Goal: Task Accomplishment & Management: Manage account settings

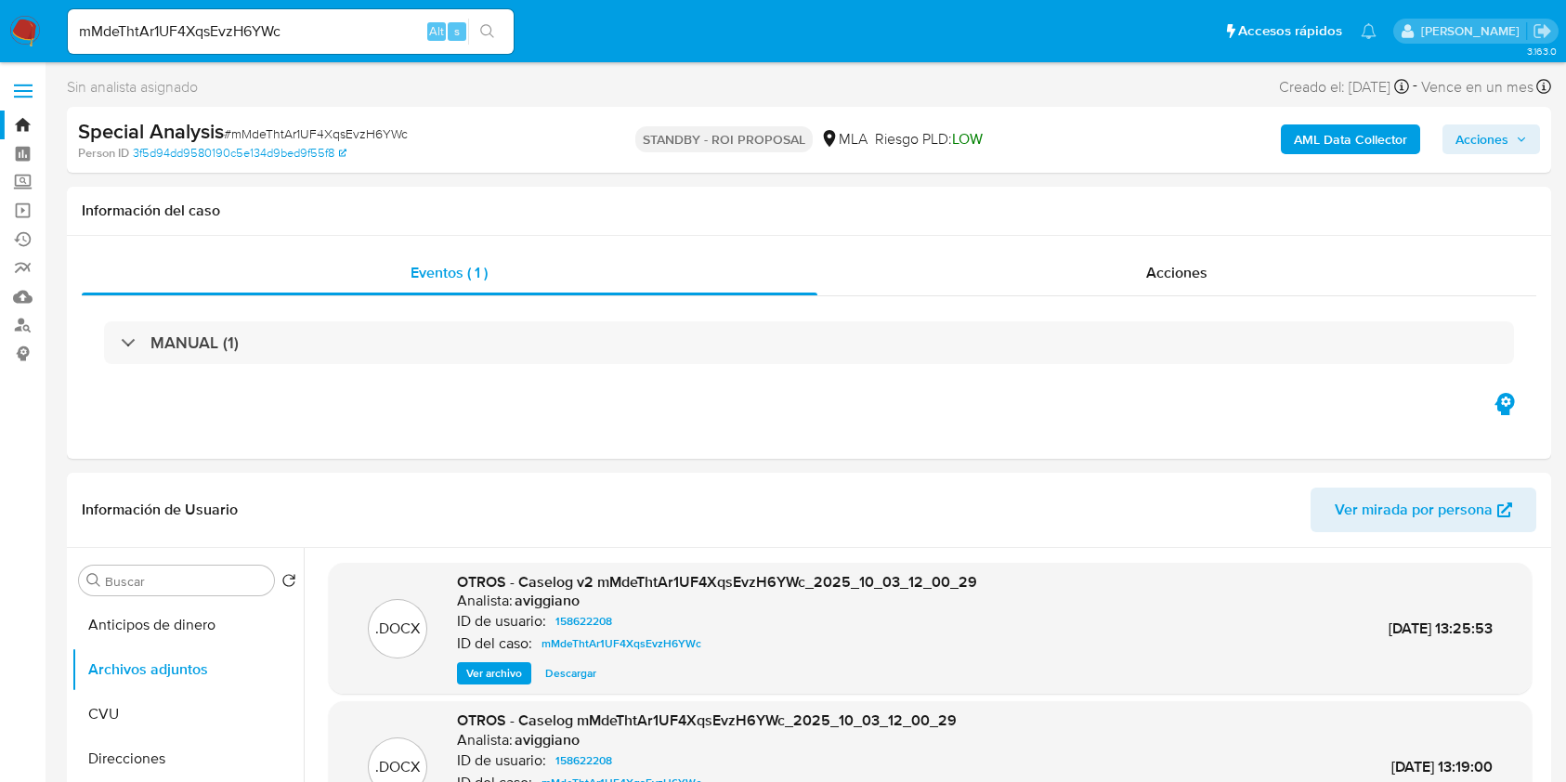
select select "10"
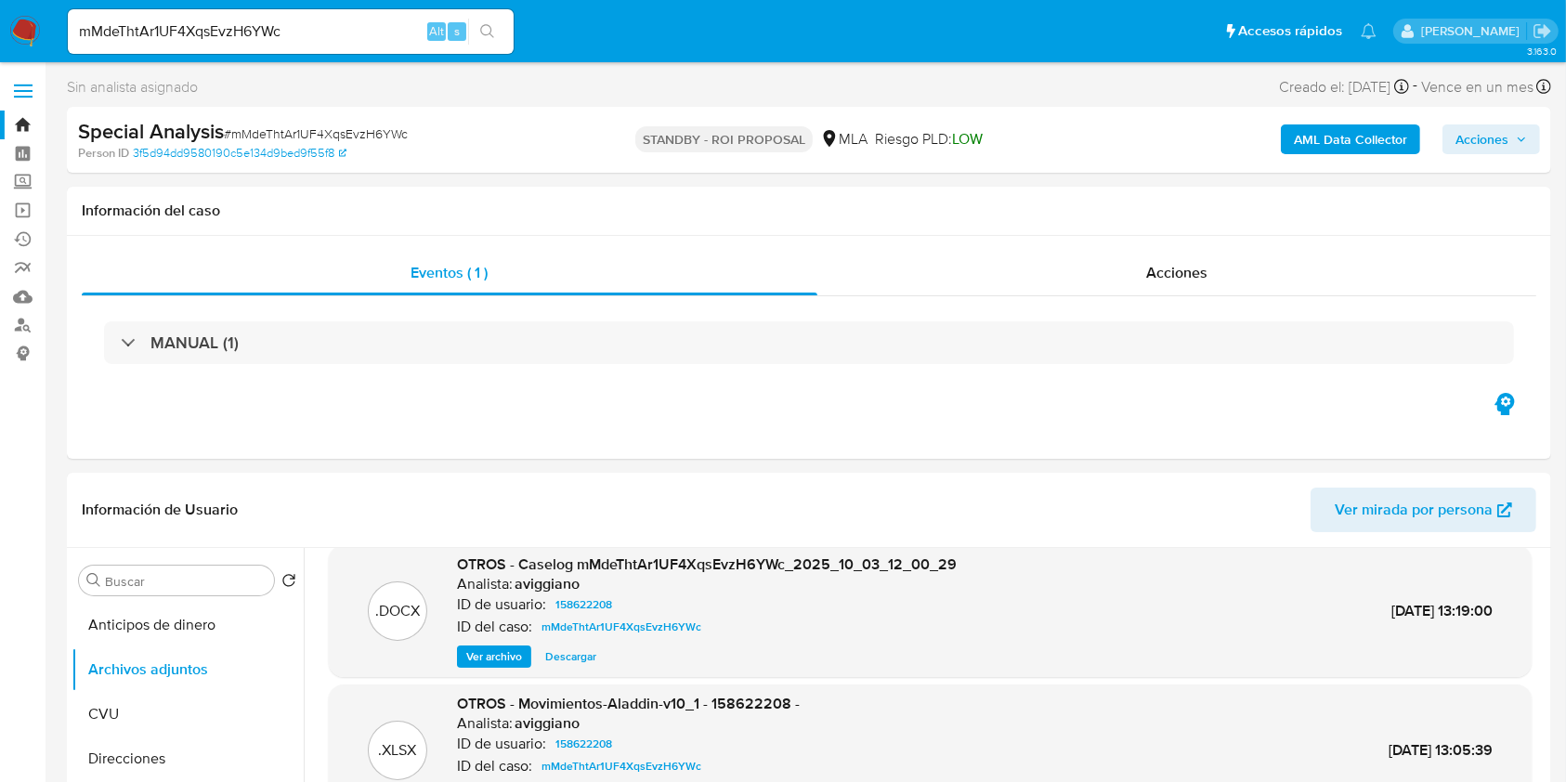
click at [19, 120] on link "Bandeja" at bounding box center [110, 125] width 221 height 29
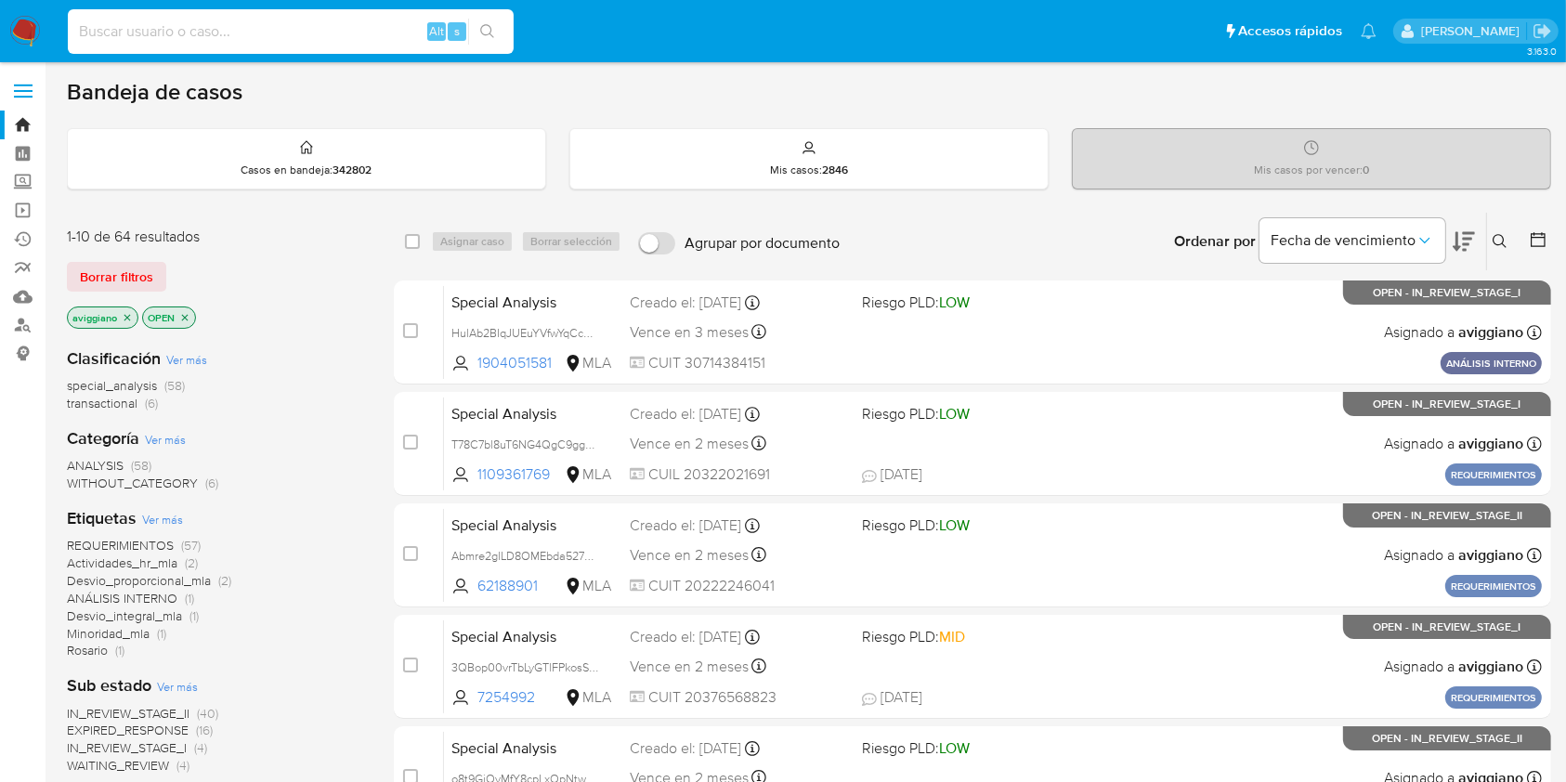
paste input "SVpxP1BudJYOq4MzyQOLJ2bb"
type input "SVpxP1BudJYOq4MzyQOLJ2bb"
click at [487, 22] on button "search-icon" at bounding box center [487, 32] width 38 height 26
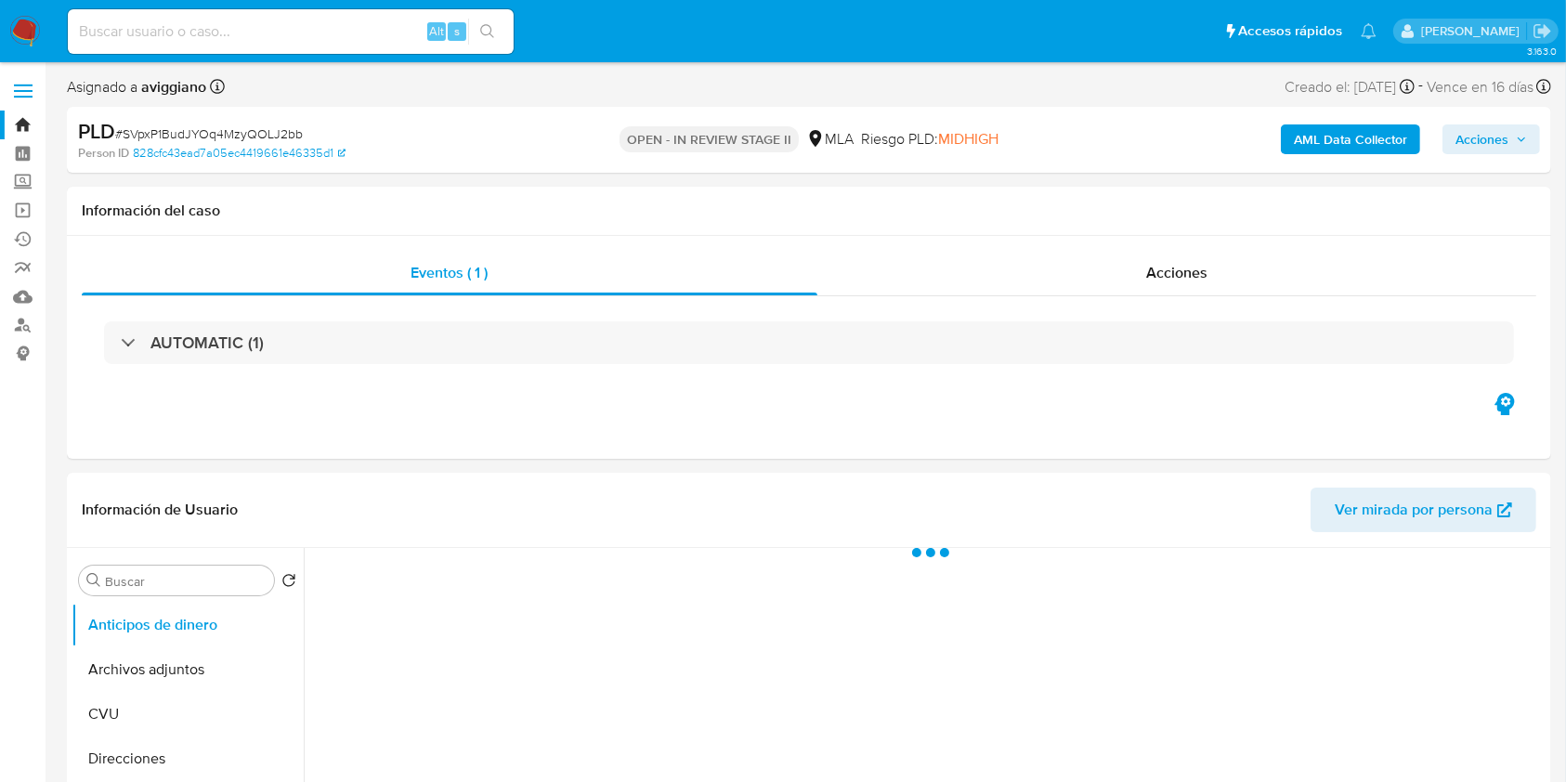
select select "10"
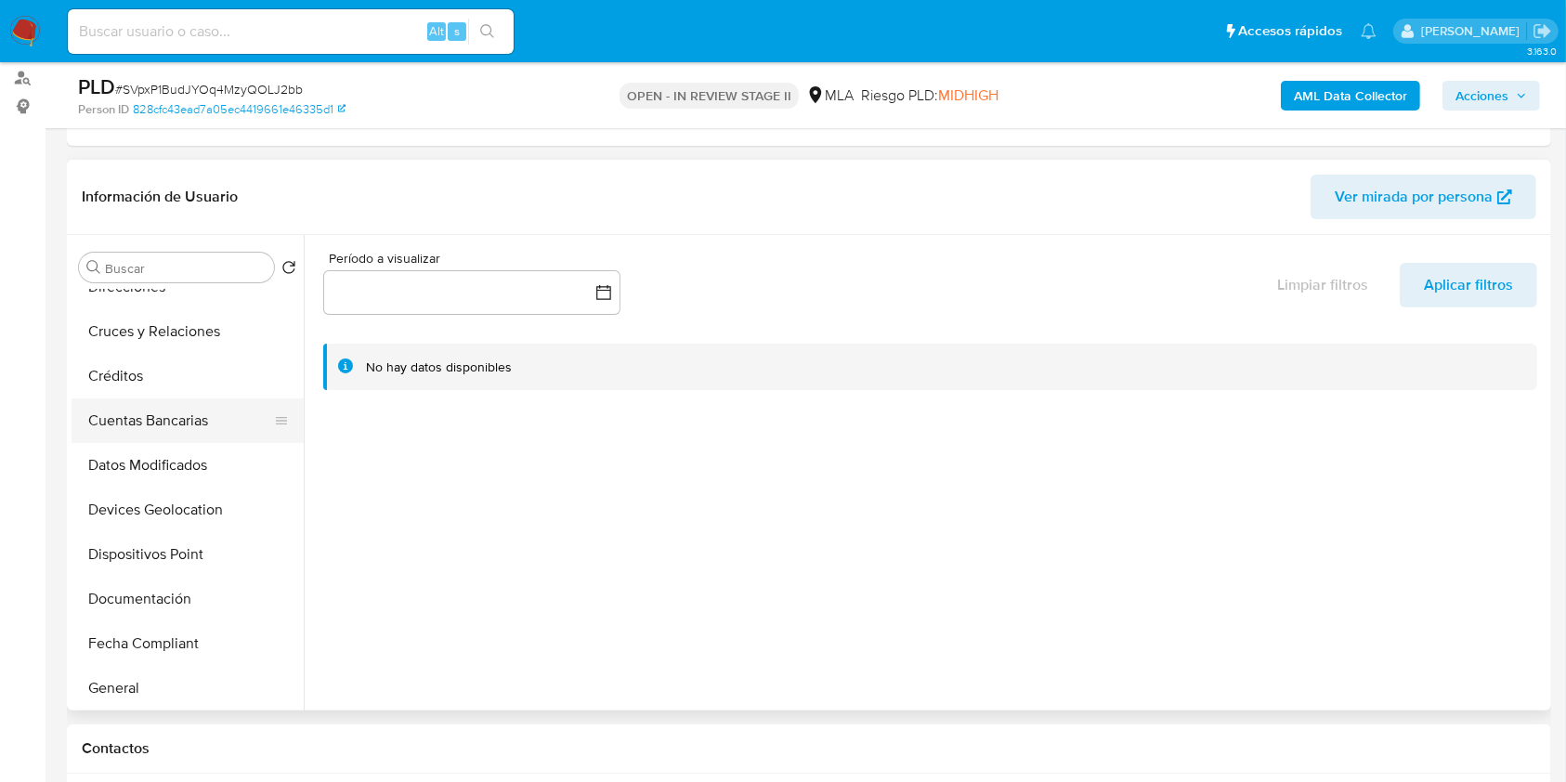
scroll to position [372, 0]
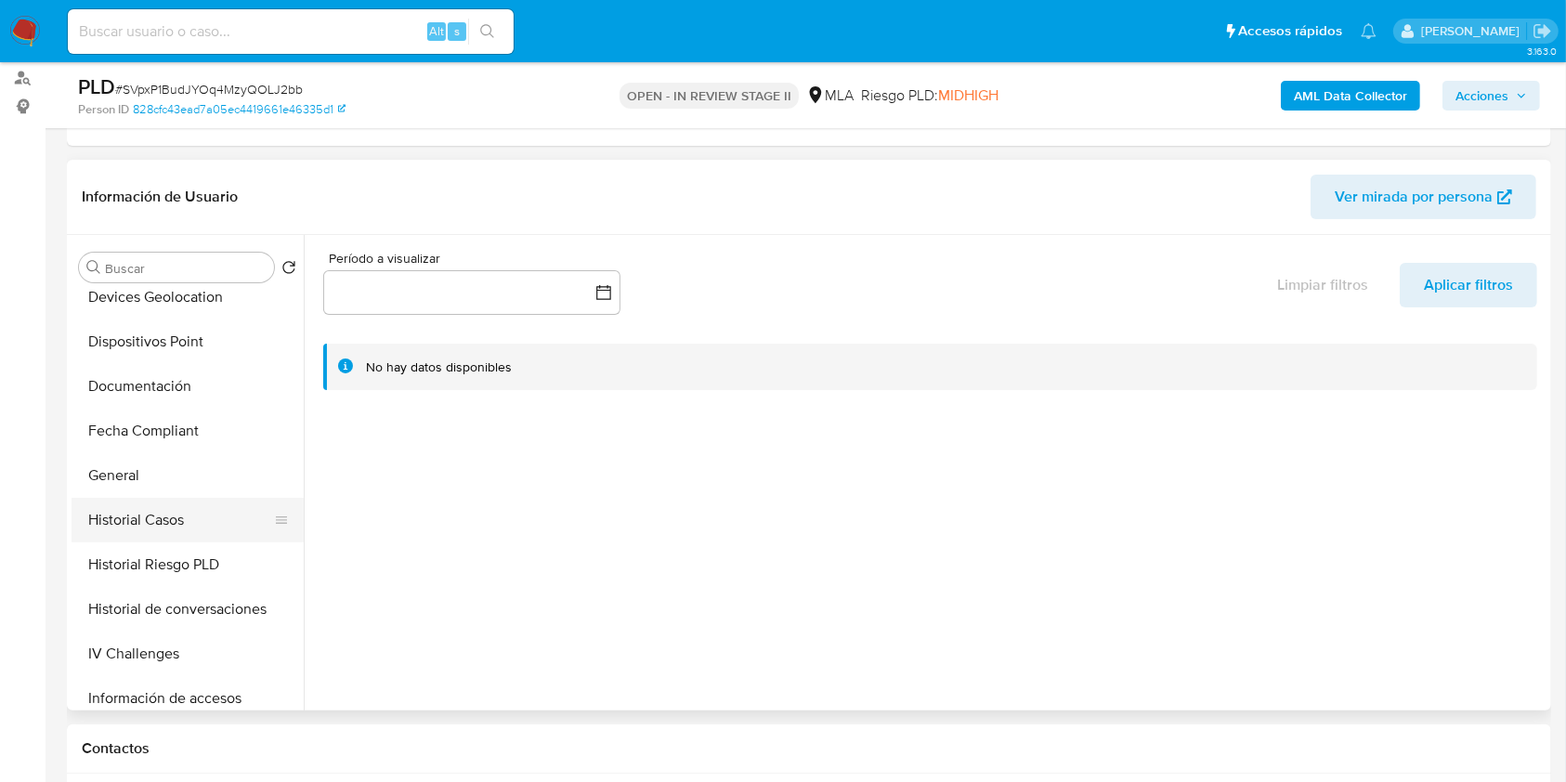
click at [175, 502] on button "Historial Casos" at bounding box center [180, 520] width 217 height 45
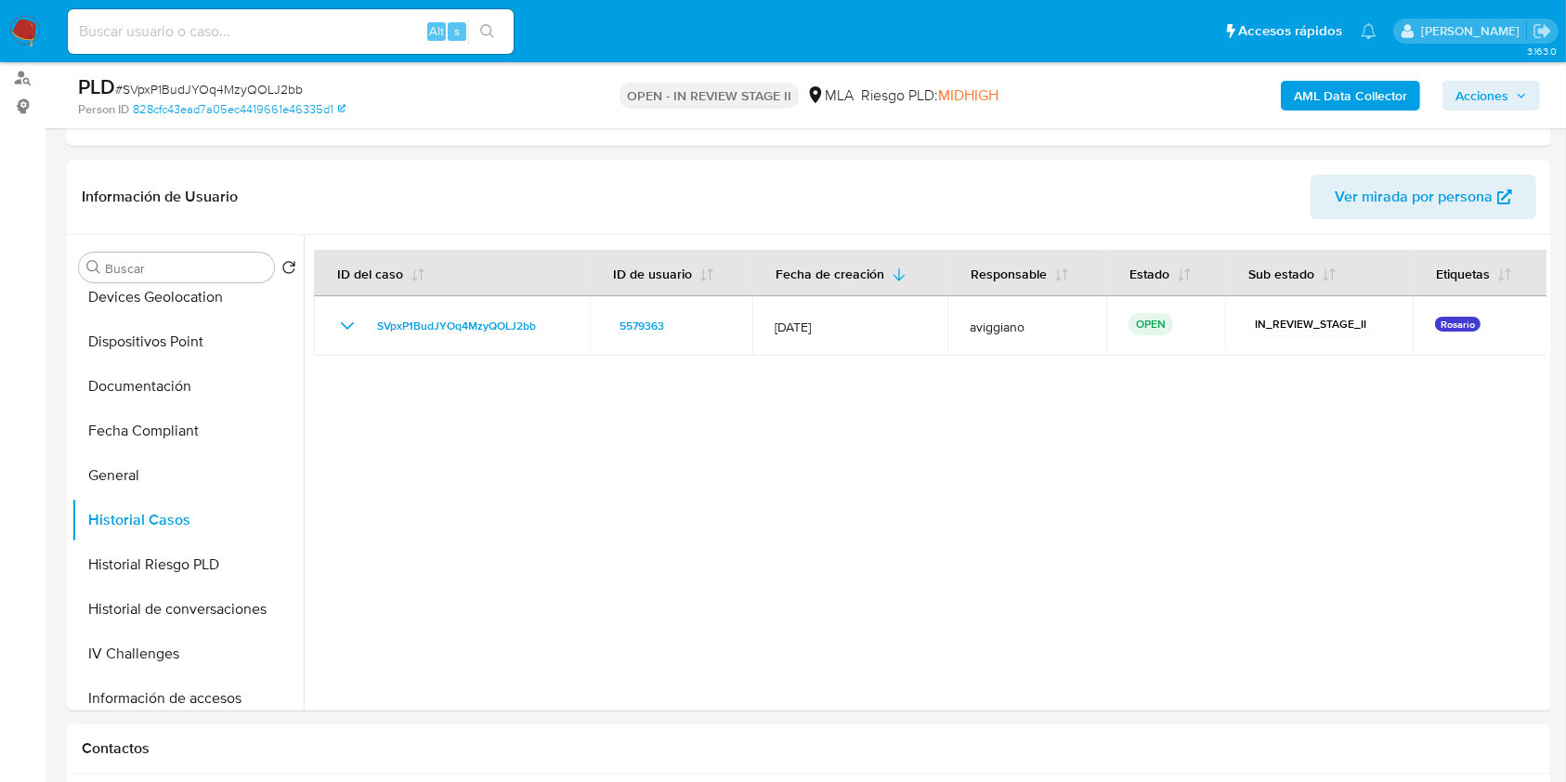
click at [1478, 100] on span "Acciones" at bounding box center [1482, 96] width 53 height 30
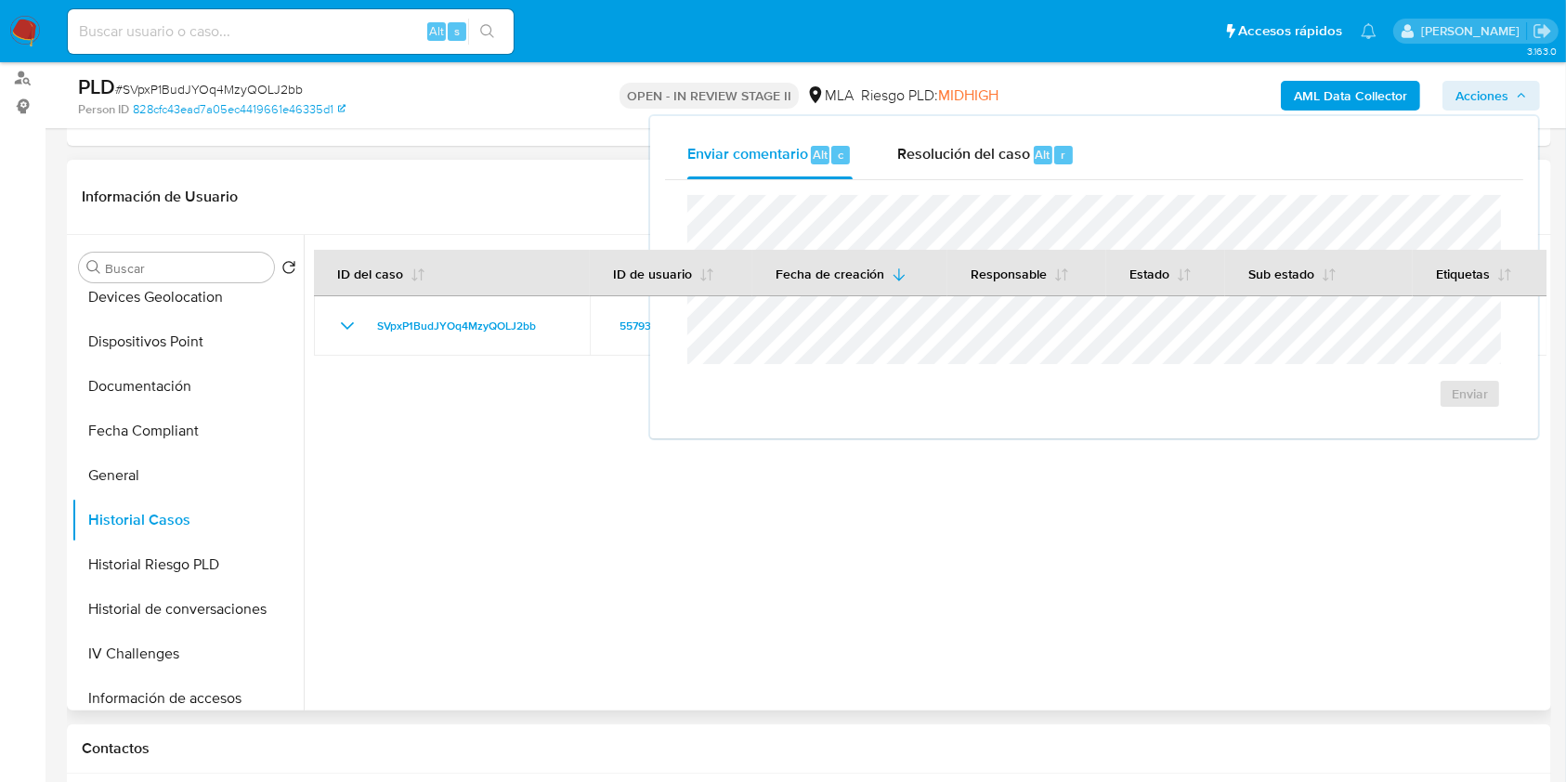
click at [383, 452] on div at bounding box center [925, 473] width 1243 height 476
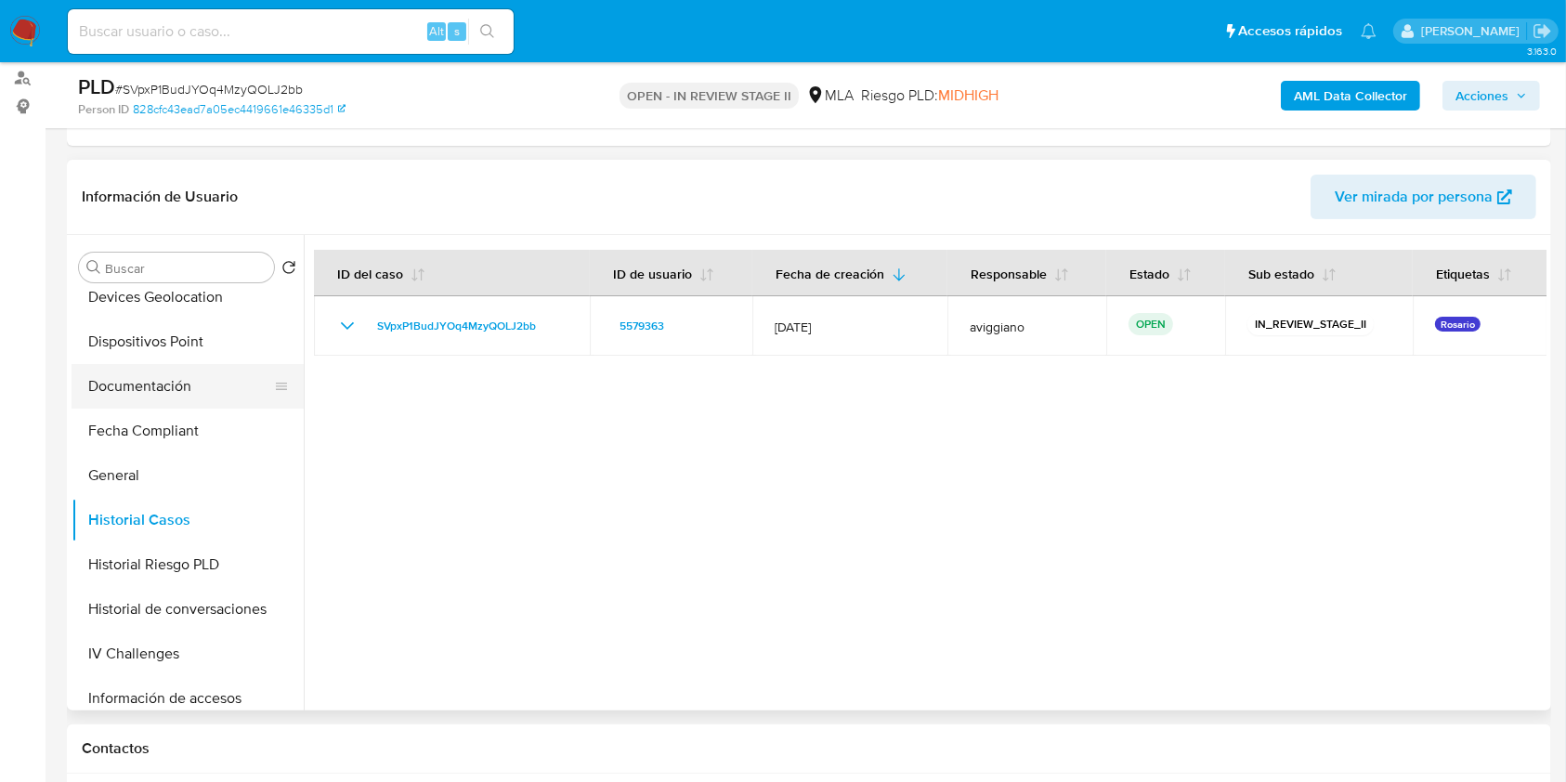
scroll to position [0, 0]
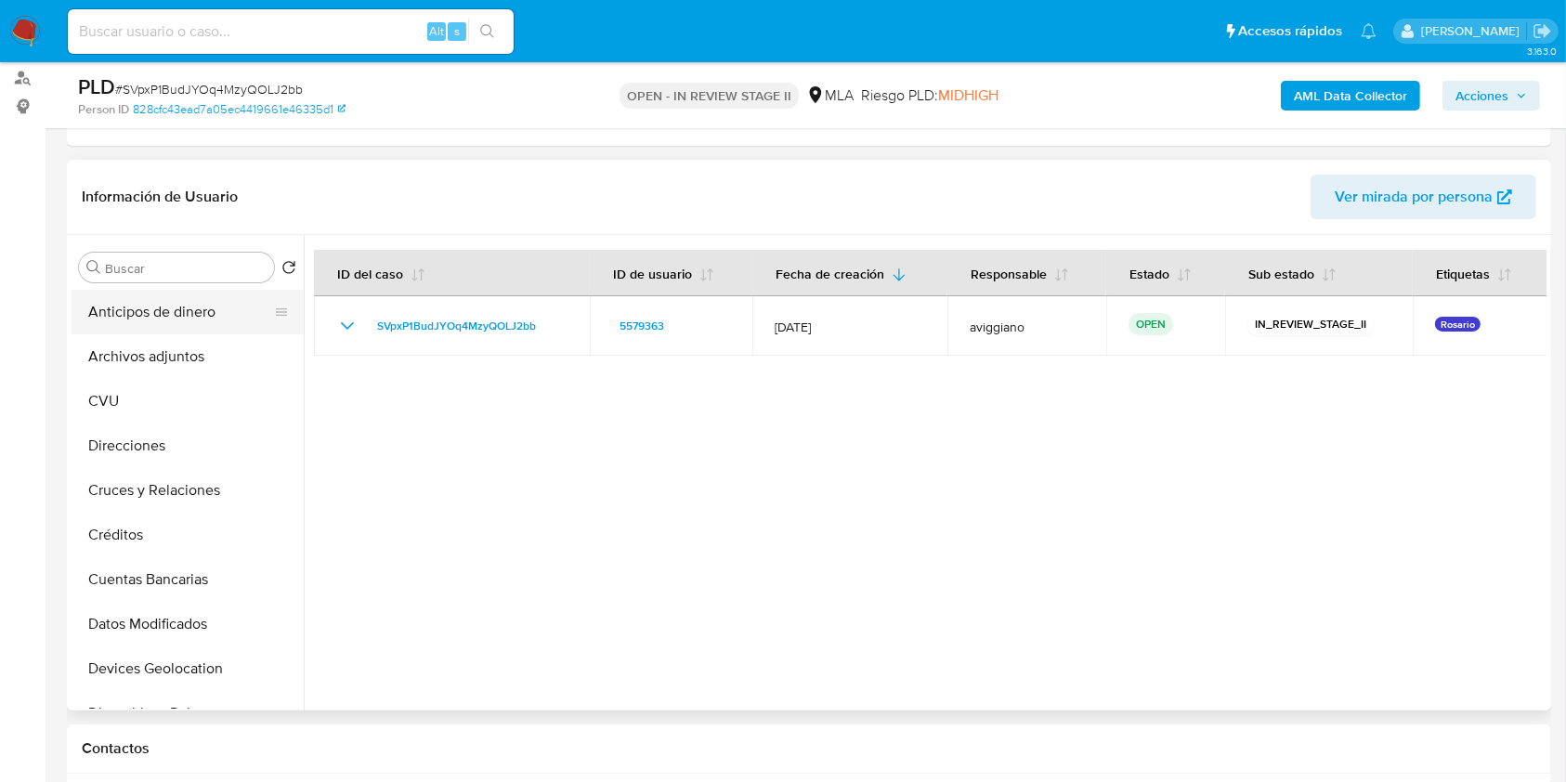
click at [202, 328] on button "Anticipos de dinero" at bounding box center [180, 312] width 217 height 45
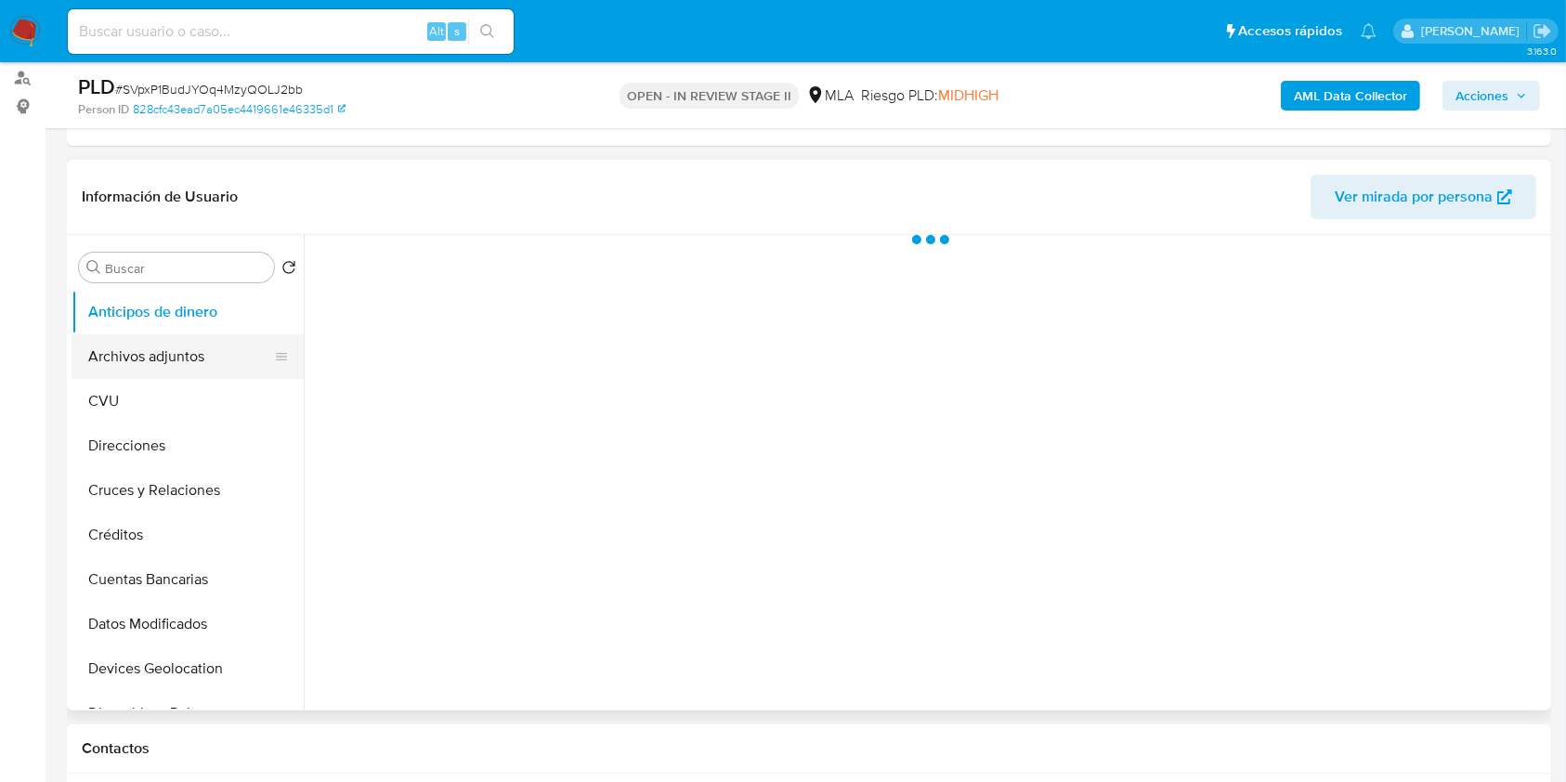
click at [186, 351] on button "Archivos adjuntos" at bounding box center [180, 356] width 217 height 45
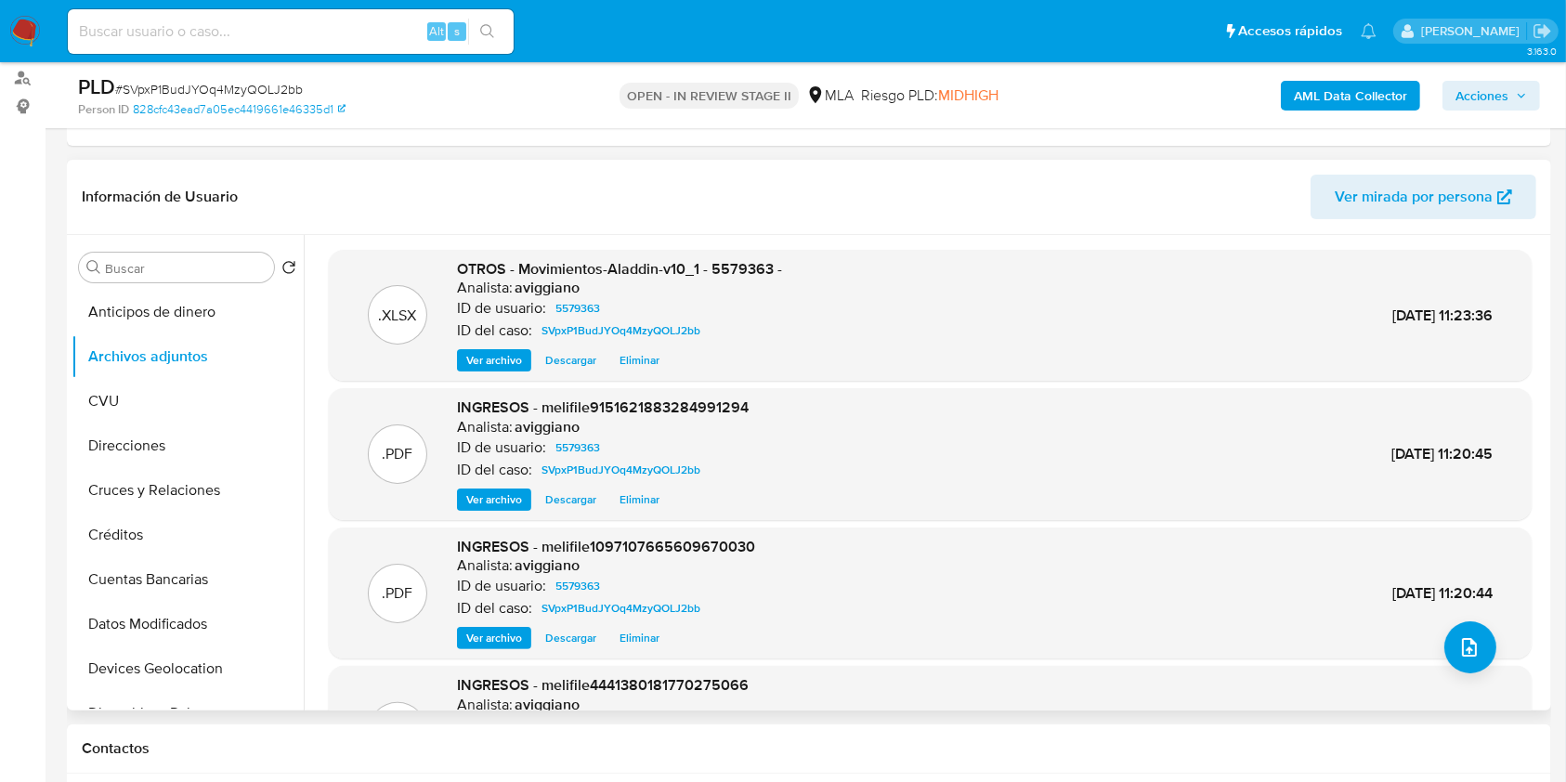
scroll to position [124, 0]
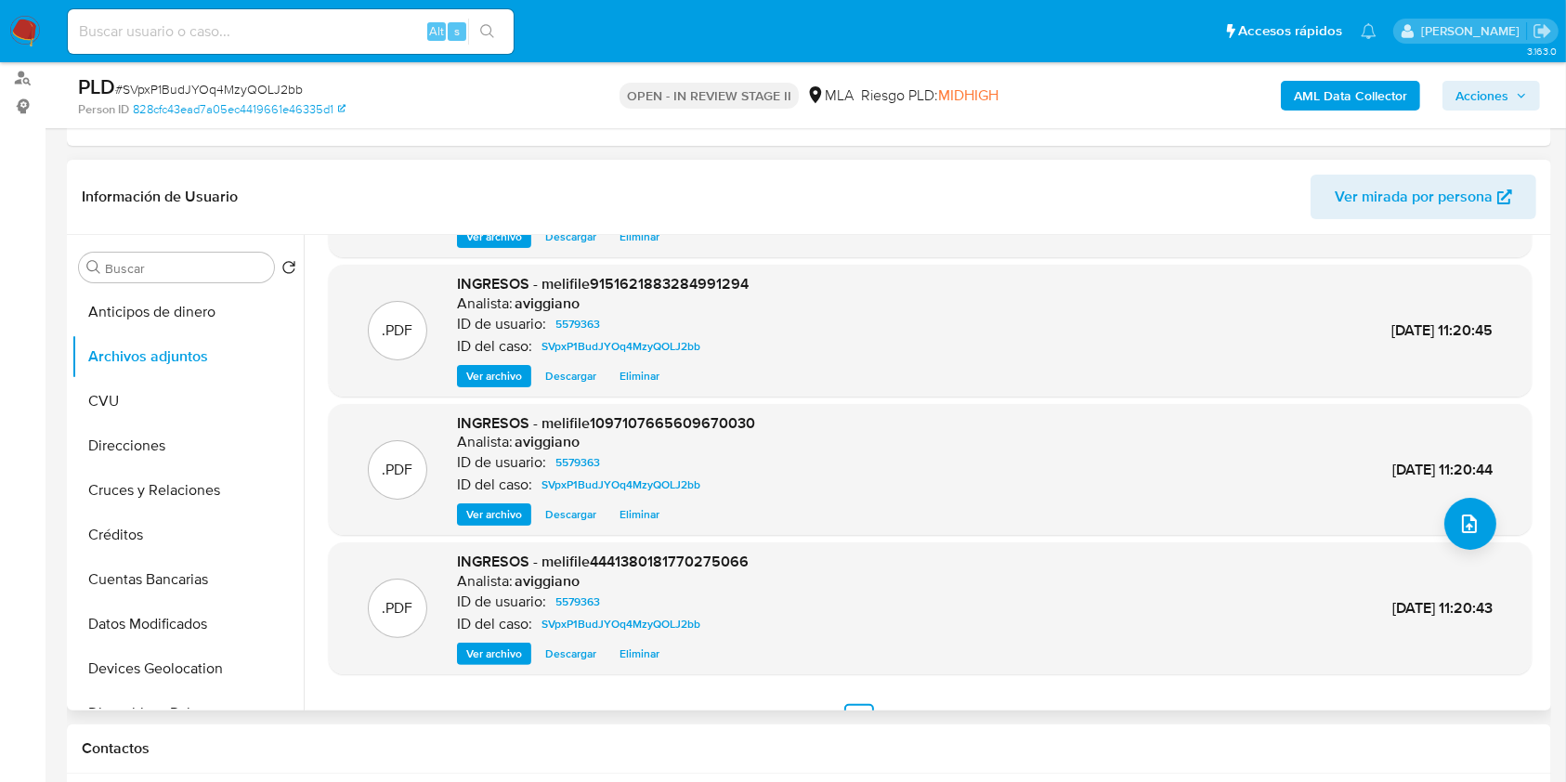
click at [513, 516] on span "Ver archivo" at bounding box center [494, 514] width 56 height 19
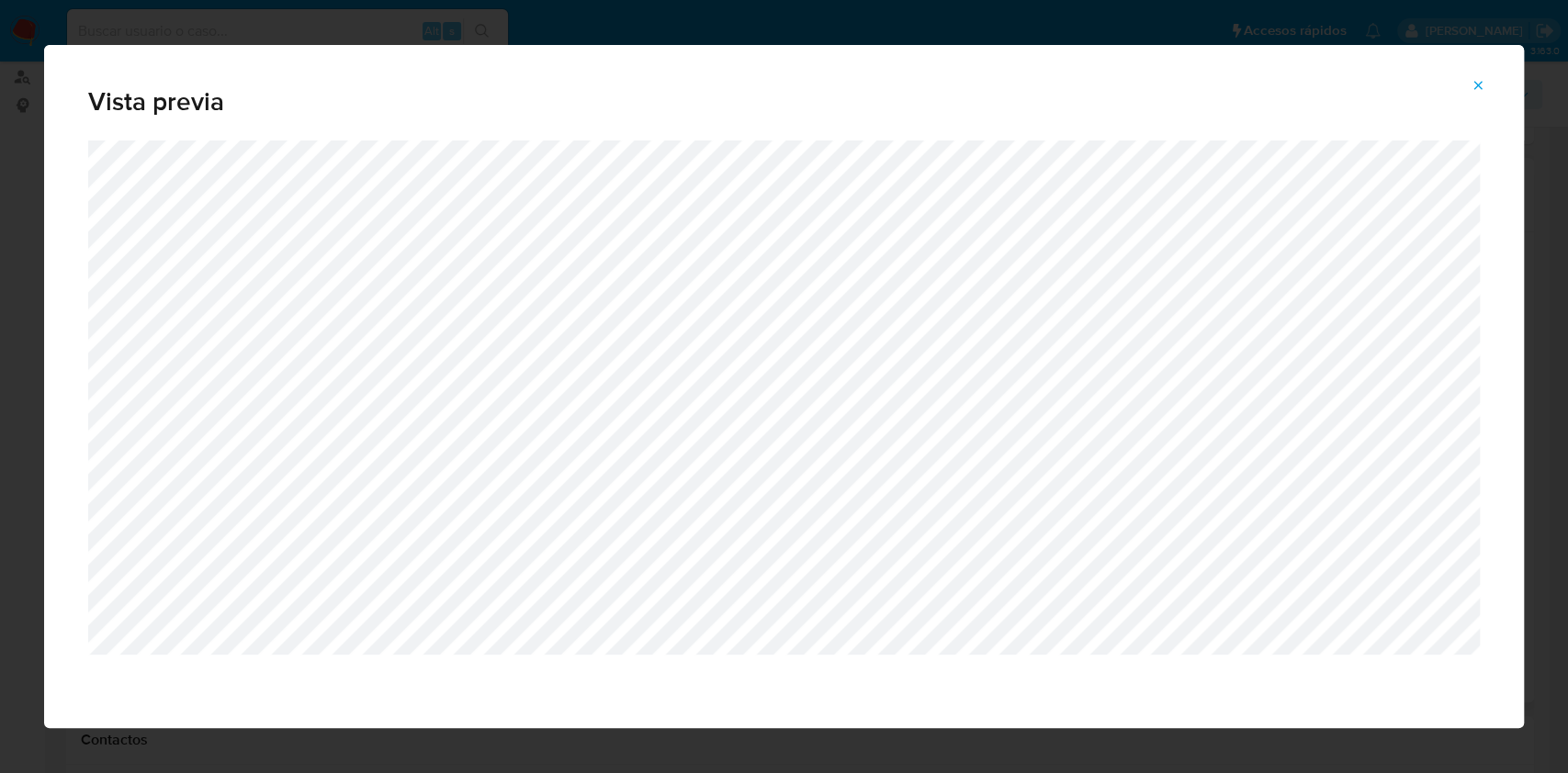
click at [1480, 87] on icon "Attachment preview" at bounding box center [1478, 85] width 8 height 8
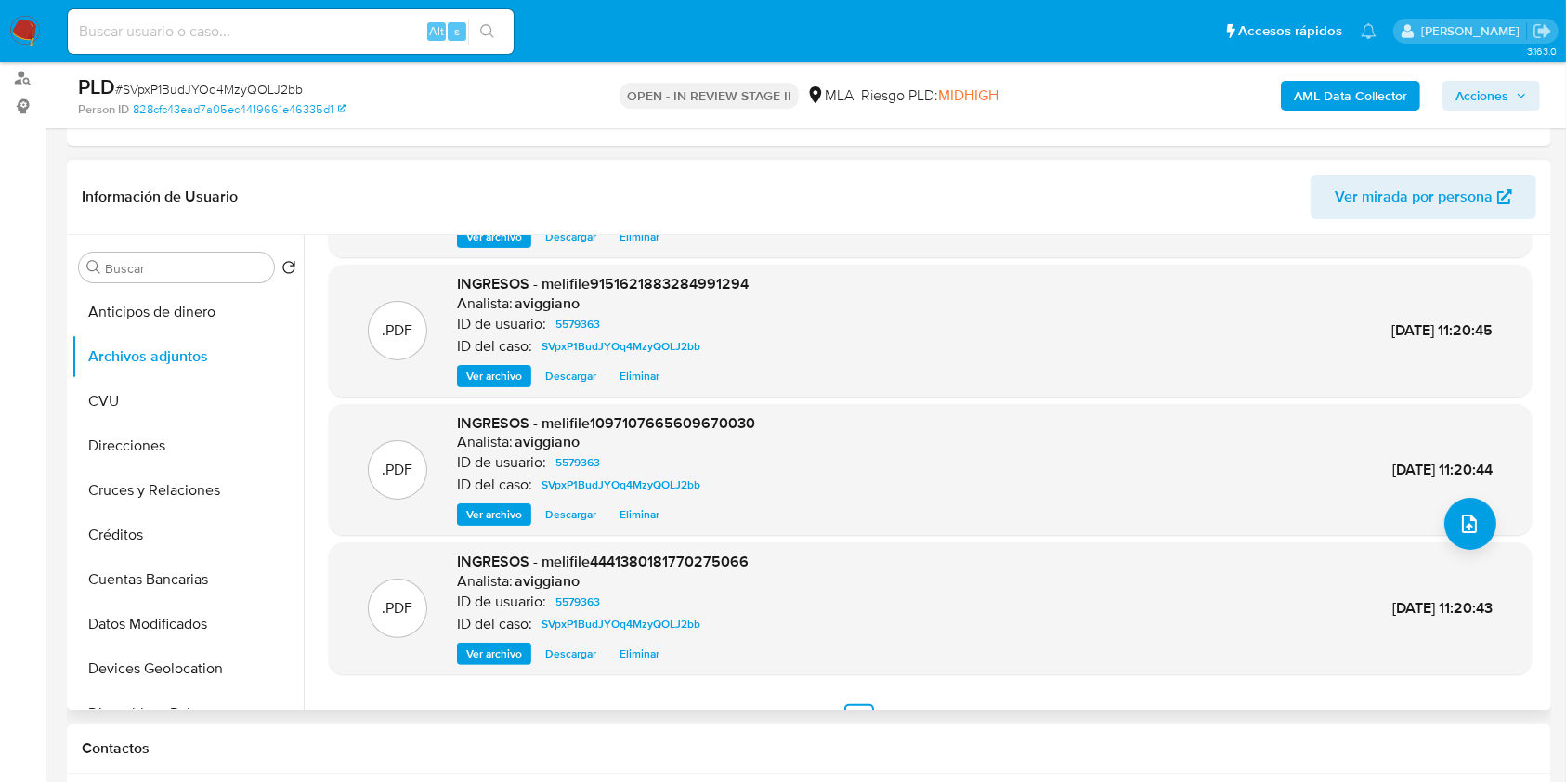
click at [506, 645] on span "Ver archivo" at bounding box center [494, 654] width 56 height 19
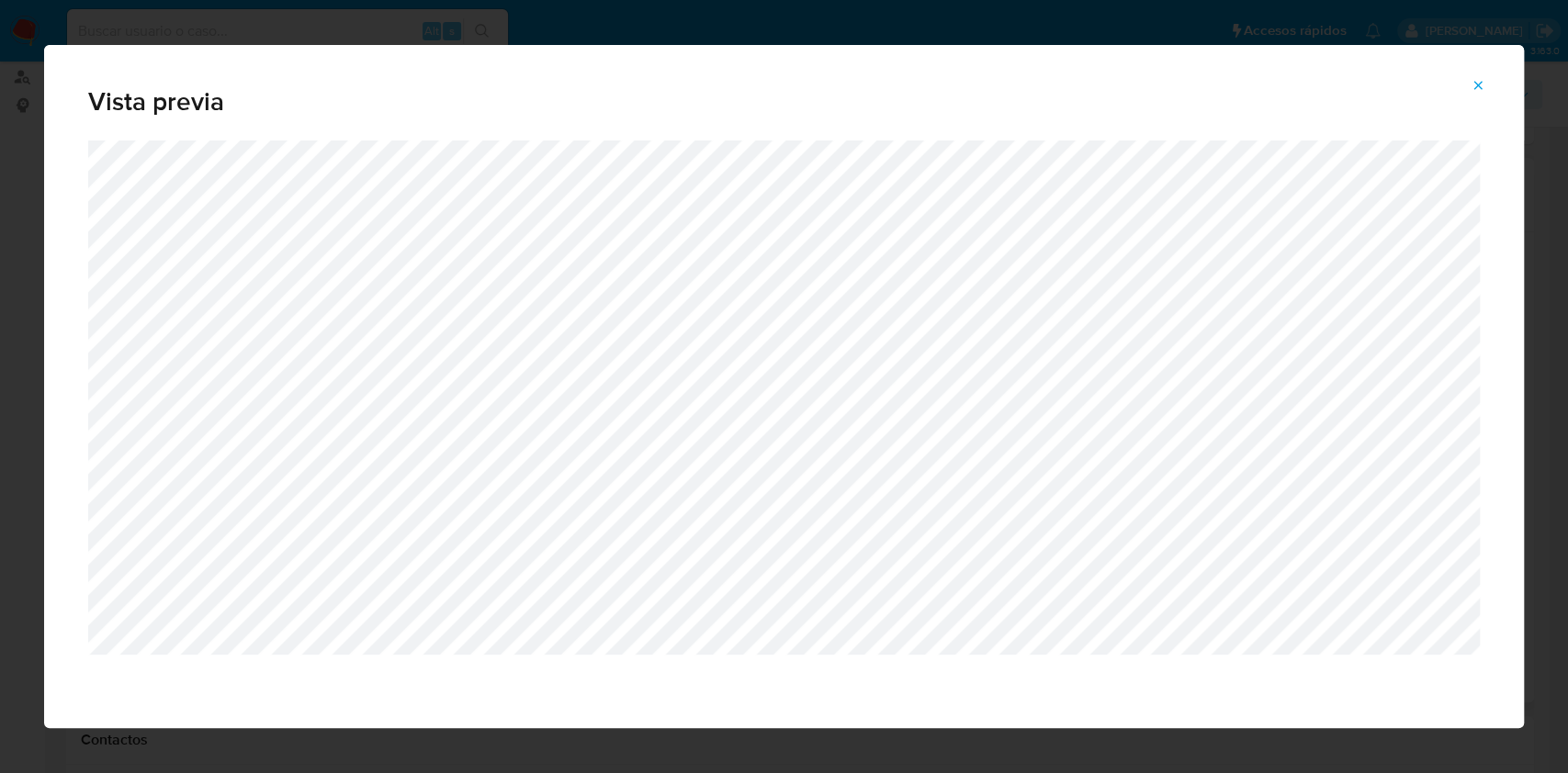
click at [1476, 86] on icon "Attachment preview" at bounding box center [1478, 85] width 8 height 8
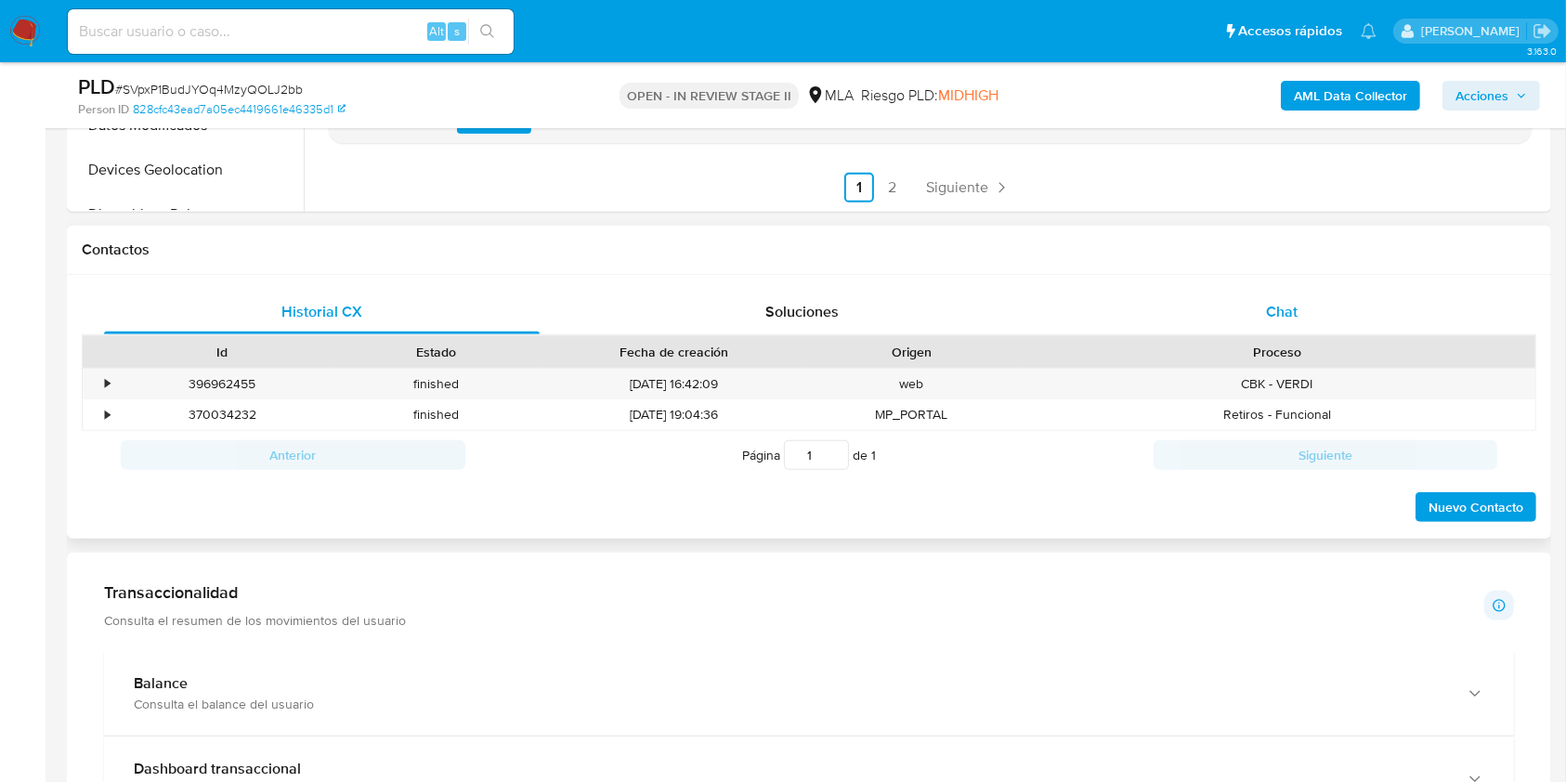
scroll to position [743, 0]
click at [1268, 317] on span "Chat" at bounding box center [1282, 314] width 32 height 21
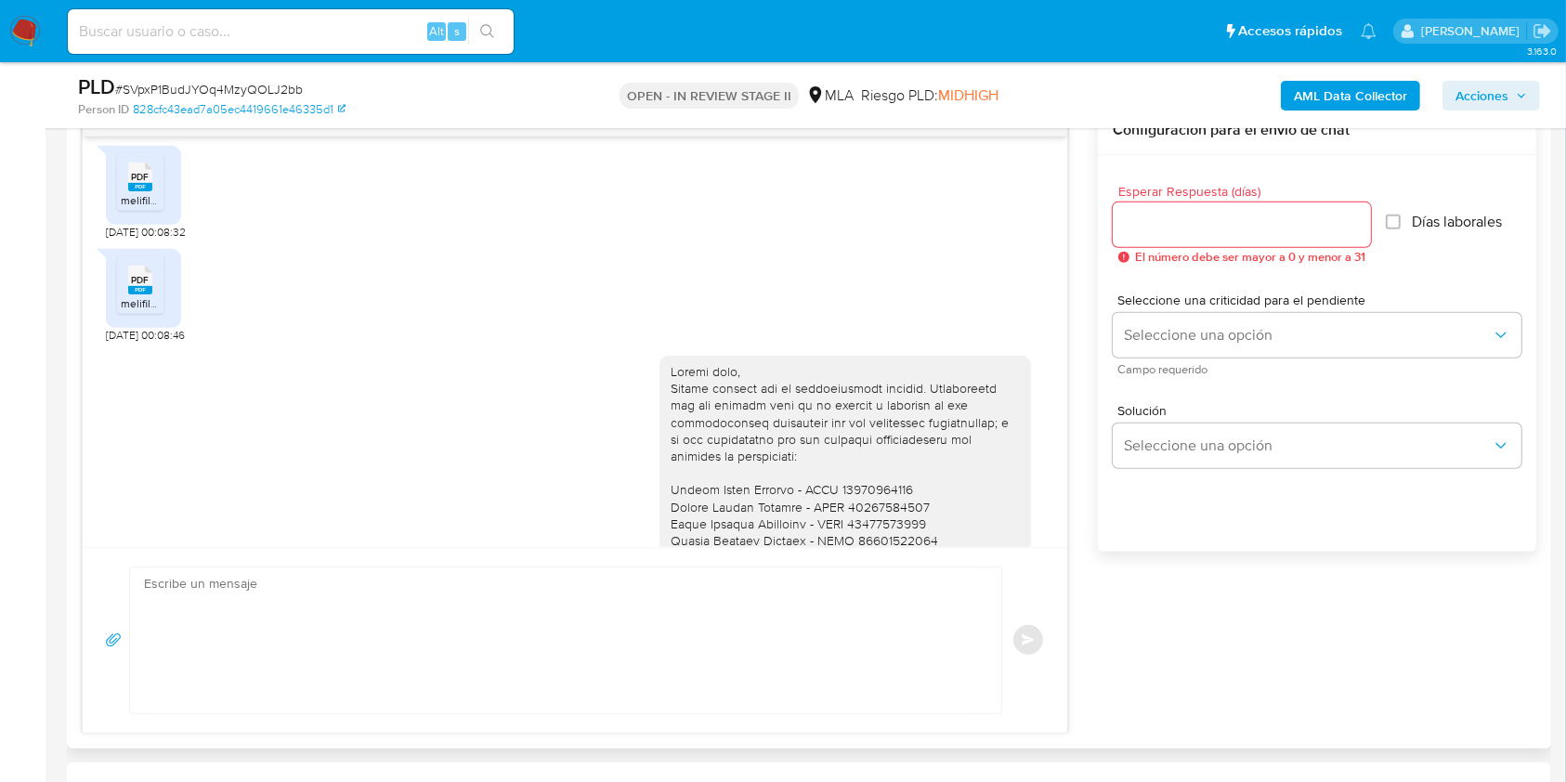
scroll to position [1096, 0]
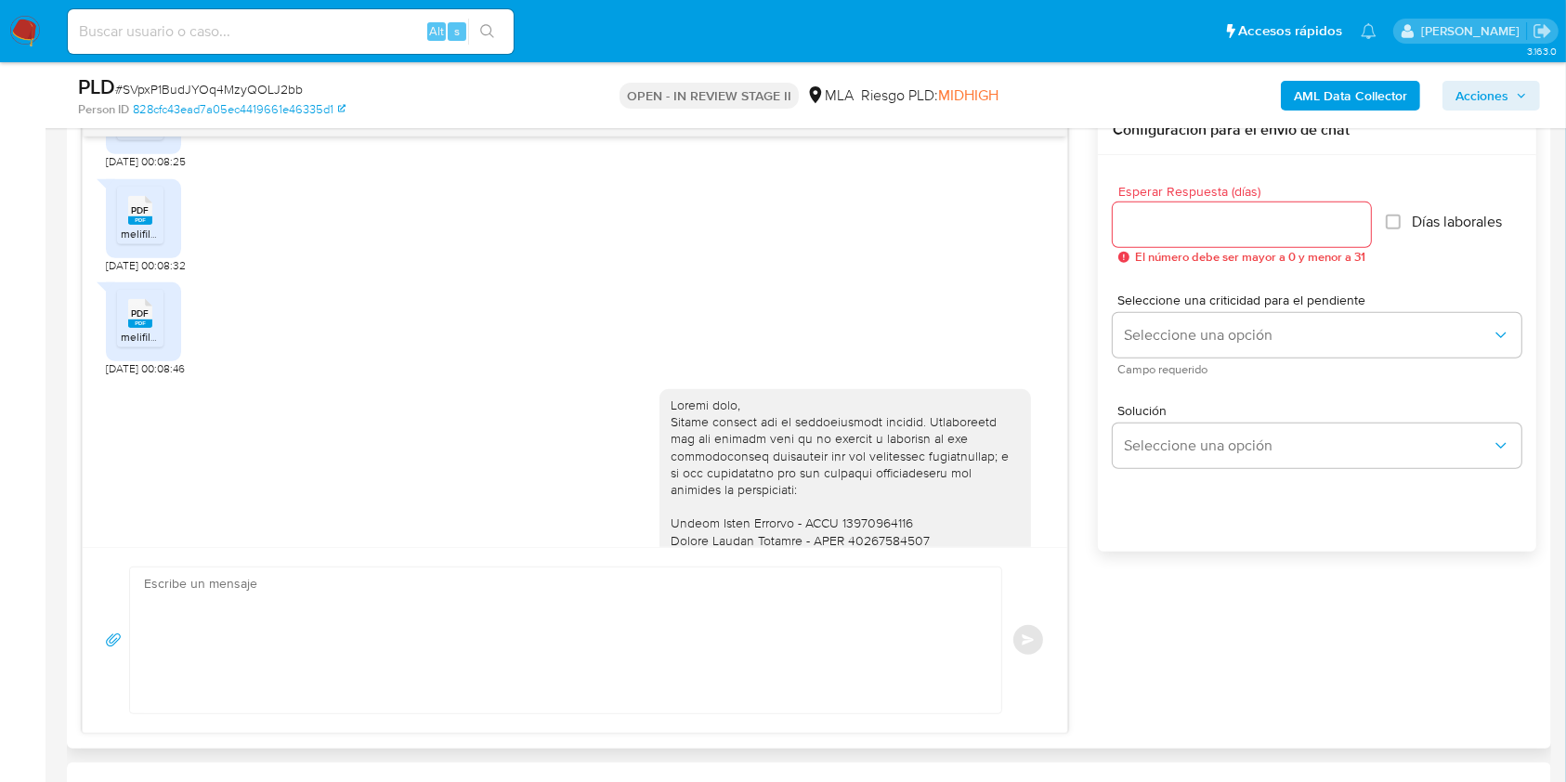
click at [148, 345] on span "melifile4441380181770275066.pdf" at bounding box center [204, 337] width 167 height 16
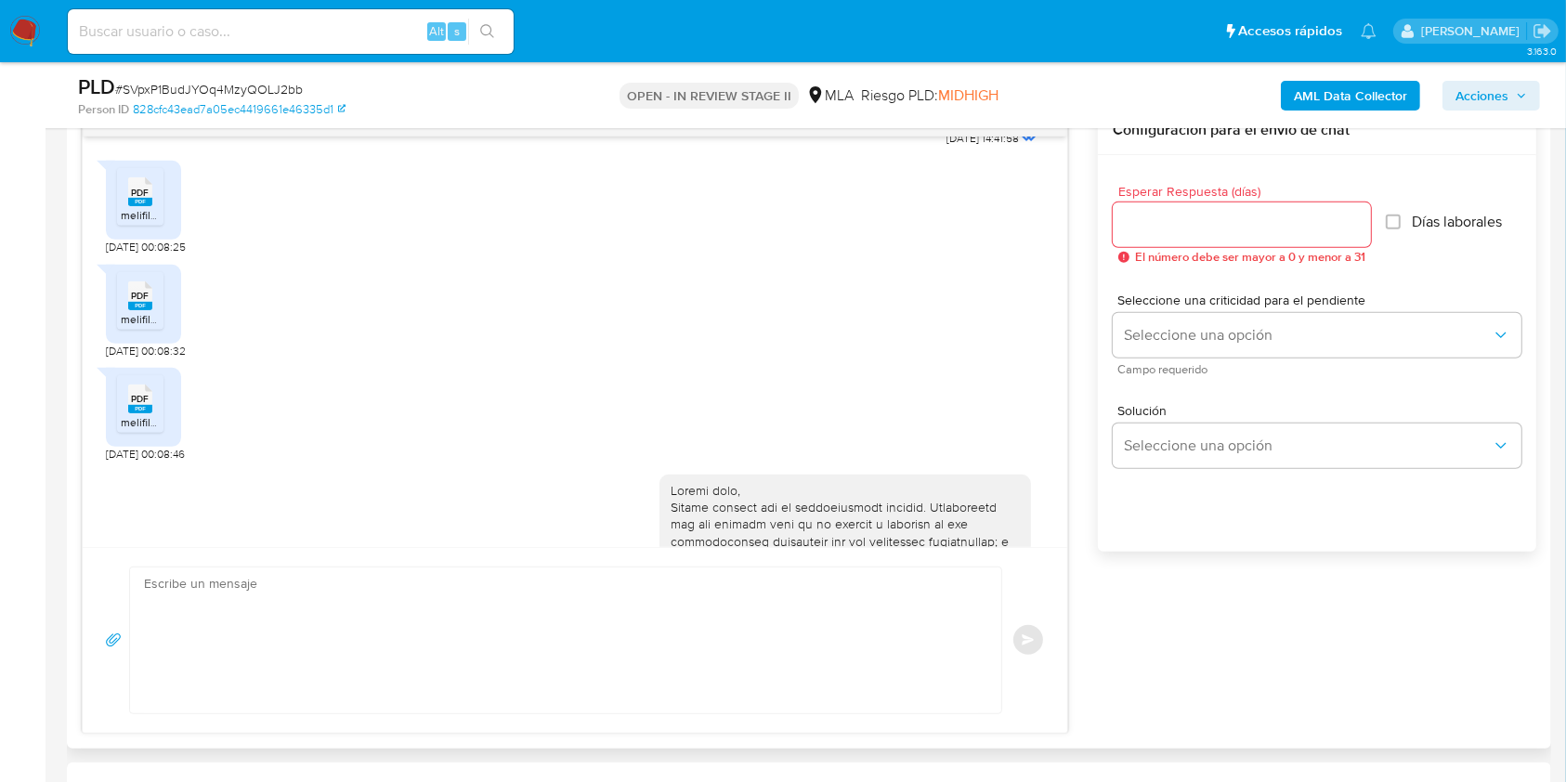
scroll to position [973, 0]
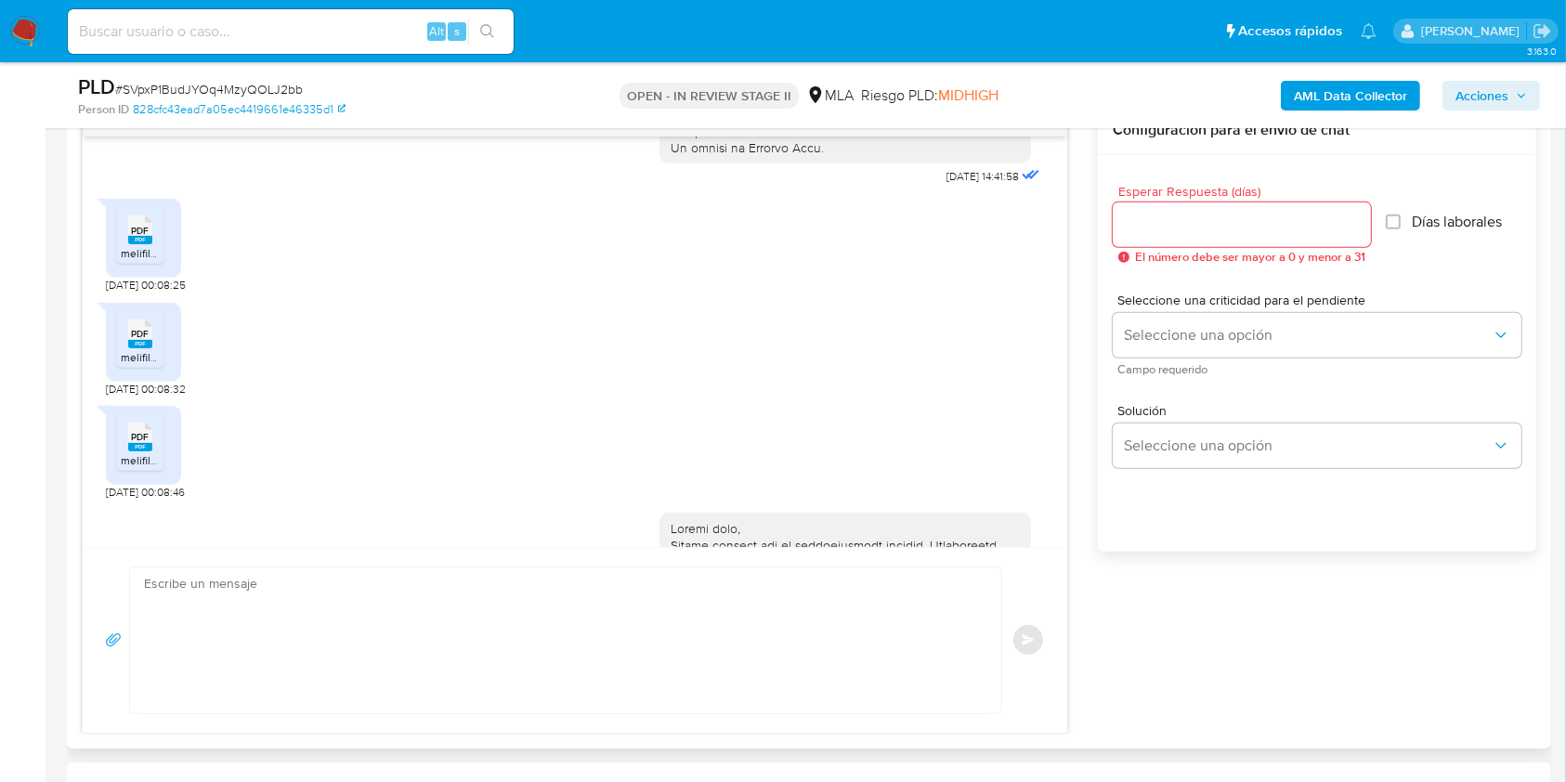
click at [148, 340] on span "PDF" at bounding box center [141, 334] width 18 height 12
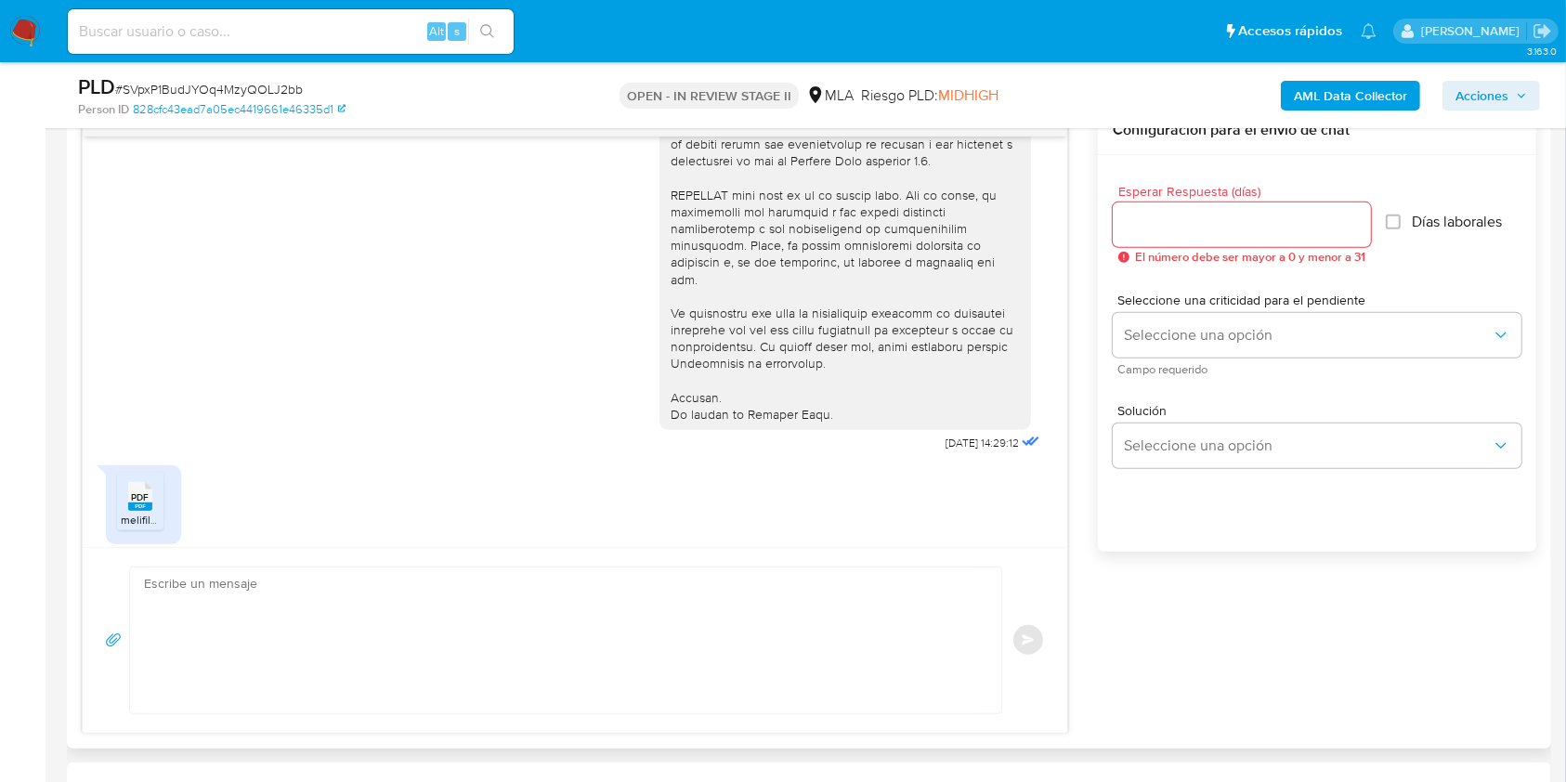
scroll to position [1716, 0]
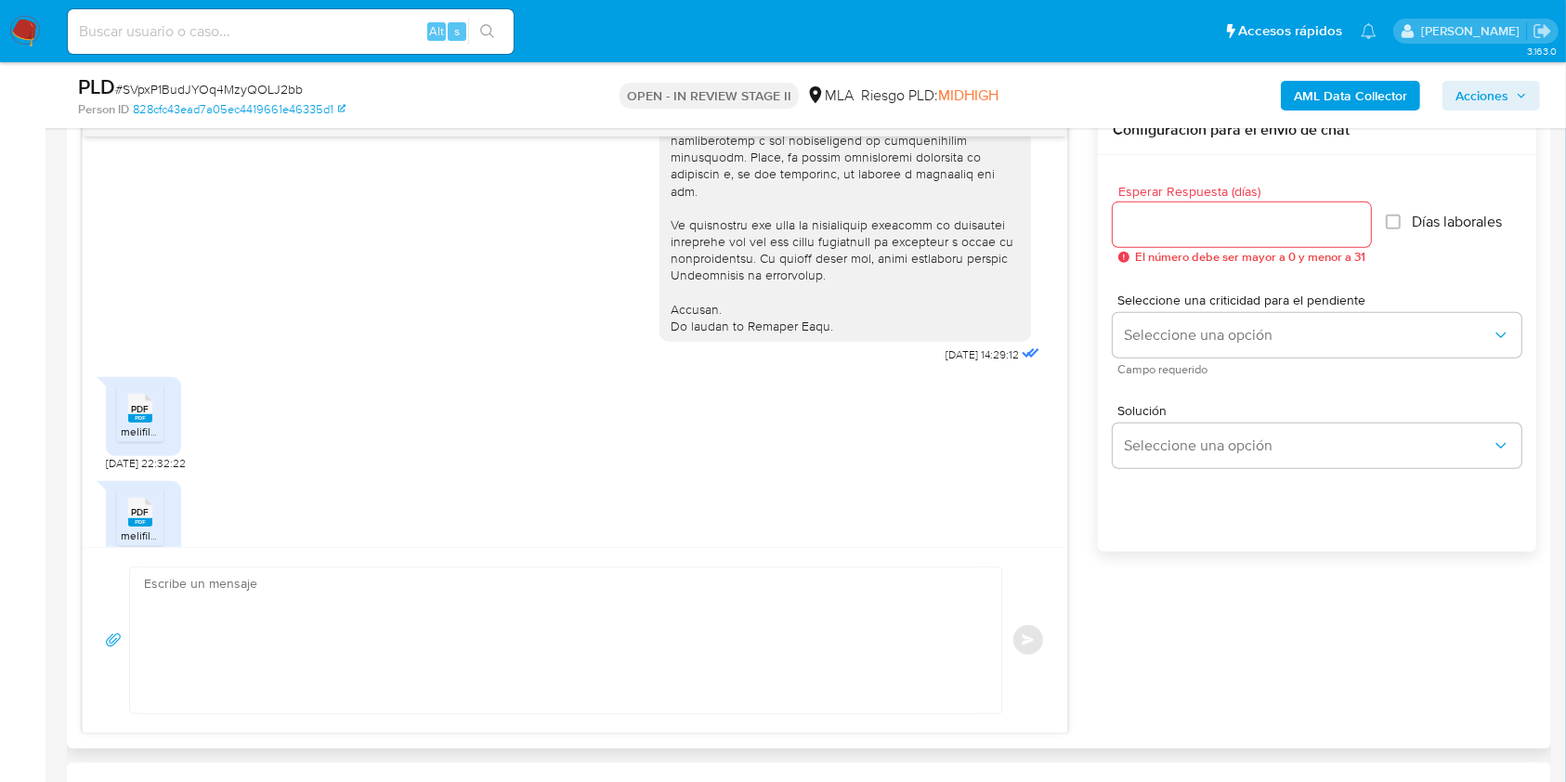
click at [149, 415] on span "PDF" at bounding box center [141, 409] width 18 height 12
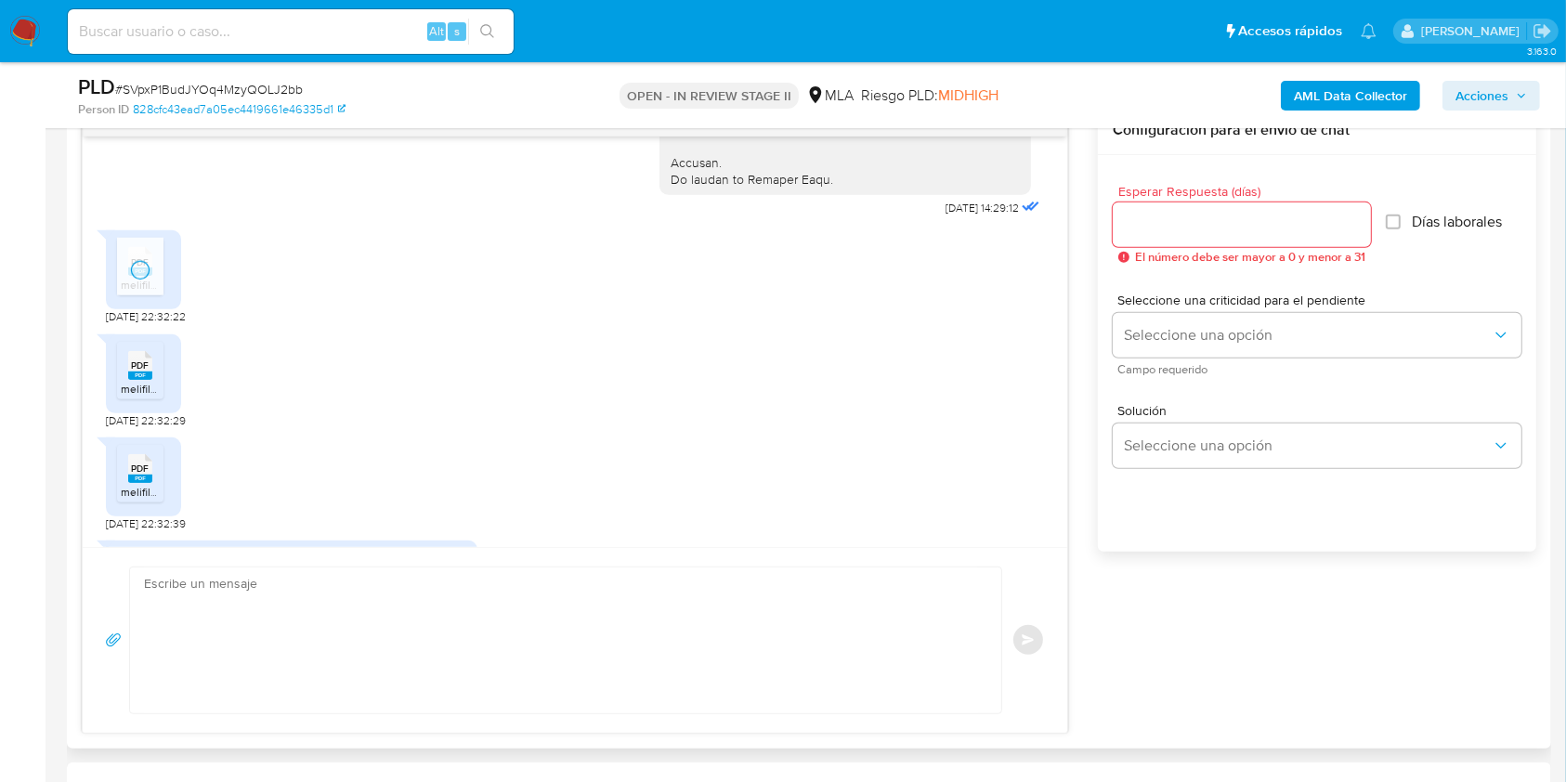
scroll to position [1963, 0]
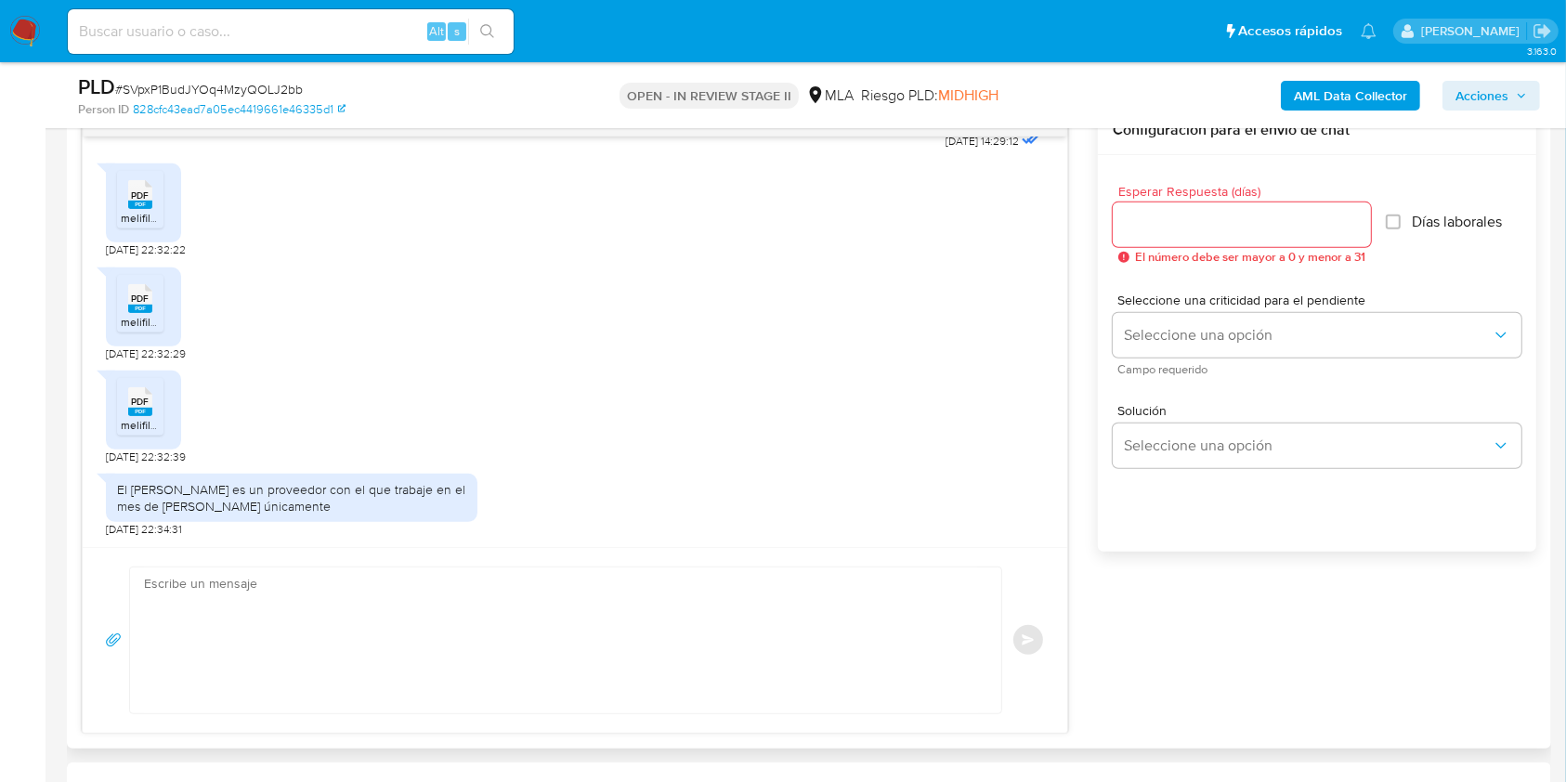
click at [148, 305] on rect at bounding box center [140, 309] width 24 height 8
click at [149, 399] on span "PDF" at bounding box center [141, 402] width 18 height 12
click at [423, 247] on div "PDF PDF melifile6322158445893470800.pdf 20/09/2025 22:32:22" at bounding box center [575, 205] width 938 height 103
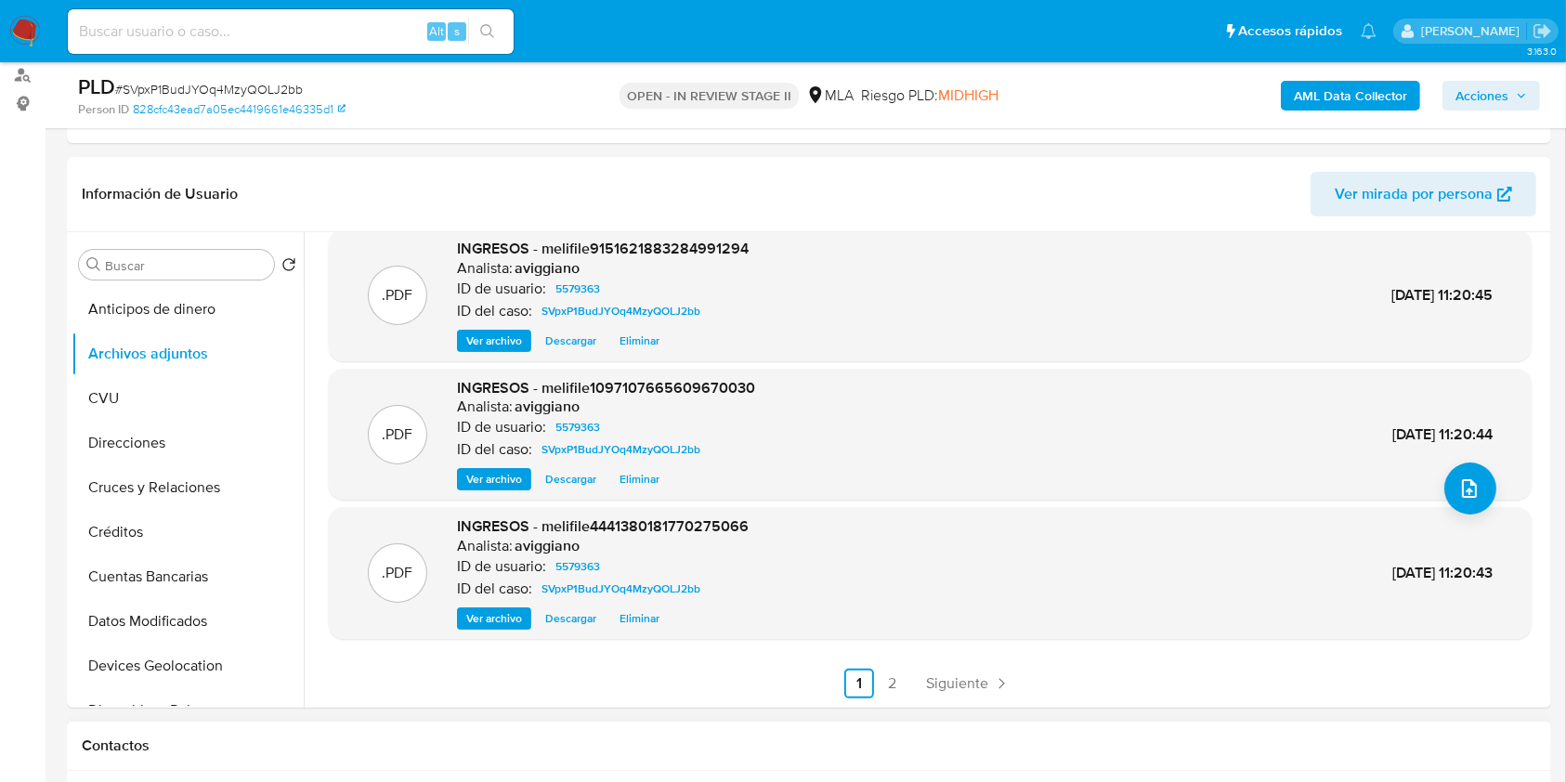
scroll to position [247, 0]
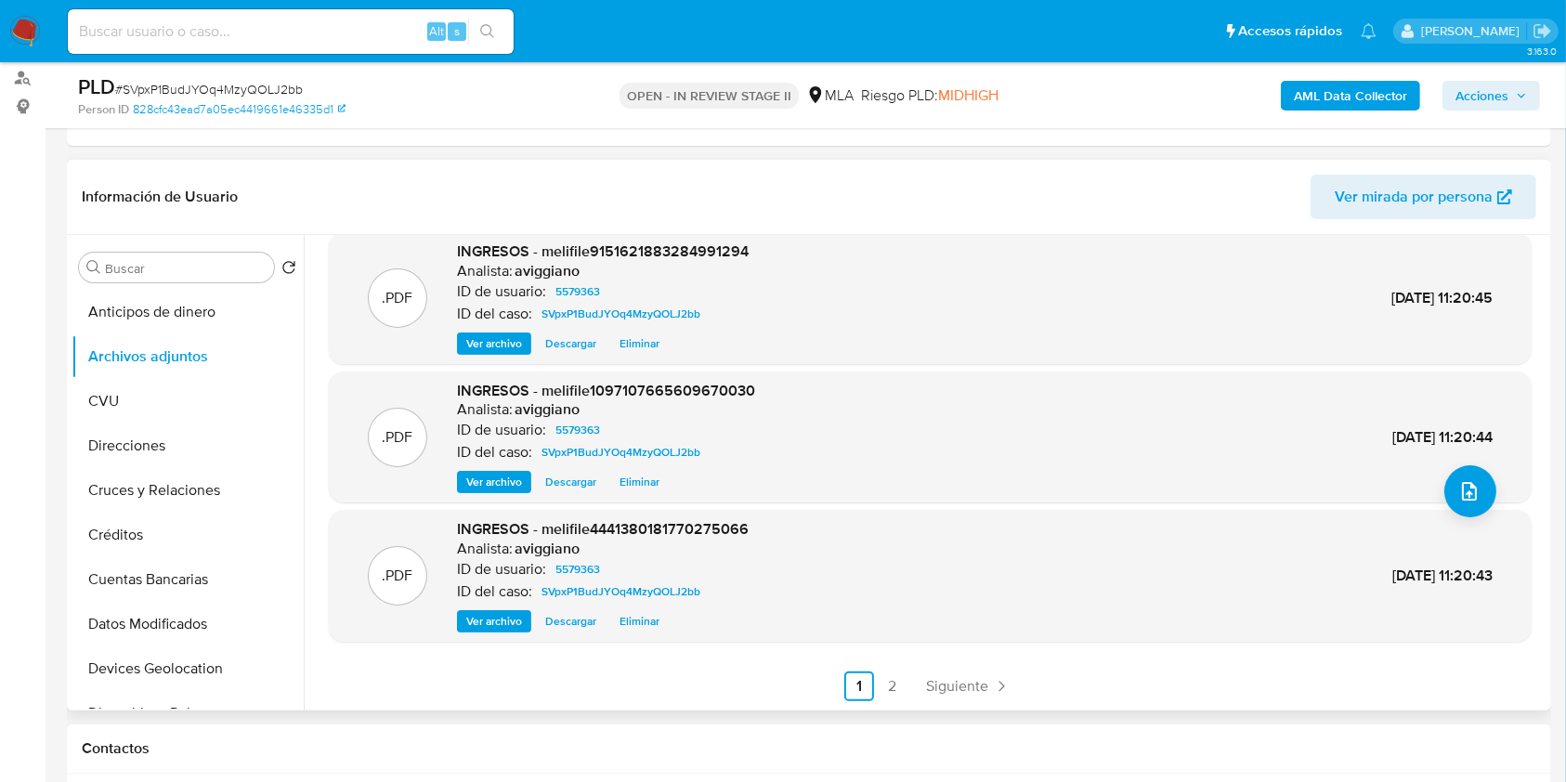
click at [890, 681] on link "2" at bounding box center [893, 687] width 30 height 30
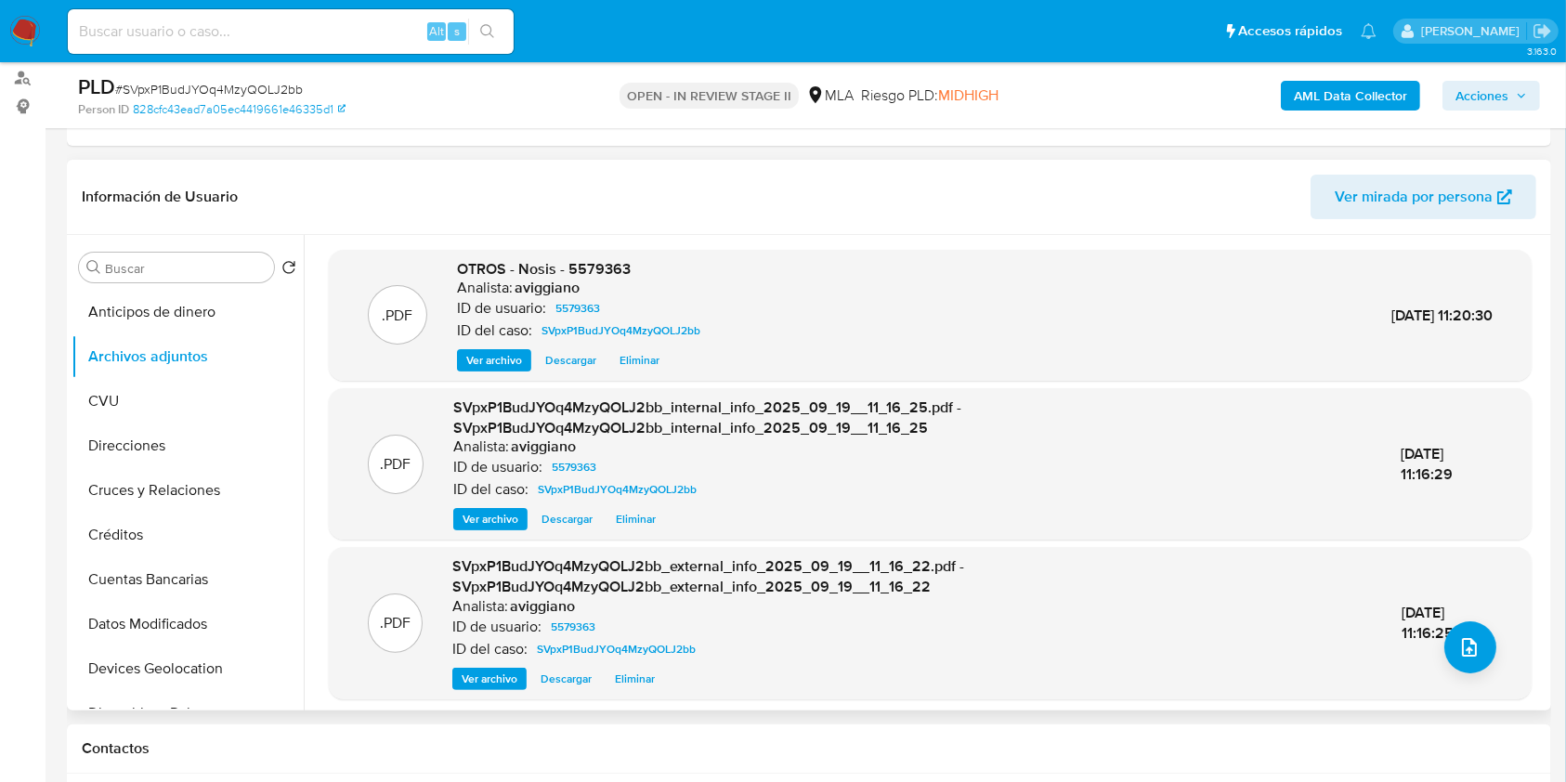
click at [570, 262] on span "OTROS - Nosis - 5579363" at bounding box center [544, 268] width 174 height 21
copy span "5579363"
drag, startPoint x: 392, startPoint y: 306, endPoint x: 446, endPoint y: 347, distance: 68.2
click at [392, 306] on p ".PDF" at bounding box center [398, 316] width 31 height 20
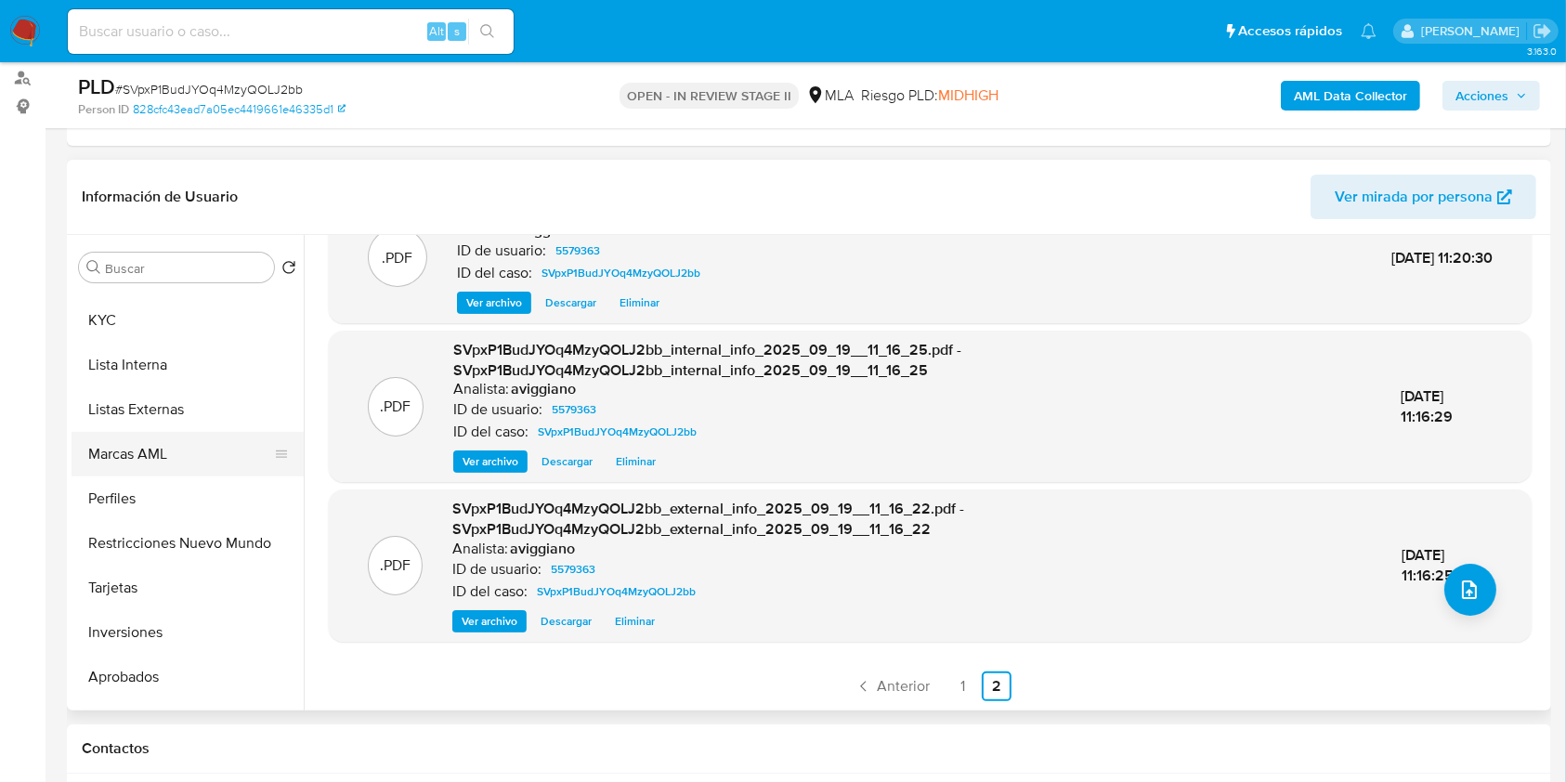
scroll to position [760, 0]
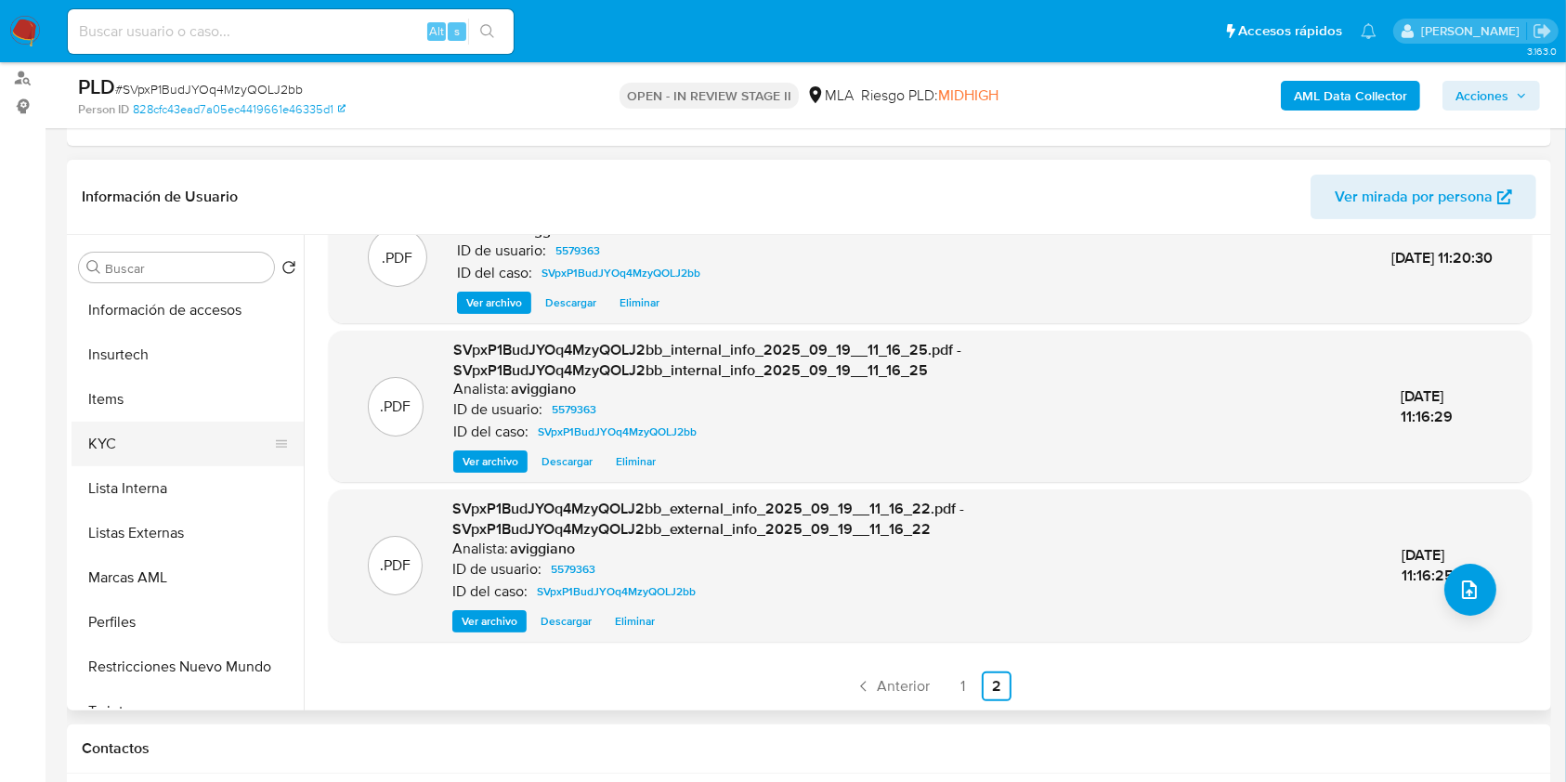
click at [173, 437] on button "KYC" at bounding box center [180, 444] width 217 height 45
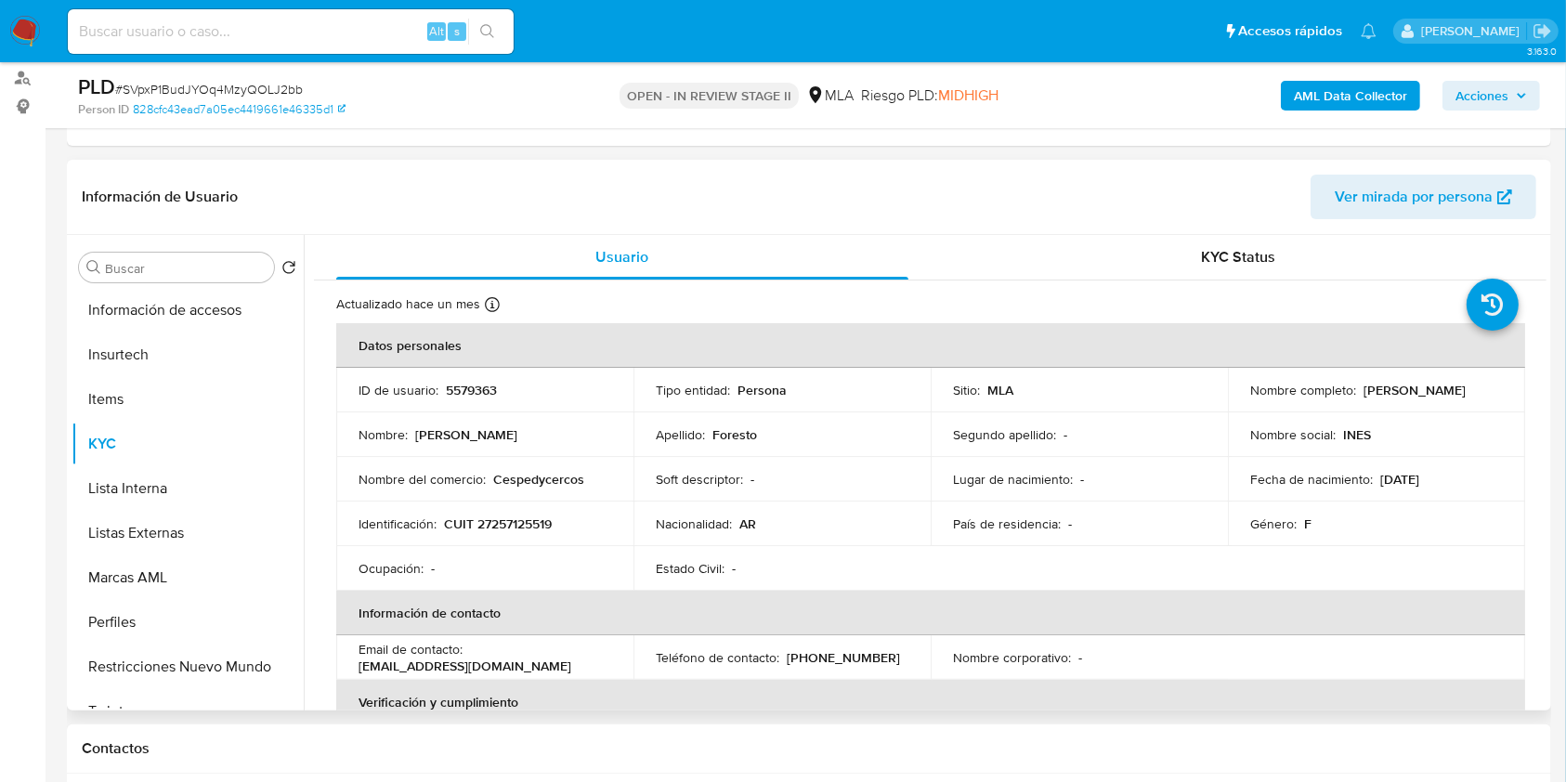
click at [511, 526] on p "CUIT 27257125519" at bounding box center [498, 524] width 108 height 17
copy p "27257125519"
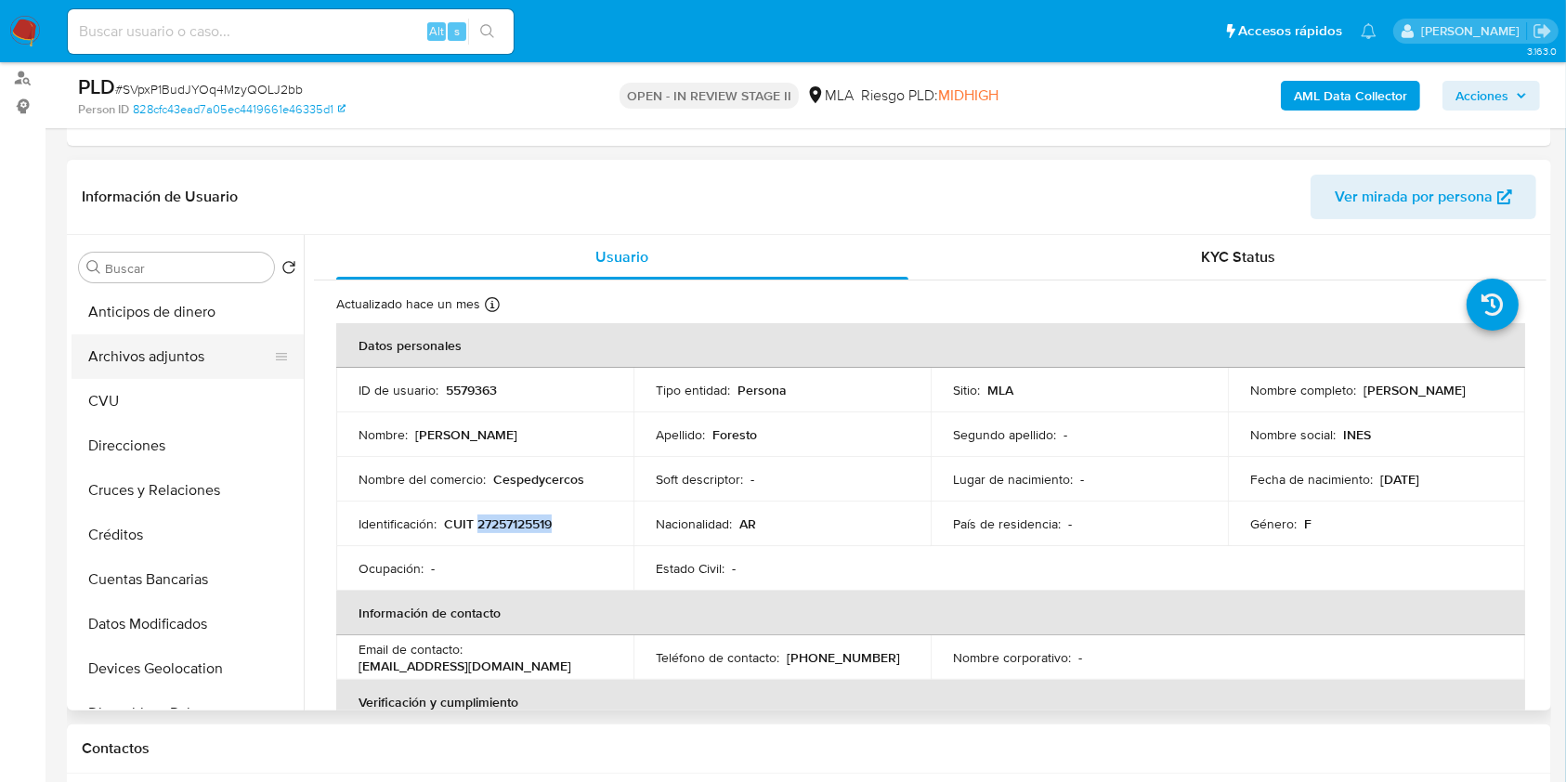
click at [198, 376] on button "Archivos adjuntos" at bounding box center [180, 356] width 217 height 45
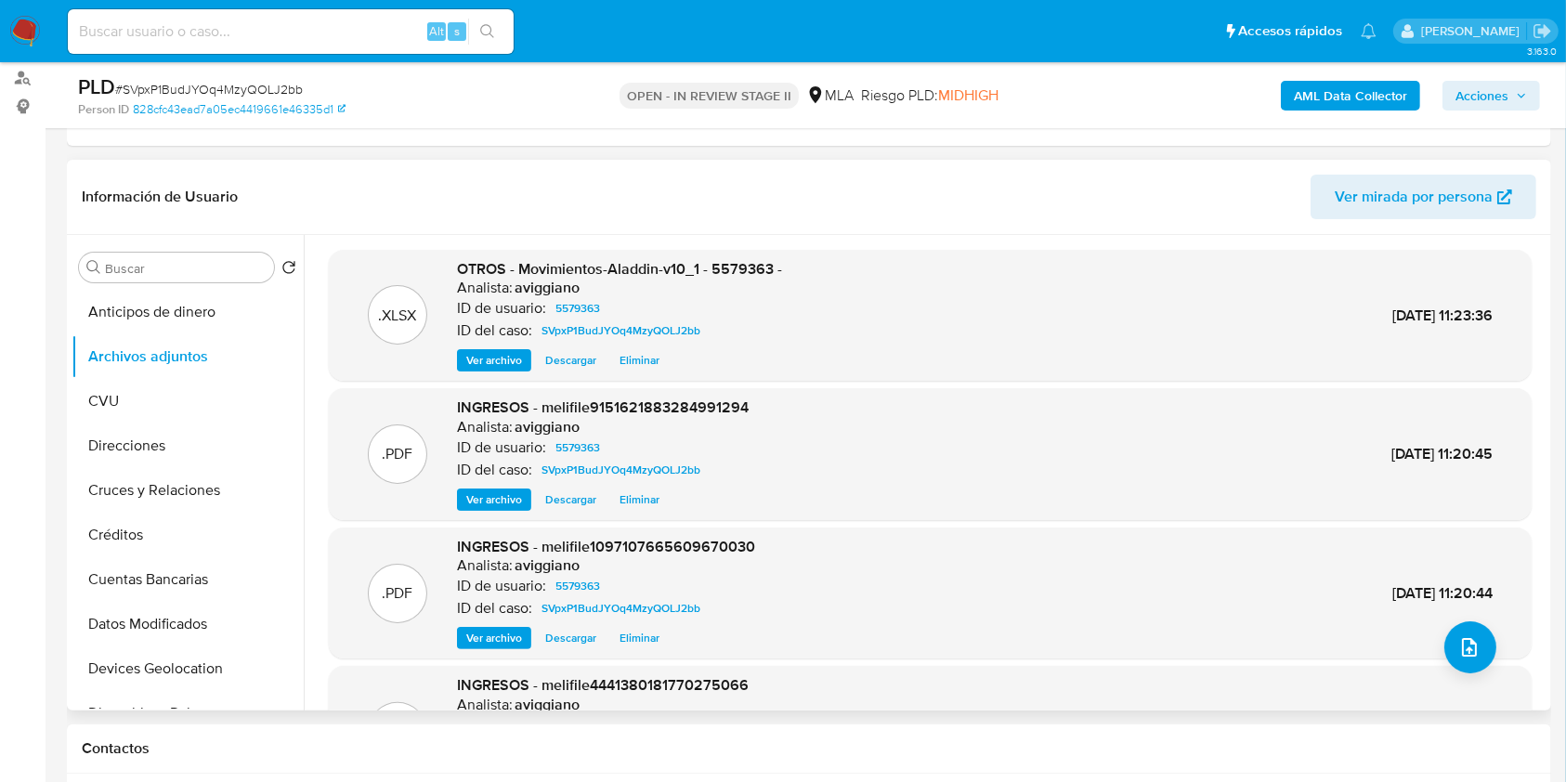
click at [748, 264] on span "OTROS - Movimientos-Aladdin-v10_1 - 5579363 -" at bounding box center [619, 268] width 325 height 21
copy span "5579363"
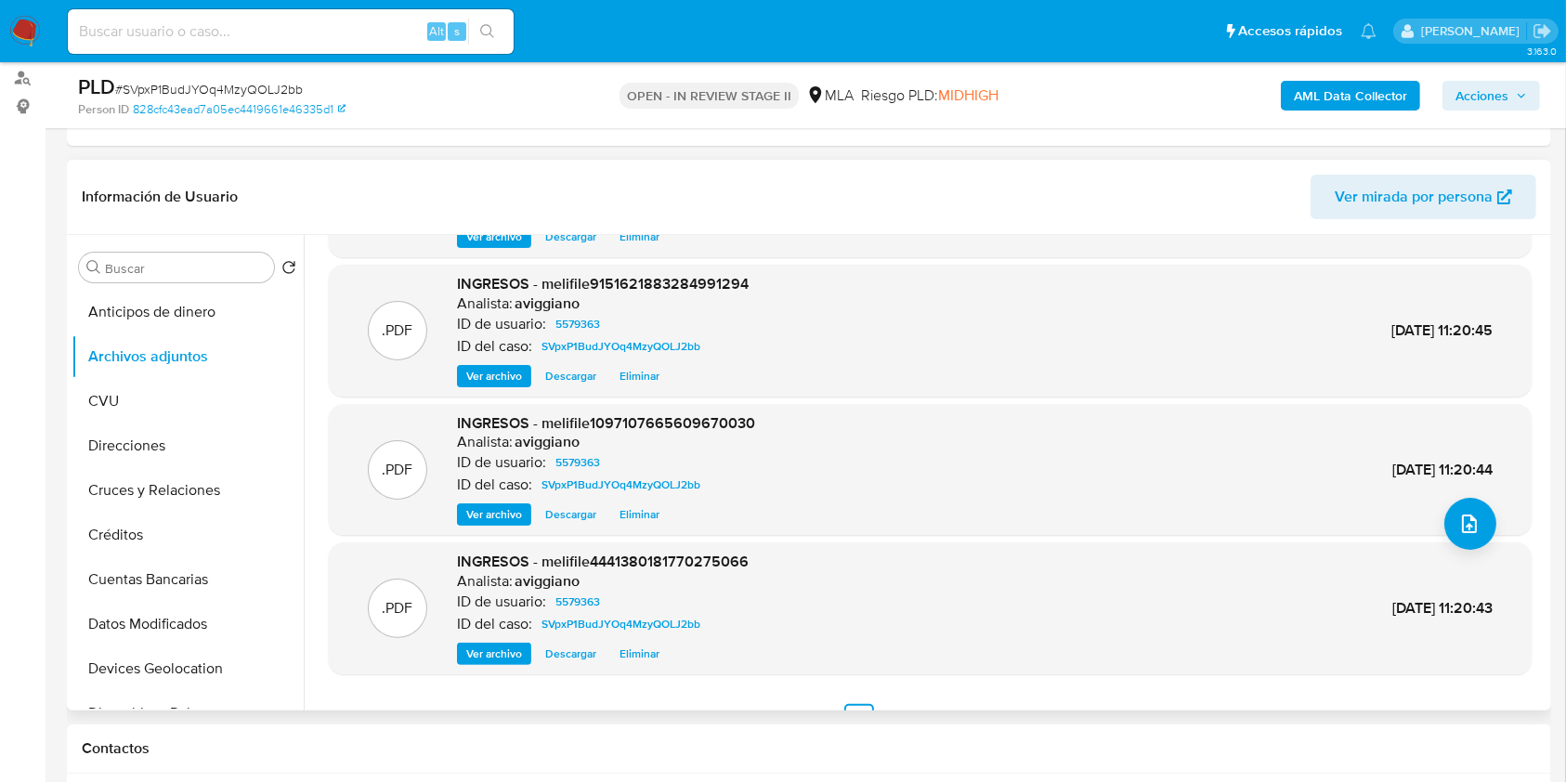
click at [497, 367] on span "Ver archivo" at bounding box center [494, 376] width 56 height 19
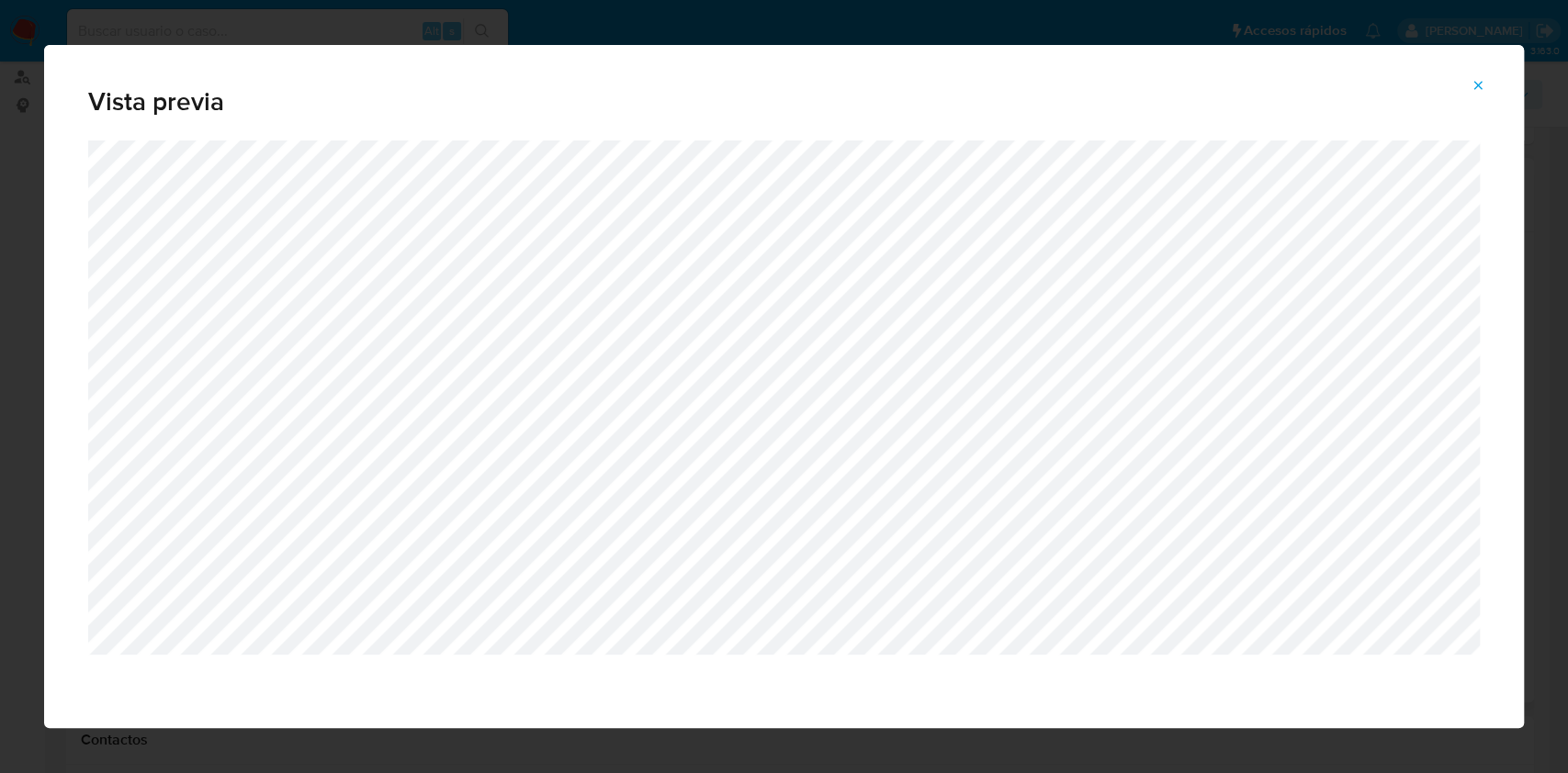
click at [1477, 78] on icon "Attachment preview" at bounding box center [1477, 85] width 15 height 15
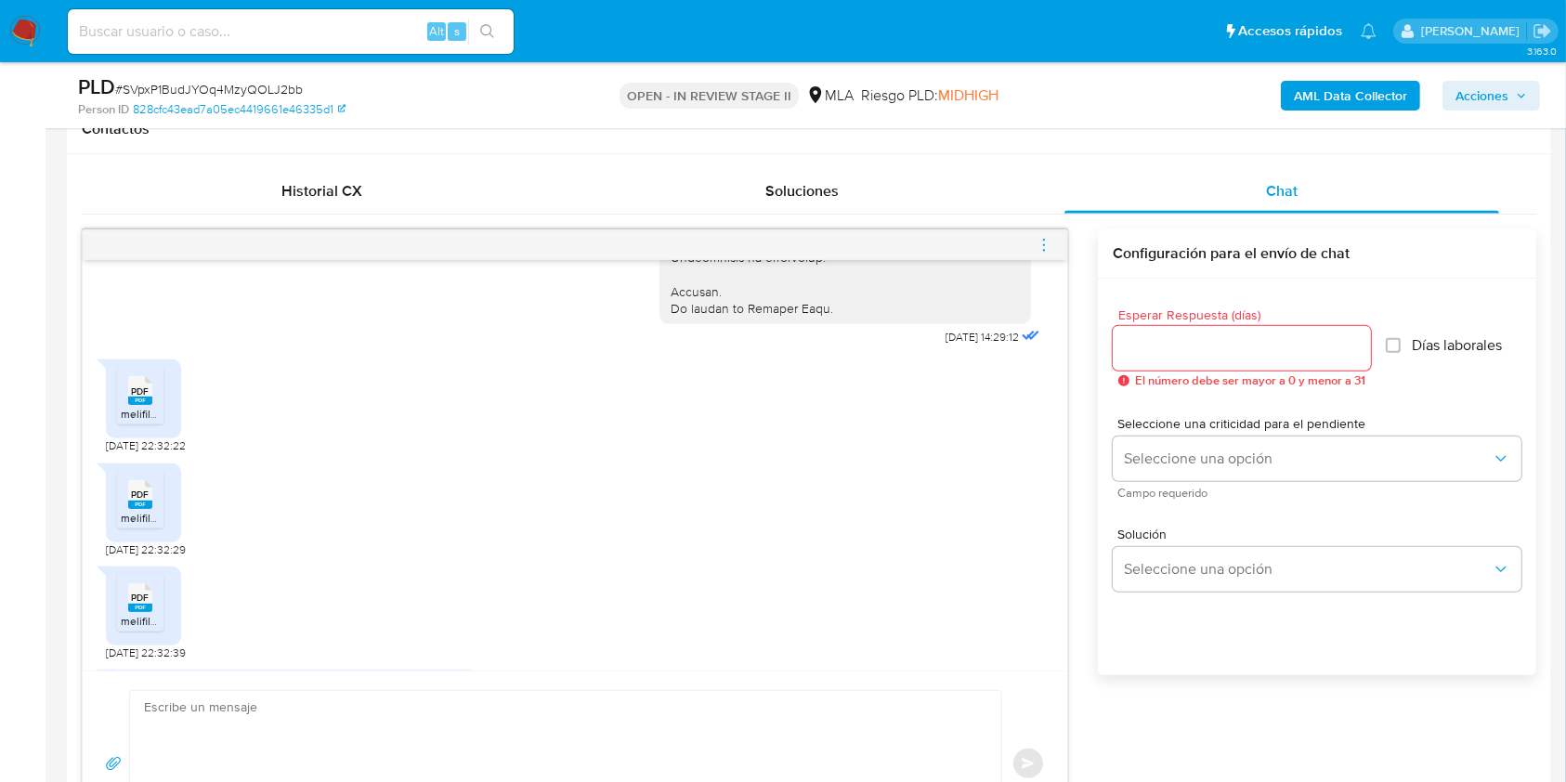
scroll to position [1858, 0]
click at [161, 424] on li "PDF PDF melifile6322158445893470800.pdf" at bounding box center [140, 395] width 46 height 58
click at [1057, 237] on div at bounding box center [575, 245] width 985 height 30
click at [1045, 246] on icon "menu-action" at bounding box center [1044, 245] width 17 height 17
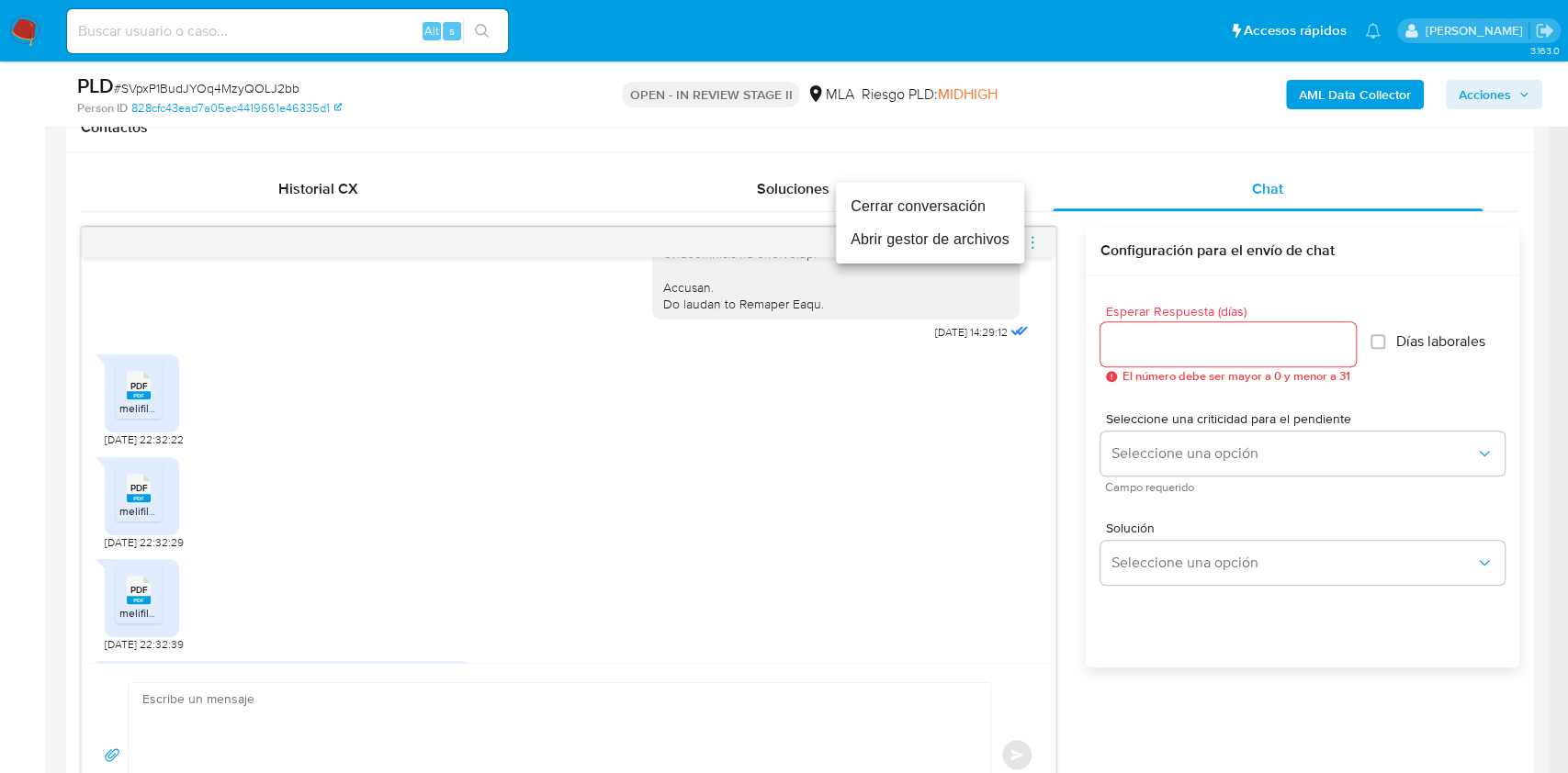
click at [961, 244] on li "Abrir gestor de archivos" at bounding box center [929, 239] width 188 height 33
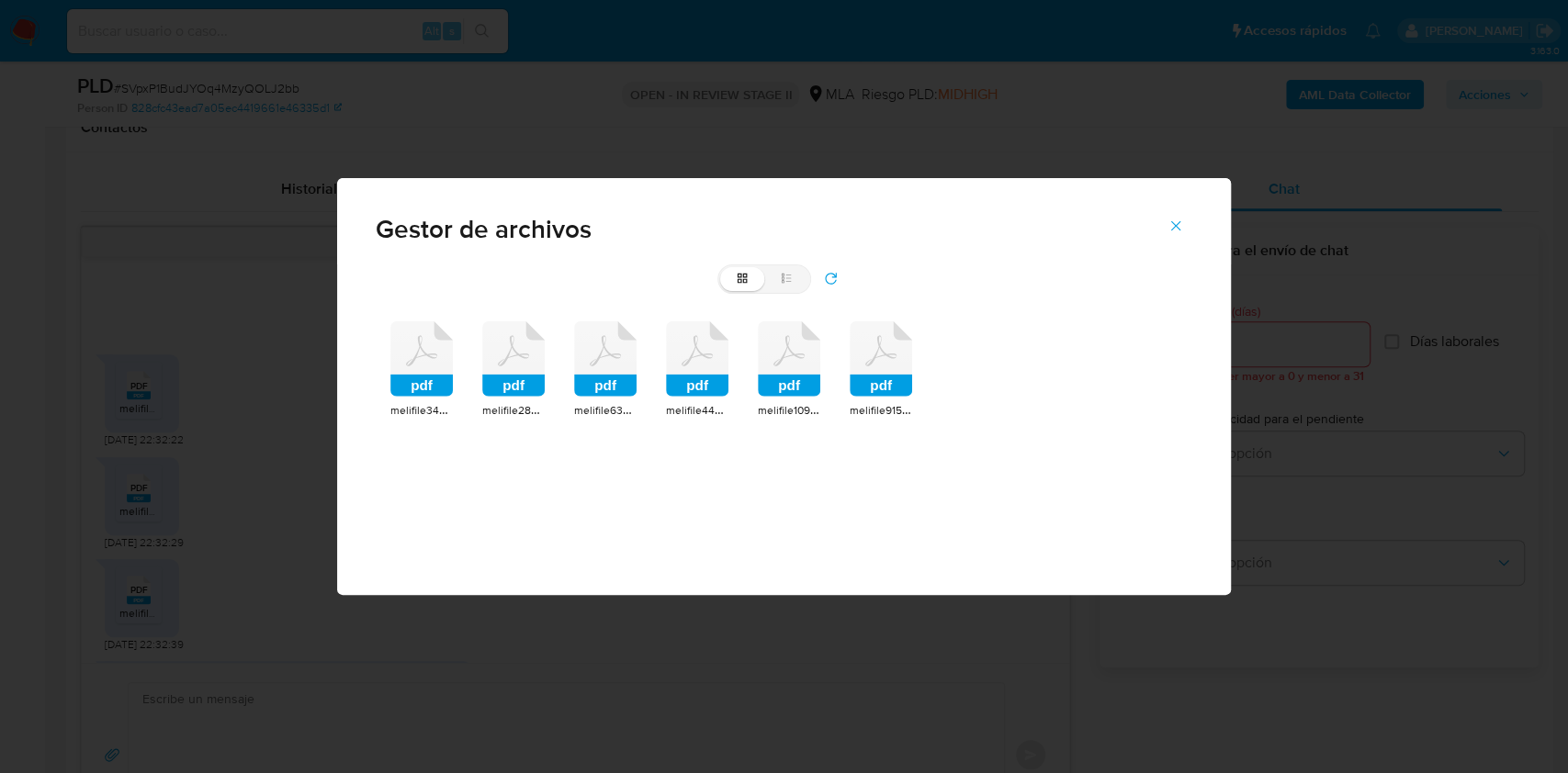
click at [419, 386] on rect at bounding box center [421, 386] width 62 height 22
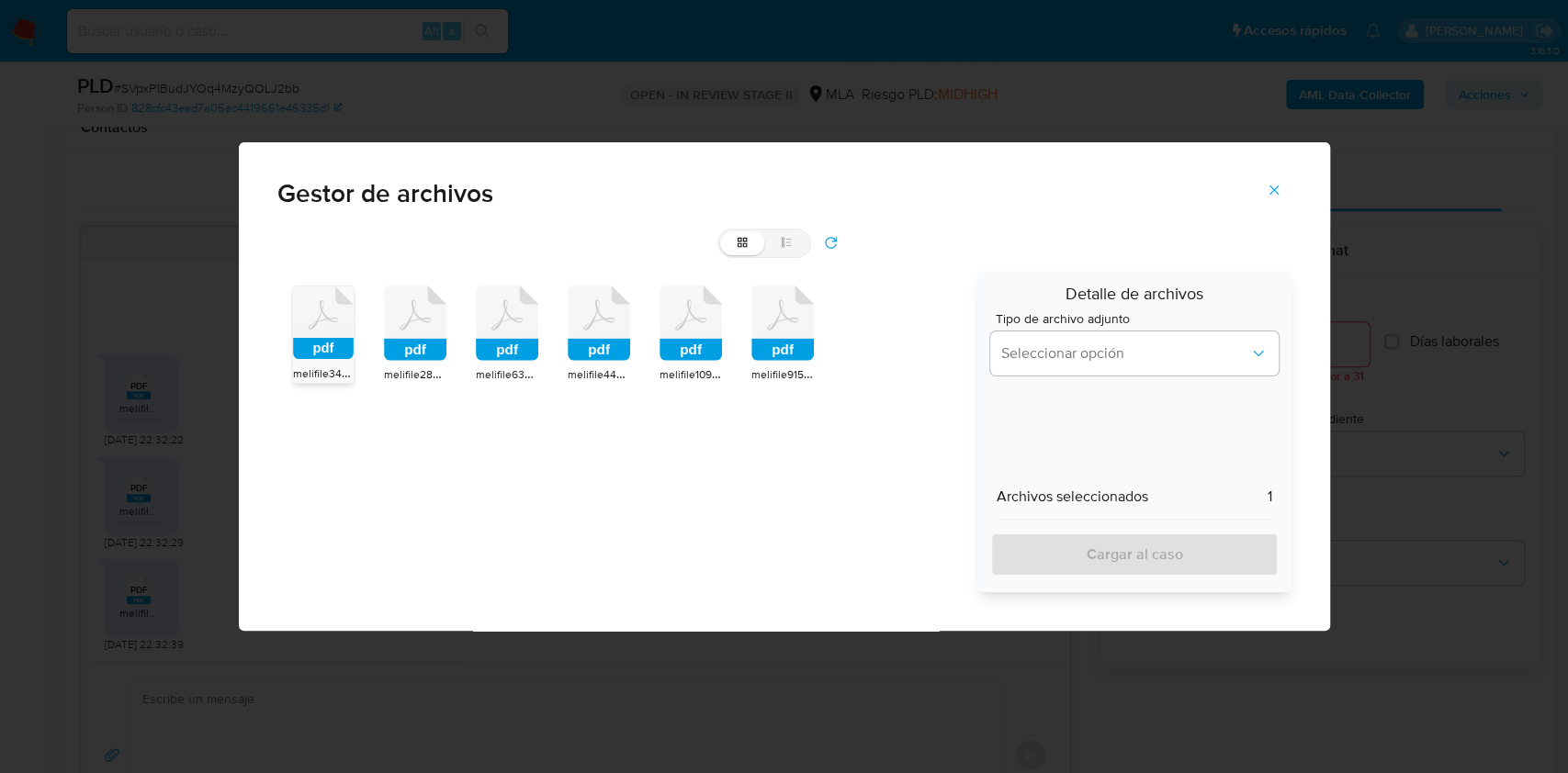
click at [435, 347] on rect at bounding box center [414, 350] width 62 height 22
click at [508, 344] on rect at bounding box center [506, 350] width 62 height 22
drag, startPoint x: 594, startPoint y: 345, endPoint x: 653, endPoint y: 344, distance: 59.0
click at [595, 345] on rect at bounding box center [598, 350] width 62 height 22
click at [665, 346] on rect at bounding box center [690, 350] width 62 height 22
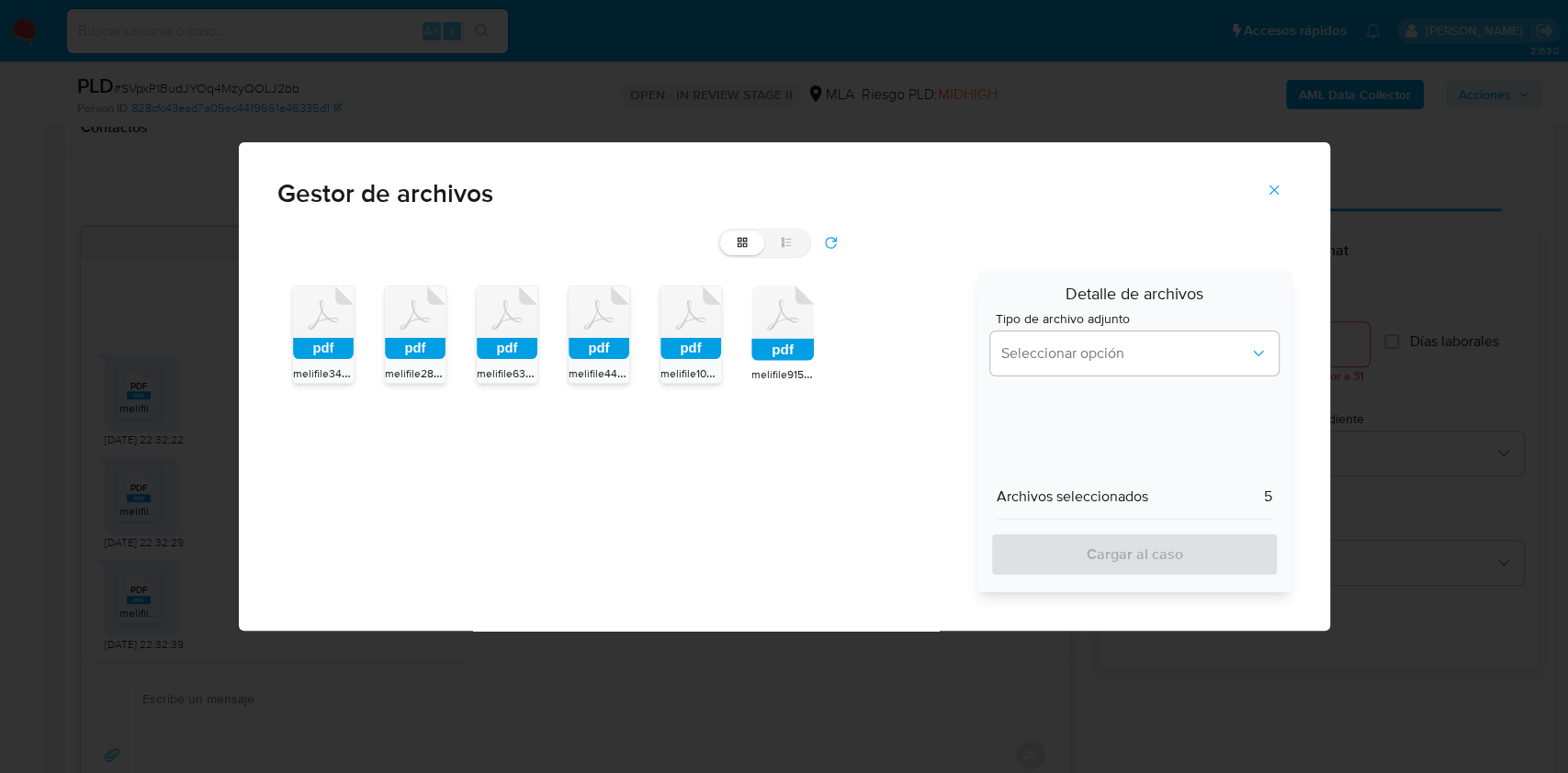
drag, startPoint x: 753, startPoint y: 356, endPoint x: 902, endPoint y: 365, distance: 149.3
click at [758, 356] on rect at bounding box center [782, 350] width 62 height 22
click at [975, 358] on div "pdf melifile3477110260421342648.pdf pdf melifile2801121915878956082.pdf pdf mel…" at bounding box center [784, 431] width 1013 height 321
click at [1038, 362] on span "Seleccionar opción" at bounding box center [1124, 353] width 247 height 19
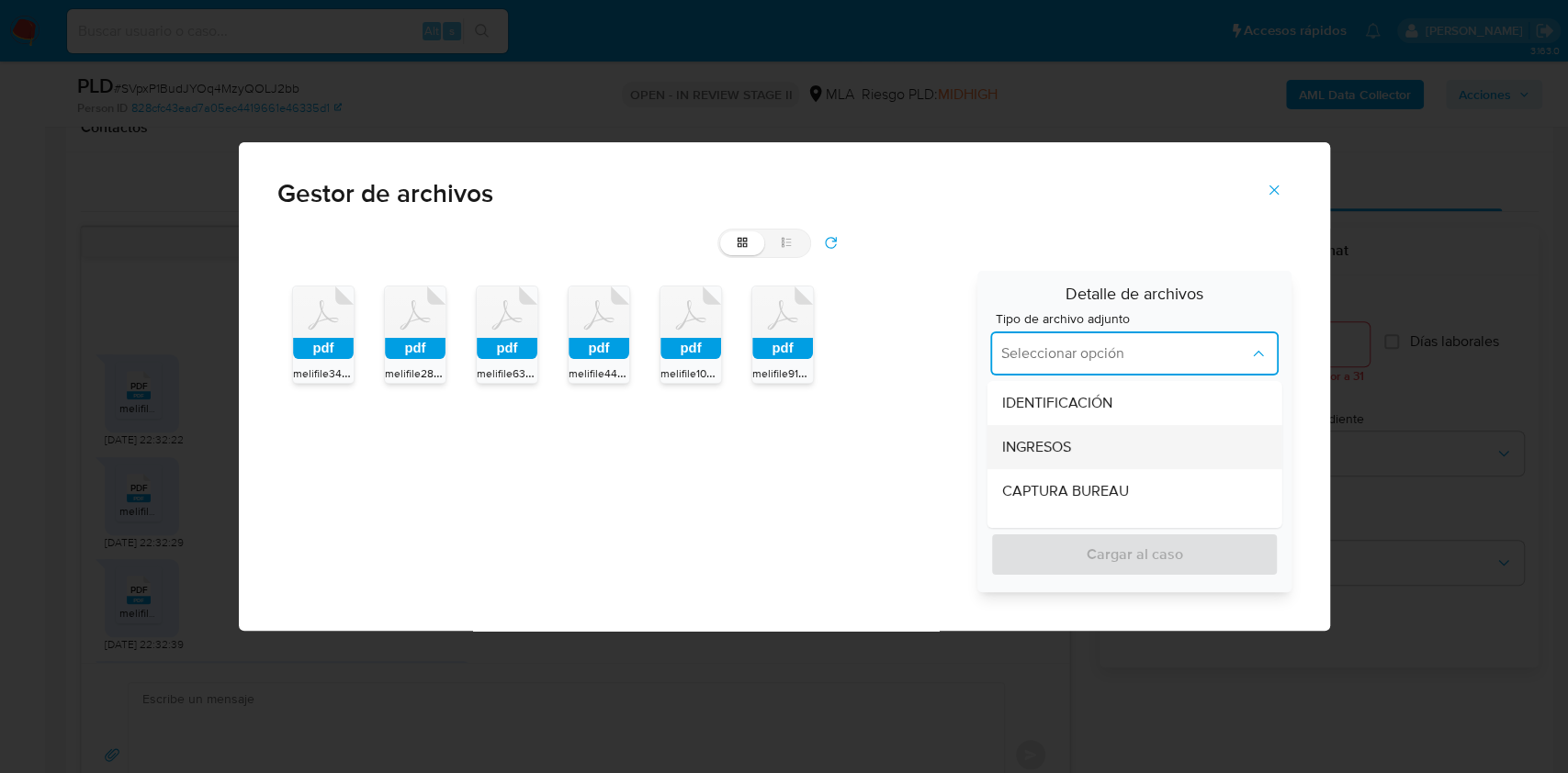
click at [1040, 434] on div "INGRESOS" at bounding box center [1128, 447] width 254 height 44
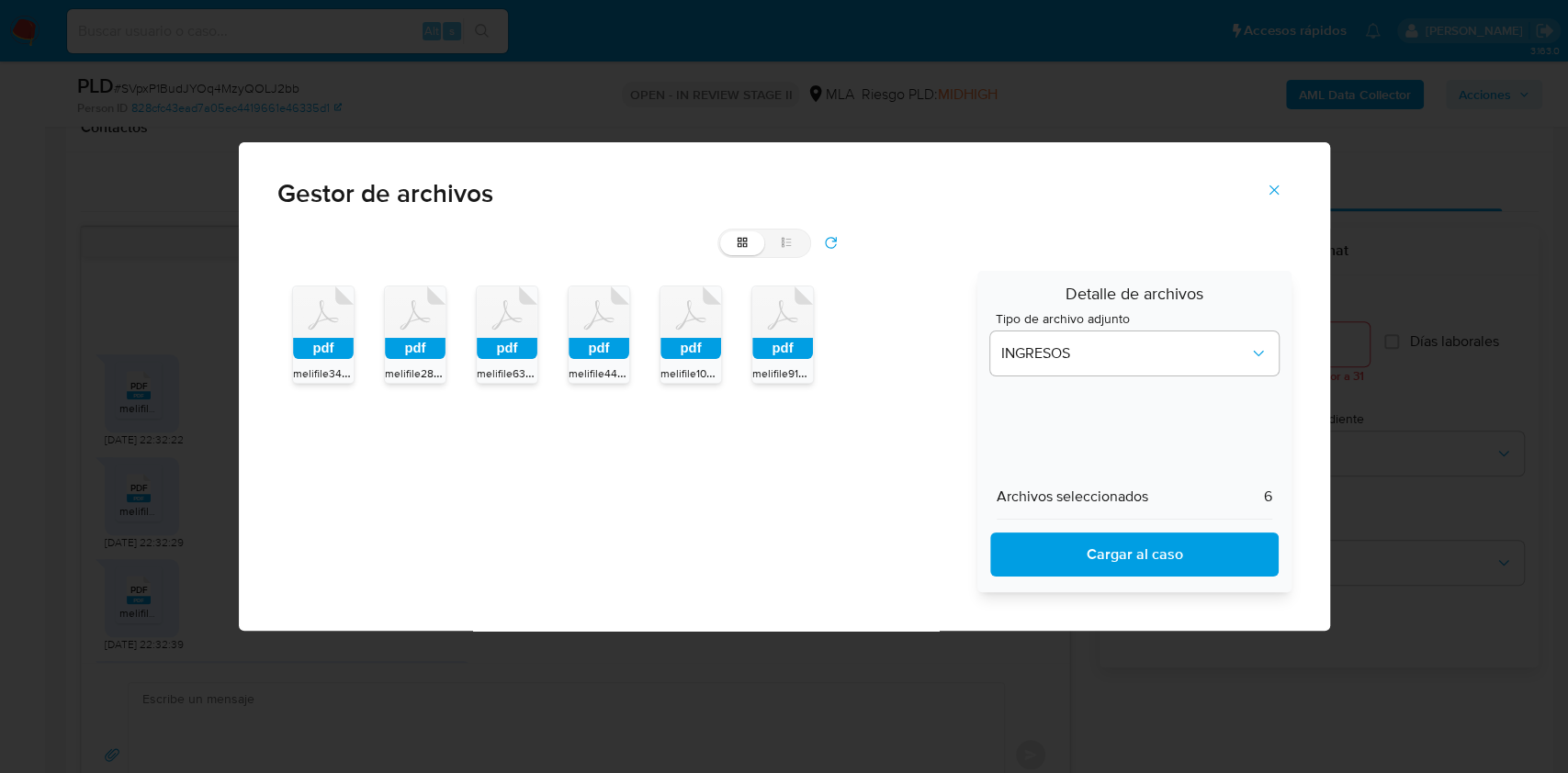
click at [1065, 566] on span "Cargar al caso" at bounding box center [1133, 555] width 239 height 41
click at [1279, 184] on icon "Cerrar" at bounding box center [1273, 190] width 17 height 17
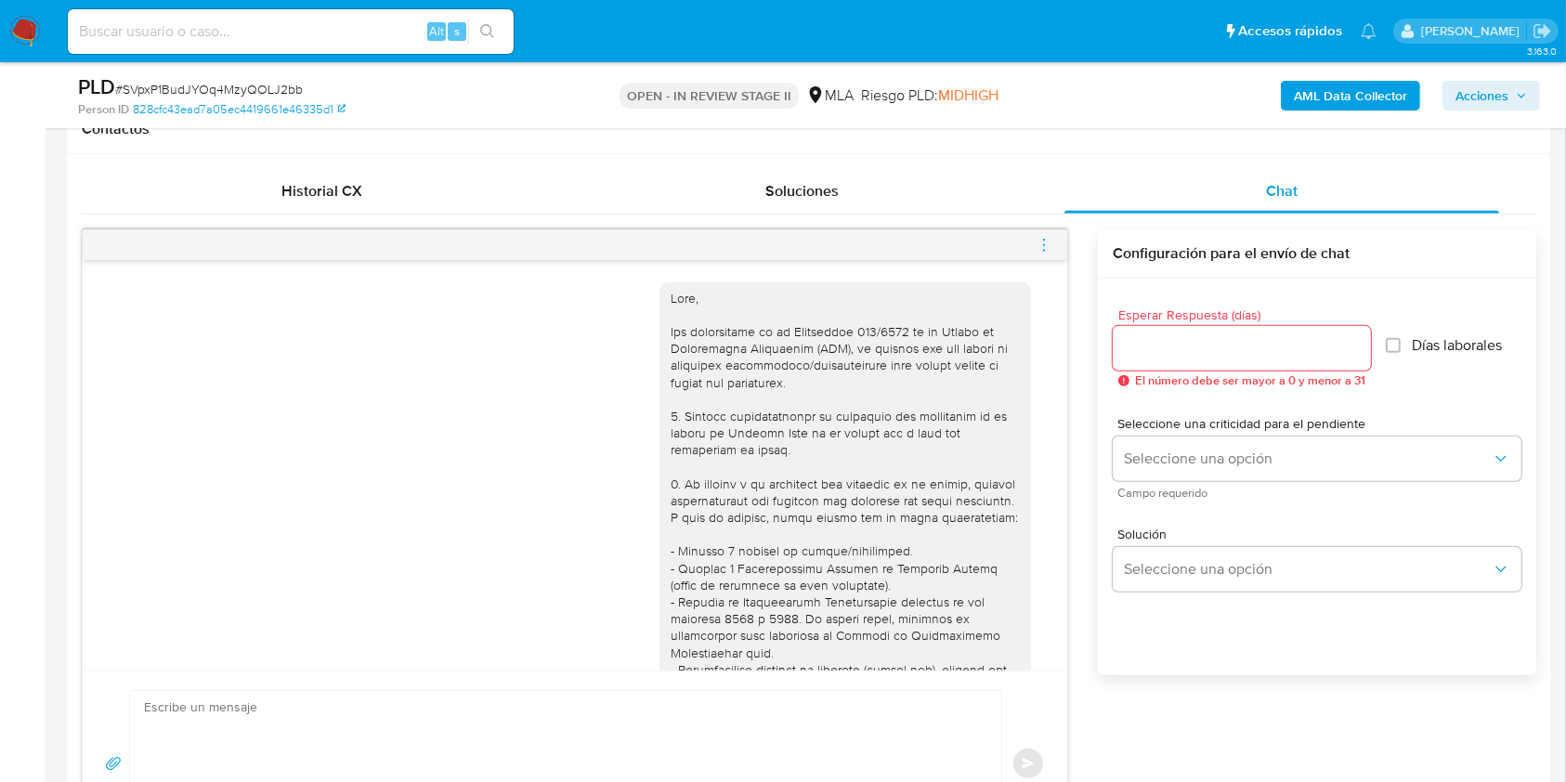
scroll to position [247, 0]
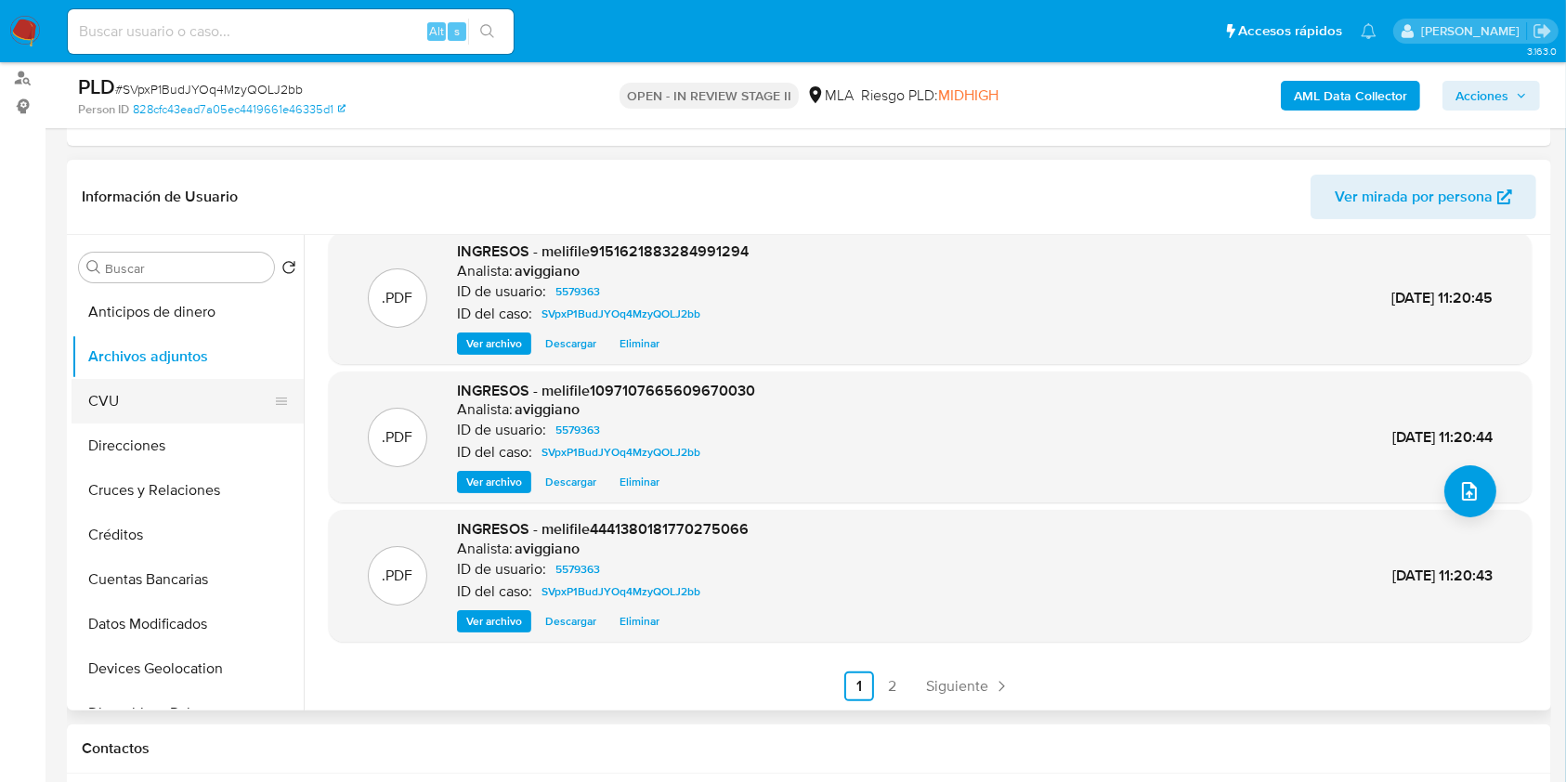
click at [167, 404] on button "CVU" at bounding box center [180, 401] width 217 height 45
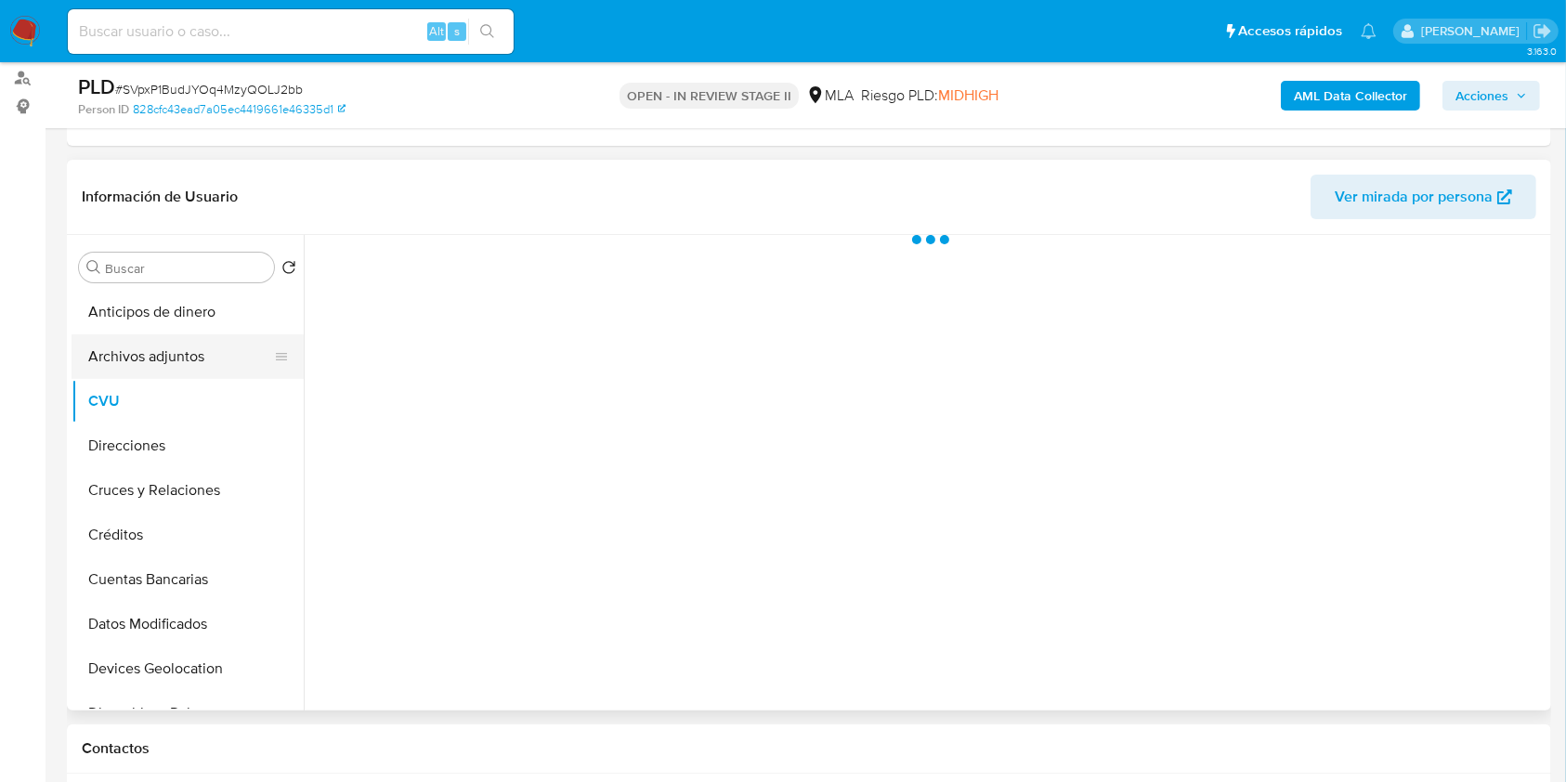
scroll to position [0, 0]
click at [190, 348] on button "Archivos adjuntos" at bounding box center [180, 356] width 217 height 45
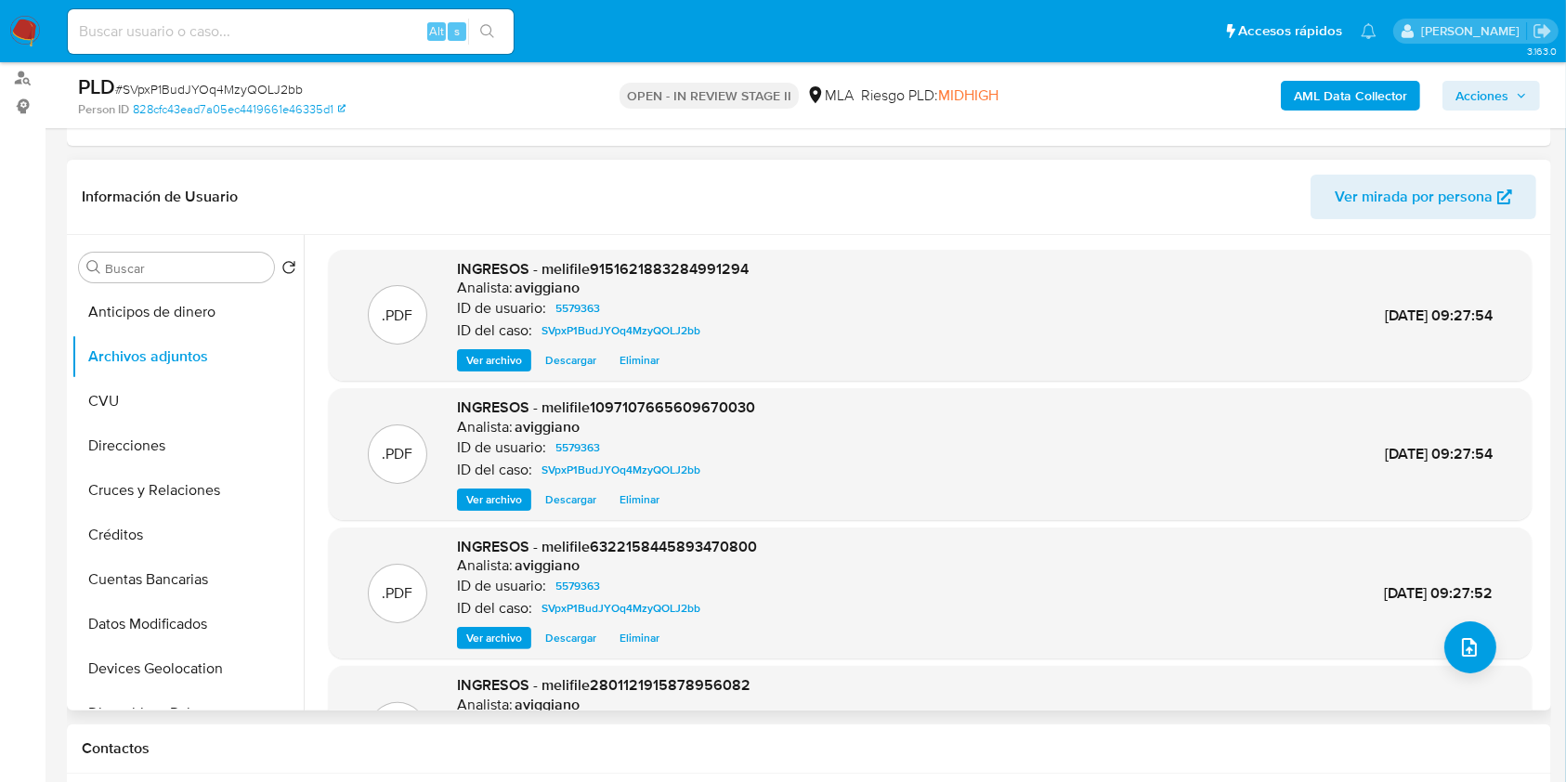
click at [479, 360] on span "Ver archivo" at bounding box center [494, 360] width 56 height 19
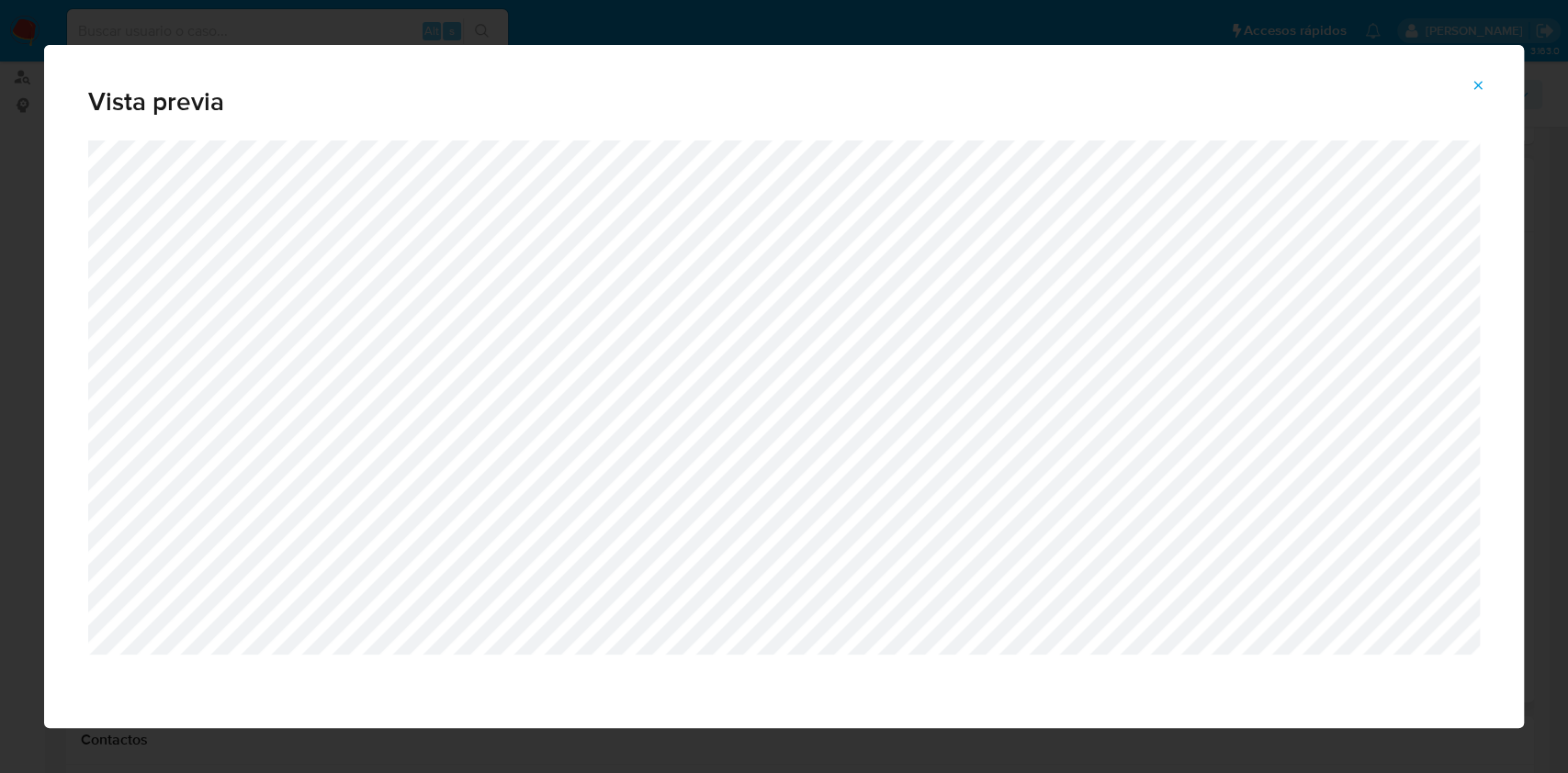
click at [1480, 81] on icon "Attachment preview" at bounding box center [1477, 85] width 15 height 15
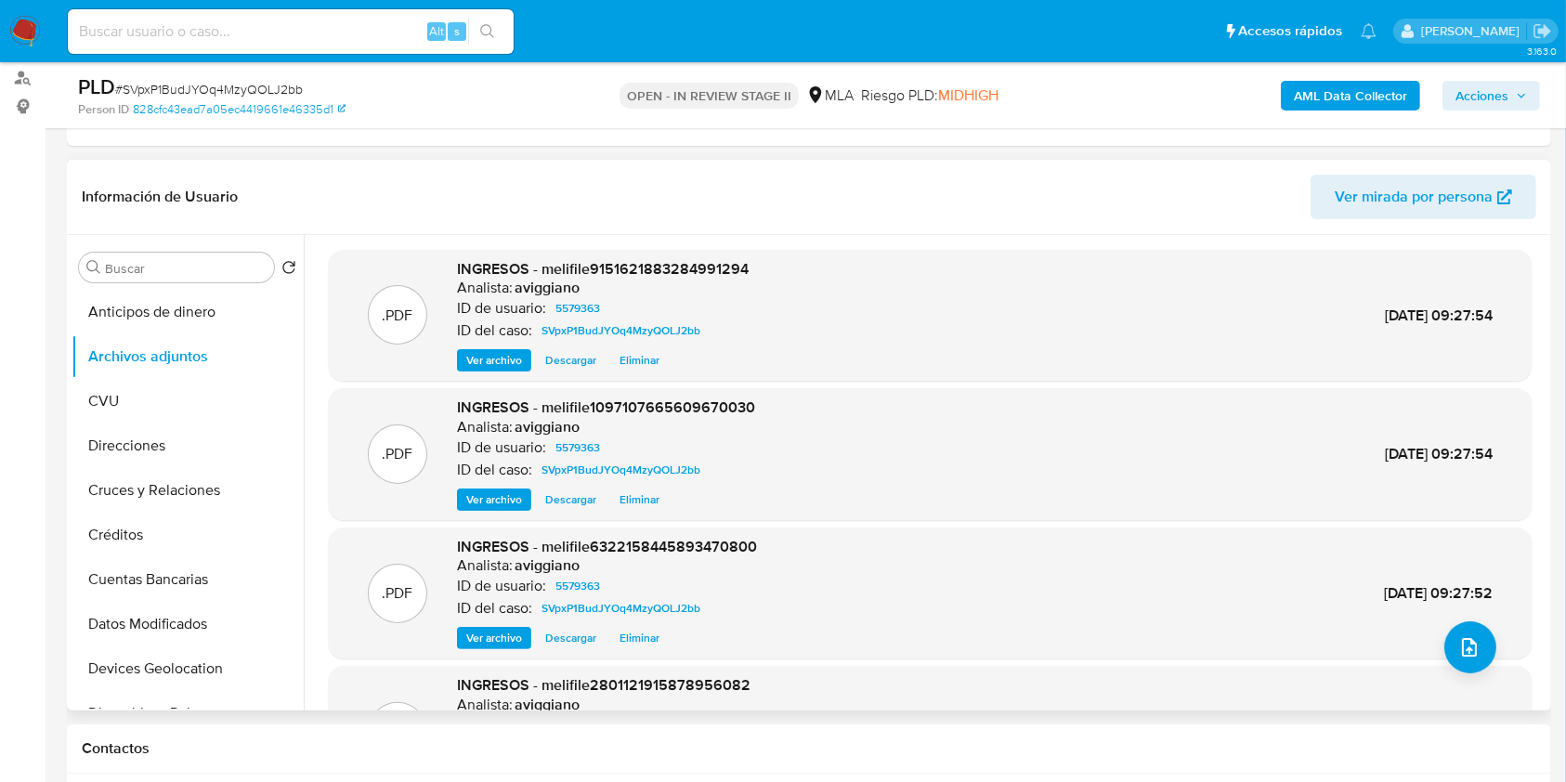
click at [492, 643] on span "Ver archivo" at bounding box center [494, 638] width 56 height 19
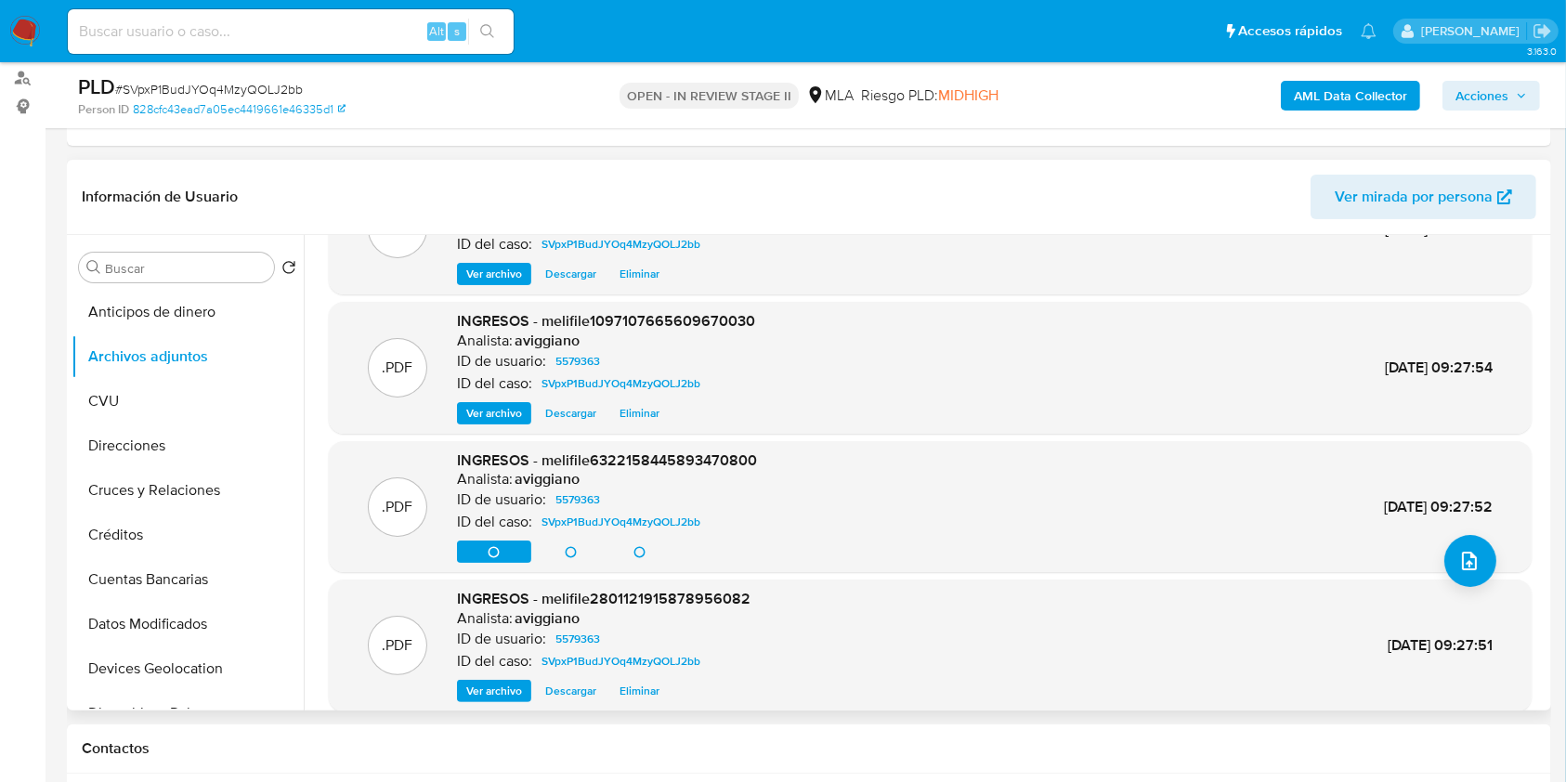
scroll to position [156, 0]
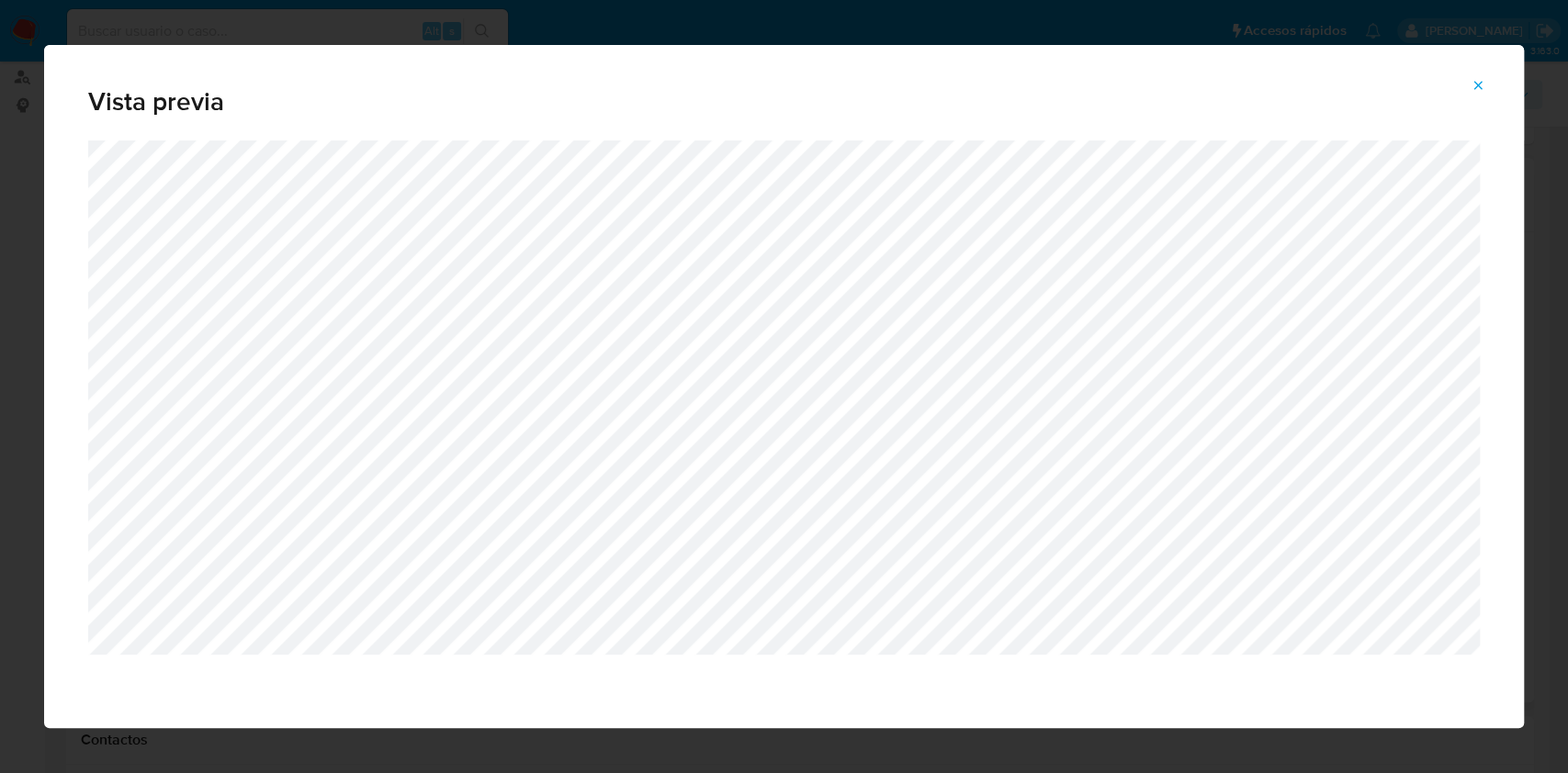
click at [1469, 82] on button "Attachment preview" at bounding box center [1477, 86] width 41 height 30
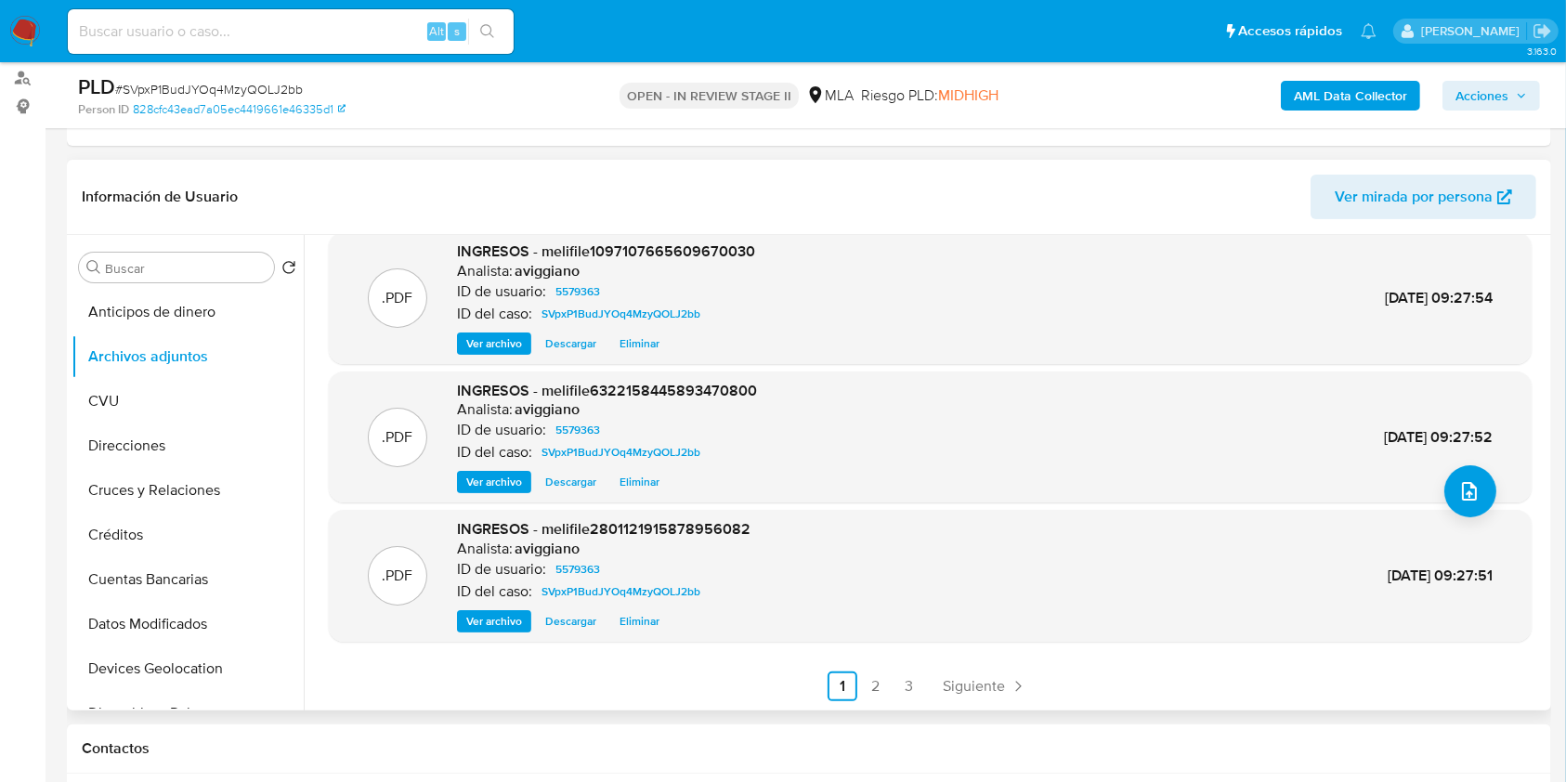
click at [499, 632] on div ".PDF INGRESOS - melifile2801121915878956082 Analista: aviggiano ID de usuario: …" at bounding box center [930, 576] width 1203 height 132
click at [499, 631] on span "Ver archivo" at bounding box center [494, 621] width 56 height 19
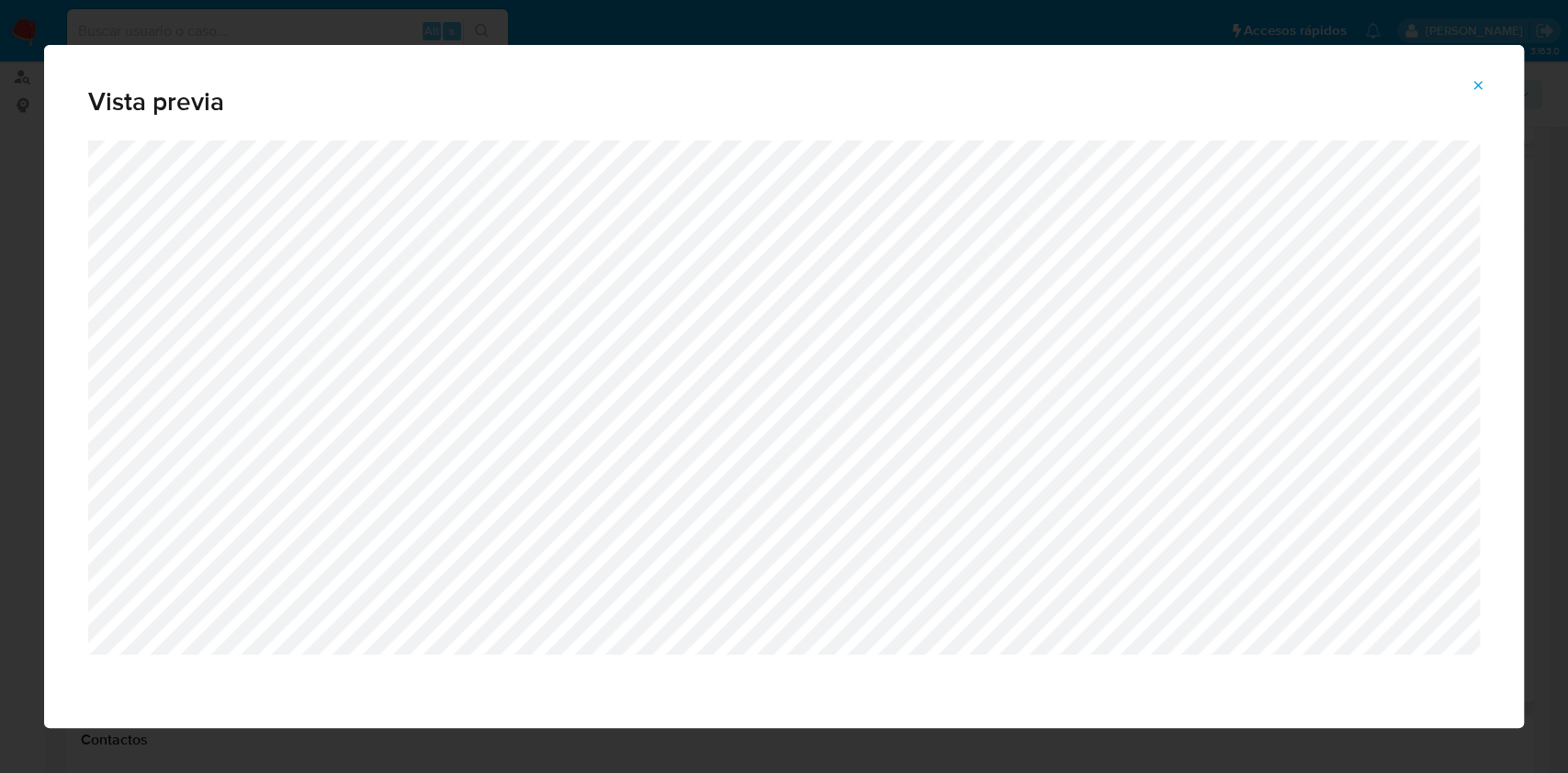
click at [1485, 92] on button "Attachment preview" at bounding box center [1477, 86] width 41 height 30
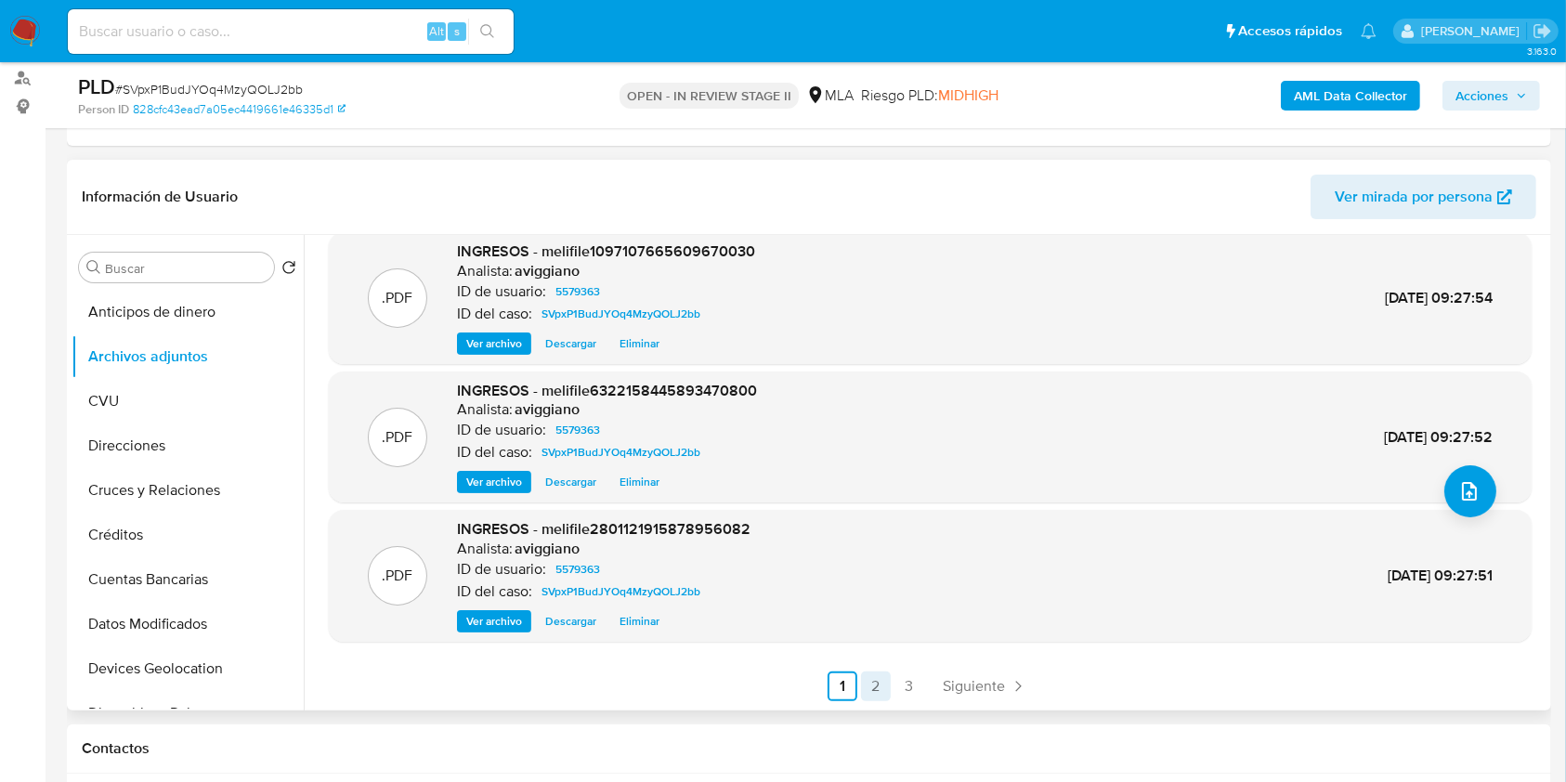
click at [869, 684] on link "2" at bounding box center [876, 687] width 30 height 30
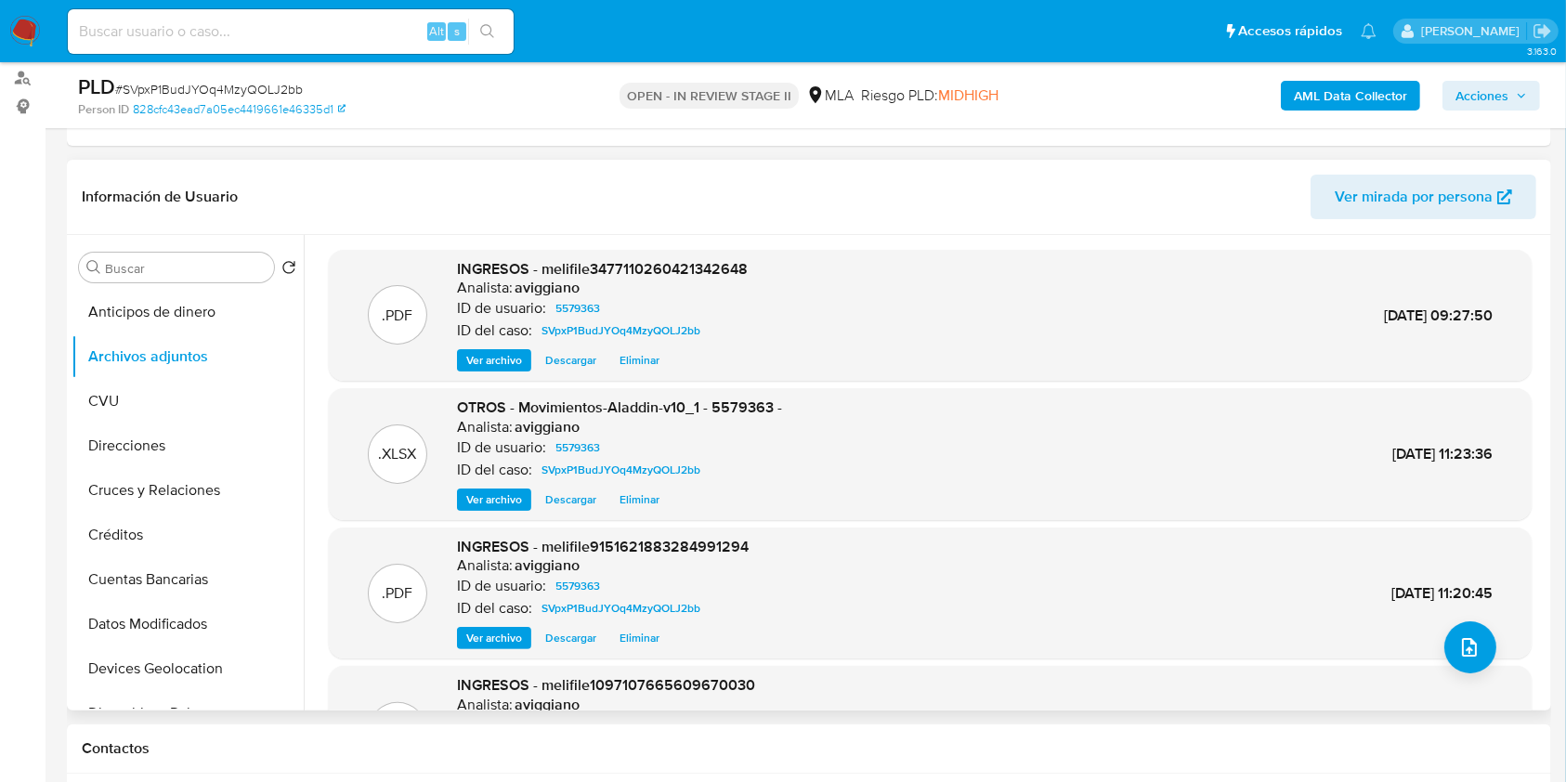
click at [512, 340] on div "ID del caso: SVpxP1BudJYOq4MzyQOLJ2bb" at bounding box center [602, 331] width 291 height 22
click at [507, 353] on span "Ver archivo" at bounding box center [494, 360] width 56 height 19
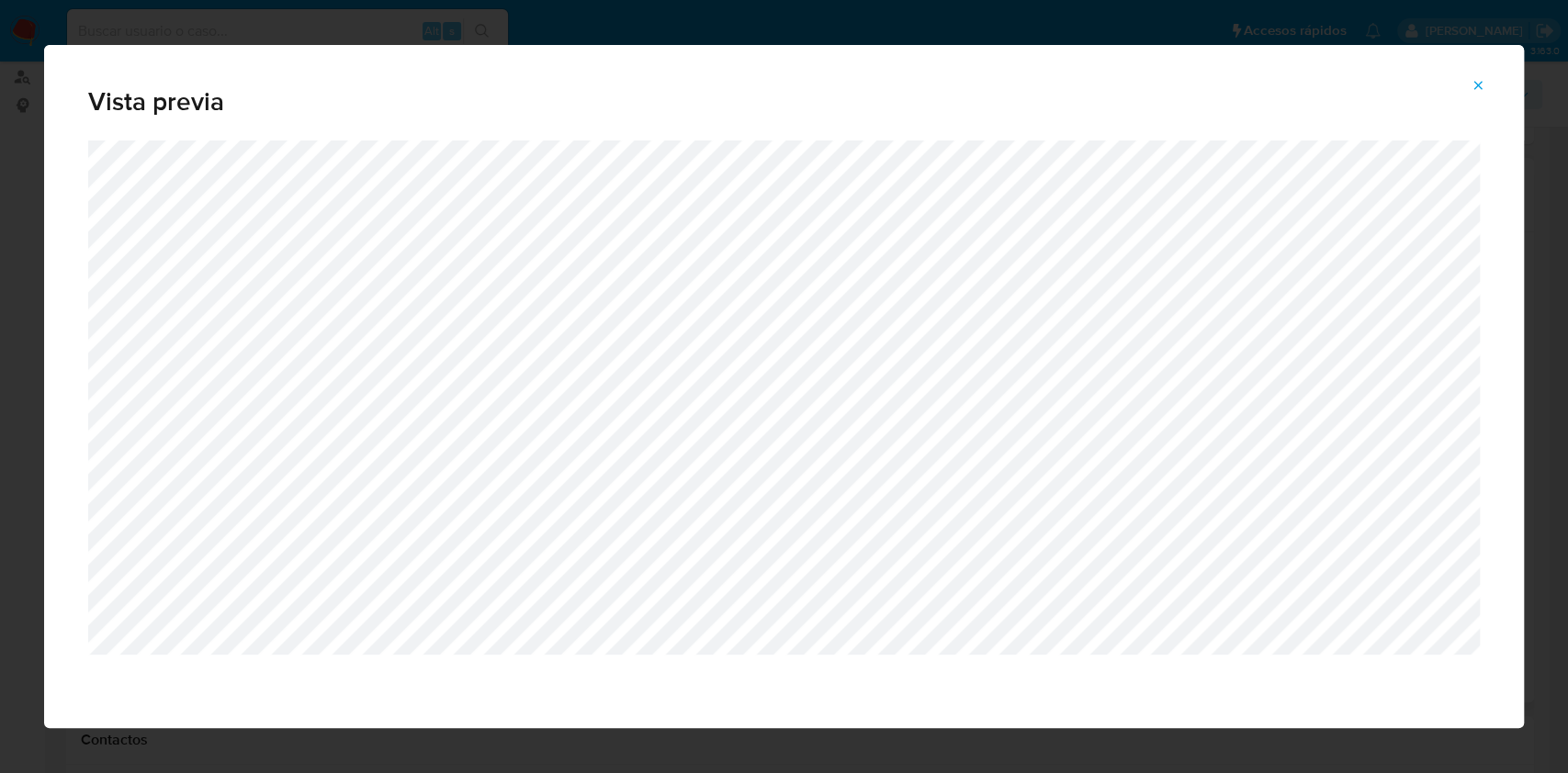
click at [1477, 85] on icon "Attachment preview" at bounding box center [1478, 85] width 8 height 8
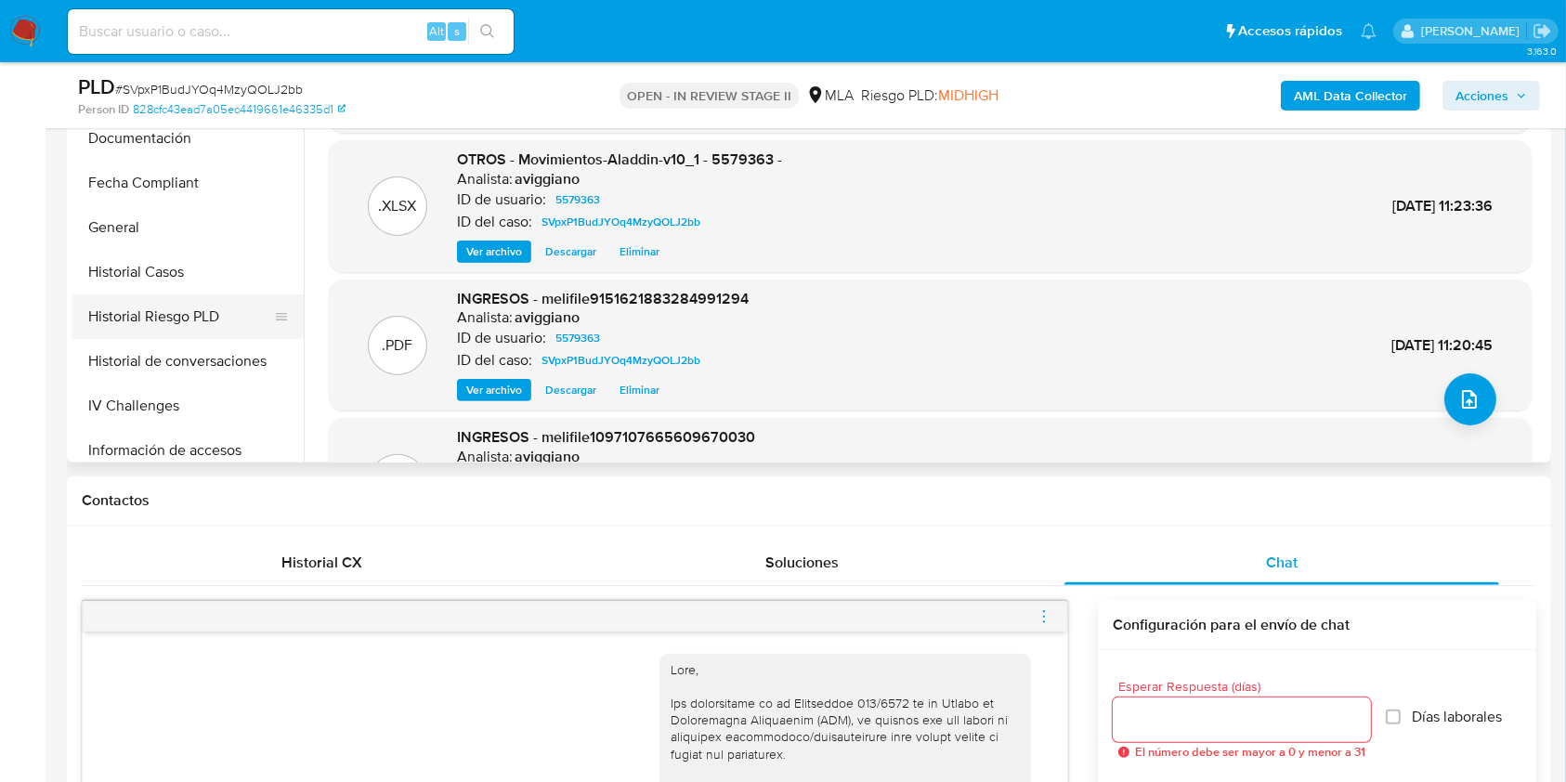
scroll to position [619, 0]
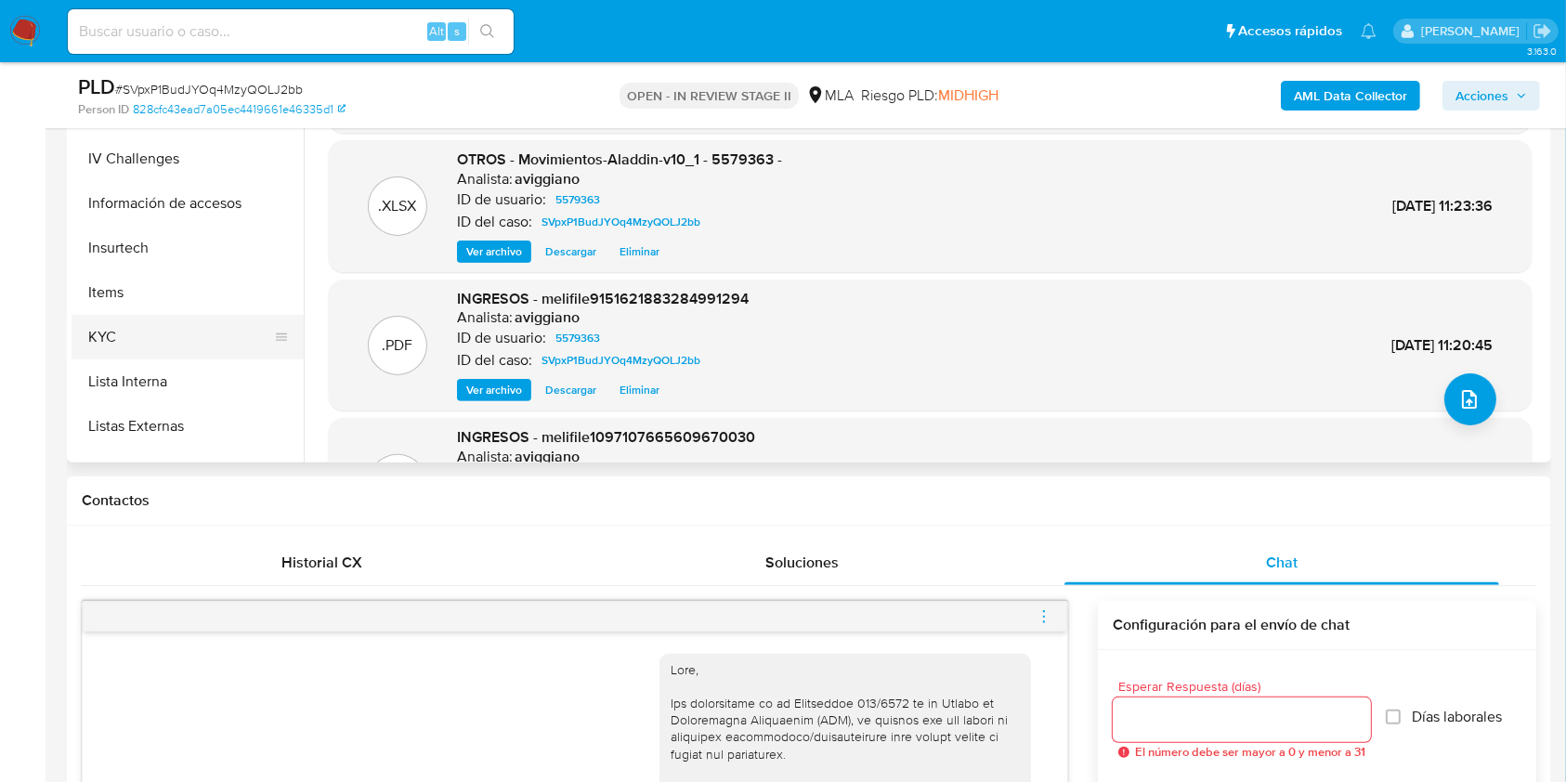
click at [150, 336] on button "KYC" at bounding box center [180, 337] width 217 height 45
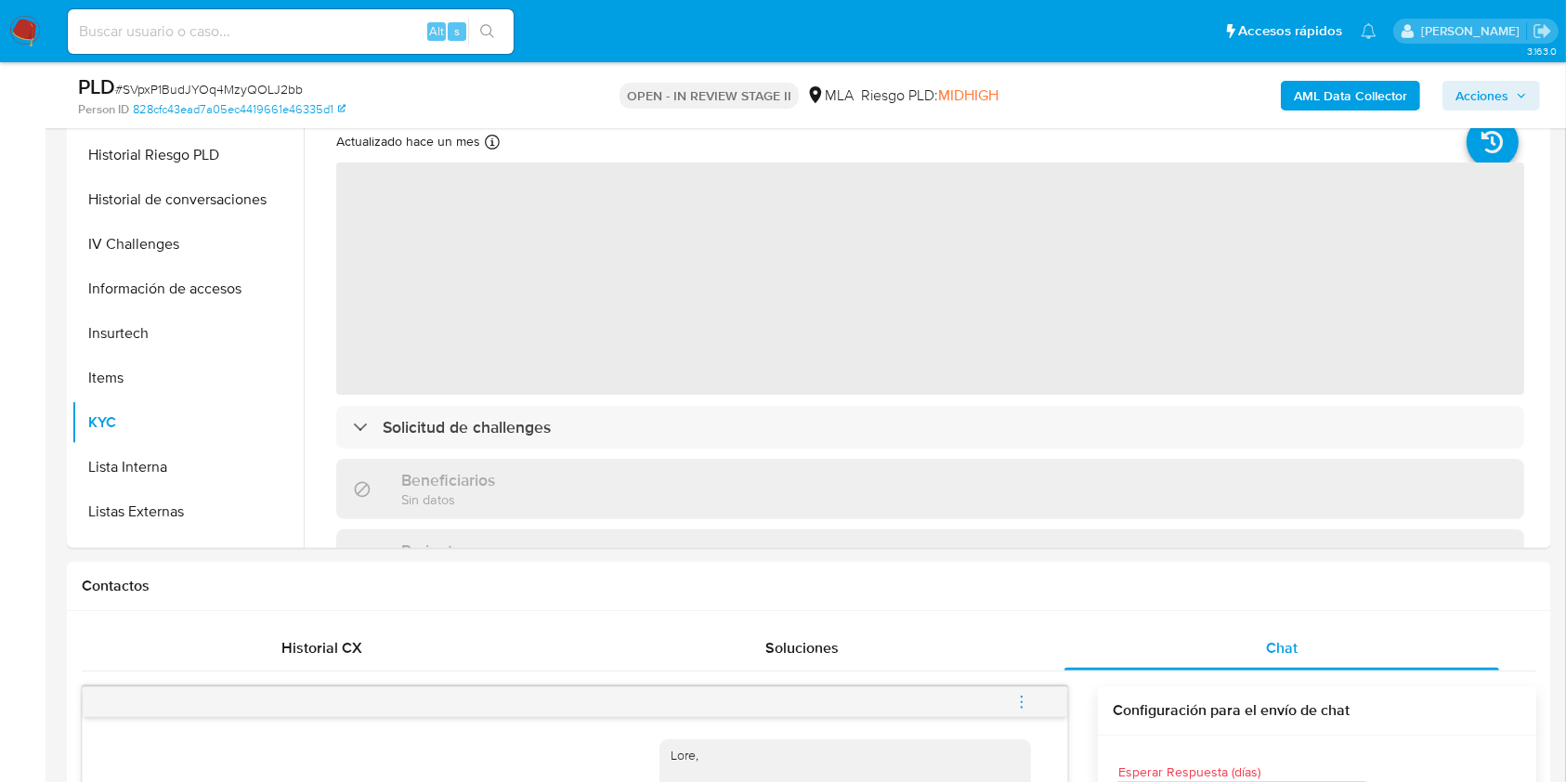
scroll to position [372, 0]
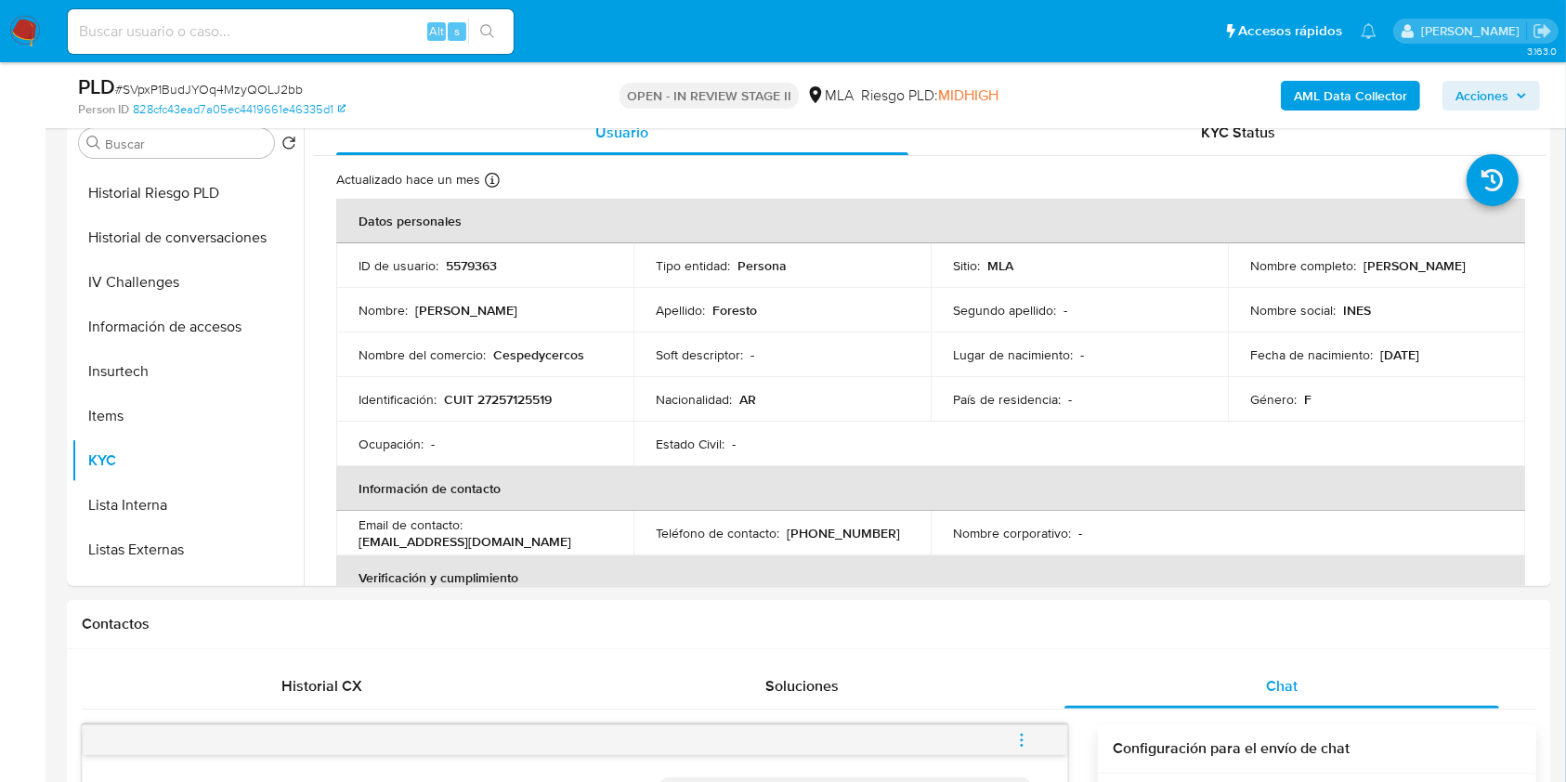
drag, startPoint x: 1361, startPoint y: 267, endPoint x: 1488, endPoint y: 273, distance: 127.4
click at [1488, 273] on div "Nombre completo : Maria Ines Foresto" at bounding box center [1376, 265] width 253 height 17
copy p "Maria Ines Foresto"
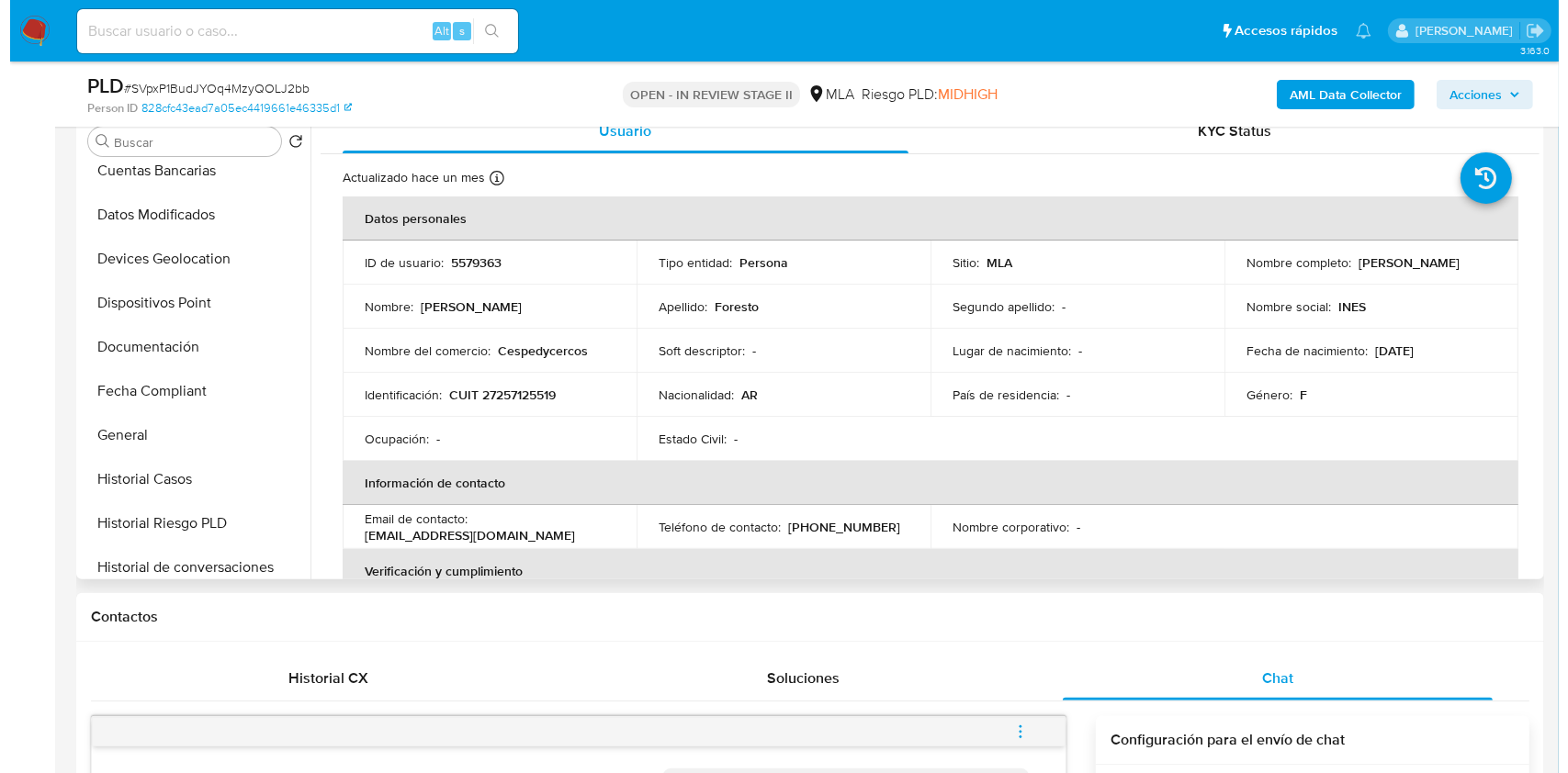
scroll to position [0, 0]
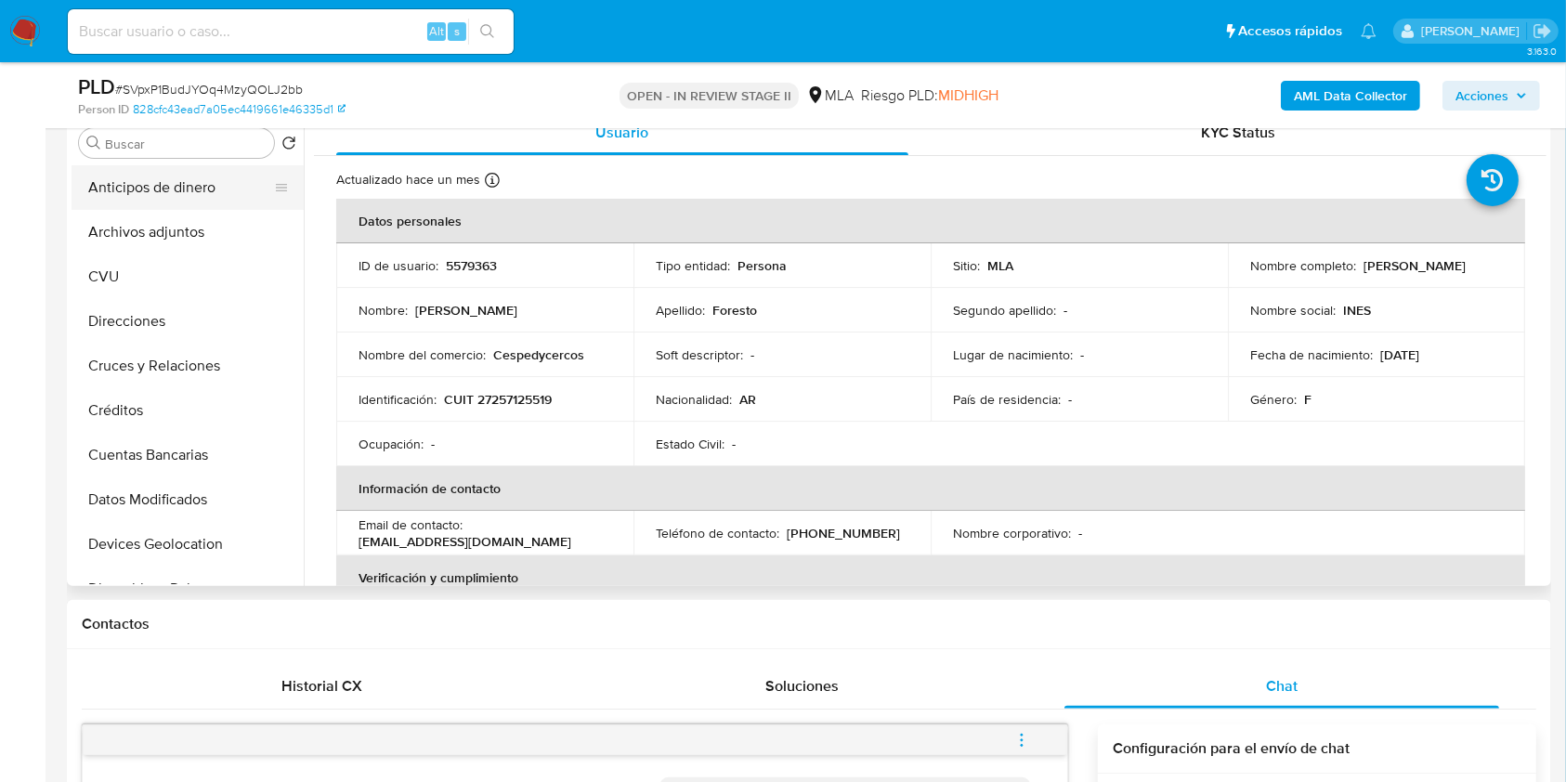
click at [189, 200] on button "Anticipos de dinero" at bounding box center [180, 187] width 217 height 45
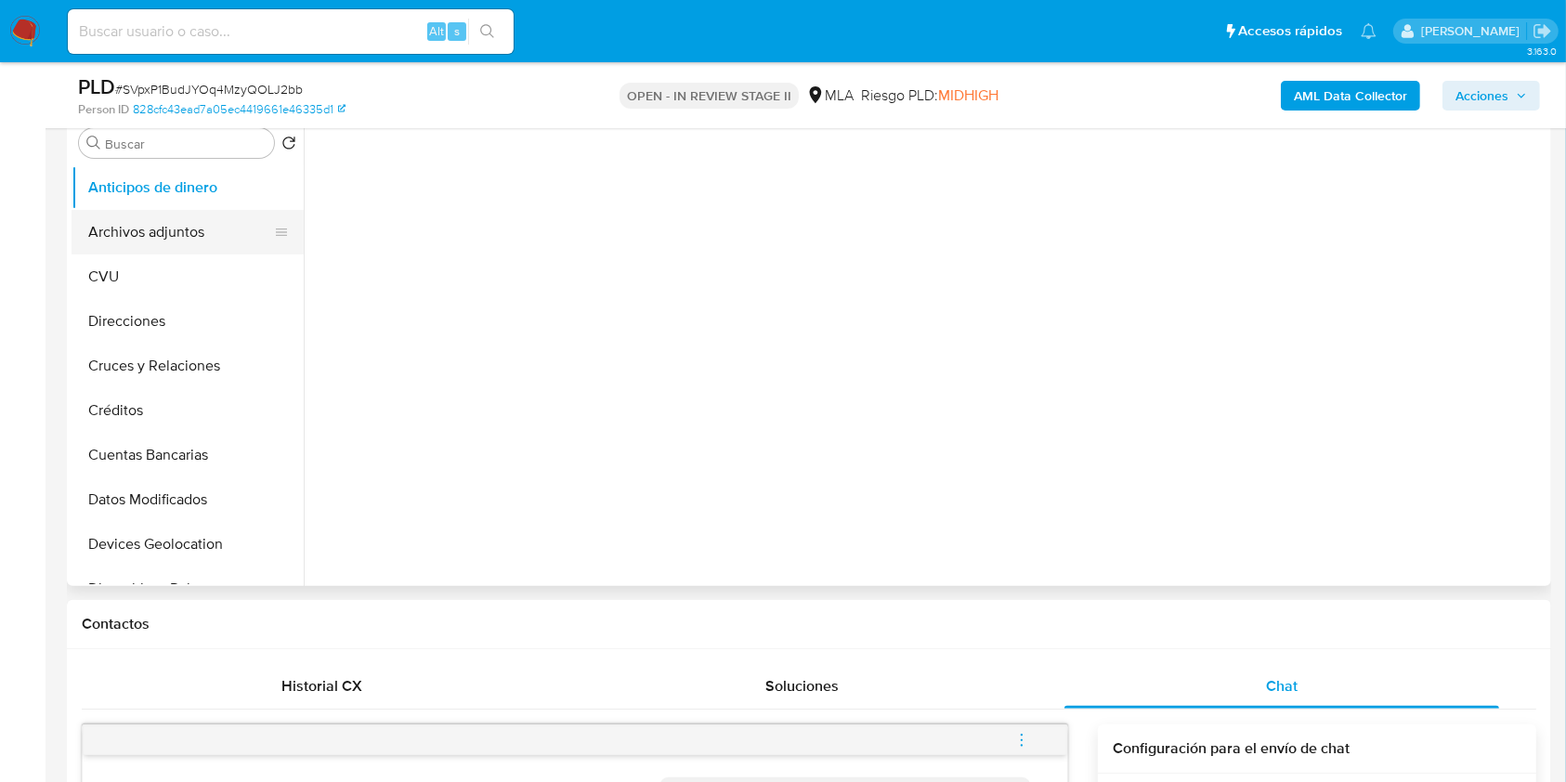
click at [178, 228] on button "Archivos adjuntos" at bounding box center [180, 232] width 217 height 45
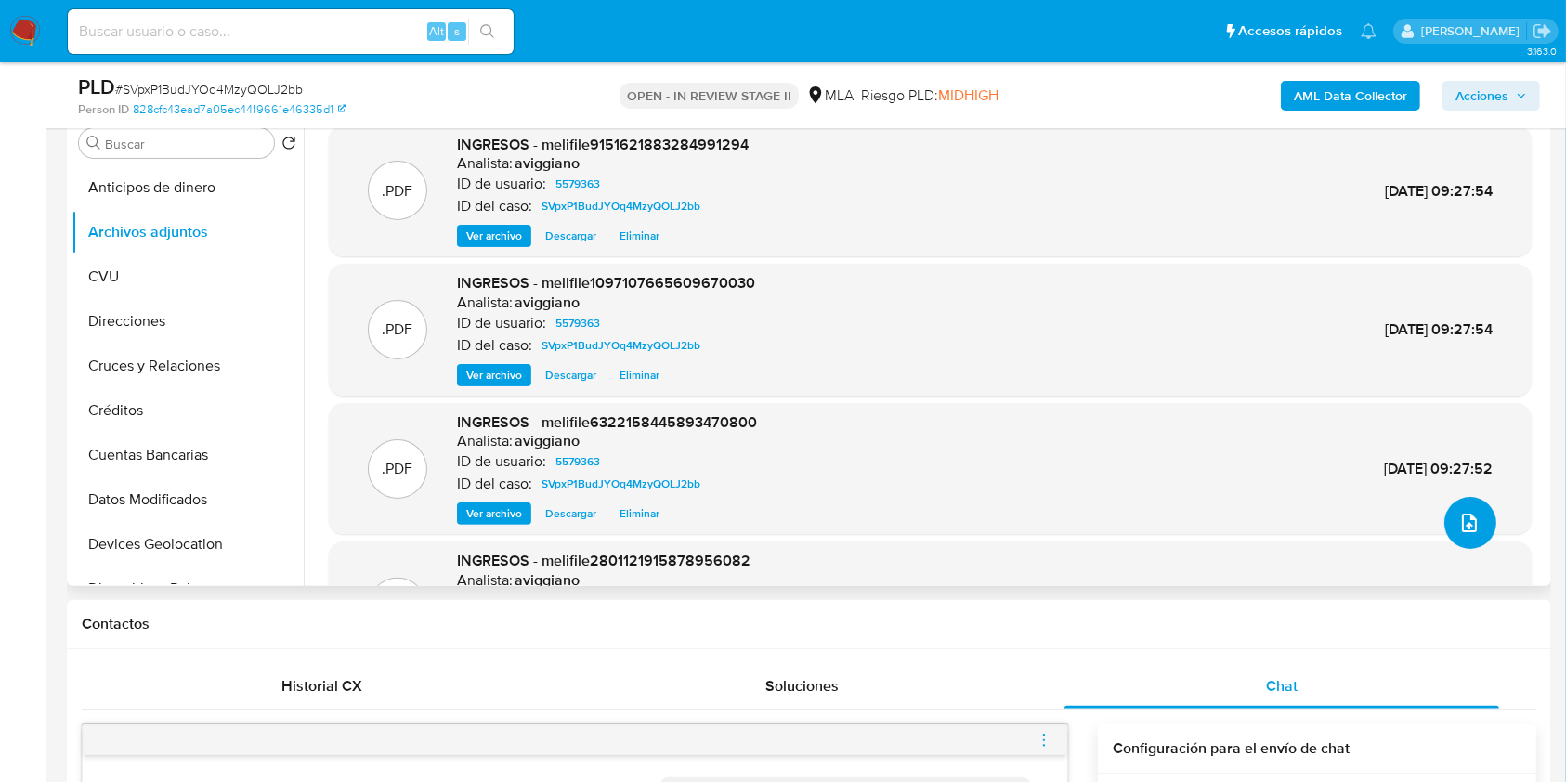
click at [1459, 512] on icon "upload-file" at bounding box center [1469, 523] width 22 height 22
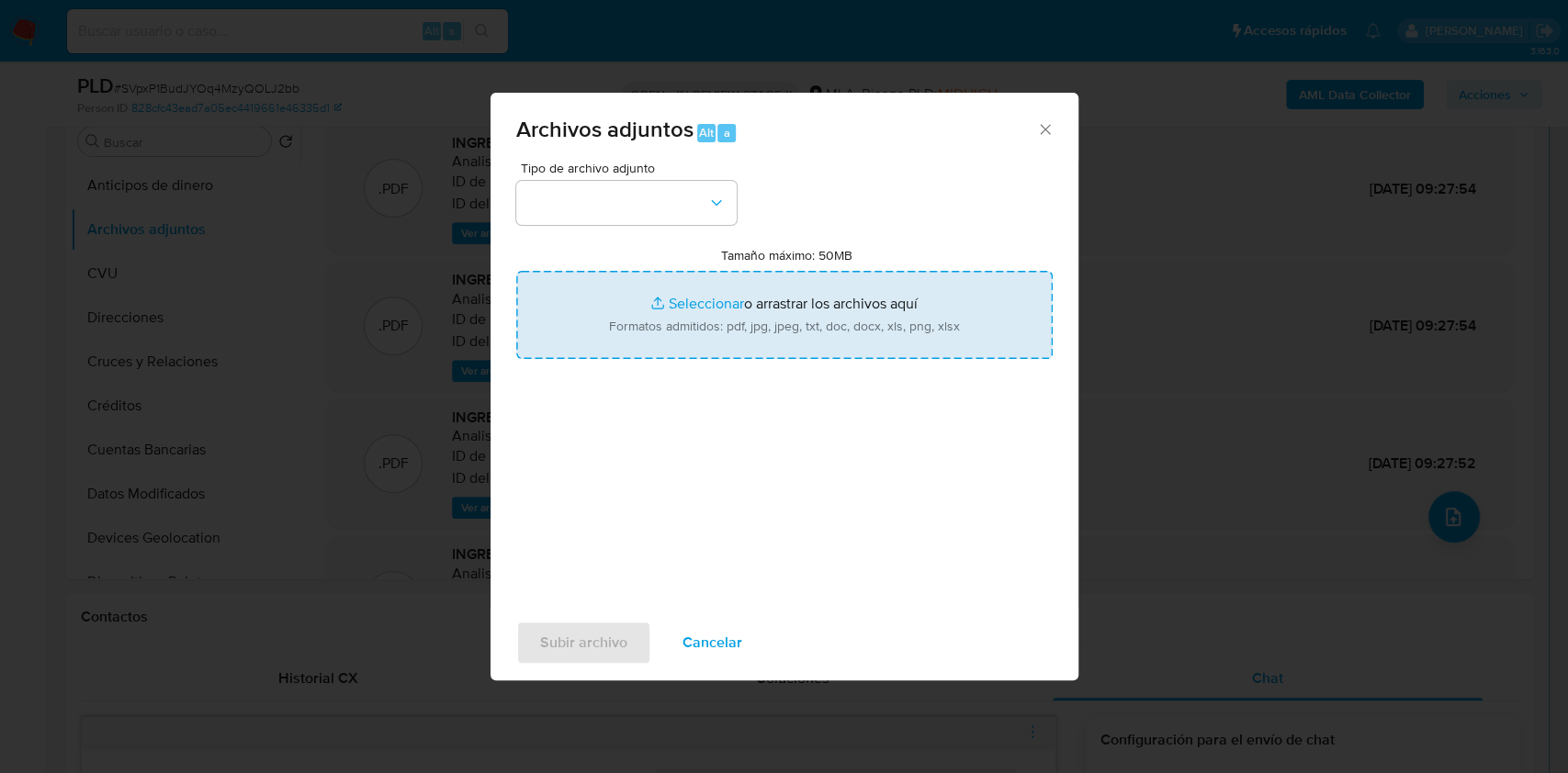
click at [882, 314] on input "Tamaño máximo: 50MB Seleccionar archivos" at bounding box center [784, 314] width 536 height 88
type input "C:\fakepath\Caselog SVpxP1BudJYOq4MzyQOLJ2bb_2025_09_18_04_56_10.docx"
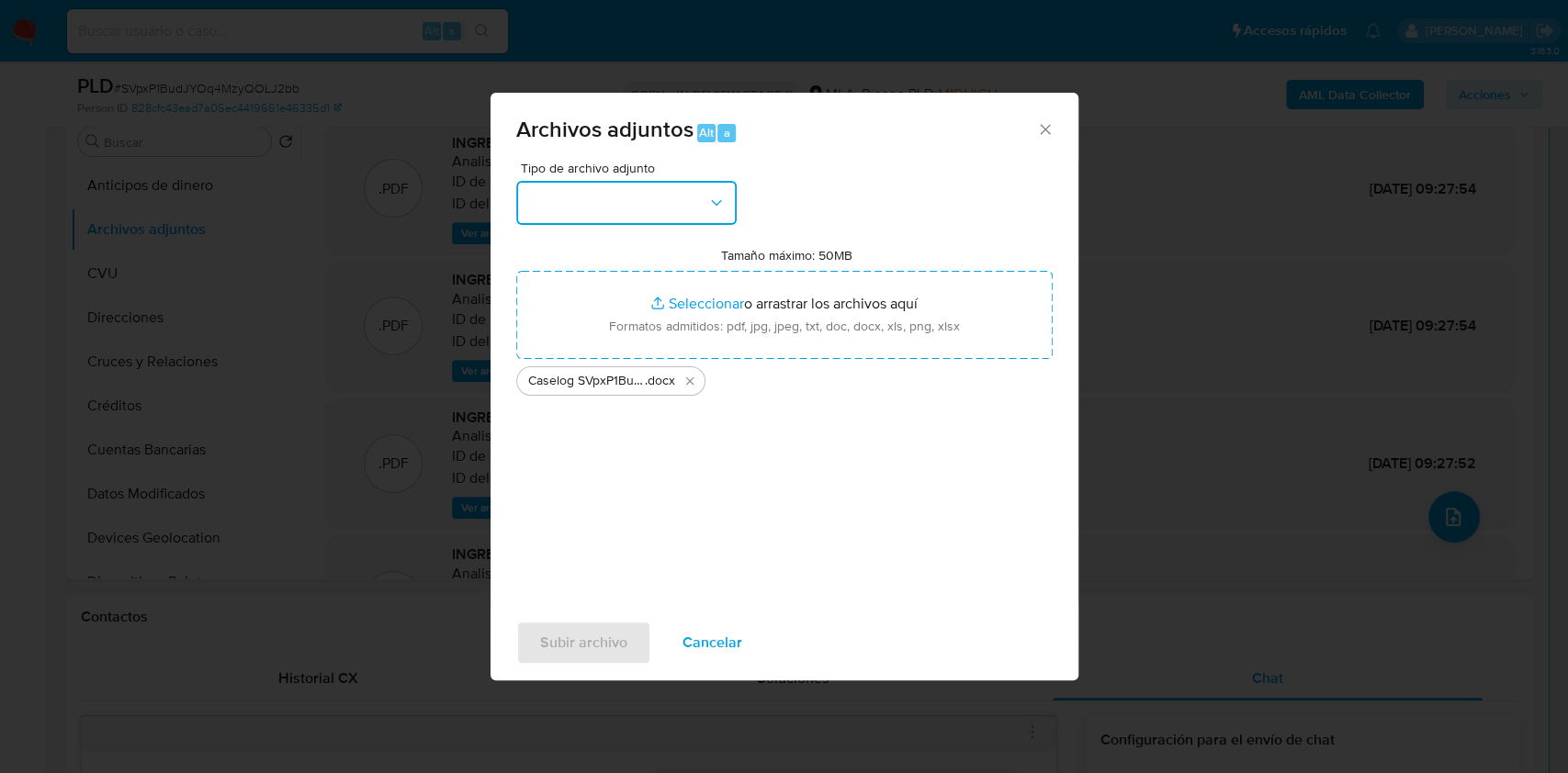
click at [604, 217] on button "button" at bounding box center [626, 203] width 220 height 44
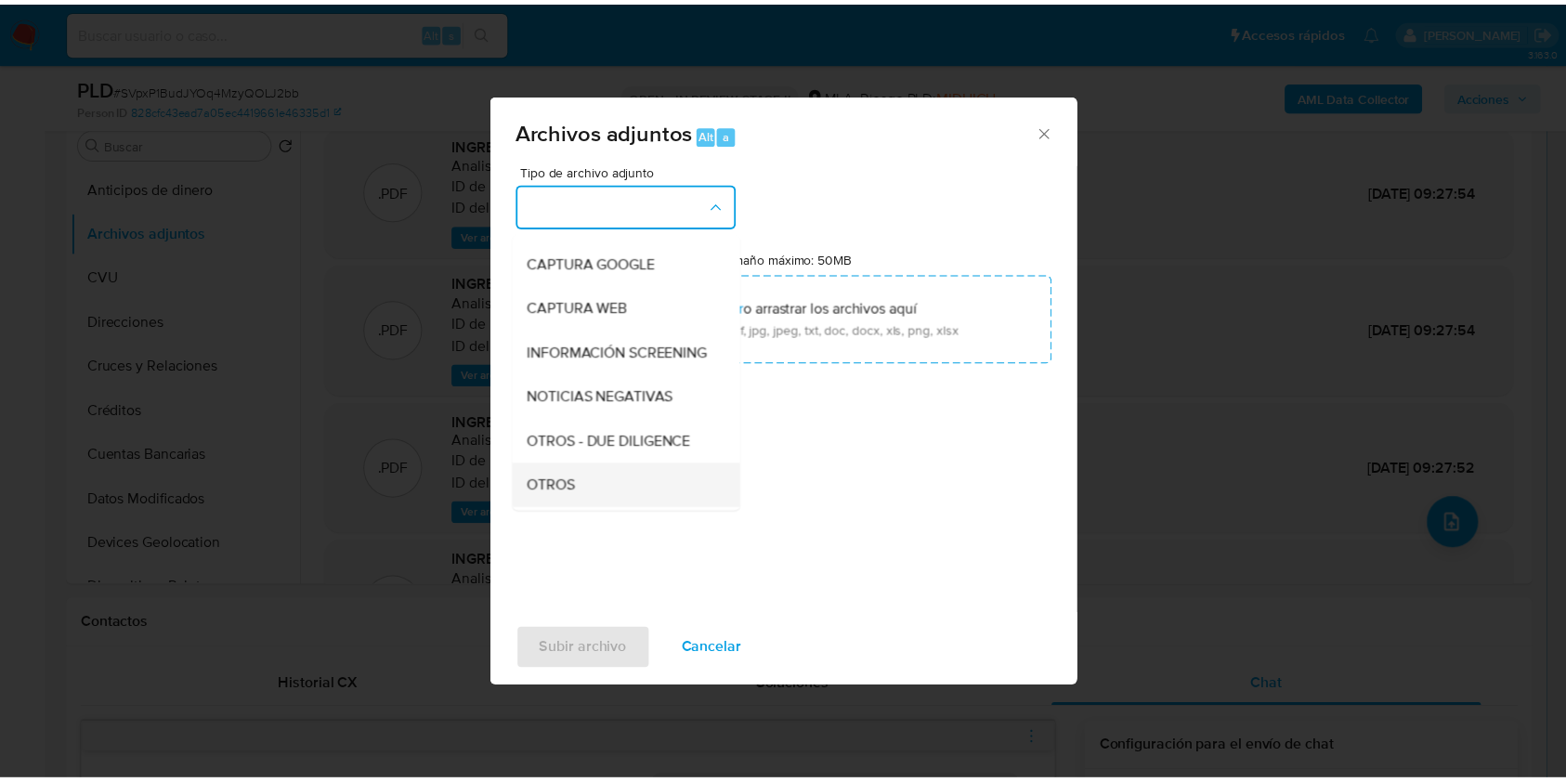
scroll to position [247, 0]
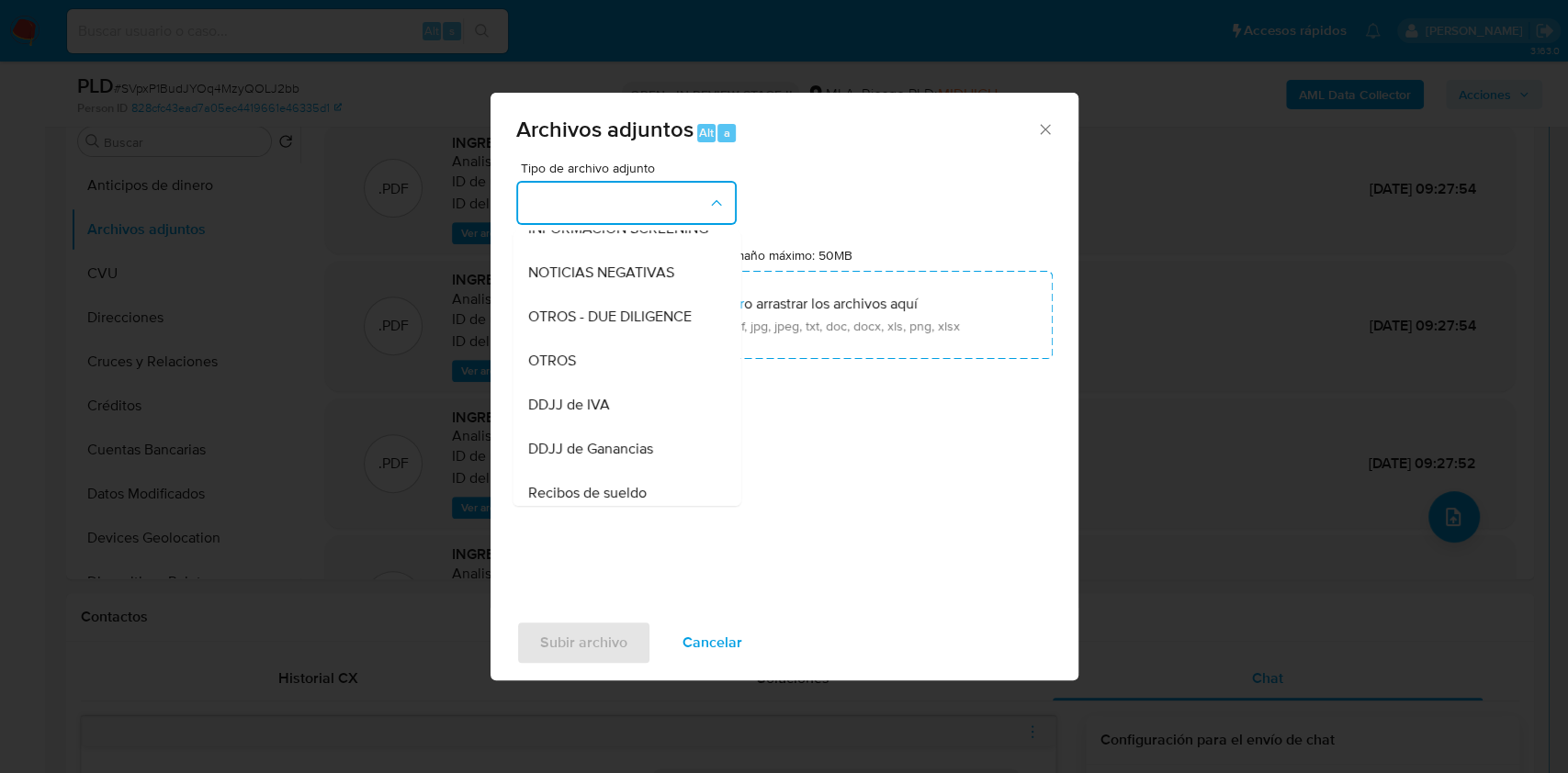
click at [527, 370] on span "OTROS" at bounding box center [551, 361] width 47 height 19
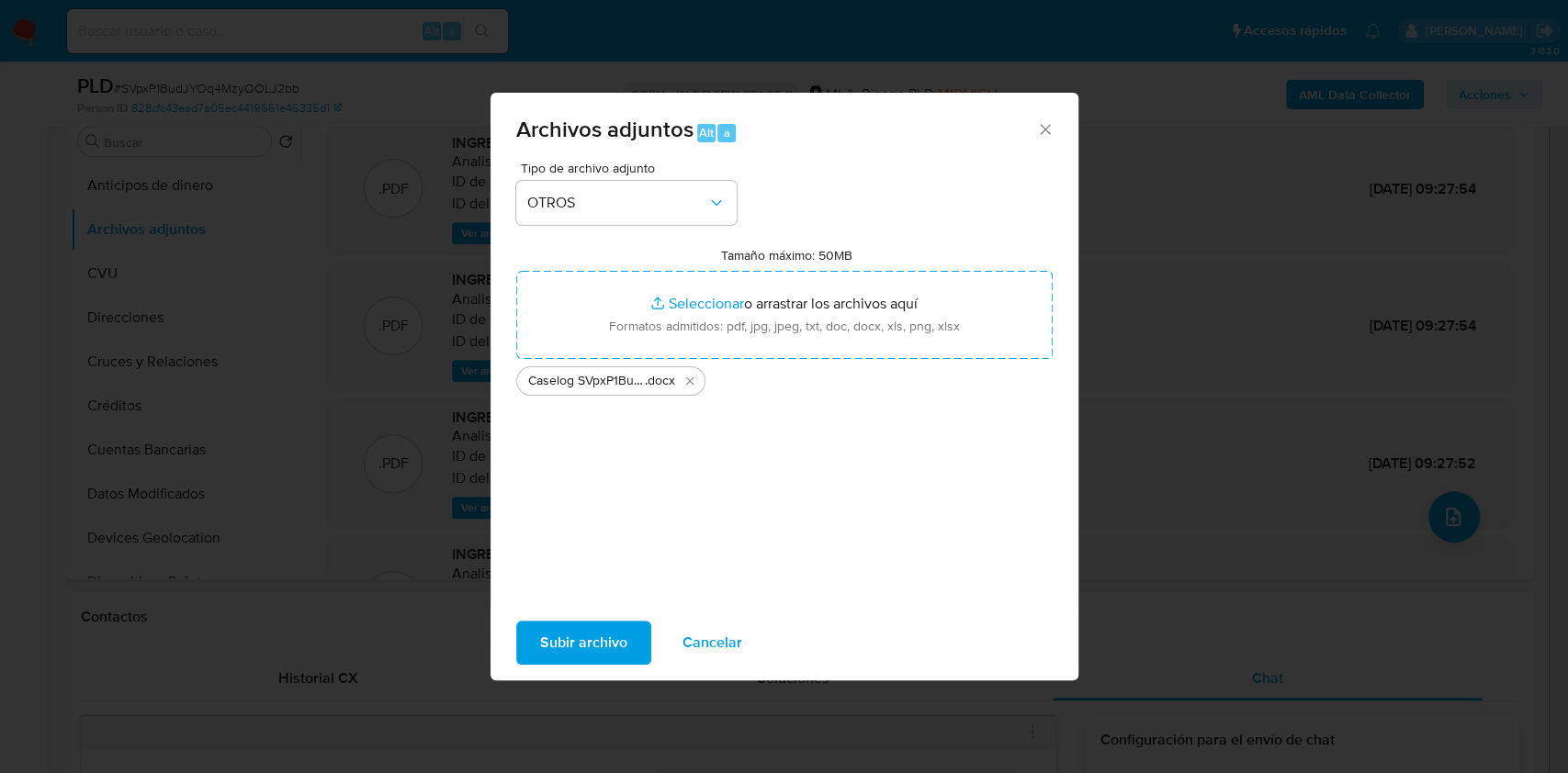
click at [587, 658] on span "Subir archivo" at bounding box center [583, 643] width 87 height 41
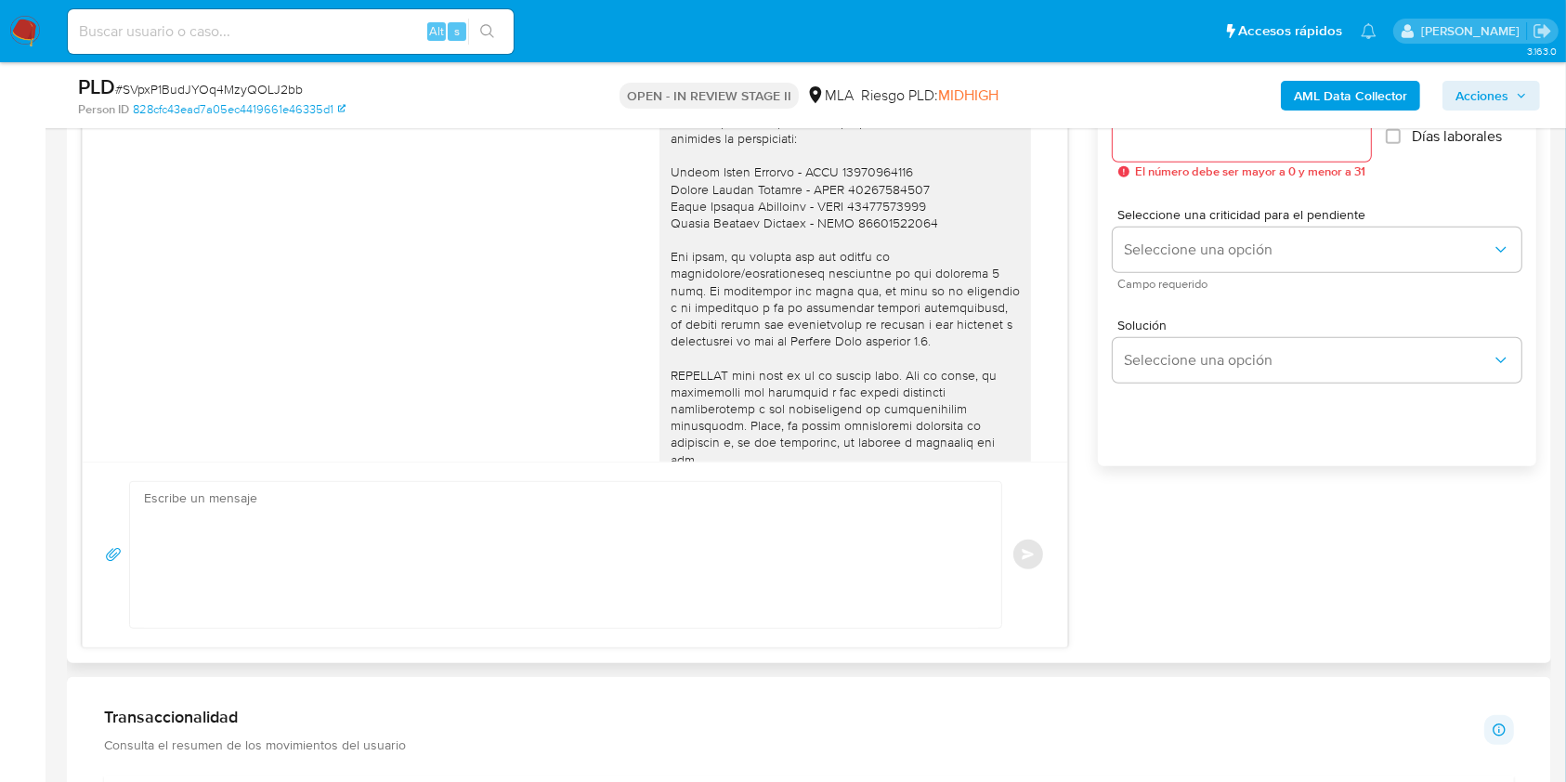
scroll to position [1362, 0]
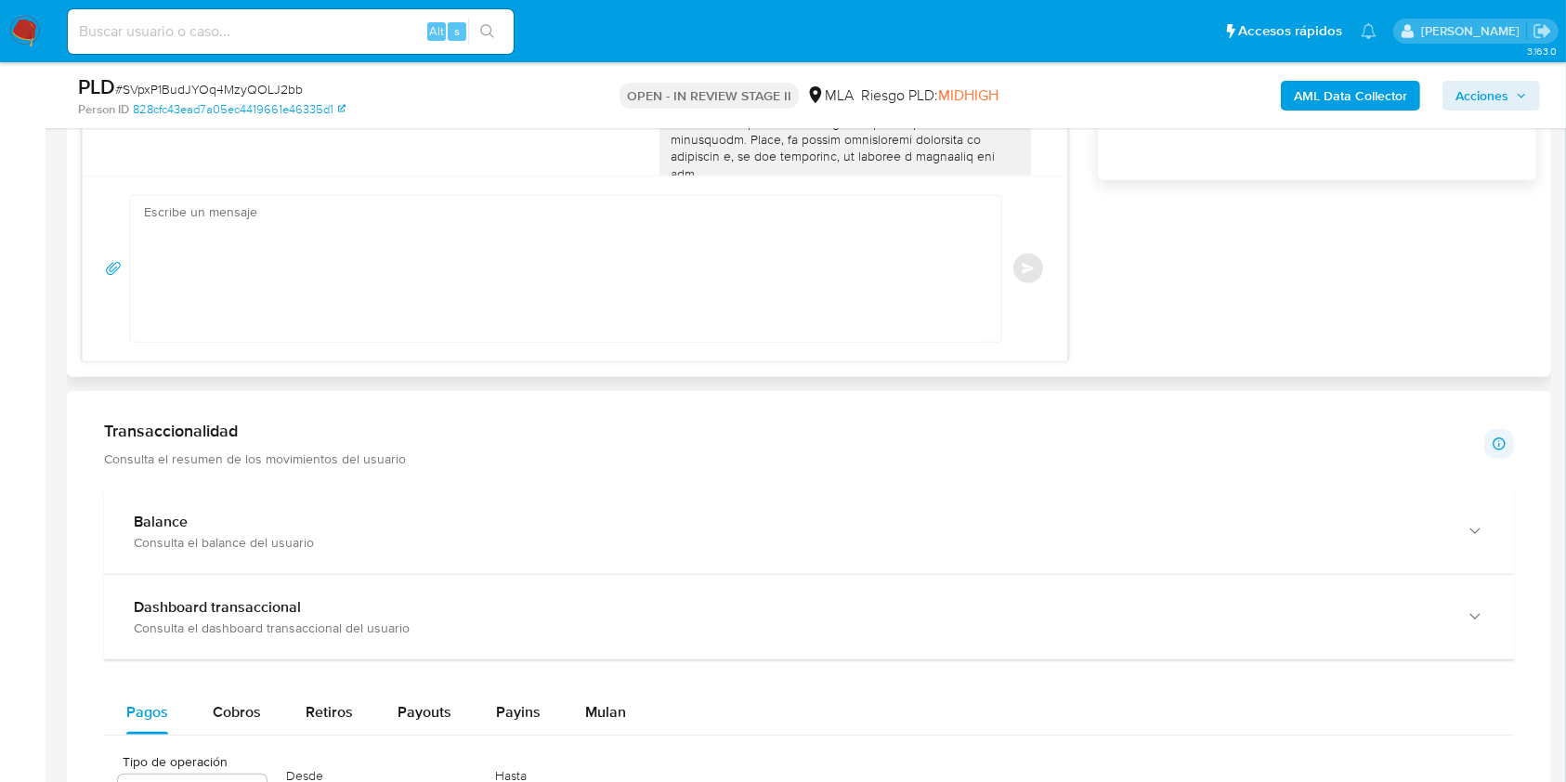
click at [594, 300] on textarea at bounding box center [561, 269] width 834 height 146
paste textarea "Hola XXX, Muchas gracias por la respuesta. Analizamos tu caso y verificamos que…"
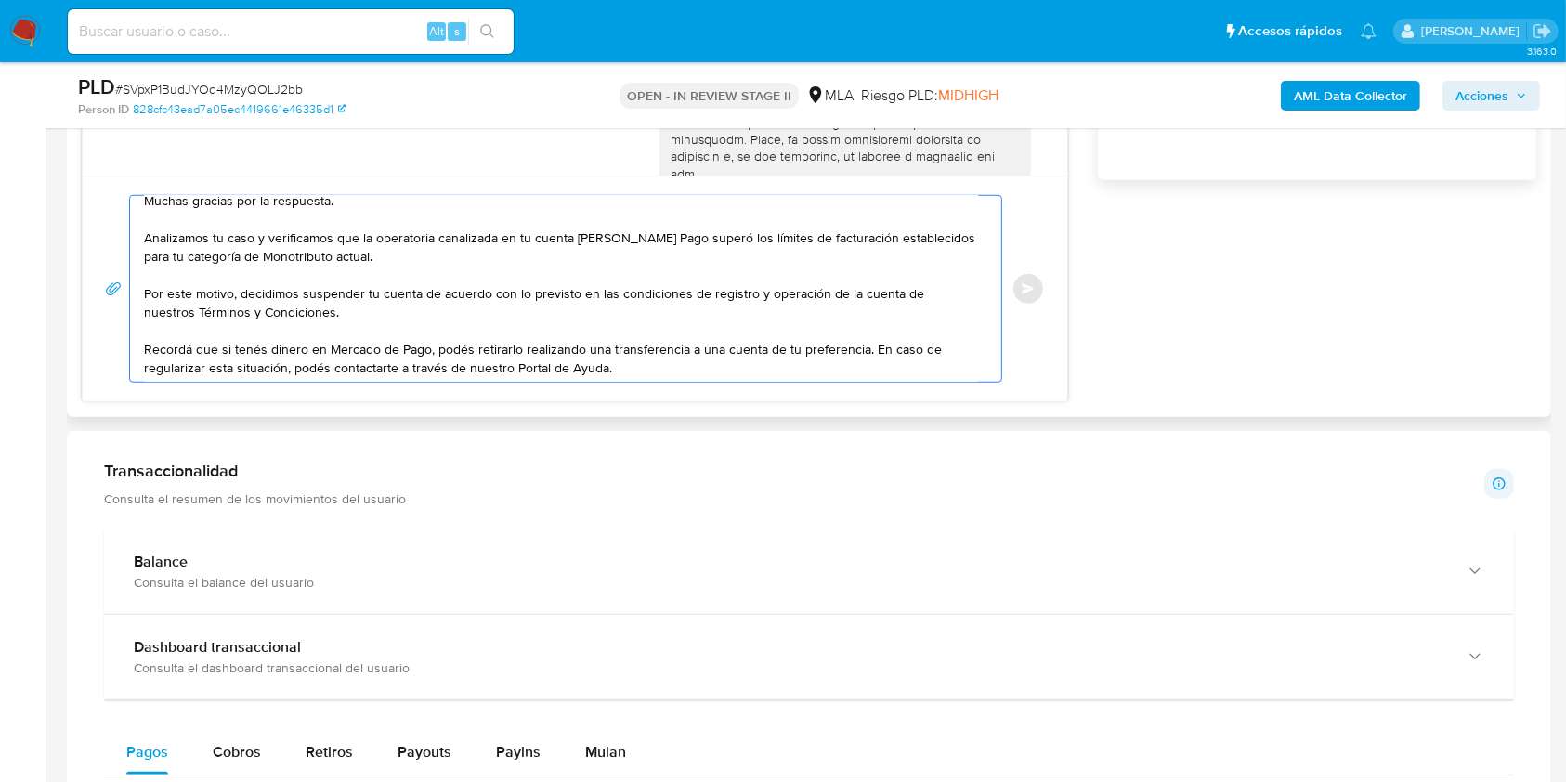
scroll to position [0, 0]
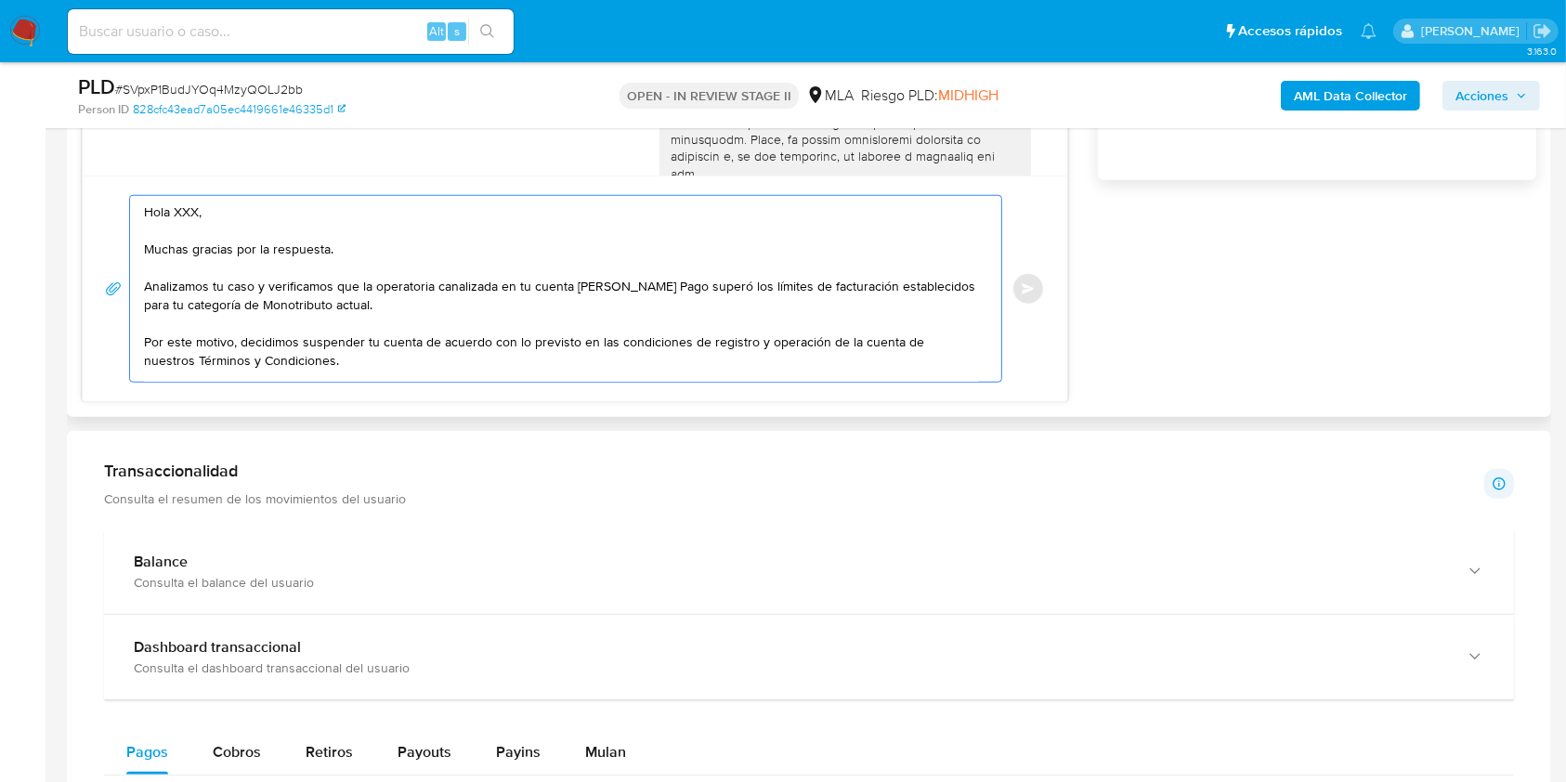
click at [183, 207] on textarea "Hola XXX, Muchas gracias por la respuesta. Analizamos tu caso y verificamos que…" at bounding box center [561, 289] width 834 height 186
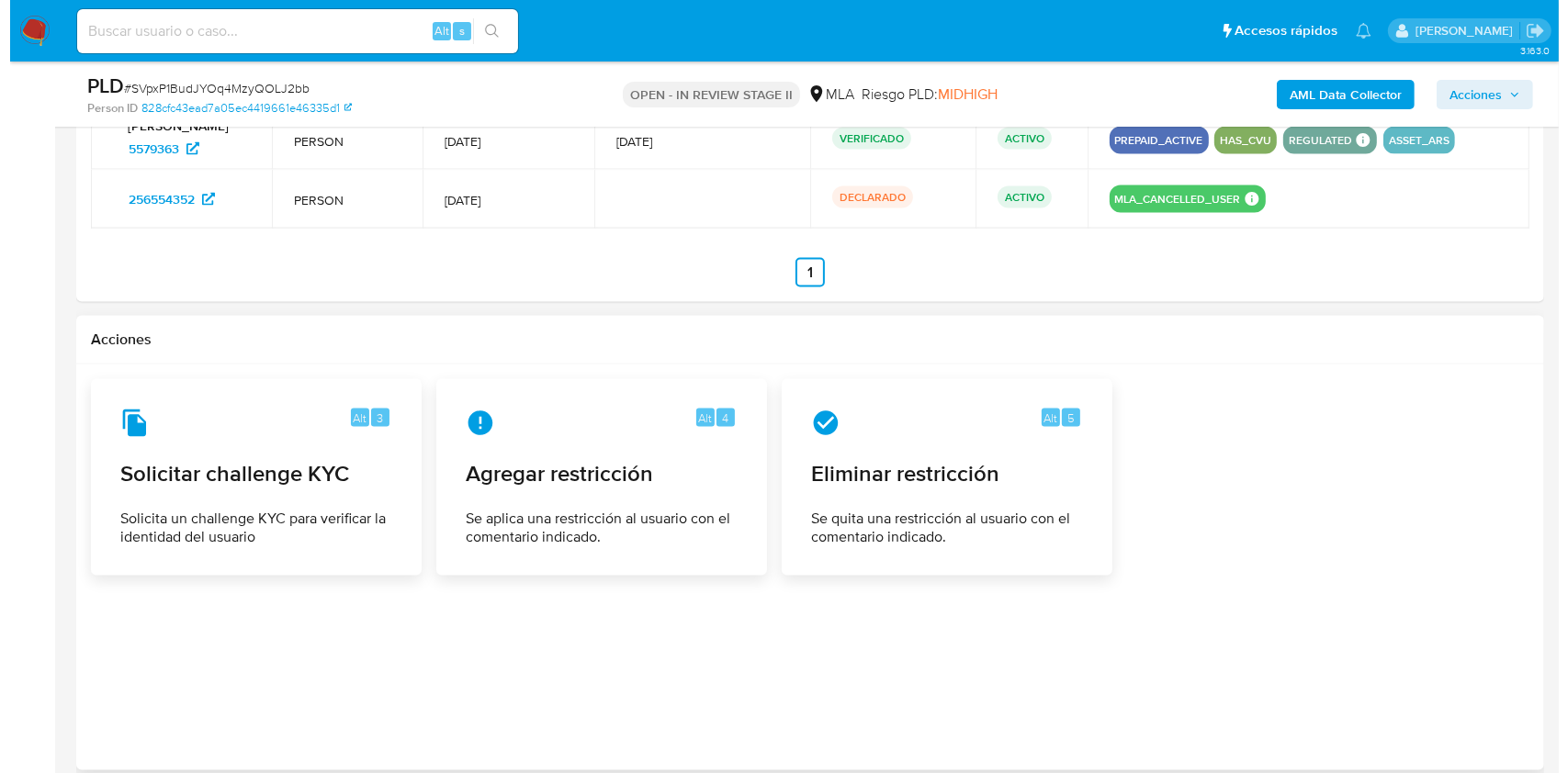
scroll to position [2909, 0]
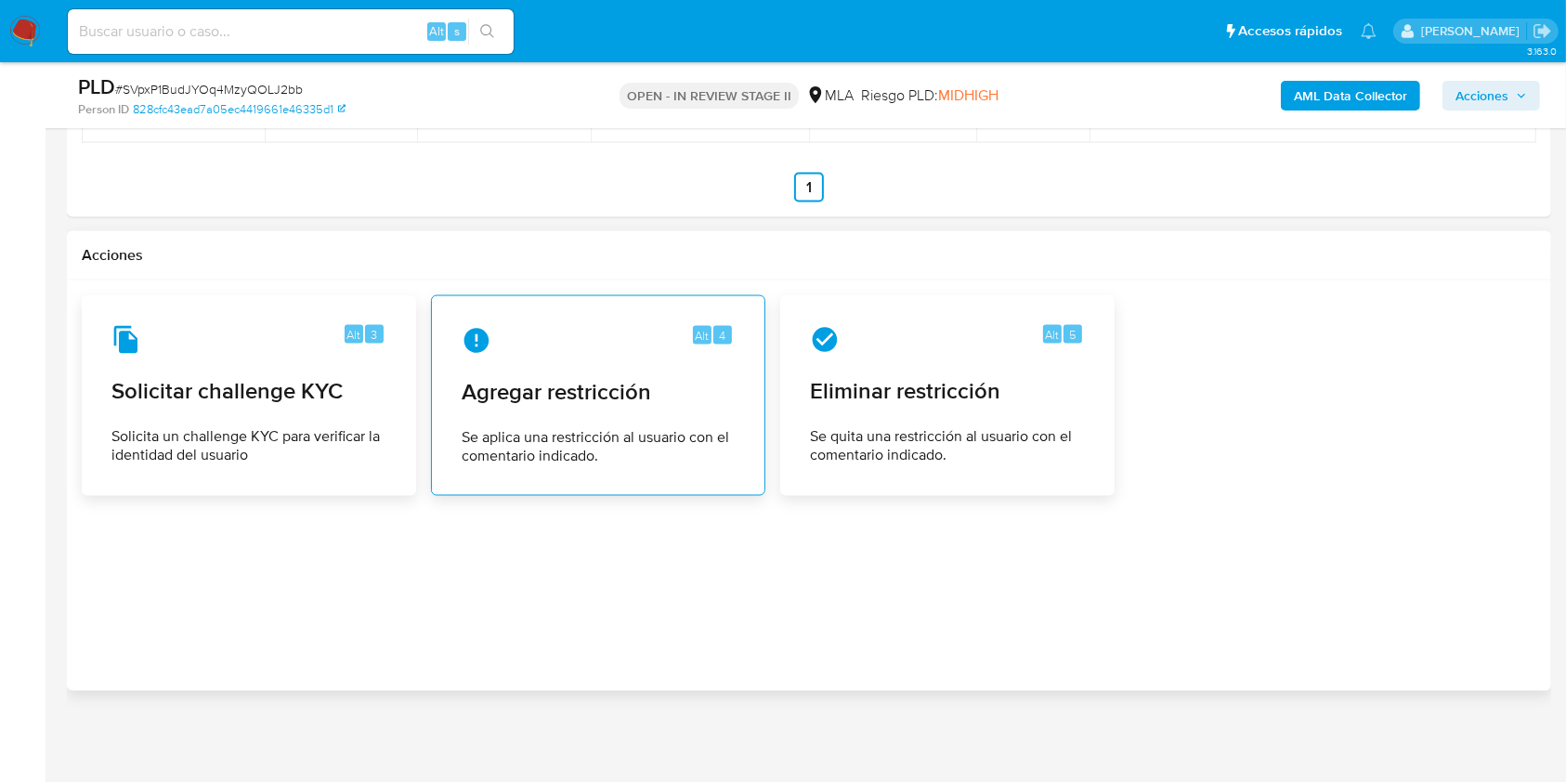
type textarea "Hola, Muchas gracias por la respuesta. Analizamos tu caso y verificamos que la …"
click at [560, 378] on span "Agregar restricción" at bounding box center [598, 392] width 273 height 28
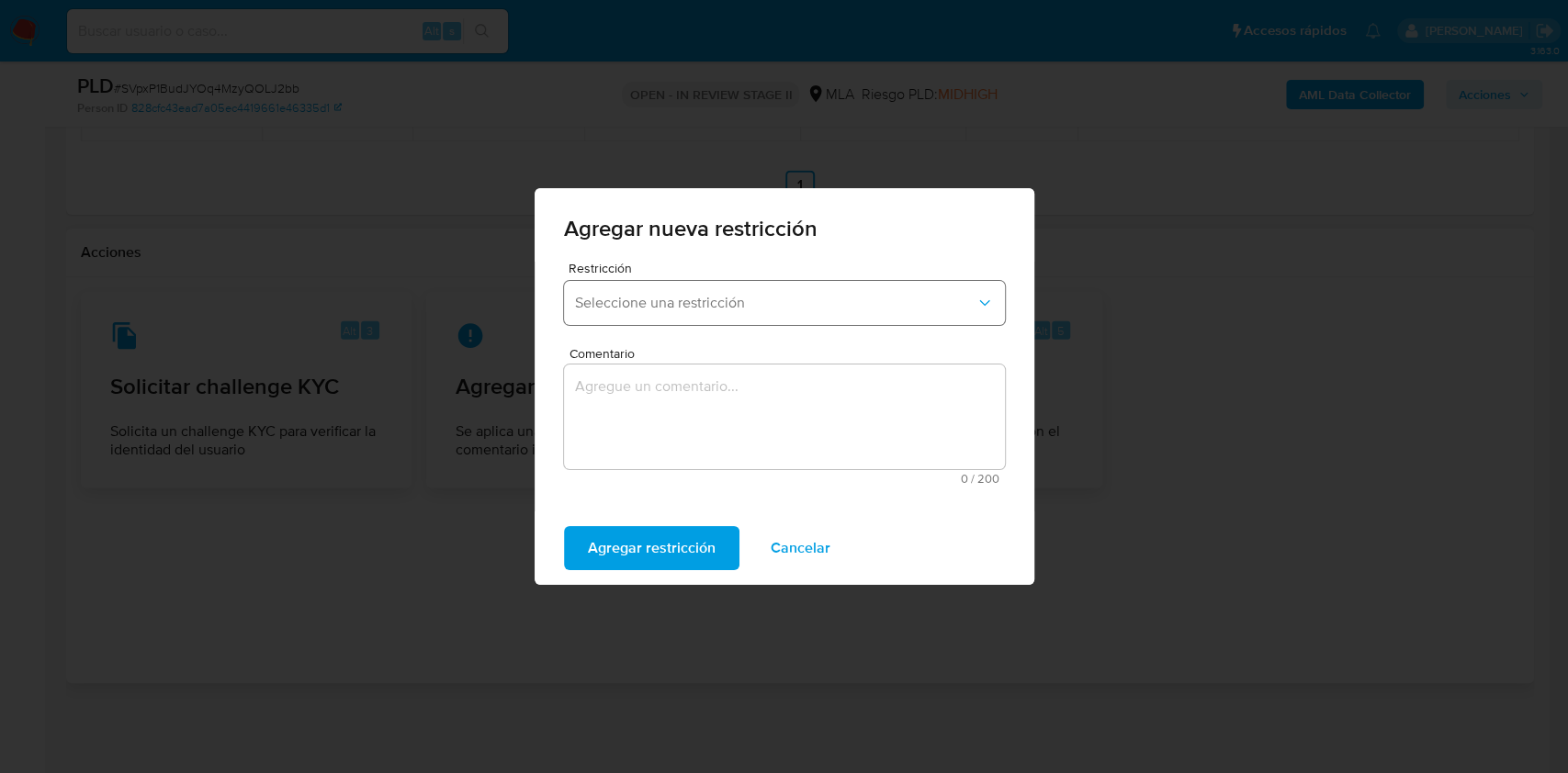
click at [655, 292] on button "Seleccione una restricción" at bounding box center [784, 302] width 441 height 44
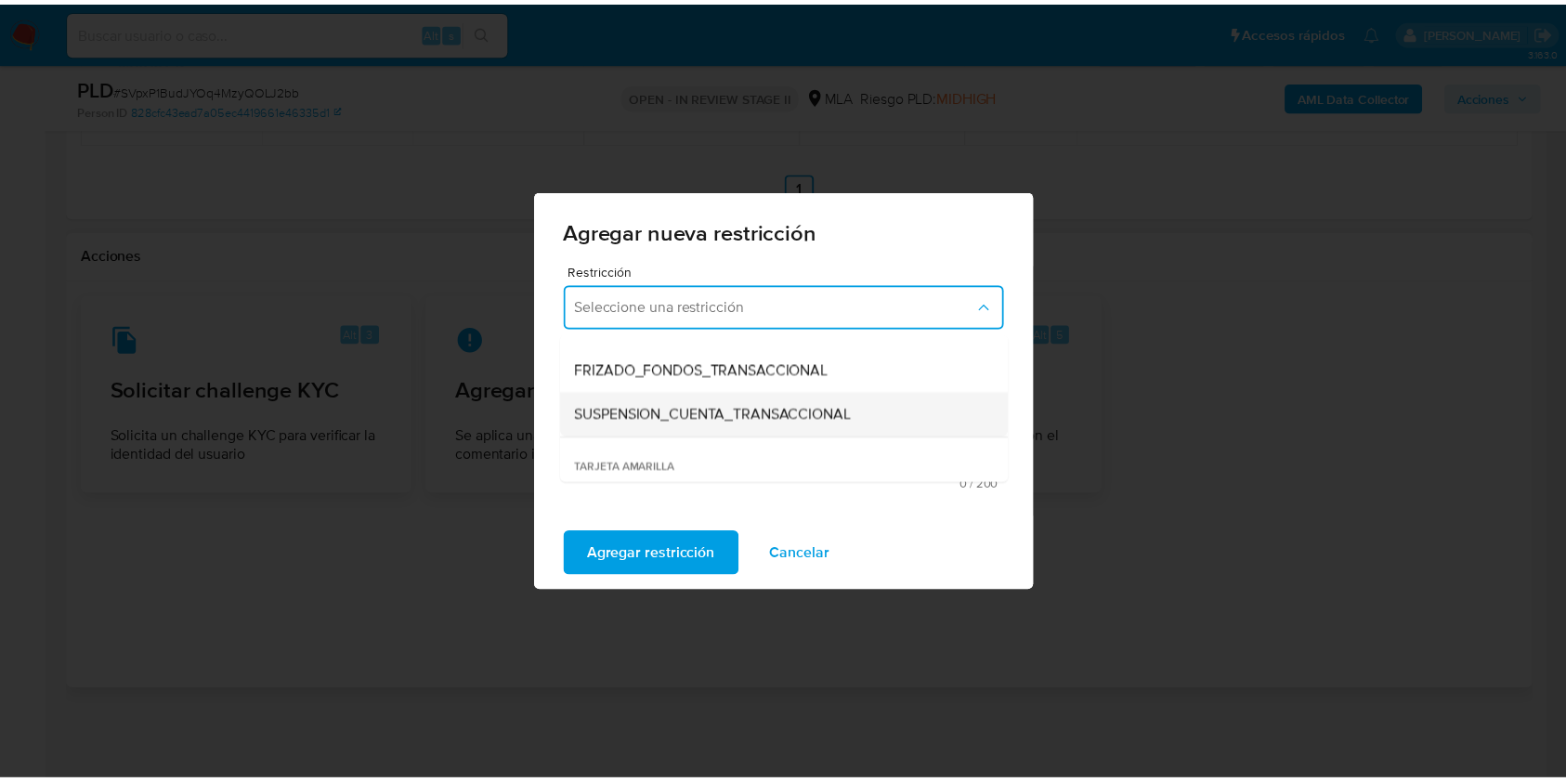
scroll to position [247, 0]
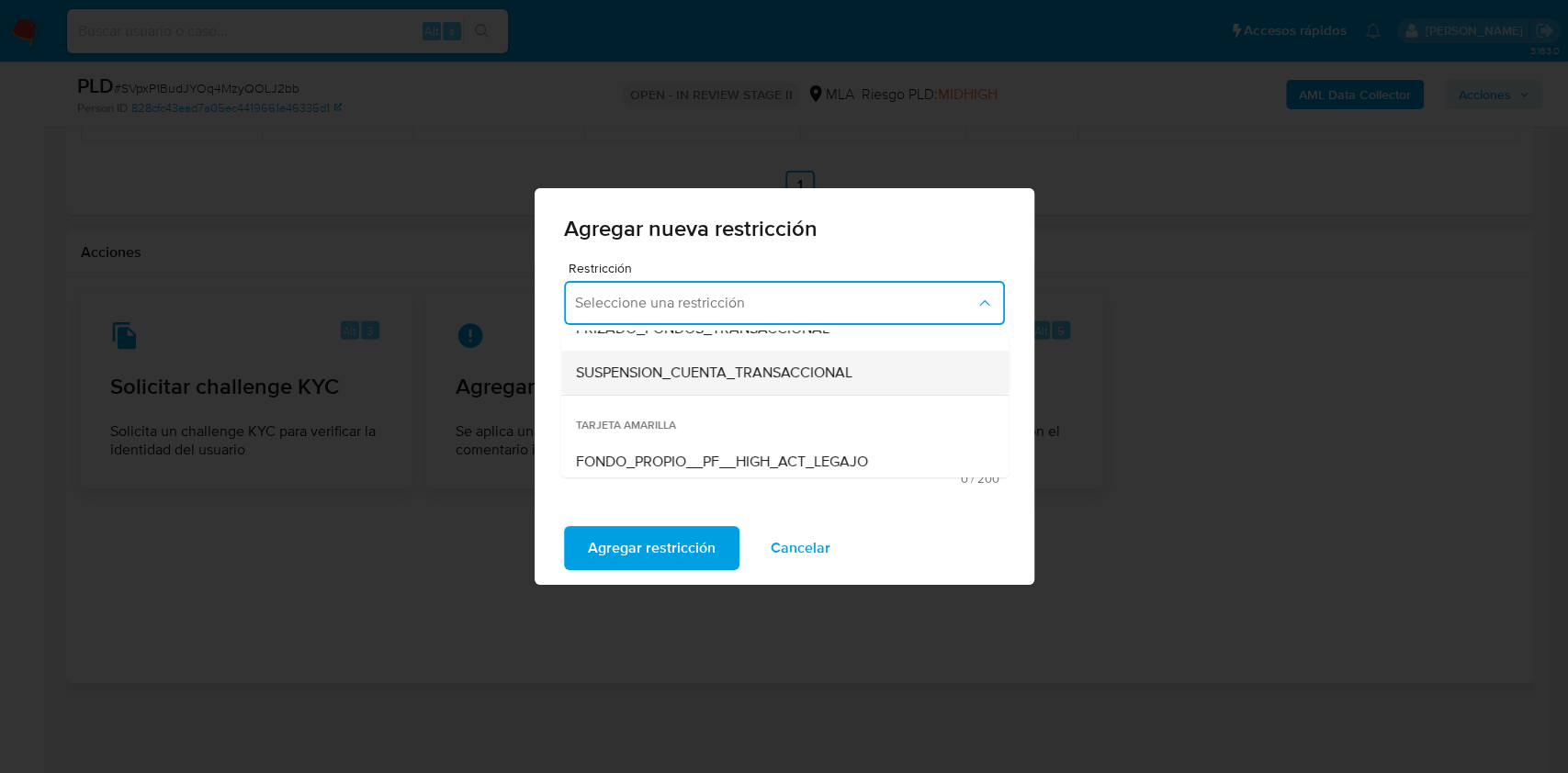
click at [630, 366] on span "SUSPENSION_CUENTA_TRANSACCIONAL" at bounding box center [713, 373] width 277 height 19
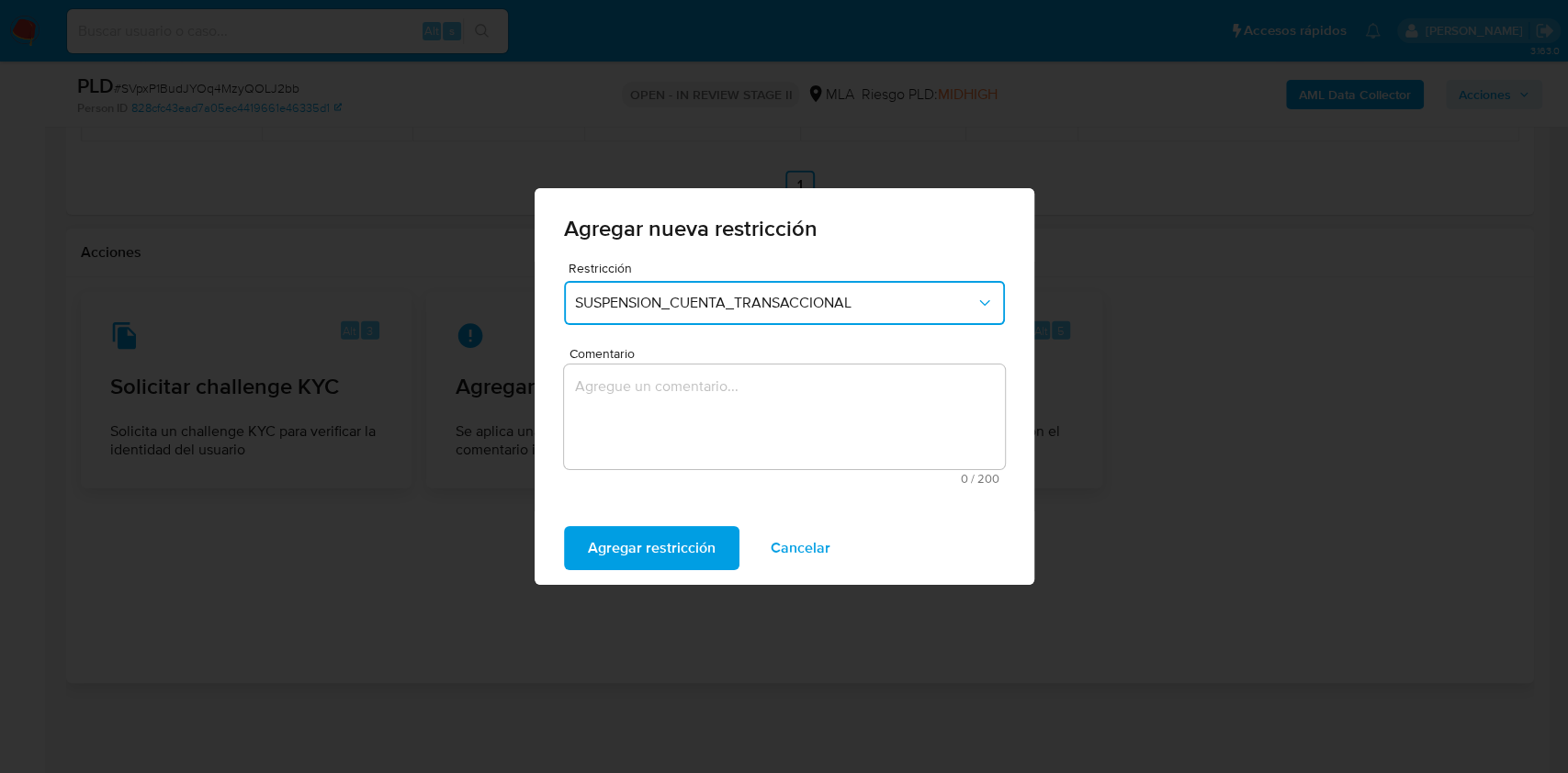
click at [630, 408] on textarea "Comentario" at bounding box center [784, 417] width 441 height 105
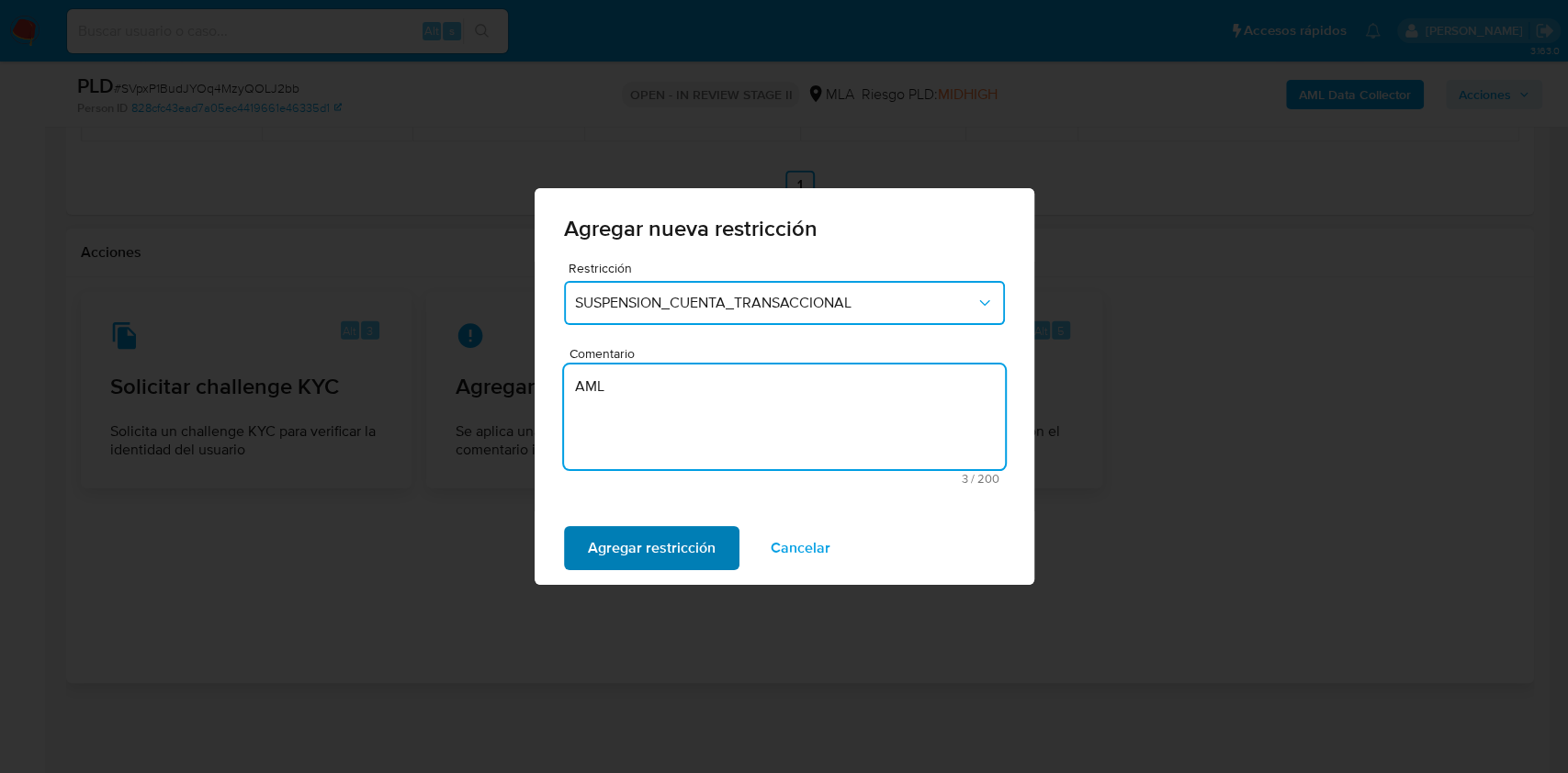
type textarea "AML"
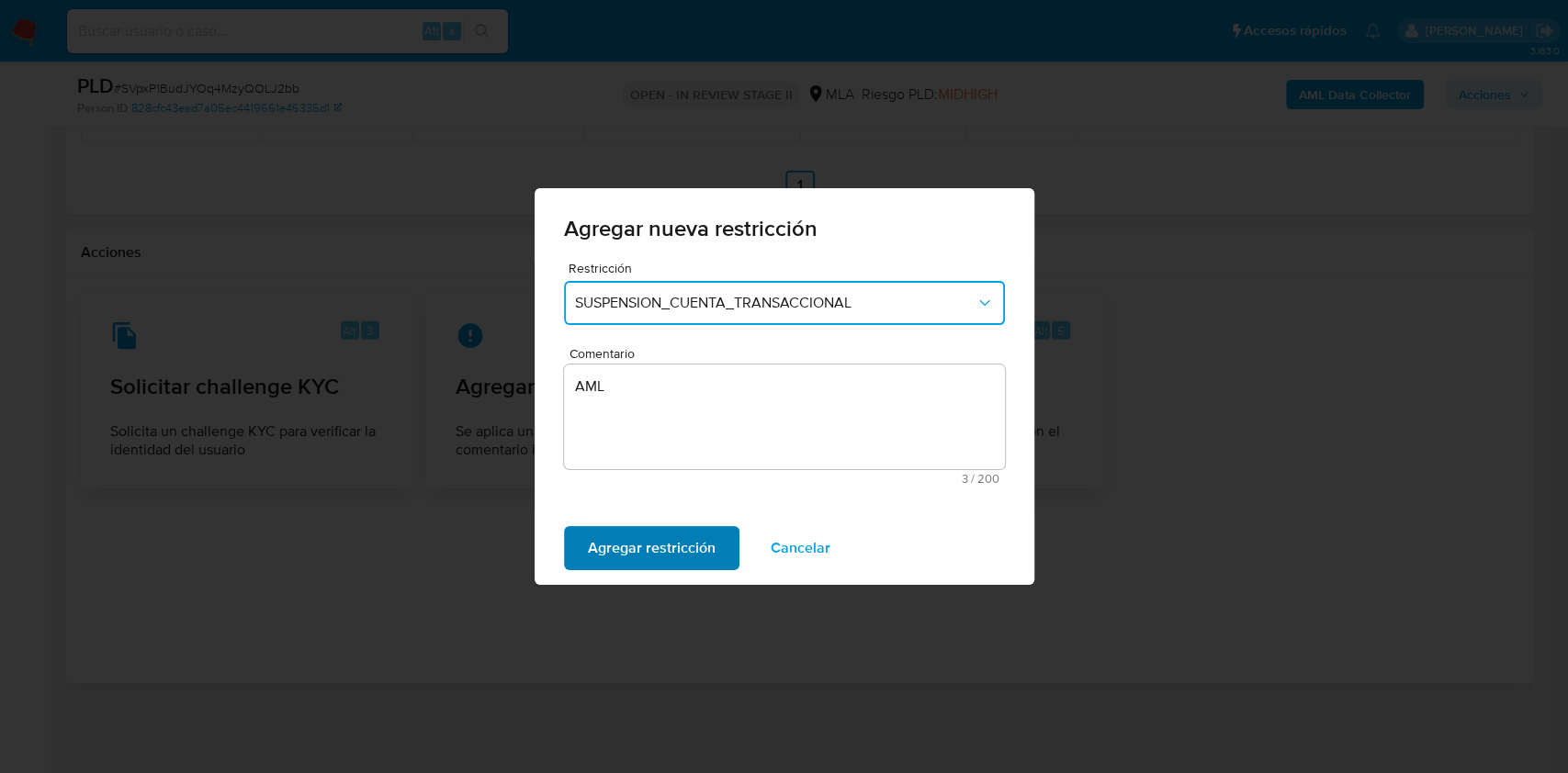
click at [647, 545] on span "Agregar restricción" at bounding box center [651, 548] width 128 height 41
click at [651, 561] on span "Confirmar" at bounding box center [620, 548] width 66 height 41
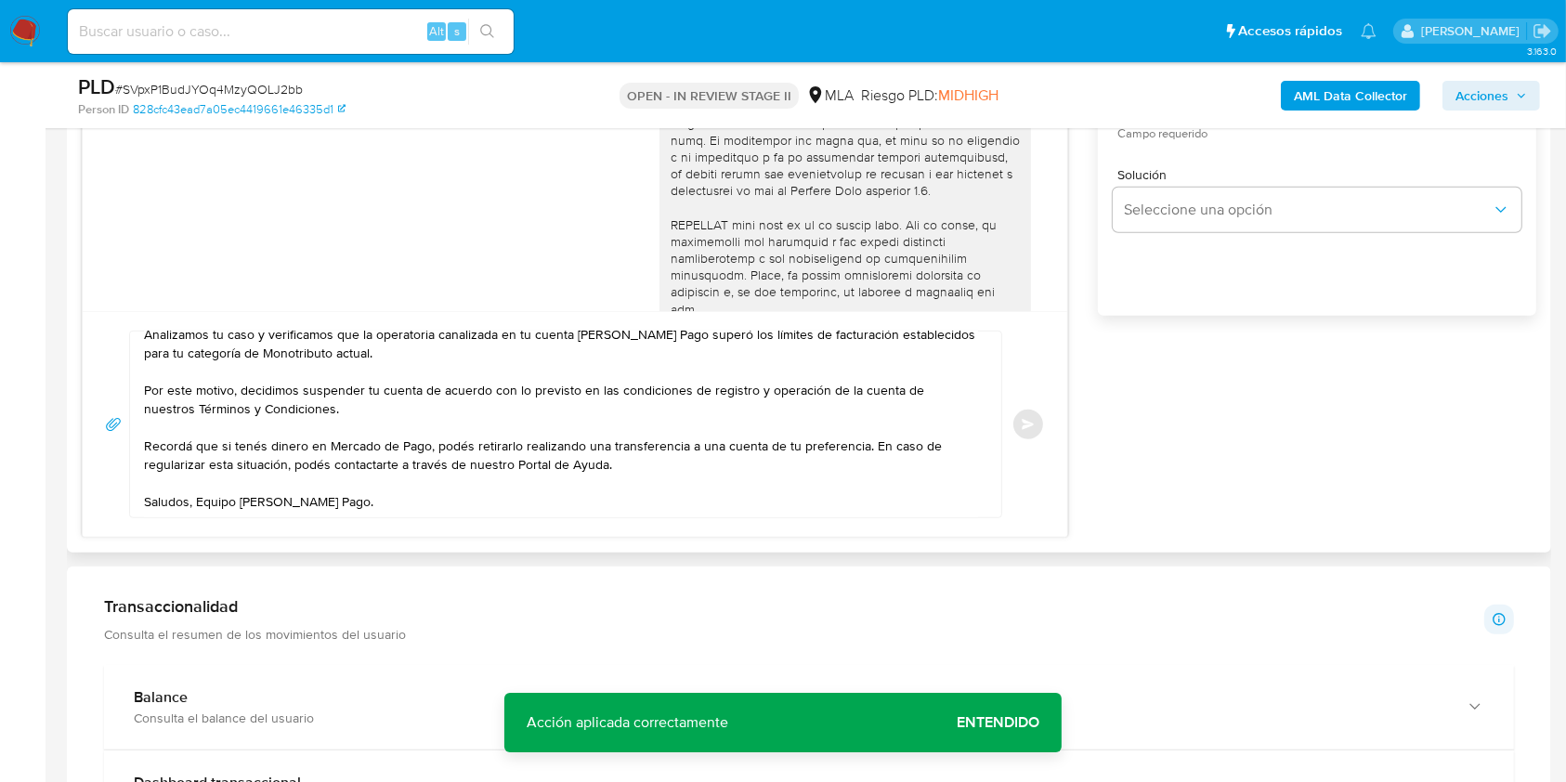
scroll to position [960, 0]
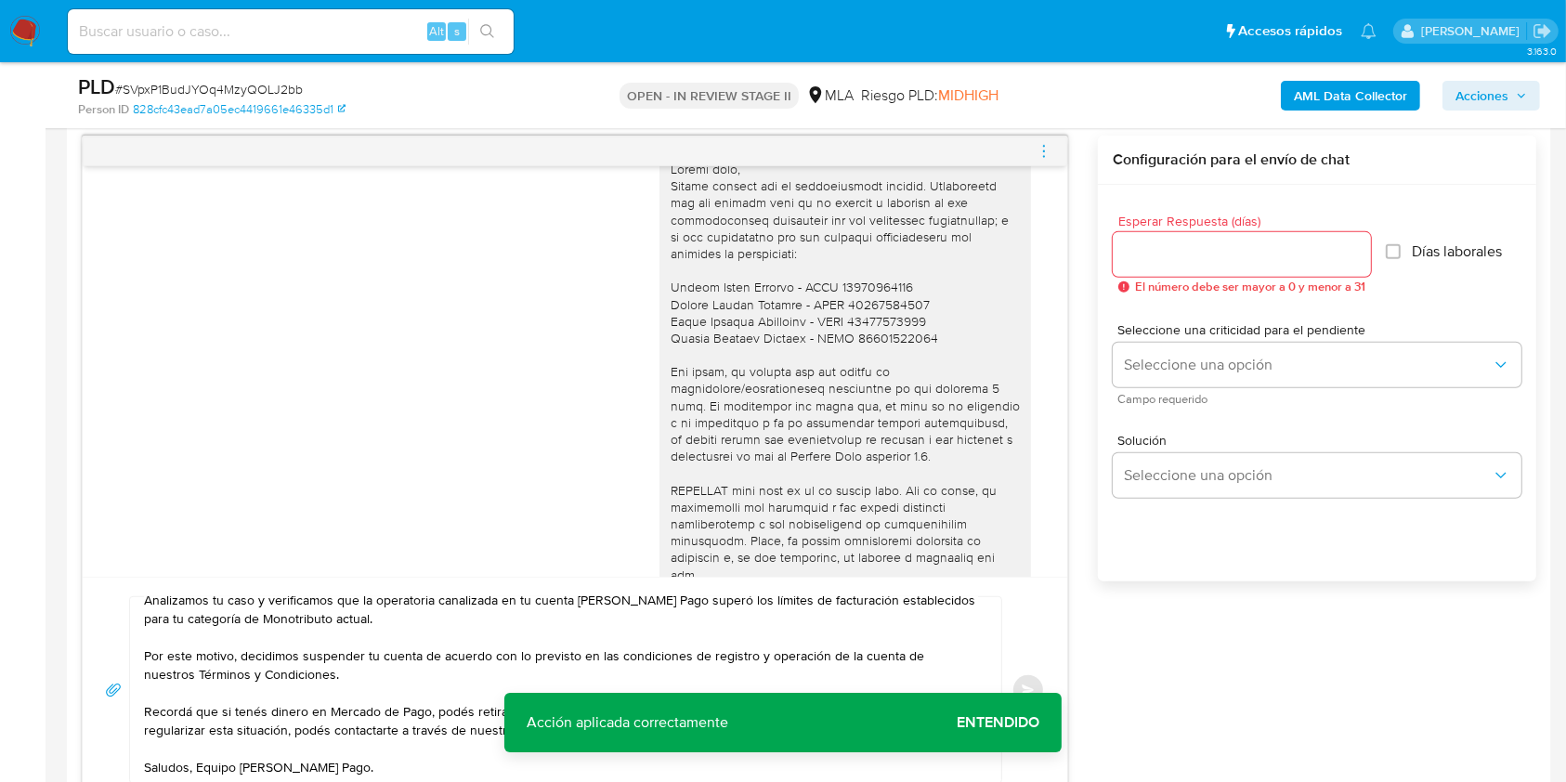
click at [1149, 247] on input "Esperar Respuesta (días)" at bounding box center [1242, 254] width 258 height 24
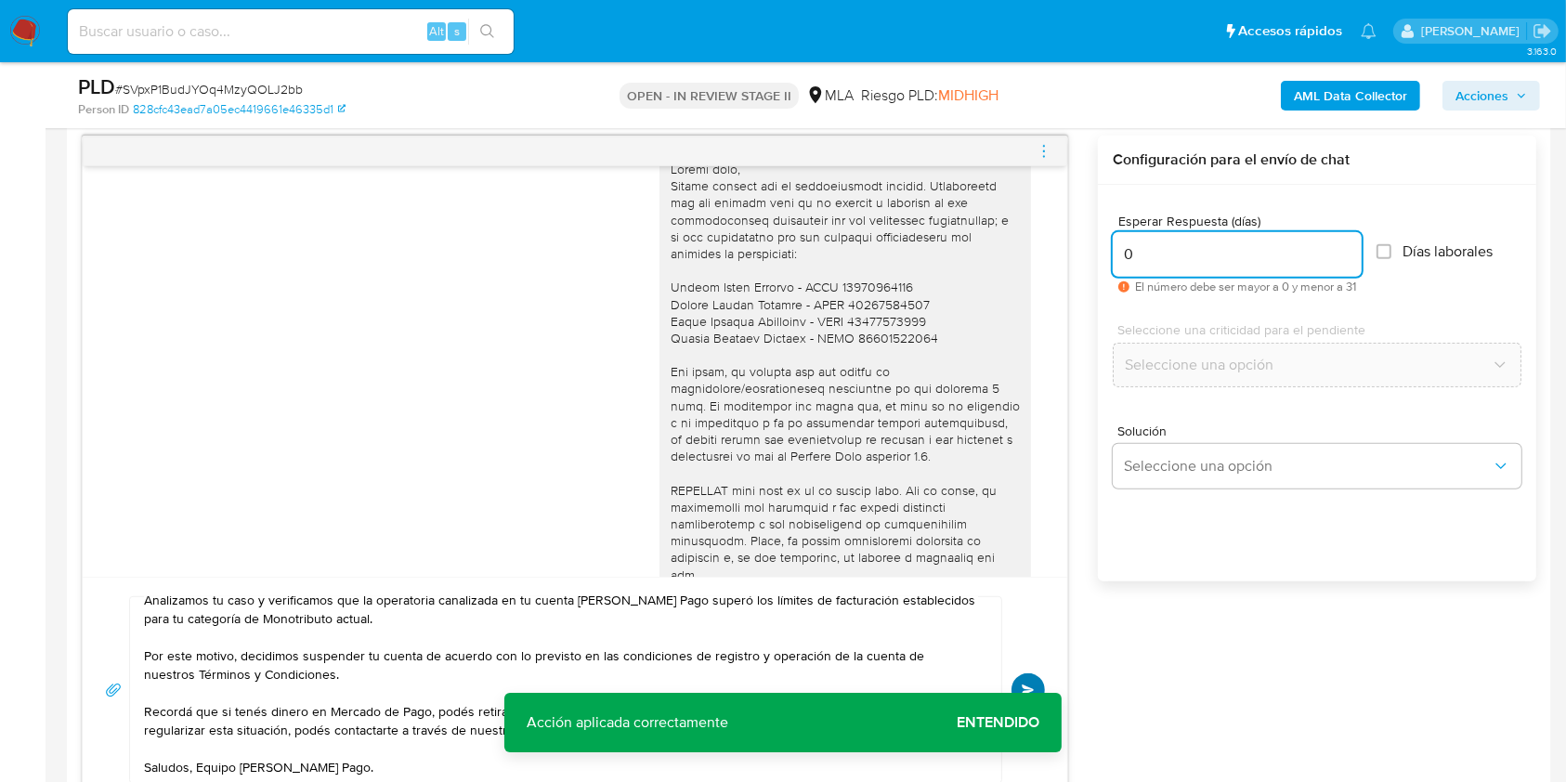
type input "0"
click at [1026, 678] on button "Enviar" at bounding box center [1028, 689] width 33 height 33
click at [1039, 143] on icon "menu-action" at bounding box center [1044, 151] width 17 height 17
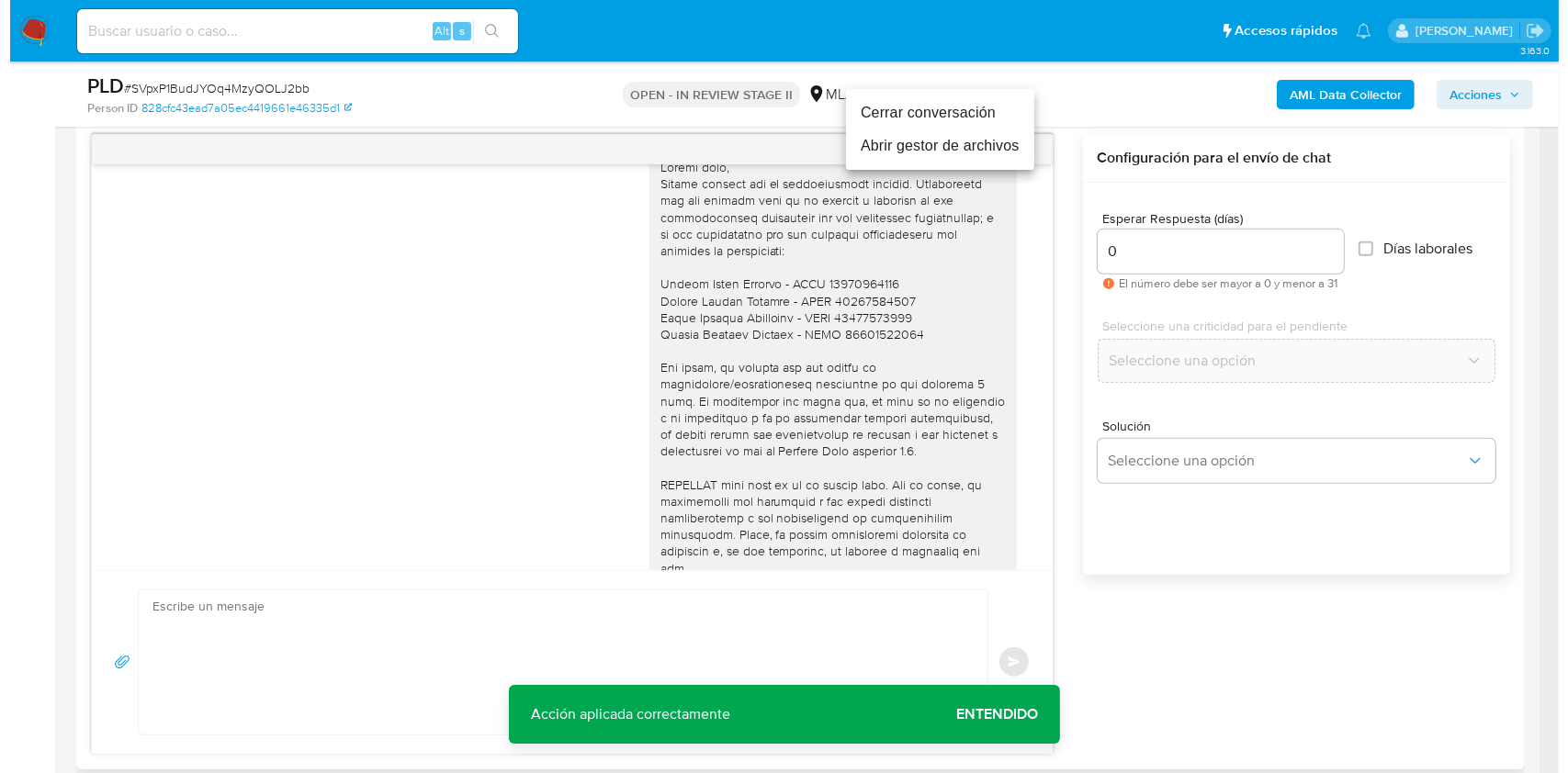
scroll to position [0, 0]
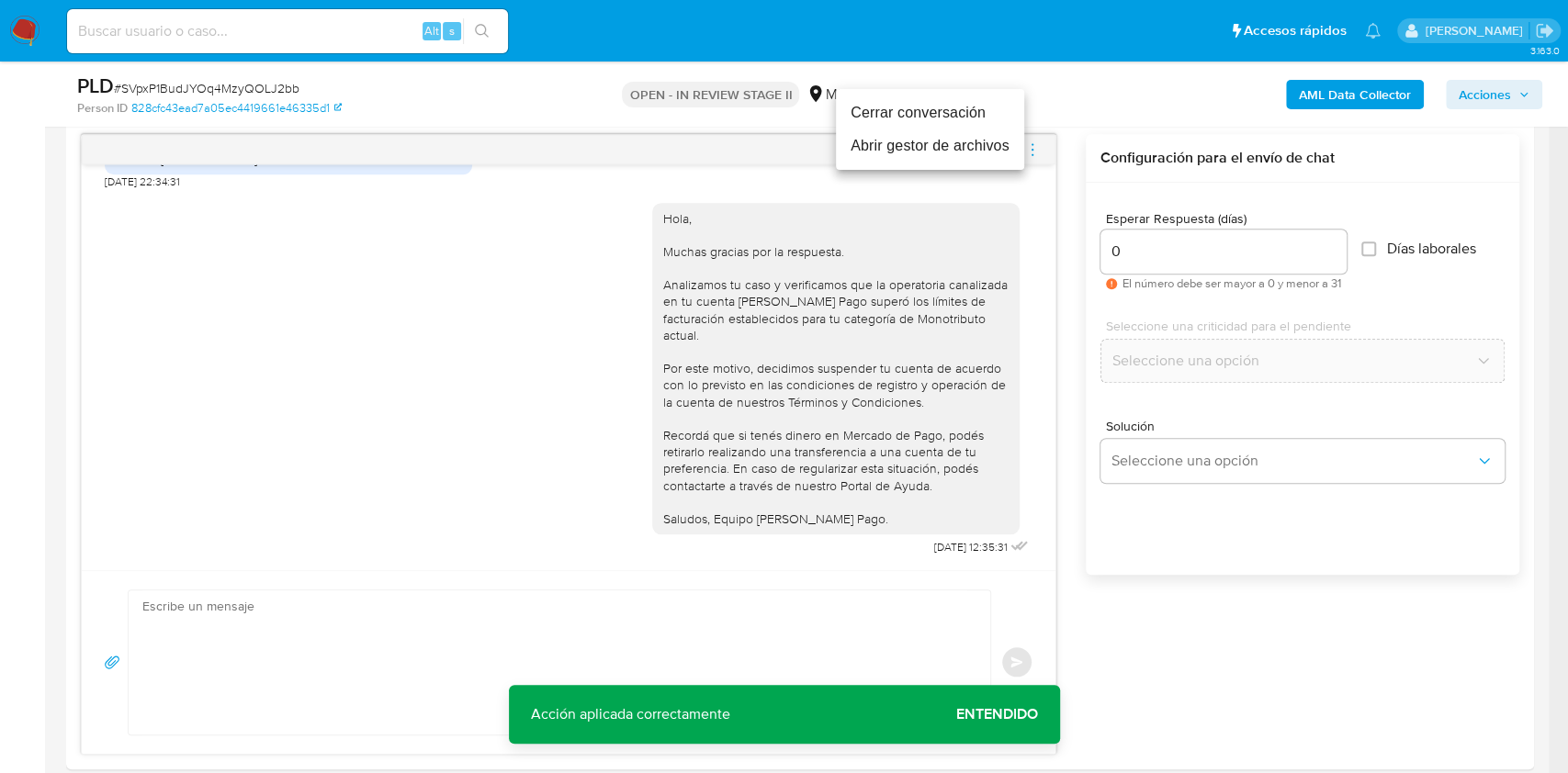
click at [914, 106] on li "Cerrar conversación" at bounding box center [929, 113] width 188 height 33
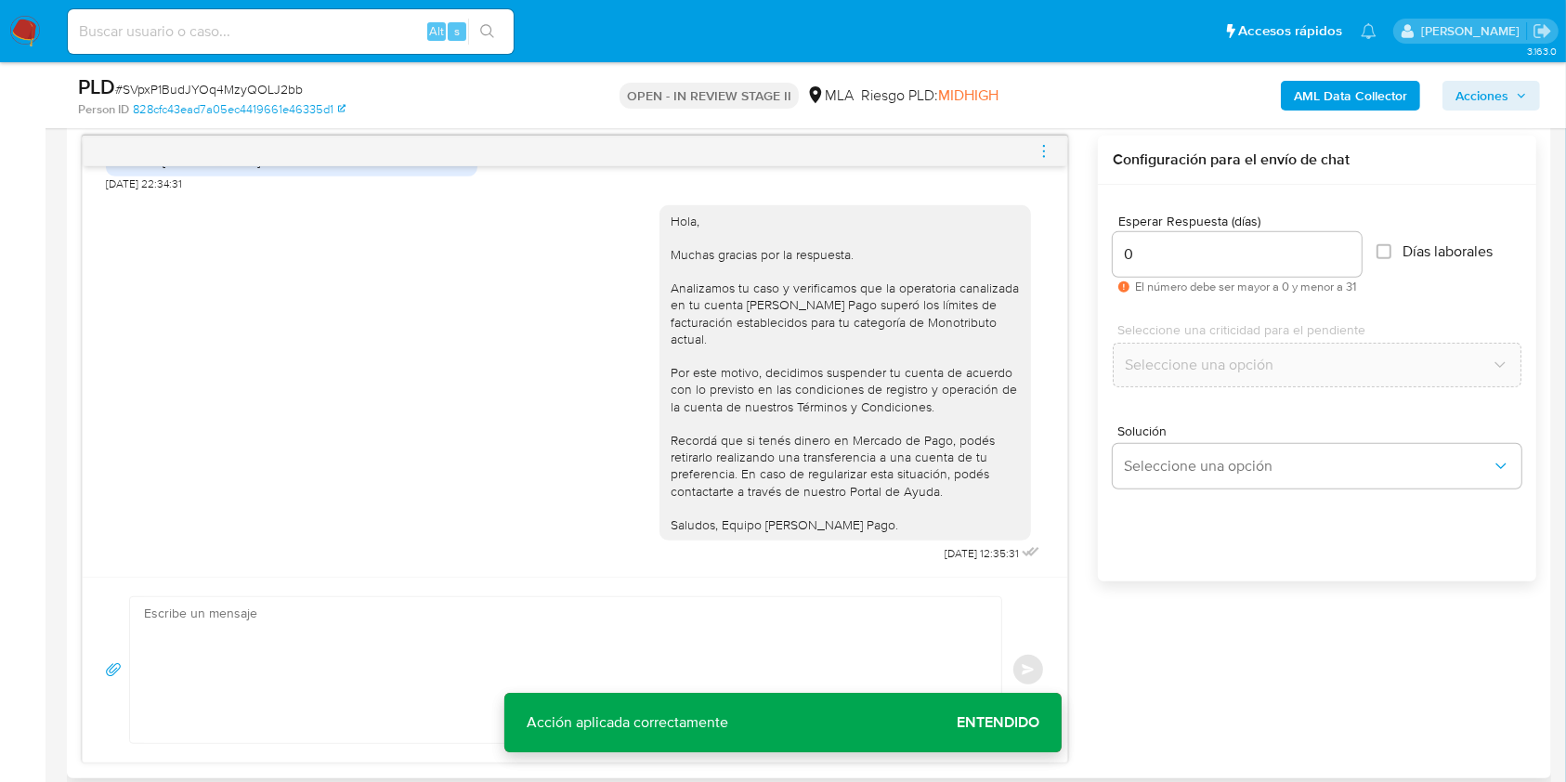
click at [1046, 150] on icon "menu-action" at bounding box center [1044, 151] width 17 height 17
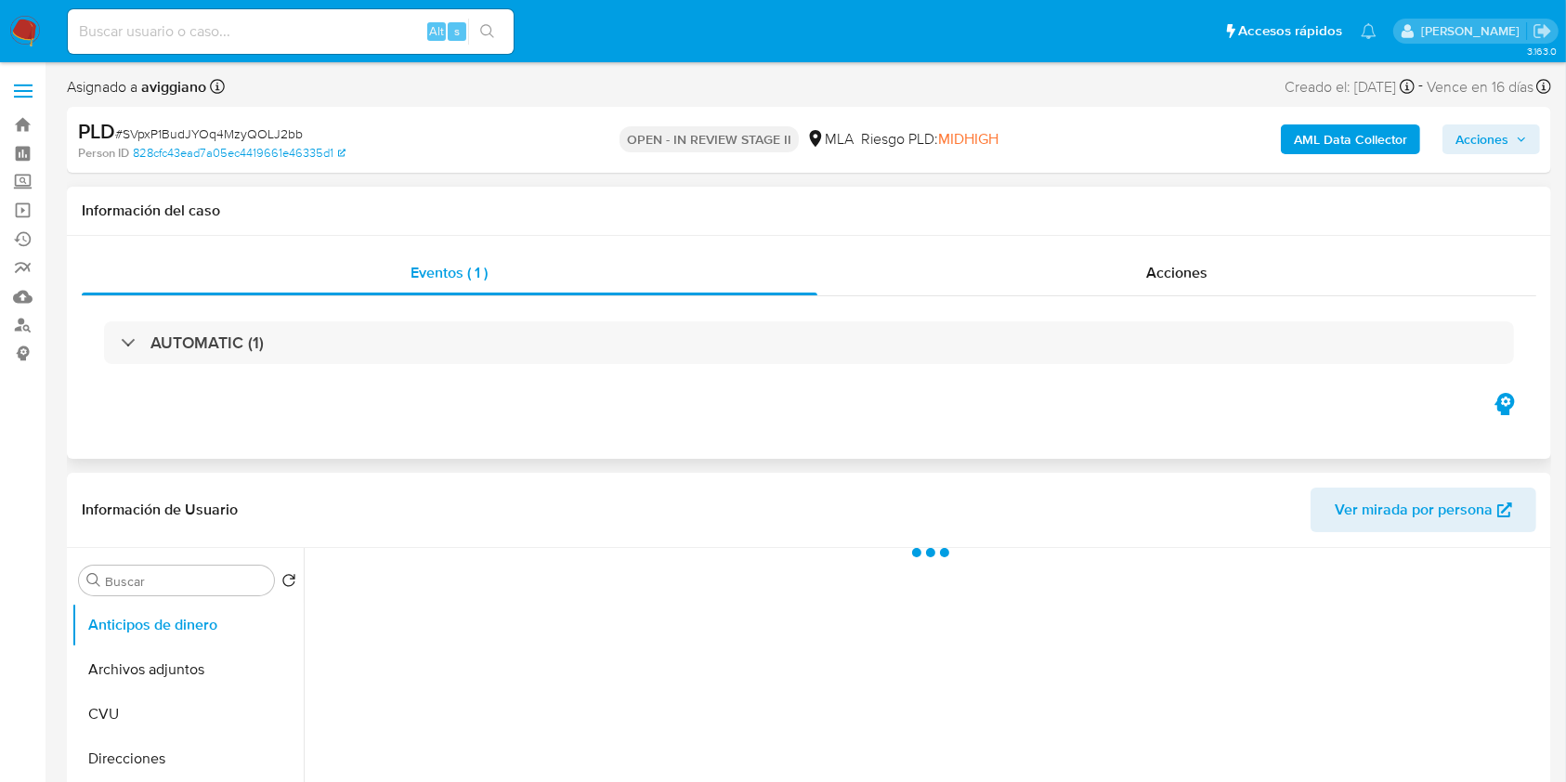
select select "10"
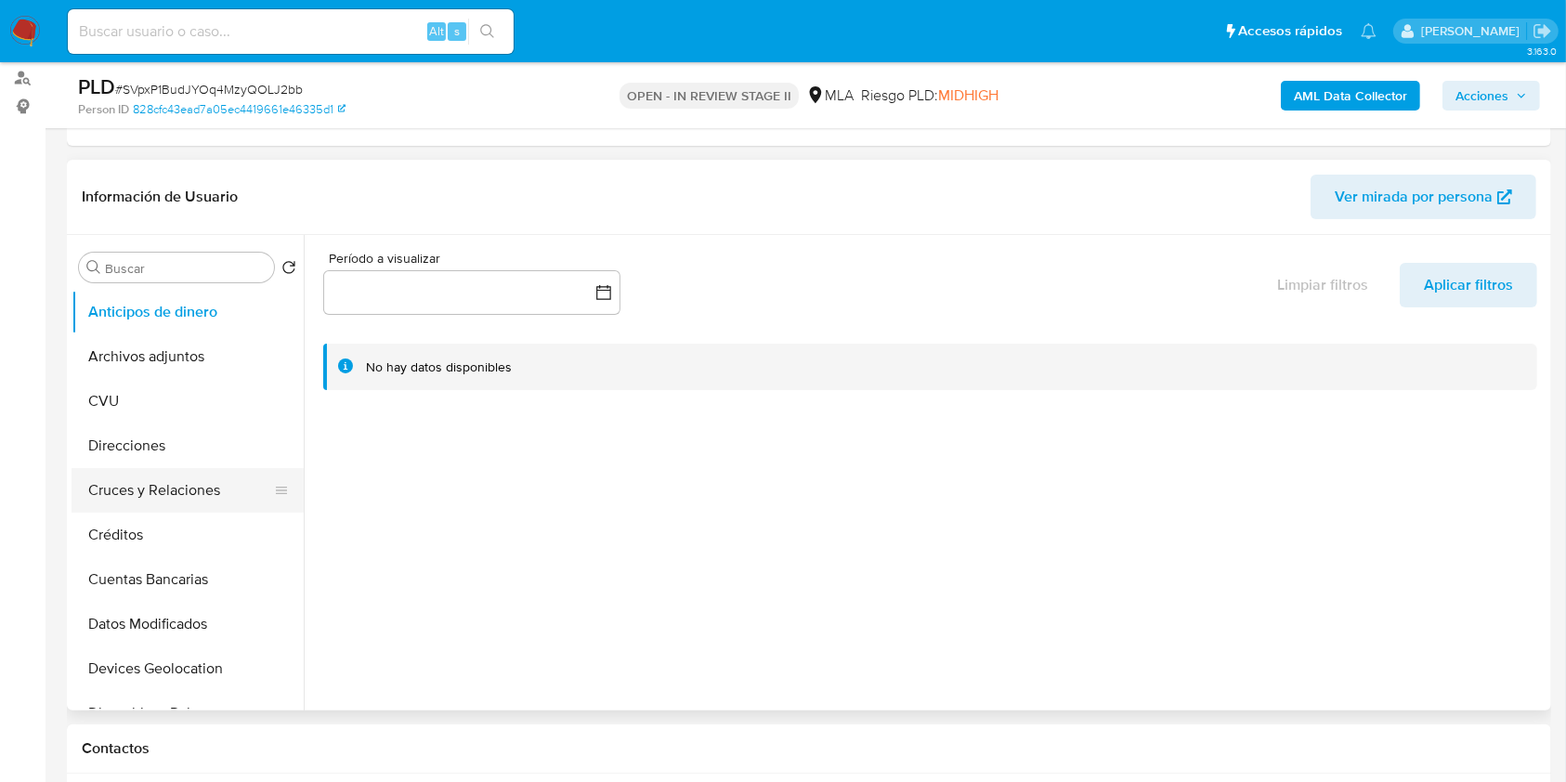
scroll to position [247, 0]
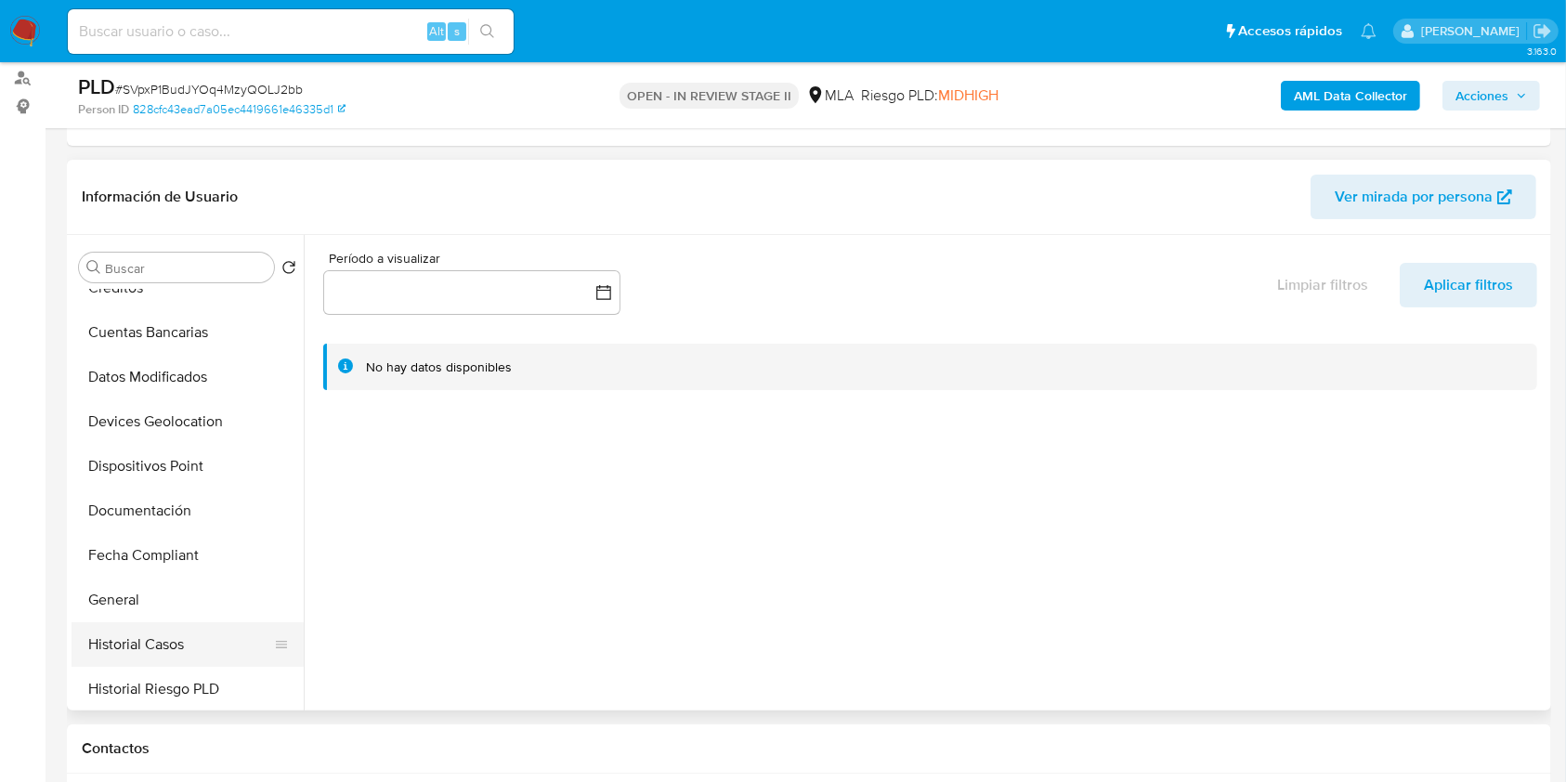
click at [143, 628] on button "Historial Casos" at bounding box center [180, 644] width 217 height 45
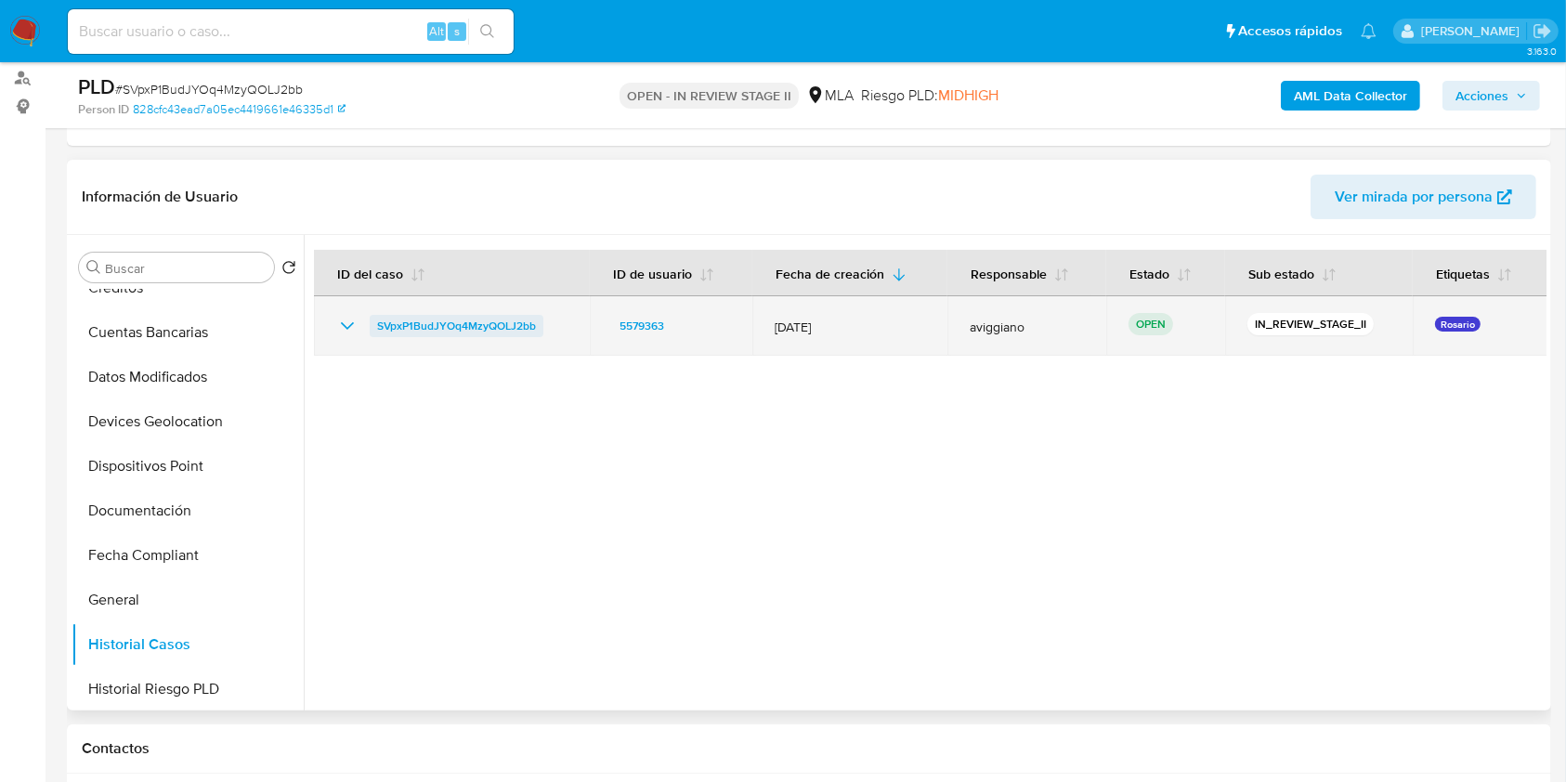
click at [481, 323] on span "SVpxP1BudJYOq4MzyQOLJ2bb" at bounding box center [456, 326] width 159 height 22
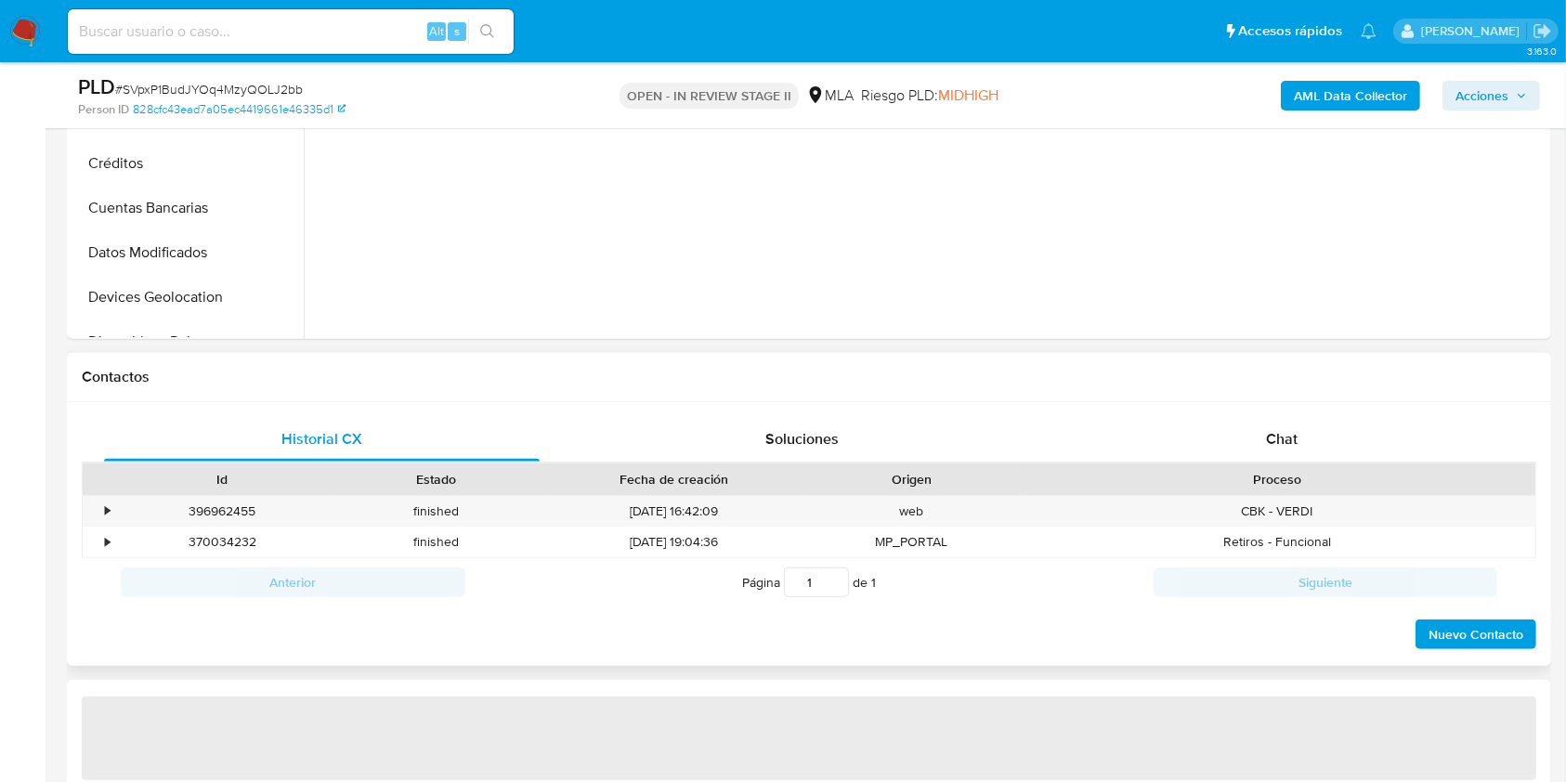
select select "10"
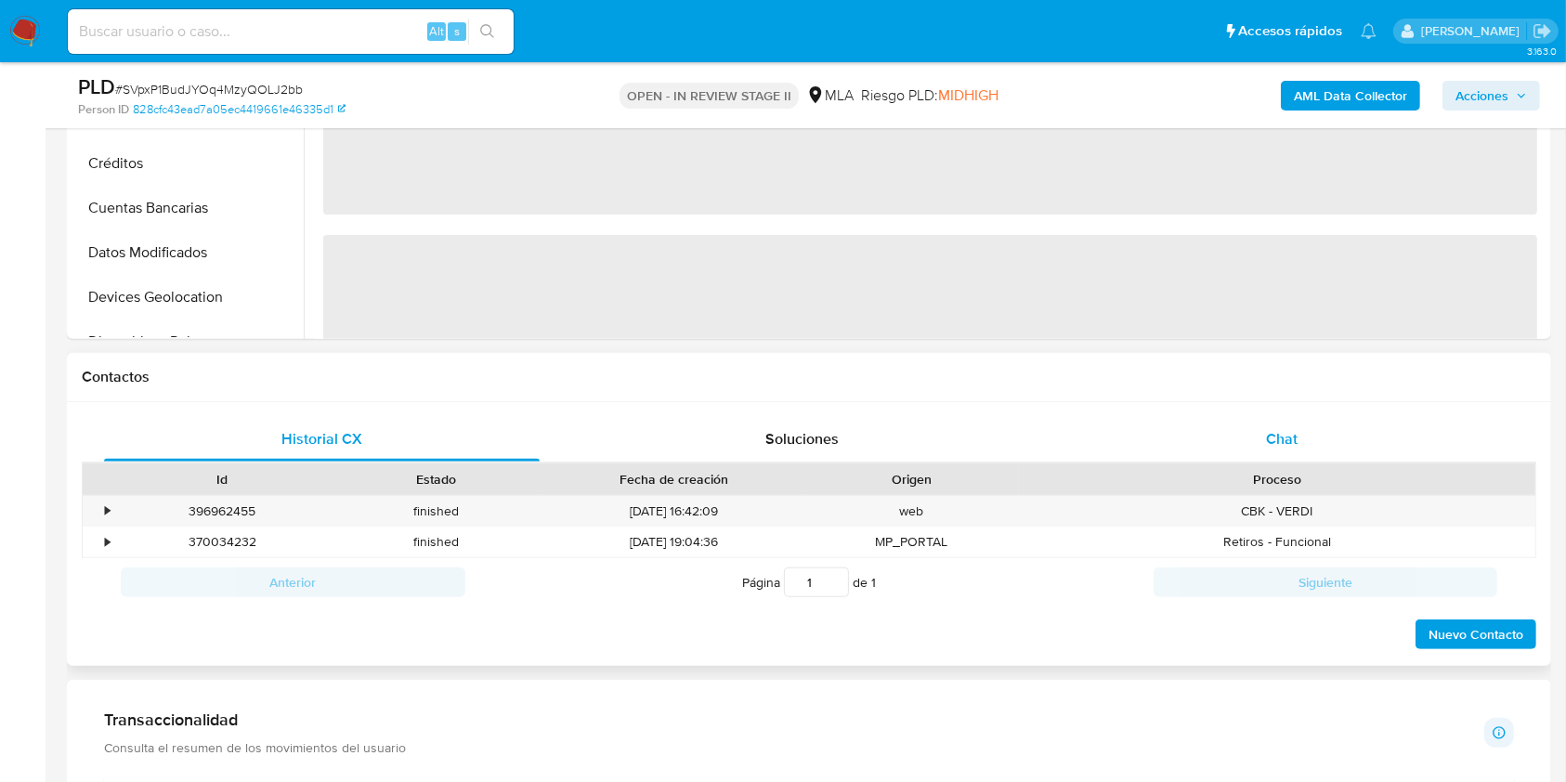
click at [1308, 436] on div "Chat" at bounding box center [1282, 439] width 436 height 45
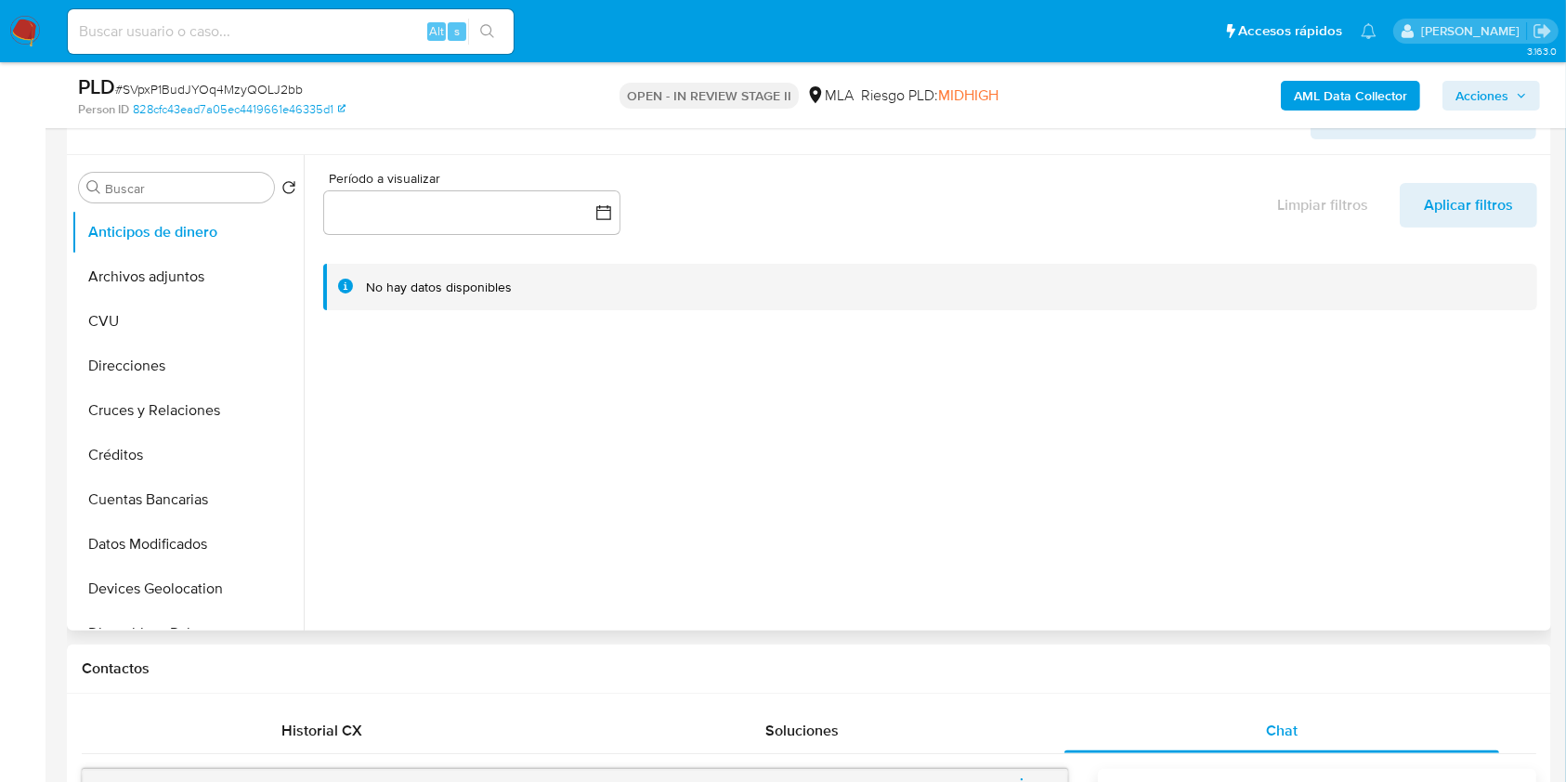
scroll to position [247, 0]
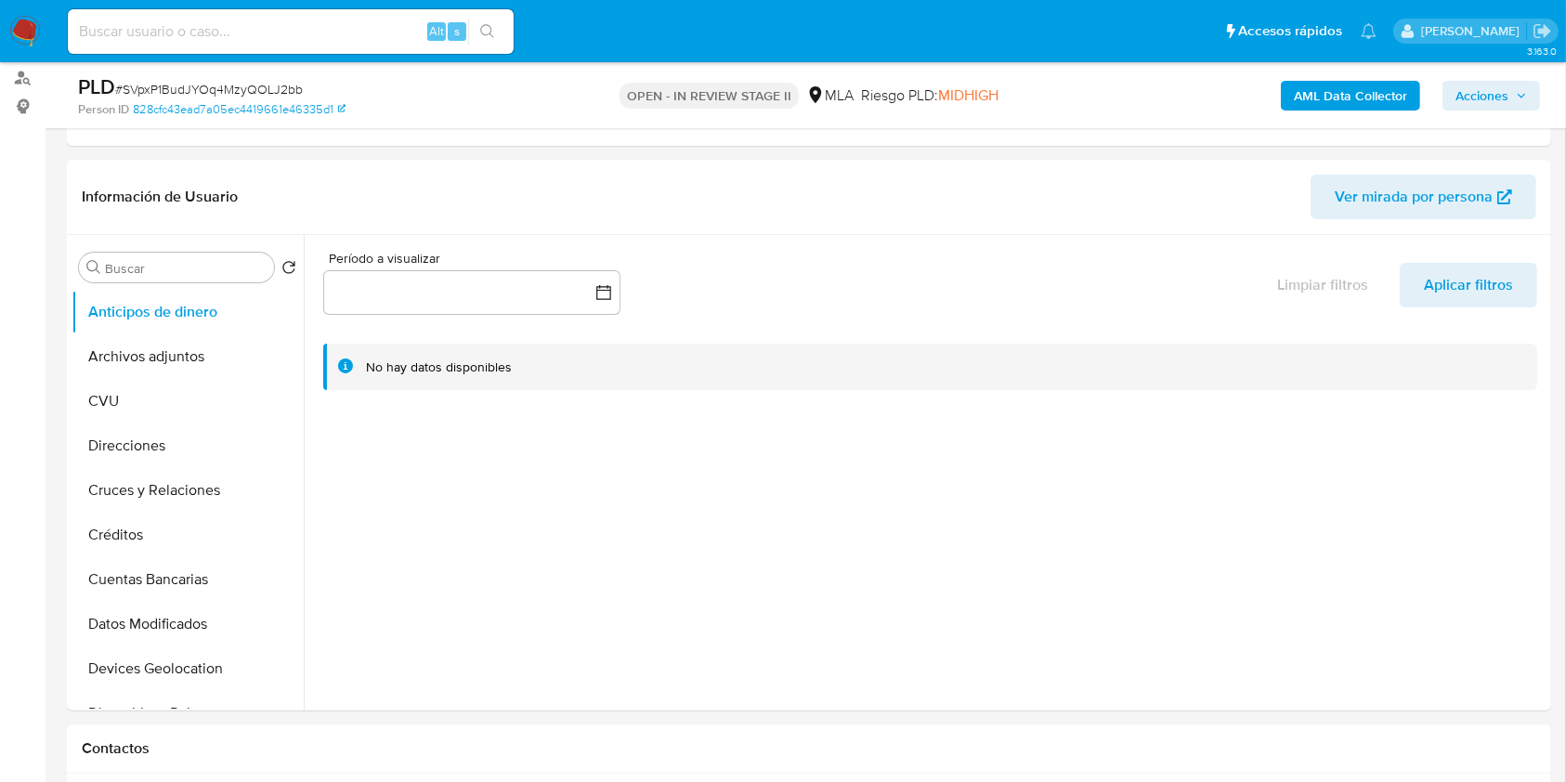
click at [1506, 82] on span "Acciones" at bounding box center [1482, 96] width 53 height 30
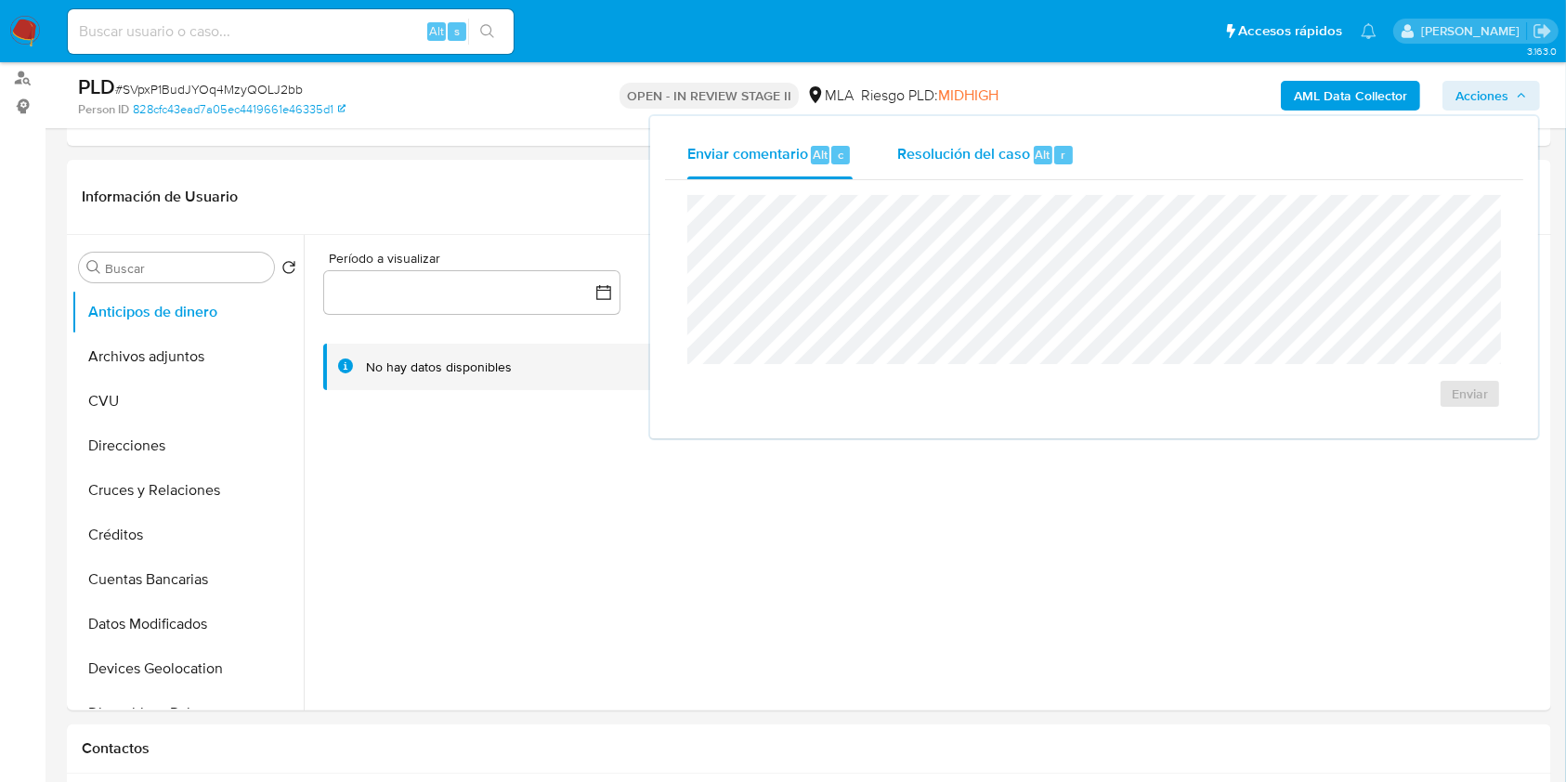
click at [1018, 152] on span "Resolución del caso" at bounding box center [963, 153] width 133 height 21
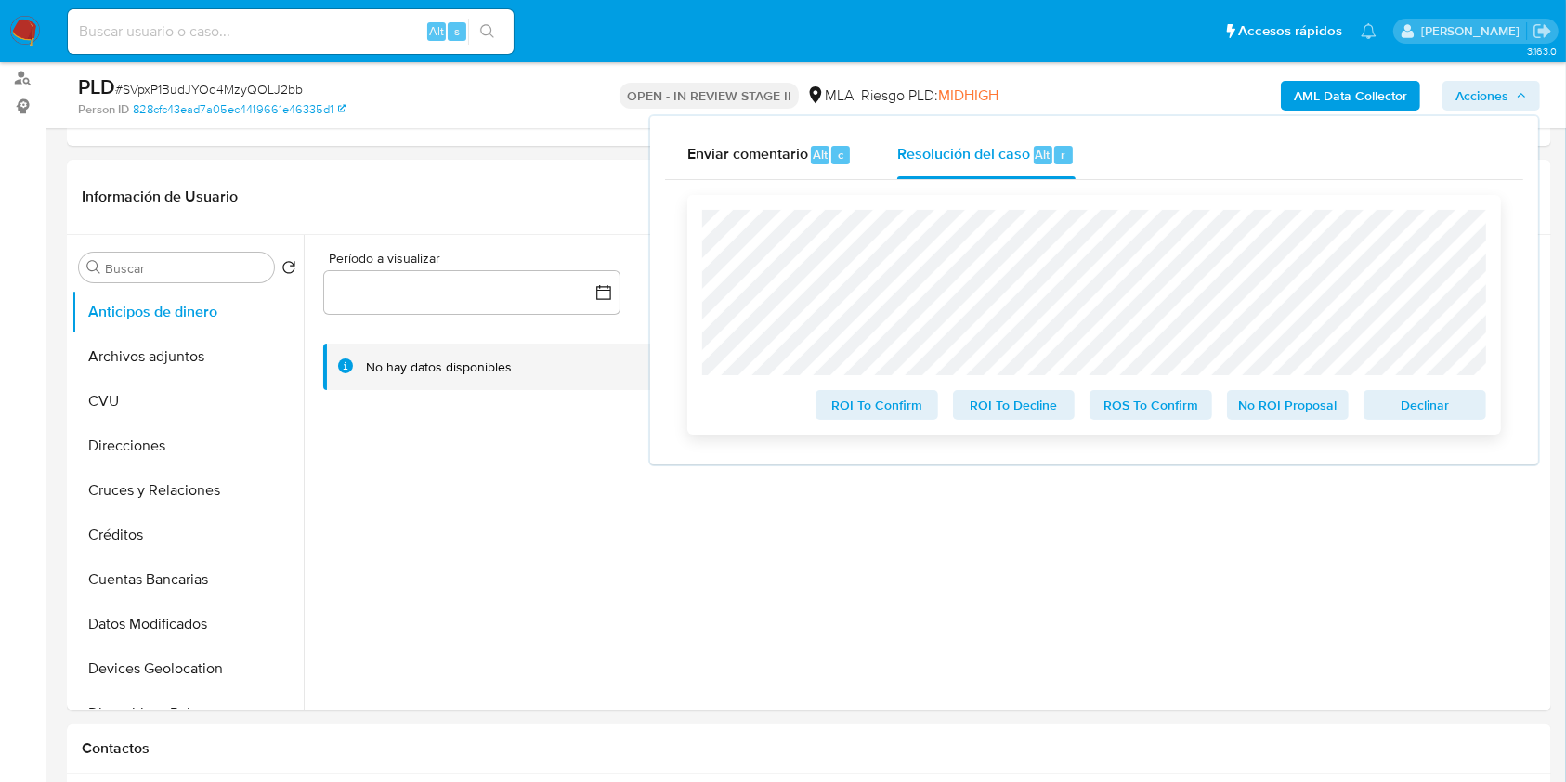
click at [1416, 399] on span "Declinar" at bounding box center [1425, 405] width 97 height 26
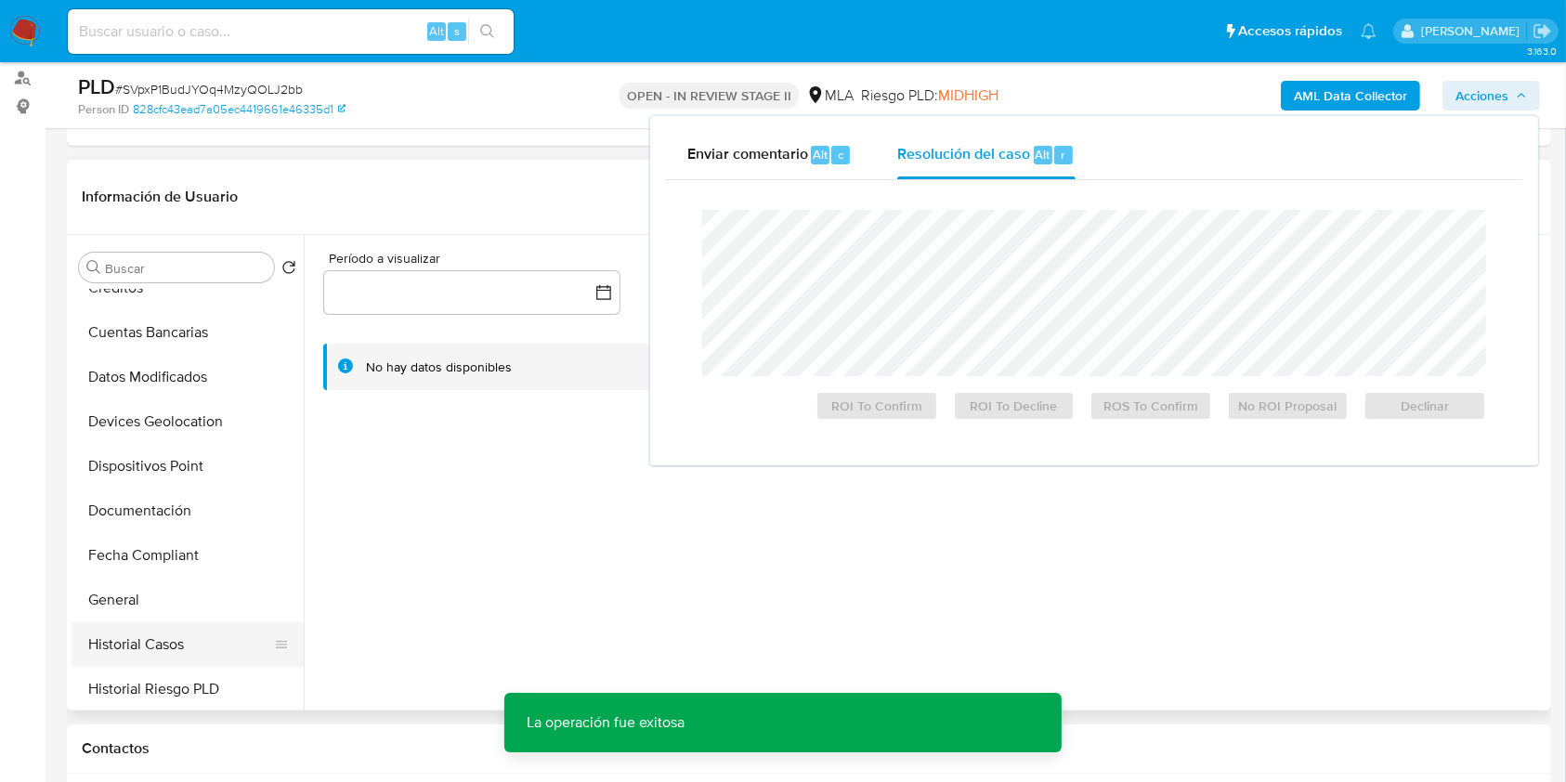
click at [124, 638] on button "Historial Casos" at bounding box center [180, 644] width 217 height 45
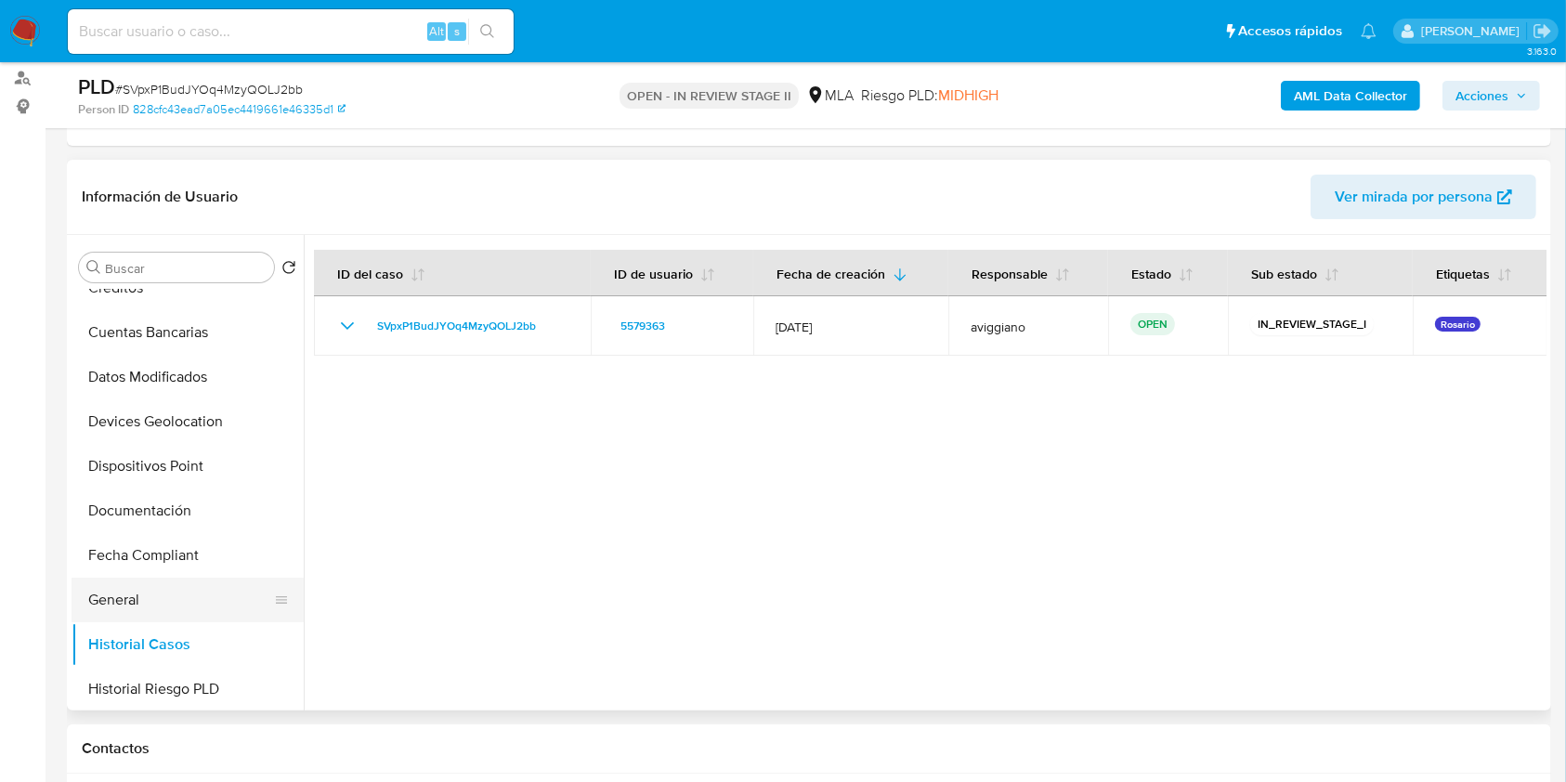
click at [186, 607] on button "General" at bounding box center [180, 600] width 217 height 45
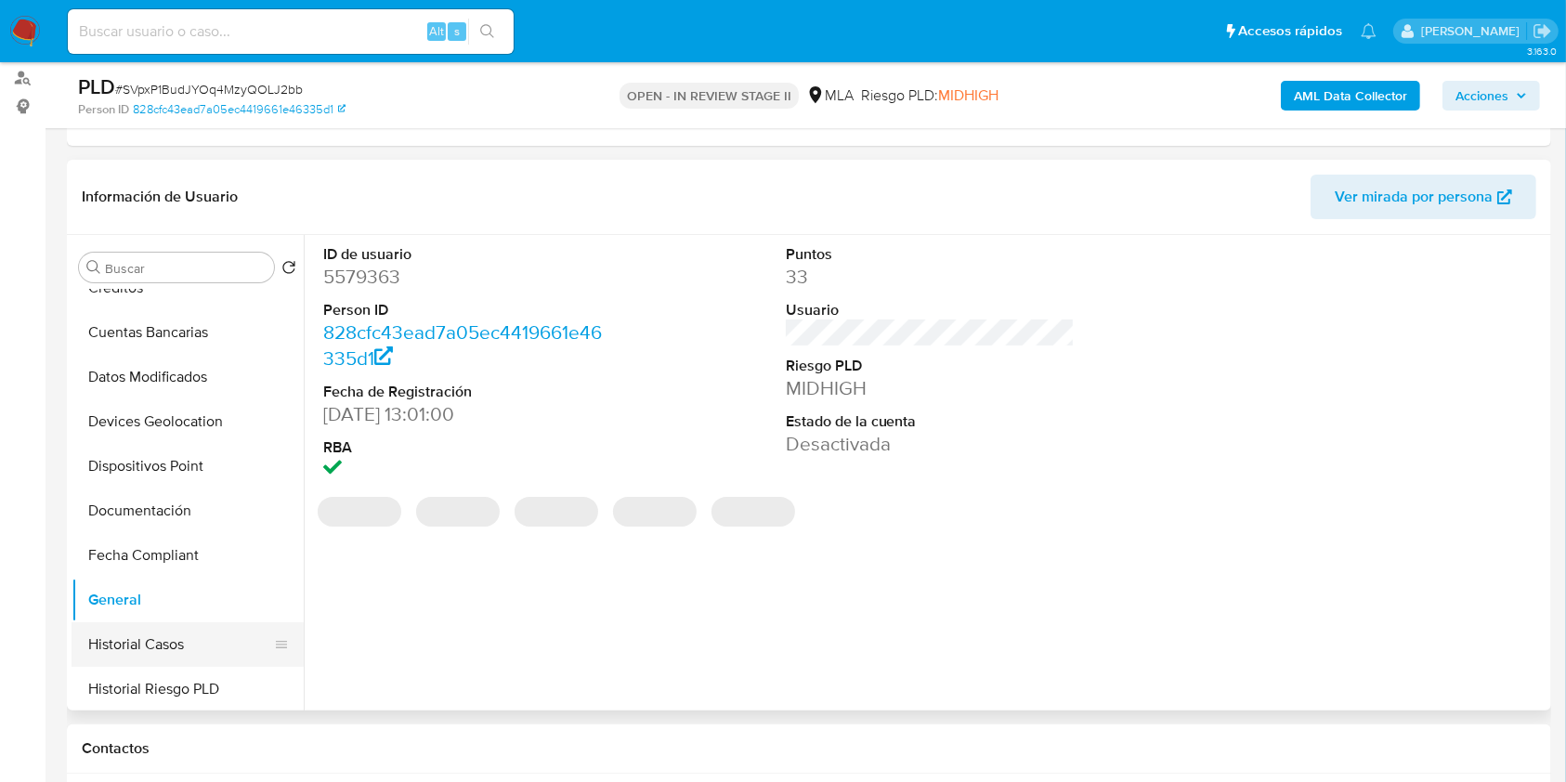
click at [151, 633] on button "Historial Casos" at bounding box center [180, 644] width 217 height 45
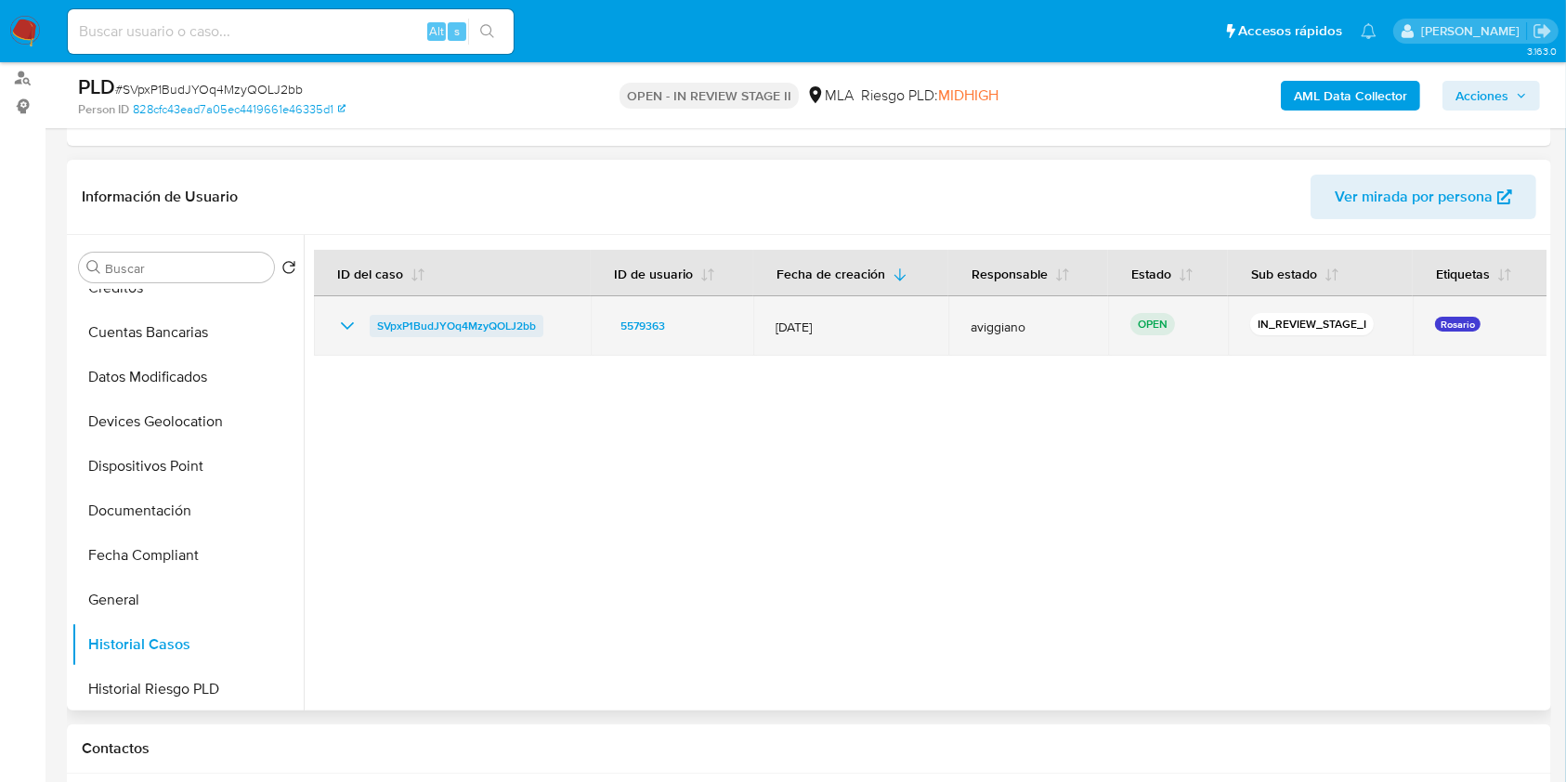
click at [477, 316] on span "SVpxP1BudJYOq4MzyQOLJ2bb" at bounding box center [456, 326] width 159 height 22
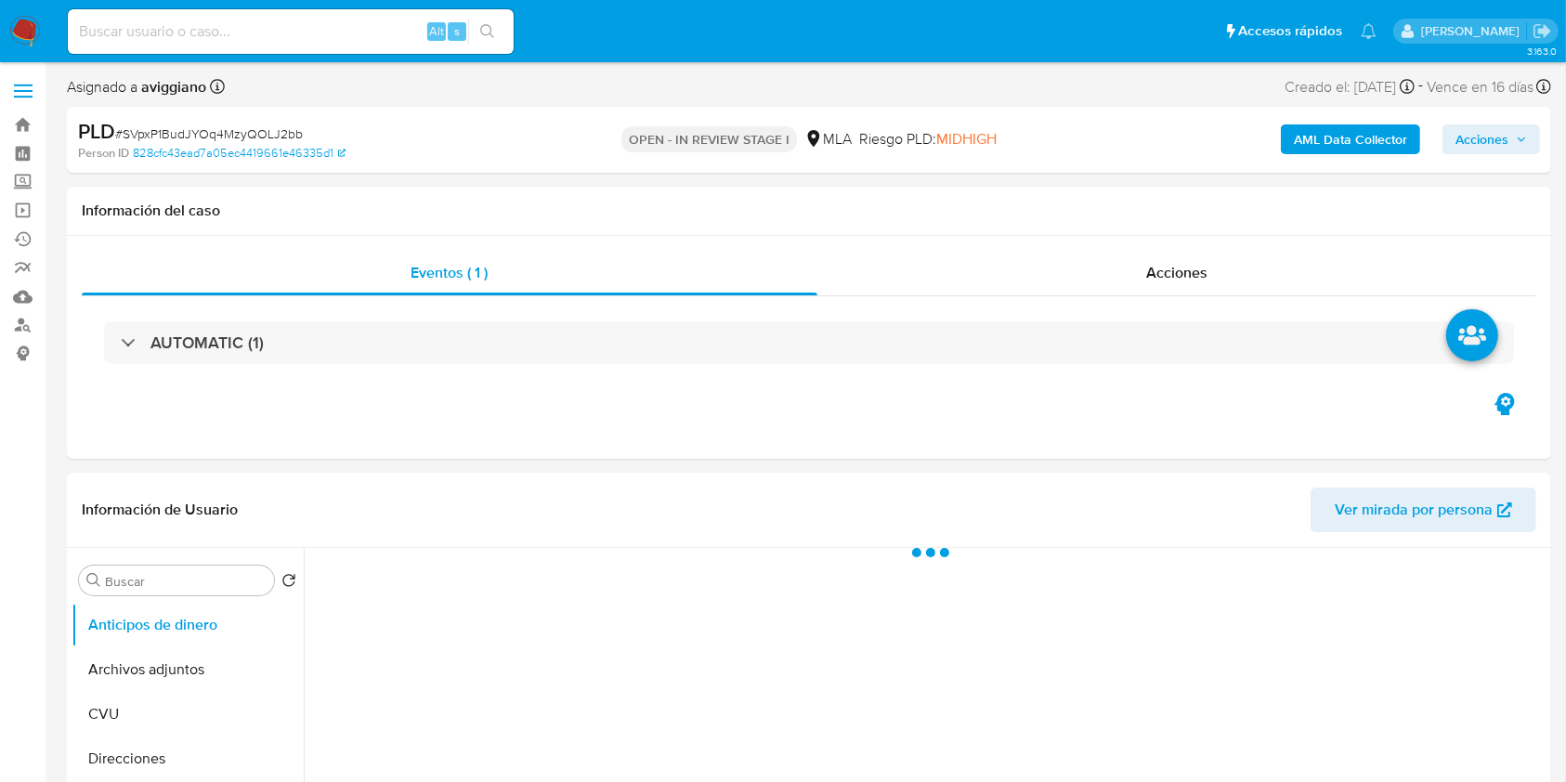
select select "10"
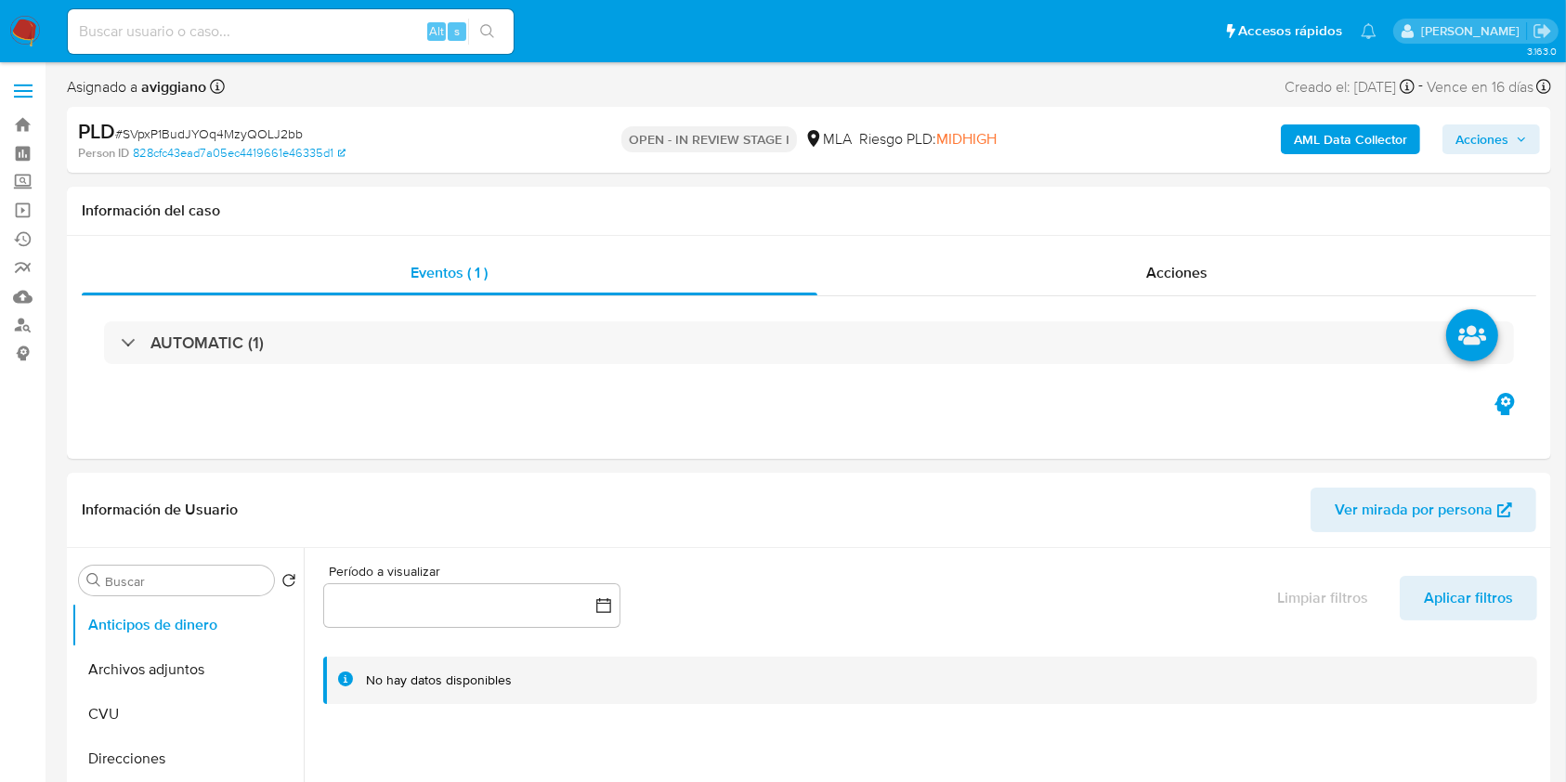
click at [1476, 140] on span "Acciones" at bounding box center [1482, 139] width 53 height 30
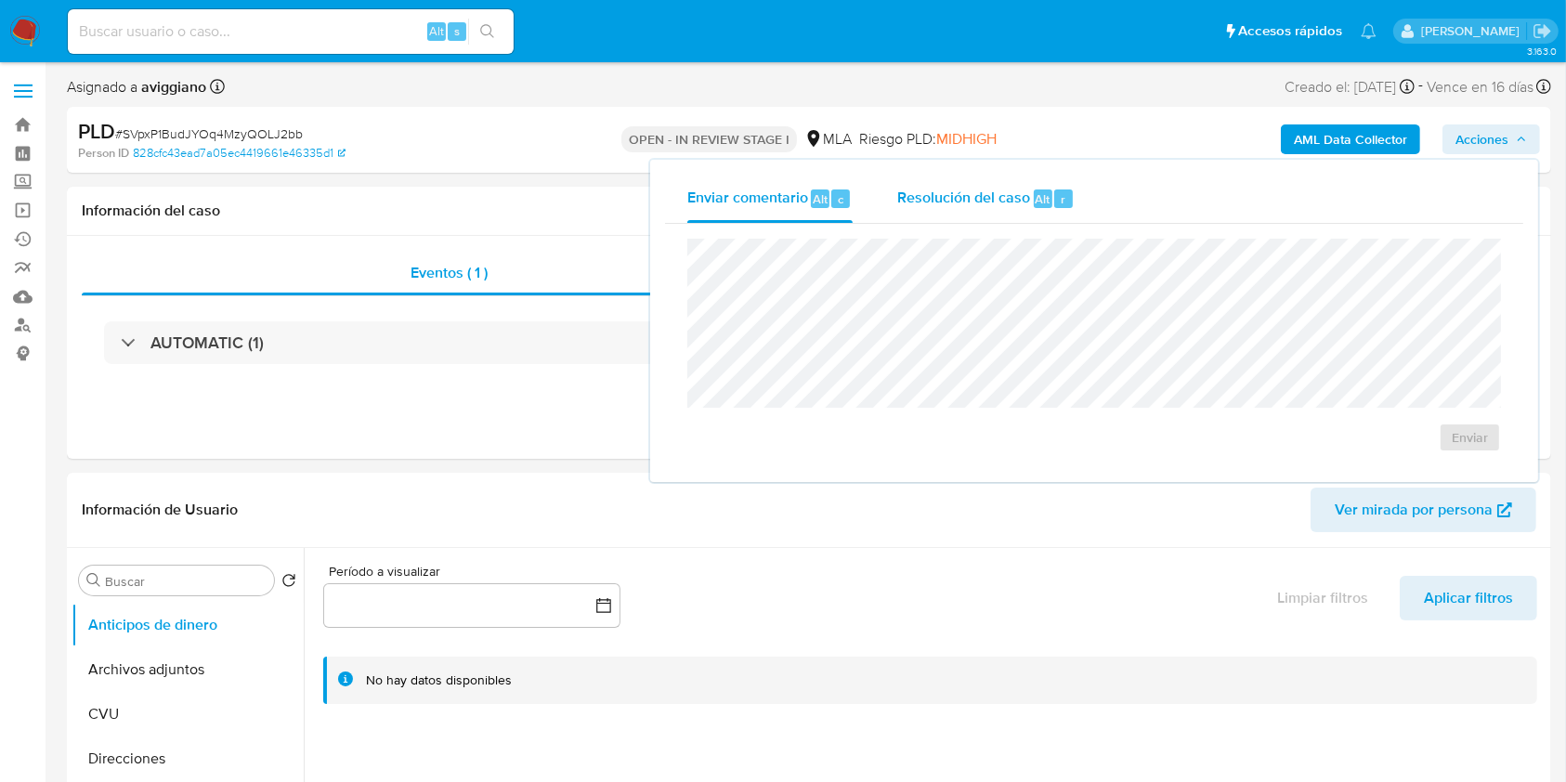
click at [1011, 182] on div "Resolución del caso Alt r" at bounding box center [985, 199] width 177 height 48
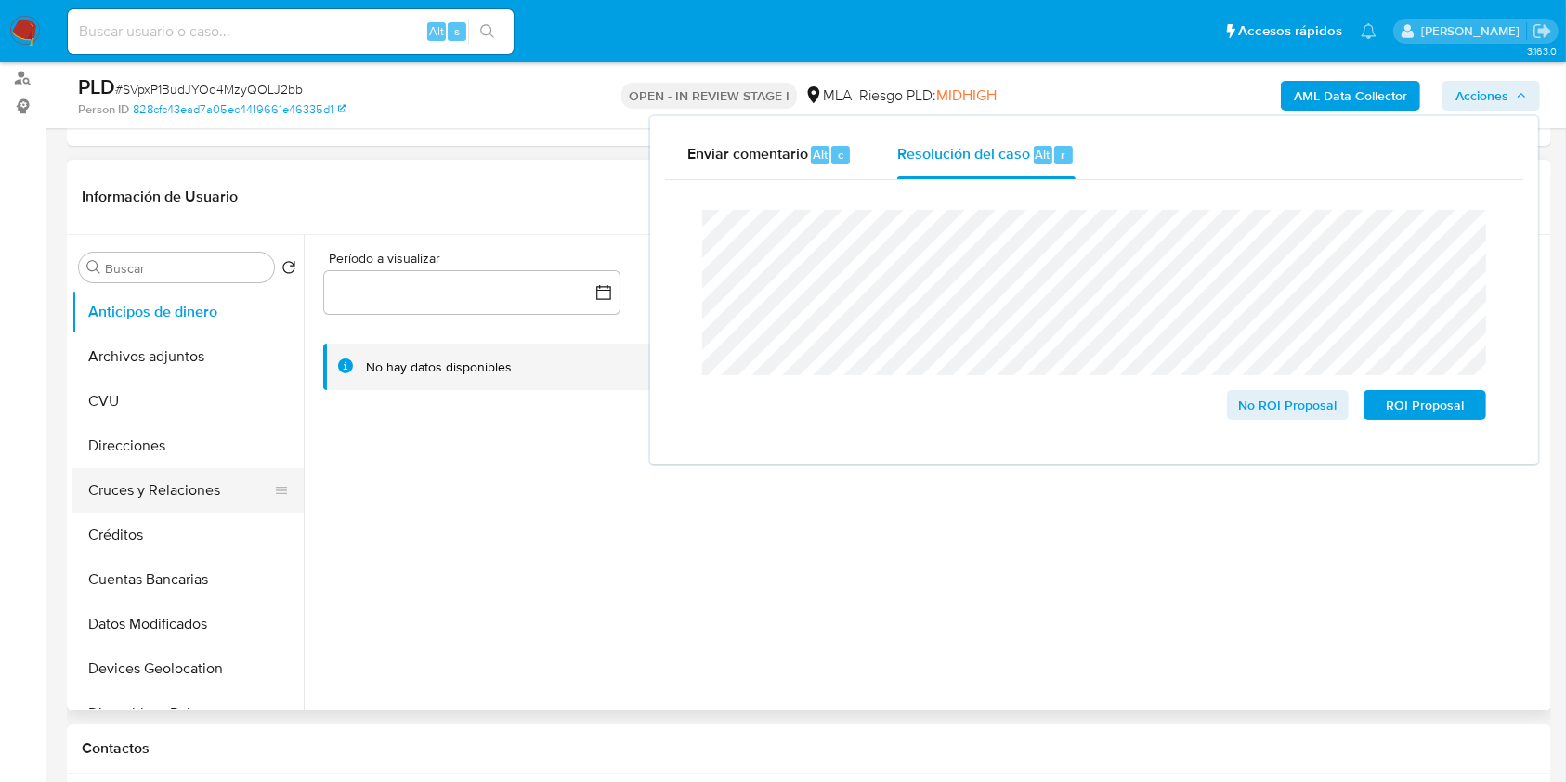
scroll to position [247, 0]
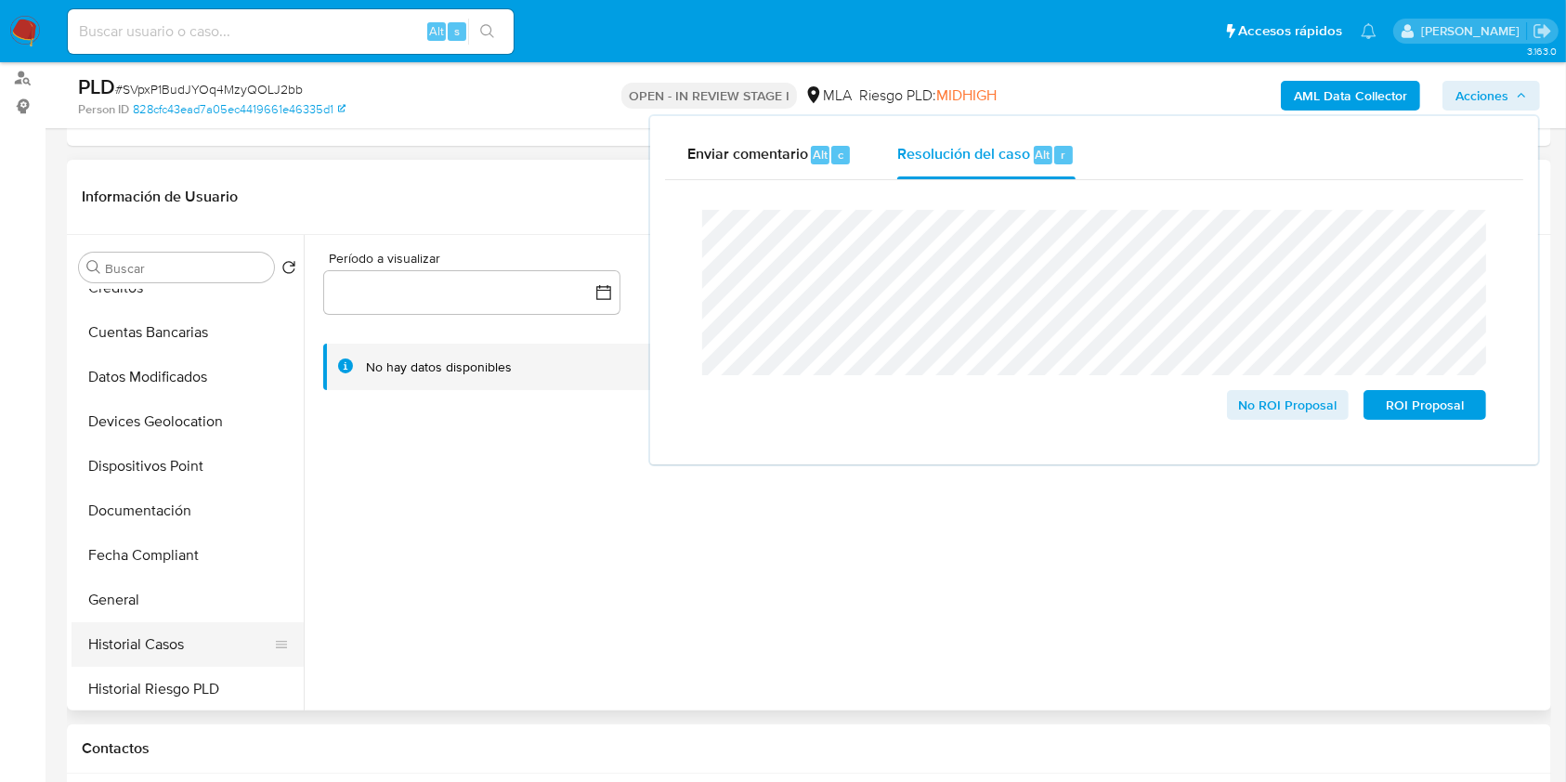
click at [129, 630] on button "Historial Casos" at bounding box center [180, 644] width 217 height 45
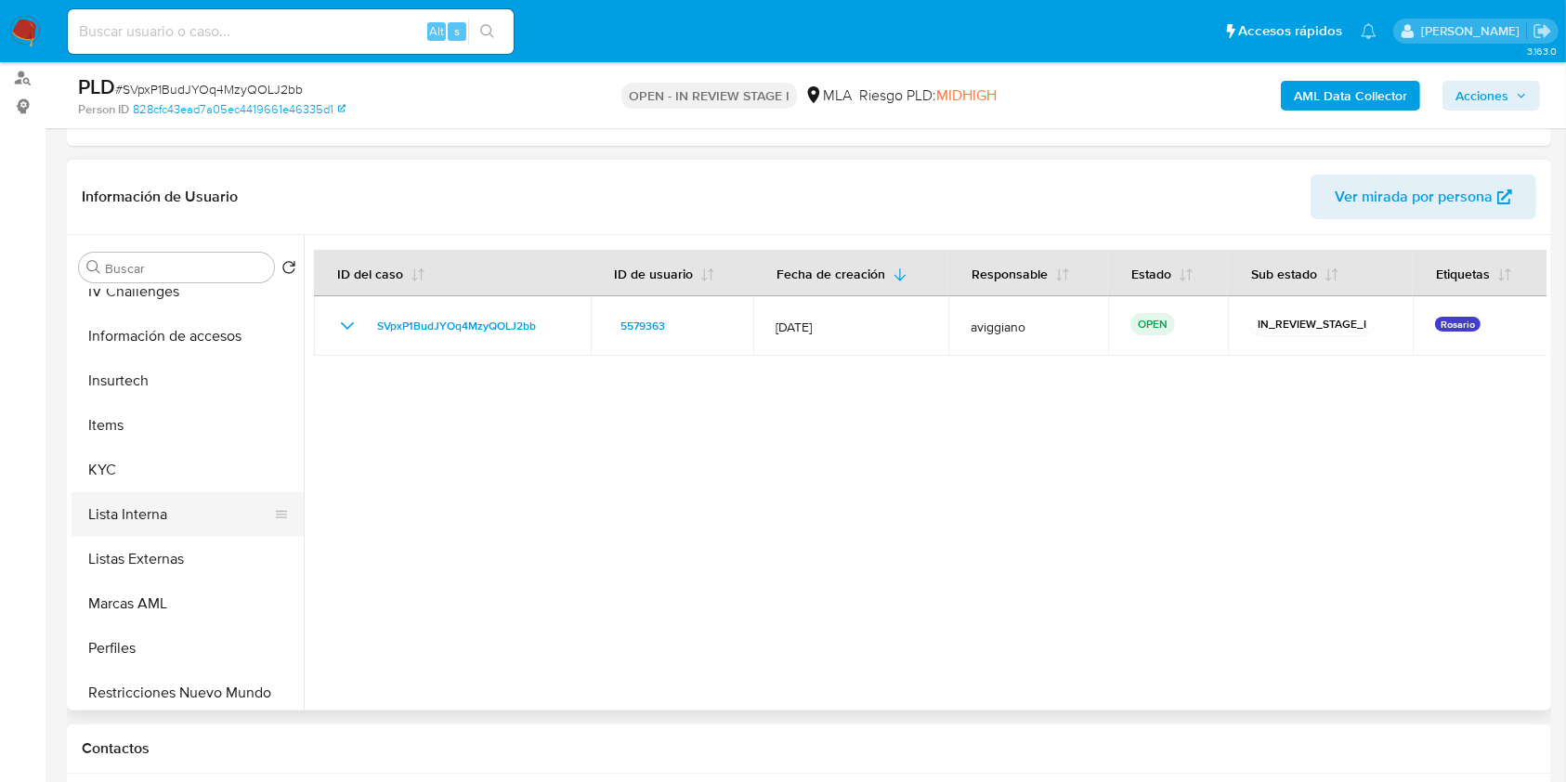
scroll to position [867, 0]
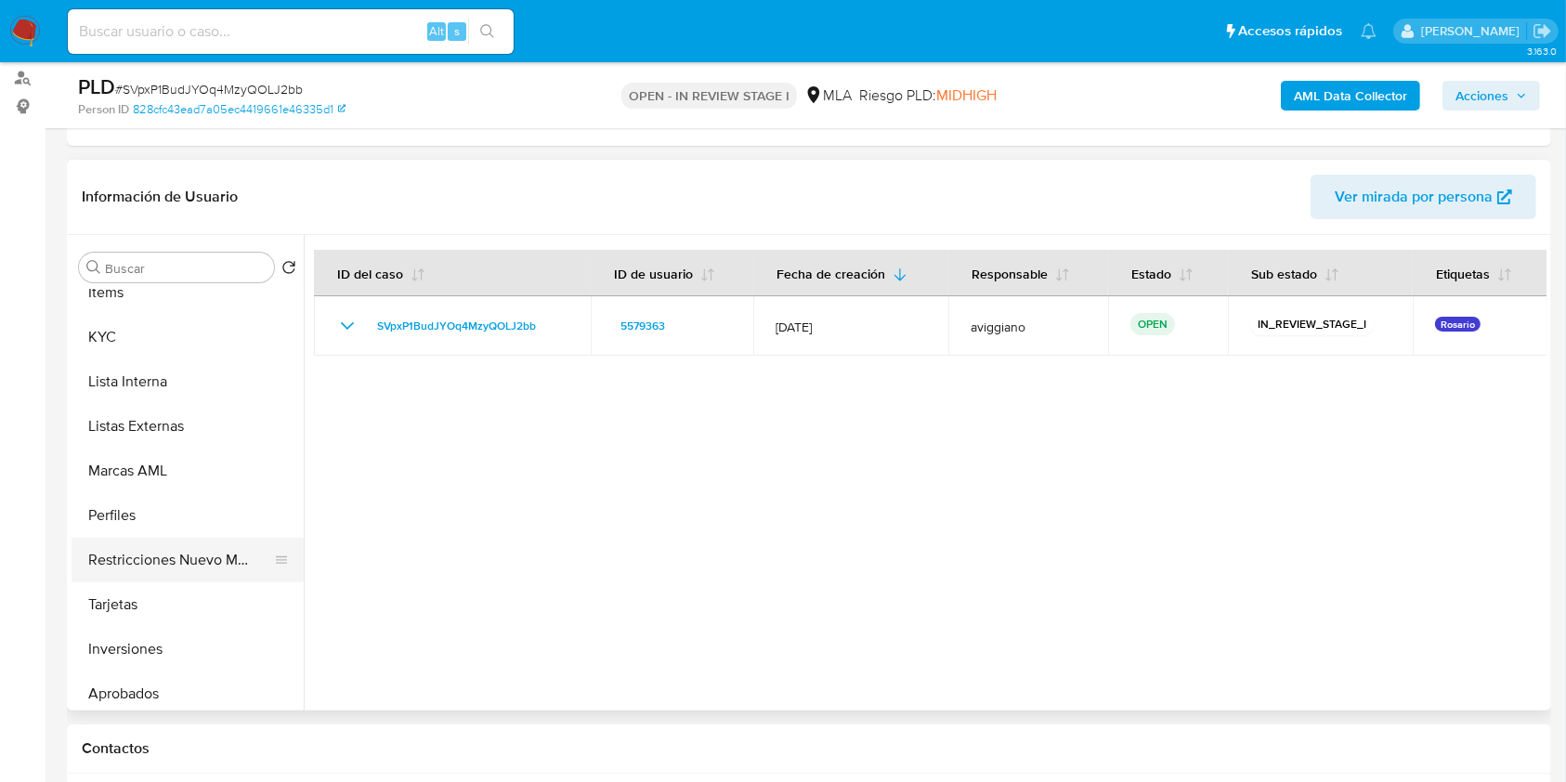
click at [151, 560] on button "Restricciones Nuevo Mundo" at bounding box center [180, 560] width 217 height 45
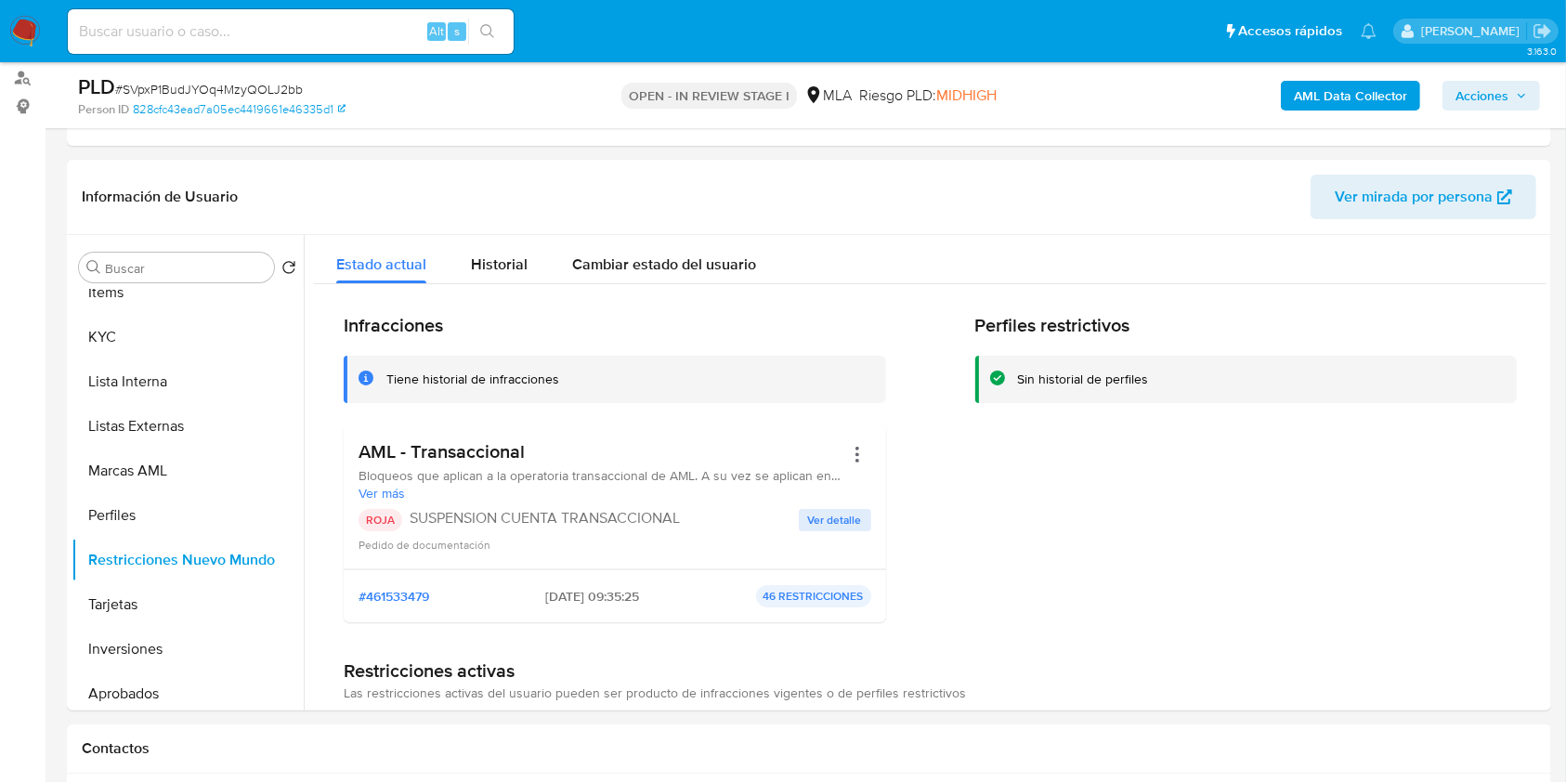
click at [1490, 109] on span "Acciones" at bounding box center [1482, 96] width 53 height 30
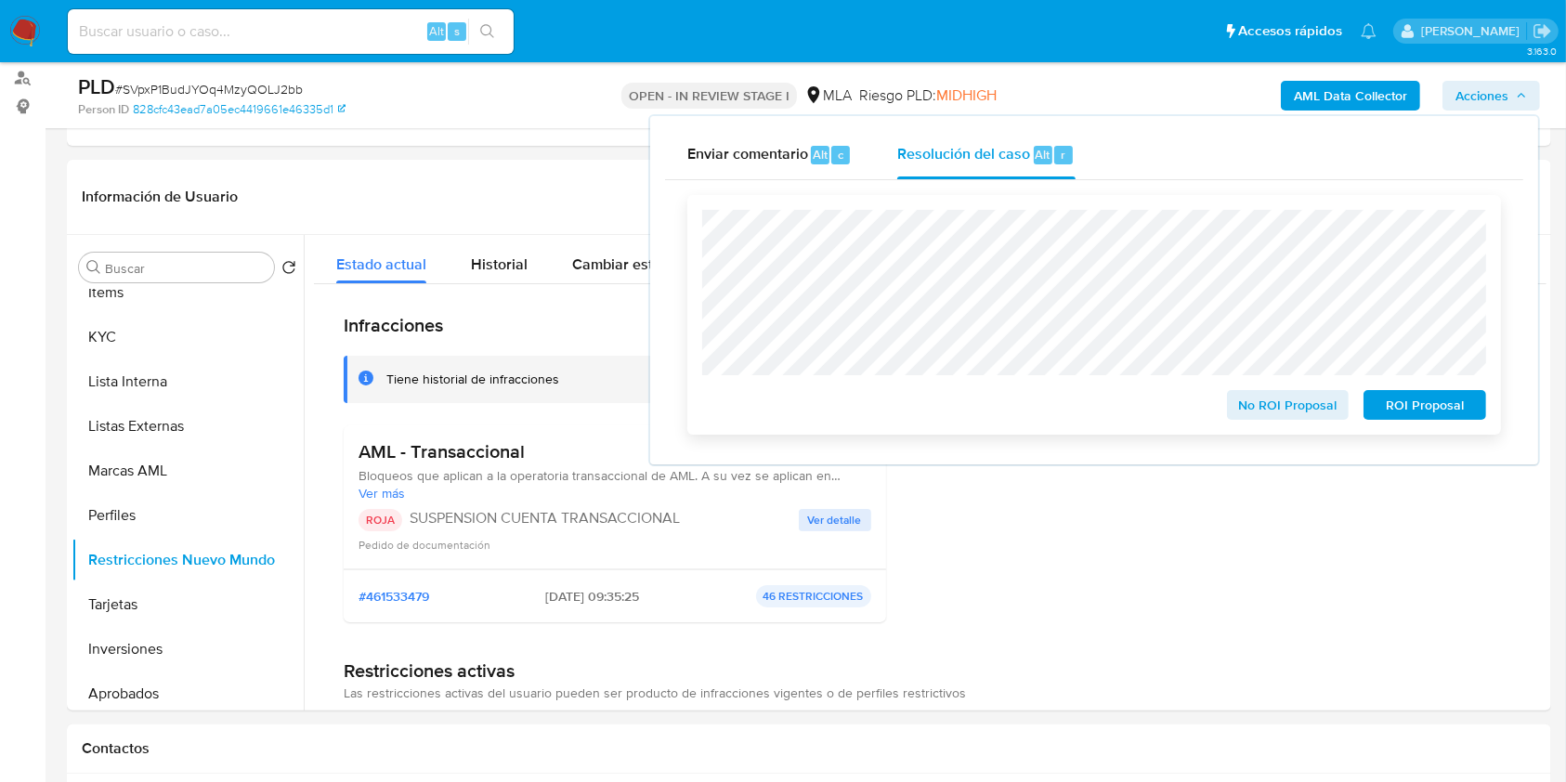
click at [1425, 409] on span "ROI Proposal" at bounding box center [1425, 405] width 97 height 26
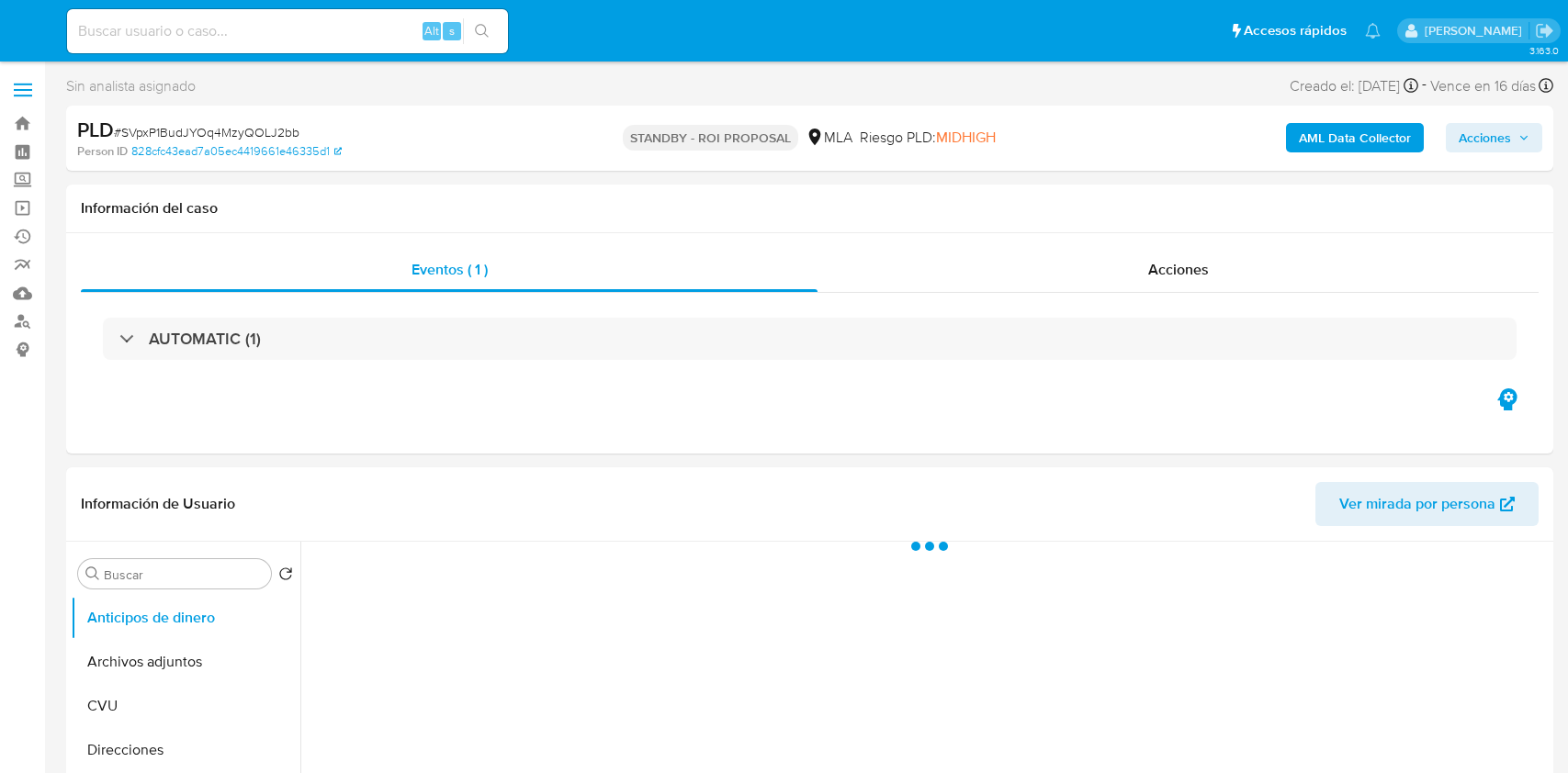
select select "10"
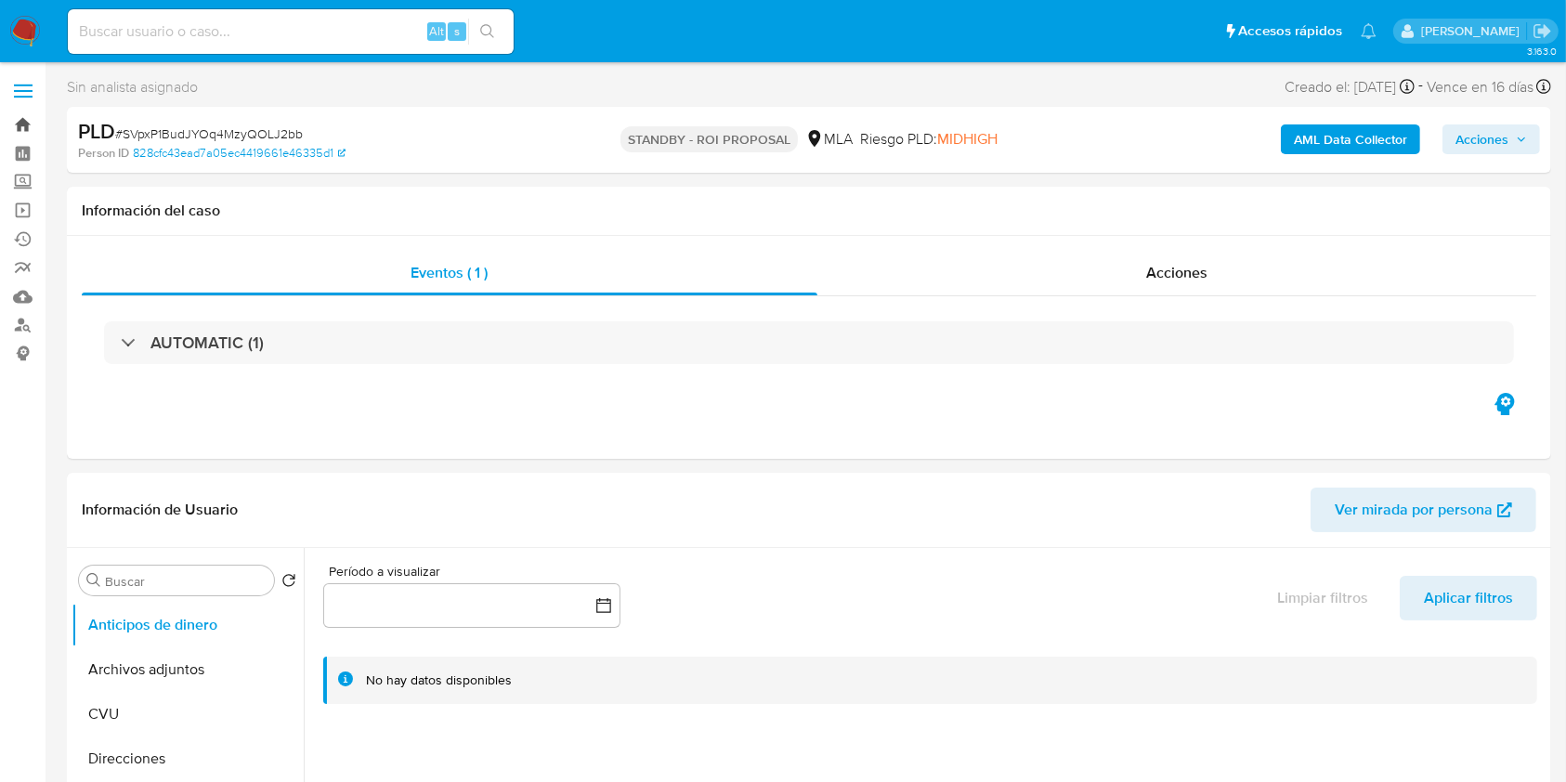
click at [25, 129] on link "Bandeja" at bounding box center [110, 125] width 221 height 29
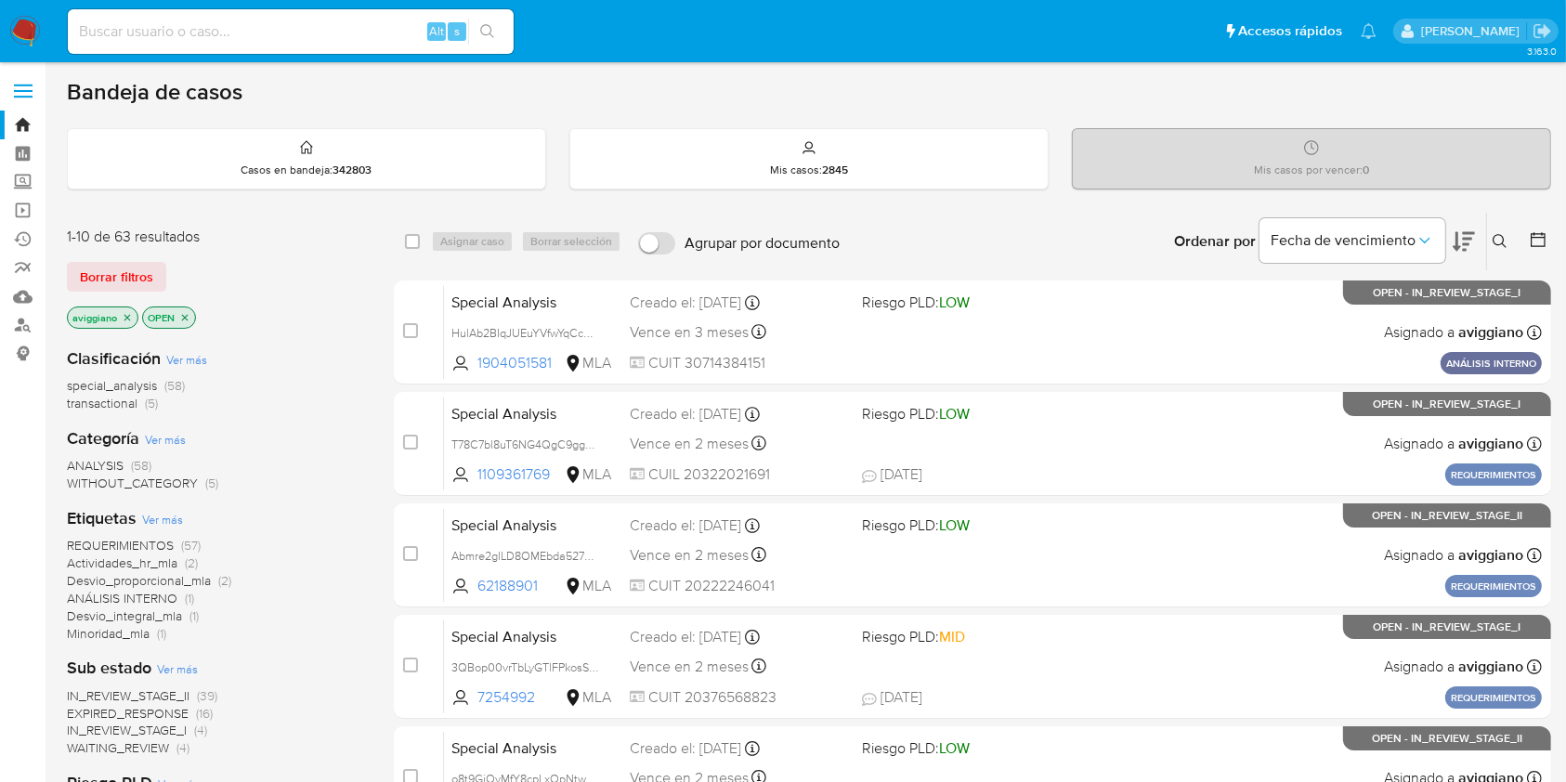
click at [125, 312] on icon "close-filter" at bounding box center [127, 317] width 11 height 11
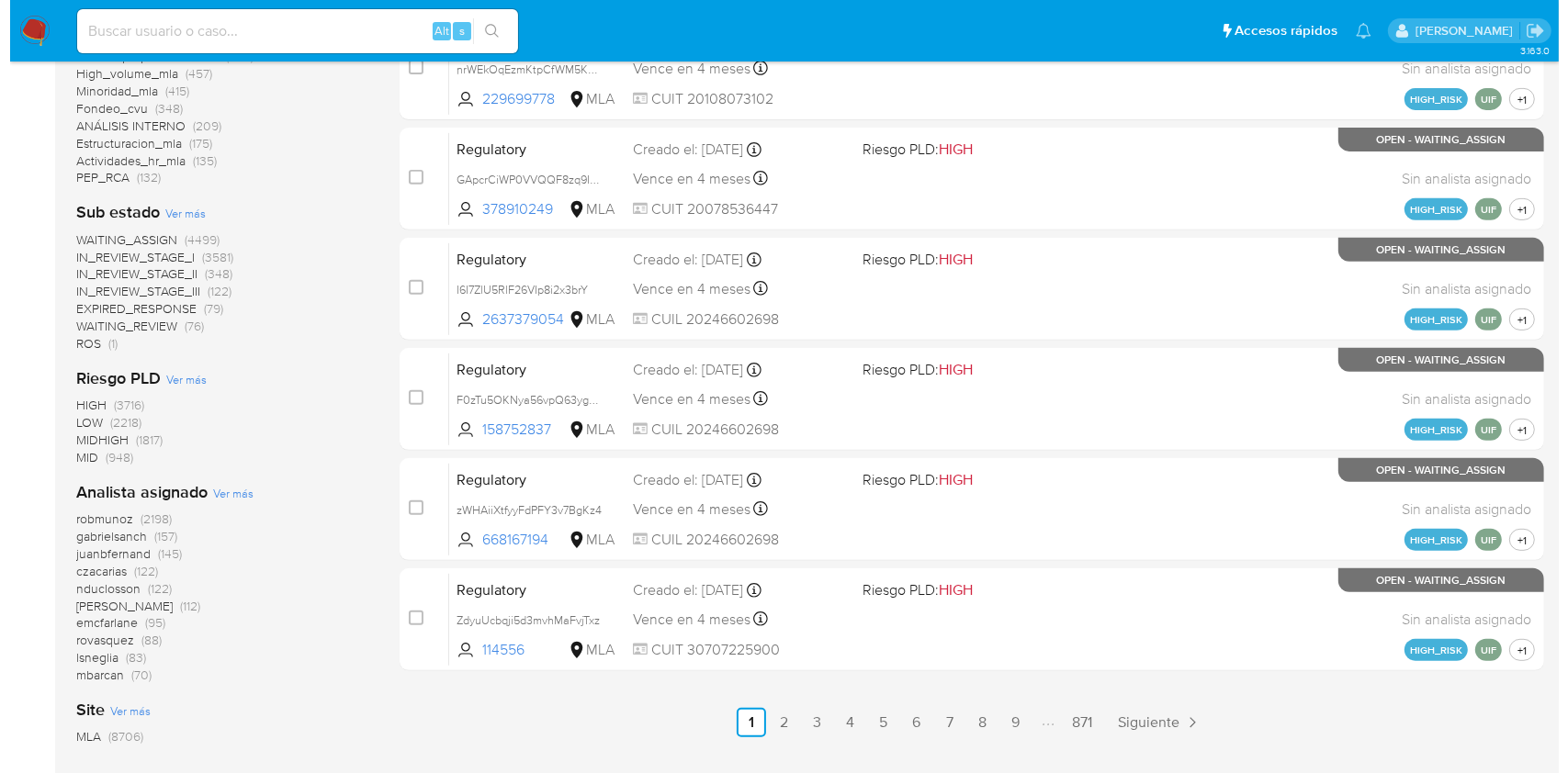
scroll to position [734, 0]
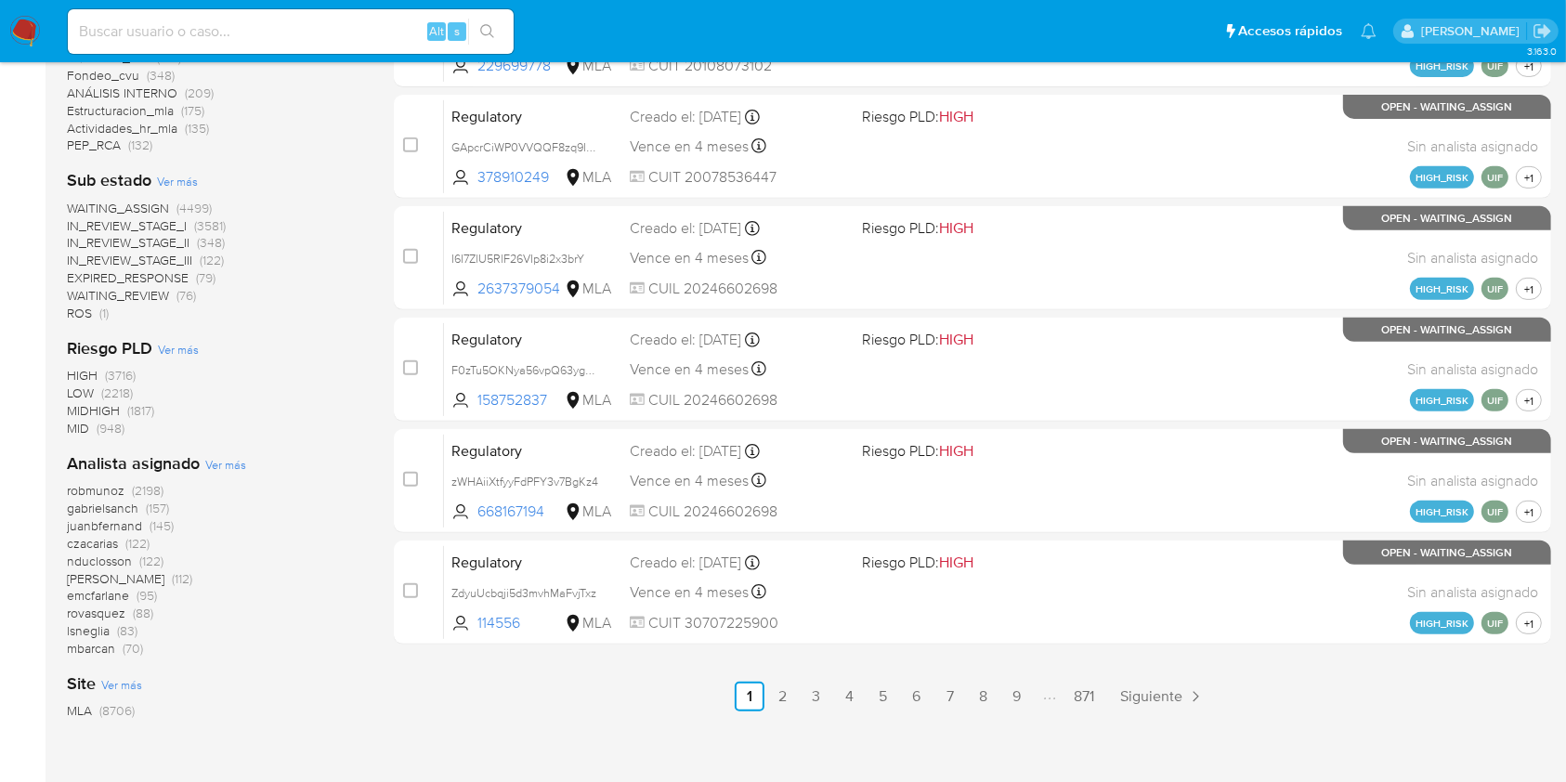
click at [235, 456] on span "Ver más" at bounding box center [225, 464] width 41 height 17
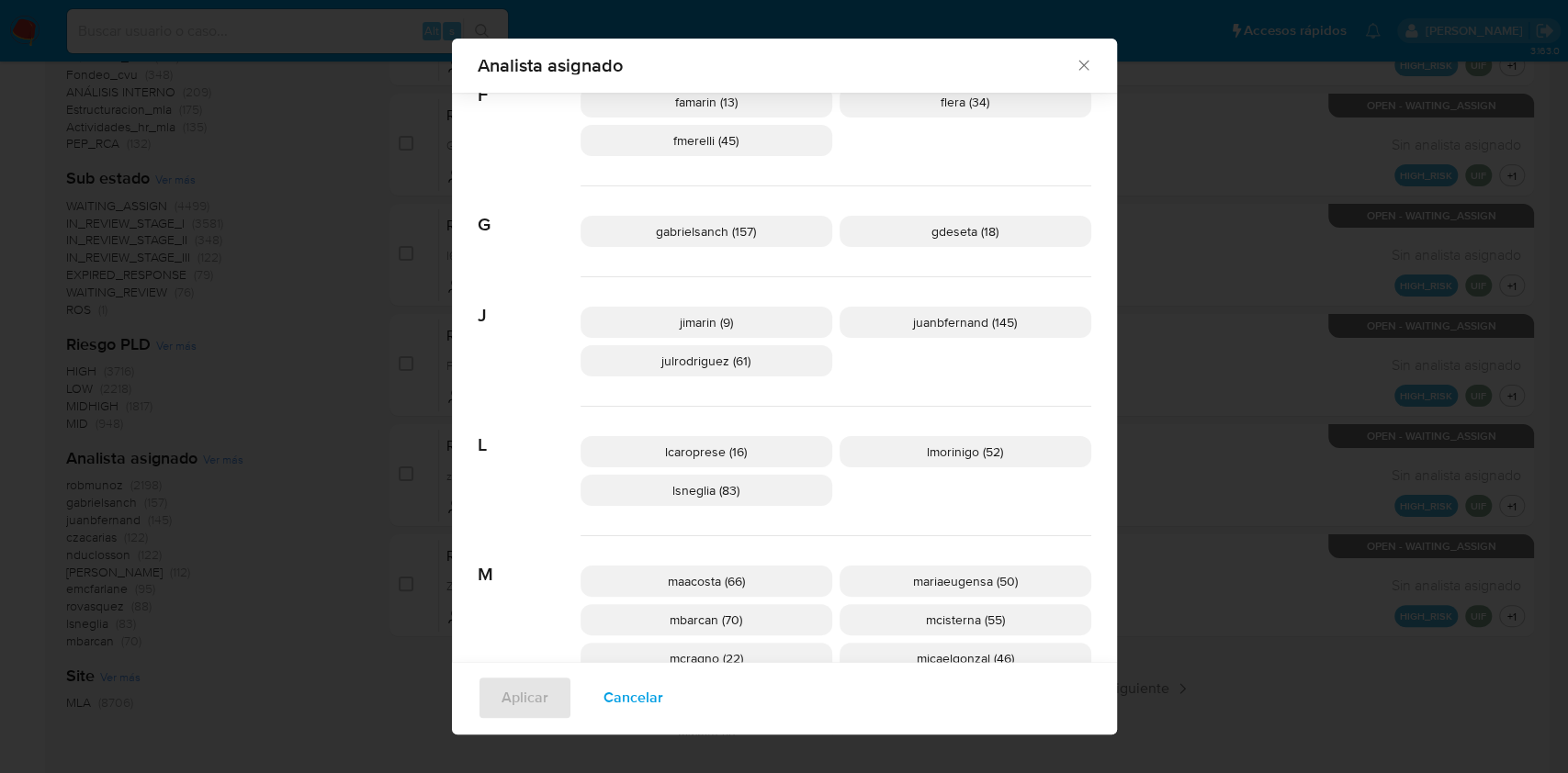
scroll to position [0, 0]
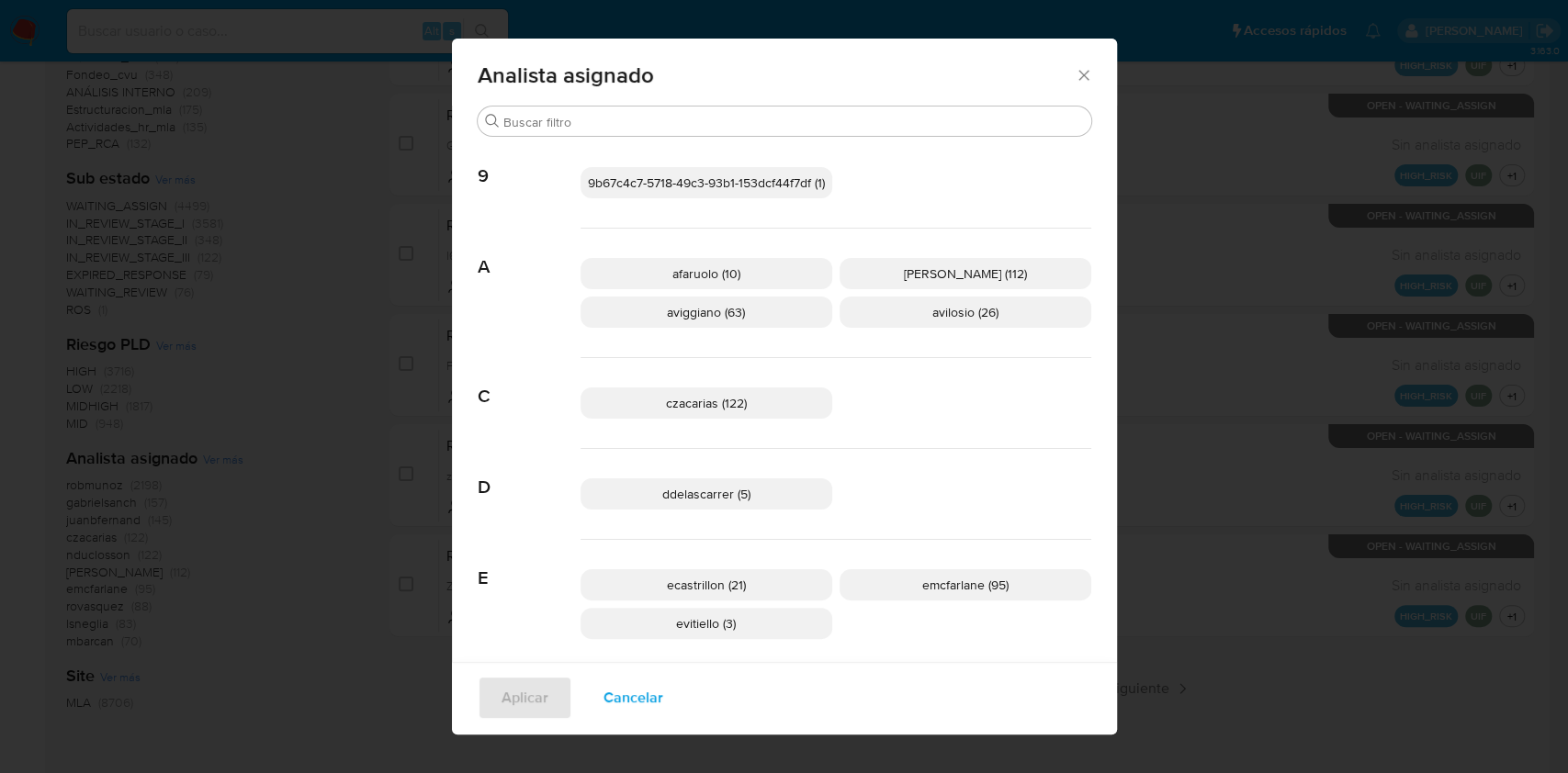
click at [780, 316] on p "aviggiano (63)" at bounding box center [706, 312] width 252 height 32
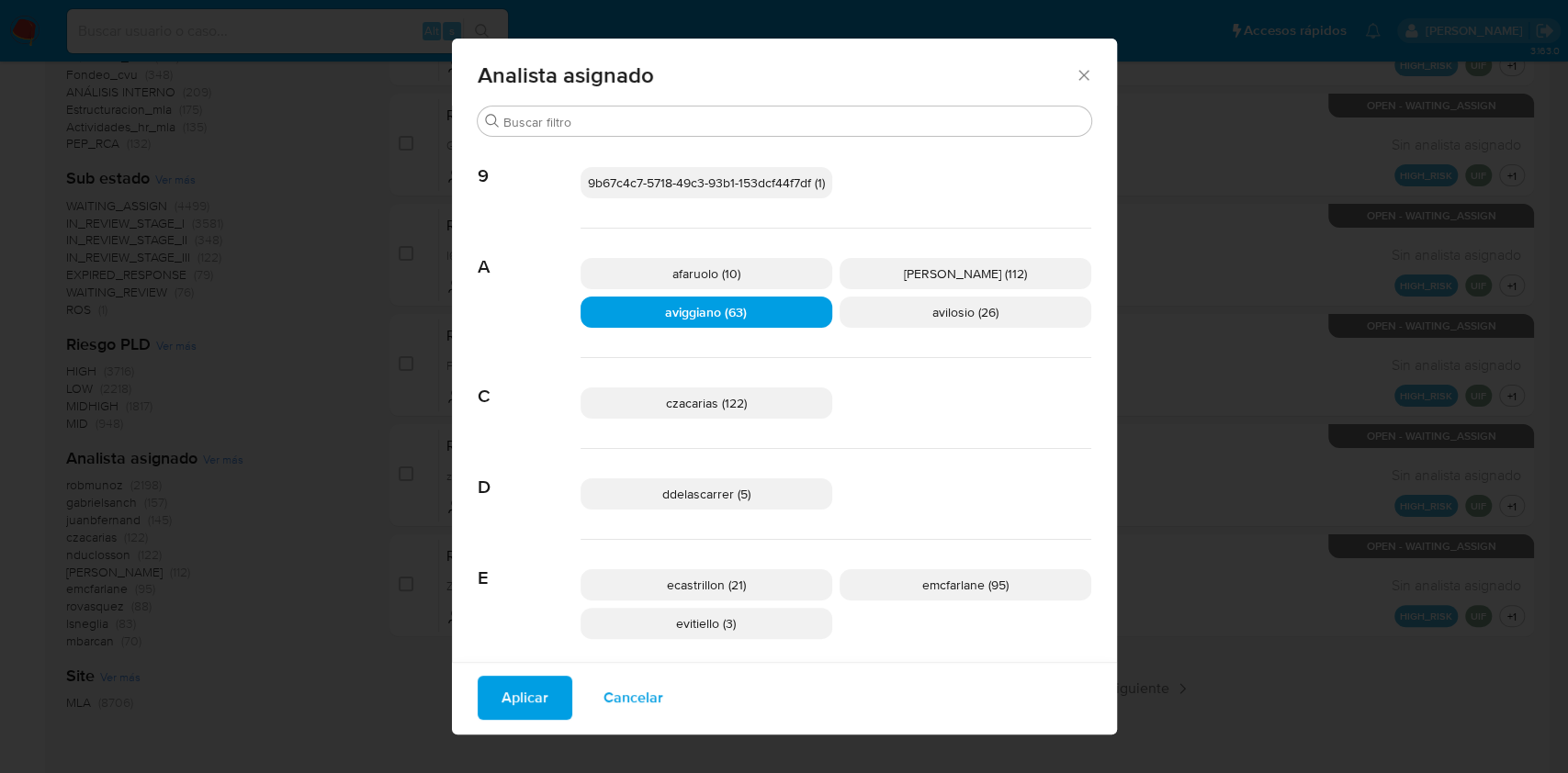
click at [513, 687] on span "Aplicar" at bounding box center [524, 698] width 46 height 41
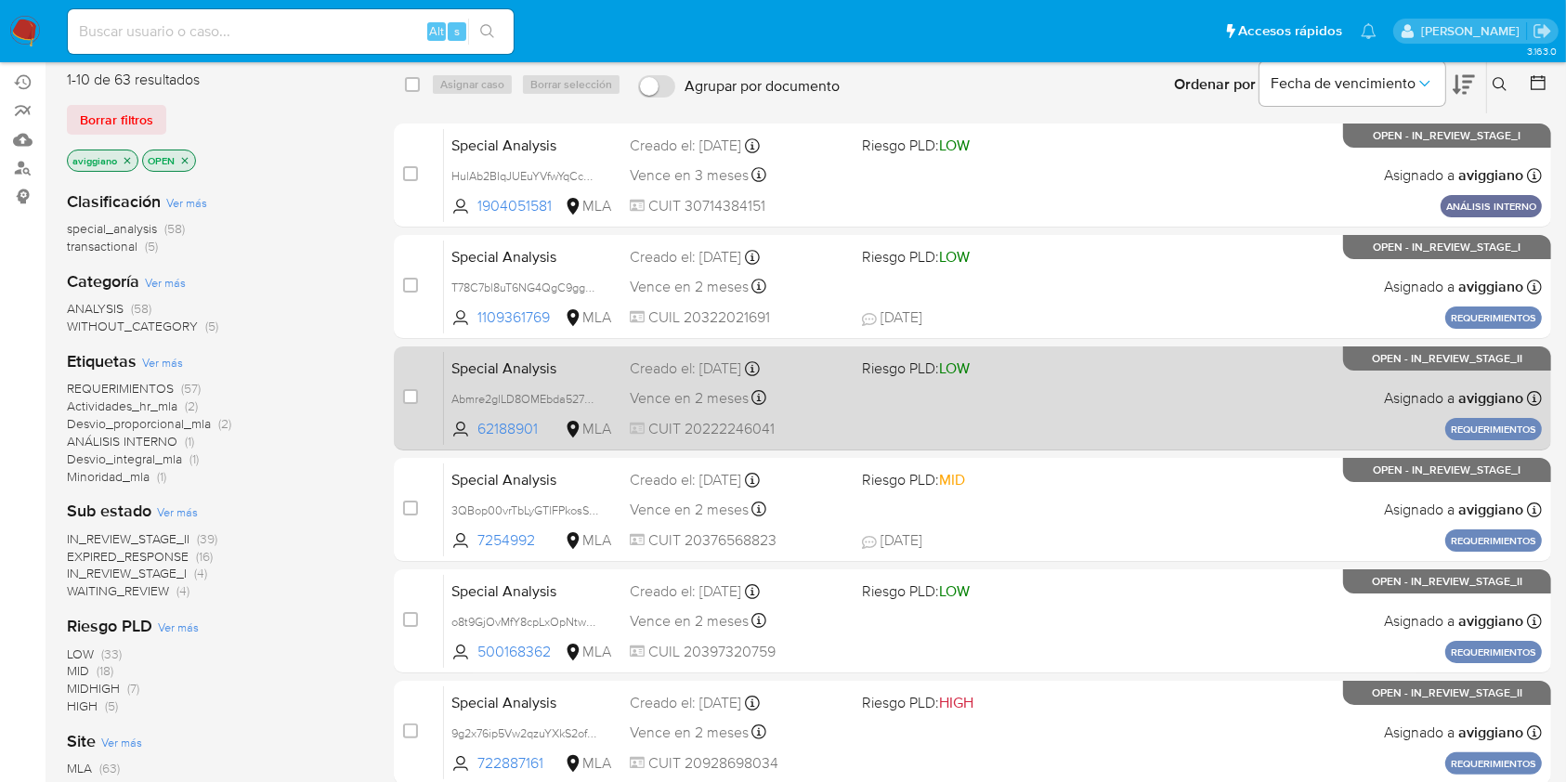
scroll to position [247, 0]
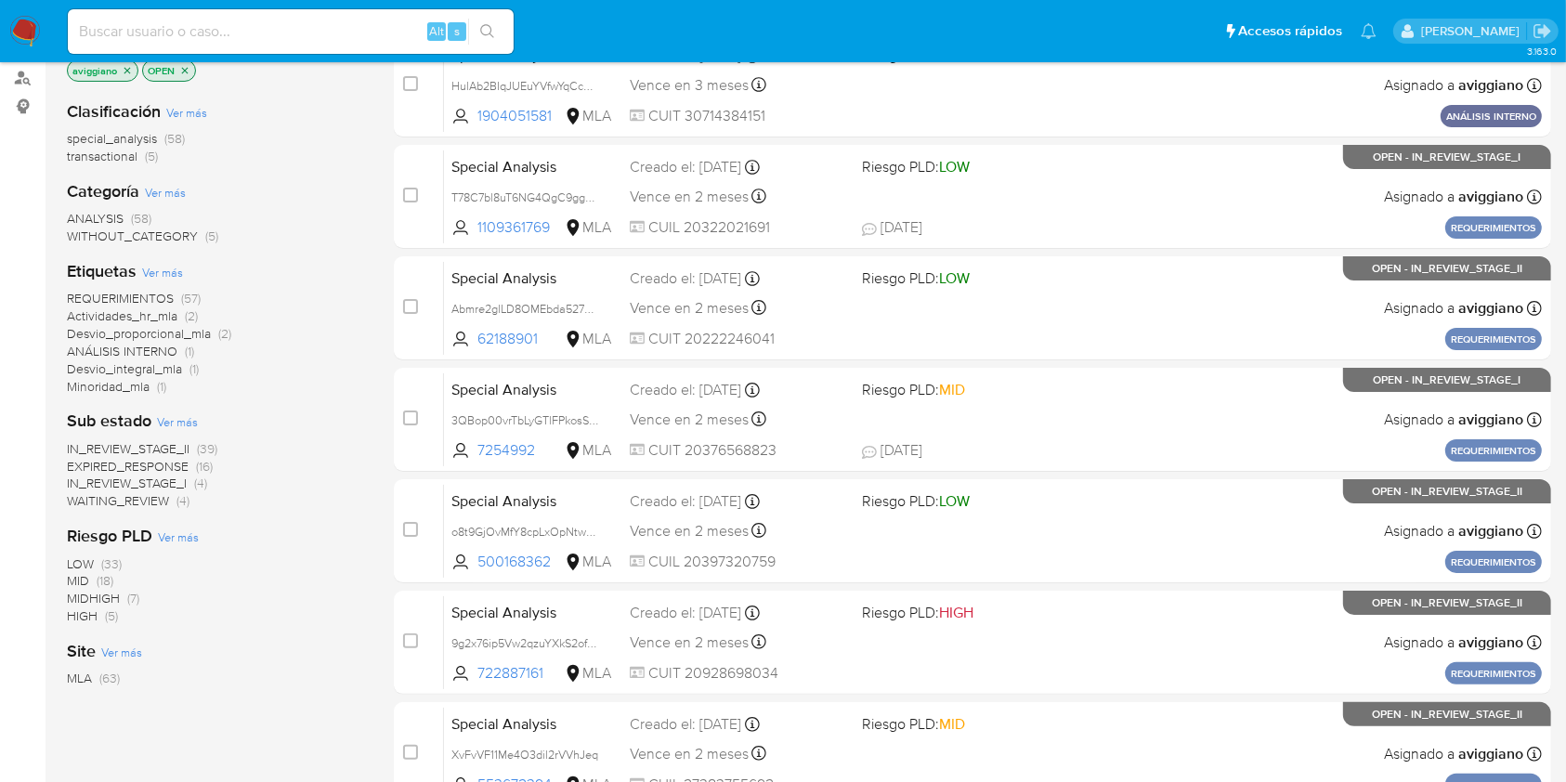
click at [79, 155] on span "transactional" at bounding box center [102, 156] width 71 height 19
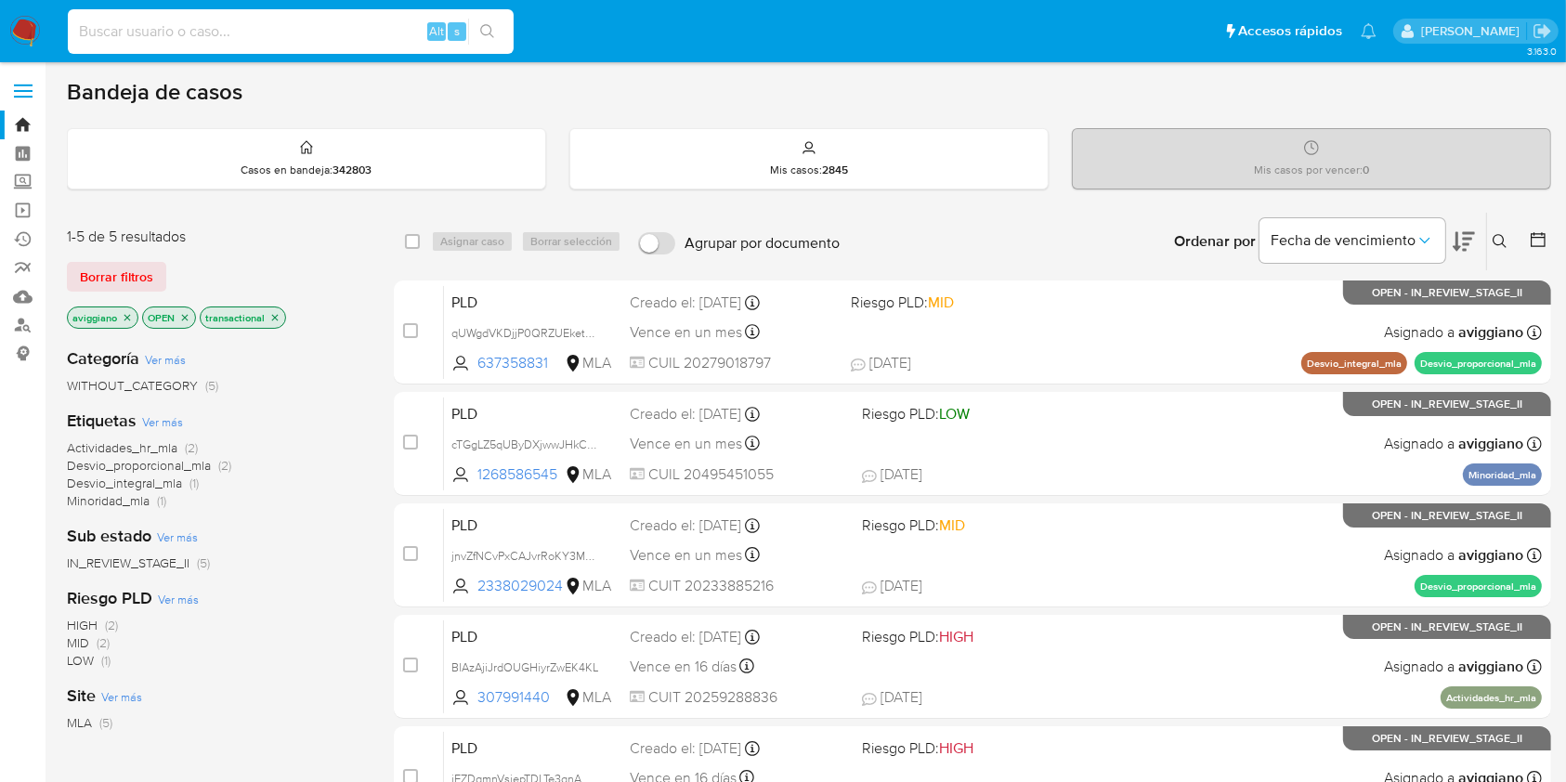
paste input "BlAzAjiJrdOUGHiyrZwEK4KL"
type input "BlAzAjiJrdOUGHiyrZwEK4KL"
click at [487, 19] on button "search-icon" at bounding box center [487, 32] width 38 height 26
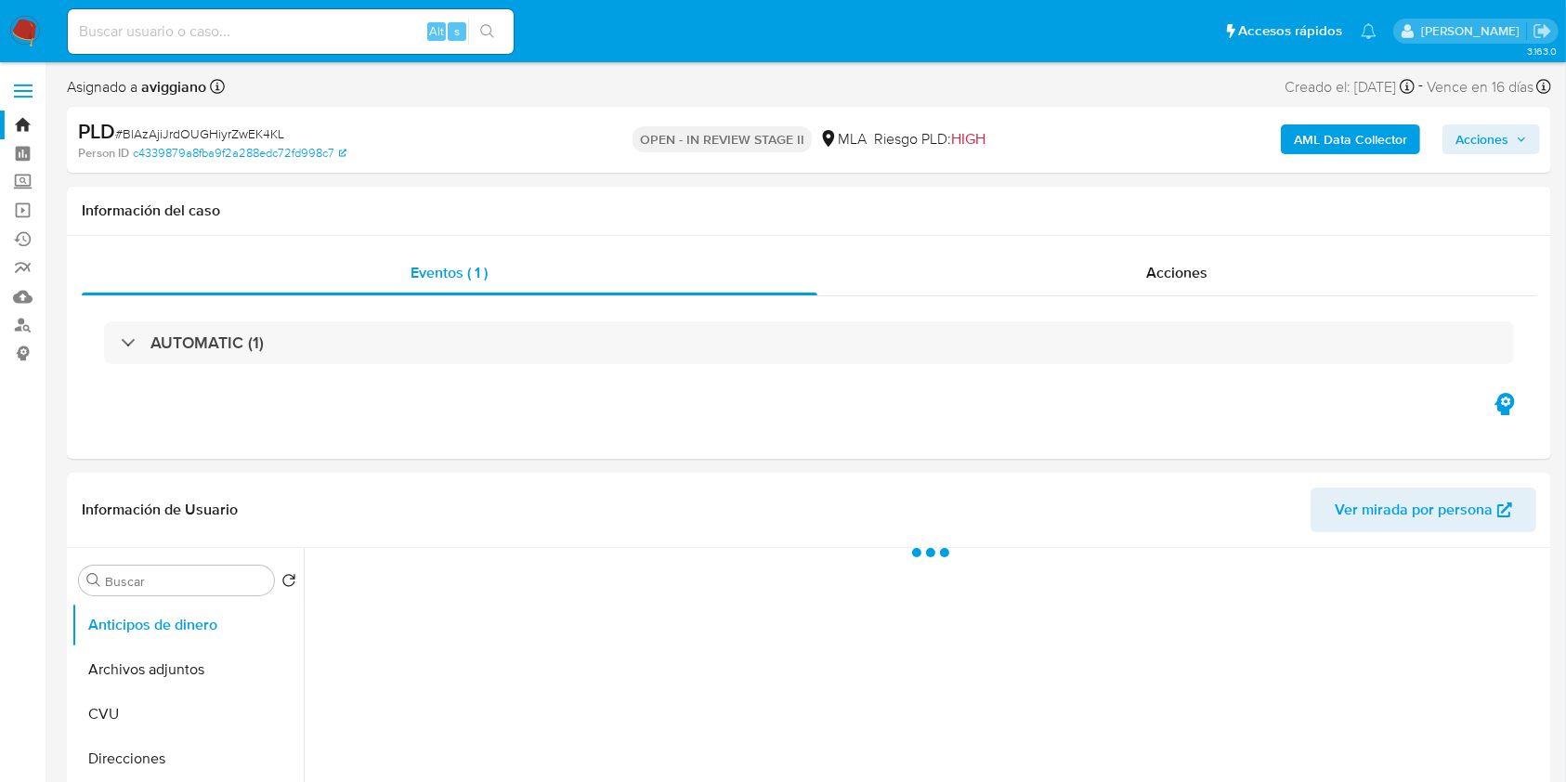
select select "10"
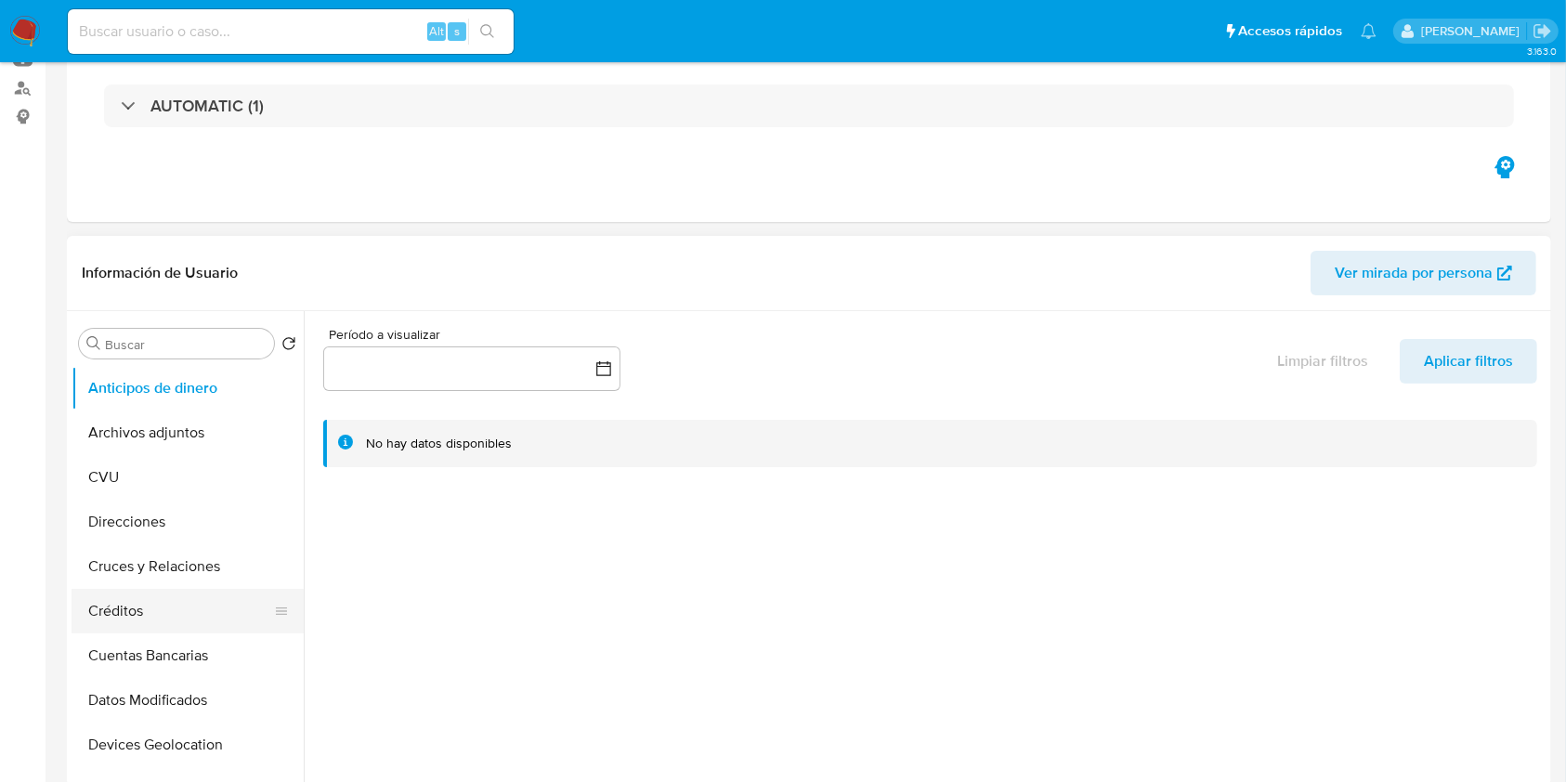
scroll to position [372, 0]
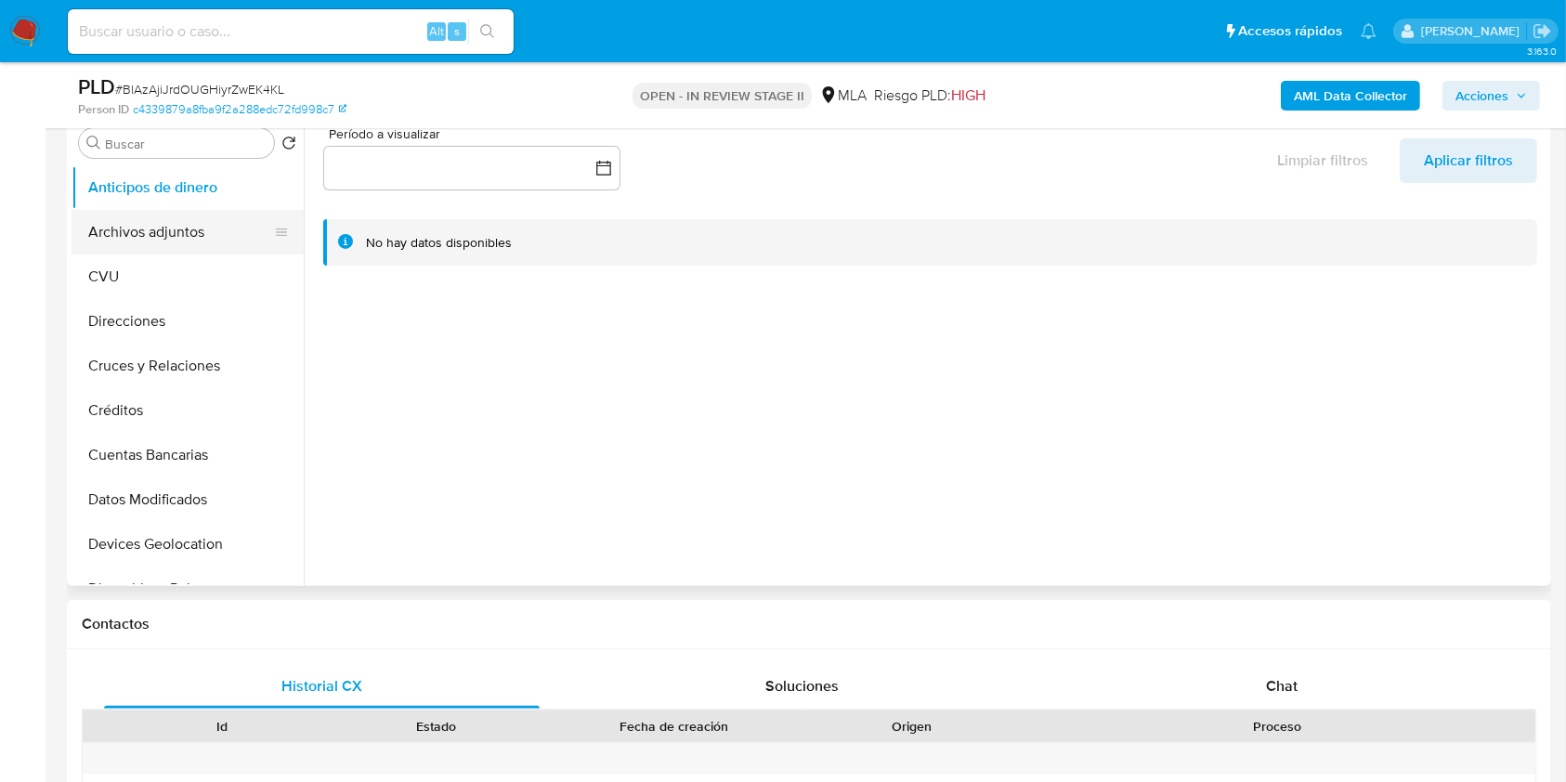
click at [181, 236] on button "Archivos adjuntos" at bounding box center [180, 232] width 217 height 45
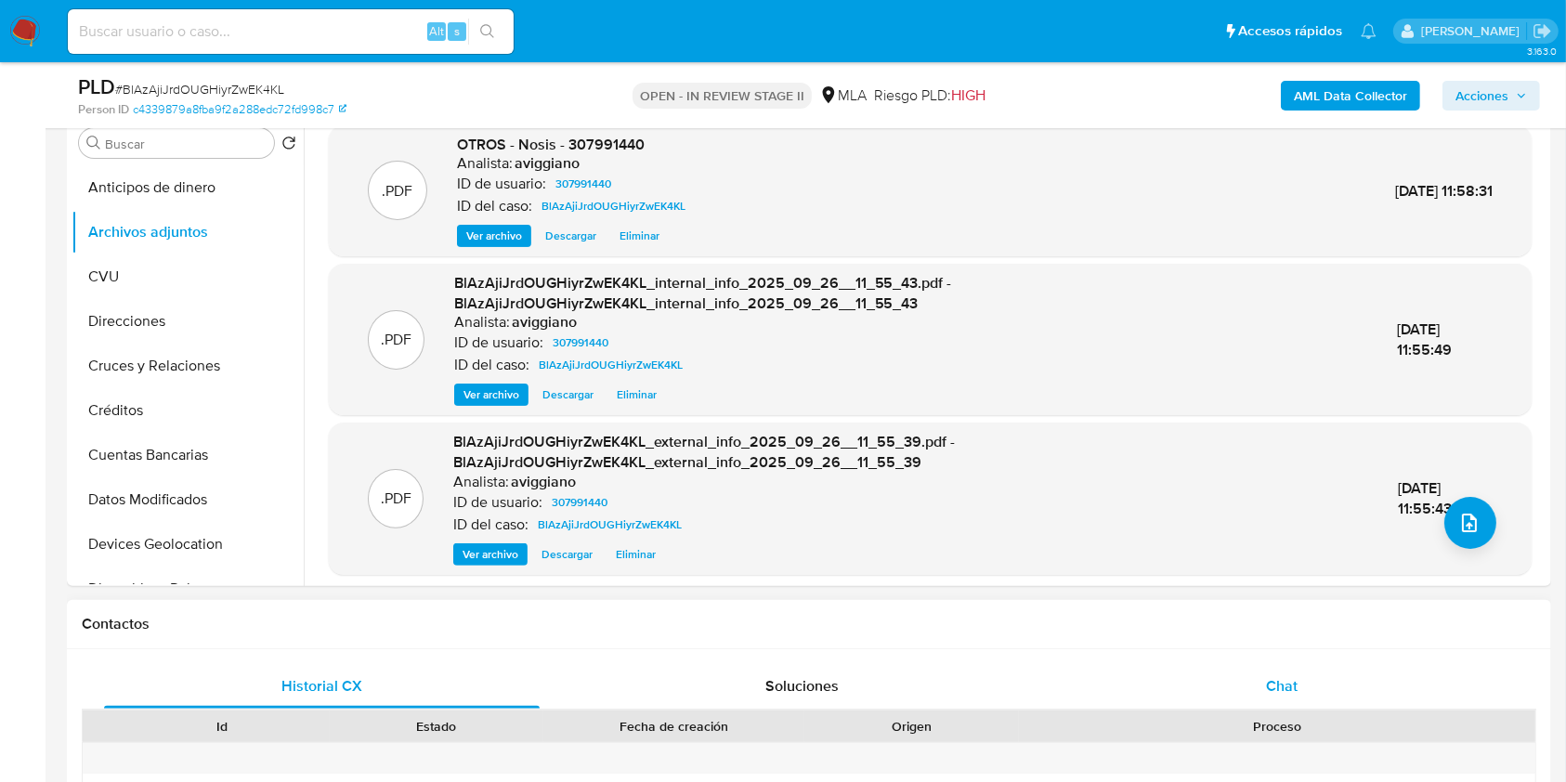
click at [1278, 695] on span "Chat" at bounding box center [1282, 685] width 32 height 21
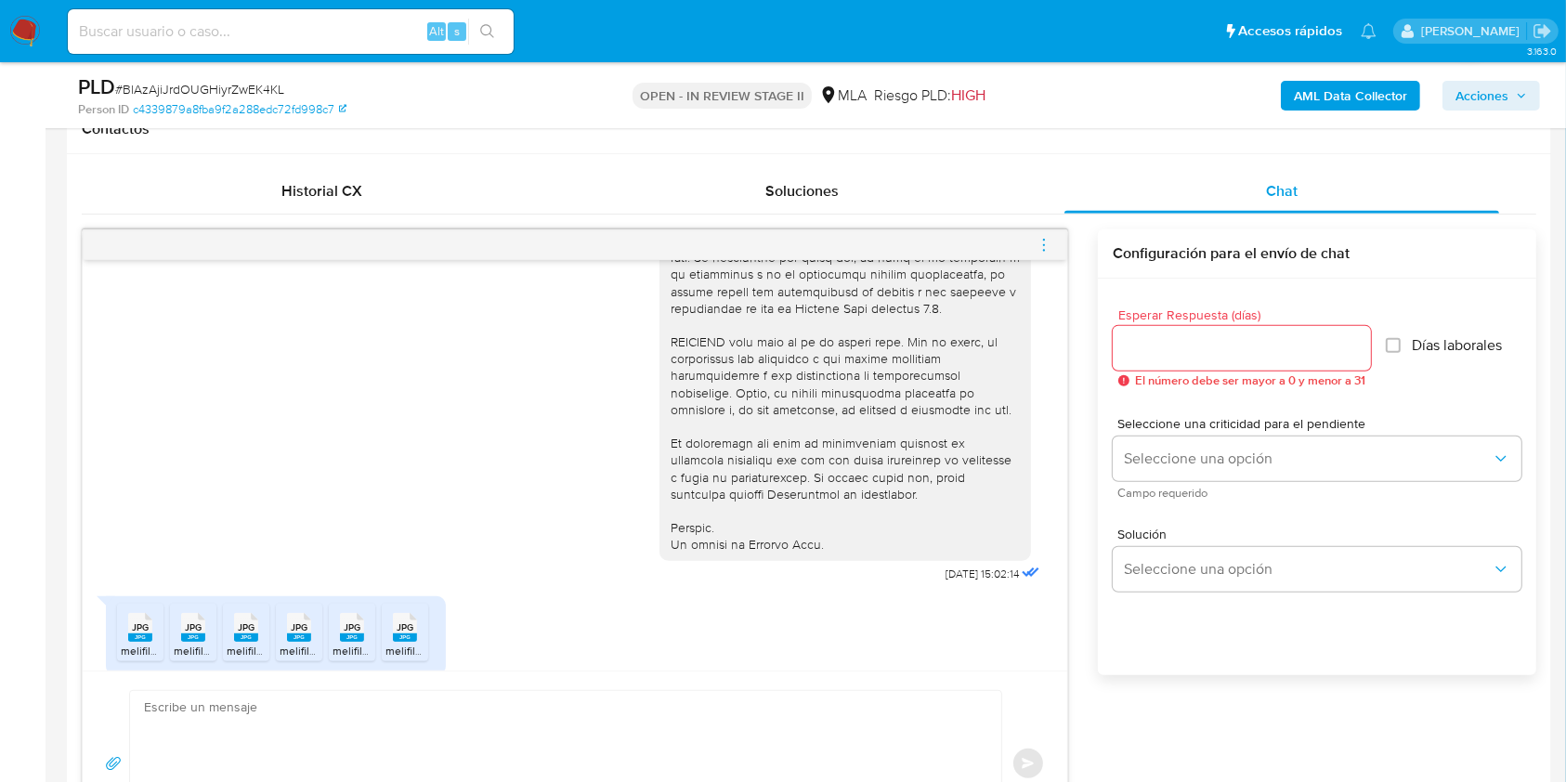
scroll to position [1869, 0]
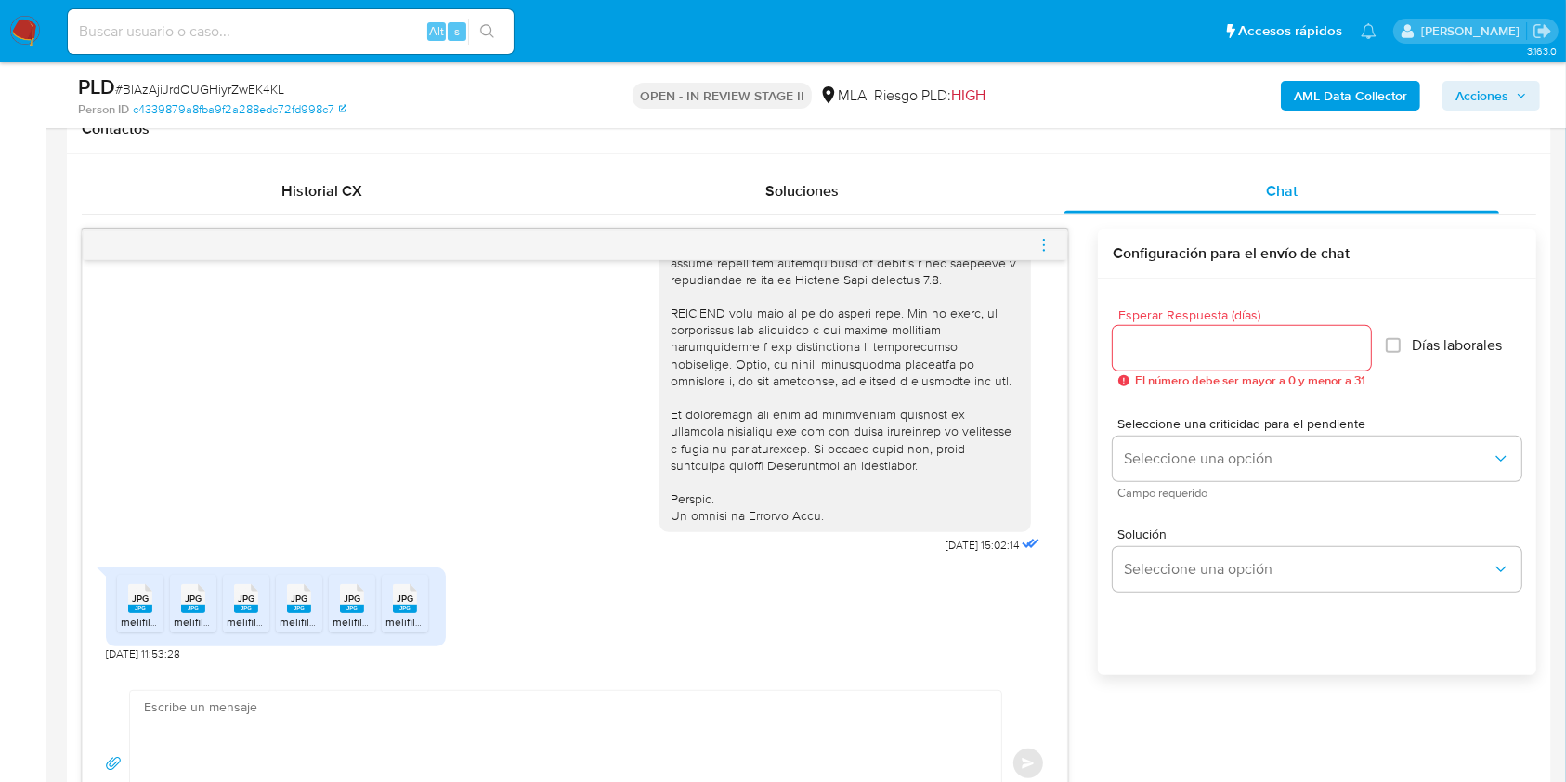
click at [148, 607] on rect at bounding box center [140, 609] width 24 height 8
click at [189, 612] on icon "JPG" at bounding box center [193, 598] width 24 height 33
click at [244, 610] on rect at bounding box center [246, 609] width 24 height 8
click at [299, 607] on rect at bounding box center [299, 609] width 24 height 8
click at [342, 591] on icon at bounding box center [352, 598] width 24 height 29
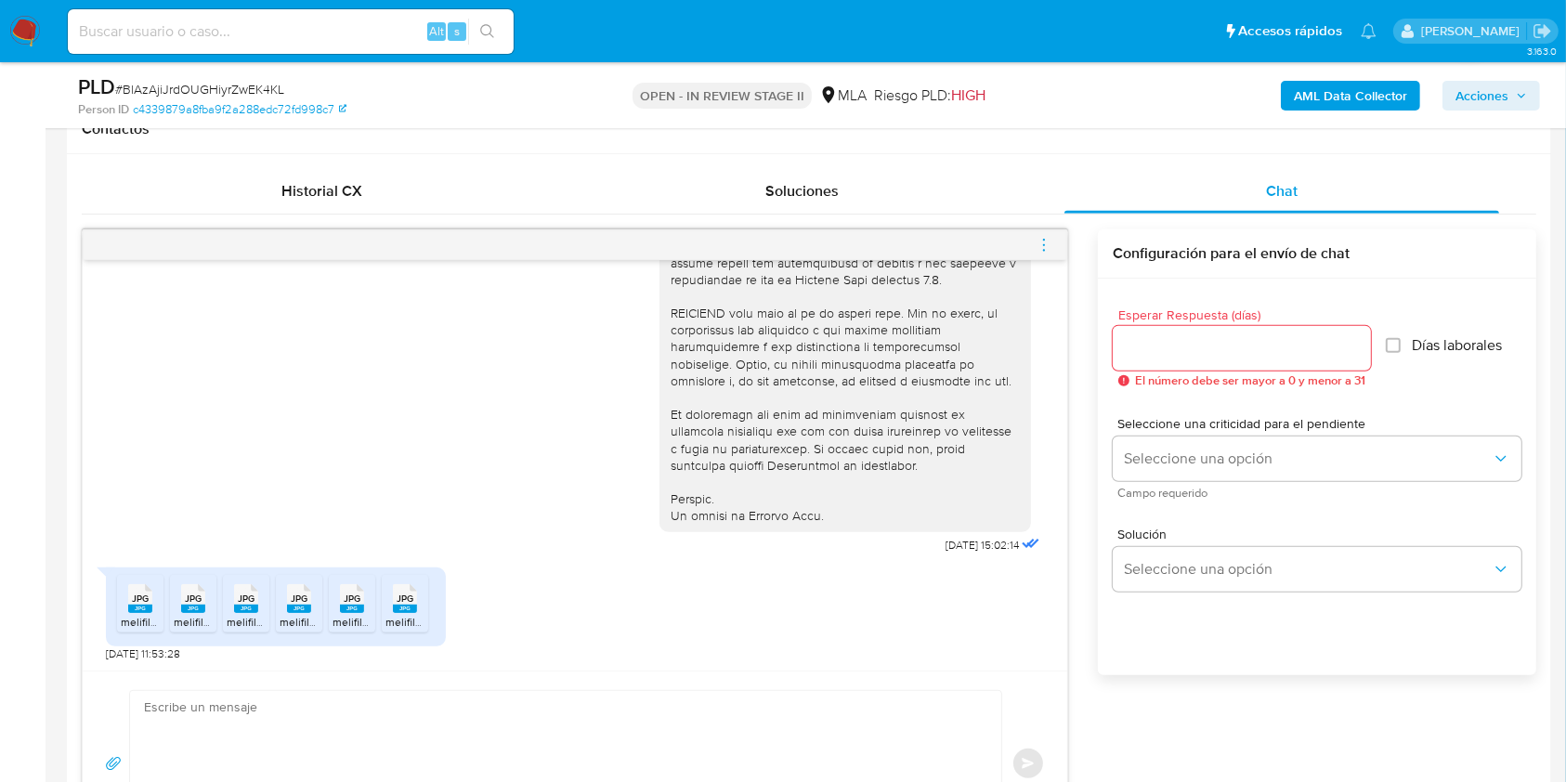
click at [406, 584] on icon at bounding box center [405, 598] width 24 height 29
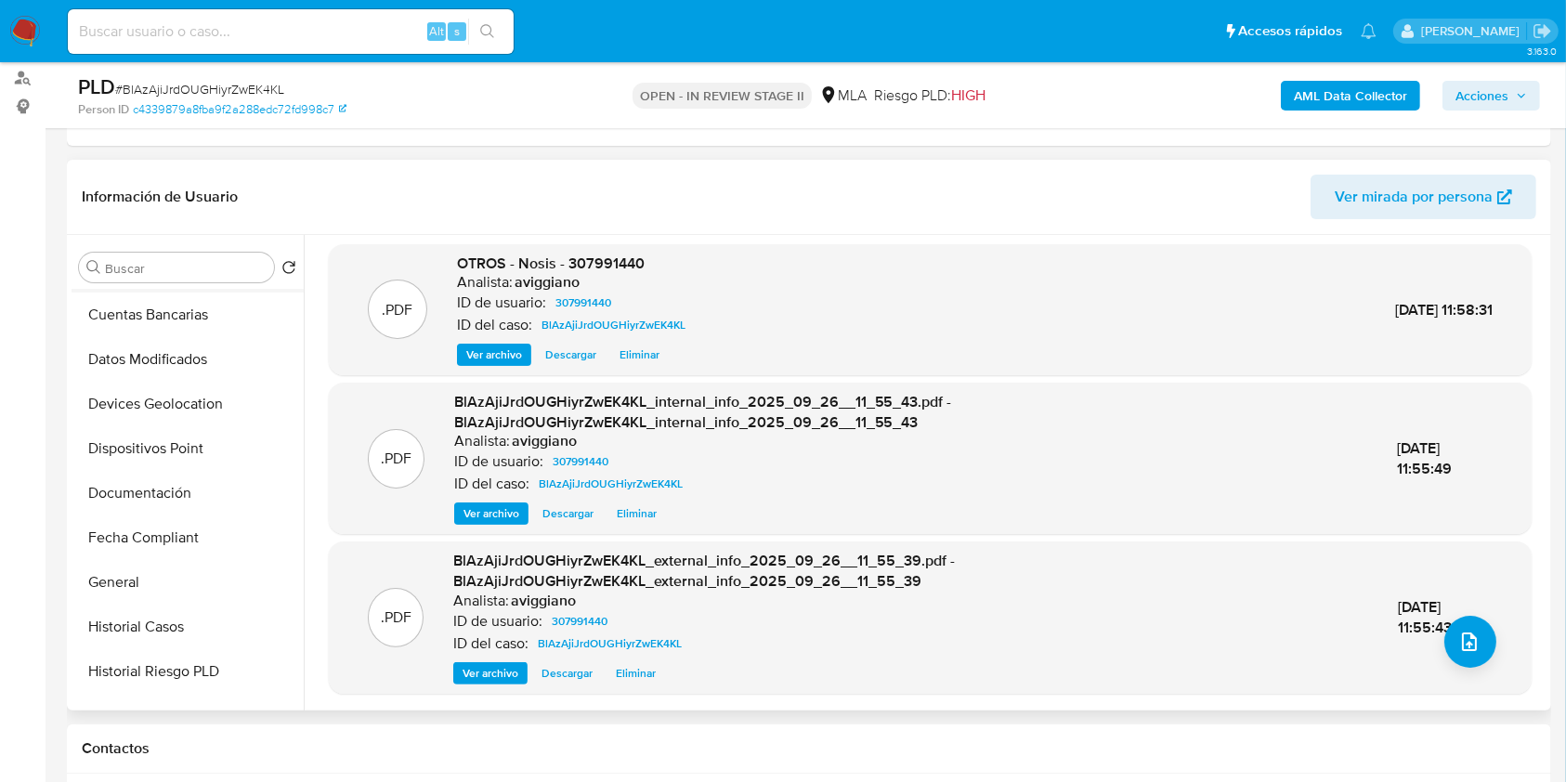
scroll to position [495, 0]
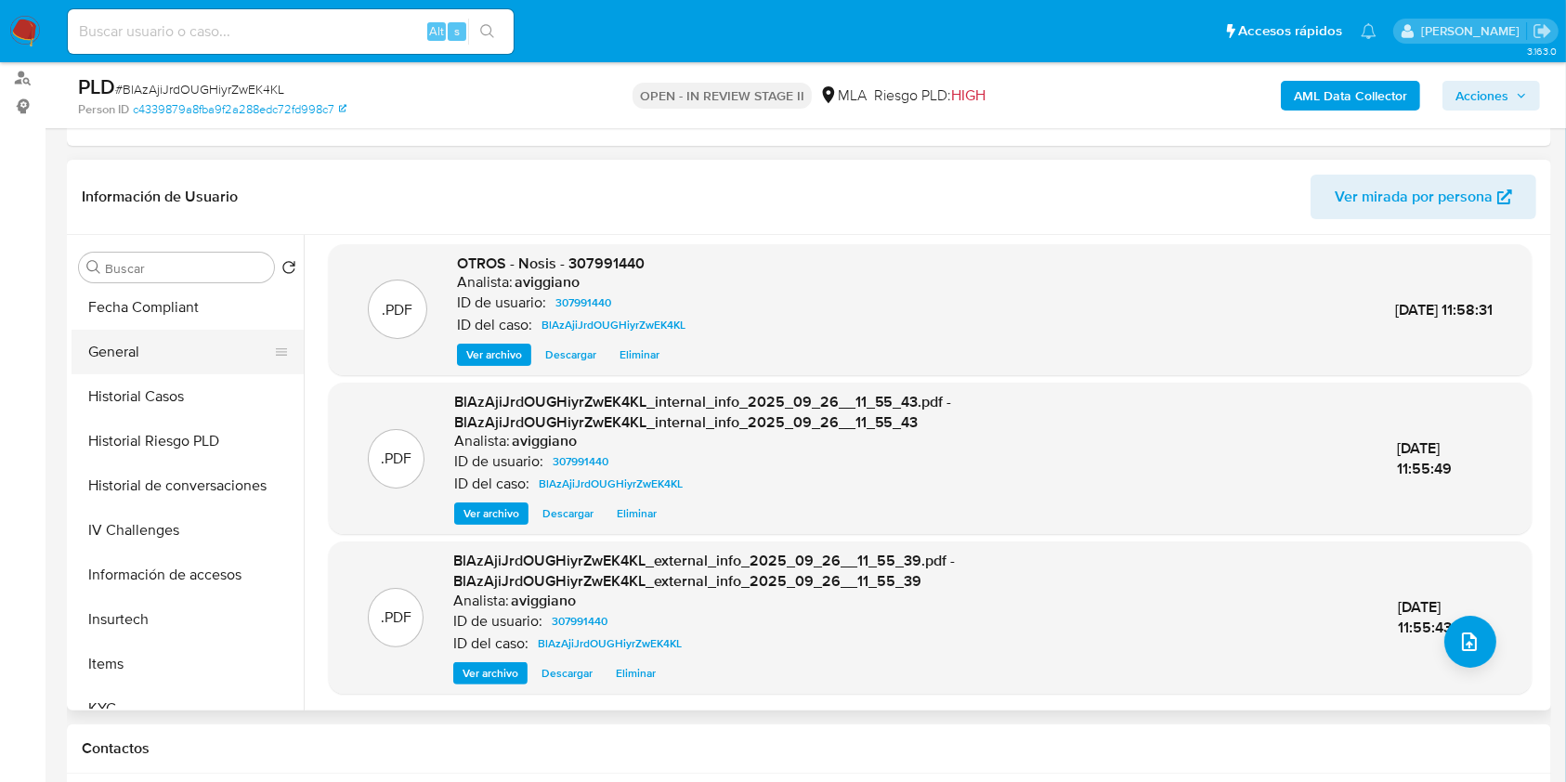
click at [144, 343] on button "General" at bounding box center [180, 352] width 217 height 45
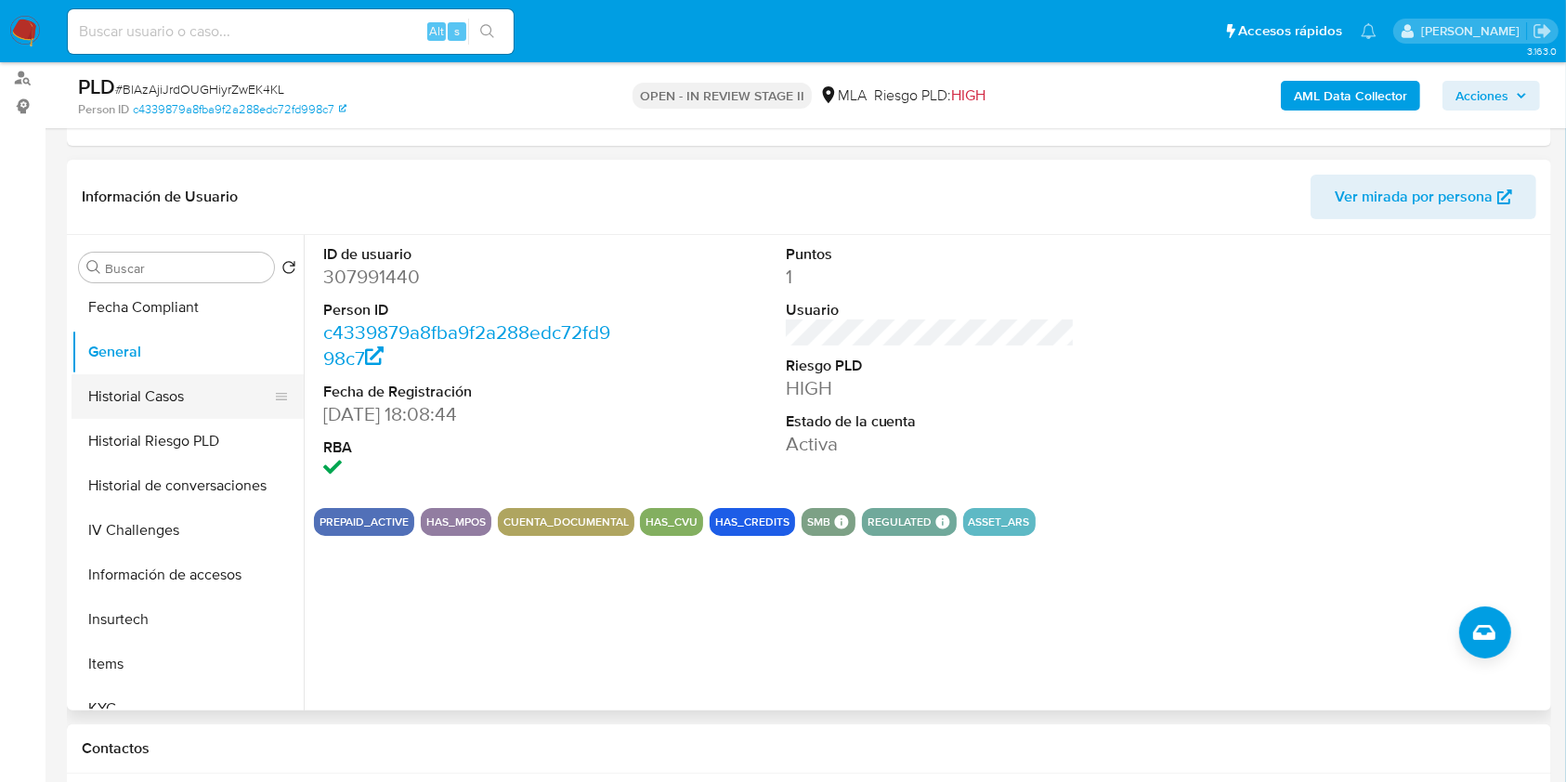
click at [152, 386] on button "Historial Casos" at bounding box center [180, 396] width 217 height 45
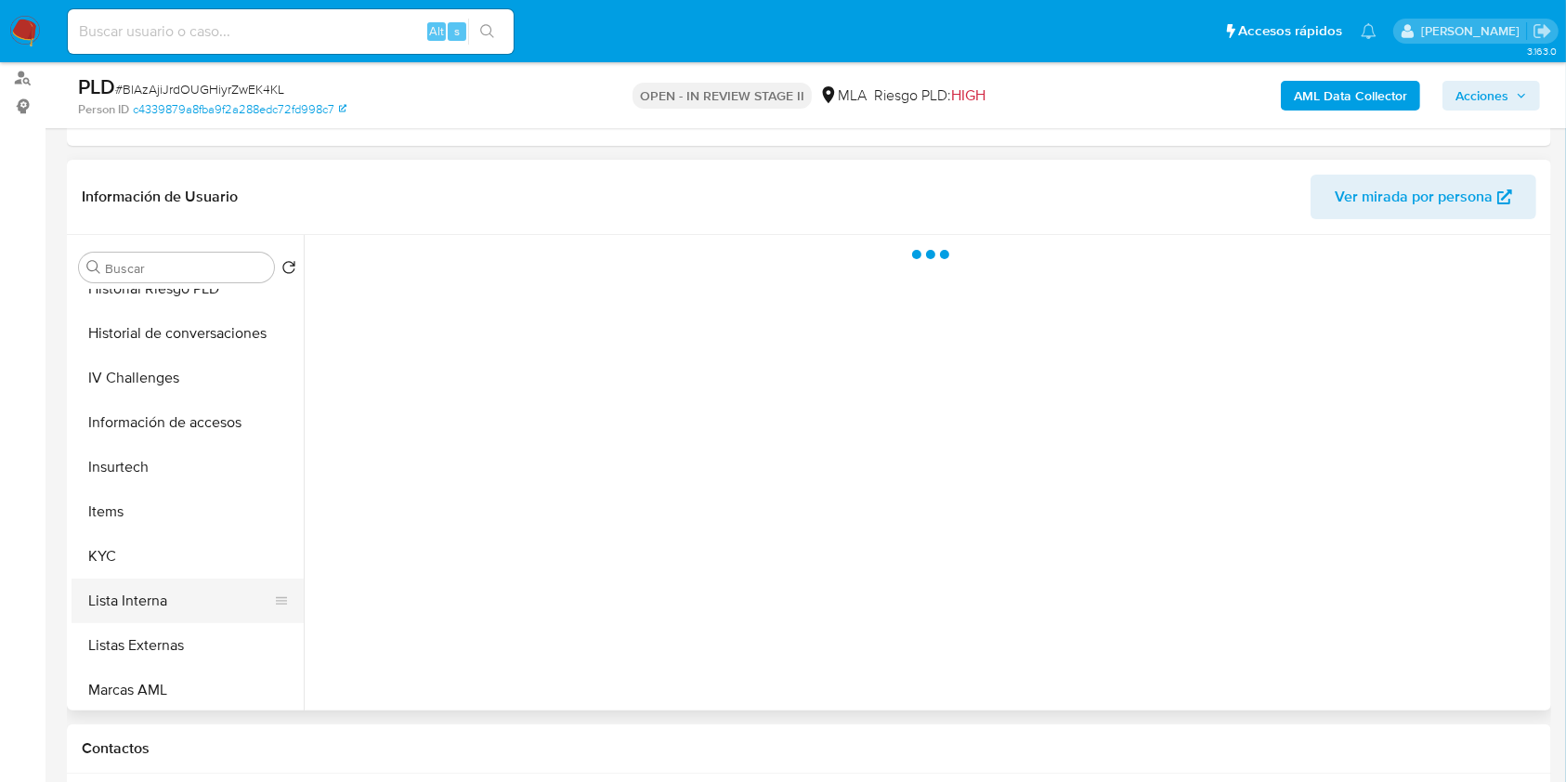
scroll to position [743, 0]
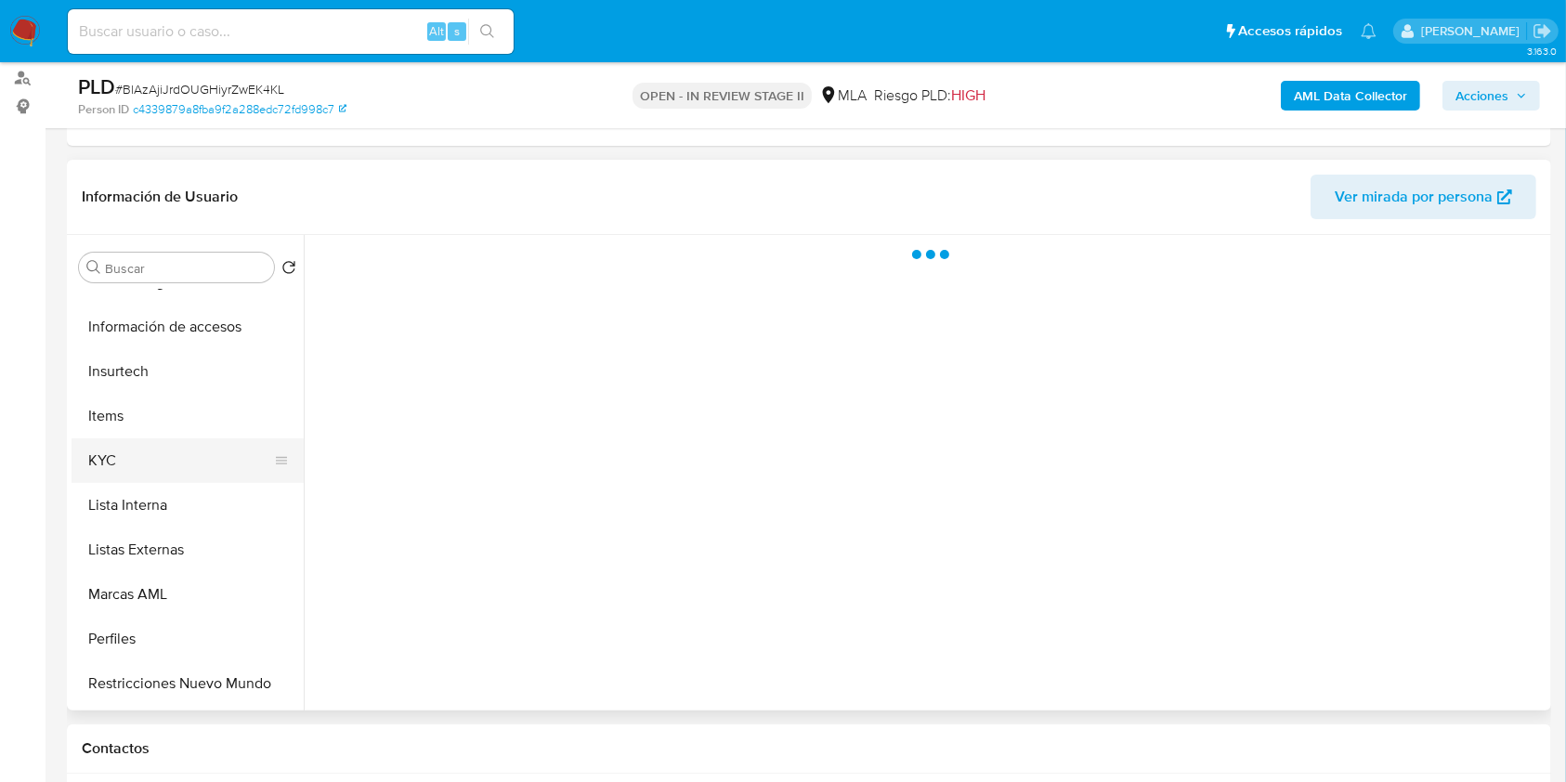
click at [147, 451] on button "KYC" at bounding box center [180, 460] width 217 height 45
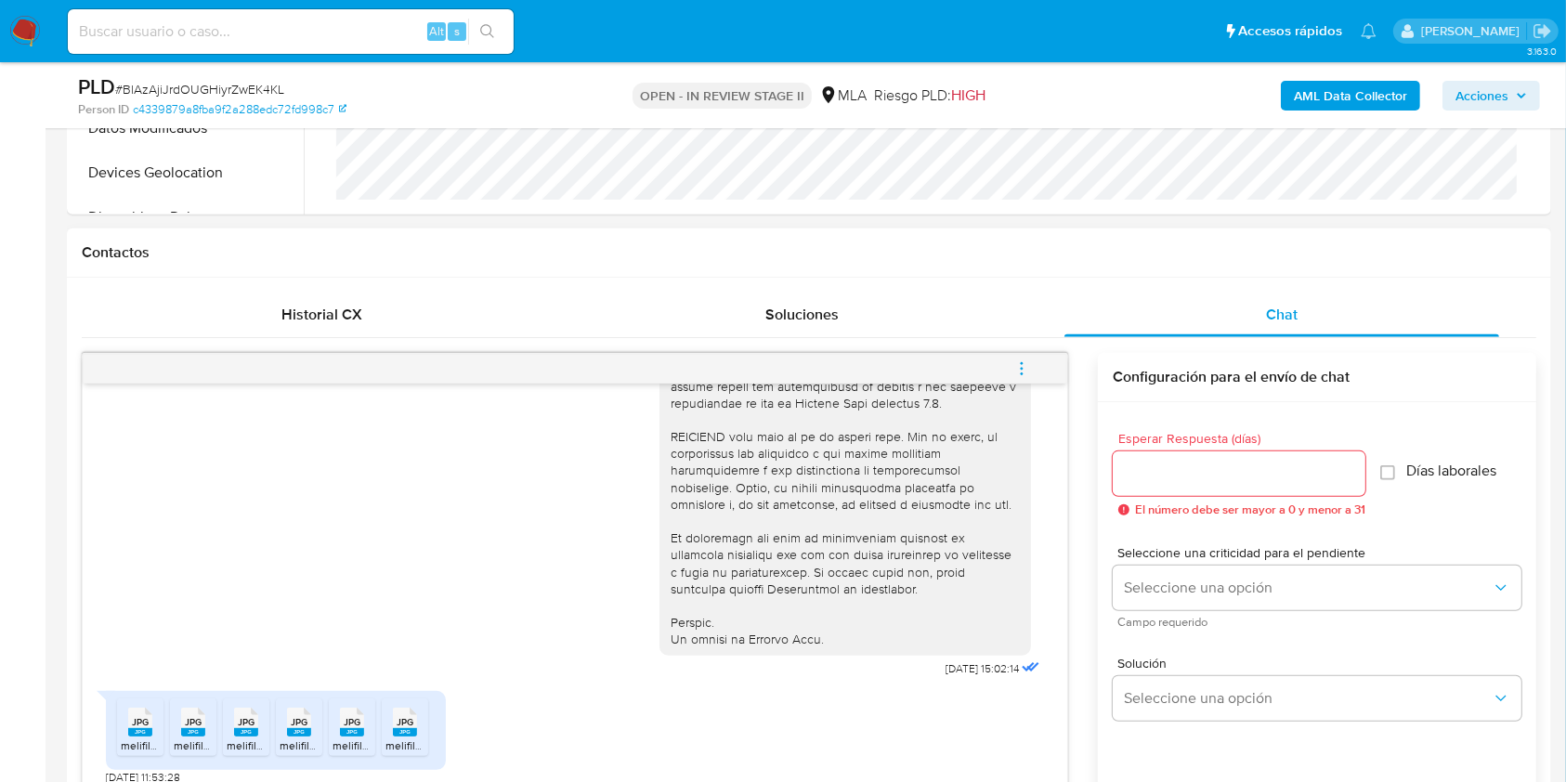
click at [892, 558] on div at bounding box center [845, 166] width 349 height 963
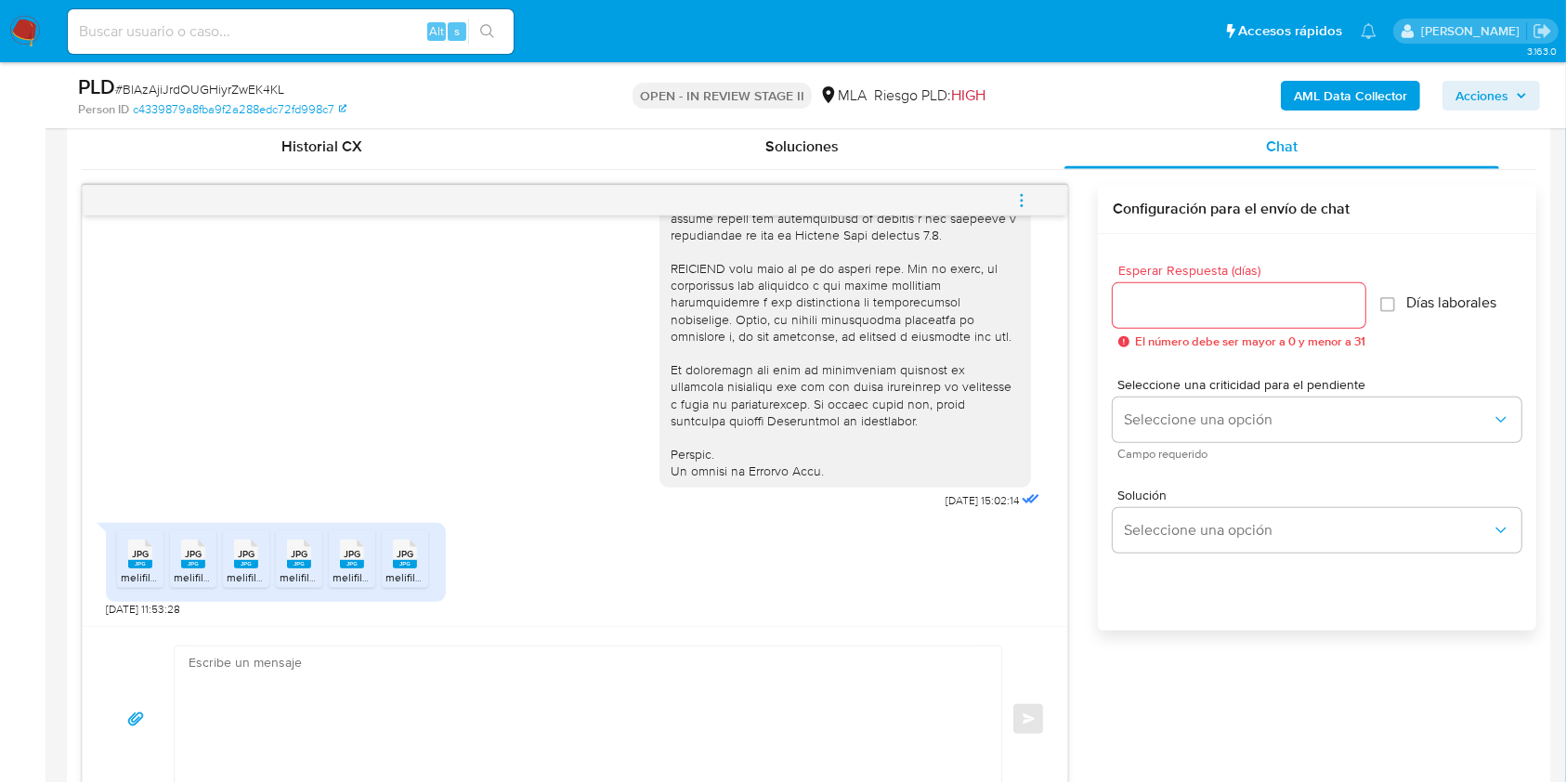
scroll to position [990, 0]
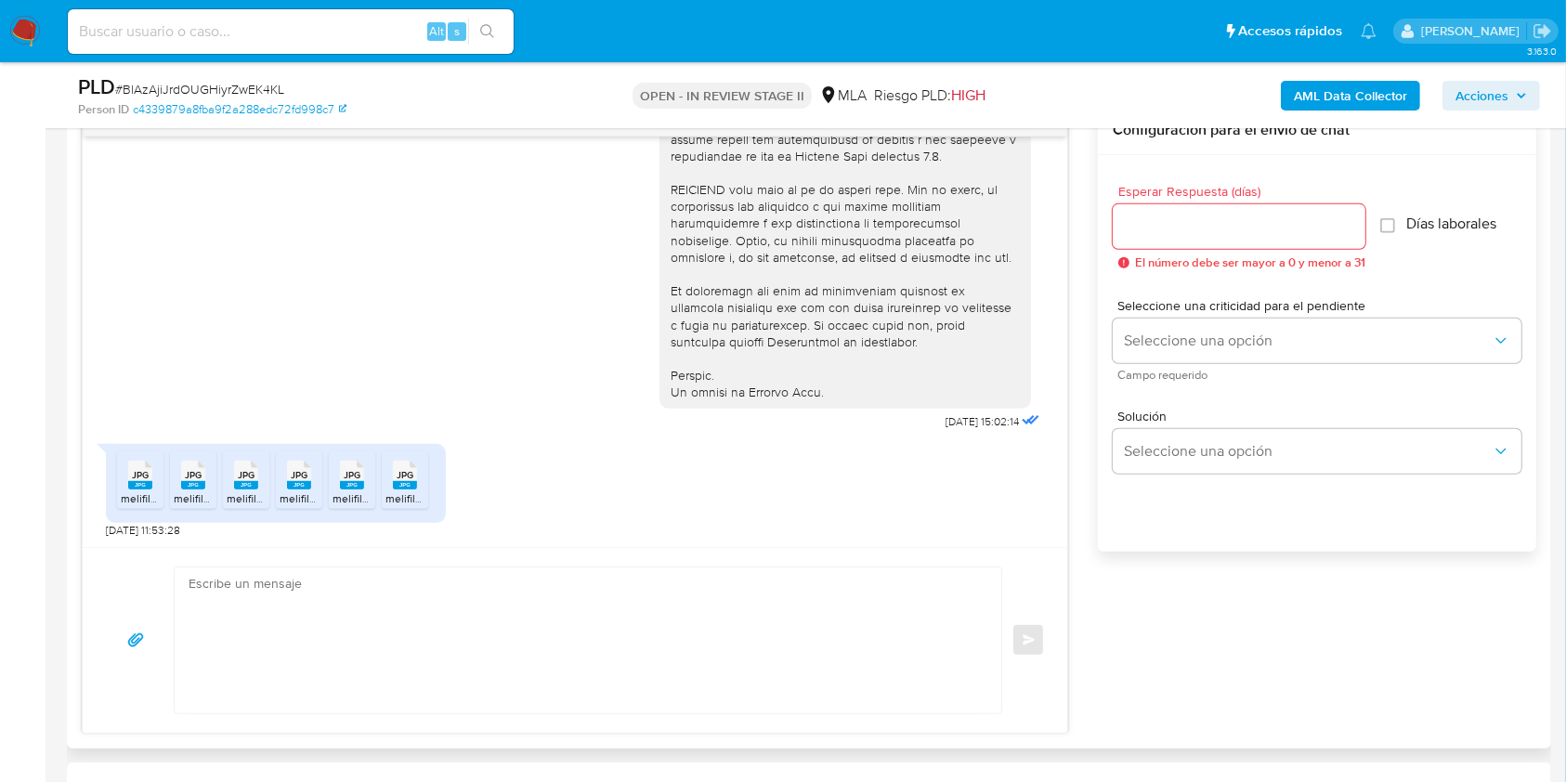
click at [260, 474] on div "JPG JPG" at bounding box center [246, 473] width 39 height 36
click at [301, 464] on icon at bounding box center [299, 475] width 24 height 29
click at [344, 472] on span "JPG" at bounding box center [352, 475] width 17 height 12
click at [424, 474] on div "JPG JPG" at bounding box center [404, 473] width 39 height 36
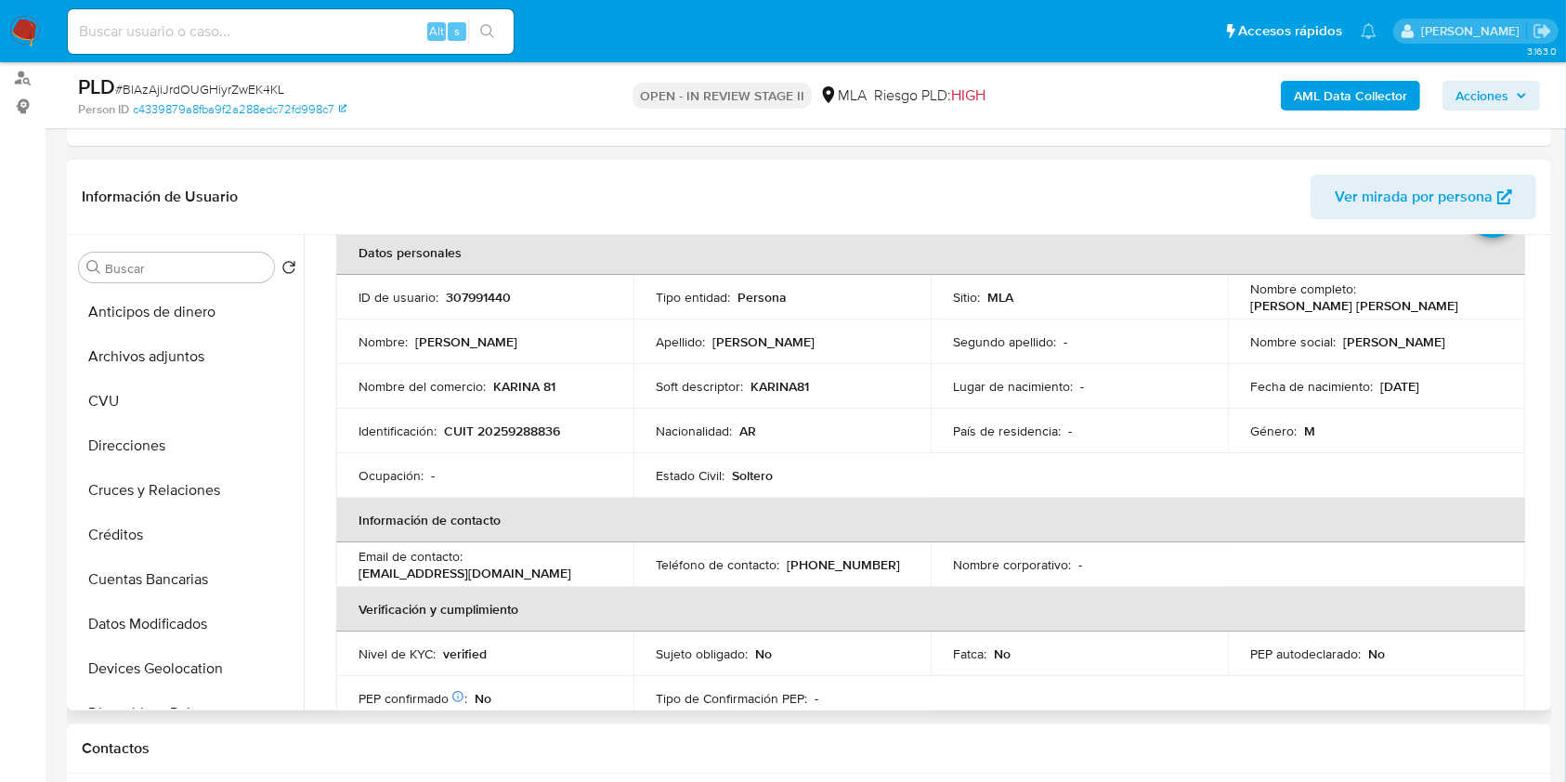
scroll to position [0, 0]
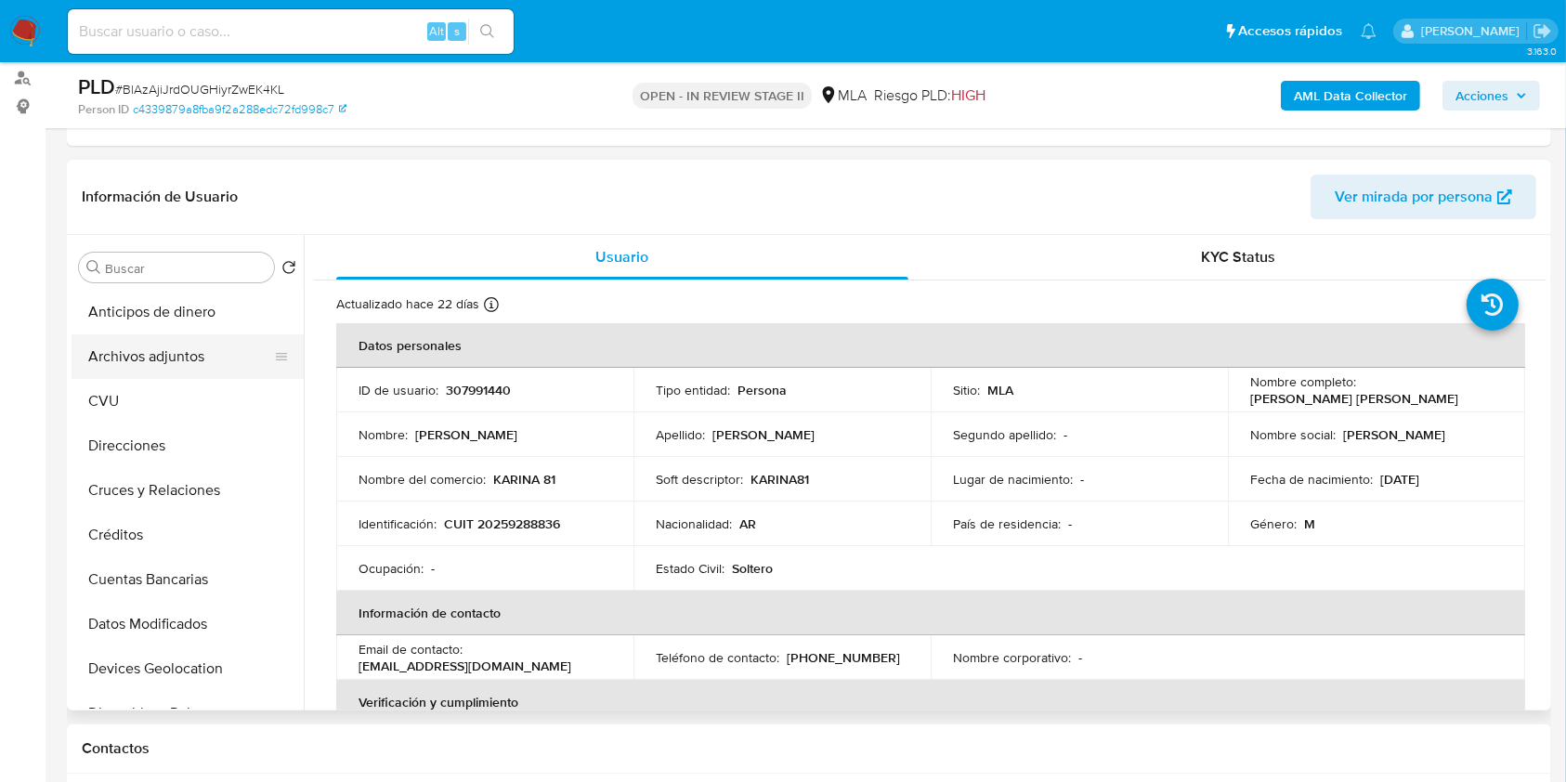
click at [186, 369] on button "Archivos adjuntos" at bounding box center [180, 356] width 217 height 45
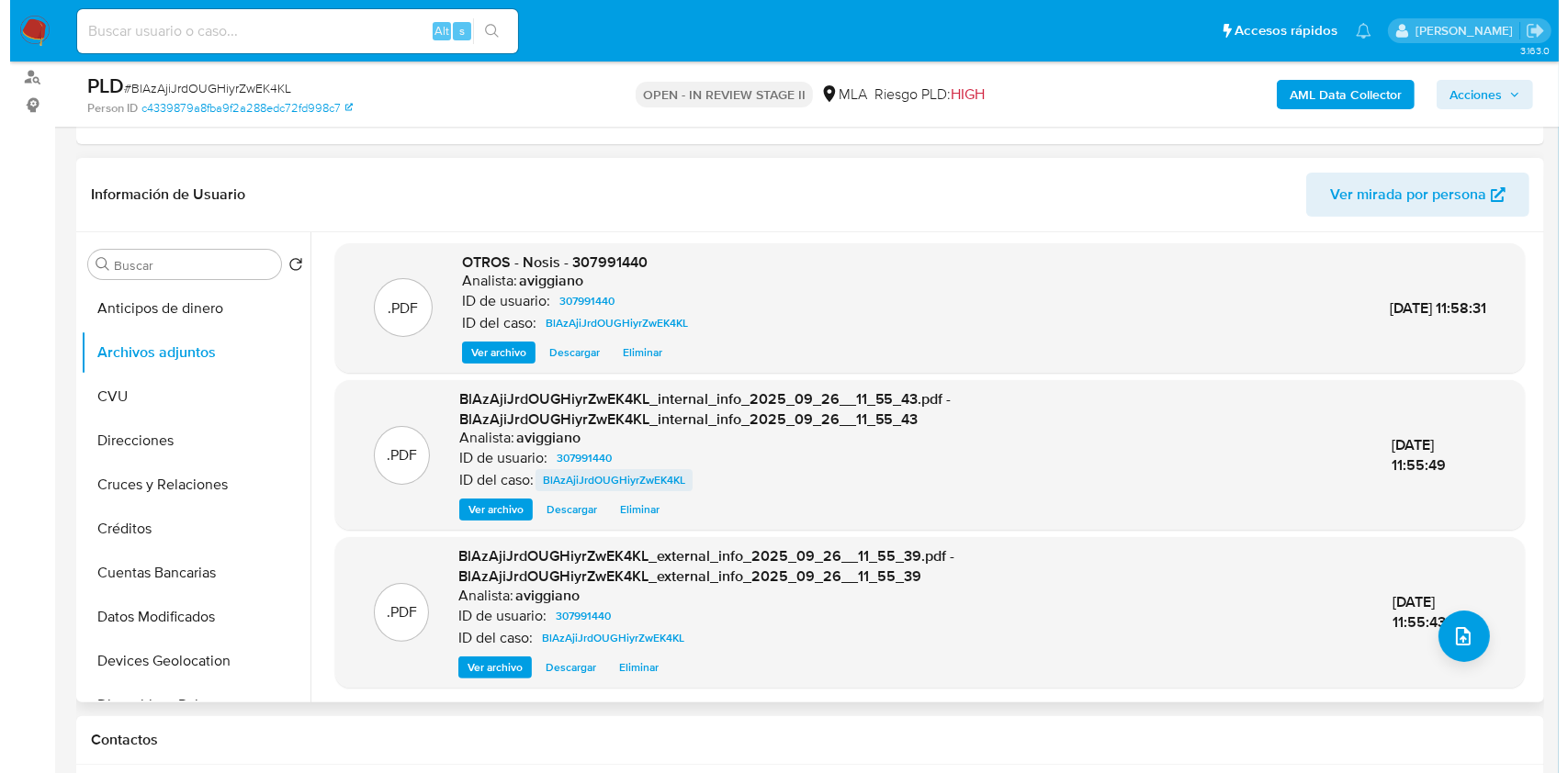
scroll to position [6, 0]
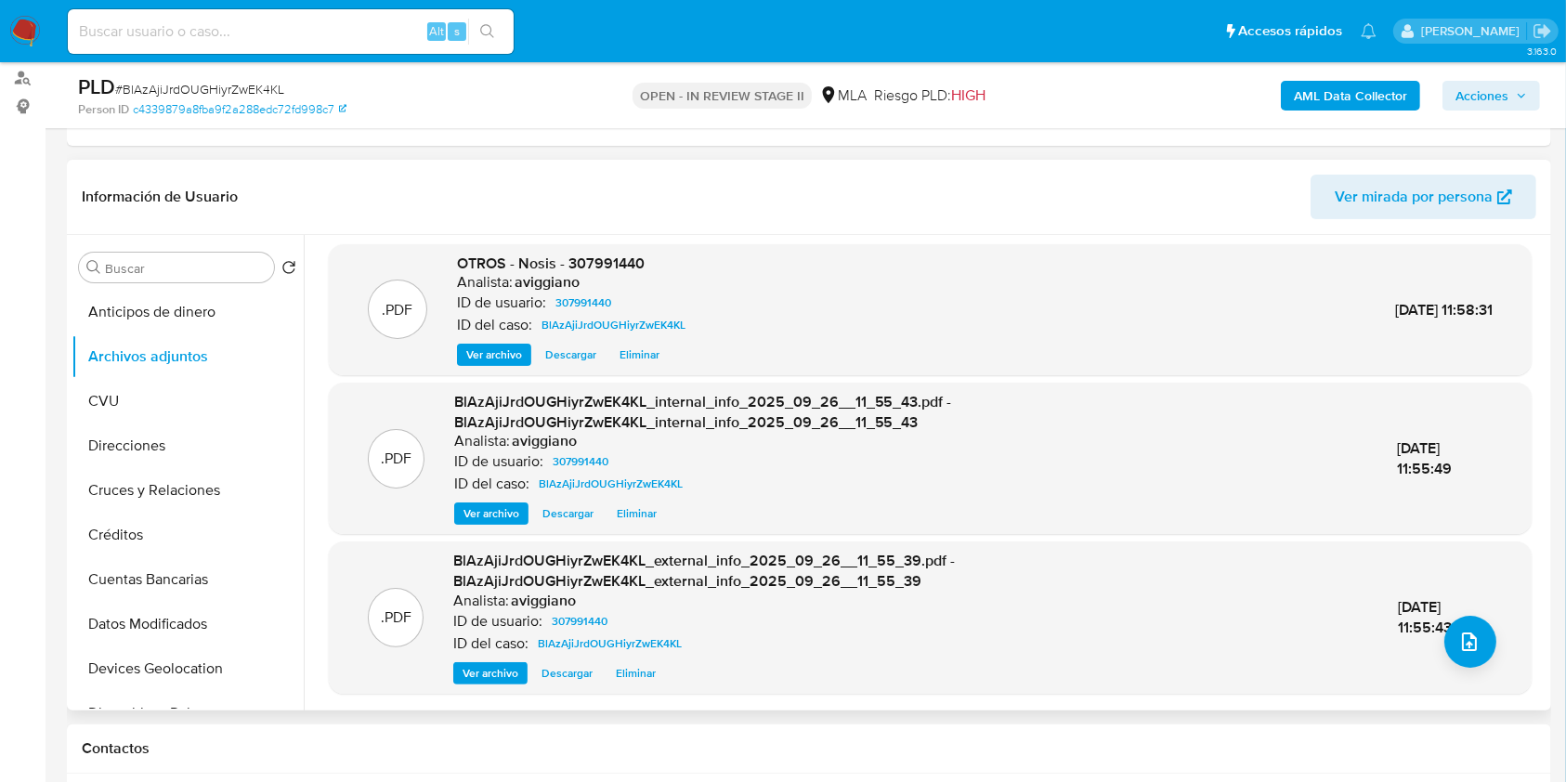
click at [594, 260] on span "OTROS - Nosis - 307991440" at bounding box center [551, 263] width 188 height 21
copy span "307991440"
click at [1444, 627] on button "upload-file" at bounding box center [1470, 642] width 52 height 52
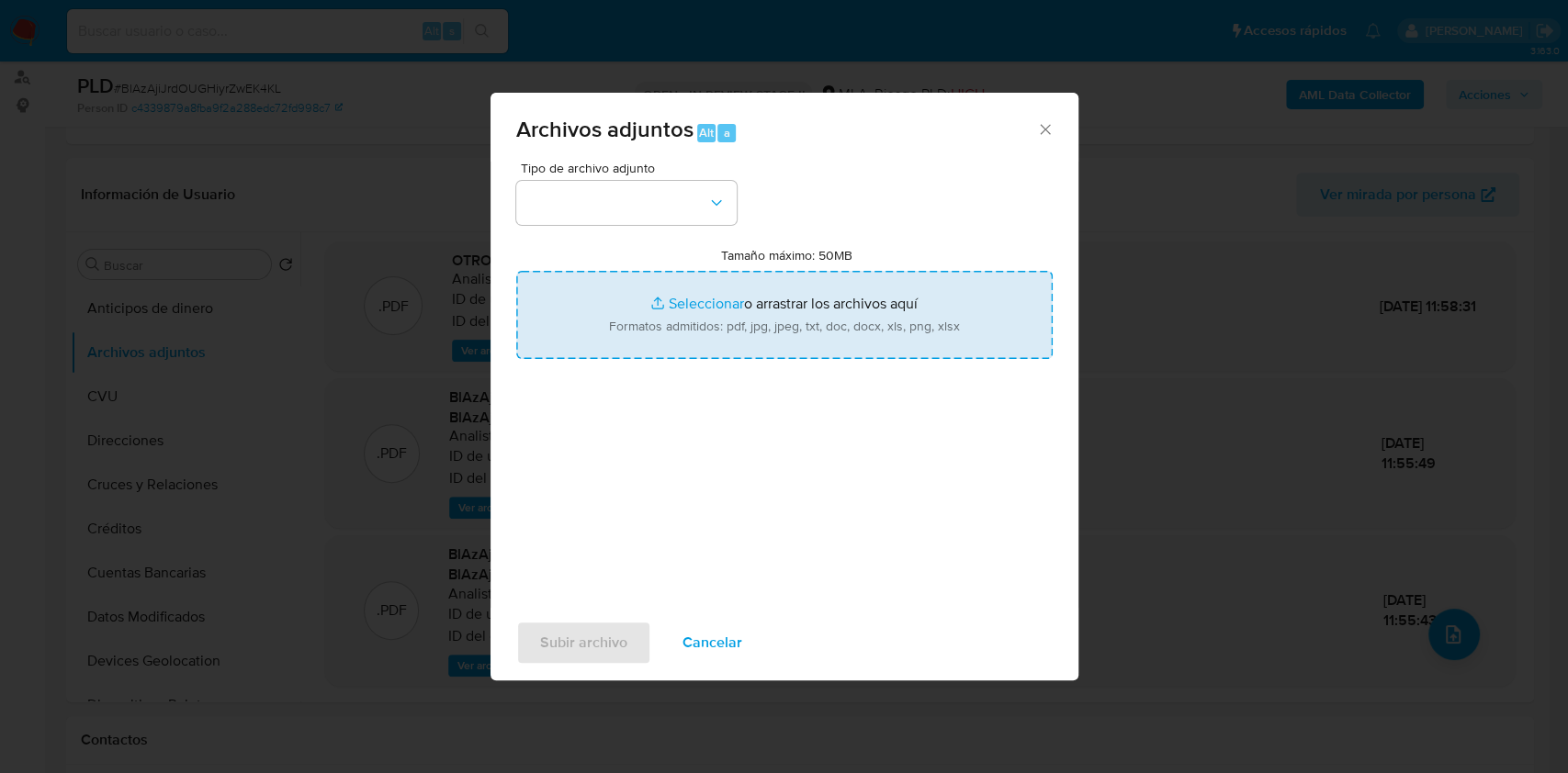
click at [753, 291] on input "Tamaño máximo: 50MB Seleccionar archivos" at bounding box center [784, 314] width 536 height 88
type input "C:\fakepath\Movimientos-Aladdin-v10_1 - 307991440 - .xlsx"
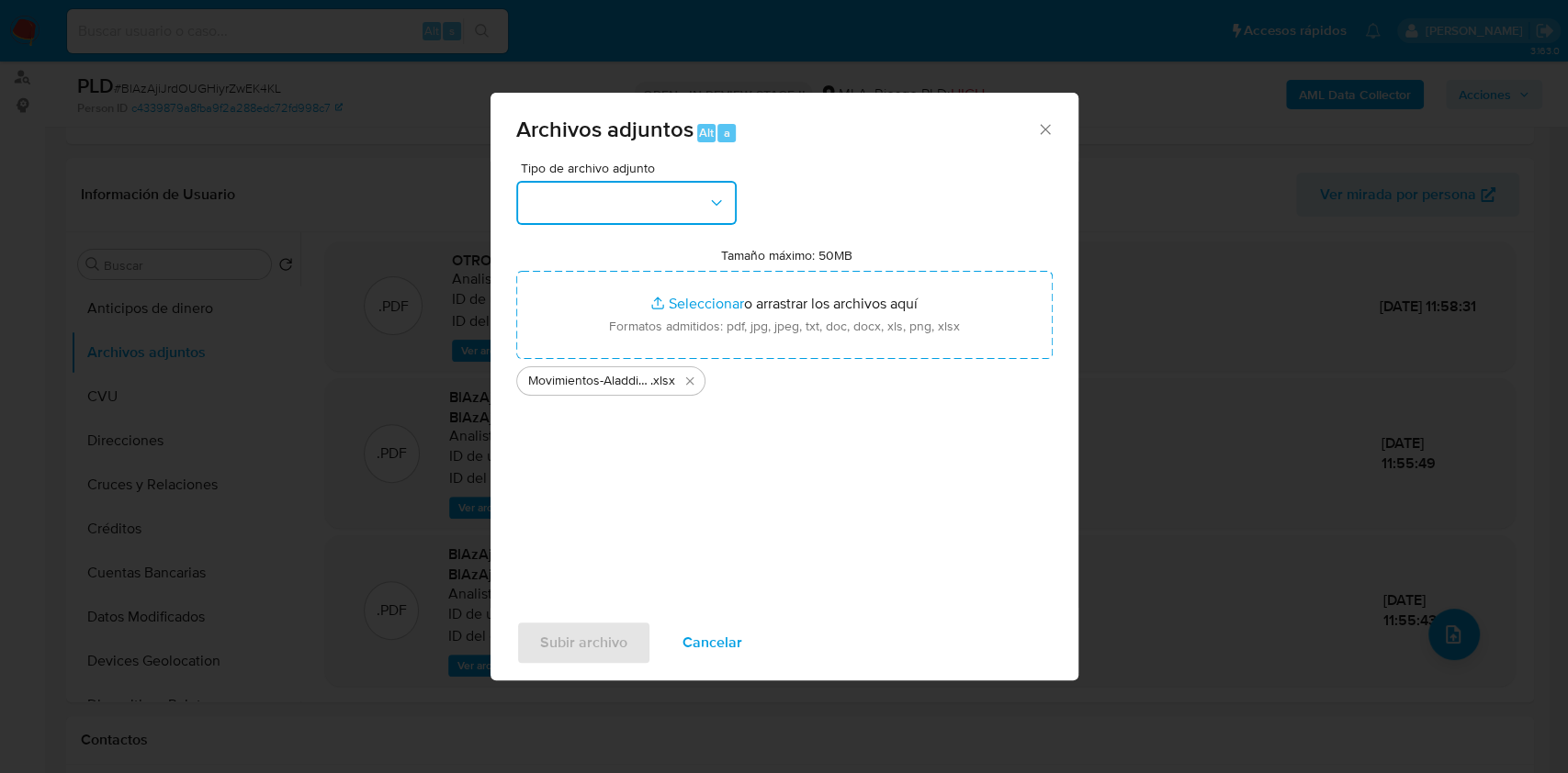
click at [735, 201] on button "button" at bounding box center [626, 203] width 220 height 44
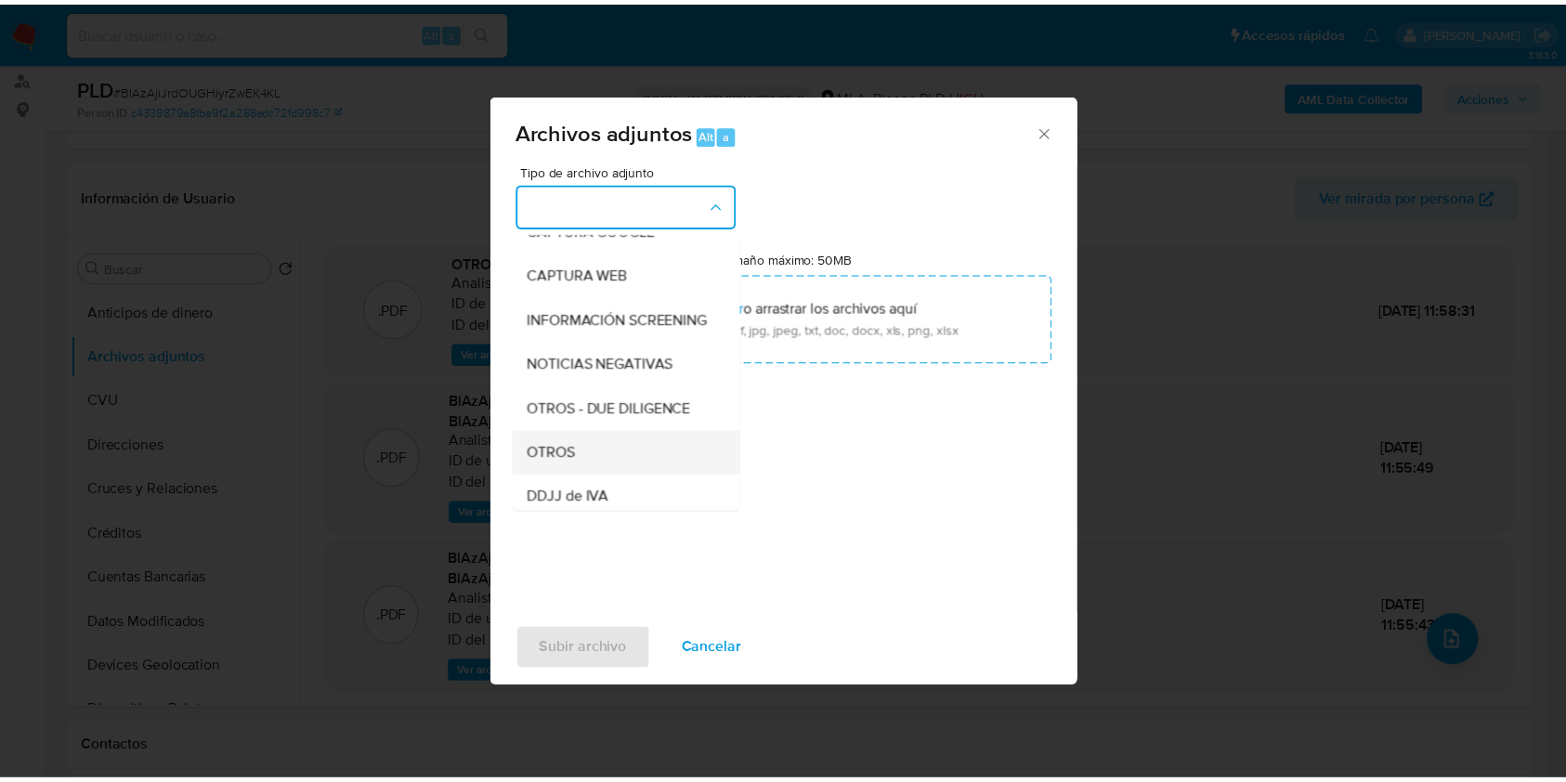
scroll to position [247, 0]
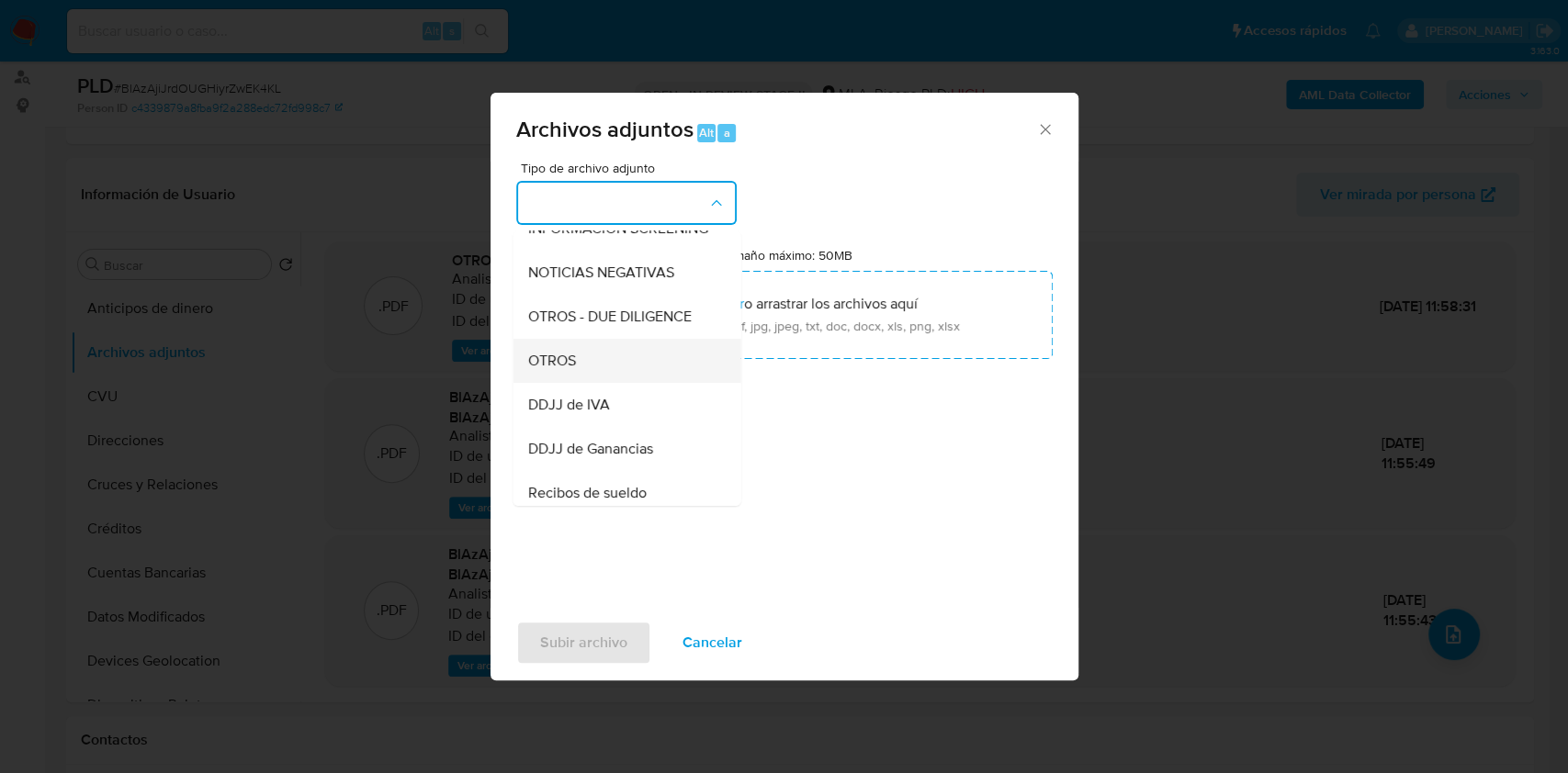
click at [602, 381] on div "OTROS" at bounding box center [620, 361] width 187 height 44
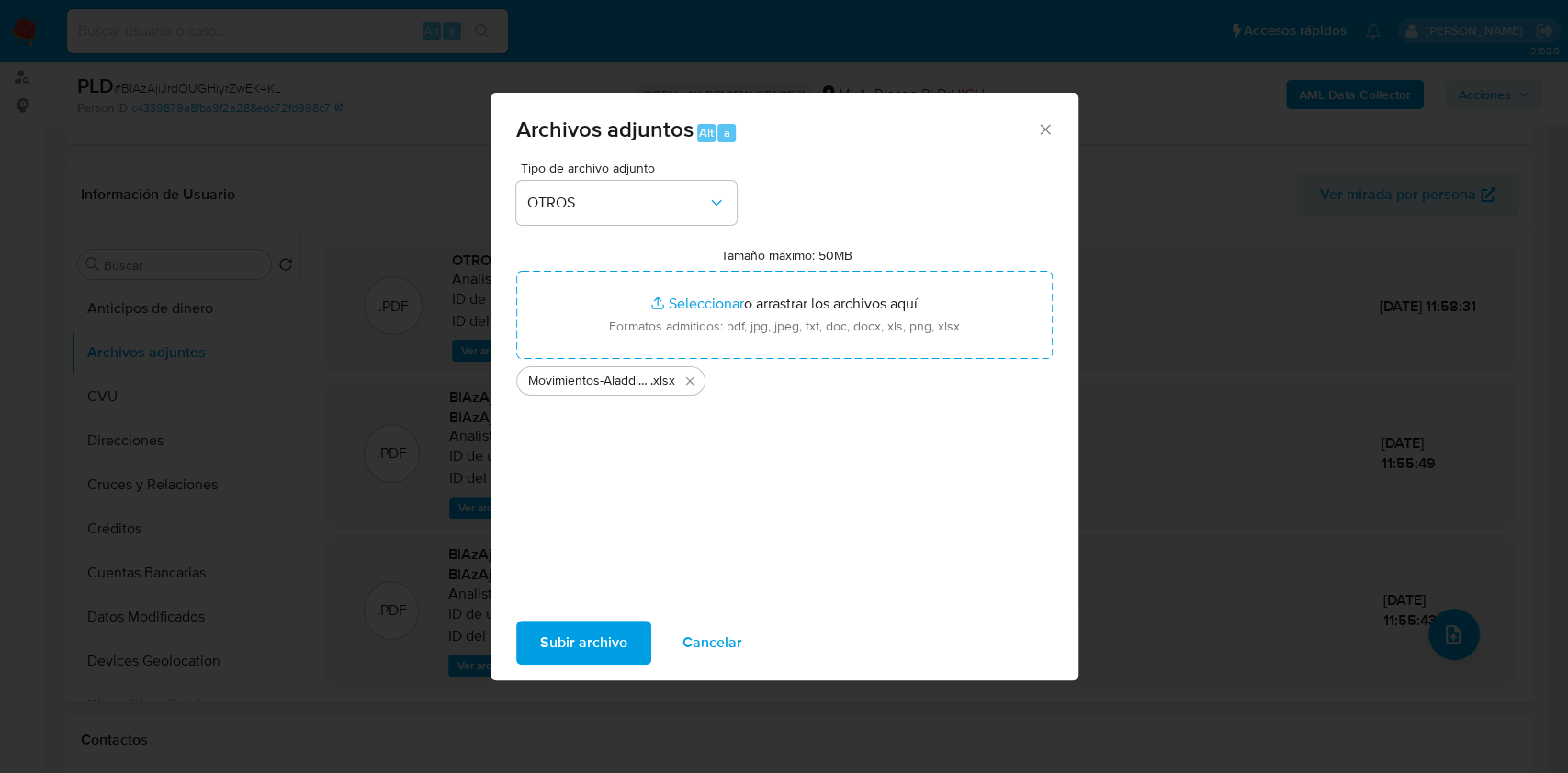
click at [558, 628] on span "Subir archivo" at bounding box center [583, 643] width 87 height 41
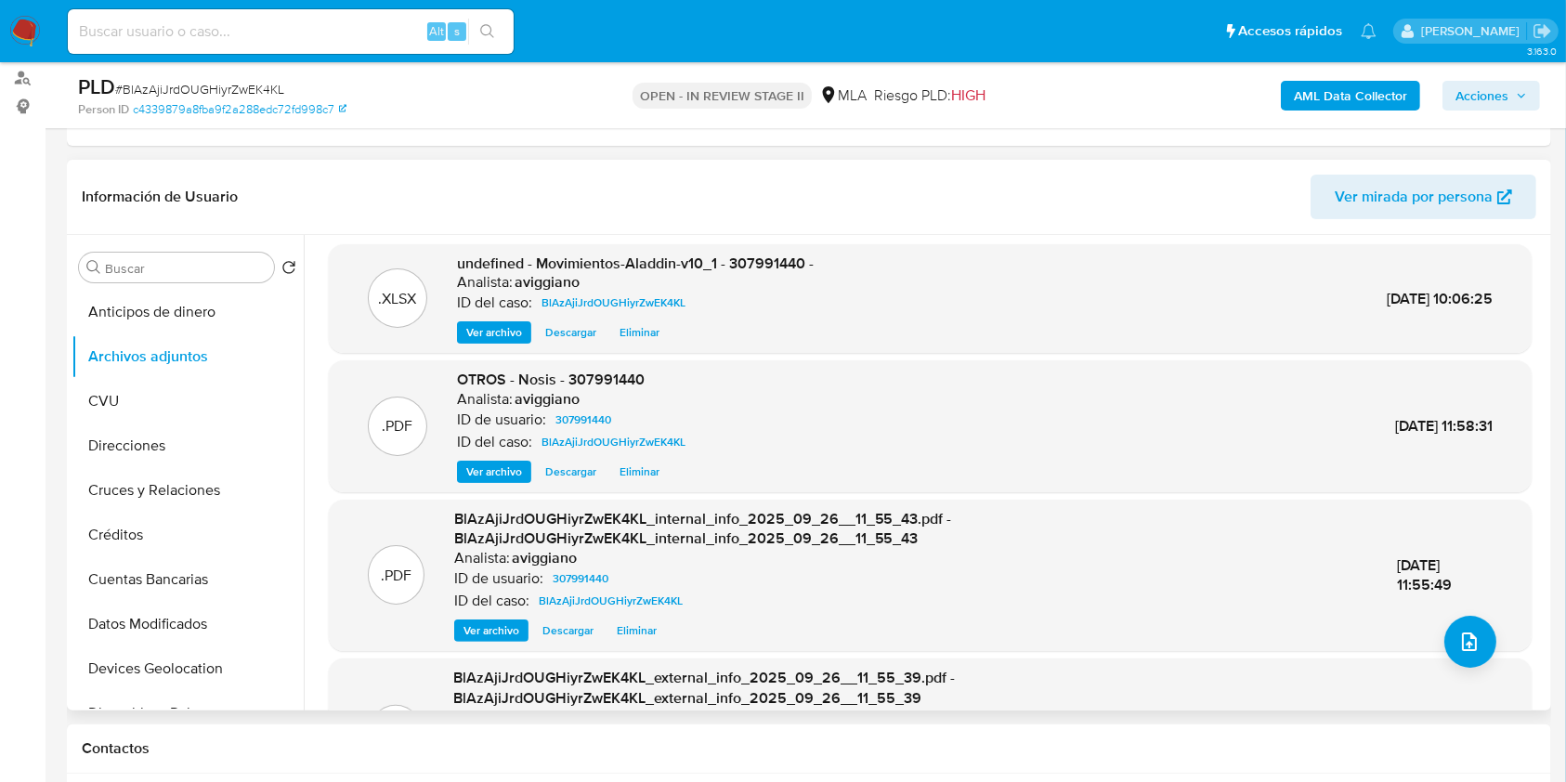
click at [773, 267] on span "undefined - Movimientos-Aladdin-v10_1 - 307991440 -" at bounding box center [635, 263] width 357 height 21
copy span "307991440"
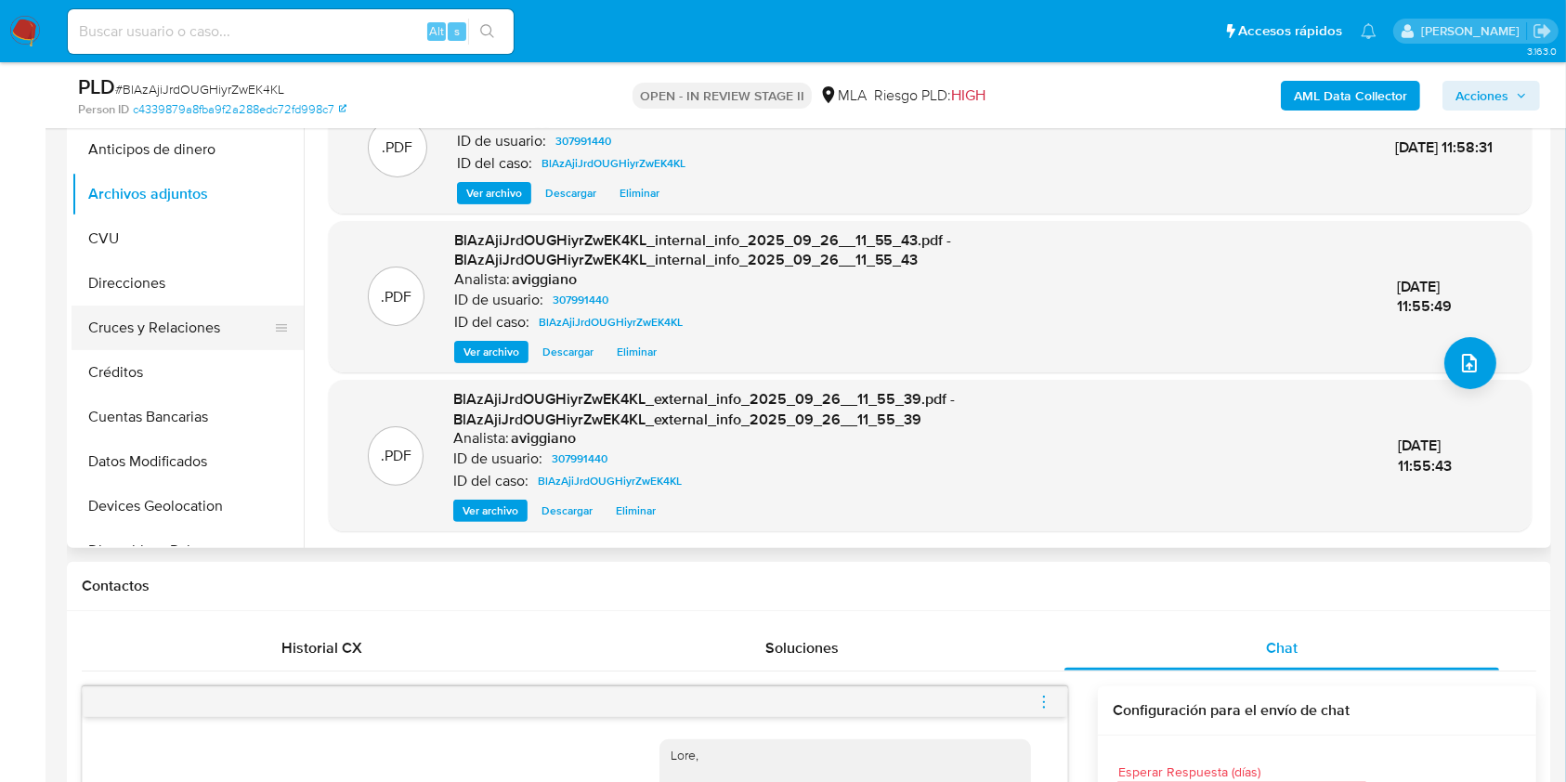
scroll to position [372, 0]
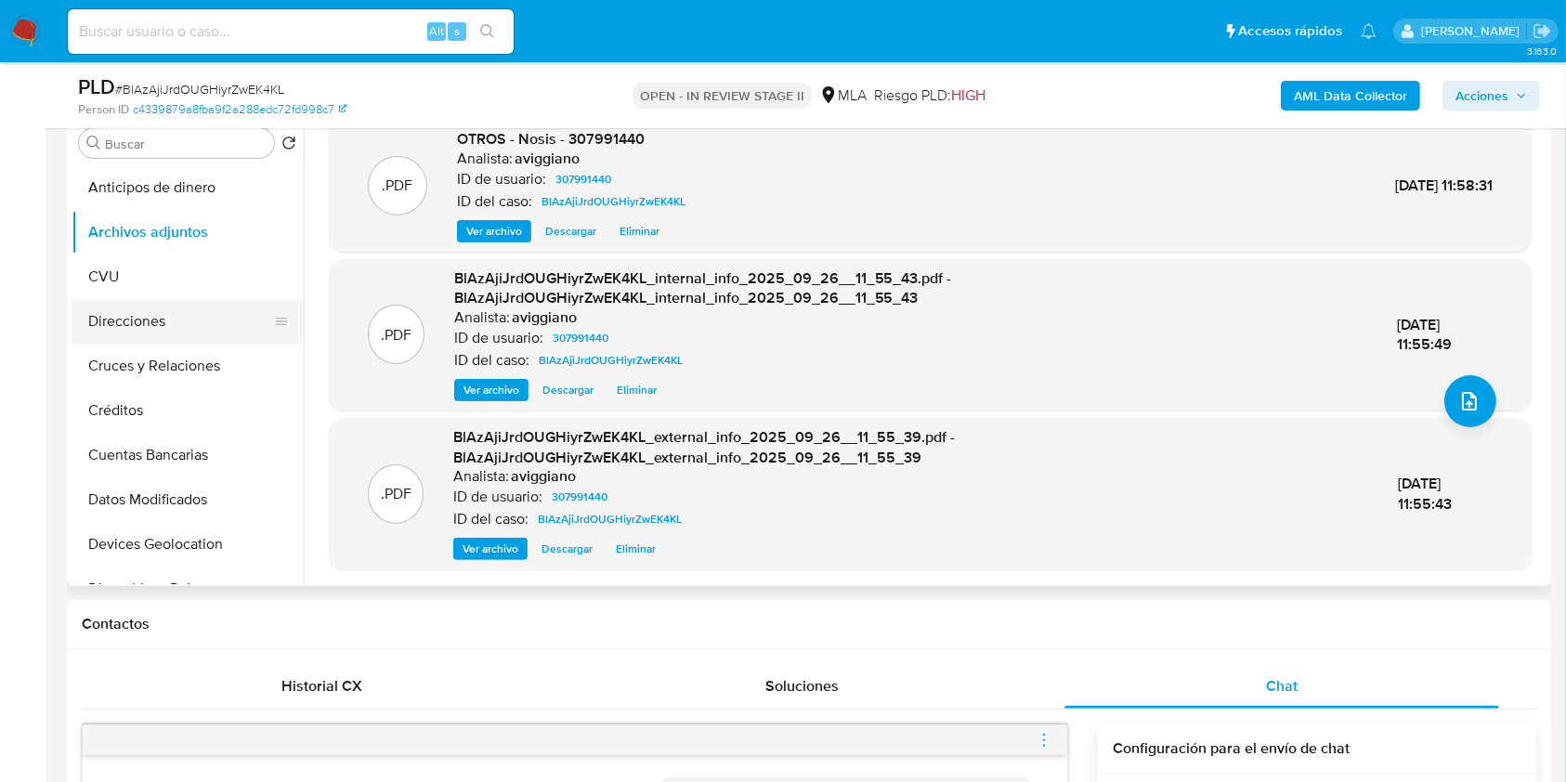
click at [167, 325] on button "Direcciones" at bounding box center [180, 321] width 217 height 45
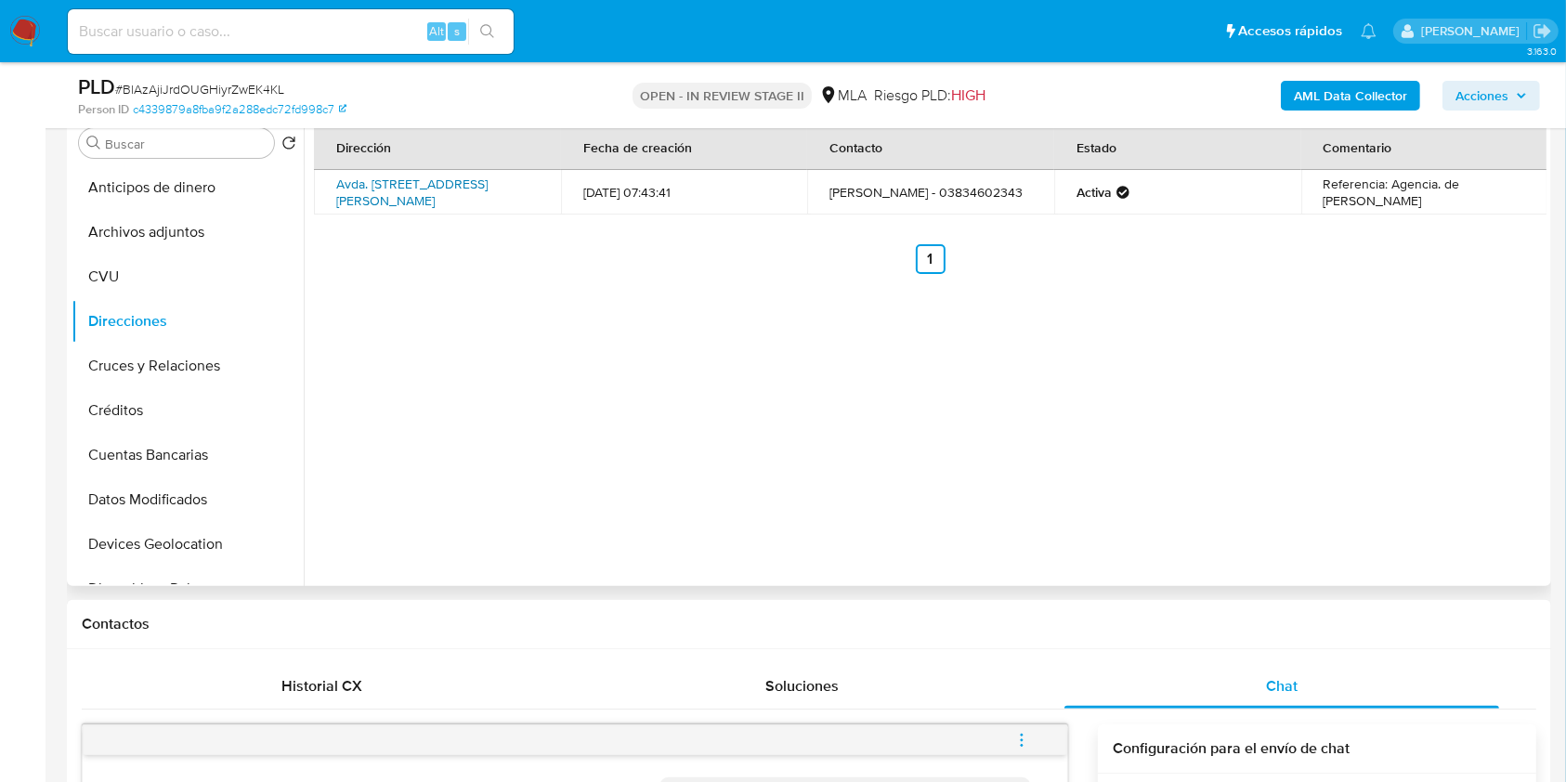
click at [449, 189] on link "Avda. Presidente Castillo 1578 1578, La Chacarita, Catamarca, 4700, Argentina 1…" at bounding box center [411, 192] width 151 height 35
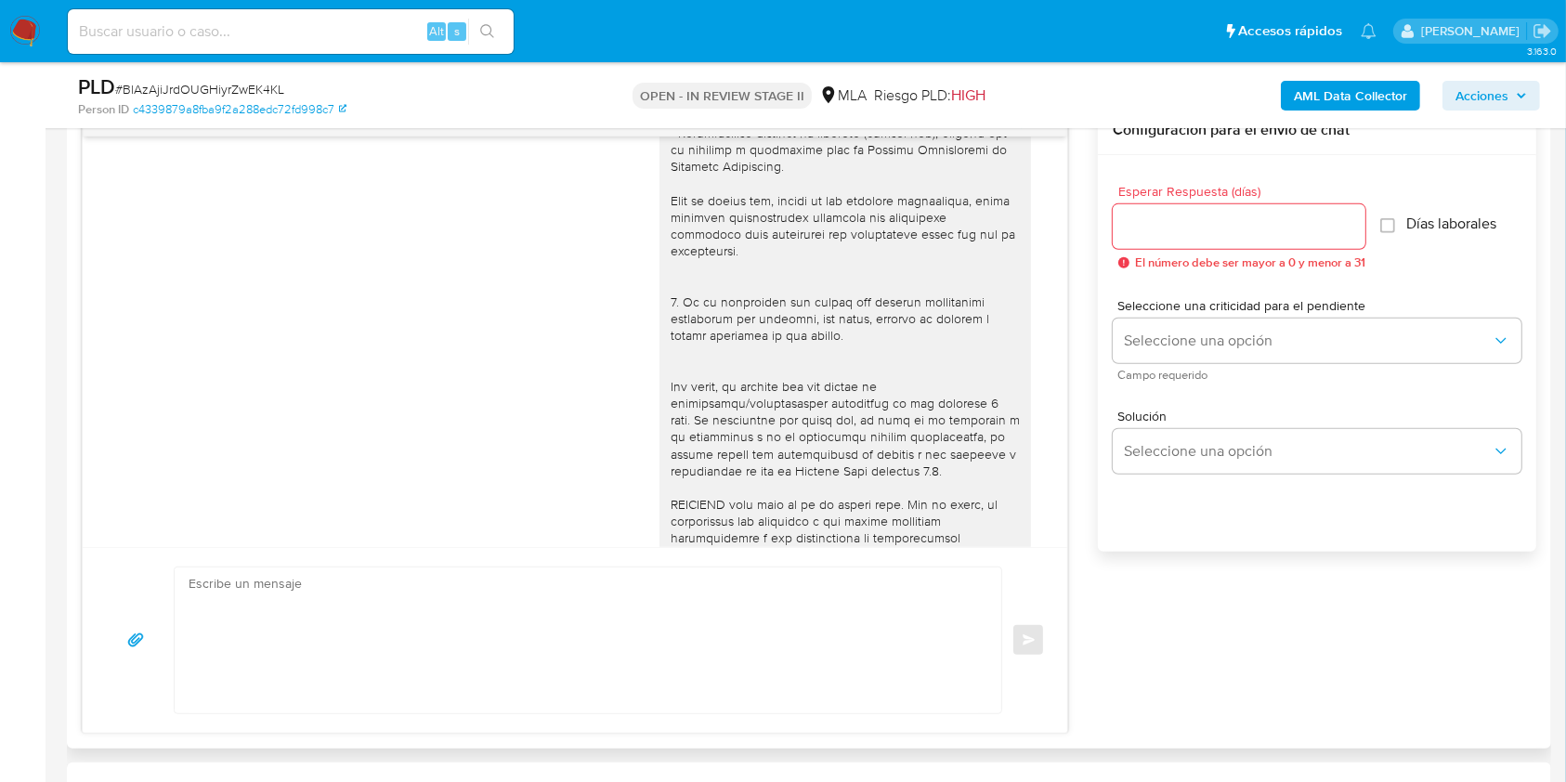
scroll to position [1858, 0]
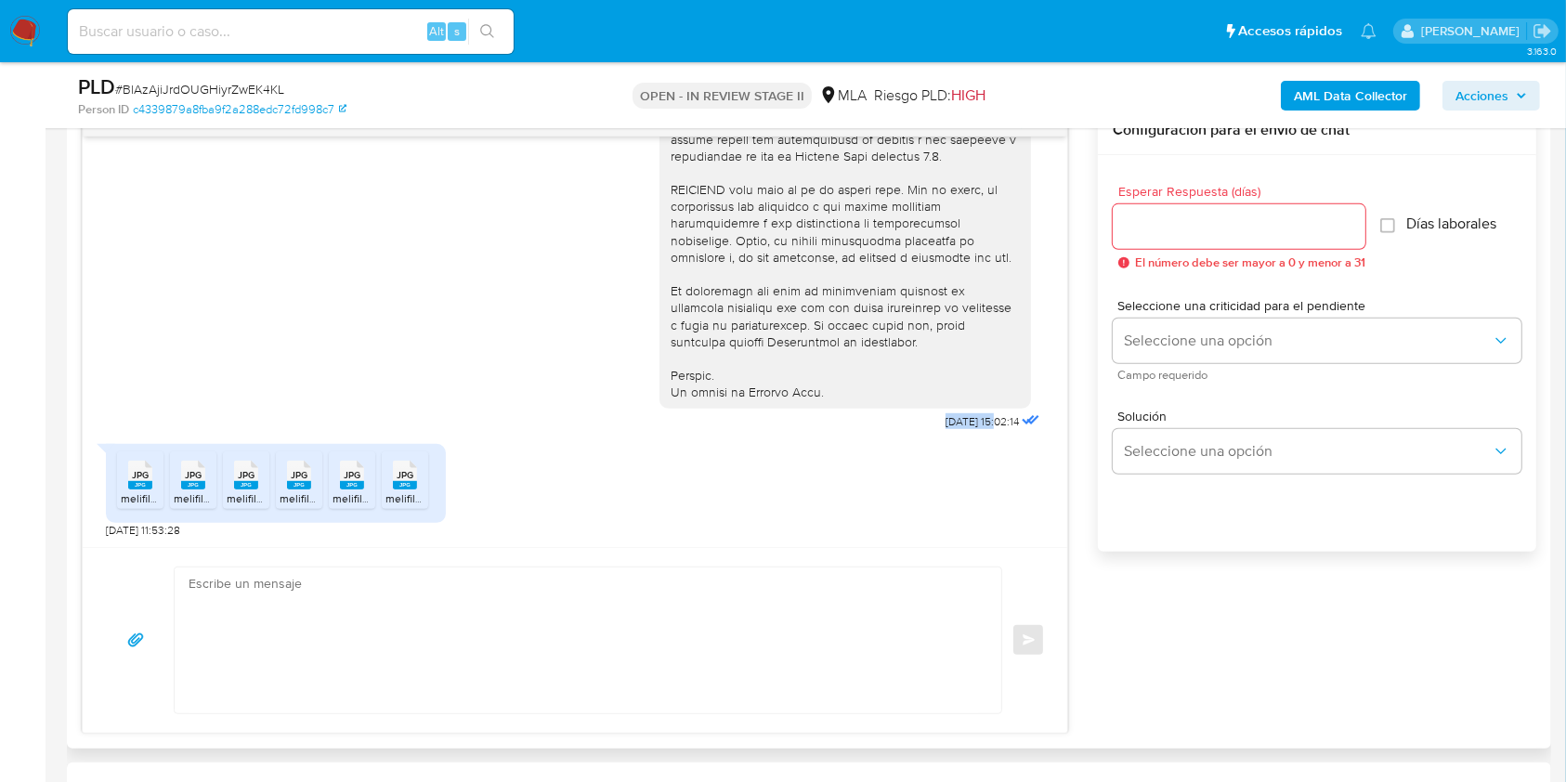
drag, startPoint x: 894, startPoint y: 429, endPoint x: 959, endPoint y: 431, distance: 65.0
copy div "Hola, Por disposición de la Resolución 200/2024 de la Unidad de Información Fin…"
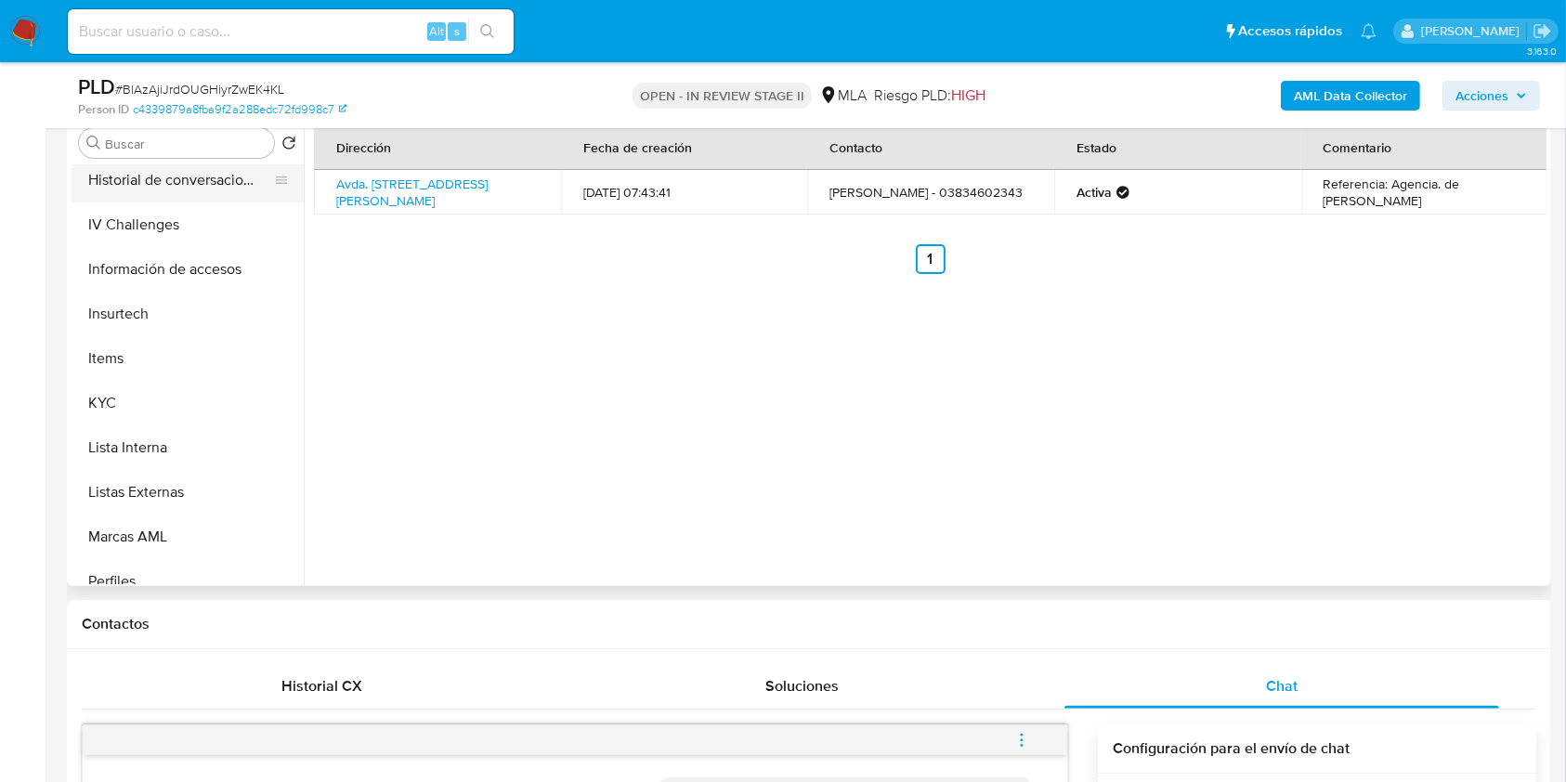
scroll to position [743, 0]
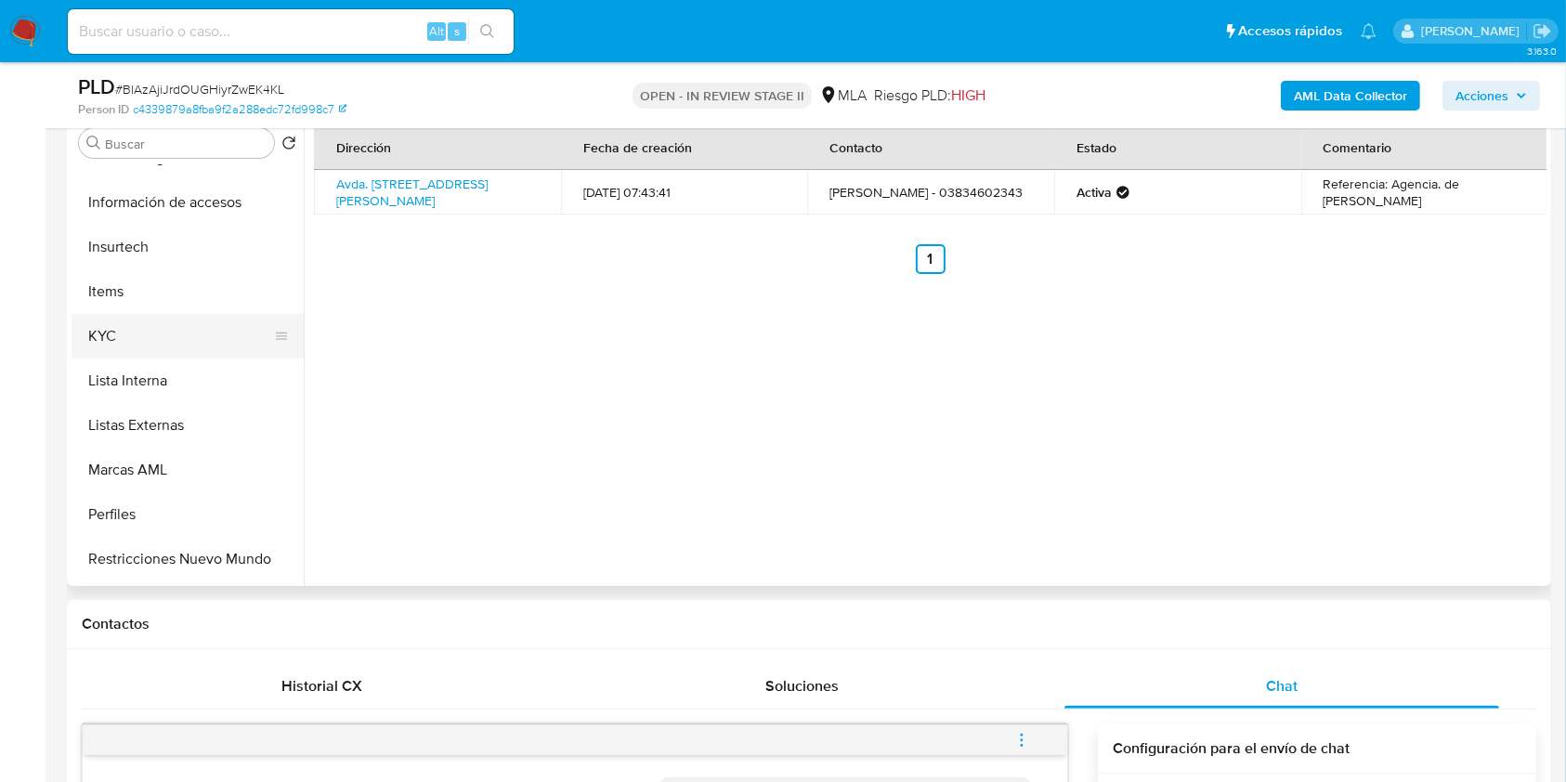
click at [167, 340] on button "KYC" at bounding box center [180, 336] width 217 height 45
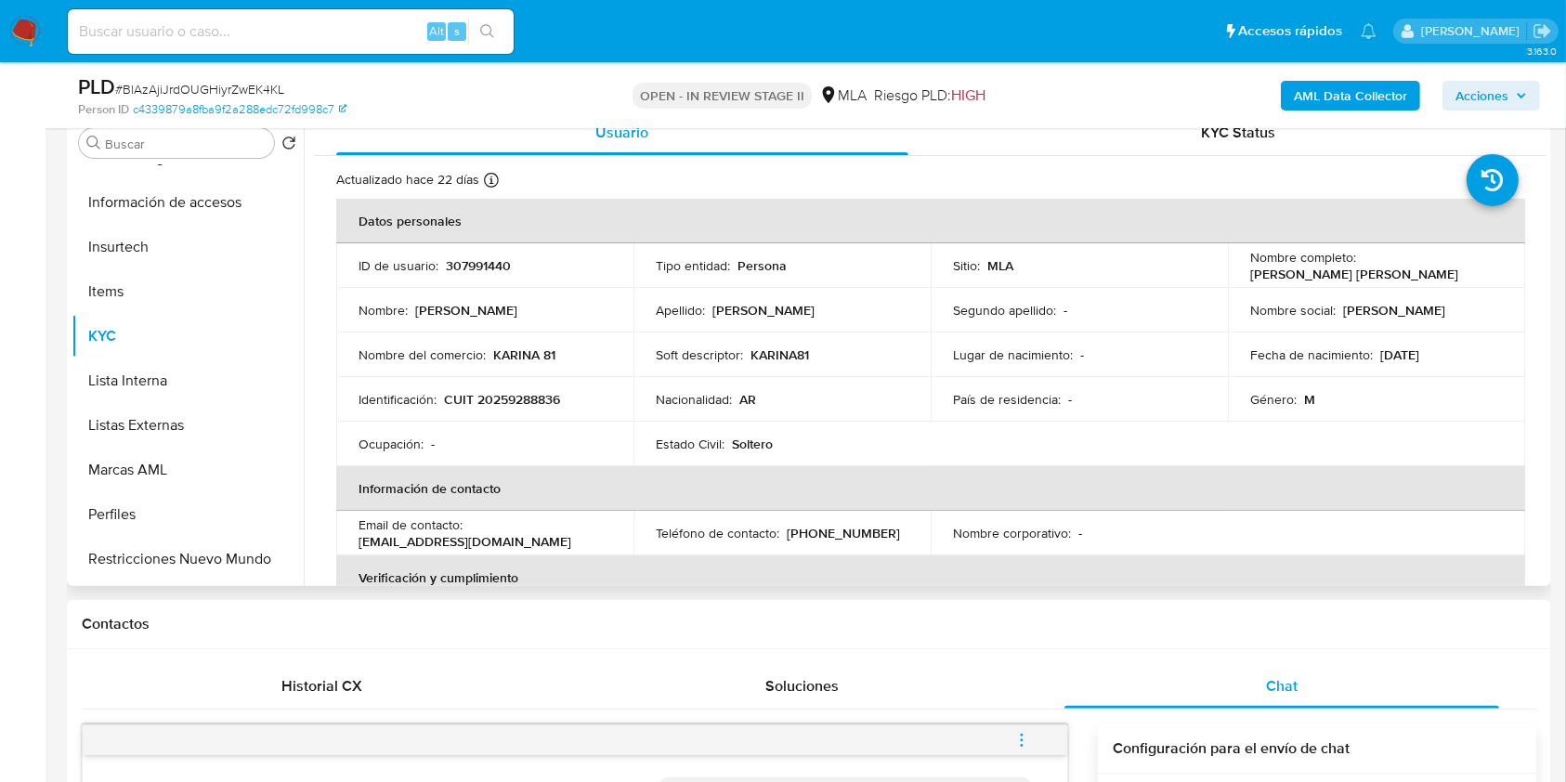
click at [512, 393] on p "CUIT 20259288836" at bounding box center [502, 399] width 116 height 17
copy p "20259288836"
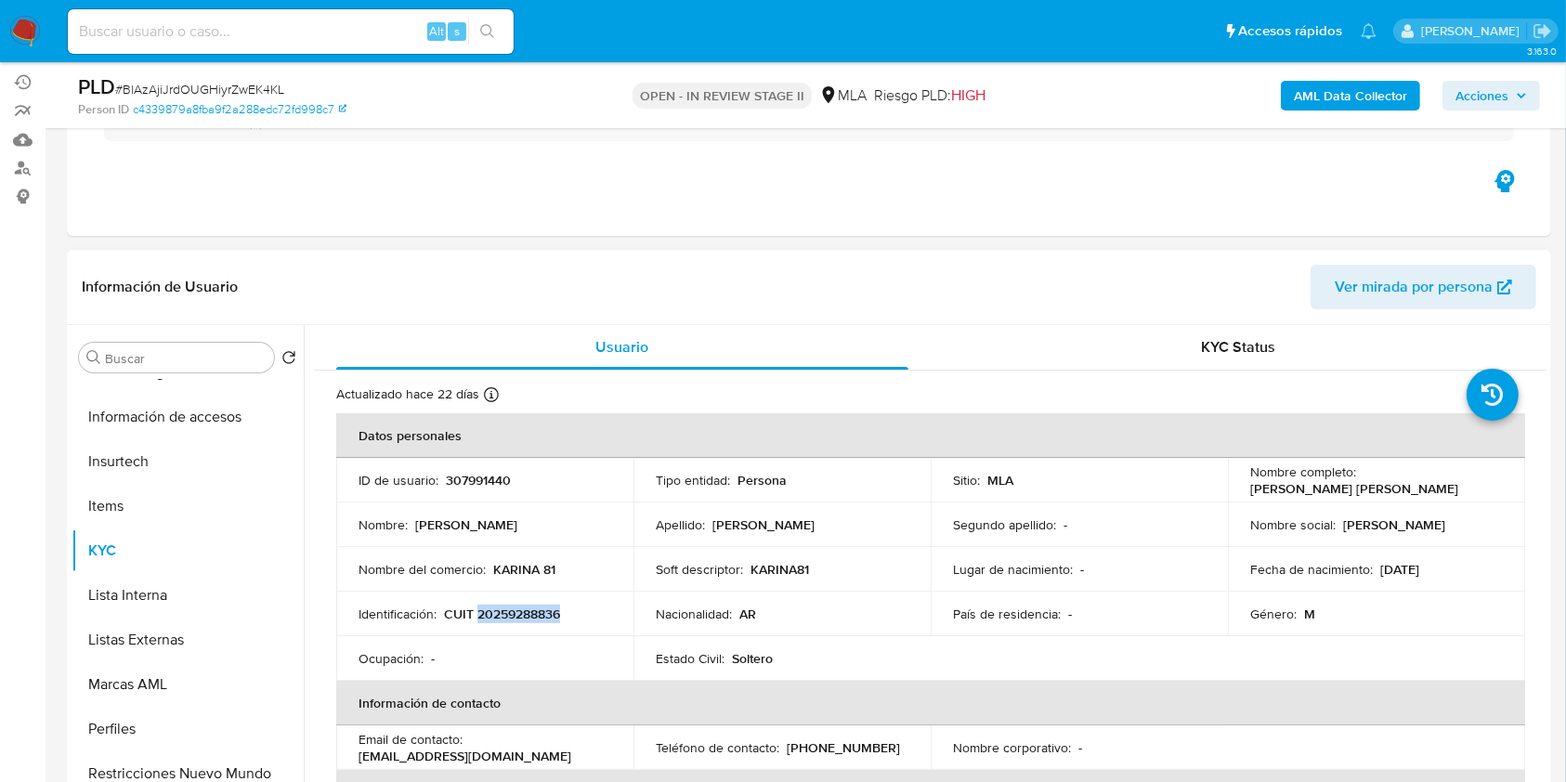
scroll to position [247, 0]
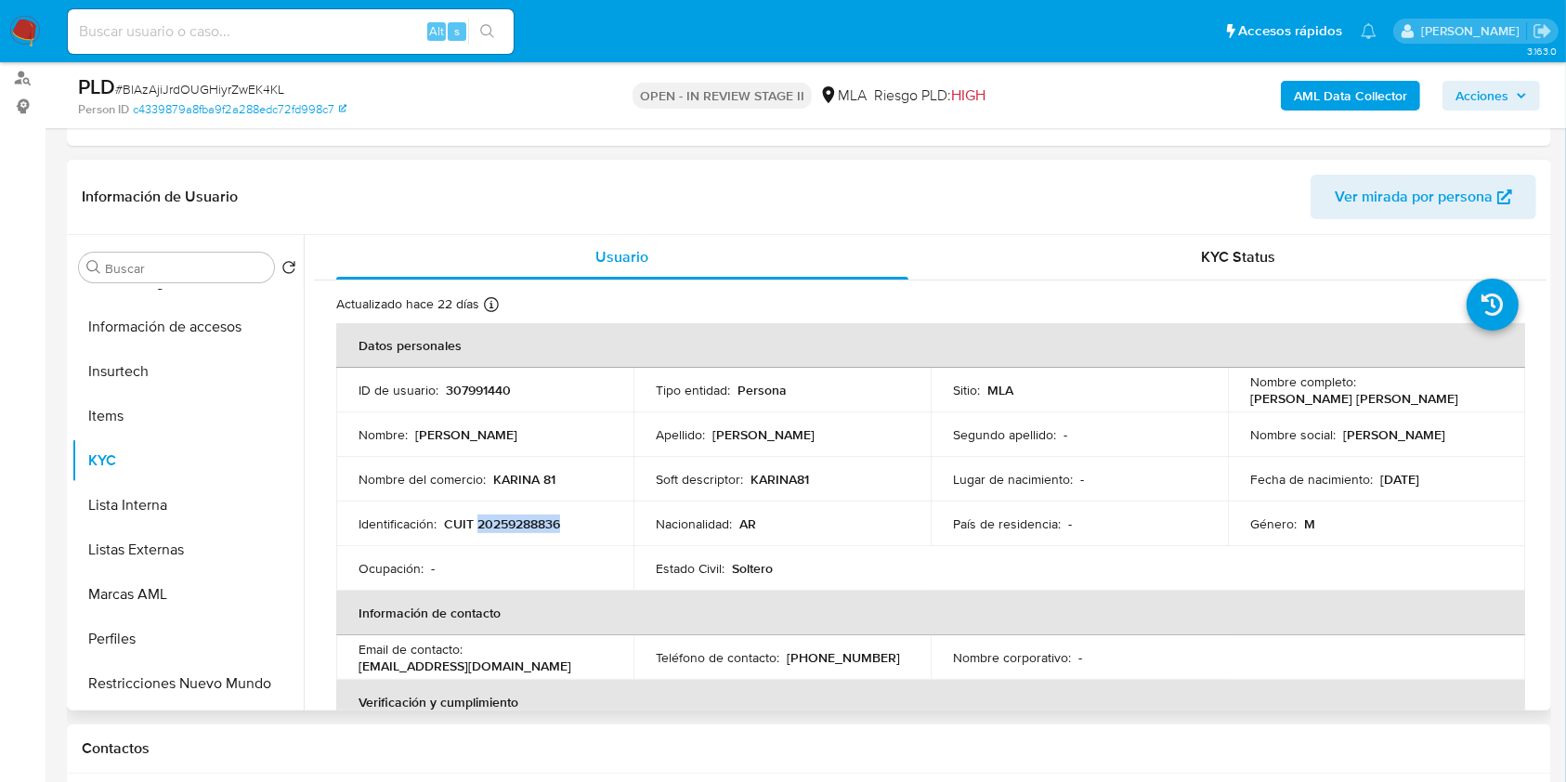
drag, startPoint x: 1241, startPoint y: 398, endPoint x: 1425, endPoint y: 394, distance: 184.0
click at [1425, 394] on td "Nombre completo : Gabriel Eduardo Leiva Grosso" at bounding box center [1376, 390] width 297 height 45
copy p "Gabriel Eduardo Leiva Grosso"
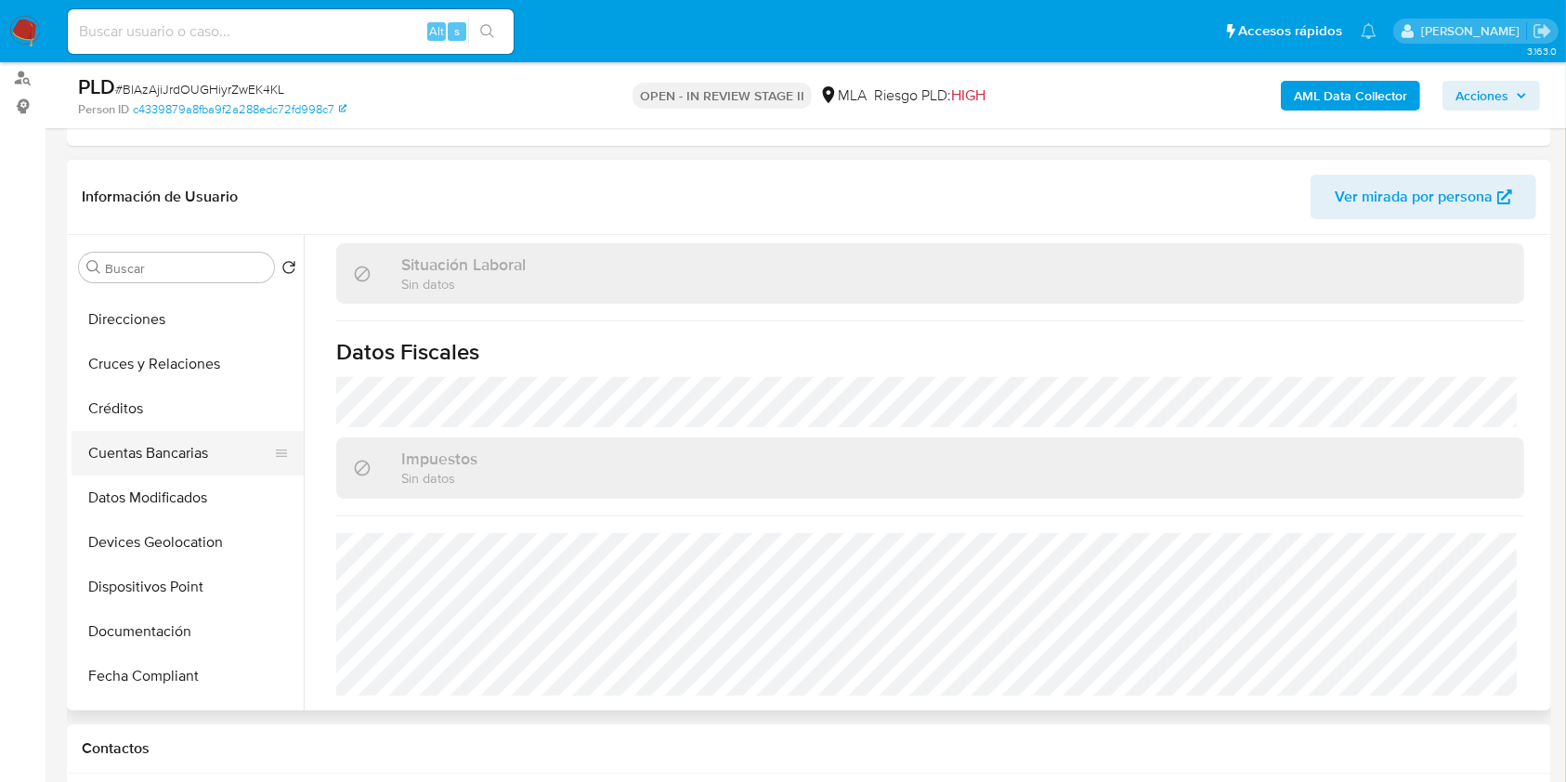
scroll to position [124, 0]
click at [187, 322] on button "Direcciones" at bounding box center [180, 322] width 217 height 45
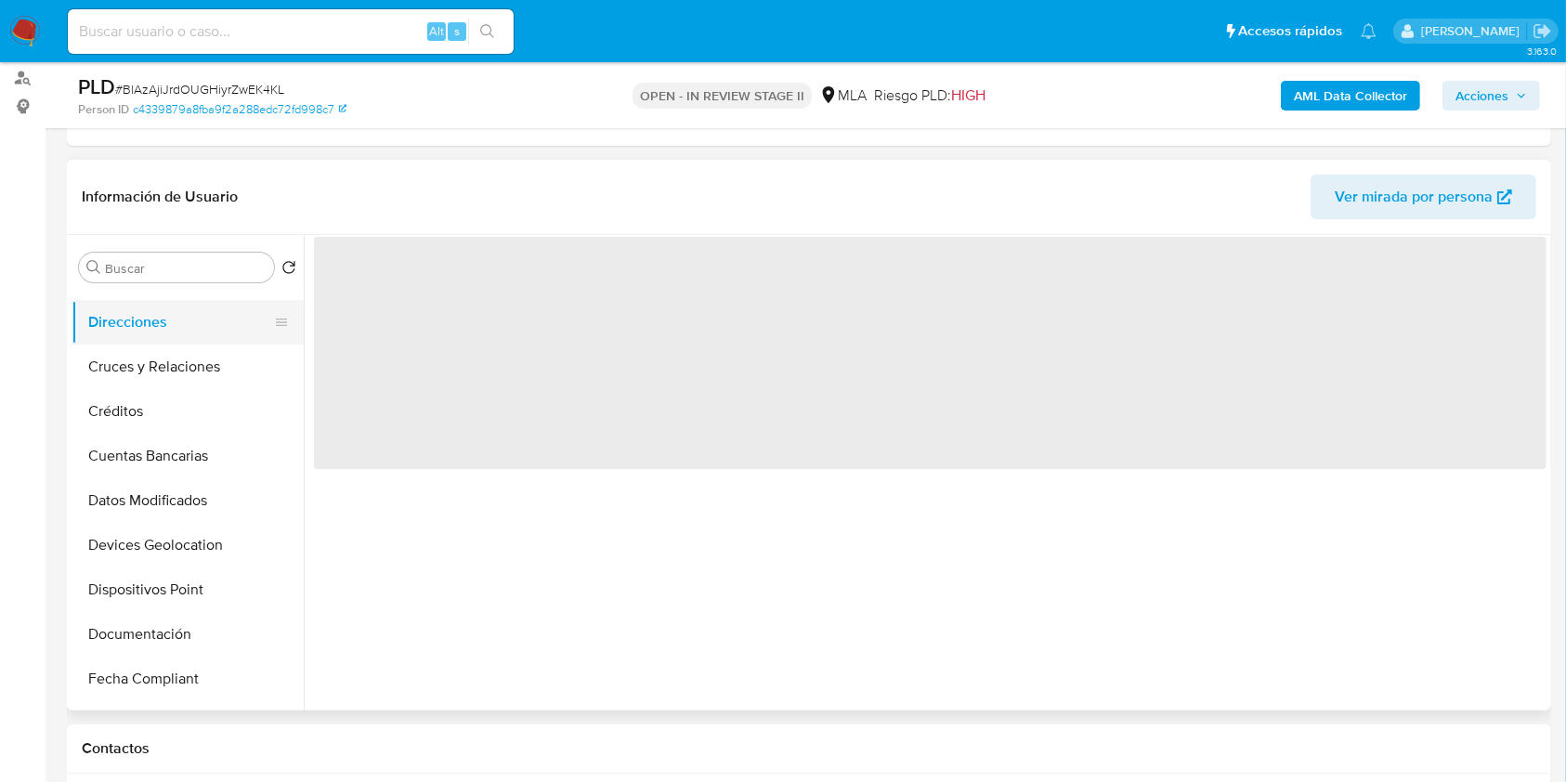
scroll to position [0, 0]
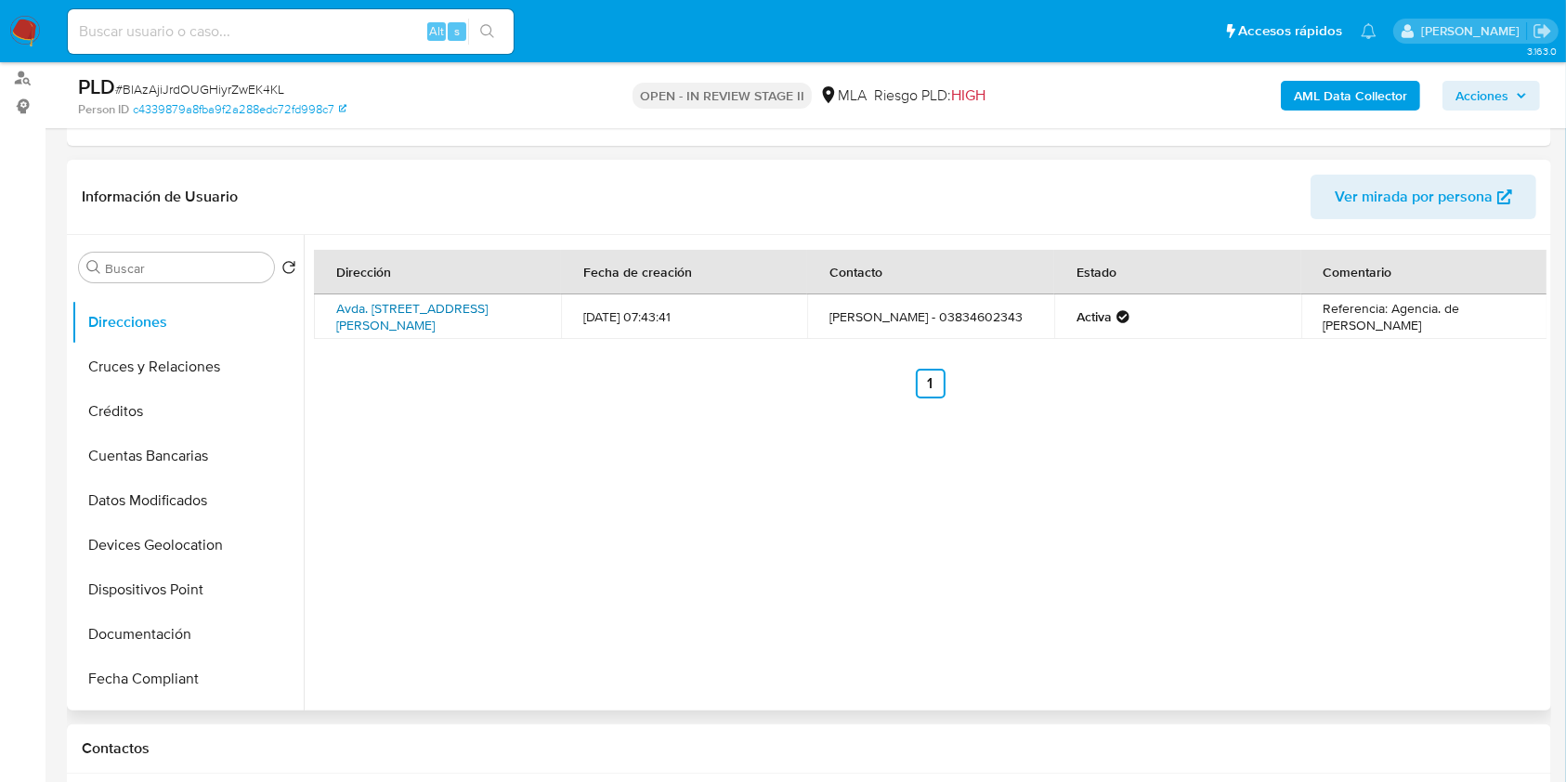
click at [436, 321] on link "Avda. Presidente Castillo 1578 1578, La Chacarita, Catamarca, 4700, Argentina 1…" at bounding box center [411, 316] width 151 height 35
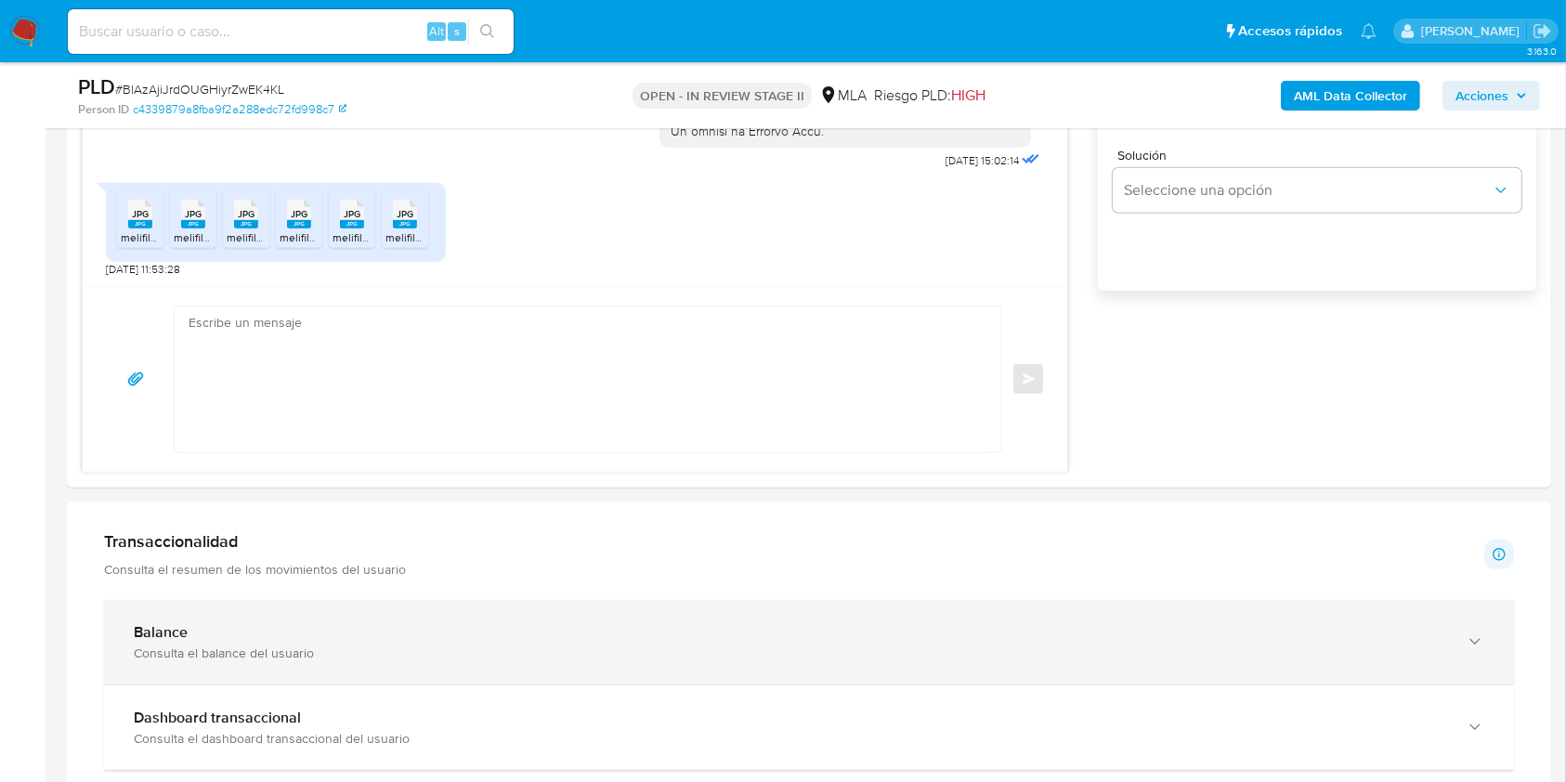
scroll to position [1362, 0]
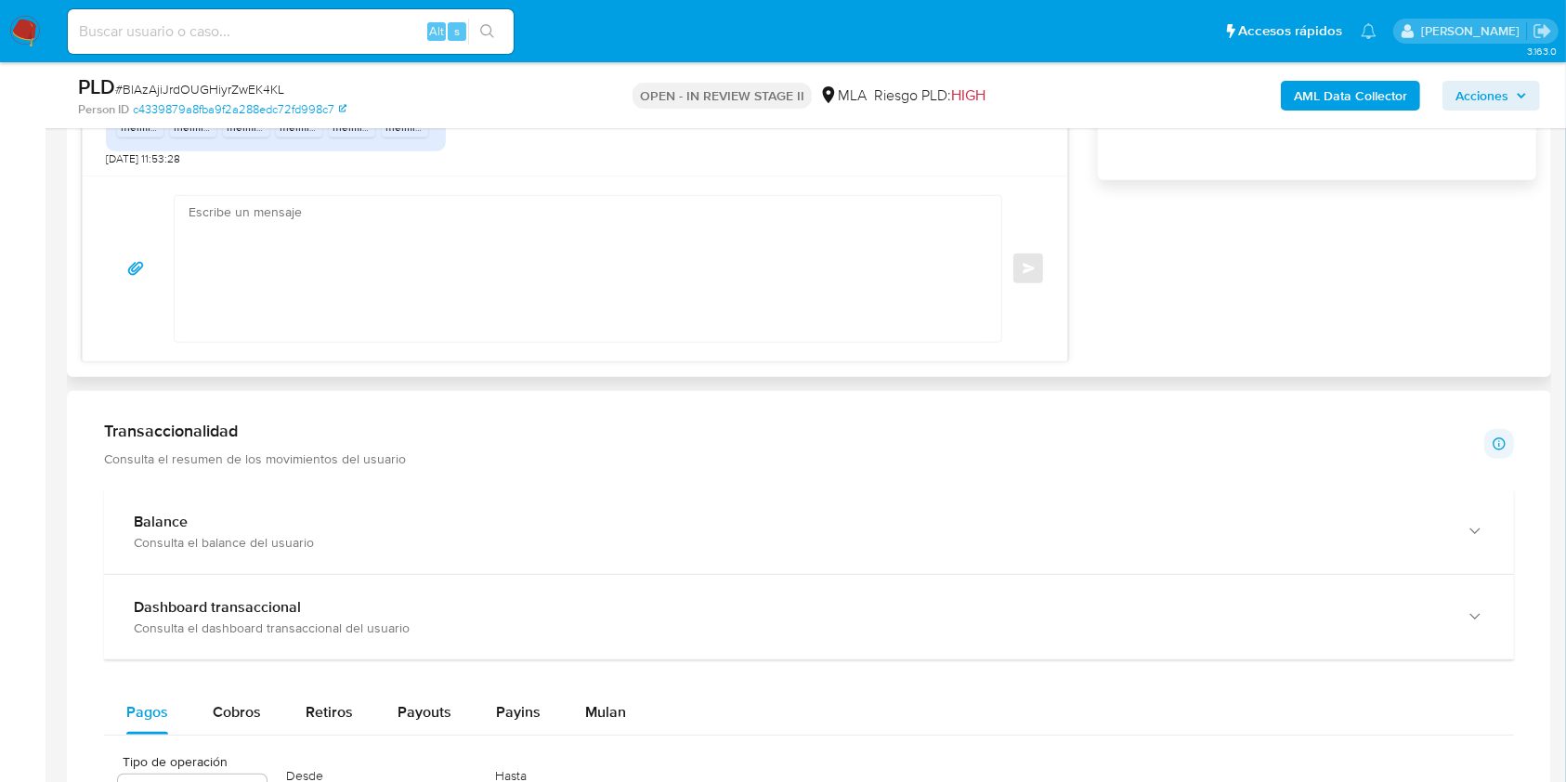
click at [424, 292] on textarea at bounding box center [584, 269] width 790 height 146
paste textarea "Hola, Muchas gracias por la respuesta. Analizamos tu caso y notamos que la info…"
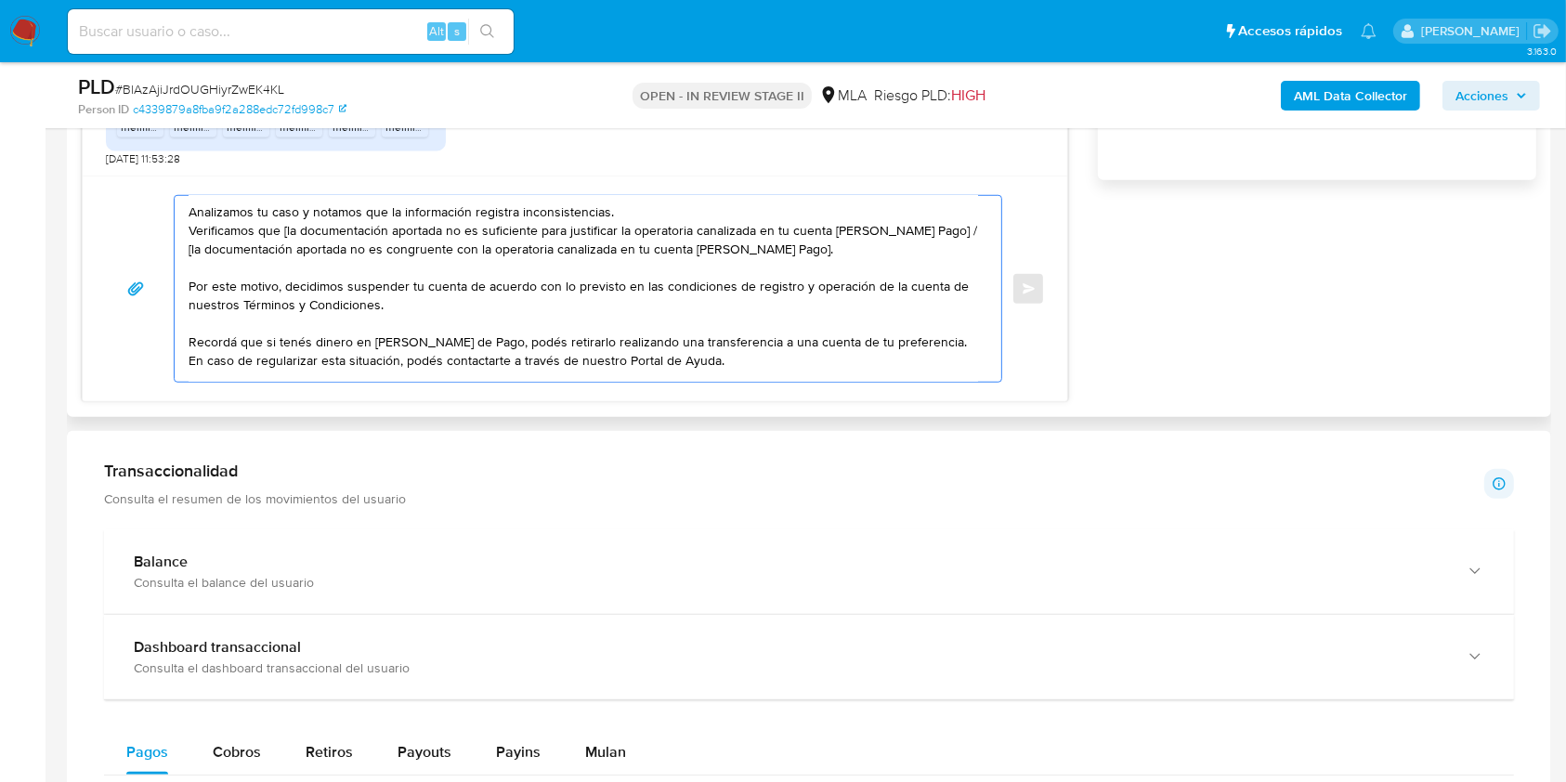
scroll to position [0, 0]
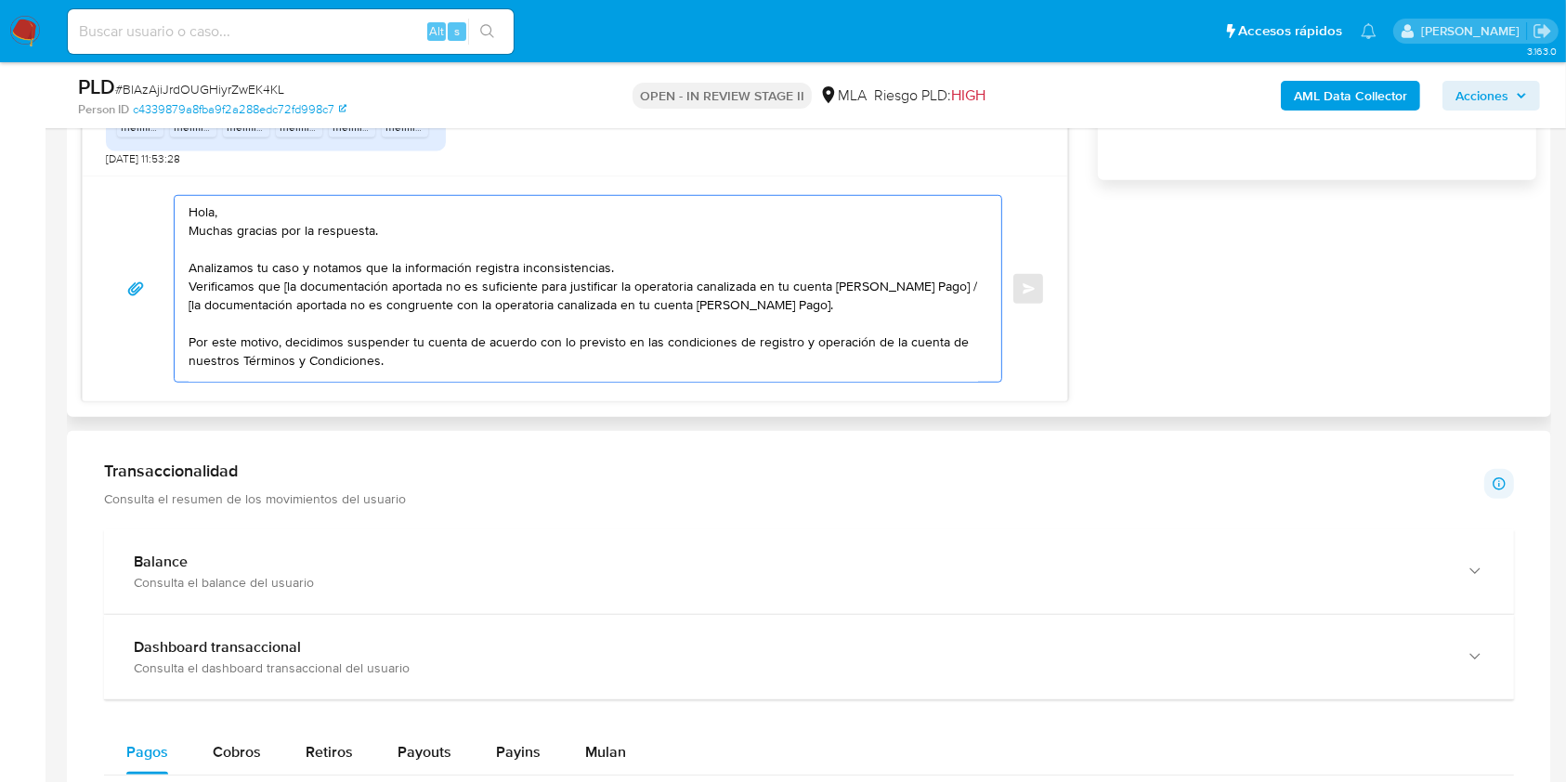
click at [285, 283] on textarea "Hola, Muchas gracias por la respuesta. Analizamos tu caso y notamos que la info…" at bounding box center [584, 289] width 790 height 186
drag, startPoint x: 929, startPoint y: 298, endPoint x: 929, endPoint y: 313, distance: 14.9
click at [929, 313] on textarea "Hola, Muchas gracias por la respuesta. Analizamos tu caso y notamos que la info…" at bounding box center [584, 289] width 790 height 186
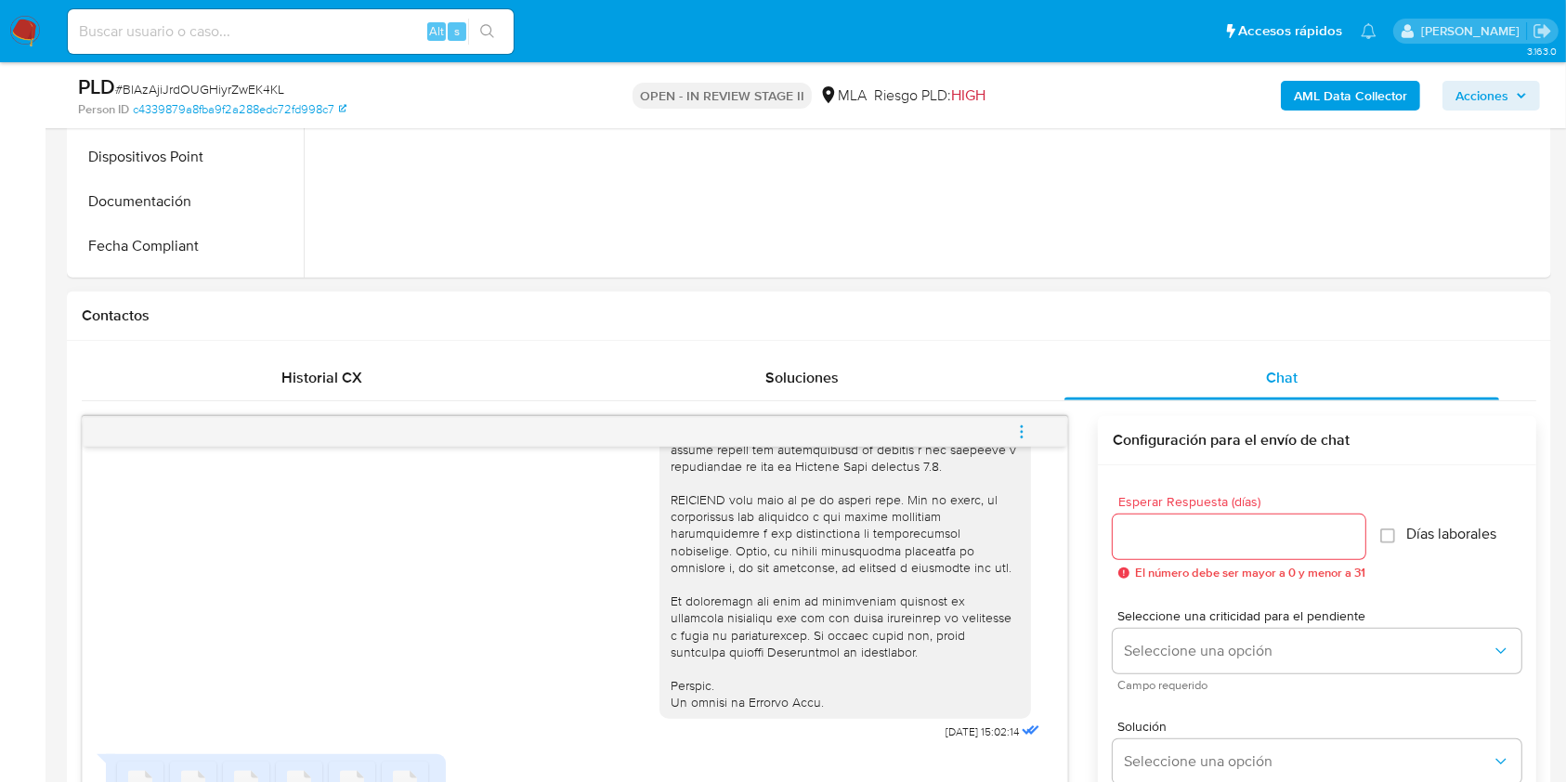
scroll to position [743, 0]
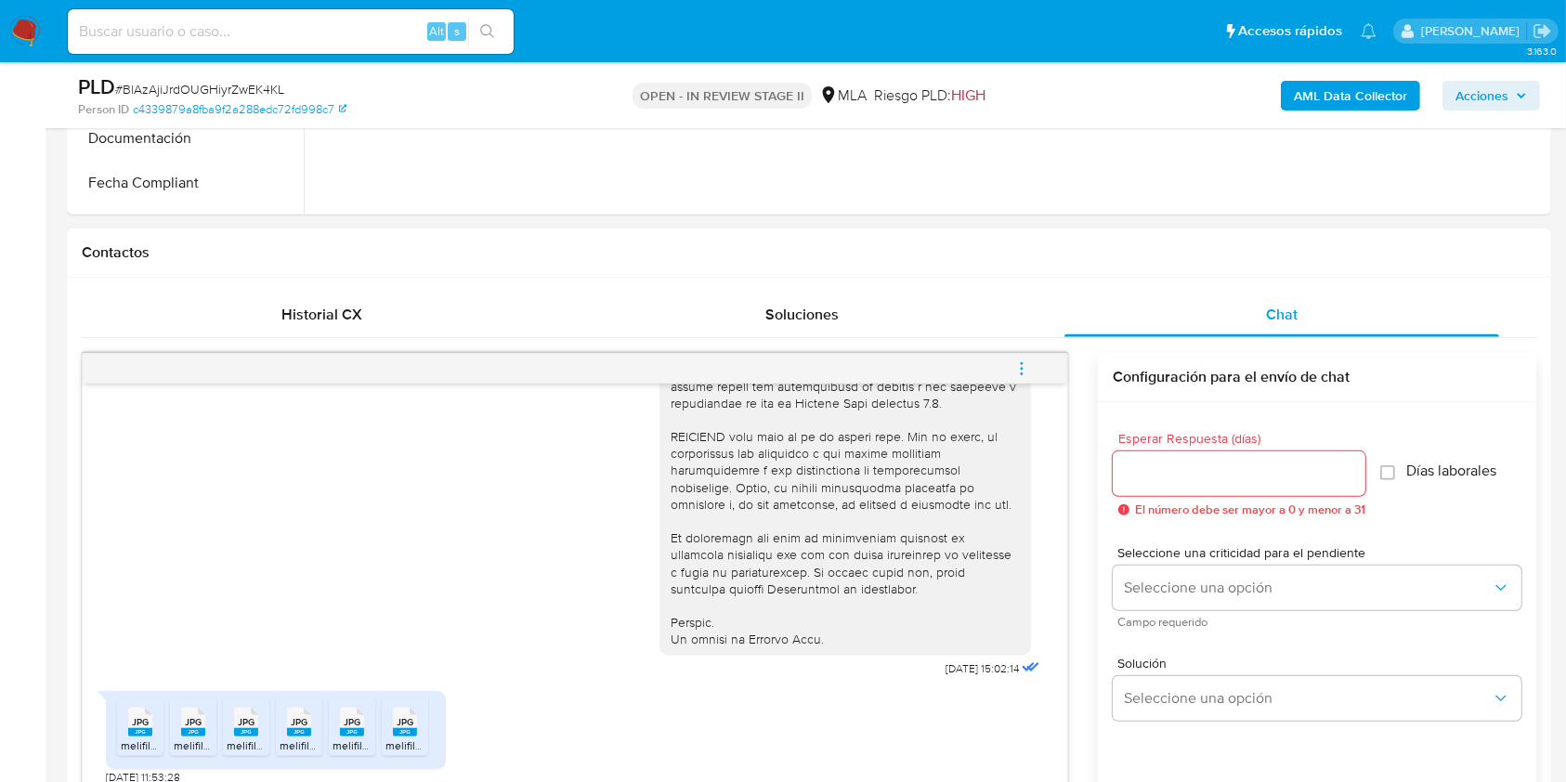
type textarea "Hola, Muchas gracias por la respuesta. Analizamos tu caso y notamos que la info…"
click at [1157, 463] on input "Esperar Respuesta (días)" at bounding box center [1239, 474] width 253 height 24
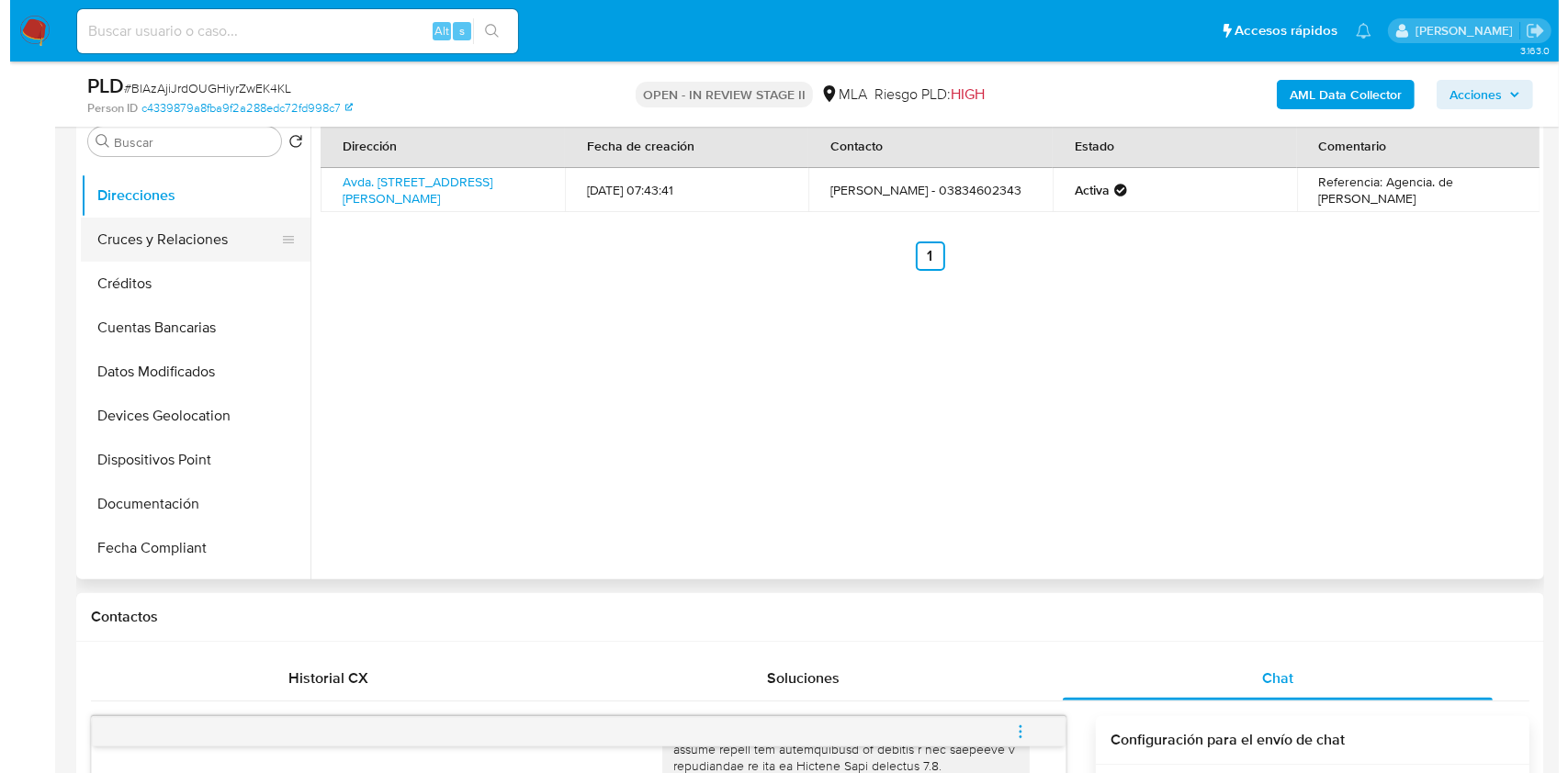
scroll to position [0, 0]
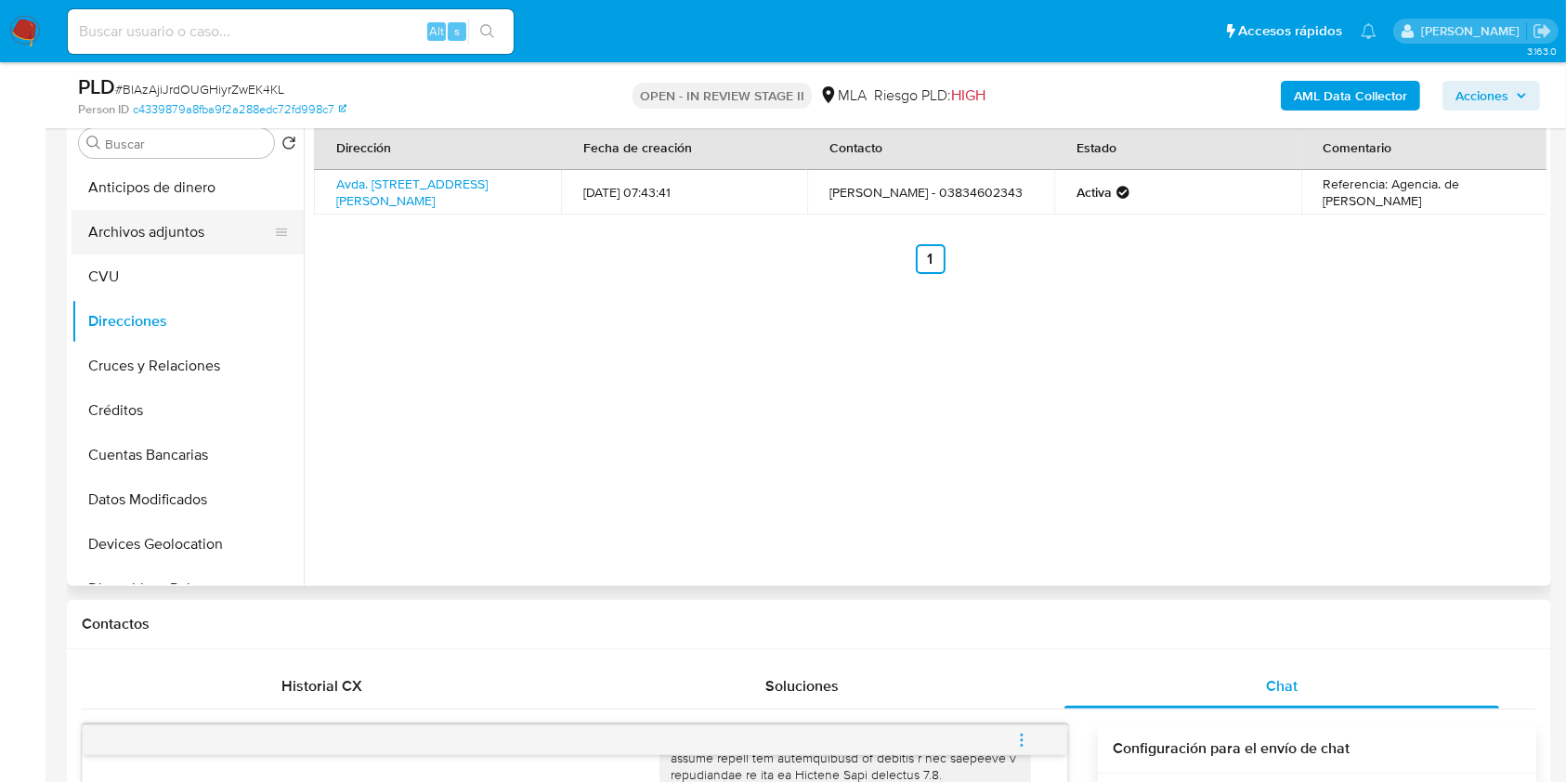
type input "0"
click at [185, 210] on button "Archivos adjuntos" at bounding box center [180, 232] width 217 height 45
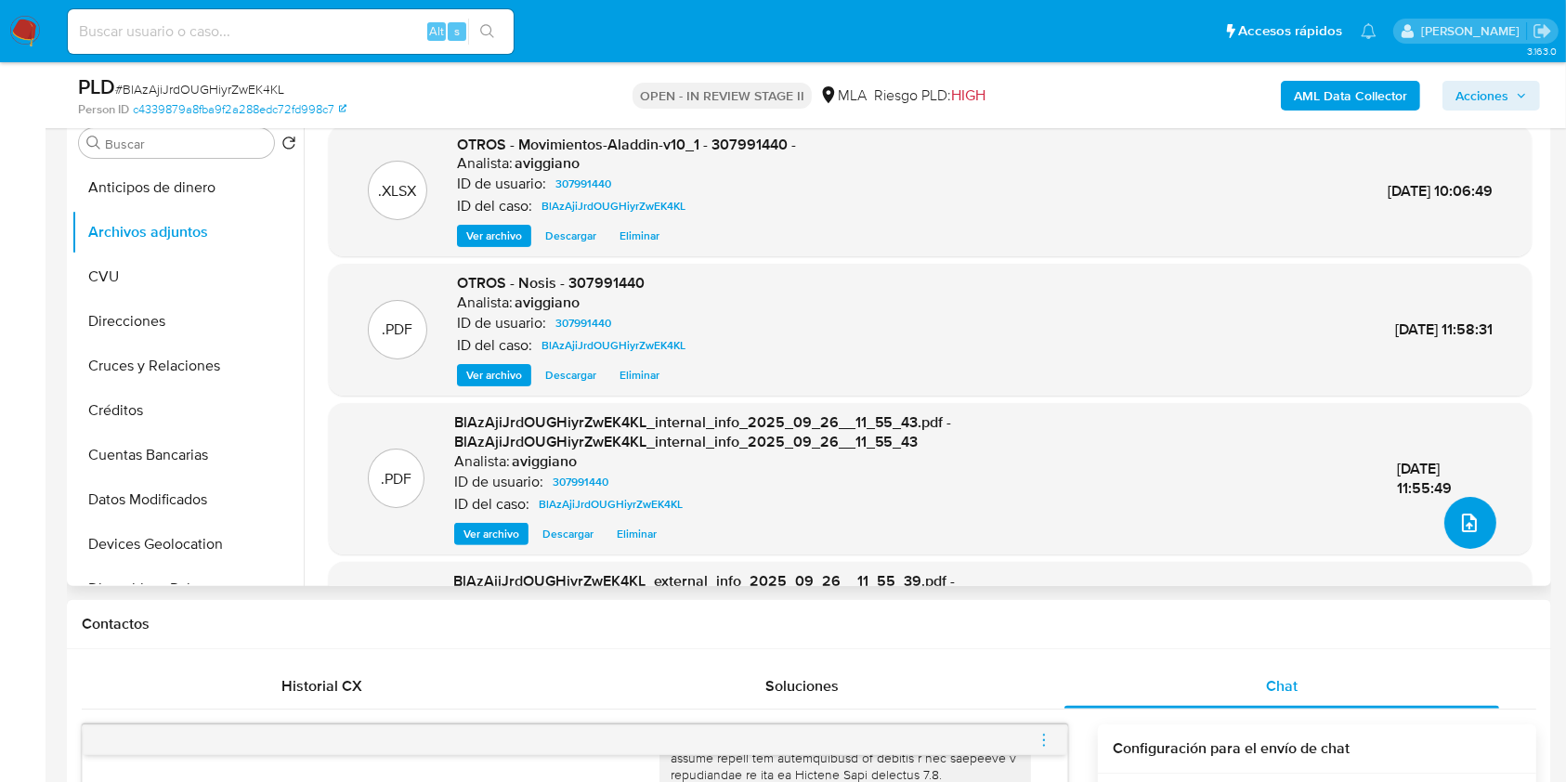
click at [1469, 512] on span "upload-file" at bounding box center [1469, 523] width 22 height 22
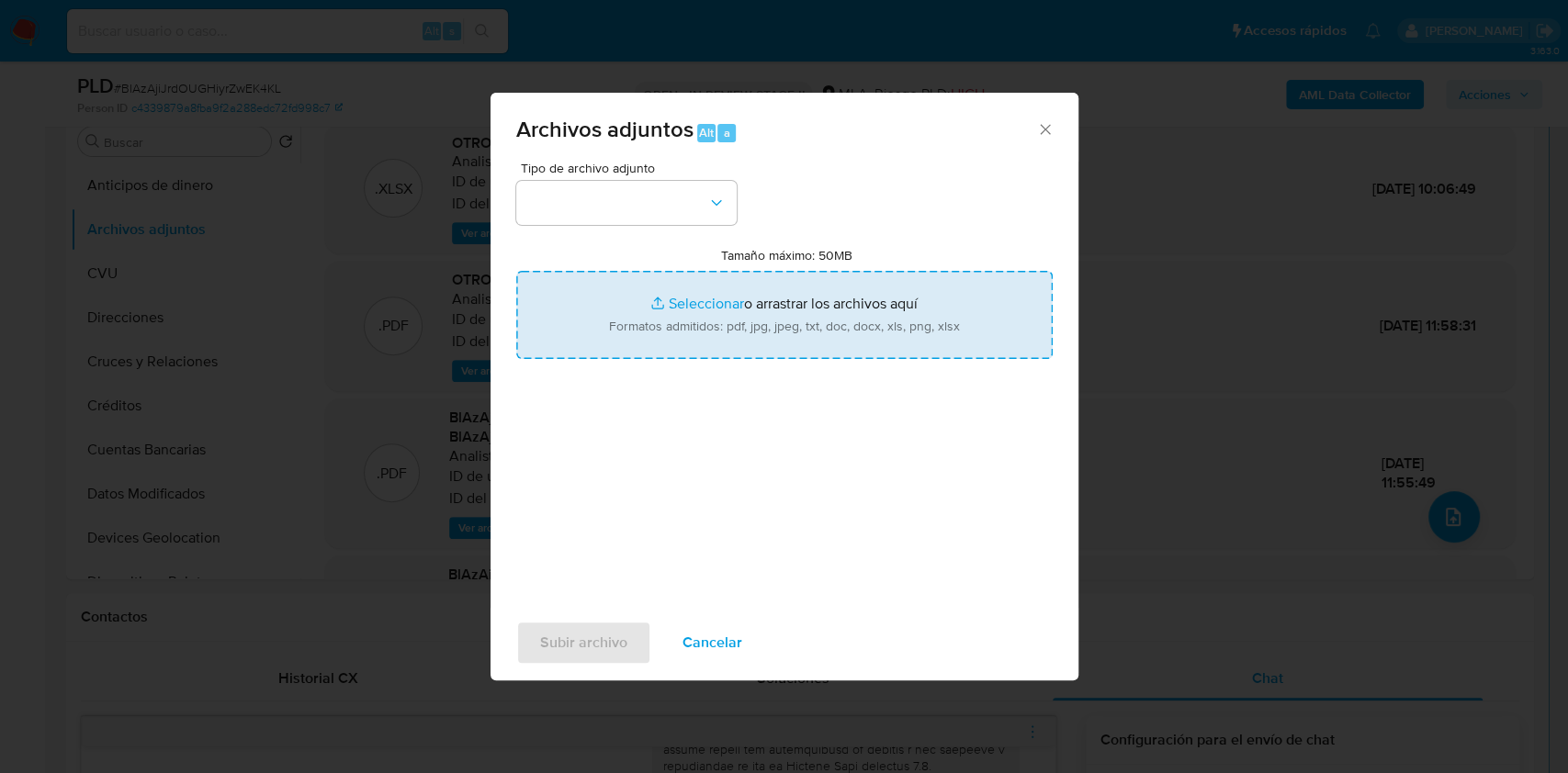
click at [830, 329] on input "Tamaño máximo: 50MB Seleccionar archivos" at bounding box center [784, 314] width 536 height 88
type input "C:\fakepath\Caselog BlAzAjiJrdOUGHiyrZwEK4KL_2025_09_17_14_15_01.docx"
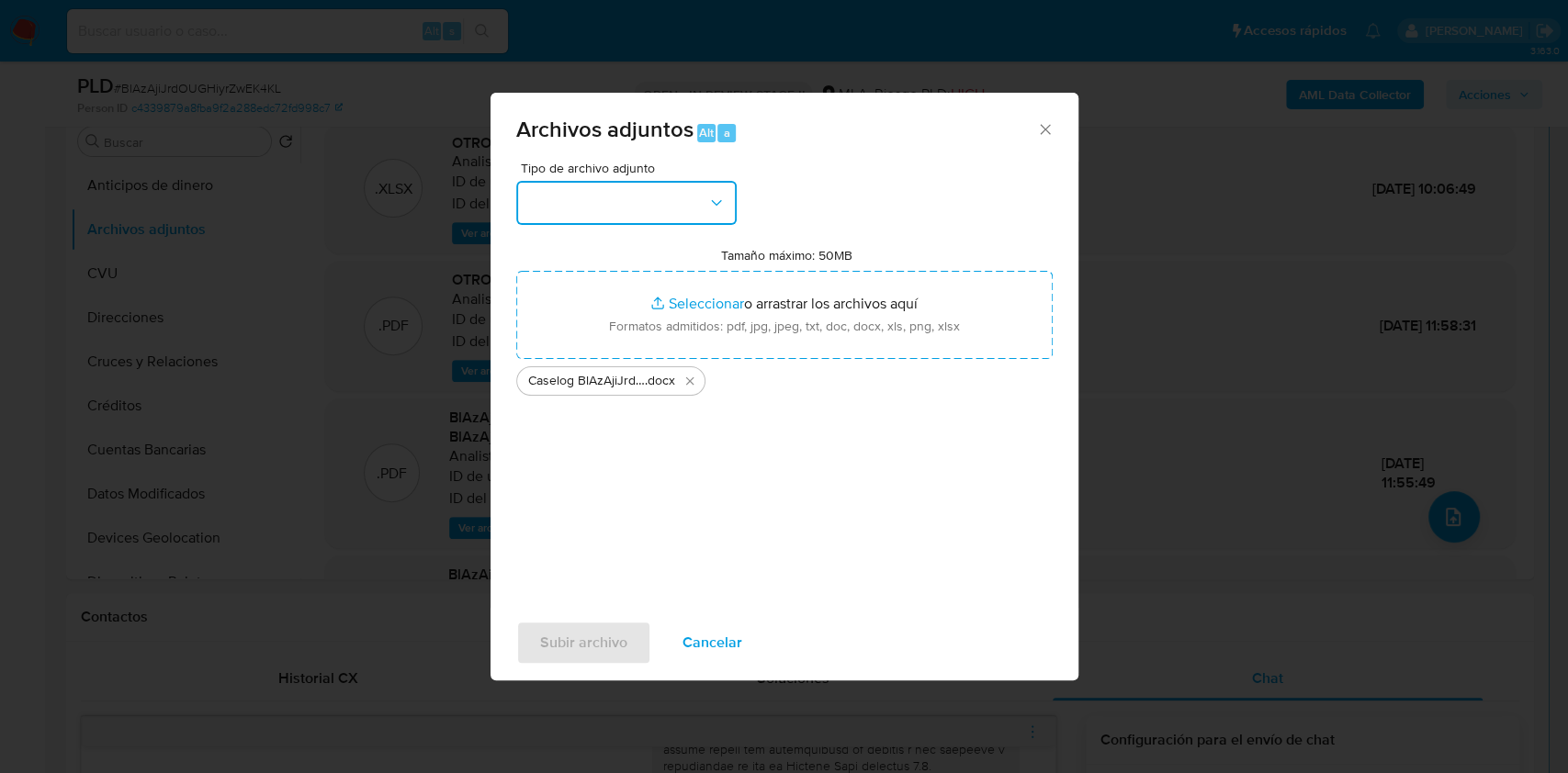
click at [683, 196] on button "button" at bounding box center [626, 203] width 220 height 44
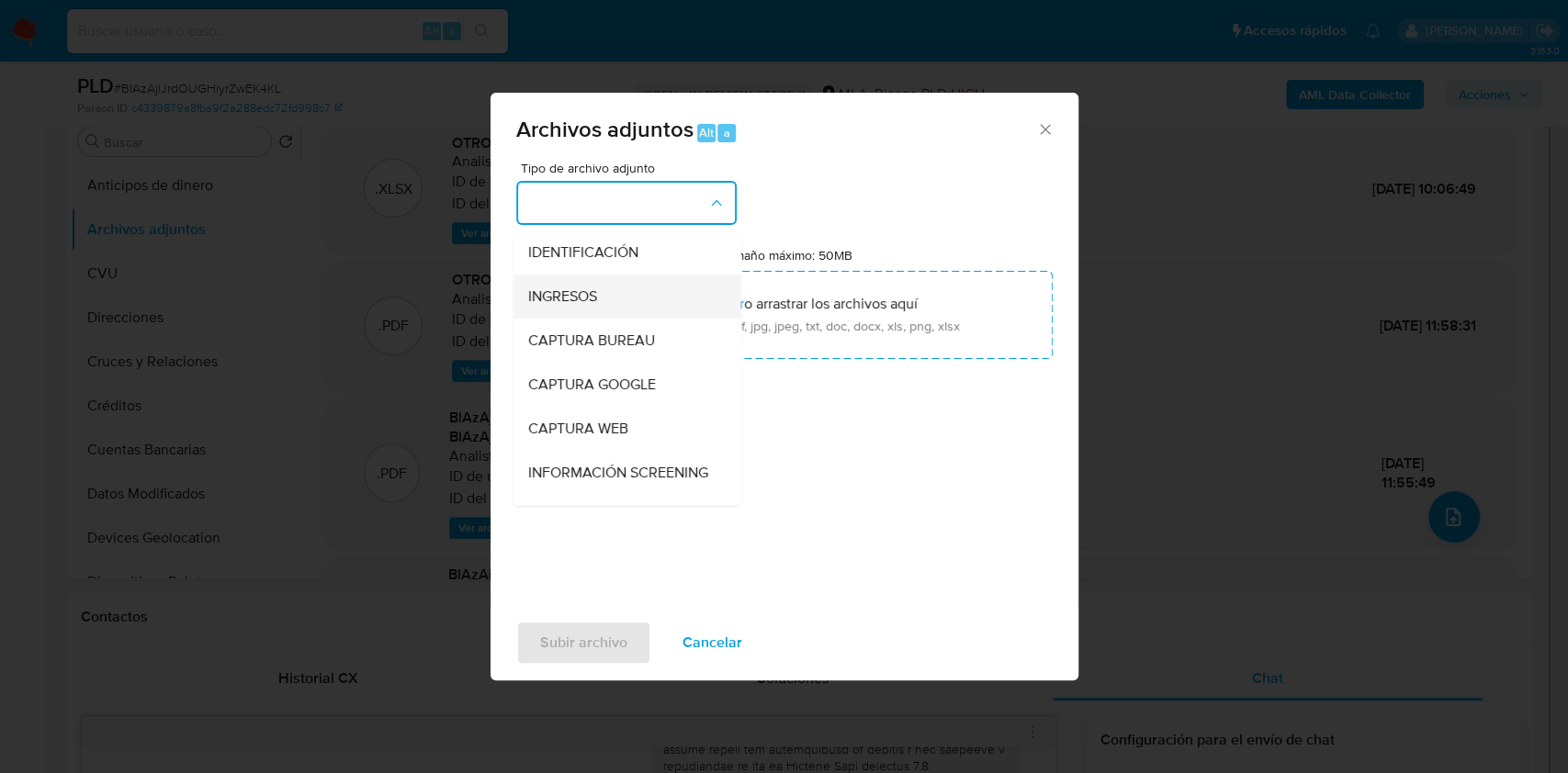
click at [613, 293] on div "INGRESOS" at bounding box center [620, 297] width 187 height 44
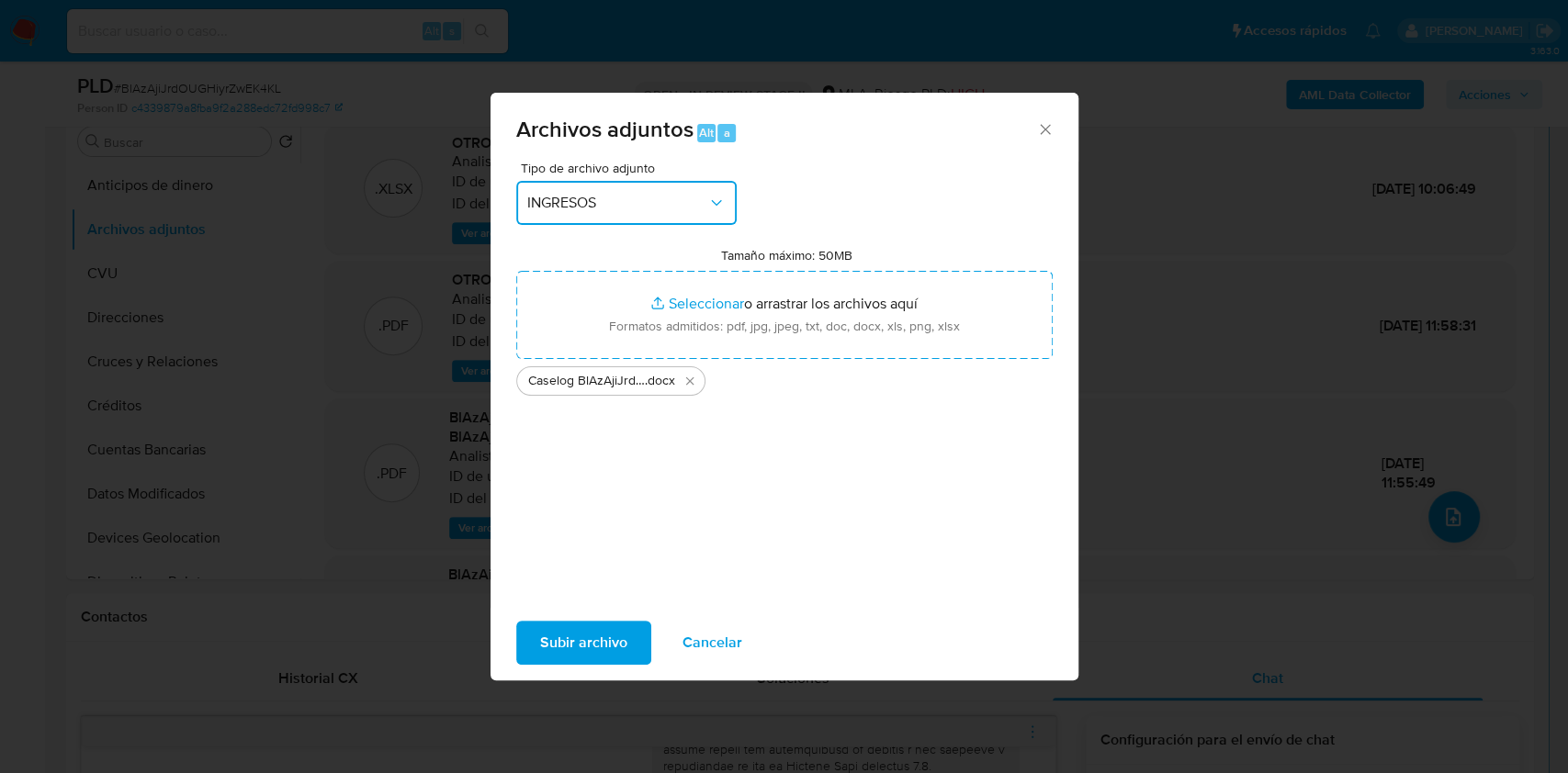
click at [638, 209] on span "INGRESOS" at bounding box center [617, 203] width 180 height 19
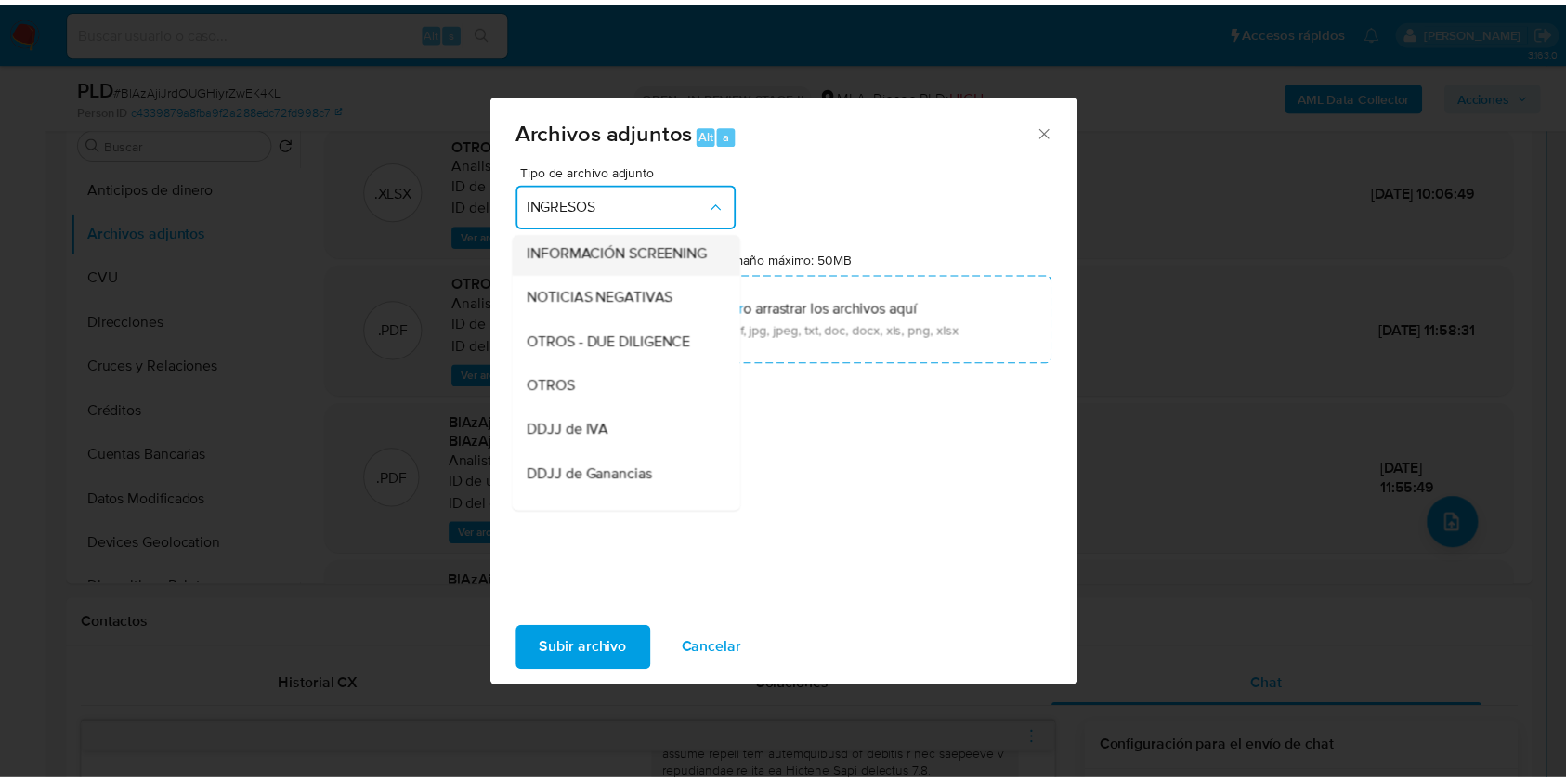
scroll to position [220, 0]
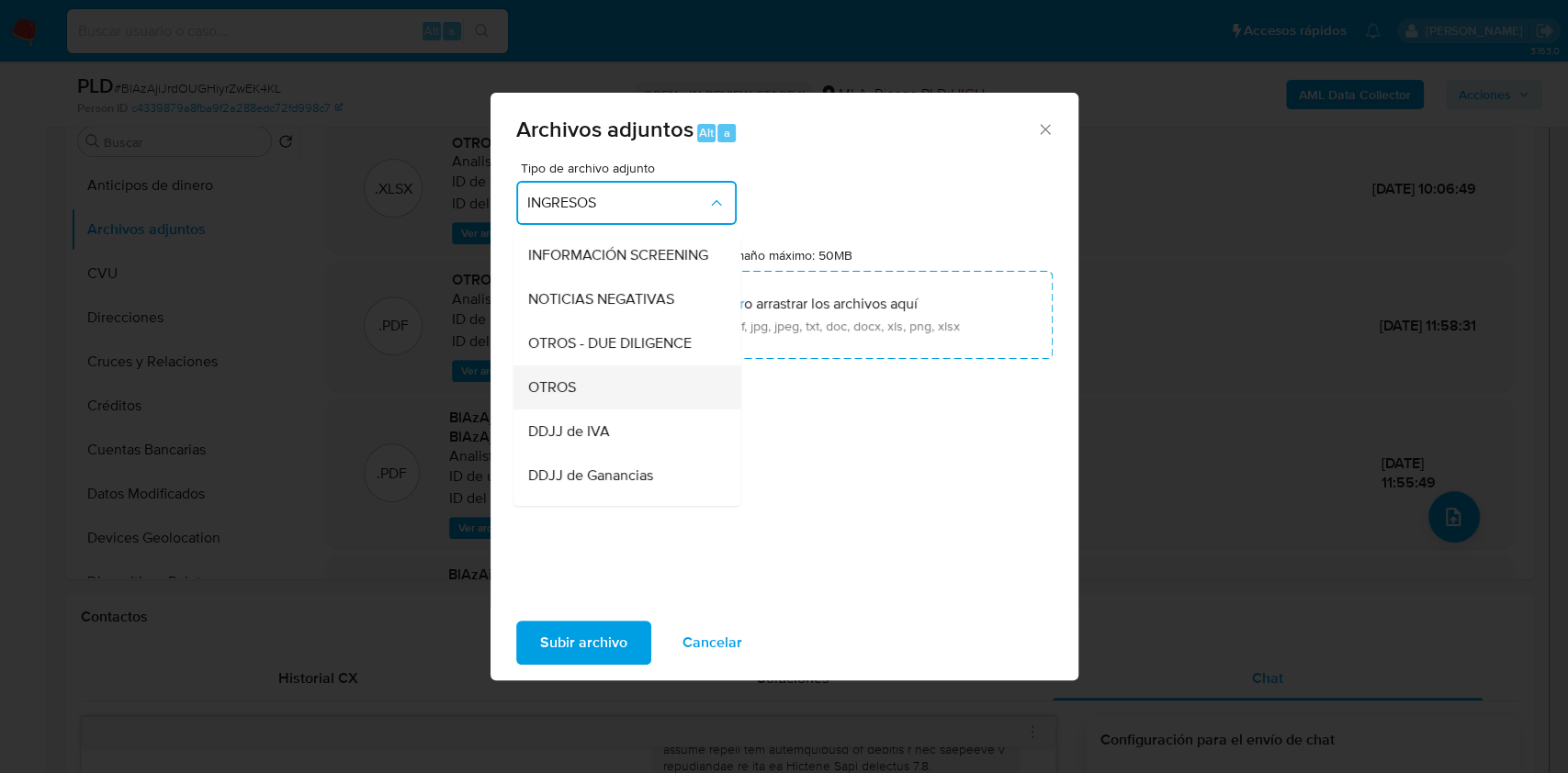
click at [564, 396] on span "OTROS" at bounding box center [551, 387] width 47 height 19
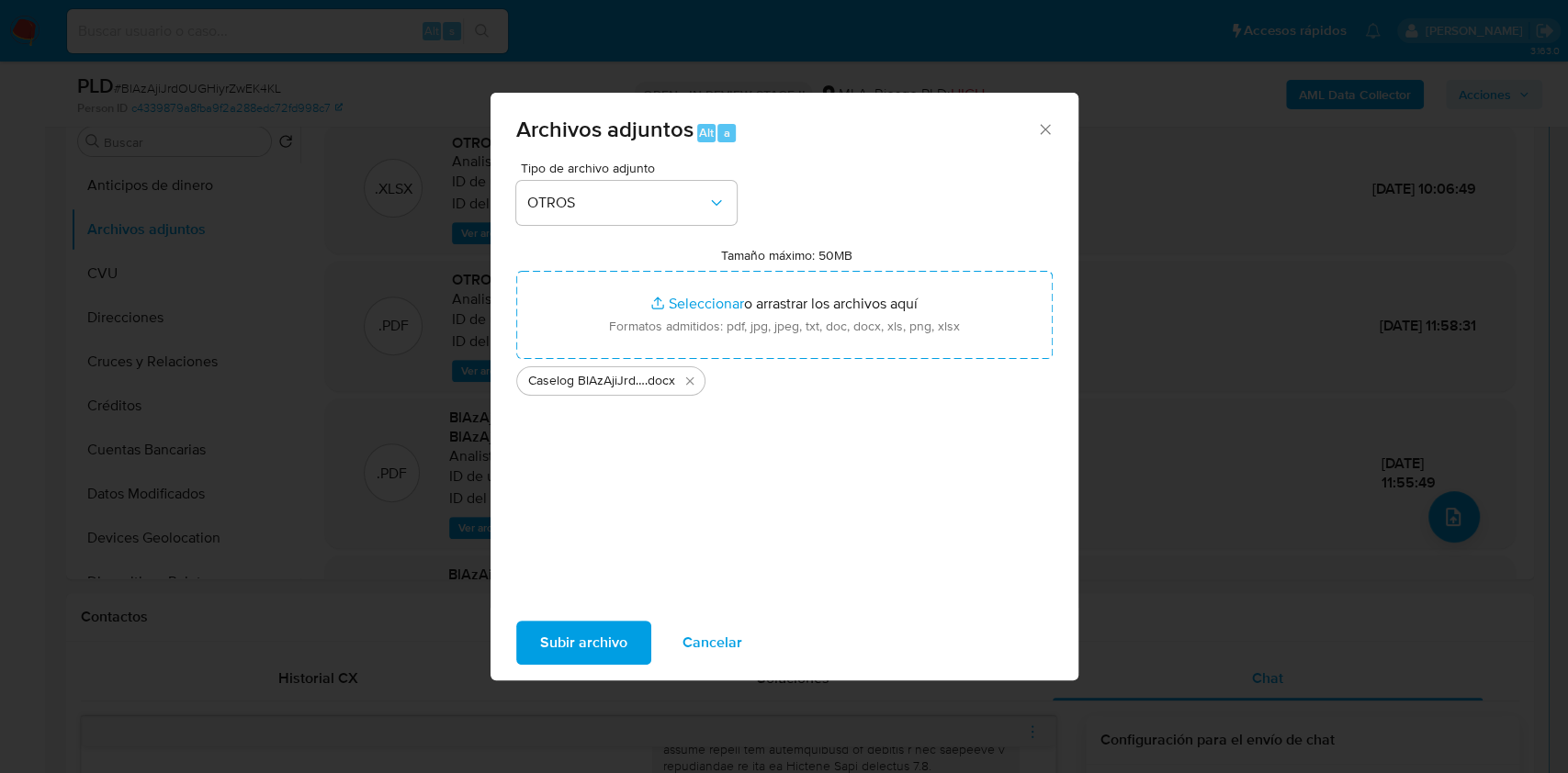
click at [609, 638] on span "Subir archivo" at bounding box center [583, 643] width 87 height 41
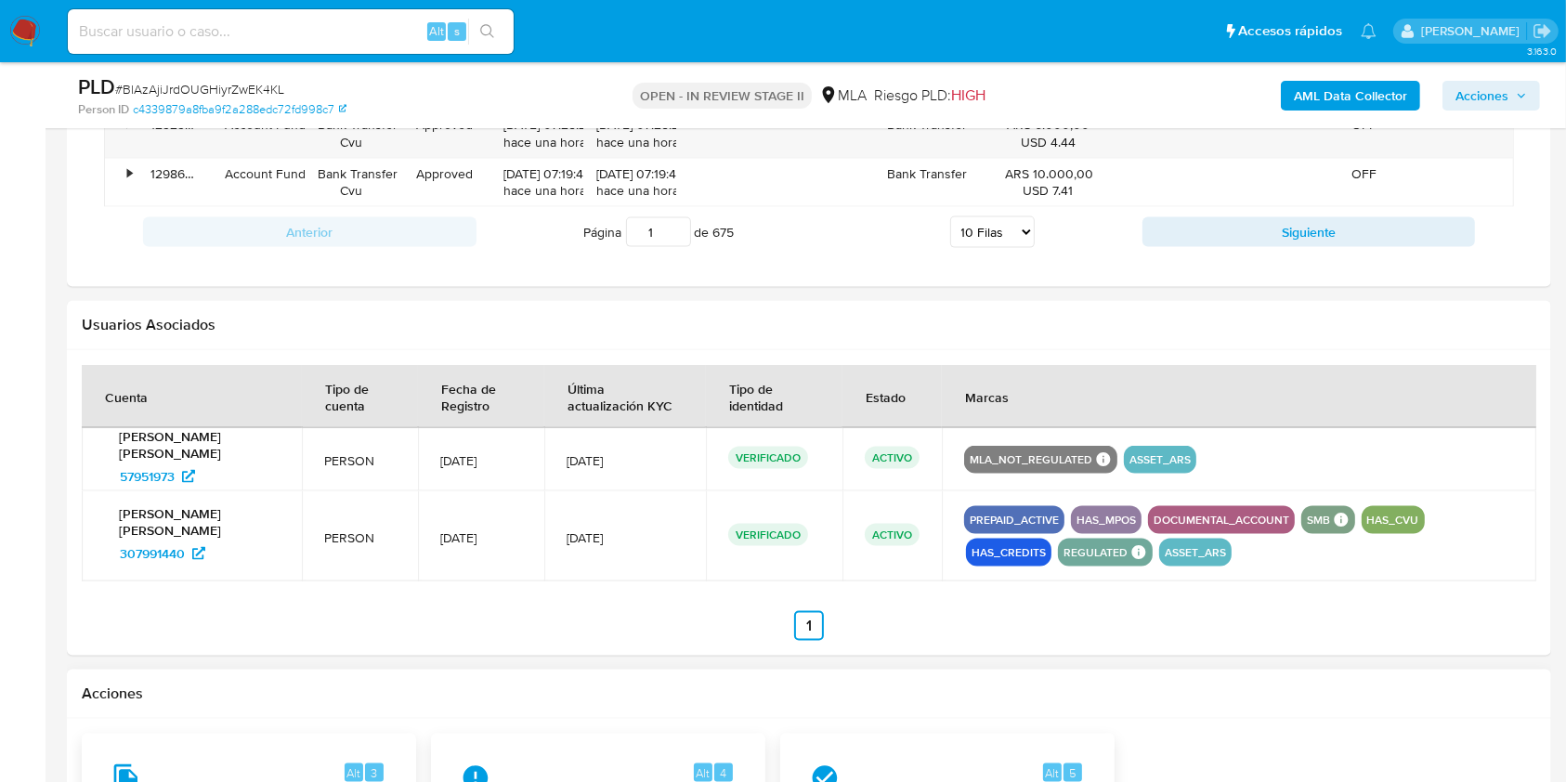
scroll to position [2848, 0]
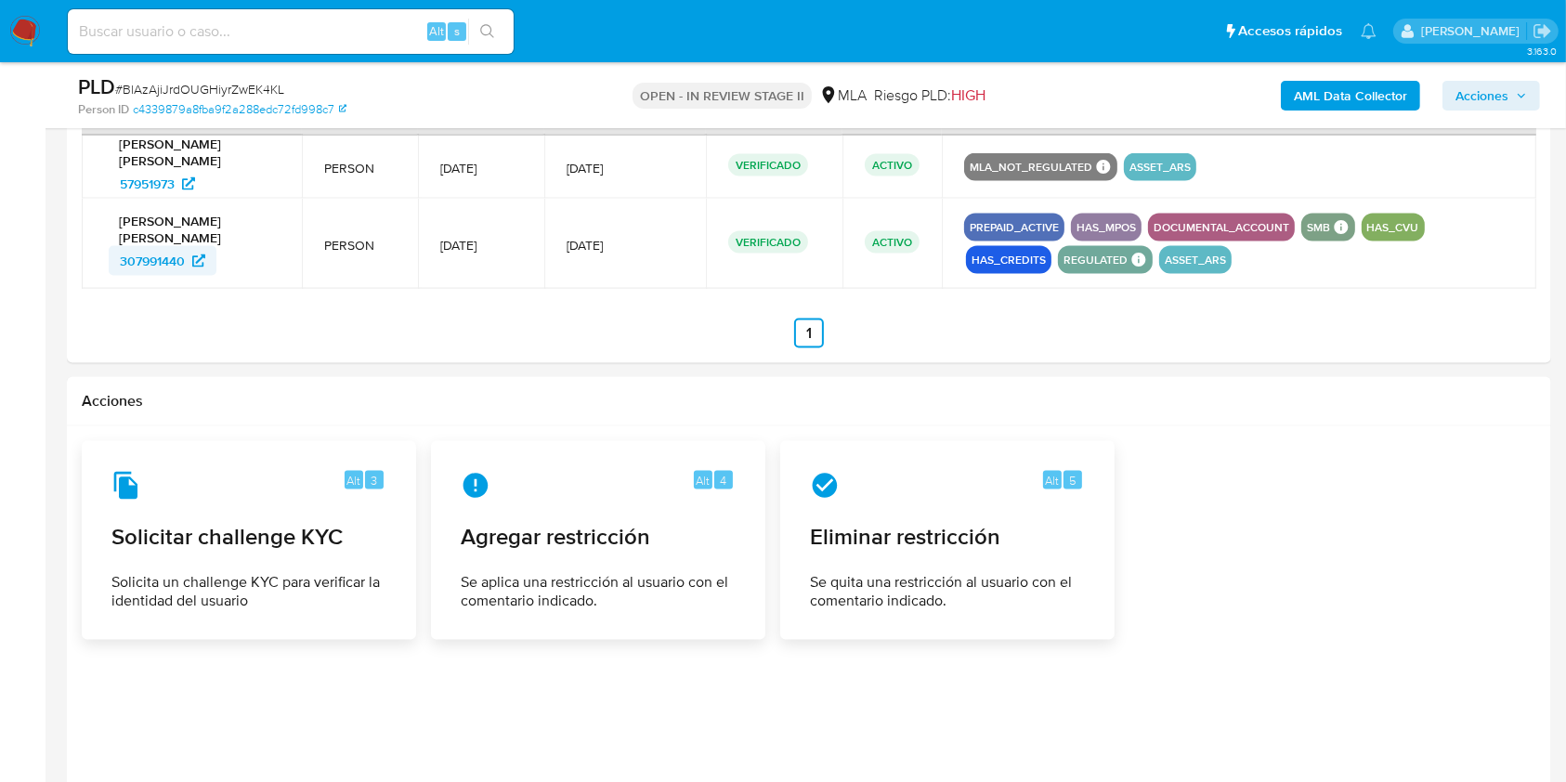
drag, startPoint x: 98, startPoint y: 250, endPoint x: 187, endPoint y: 243, distance: 88.5
click at [187, 243] on td "Gabriel Eduardo Leiva Grosso 307991440" at bounding box center [192, 244] width 220 height 90
drag, startPoint x: 104, startPoint y: 161, endPoint x: 176, endPoint y: 167, distance: 72.7
click at [176, 167] on div "Gabriel Eduardo Leiva 57951973" at bounding box center [192, 167] width 176 height 63
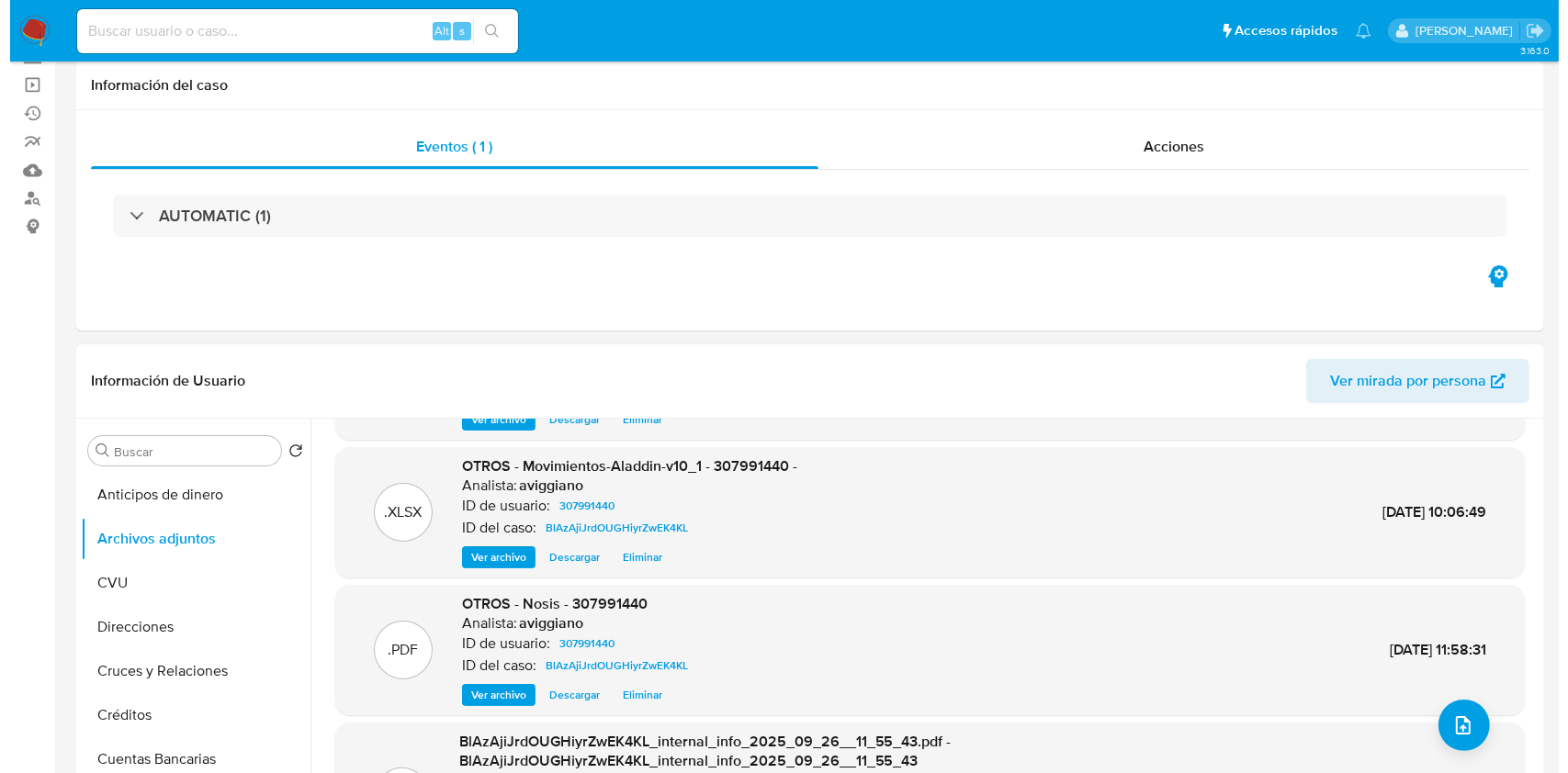
scroll to position [244, 0]
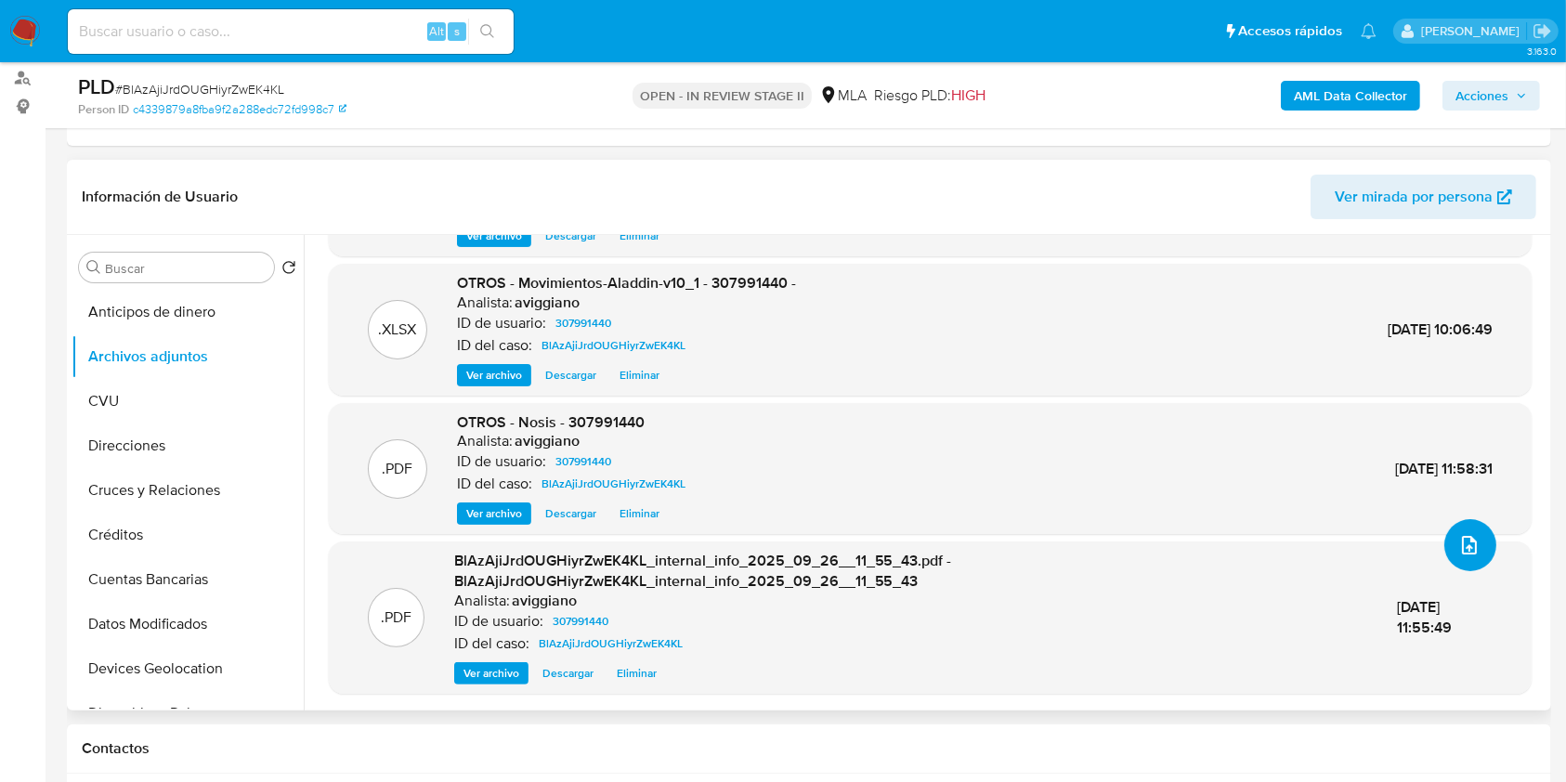
click at [1458, 542] on icon "upload-file" at bounding box center [1469, 545] width 22 height 22
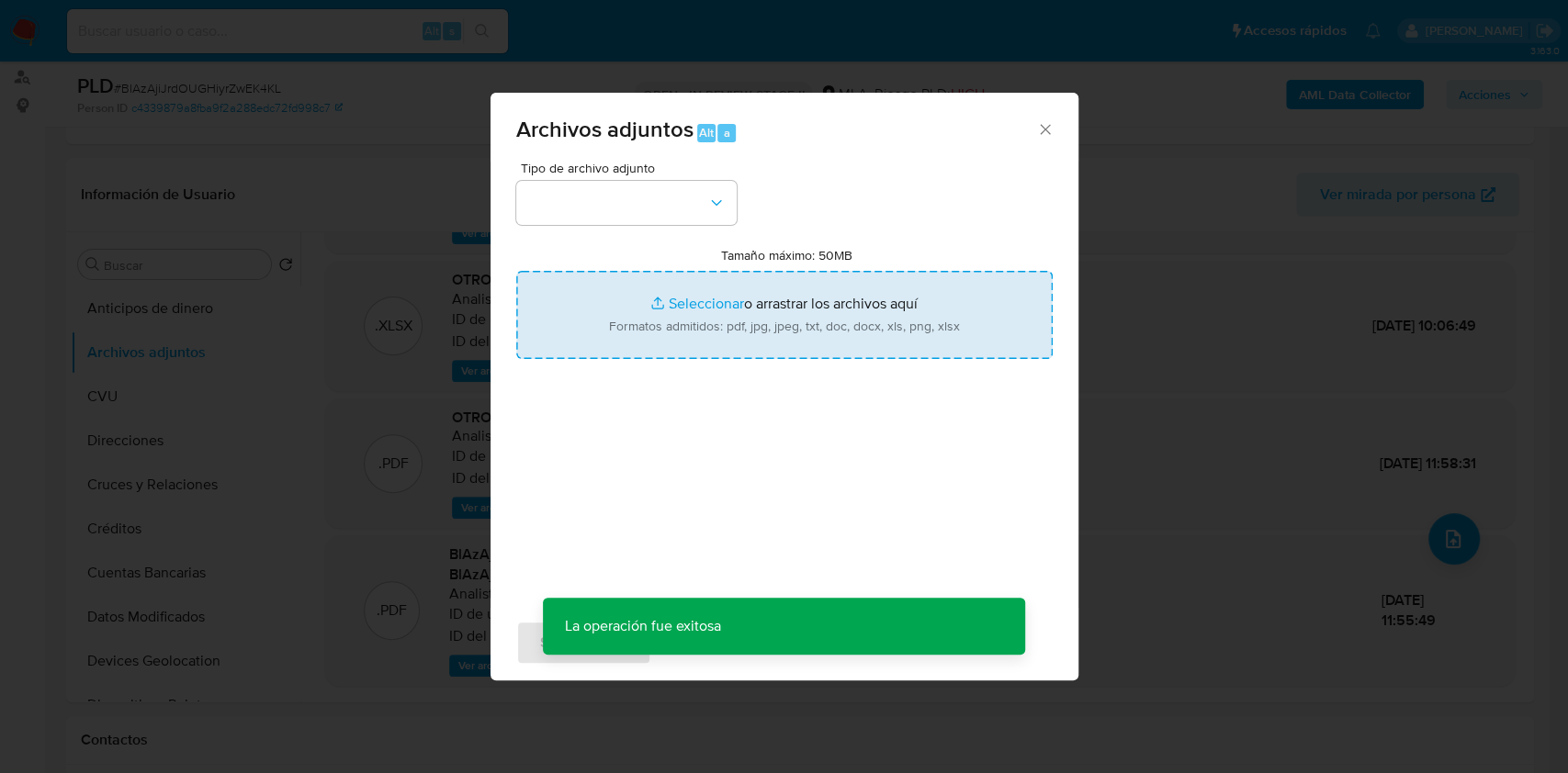
click at [787, 291] on input "Tamaño máximo: 50MB Seleccionar archivos" at bounding box center [784, 314] width 536 height 88
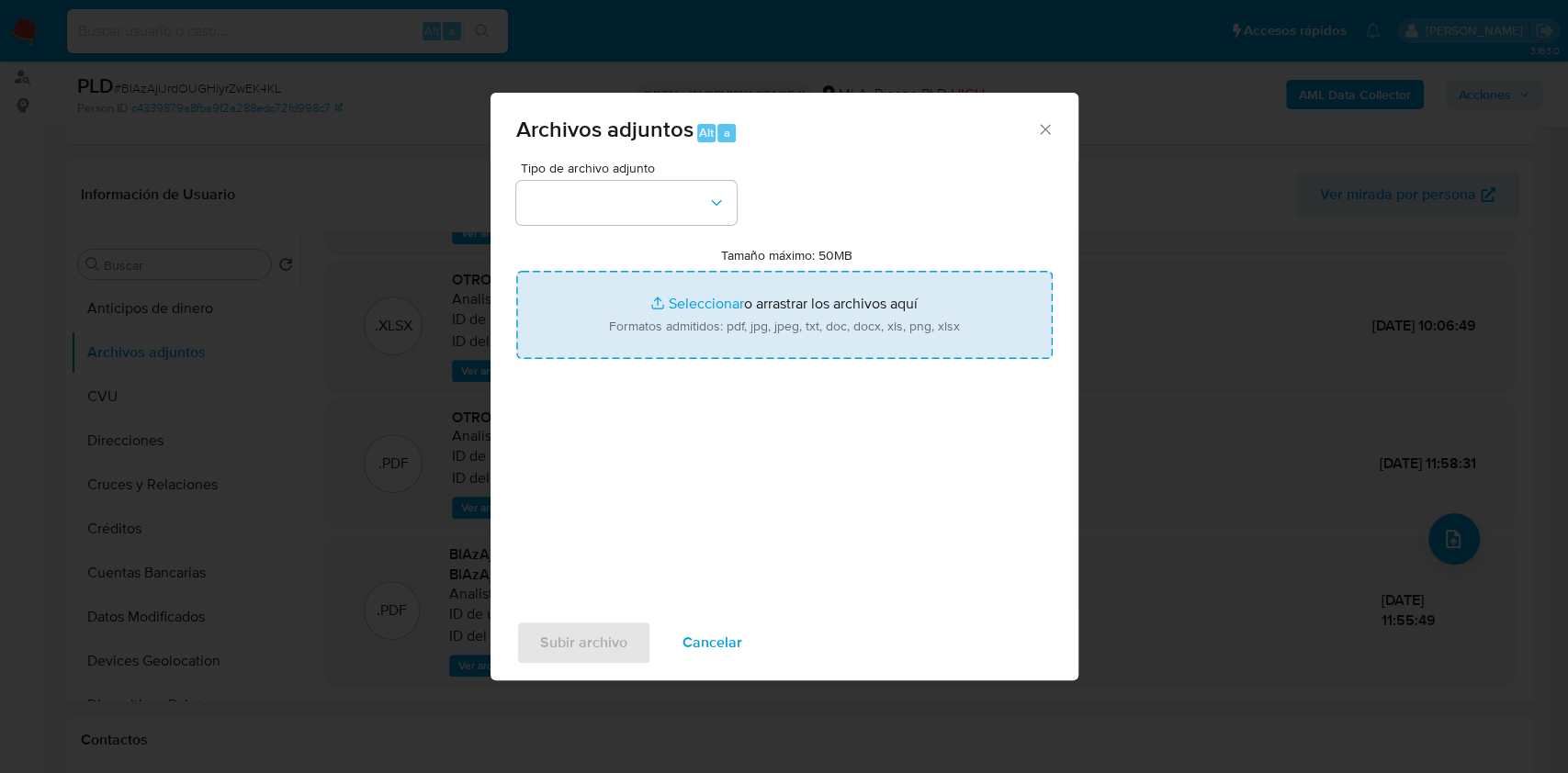
type input "C:\fakepath\Caselog BlAzAjiJrdOUGHiyrZwEK4KL_2025_09_17_14_15_01 (1).docx"
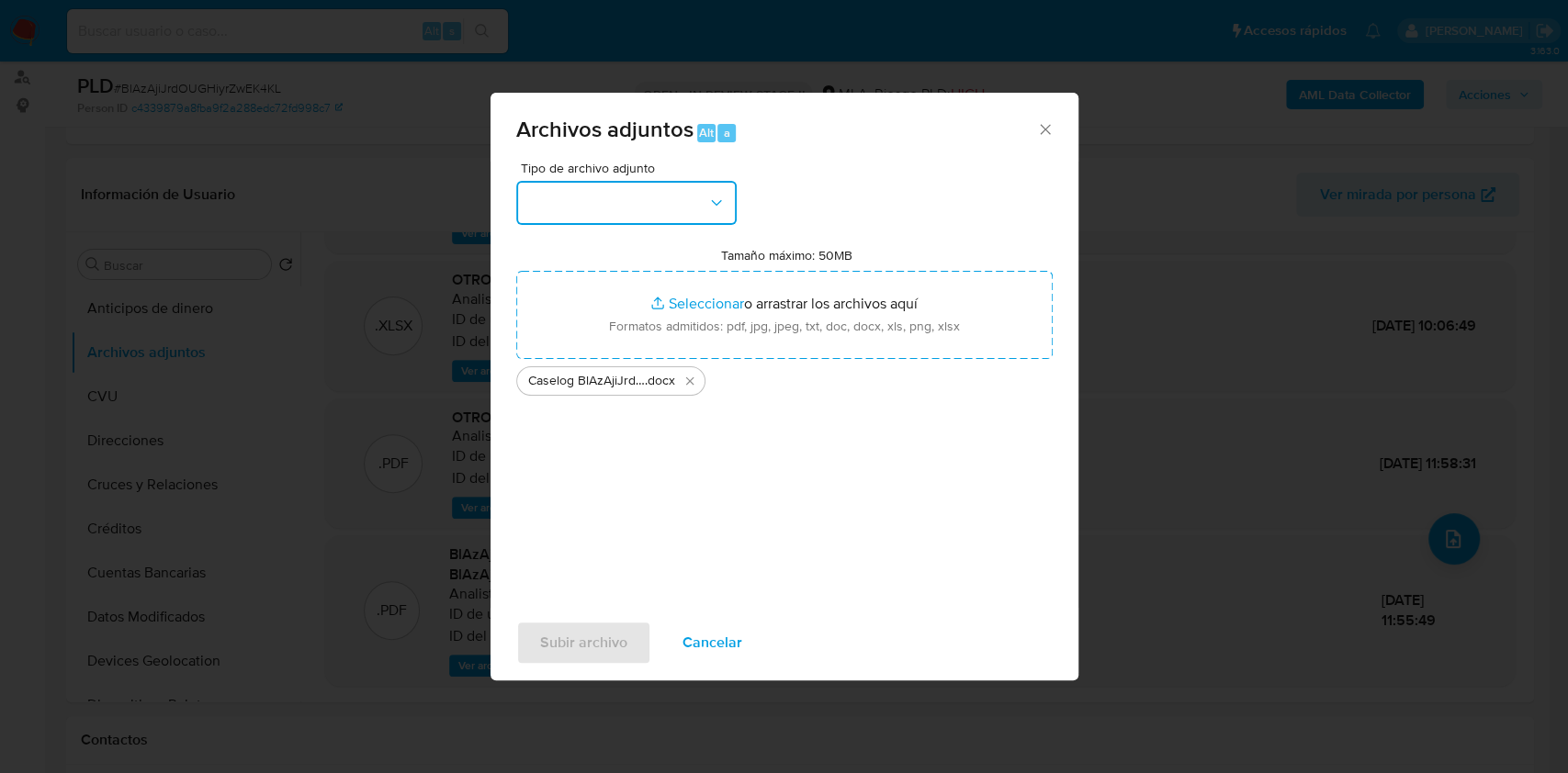
click at [668, 209] on button "button" at bounding box center [626, 203] width 220 height 44
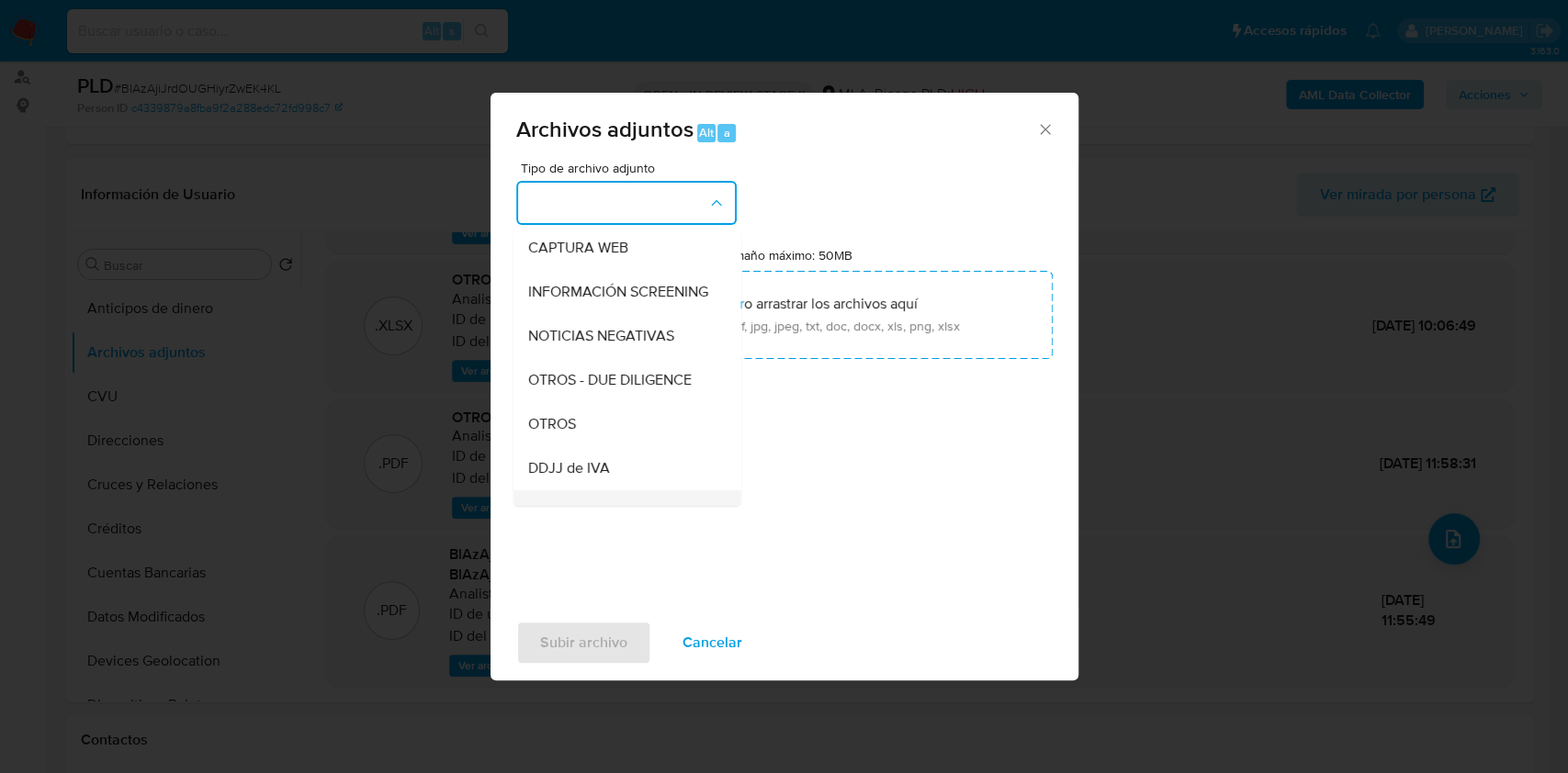
scroll to position [368, 0]
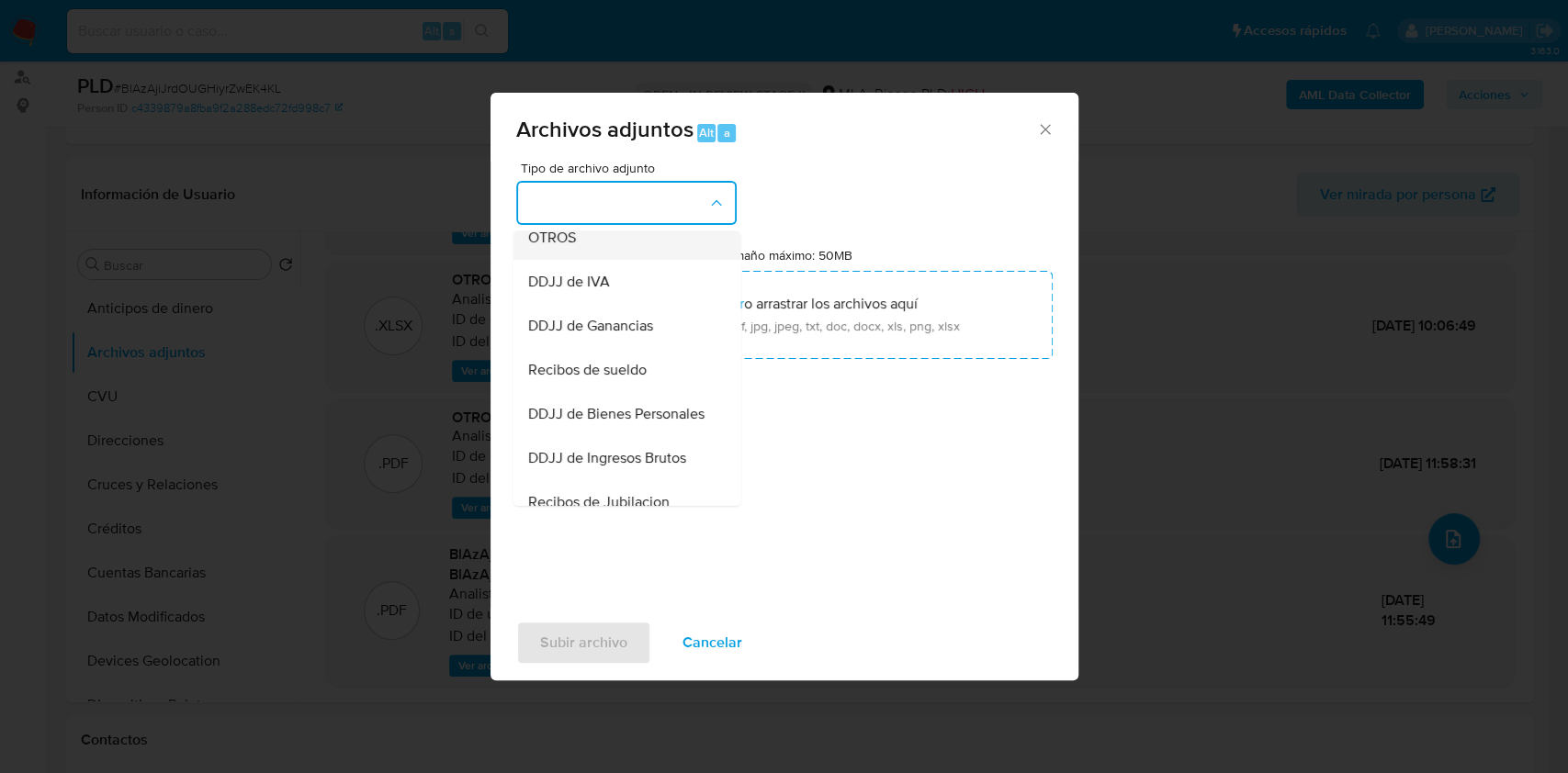
click at [585, 260] on div "OTROS" at bounding box center [620, 237] width 187 height 44
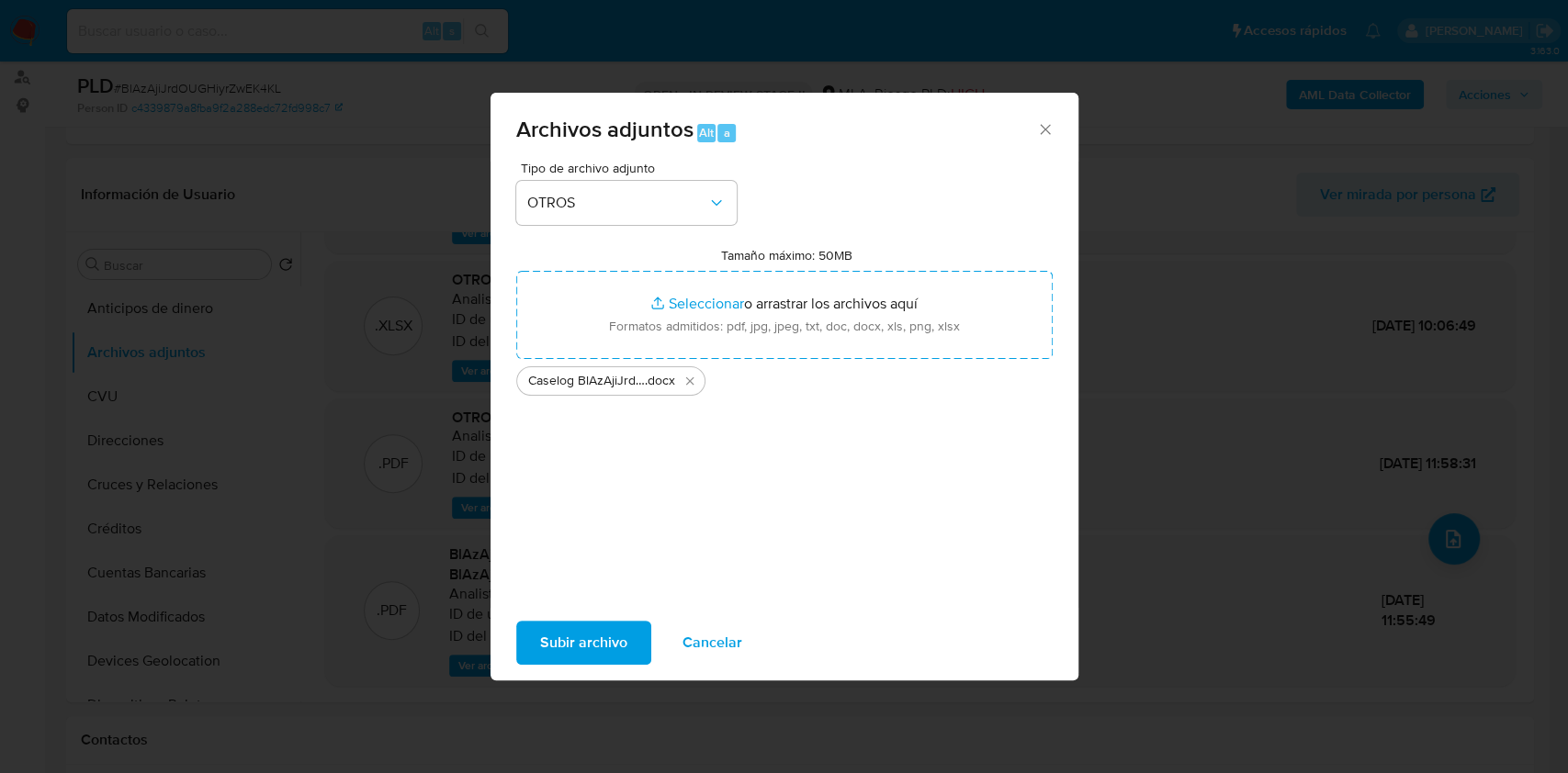
click at [548, 640] on span "Subir archivo" at bounding box center [583, 643] width 87 height 41
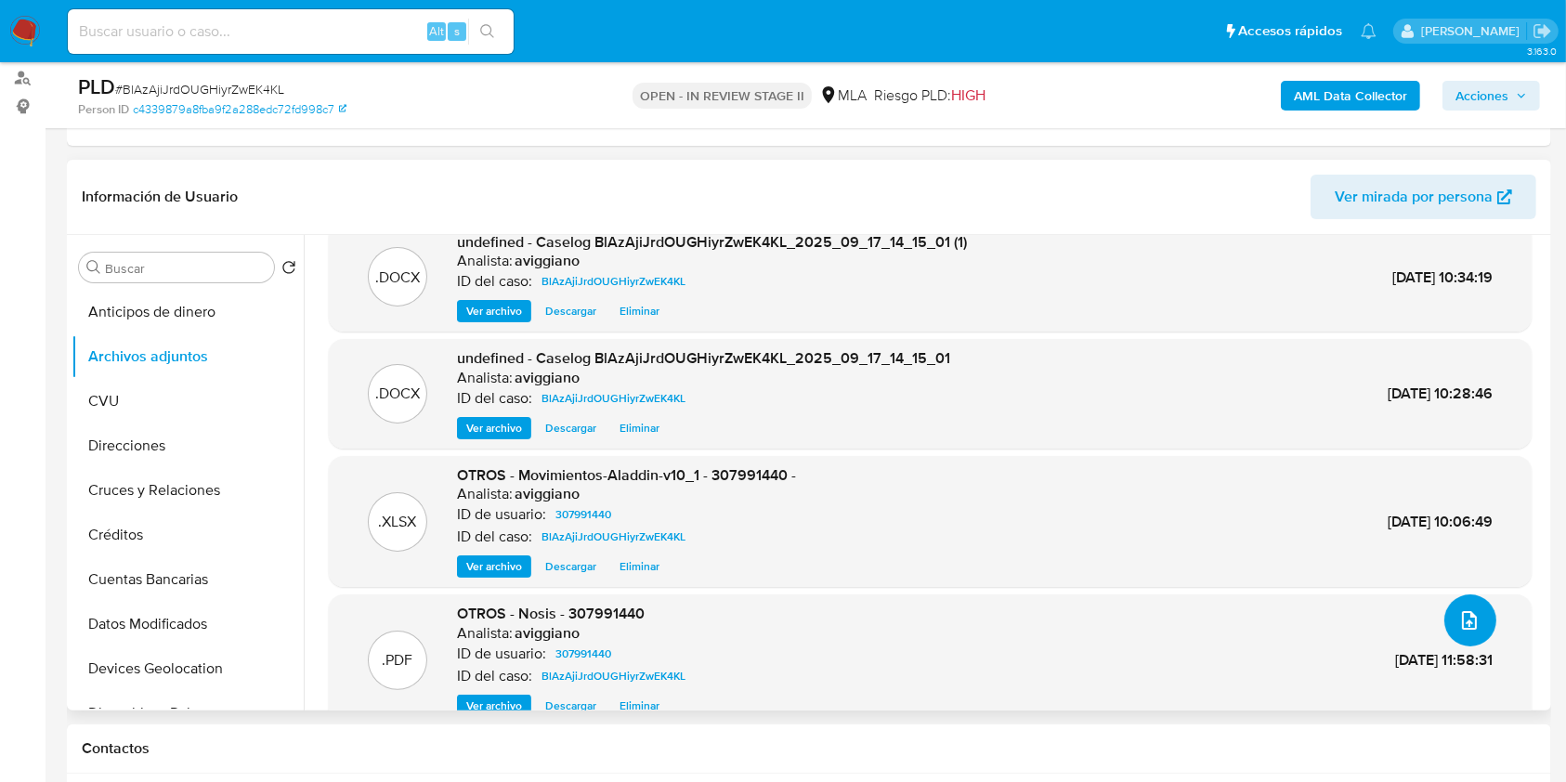
scroll to position [0, 0]
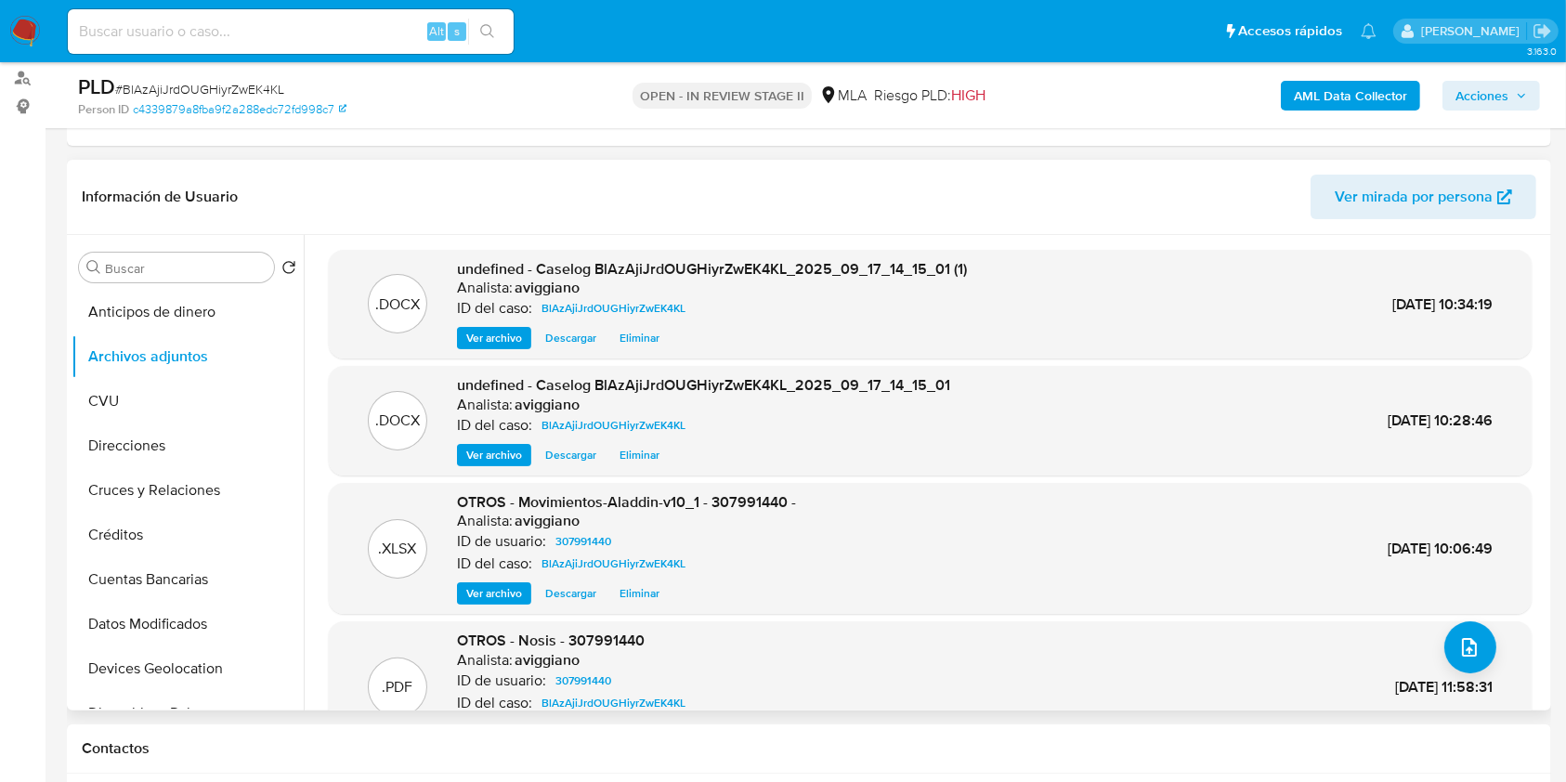
click at [629, 464] on span "Eliminar" at bounding box center [640, 455] width 40 height 19
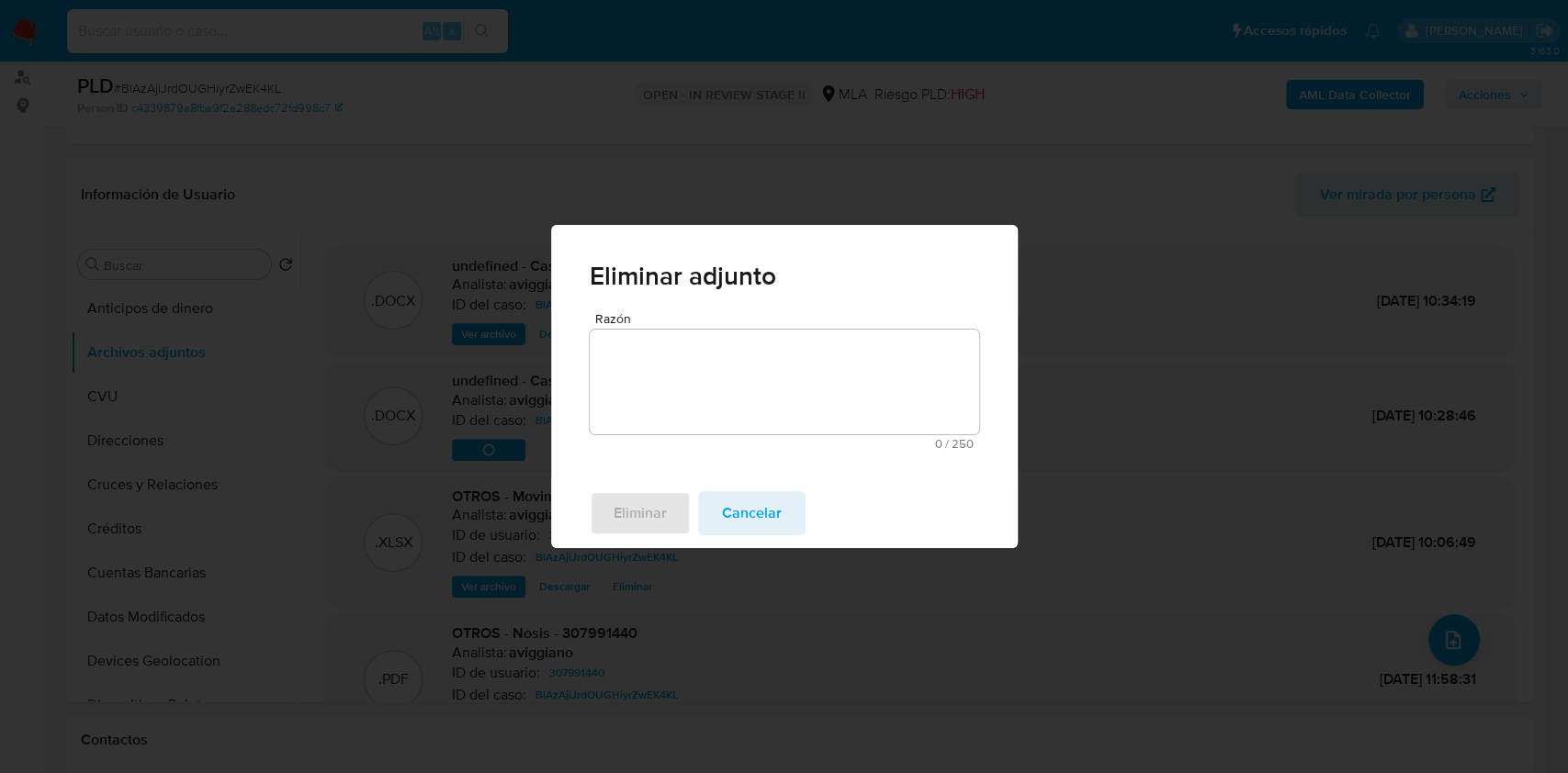
click at [708, 343] on textarea "Razón" at bounding box center [784, 382] width 390 height 105
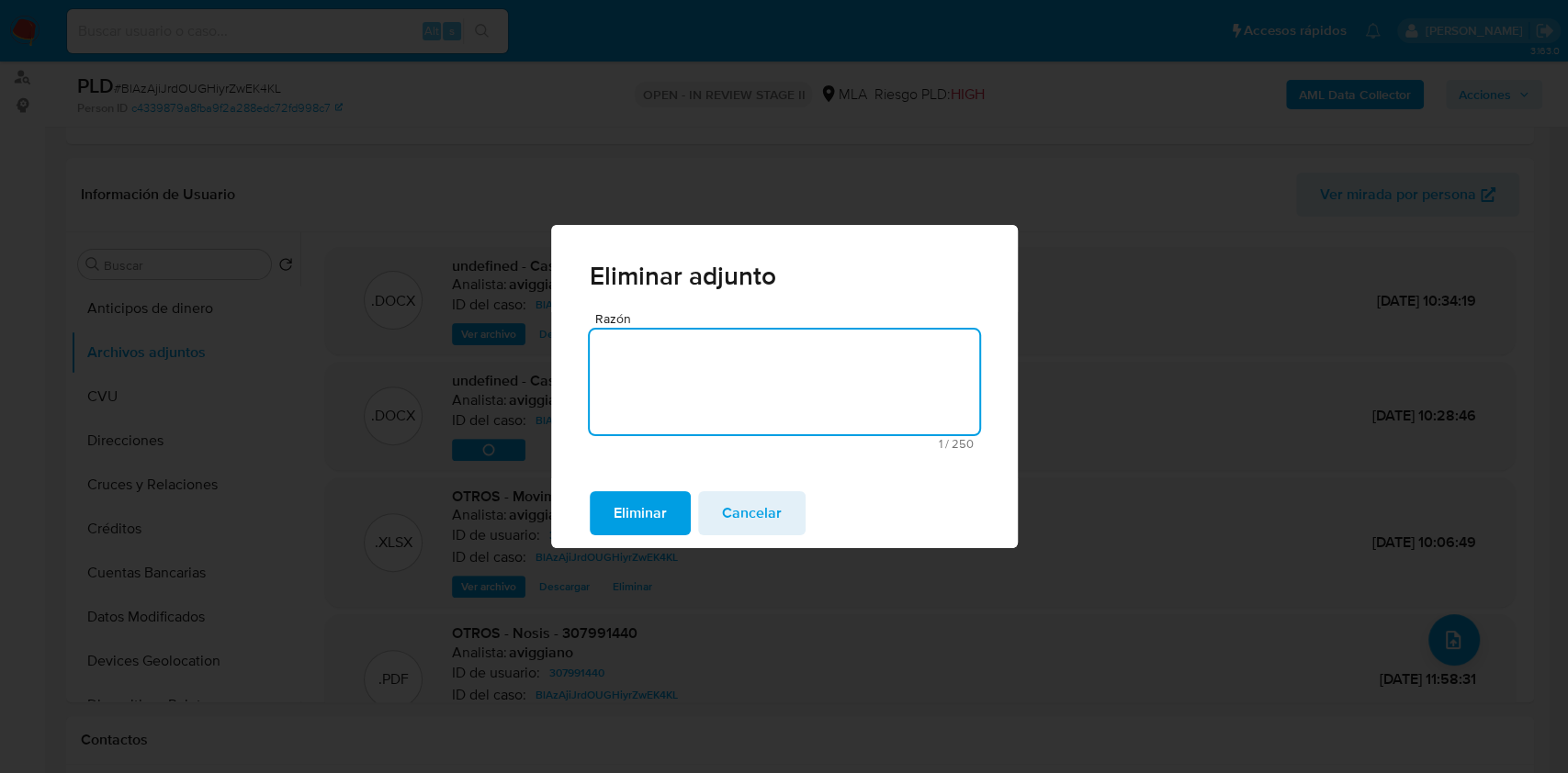
click at [608, 520] on button "Eliminar" at bounding box center [640, 513] width 101 height 44
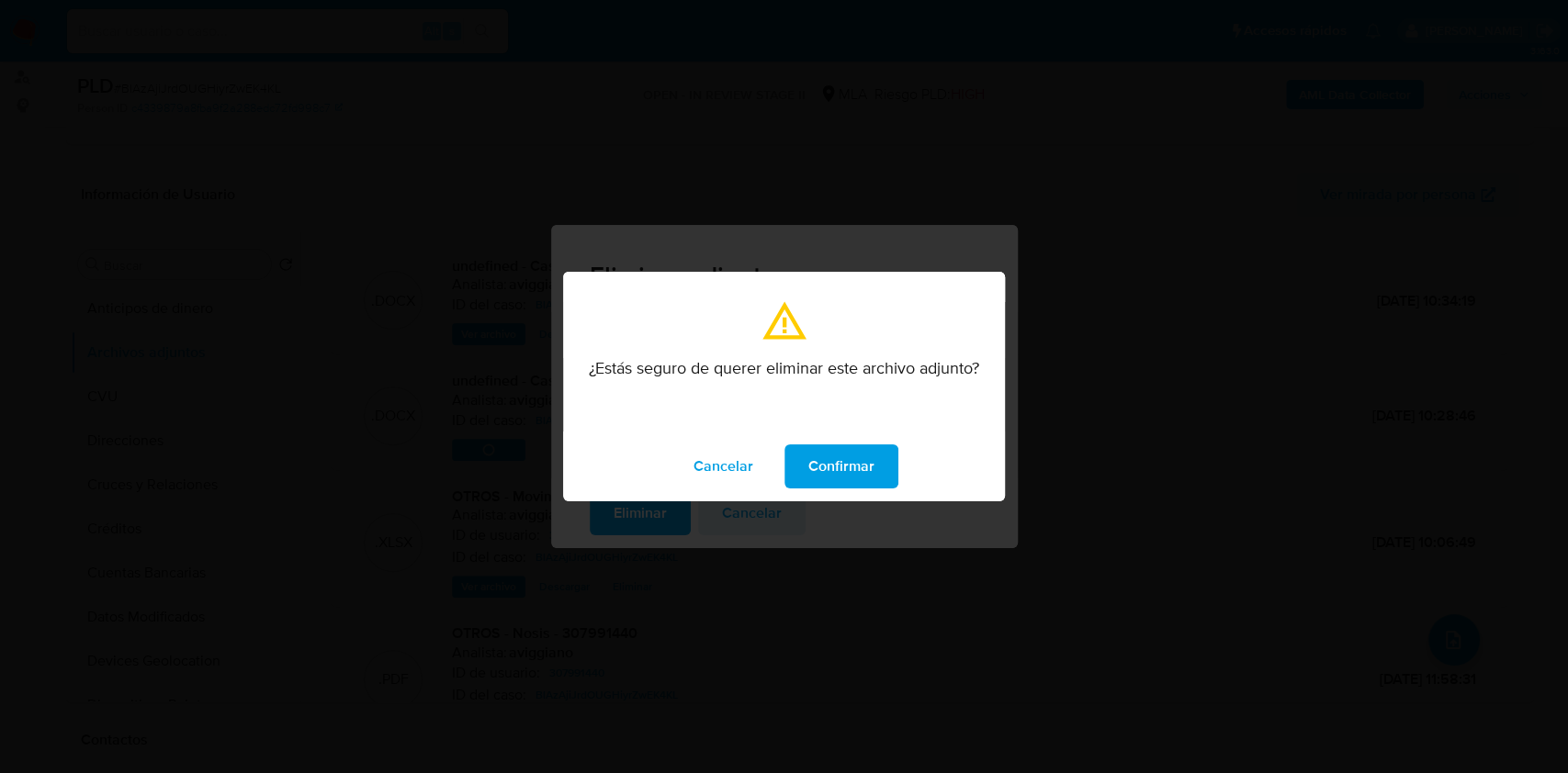
click at [870, 450] on span "Confirmar" at bounding box center [840, 466] width 66 height 41
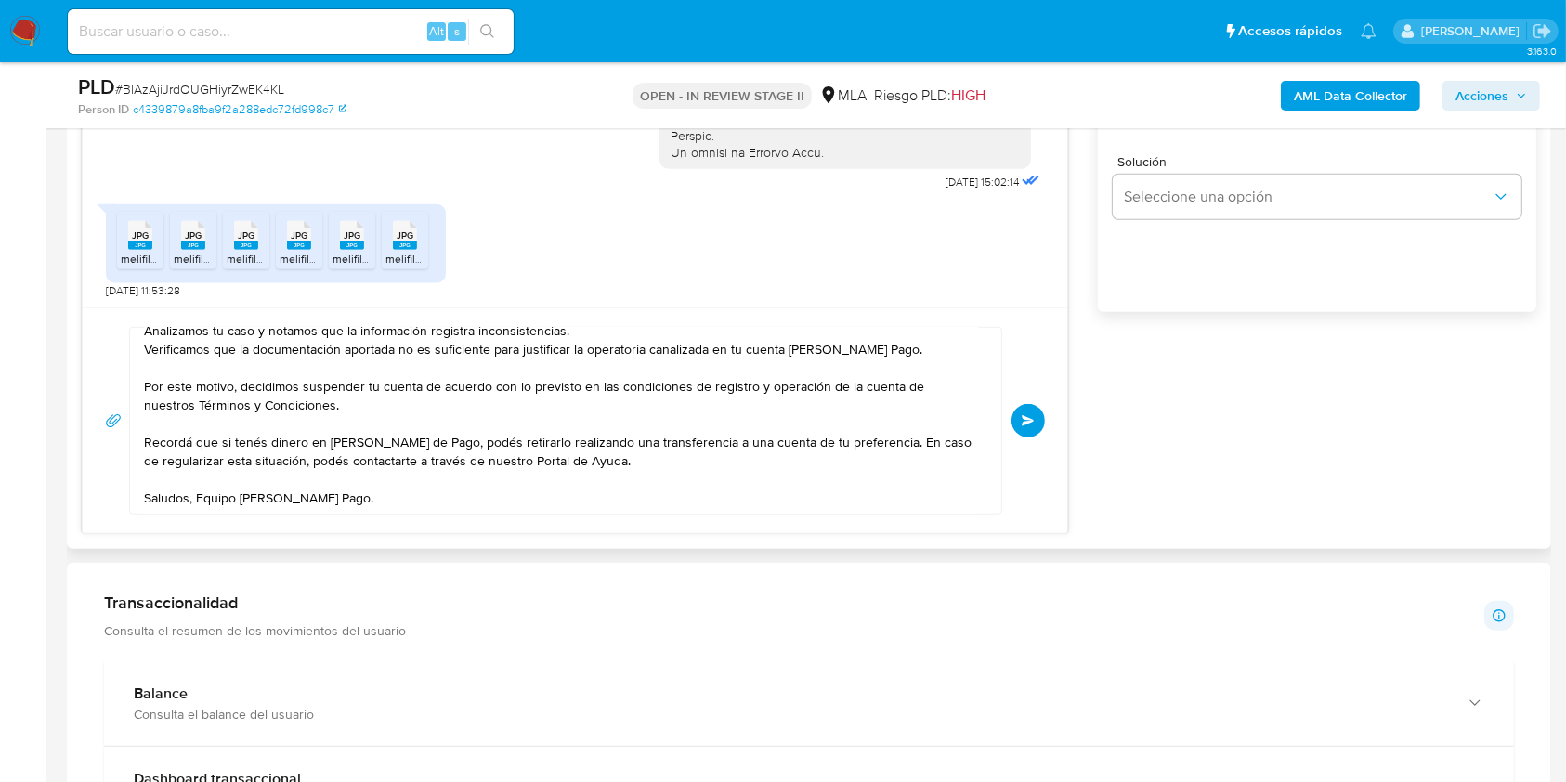
scroll to position [1238, 0]
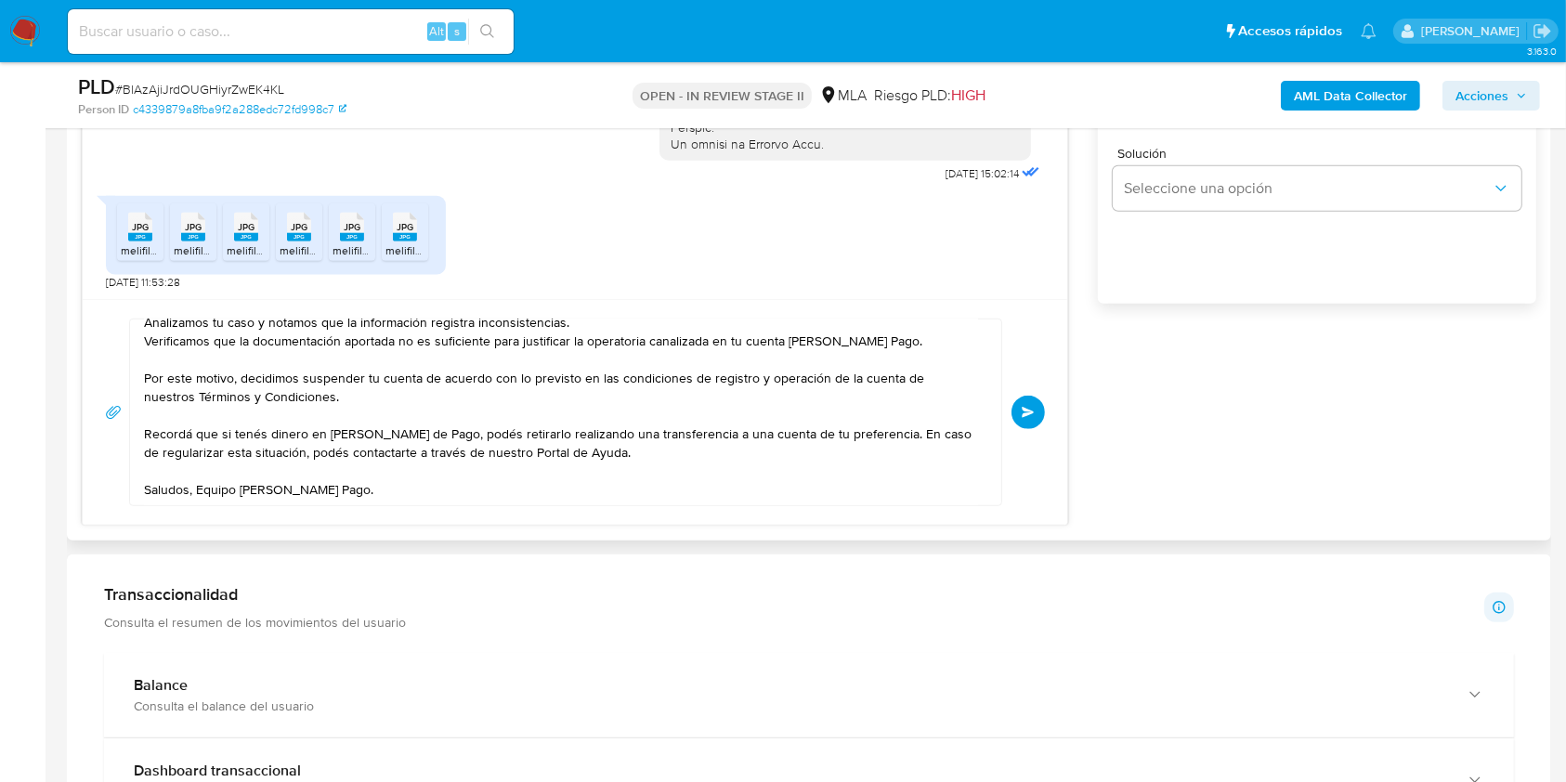
click at [822, 483] on textarea "Hola, Muchas gracias por la respuesta. Analizamos tu caso y notamos que la info…" at bounding box center [561, 413] width 834 height 186
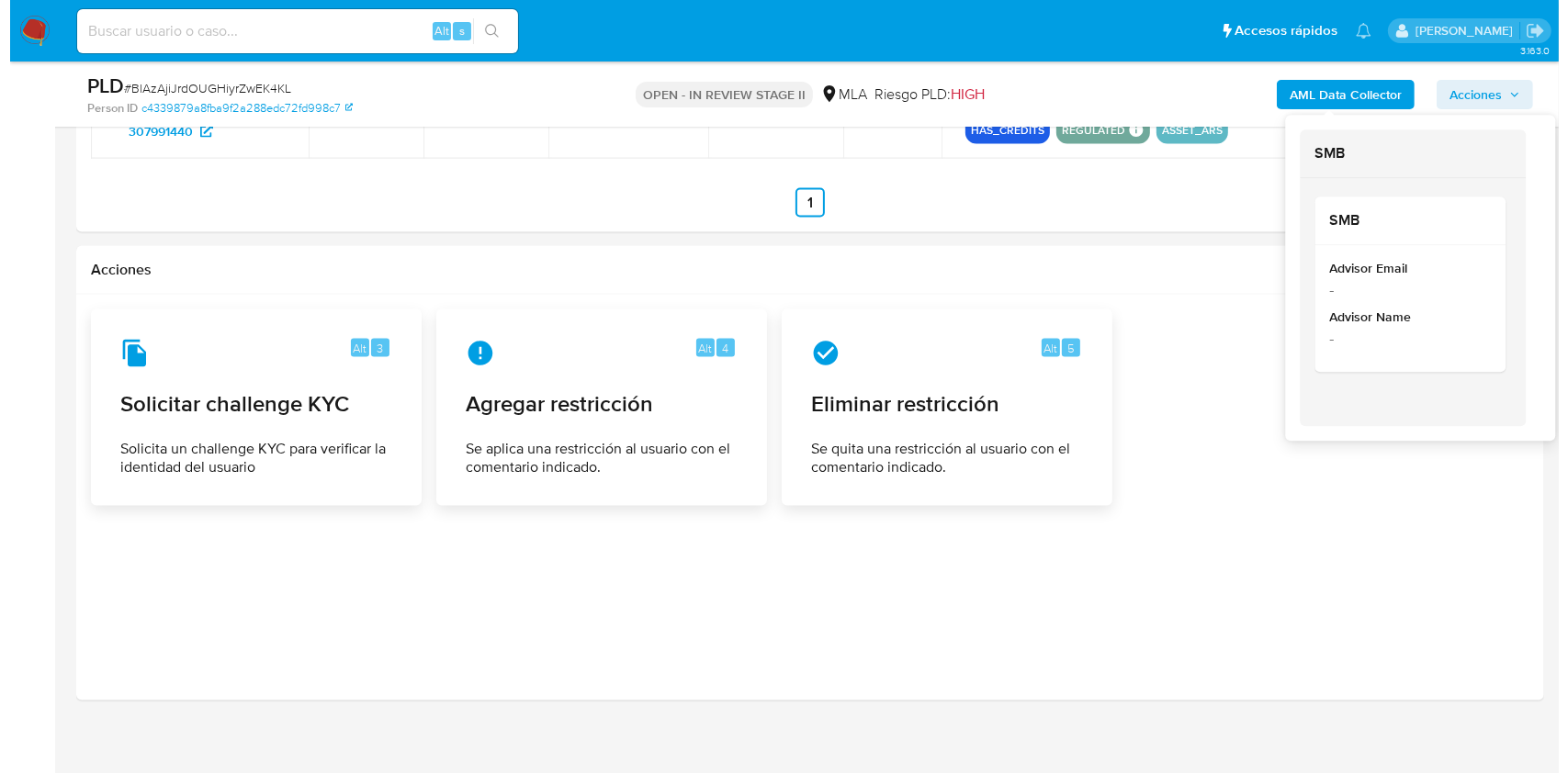
scroll to position [2955, 0]
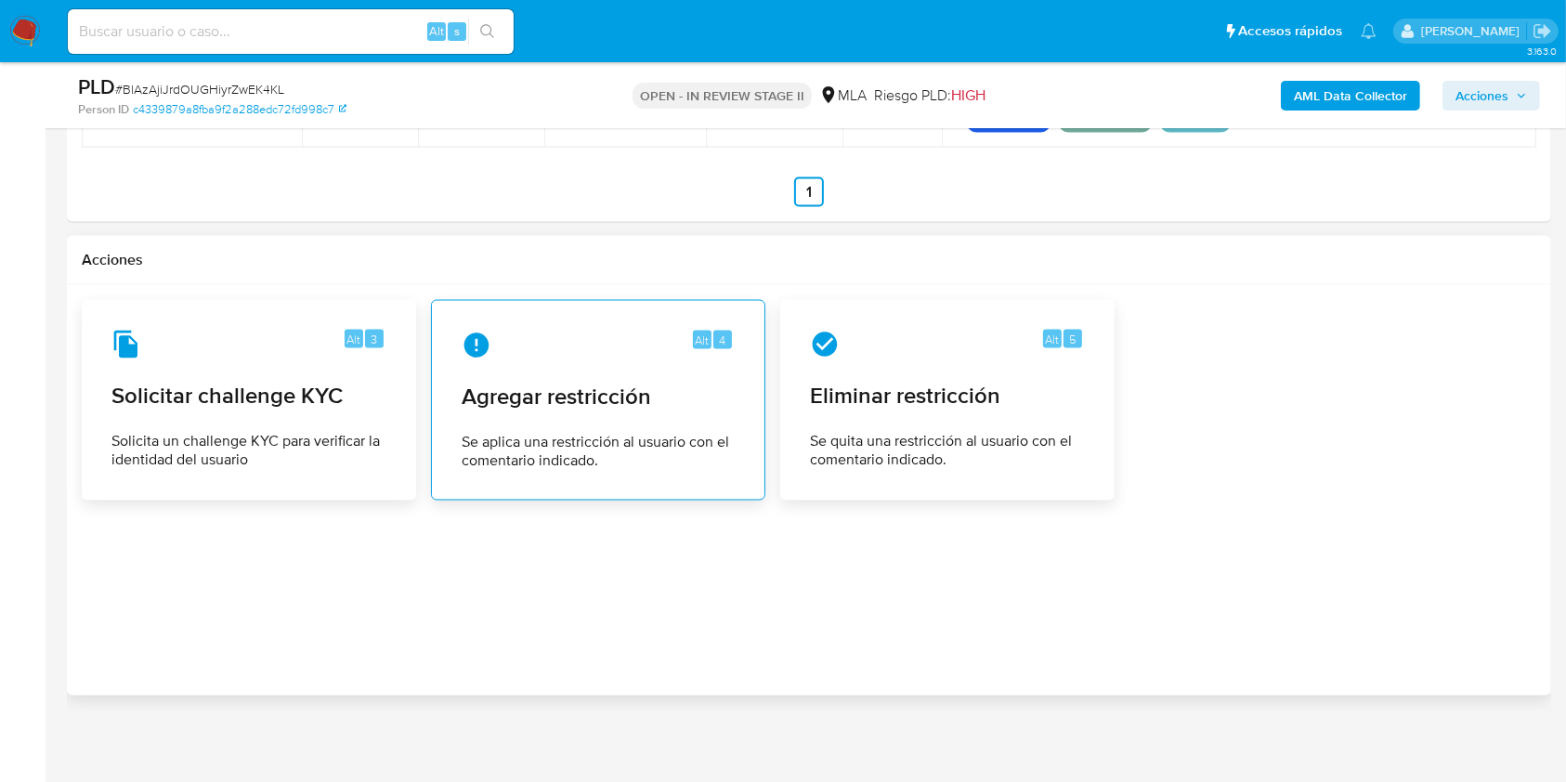
click at [625, 389] on span "Agregar restricción" at bounding box center [598, 397] width 273 height 28
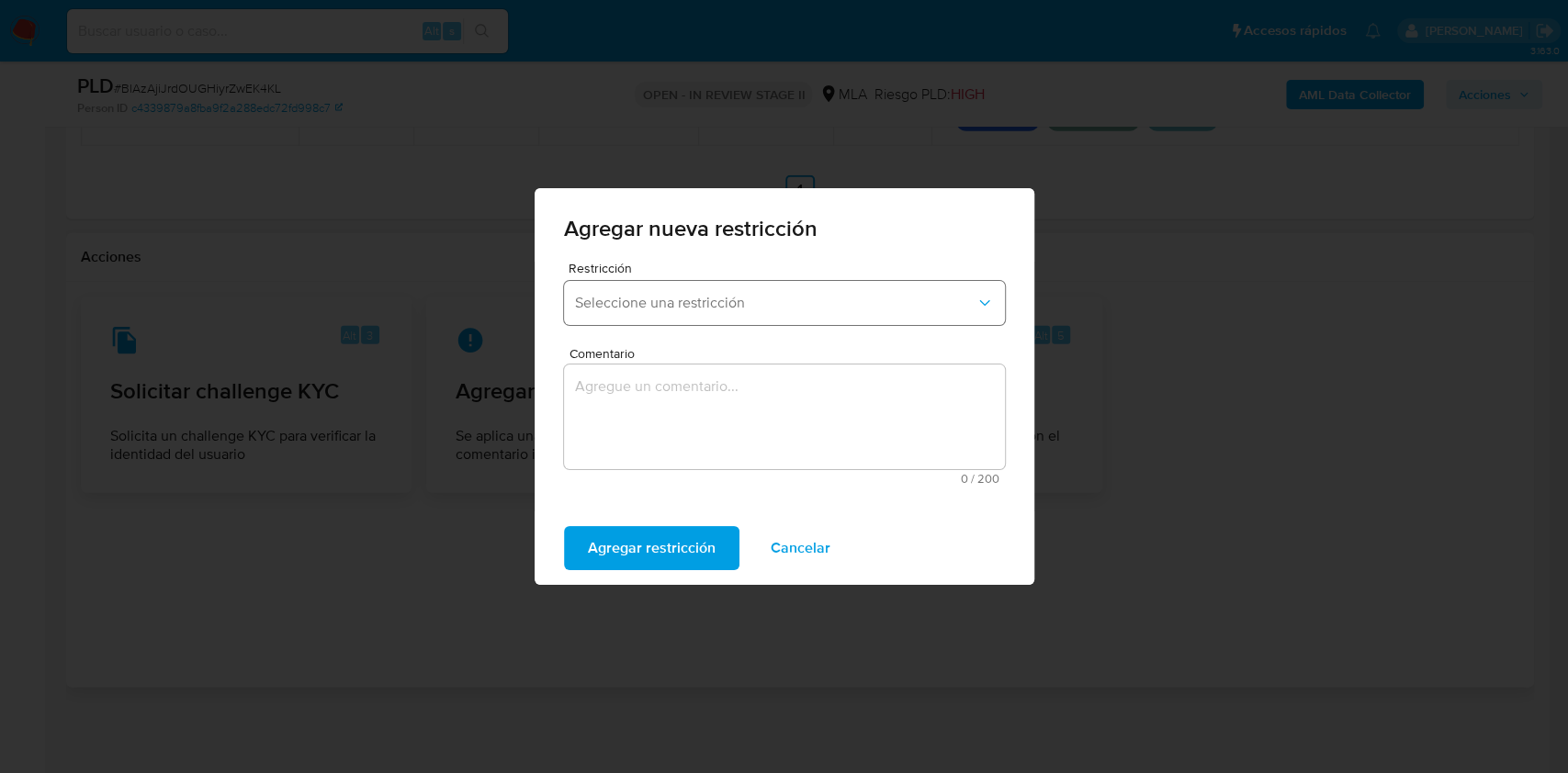
click at [653, 315] on button "Seleccione una restricción" at bounding box center [784, 302] width 441 height 44
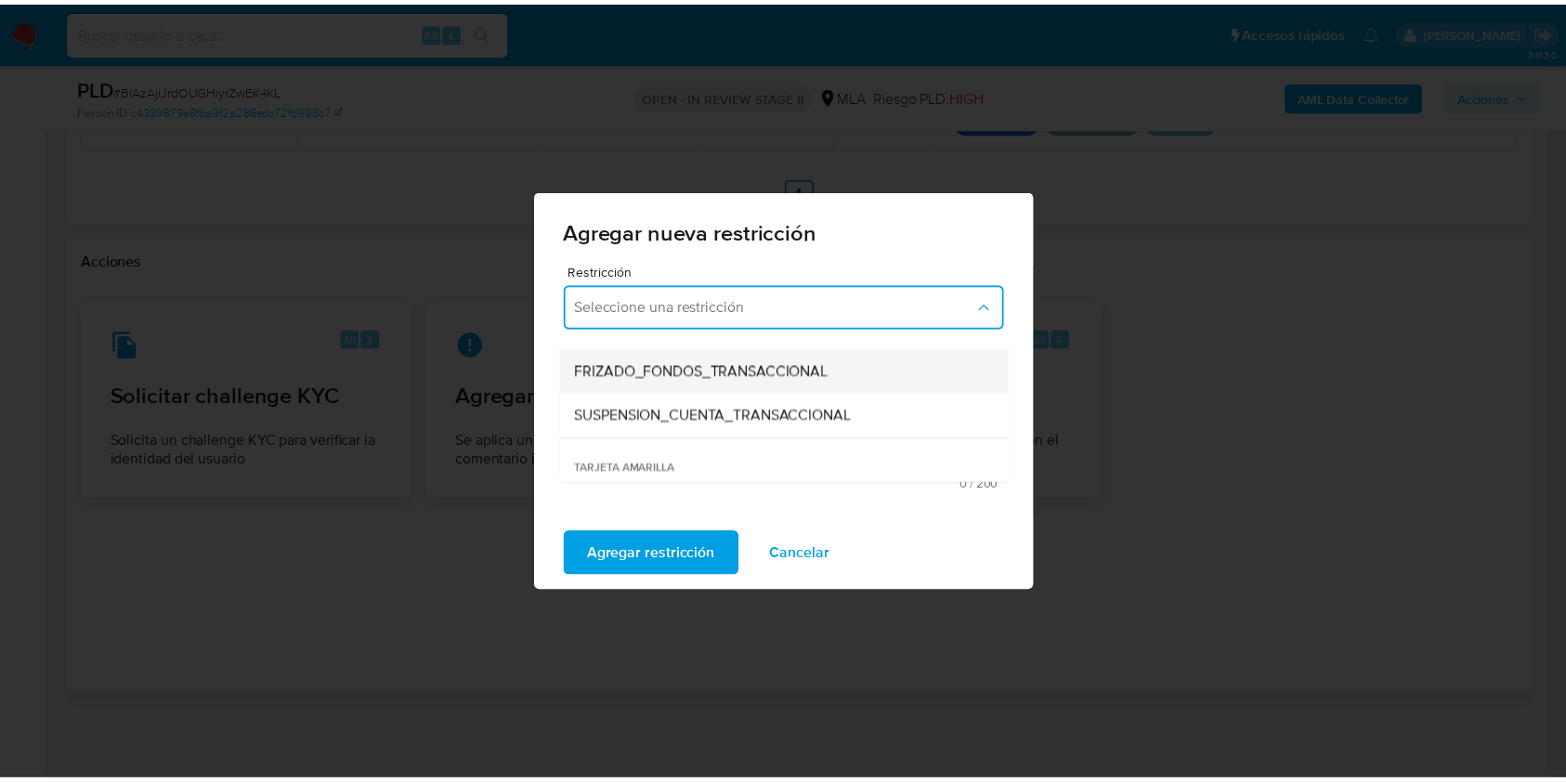
scroll to position [247, 0]
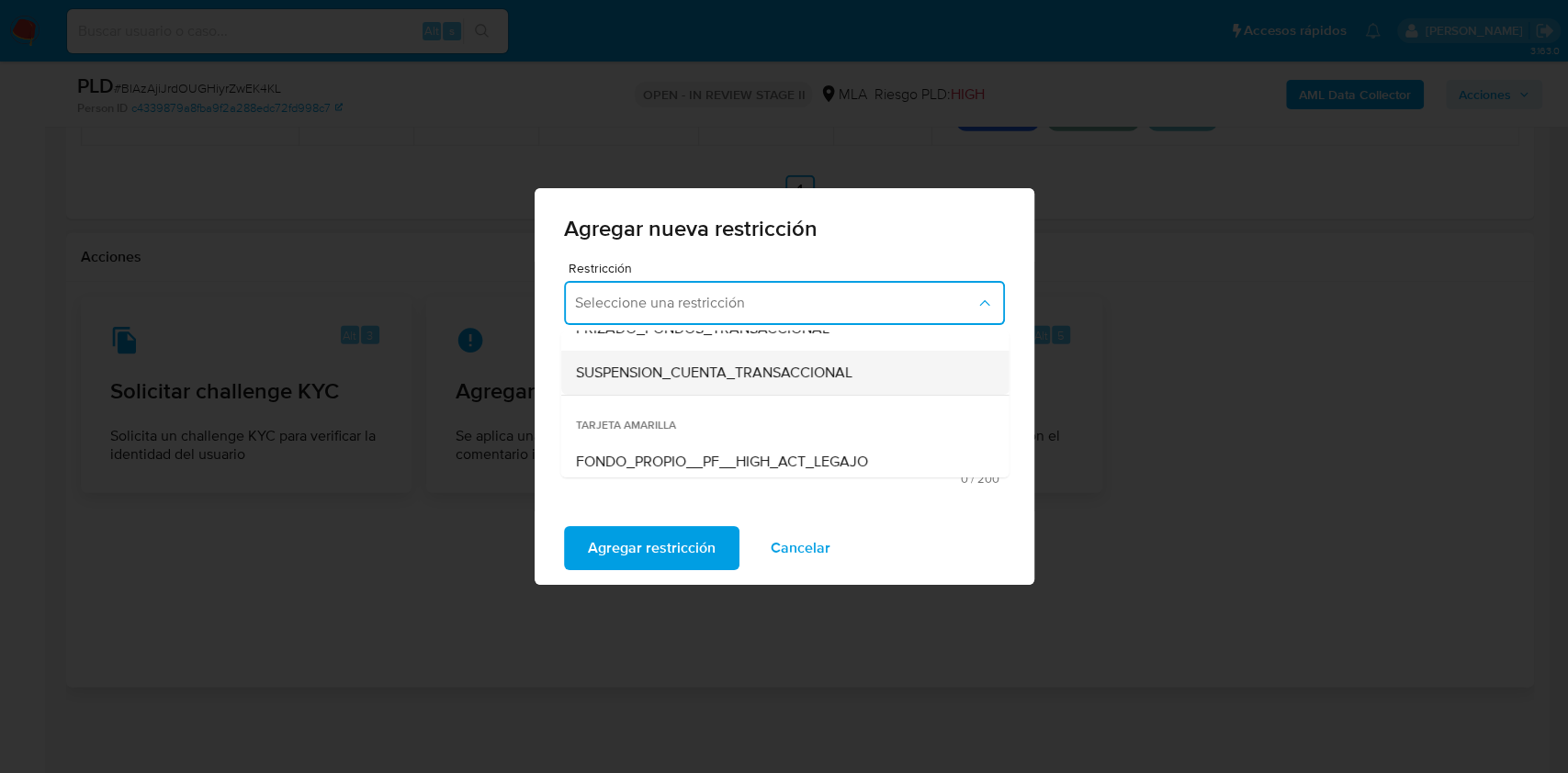
click at [651, 369] on span "SUSPENSION_CUENTA_TRANSACCIONAL" at bounding box center [713, 373] width 277 height 19
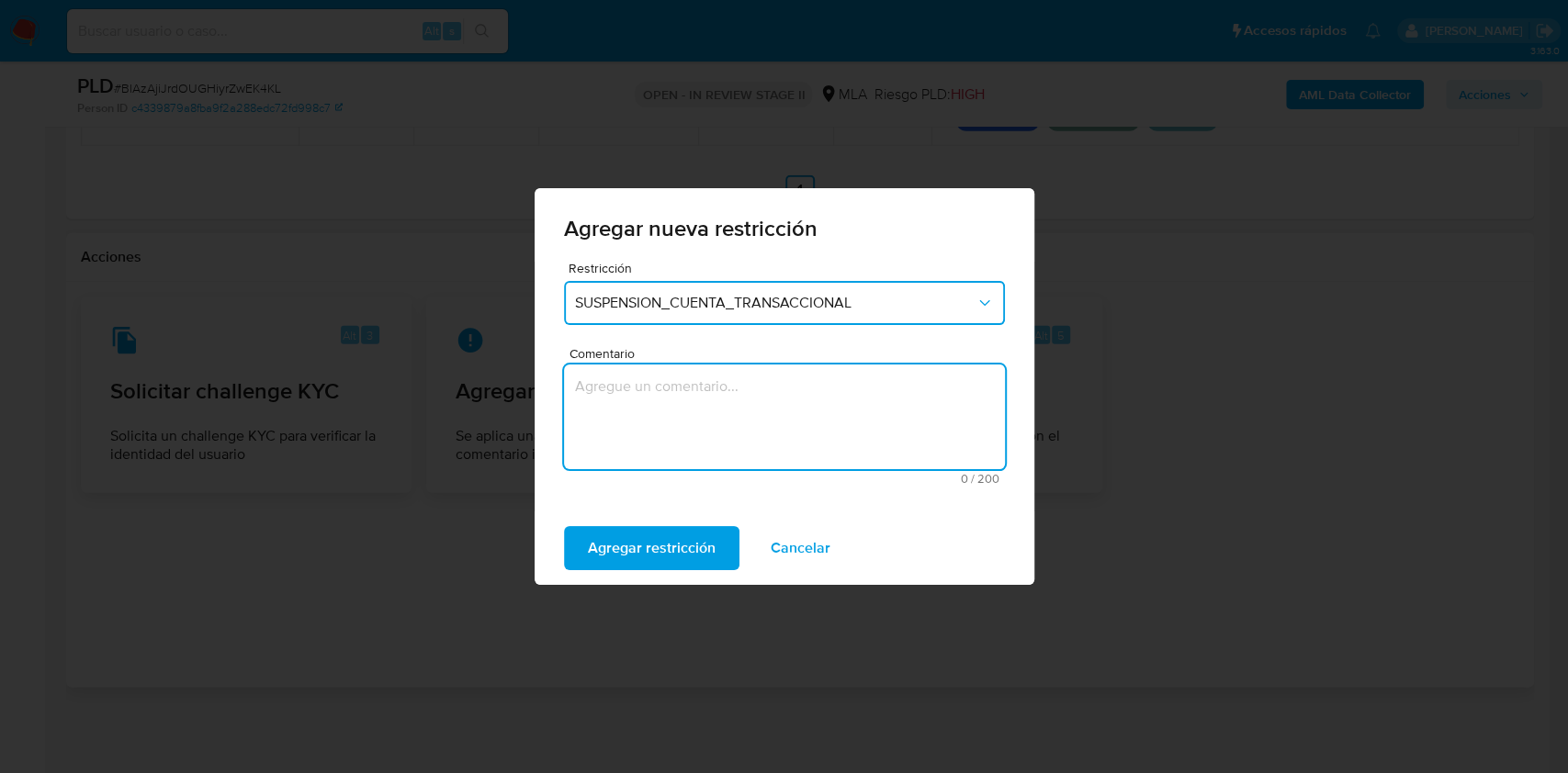
click at [627, 399] on textarea "Comentario" at bounding box center [784, 417] width 441 height 105
type textarea "AML"
click at [623, 538] on span "Agregar restricción" at bounding box center [651, 548] width 128 height 41
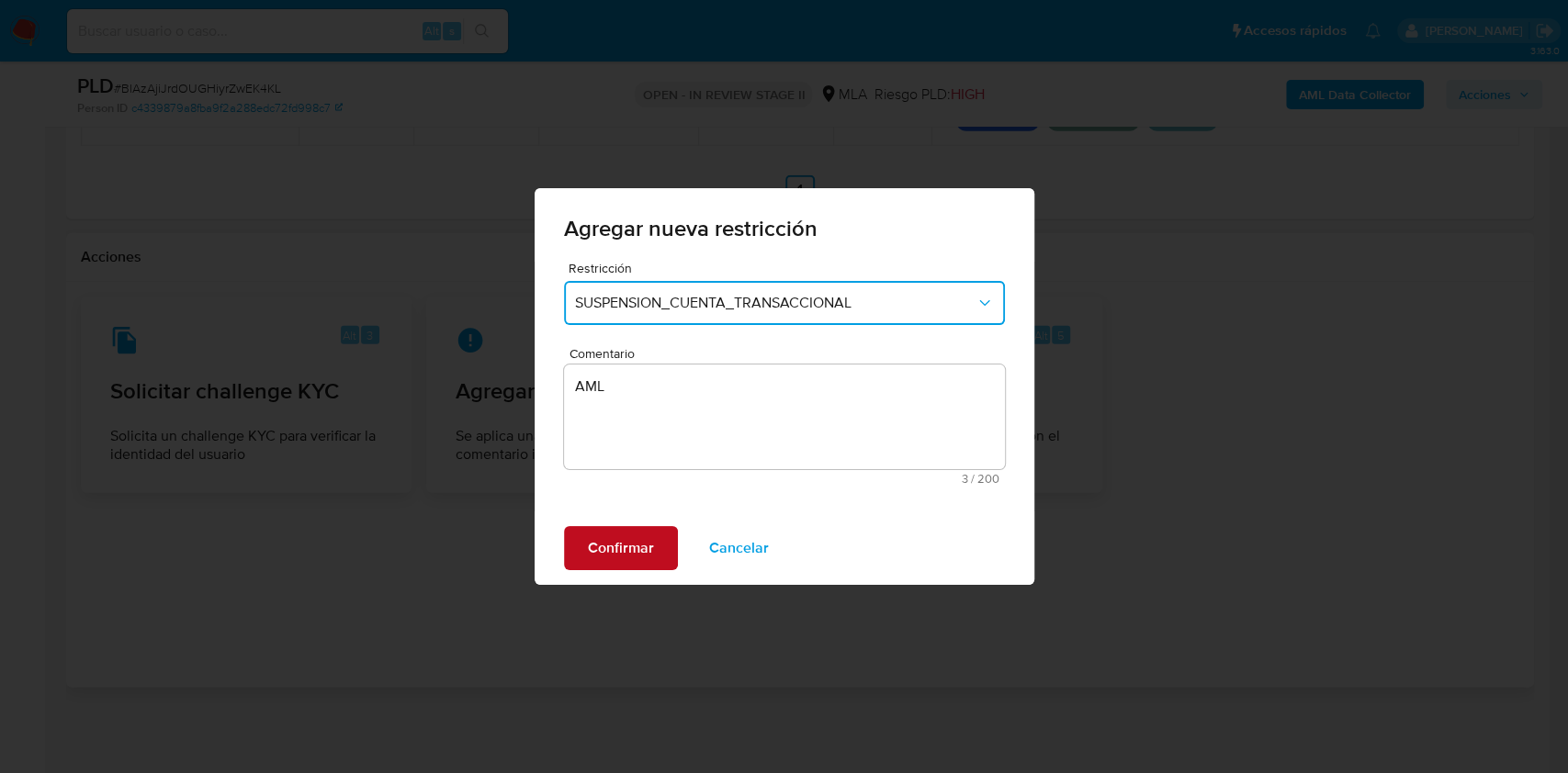
click at [643, 550] on span "Confirmar" at bounding box center [620, 548] width 66 height 41
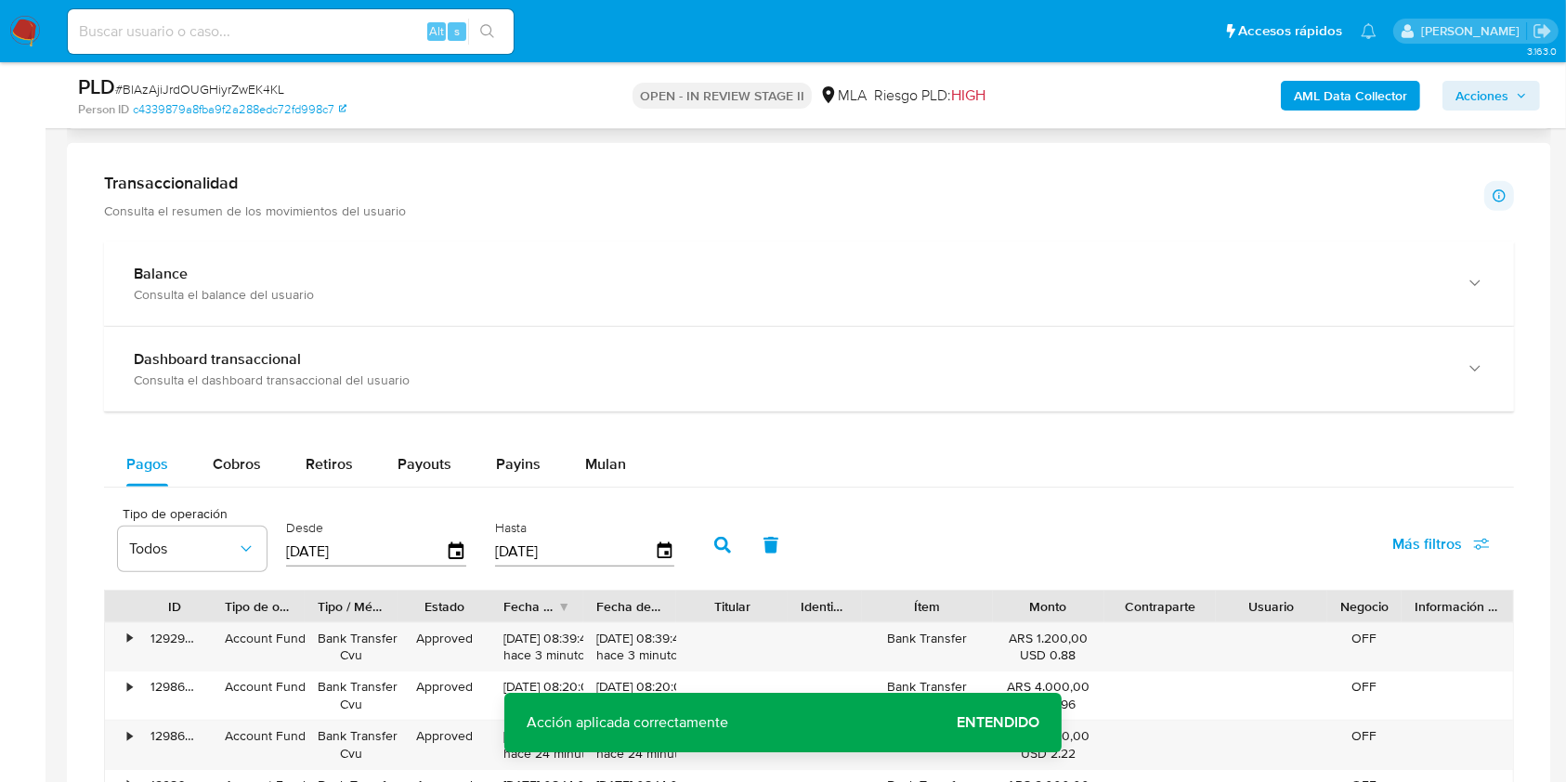
scroll to position [1131, 0]
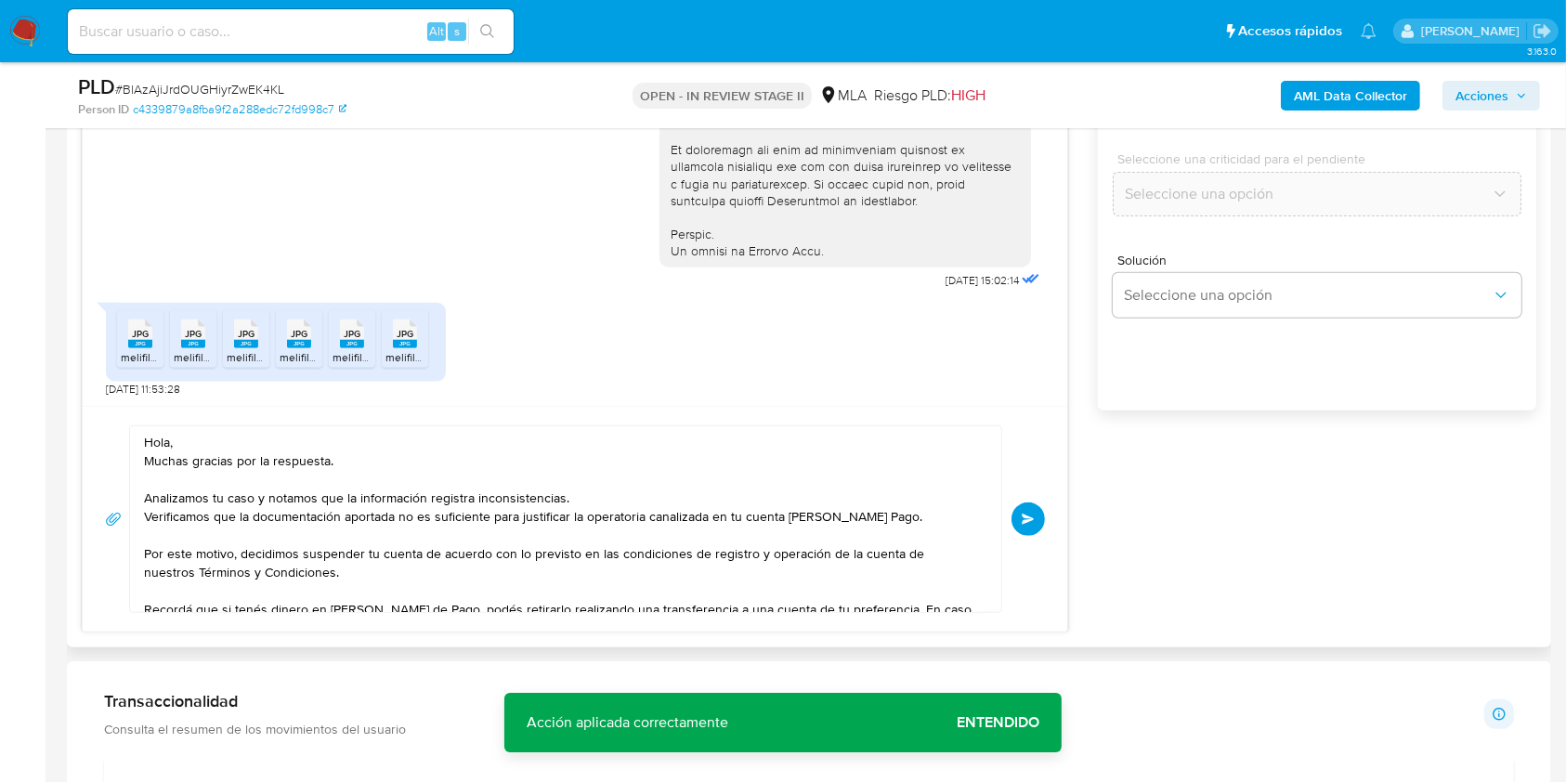
click at [1022, 514] on span "Enviar" at bounding box center [1028, 519] width 13 height 11
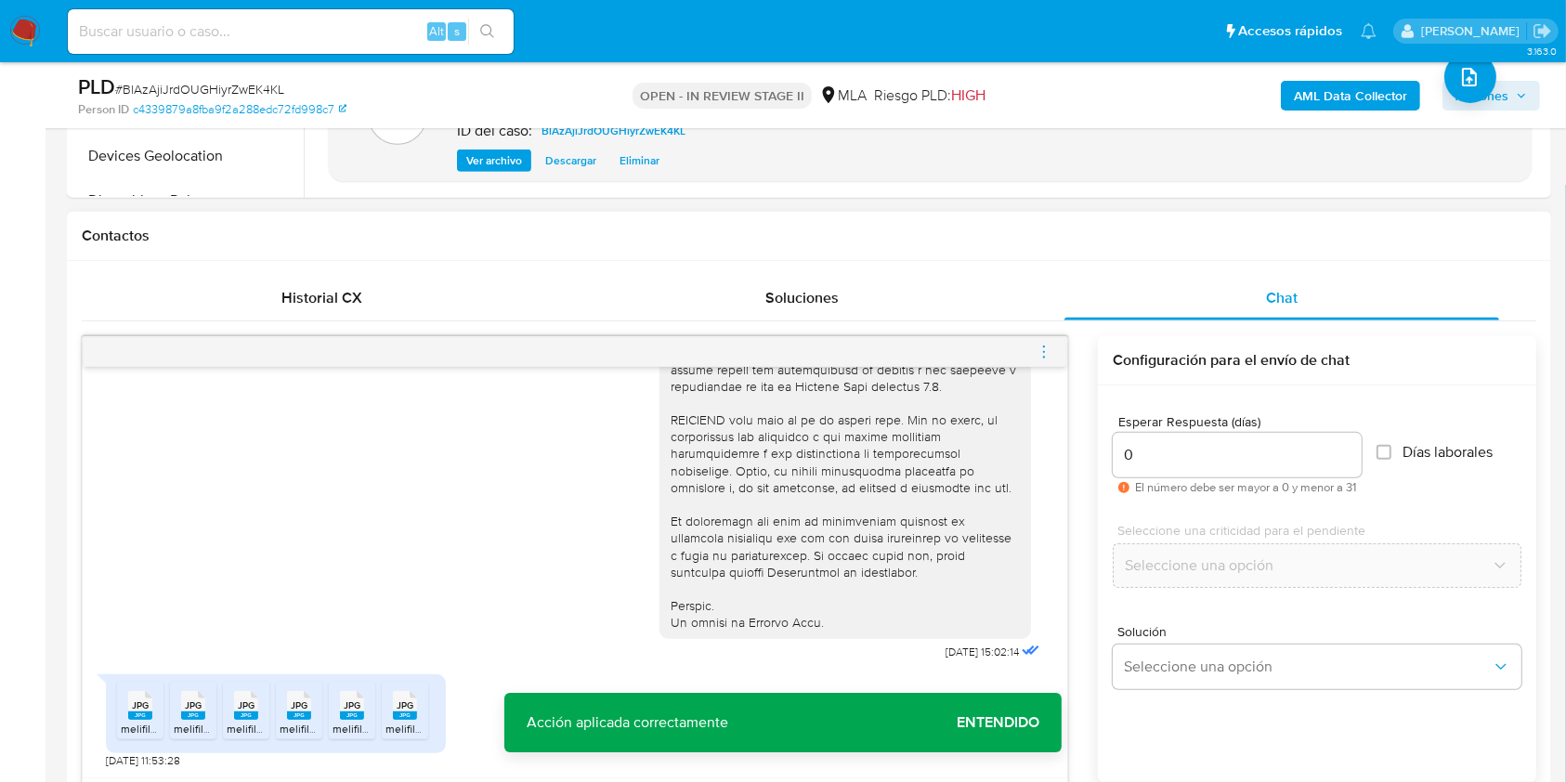
scroll to position [2260, 0]
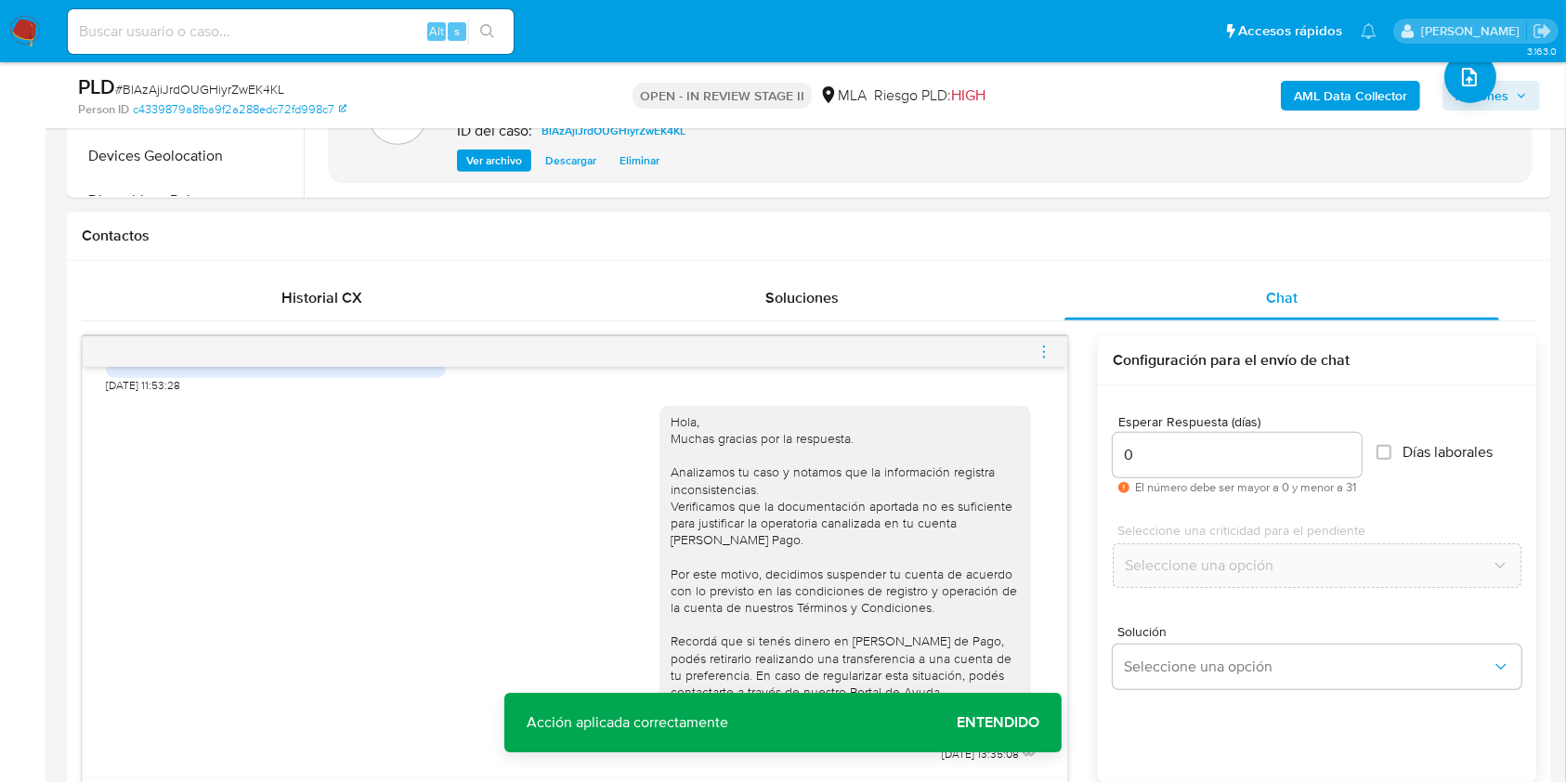
click at [1048, 352] on icon "menu-action" at bounding box center [1044, 352] width 17 height 17
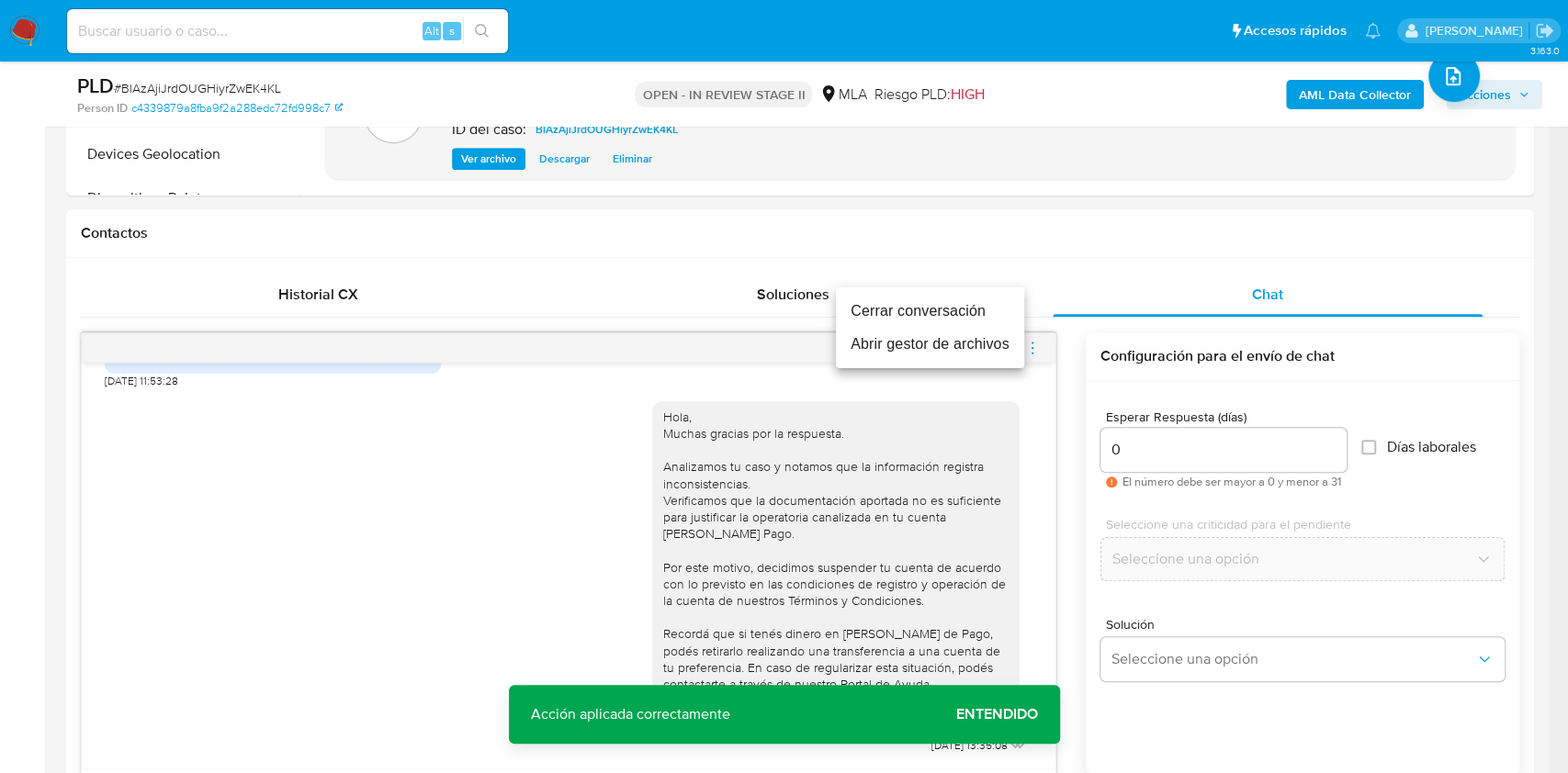
click at [878, 315] on li "Cerrar conversación" at bounding box center [929, 310] width 188 height 33
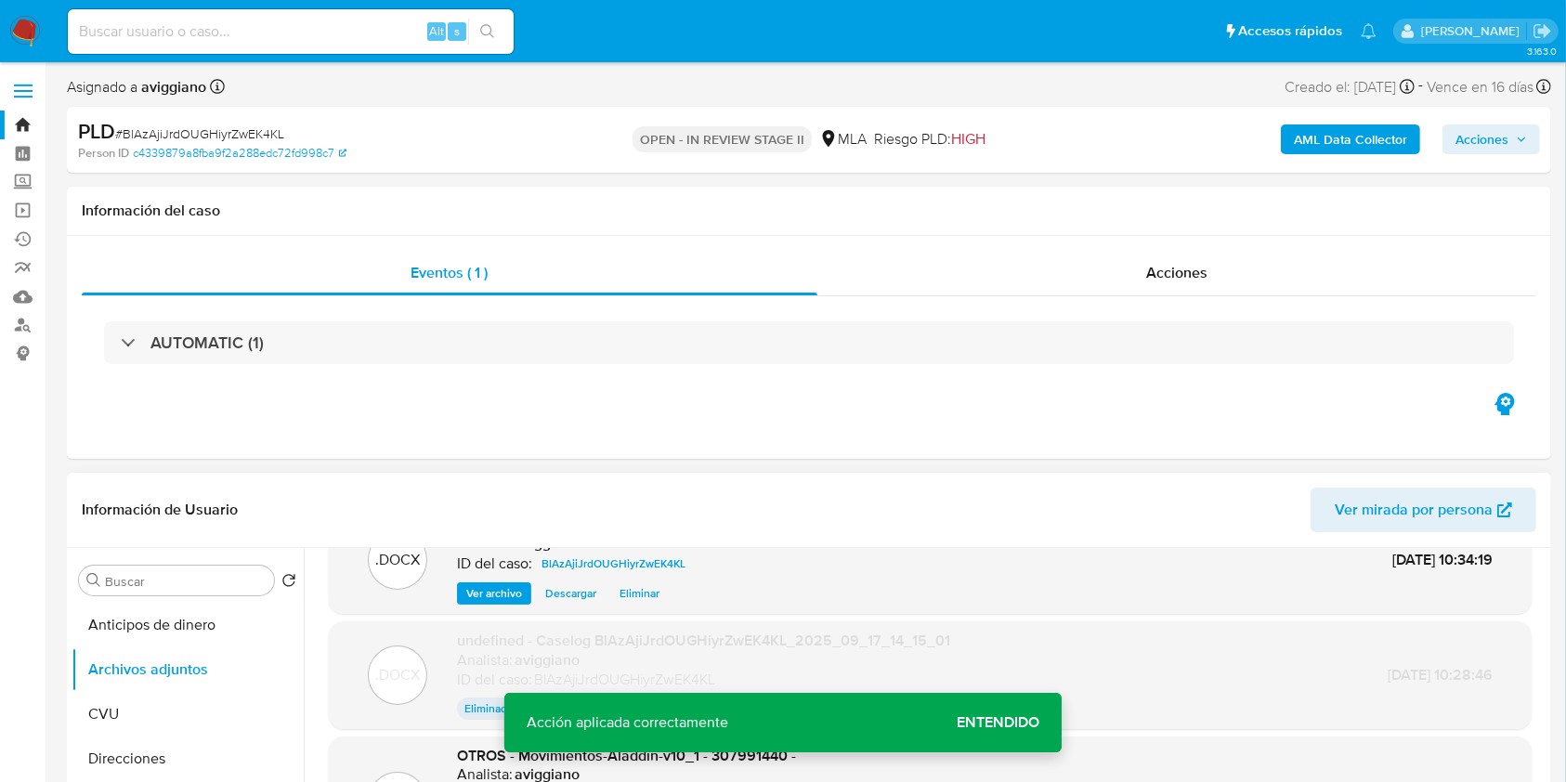
scroll to position [247, 0]
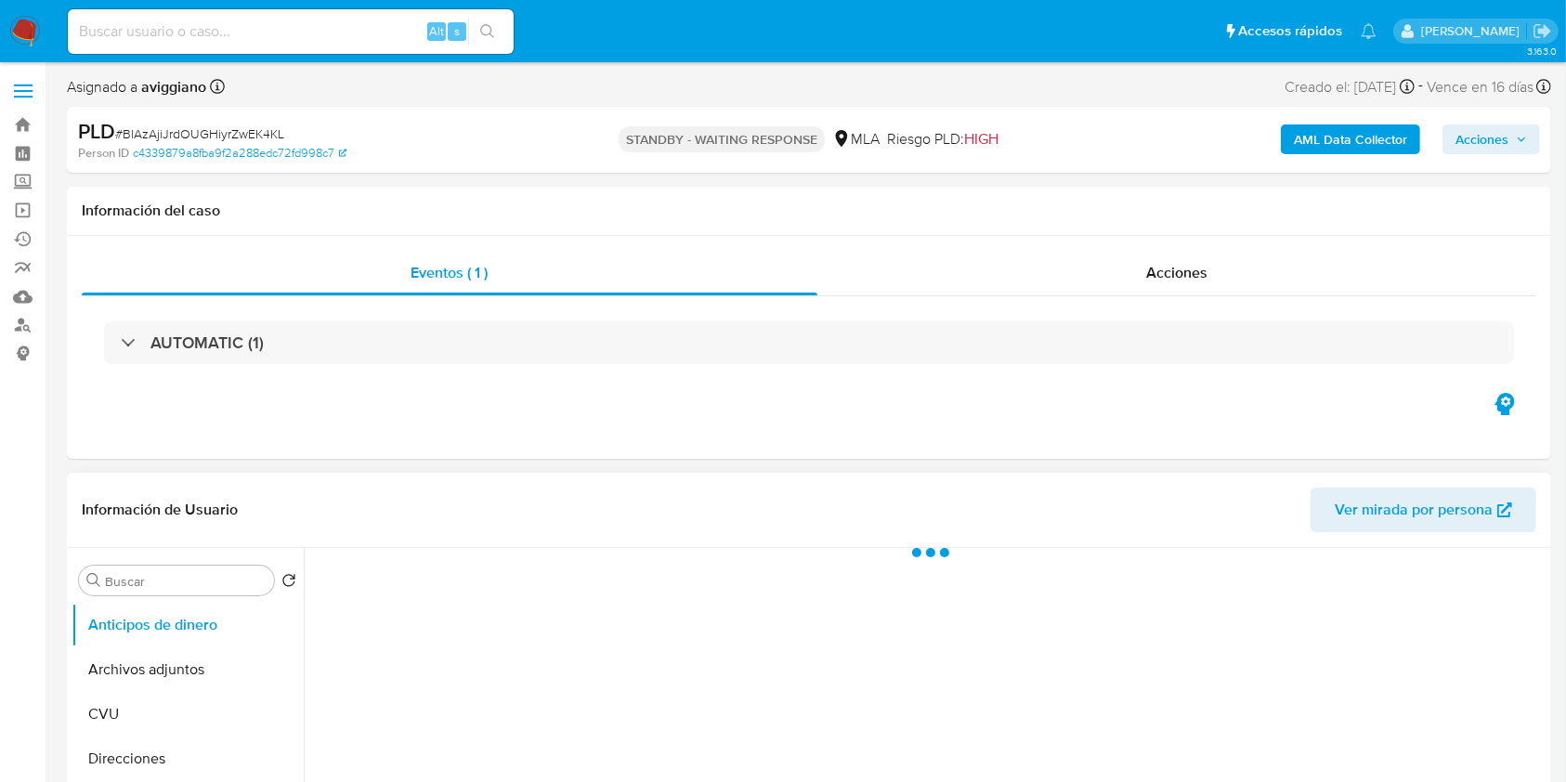
select select "10"
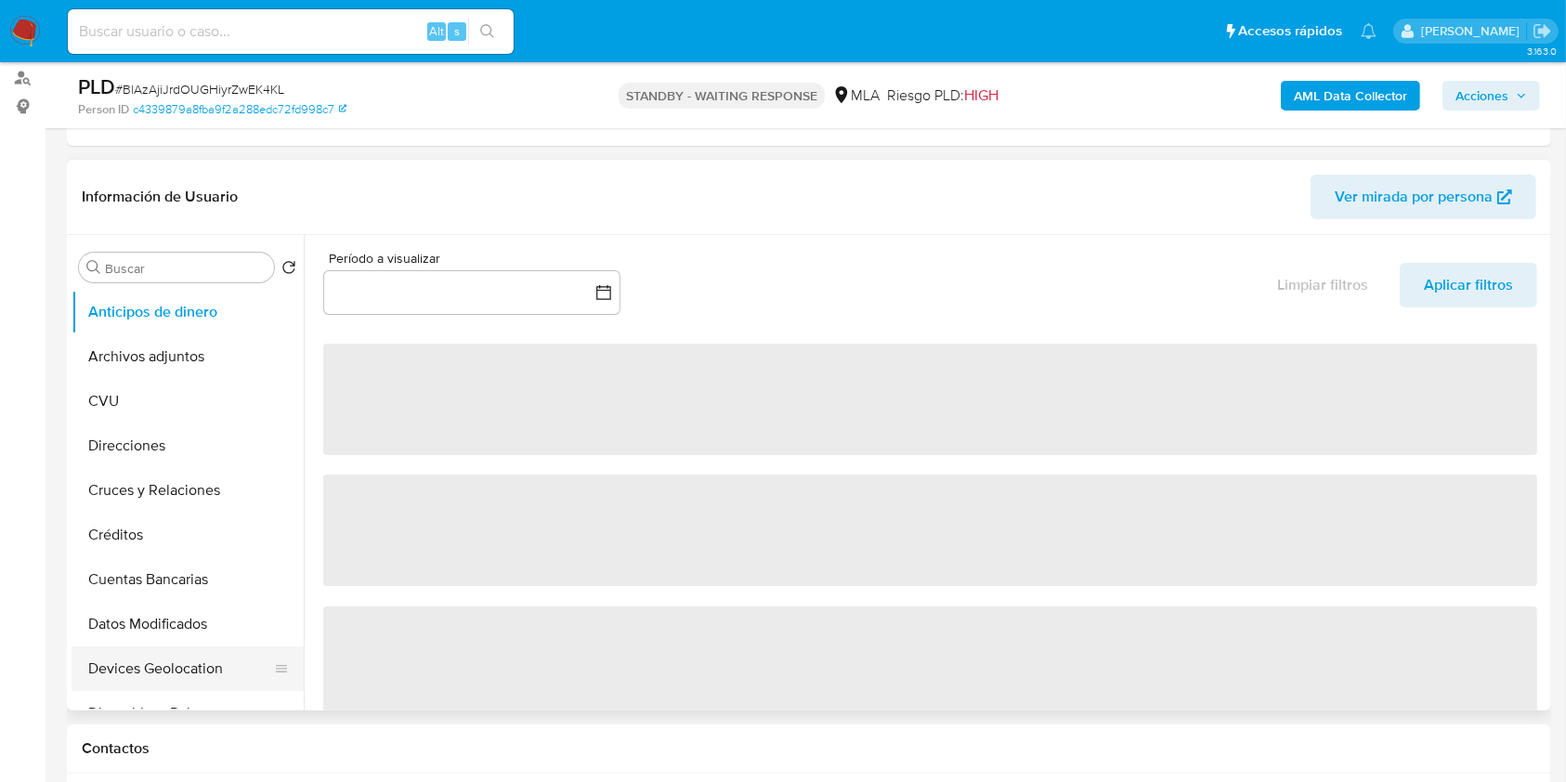
scroll to position [372, 0]
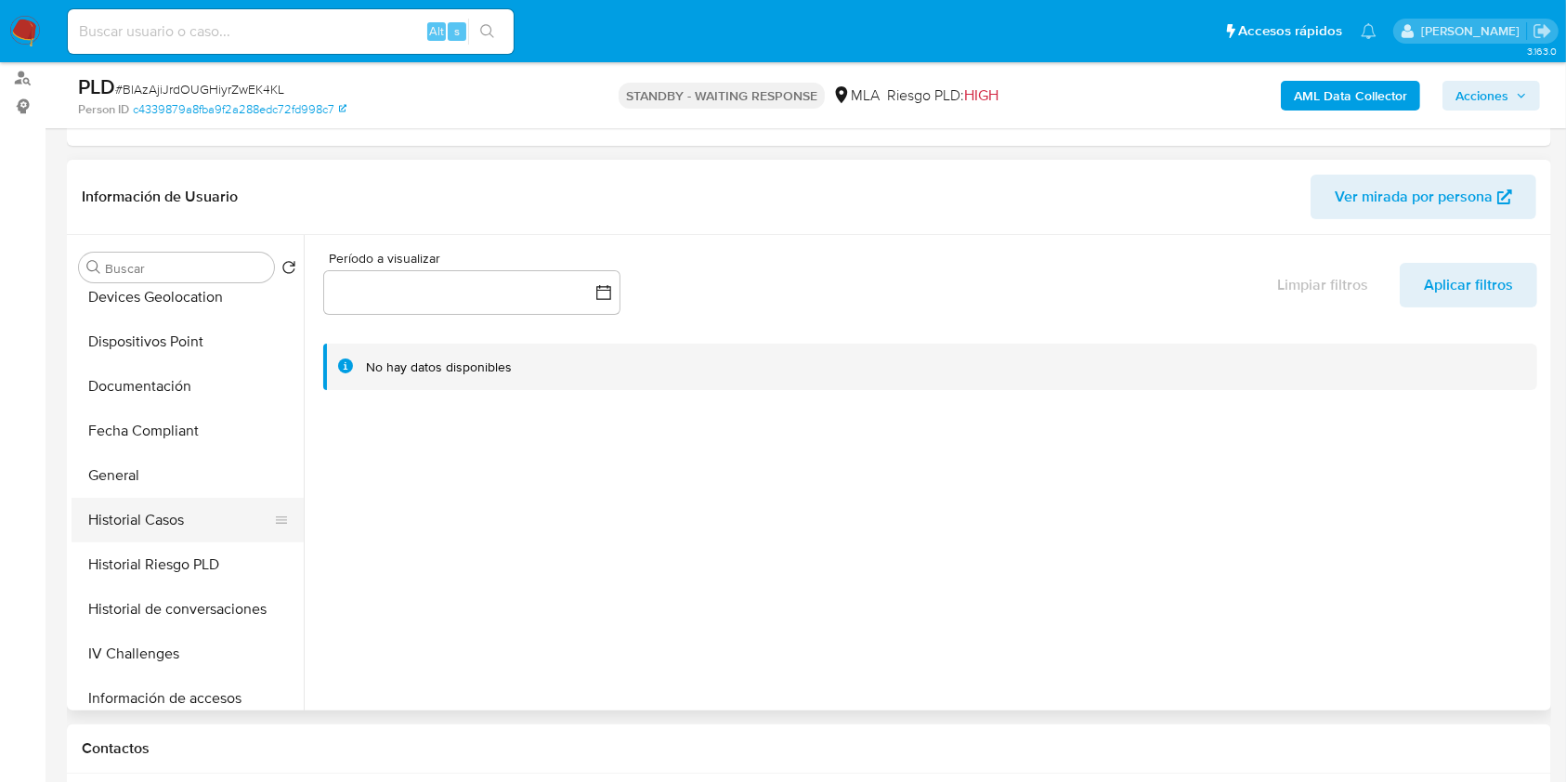
click at [176, 498] on button "Historial Casos" at bounding box center [180, 520] width 217 height 45
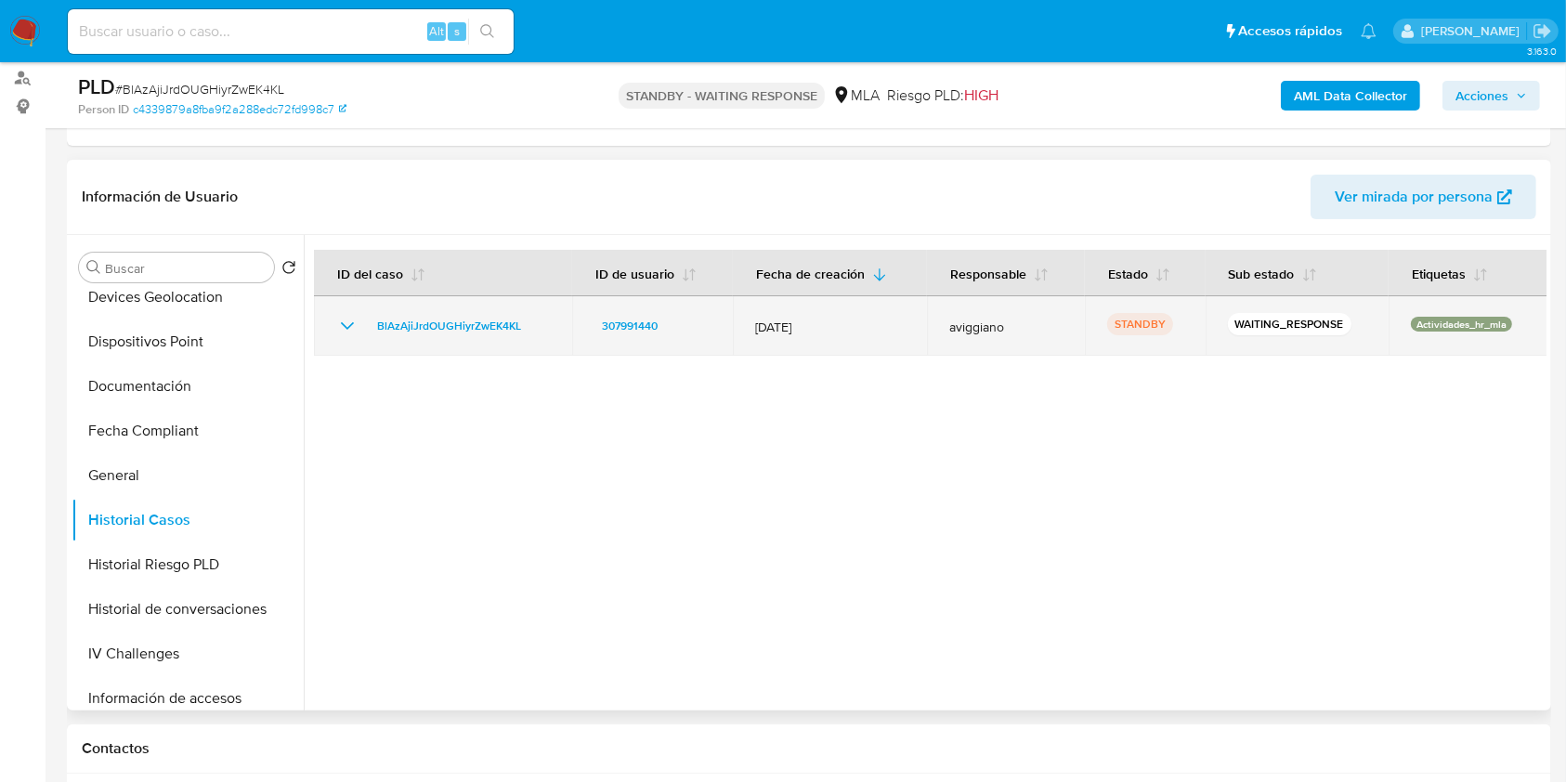
drag, startPoint x: 445, startPoint y: 311, endPoint x: 354, endPoint y: 315, distance: 91.1
click at [354, 315] on div "BlAzAjiJrdOUGHiyrZwEK4KL" at bounding box center [443, 326] width 214 height 22
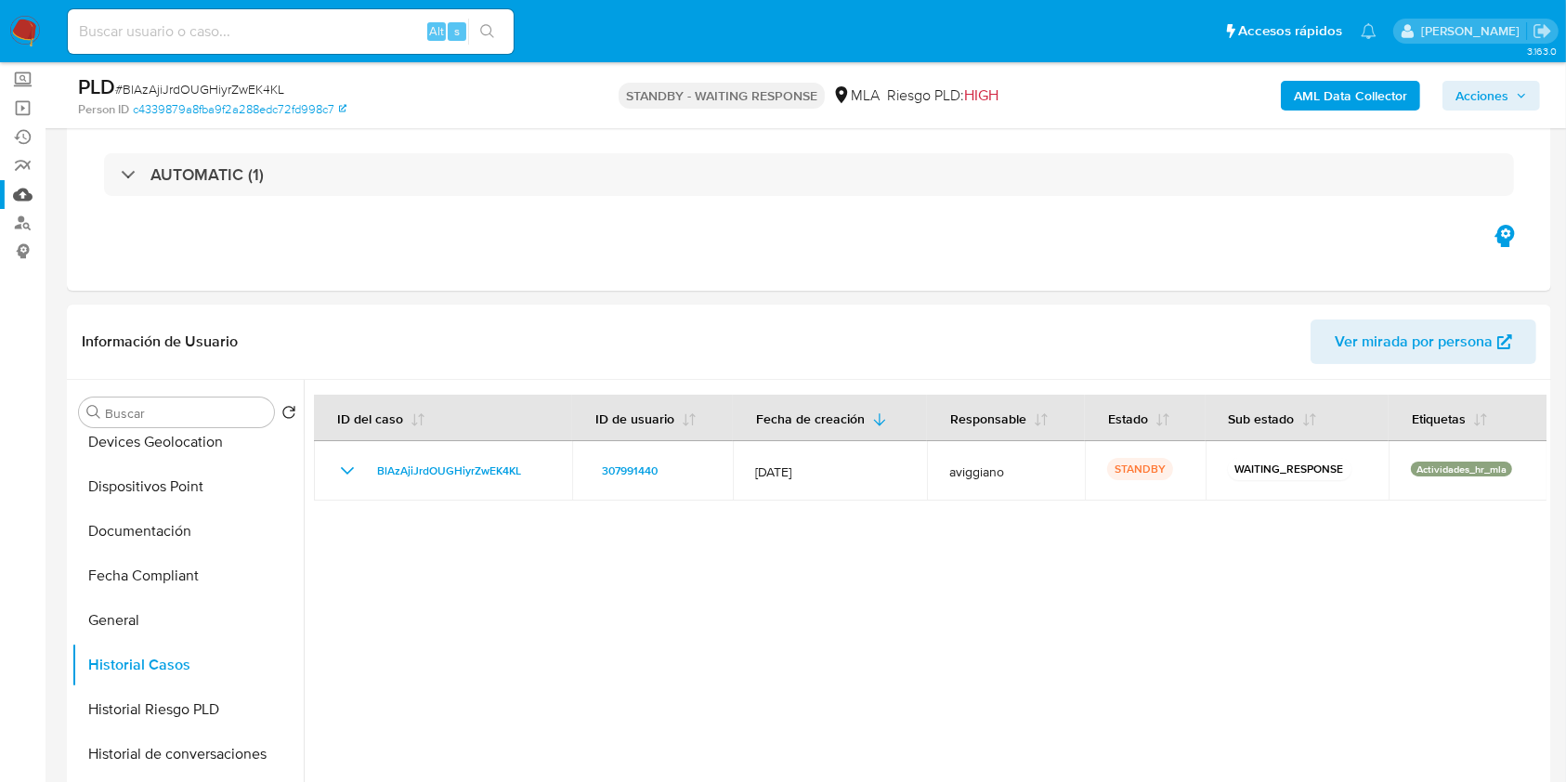
scroll to position [0, 0]
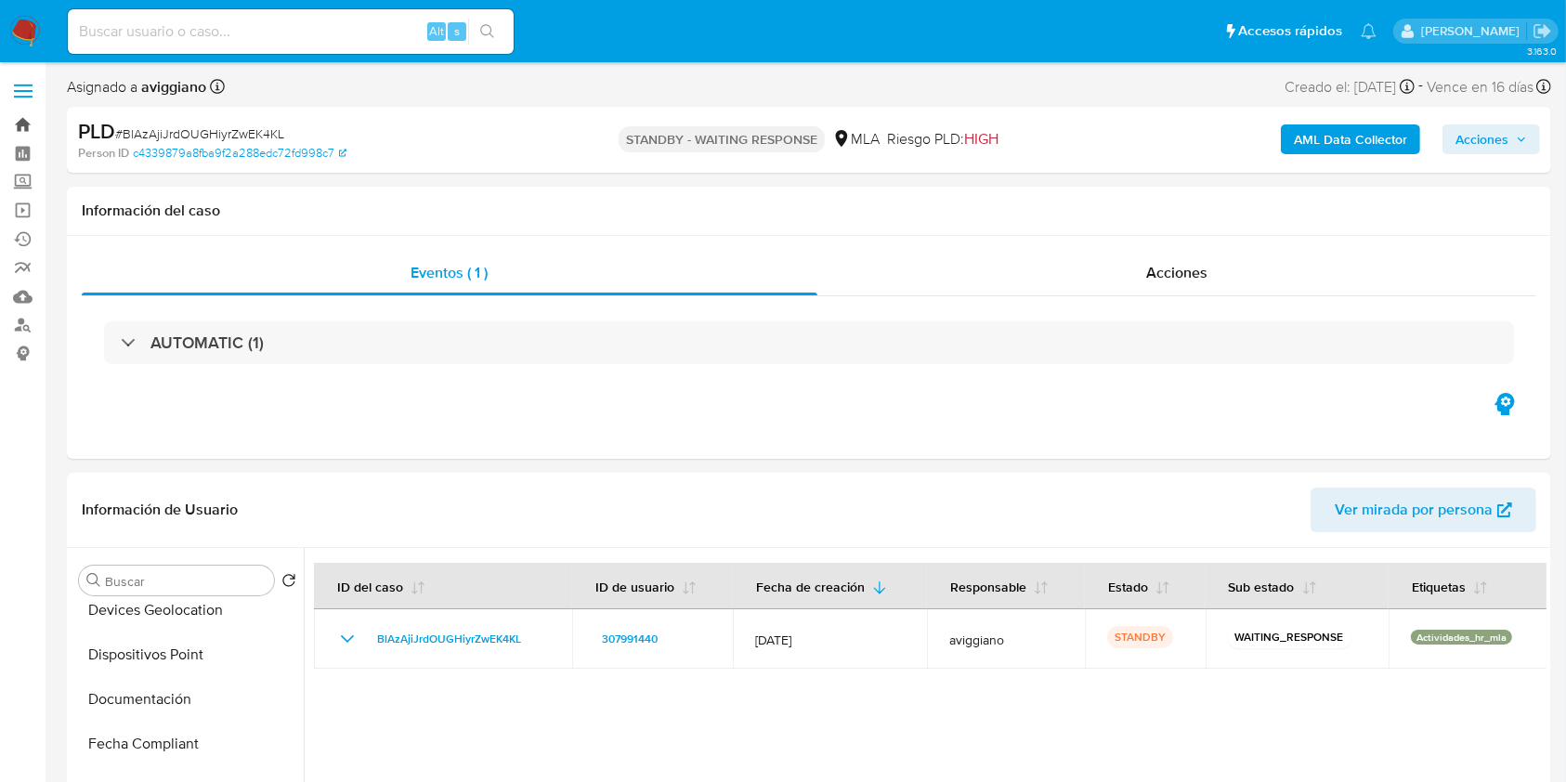
click at [23, 131] on link "Bandeja" at bounding box center [110, 125] width 221 height 29
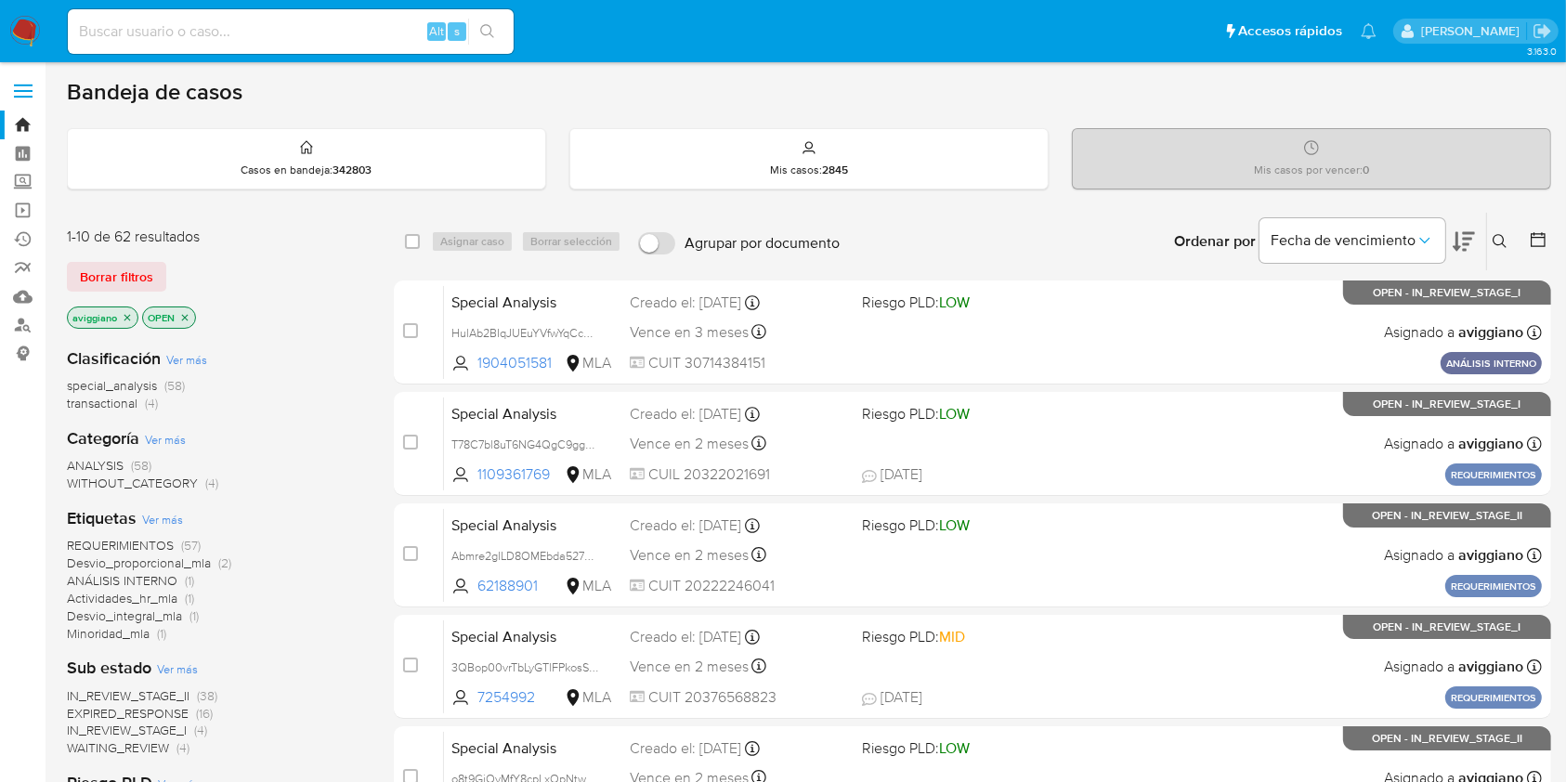
click at [1499, 234] on icon at bounding box center [1500, 241] width 15 height 15
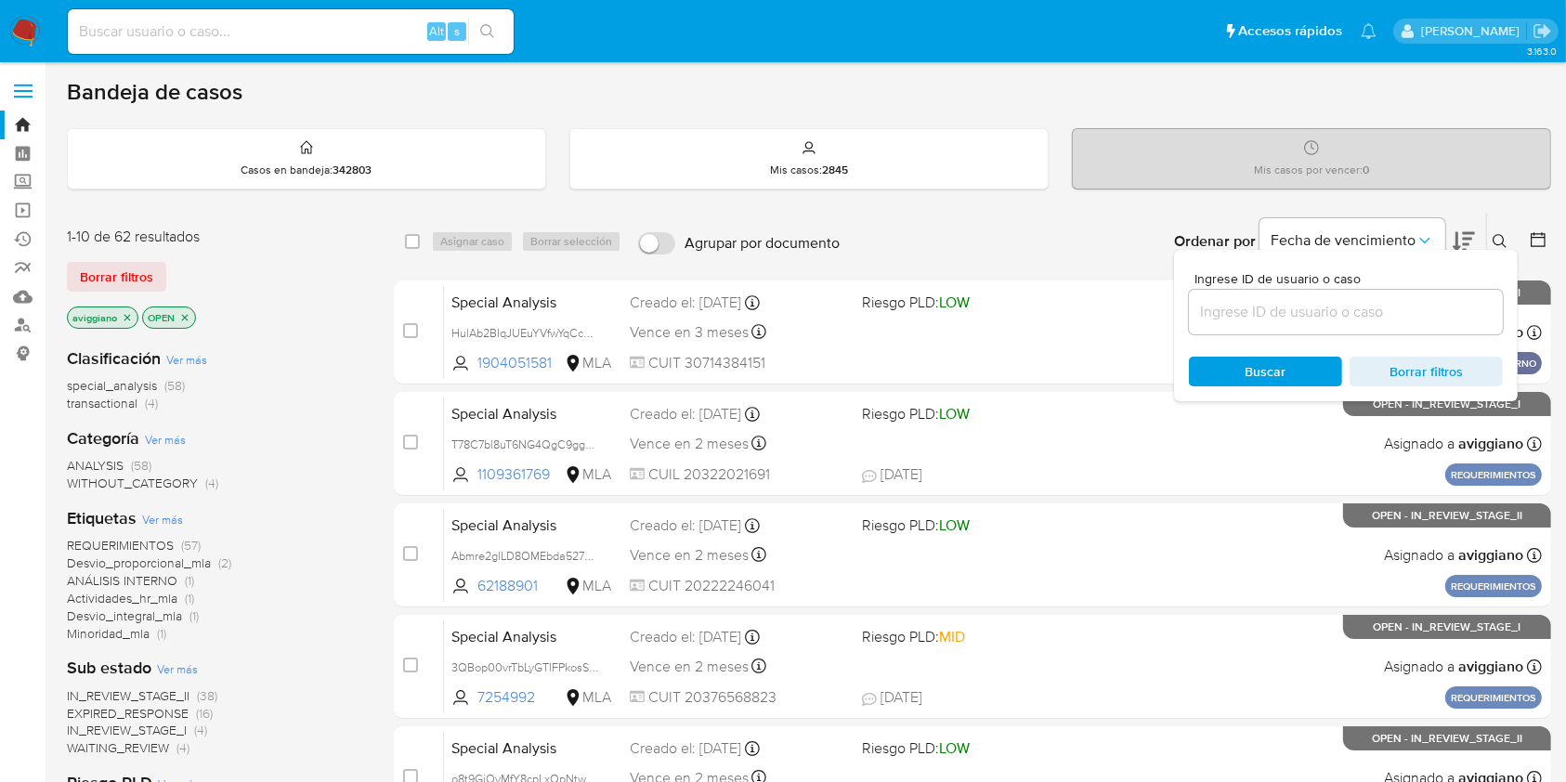
click at [1330, 310] on input at bounding box center [1346, 312] width 314 height 24
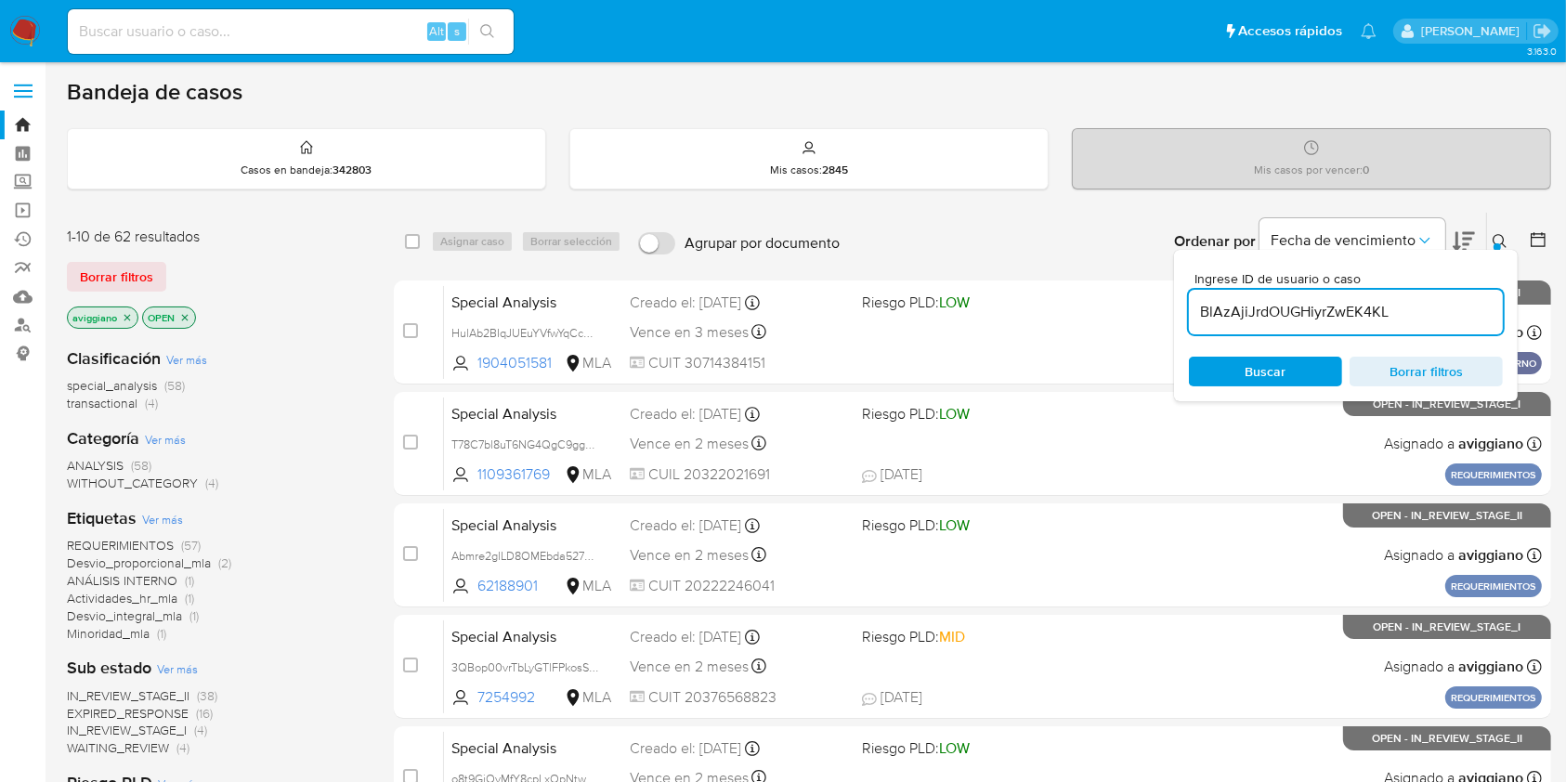
type input "BlAzAjiJrdOUGHiyrZwEK4KL"
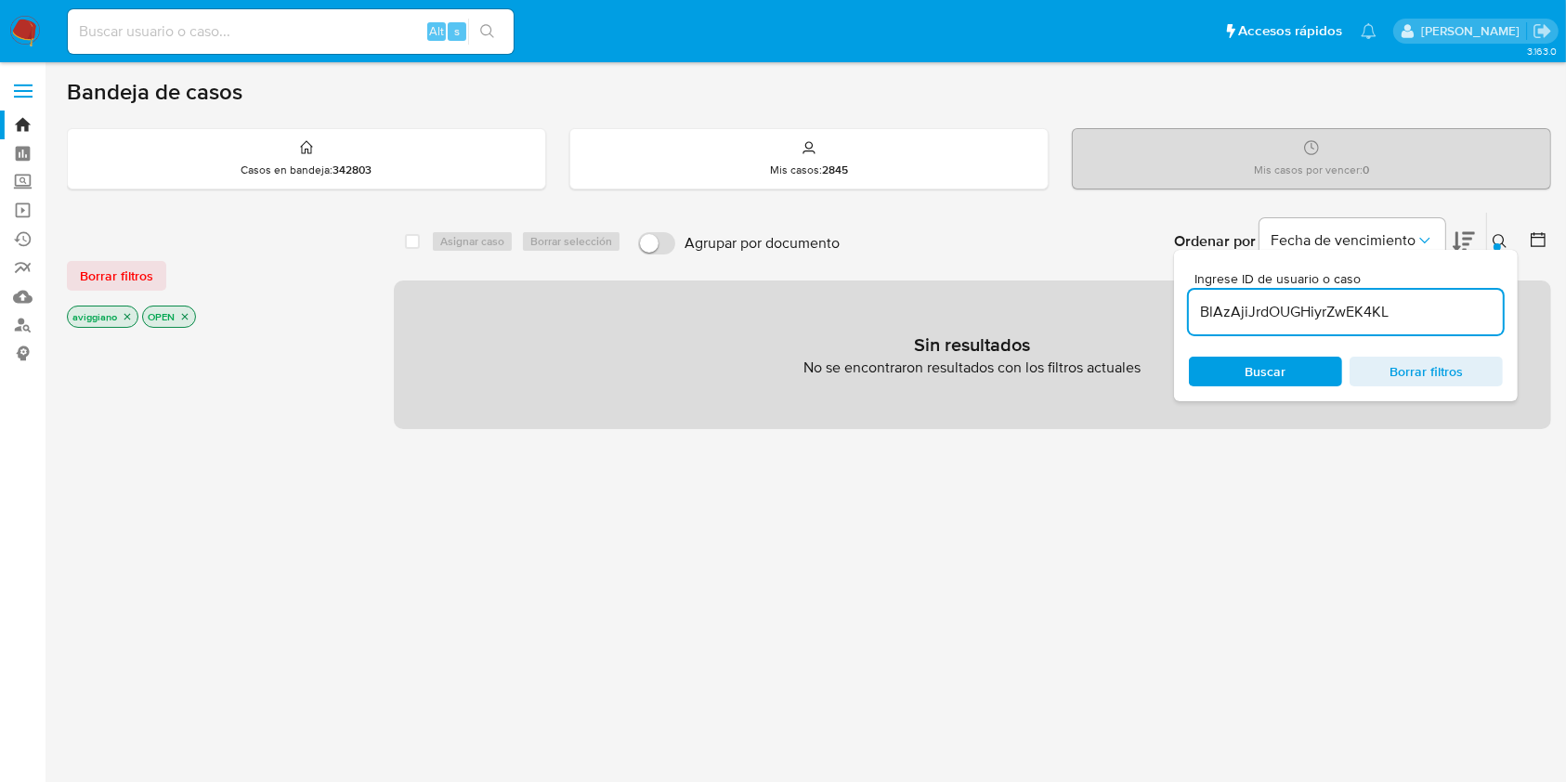
click at [124, 321] on p "aviggiano" at bounding box center [103, 317] width 70 height 20
click at [122, 314] on icon "close-filter" at bounding box center [127, 316] width 11 height 11
click at [104, 316] on icon "close-filter" at bounding box center [109, 316] width 11 height 11
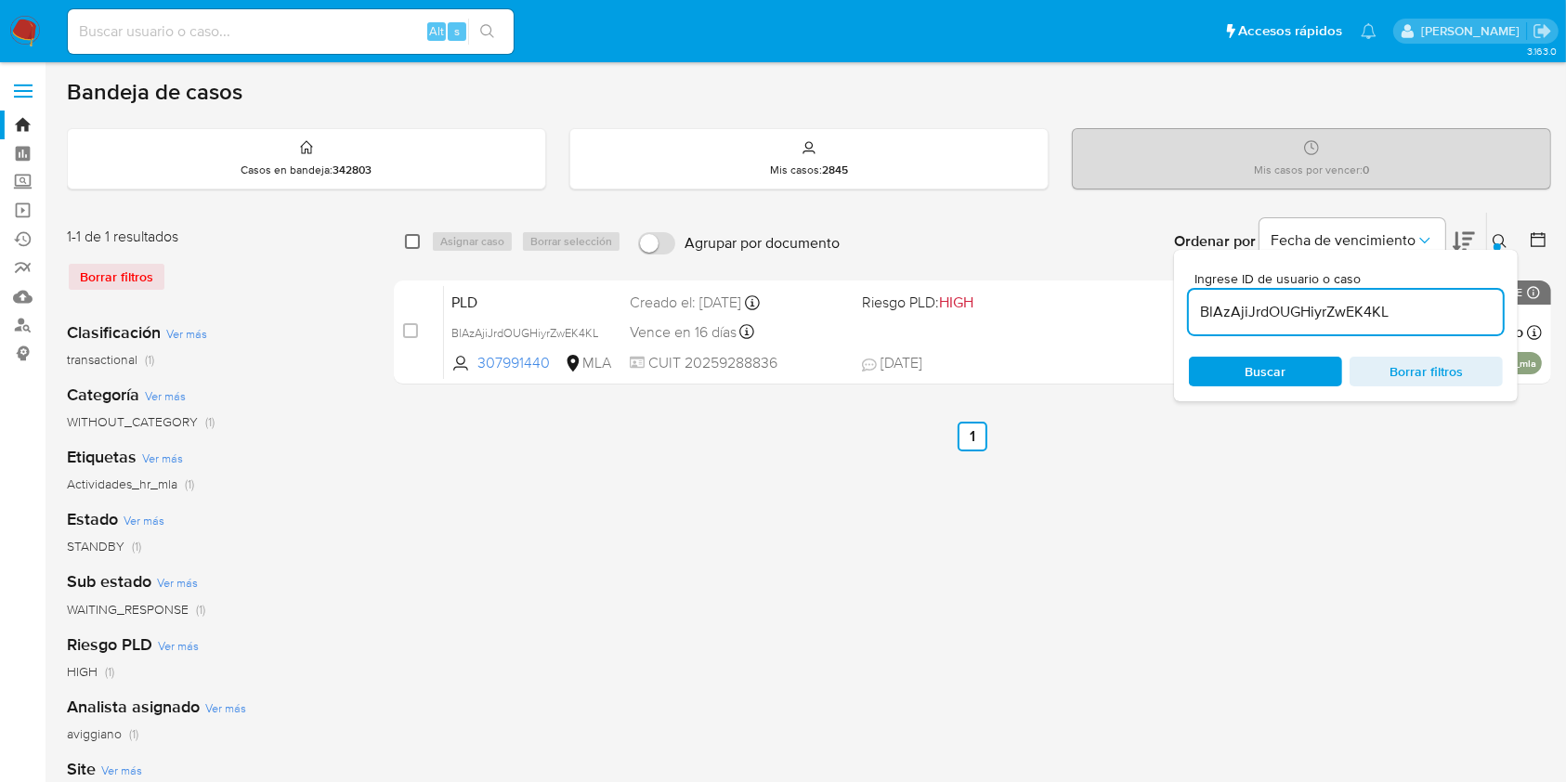
click at [414, 234] on input "checkbox" at bounding box center [412, 241] width 15 height 15
checkbox input "true"
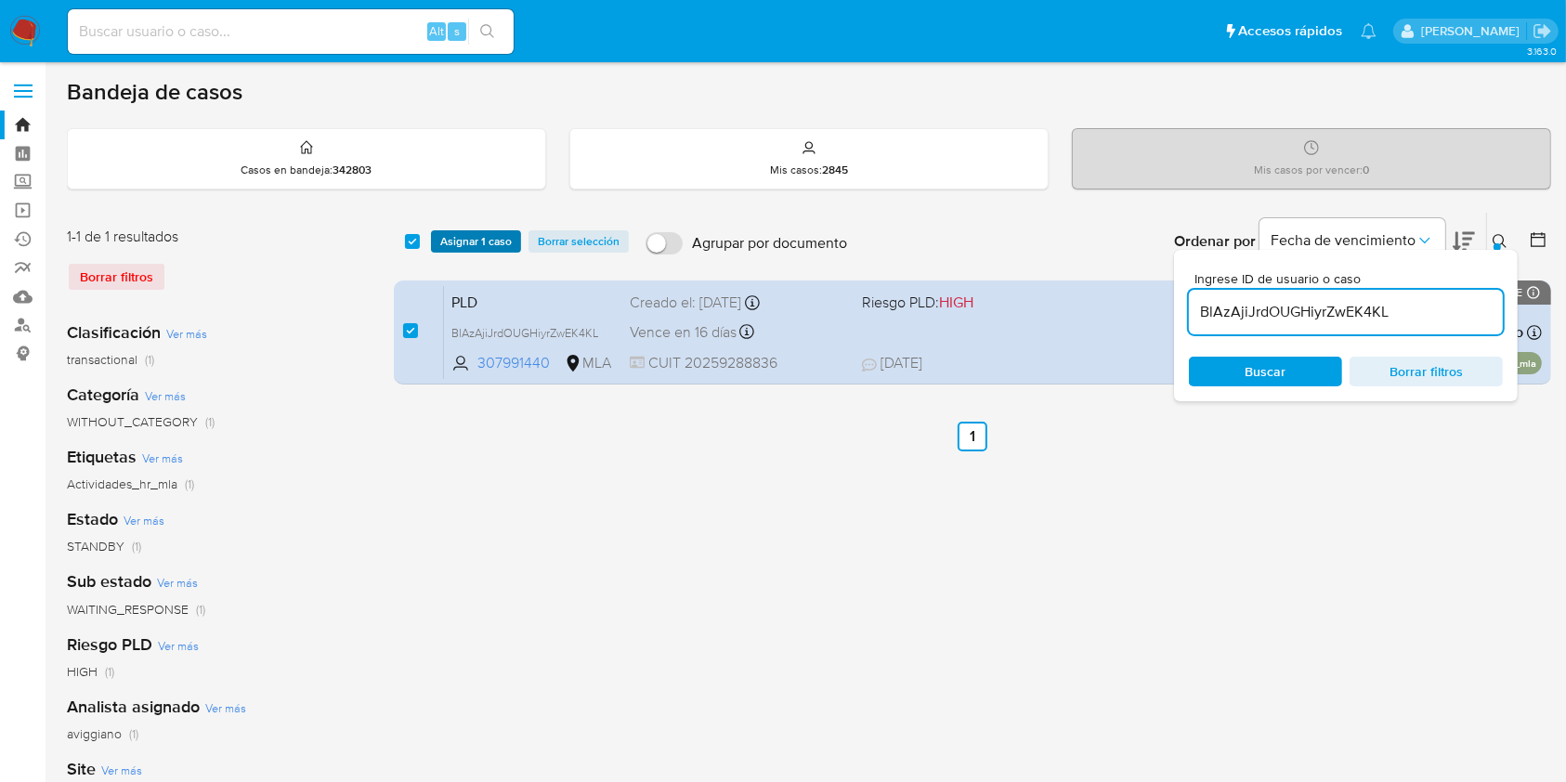
click at [442, 242] on span "Asignar 1 caso" at bounding box center [476, 241] width 72 height 19
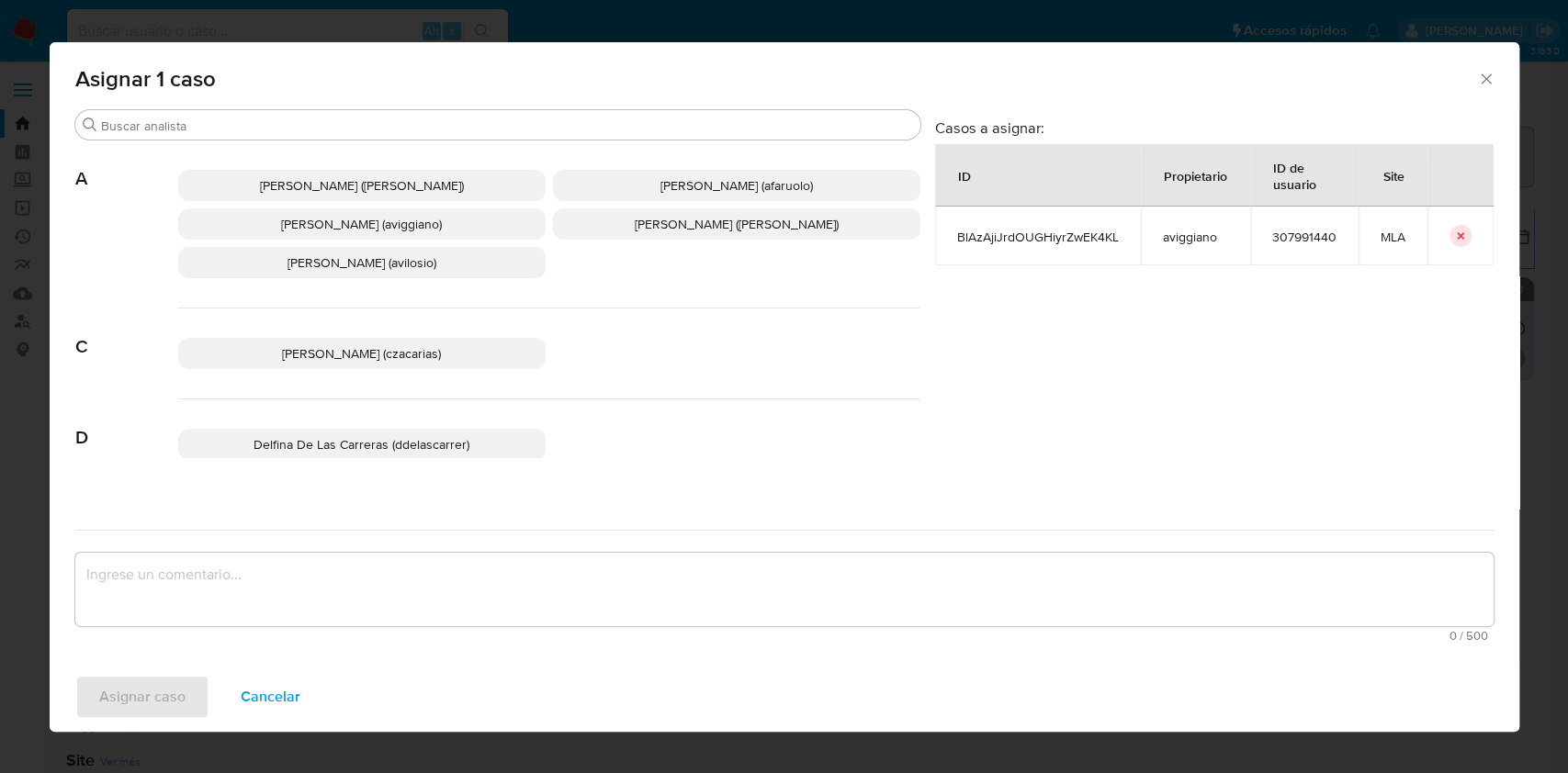
click at [293, 232] on span "[PERSON_NAME] (aviggiano)" at bounding box center [361, 223] width 161 height 19
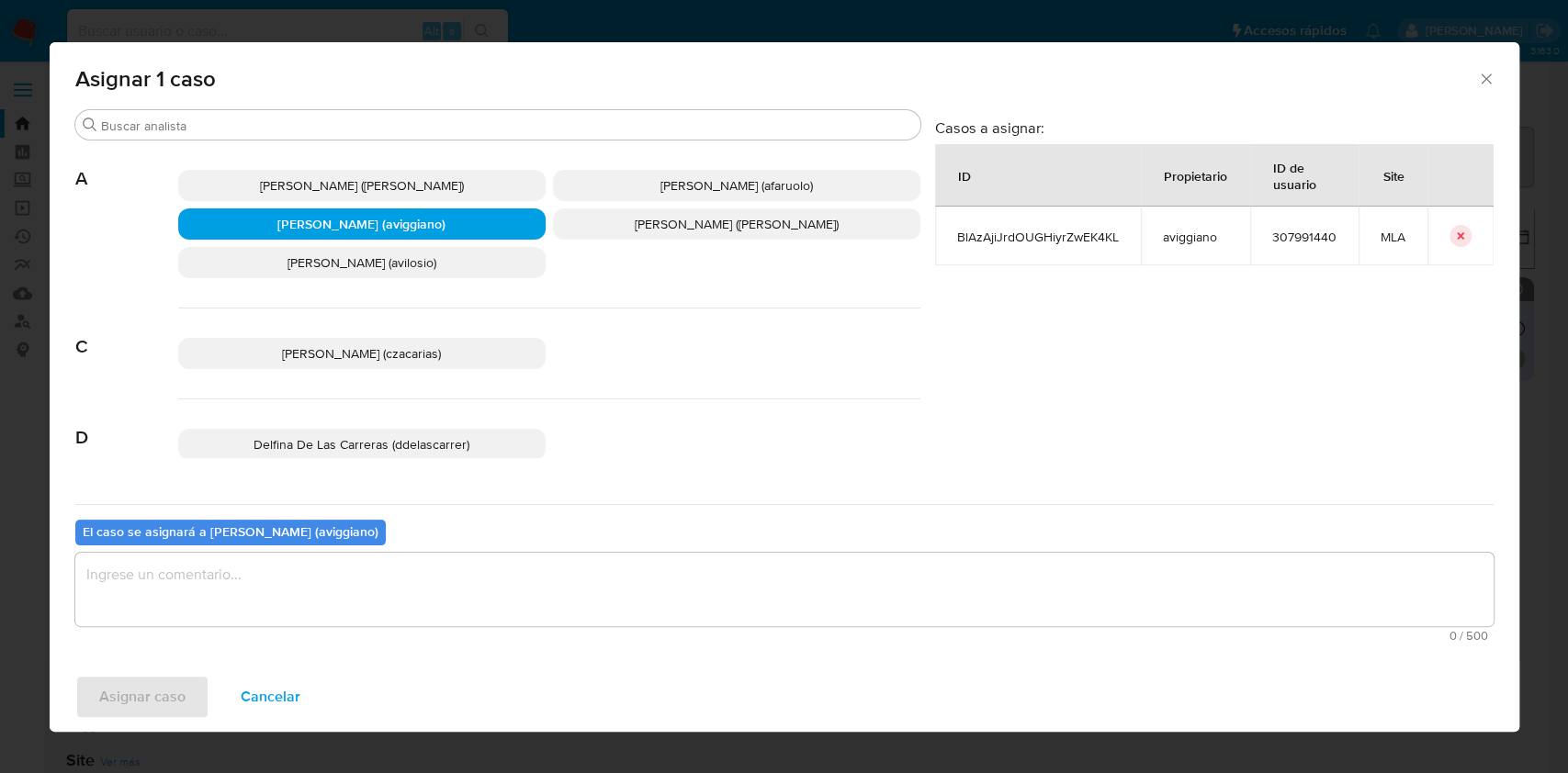
drag, startPoint x: 272, startPoint y: 576, endPoint x: 239, endPoint y: 607, distance: 45.3
click at [271, 577] on textarea "assign-modal" at bounding box center [784, 589] width 1418 height 73
click at [154, 684] on span "Asignar caso" at bounding box center [141, 697] width 86 height 41
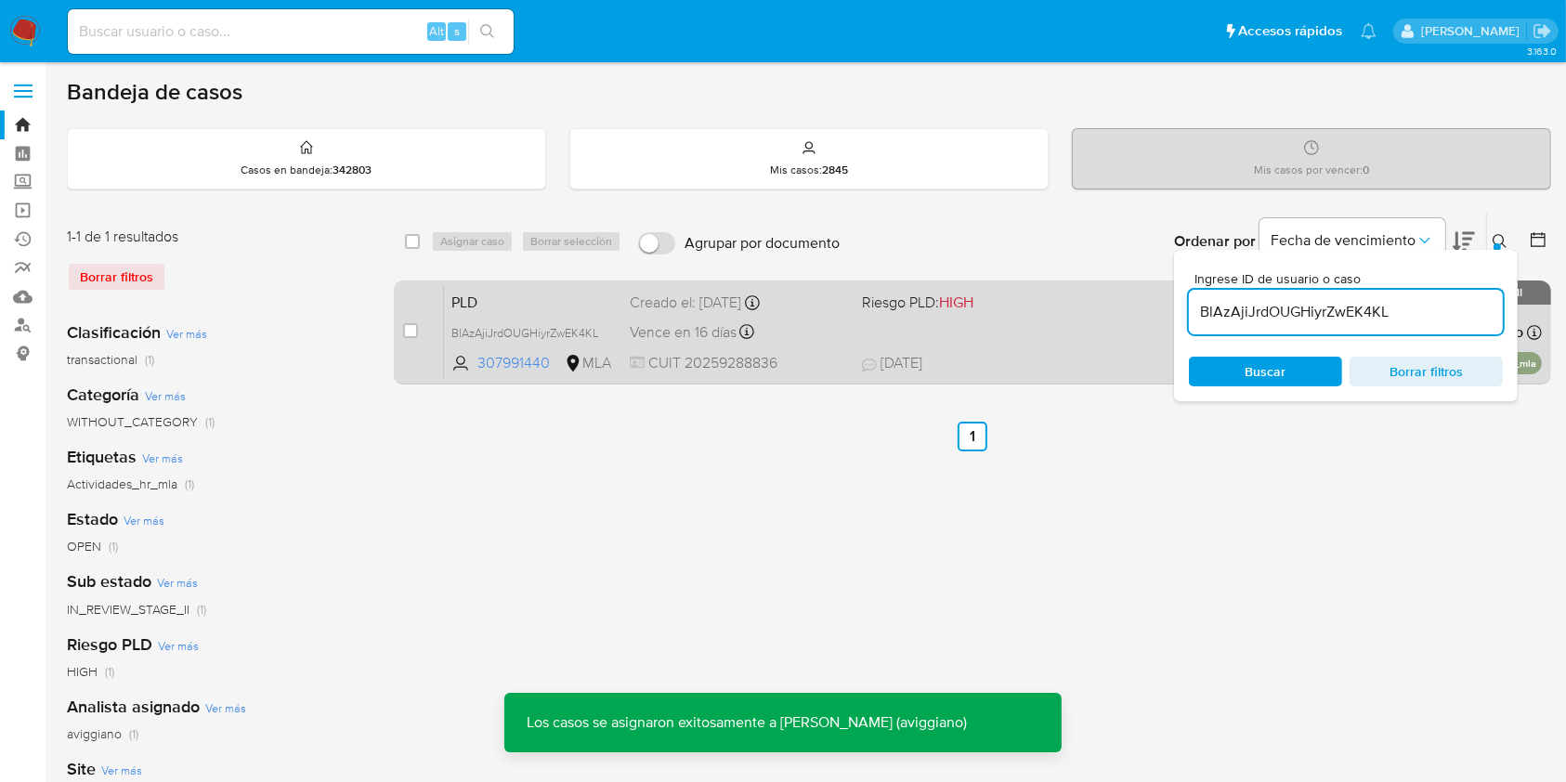
click at [993, 375] on div "PLD BlAzAjiJrdOUGHiyrZwEK4KL 307991440 MLA Riesgo PLD: HIGH Creado el: [DATE] C…" at bounding box center [993, 332] width 1098 height 94
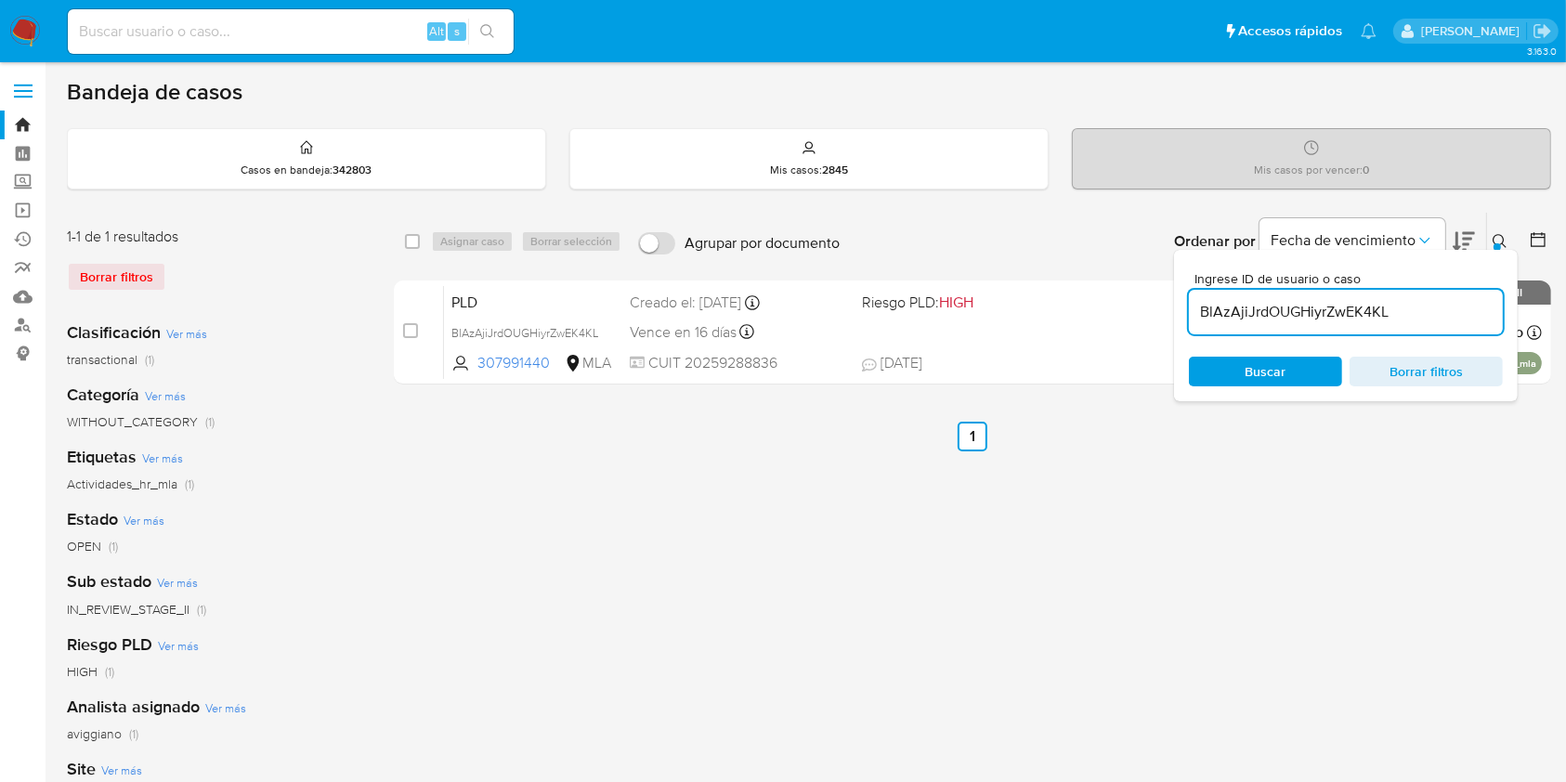
click at [1307, 306] on input "BlAzAjiJrdOUGHiyrZwEK4KL" at bounding box center [1346, 312] width 314 height 24
click at [409, 238] on input "checkbox" at bounding box center [412, 241] width 15 height 15
checkbox input "true"
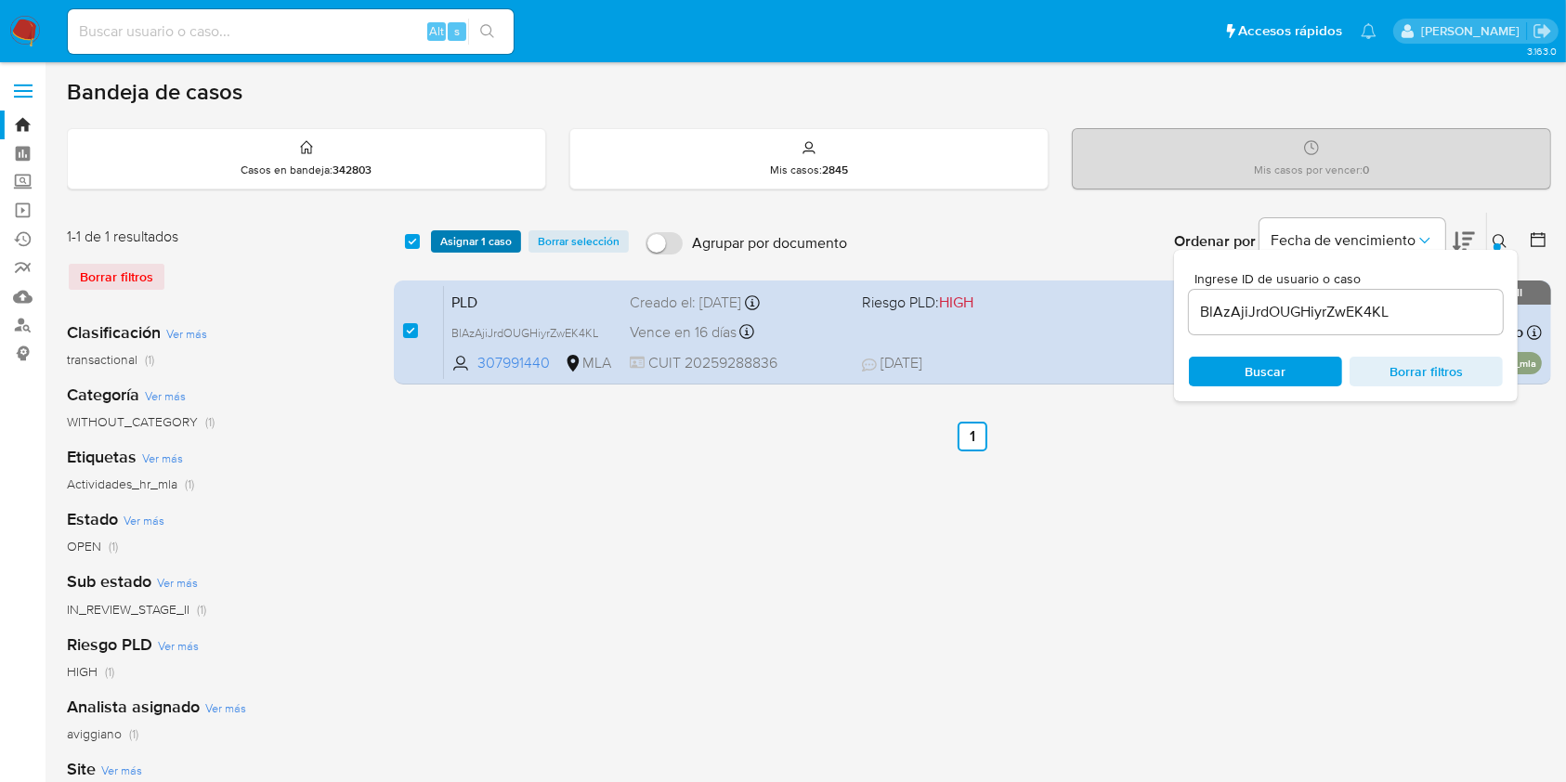
click at [476, 243] on span "Asignar 1 caso" at bounding box center [476, 241] width 72 height 19
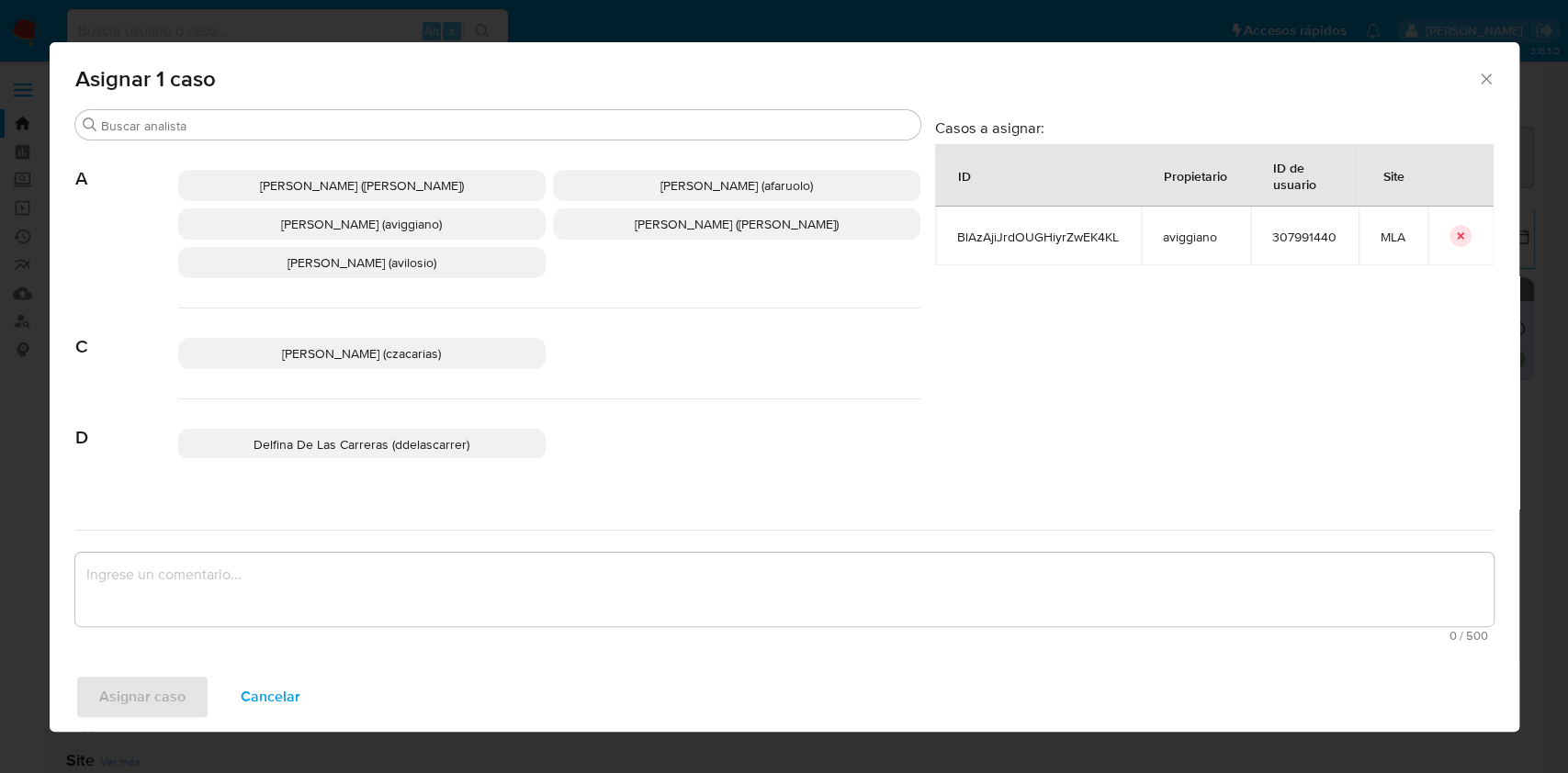
click at [387, 223] on span "[PERSON_NAME] (aviggiano)" at bounding box center [361, 223] width 161 height 19
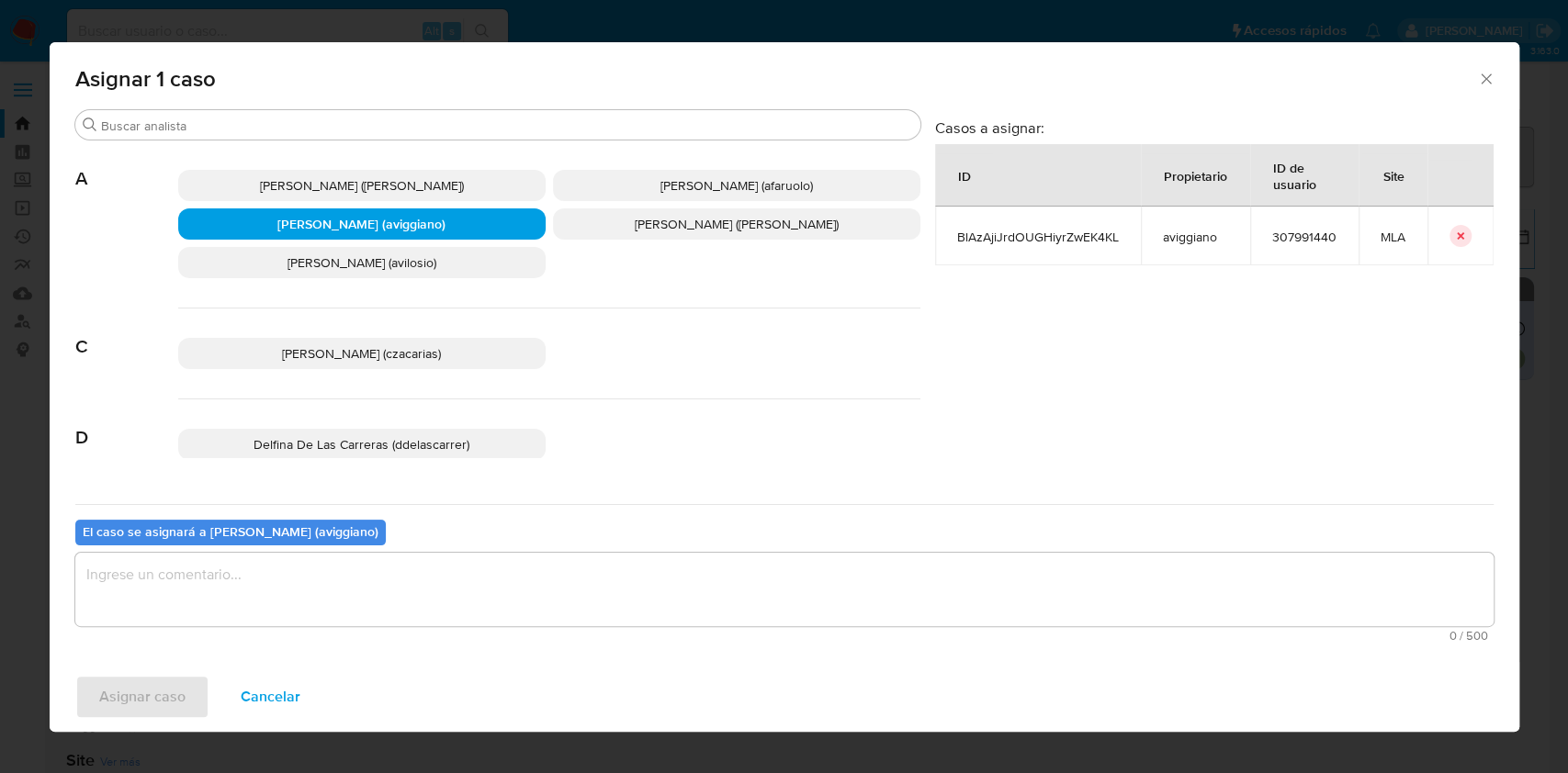
click at [351, 592] on textarea "assign-modal" at bounding box center [784, 589] width 1418 height 73
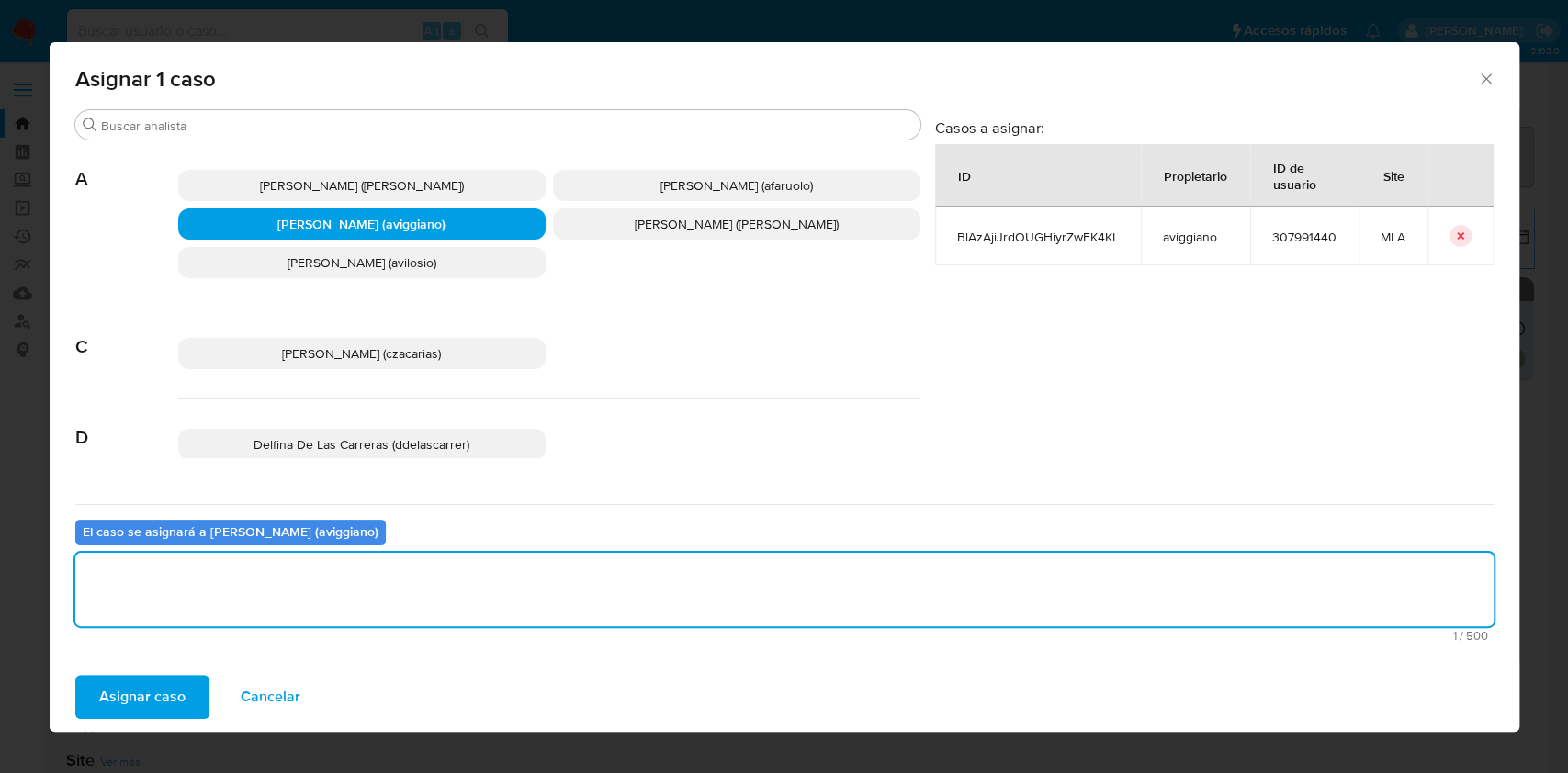
click at [141, 712] on span "Asignar caso" at bounding box center [141, 697] width 86 height 41
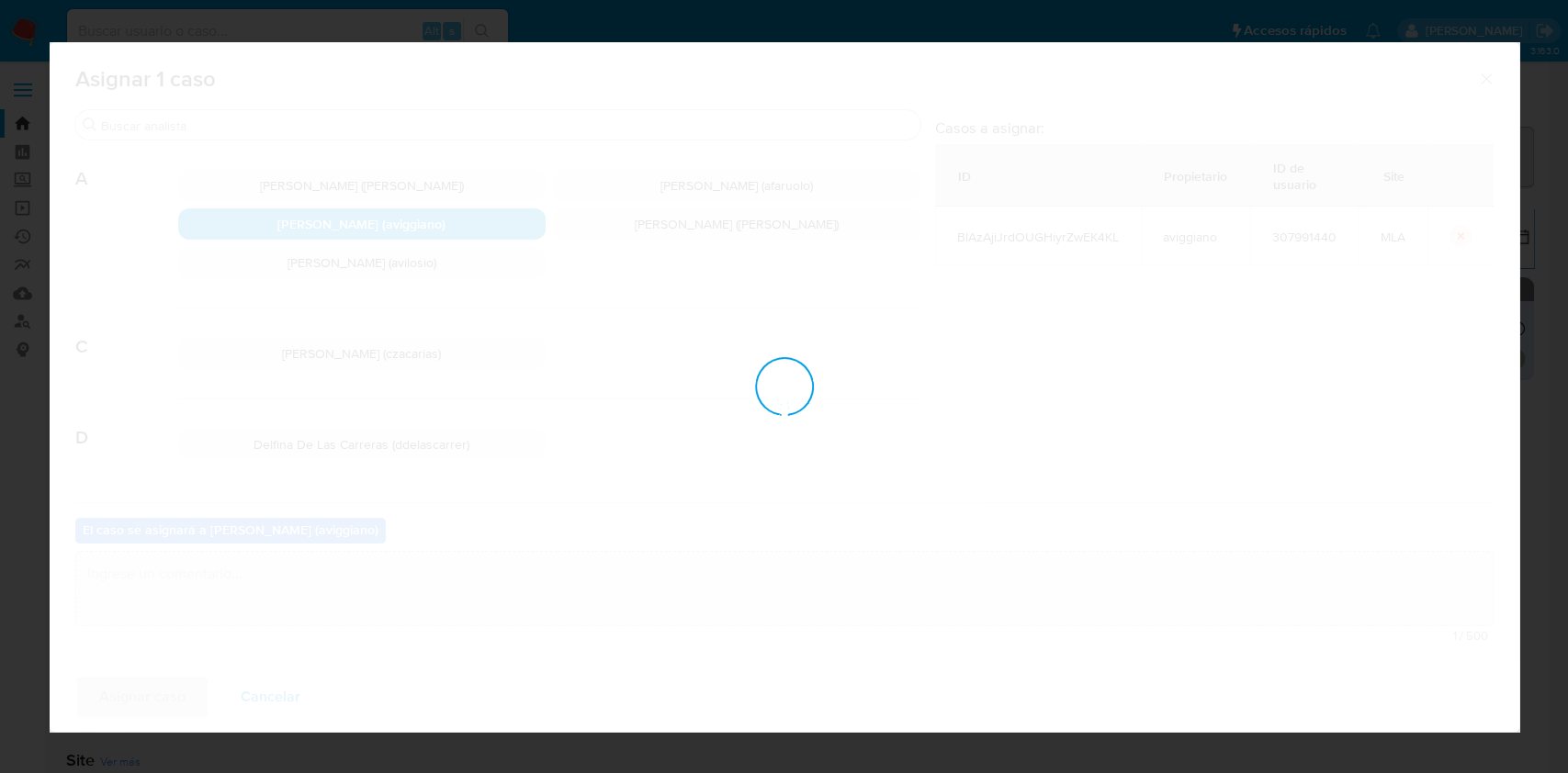
checkbox input "false"
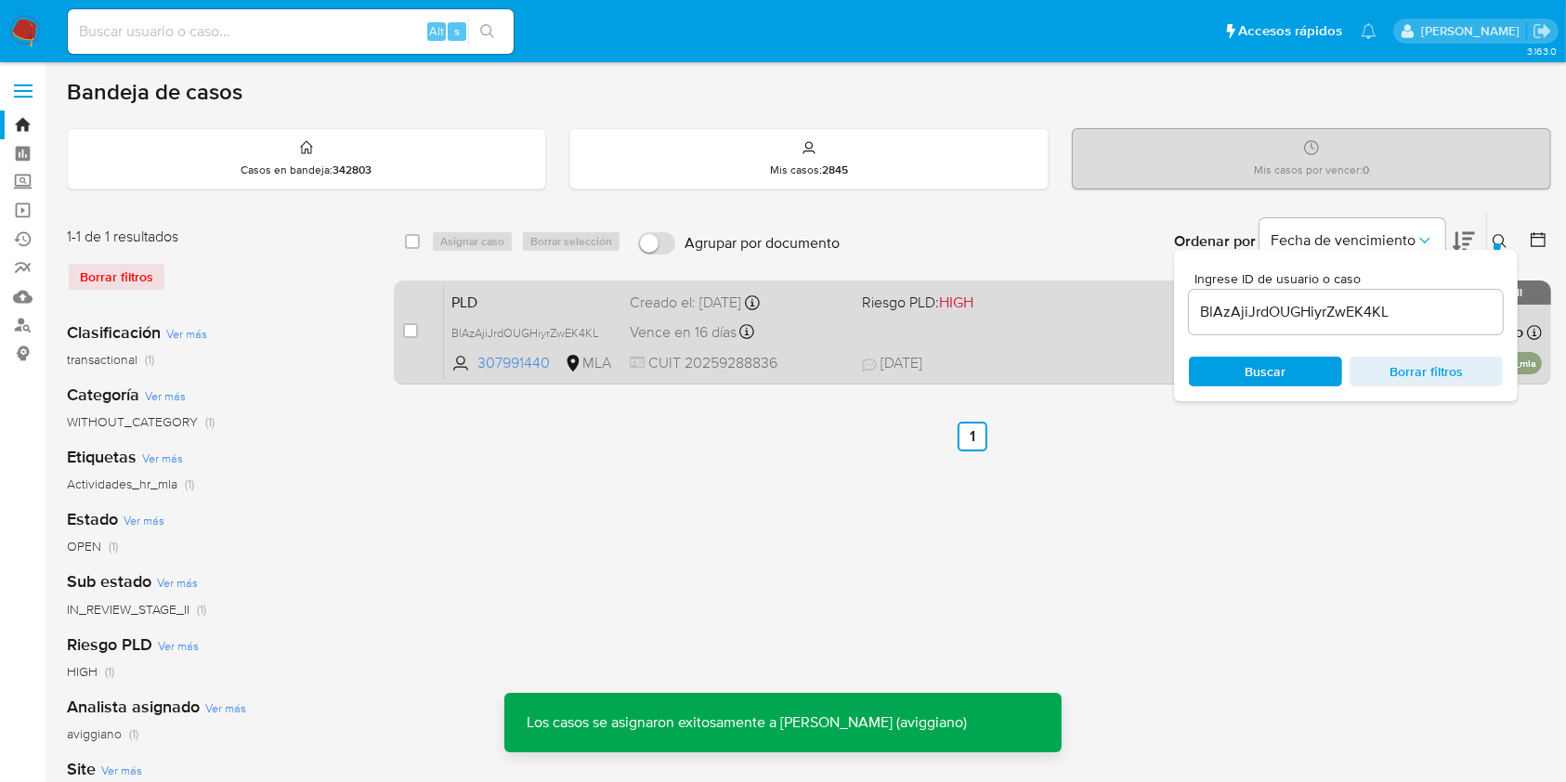
click at [1024, 338] on div "PLD BlAzAjiJrdOUGHiyrZwEK4KL 307991440 MLA Riesgo PLD: HIGH Creado el: [DATE] C…" at bounding box center [993, 332] width 1098 height 94
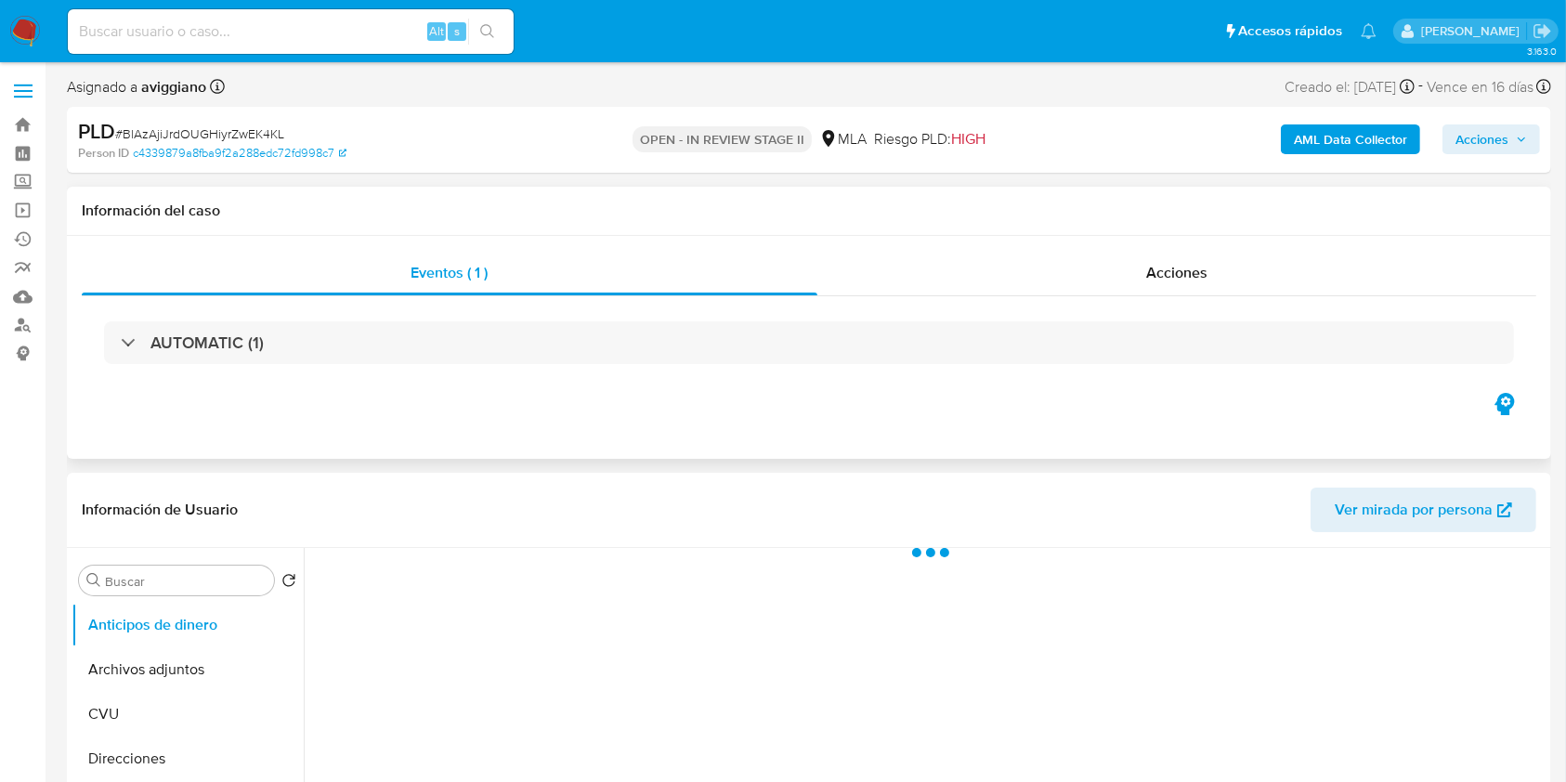
select select "10"
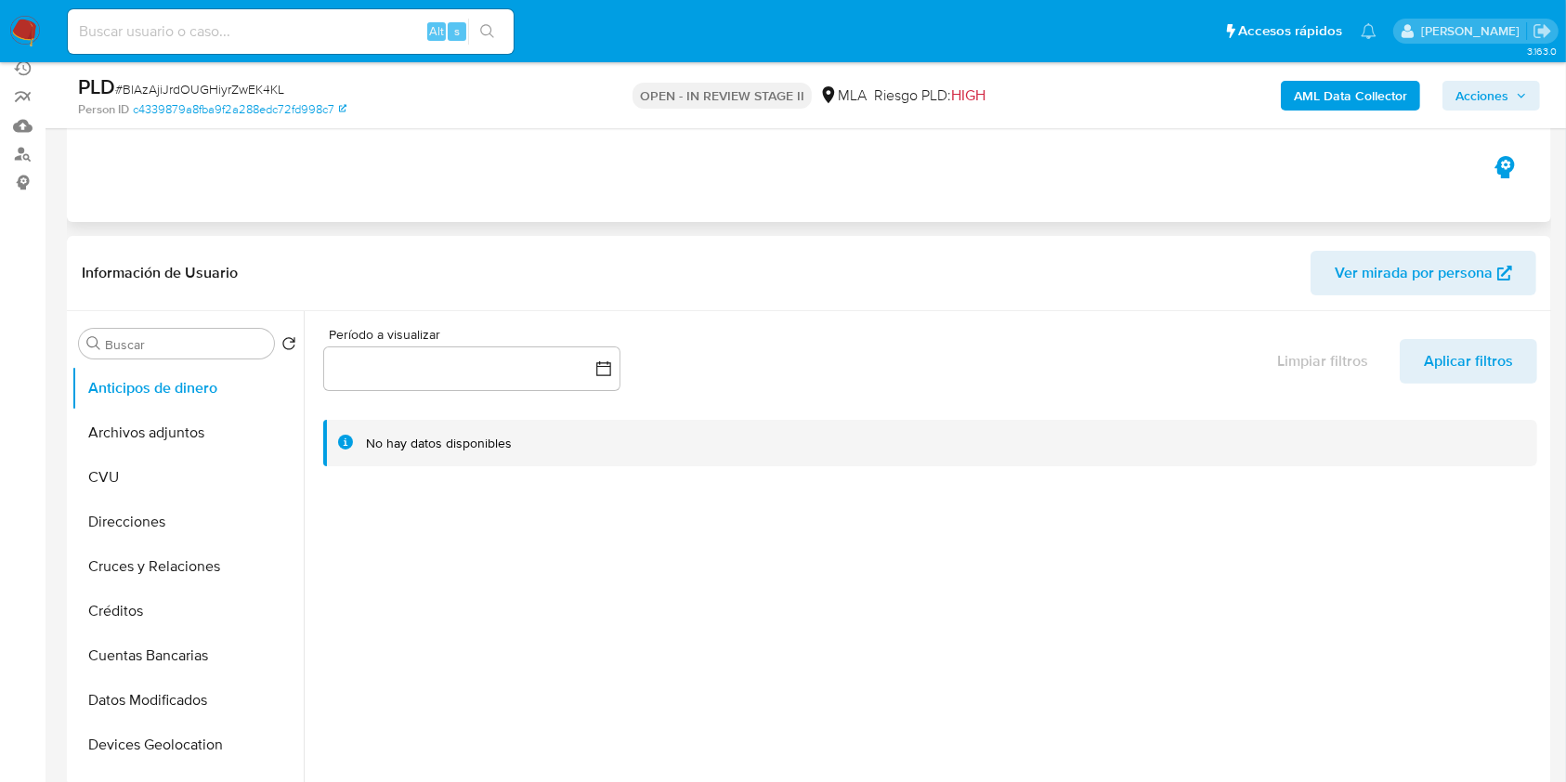
scroll to position [247, 0]
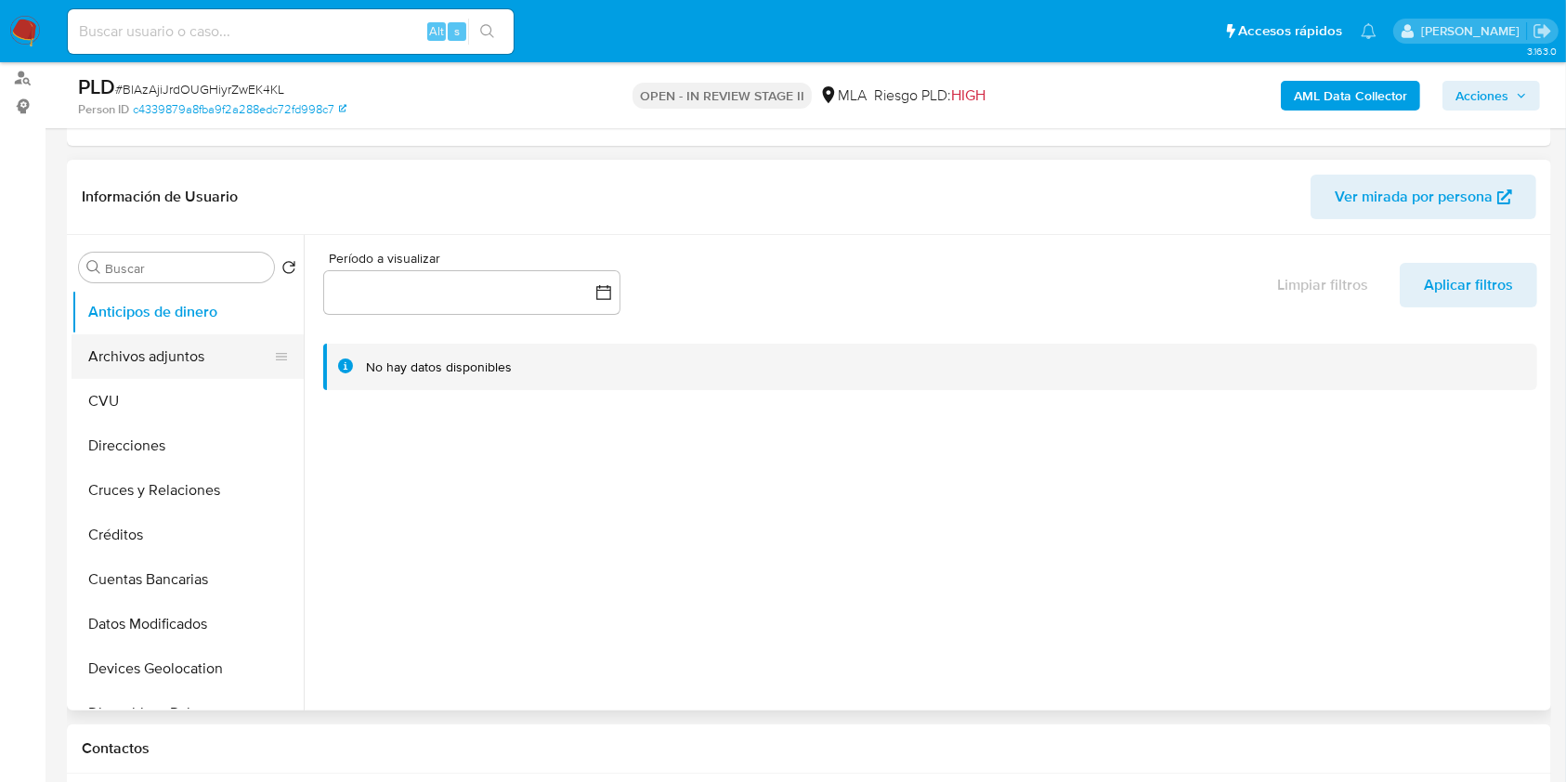
click at [145, 348] on button "Archivos adjuntos" at bounding box center [180, 356] width 217 height 45
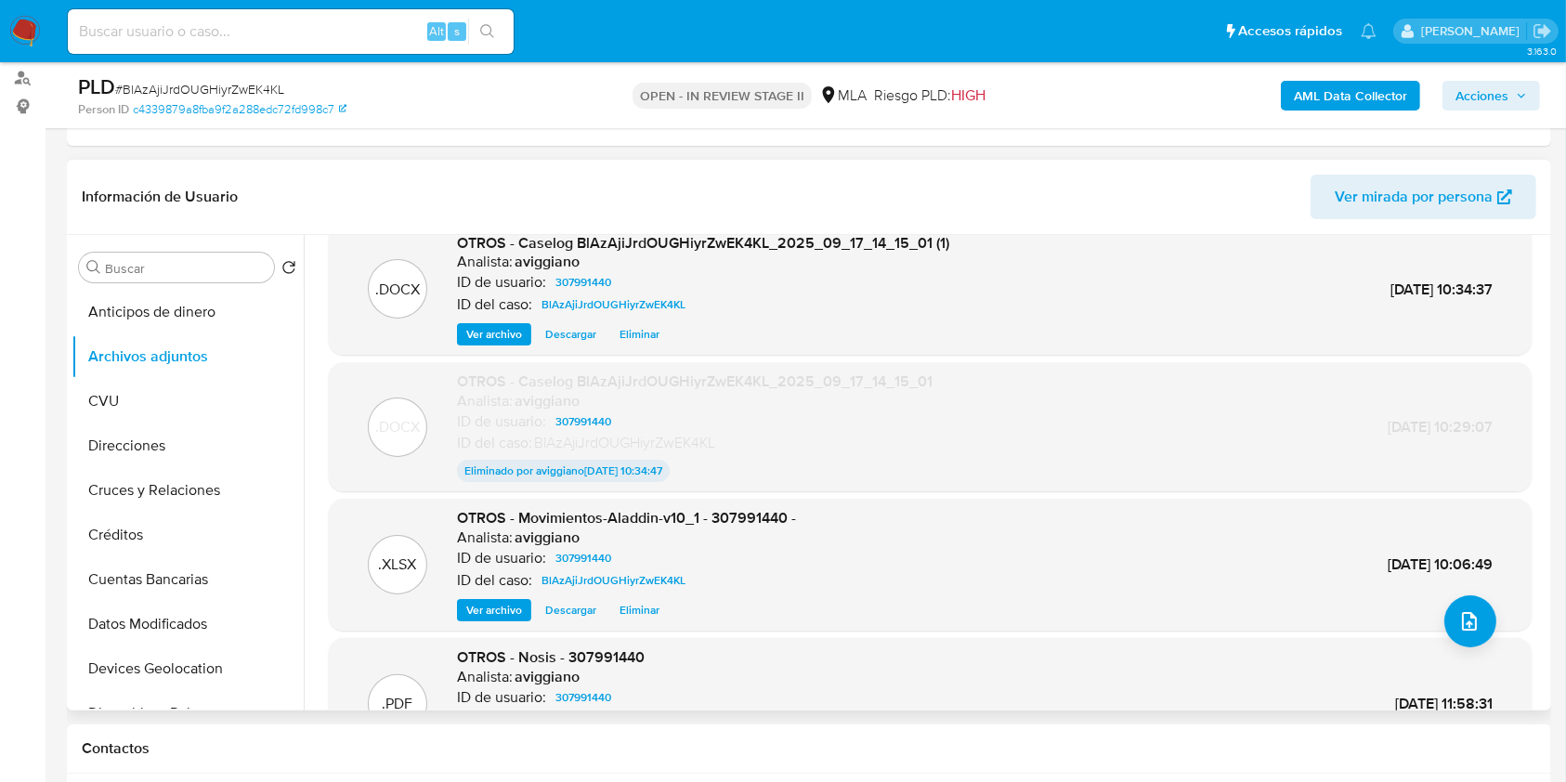
scroll to position [0, 0]
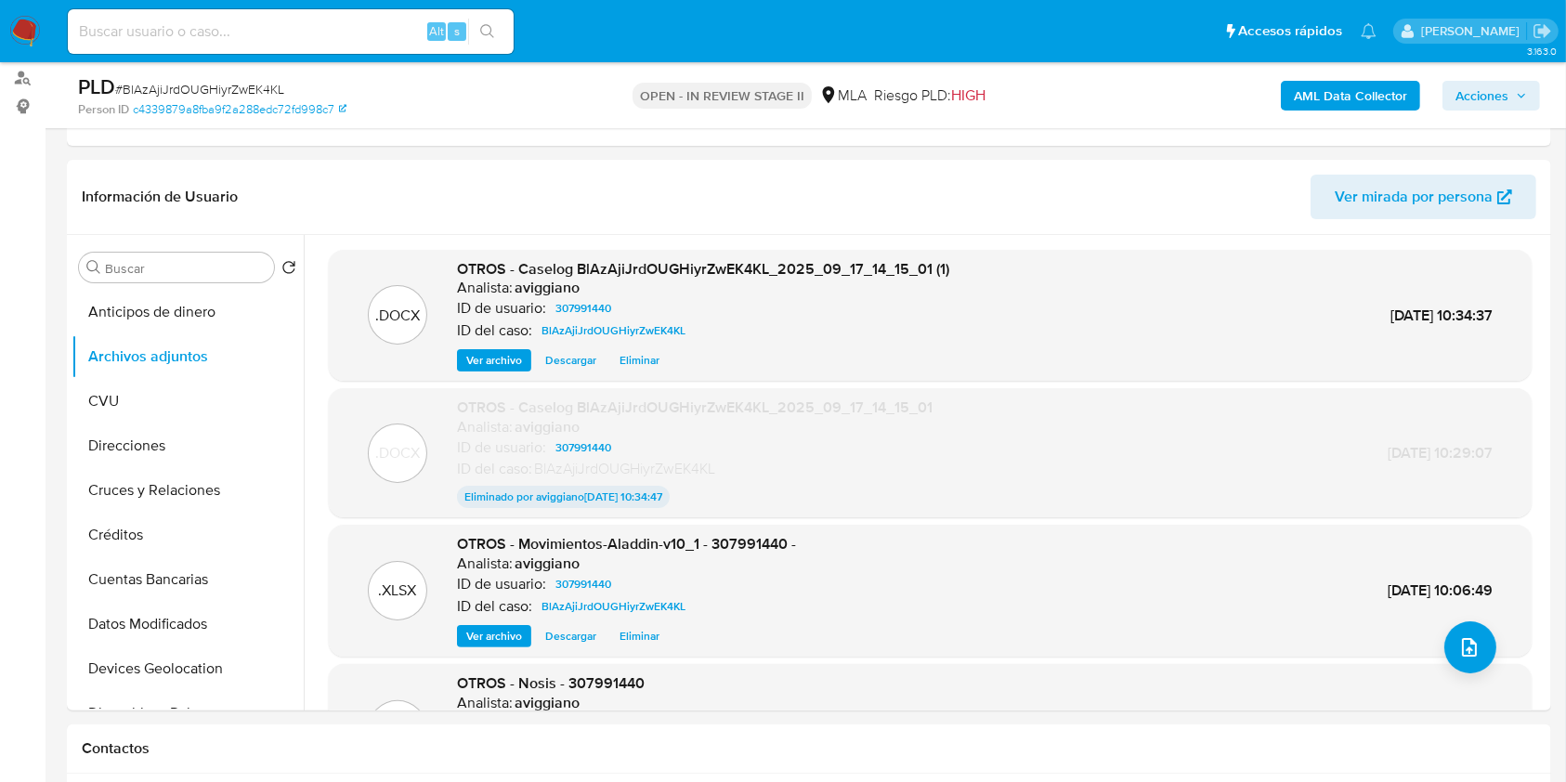
click at [1503, 98] on span "Acciones" at bounding box center [1482, 96] width 53 height 30
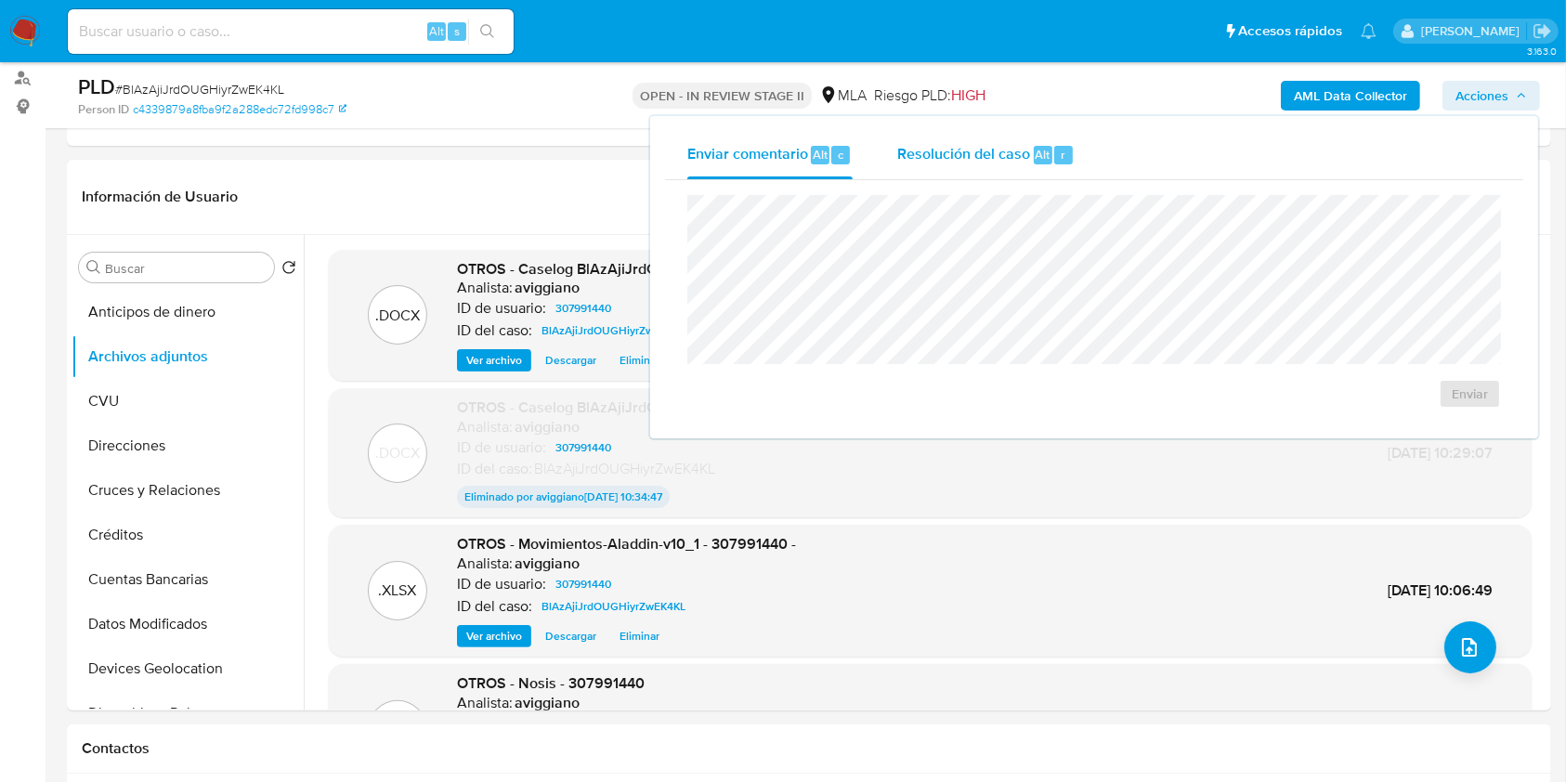
click at [1004, 149] on span "Resolución del caso" at bounding box center [963, 153] width 133 height 21
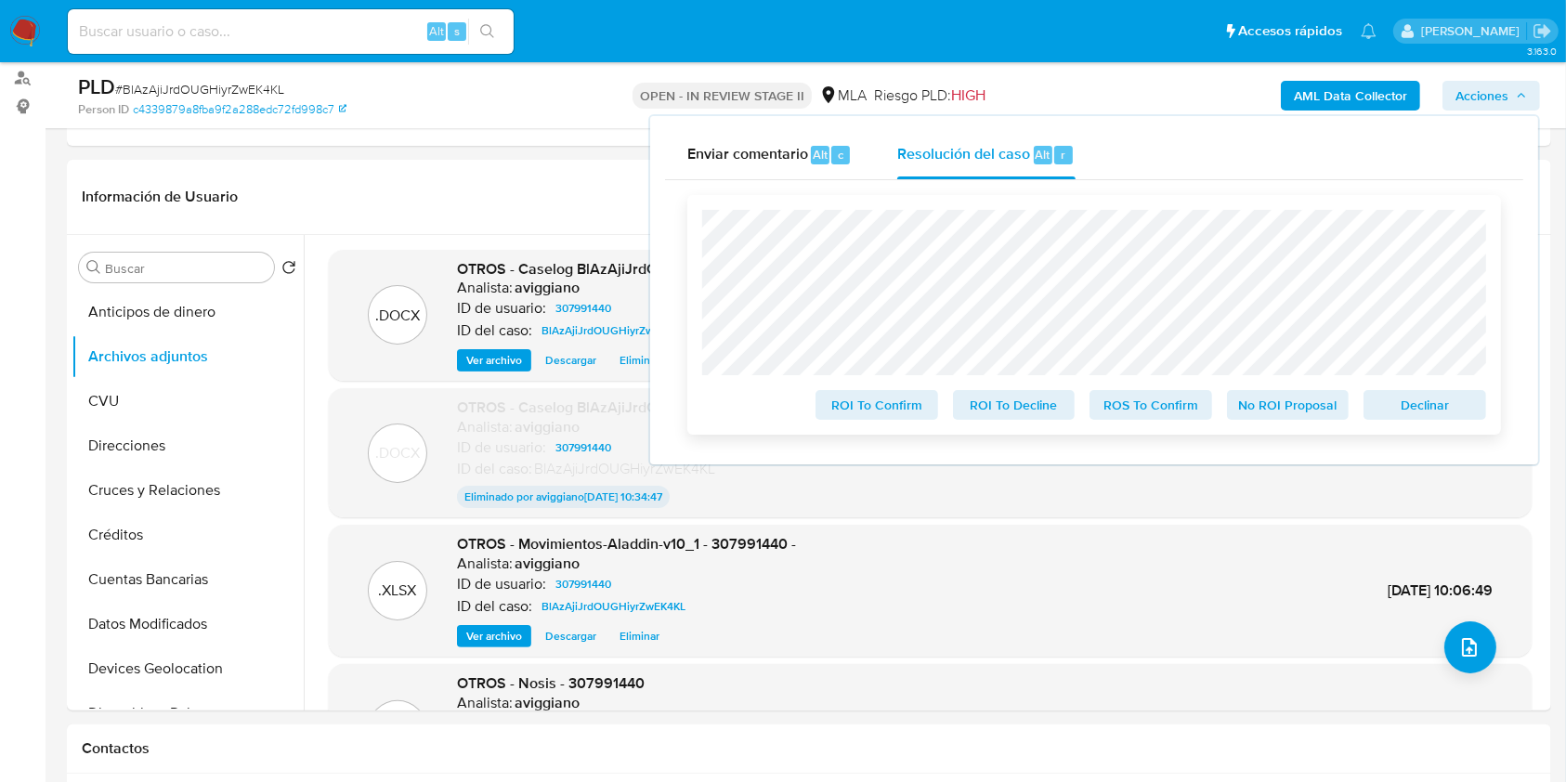
click at [1416, 426] on div "ROI To Confirm ROI To Decline ROS To Confirm No ROI Proposal Declinar" at bounding box center [1094, 315] width 814 height 240
click at [1417, 424] on div "ROI To Confirm ROI To Decline ROS To Confirm No ROI Proposal Declinar" at bounding box center [1094, 315] width 814 height 240
click at [1391, 405] on span "Declinar" at bounding box center [1425, 405] width 97 height 26
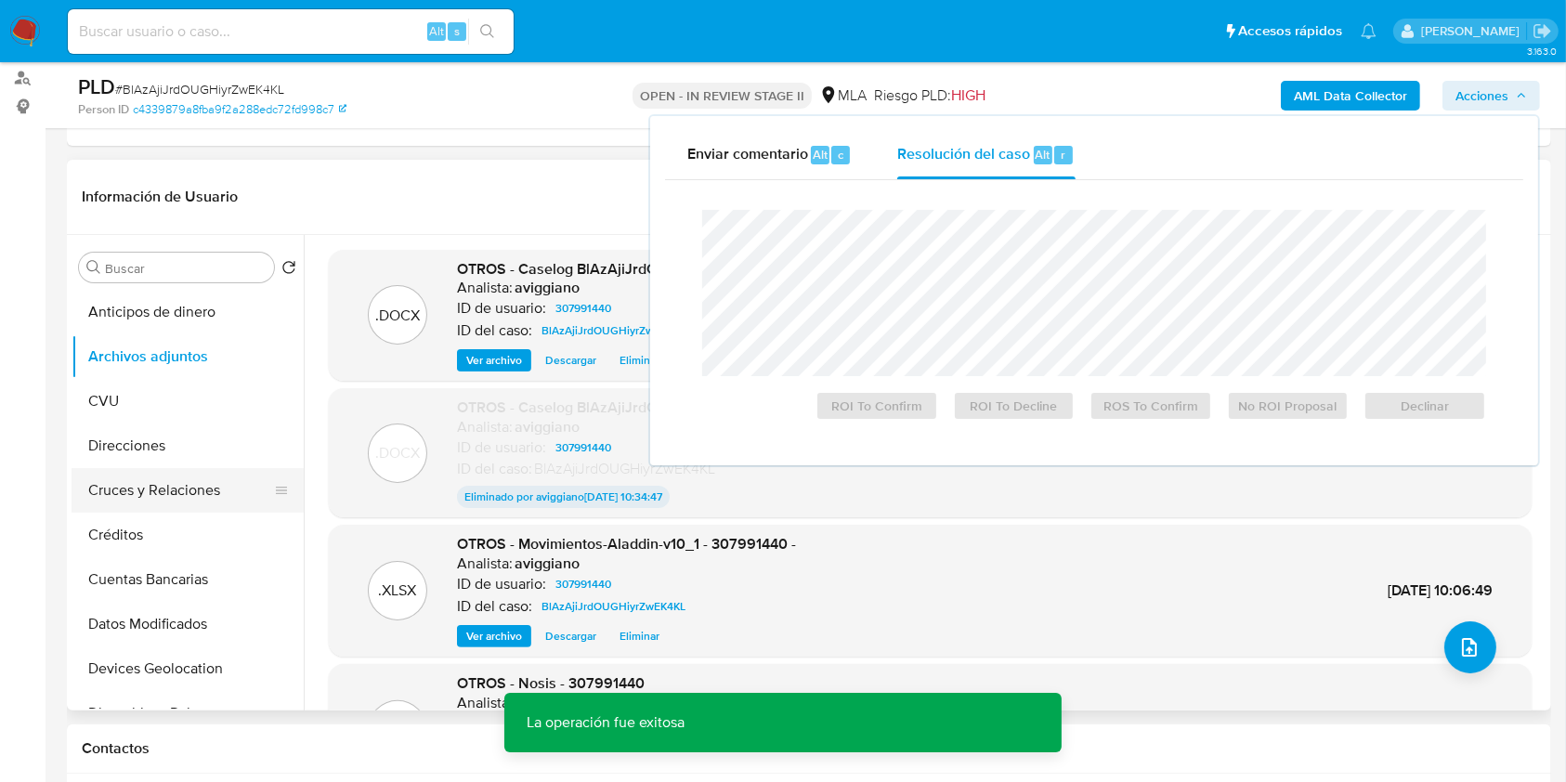
scroll to position [247, 0]
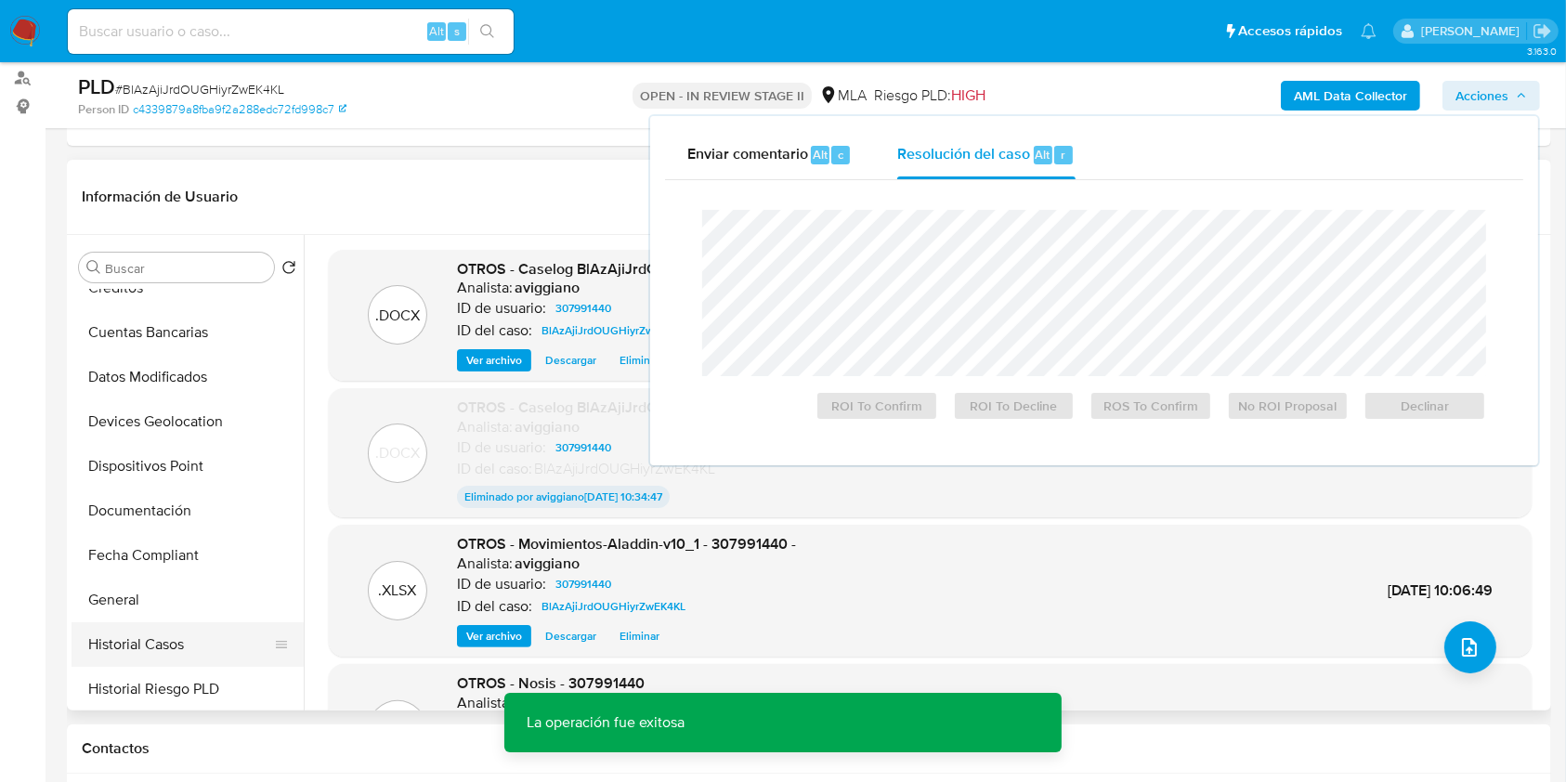
click at [189, 653] on button "Historial Casos" at bounding box center [180, 644] width 217 height 45
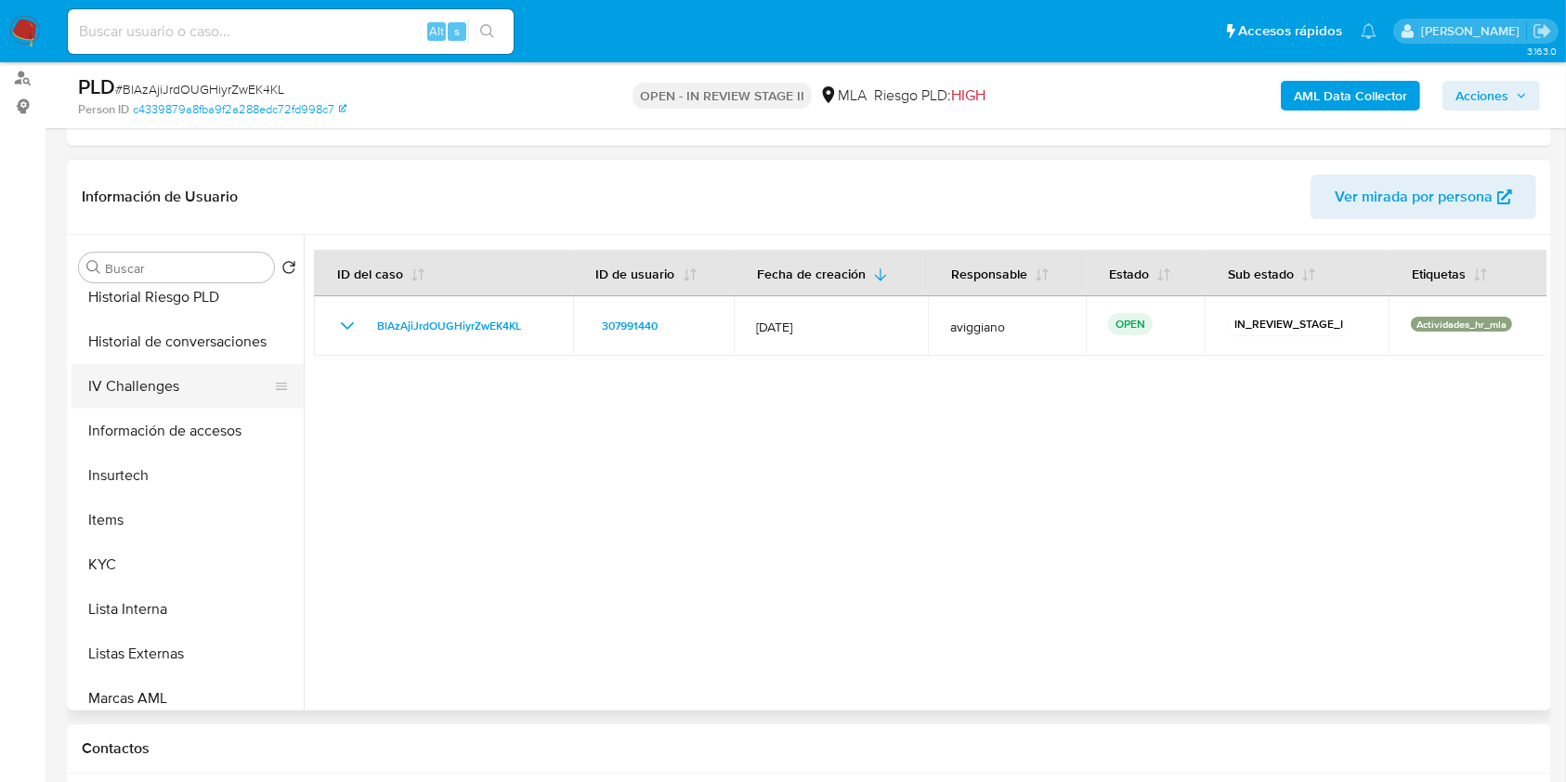
scroll to position [990, 0]
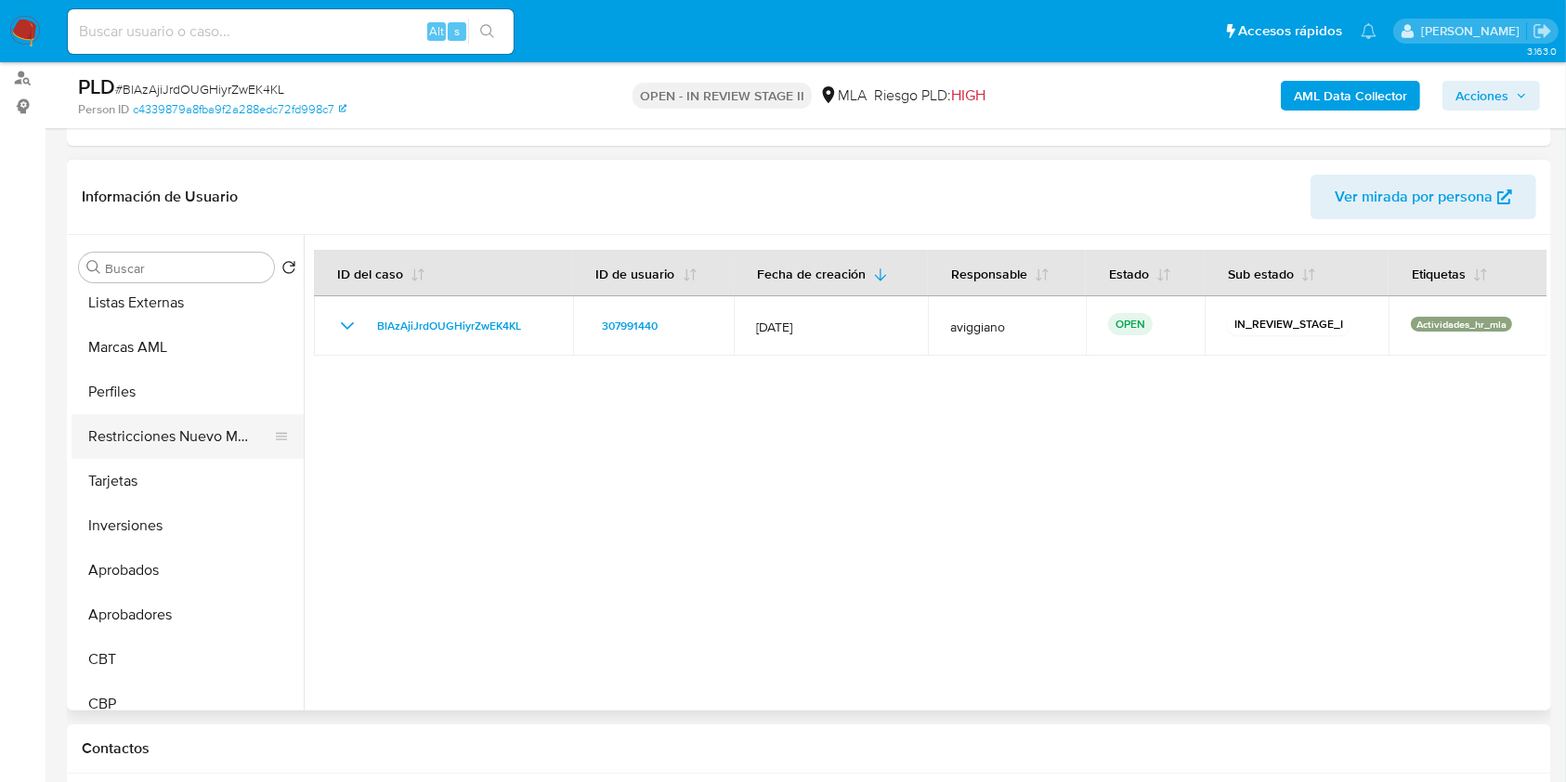
click at [238, 426] on button "Restricciones Nuevo Mundo" at bounding box center [180, 436] width 217 height 45
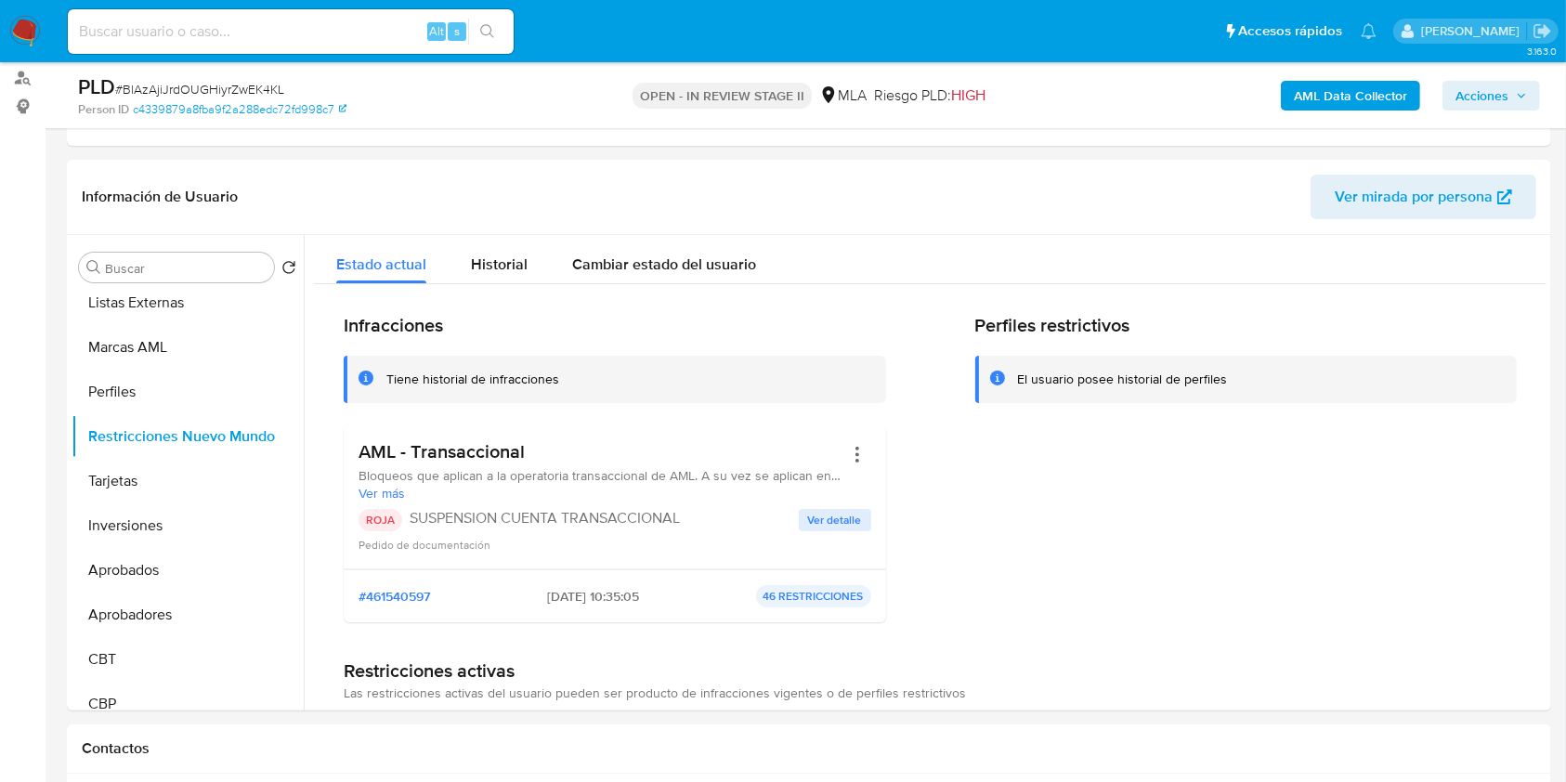
click at [1477, 98] on span "Acciones" at bounding box center [1482, 96] width 53 height 30
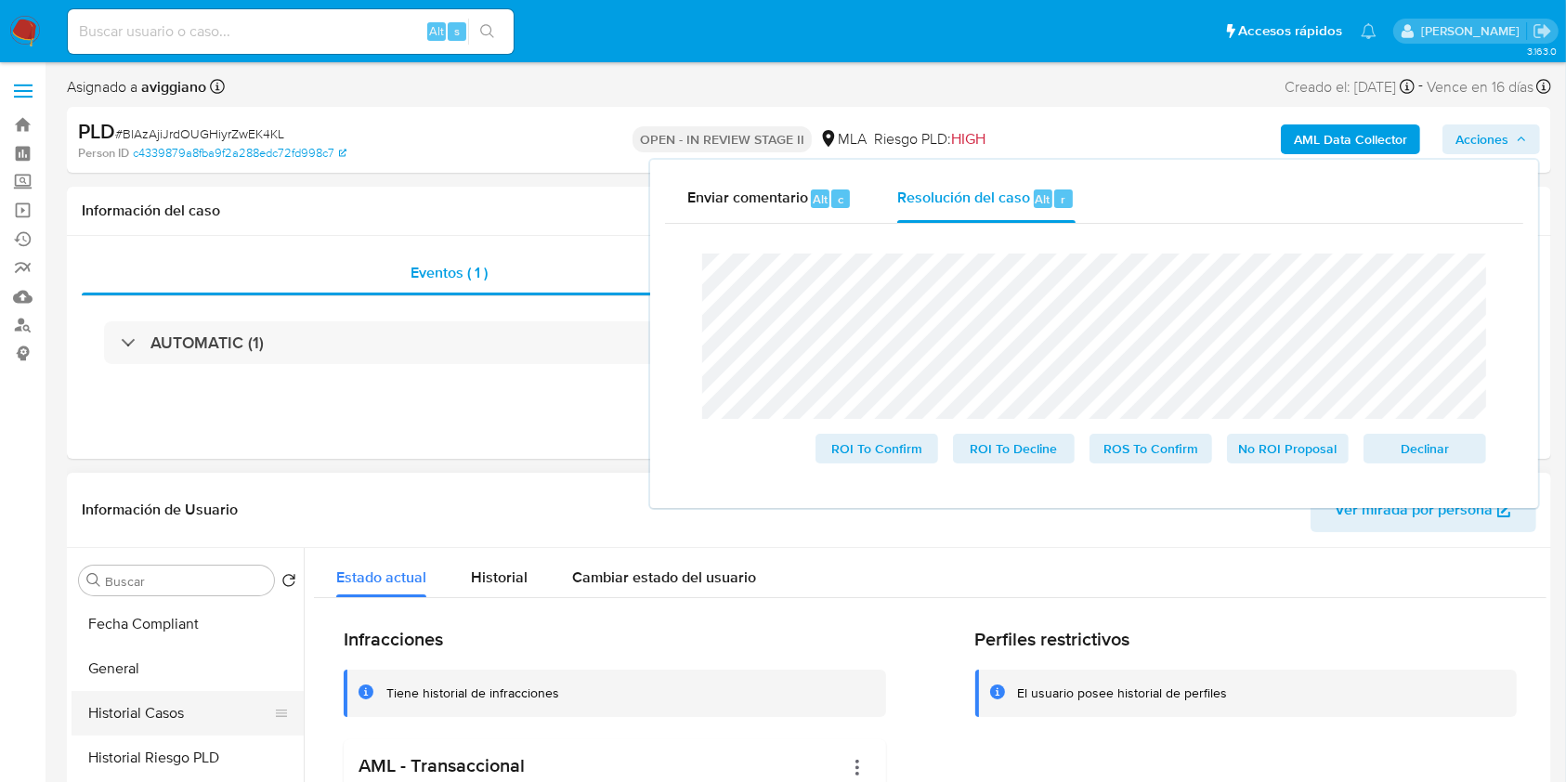
scroll to position [495, 0]
drag, startPoint x: 204, startPoint y: 697, endPoint x: 215, endPoint y: 696, distance: 11.2
click at [205, 697] on button "Historial Casos" at bounding box center [180, 709] width 217 height 45
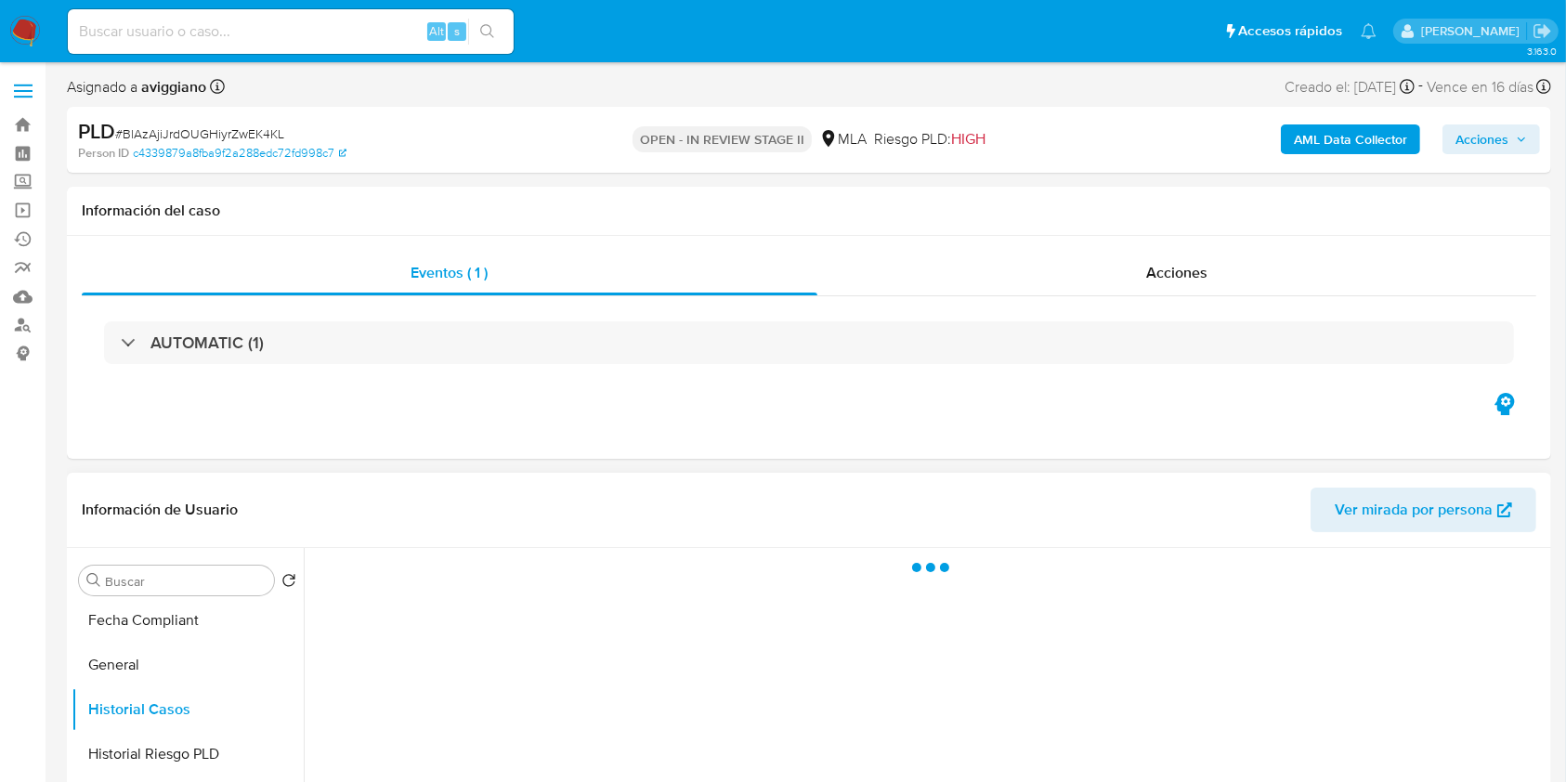
scroll to position [247, 0]
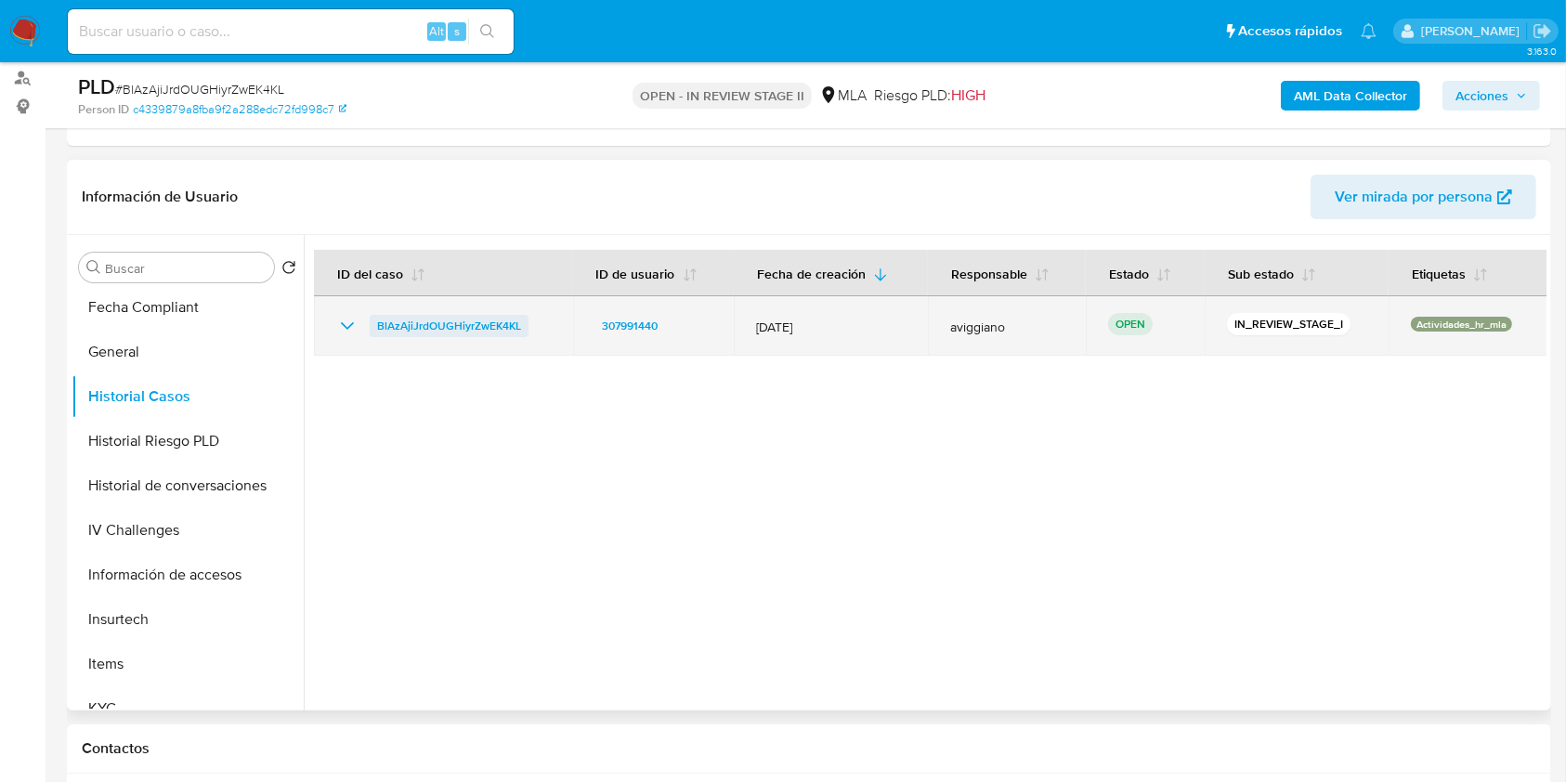
click at [438, 320] on span "BlAzAjiJrdOUGHiyrZwEK4KL" at bounding box center [449, 326] width 144 height 22
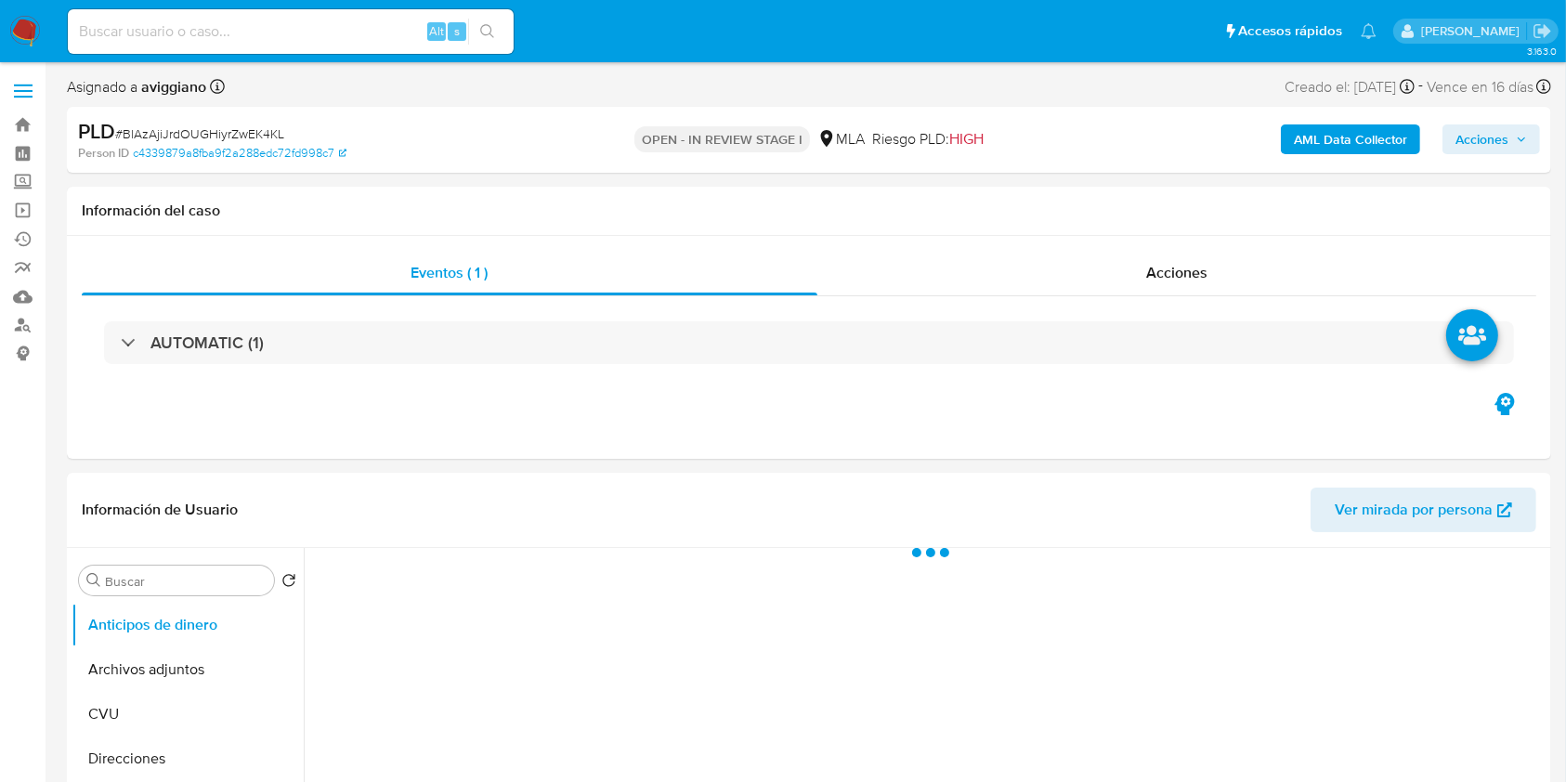
select select "10"
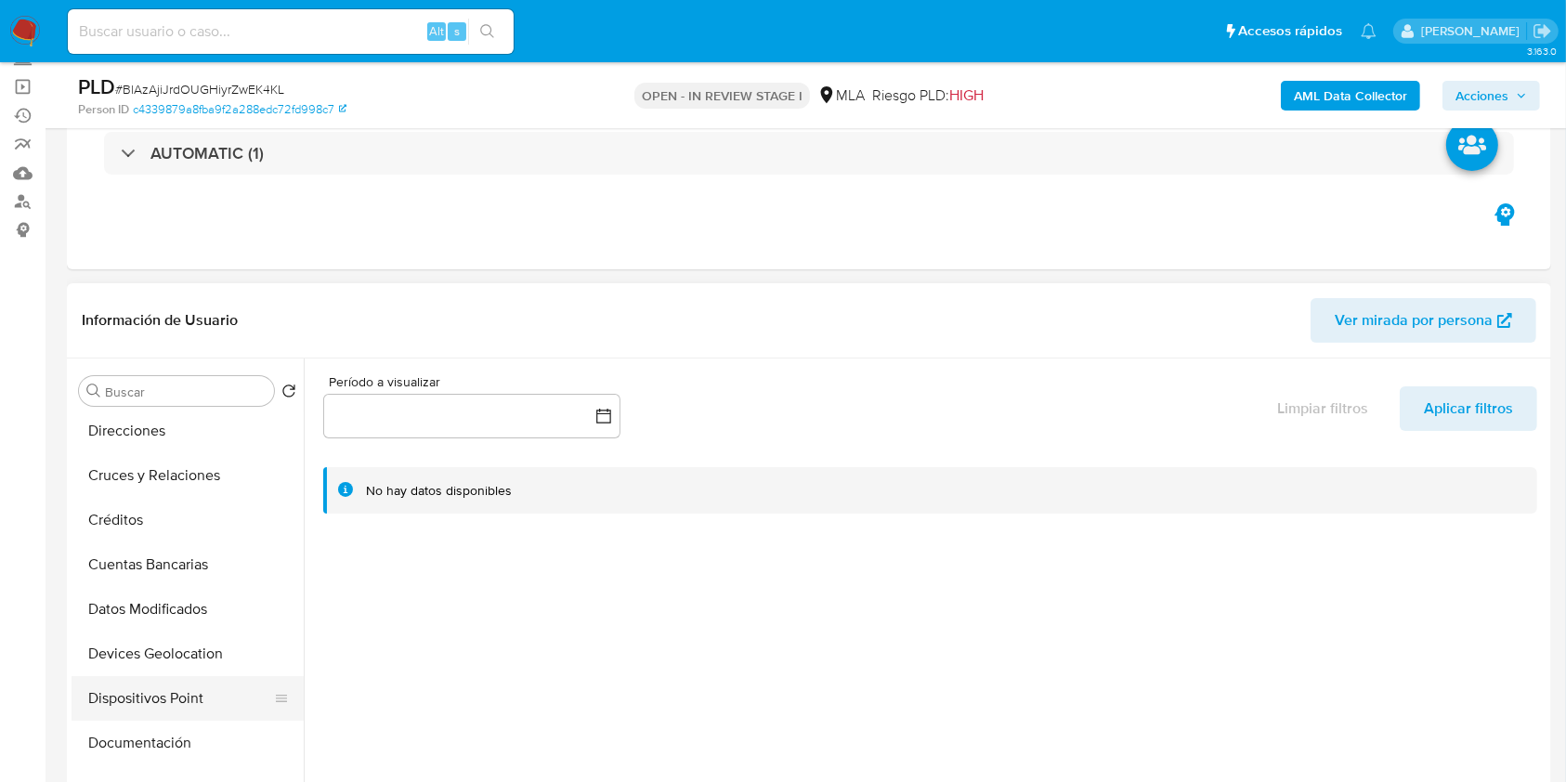
scroll to position [247, 0]
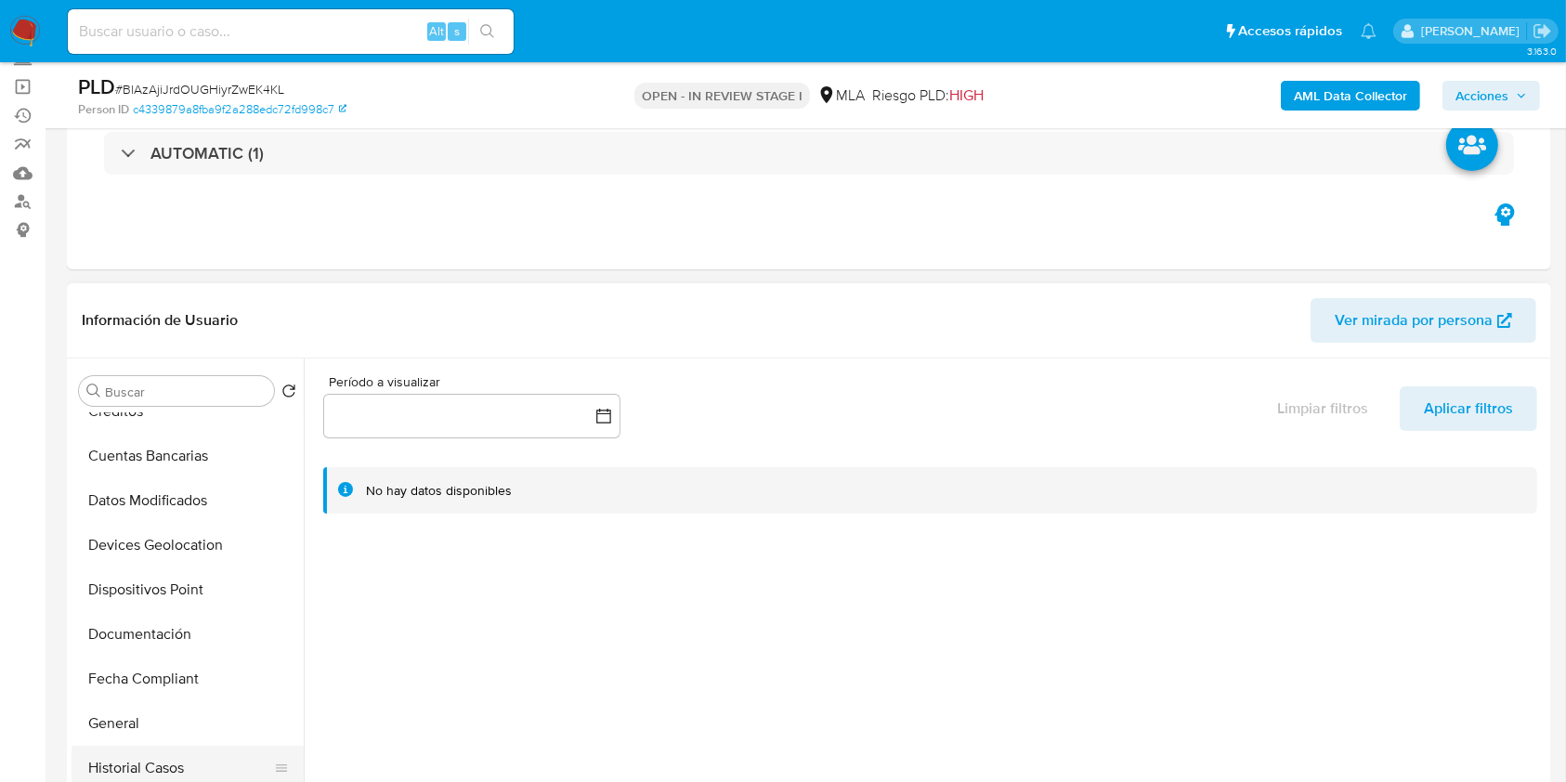
click at [180, 749] on button "Historial Casos" at bounding box center [180, 768] width 217 height 45
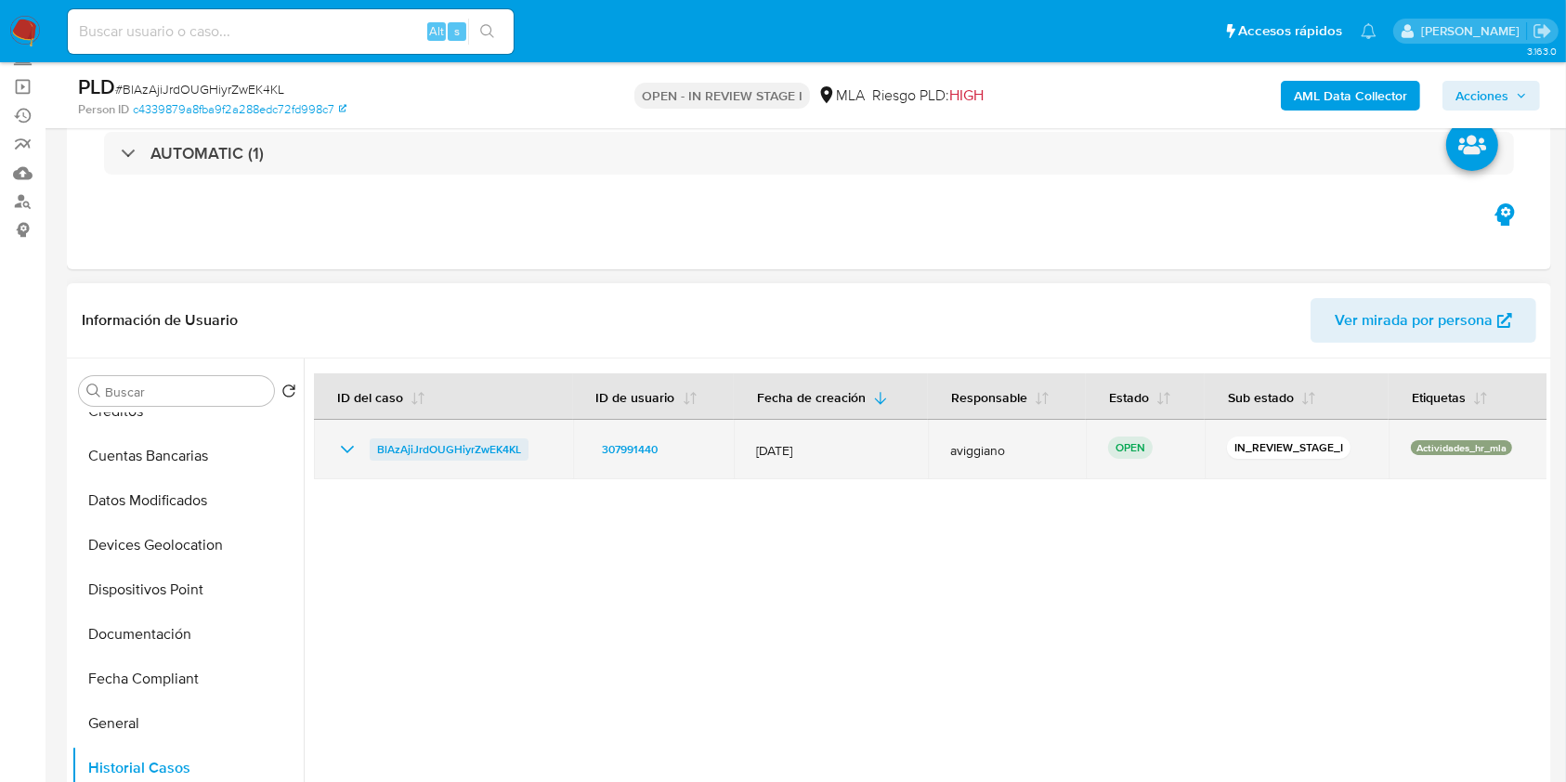
click at [424, 447] on span "BlAzAjiJrdOUGHiyrZwEK4KL" at bounding box center [449, 449] width 144 height 22
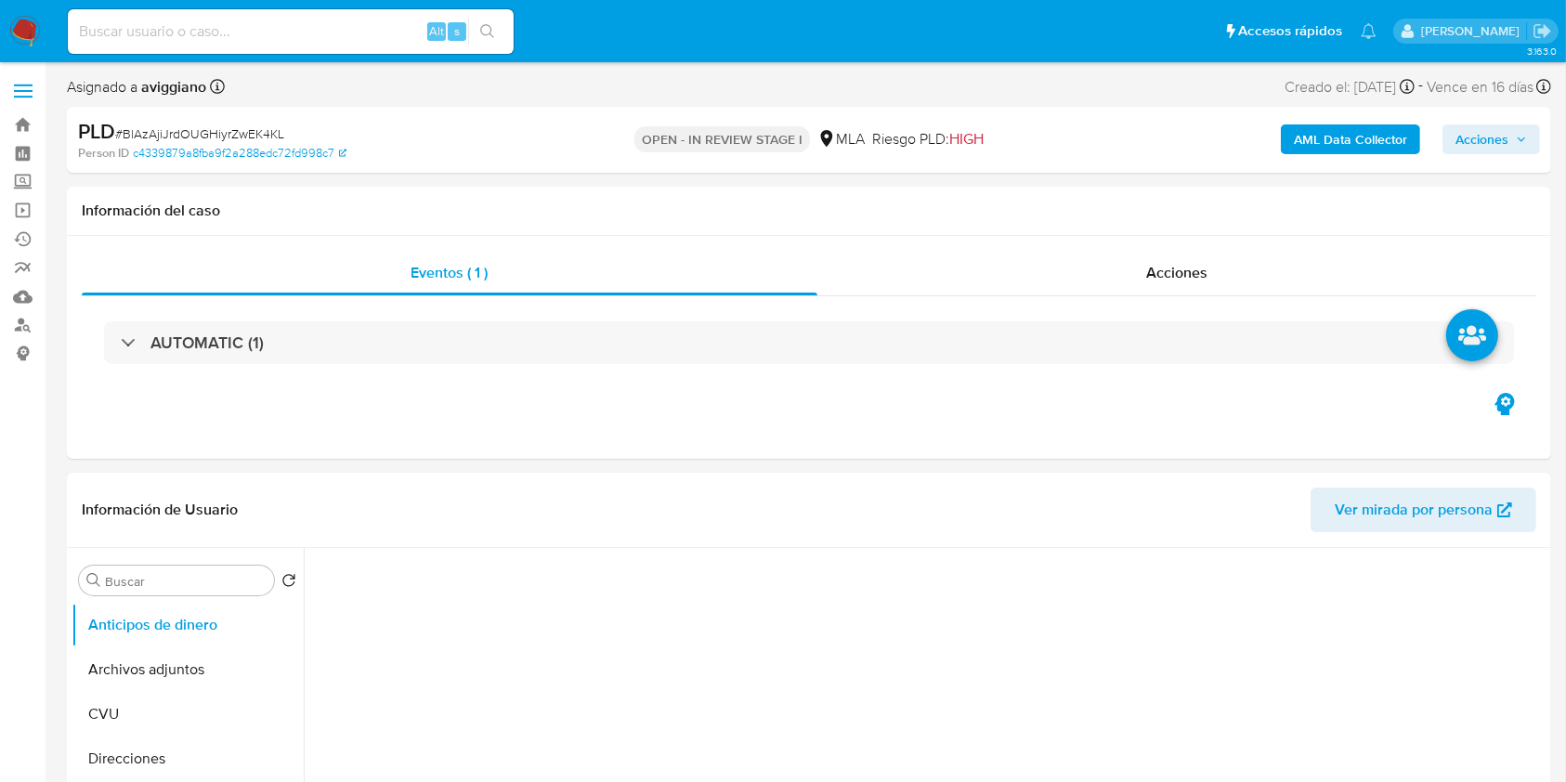
select select "10"
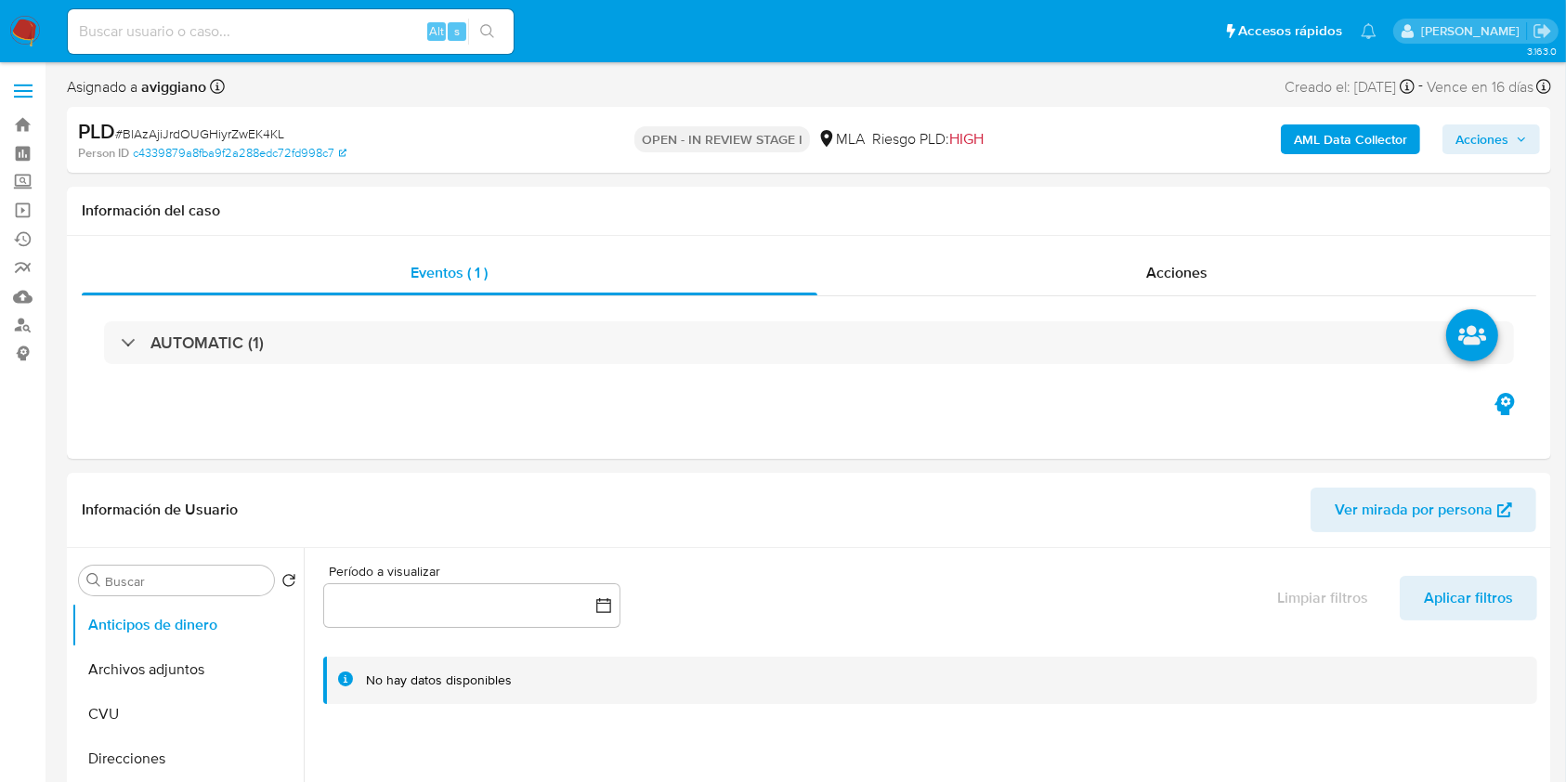
click at [1515, 148] on span "Acciones" at bounding box center [1492, 139] width 72 height 26
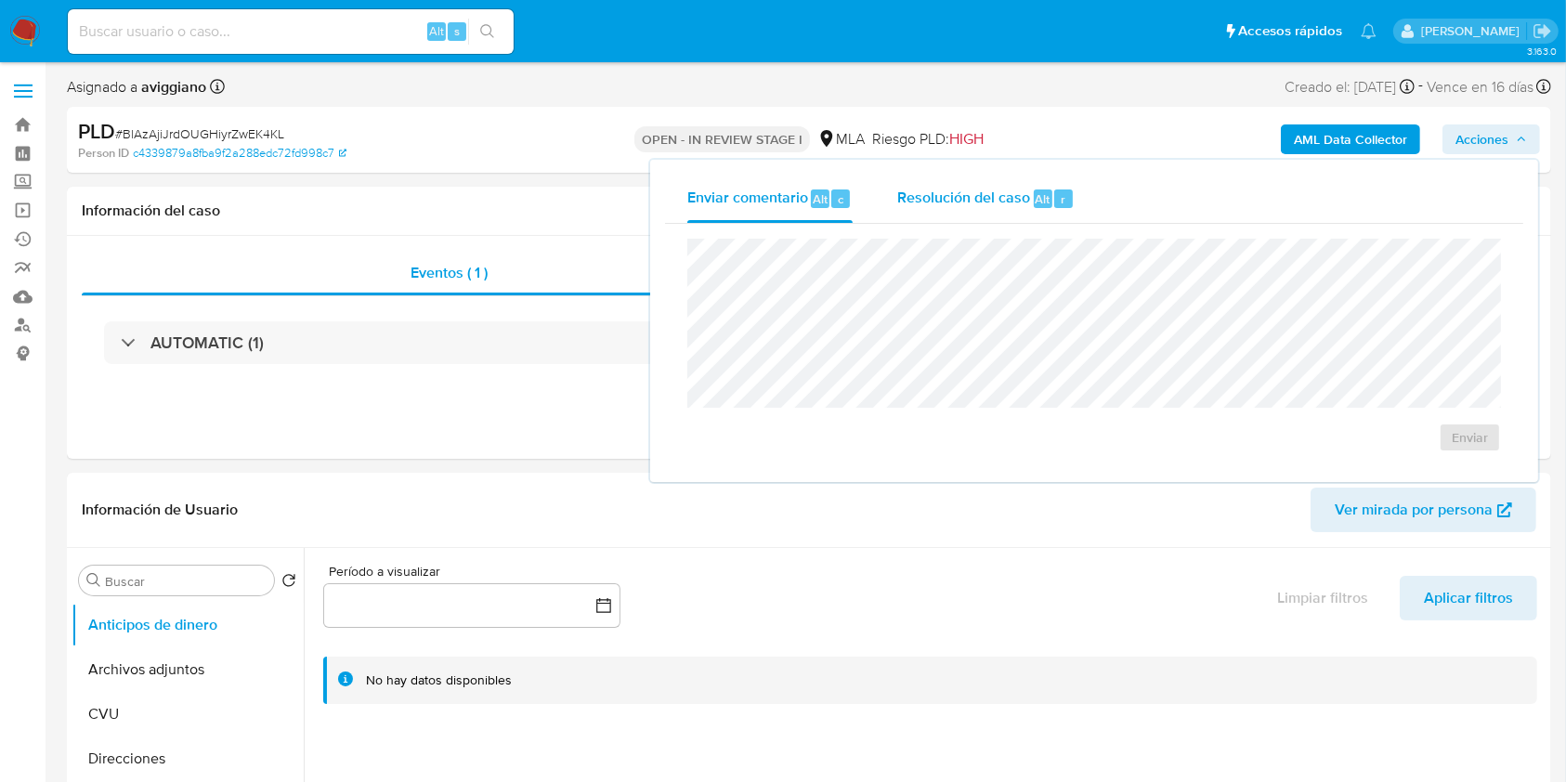
click at [1044, 196] on span "Alt" at bounding box center [1043, 199] width 15 height 18
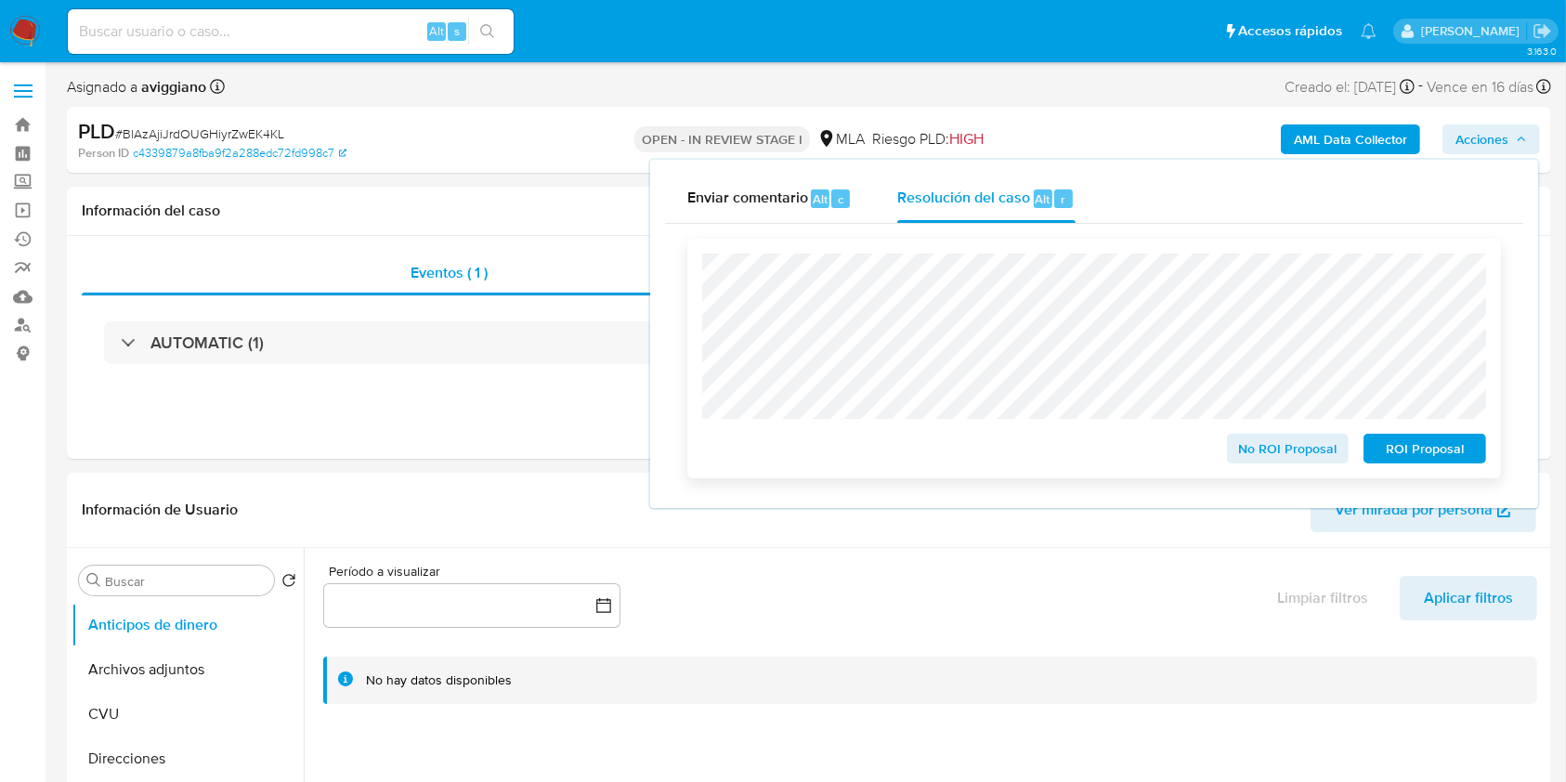
click at [1456, 472] on div "No ROI Proposal ROI Proposal" at bounding box center [1094, 359] width 814 height 240
click at [1457, 462] on span "ROI Proposal" at bounding box center [1425, 449] width 97 height 26
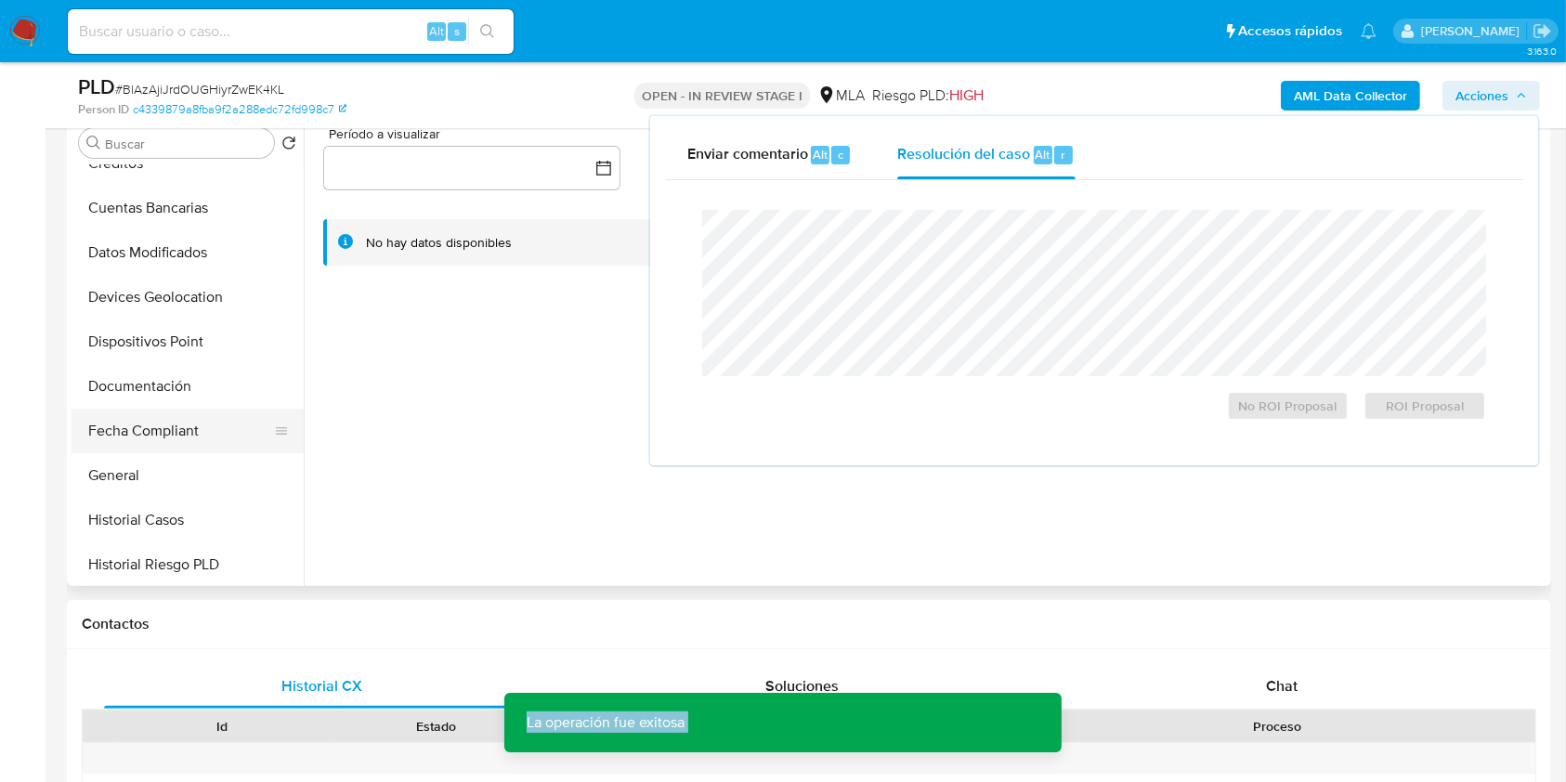
scroll to position [372, 0]
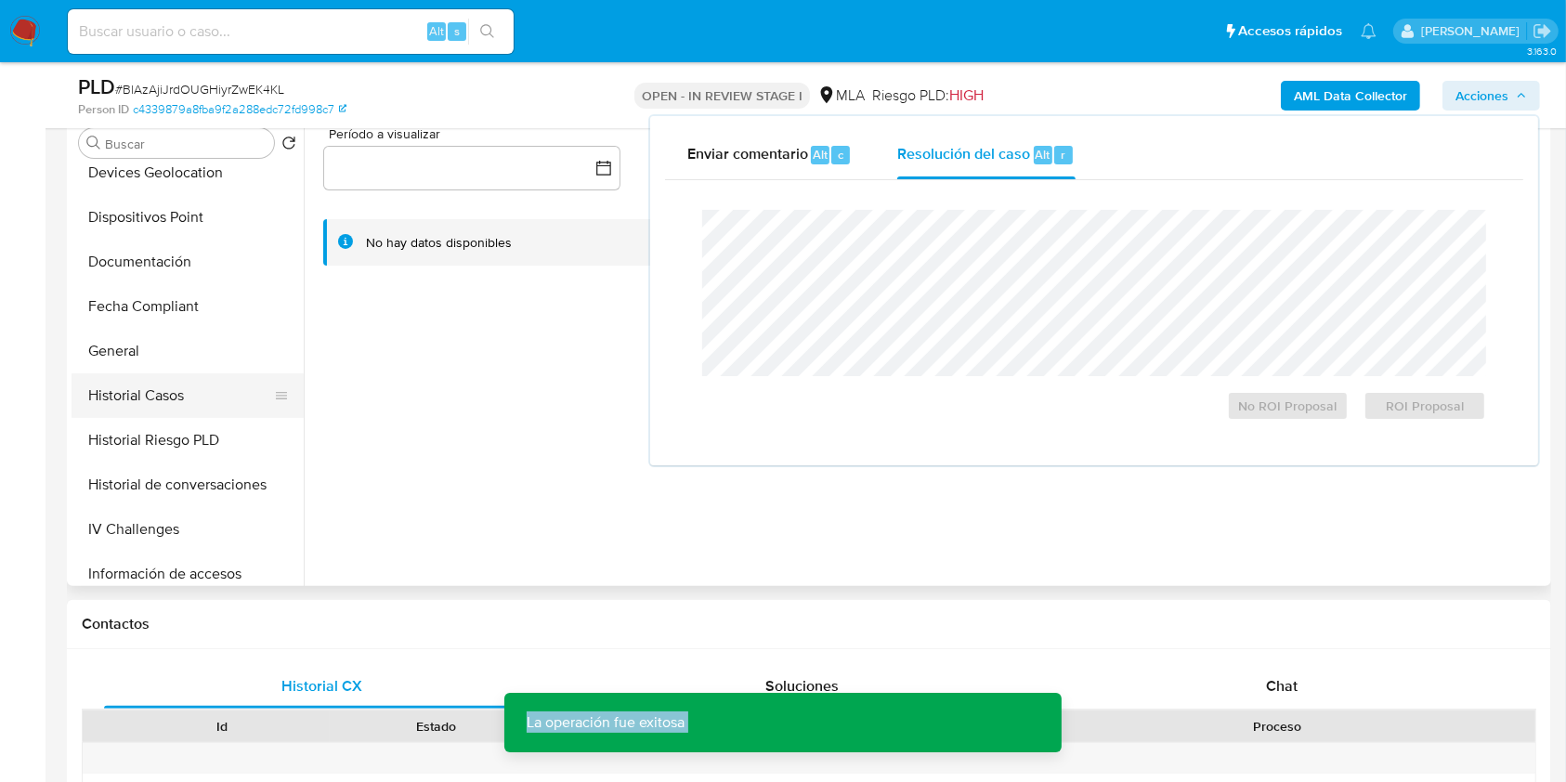
click at [193, 408] on button "Historial Casos" at bounding box center [180, 395] width 217 height 45
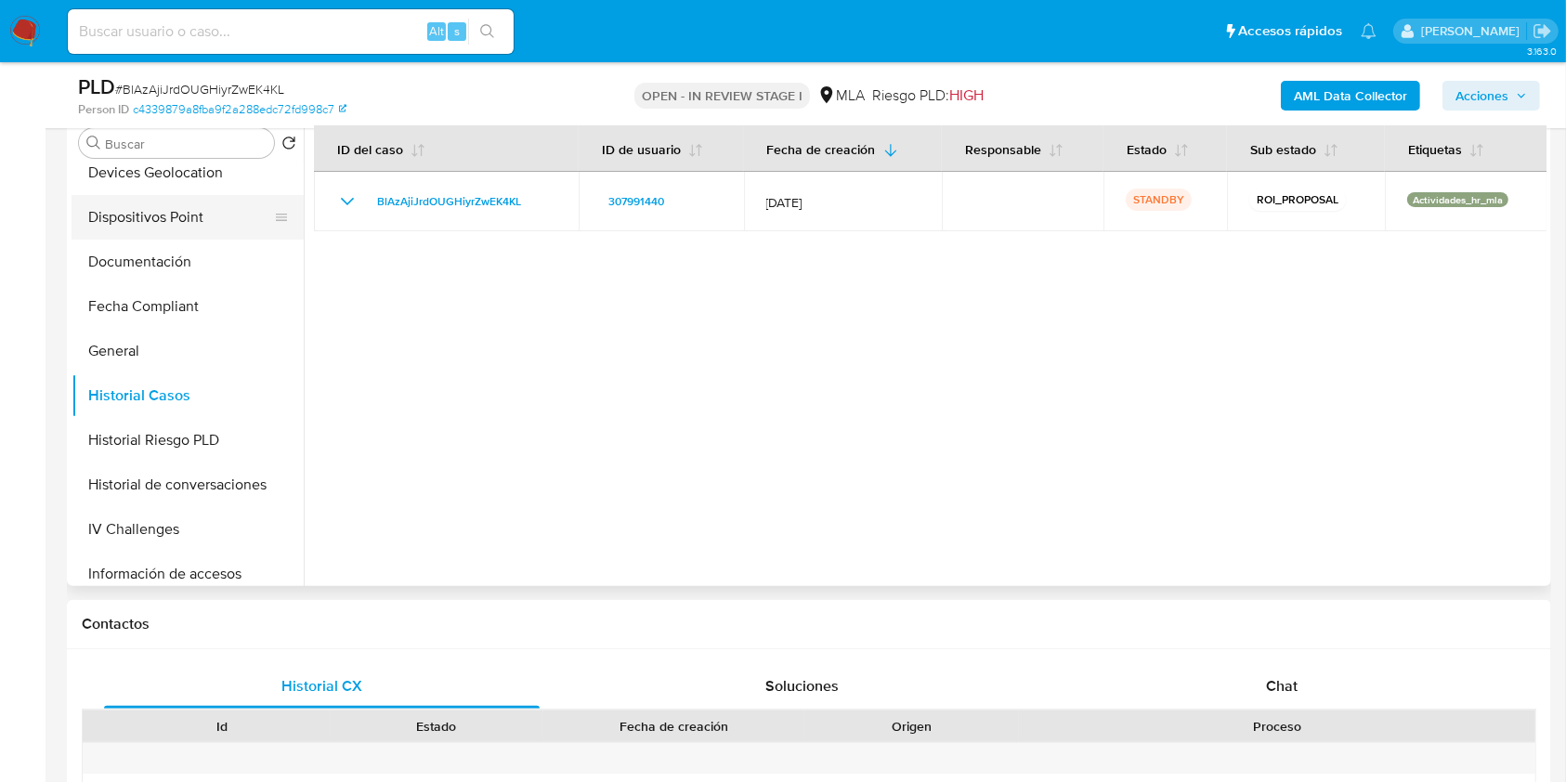
scroll to position [0, 0]
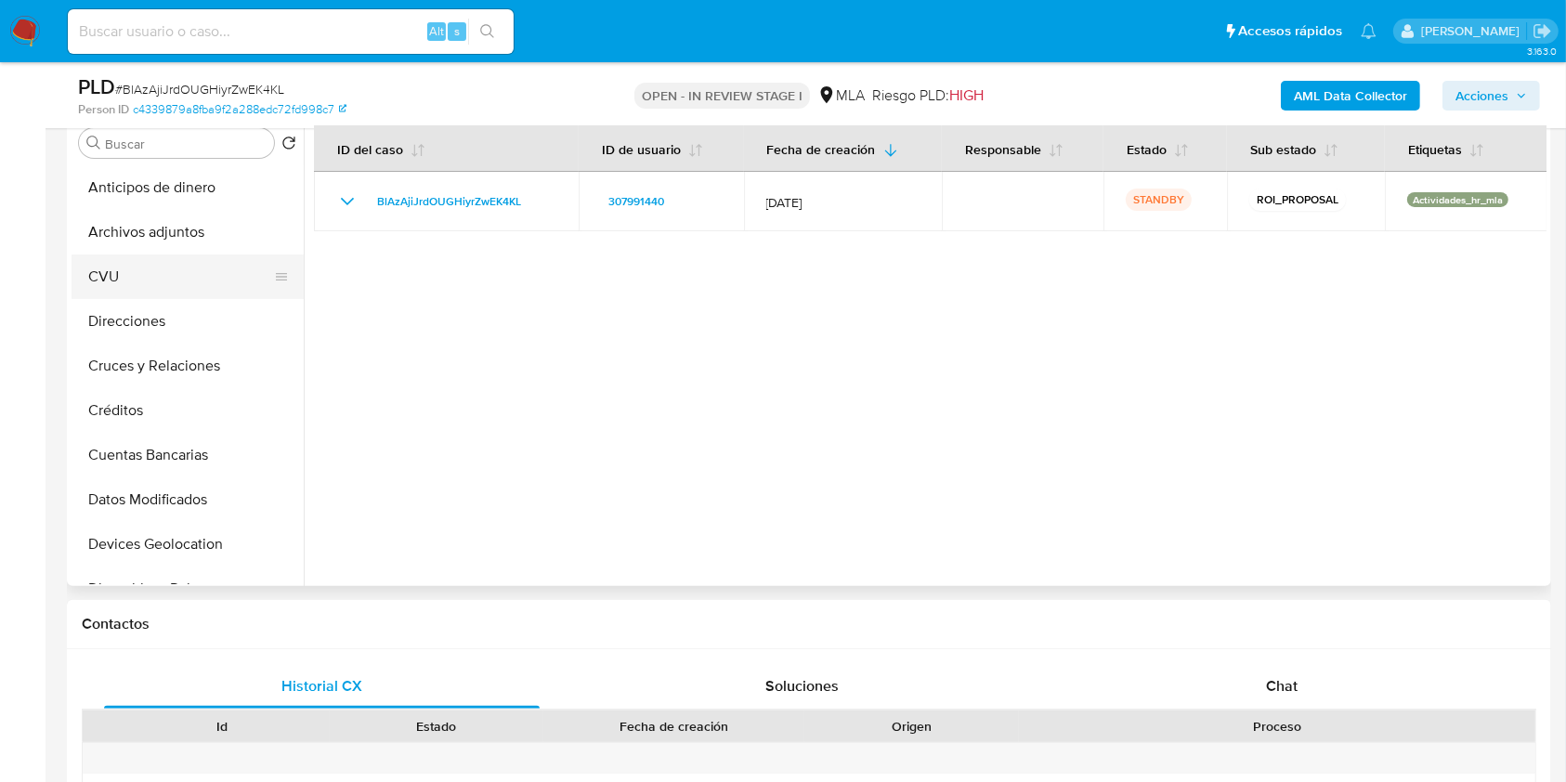
click at [248, 256] on button "CVU" at bounding box center [180, 277] width 217 height 45
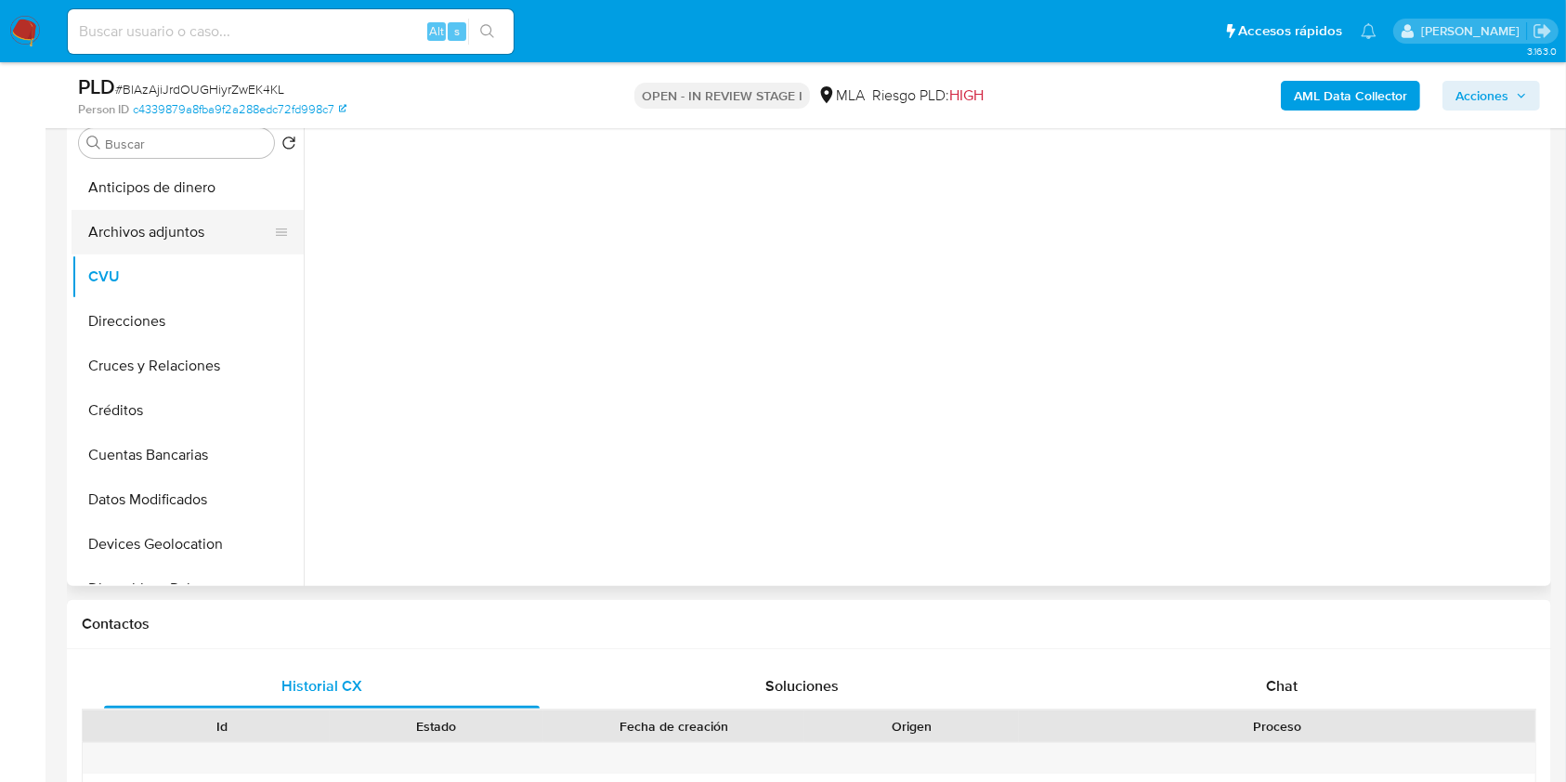
click at [226, 235] on button "Archivos adjuntos" at bounding box center [180, 232] width 217 height 45
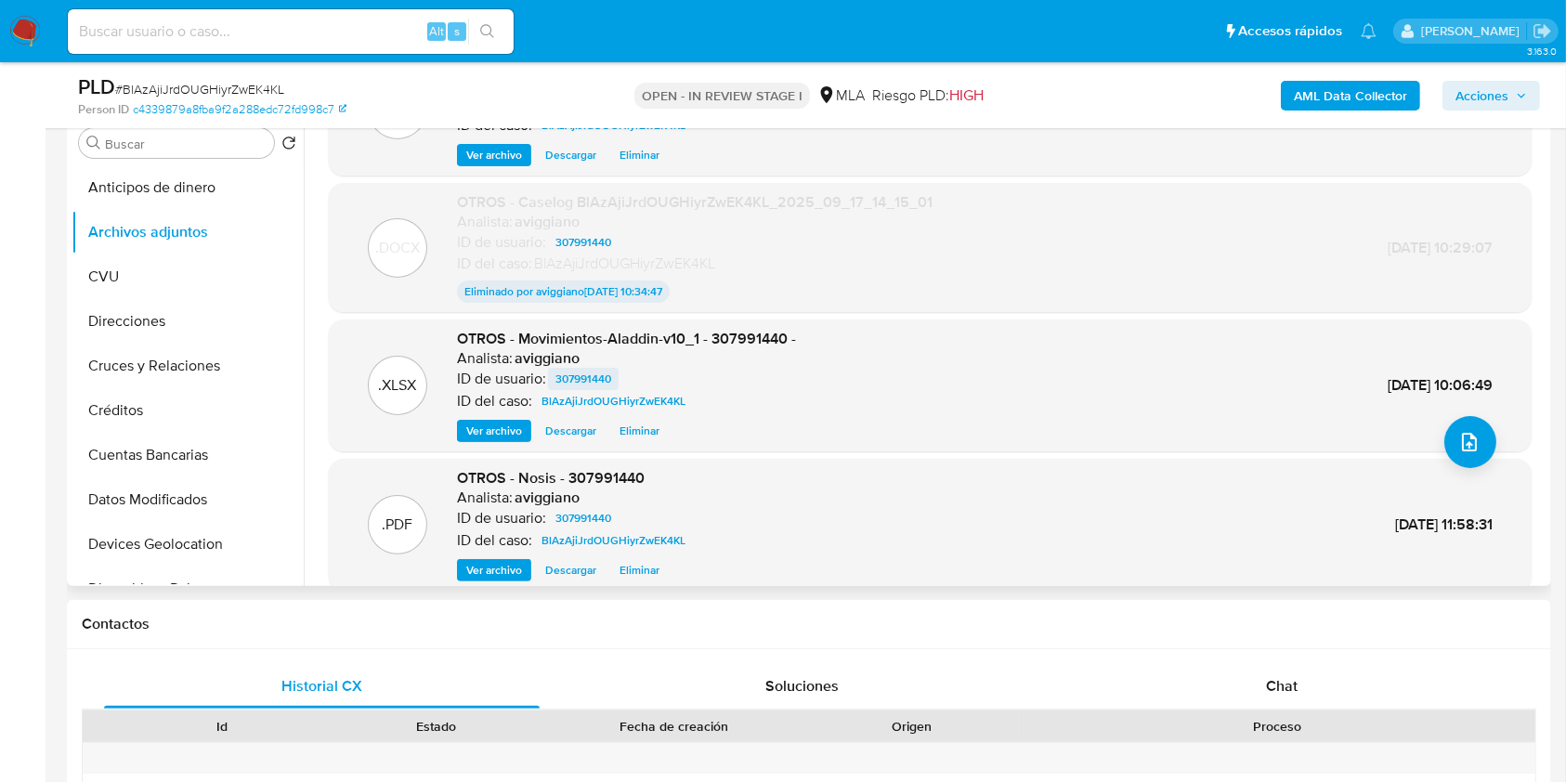
scroll to position [154, 0]
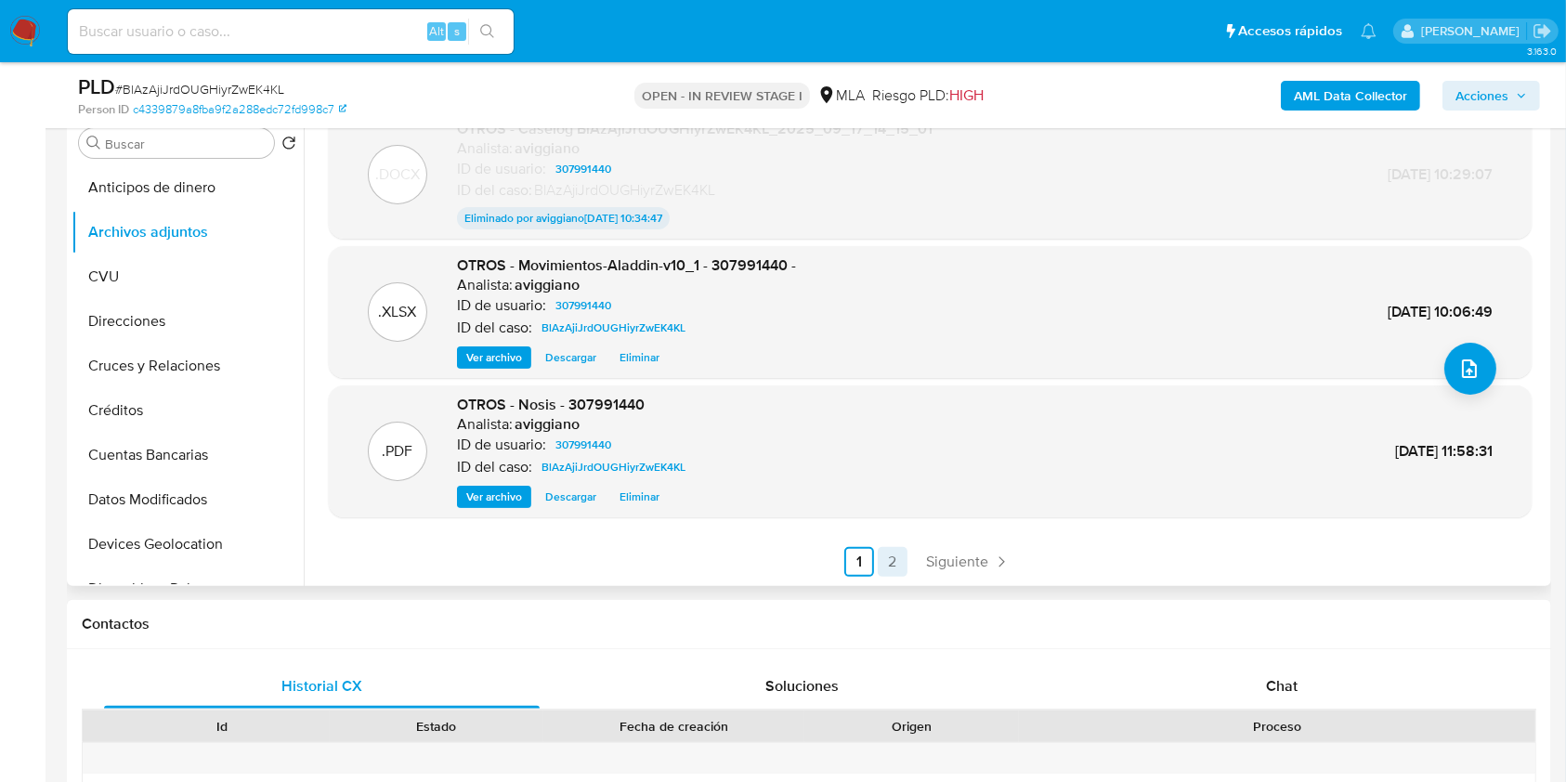
click at [892, 555] on link "2" at bounding box center [893, 562] width 30 height 30
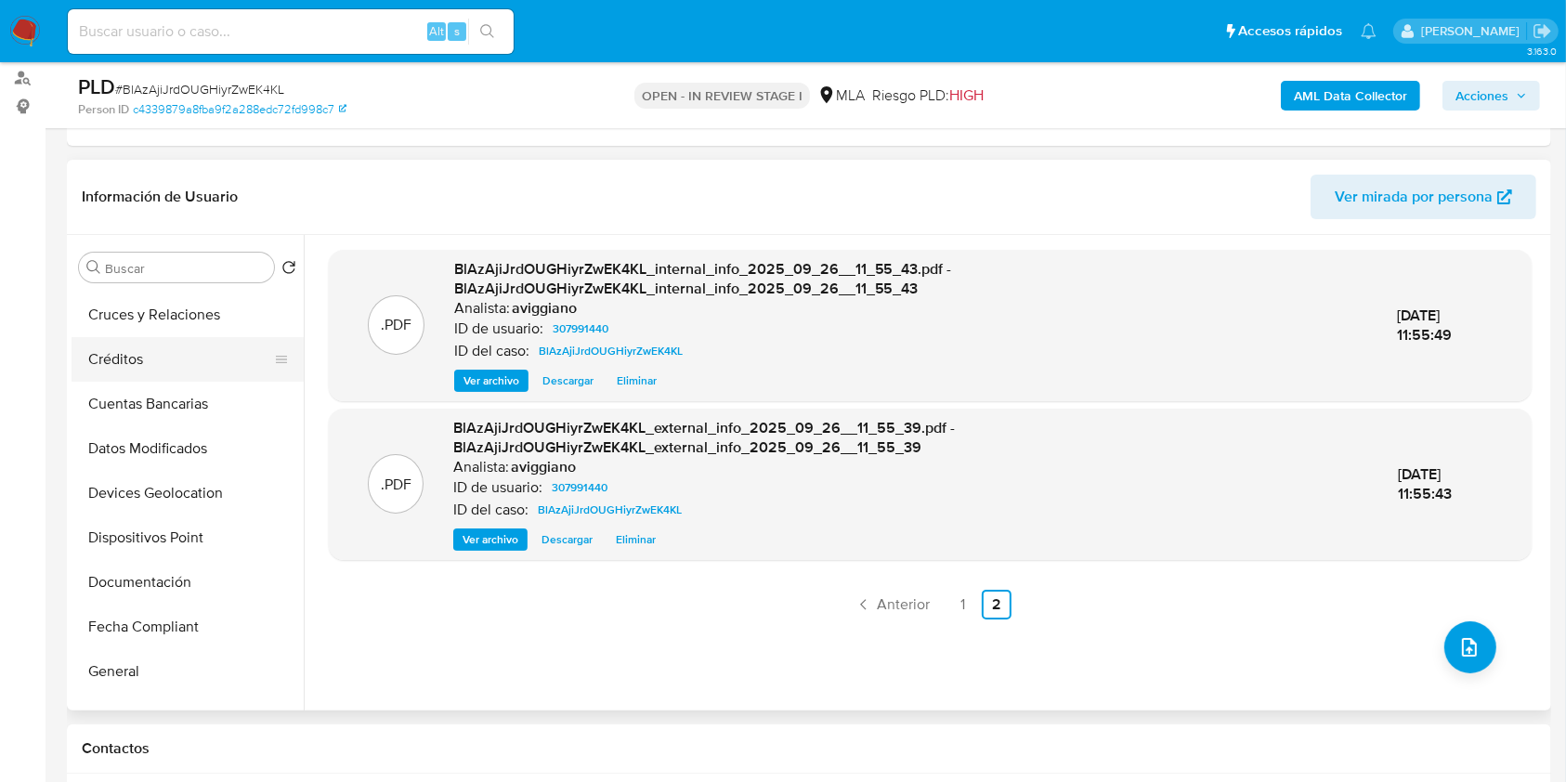
scroll to position [247, 0]
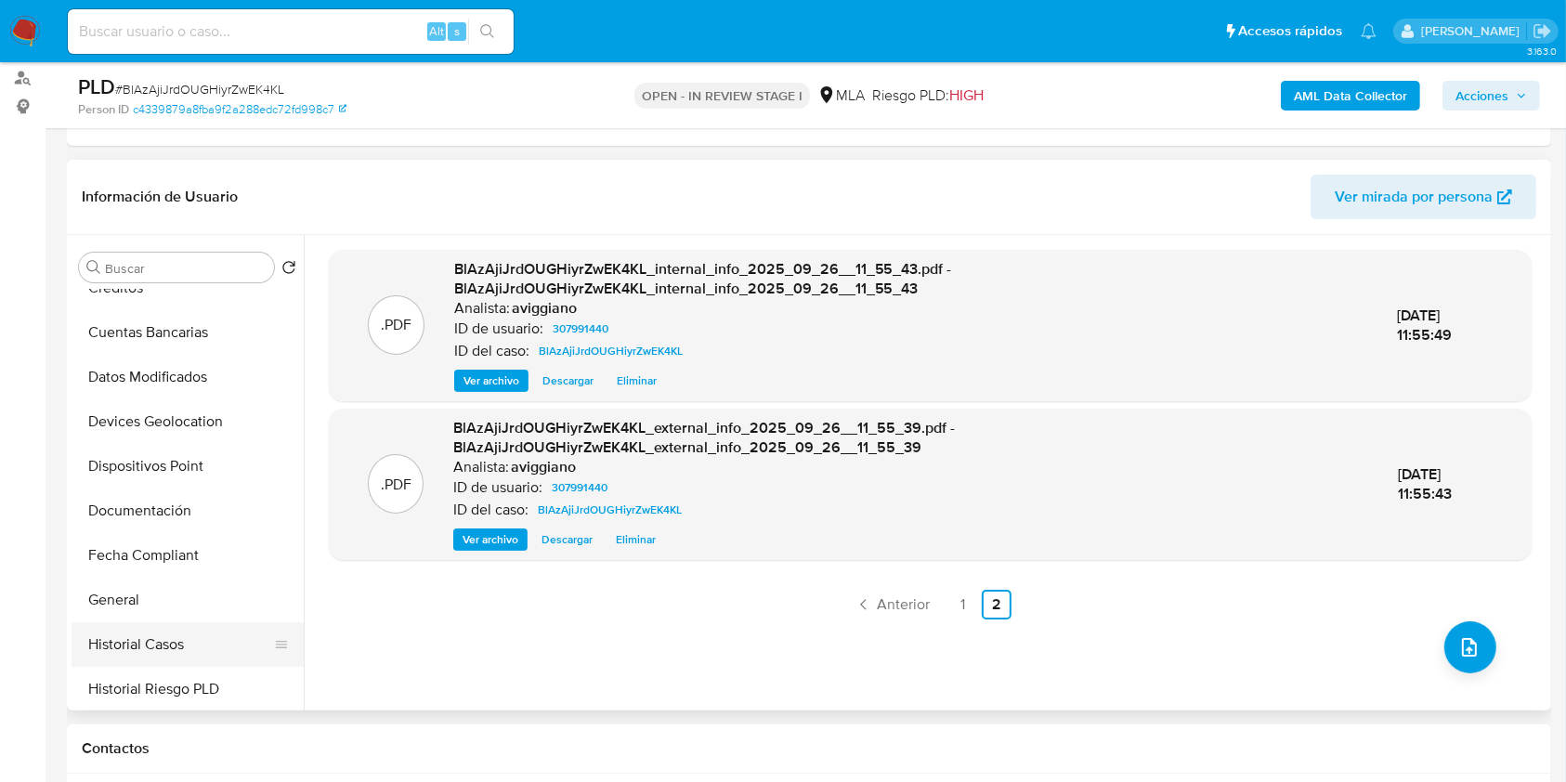
click at [163, 633] on button "Historial Casos" at bounding box center [180, 644] width 217 height 45
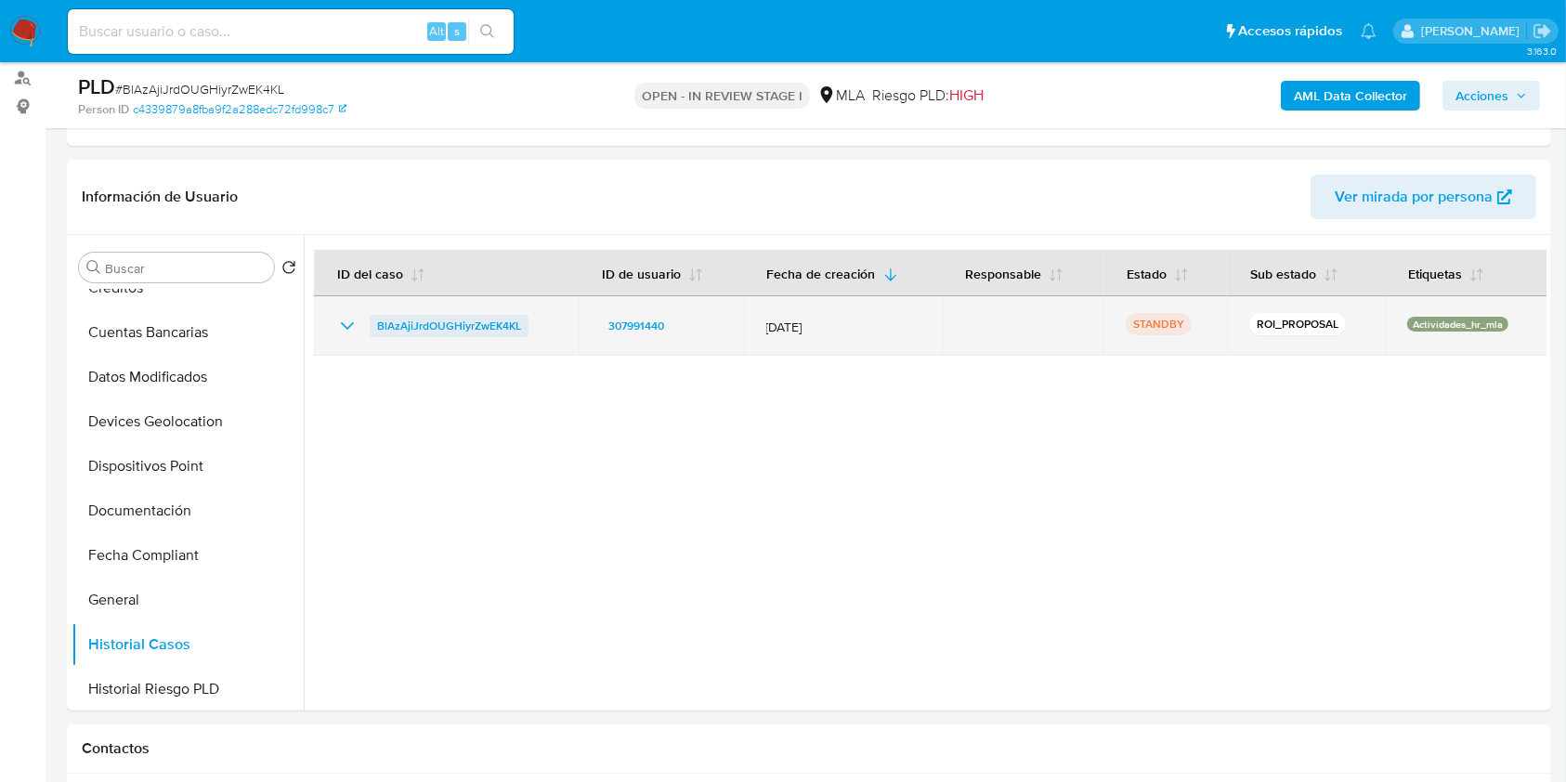
drag, startPoint x: 533, startPoint y: 311, endPoint x: 379, endPoint y: 331, distance: 155.4
click at [379, 331] on td "BlAzAjiJrdOUGHiyrZwEK4KL" at bounding box center [446, 325] width 265 height 59
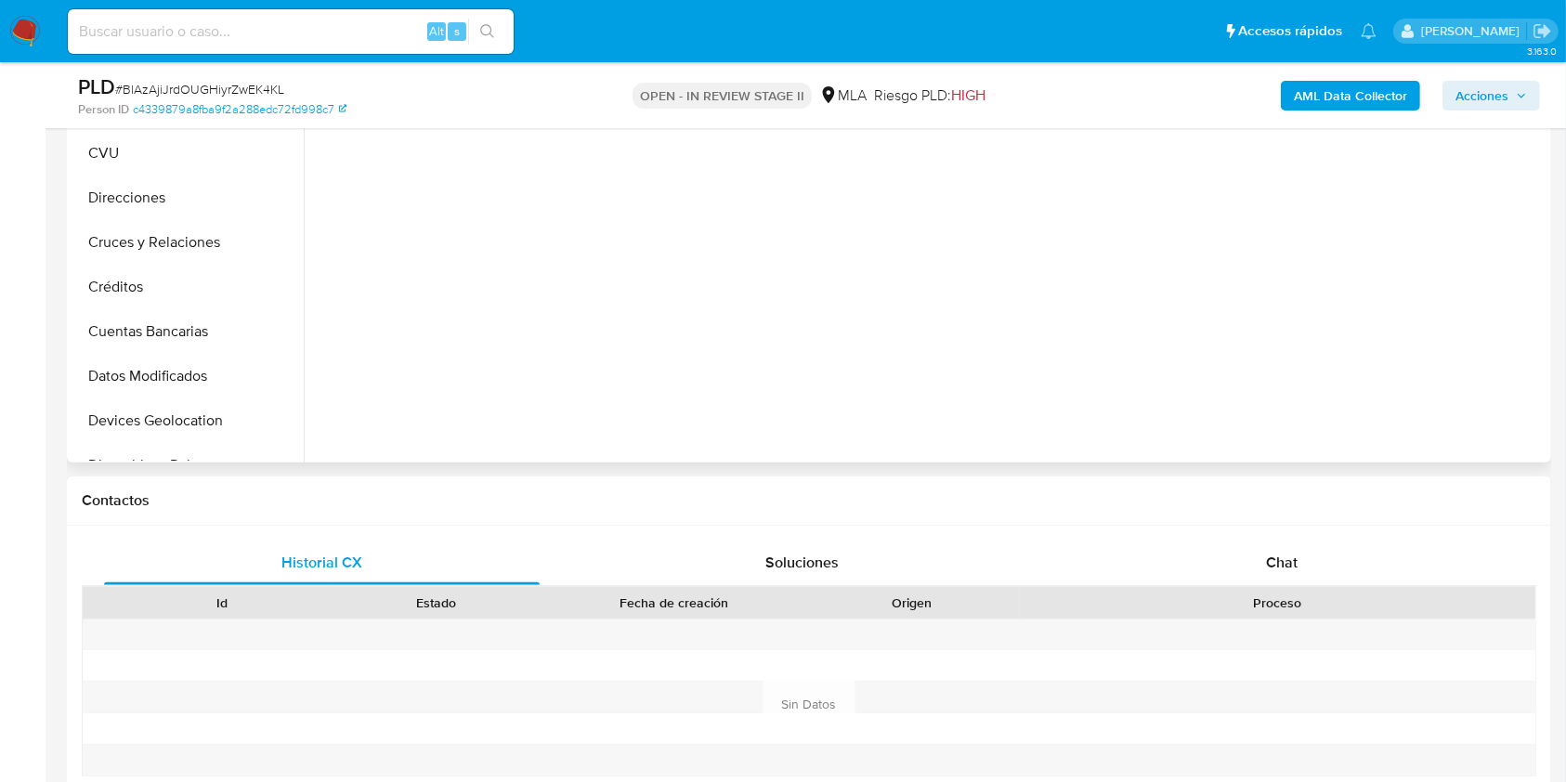
select select "10"
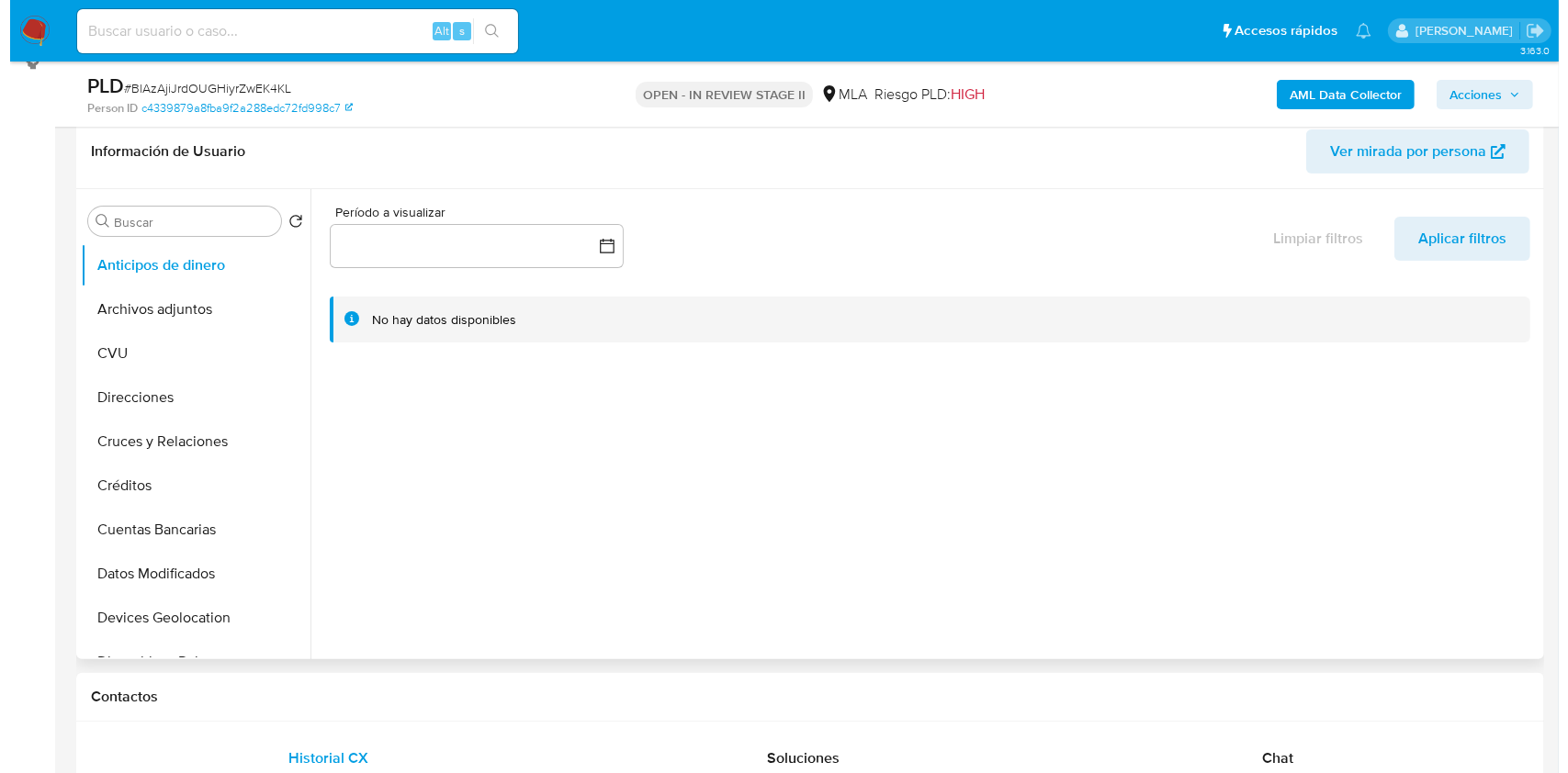
scroll to position [244, 0]
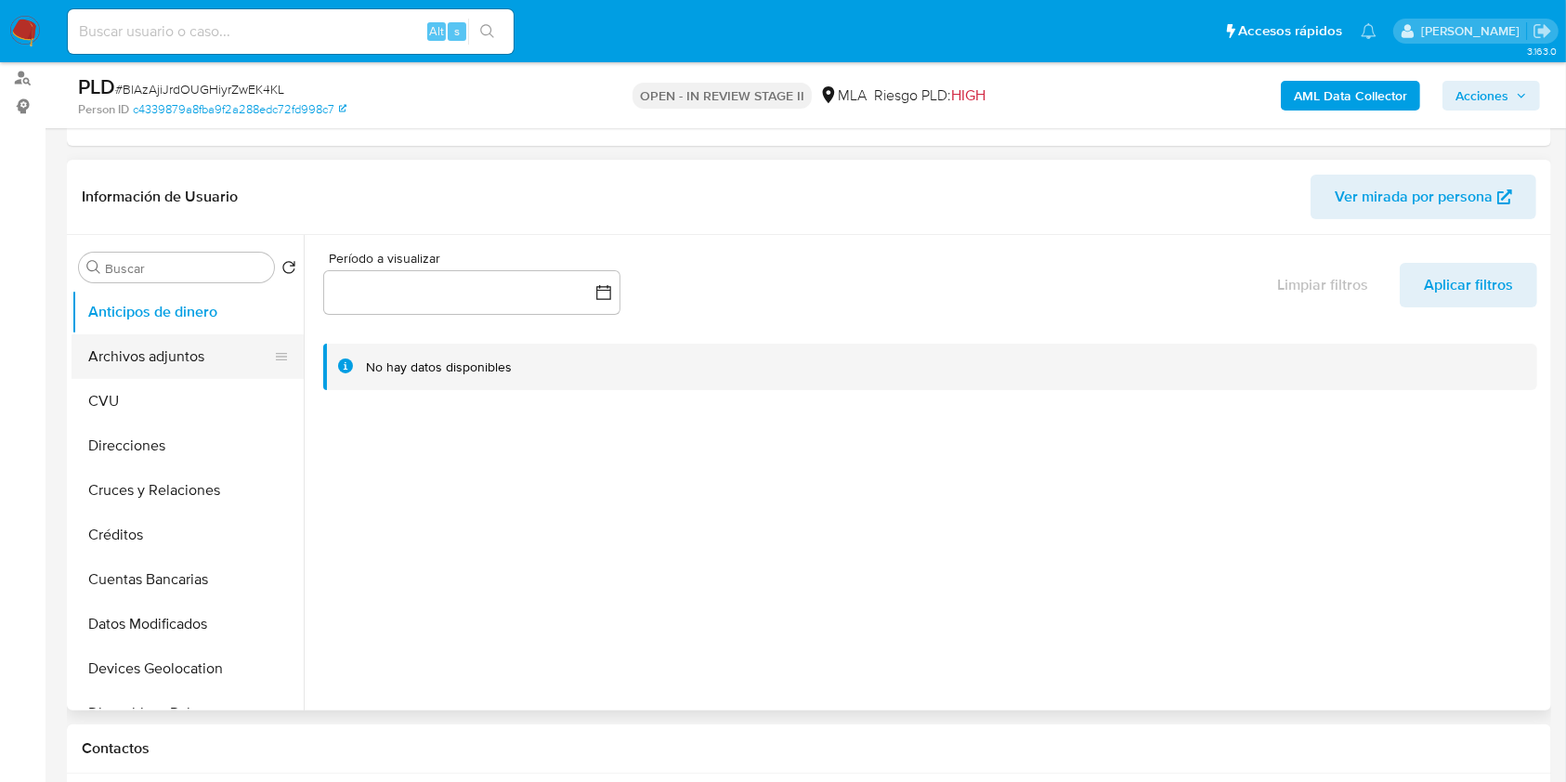
click at [171, 367] on button "Archivos adjuntos" at bounding box center [180, 356] width 217 height 45
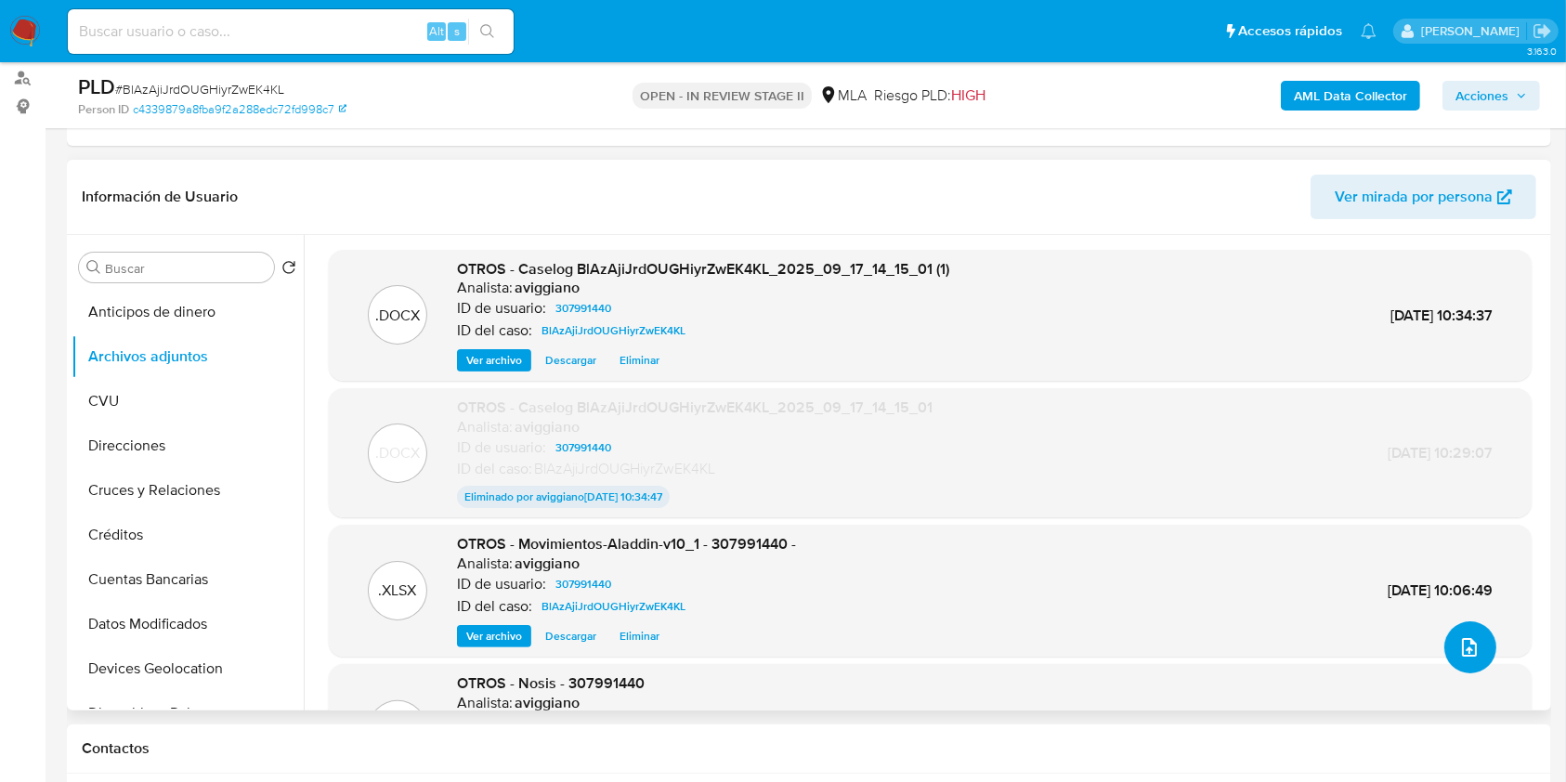
click at [1465, 645] on icon "upload-file" at bounding box center [1469, 647] width 15 height 19
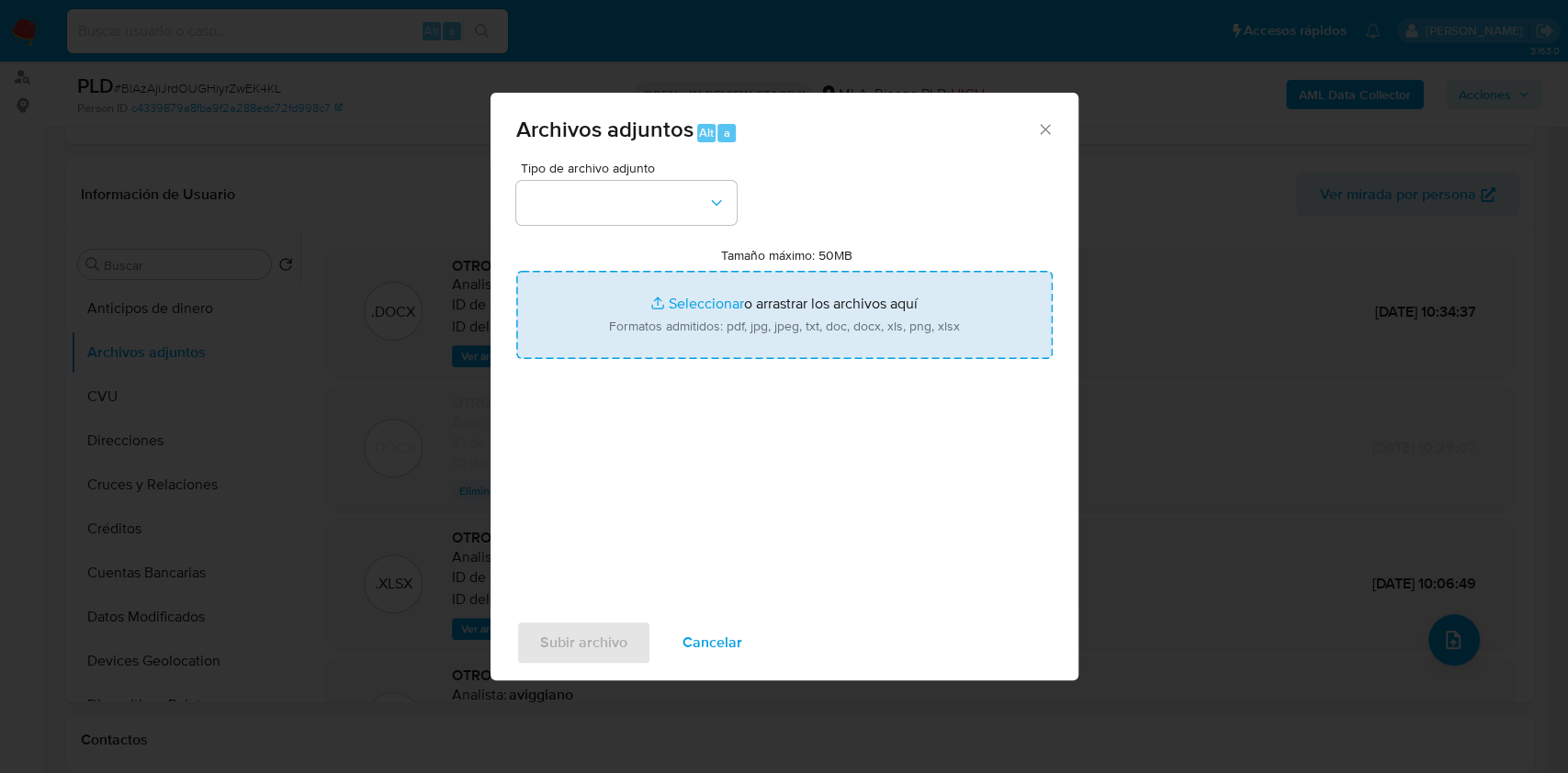
click at [731, 285] on input "Tamaño máximo: 50MB Seleccionar archivos" at bounding box center [784, 314] width 536 height 88
type input "C:\fakepath\307991440_306719ac-b332-4d3d-8fc8-ab0195398fe1.jpg"
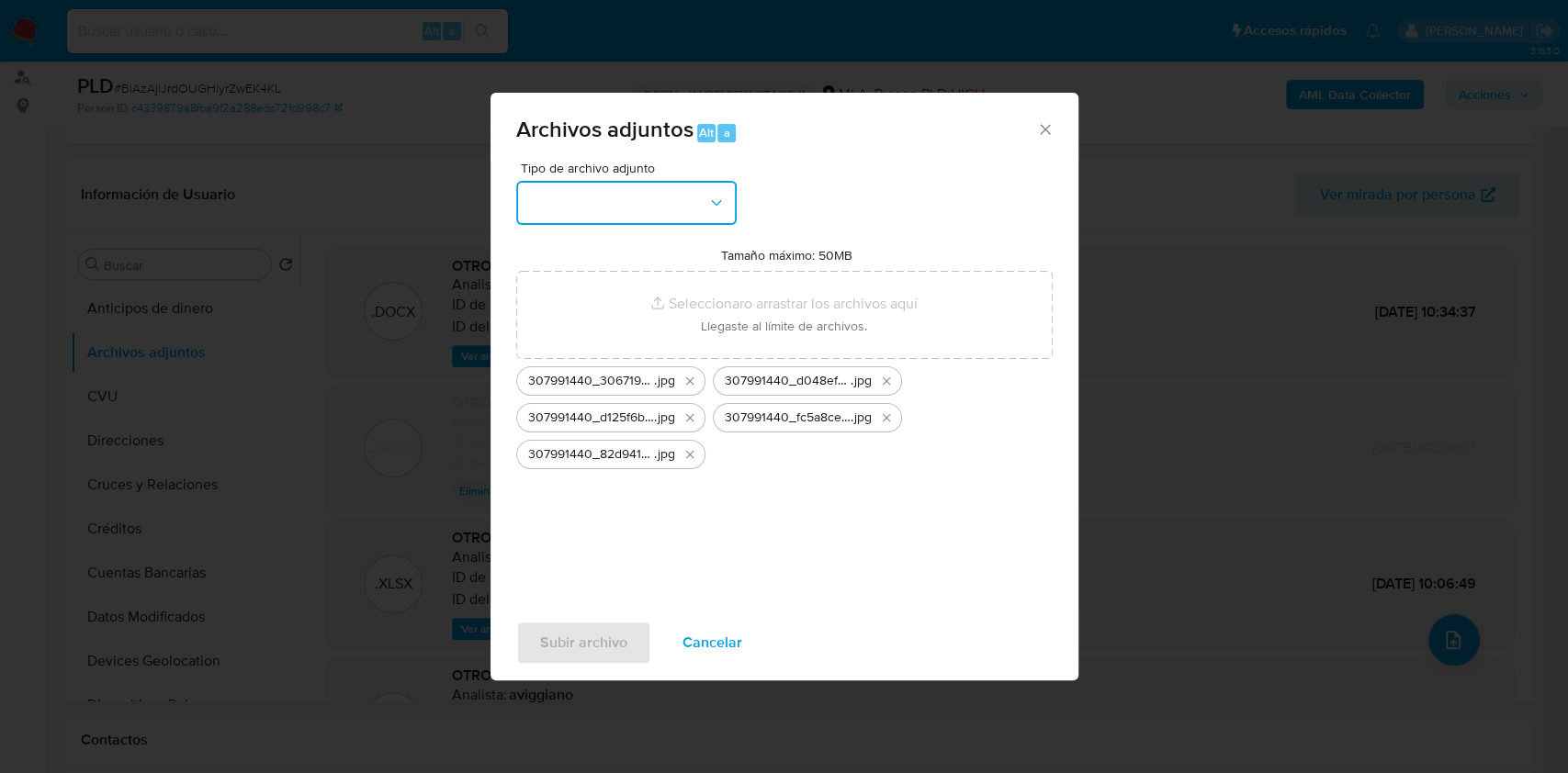
click at [639, 211] on button "button" at bounding box center [626, 203] width 220 height 44
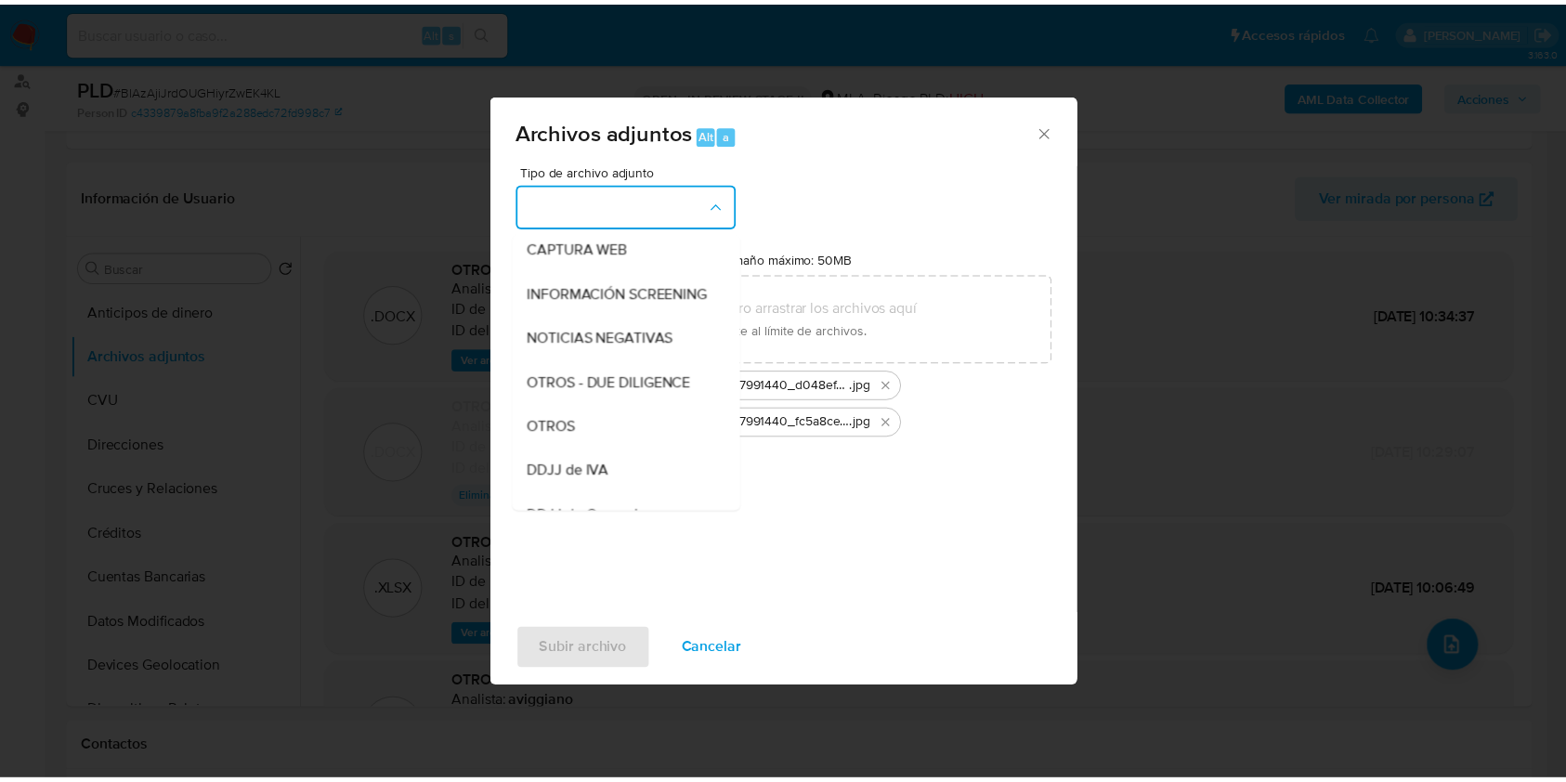
scroll to position [372, 0]
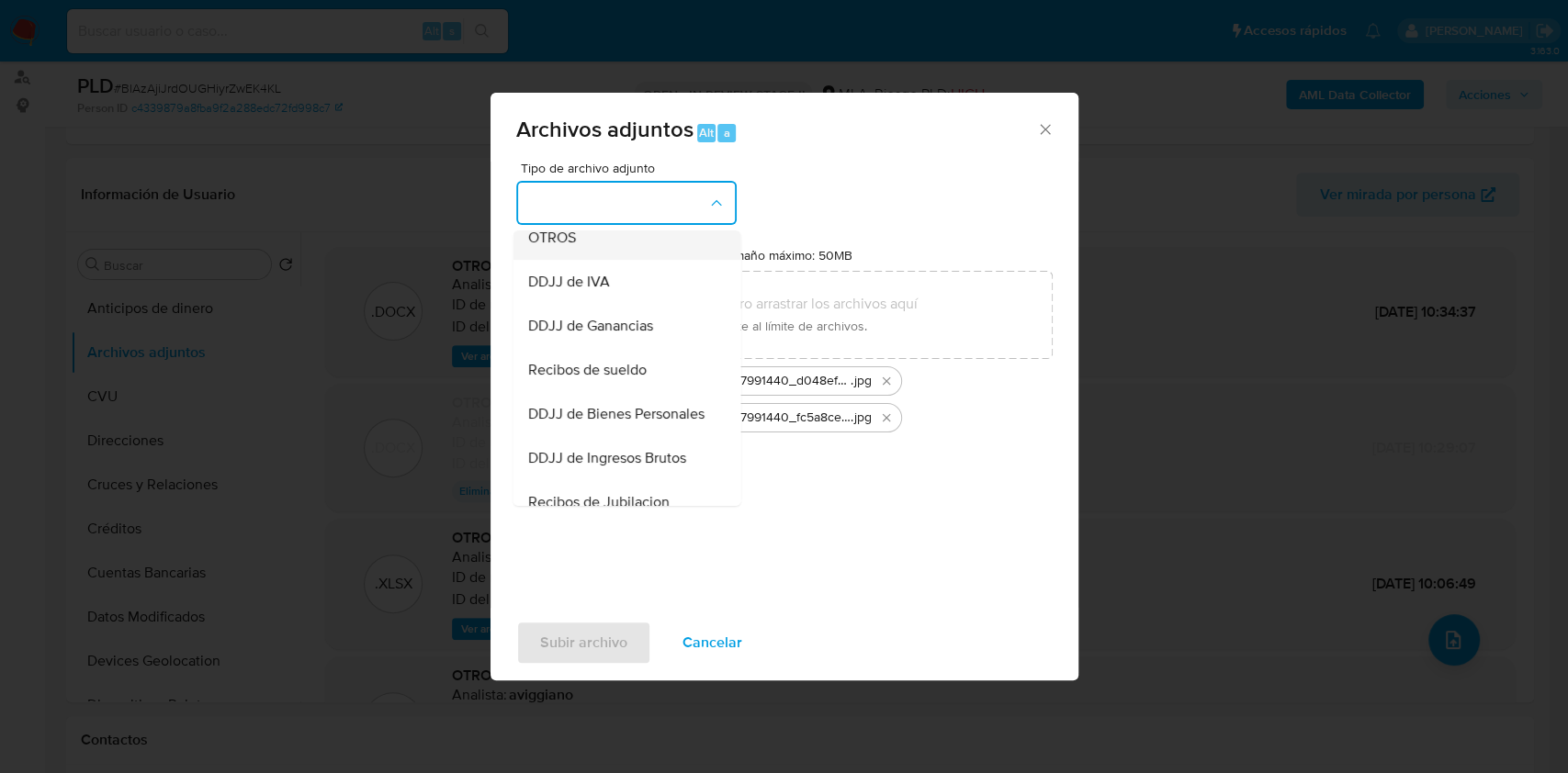
click at [531, 247] on span "OTROS" at bounding box center [551, 237] width 47 height 19
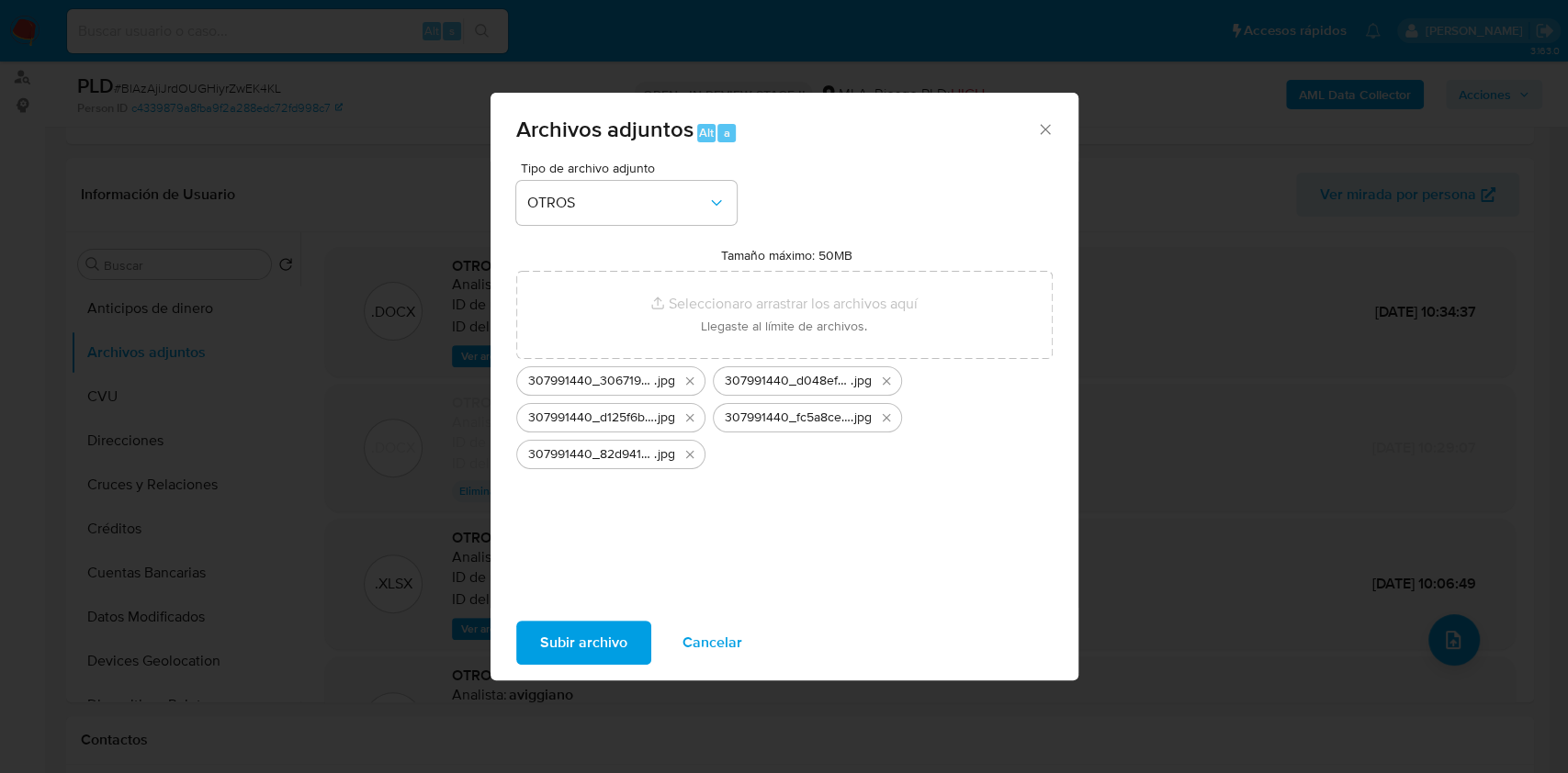
click at [561, 641] on span "Subir archivo" at bounding box center [583, 643] width 87 height 41
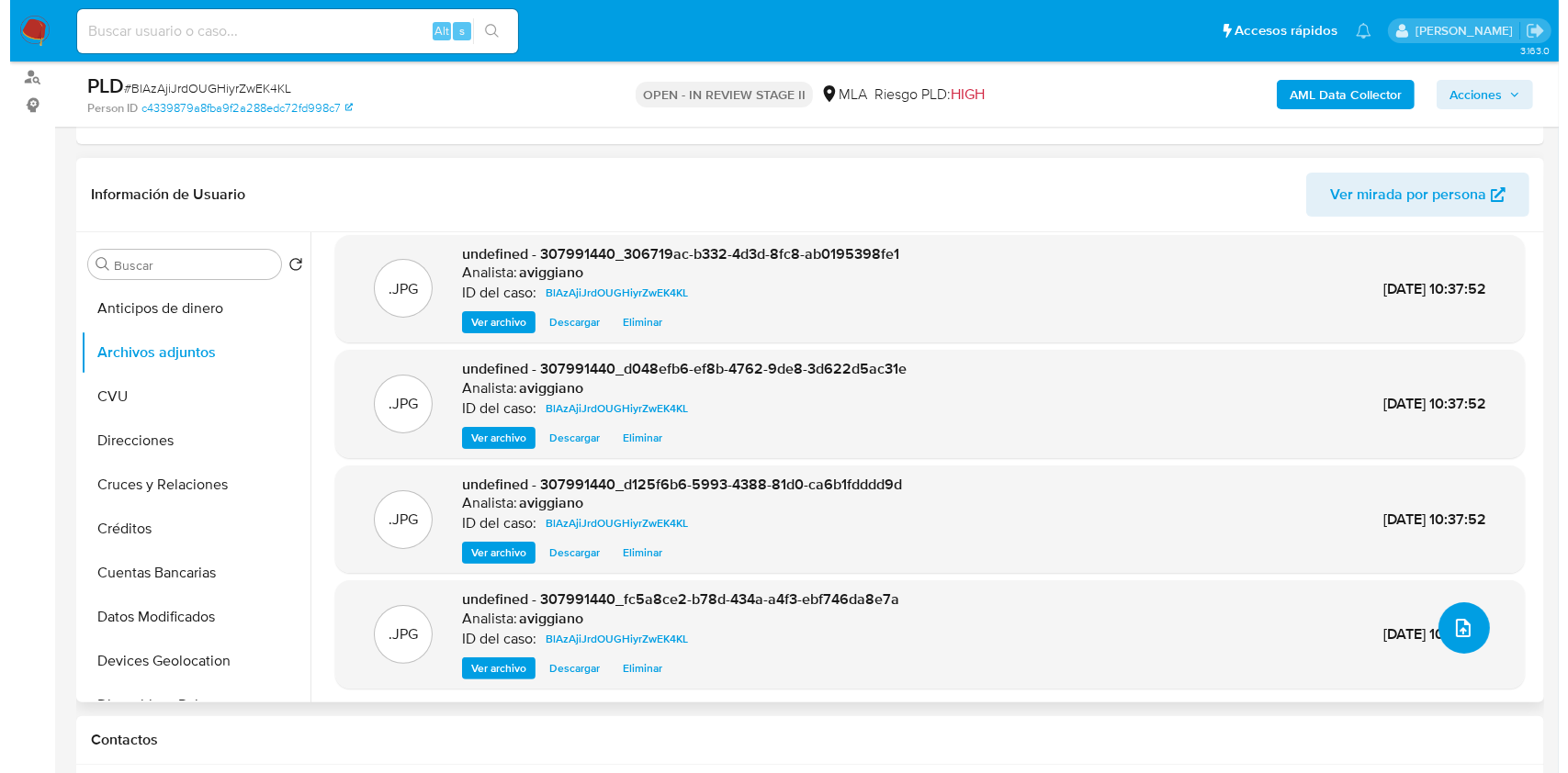
scroll to position [0, 0]
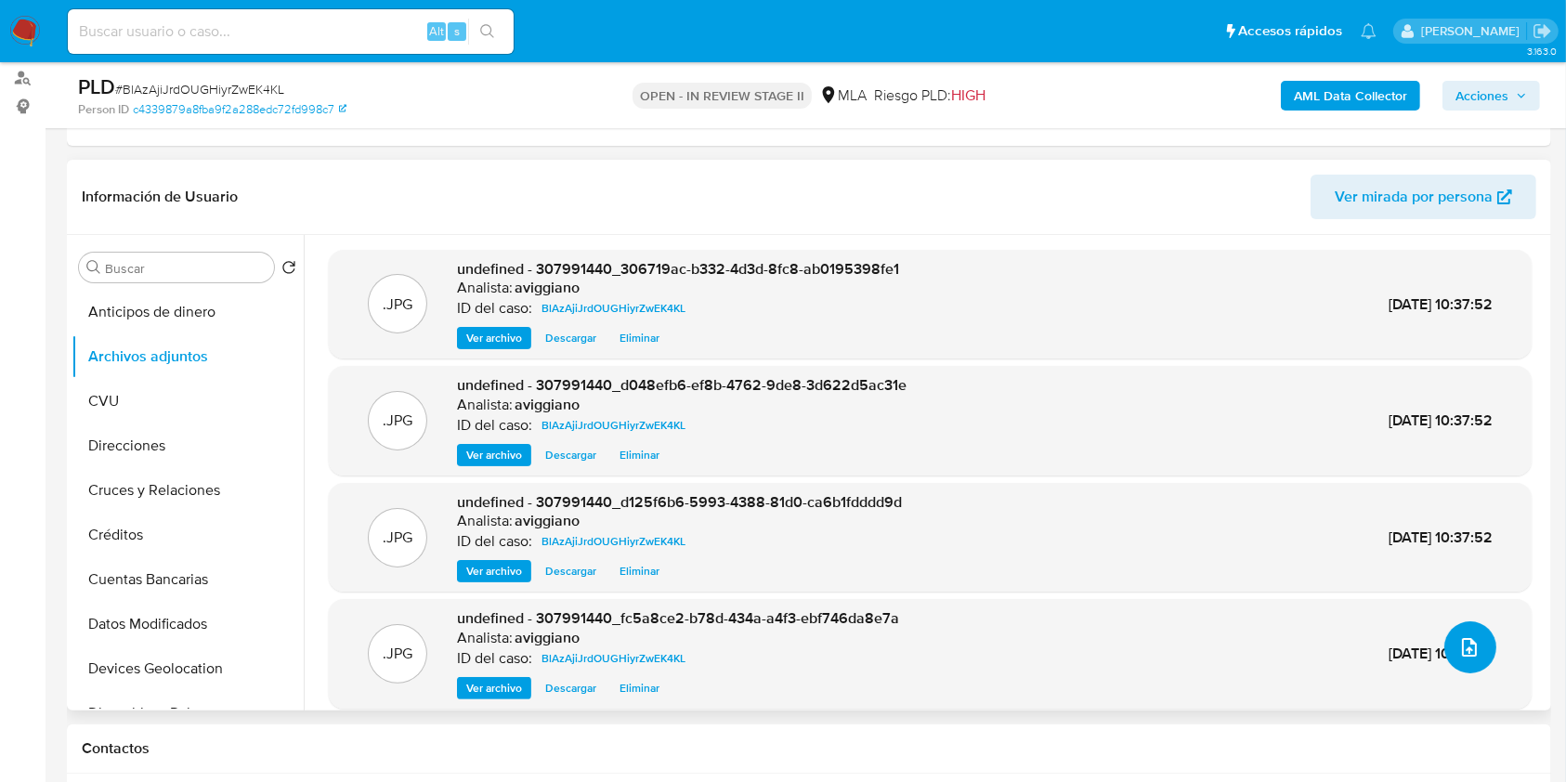
click at [1475, 647] on button "upload-file" at bounding box center [1470, 647] width 52 height 52
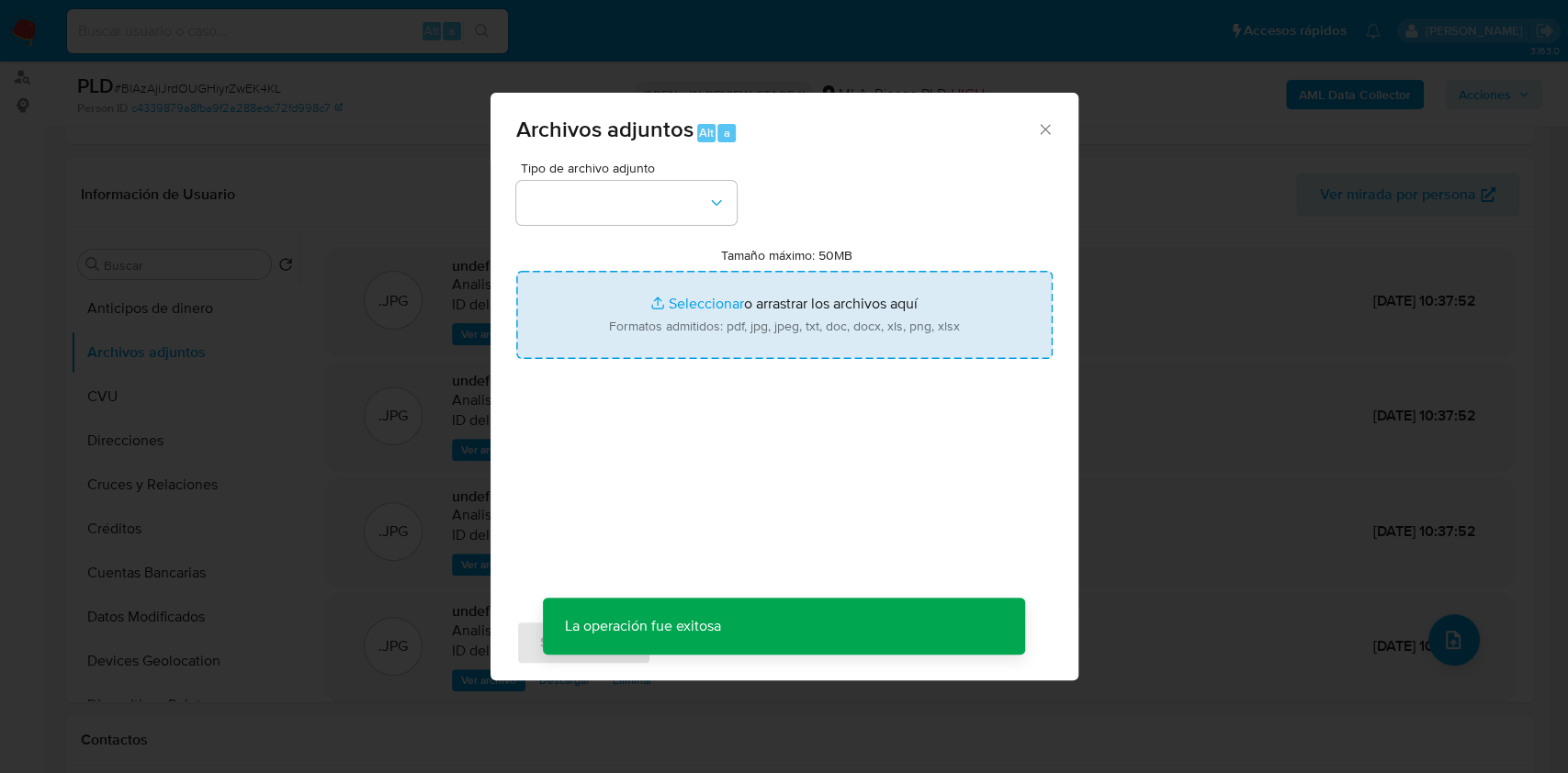
click at [710, 330] on input "Tamaño máximo: 50MB Seleccionar archivos" at bounding box center [784, 314] width 536 height 88
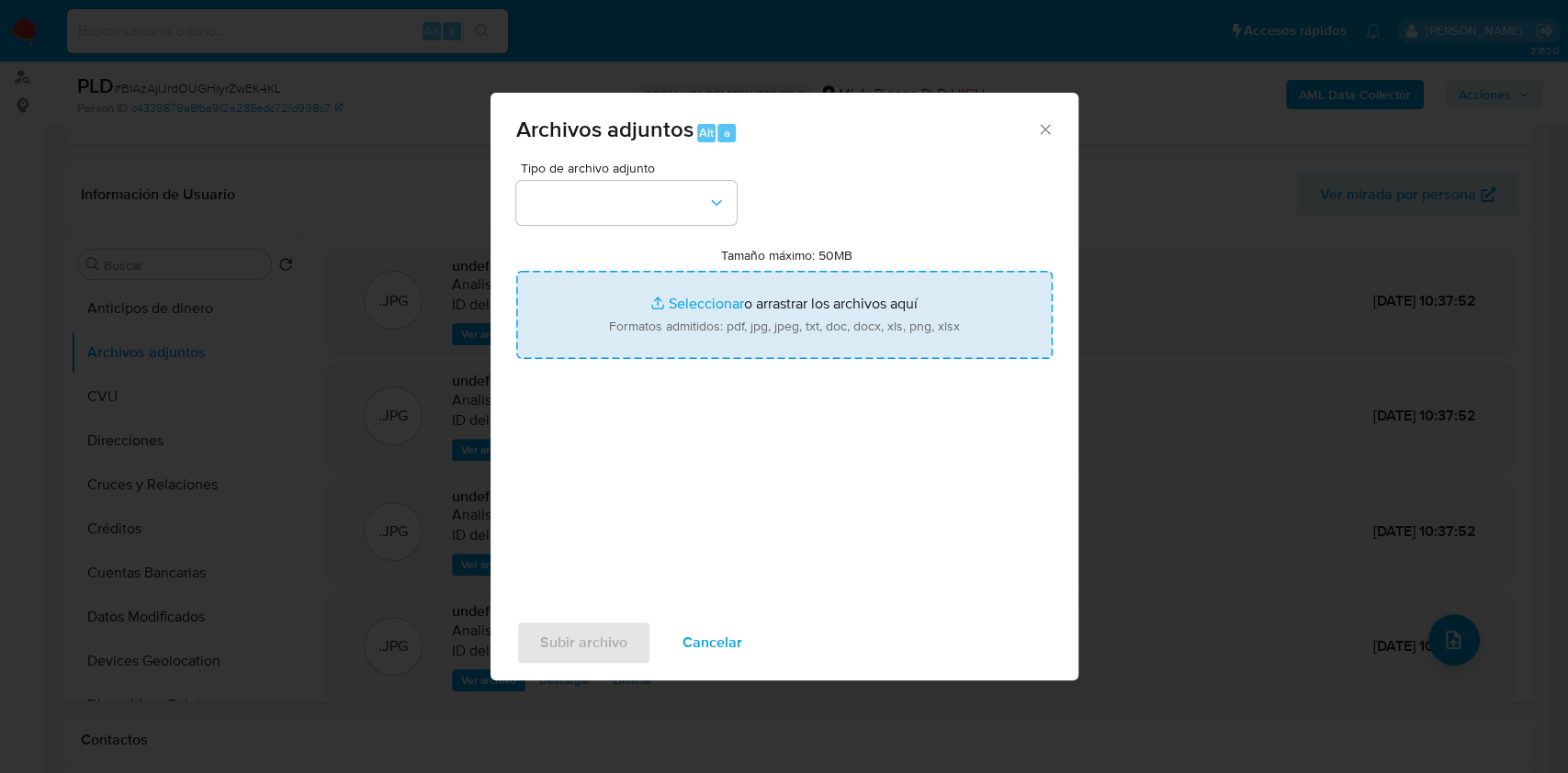
type input "C:\fakepath\307991440_dd60f7f8-c686-44e6-ae3c-556266f0f169.jpg"
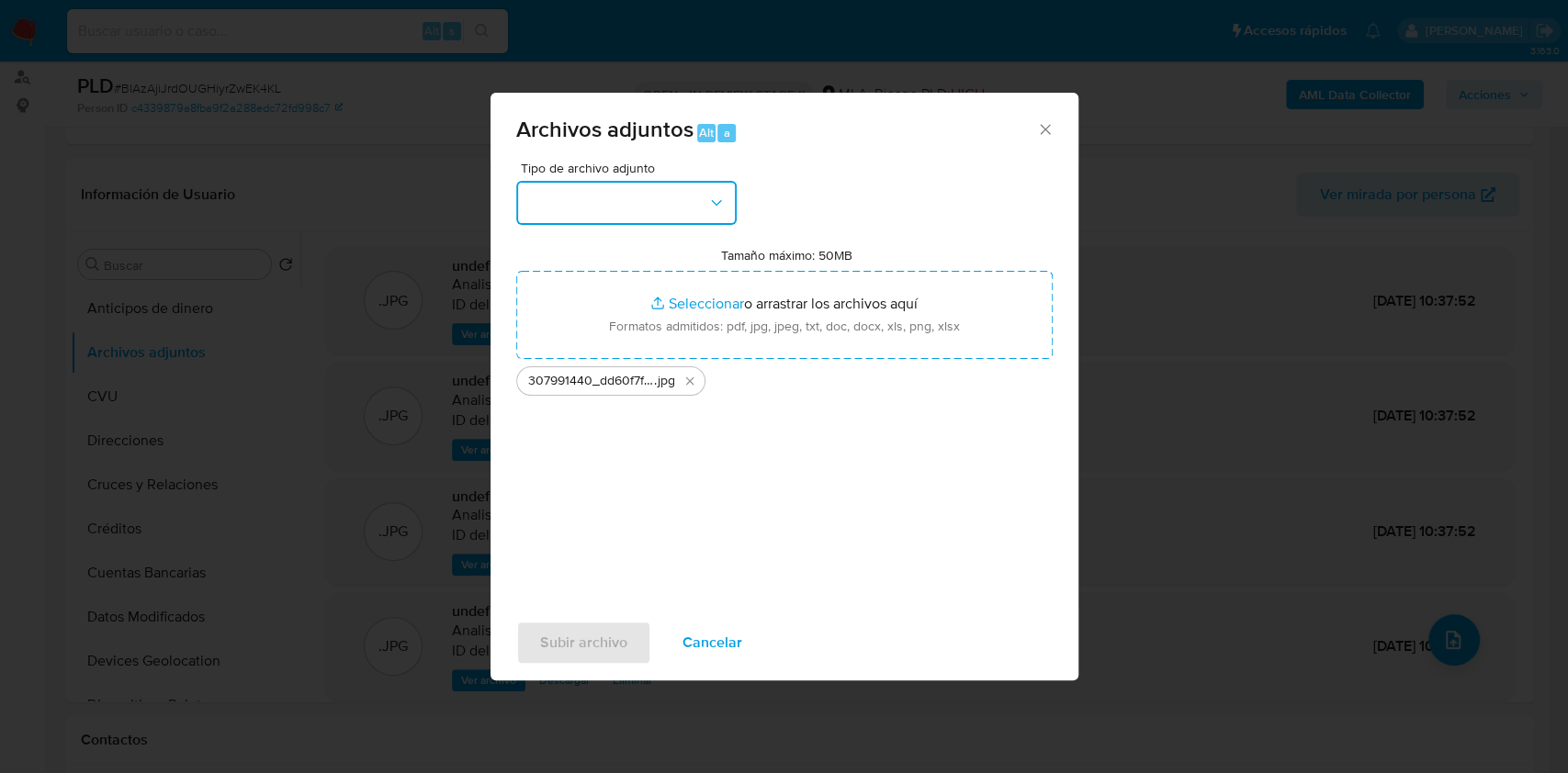
click at [610, 220] on button "button" at bounding box center [626, 203] width 220 height 44
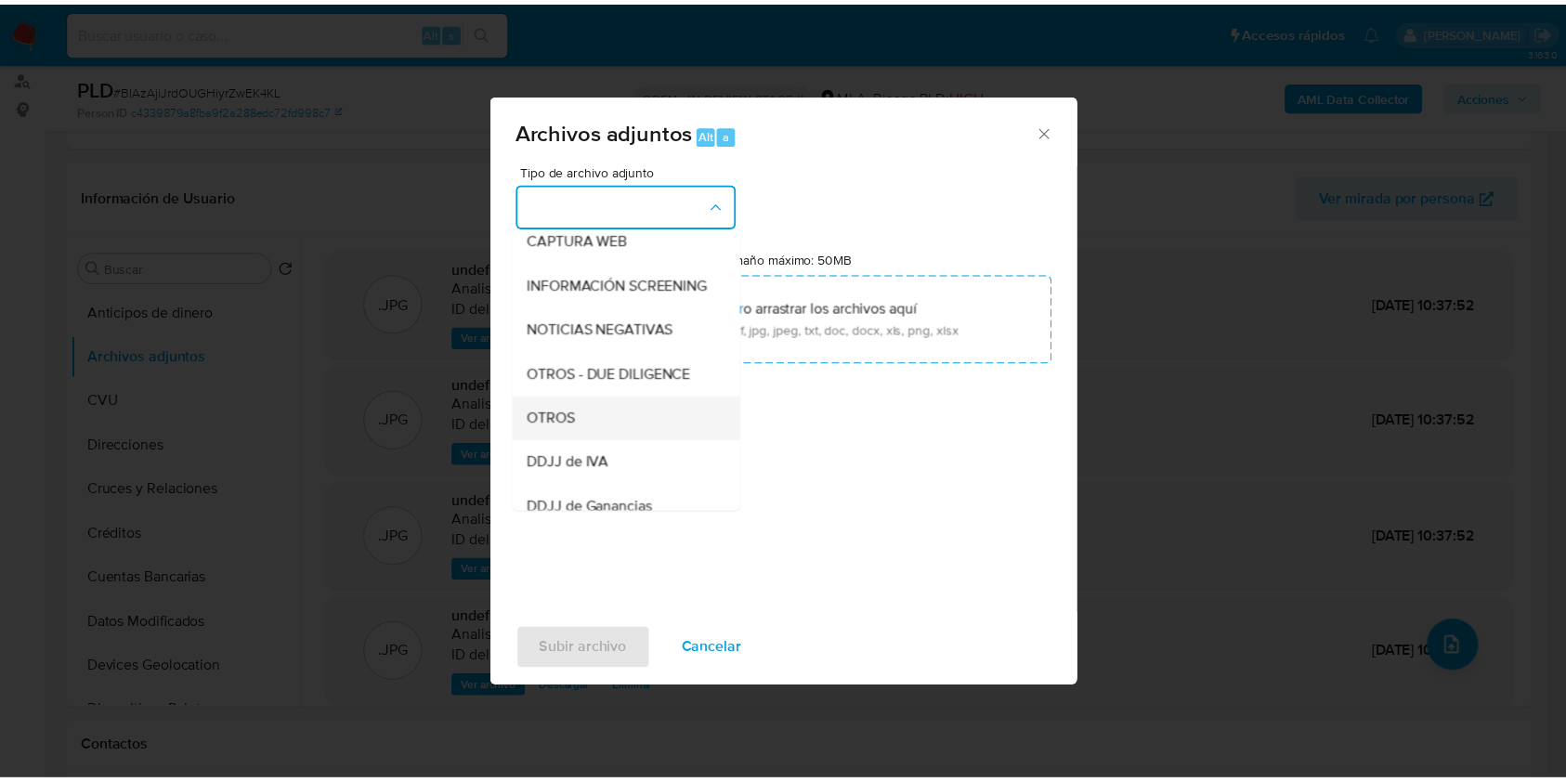
scroll to position [247, 0]
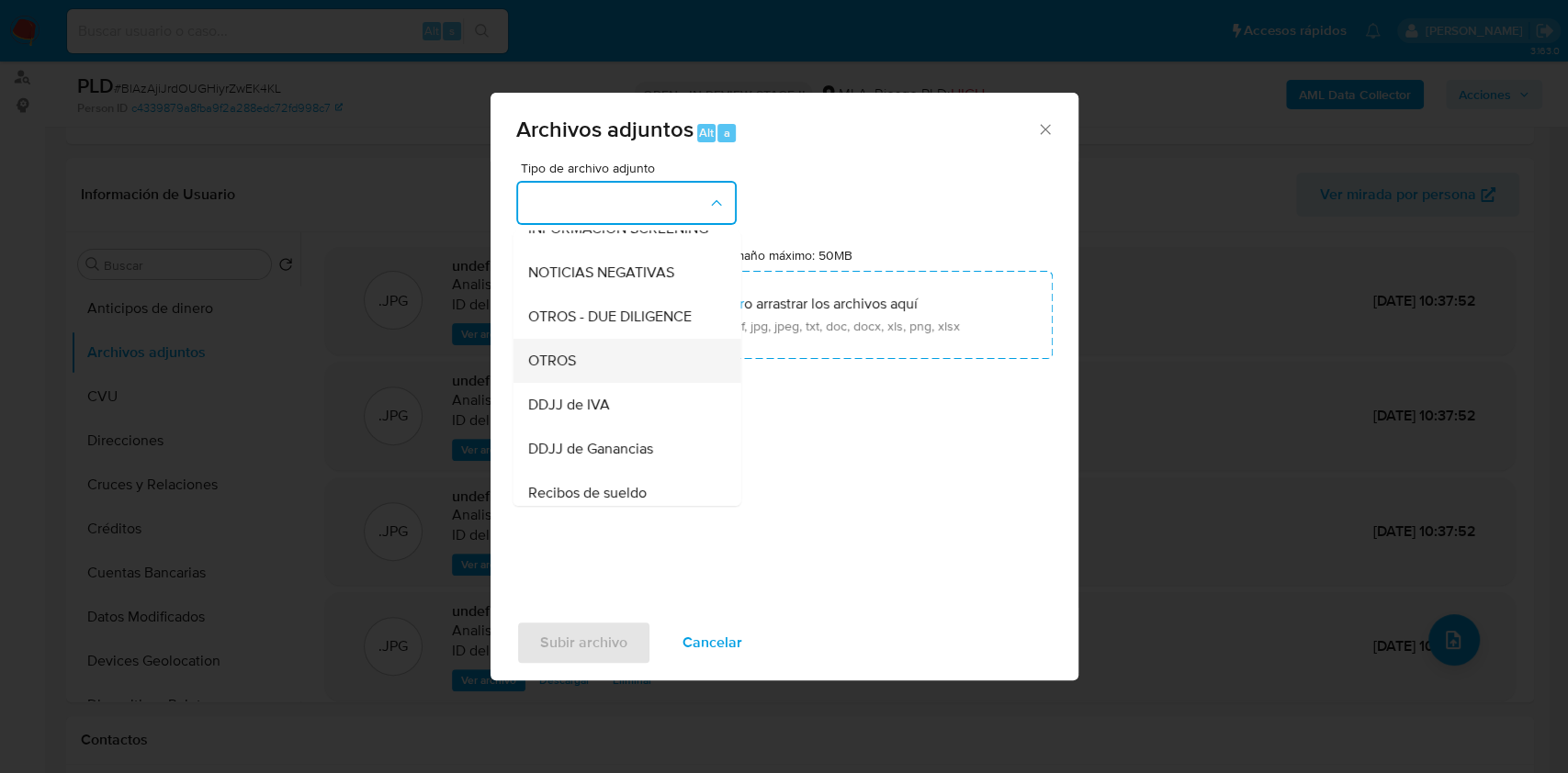
click at [566, 383] on div "OTROS" at bounding box center [620, 361] width 187 height 44
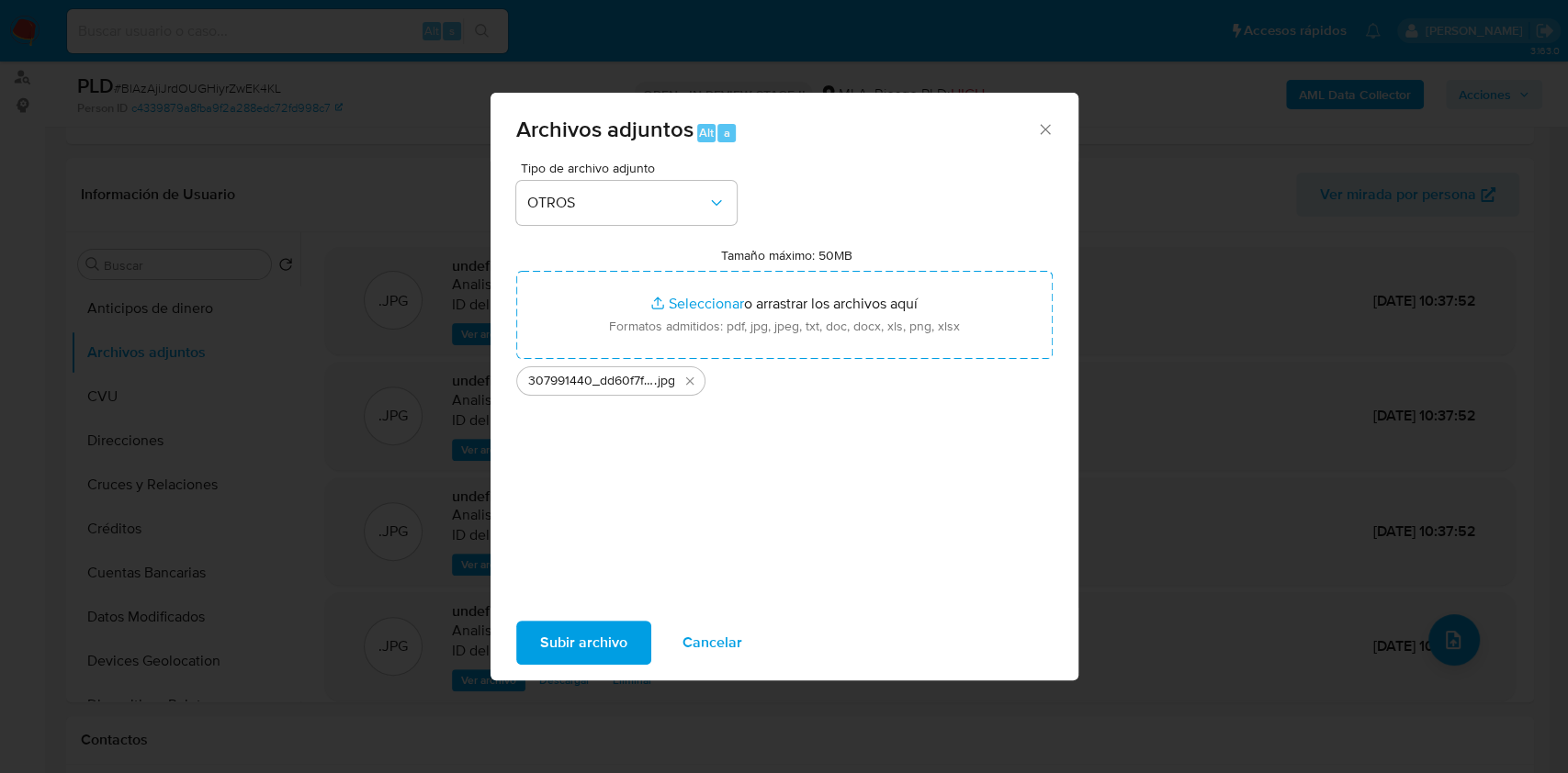
click at [587, 645] on span "Subir archivo" at bounding box center [583, 643] width 87 height 41
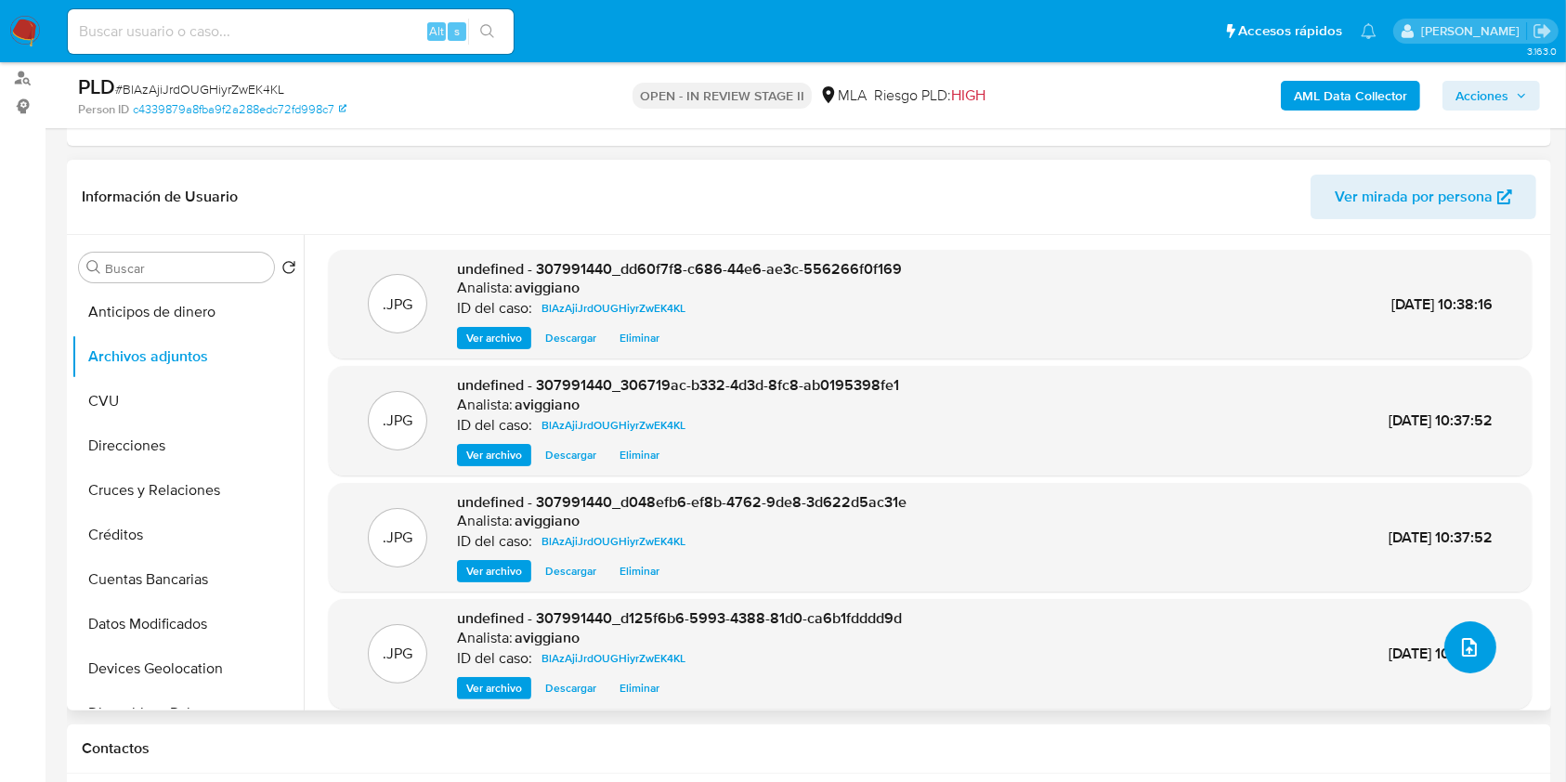
scroll to position [67, 0]
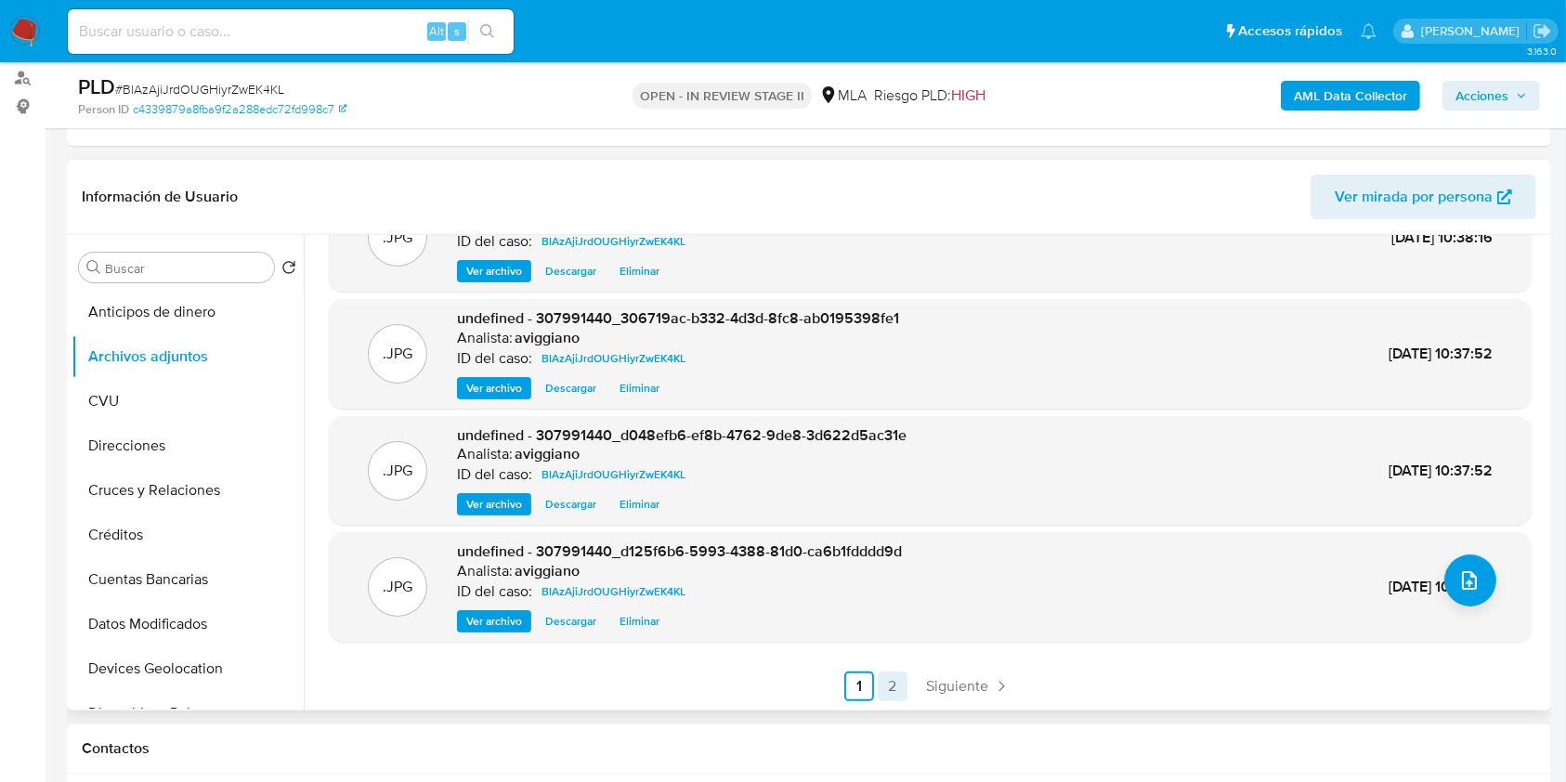
click at [885, 675] on link "2" at bounding box center [893, 687] width 30 height 30
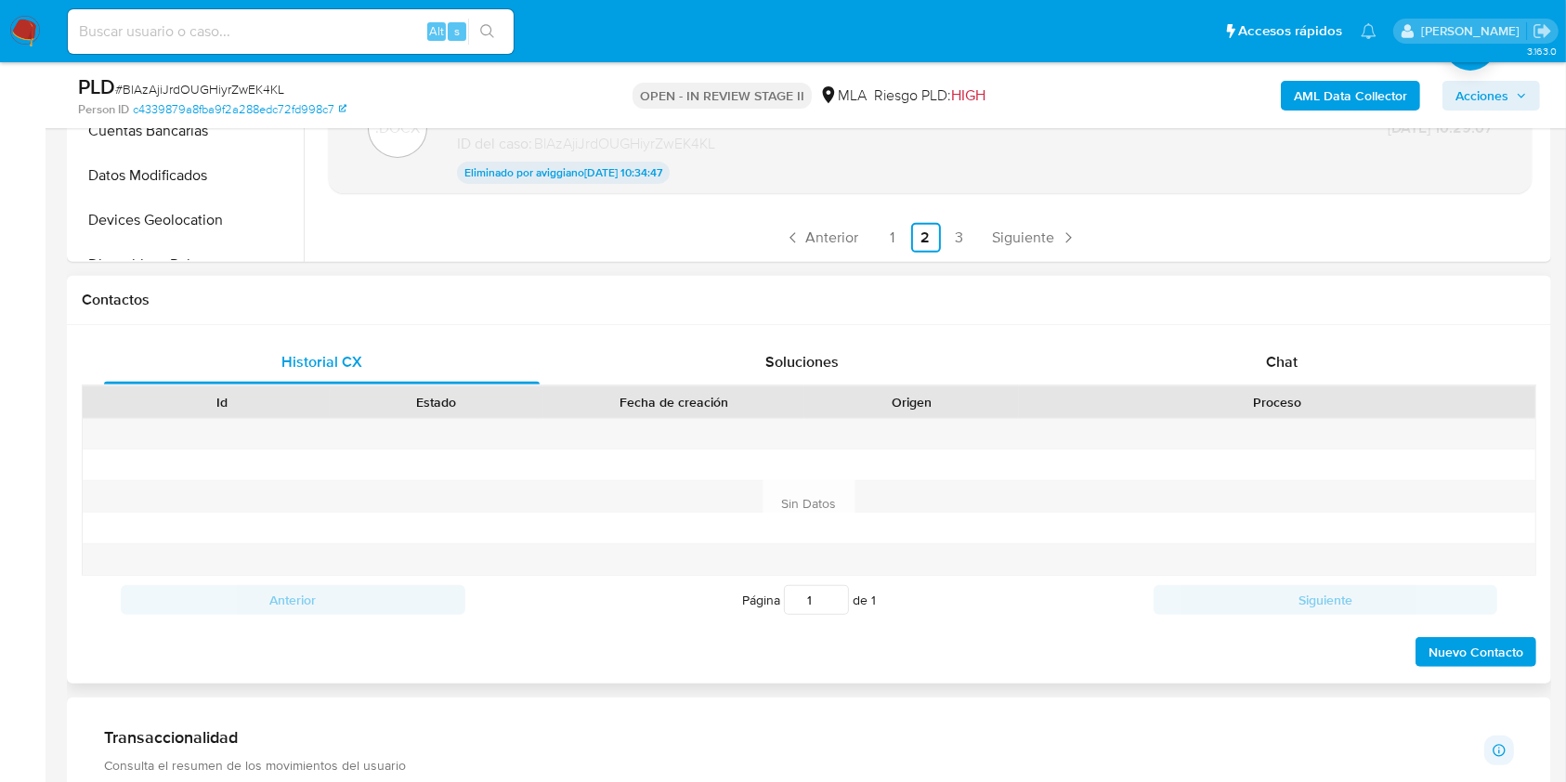
scroll to position [743, 0]
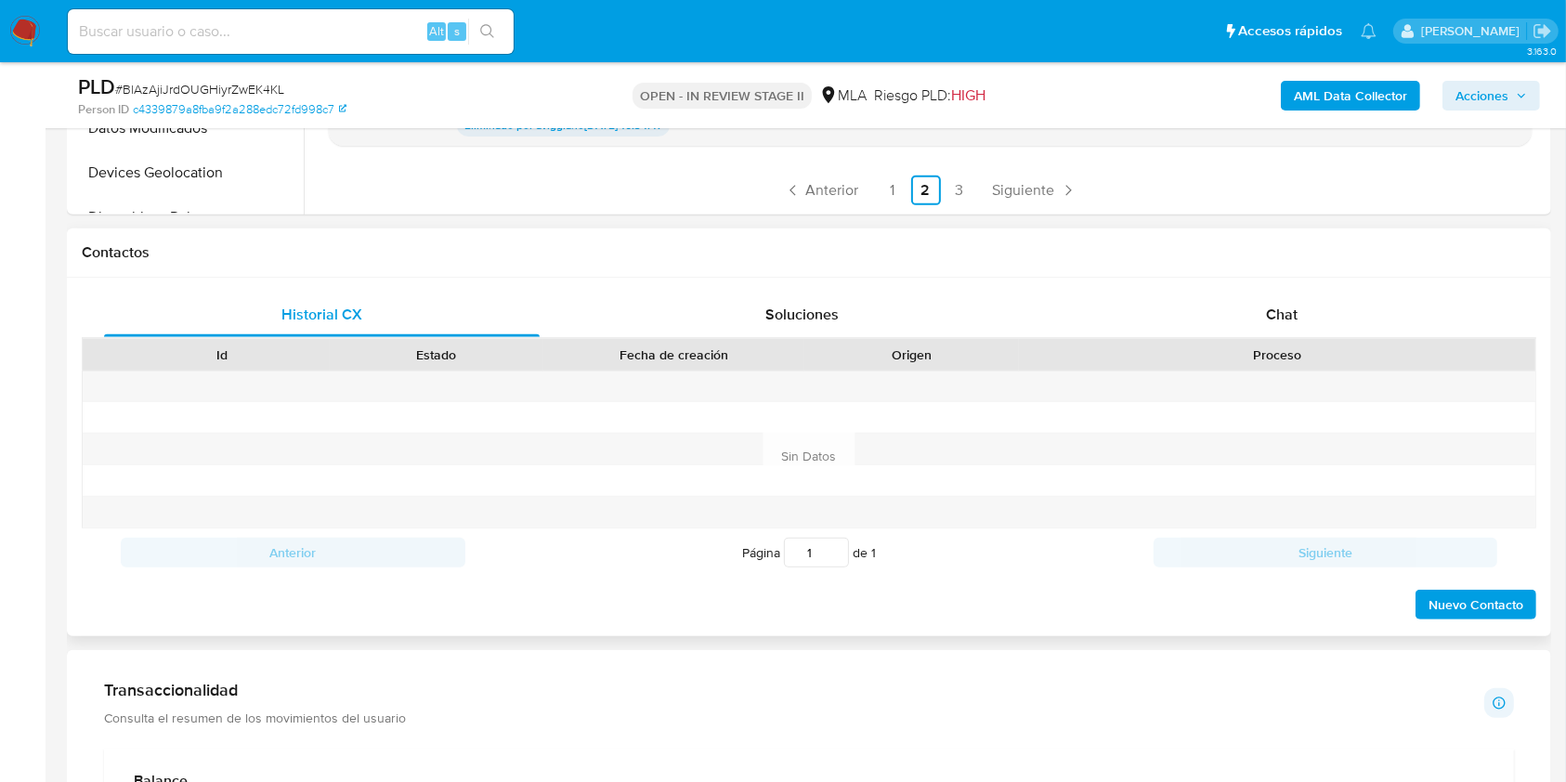
click at [1204, 339] on div "Proceso" at bounding box center [1277, 355] width 516 height 32
click at [1211, 330] on div "Chat" at bounding box center [1282, 315] width 436 height 45
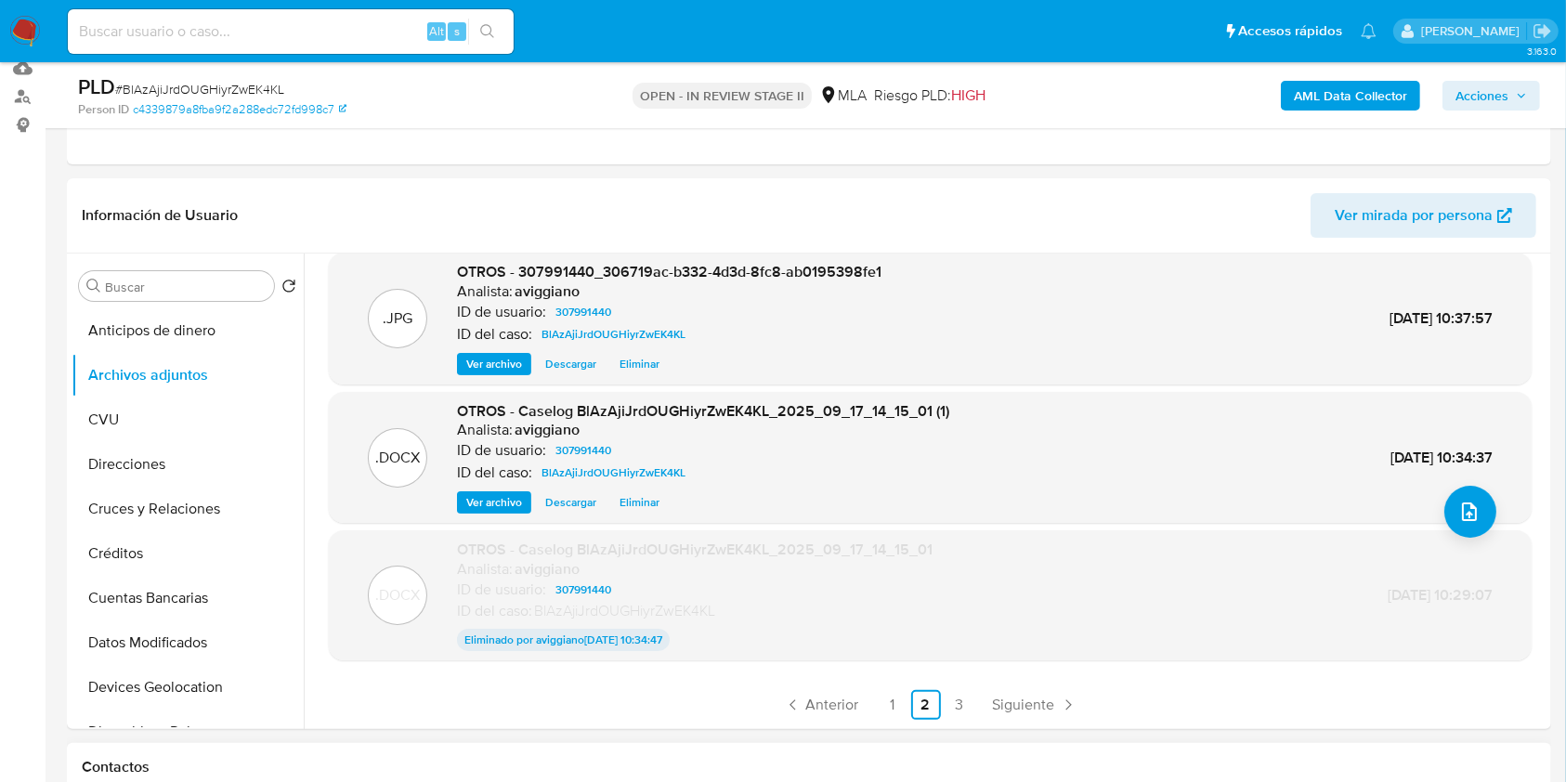
scroll to position [0, 0]
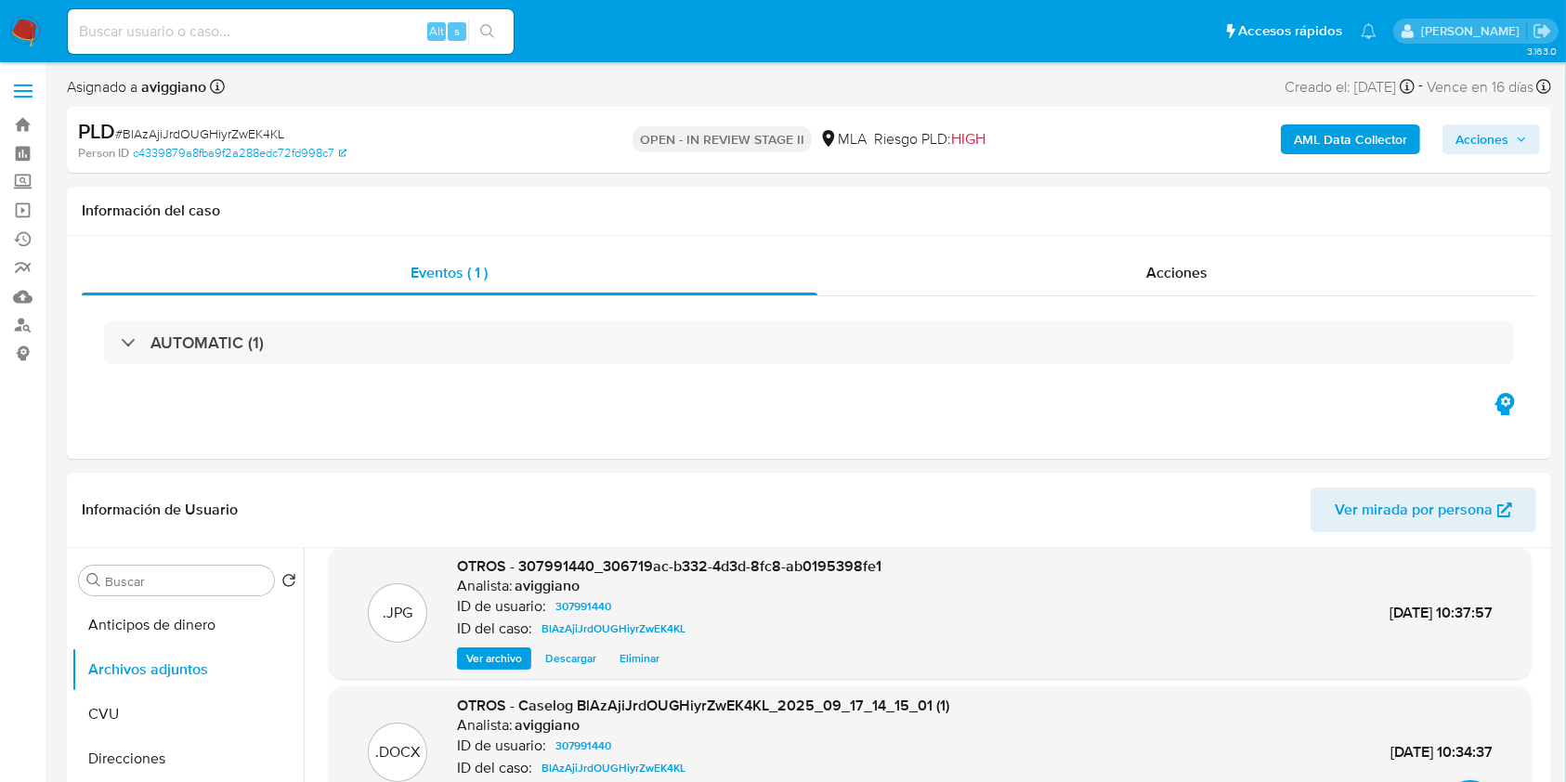
click at [1515, 135] on span "Acciones" at bounding box center [1492, 139] width 72 height 26
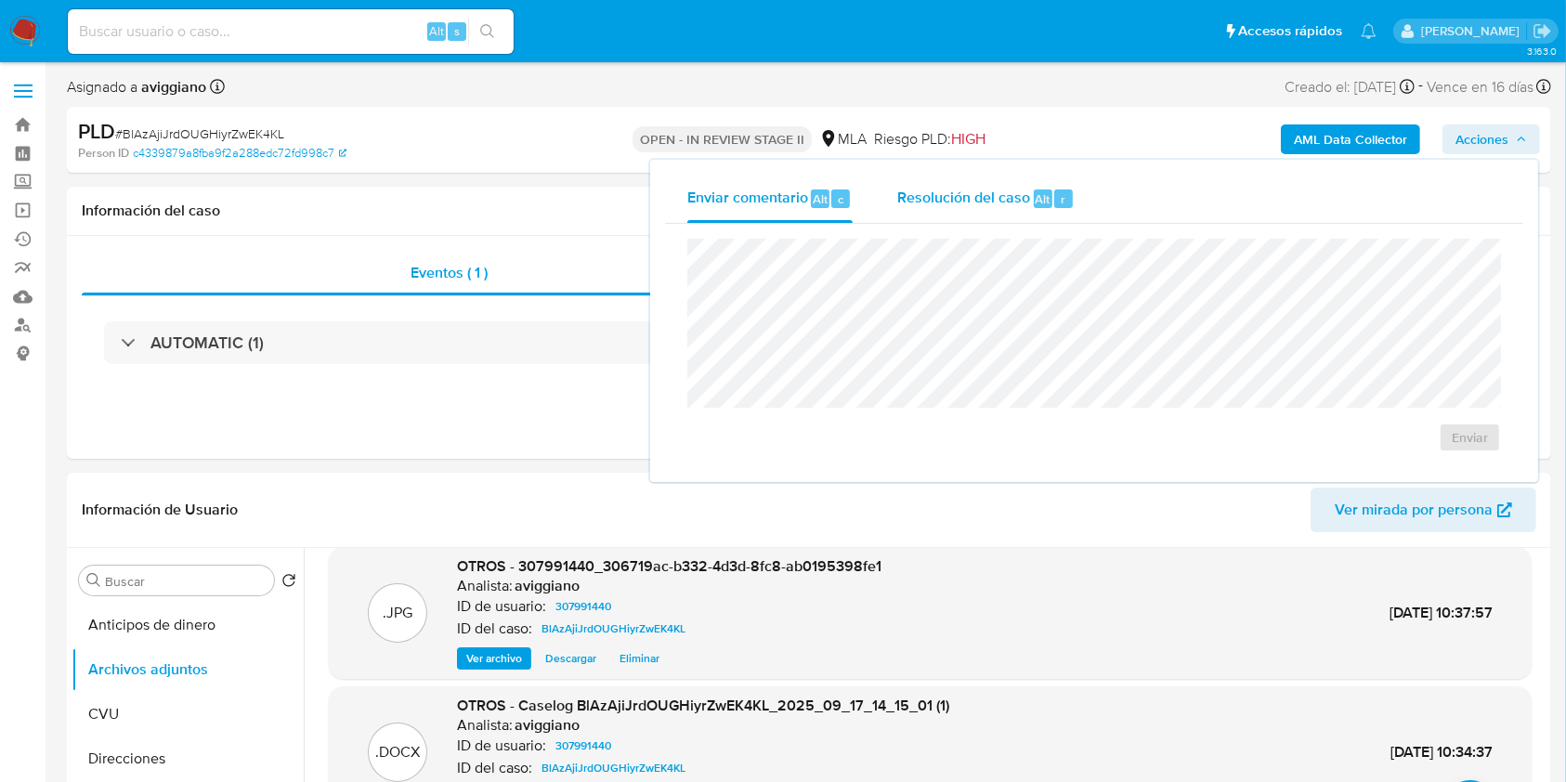
click at [997, 178] on div "Resolución del caso Alt r" at bounding box center [985, 199] width 177 height 48
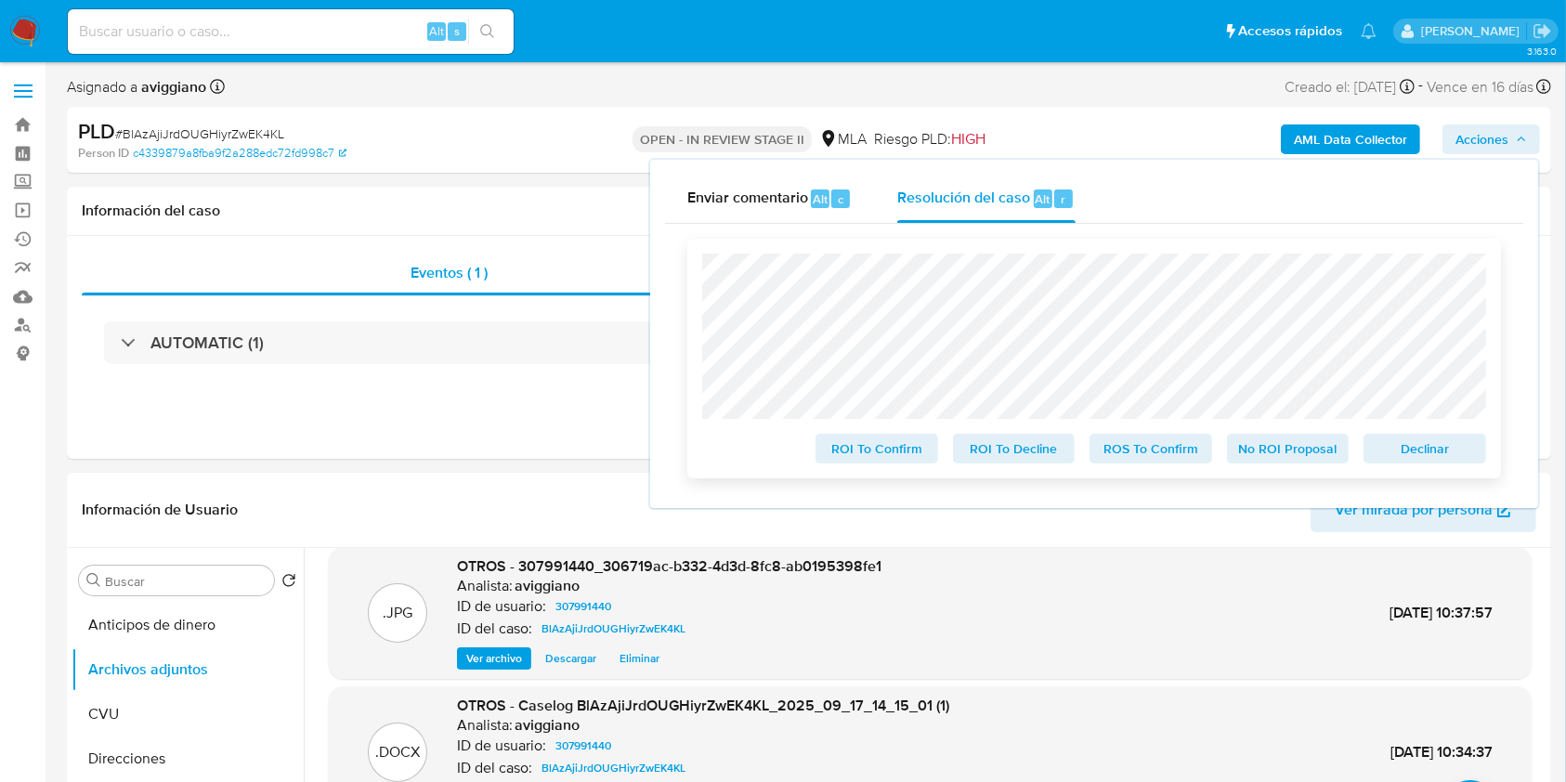
drag, startPoint x: 1426, startPoint y: 443, endPoint x: 1268, endPoint y: 478, distance: 161.8
click at [1424, 443] on span "Declinar" at bounding box center [1425, 449] width 97 height 26
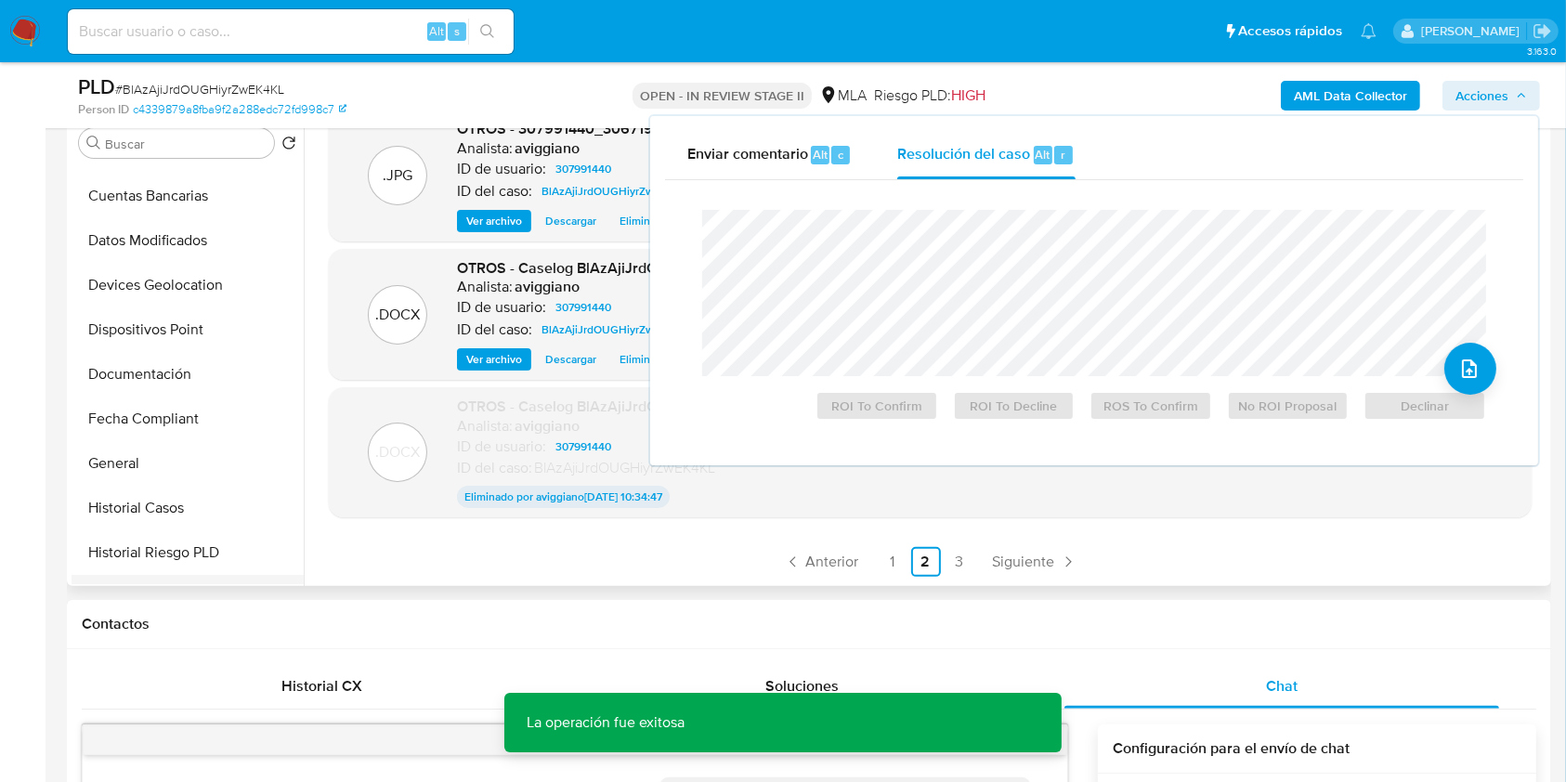
scroll to position [372, 0]
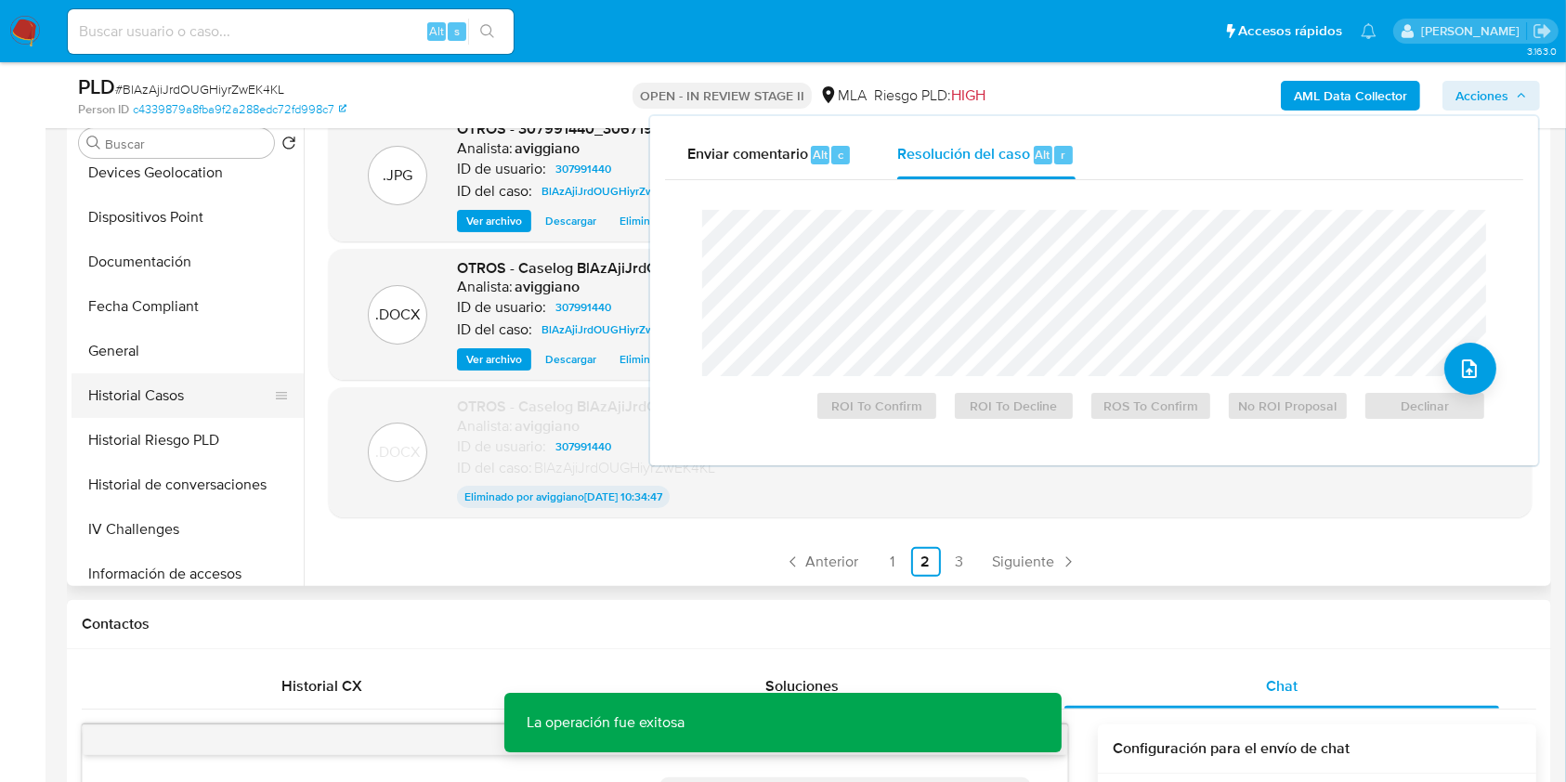
click at [186, 405] on button "Historial Casos" at bounding box center [180, 395] width 217 height 45
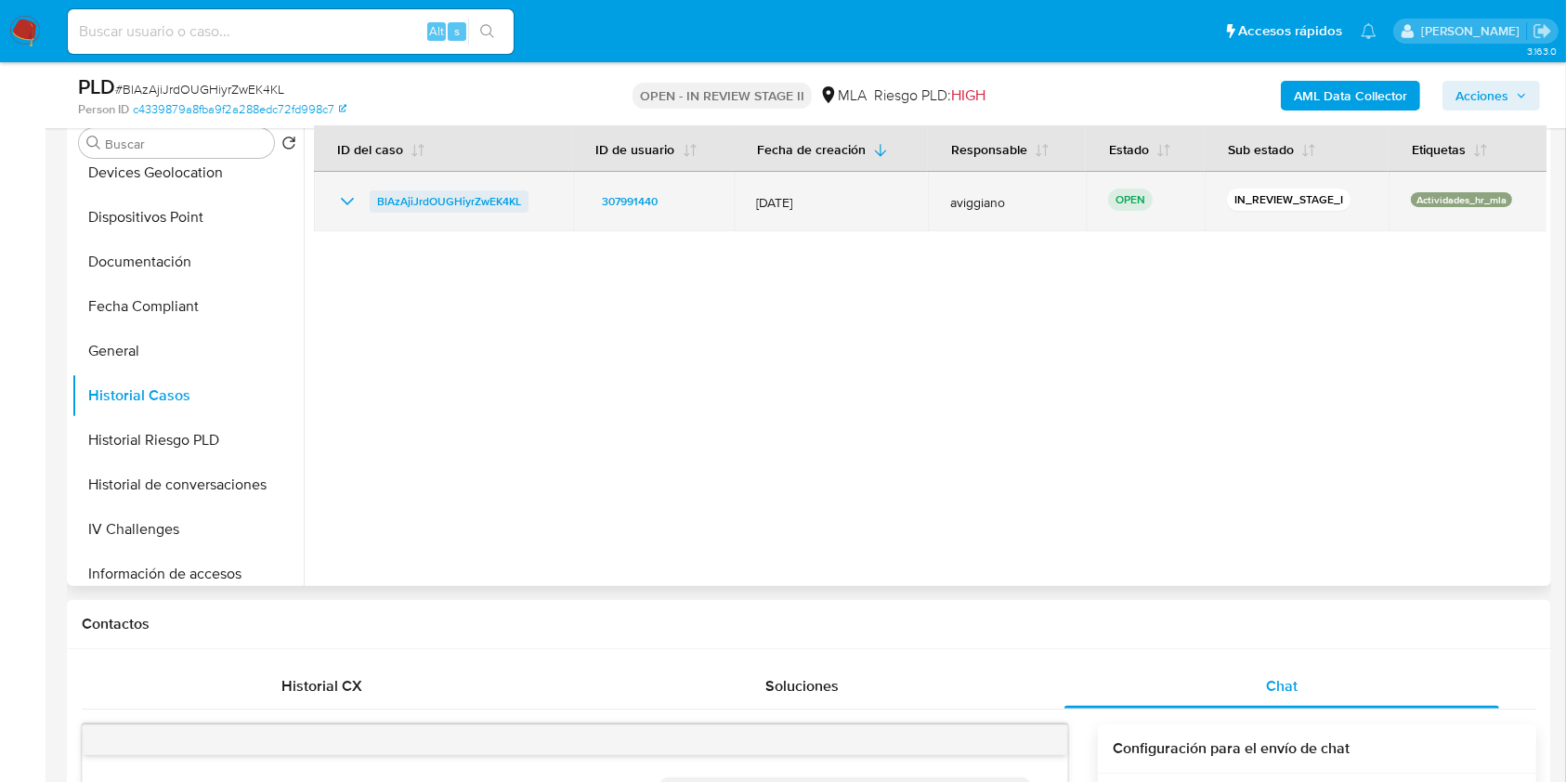
click at [471, 205] on span "BlAzAjiJrdOUGHiyrZwEK4KL" at bounding box center [449, 201] width 144 height 22
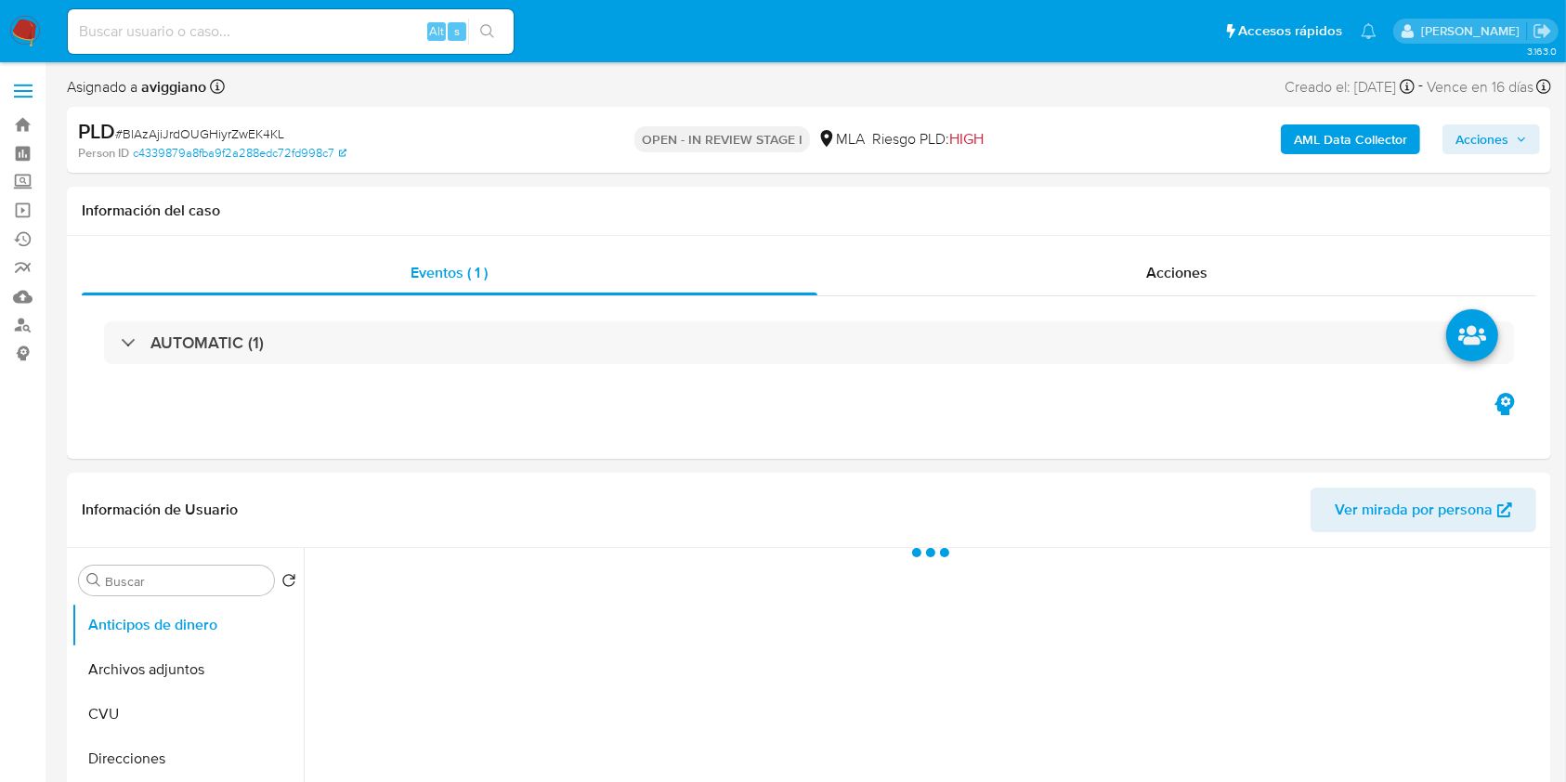
select select "10"
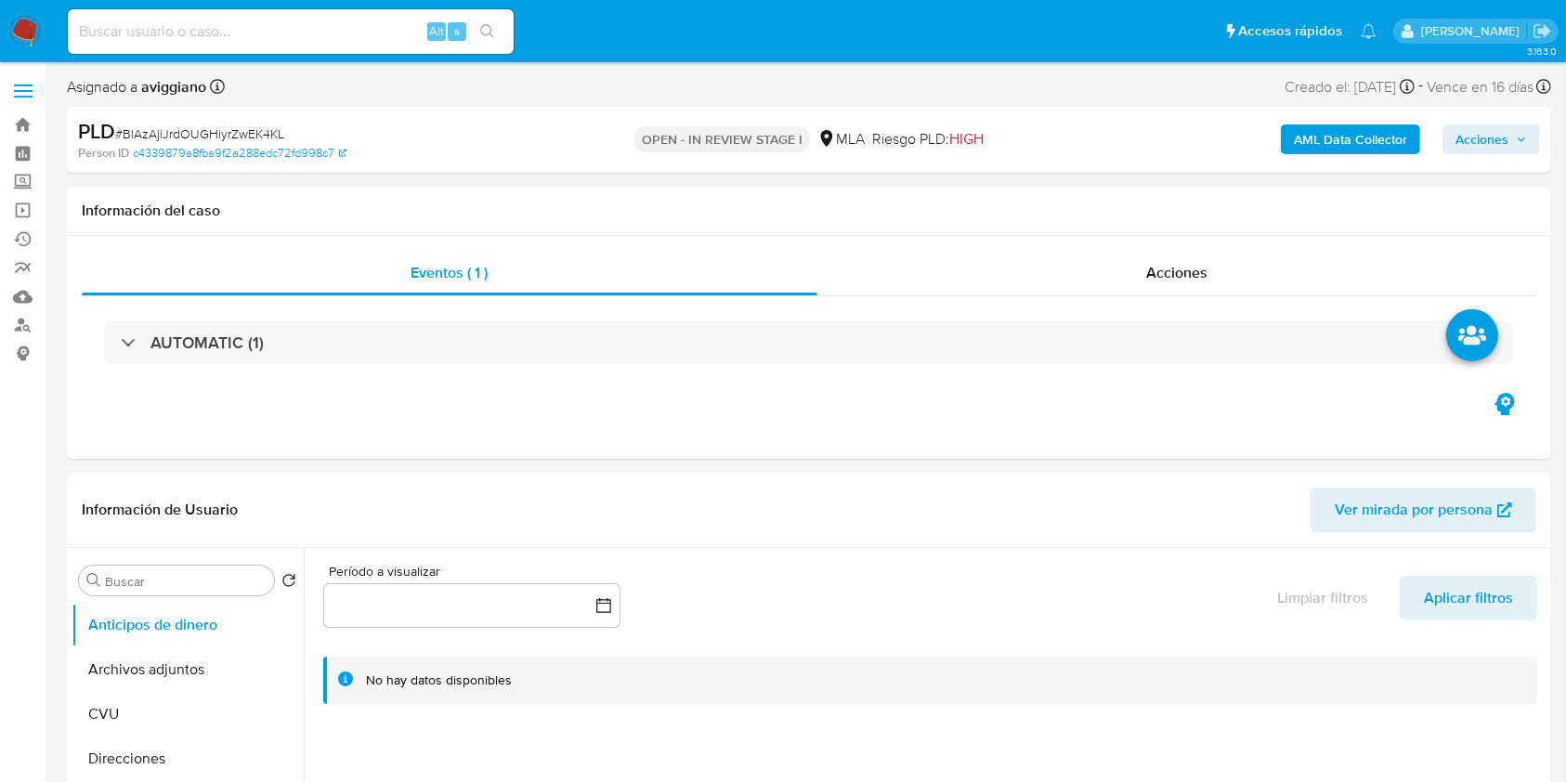
click at [1498, 128] on span "Acciones" at bounding box center [1482, 139] width 53 height 30
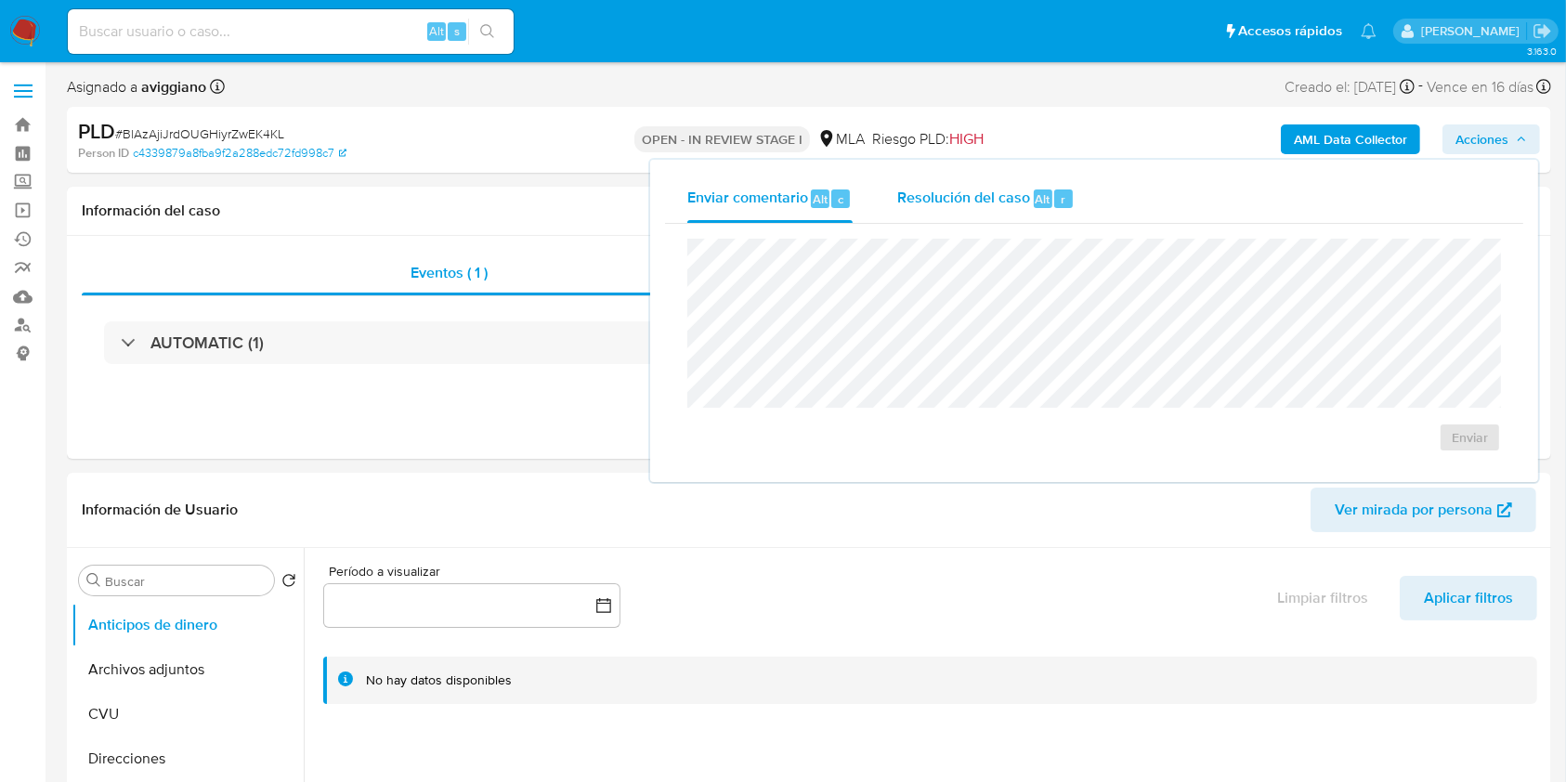
click at [936, 216] on div "Resolución del caso Alt r" at bounding box center [985, 199] width 177 height 48
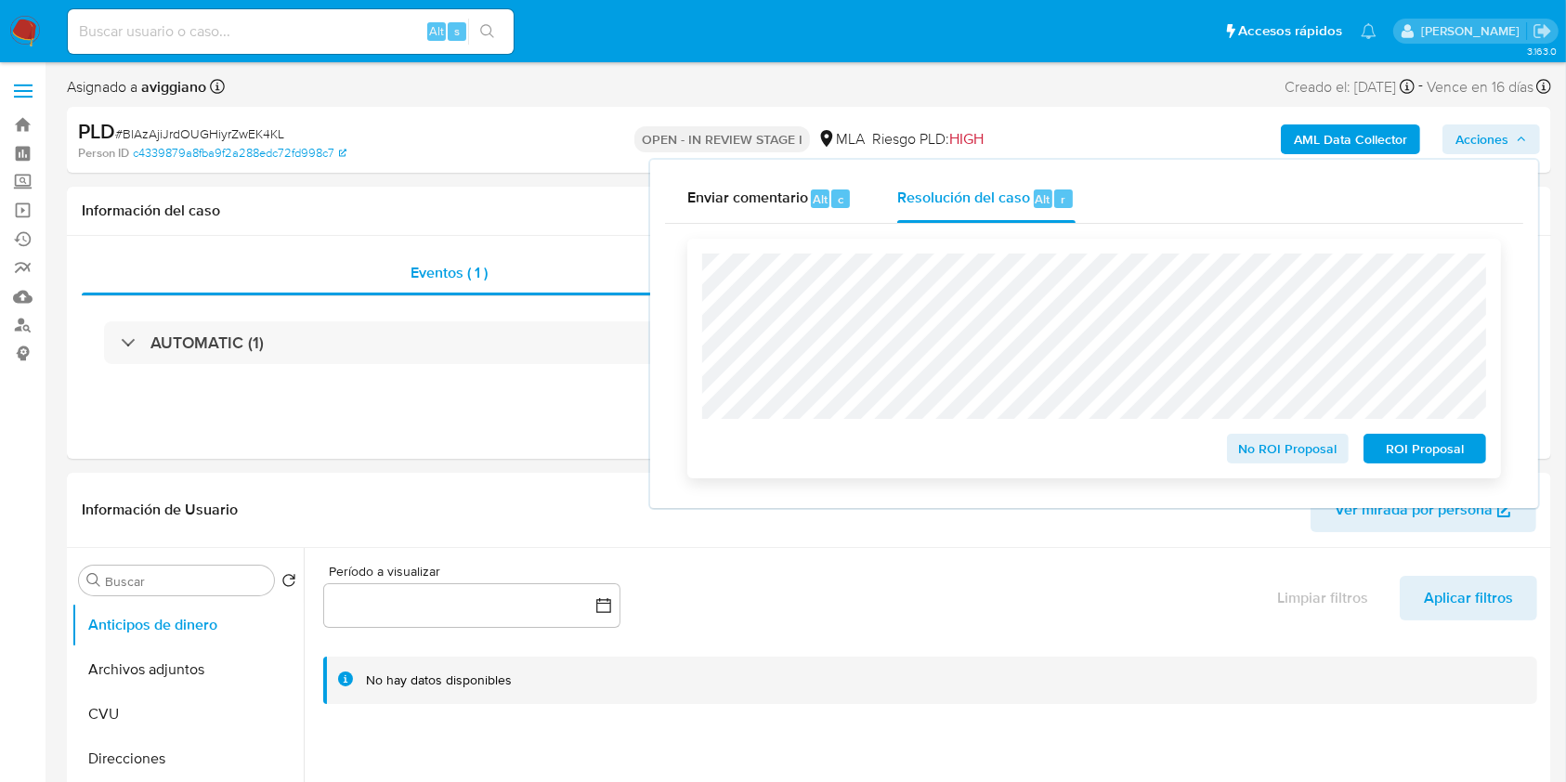
click at [1388, 434] on div "ROI Proposal" at bounding box center [1421, 444] width 130 height 37
click at [1397, 446] on span "ROI Proposal" at bounding box center [1425, 449] width 97 height 26
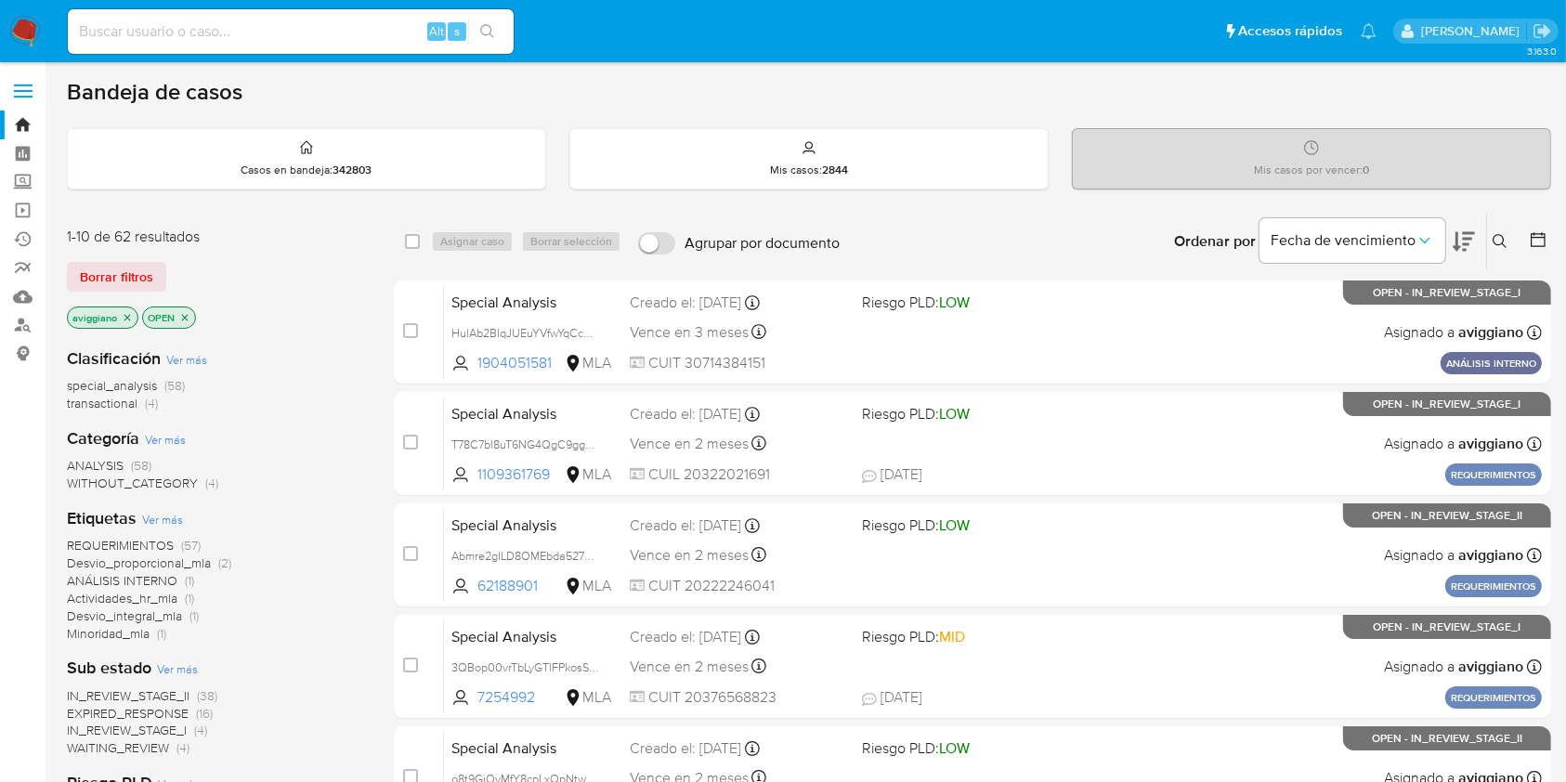
click at [124, 318] on icon "close-filter" at bounding box center [127, 317] width 11 height 11
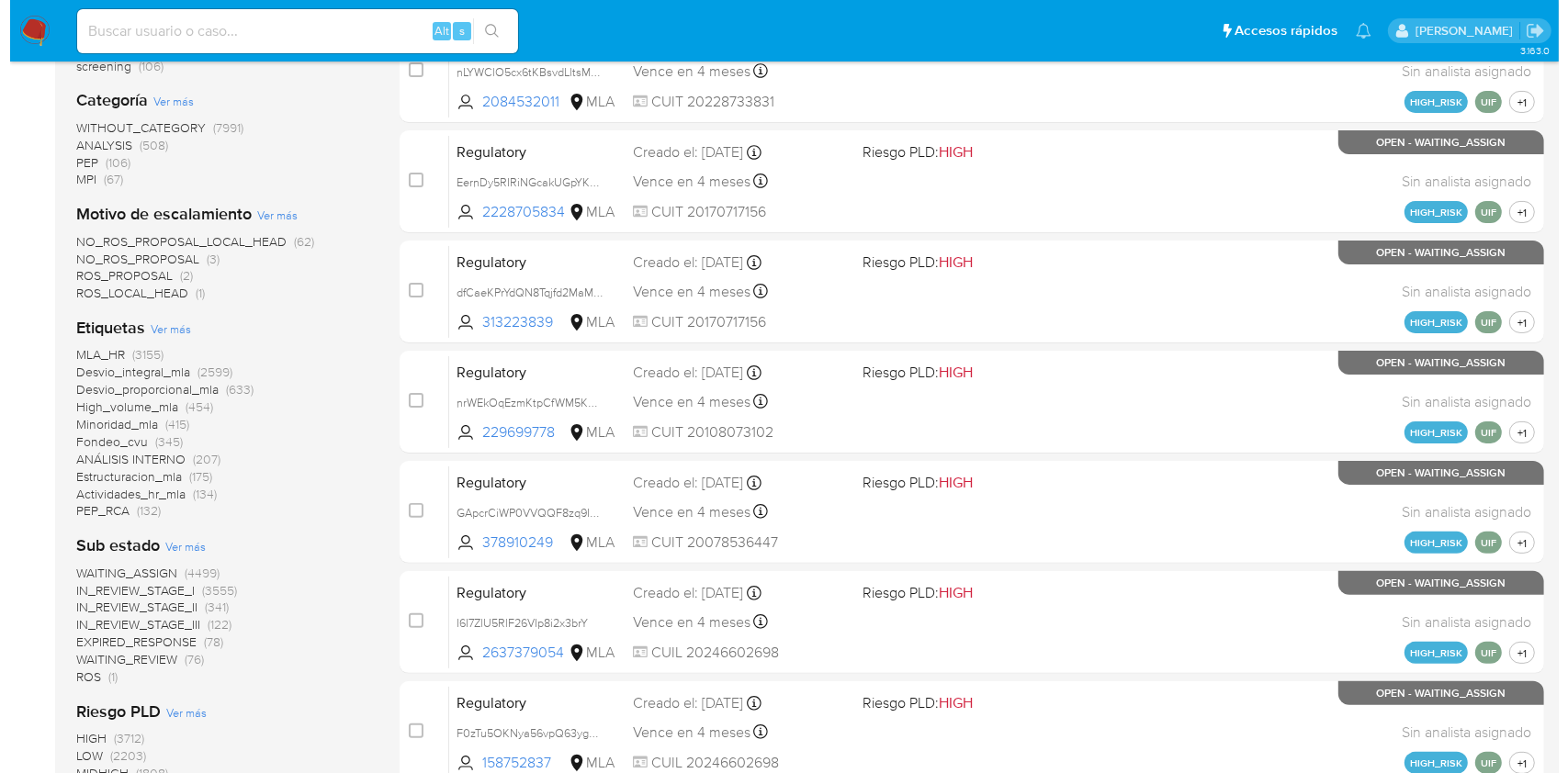
scroll to position [837, 0]
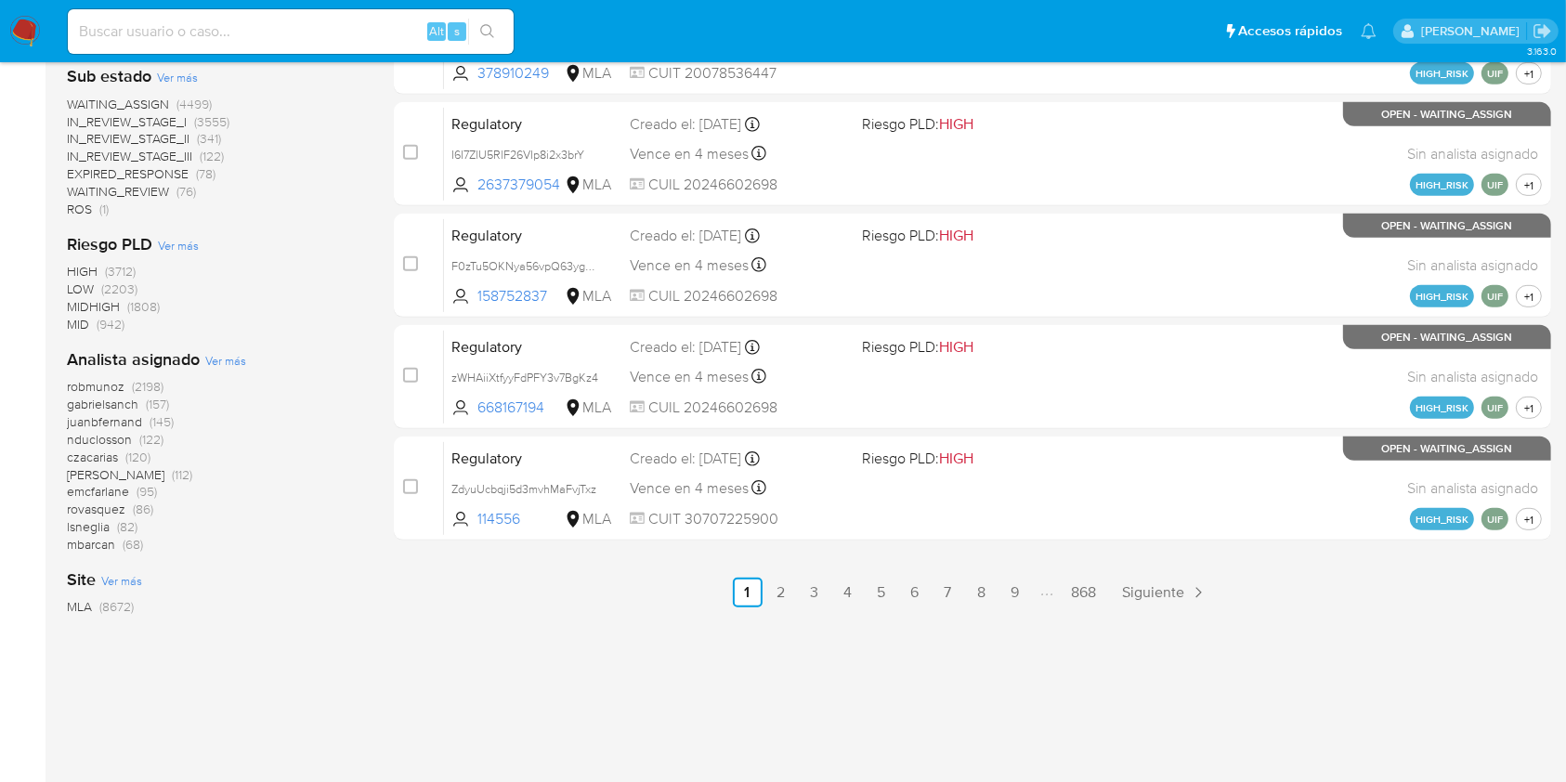
click at [217, 355] on span "Ver más" at bounding box center [225, 360] width 41 height 17
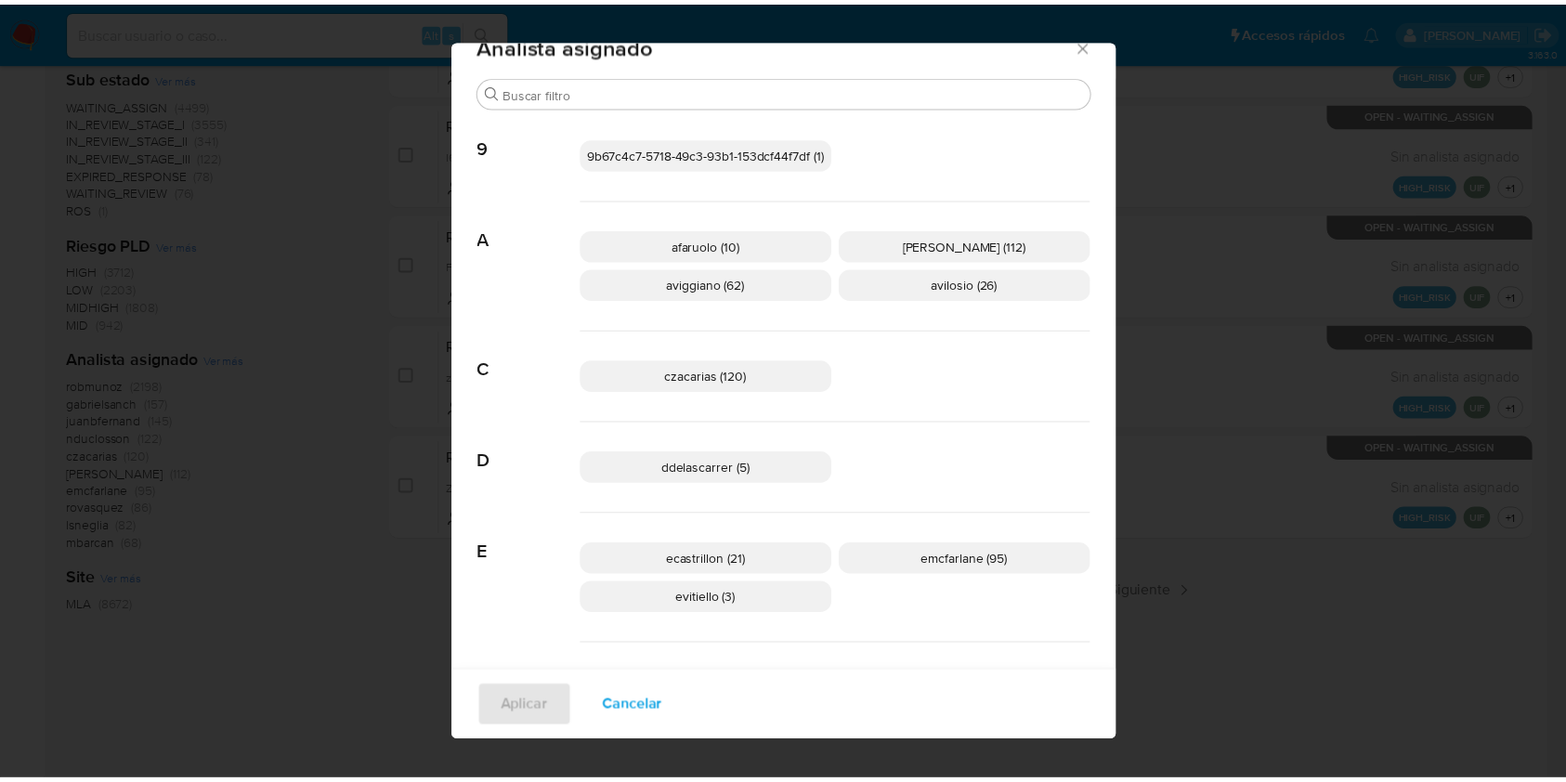
scroll to position [0, 0]
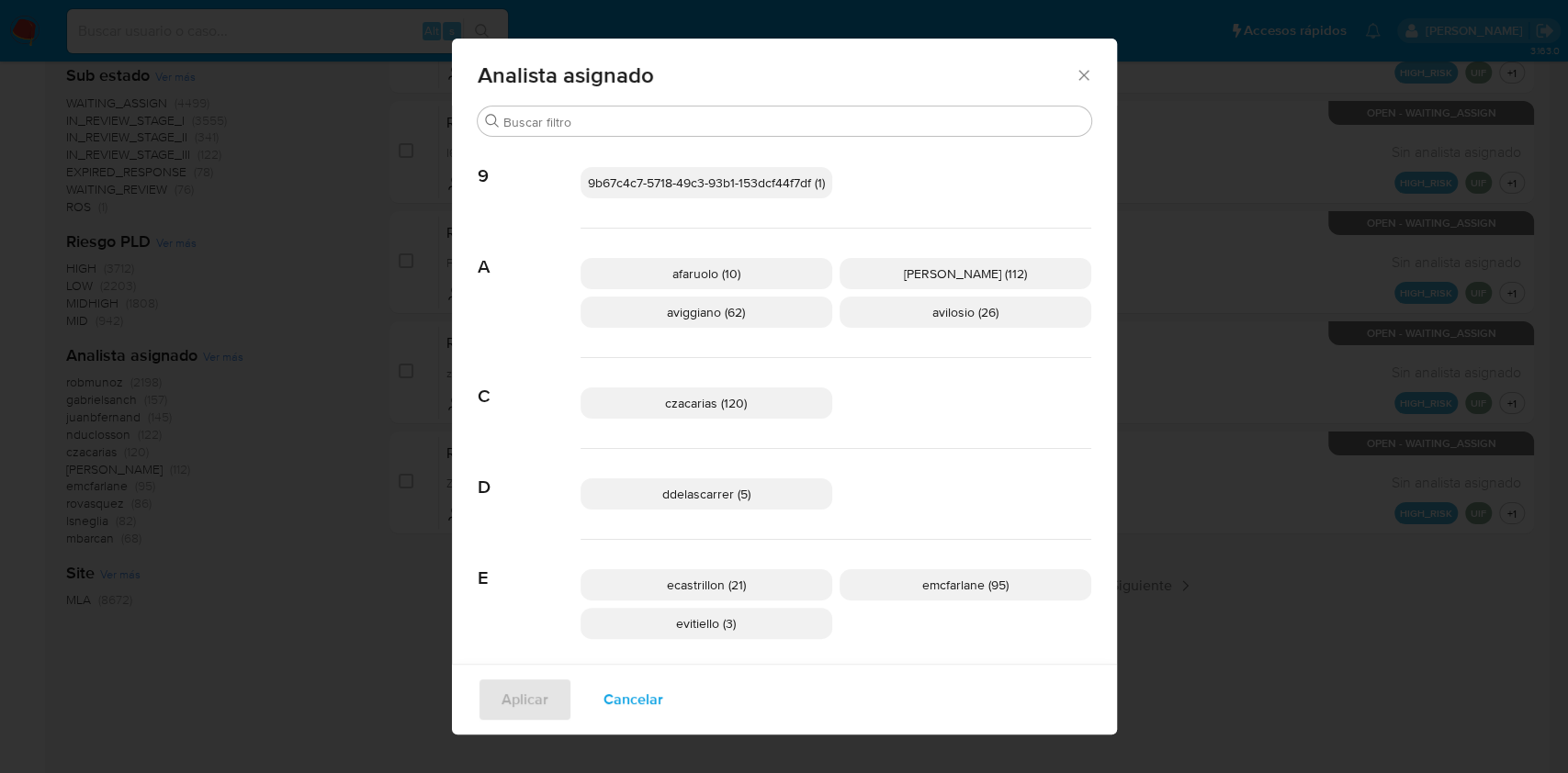
click at [1079, 74] on icon "Cerrar" at bounding box center [1084, 75] width 10 height 10
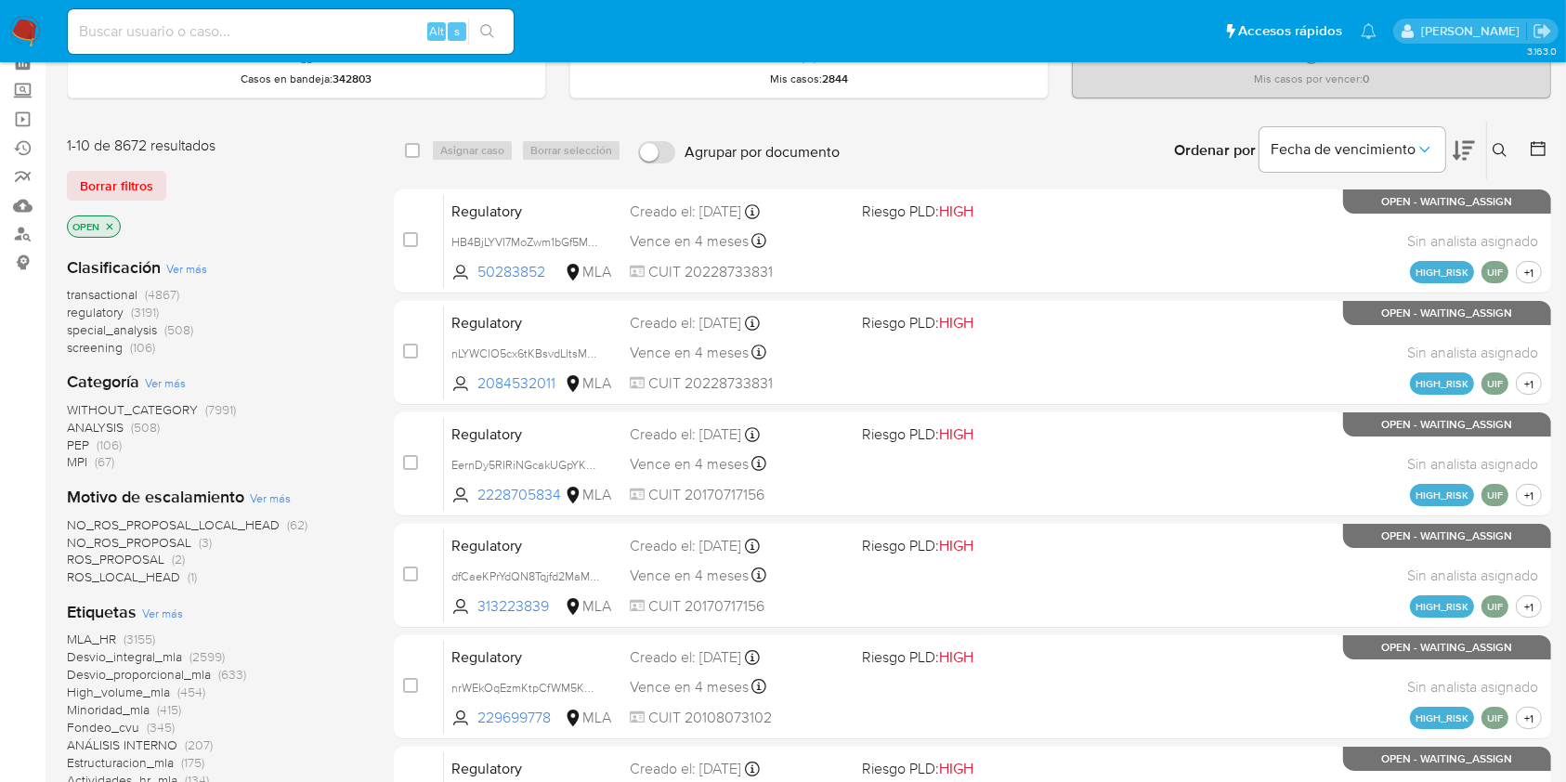
scroll to position [247, 0]
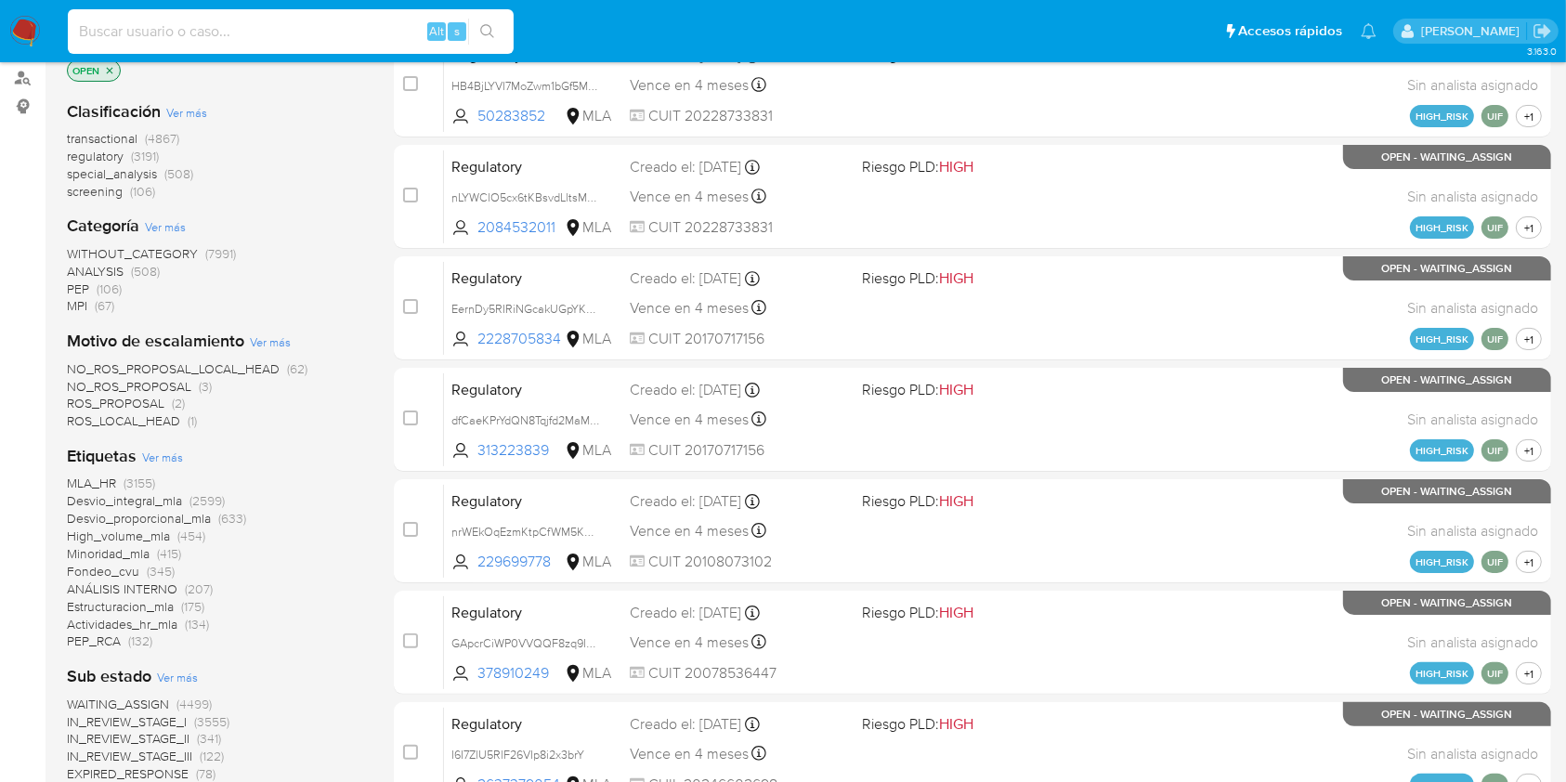
paste input "cTGgLZ5qUByDXjwwJHkCtRVn"
type input "cTGgLZ5qUByDXjwwJHkCtRVn"
click at [500, 27] on button "search-icon" at bounding box center [487, 32] width 38 height 26
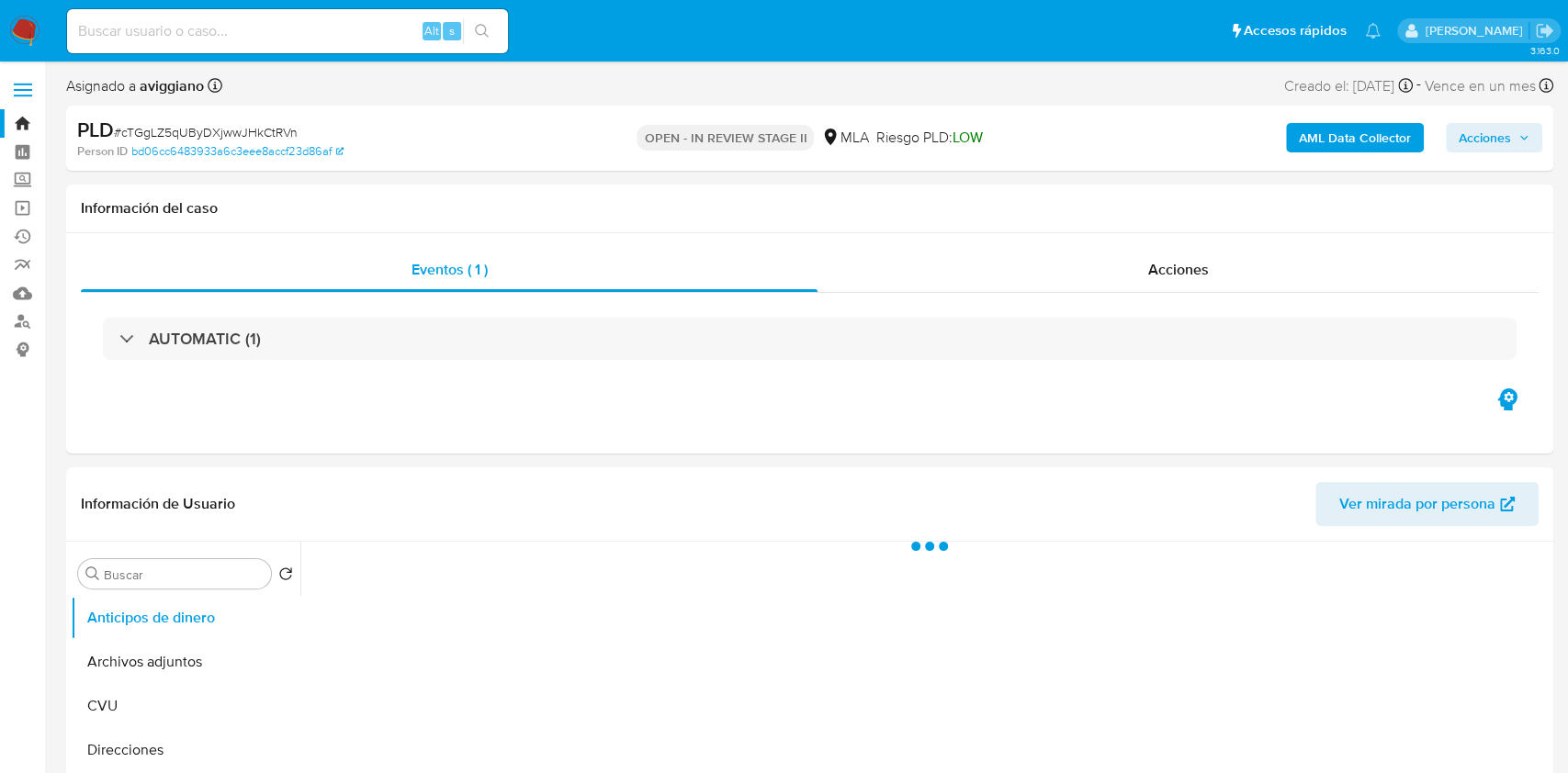
select select "10"
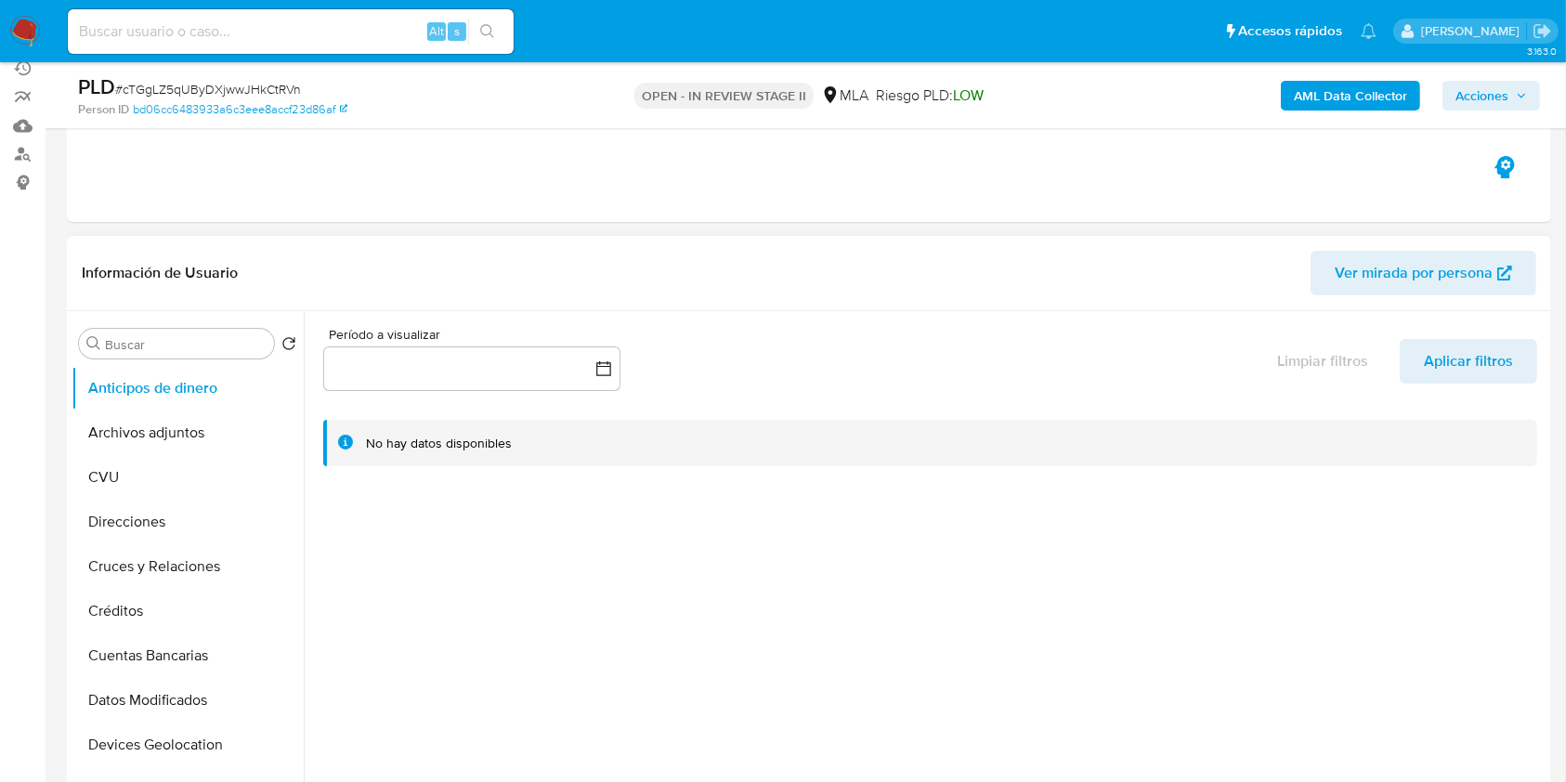
scroll to position [247, 0]
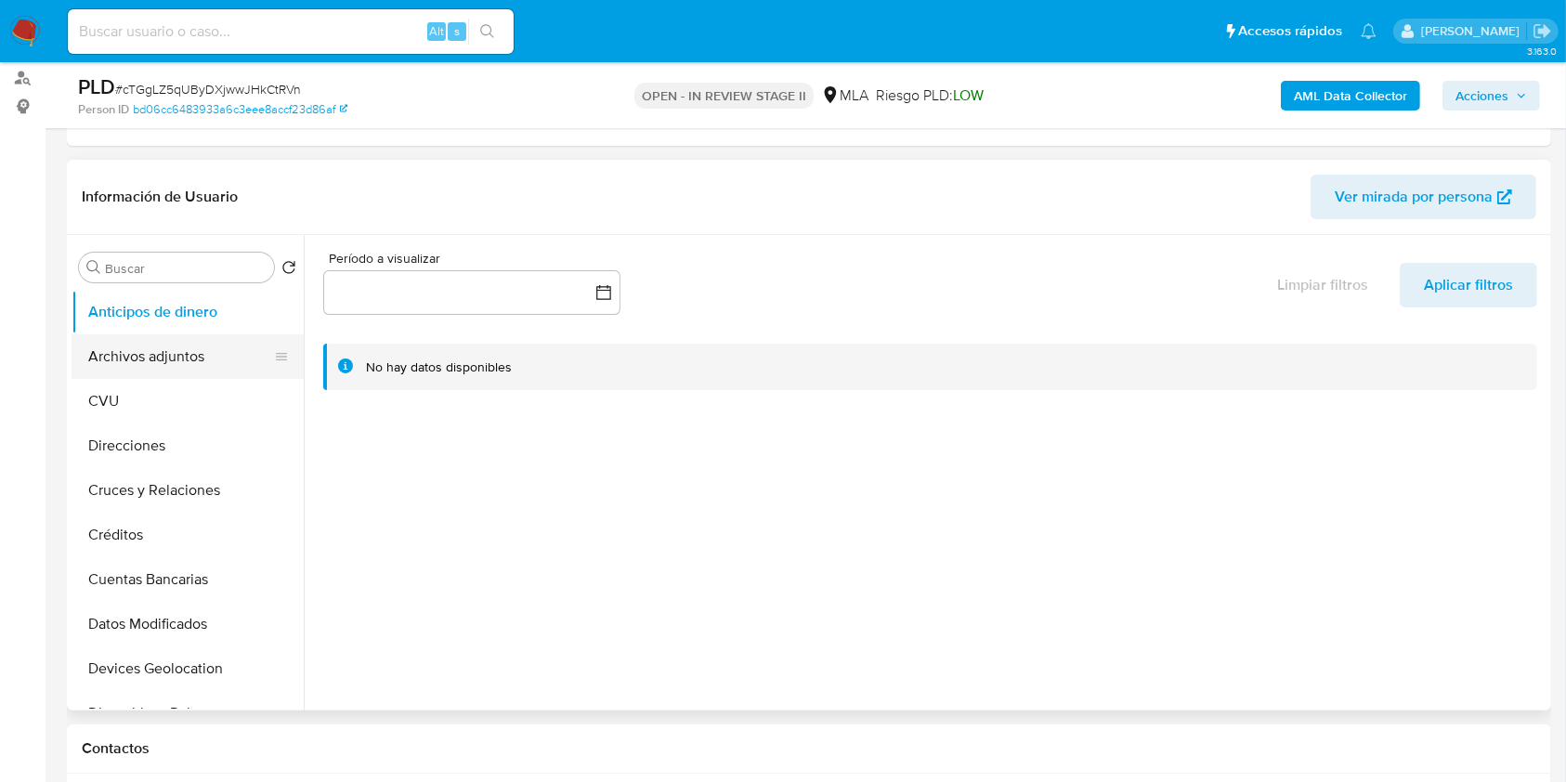
click at [187, 346] on button "Archivos adjuntos" at bounding box center [180, 356] width 217 height 45
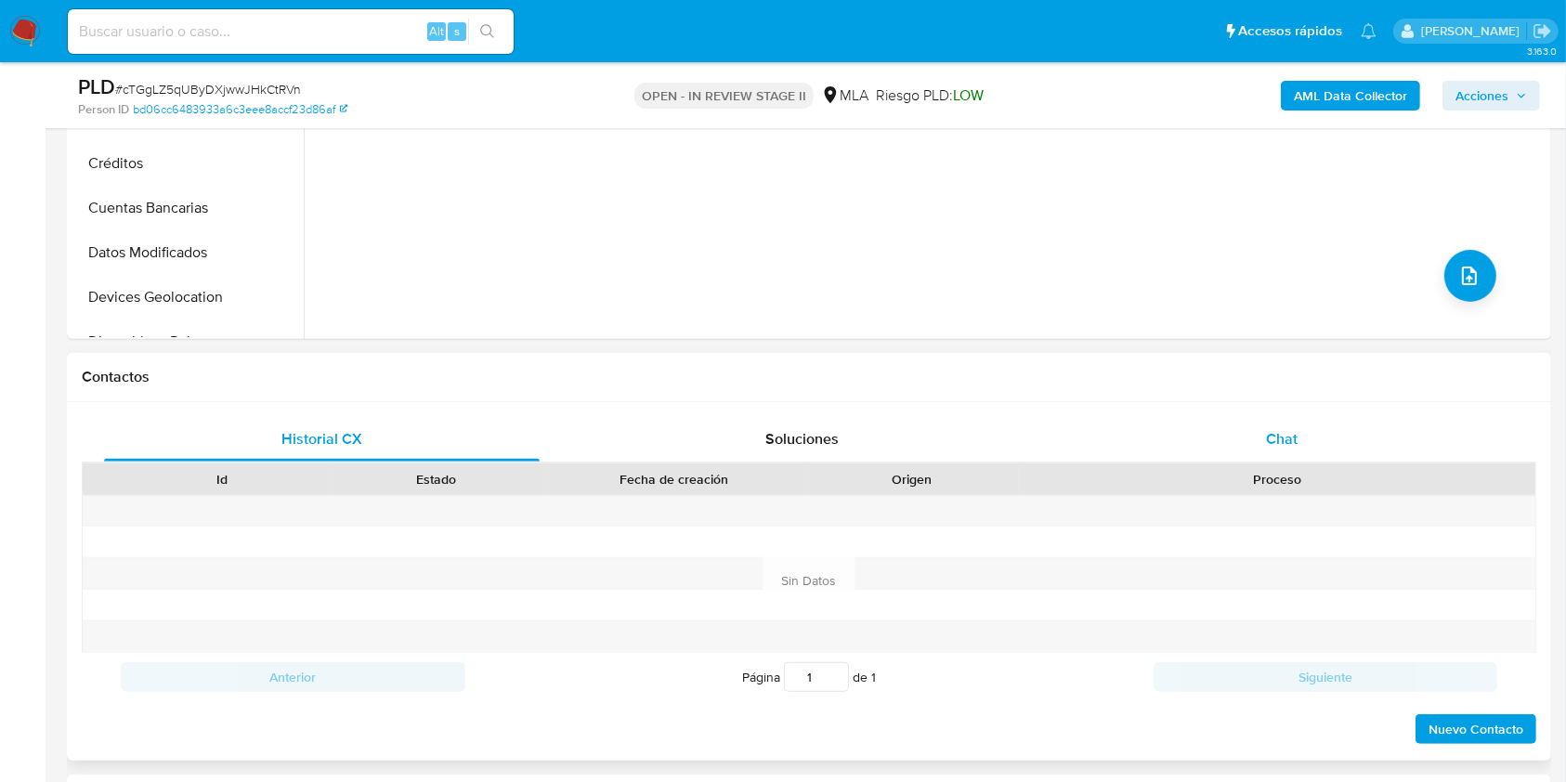
click at [1234, 447] on div "Chat" at bounding box center [1282, 439] width 436 height 45
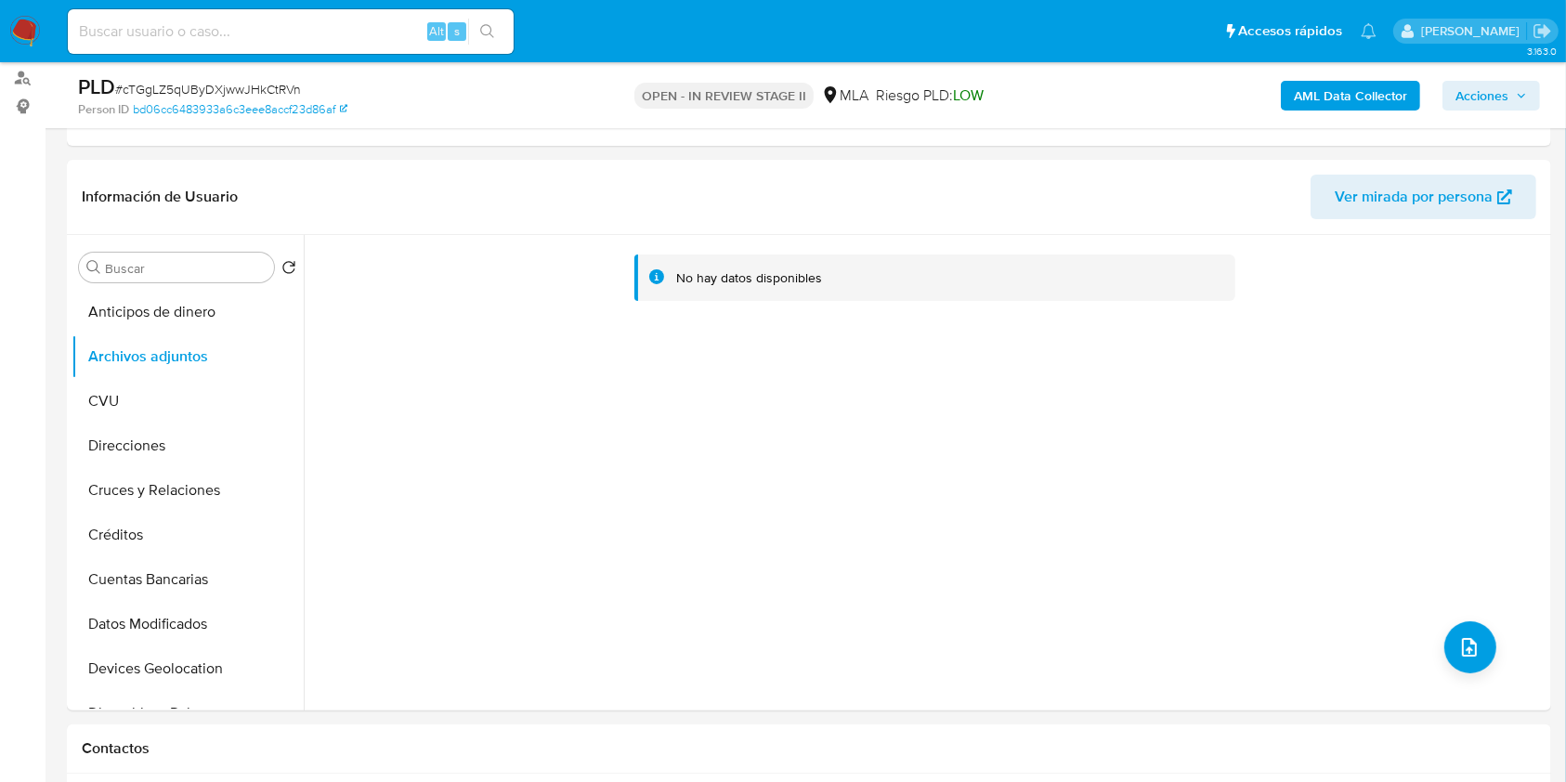
click at [1308, 86] on b "AML Data Collector" at bounding box center [1350, 96] width 113 height 30
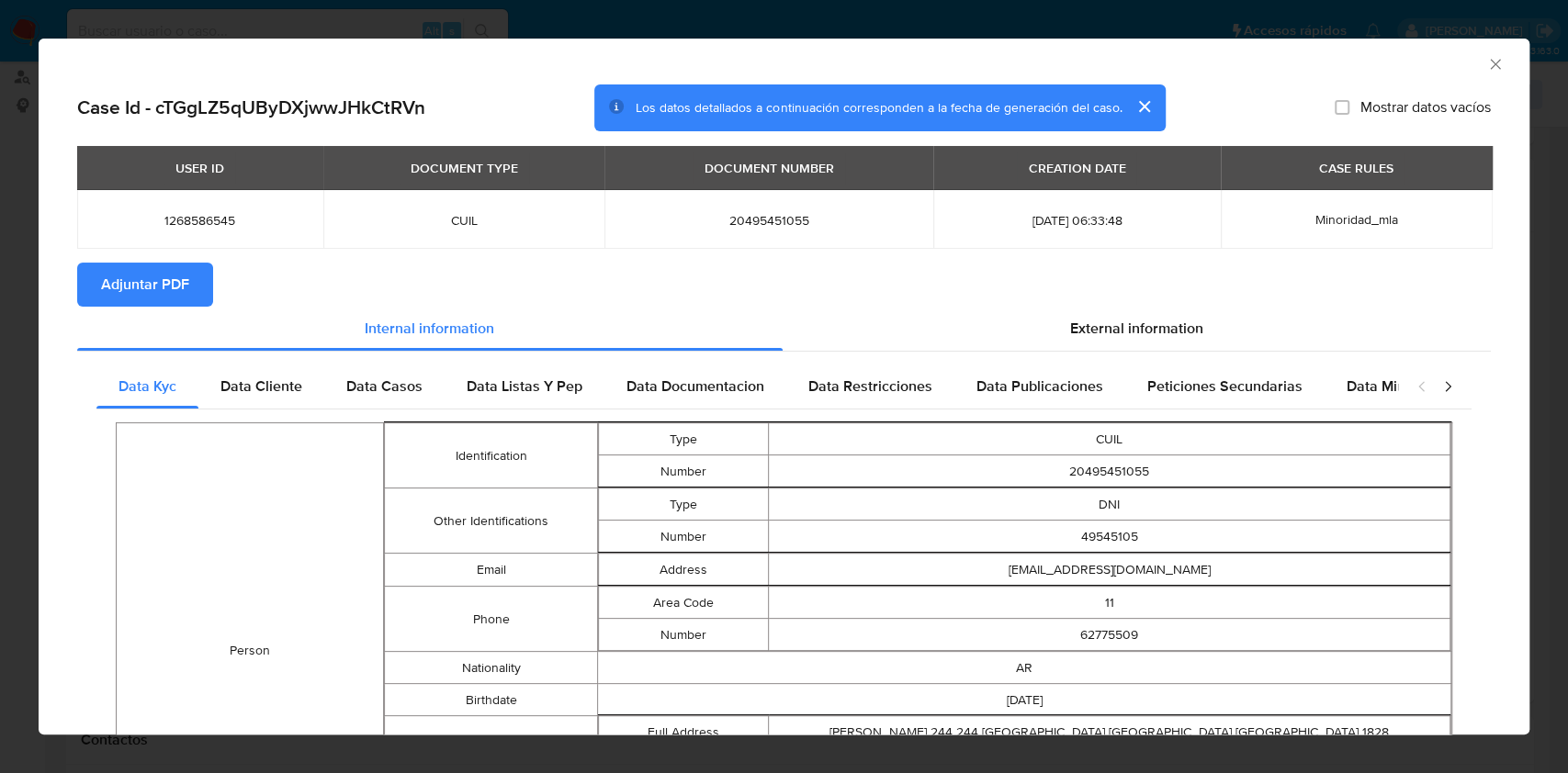
click at [184, 290] on span "Adjuntar PDF" at bounding box center [144, 285] width 88 height 41
click at [1490, 63] on div "AML Data Collector" at bounding box center [784, 61] width 1491 height 45
click at [1486, 61] on icon "Cerrar ventana" at bounding box center [1495, 64] width 19 height 19
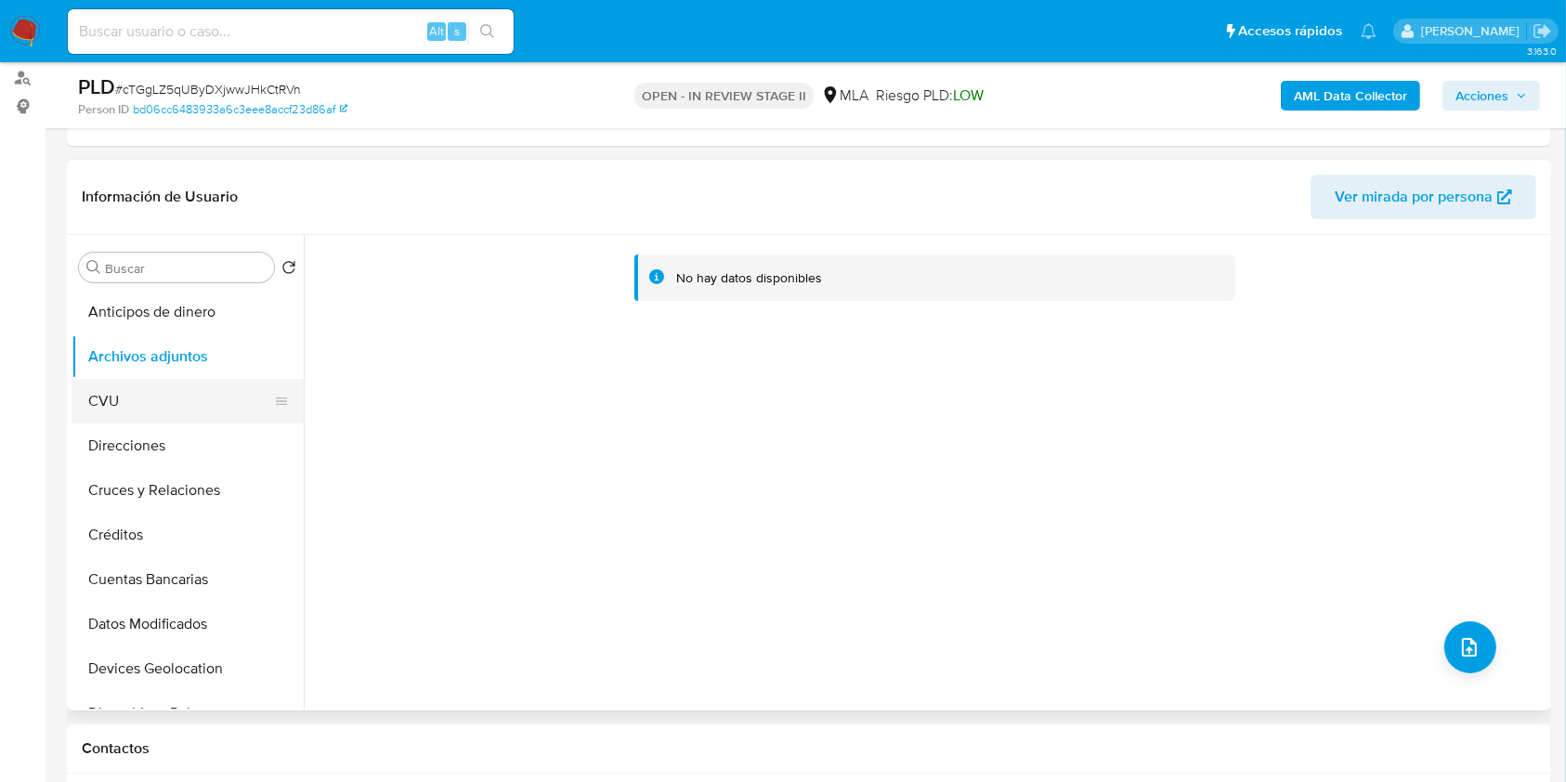
click at [156, 393] on button "CVU" at bounding box center [180, 401] width 217 height 45
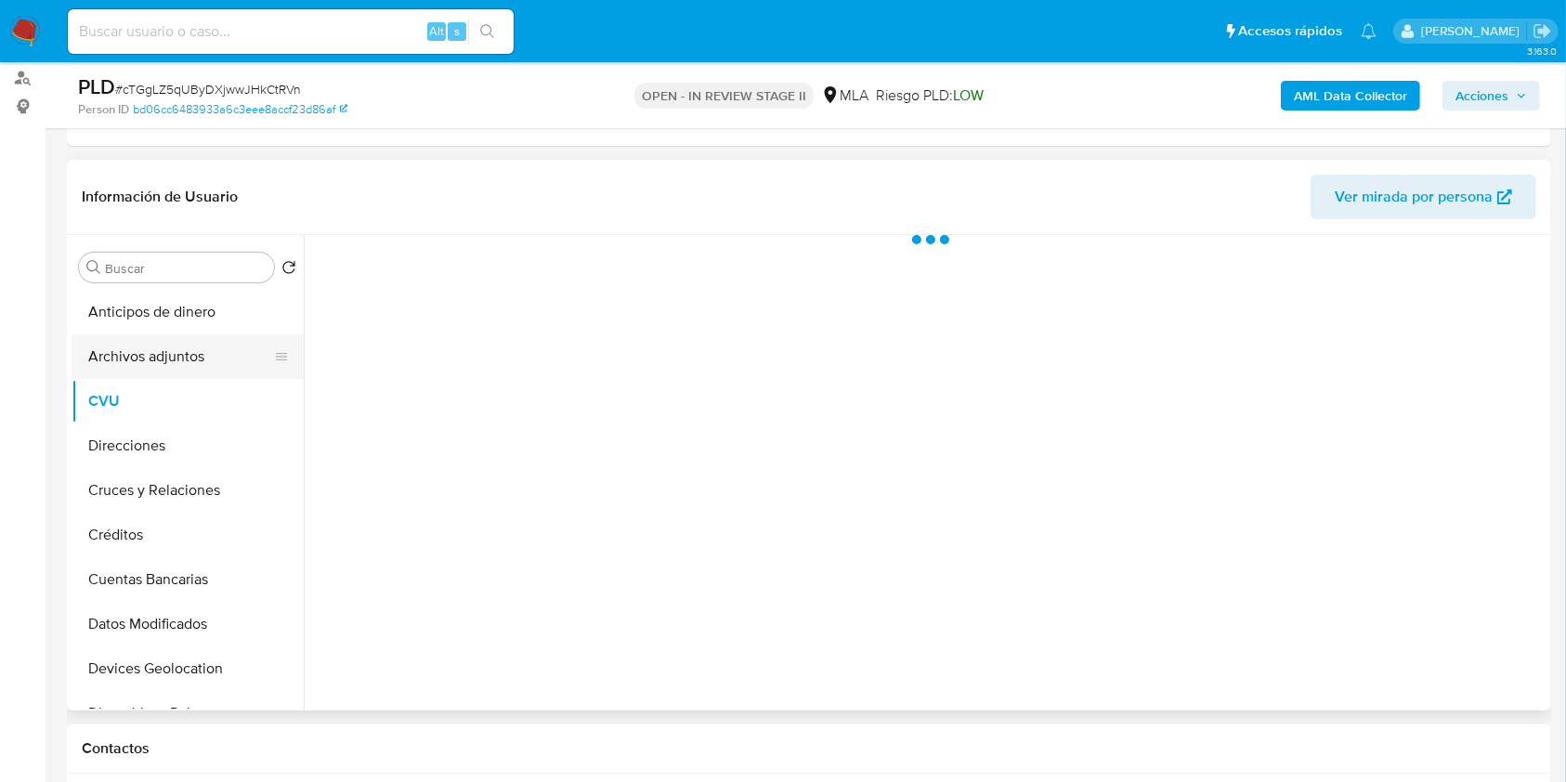
click at [174, 368] on button "Archivos adjuntos" at bounding box center [180, 356] width 217 height 45
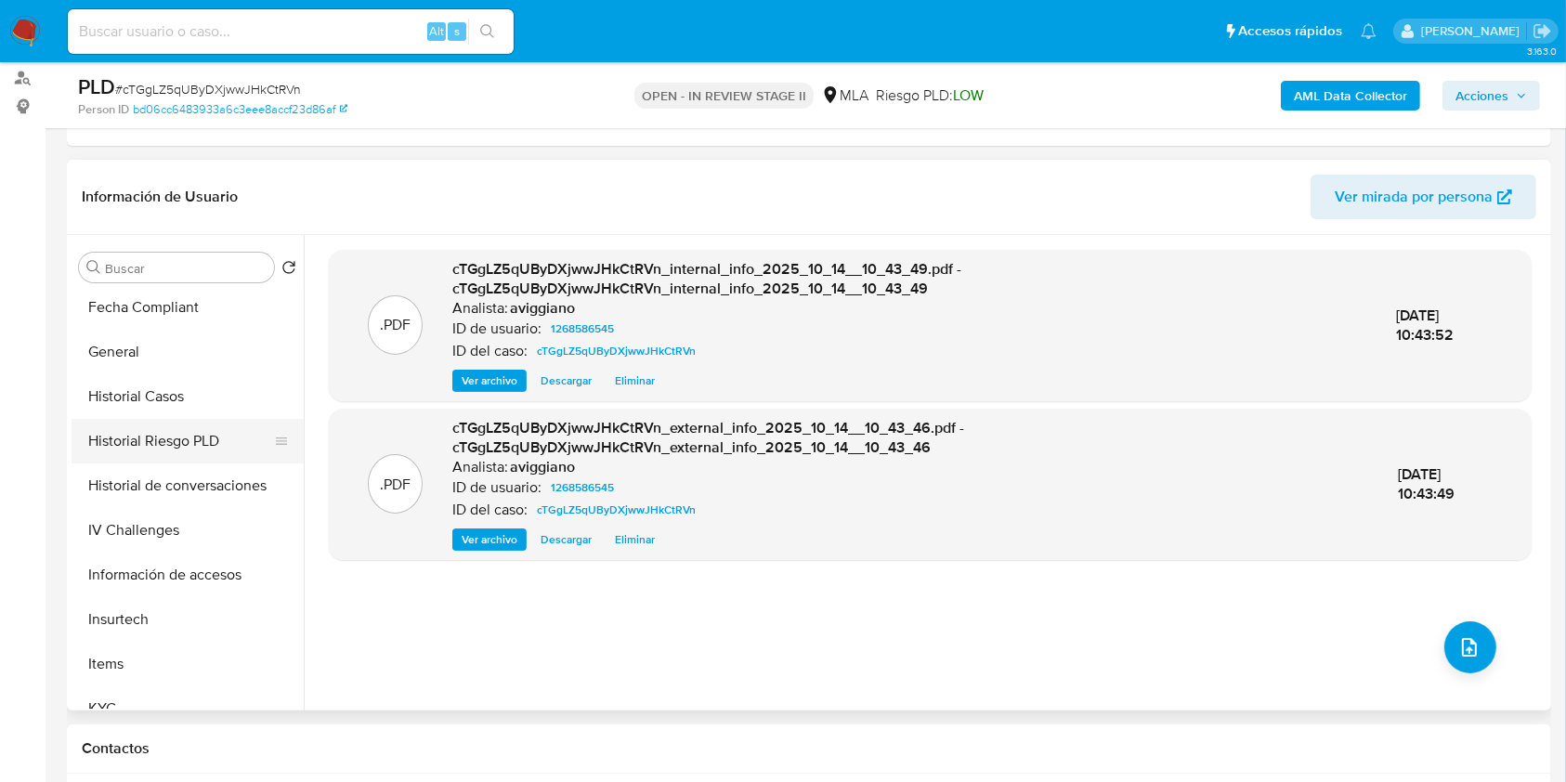
scroll to position [743, 0]
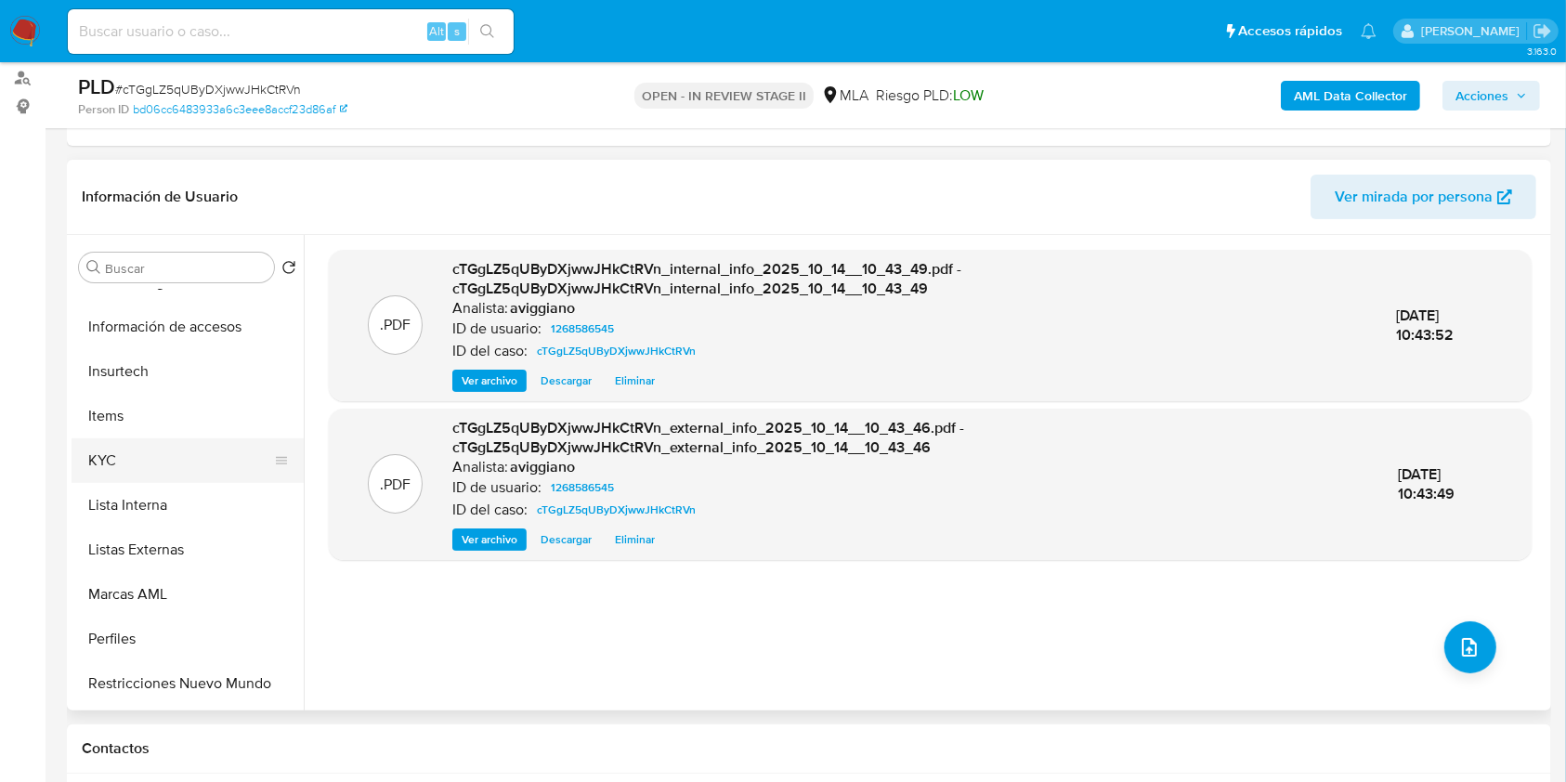
click at [159, 451] on button "KYC" at bounding box center [180, 460] width 217 height 45
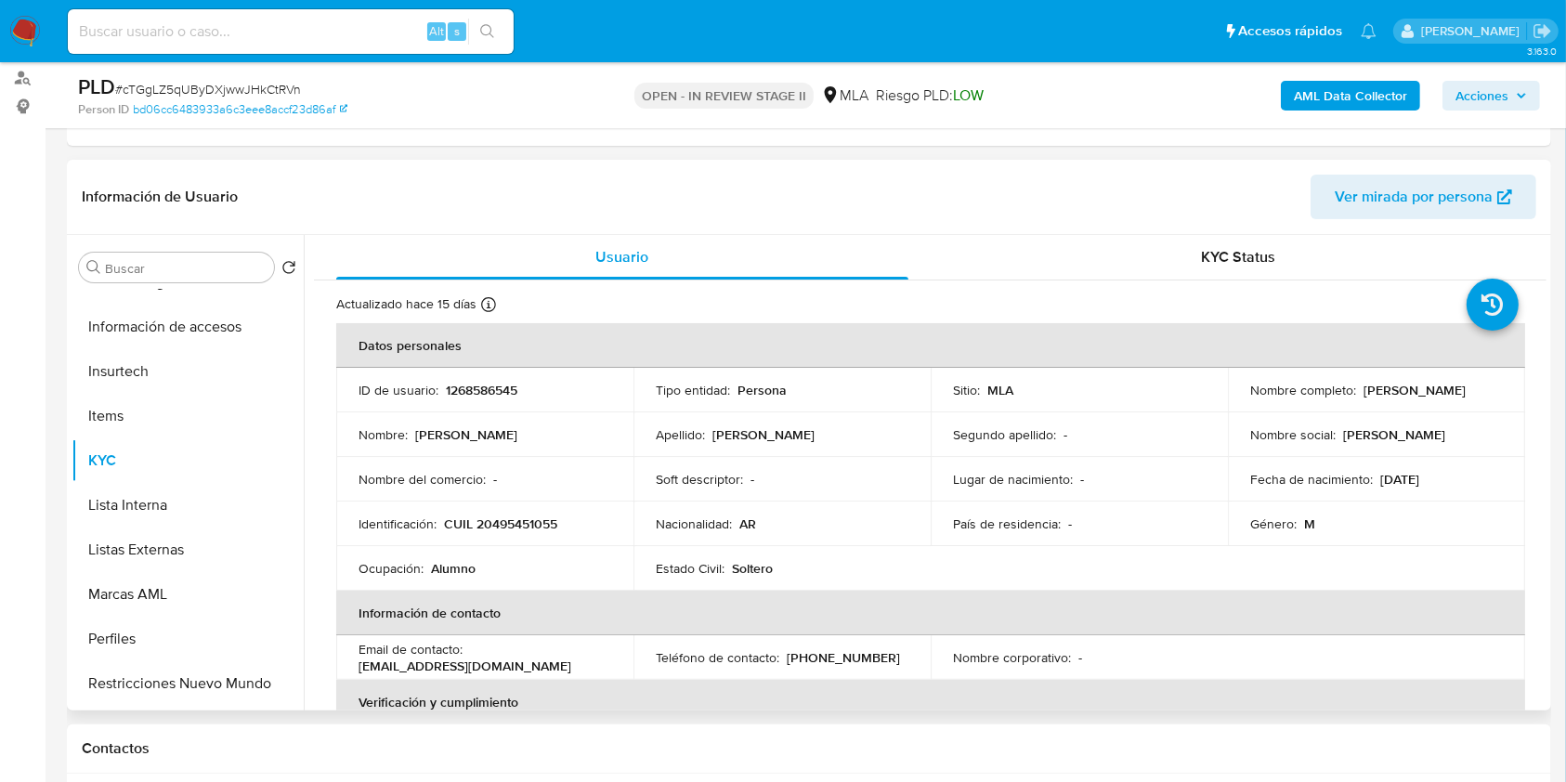
click at [464, 374] on td "ID de usuario : 1268586545" at bounding box center [484, 390] width 297 height 45
click at [463, 383] on p "1268586545" at bounding box center [482, 390] width 72 height 17
click at [483, 531] on p "CUIL 20495451055" at bounding box center [500, 524] width 113 height 17
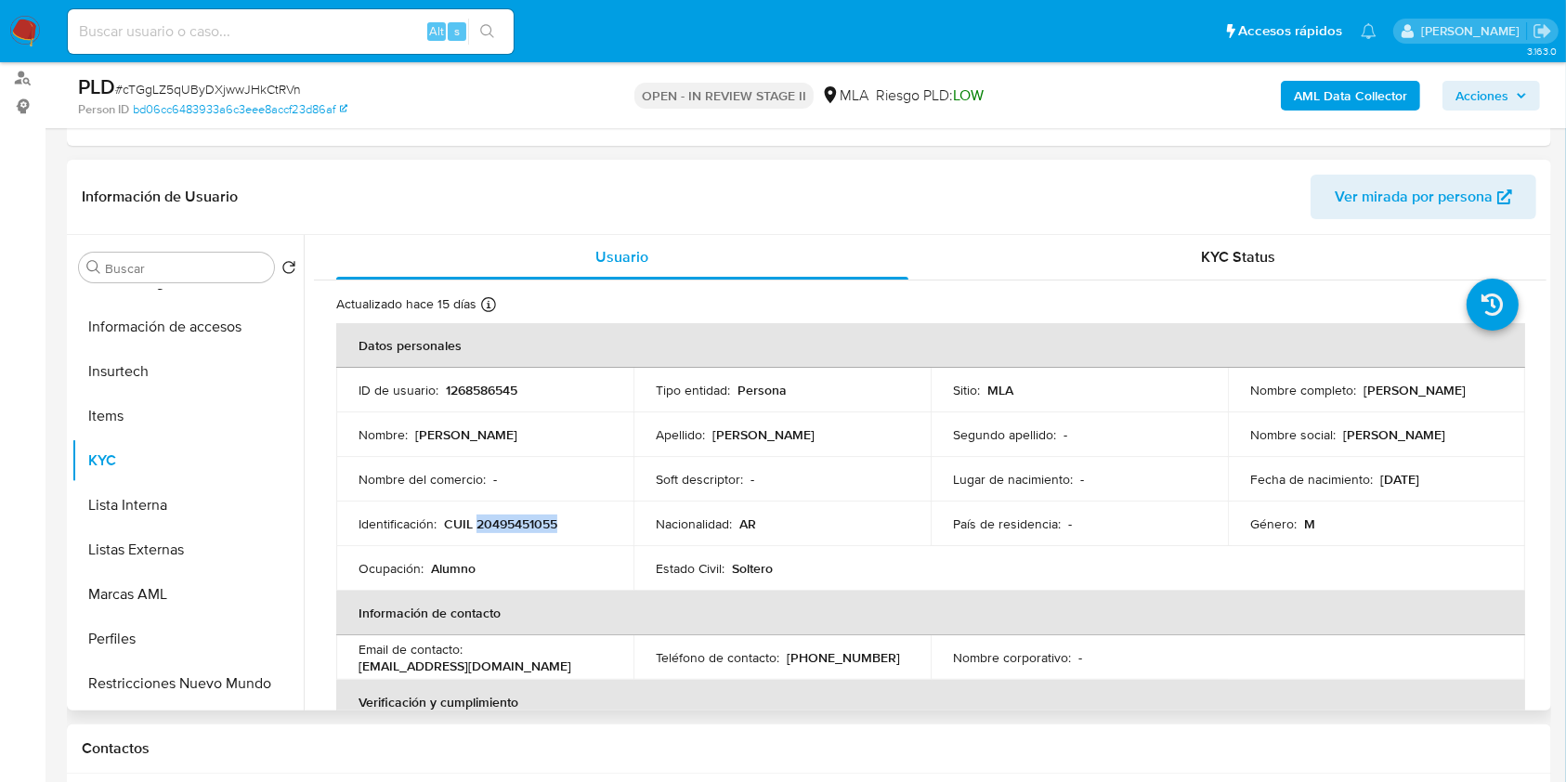
copy p "20495451055"
click at [464, 392] on p "1268586545" at bounding box center [482, 390] width 72 height 17
copy p "1268586545"
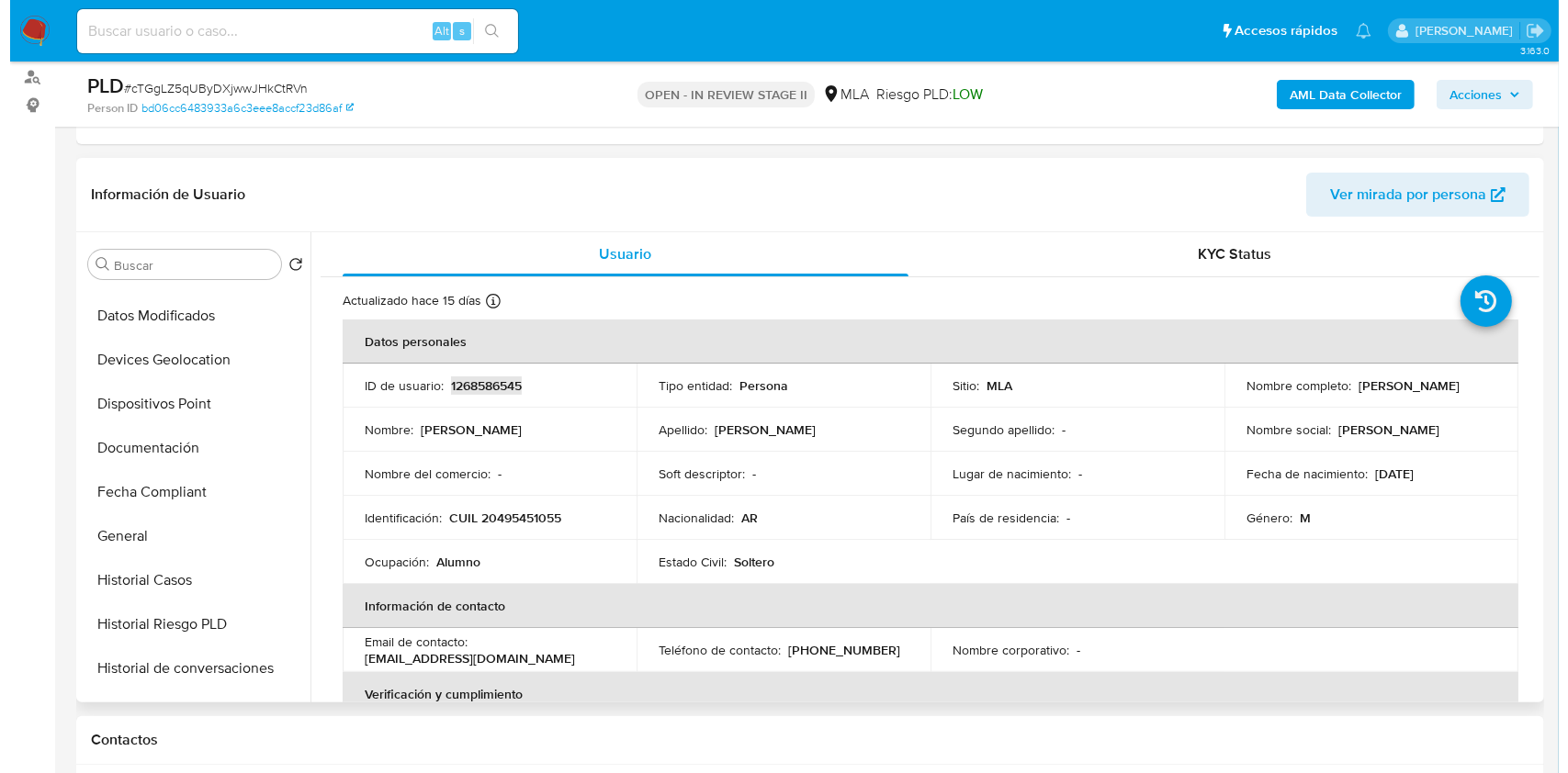
scroll to position [0, 0]
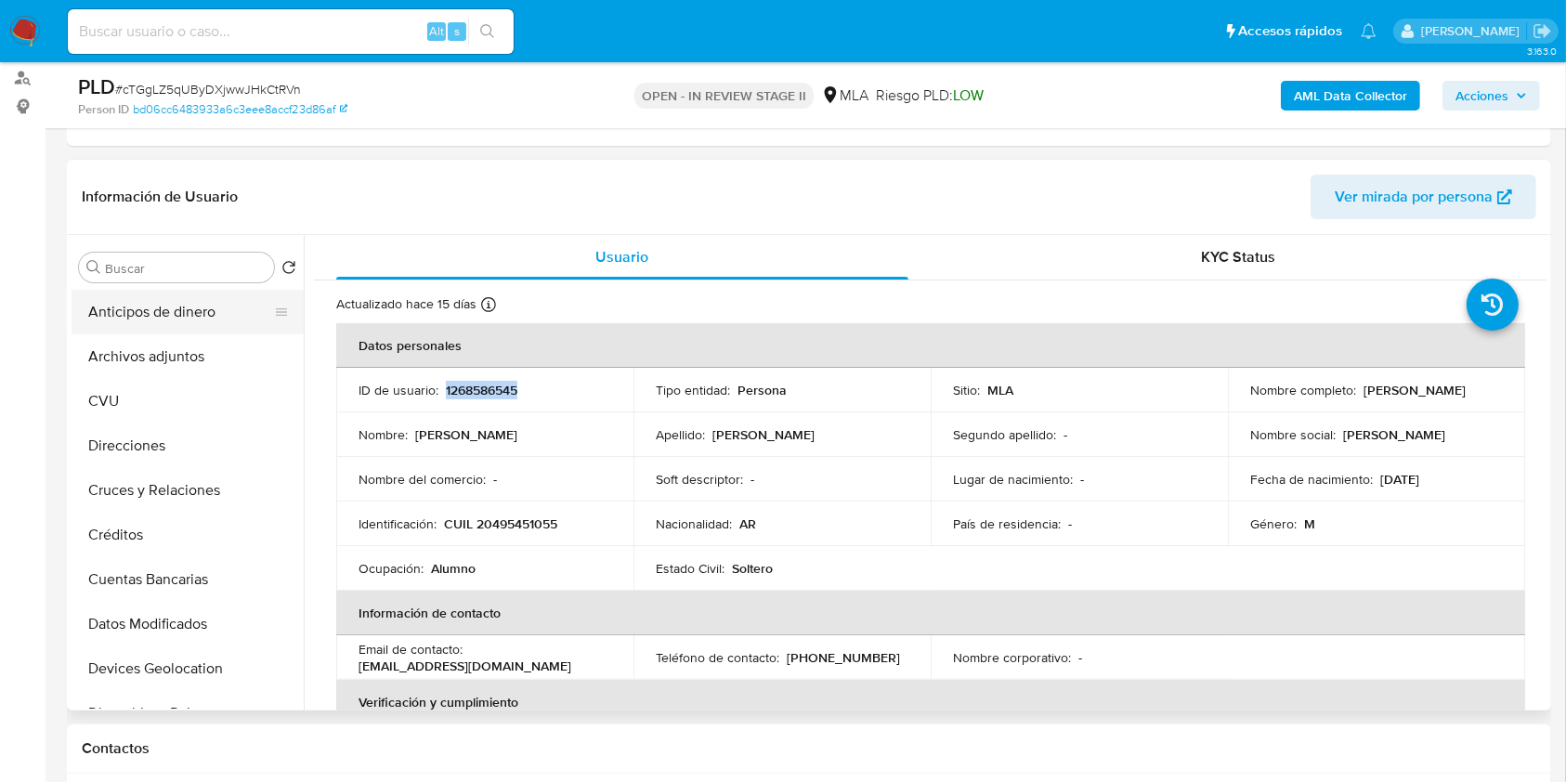
click at [137, 332] on button "Anticipos de dinero" at bounding box center [180, 312] width 217 height 45
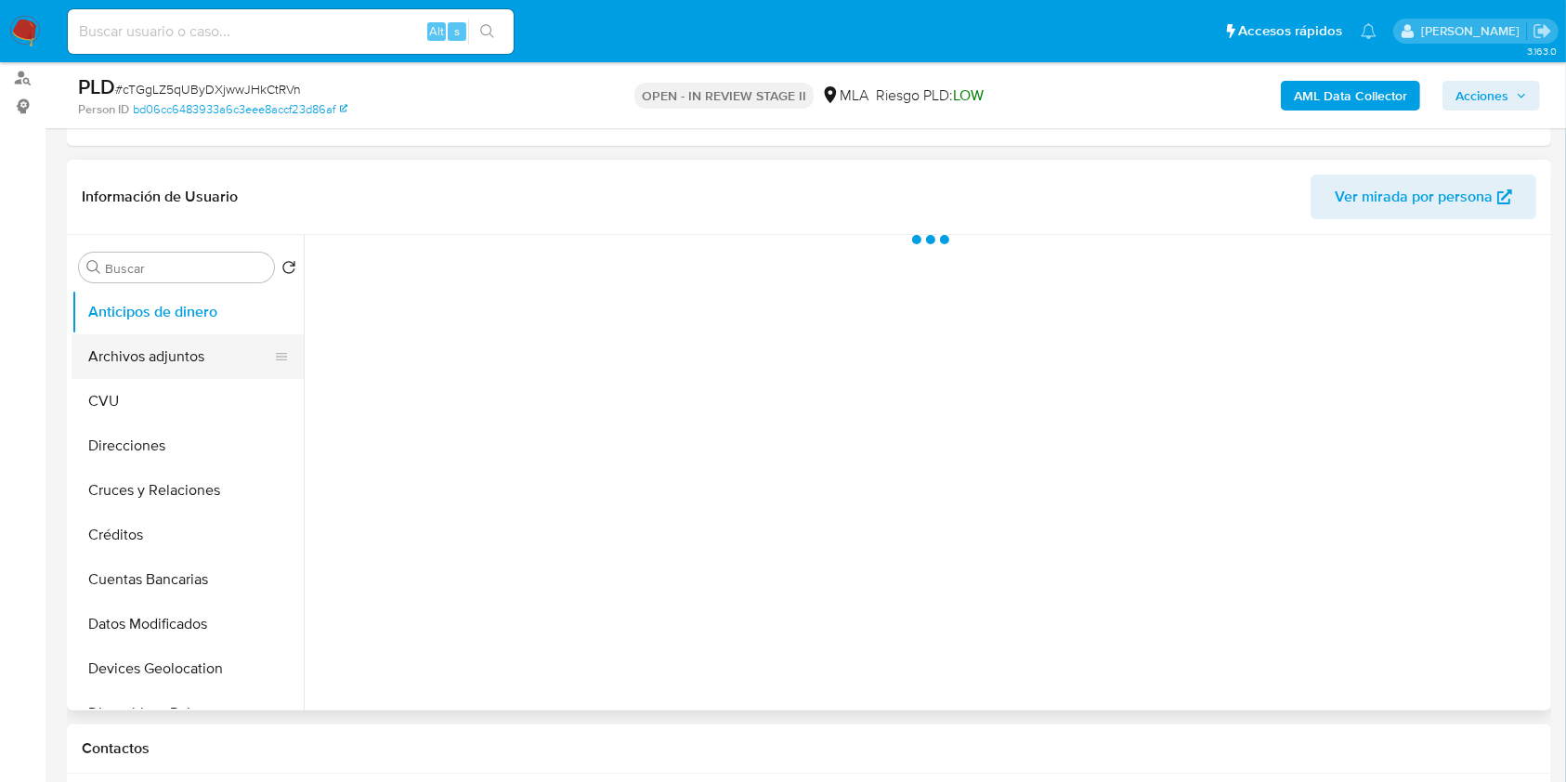
click at [142, 337] on button "Archivos adjuntos" at bounding box center [180, 356] width 217 height 45
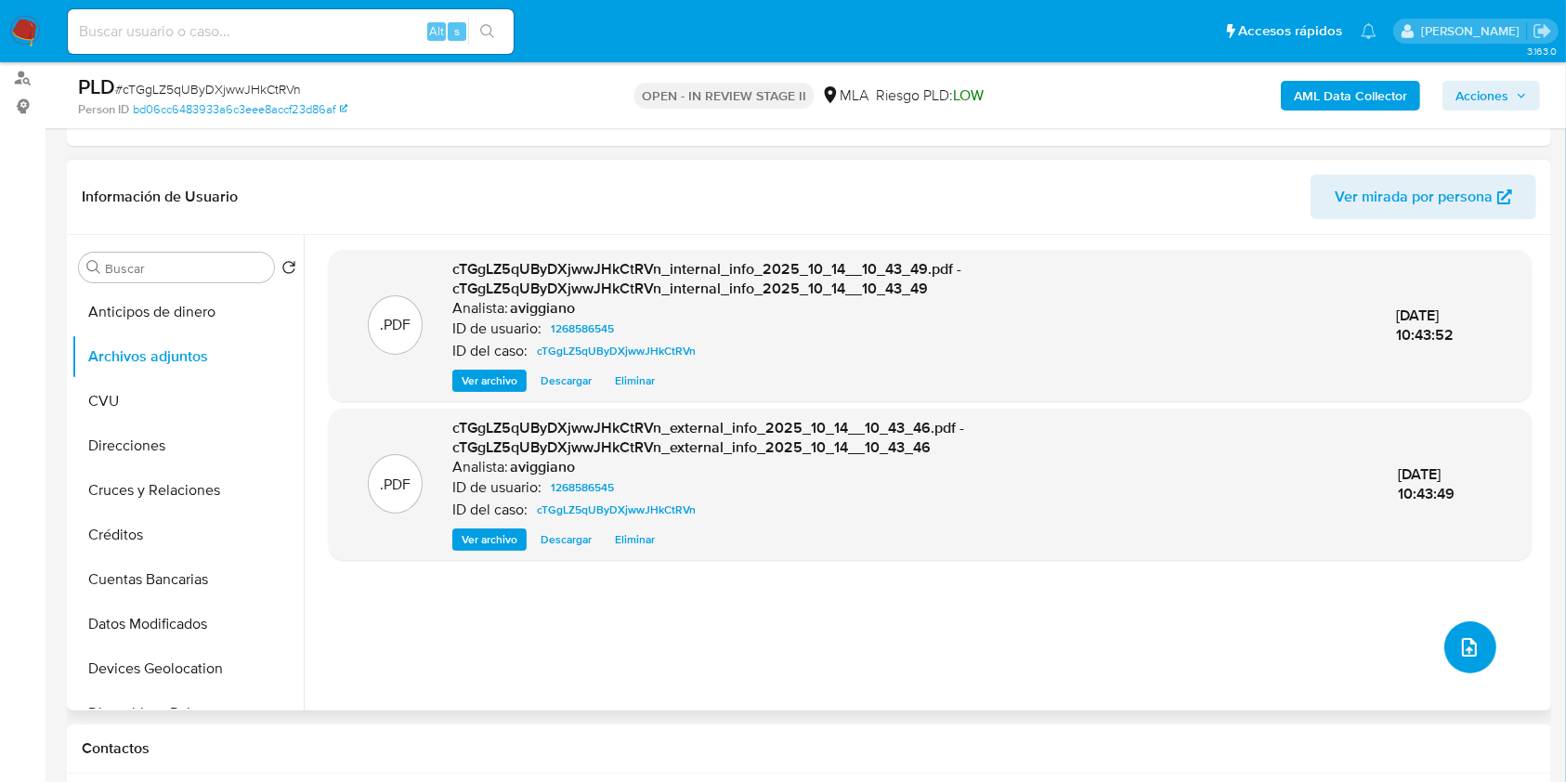
click at [1449, 634] on button "upload-file" at bounding box center [1470, 647] width 52 height 52
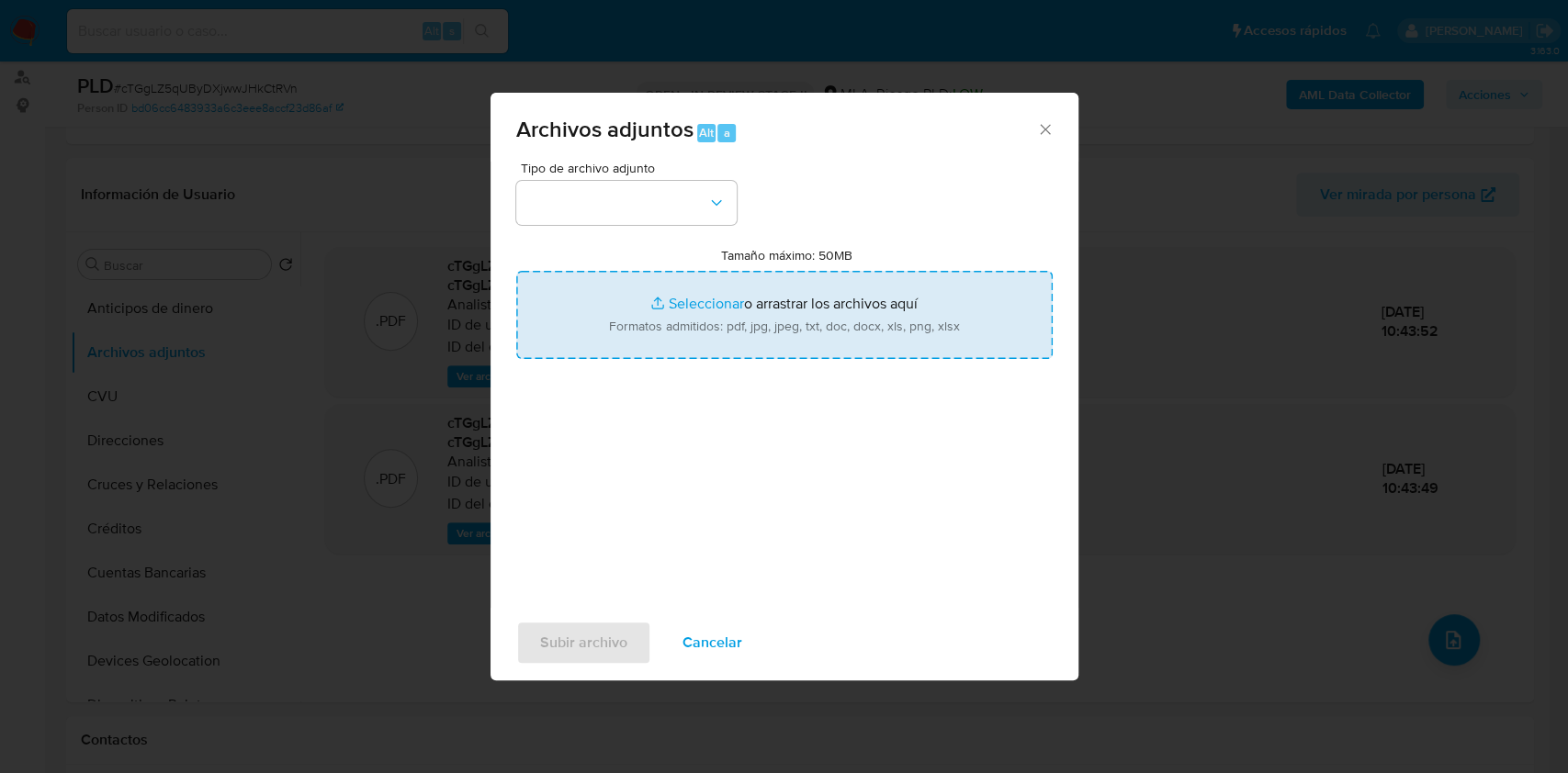
click at [837, 344] on input "Tamaño máximo: 50MB Seleccionar archivos" at bounding box center [784, 314] width 536 height 88
type input "C:\fakepath\Nosis - 1268586545.pdf"
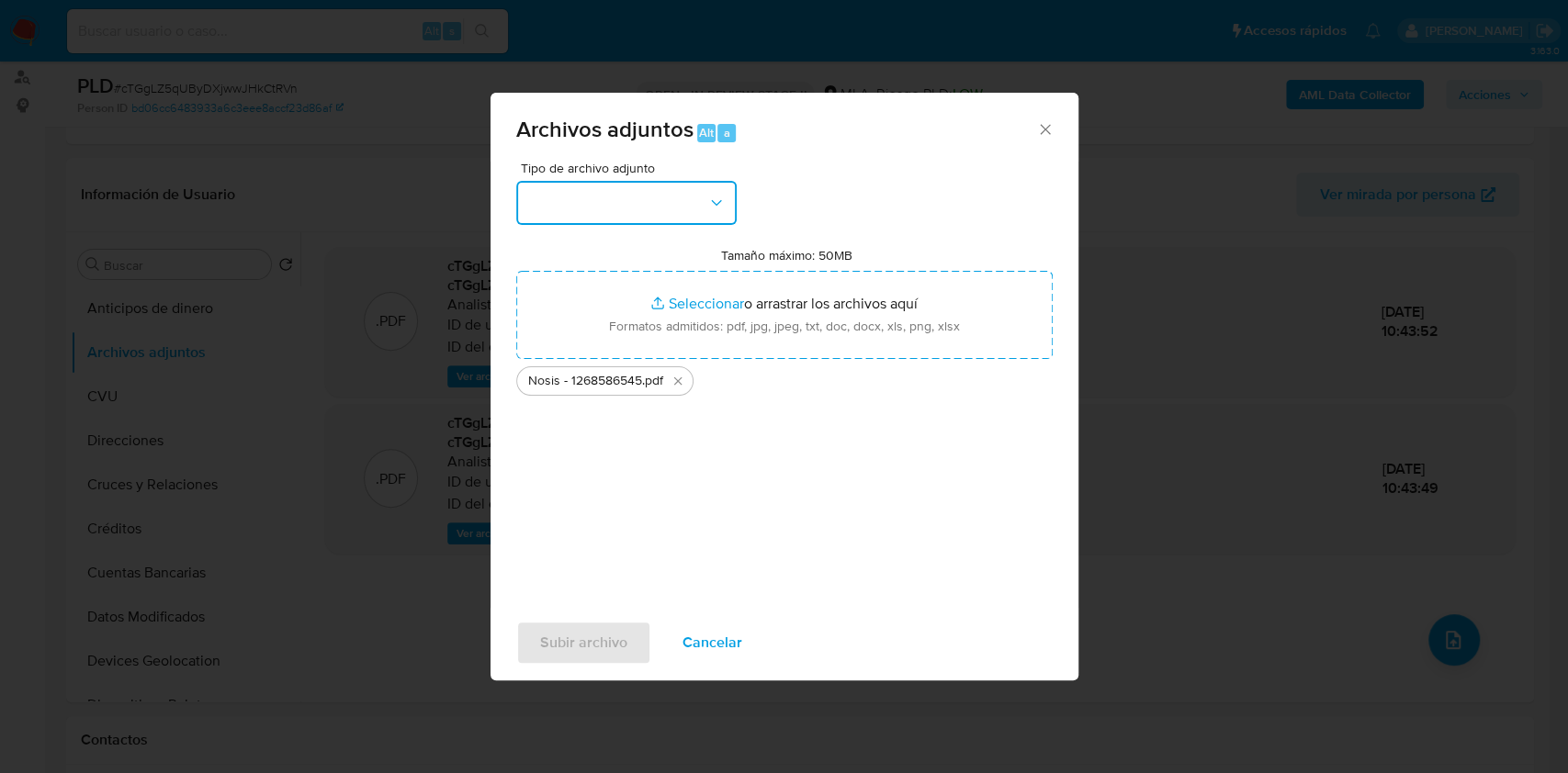
click at [716, 187] on button "button" at bounding box center [626, 203] width 220 height 44
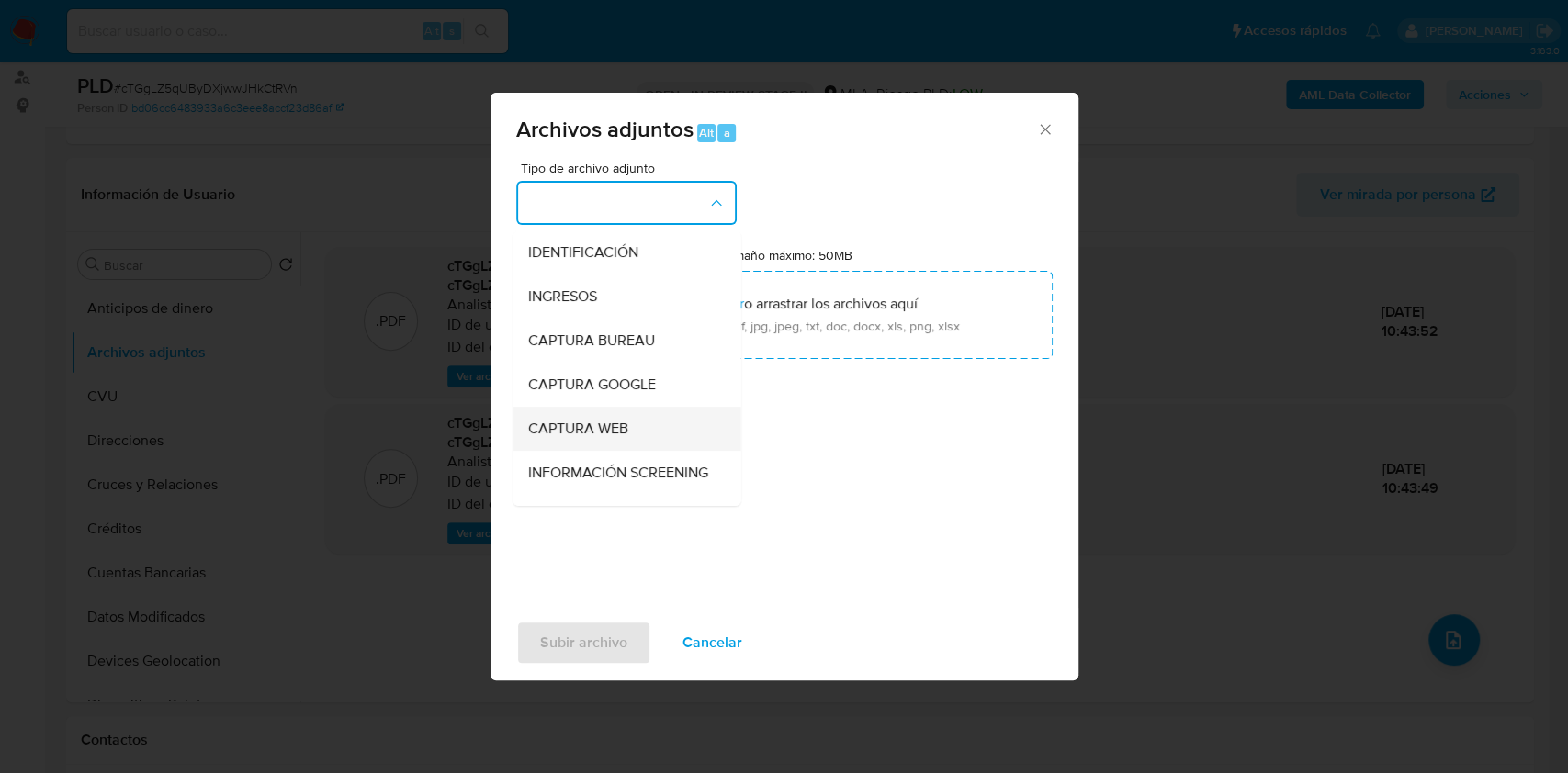
scroll to position [123, 0]
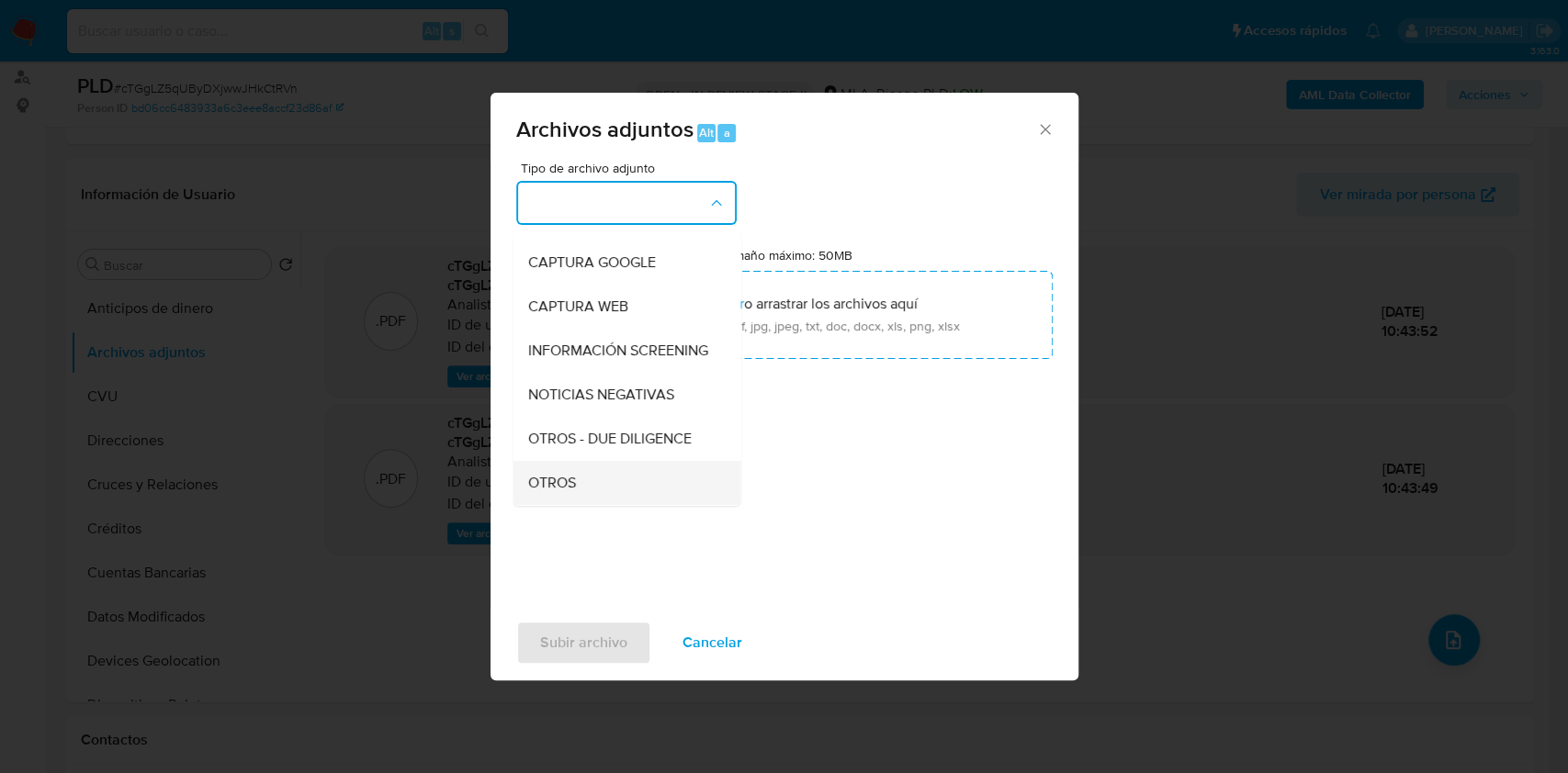
click at [551, 483] on div "OTROS" at bounding box center [620, 482] width 187 height 44
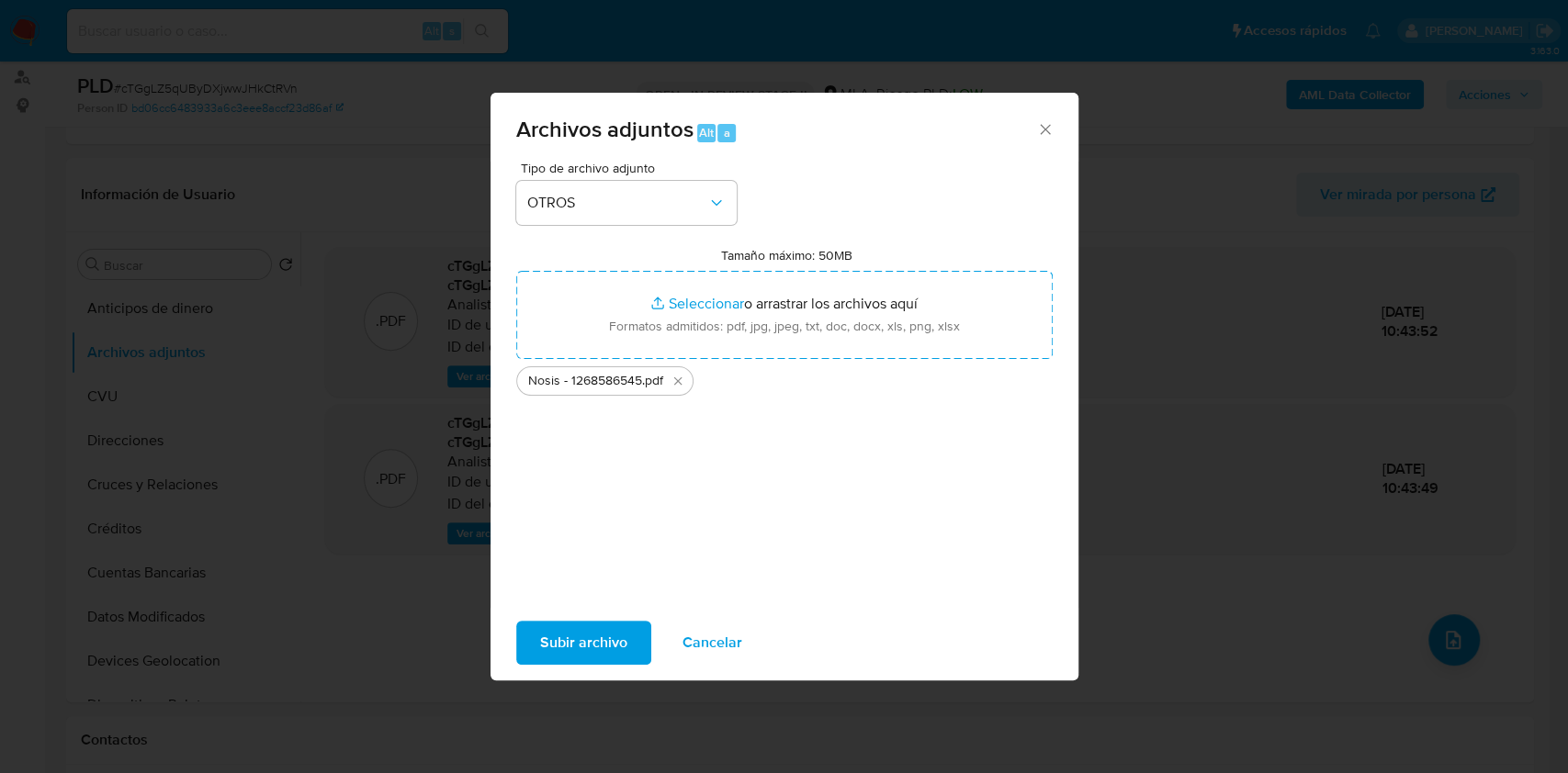
click at [577, 628] on span "Subir archivo" at bounding box center [583, 643] width 87 height 41
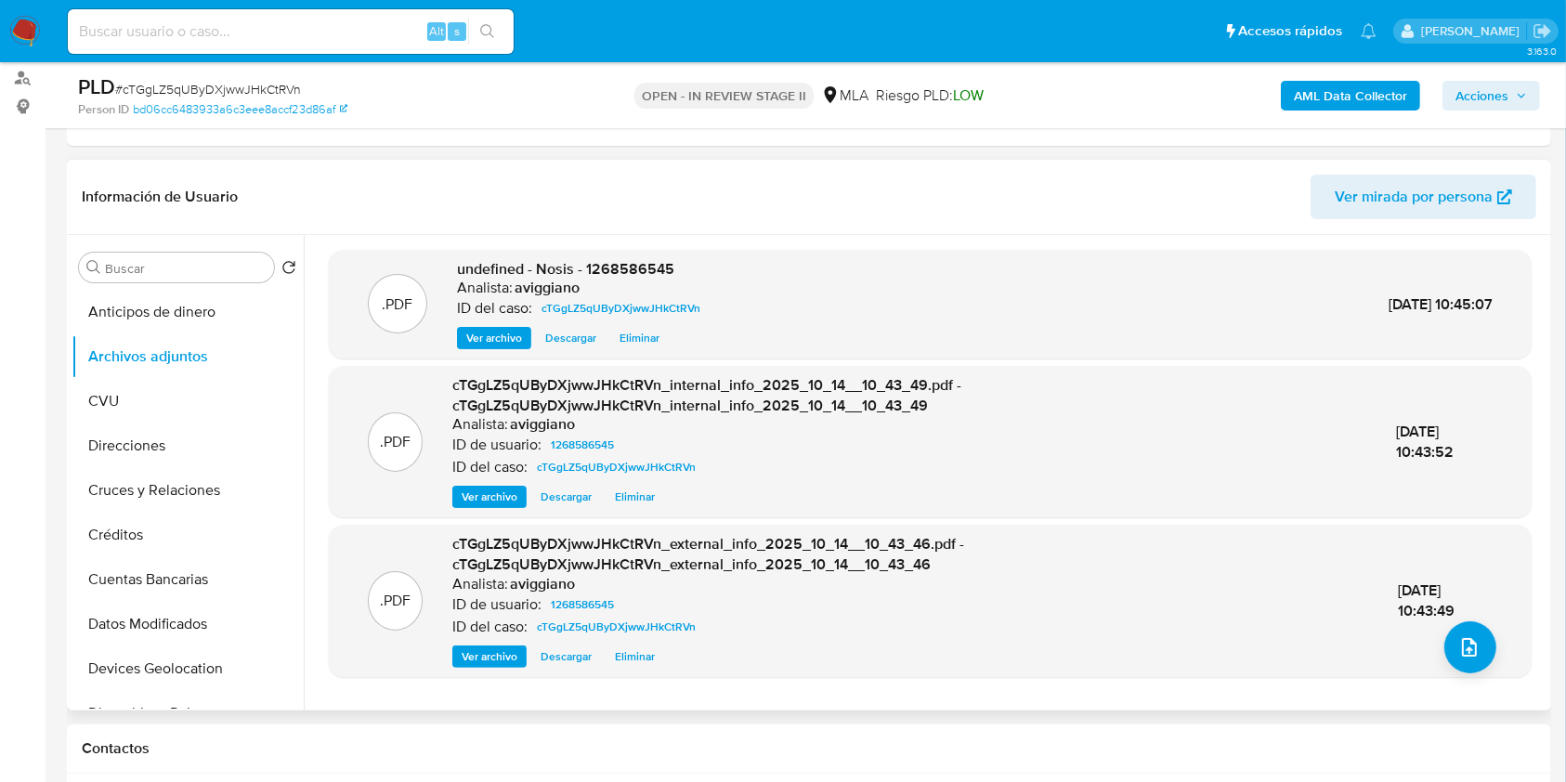
click at [596, 264] on span "undefined - Nosis - 1268586545" at bounding box center [565, 268] width 217 height 21
copy span "1268586545"
click at [1462, 629] on button "upload-file" at bounding box center [1470, 647] width 52 height 52
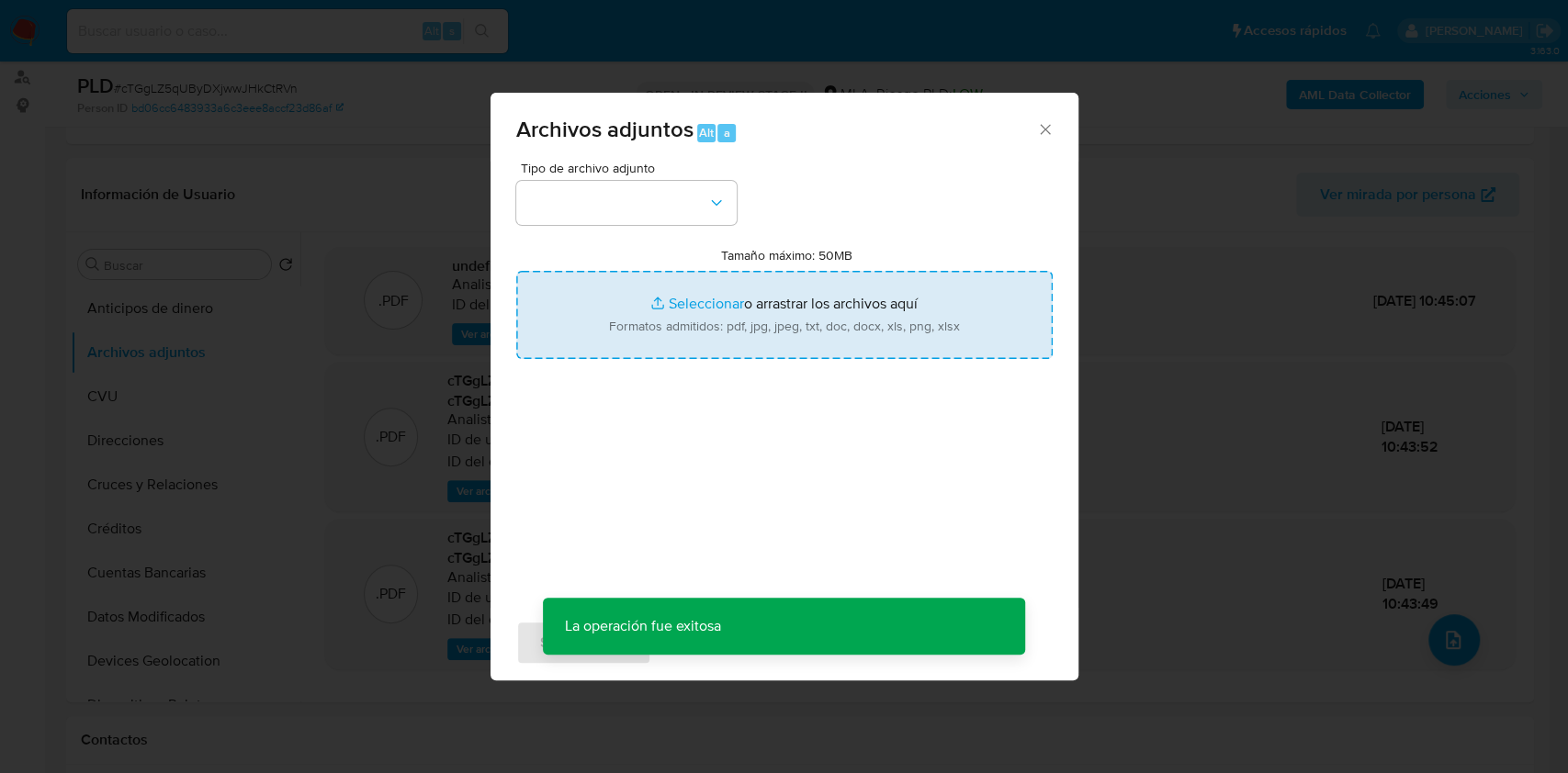
click at [710, 341] on input "Tamaño máximo: 50MB Seleccionar archivos" at bounding box center [784, 314] width 536 height 88
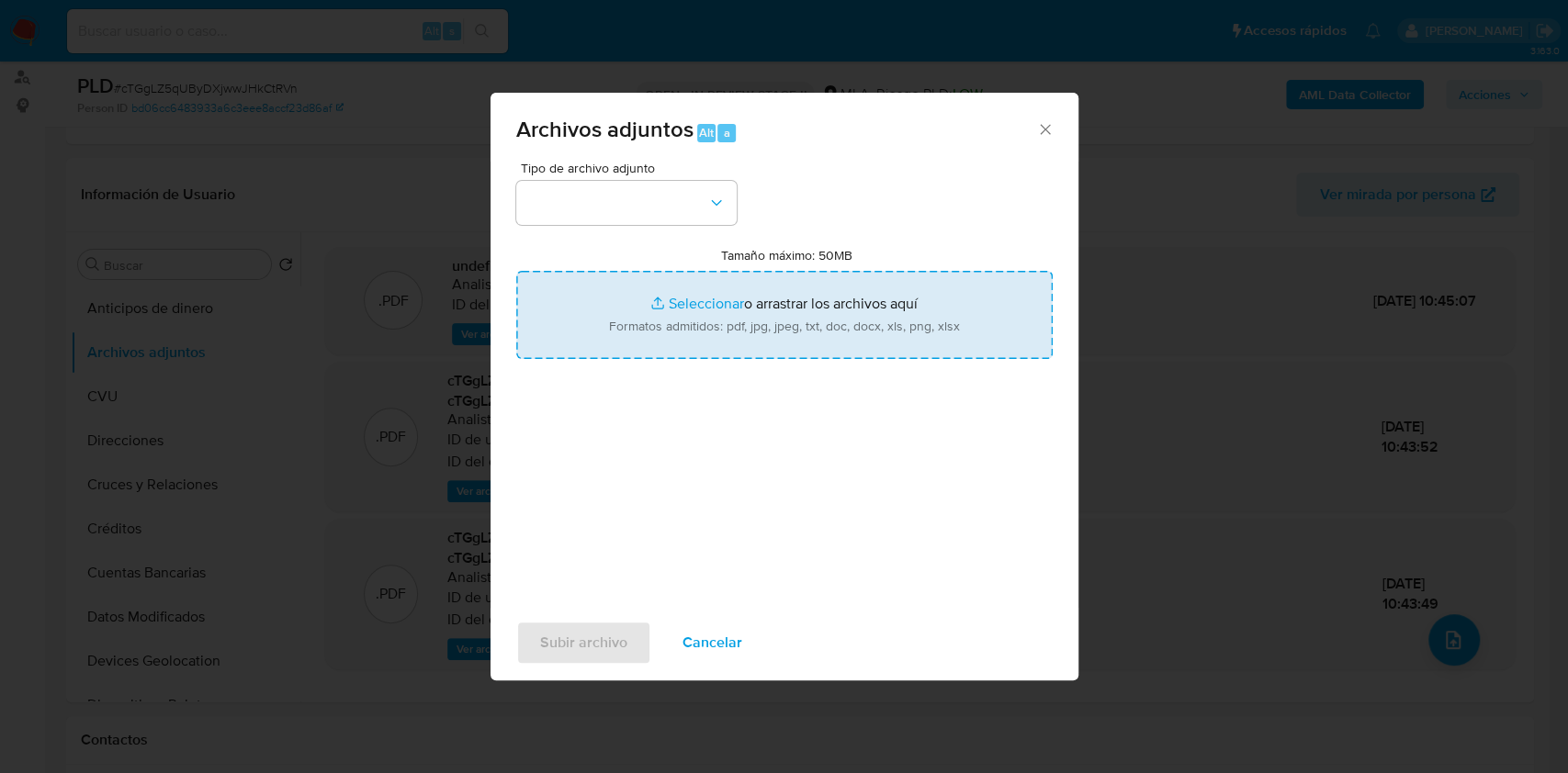
type input "C:\fakepath\Movimientos-Aladdin-v10_1 - 1268586545 - .xlsx"
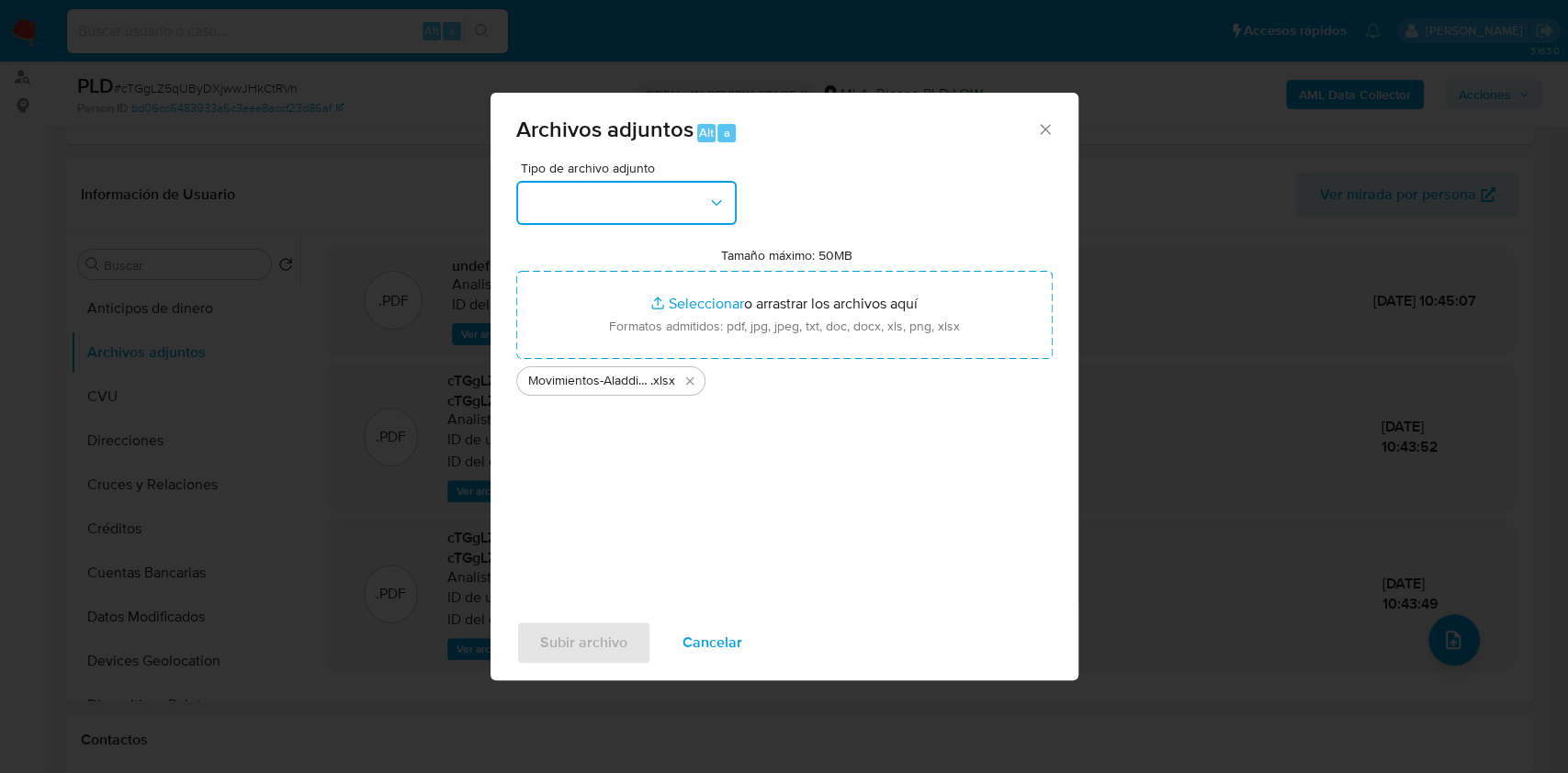
click at [734, 204] on button "button" at bounding box center [626, 203] width 220 height 44
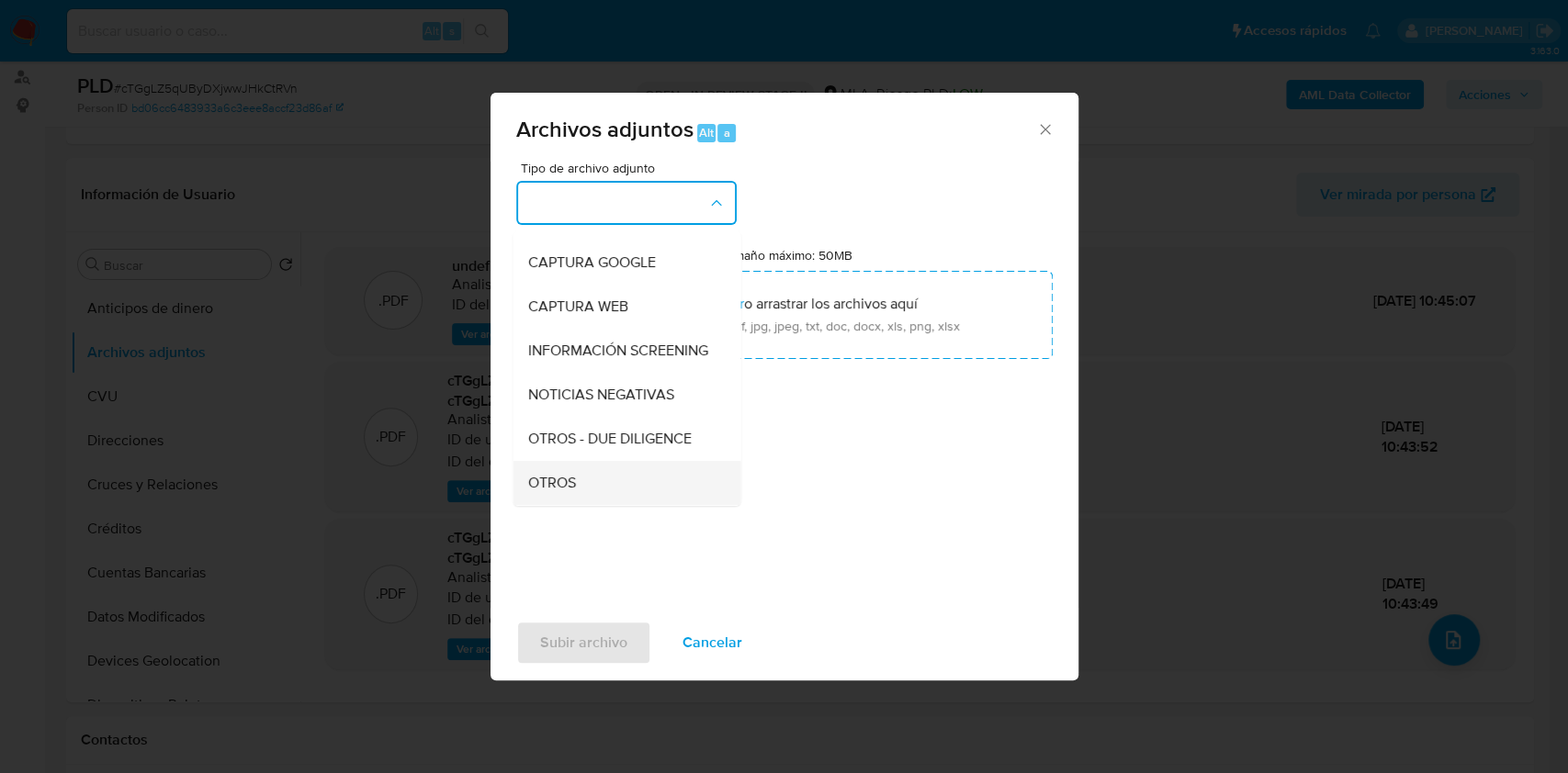
click at [556, 492] on span "OTROS" at bounding box center [551, 482] width 47 height 19
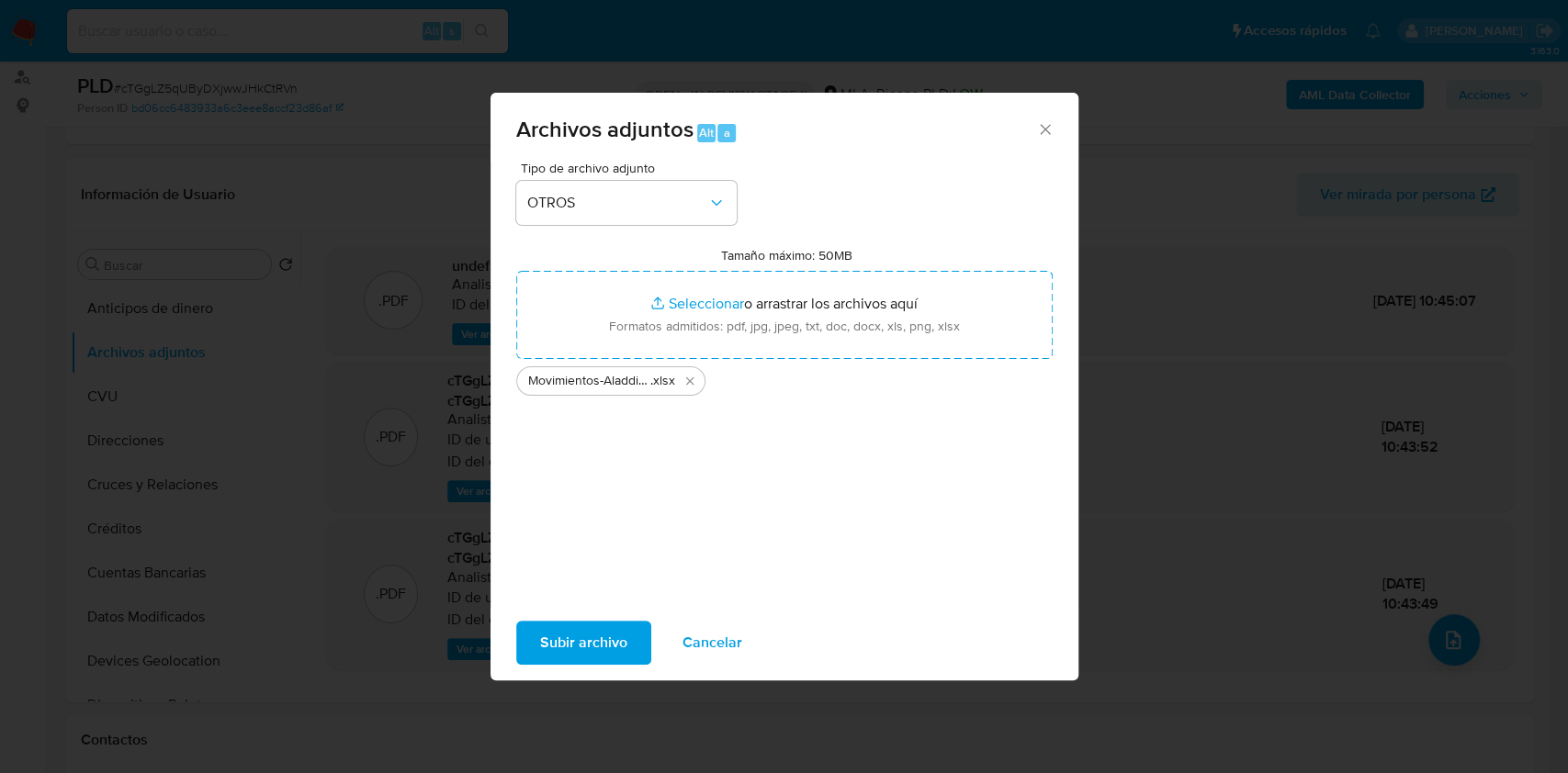
click at [575, 640] on span "Subir archivo" at bounding box center [583, 643] width 87 height 41
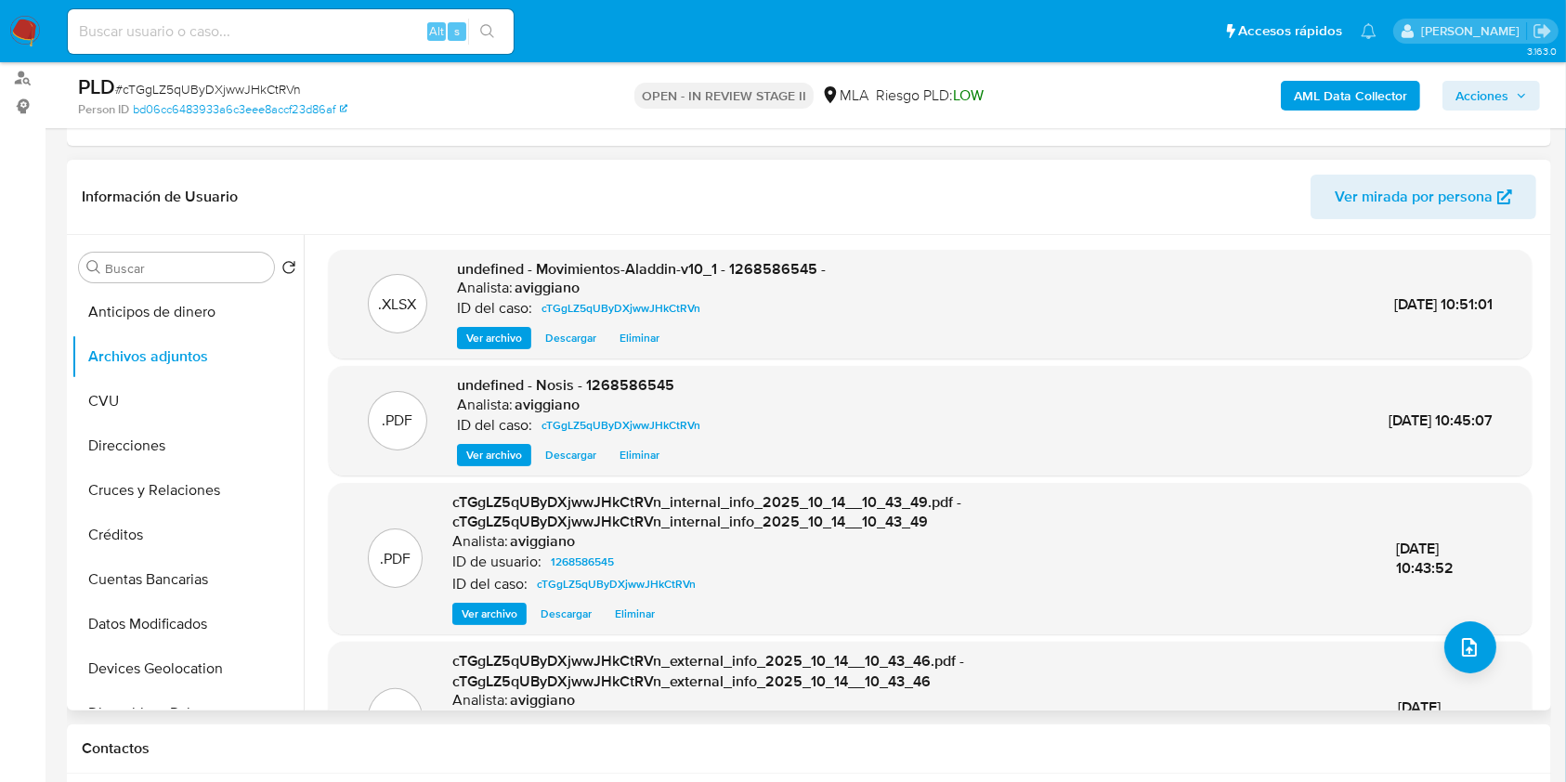
click at [790, 260] on span "undefined - Movimientos-Aladdin-v10_1 - 1268586545 -" at bounding box center [641, 268] width 369 height 21
copy span "1268586545"
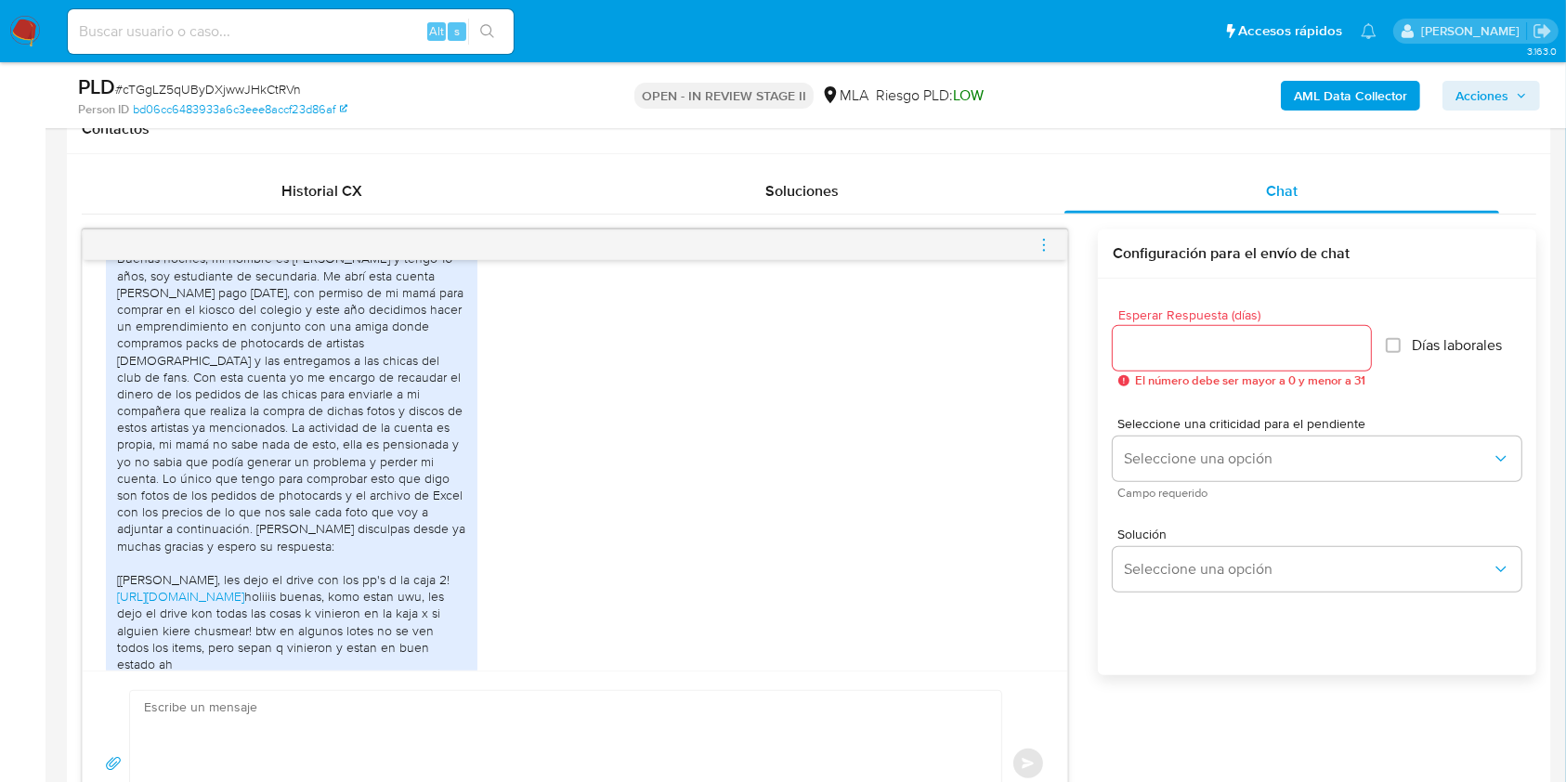
scroll to position [743, 0]
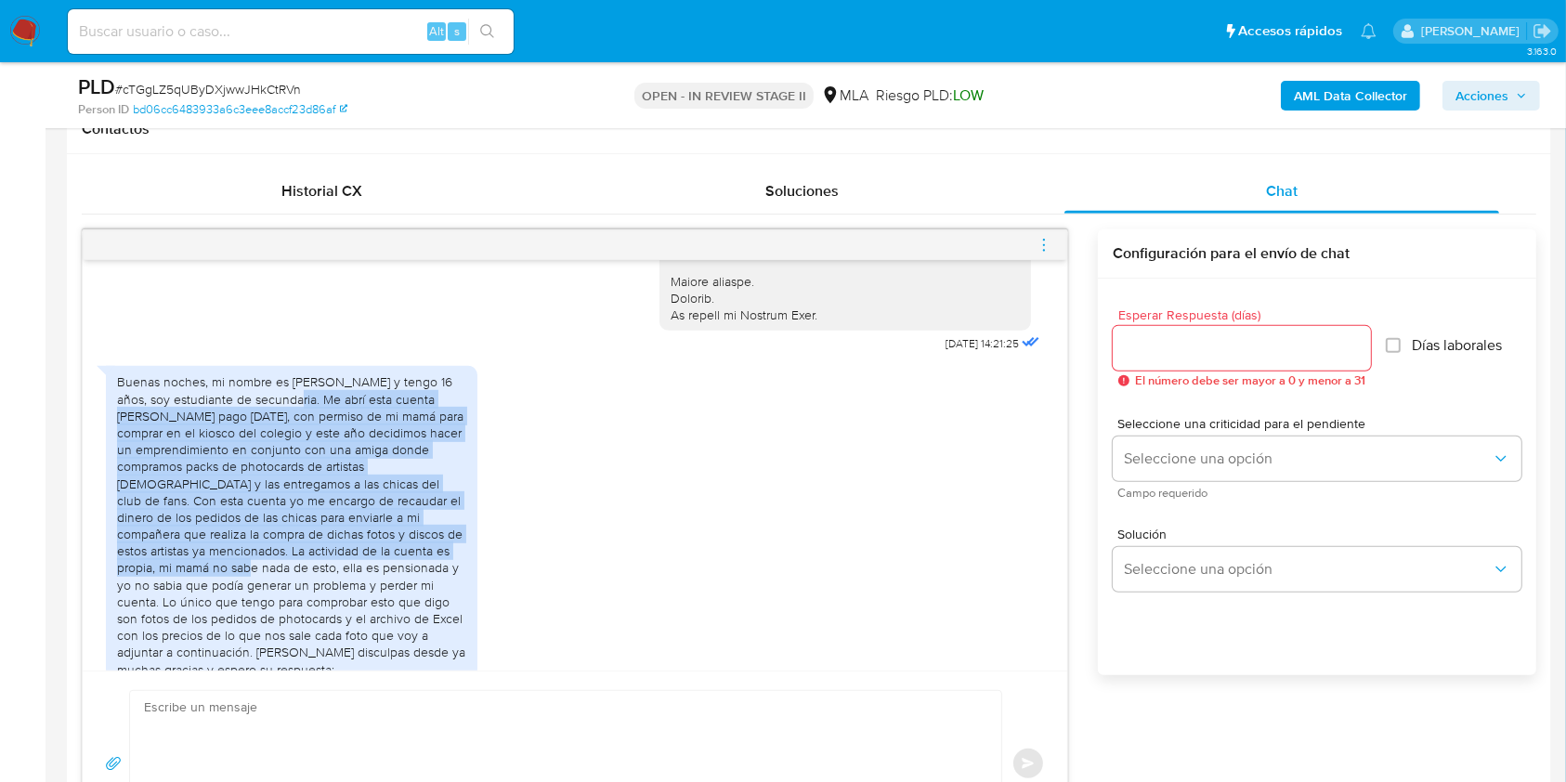
drag, startPoint x: 265, startPoint y: 416, endPoint x: 141, endPoint y: 582, distance: 207.1
click at [141, 582] on div "https://drive.google.com/drive/folders/1zmdyTWnwYgCHpcG1n3hf43EpFZoBKX-9 holiii…" at bounding box center [291, 609] width 349 height 473
copy div "Me abrí esta cuenta de mercado pago hace 1 año, con permiso de mi mamá para com…"
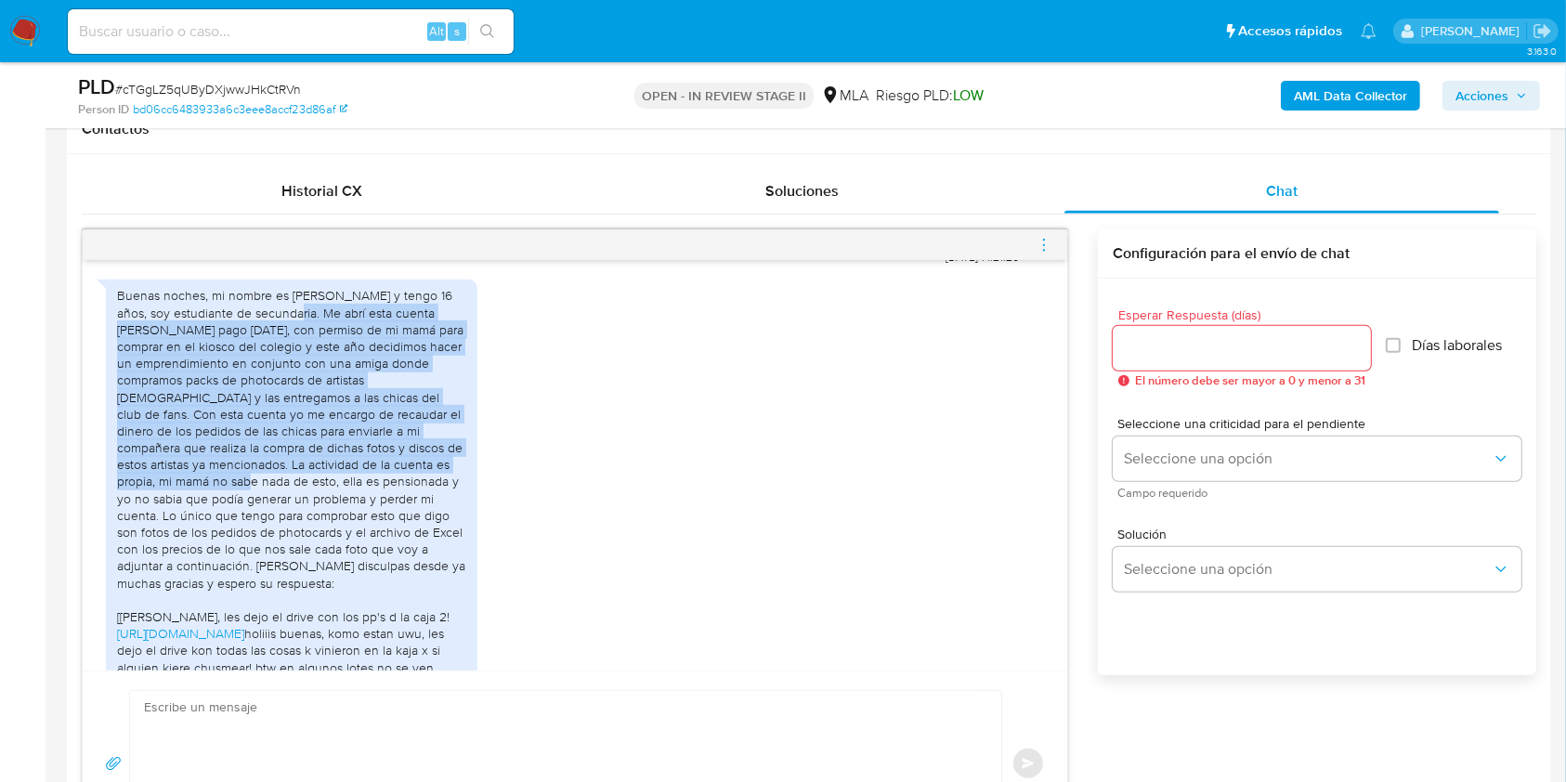
scroll to position [867, 0]
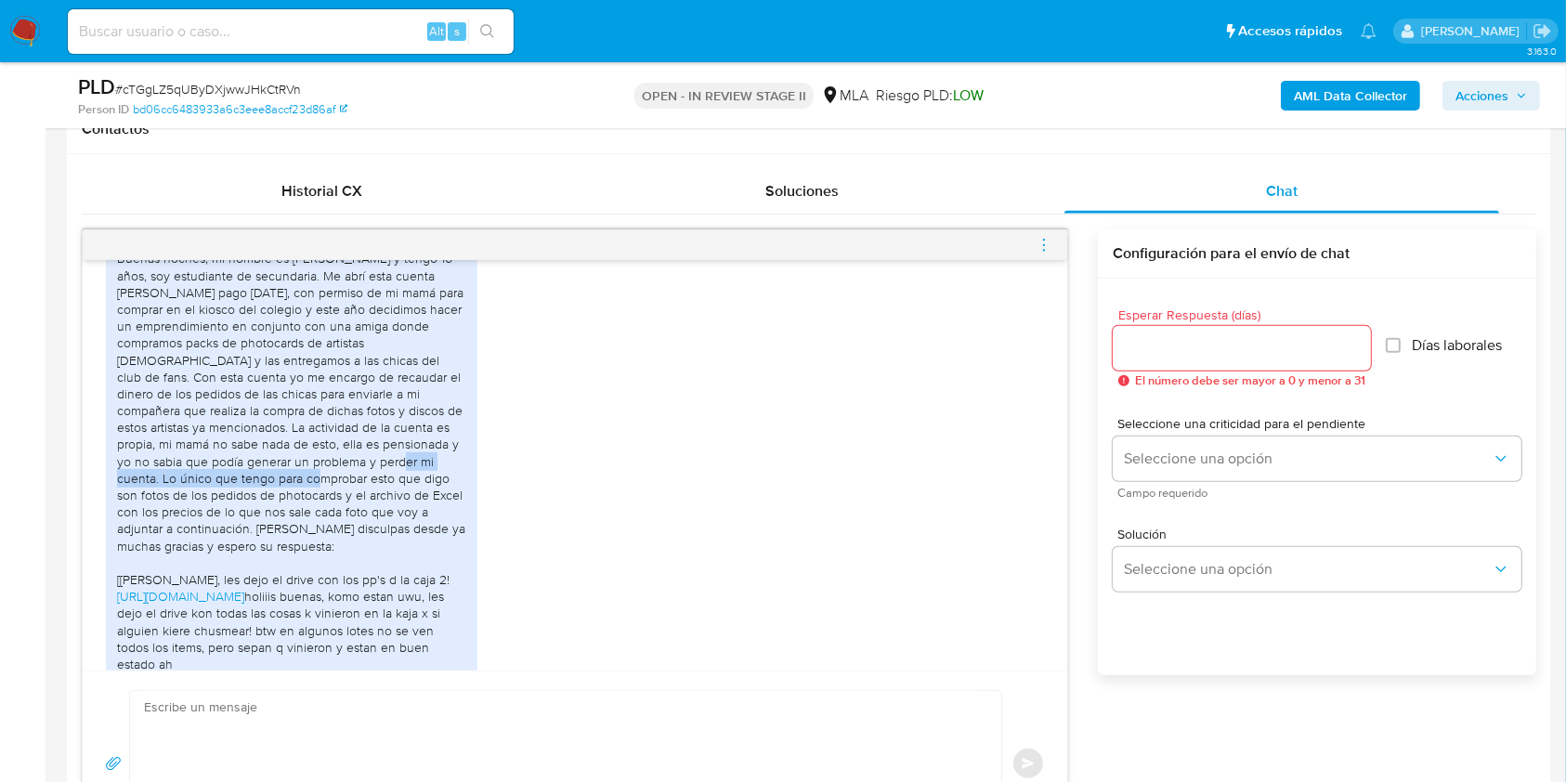
drag, startPoint x: 286, startPoint y: 474, endPoint x: 215, endPoint y: 501, distance: 75.6
click at [215, 501] on div "https://drive.google.com/drive/folders/1zmdyTWnwYgCHpcG1n3hf43EpFZoBKX-9 holiii…" at bounding box center [291, 486] width 349 height 473
click at [326, 451] on div "https://drive.google.com/drive/folders/1zmdyTWnwYgCHpcG1n3hf43EpFZoBKX-9 holiii…" at bounding box center [291, 486] width 349 height 473
copy div "Lo único que tengo para comprobar esto que digo son fotos de los pedidos de pho…"
drag, startPoint x: 284, startPoint y: 474, endPoint x: 219, endPoint y: 524, distance: 82.1
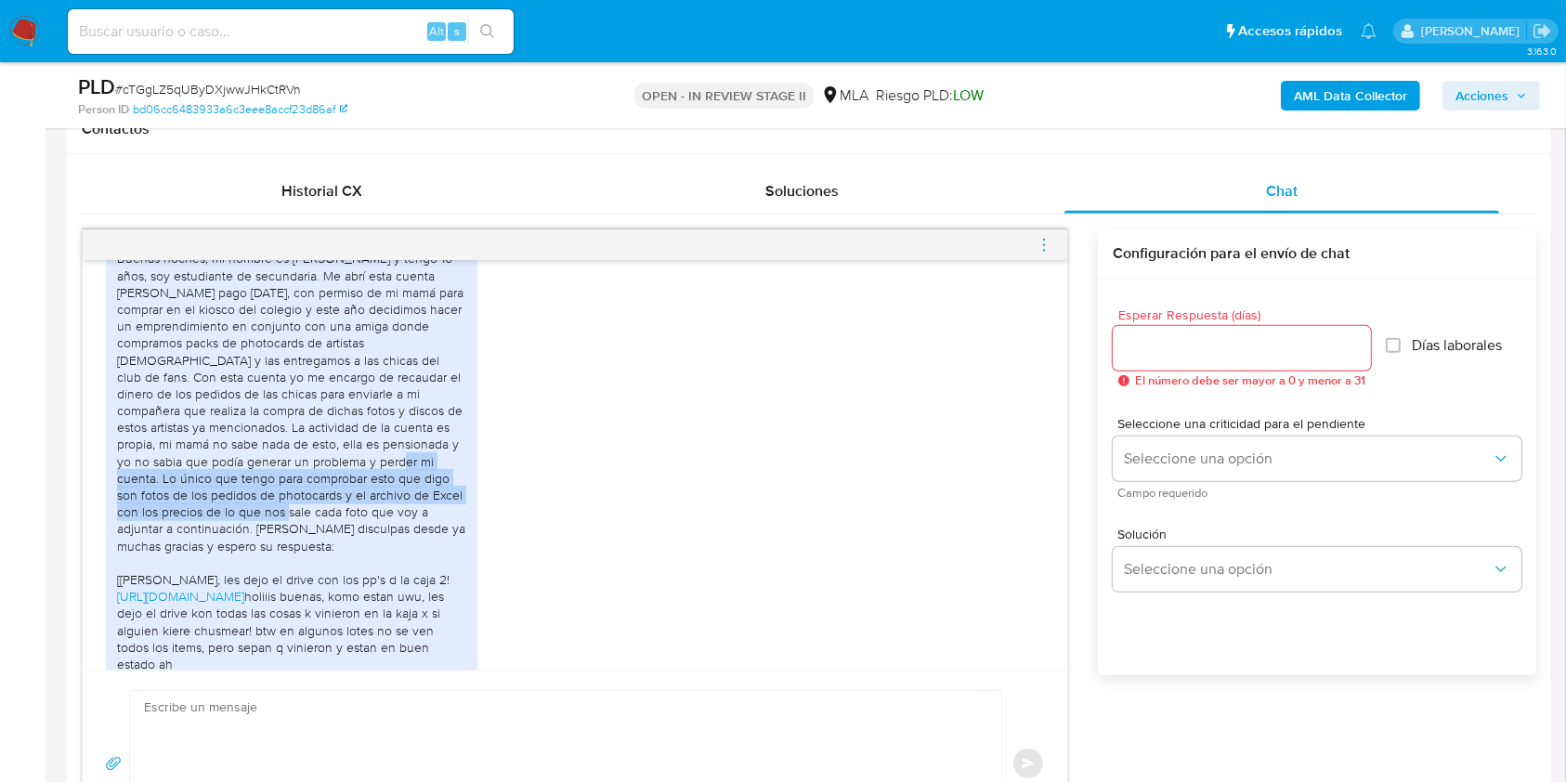
click at [219, 524] on div "https://drive.google.com/drive/folders/1zmdyTWnwYgCHpcG1n3hf43EpFZoBKX-9 holiii…" at bounding box center [291, 486] width 349 height 473
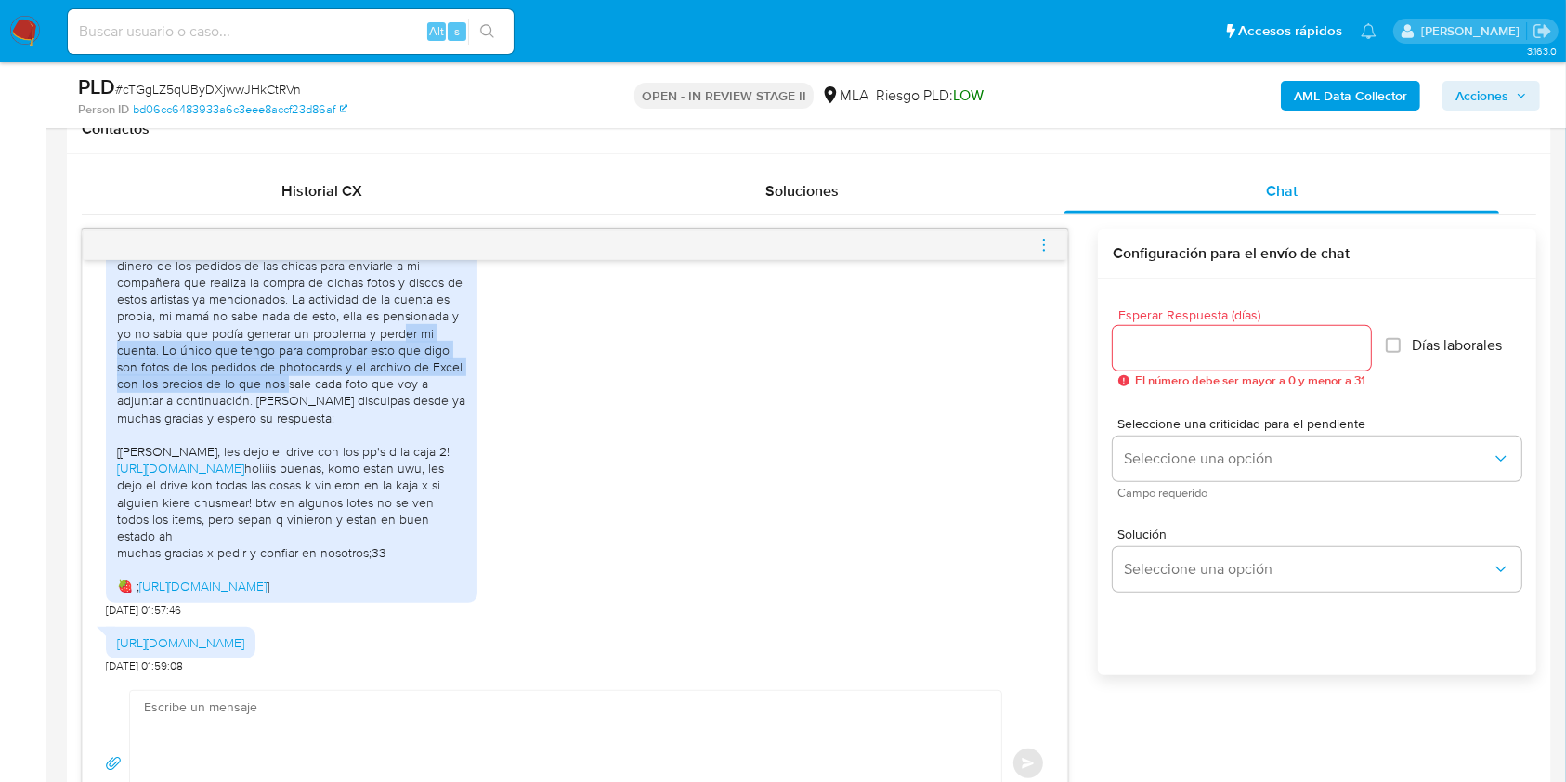
scroll to position [1115, 0]
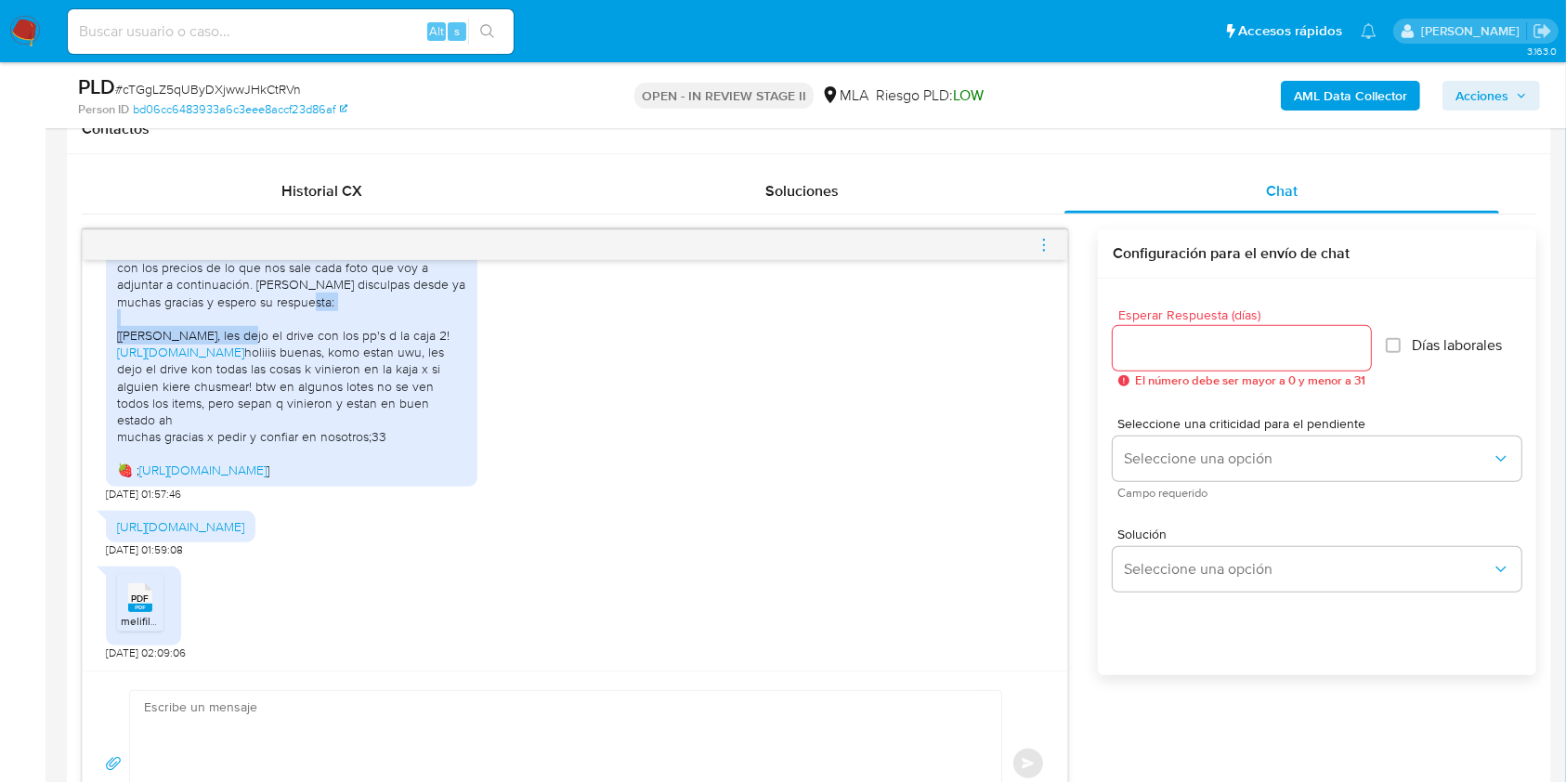
drag, startPoint x: 201, startPoint y: 329, endPoint x: 346, endPoint y: 334, distance: 145.9
click at [346, 334] on div "https://drive.google.com/drive/folders/1zmdyTWnwYgCHpcG1n3hf43EpFZoBKX-9 holiii…" at bounding box center [291, 242] width 349 height 473
click at [348, 333] on div "https://drive.google.com/drive/folders/1zmdyTWnwYgCHpcG1n3hf43EpFZoBKX-9 holiii…" at bounding box center [291, 242] width 349 height 473
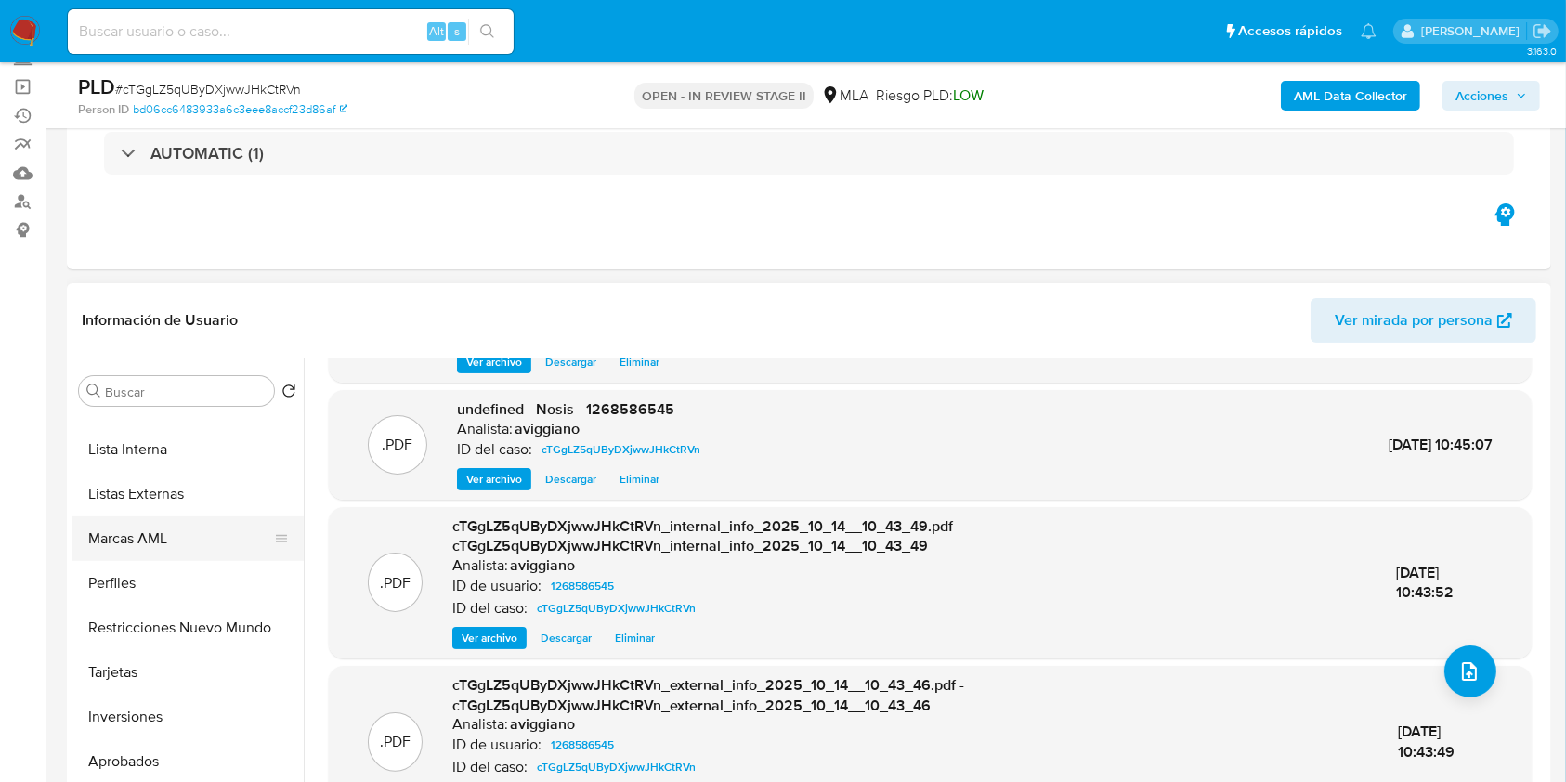
scroll to position [884, 0]
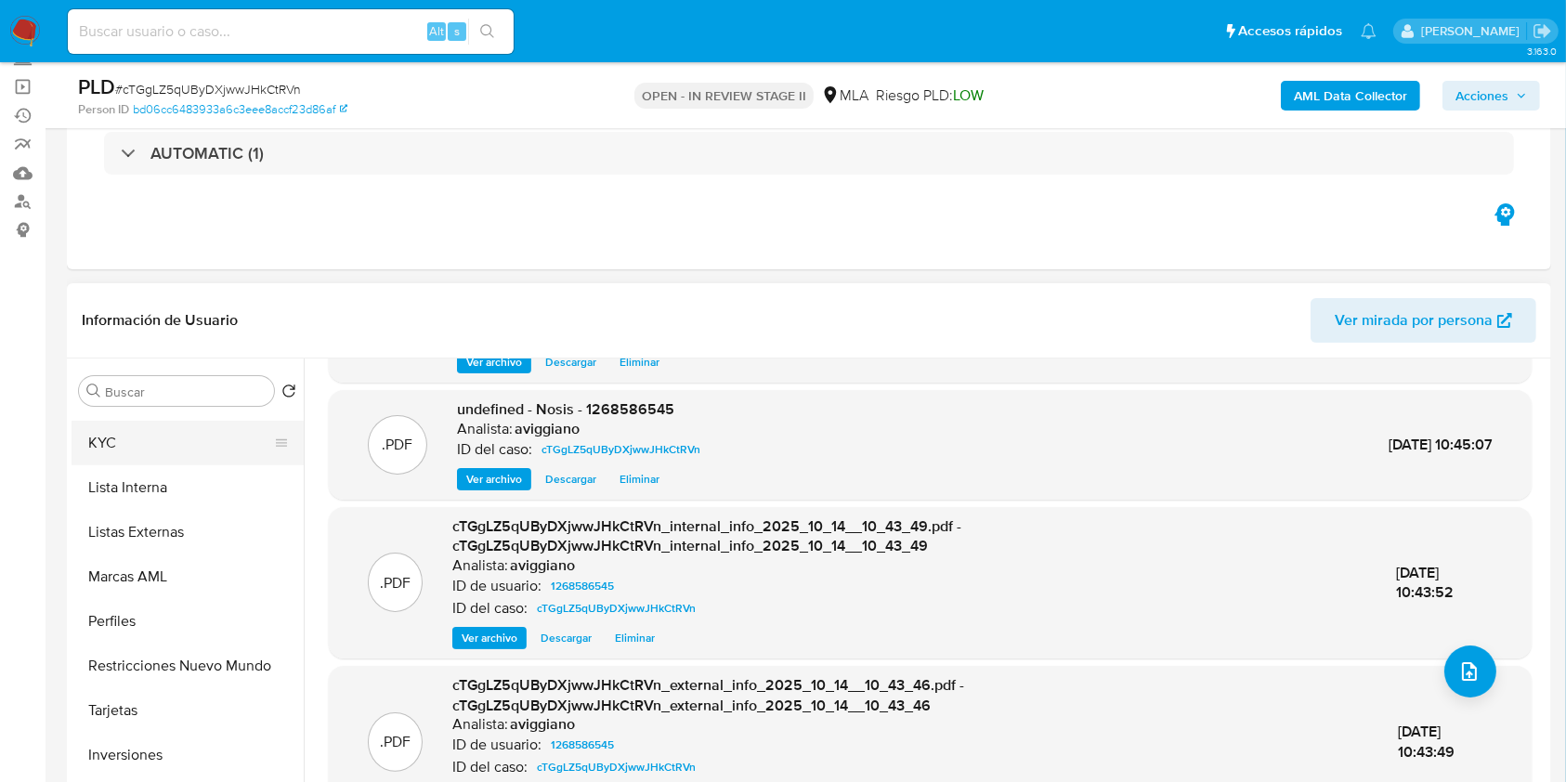
click at [124, 438] on button "KYC" at bounding box center [180, 443] width 217 height 45
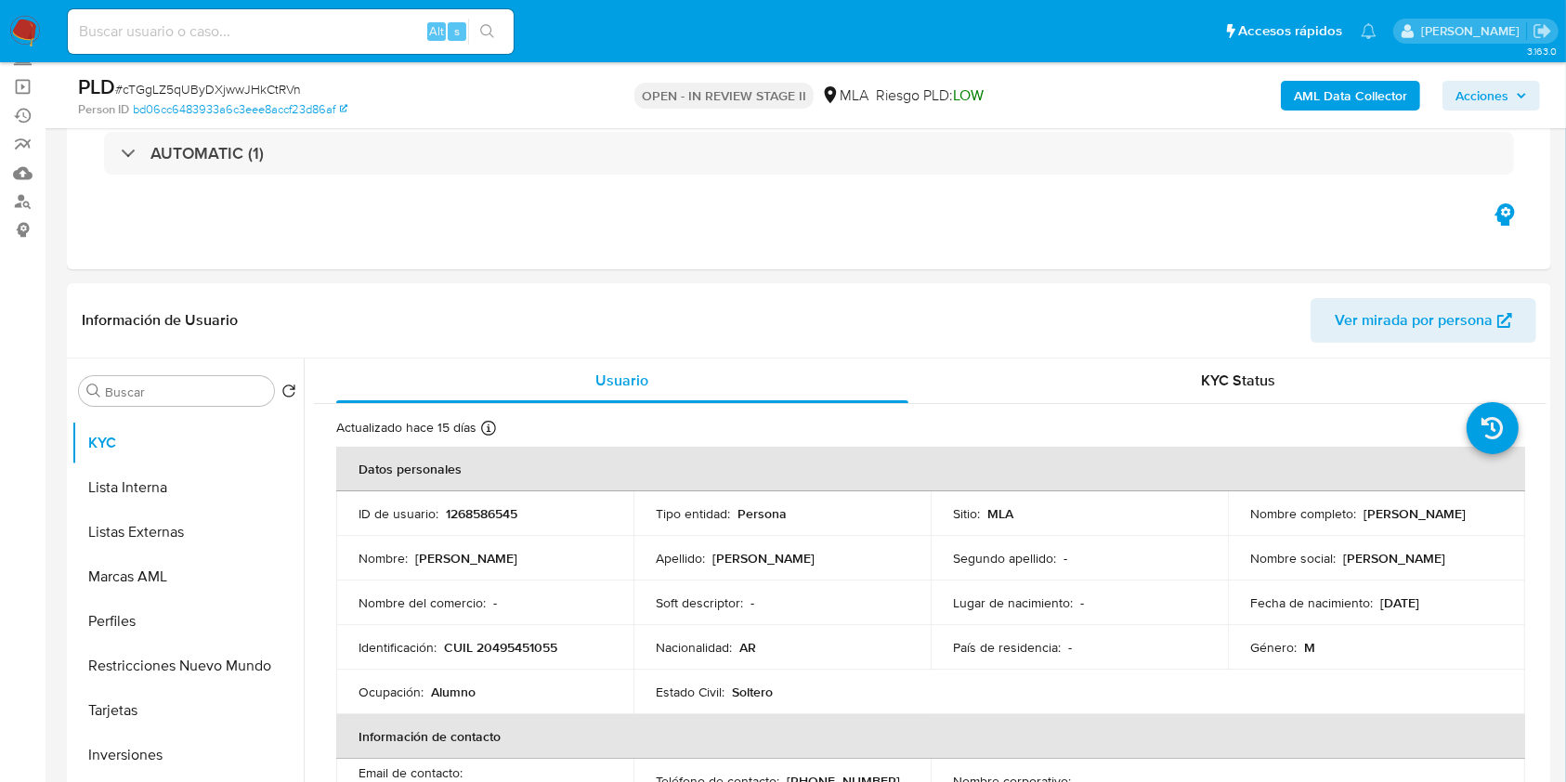
scroll to position [124, 0]
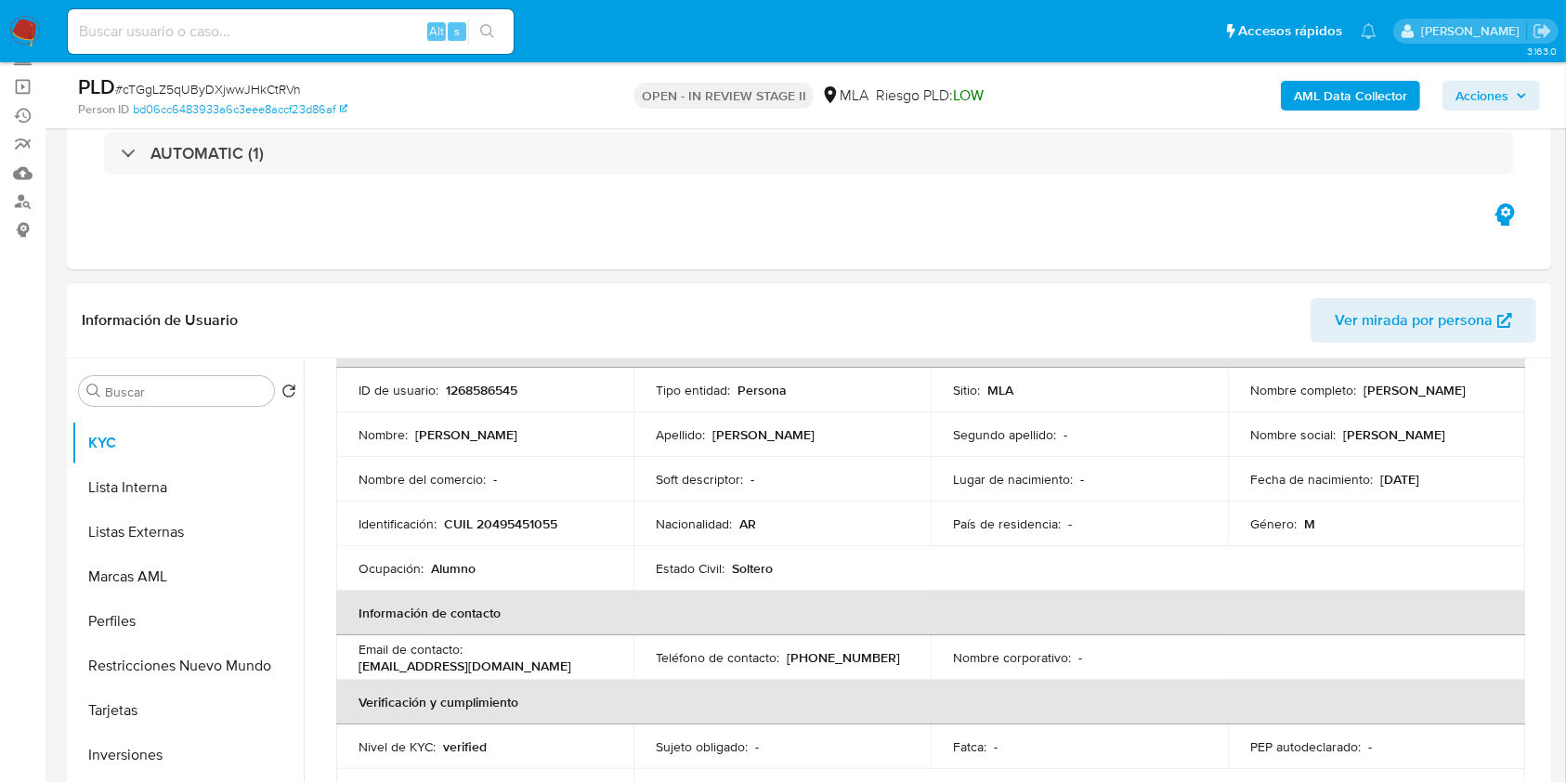
click at [525, 518] on p "CUIL 20495451055" at bounding box center [500, 524] width 113 height 17
copy p "20495451055"
drag, startPoint x: 1244, startPoint y: 394, endPoint x: 1410, endPoint y: 404, distance: 166.6
click at [1410, 404] on td "Nombre completo : Johannes Evald Rasmussen" at bounding box center [1376, 390] width 297 height 45
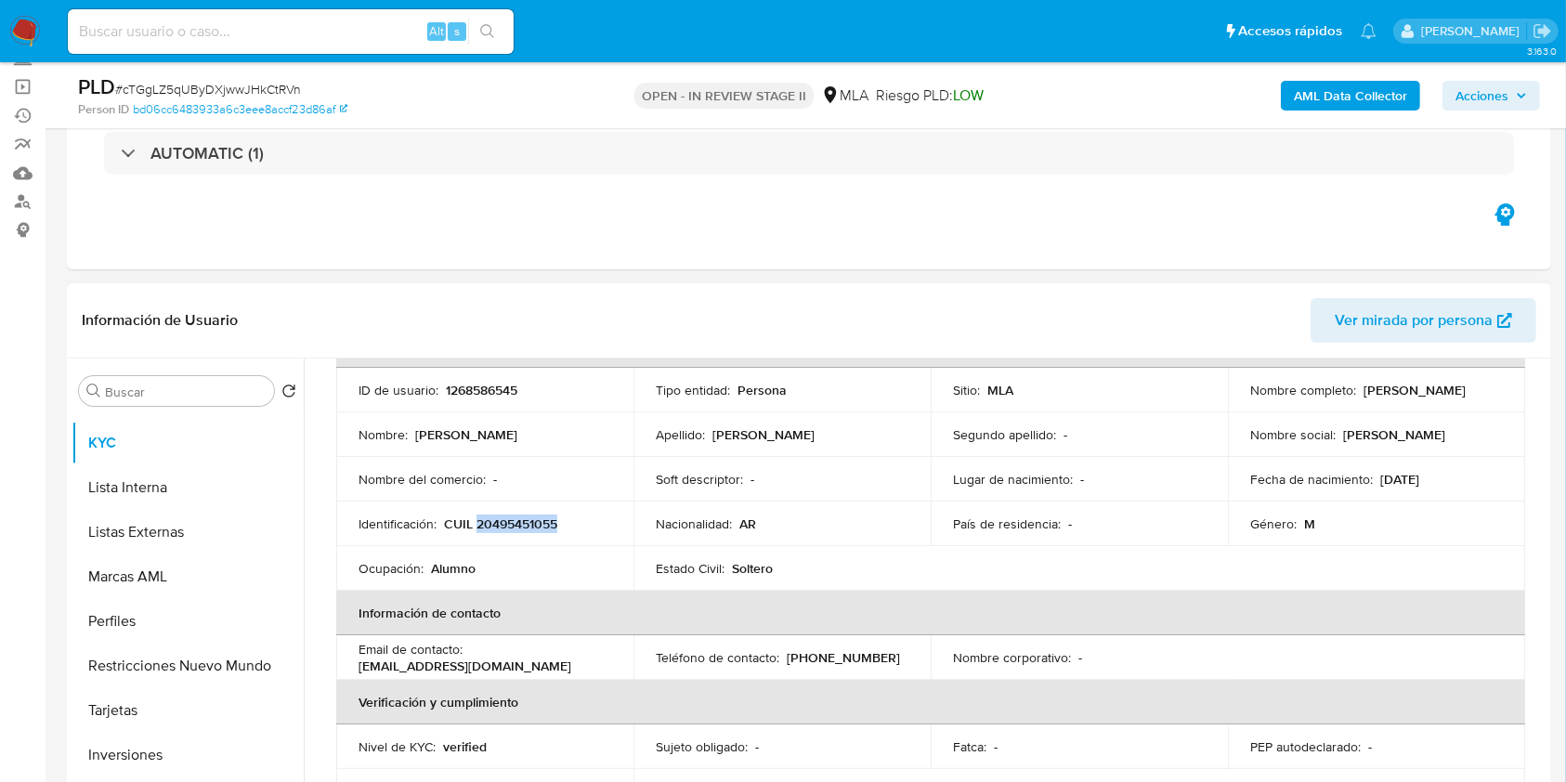
copy p "[PERSON_NAME]"
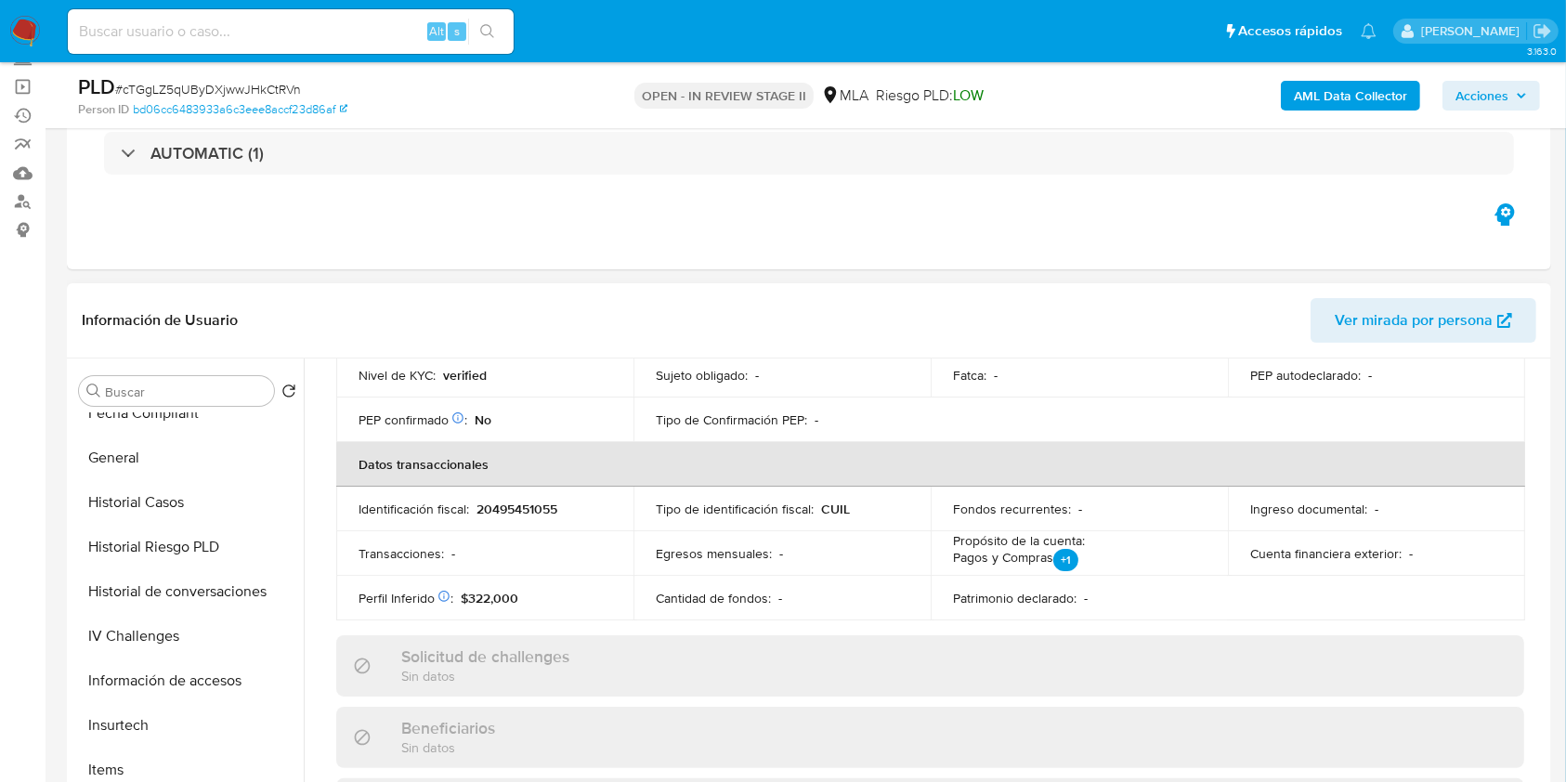
scroll to position [265, 0]
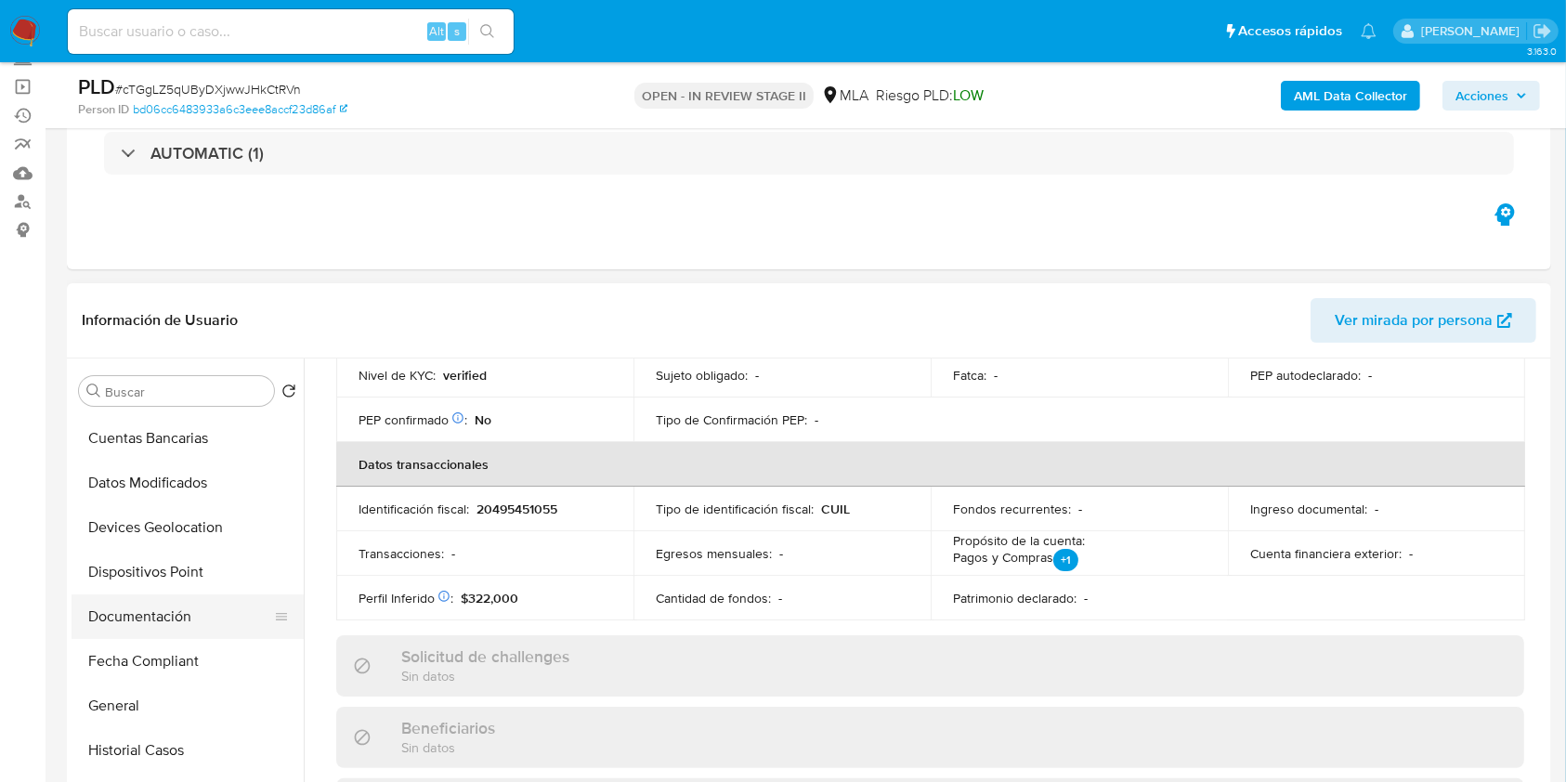
click at [196, 629] on button "Documentación" at bounding box center [180, 616] width 217 height 45
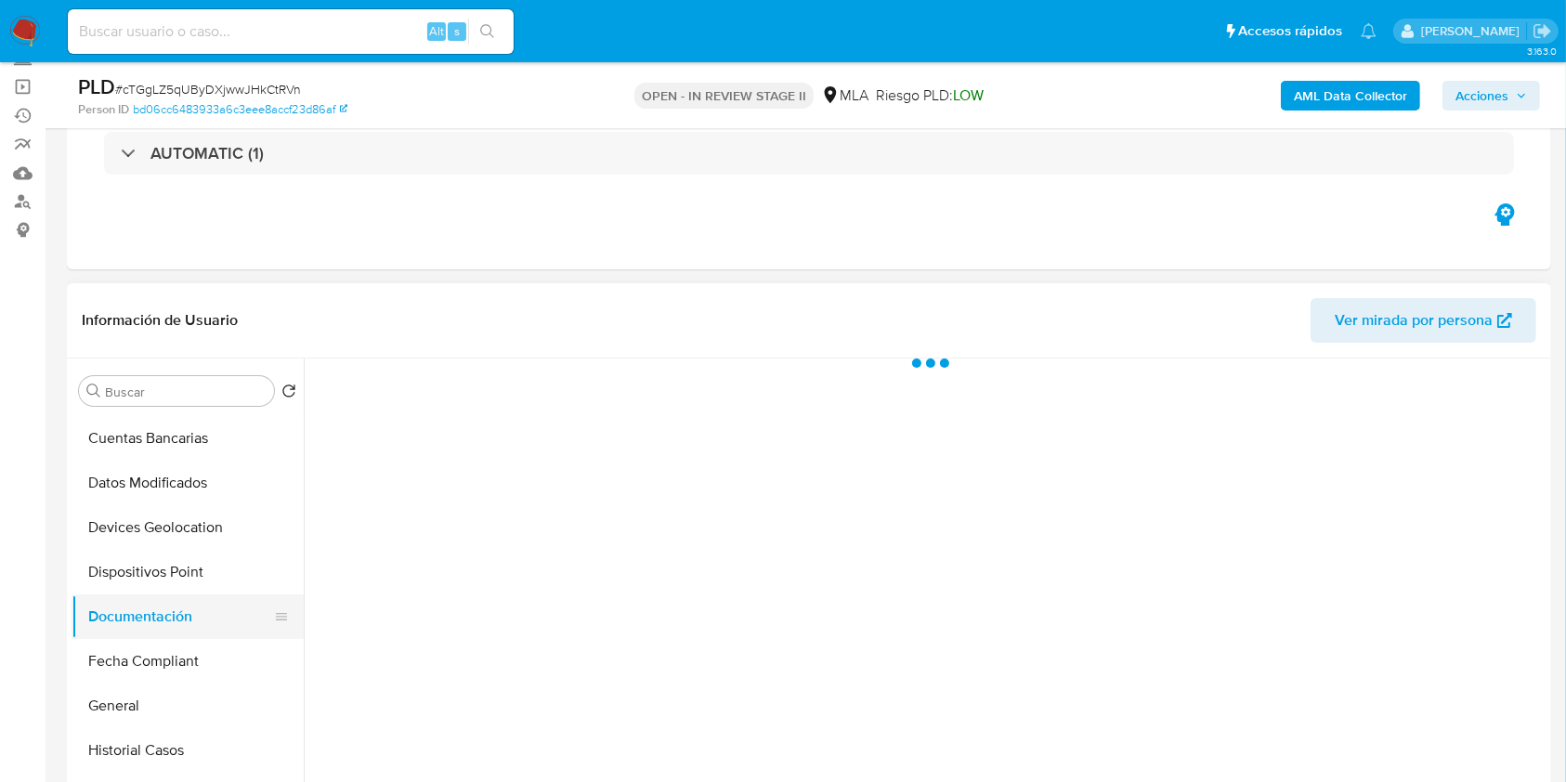
scroll to position [0, 0]
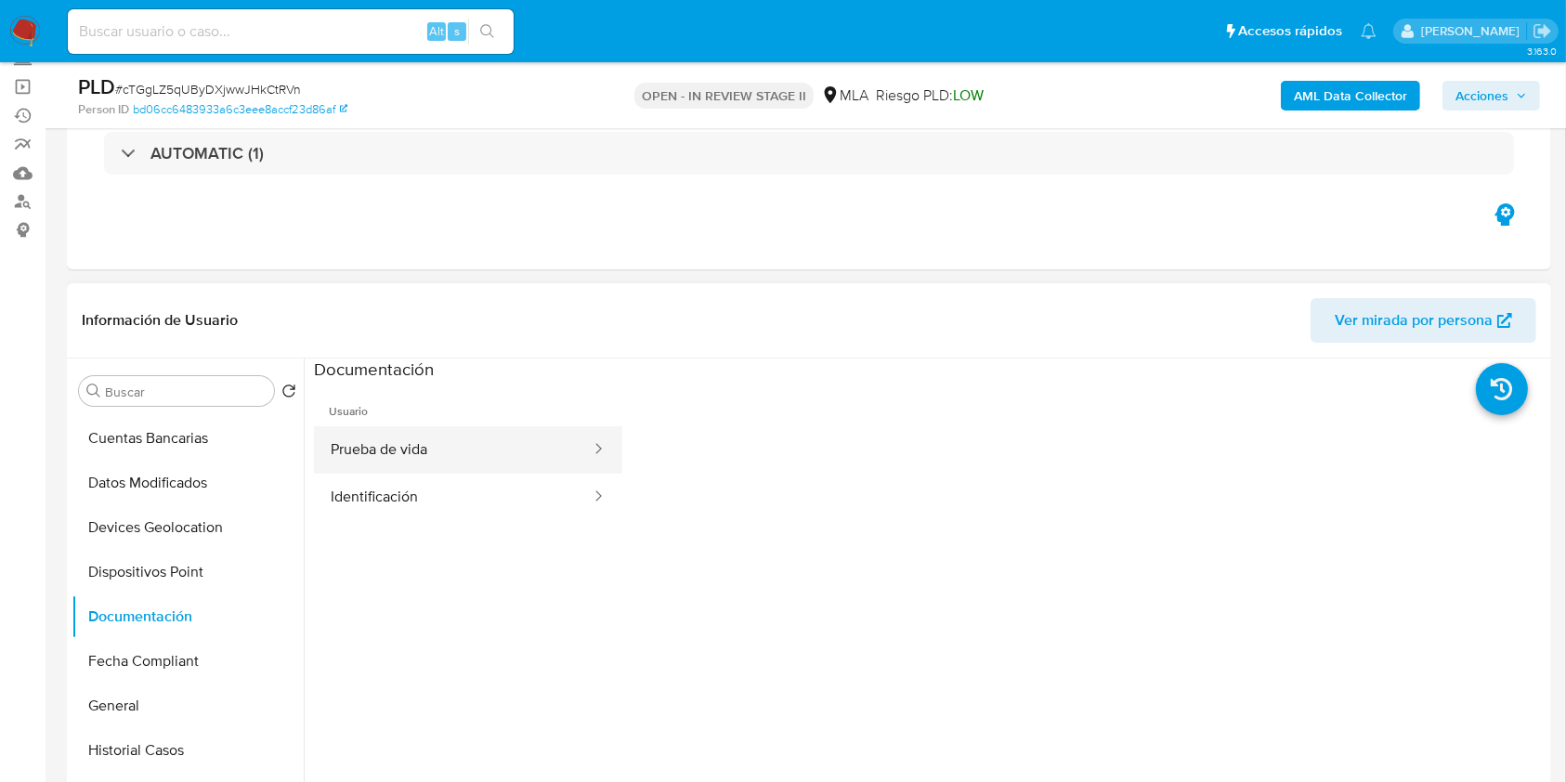
click at [366, 437] on button "Prueba de vida" at bounding box center [453, 449] width 279 height 47
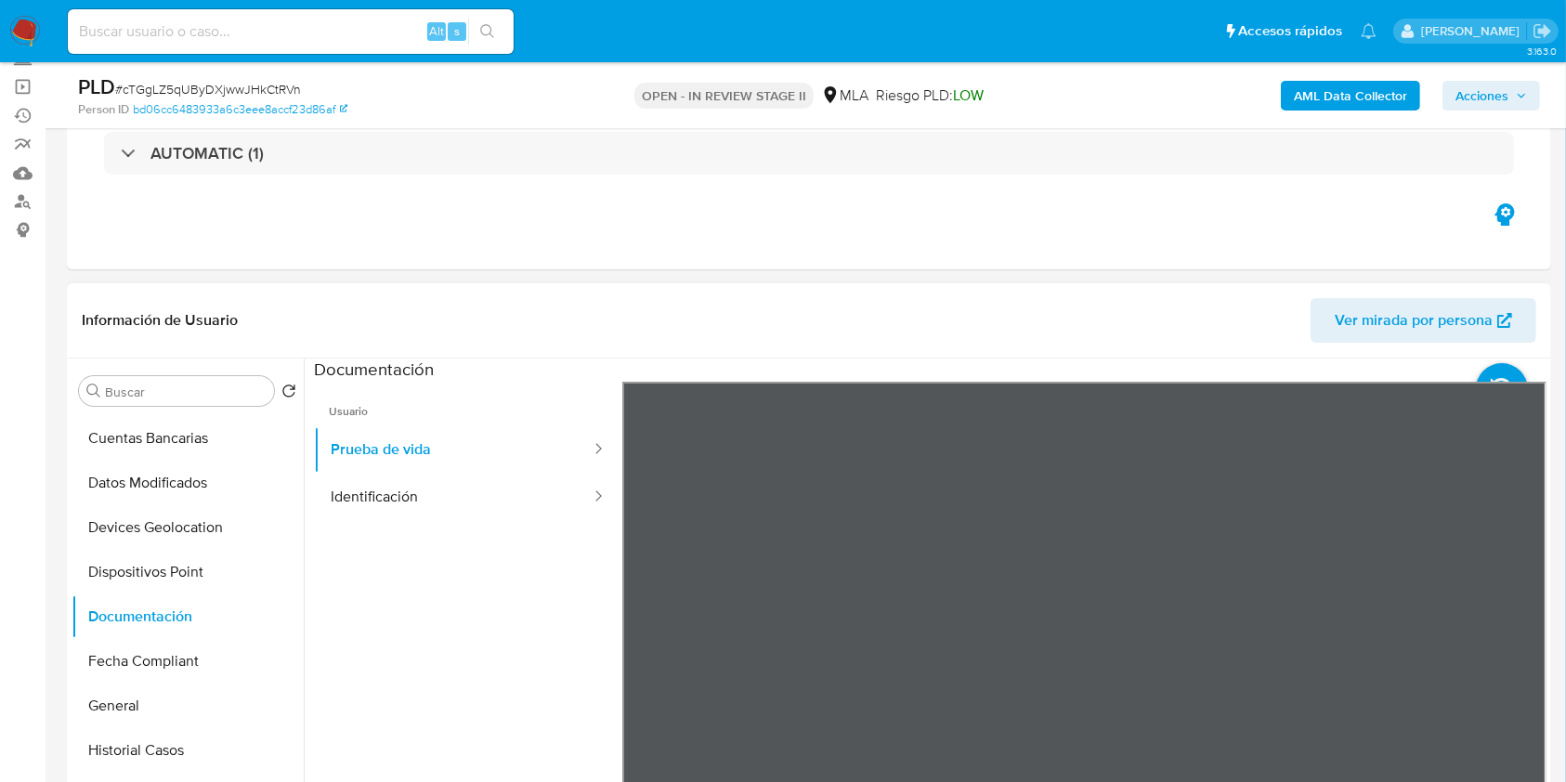
click at [443, 520] on ul "Usuario Prueba de vida Identificación" at bounding box center [468, 649] width 308 height 535
click at [460, 500] on button "Identificación" at bounding box center [453, 497] width 279 height 47
click at [1520, 671] on icon at bounding box center [1523, 683] width 37 height 37
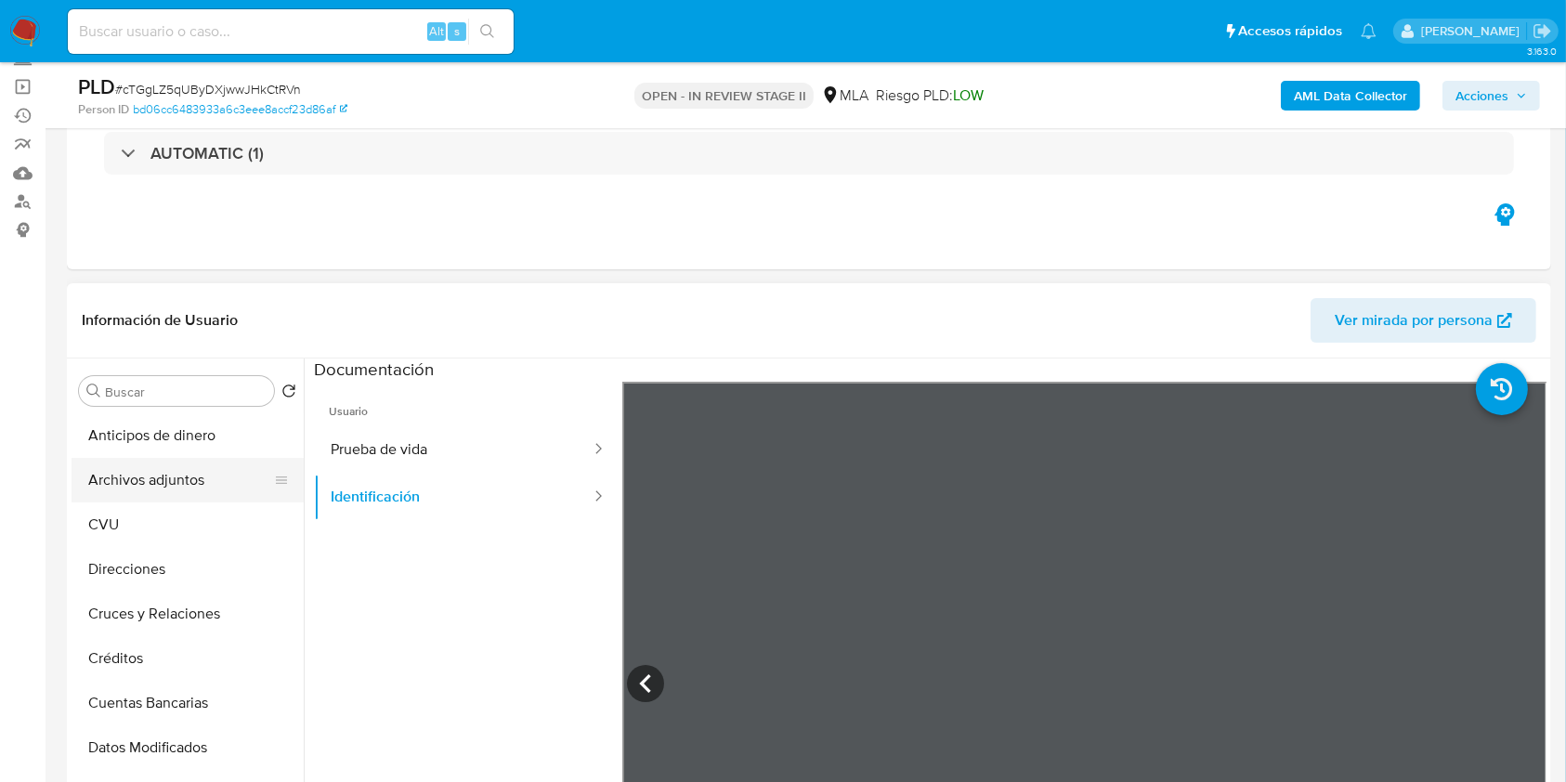
click at [210, 464] on button "Archivos adjuntos" at bounding box center [180, 480] width 217 height 45
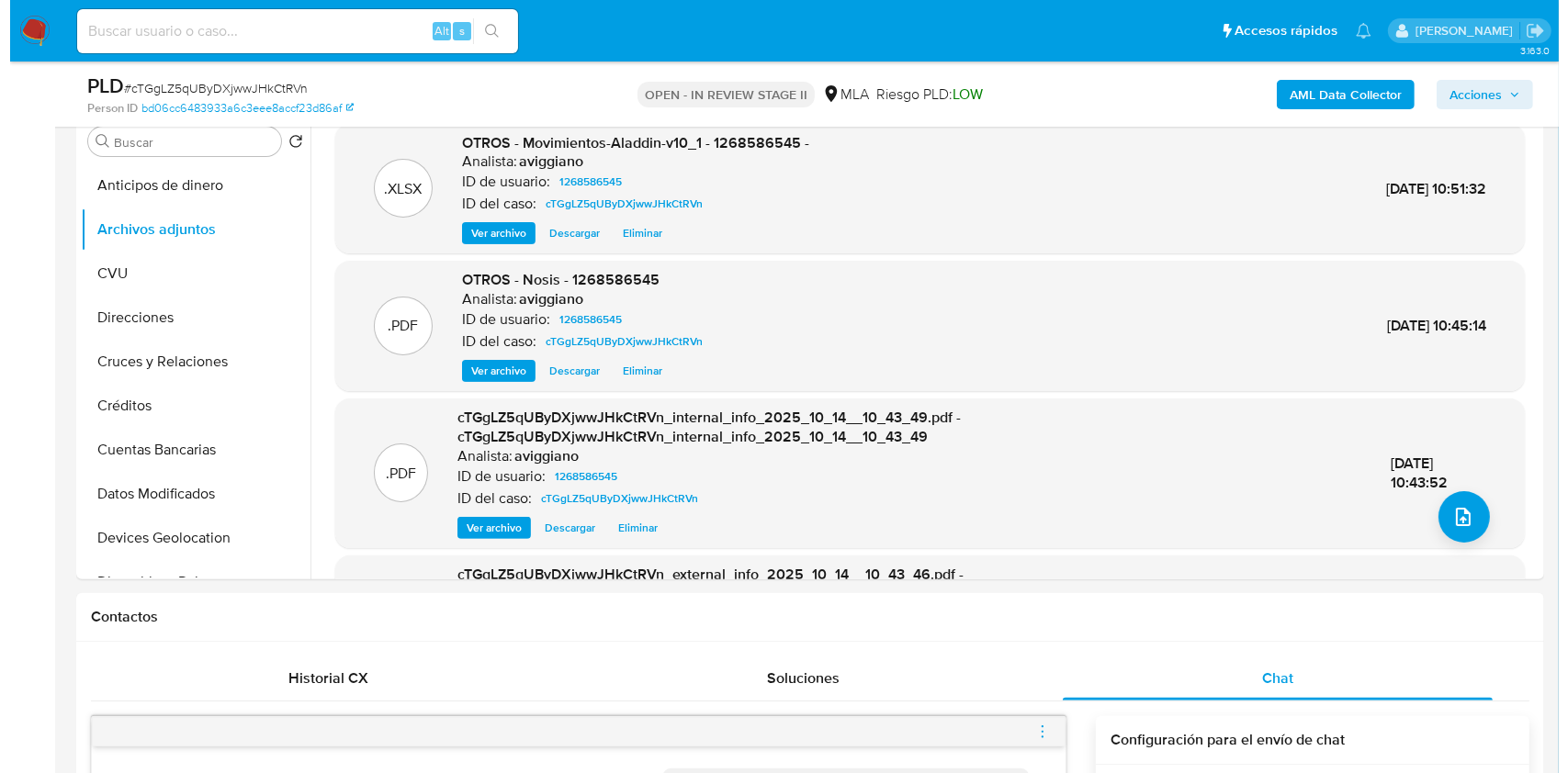
scroll to position [244, 0]
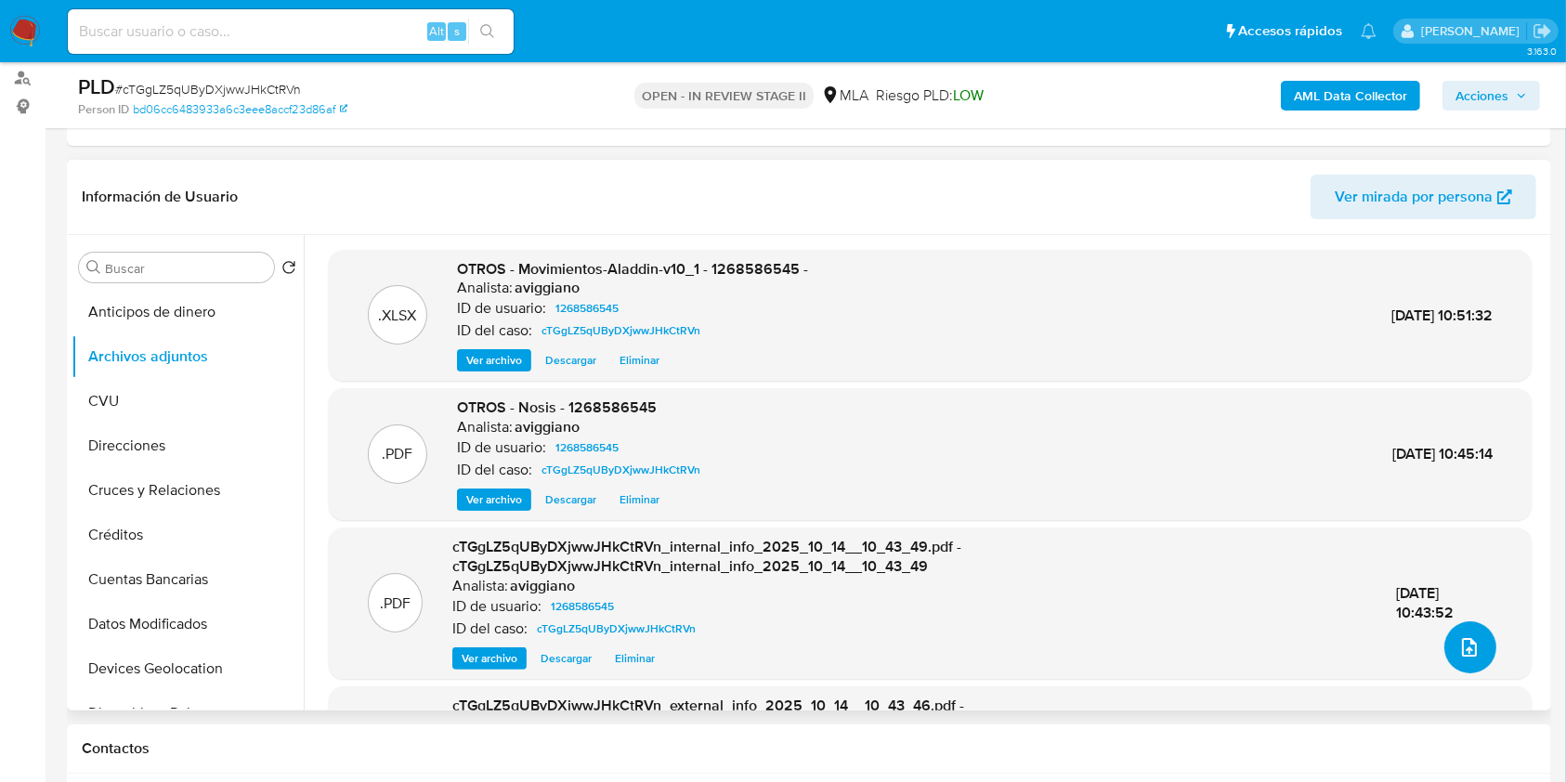
click at [1470, 630] on button "upload-file" at bounding box center [1470, 647] width 52 height 52
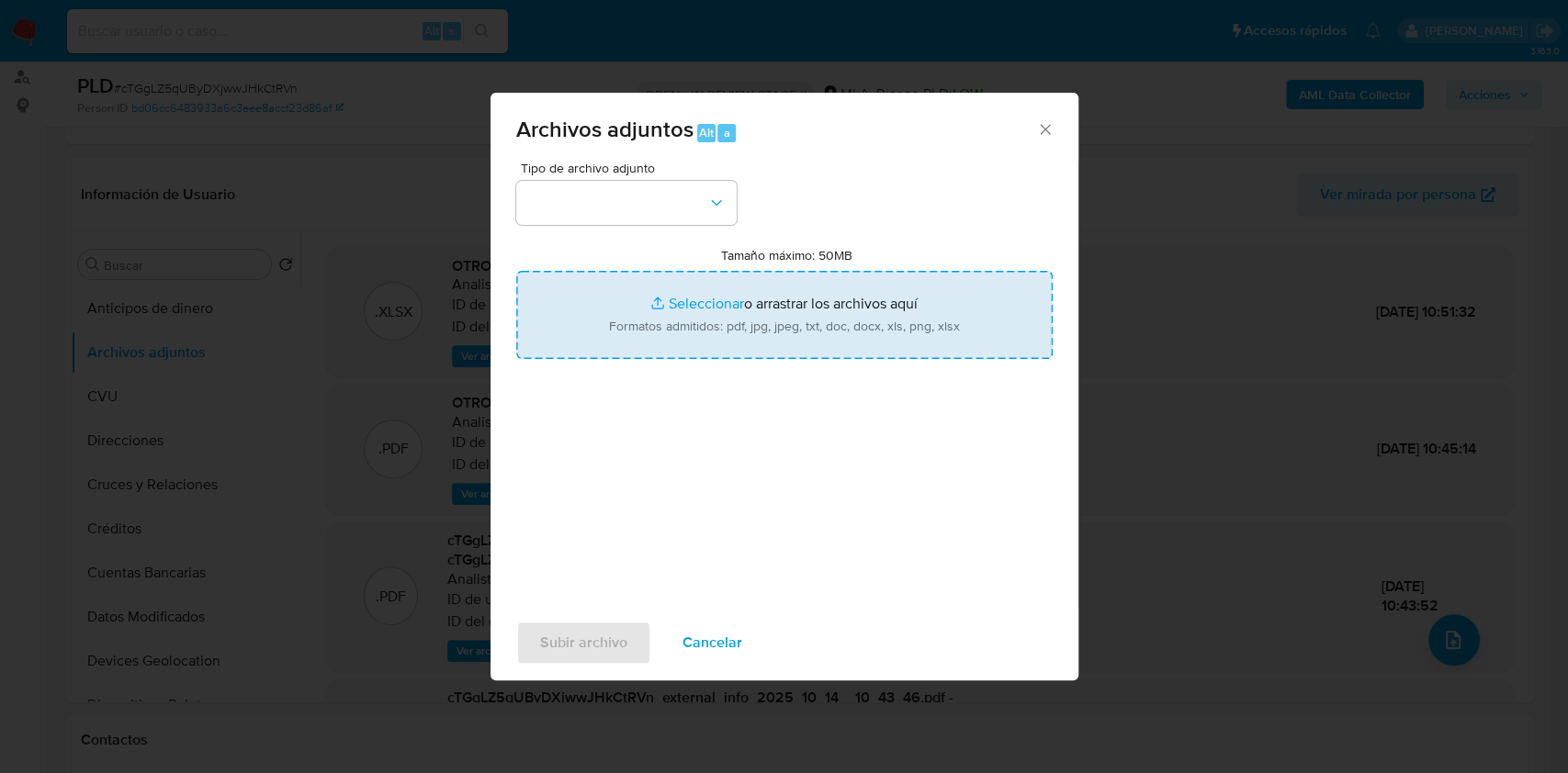
click at [816, 322] on input "Tamaño máximo: 50MB Seleccionar archivos" at bounding box center [784, 314] width 536 height 88
click at [955, 330] on input "Tamaño máximo: 50MB Seleccionar archivos" at bounding box center [784, 314] width 536 height 88
type input "C:\fakepath\Caselog cTGgLZ5qUByDXjwwJHkCtRVn_2025_09_17_21_10_08.docx"
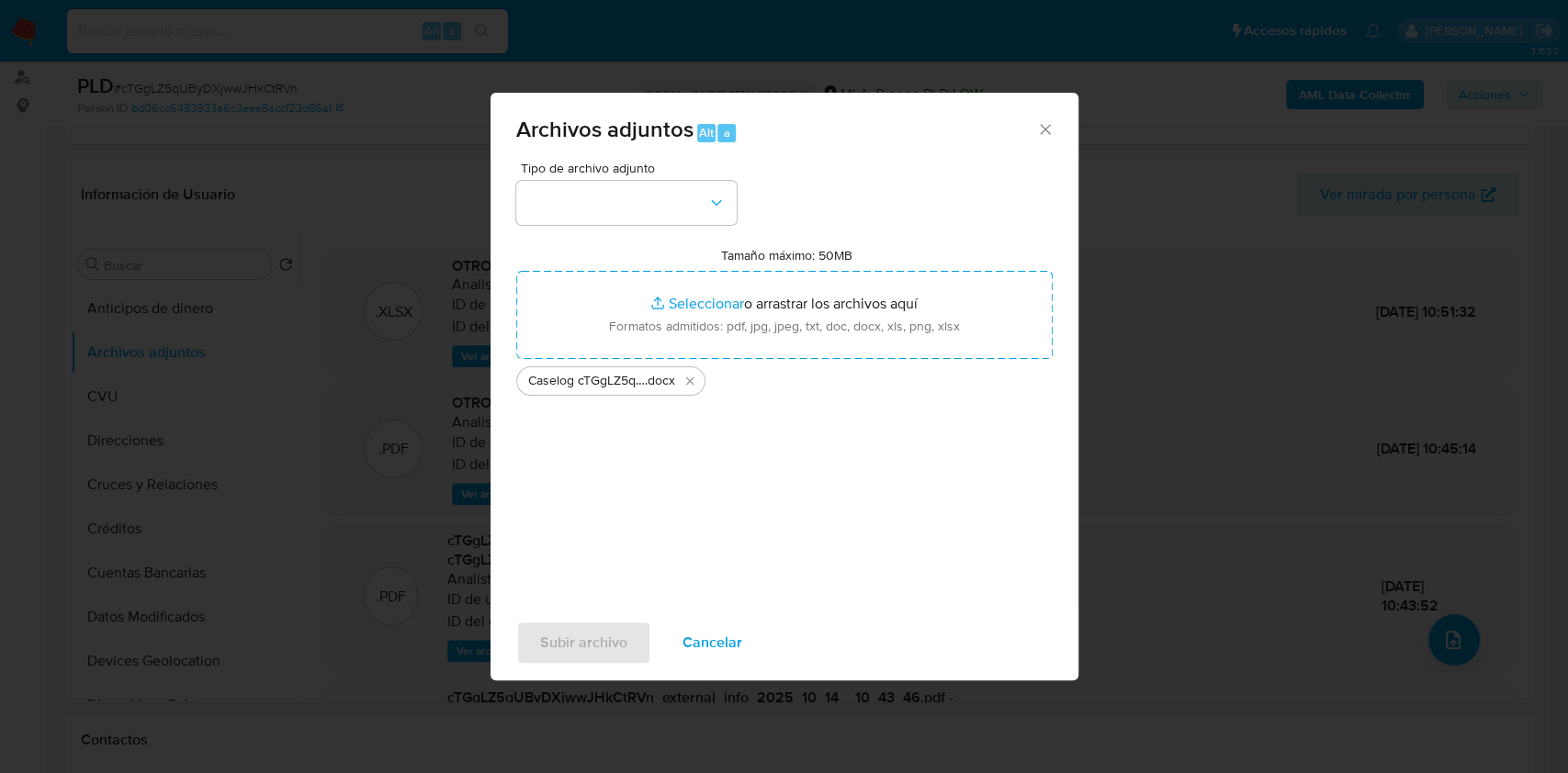
click at [626, 224] on div "Tipo de archivo adjunto Tamaño máximo: 50MB Seleccionar archivos Seleccionar o …" at bounding box center [784, 378] width 536 height 433
click at [631, 210] on button "button" at bounding box center [626, 203] width 220 height 44
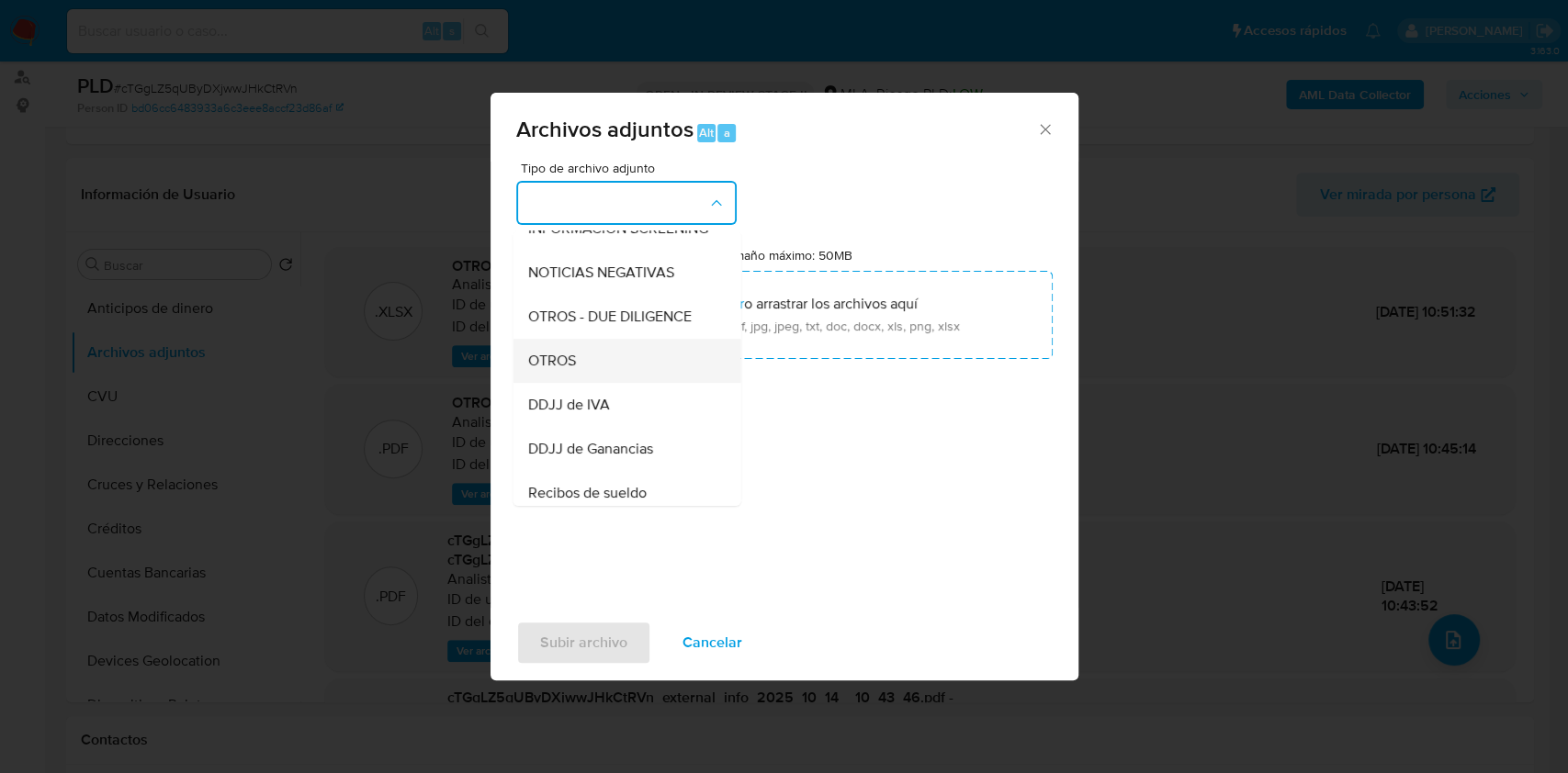
click at [587, 370] on div "OTROS" at bounding box center [620, 361] width 187 height 44
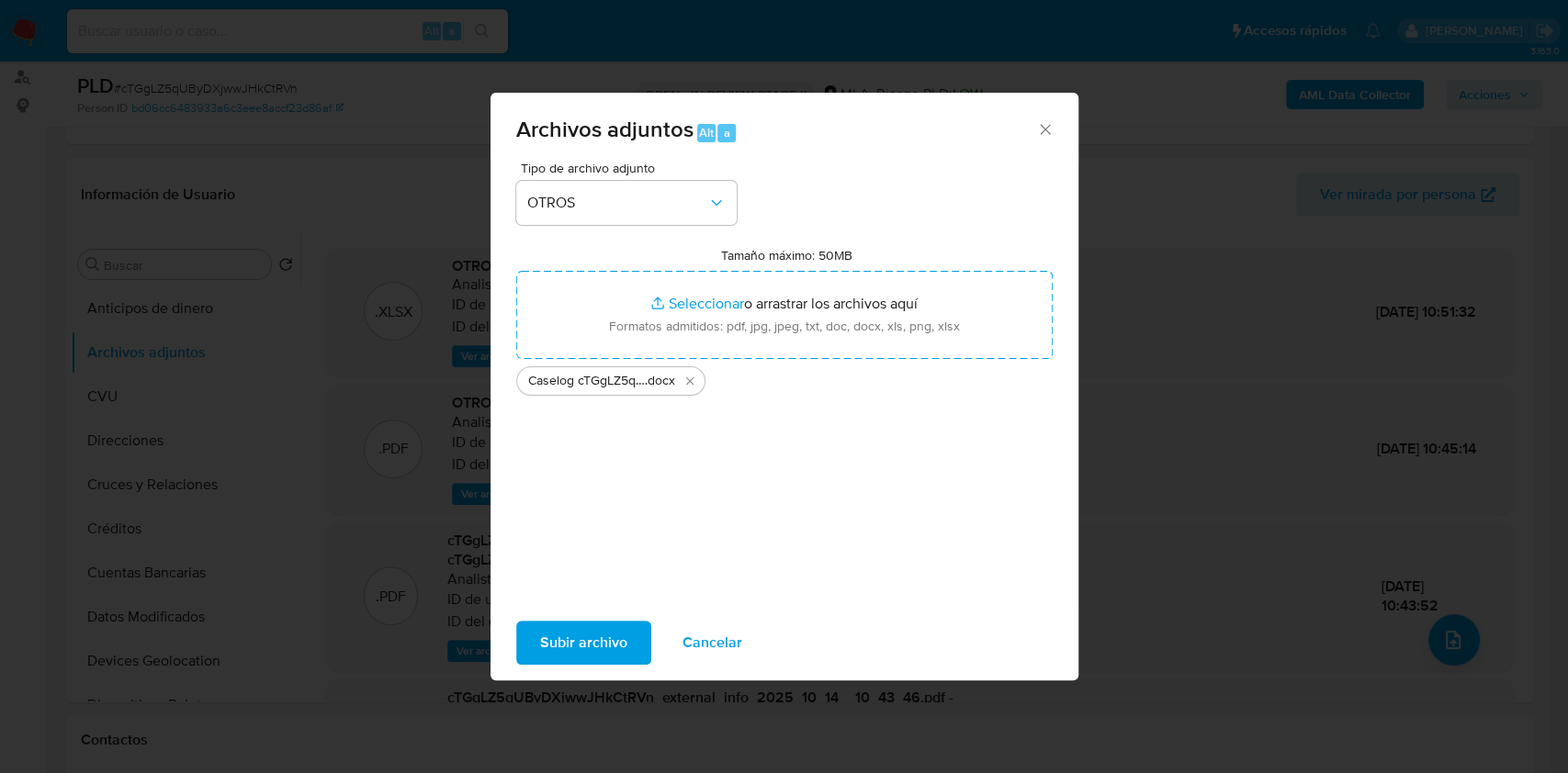
click at [594, 633] on span "Subir archivo" at bounding box center [583, 643] width 87 height 41
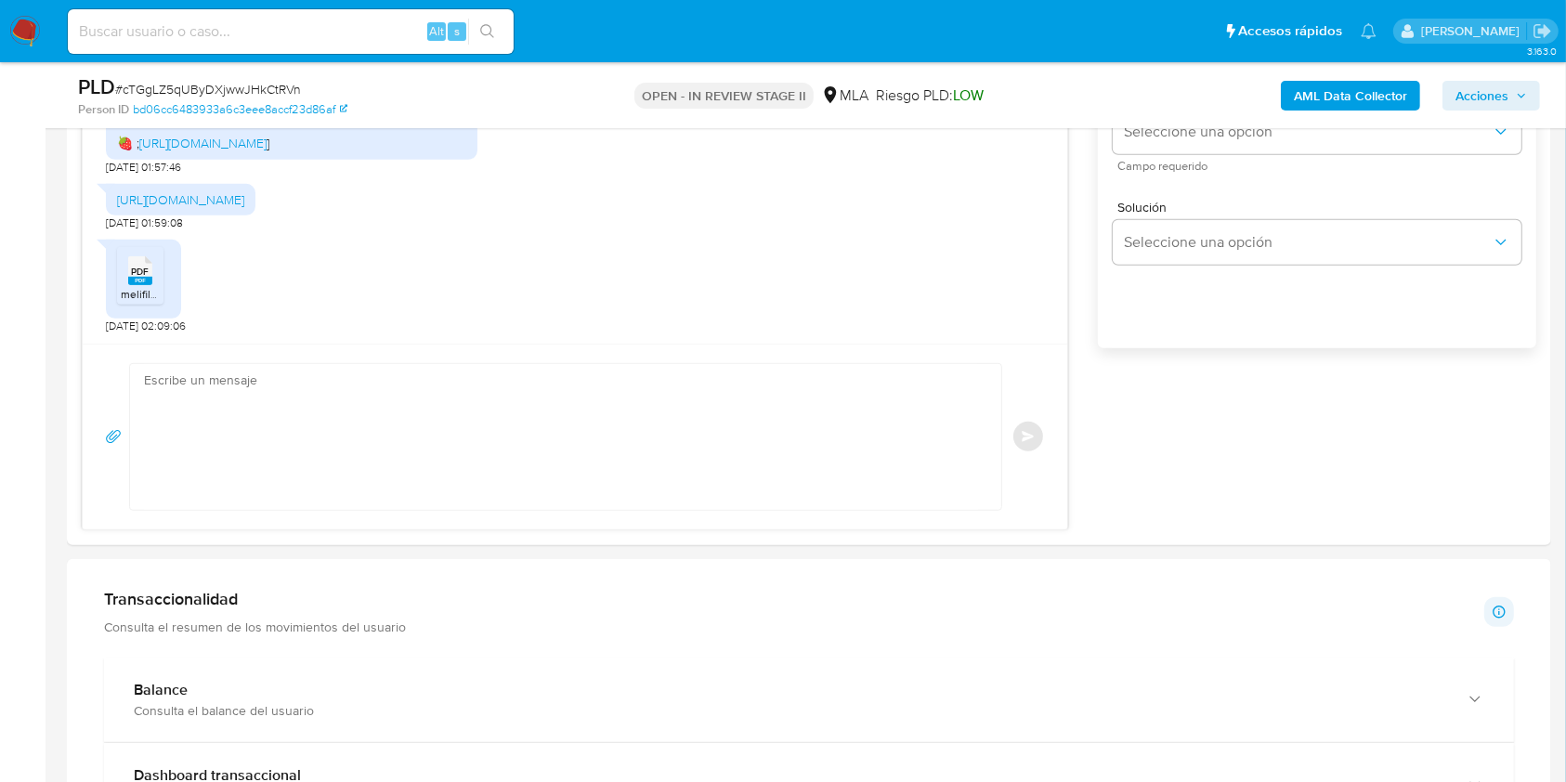
scroll to position [1238, 0]
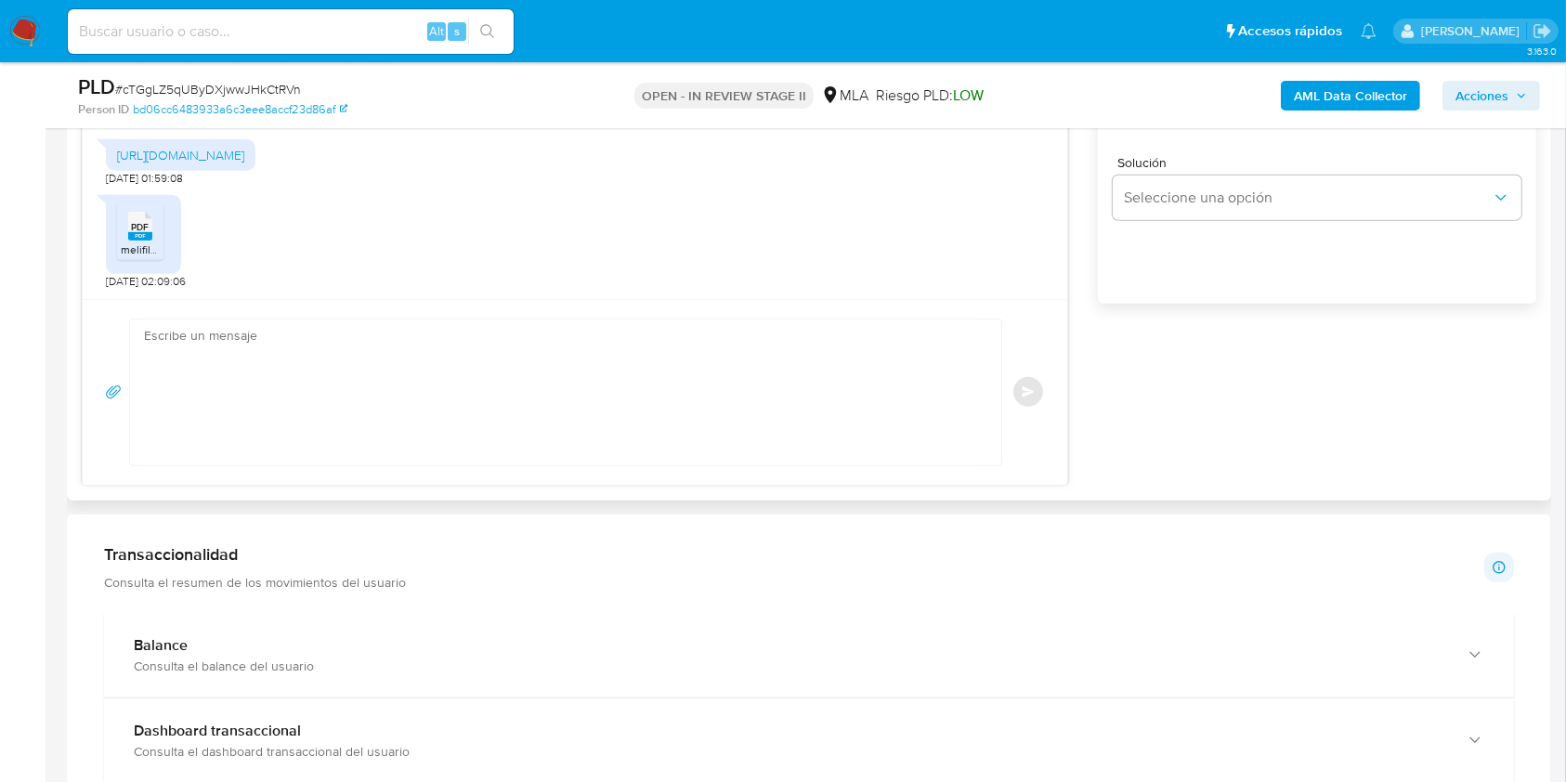
click at [140, 229] on span "PDF" at bounding box center [141, 227] width 18 height 12
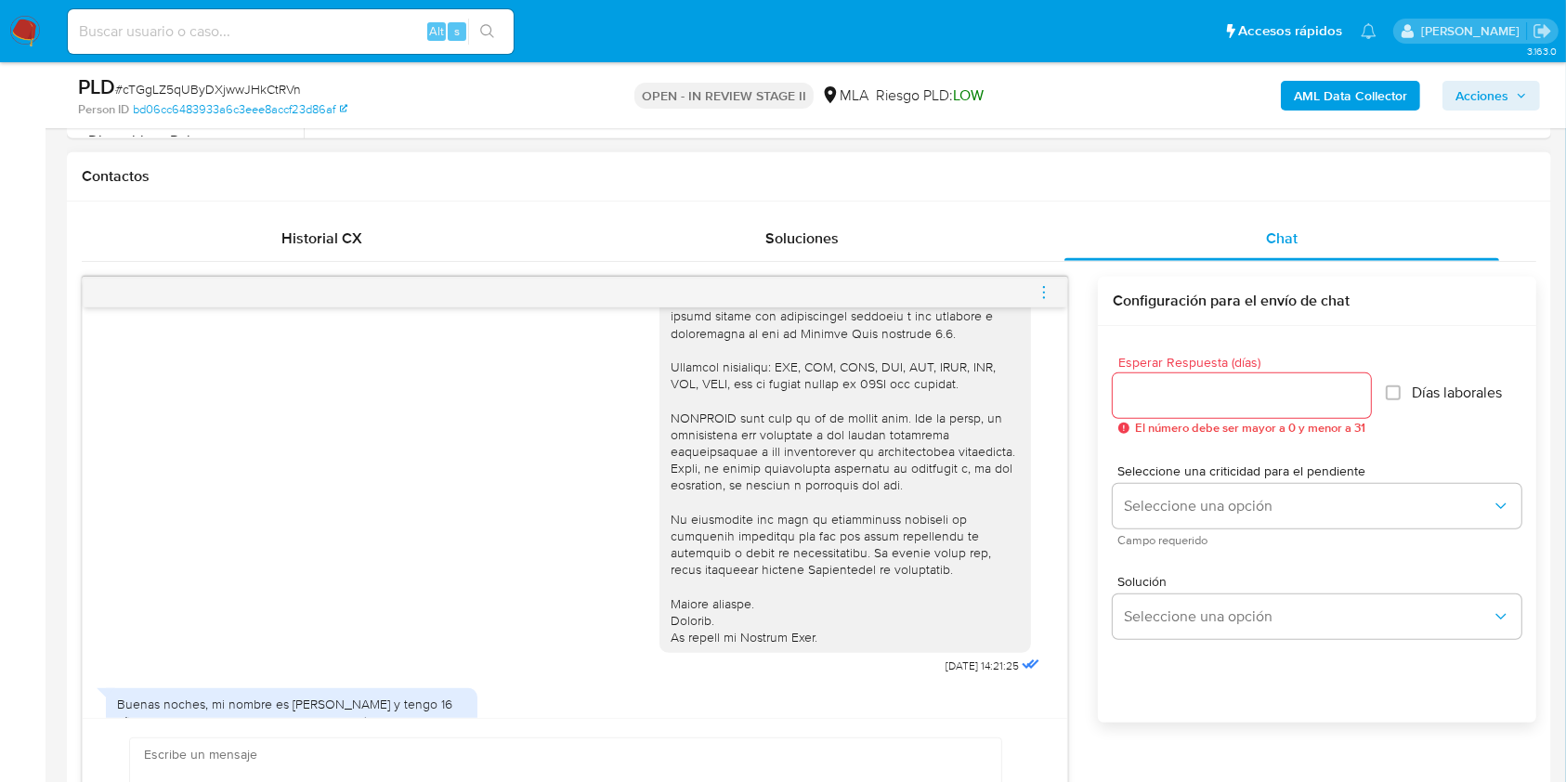
scroll to position [619, 0]
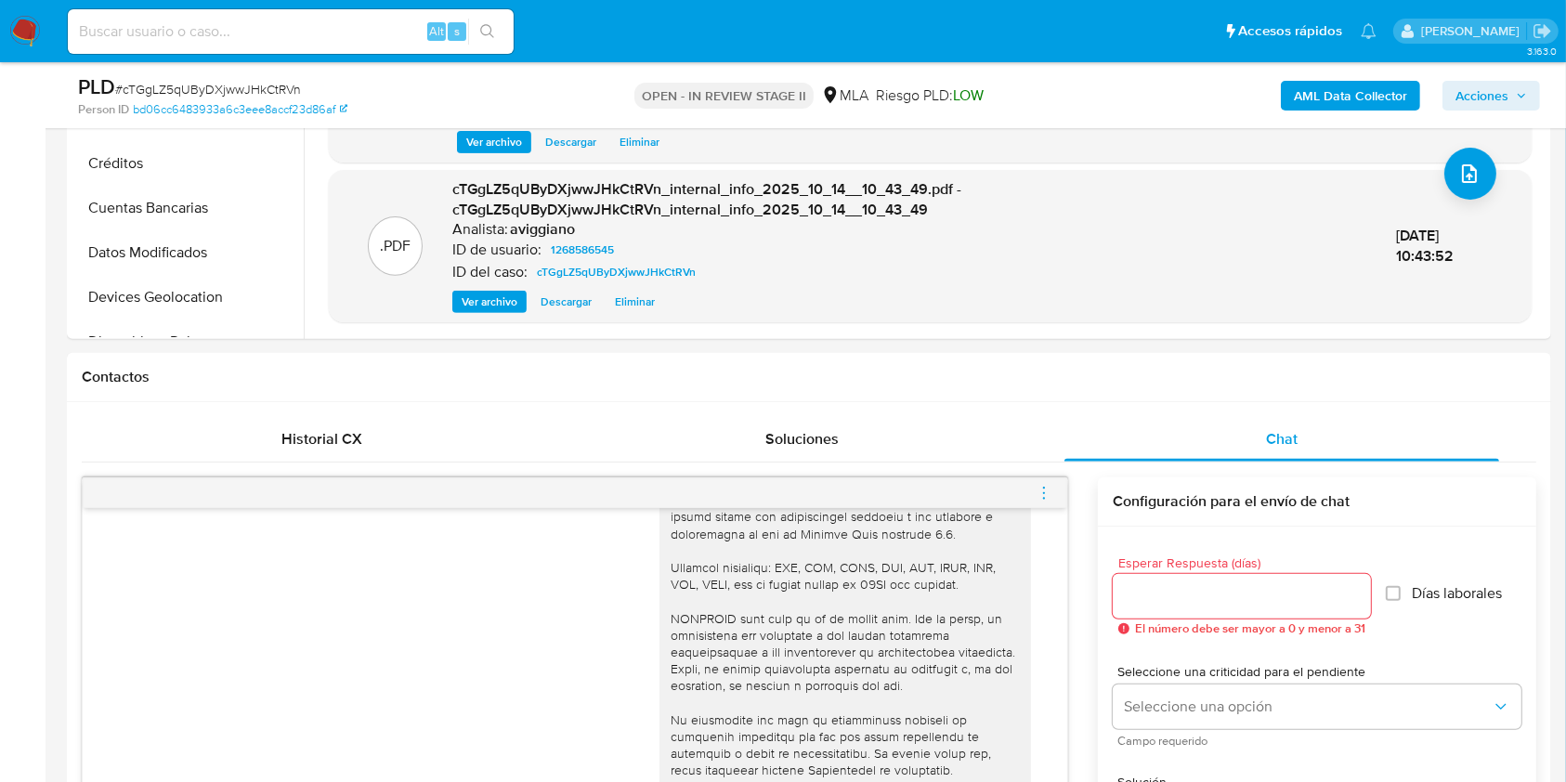
click at [1047, 485] on icon "menu-action" at bounding box center [1044, 493] width 17 height 17
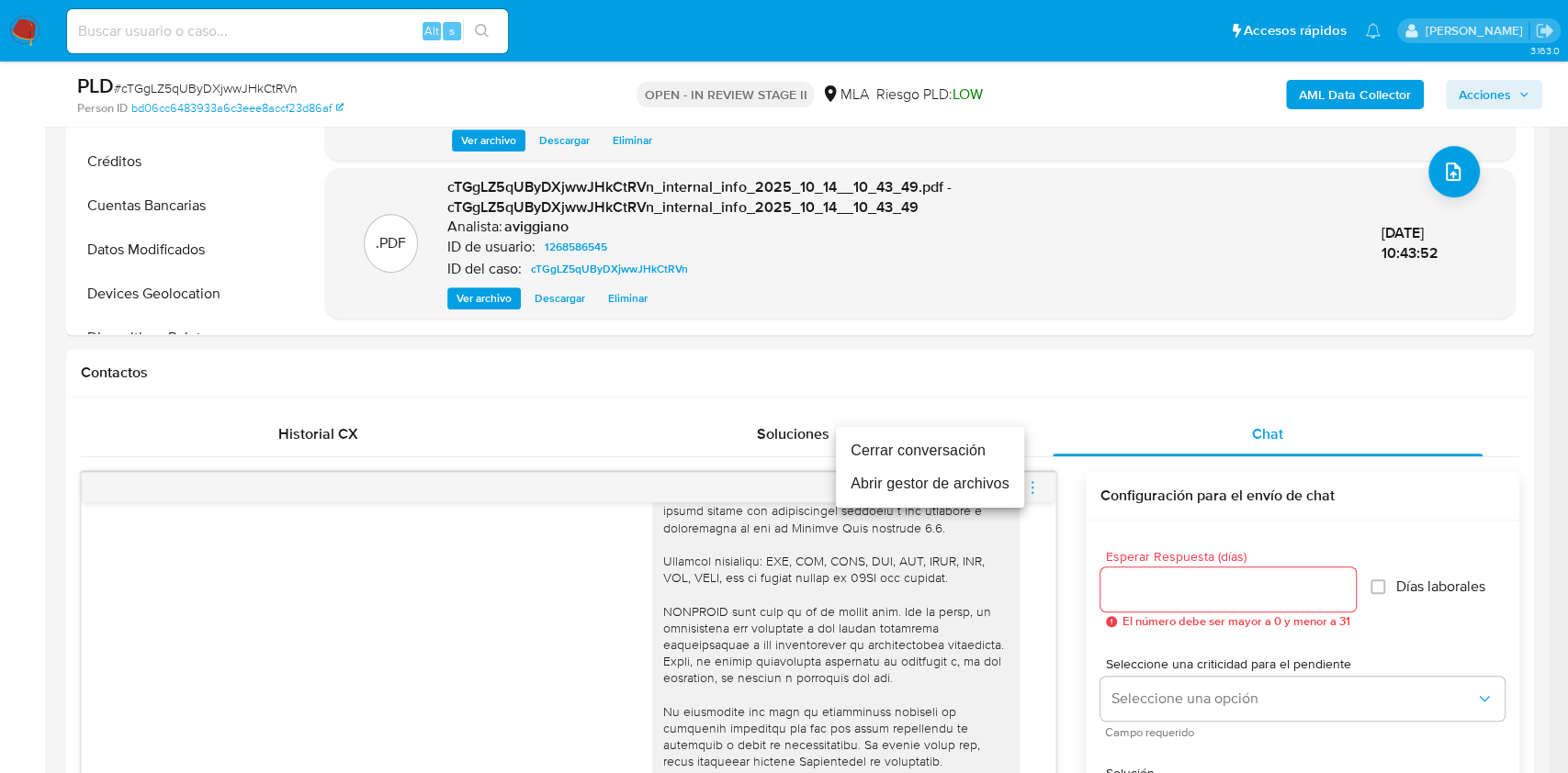
click at [912, 478] on li "Abrir gestor de archivos" at bounding box center [929, 483] width 188 height 33
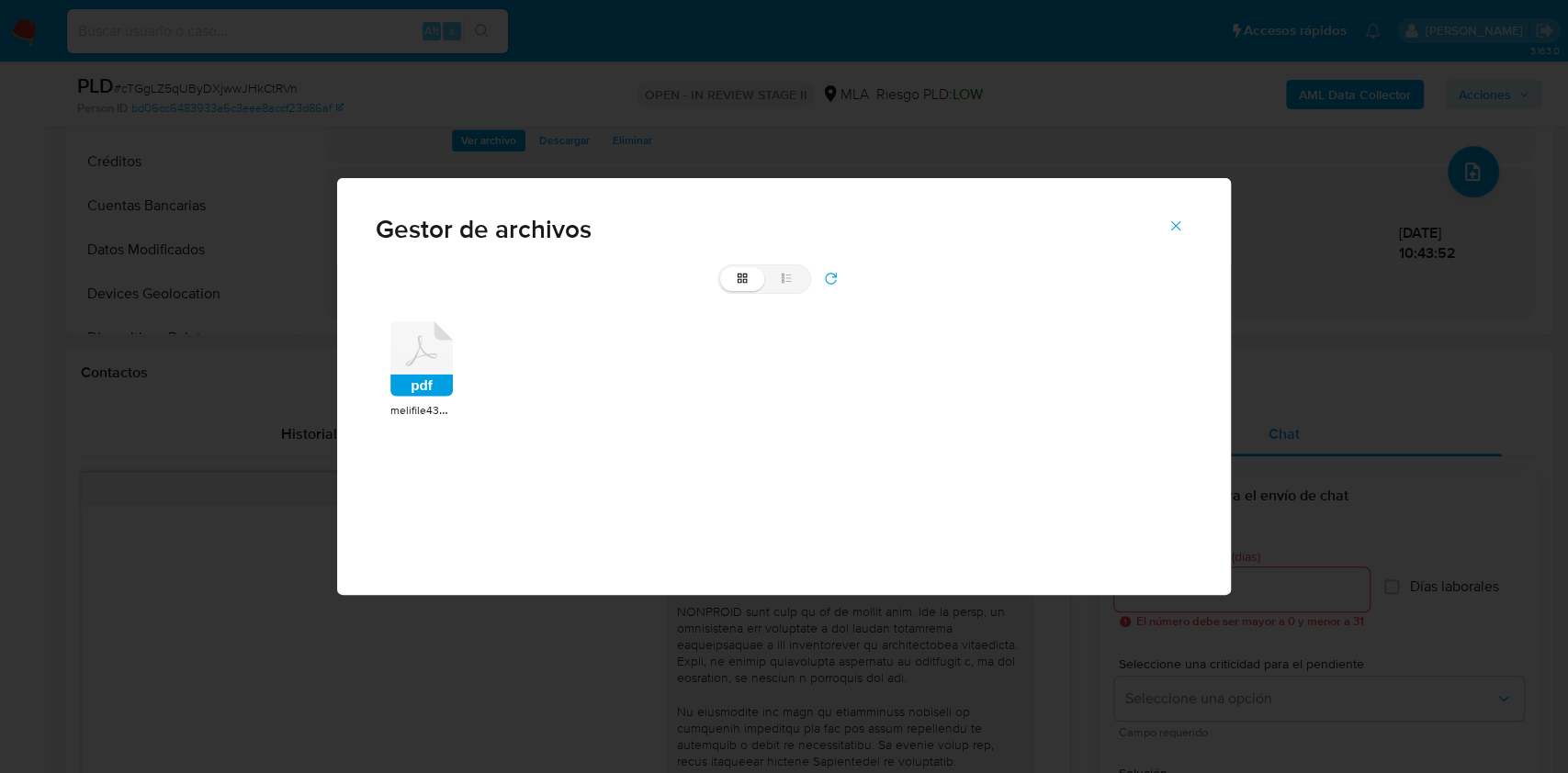
click at [426, 397] on div "pdf" at bounding box center [421, 361] width 62 height 80
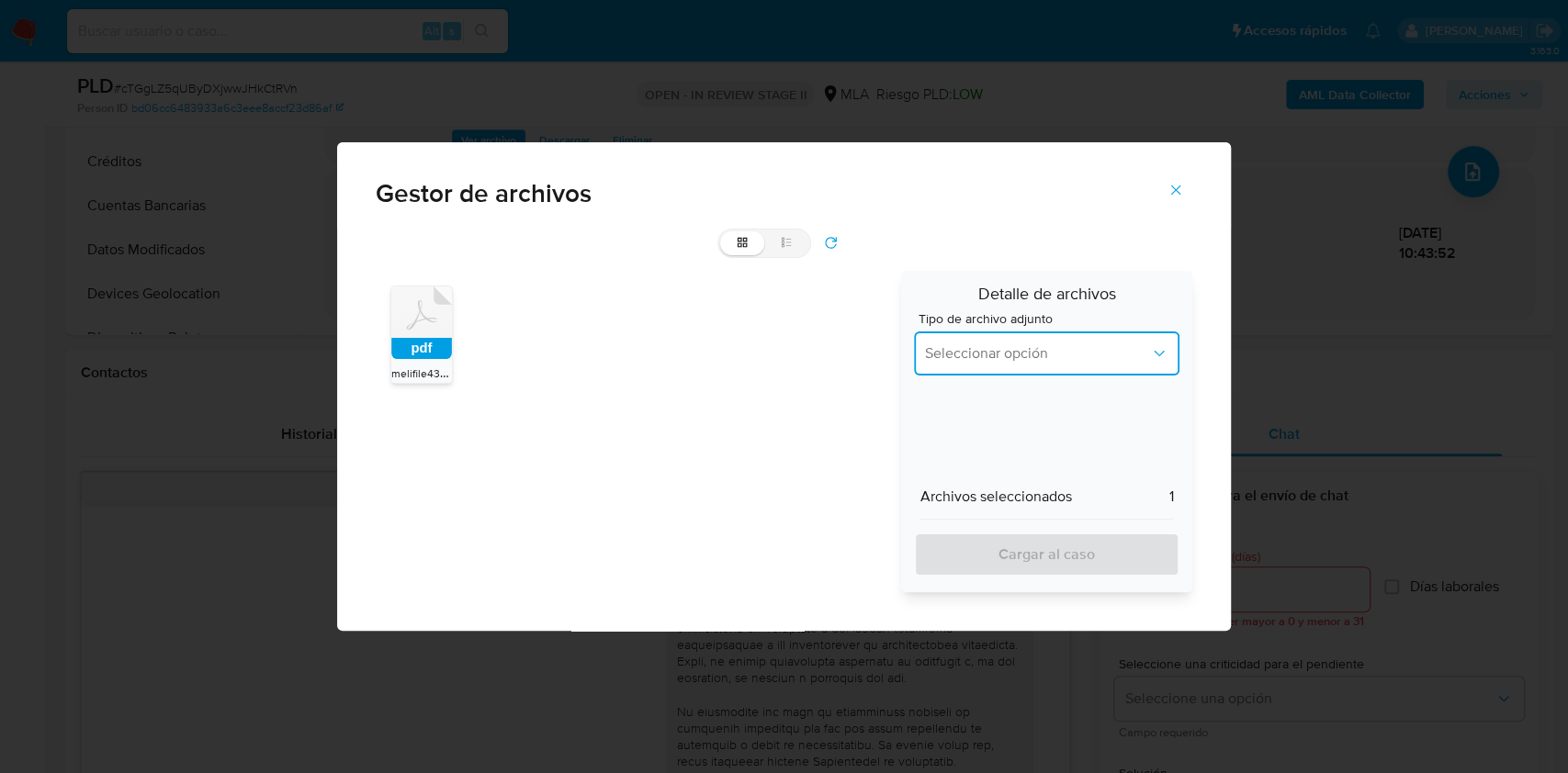
click at [1002, 364] on button "Seleccionar opción" at bounding box center [1046, 353] width 266 height 44
click at [986, 404] on span "IDENTIFICACIÓN" at bounding box center [978, 402] width 110 height 19
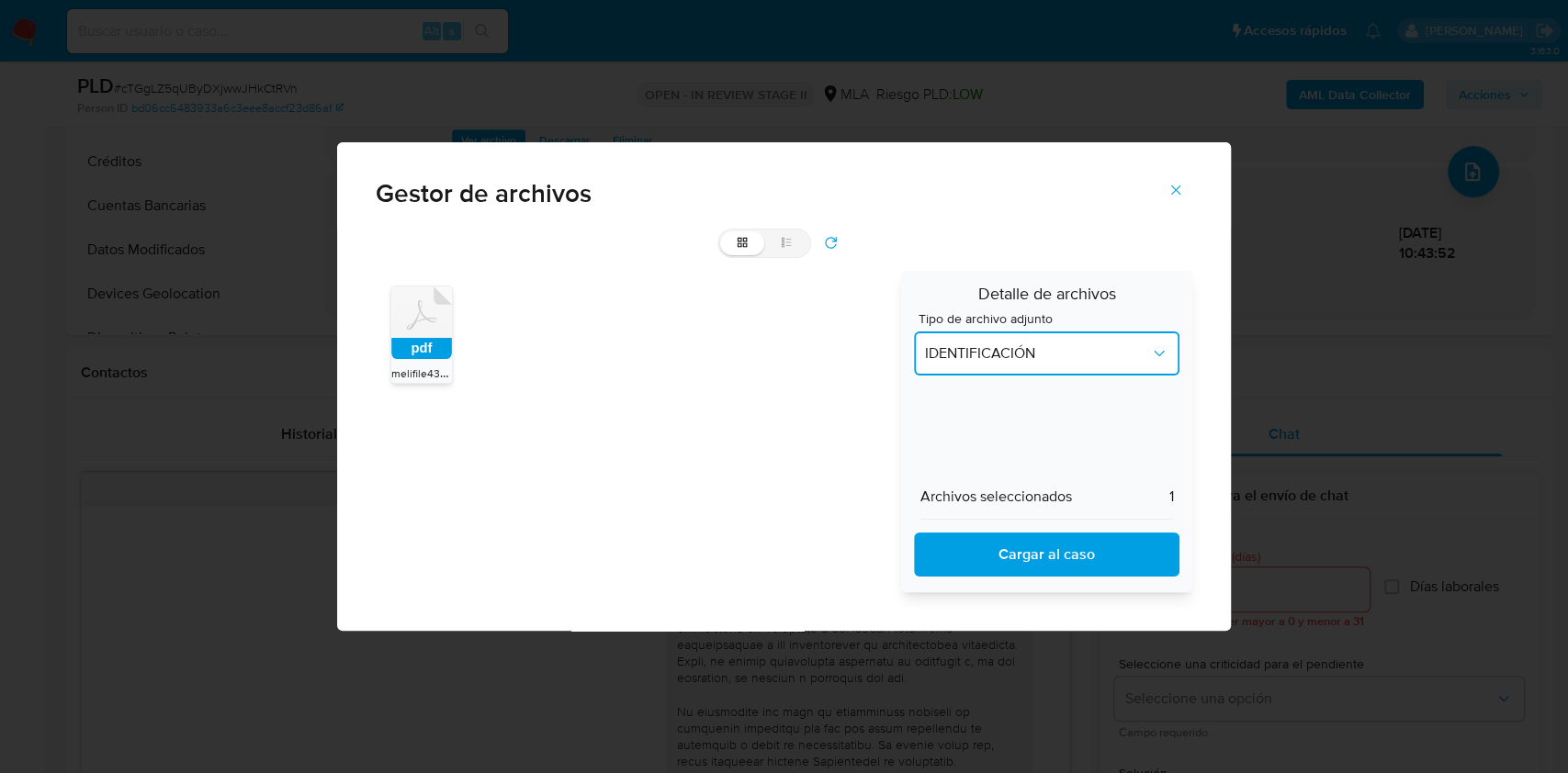
click at [1009, 342] on button "IDENTIFICACIÓN" at bounding box center [1046, 353] width 266 height 44
click at [985, 434] on div "INGRESOS" at bounding box center [1040, 447] width 233 height 44
click at [1003, 558] on span "Cargar al caso" at bounding box center [1046, 555] width 218 height 41
click at [1169, 191] on icon "Cerrar" at bounding box center [1176, 190] width 17 height 17
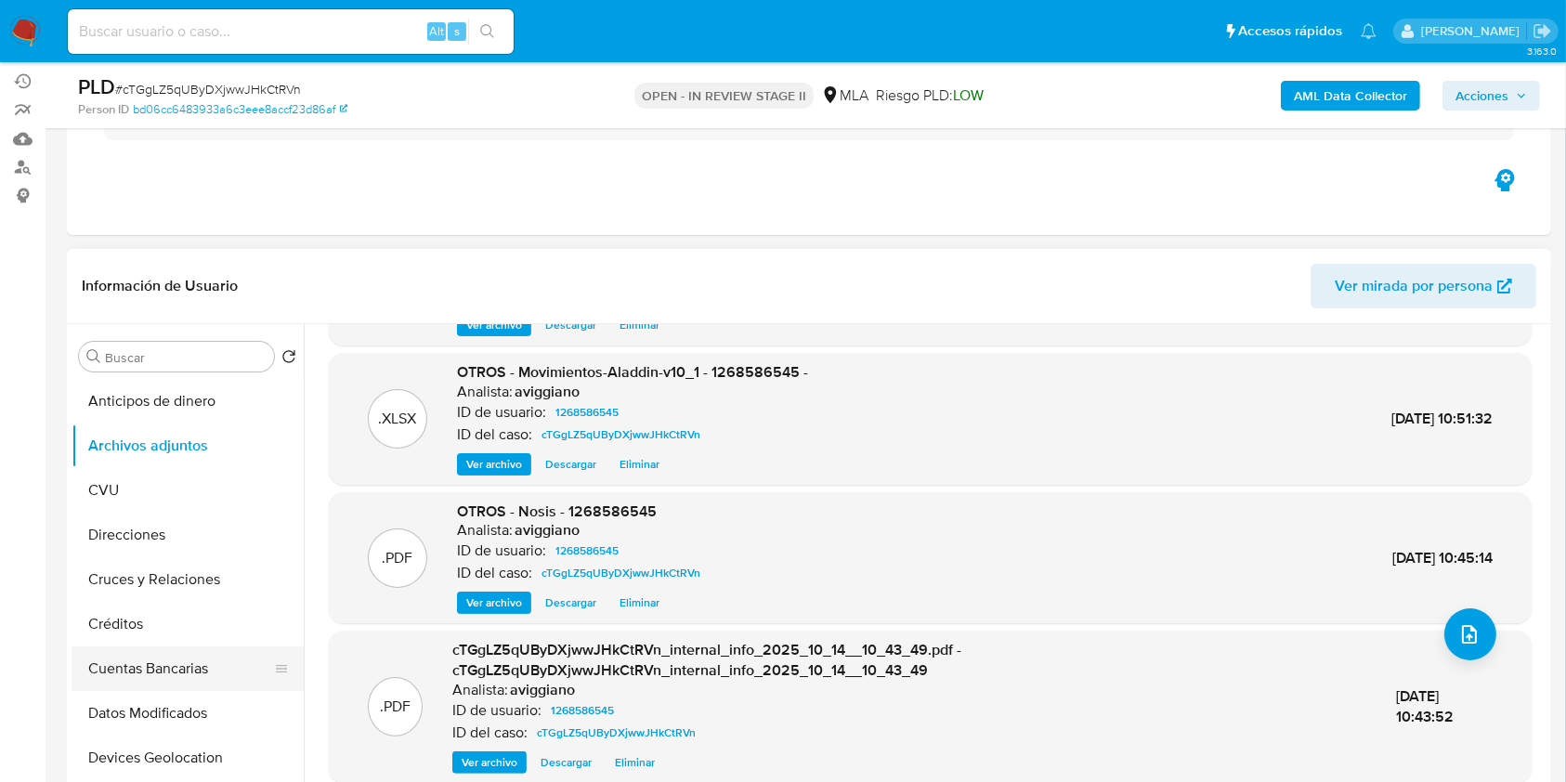
scroll to position [247, 0]
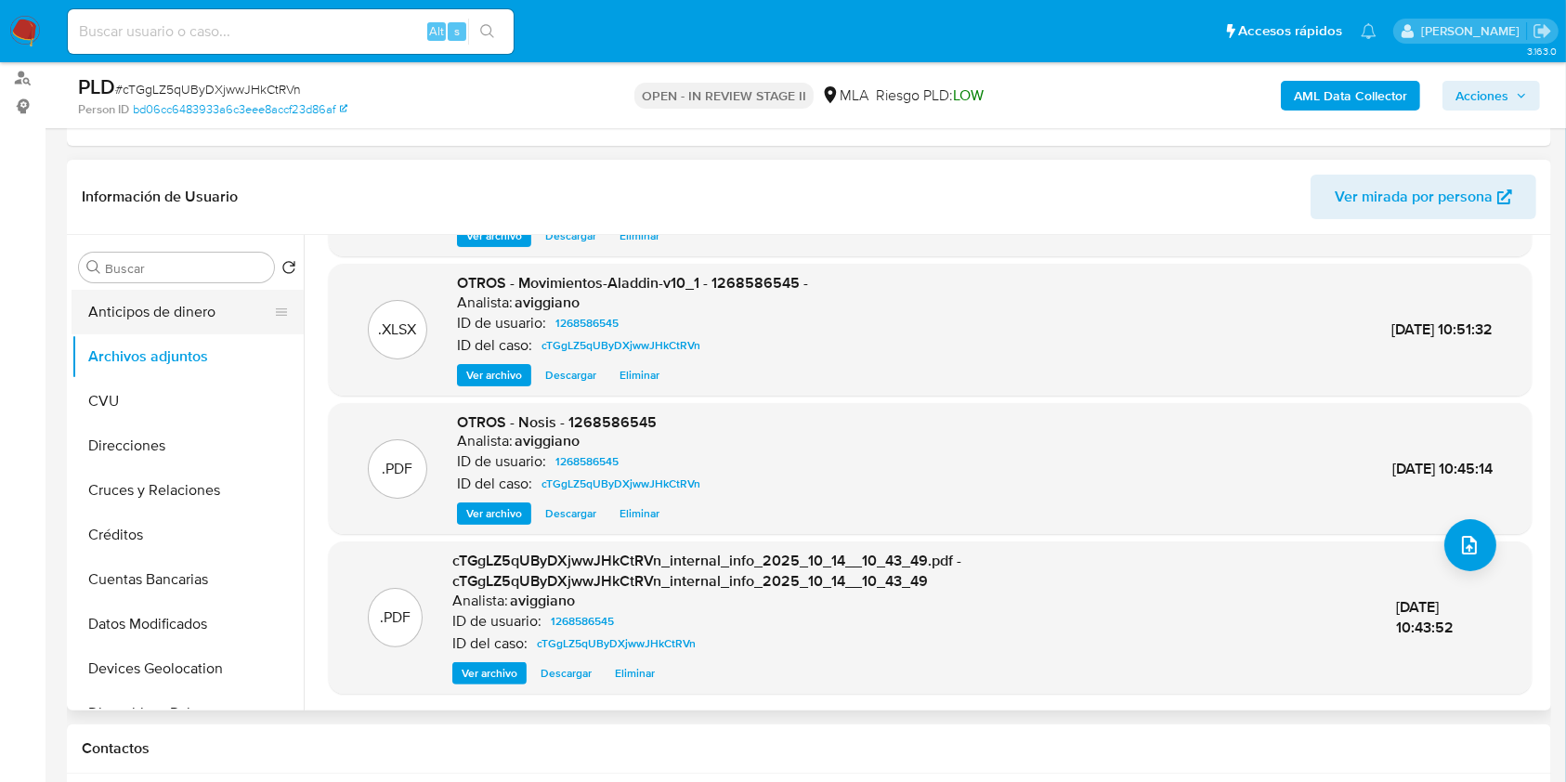
click at [253, 324] on button "Anticipos de dinero" at bounding box center [180, 312] width 217 height 45
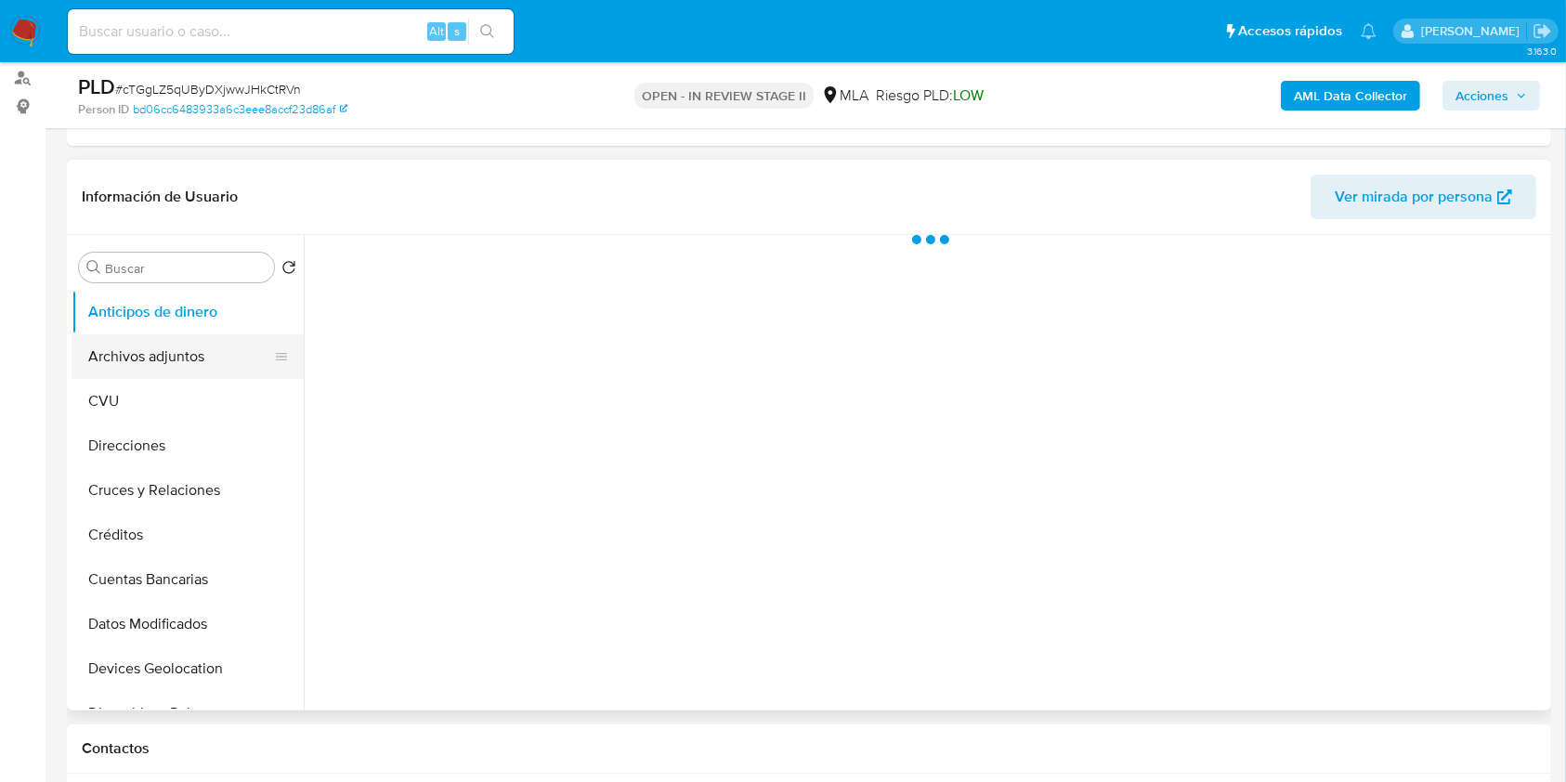
click at [229, 353] on button "Archivos adjuntos" at bounding box center [180, 356] width 217 height 45
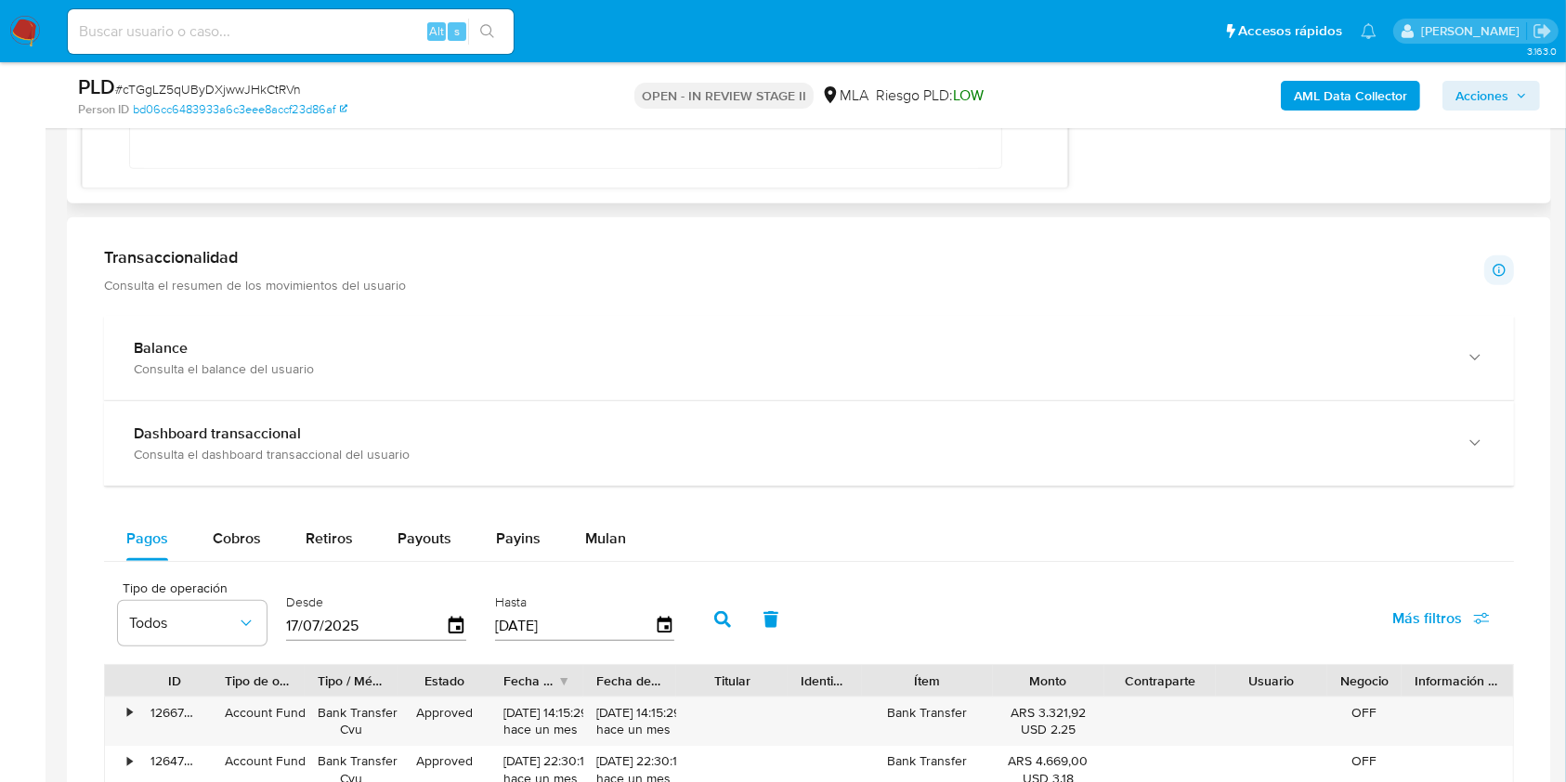
scroll to position [1238, 0]
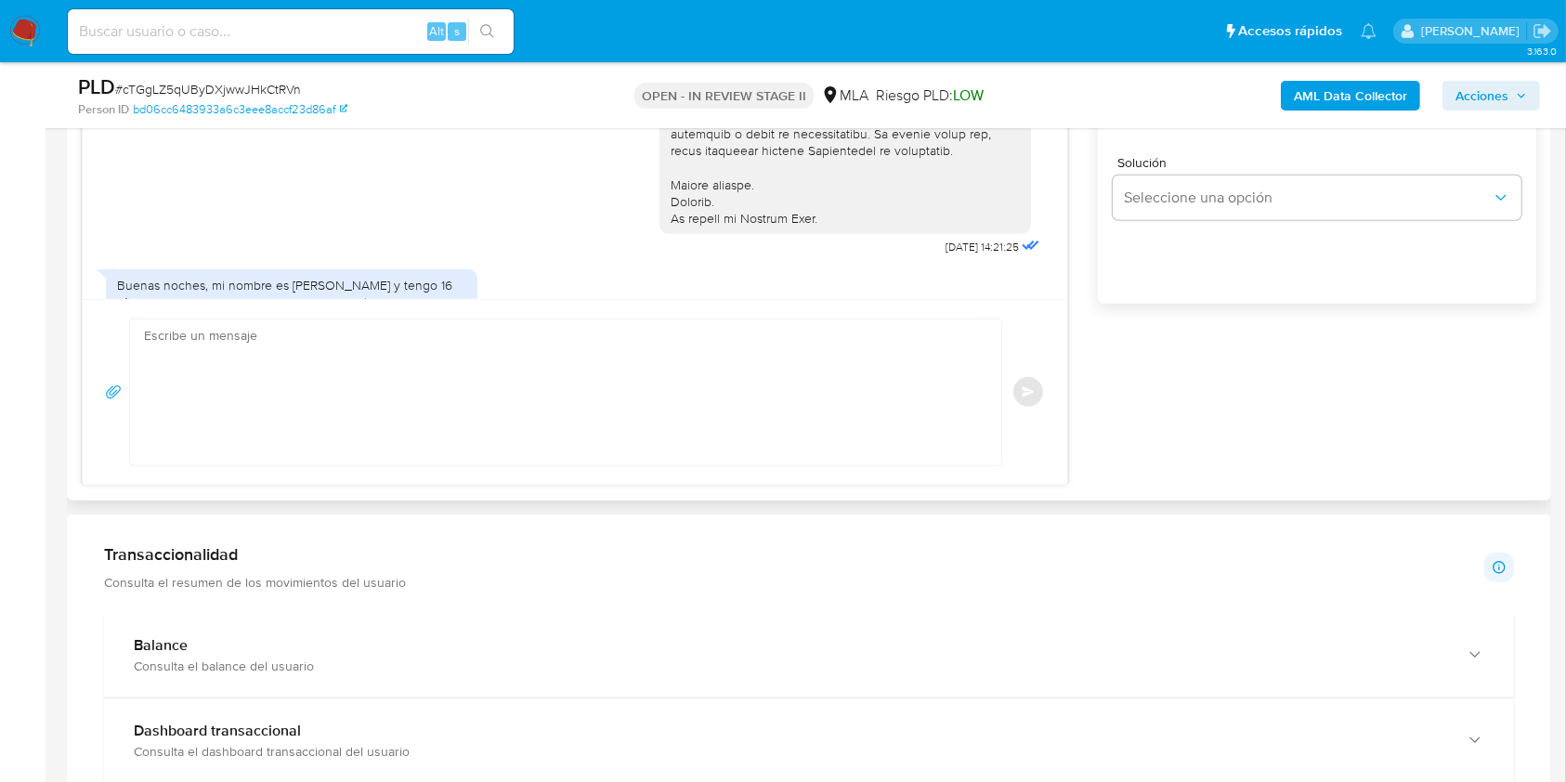
click at [709, 375] on textarea at bounding box center [561, 393] width 834 height 146
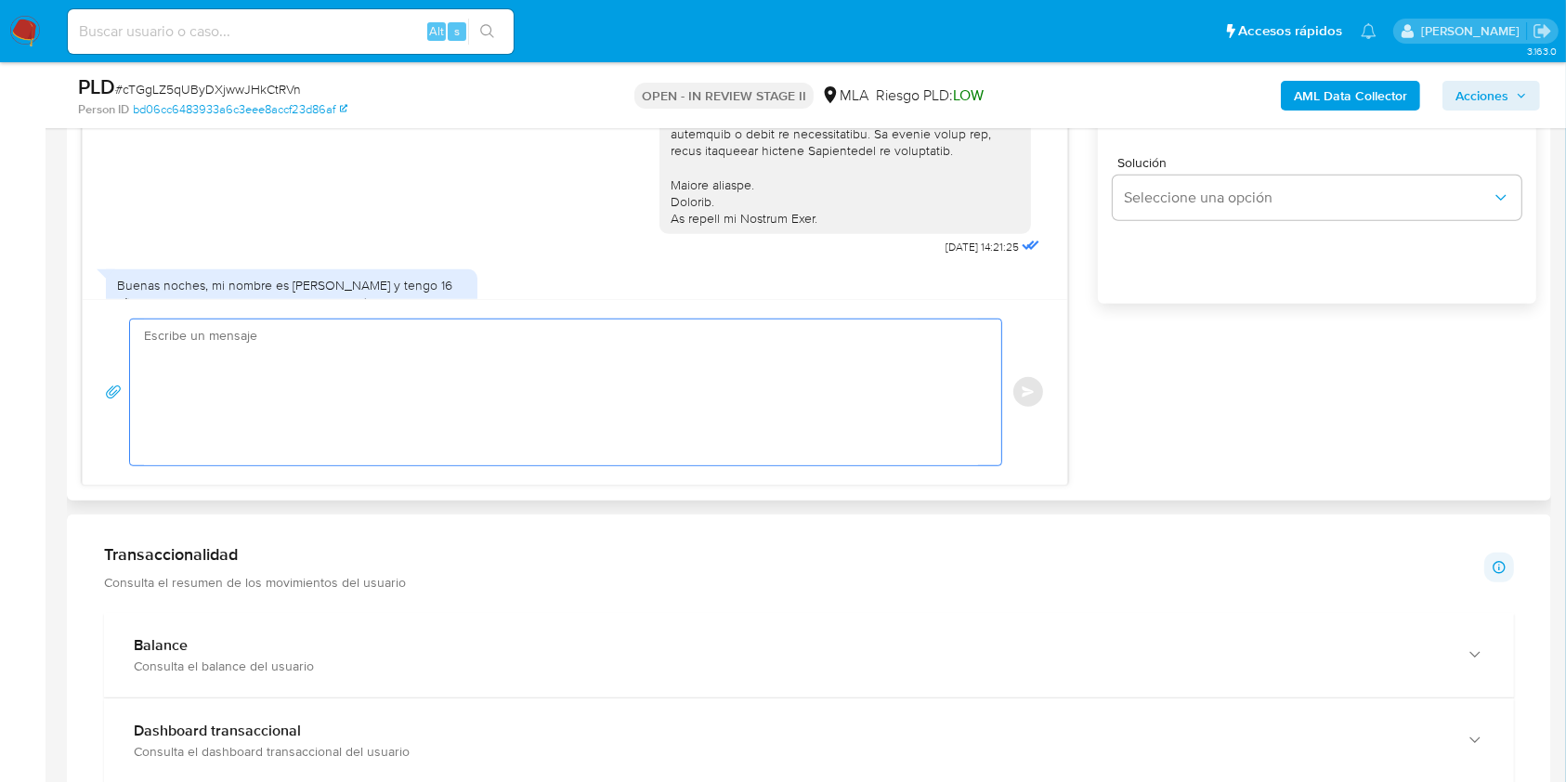
paste textarea "Hola, Muchas gracias por la respuesta. Analizamos tu caso y notamos que la info…"
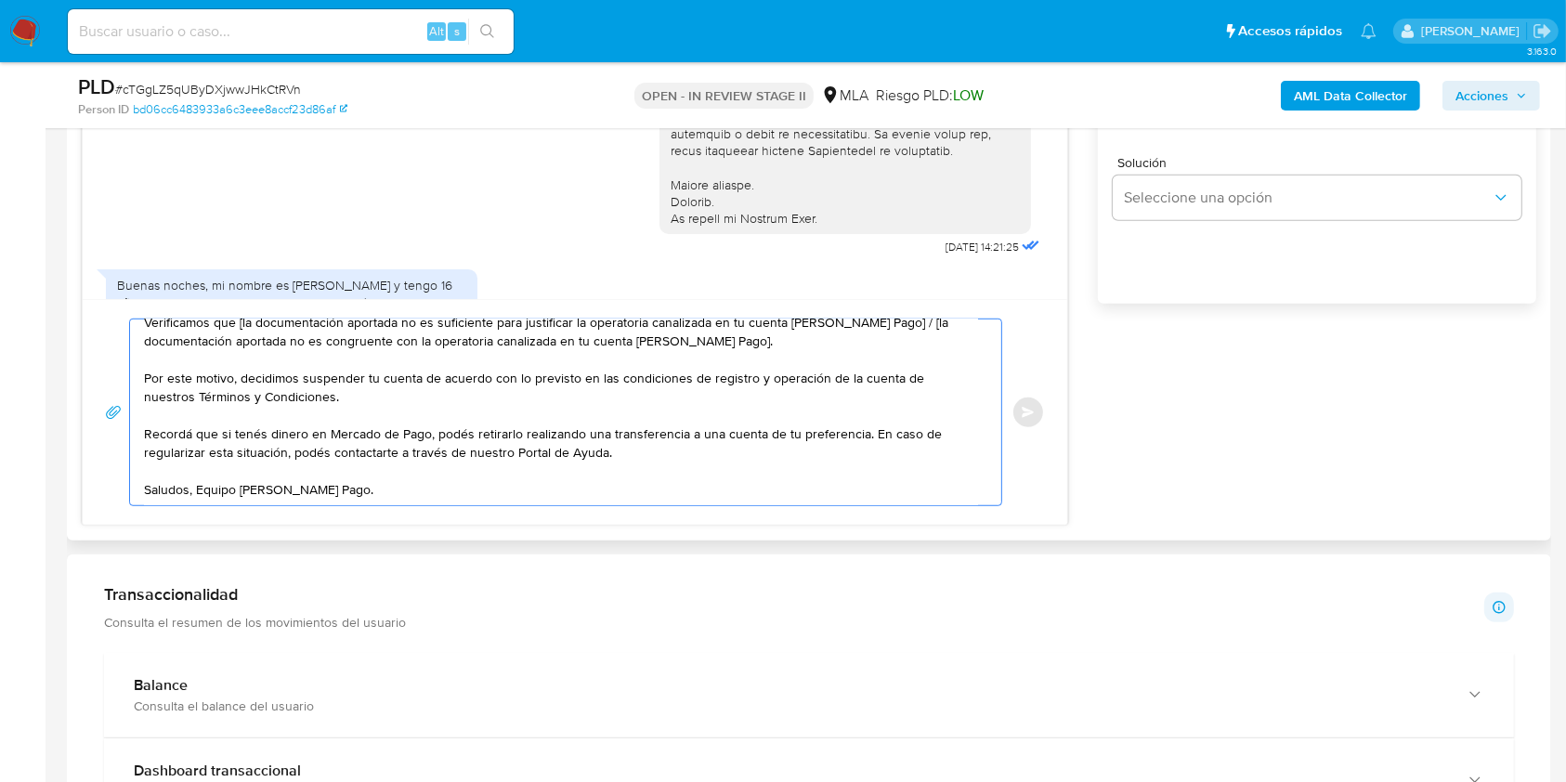
scroll to position [0, 0]
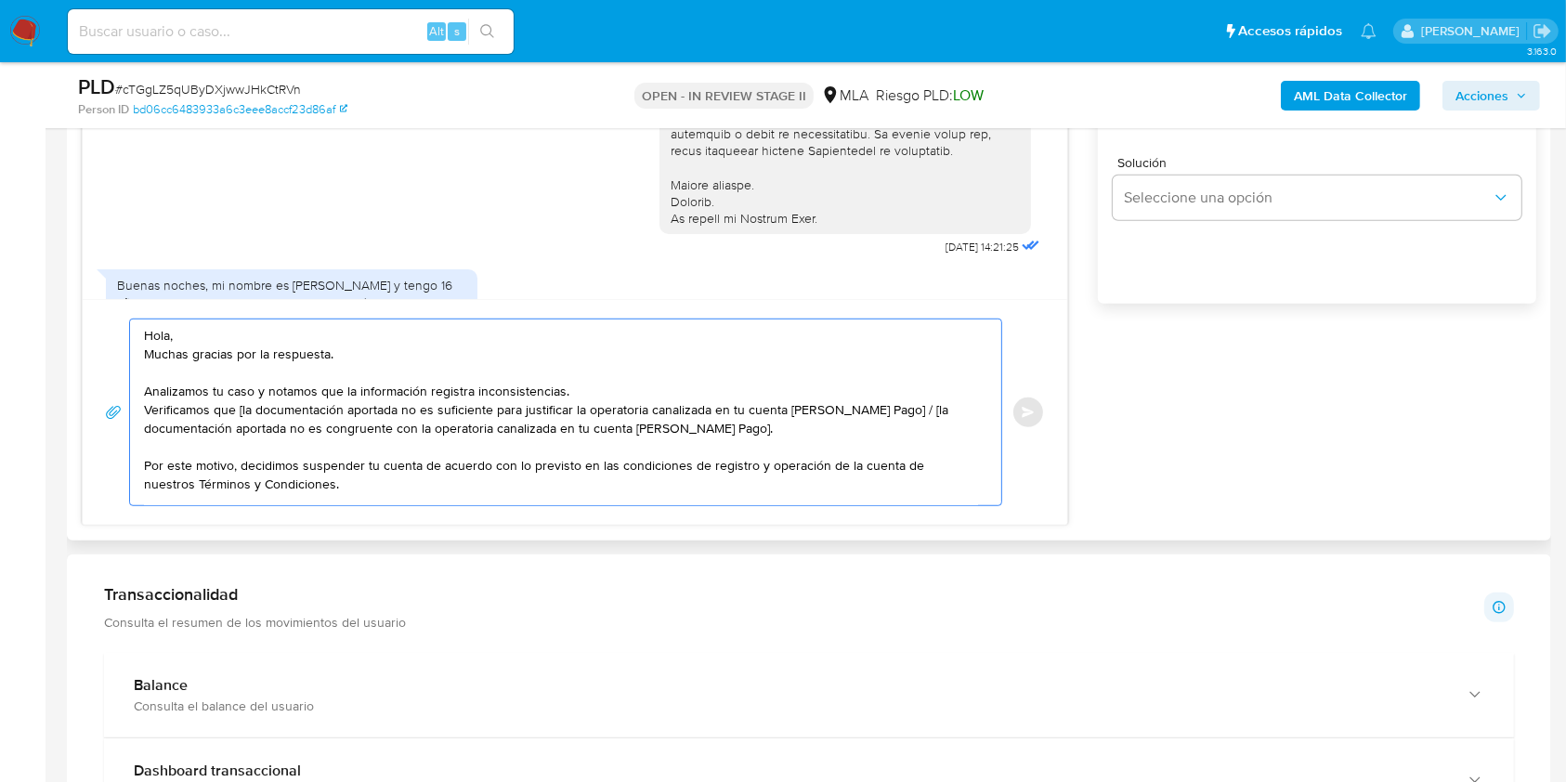
click at [242, 410] on textarea "Hola, Muchas gracias por la respuesta. Analizamos tu caso y notamos que la info…" at bounding box center [561, 413] width 834 height 186
drag, startPoint x: 883, startPoint y: 413, endPoint x: 732, endPoint y: 436, distance: 153.0
click at [732, 436] on textarea "Hola, Muchas gracias por la respuesta. Analizamos tu caso y notamos que la info…" at bounding box center [561, 413] width 834 height 186
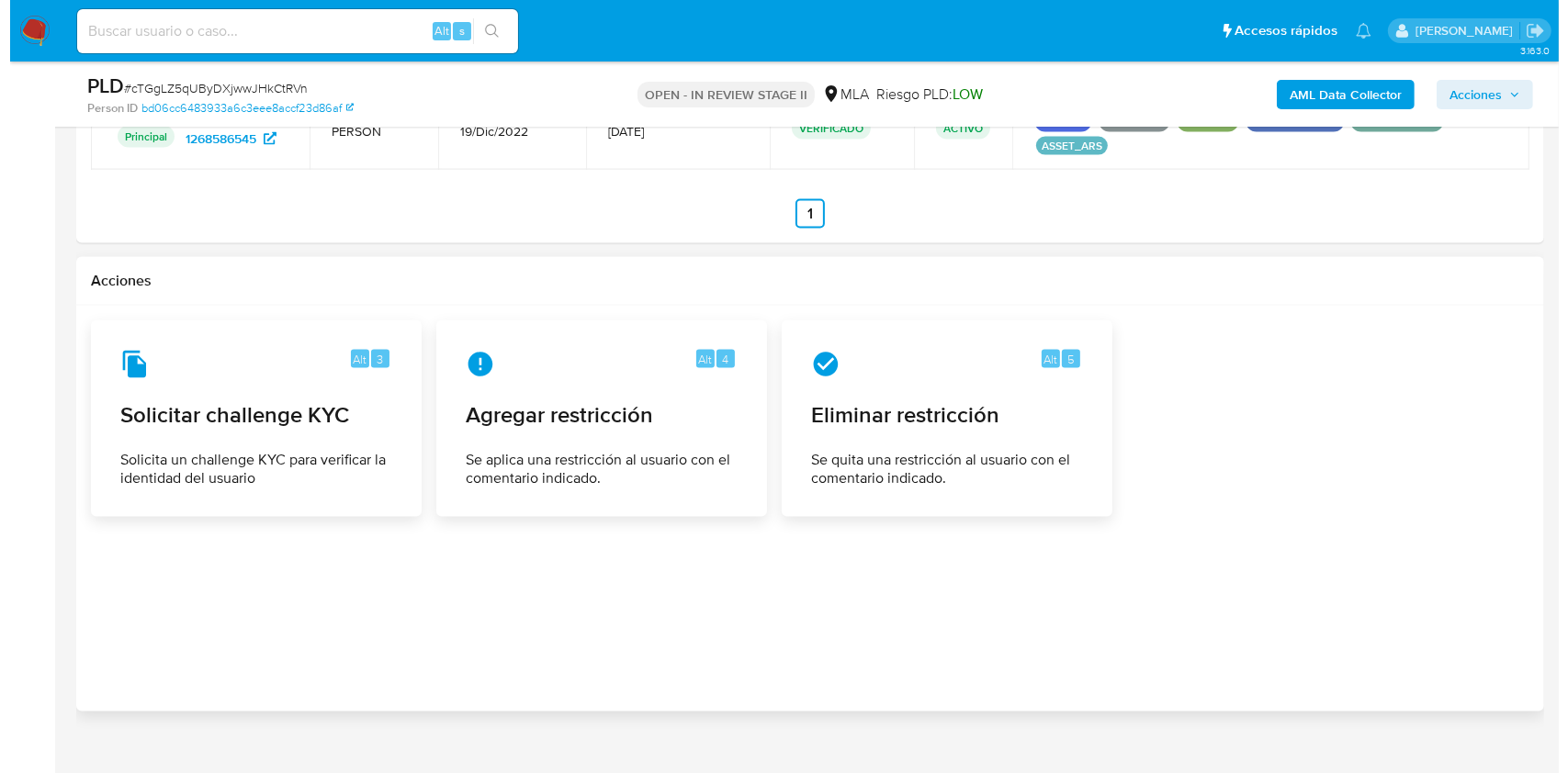
scroll to position [2886, 0]
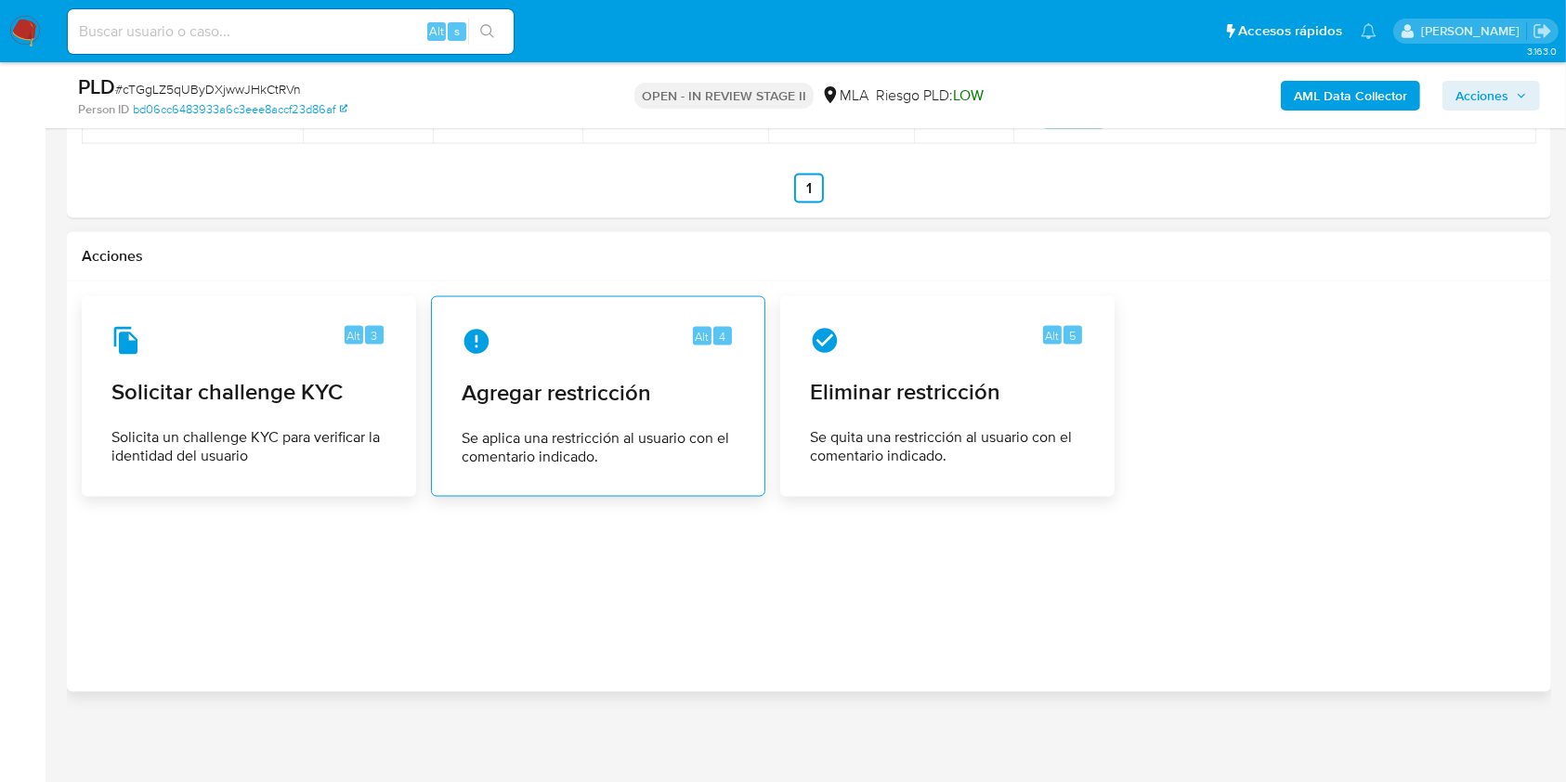
type textarea "Hola, Muchas gracias por la respuesta. Analizamos tu caso y notamos que la info…"
click at [652, 435] on span "Se aplica una restricción al usuario con el comentario indicado." at bounding box center [598, 447] width 273 height 37
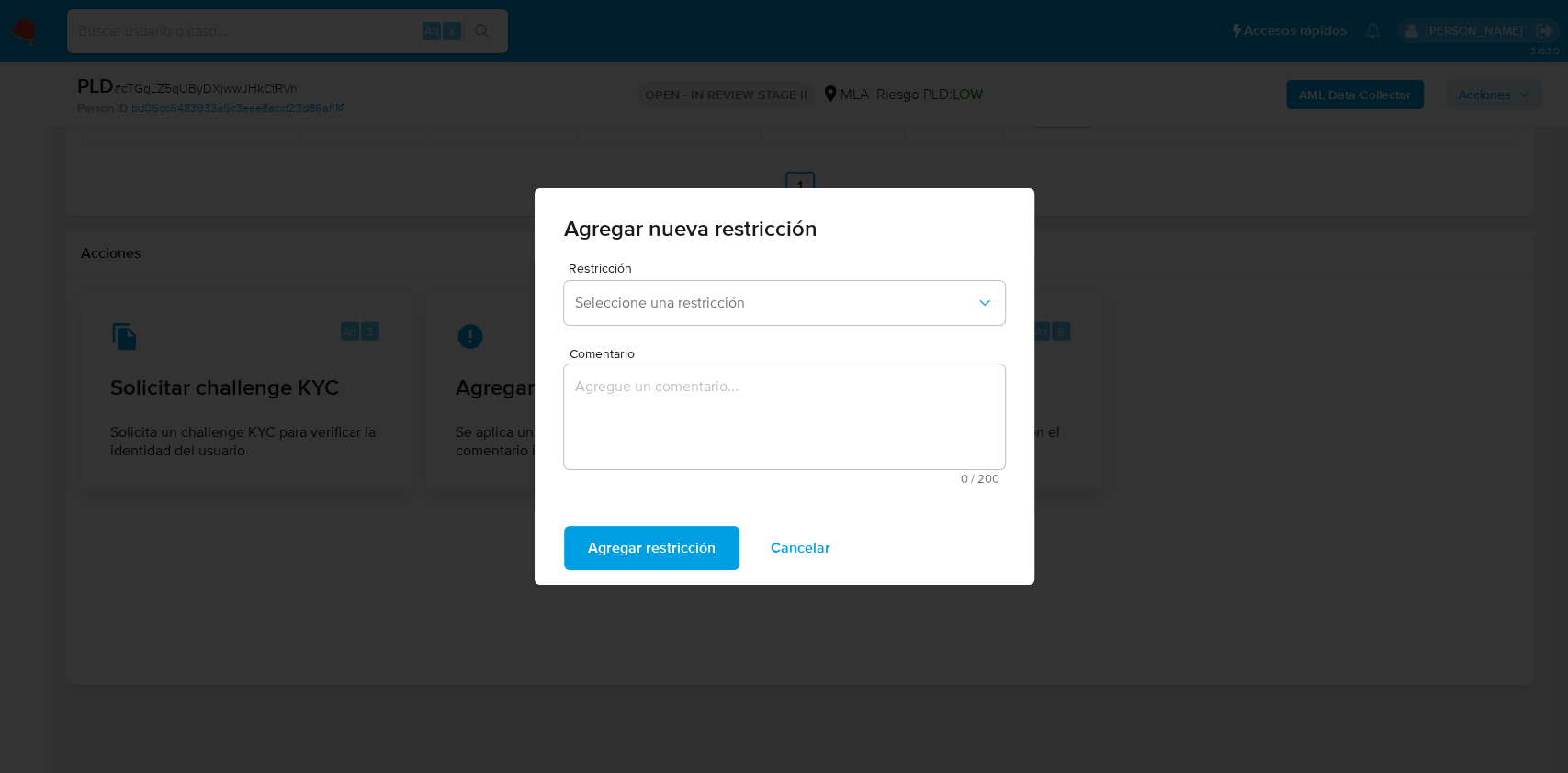
click at [680, 277] on div "Restricción Seleccione una restricción" at bounding box center [784, 298] width 441 height 71
click at [679, 301] on span "Seleccione una restricción" at bounding box center [774, 302] width 400 height 19
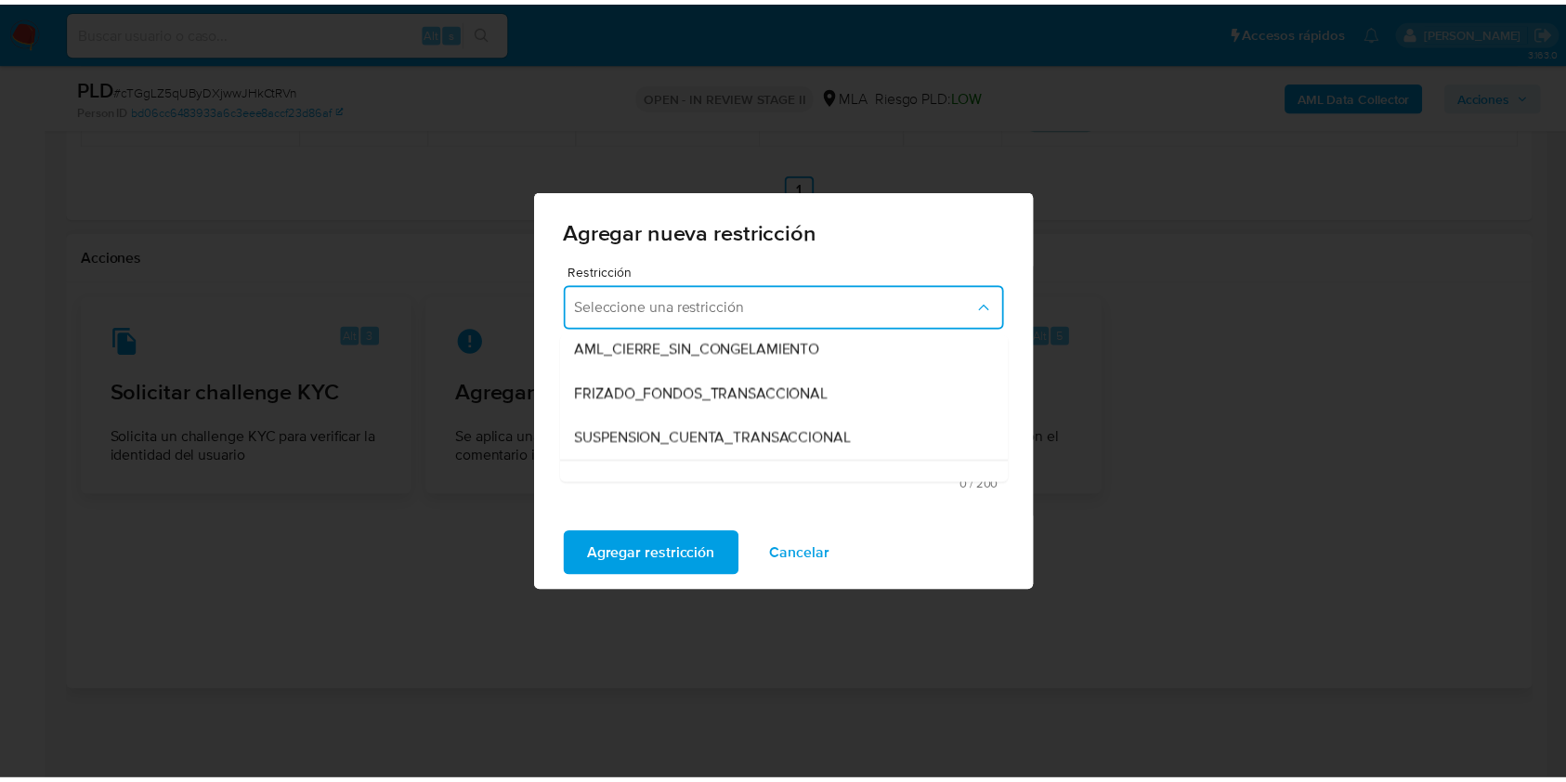
scroll to position [223, 0]
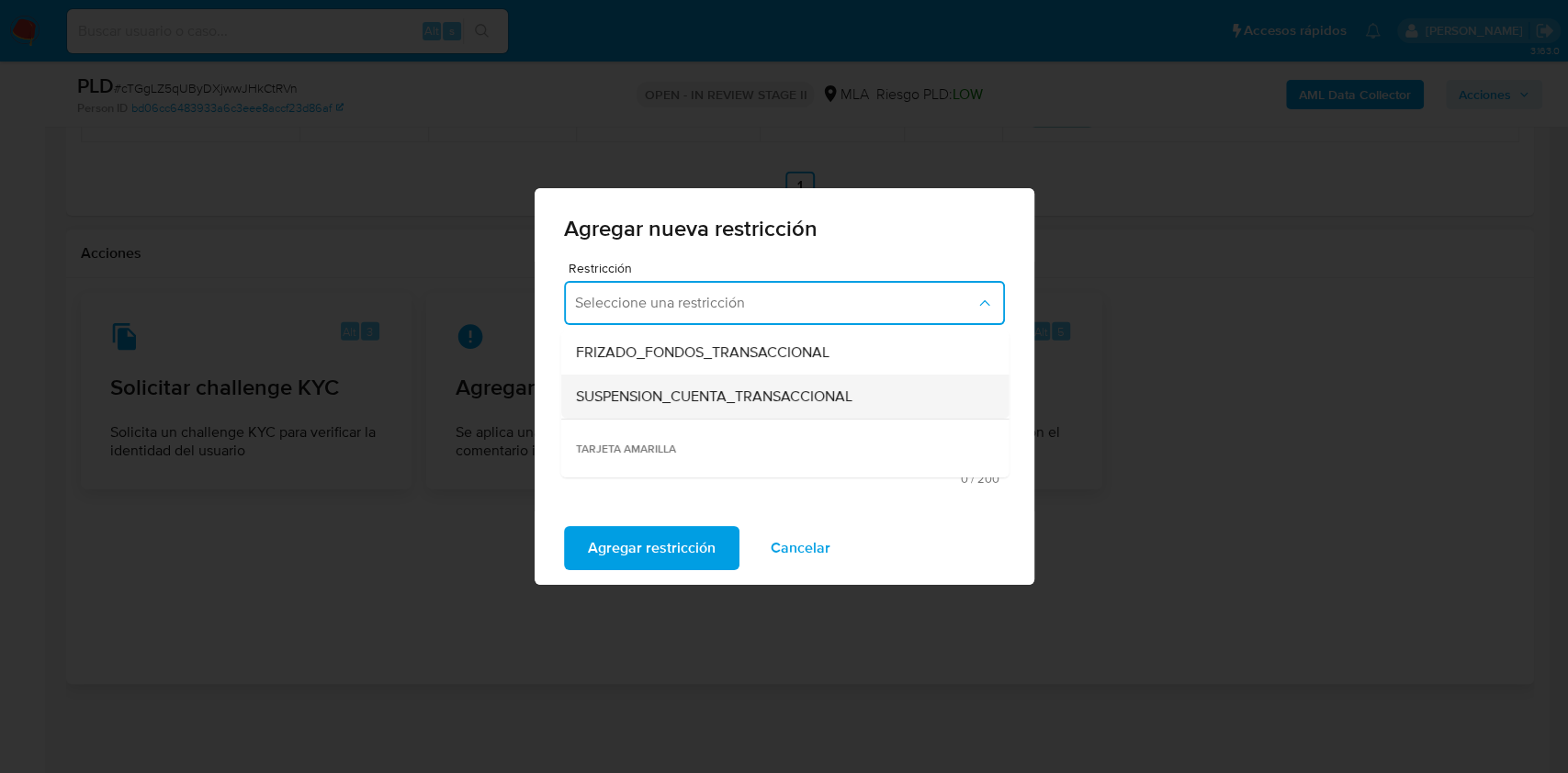
click at [797, 387] on span "SUSPENSION_CUENTA_TRANSACCIONAL" at bounding box center [713, 396] width 277 height 19
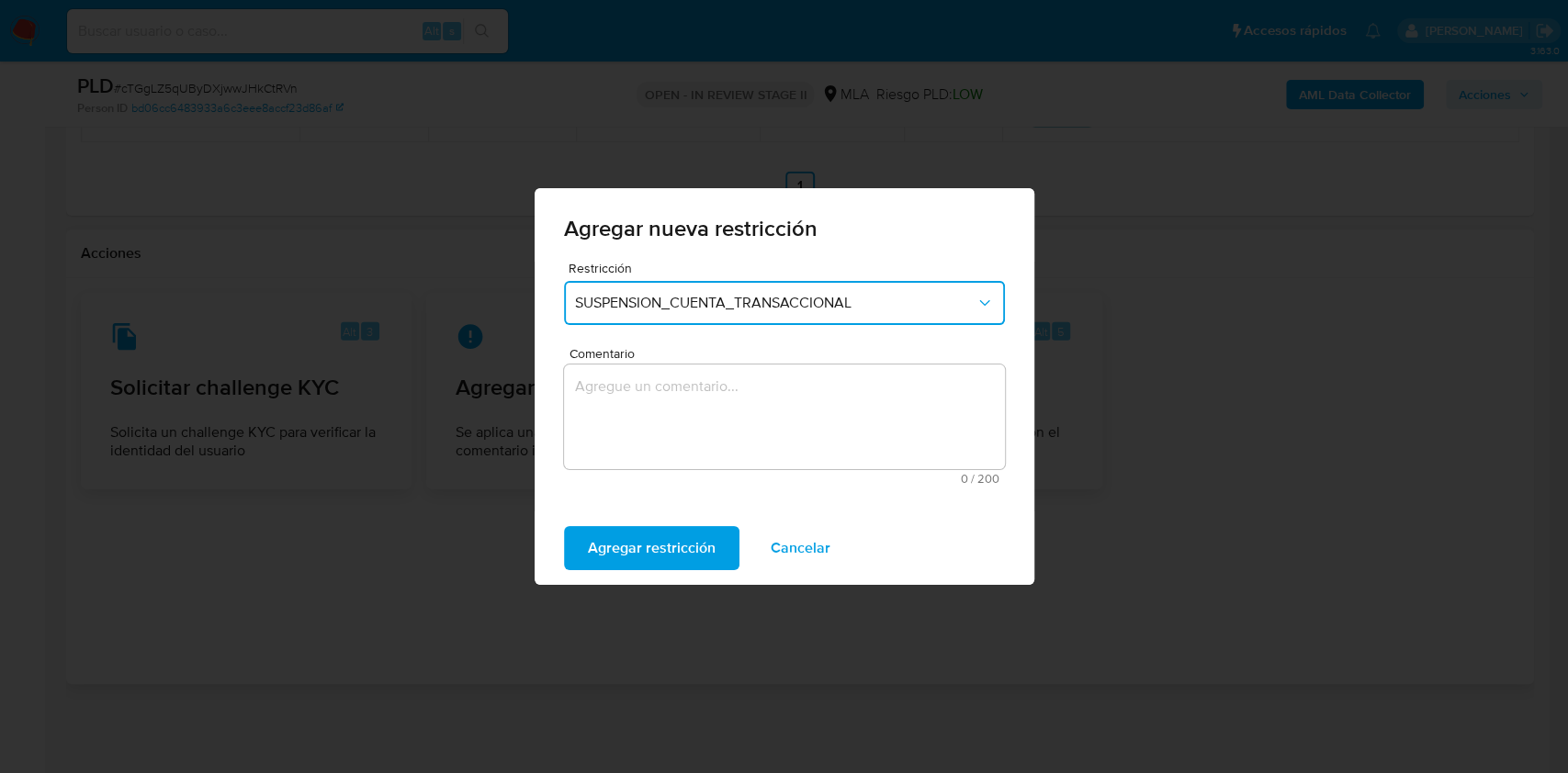
click at [764, 407] on textarea "Comentario" at bounding box center [784, 417] width 441 height 105
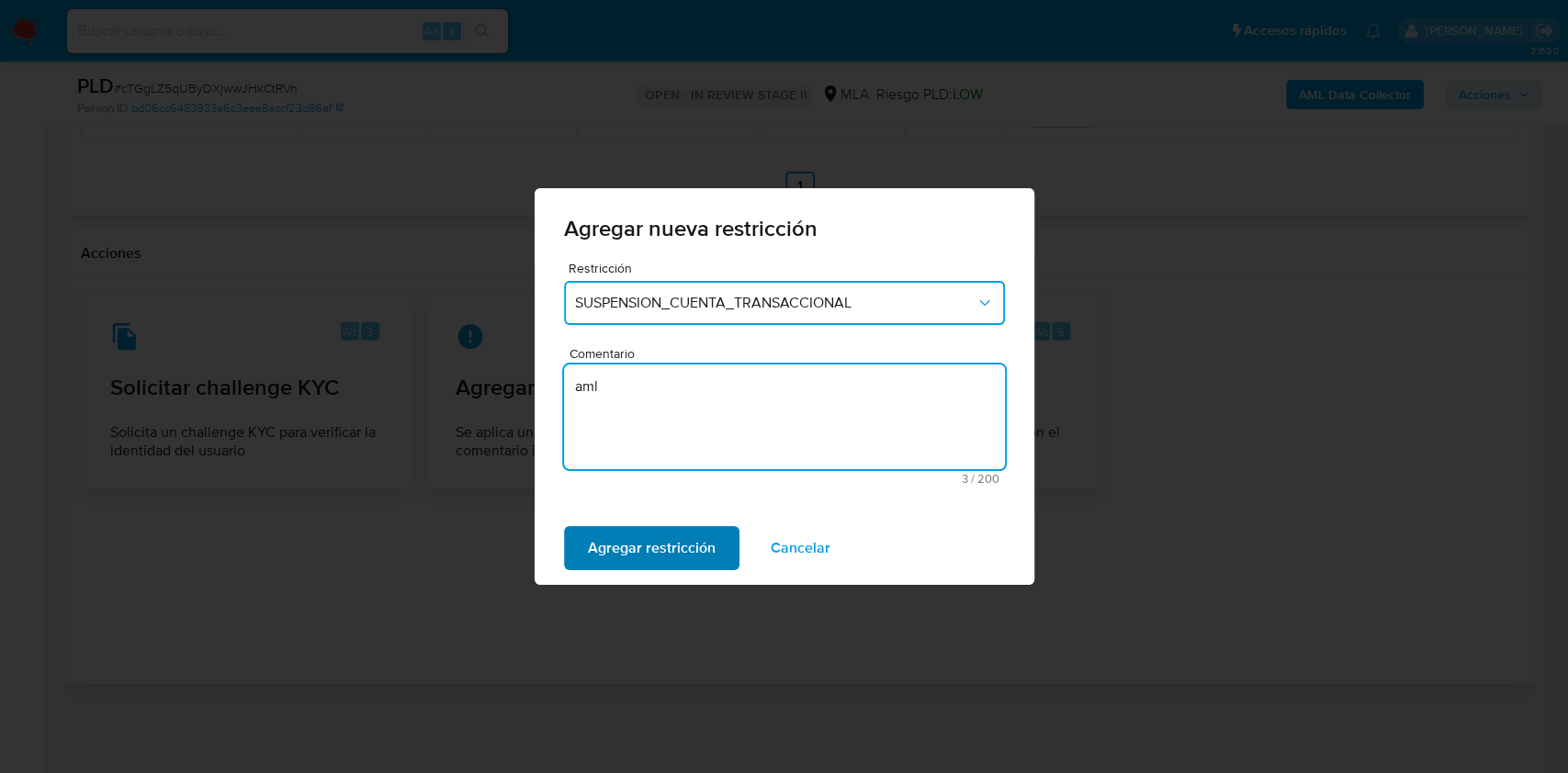
type textarea "aml"
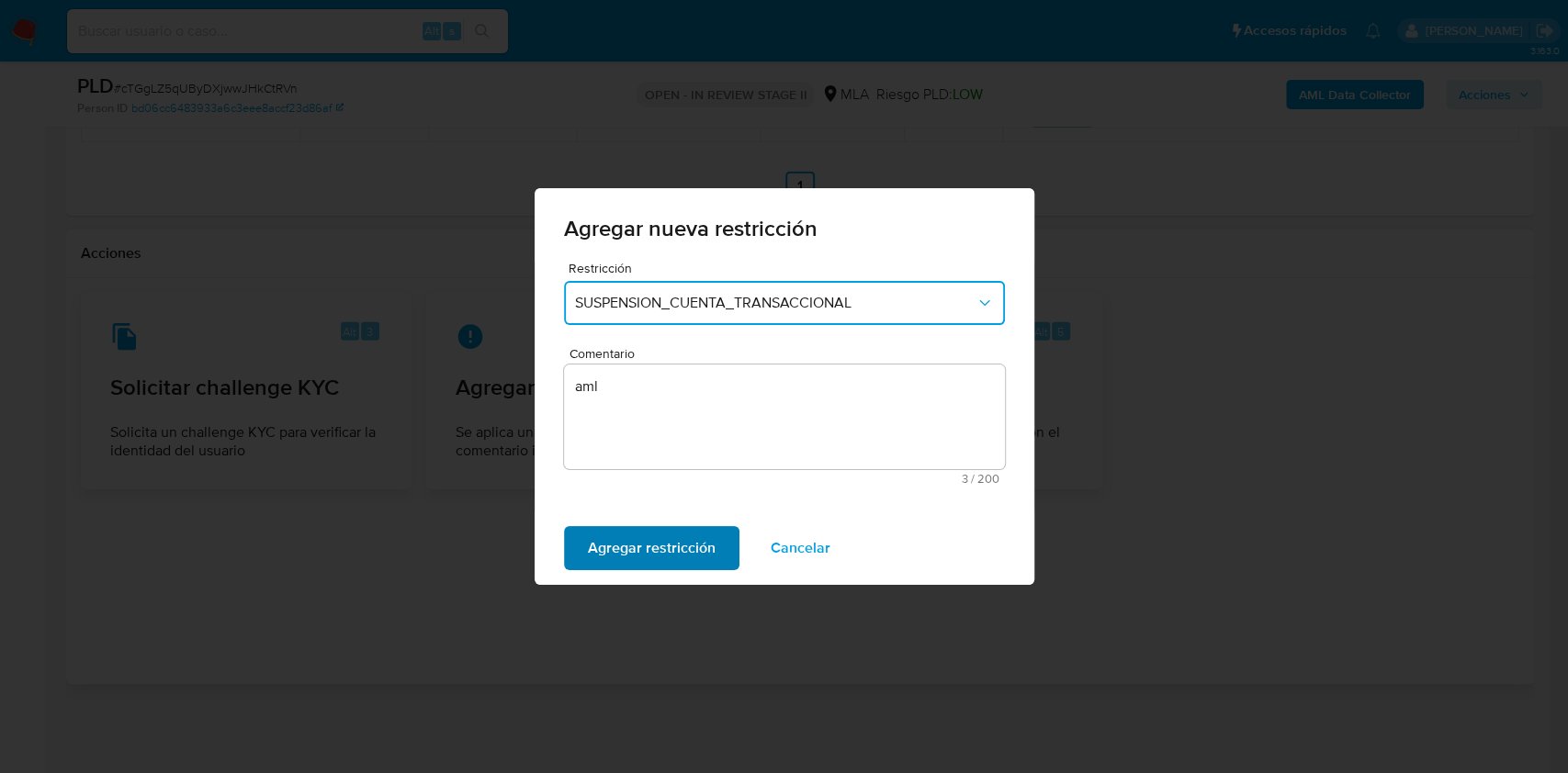
click at [735, 547] on button "Agregar restricción" at bounding box center [651, 548] width 175 height 44
click at [617, 568] on span "Confirmar" at bounding box center [620, 548] width 66 height 41
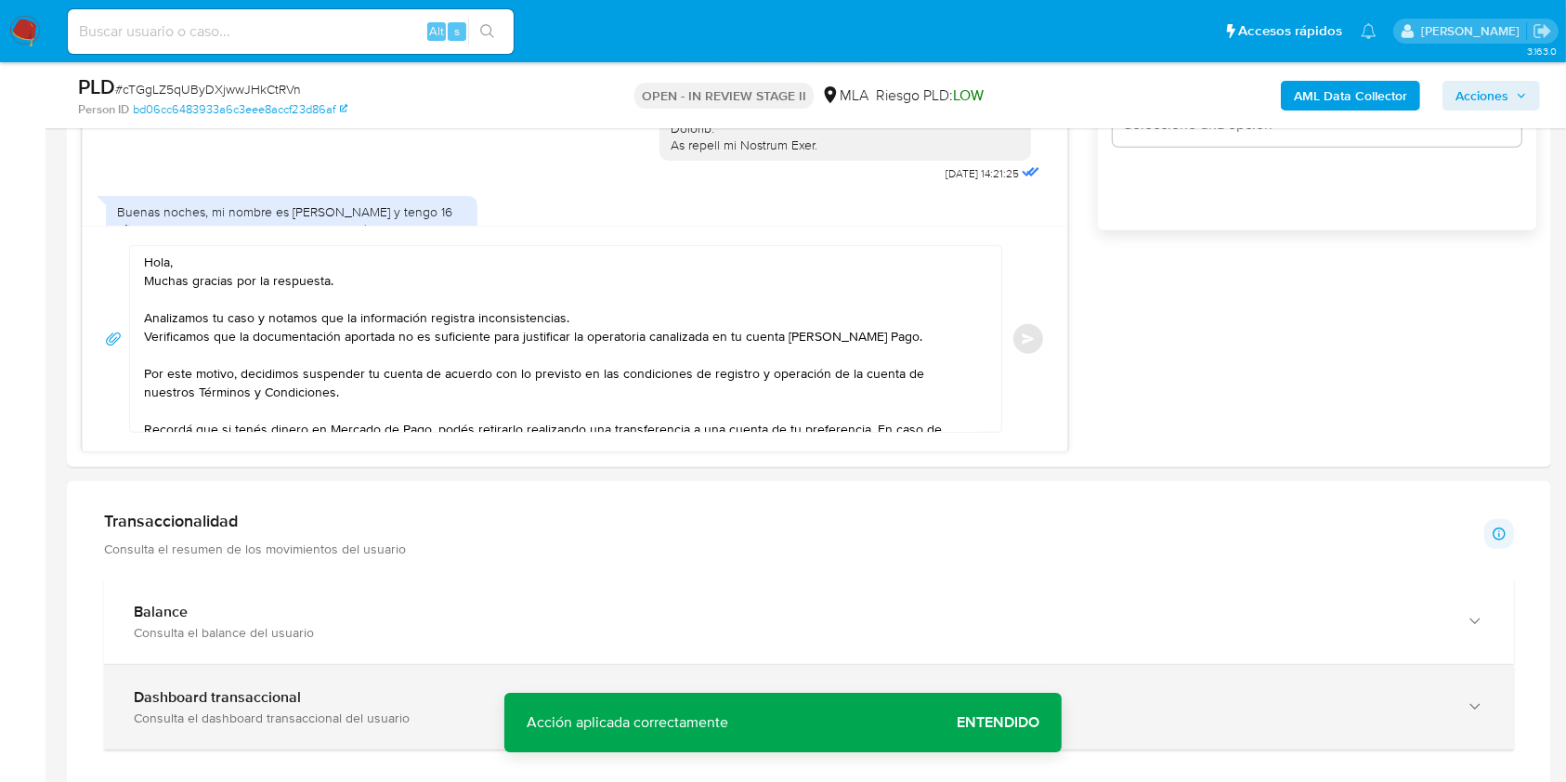
scroll to position [1063, 0]
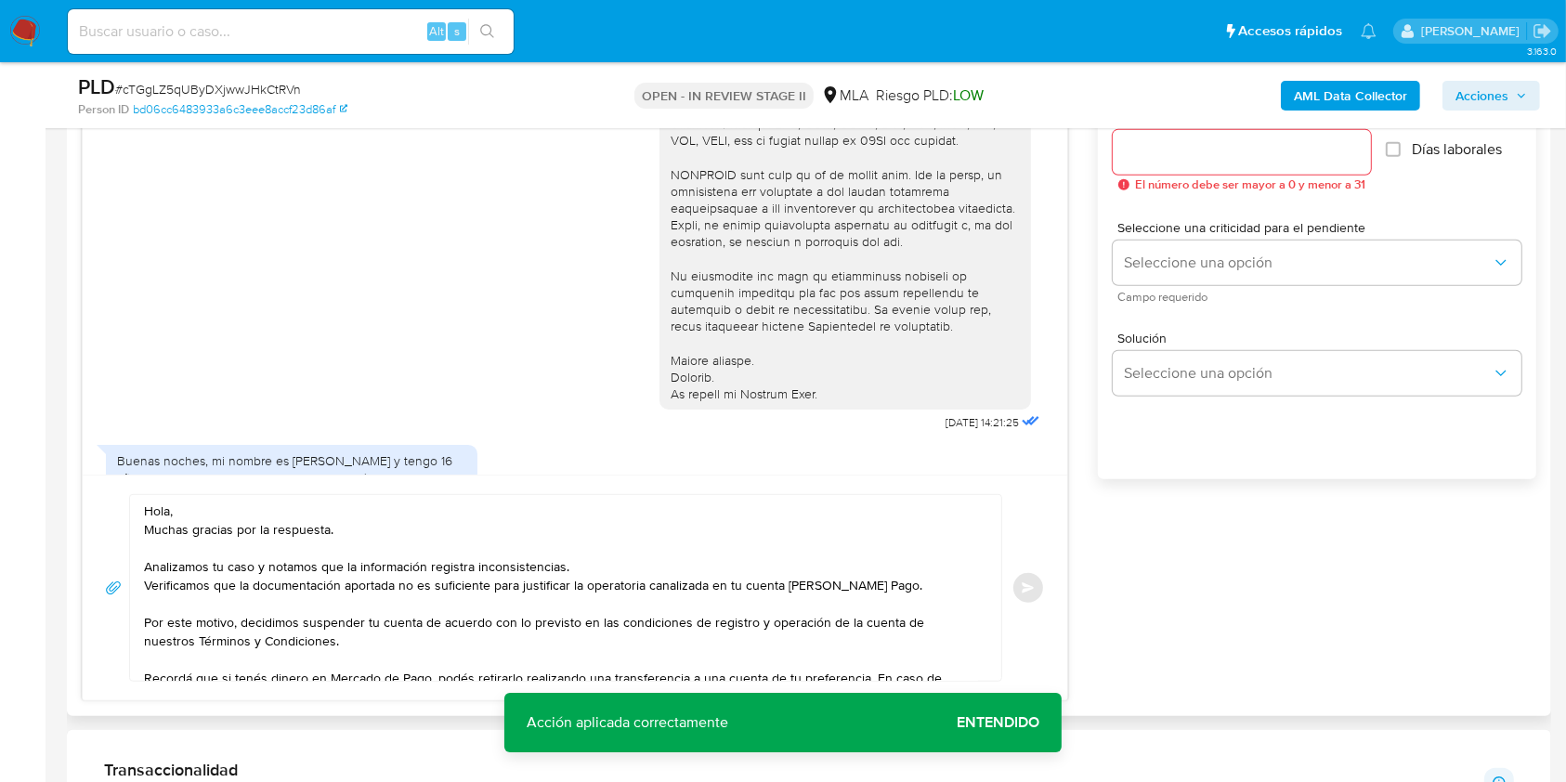
click at [1272, 166] on div at bounding box center [1242, 152] width 258 height 45
click at [1271, 164] on div at bounding box center [1242, 152] width 258 height 45
click at [1267, 160] on input "Esperar Respuesta (días)" at bounding box center [1242, 152] width 258 height 24
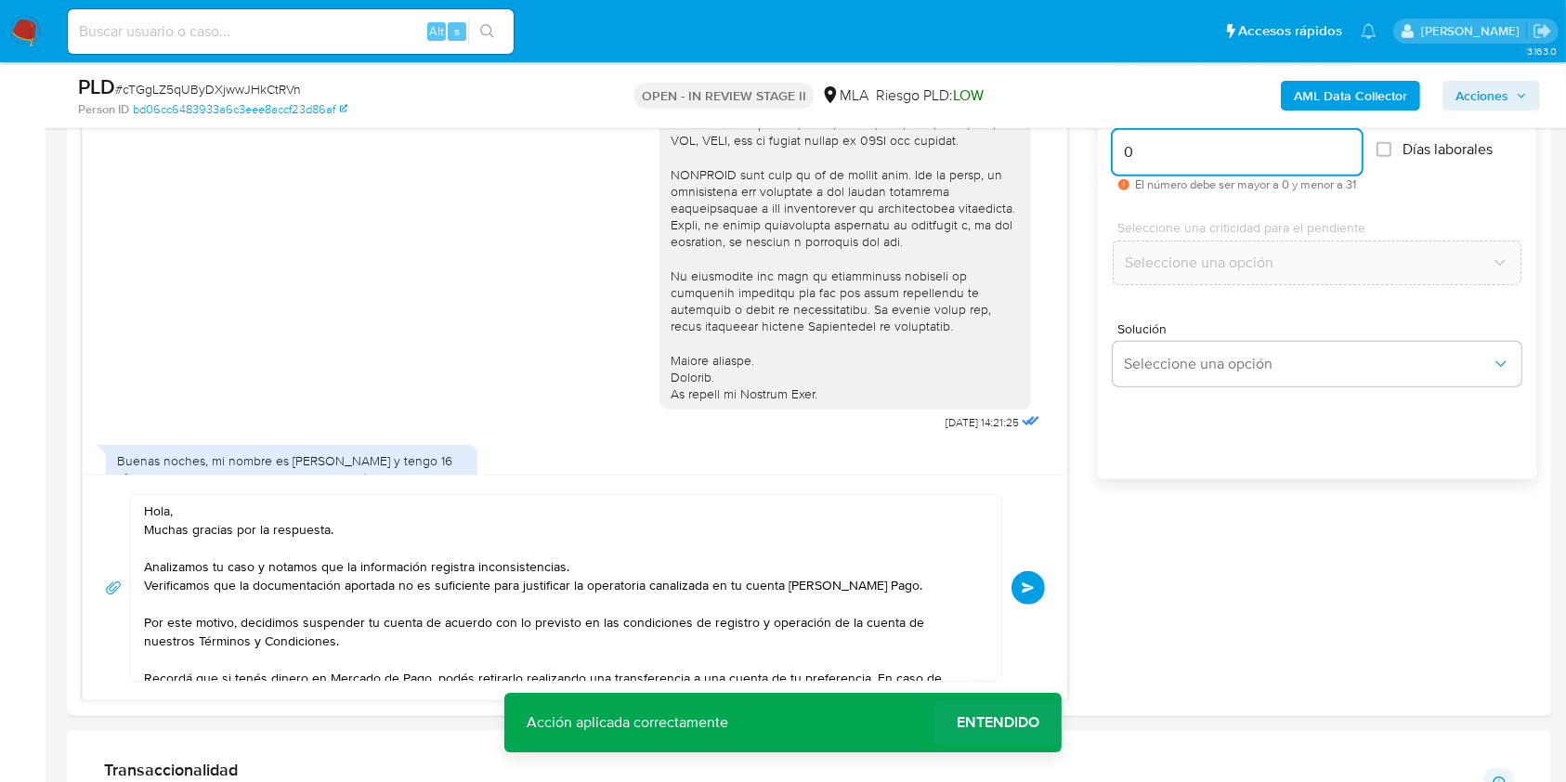
type input "0"
click at [990, 723] on span "Entendido" at bounding box center [998, 723] width 83 height 0
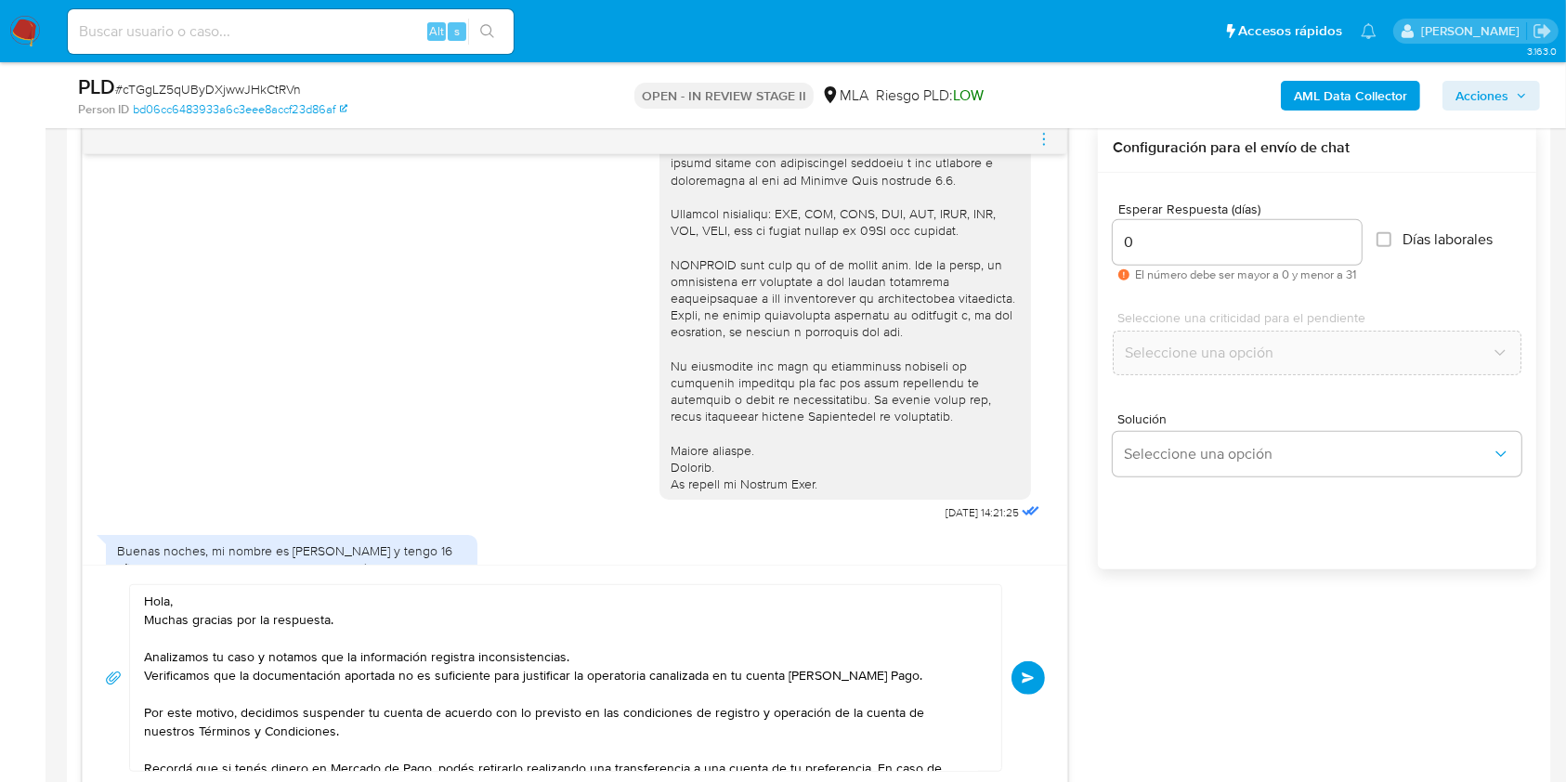
scroll to position [939, 0]
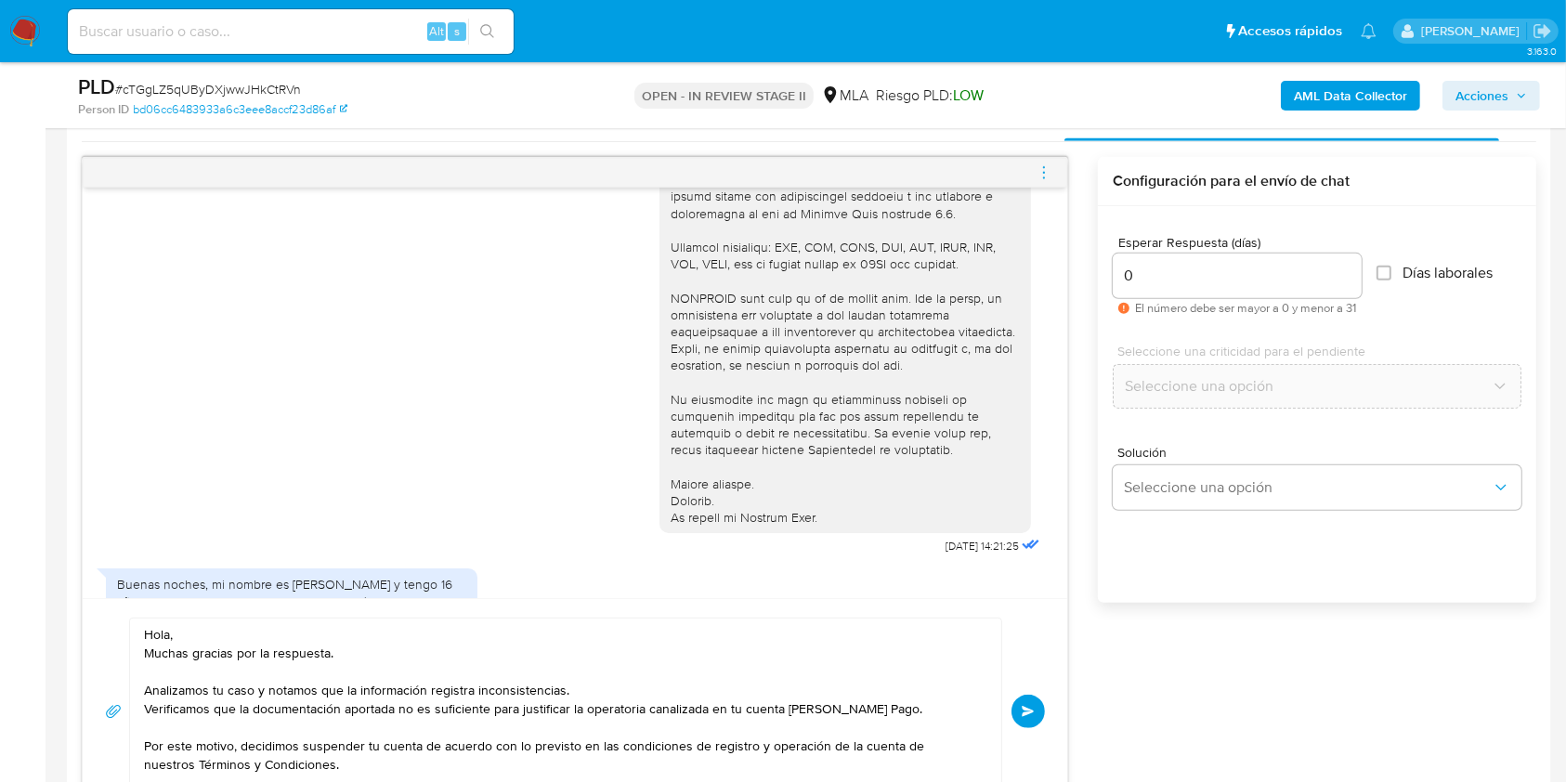
click at [1023, 706] on span "Enviar" at bounding box center [1028, 711] width 13 height 11
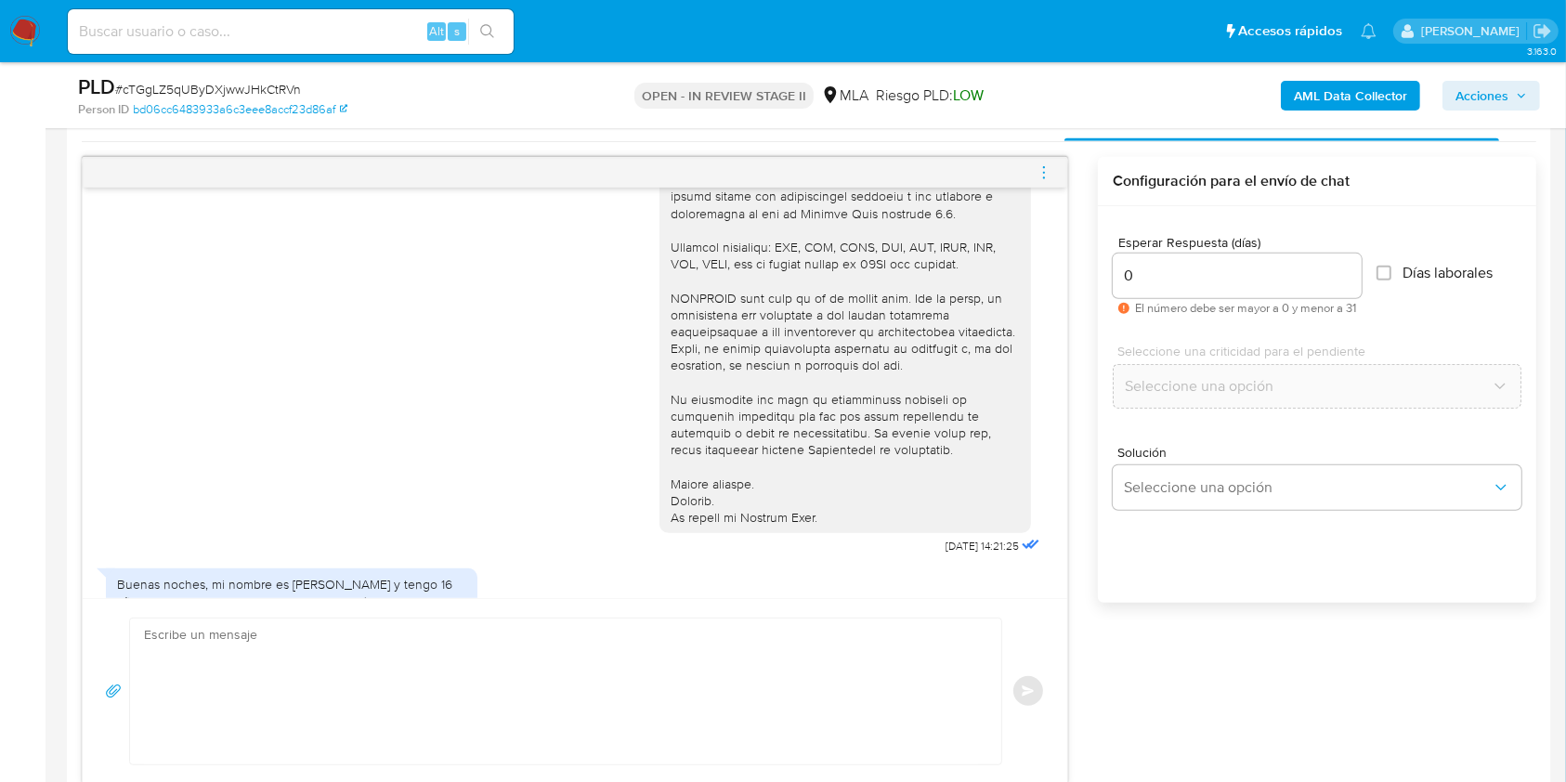
click at [1049, 172] on icon "menu-action" at bounding box center [1044, 172] width 17 height 17
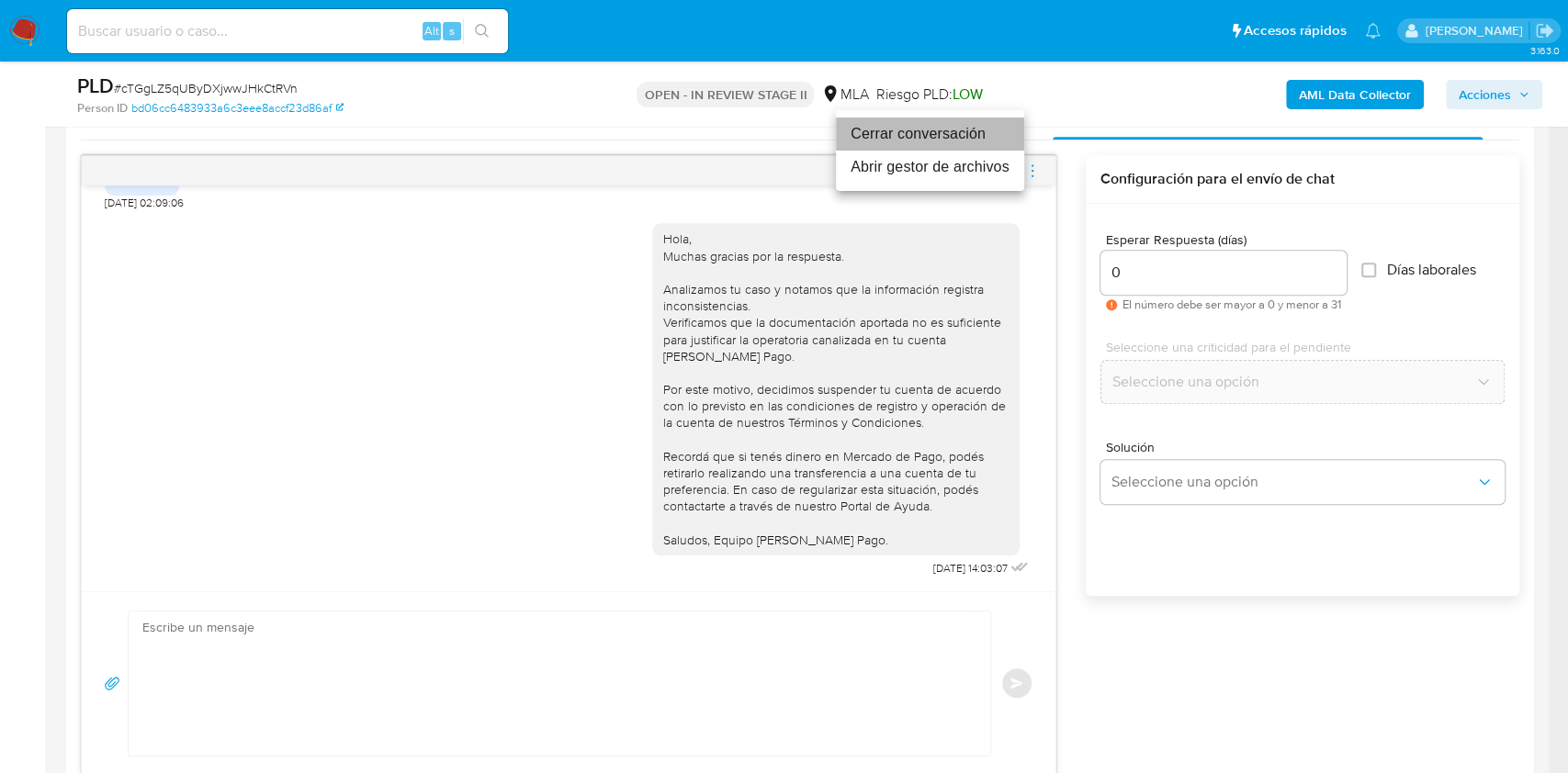
click at [859, 135] on li "Cerrar conversación" at bounding box center [929, 133] width 188 height 33
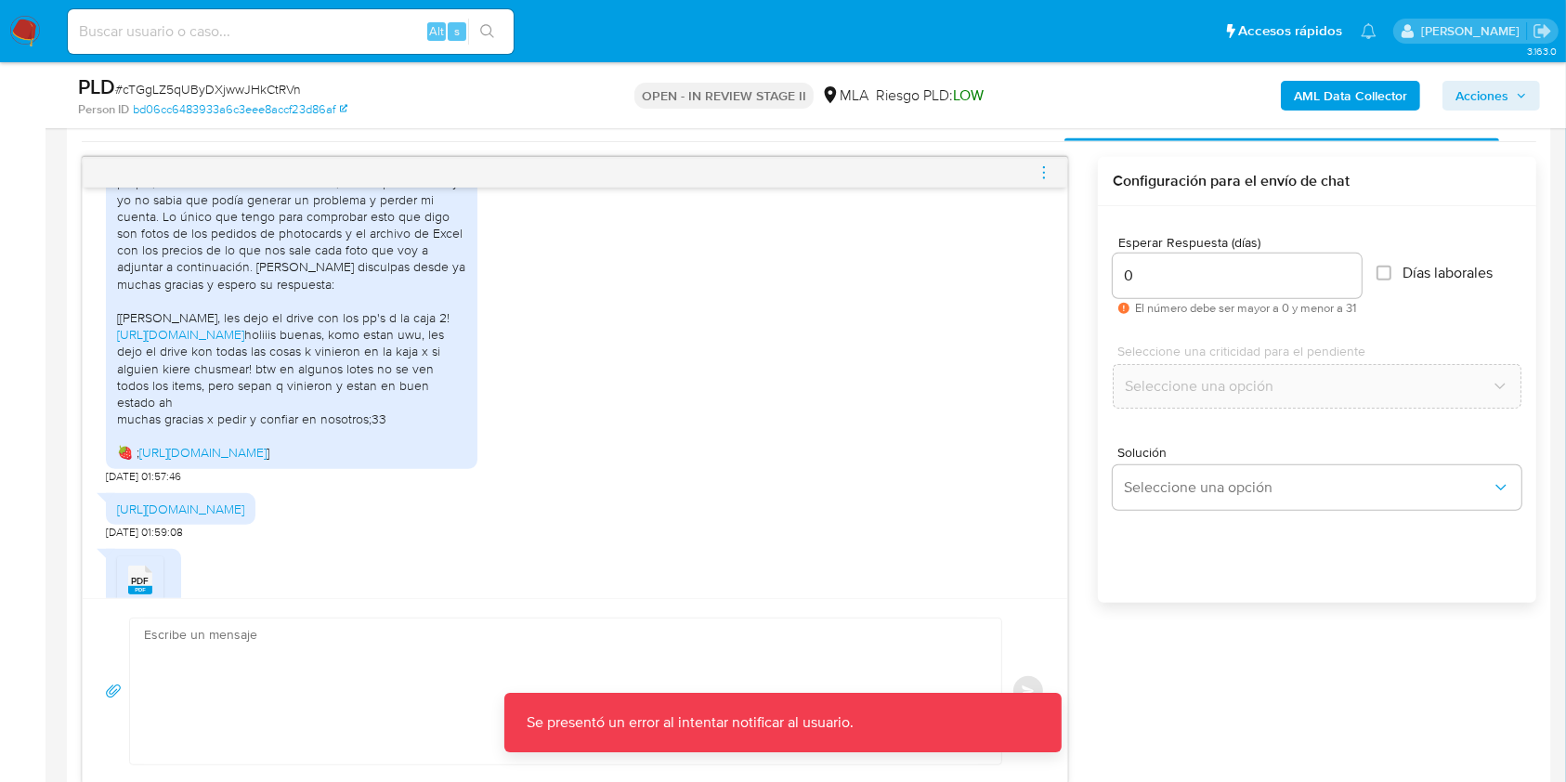
scroll to position [985, 0]
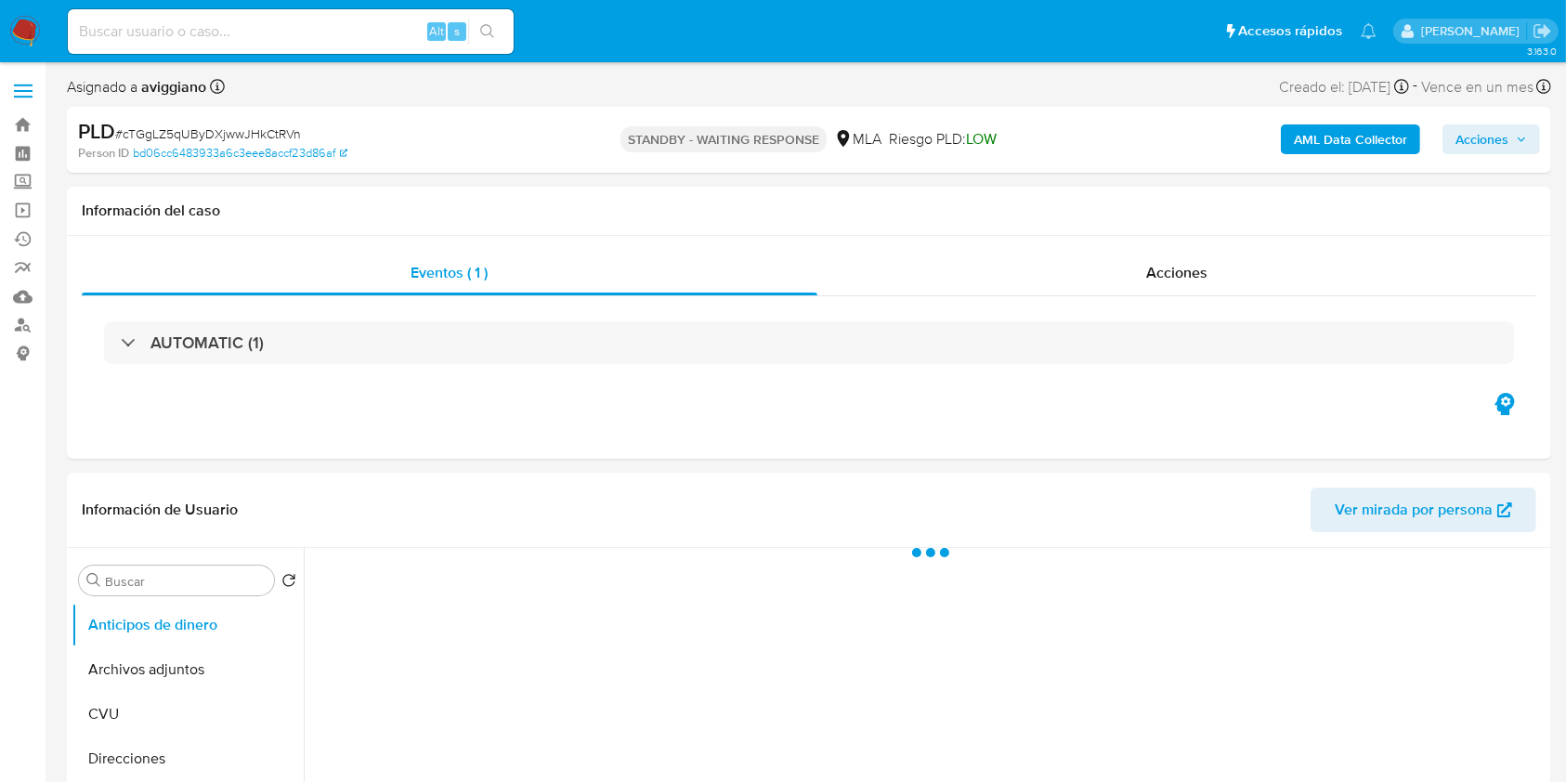
select select "10"
click at [149, 668] on button "Archivos adjuntos" at bounding box center [180, 669] width 217 height 45
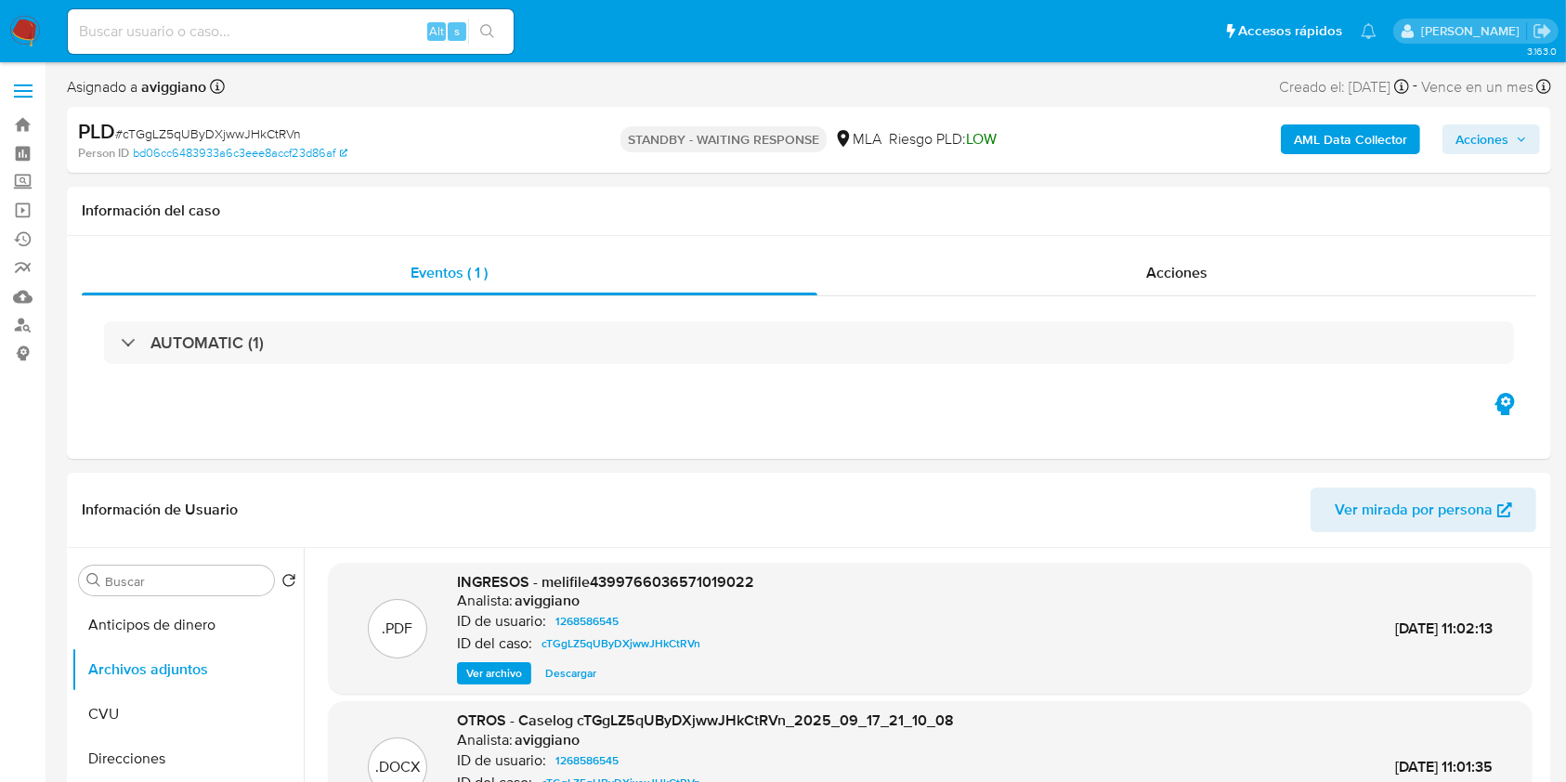
click at [1522, 161] on div "AML Data Collector Acciones" at bounding box center [1299, 140] width 482 height 44
click at [1516, 144] on icon "button" at bounding box center [1521, 139] width 11 height 11
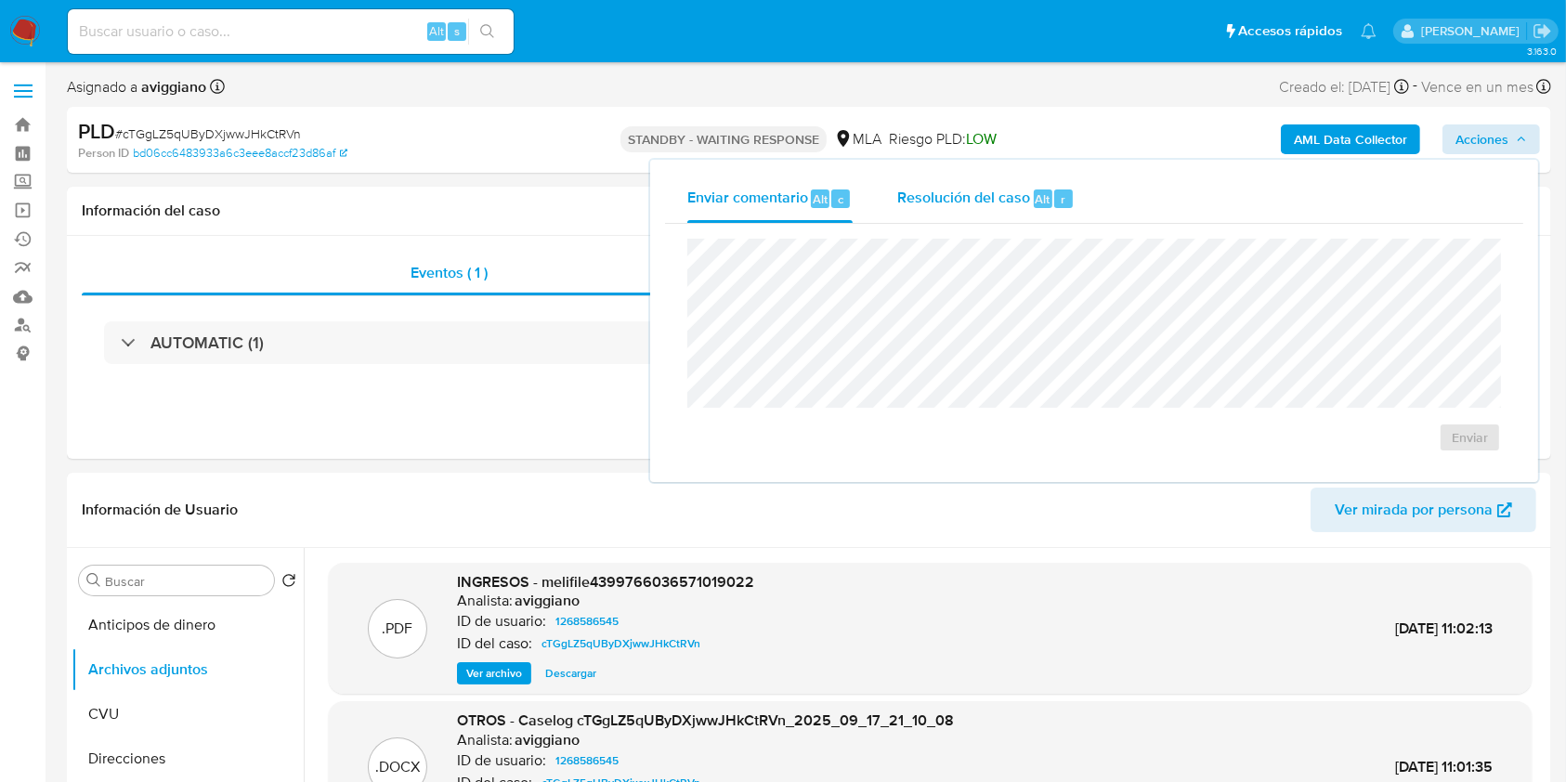
click at [1008, 204] on span "Resolución del caso" at bounding box center [963, 198] width 133 height 21
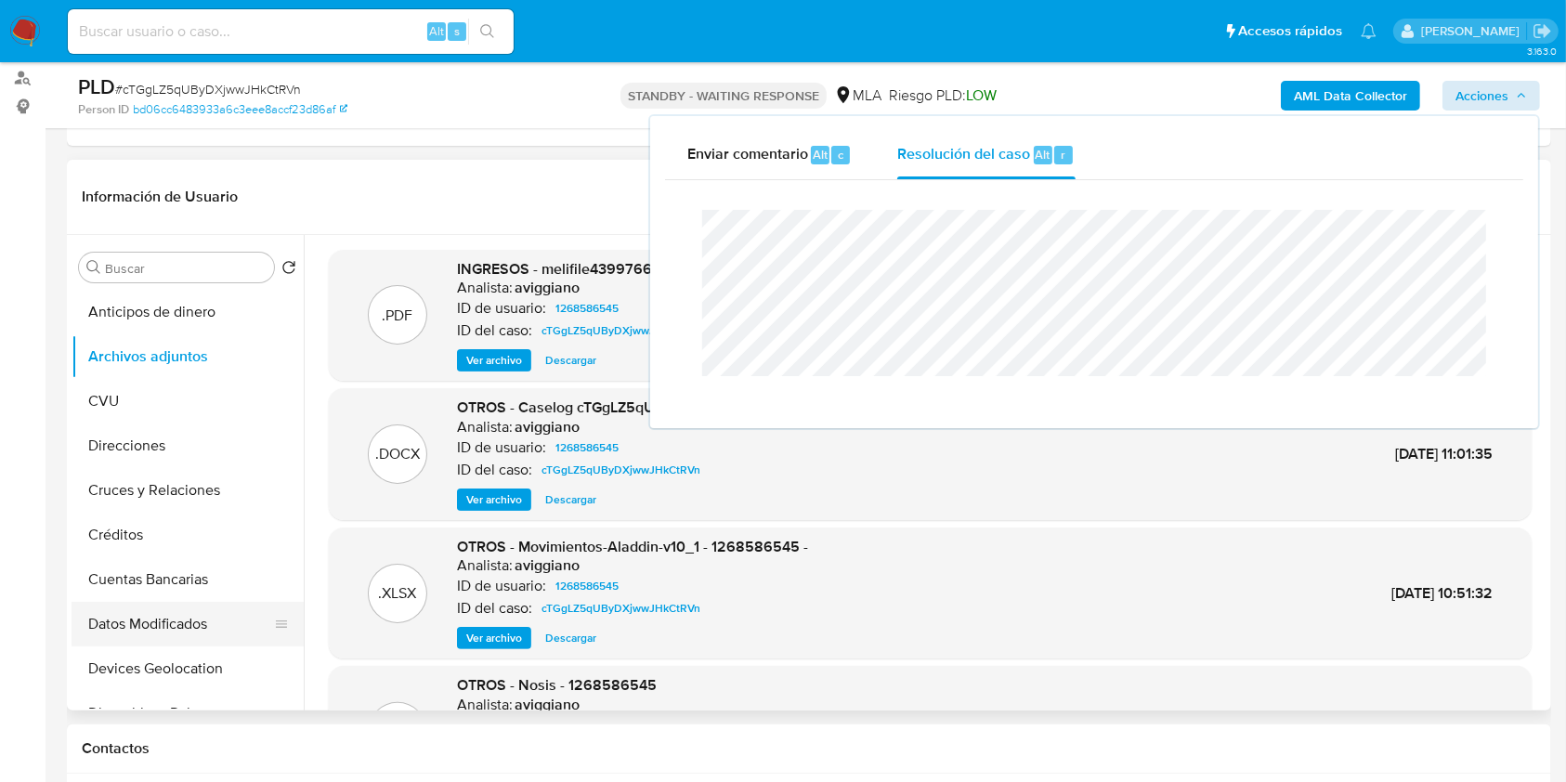
scroll to position [247, 0]
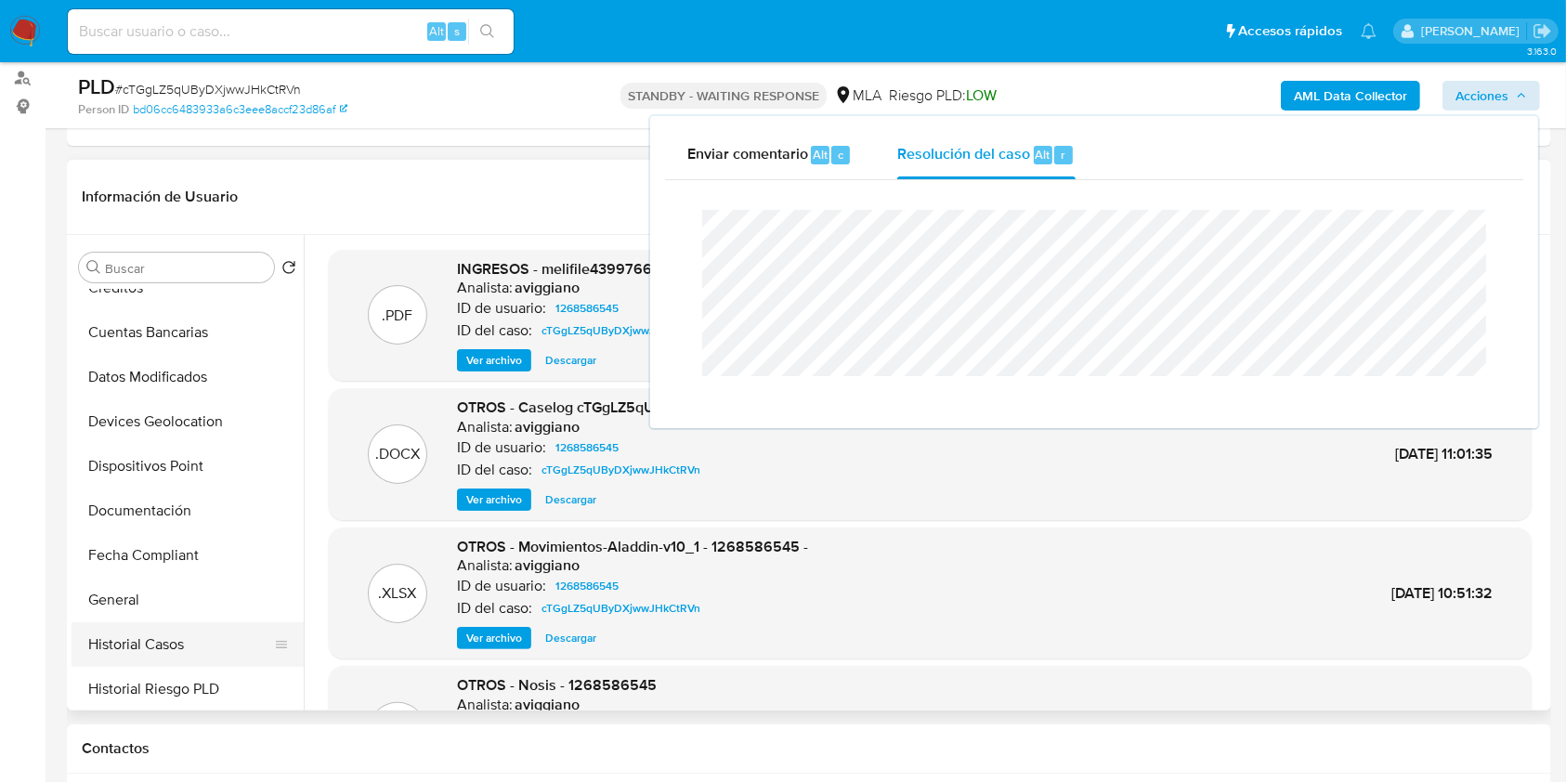
click at [130, 646] on button "Historial Casos" at bounding box center [180, 644] width 217 height 45
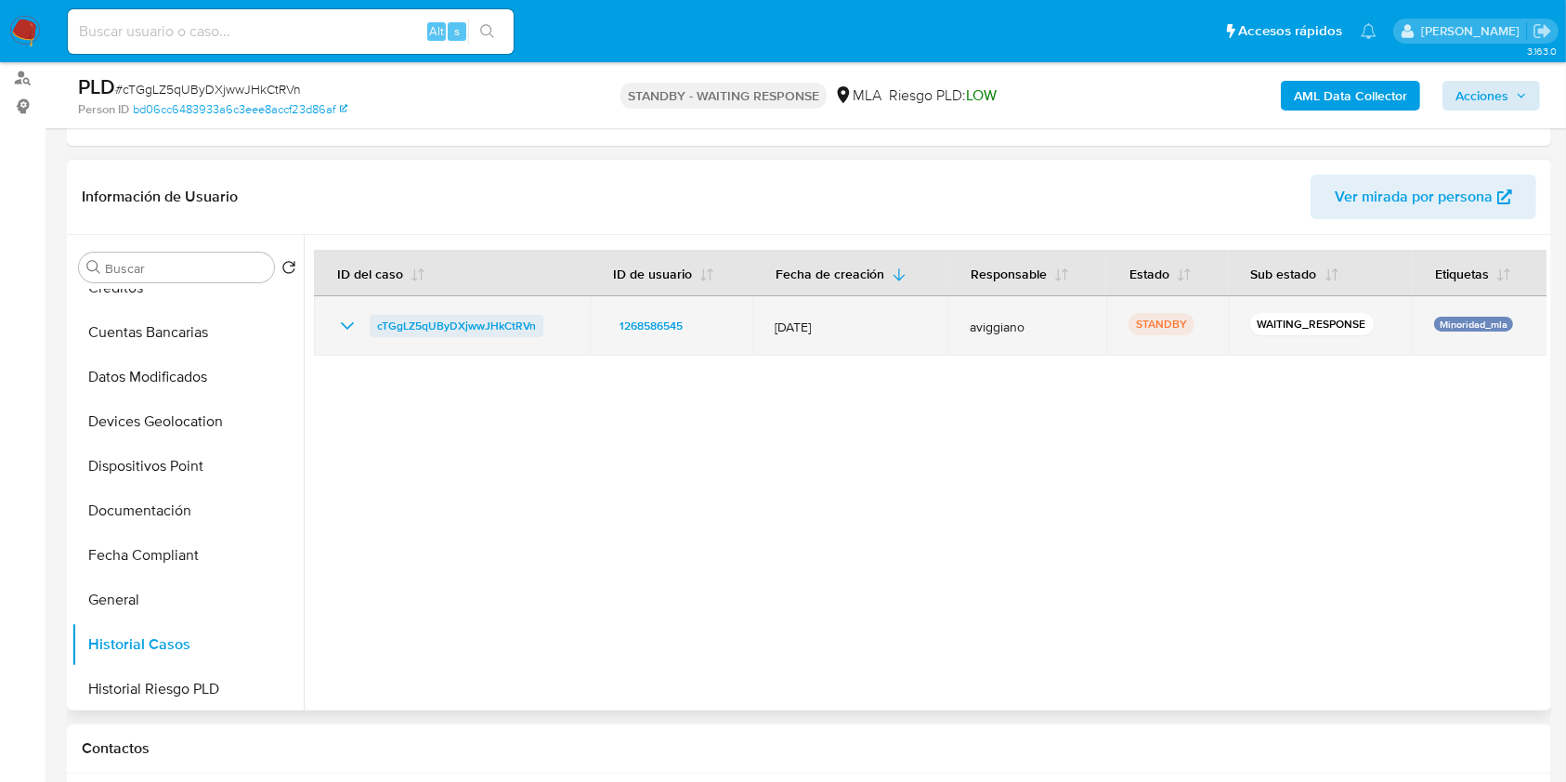
drag, startPoint x: 567, startPoint y: 311, endPoint x: 372, endPoint y: 313, distance: 195.1
click at [372, 313] on td "cTGgLZ5qUByDXjwwJHkCtRVn" at bounding box center [452, 325] width 276 height 59
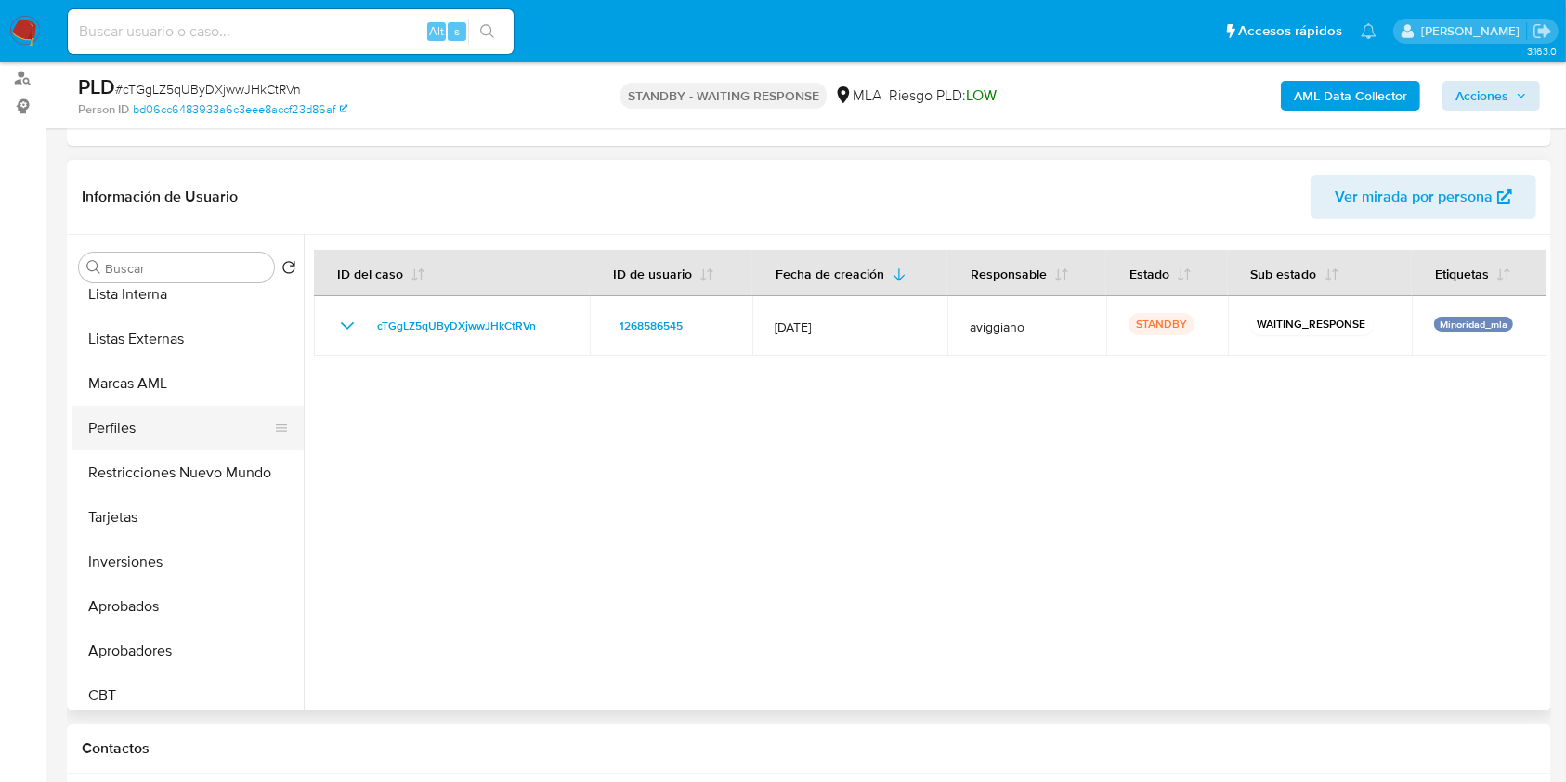
scroll to position [1008, 0]
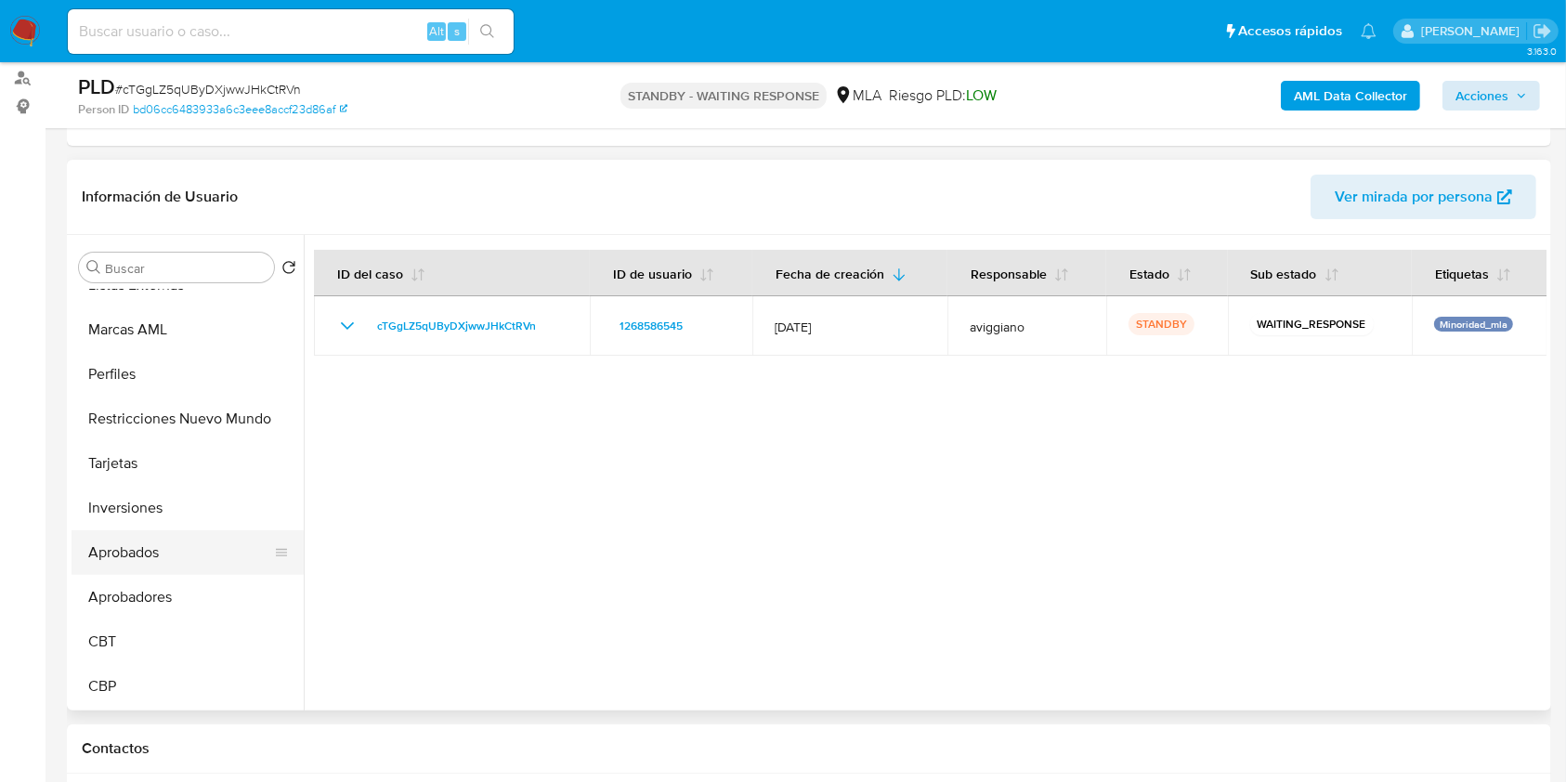
click at [176, 558] on button "Aprobados" at bounding box center [180, 552] width 217 height 45
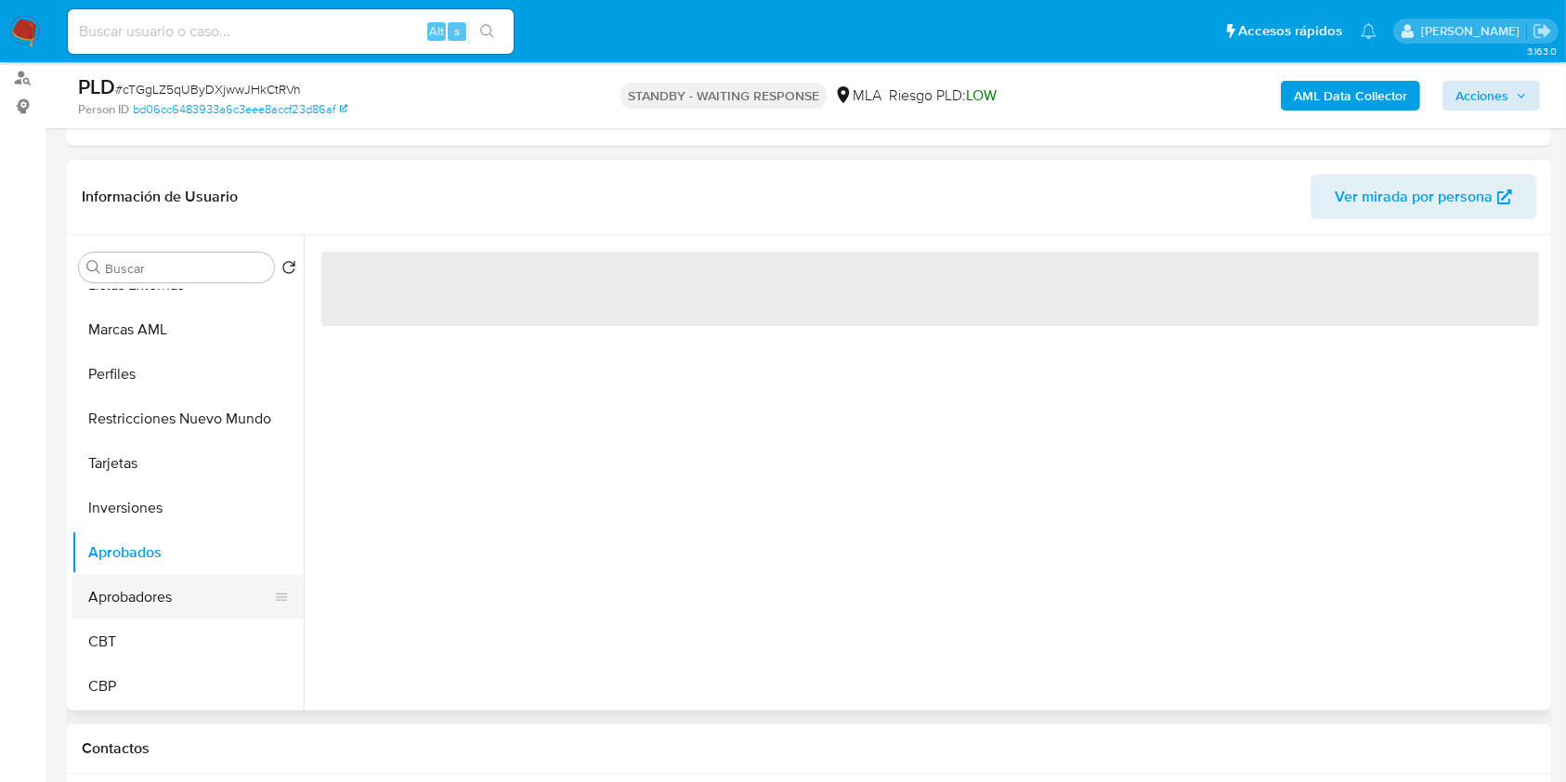
click at [126, 587] on button "Aprobadores" at bounding box center [180, 597] width 217 height 45
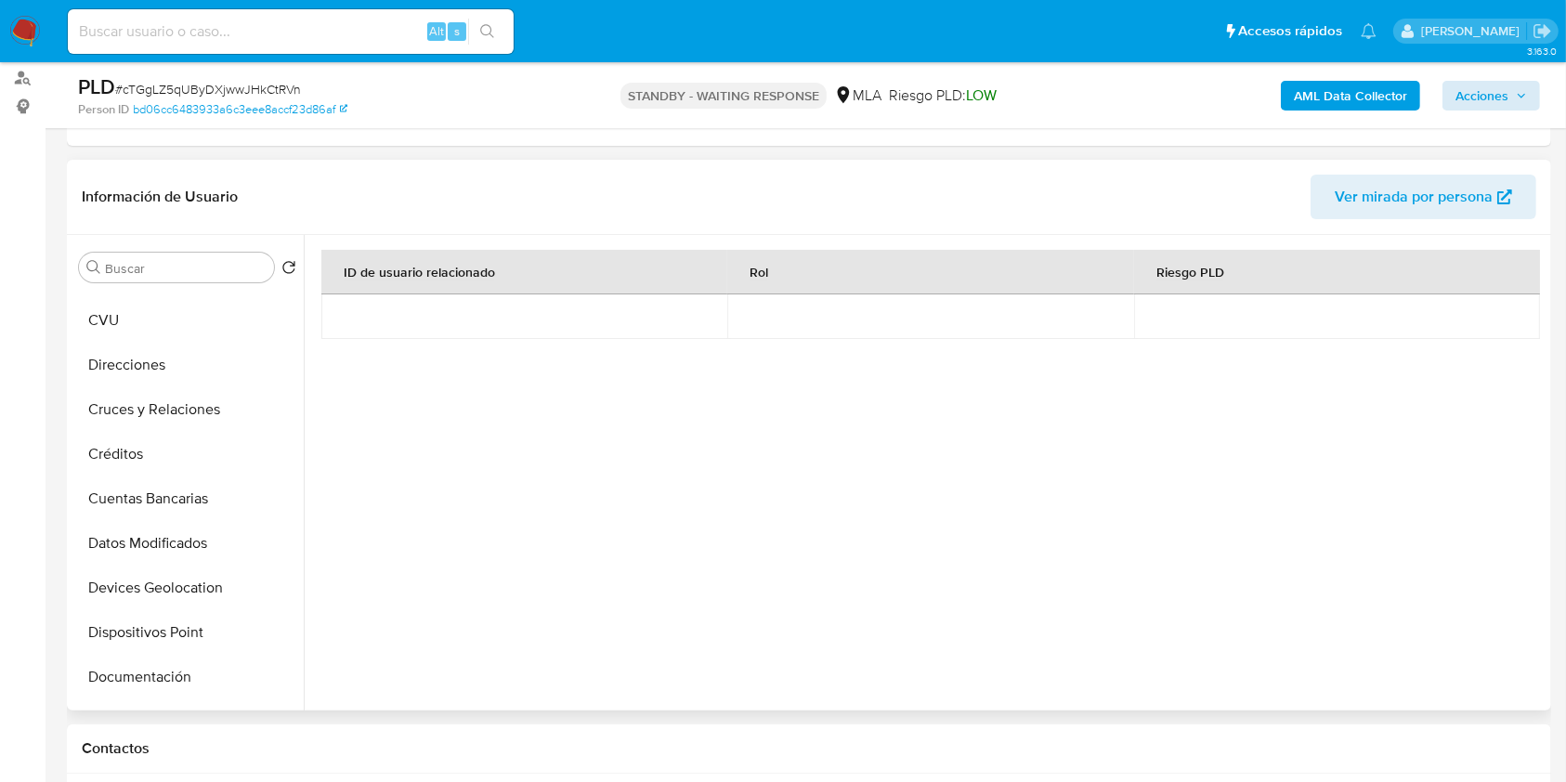
scroll to position [0, 0]
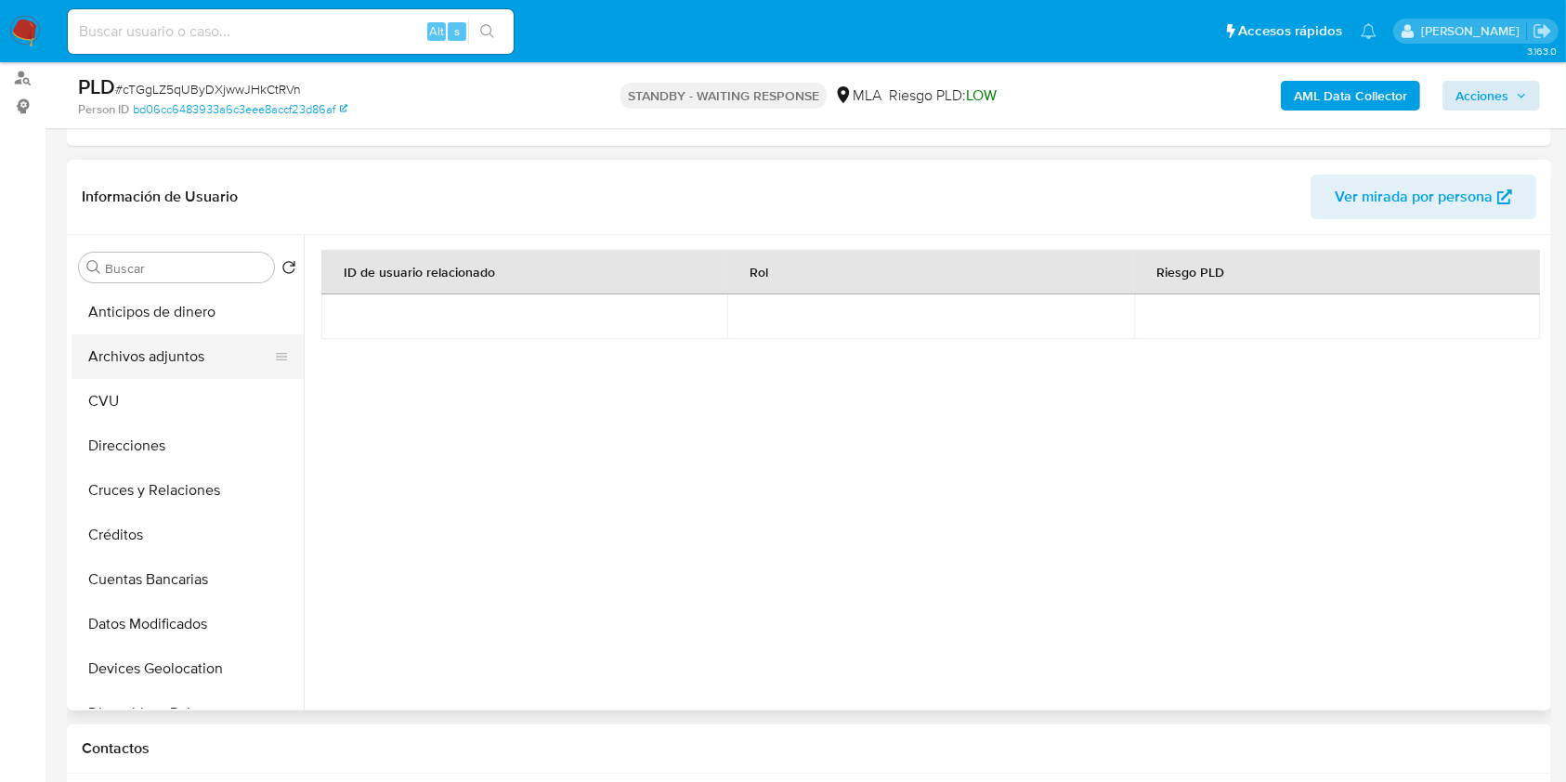
click at [132, 346] on button "Archivos adjuntos" at bounding box center [180, 356] width 217 height 45
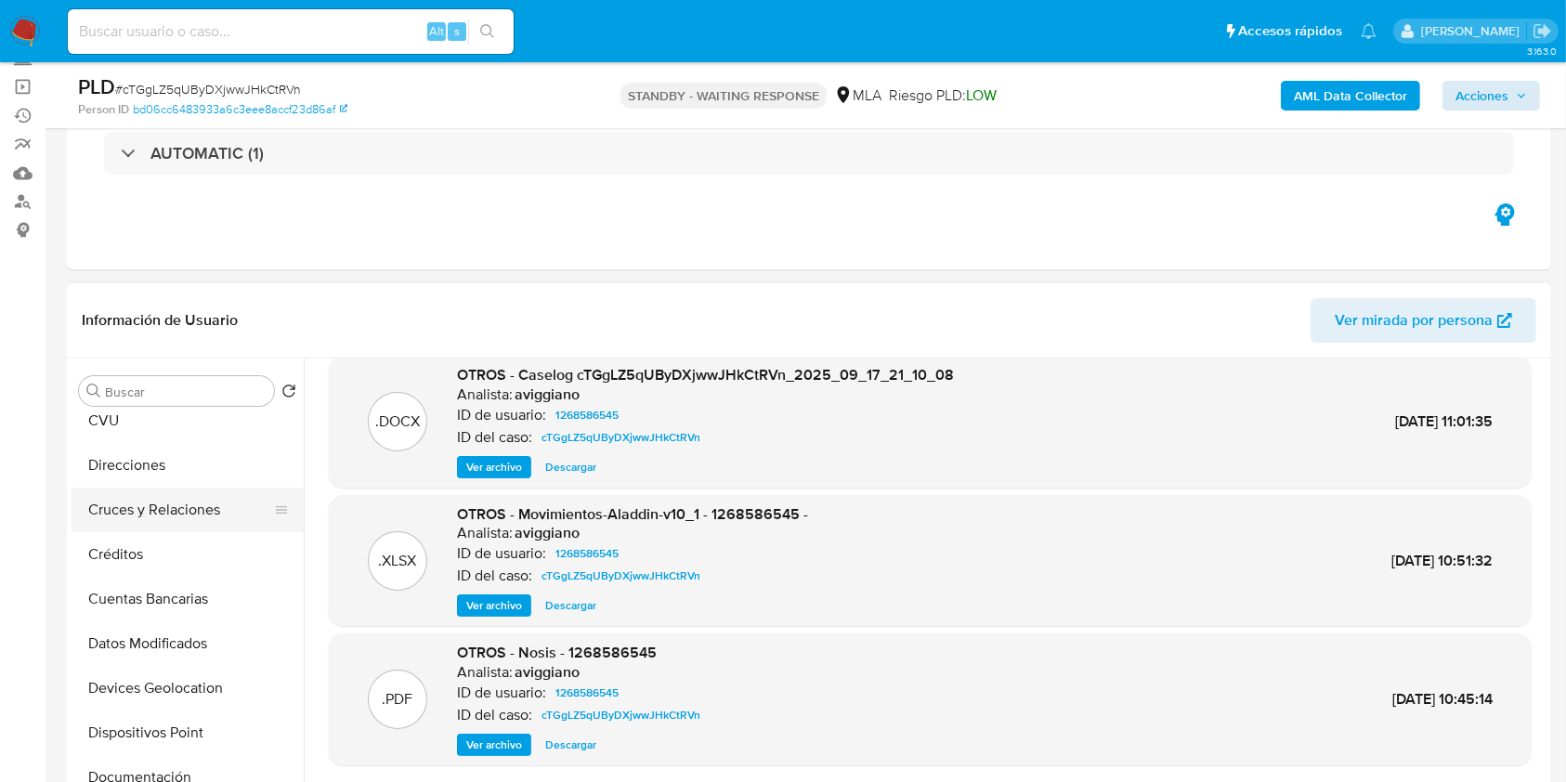
scroll to position [372, 0]
click at [158, 630] on button "Historial Casos" at bounding box center [180, 643] width 217 height 45
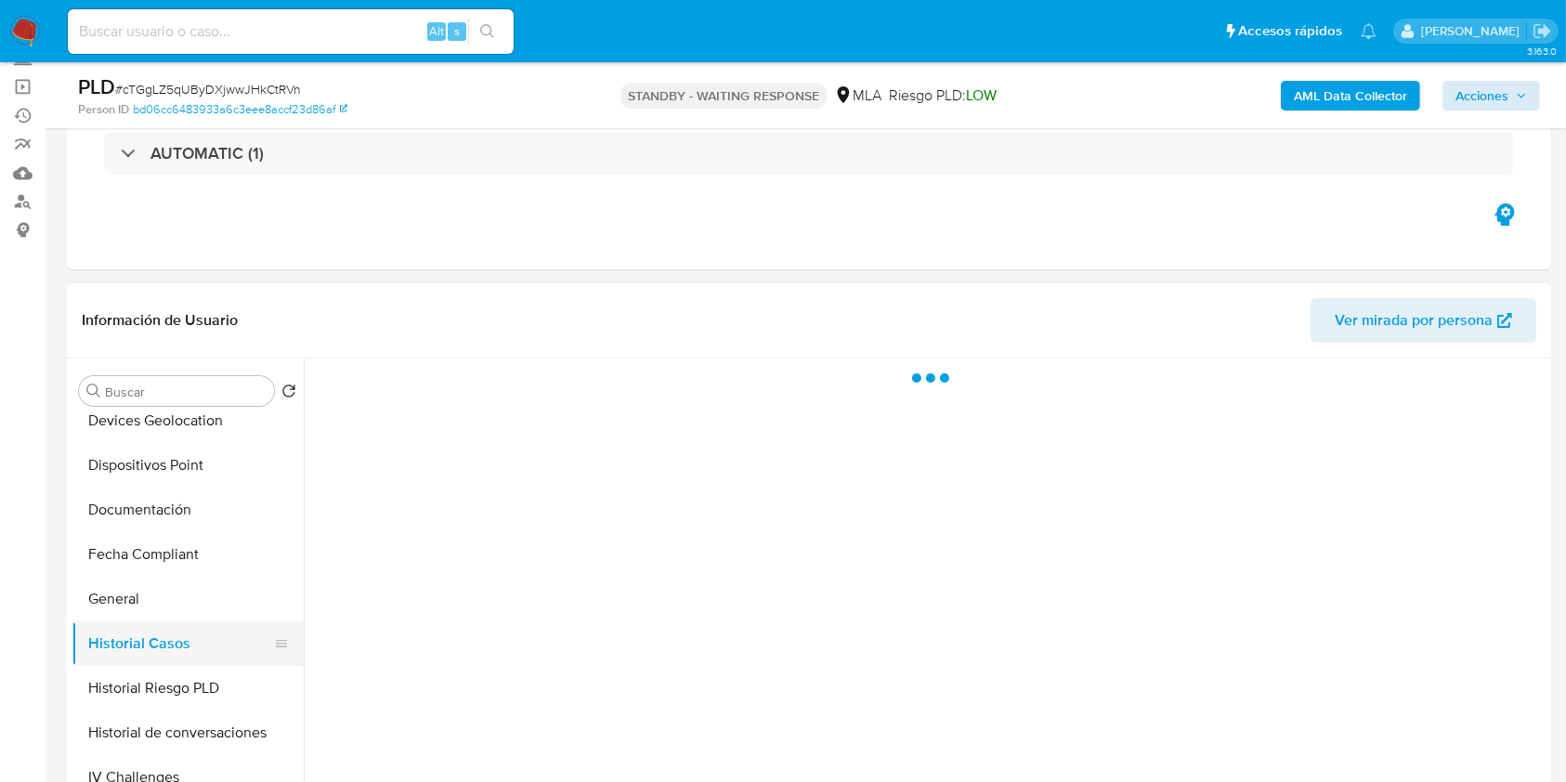
scroll to position [0, 0]
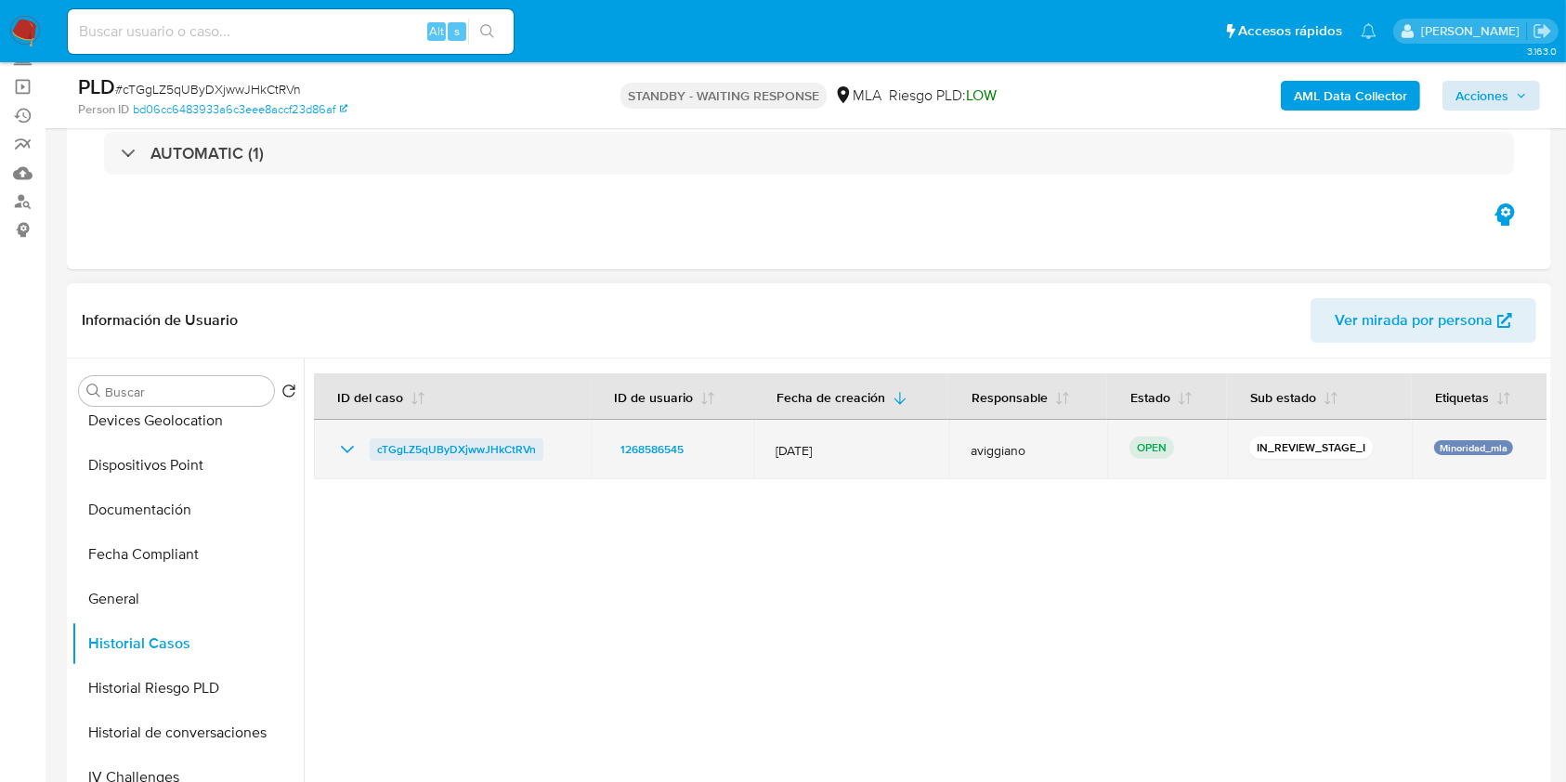
click at [497, 447] on span "cTGgLZ5qUByDXjwwJHkCtRVn" at bounding box center [456, 449] width 159 height 22
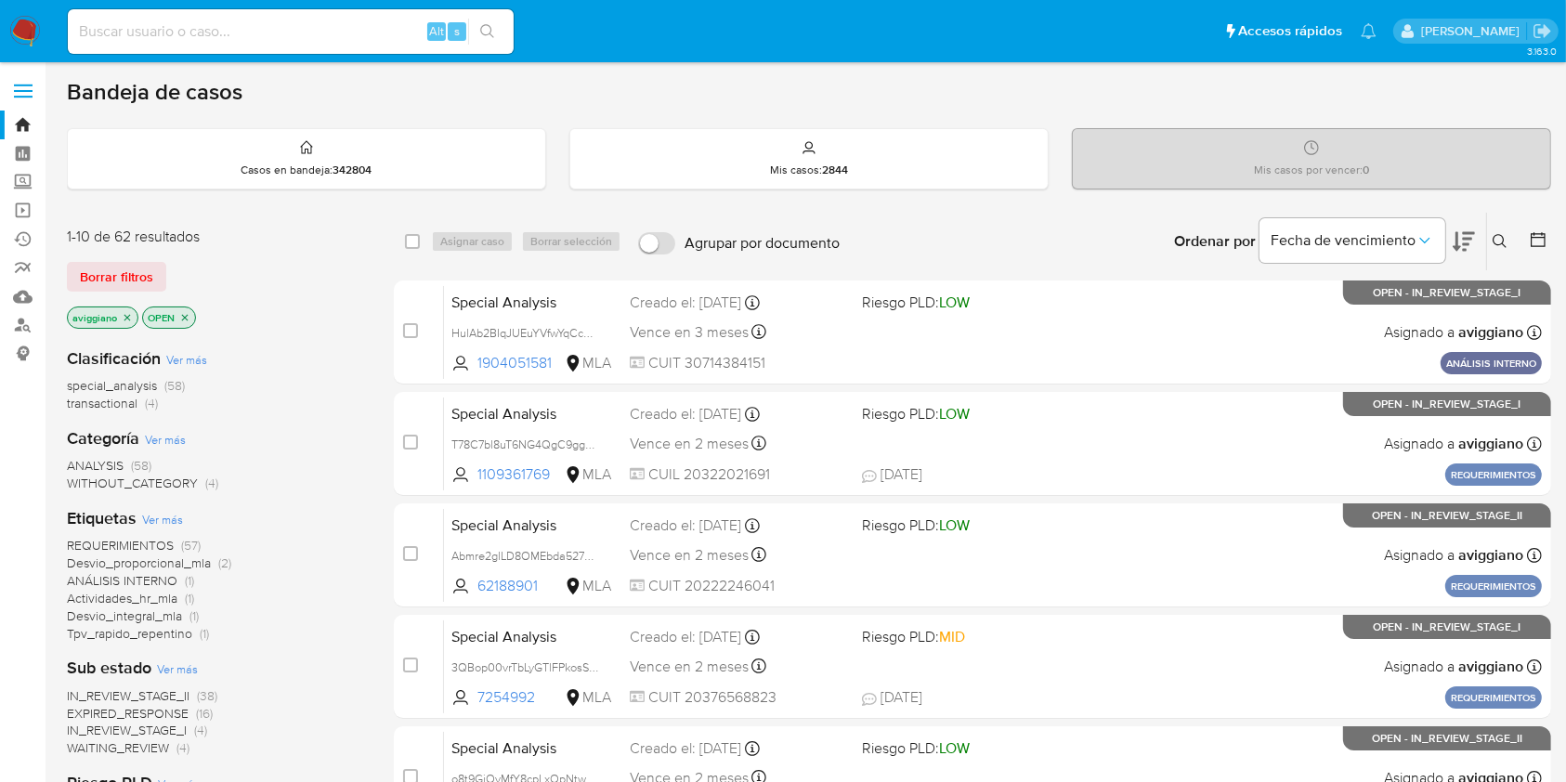
click at [1501, 244] on icon at bounding box center [1500, 241] width 15 height 15
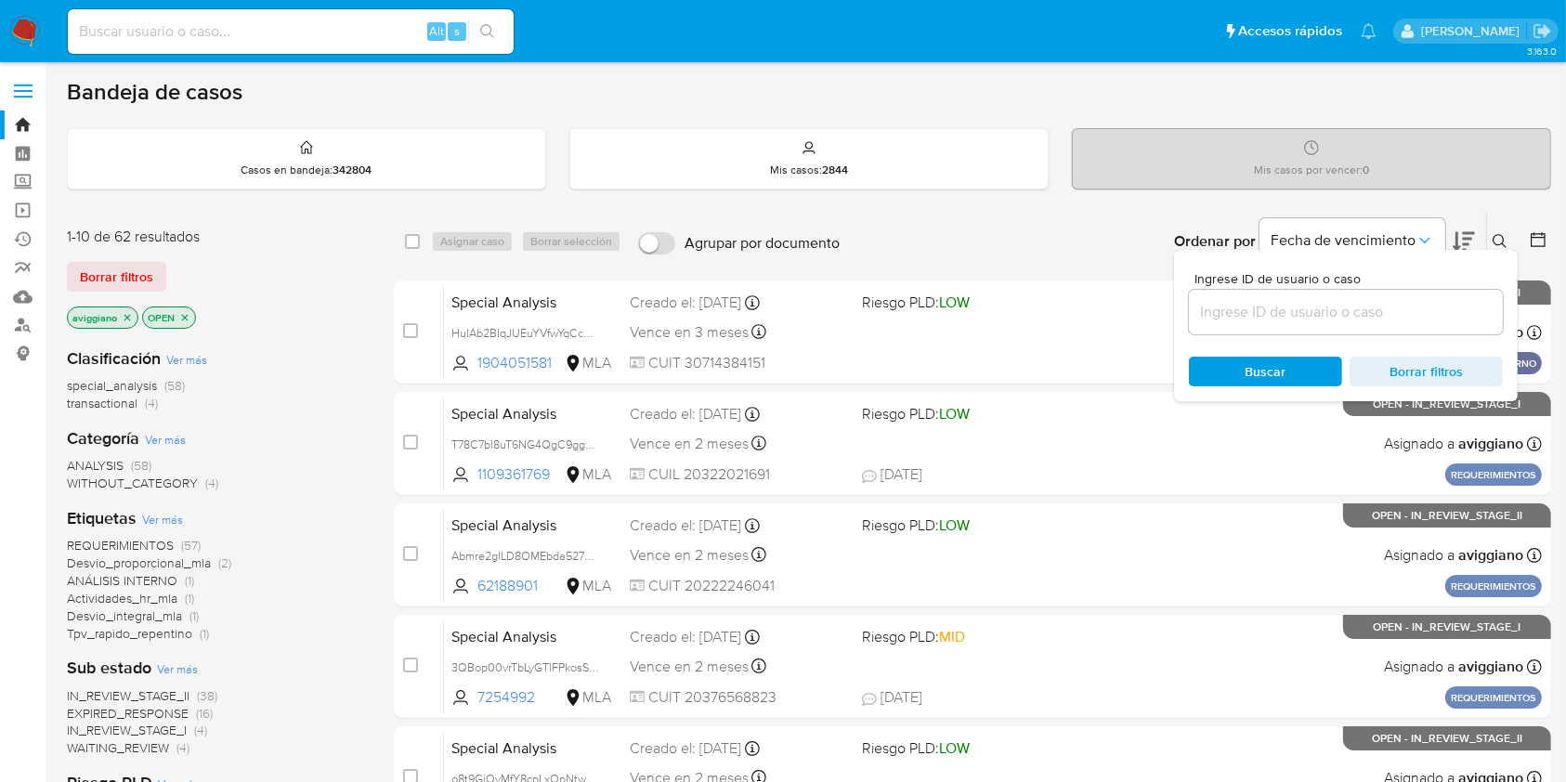
click at [1427, 302] on input at bounding box center [1346, 312] width 314 height 24
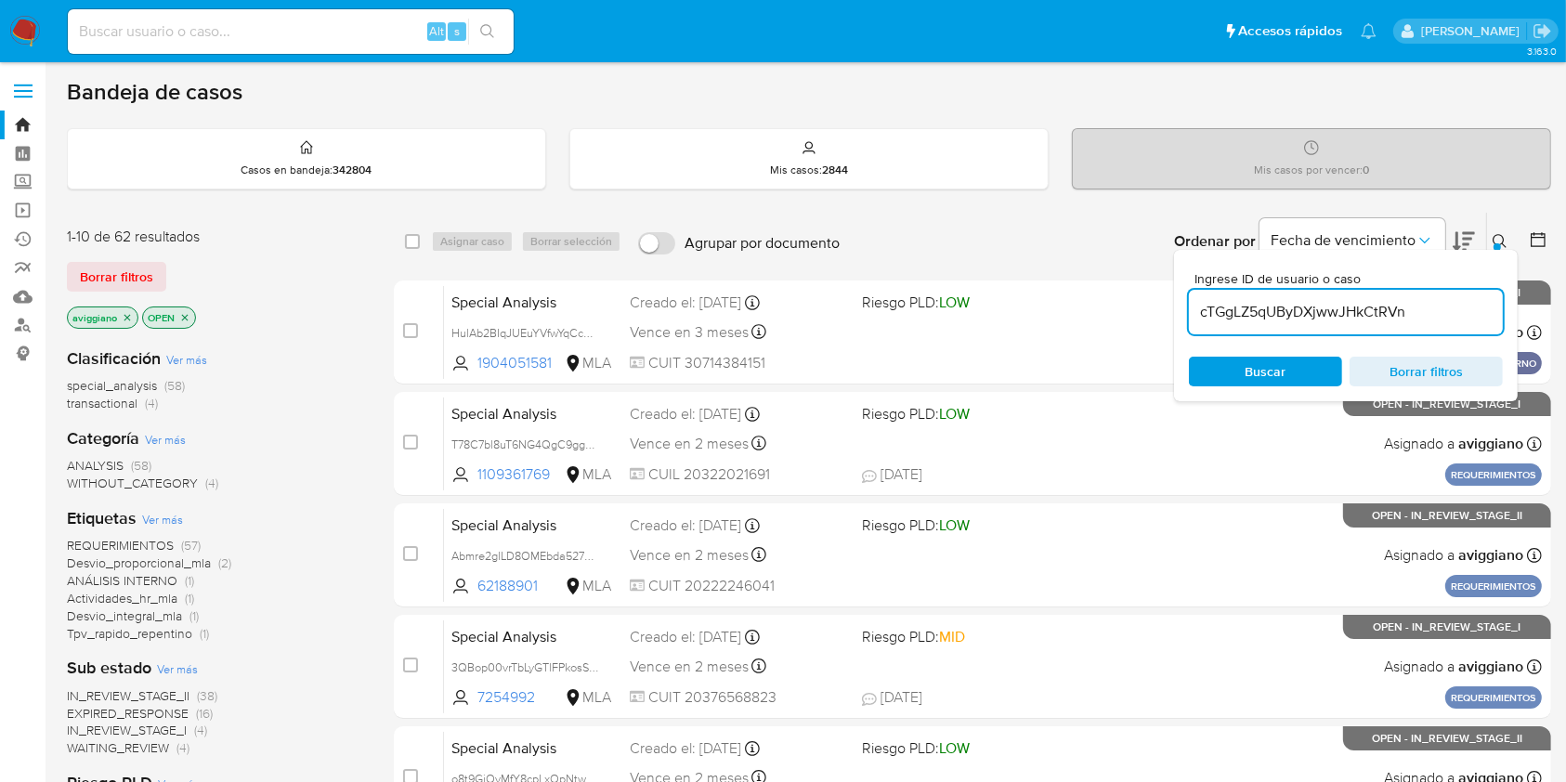
type input "cTGgLZ5qUByDXjwwJHkCtRVn"
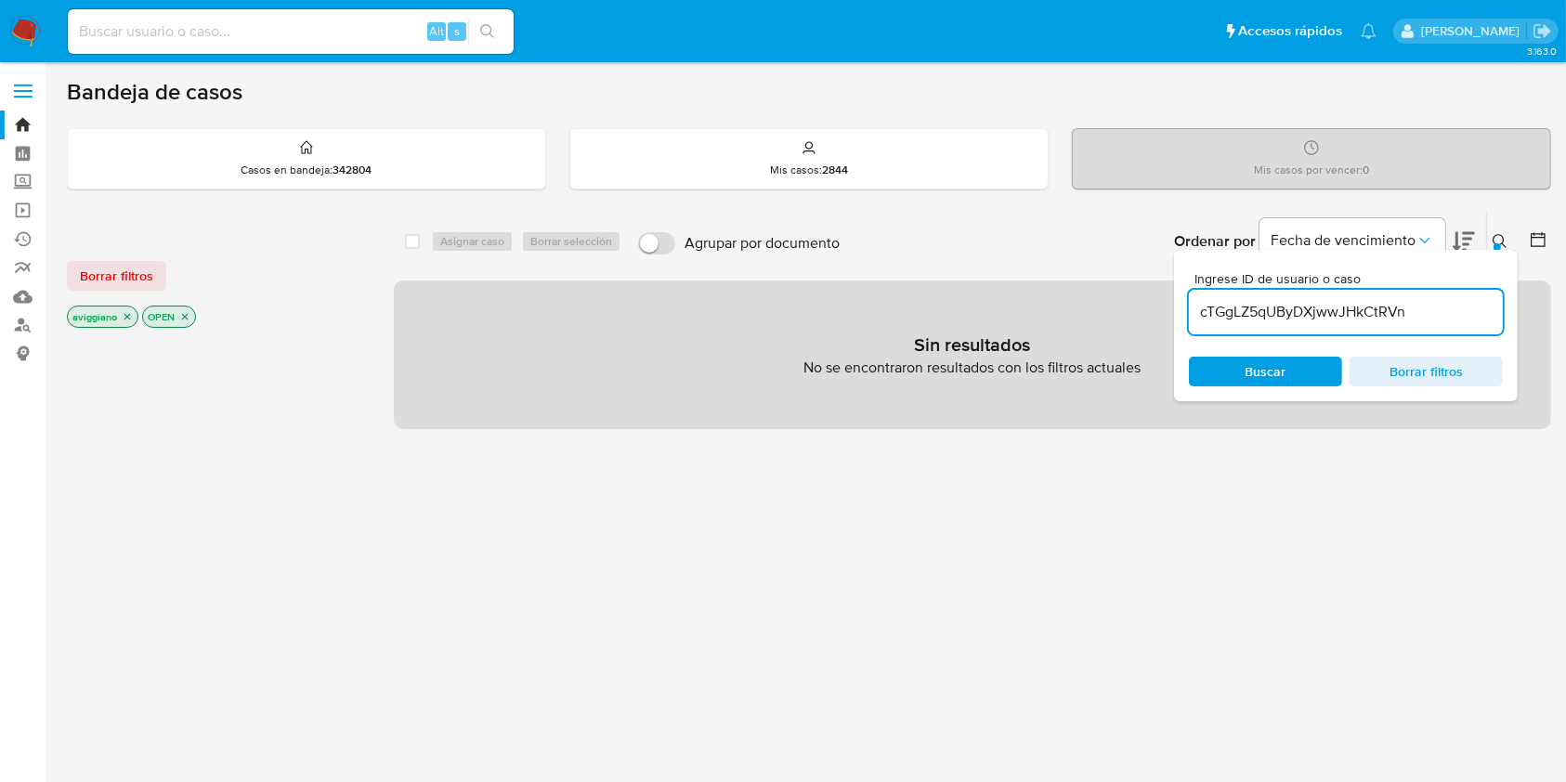
click at [411, 250] on div "select-all-cases-checkbox" at bounding box center [416, 241] width 22 height 22
click at [130, 323] on p "aviggiano" at bounding box center [103, 317] width 70 height 20
click at [126, 318] on icon "close-filter" at bounding box center [127, 316] width 11 height 11
click at [107, 314] on icon "close-filter" at bounding box center [109, 316] width 11 height 11
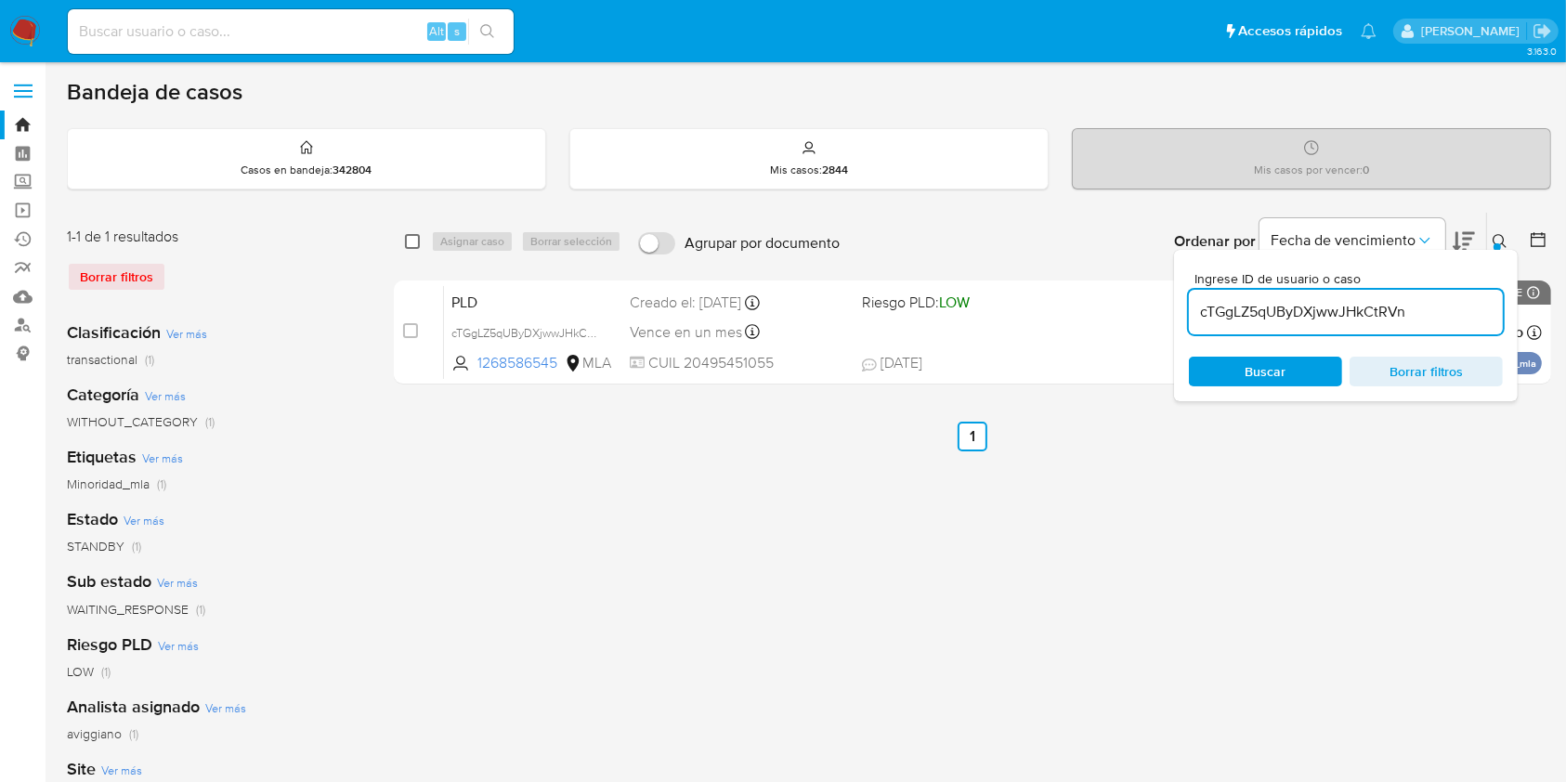
click at [419, 235] on div "select-all-cases-checkbox" at bounding box center [416, 241] width 22 height 22
drag, startPoint x: 446, startPoint y: 240, endPoint x: 420, endPoint y: 242, distance: 26.2
click at [446, 240] on div "Asignar caso Borrar selección" at bounding box center [530, 241] width 198 height 22
click at [411, 242] on input "checkbox" at bounding box center [412, 241] width 15 height 15
checkbox input "true"
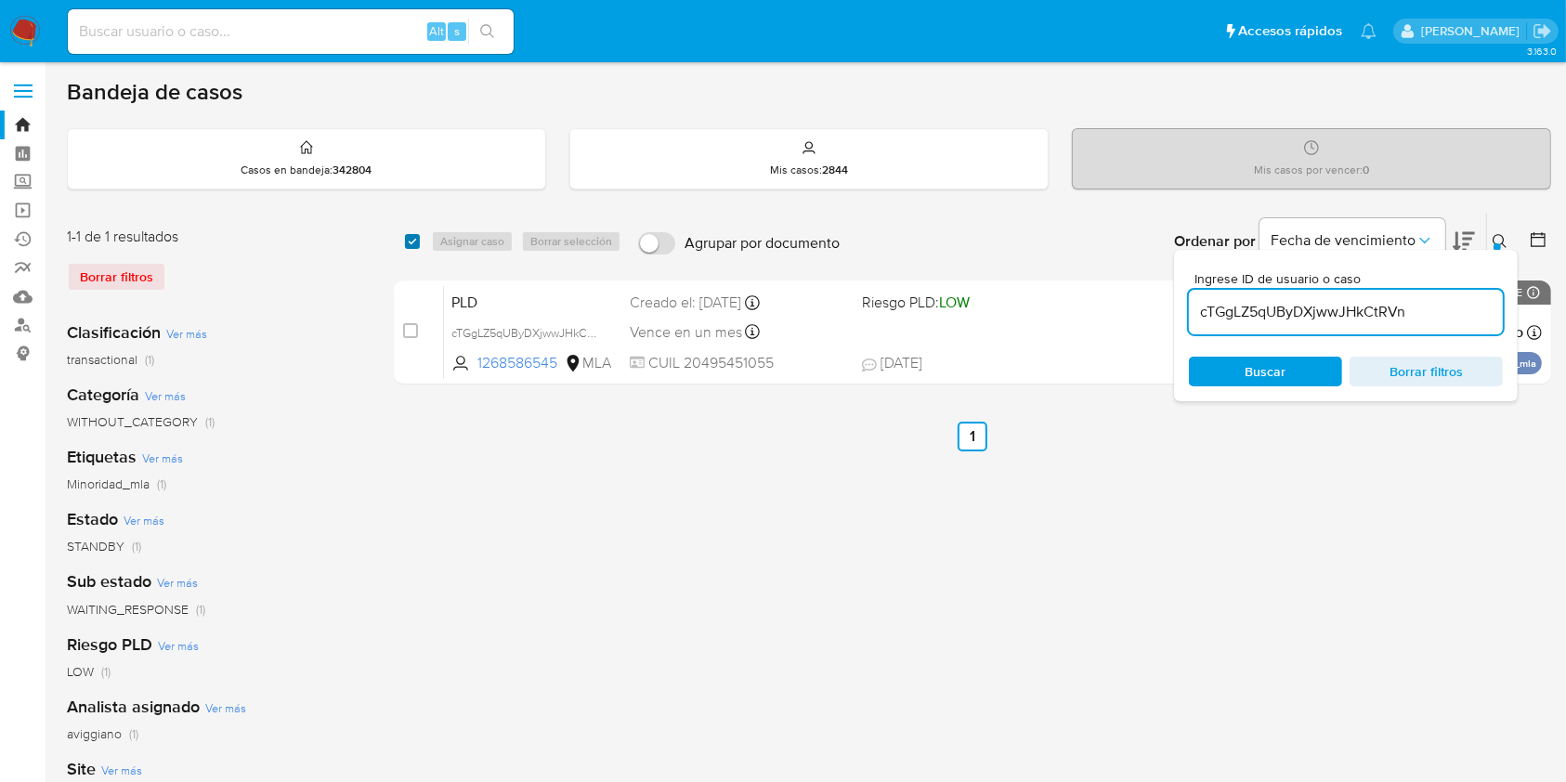
checkbox input "true"
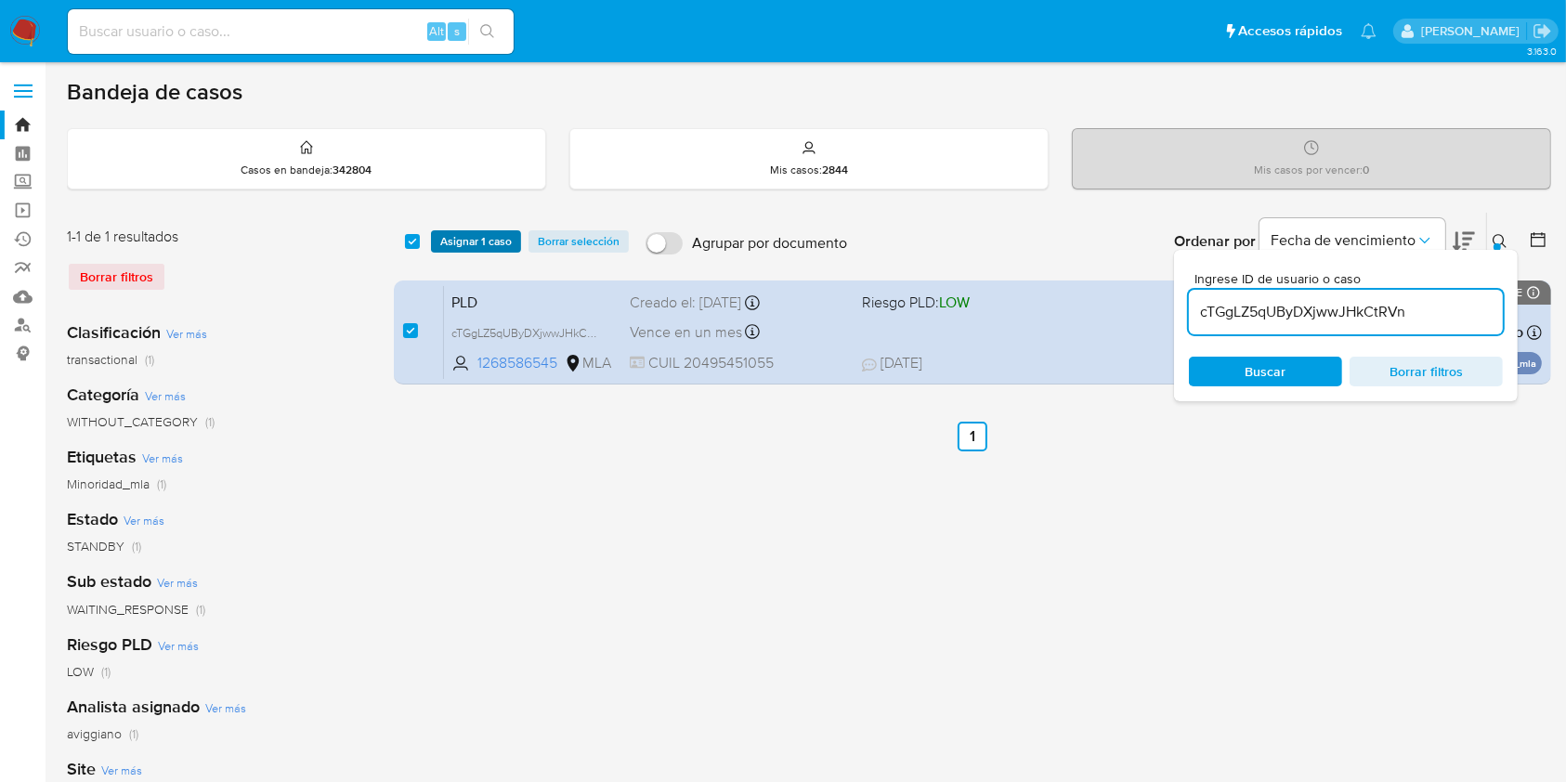
click at [442, 239] on span "Asignar 1 caso" at bounding box center [476, 241] width 72 height 19
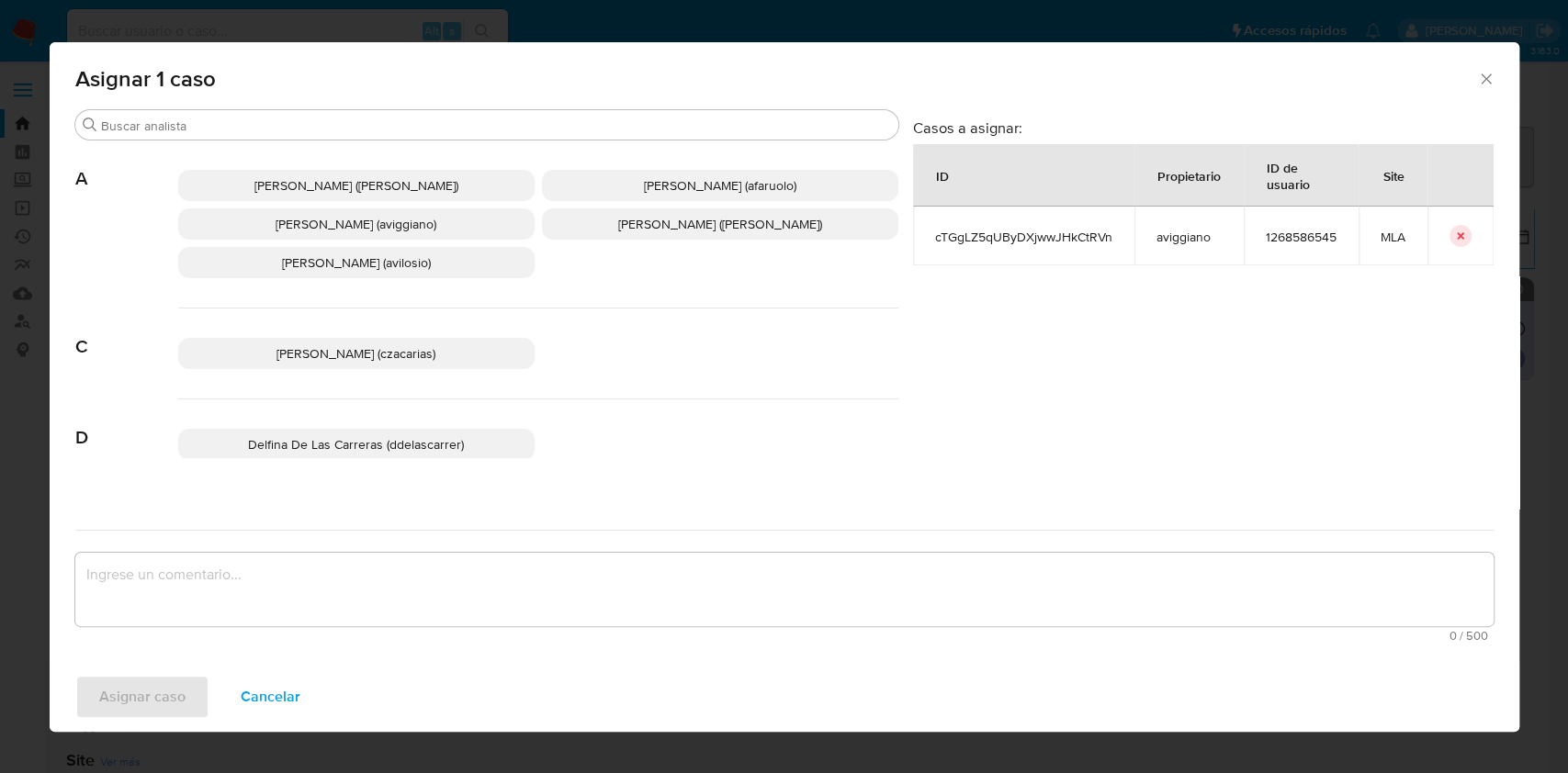
click at [326, 225] on span "[PERSON_NAME] (aviggiano)" at bounding box center [356, 223] width 161 height 19
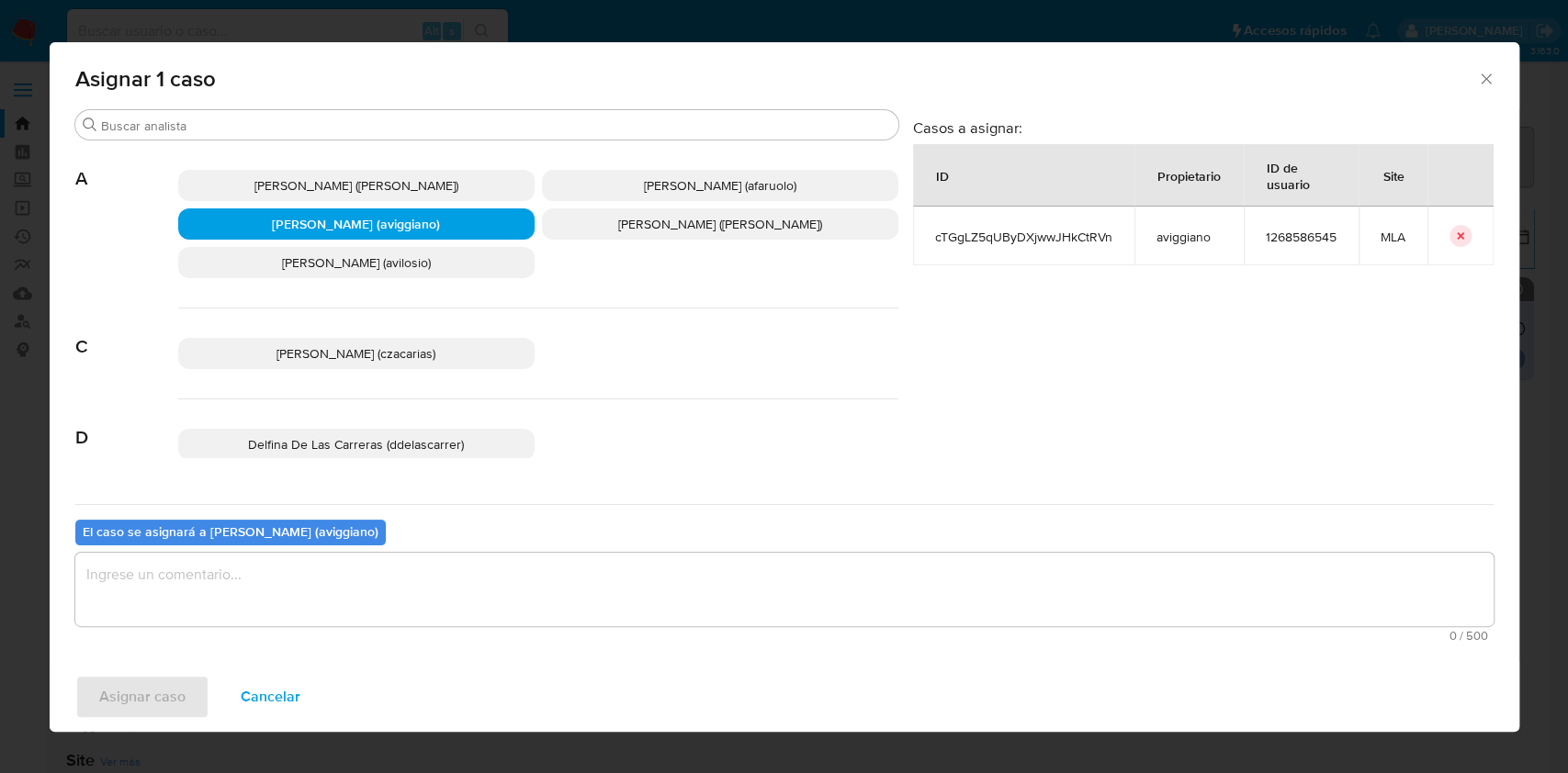
click at [216, 576] on textarea "assign-modal" at bounding box center [784, 589] width 1418 height 73
click at [150, 703] on span "Asignar caso" at bounding box center [141, 697] width 86 height 41
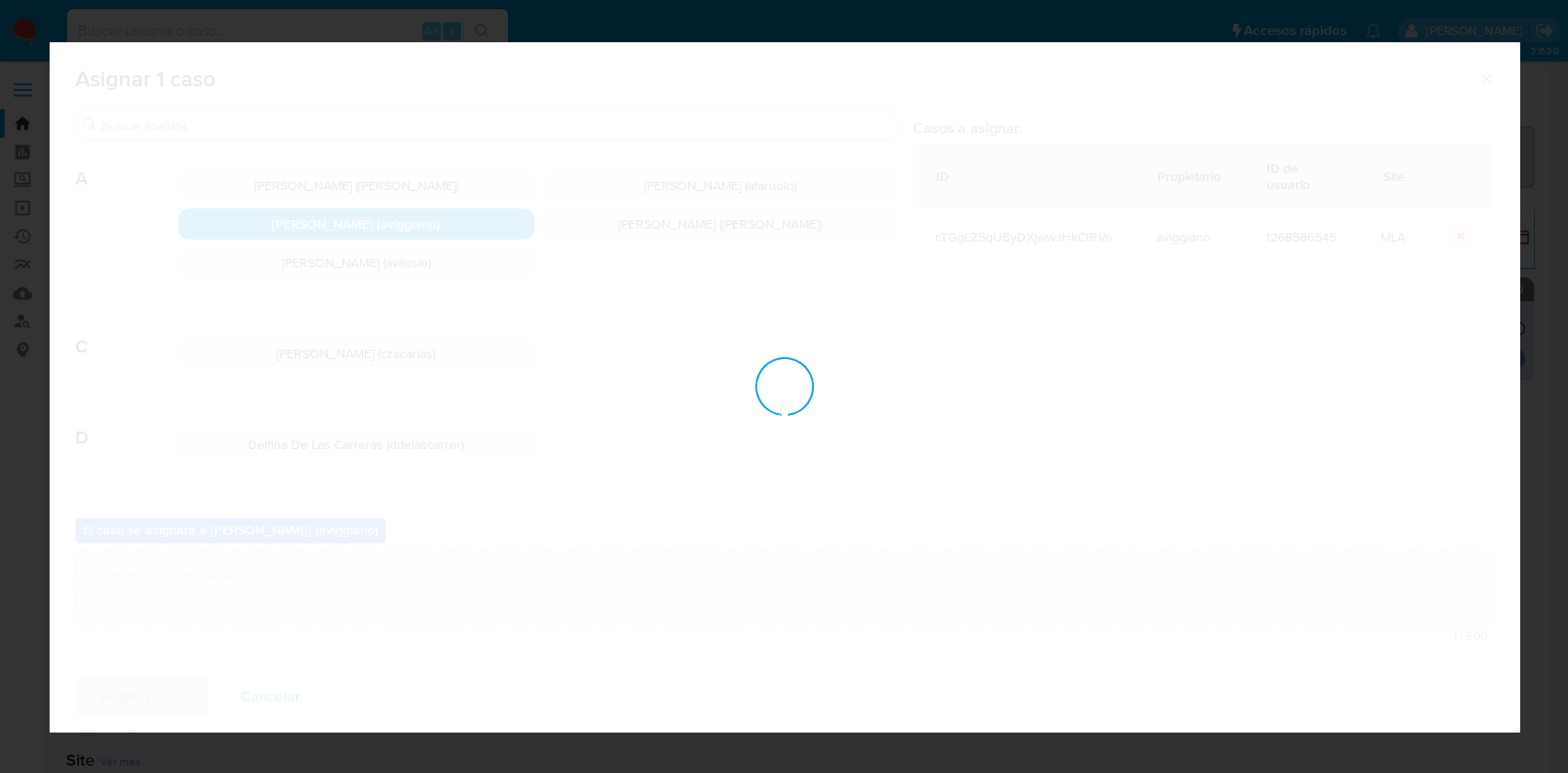
checkbox input "false"
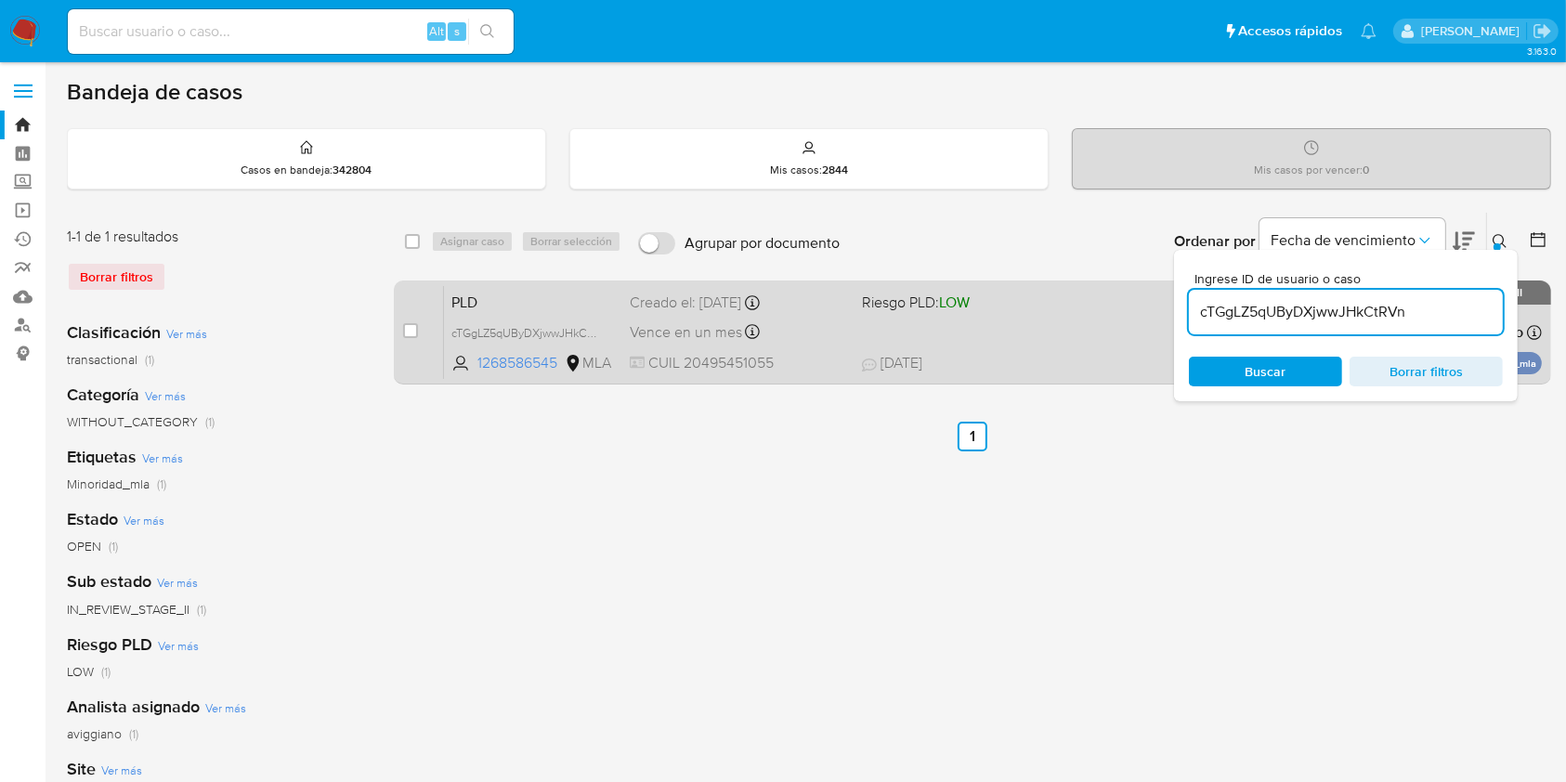
click at [1008, 330] on span at bounding box center [970, 332] width 216 height 4
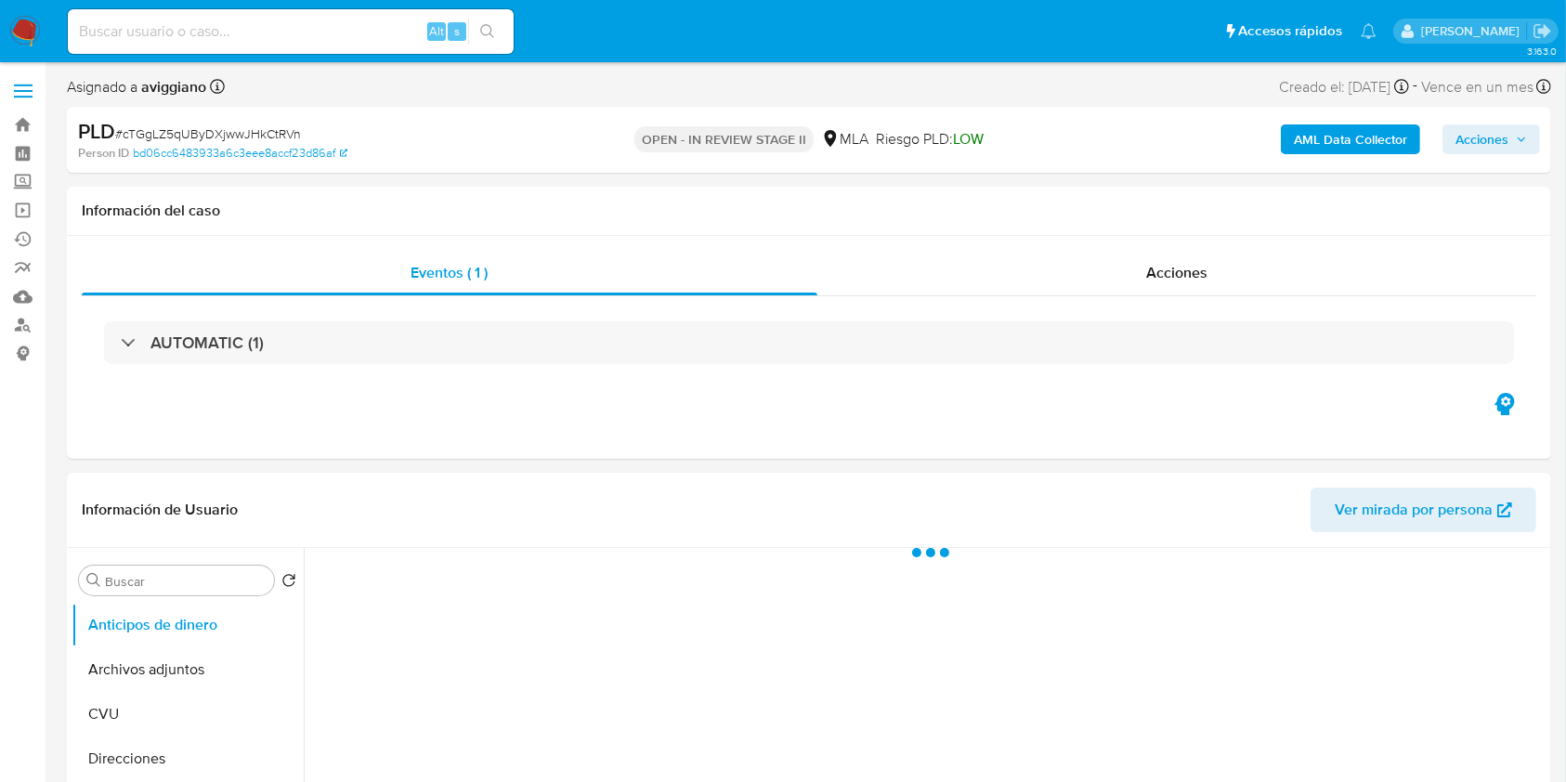
select select "10"
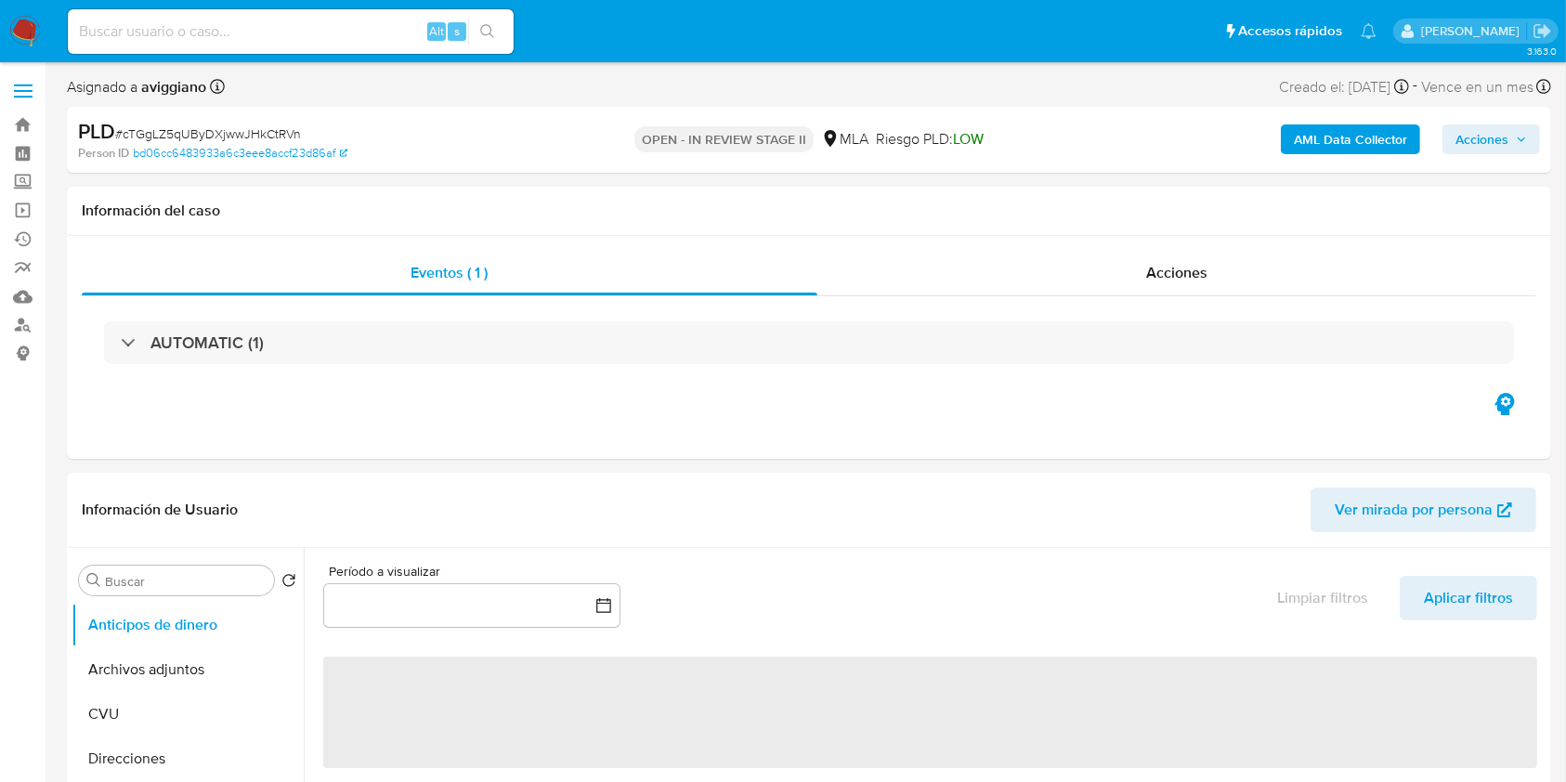
click at [1479, 126] on span "Acciones" at bounding box center [1482, 139] width 53 height 30
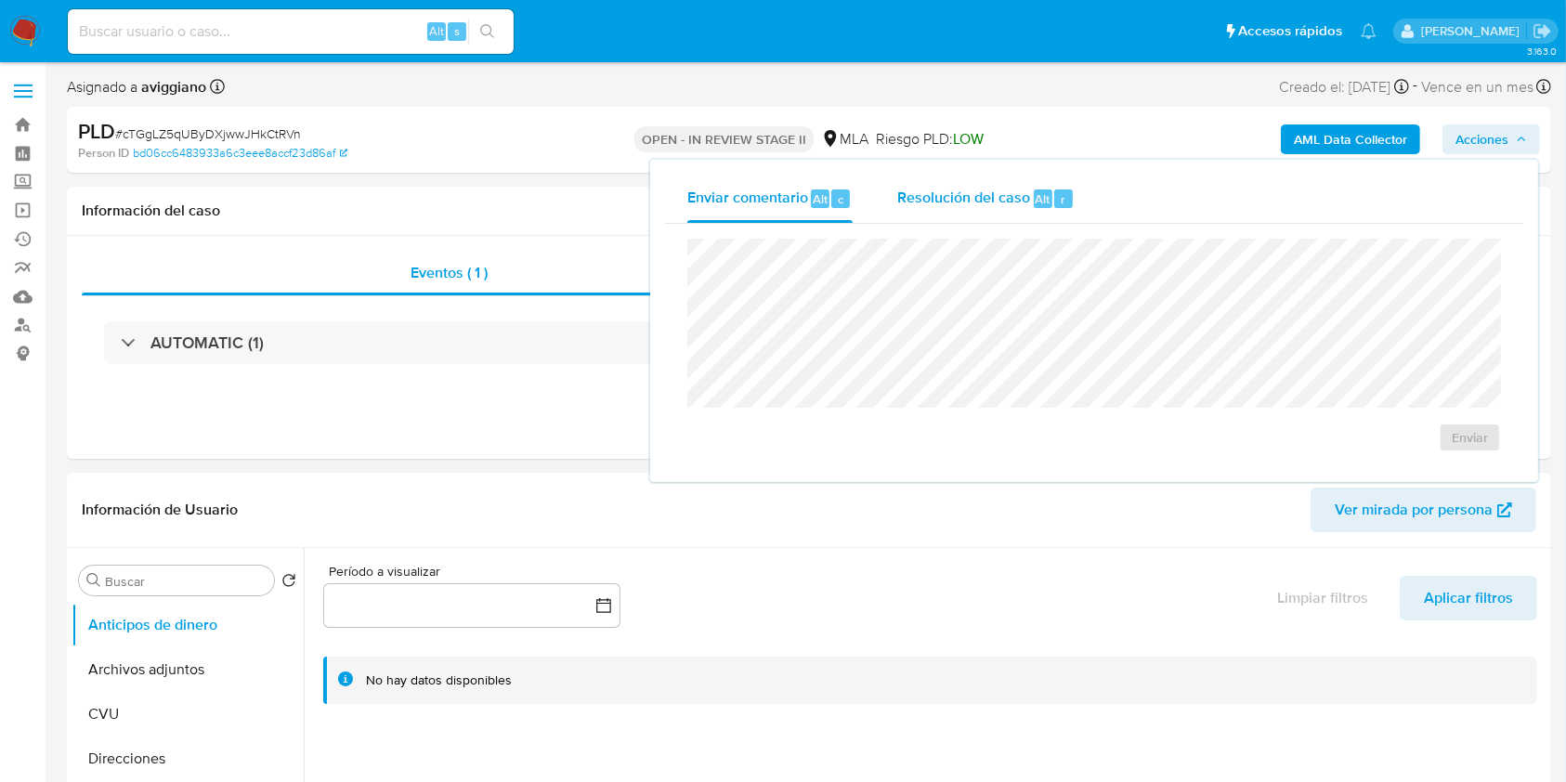
click at [1022, 185] on div "Resolución del caso Alt r" at bounding box center [985, 199] width 177 height 48
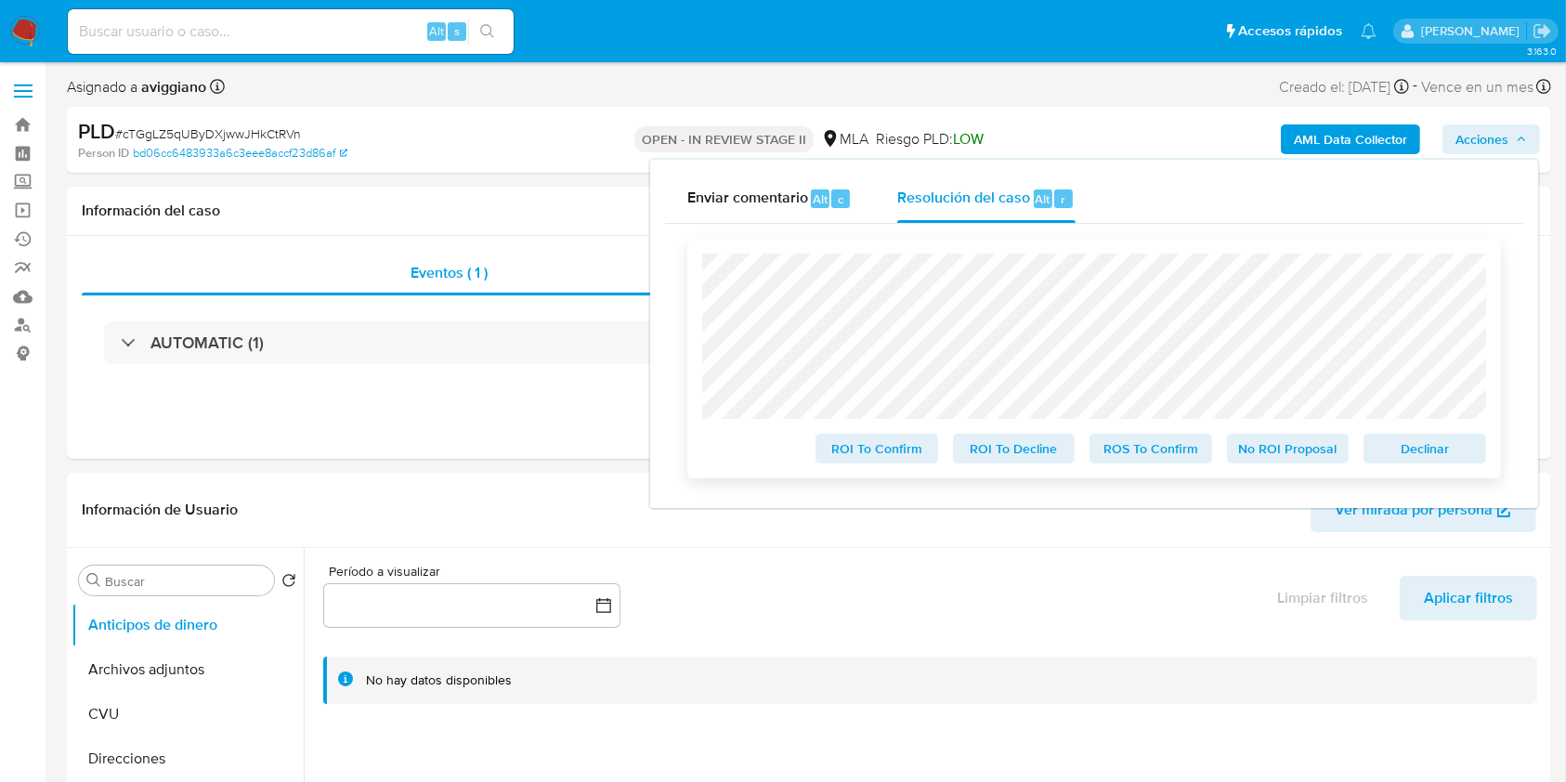
click at [1388, 444] on span "Declinar" at bounding box center [1425, 449] width 97 height 26
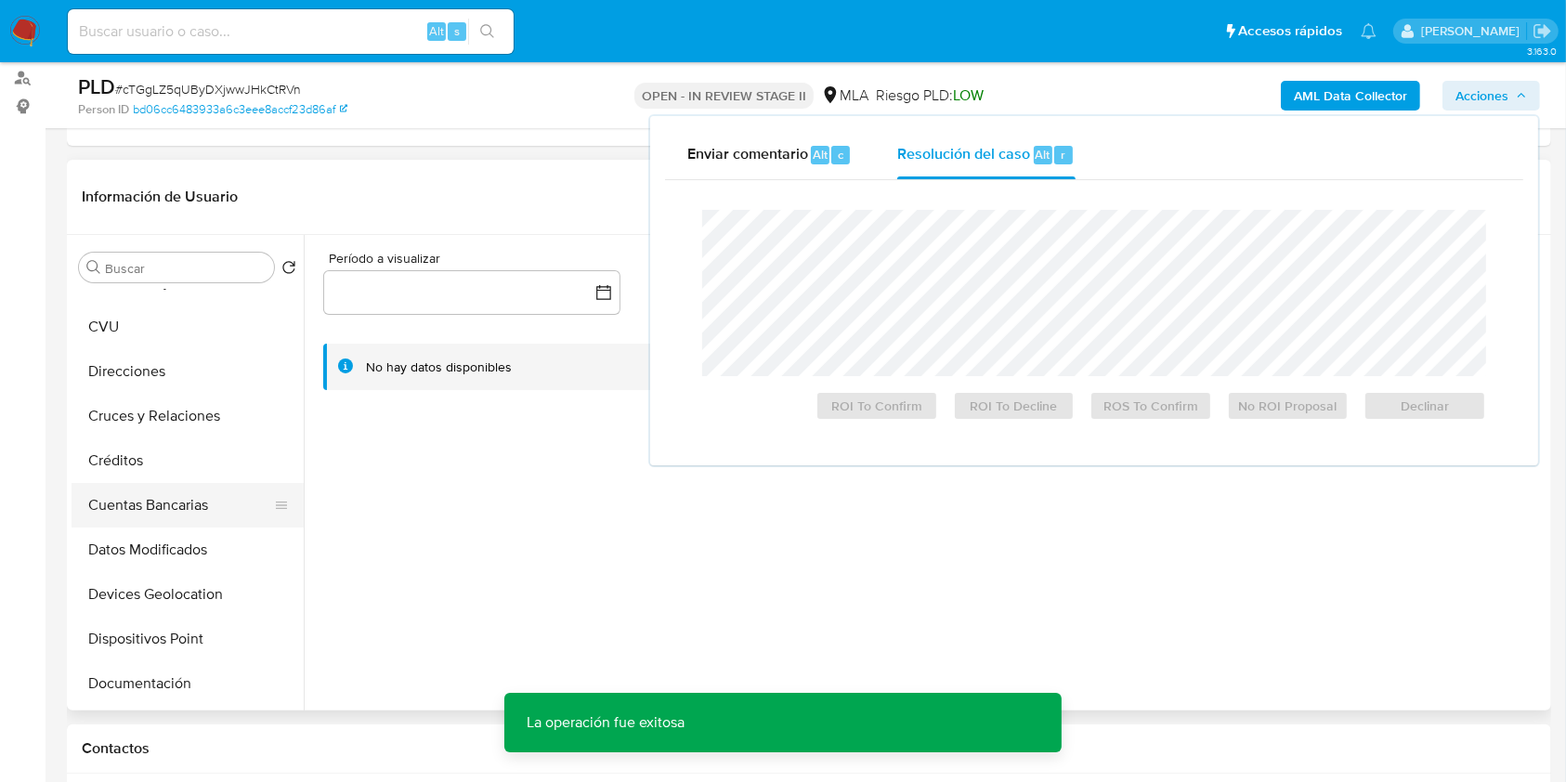
scroll to position [247, 0]
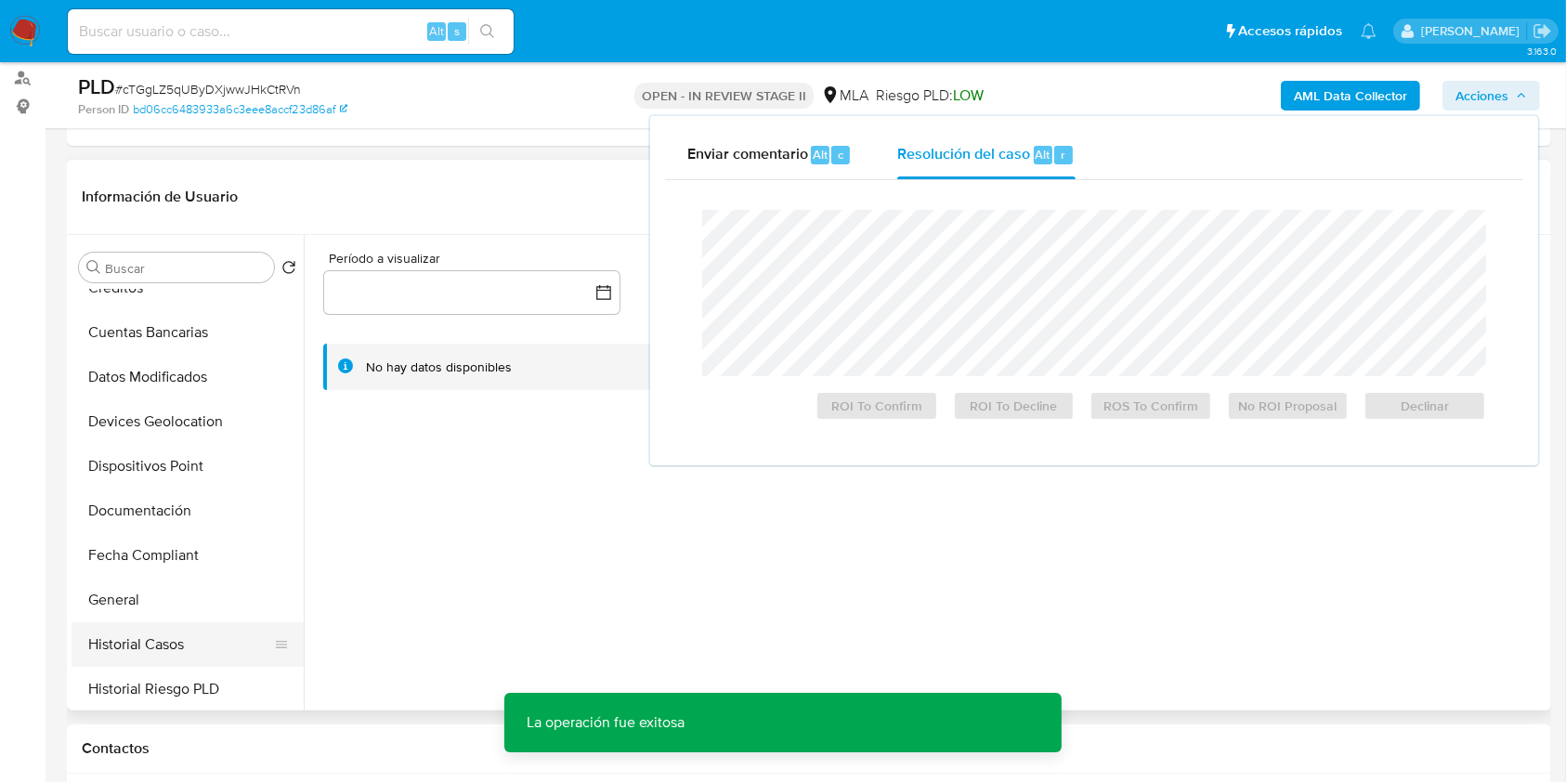
click at [163, 635] on button "Historial Casos" at bounding box center [180, 644] width 217 height 45
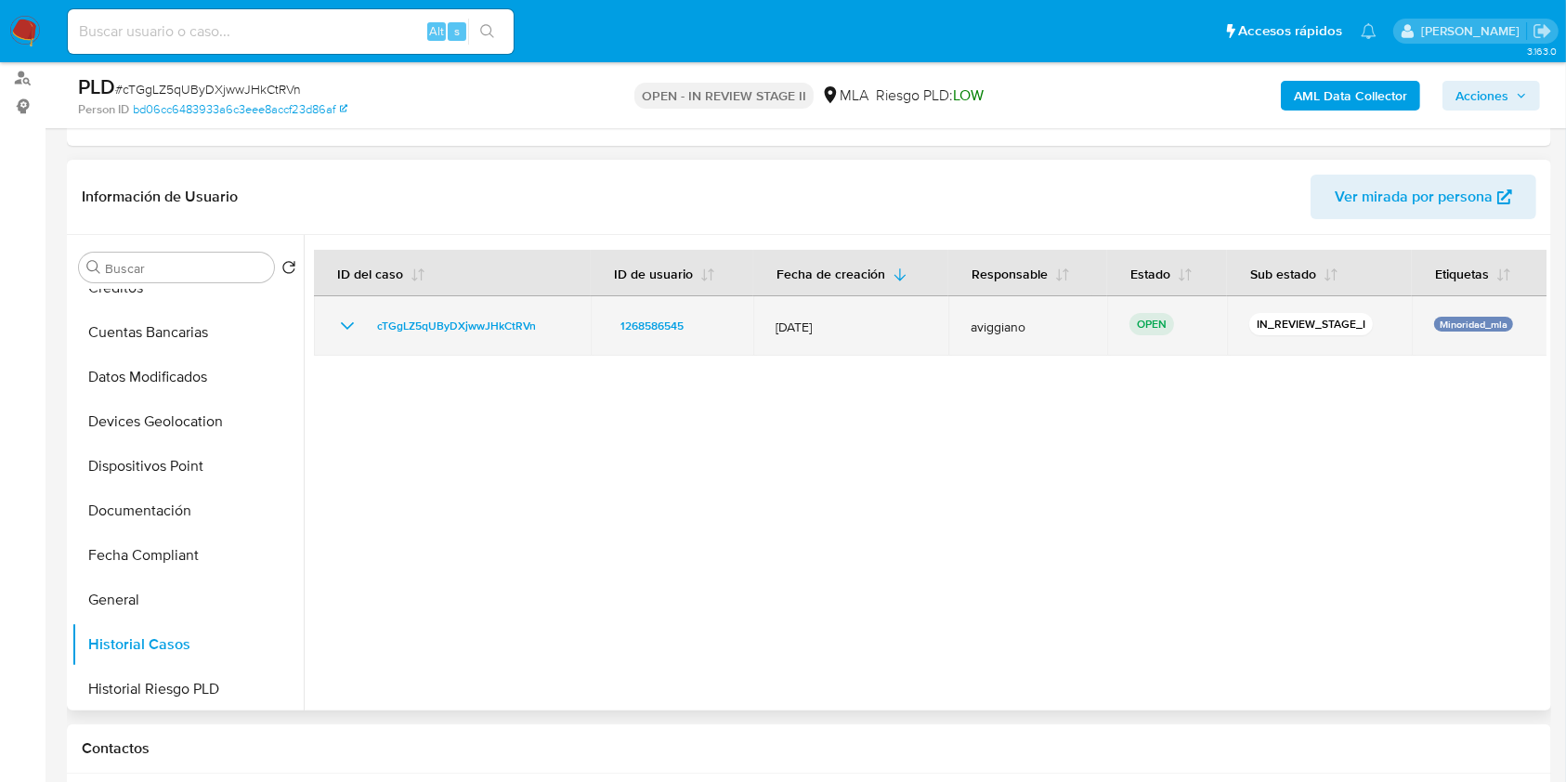
click at [485, 309] on td "cTGgLZ5qUByDXjwwJHkCtRVn" at bounding box center [452, 325] width 277 height 59
click at [490, 324] on span "cTGgLZ5qUByDXjwwJHkCtRVn" at bounding box center [456, 326] width 159 height 22
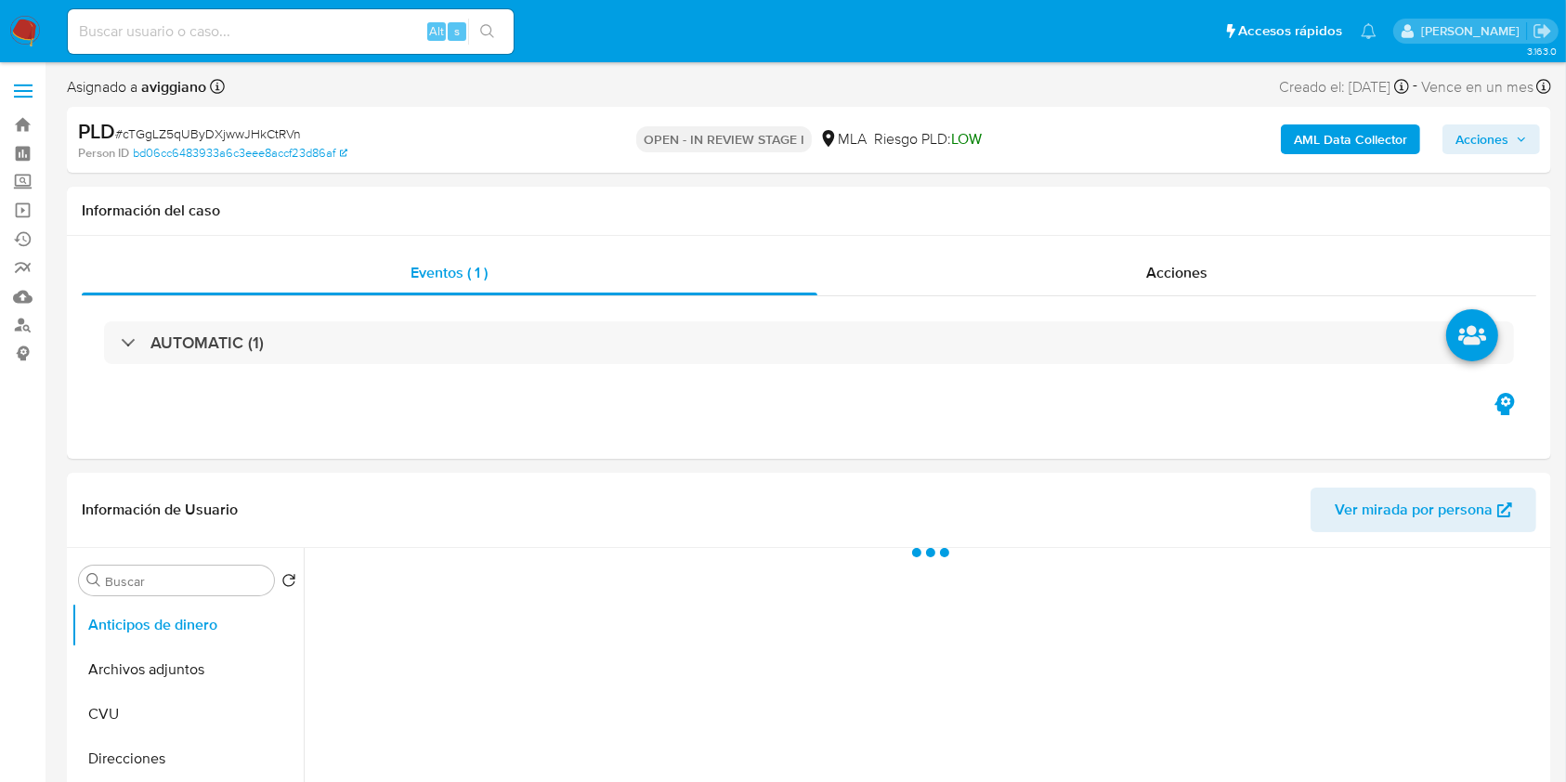
click at [1509, 145] on span "Acciones" at bounding box center [1492, 139] width 72 height 26
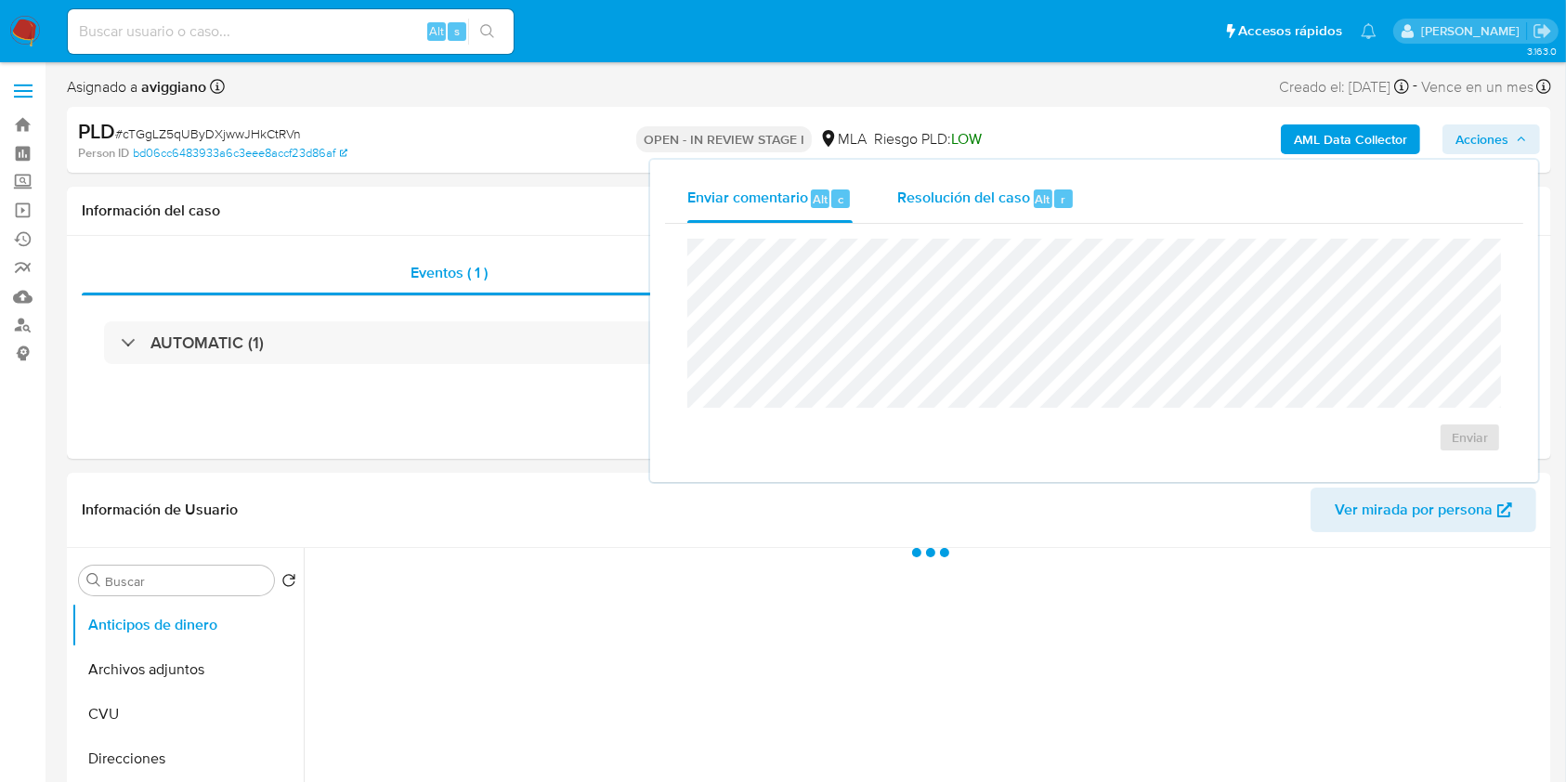
select select "10"
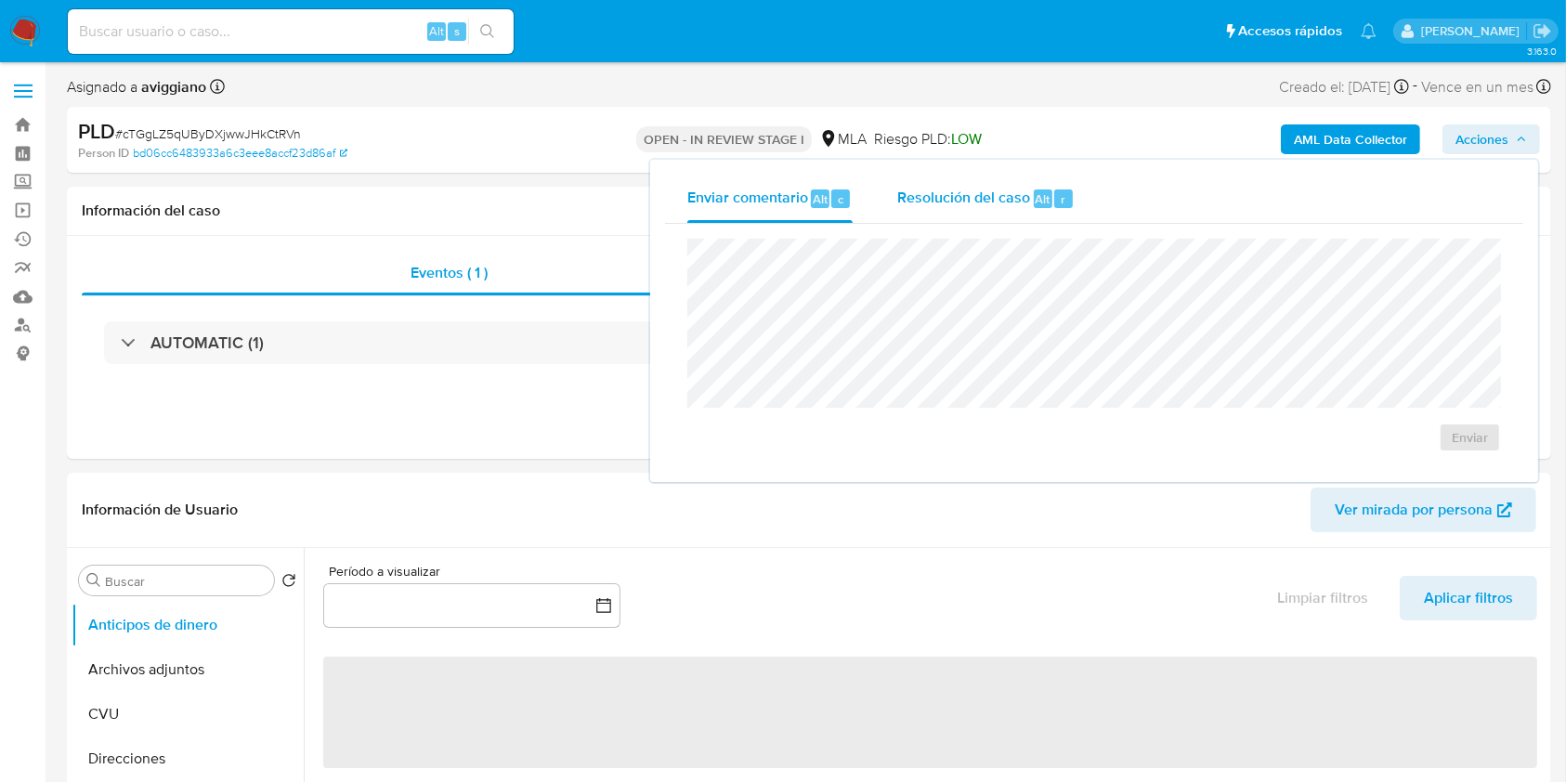
click at [1037, 197] on span "Alt" at bounding box center [1043, 199] width 15 height 18
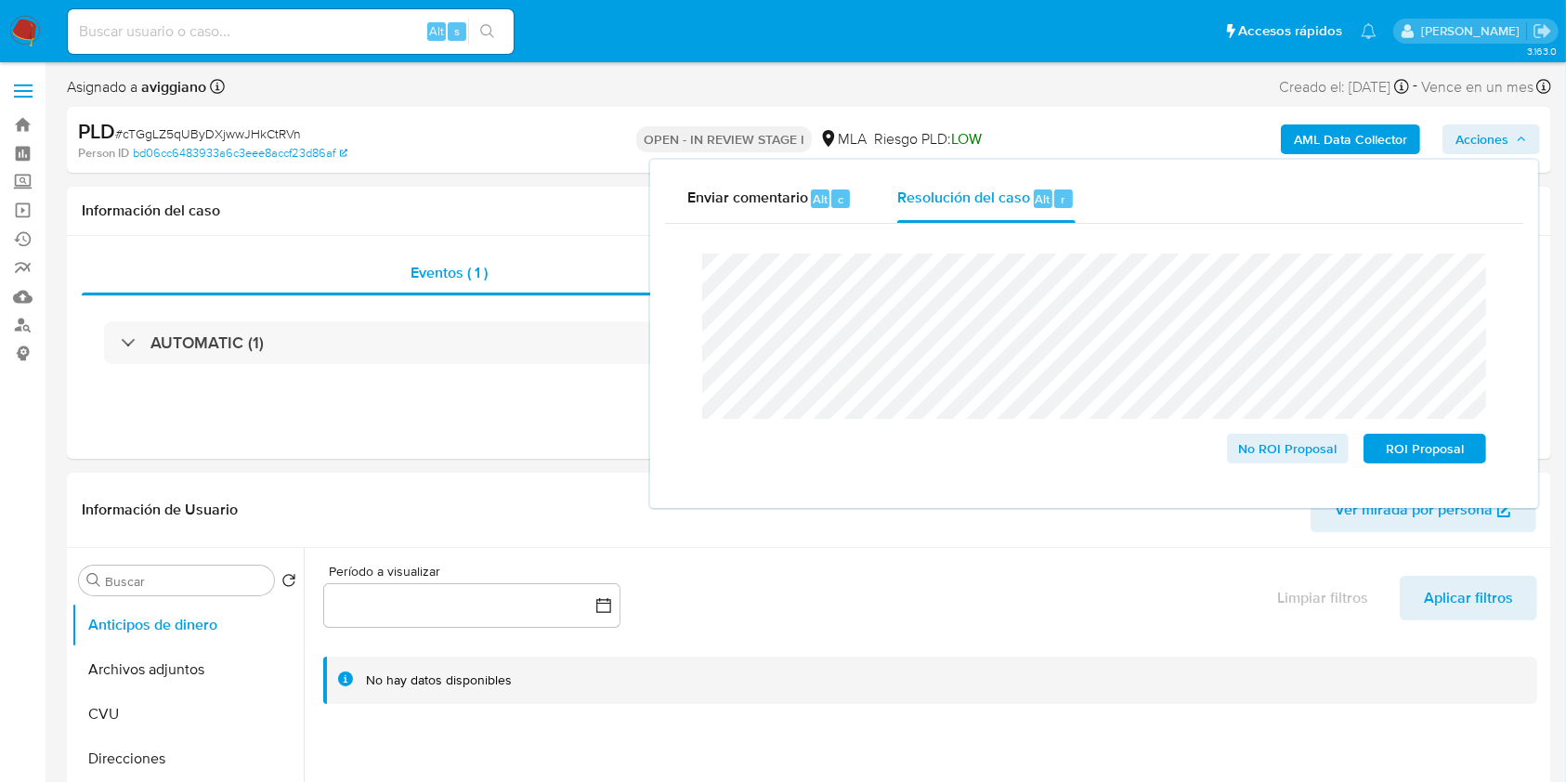
click at [226, 32] on input at bounding box center [291, 32] width 446 height 24
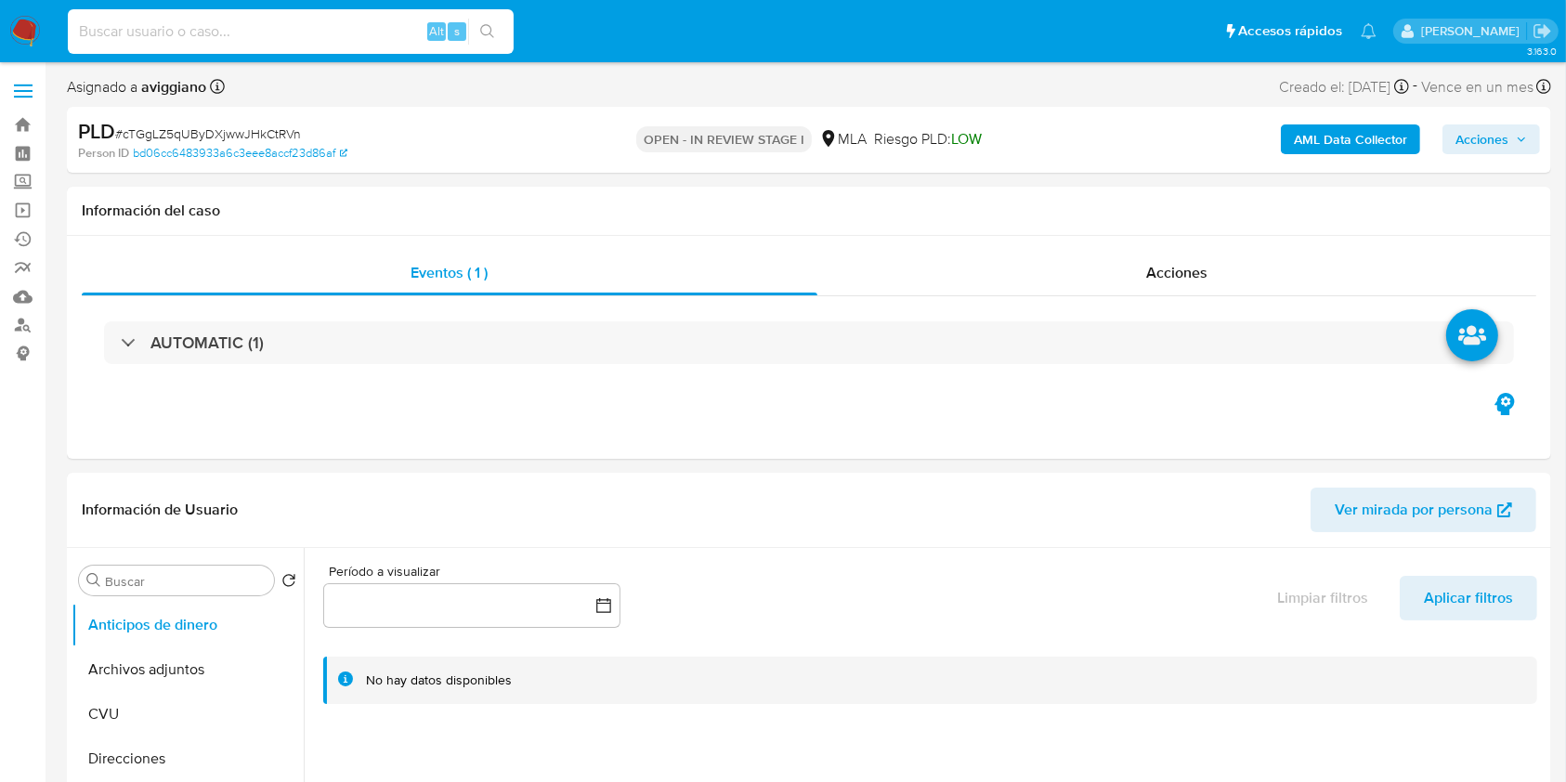
paste input "408396520"
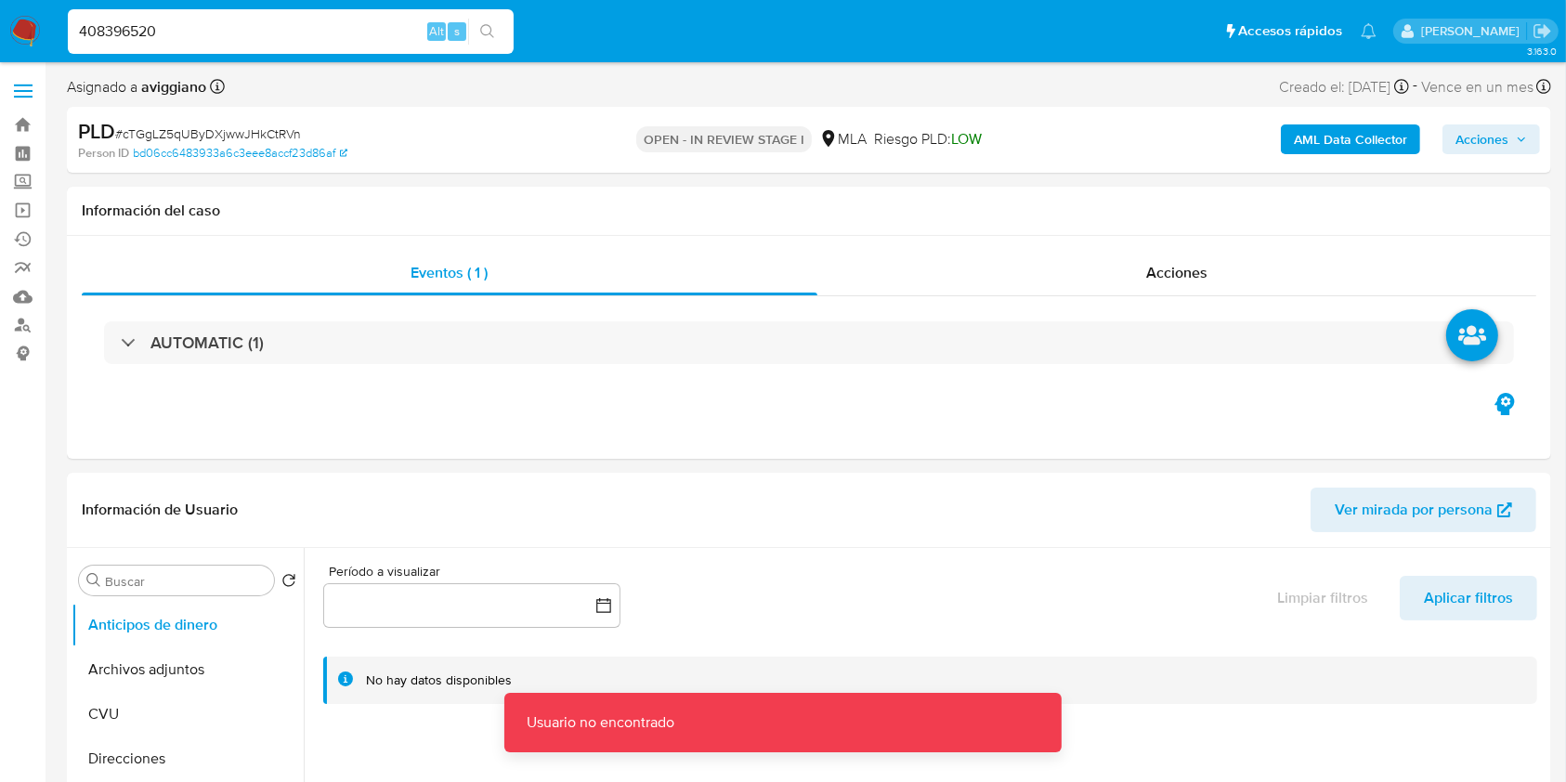
click at [230, 35] on input "408396520" at bounding box center [291, 32] width 446 height 24
type input "408396520"
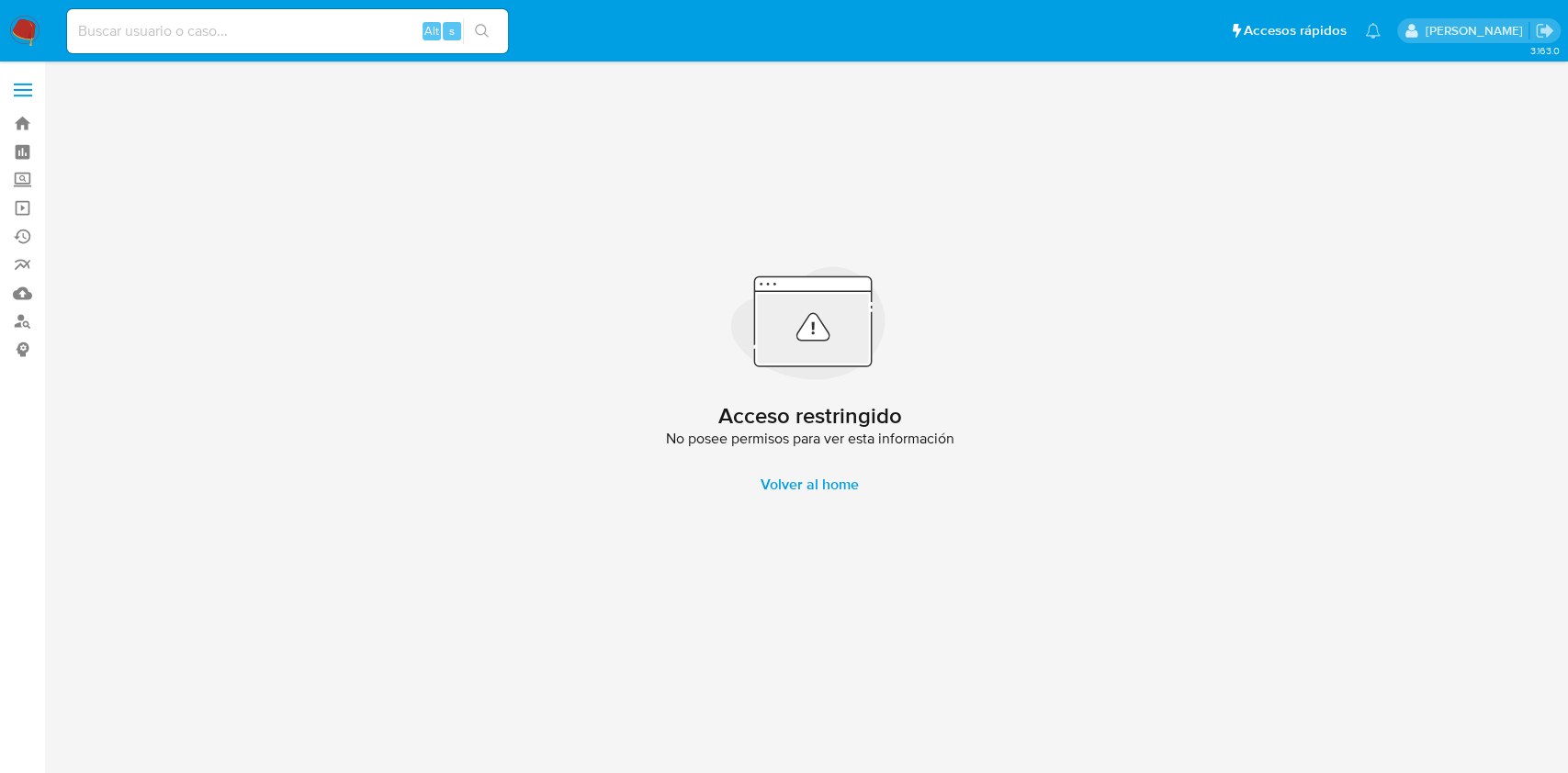
click at [128, 22] on input at bounding box center [288, 32] width 441 height 24
paste input "186623337"
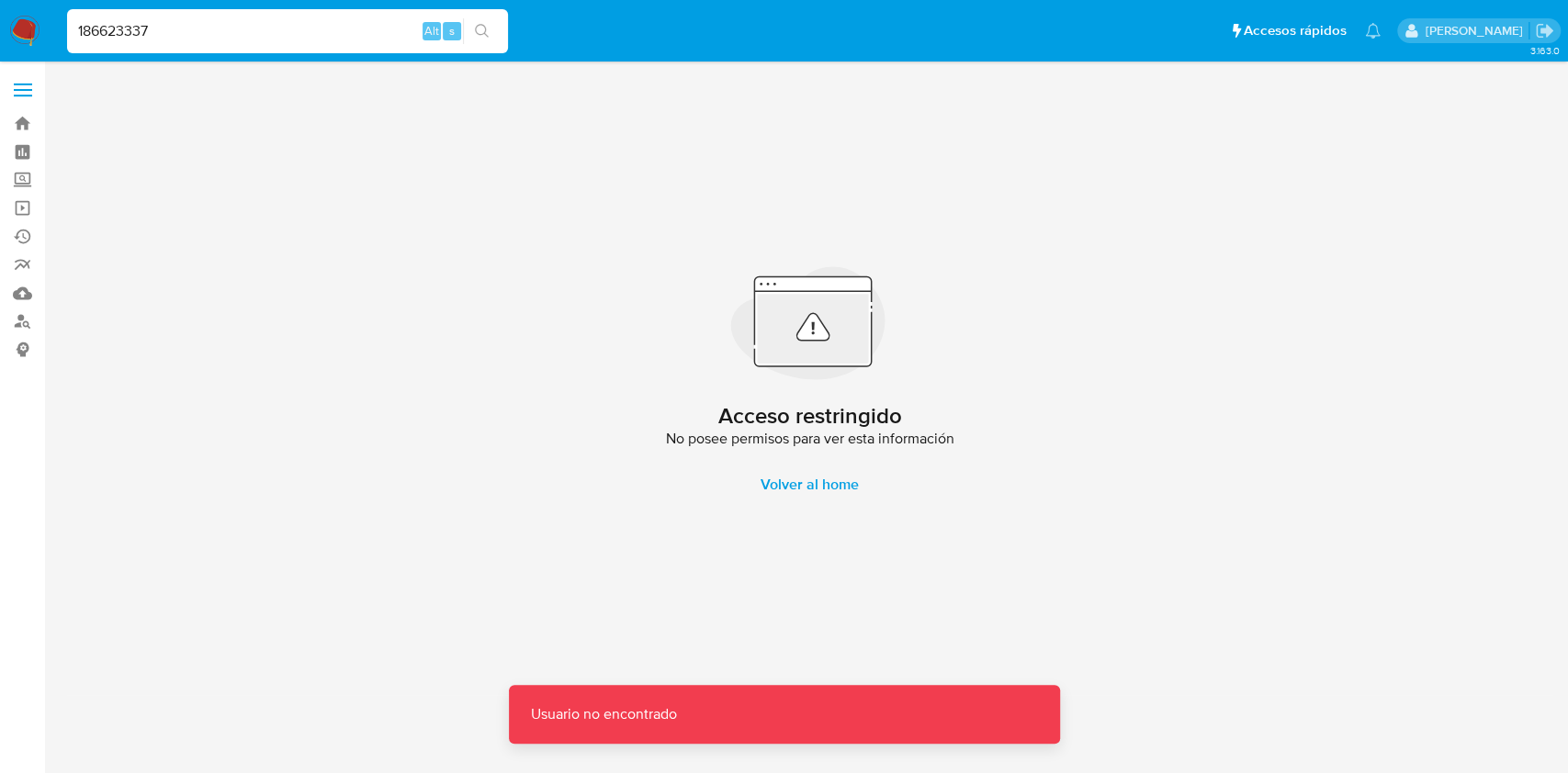
click at [167, 31] on input "186623337" at bounding box center [288, 32] width 441 height 24
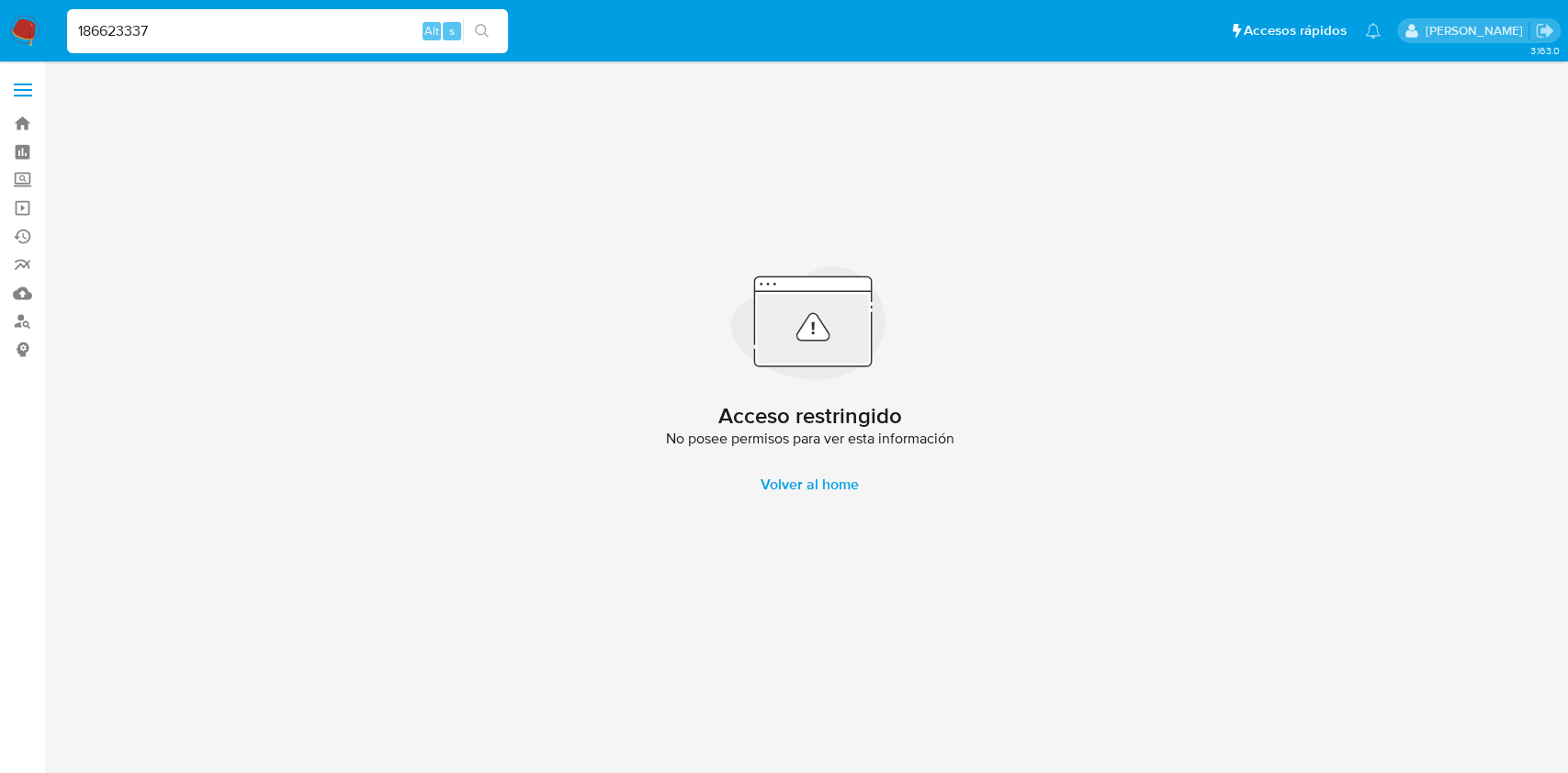
type input "186623337"
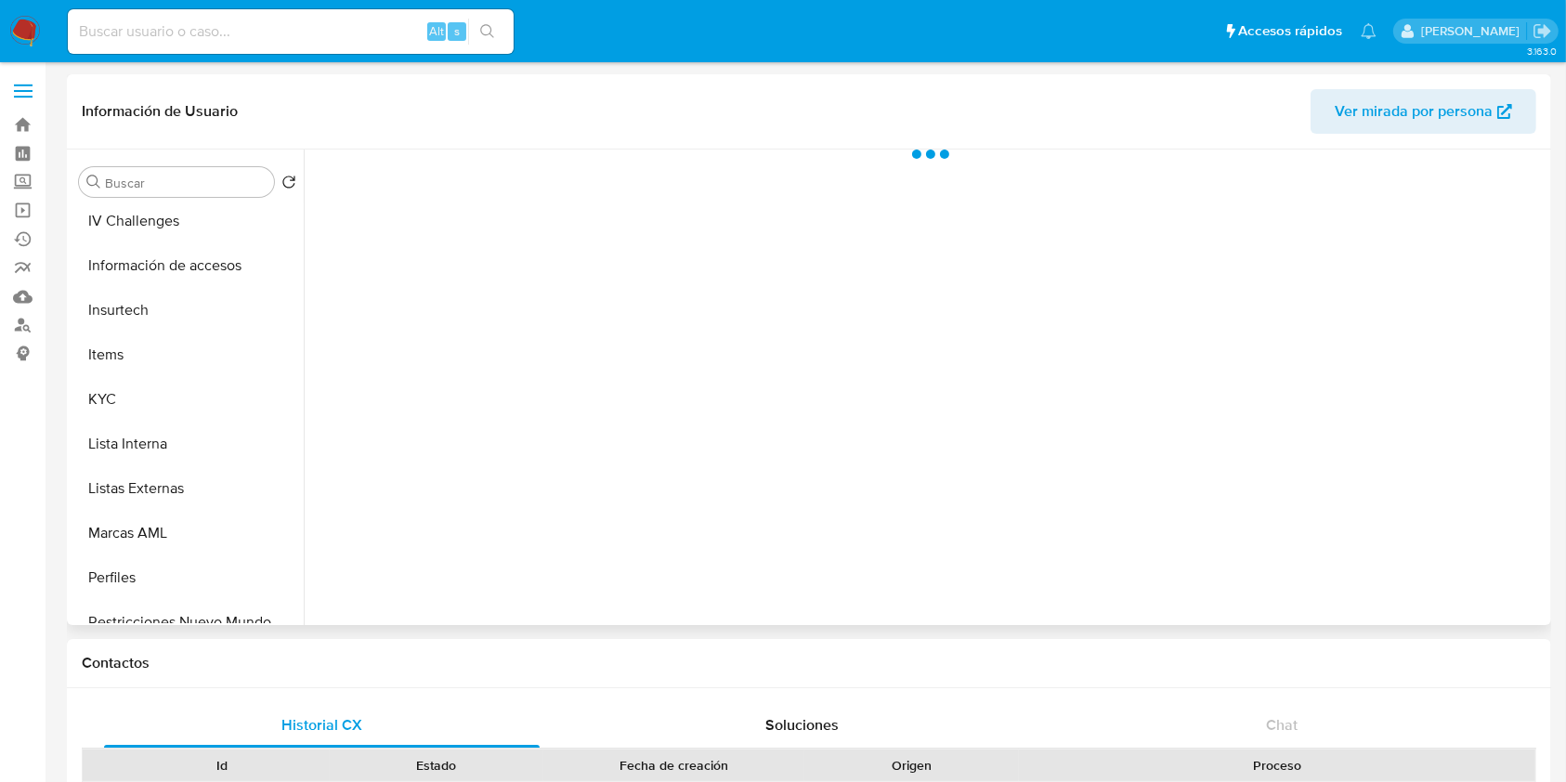
scroll to position [867, 0]
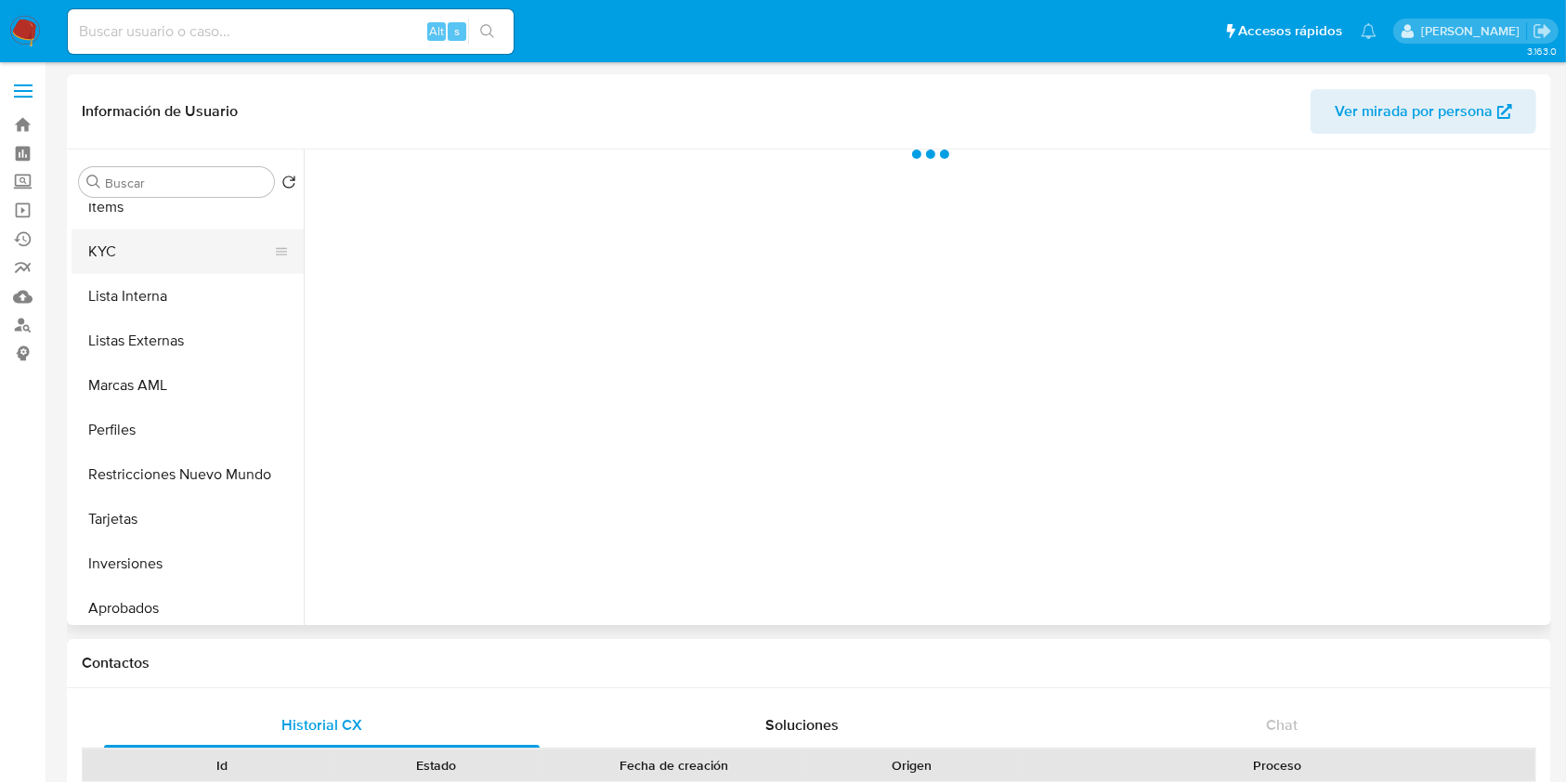
select select "10"
click at [174, 254] on button "KYC" at bounding box center [180, 251] width 217 height 45
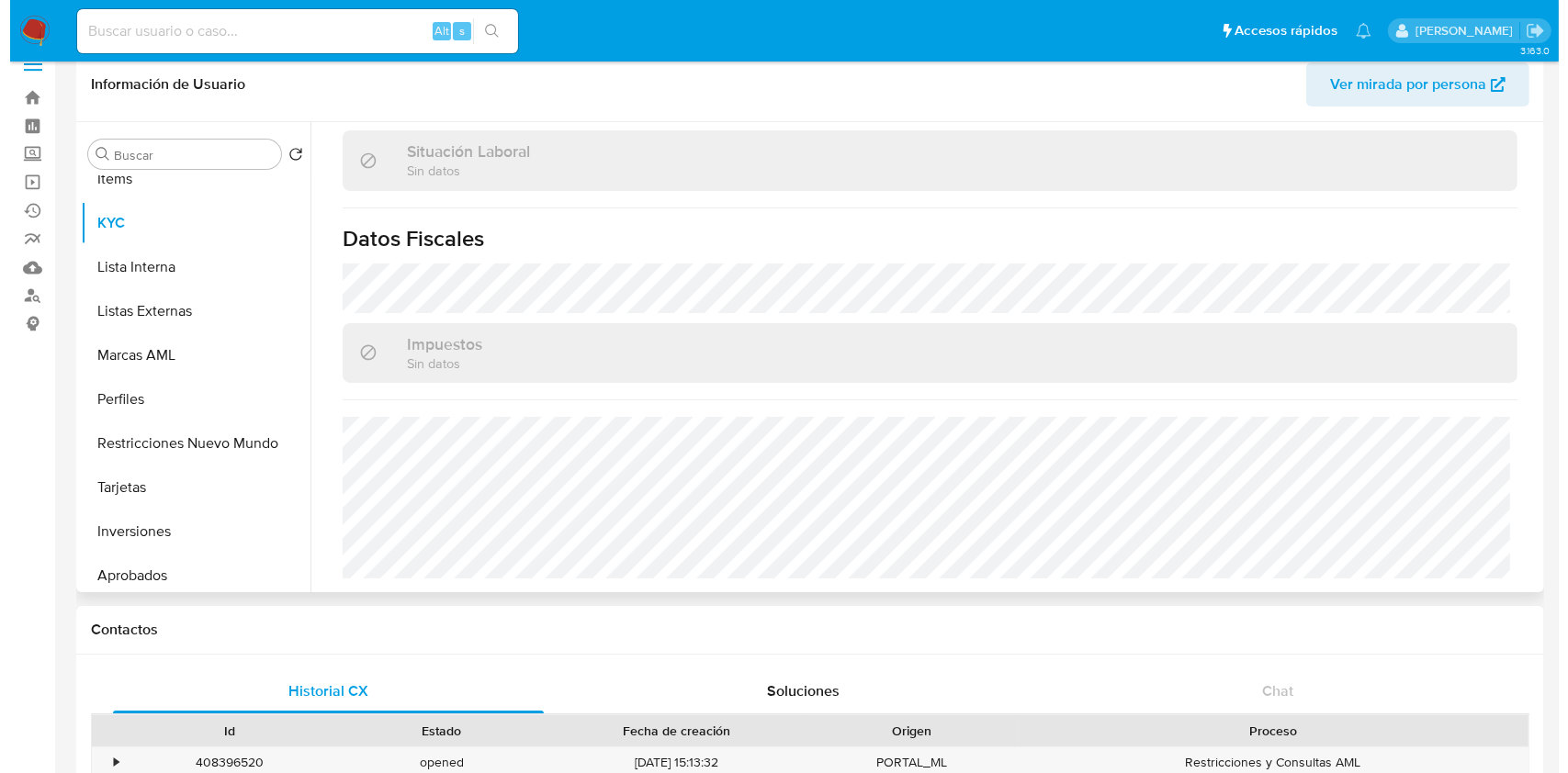
scroll to position [612, 0]
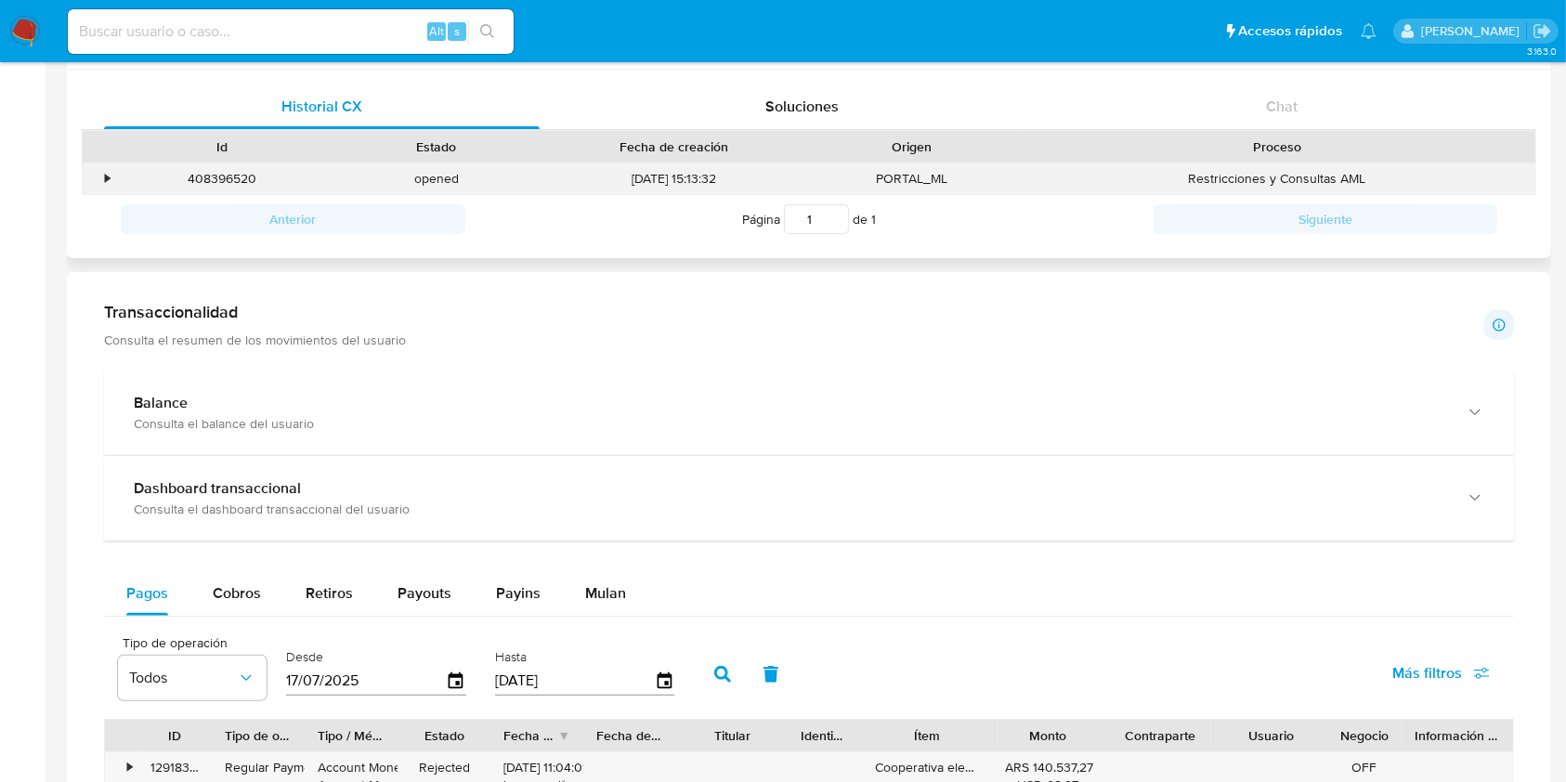
click at [119, 181] on div "408396520" at bounding box center [222, 178] width 215 height 31
click at [112, 178] on div "• 408396520 opened 02/10/2025 15:13:32 PORTAL_ML Restricciones y Consultas AML" at bounding box center [809, 178] width 1453 height 31
click at [109, 177] on div "•" at bounding box center [107, 179] width 5 height 18
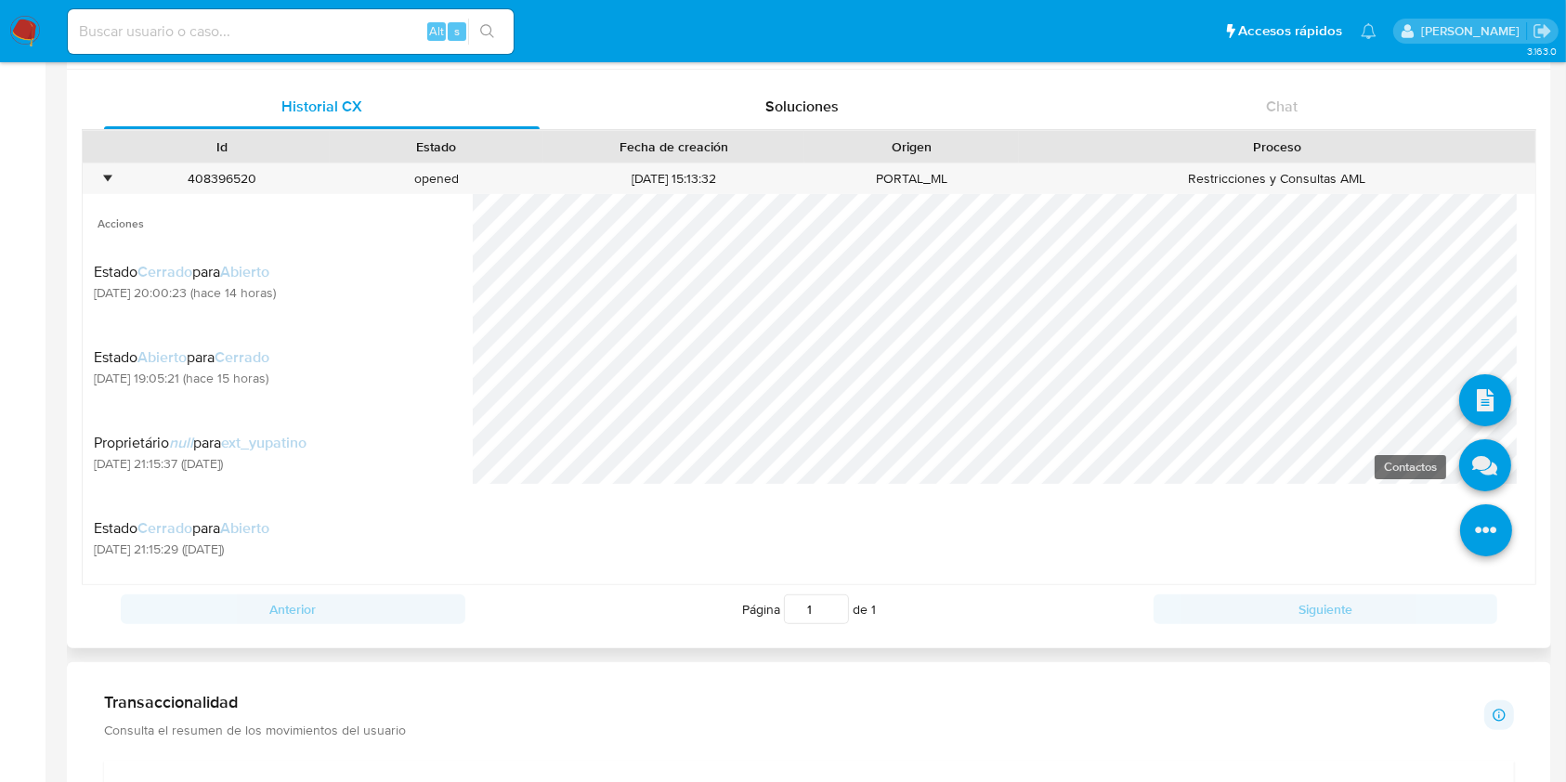
click at [1459, 452] on icon at bounding box center [1485, 465] width 52 height 52
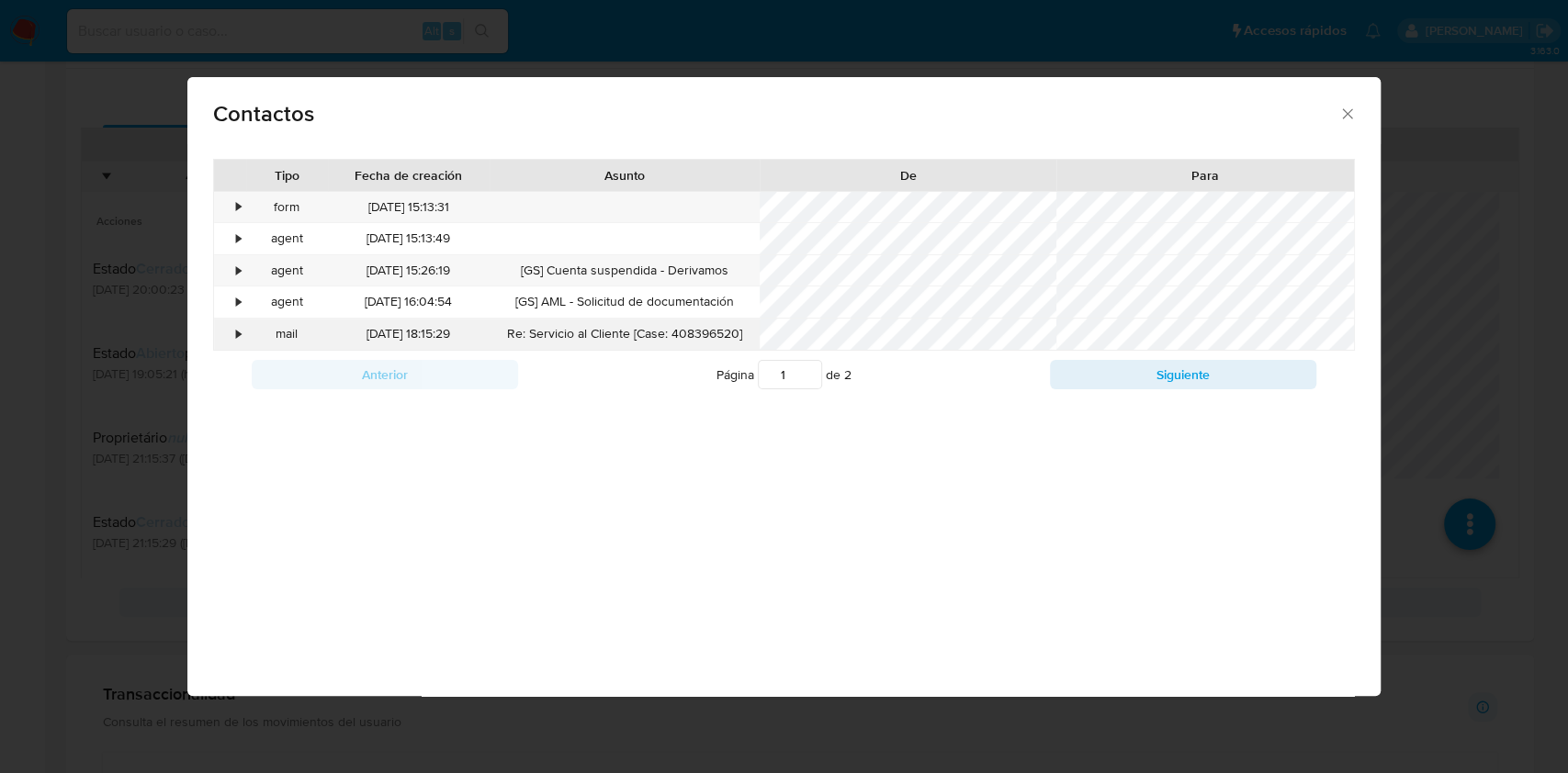
click at [230, 330] on div "•" at bounding box center [229, 334] width 33 height 32
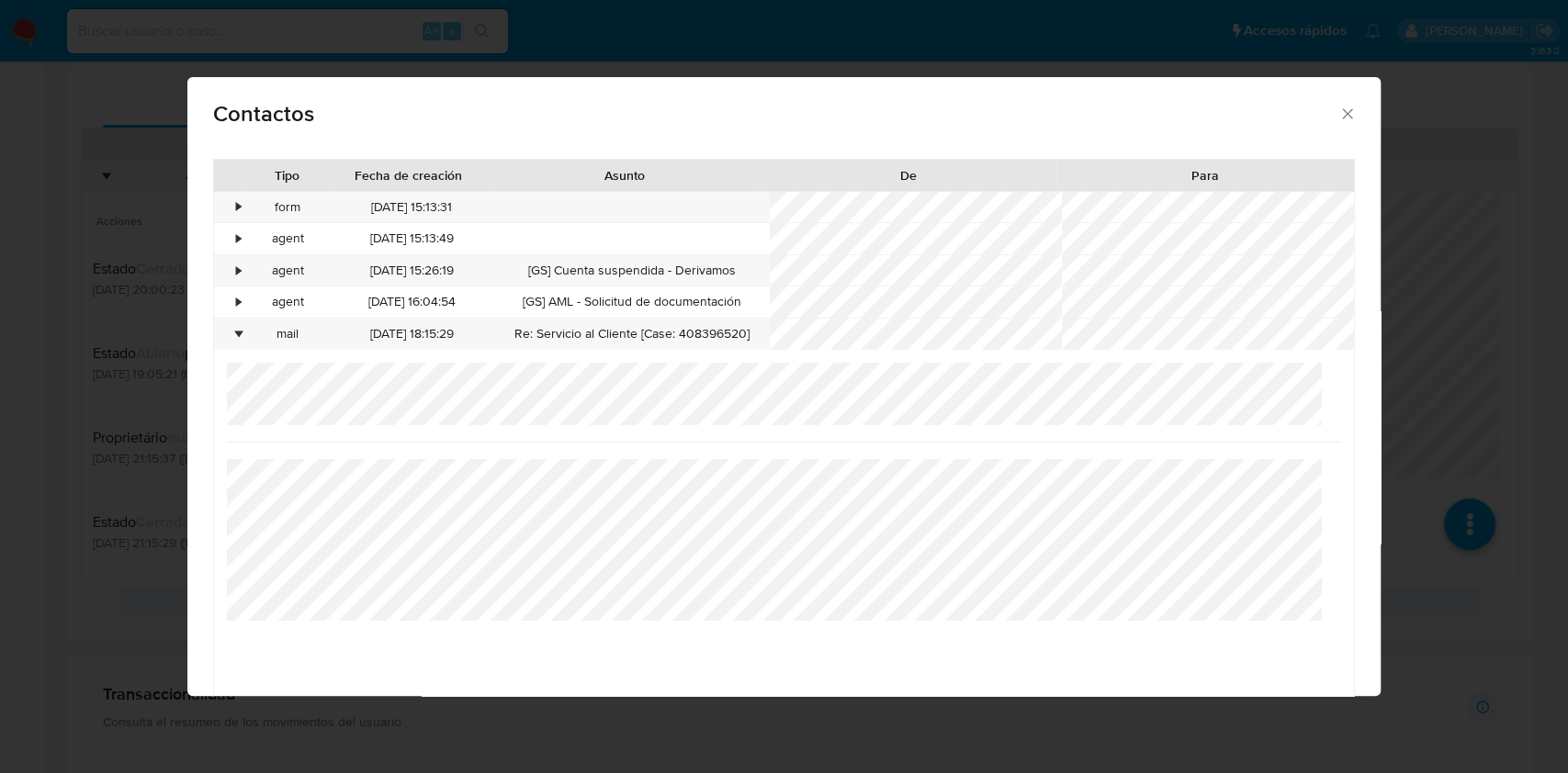
drag, startPoint x: 241, startPoint y: 334, endPoint x: 368, endPoint y: 366, distance: 131.0
click at [240, 334] on div "•" at bounding box center [238, 334] width 5 height 19
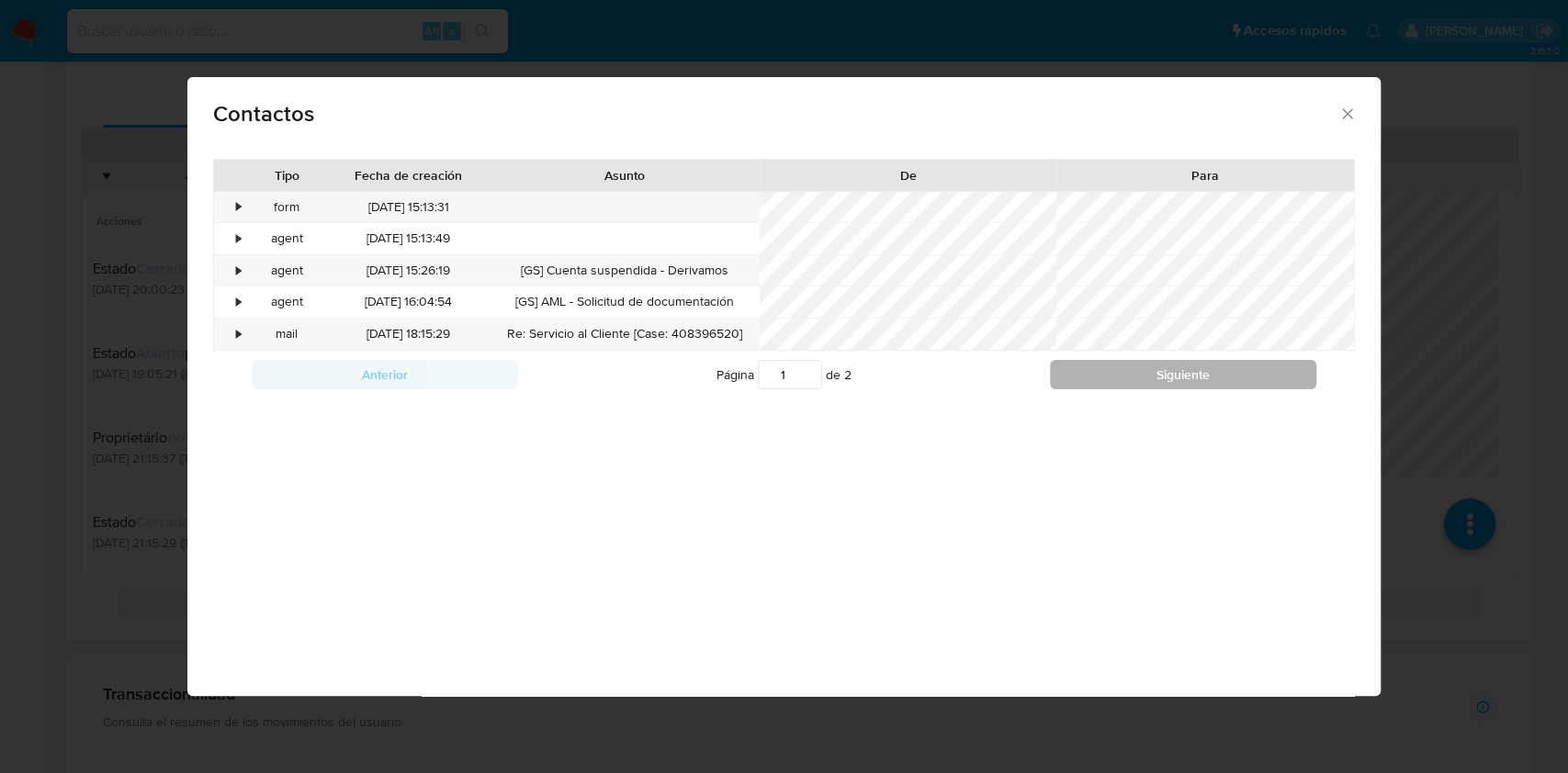
click at [1118, 382] on button "Siguiente" at bounding box center [1182, 375] width 266 height 30
type input "2"
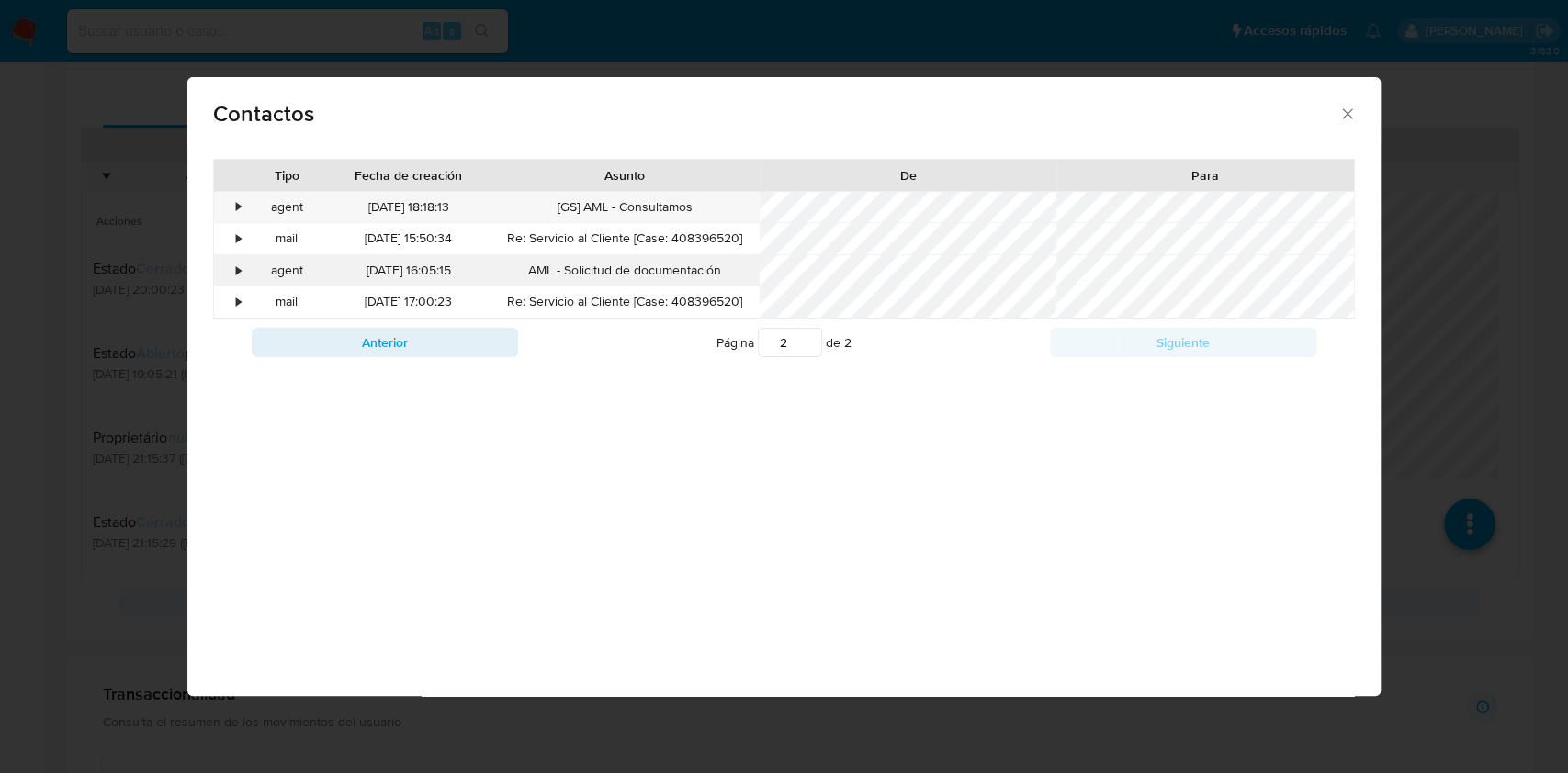
click at [241, 271] on div "•" at bounding box center [229, 271] width 33 height 32
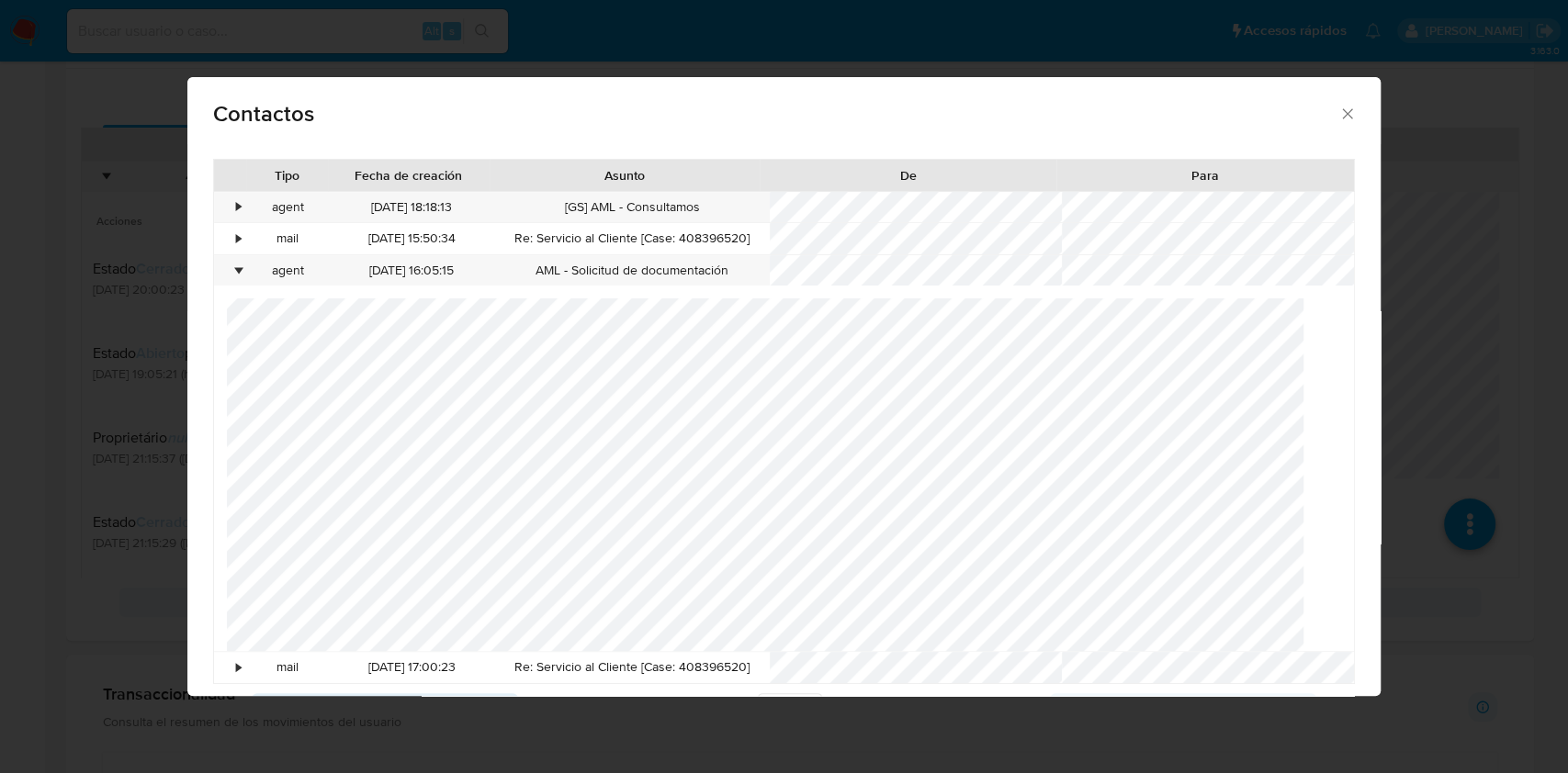
scroll to position [60, 0]
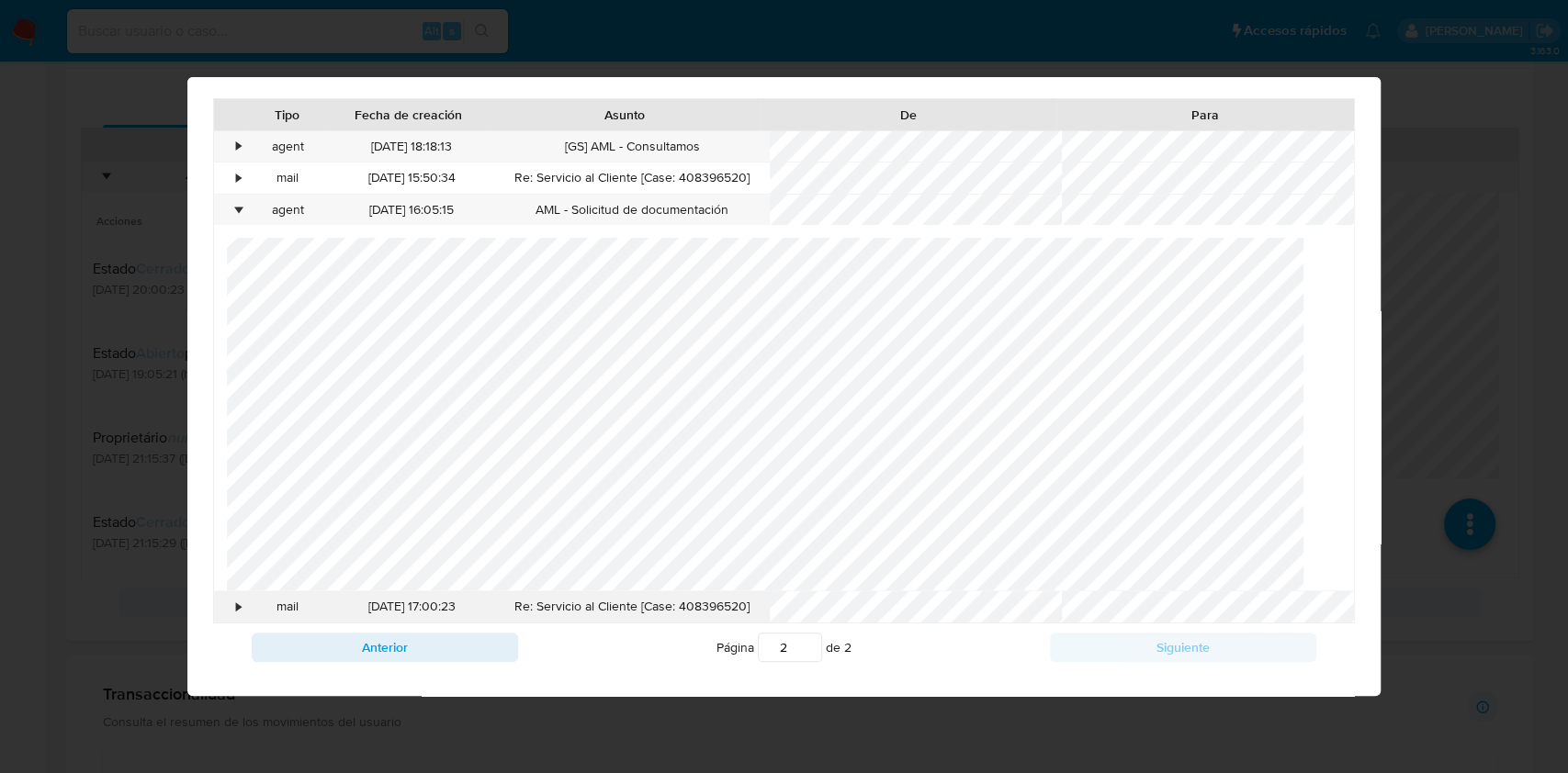
click at [229, 610] on div "•" at bounding box center [229, 607] width 33 height 32
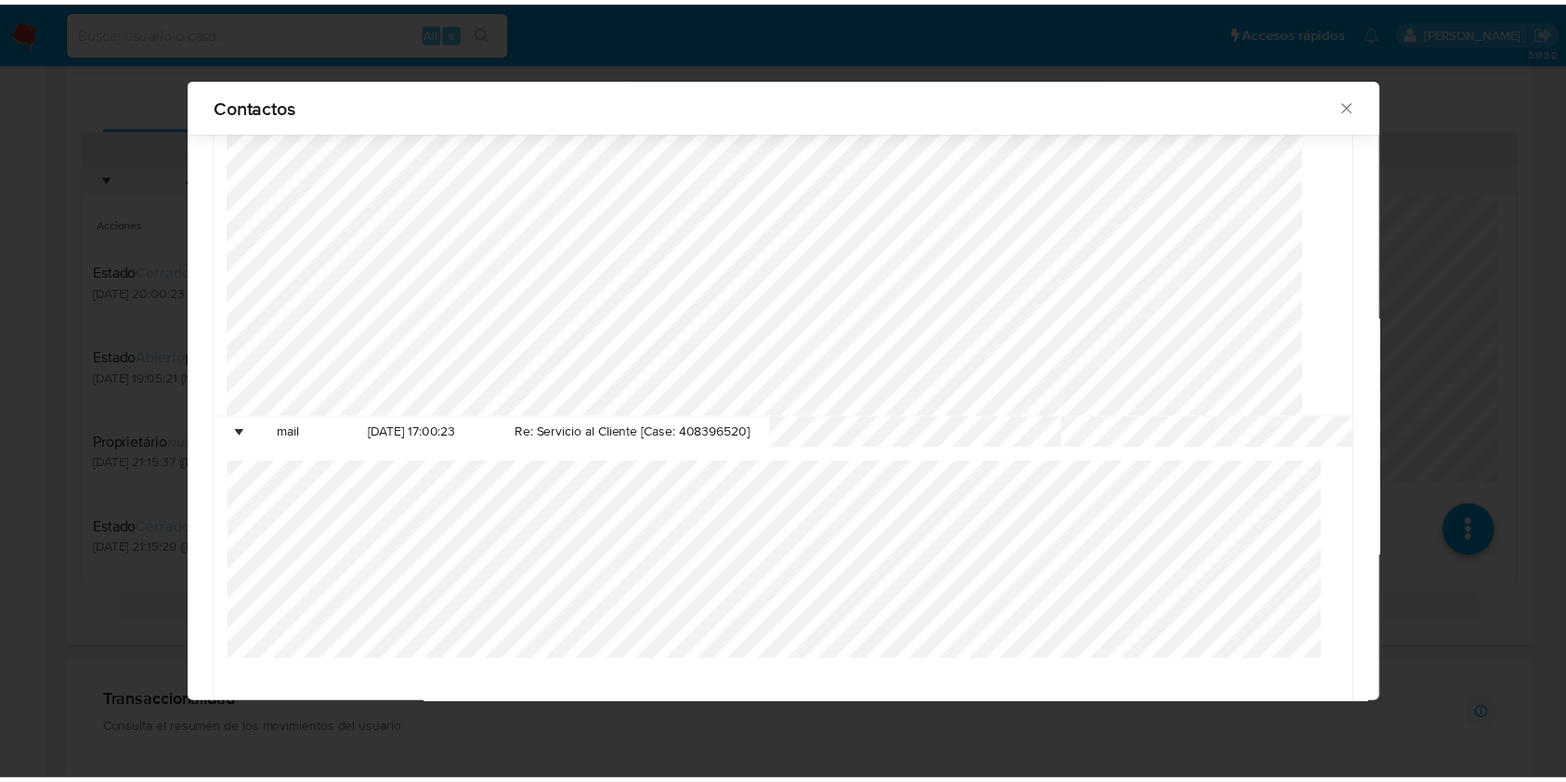
scroll to position [418, 0]
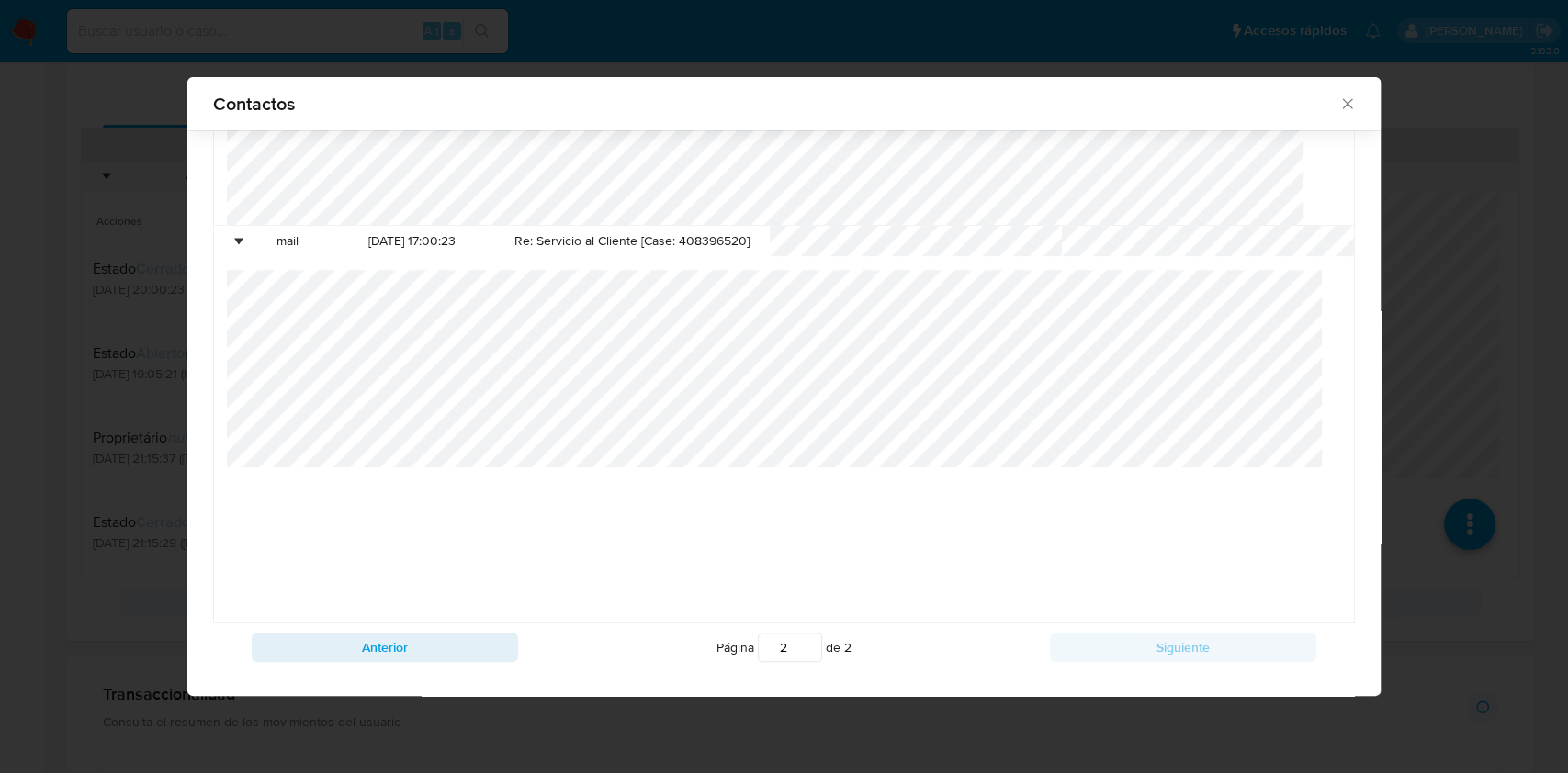
click at [1338, 98] on icon "close" at bounding box center [1347, 104] width 19 height 19
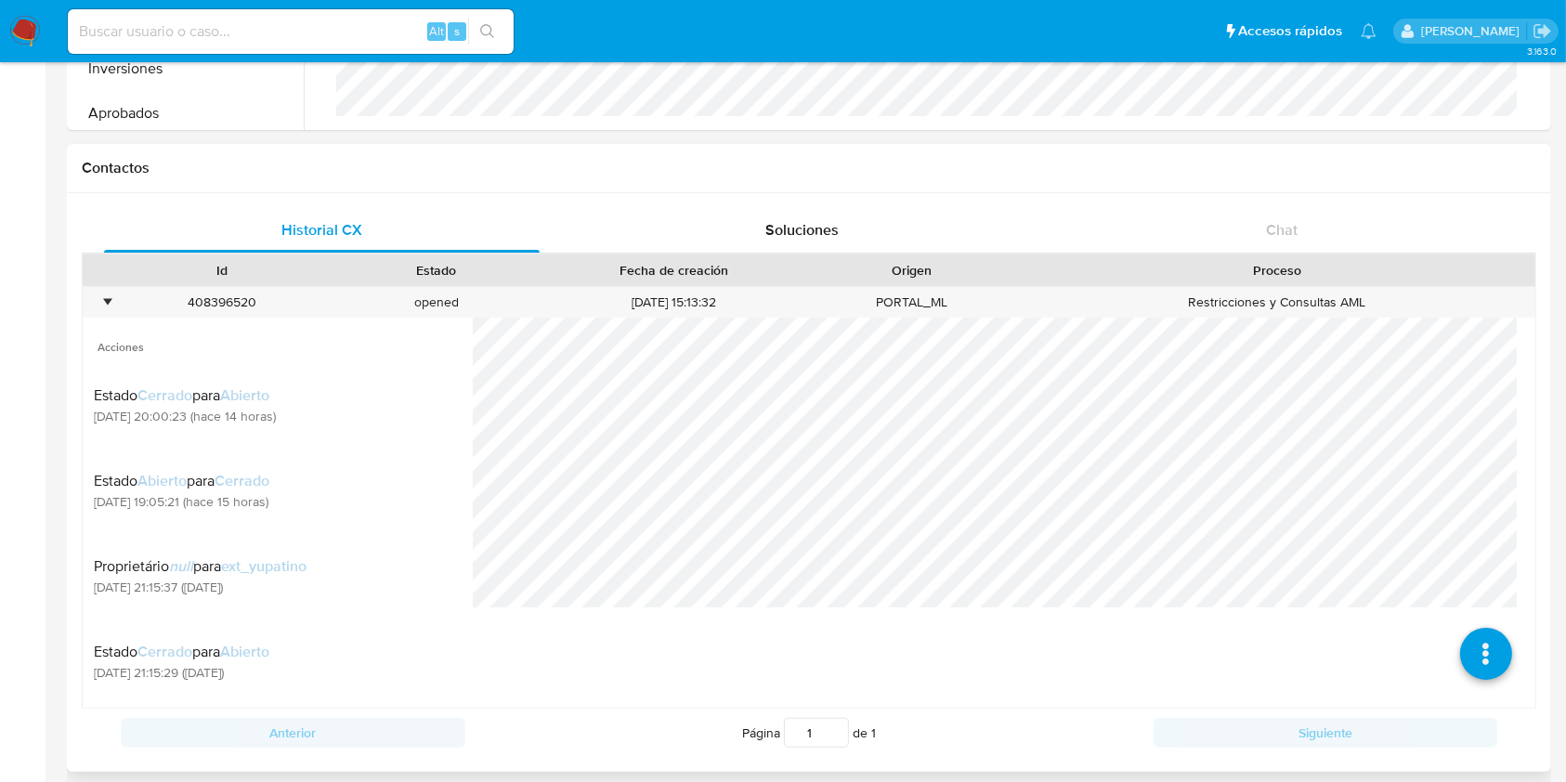
scroll to position [0, 0]
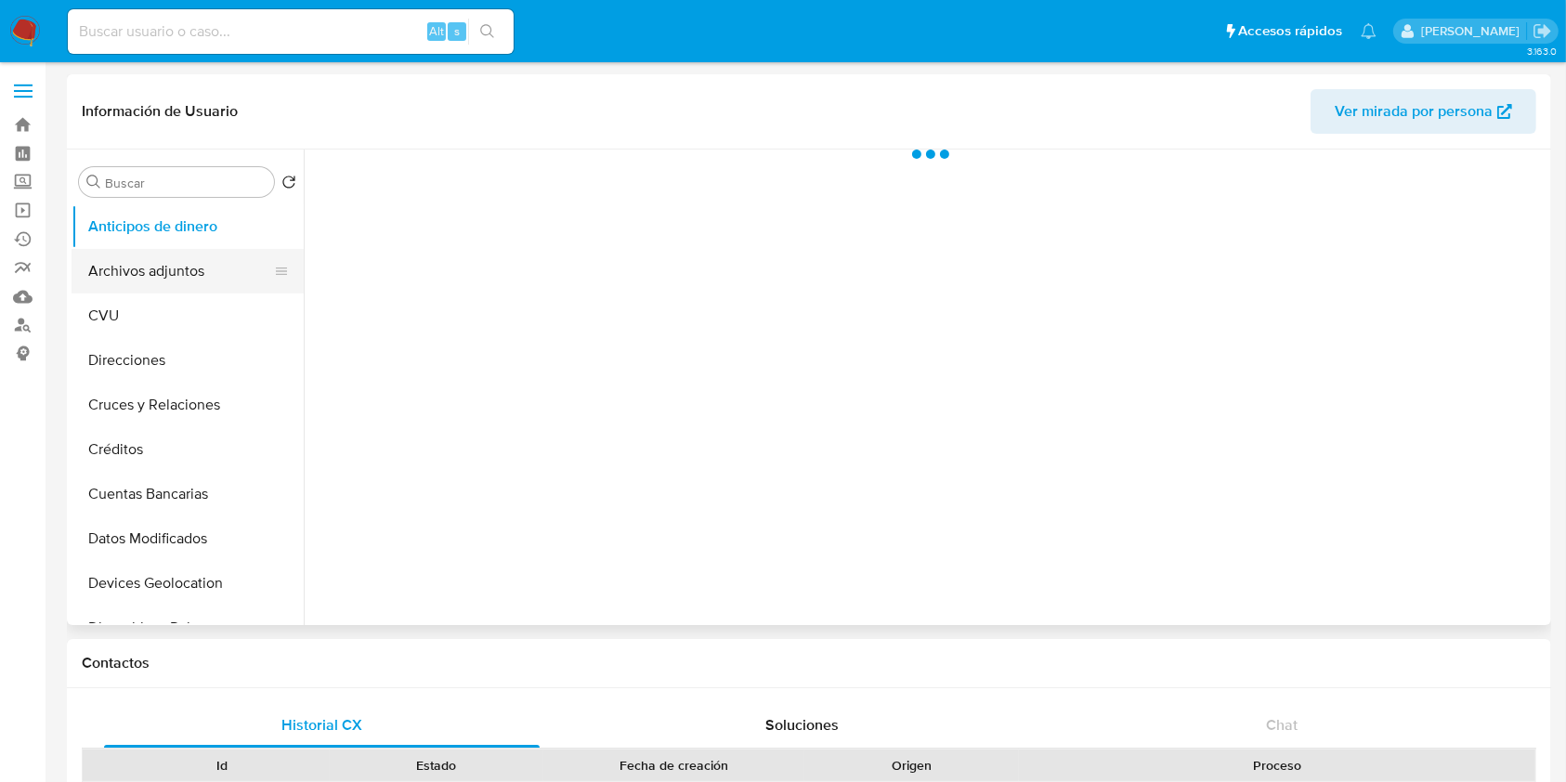
click at [224, 268] on button "Archivos adjuntos" at bounding box center [180, 271] width 217 height 45
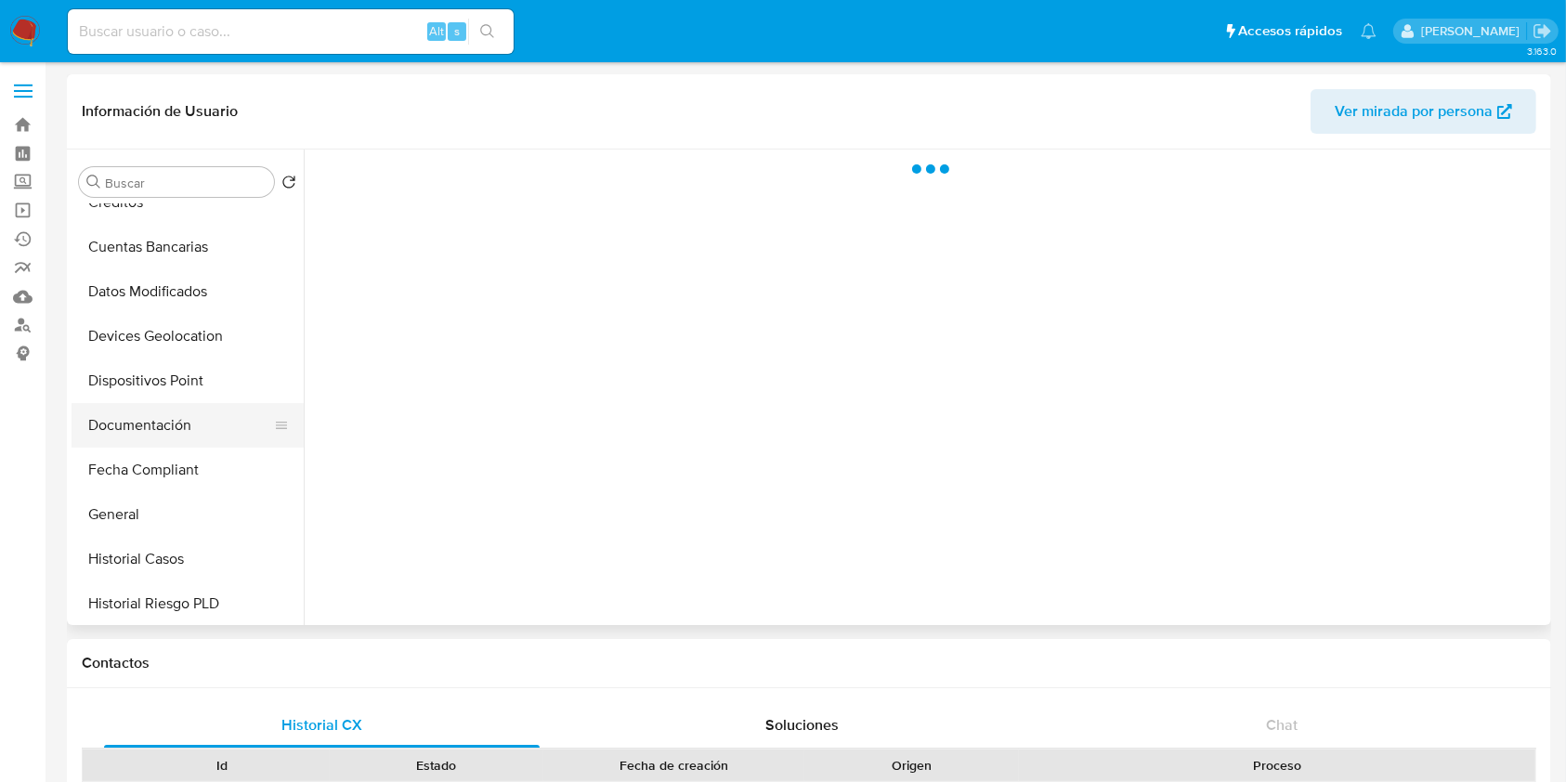
select select "10"
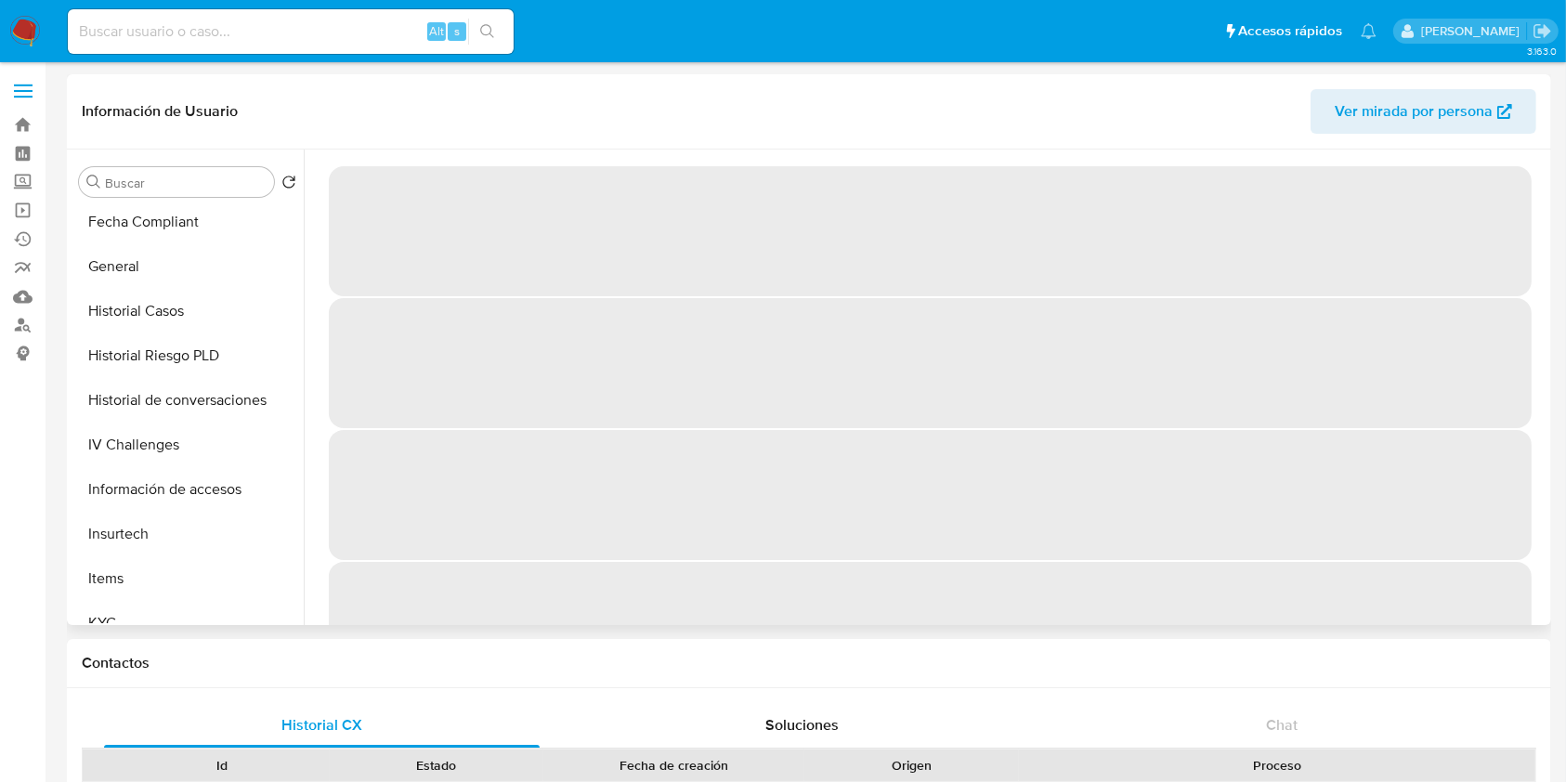
scroll to position [743, 0]
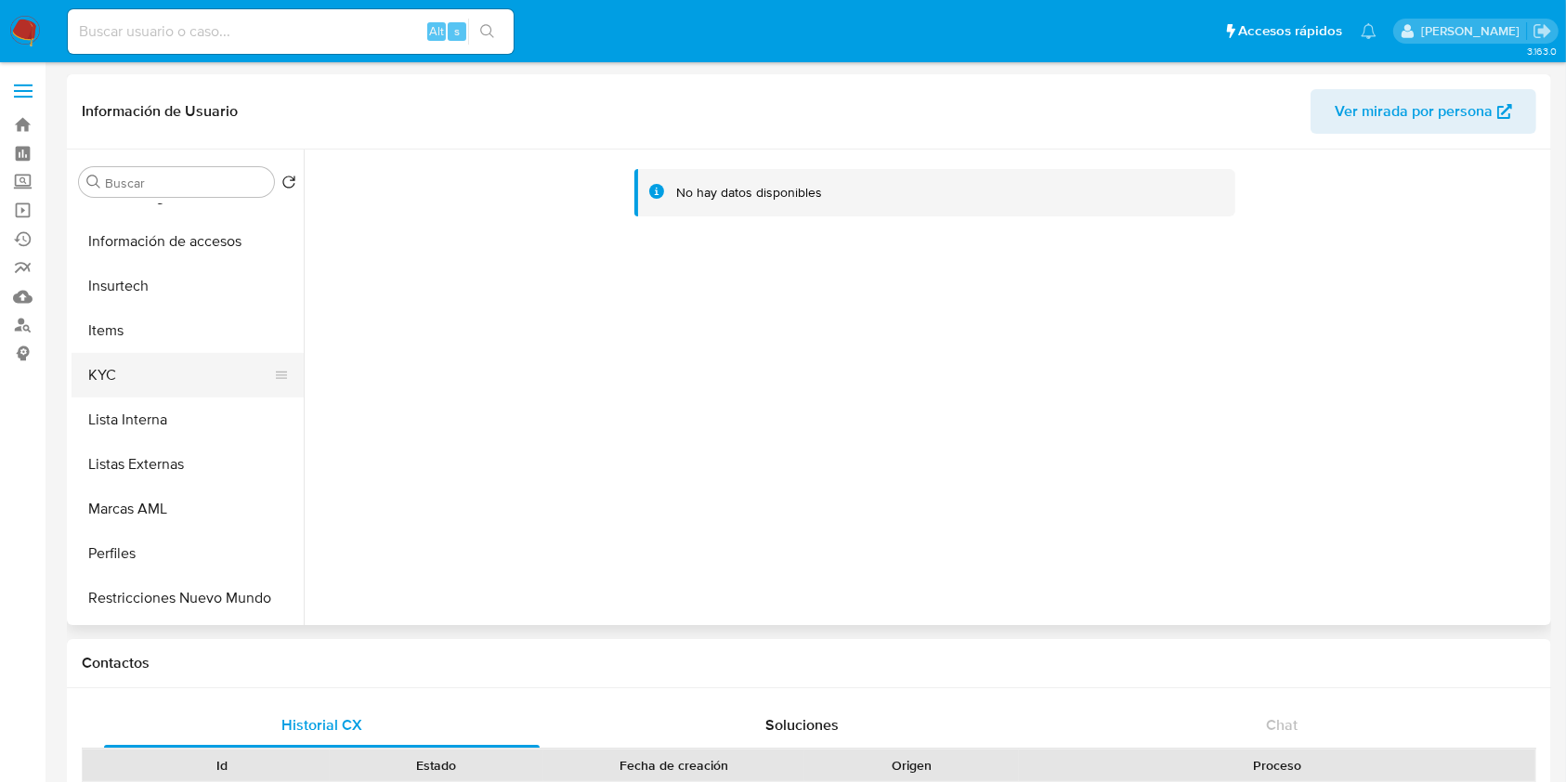
click at [143, 375] on button "KYC" at bounding box center [180, 375] width 217 height 45
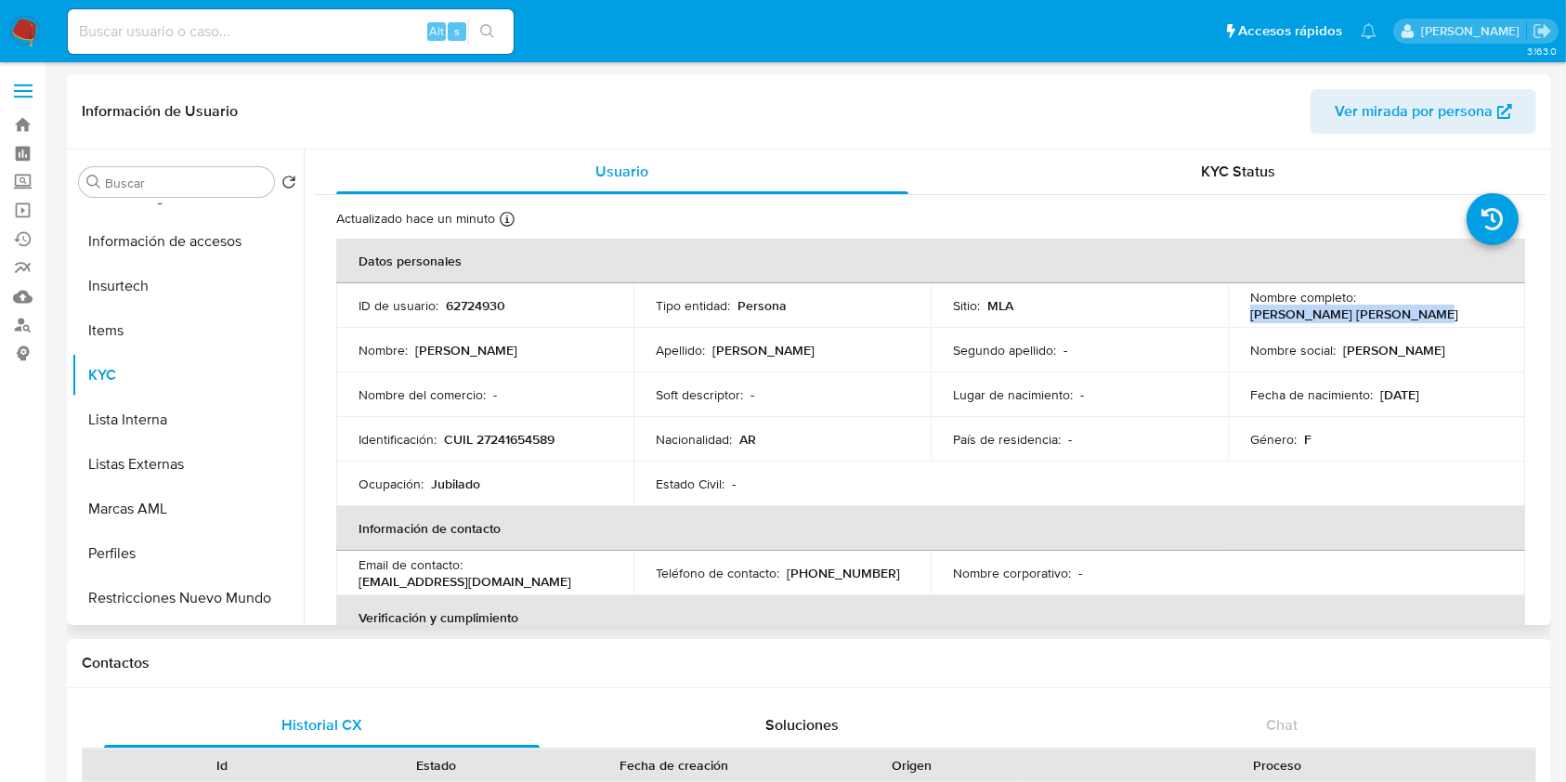
drag, startPoint x: 1248, startPoint y: 321, endPoint x: 1408, endPoint y: 313, distance: 160.0
click at [1408, 313] on div "Nombre completo : [PERSON_NAME] [PERSON_NAME]" at bounding box center [1376, 305] width 253 height 33
copy p "[PERSON_NAME] [PERSON_NAME]"
click at [491, 444] on p "CUIL 27241654589" at bounding box center [499, 439] width 111 height 17
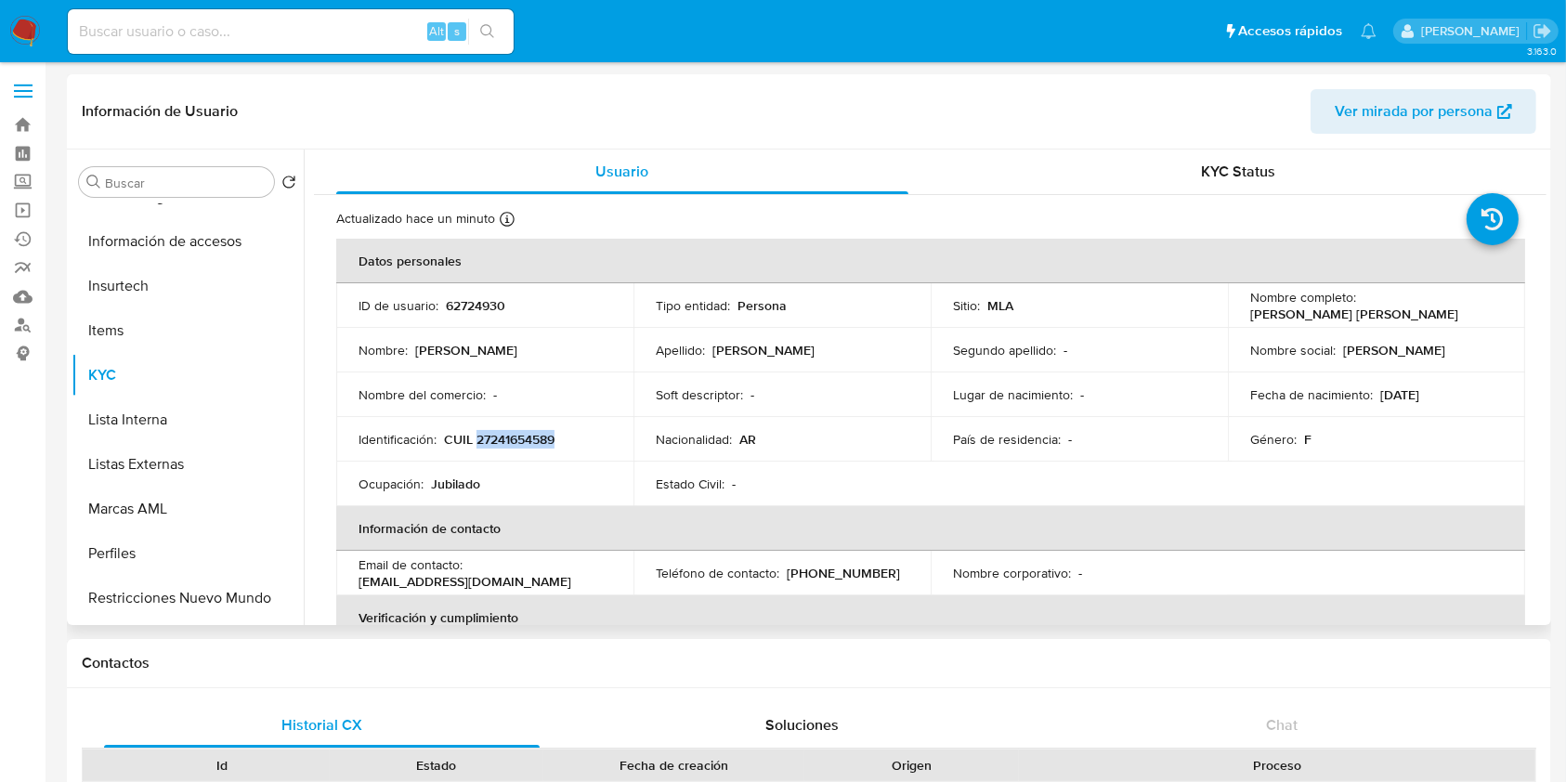
copy p "27241654589"
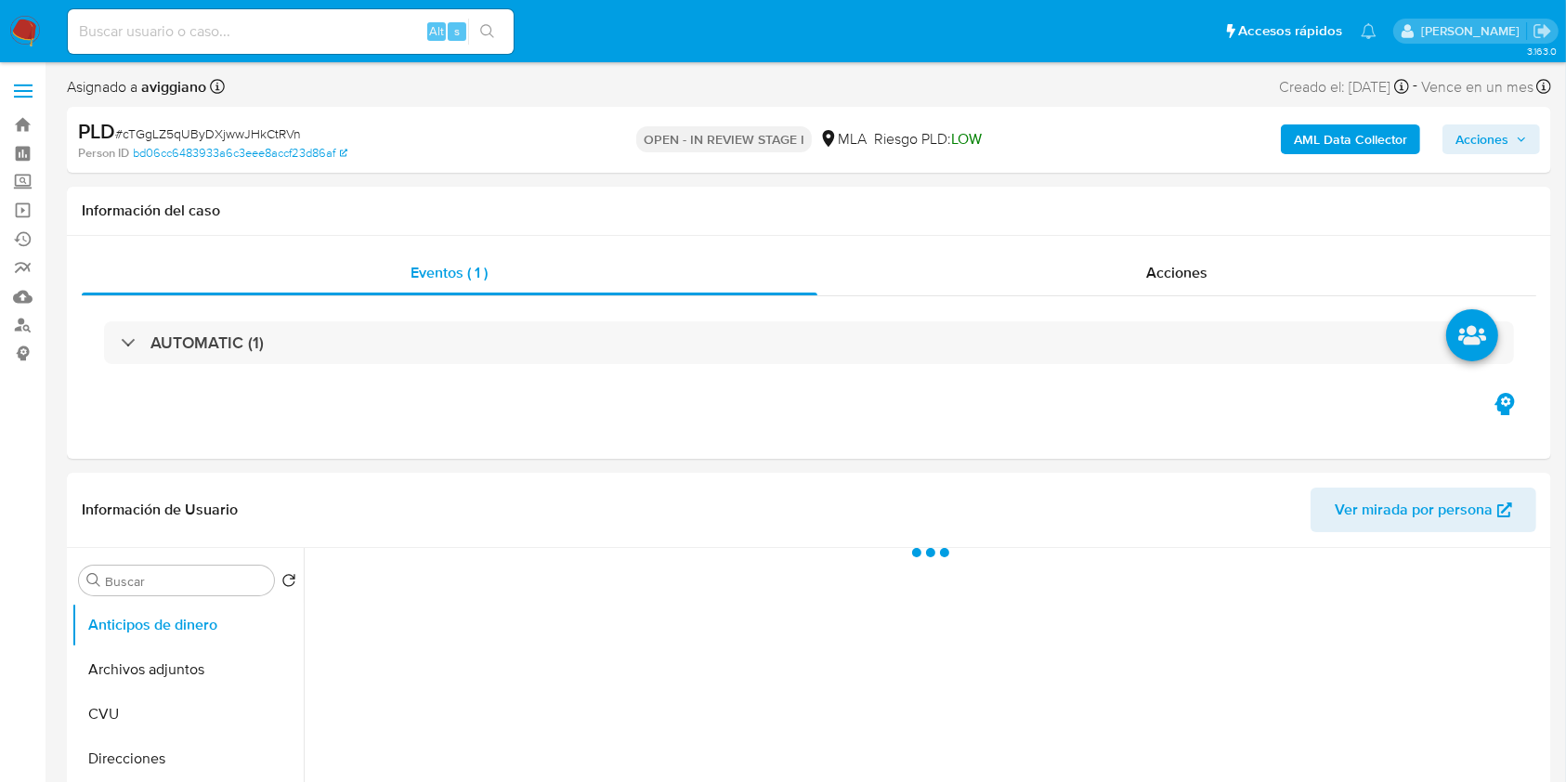
select select "10"
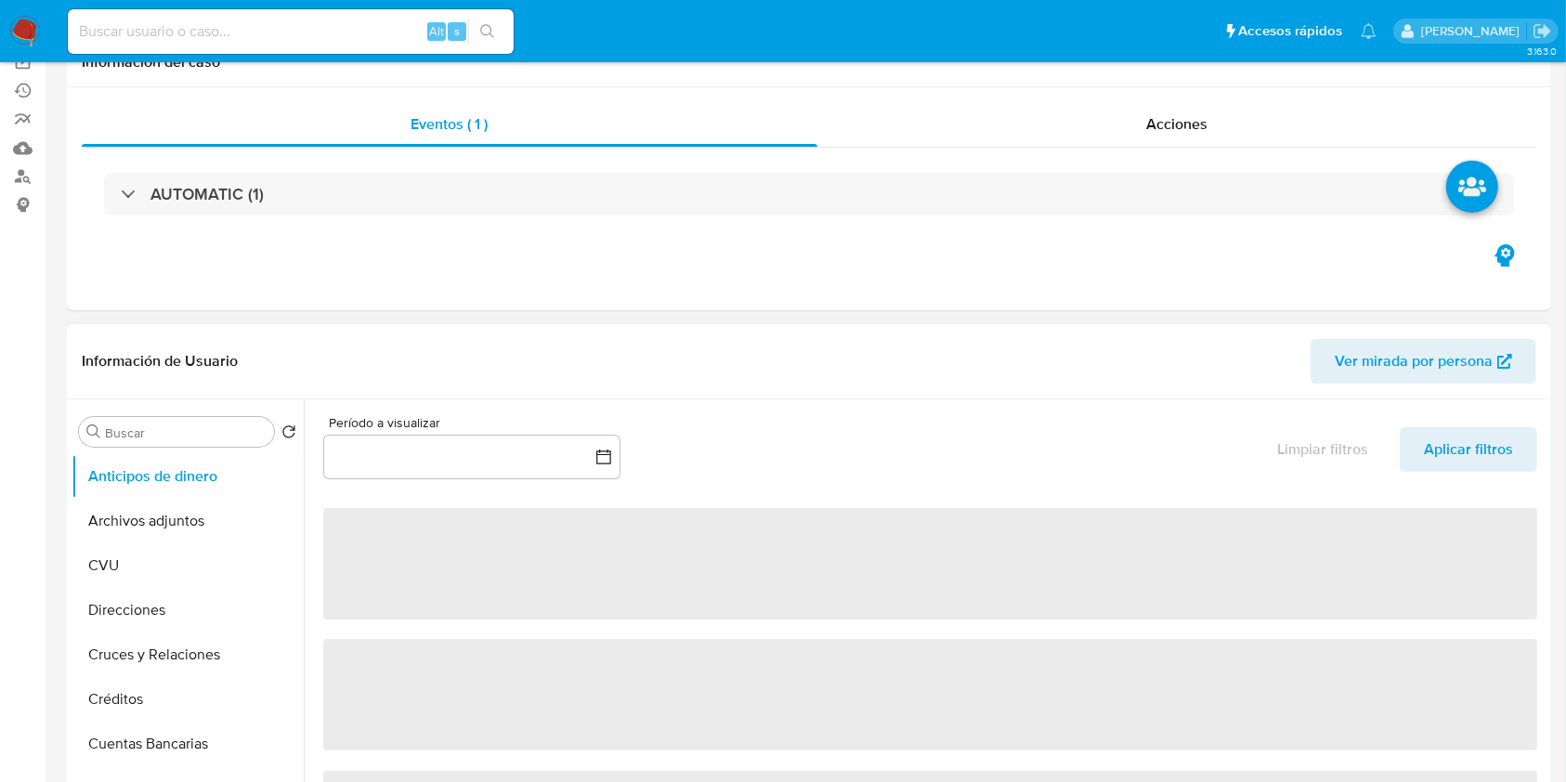
scroll to position [372, 0]
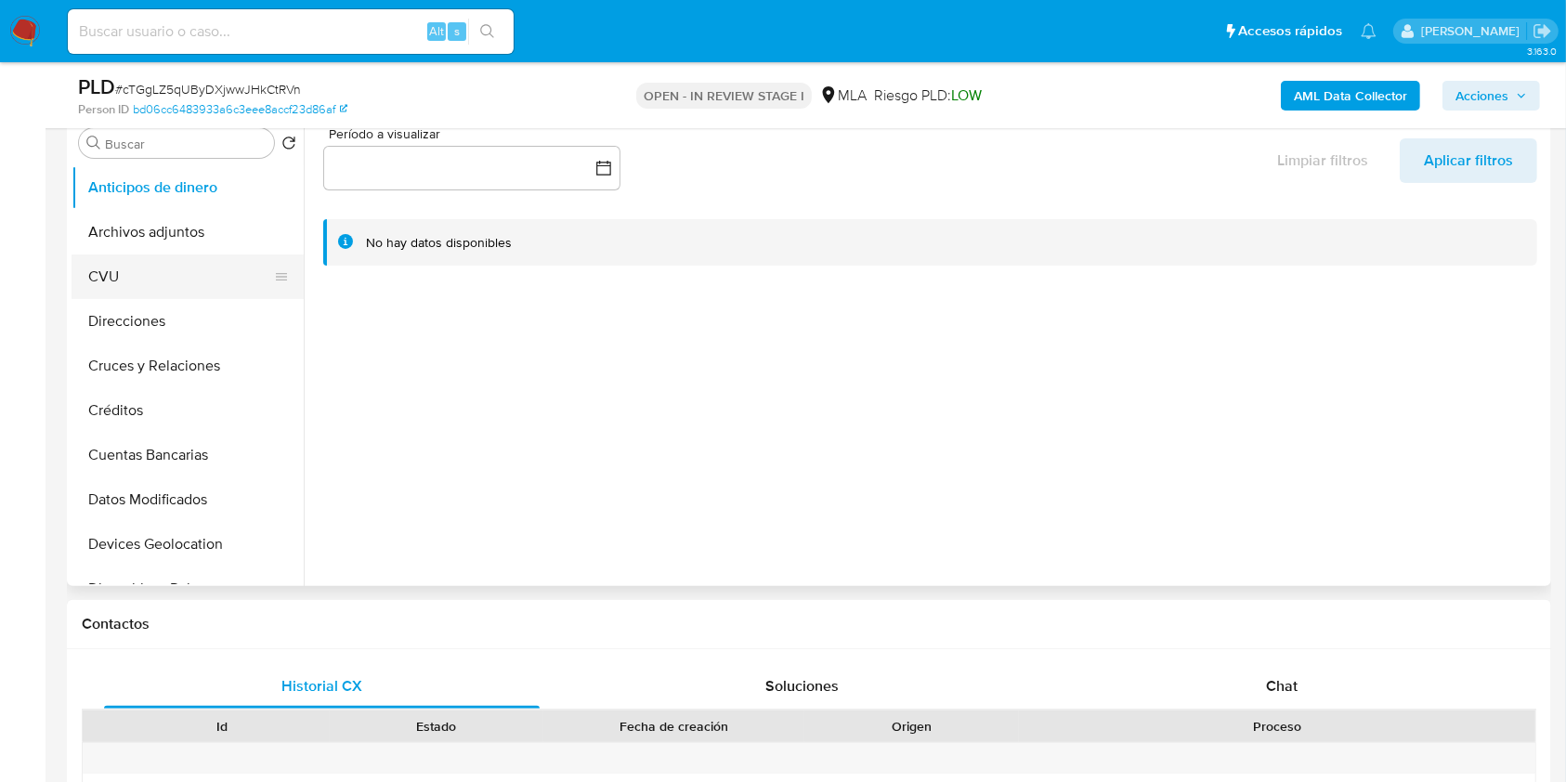
click at [212, 256] on button "CVU" at bounding box center [180, 277] width 217 height 45
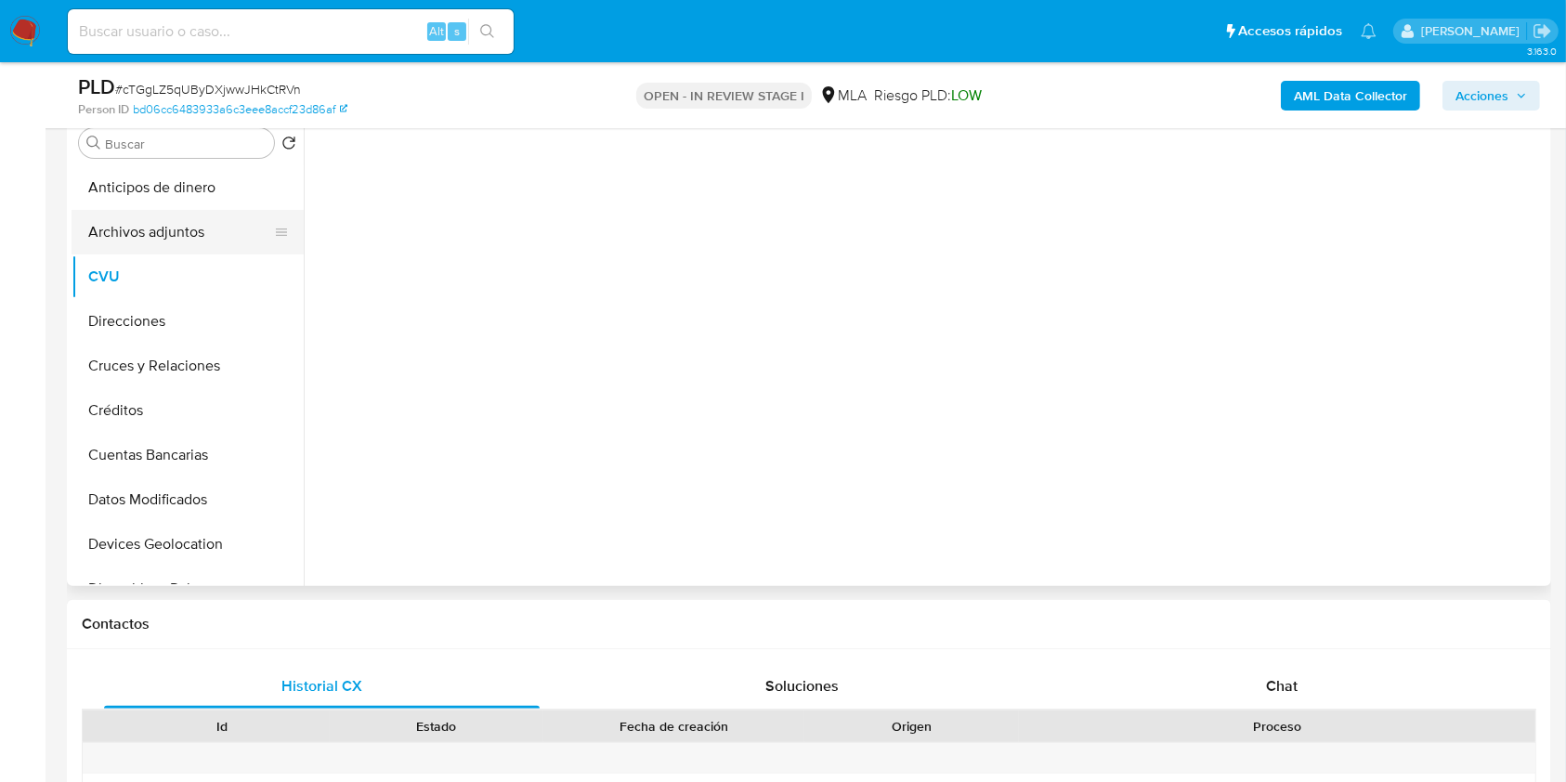
click at [197, 235] on button "Archivos adjuntos" at bounding box center [180, 232] width 217 height 45
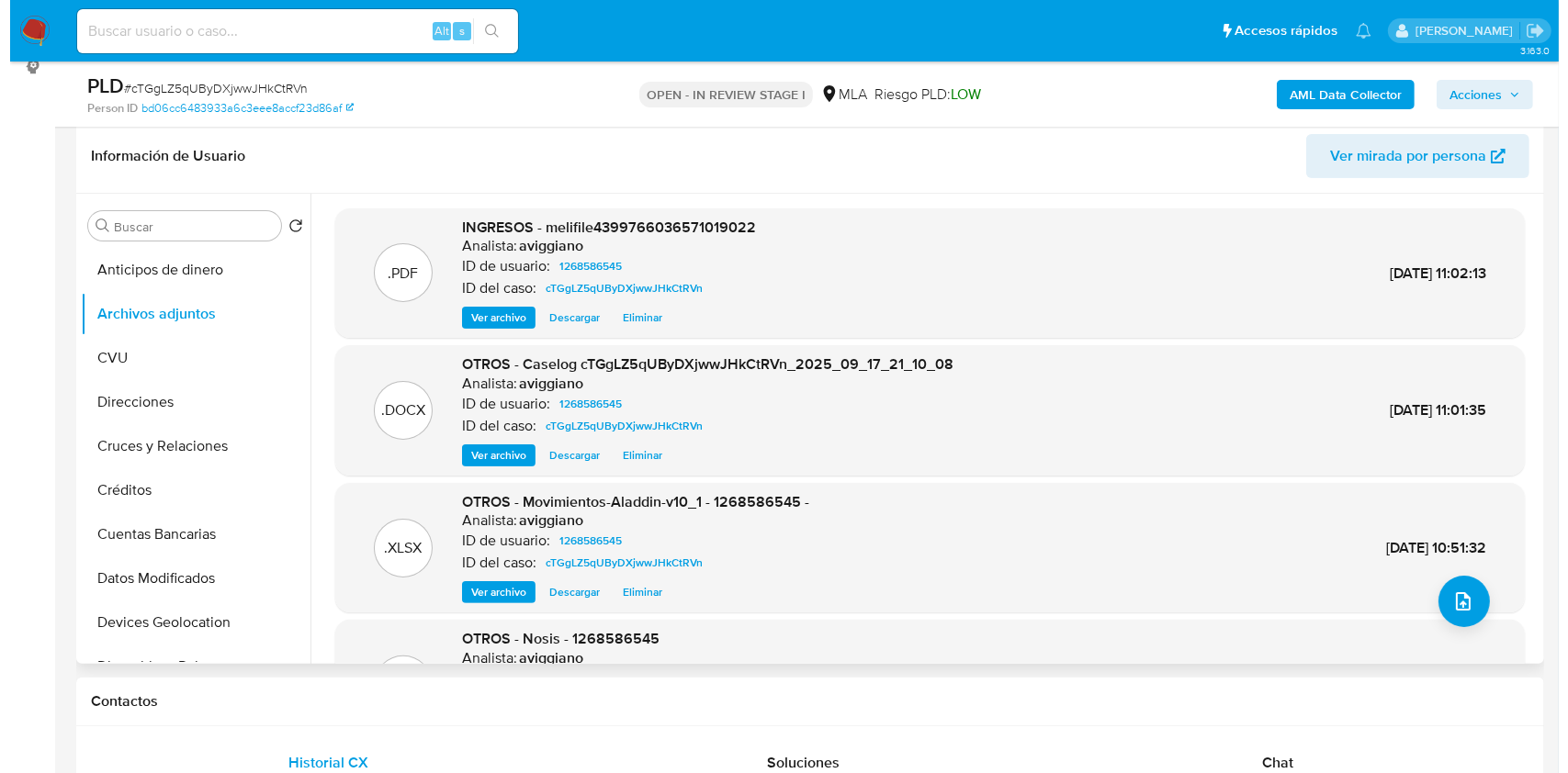
scroll to position [244, 0]
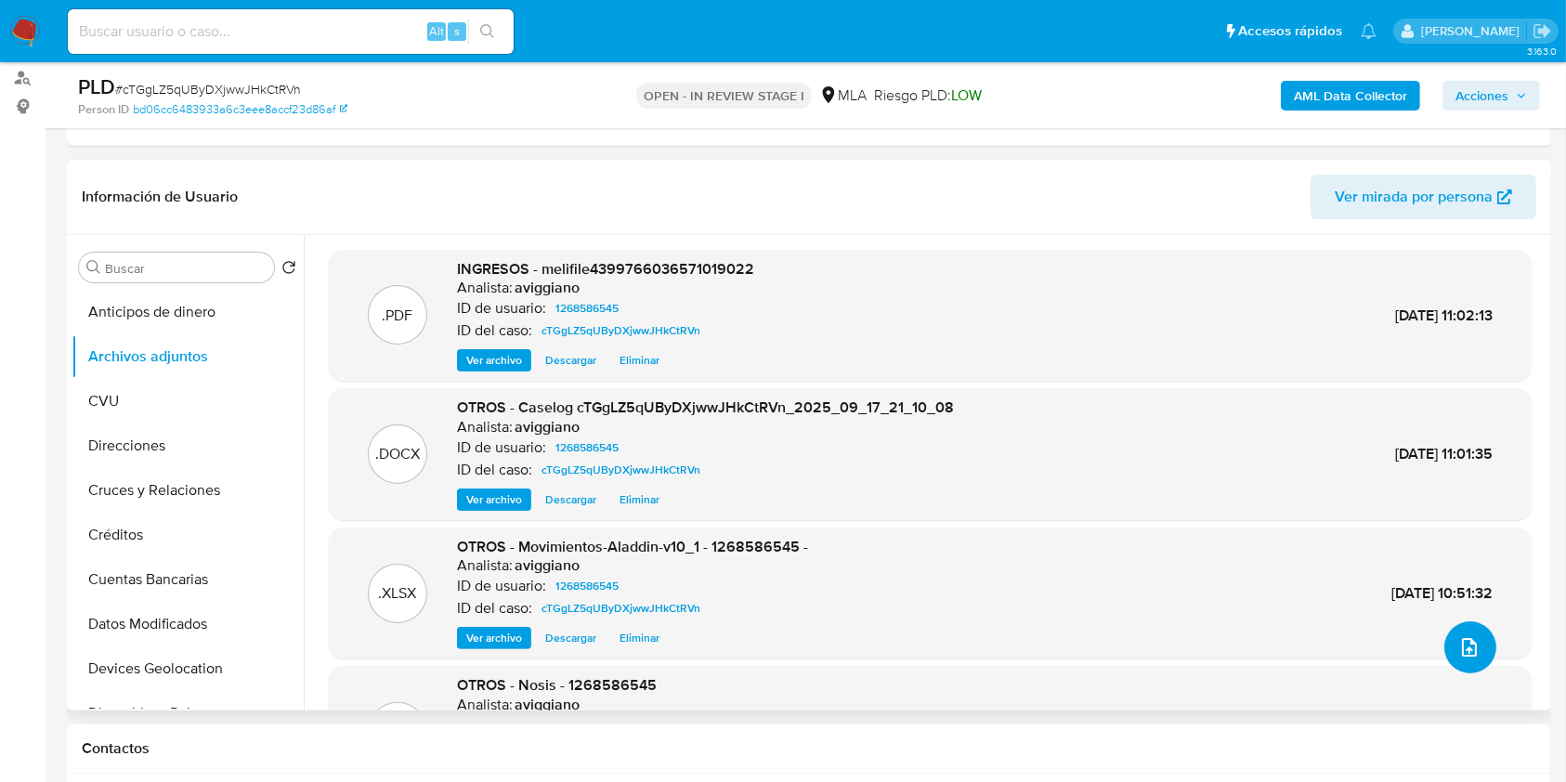
click at [1472, 645] on icon "upload-file" at bounding box center [1469, 647] width 22 height 22
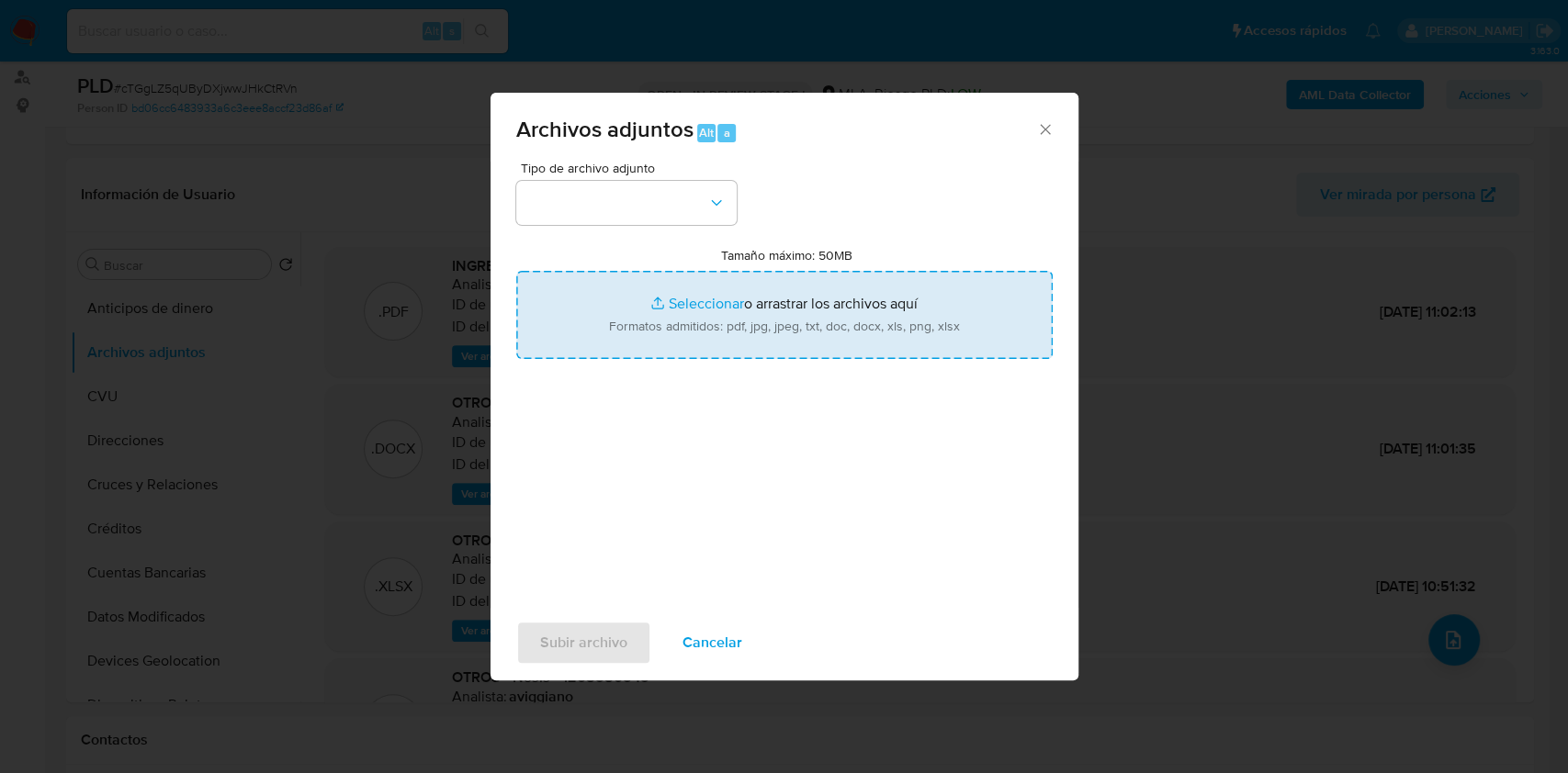
click at [855, 349] on input "Tamaño máximo: 50MB Seleccionar archivos" at bounding box center [784, 314] width 536 height 88
type input "C:\fakepath\Caselog cTGgLZ5qUByDXjwwJHkCtRVn_2025_09_17_21_10_08 (1).docx"
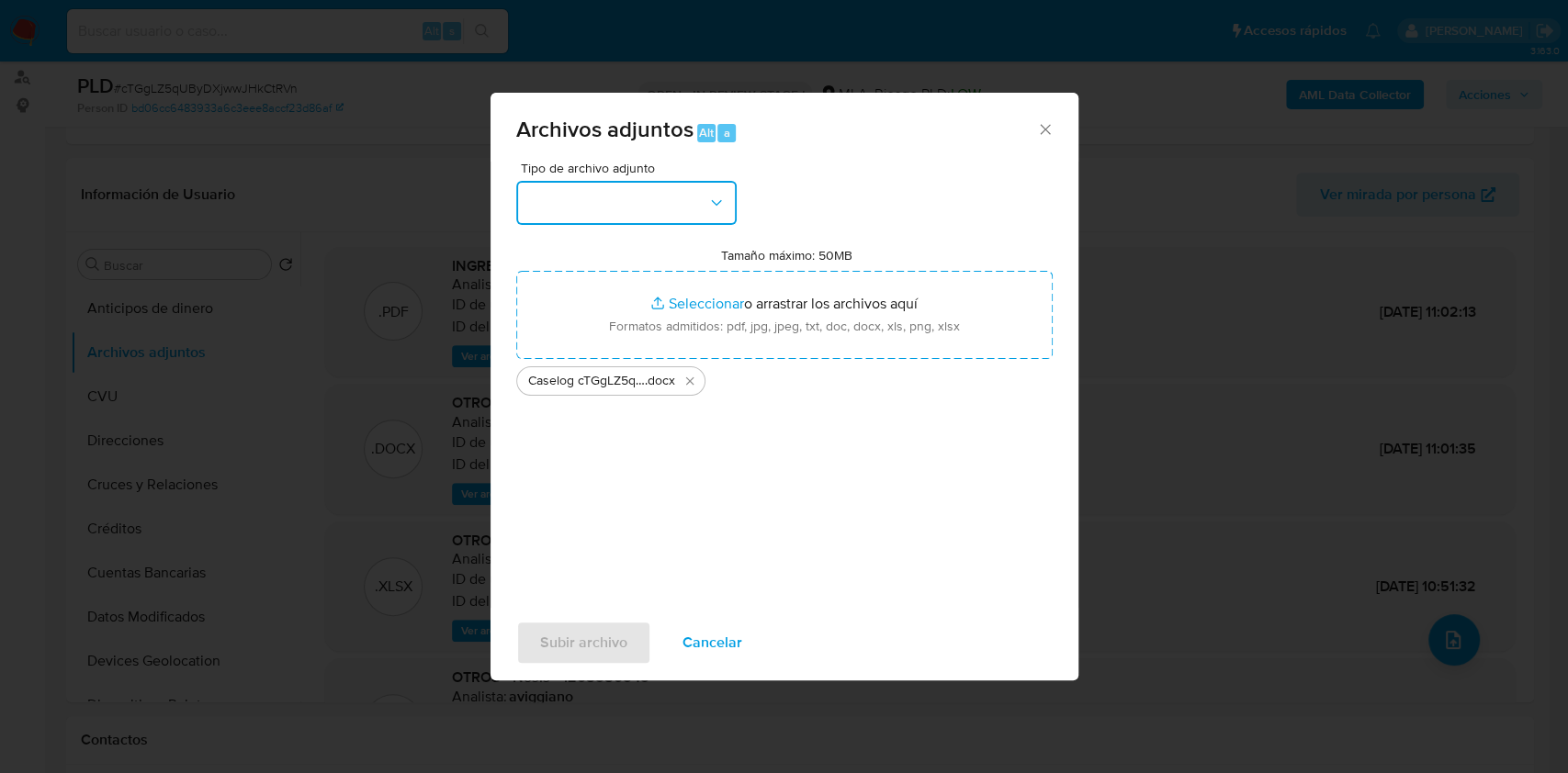
drag, startPoint x: 675, startPoint y: 202, endPoint x: 668, endPoint y: 217, distance: 16.6
click at [674, 202] on button "button" at bounding box center [626, 203] width 220 height 44
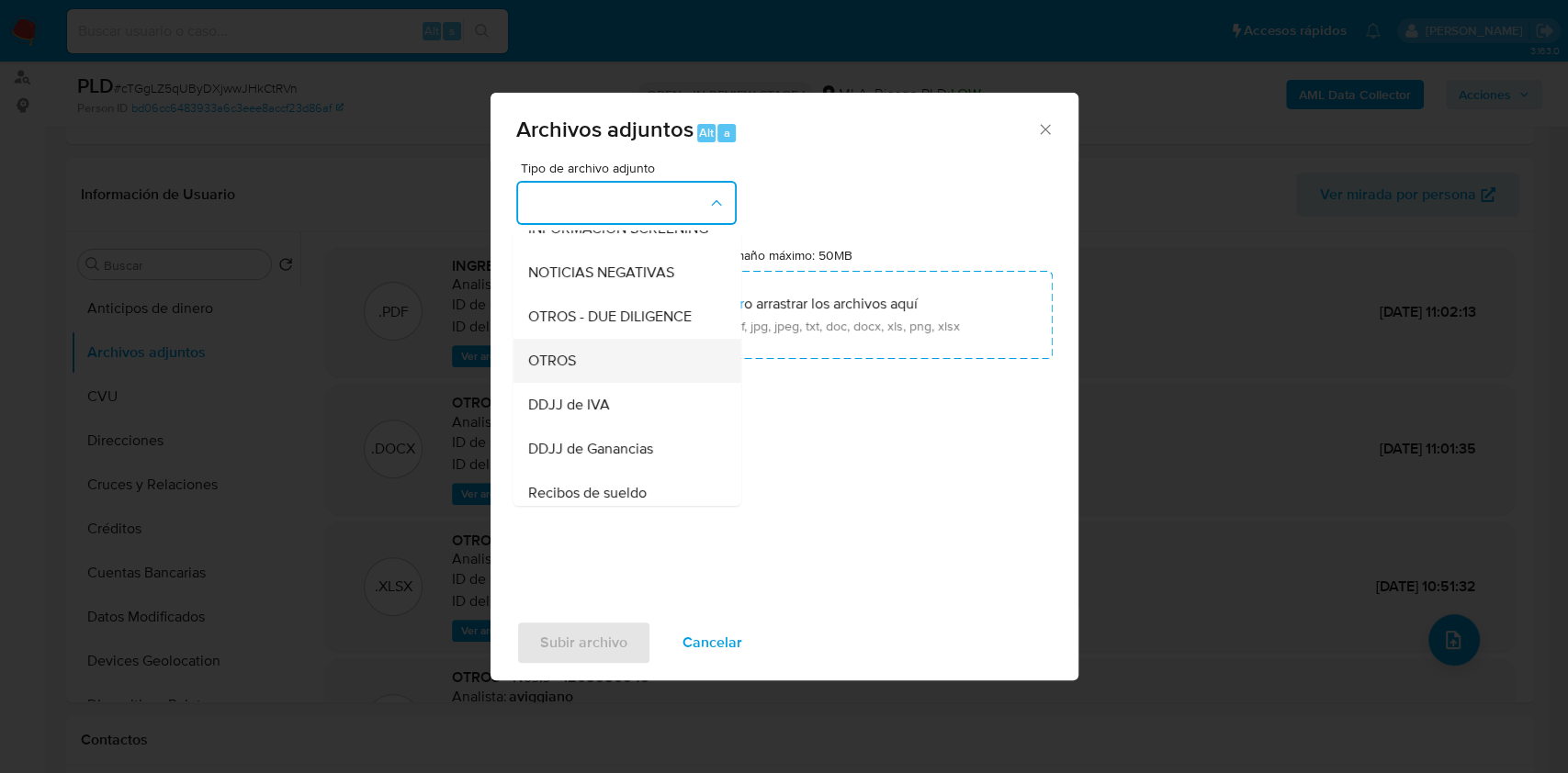
click at [554, 370] on span "OTROS" at bounding box center [551, 361] width 47 height 19
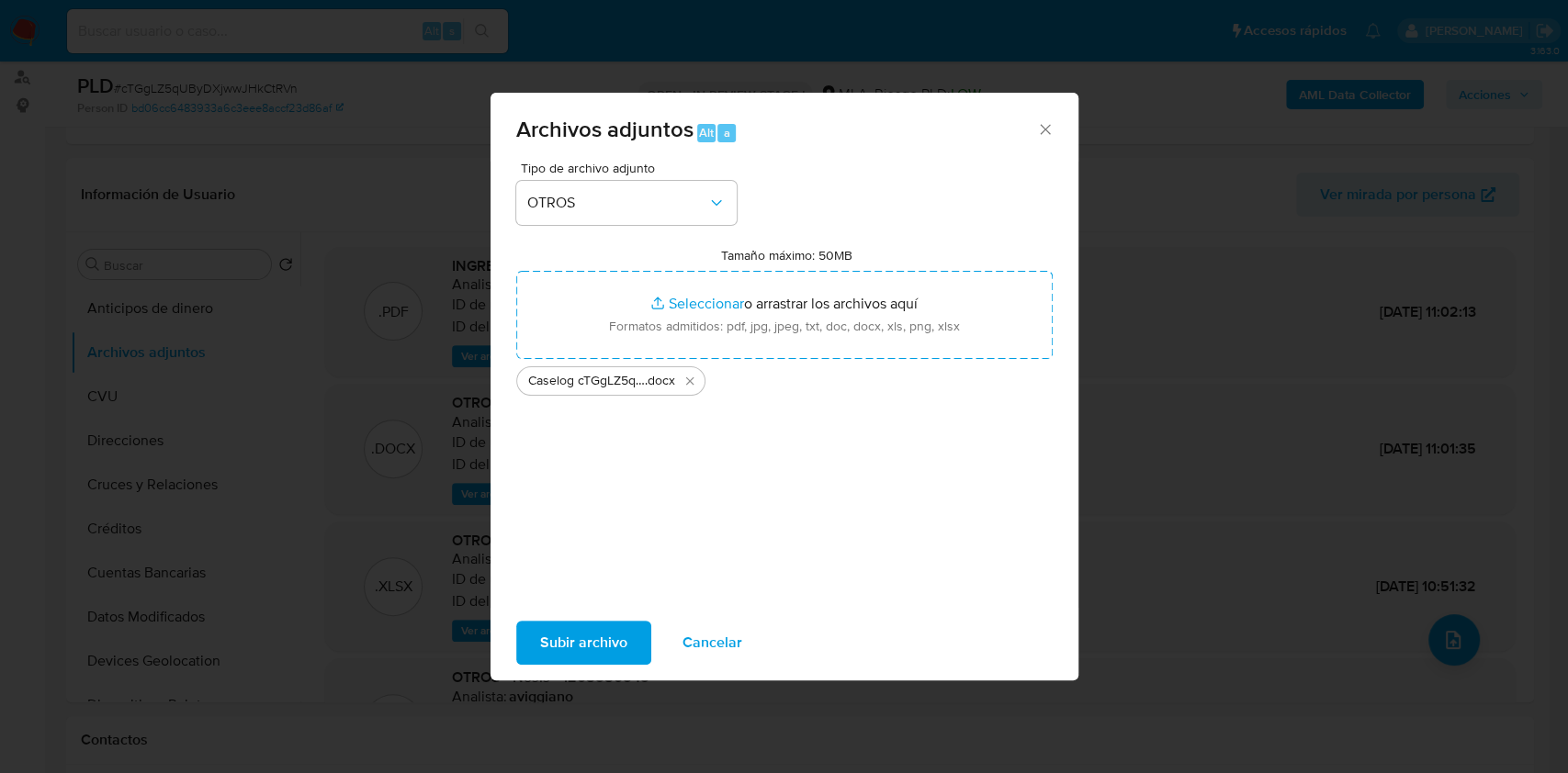
click at [554, 627] on span "Subir archivo" at bounding box center [583, 643] width 87 height 41
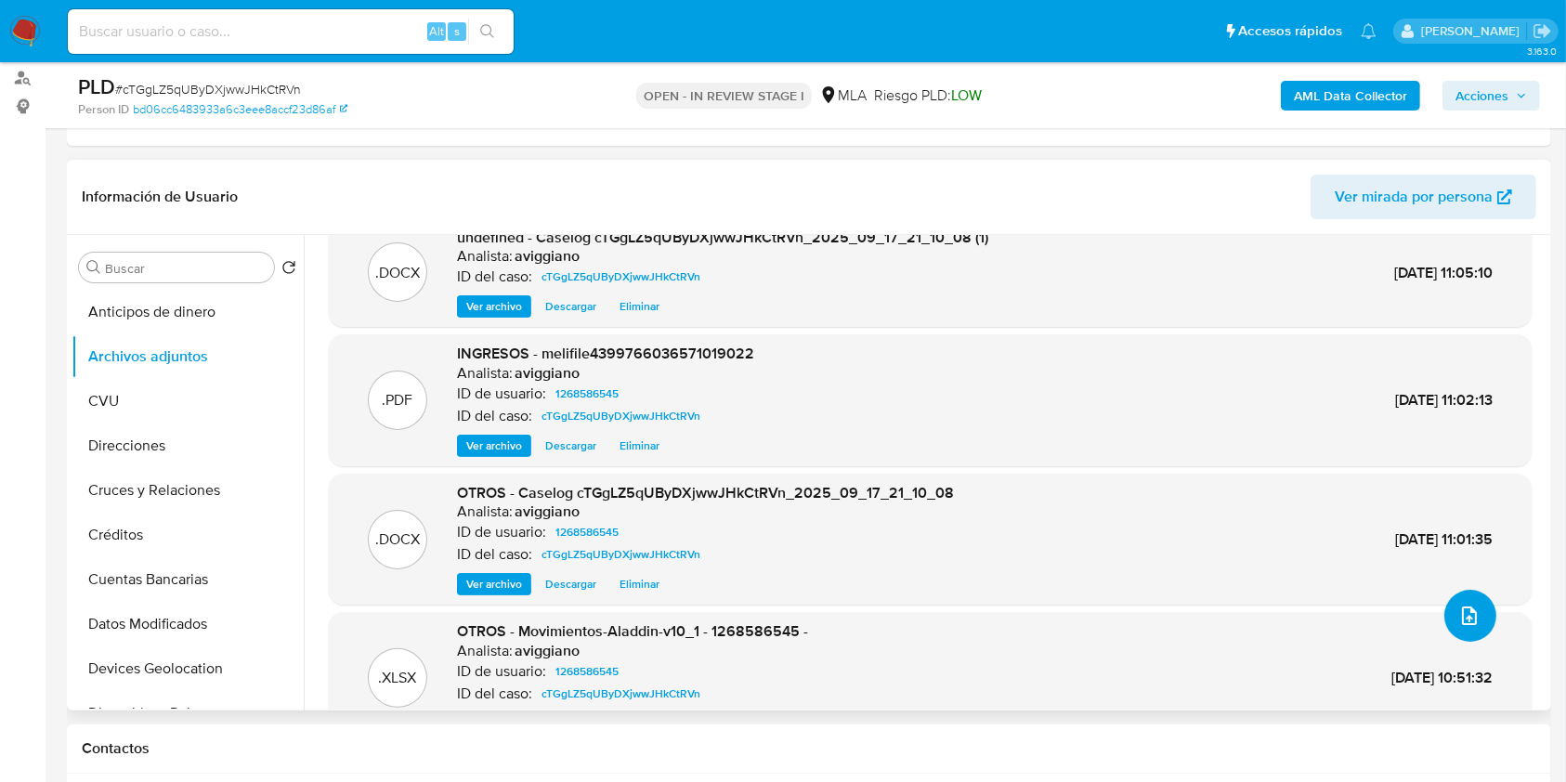
scroll to position [124, 0]
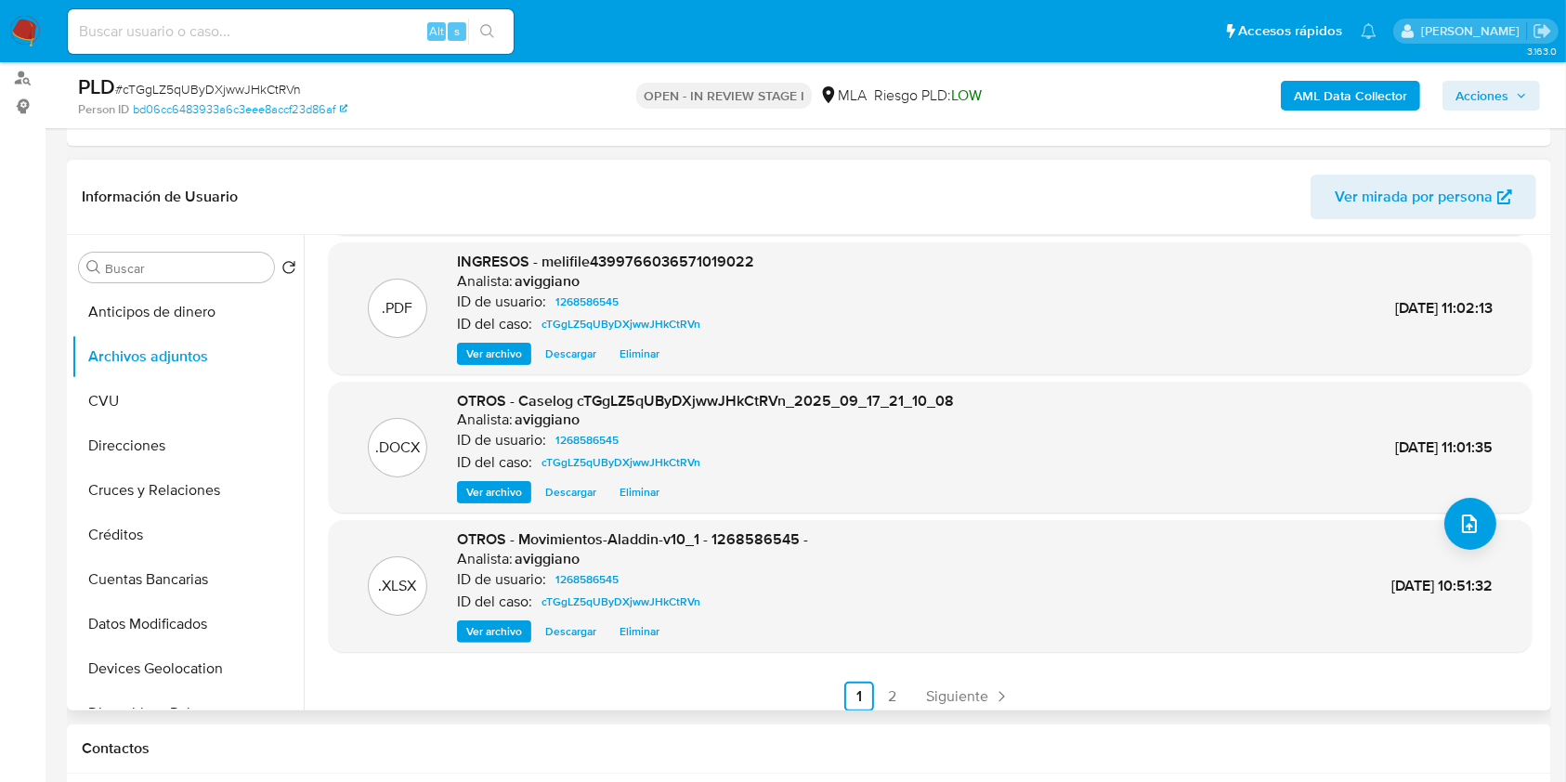
click at [638, 489] on span "Eliminar" at bounding box center [640, 492] width 40 height 19
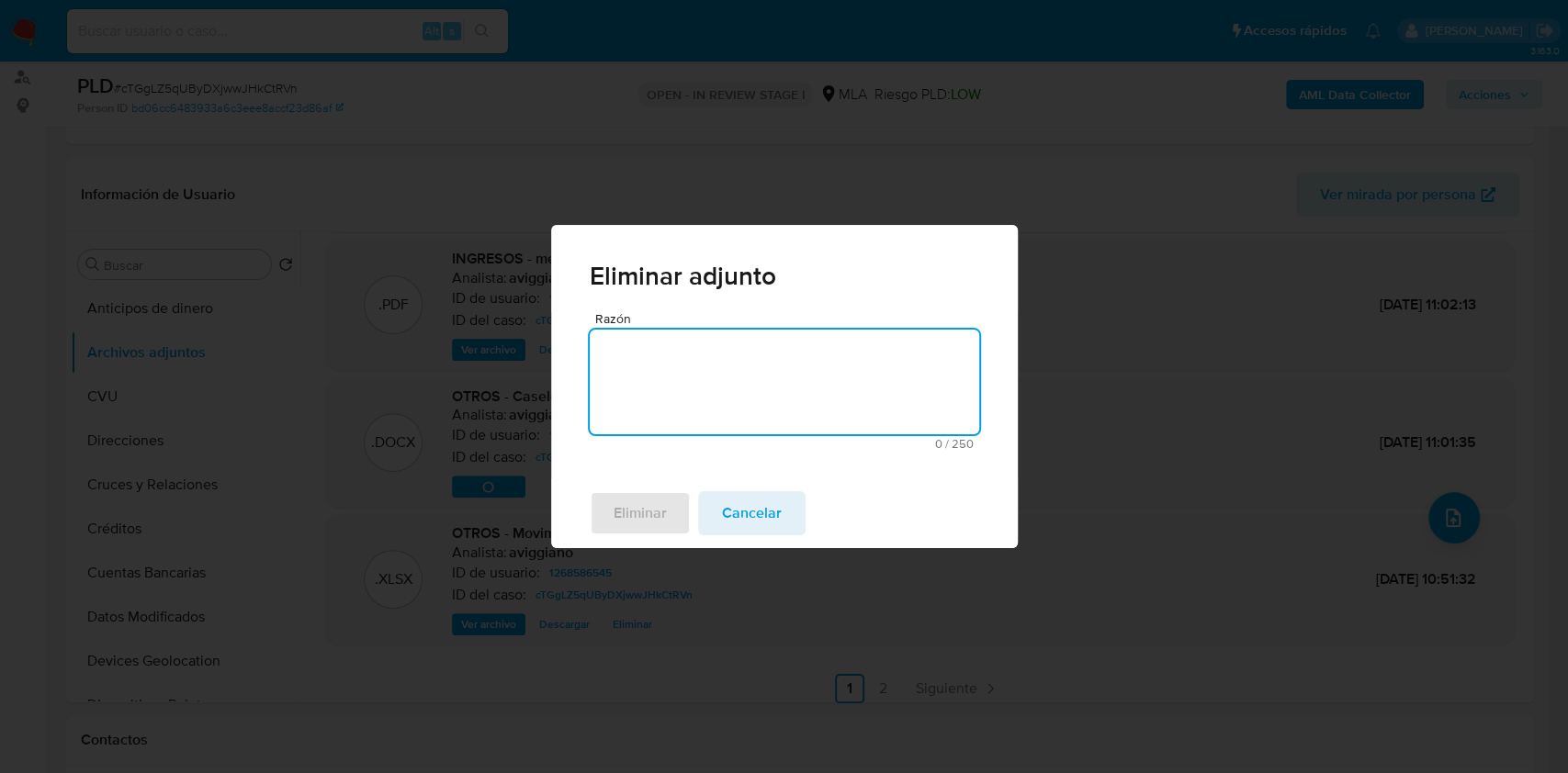
click at [677, 396] on textarea "Razón" at bounding box center [784, 382] width 390 height 105
click at [617, 510] on span "Eliminar" at bounding box center [640, 513] width 53 height 41
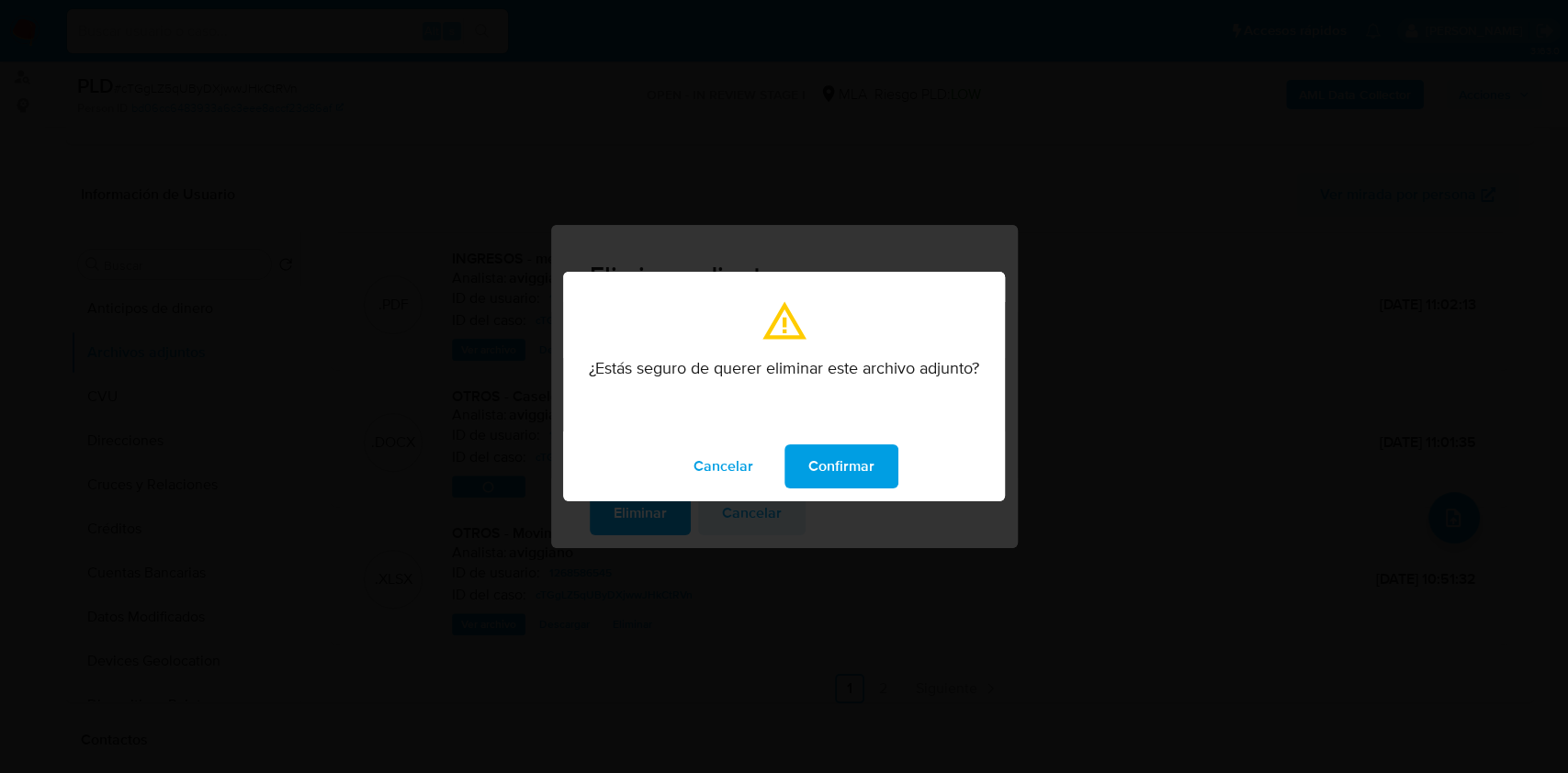
click at [841, 469] on span "Confirmar" at bounding box center [840, 466] width 66 height 41
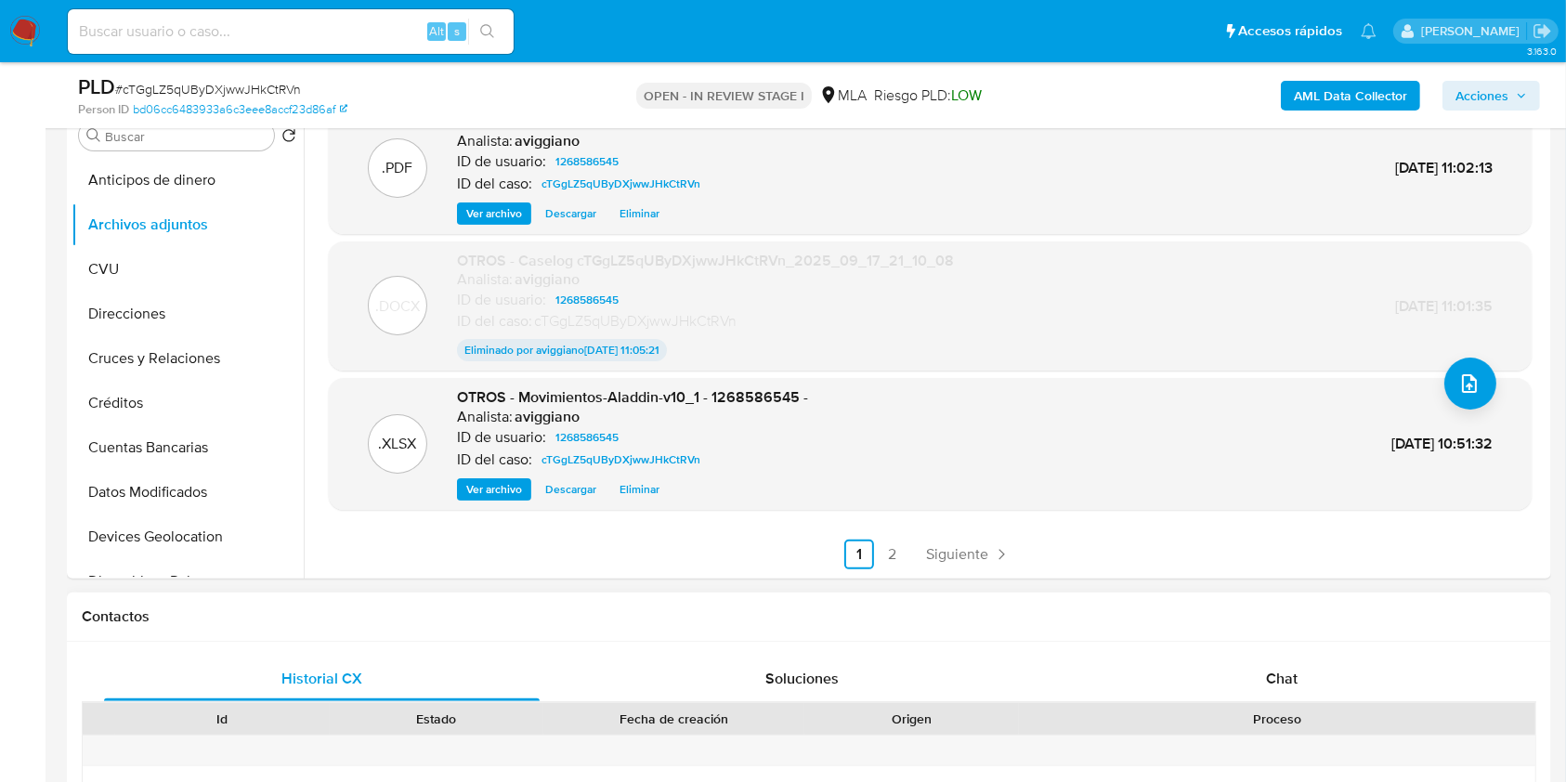
scroll to position [619, 0]
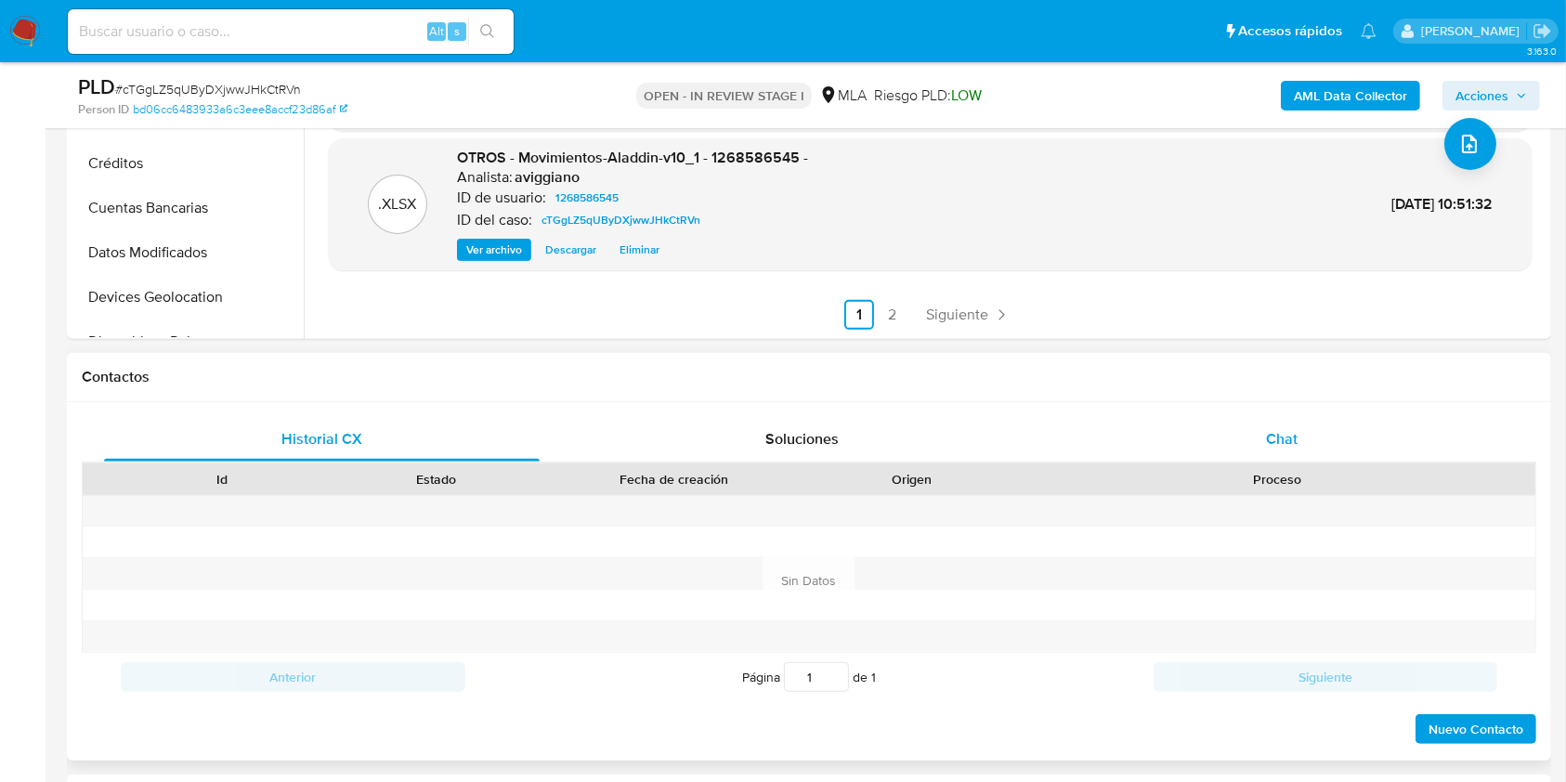
click at [1203, 457] on div "Chat" at bounding box center [1282, 439] width 436 height 45
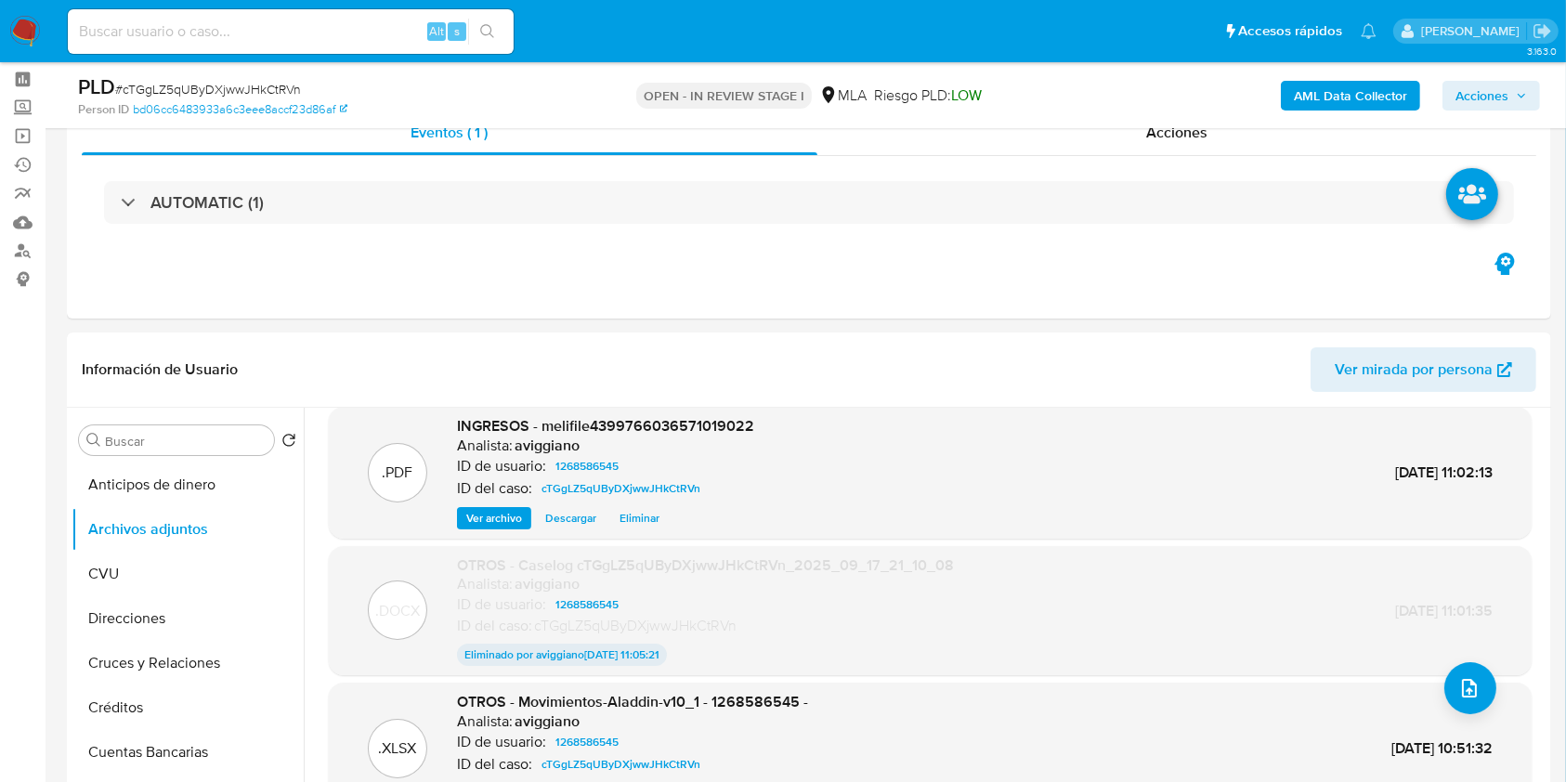
scroll to position [0, 0]
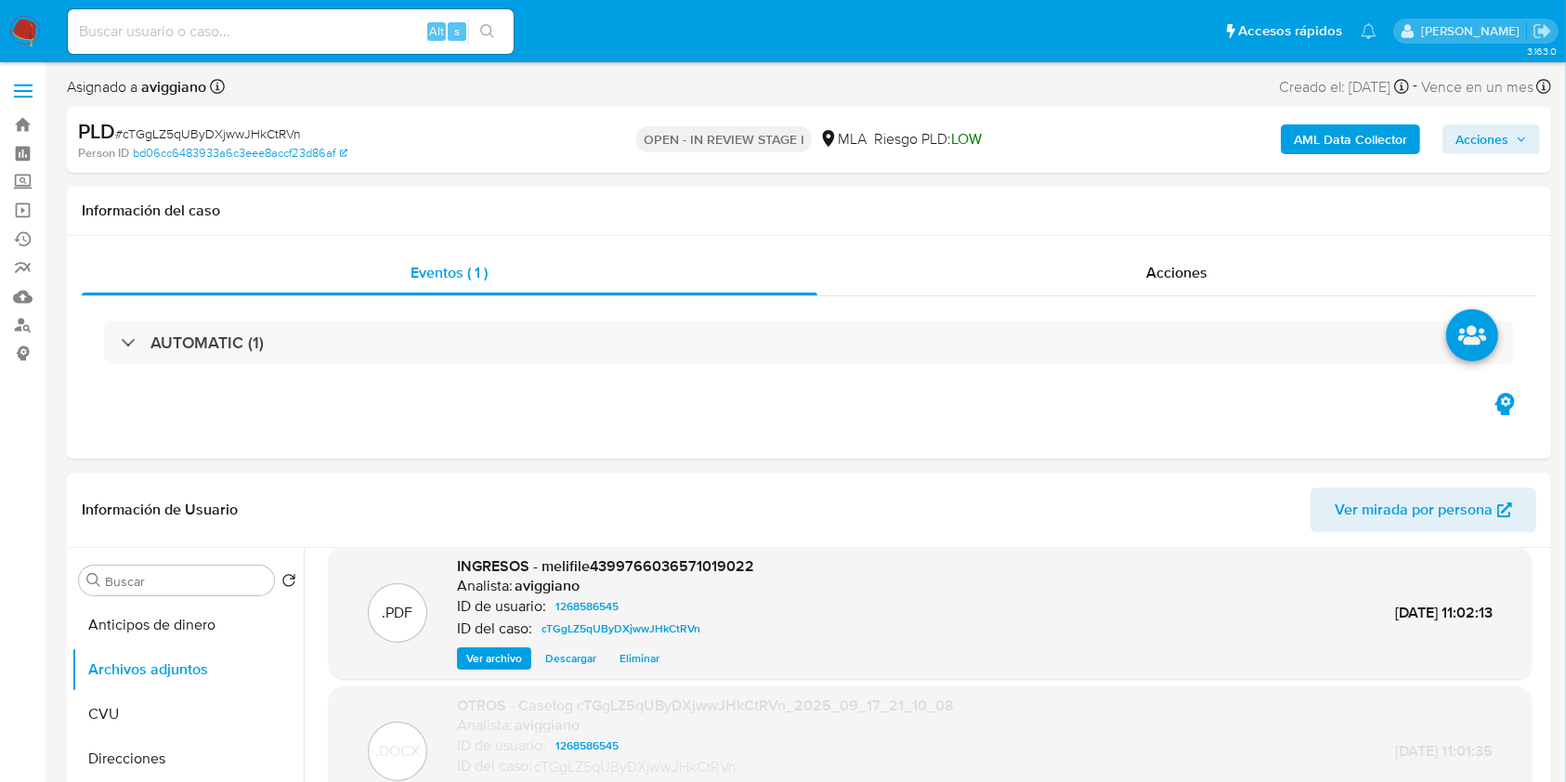
click at [1470, 140] on span "Acciones" at bounding box center [1482, 139] width 53 height 30
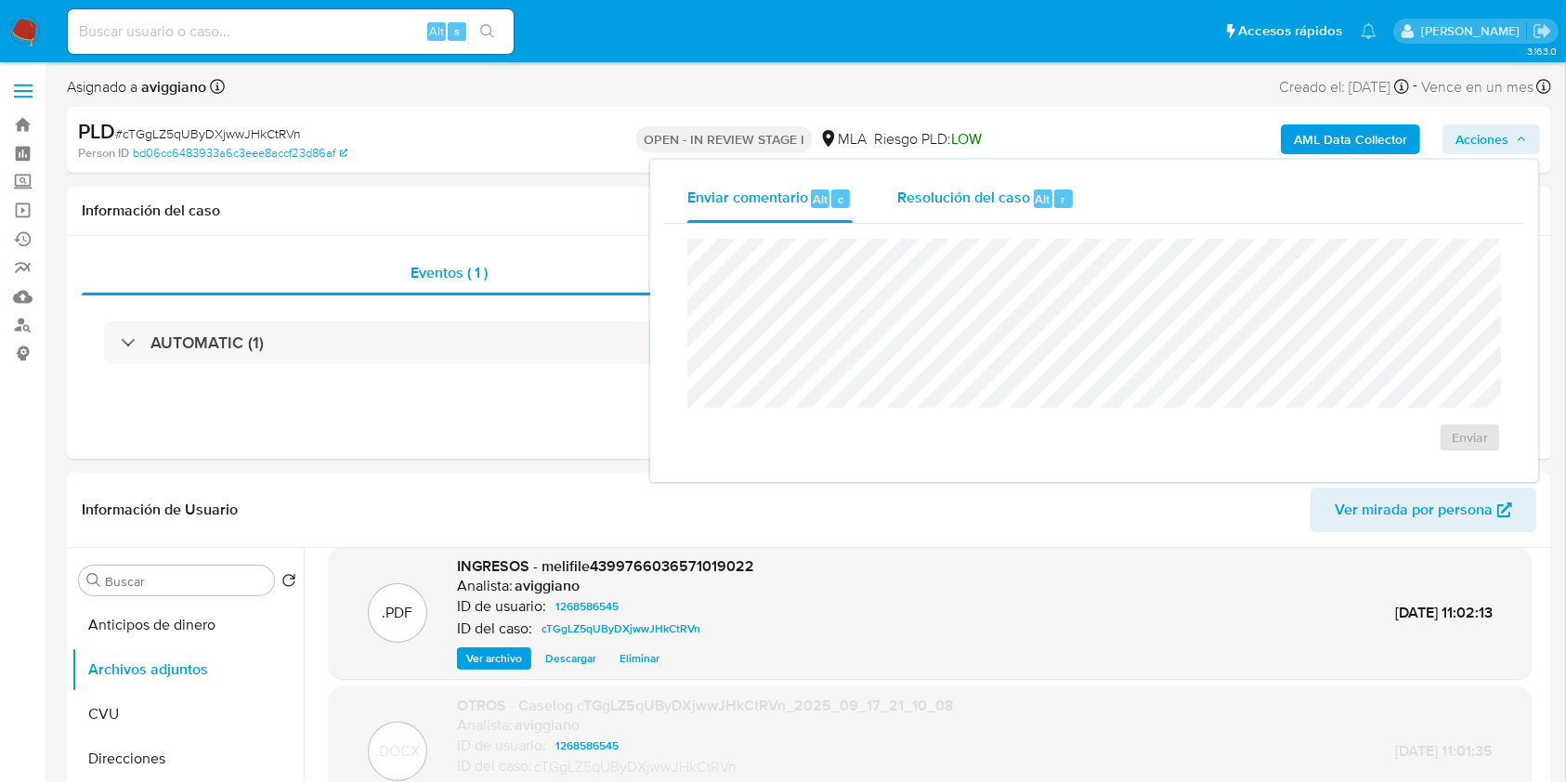
click at [929, 202] on span "Resolución del caso" at bounding box center [963, 198] width 133 height 21
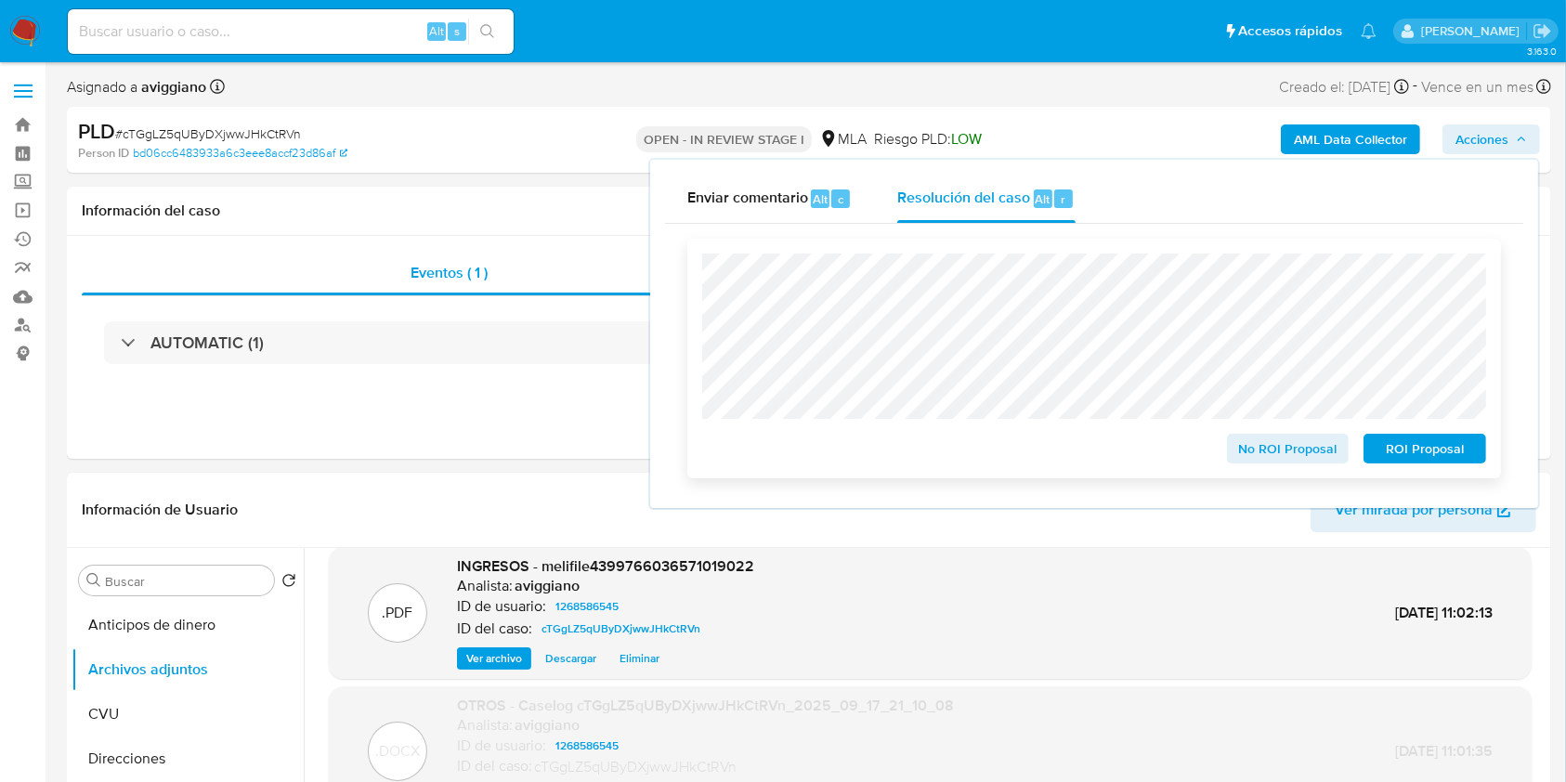
click at [1399, 467] on div "No ROI Proposal ROI Proposal" at bounding box center [1094, 359] width 814 height 240
click at [1402, 458] on span "ROI Proposal" at bounding box center [1425, 449] width 97 height 26
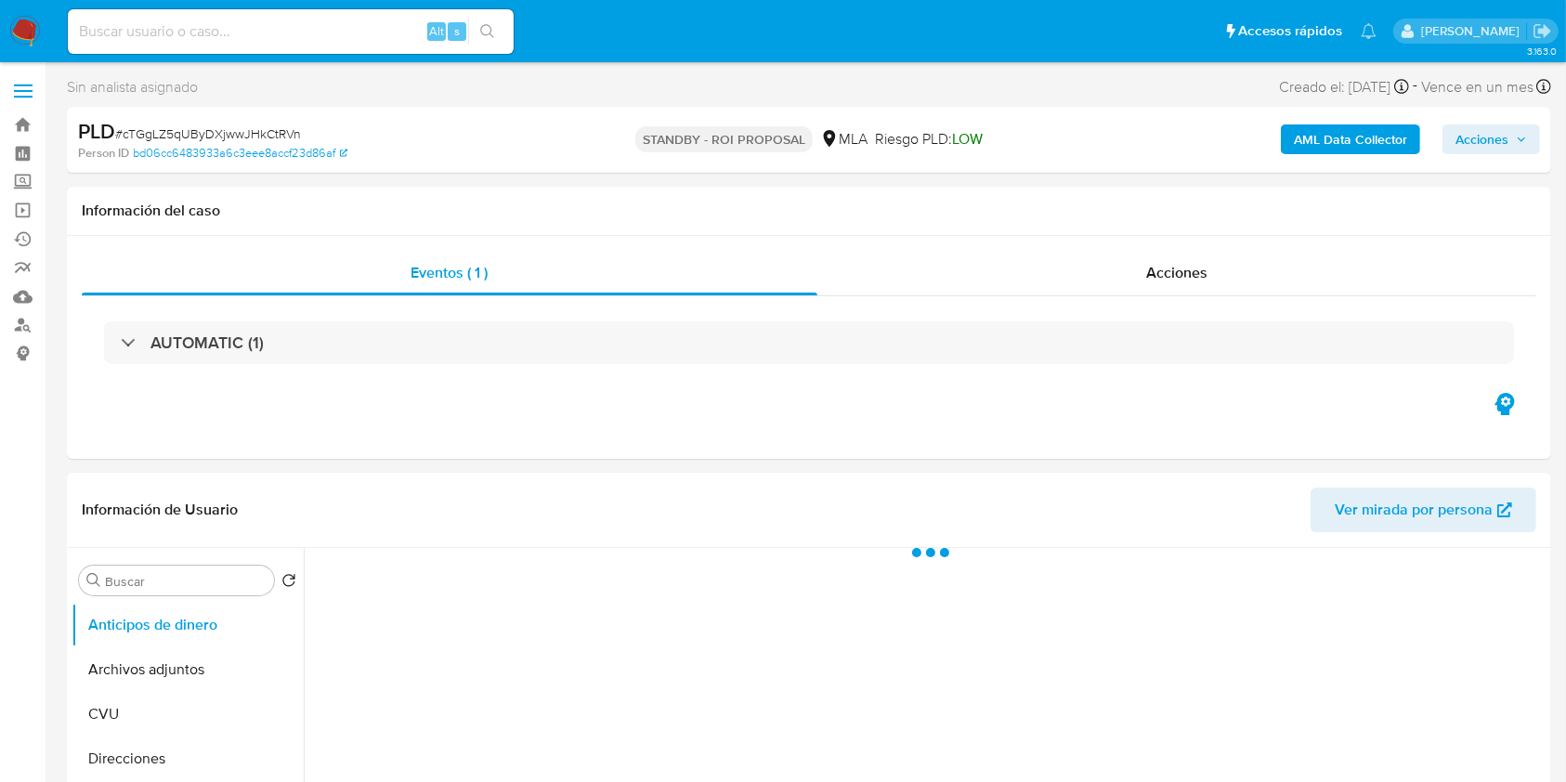
select select "10"
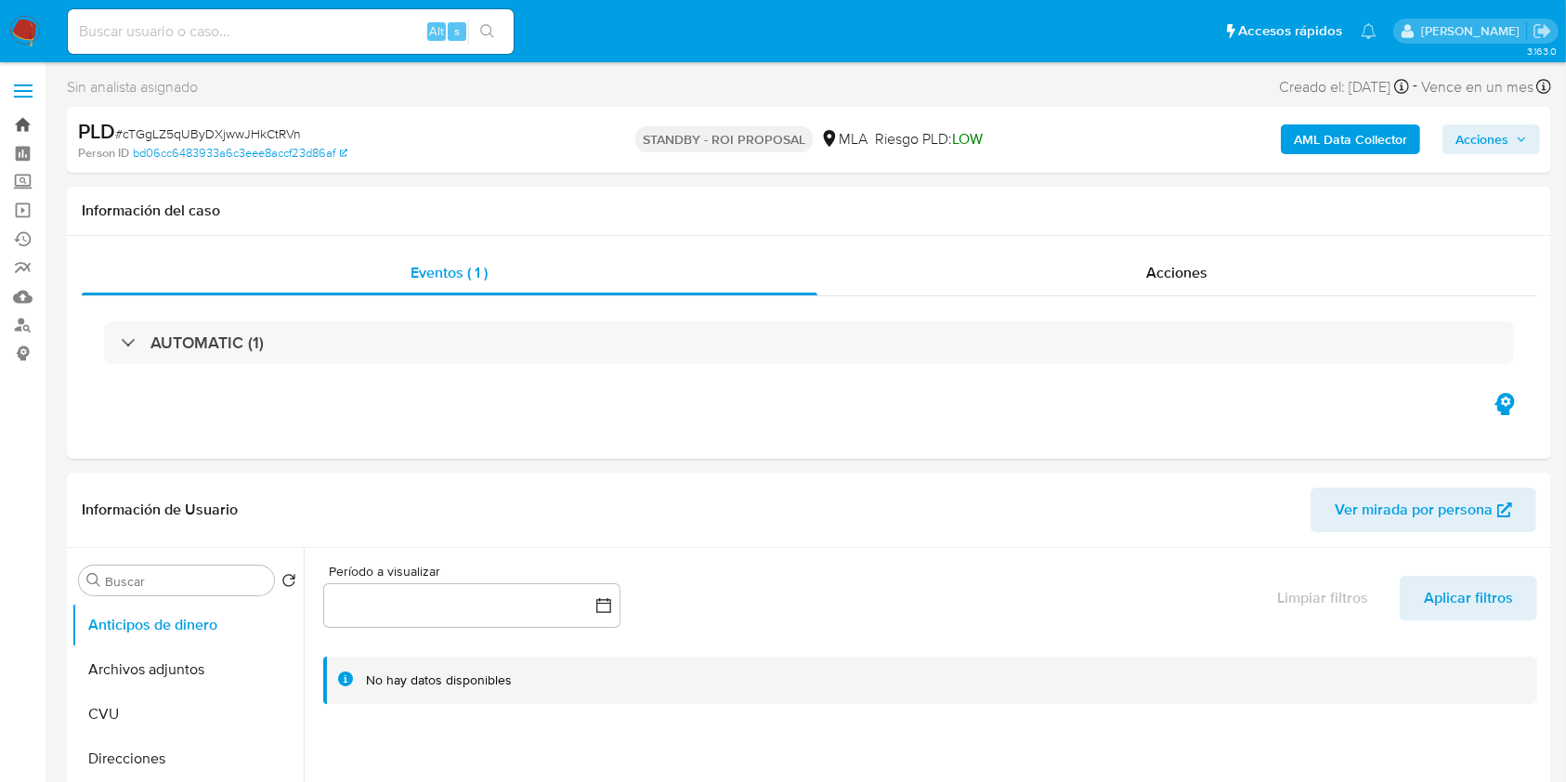
click at [15, 116] on link "Bandeja" at bounding box center [110, 125] width 221 height 29
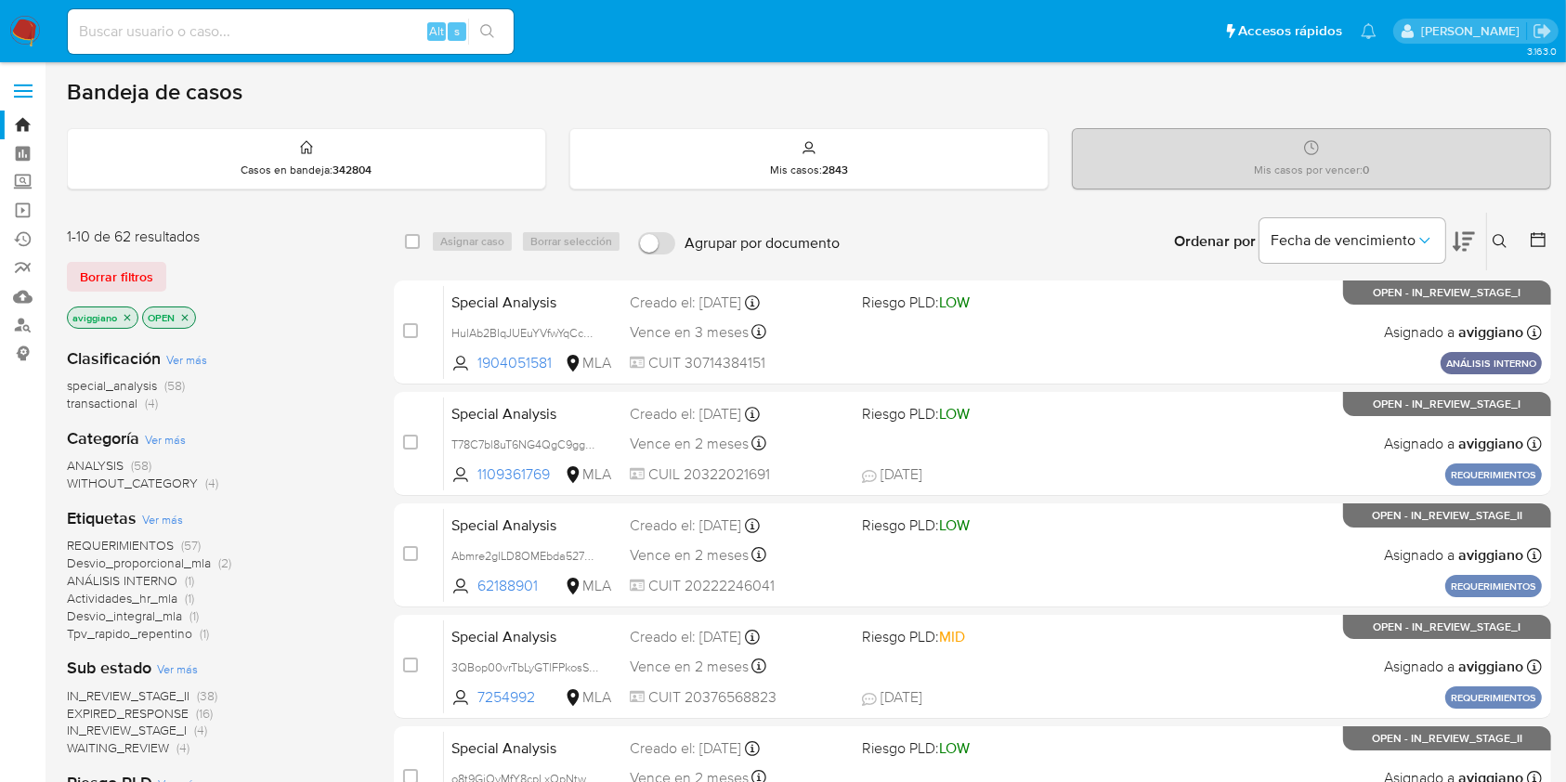
click at [122, 319] on icon "close-filter" at bounding box center [127, 317] width 11 height 11
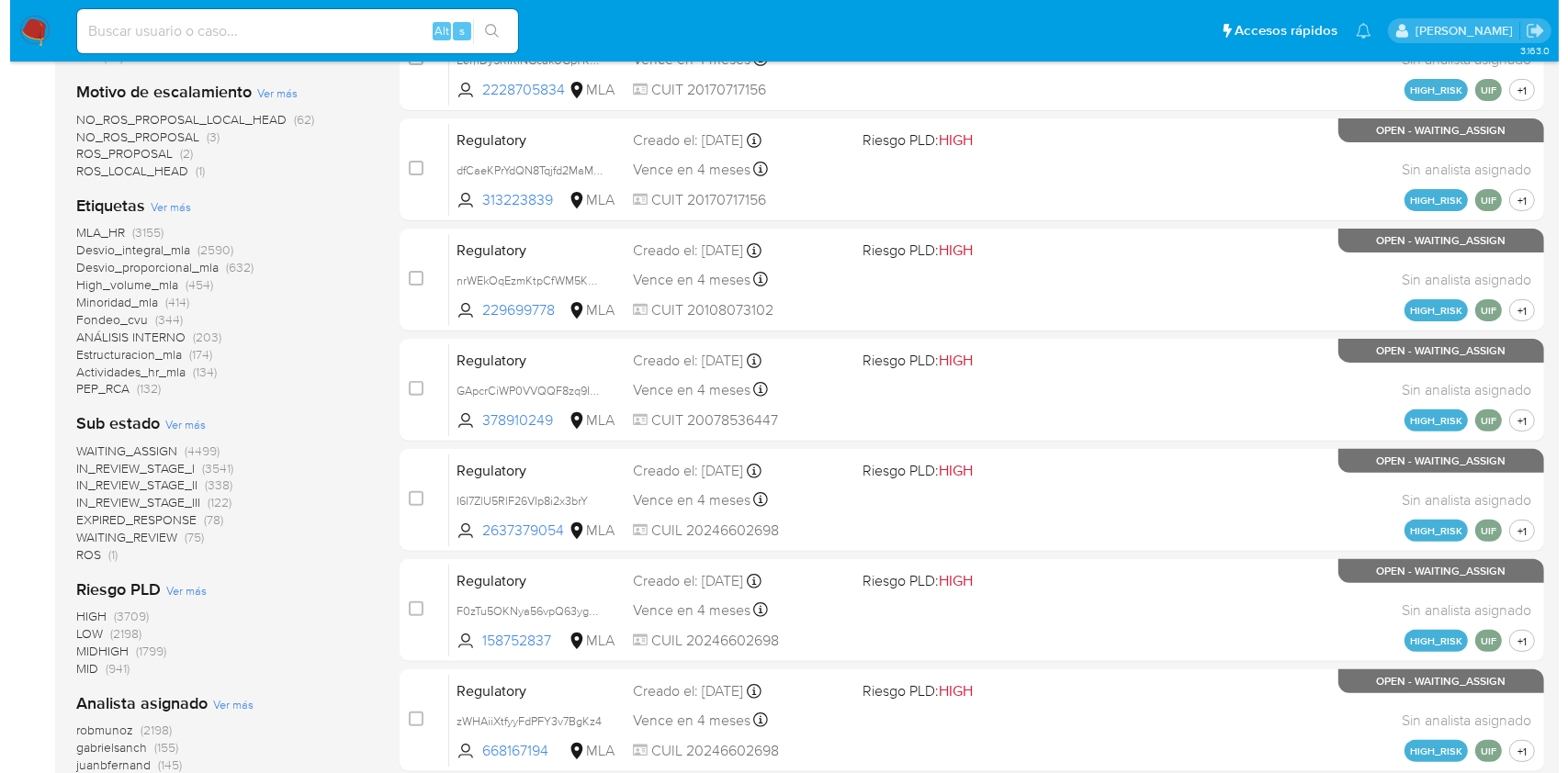
scroll to position [837, 0]
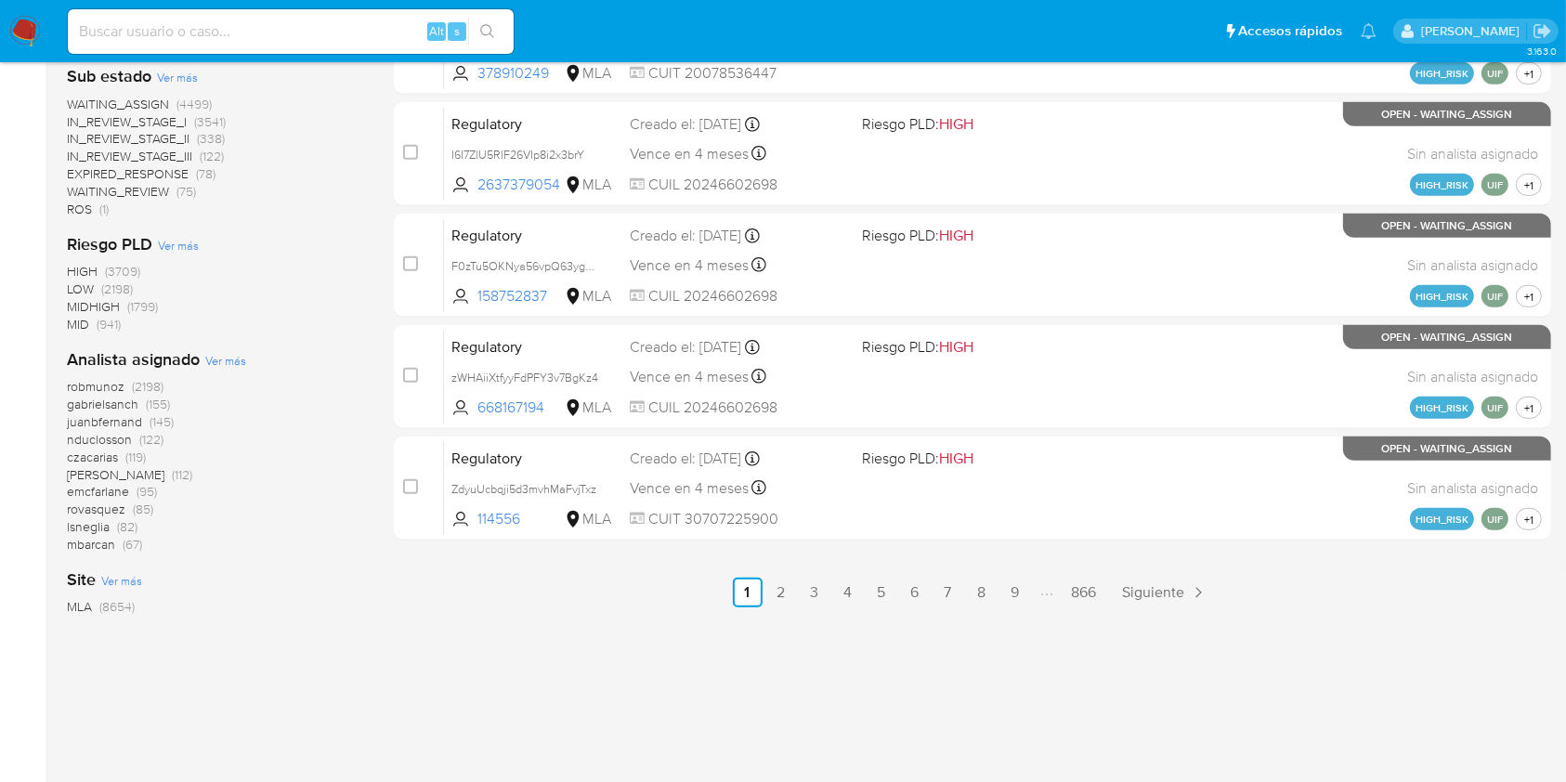
click at [230, 359] on span "Ver más" at bounding box center [225, 360] width 41 height 17
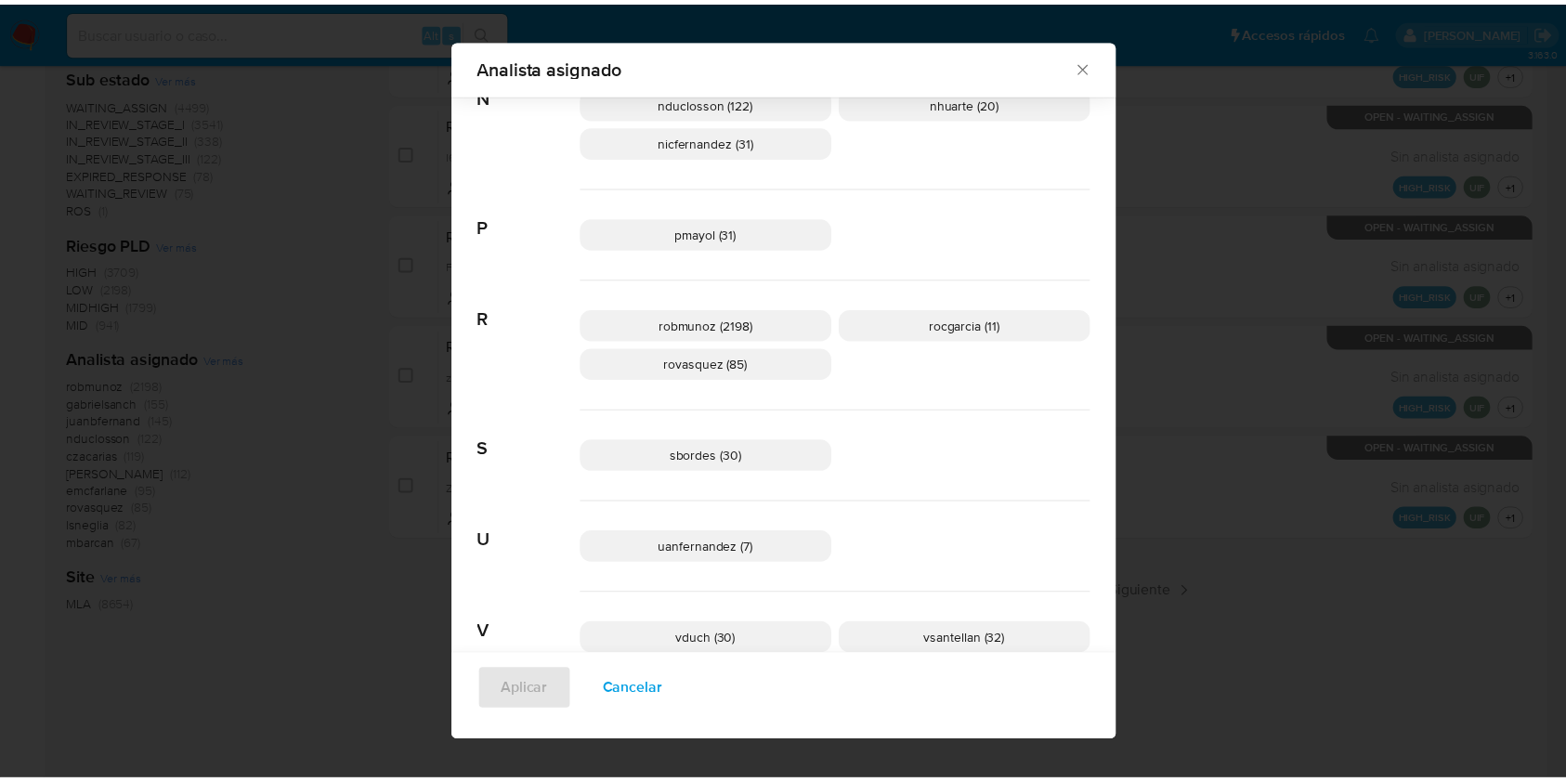
scroll to position [1456, 0]
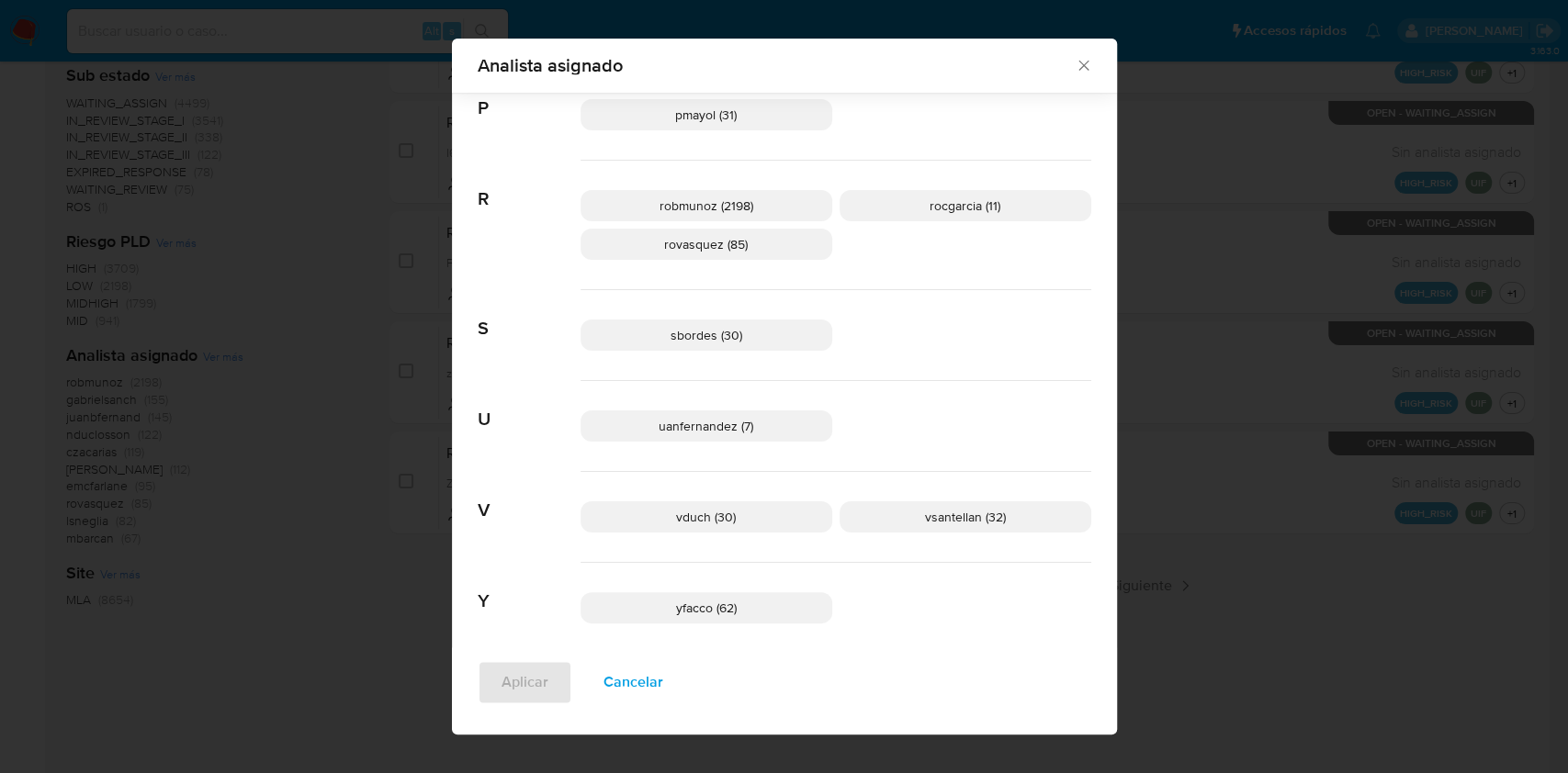
click at [1080, 57] on icon "Cerrar" at bounding box center [1084, 65] width 19 height 19
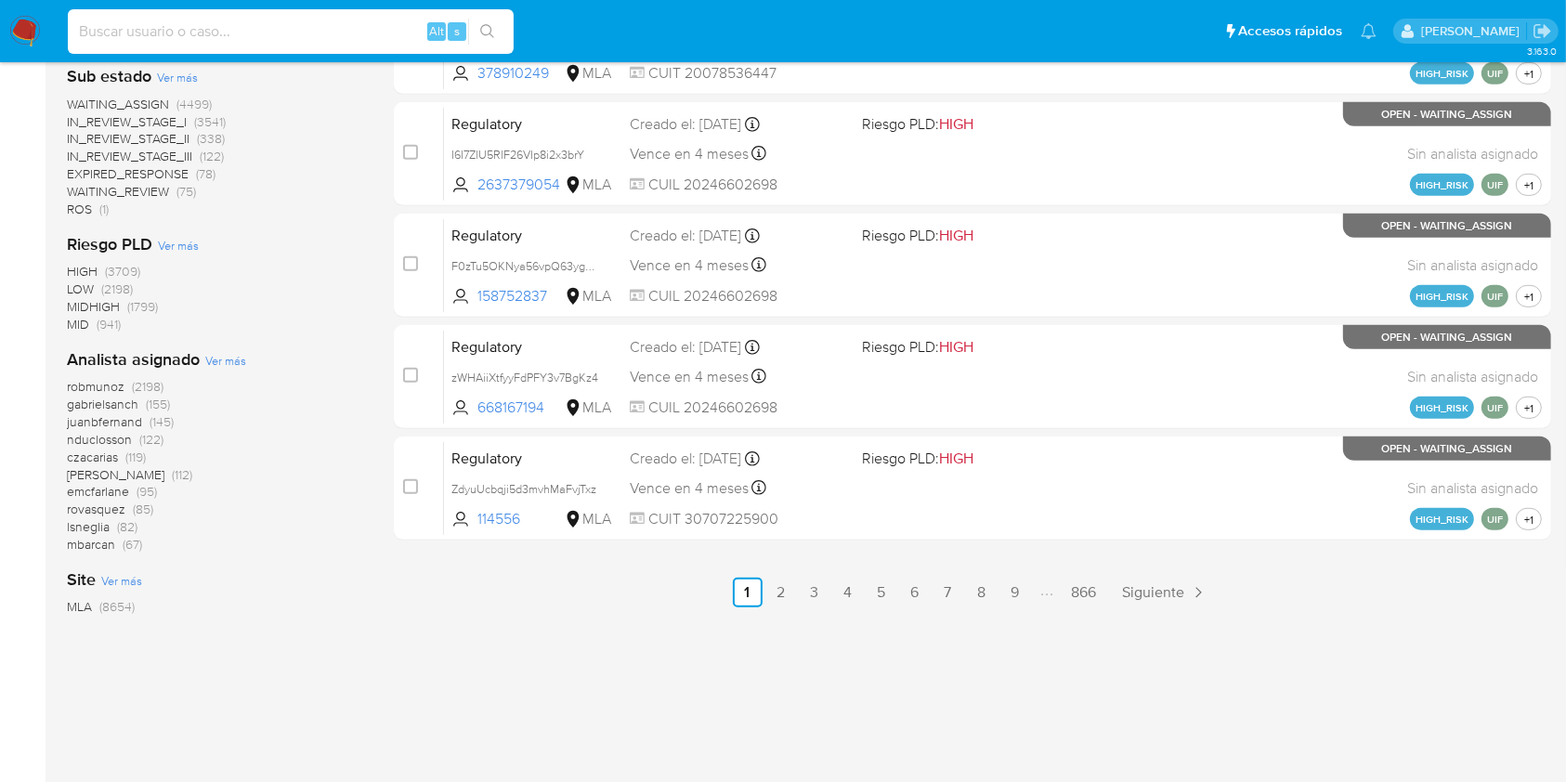
paste input "S6GKTKIp8Cd3ZqzY8h6wyr3U"
type input "S6GKTKIp8Cd3ZqzY8h6wyr3U"
click at [488, 30] on icon "search-icon" at bounding box center [487, 31] width 15 height 15
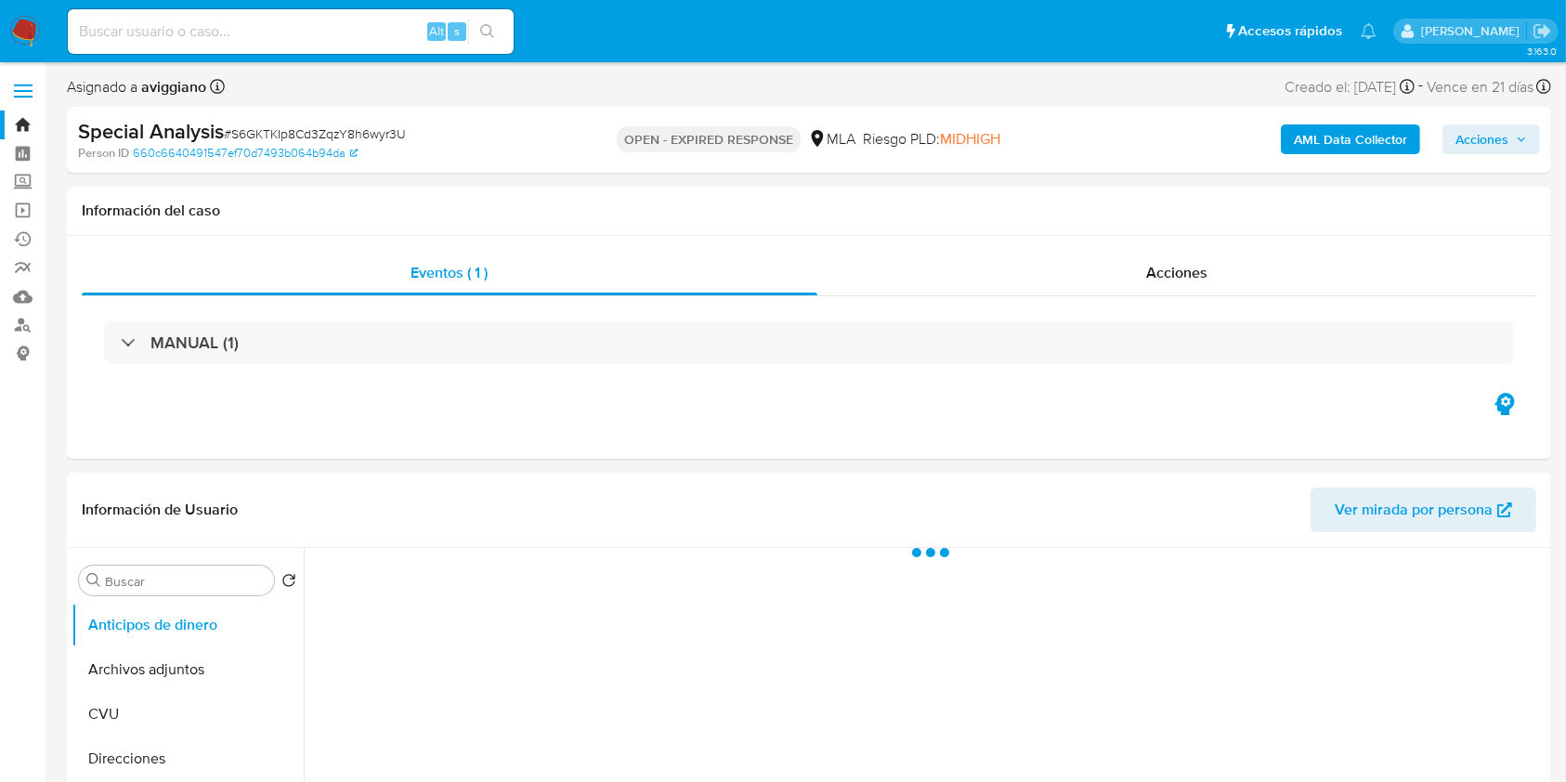
select select "10"
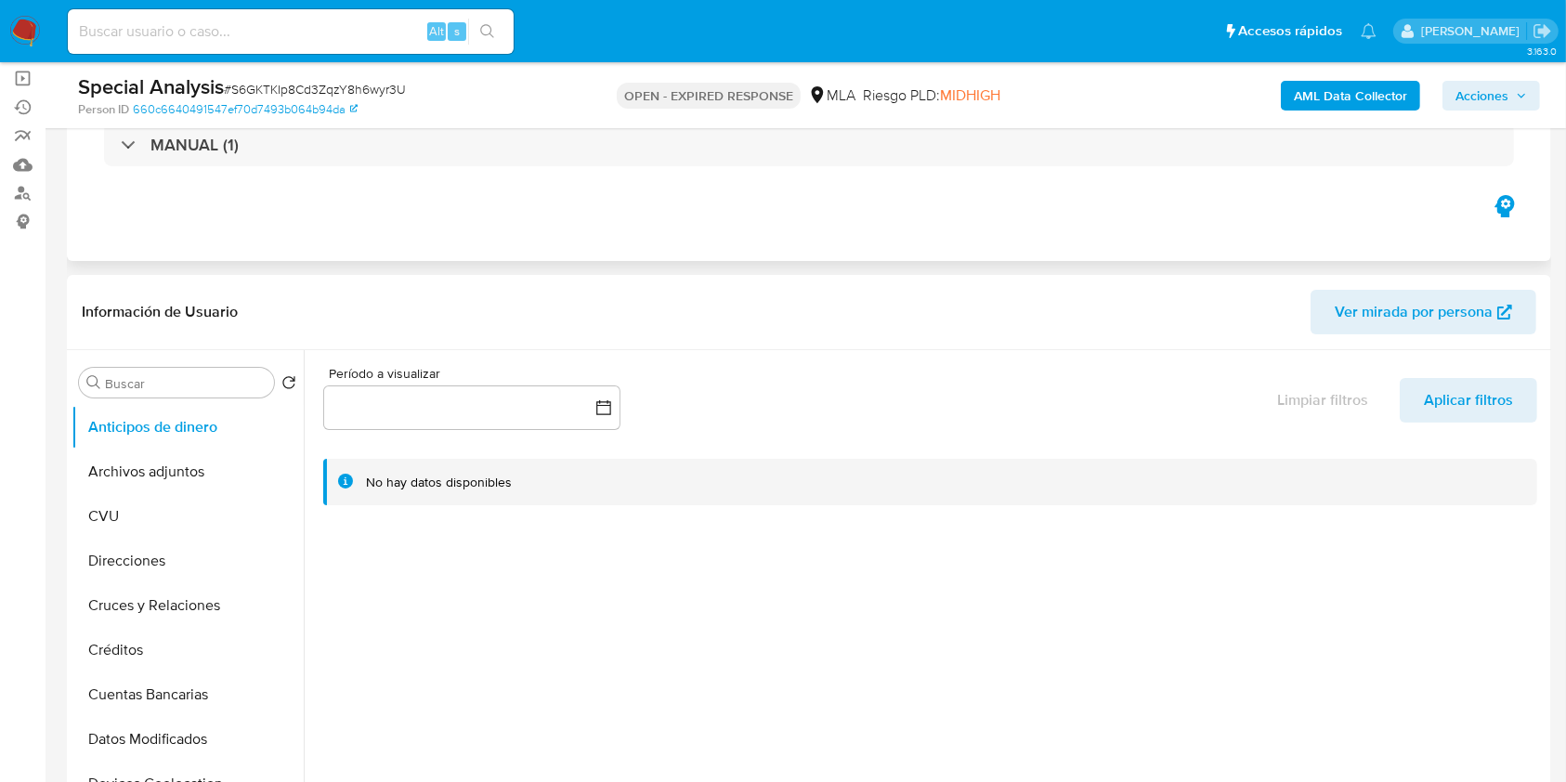
scroll to position [247, 0]
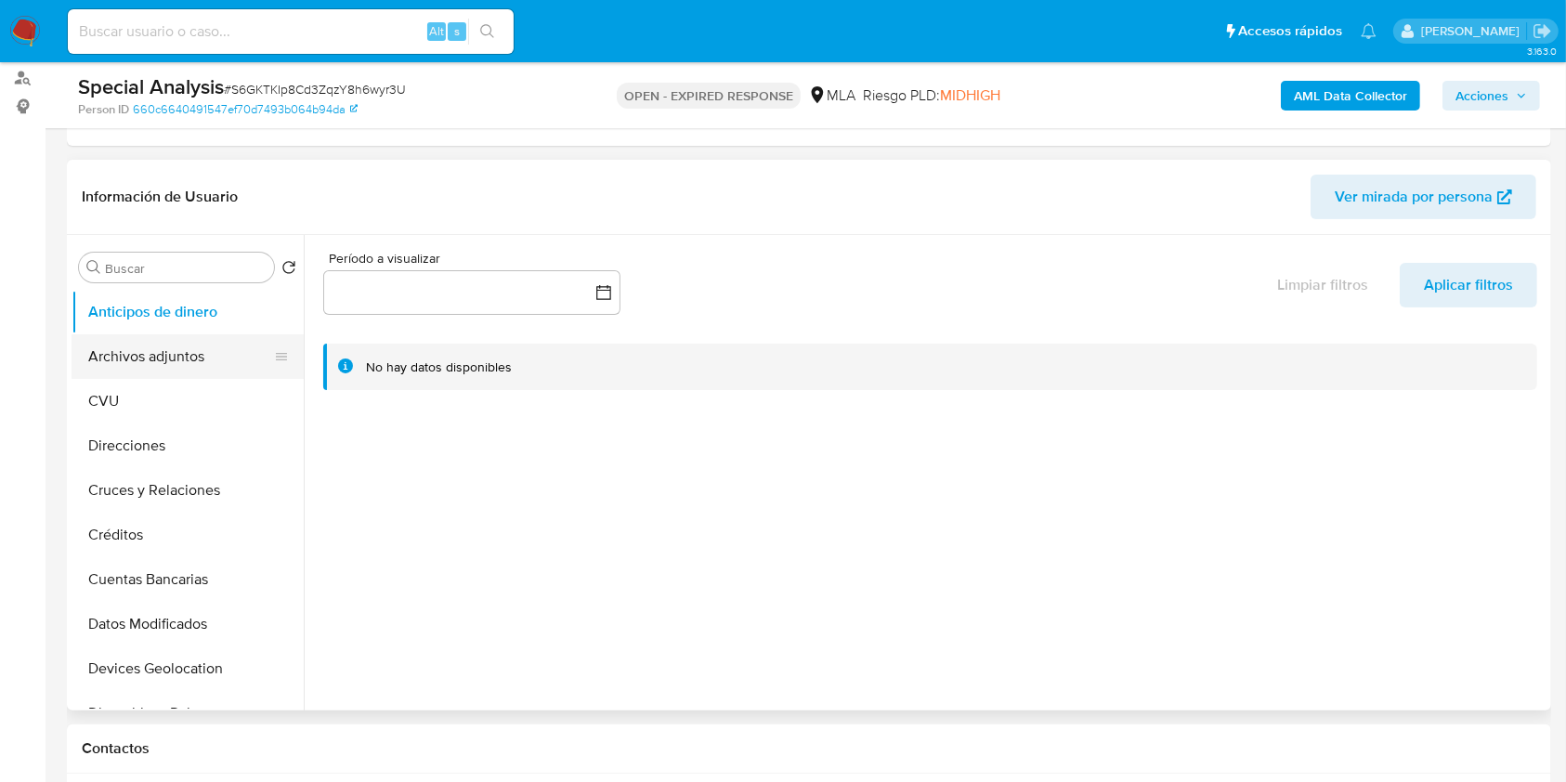
click at [166, 367] on button "Archivos adjuntos" at bounding box center [180, 356] width 217 height 45
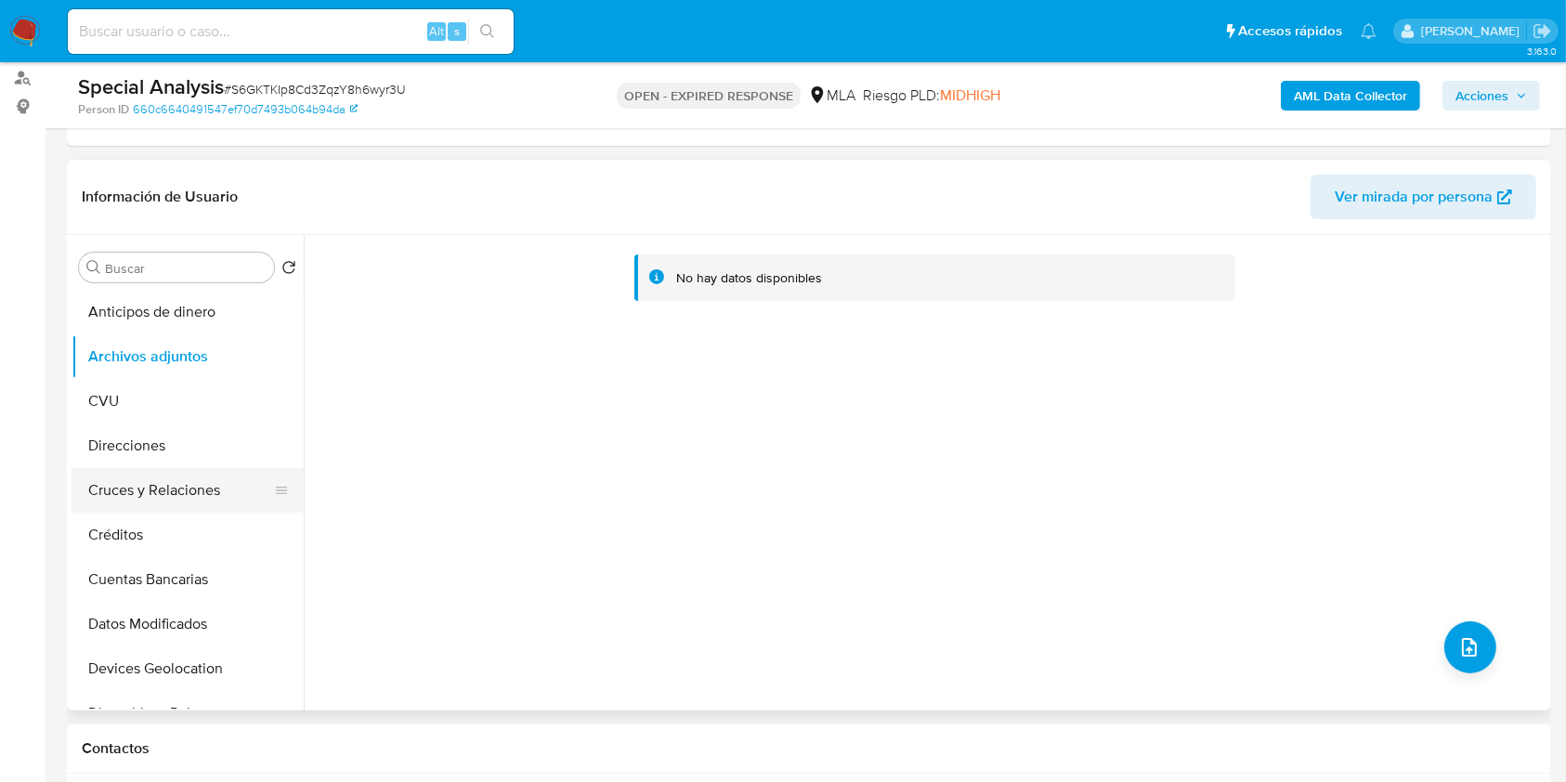
scroll to position [619, 0]
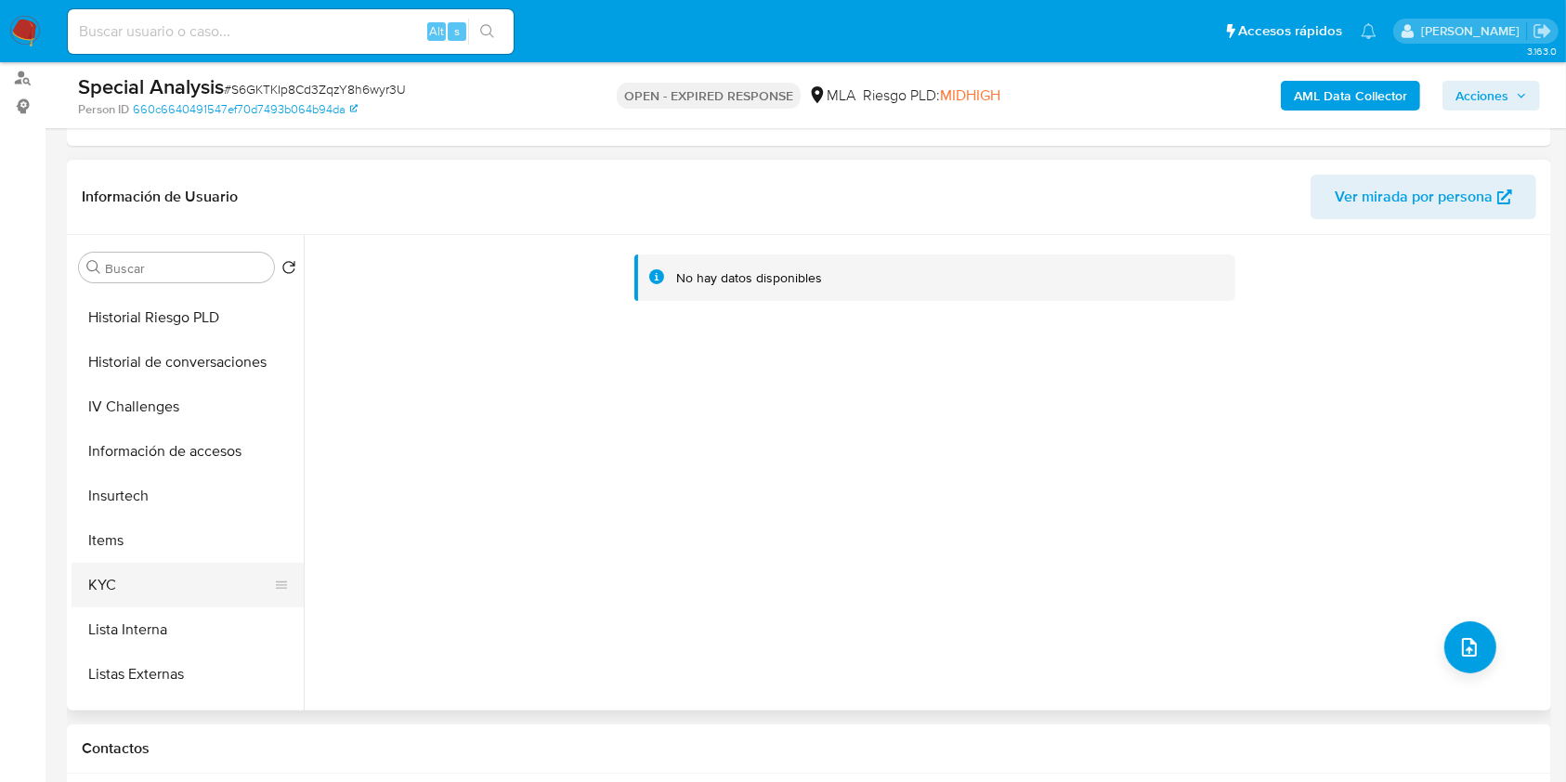
click at [123, 575] on button "KYC" at bounding box center [180, 585] width 217 height 45
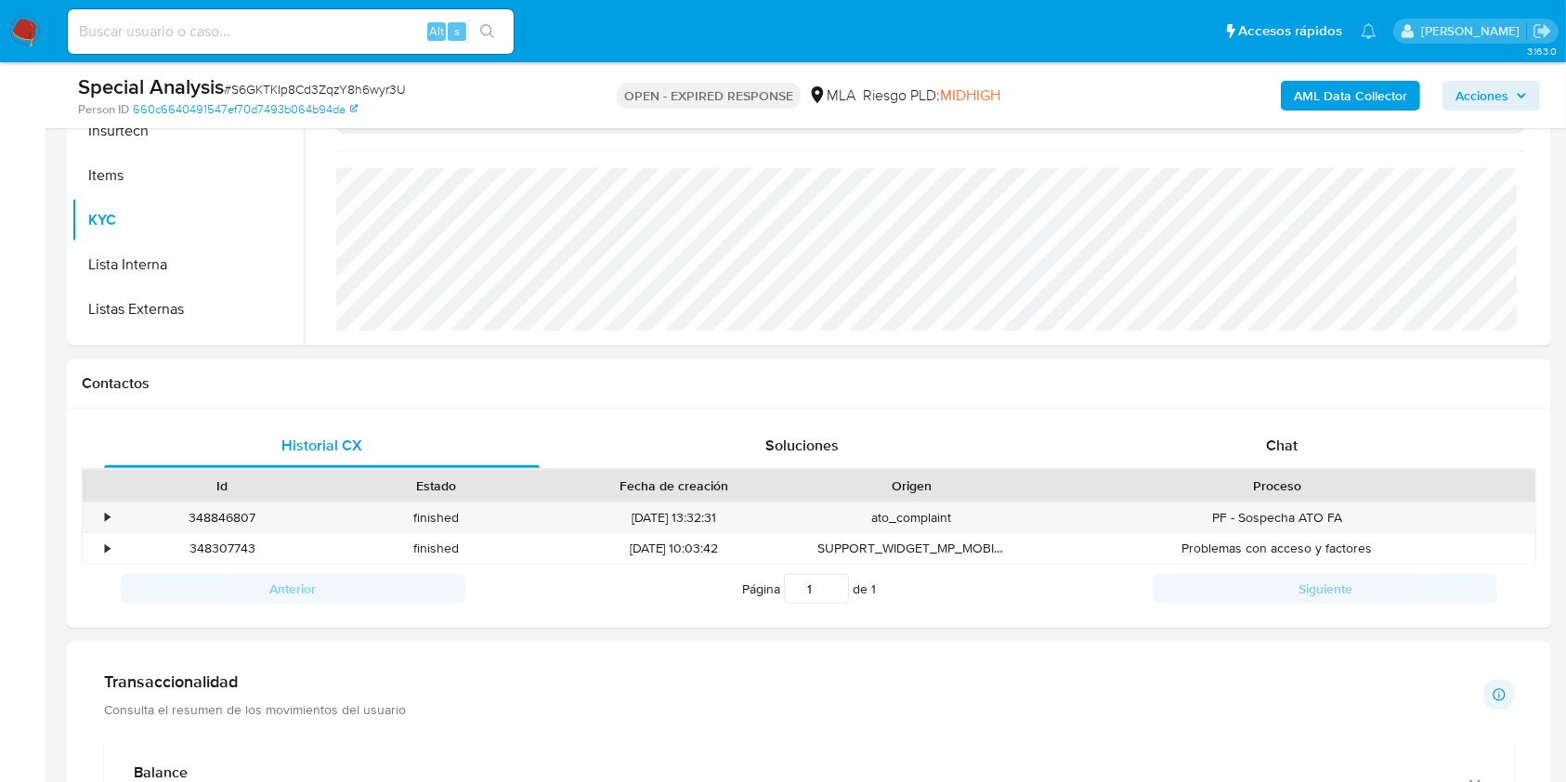
scroll to position [743, 0]
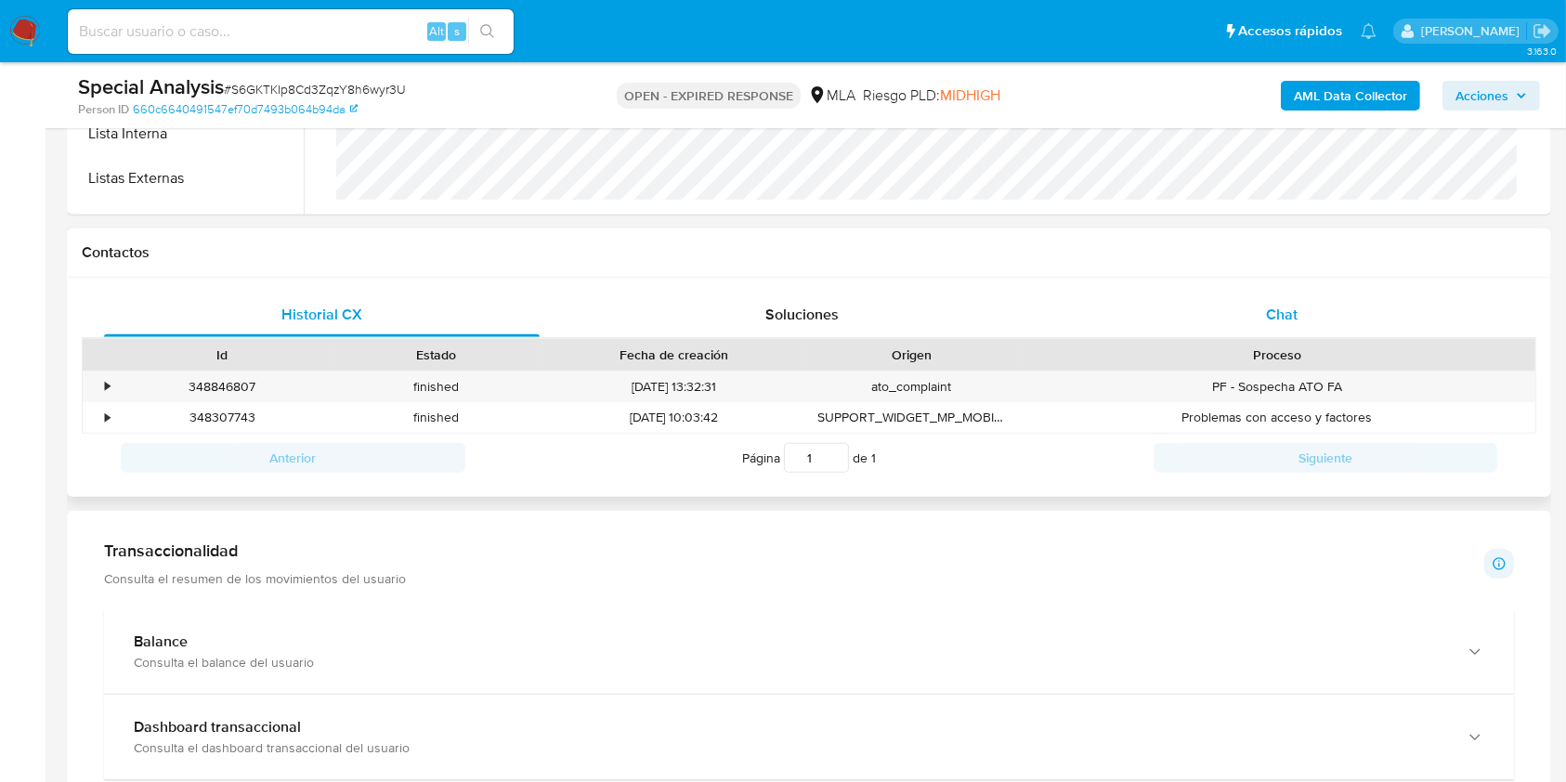
click at [1291, 326] on div "Chat" at bounding box center [1282, 315] width 436 height 45
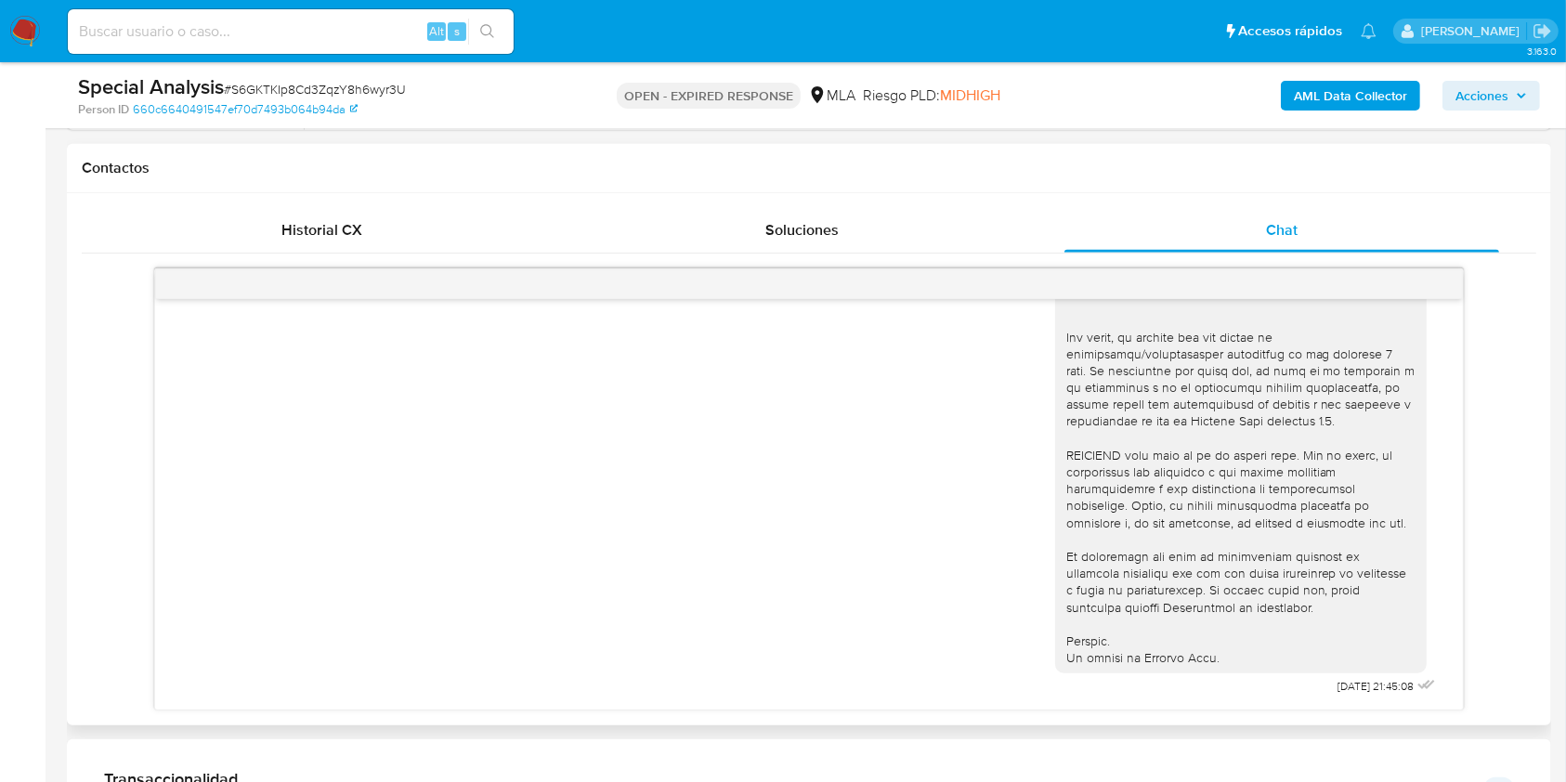
scroll to position [867, 0]
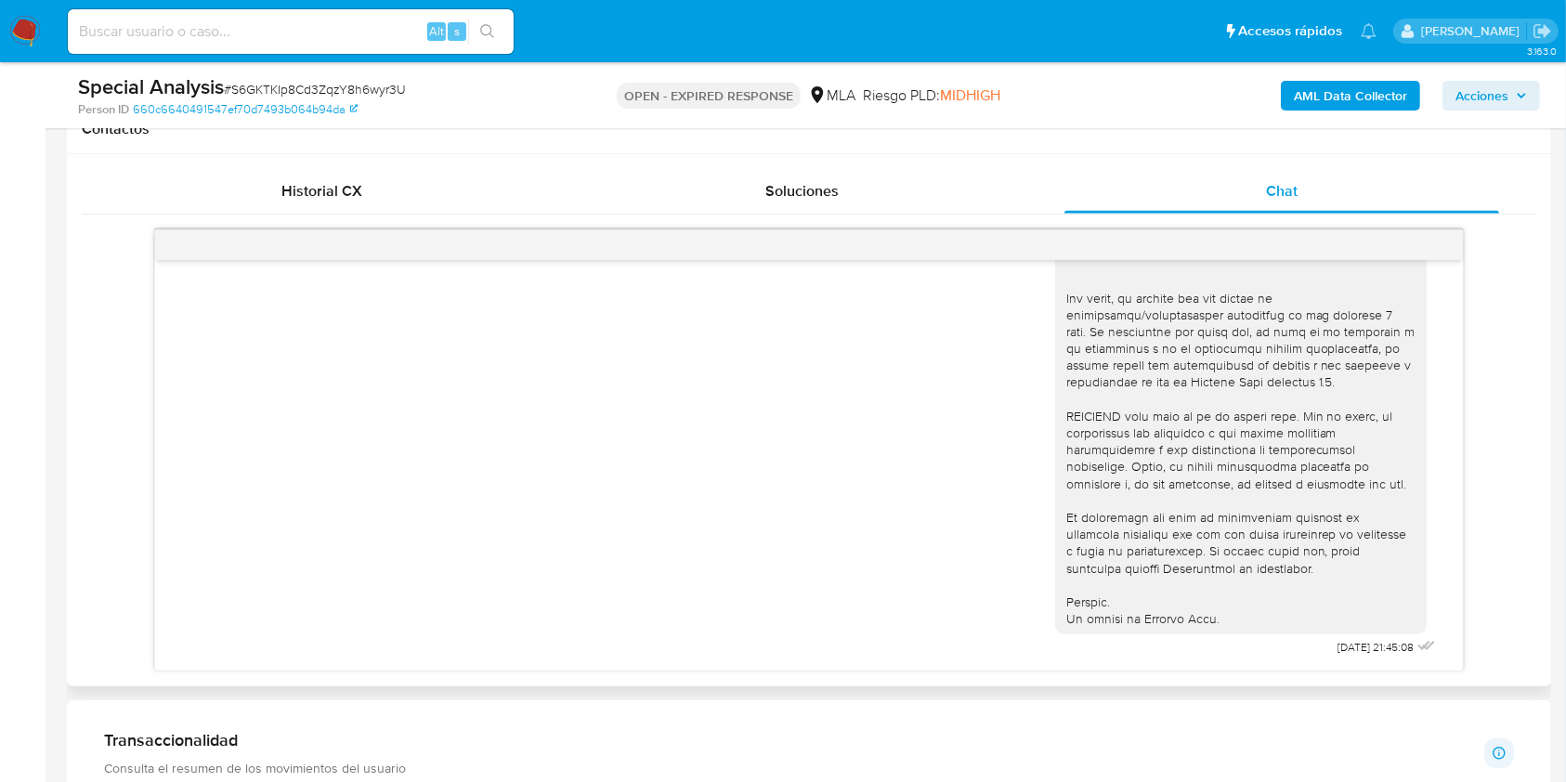
click at [333, 219] on div "06/08/2025 21:45:08" at bounding box center [809, 443] width 1455 height 457
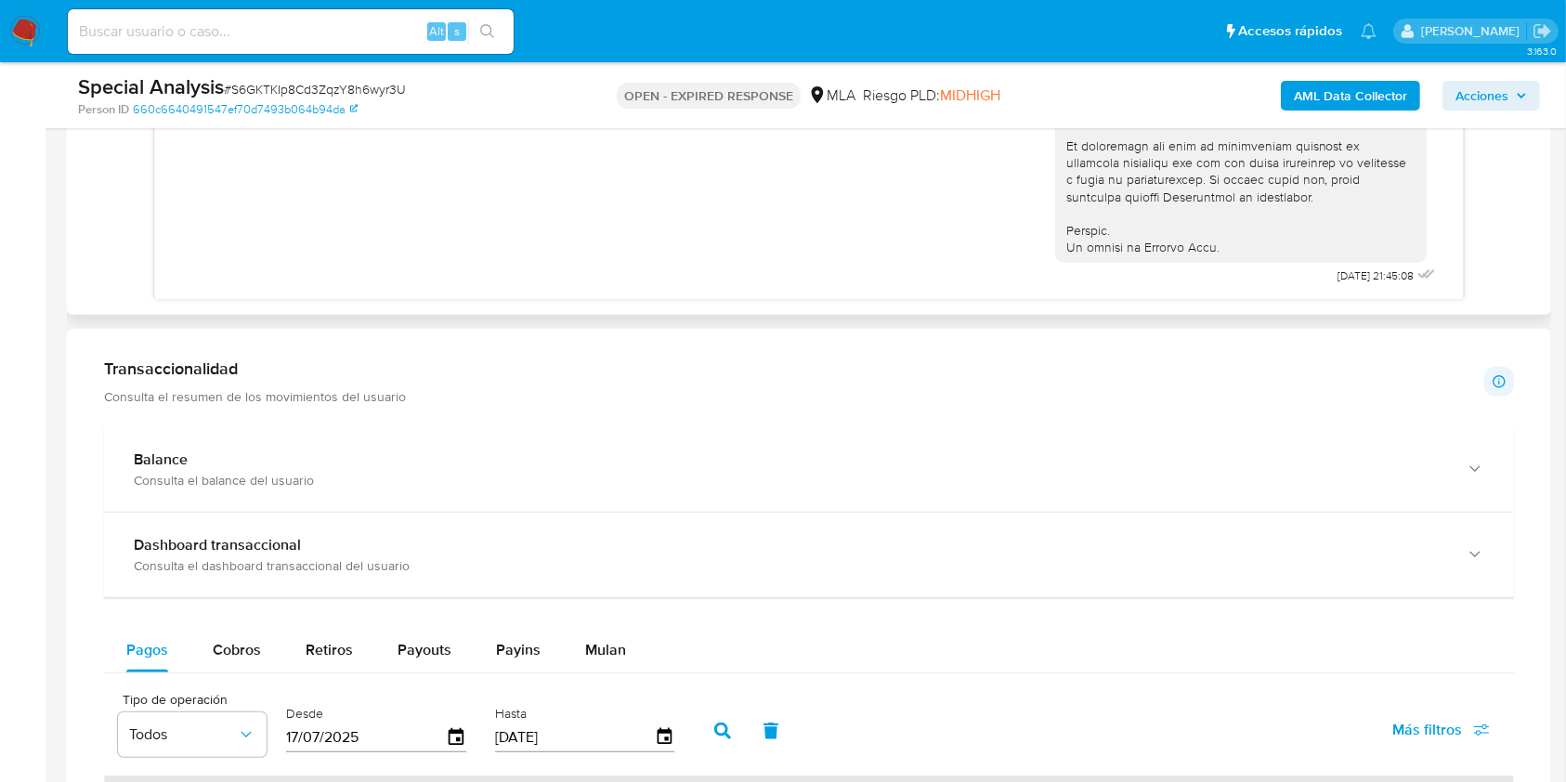
scroll to position [1486, 0]
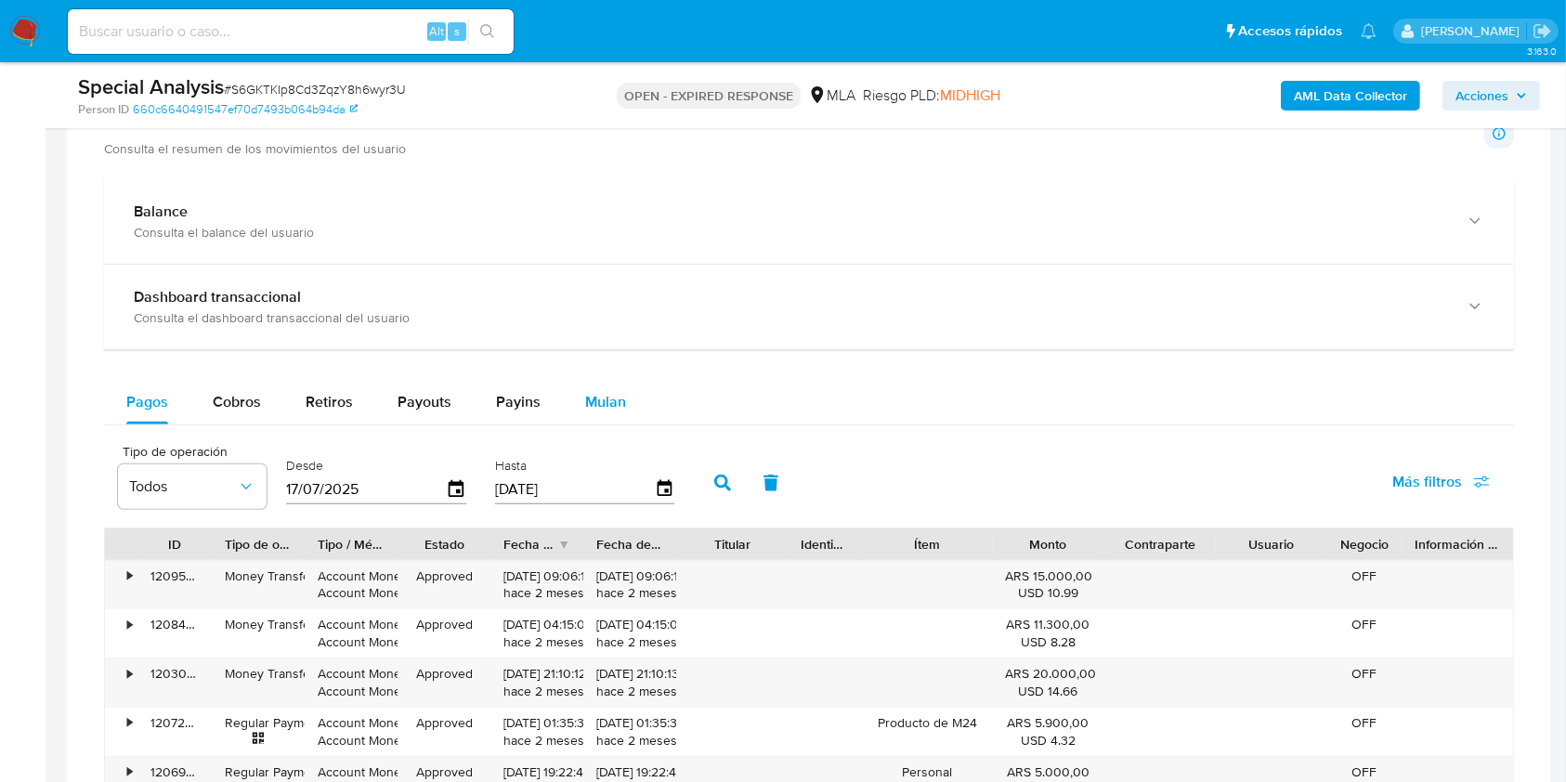
click at [603, 391] on span "Mulan" at bounding box center [605, 401] width 41 height 21
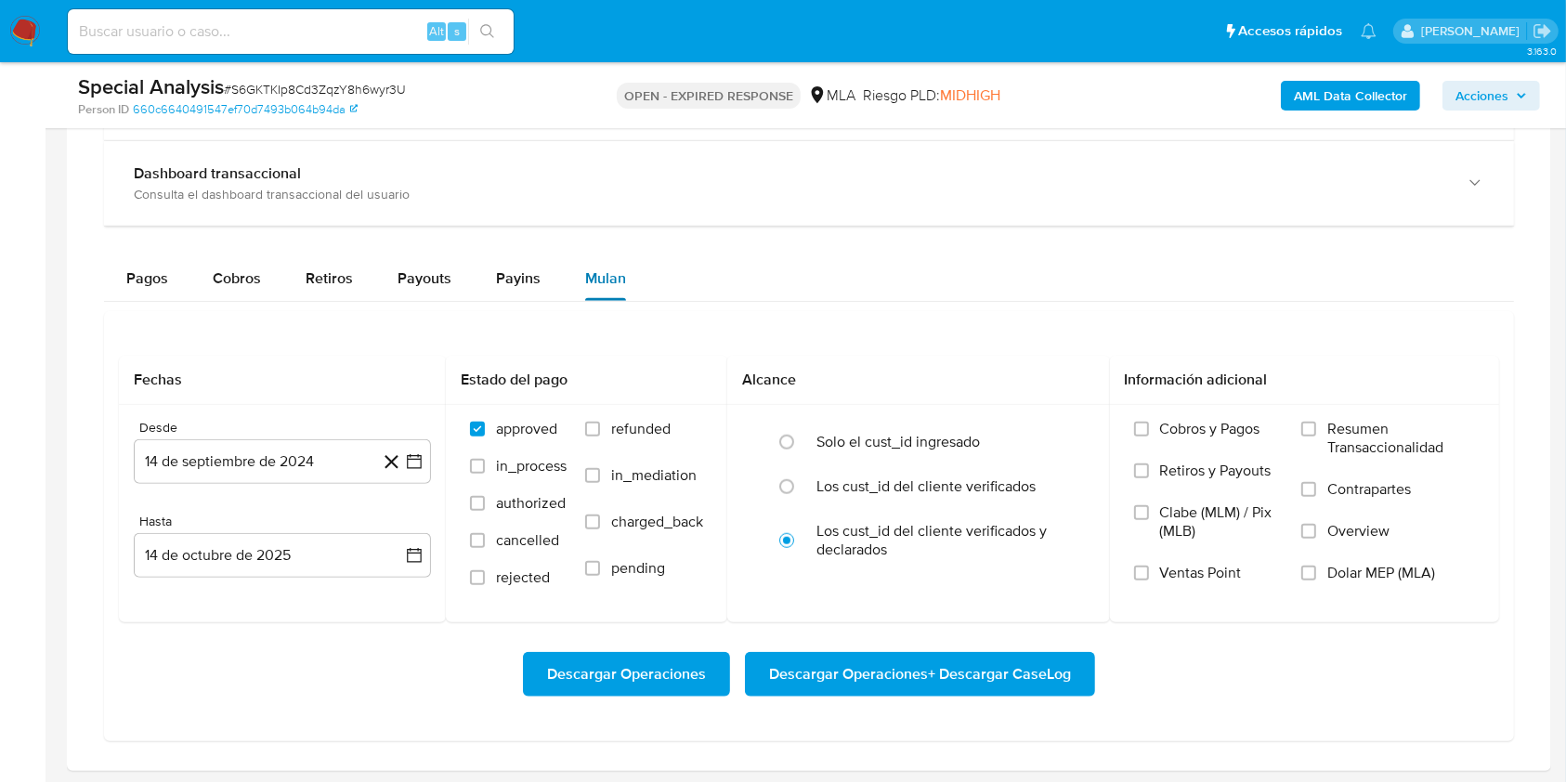
scroll to position [1733, 0]
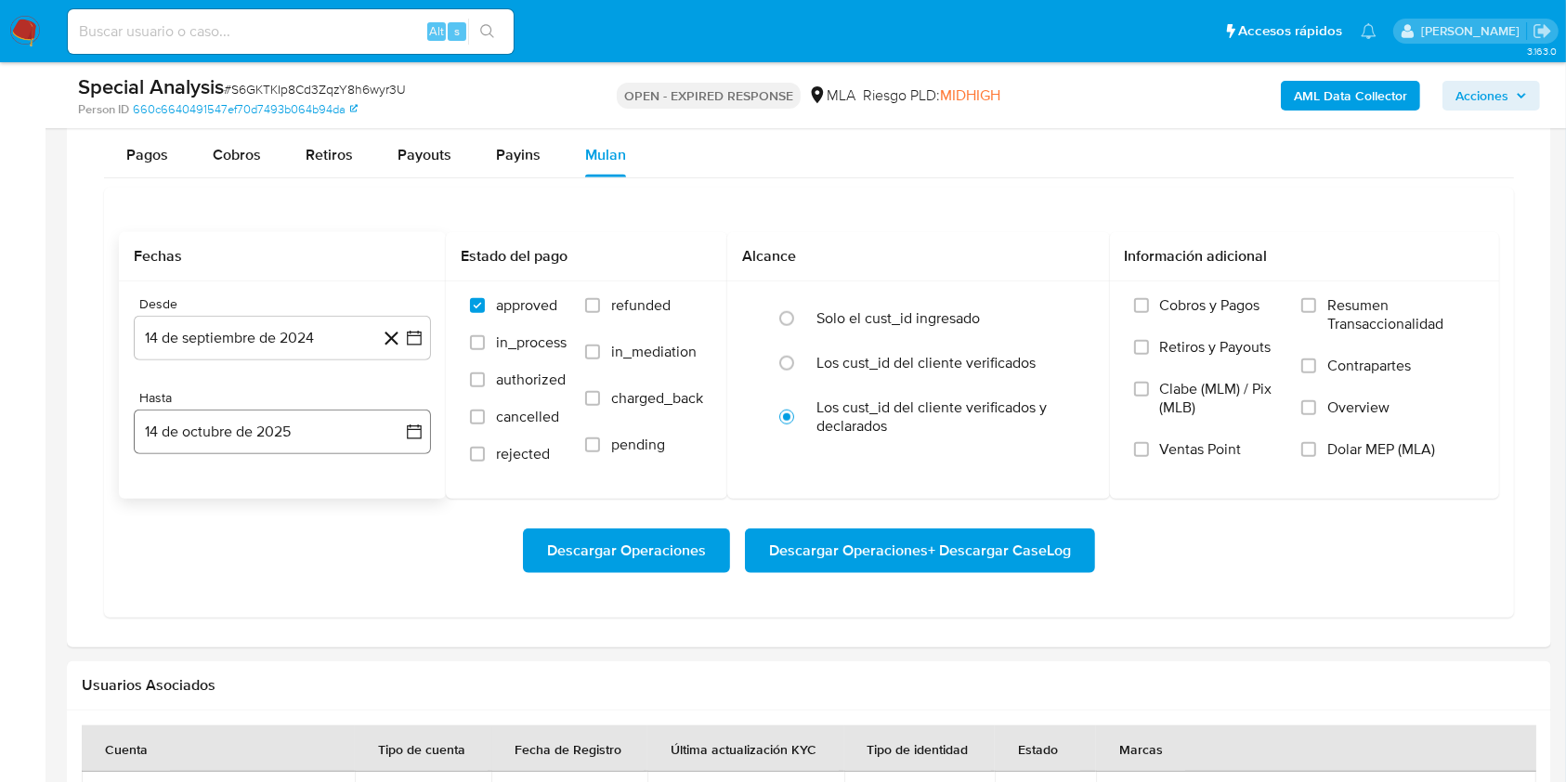
click at [298, 425] on button "14 de octubre de 2025" at bounding box center [282, 432] width 297 height 45
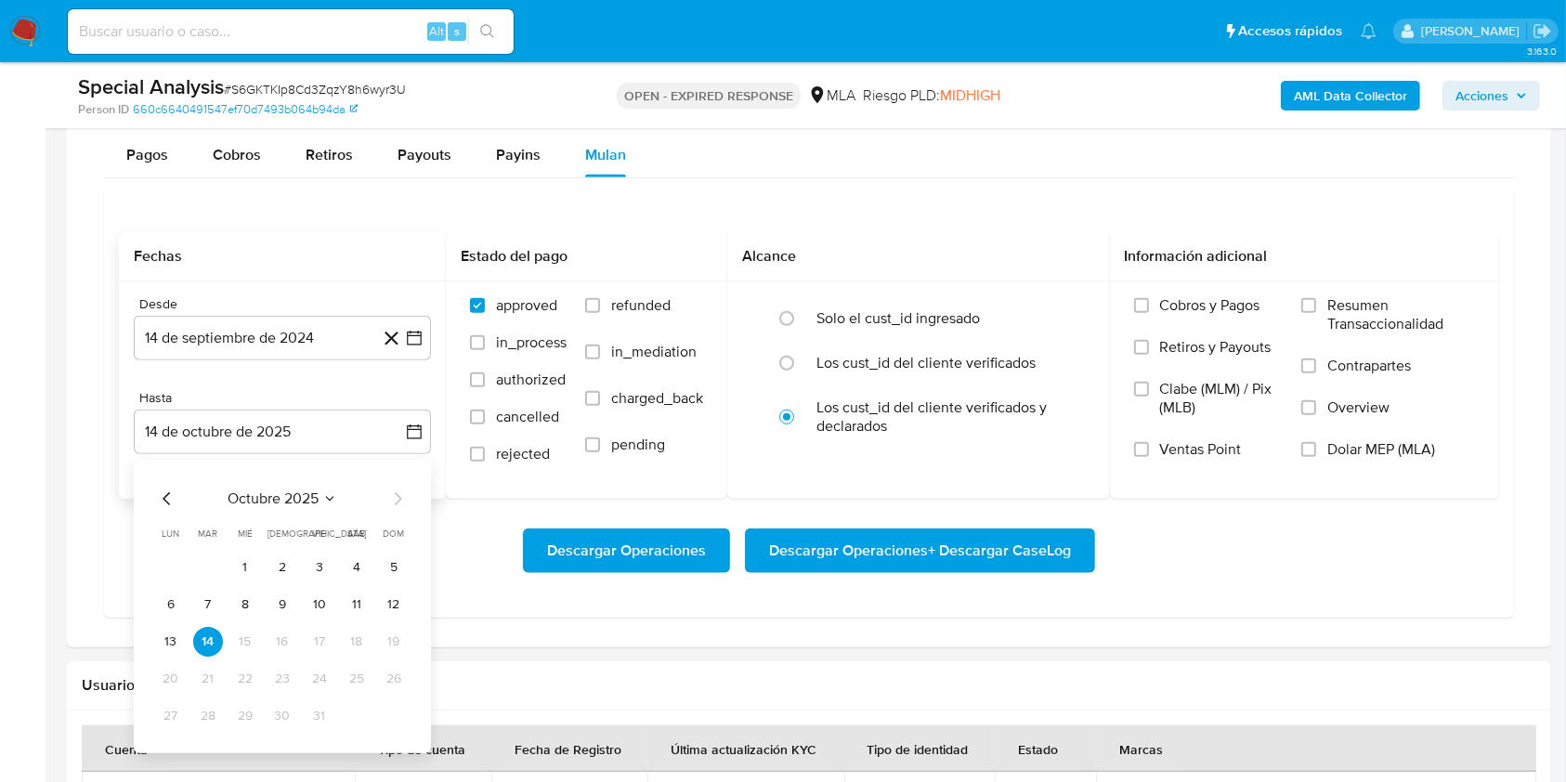
click at [168, 496] on icon "Mes anterior" at bounding box center [167, 499] width 22 height 22
click at [201, 708] on button "30" at bounding box center [208, 716] width 30 height 30
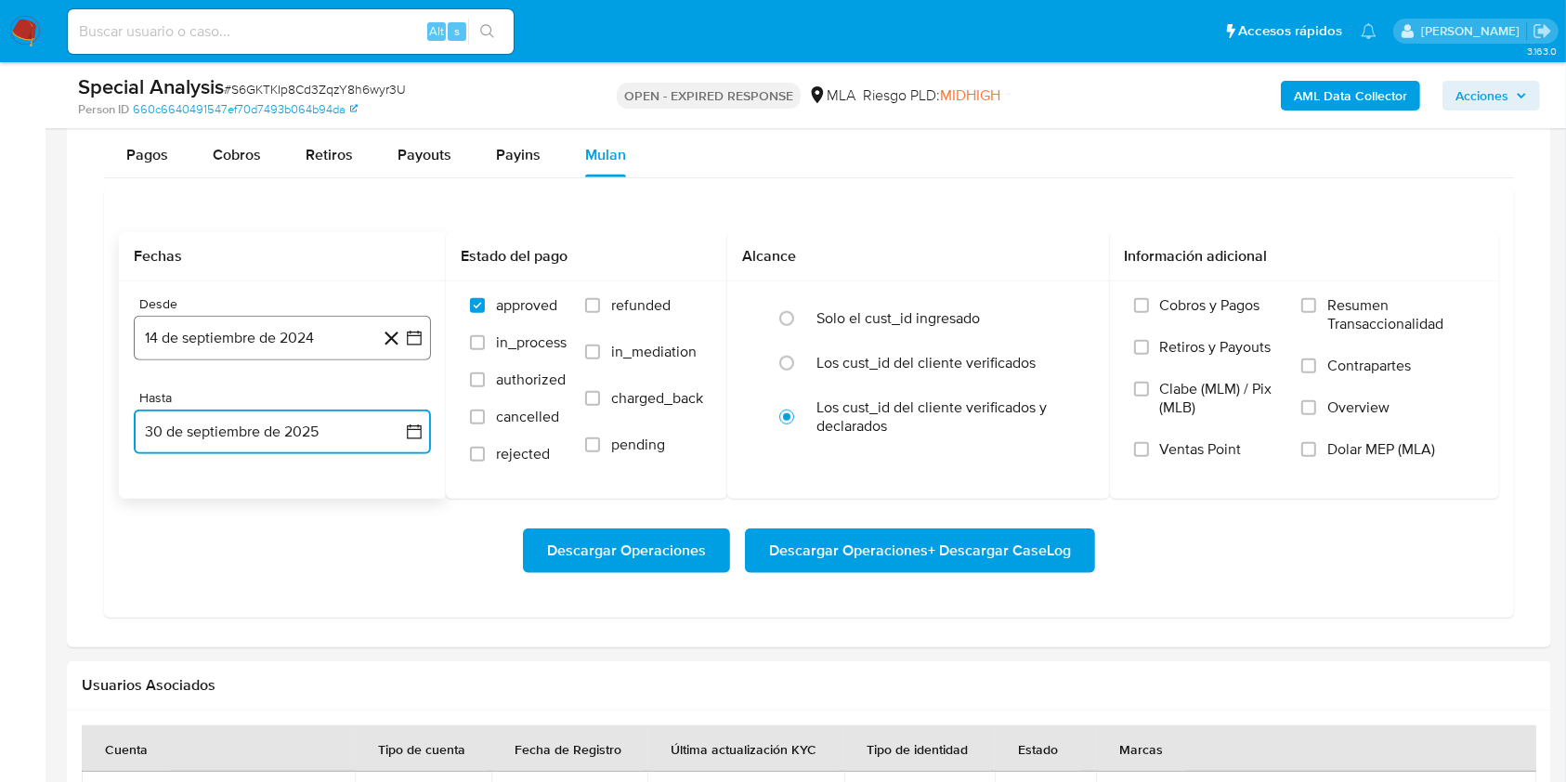
click at [291, 338] on button "14 de septiembre de 2024" at bounding box center [282, 338] width 297 height 45
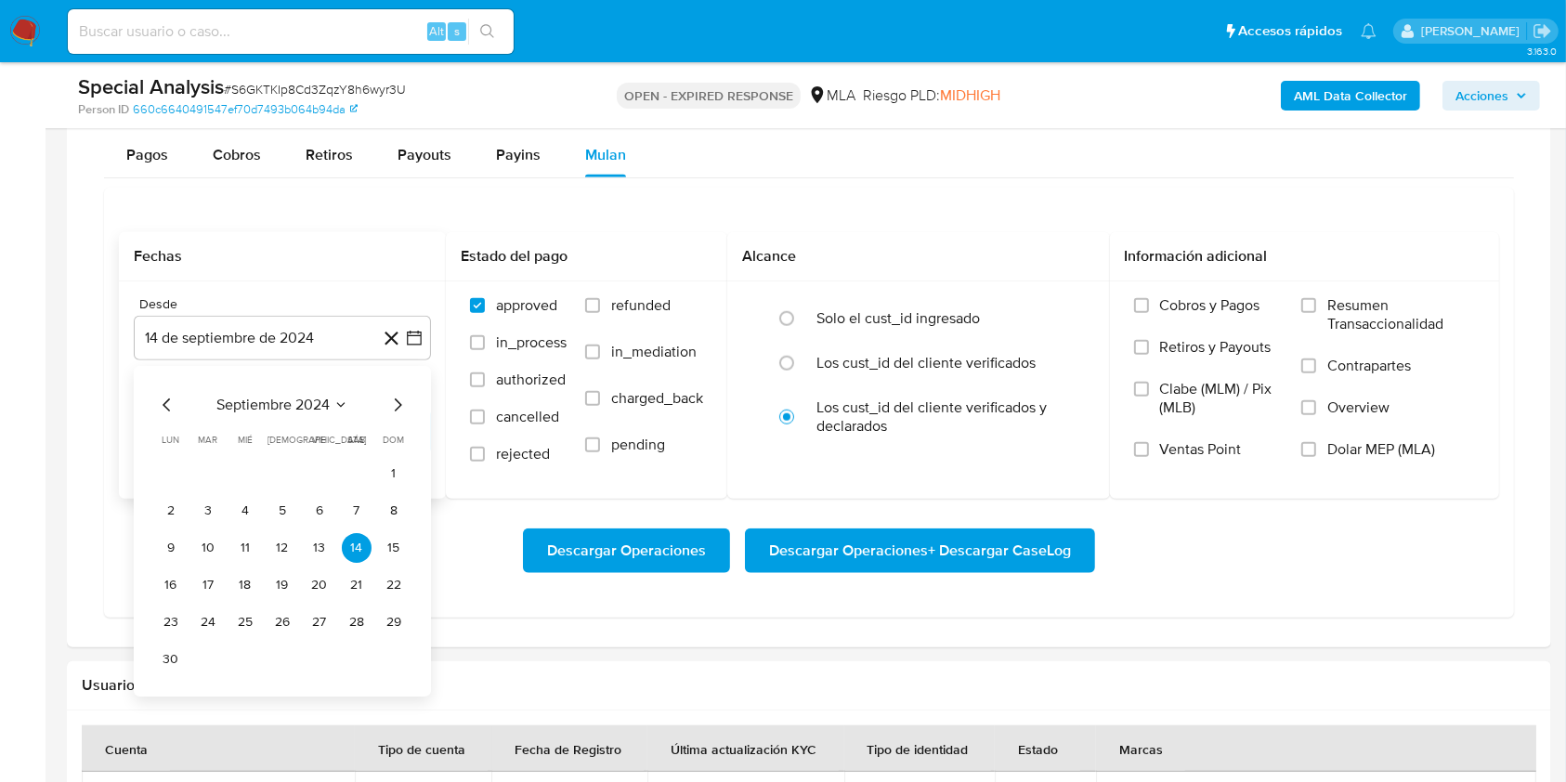
click at [165, 398] on icon "Mes anterior" at bounding box center [167, 405] width 22 height 22
click at [398, 408] on icon "Mes siguiente" at bounding box center [397, 405] width 22 height 22
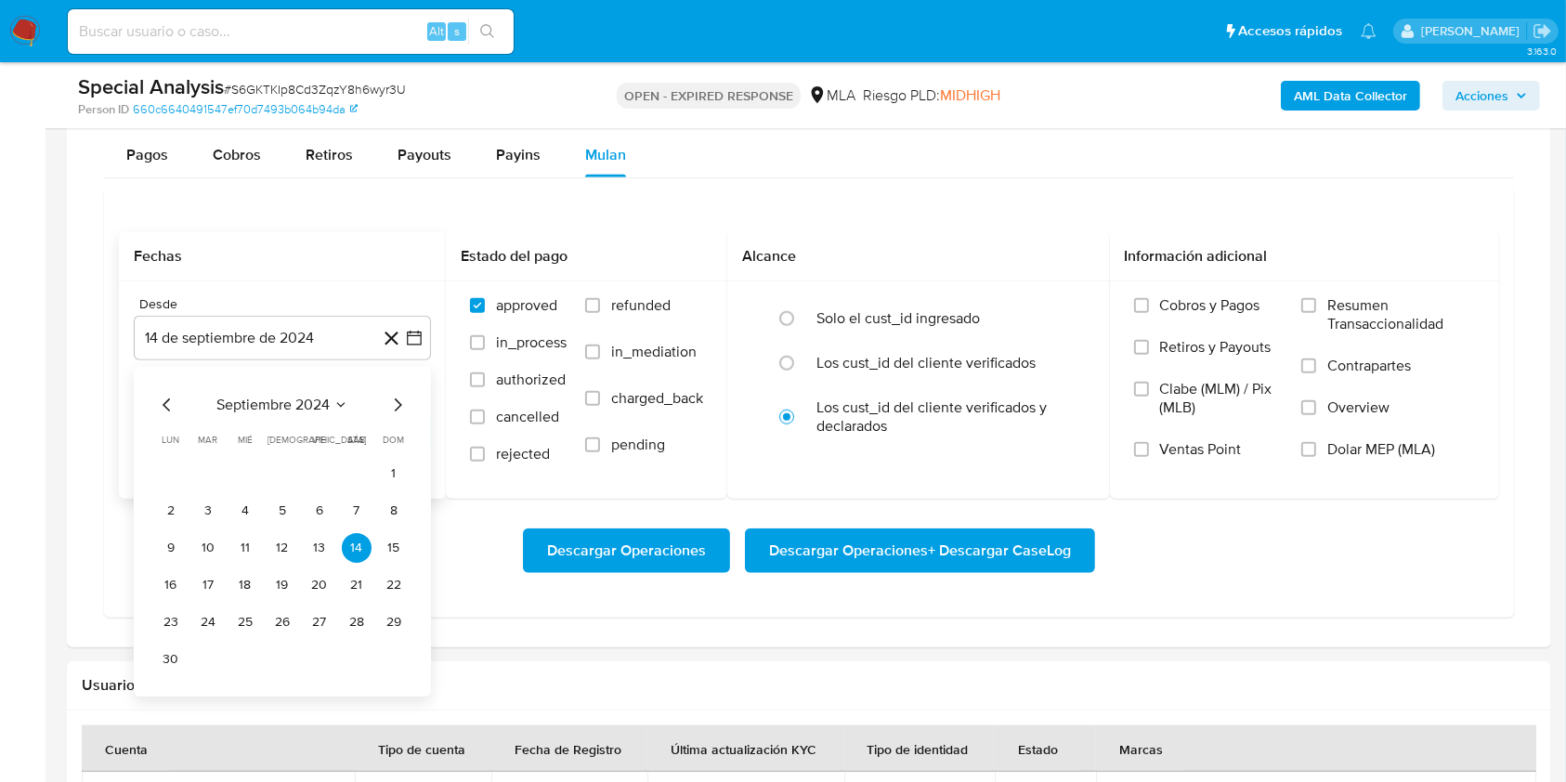
click at [398, 408] on icon "Mes siguiente" at bounding box center [397, 405] width 22 height 22
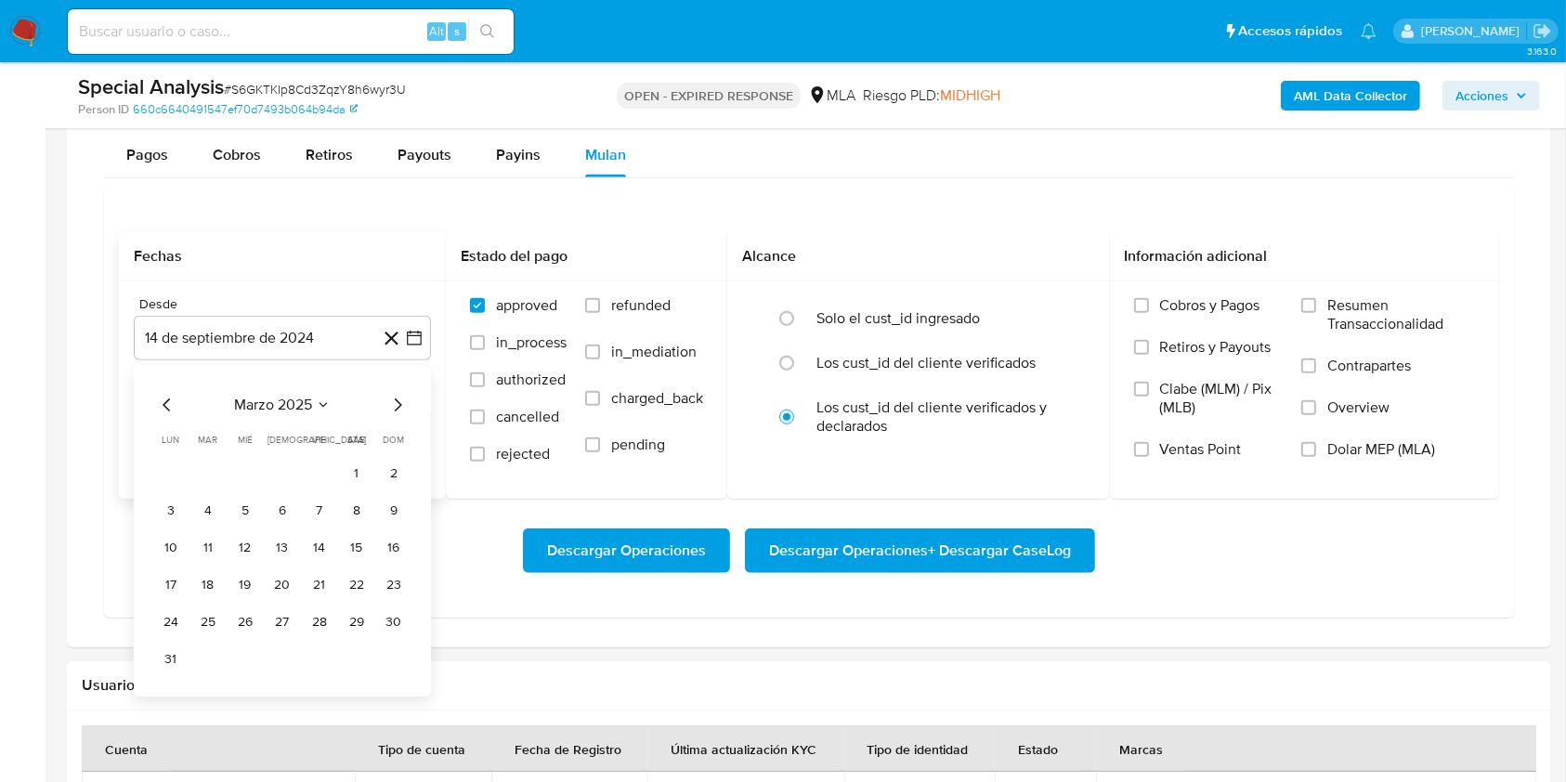
click at [398, 408] on icon "Mes siguiente" at bounding box center [397, 405] width 22 height 22
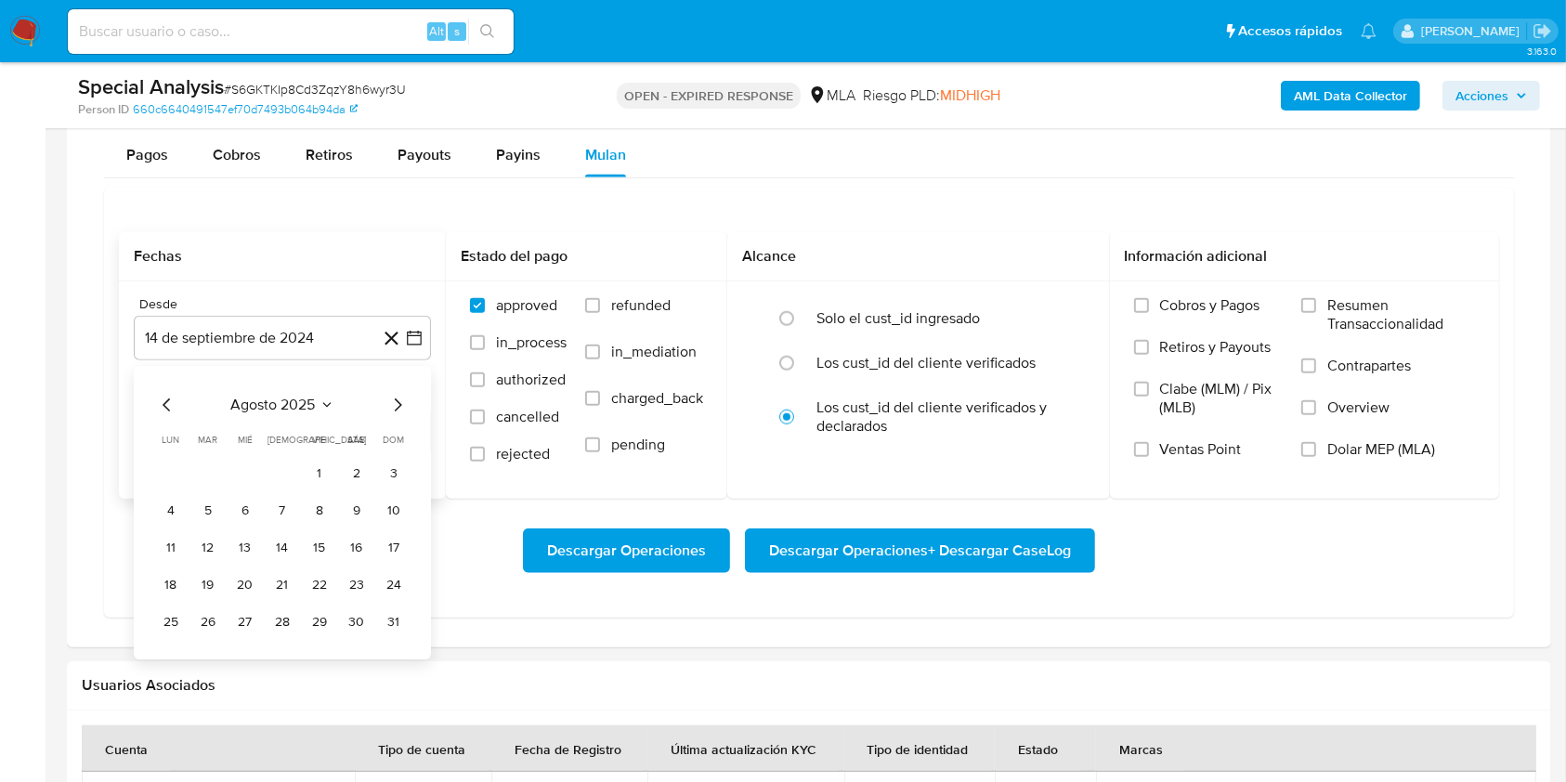
click at [398, 408] on icon "Mes siguiente" at bounding box center [397, 405] width 22 height 22
click at [166, 399] on icon "Mes anterior" at bounding box center [166, 404] width 7 height 13
click at [166, 398] on icon "Mes anterior" at bounding box center [166, 404] width 7 height 13
click at [382, 477] on button "1" at bounding box center [394, 474] width 30 height 30
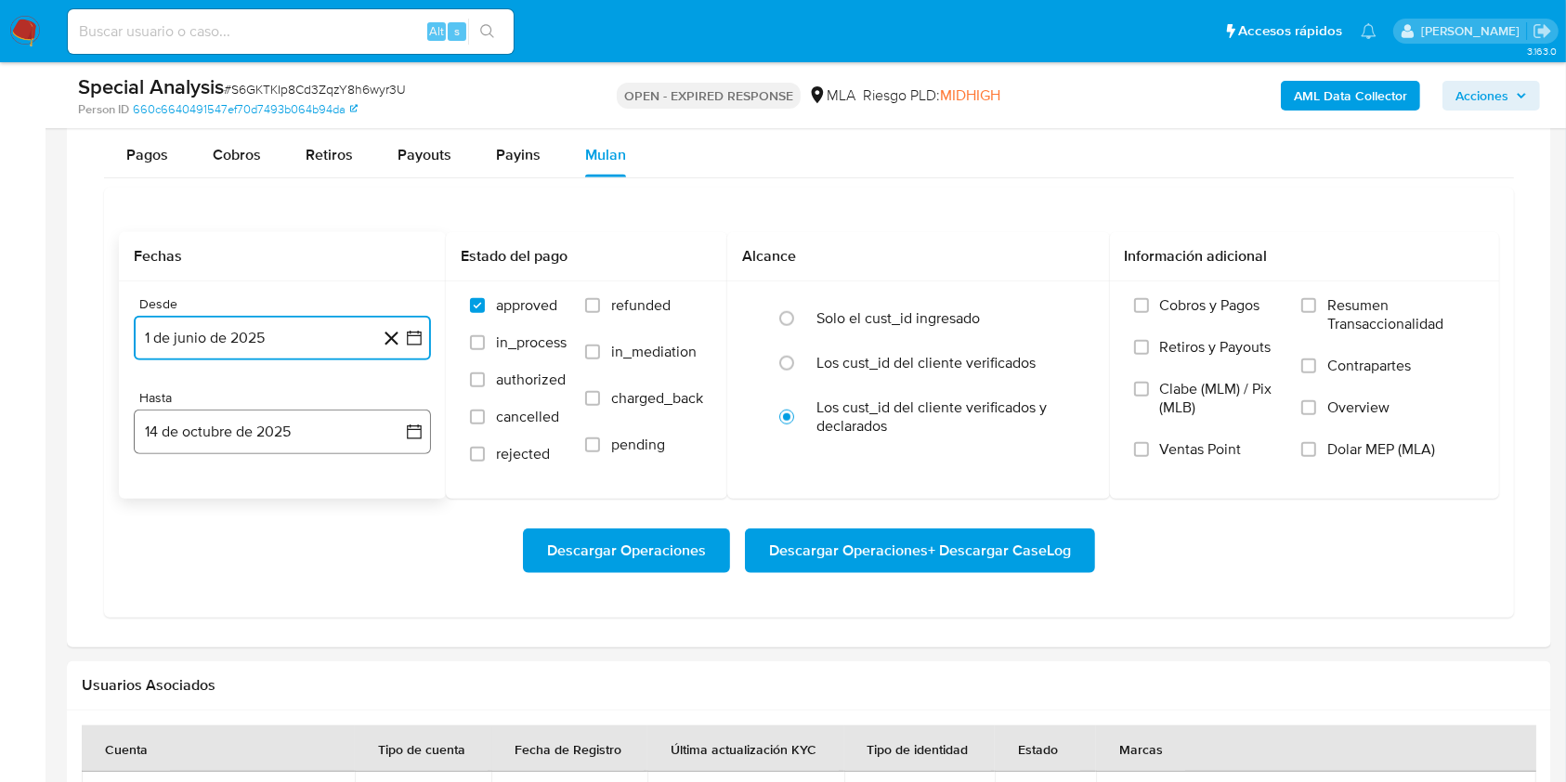
click at [309, 430] on button "14 de octubre de 2025" at bounding box center [282, 432] width 297 height 45
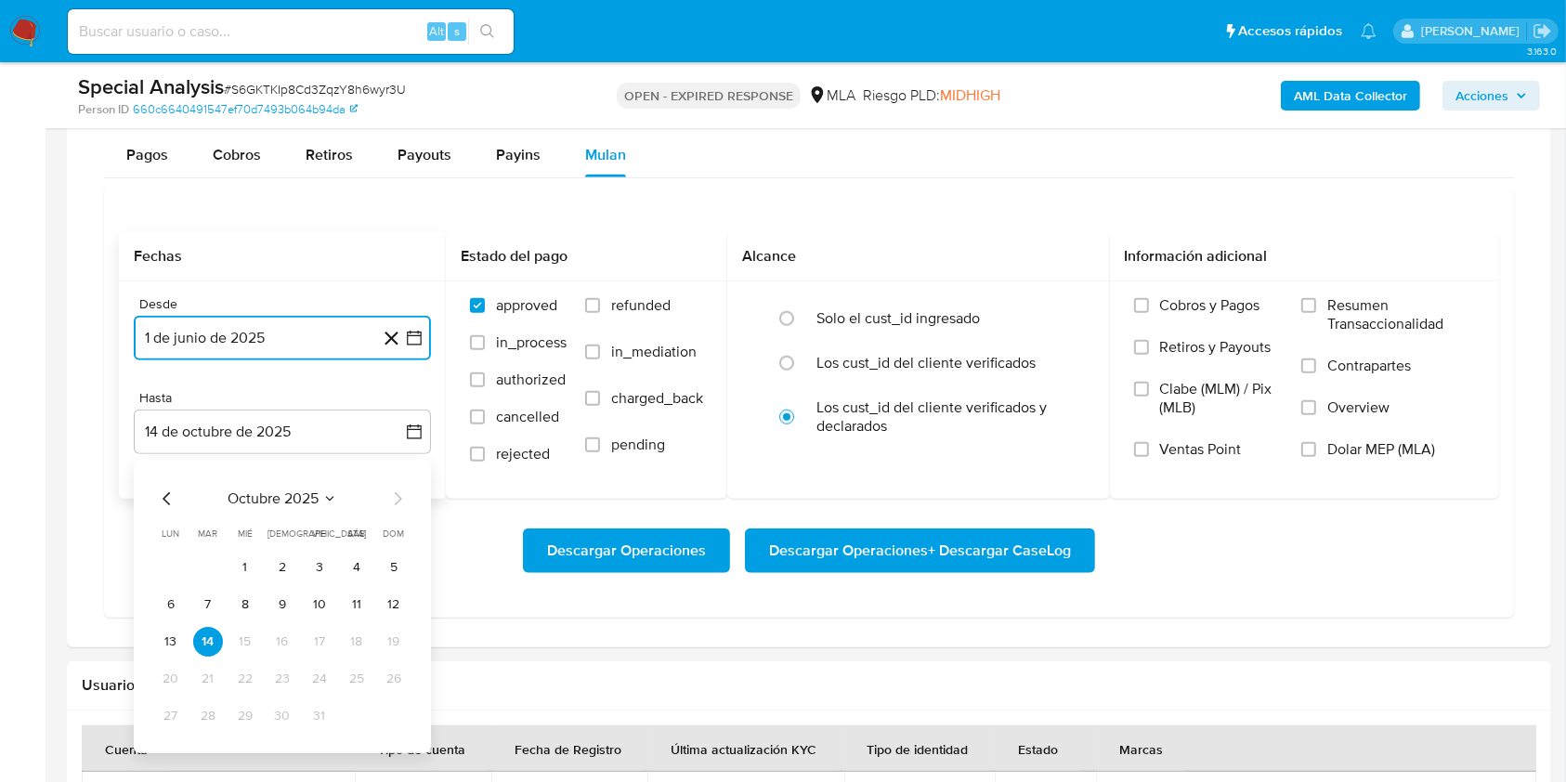
click at [156, 496] on icon "Mes anterior" at bounding box center [167, 499] width 22 height 22
click at [201, 717] on button "30" at bounding box center [208, 716] width 30 height 30
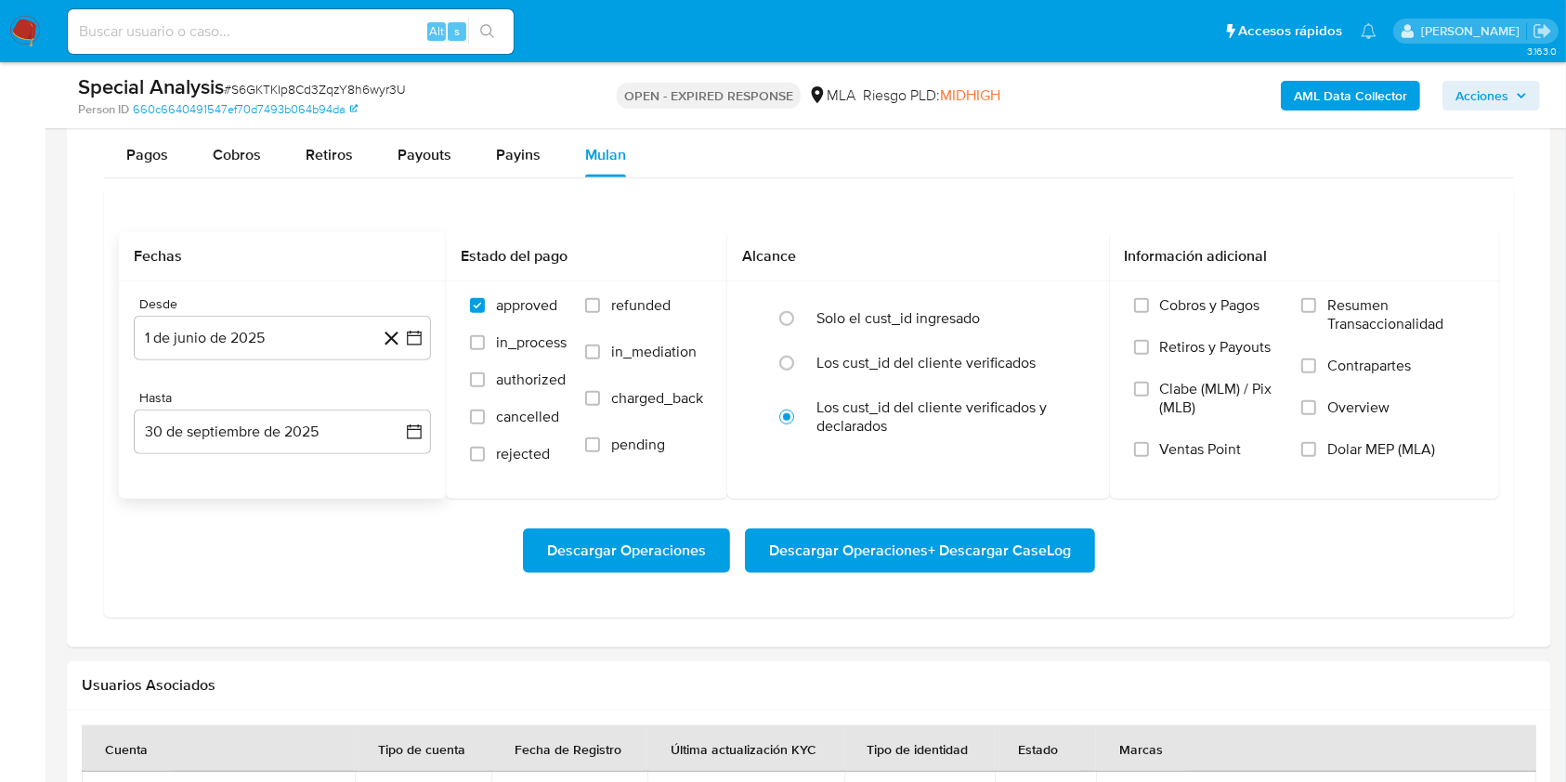
click at [326, 523] on div "Descargar Operaciones Descargar Operaciones + Descargar CaseLog" at bounding box center [809, 551] width 1380 height 104
click at [780, 362] on input "radio" at bounding box center [787, 363] width 30 height 30
radio input "true"
click at [1316, 442] on input "Dolar MEP (MLA)" at bounding box center [1308, 449] width 15 height 15
click at [262, 336] on button "1 de junio de 2025" at bounding box center [282, 338] width 297 height 45
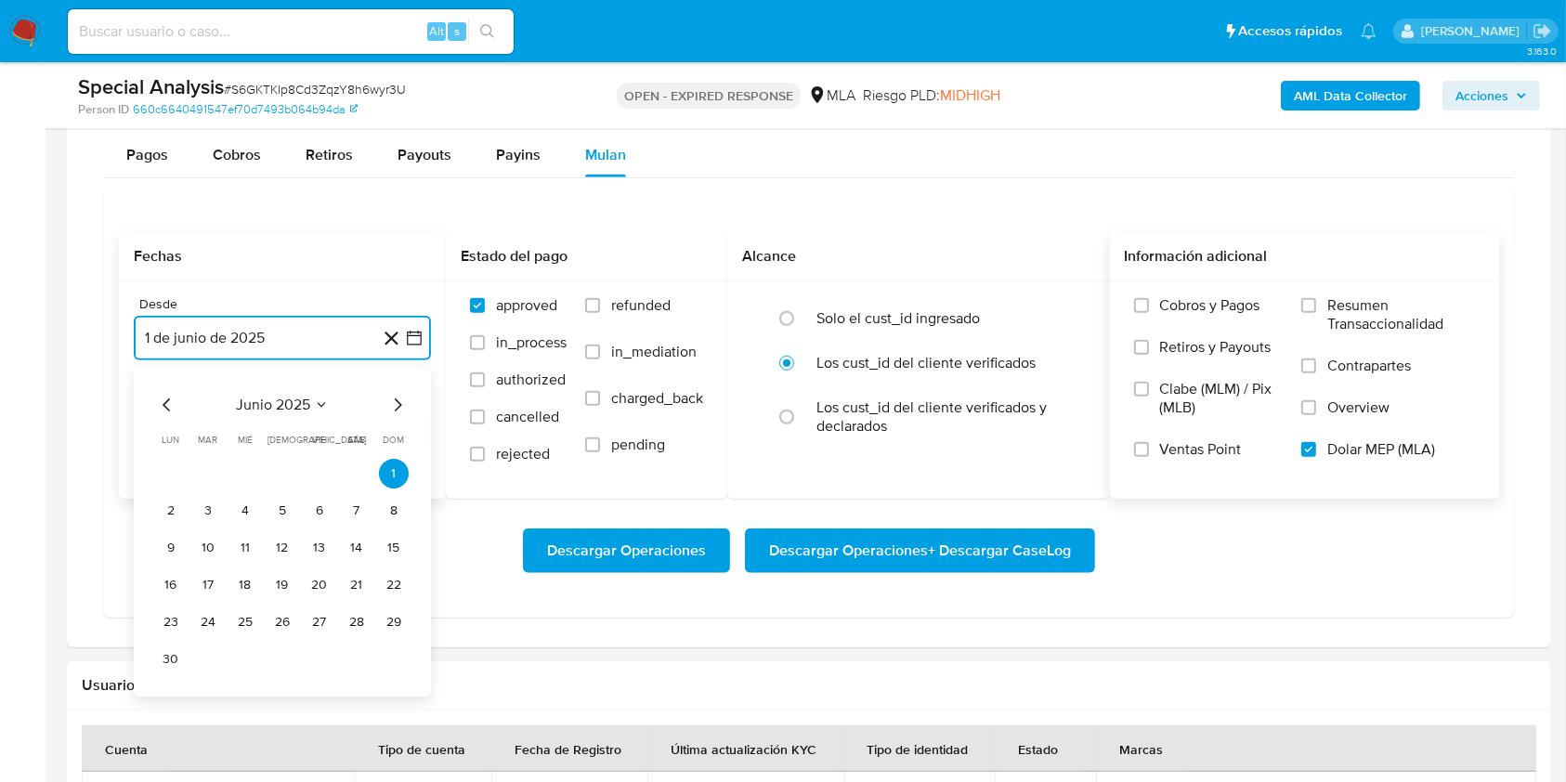
click at [163, 403] on icon "Mes anterior" at bounding box center [167, 405] width 22 height 22
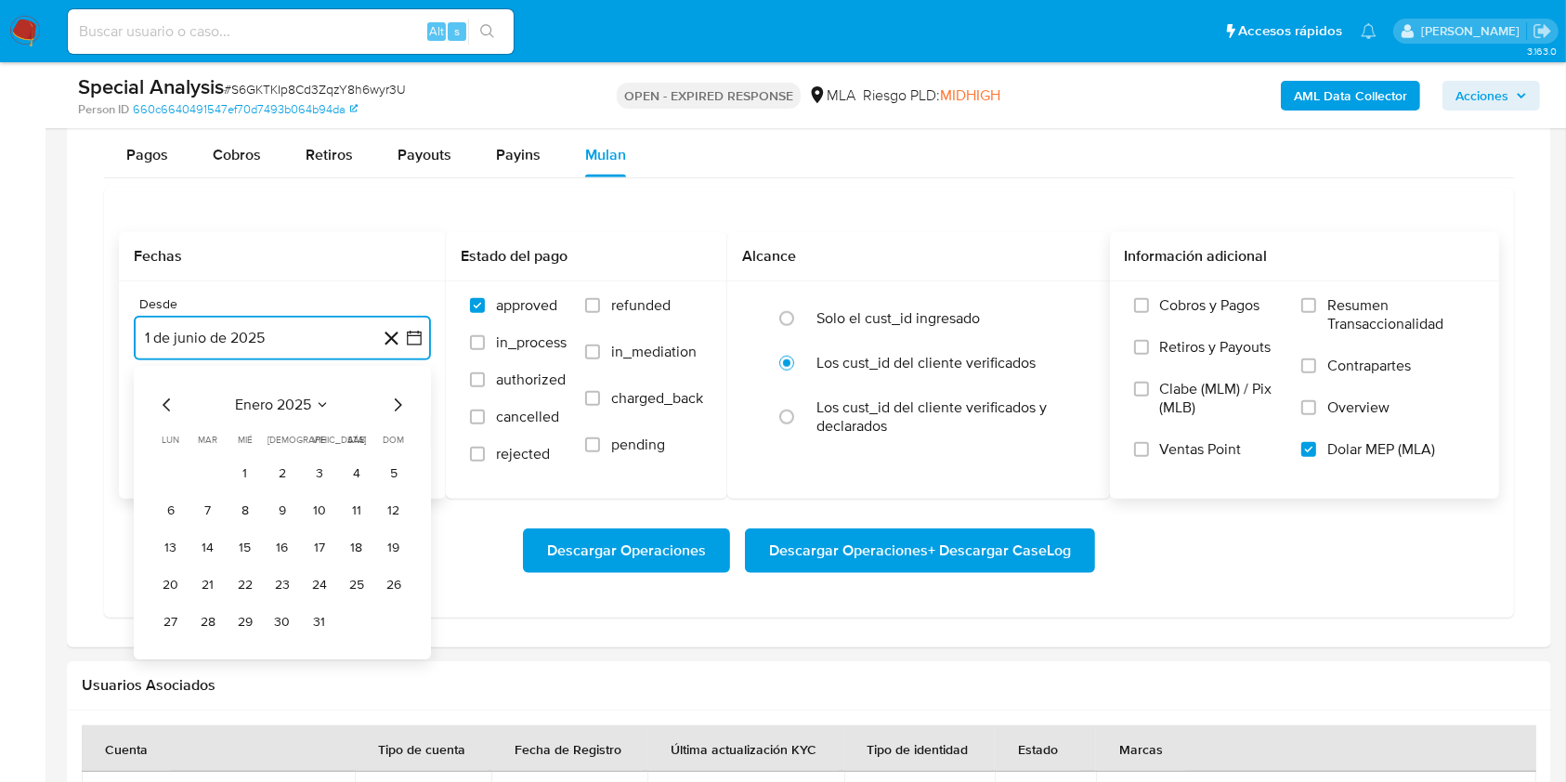
click at [163, 403] on icon "Mes anterior" at bounding box center [167, 405] width 22 height 22
click at [395, 403] on icon "Mes siguiente" at bounding box center [397, 405] width 22 height 22
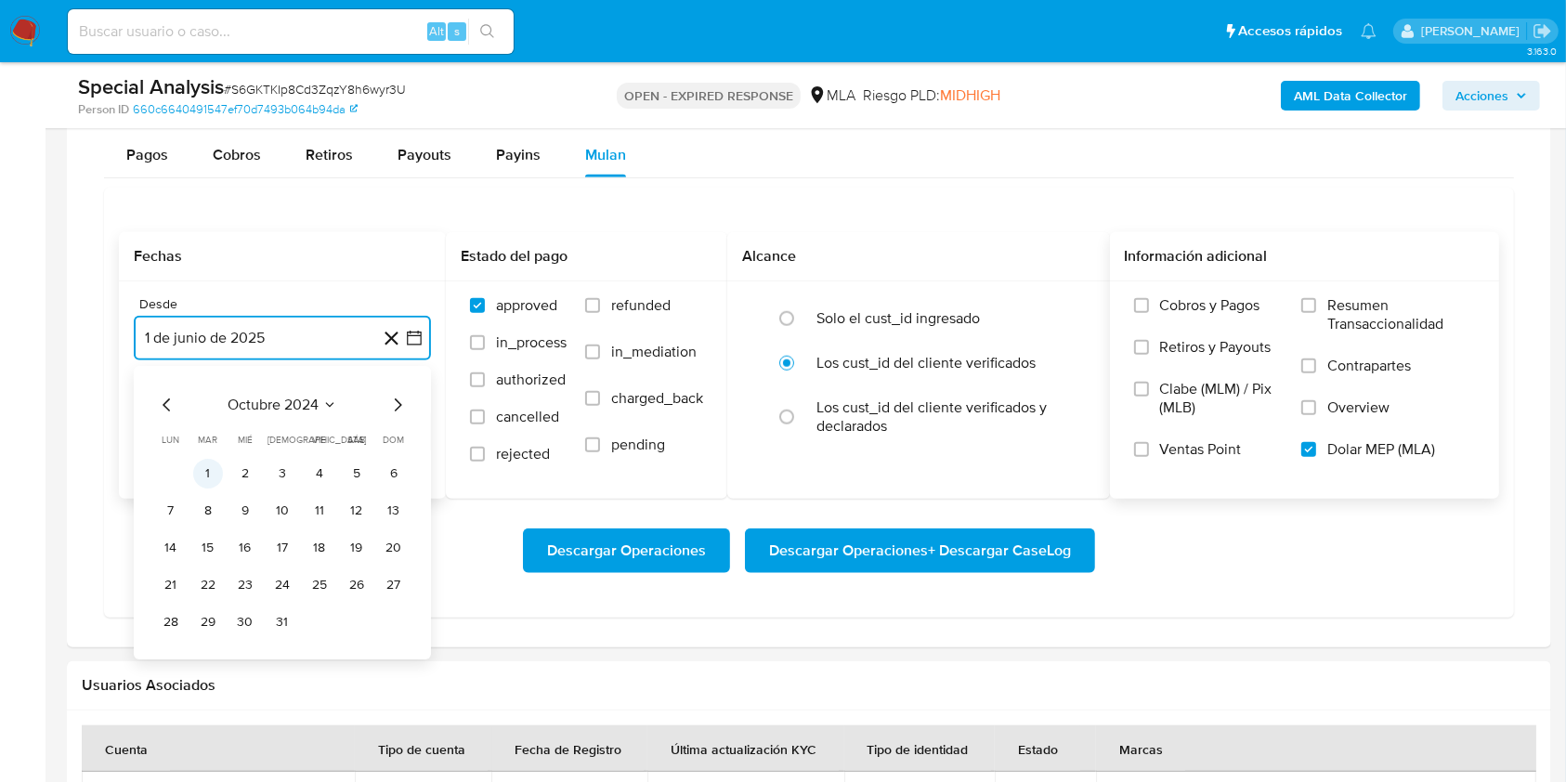
click at [203, 466] on button "1" at bounding box center [208, 474] width 30 height 30
click at [217, 448] on button "14 de octubre de 2025" at bounding box center [282, 432] width 297 height 45
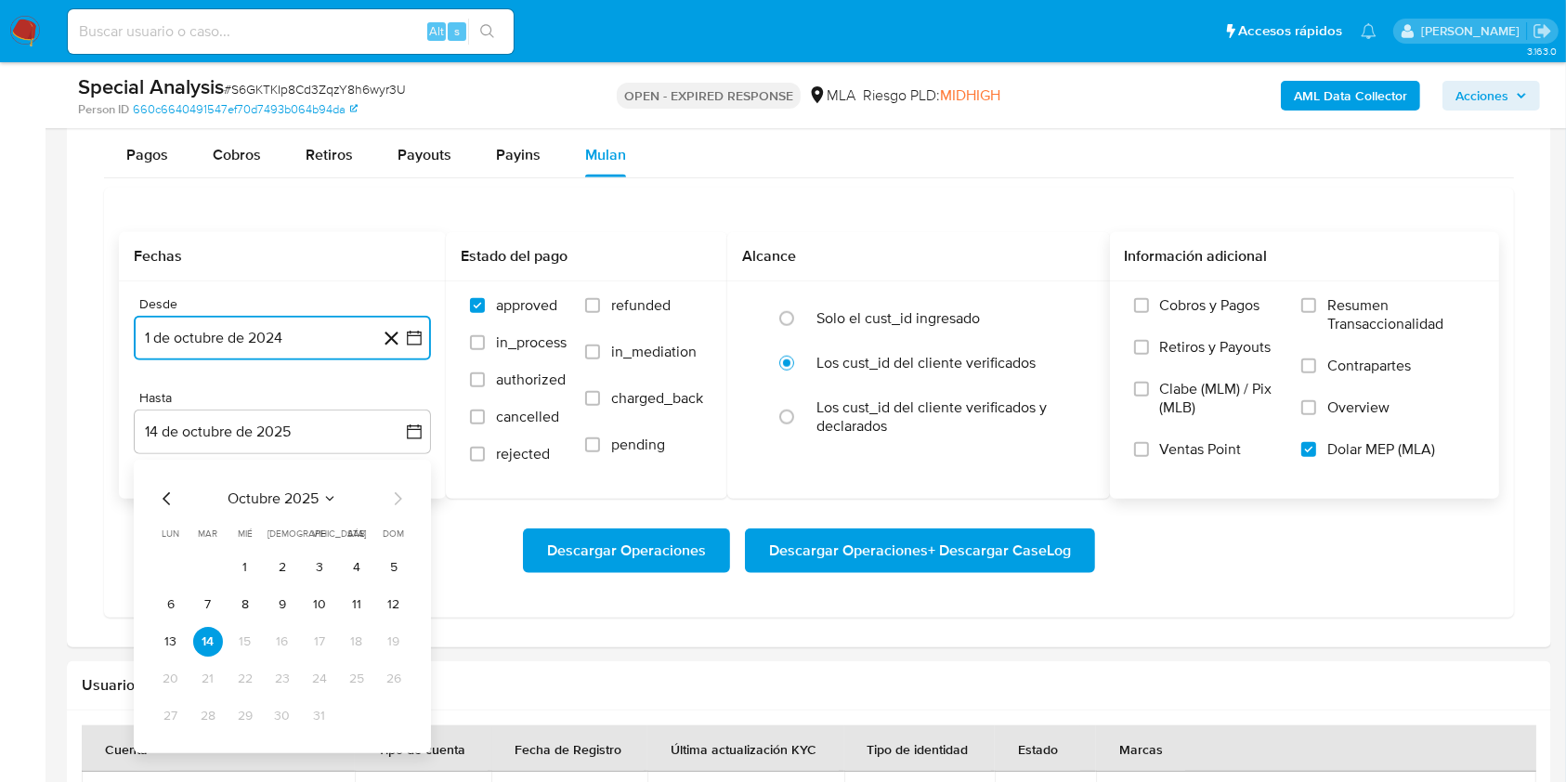
click at [165, 490] on icon "Mes anterior" at bounding box center [167, 499] width 22 height 22
click at [205, 717] on button "30" at bounding box center [208, 716] width 30 height 30
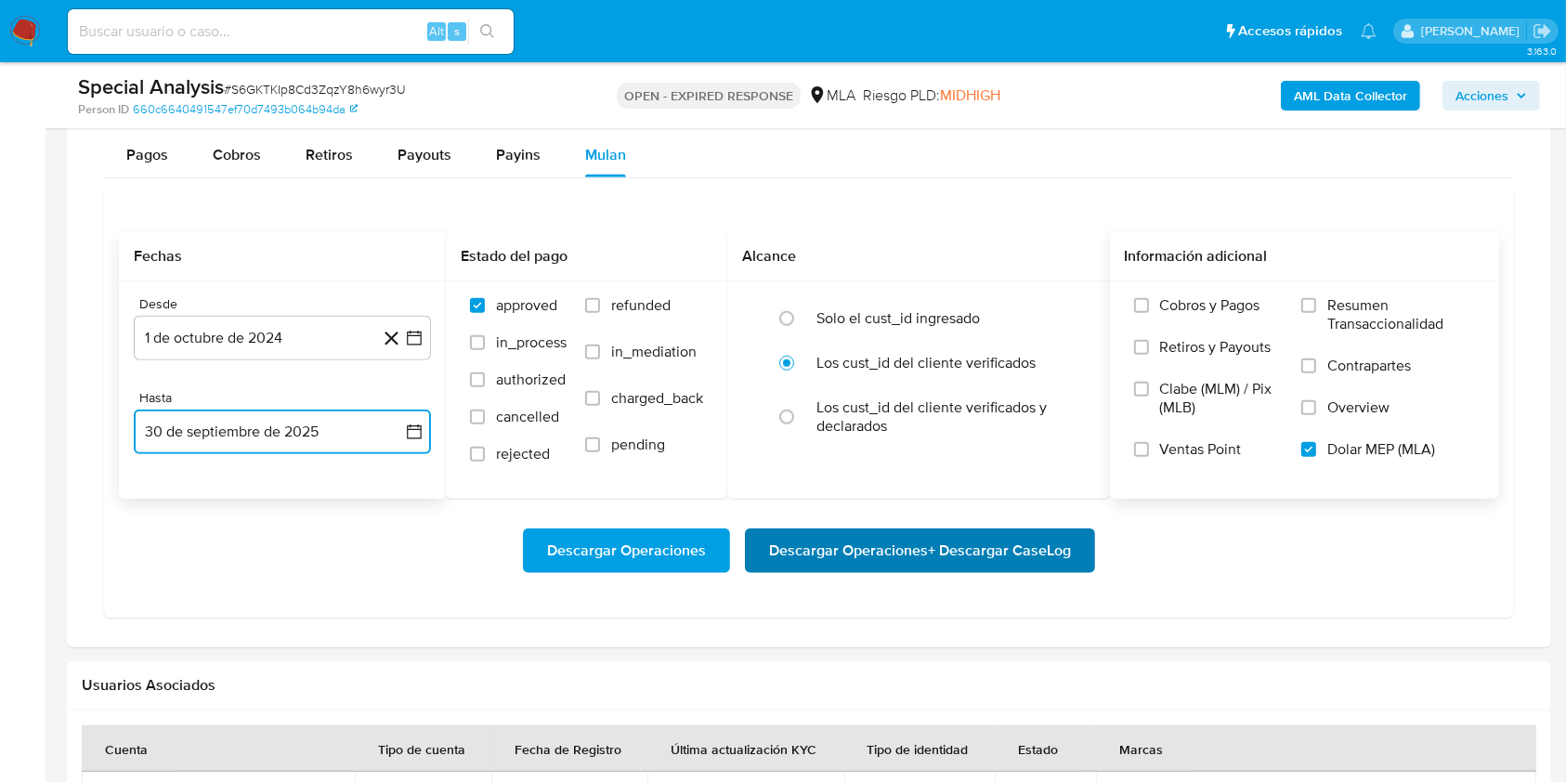
click at [981, 535] on span "Descargar Operaciones + Descargar CaseLog" at bounding box center [920, 550] width 302 height 41
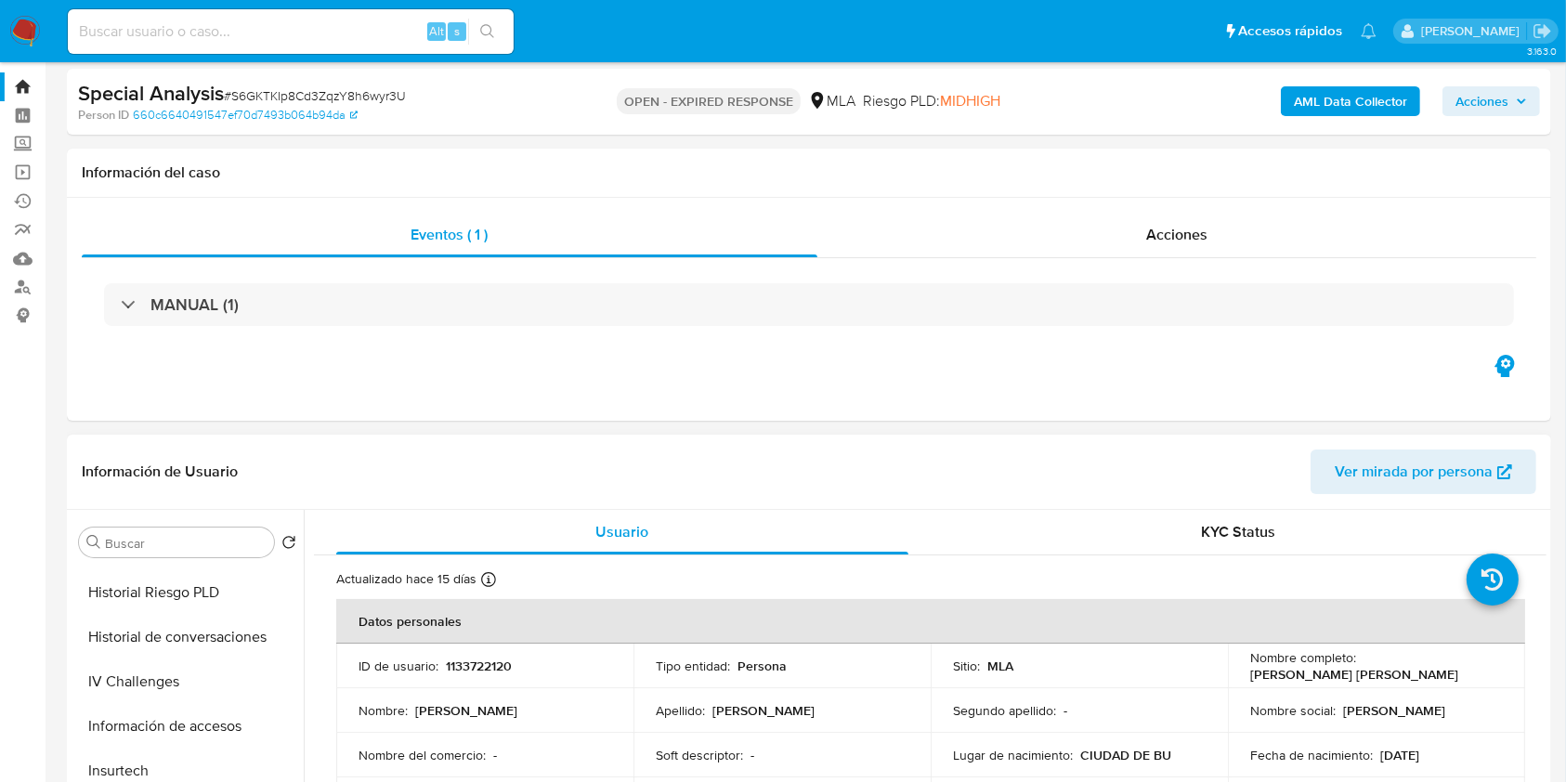
scroll to position [0, 0]
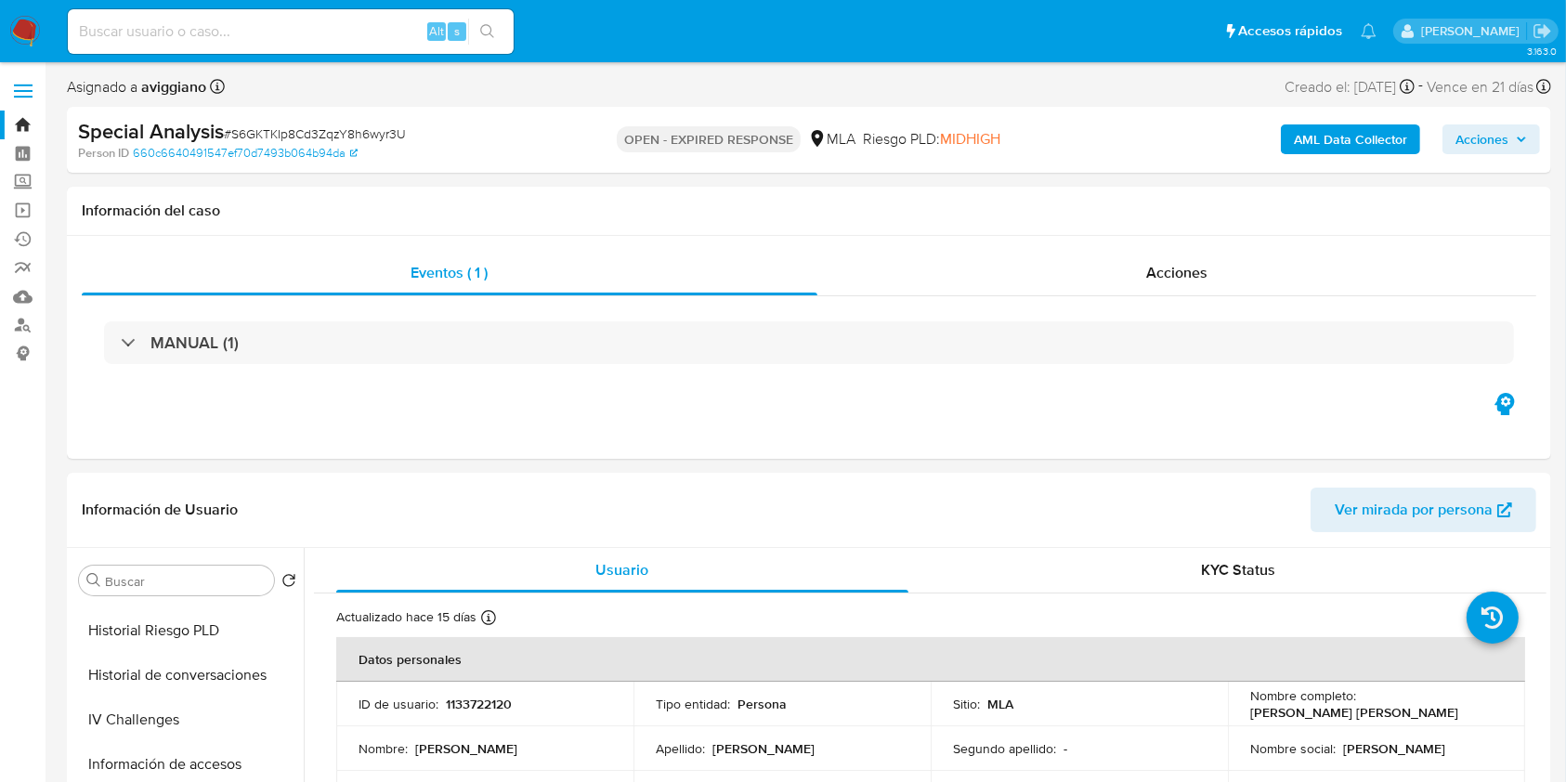
click at [1379, 140] on b "AML Data Collector" at bounding box center [1350, 139] width 113 height 30
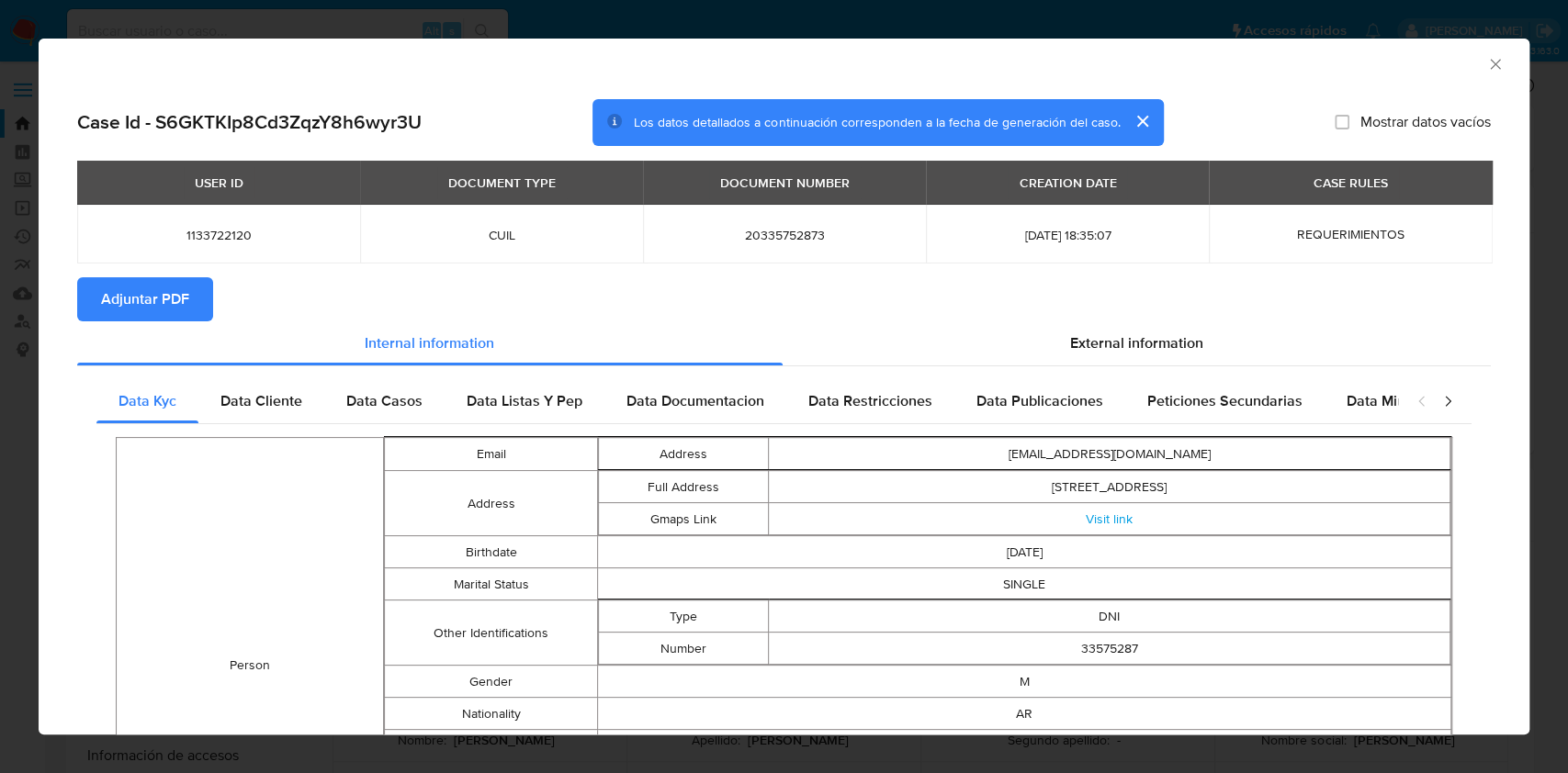
click at [154, 274] on div "USER ID DOCUMENT TYPE DOCUMENT NUMBER CREATION DATE CASE RULES 1133722120 CUIL …" at bounding box center [784, 219] width 1414 height 117
click at [152, 291] on span "Adjuntar PDF" at bounding box center [144, 299] width 88 height 41
click at [1486, 71] on icon "Cerrar ventana" at bounding box center [1495, 64] width 19 height 19
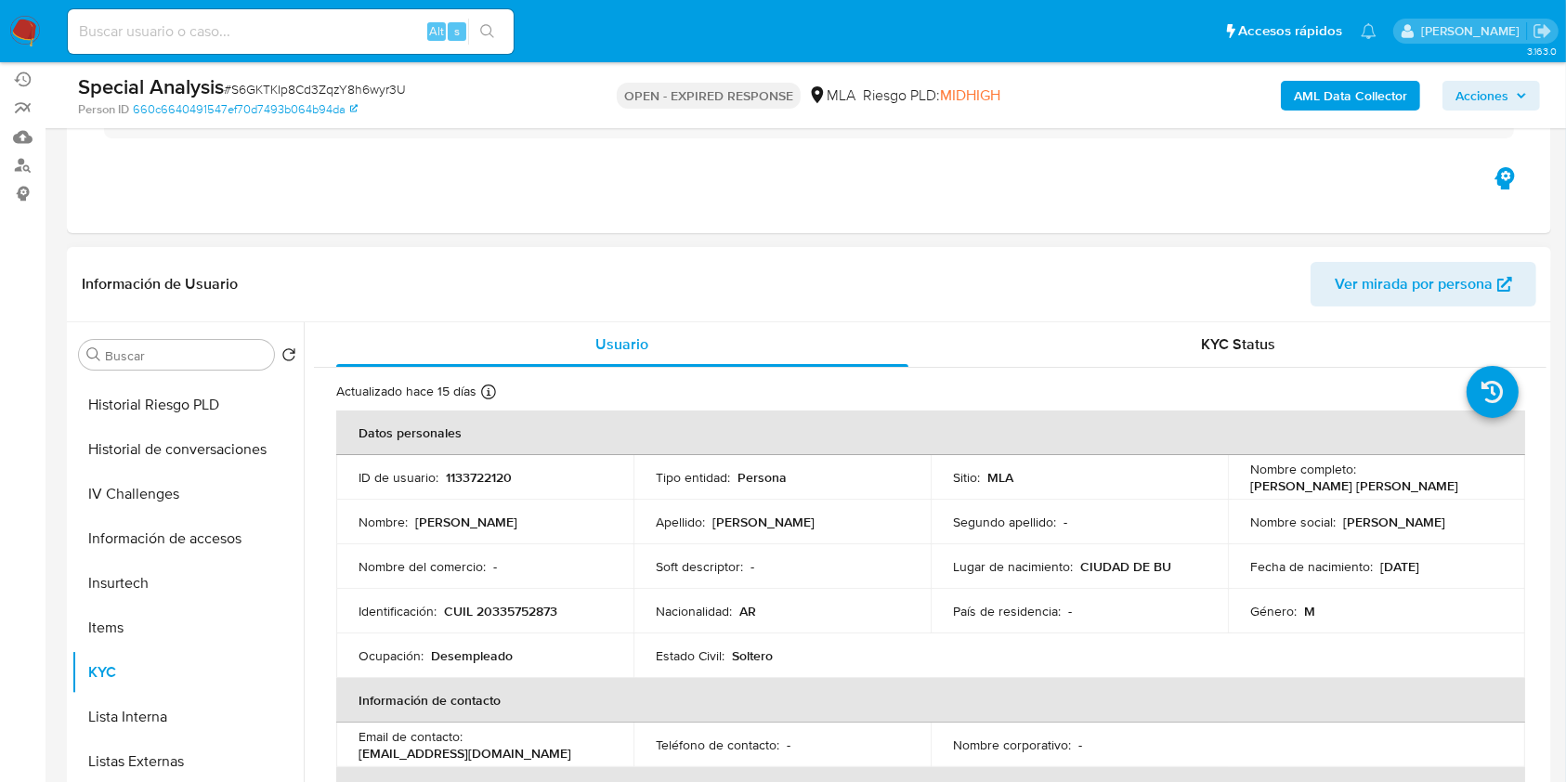
scroll to position [247, 0]
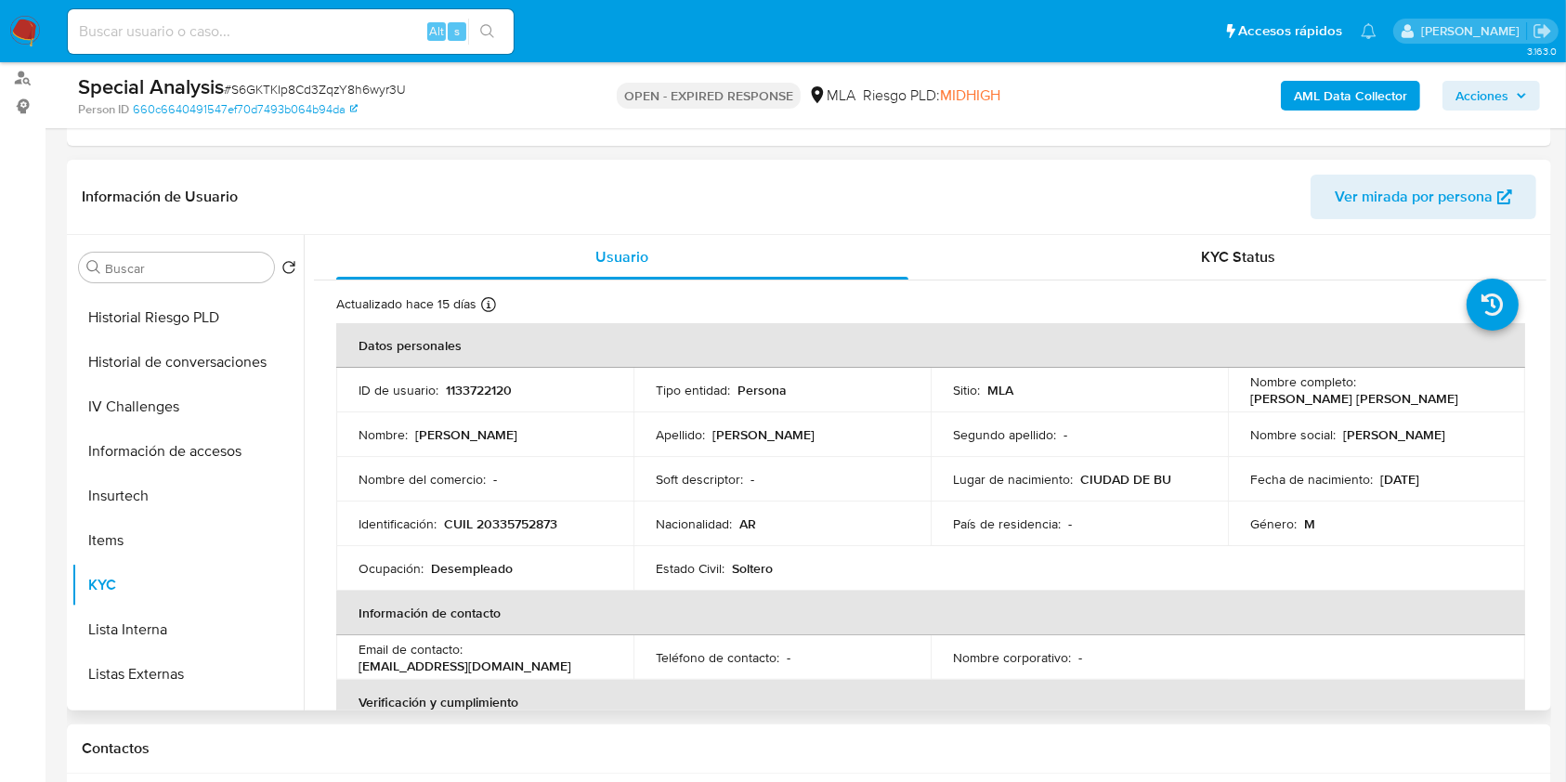
click at [489, 505] on td "Identificación : CUIL 20335752873" at bounding box center [484, 524] width 297 height 45
click at [496, 519] on p "CUIL 20335752873" at bounding box center [500, 524] width 113 height 17
copy p "20335752873"
click at [473, 385] on p "1133722120" at bounding box center [479, 390] width 66 height 17
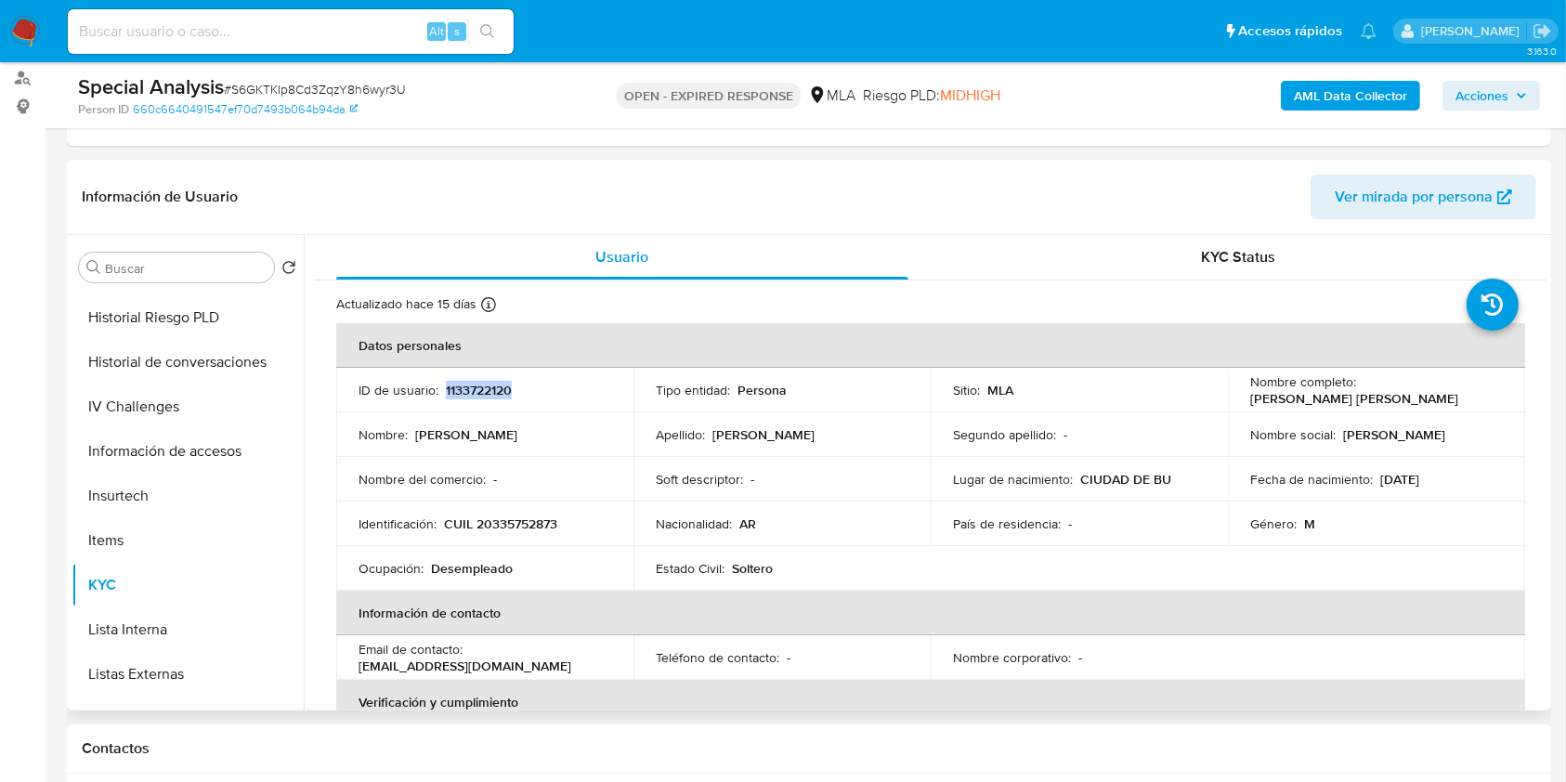
click at [473, 385] on p "1133722120" at bounding box center [479, 390] width 66 height 17
copy p "1133722120"
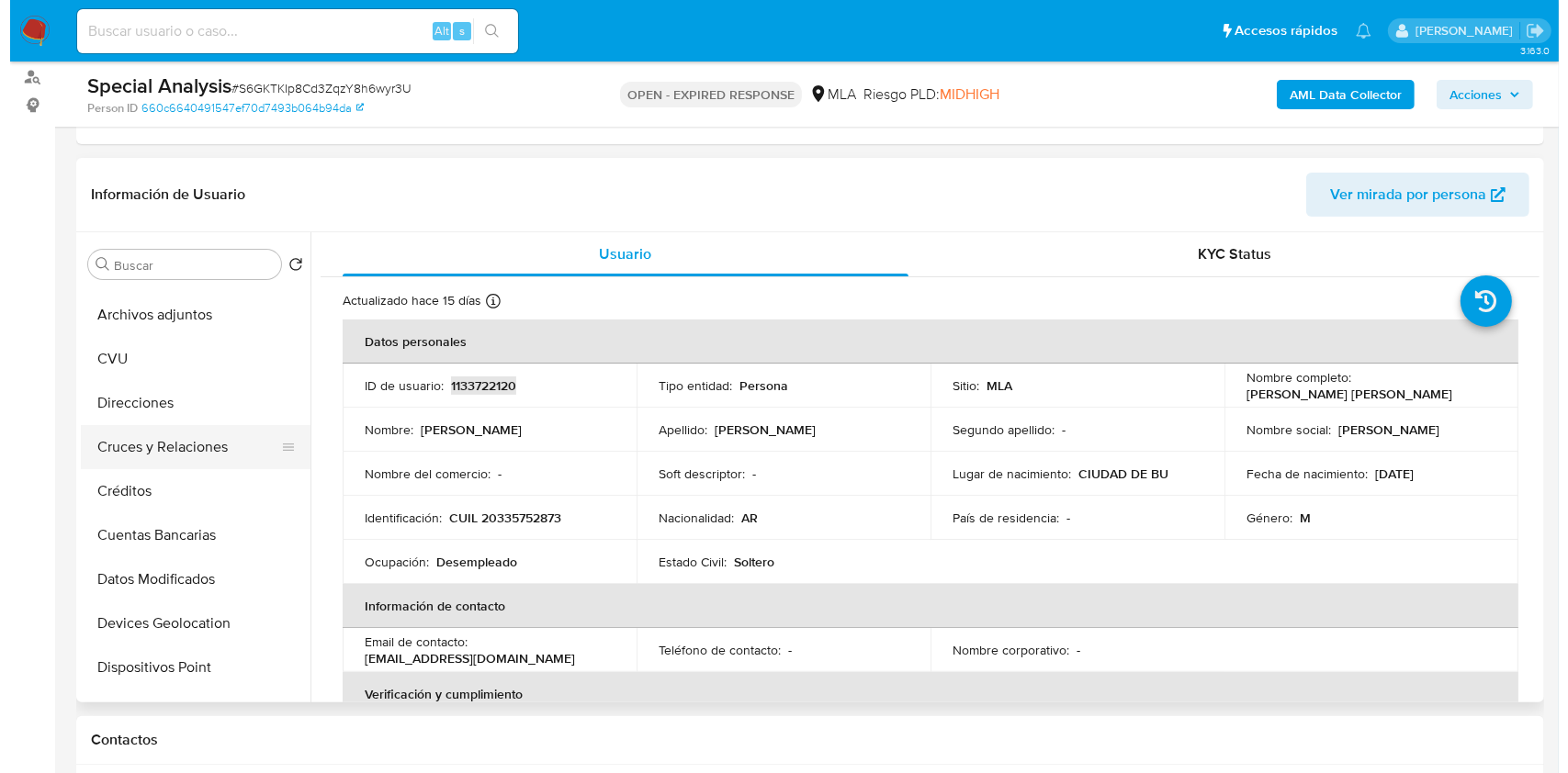
scroll to position [0, 0]
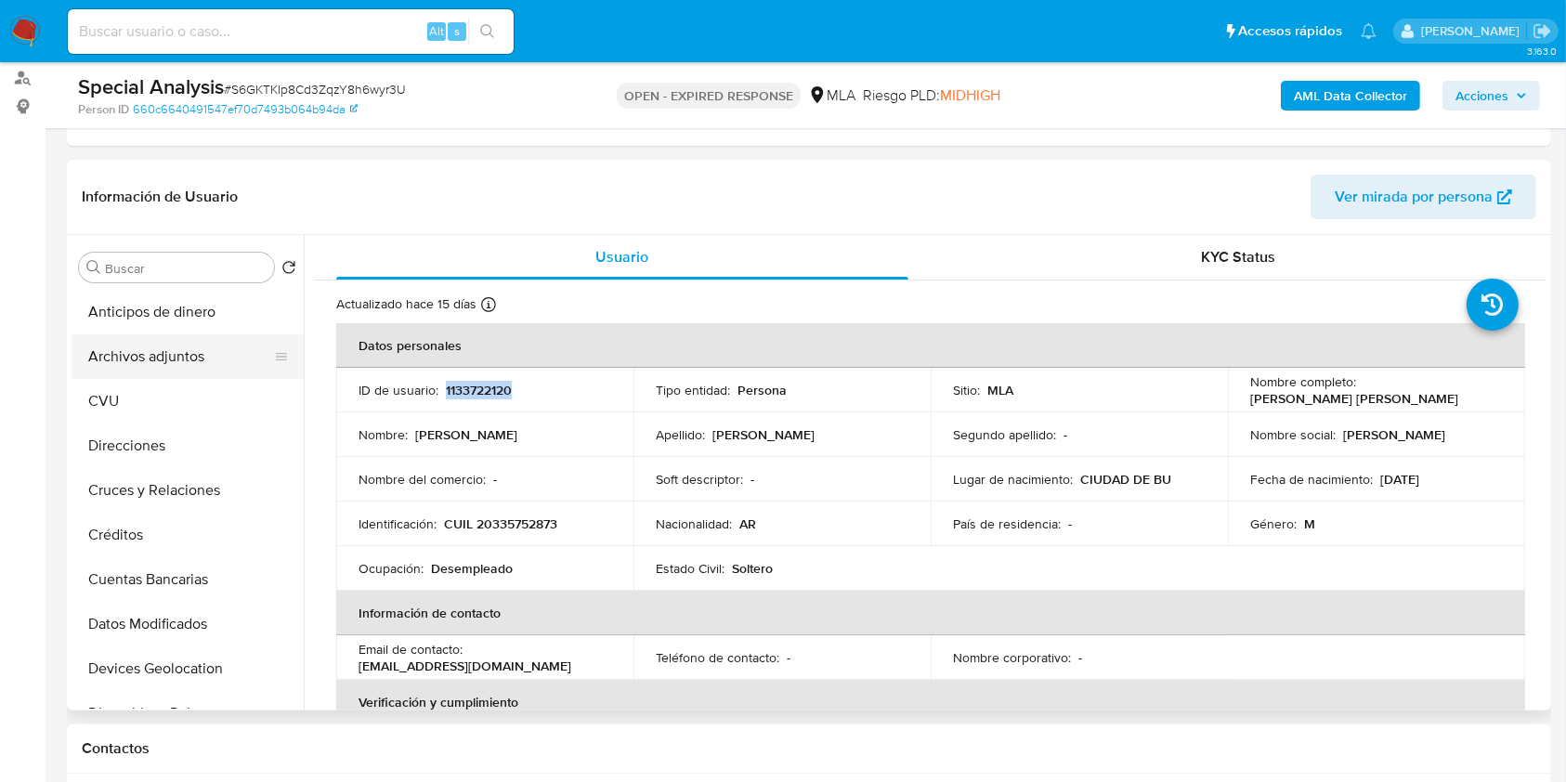
click at [144, 350] on button "Archivos adjuntos" at bounding box center [180, 356] width 217 height 45
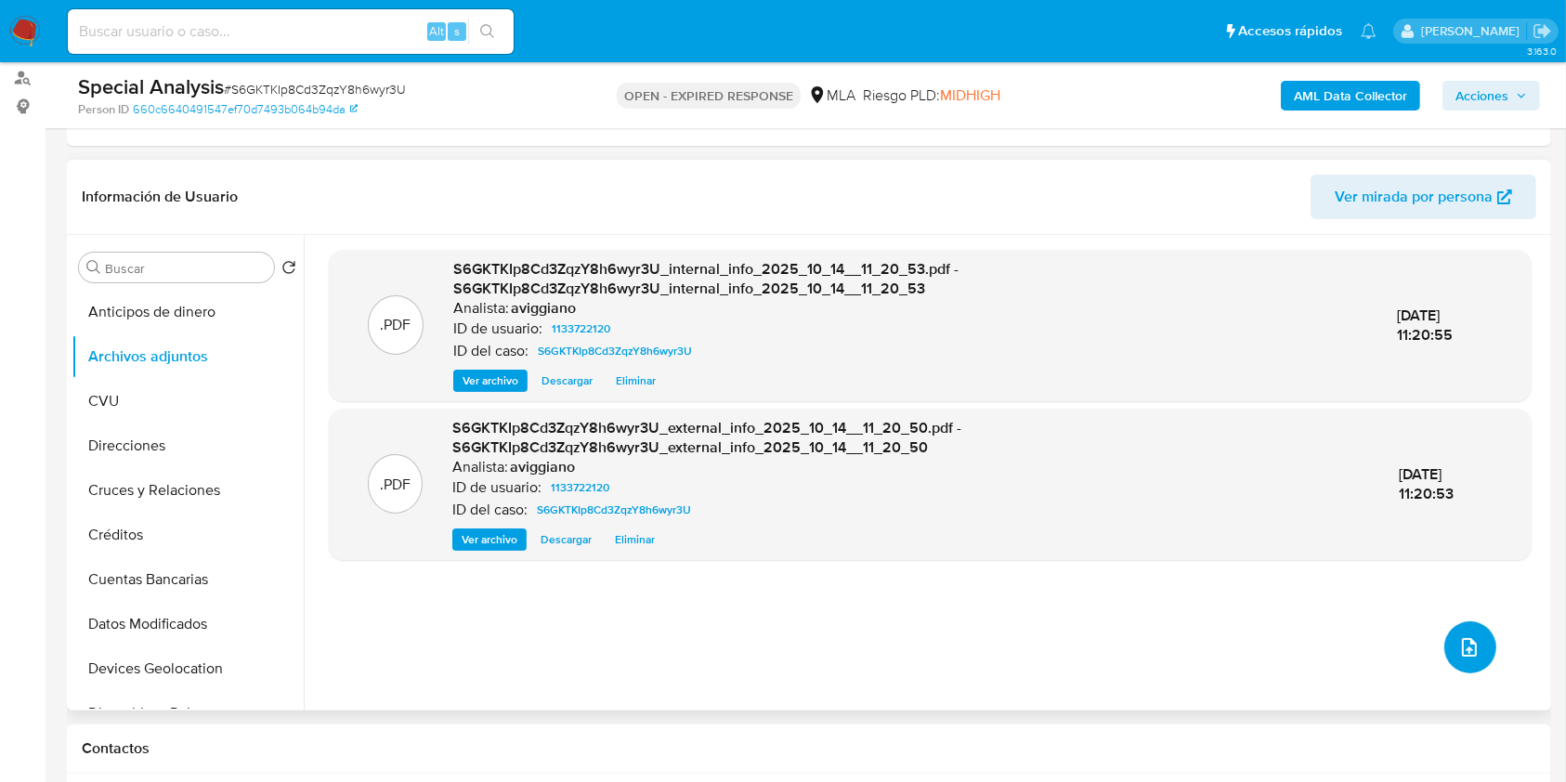
click at [1458, 648] on icon "upload-file" at bounding box center [1469, 647] width 22 height 22
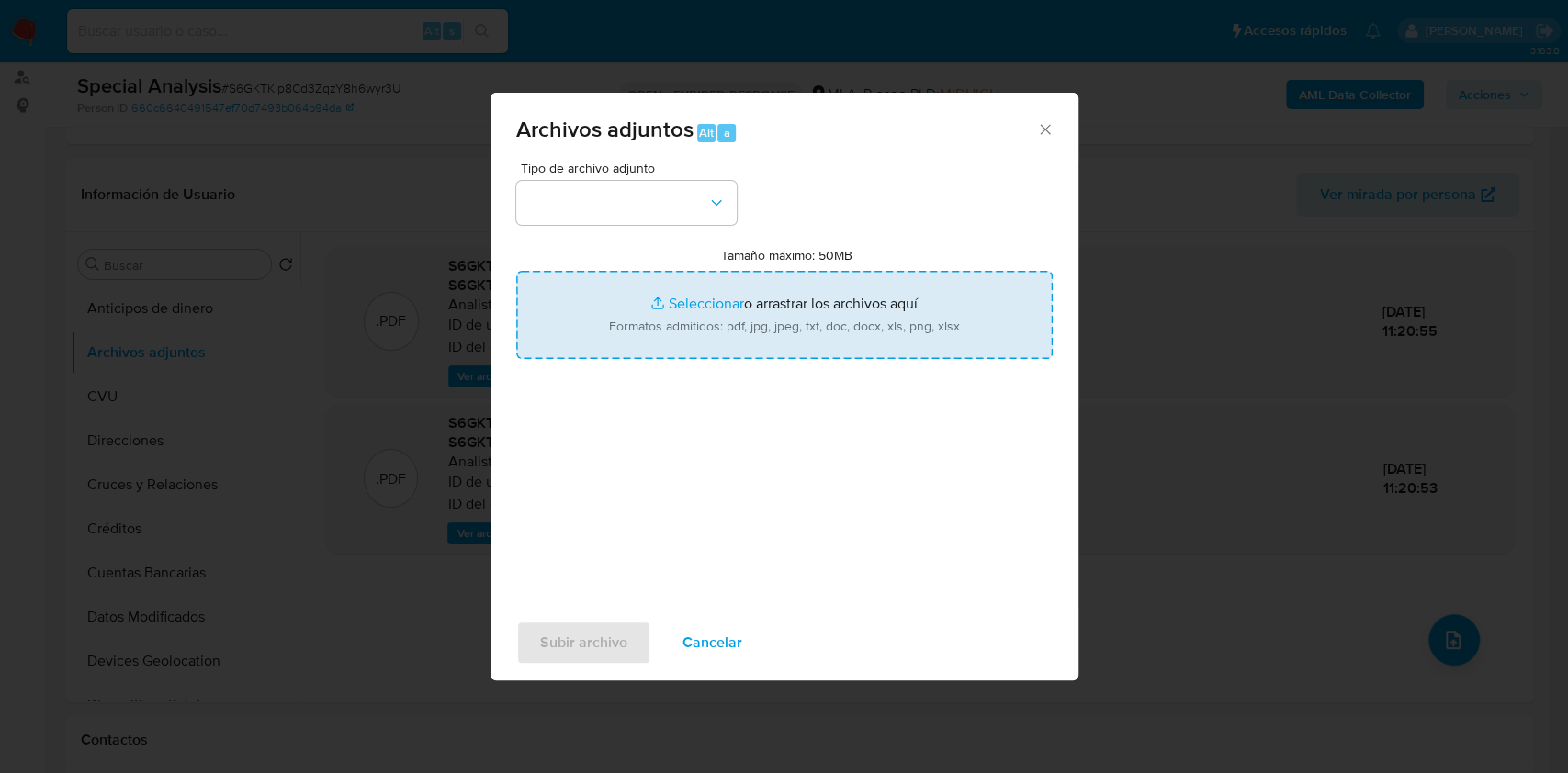
click at [767, 327] on input "Tamaño máximo: 50MB Seleccionar archivos" at bounding box center [784, 314] width 536 height 88
type input "C:\fakepath\Nosis - 1133722120.pdf"
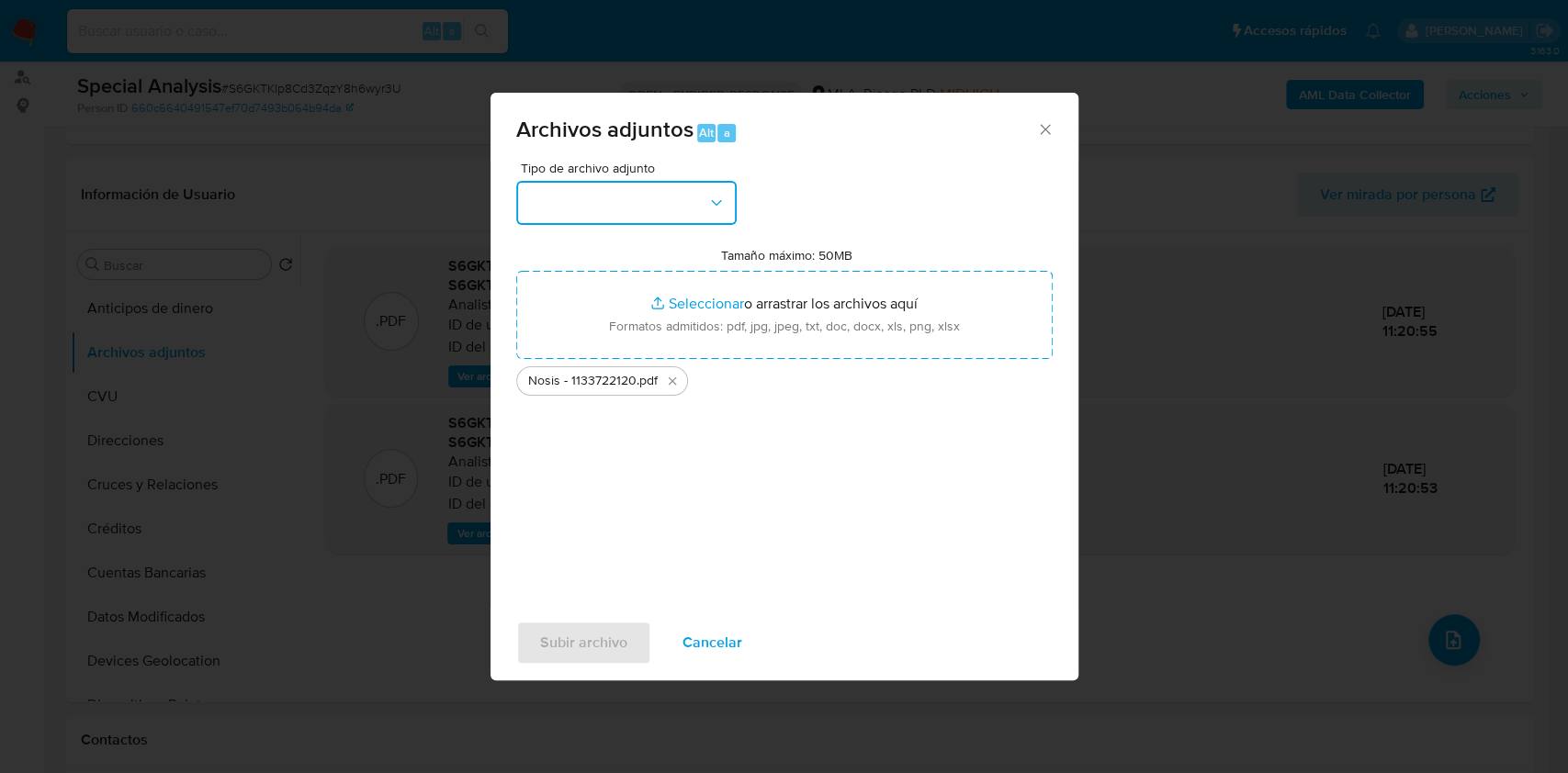
click at [682, 216] on button "button" at bounding box center [626, 203] width 220 height 44
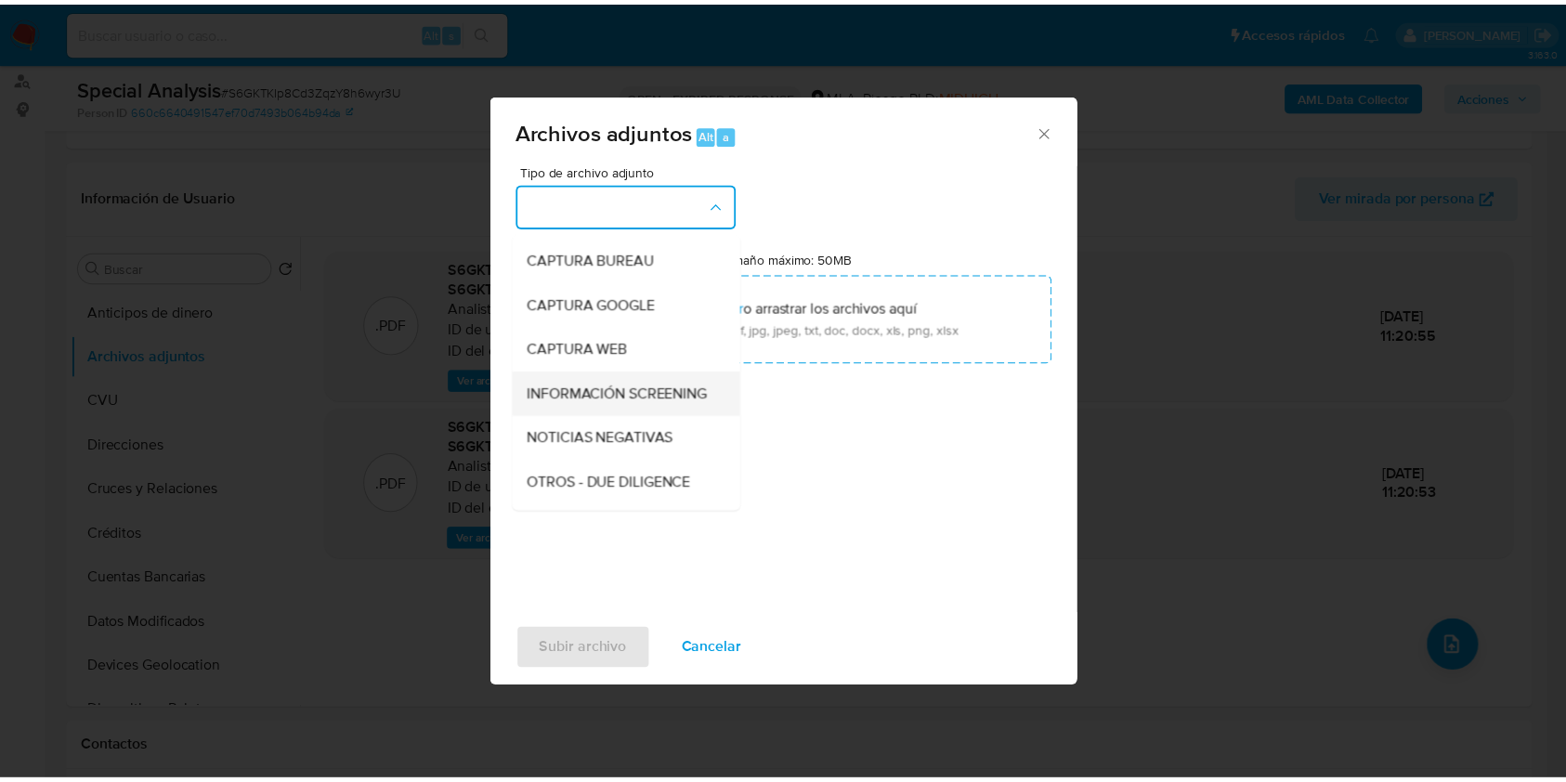
scroll to position [124, 0]
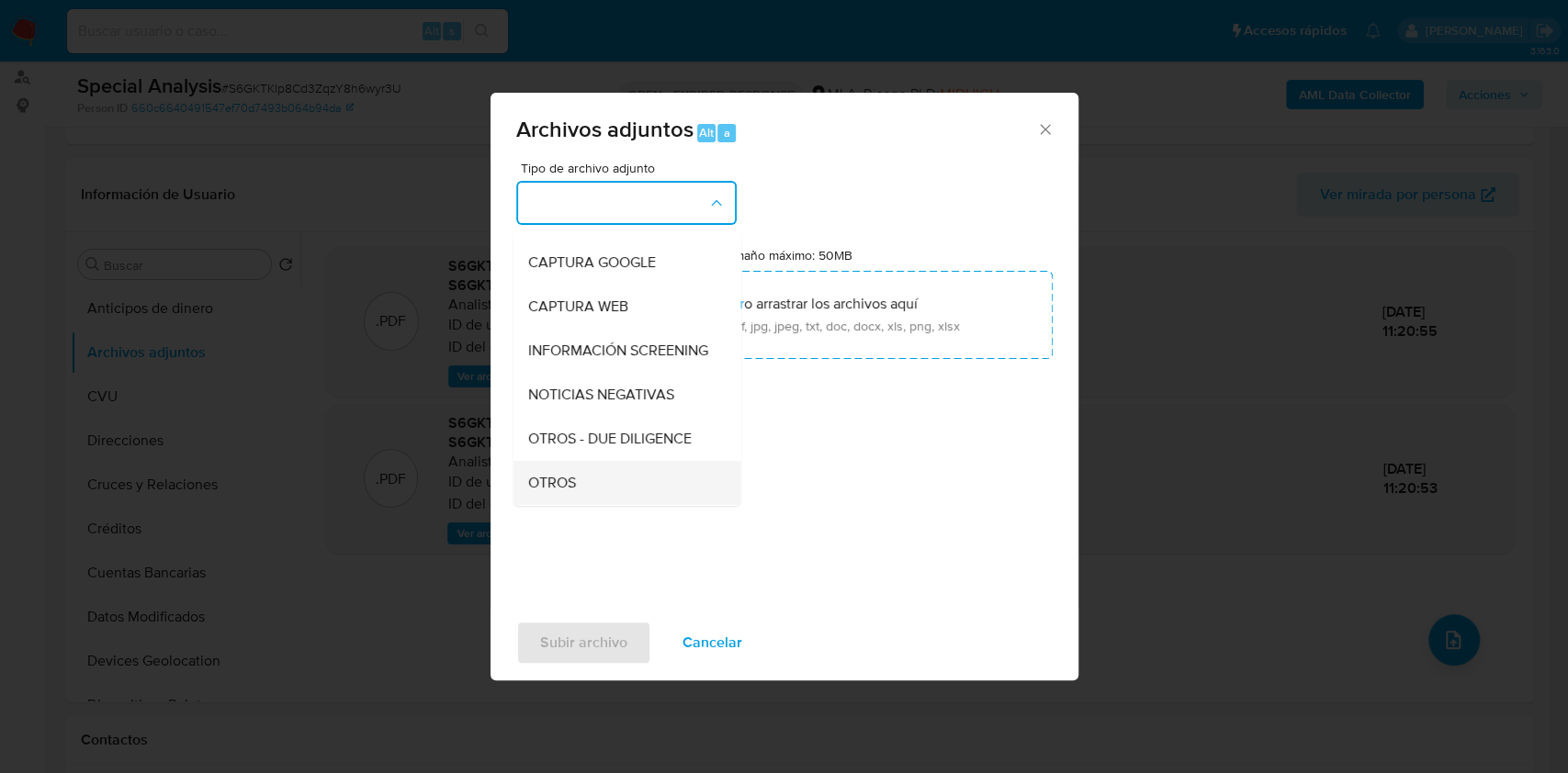
click at [548, 492] on span "OTROS" at bounding box center [551, 482] width 47 height 19
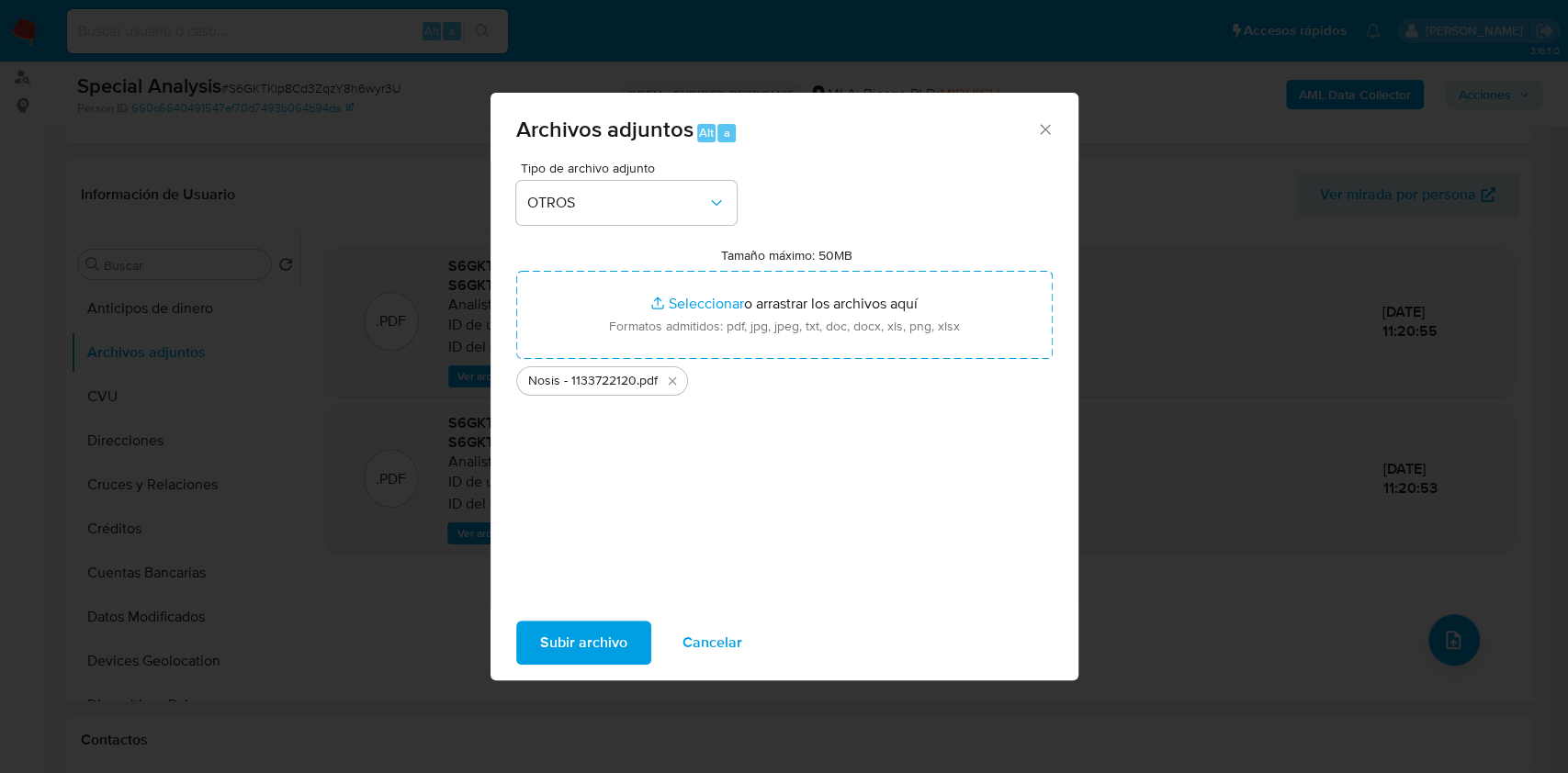
click at [588, 665] on div "Subir archivo Cancelar" at bounding box center [784, 643] width 587 height 70
click at [587, 651] on span "Subir archivo" at bounding box center [583, 643] width 87 height 41
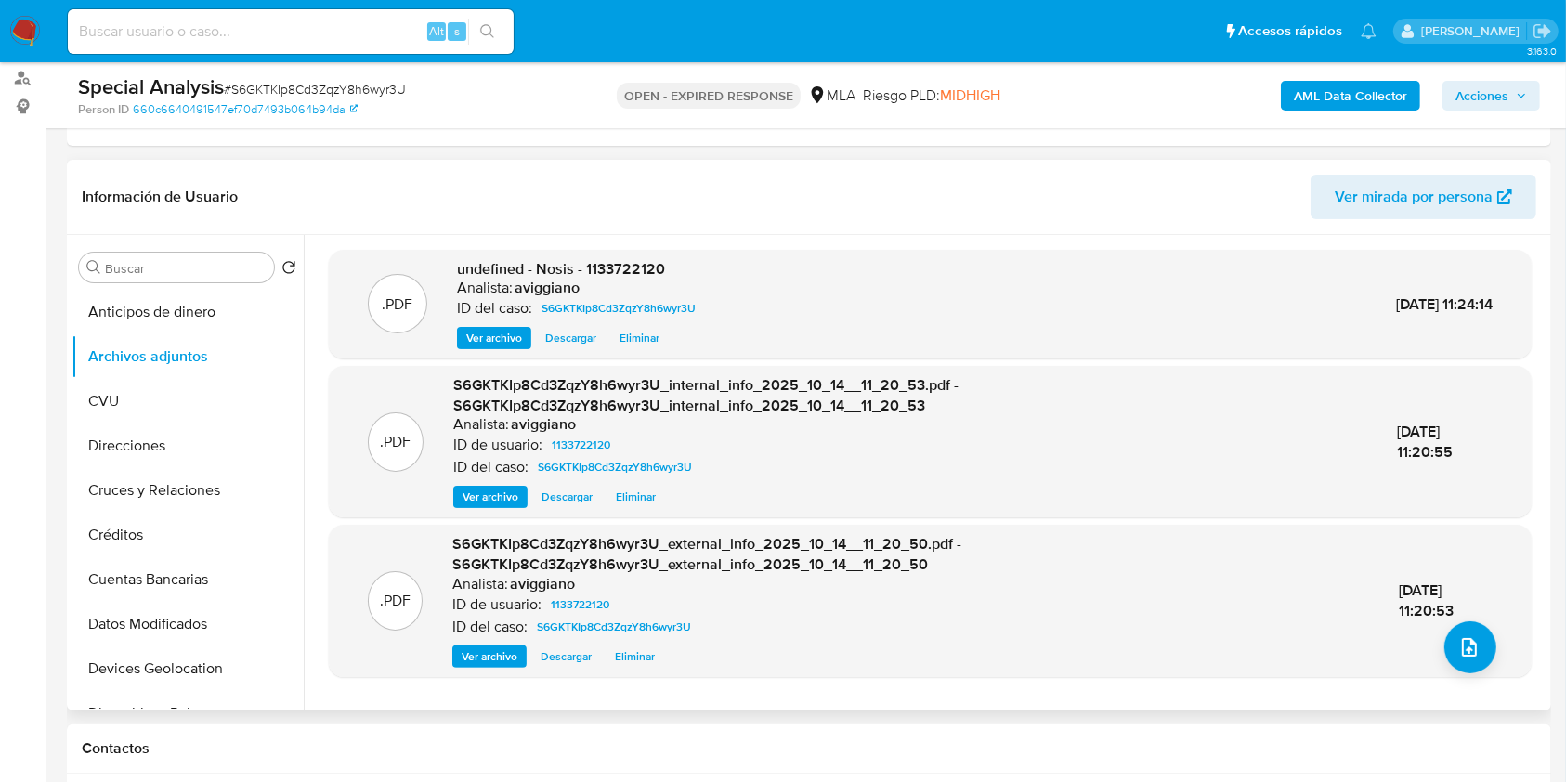
click at [759, 169] on div "Información de Usuario Ver mirada por persona" at bounding box center [809, 197] width 1484 height 75
click at [598, 242] on div ".PDF undefined - Nosis - 1133722120 Analista: aviggiano ID del caso: S6GKTKIp8C…" at bounding box center [925, 473] width 1243 height 476
click at [593, 262] on span "undefined - Nosis - 1133722120" at bounding box center [561, 268] width 208 height 21
copy span "1133722120"
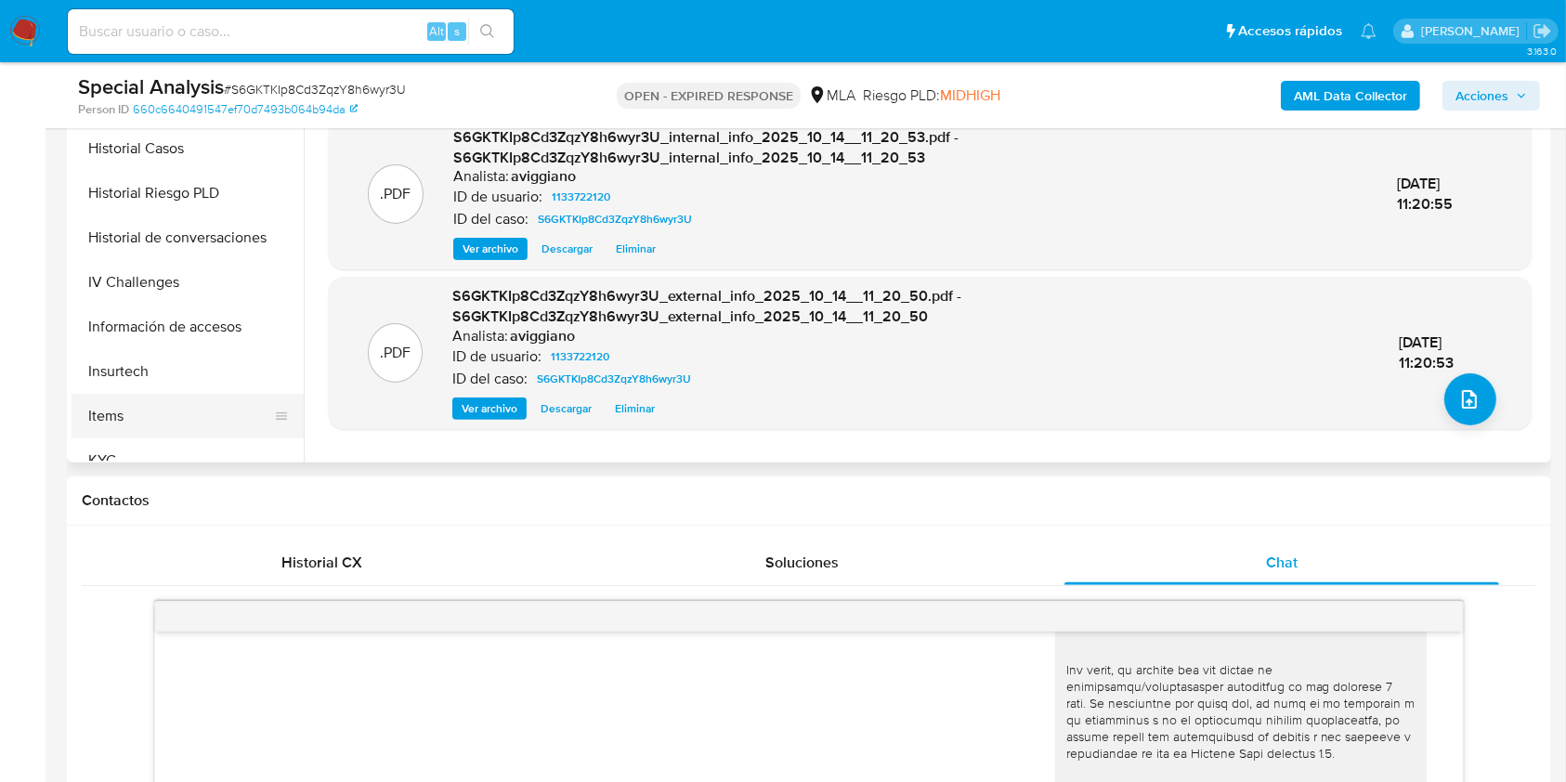
scroll to position [619, 0]
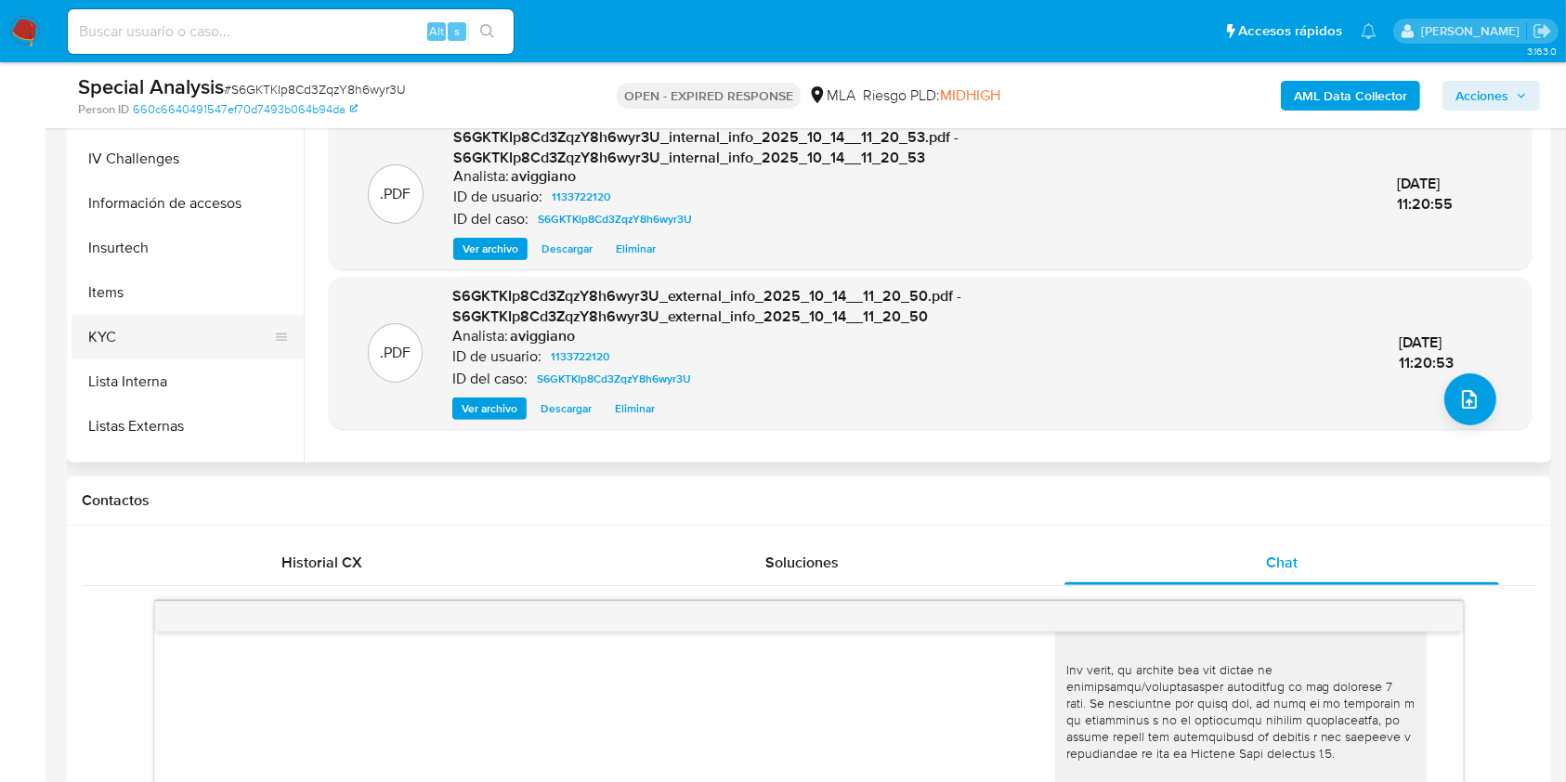
click at [126, 331] on button "KYC" at bounding box center [180, 337] width 217 height 45
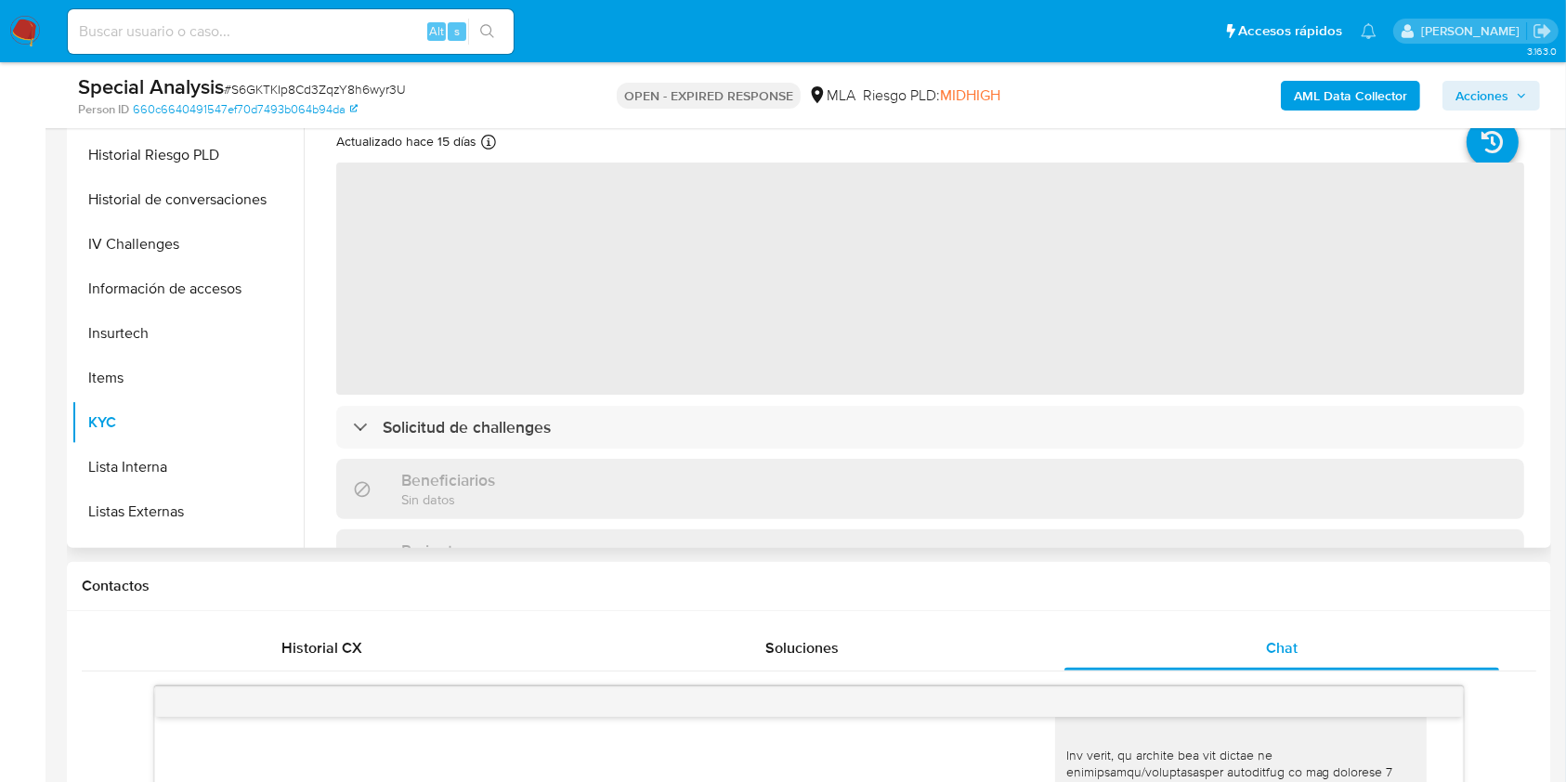
scroll to position [372, 0]
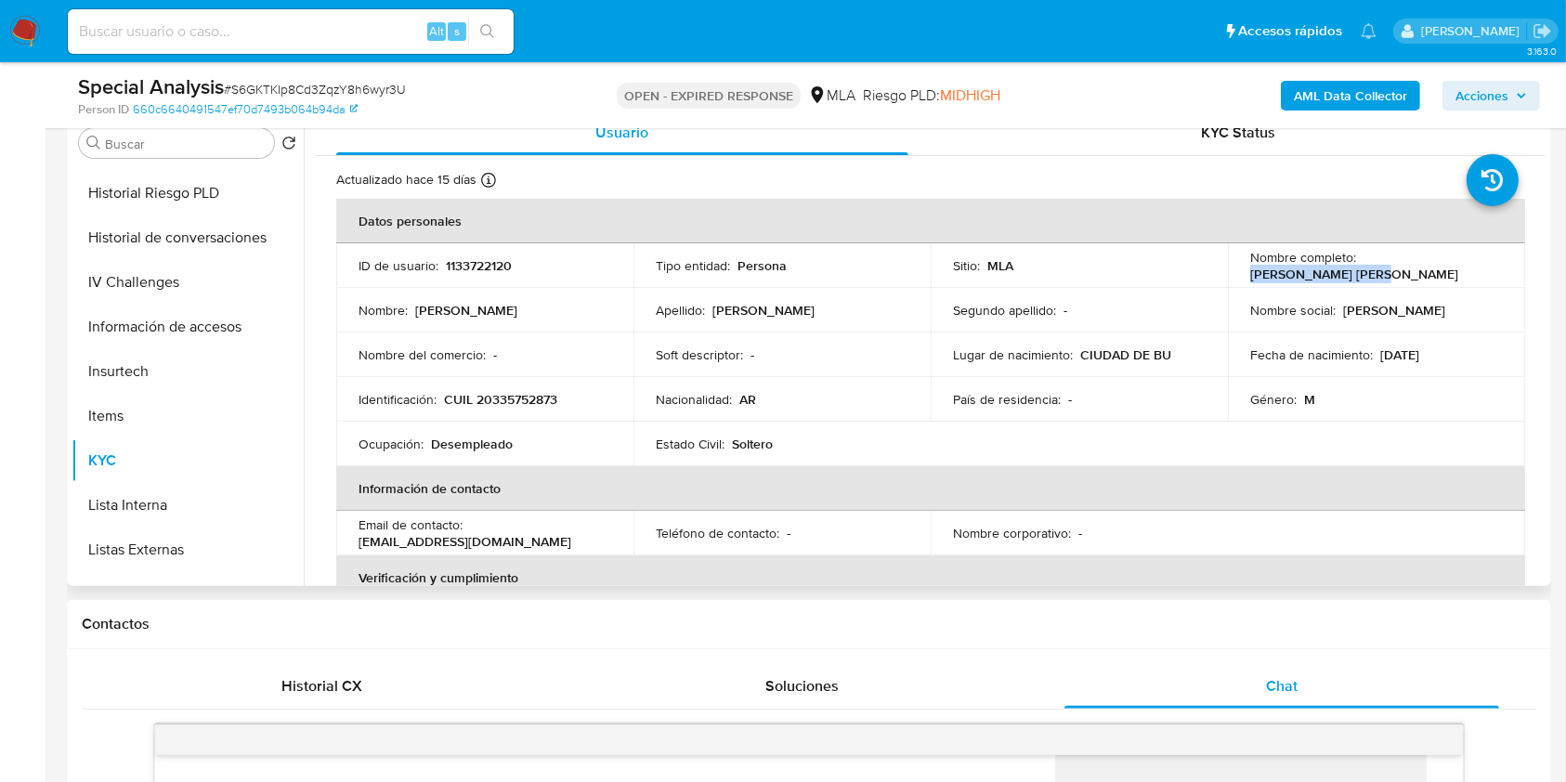
drag, startPoint x: 1356, startPoint y: 268, endPoint x: 1493, endPoint y: 275, distance: 136.7
click at [1493, 275] on td "Nombre completo : Marcos Ivan Moreira" at bounding box center [1376, 265] width 297 height 45
copy p "Marcos Ivan Moreira"
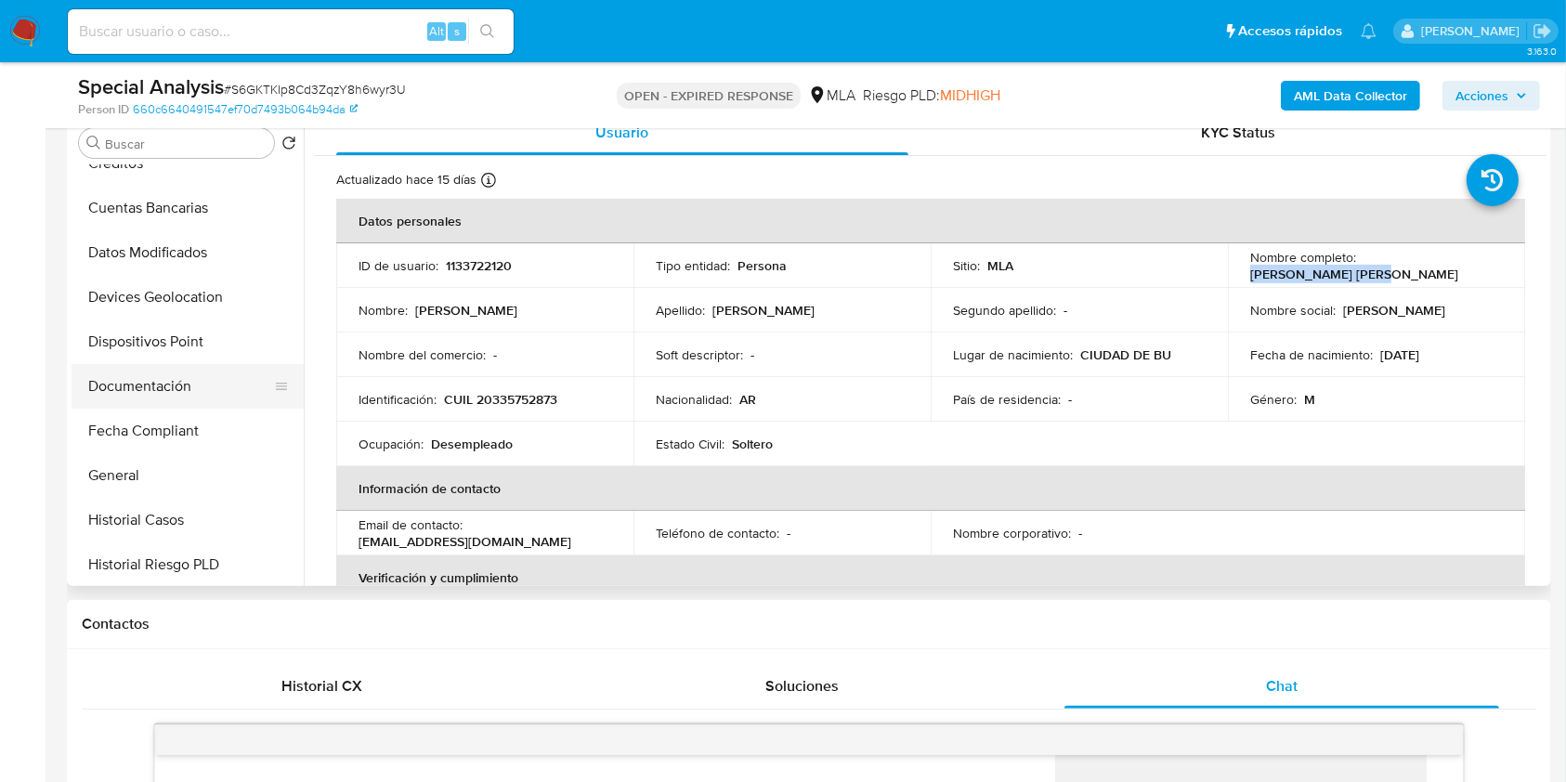
click at [198, 384] on button "Documentación" at bounding box center [180, 386] width 217 height 45
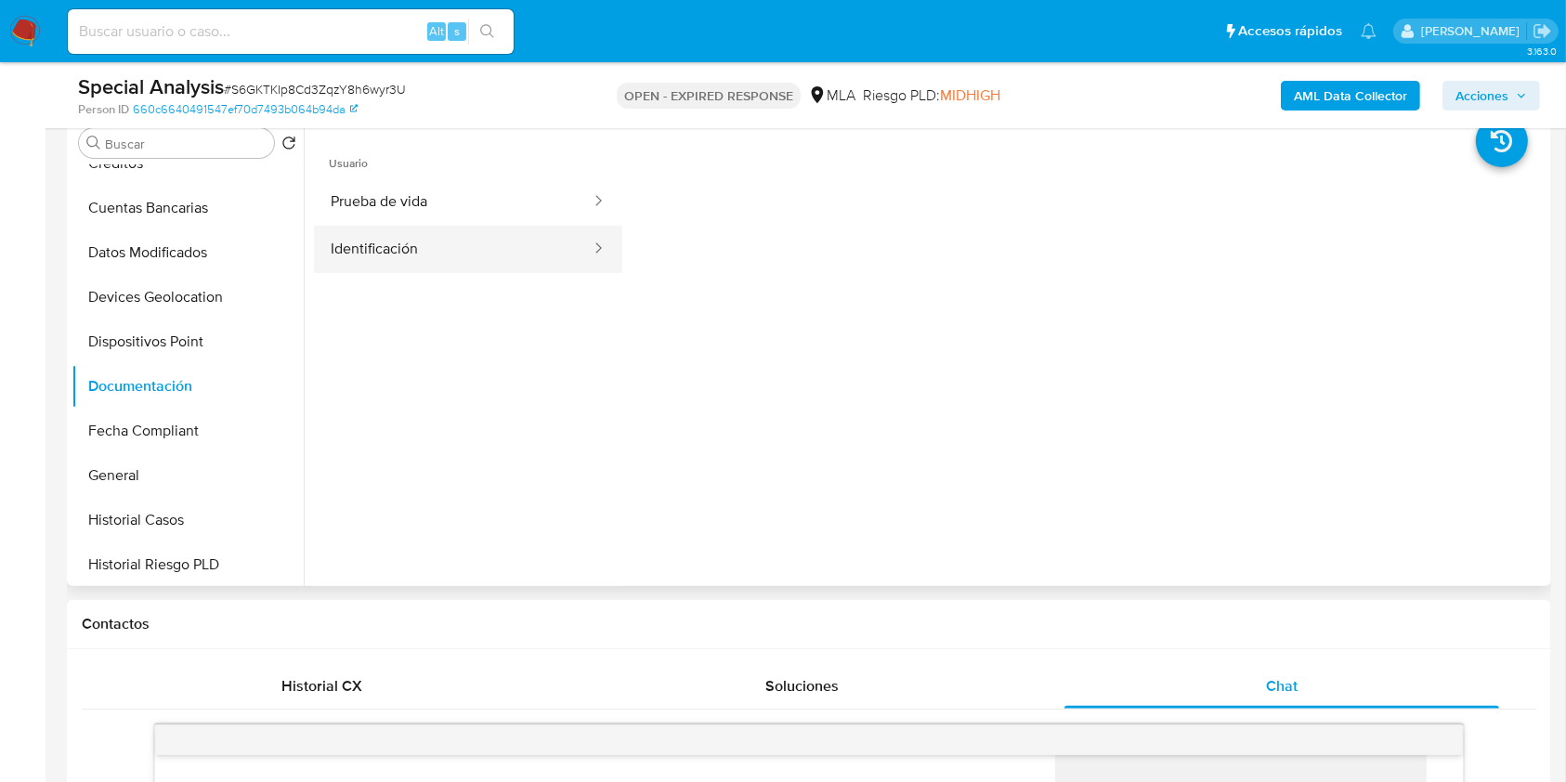
click at [439, 251] on button "Identificación" at bounding box center [453, 249] width 279 height 47
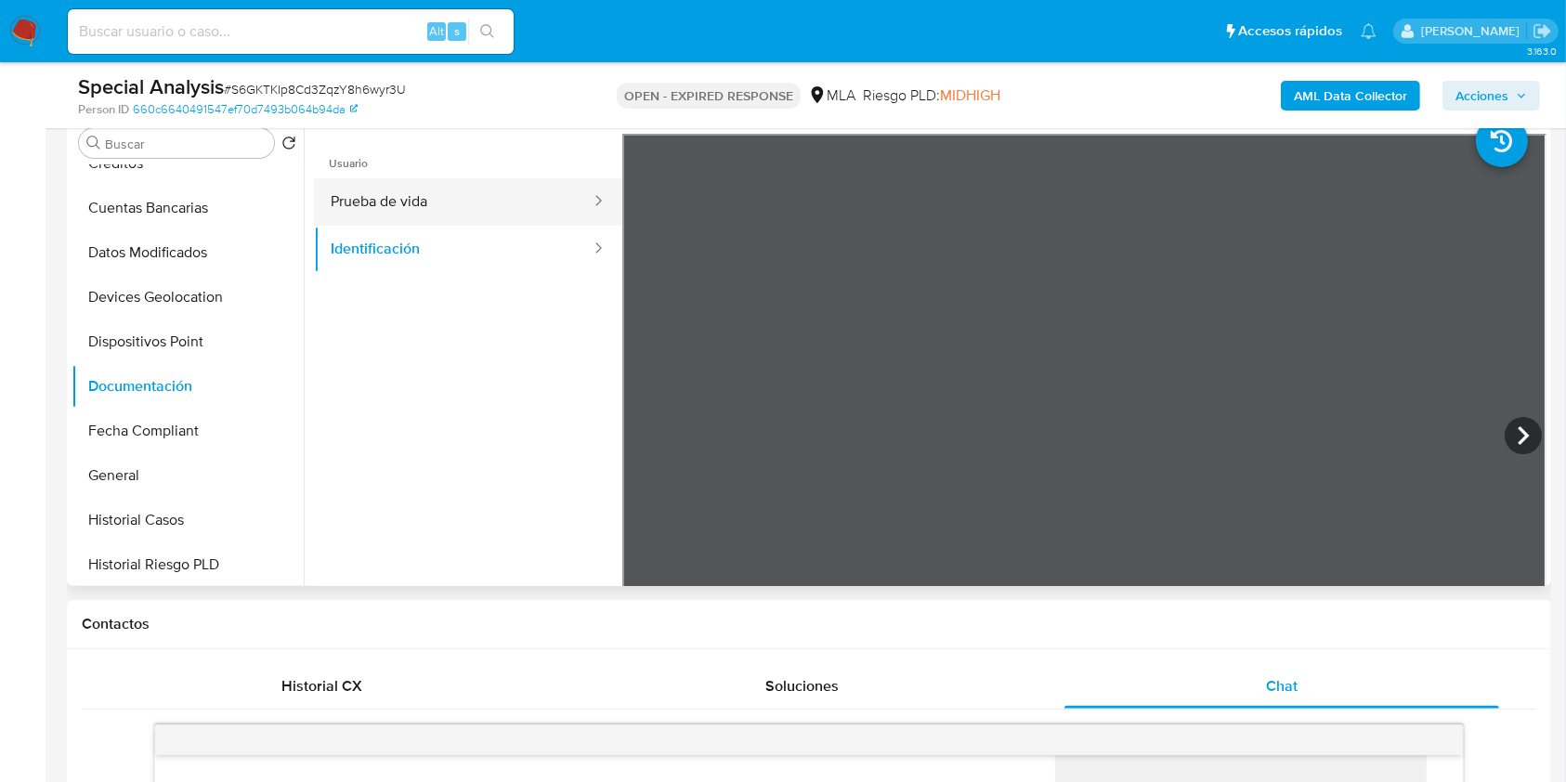
click at [470, 204] on button "Prueba de vida" at bounding box center [453, 201] width 279 height 47
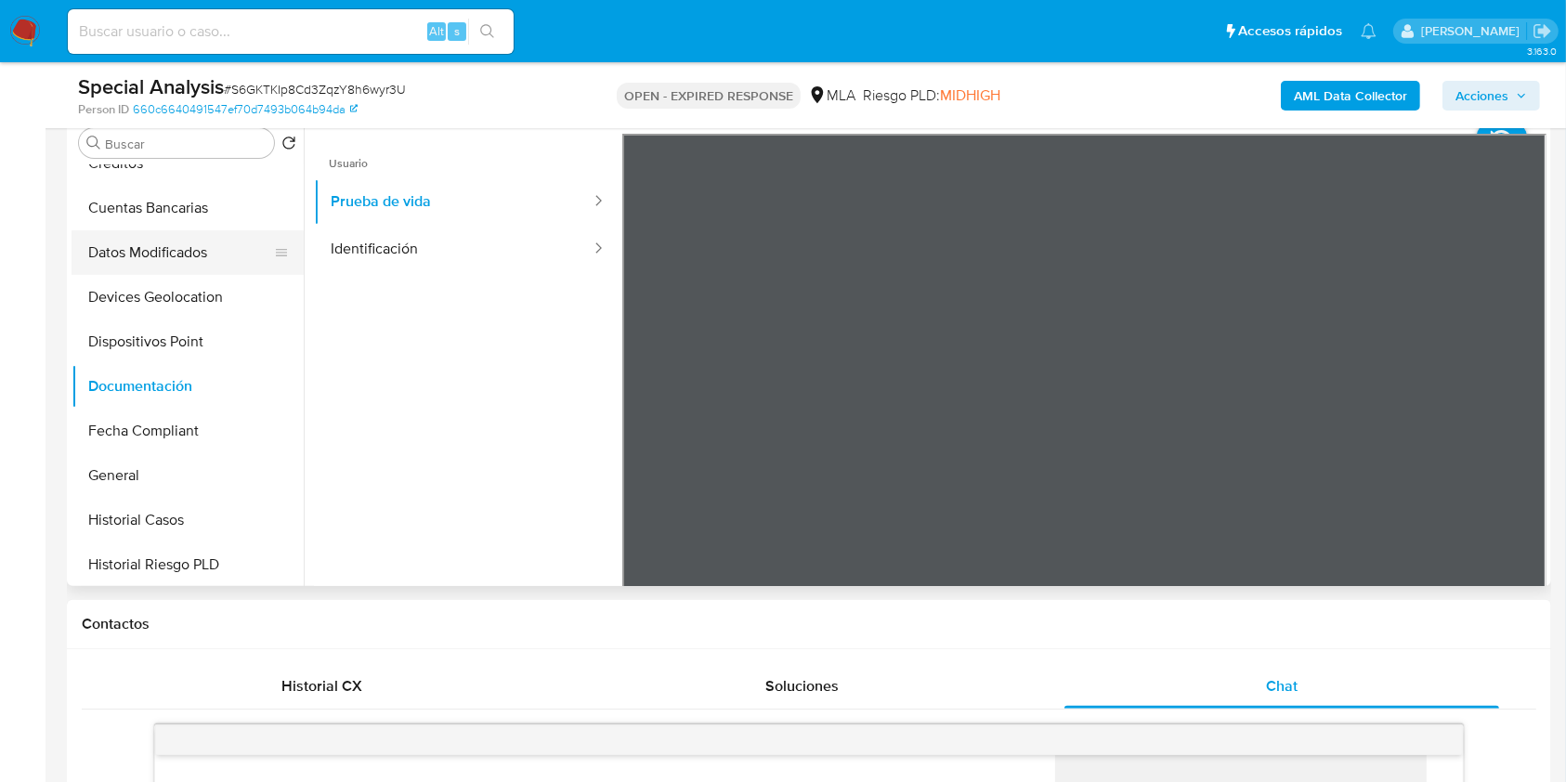
scroll to position [0, 0]
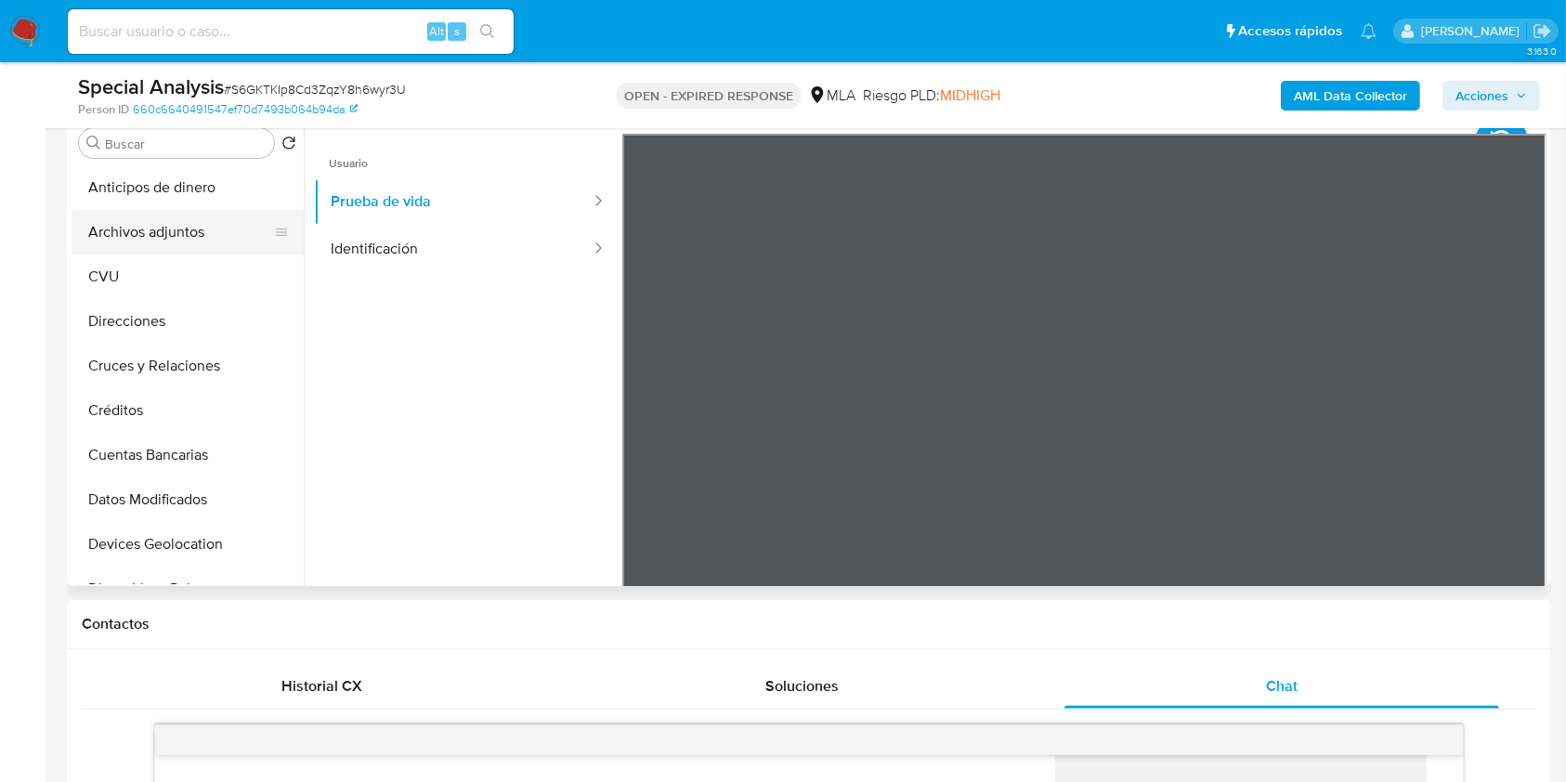
click at [213, 231] on button "Archivos adjuntos" at bounding box center [180, 232] width 217 height 45
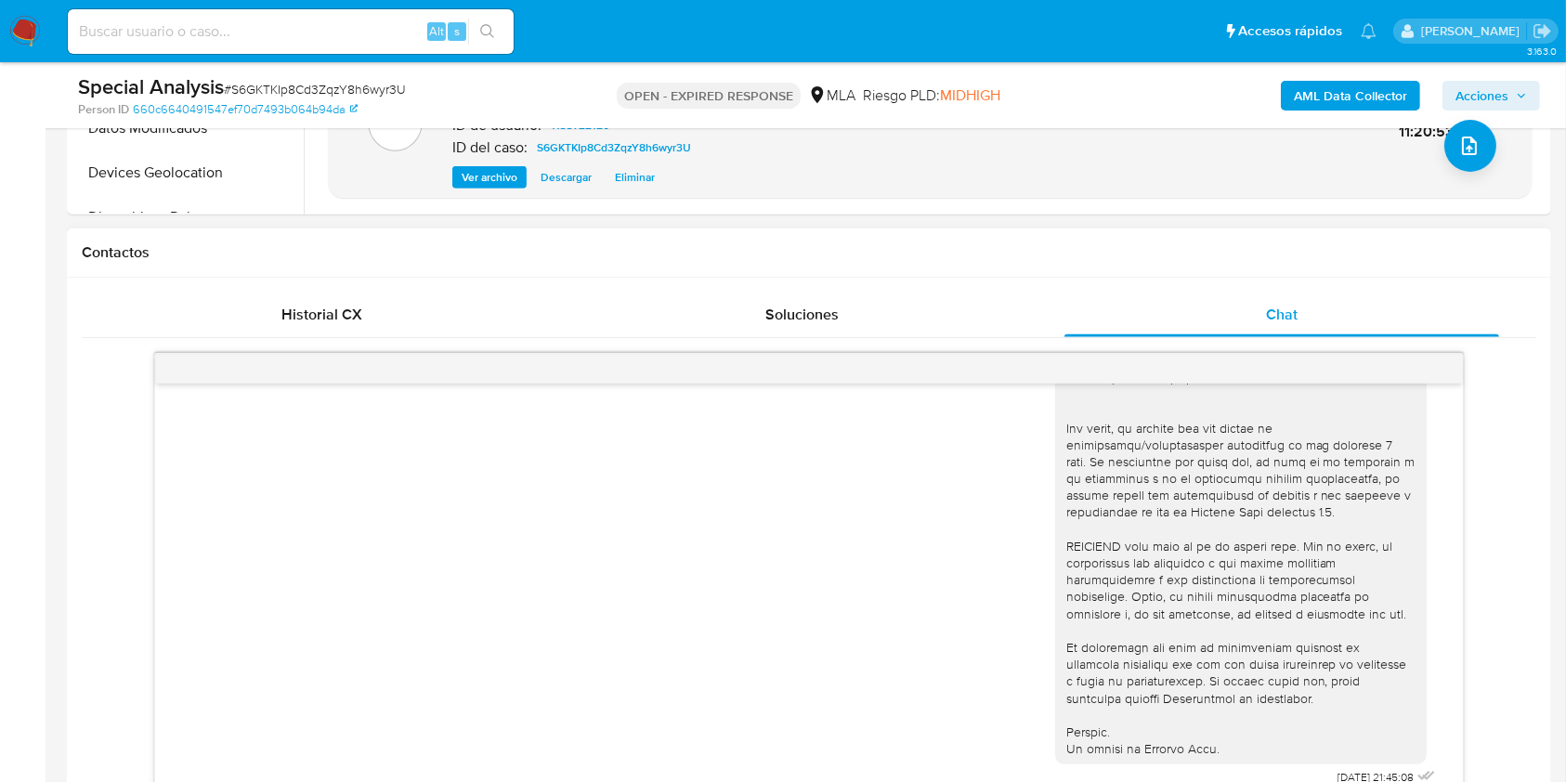
scroll to position [659, 0]
click at [326, 302] on div "Historial CX" at bounding box center [322, 315] width 436 height 45
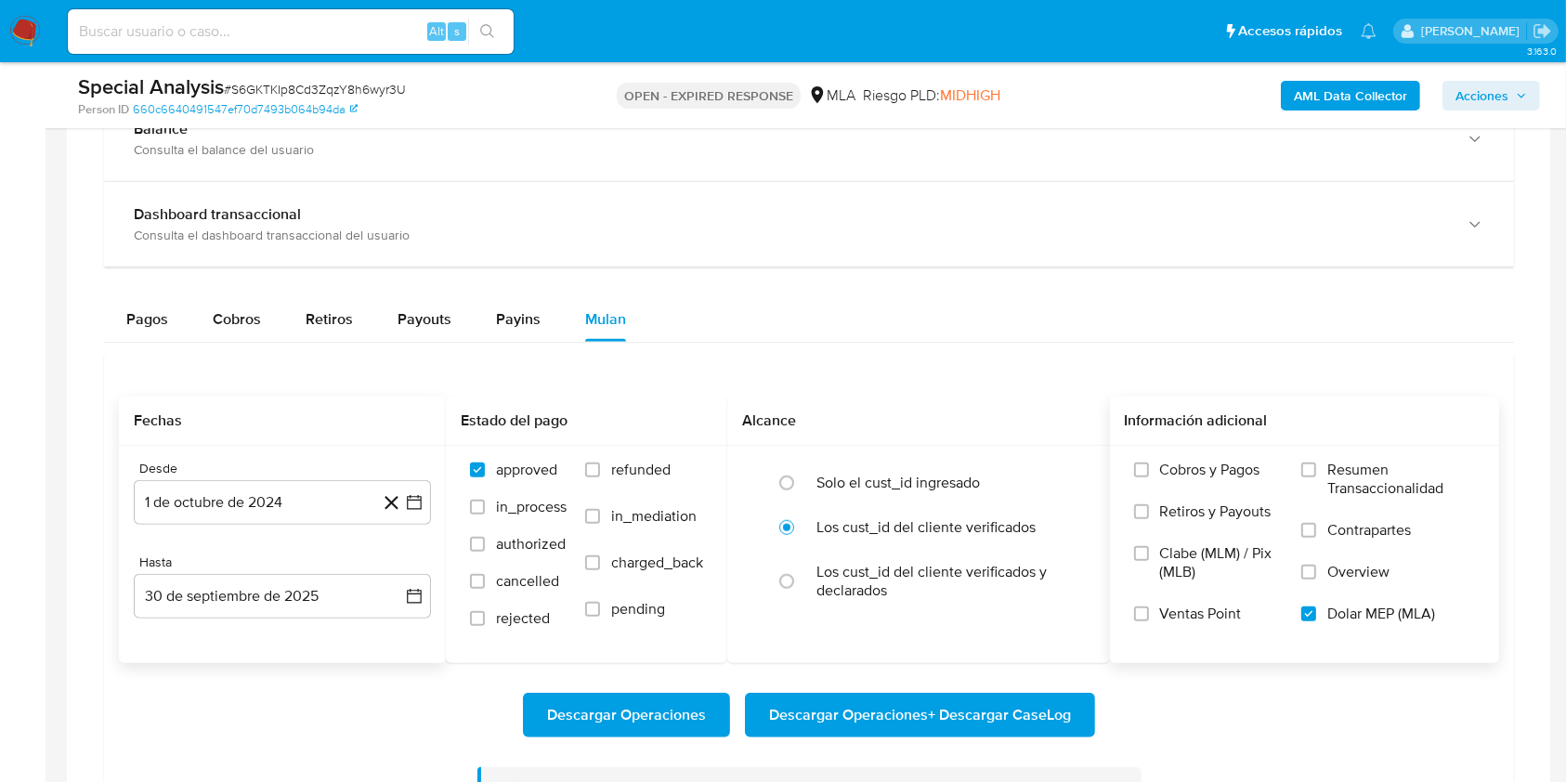
scroll to position [1486, 0]
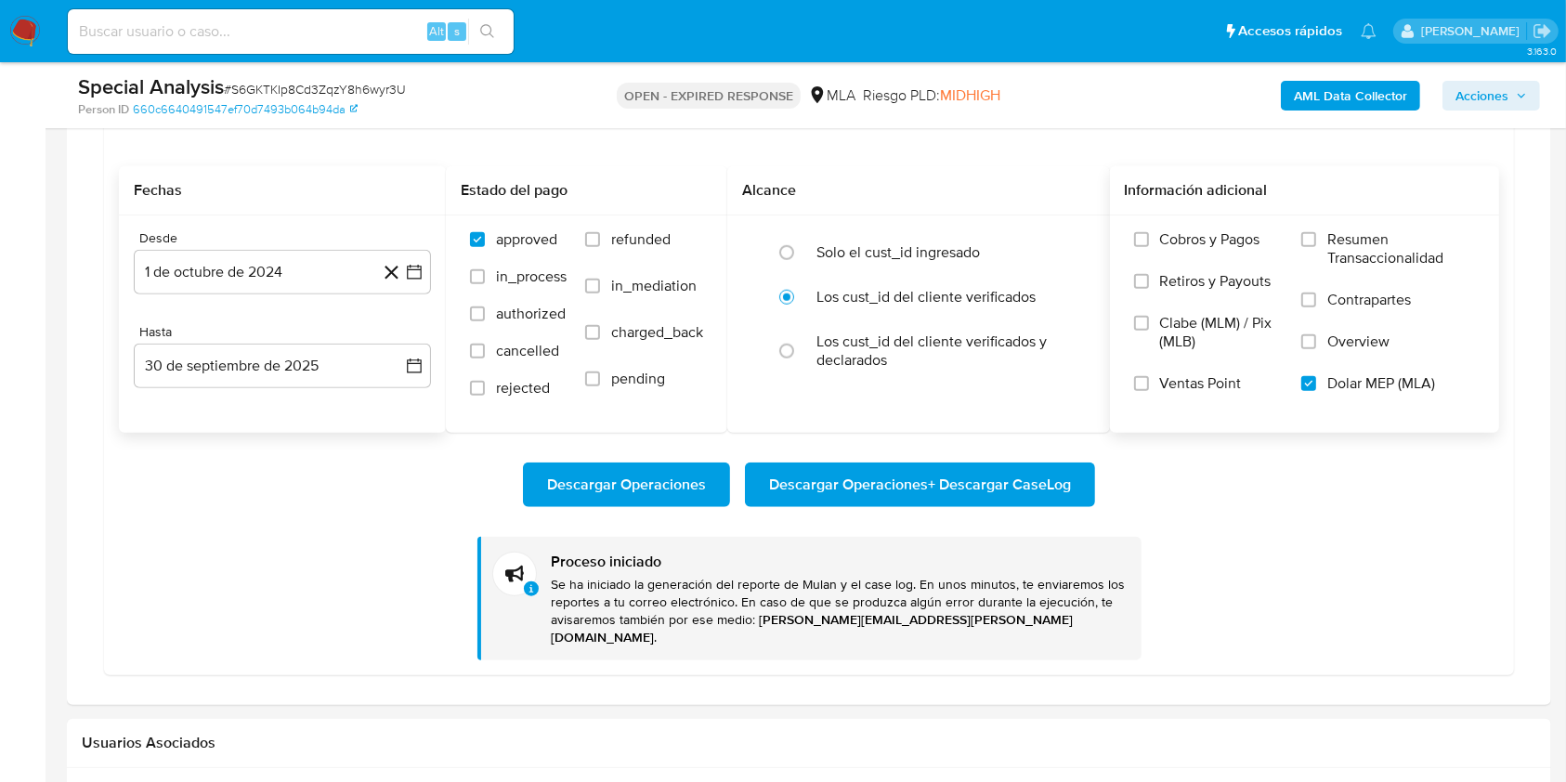
click at [884, 477] on span "Descargar Operaciones + Descargar CaseLog" at bounding box center [920, 484] width 302 height 41
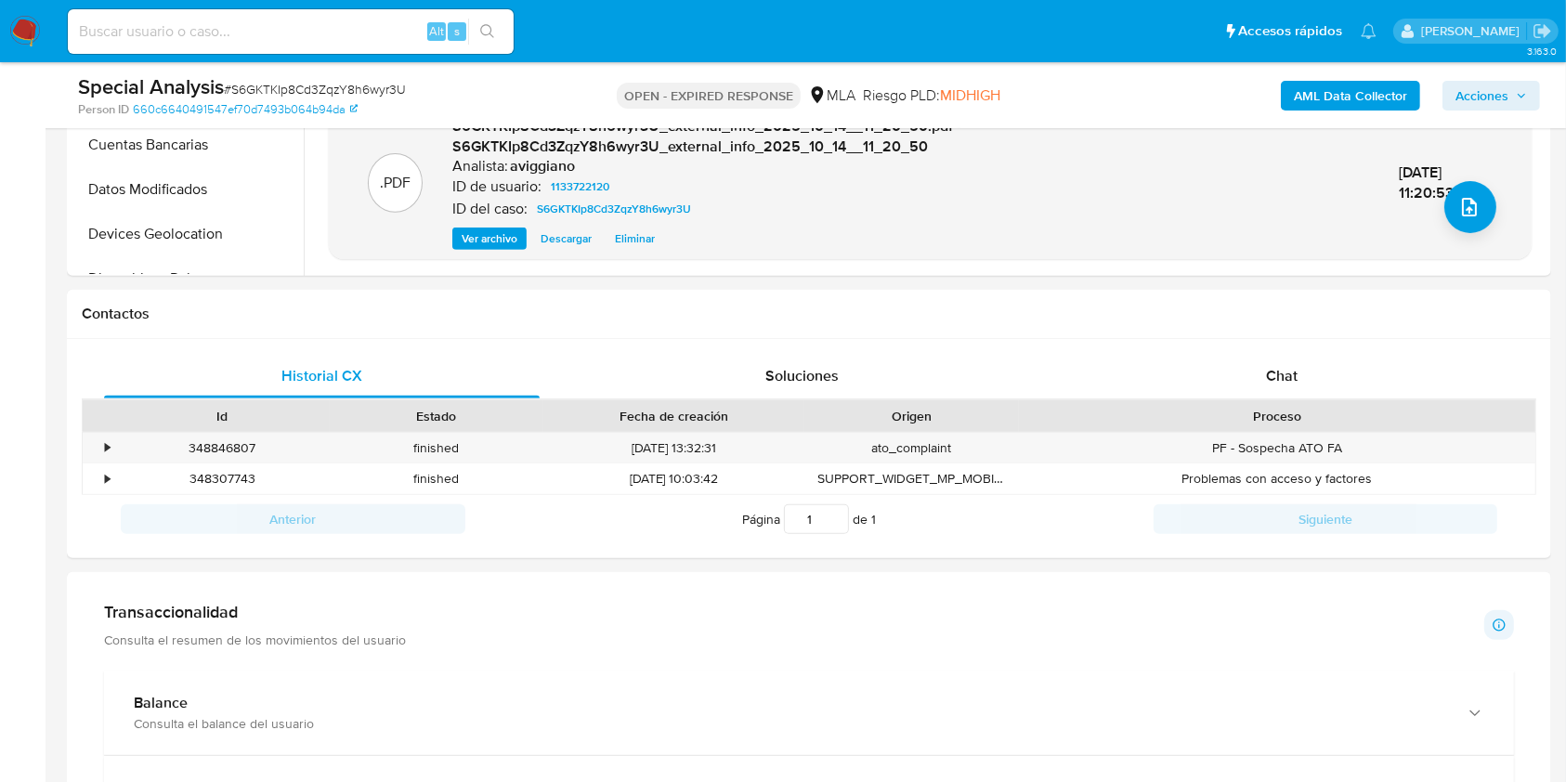
scroll to position [867, 0]
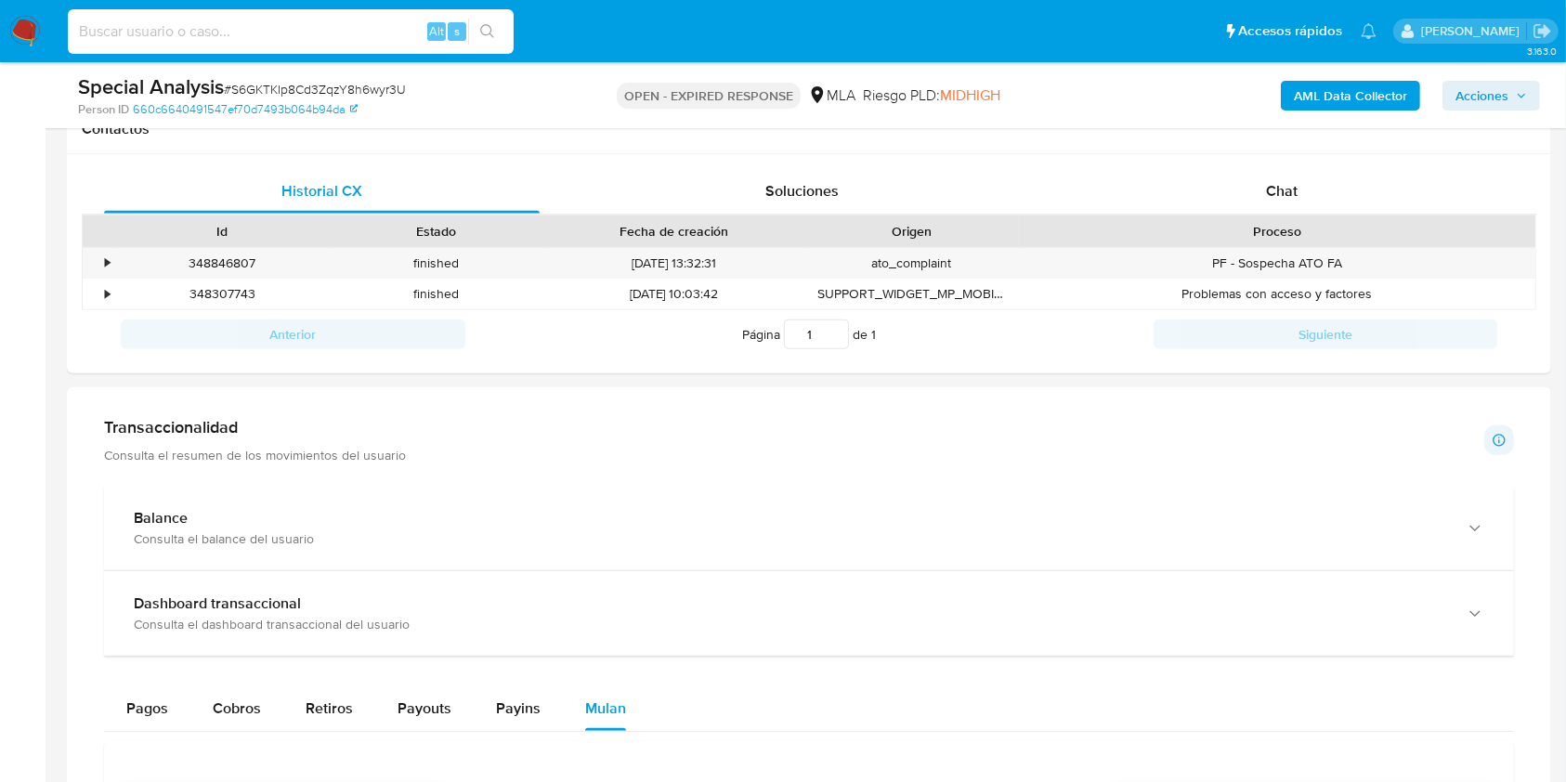
drag, startPoint x: 178, startPoint y: 16, endPoint x: 133, endPoint y: 31, distance: 47.9
paste input "E3ukxbIlNY6wc4MTaGb6mAFT"
type input "E3ukxbIlNY6wc4MTaGb6mAFT"
click at [483, 30] on icon "search-icon" at bounding box center [487, 31] width 15 height 15
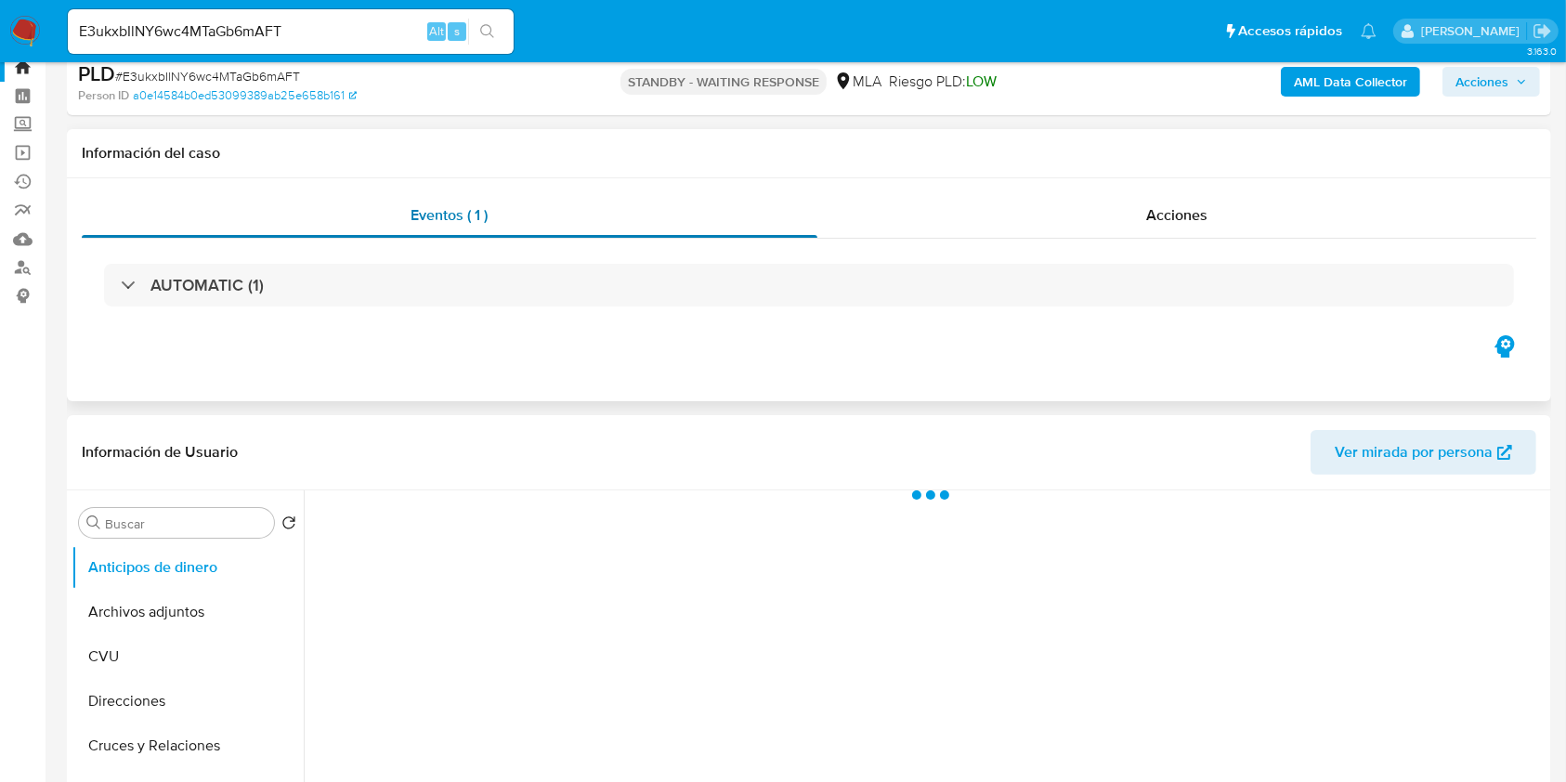
scroll to position [372, 0]
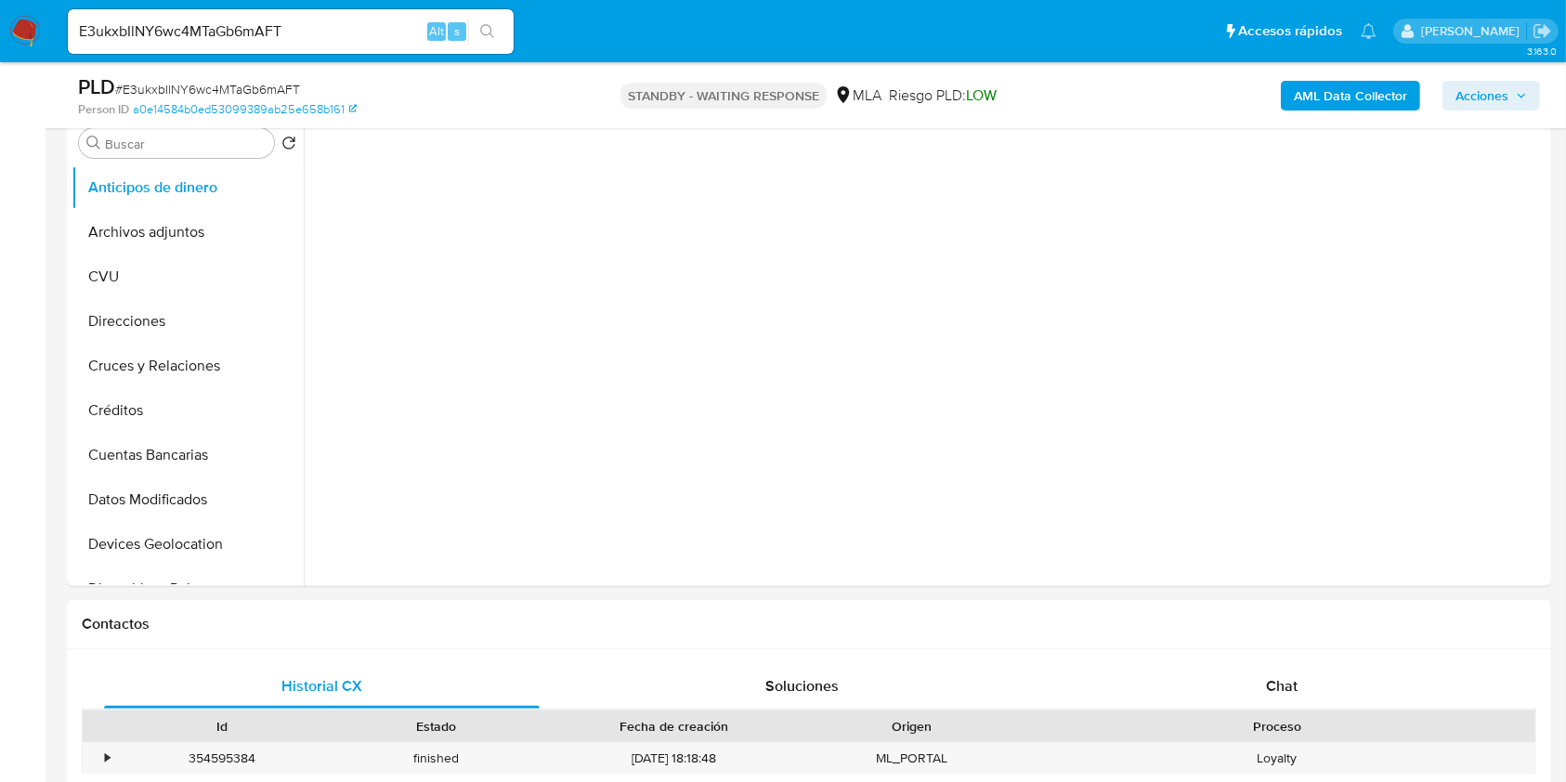
select select "10"
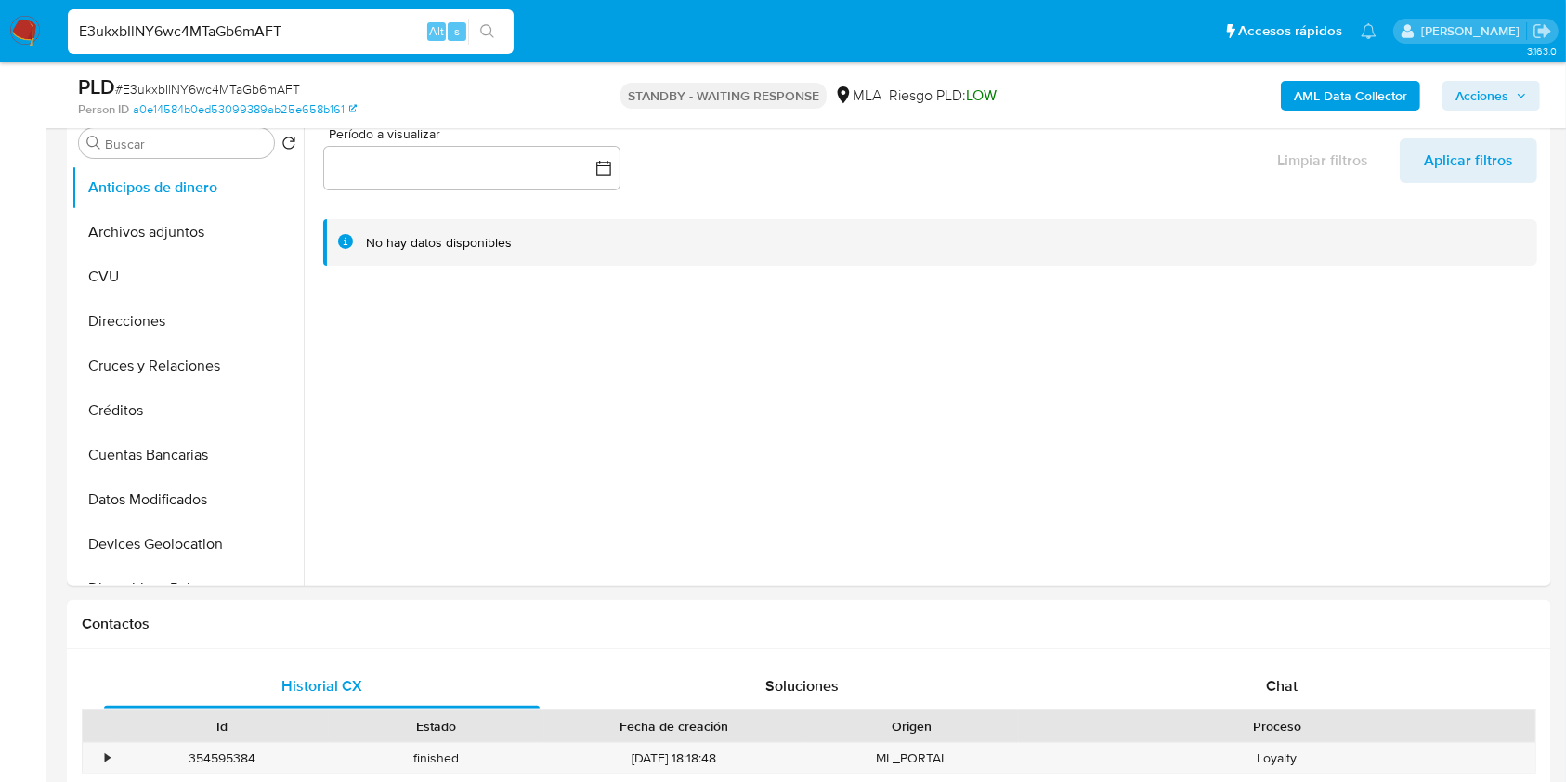
click at [165, 20] on input "E3ukxbIlNY6wc4MTaGb6mAFT" at bounding box center [291, 32] width 446 height 24
paste input "6KxolQN4z34qAObBWNkh9fwP"
type input "6KxolQN4z34qAObBWNkh9fwP"
click at [485, 29] on icon "search-icon" at bounding box center [487, 31] width 15 height 15
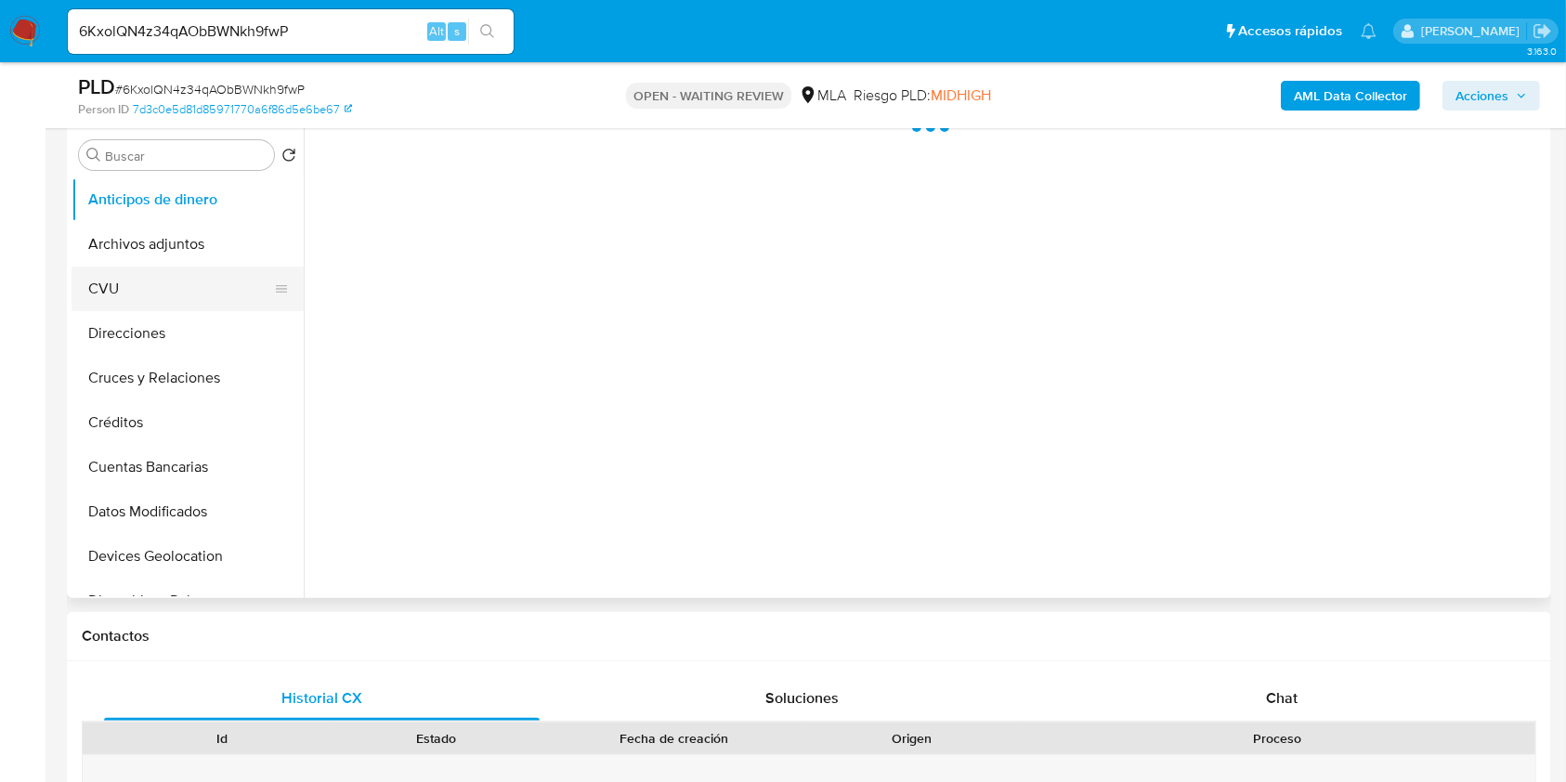
select select "10"
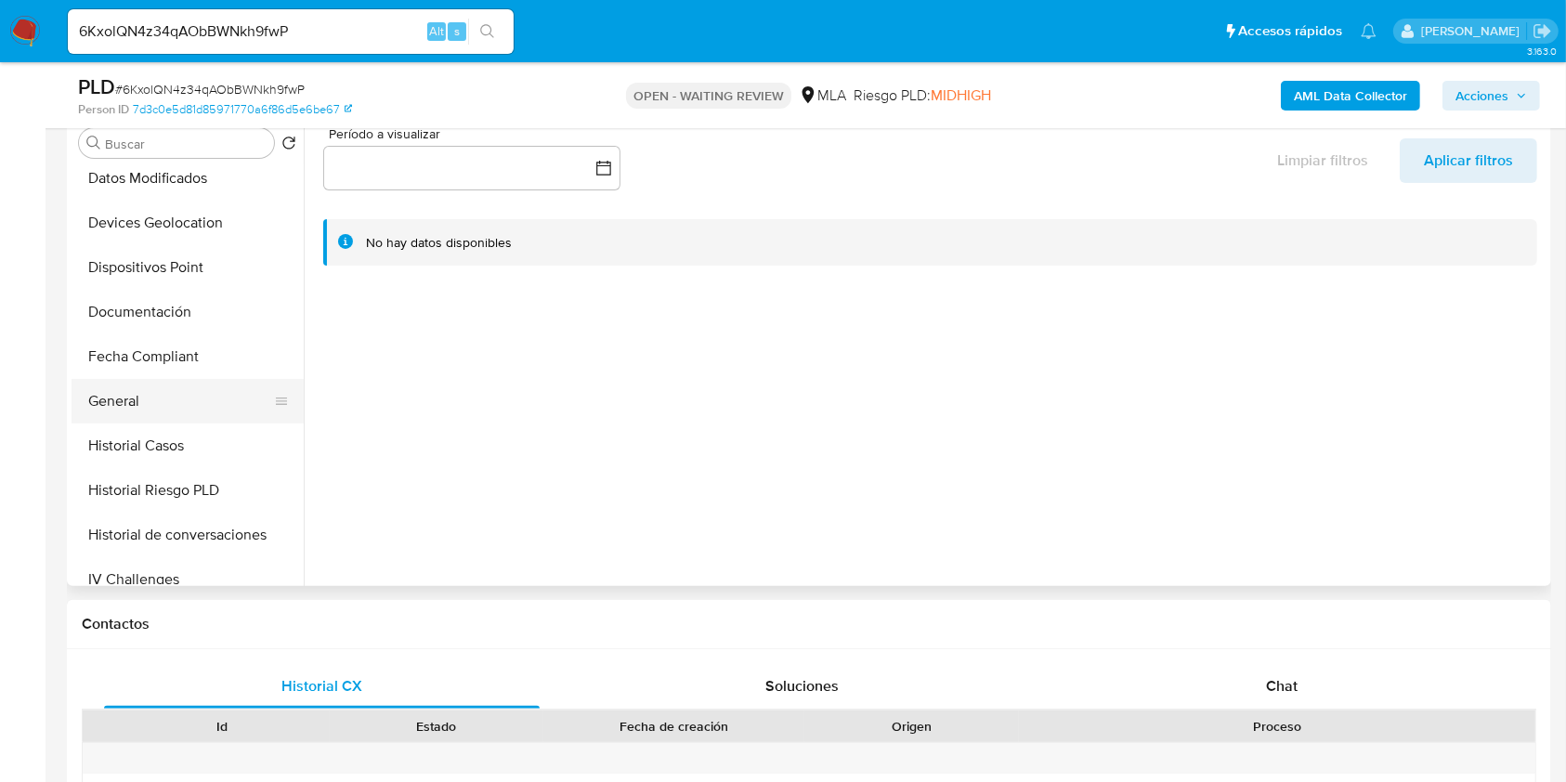
scroll to position [372, 0]
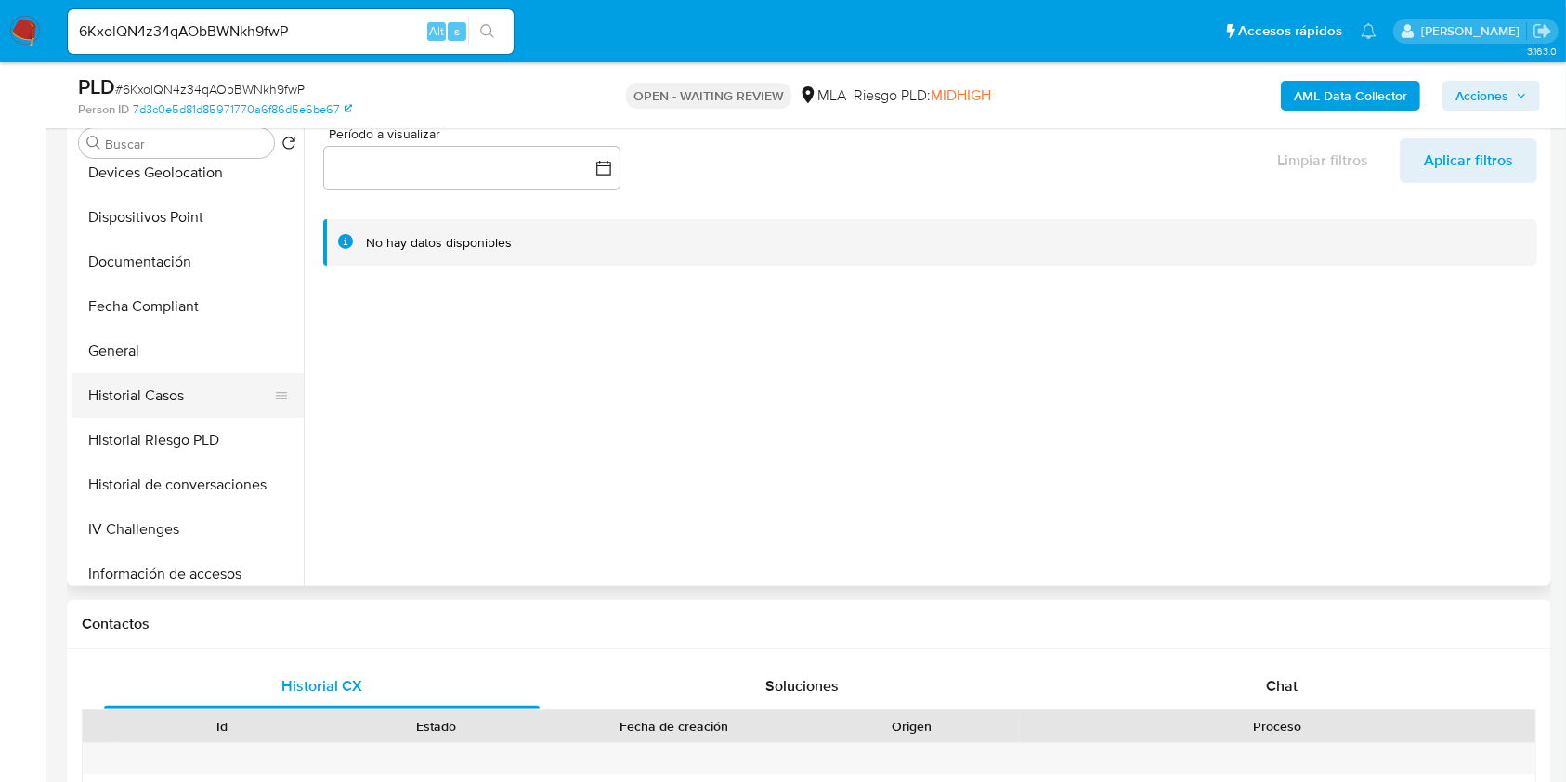
click at [147, 391] on button "Historial Casos" at bounding box center [180, 395] width 217 height 45
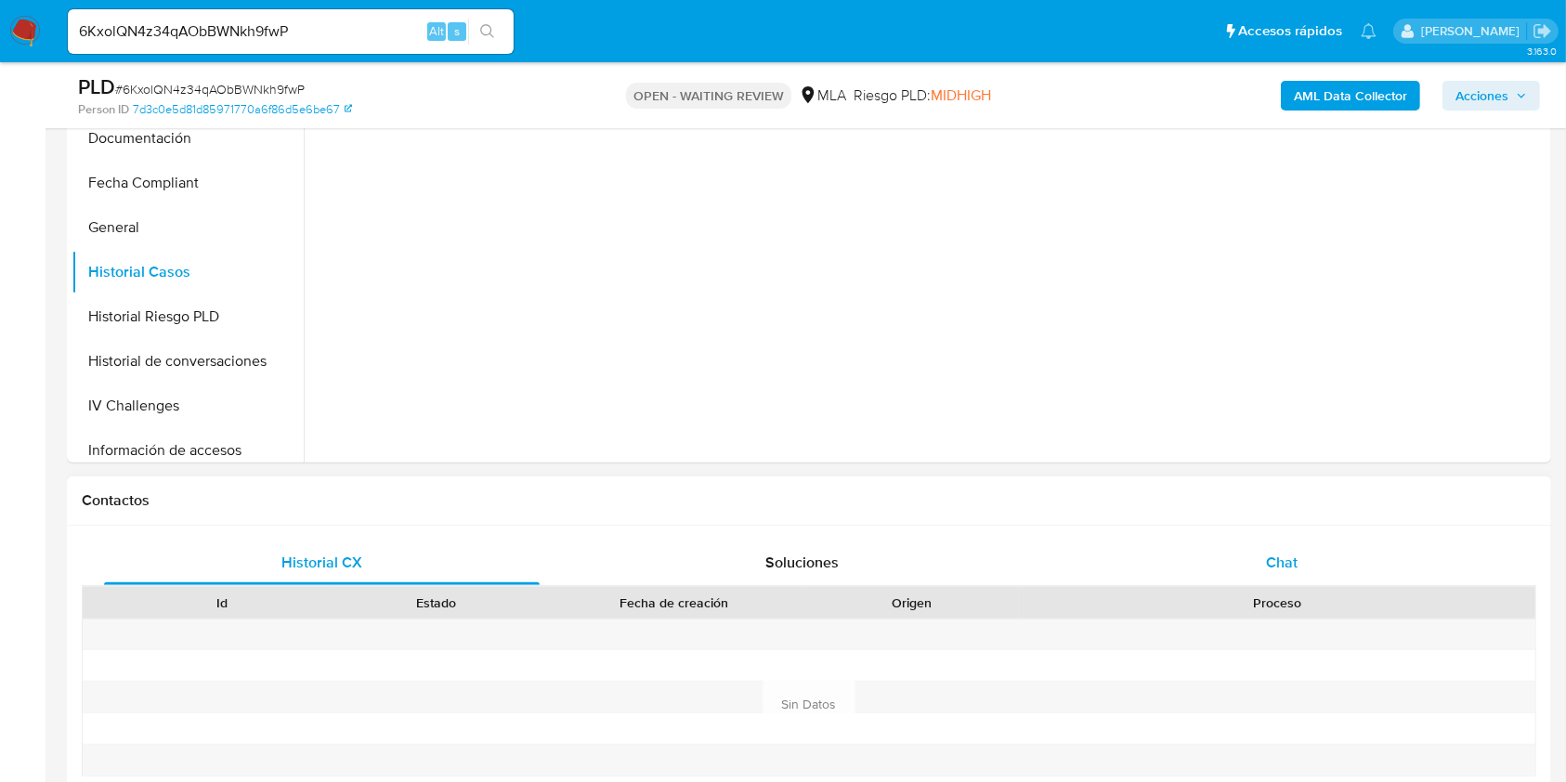
click at [1269, 549] on div "Chat" at bounding box center [1282, 563] width 436 height 45
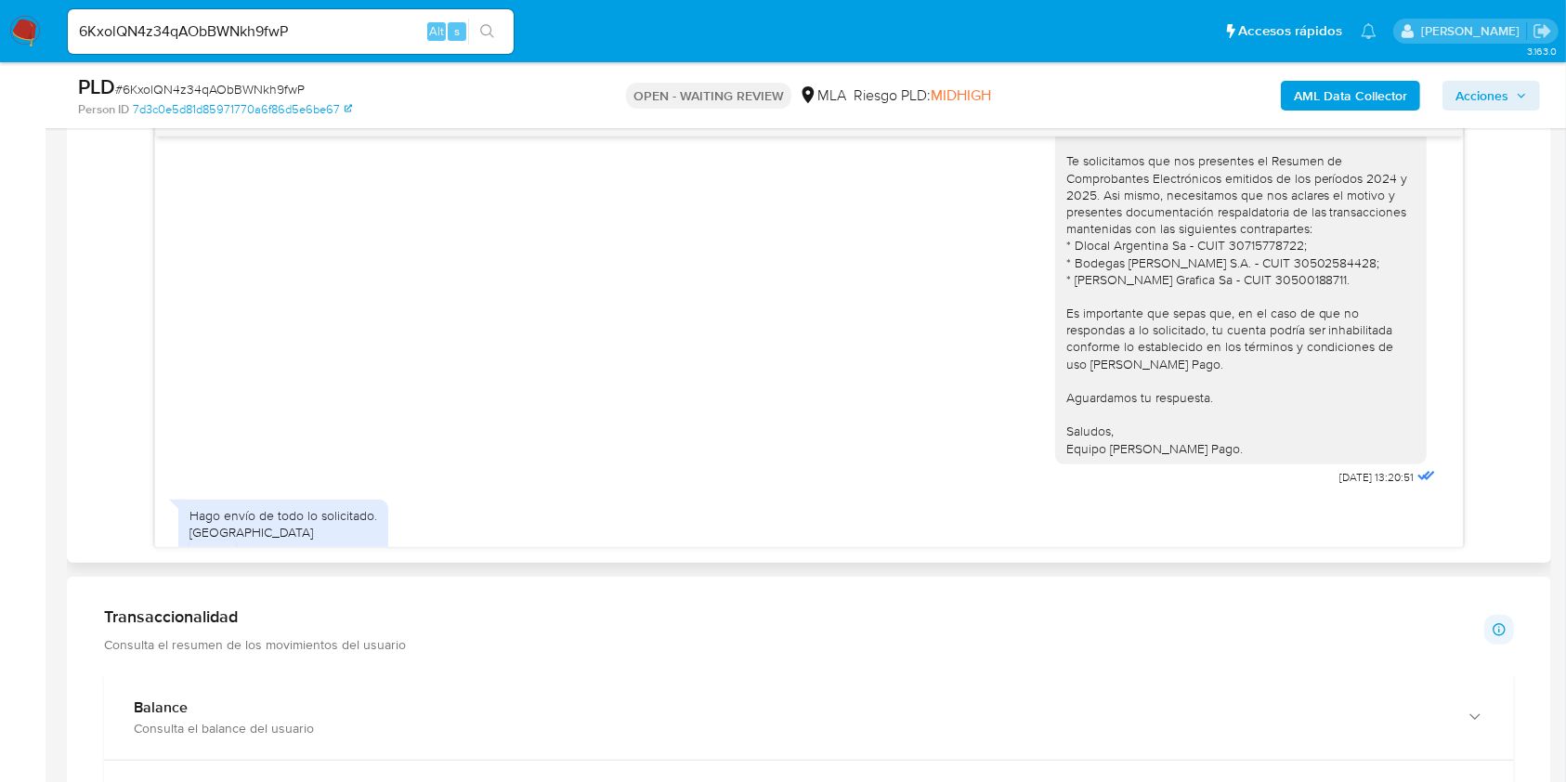
scroll to position [1325, 0]
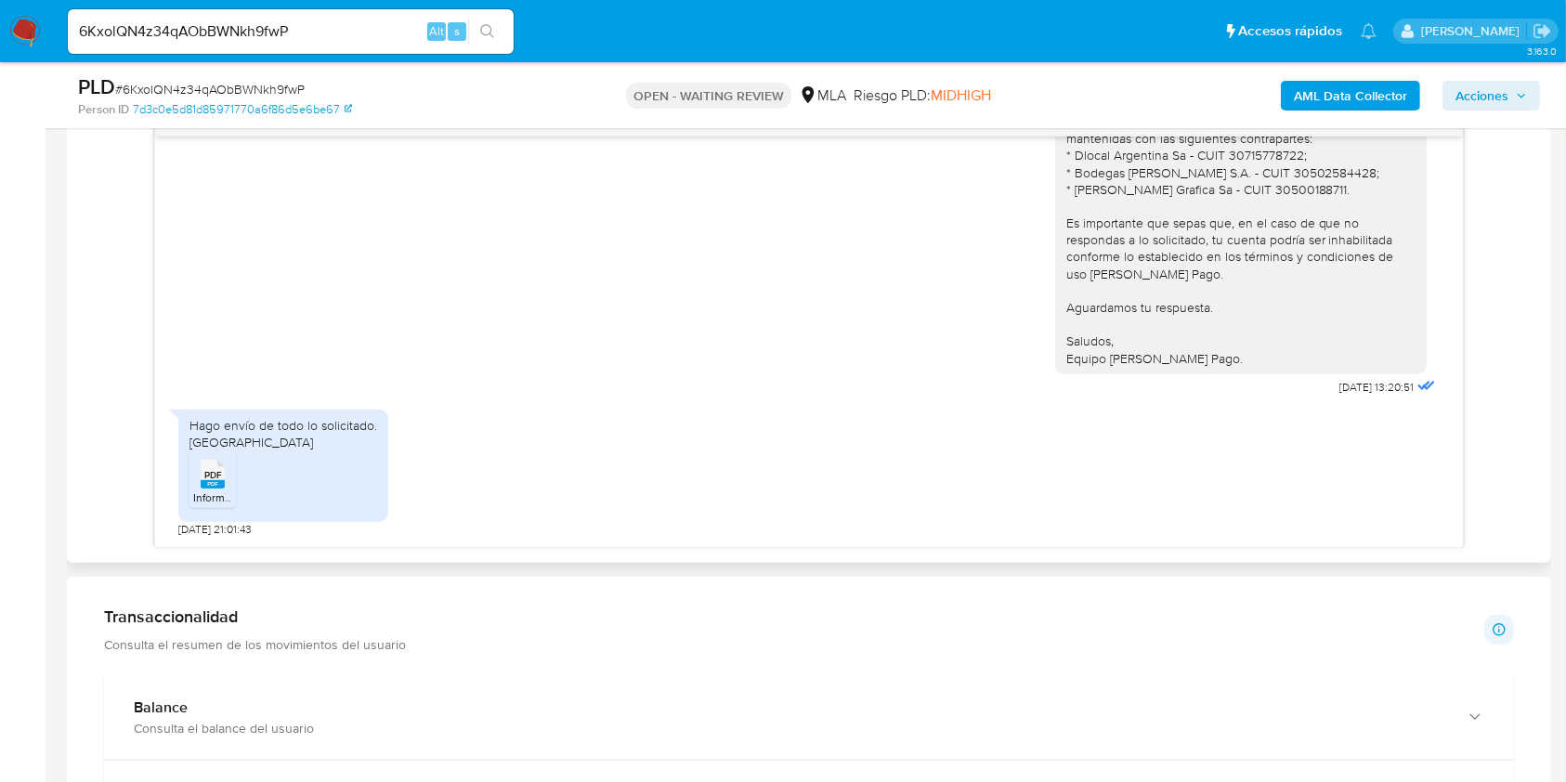
click at [215, 469] on span "PDF" at bounding box center [213, 475] width 18 height 12
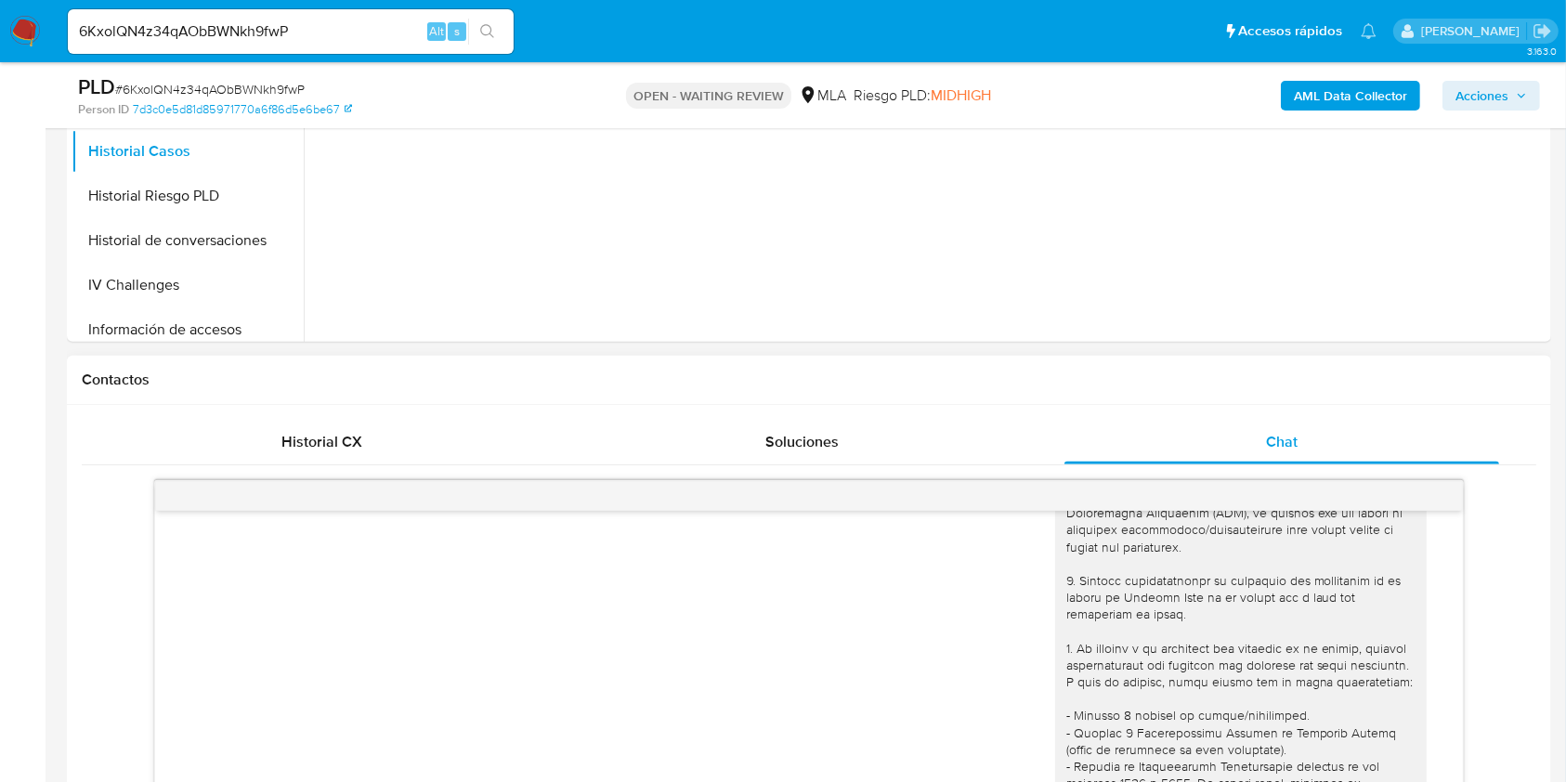
scroll to position [247, 0]
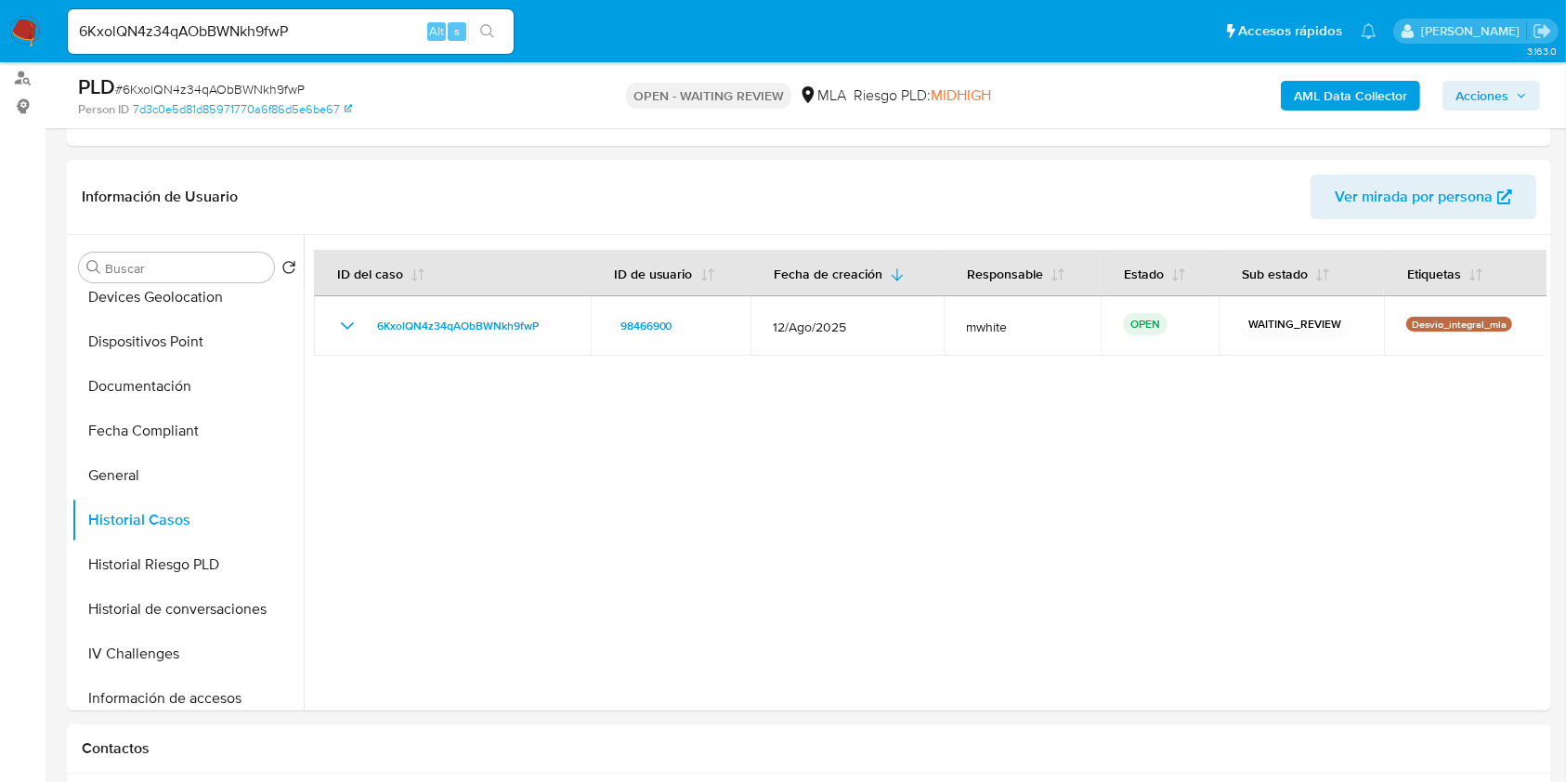
drag, startPoint x: 176, startPoint y: 53, endPoint x: 174, endPoint y: 44, distance: 9.5
click at [175, 54] on div "6KxolQN4z34qAObBWNkh9fwP Alt s" at bounding box center [291, 32] width 446 height 52
click at [174, 44] on div "6KxolQN4z34qAObBWNkh9fwP Alt s" at bounding box center [291, 31] width 446 height 45
click at [174, 31] on input "6KxolQN4z34qAObBWNkh9fwP" at bounding box center [291, 32] width 446 height 24
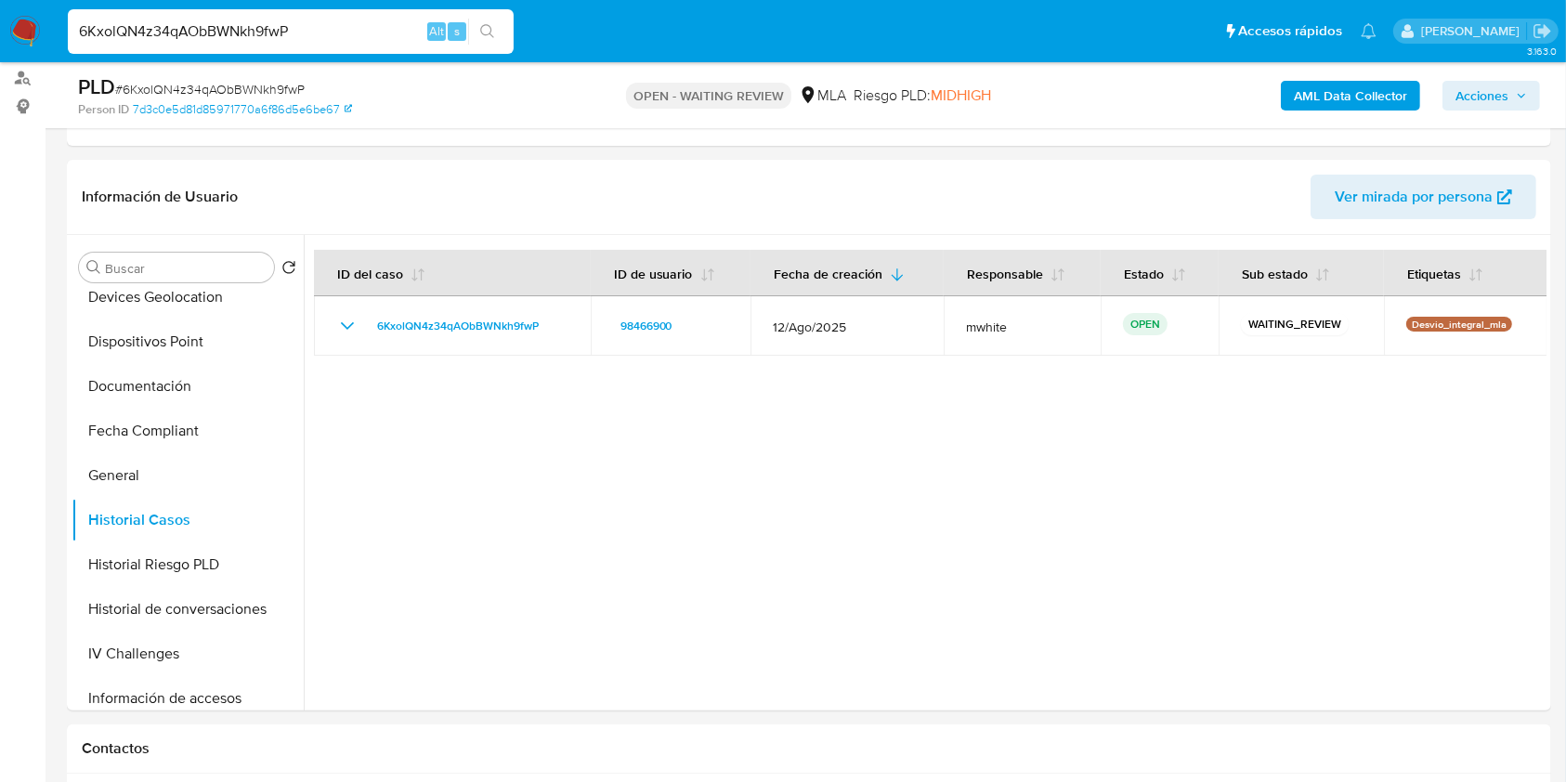
click at [174, 31] on input "6KxolQN4z34qAObBWNkh9fwP" at bounding box center [291, 32] width 446 height 24
paste input "CKloyJ3Se3Ma5EgoYEyQc4ol"
type input "CKloyJ3Se3Ma5EgoYEyQc4ol"
click at [484, 36] on icon "search-icon" at bounding box center [487, 31] width 15 height 15
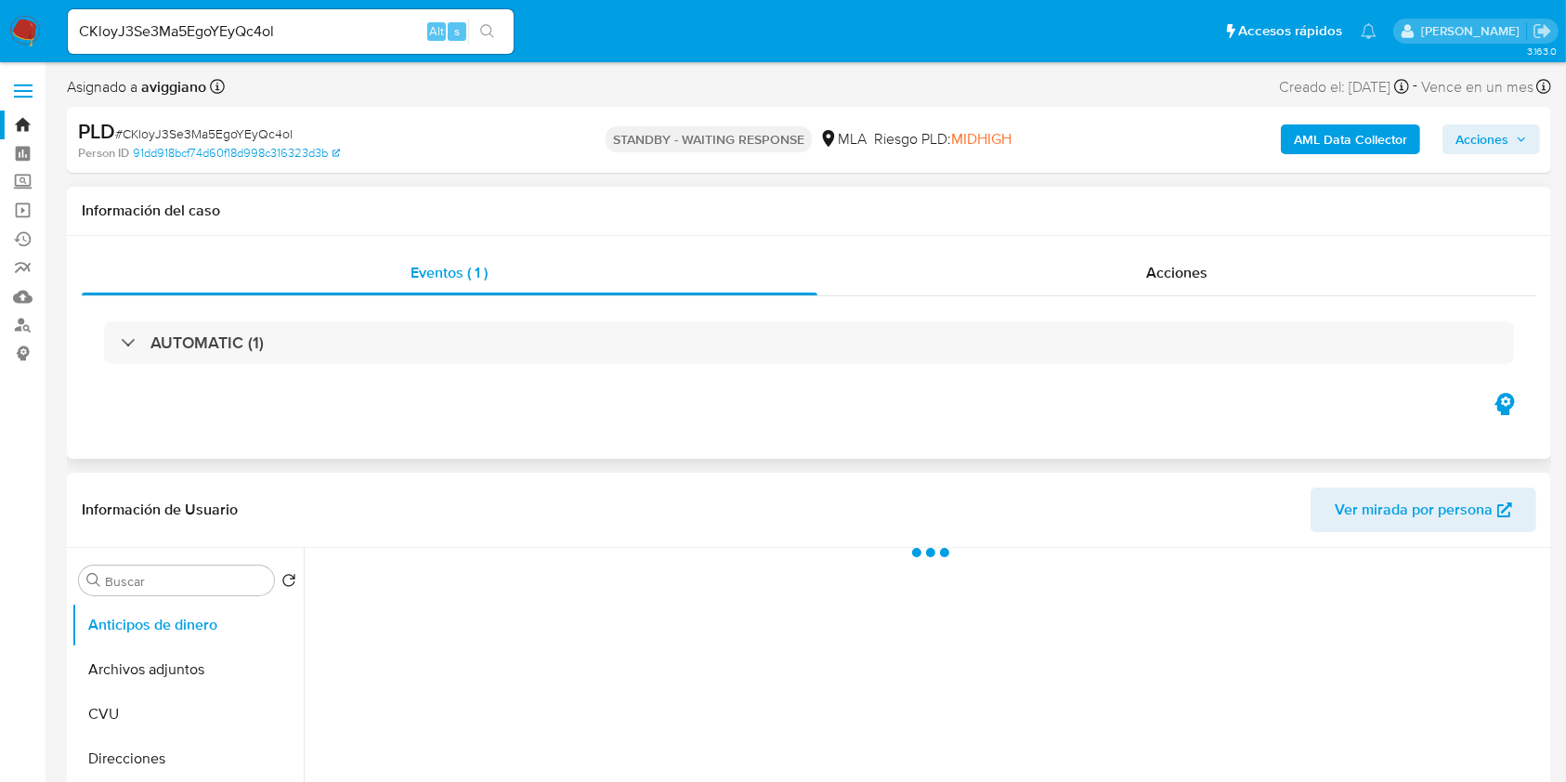
select select "10"
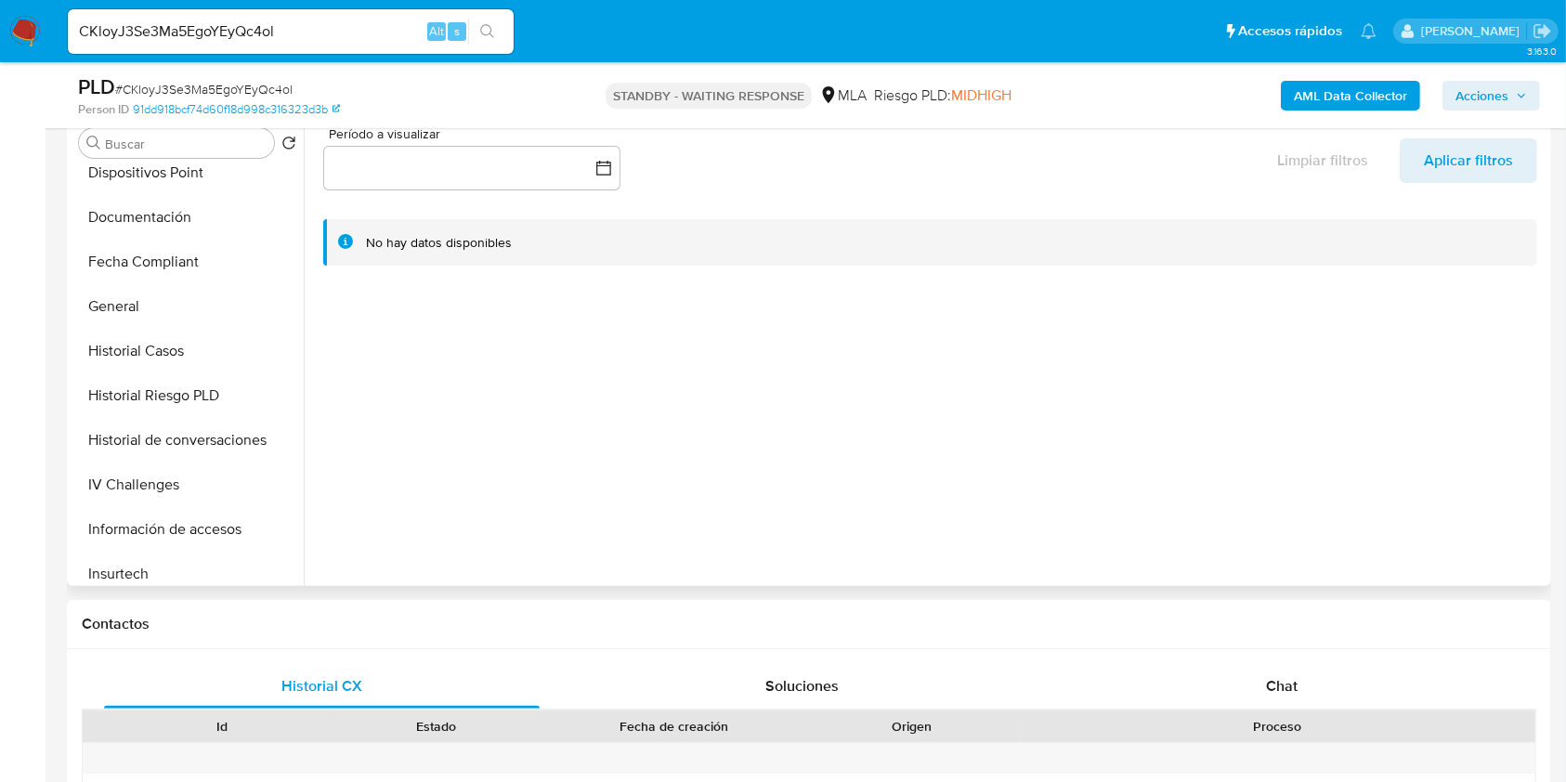
scroll to position [495, 0]
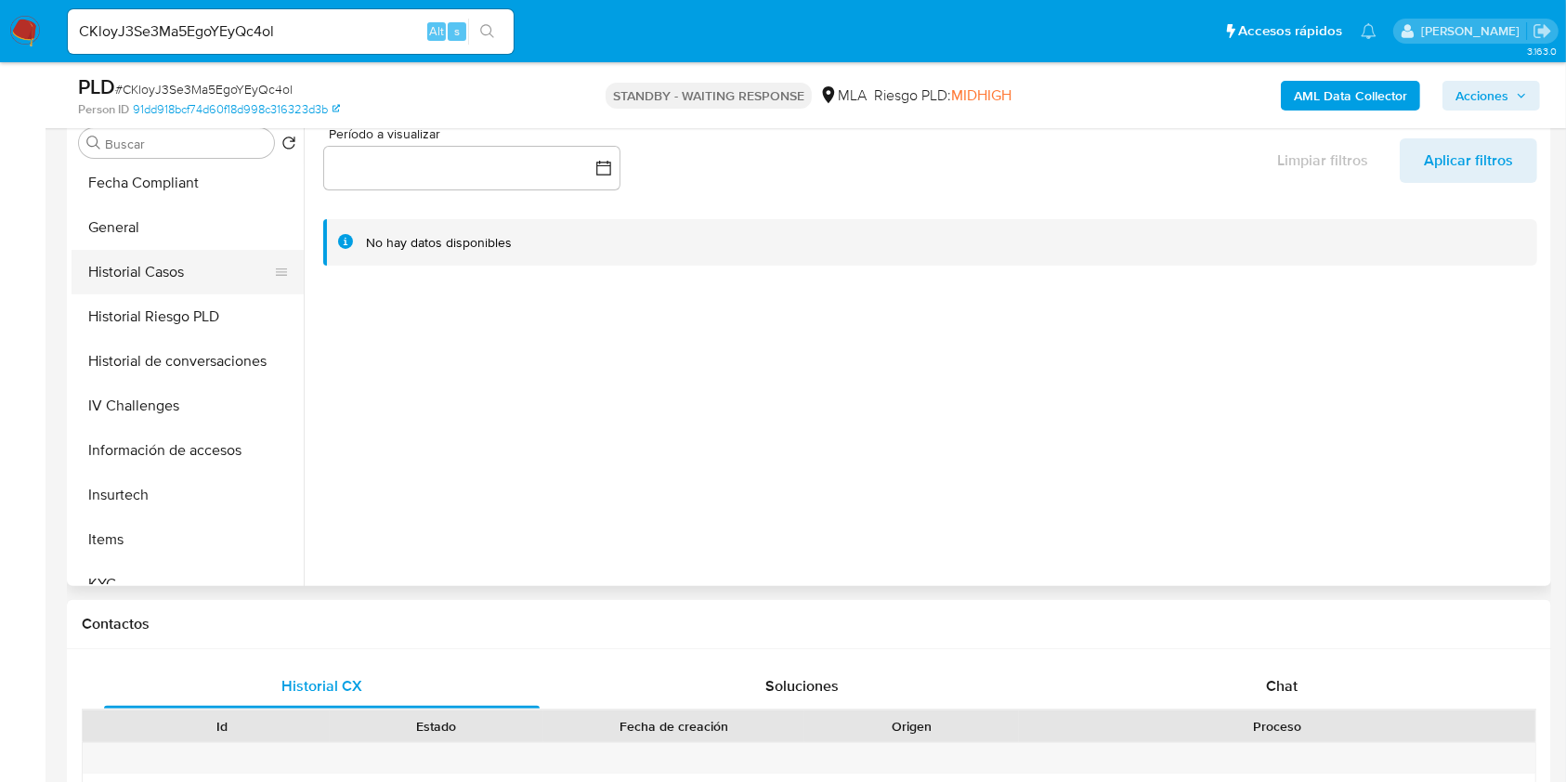
click at [181, 257] on button "Historial Casos" at bounding box center [180, 272] width 217 height 45
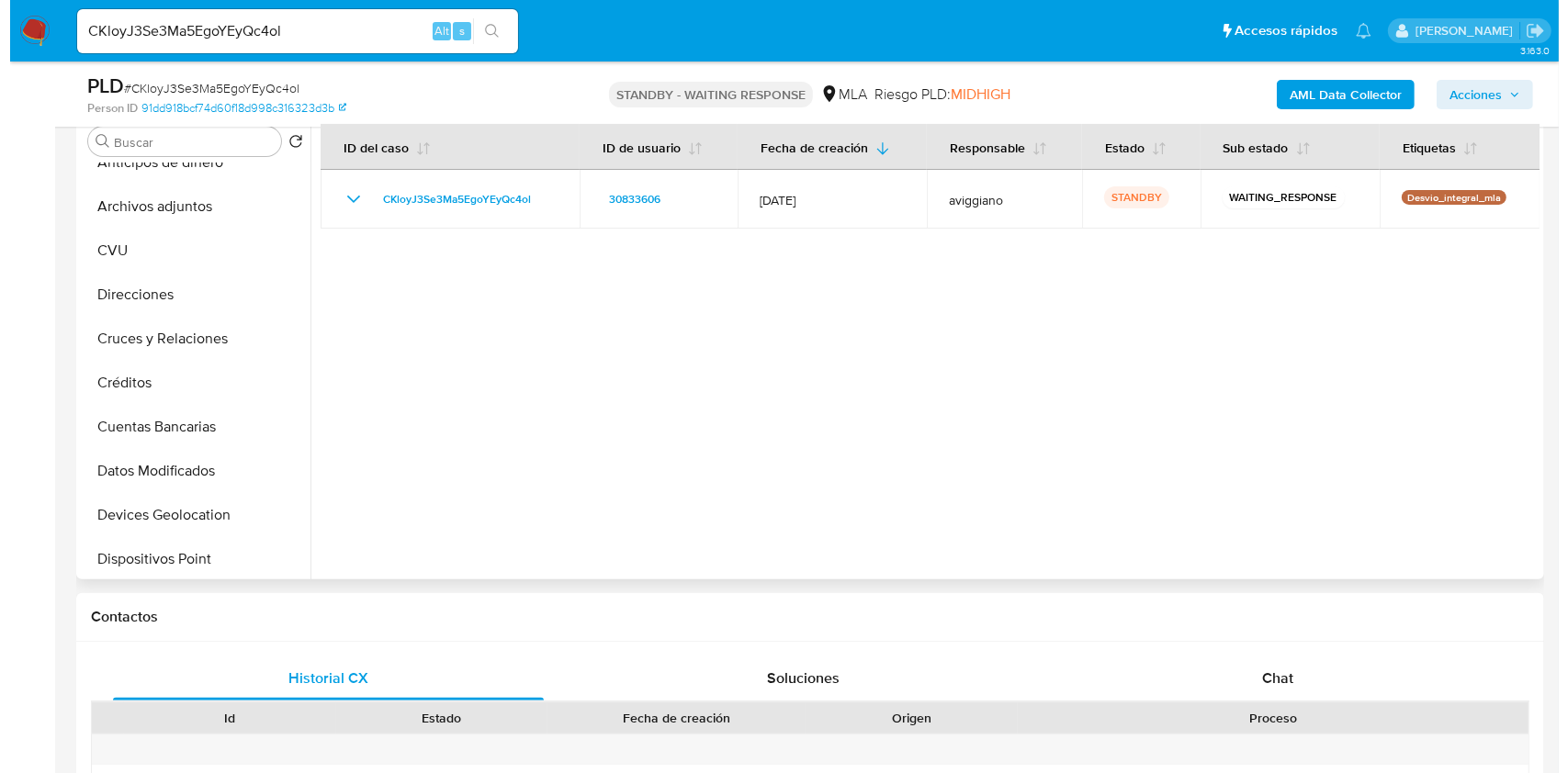
scroll to position [0, 0]
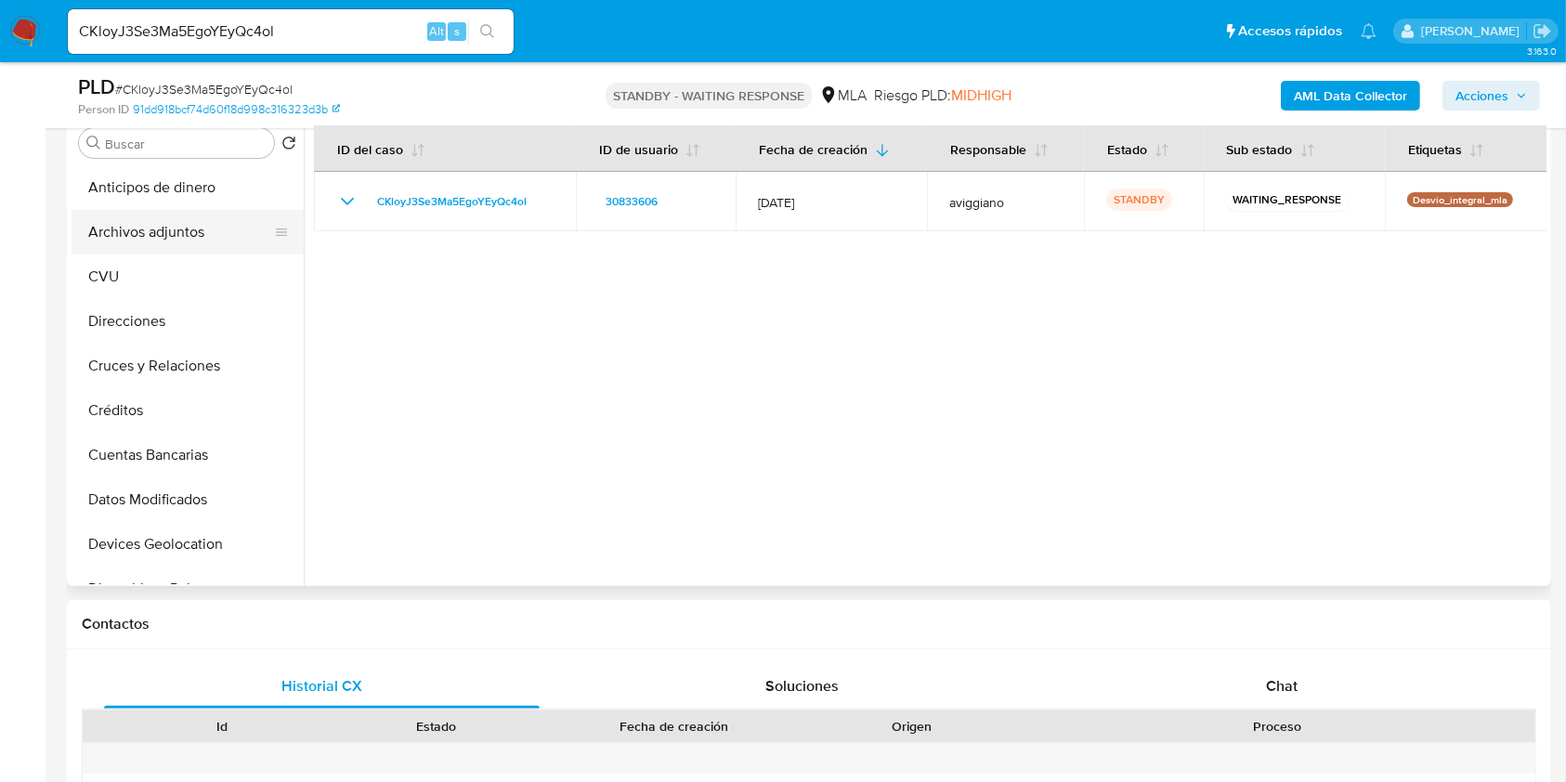
click at [189, 227] on button "Archivos adjuntos" at bounding box center [180, 232] width 217 height 45
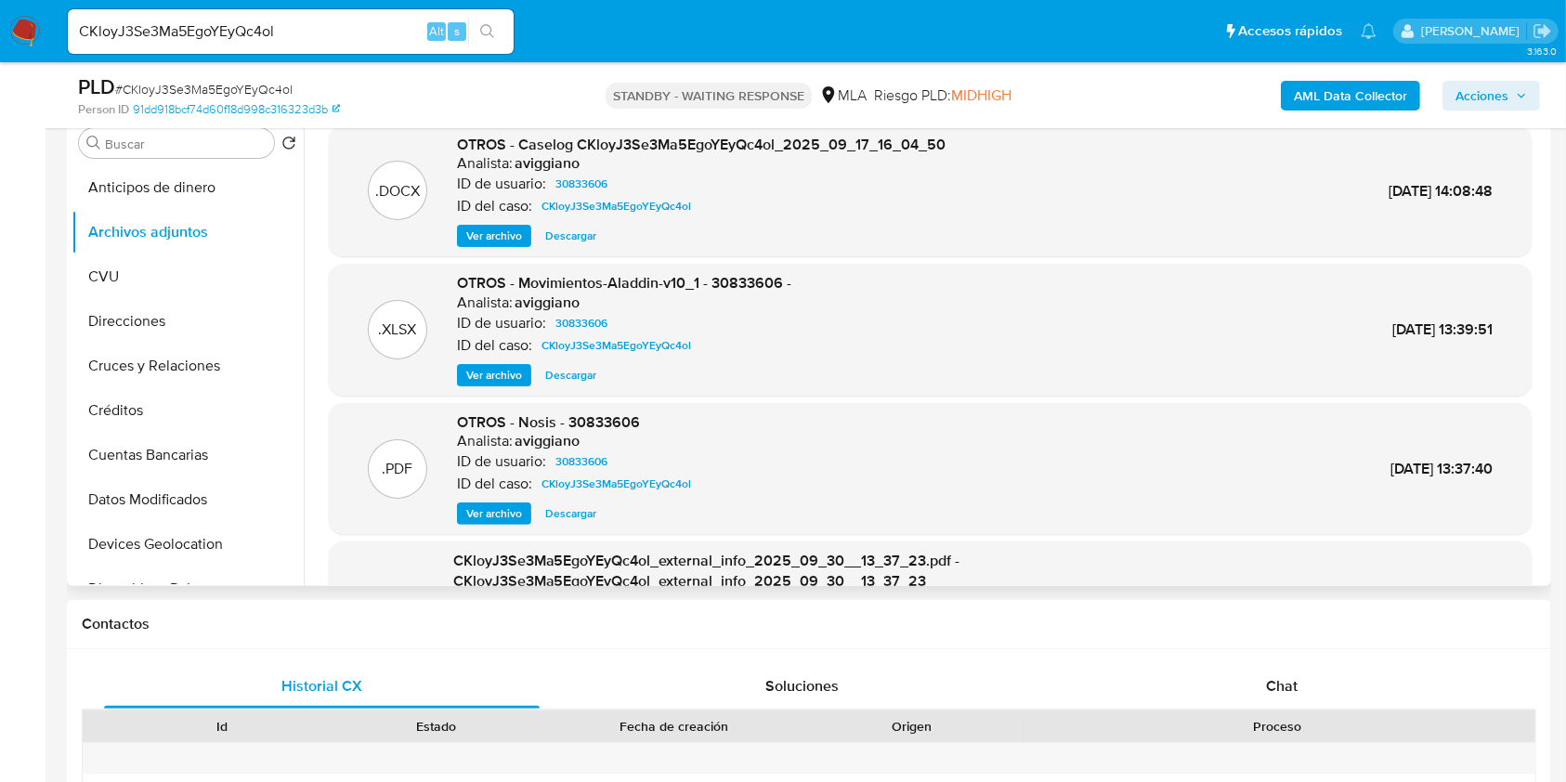
click at [517, 243] on span "Ver archivo" at bounding box center [494, 236] width 56 height 19
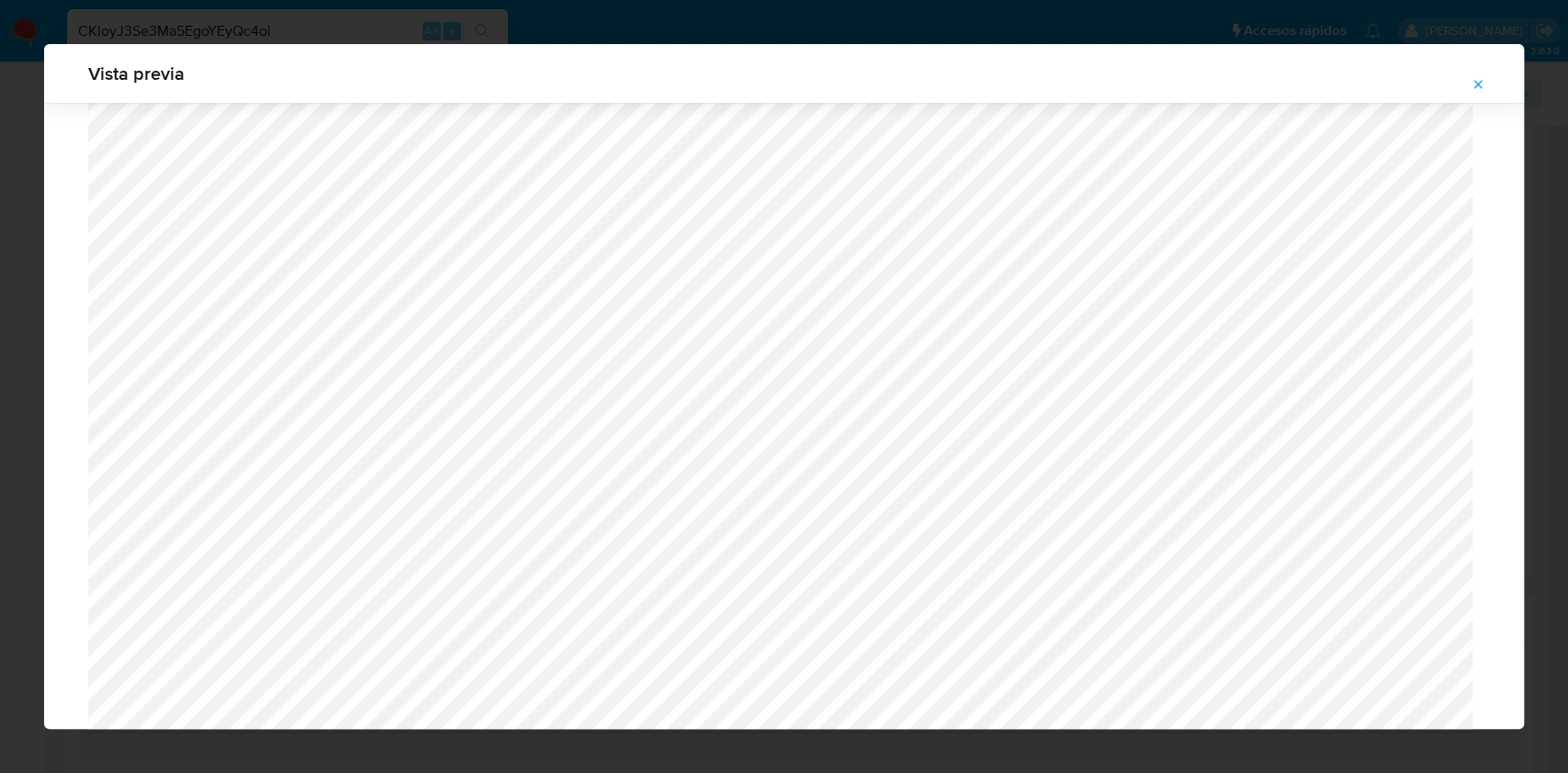
scroll to position [1555, 0]
click at [1477, 86] on icon "Attachment preview" at bounding box center [1477, 84] width 15 height 15
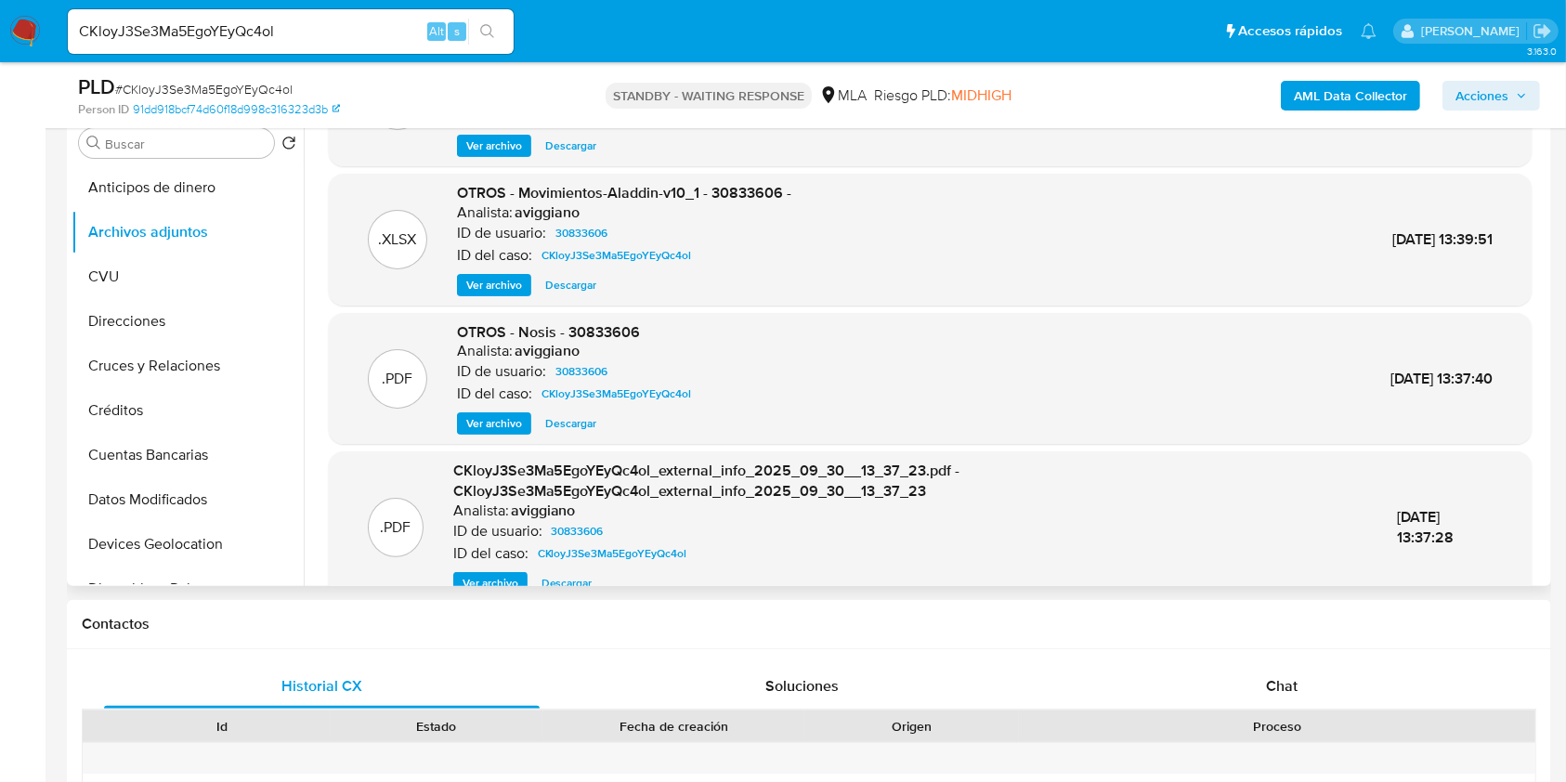
scroll to position [176, 0]
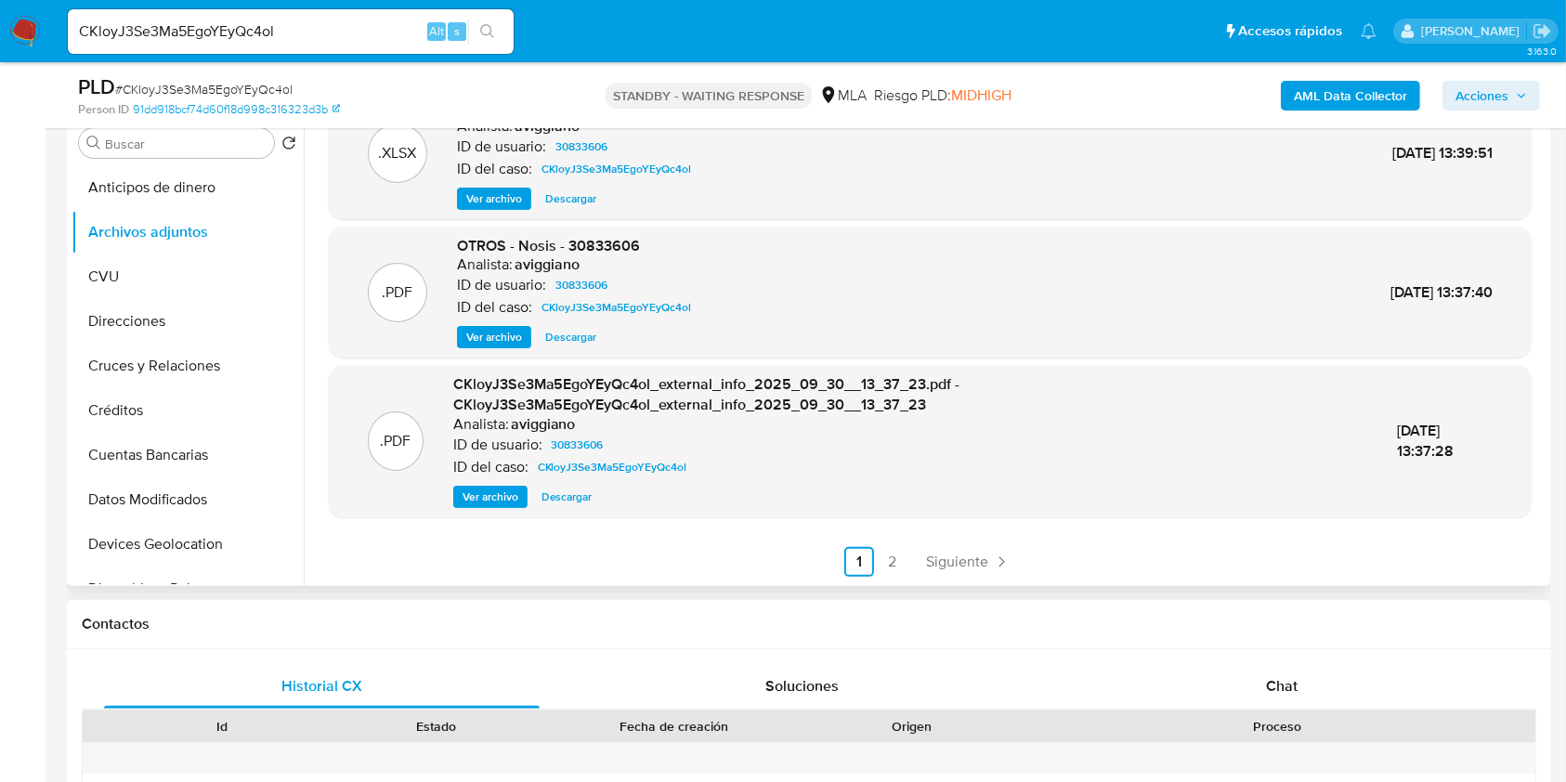
click at [1256, 670] on div "Chat" at bounding box center [1282, 686] width 436 height 45
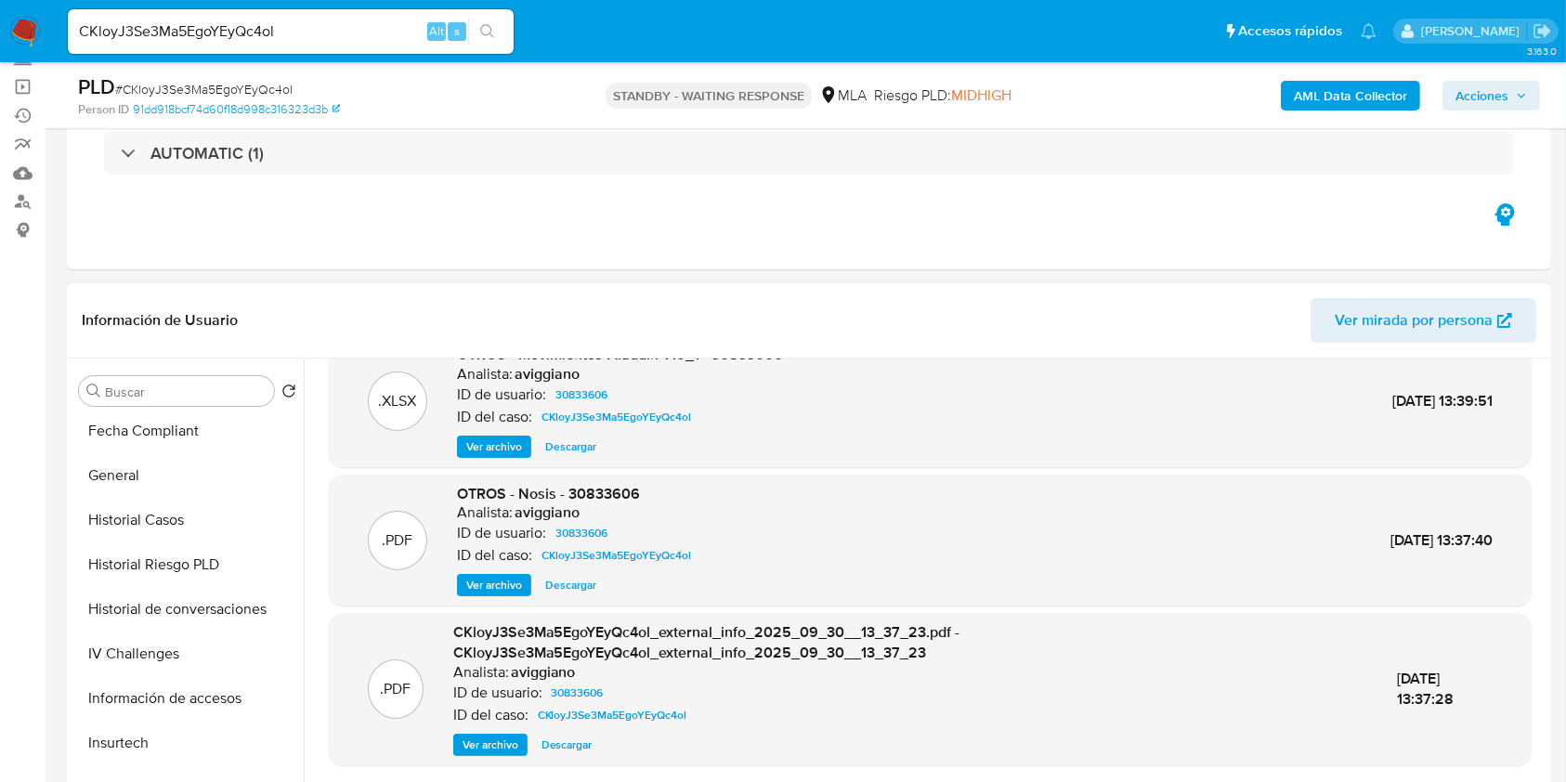
scroll to position [619, 0]
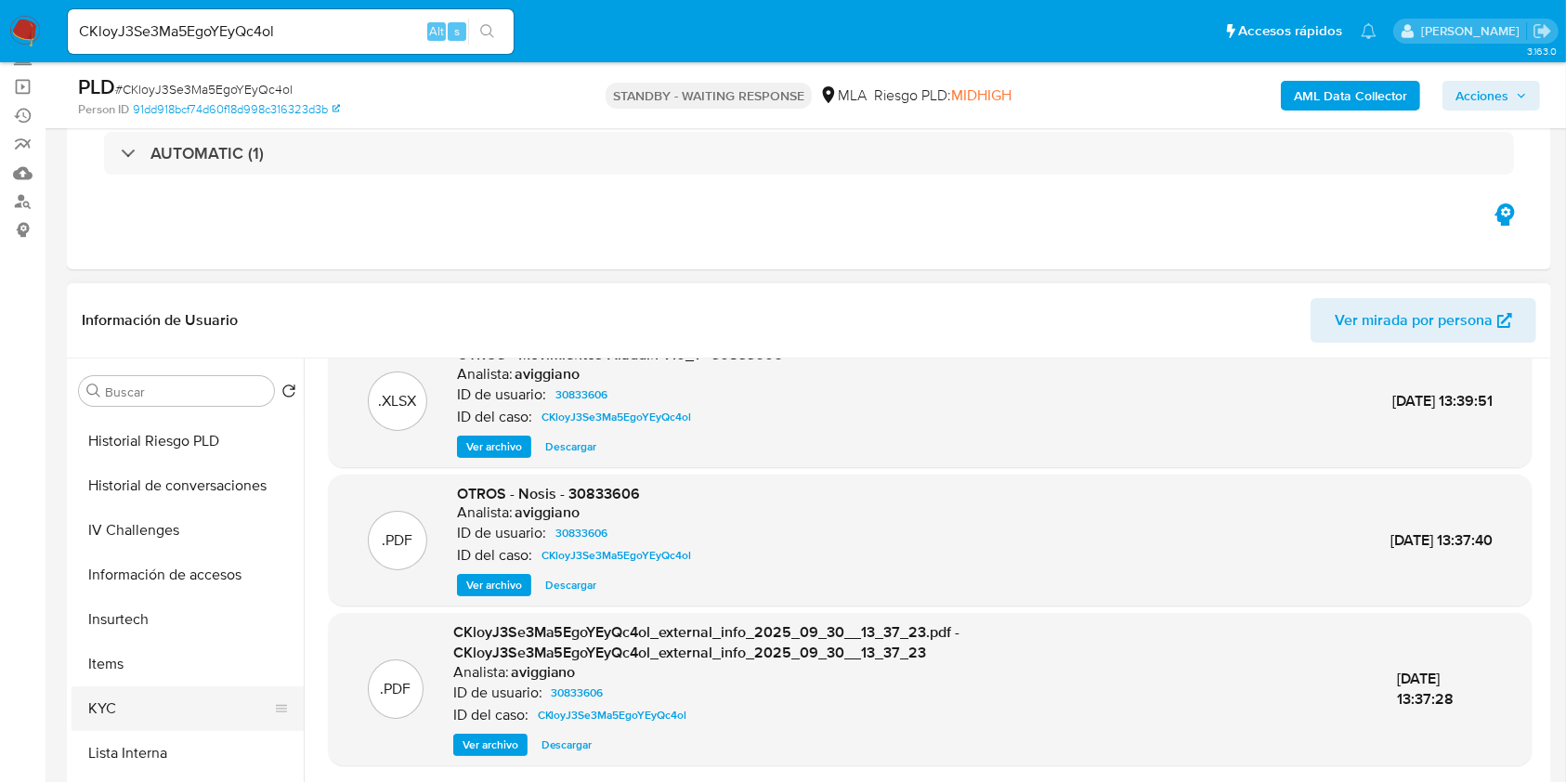
click at [197, 705] on button "KYC" at bounding box center [180, 708] width 217 height 45
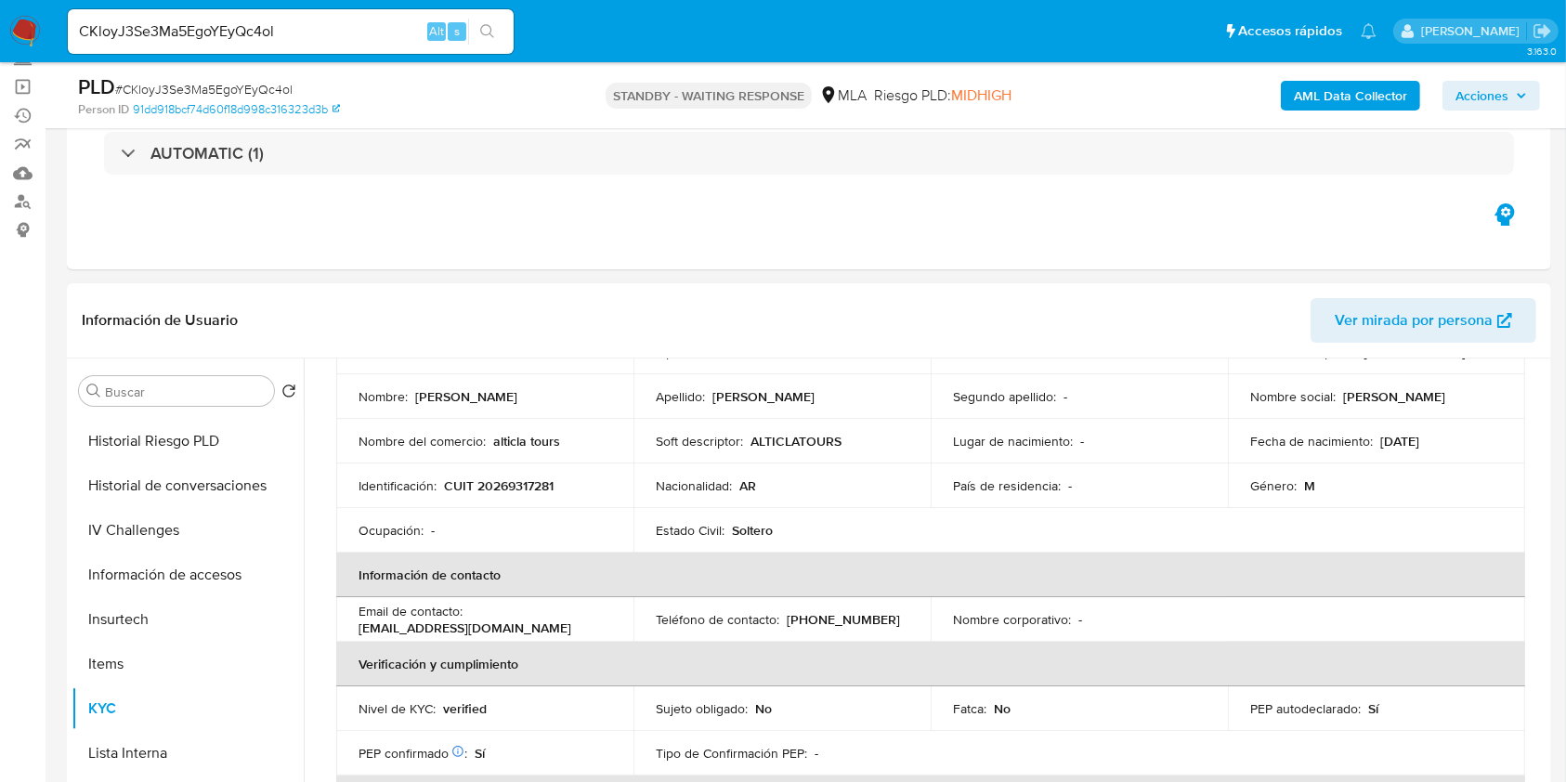
scroll to position [124, 0]
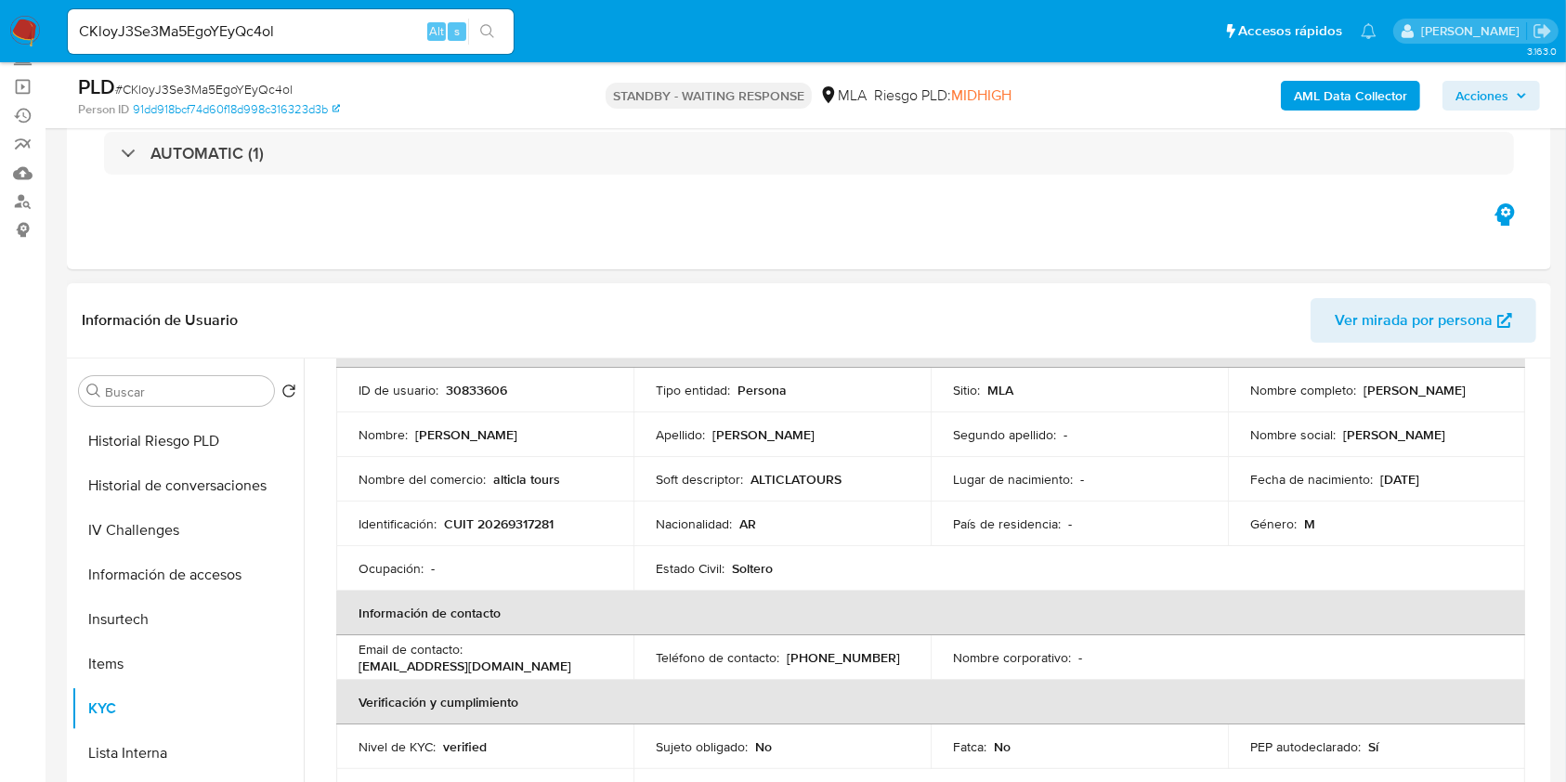
click at [512, 510] on td "Identificación : CUIT 20269317281" at bounding box center [484, 524] width 297 height 45
click at [511, 518] on p "CUIT 20269317281" at bounding box center [499, 524] width 110 height 17
copy p "20269317281"
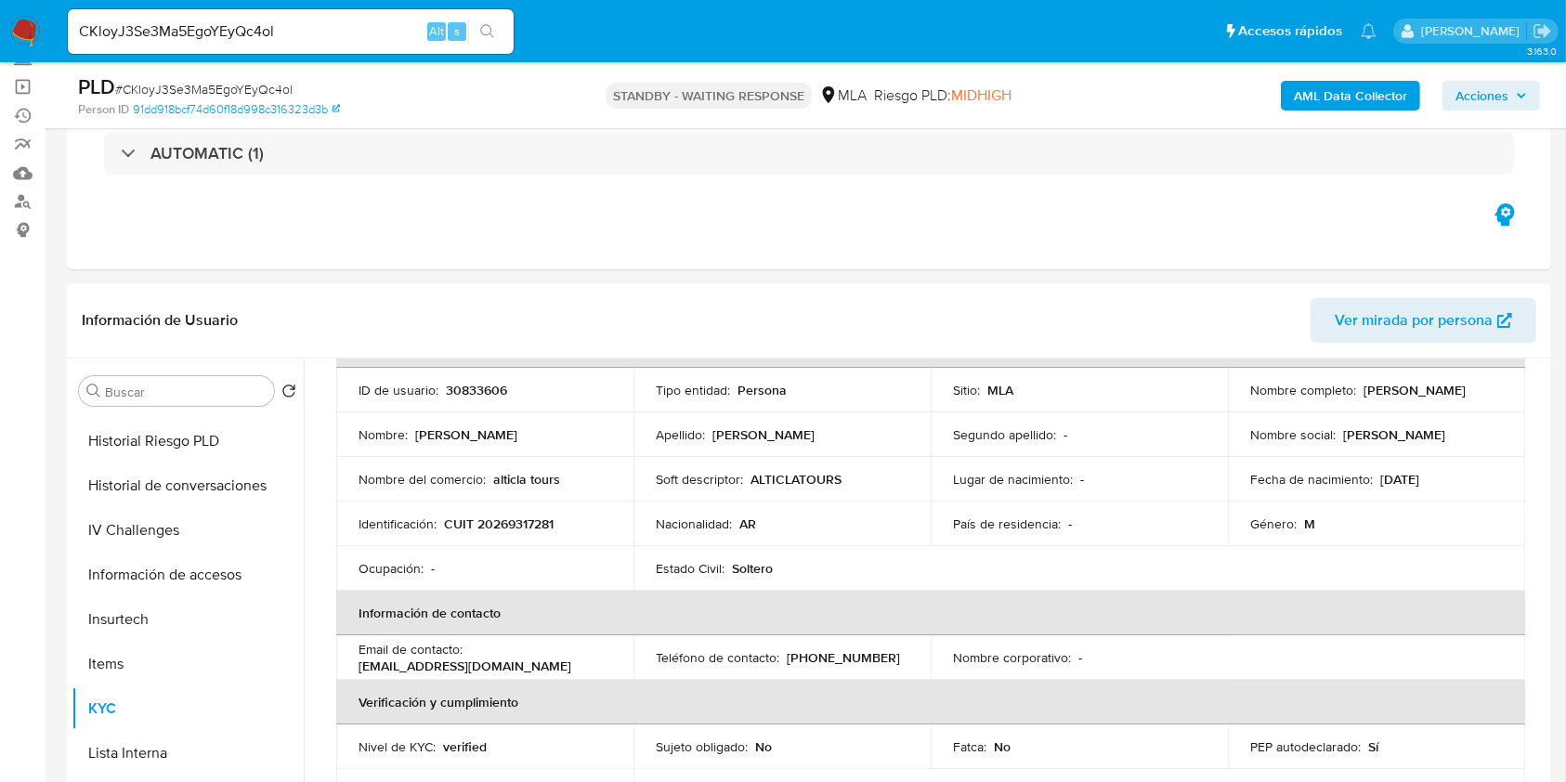
click at [171, 28] on input "CKloyJ3Se3Ma5EgoYEyQc4ol" at bounding box center [291, 32] width 446 height 24
paste input "1133722120"
type input "1133722120"
click at [484, 26] on icon "search-icon" at bounding box center [487, 31] width 15 height 15
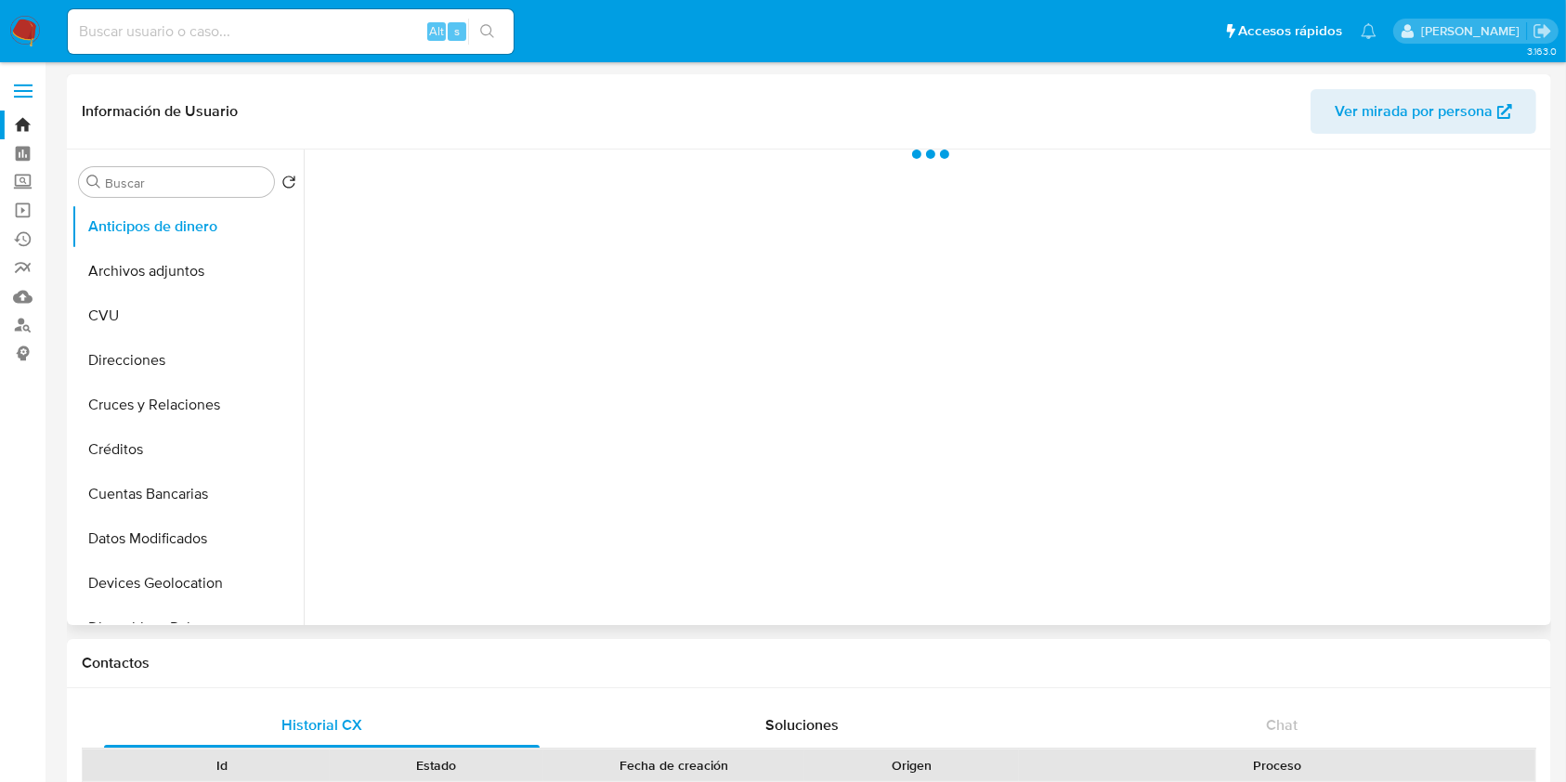
select select "10"
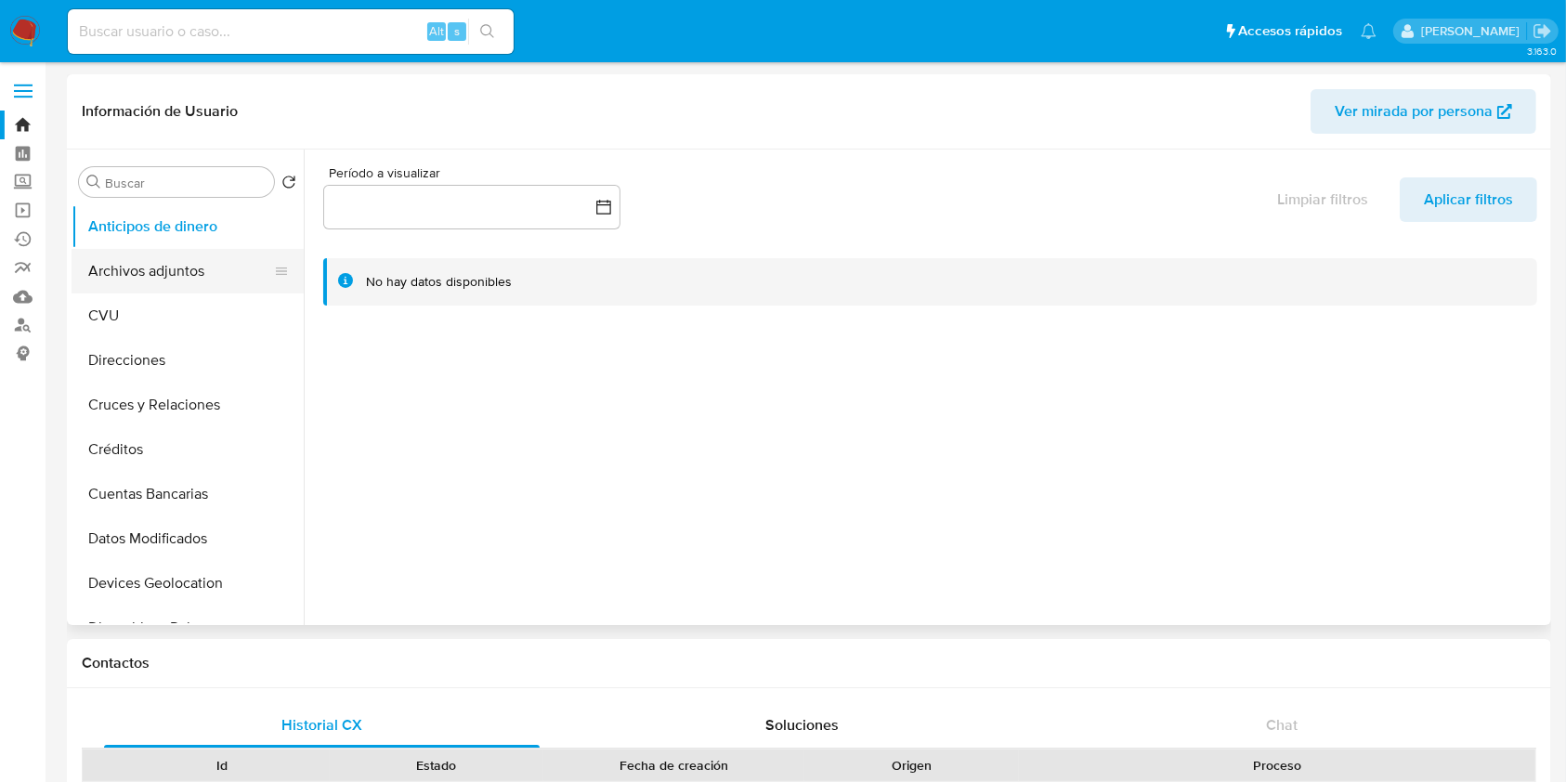
click at [218, 270] on button "Archivos adjuntos" at bounding box center [180, 271] width 217 height 45
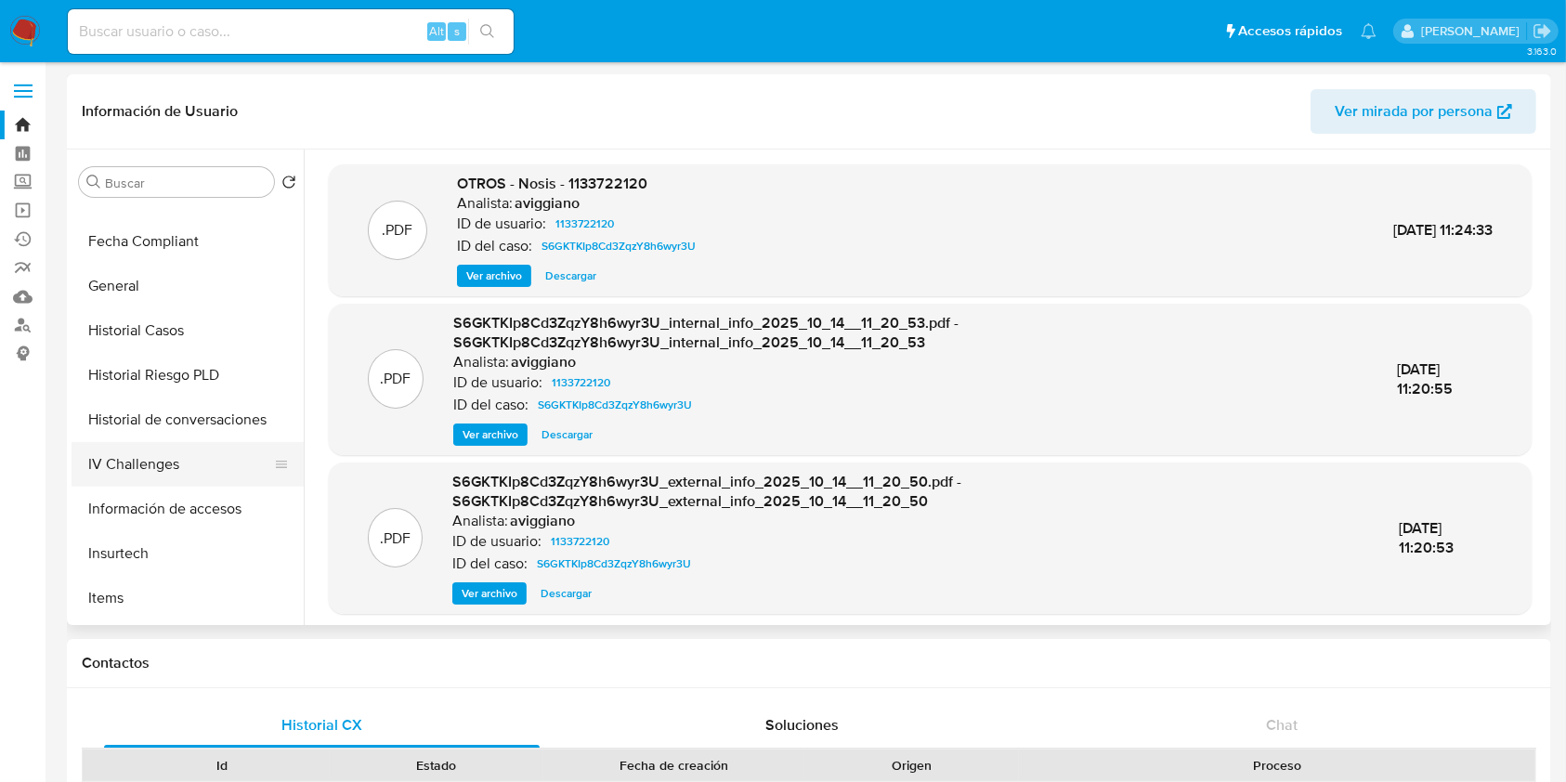
scroll to position [495, 0]
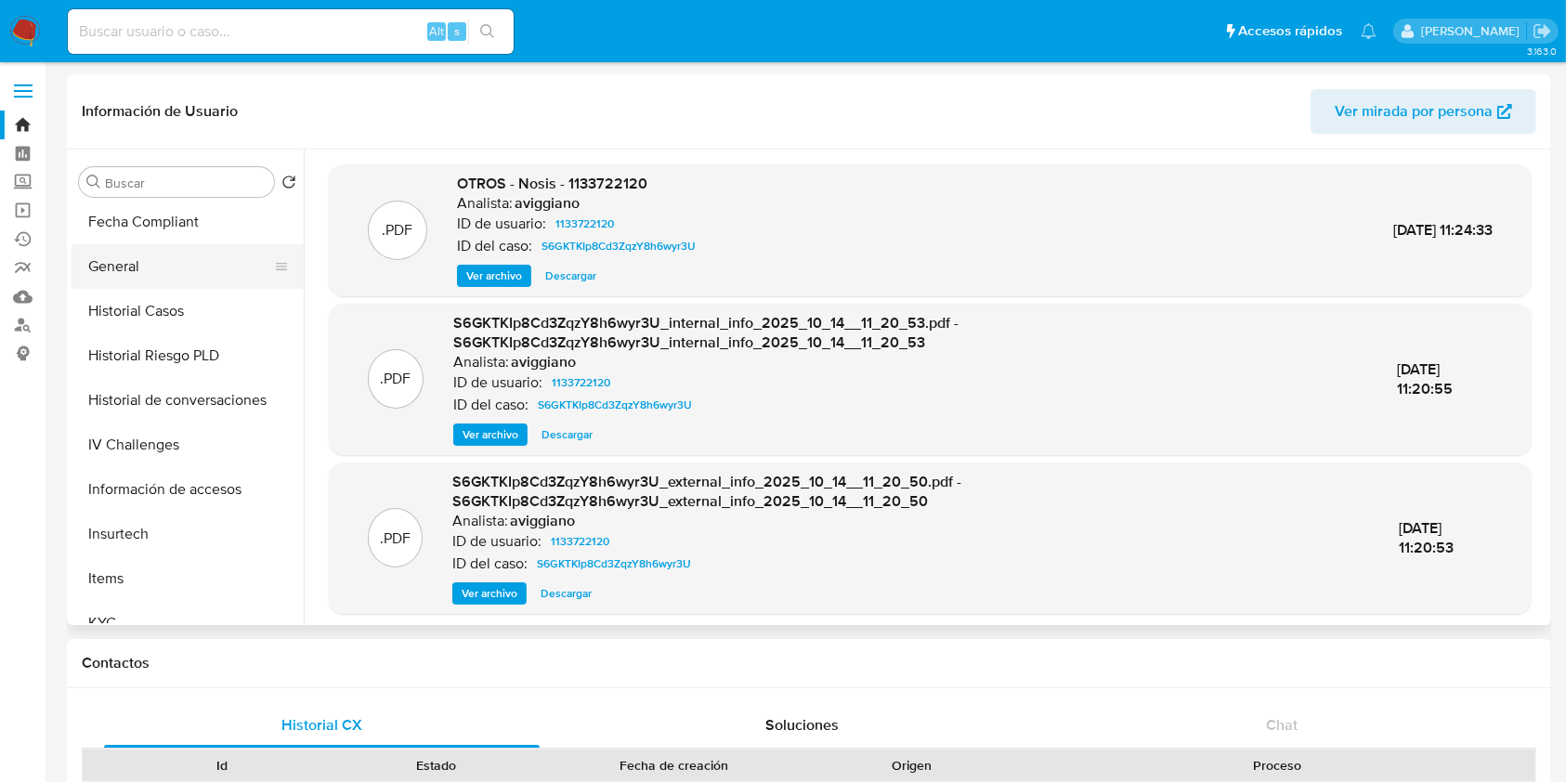
click at [180, 281] on button "General" at bounding box center [180, 266] width 217 height 45
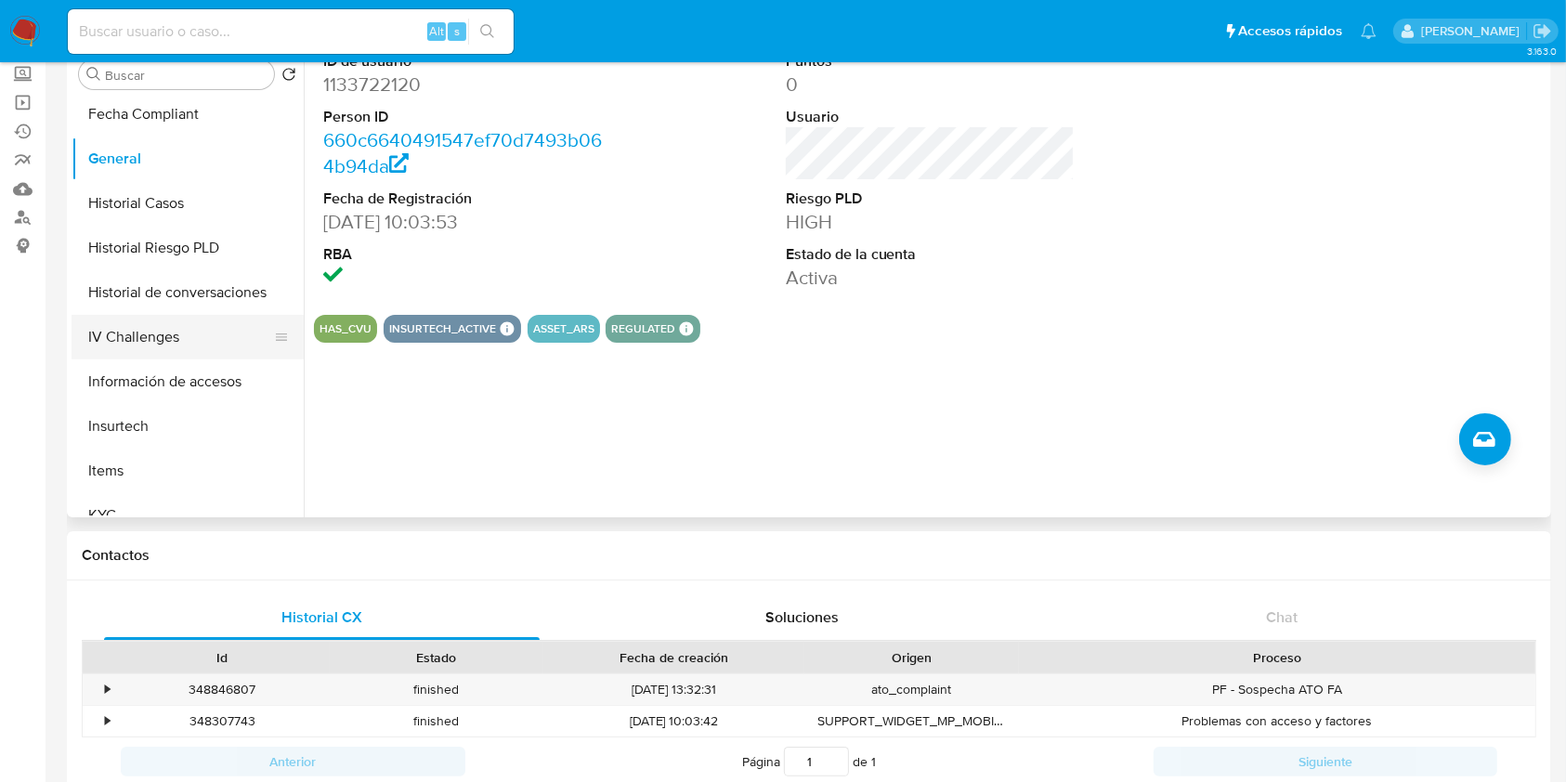
scroll to position [0, 0]
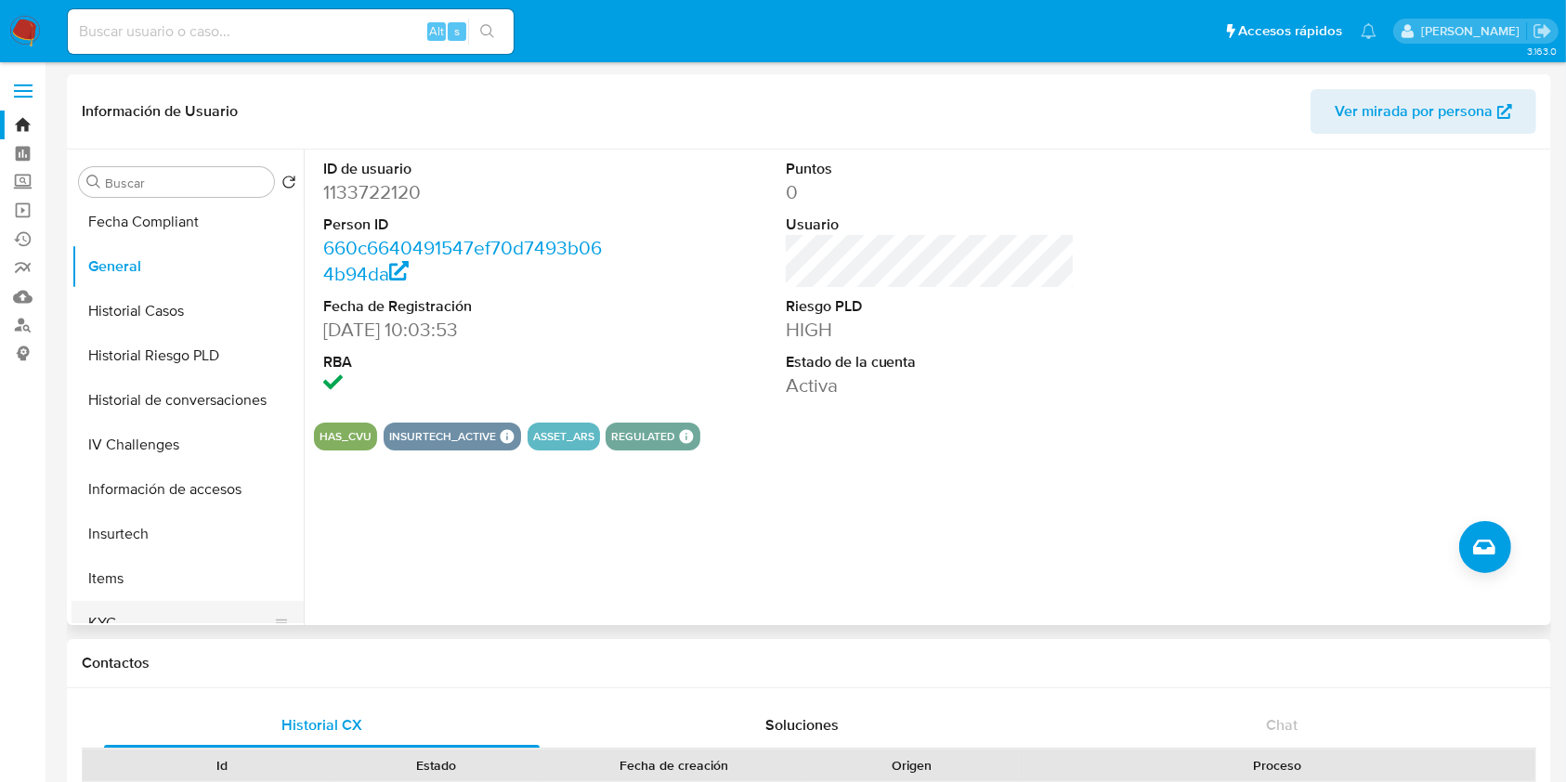
click at [128, 604] on button "KYC" at bounding box center [180, 623] width 217 height 45
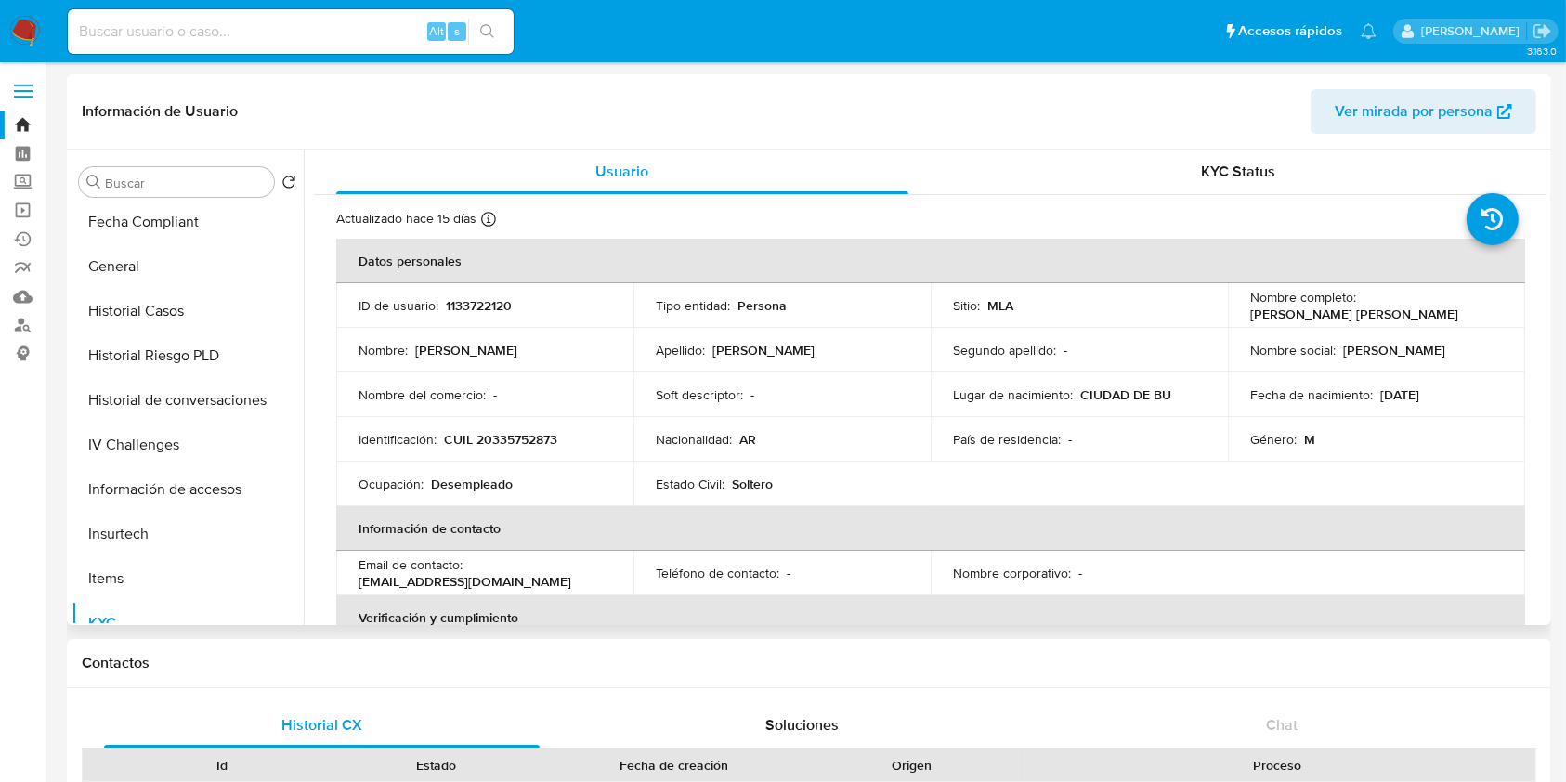
click at [500, 436] on p "CUIL 20335752873" at bounding box center [500, 439] width 113 height 17
copy p "20335752873"
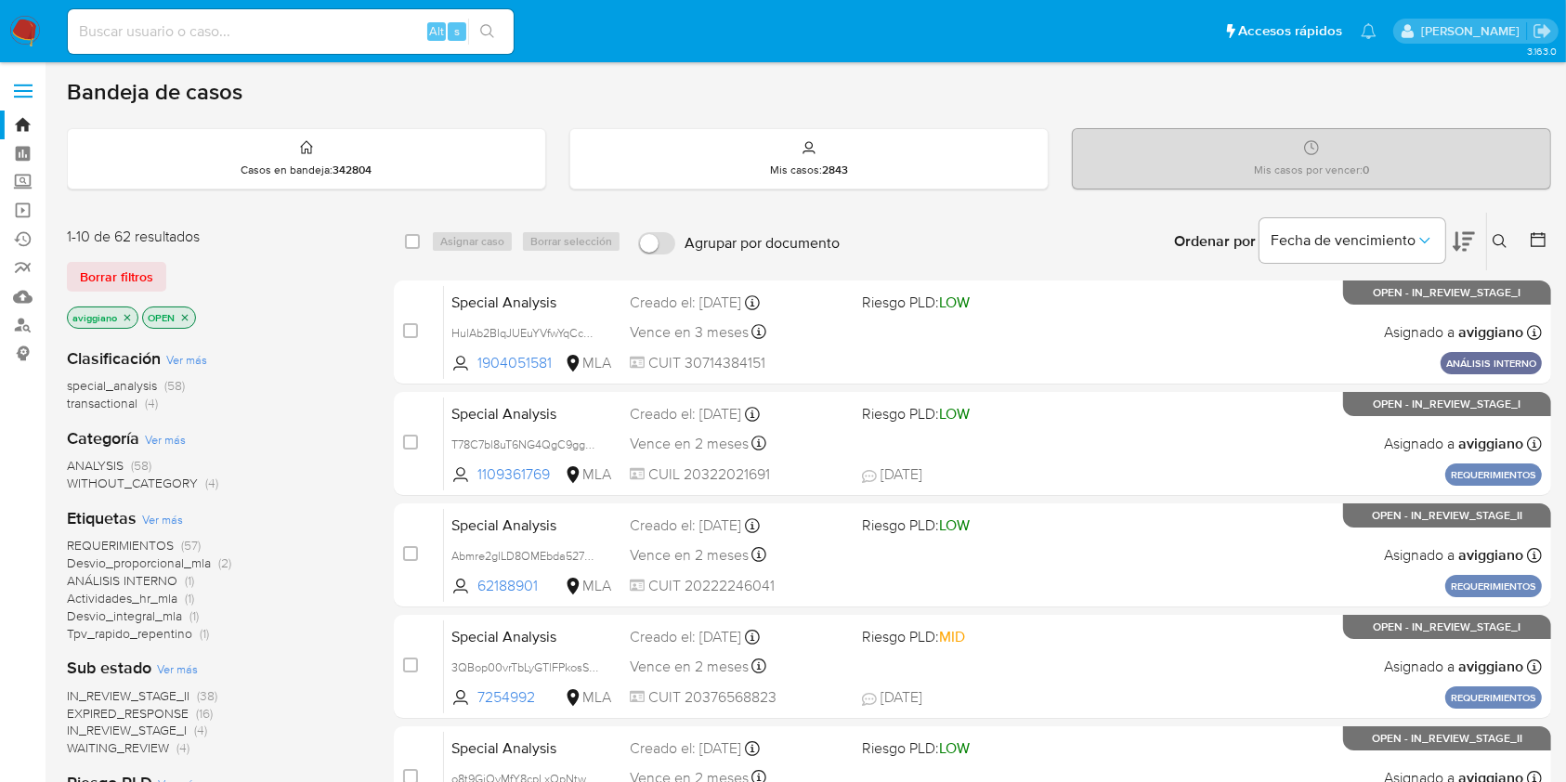
click at [223, 38] on input at bounding box center [291, 32] width 446 height 24
paste input "RP92Ljdf6sOg0zis7FBxuiI4"
type input "RP92Ljdf6sOg0zis7FBxuiI4"
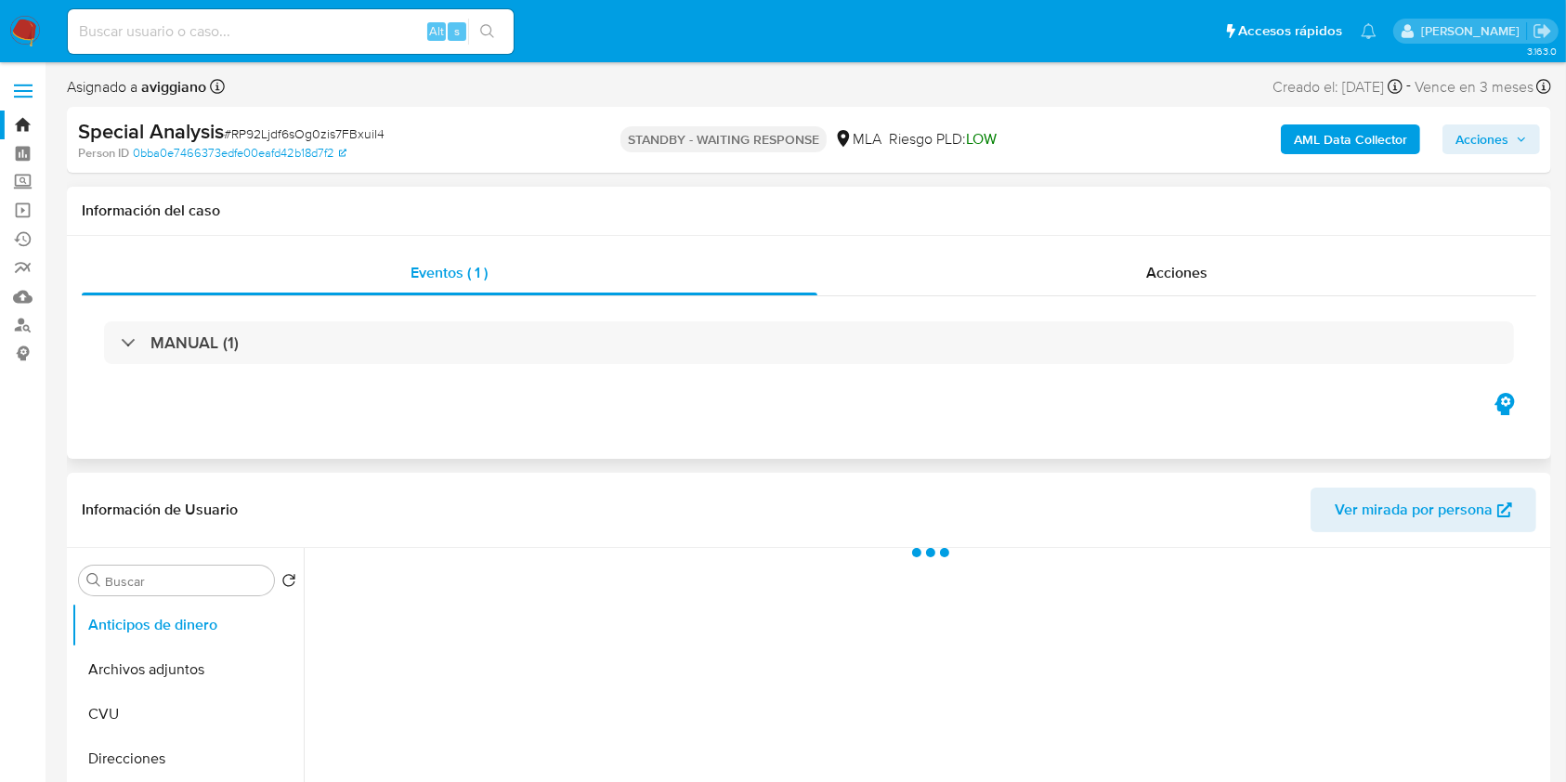
select select "10"
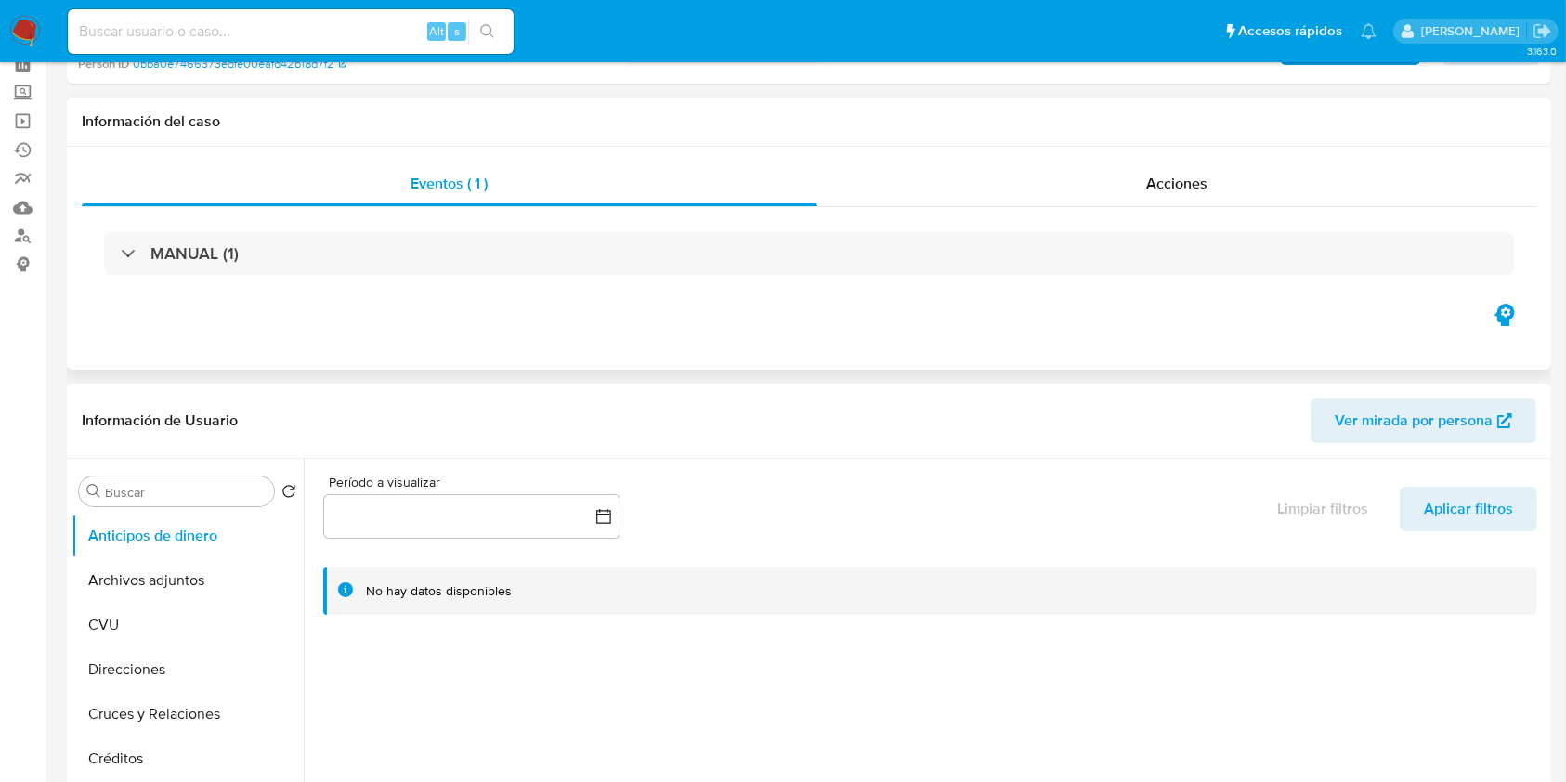
scroll to position [372, 0]
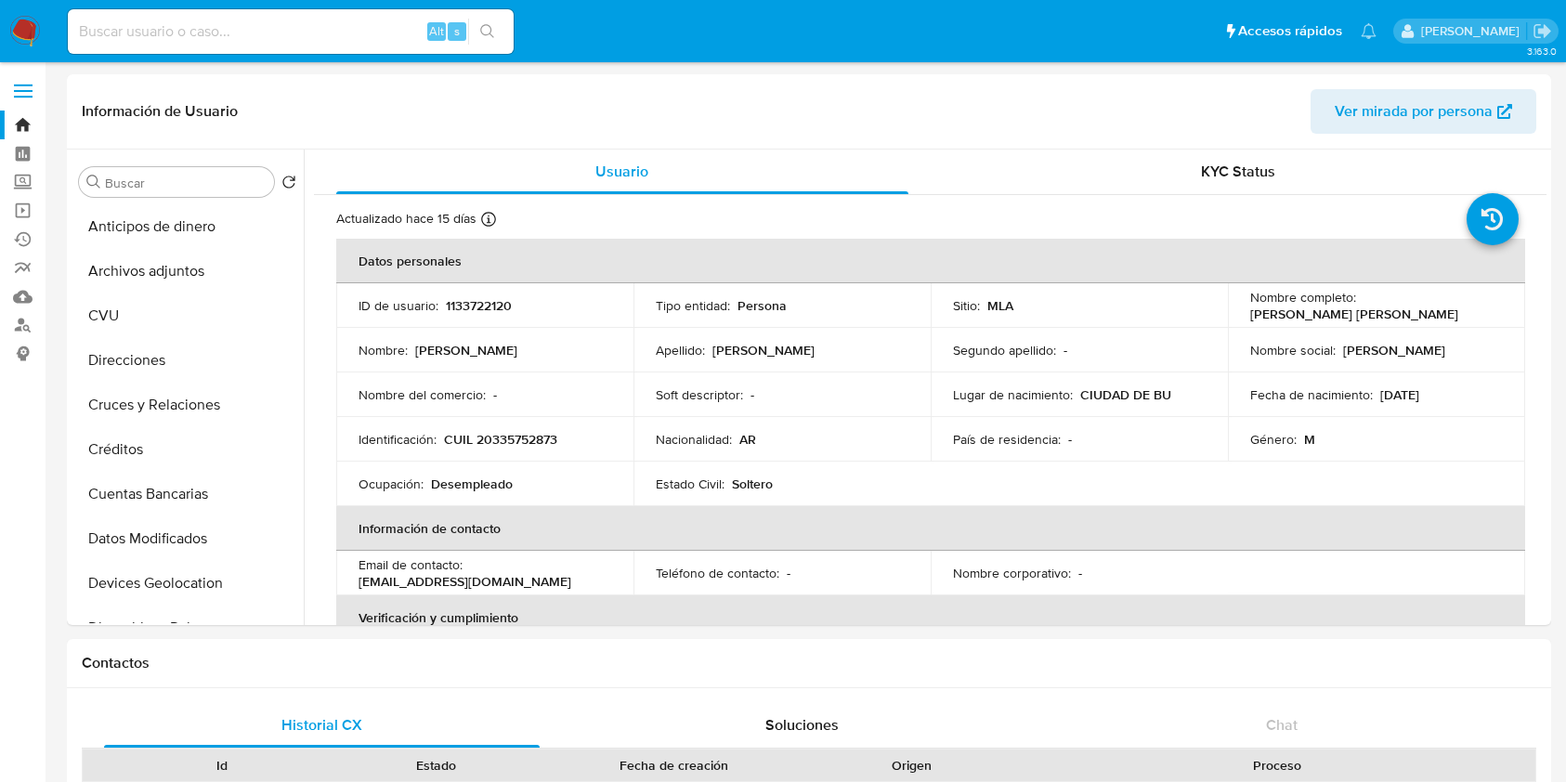
select select "10"
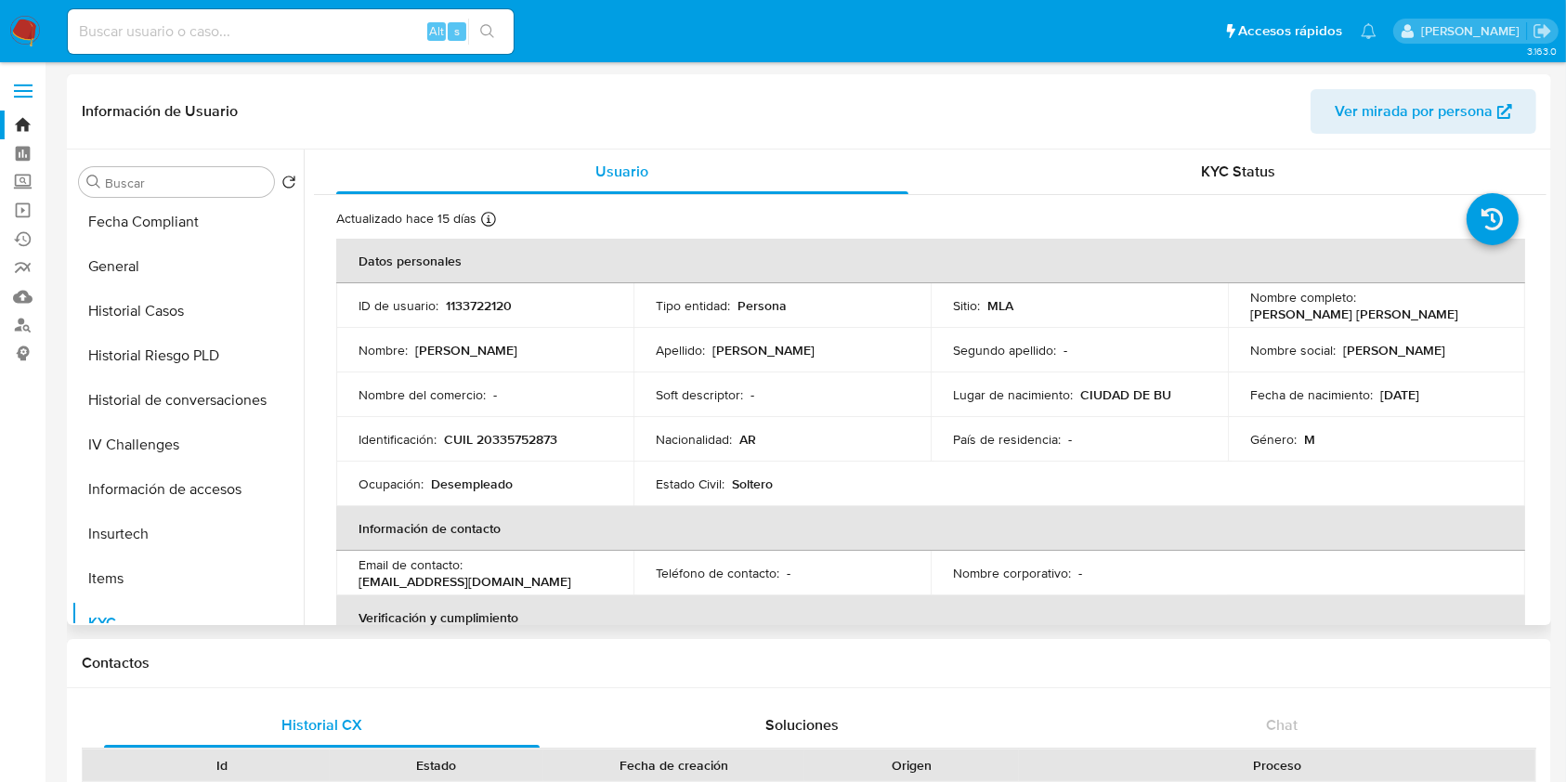
click at [475, 303] on p "1133722120" at bounding box center [479, 305] width 66 height 17
copy p "1133722120"
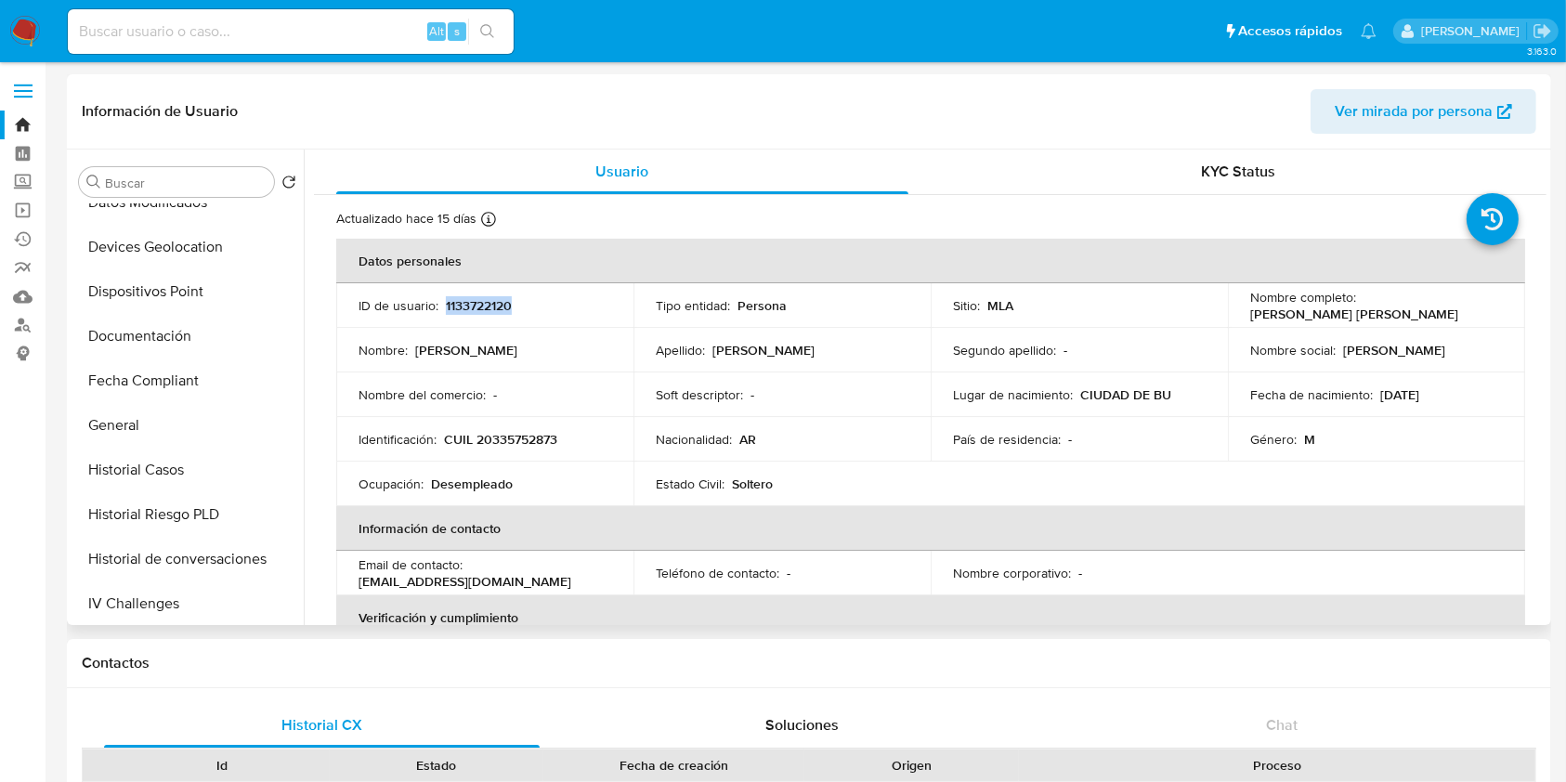
scroll to position [0, 0]
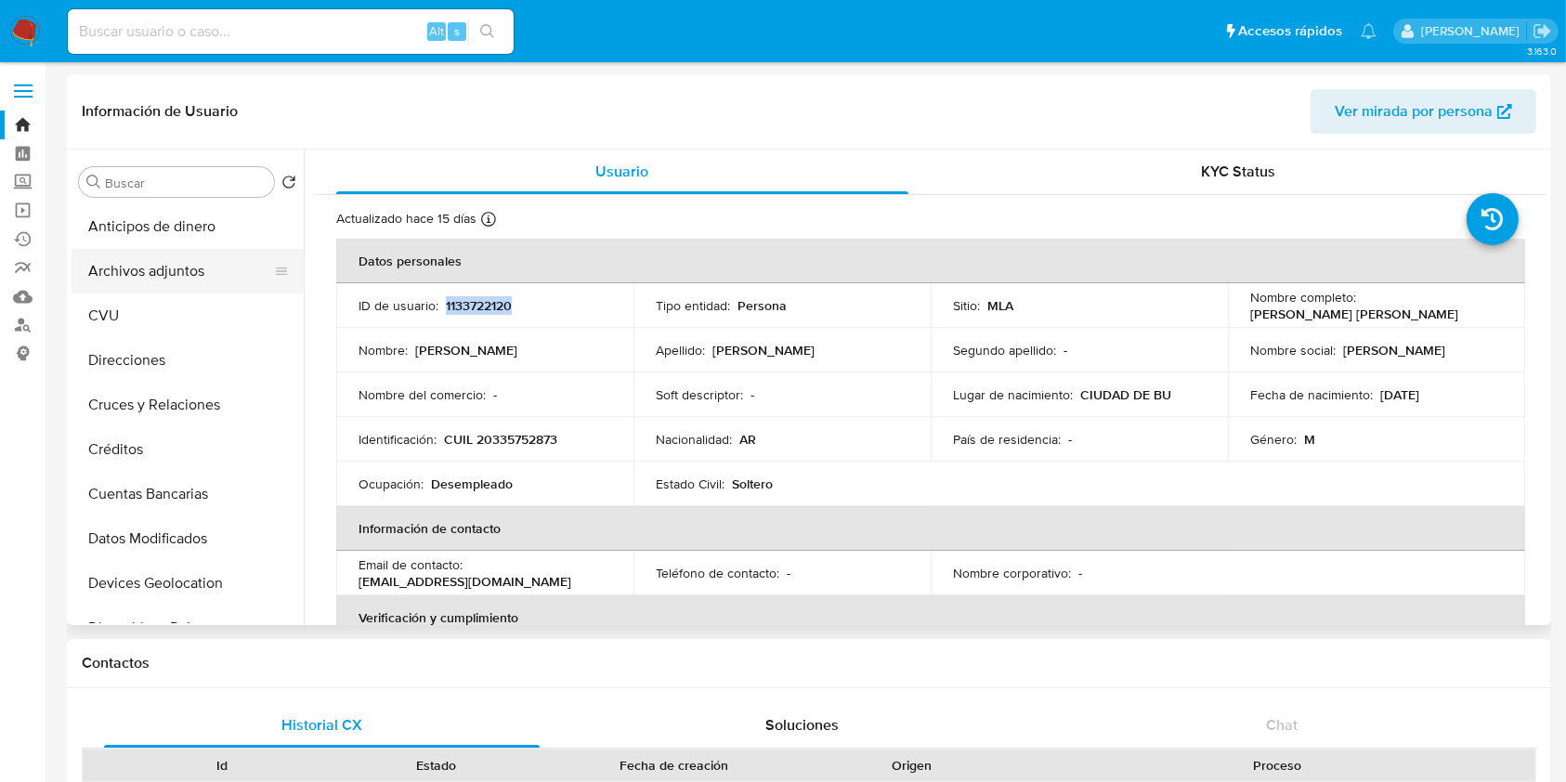
click at [208, 266] on button "Archivos adjuntos" at bounding box center [180, 271] width 217 height 45
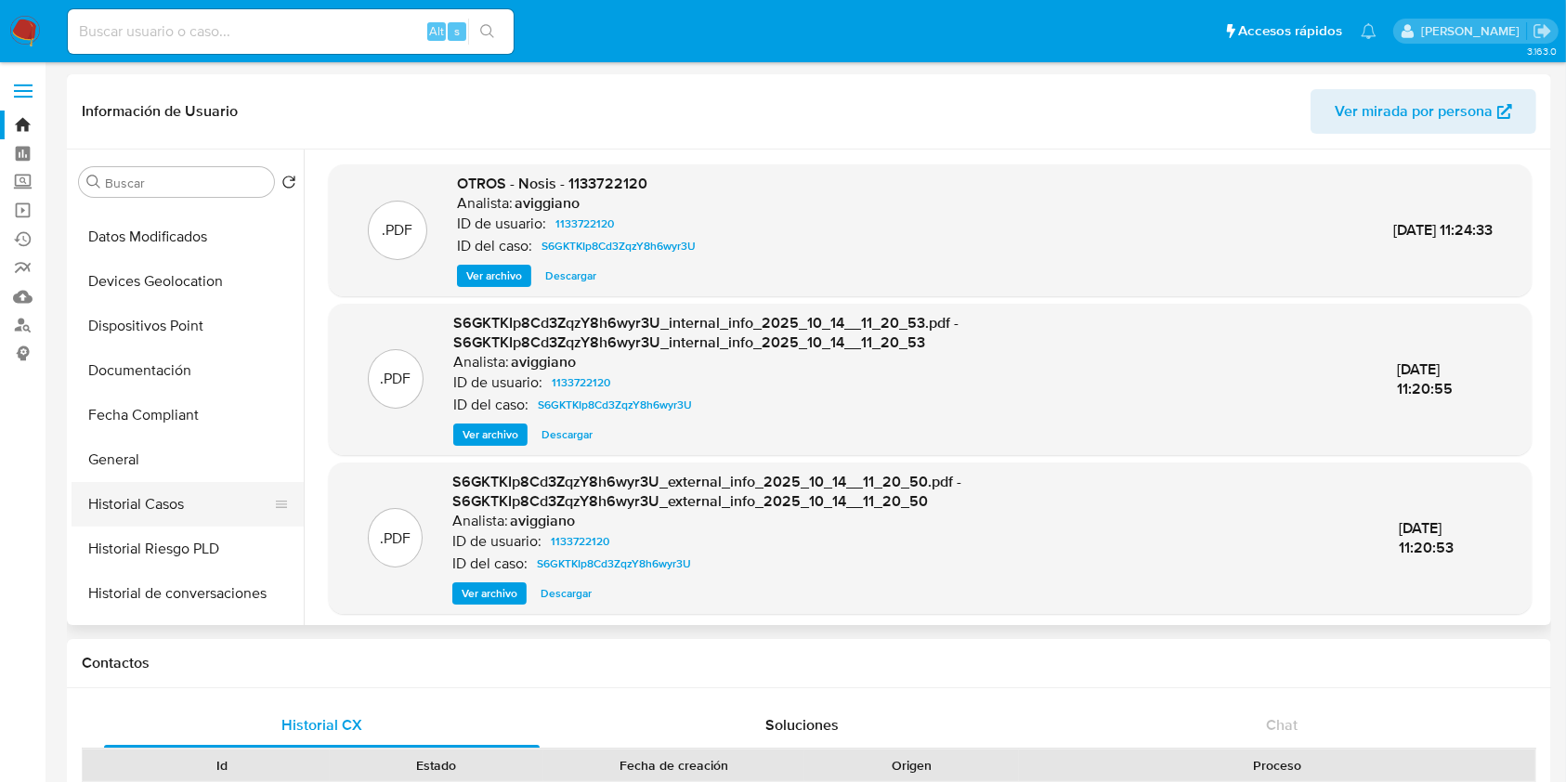
scroll to position [372, 0]
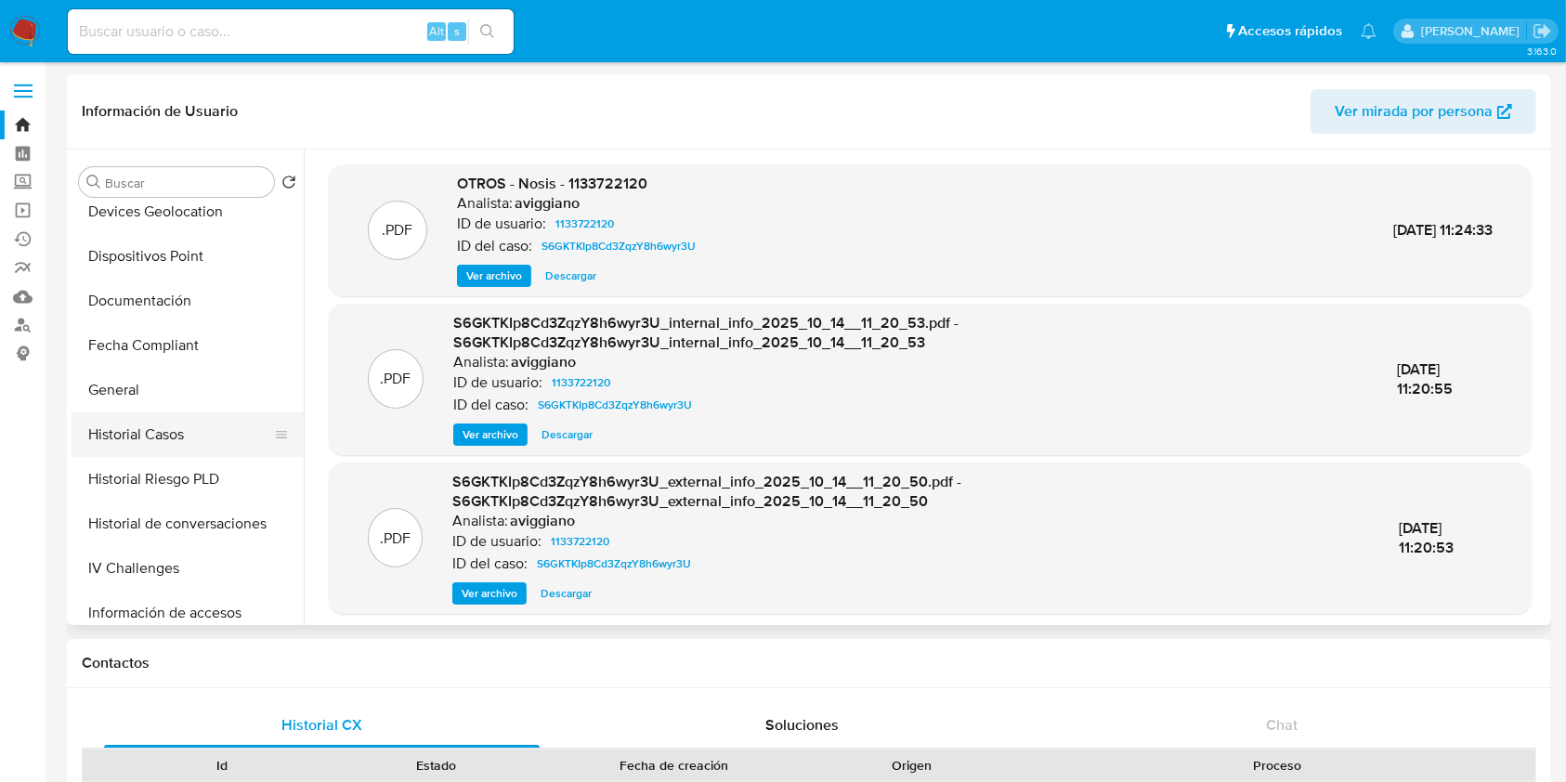
click at [160, 449] on button "Historial Casos" at bounding box center [180, 434] width 217 height 45
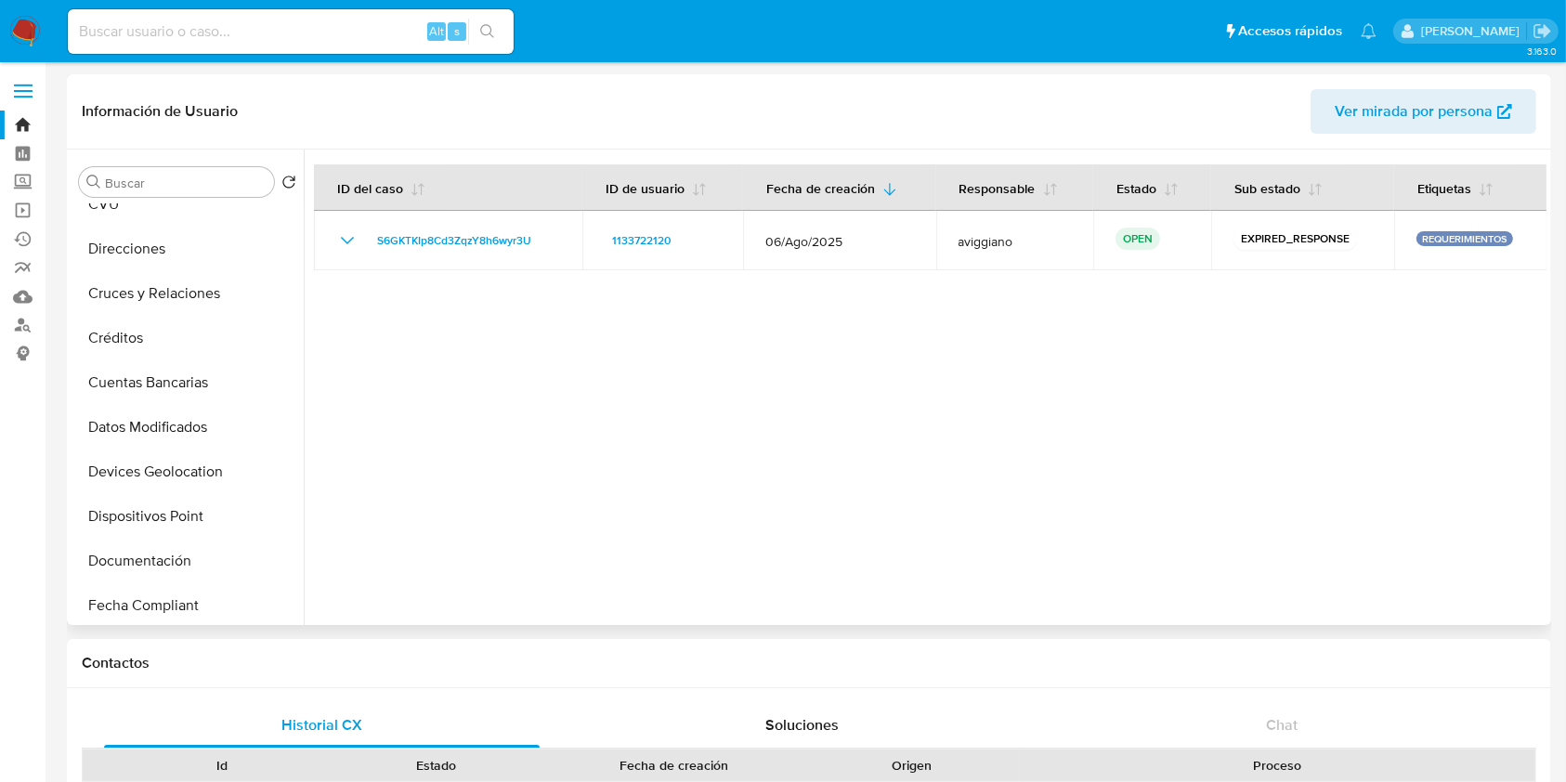
scroll to position [0, 0]
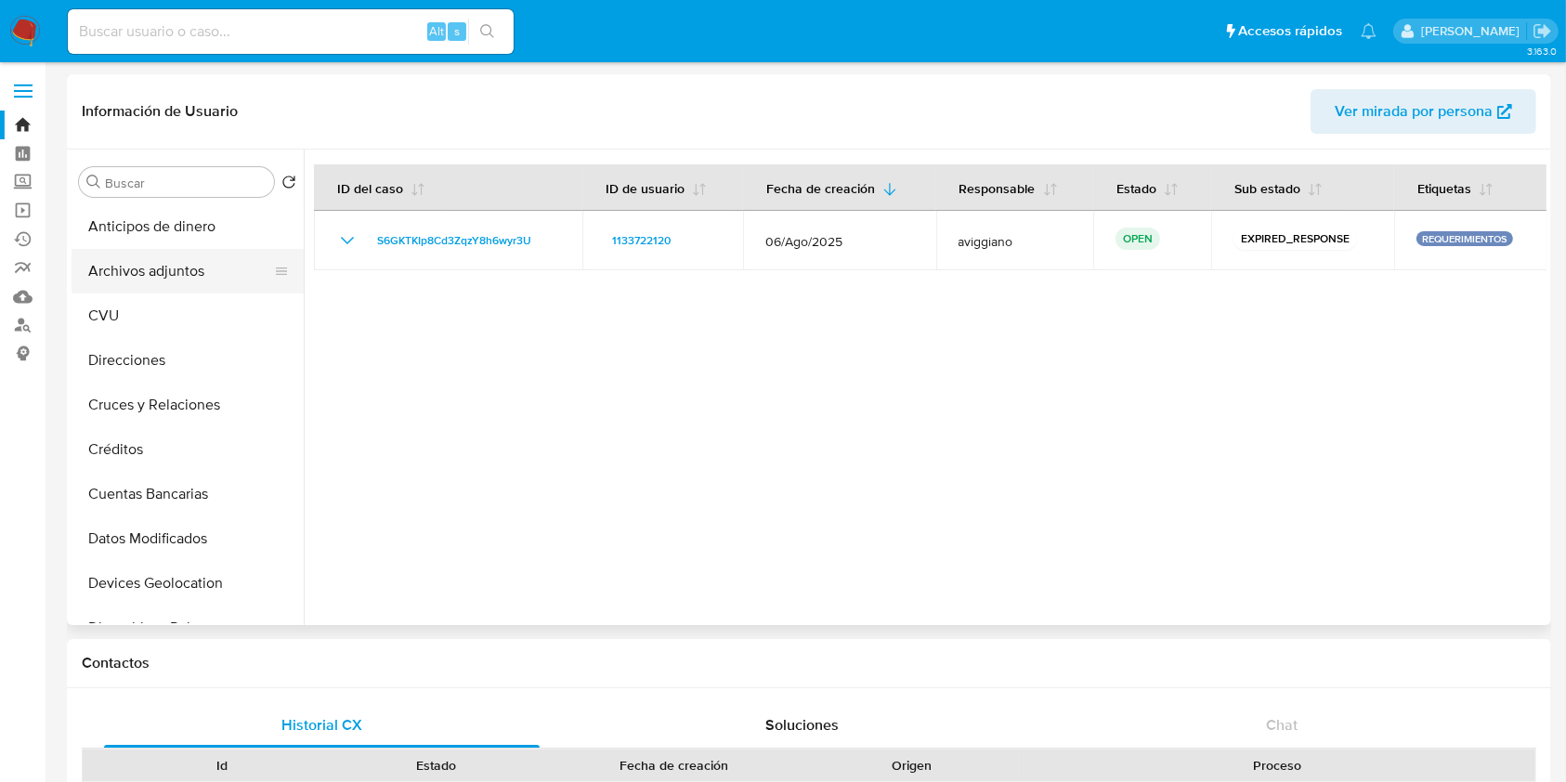
click at [201, 265] on button "Archivos adjuntos" at bounding box center [180, 271] width 217 height 45
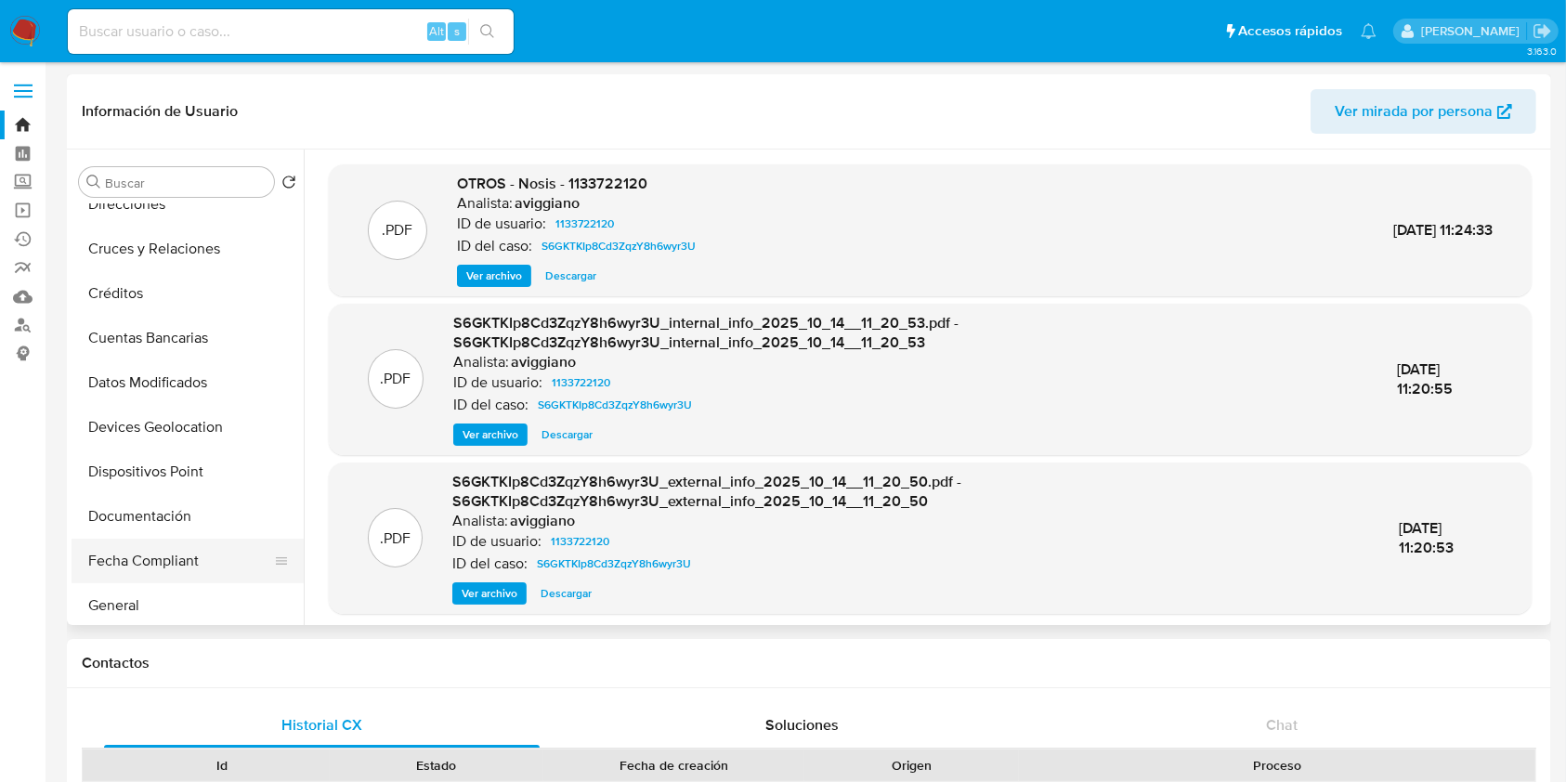
scroll to position [247, 0]
click at [154, 568] on button "Historial Casos" at bounding box center [180, 559] width 217 height 45
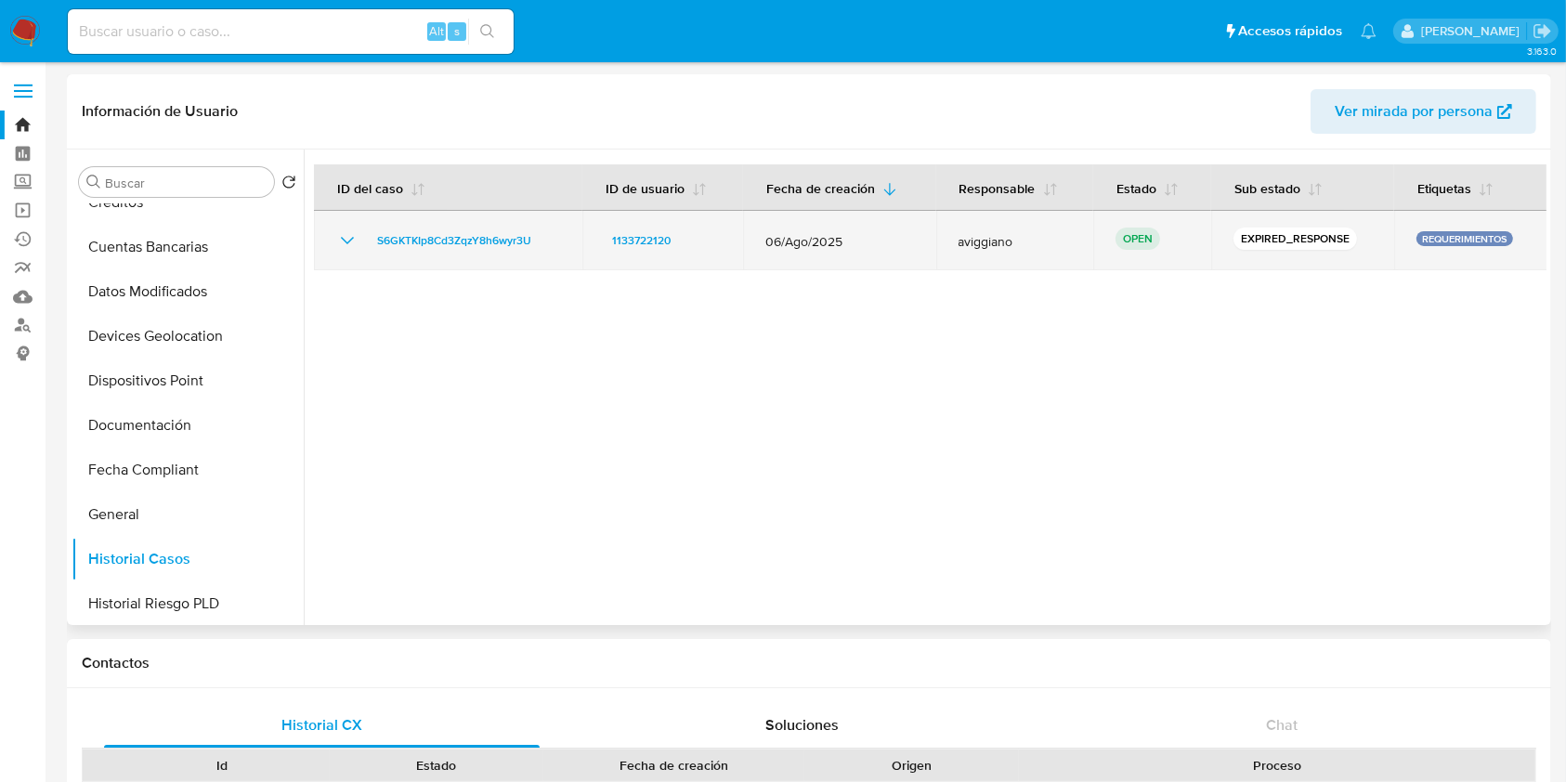
drag, startPoint x: 558, startPoint y: 237, endPoint x: 369, endPoint y: 229, distance: 189.6
click at [369, 229] on div "S6GKTKIp8Cd3ZqzY8h6wyr3U" at bounding box center [448, 240] width 224 height 22
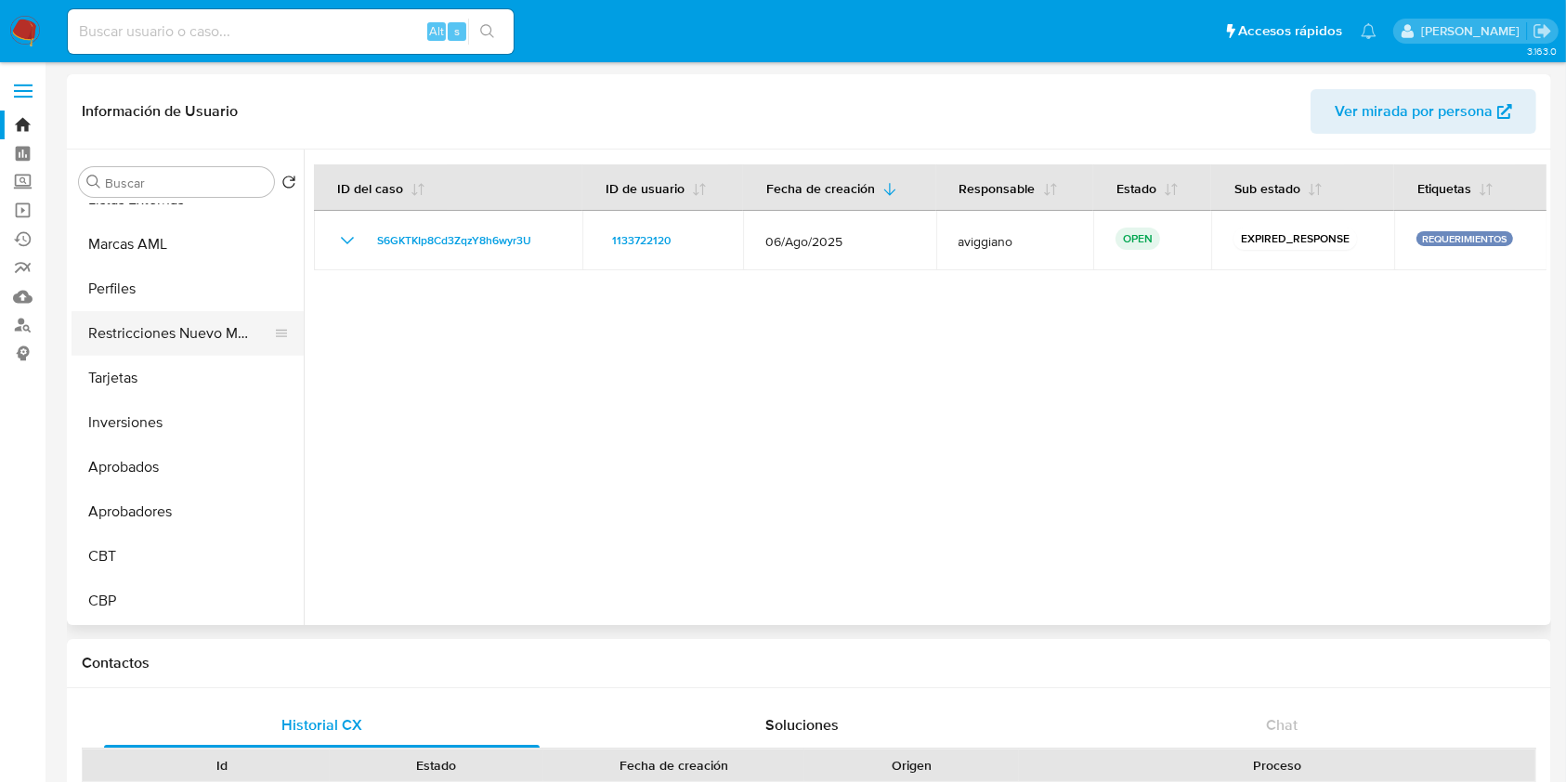
scroll to position [884, 0]
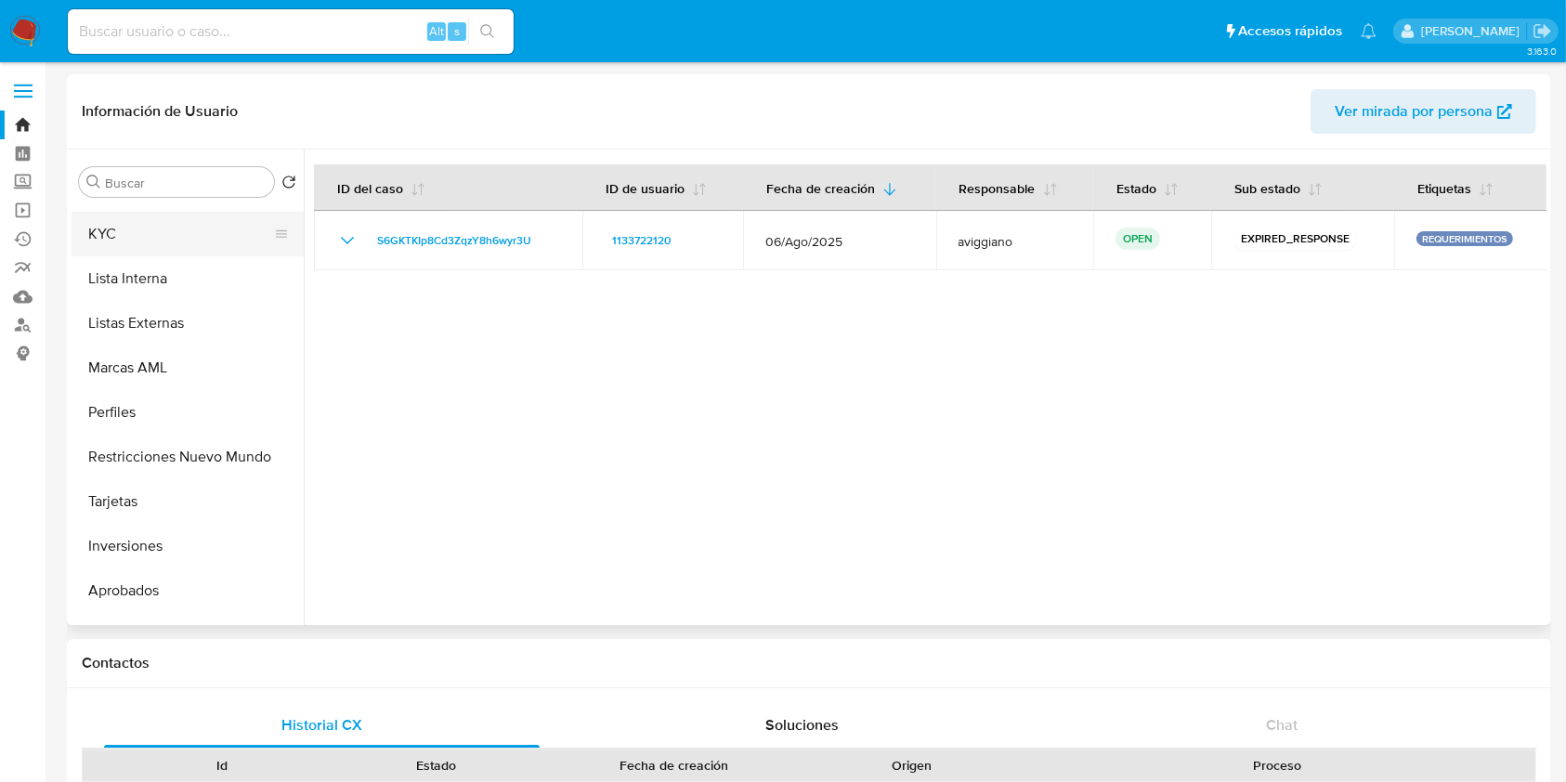
click at [104, 236] on button "KYC" at bounding box center [180, 234] width 217 height 45
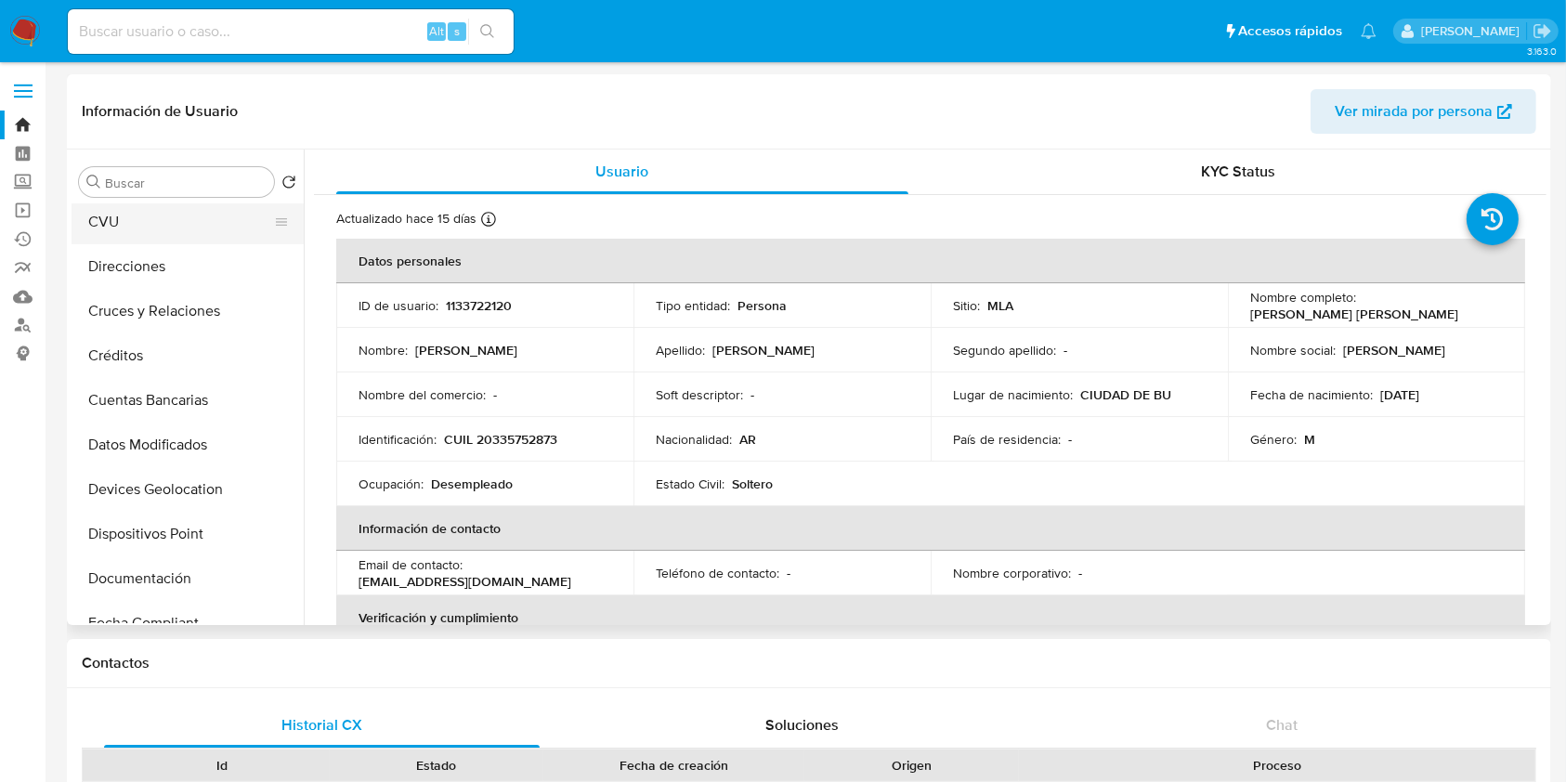
scroll to position [0, 0]
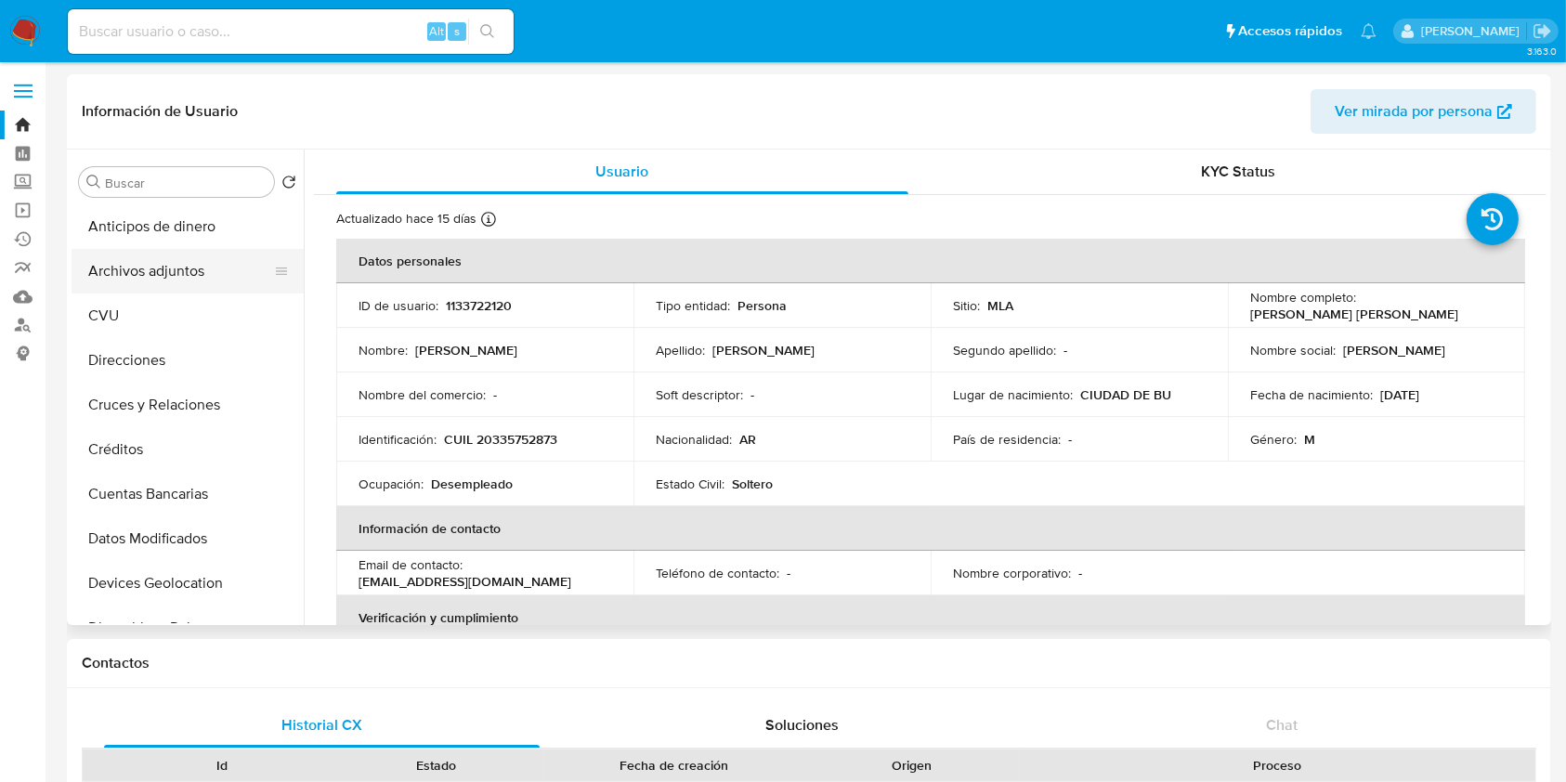
click at [234, 282] on button "Archivos adjuntos" at bounding box center [180, 271] width 217 height 45
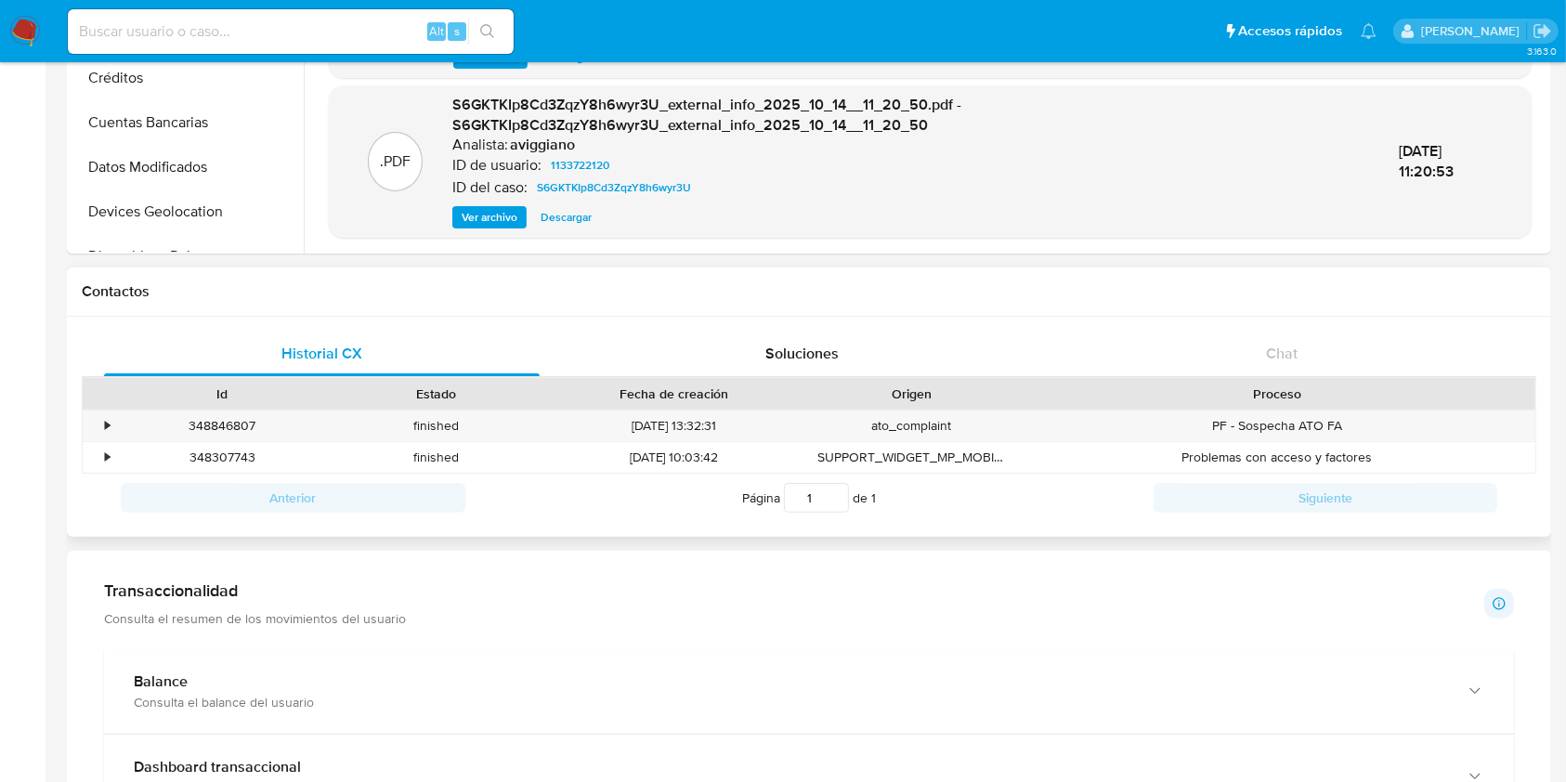
scroll to position [867, 0]
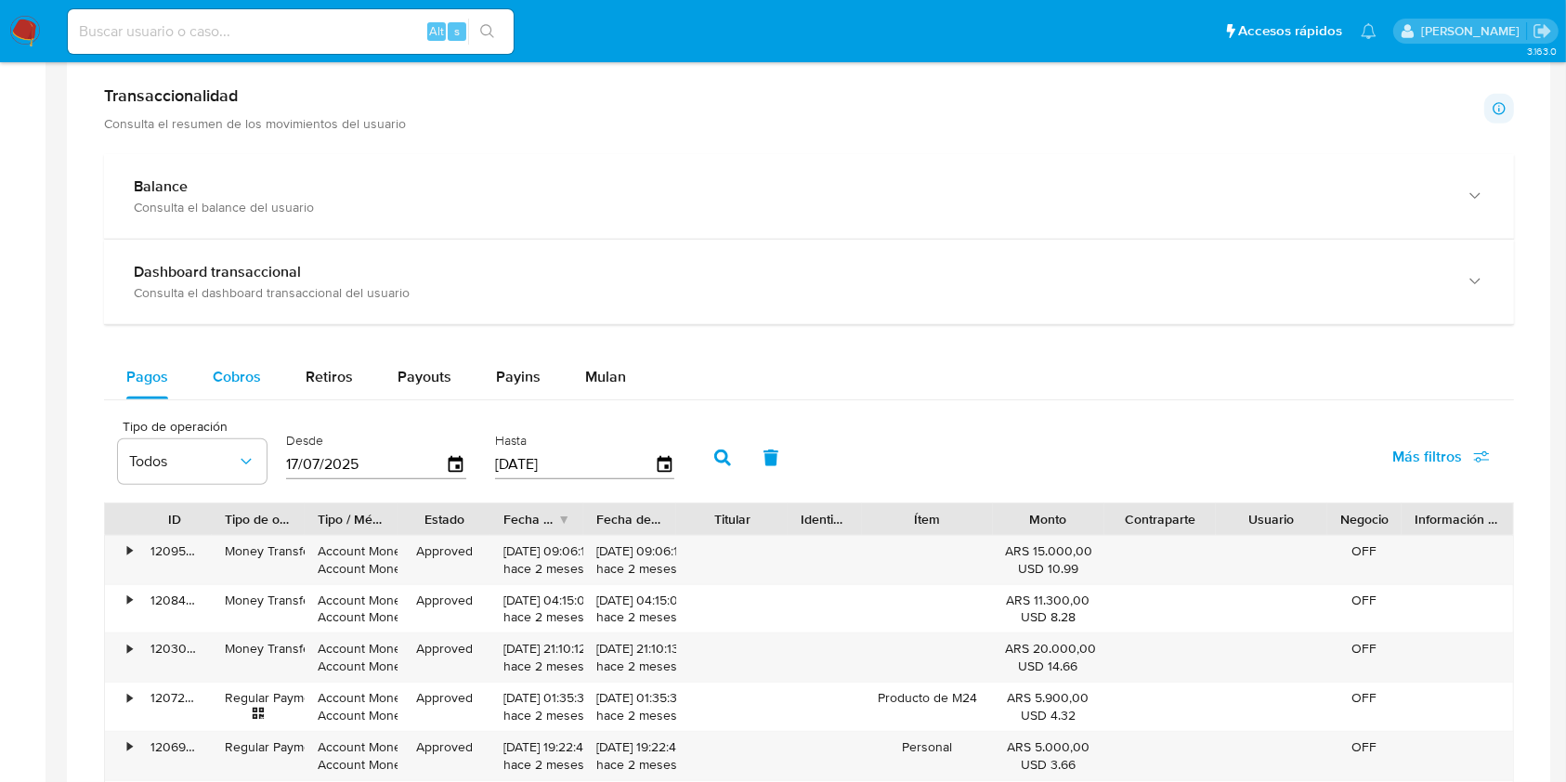
click at [244, 387] on div "Cobros" at bounding box center [237, 377] width 48 height 45
select select "10"
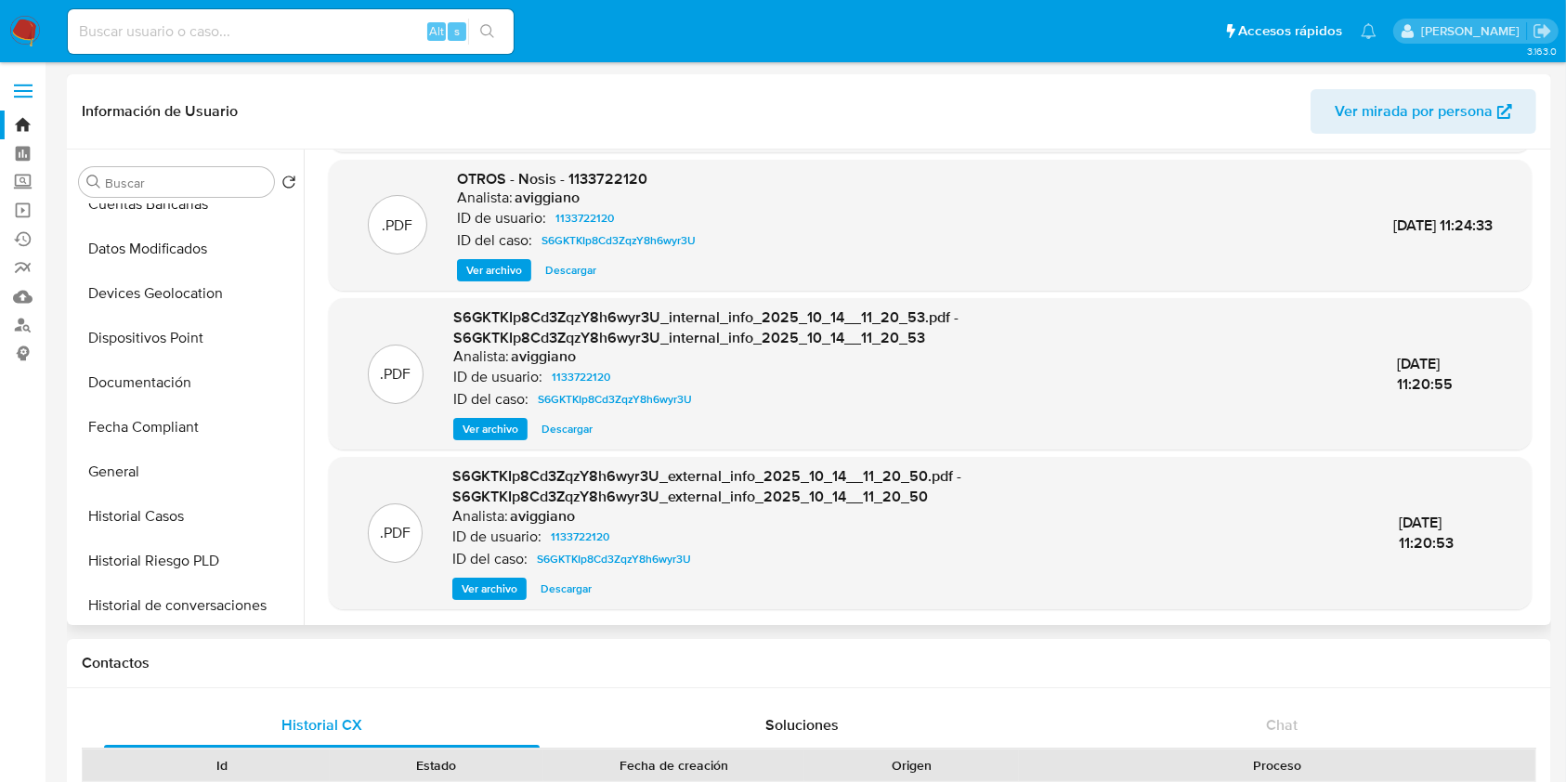
scroll to position [372, 0]
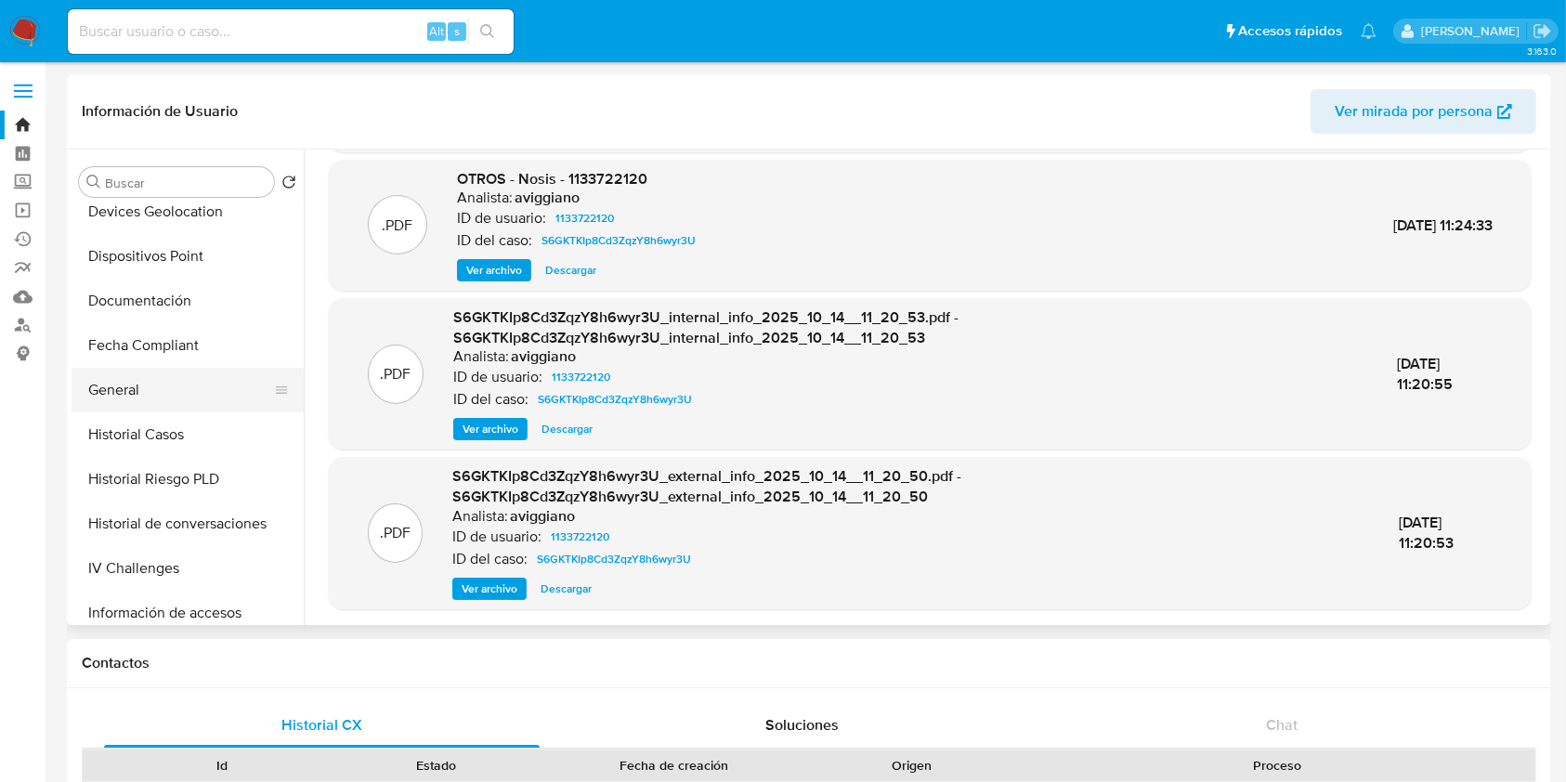
click at [160, 383] on button "General" at bounding box center [180, 390] width 217 height 45
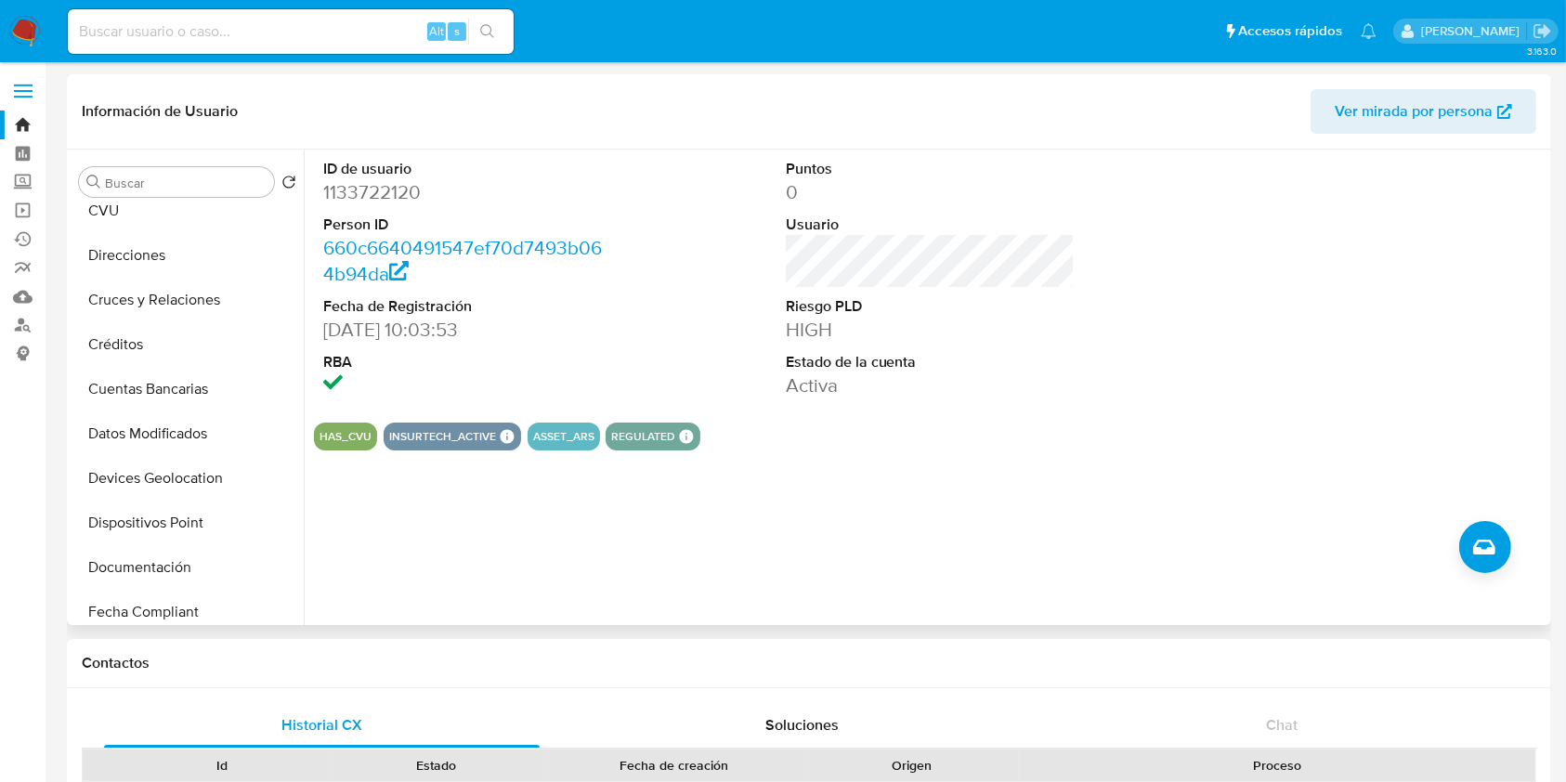
scroll to position [0, 0]
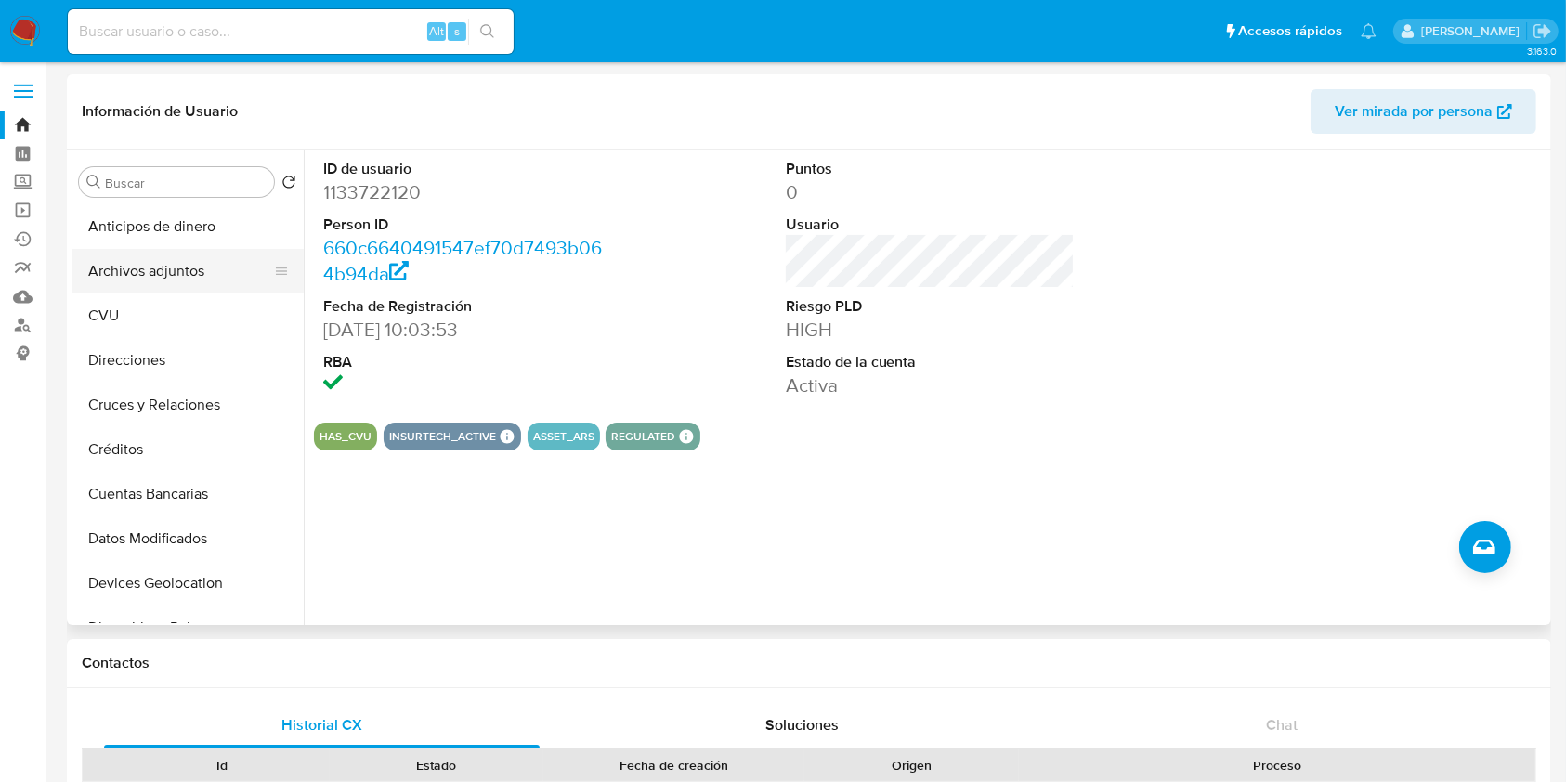
click at [176, 284] on button "Archivos adjuntos" at bounding box center [180, 271] width 217 height 45
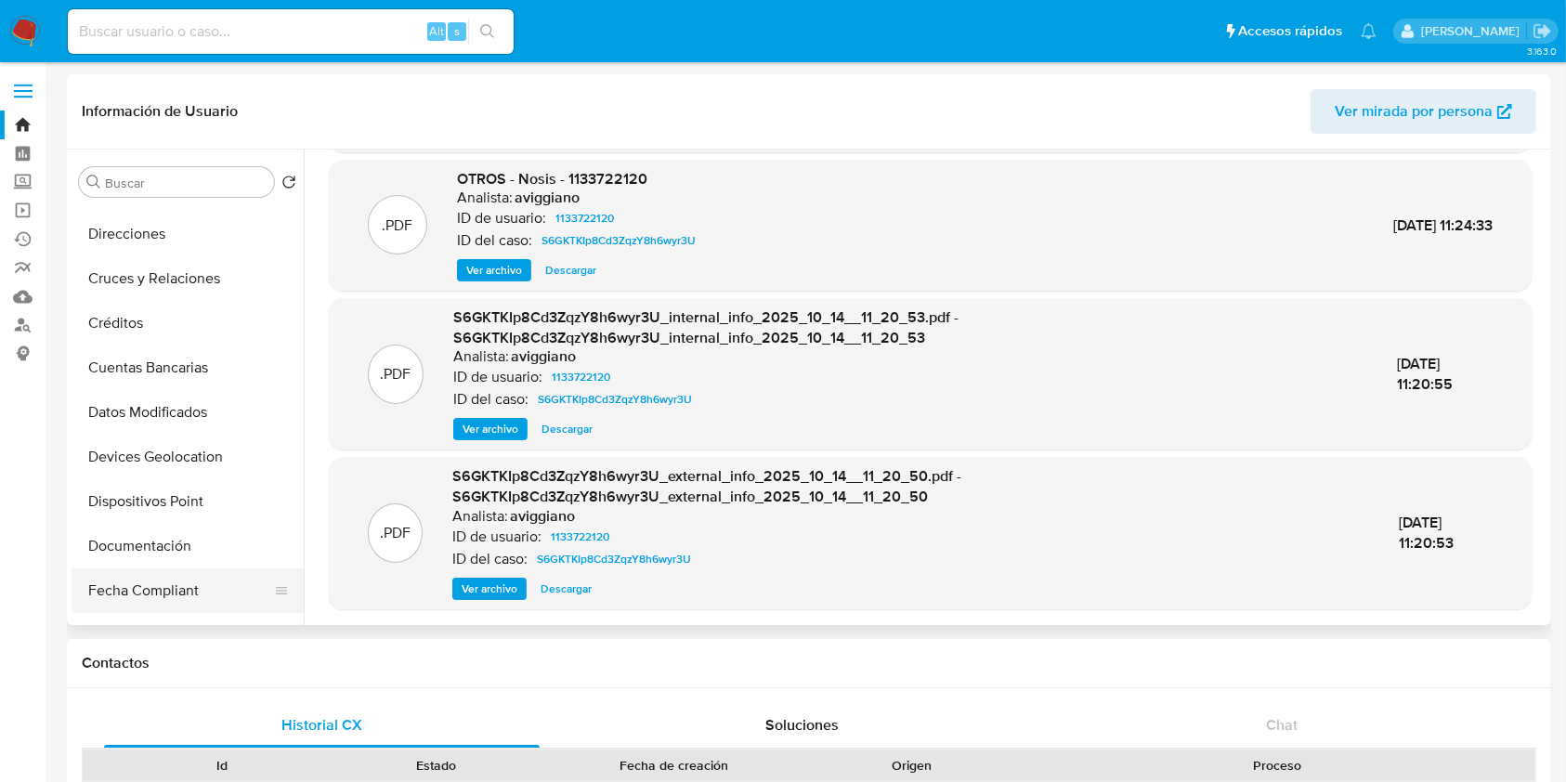
scroll to position [247, 0]
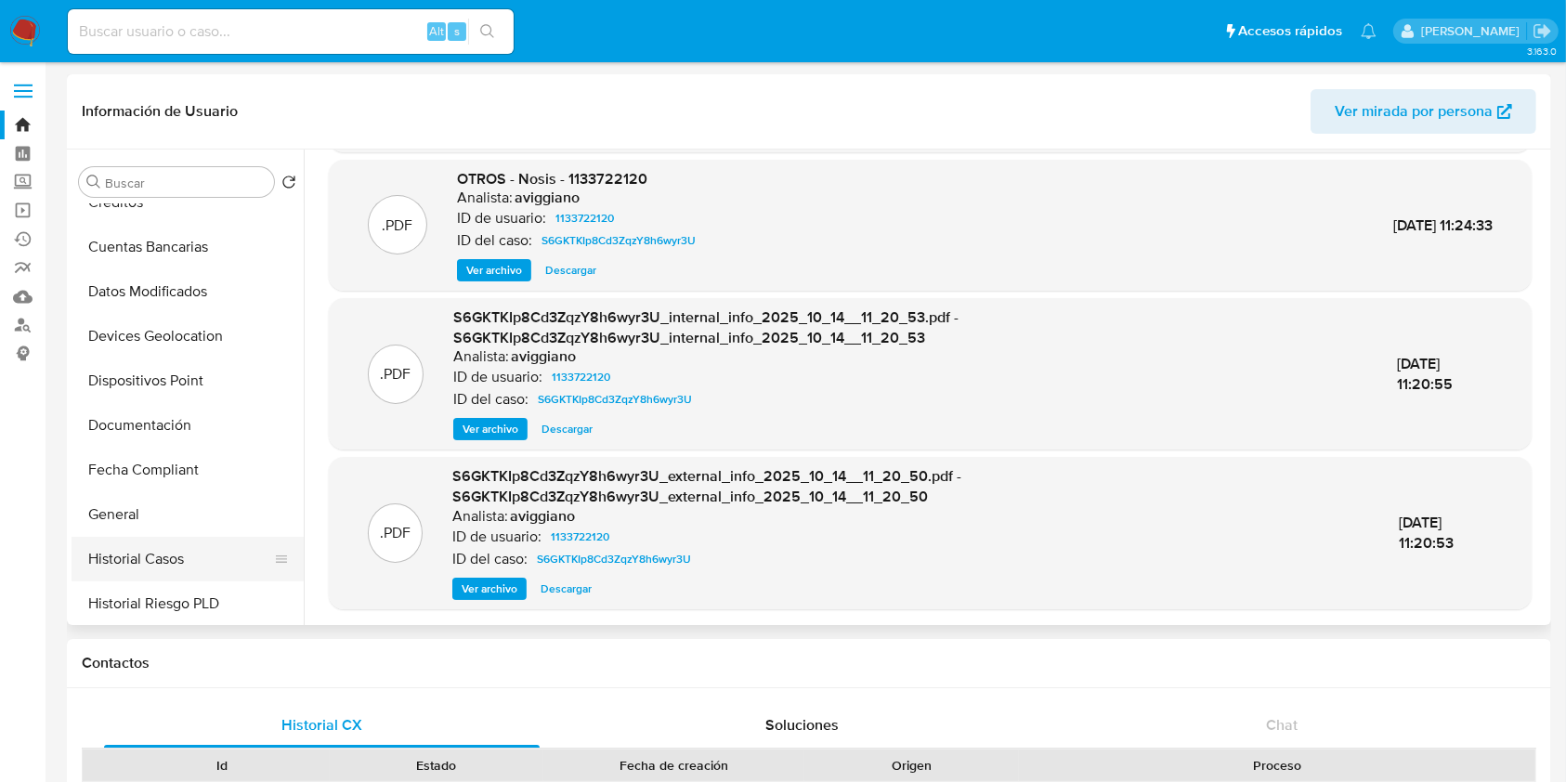
click at [170, 541] on button "Historial Casos" at bounding box center [180, 559] width 217 height 45
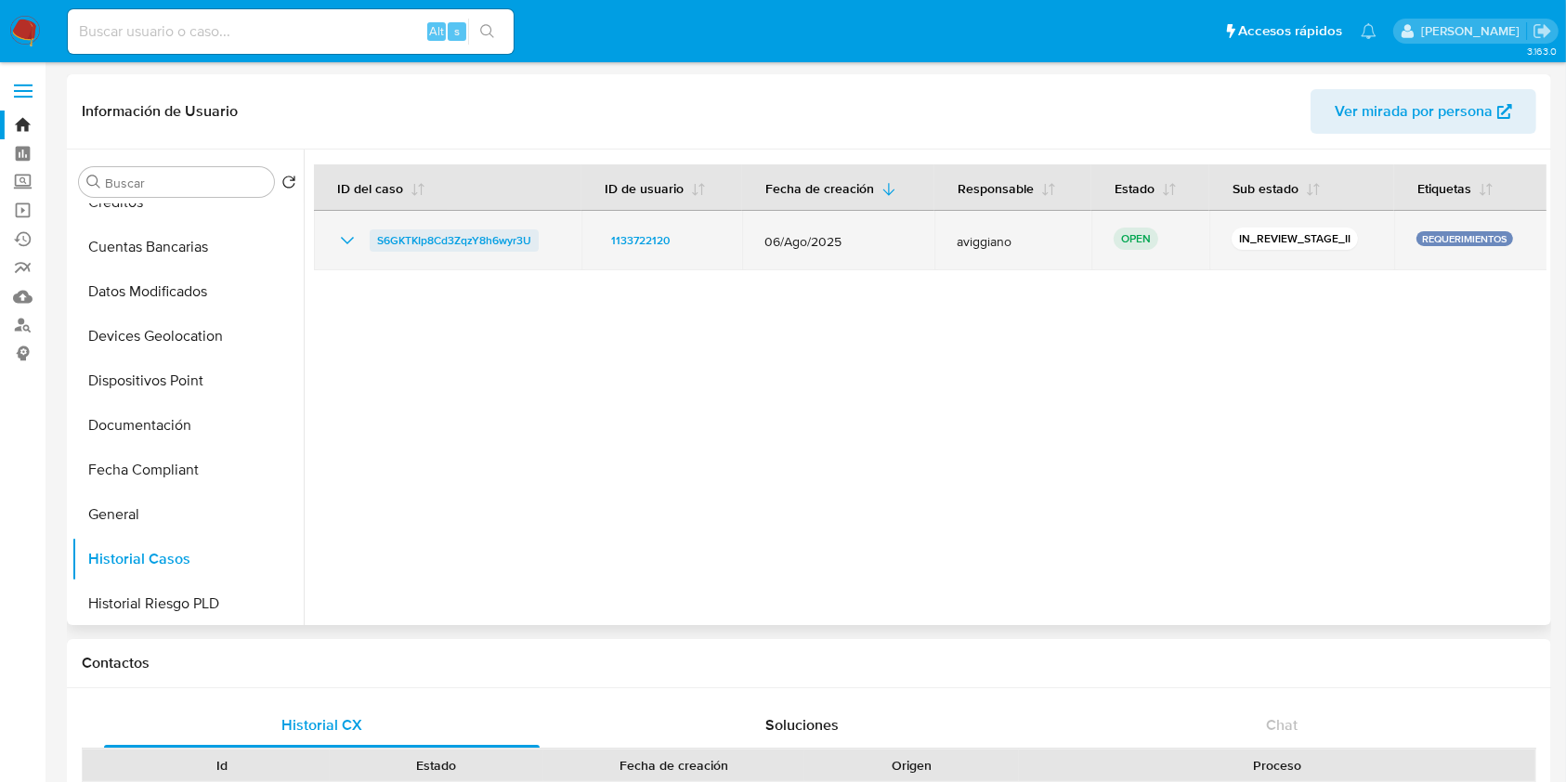
click at [469, 235] on span "S6GKTKIp8Cd3ZqzY8h6wyr3U" at bounding box center [454, 240] width 154 height 22
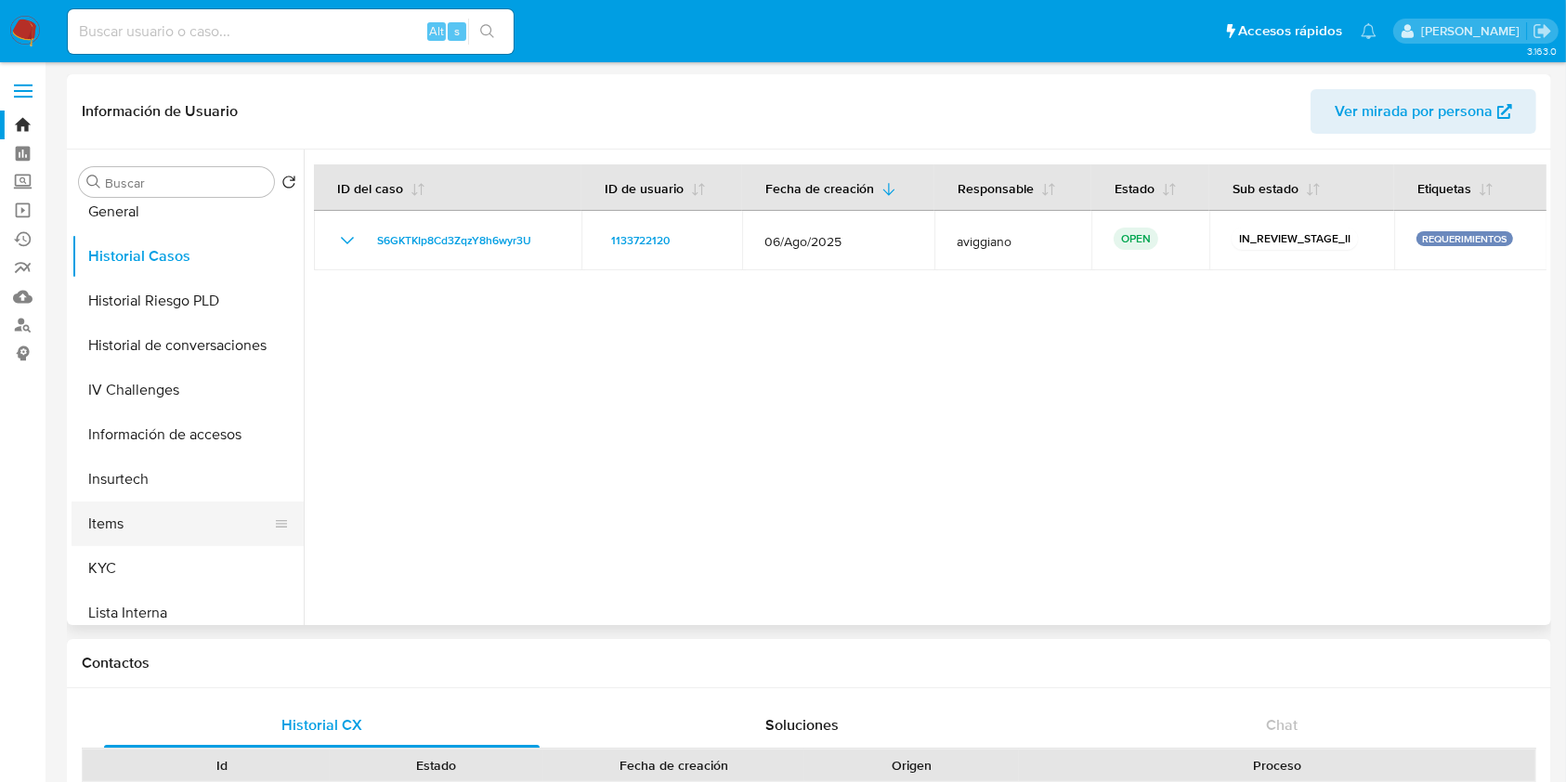
scroll to position [619, 0]
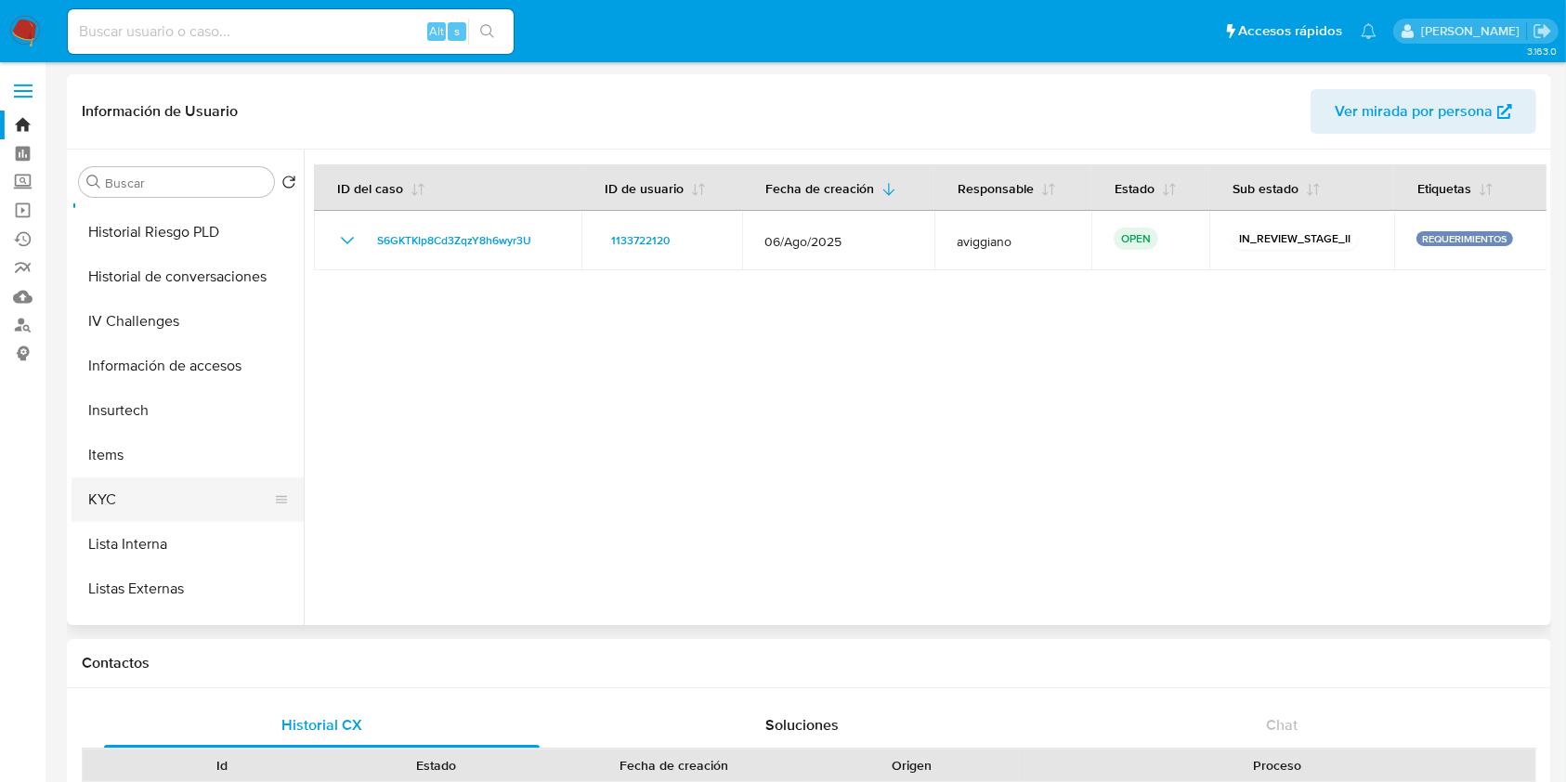
click at [132, 484] on button "KYC" at bounding box center [180, 499] width 217 height 45
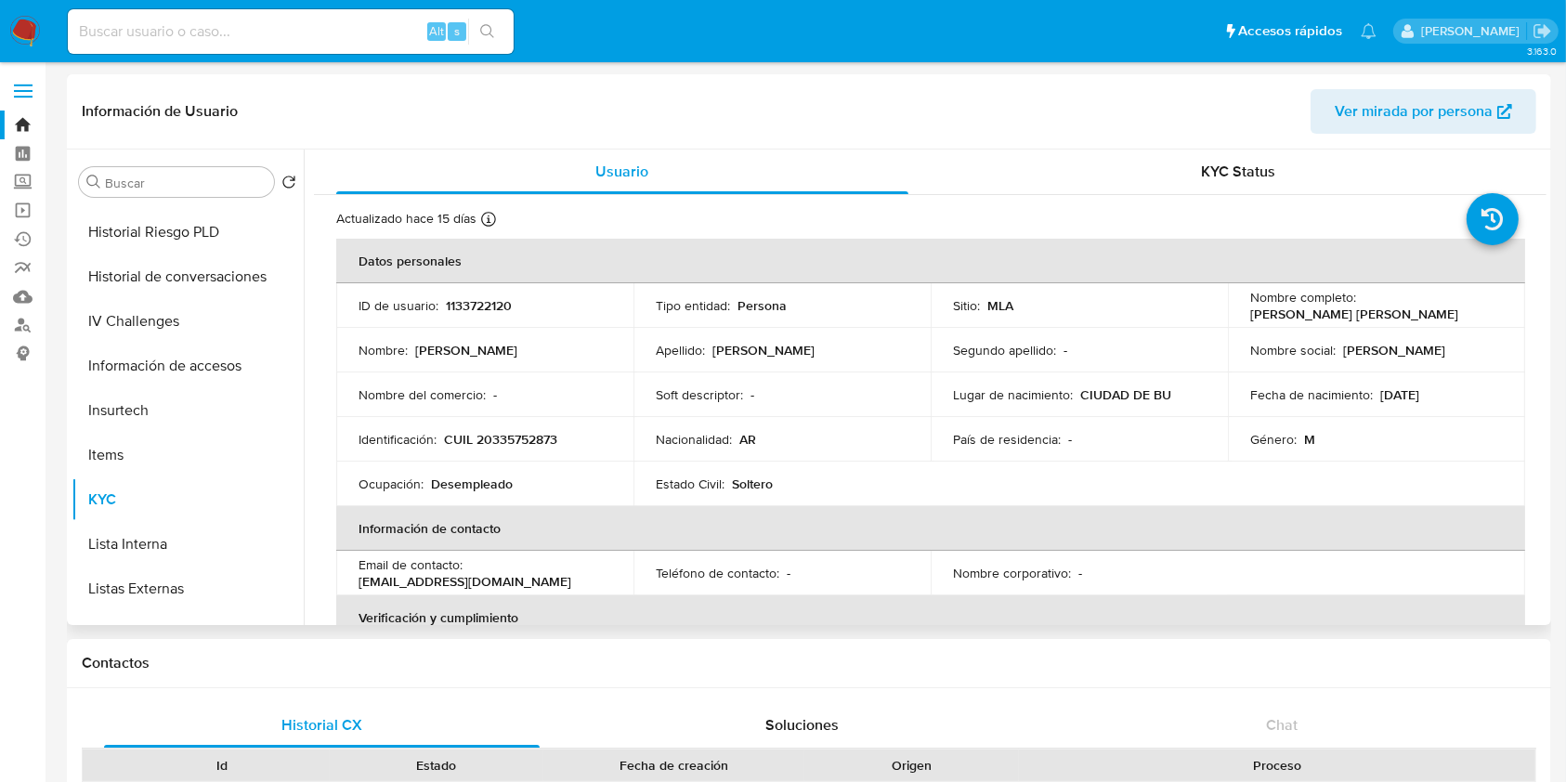
click at [498, 442] on p "CUIL 20335752873" at bounding box center [500, 439] width 113 height 17
click at [499, 442] on p "CUIL 20335752873" at bounding box center [500, 439] width 113 height 17
copy p "20335752873"
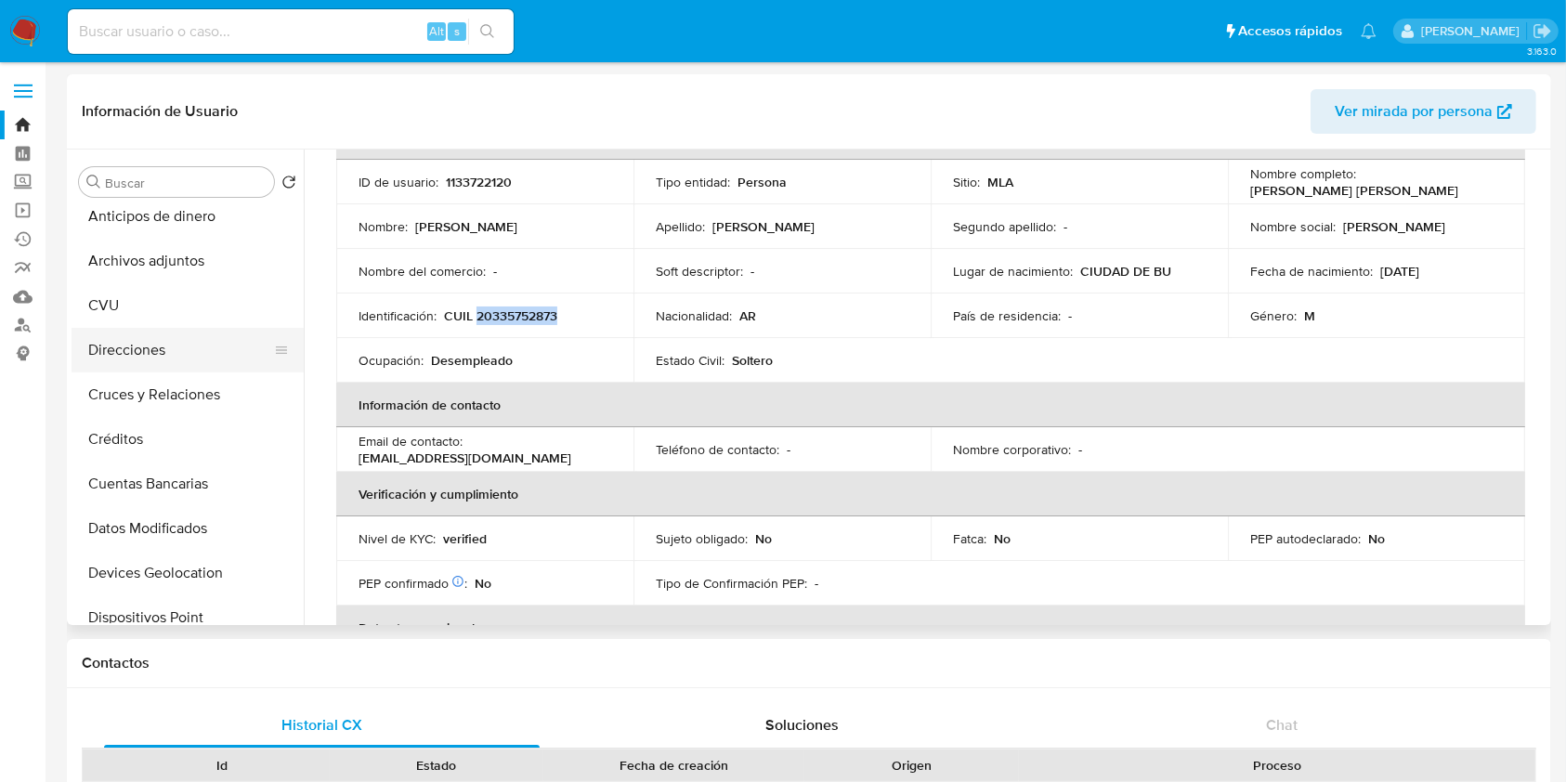
scroll to position [0, 0]
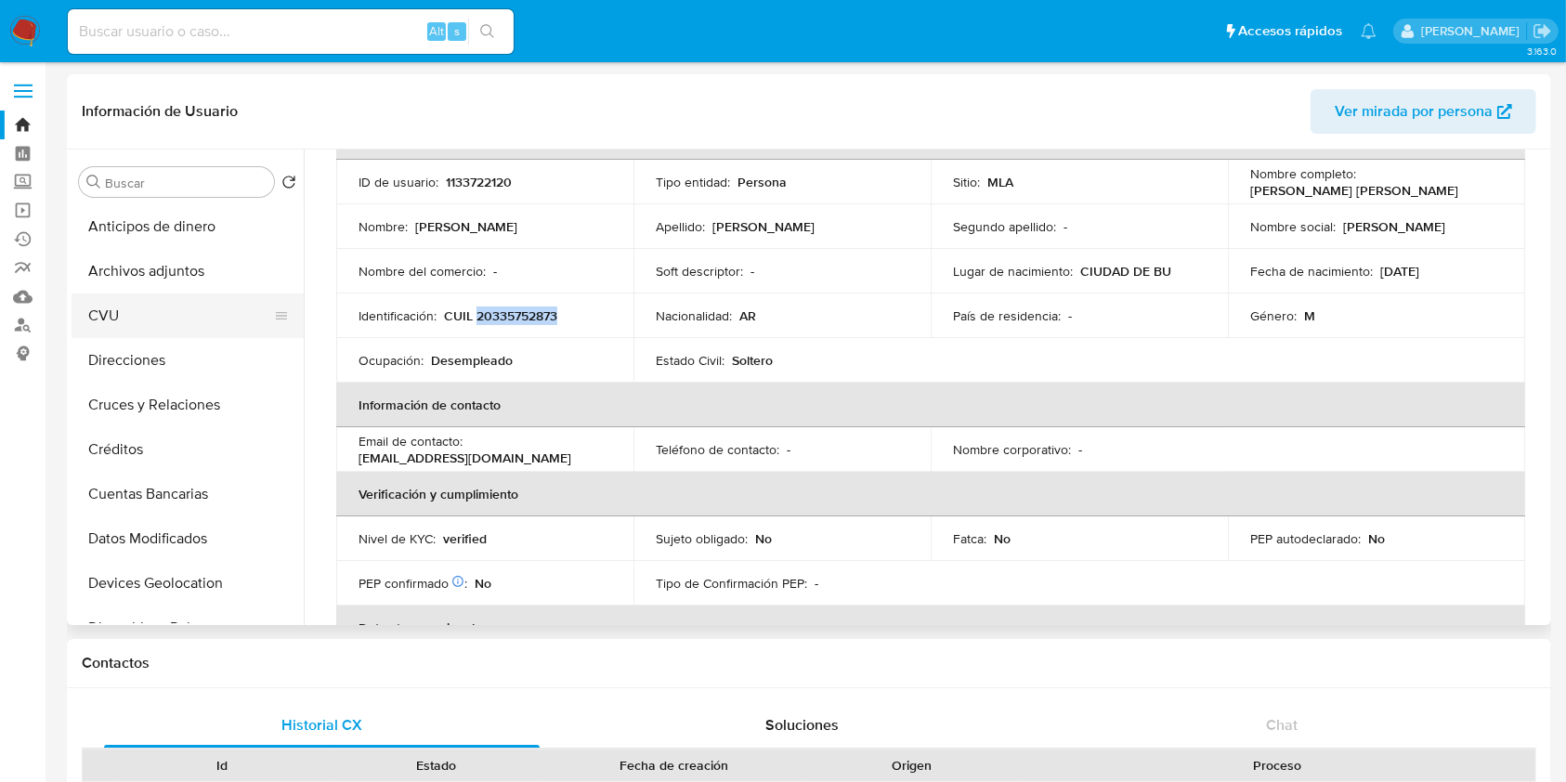
click at [150, 325] on button "CVU" at bounding box center [180, 316] width 217 height 45
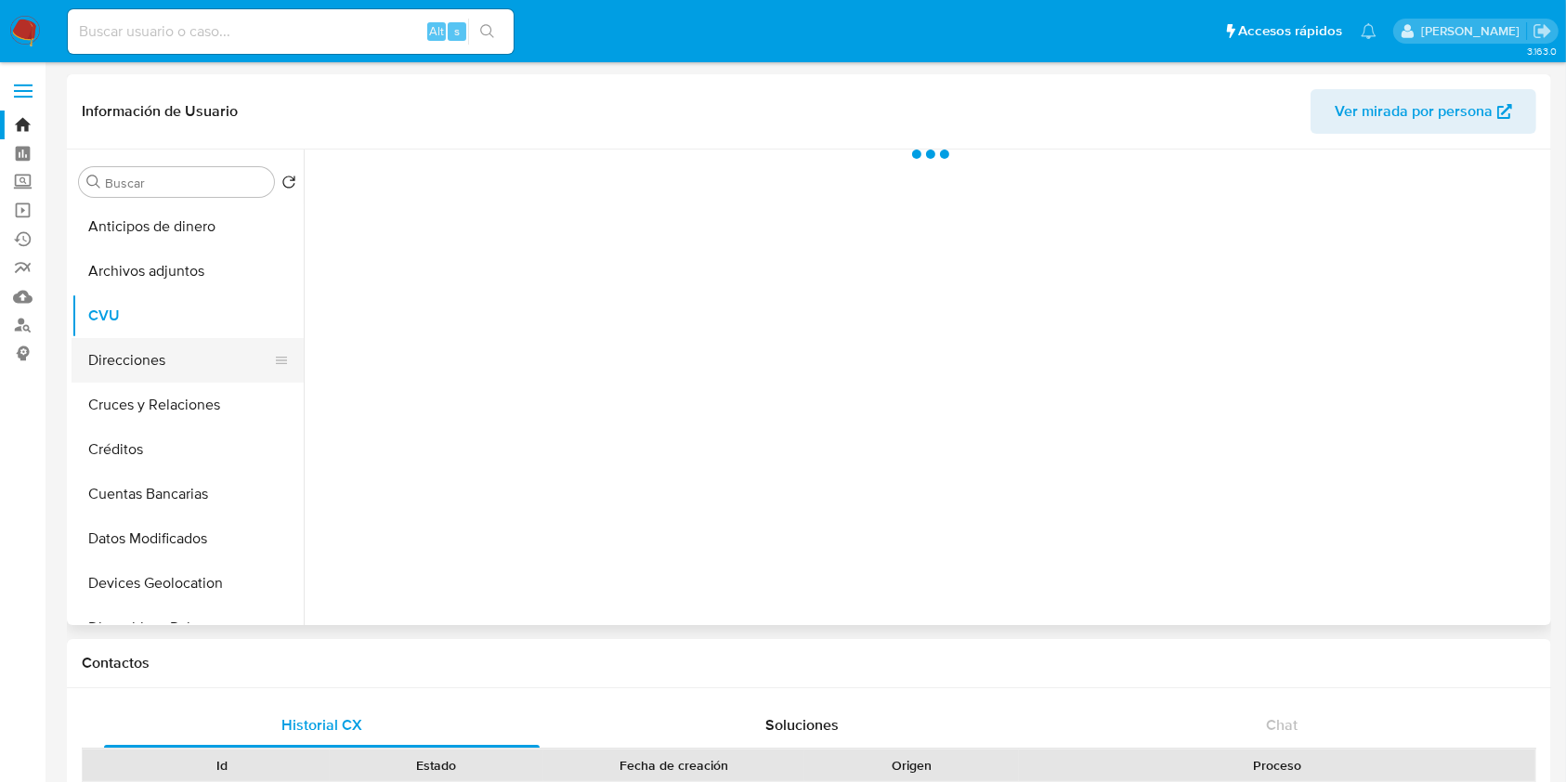
click at [150, 359] on button "Direcciones" at bounding box center [180, 360] width 217 height 45
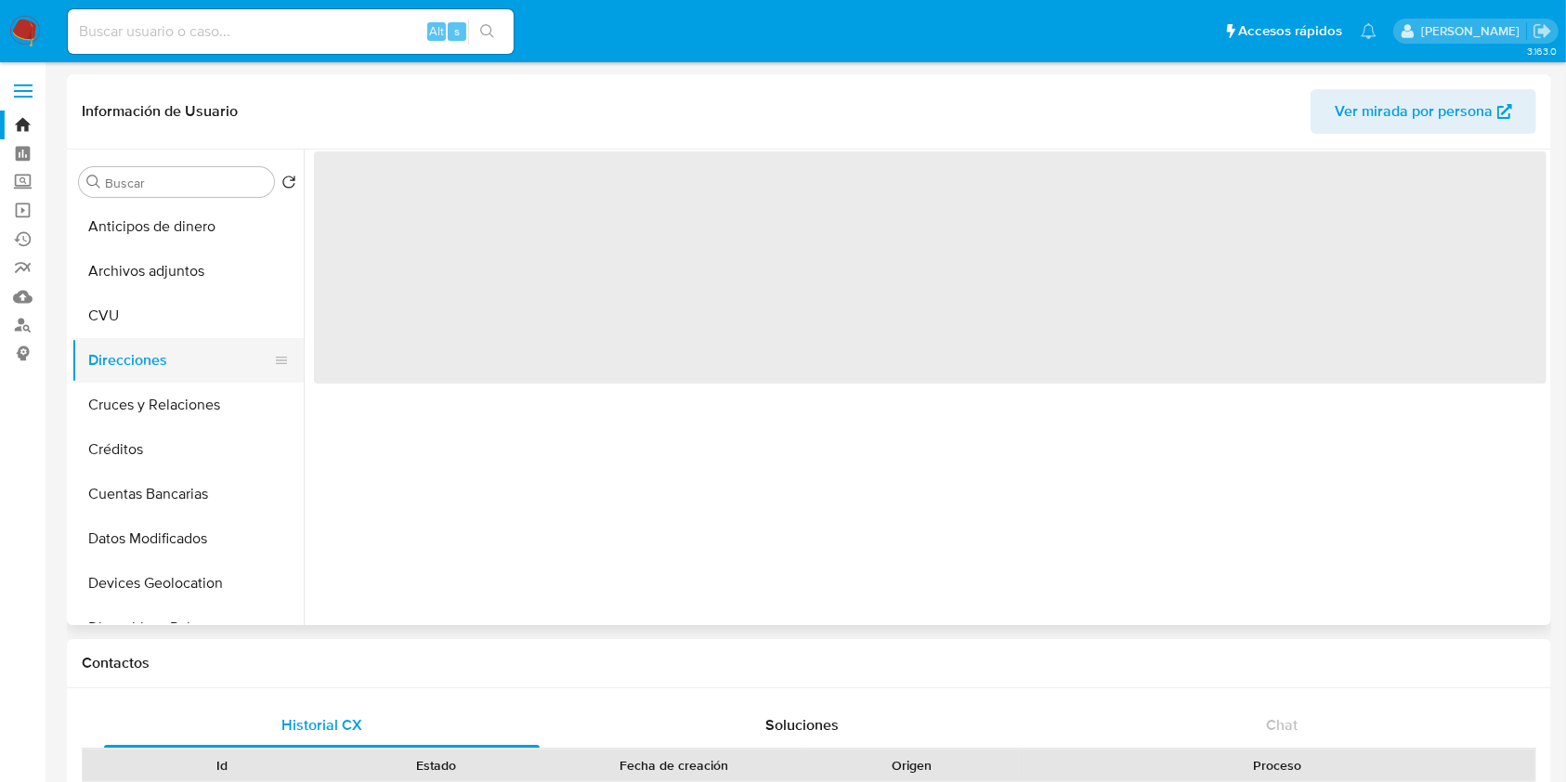
click at [153, 339] on button "Direcciones" at bounding box center [180, 360] width 217 height 45
click at [155, 324] on button "CVU" at bounding box center [180, 316] width 217 height 45
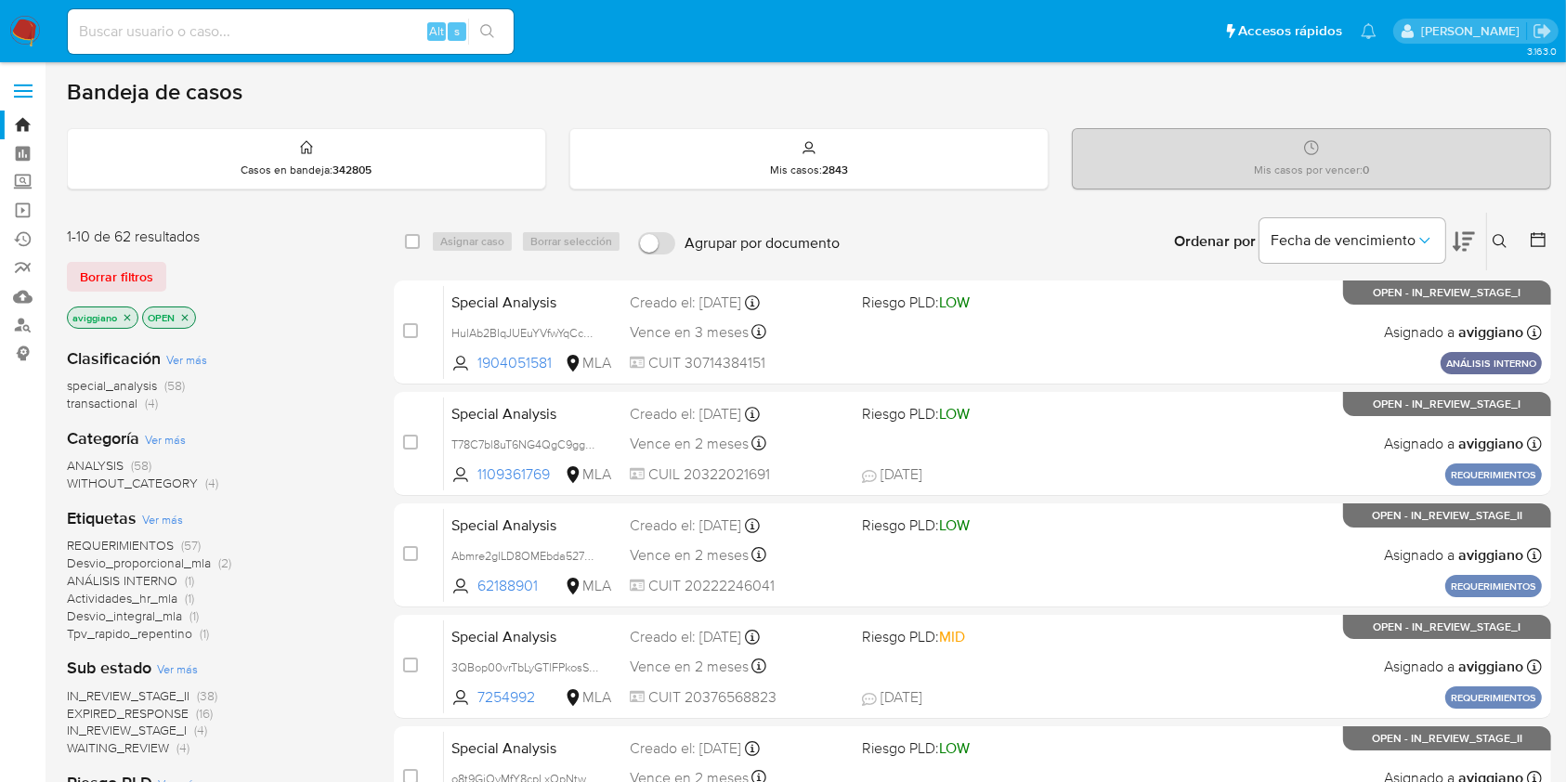
click at [1500, 244] on icon at bounding box center [1500, 241] width 15 height 15
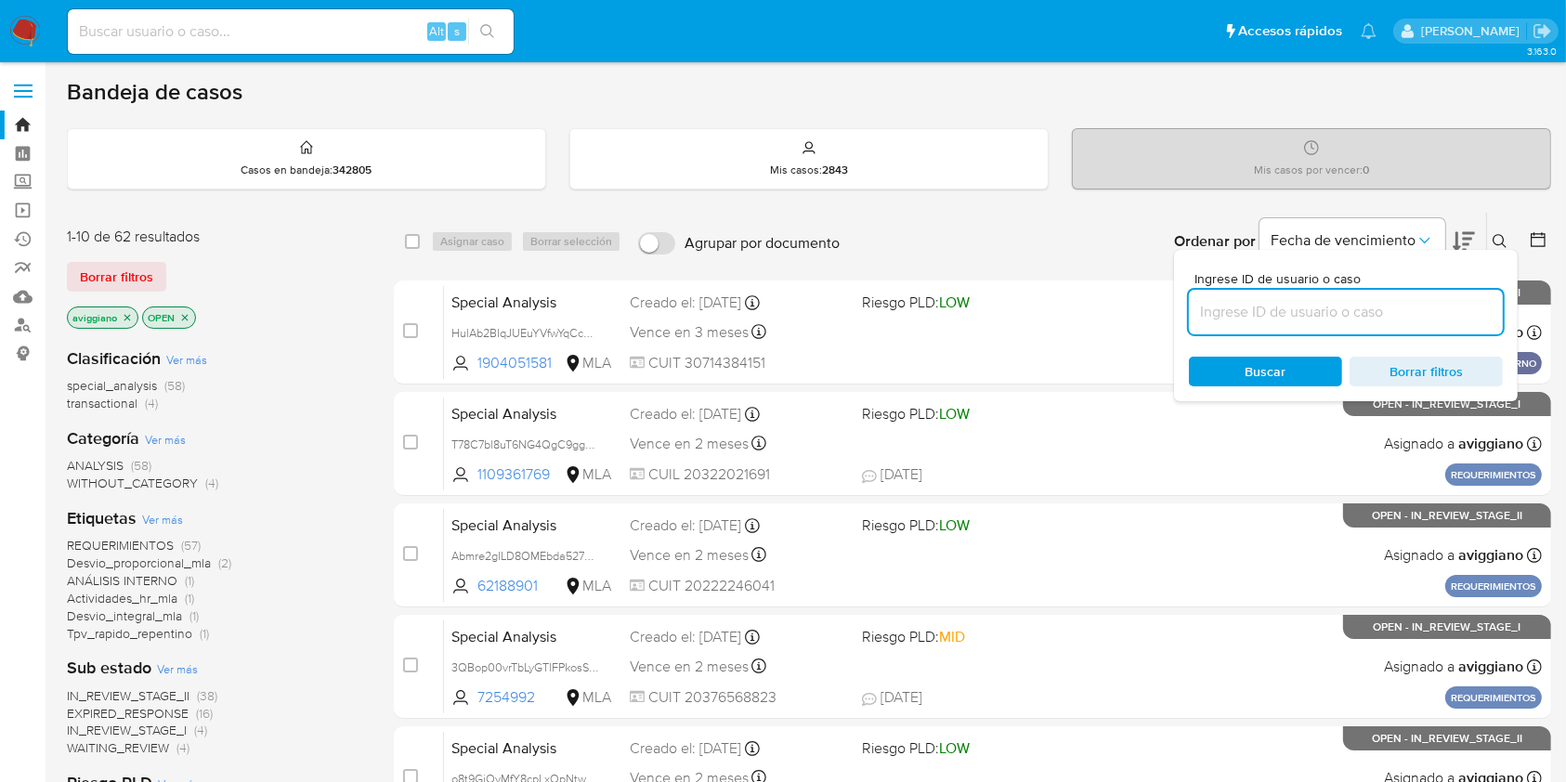
click at [1351, 301] on input at bounding box center [1346, 312] width 314 height 24
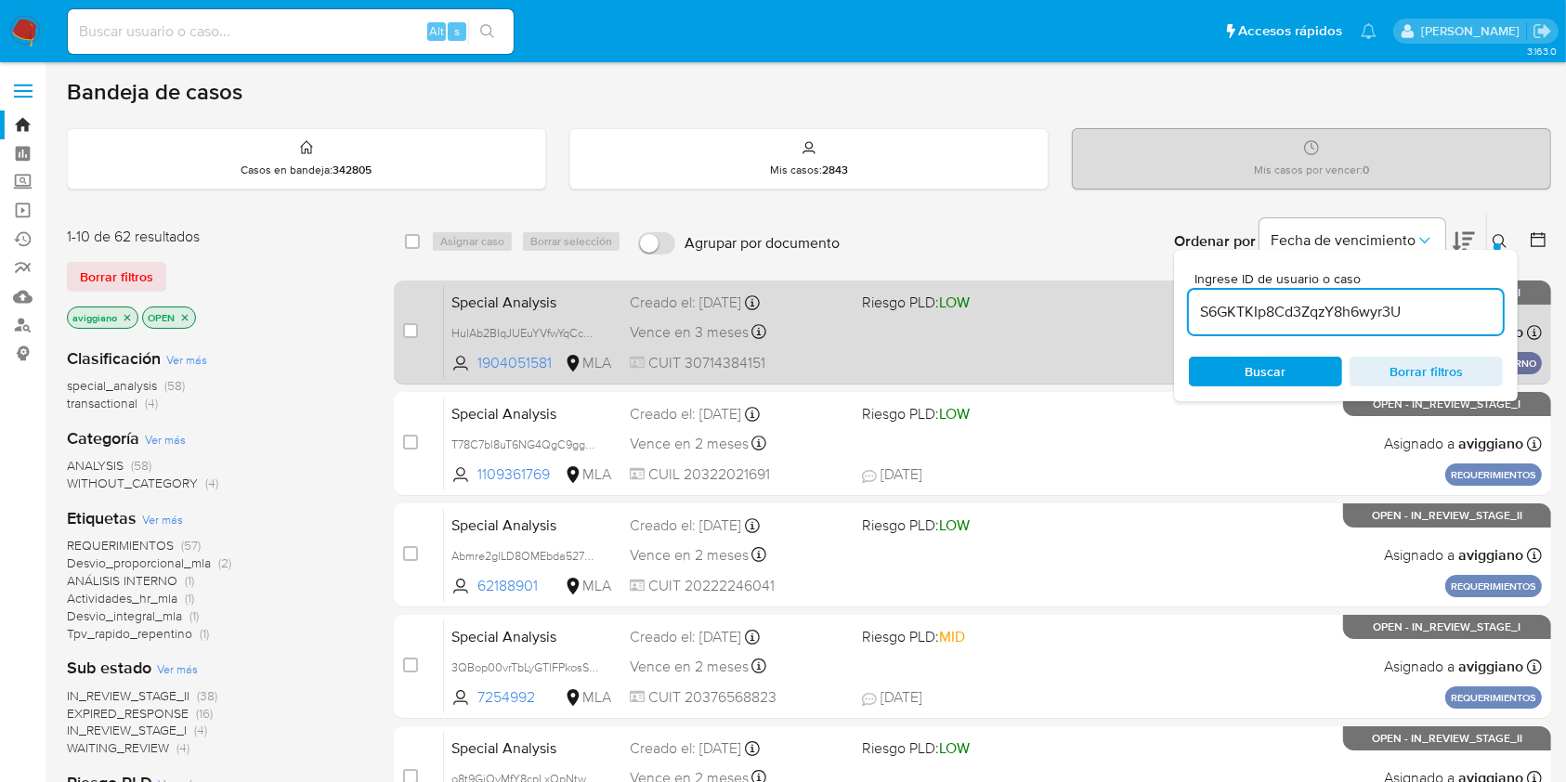
type input "S6GKTKIp8Cd3ZqzY8h6wyr3U"
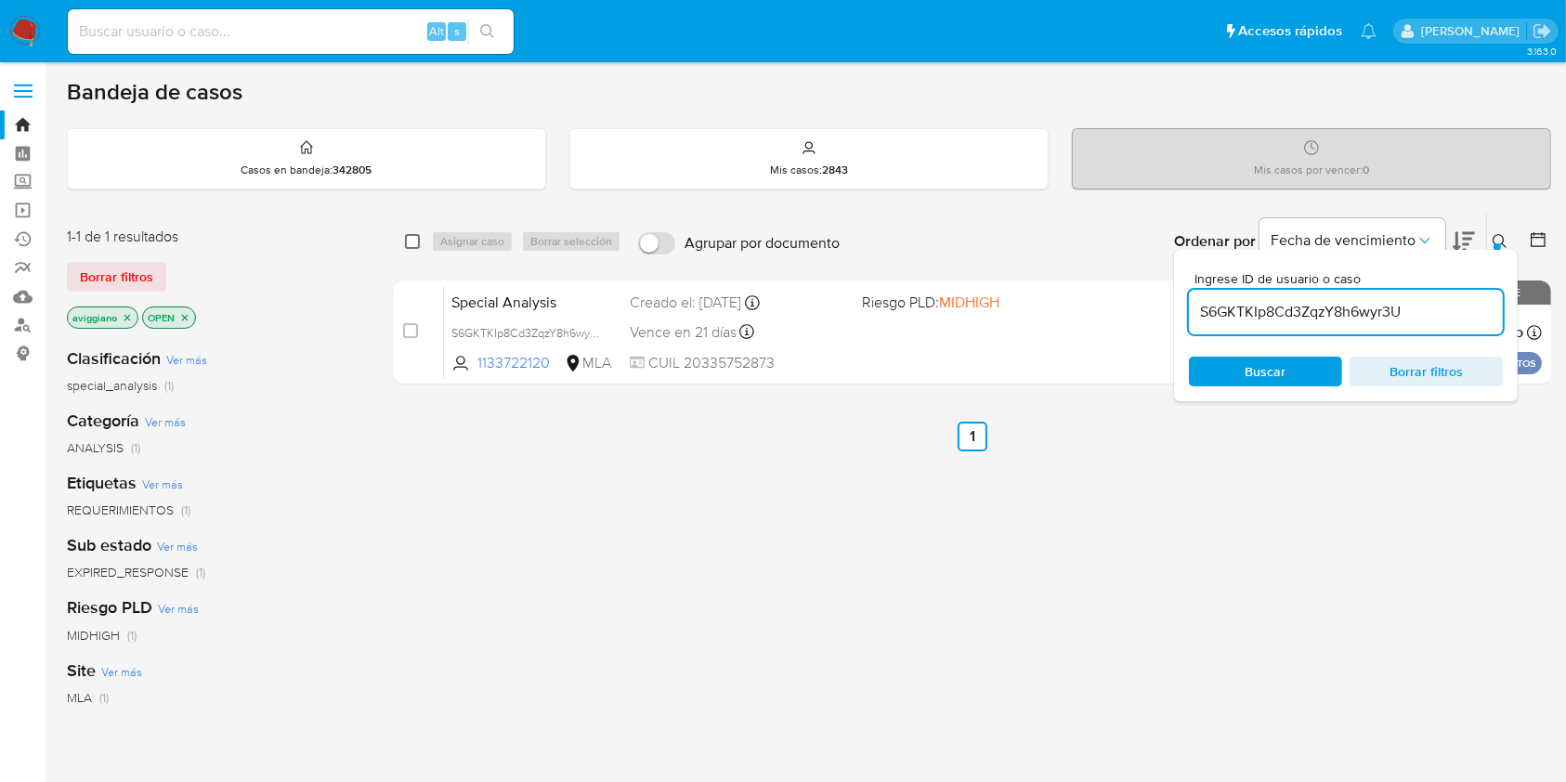
click at [409, 236] on input "checkbox" at bounding box center [412, 241] width 15 height 15
checkbox input "true"
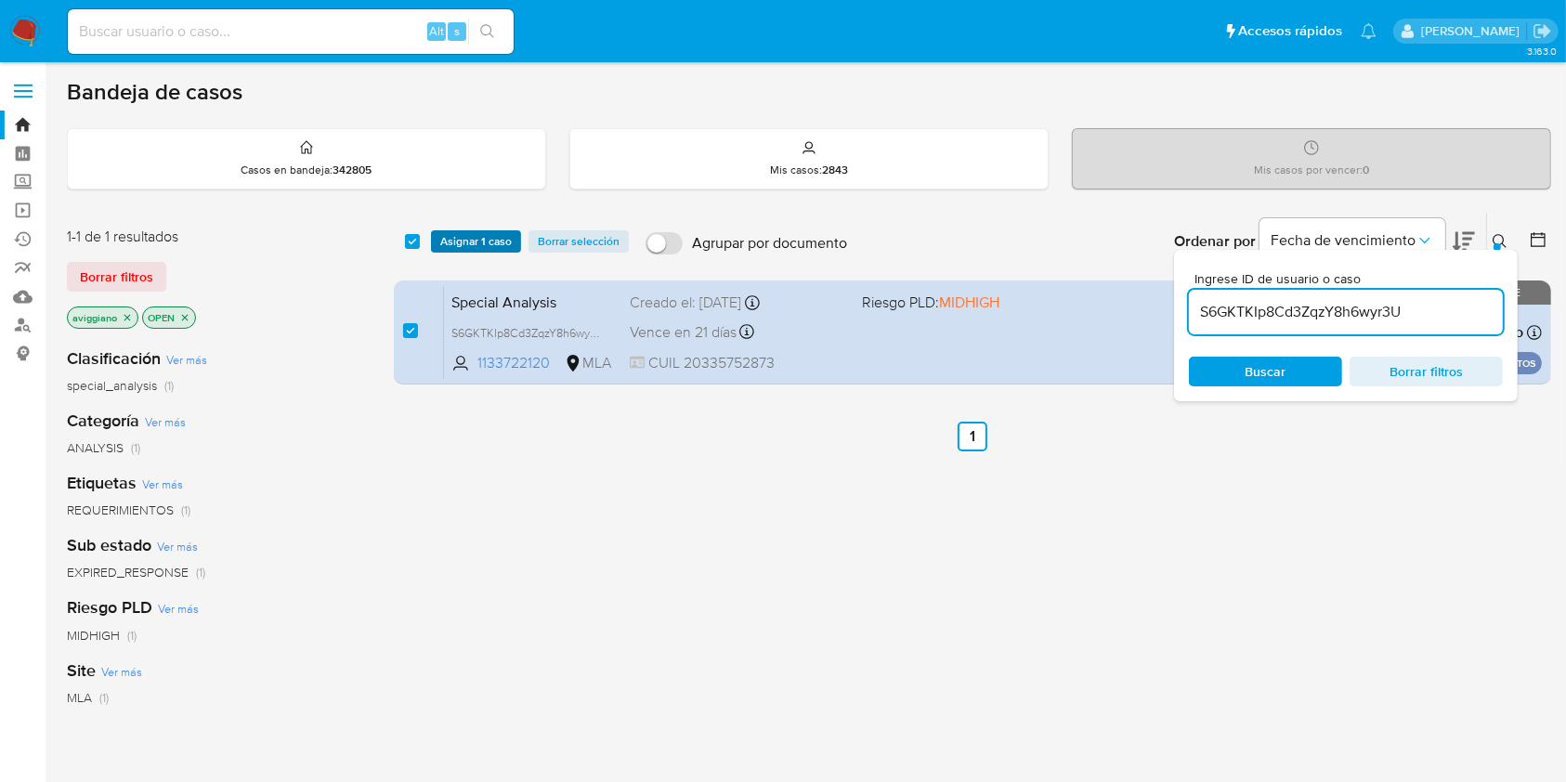
click at [457, 241] on span "Asignar 1 caso" at bounding box center [476, 241] width 72 height 19
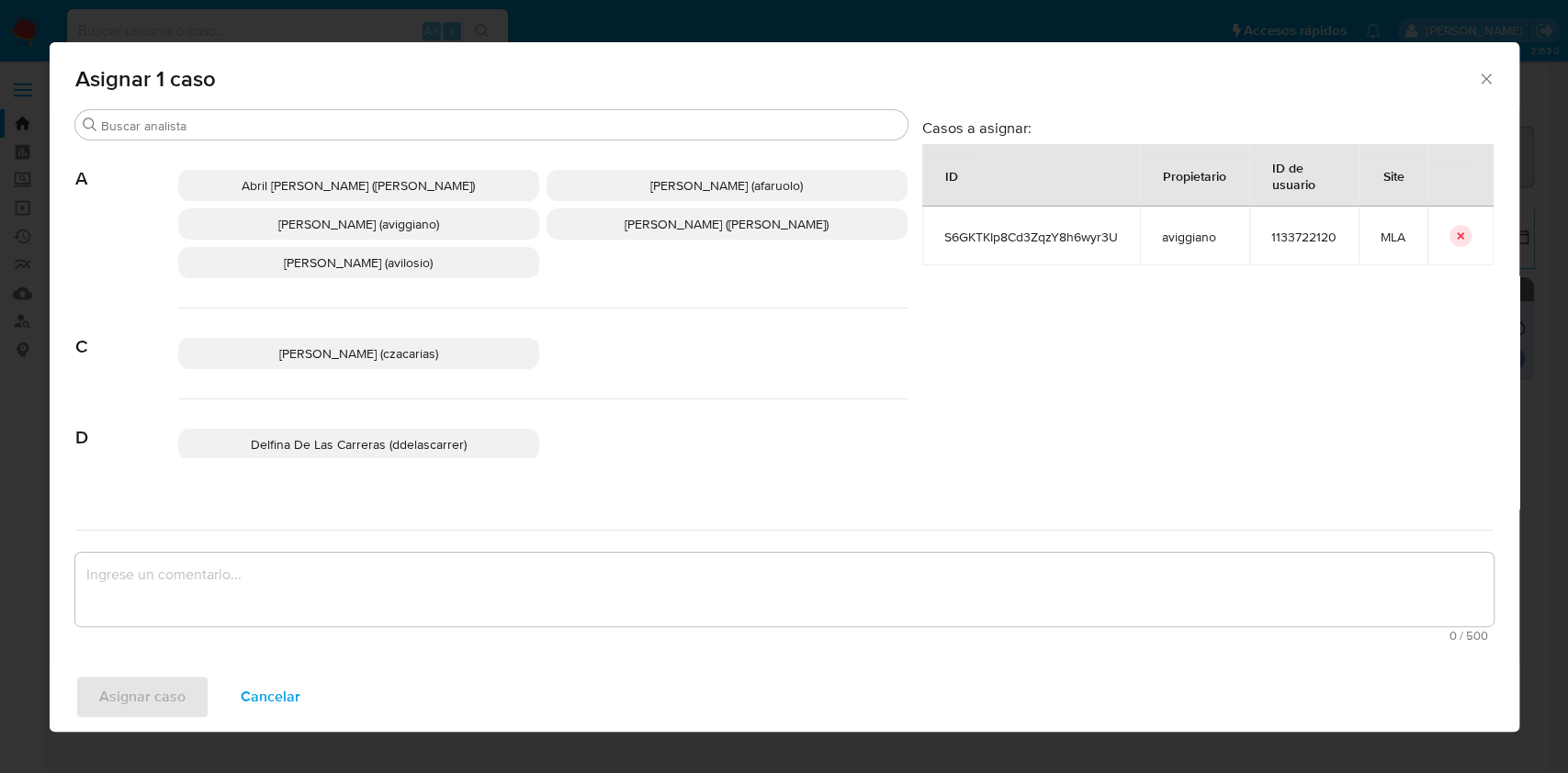
click at [329, 231] on span "[PERSON_NAME] (aviggiano)" at bounding box center [358, 223] width 161 height 19
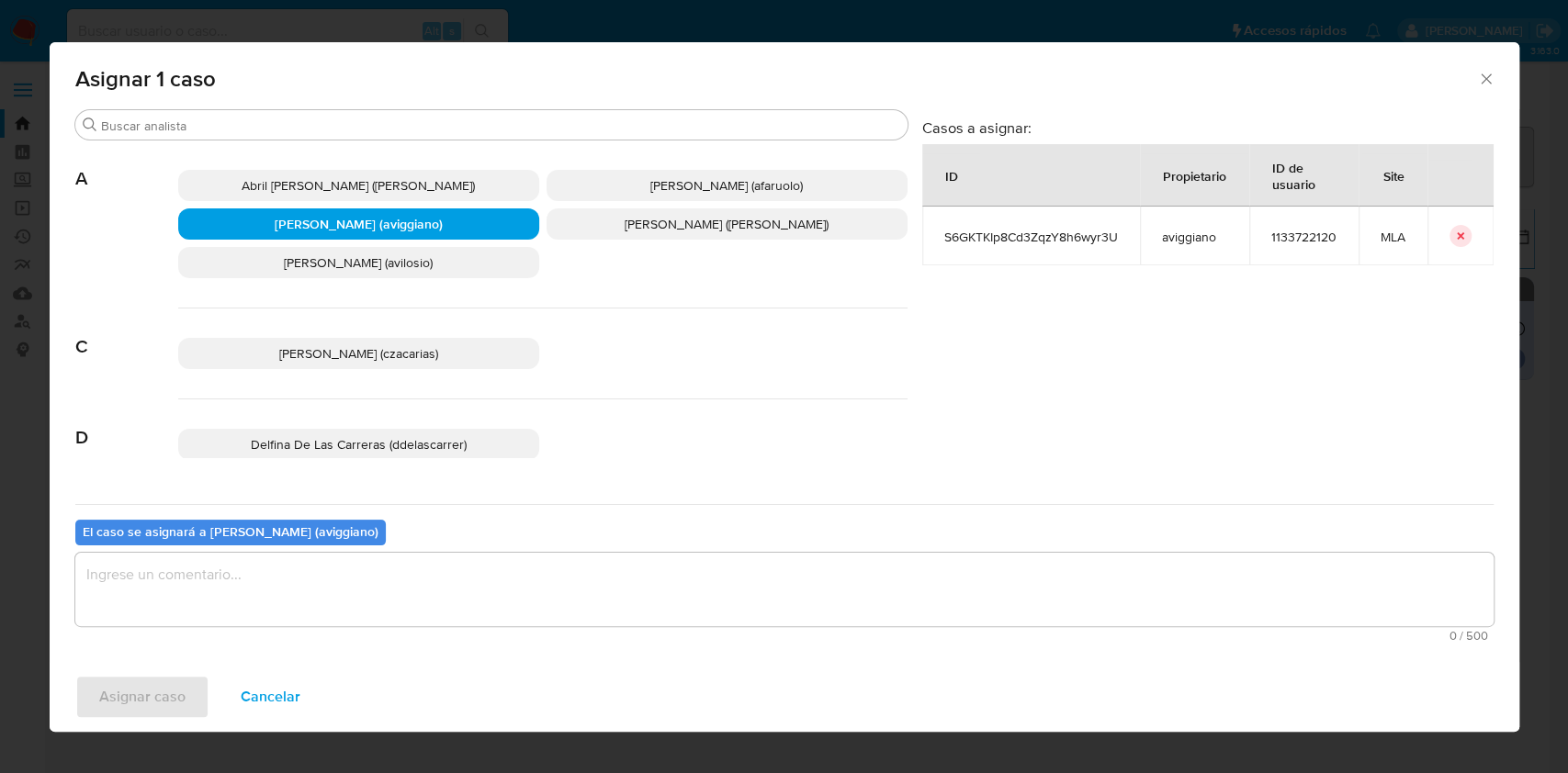
click at [240, 558] on textarea "assign-modal" at bounding box center [784, 589] width 1418 height 73
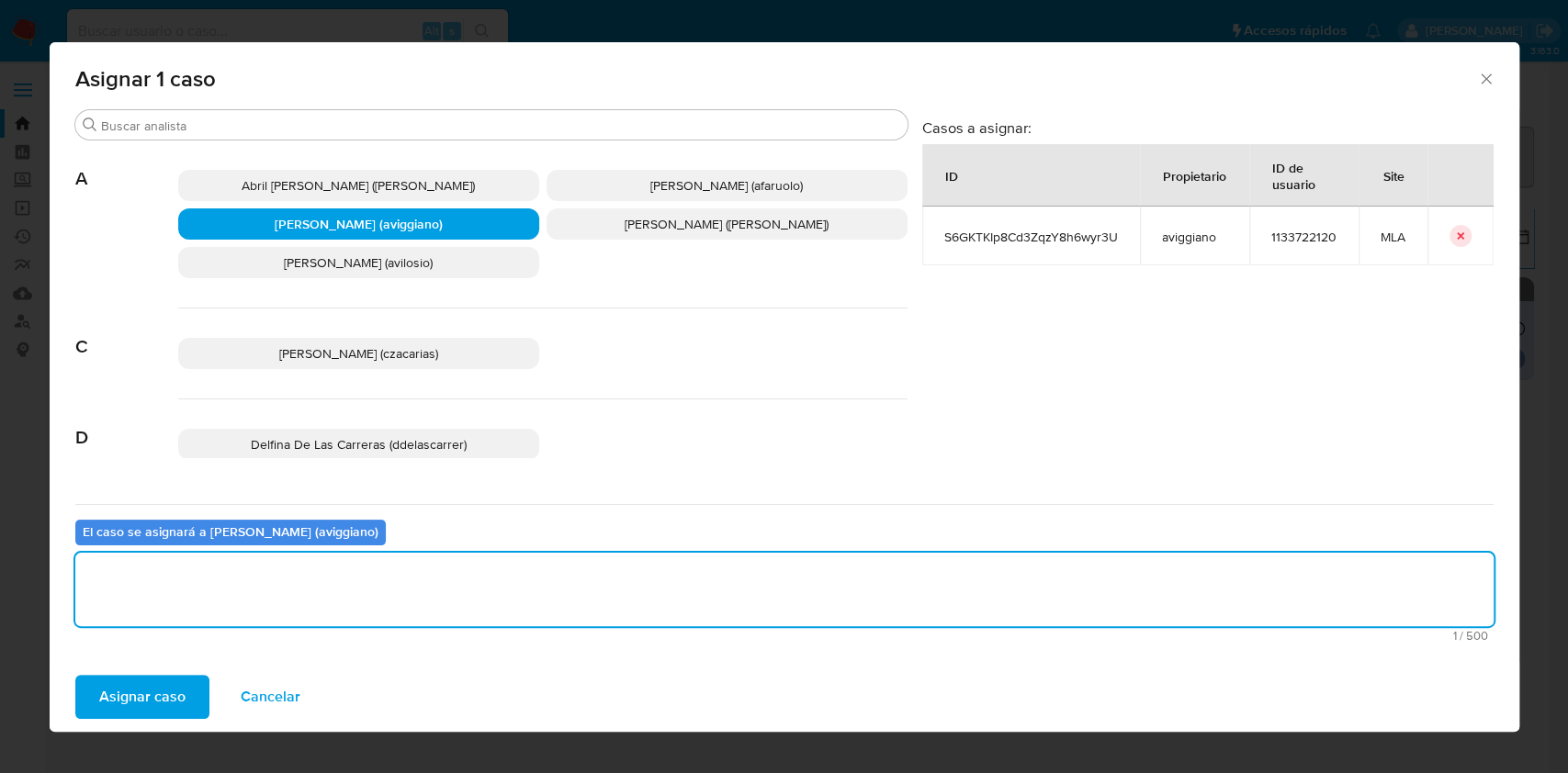
click at [123, 682] on span "Asignar caso" at bounding box center [141, 697] width 86 height 41
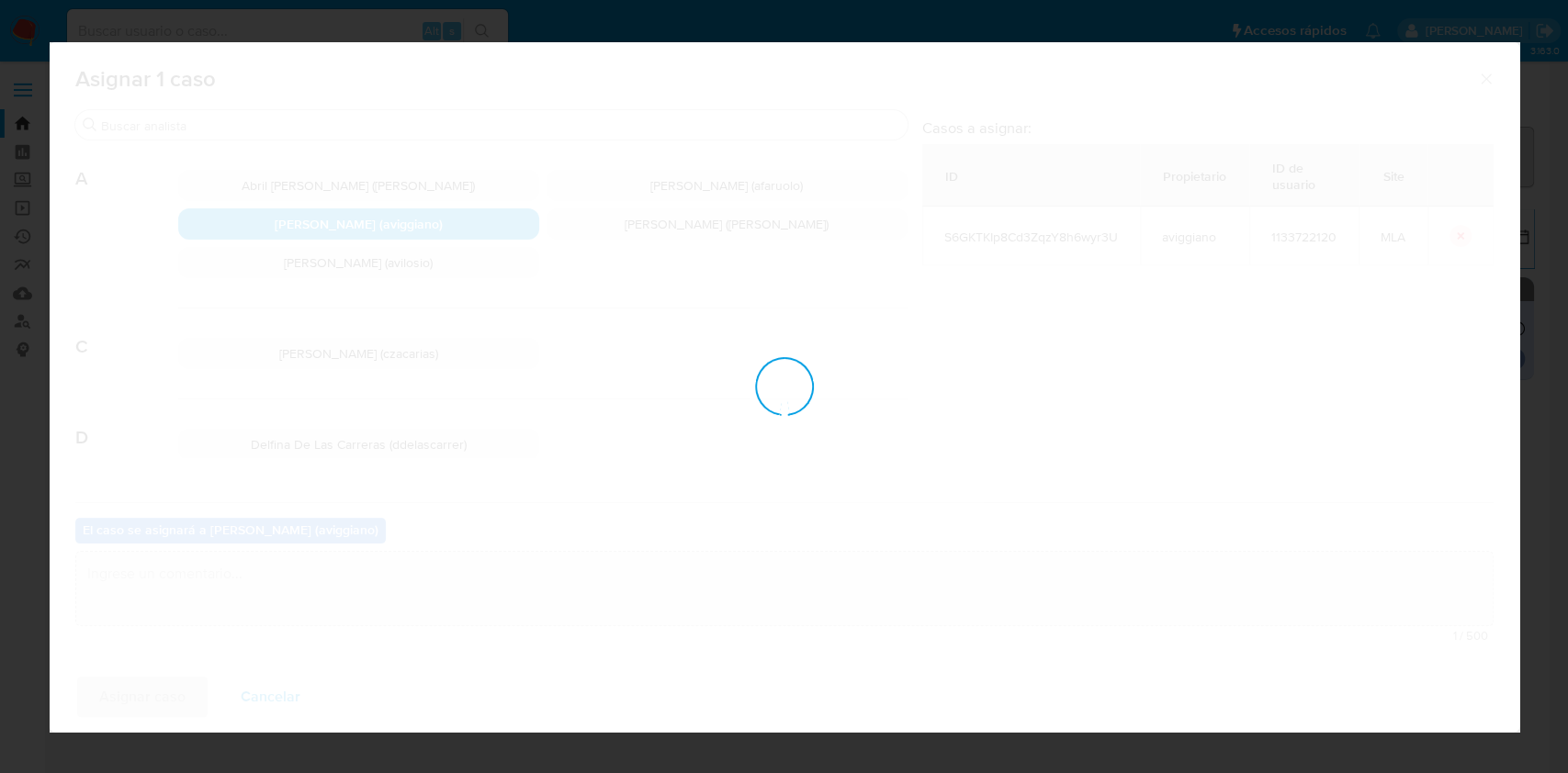
checkbox input "false"
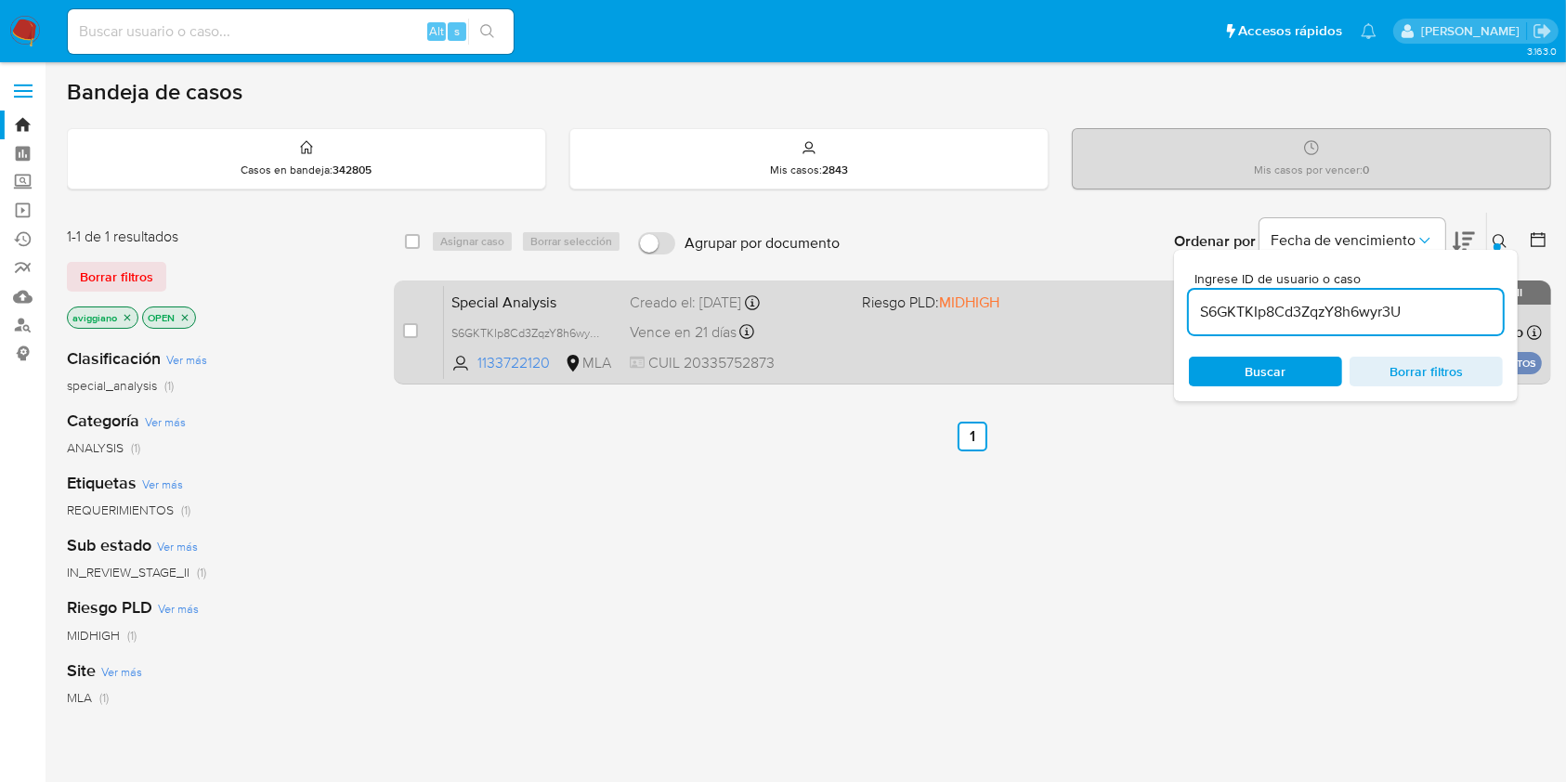
click at [1042, 317] on div "Special Analysis S6GKTKIp8Cd3ZqzY8h6wyr3U 1133722120 MLA Riesgo PLD: MIDHIGH Cr…" at bounding box center [993, 332] width 1098 height 94
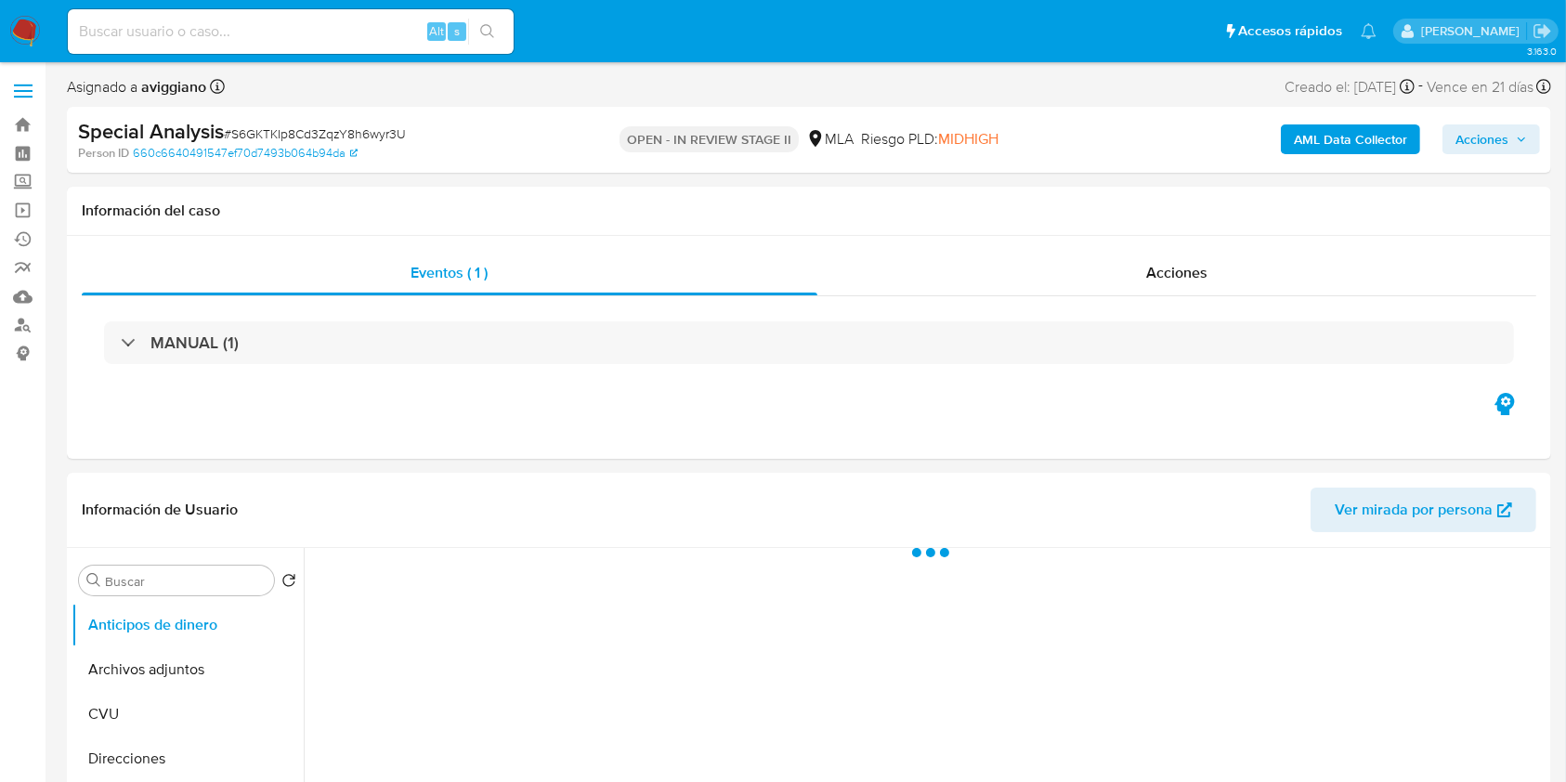
select select "10"
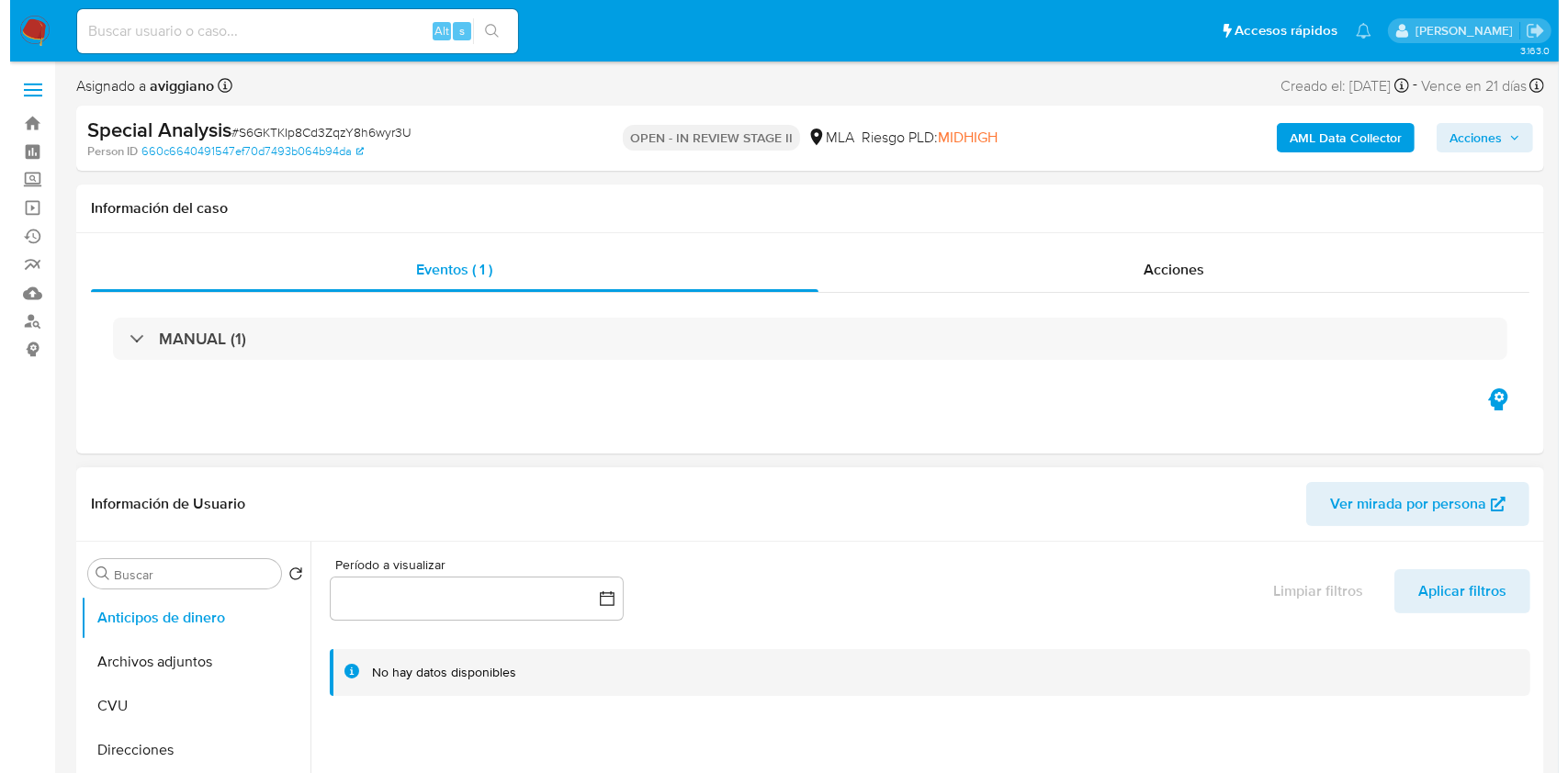
scroll to position [244, 0]
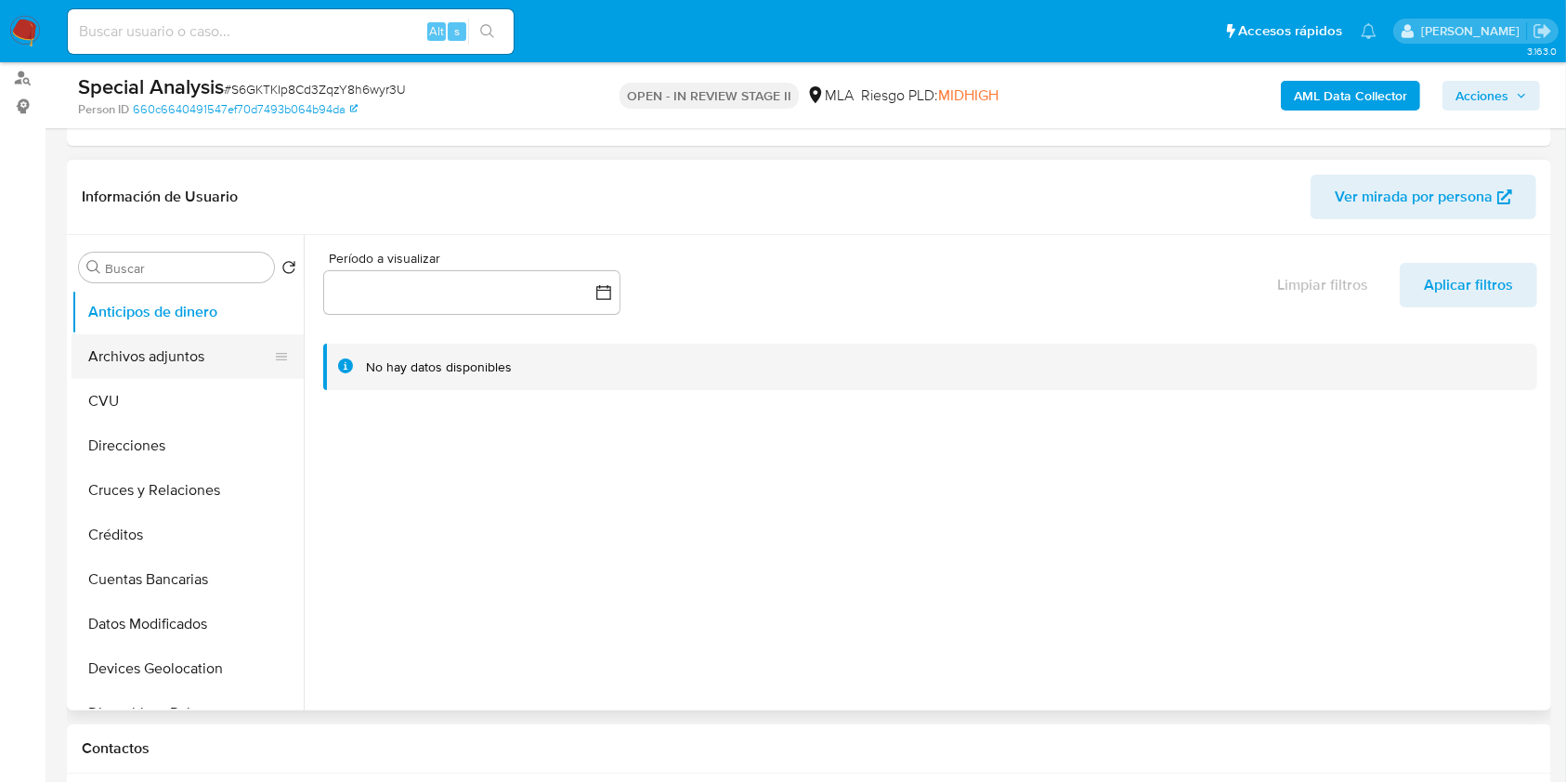
click at [158, 357] on button "Archivos adjuntos" at bounding box center [180, 356] width 217 height 45
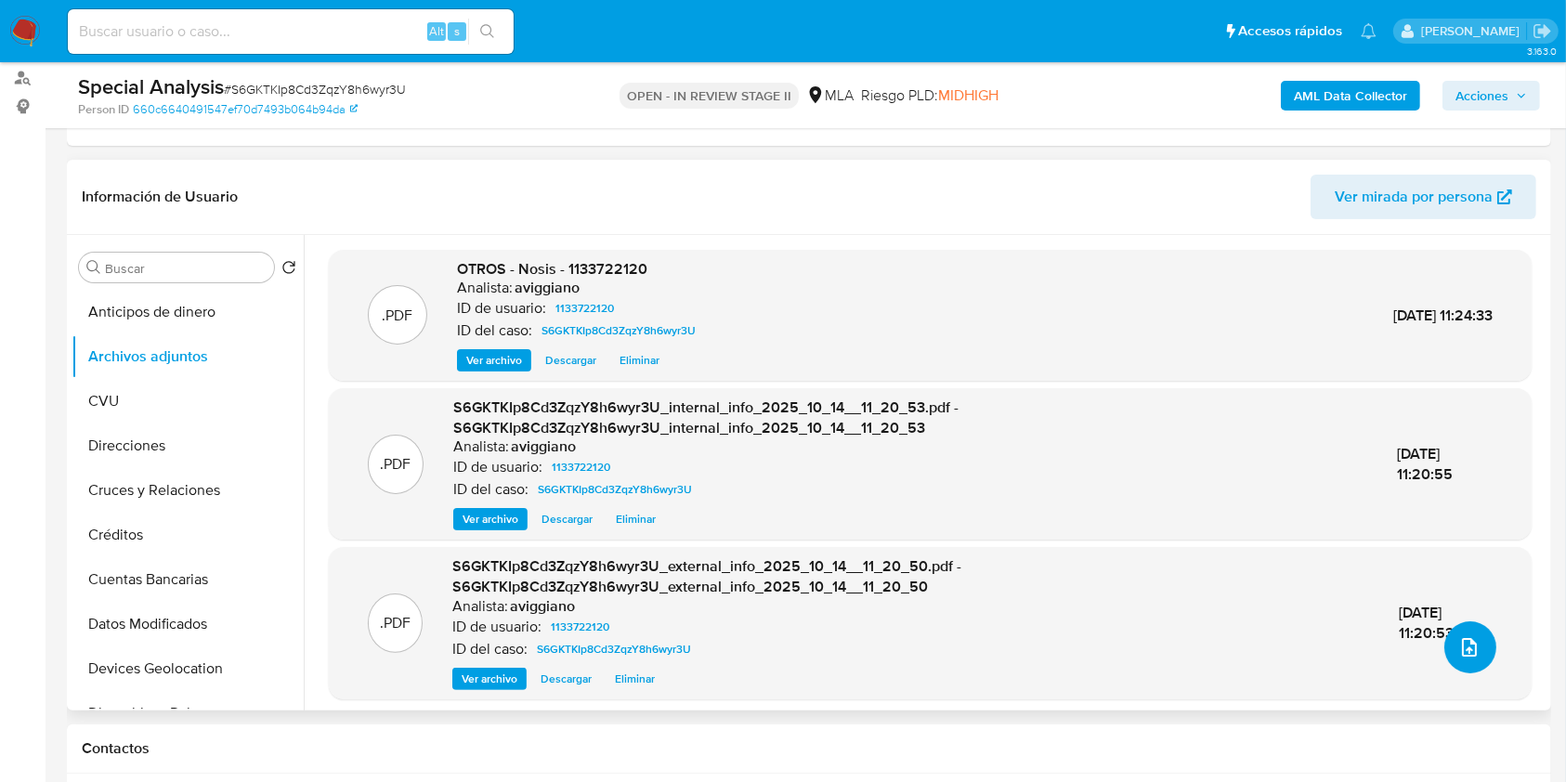
click at [1462, 649] on icon "upload-file" at bounding box center [1469, 647] width 15 height 19
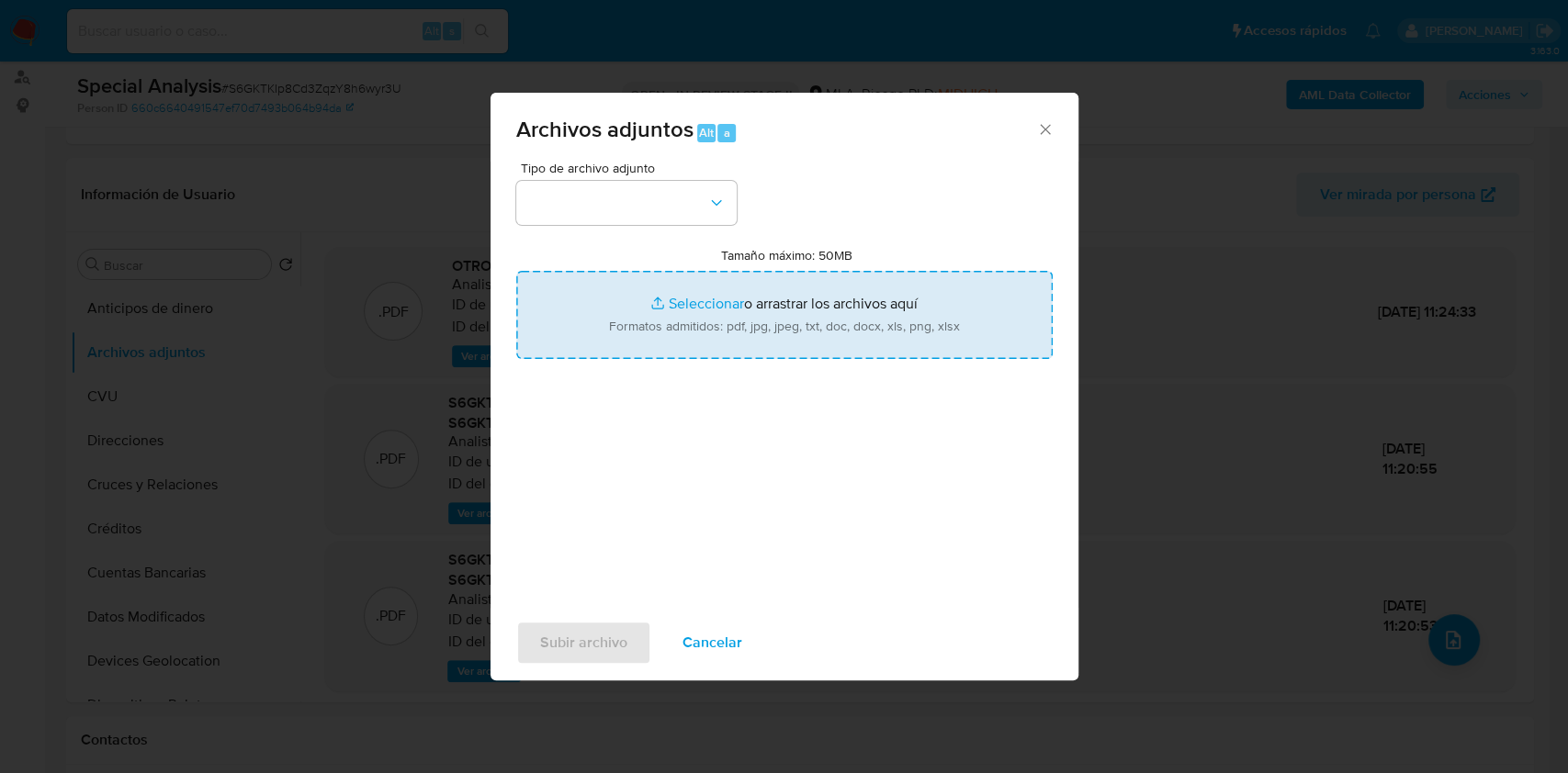
click at [764, 289] on input "Tamaño máximo: 50MB Seleccionar archivos" at bounding box center [784, 314] width 536 height 88
type input "C:\fakepath\Movimientos-Aladdin-v10_1 - 1133722120 - .xlsx"
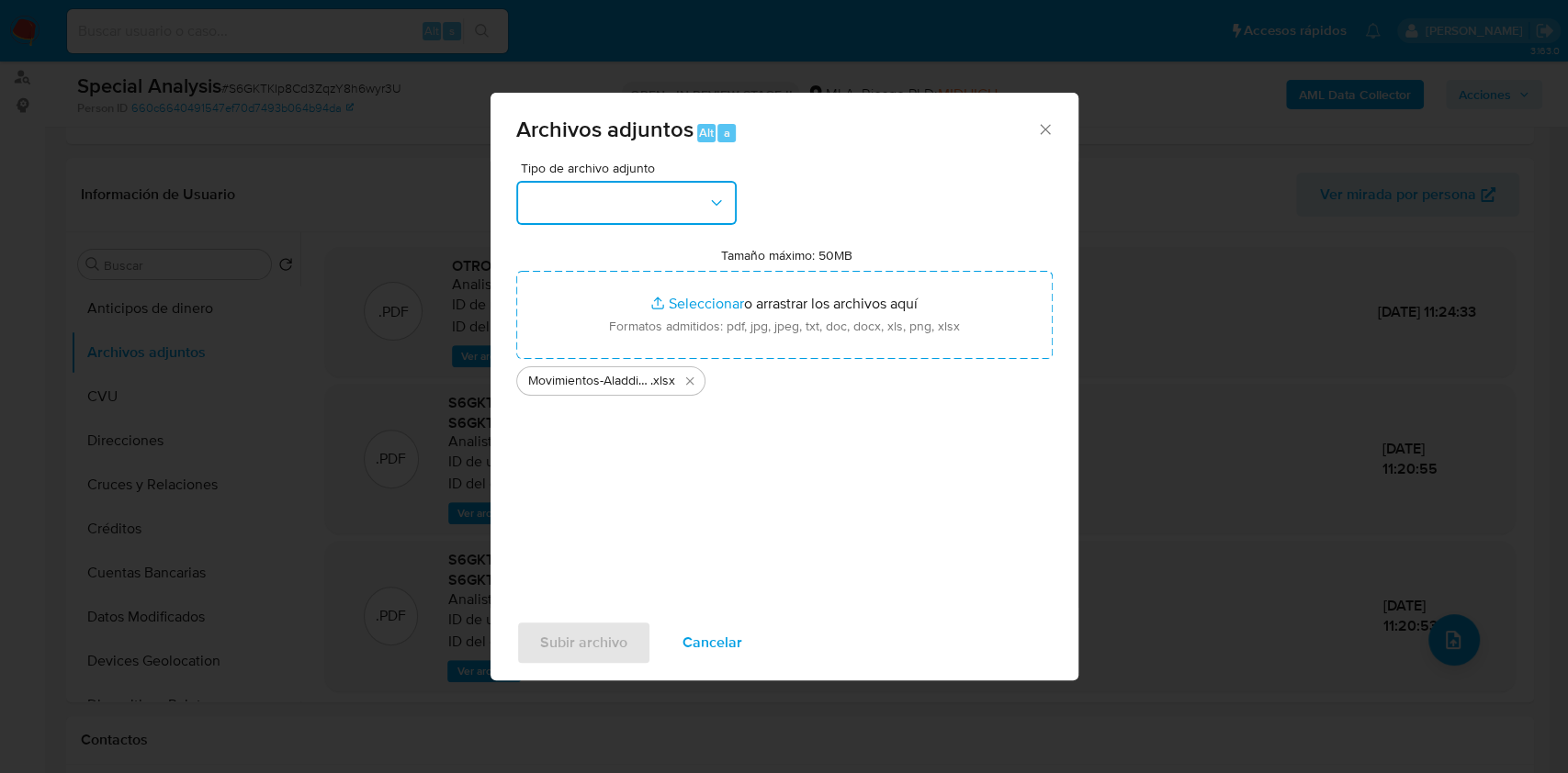
click at [628, 200] on button "button" at bounding box center [626, 203] width 220 height 44
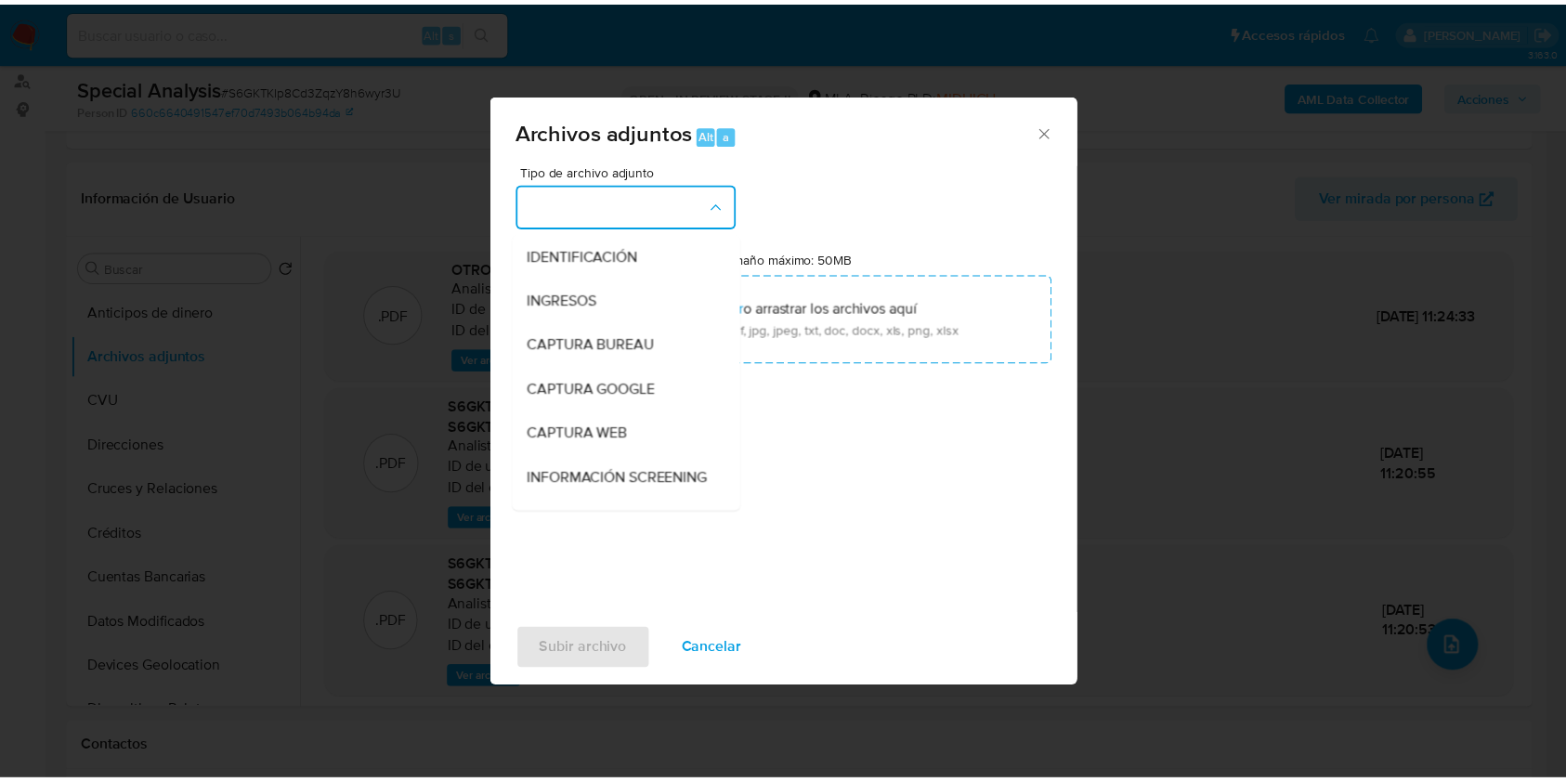
scroll to position [372, 0]
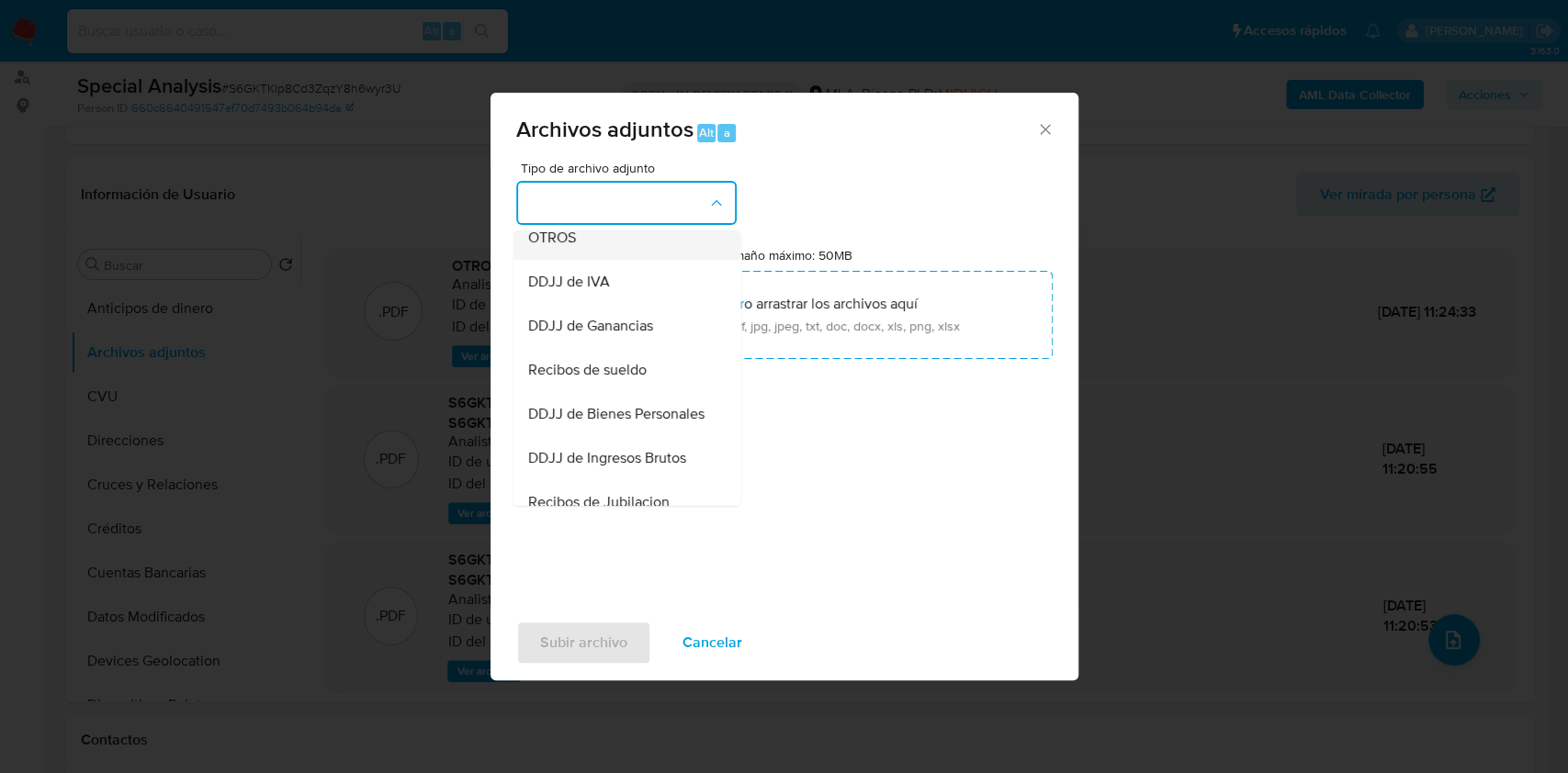
click at [565, 247] on span "OTROS" at bounding box center [551, 237] width 47 height 19
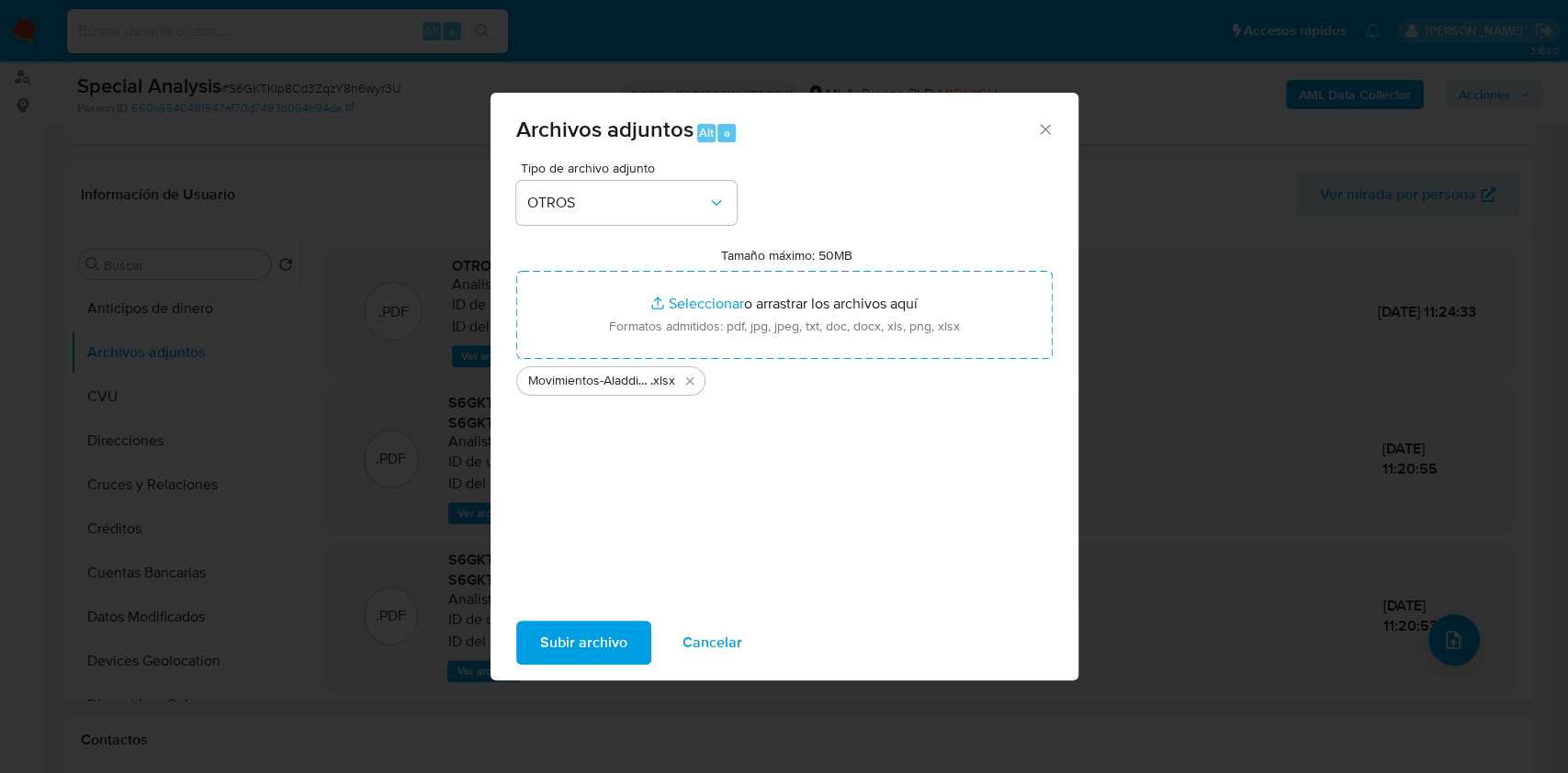
click at [614, 626] on span "Subir archivo" at bounding box center [583, 643] width 87 height 41
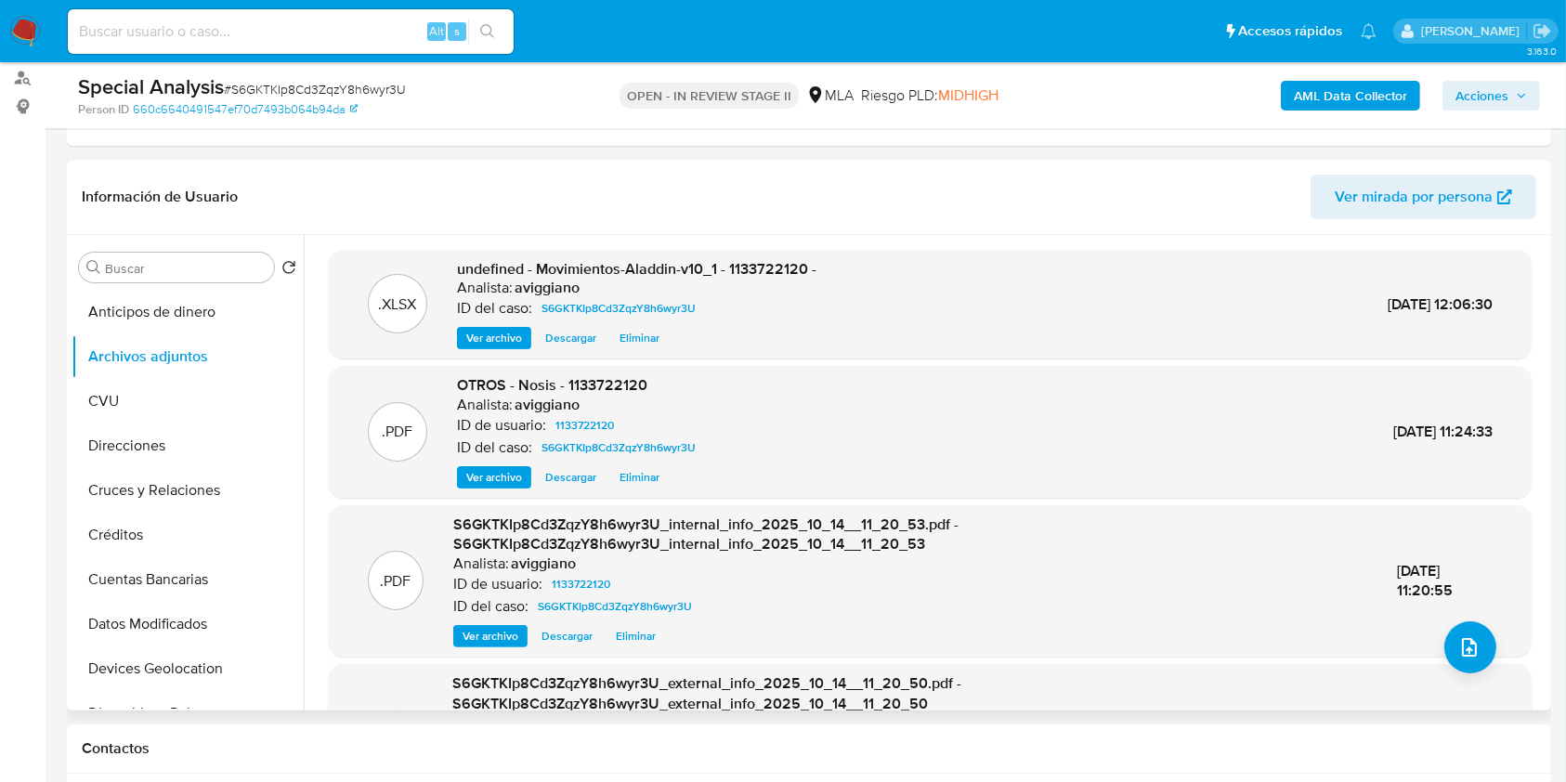
click at [765, 273] on span "undefined - Movimientos-Aladdin-v10_1 - 1133722120 -" at bounding box center [636, 268] width 359 height 21
drag, startPoint x: 765, startPoint y: 273, endPoint x: 643, endPoint y: 343, distance: 141.0
click at [643, 343] on span "Eliminar" at bounding box center [640, 338] width 40 height 19
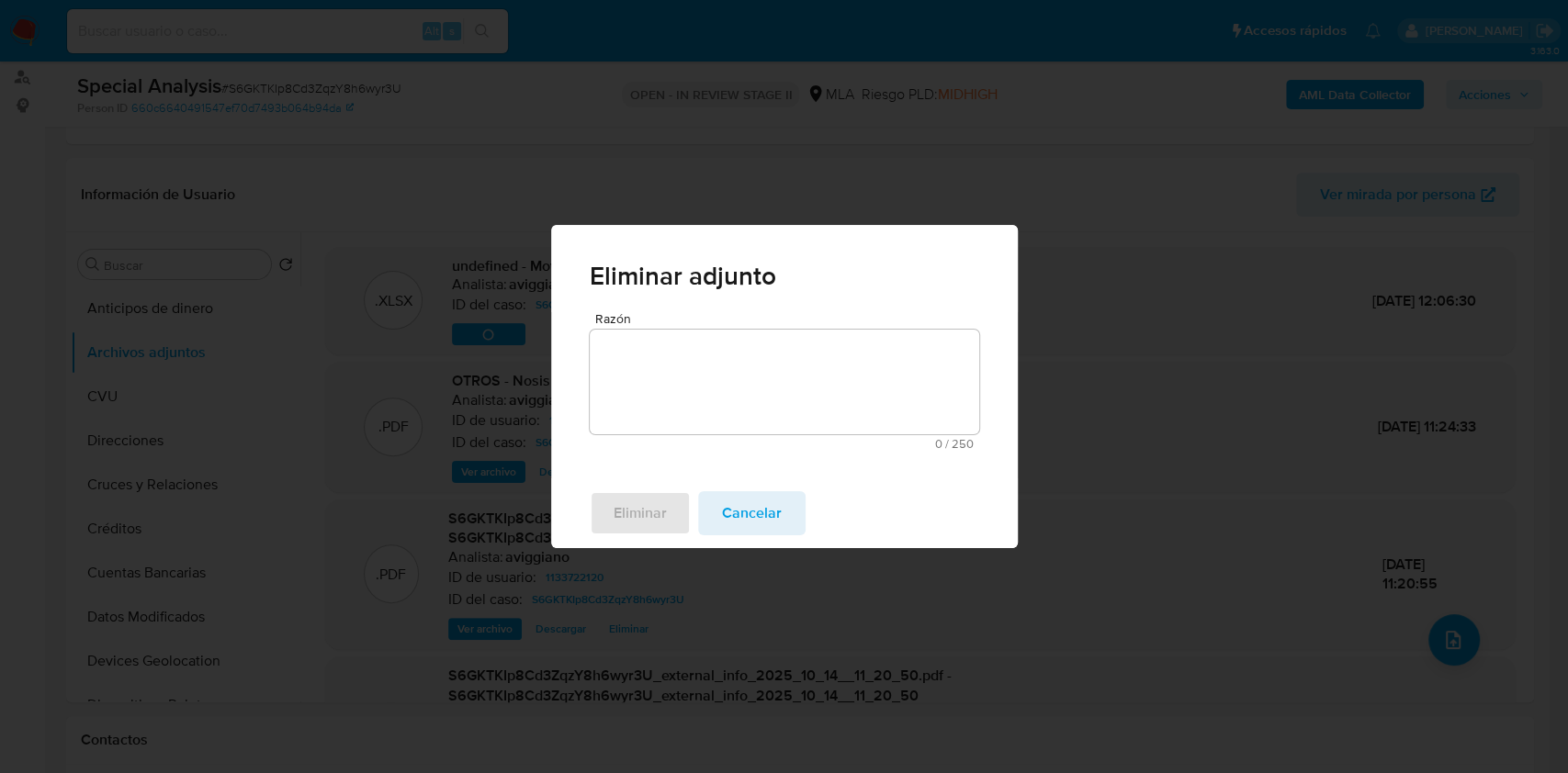
click at [766, 505] on span "Cancelar" at bounding box center [751, 513] width 59 height 41
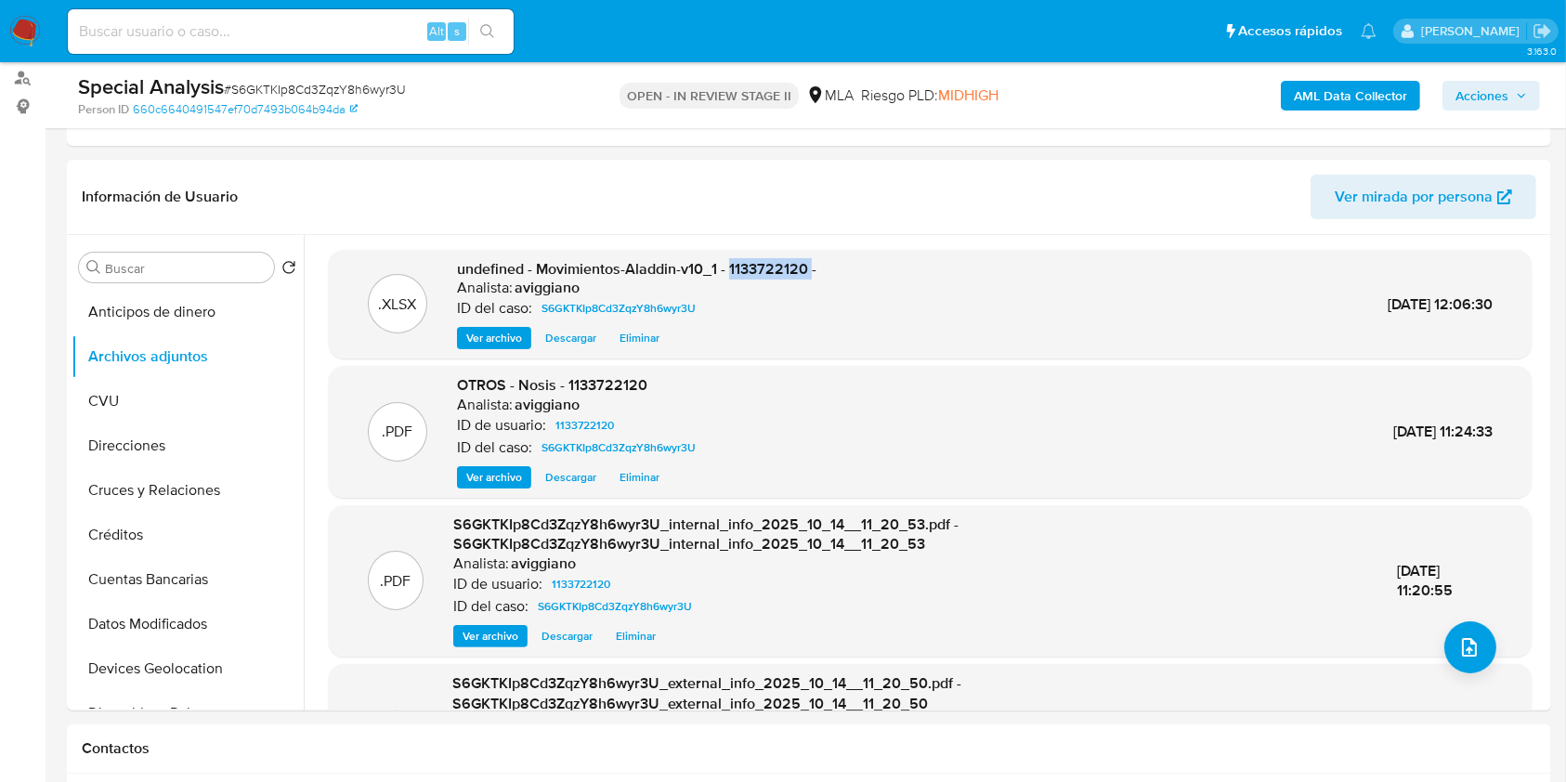
copy span "1133722120"
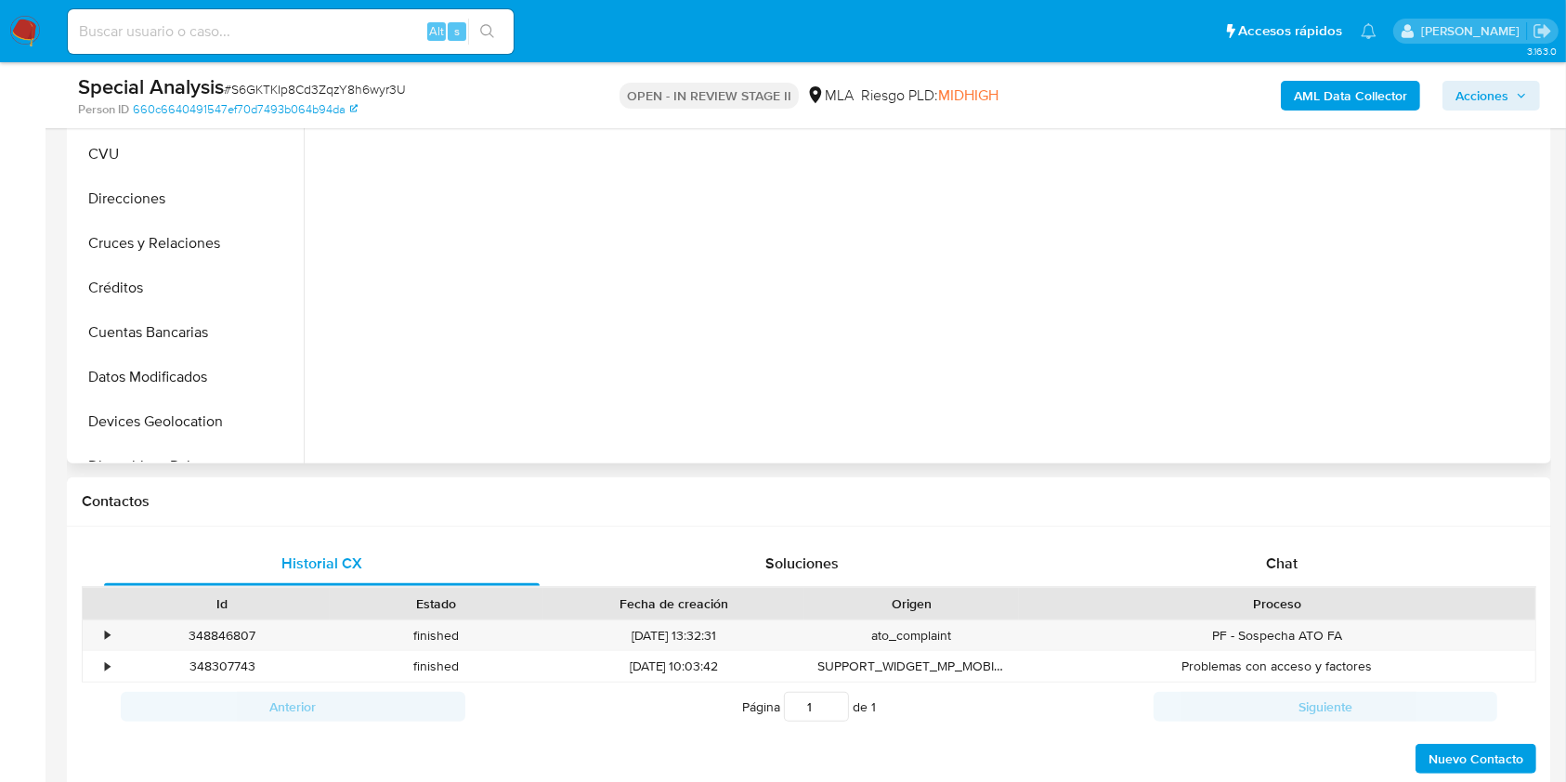
scroll to position [495, 0]
click at [1274, 541] on div "Chat" at bounding box center [1282, 563] width 436 height 45
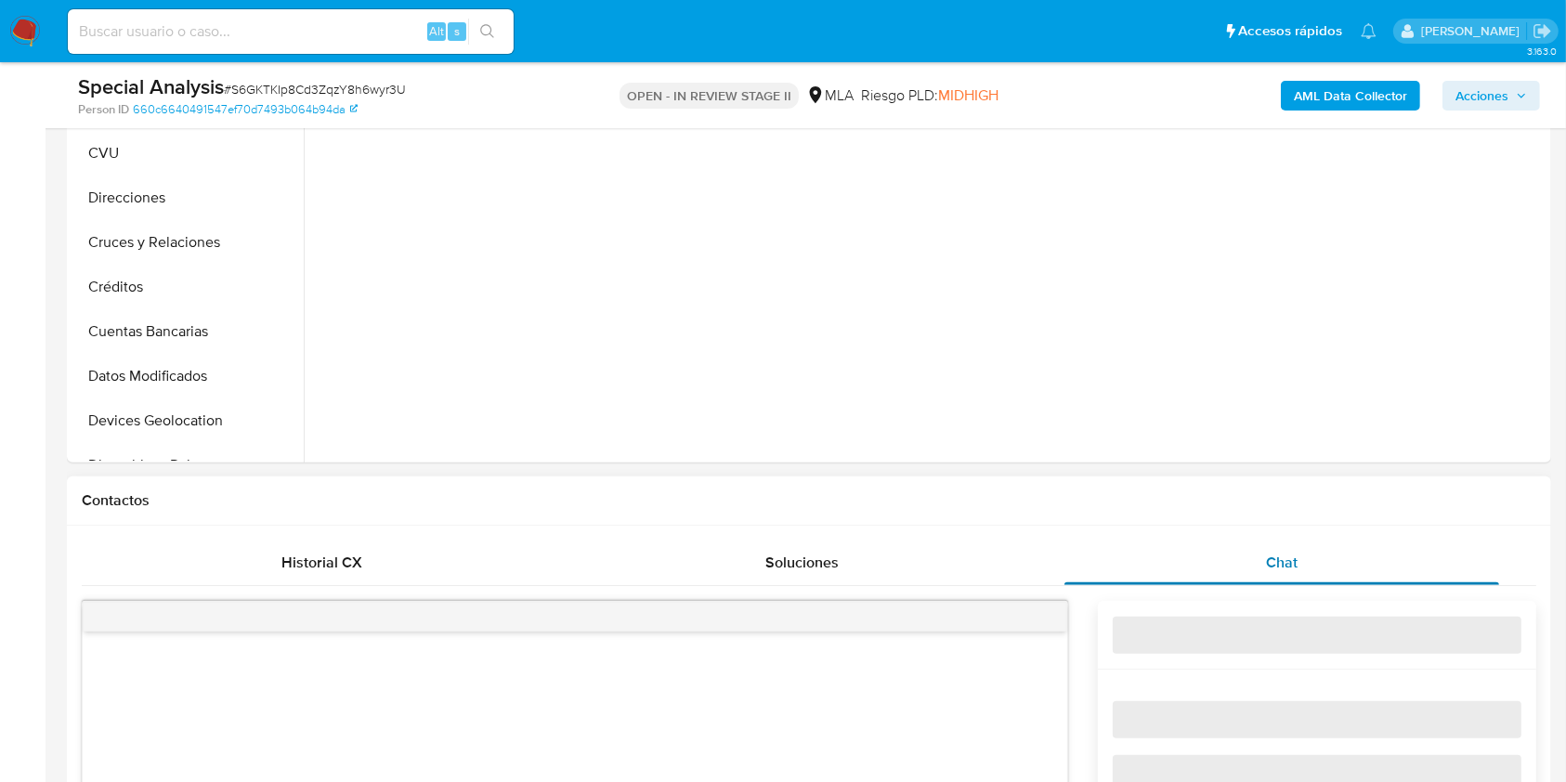
select select "10"
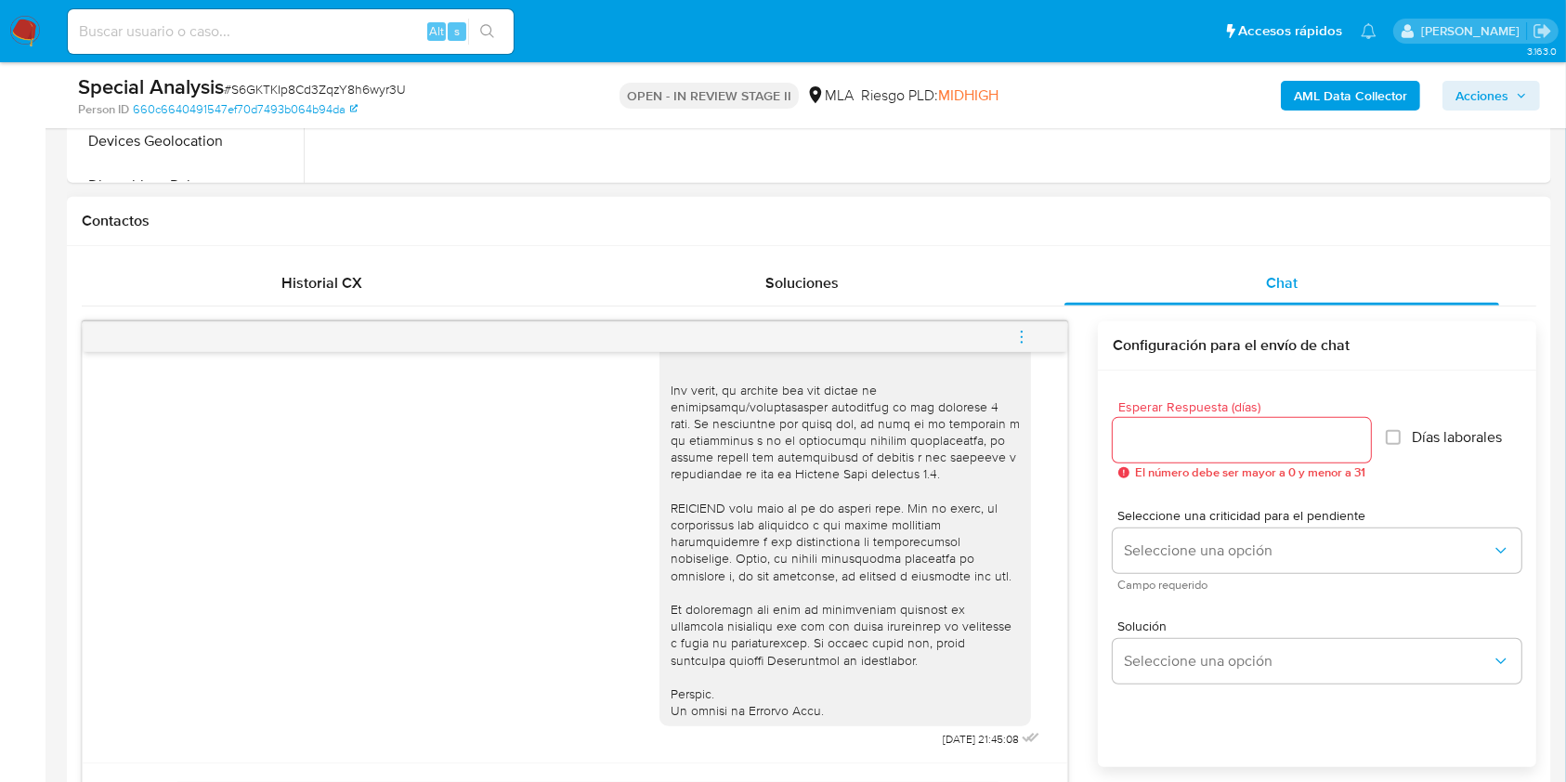
scroll to position [867, 0]
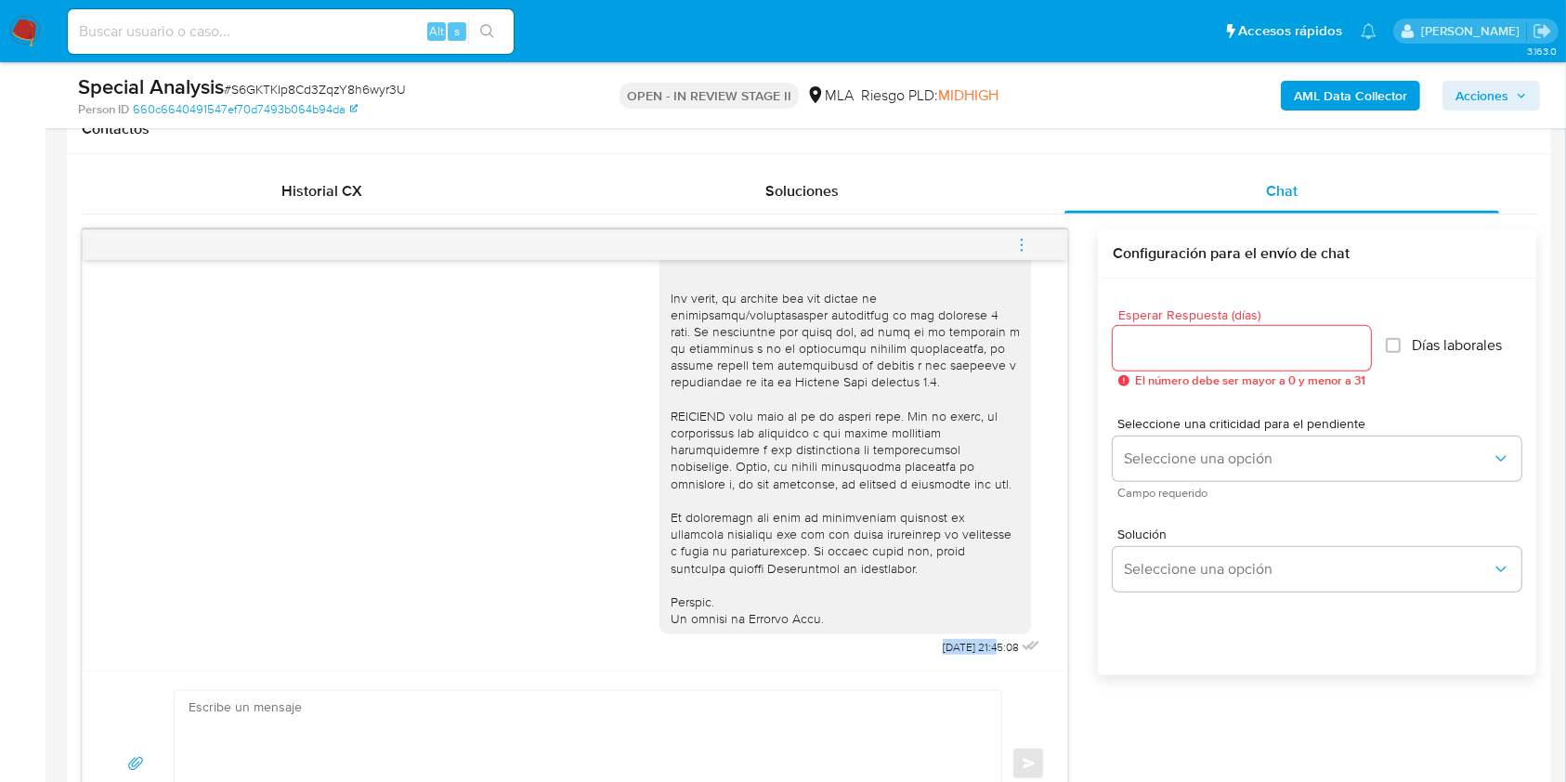
drag, startPoint x: 895, startPoint y: 646, endPoint x: 959, endPoint y: 641, distance: 64.3
click at [959, 641] on div "06/08/2025 21:45:08" at bounding box center [852, 152] width 385 height 1017
copy span "06/08/2025"
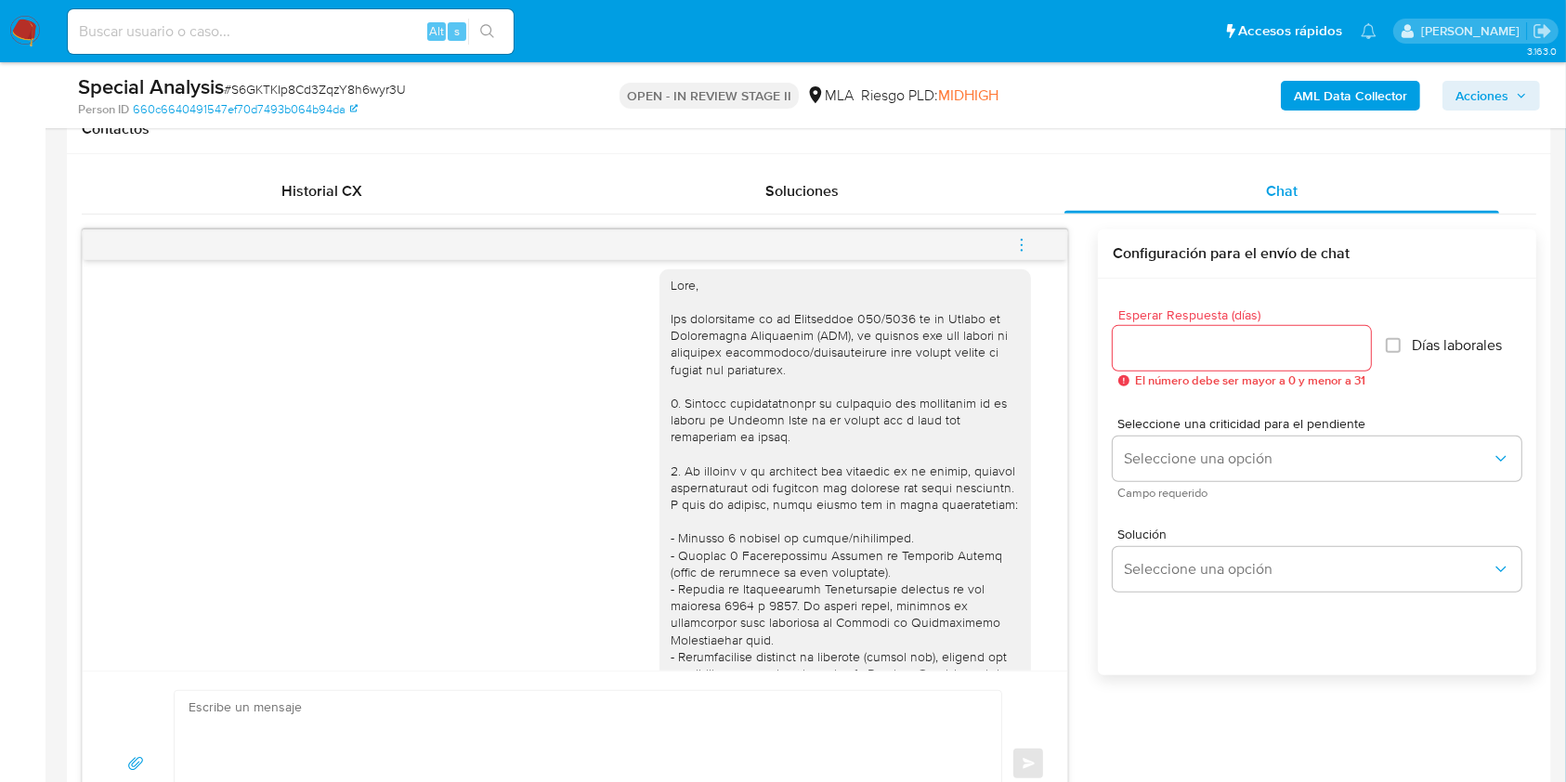
scroll to position [0, 0]
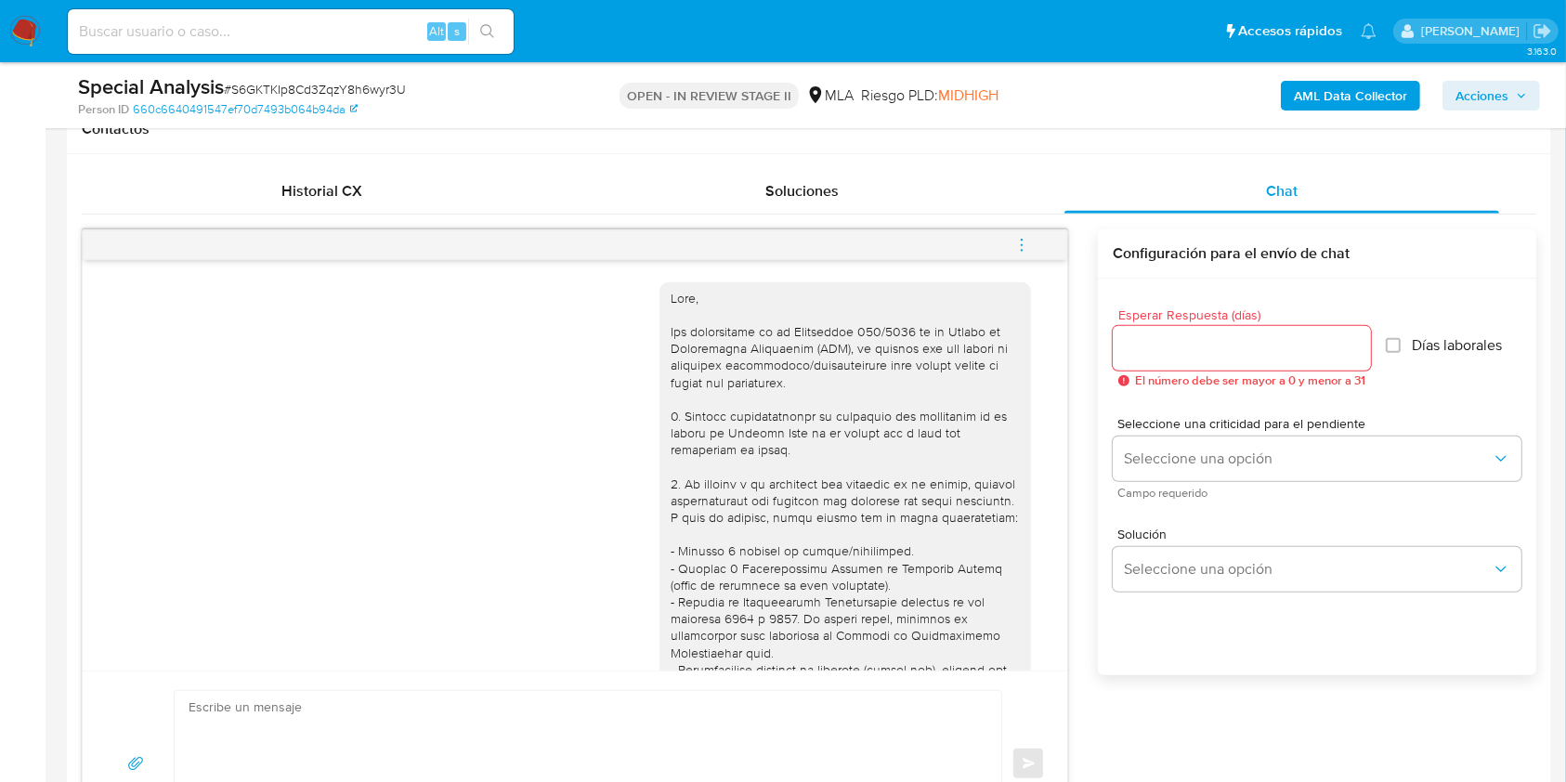
click at [1017, 241] on icon "menu-action" at bounding box center [1021, 245] width 17 height 17
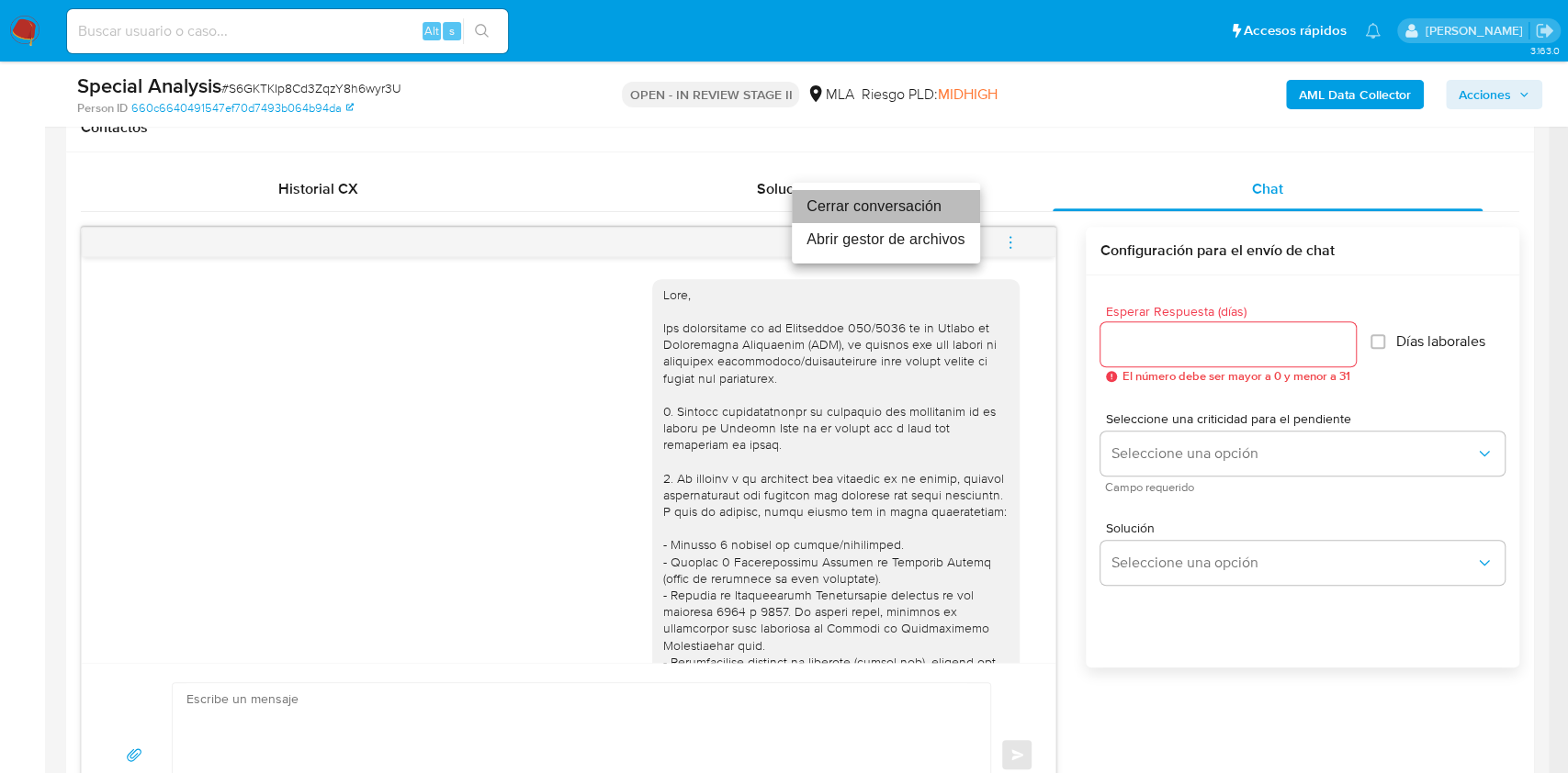
click at [868, 213] on li "Cerrar conversación" at bounding box center [886, 206] width 188 height 33
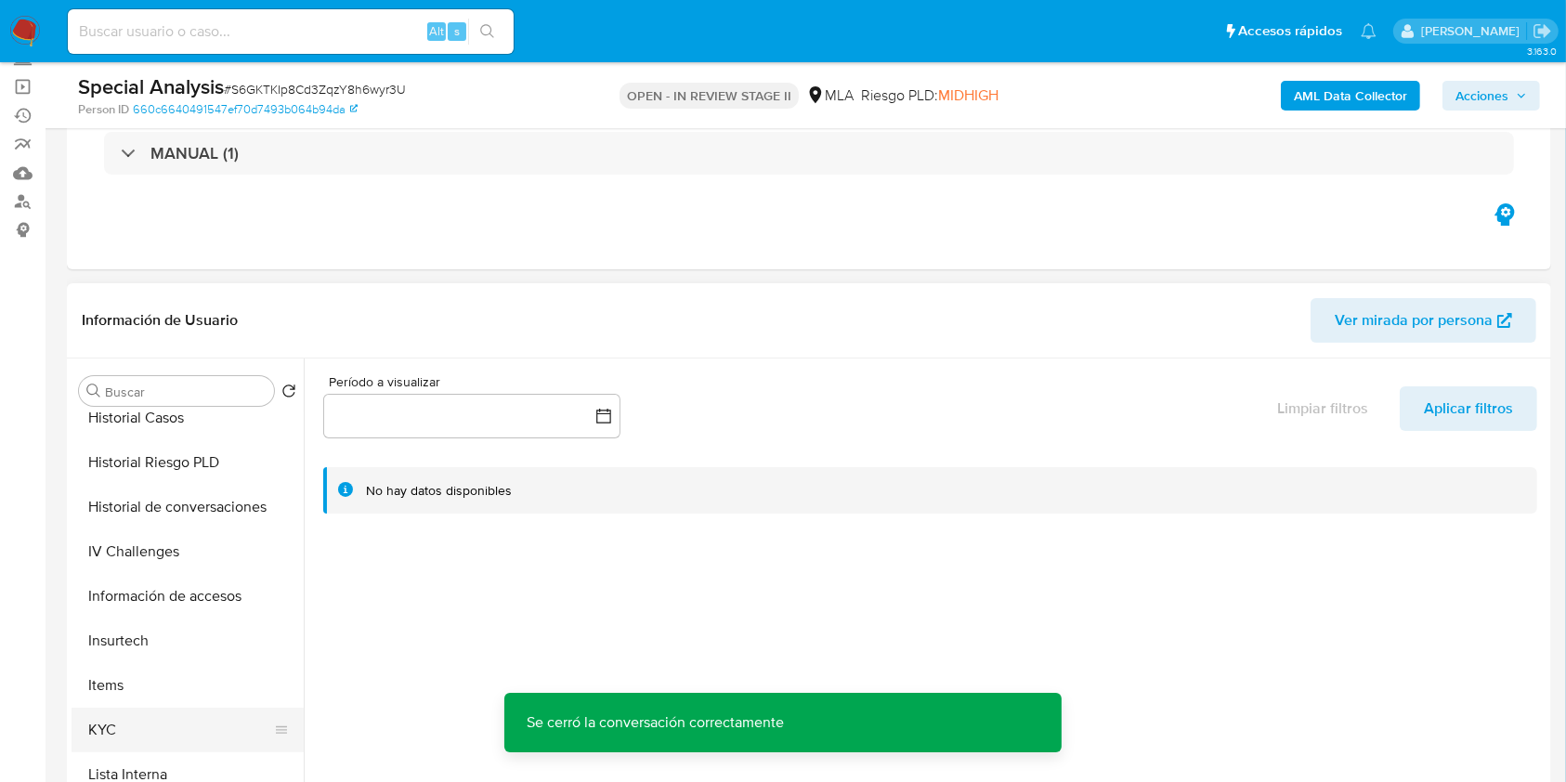
scroll to position [743, 0]
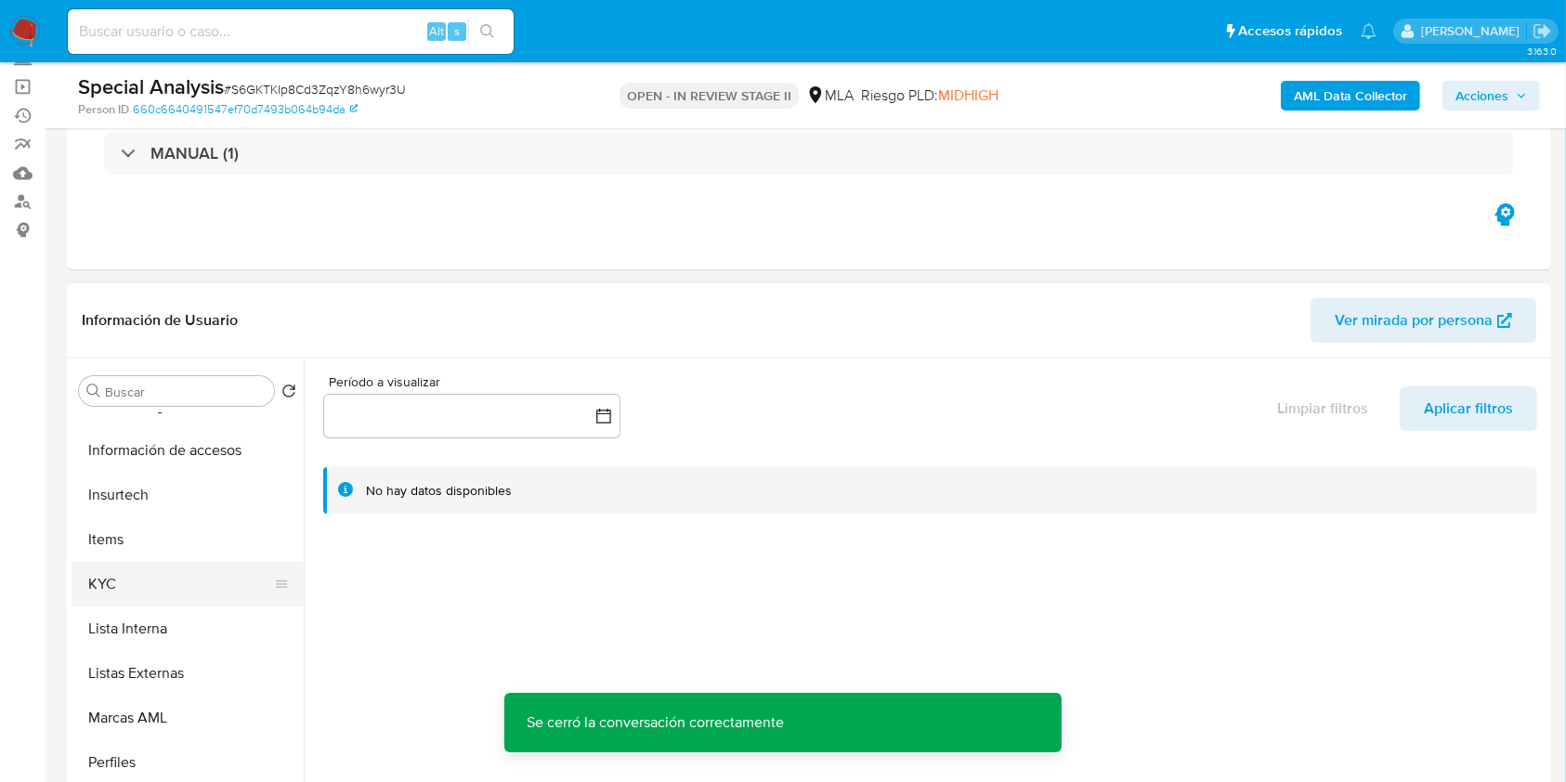
click at [134, 577] on button "KYC" at bounding box center [180, 584] width 217 height 45
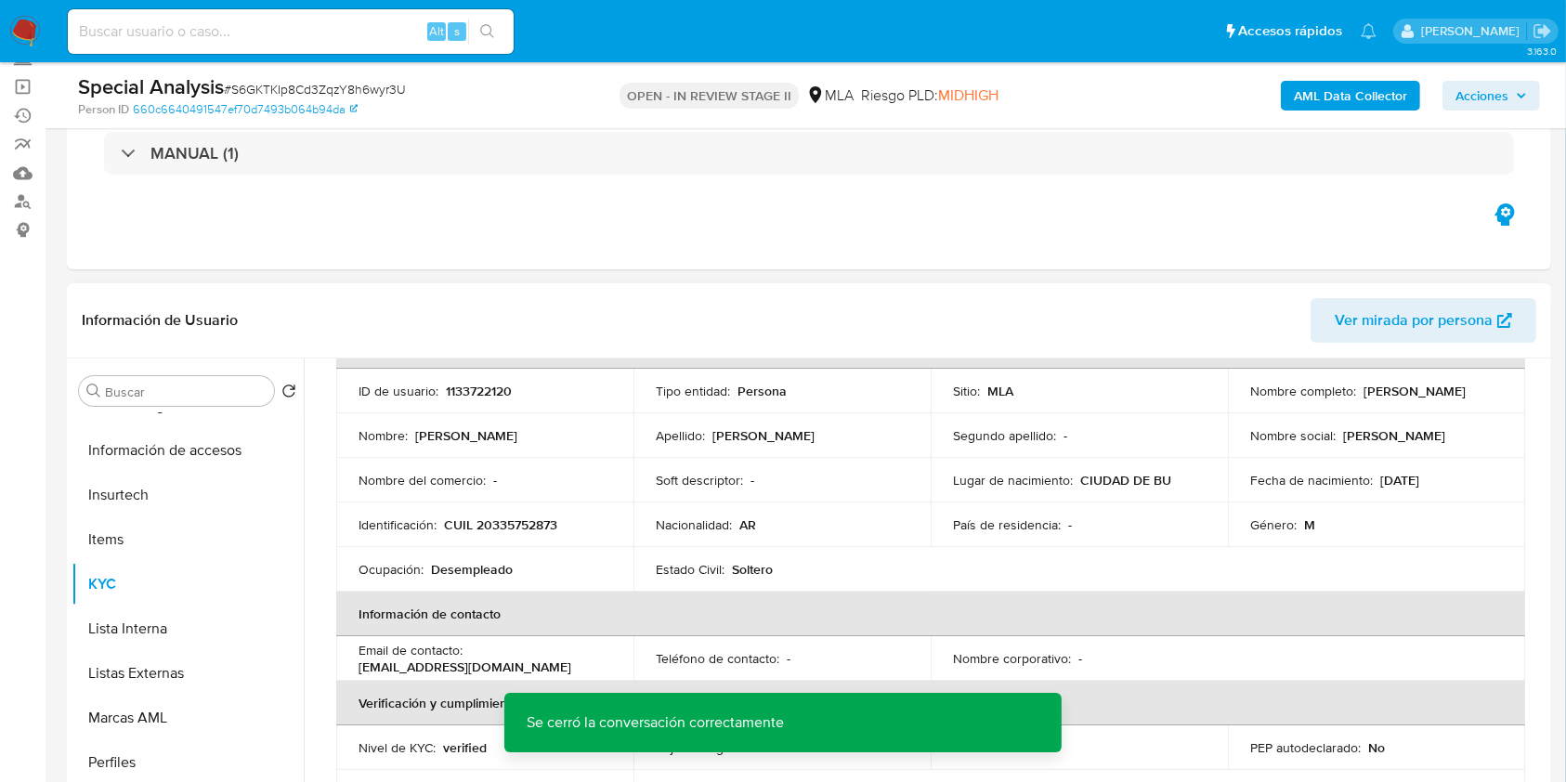
scroll to position [0, 0]
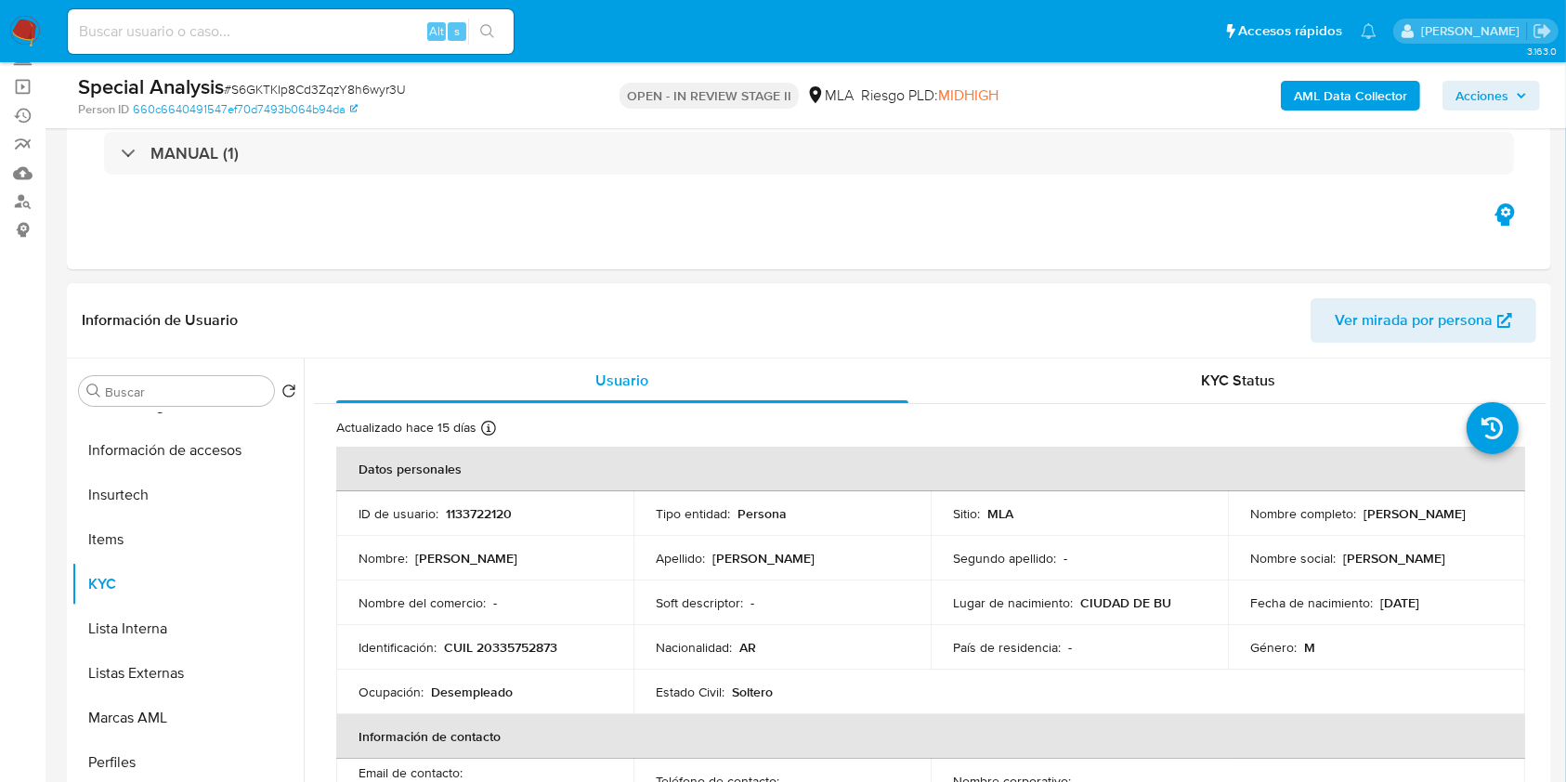
drag, startPoint x: 1362, startPoint y: 512, endPoint x: 1484, endPoint y: 516, distance: 122.7
click at [1484, 516] on div "Nombre completo : Marcos Ivan Moreira" at bounding box center [1376, 513] width 253 height 17
copy p "[PERSON_NAME] [PERSON_NAME]"
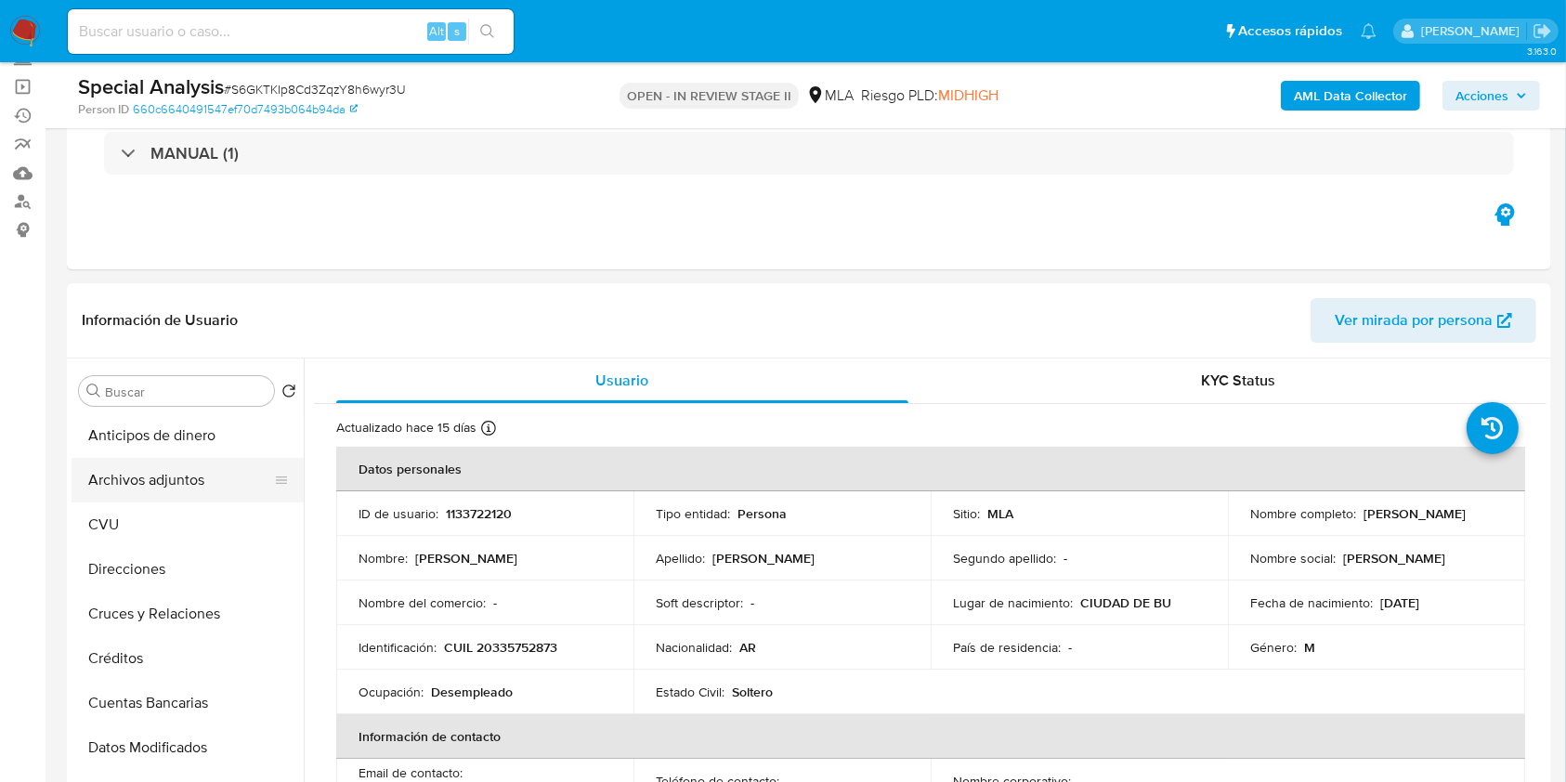
click at [181, 490] on button "Archivos adjuntos" at bounding box center [180, 480] width 217 height 45
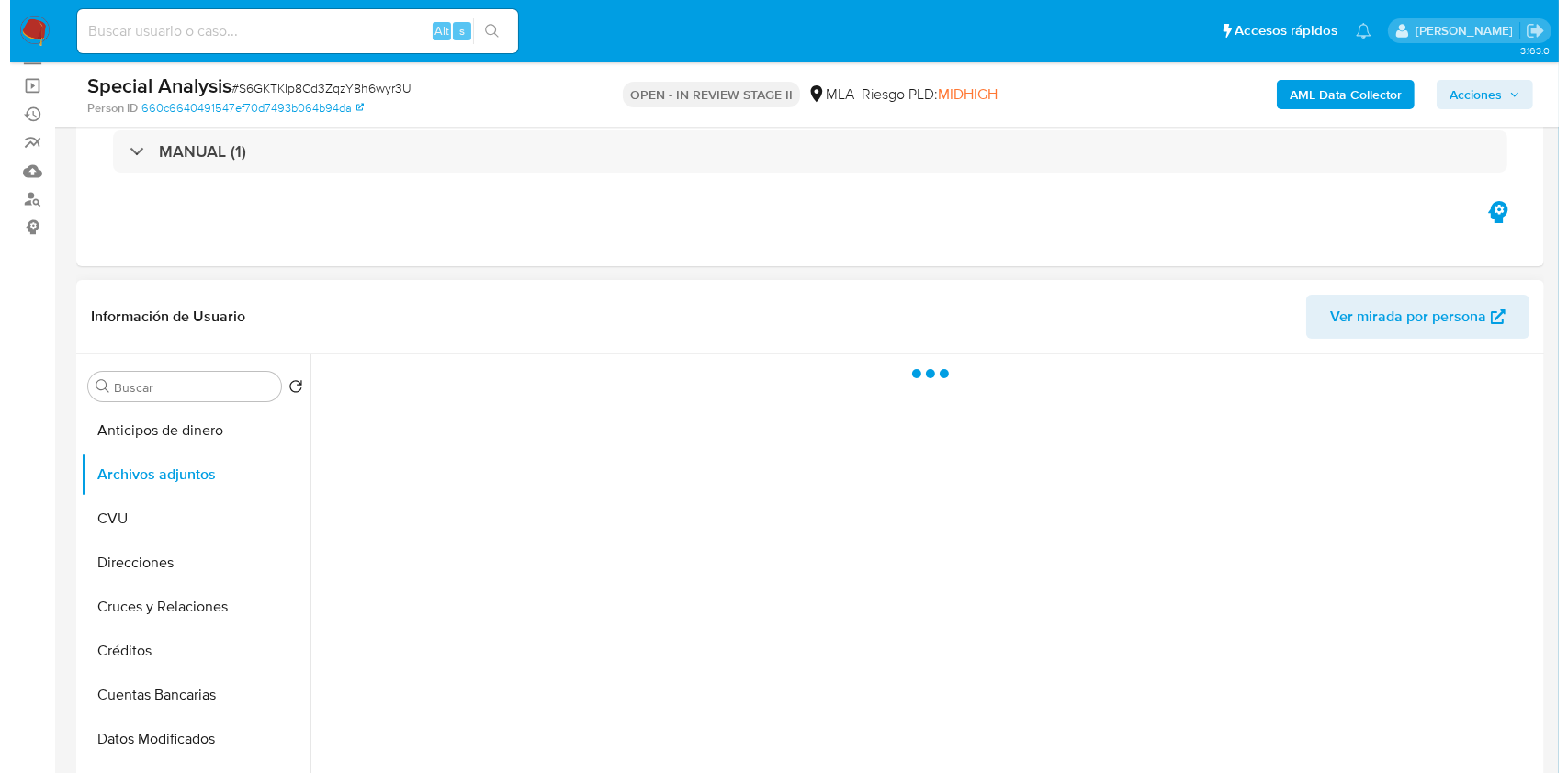
scroll to position [244, 0]
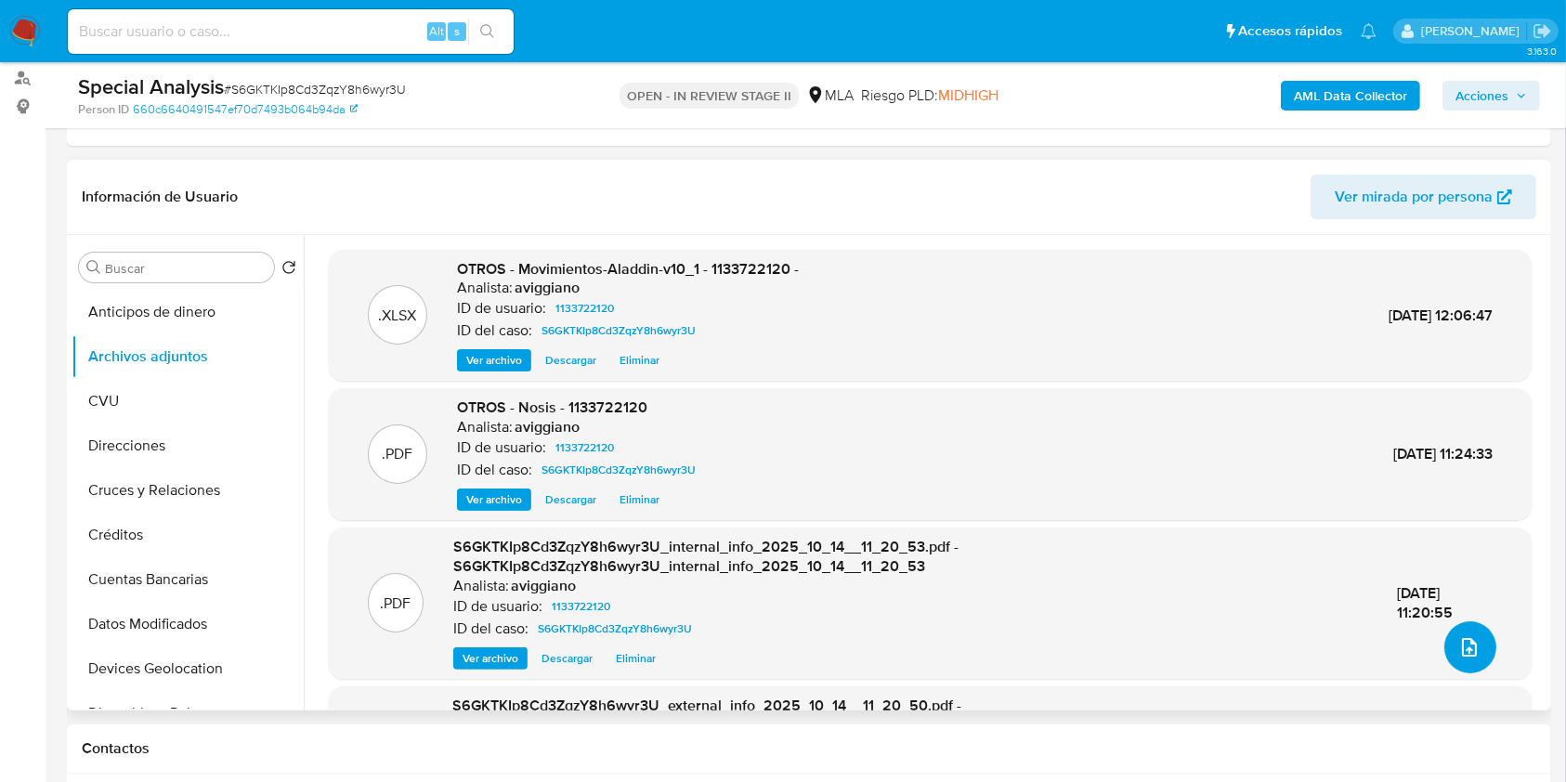
click at [1469, 644] on icon "upload-file" at bounding box center [1469, 647] width 22 height 22
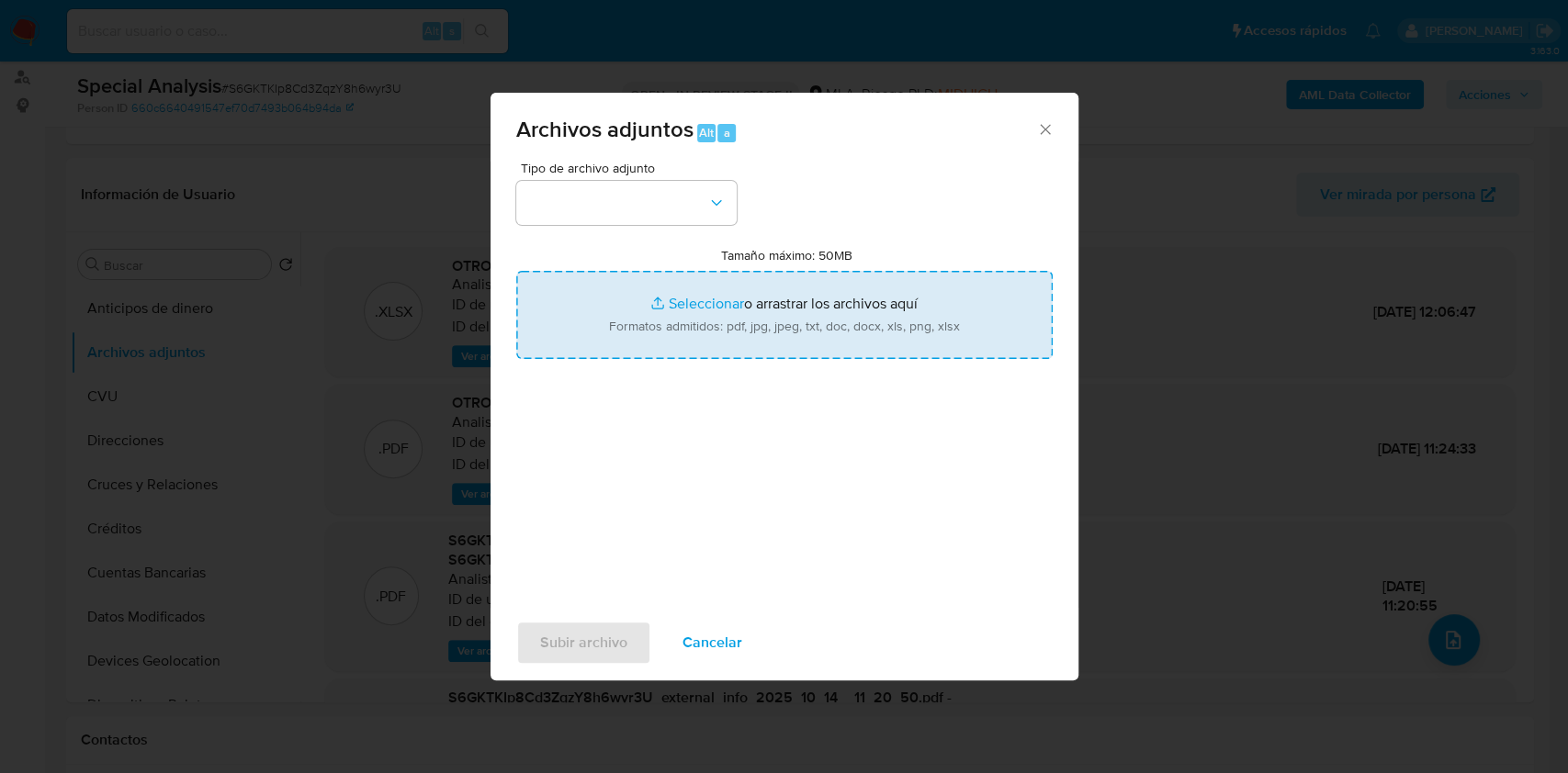
click at [917, 311] on input "Tamaño máximo: 50MB Seleccionar archivos" at bounding box center [784, 314] width 536 height 88
type input "C:\fakepath\Caselog S6GKTKIp8Cd3ZqzY8h6wyr3U_2025_10_14_10_51_19.docx"
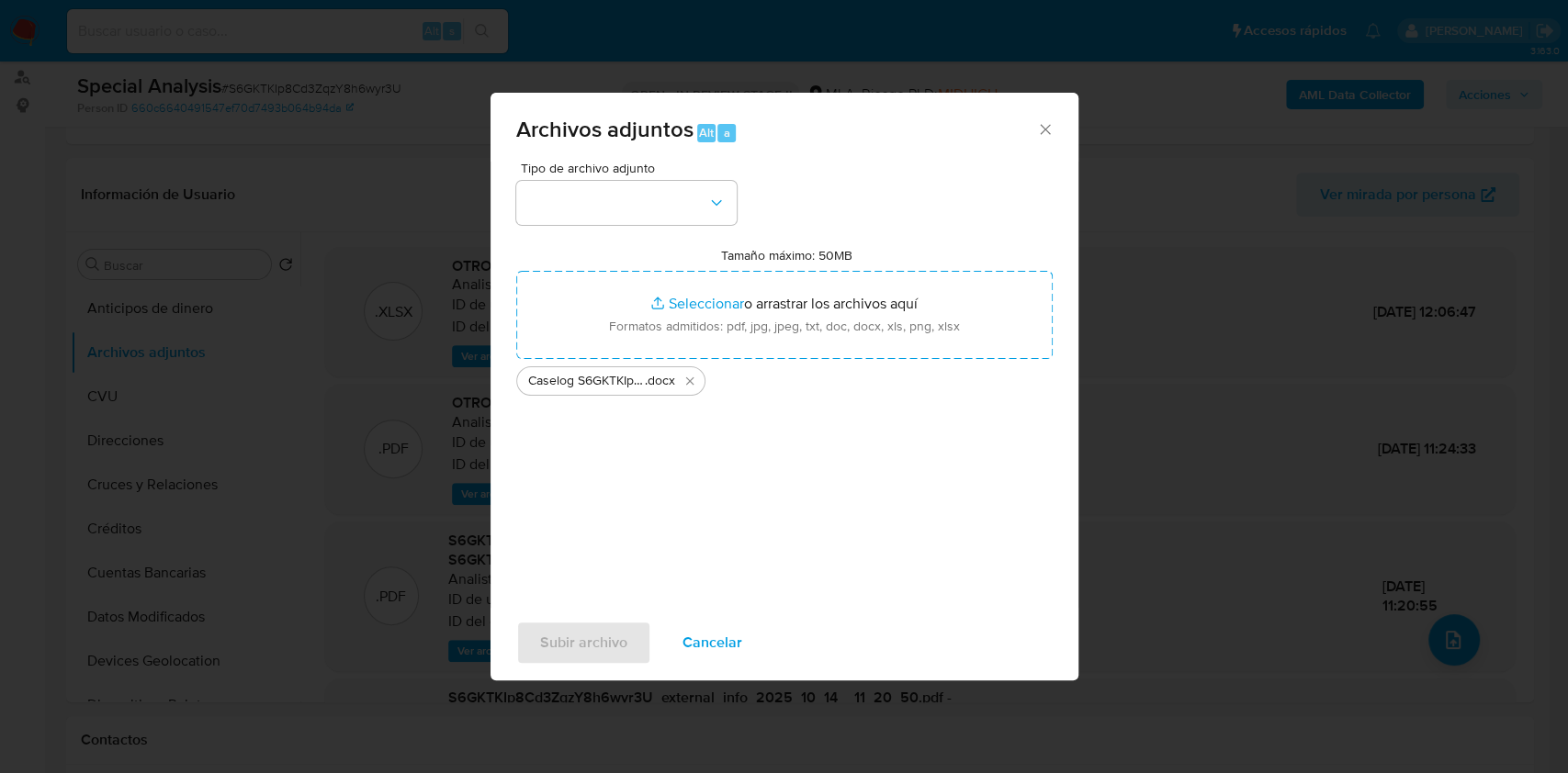
click at [684, 224] on div "Tipo de archivo adjunto Tamaño máximo: 50MB Seleccionar archivos Seleccionar o …" at bounding box center [784, 378] width 536 height 433
click at [680, 224] on div "Tipo de archivo adjunto Tamaño máximo: 50MB Seleccionar archivos Seleccionar o …" at bounding box center [784, 378] width 536 height 433
click at [720, 212] on button "button" at bounding box center [626, 203] width 220 height 44
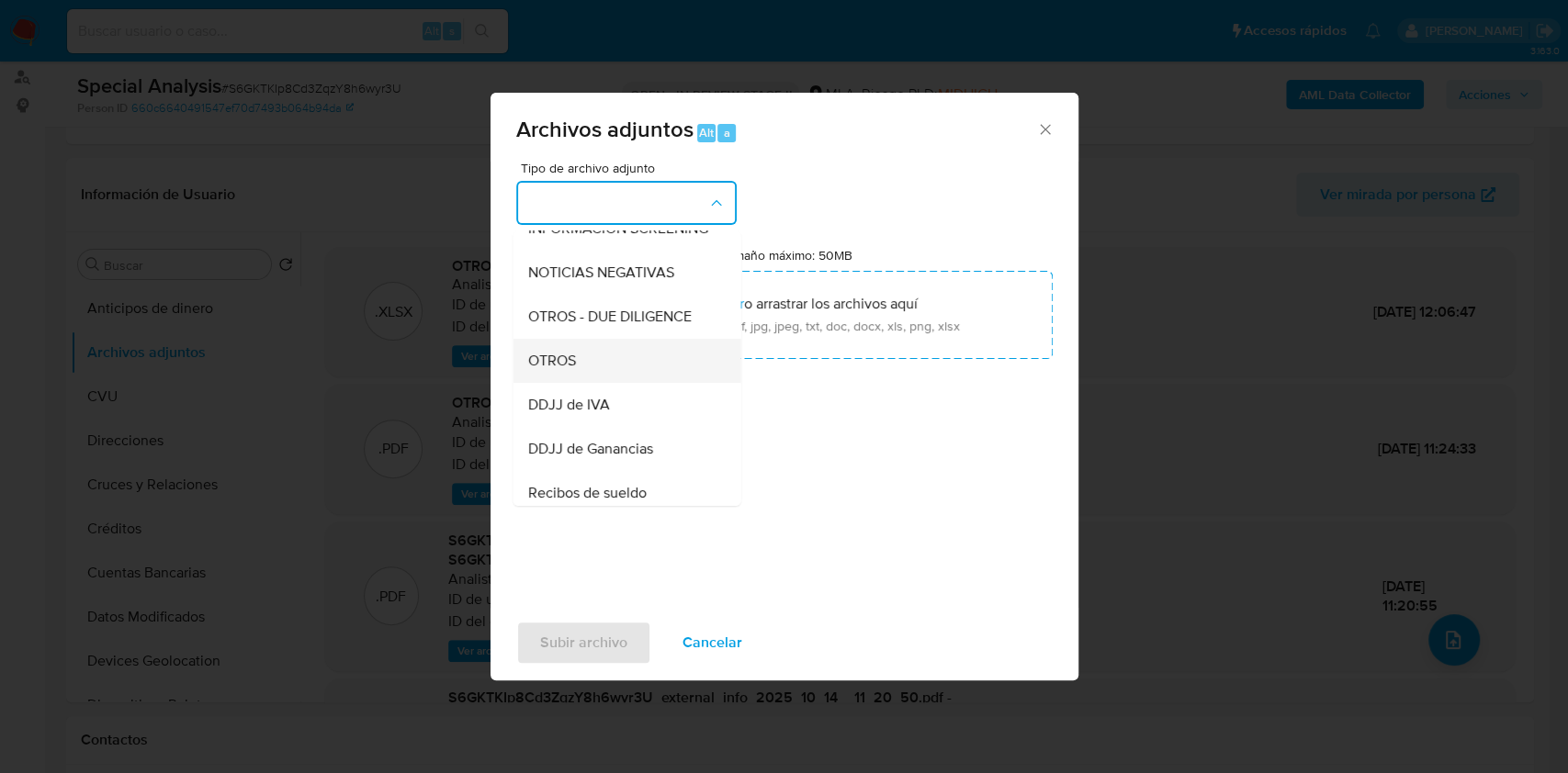
click at [608, 383] on div "OTROS" at bounding box center [620, 361] width 187 height 44
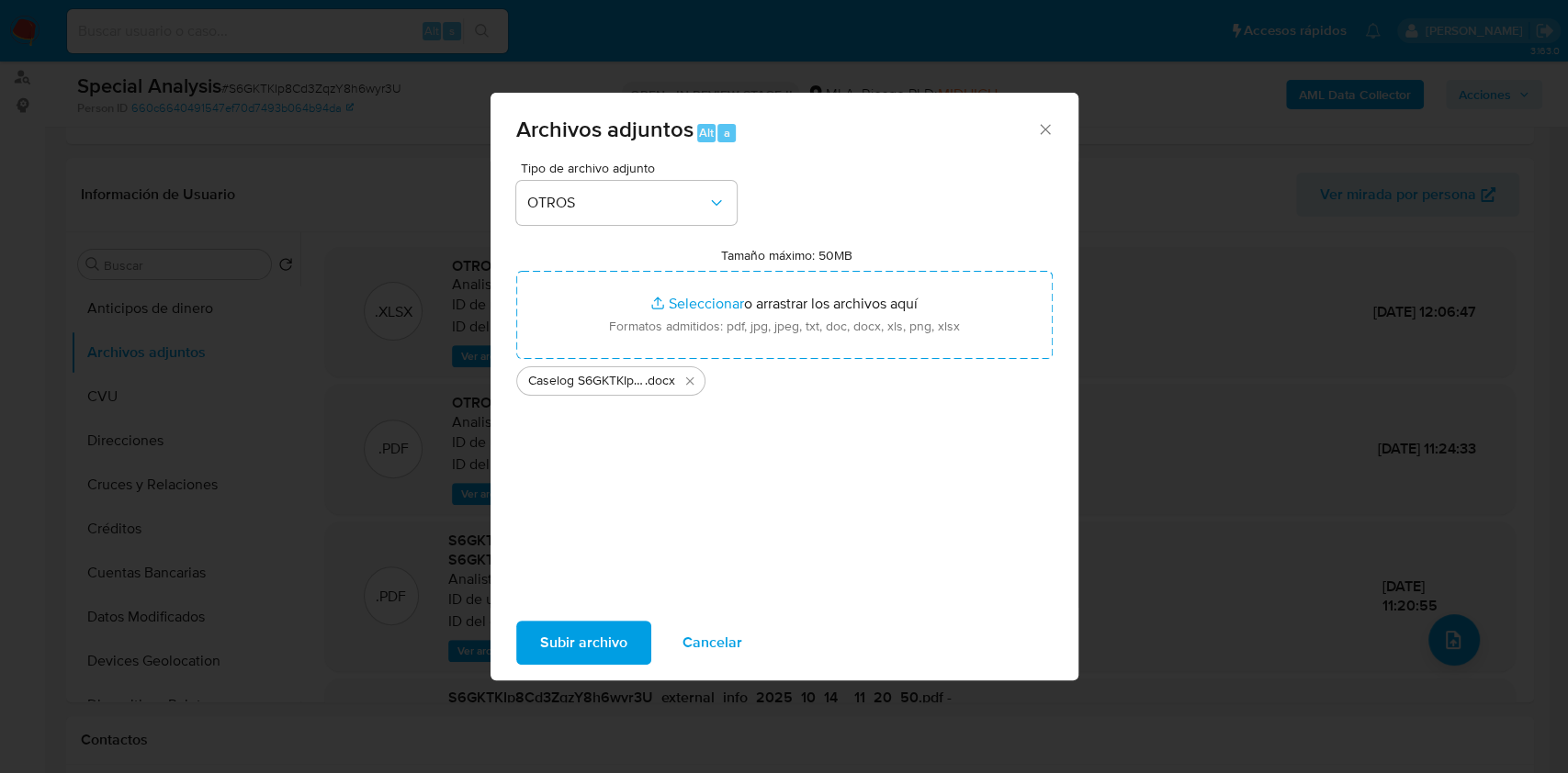
click at [541, 636] on span "Subir archivo" at bounding box center [583, 643] width 87 height 41
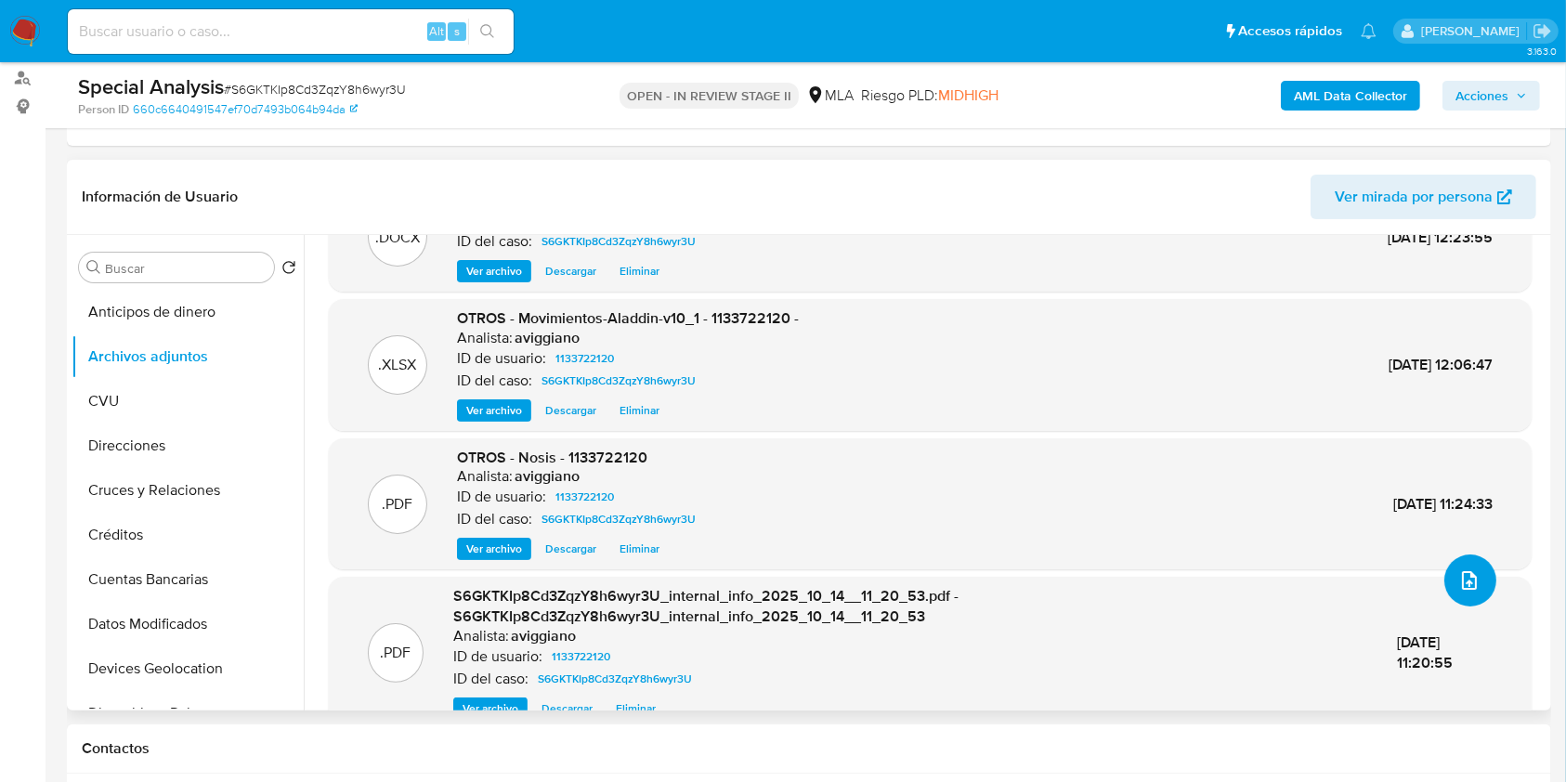
scroll to position [102, 0]
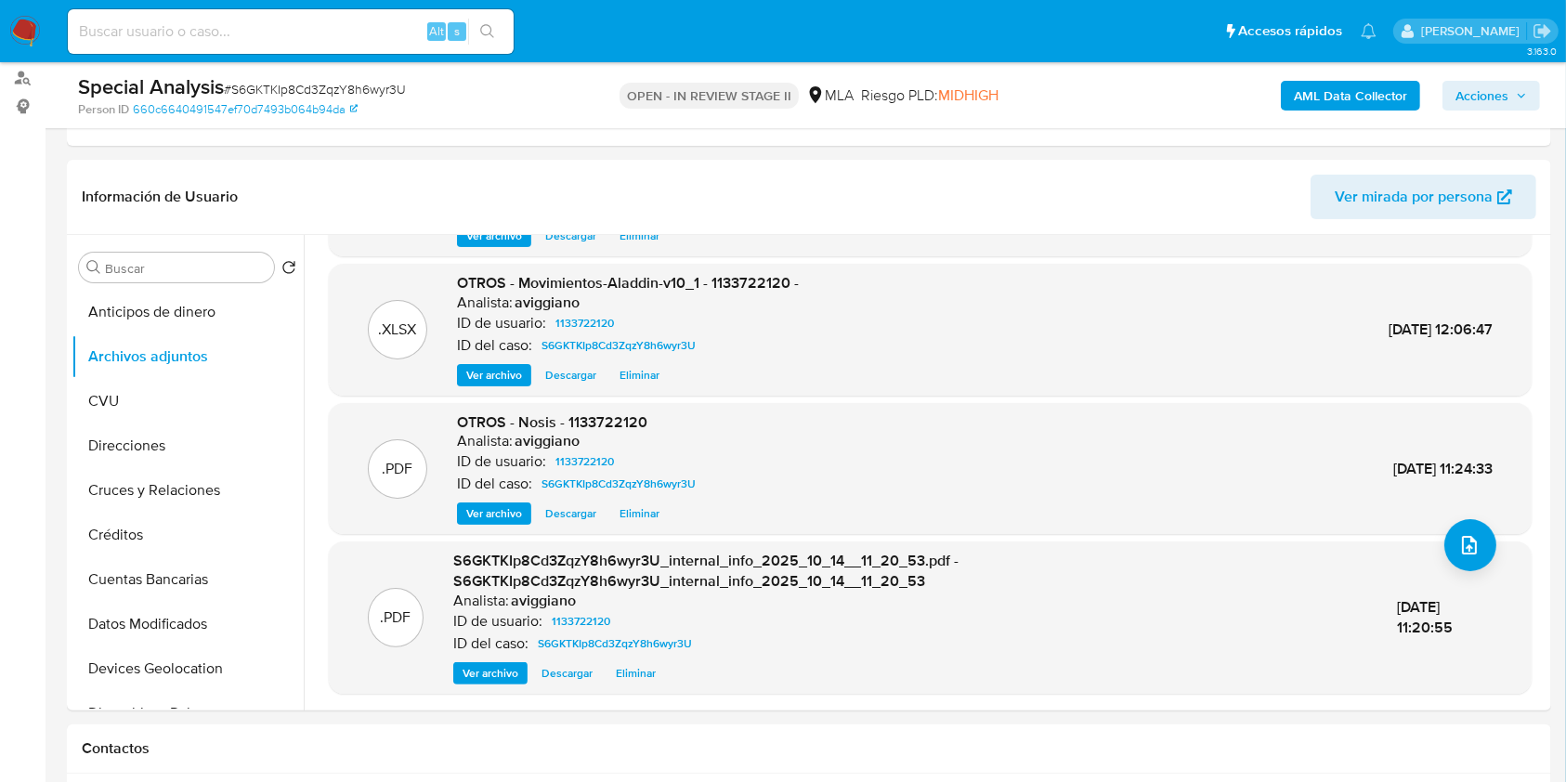
click at [1469, 104] on span "Acciones" at bounding box center [1482, 96] width 53 height 30
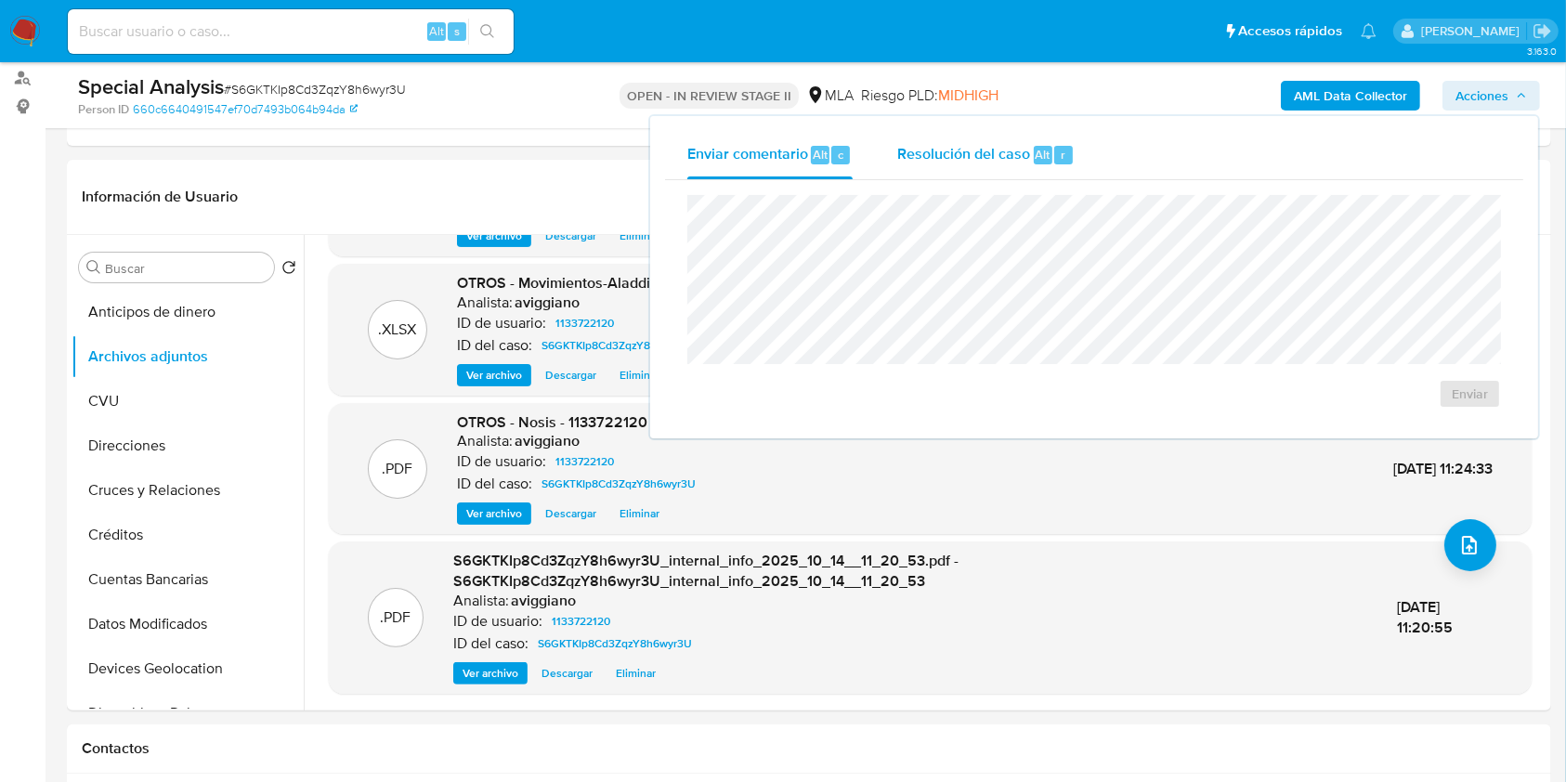
click at [1015, 157] on span "Resolución del caso" at bounding box center [963, 153] width 133 height 21
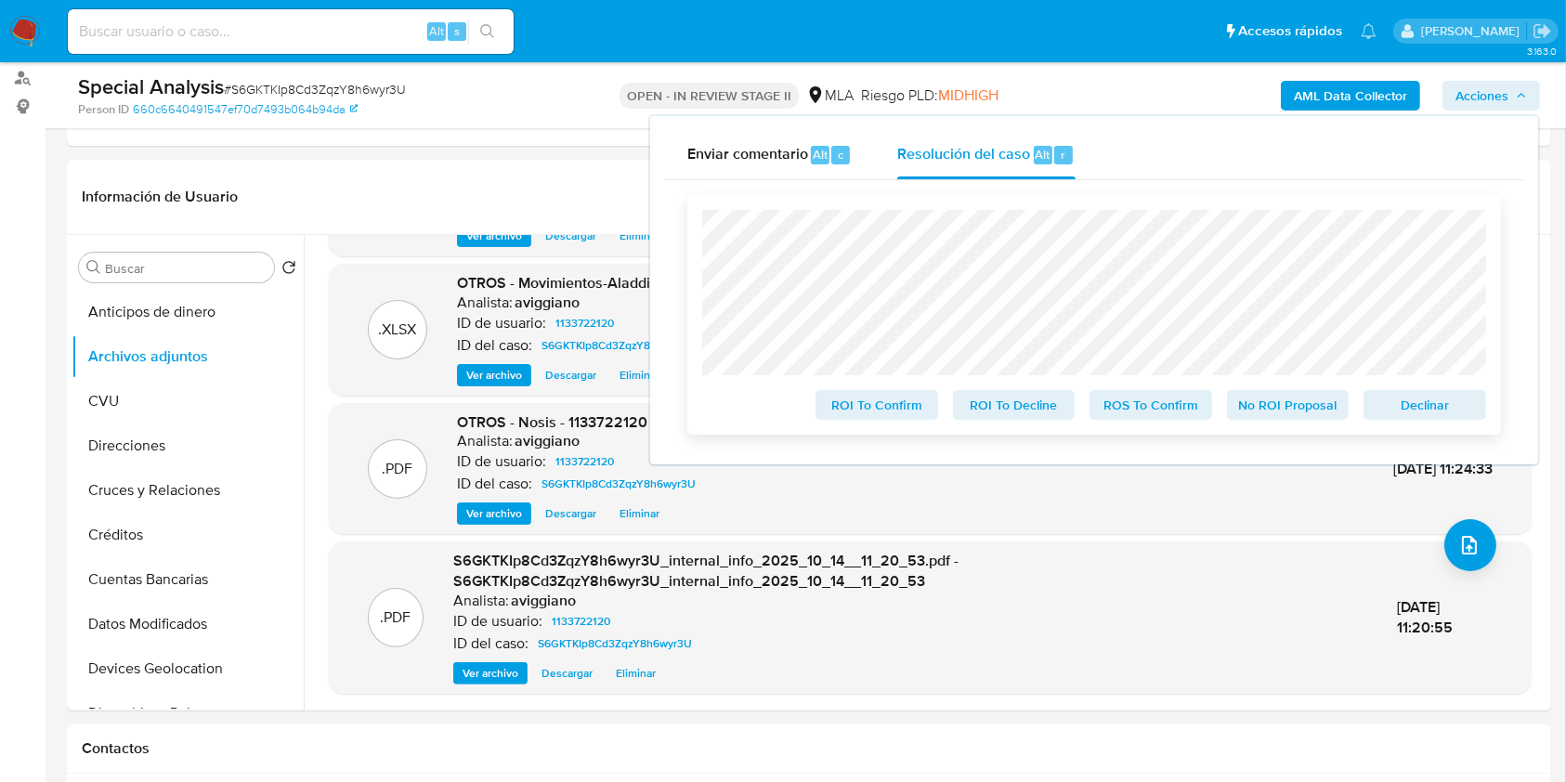
click at [1482, 402] on button "Declinar" at bounding box center [1425, 405] width 123 height 30
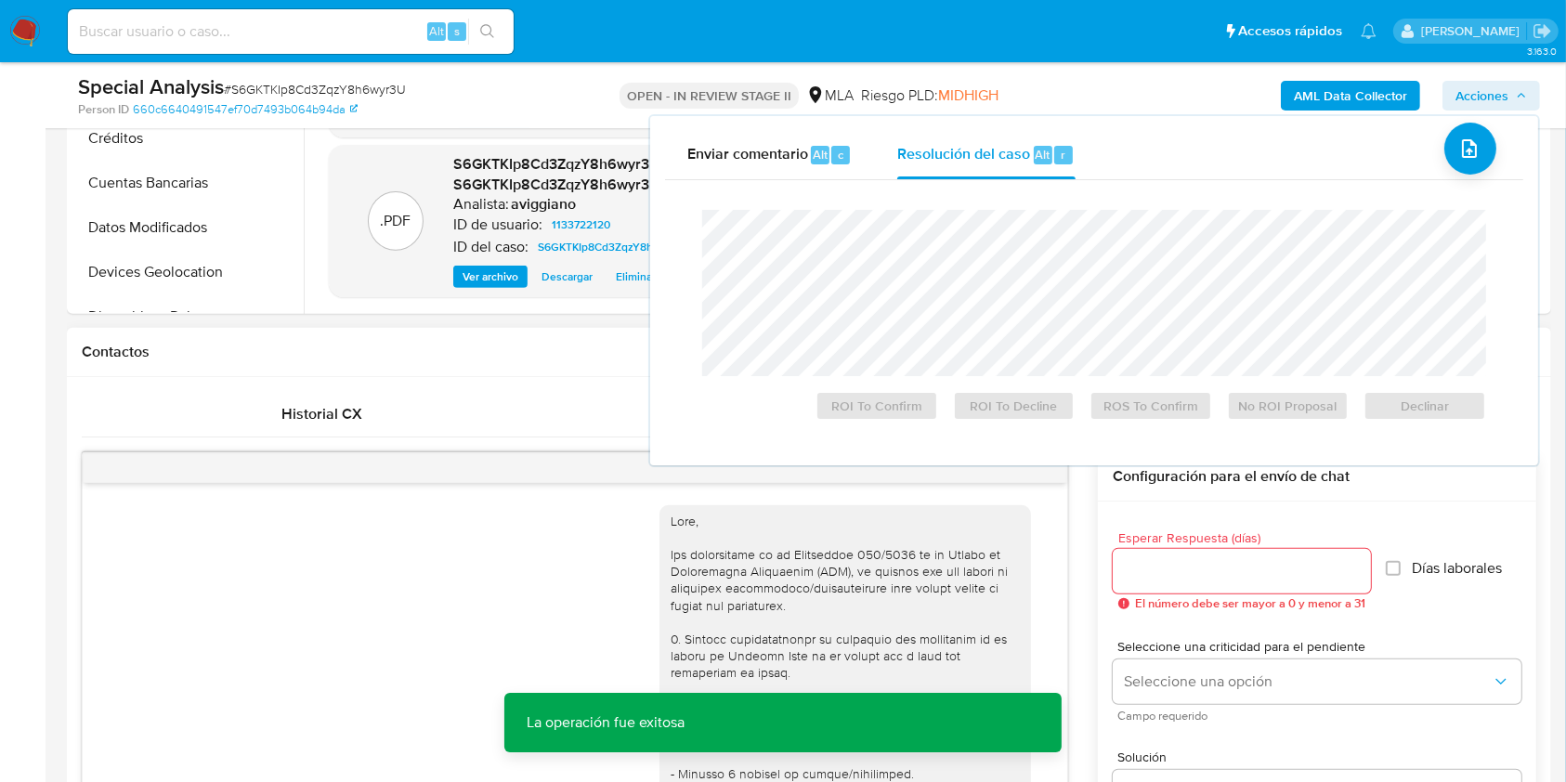
scroll to position [495, 0]
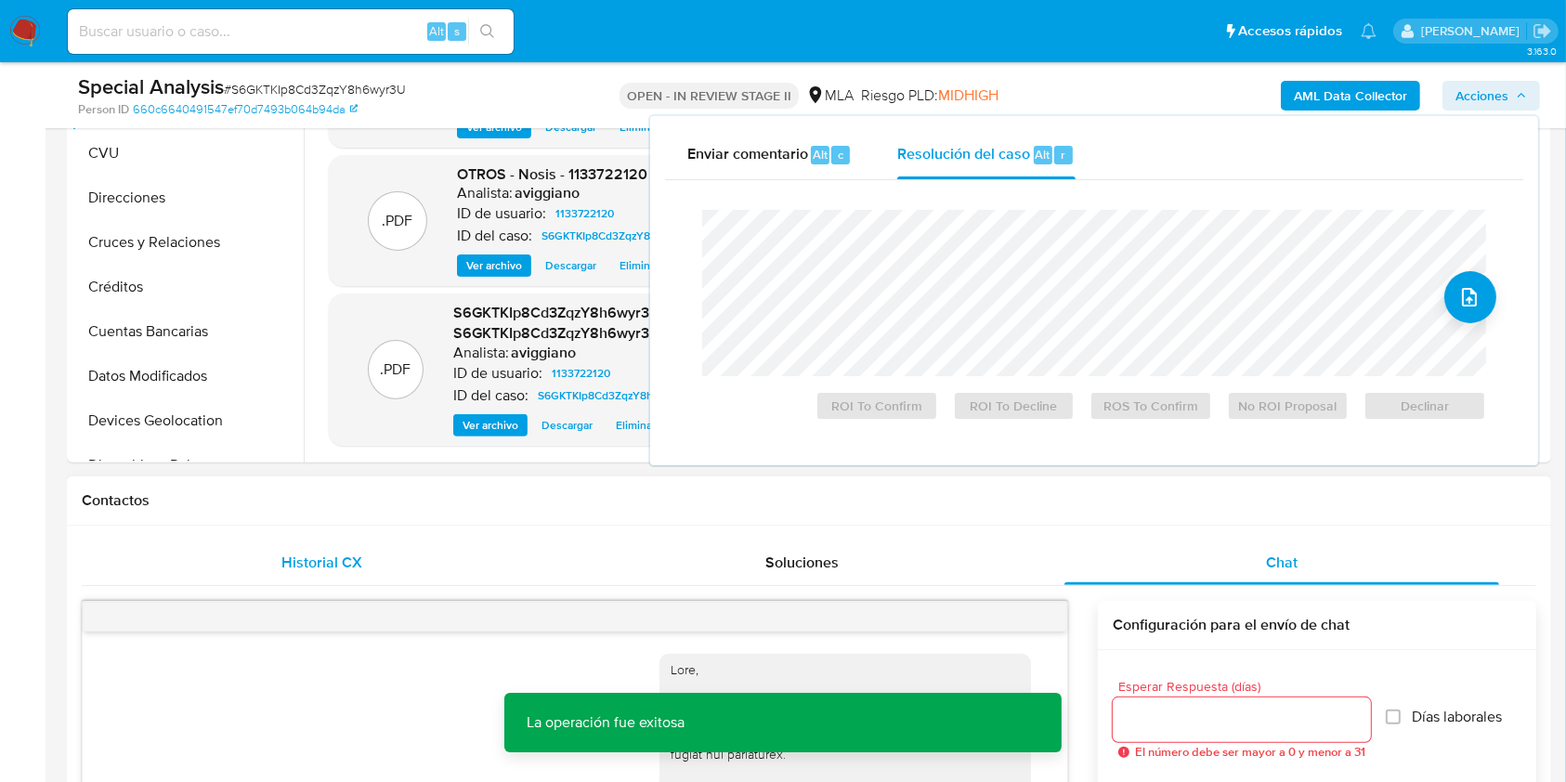
click at [369, 554] on div "Historial CX" at bounding box center [322, 563] width 436 height 45
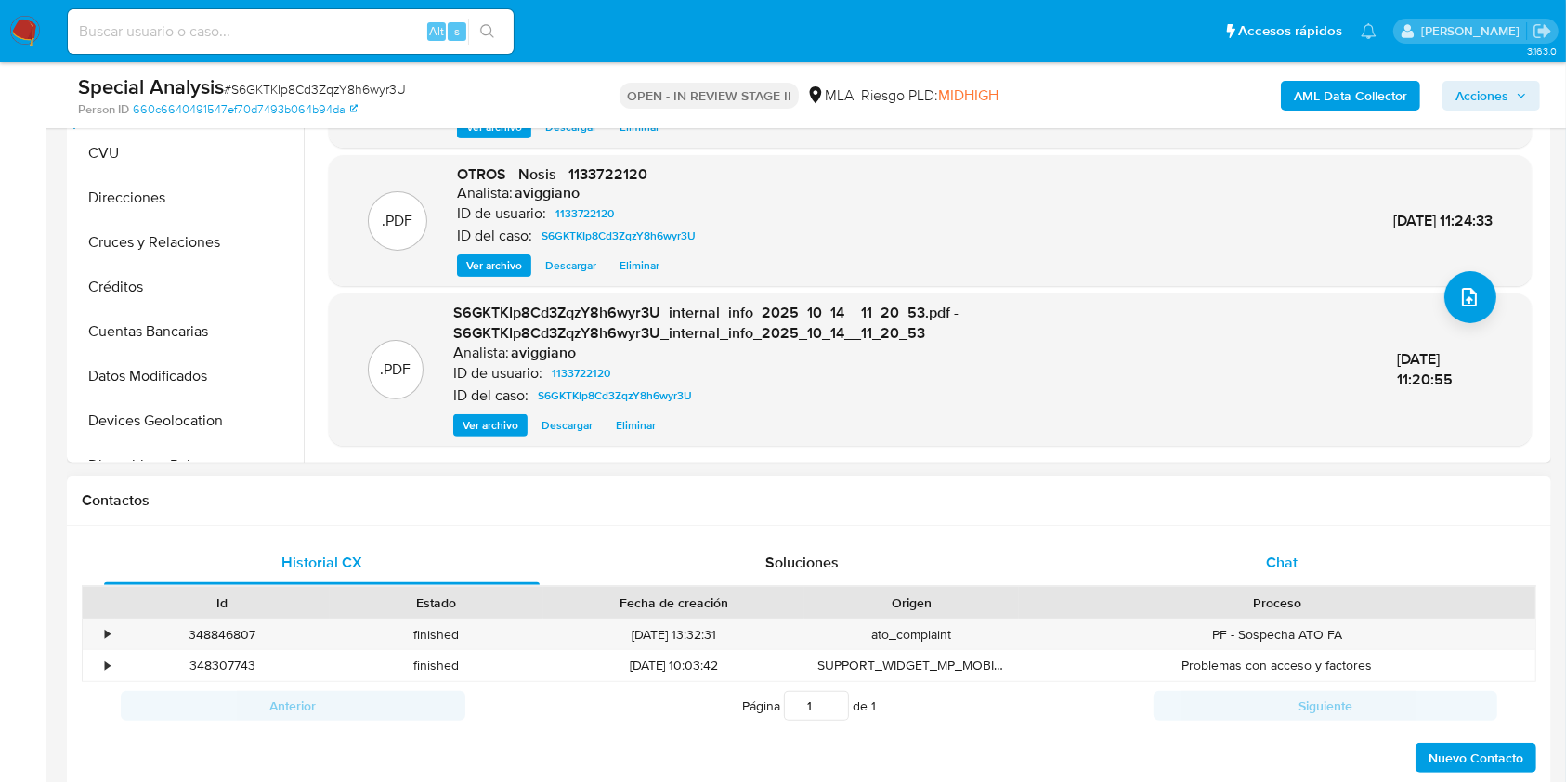
click at [1269, 552] on span "Chat" at bounding box center [1282, 562] width 32 height 21
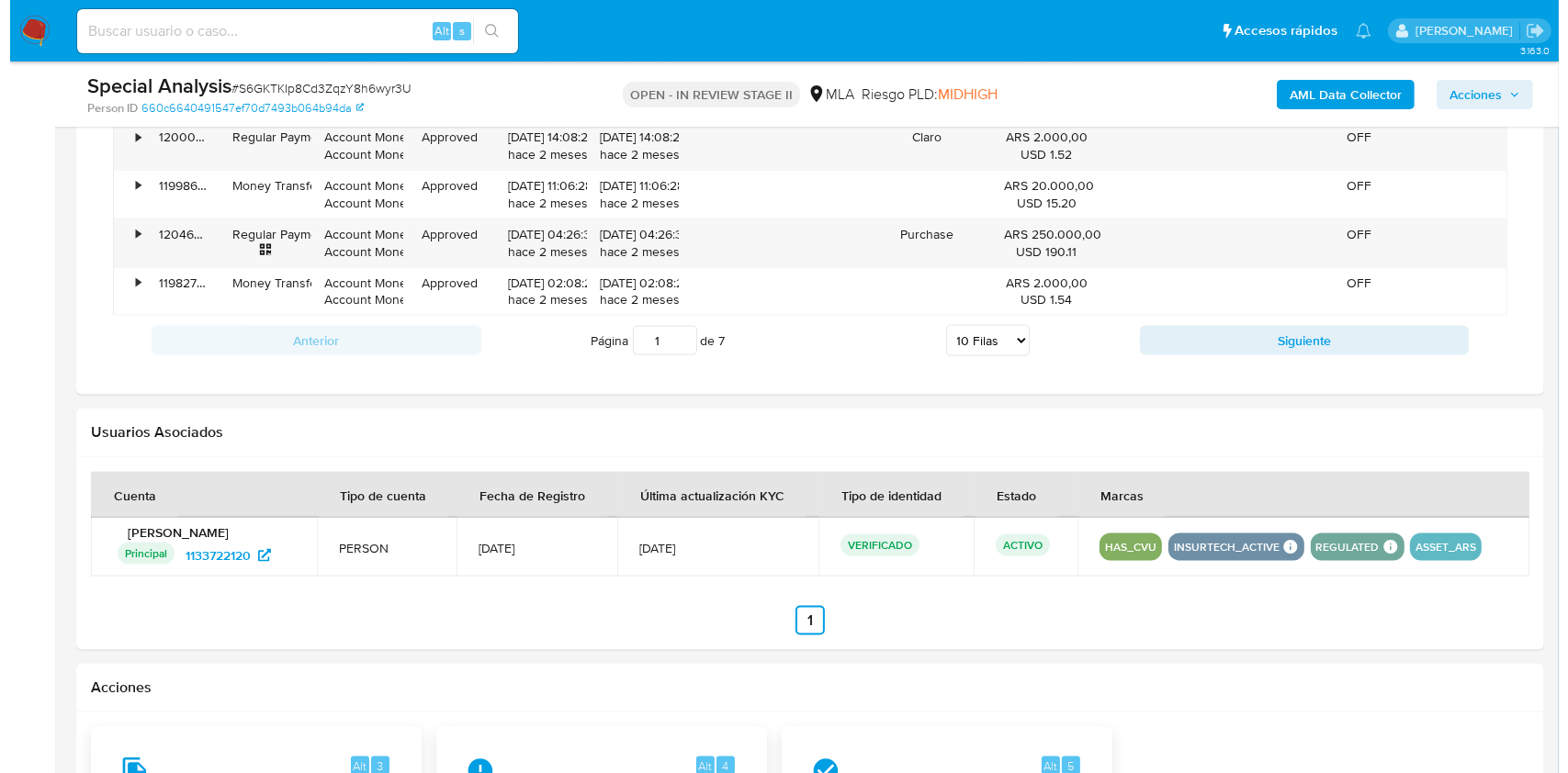
scroll to position [2693, 0]
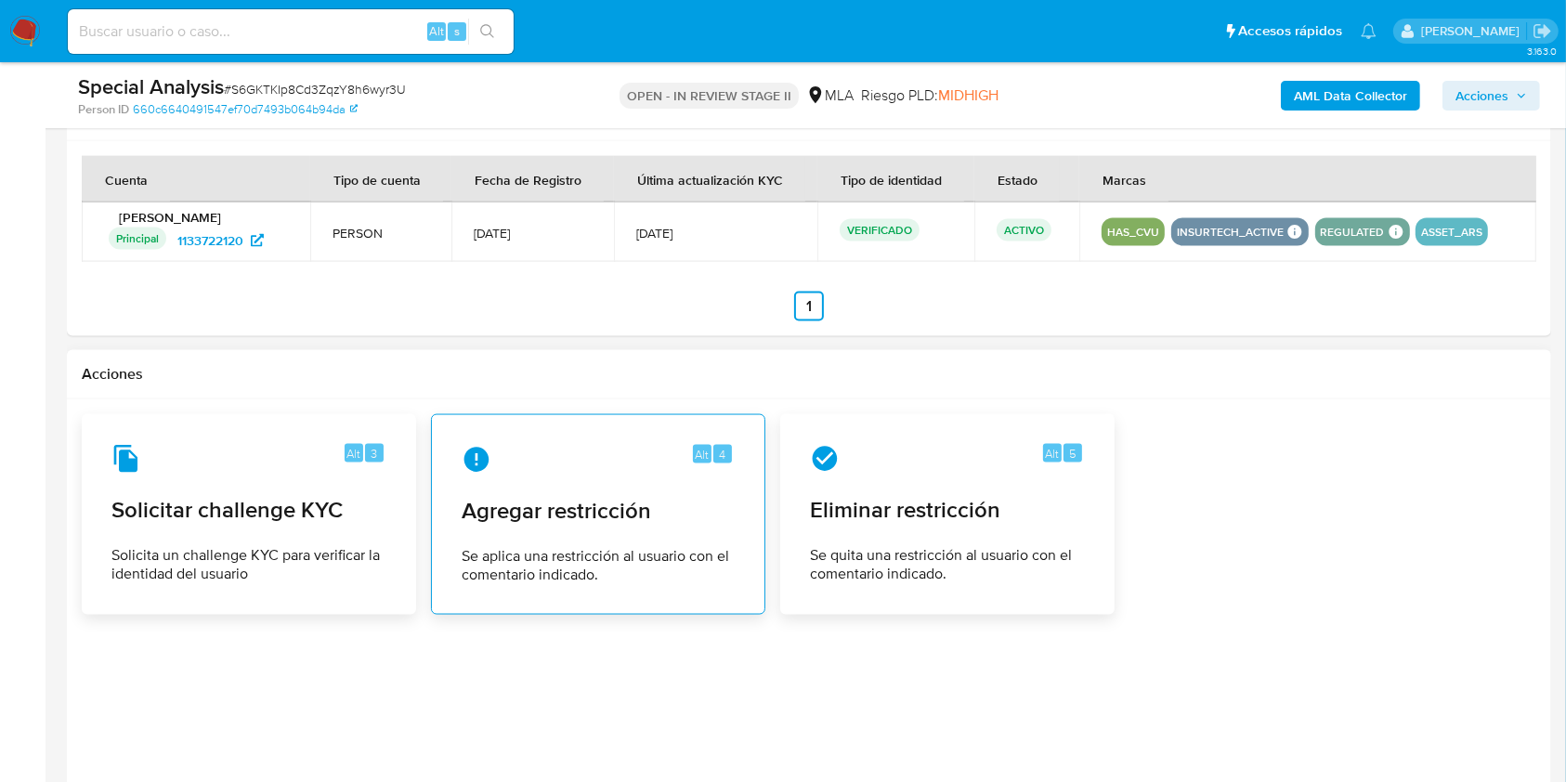
click at [641, 501] on span "Agregar restricción" at bounding box center [598, 511] width 273 height 28
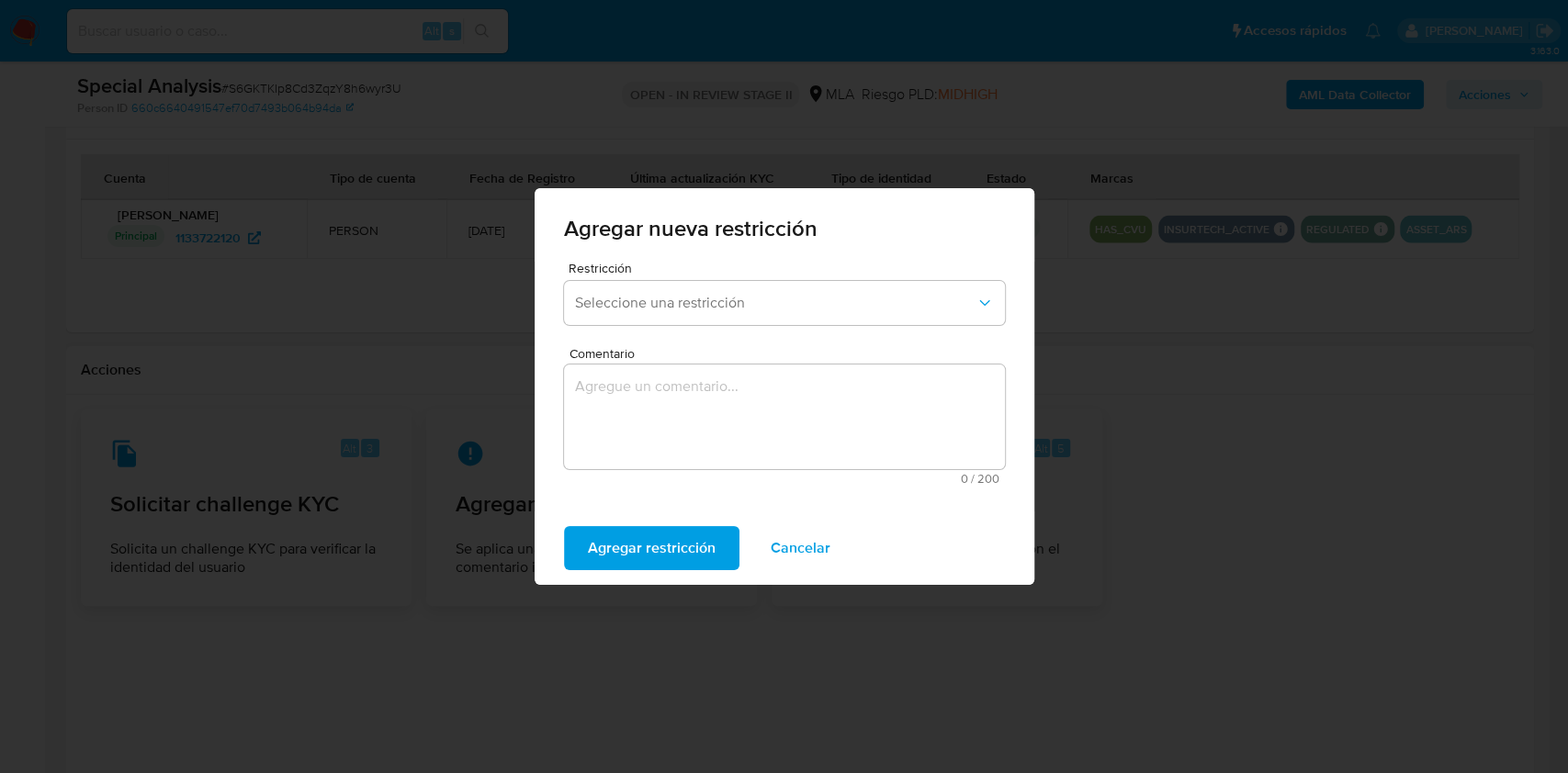
click at [683, 325] on div "Restricción Seleccione una restricción" at bounding box center [784, 298] width 441 height 71
click at [684, 314] on button "Seleccione una restricción" at bounding box center [784, 302] width 441 height 44
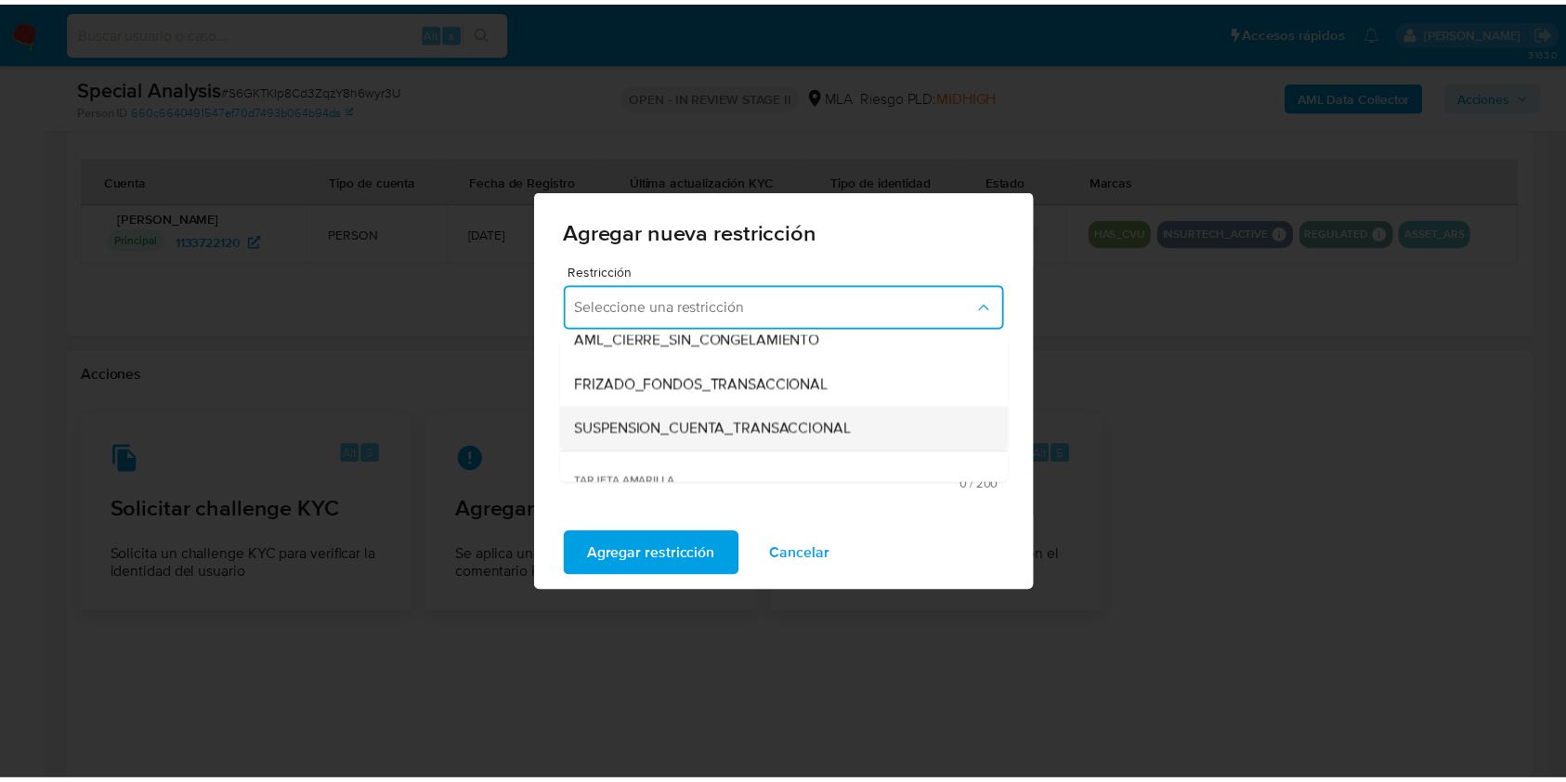
scroll to position [198, 0]
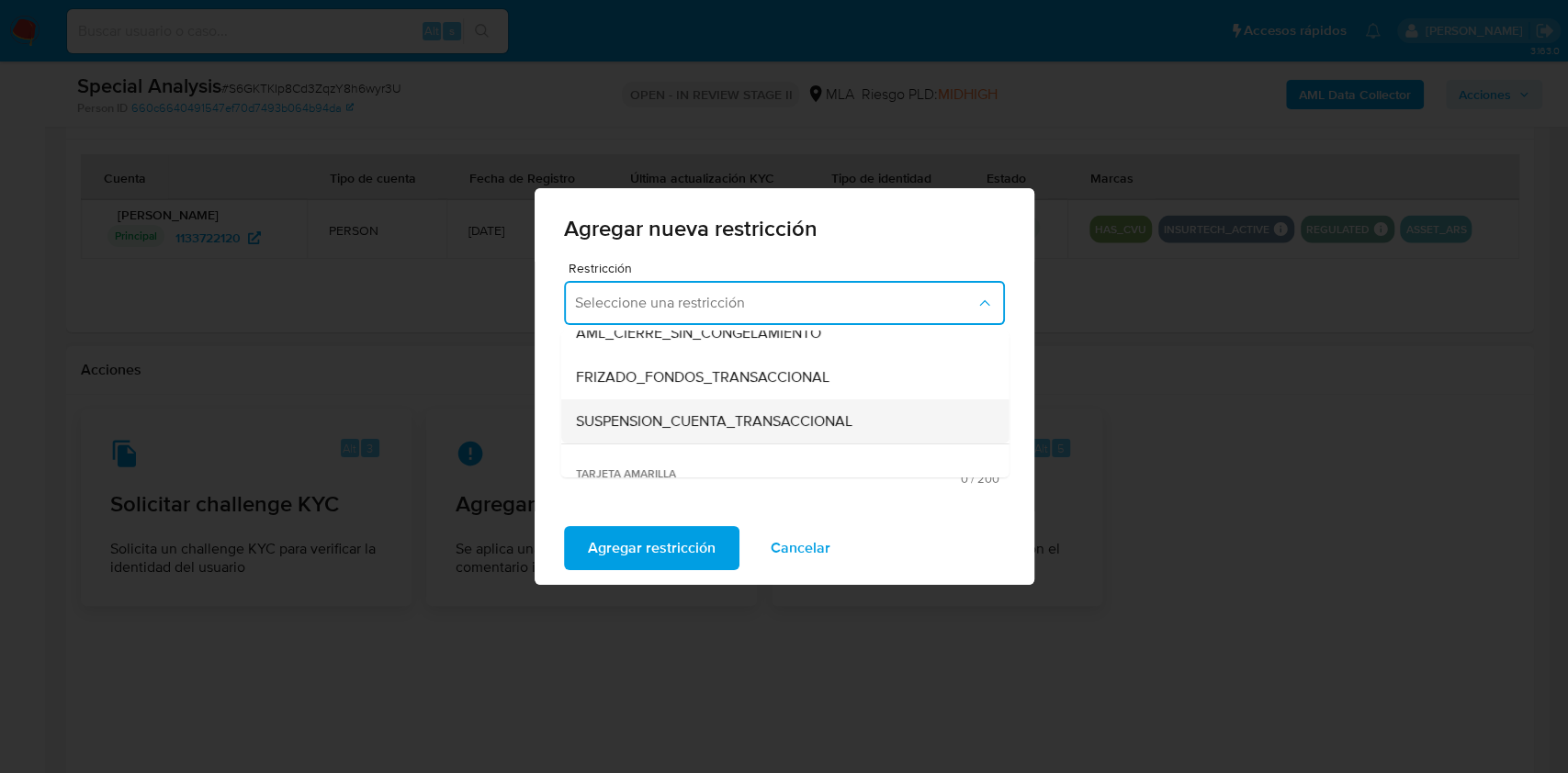
click at [847, 437] on div "SUSPENSION_CUENTA_TRANSACCIONAL" at bounding box center [778, 421] width 407 height 44
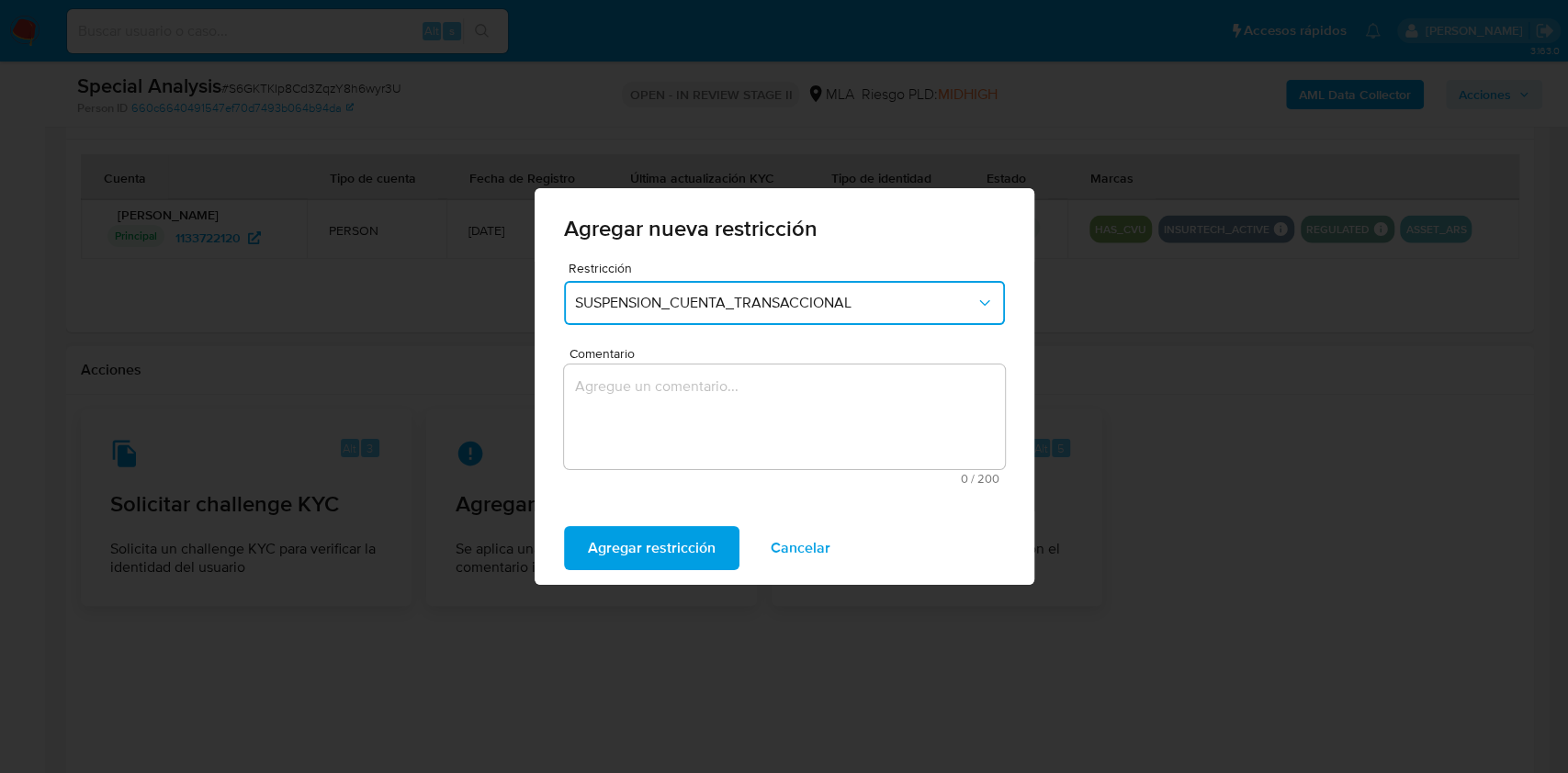
click at [820, 439] on textarea "Comentario" at bounding box center [784, 417] width 441 height 105
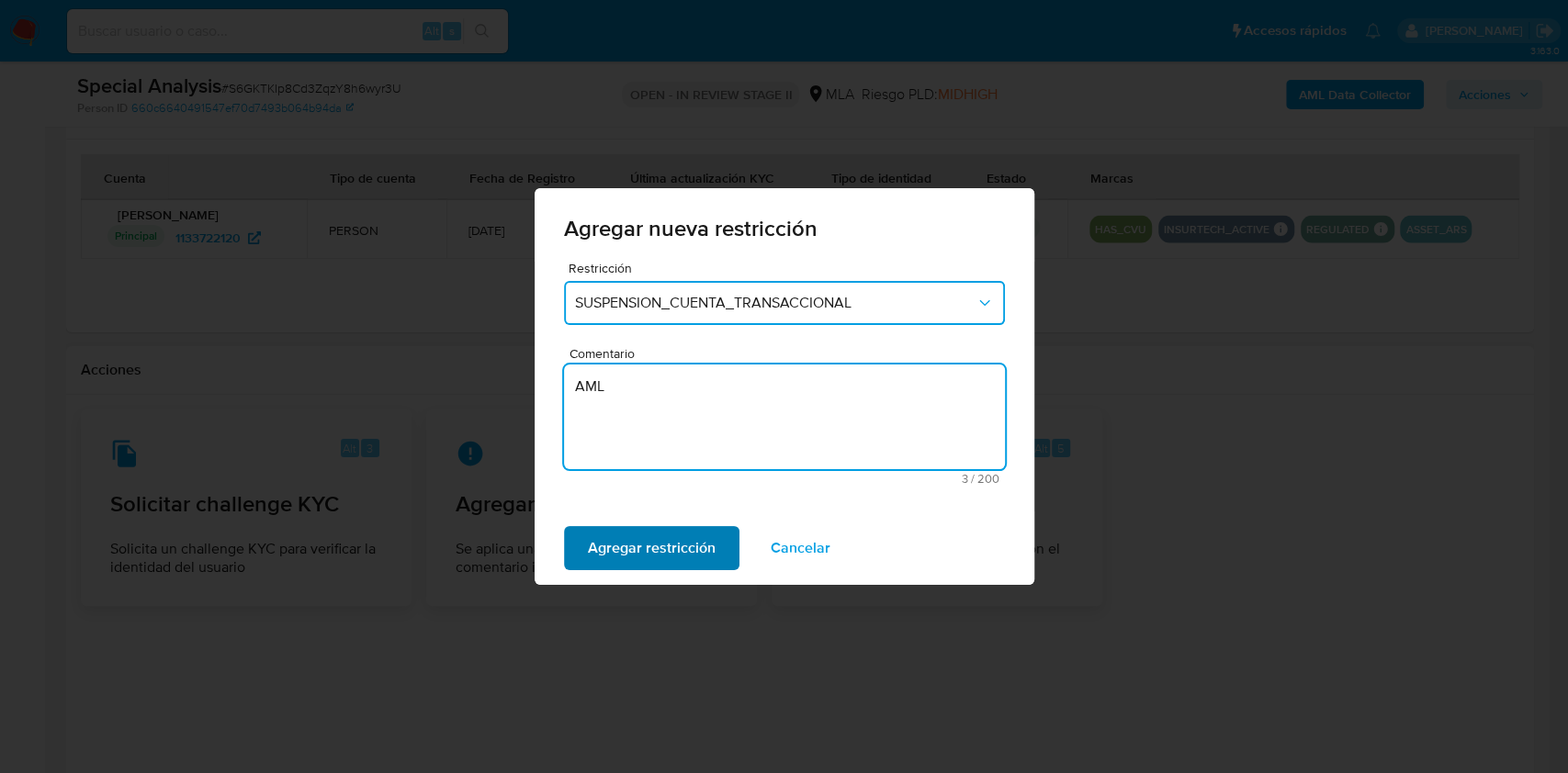
type textarea "AML"
click at [709, 537] on span "Agregar restricción" at bounding box center [651, 548] width 128 height 41
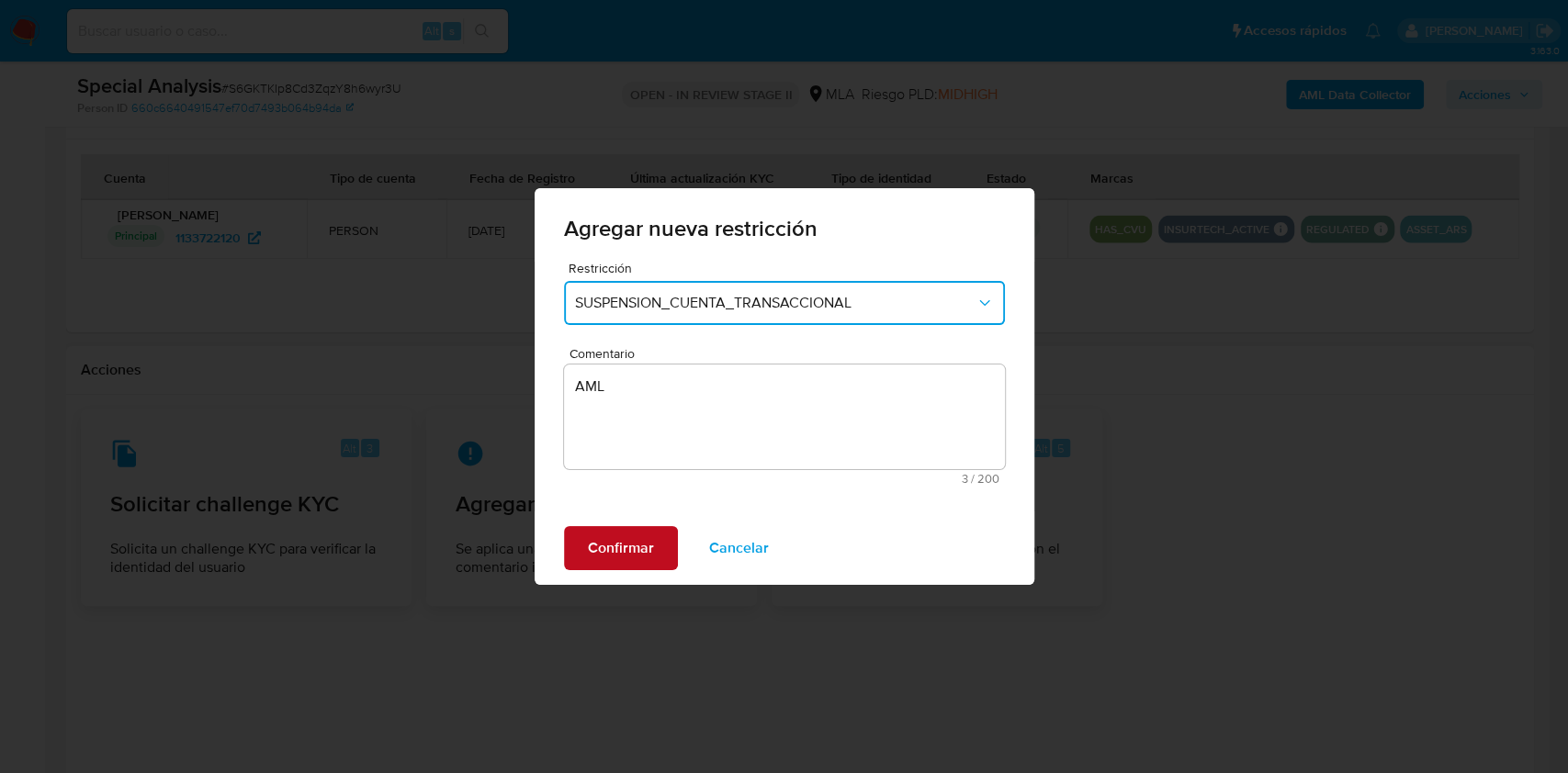
click at [595, 549] on span "Confirmar" at bounding box center [620, 548] width 66 height 41
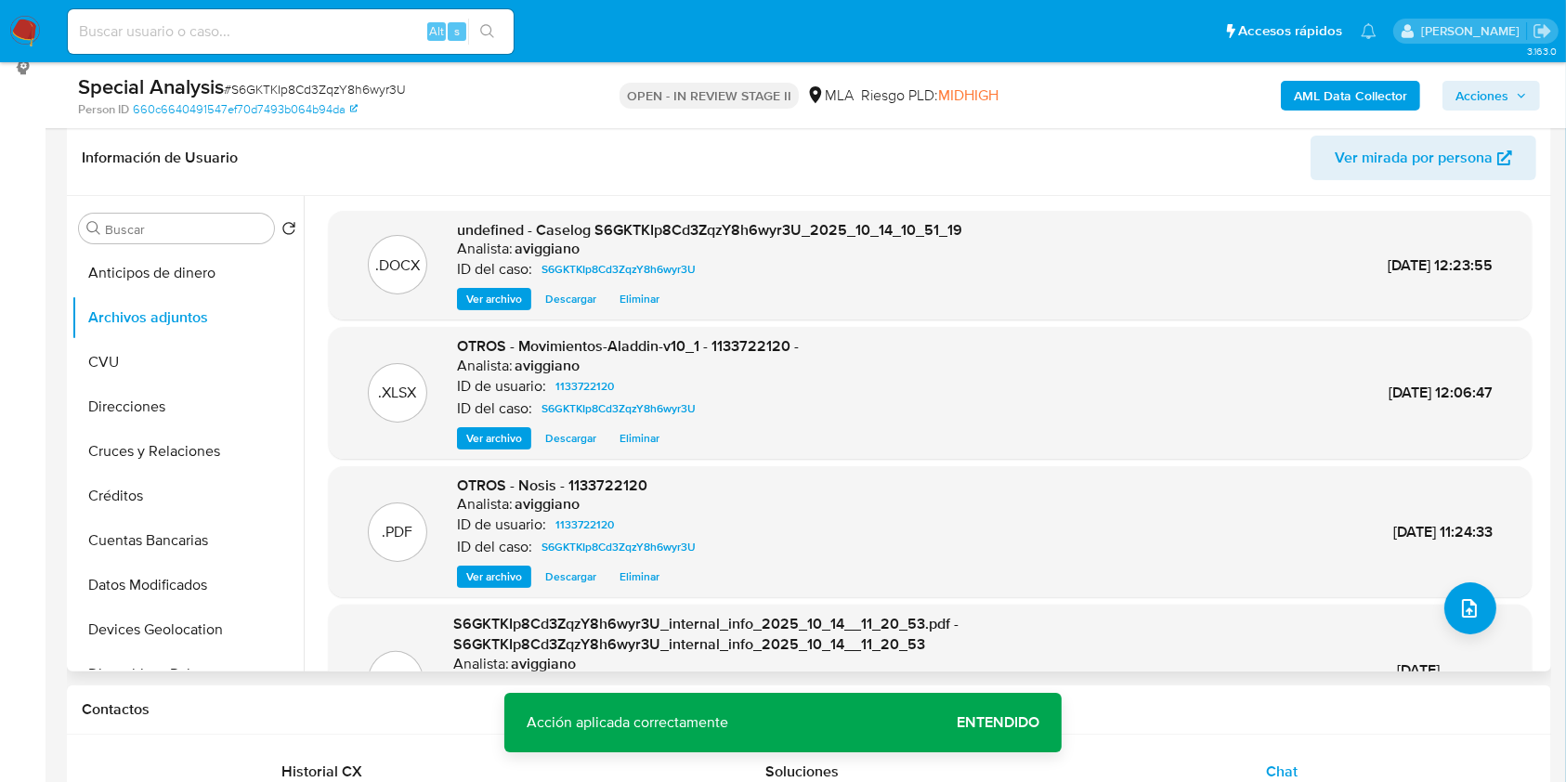
scroll to position [247, 0]
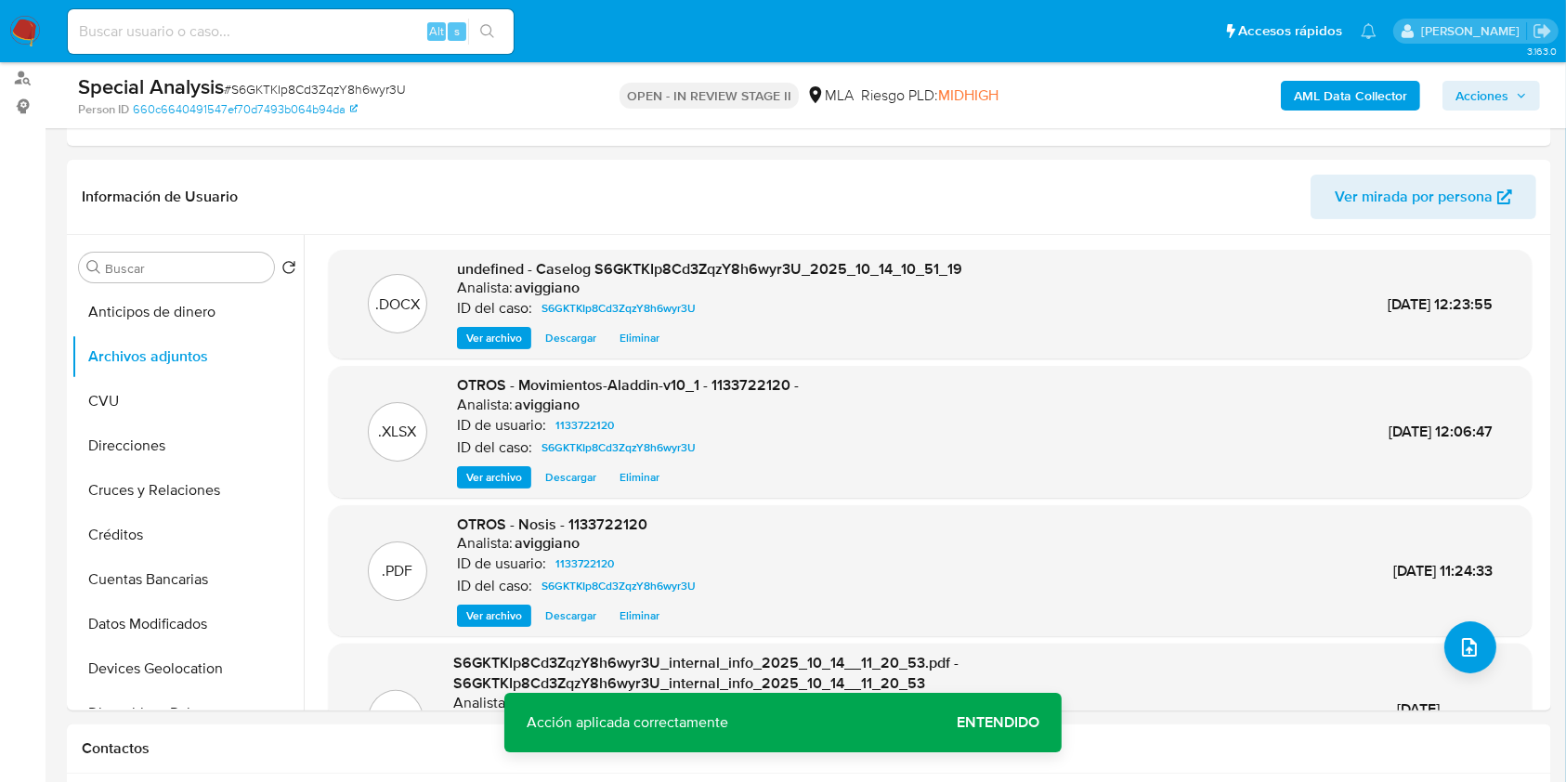
click at [1459, 102] on span "Acciones" at bounding box center [1482, 96] width 53 height 30
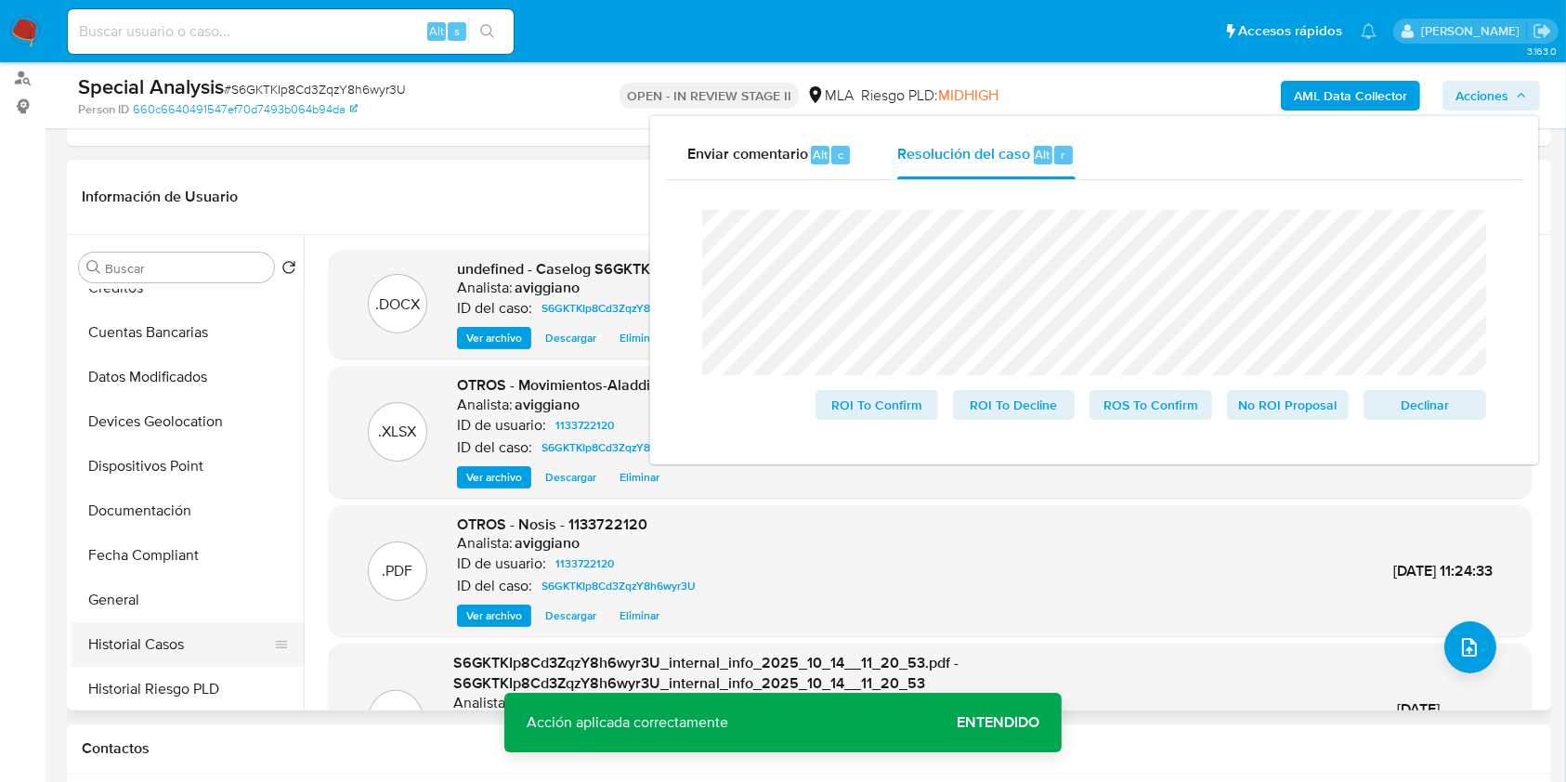
click at [156, 622] on button "Historial Casos" at bounding box center [180, 644] width 217 height 45
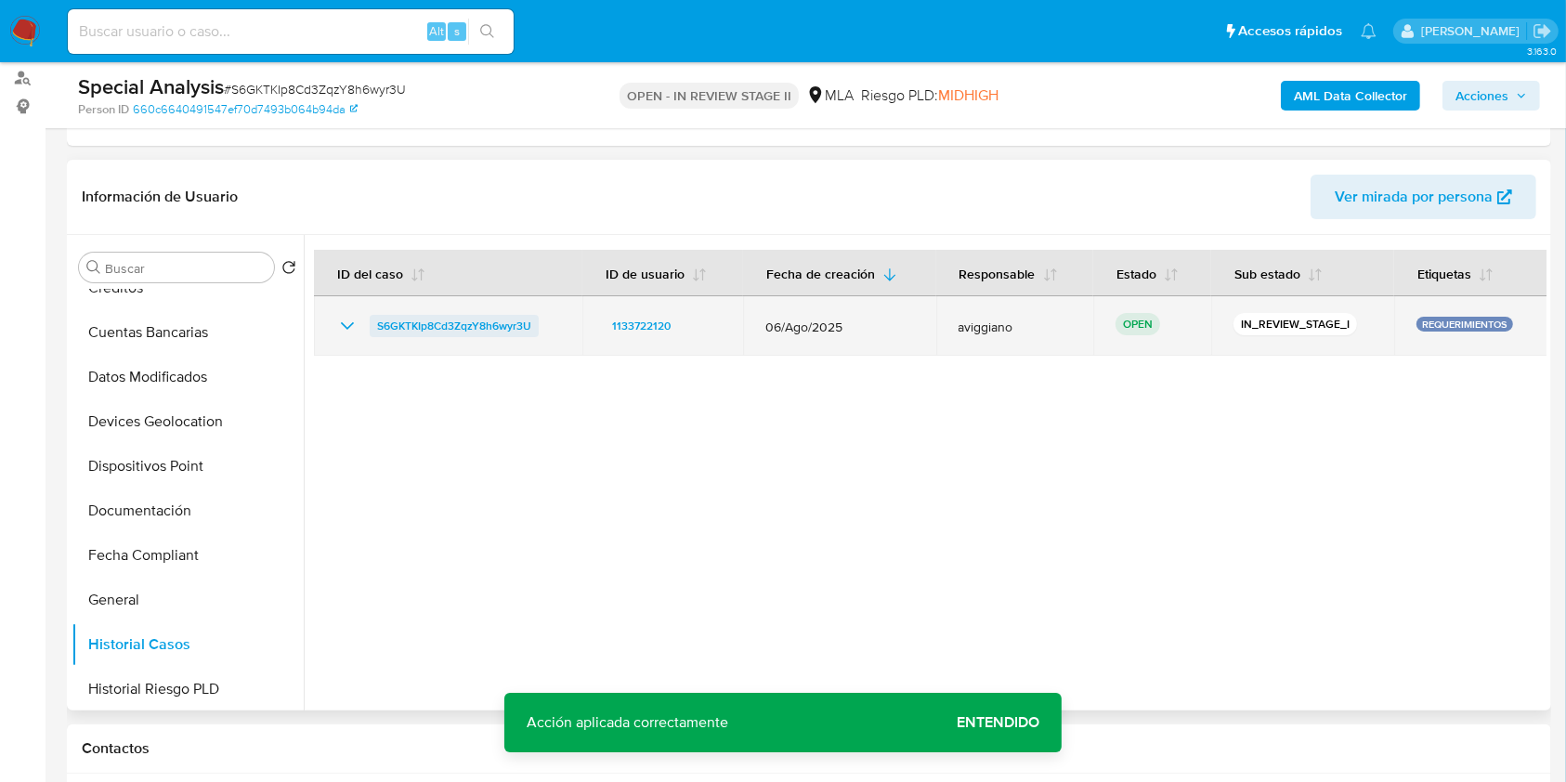
click at [435, 325] on span "S6GKTKIp8Cd3ZqzY8h6wyr3U" at bounding box center [454, 326] width 154 height 22
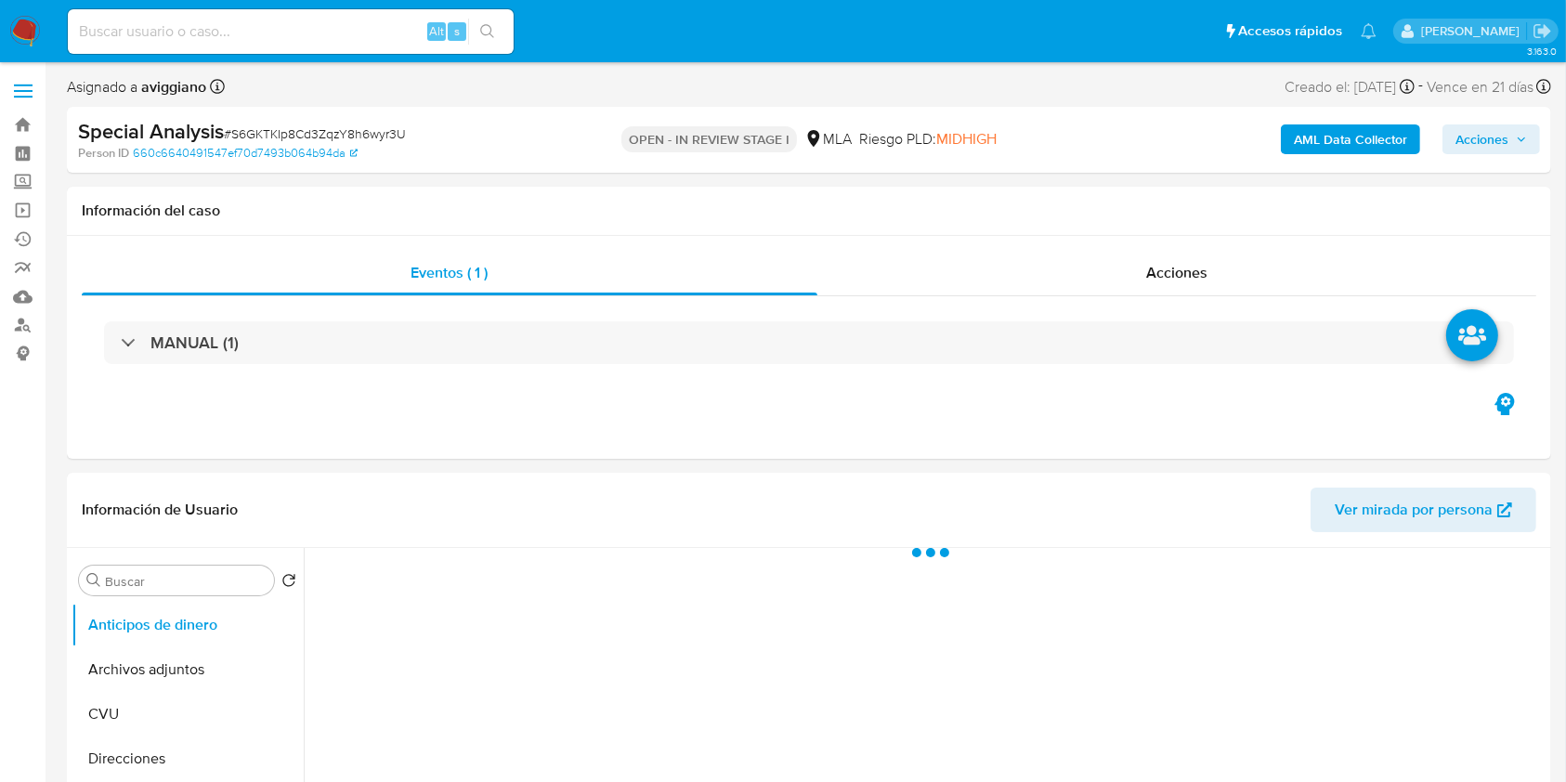
drag, startPoint x: 1530, startPoint y: 150, endPoint x: 1518, endPoint y: 156, distance: 13.3
click at [1531, 150] on button "Acciones" at bounding box center [1492, 139] width 98 height 30
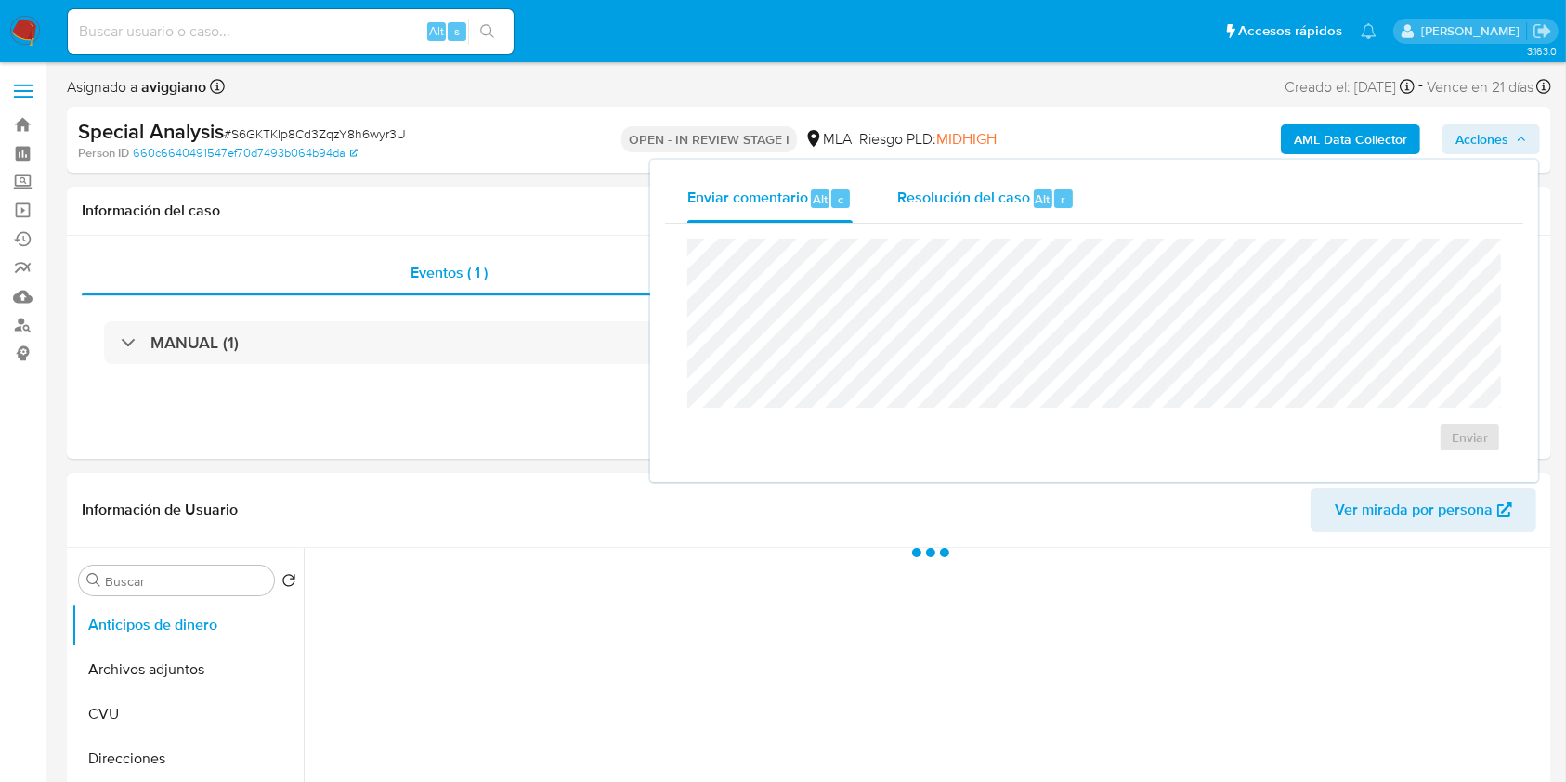
click at [1013, 188] on span "Resolución del caso" at bounding box center [963, 198] width 133 height 21
select select "10"
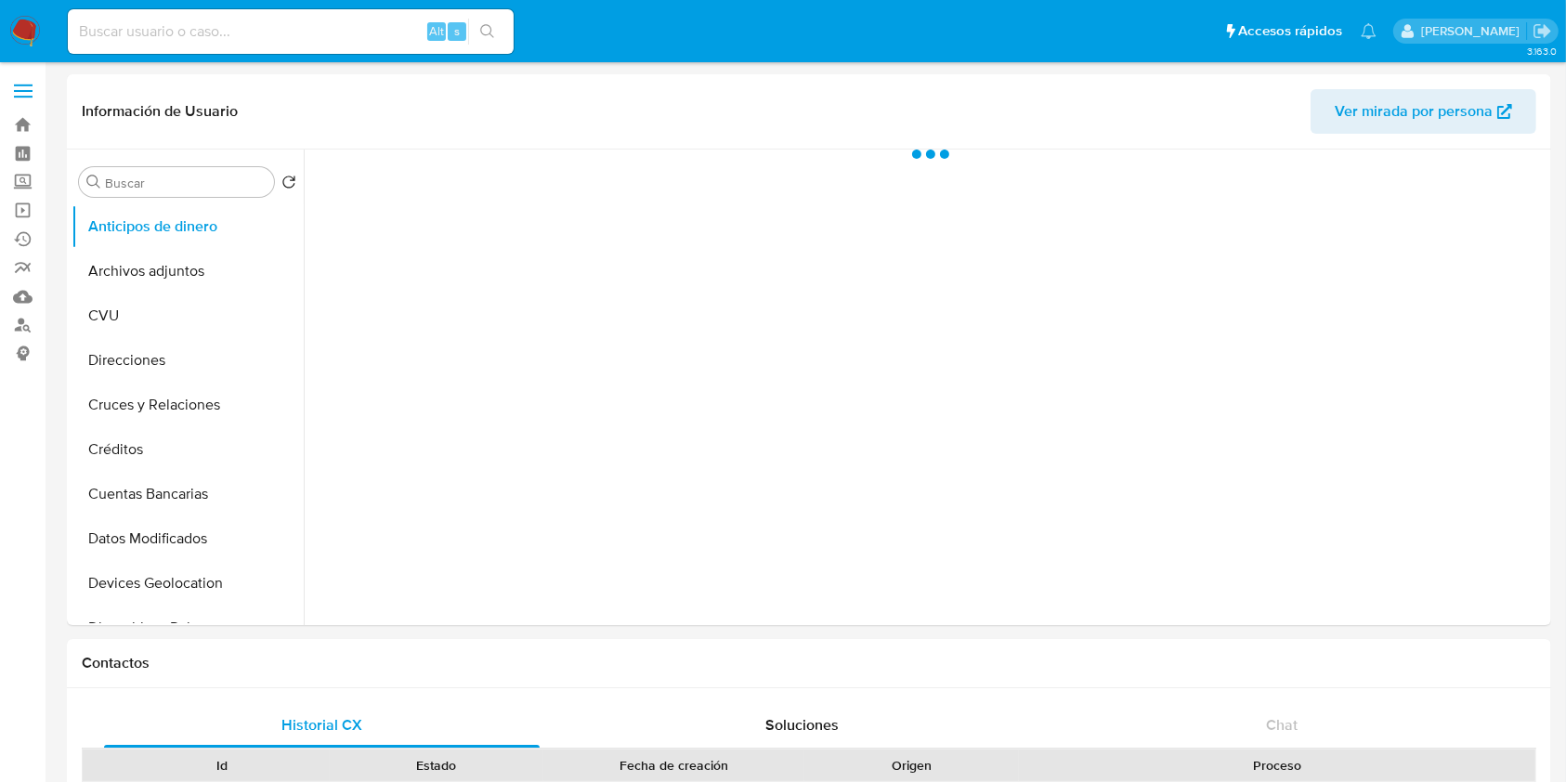
select select "10"
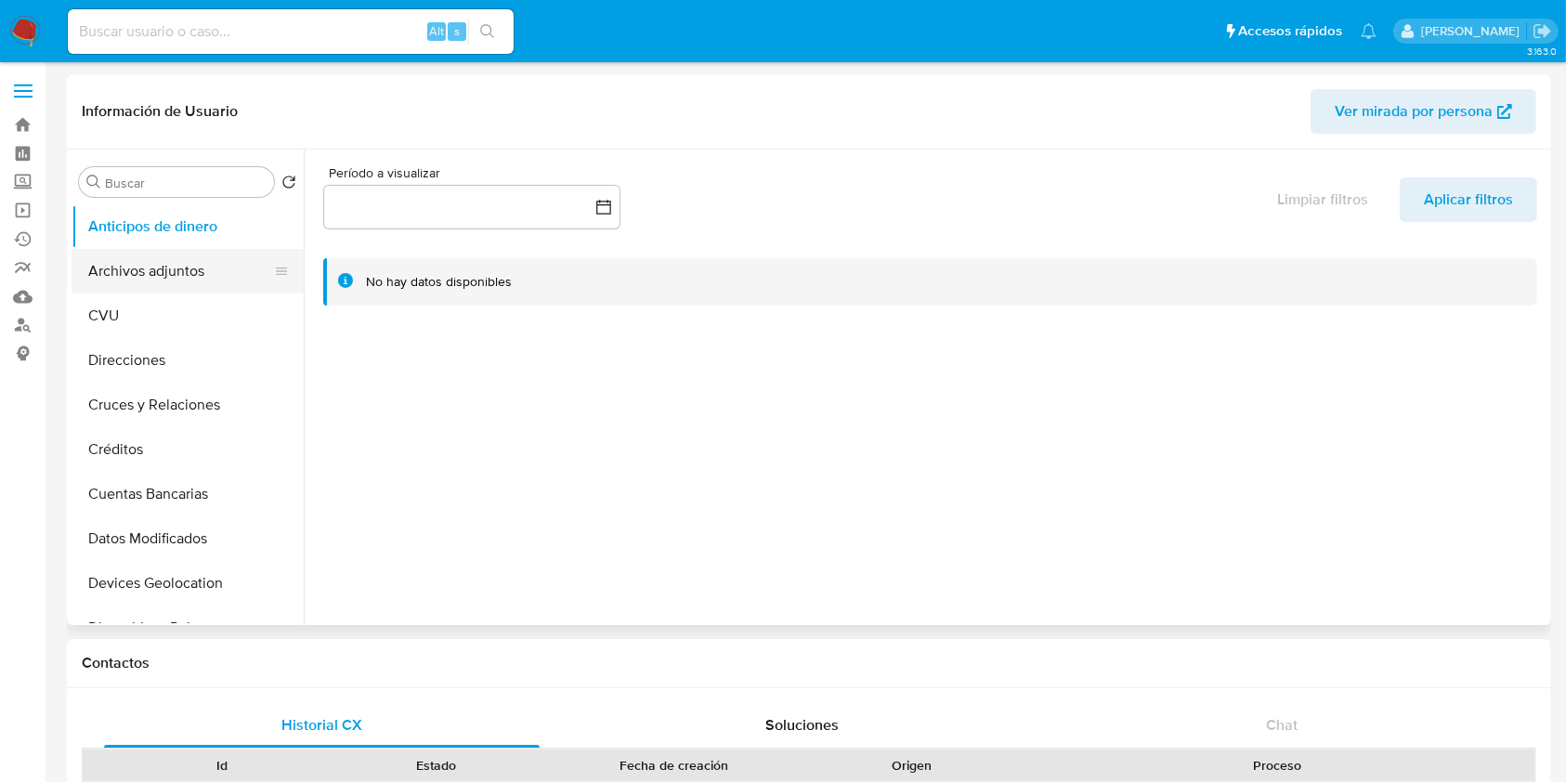
click at [187, 271] on button "Archivos adjuntos" at bounding box center [180, 271] width 217 height 45
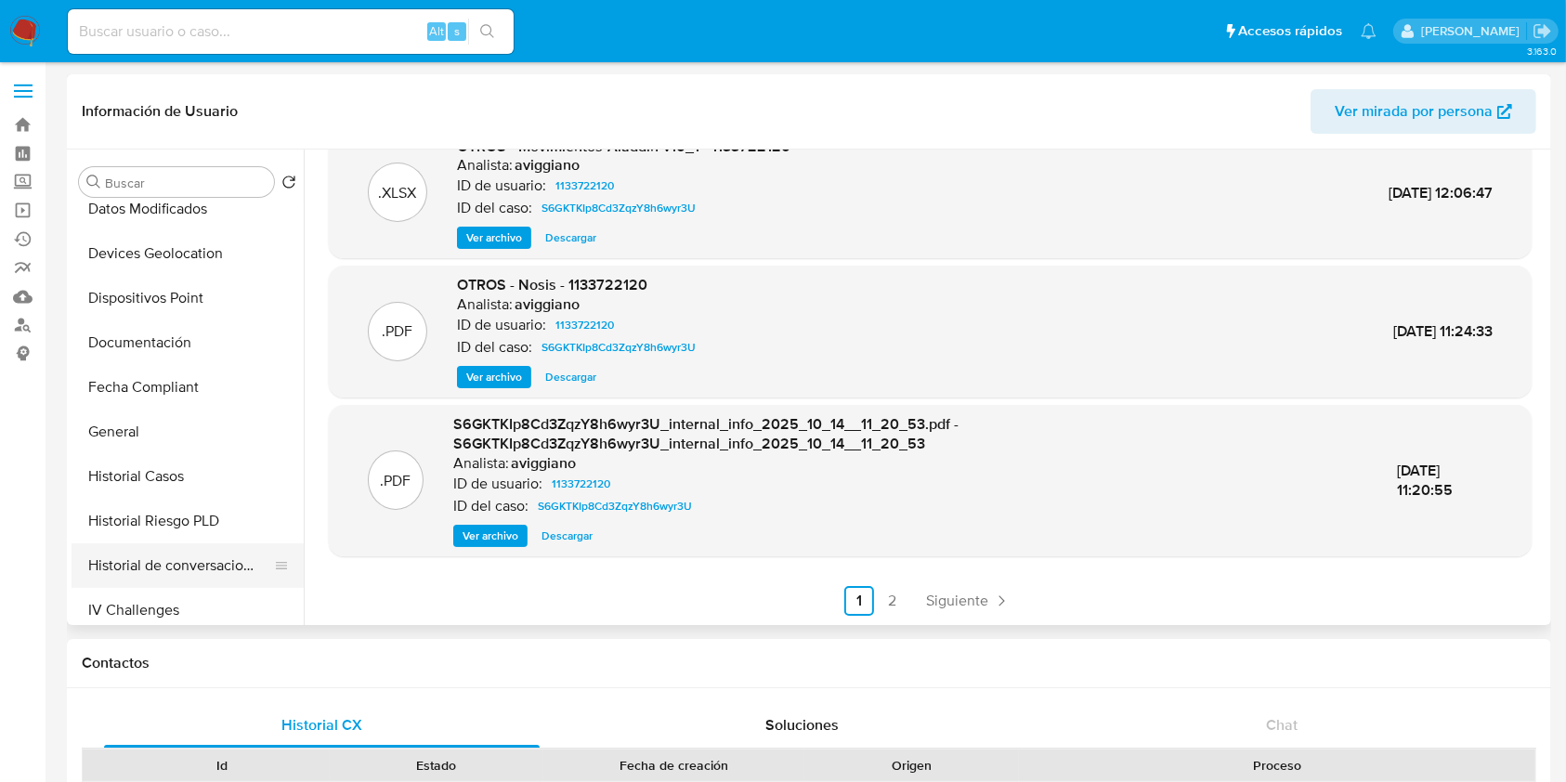
scroll to position [372, 0]
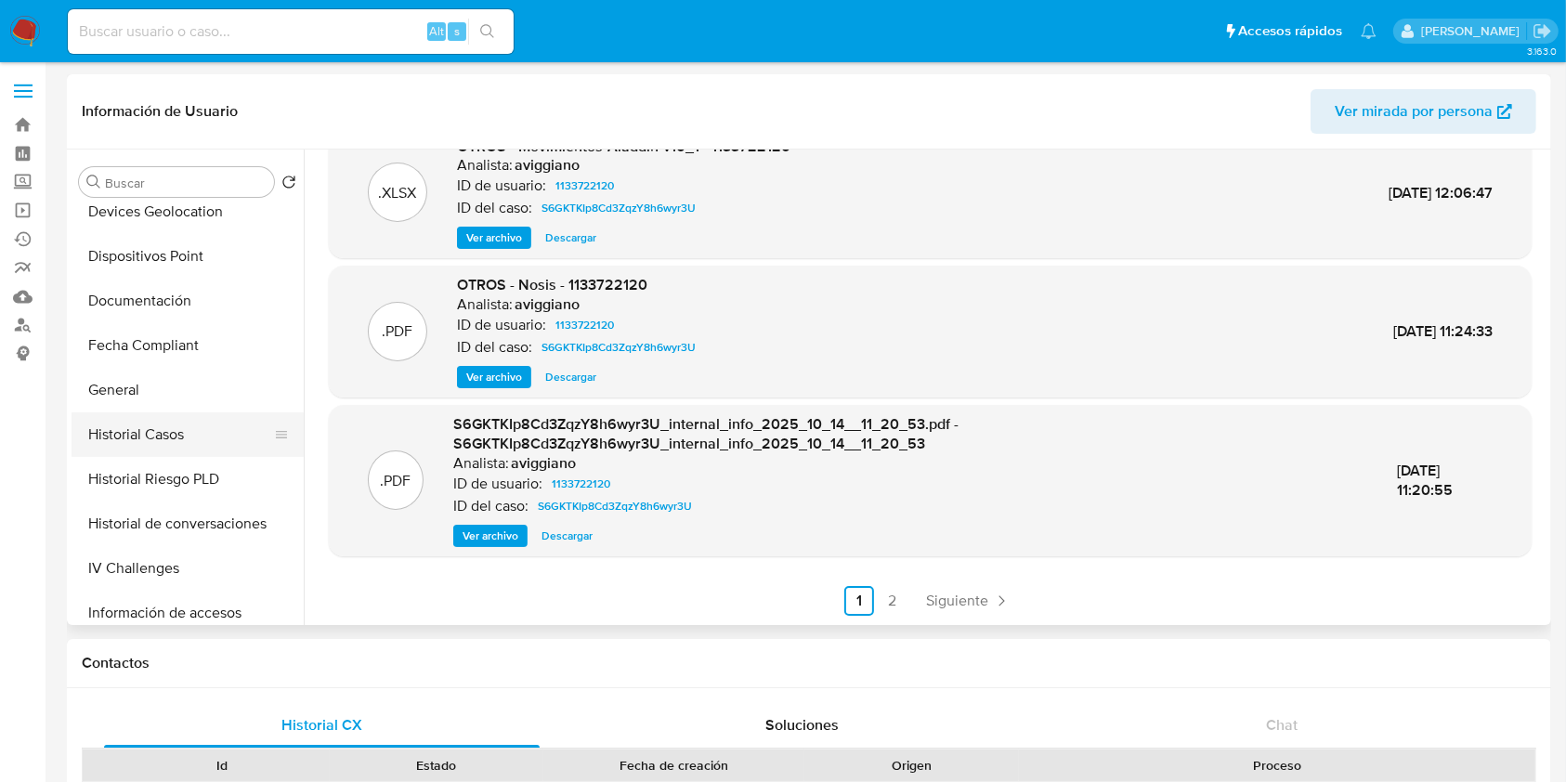
click at [165, 434] on button "Historial Casos" at bounding box center [180, 434] width 217 height 45
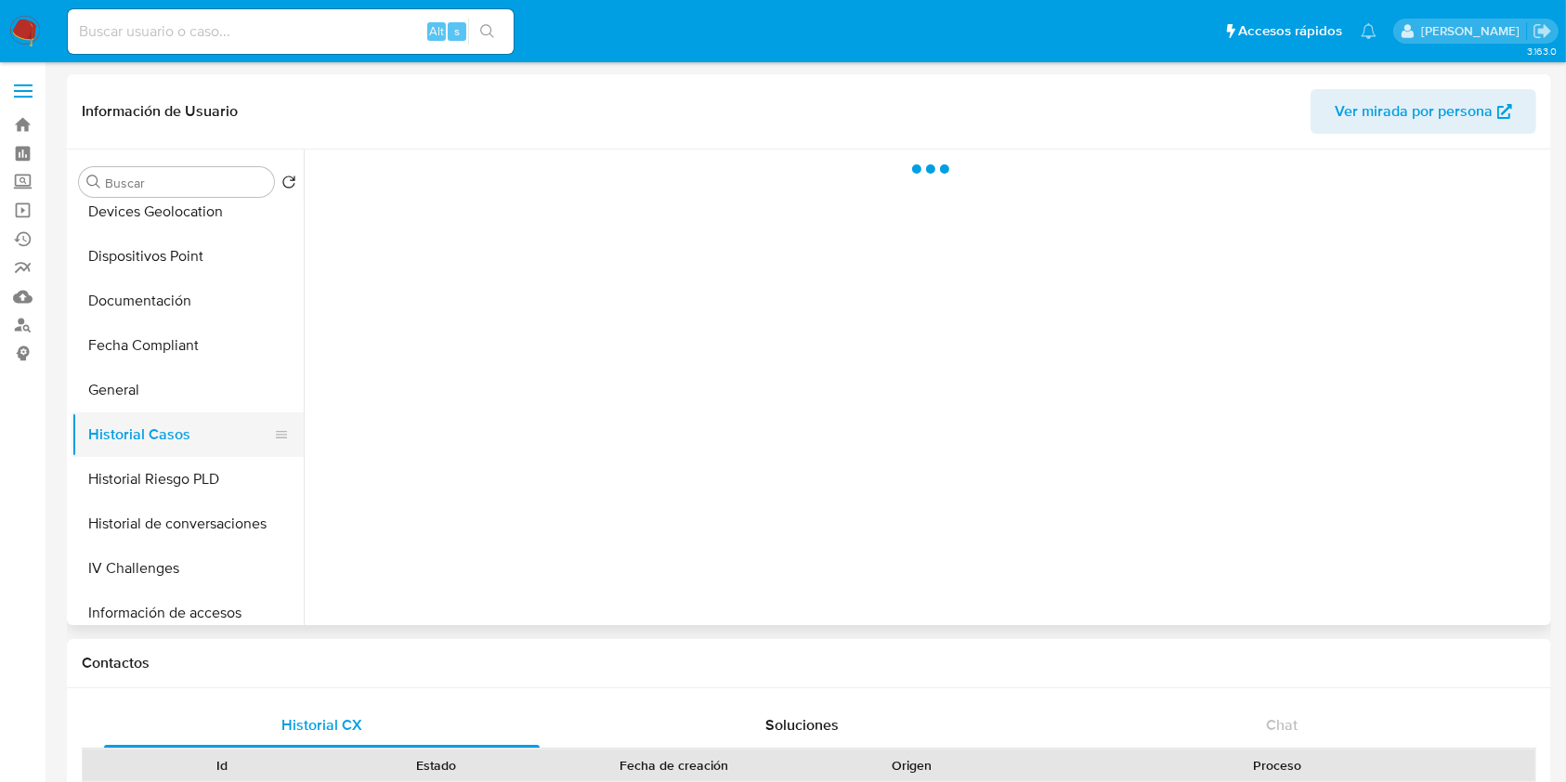
scroll to position [0, 0]
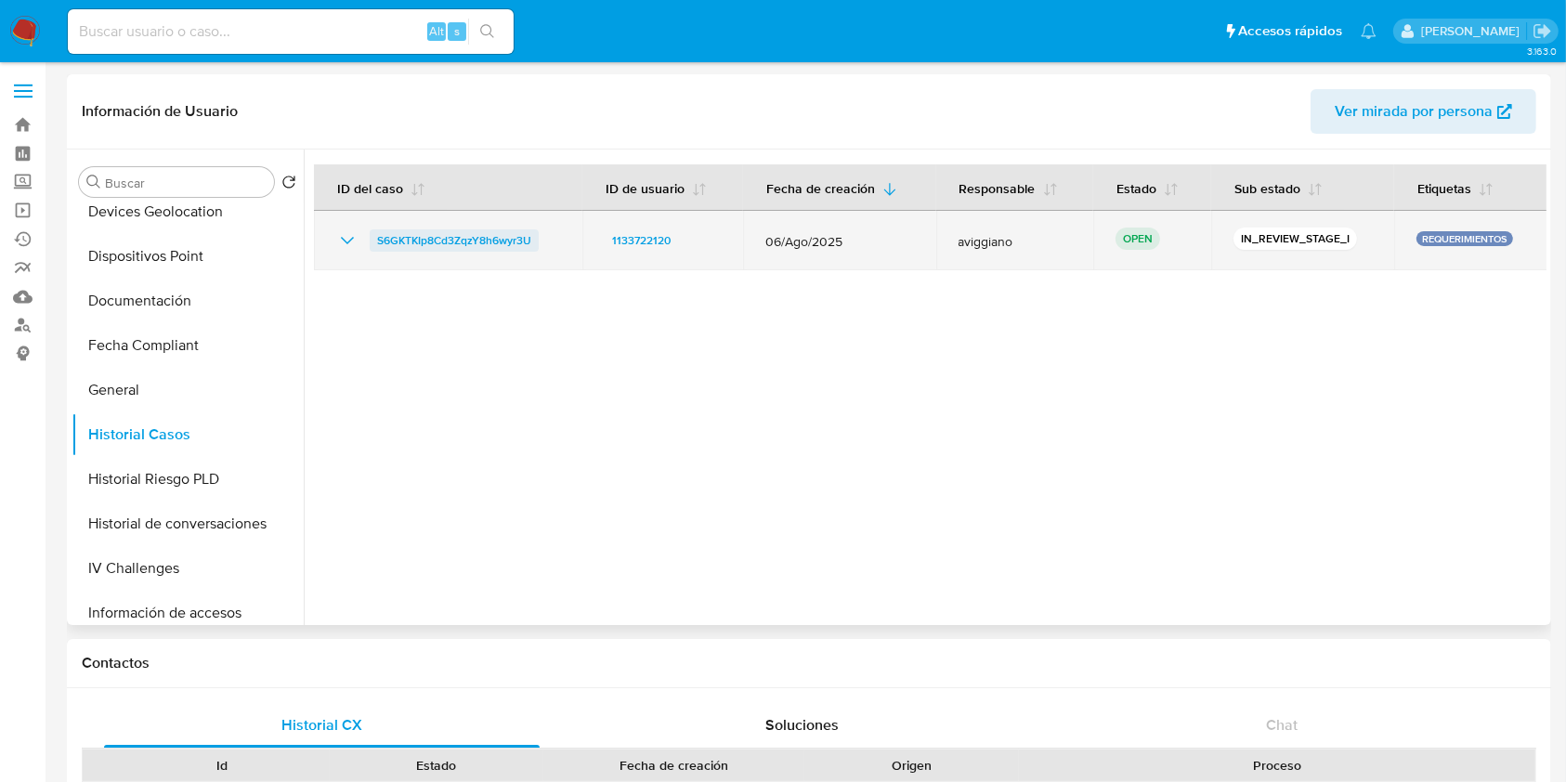
click at [382, 242] on span "S6GKTKIp8Cd3ZqzY8h6wyr3U" at bounding box center [454, 240] width 154 height 22
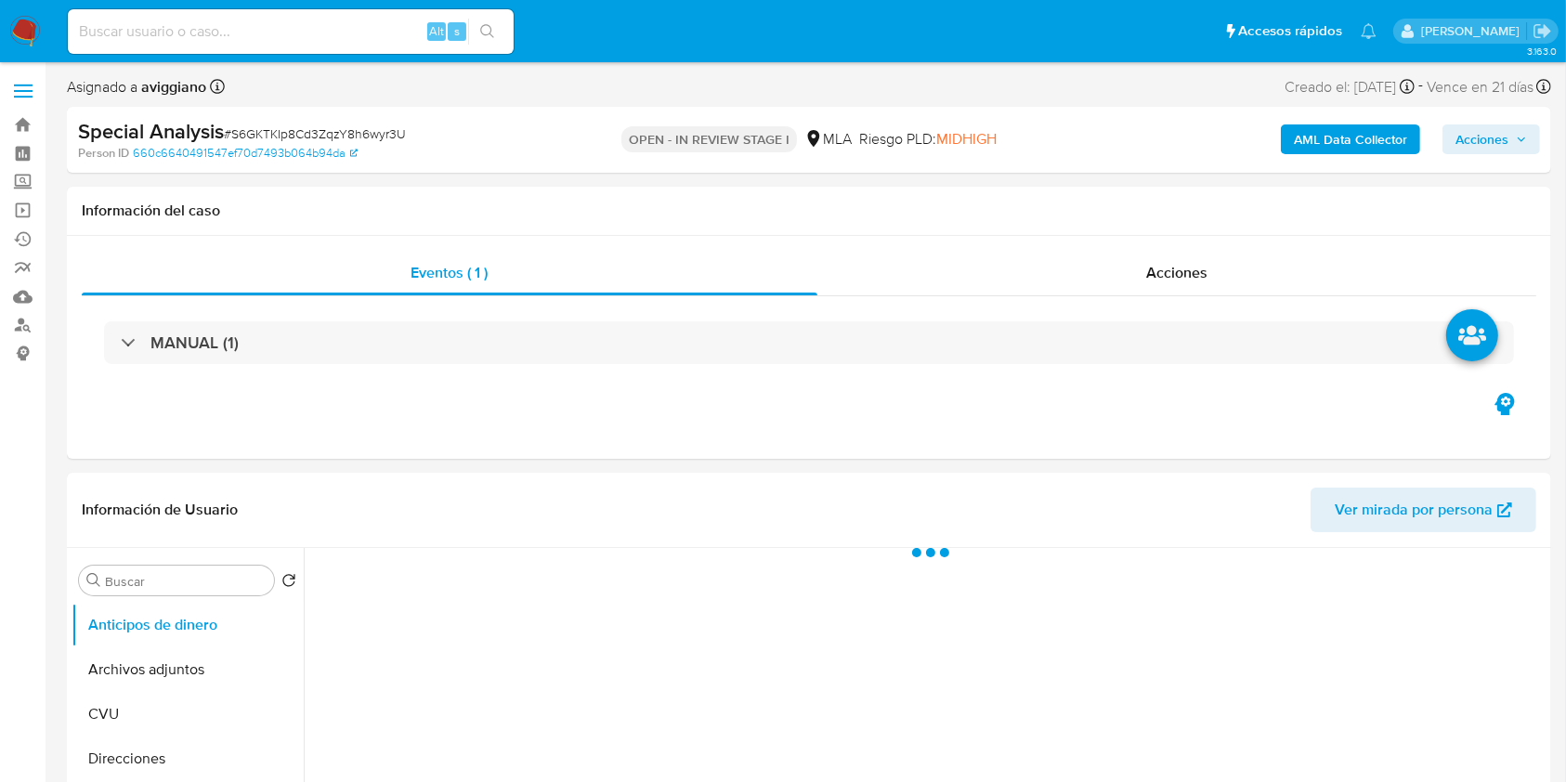
select select "10"
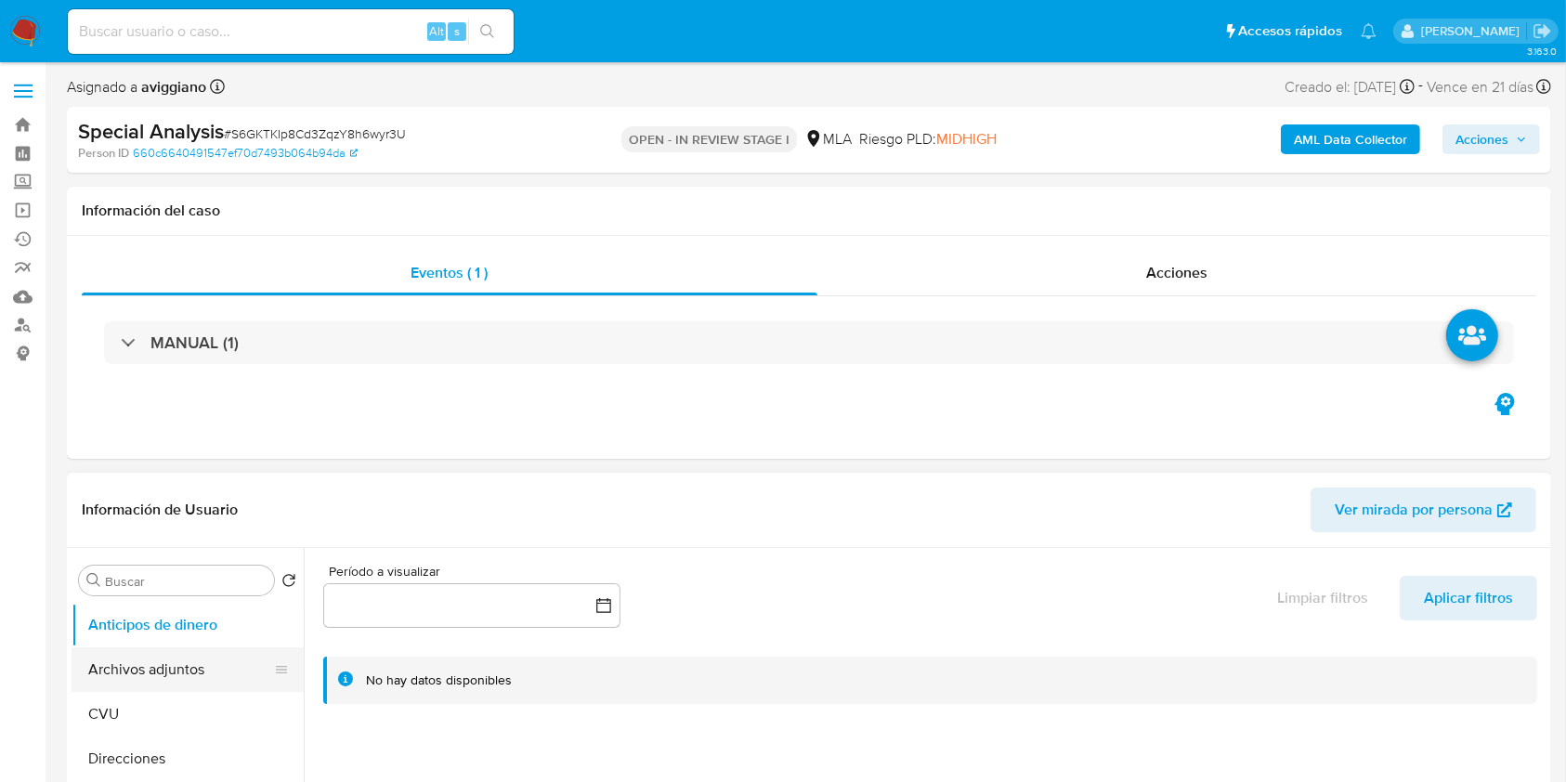
click at [193, 660] on button "Archivos adjuntos" at bounding box center [180, 669] width 217 height 45
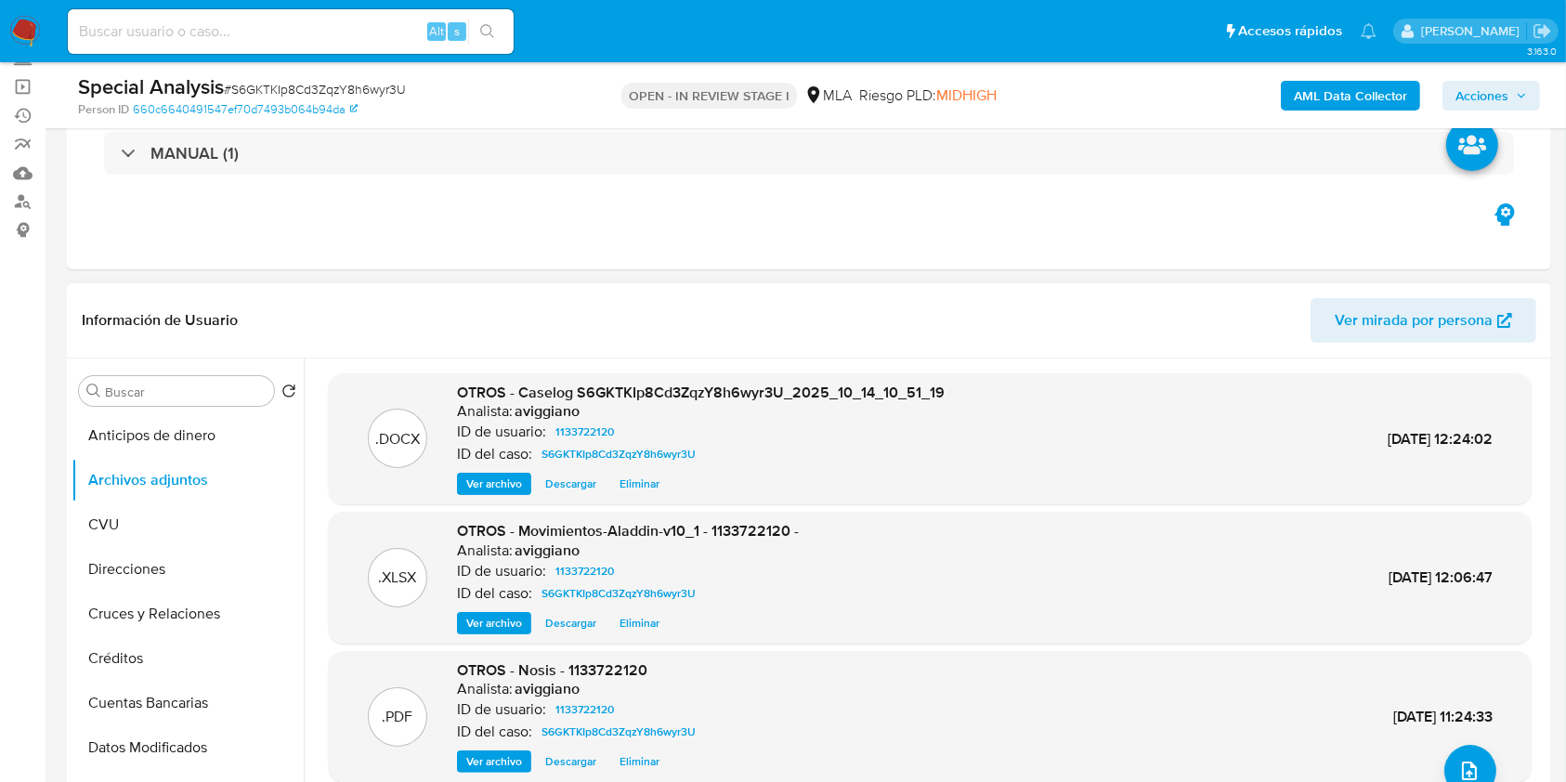
click at [643, 471] on div "OTROS - Caselog S6GKTKIp8Cd3ZqzY8h6wyr3U_2025_10_14_10_51_19 Analista: aviggian…" at bounding box center [701, 439] width 488 height 113
click at [646, 482] on span "Eliminar" at bounding box center [640, 484] width 40 height 19
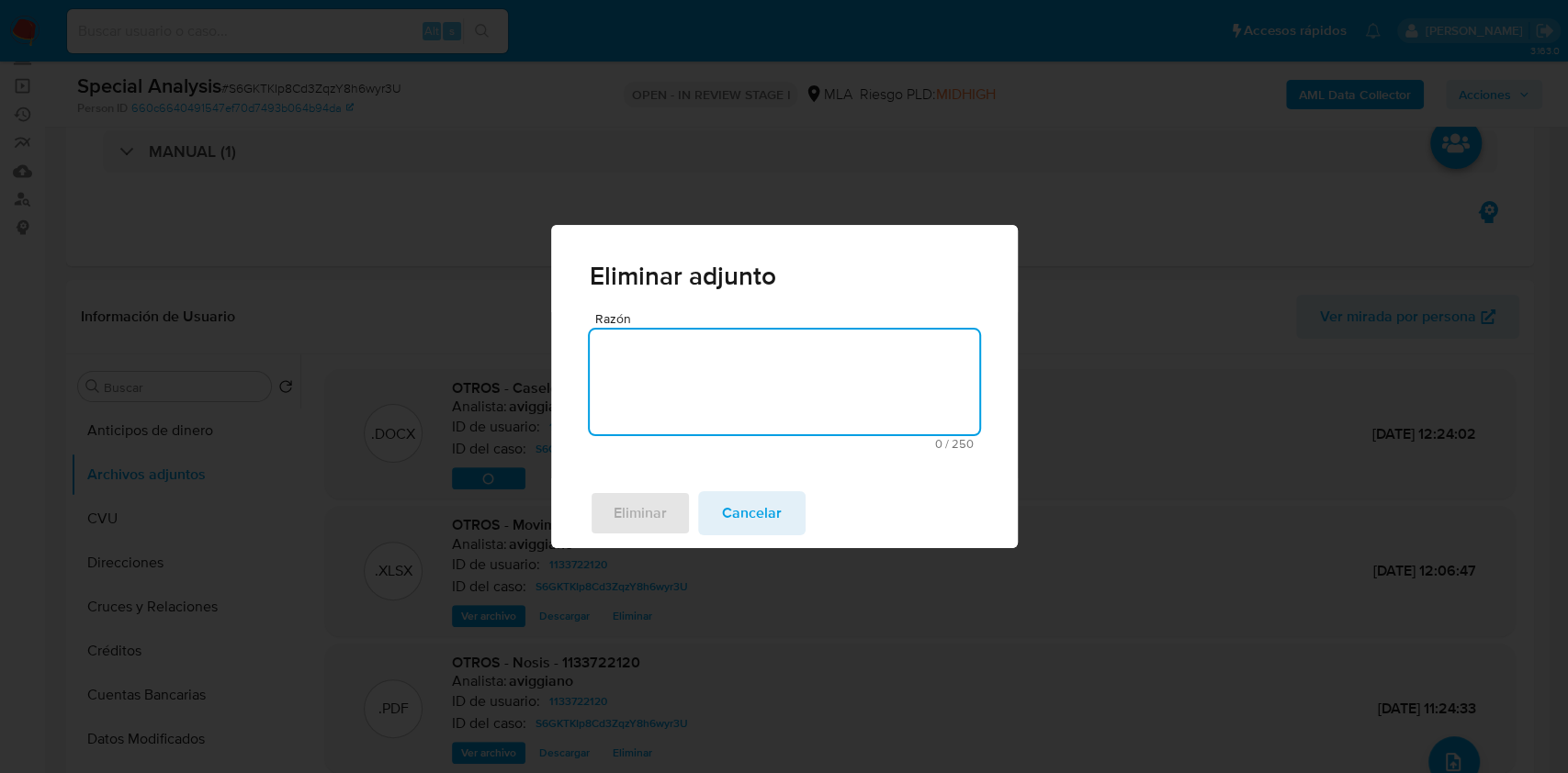
click at [676, 367] on textarea "Razón" at bounding box center [784, 382] width 390 height 105
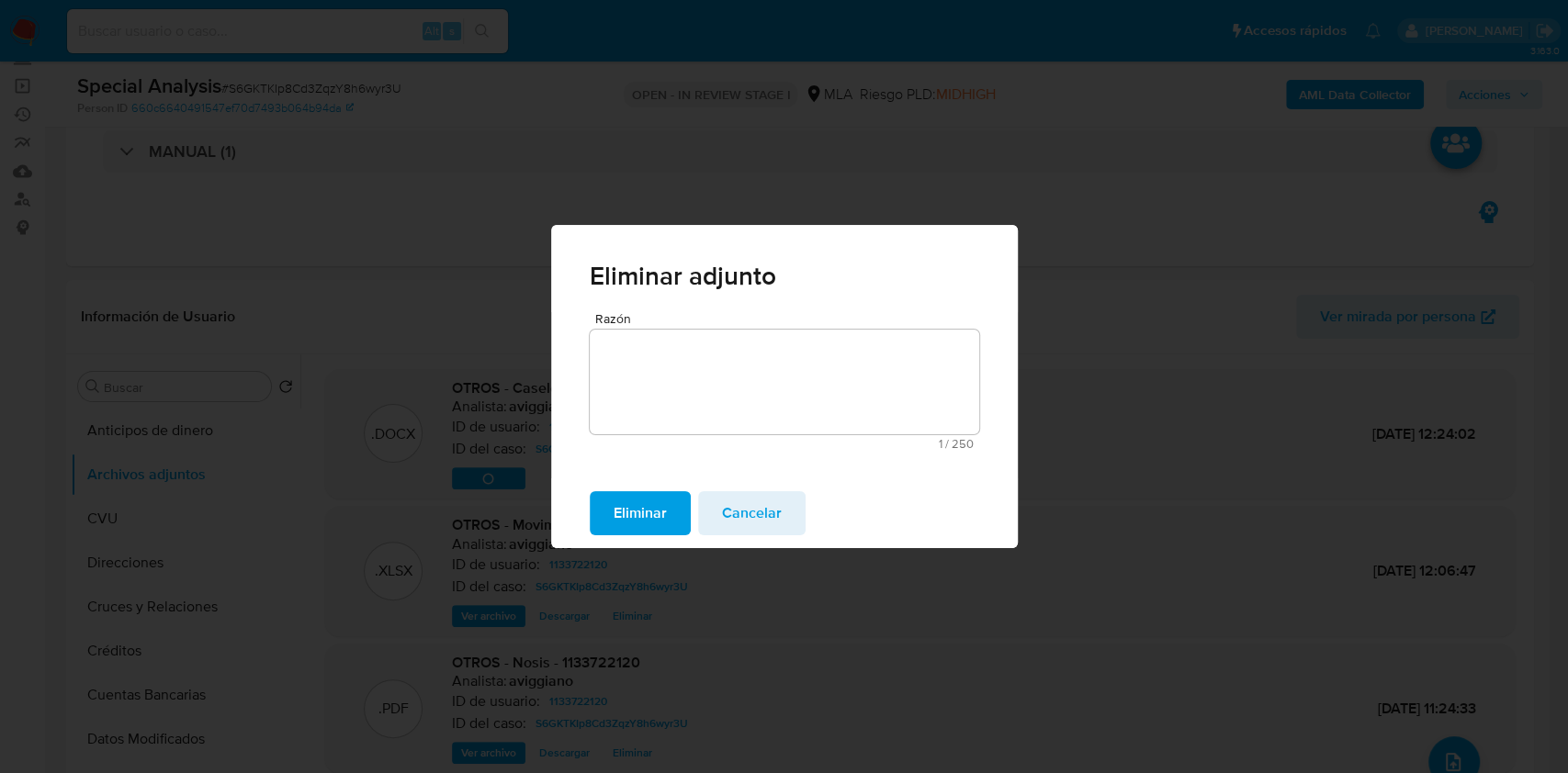
click at [643, 516] on span "Eliminar" at bounding box center [640, 513] width 53 height 41
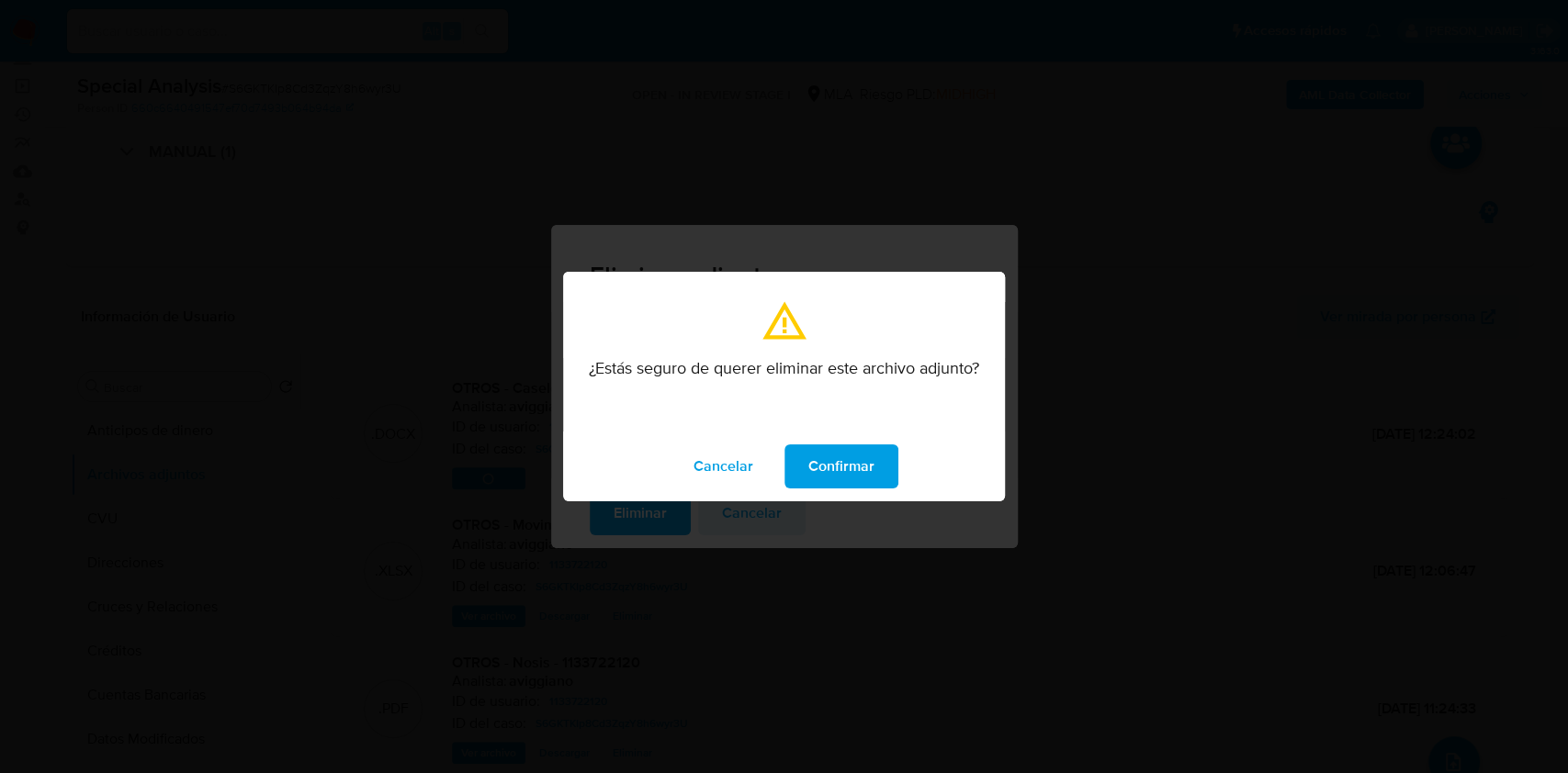
click at [828, 488] on div "Cancelar Confirmar" at bounding box center [783, 467] width 442 height 70
click at [834, 472] on span "Confirmar" at bounding box center [840, 466] width 66 height 41
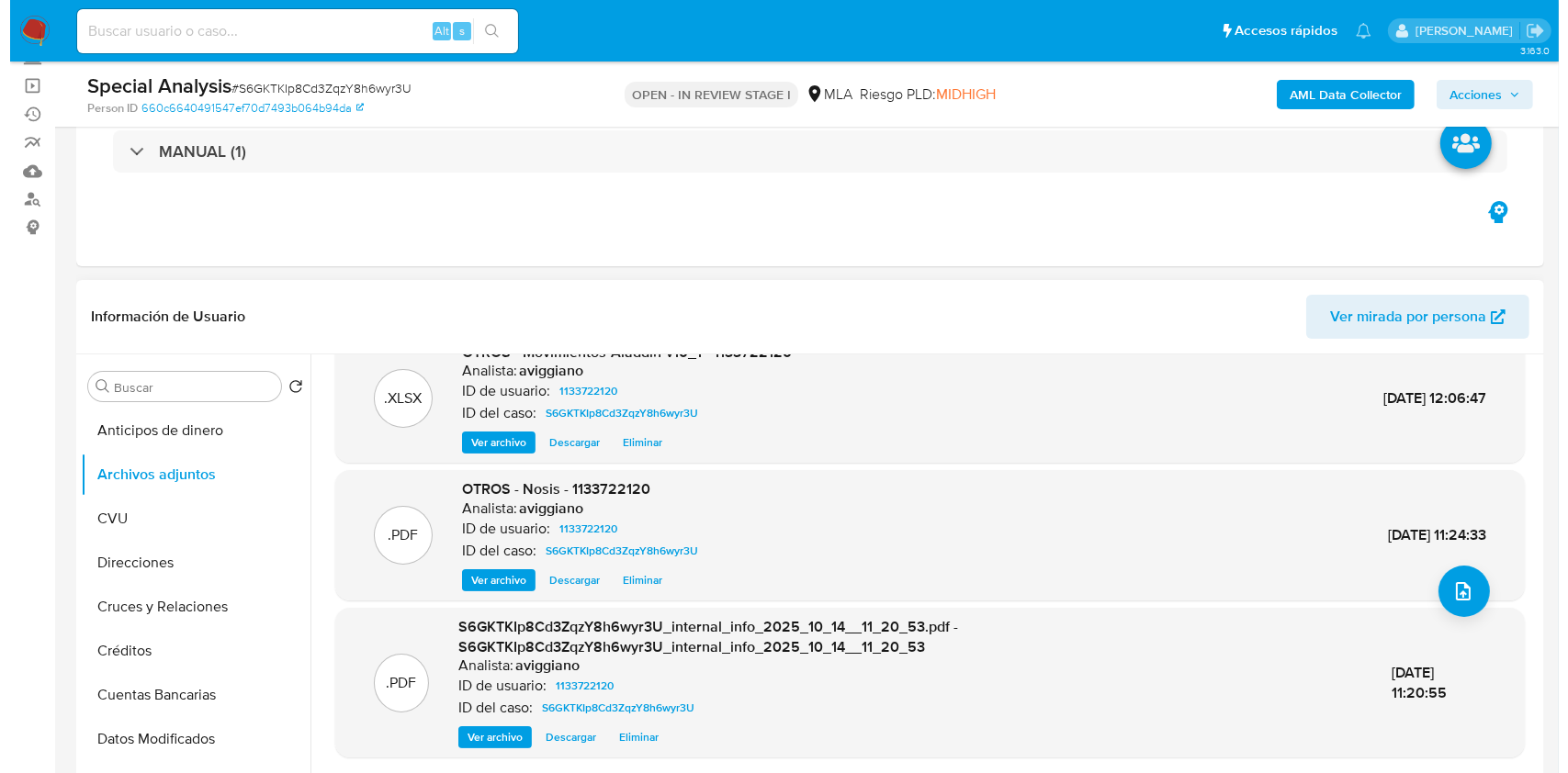
scroll to position [172, 0]
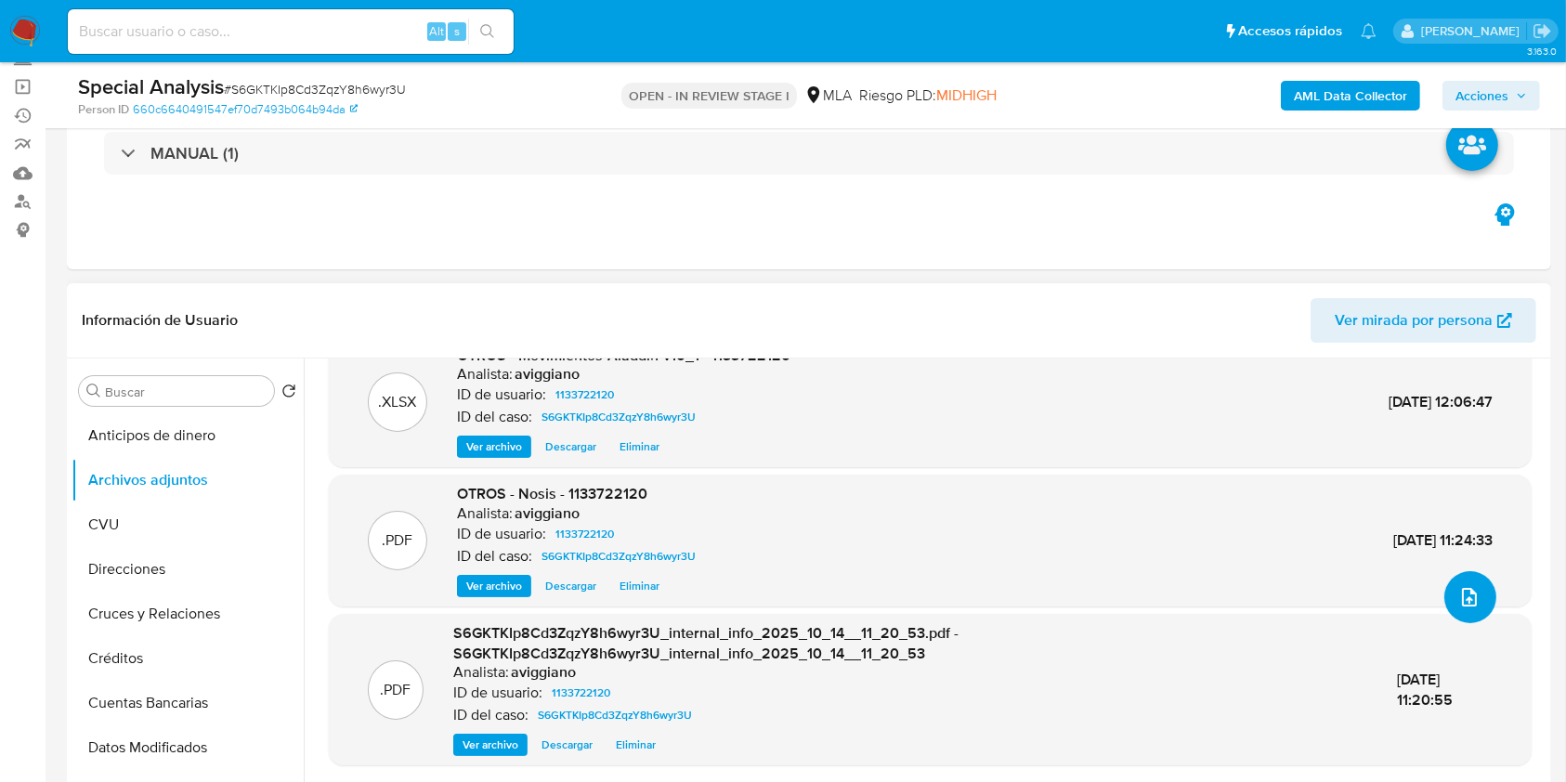
click at [1471, 597] on icon "upload-file" at bounding box center [1469, 597] width 22 height 22
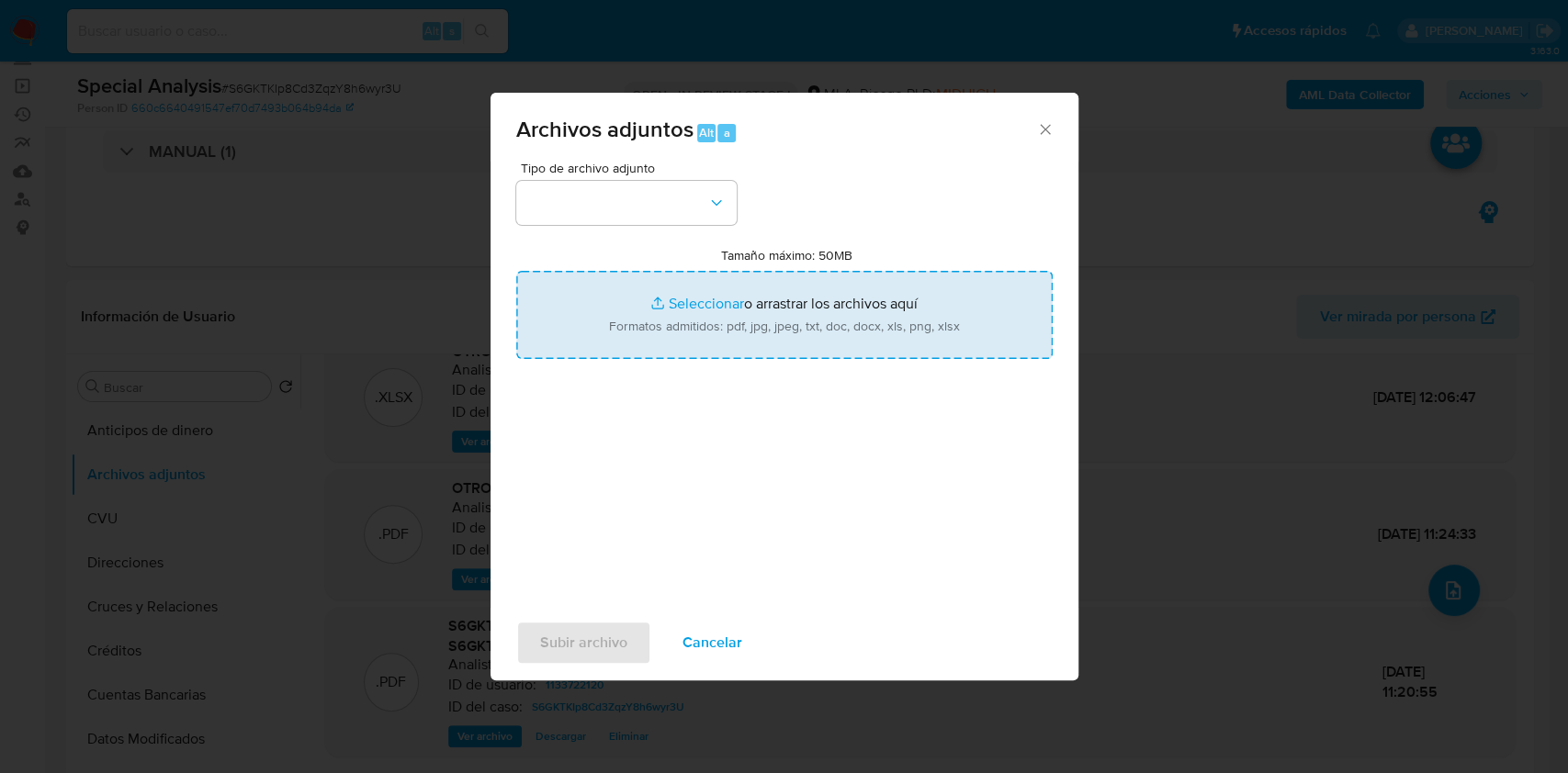
click at [849, 328] on input "Tamaño máximo: 50MB Seleccionar archivos" at bounding box center [784, 314] width 536 height 88
type input "C:\fakepath\Caselog v2 S6GKTKIp8Cd3ZqzY8h6wyr3U_2025_10_14_10_51_19.docx"
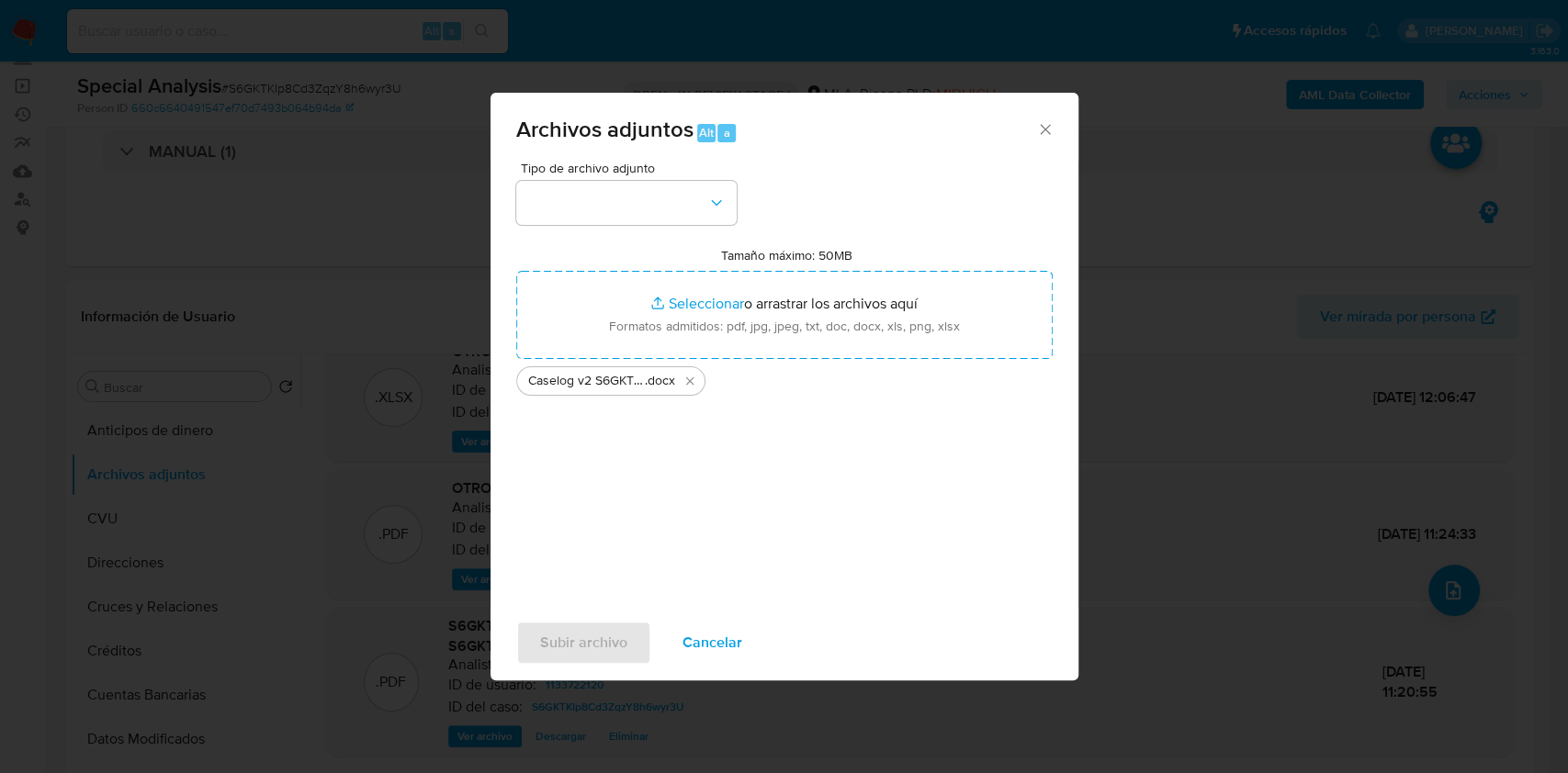
click at [676, 226] on div "Tipo de archivo adjunto Tamaño máximo: 50MB Seleccionar archivos Seleccionar o …" at bounding box center [784, 378] width 536 height 433
click at [676, 223] on button "button" at bounding box center [626, 203] width 220 height 44
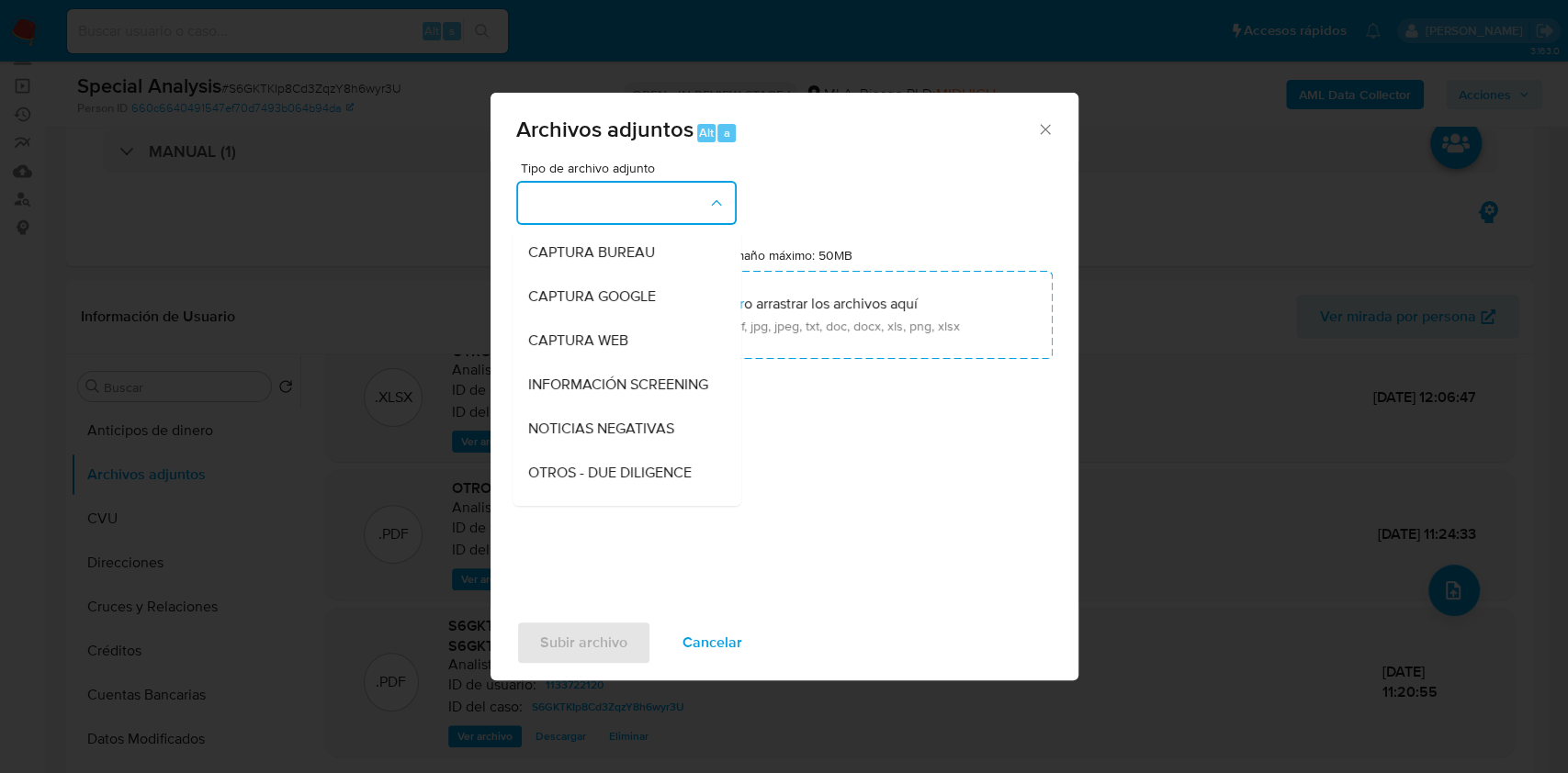
scroll to position [244, 0]
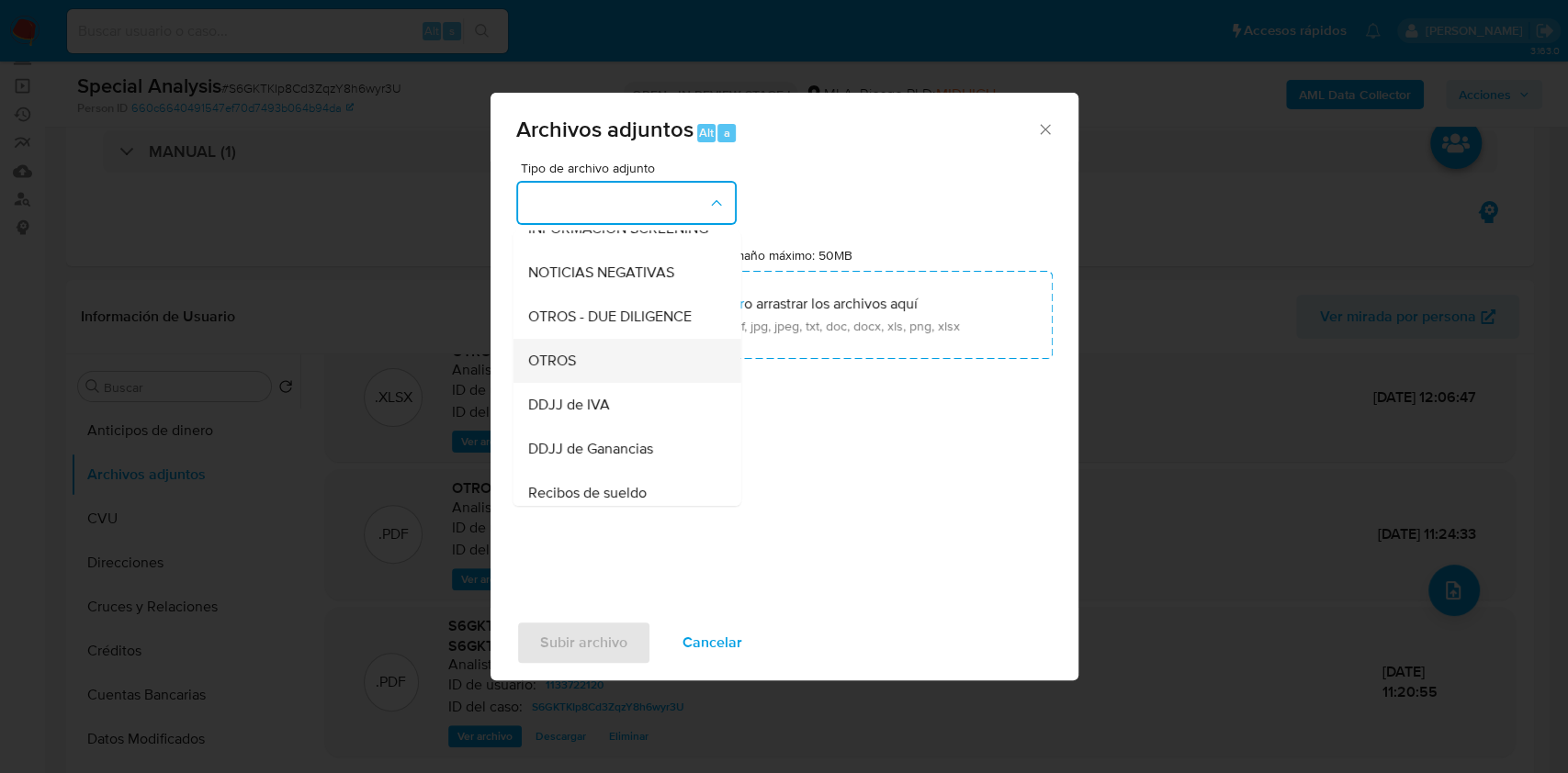
click at [570, 370] on span "OTROS" at bounding box center [551, 361] width 47 height 19
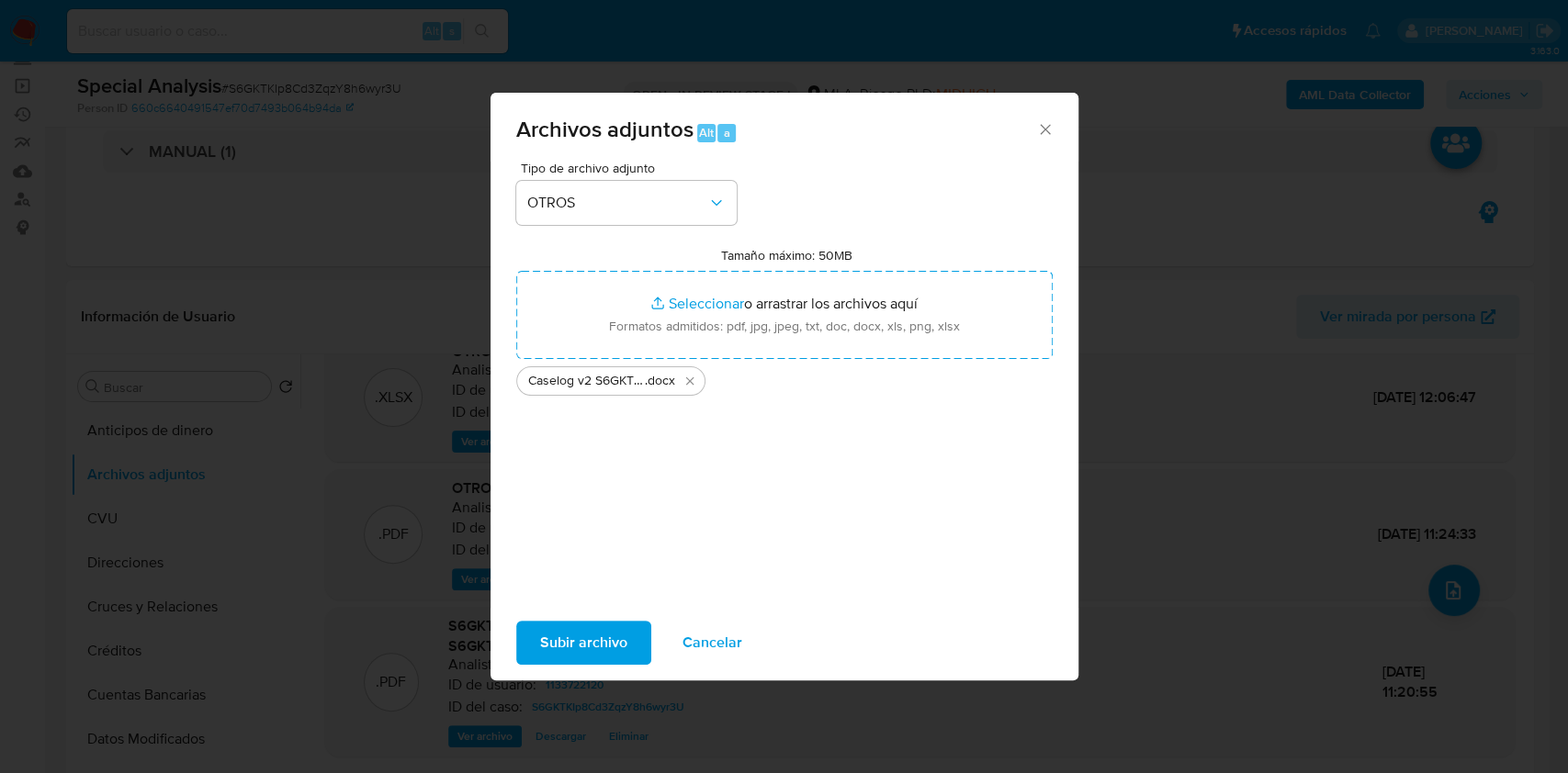
click at [540, 635] on span "Subir archivo" at bounding box center [583, 643] width 87 height 41
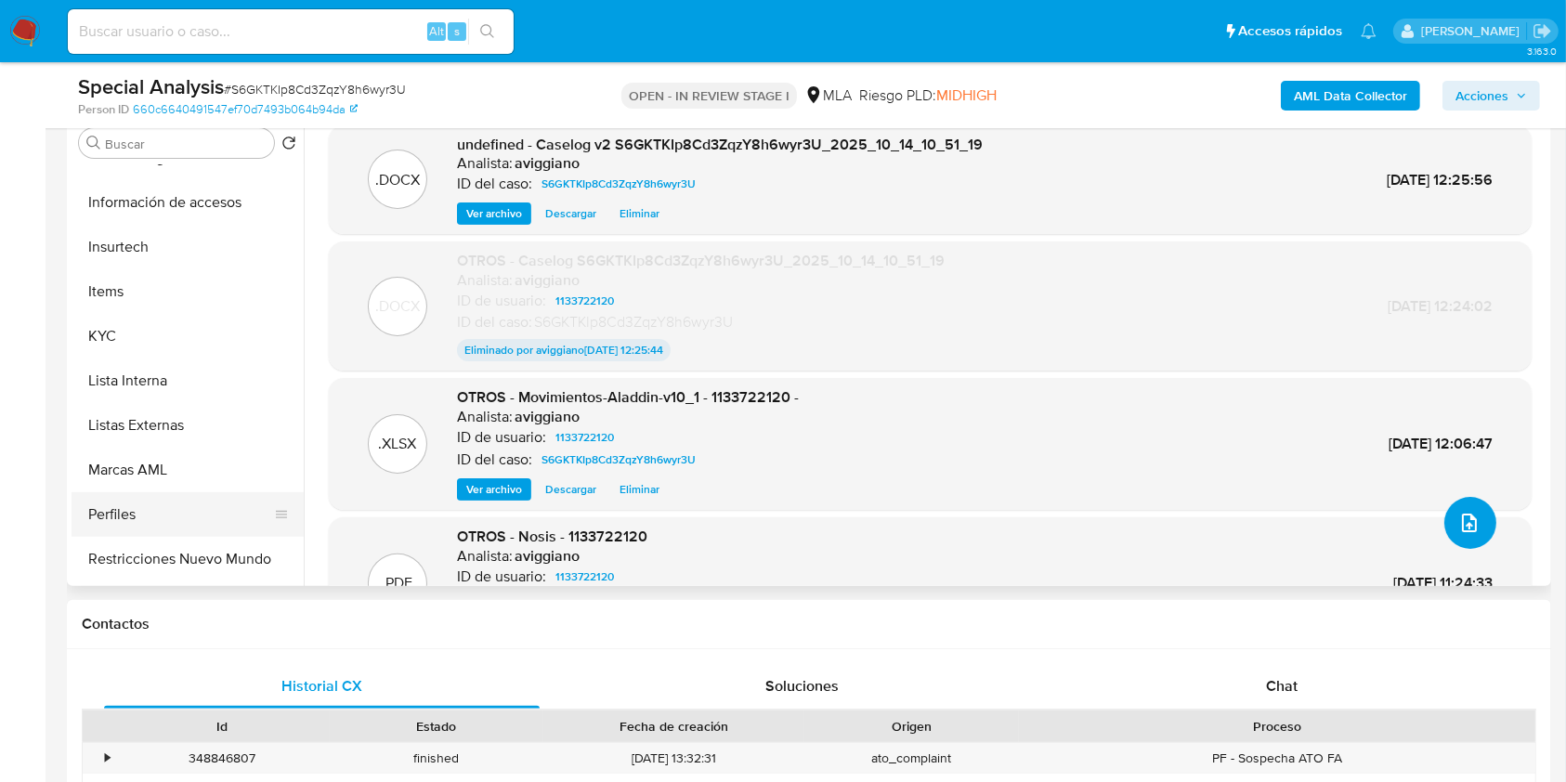
scroll to position [495, 0]
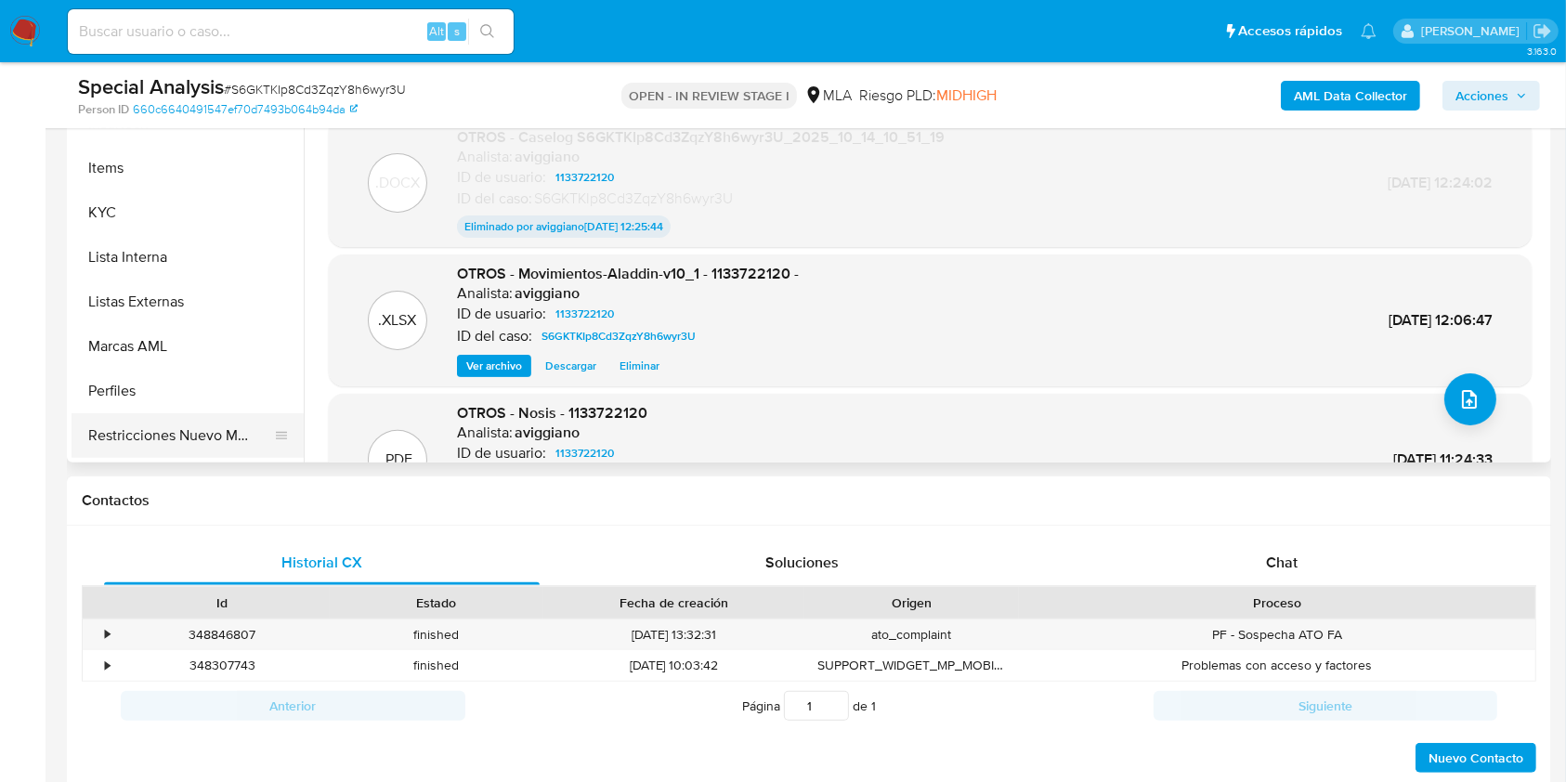
click at [229, 438] on button "Restricciones Nuevo Mundo" at bounding box center [180, 435] width 217 height 45
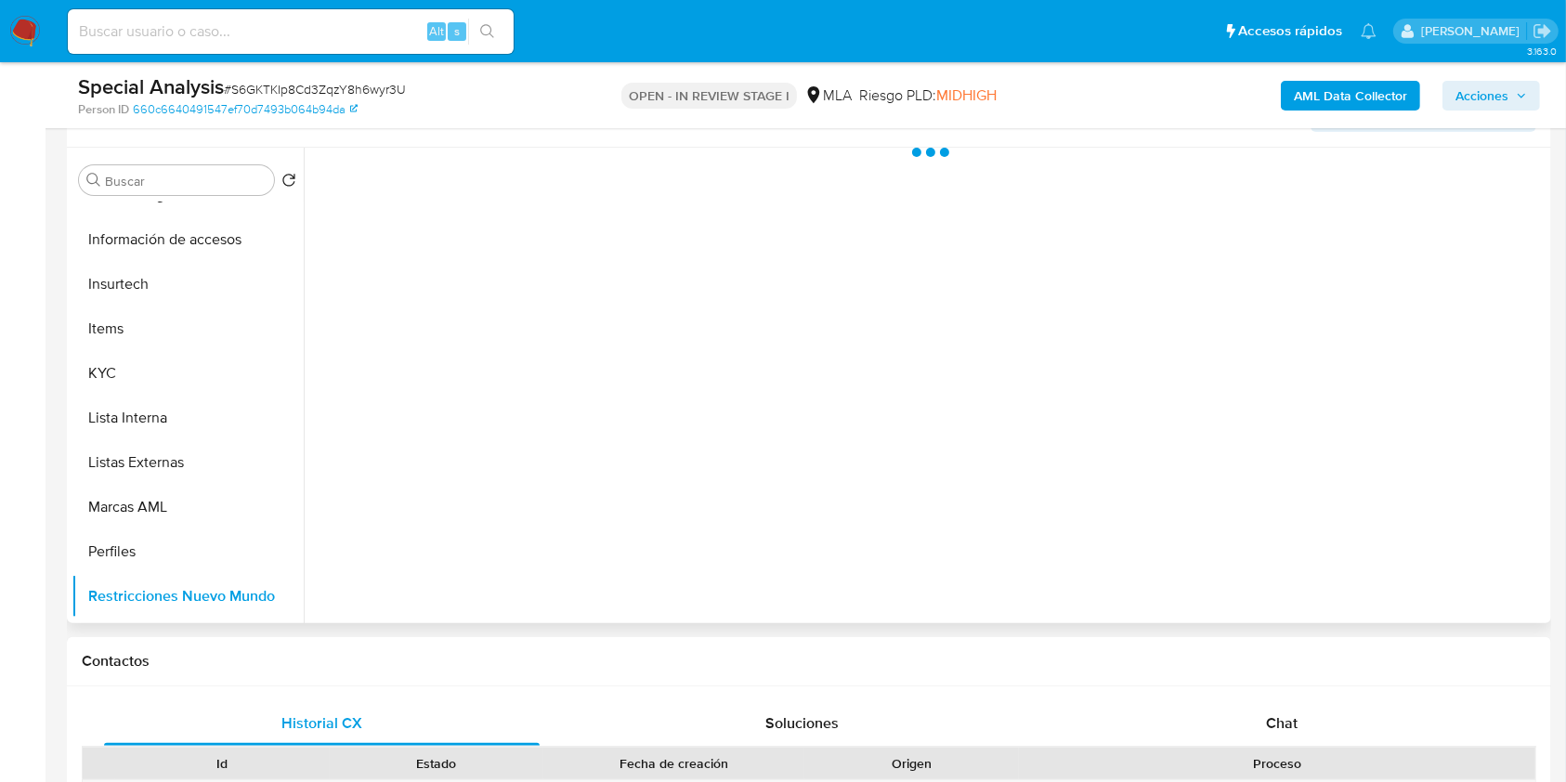
scroll to position [247, 0]
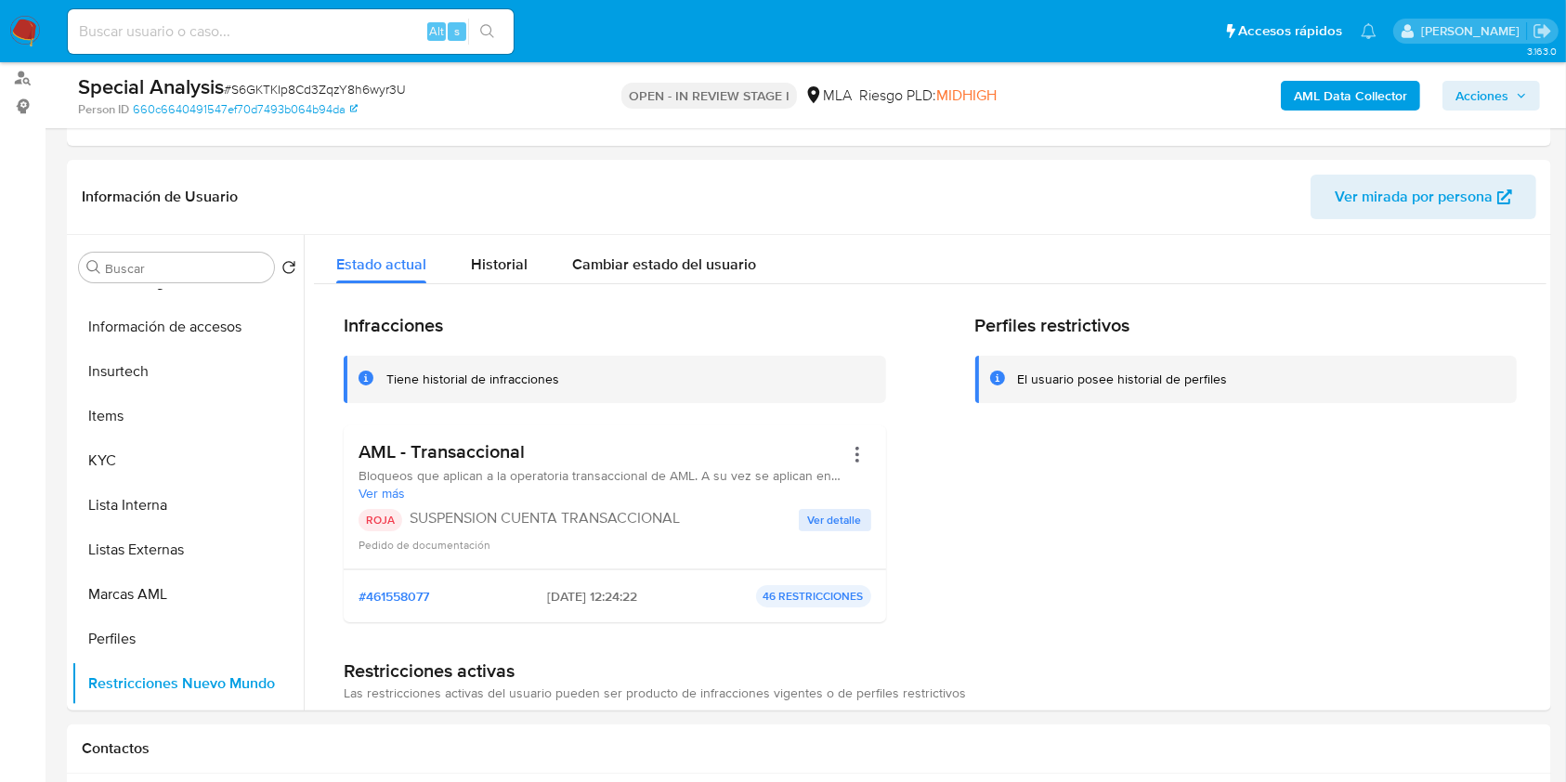
click at [1520, 98] on icon "button" at bounding box center [1521, 95] width 11 height 11
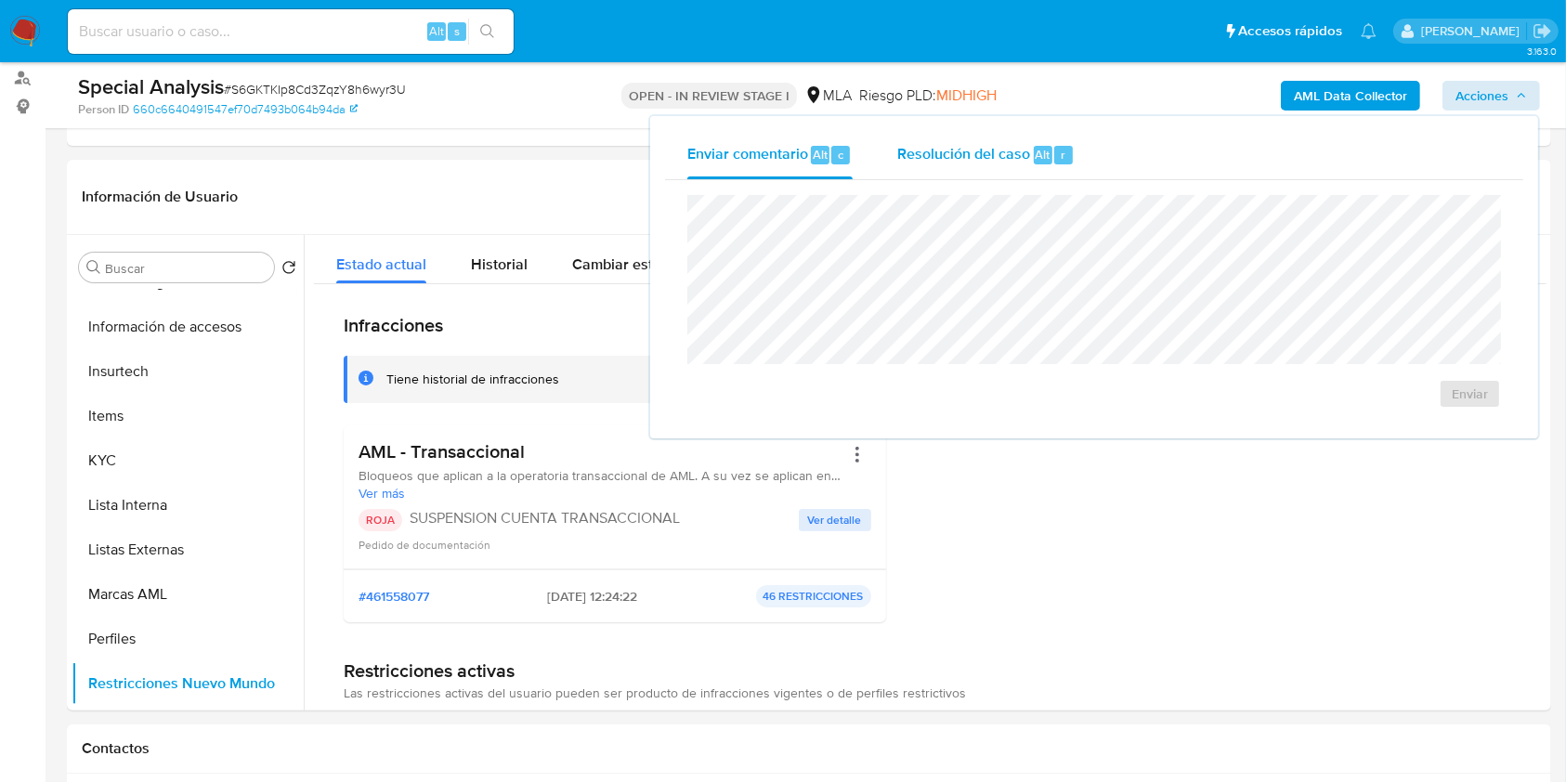
click at [1012, 174] on div "Resolución del caso Alt r" at bounding box center [985, 155] width 177 height 48
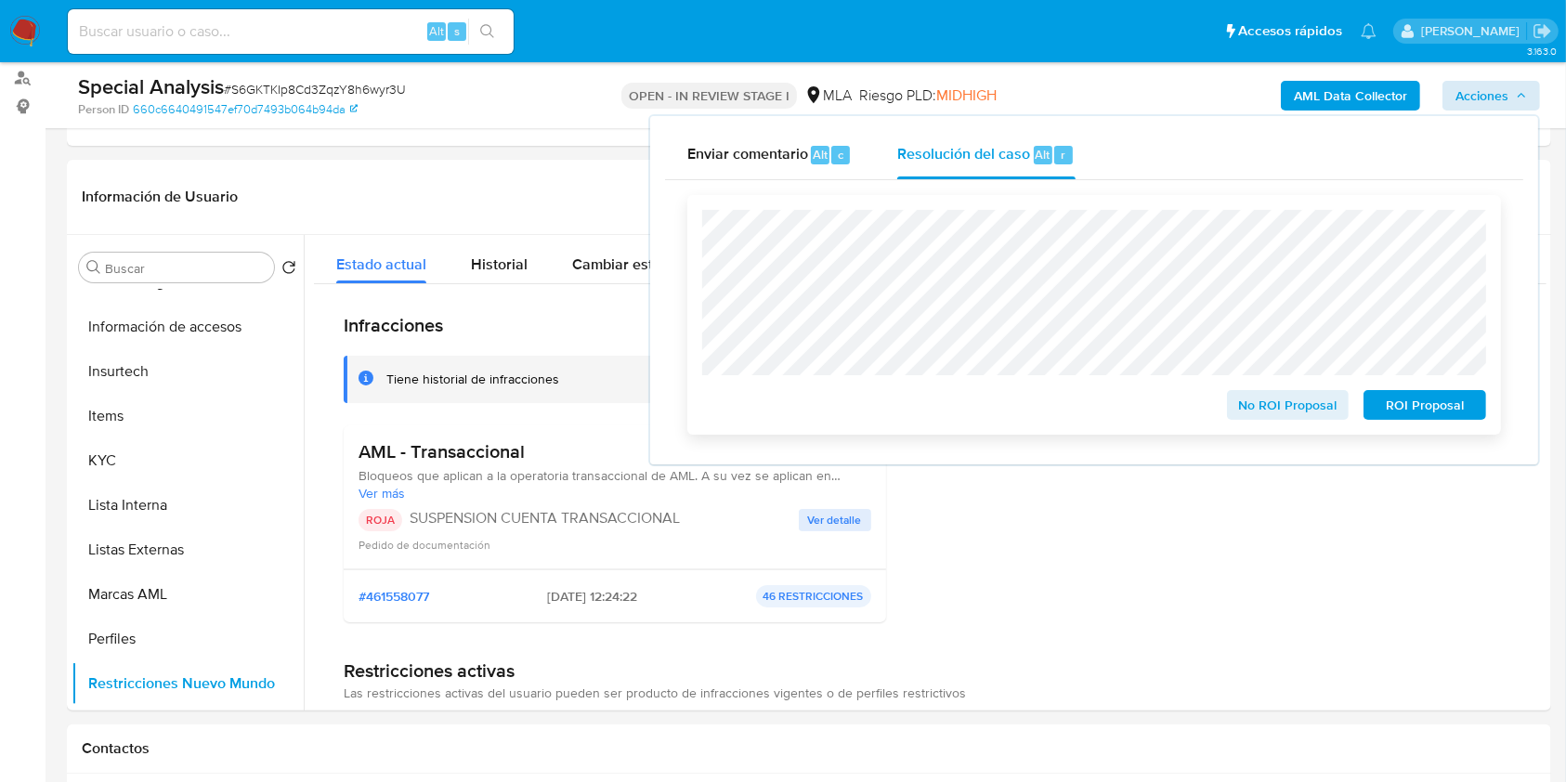
click at [1423, 411] on span "ROI Proposal" at bounding box center [1425, 405] width 97 height 26
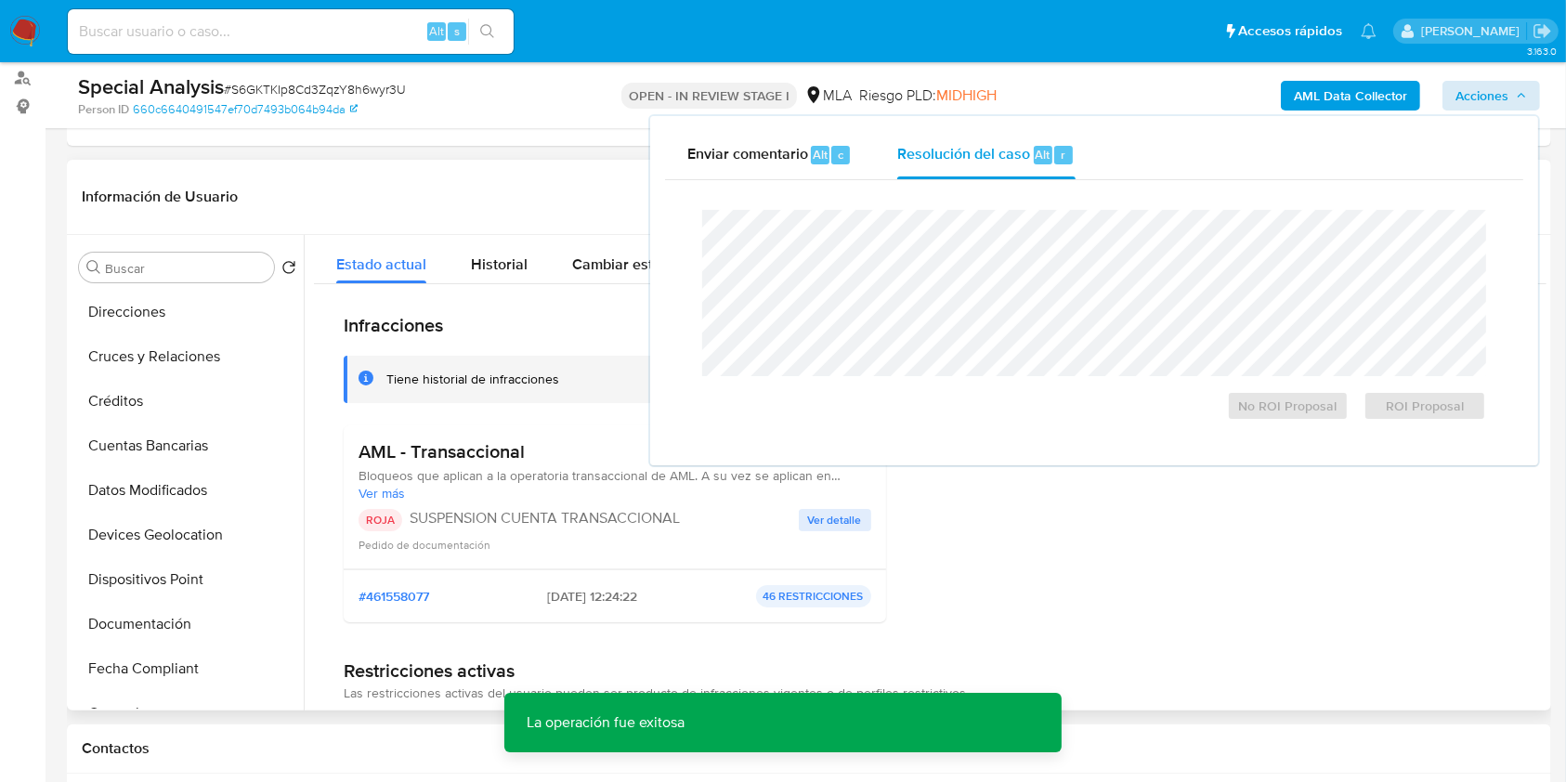
scroll to position [0, 0]
click at [200, 356] on button "Archivos adjuntos" at bounding box center [180, 356] width 217 height 45
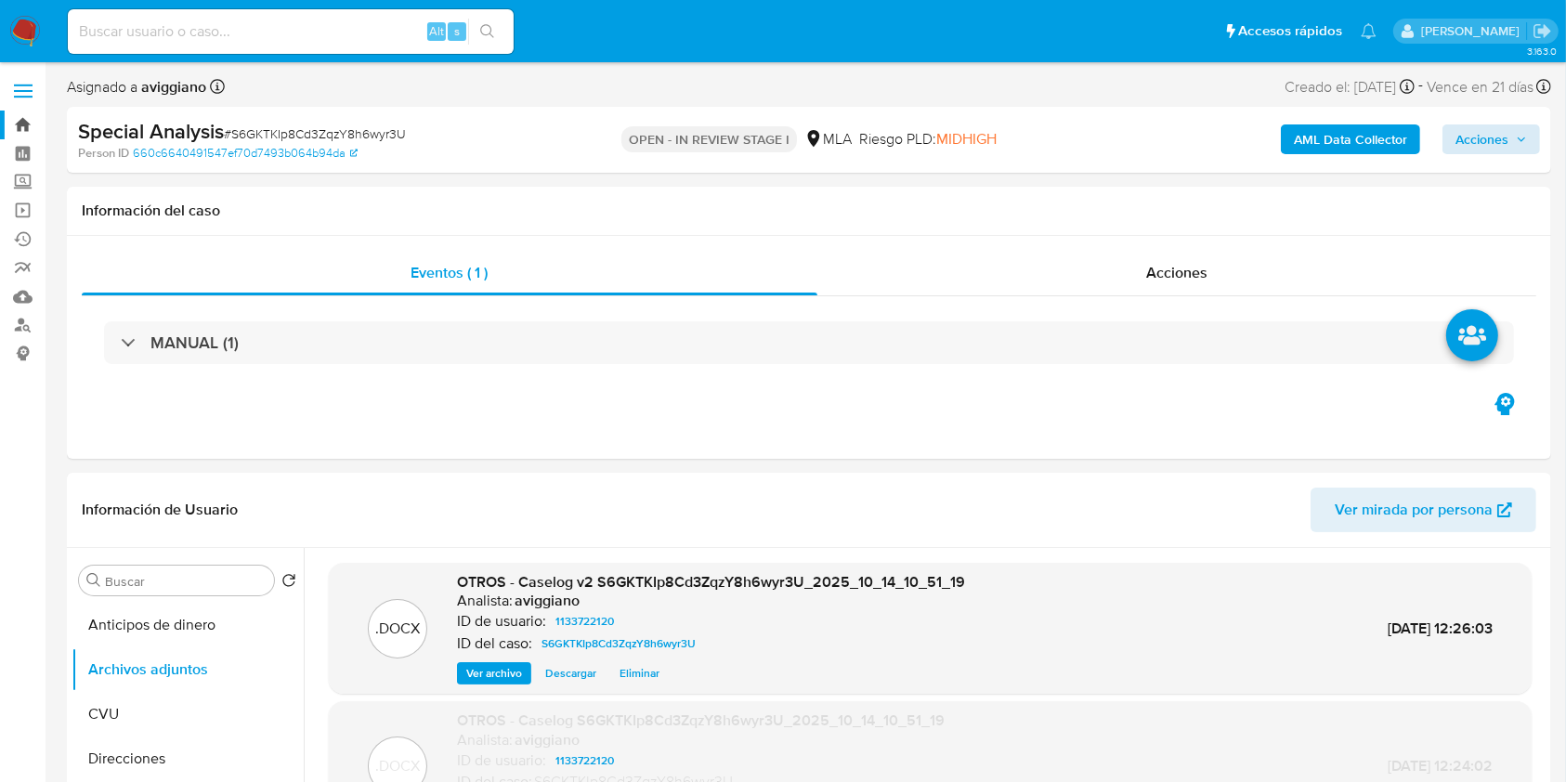
click at [27, 125] on link "Bandeja" at bounding box center [110, 125] width 221 height 29
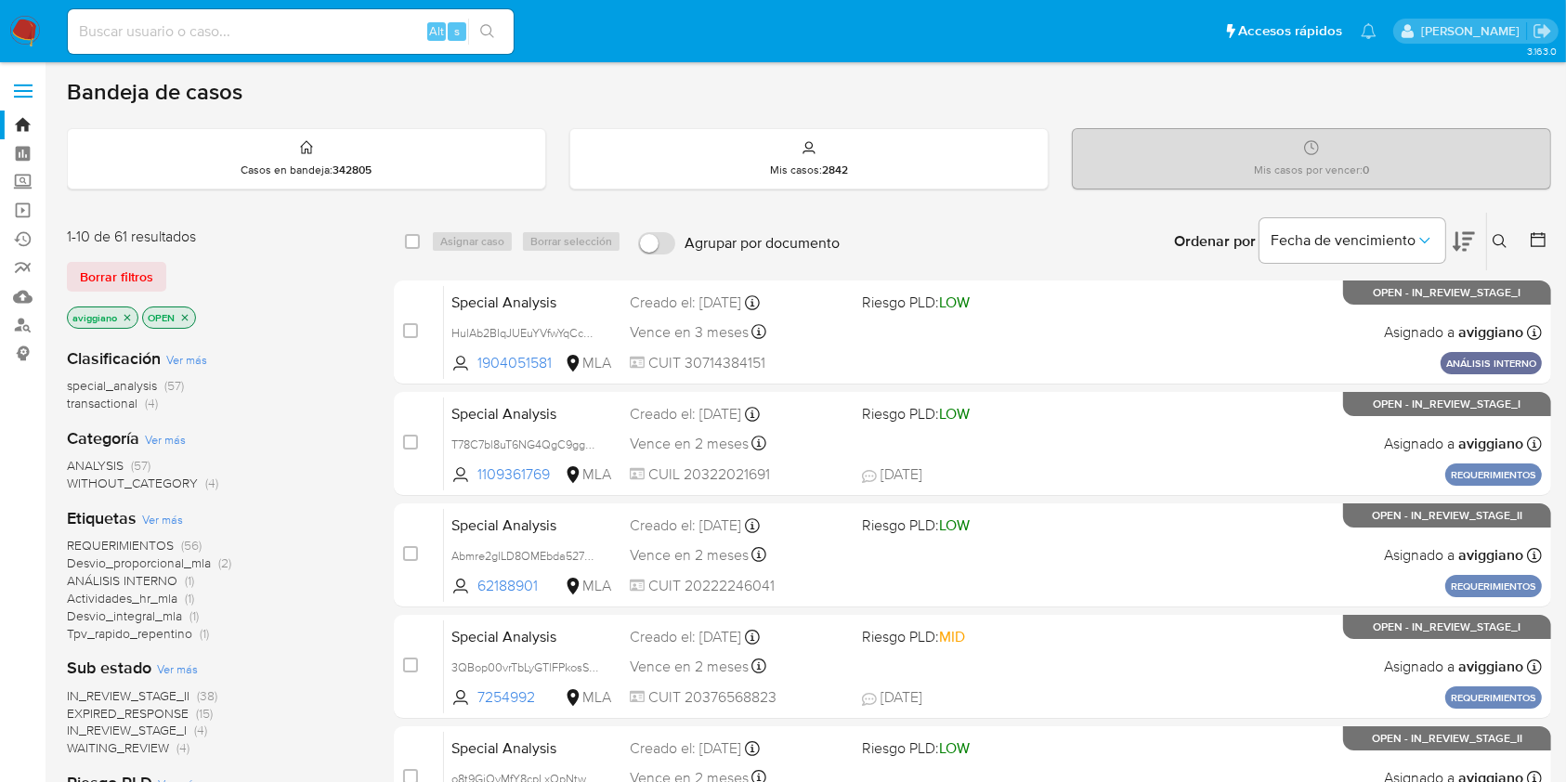
click at [126, 318] on icon "close-filter" at bounding box center [127, 317] width 11 height 11
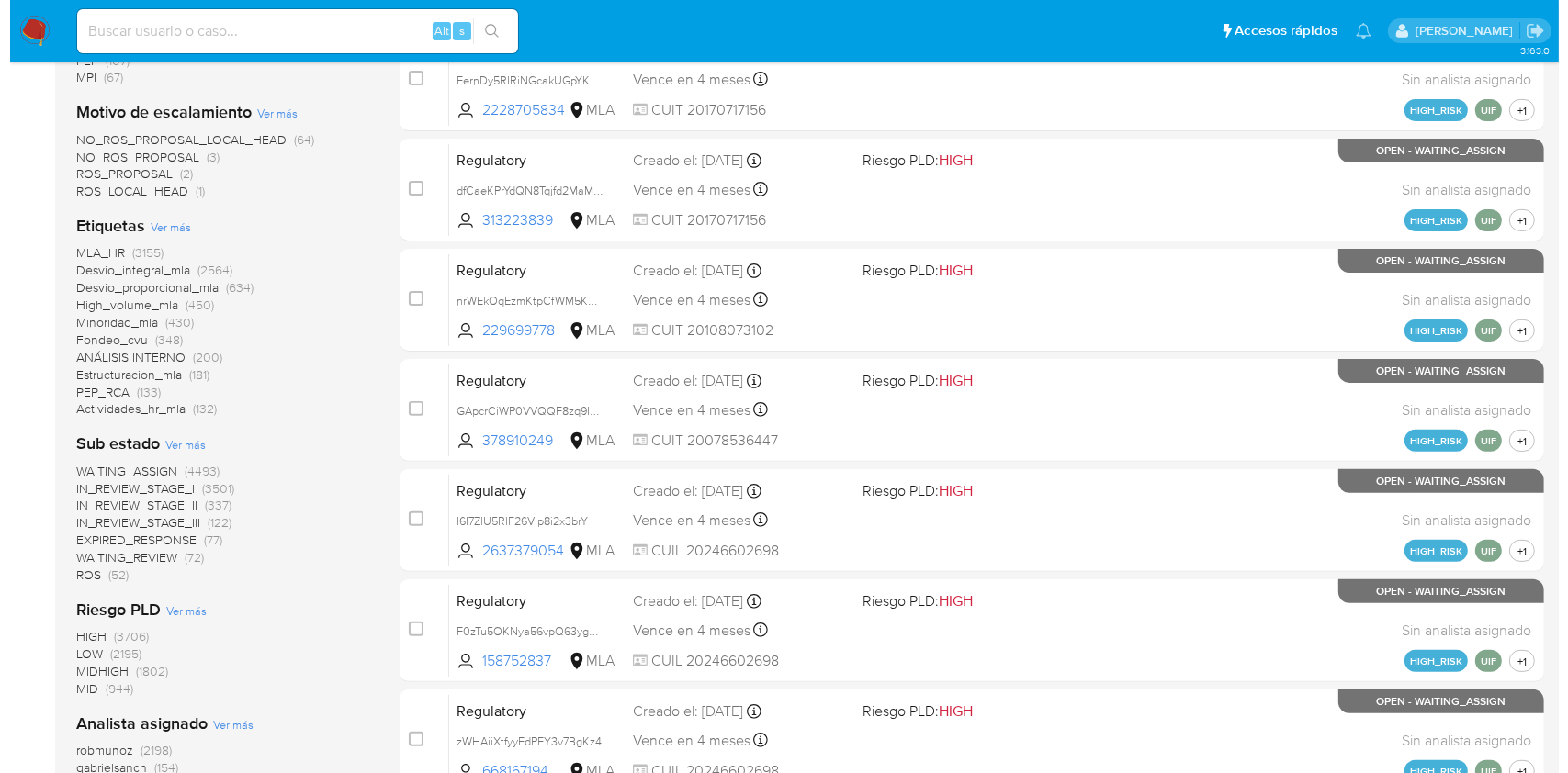
scroll to position [734, 0]
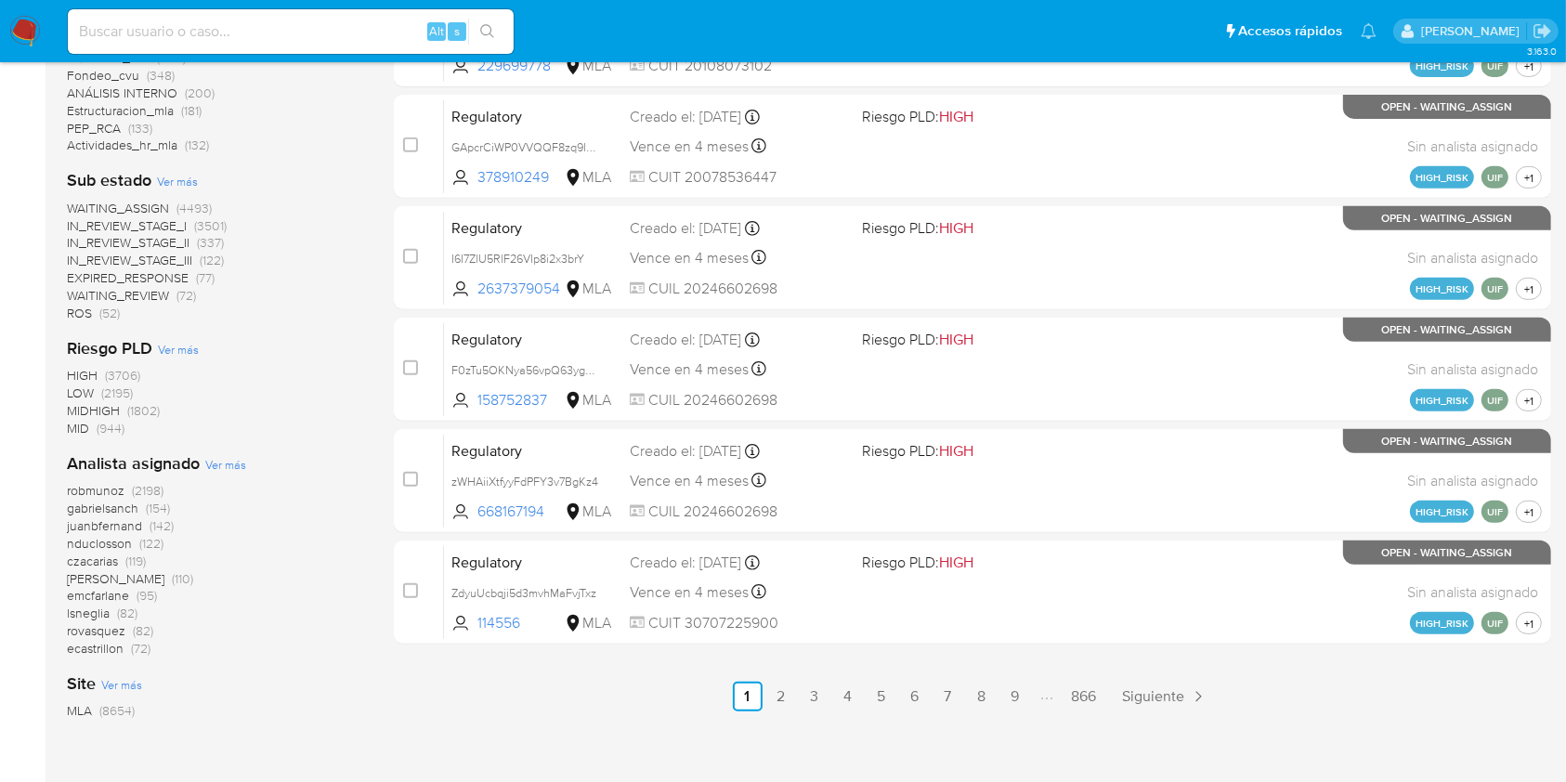
click at [224, 474] on div "Analista asignado Ver más robmunoz (2198) [PERSON_NAME] (154) juanbfernand (142…" at bounding box center [215, 554] width 297 height 205
click at [227, 469] on span "Ver más" at bounding box center [225, 464] width 41 height 17
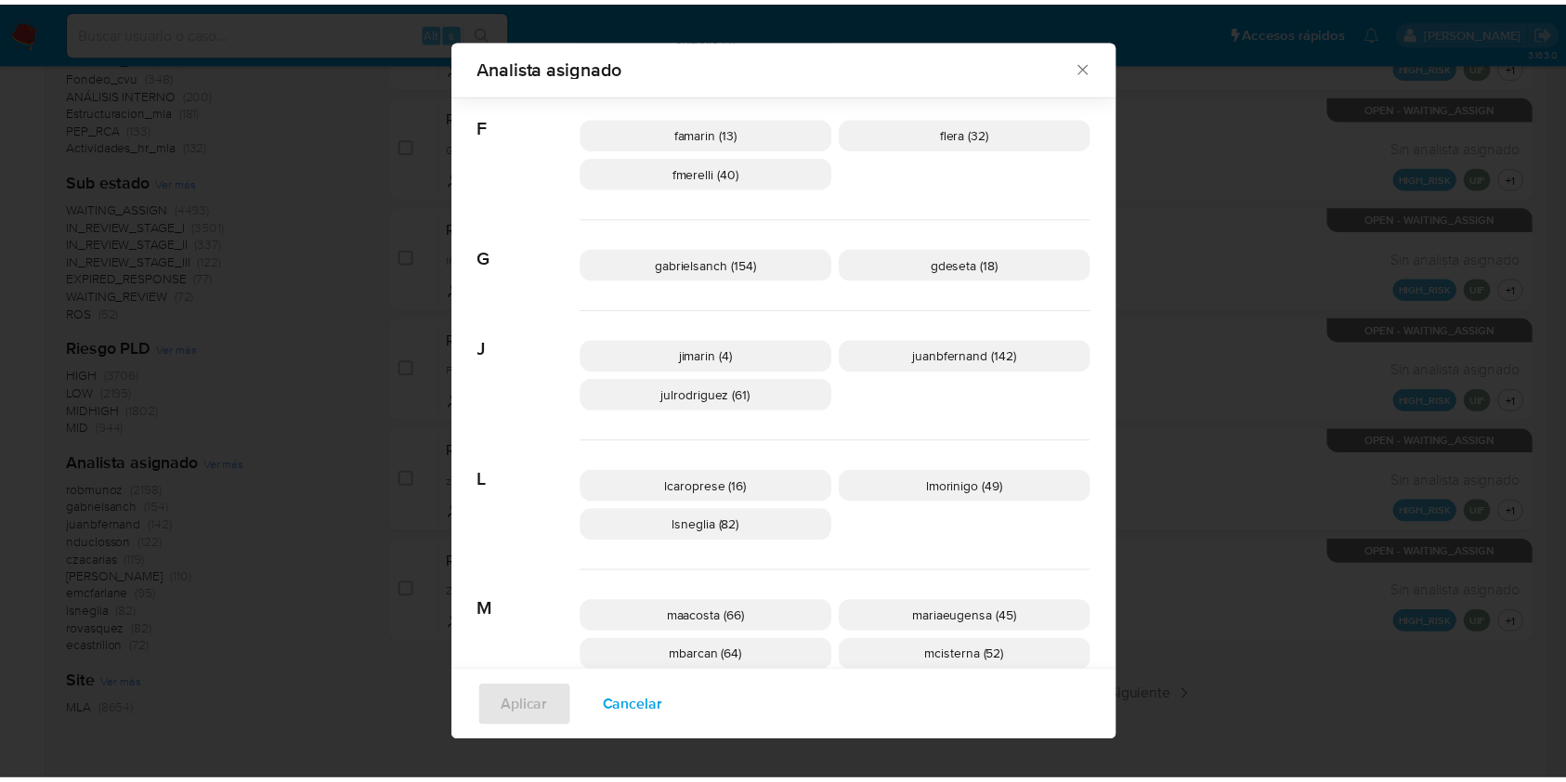
scroll to position [729, 0]
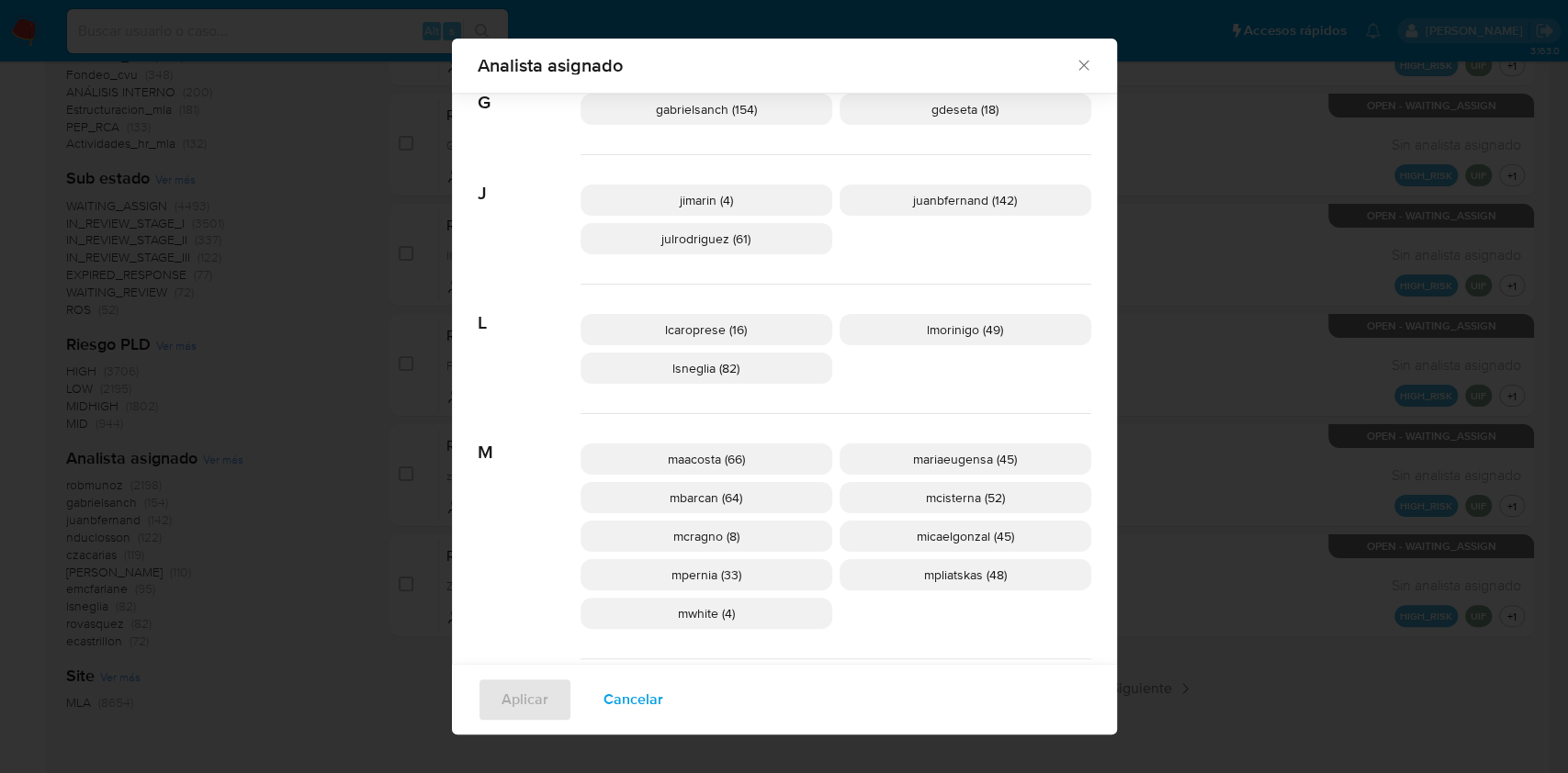
click at [1087, 69] on div "Analista asignado" at bounding box center [784, 65] width 665 height 54
click at [1075, 70] on icon "Cerrar" at bounding box center [1084, 65] width 19 height 19
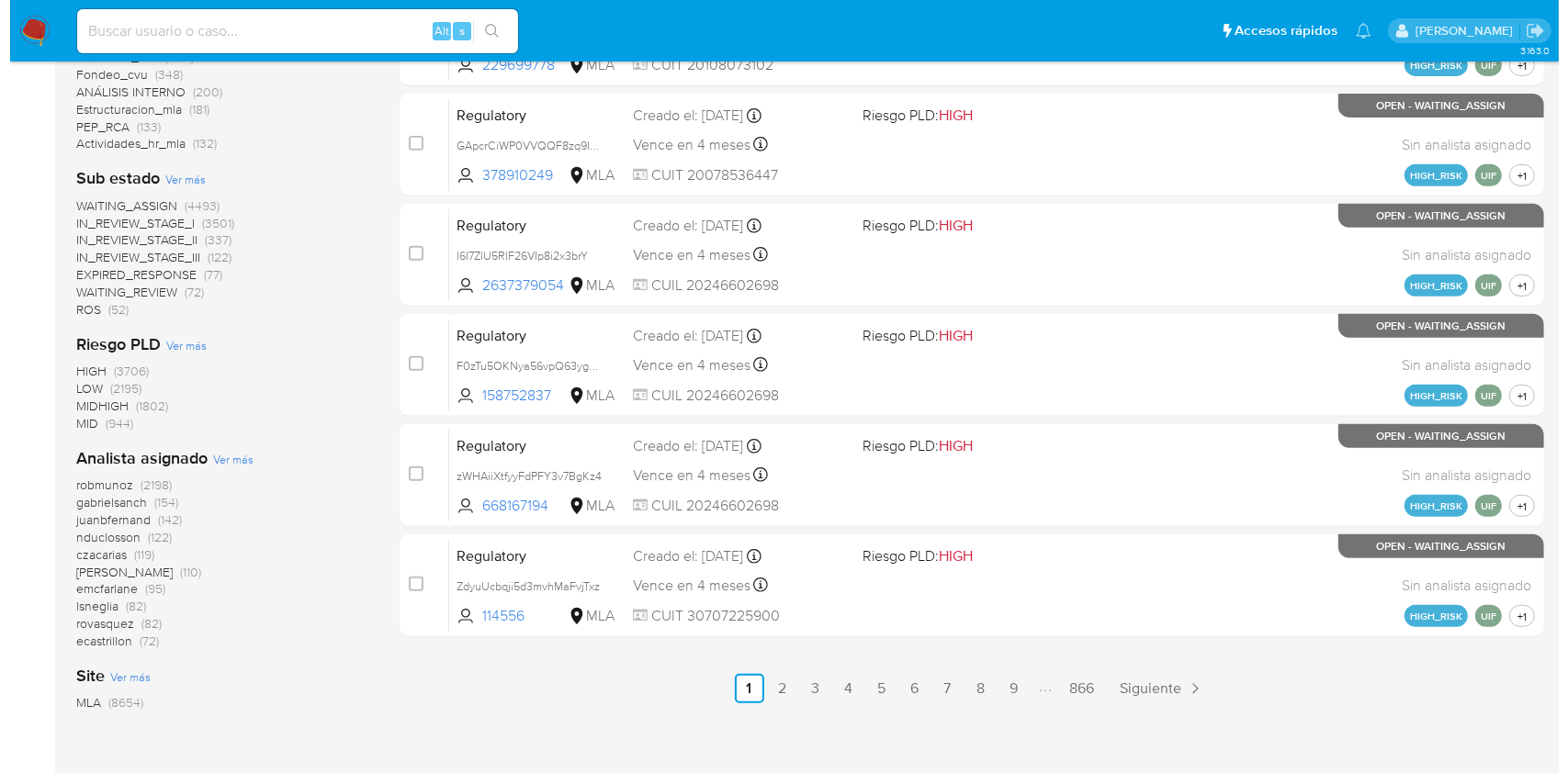
scroll to position [837, 0]
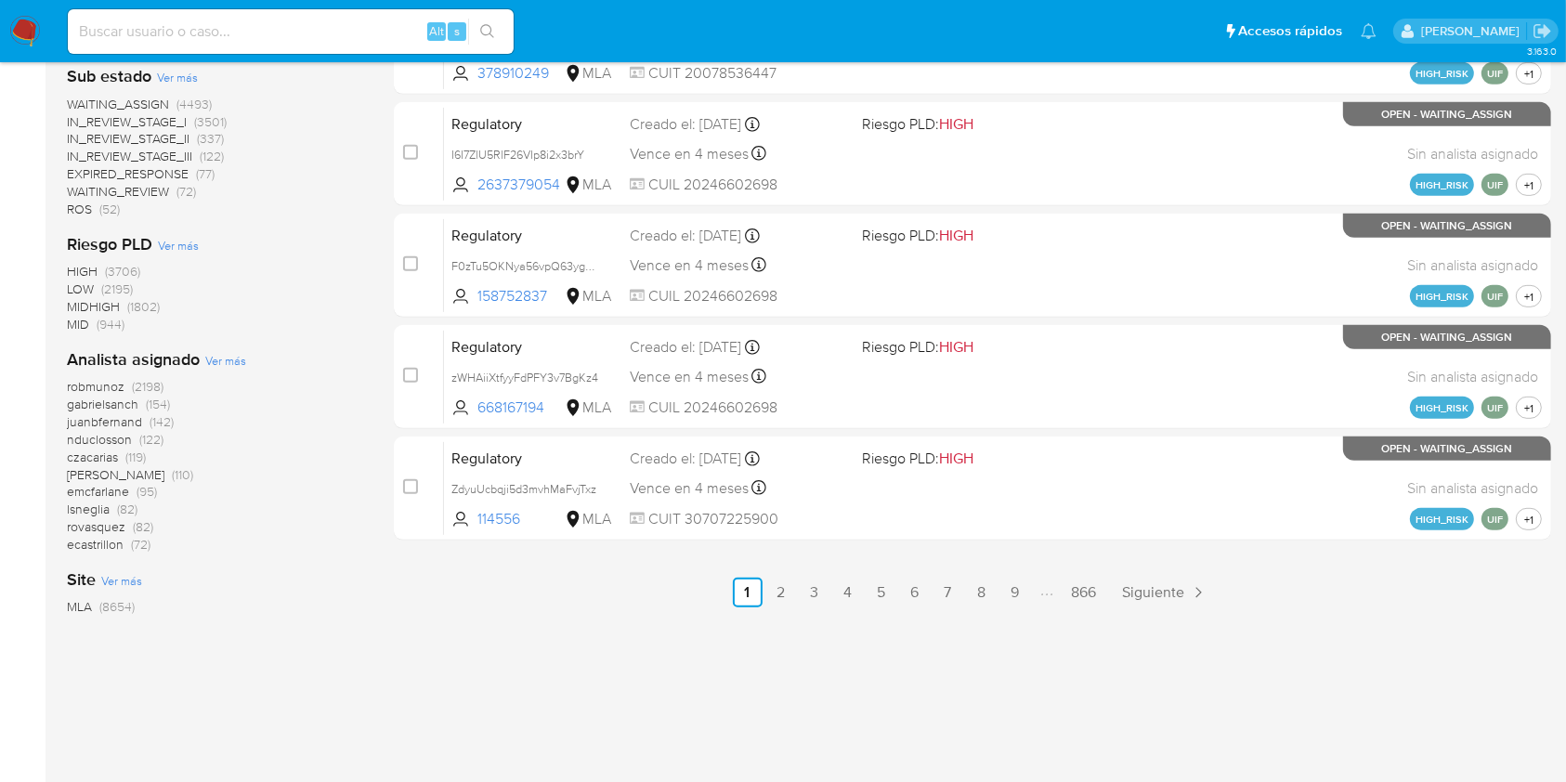
click at [230, 360] on span "Ver más" at bounding box center [225, 360] width 41 height 17
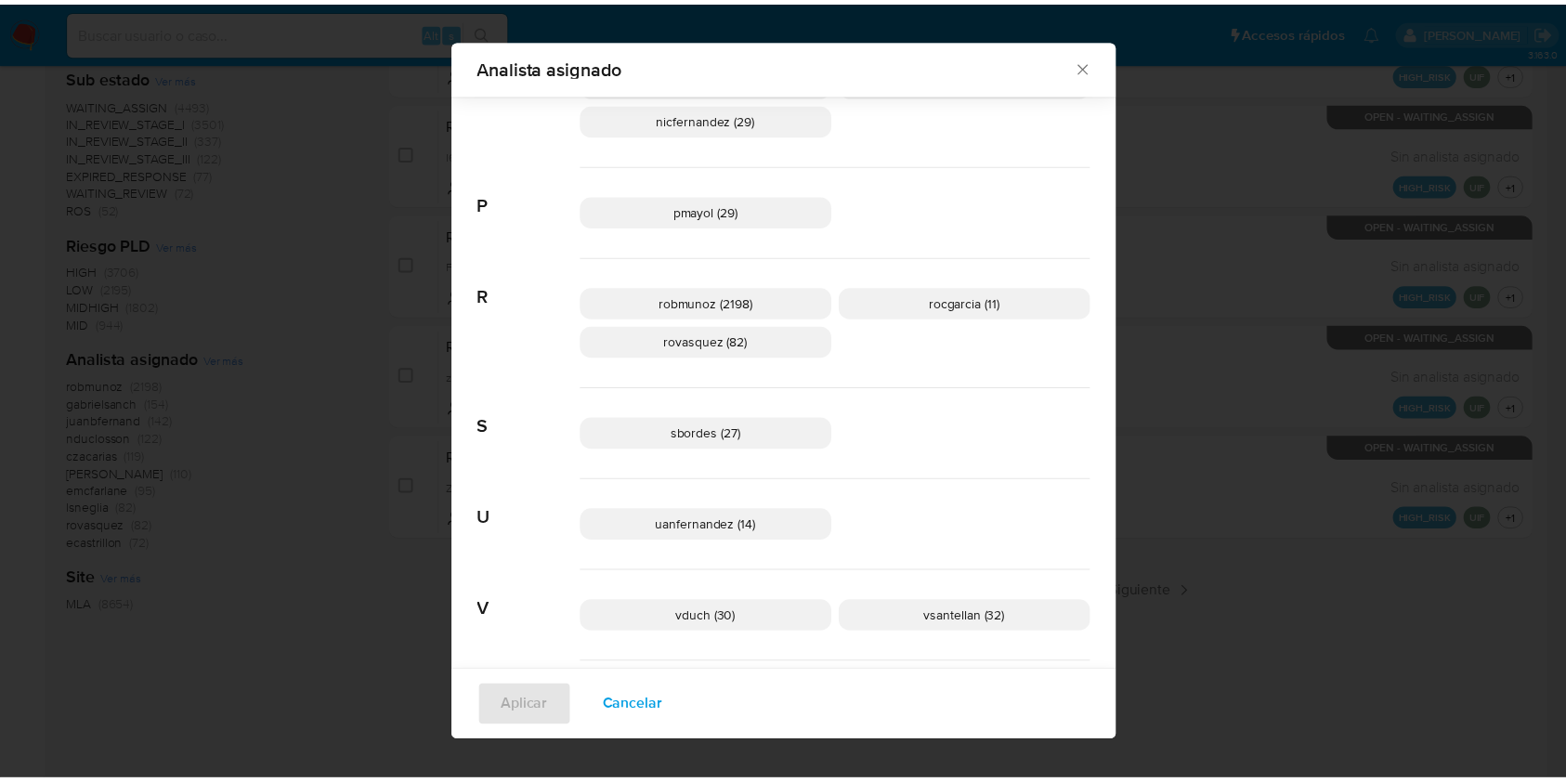
scroll to position [1456, 0]
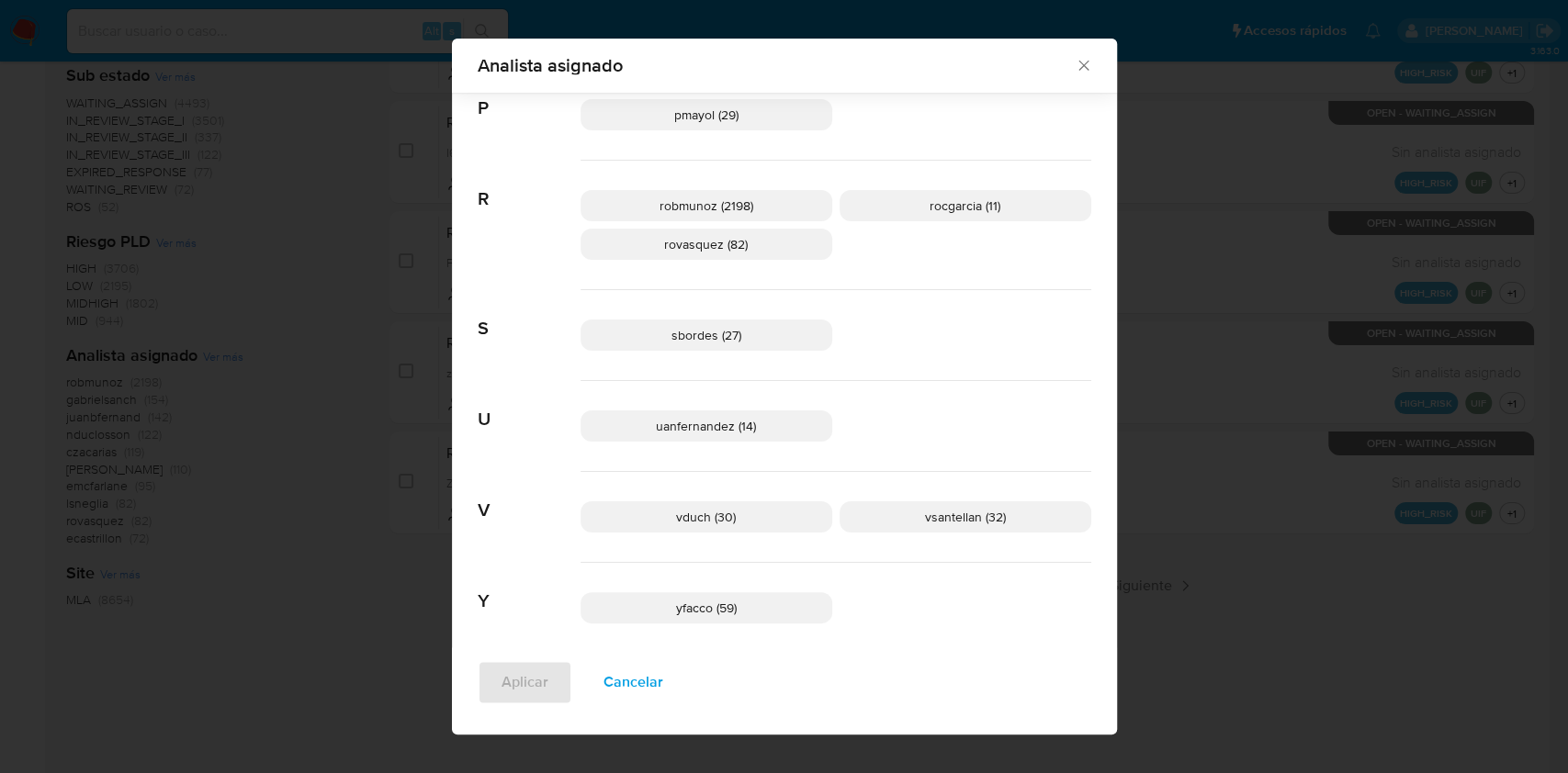
click at [1079, 62] on icon "Cerrar" at bounding box center [1084, 65] width 10 height 10
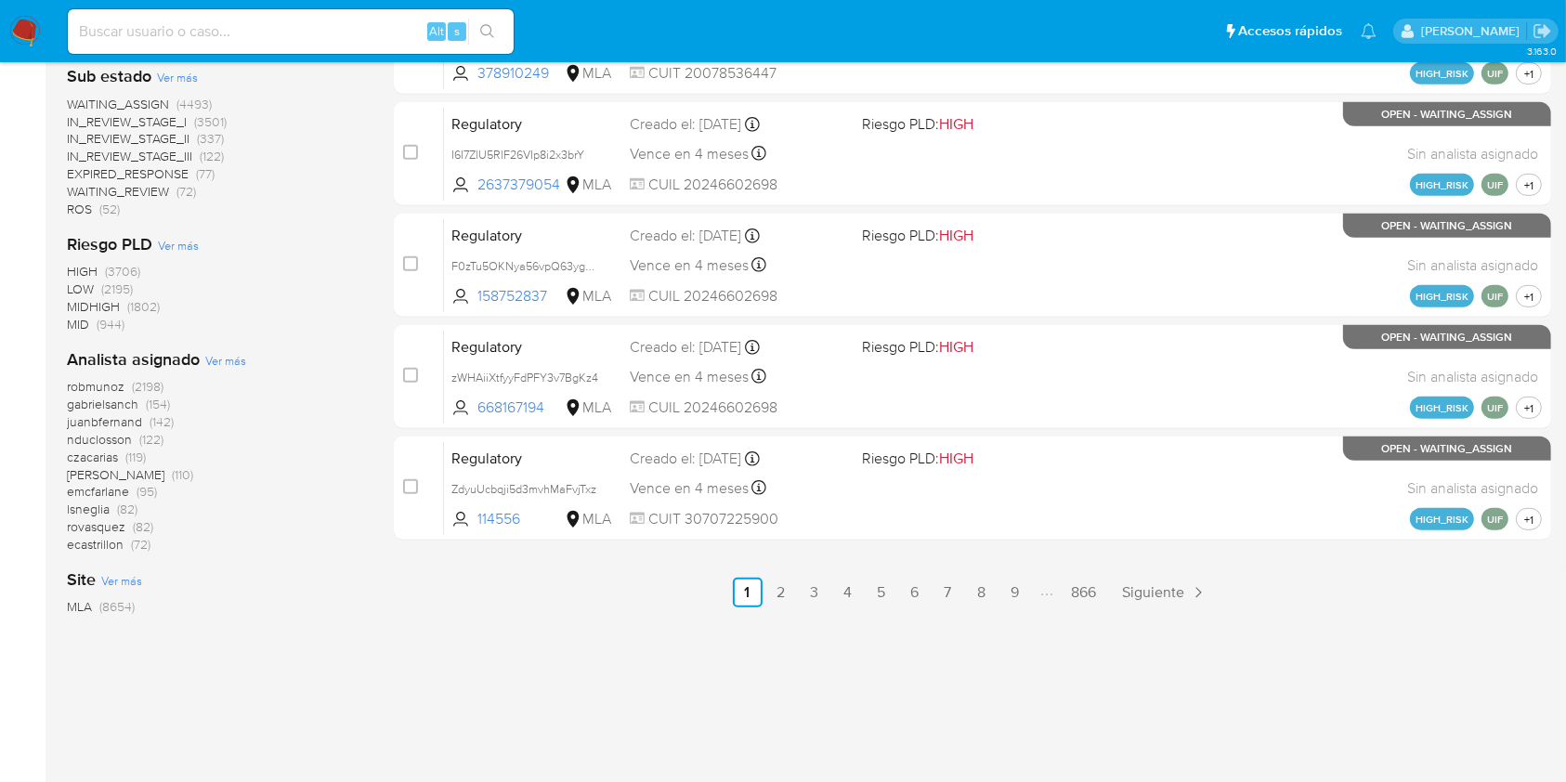
click at [166, 21] on input at bounding box center [291, 32] width 446 height 24
paste input "S6GKTKIp8Cd3ZqzY8h6wyr3U"
type input "S6GKTKIp8Cd3ZqzY8h6wyr3U"
click at [476, 21] on button "search-icon" at bounding box center [487, 32] width 38 height 26
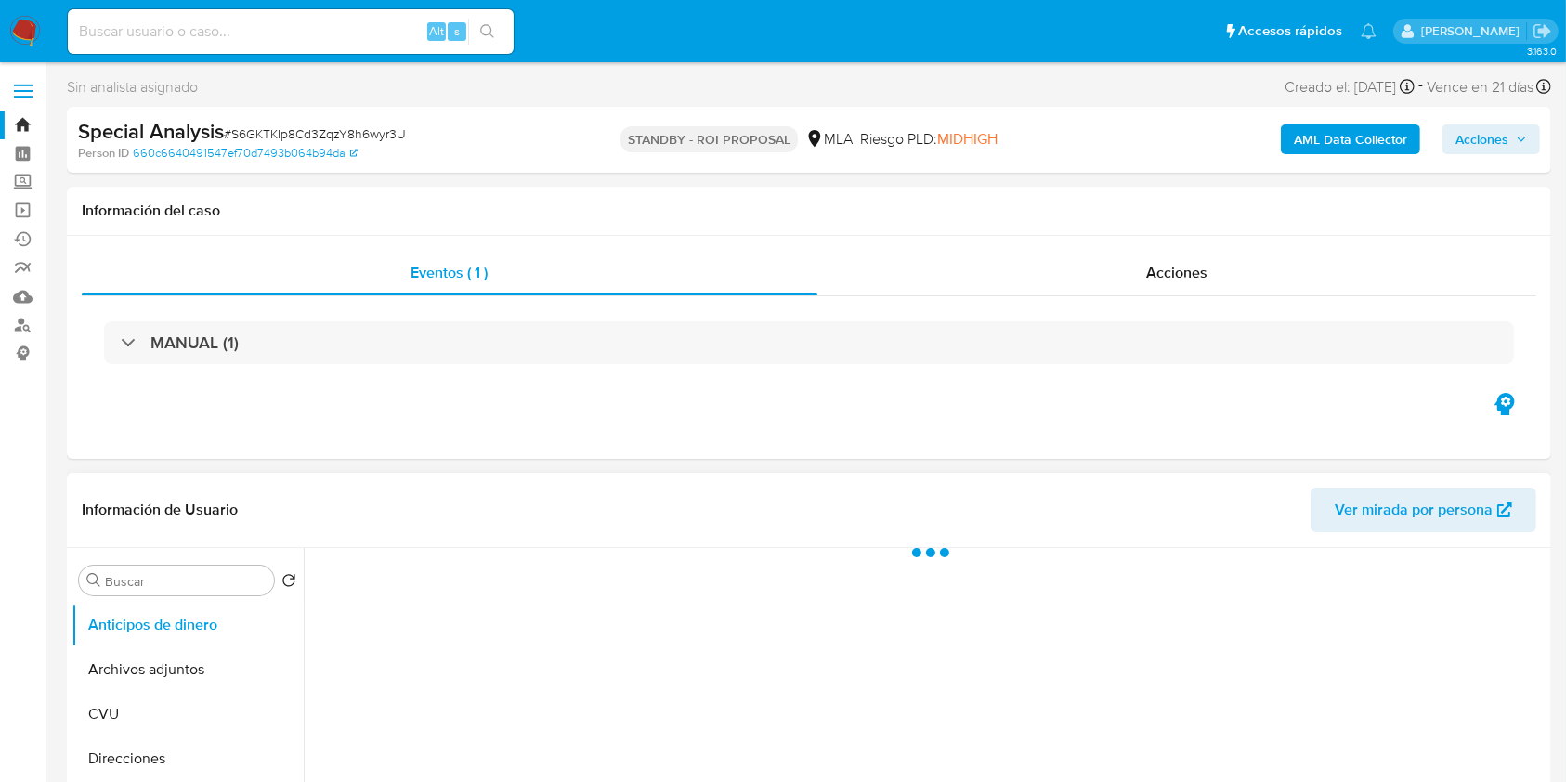
select select "10"
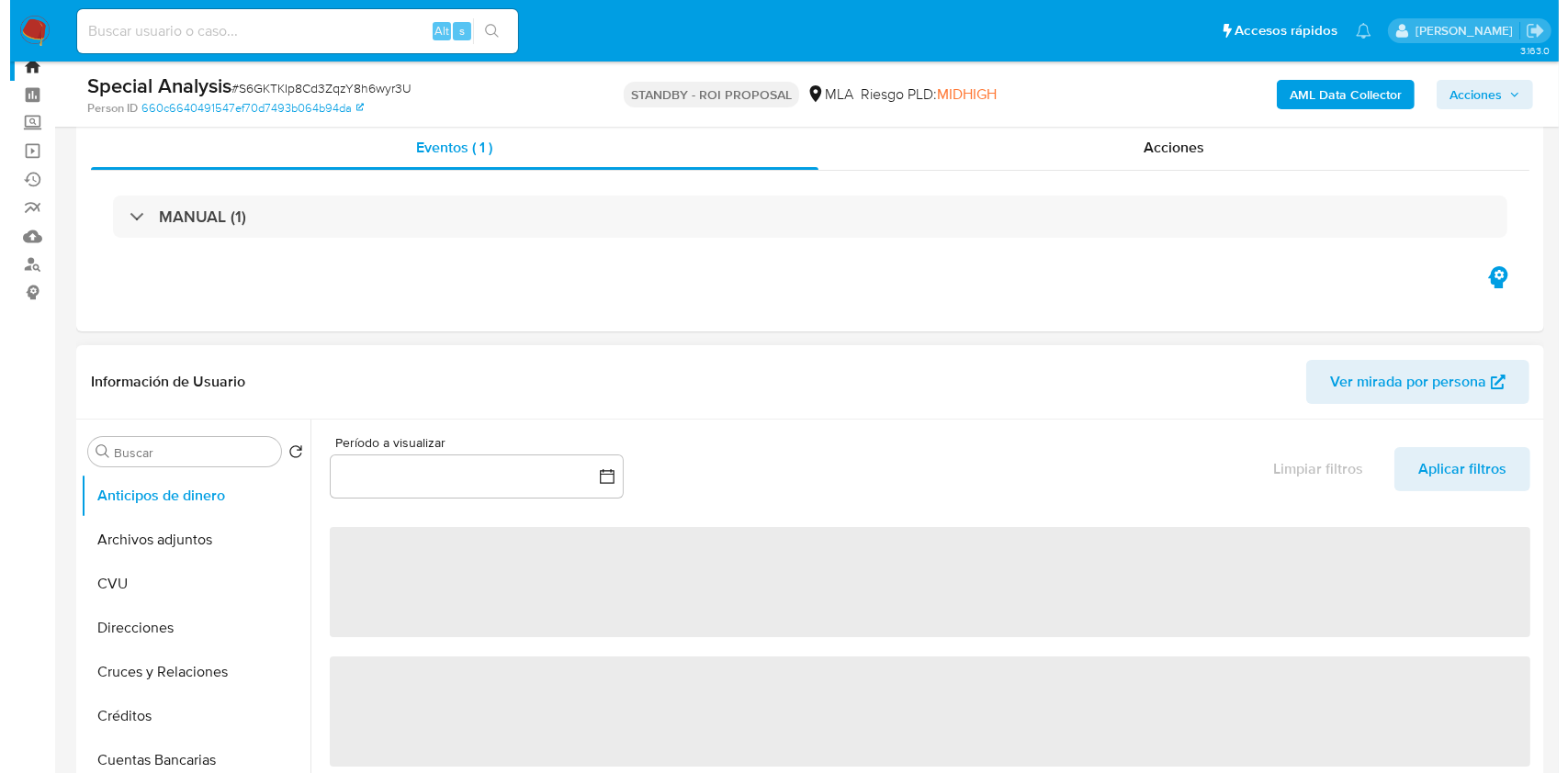
scroll to position [244, 0]
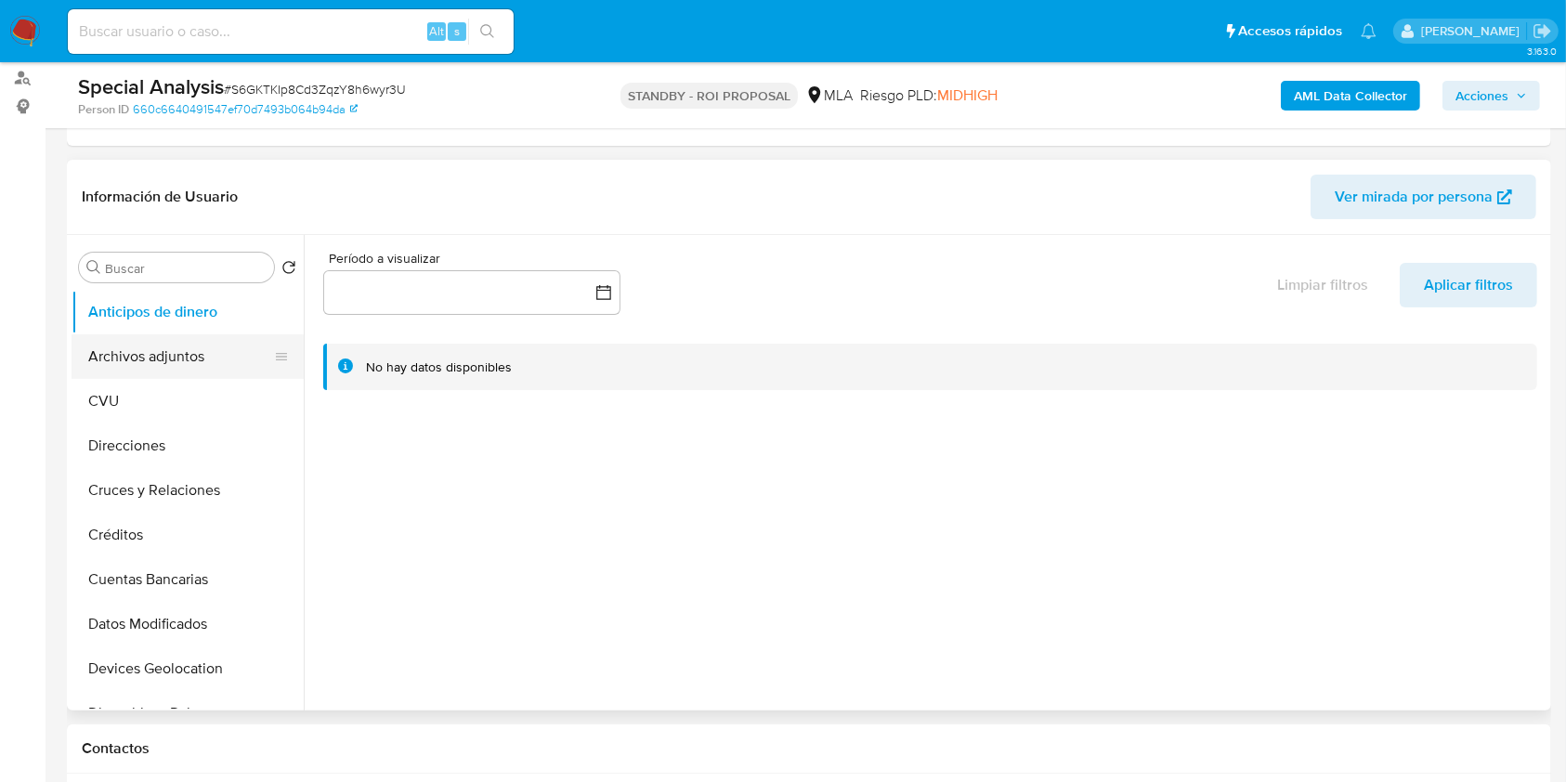
click at [178, 336] on button "Archivos adjuntos" at bounding box center [180, 356] width 217 height 45
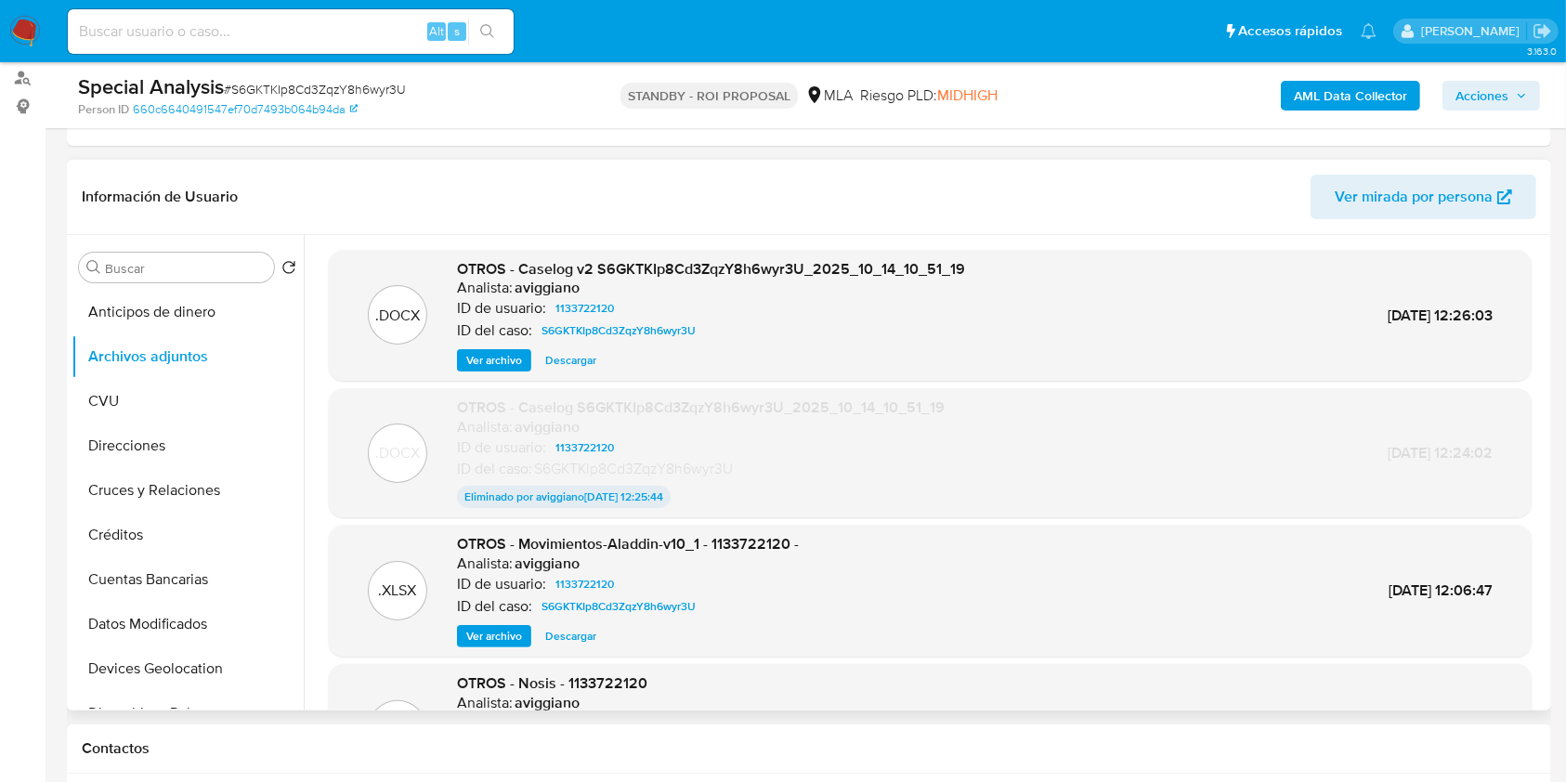
click at [493, 358] on span "Ver archivo" at bounding box center [494, 360] width 56 height 19
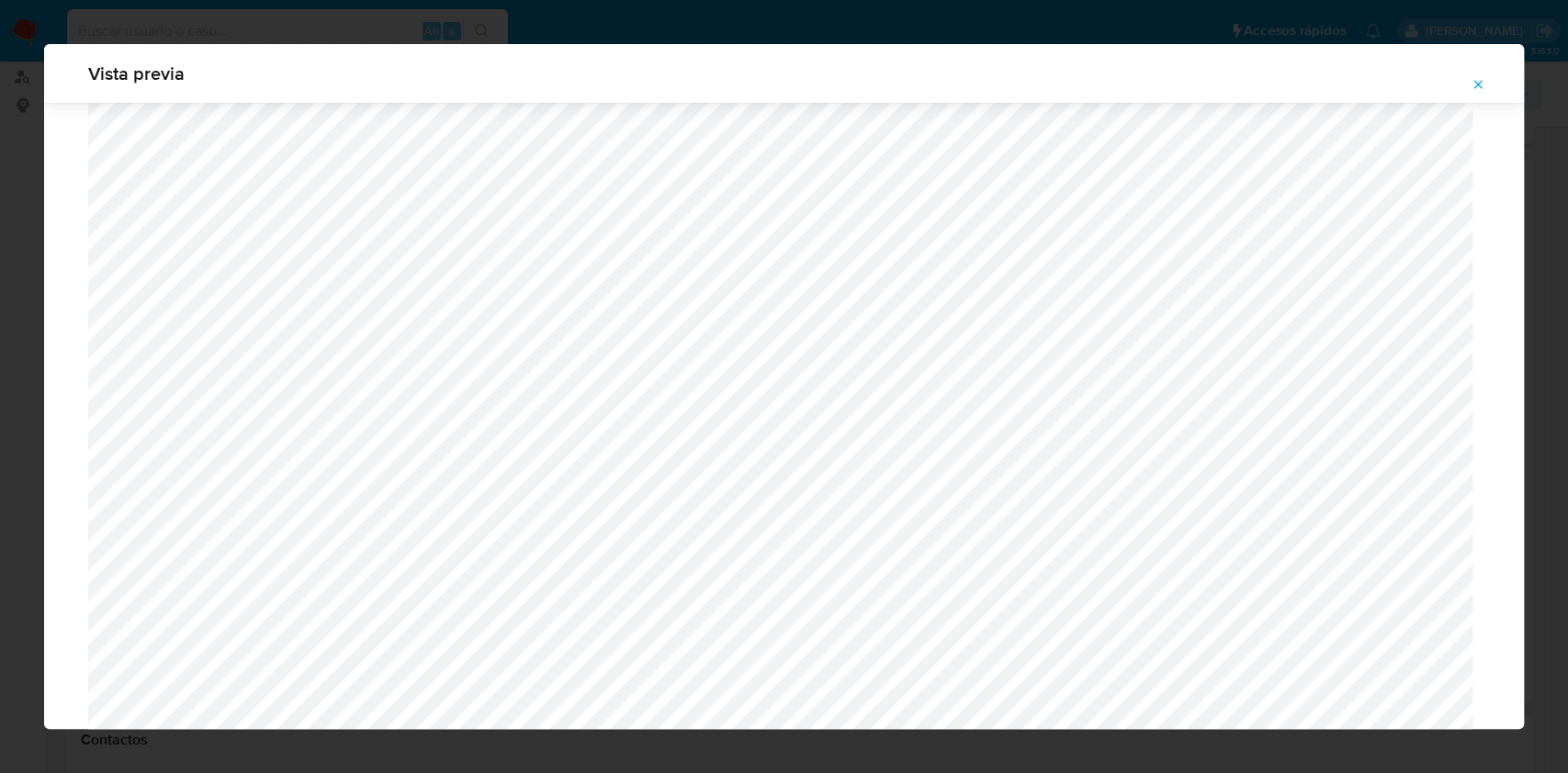
scroll to position [819, 0]
click at [1469, 77] on button "Attachment preview" at bounding box center [1477, 85] width 41 height 30
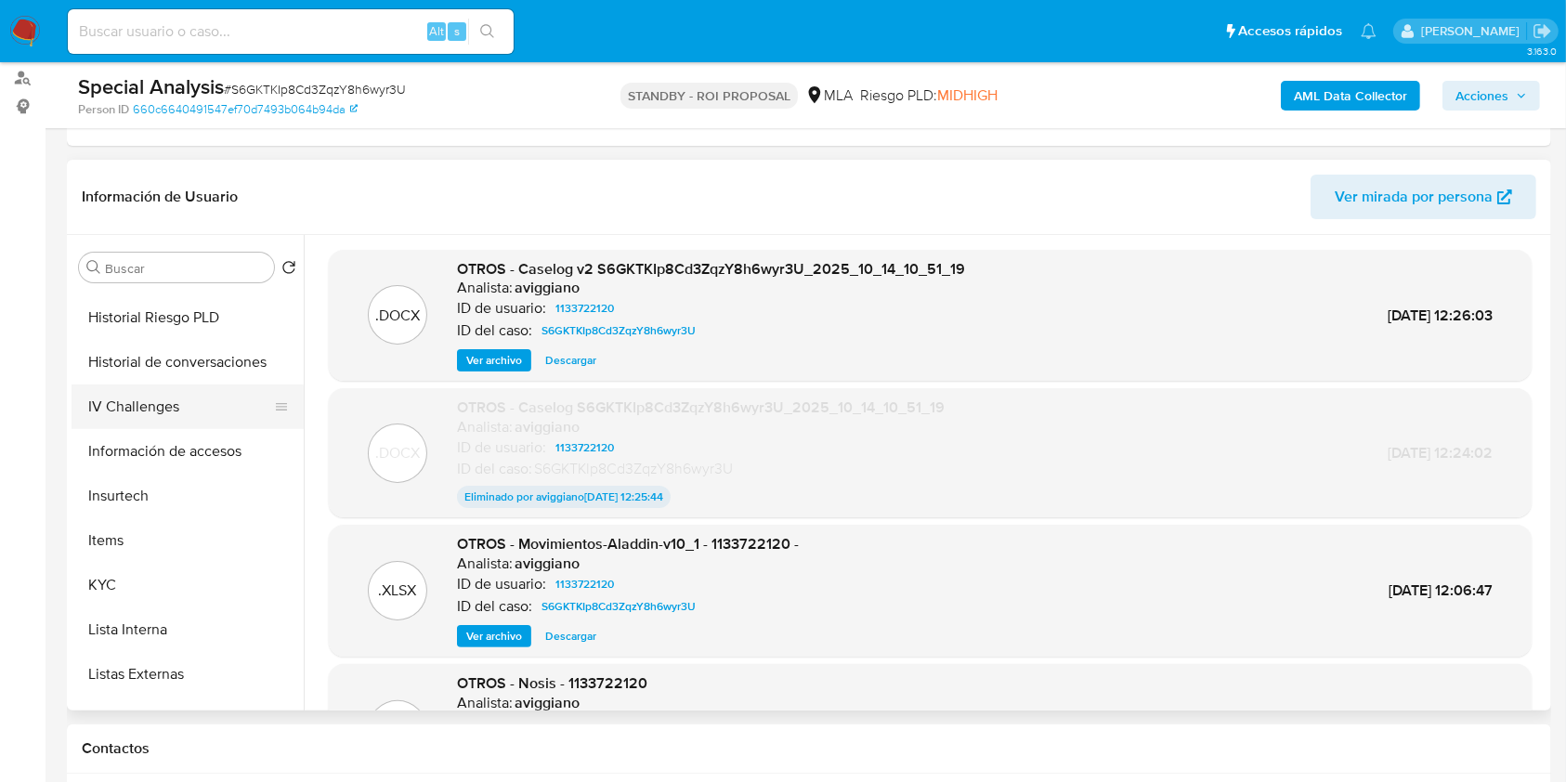
scroll to position [372, 0]
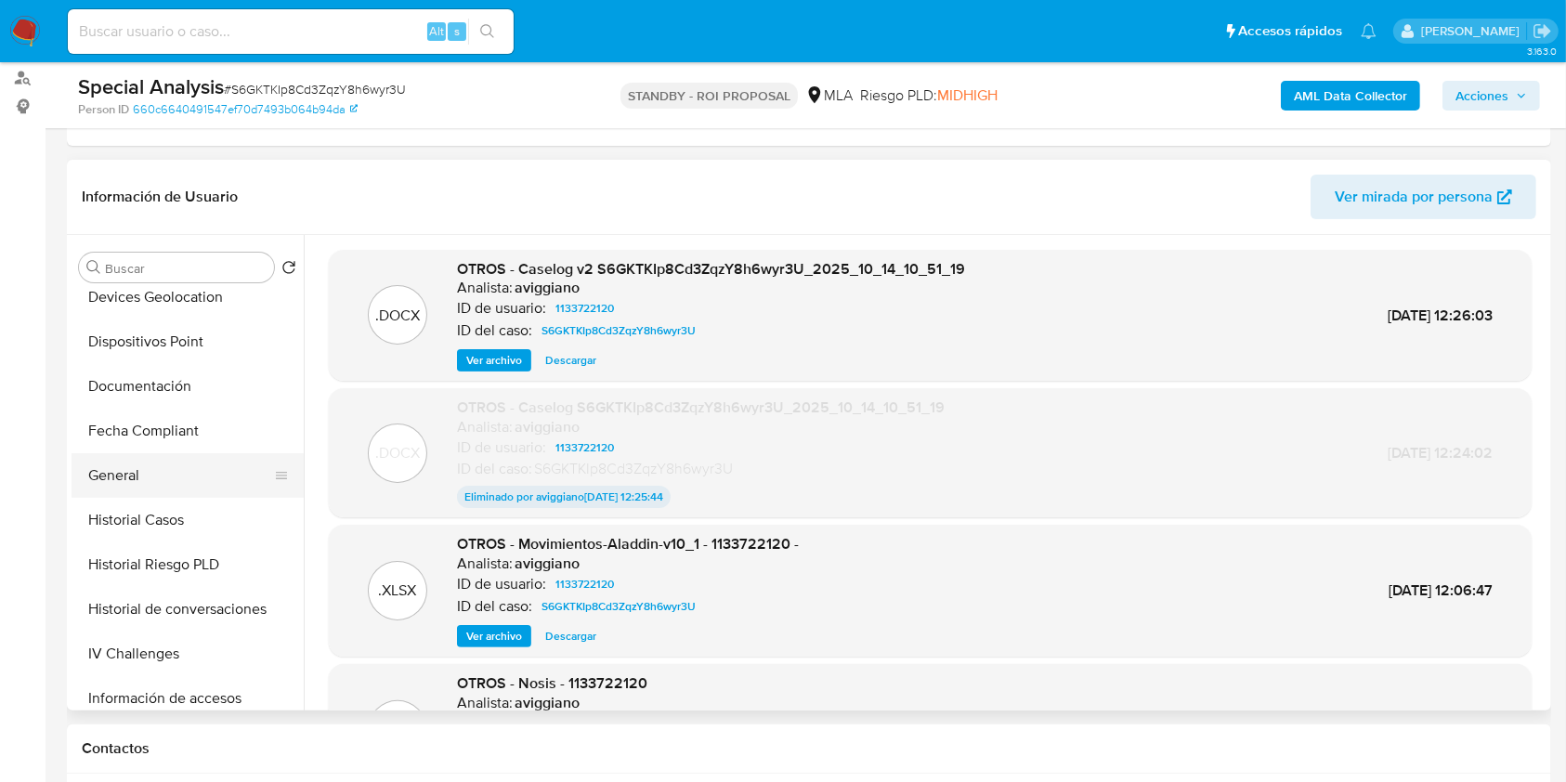
click at [146, 482] on button "General" at bounding box center [180, 475] width 217 height 45
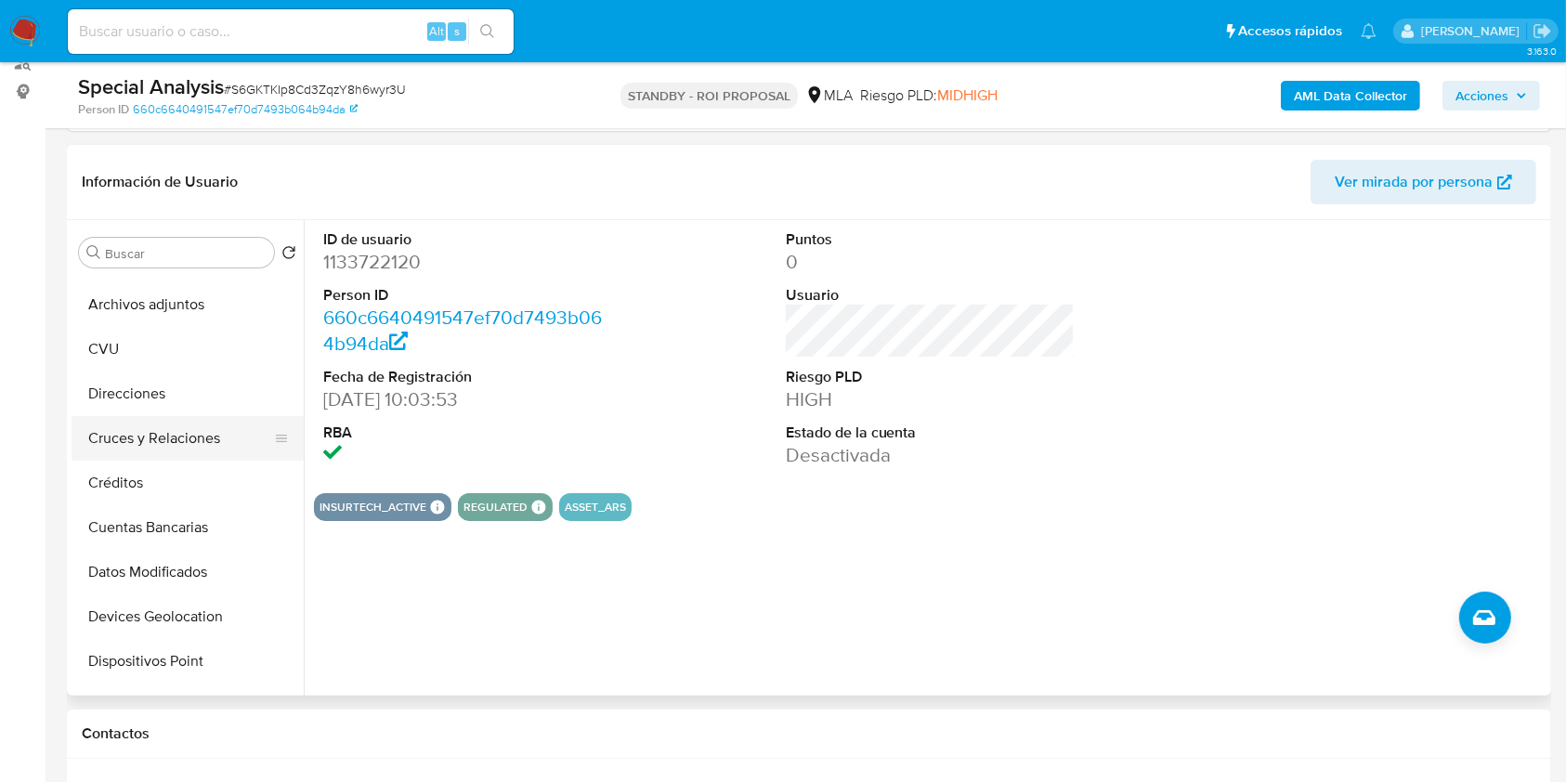
scroll to position [0, 0]
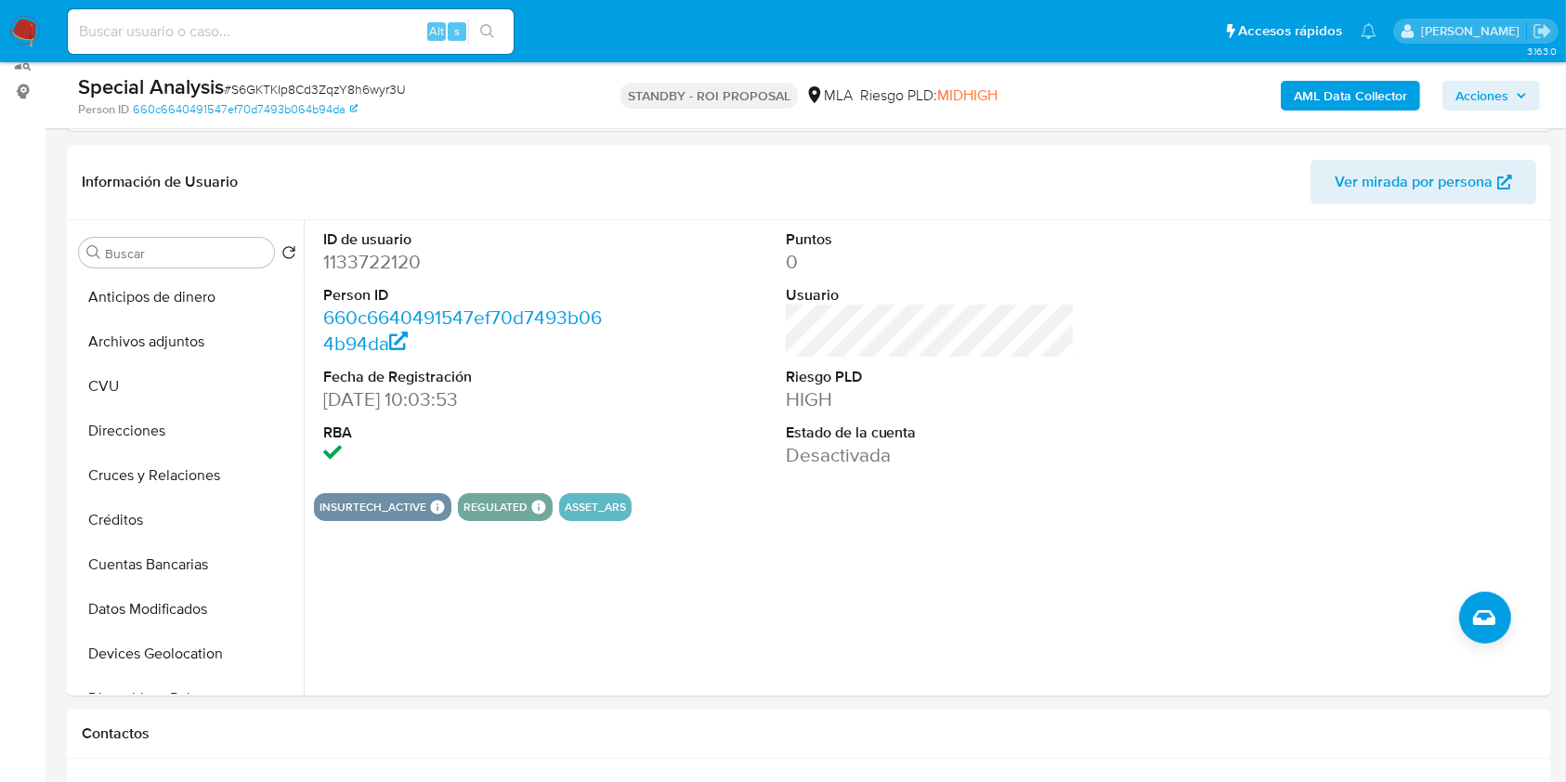
click at [396, 249] on dd "1133722120" at bounding box center [468, 262] width 290 height 26
copy dd "1133722120"
click at [163, 21] on input at bounding box center [291, 32] width 446 height 24
paste input "NIMHojsbQApHcCN8PkPMriOz"
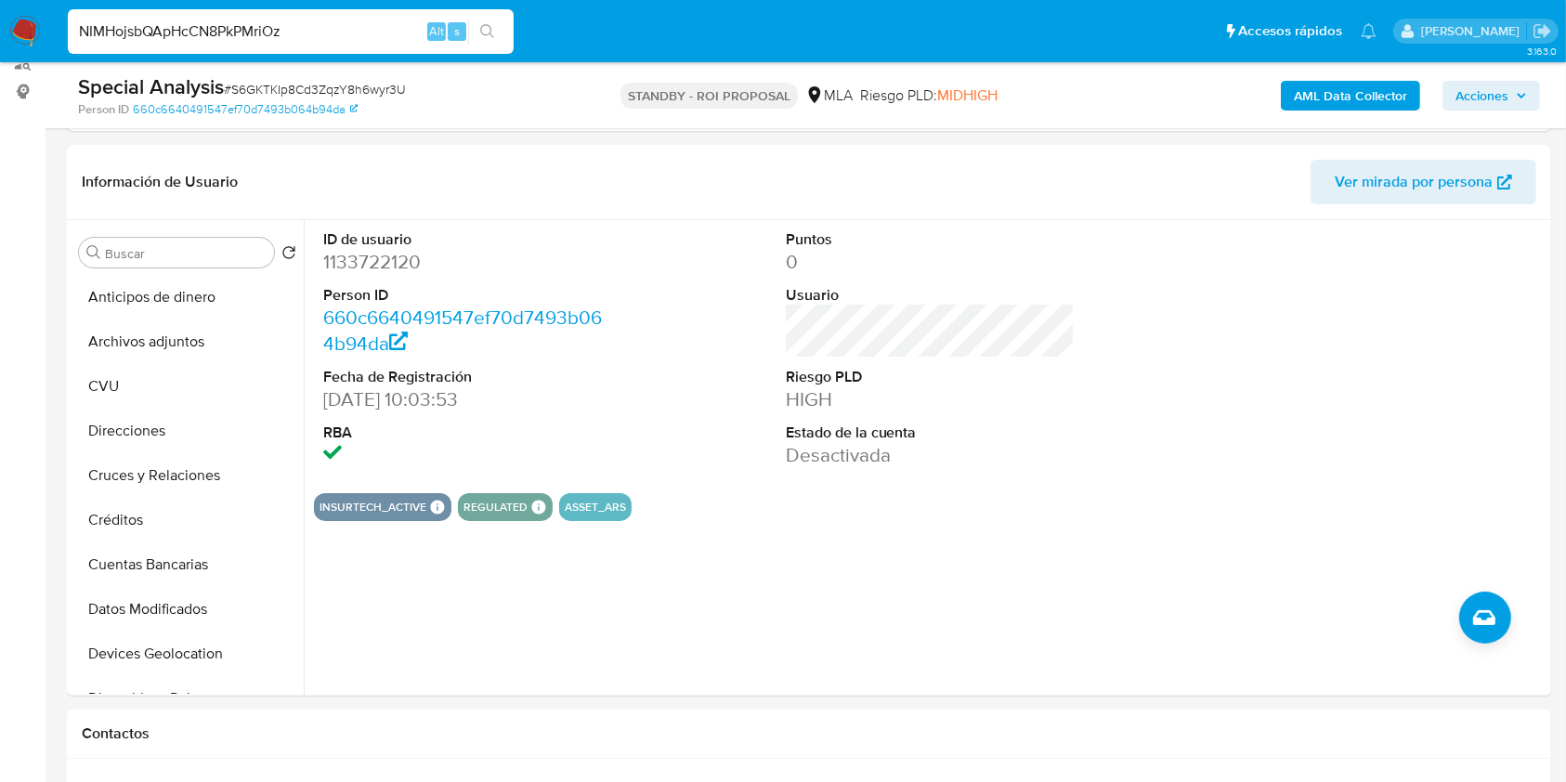
type input "NIMHojsbQApHcCN8PkPMriOz"
click at [500, 32] on button "search-icon" at bounding box center [487, 32] width 38 height 26
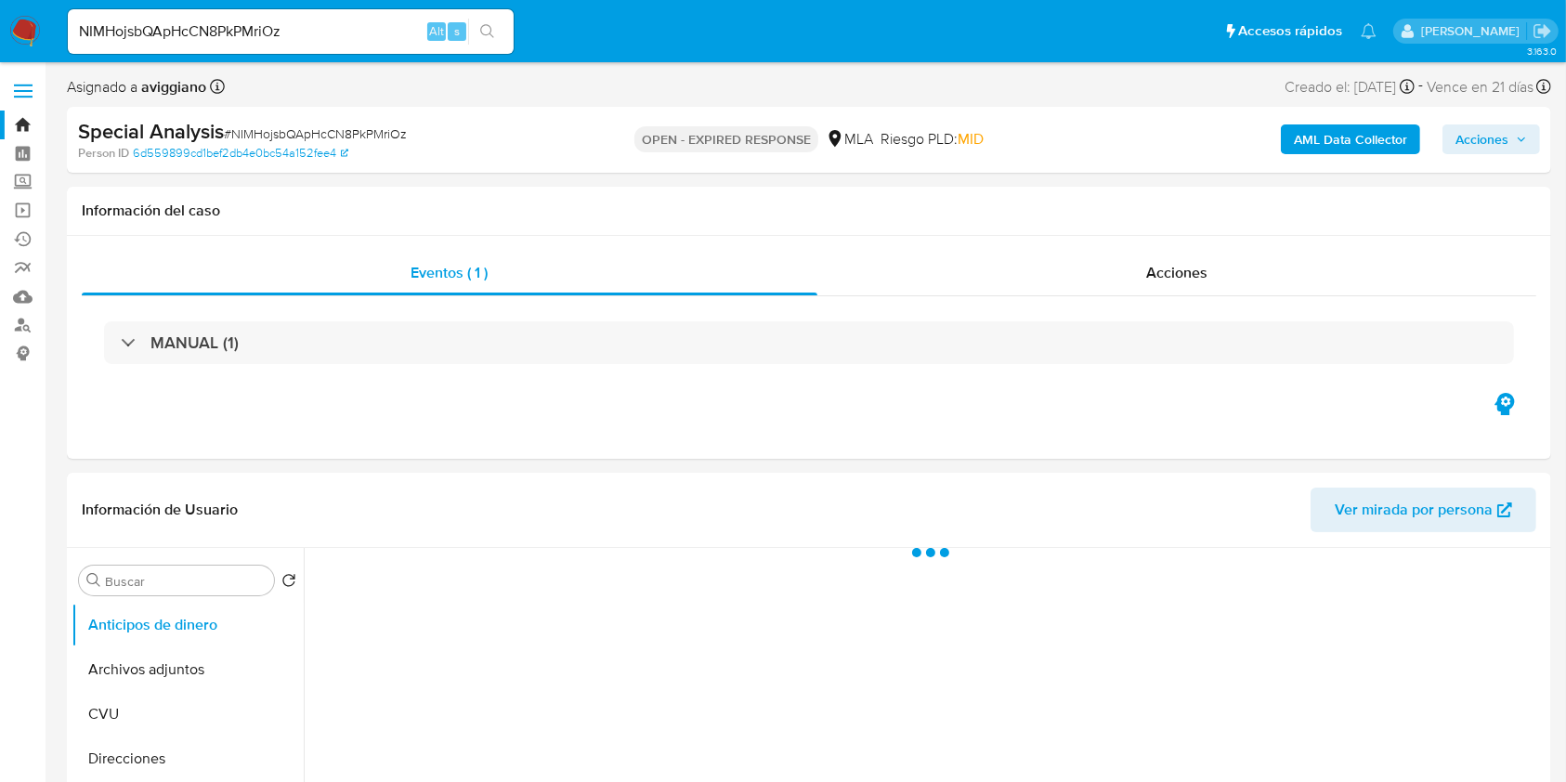
select select "10"
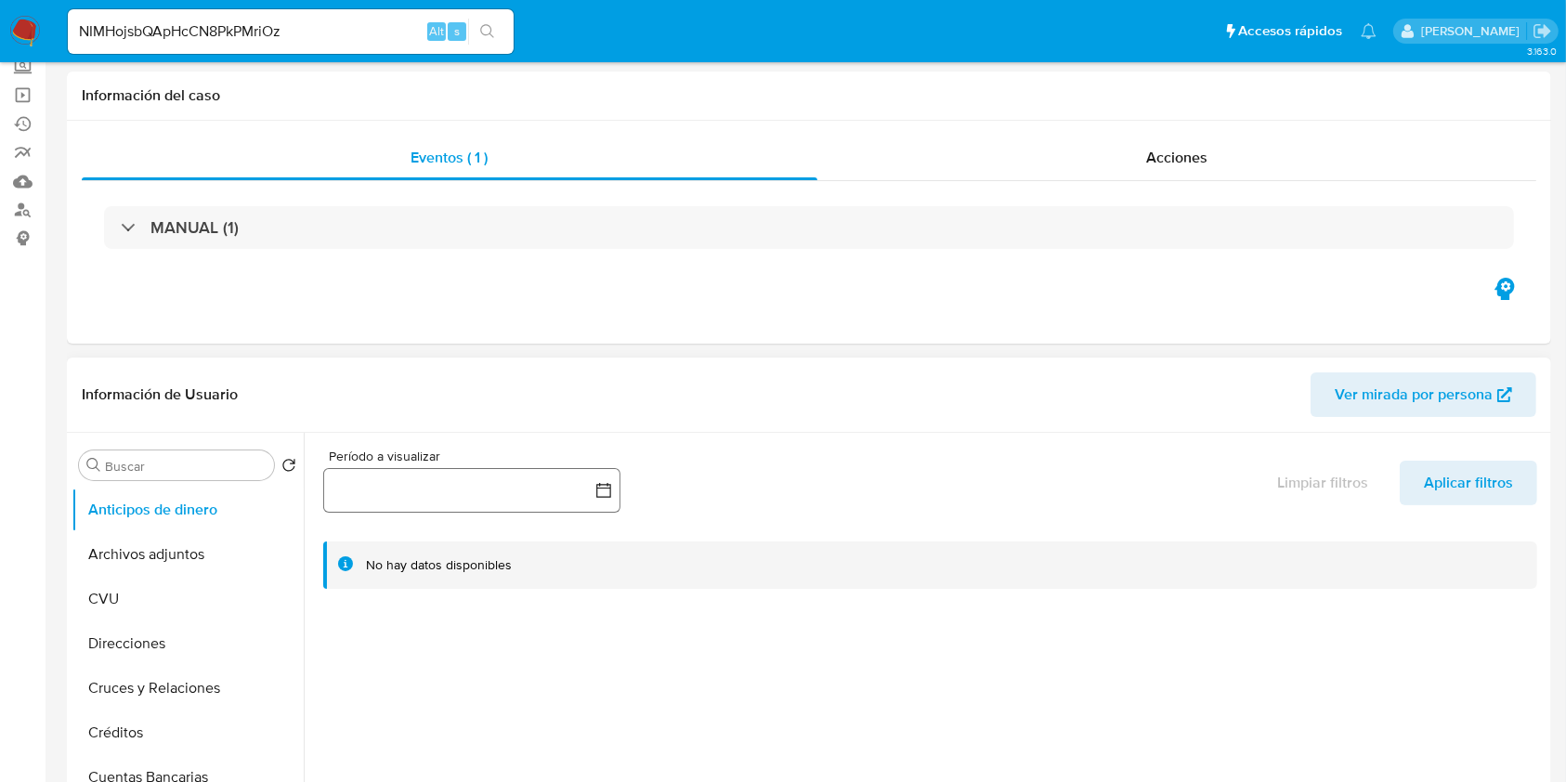
scroll to position [247, 0]
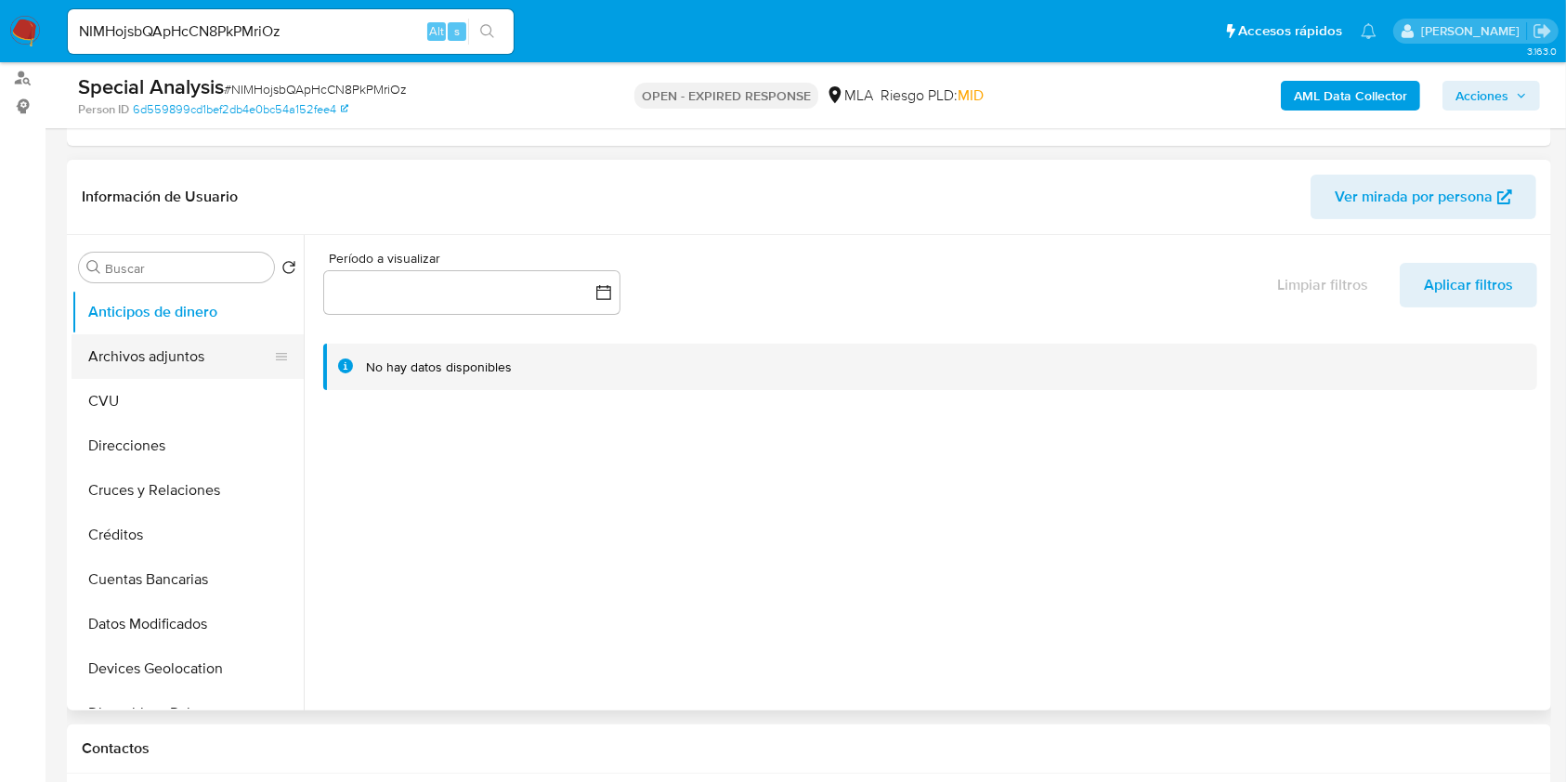
click at [203, 346] on button "Archivos adjuntos" at bounding box center [180, 356] width 217 height 45
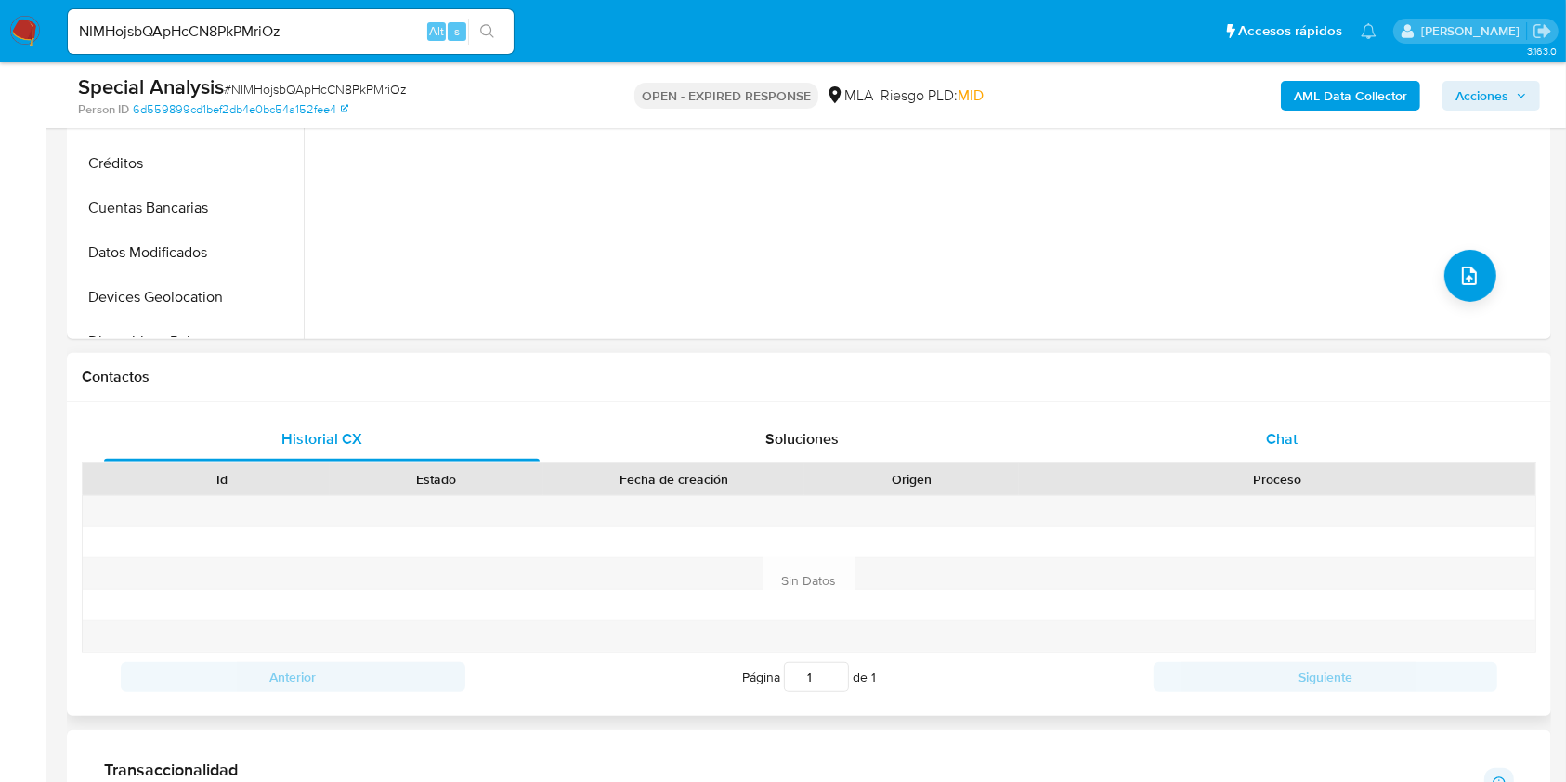
click at [1249, 451] on div "Chat" at bounding box center [1282, 439] width 436 height 45
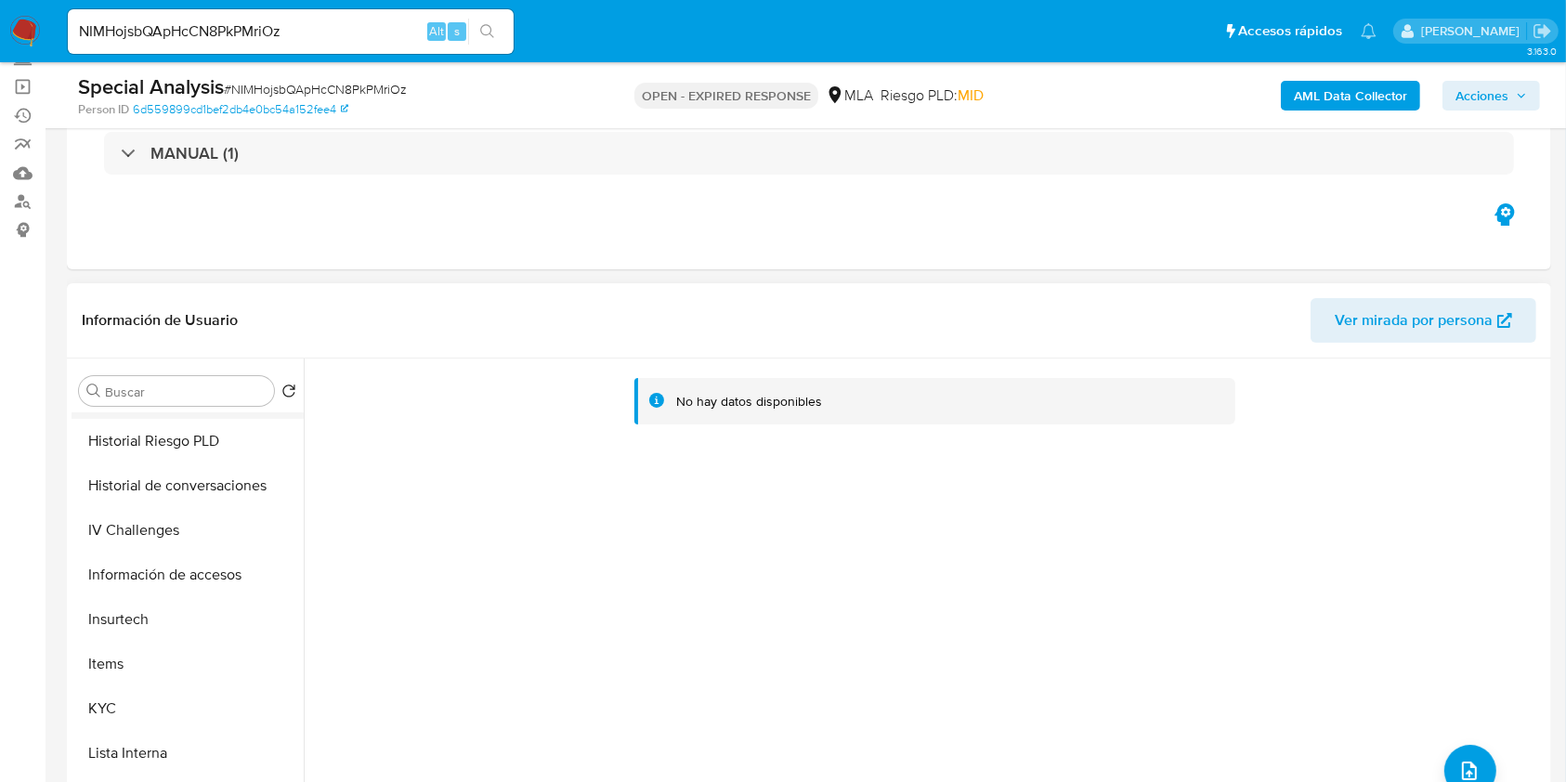
scroll to position [495, 0]
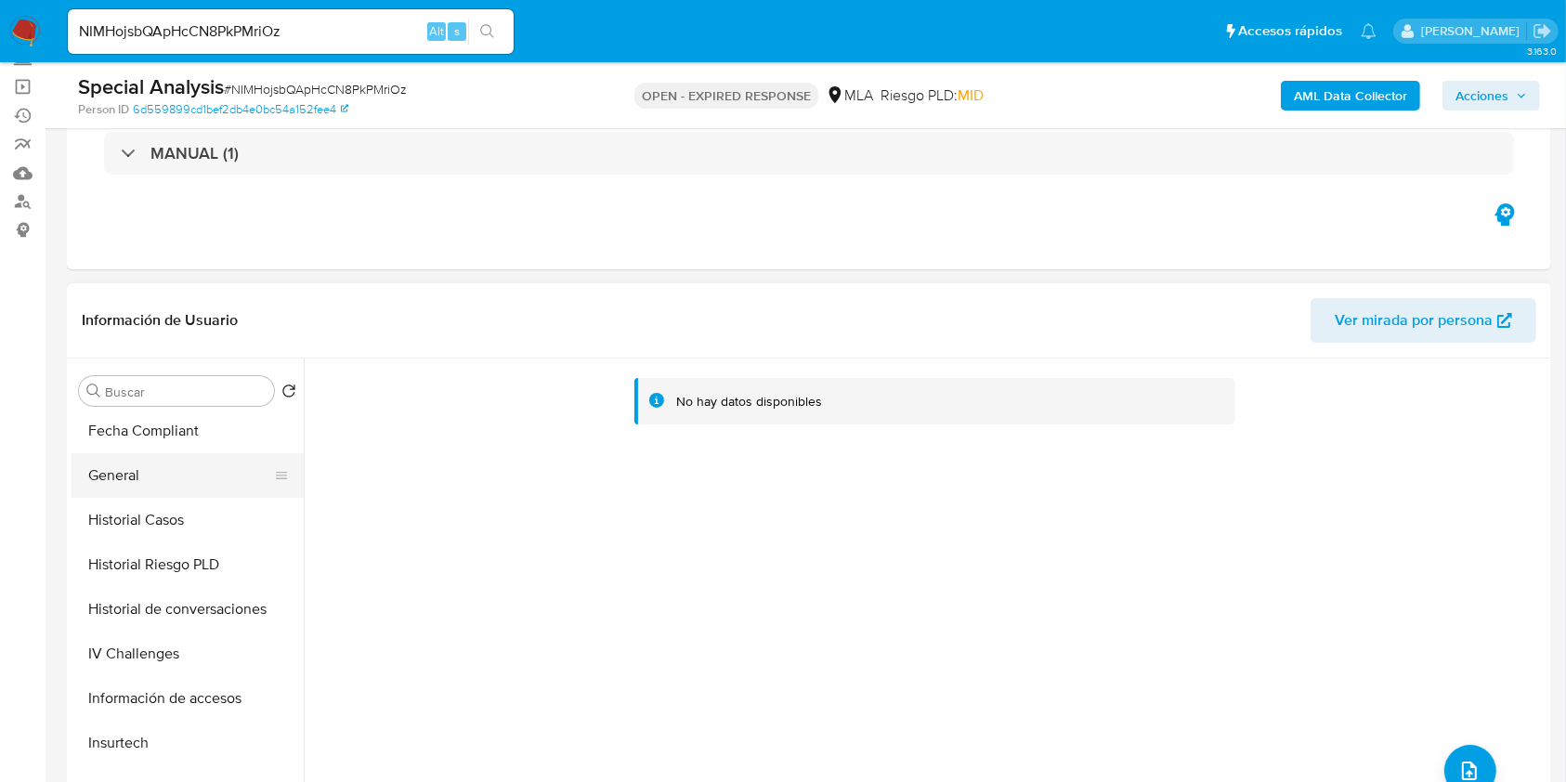
click at [152, 478] on button "General" at bounding box center [180, 475] width 217 height 45
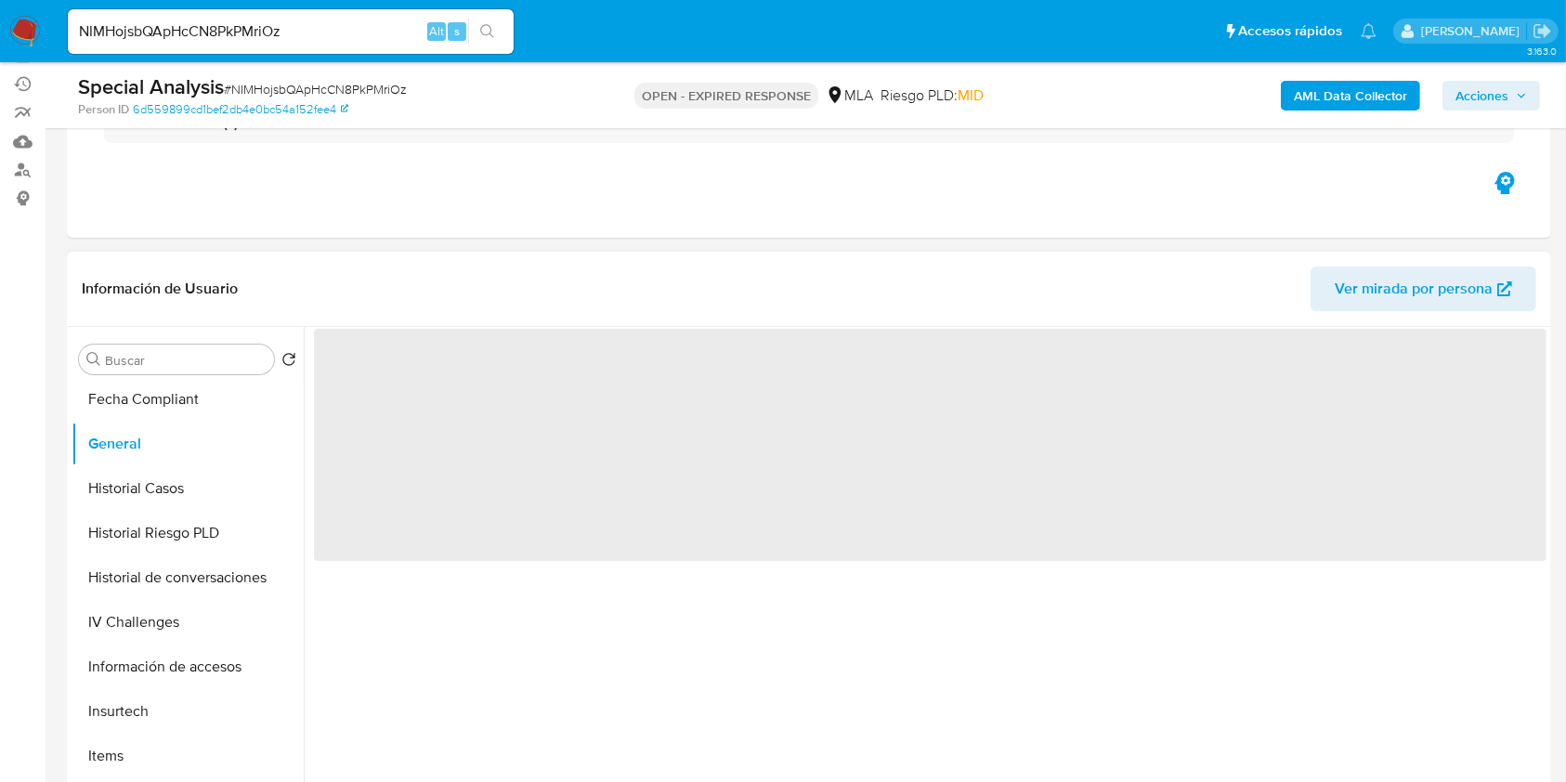
scroll to position [247, 0]
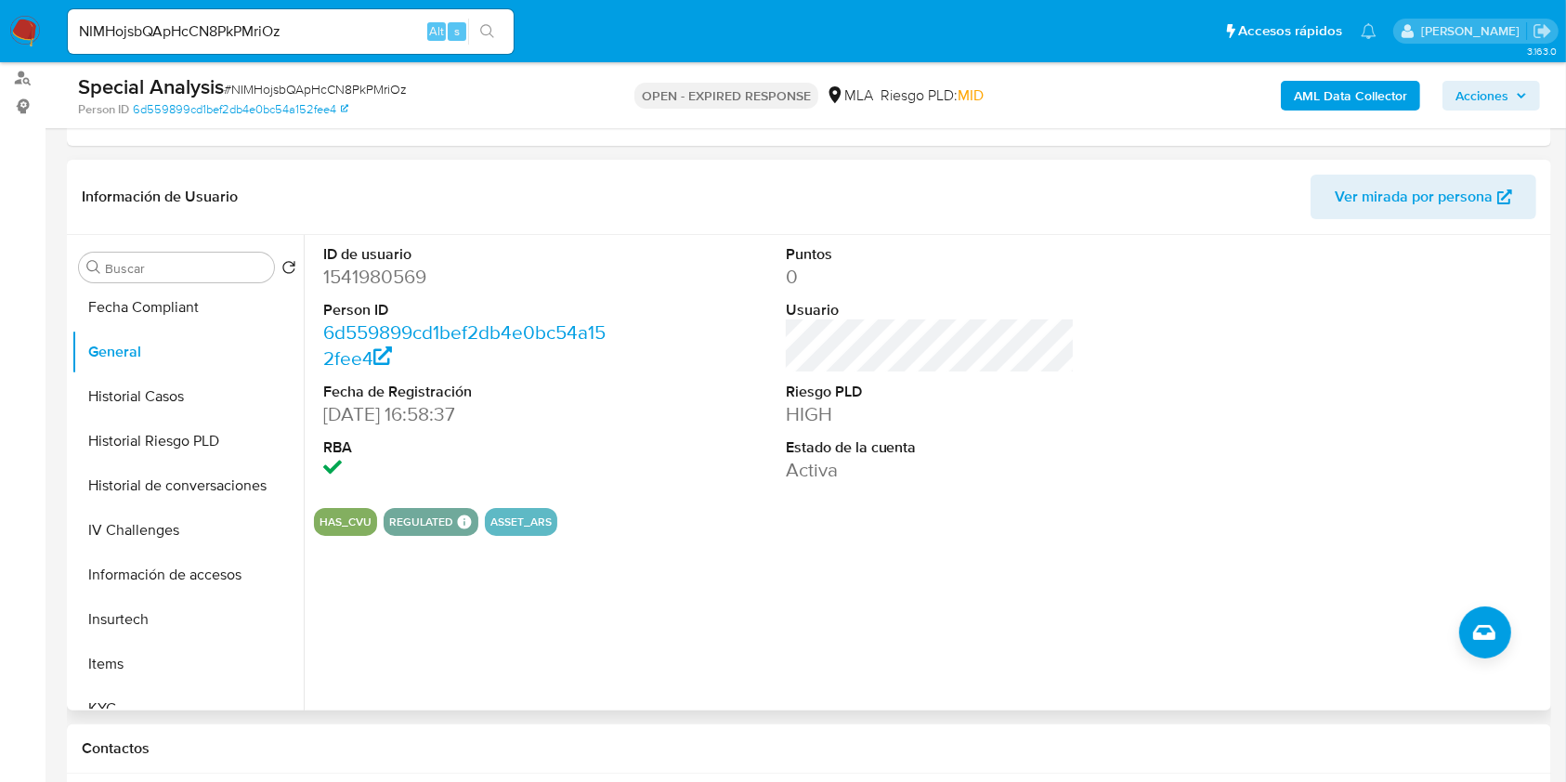
click at [407, 265] on dd "1541980569" at bounding box center [468, 277] width 290 height 26
copy dd "1541980569"
click at [208, 33] on input "NIMHojsbQApHcCN8PkPMriOz" at bounding box center [291, 32] width 446 height 24
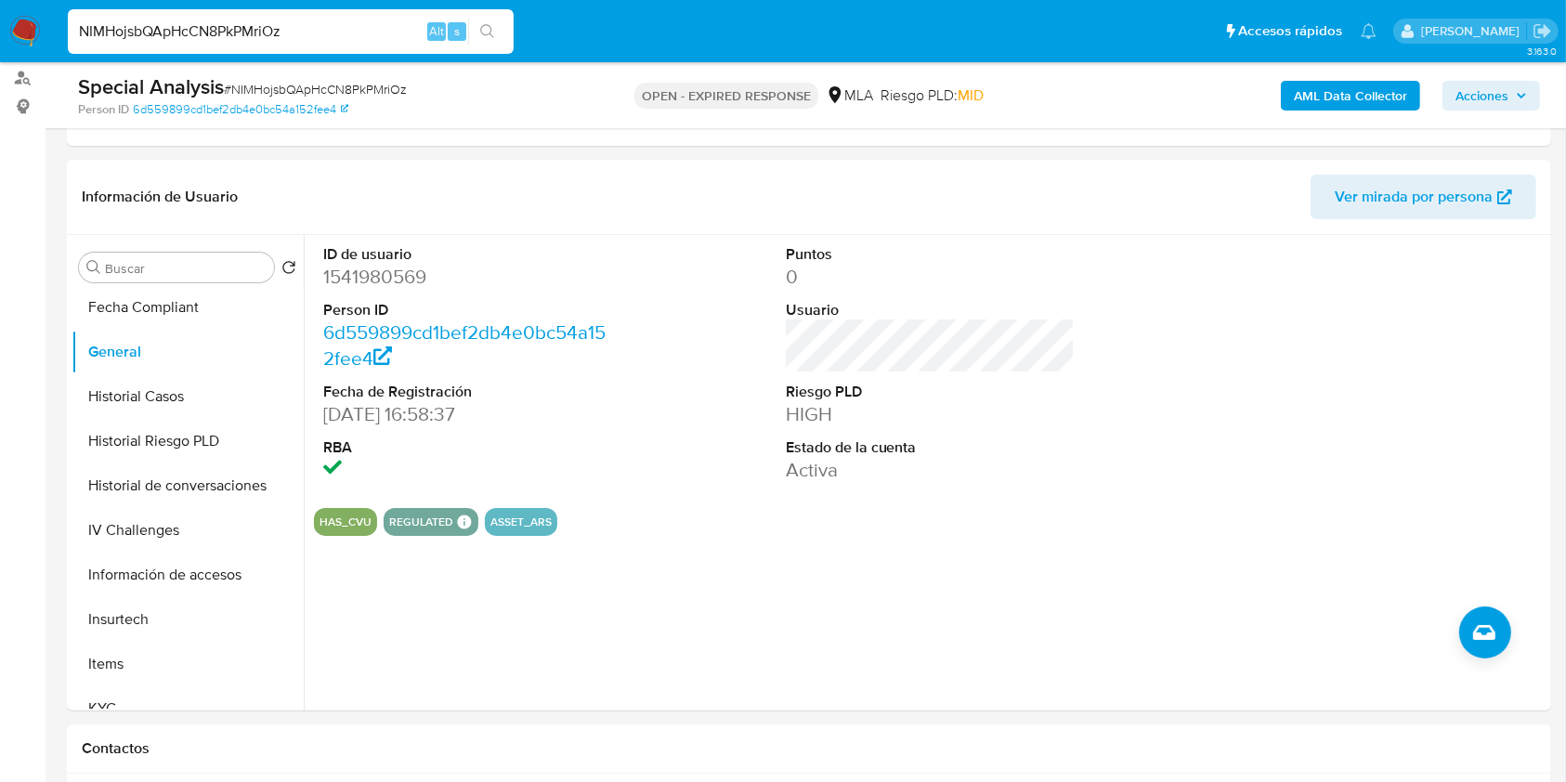
paste input "SGozEC0P96WNdaDfdvs1aT8f"
type input "SGozEC0P96WNdaDfdvs1aT8f"
click at [495, 38] on button "search-icon" at bounding box center [487, 32] width 38 height 26
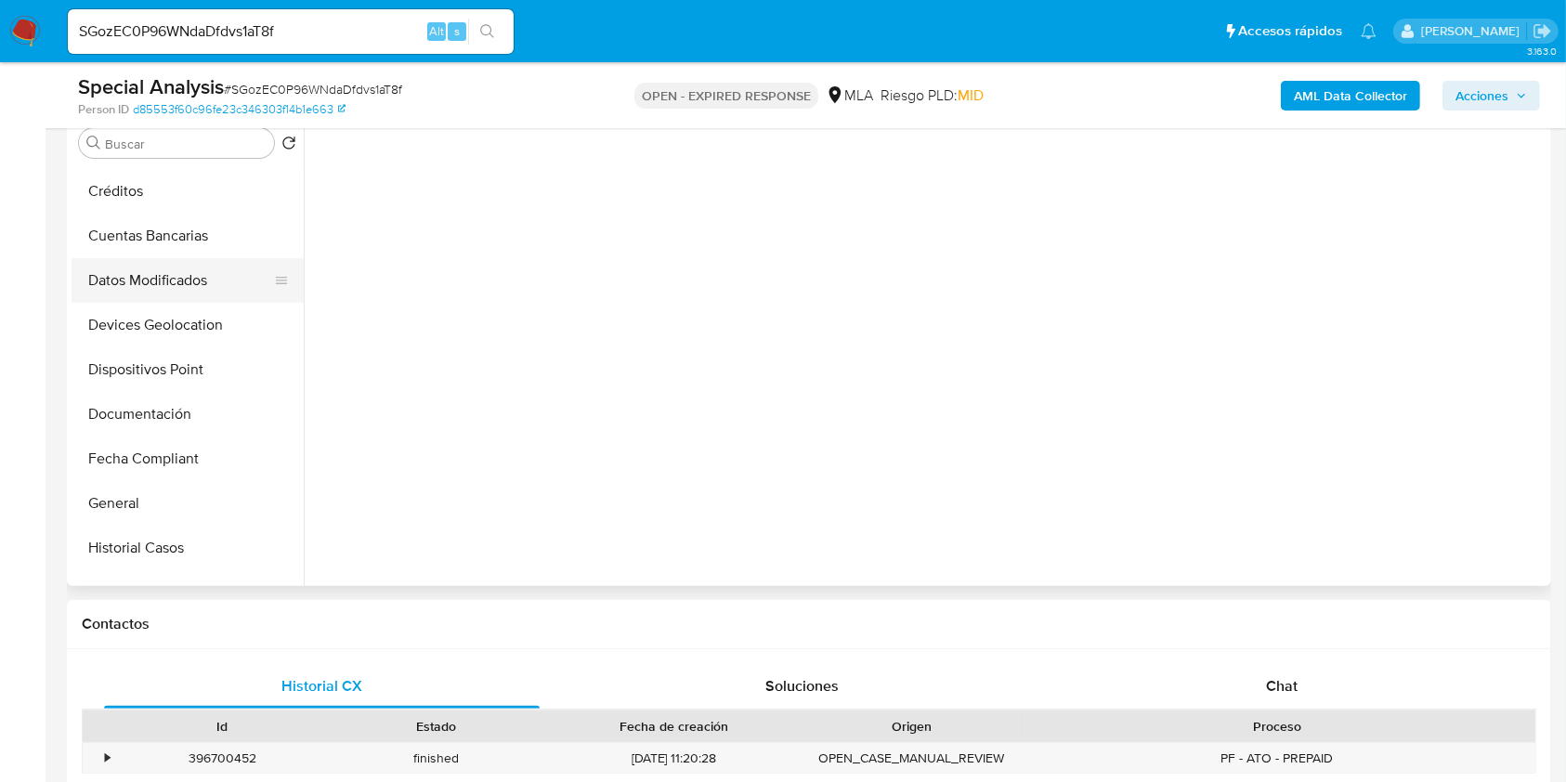
scroll to position [372, 0]
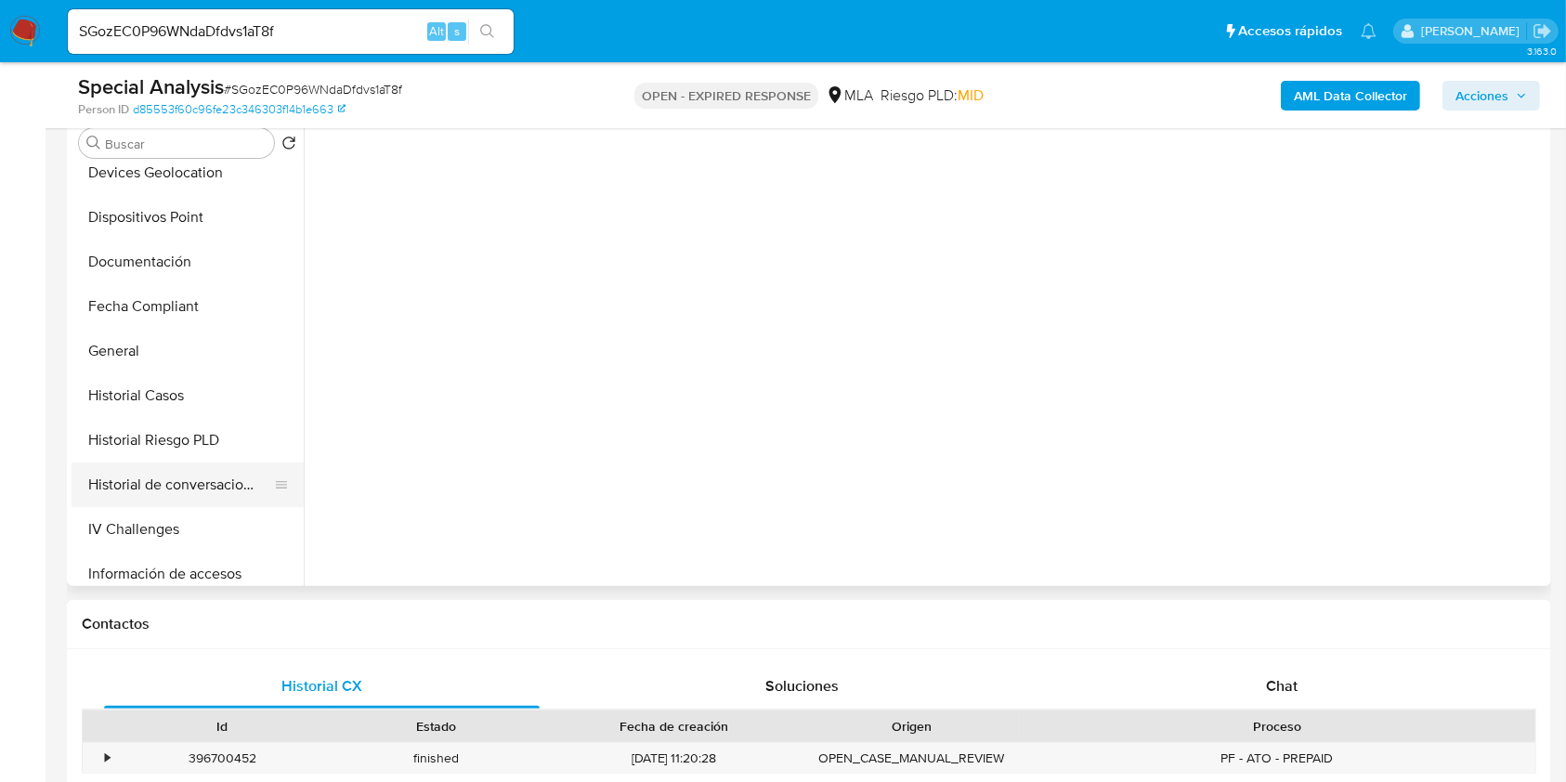
select select "10"
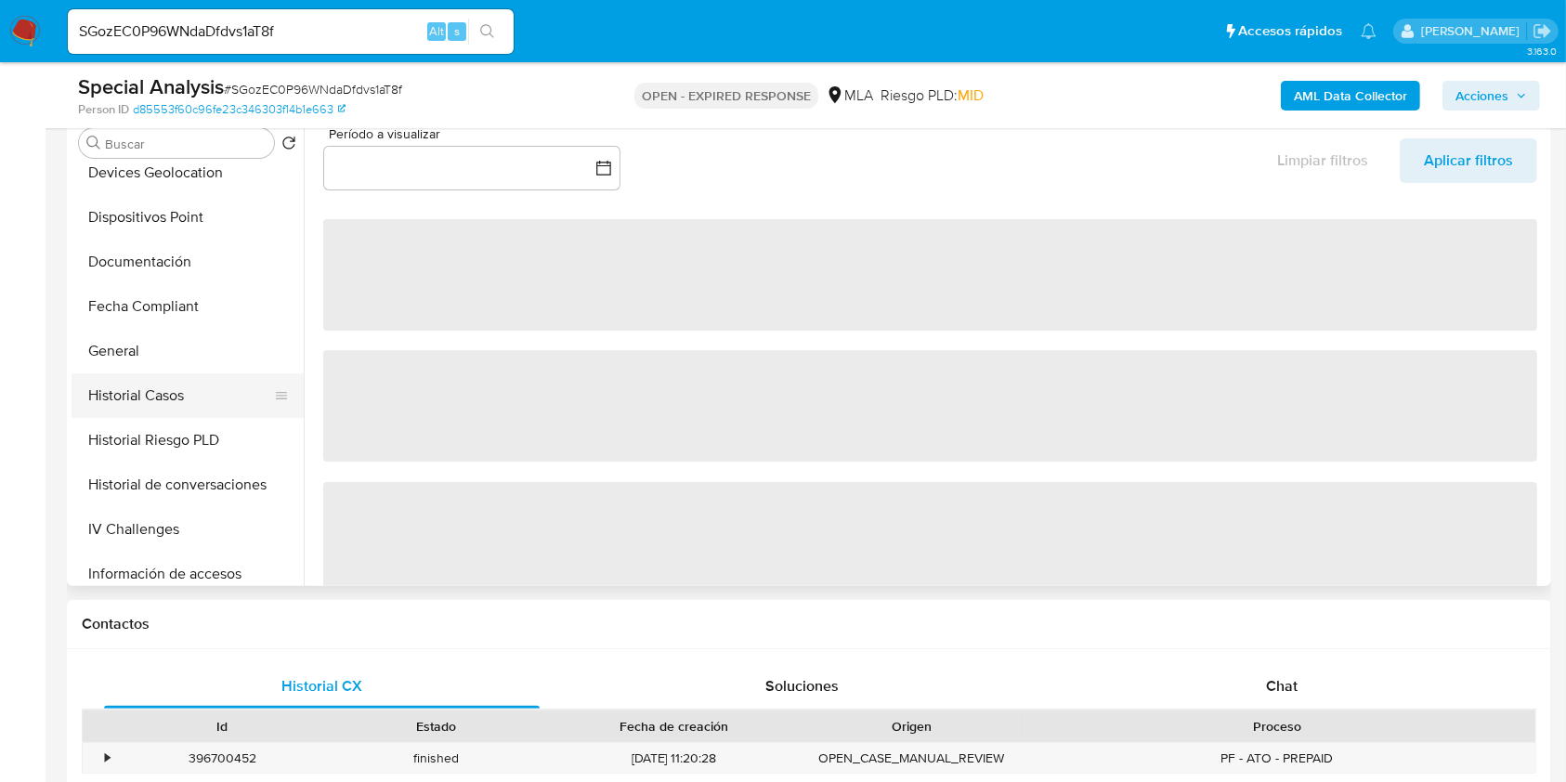
click at [170, 394] on button "Historial Casos" at bounding box center [180, 395] width 217 height 45
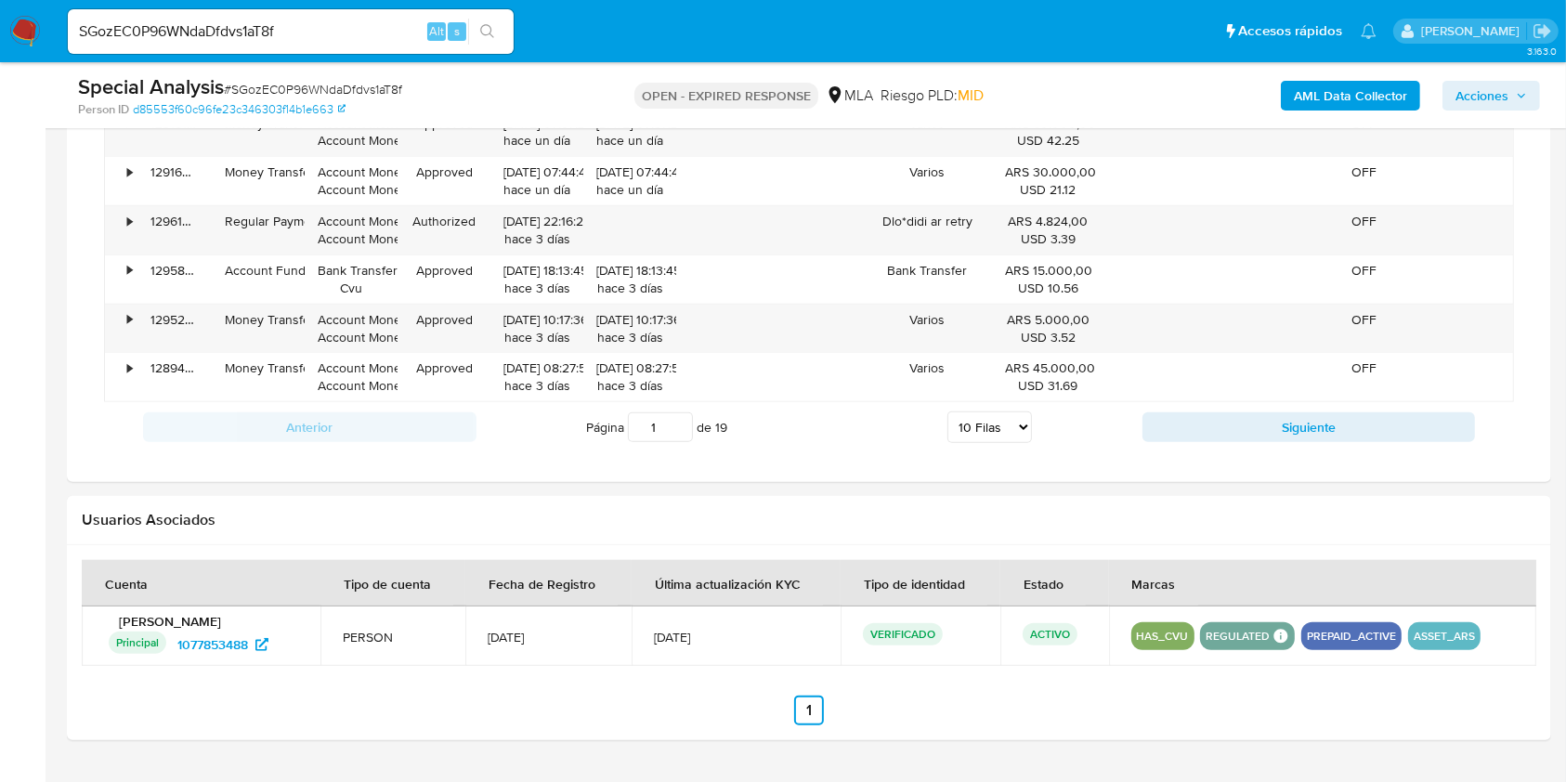
scroll to position [1841, 0]
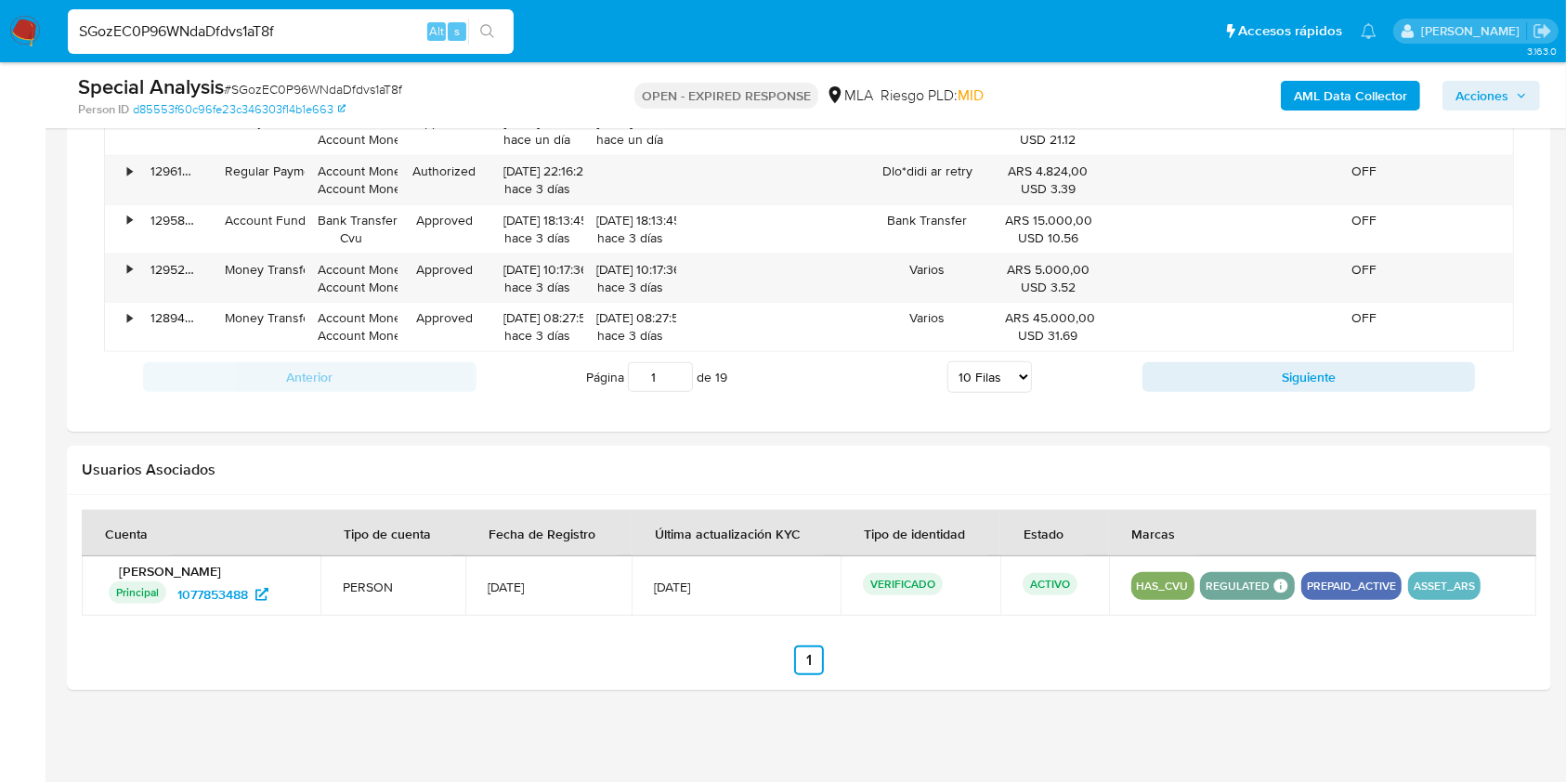
click at [168, 33] on input "SGozEC0P96WNdaDfdvs1aT8f" at bounding box center [291, 32] width 446 height 24
paste input "iW210dSbIREI5PGs4GtaCZMg"
type input "iW210dSbIREI5PGs4GtaCZMg"
click at [505, 28] on button "search-icon" at bounding box center [487, 32] width 38 height 26
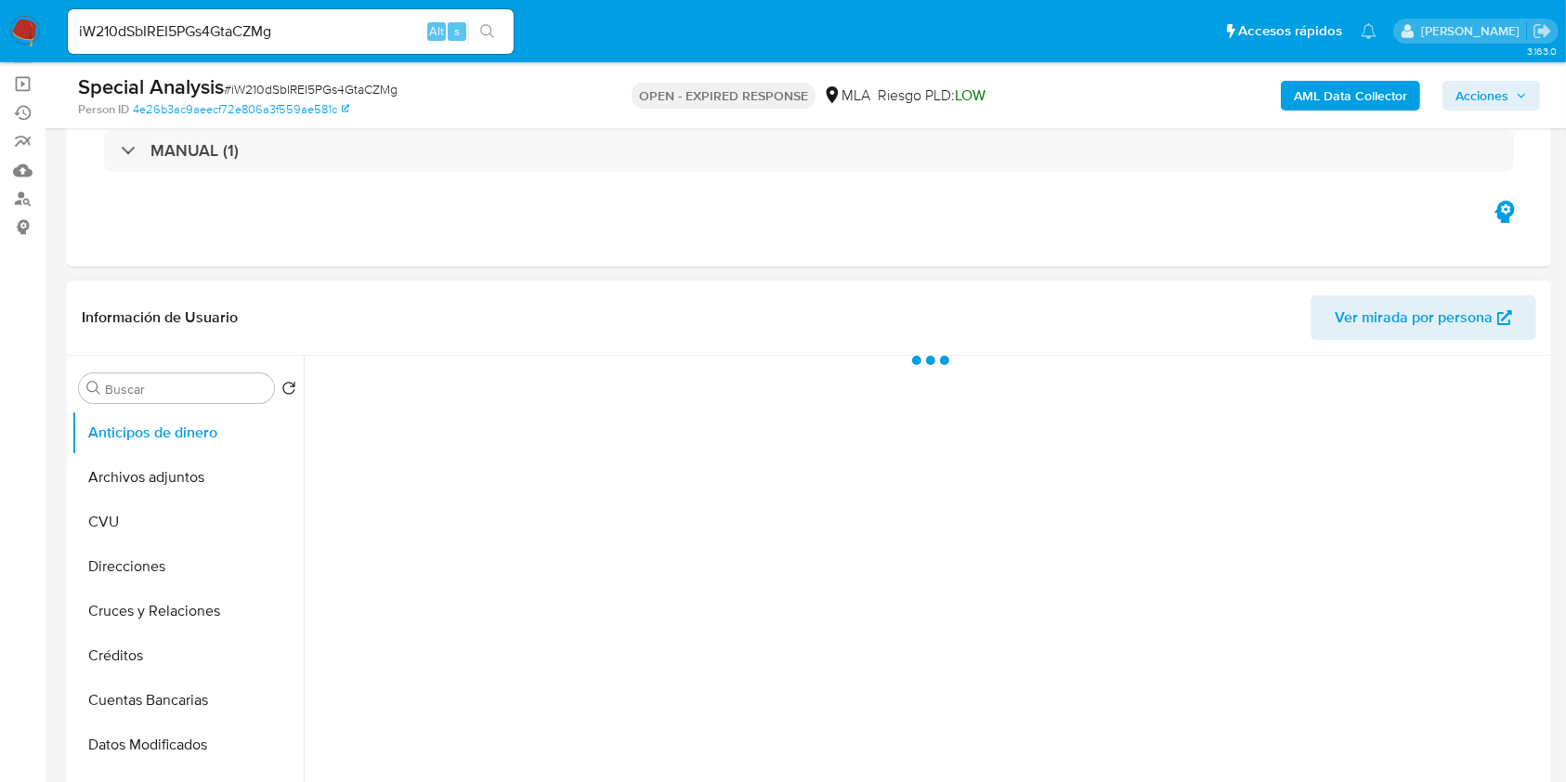
scroll to position [247, 0]
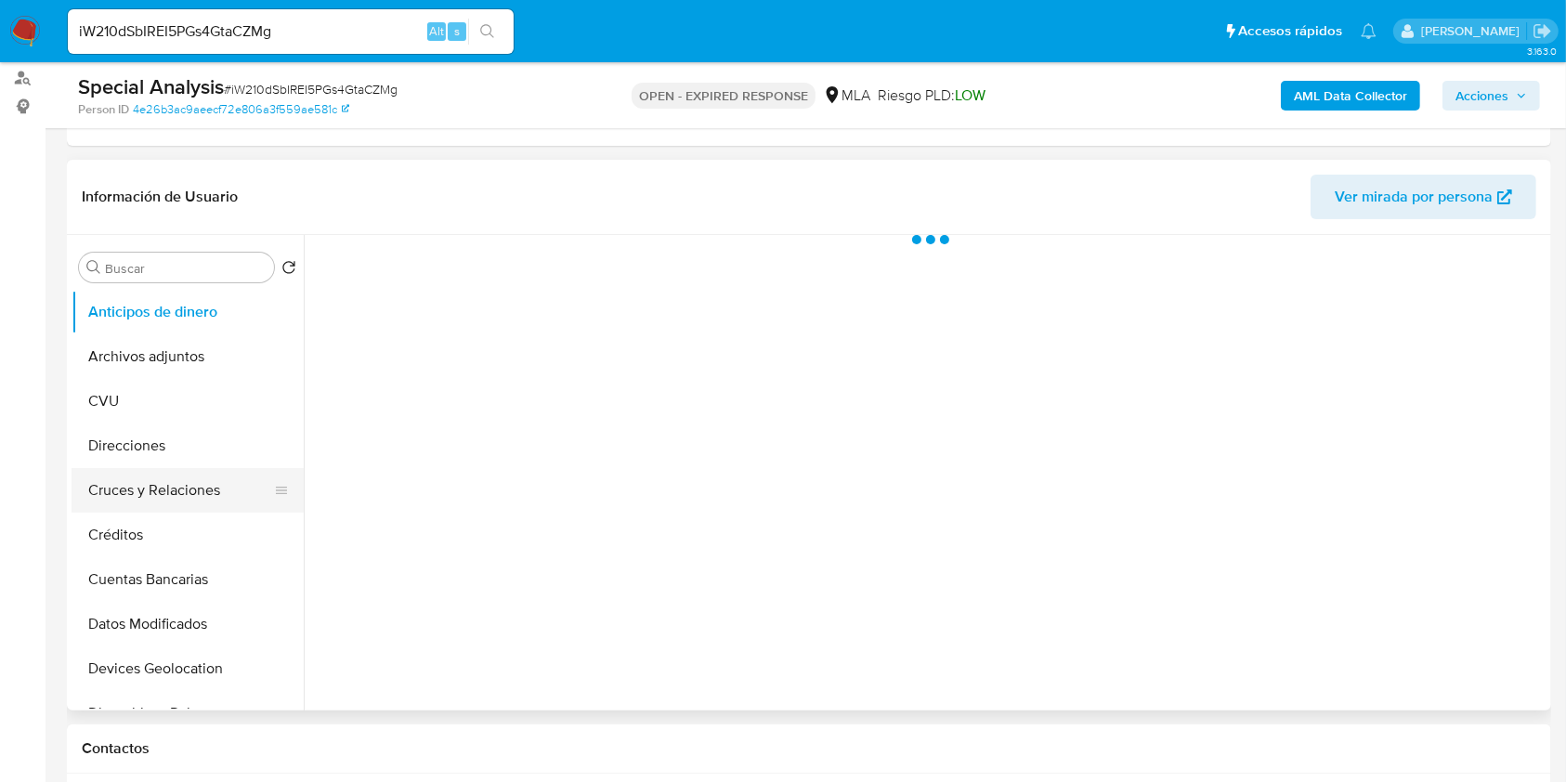
select select "10"
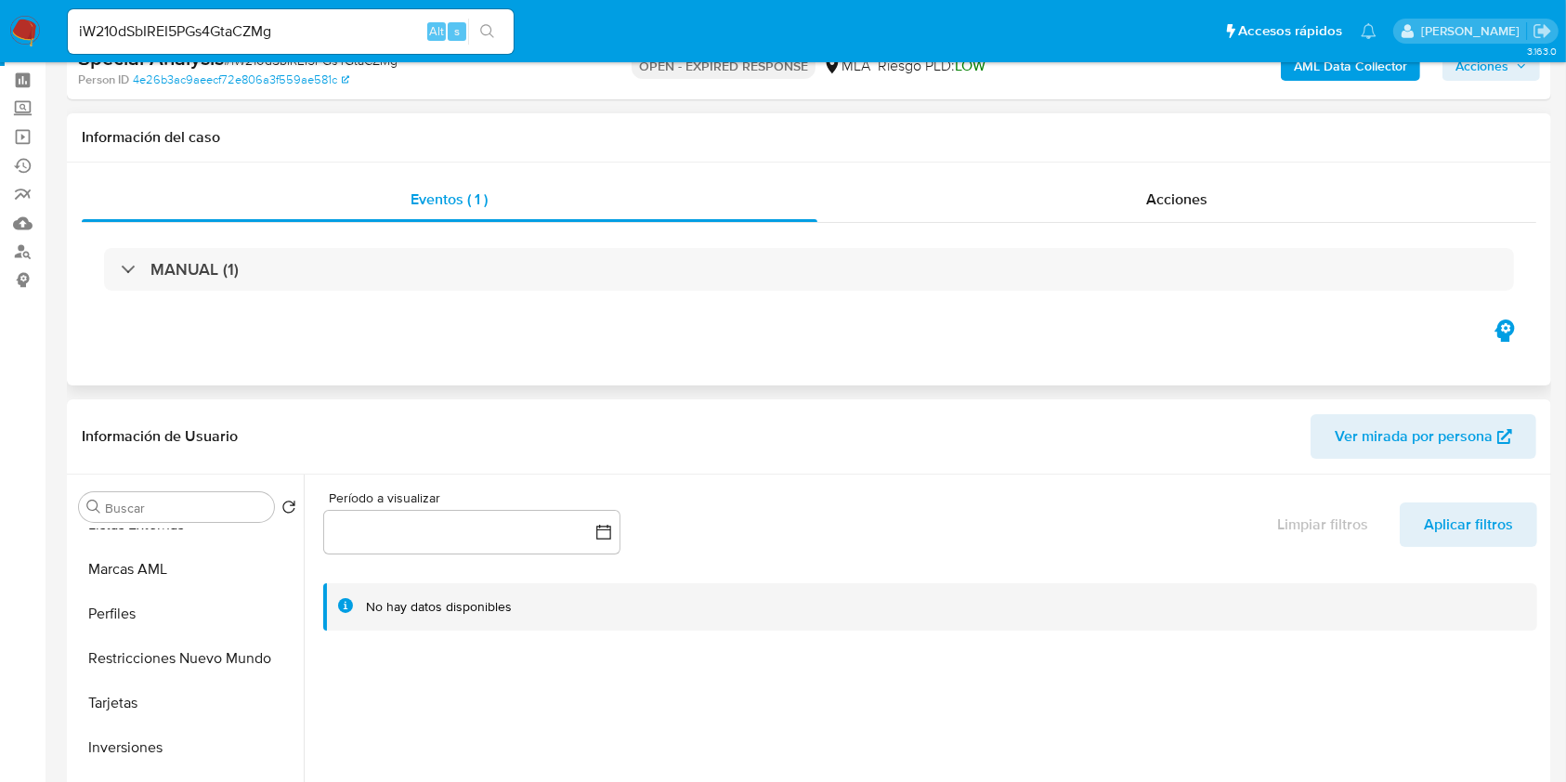
scroll to position [0, 0]
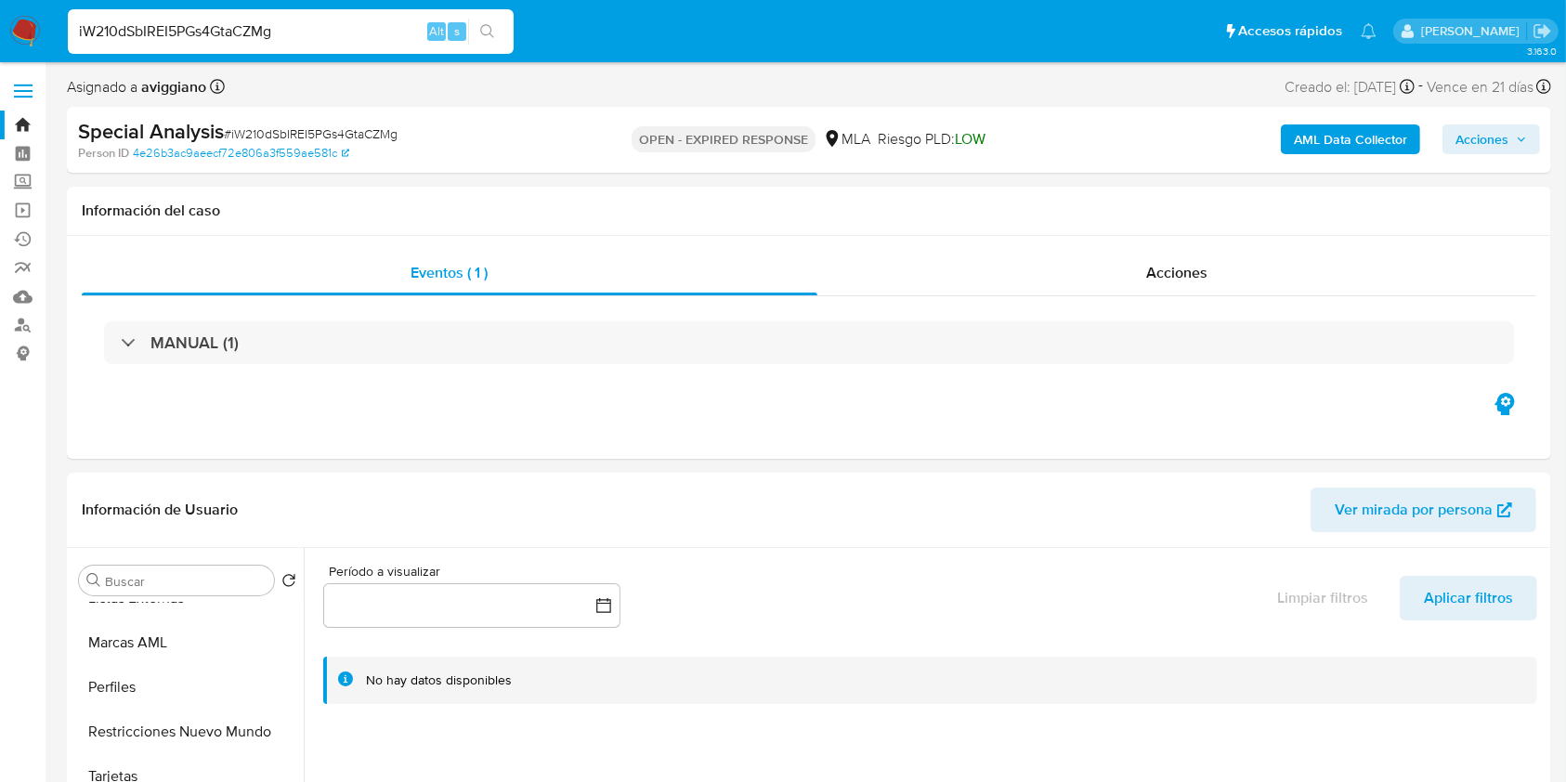
click at [144, 33] on input "iW210dSbIREI5PGs4GtaCZMg" at bounding box center [291, 32] width 446 height 24
paste input "qgCEDUXMkcqSceQLXJNx2tNi"
type input "qgCEDUXMkcqSceQLXJNx2tNi"
click at [498, 34] on button "search-icon" at bounding box center [487, 32] width 38 height 26
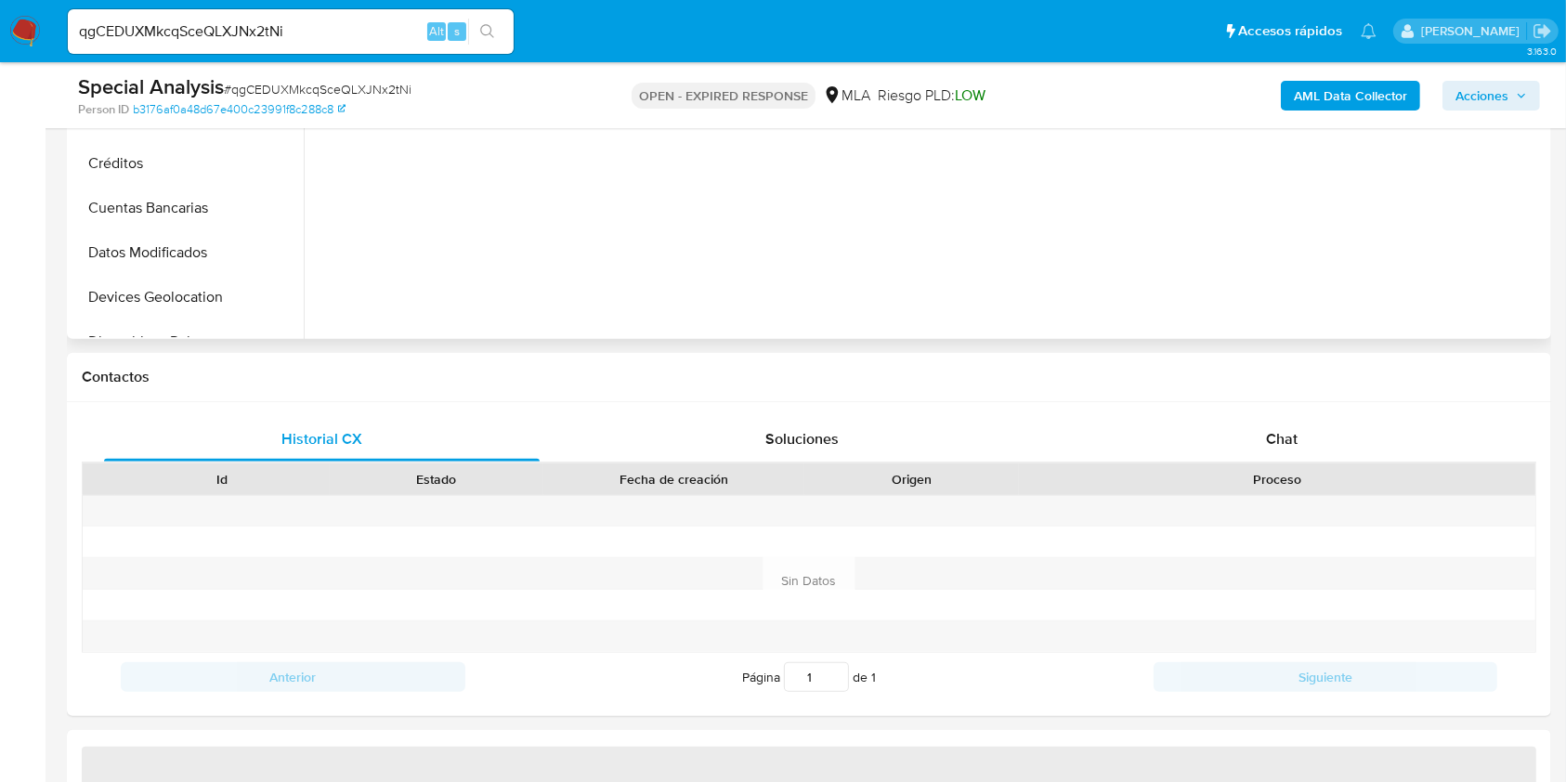
scroll to position [495, 0]
select select "10"
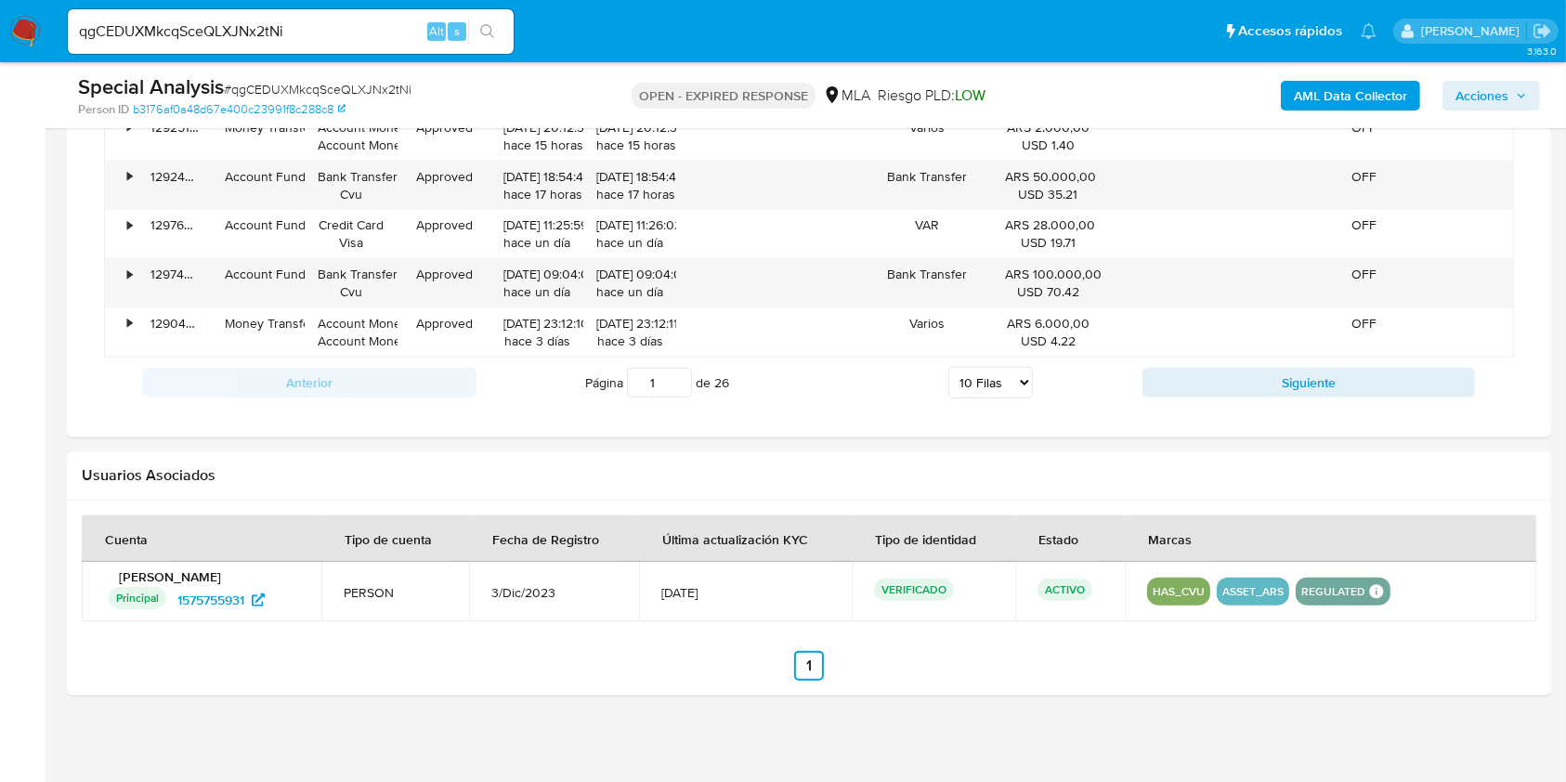
scroll to position [1966, 0]
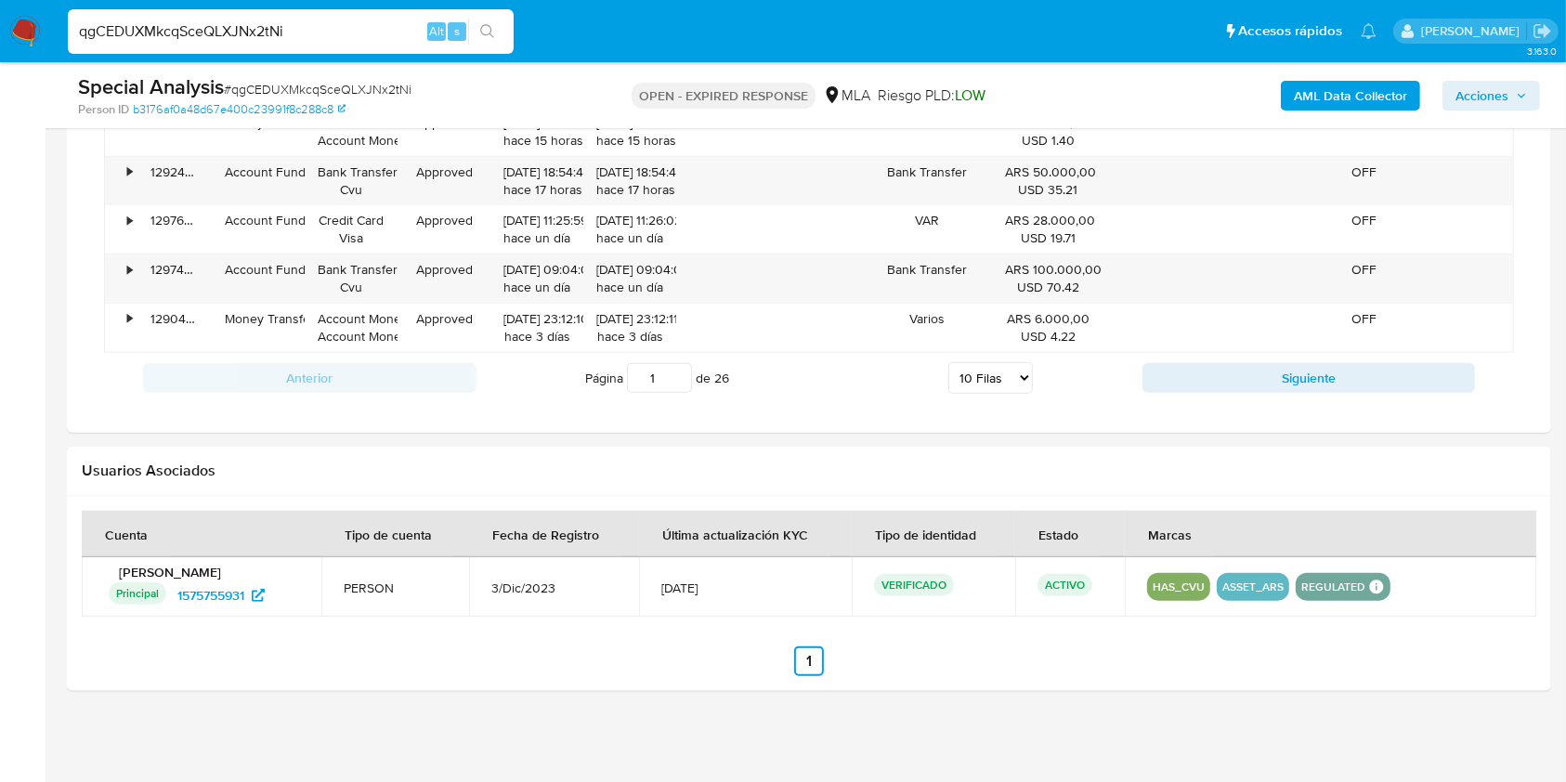
click at [237, 31] on input "qgCEDUXMkcqSceQLXJNx2tNi" at bounding box center [291, 32] width 446 height 24
paste input "CHRW9PvNuPeddLbp1i0ETC4S"
type input "CHRW9PvNuPeddLbp1i0ETC4S"
drag, startPoint x: 470, startPoint y: 19, endPoint x: 479, endPoint y: 23, distance: 10.4
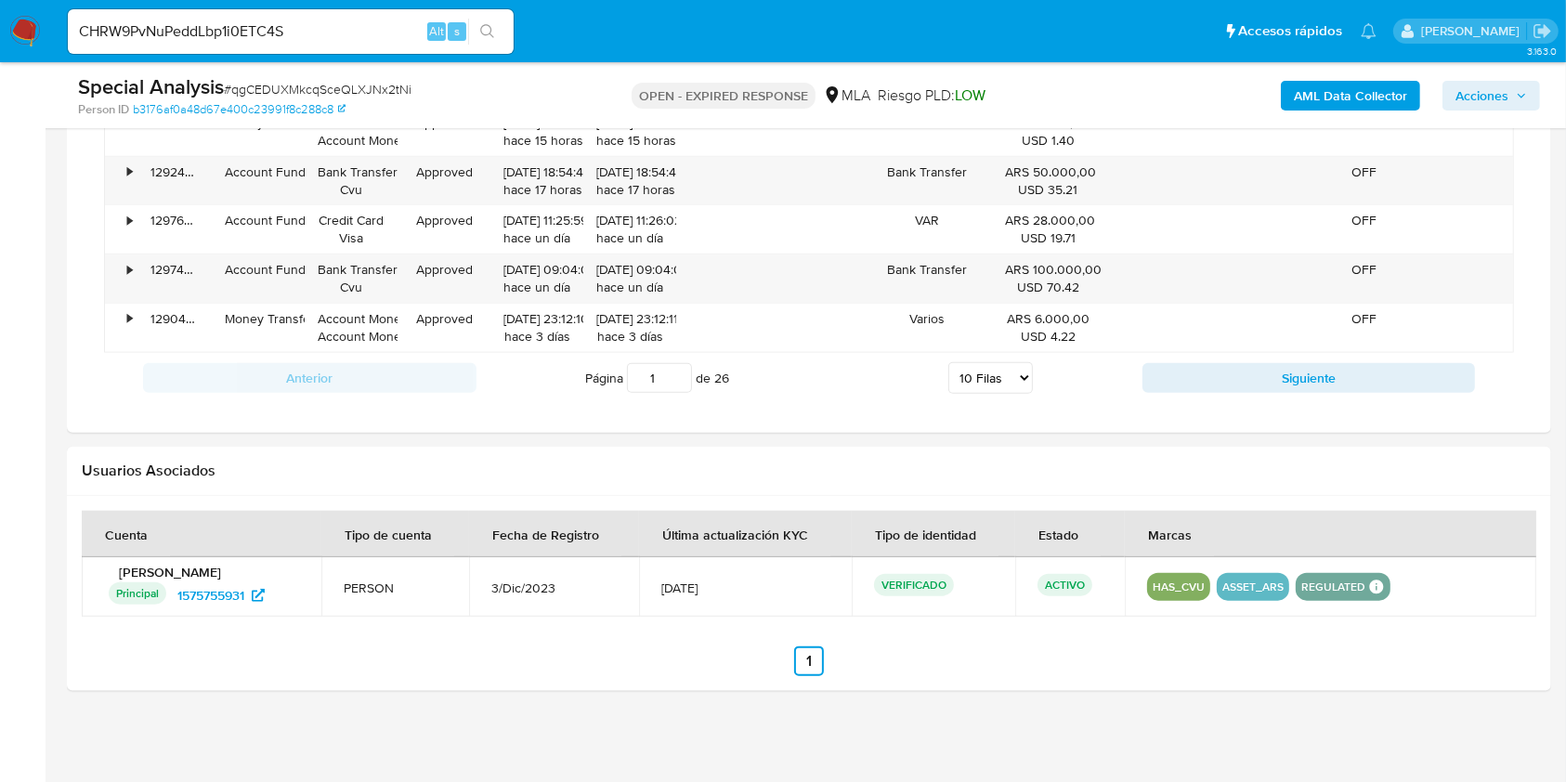
click at [476, 20] on button "search-icon" at bounding box center [487, 32] width 38 height 26
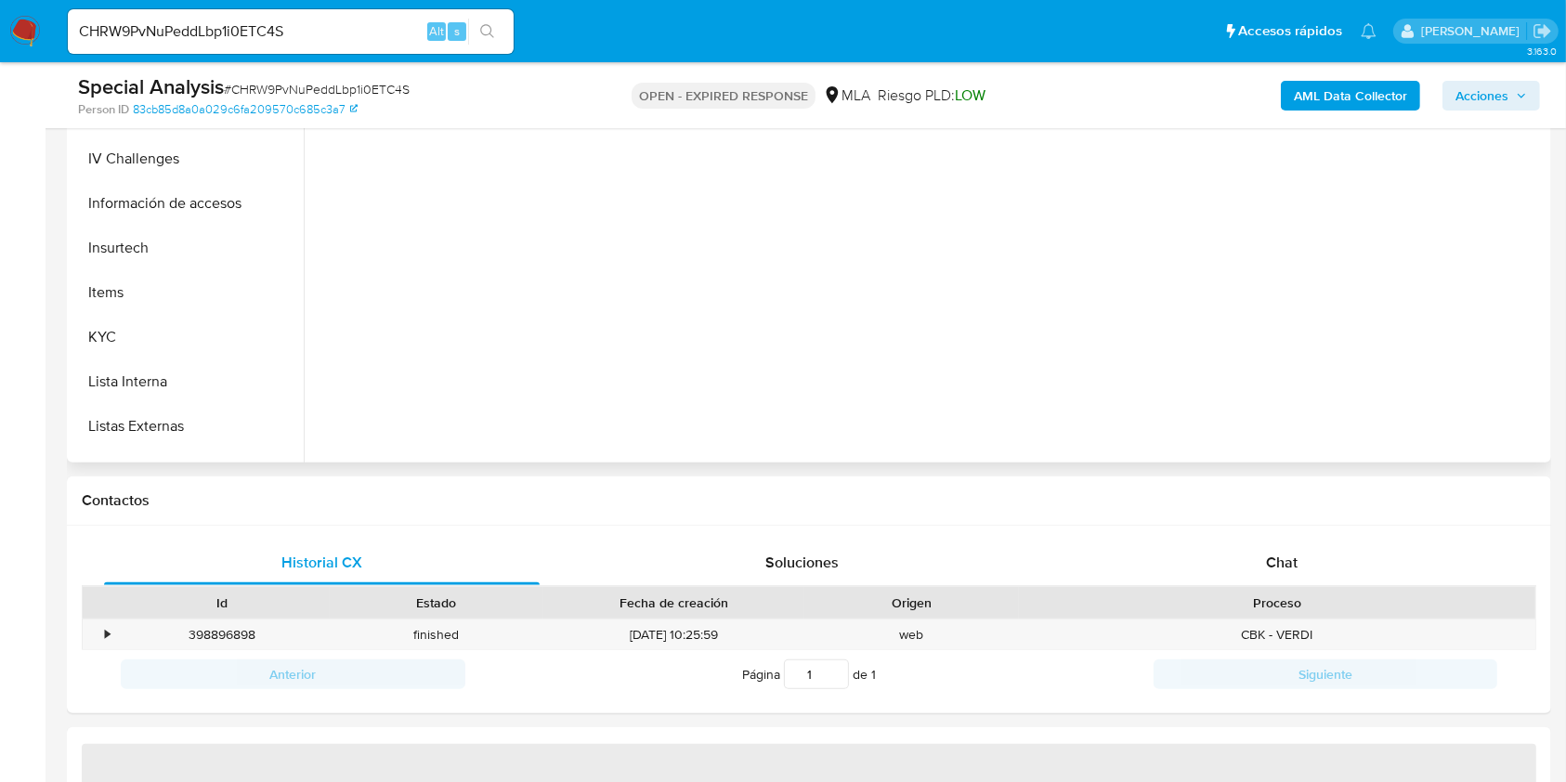
scroll to position [948, 0]
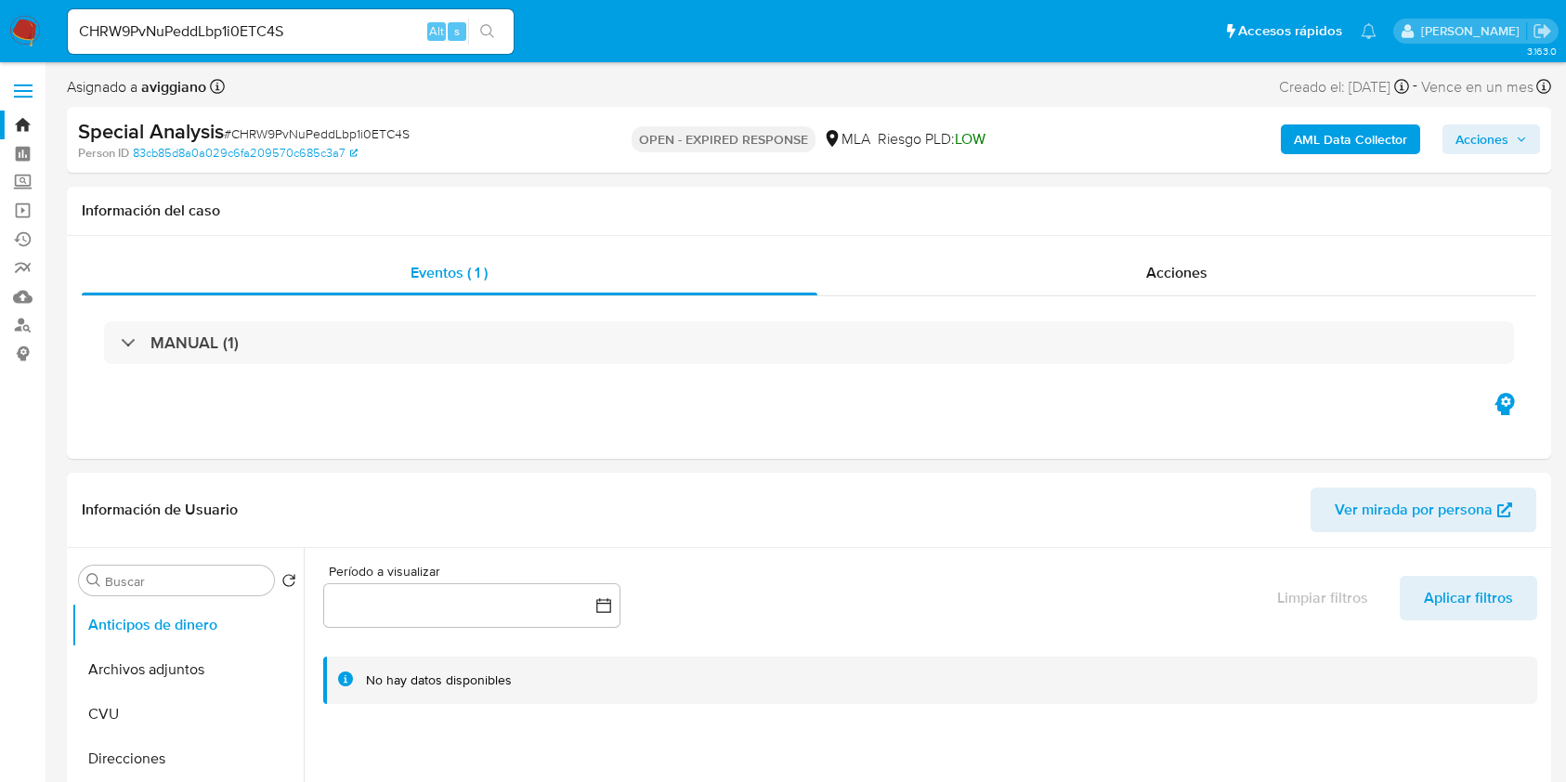
select select "10"
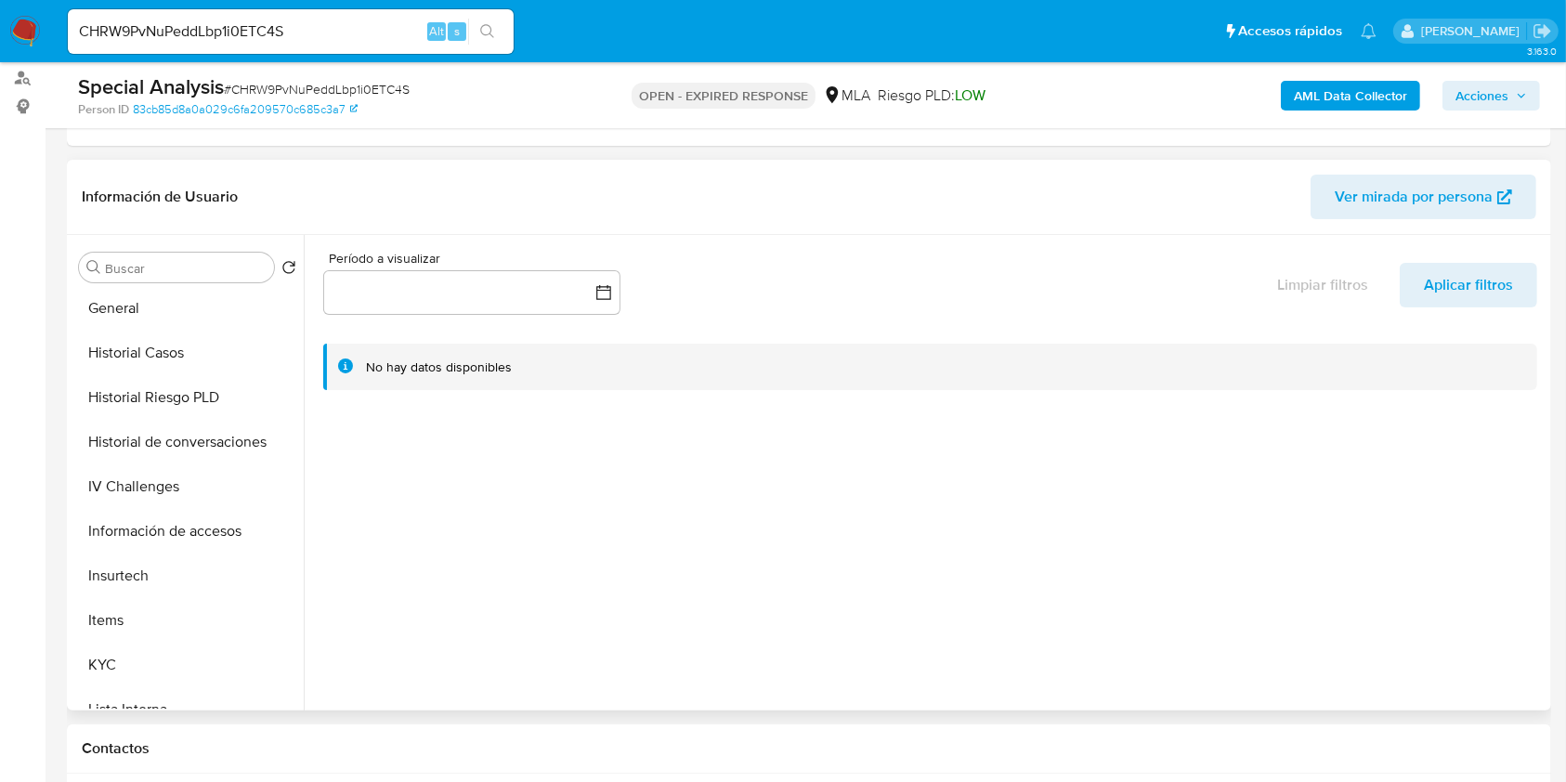
scroll to position [636, 0]
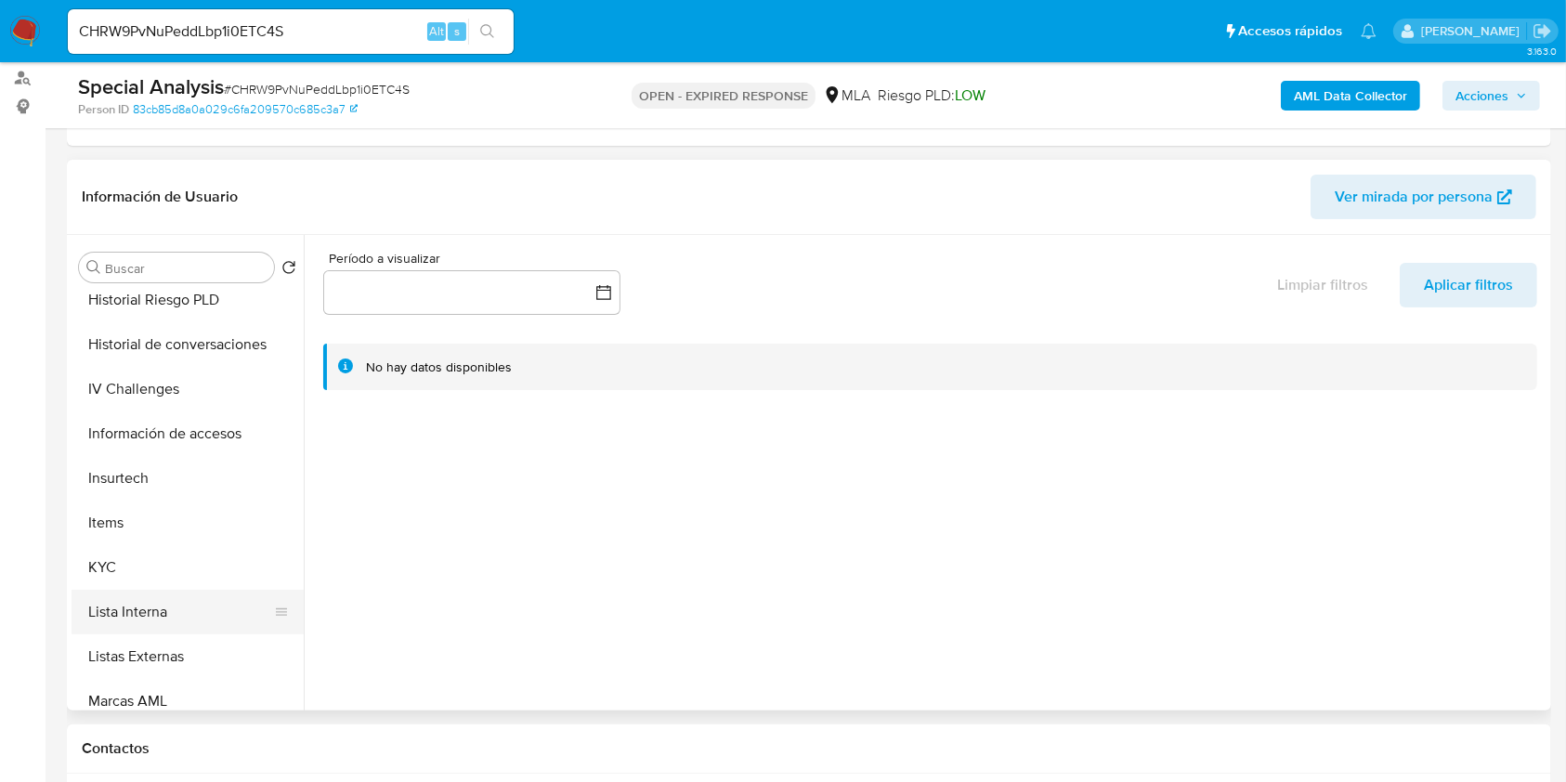
click at [147, 620] on button "Lista Interna" at bounding box center [180, 612] width 217 height 45
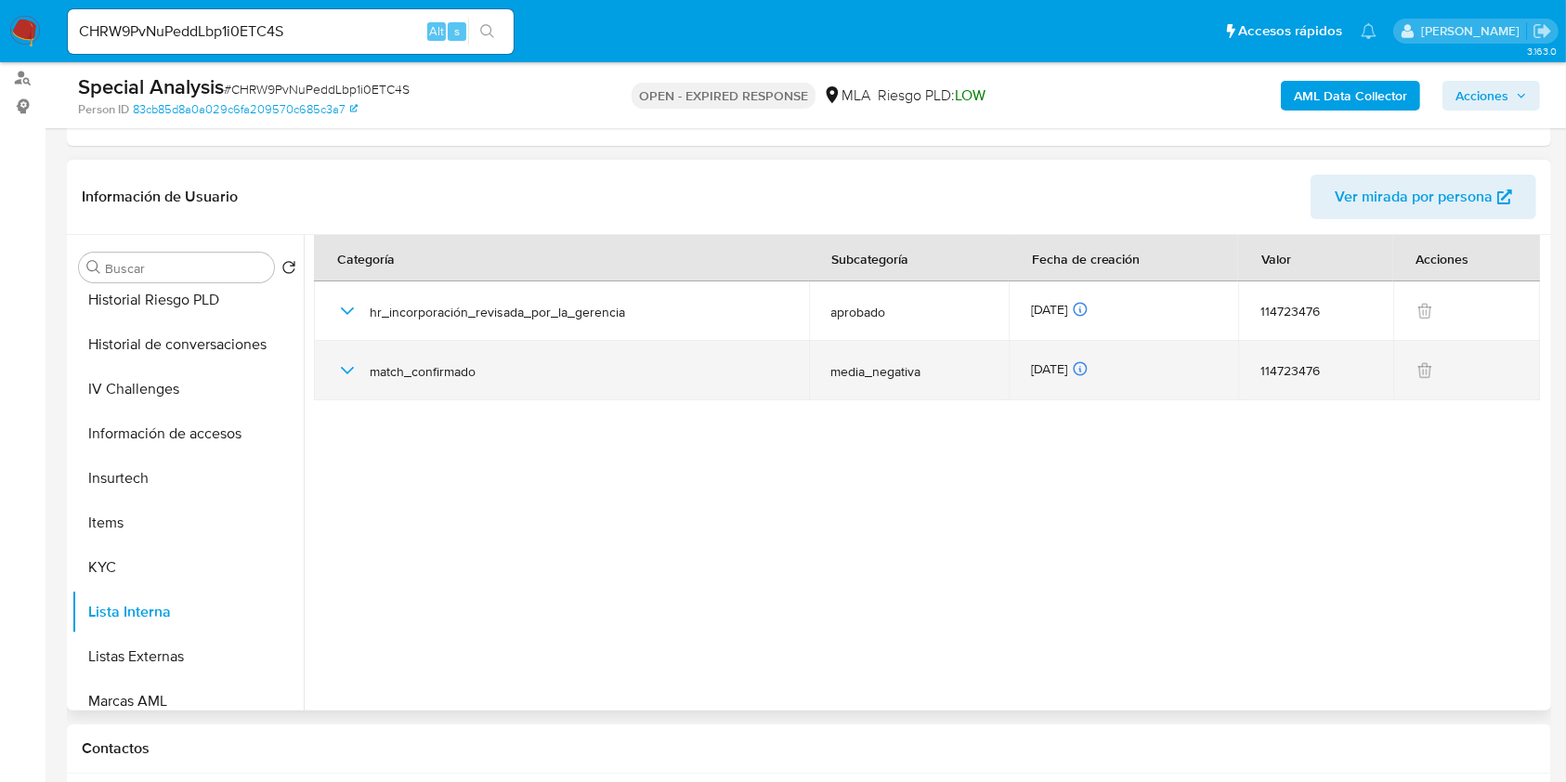
click at [337, 368] on icon "button" at bounding box center [347, 370] width 22 height 22
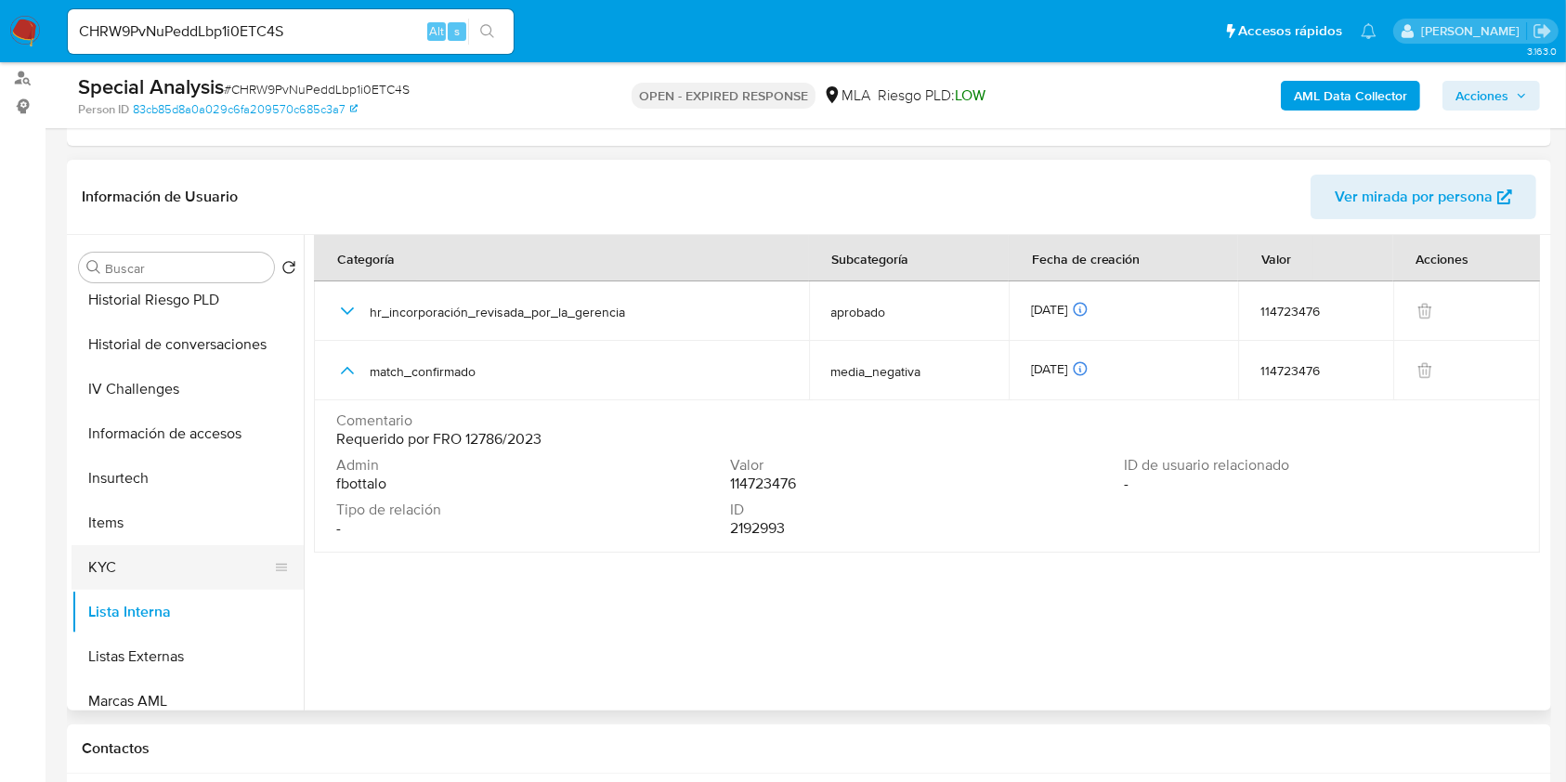
click at [122, 553] on button "KYC" at bounding box center [180, 567] width 217 height 45
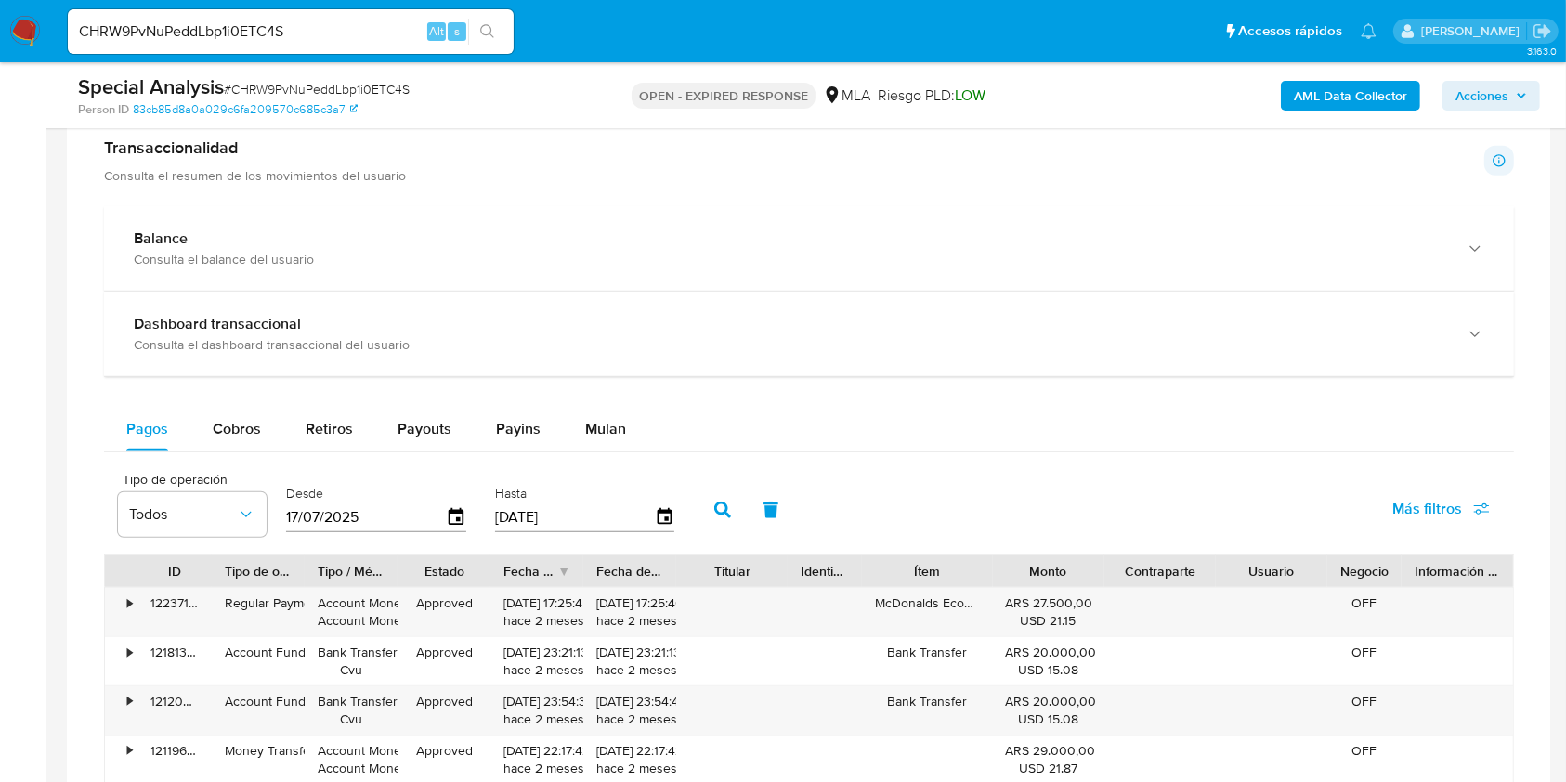
scroll to position [1960, 0]
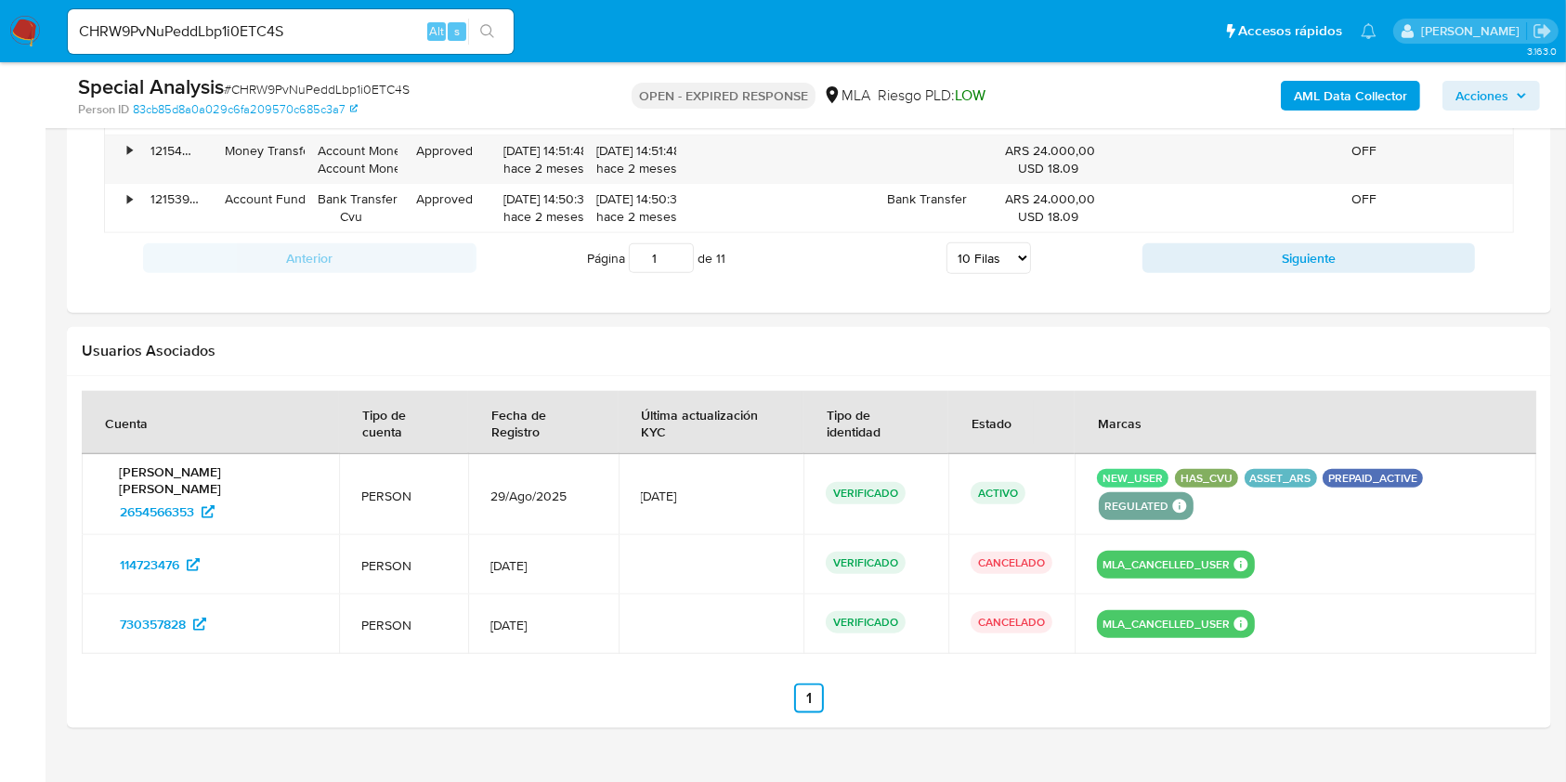
click at [225, 29] on input "CHRW9PvNuPeddLbp1i0ETC4S" at bounding box center [291, 32] width 446 height 24
paste input "1133722120"
click at [470, 34] on button "search-icon" at bounding box center [487, 32] width 38 height 26
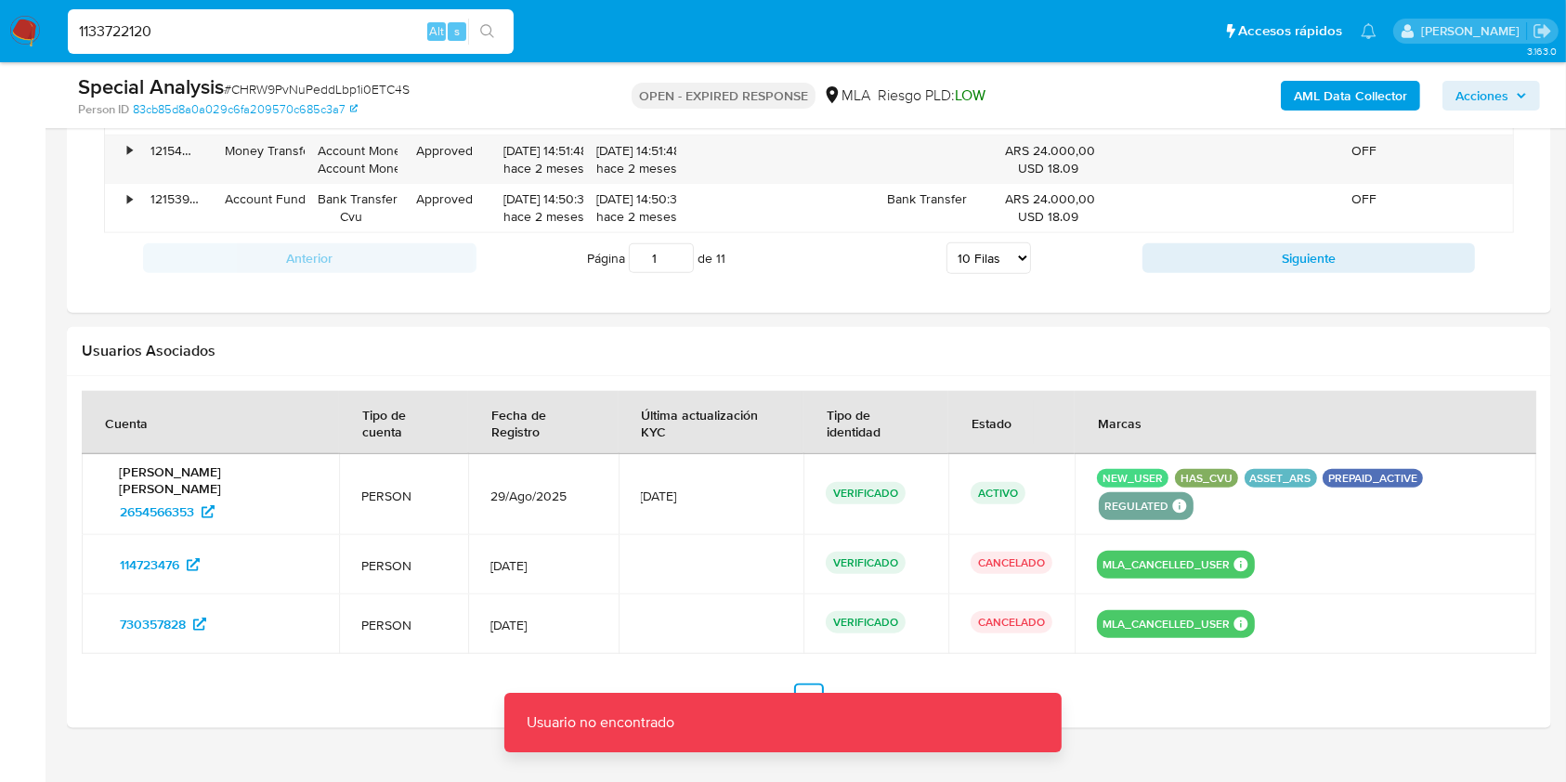
click at [317, 31] on input "1133722120" at bounding box center [291, 32] width 446 height 24
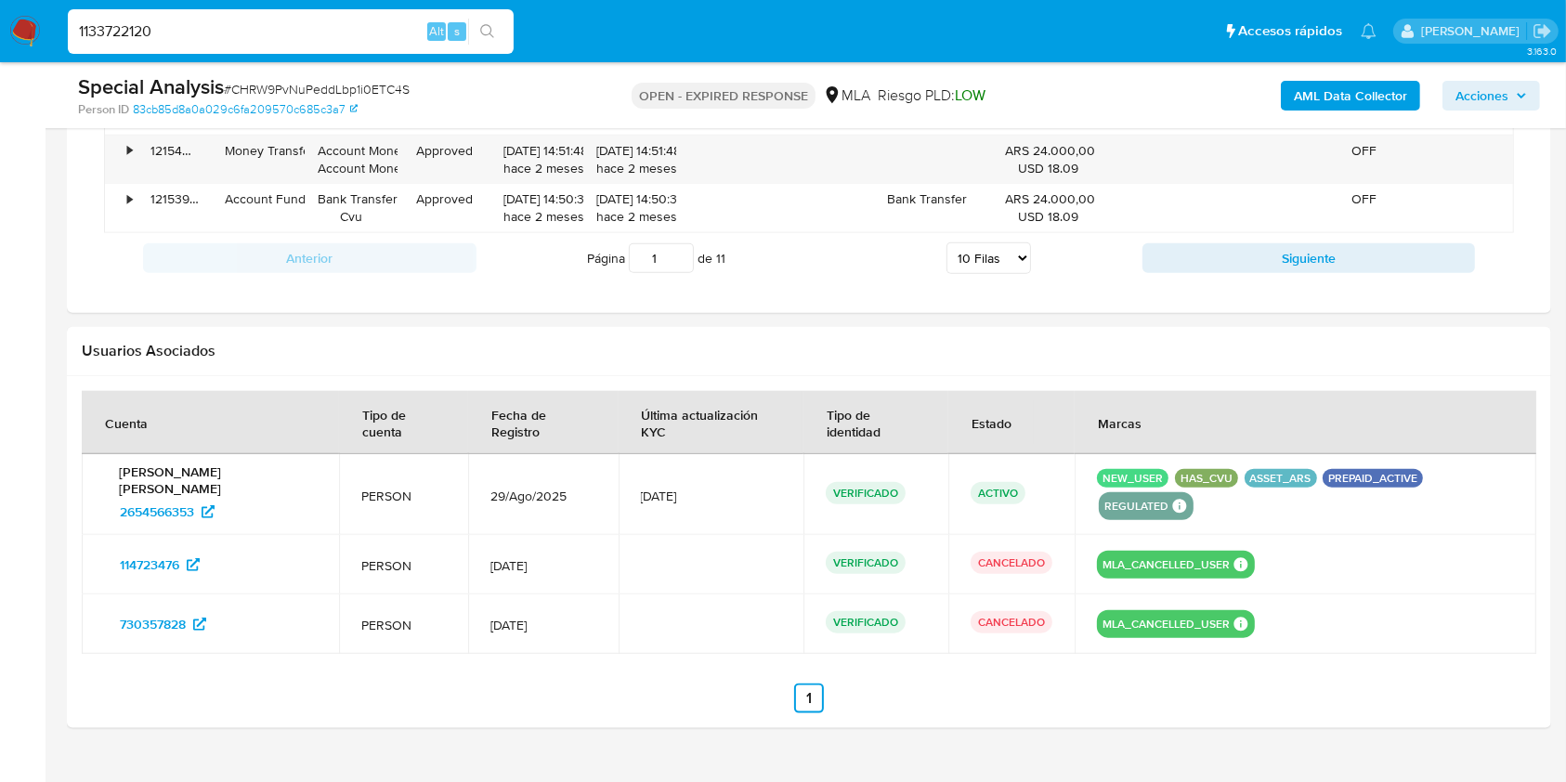
type input "1133722120"
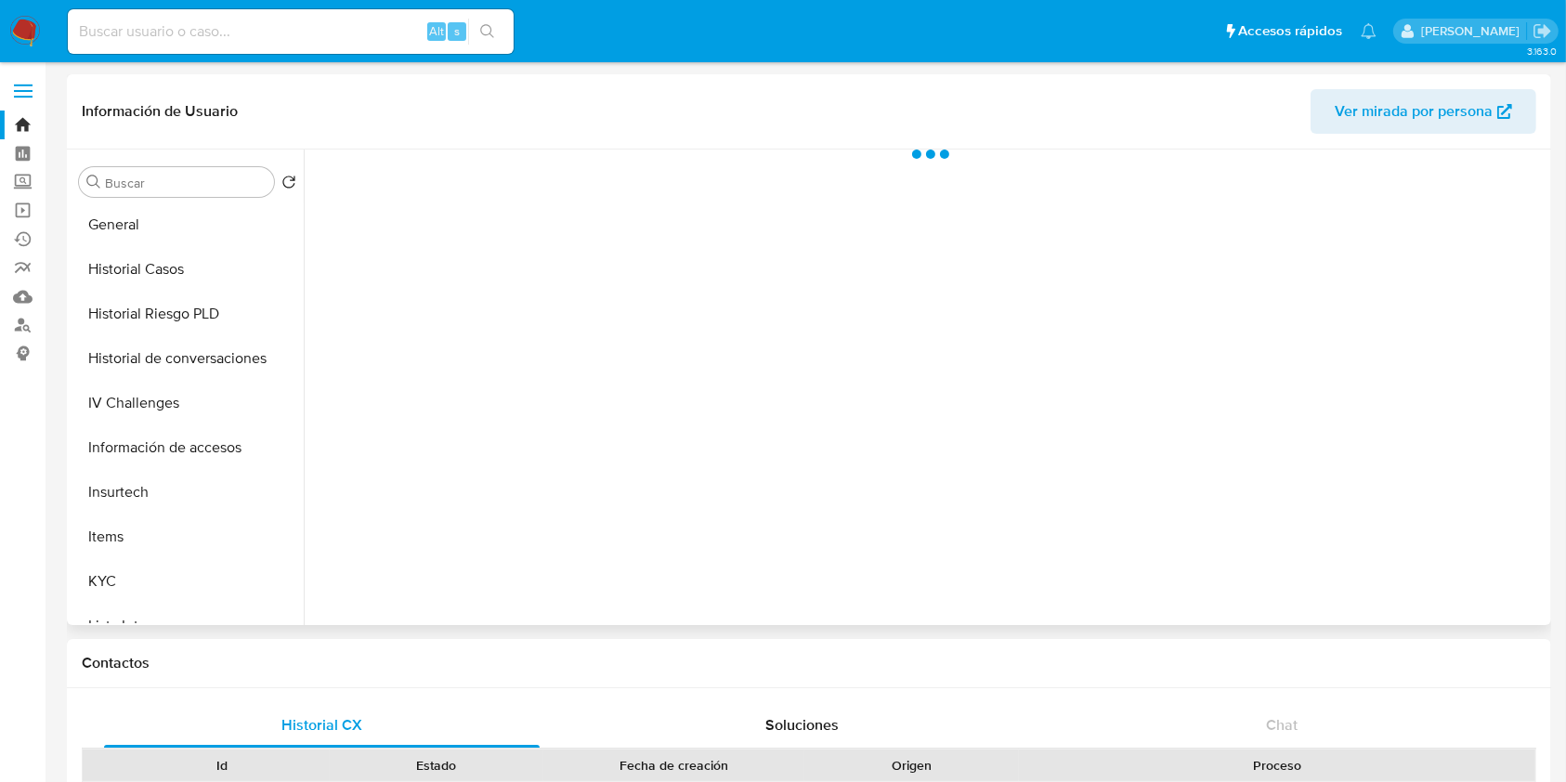
scroll to position [619, 0]
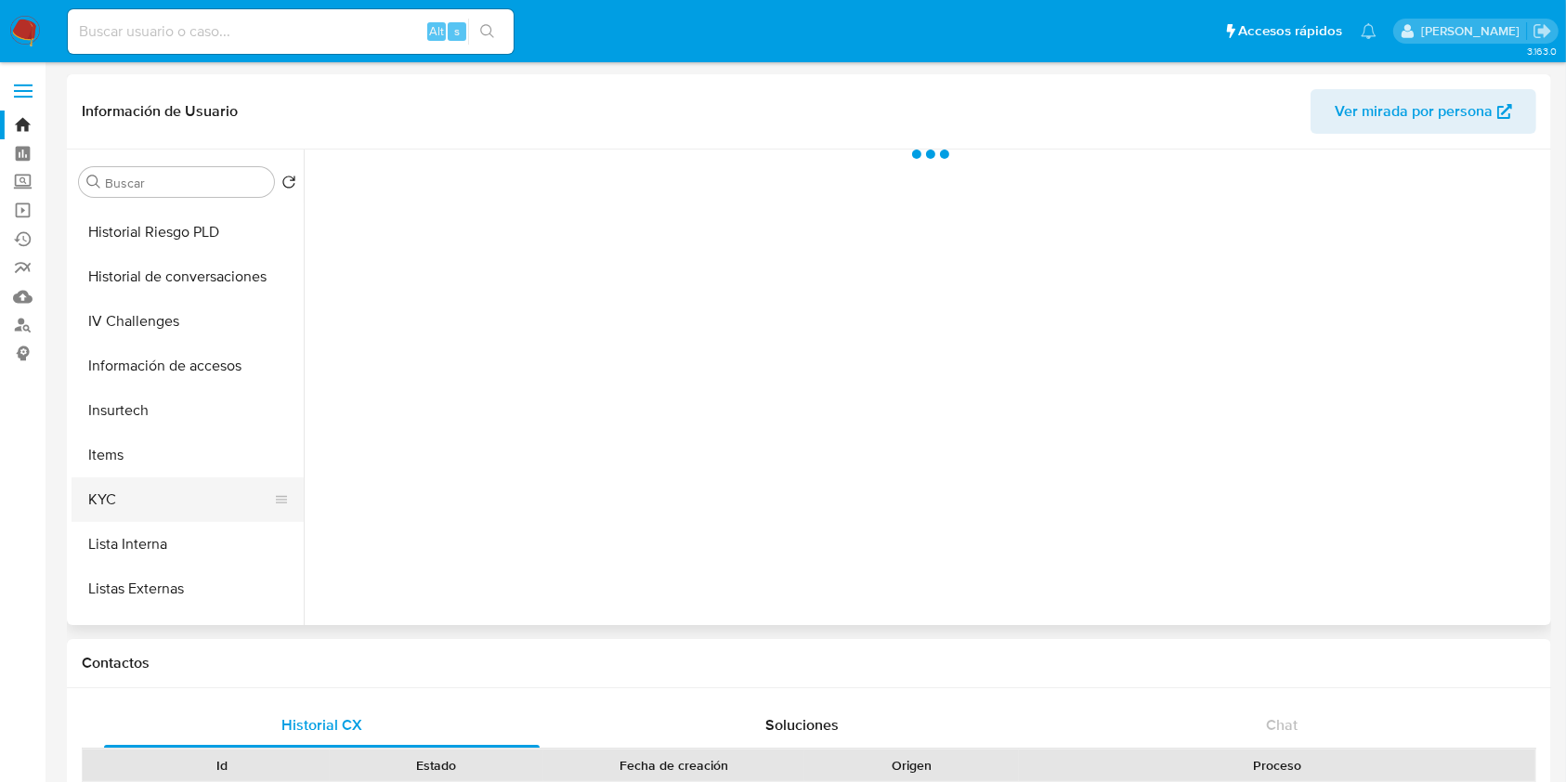
select select "10"
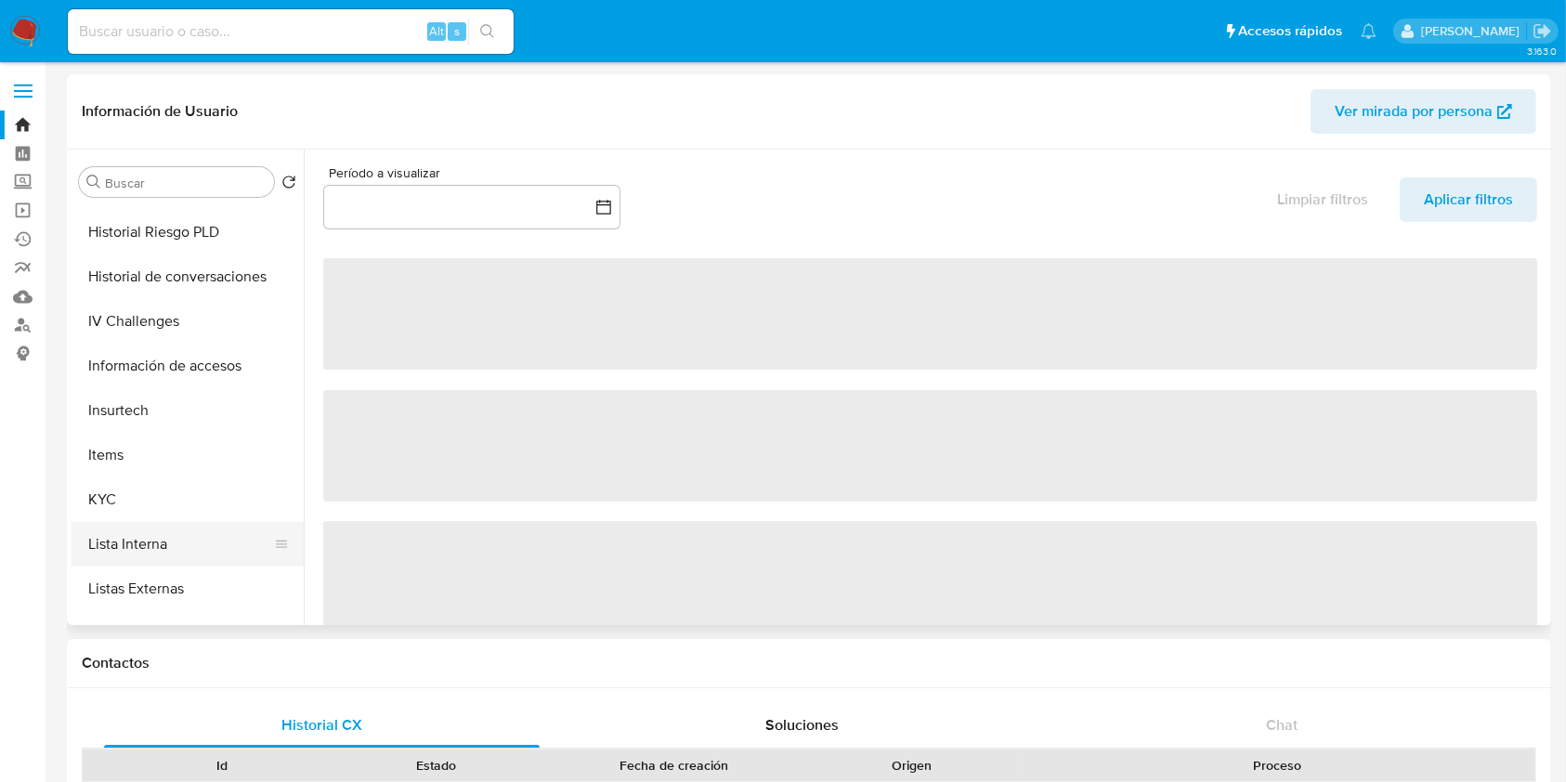
click at [160, 550] on button "Lista Interna" at bounding box center [180, 544] width 217 height 45
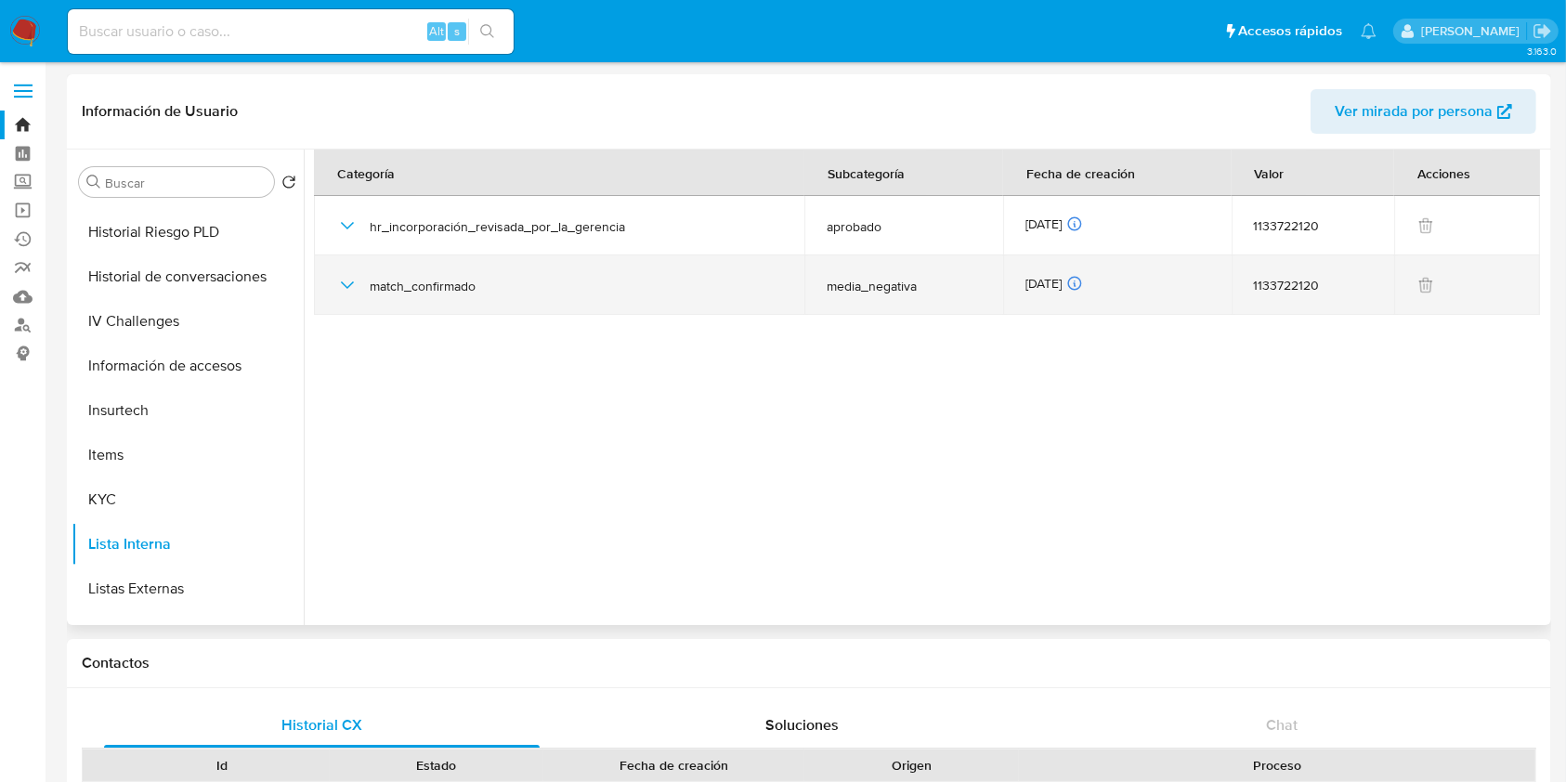
click at [334, 294] on td "match_confirmado" at bounding box center [559, 284] width 490 height 59
click at [338, 292] on icon "button" at bounding box center [347, 285] width 22 height 22
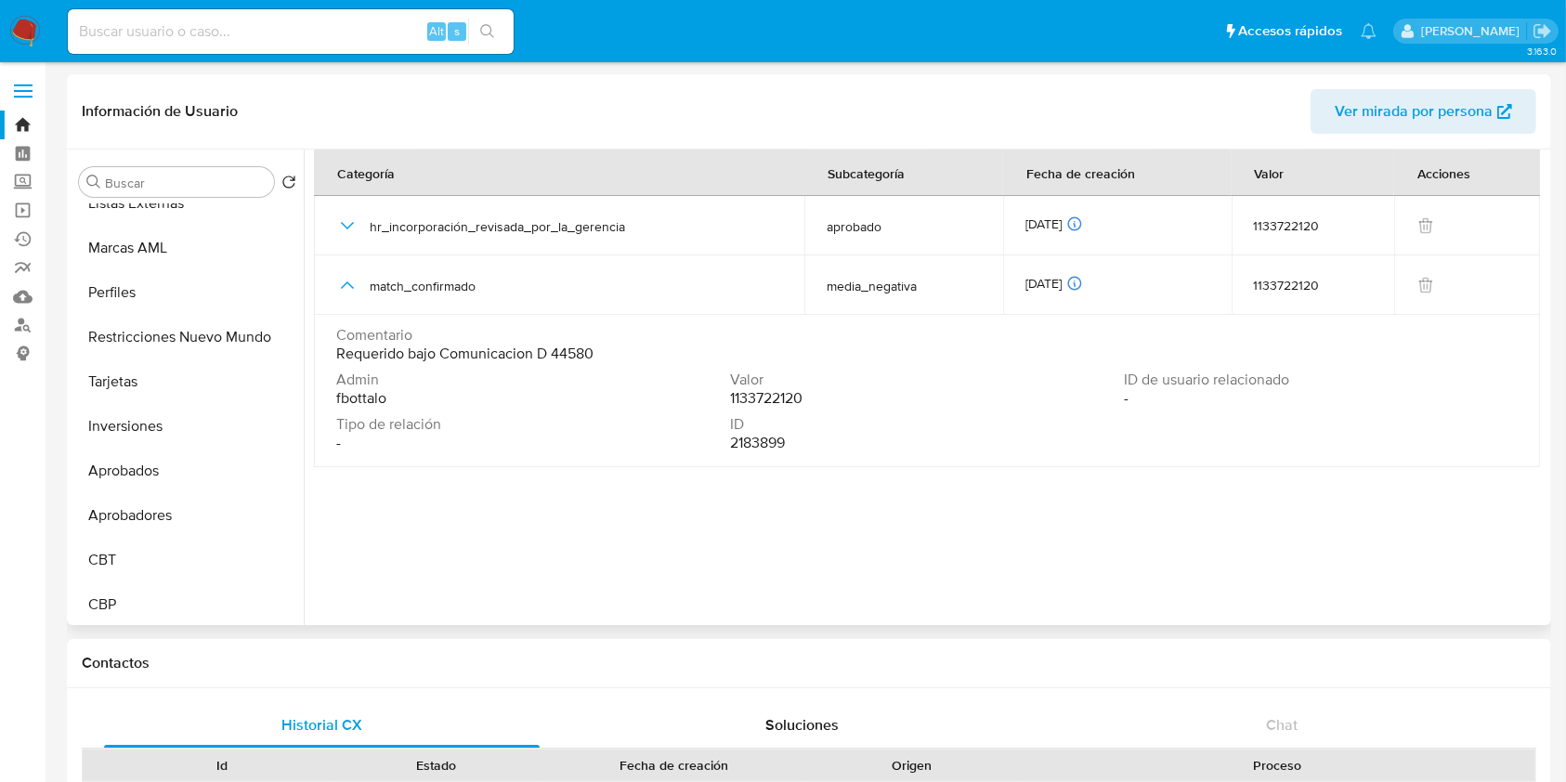
scroll to position [1008, 0]
click at [516, 485] on section at bounding box center [930, 383] width 1233 height 466
click at [842, 578] on section at bounding box center [930, 383] width 1233 height 466
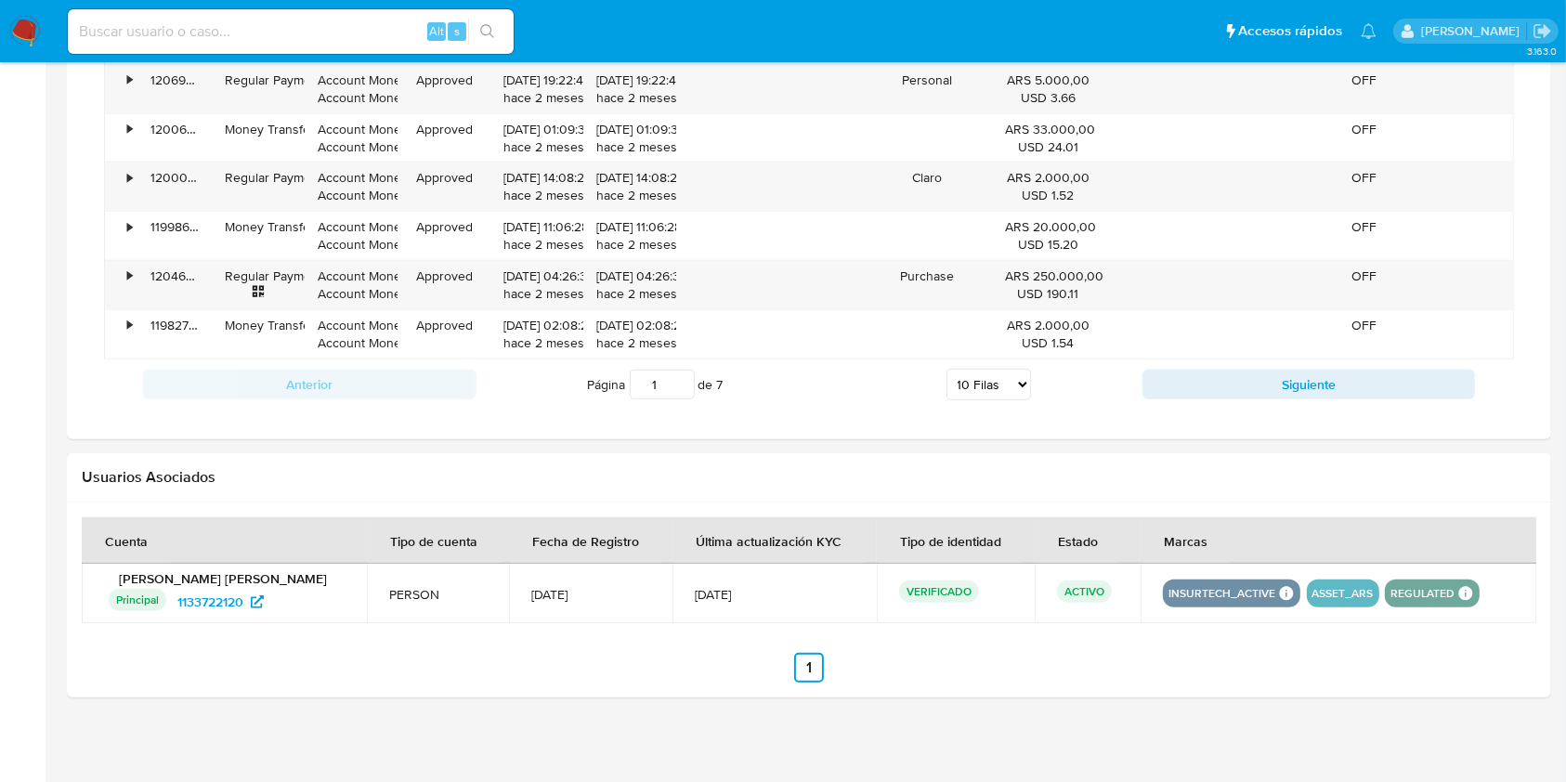
scroll to position [1540, 0]
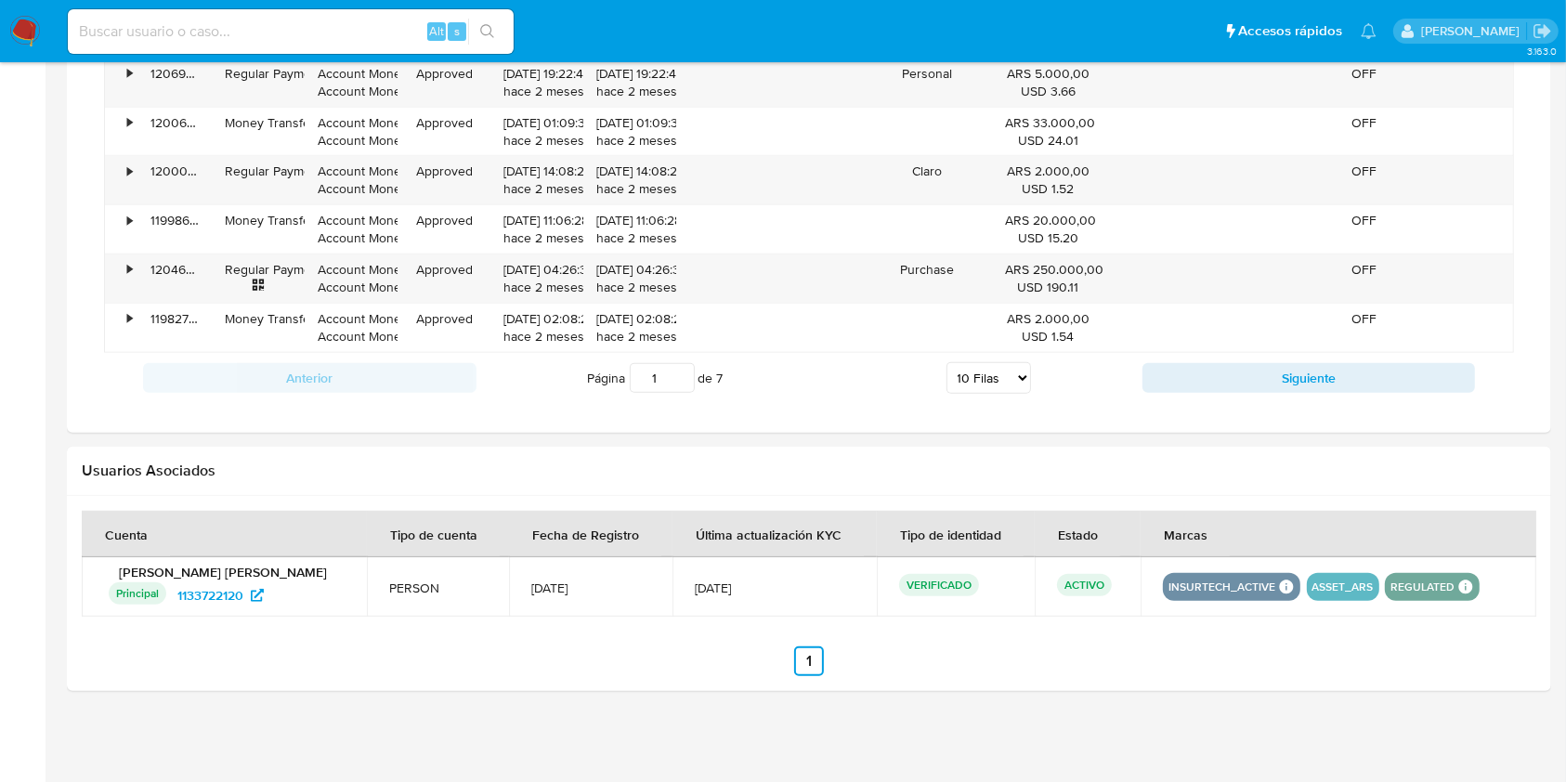
click at [188, 28] on input at bounding box center [291, 32] width 446 height 24
paste input "NIMHojsbQApHcCN8PkPMriOz"
type input "NIMHojsbQApHcCN8PkPMriOz"
click at [470, 19] on button "search-icon" at bounding box center [487, 32] width 38 height 26
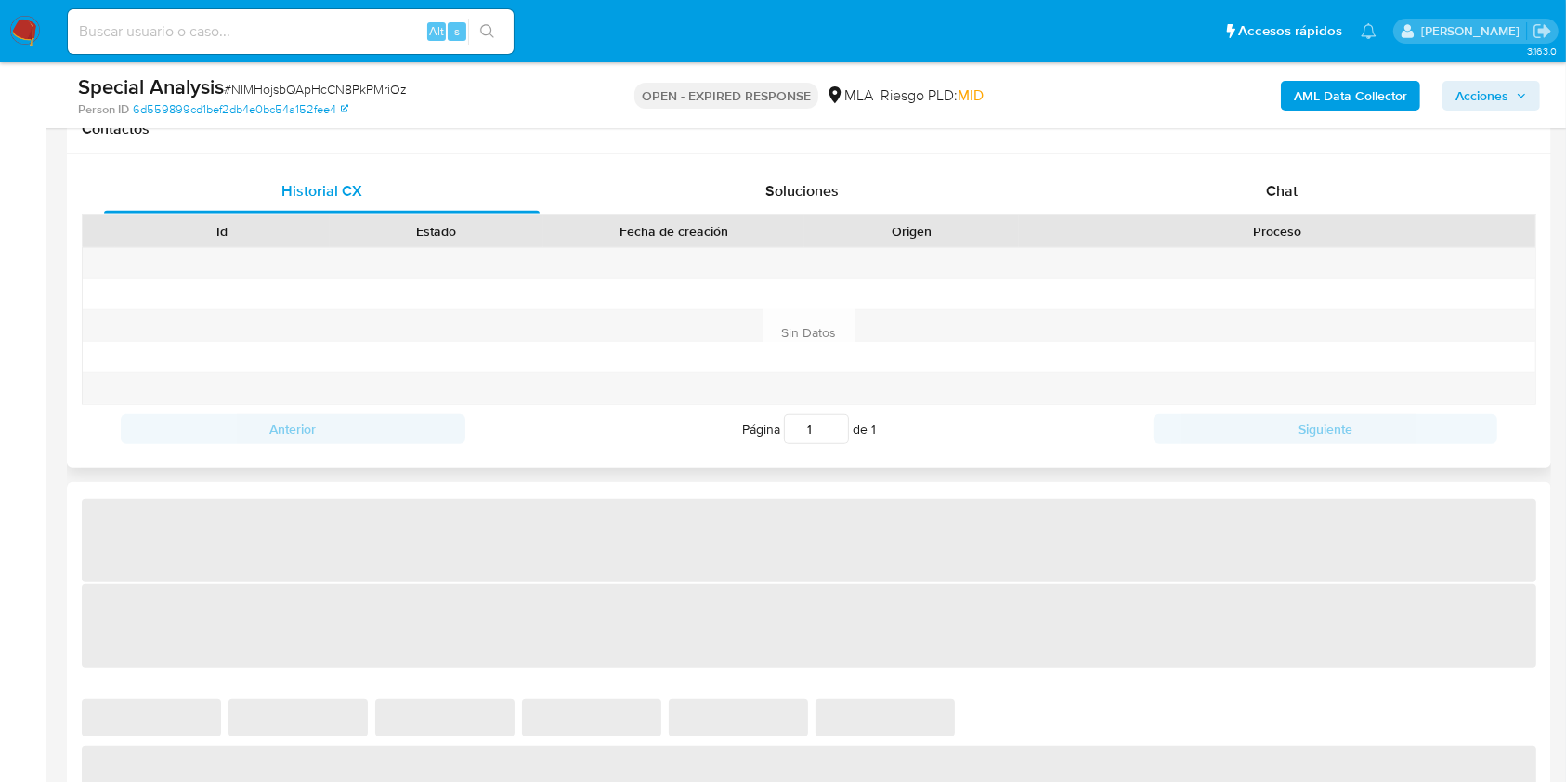
select select "10"
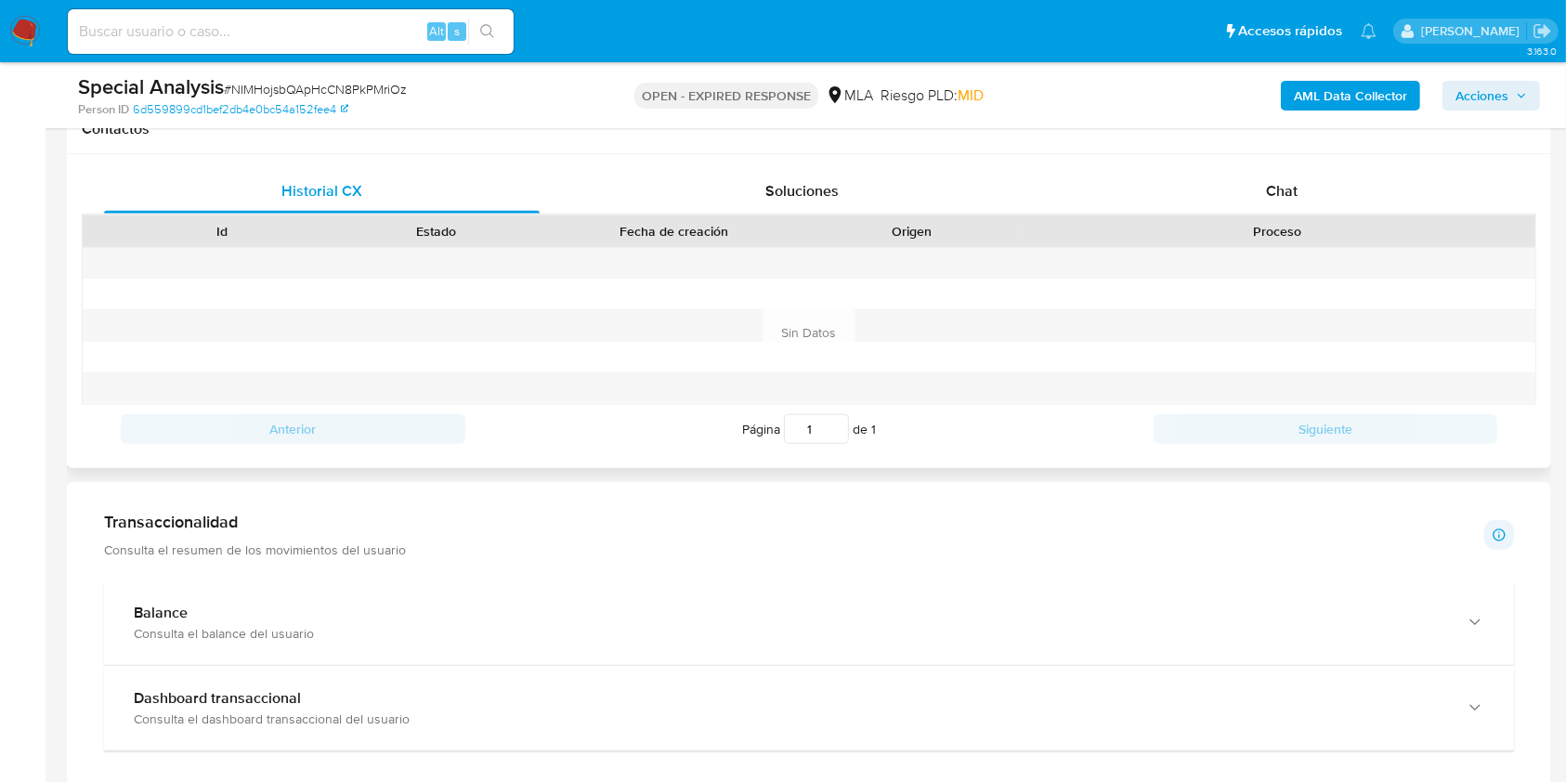
scroll to position [1115, 0]
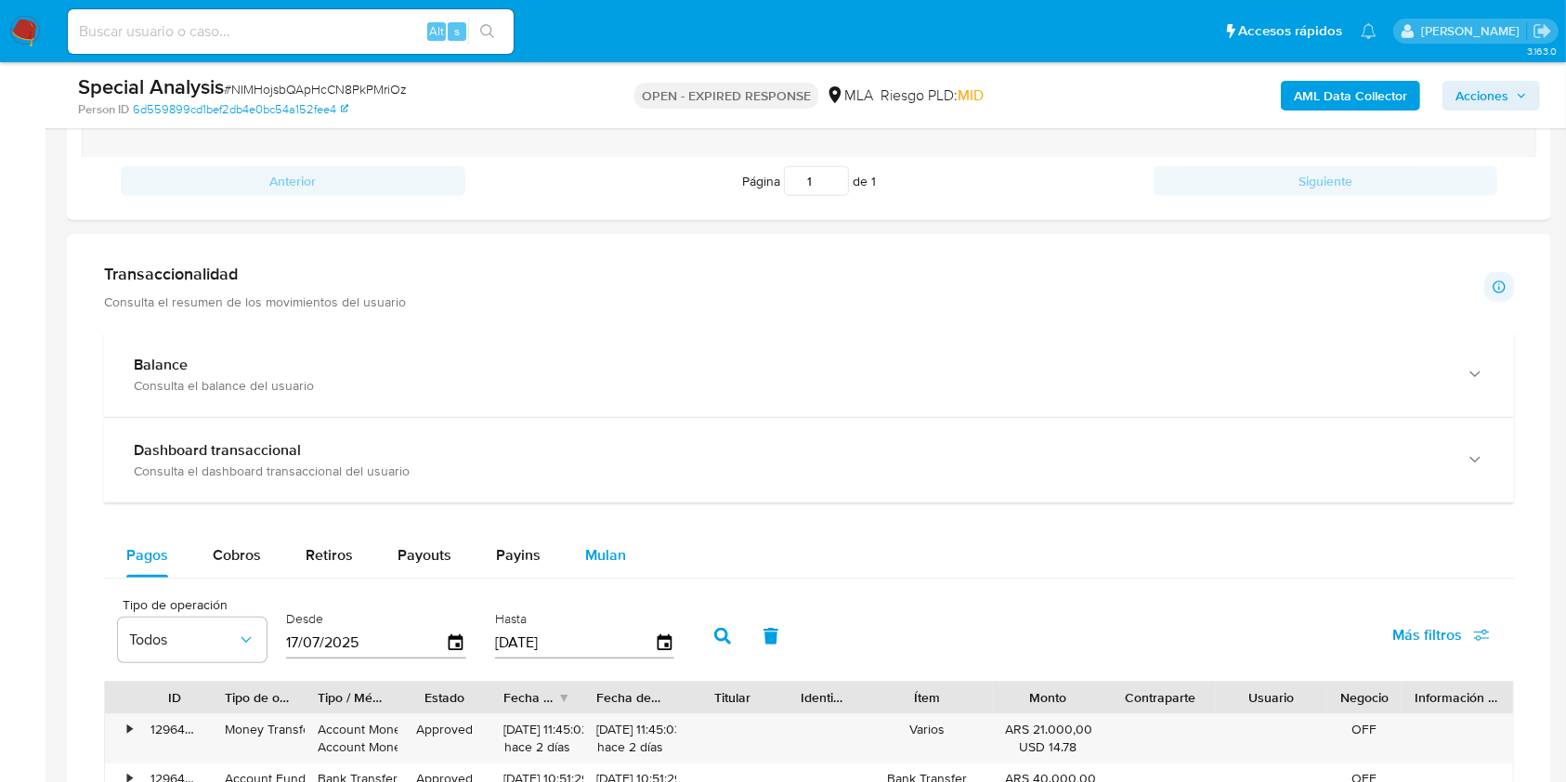
click at [600, 564] on span "Mulan" at bounding box center [605, 554] width 41 height 21
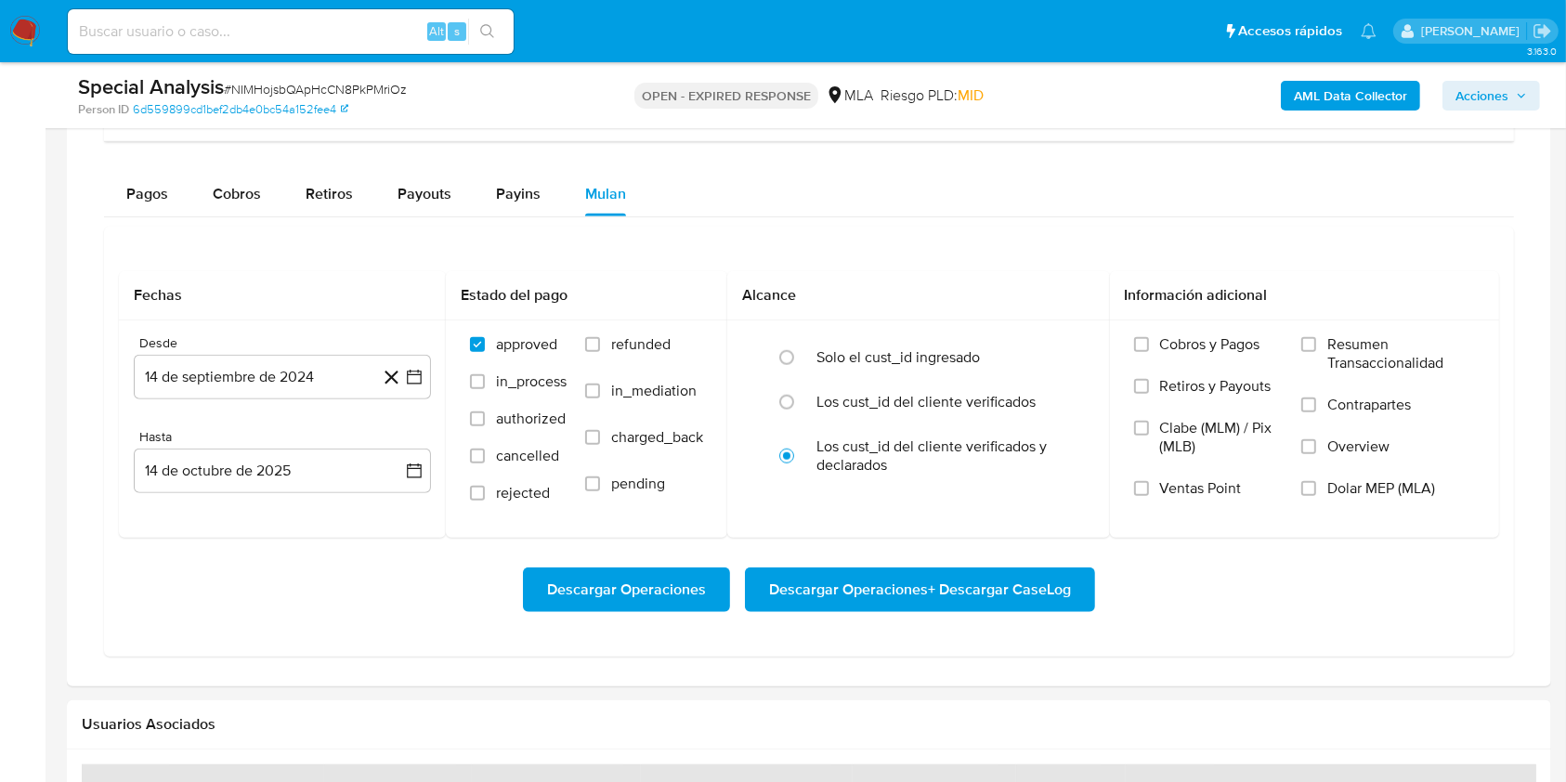
scroll to position [1486, 0]
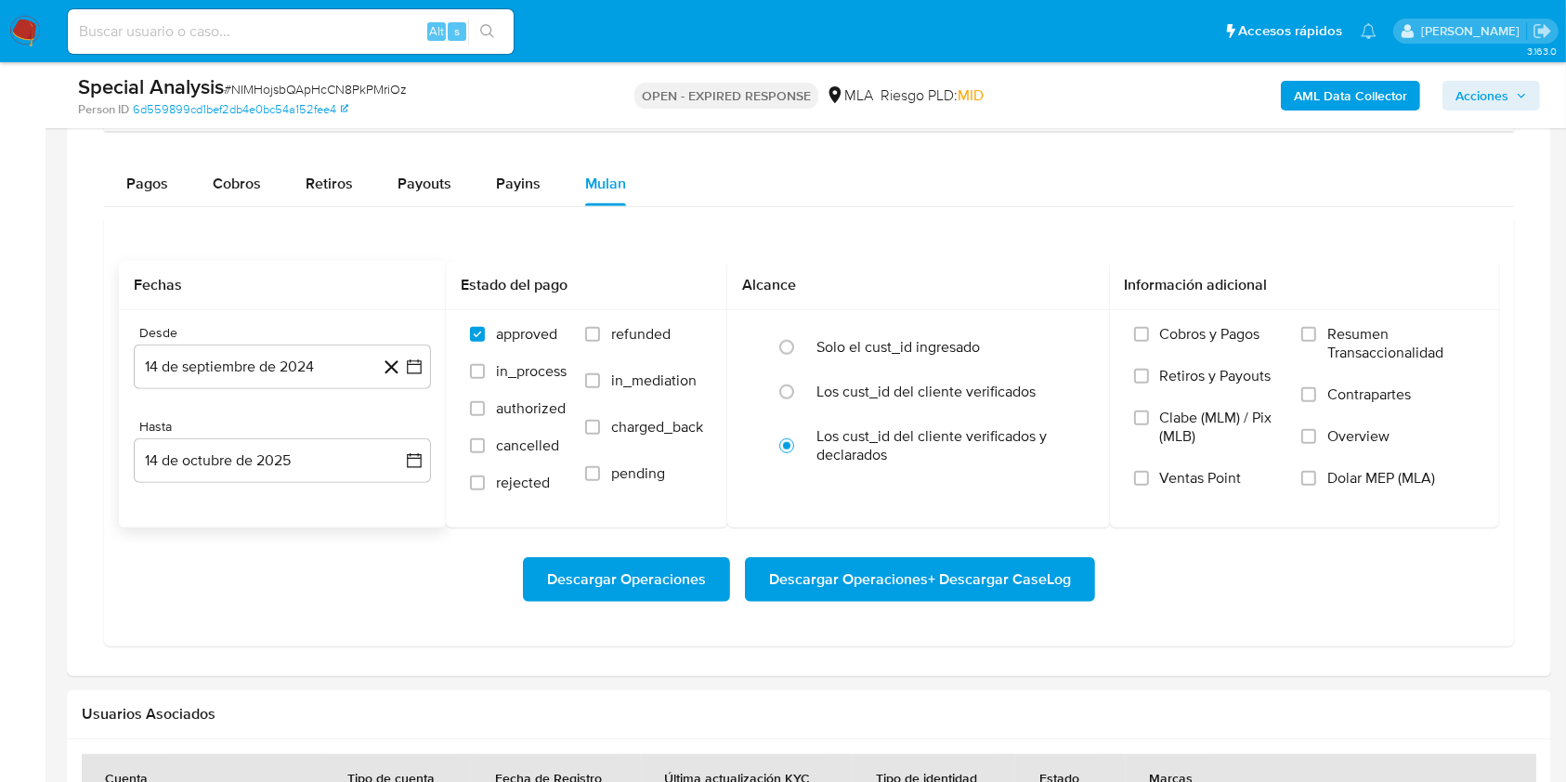
click at [295, 339] on div "Desde" at bounding box center [282, 333] width 297 height 17
click at [276, 362] on button "14 de septiembre de 2024" at bounding box center [282, 367] width 297 height 45
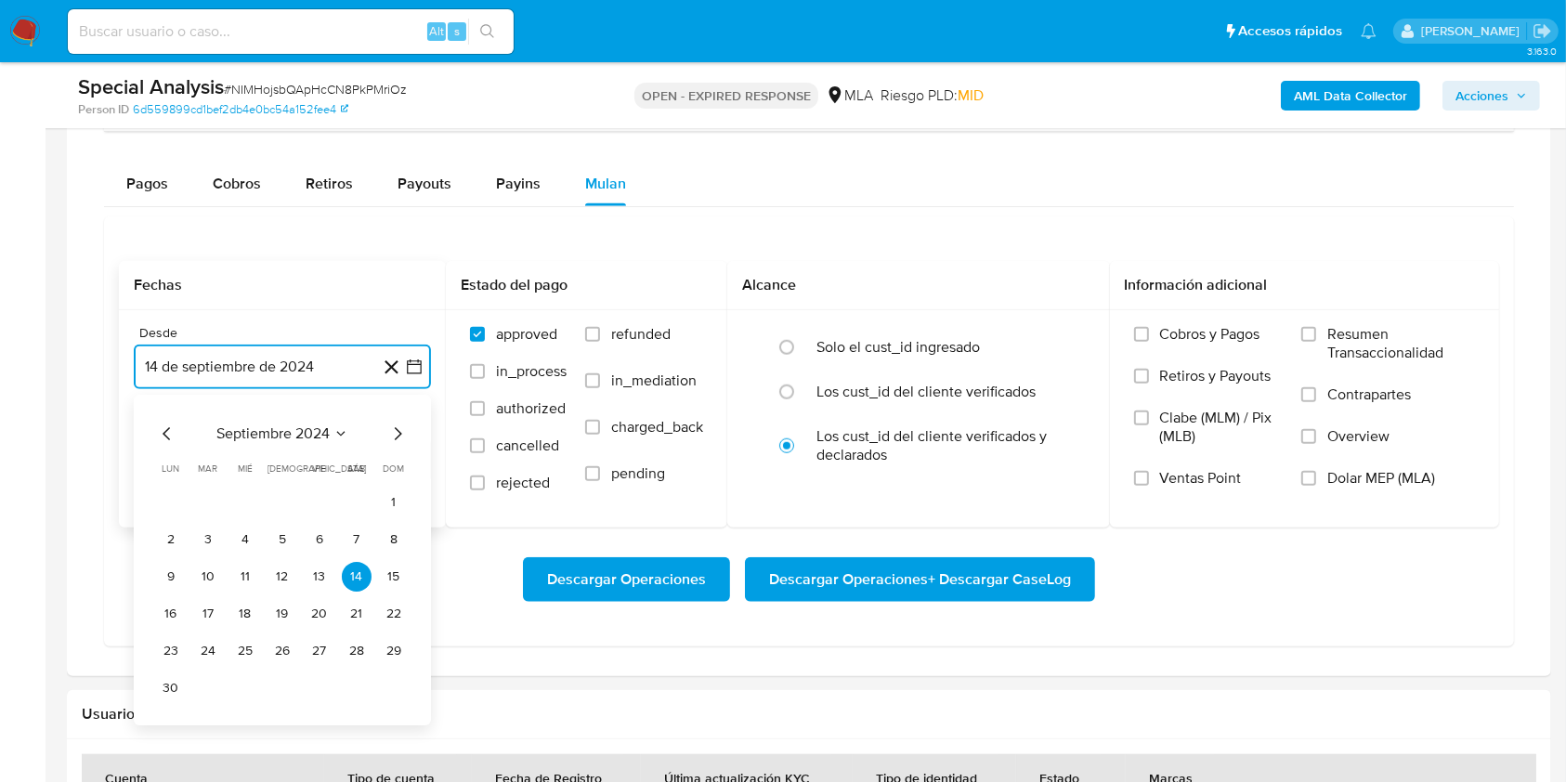
click at [390, 437] on icon "Mes siguiente" at bounding box center [397, 434] width 22 height 22
click at [389, 437] on icon "Mes siguiente" at bounding box center [397, 434] width 22 height 22
click at [165, 429] on icon "Mes anterior" at bounding box center [167, 434] width 22 height 22
click at [202, 492] on button "1" at bounding box center [208, 503] width 30 height 30
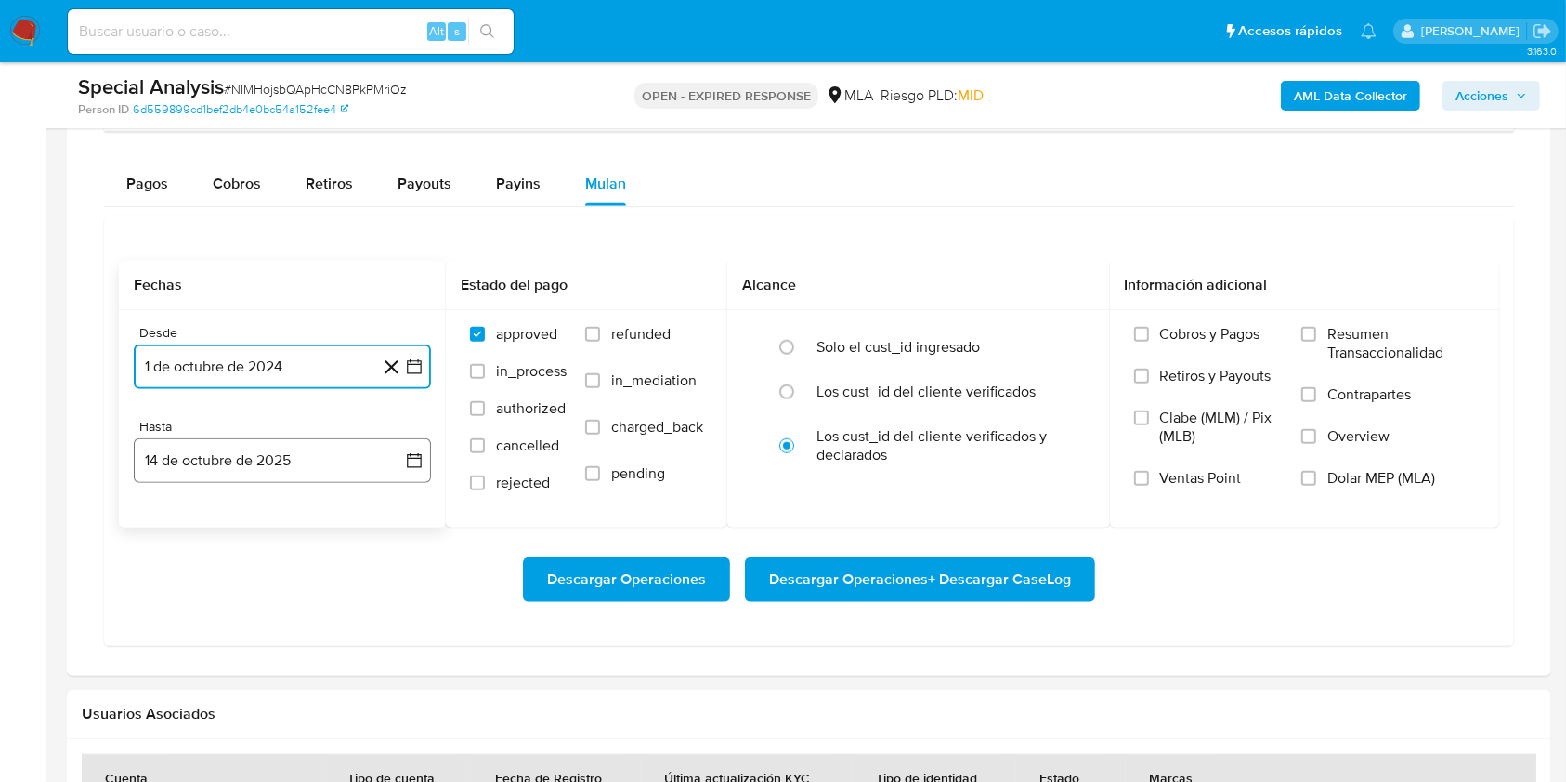
click at [231, 455] on button "14 de octubre de 2025" at bounding box center [282, 460] width 297 height 45
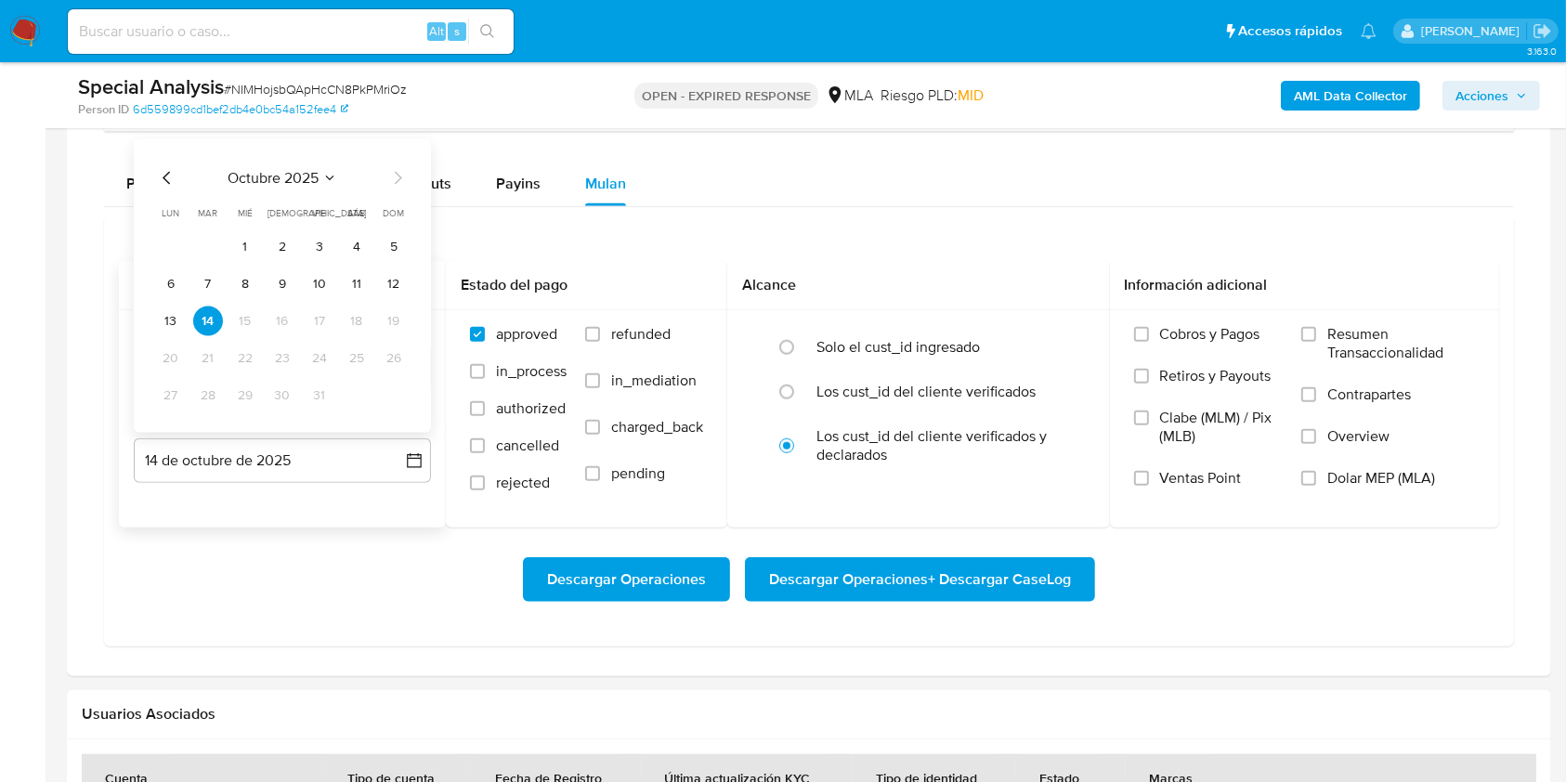
click at [163, 177] on icon "Mes anterior" at bounding box center [166, 178] width 7 height 13
click at [209, 403] on button "30" at bounding box center [208, 396] width 30 height 30
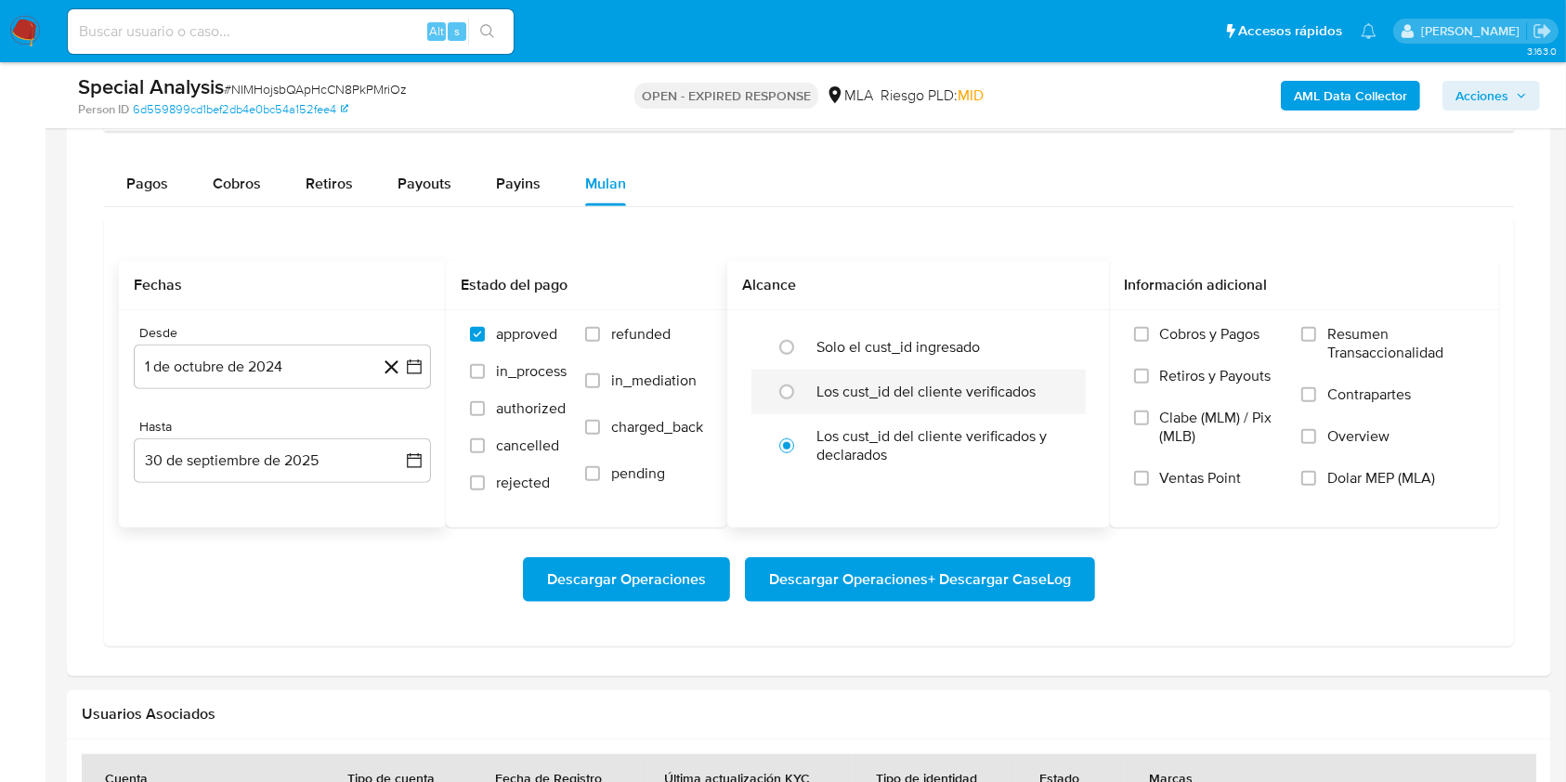
click at [888, 401] on div "Los cust_id del cliente verificados" at bounding box center [937, 392] width 243 height 45
radio input "true"
click at [1313, 477] on input "Dolar MEP (MLA)" at bounding box center [1308, 478] width 15 height 15
click at [909, 576] on span "Descargar Operaciones + Descargar CaseLog" at bounding box center [920, 579] width 302 height 41
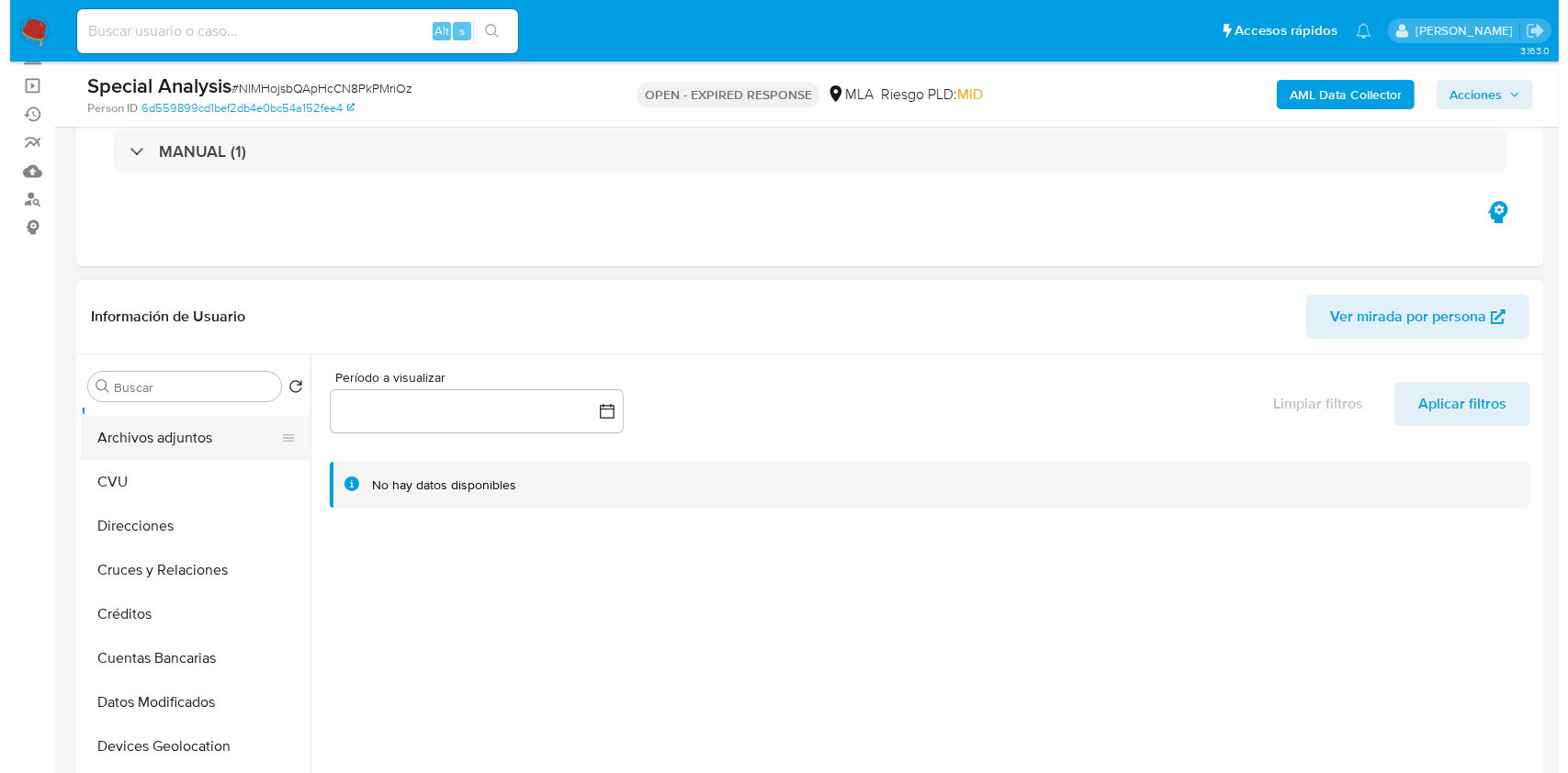
scroll to position [0, 0]
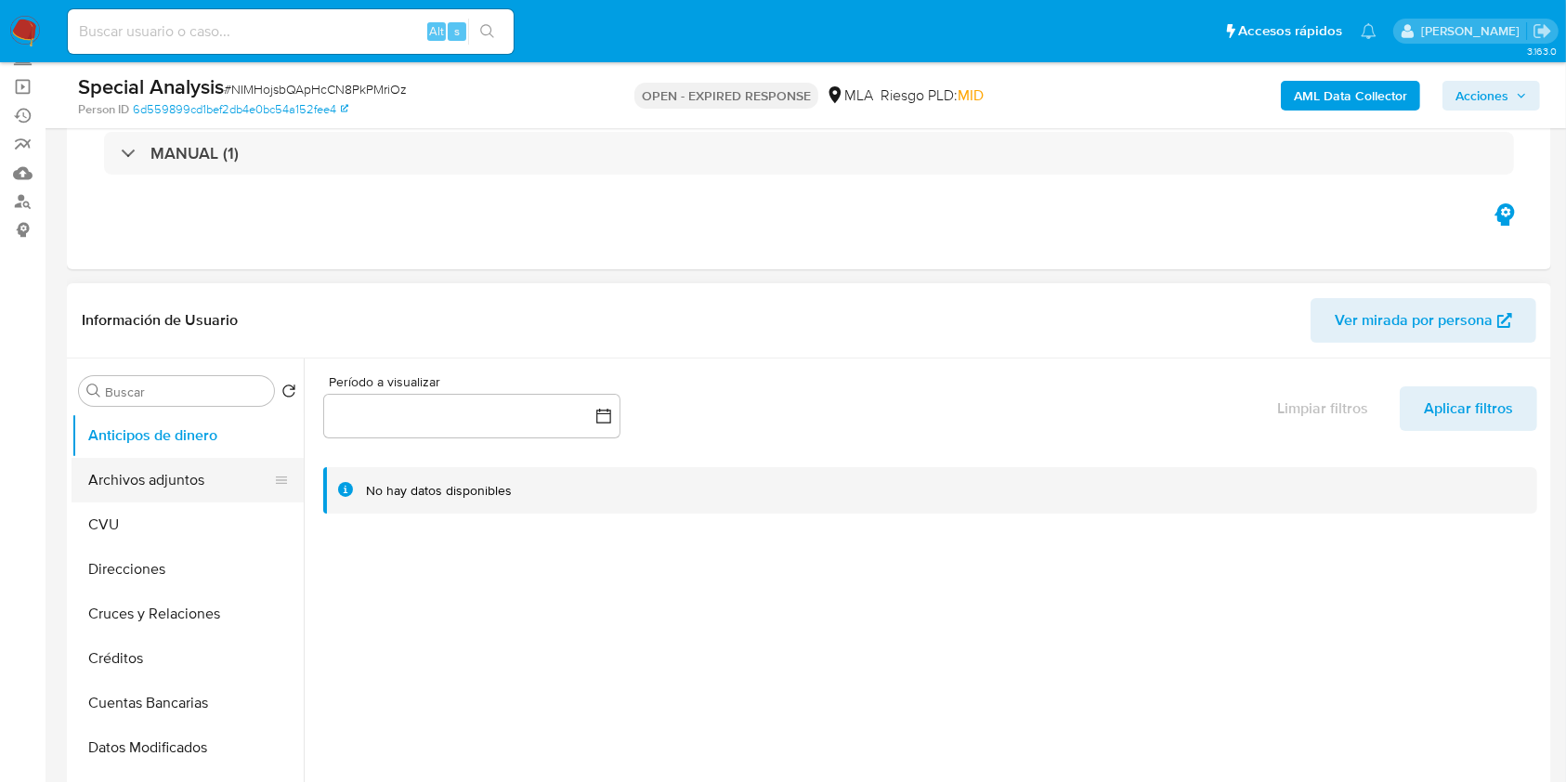
drag, startPoint x: 201, startPoint y: 469, endPoint x: 220, endPoint y: 478, distance: 21.6
click at [201, 470] on button "Archivos adjuntos" at bounding box center [180, 480] width 217 height 45
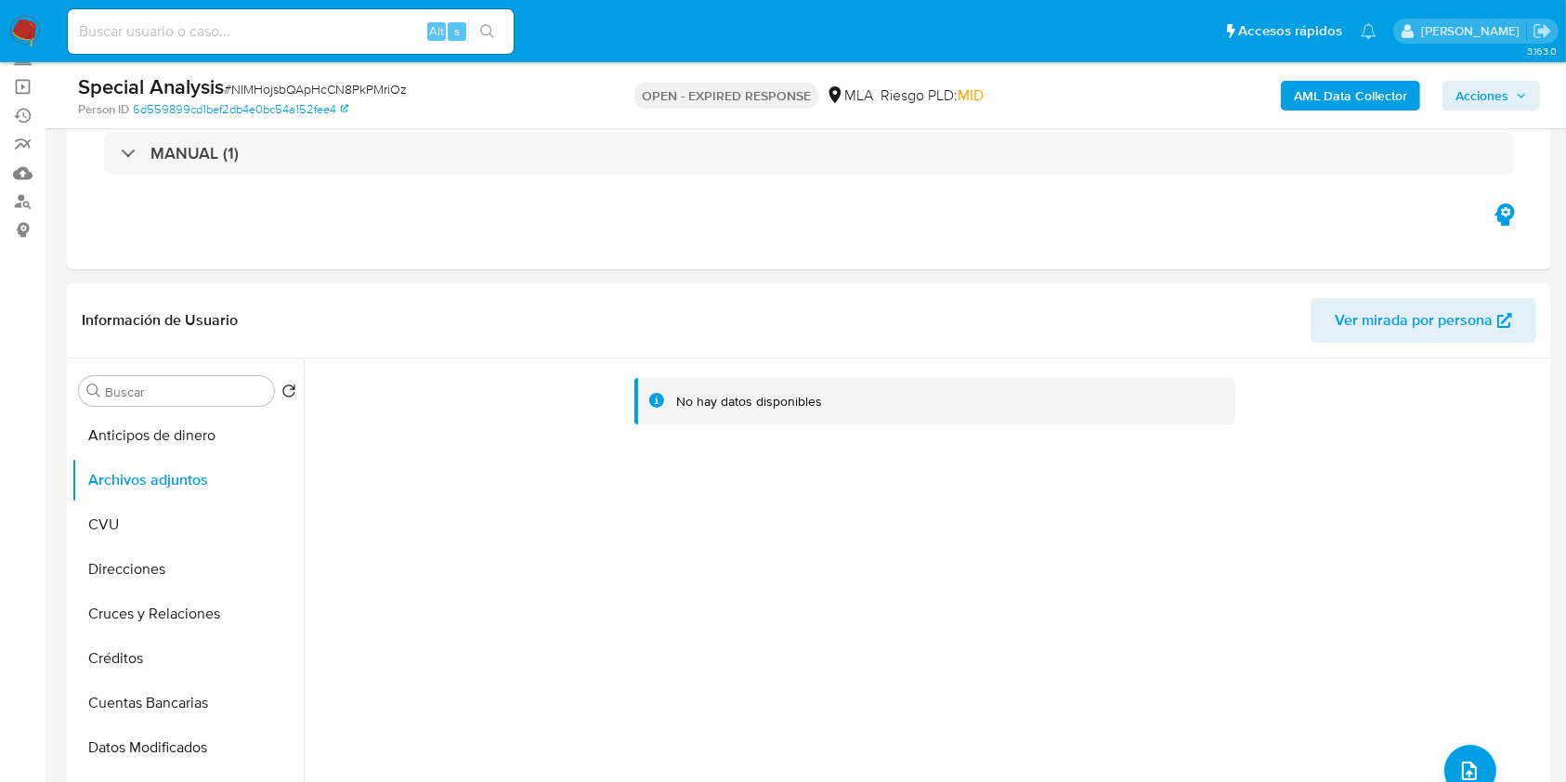
click at [1326, 91] on b "AML Data Collector" at bounding box center [1350, 96] width 113 height 30
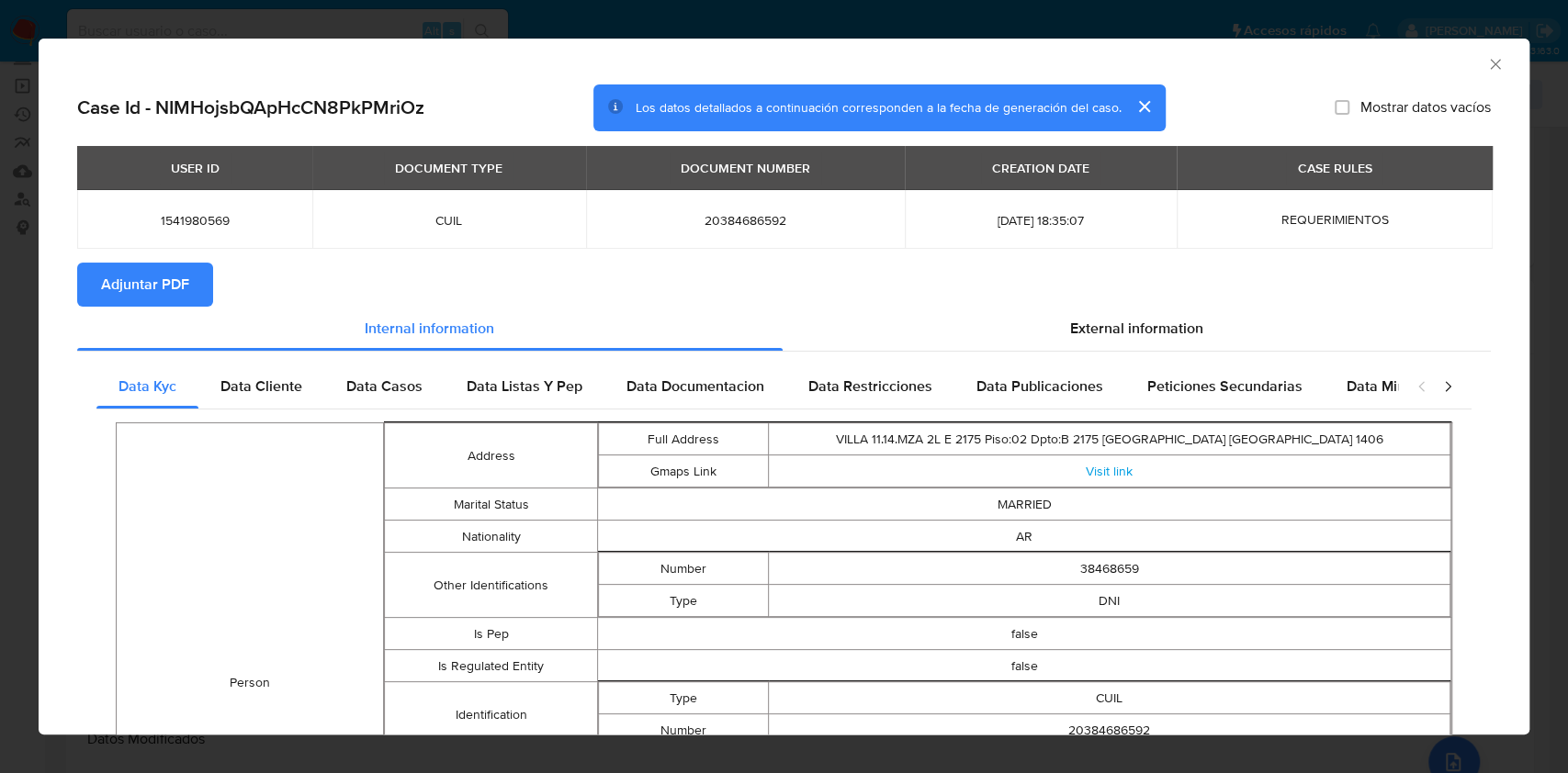
click at [147, 303] on span "Adjuntar PDF" at bounding box center [144, 285] width 88 height 41
click at [1486, 66] on icon "Cerrar ventana" at bounding box center [1495, 64] width 19 height 19
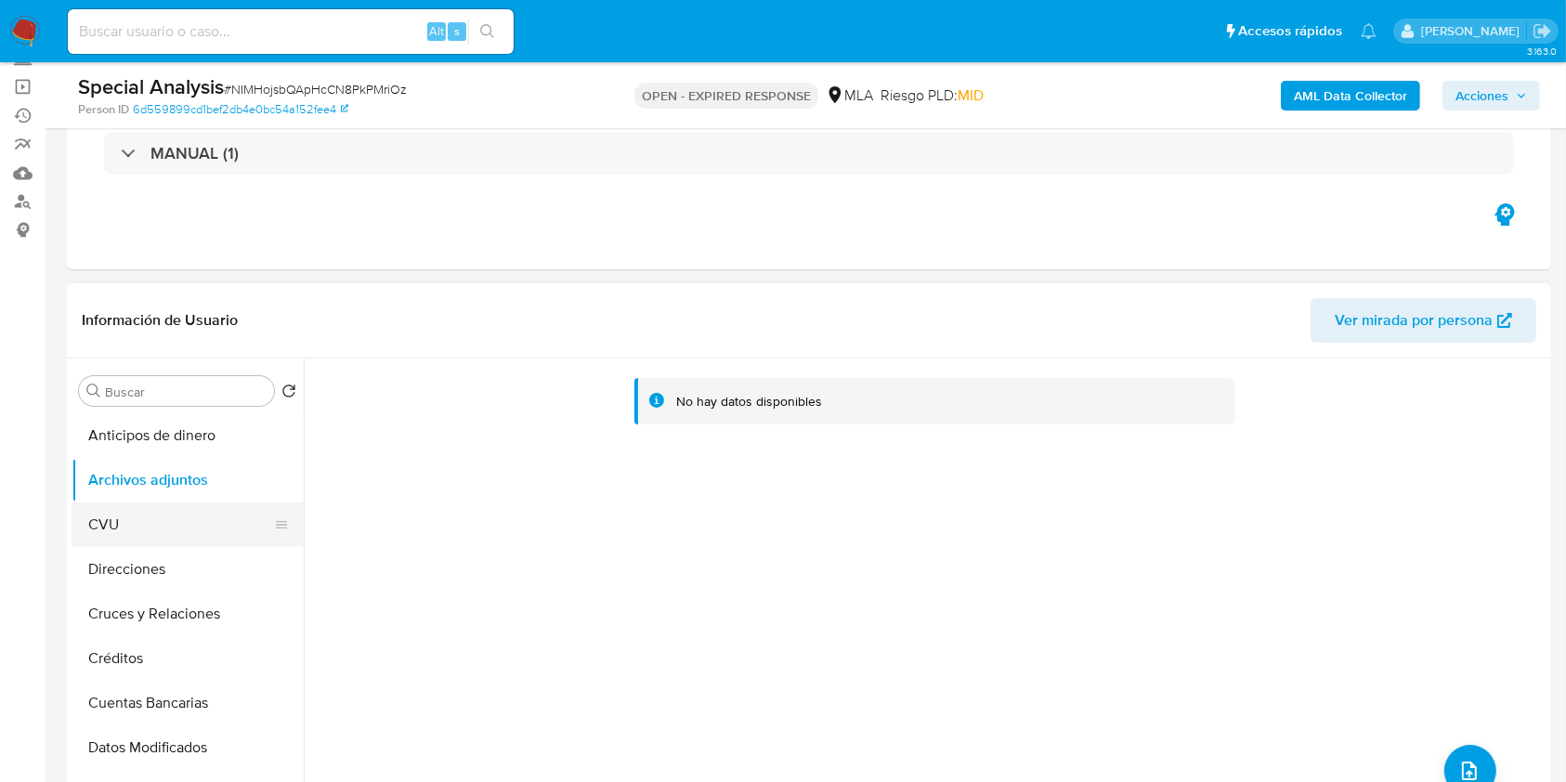
click at [83, 517] on button "CVU" at bounding box center [180, 525] width 217 height 45
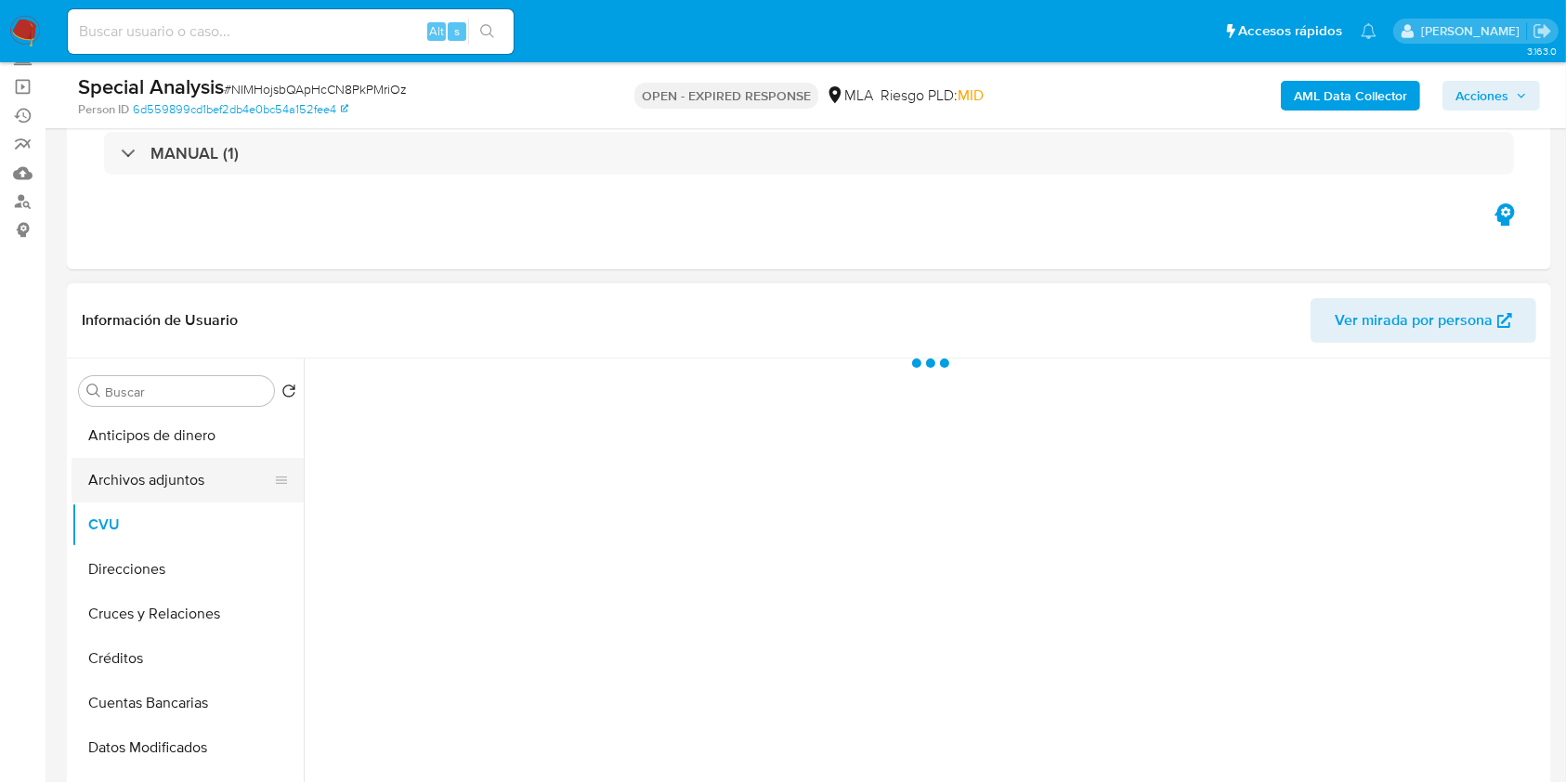
click at [107, 494] on button "Archivos adjuntos" at bounding box center [180, 480] width 217 height 45
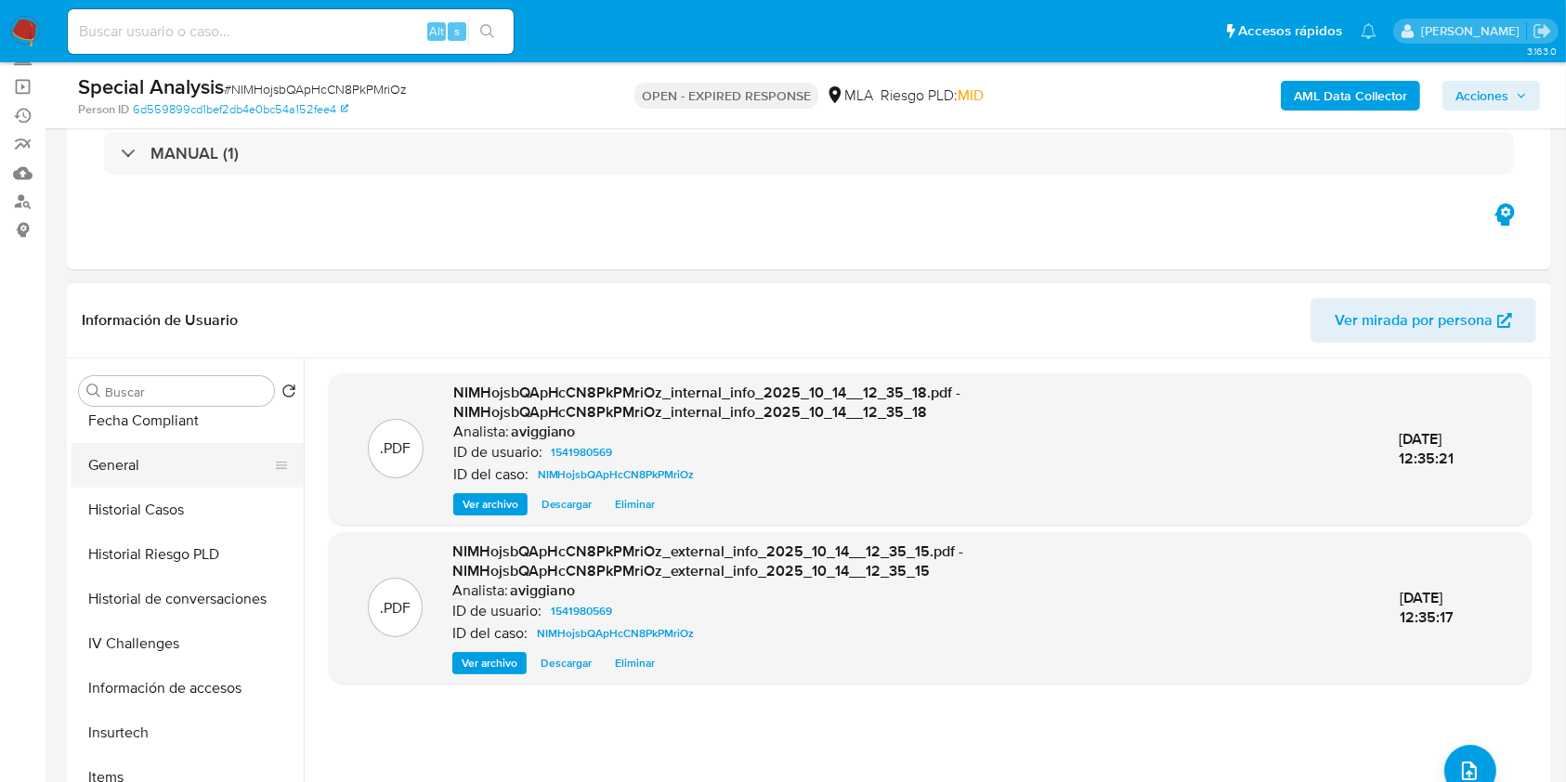
scroll to position [619, 0]
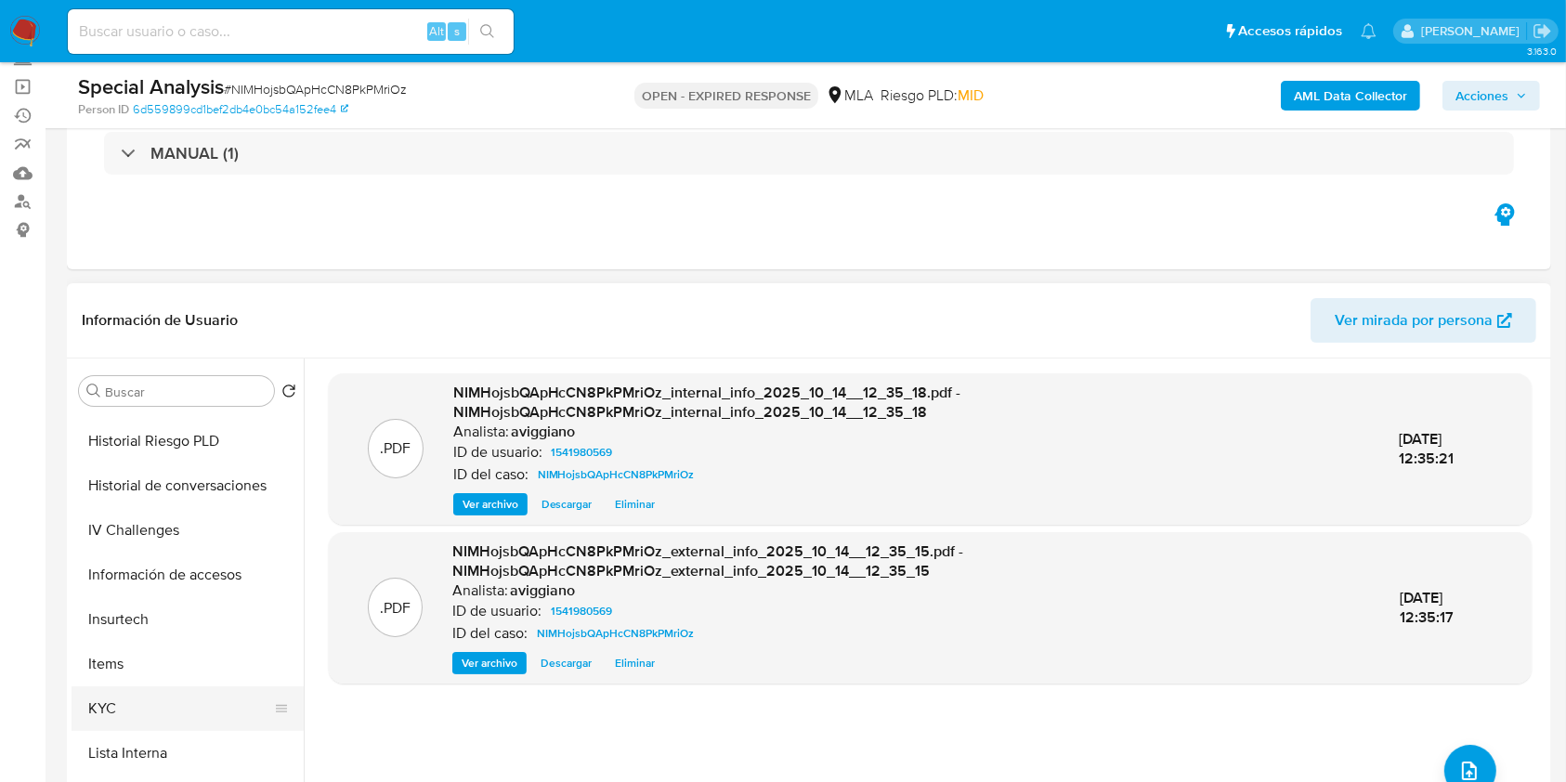
click at [91, 706] on button "KYC" at bounding box center [180, 708] width 217 height 45
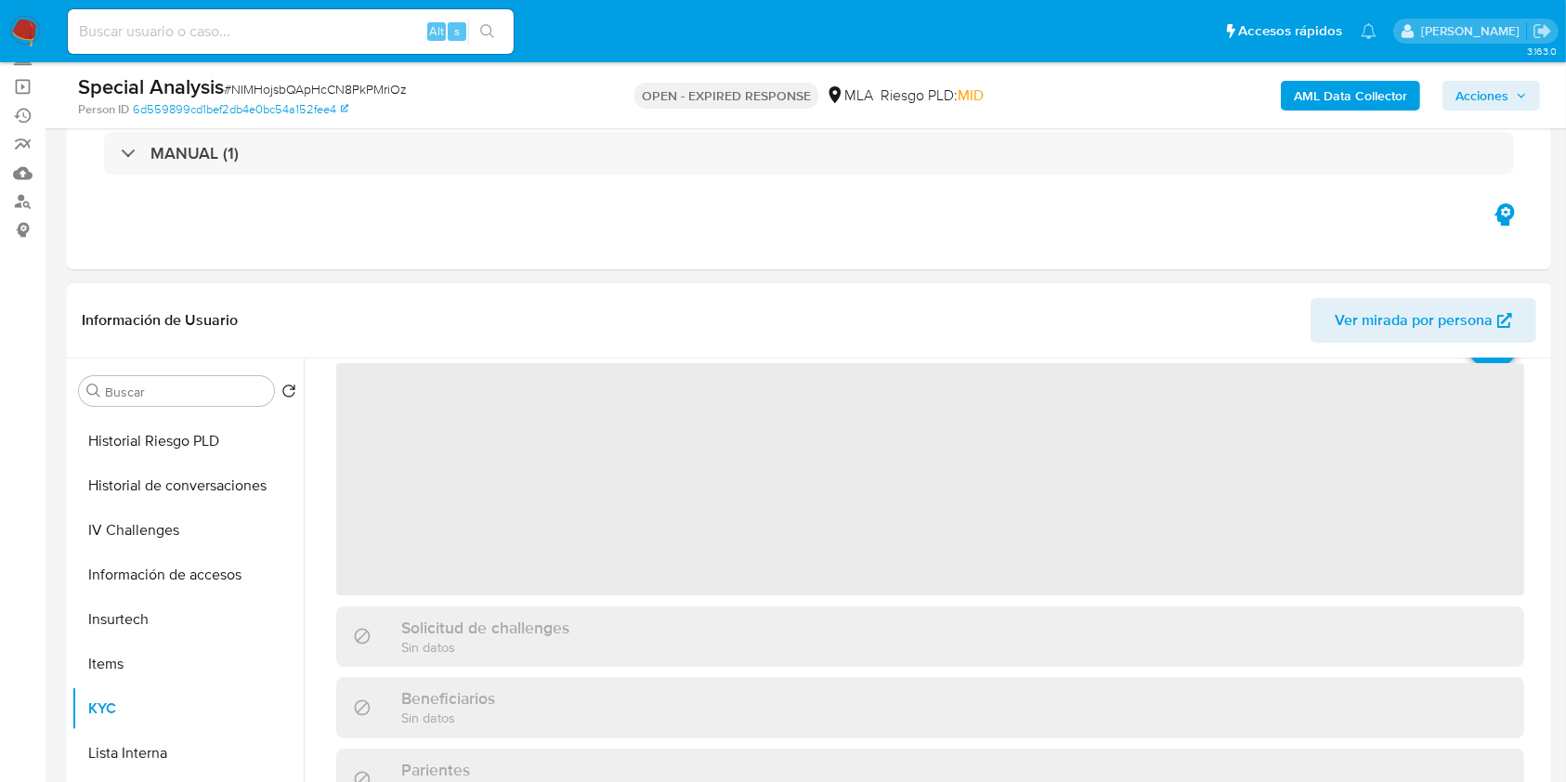
scroll to position [124, 0]
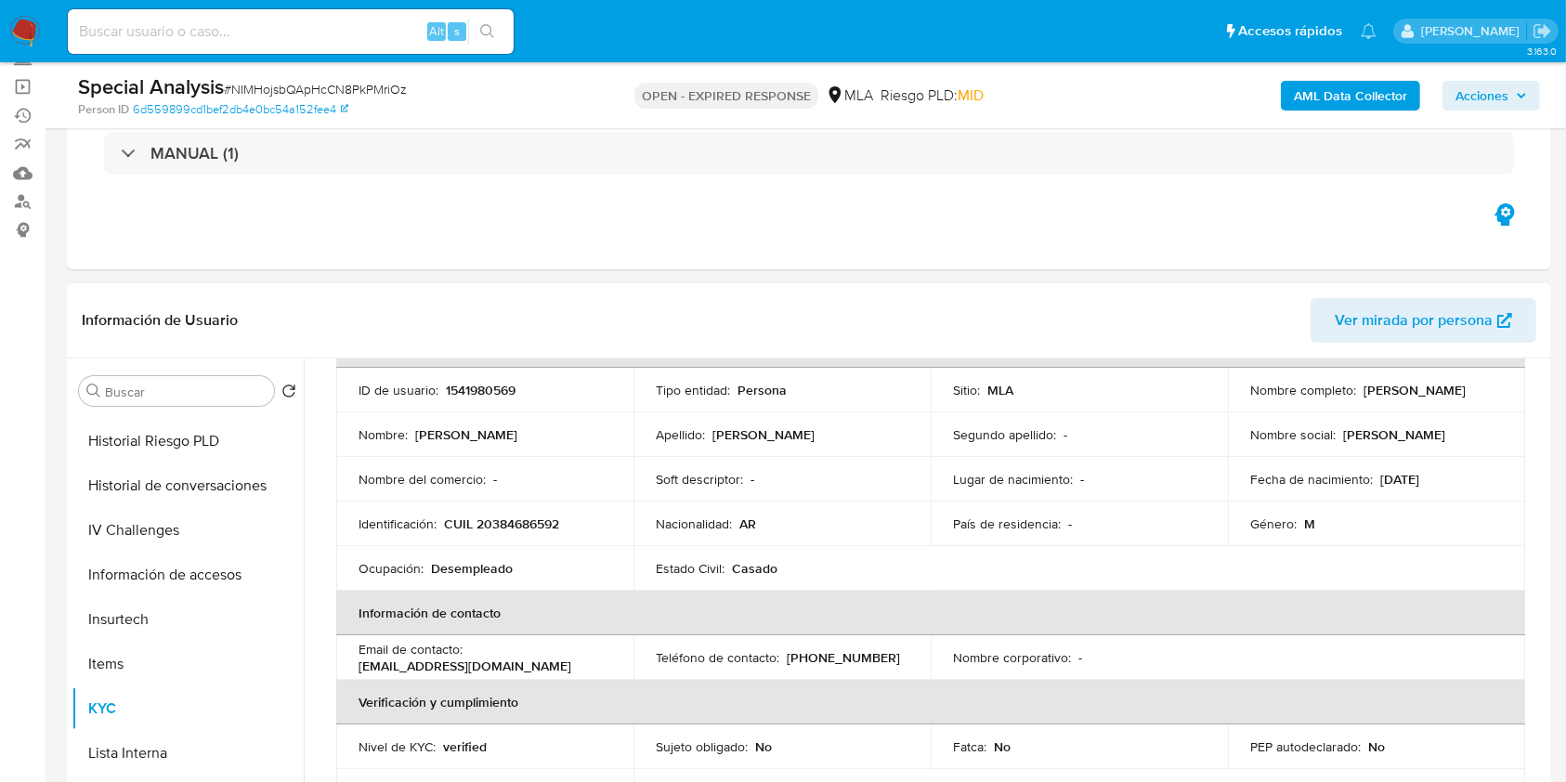
drag, startPoint x: 1239, startPoint y: 399, endPoint x: 1400, endPoint y: 391, distance: 160.9
click at [1400, 391] on td "Nombre completo : Mauricio Emanuel Condori" at bounding box center [1376, 390] width 297 height 45
copy p "Mauricio Emanuel Condori"
click at [525, 531] on p "CUIL 20384686592" at bounding box center [501, 524] width 115 height 17
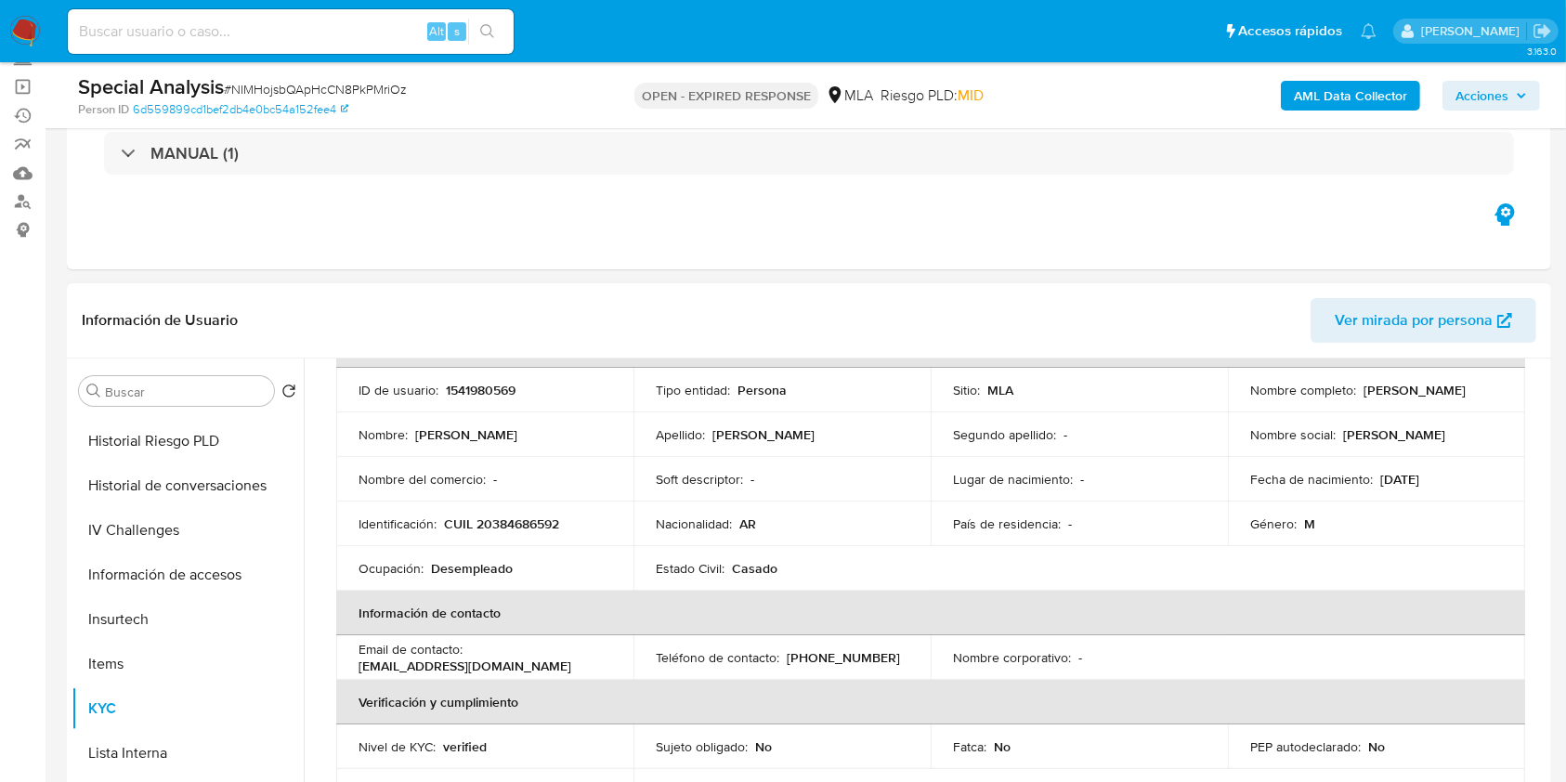
click at [491, 398] on td "ID de usuario : 1541980569" at bounding box center [484, 390] width 297 height 45
click at [491, 396] on p "1541980569" at bounding box center [481, 390] width 70 height 17
copy p "1541980569"
drag, startPoint x: 488, startPoint y: 399, endPoint x: 476, endPoint y: 390, distance: 15.2
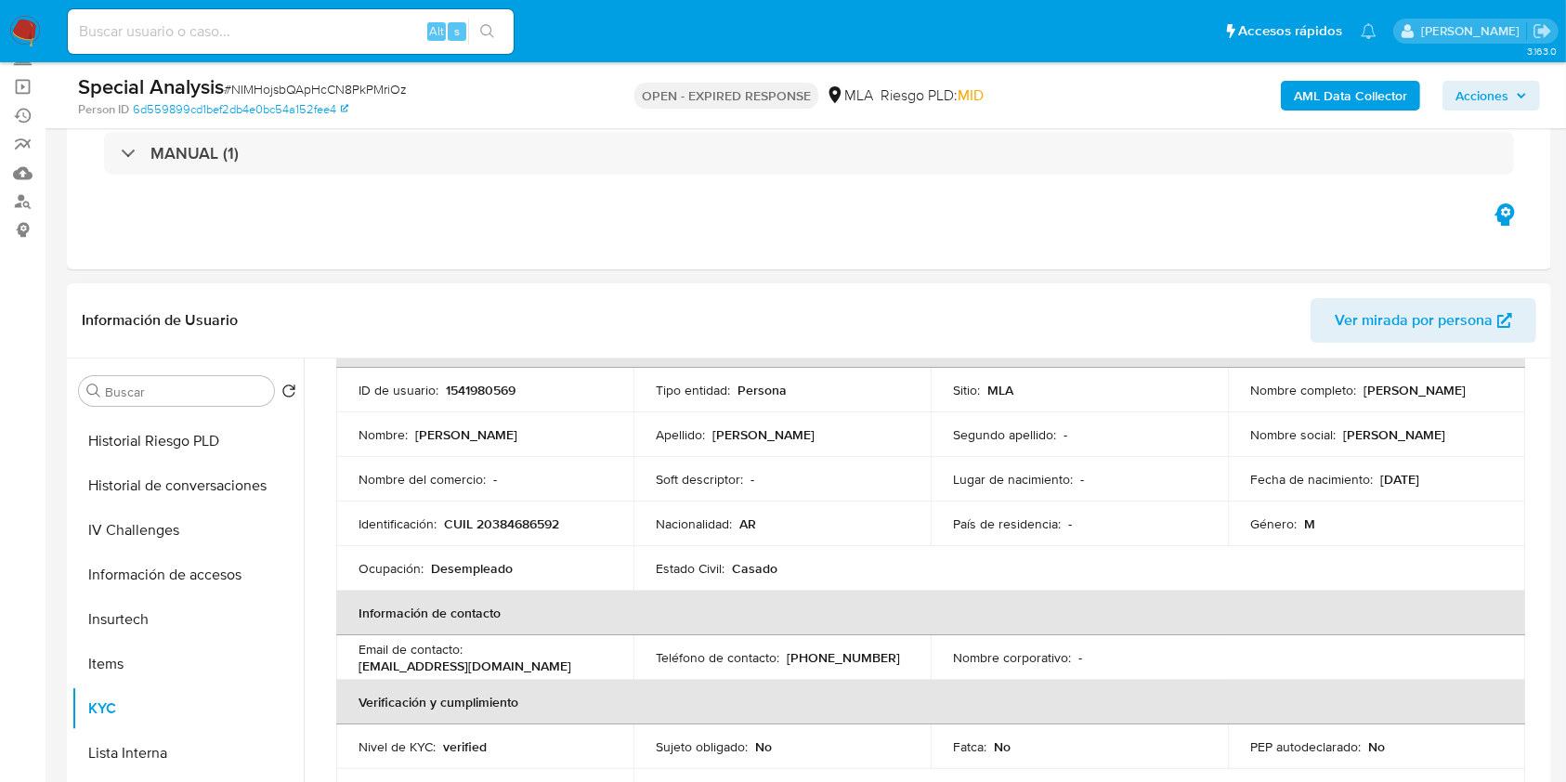
click at [476, 390] on p "1541980569" at bounding box center [481, 390] width 70 height 17
copy p "1541980569"
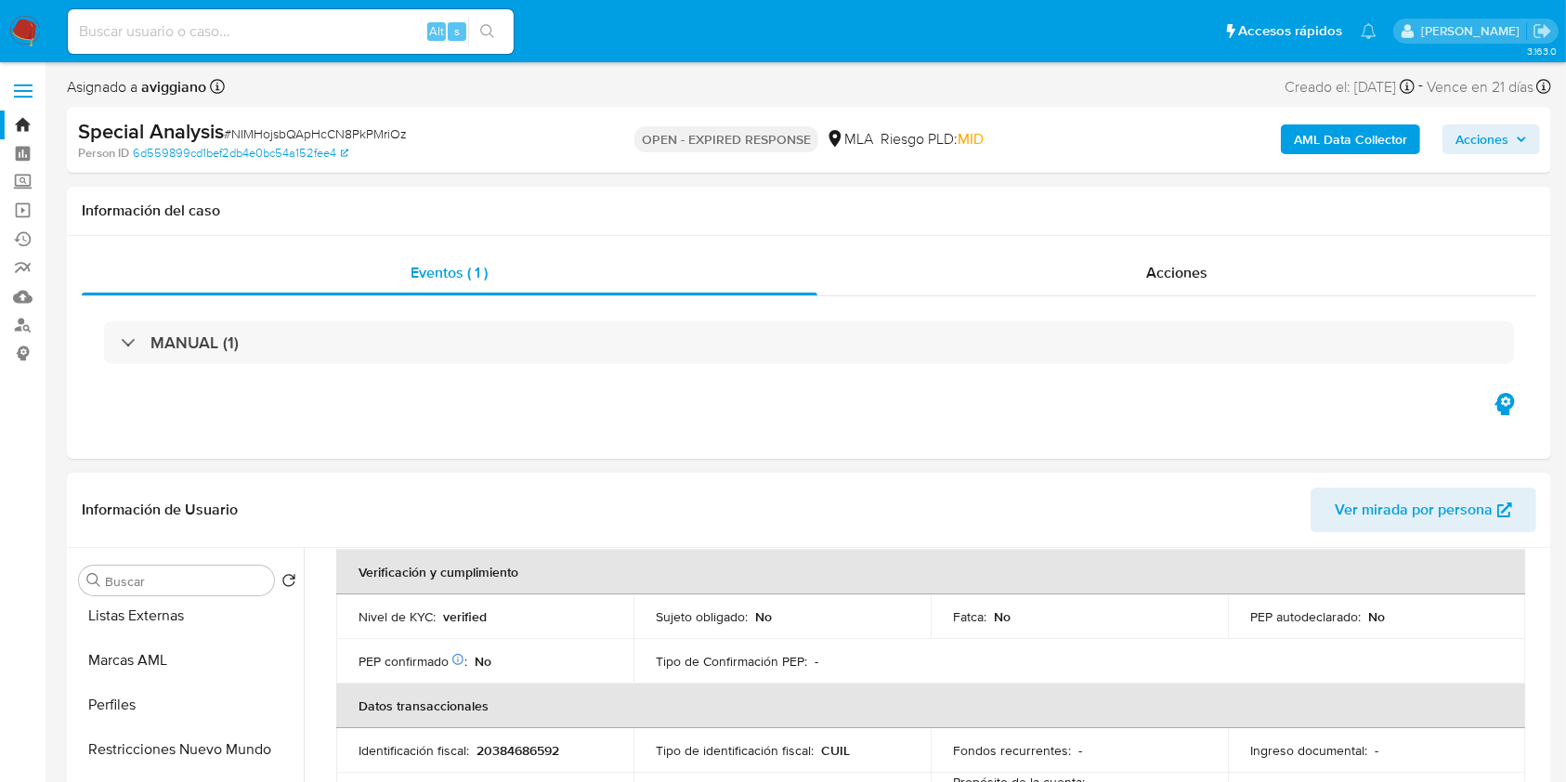
scroll to position [483, 0]
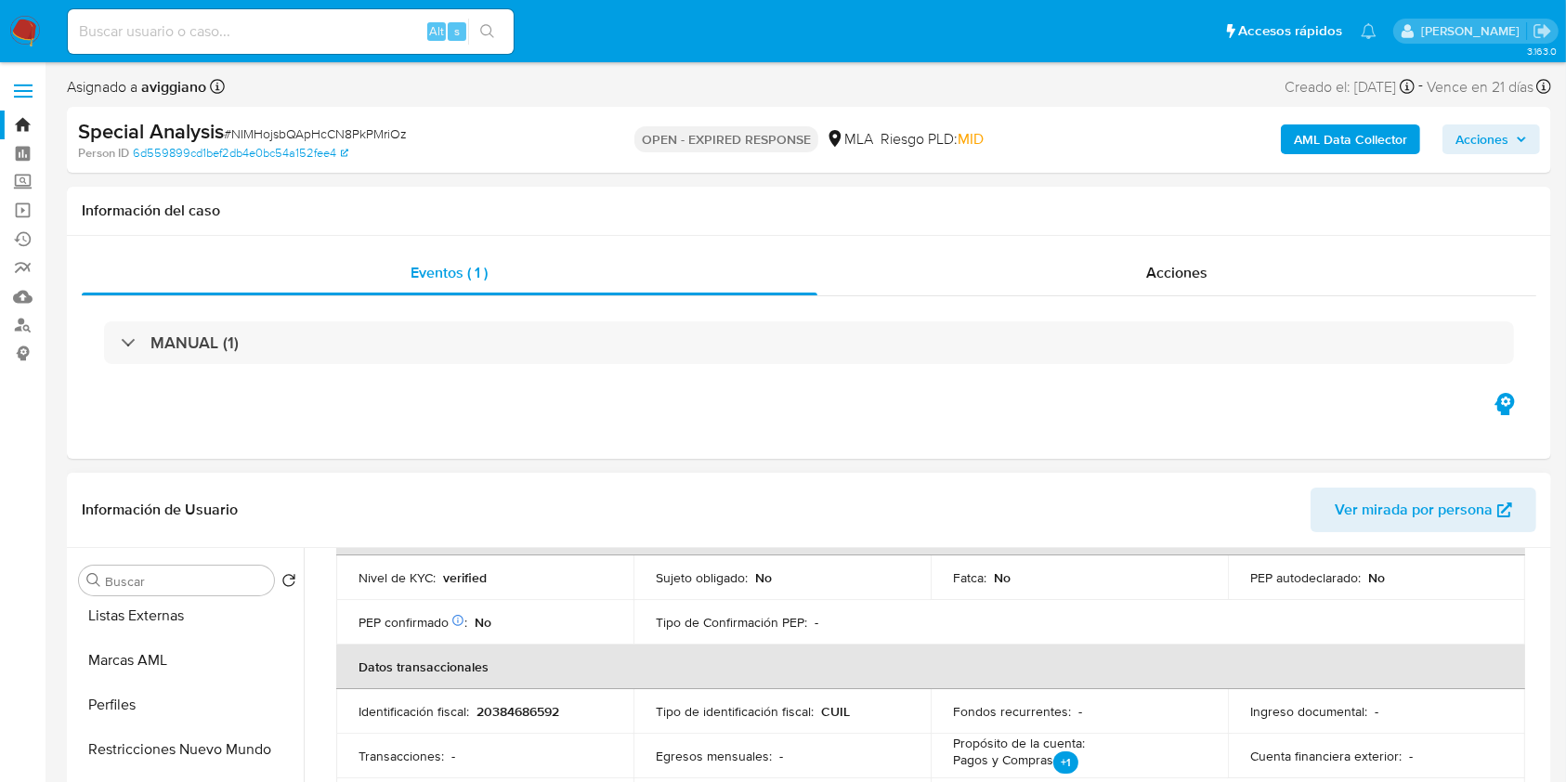
click at [505, 710] on p "20384686592" at bounding box center [518, 711] width 83 height 17
copy p "20384686592"
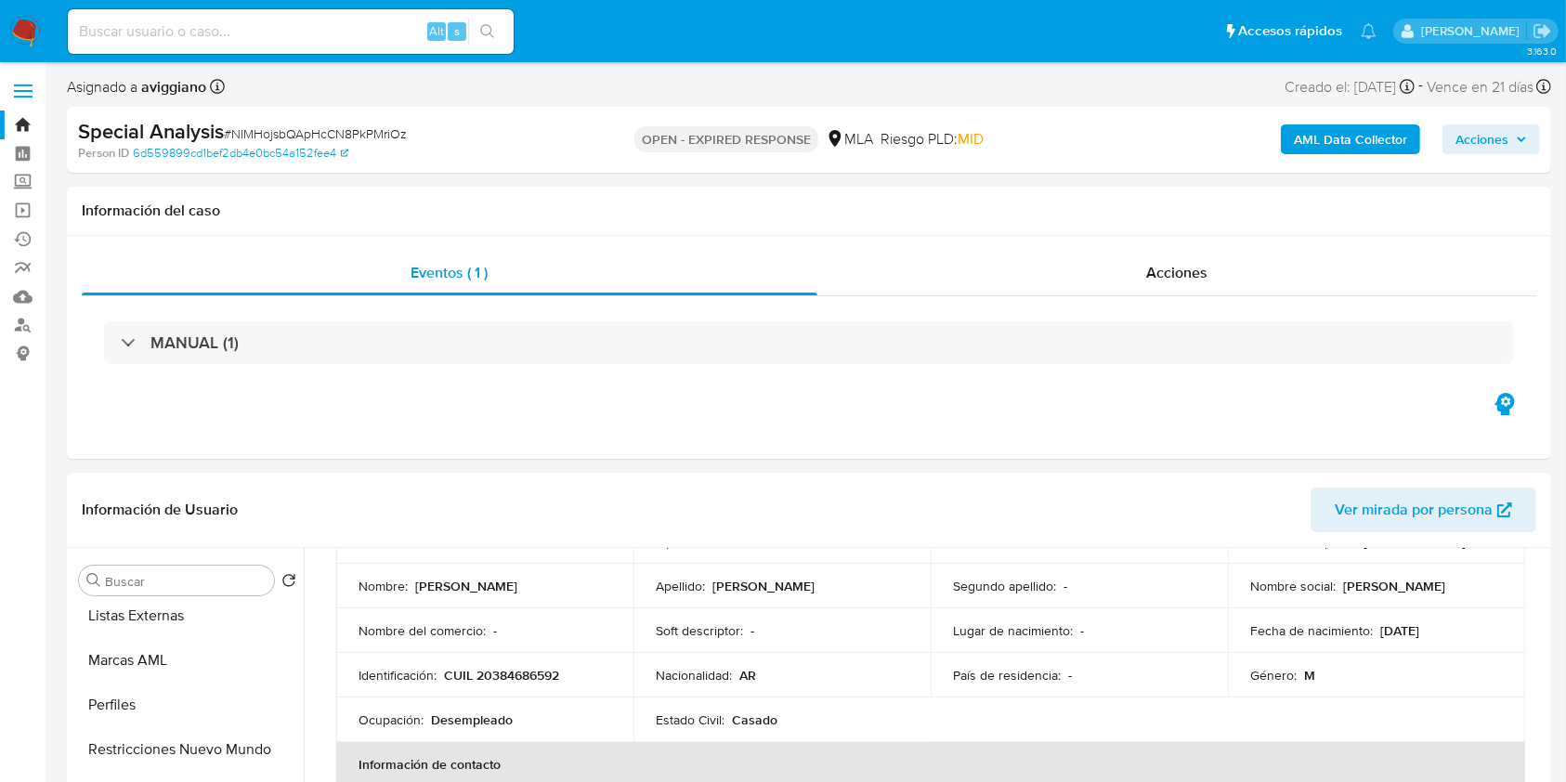
scroll to position [124, 0]
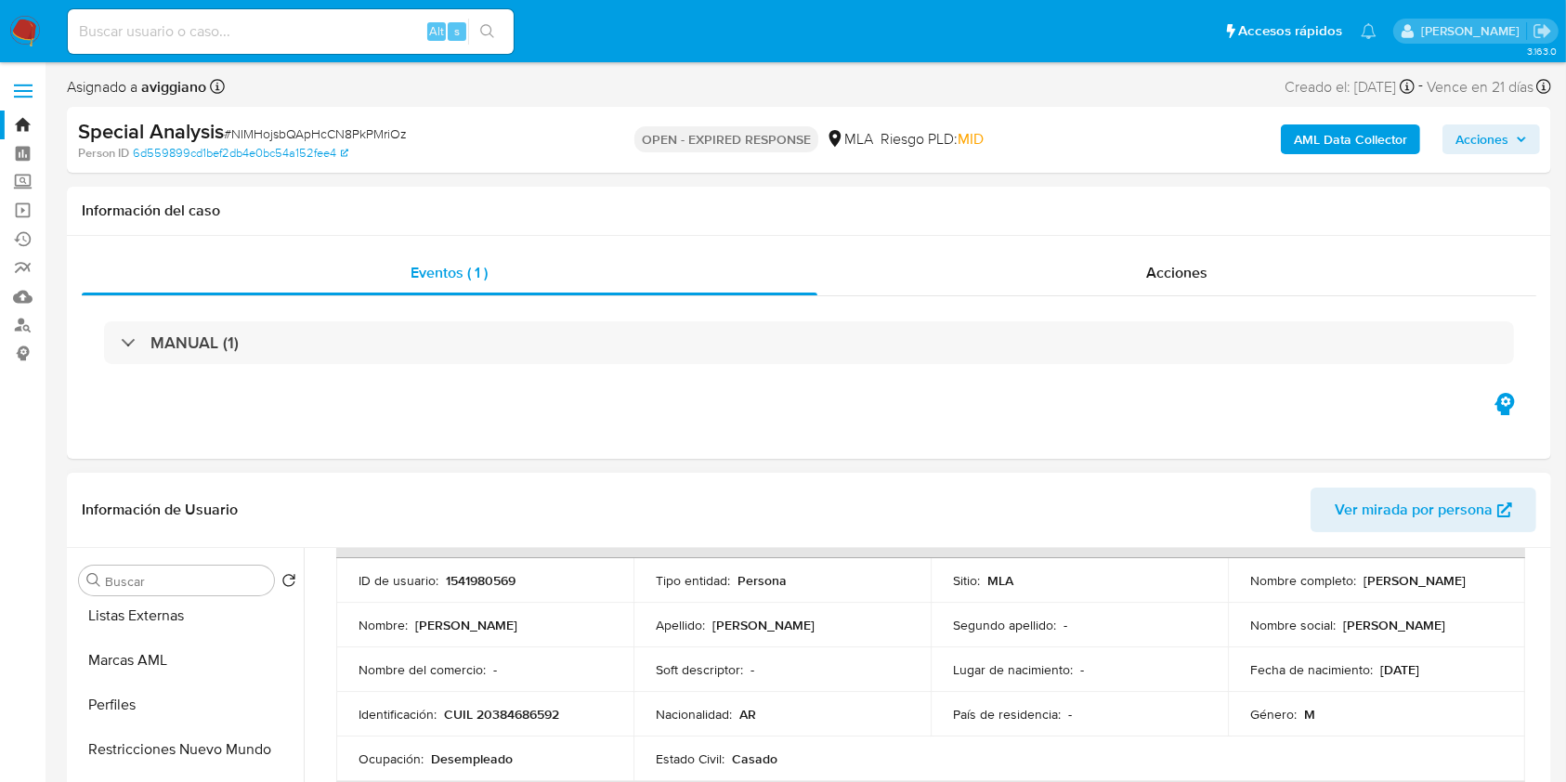
click at [489, 584] on p "1541980569" at bounding box center [481, 580] width 70 height 17
copy p "1541980569"
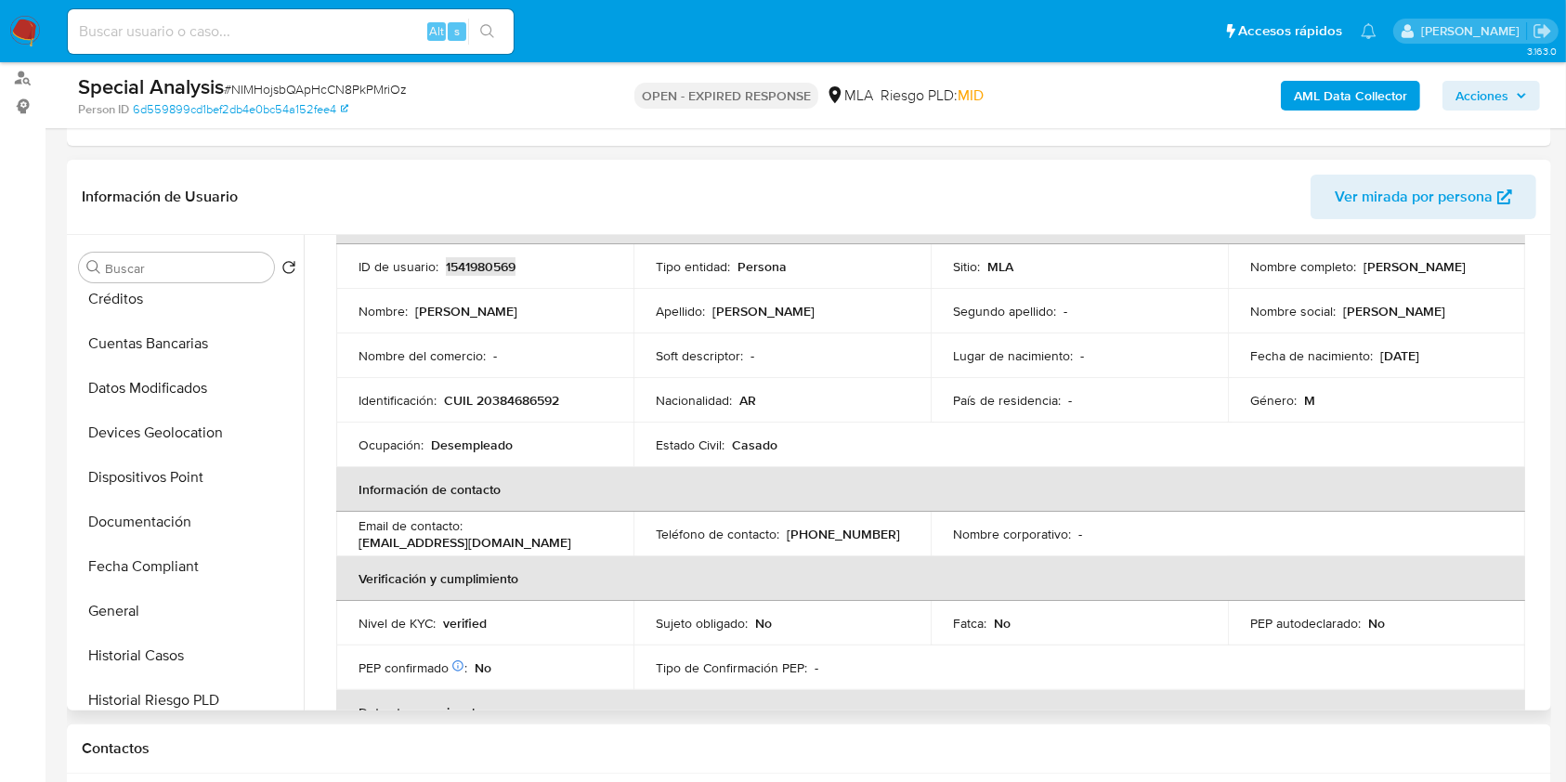
scroll to position [0, 0]
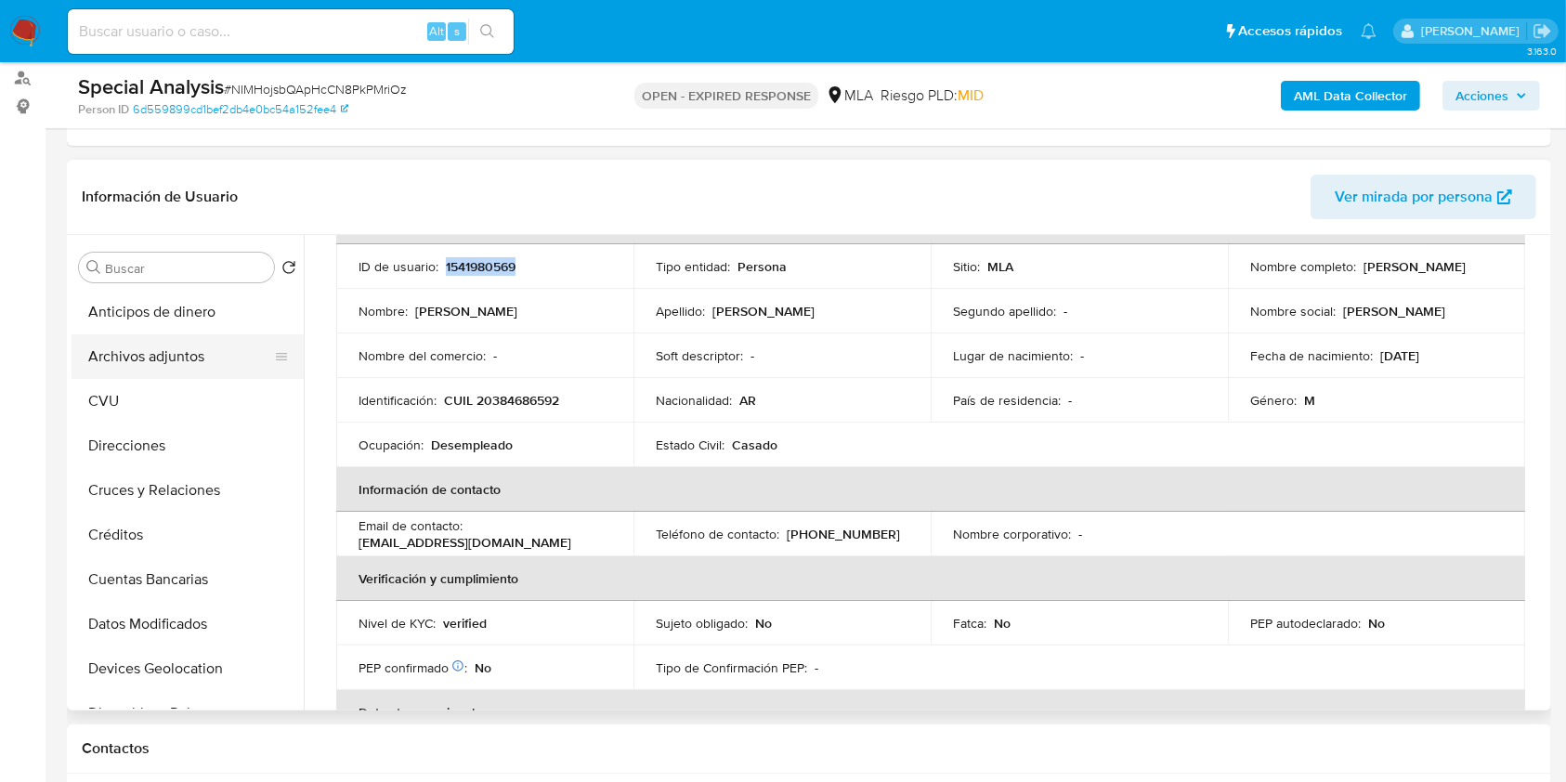
click at [188, 370] on button "Archivos adjuntos" at bounding box center [180, 356] width 217 height 45
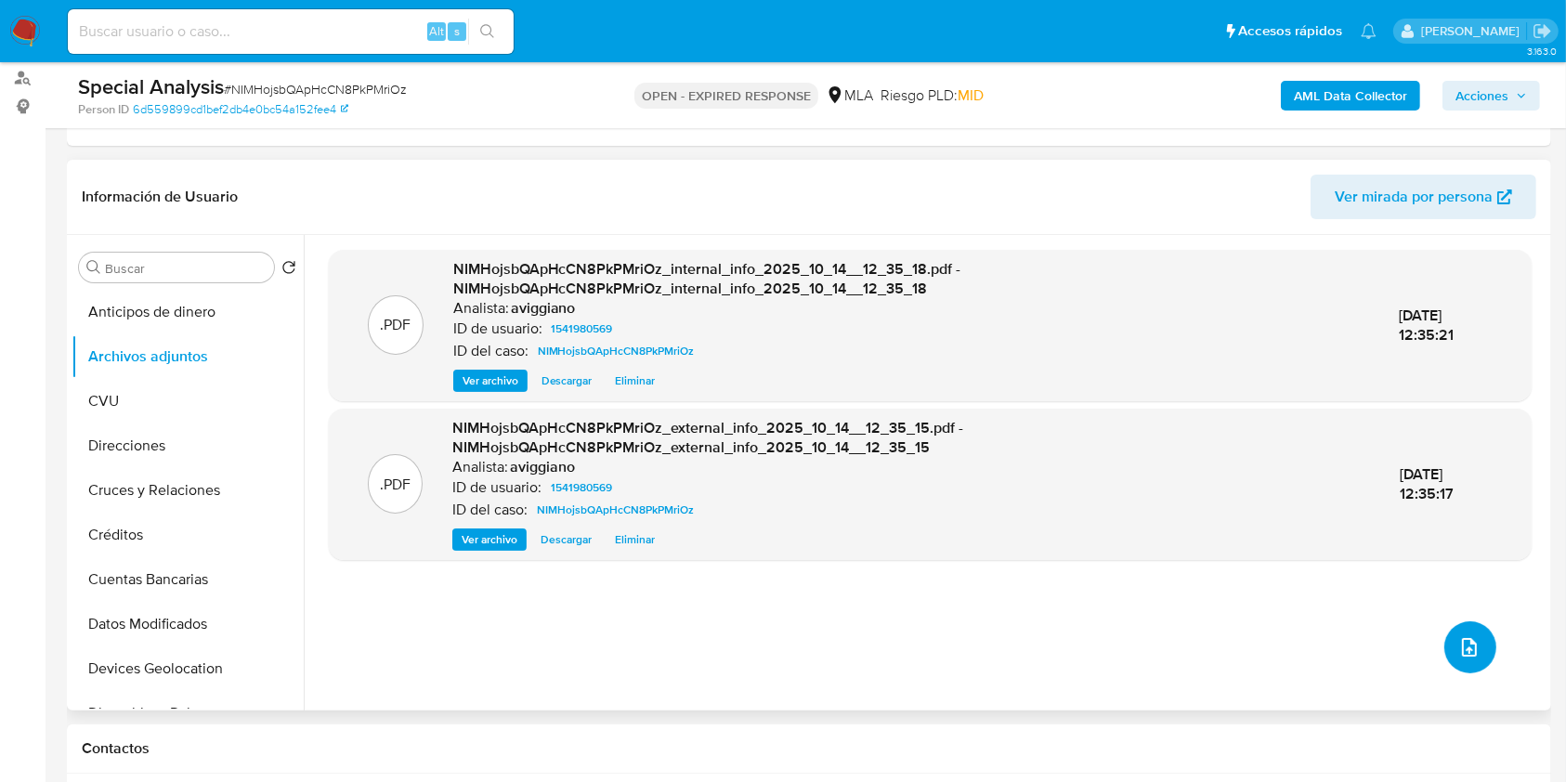
click at [1458, 644] on icon "upload-file" at bounding box center [1469, 647] width 22 height 22
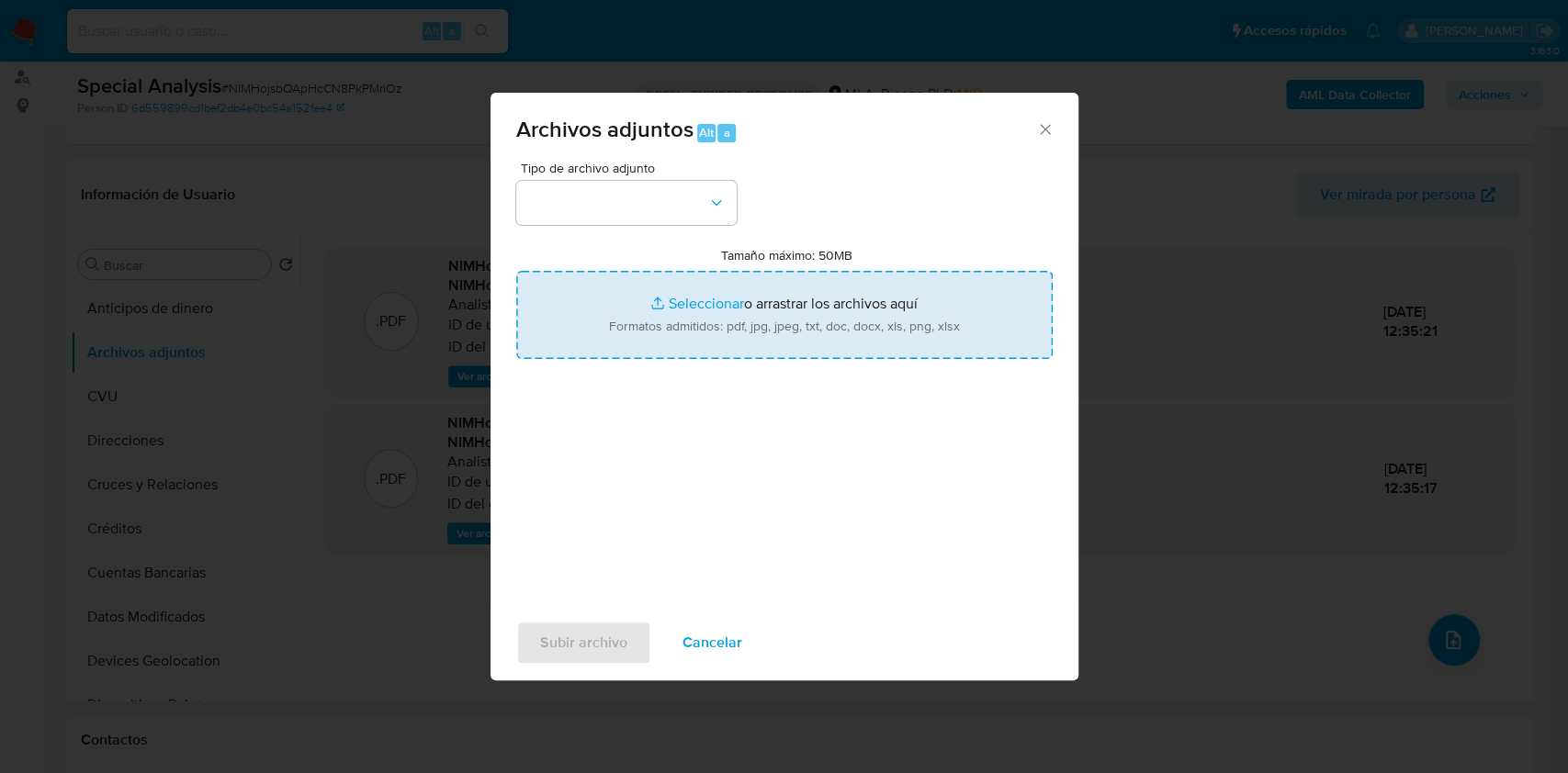
click at [834, 335] on input "Tamaño máximo: 50MB Seleccionar archivos" at bounding box center [784, 314] width 536 height 88
type input "C:\fakepath\Nosis - 1541980569.pdf"
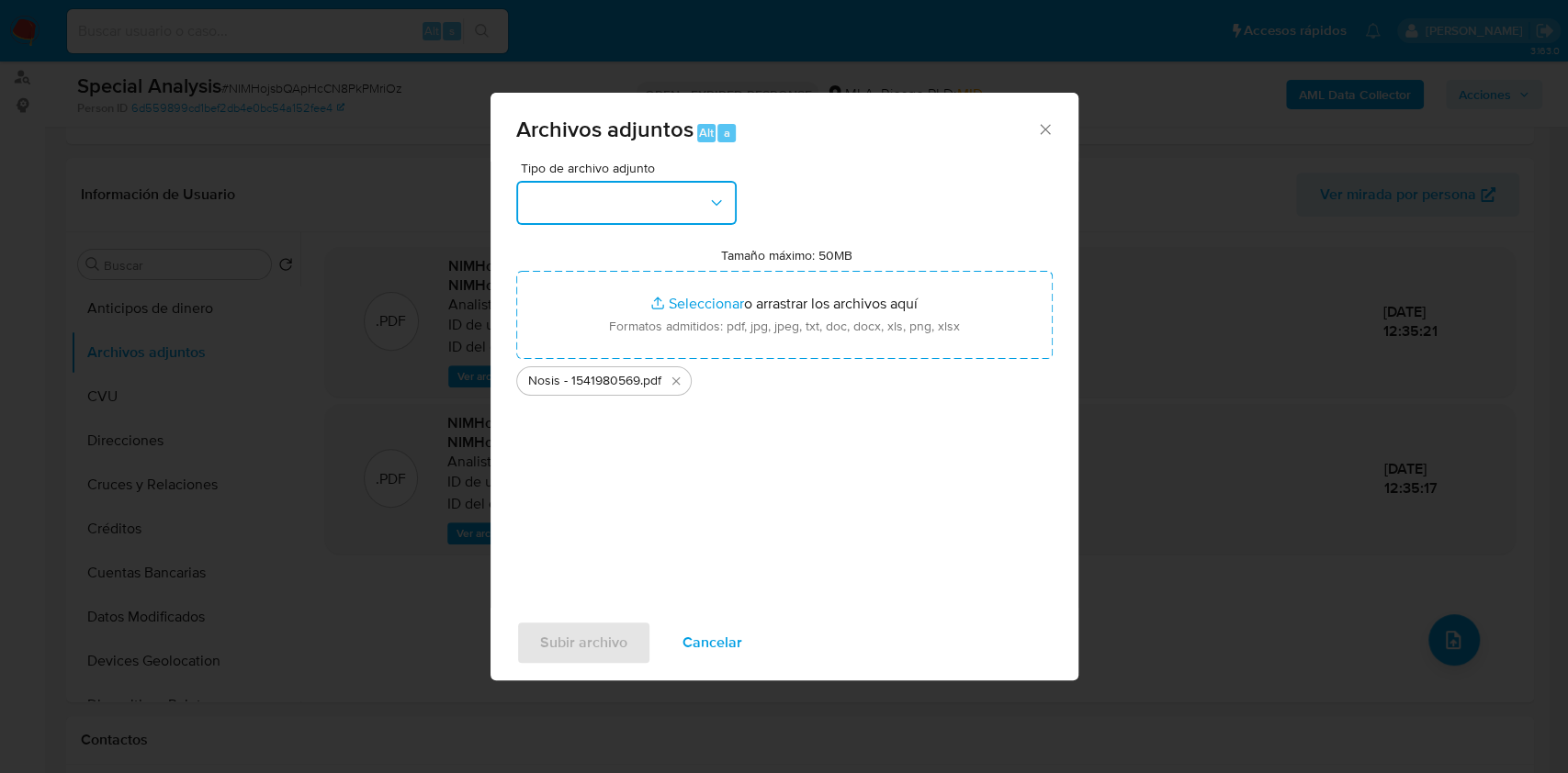
click at [583, 195] on button "button" at bounding box center [626, 203] width 220 height 44
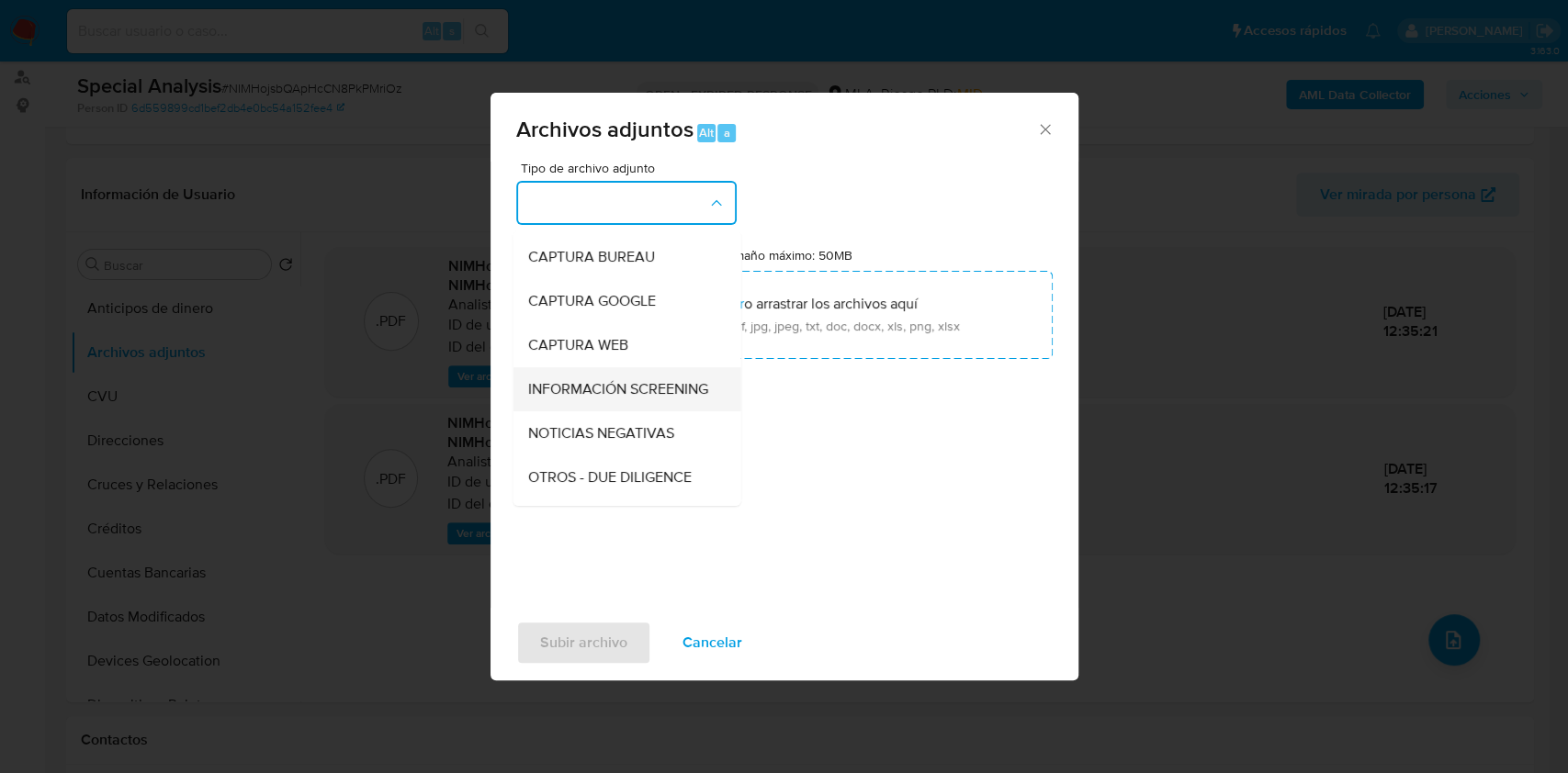
scroll to position [123, 0]
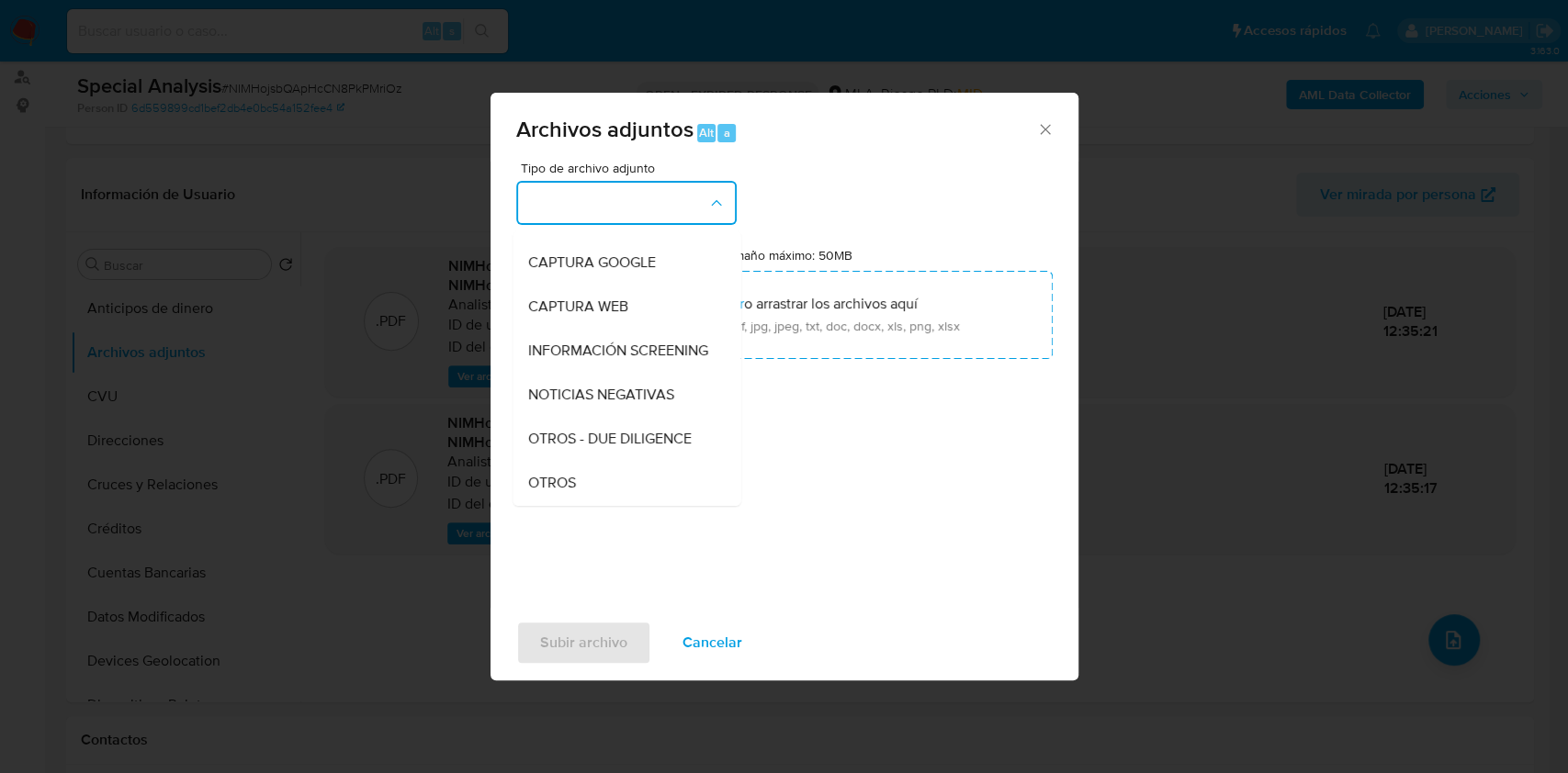
click at [560, 509] on div "Tipo de archivo adjunto IDENTIFICACIÓN INGRESOS CAPTURA BUREAU CAPTURA GOOGLE C…" at bounding box center [784, 378] width 536 height 433
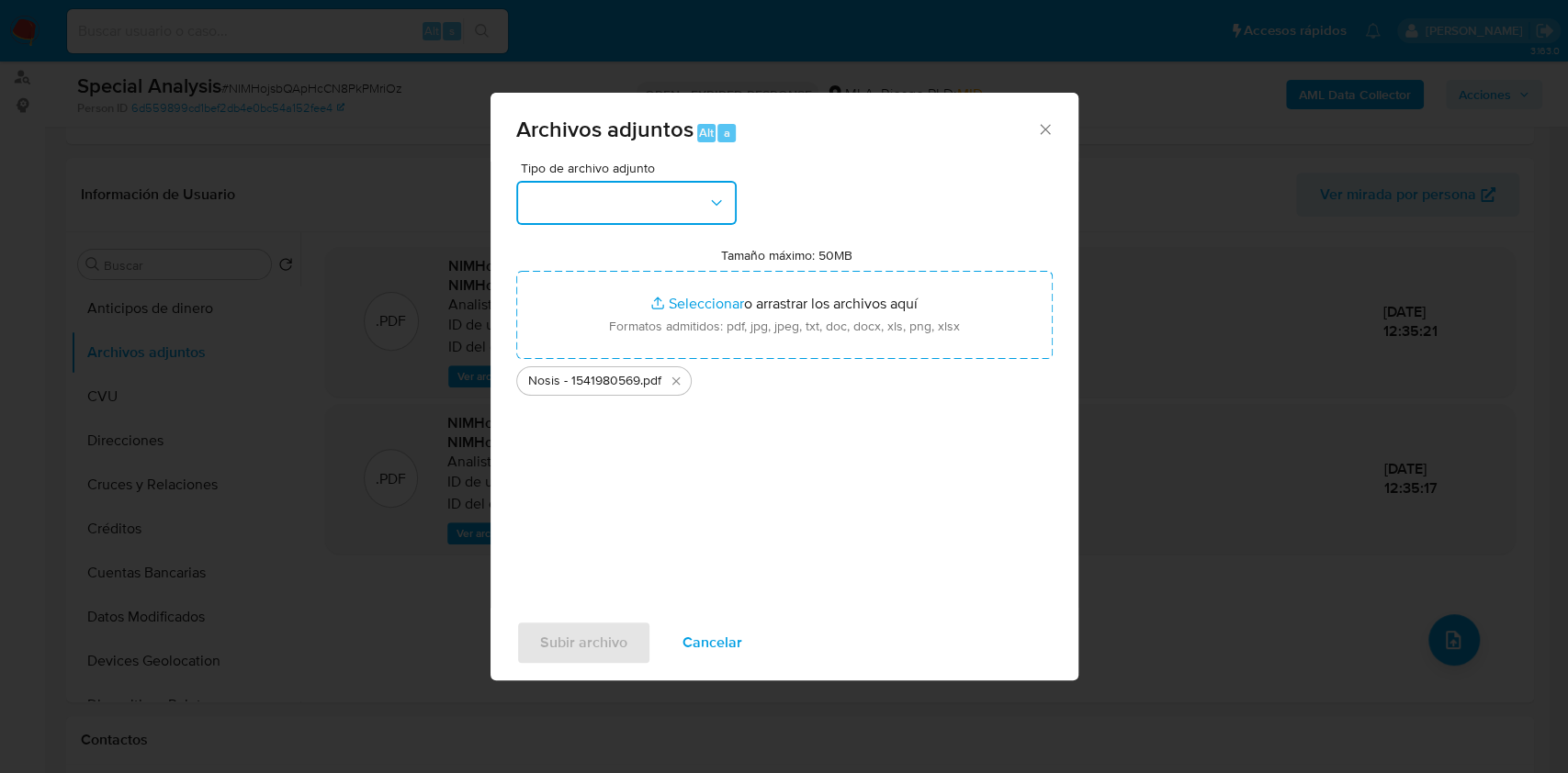
click at [632, 206] on button "button" at bounding box center [626, 203] width 220 height 44
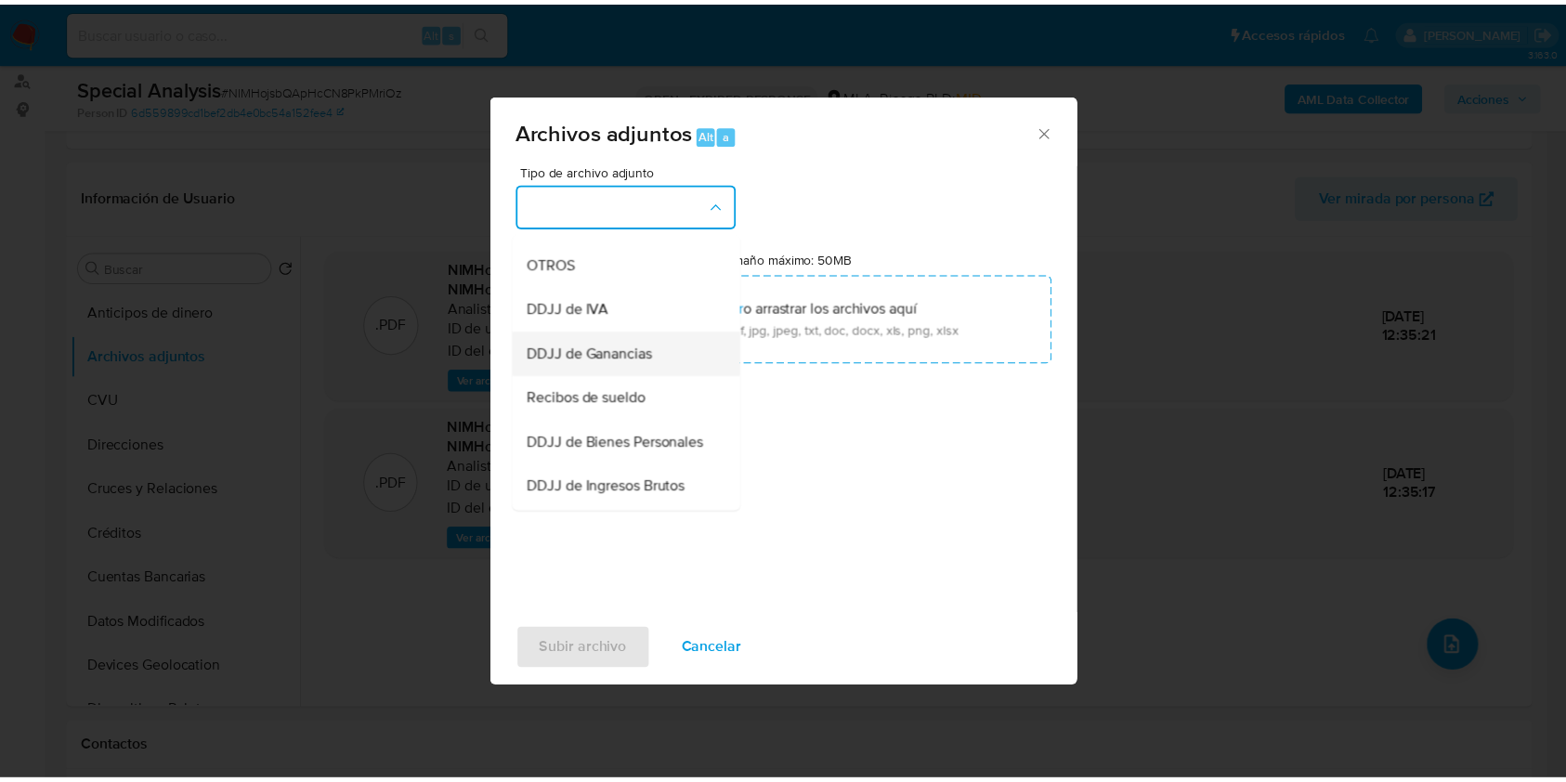
scroll to position [344, 0]
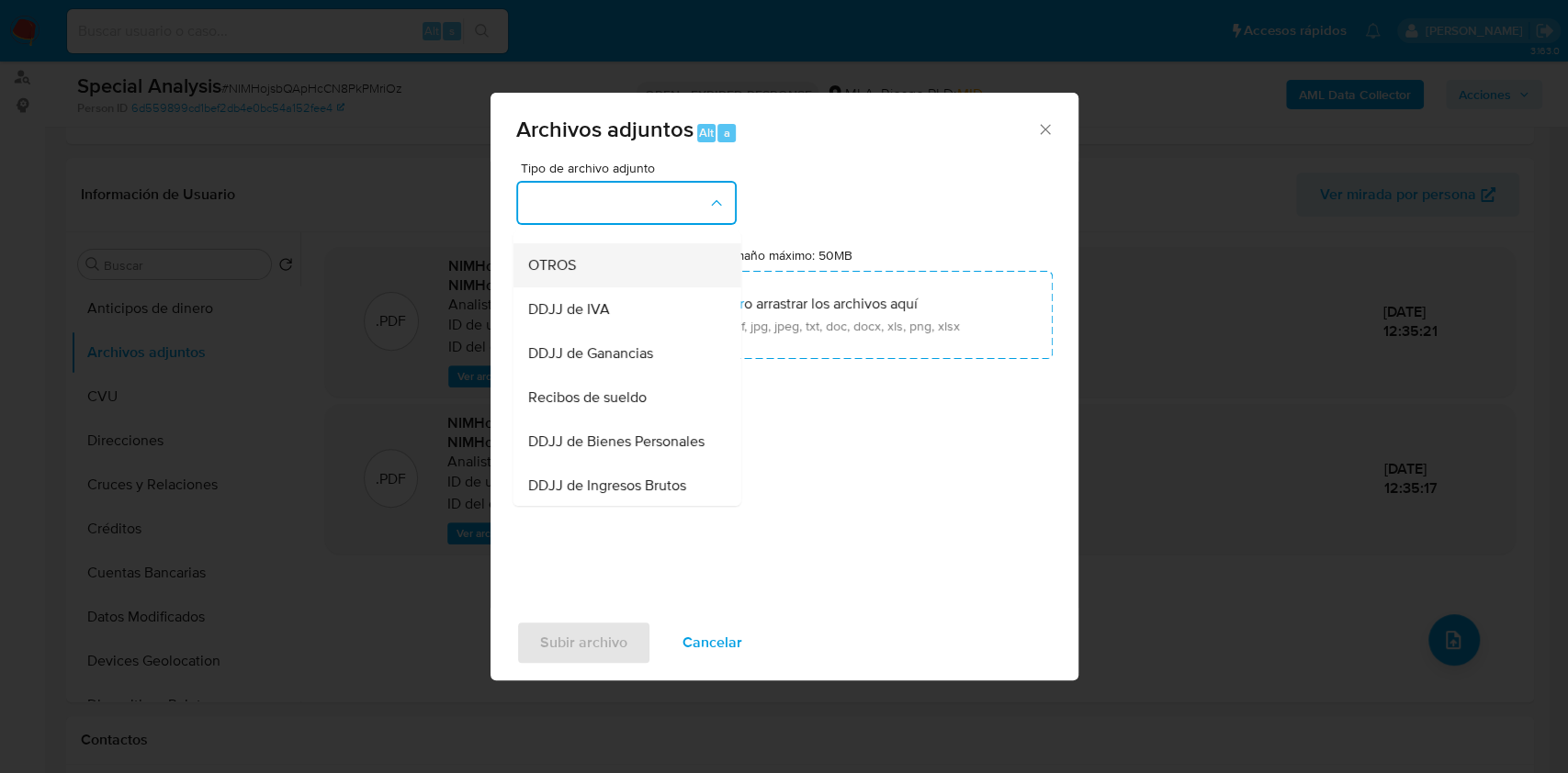
click at [575, 282] on div "OTROS" at bounding box center [620, 265] width 187 height 44
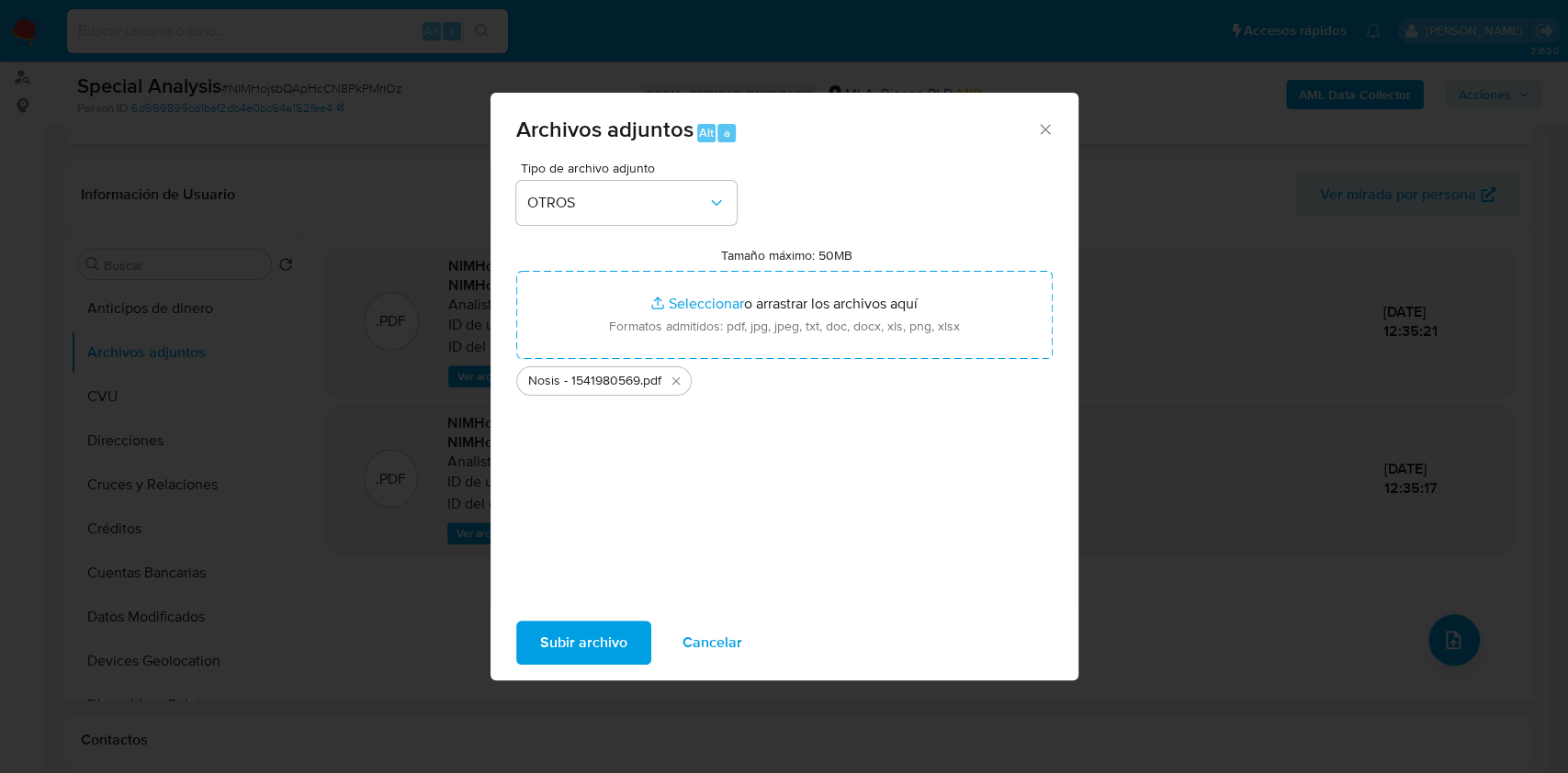
click at [590, 634] on span "Subir archivo" at bounding box center [583, 643] width 87 height 41
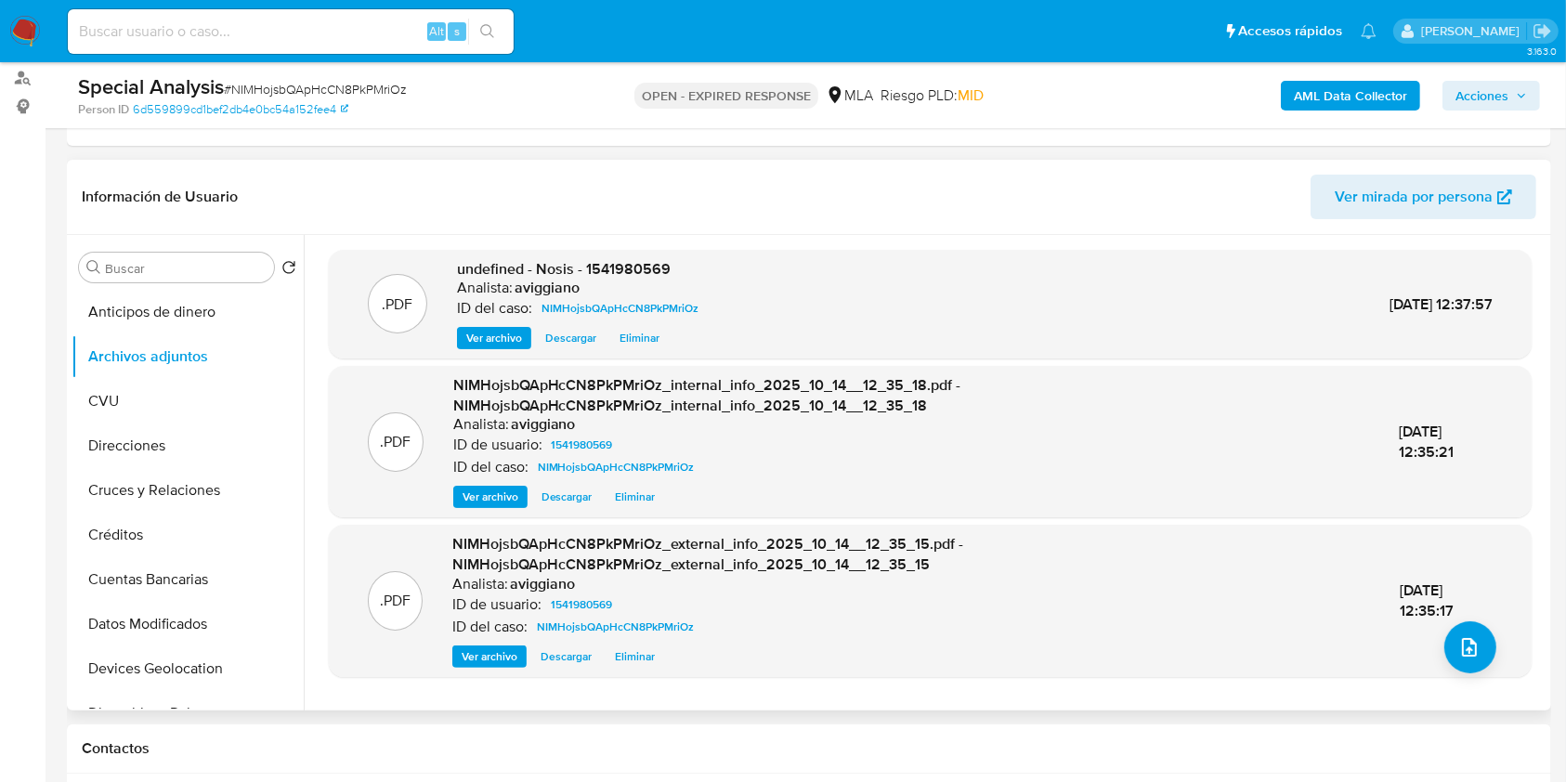
click at [644, 270] on span "undefined - Nosis - 1541980569" at bounding box center [564, 268] width 214 height 21
copy span "1541980569"
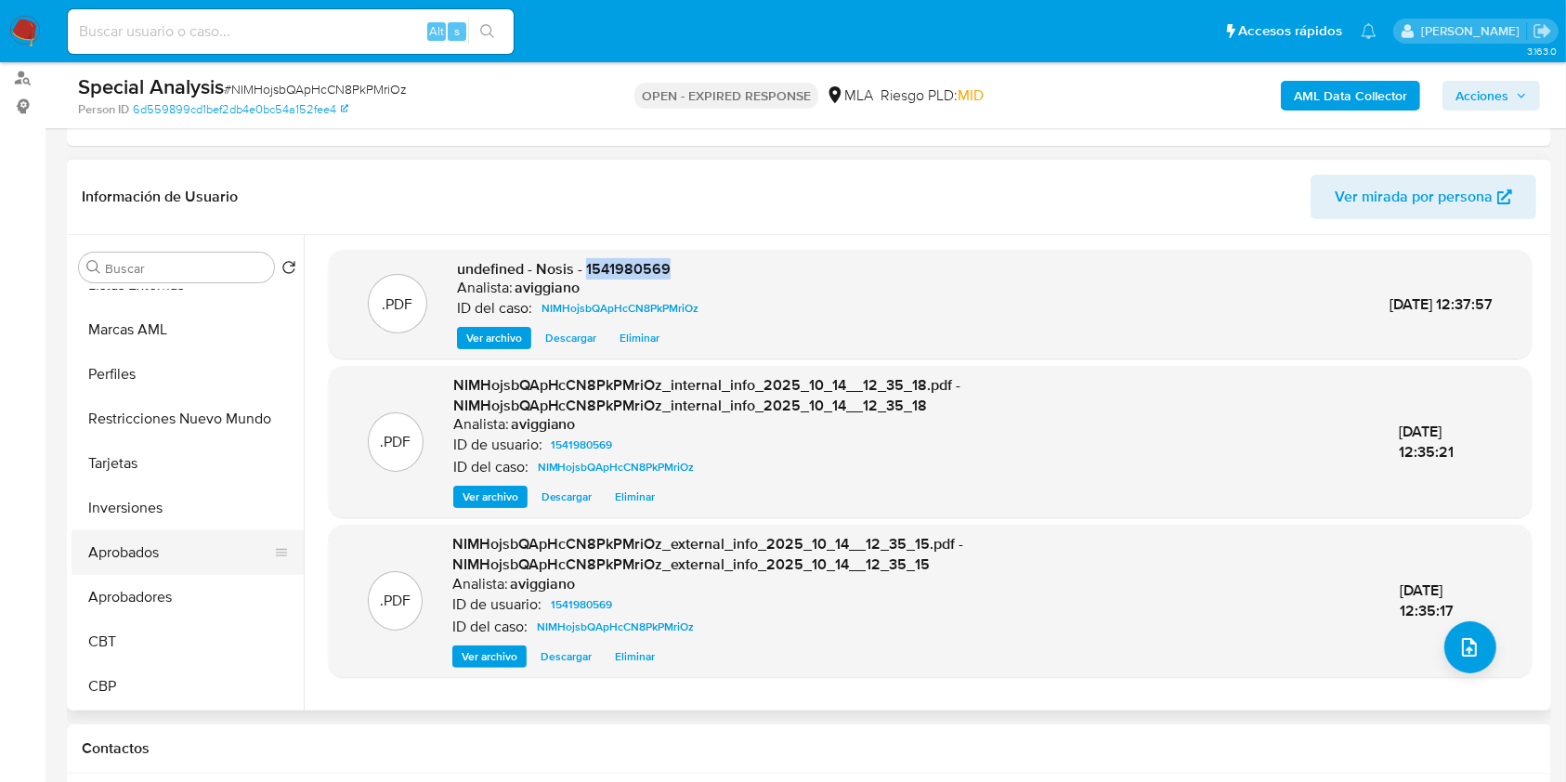
scroll to position [760, 0]
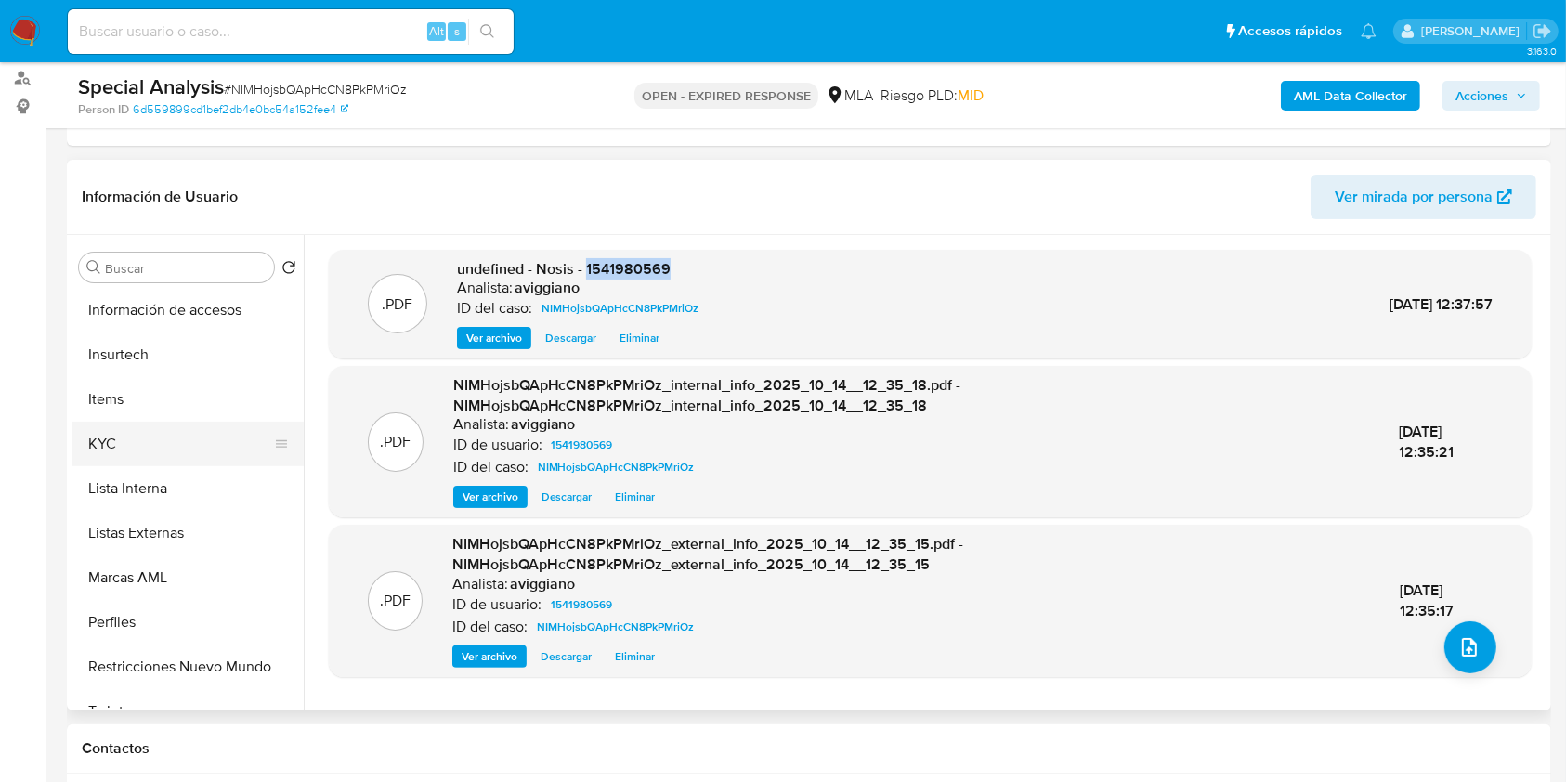
click at [156, 447] on button "KYC" at bounding box center [180, 444] width 217 height 45
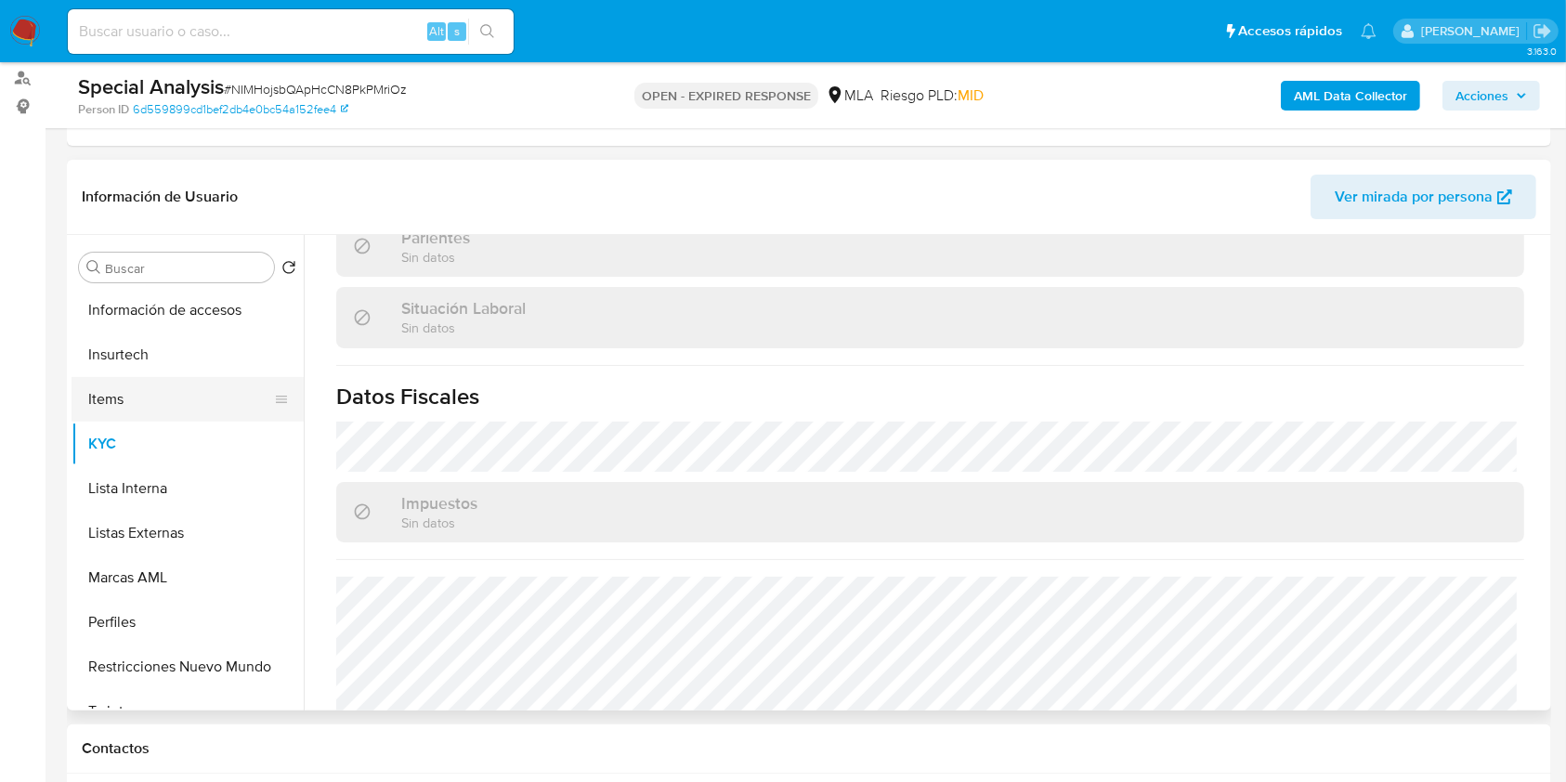
scroll to position [388, 0]
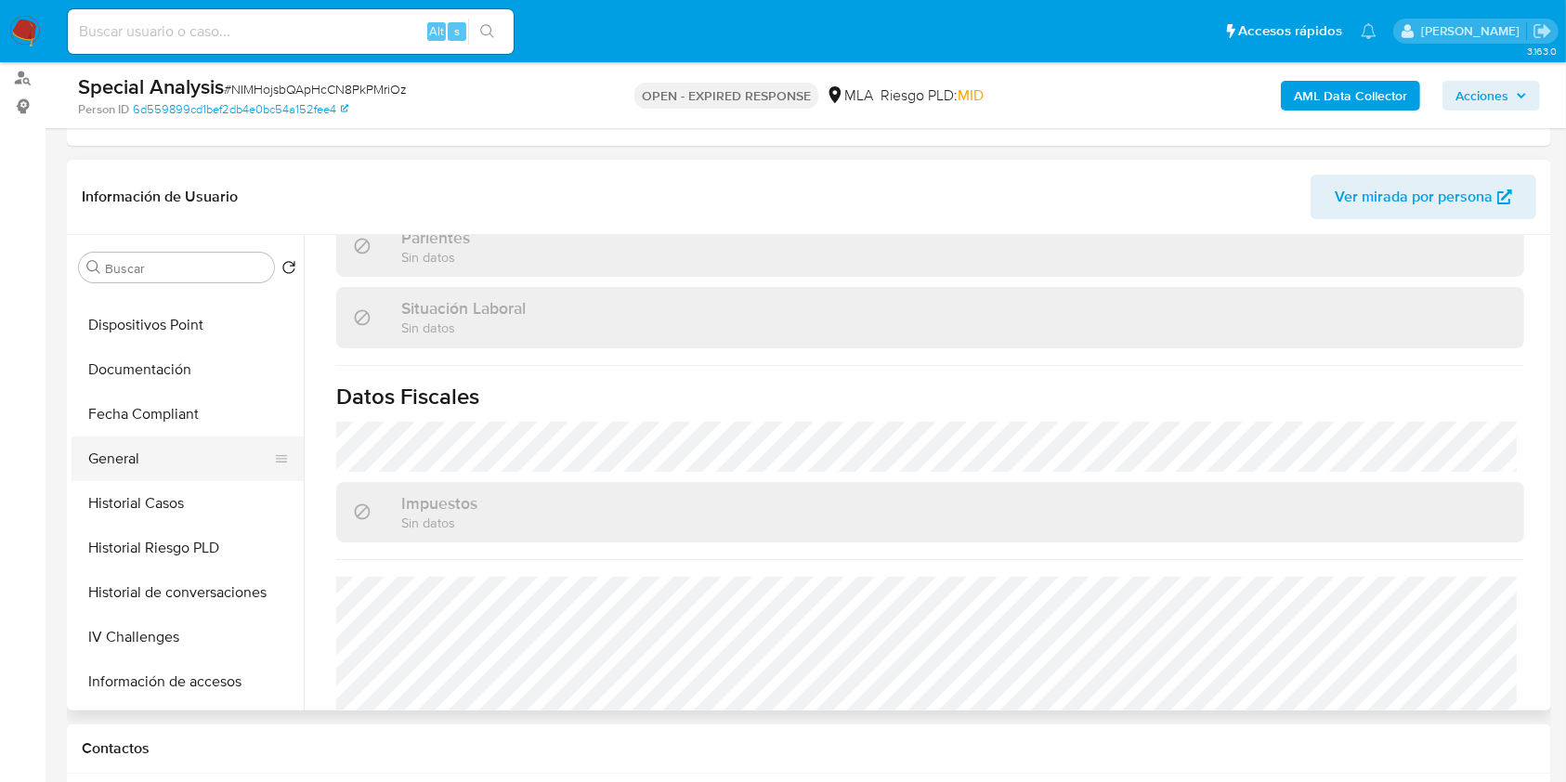
click at [156, 449] on button "General" at bounding box center [180, 459] width 217 height 45
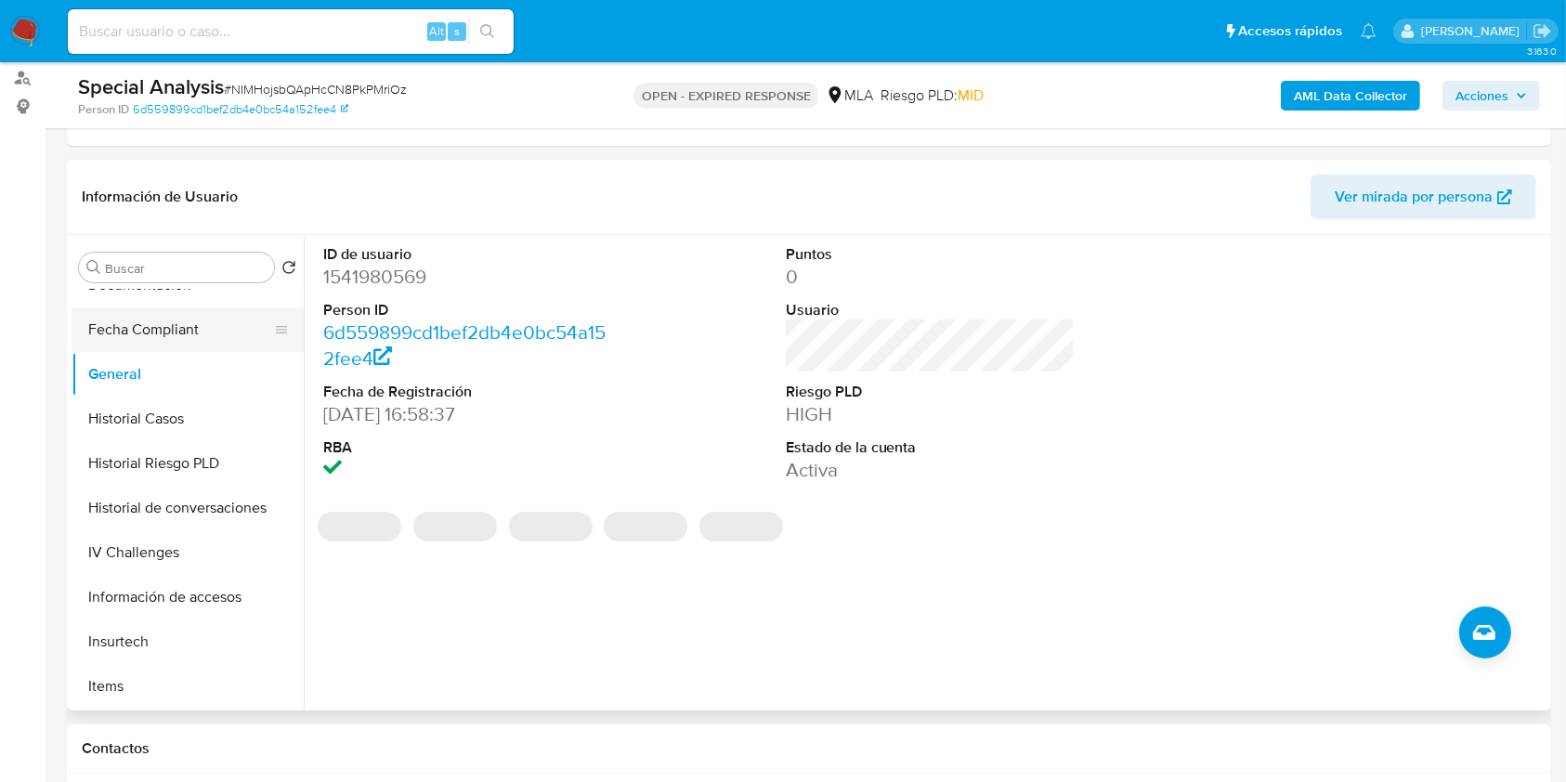
scroll to position [513, 0]
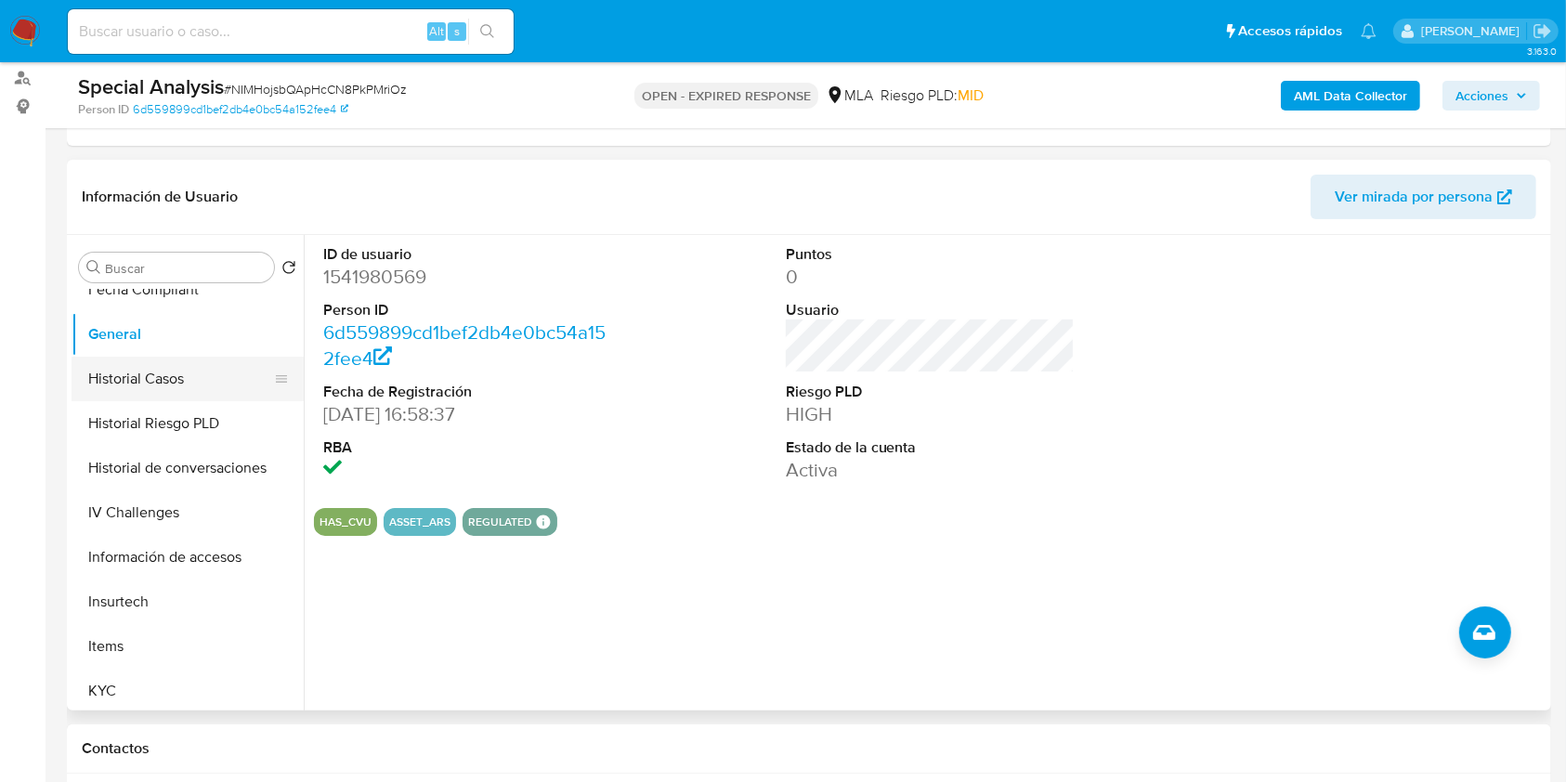
click at [220, 361] on button "Historial Casos" at bounding box center [180, 379] width 217 height 45
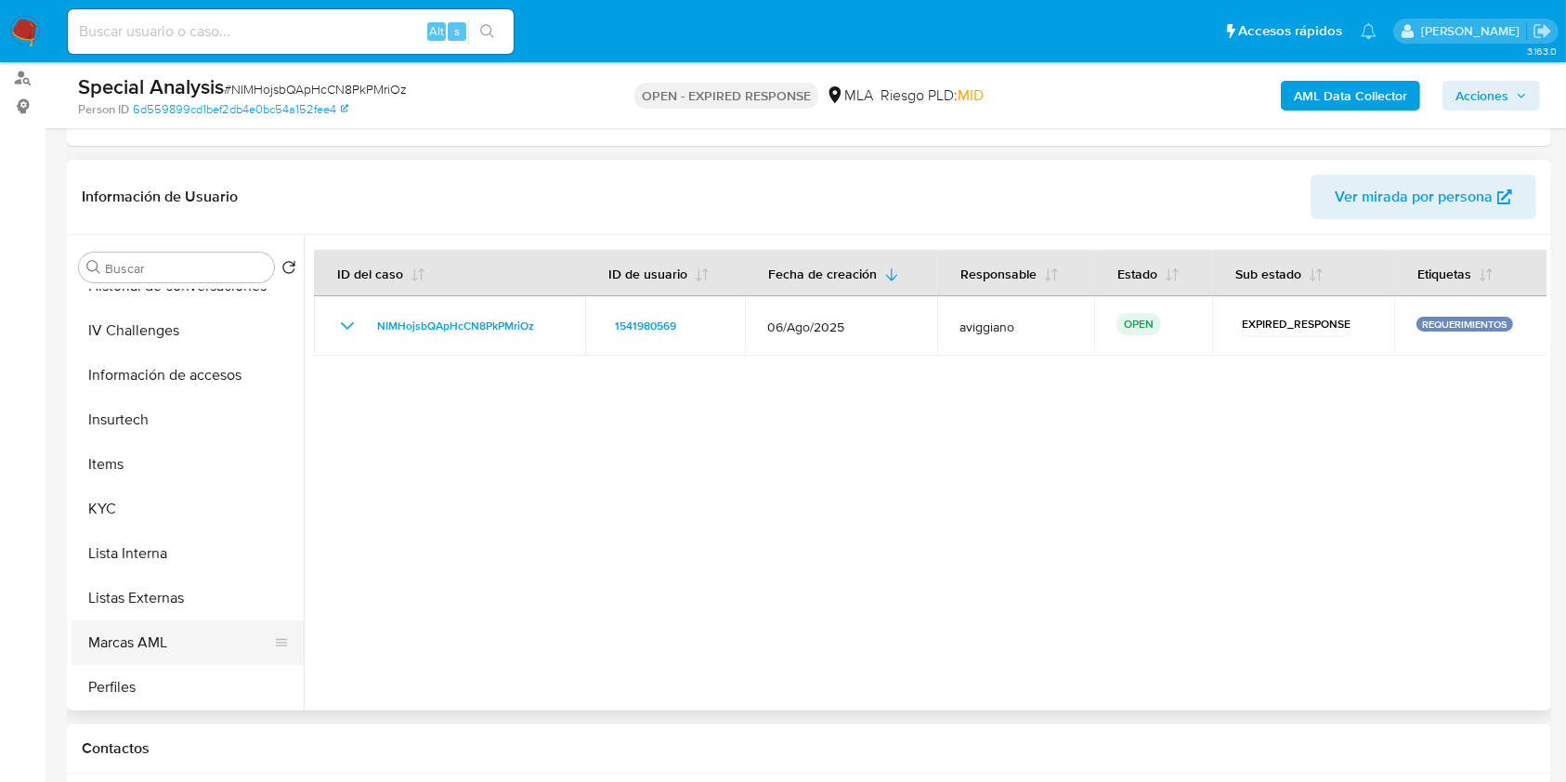
scroll to position [760, 0]
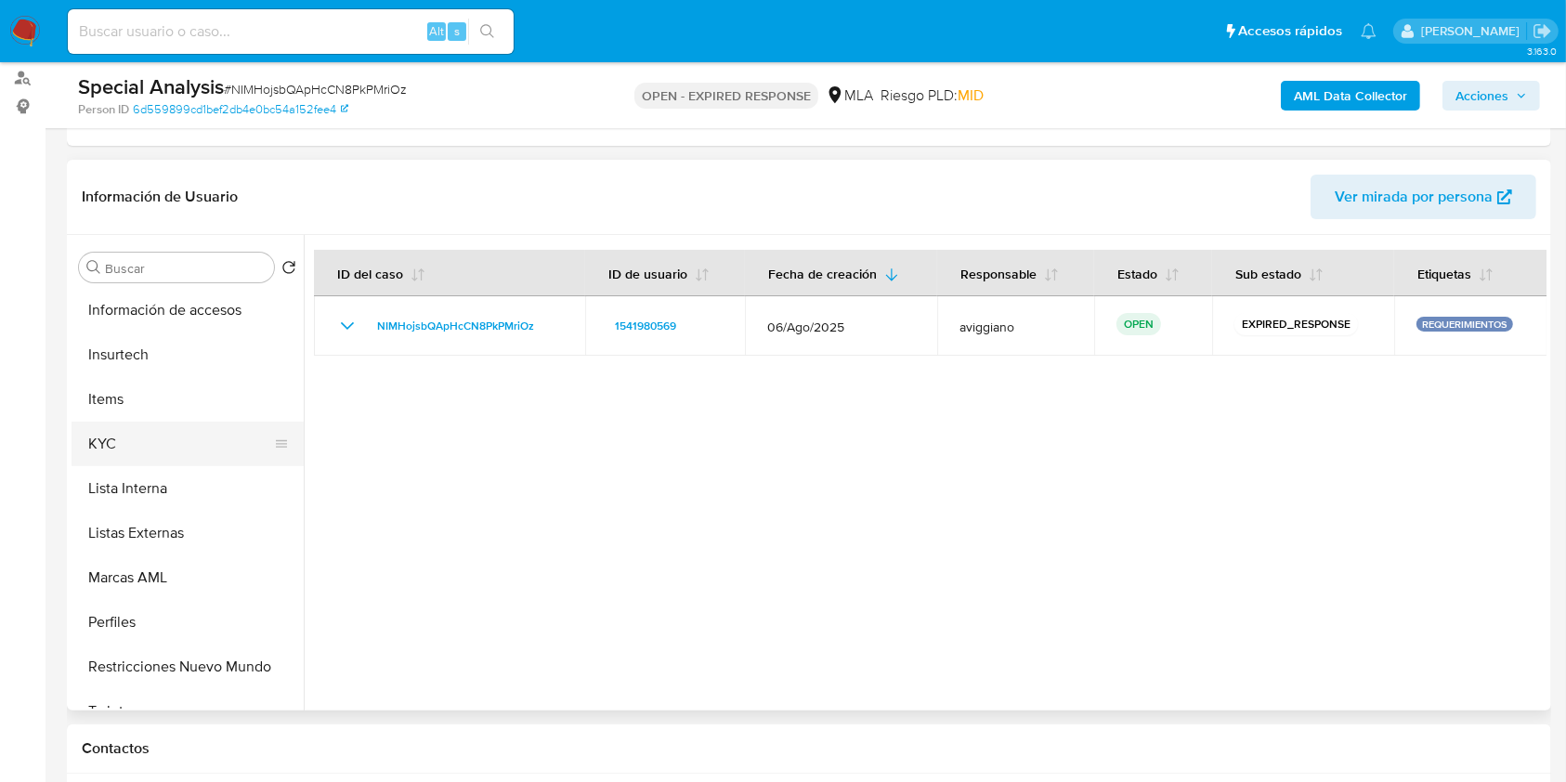
click at [152, 443] on button "KYC" at bounding box center [180, 444] width 217 height 45
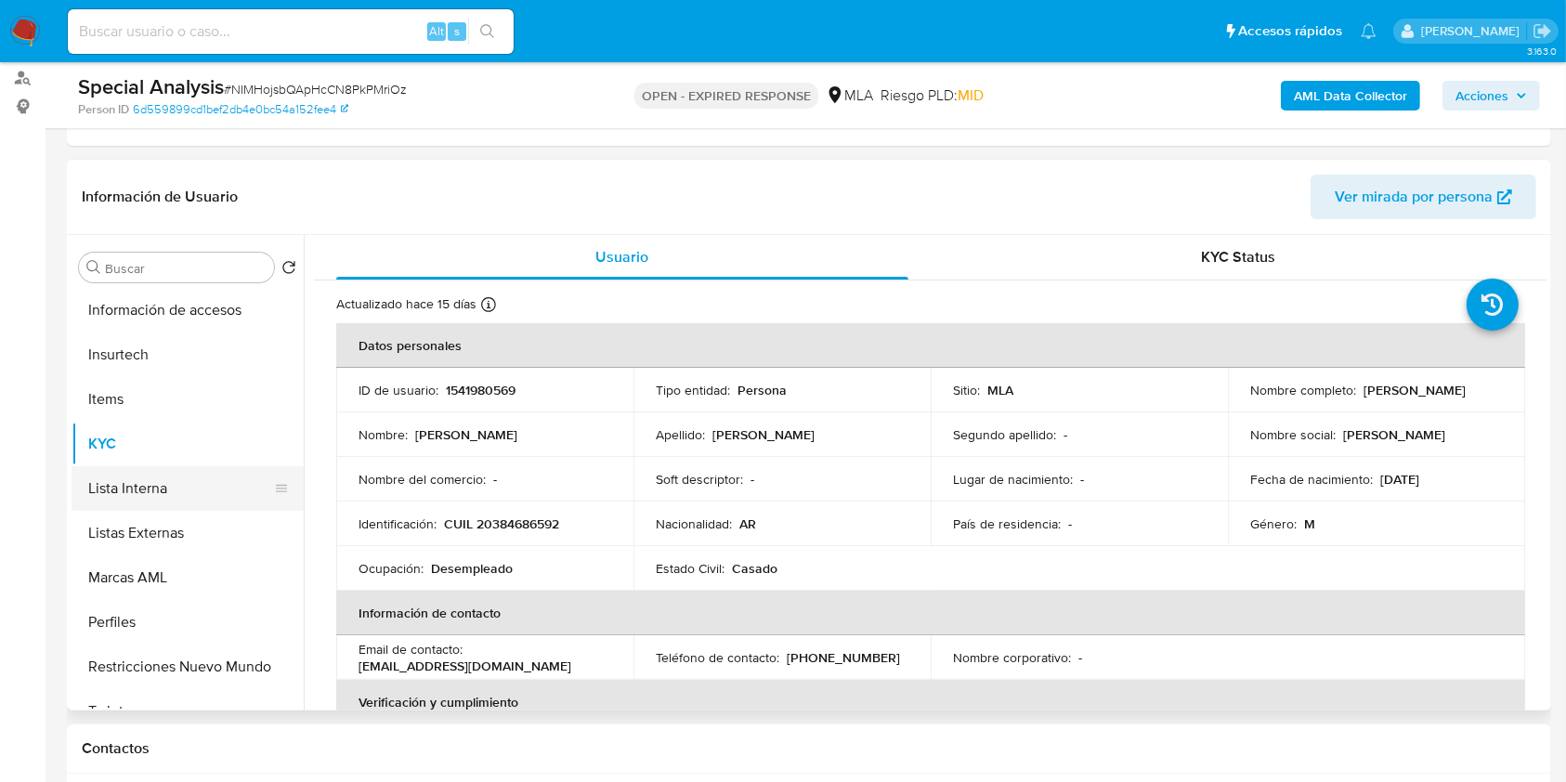
click at [183, 492] on button "Lista Interna" at bounding box center [180, 488] width 217 height 45
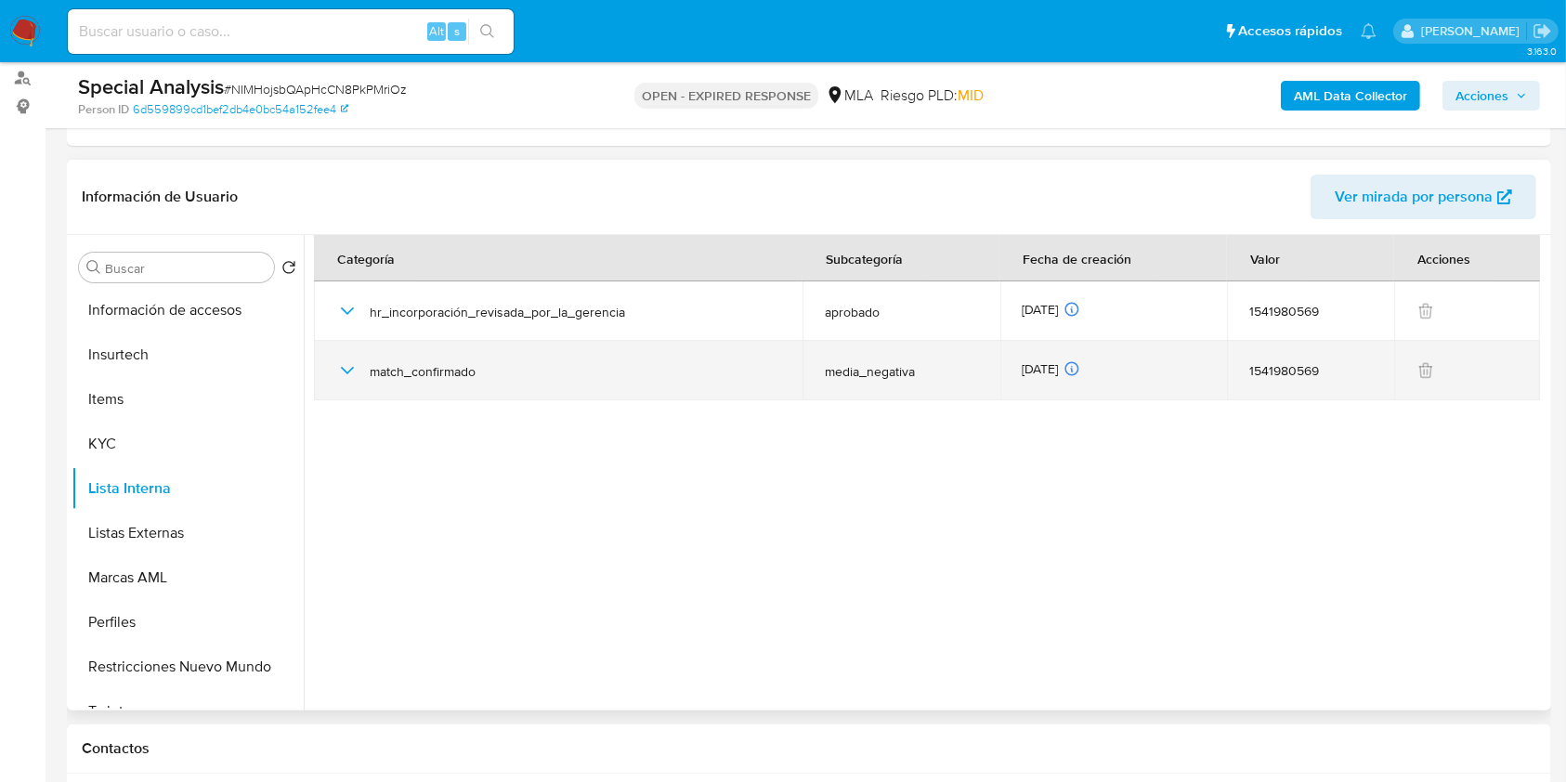
click at [412, 373] on span "match_confirmado" at bounding box center [575, 371] width 411 height 17
click at [333, 382] on td "match_confirmado" at bounding box center [558, 370] width 489 height 59
click at [346, 373] on icon "button" at bounding box center [347, 370] width 22 height 22
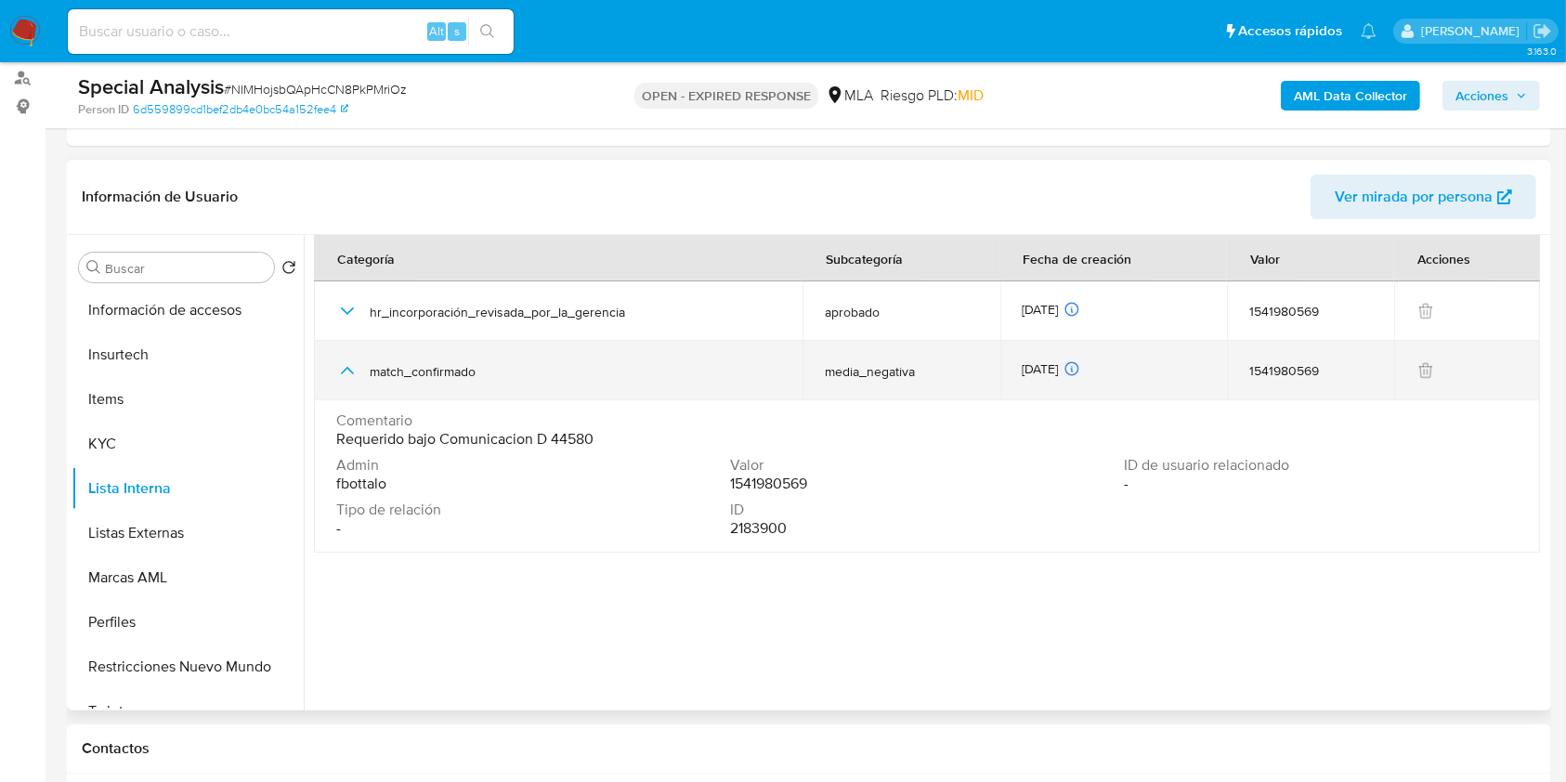
click at [340, 367] on icon "button" at bounding box center [347, 370] width 22 height 22
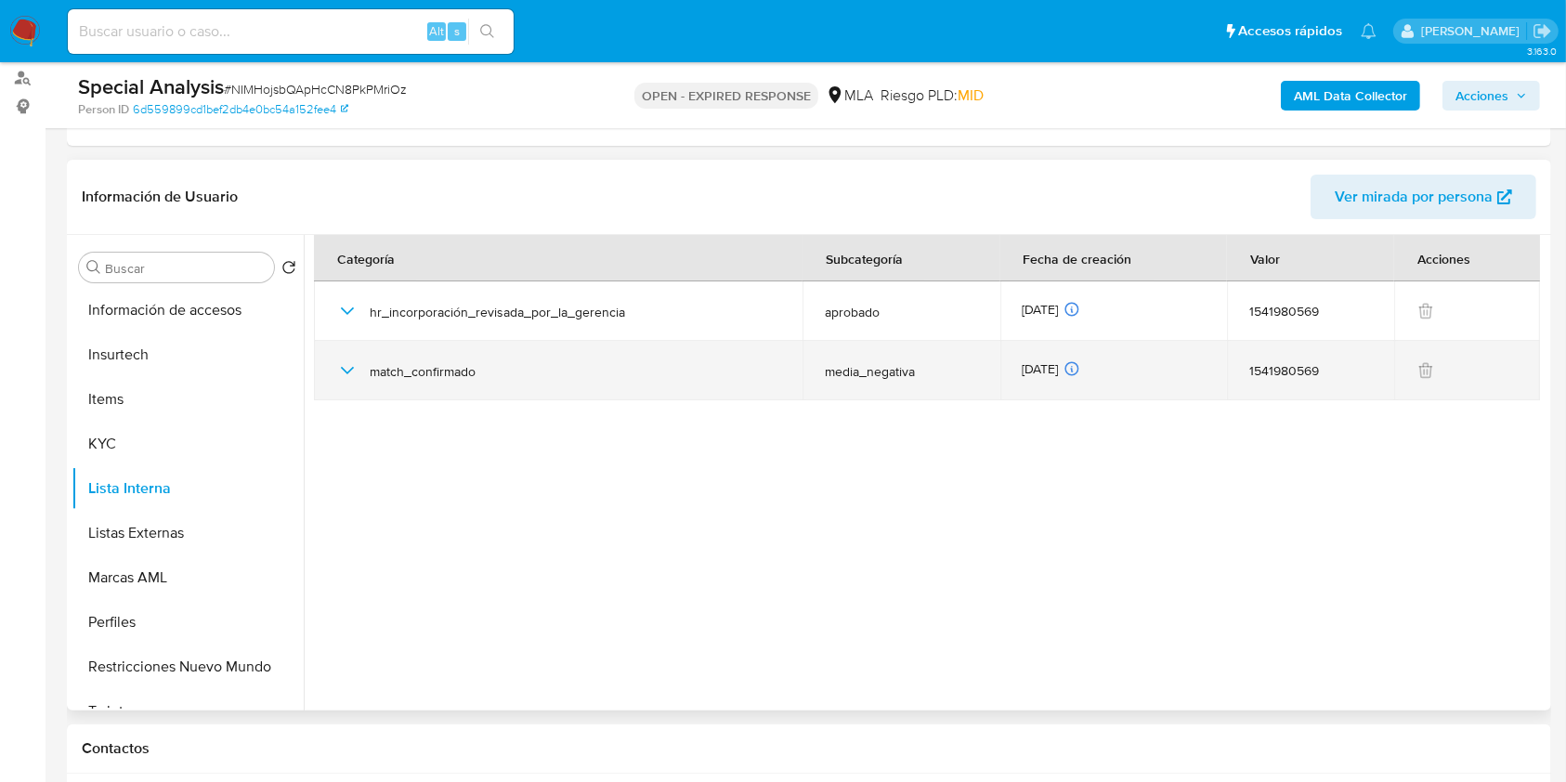
click at [344, 375] on icon "button" at bounding box center [347, 370] width 22 height 22
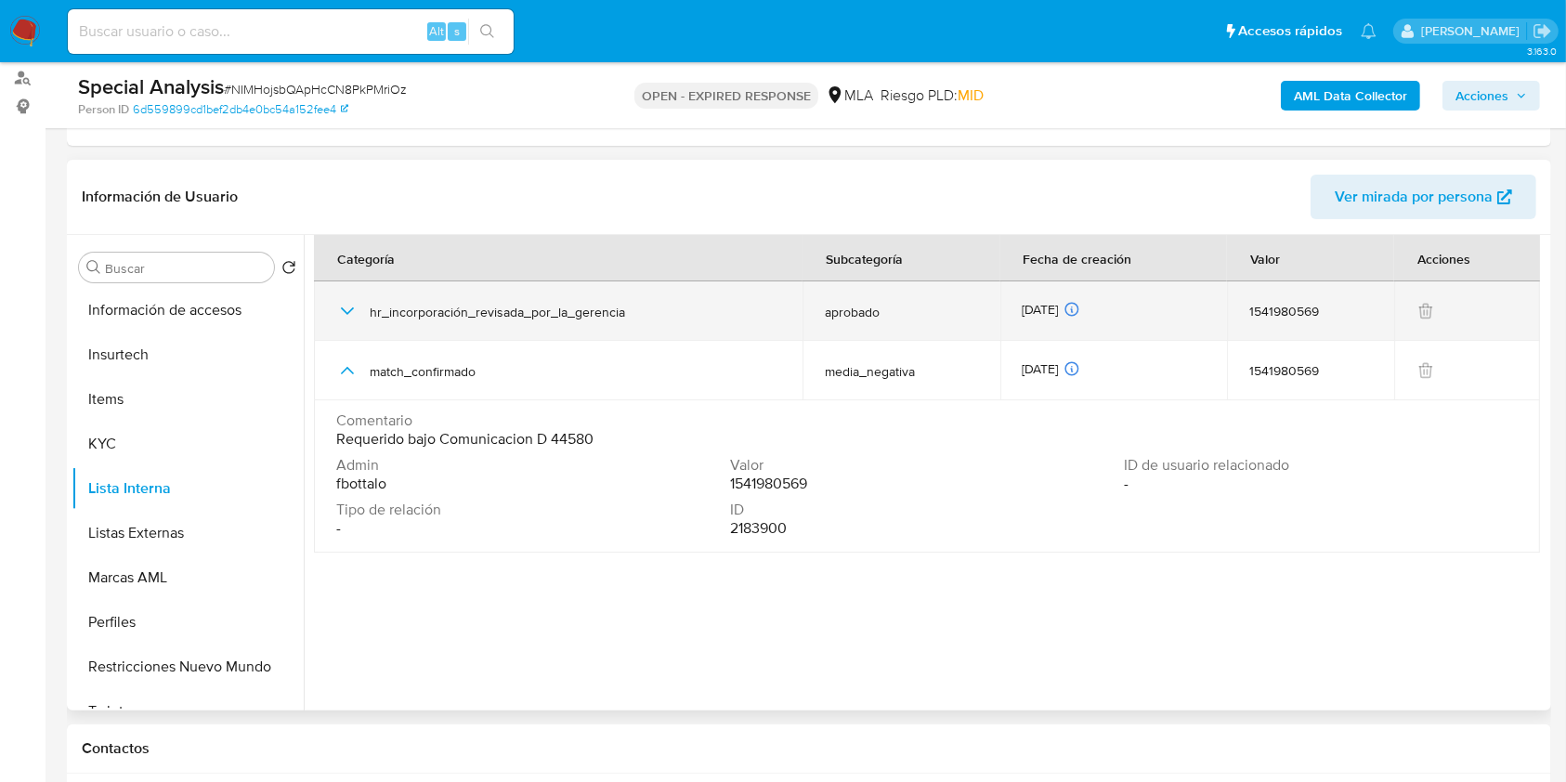
click at [347, 306] on icon "button" at bounding box center [347, 311] width 22 height 22
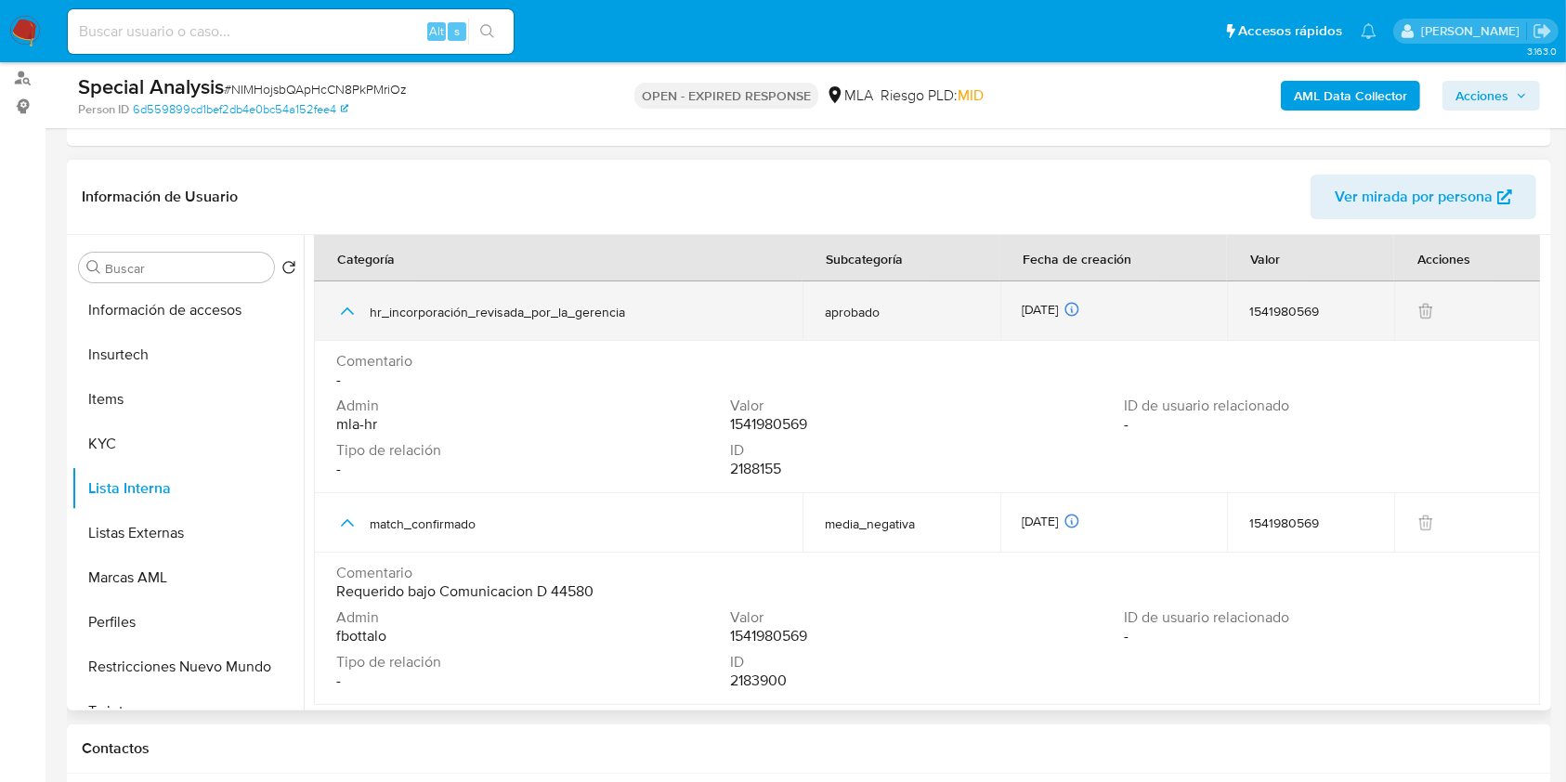
click at [347, 306] on icon "button" at bounding box center [347, 311] width 22 height 22
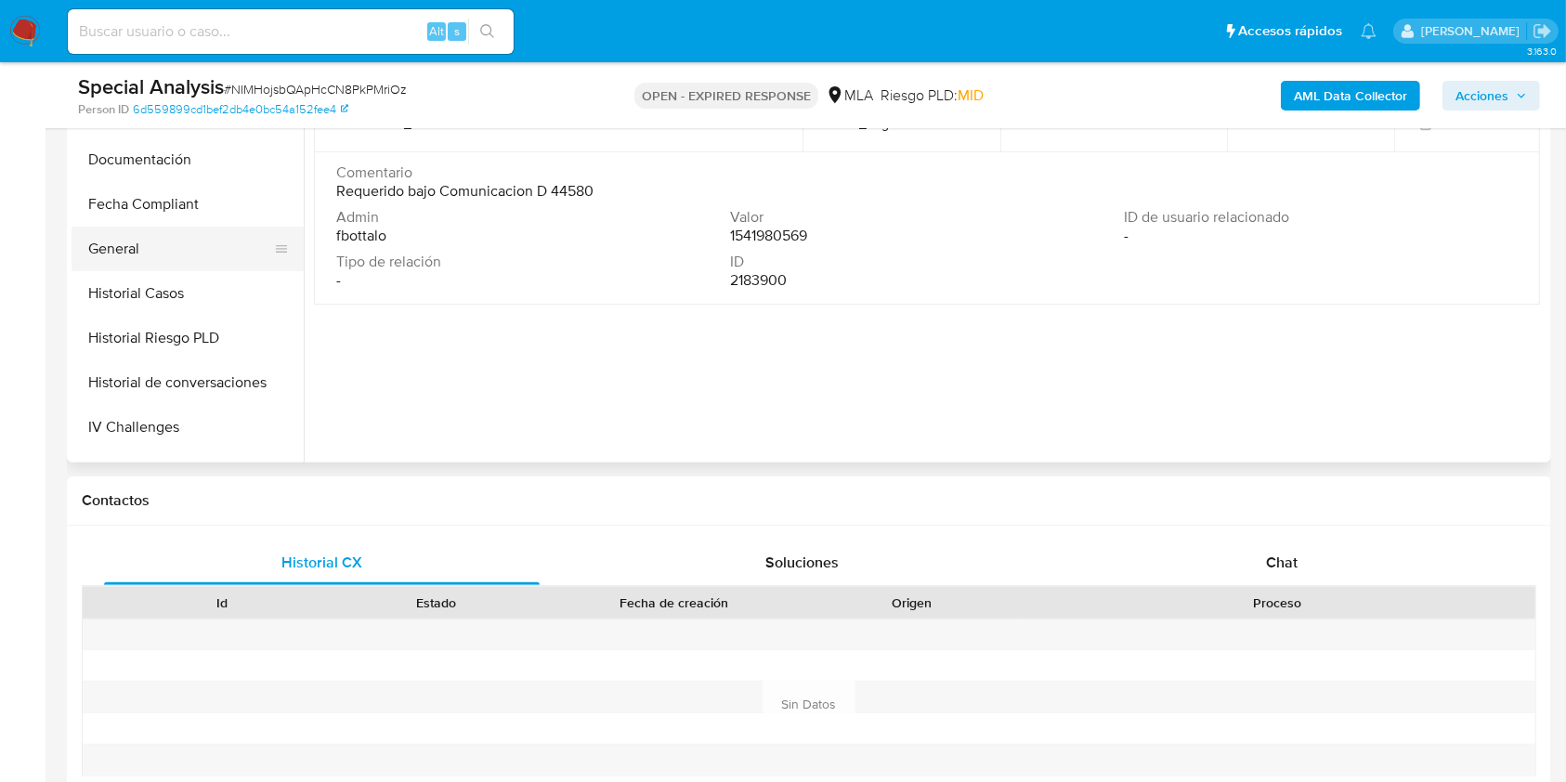
scroll to position [265, 0]
click at [124, 314] on button "General" at bounding box center [180, 334] width 217 height 45
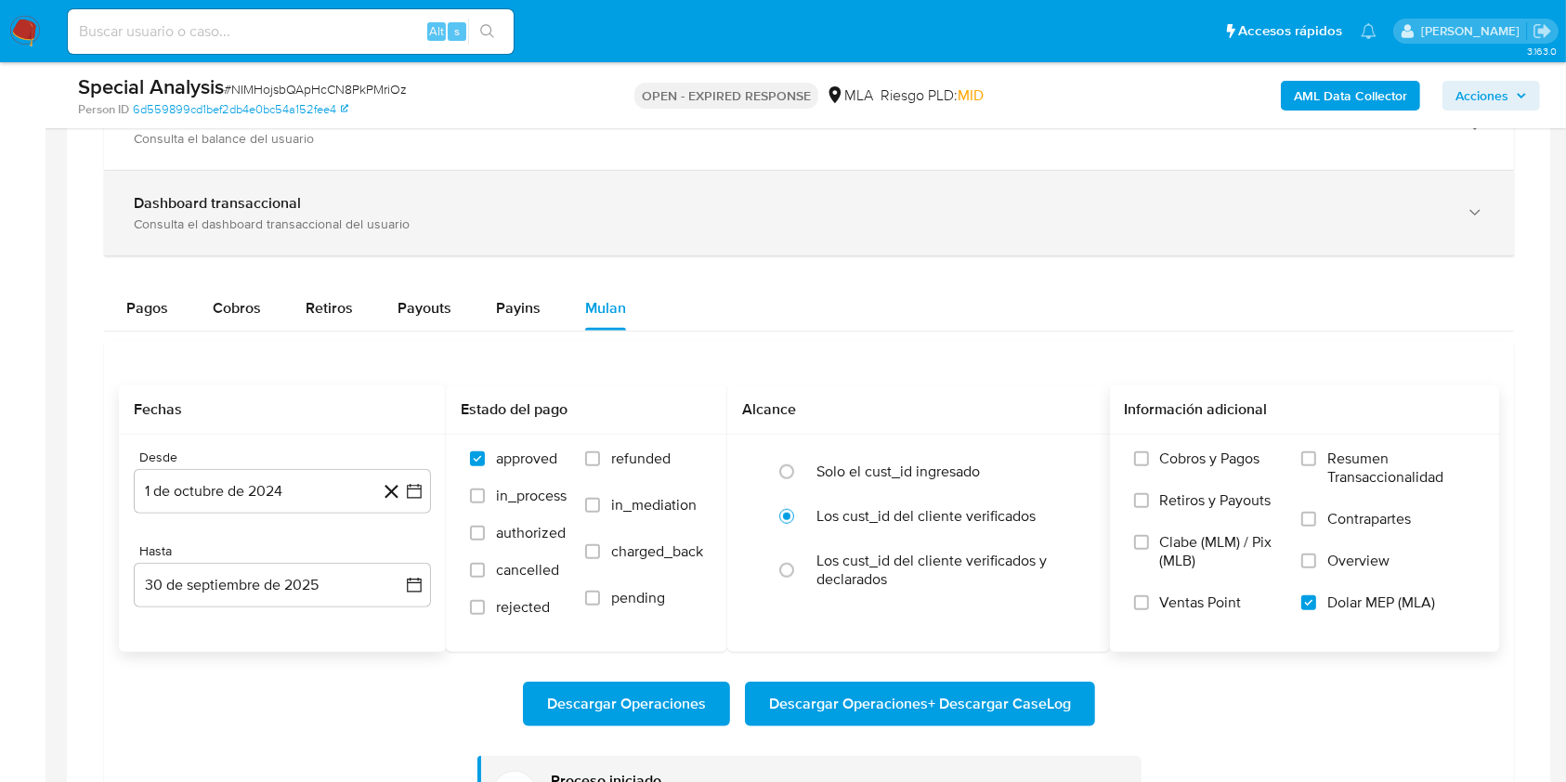
scroll to position [1610, 0]
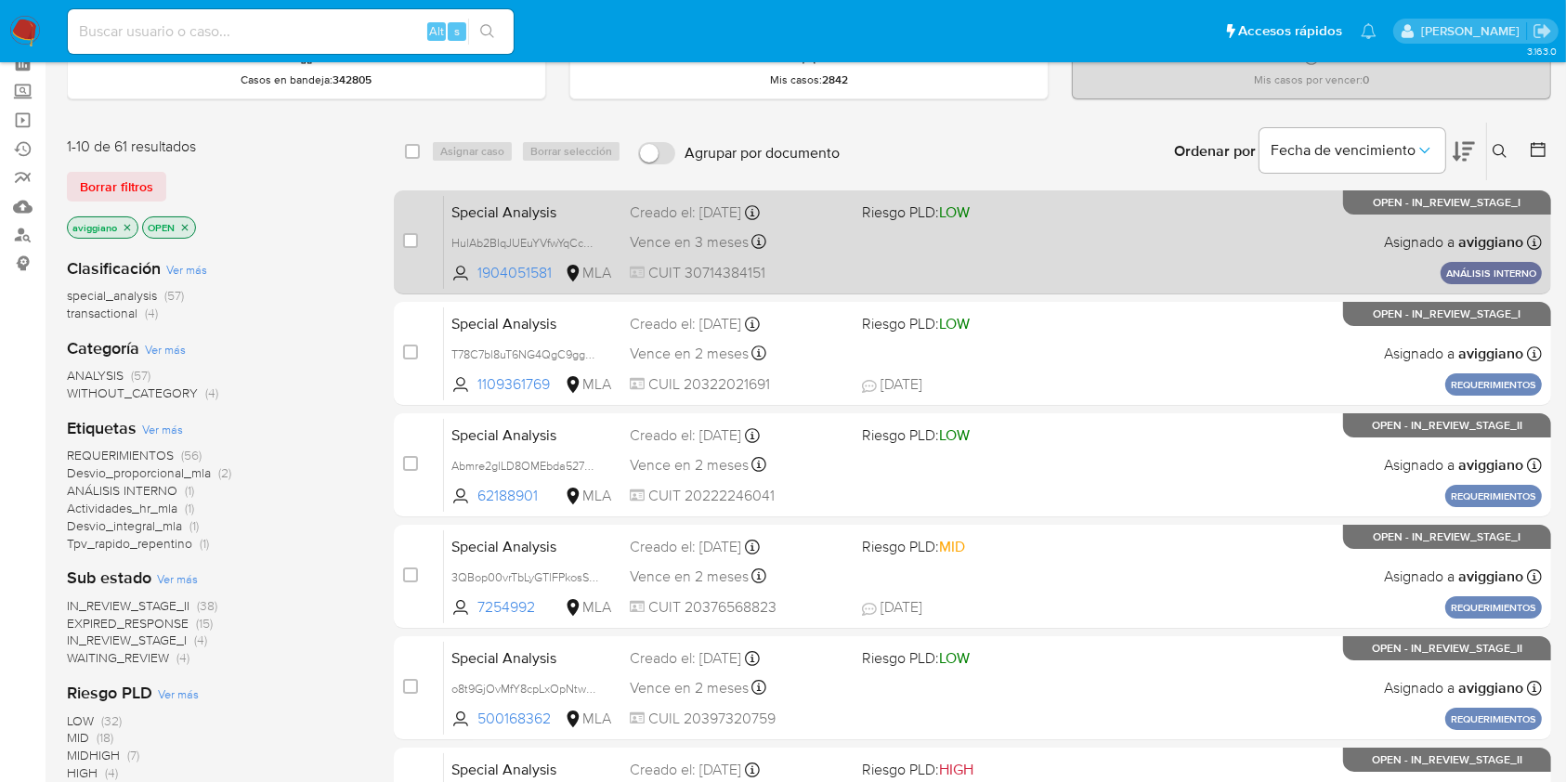
scroll to position [124, 0]
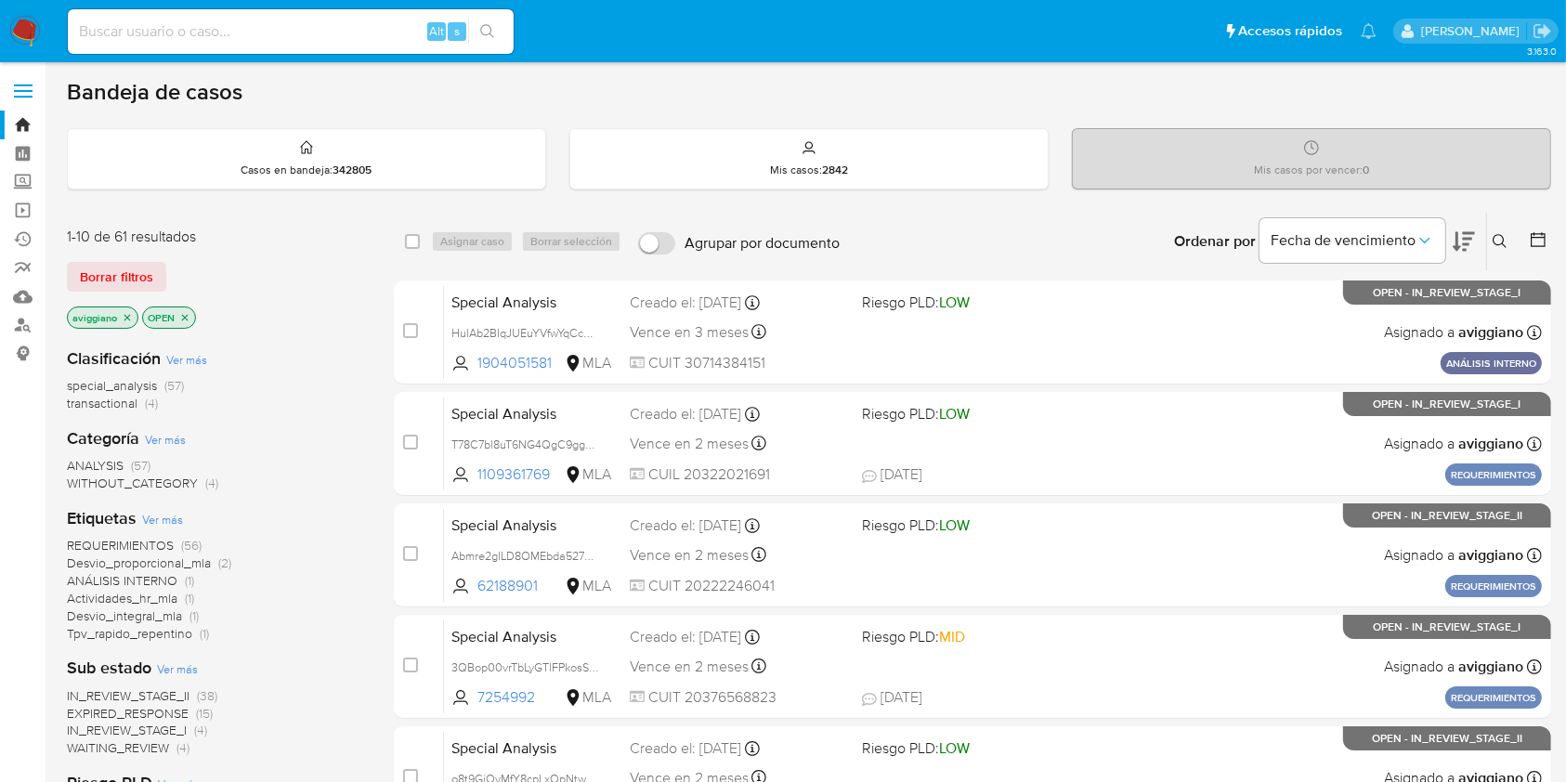
click at [159, 28] on input at bounding box center [291, 32] width 446 height 24
paste input "CKloyJ3Se3Ma5EgoYEyQc4ol"
type input "CKloyJ3Se3Ma5EgoYEyQc4ol"
click at [494, 41] on button "search-icon" at bounding box center [487, 32] width 38 height 26
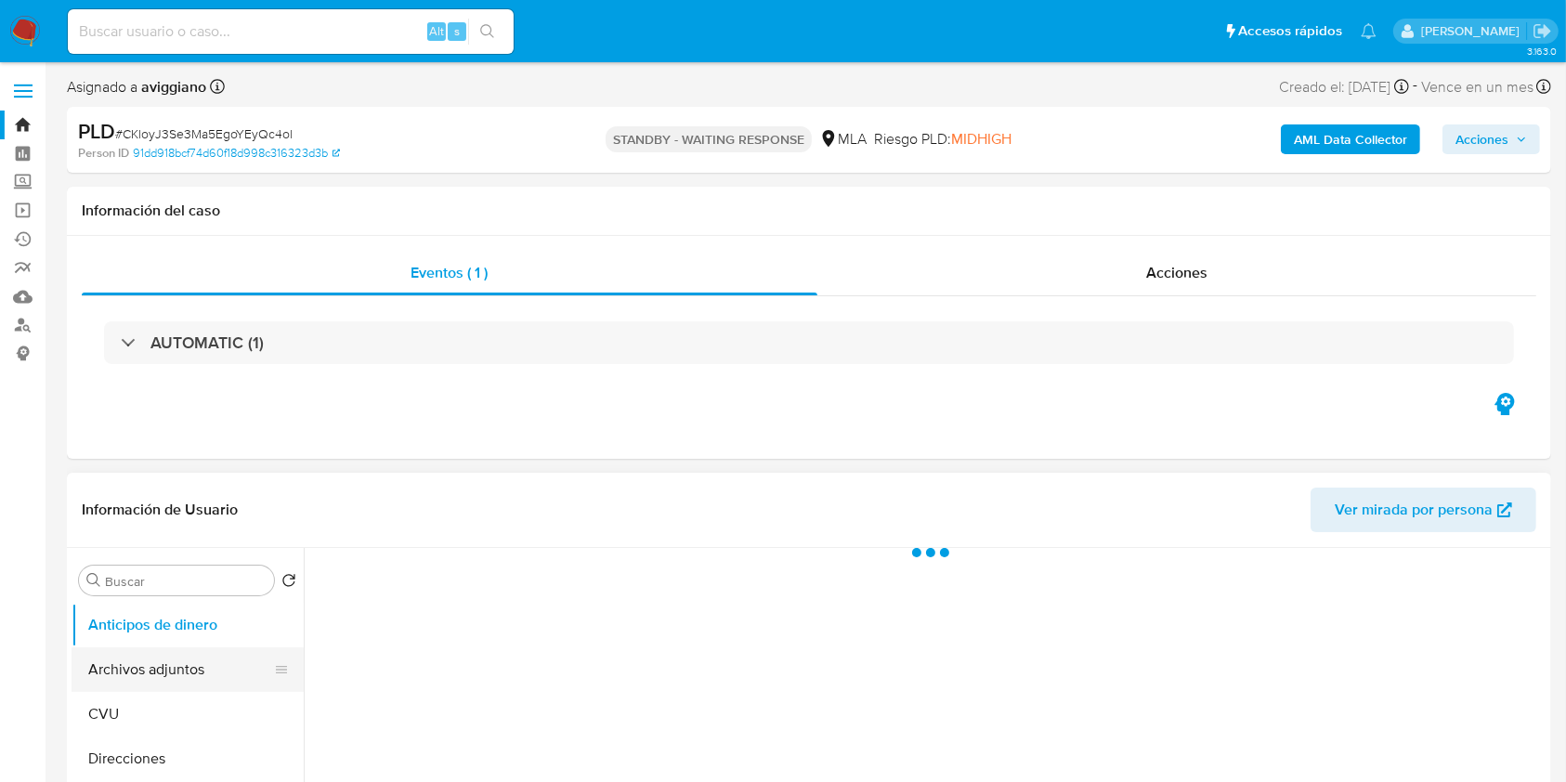
select select "10"
click at [176, 654] on button "Archivos adjuntos" at bounding box center [180, 669] width 217 height 45
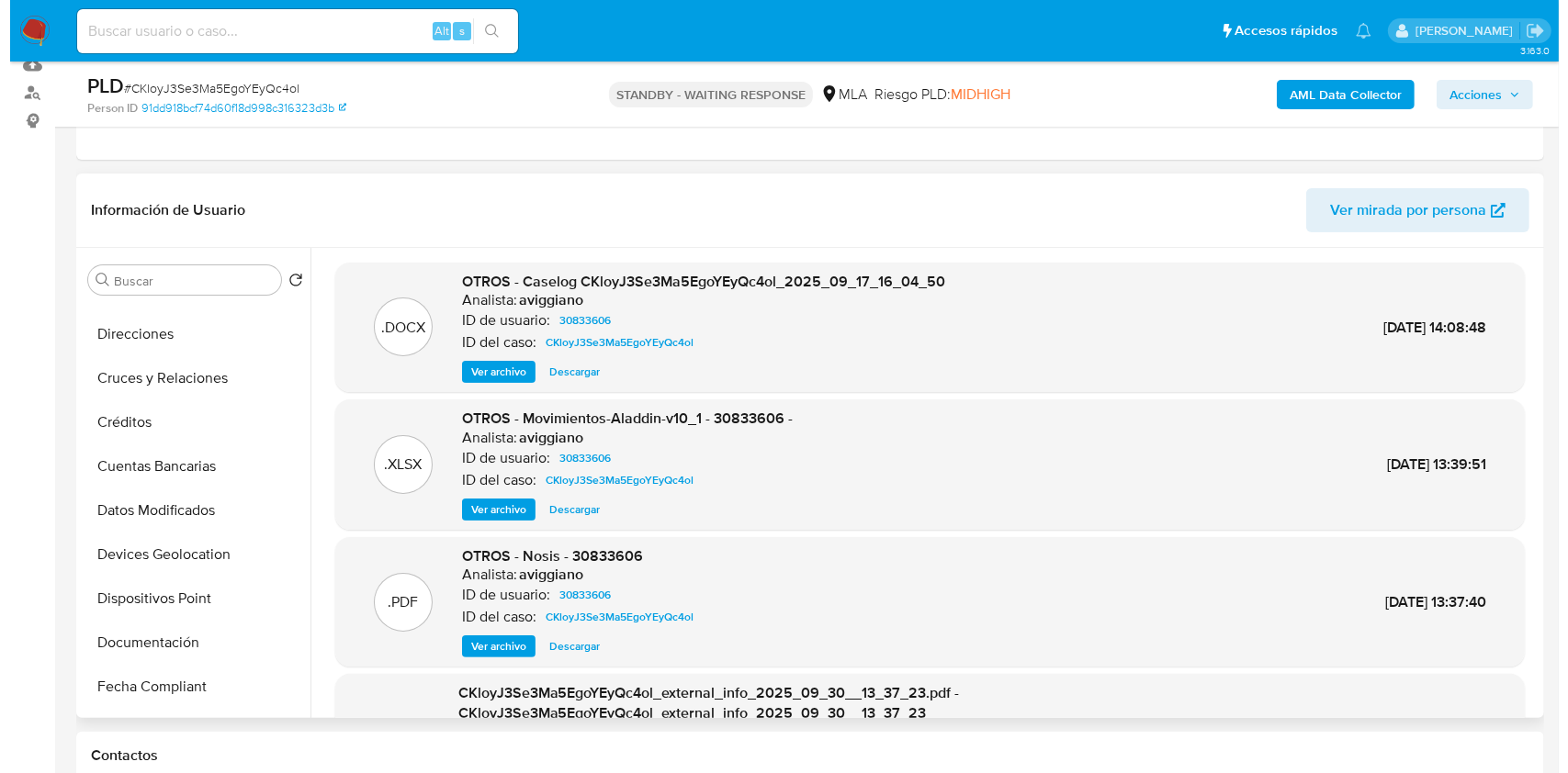
scroll to position [368, 0]
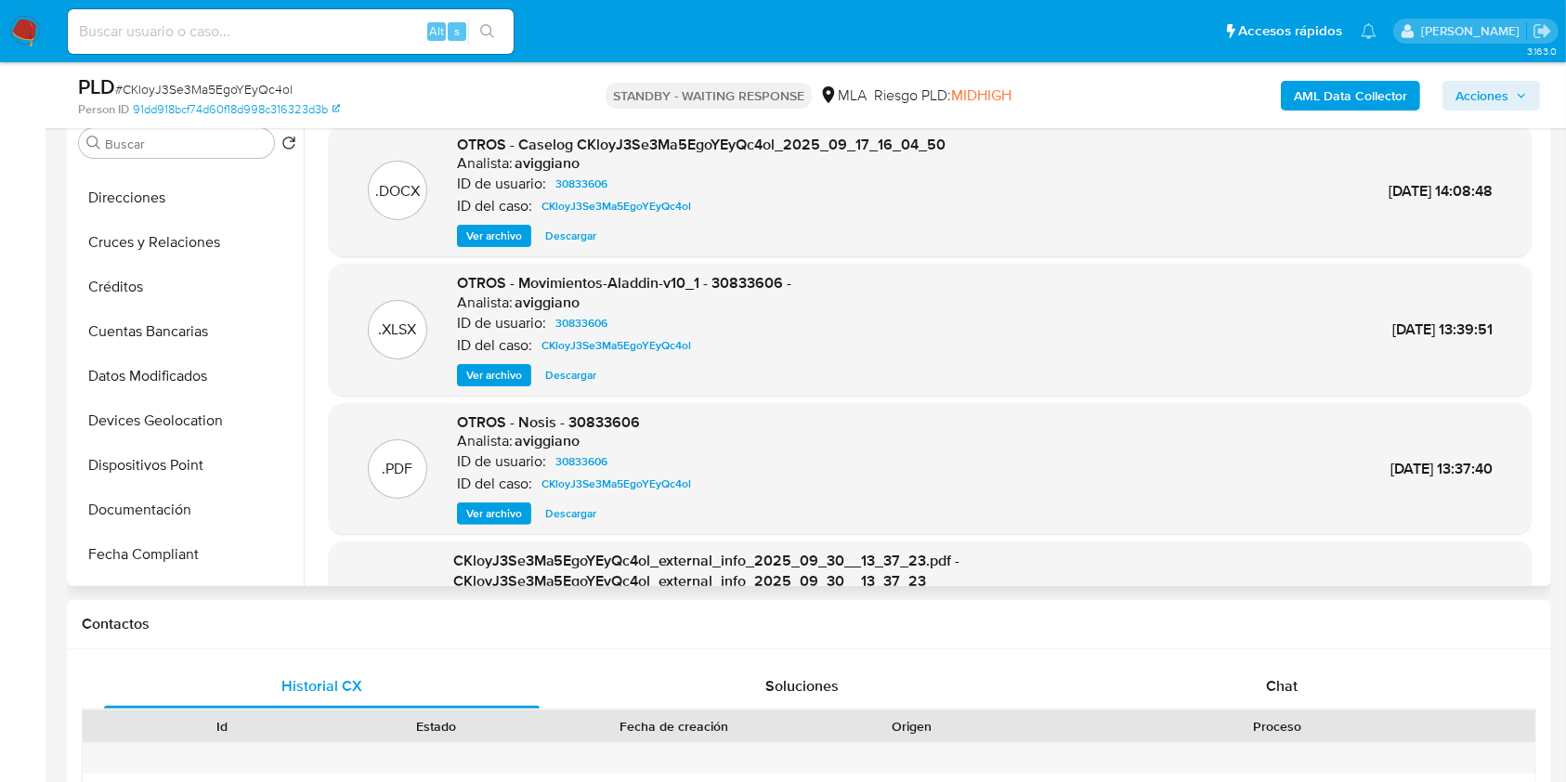
click at [485, 242] on span "Ver archivo" at bounding box center [494, 236] width 56 height 19
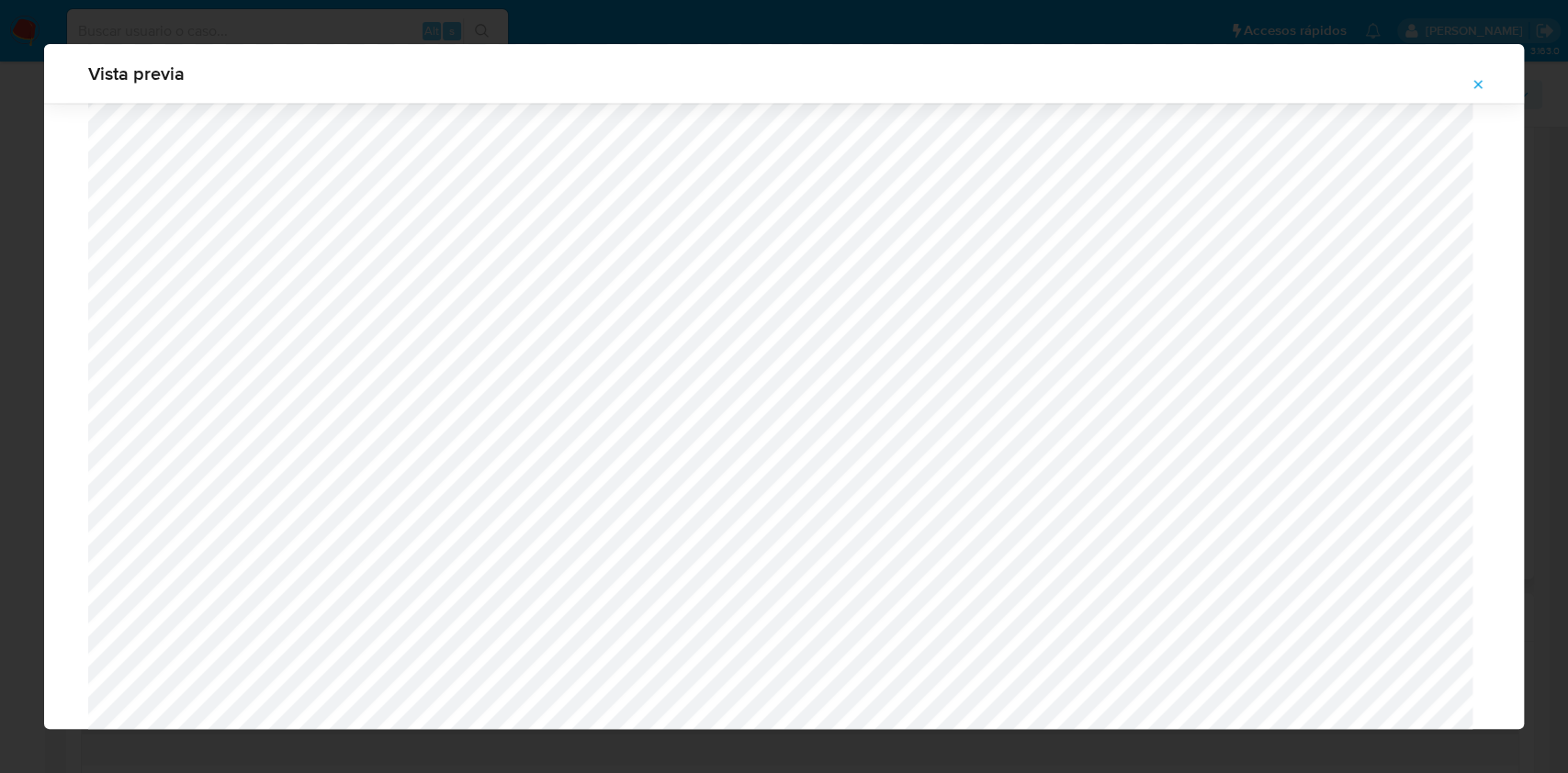
scroll to position [1800, 0]
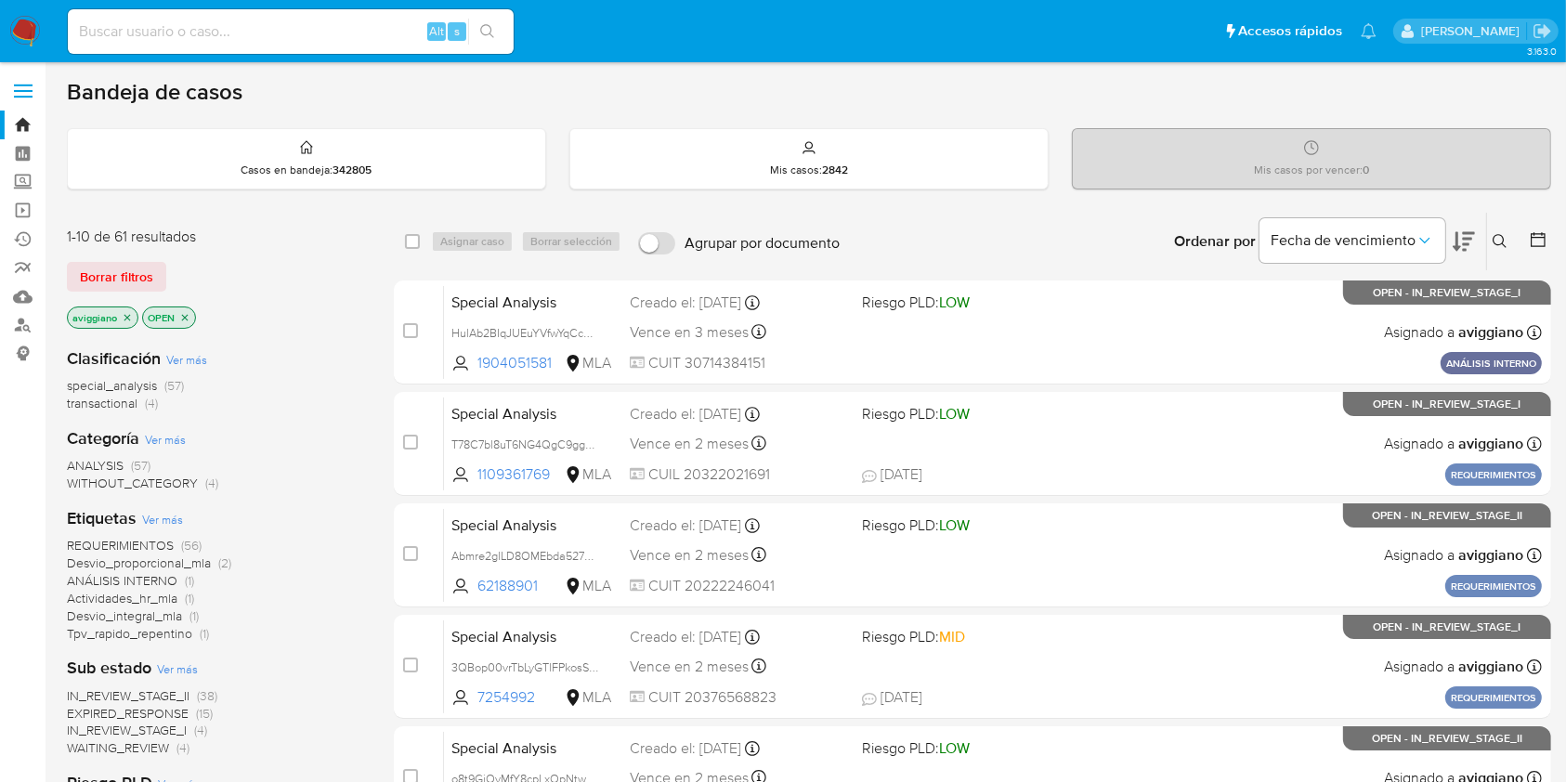
click at [126, 312] on icon "close-filter" at bounding box center [127, 317] width 11 height 11
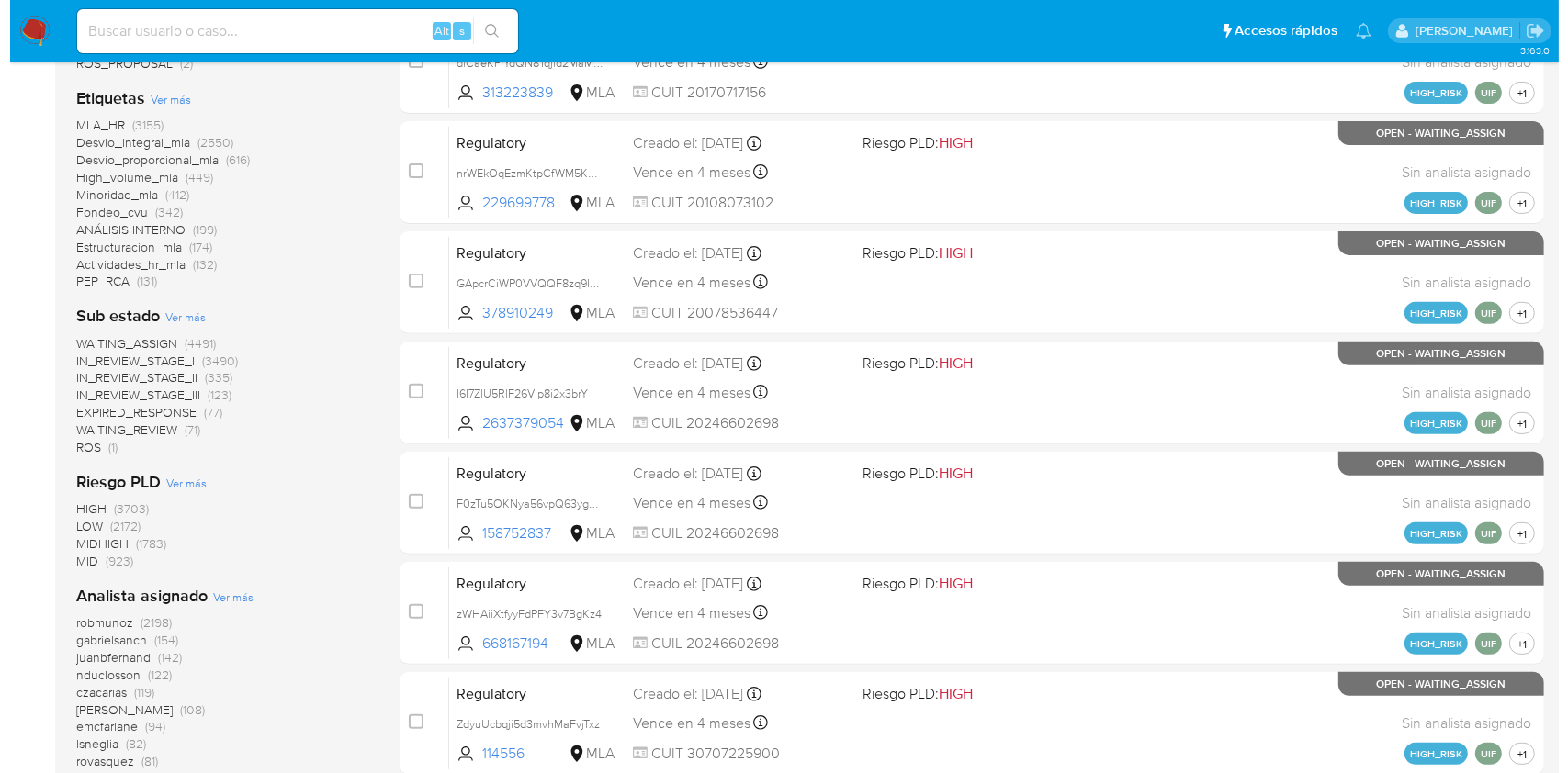
scroll to position [734, 0]
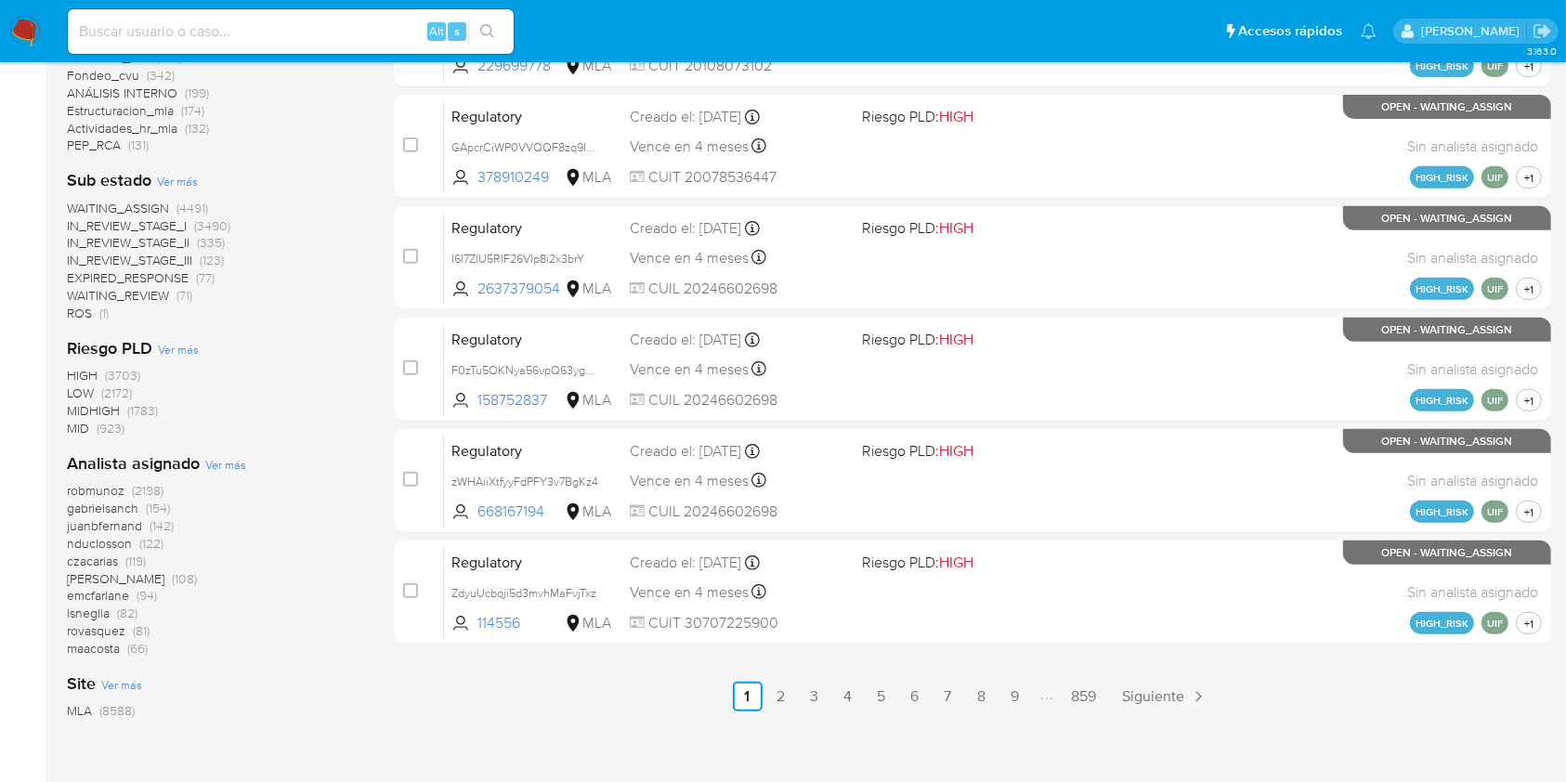
click at [215, 457] on span "Ver más" at bounding box center [225, 464] width 41 height 17
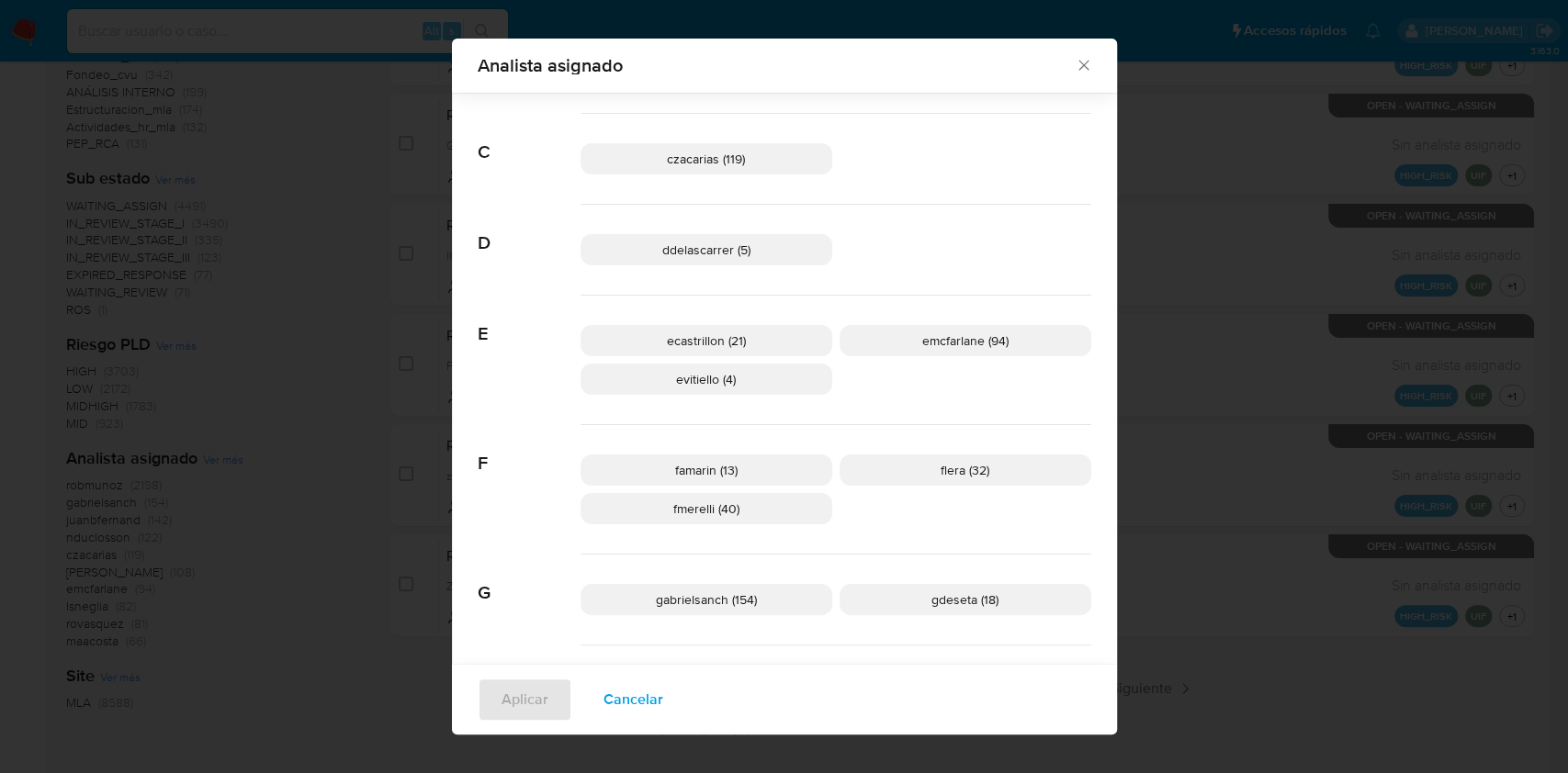
scroll to position [720, 0]
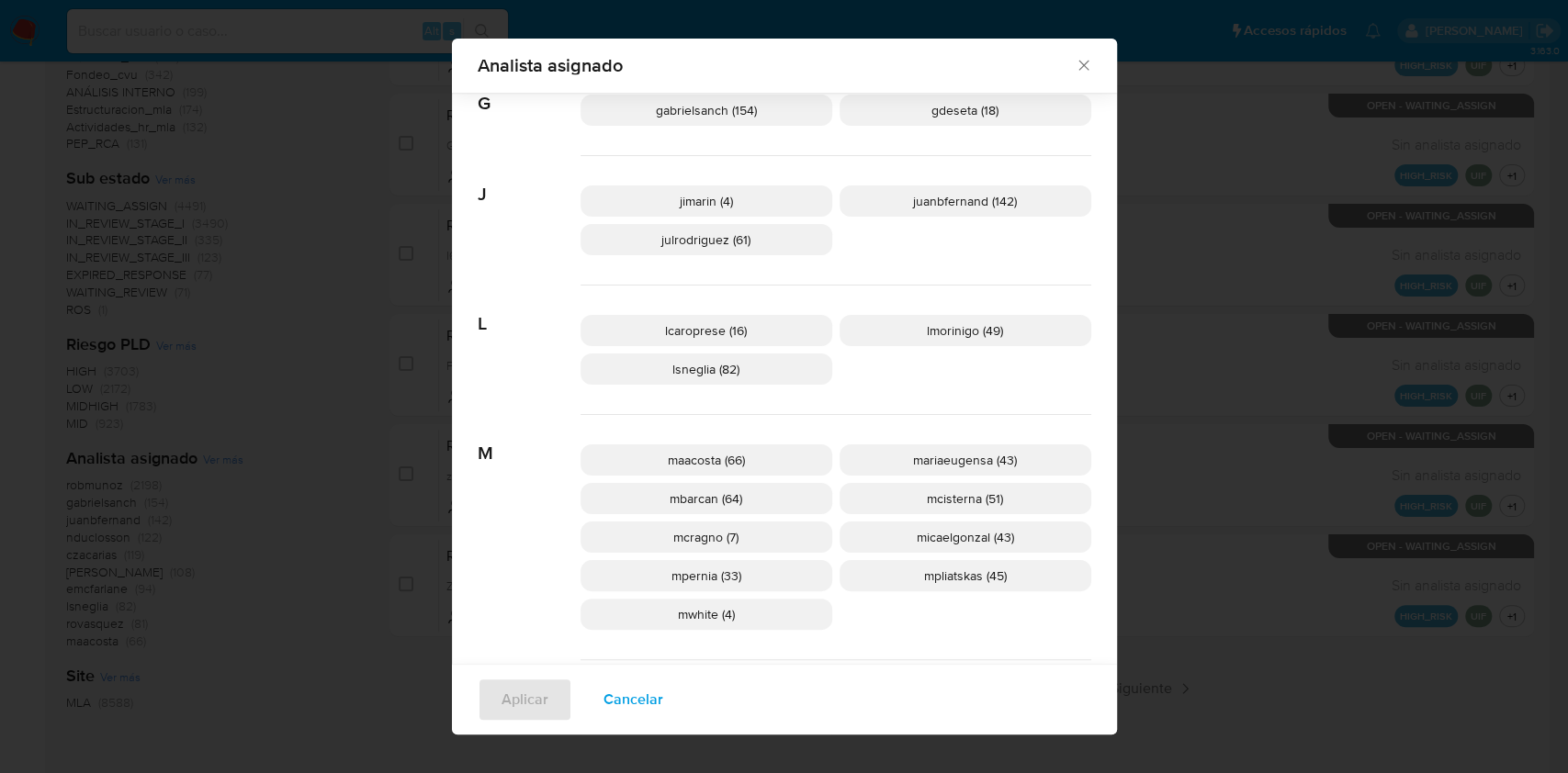
click at [629, 707] on span "Cancelar" at bounding box center [633, 699] width 59 height 41
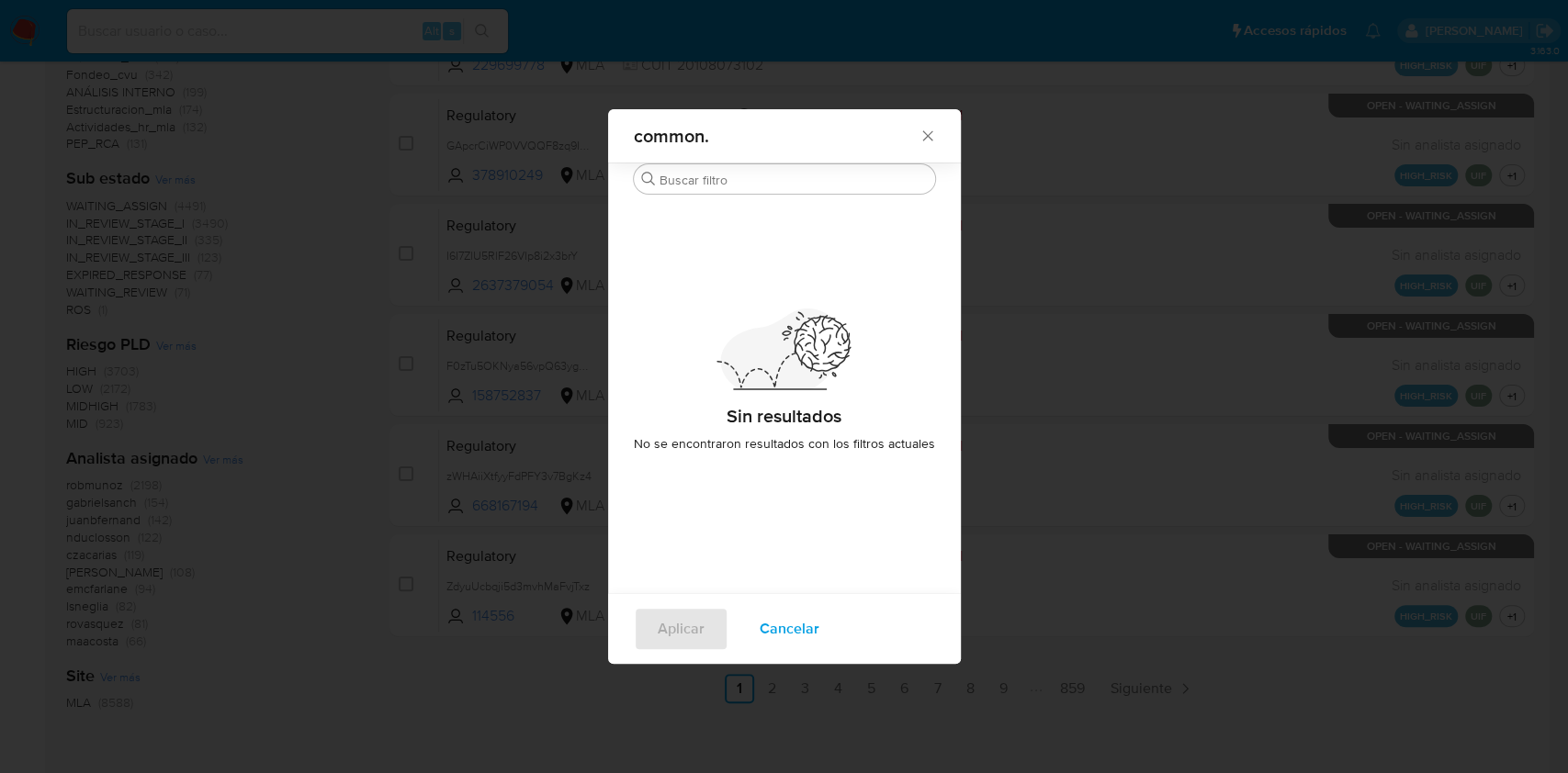
scroll to position [0, 0]
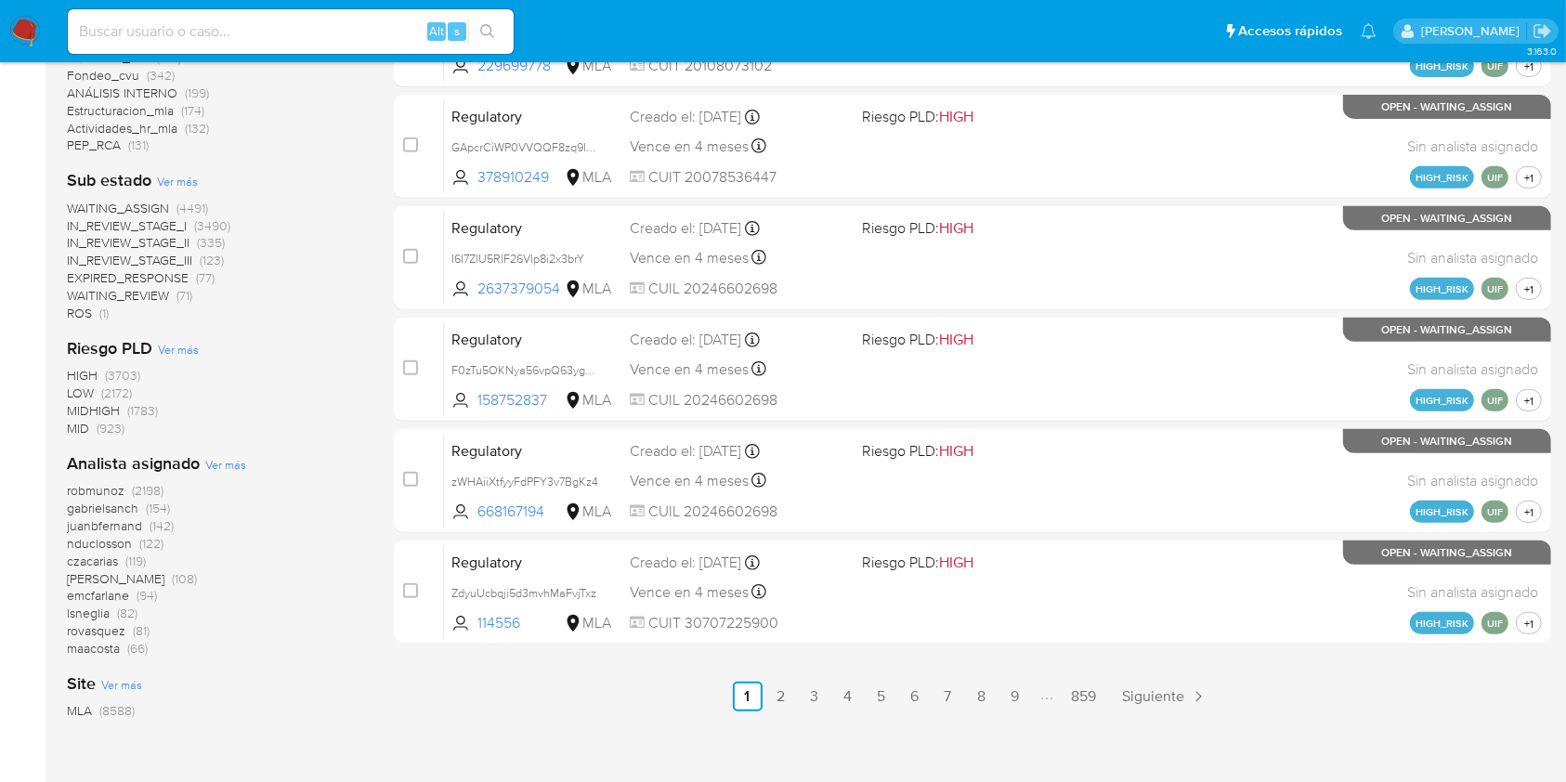
click at [213, 457] on span "Ver más" at bounding box center [225, 464] width 41 height 17
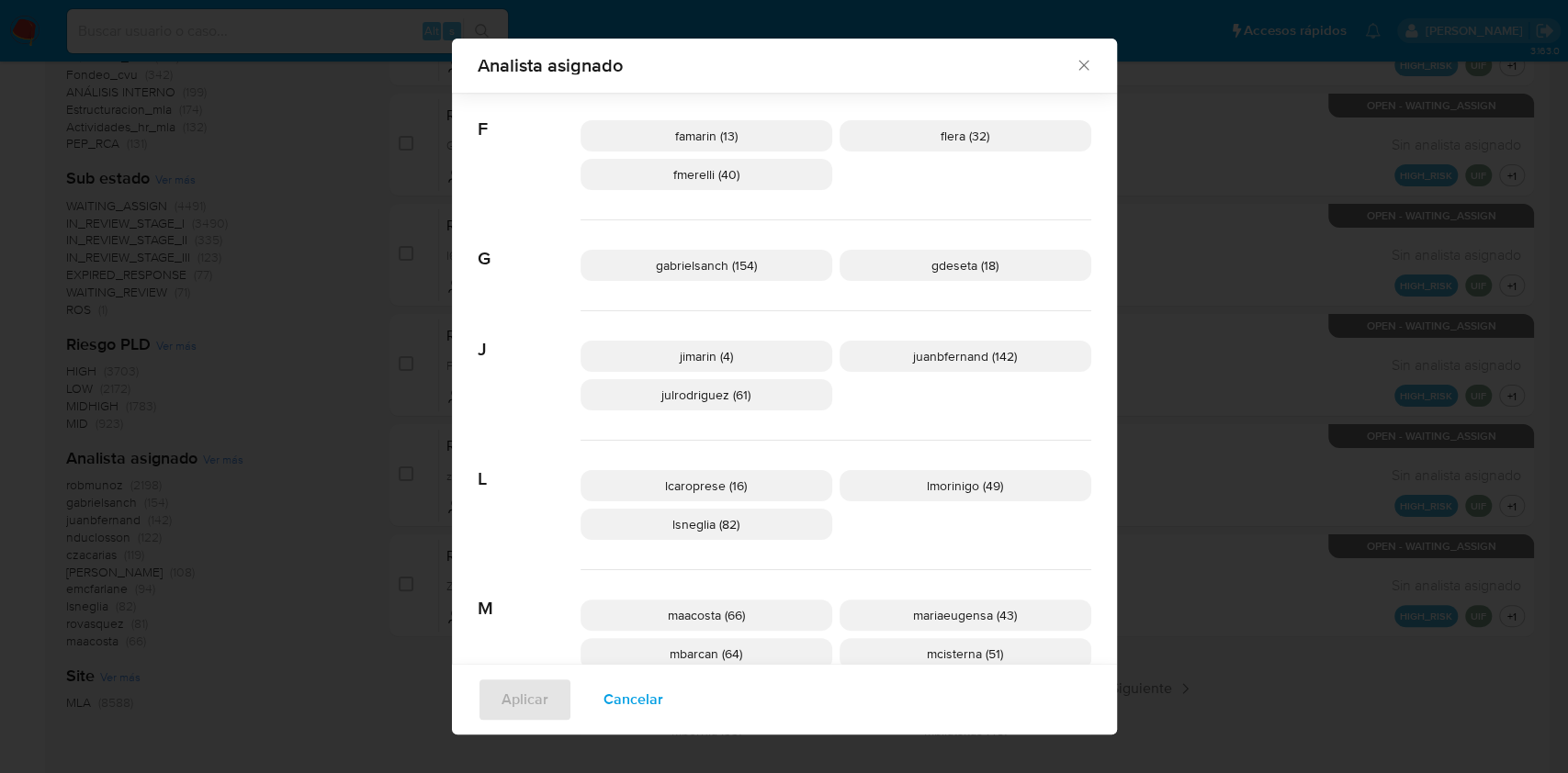
scroll to position [599, 0]
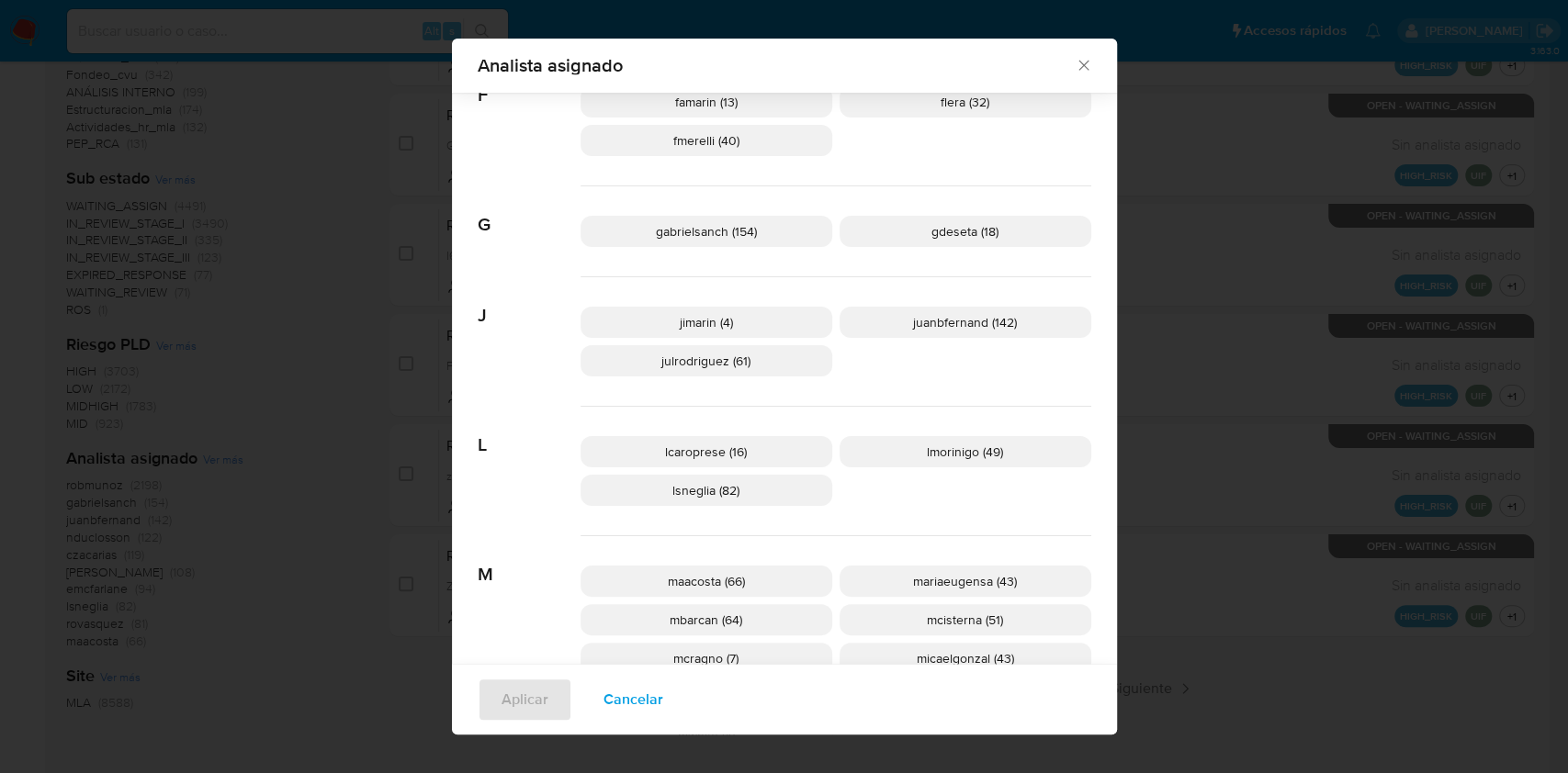
click at [621, 694] on span "Cancelar" at bounding box center [633, 699] width 59 height 41
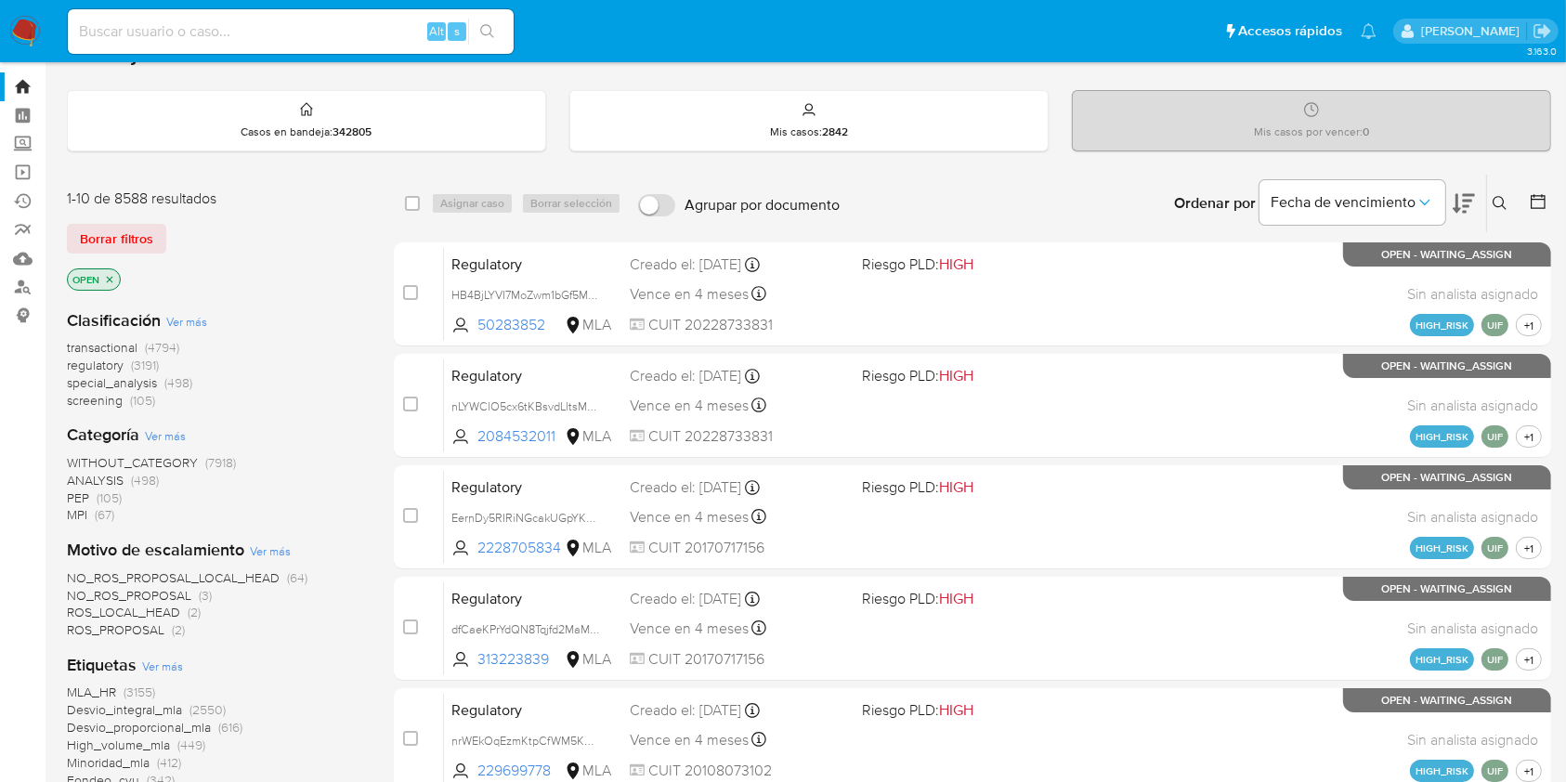
scroll to position [0, 0]
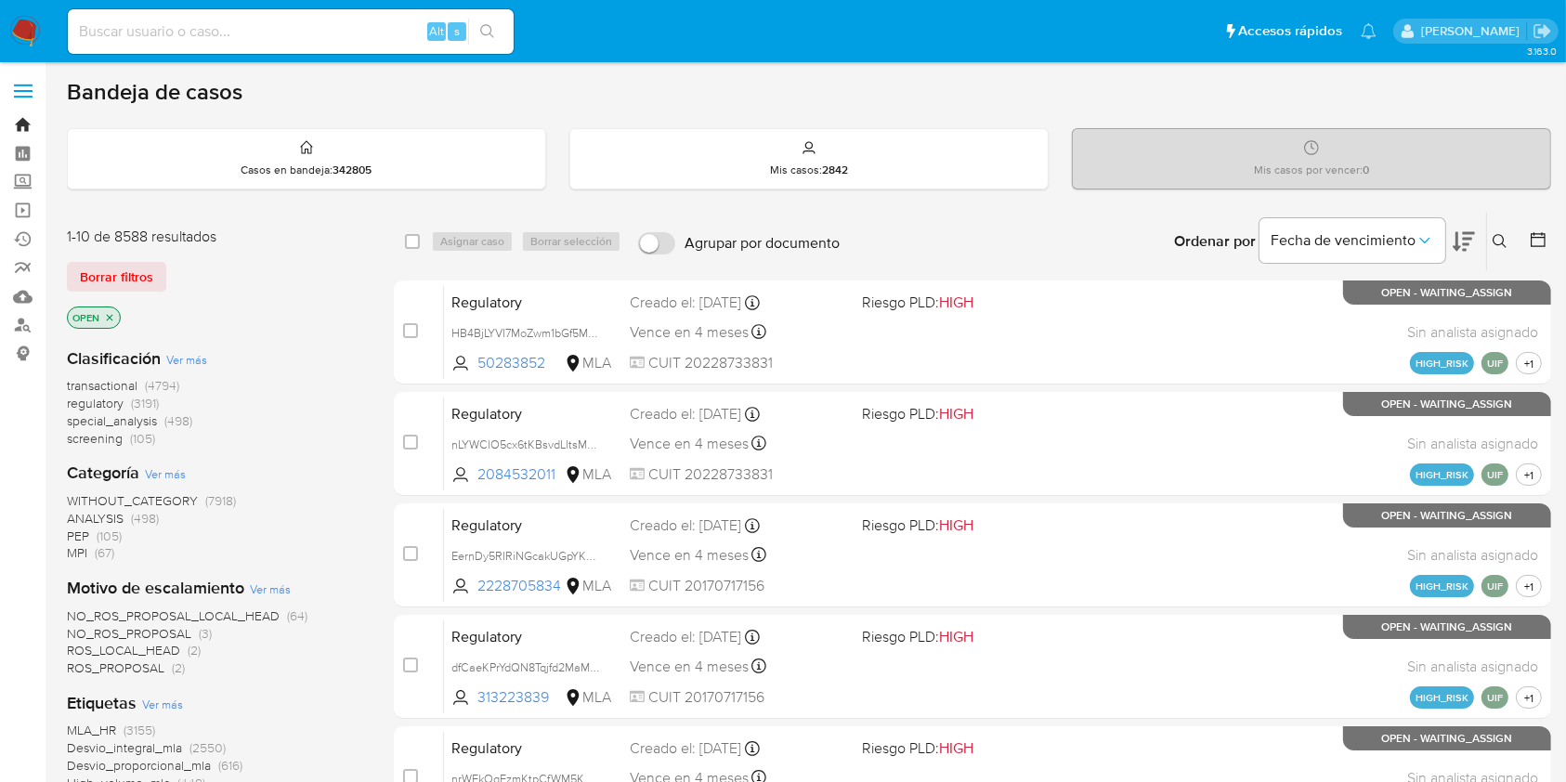
click at [19, 123] on link "Bandeja" at bounding box center [110, 125] width 221 height 29
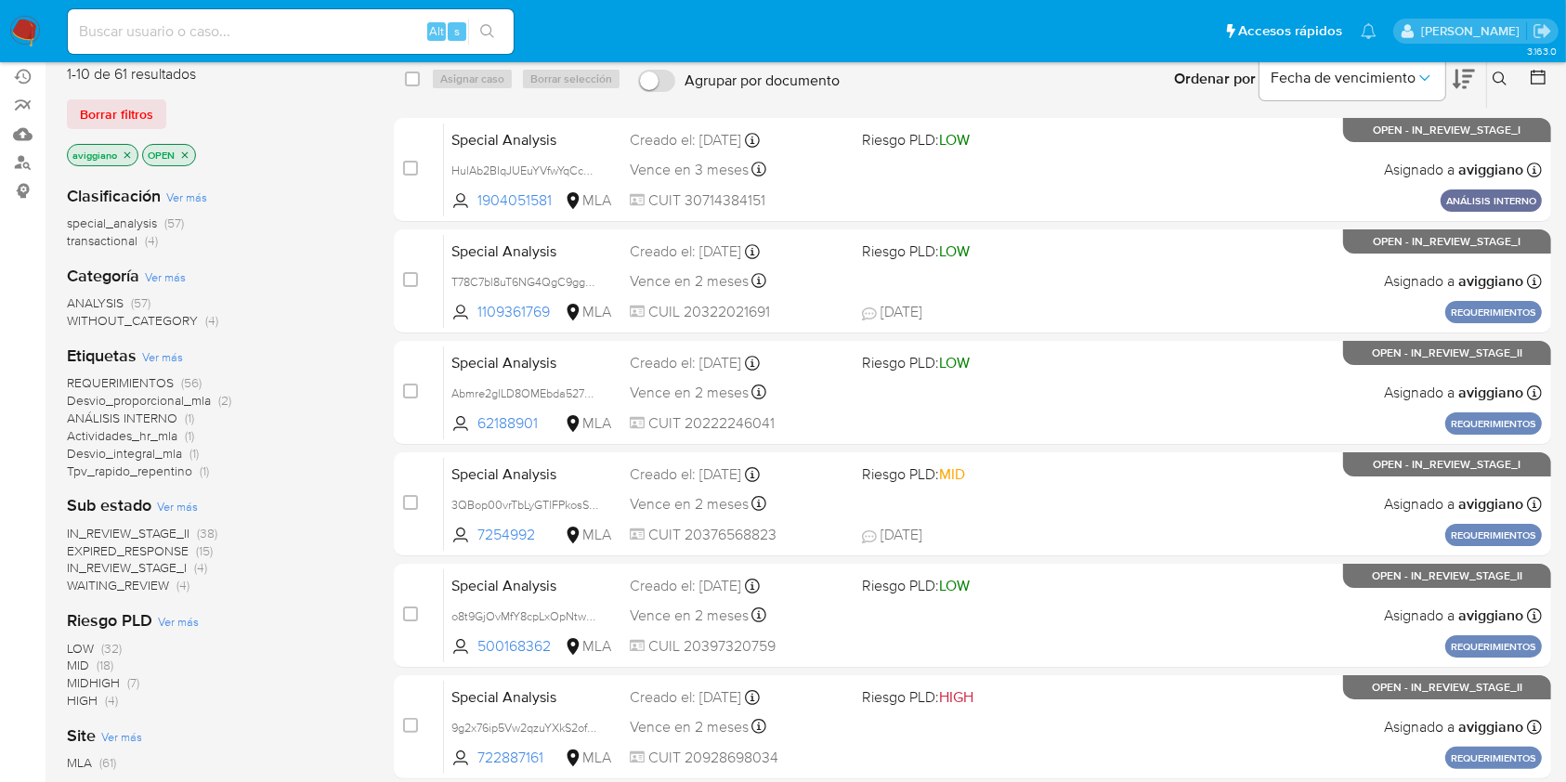
scroll to position [124, 0]
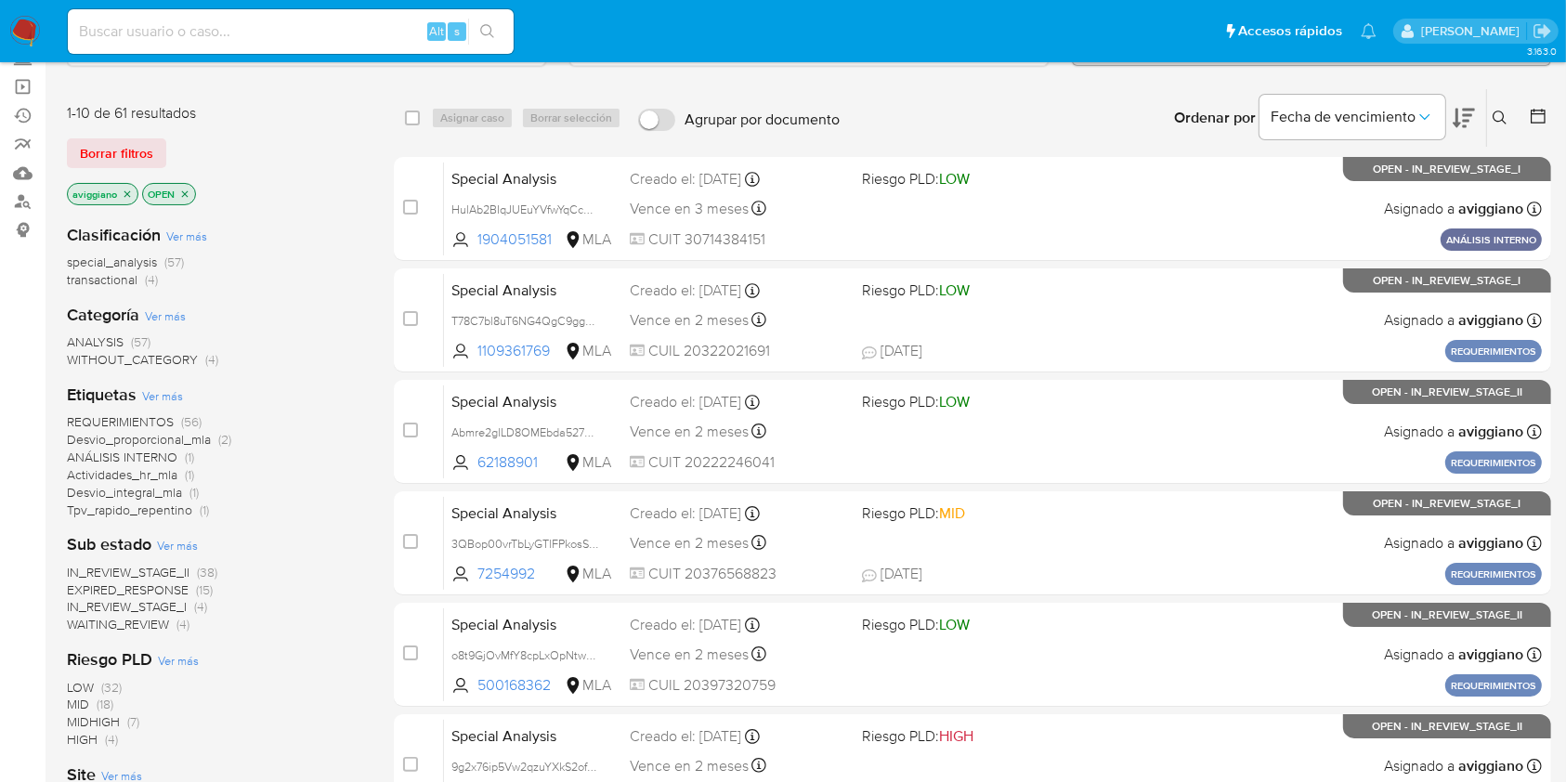
click at [130, 190] on icon "close-filter" at bounding box center [127, 194] width 11 height 11
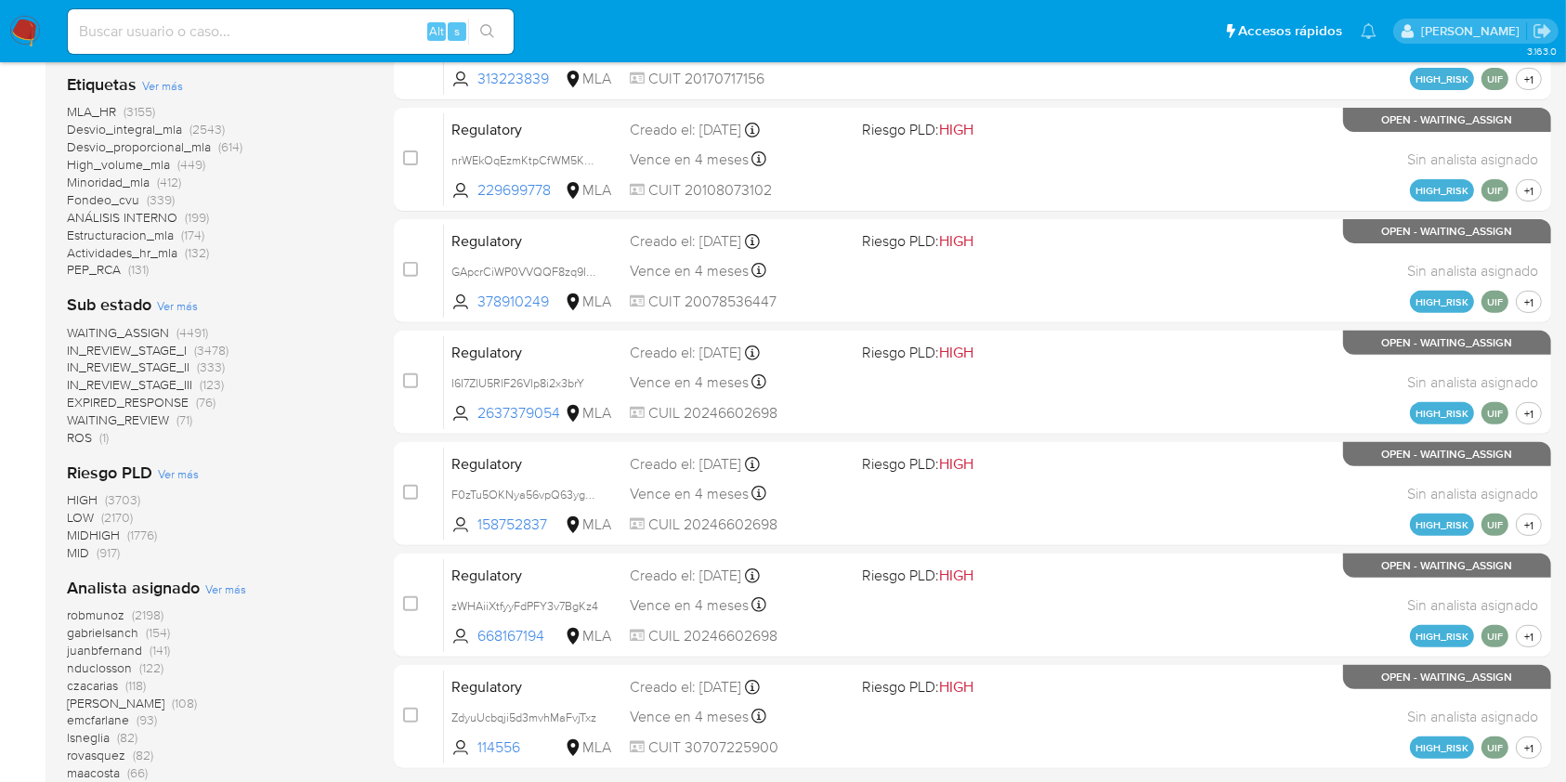
scroll to position [743, 0]
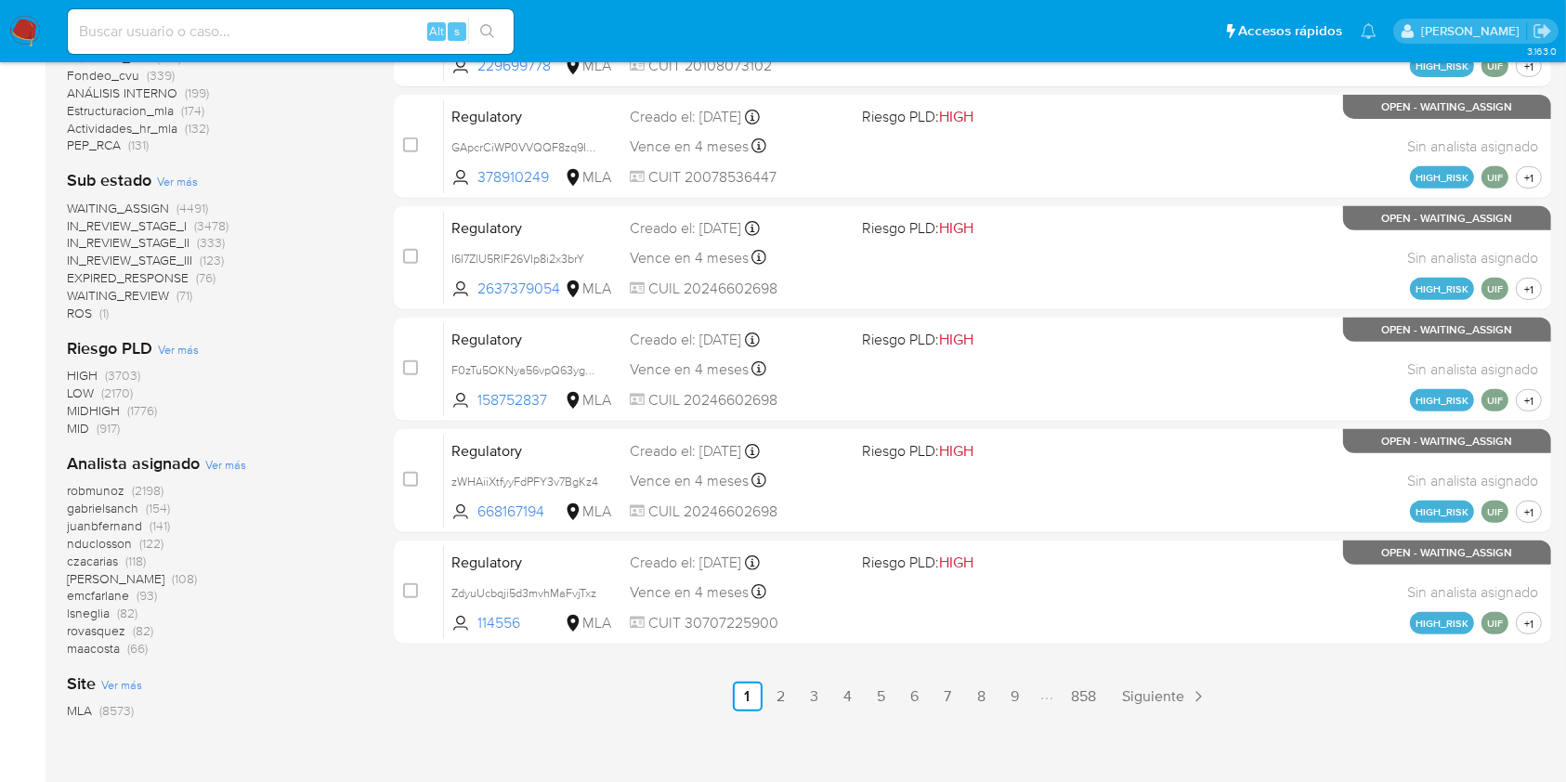
click at [142, 33] on input at bounding box center [291, 32] width 446 height 24
paste input "CKloyJ3Se3Ma5EgoYEyQc4ol"
type input "CKloyJ3Se3Ma5EgoYEyQc4ol"
click at [483, 39] on button "search-icon" at bounding box center [487, 32] width 38 height 26
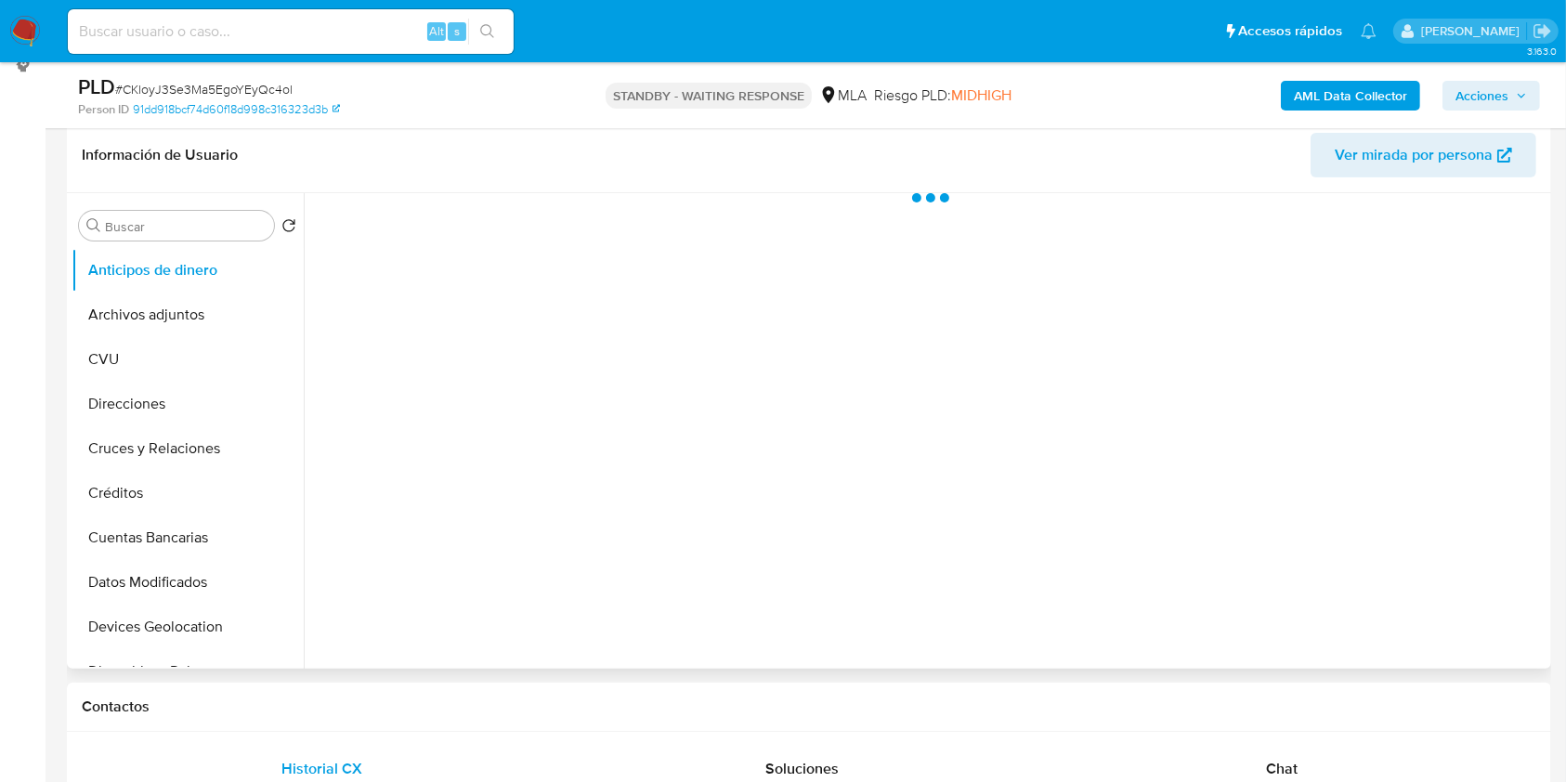
scroll to position [372, 0]
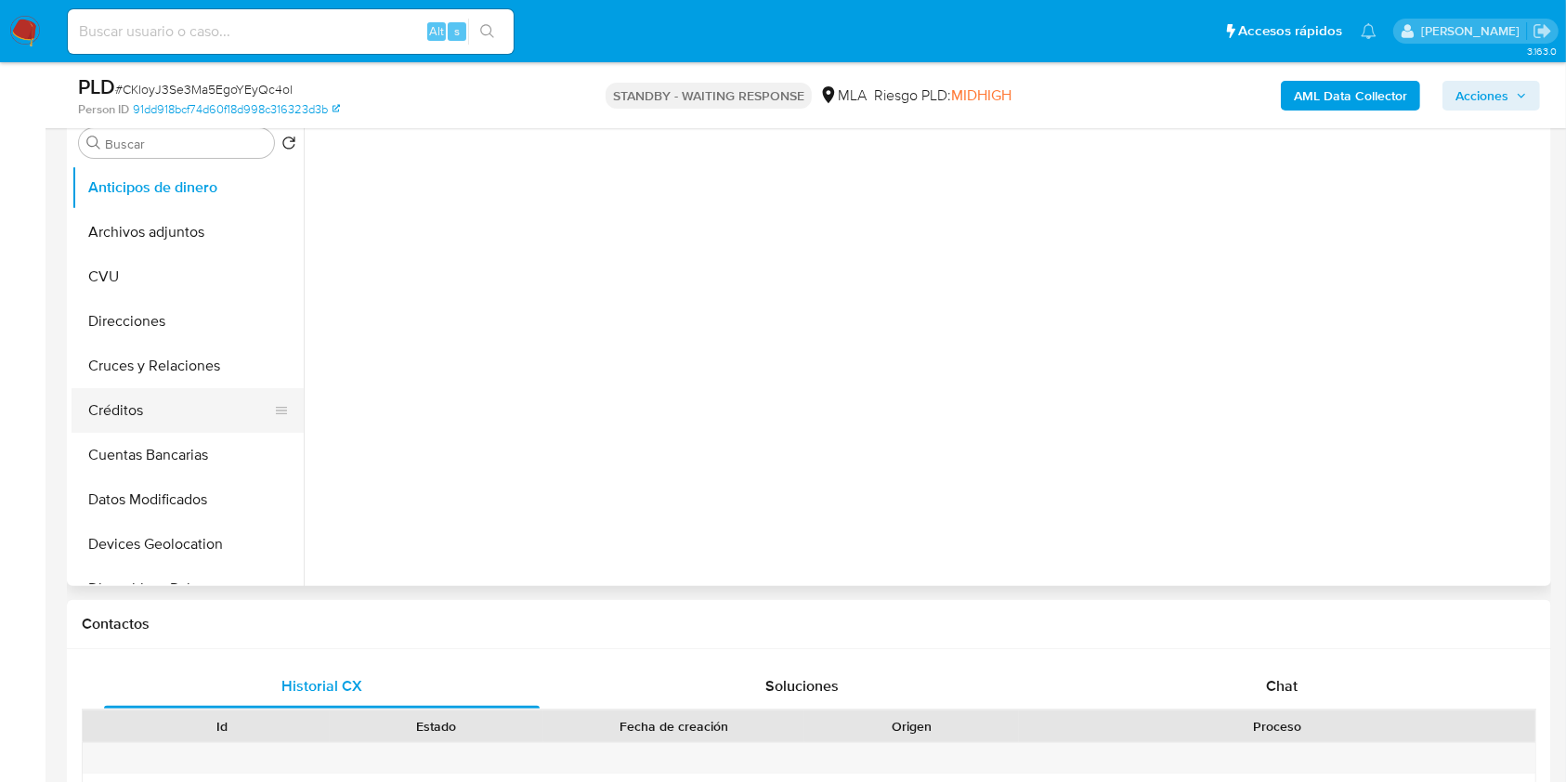
select select "10"
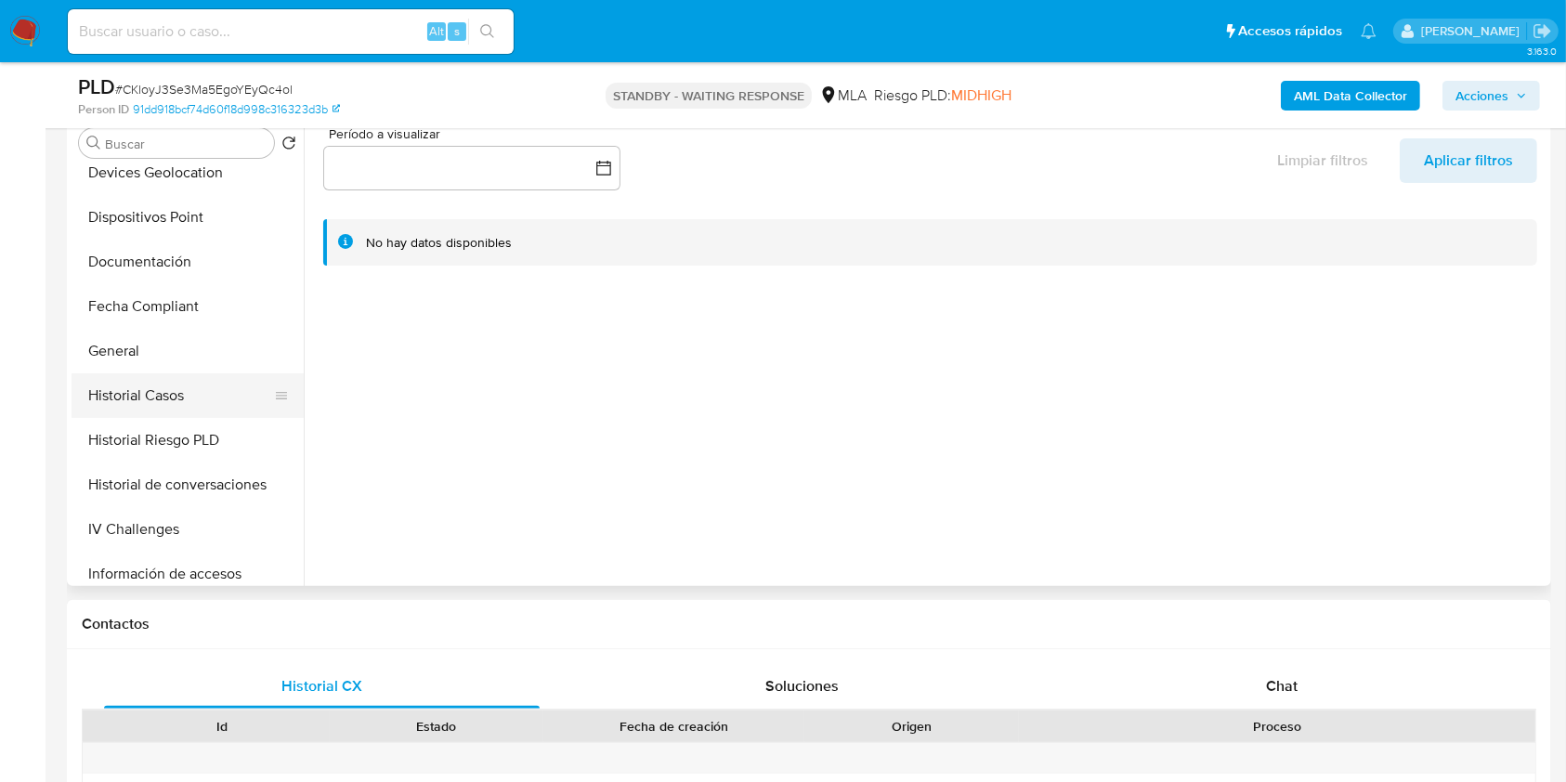
click at [229, 411] on button "Historial Casos" at bounding box center [180, 395] width 217 height 45
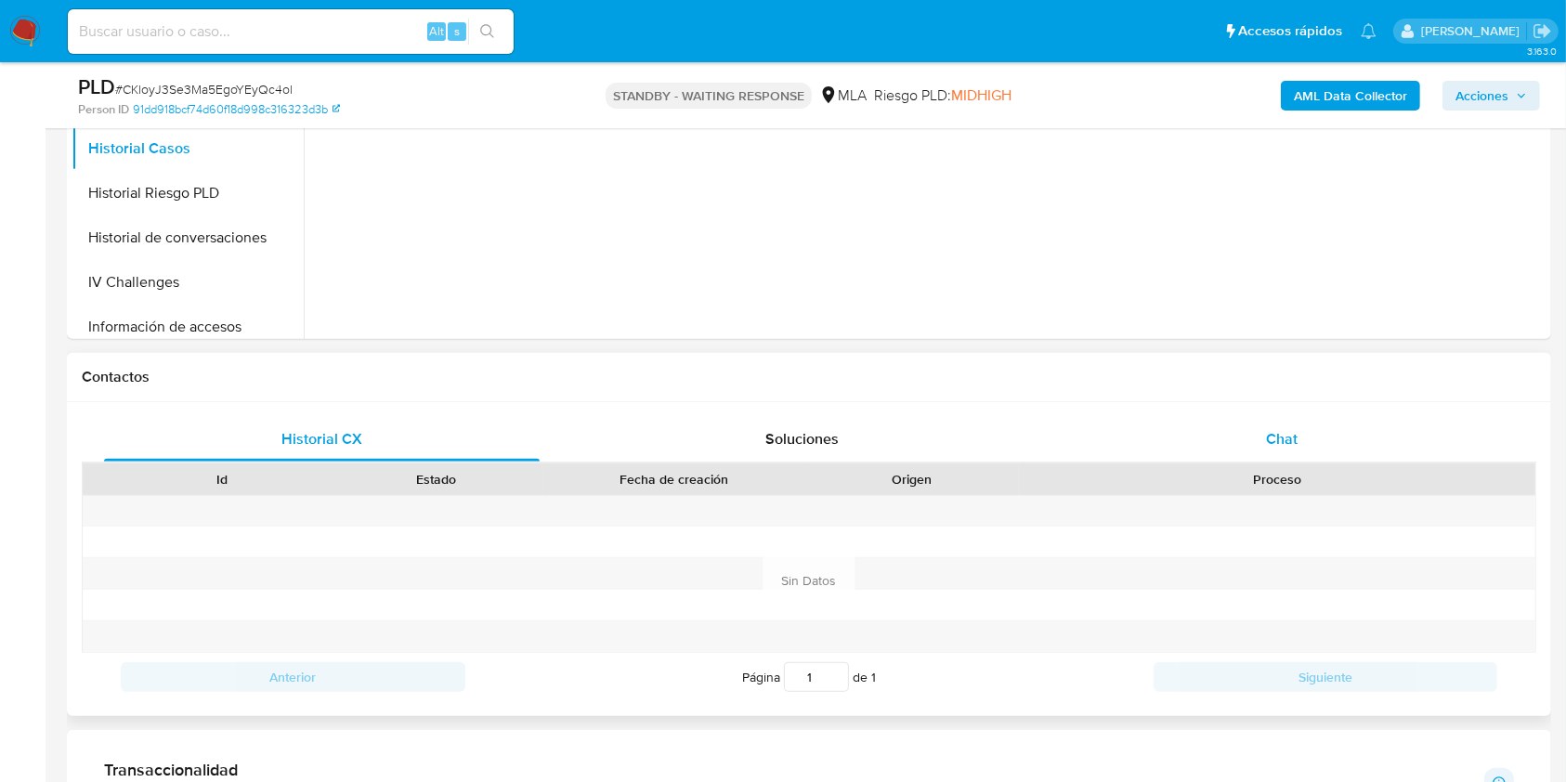
click at [1277, 430] on span "Chat" at bounding box center [1282, 438] width 32 height 21
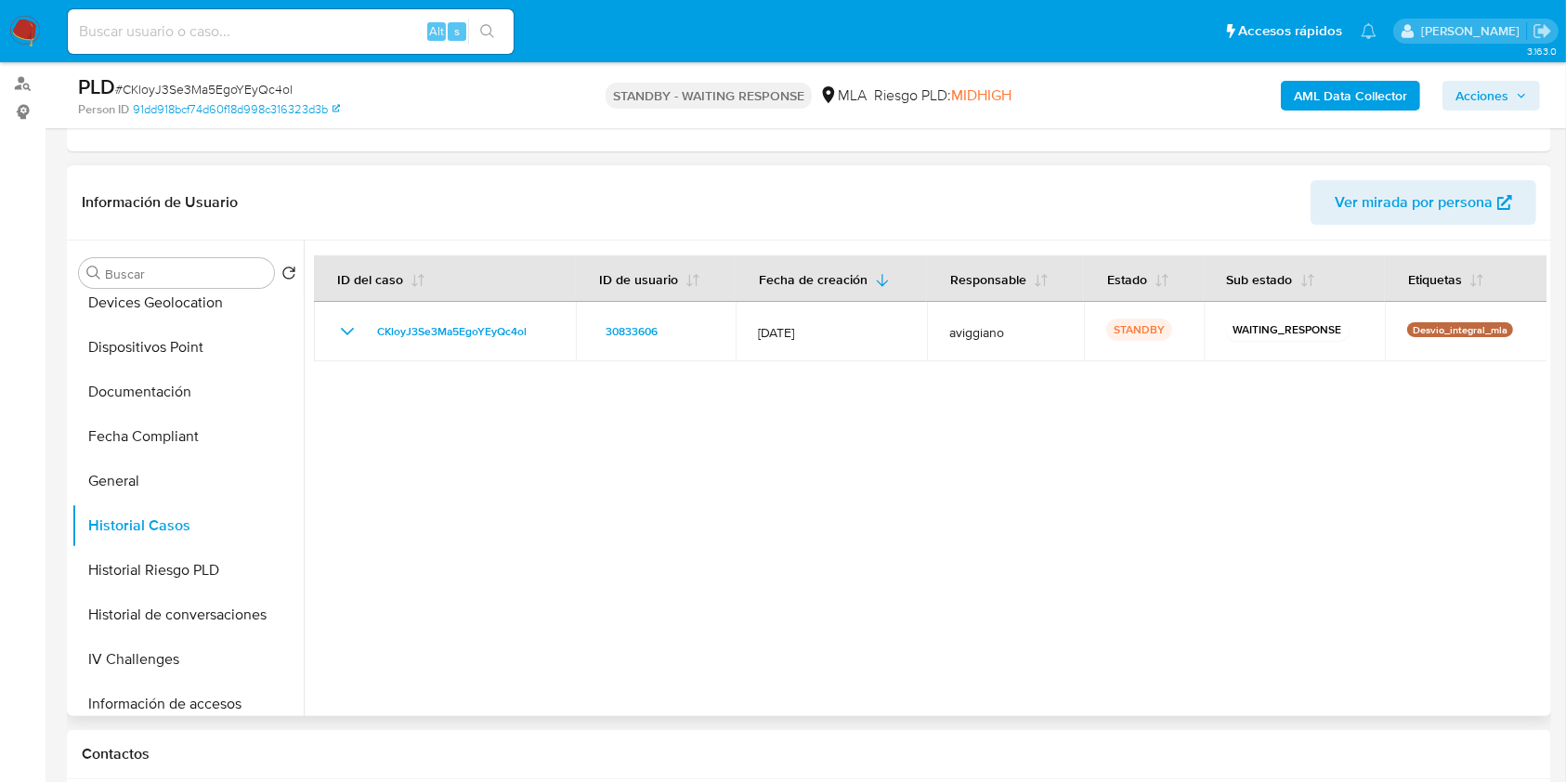
scroll to position [240, 0]
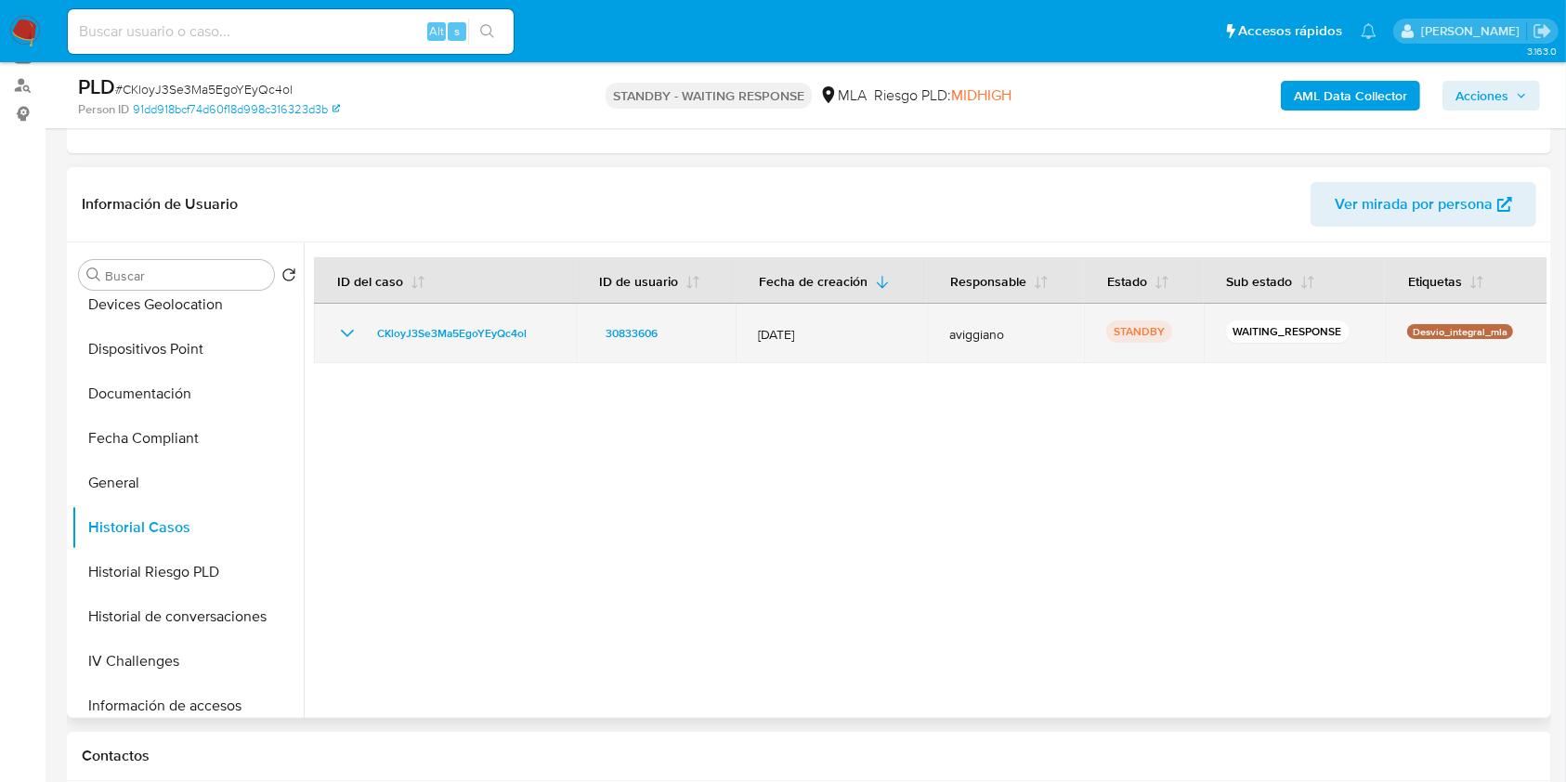
drag, startPoint x: 544, startPoint y: 329, endPoint x: 366, endPoint y: 308, distance: 179.5
click at [366, 308] on td "CKloyJ3Se3Ma5EgoYEyQc4ol" at bounding box center [445, 333] width 262 height 59
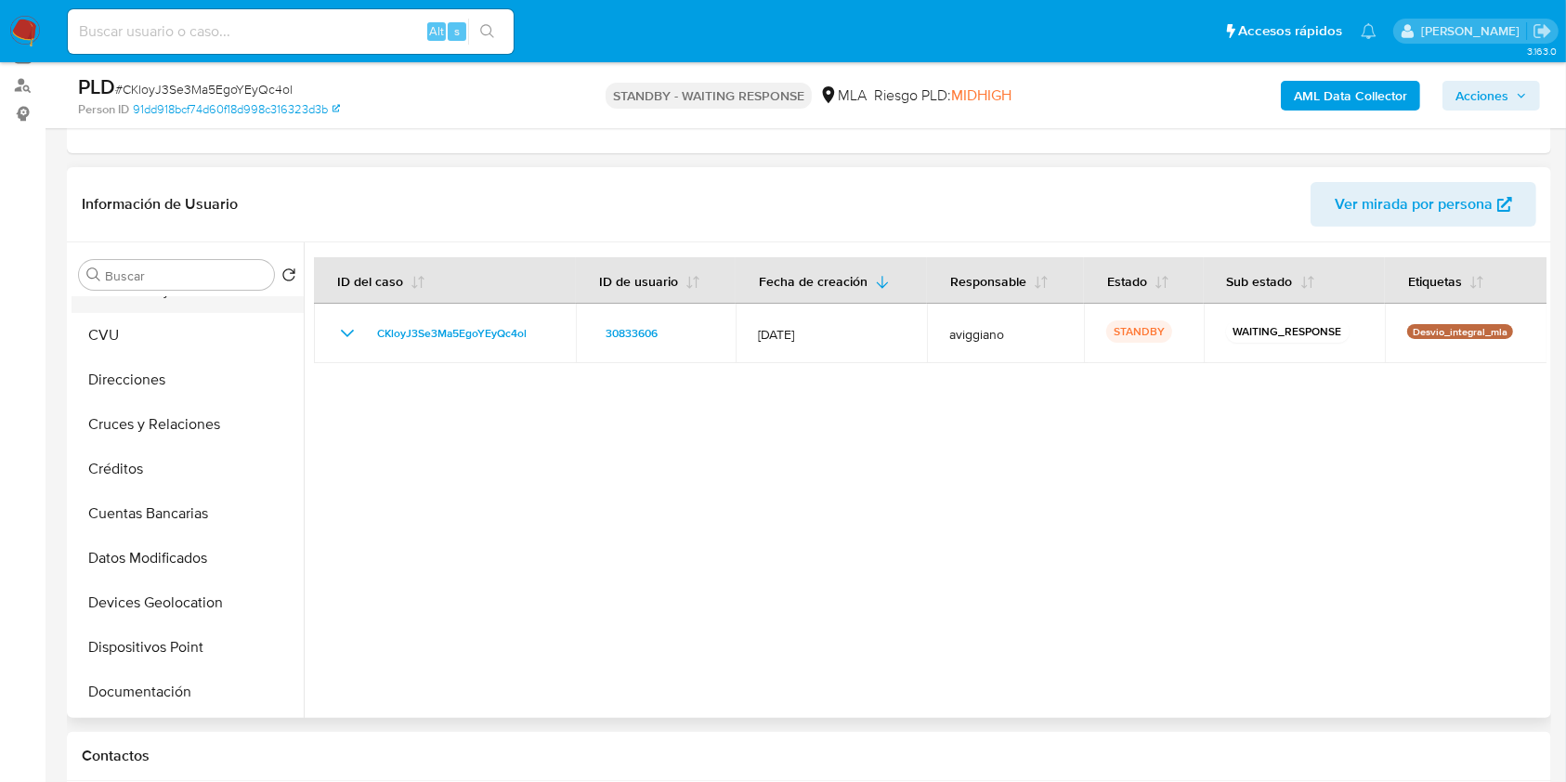
scroll to position [0, 0]
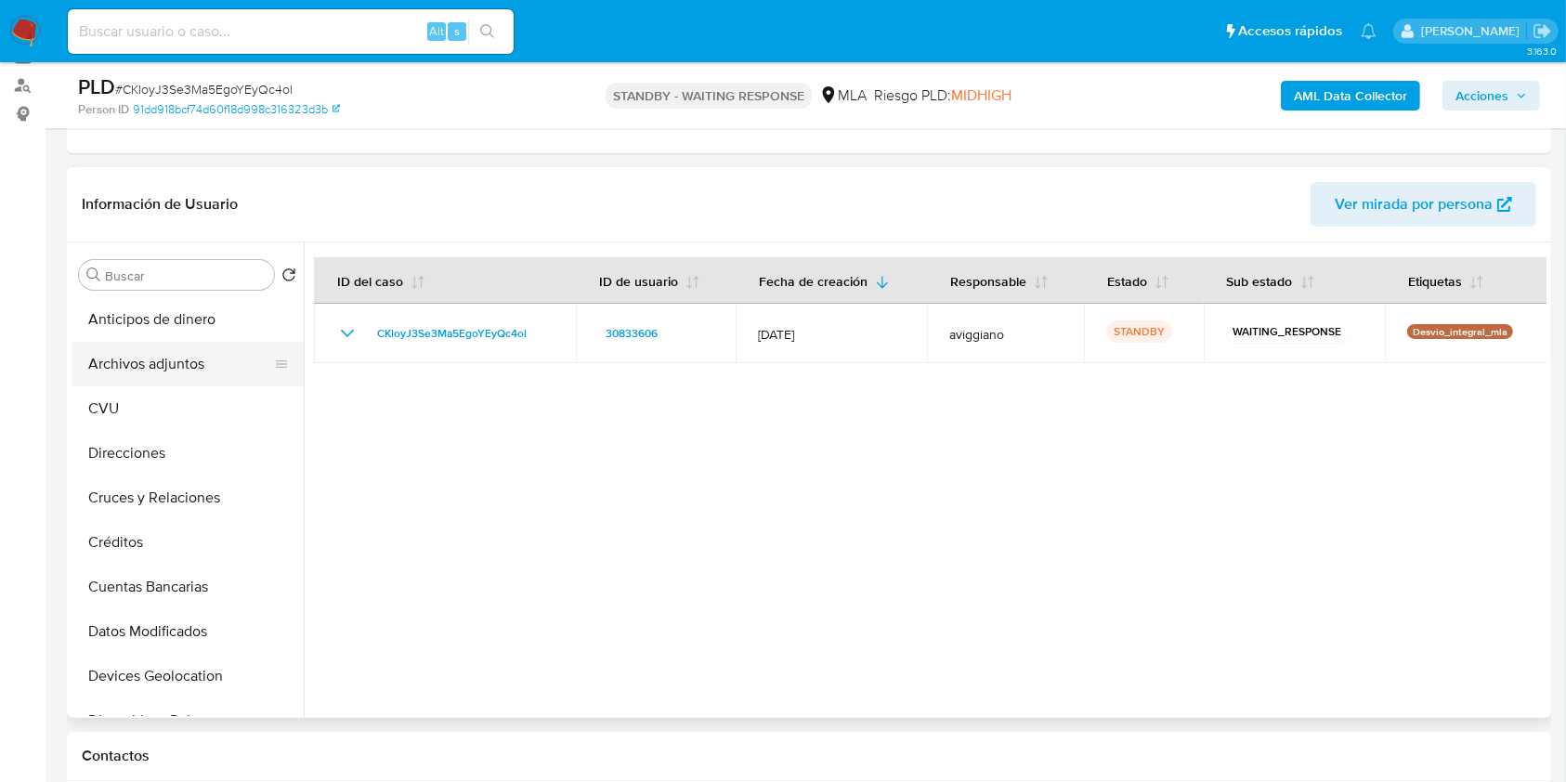
click at [136, 361] on button "Archivos adjuntos" at bounding box center [180, 364] width 217 height 45
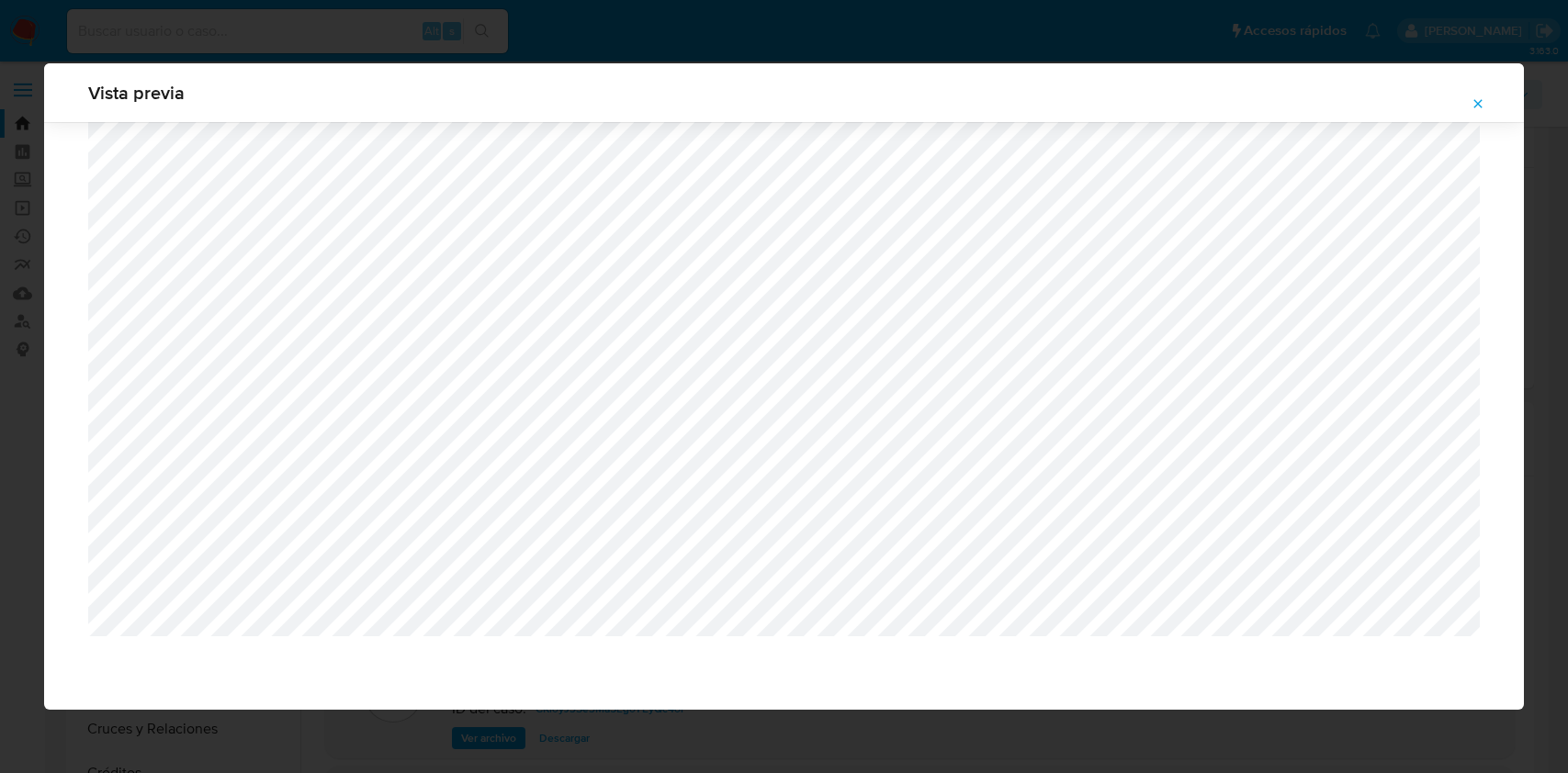
select select "10"
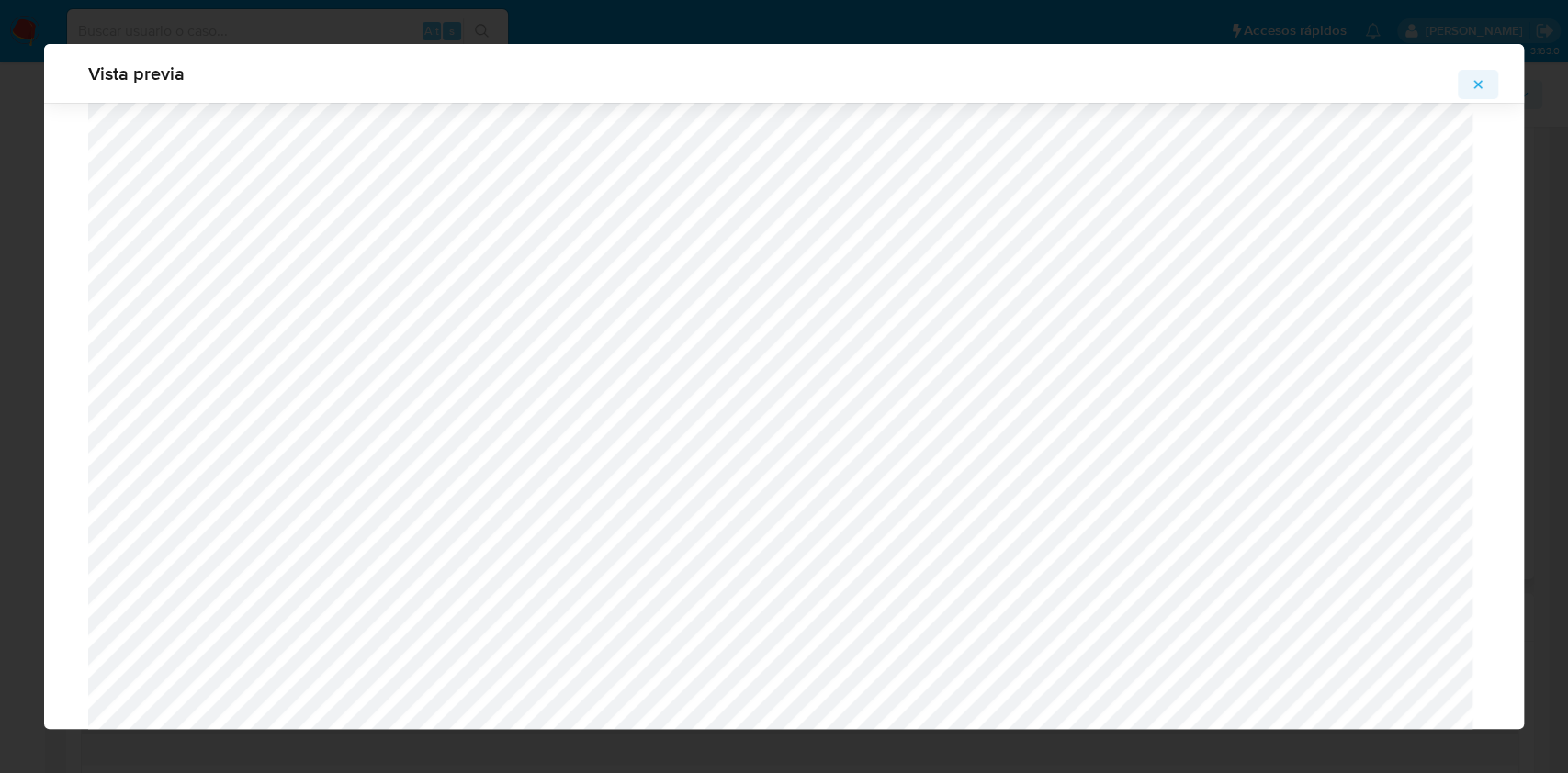
scroll to position [1800, 0]
click at [1464, 82] on button "Attachment preview" at bounding box center [1477, 85] width 41 height 30
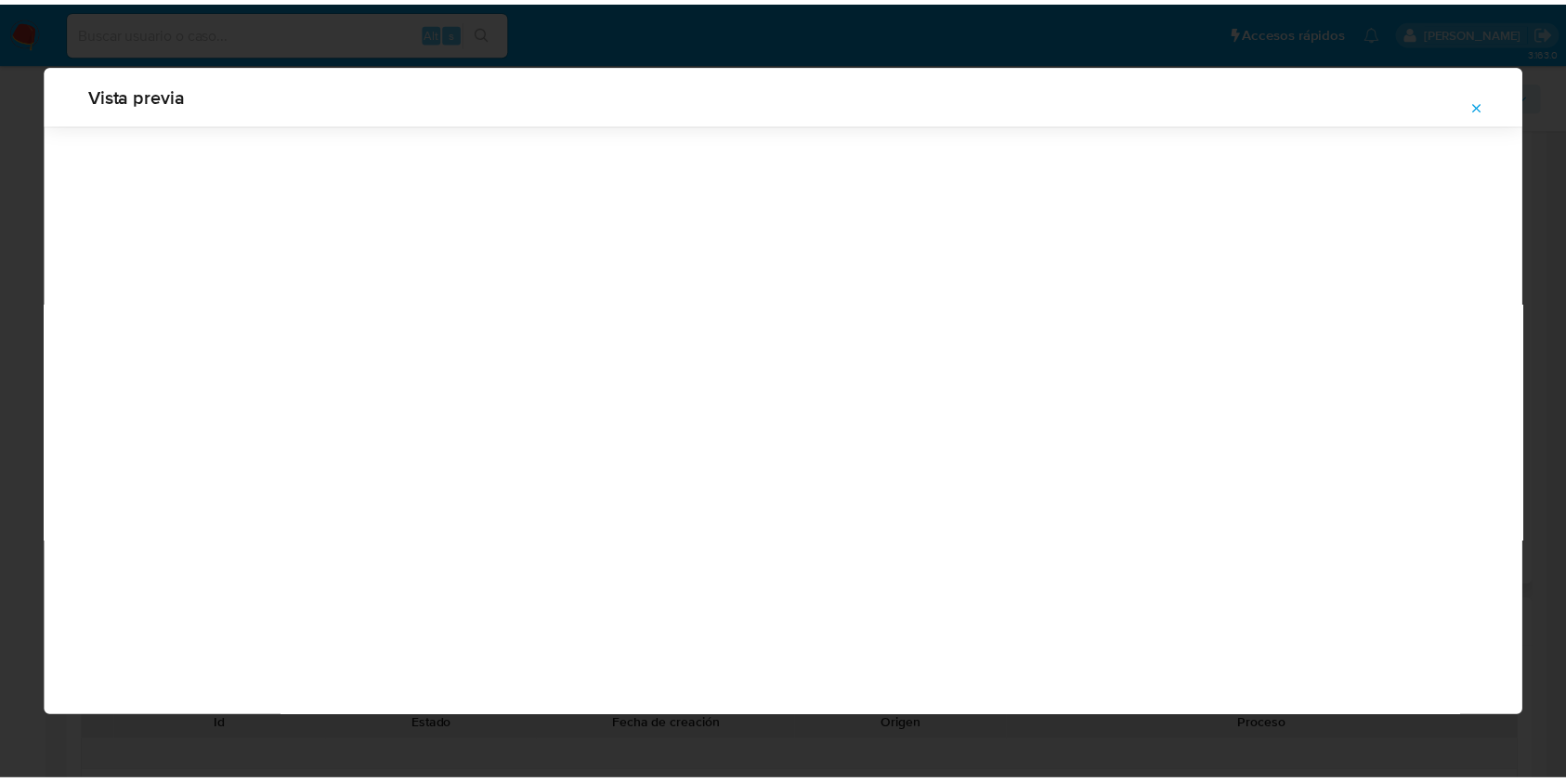
scroll to position [0, 0]
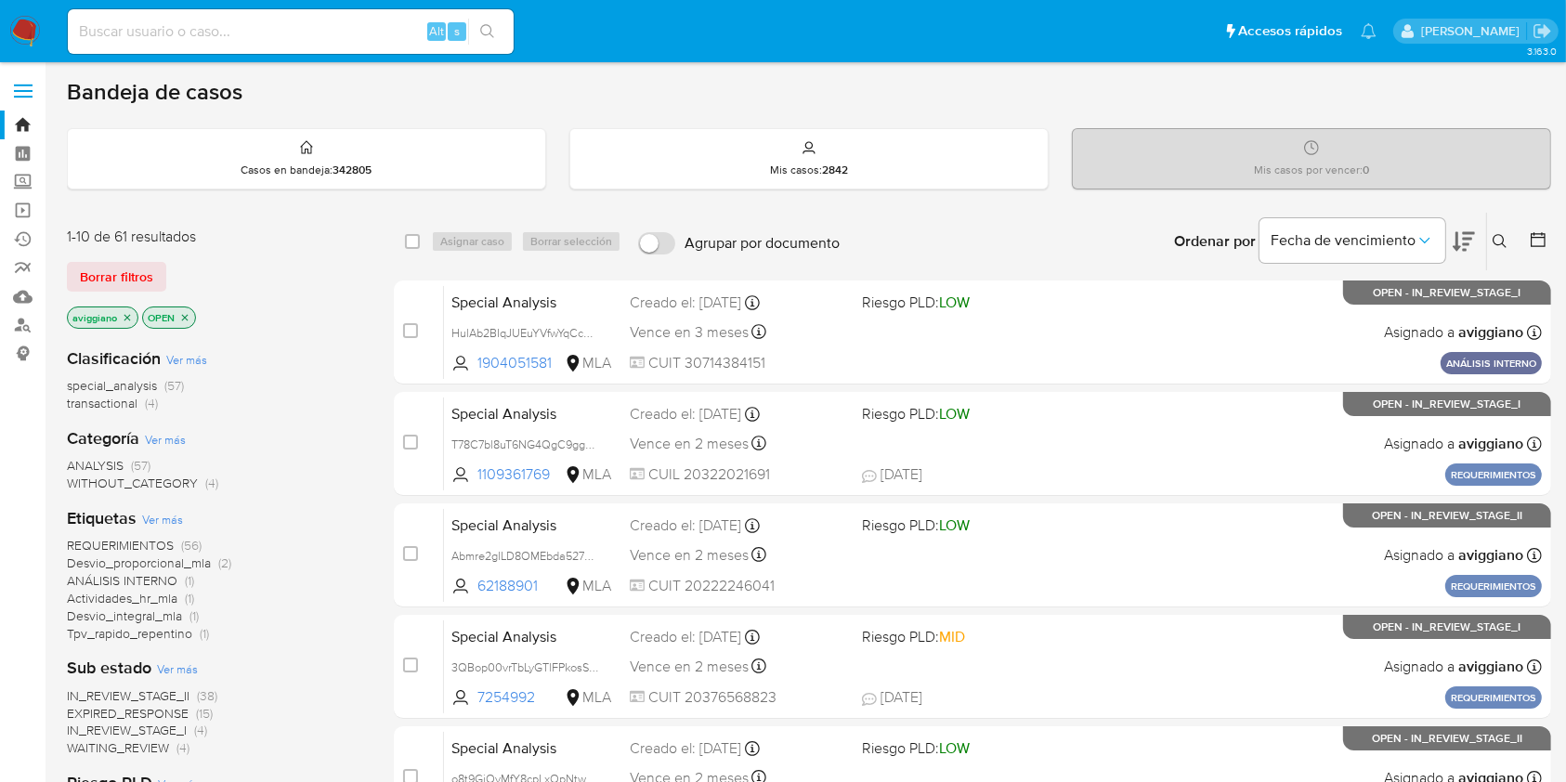
click at [1493, 245] on button at bounding box center [1502, 241] width 31 height 22
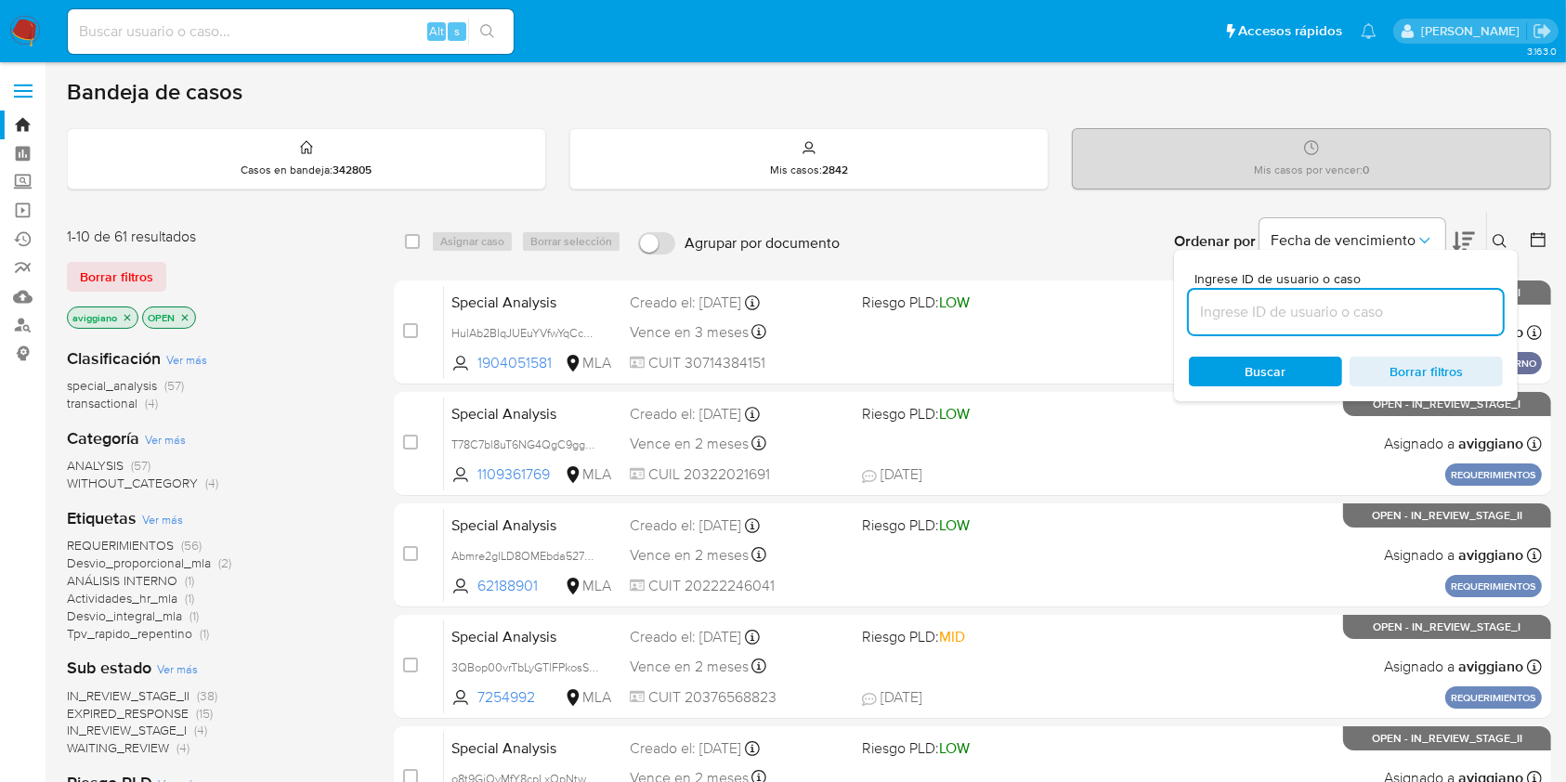
click at [1367, 314] on input at bounding box center [1346, 312] width 314 height 24
type input "CKloyJ3Se3Ma5EgoYEyQc4ol"
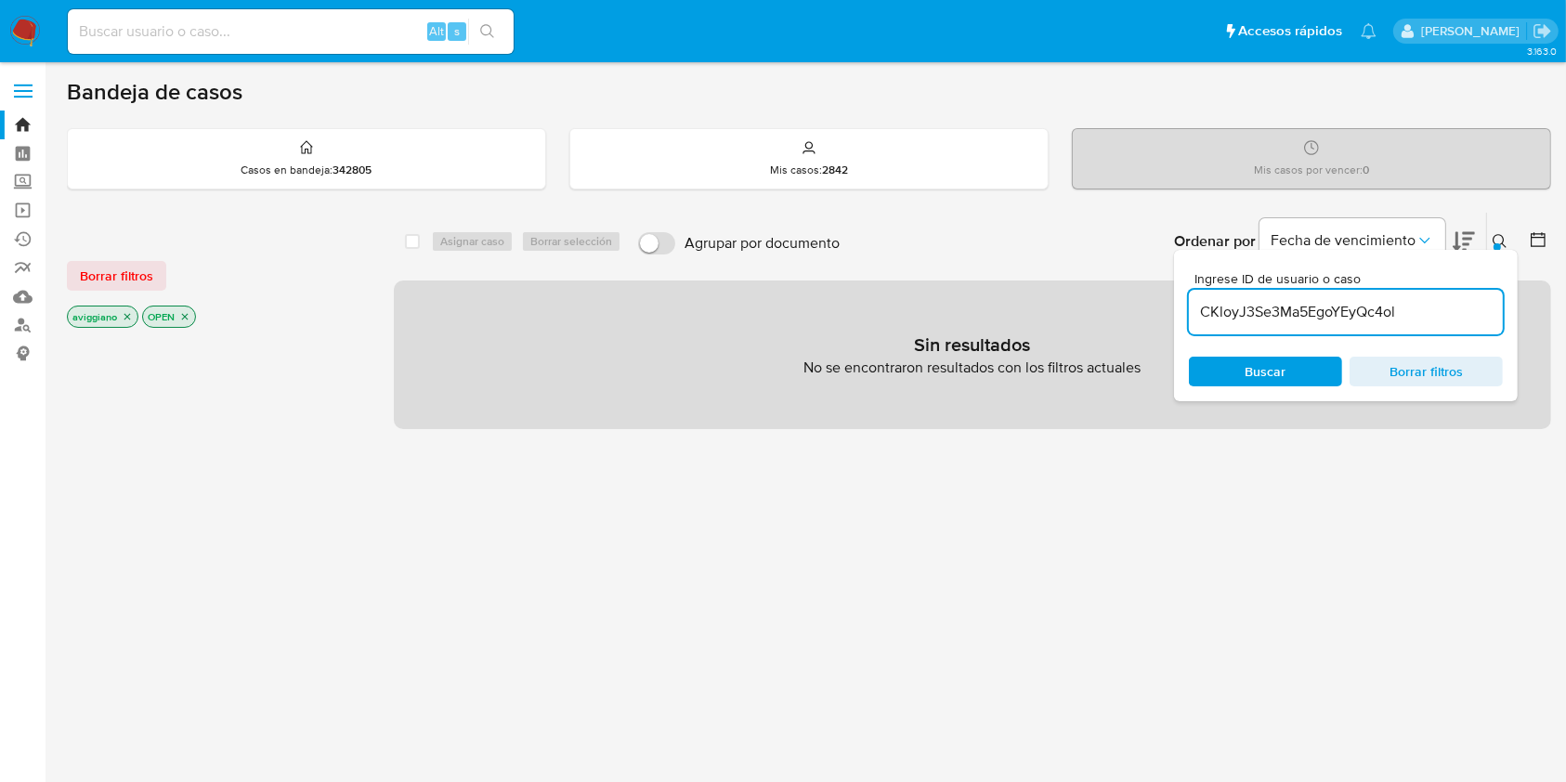
click at [128, 314] on icon "close-filter" at bounding box center [127, 317] width 7 height 7
click at [106, 311] on icon "close-filter" at bounding box center [109, 316] width 11 height 11
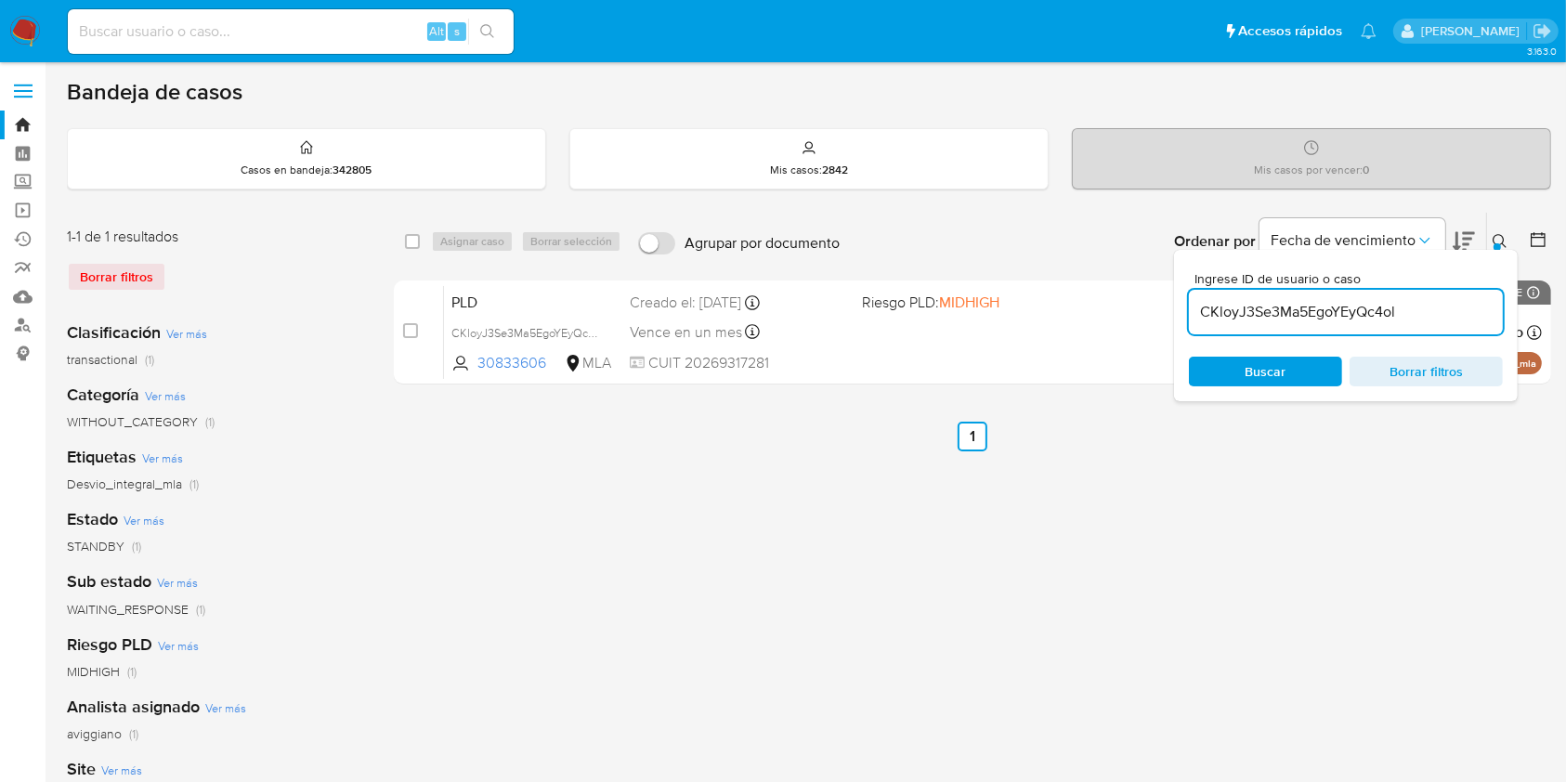
click at [403, 243] on div "select-all-cases-checkbox Asignar caso Borrar selección Agrupar por documento O…" at bounding box center [972, 242] width 1157 height 58
click at [412, 239] on input "checkbox" at bounding box center [412, 241] width 15 height 15
checkbox input "true"
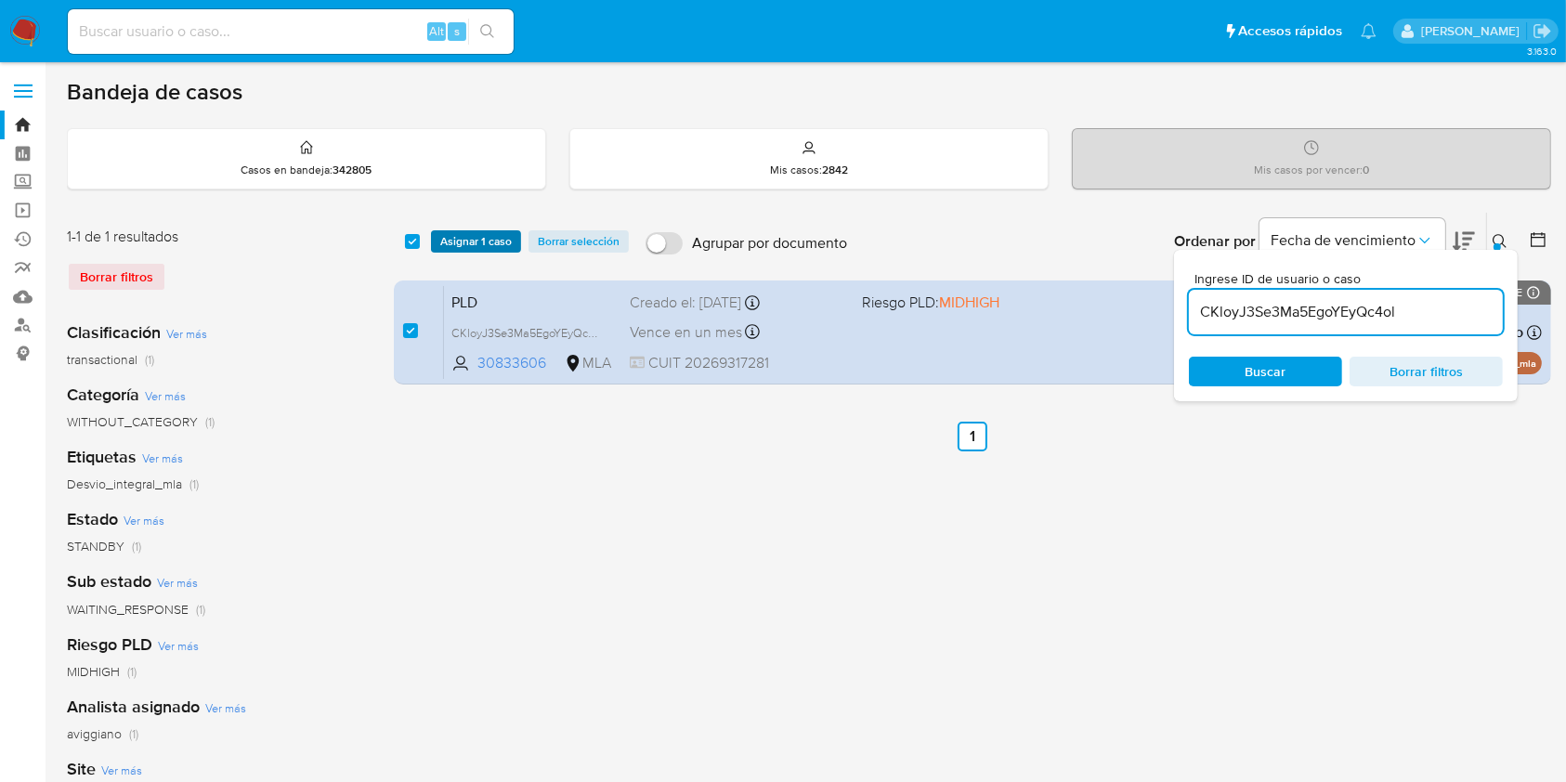
click at [451, 234] on span "Asignar 1 caso" at bounding box center [476, 241] width 72 height 19
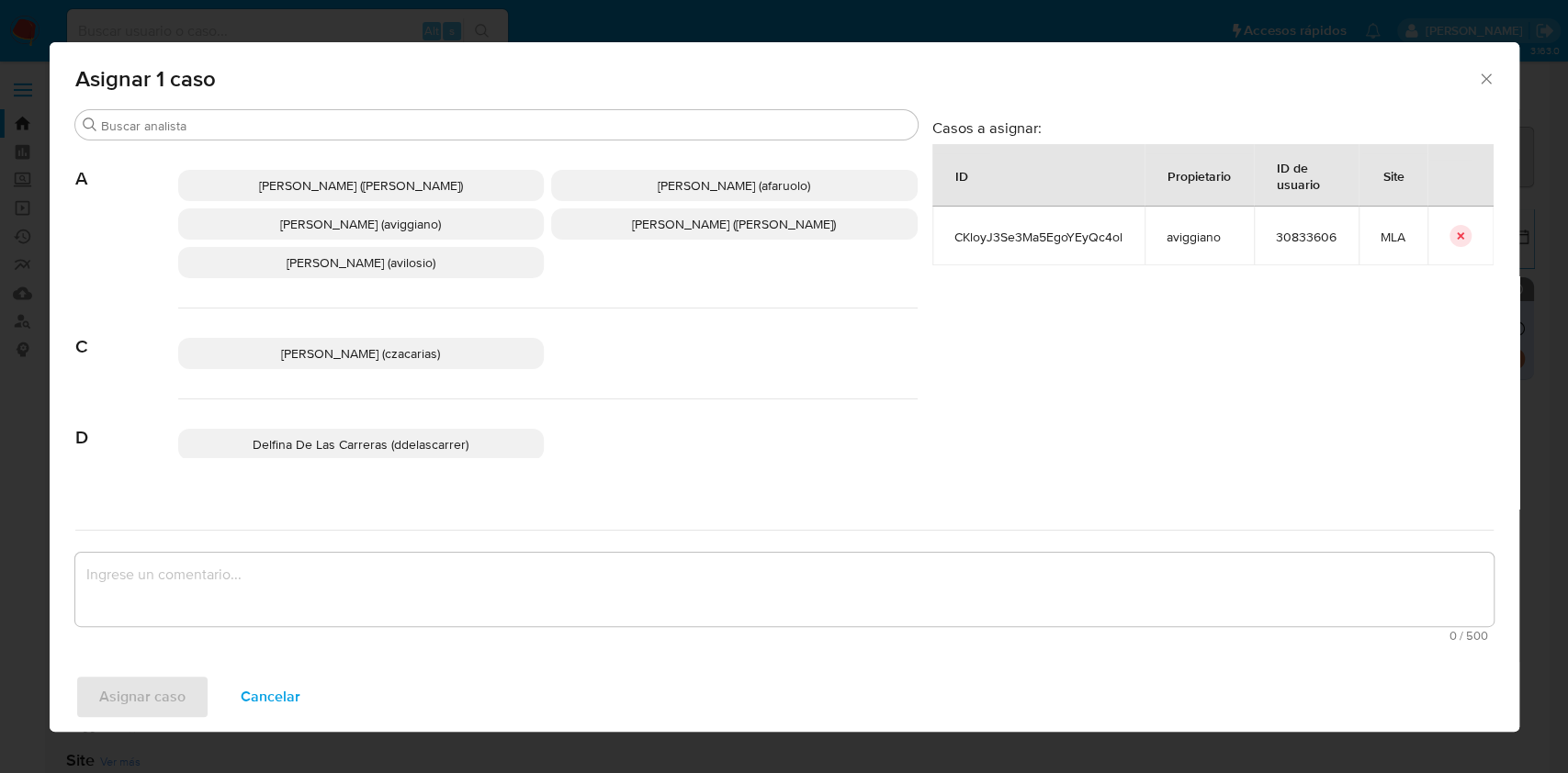
click at [351, 232] on span "Agustina Belen Viggiano (aviggiano)" at bounding box center [360, 223] width 161 height 19
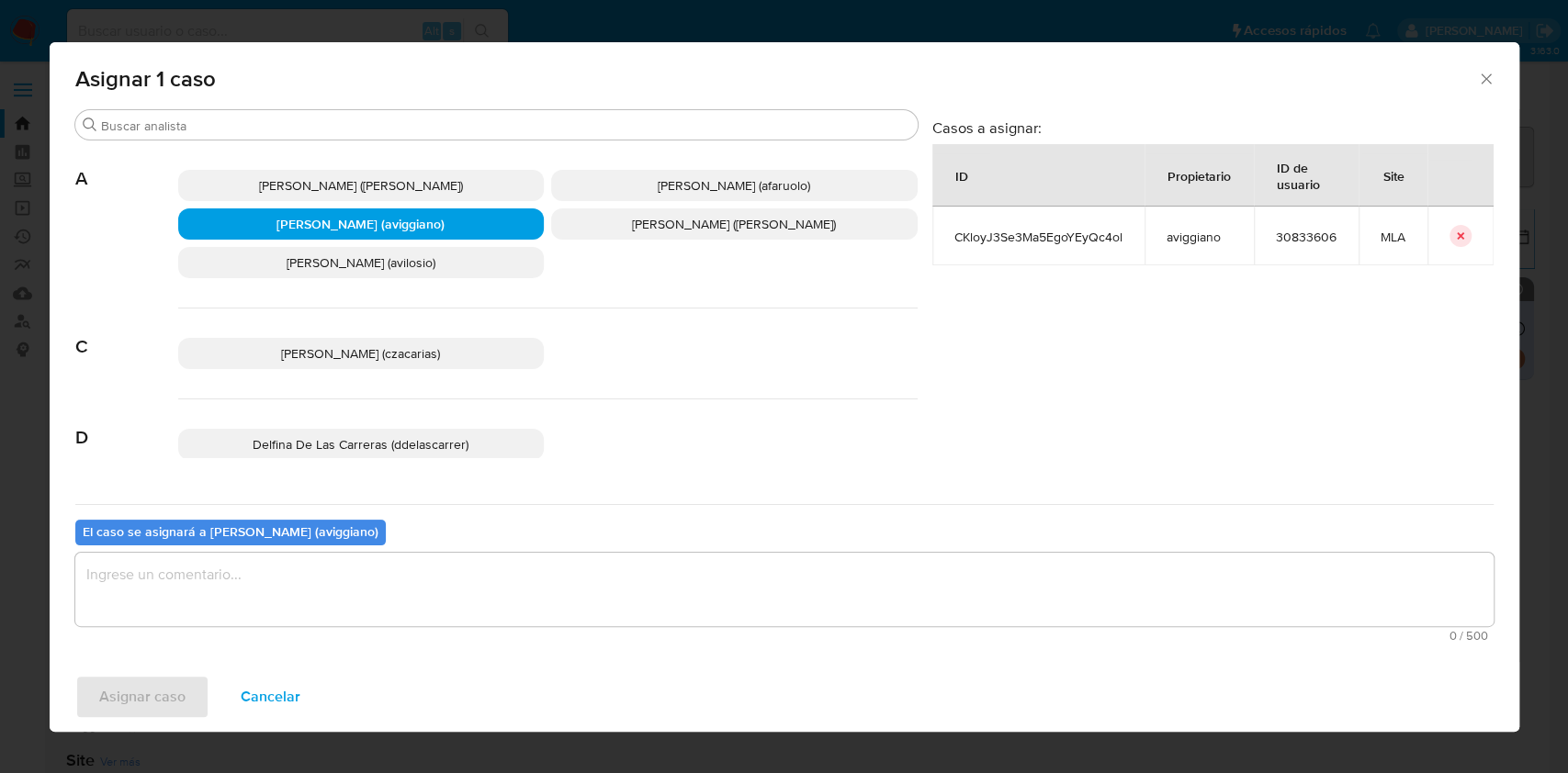
click at [305, 576] on textarea "assign-modal" at bounding box center [784, 589] width 1418 height 73
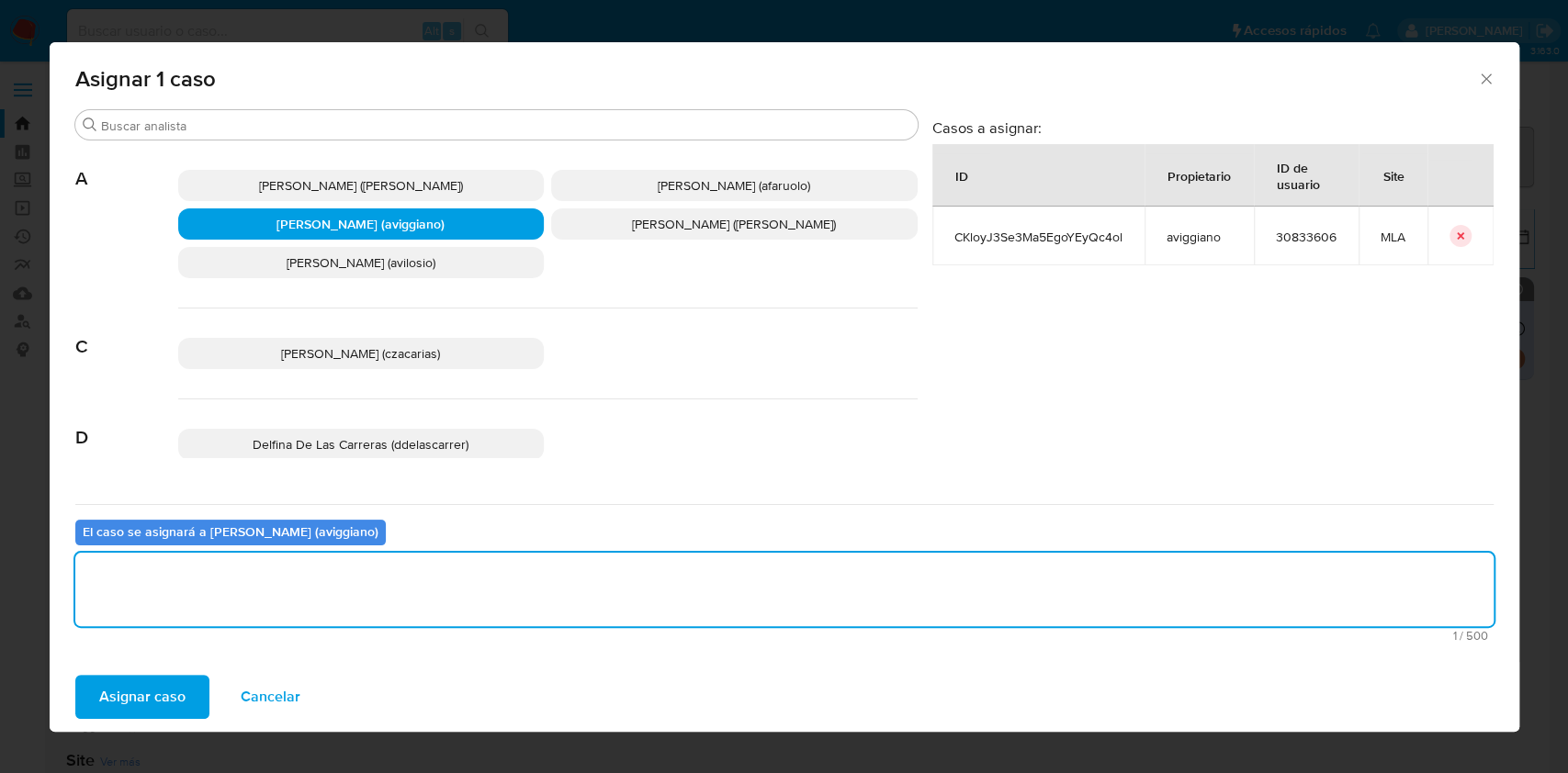
click at [160, 703] on span "Asignar caso" at bounding box center [141, 697] width 86 height 41
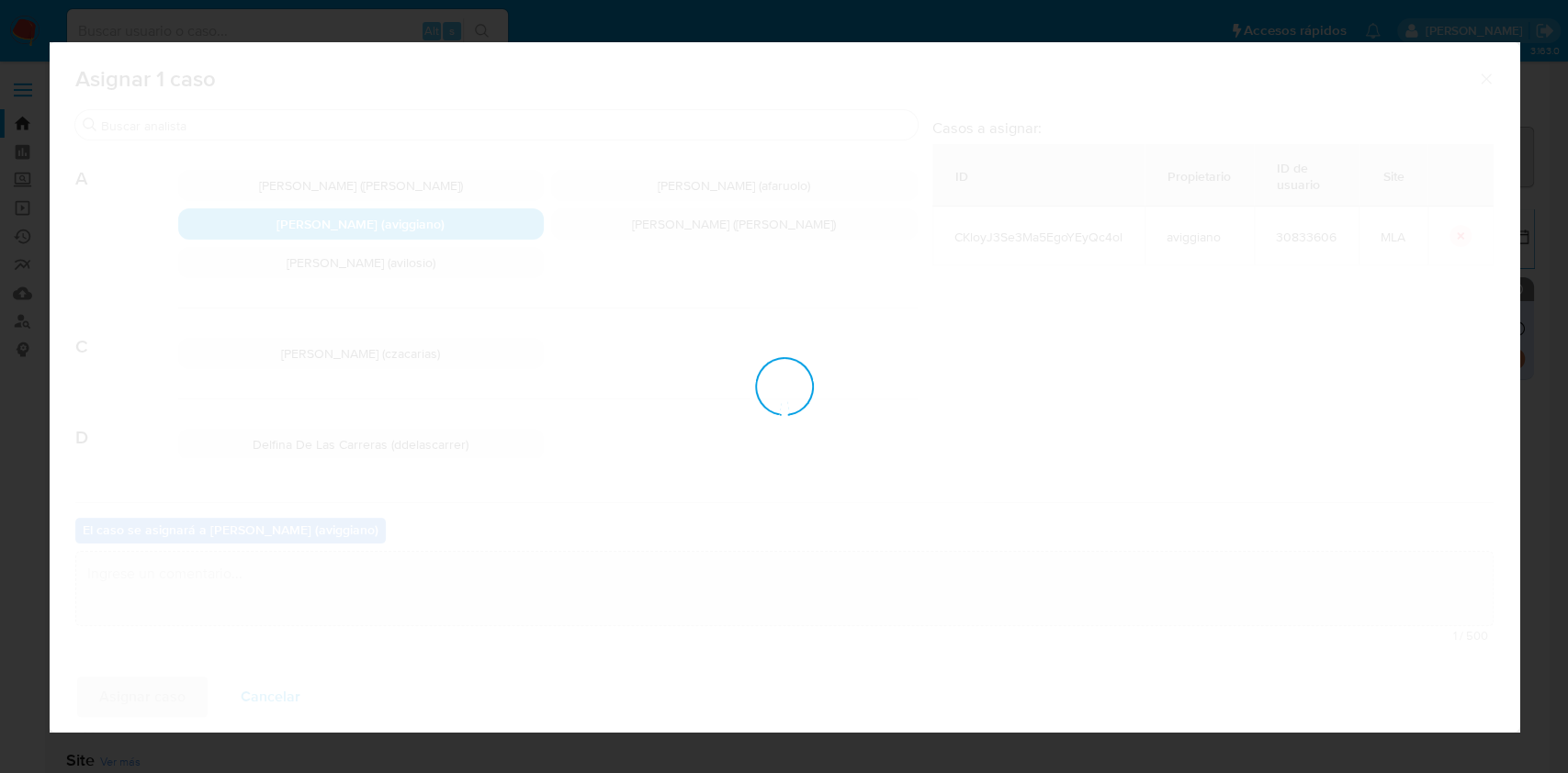
checkbox input "false"
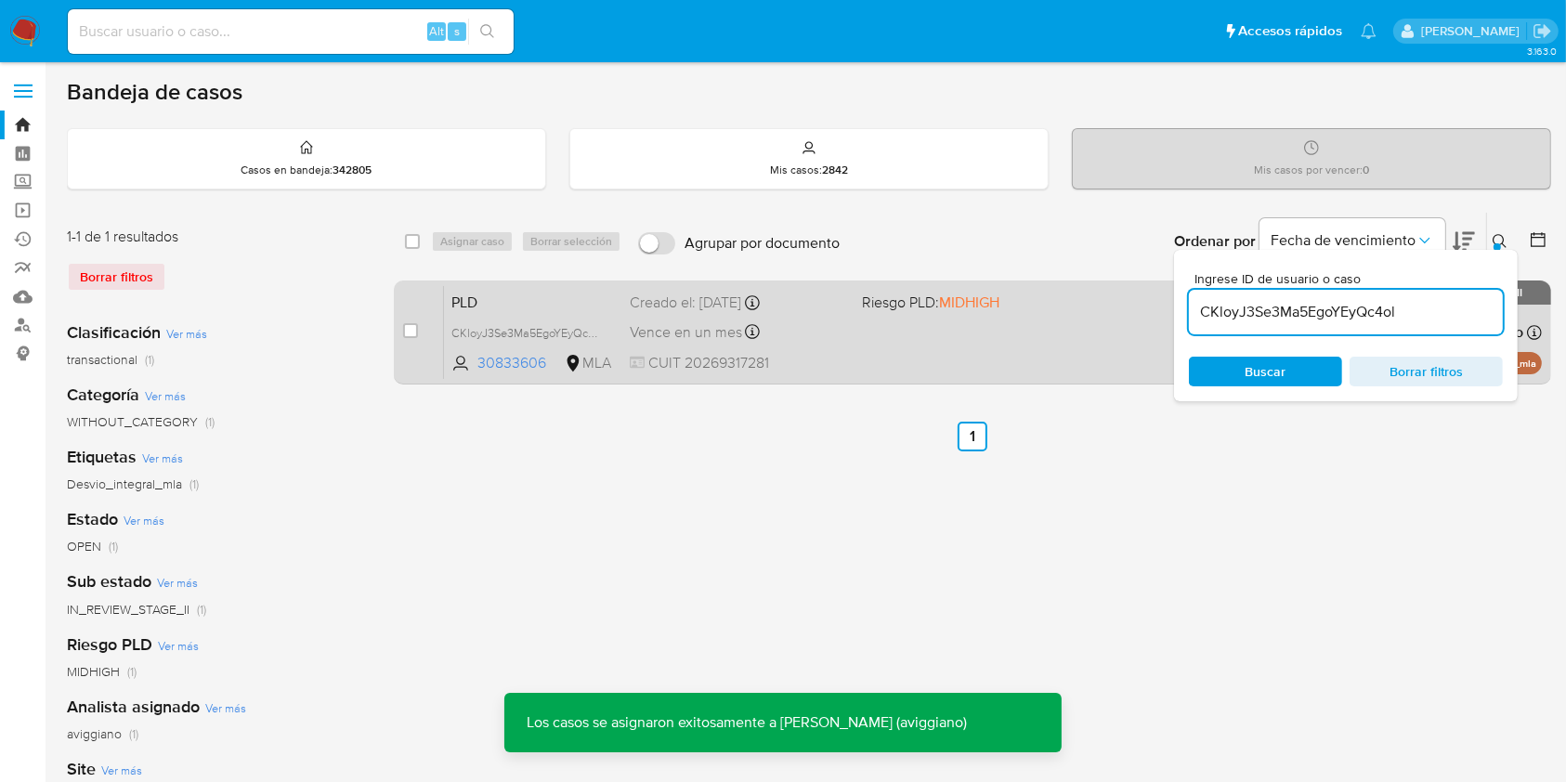
click at [847, 323] on div "PLD CKloyJ3Se3Ma5EgoYEyQc4ol 30833606 MLA Riesgo PLD: MIDHIGH Creado el: 12/09/…" at bounding box center [993, 332] width 1098 height 94
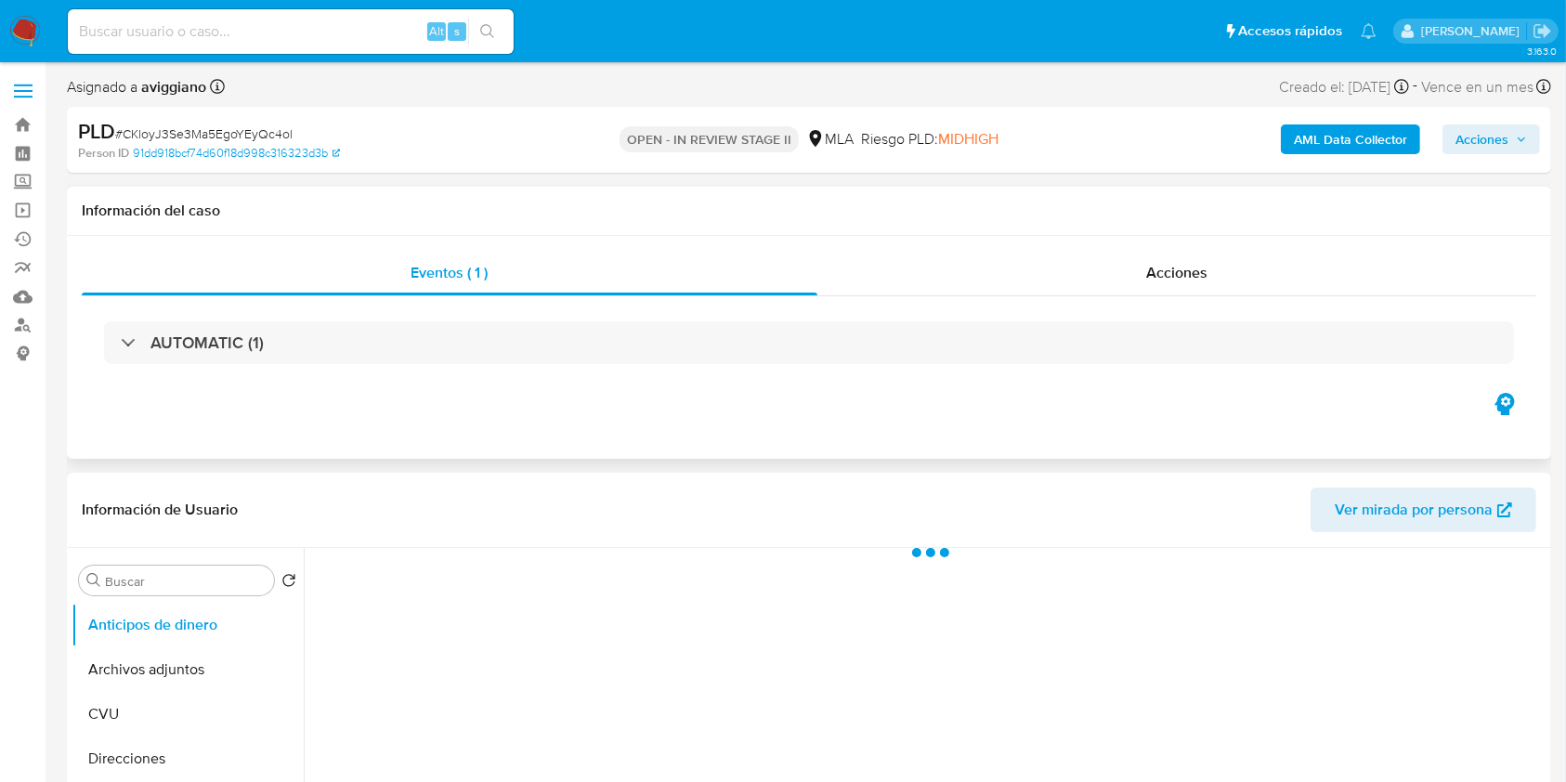
select select "10"
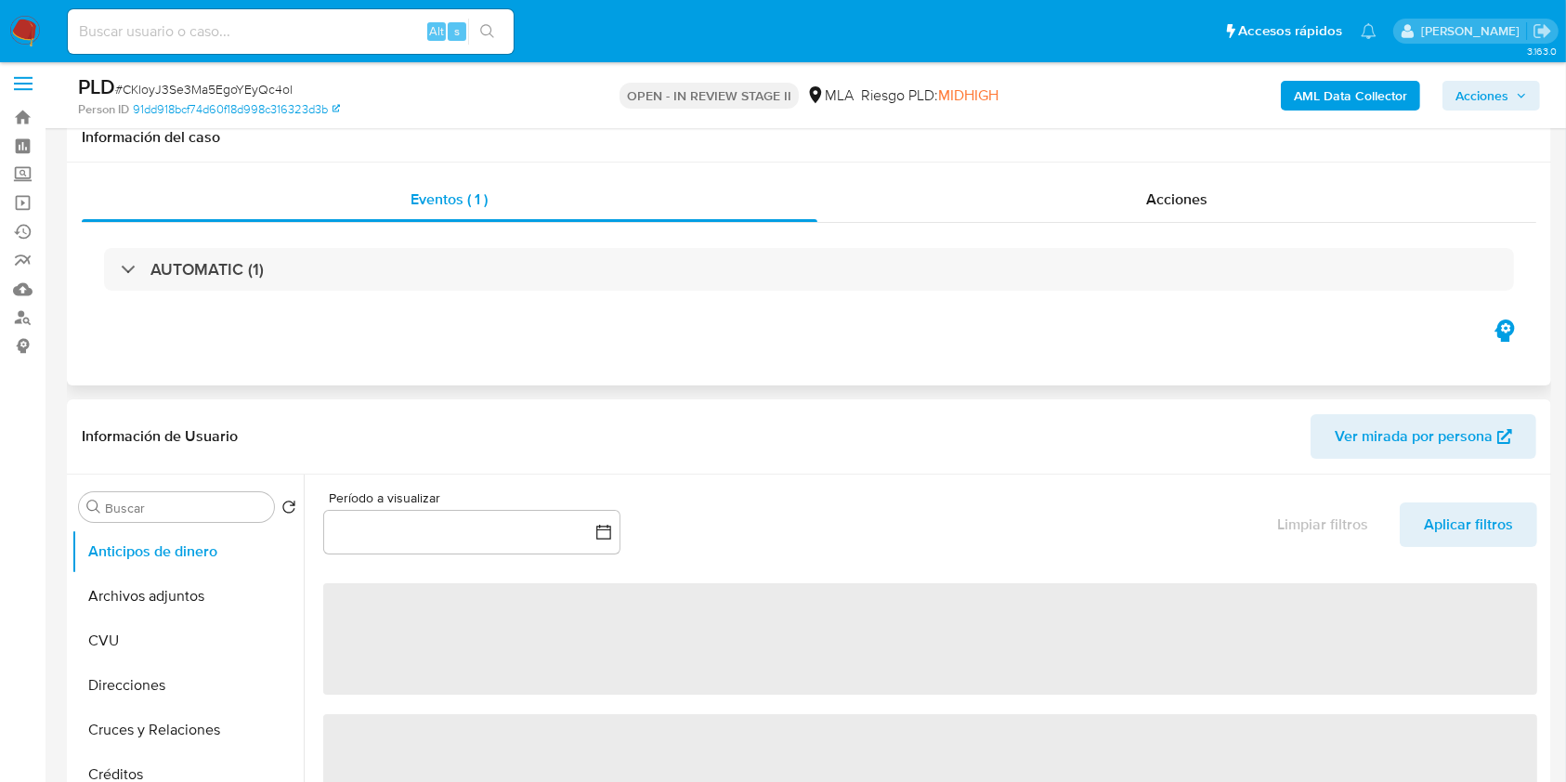
scroll to position [372, 0]
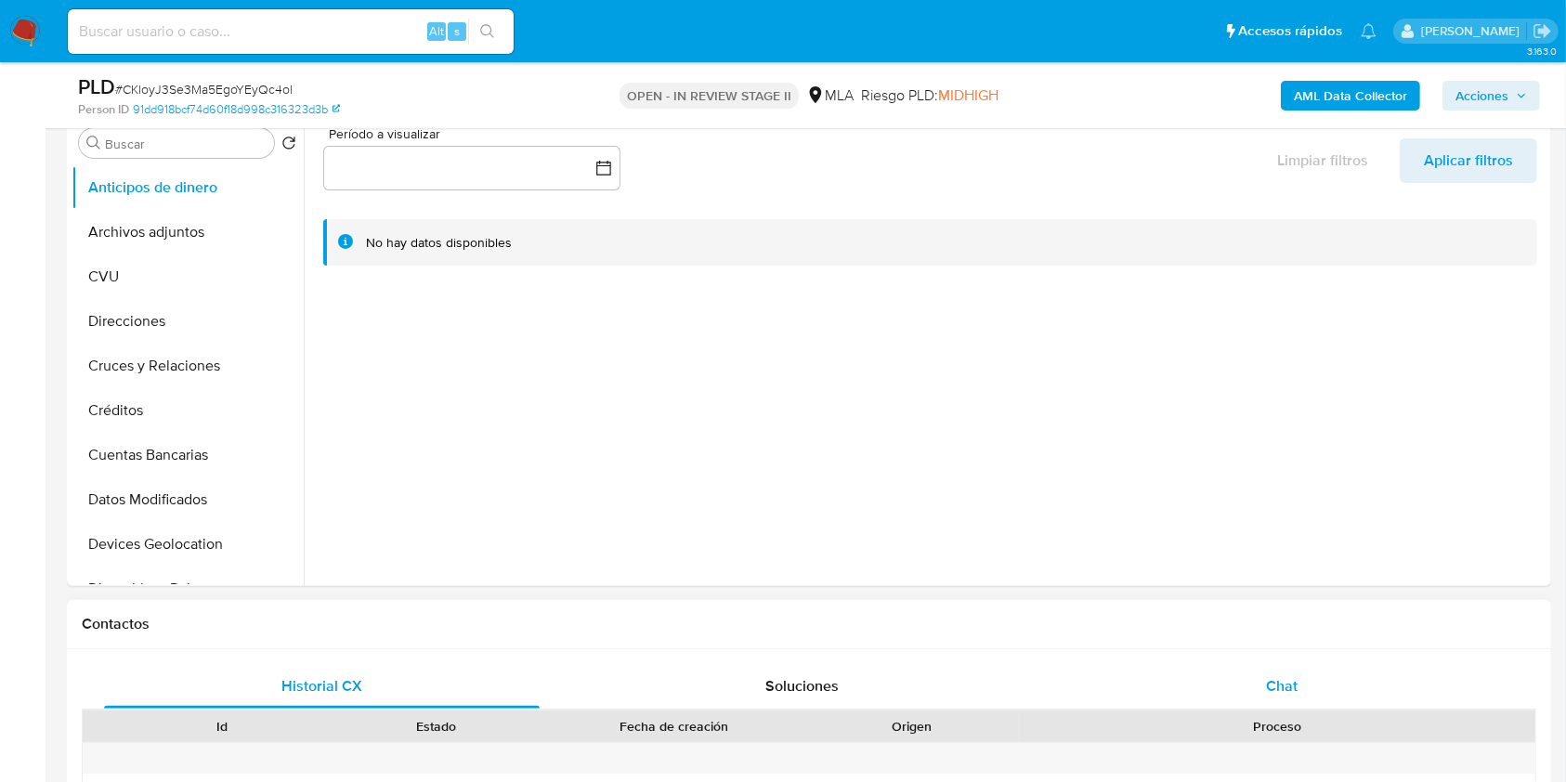
click at [1264, 686] on div "Chat" at bounding box center [1282, 686] width 436 height 45
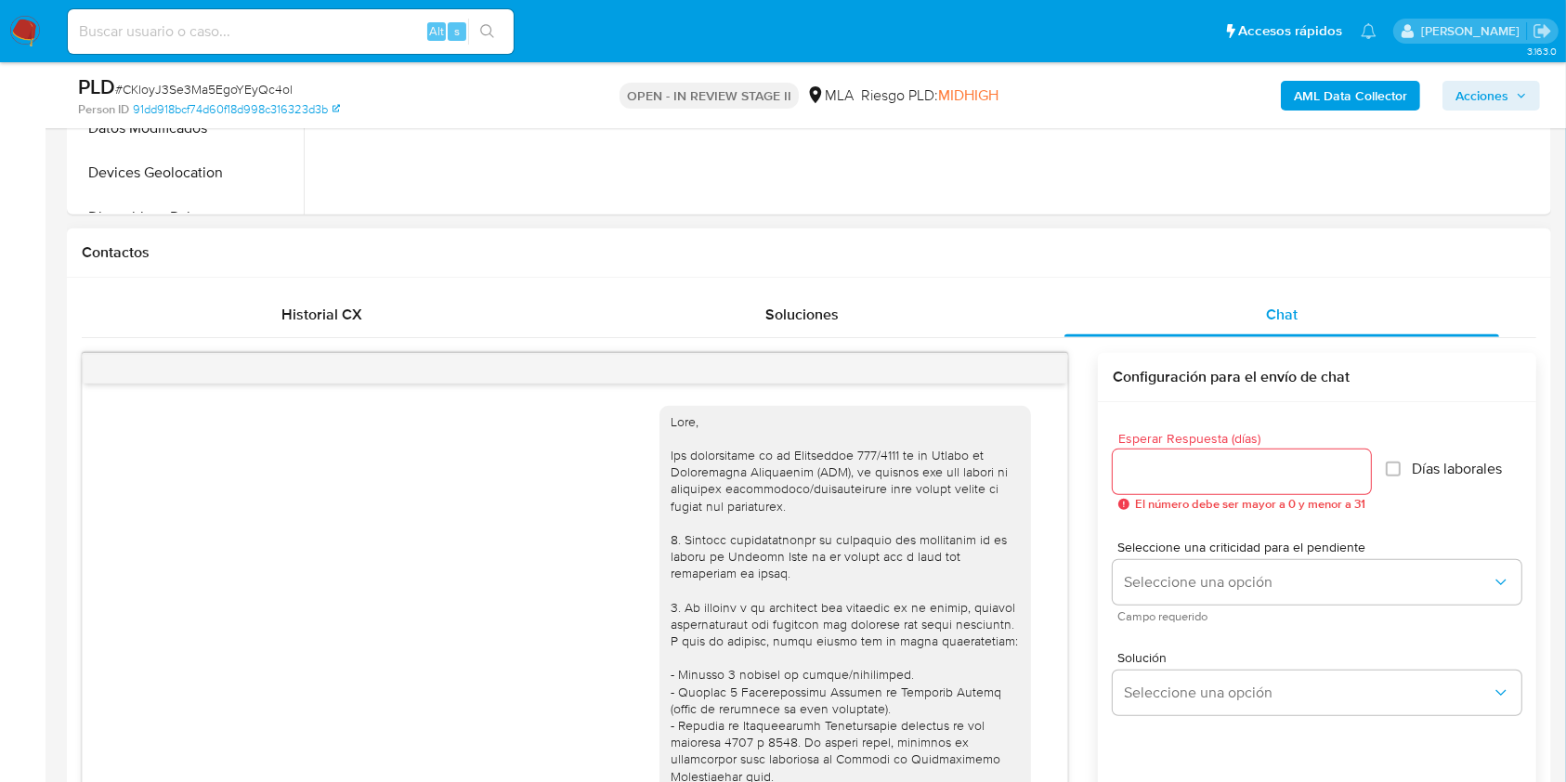
scroll to position [2101, 0]
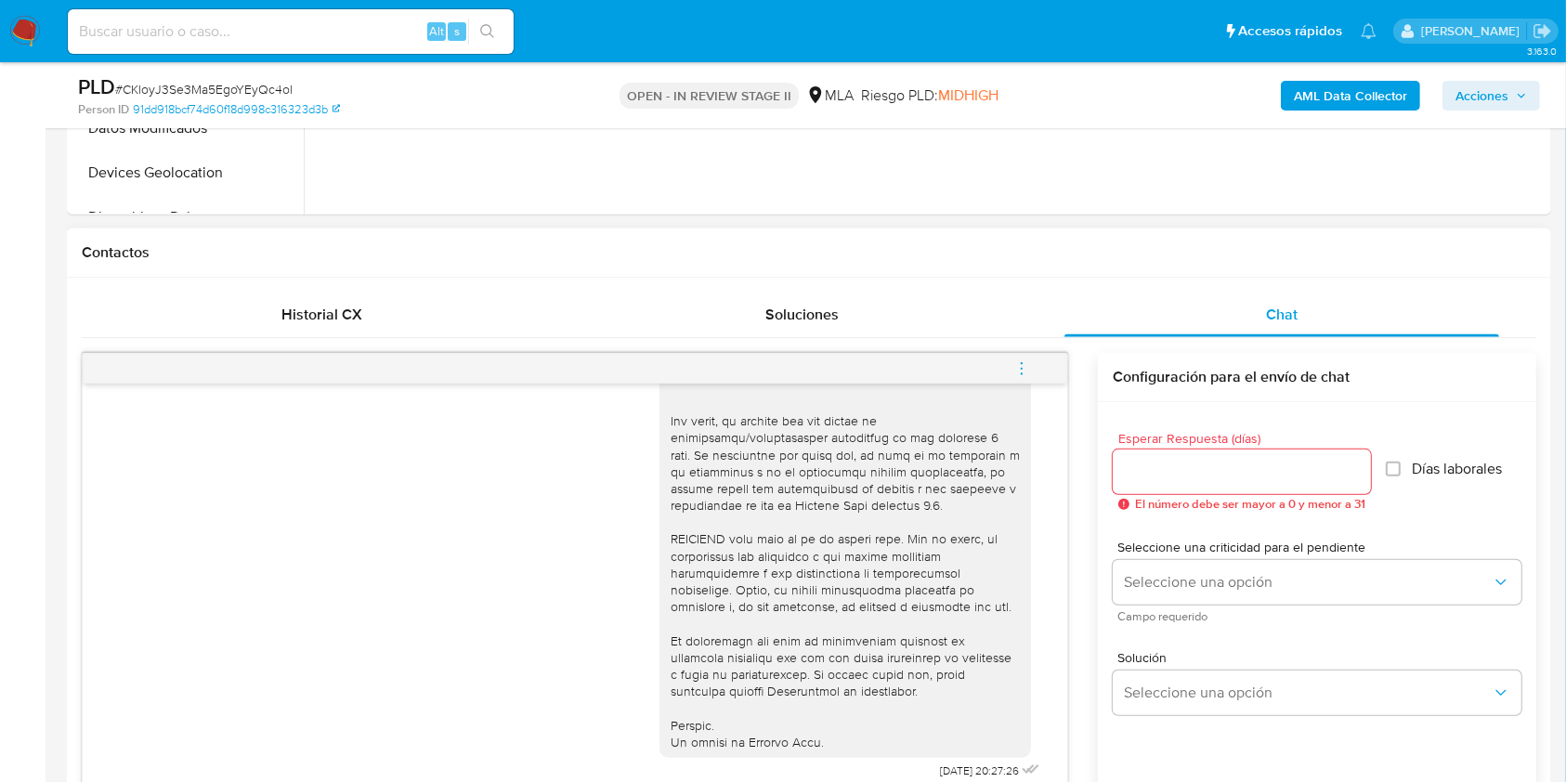
click at [1025, 372] on icon "menu-action" at bounding box center [1021, 368] width 17 height 17
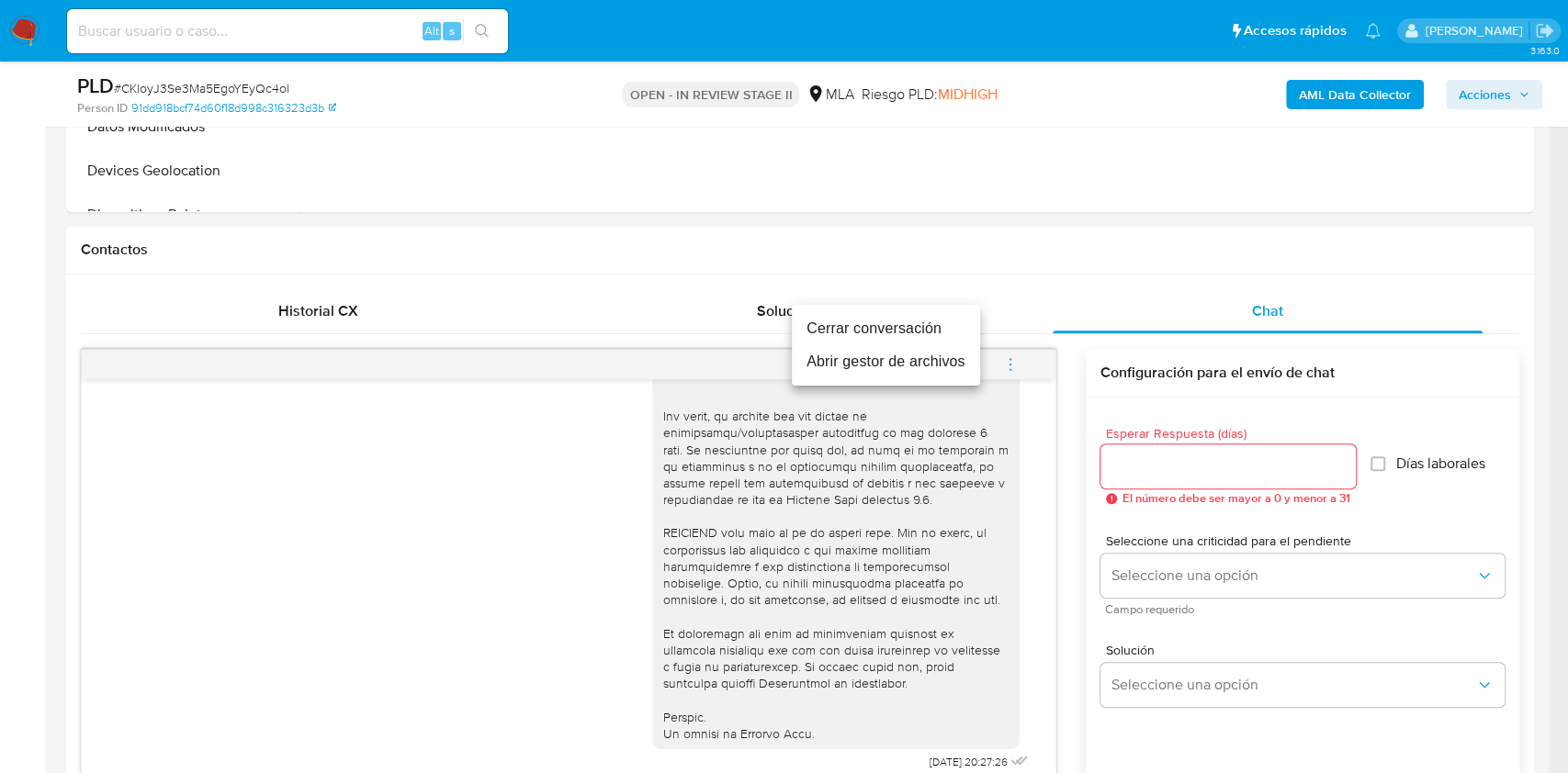
click at [939, 337] on li "Cerrar conversación" at bounding box center [886, 328] width 188 height 33
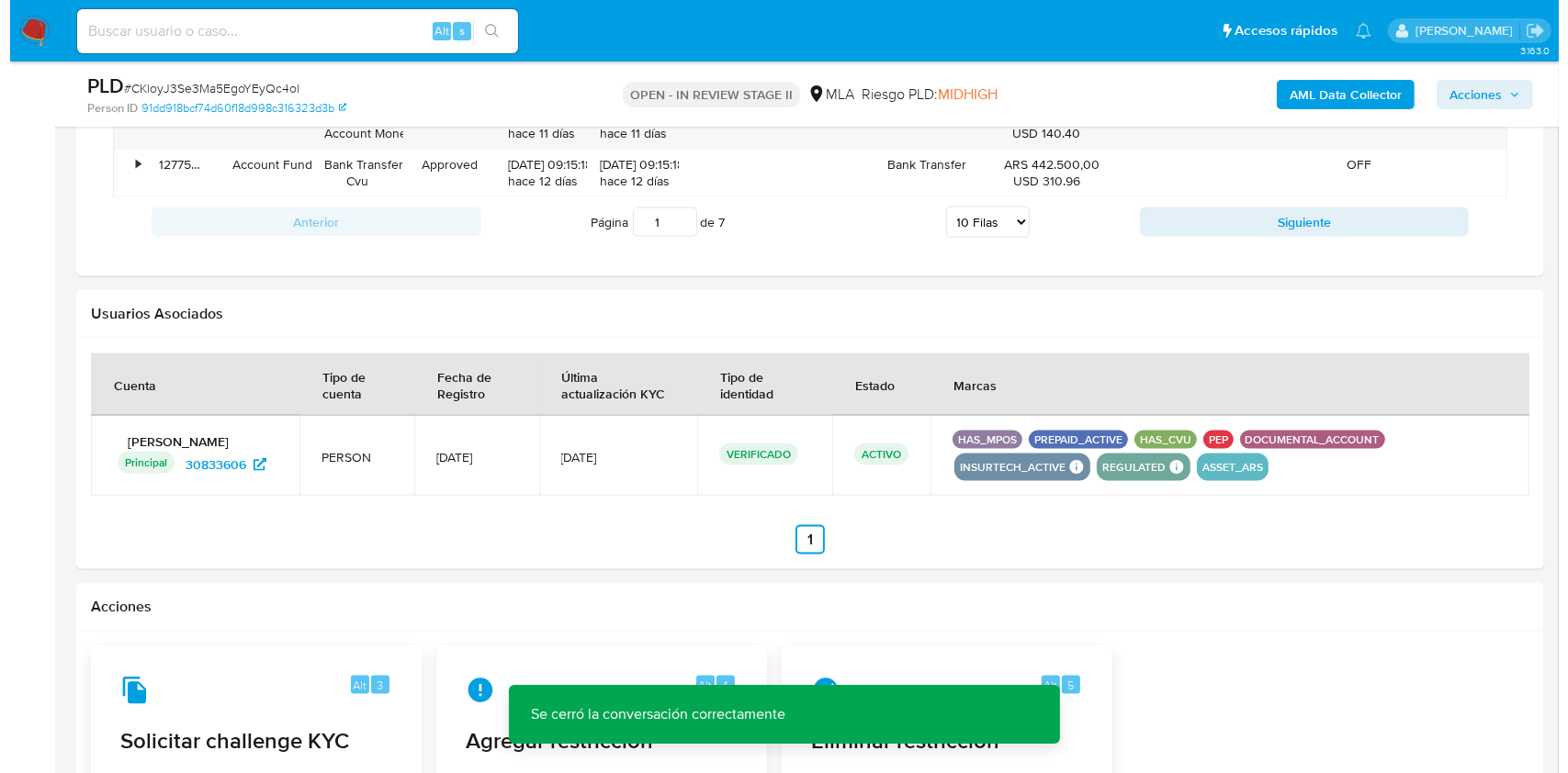
scroll to position [2847, 0]
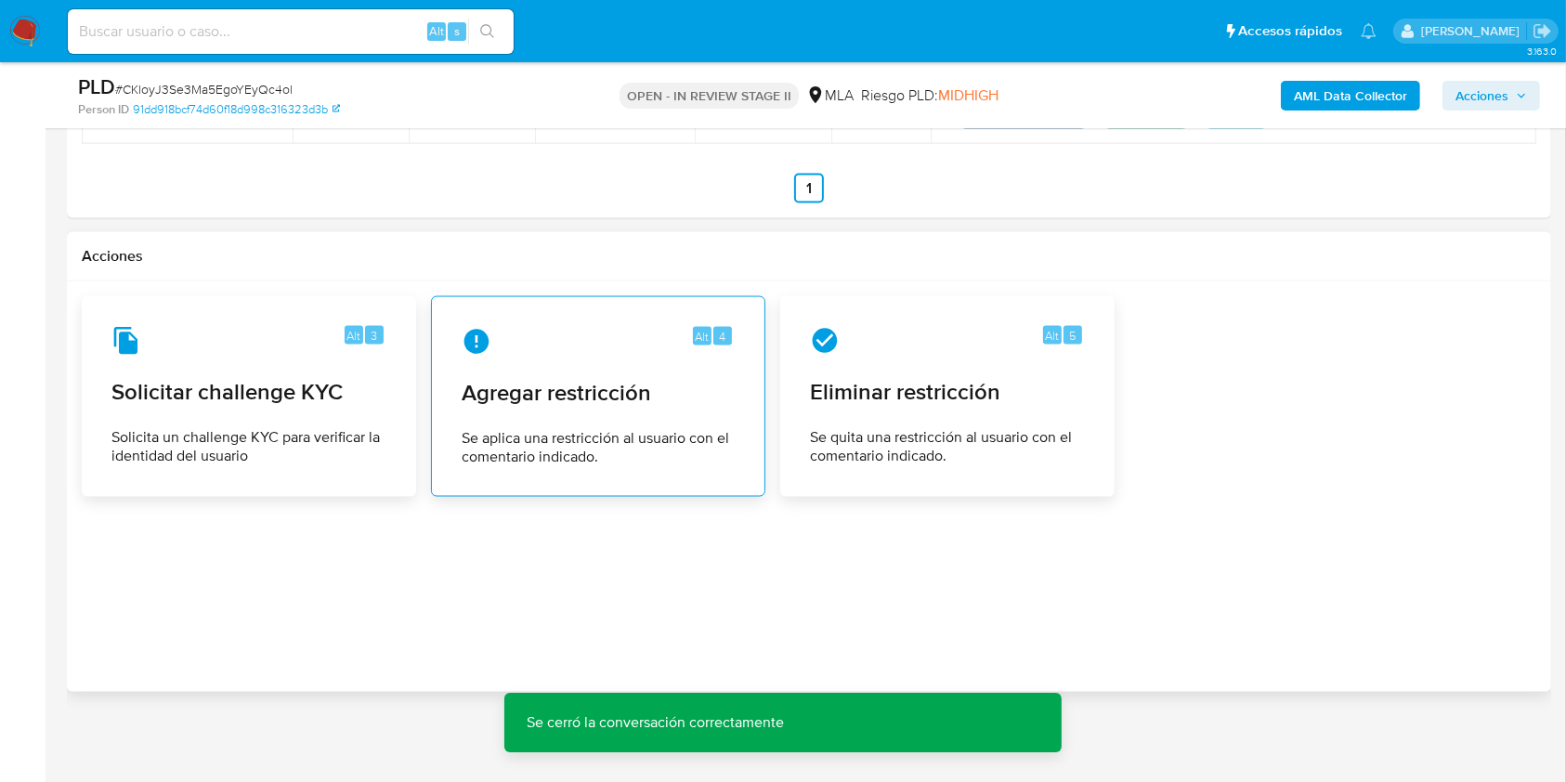
click at [619, 407] on div "Alt 4 Agregar restricción Se aplica una restricción al usuario con el comentari…" at bounding box center [598, 396] width 303 height 169
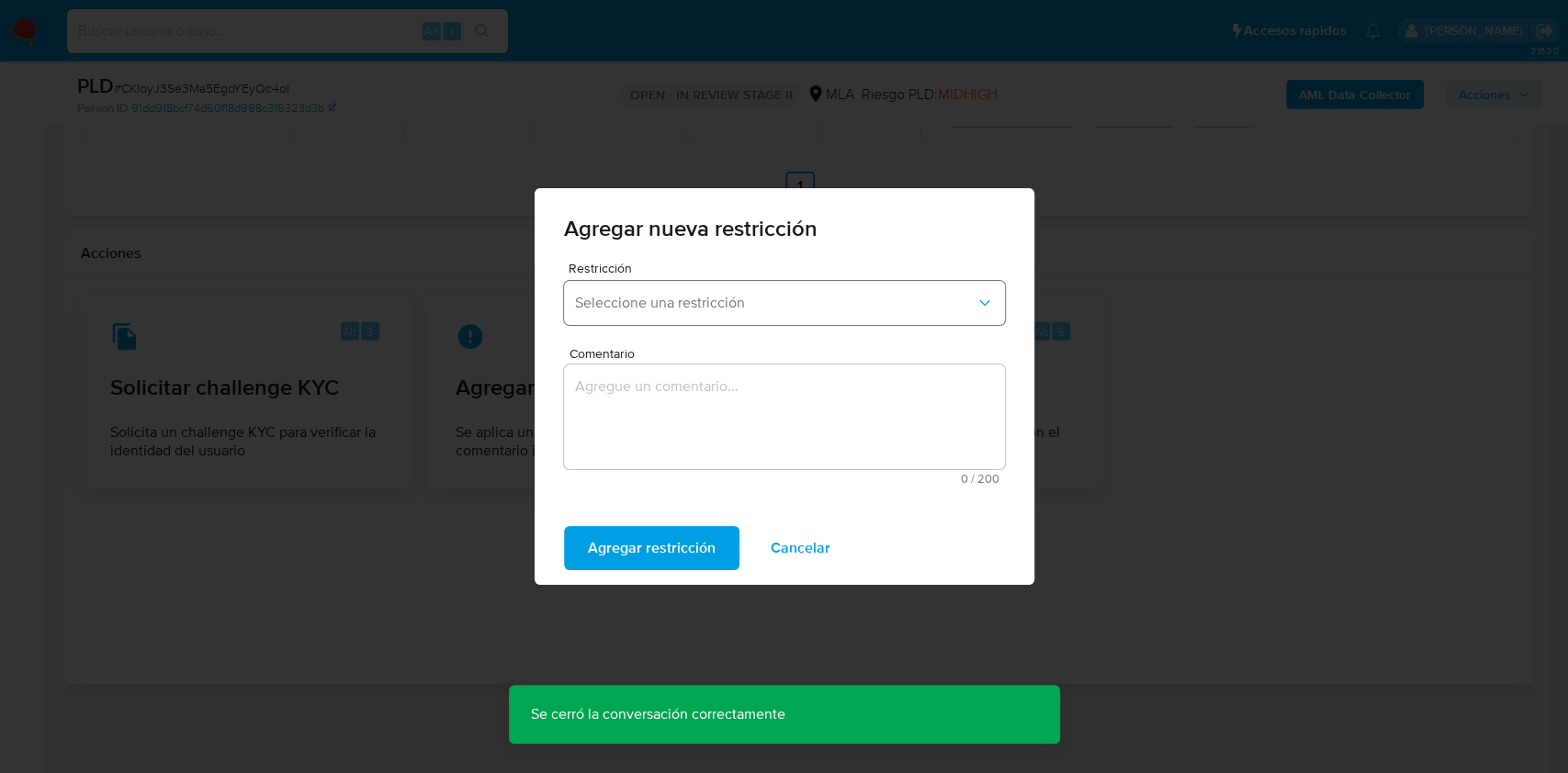
click at [652, 316] on button "Seleccione una restricción" at bounding box center [784, 302] width 441 height 44
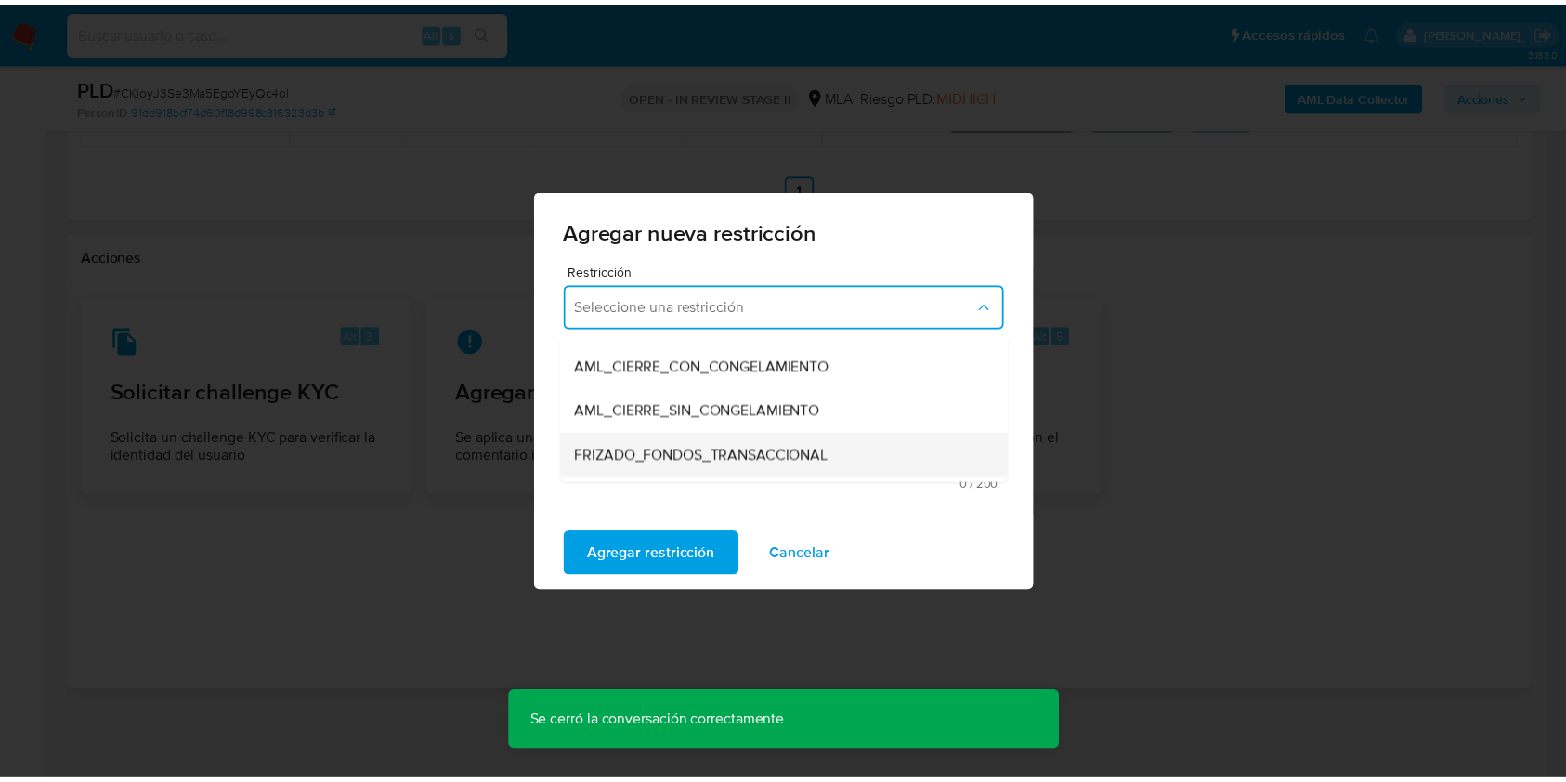
scroll to position [247, 0]
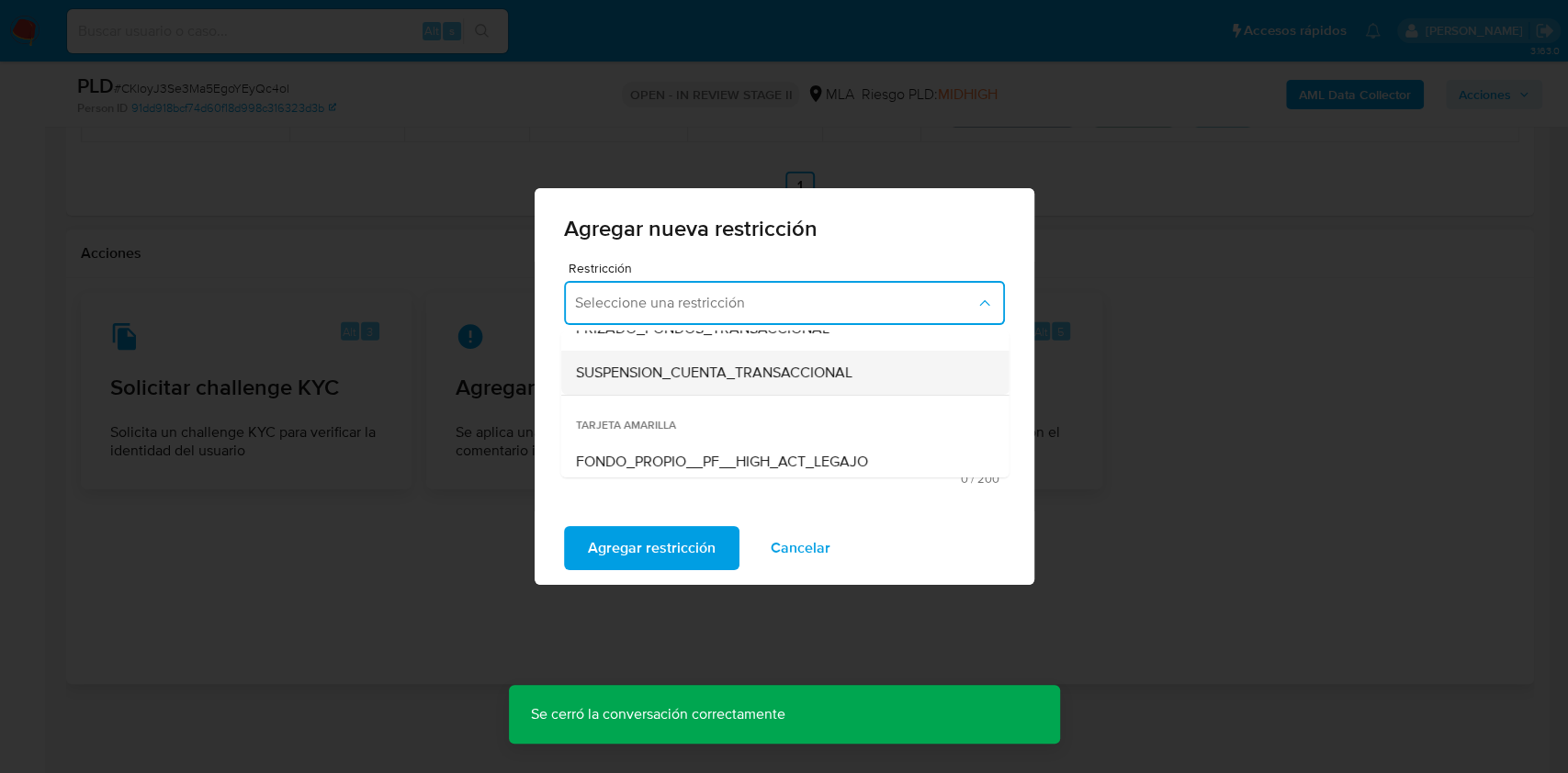
click at [668, 367] on span "SUSPENSION_CUENTA_TRANSACCIONAL" at bounding box center [713, 373] width 277 height 19
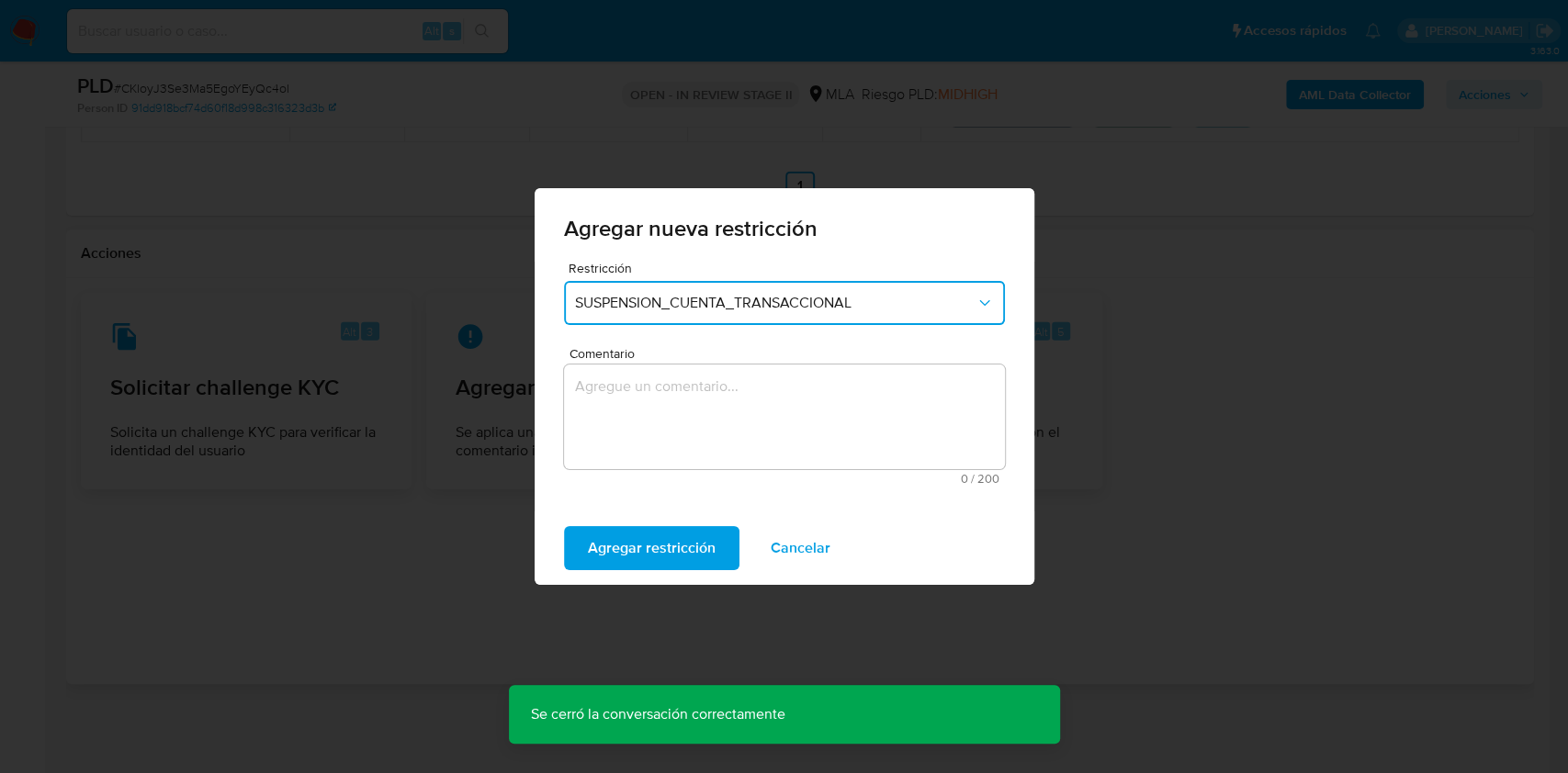
click at [647, 398] on textarea "Comentario" at bounding box center [784, 417] width 441 height 105
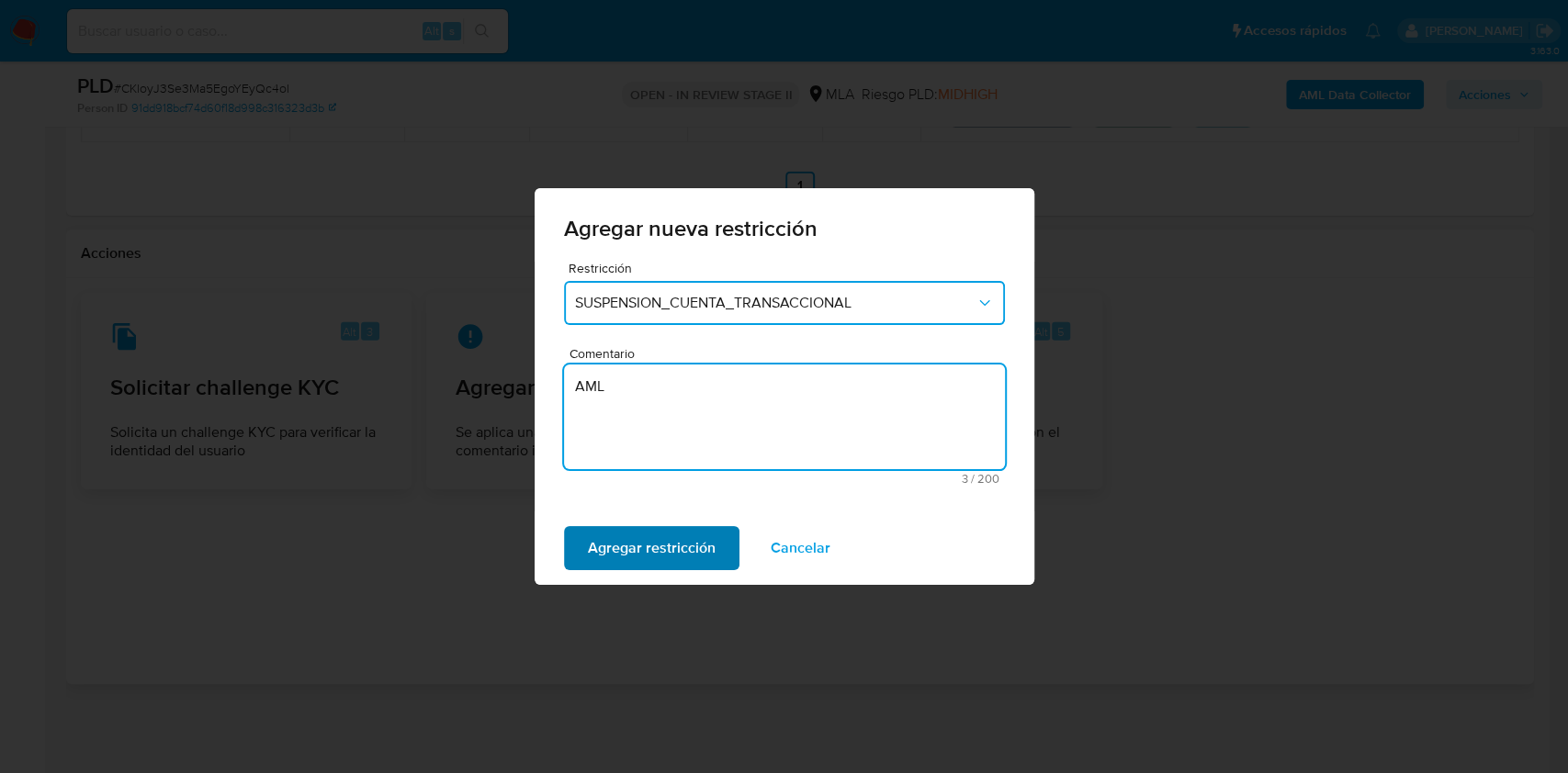
type textarea "AML"
click at [708, 536] on span "Agregar restricción" at bounding box center [651, 548] width 128 height 41
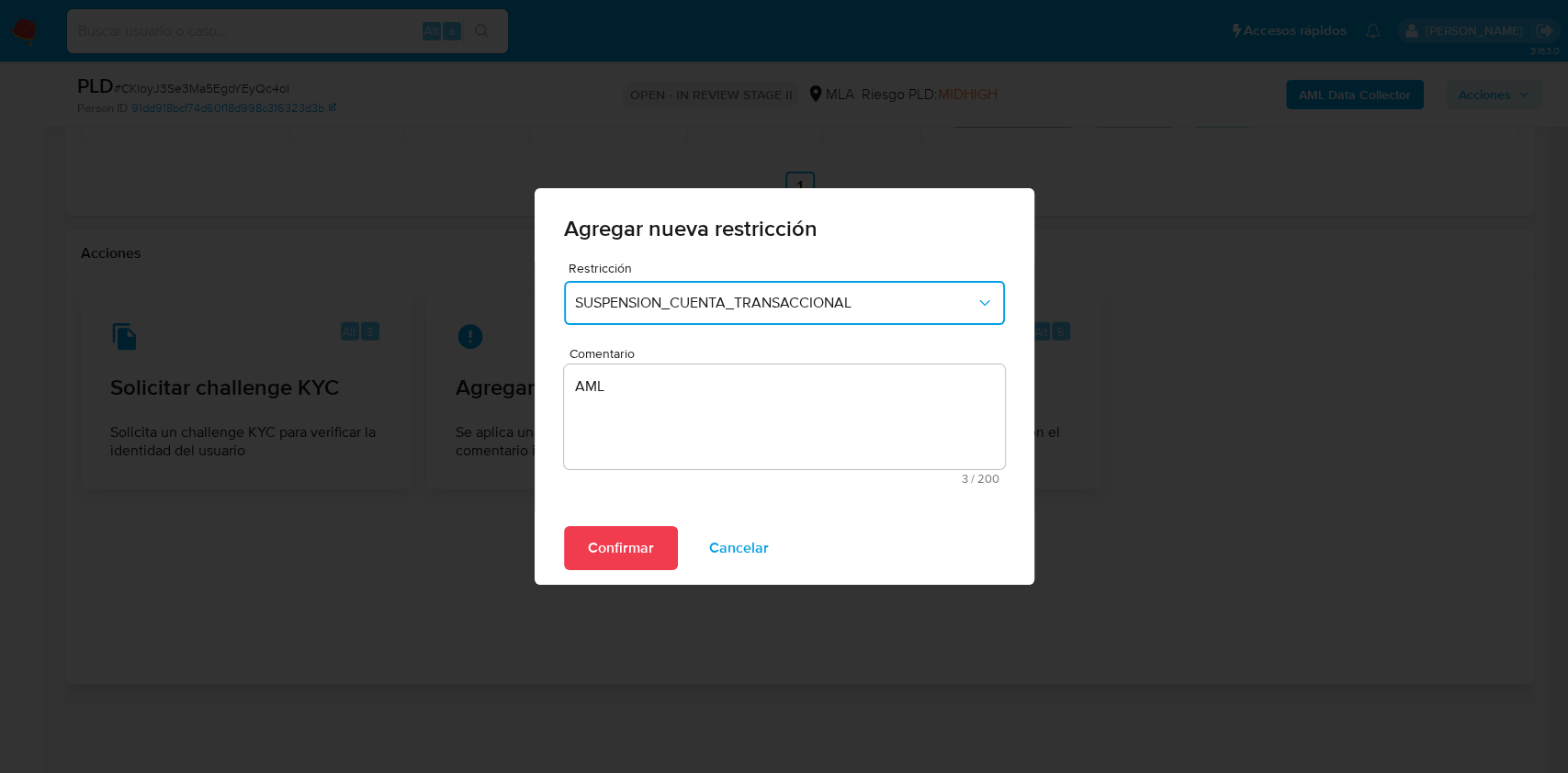
click at [544, 548] on div "Confirmar Cancelar" at bounding box center [784, 548] width 499 height 73
click at [568, 550] on button "Confirmar" at bounding box center [620, 548] width 114 height 44
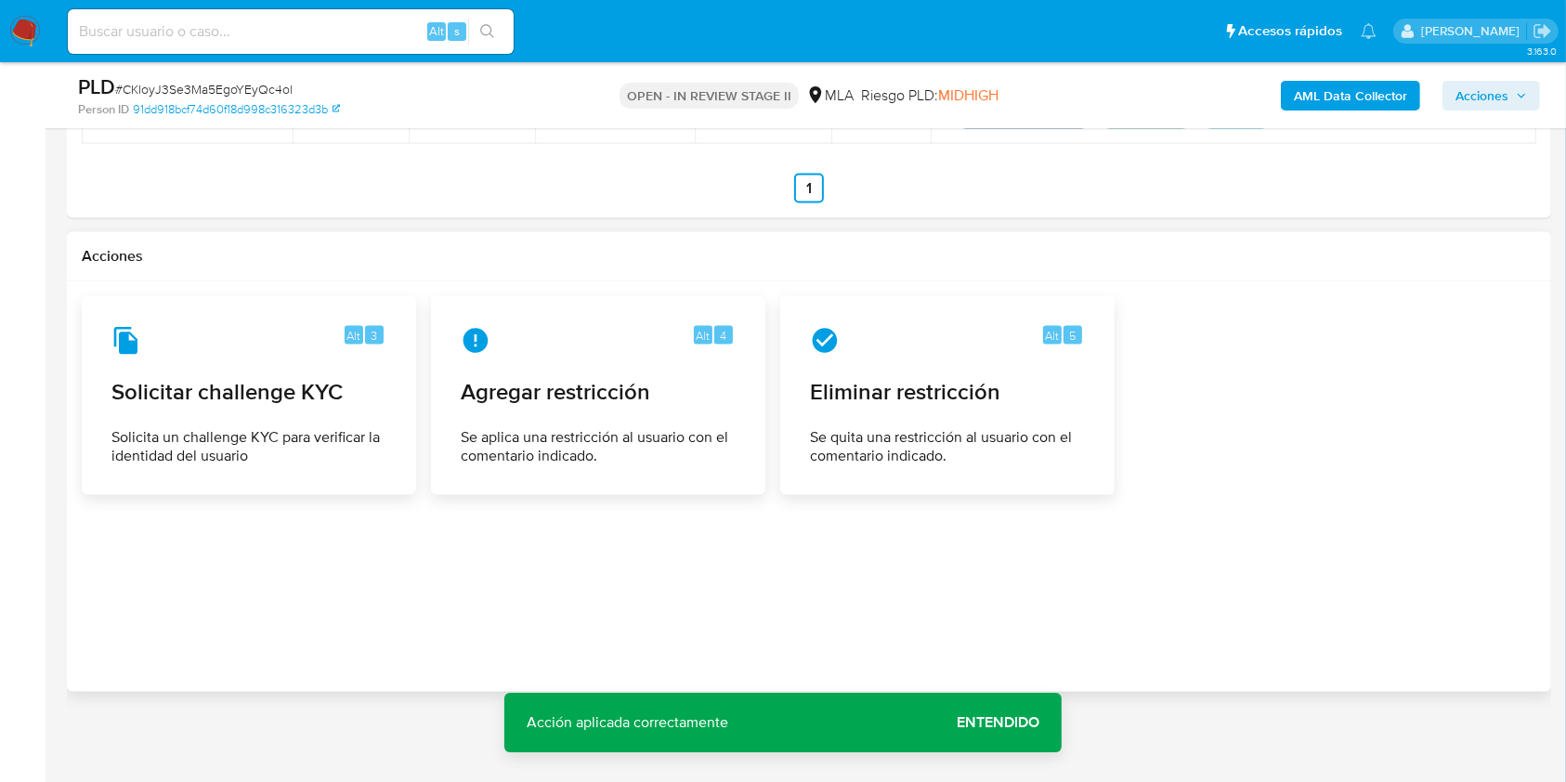
drag, startPoint x: 585, startPoint y: 650, endPoint x: 580, endPoint y: 637, distance: 14.1
click at [580, 637] on div at bounding box center [809, 486] width 1455 height 381
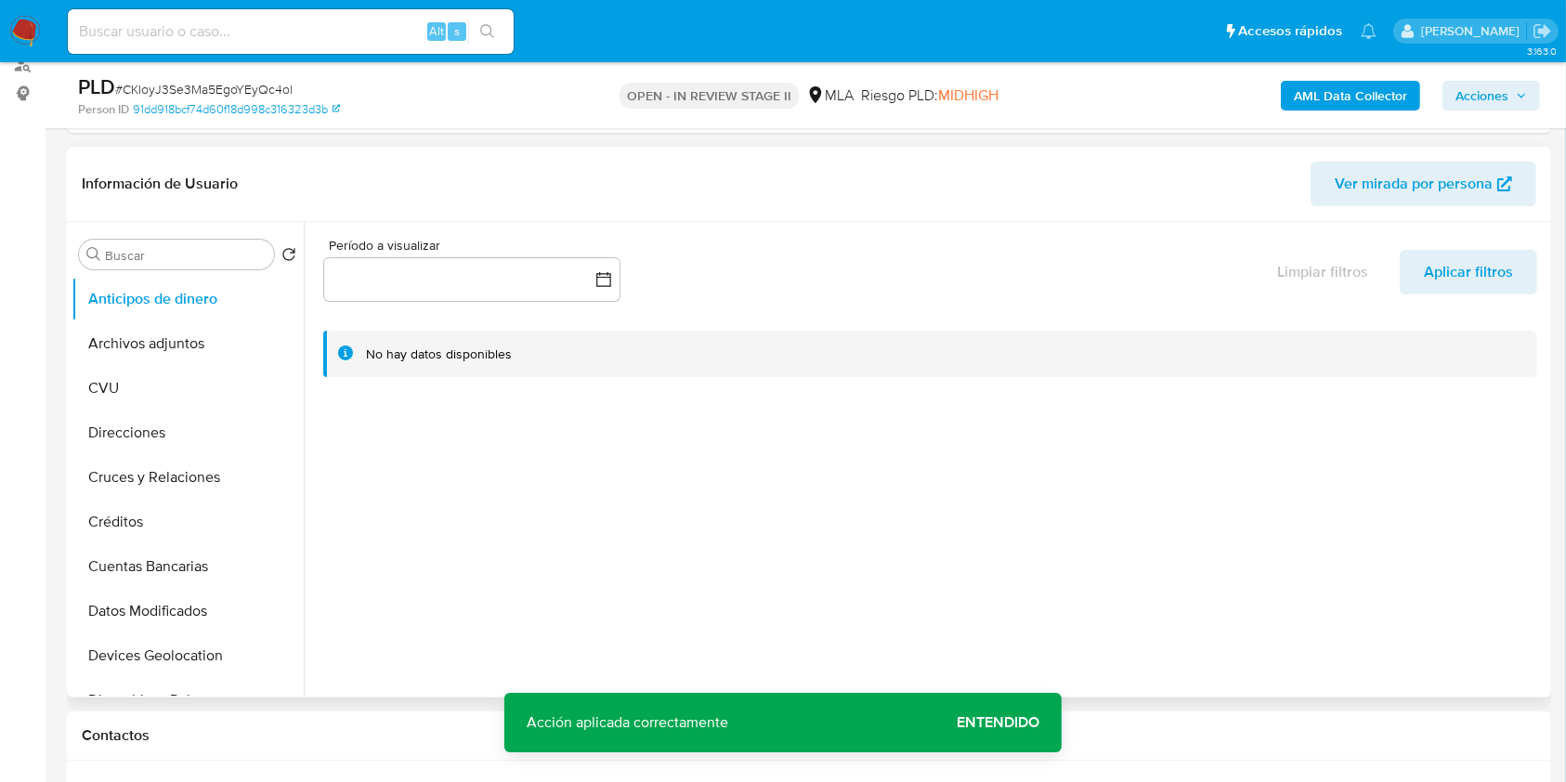
scroll to position [156, 0]
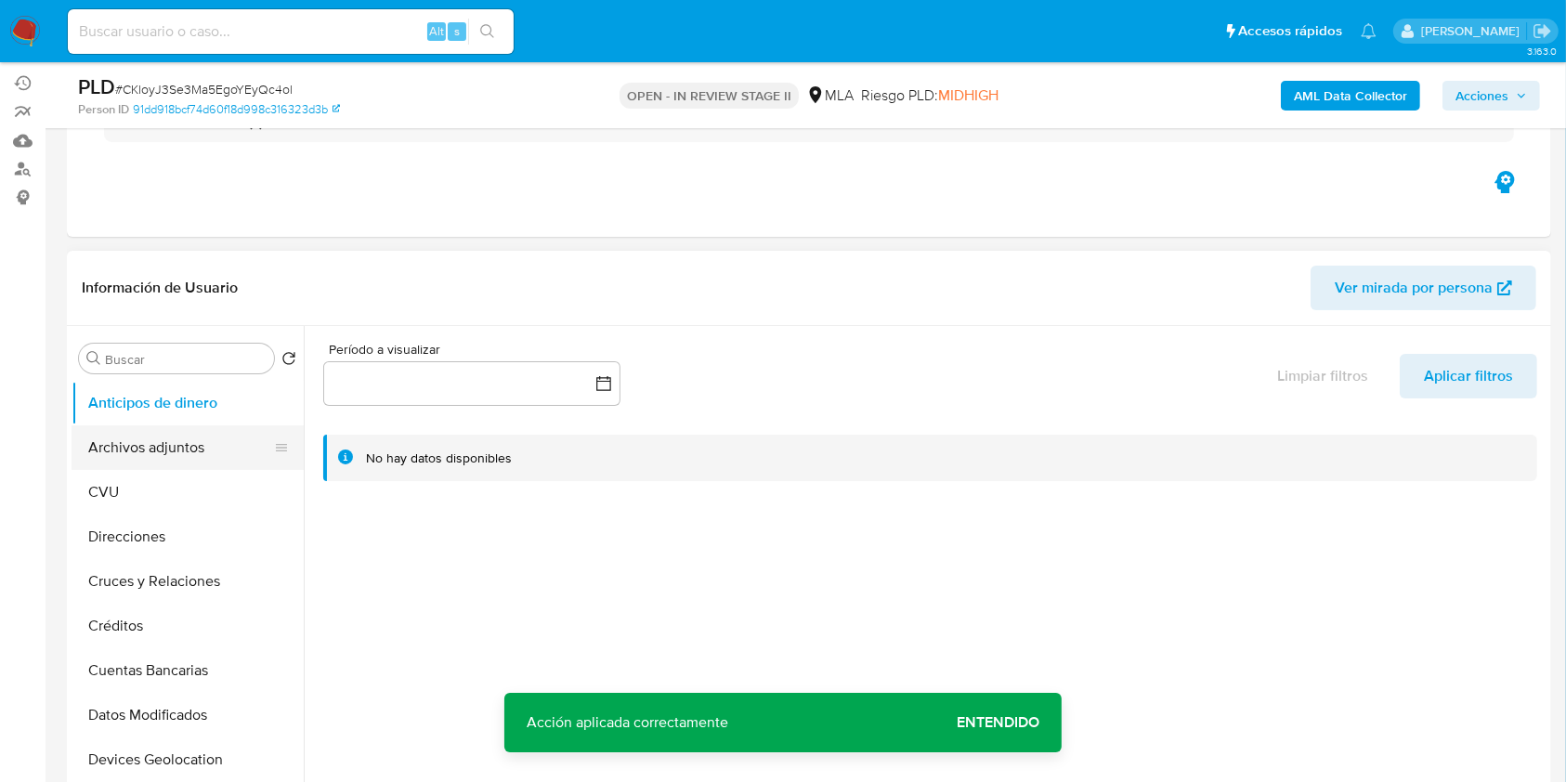
click at [136, 451] on button "Archivos adjuntos" at bounding box center [180, 447] width 217 height 45
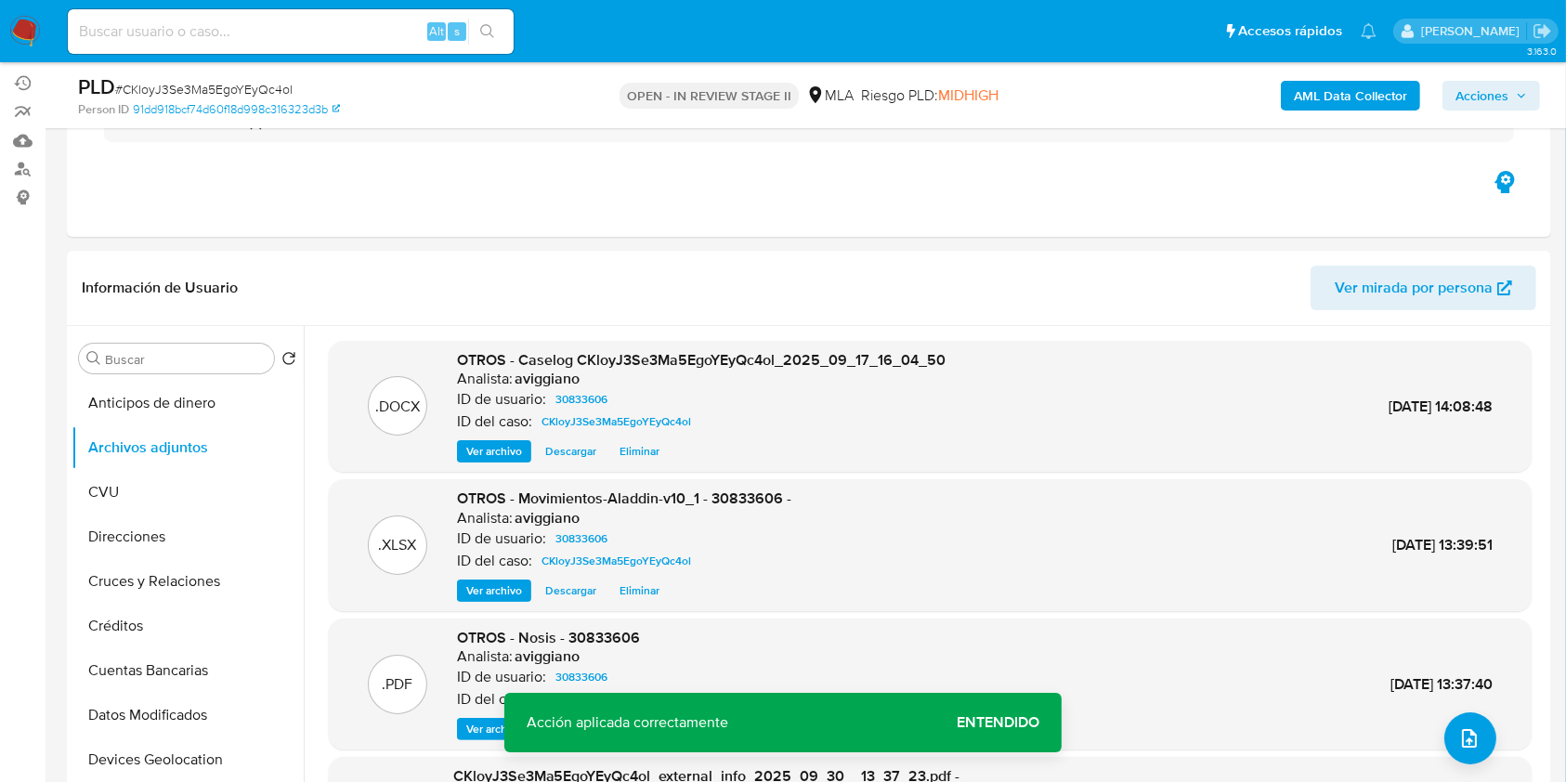
click at [1481, 97] on span "Acciones" at bounding box center [1482, 96] width 53 height 30
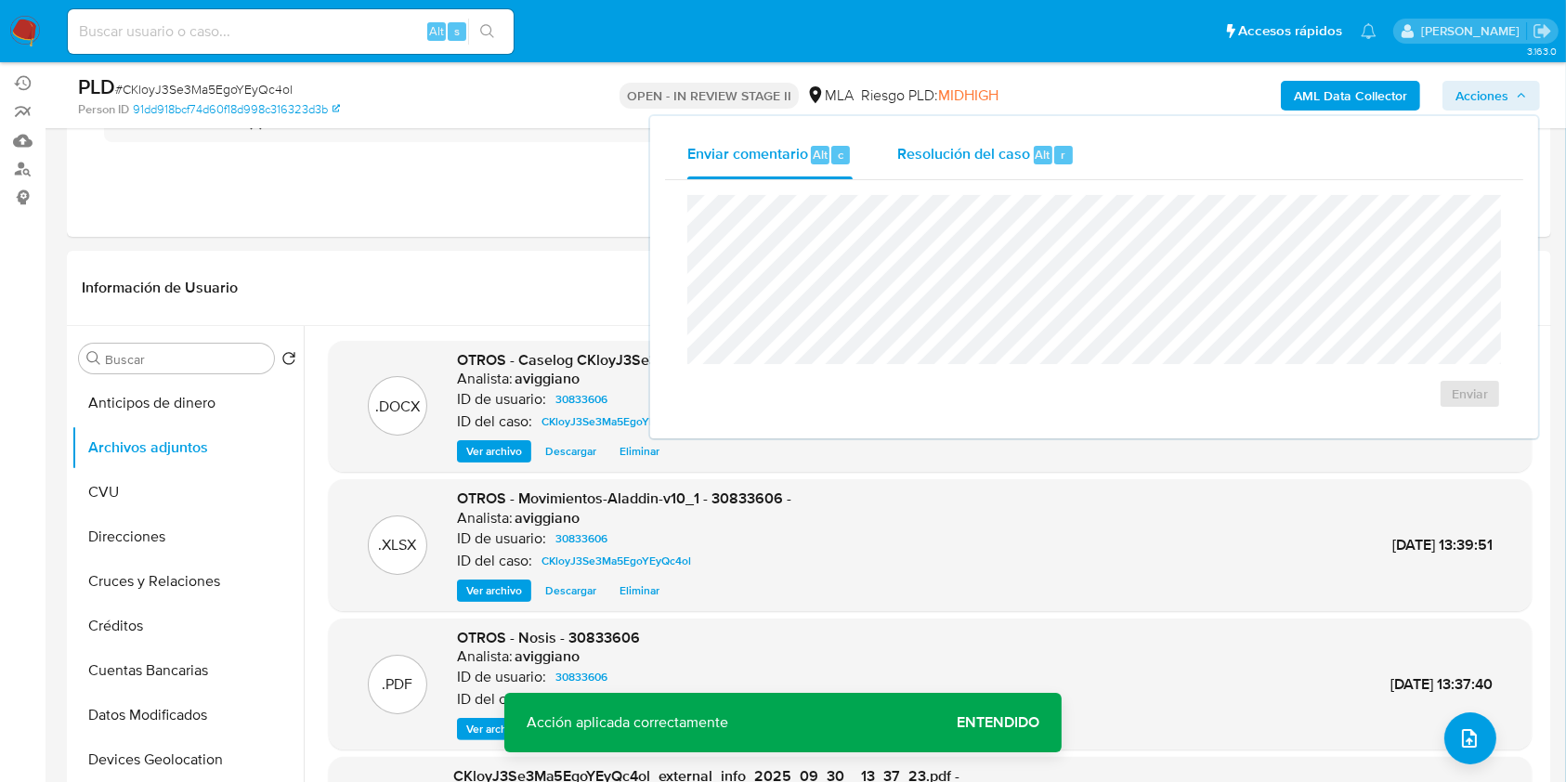
click at [1018, 153] on span "Resolución del caso" at bounding box center [963, 153] width 133 height 21
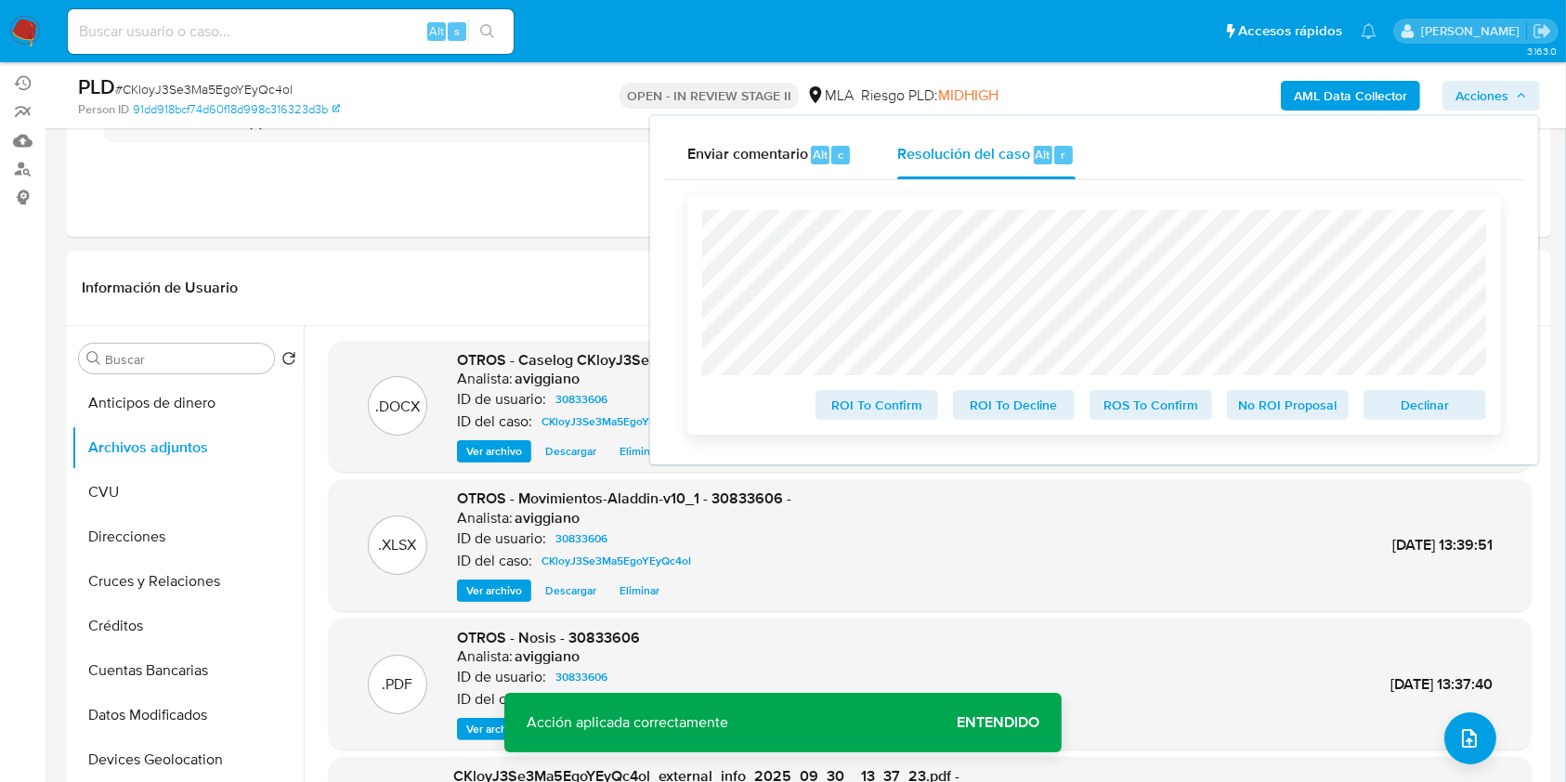
click at [1457, 411] on span "Declinar" at bounding box center [1425, 405] width 97 height 26
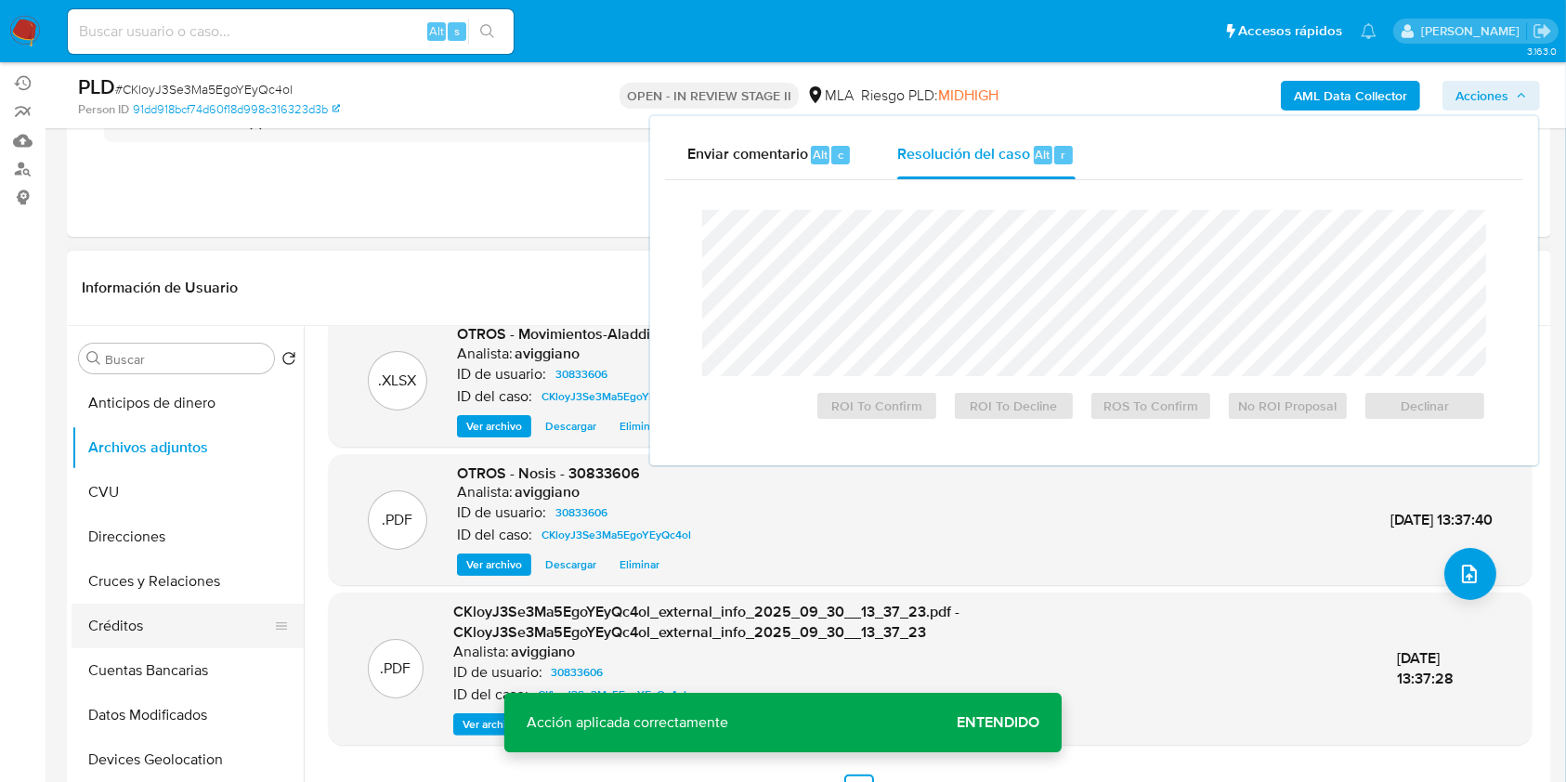
scroll to position [176, 0]
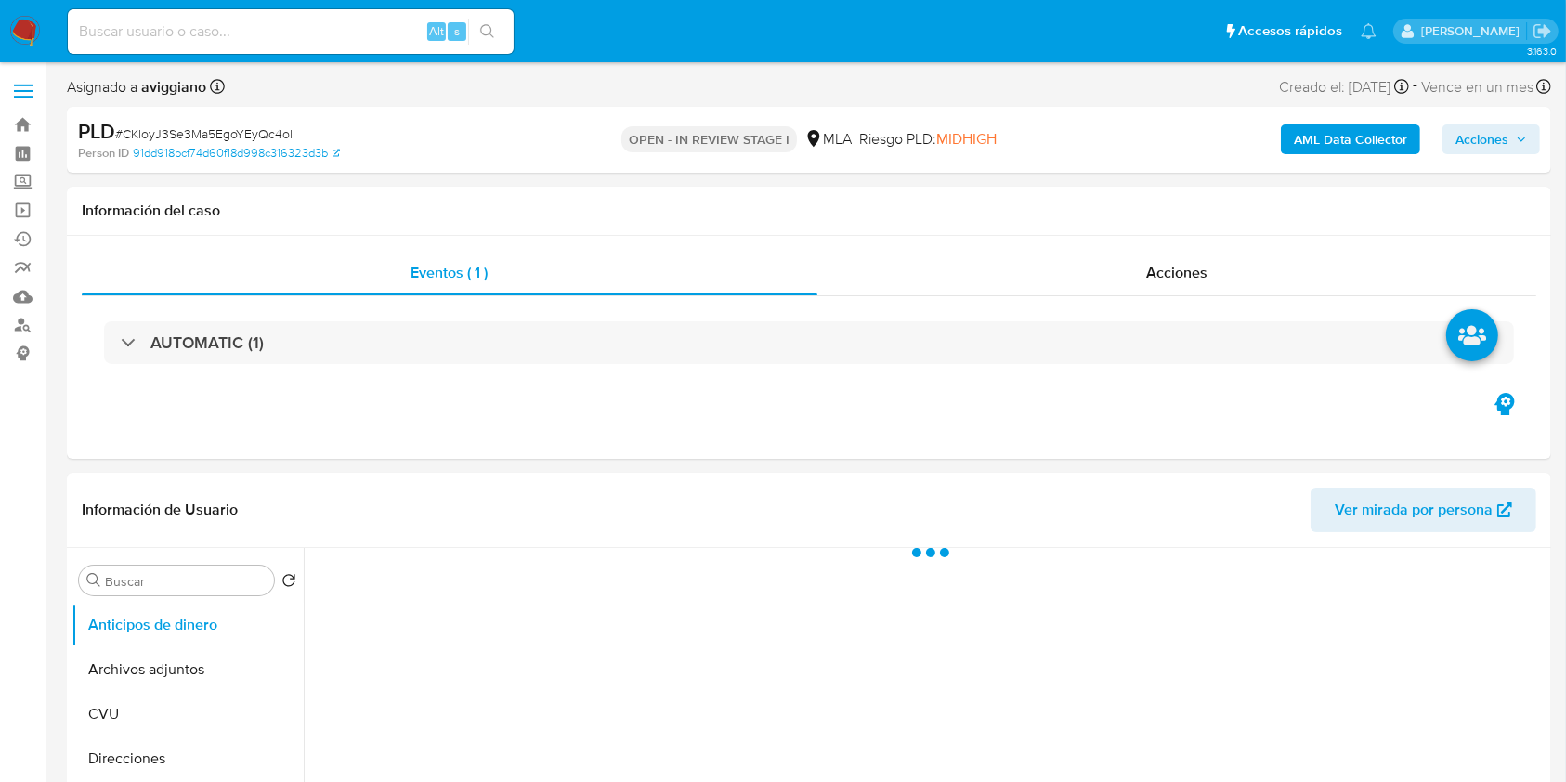
select select "10"
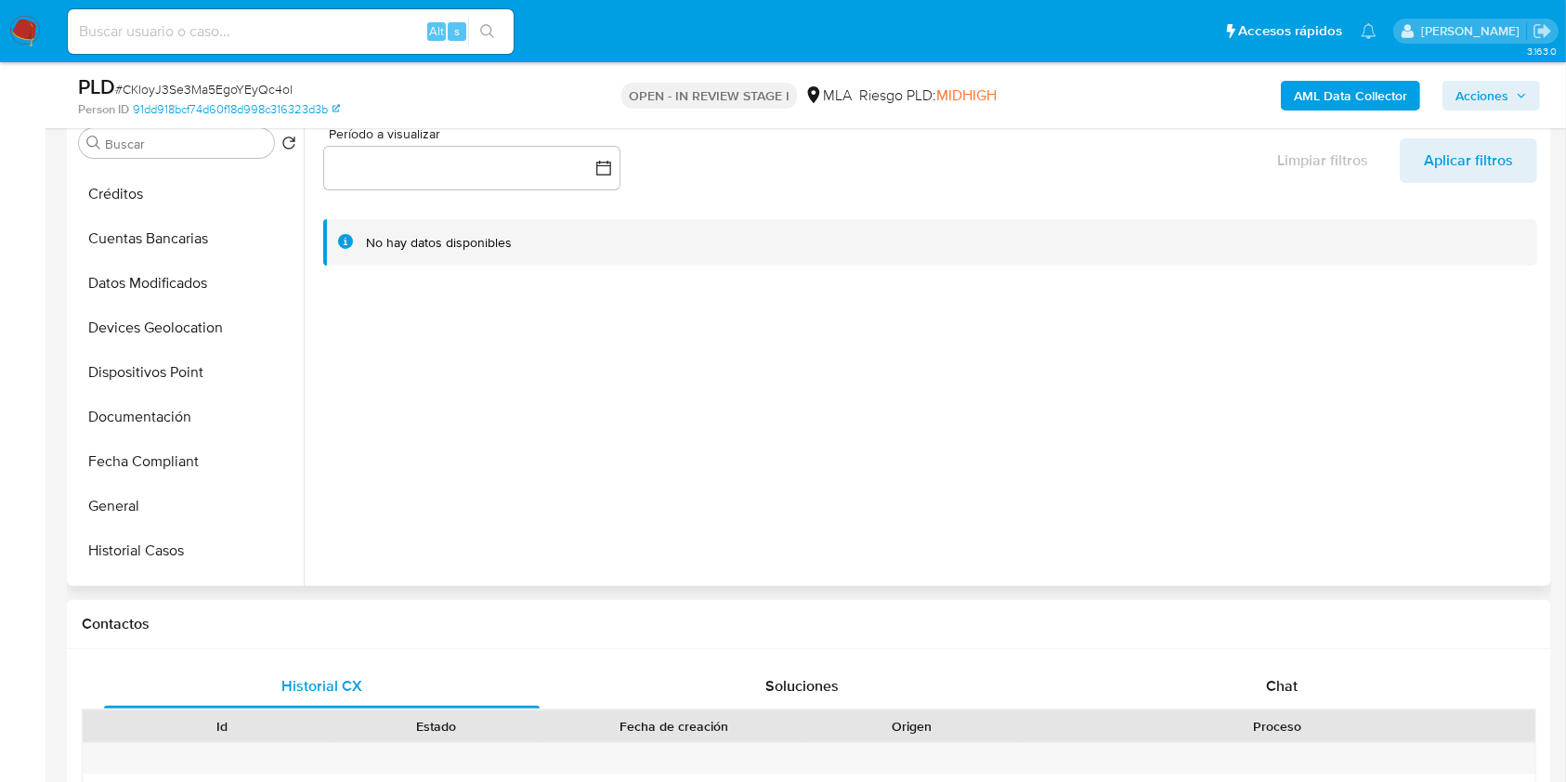
scroll to position [372, 0]
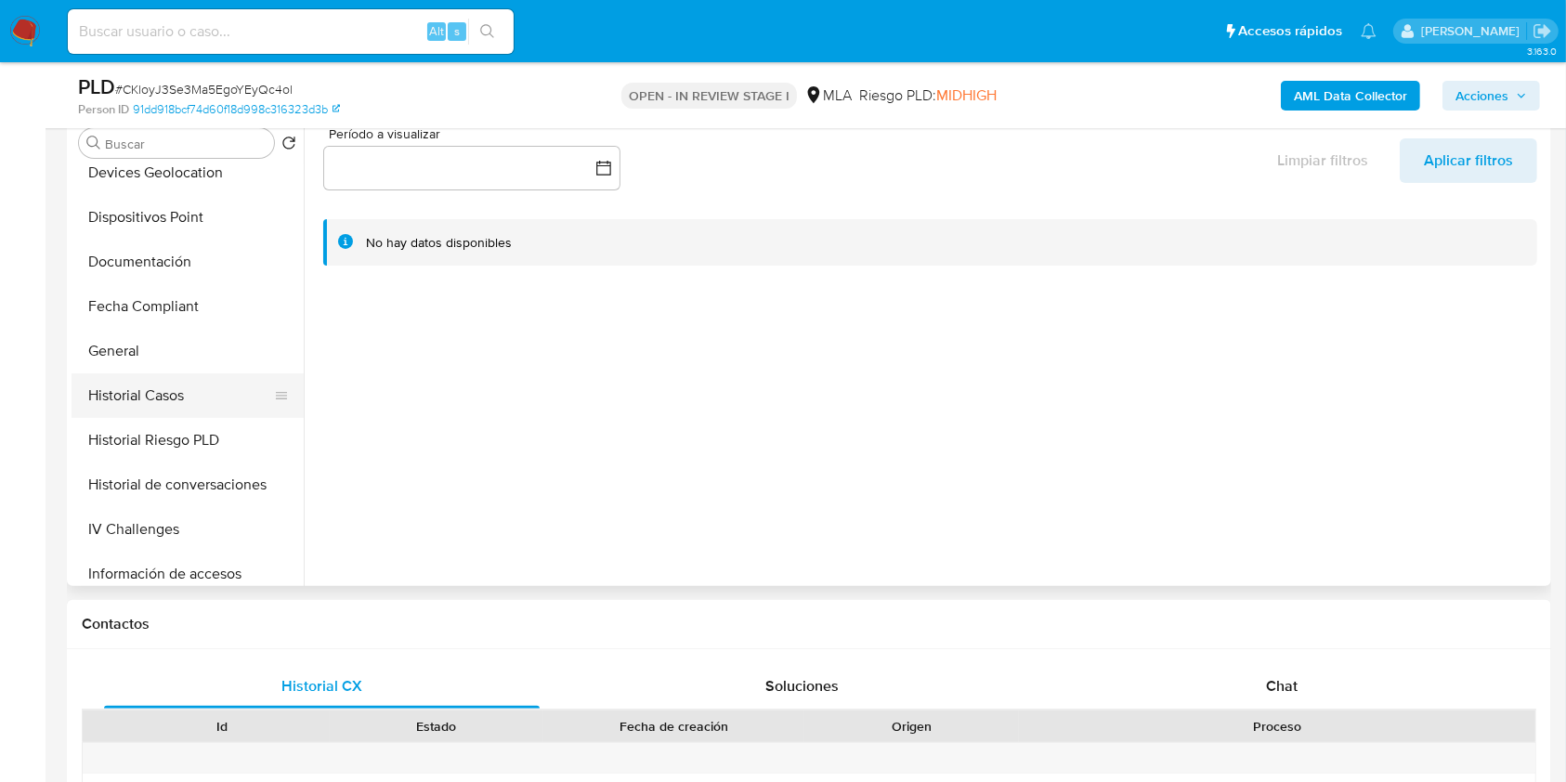
click at [147, 383] on button "Historial Casos" at bounding box center [180, 395] width 217 height 45
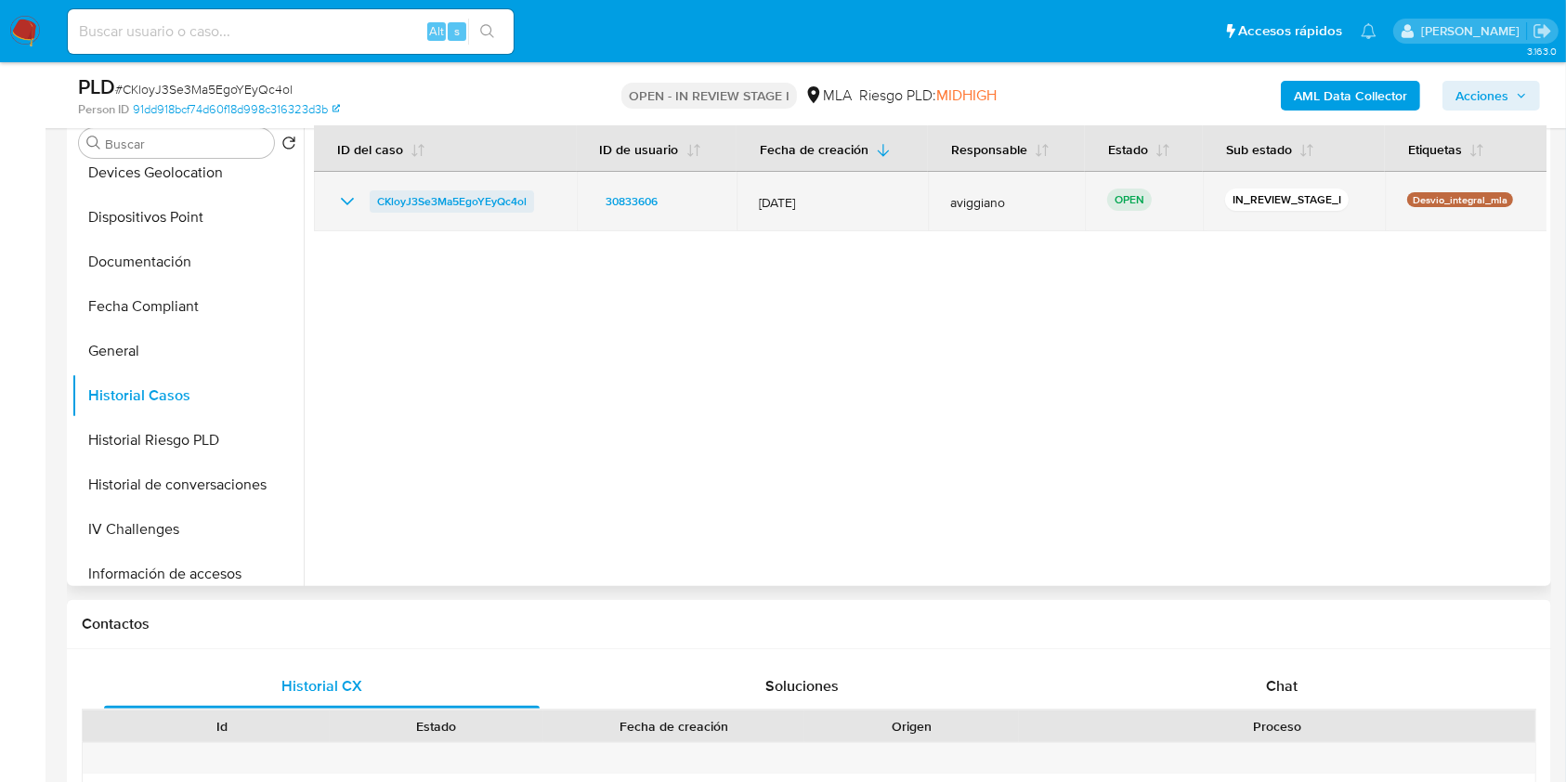
click at [464, 204] on span "CKloyJ3Se3Ma5EgoYEyQc4ol" at bounding box center [452, 201] width 150 height 22
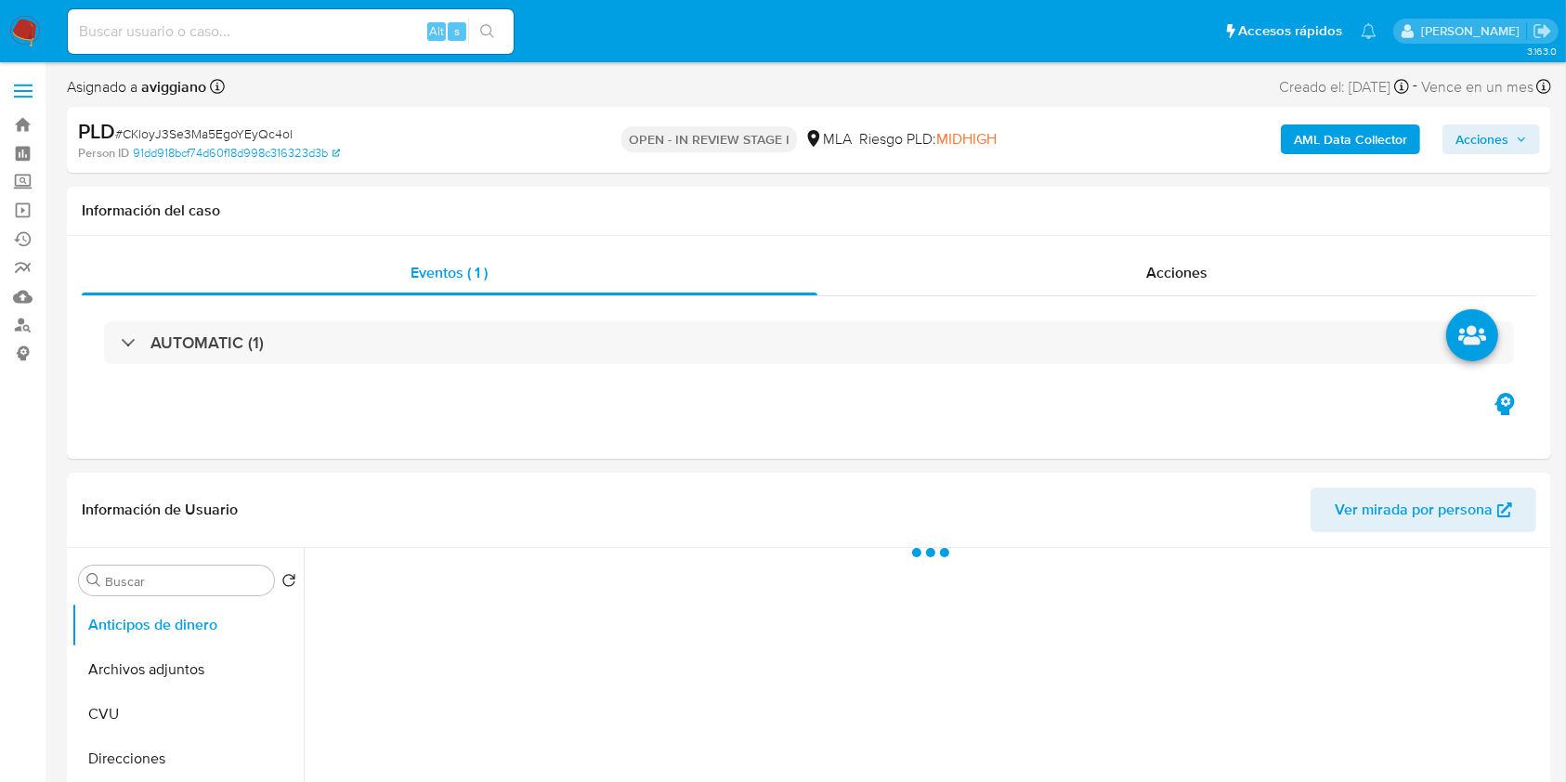
select select "10"
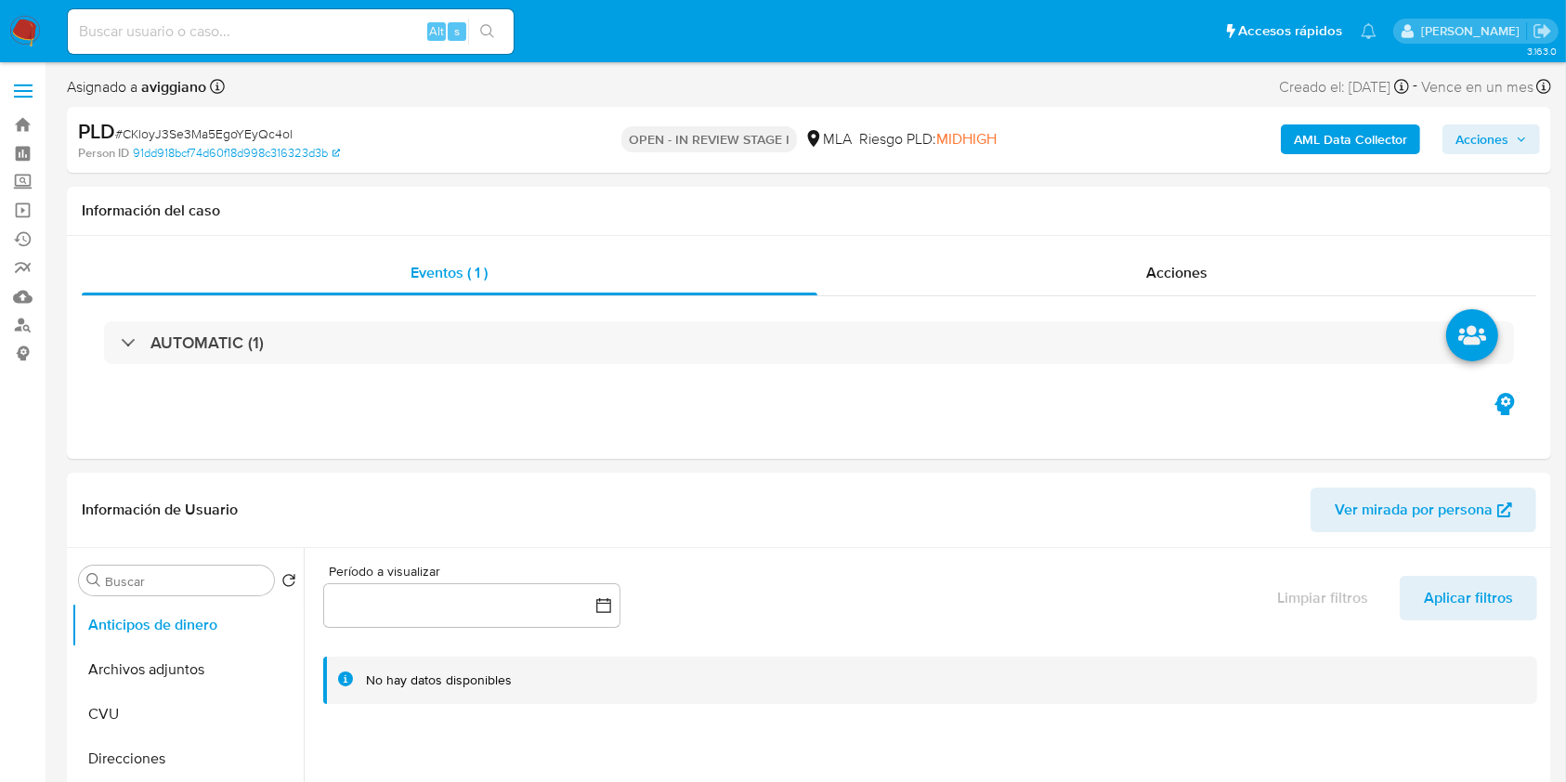
click at [1490, 145] on span "Acciones" at bounding box center [1482, 139] width 53 height 30
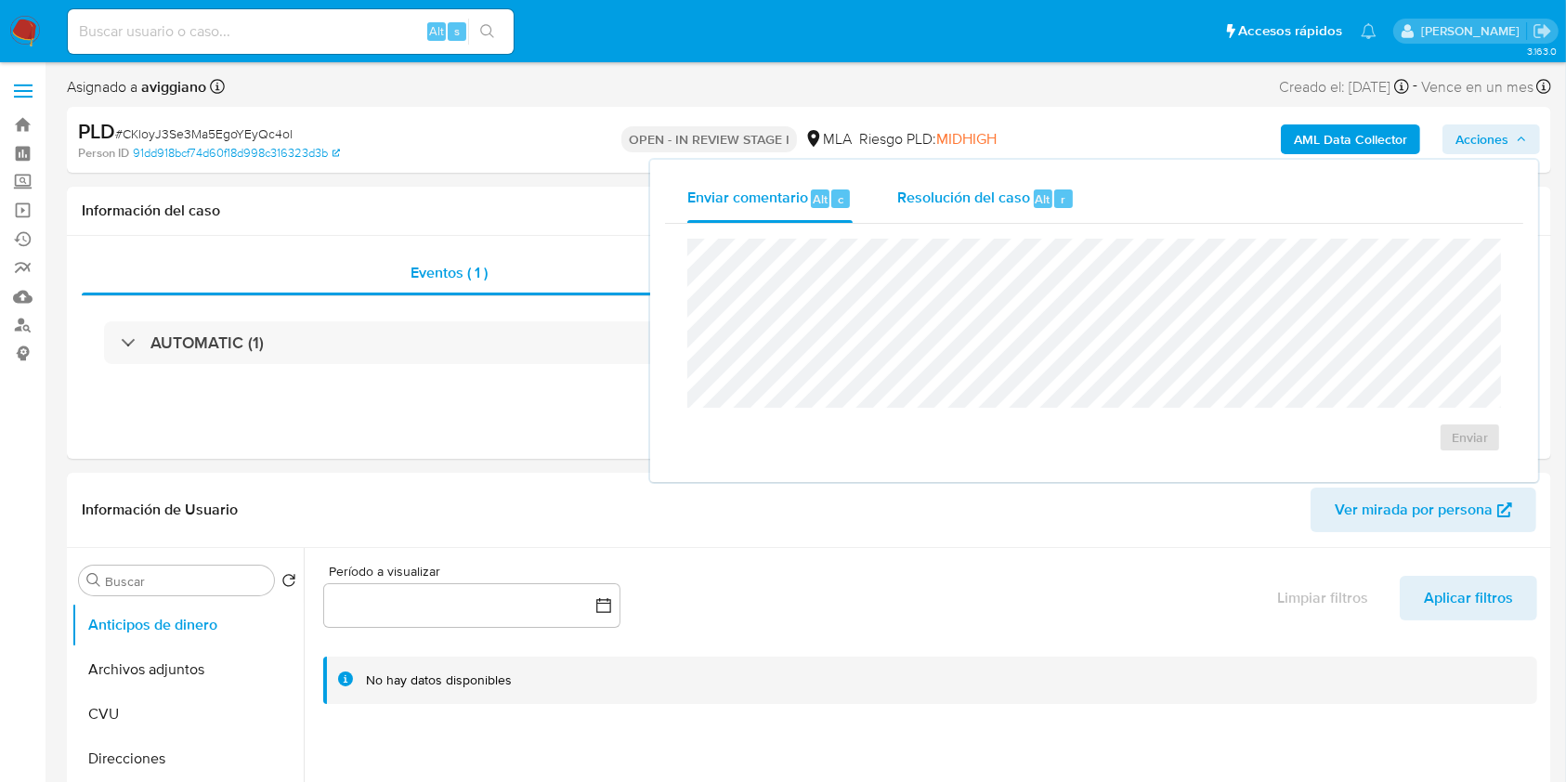
click at [967, 203] on span "Resolución del caso" at bounding box center [963, 198] width 133 height 21
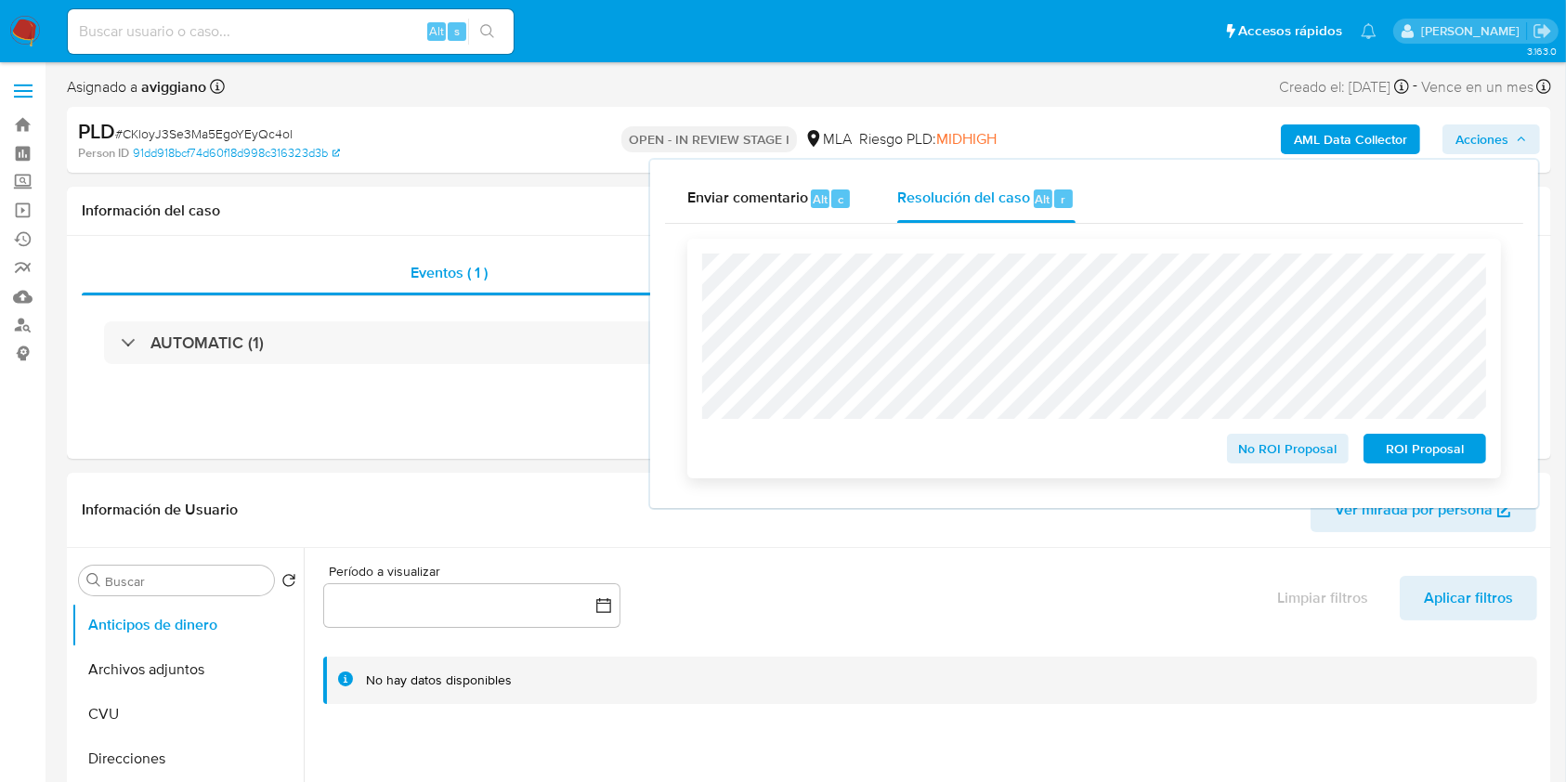
click at [1406, 457] on span "ROI Proposal" at bounding box center [1425, 449] width 97 height 26
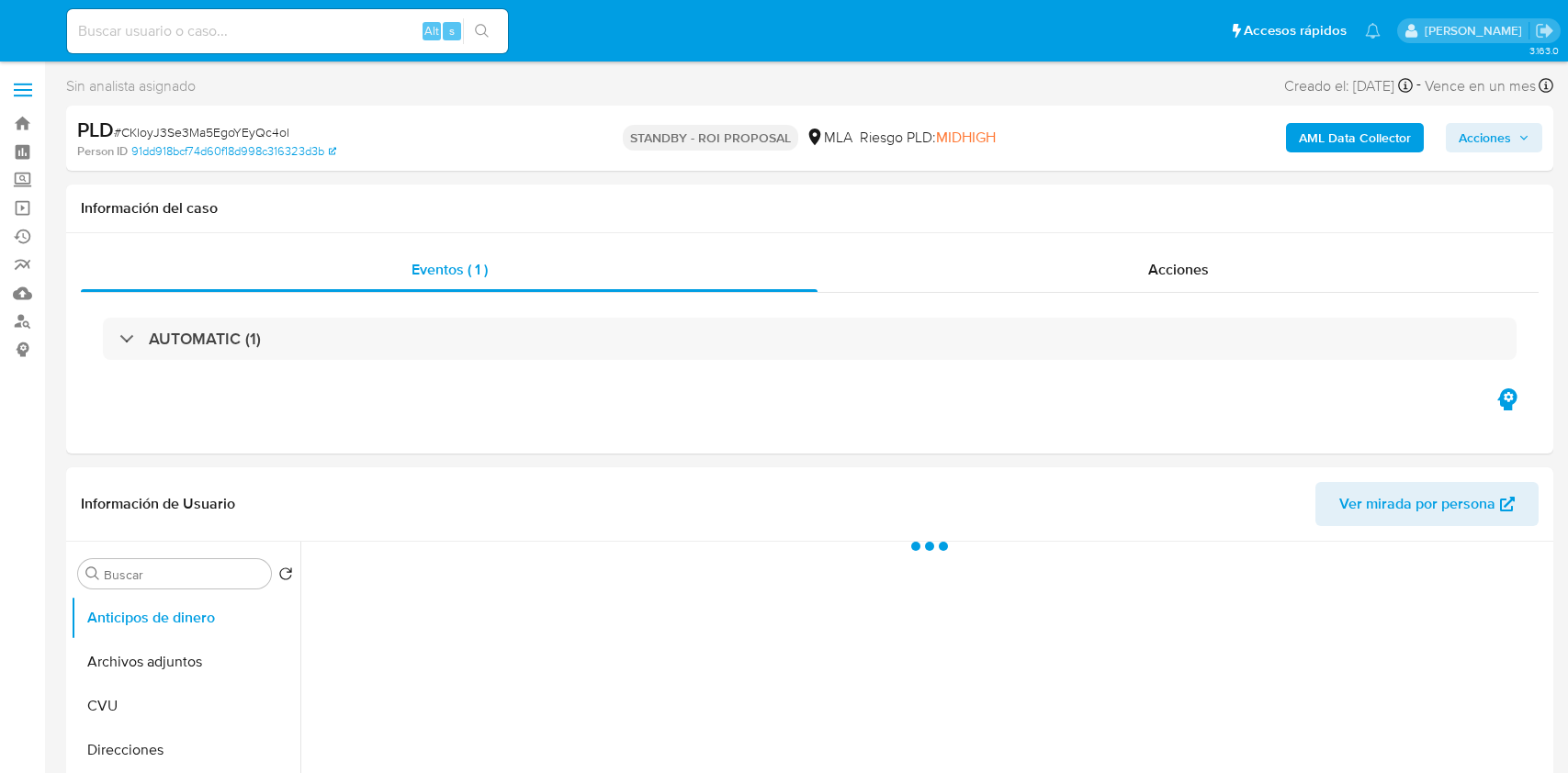
select select "10"
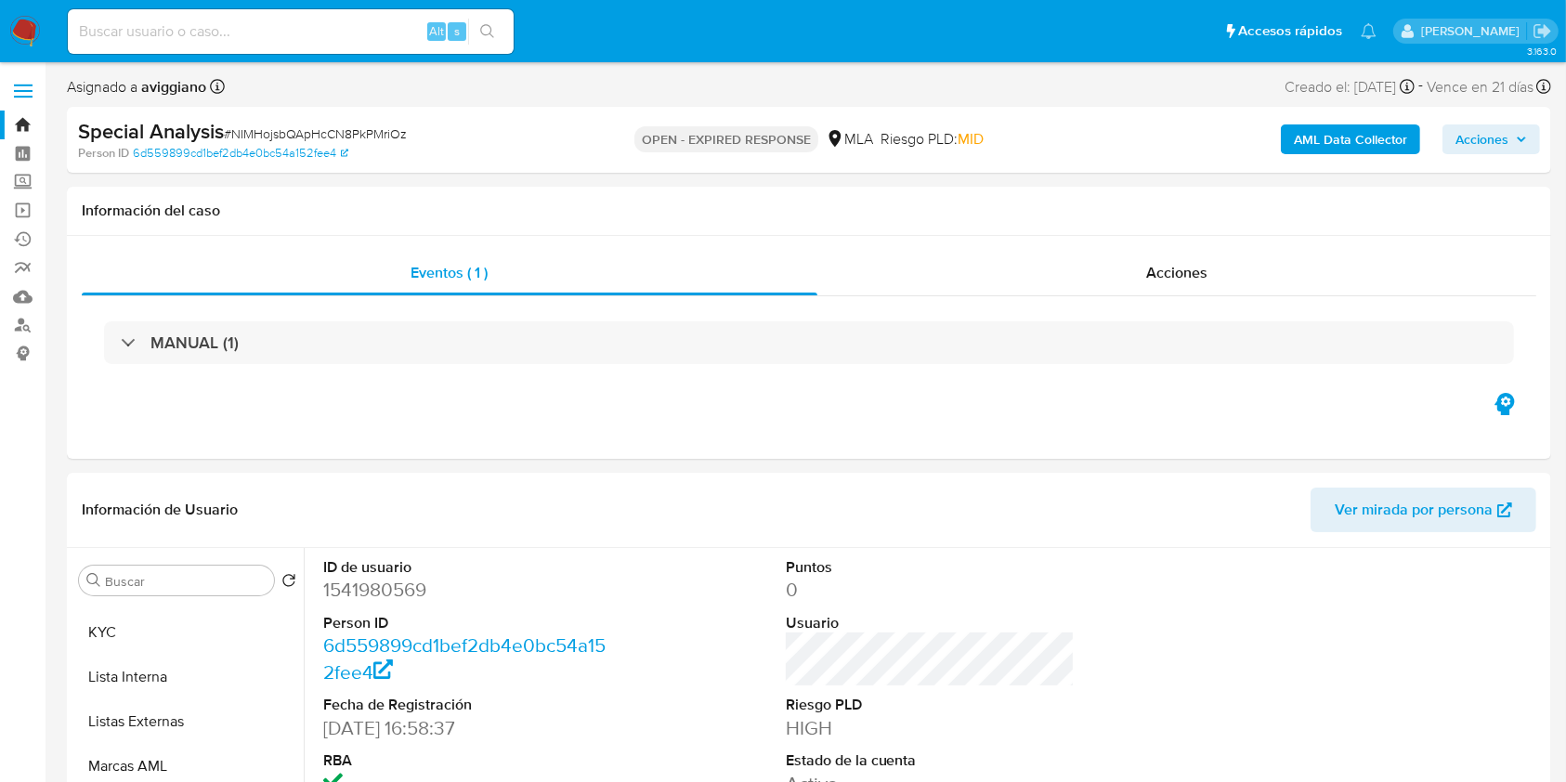
click at [28, 117] on link "Bandeja" at bounding box center [110, 125] width 221 height 29
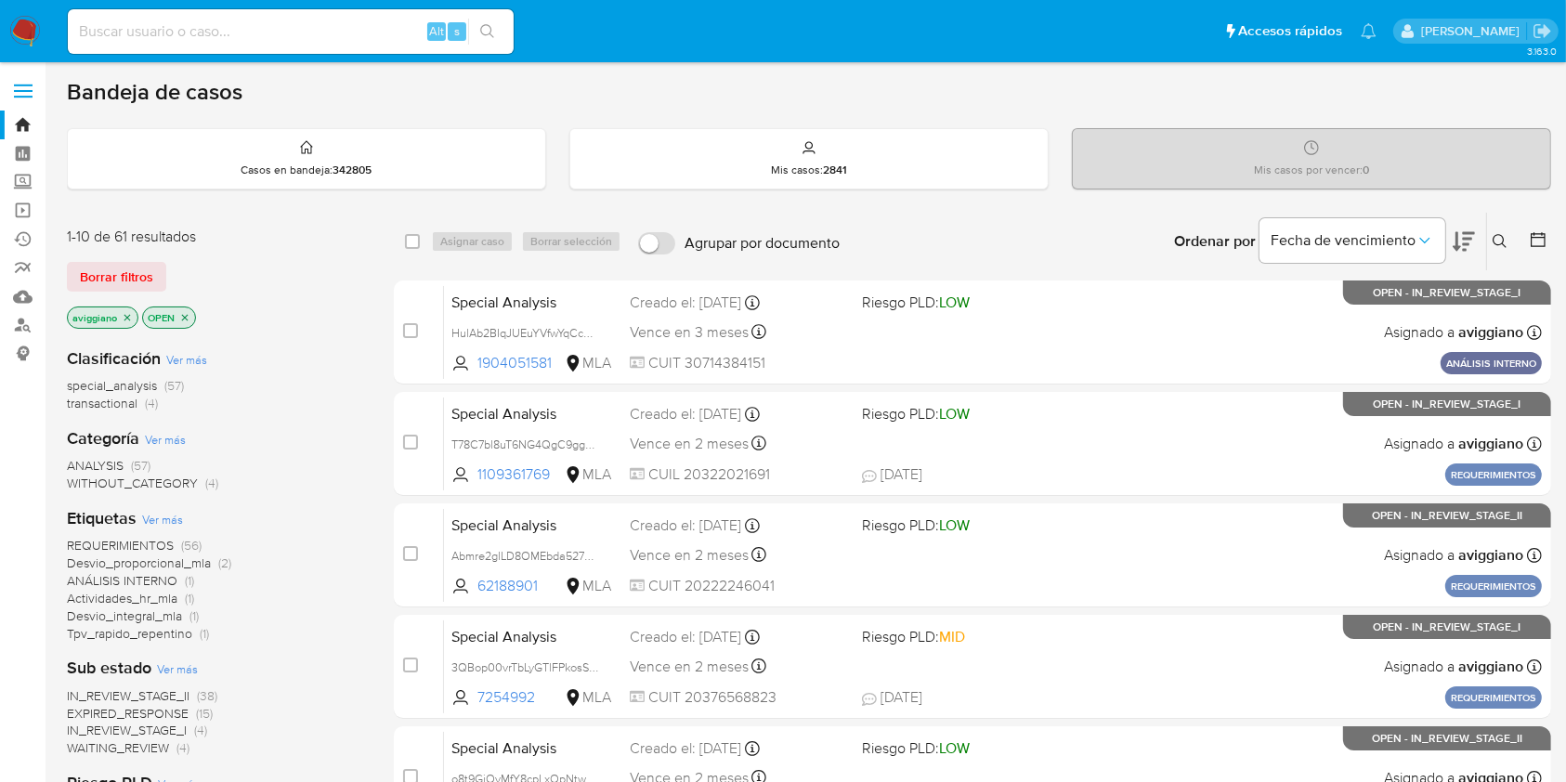
click at [130, 319] on icon "close-filter" at bounding box center [127, 317] width 11 height 11
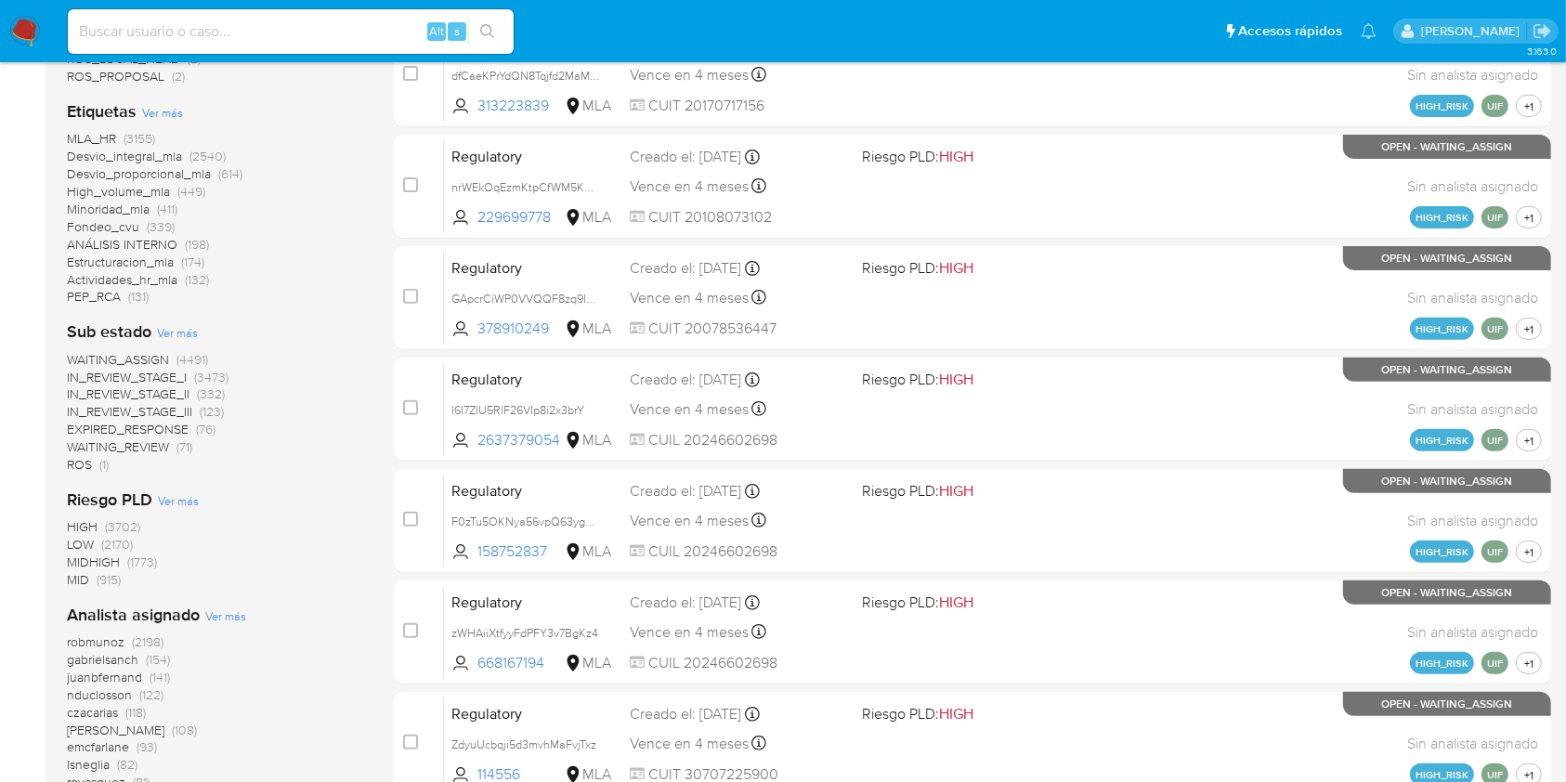
scroll to position [743, 0]
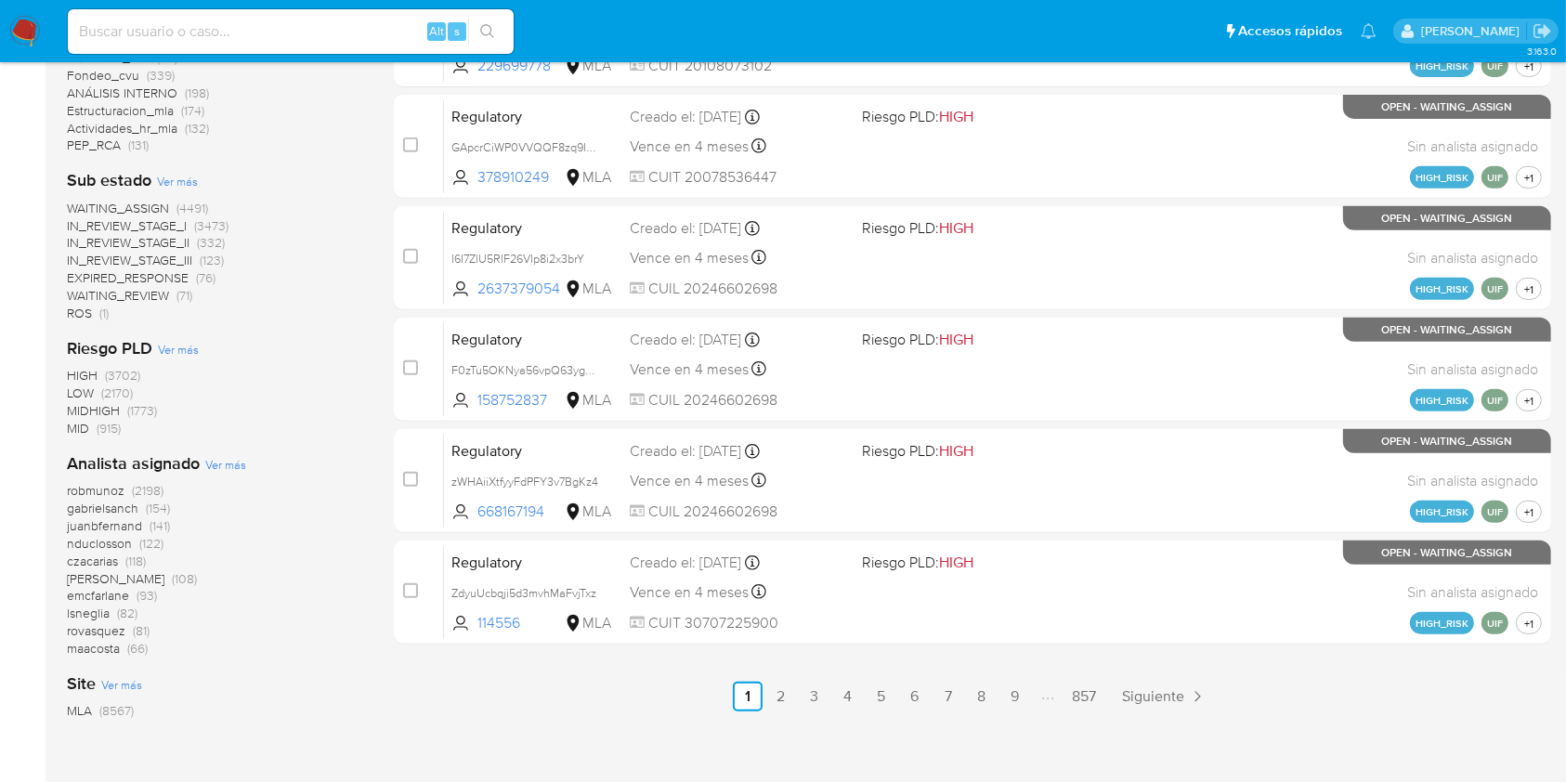
click at [230, 466] on span "Ver más" at bounding box center [225, 464] width 41 height 17
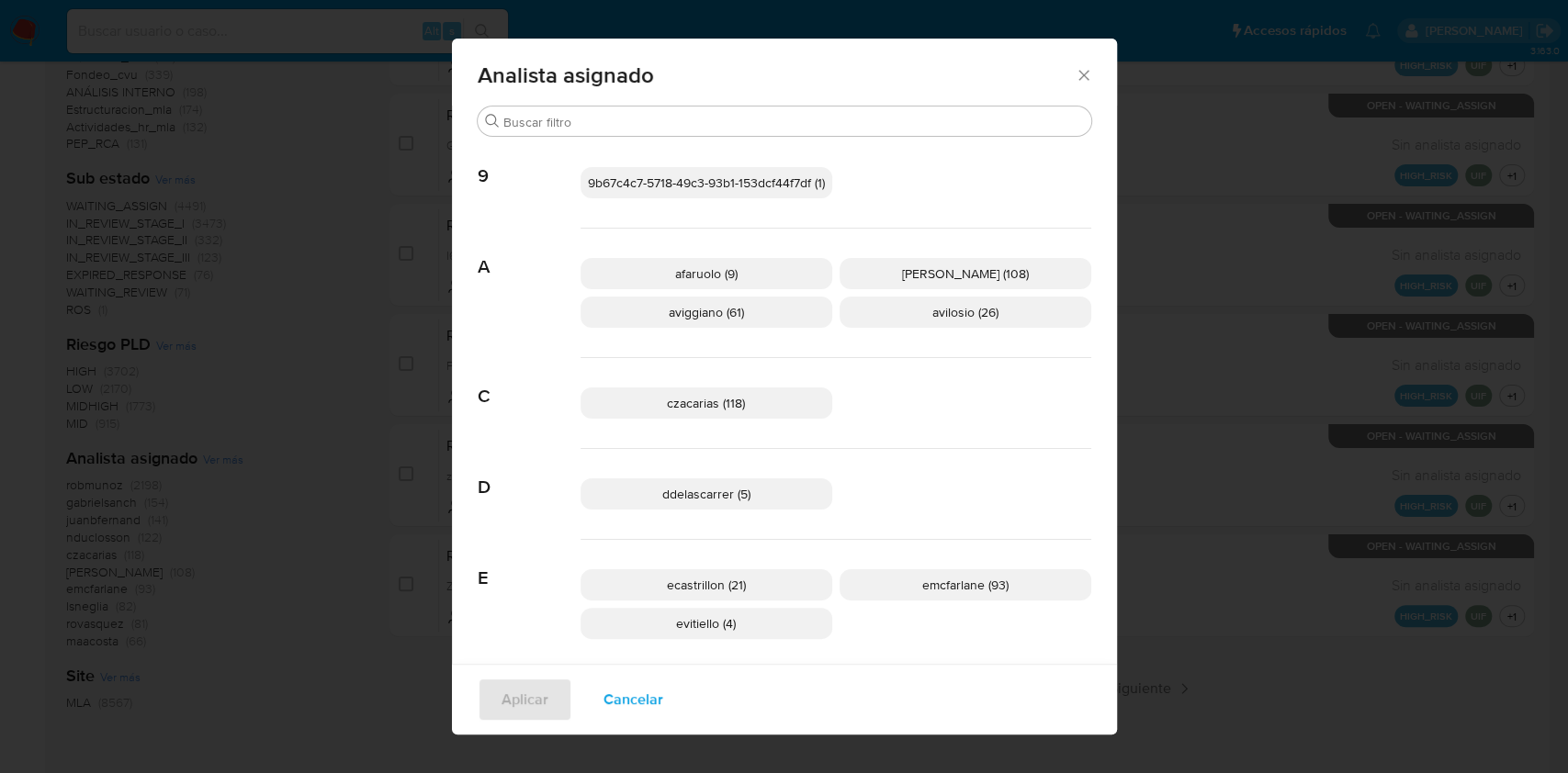
click at [1076, 70] on icon "Cerrar" at bounding box center [1084, 75] width 19 height 19
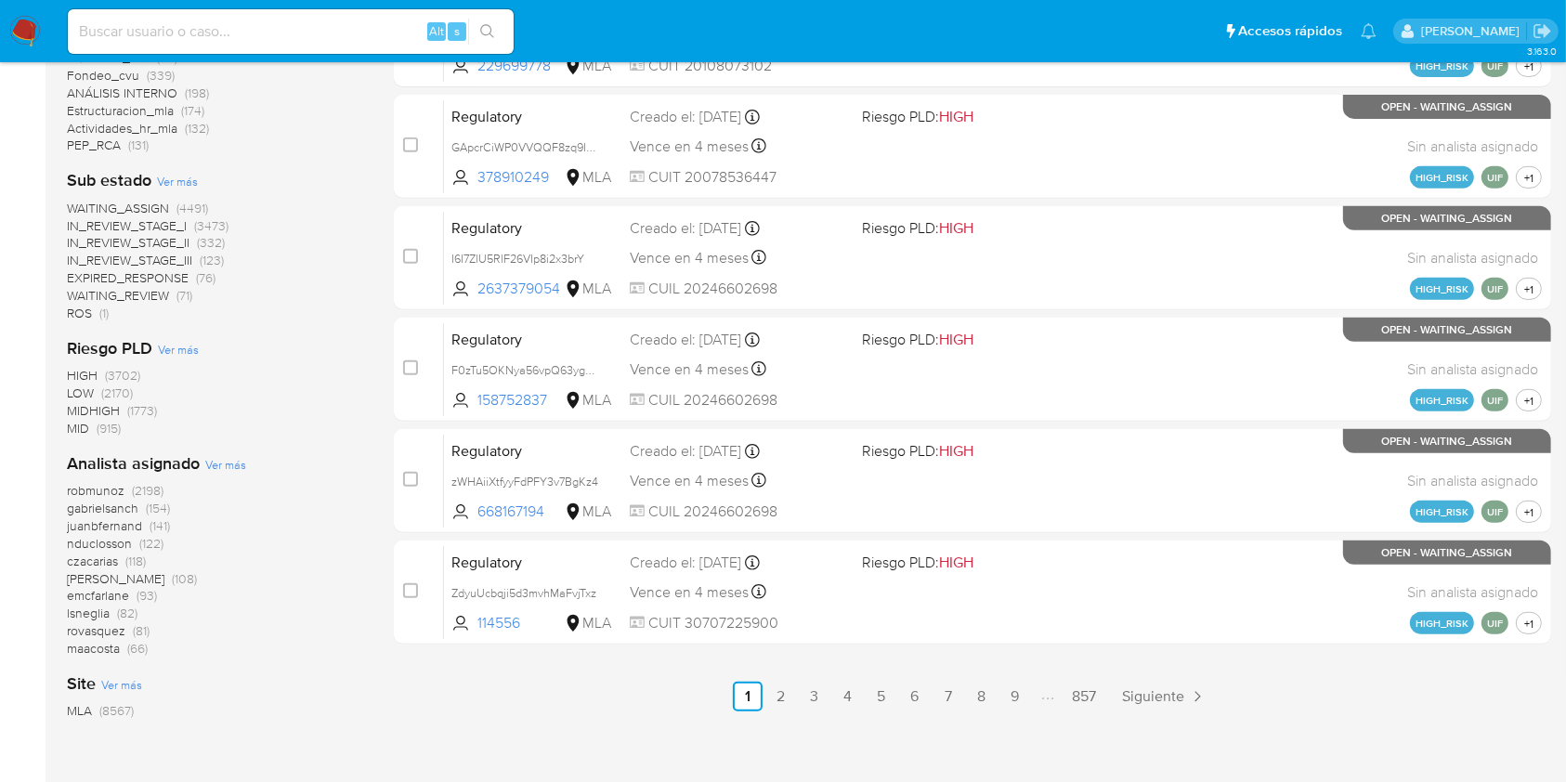
click at [137, 18] on div "Alt s" at bounding box center [291, 31] width 446 height 45
click at [155, 31] on input at bounding box center [291, 32] width 446 height 24
paste input "1133722120"
type input "1133722120"
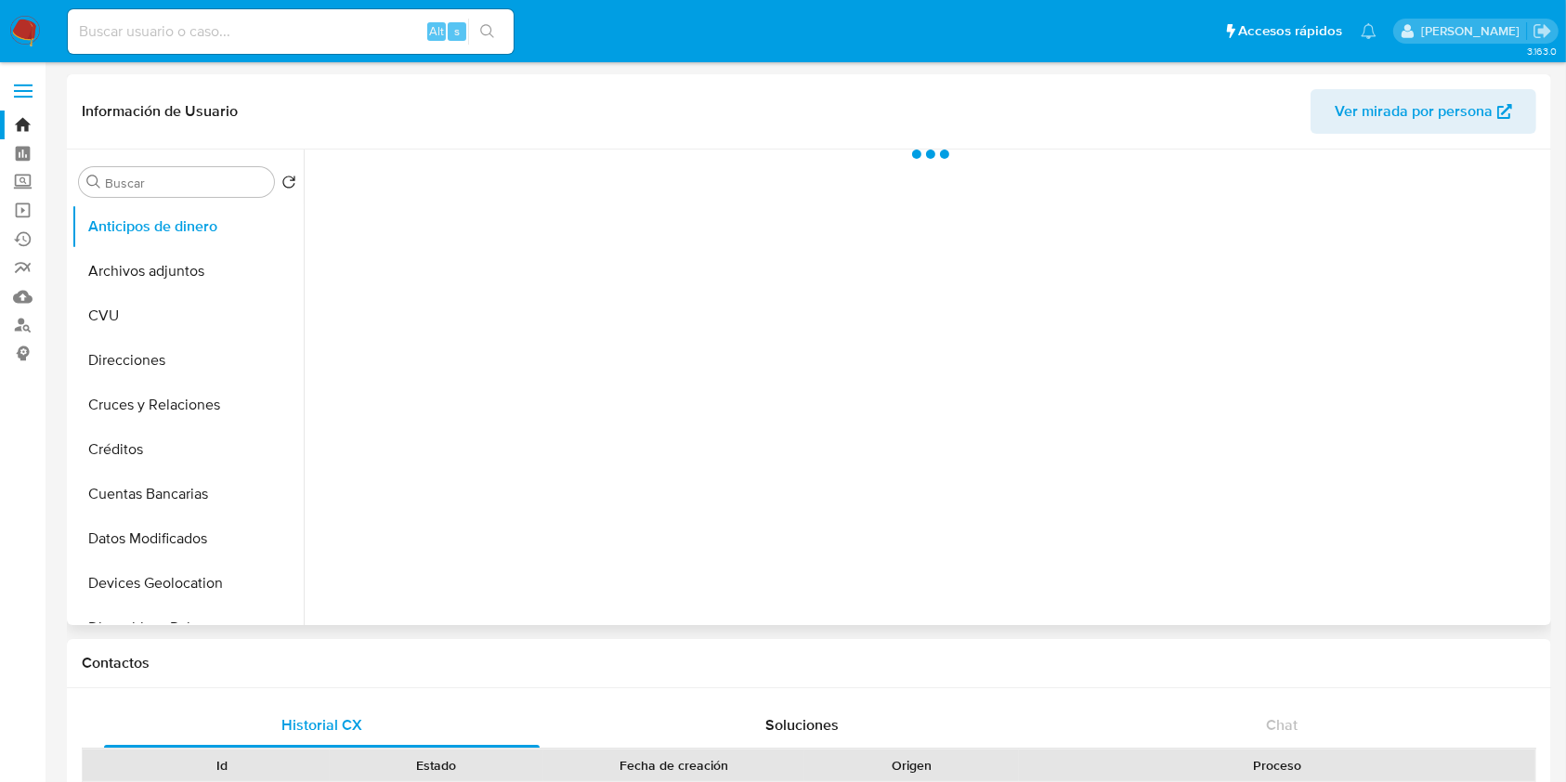
select select "10"
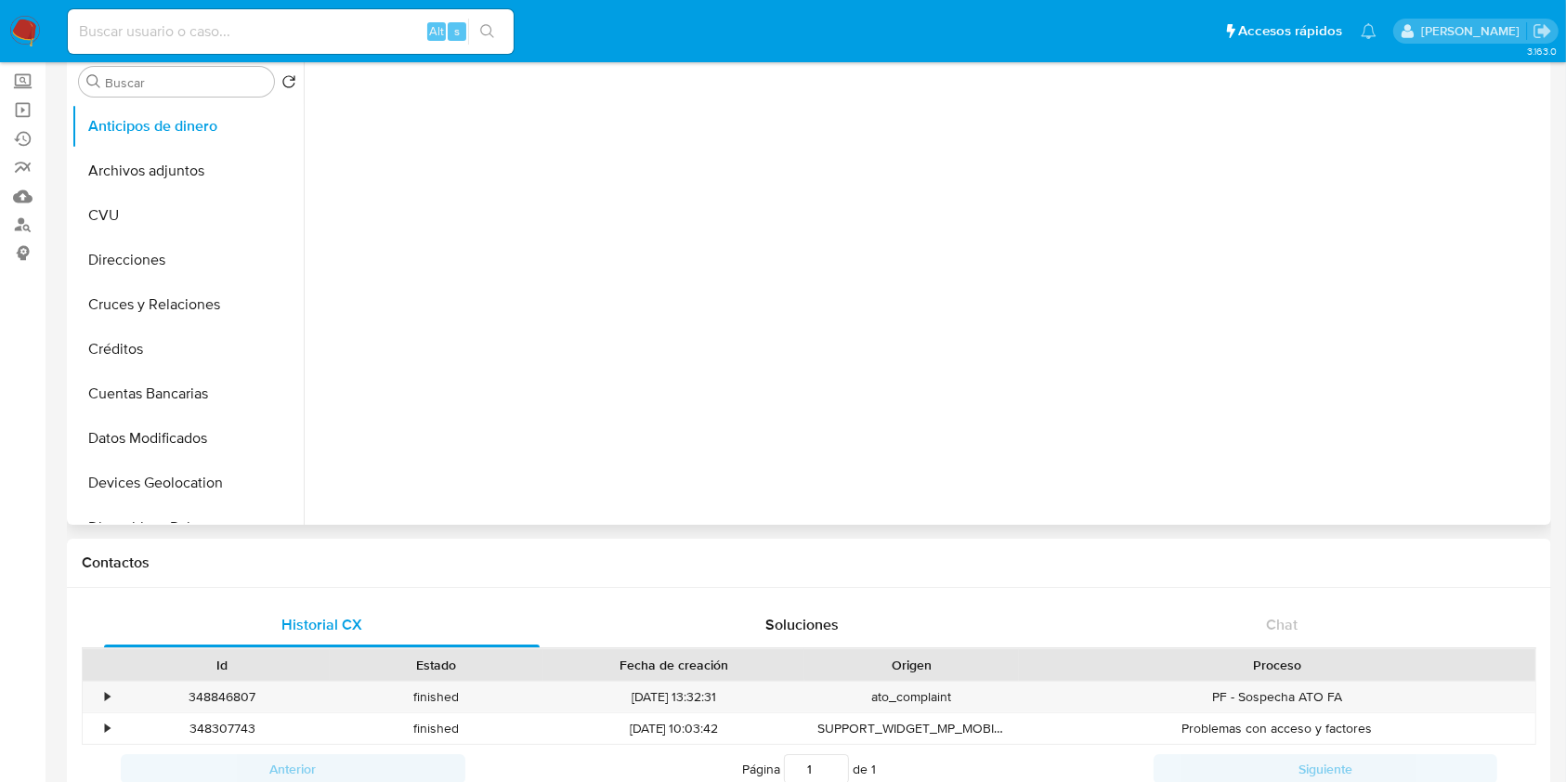
scroll to position [124, 0]
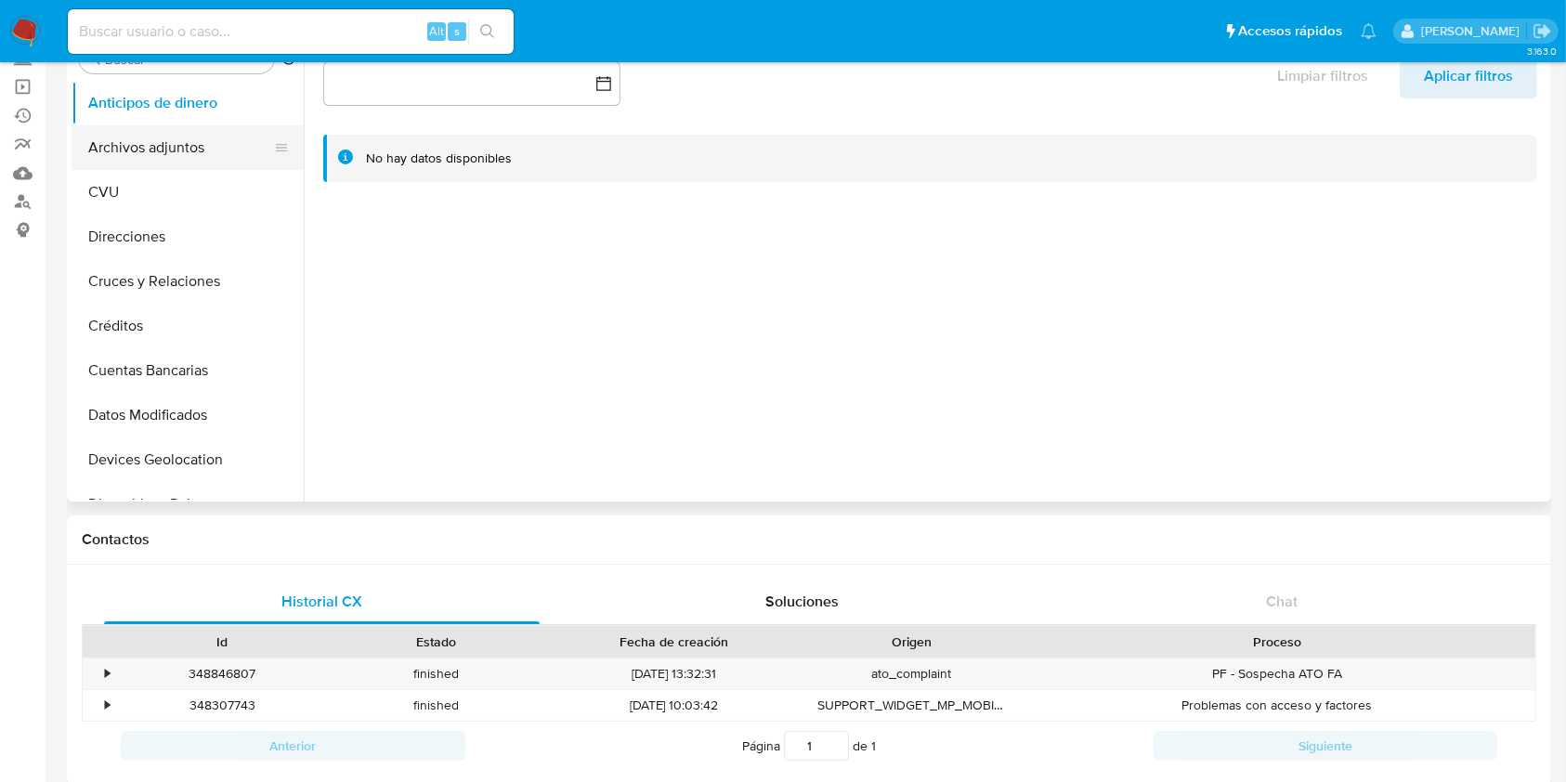
click at [197, 130] on button "Archivos adjuntos" at bounding box center [180, 147] width 217 height 45
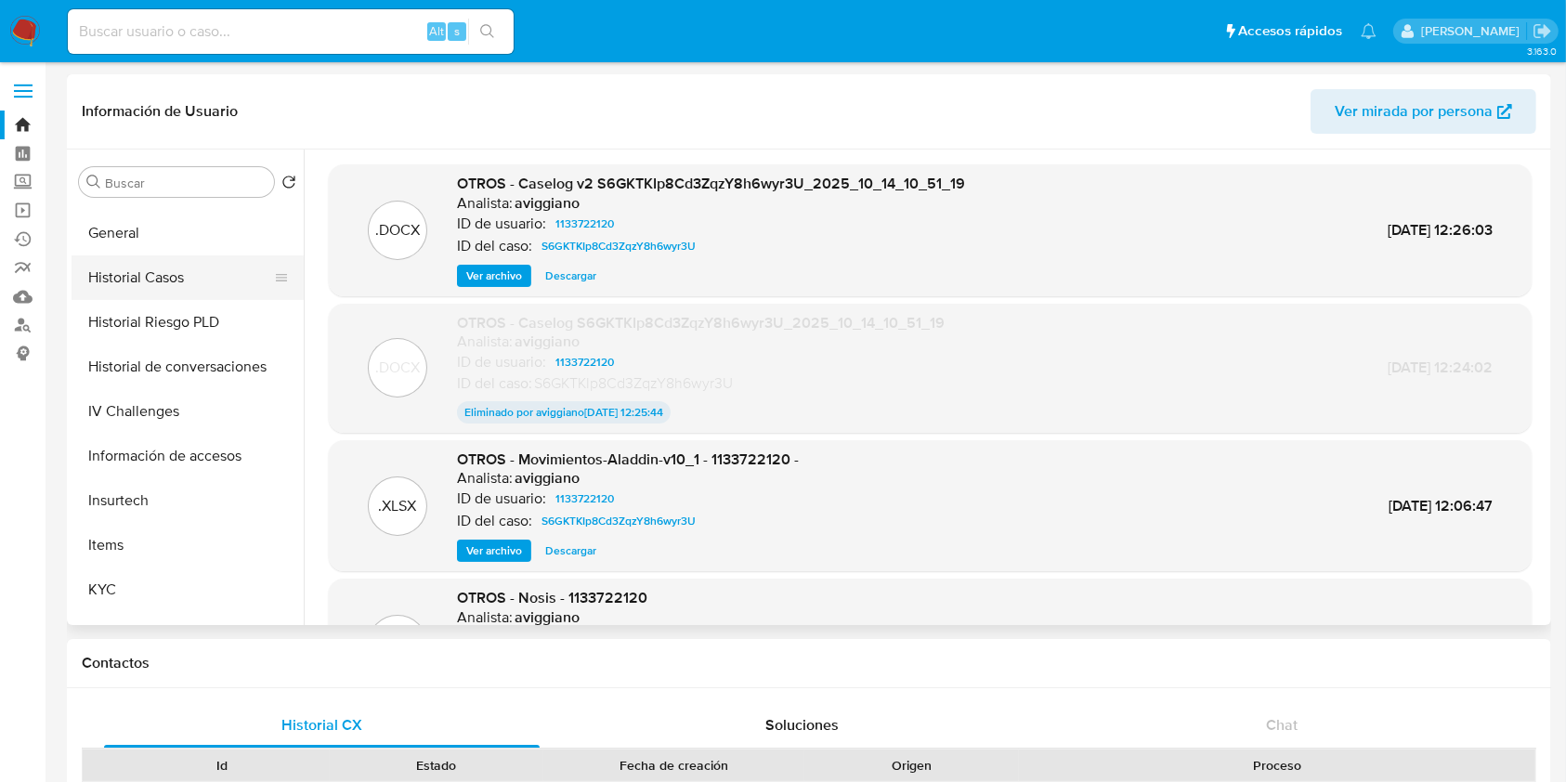
scroll to position [619, 0]
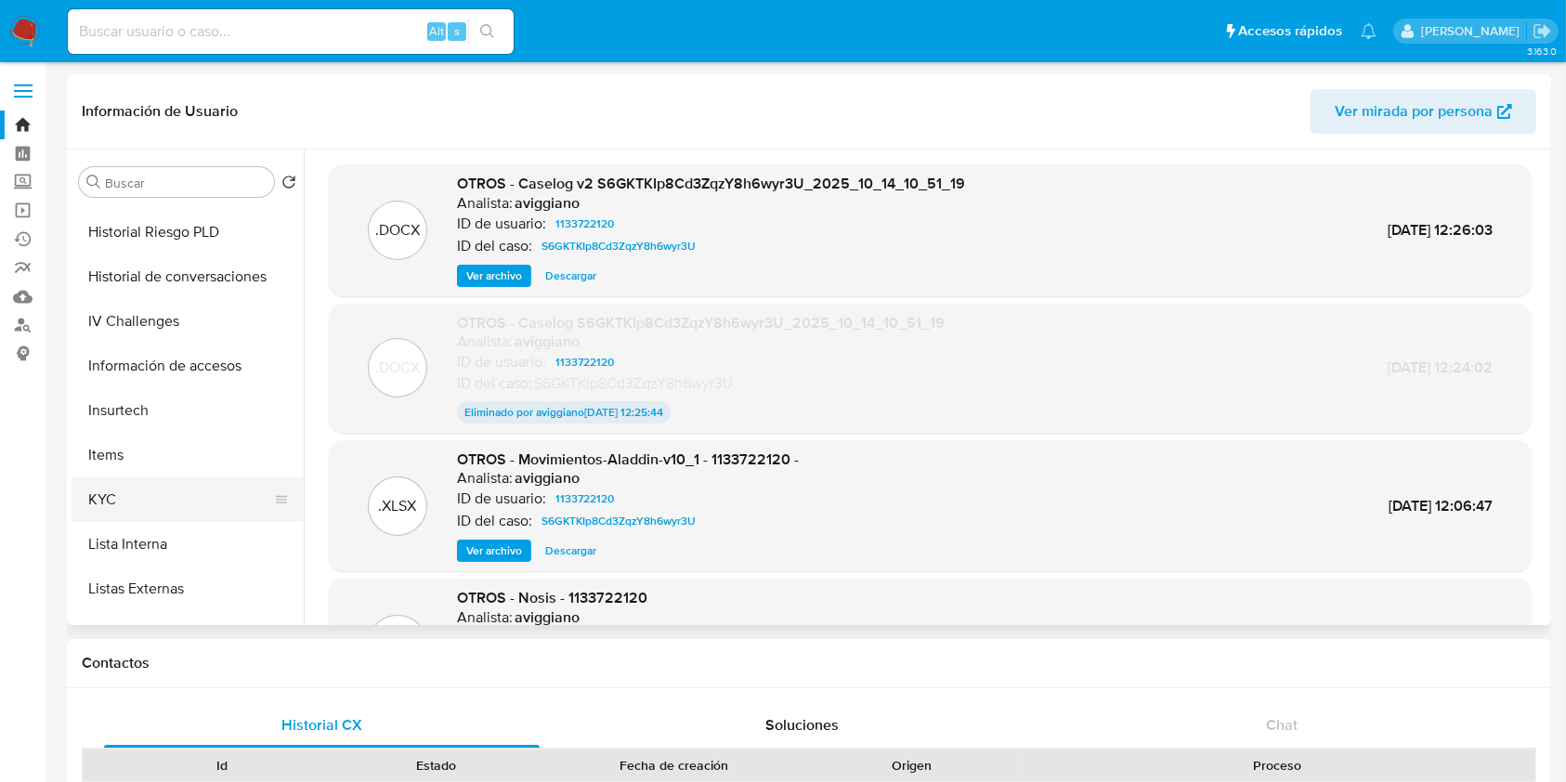
click at [150, 506] on button "KYC" at bounding box center [180, 499] width 217 height 45
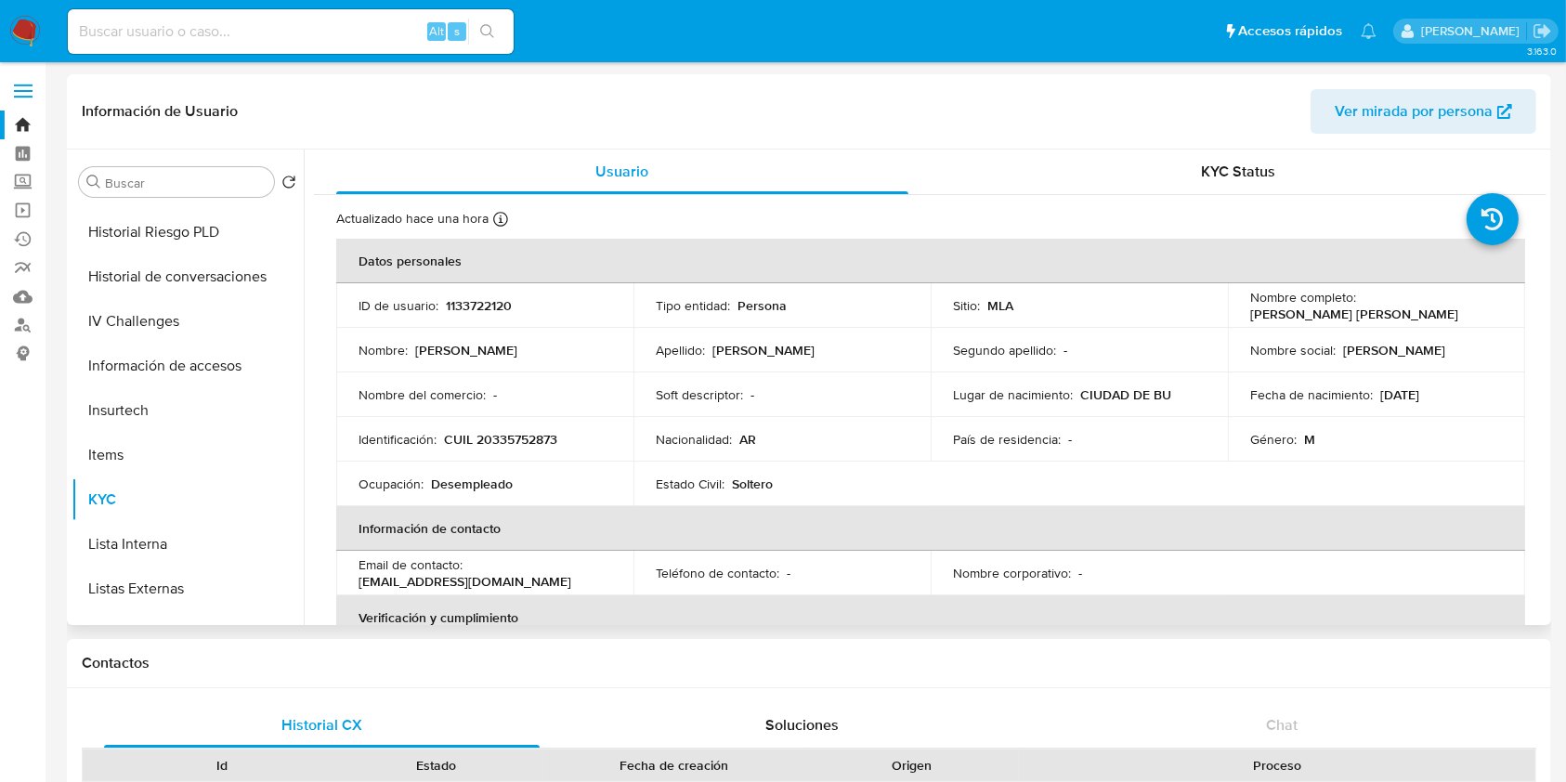
scroll to position [495, 0]
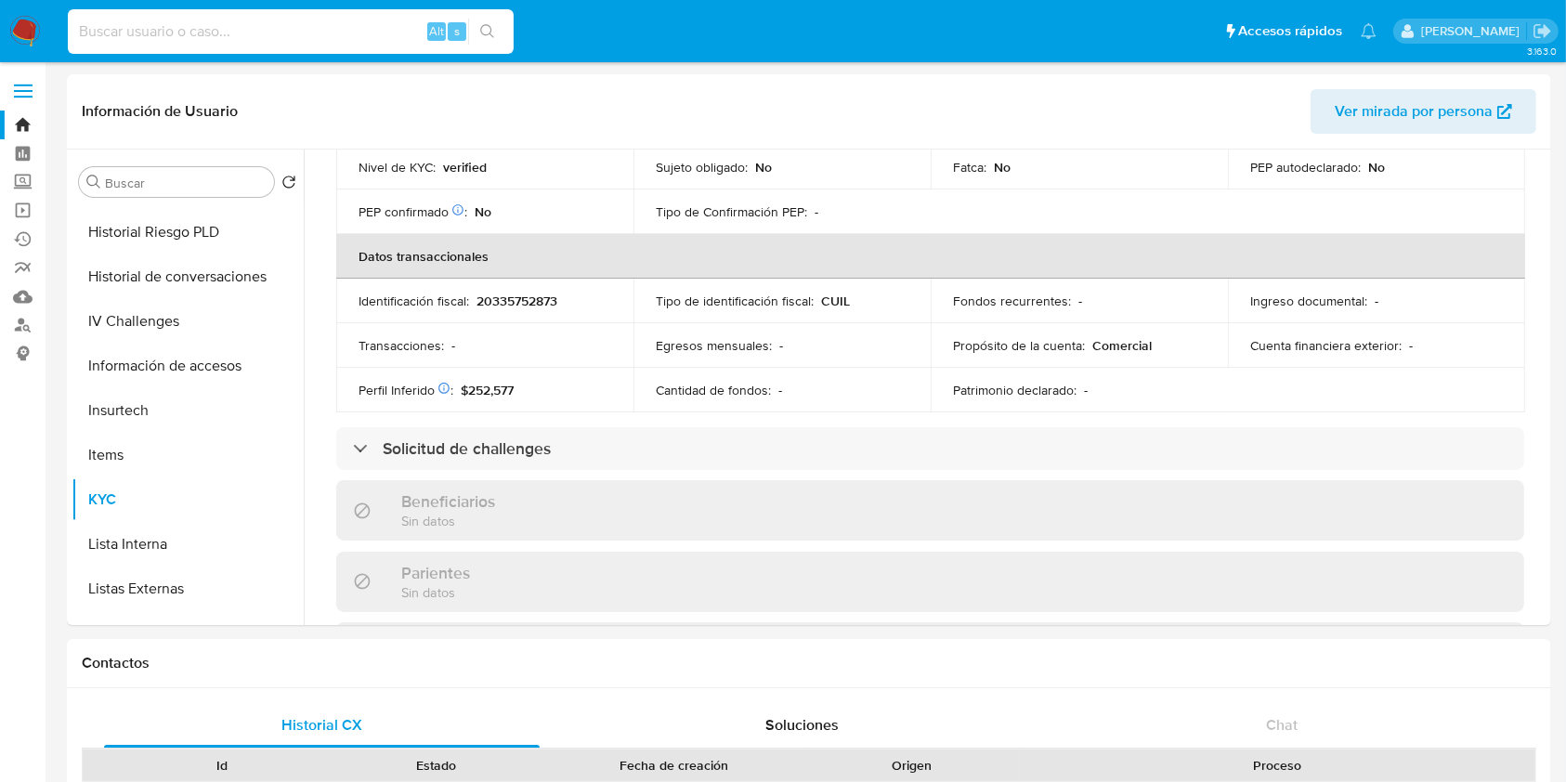
paste input "1541980569"
type input "1541980569"
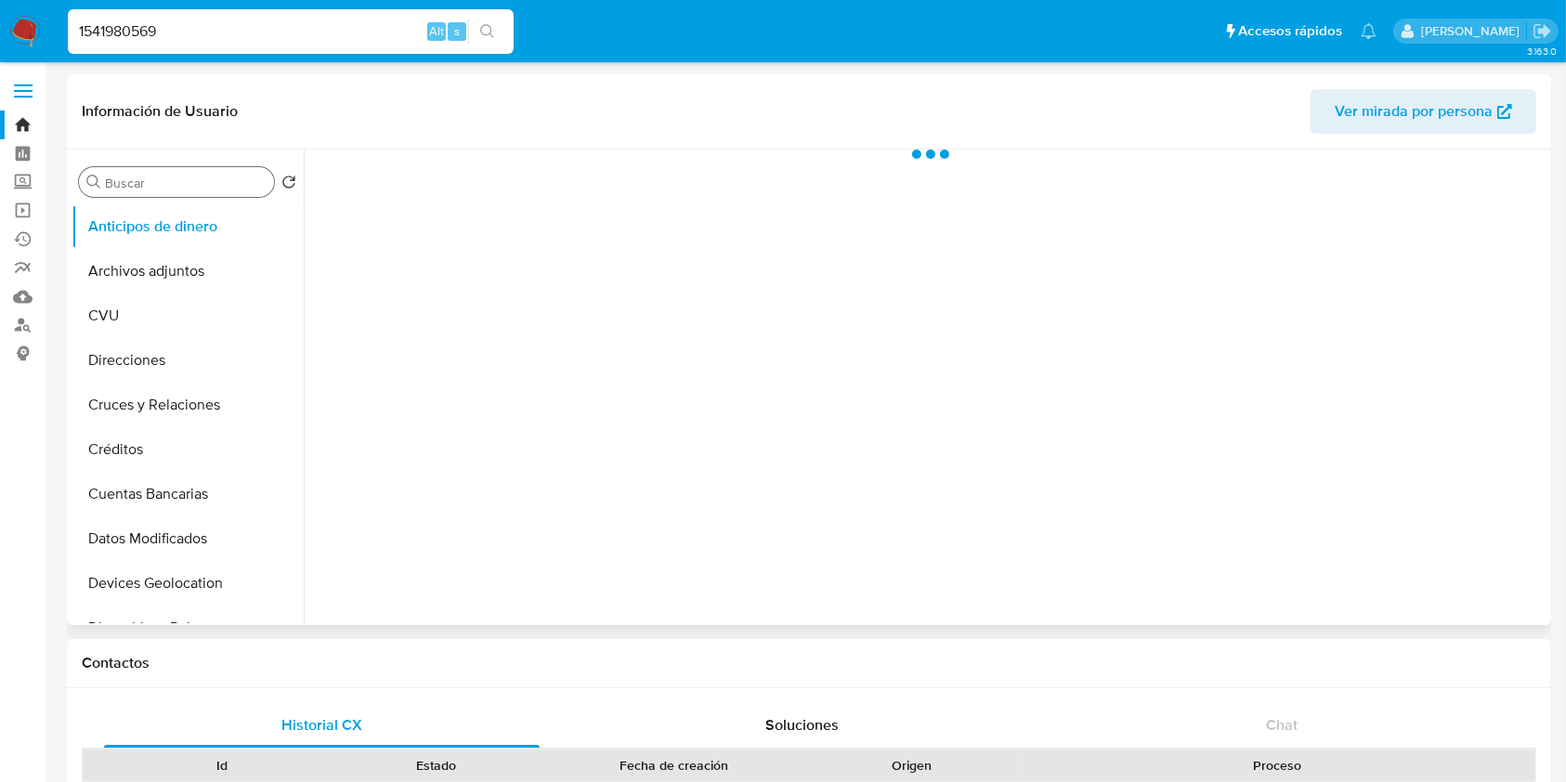
select select "10"
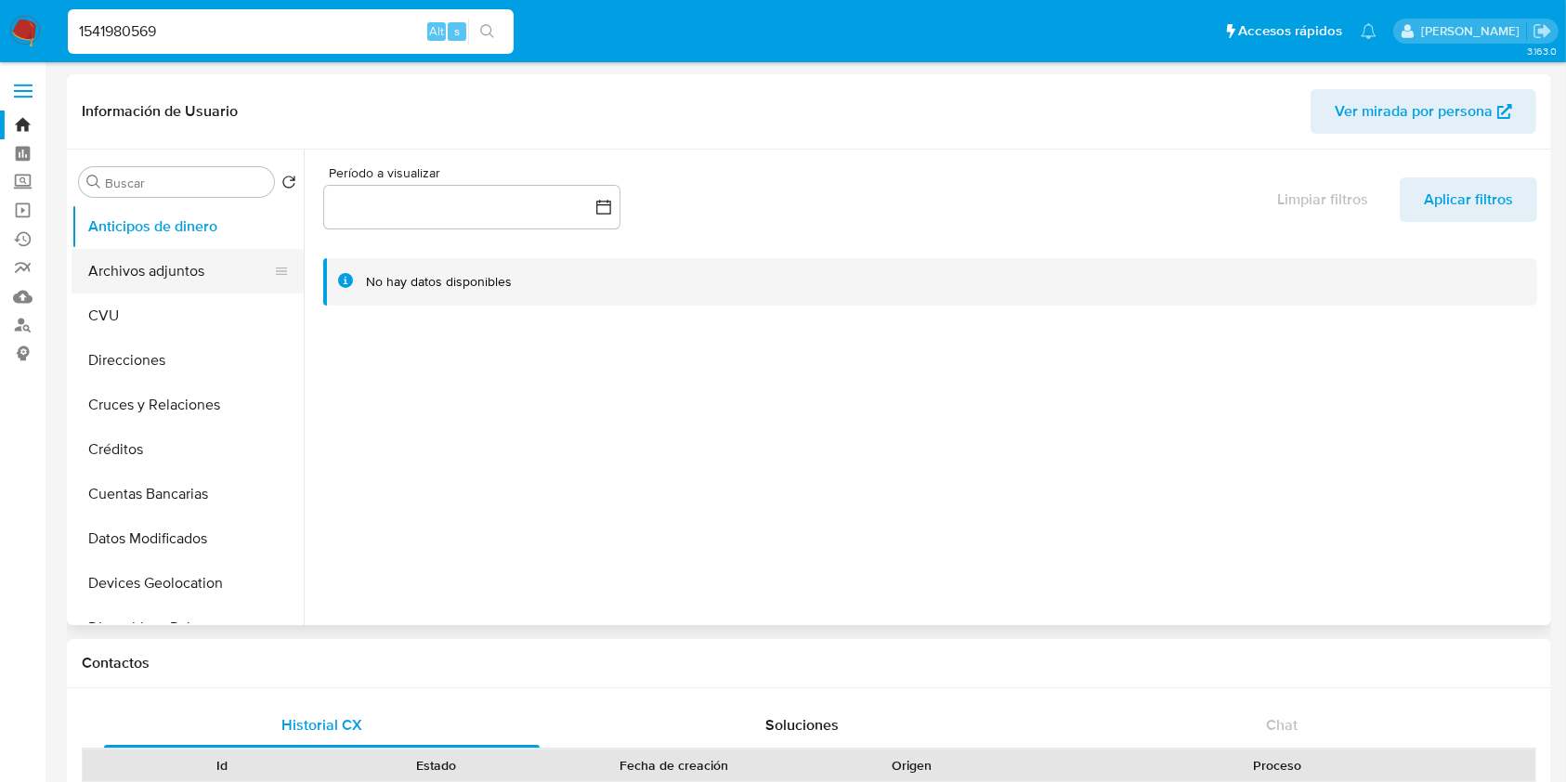
click at [143, 270] on button "Archivos adjuntos" at bounding box center [180, 271] width 217 height 45
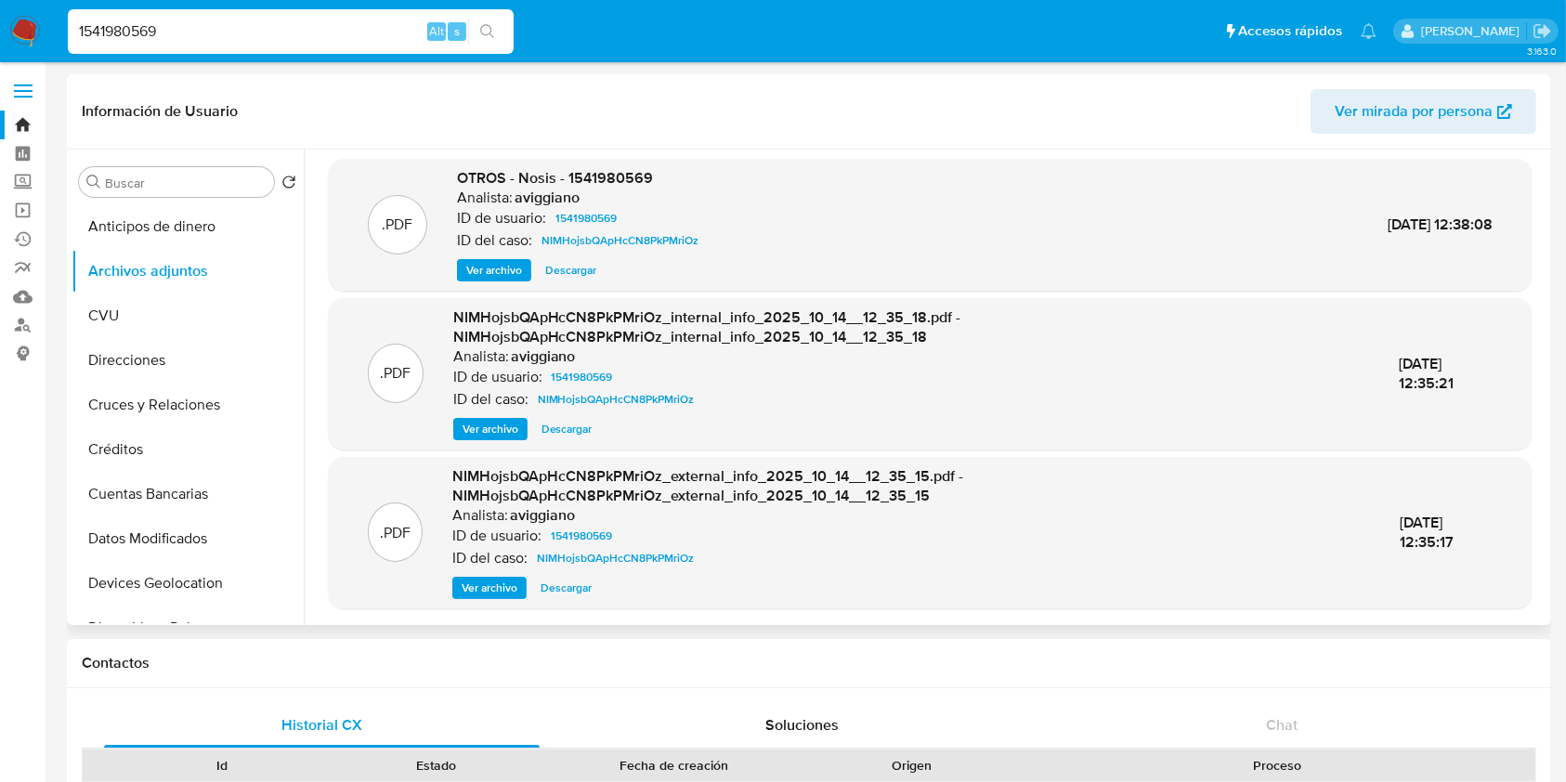
click at [609, 179] on span "OTROS - Nosis - 1541980569" at bounding box center [555, 177] width 196 height 21
copy span "1541980569"
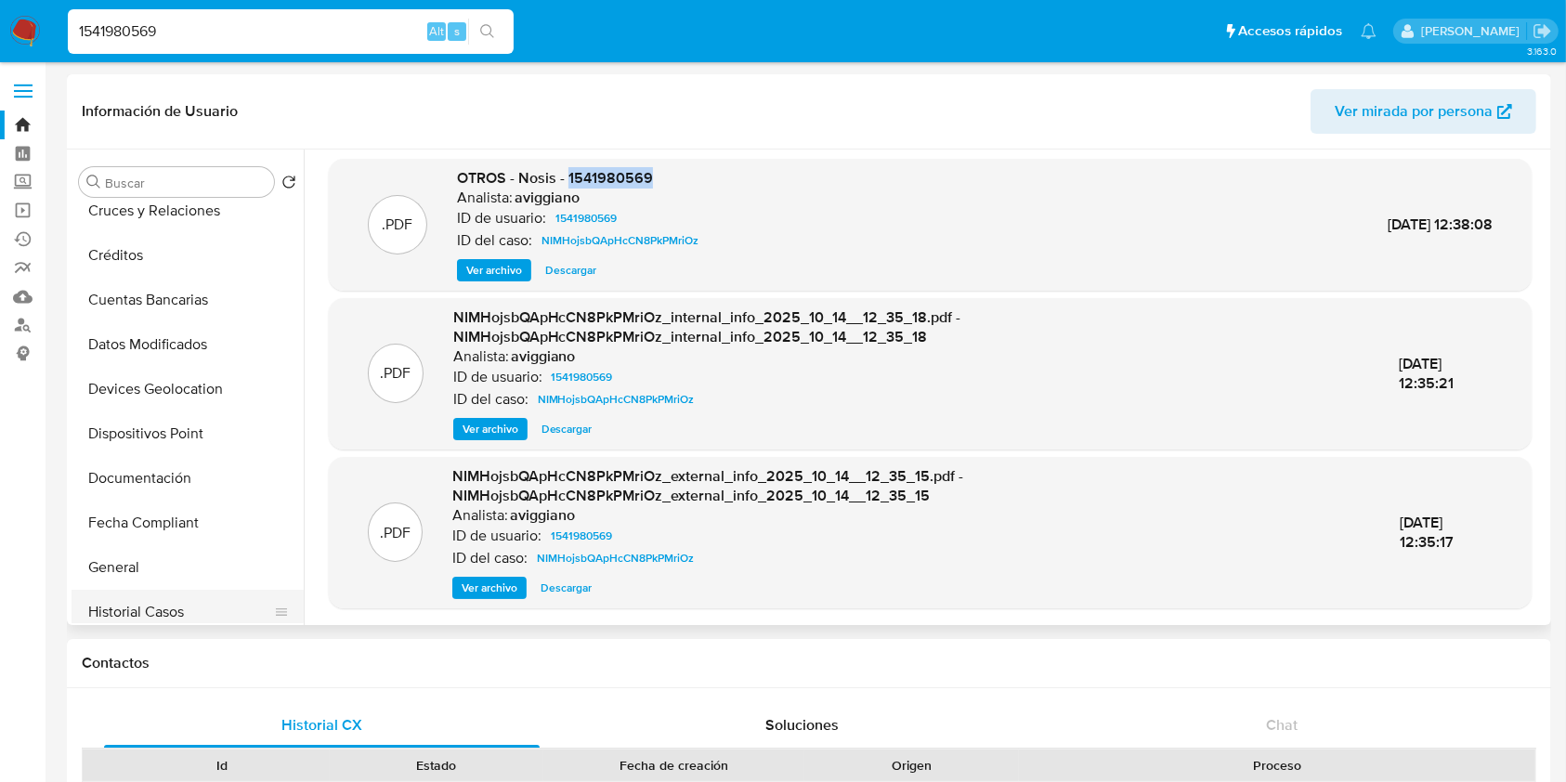
scroll to position [372, 0]
click at [175, 442] on button "Historial Casos" at bounding box center [180, 434] width 217 height 45
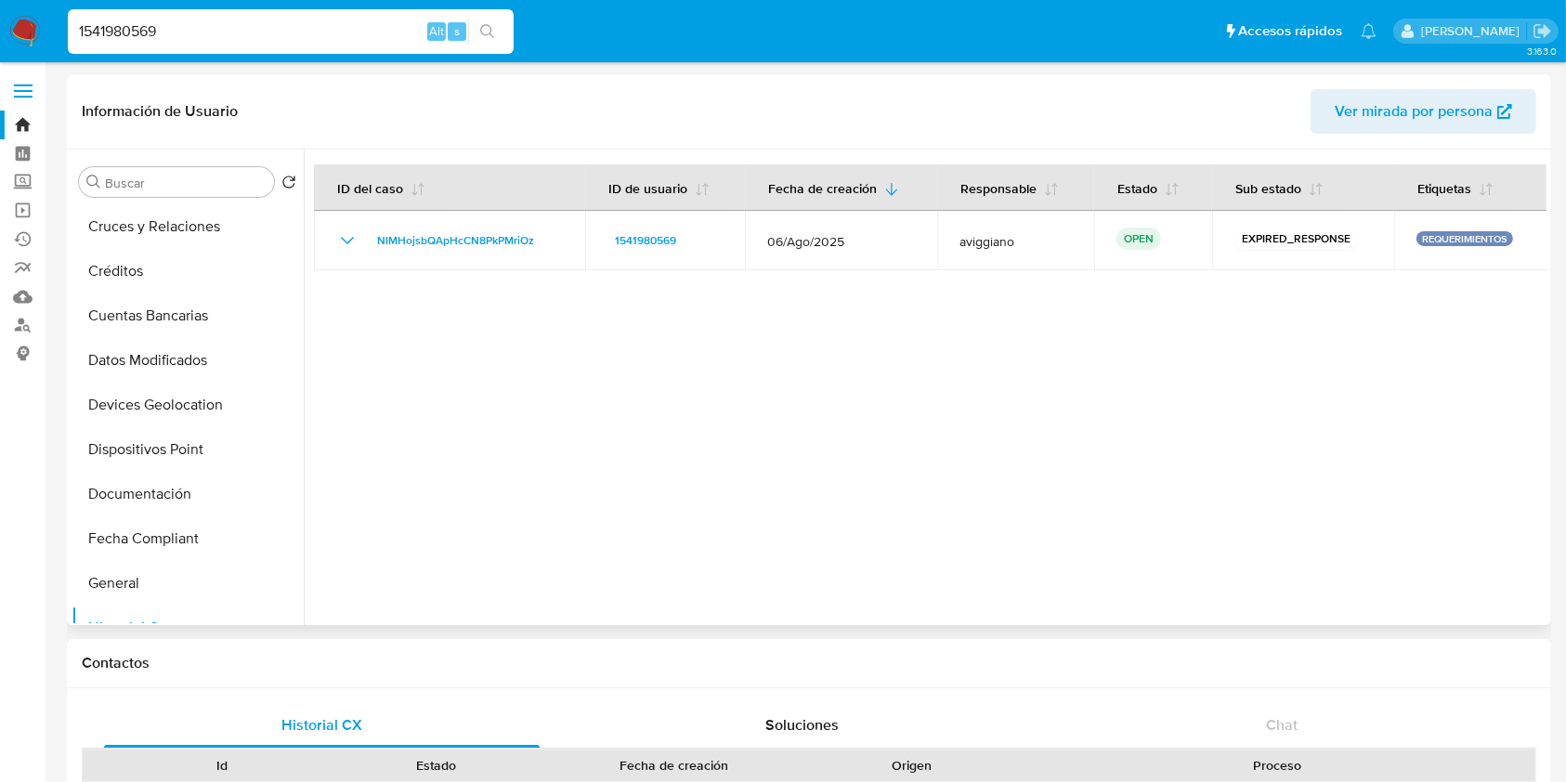
scroll to position [0, 0]
click at [210, 260] on button "Archivos adjuntos" at bounding box center [180, 271] width 217 height 45
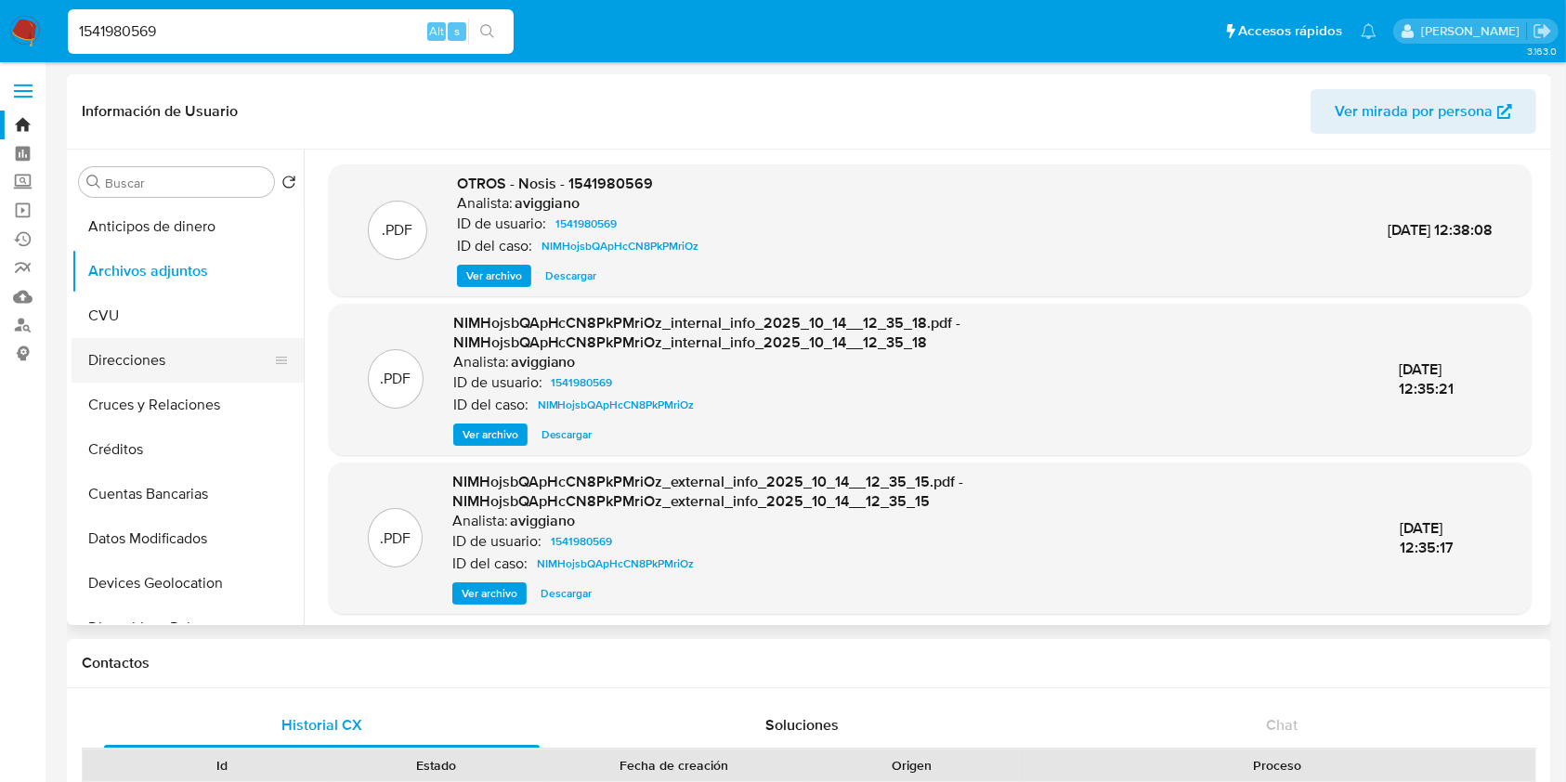
scroll to position [247, 0]
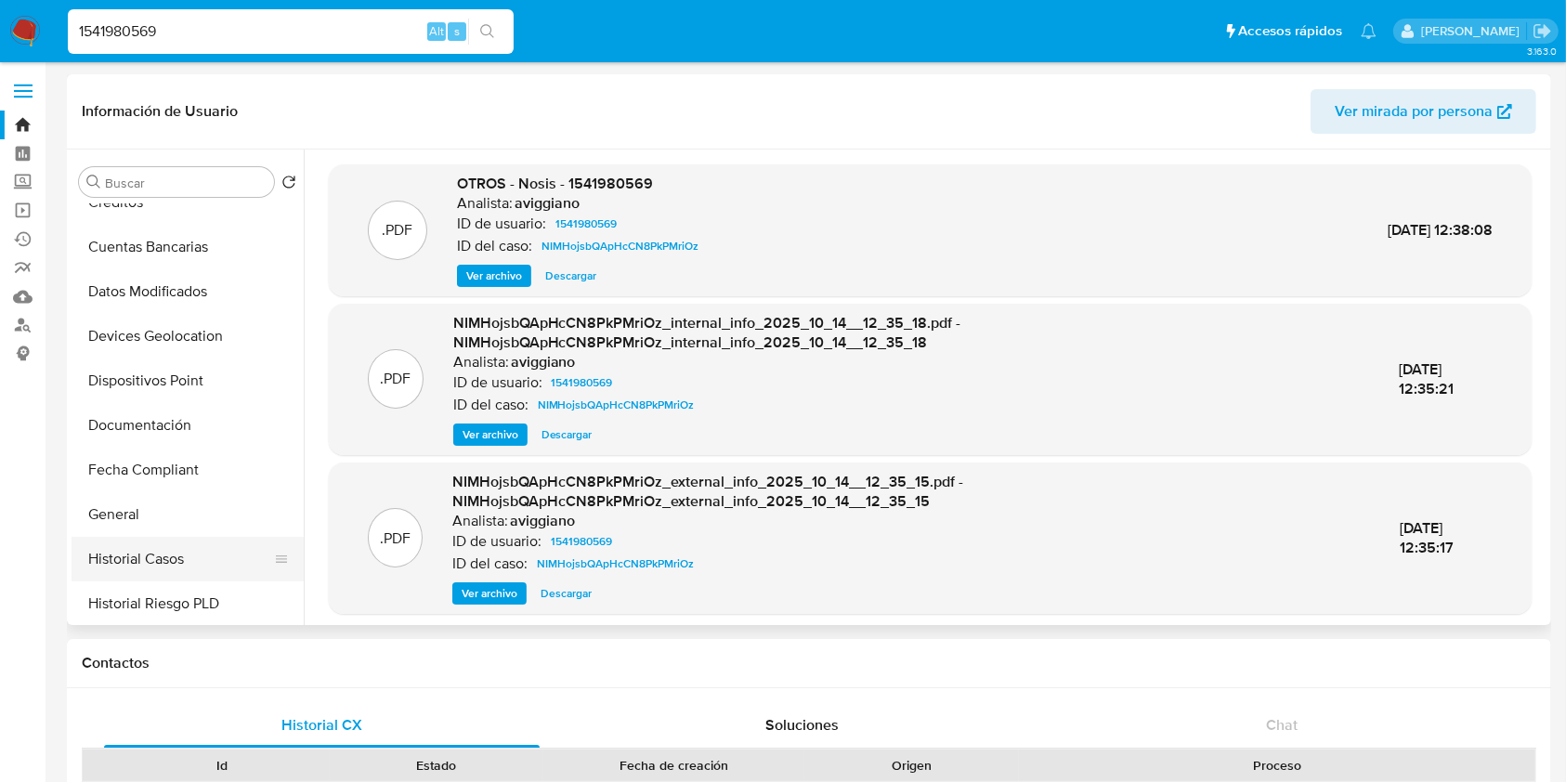
click at [194, 557] on button "Historial Casos" at bounding box center [180, 559] width 217 height 45
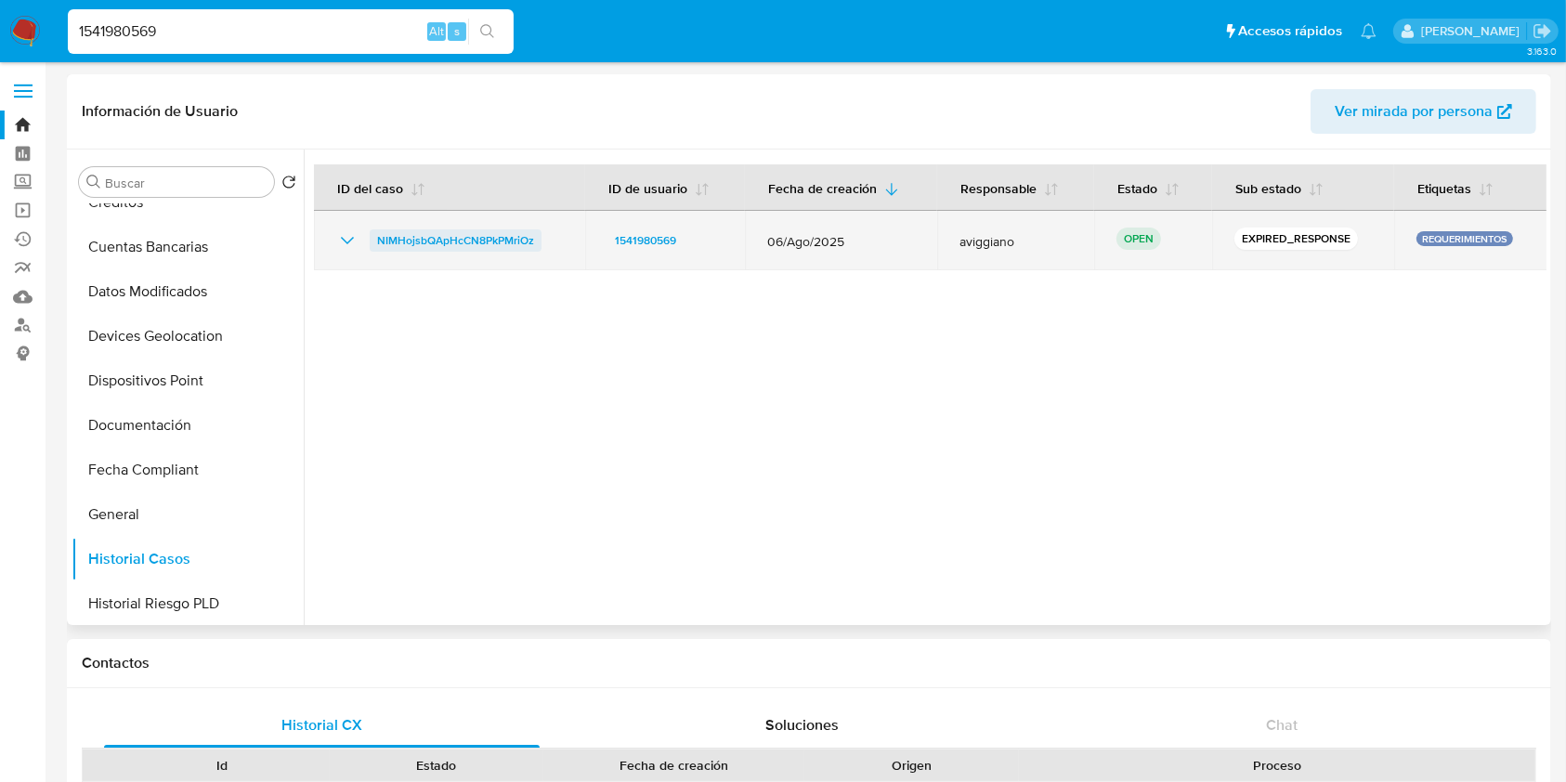
drag, startPoint x: 567, startPoint y: 240, endPoint x: 375, endPoint y: 229, distance: 191.6
click at [375, 229] on td "NIMHojsbQApHcCN8PkPMriOz" at bounding box center [449, 240] width 271 height 59
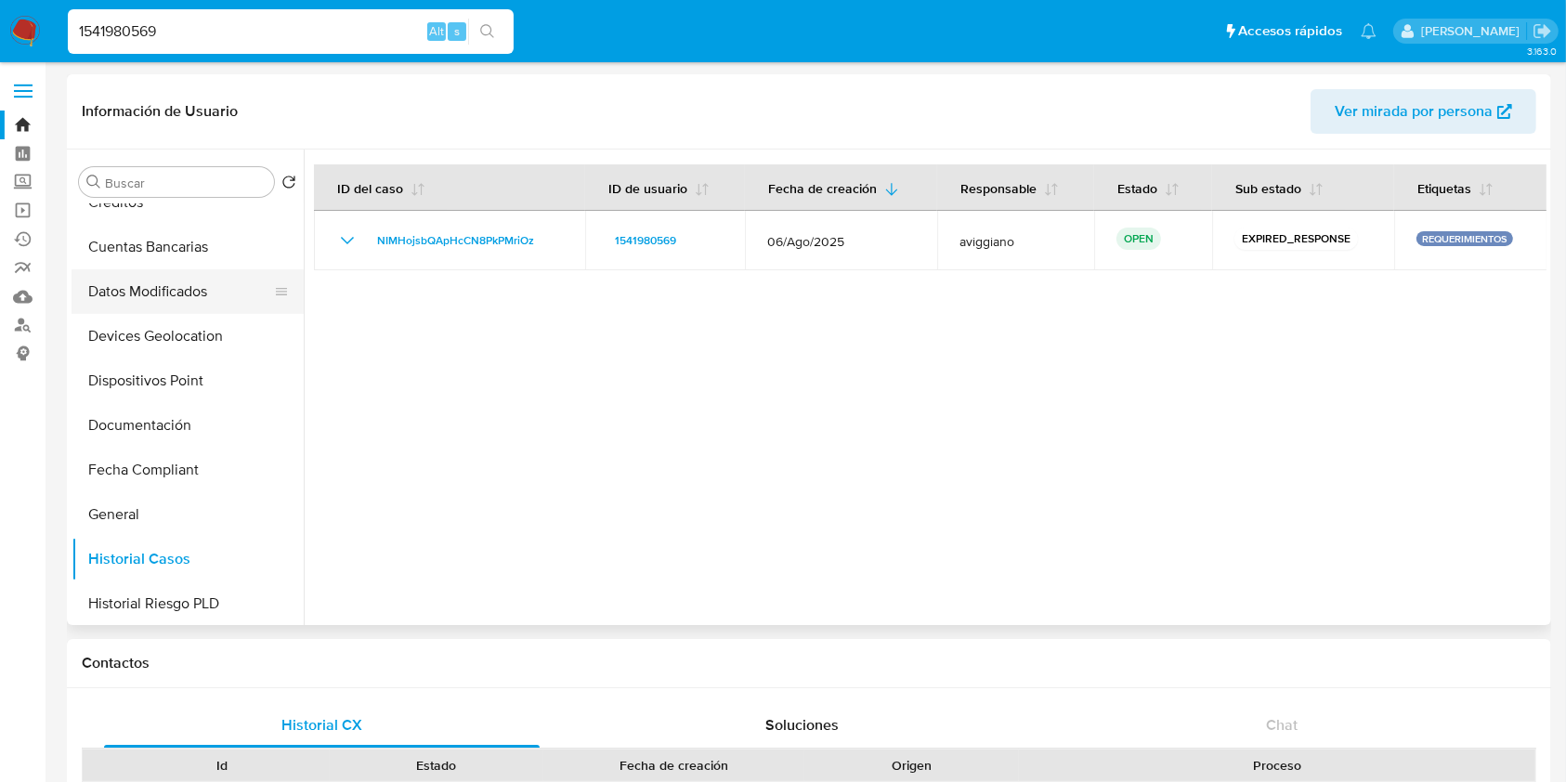
scroll to position [0, 0]
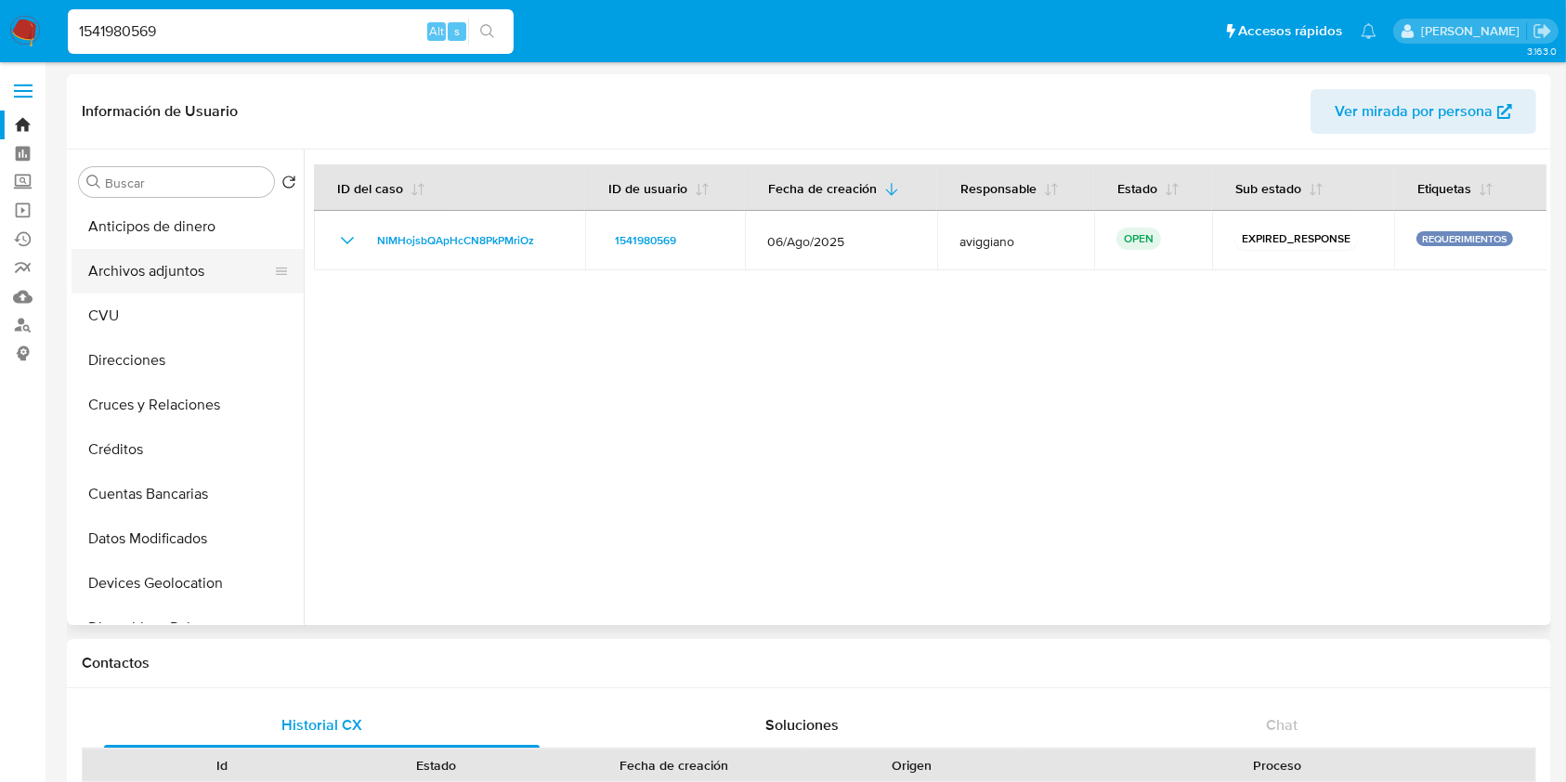
click at [159, 279] on button "Archivos adjuntos" at bounding box center [180, 271] width 217 height 45
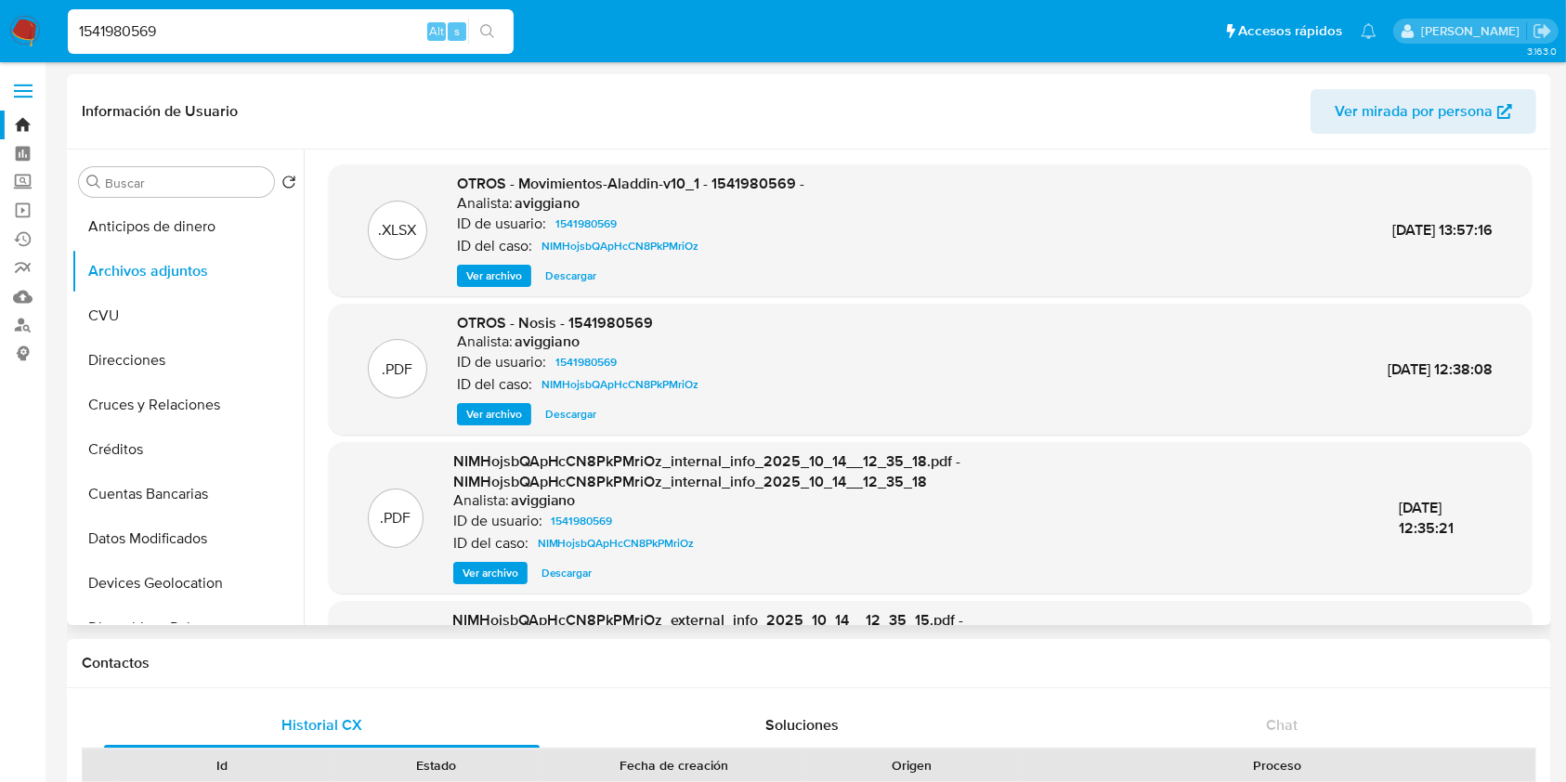
click at [736, 181] on span "OTROS - Movimientos-Aladdin-v10_1 - 1541980569 -" at bounding box center [630, 183] width 347 height 21
copy span "1541980569"
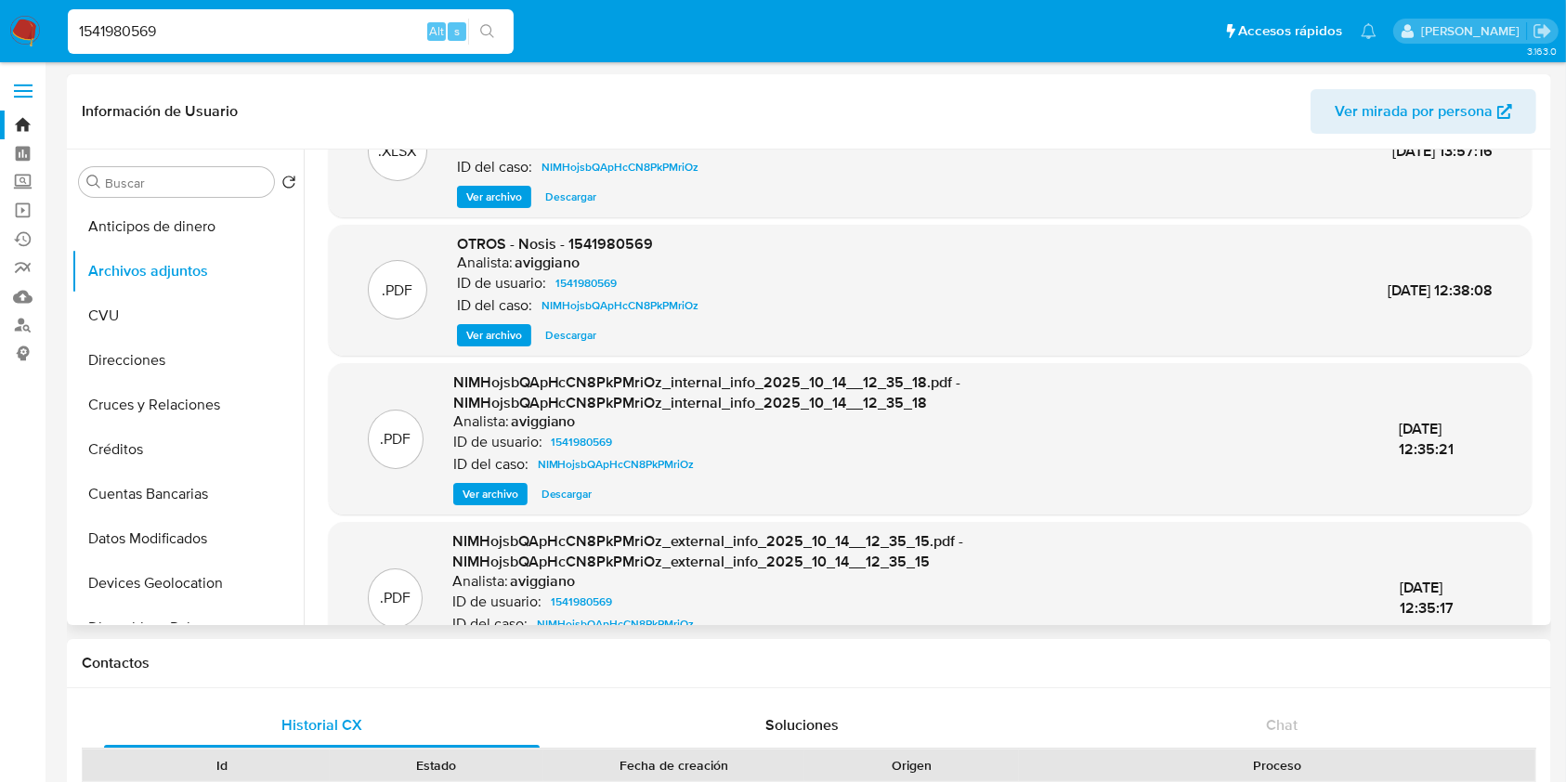
scroll to position [144, 0]
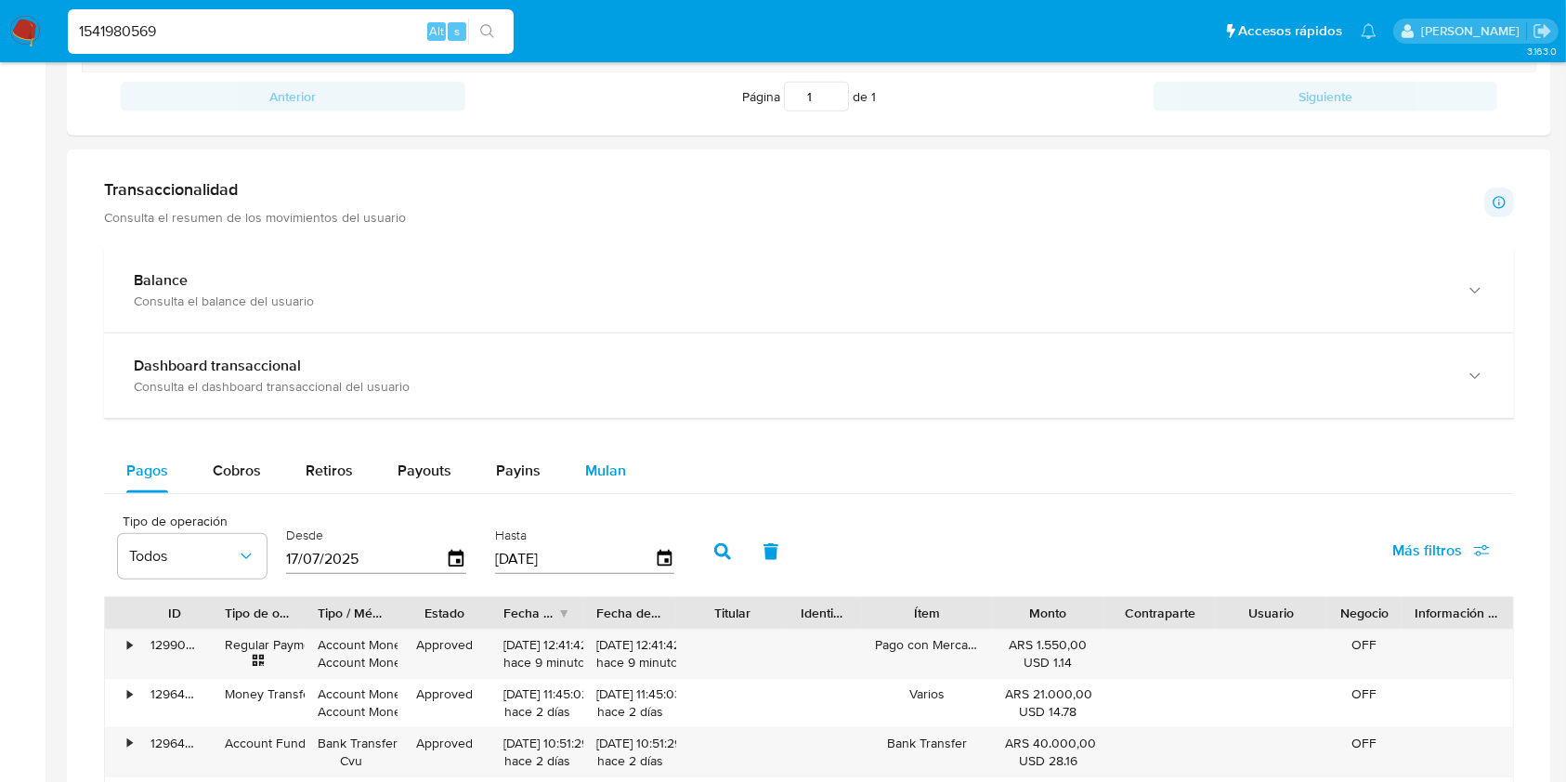
click at [577, 465] on button "Mulan" at bounding box center [605, 471] width 85 height 45
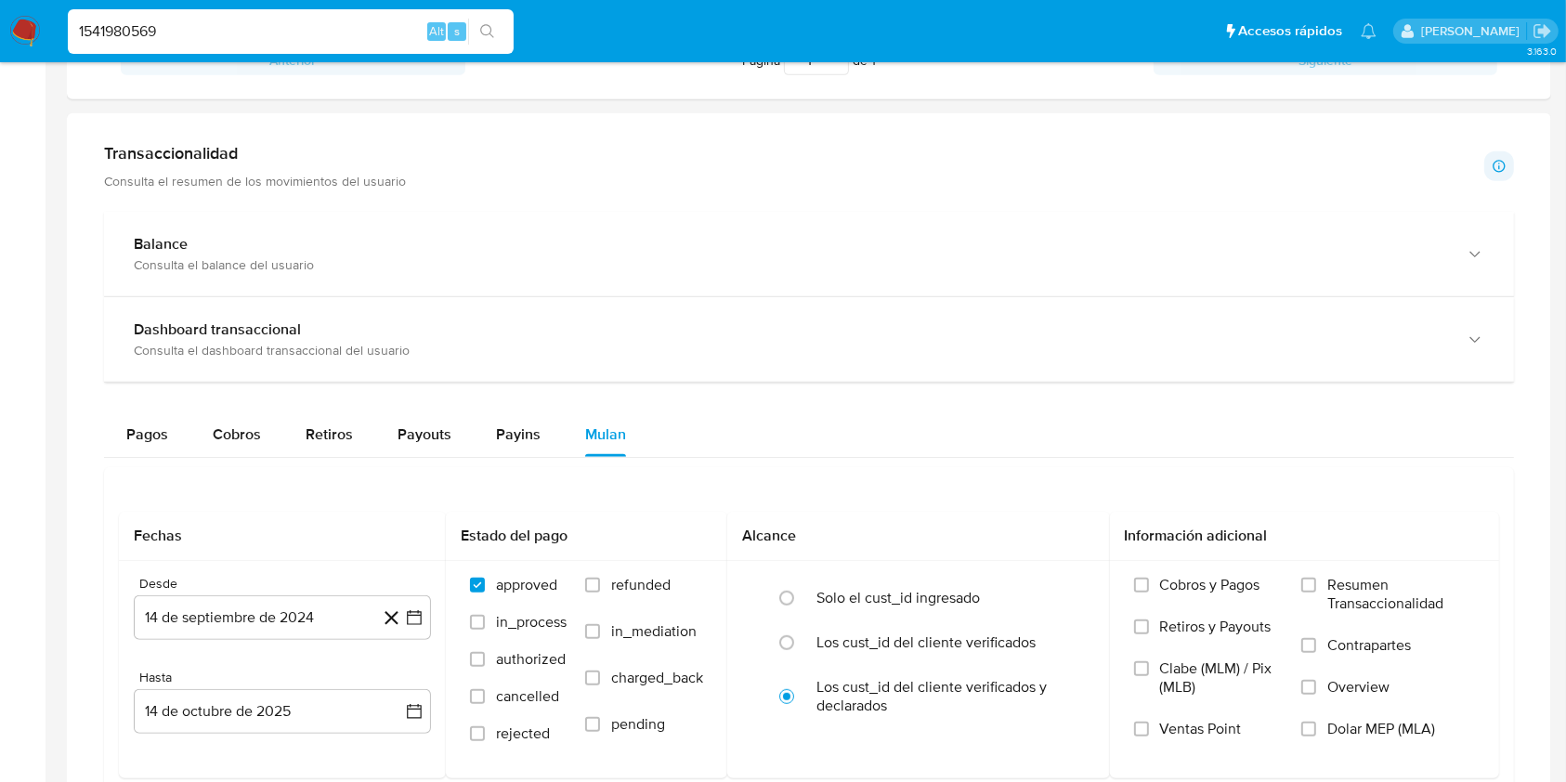
scroll to position [779, 0]
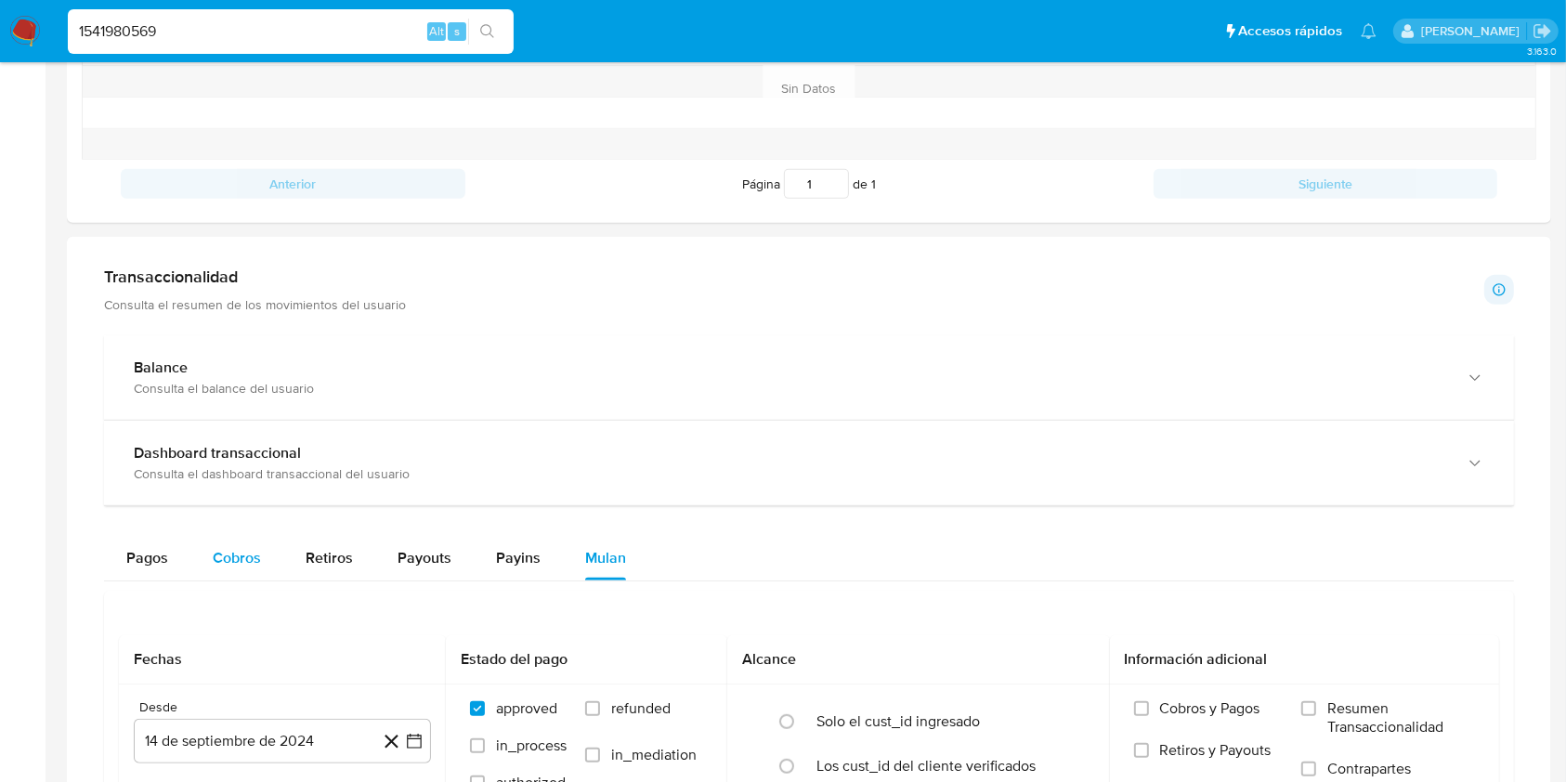
click at [229, 540] on div "Cobros" at bounding box center [237, 558] width 48 height 45
select select "10"
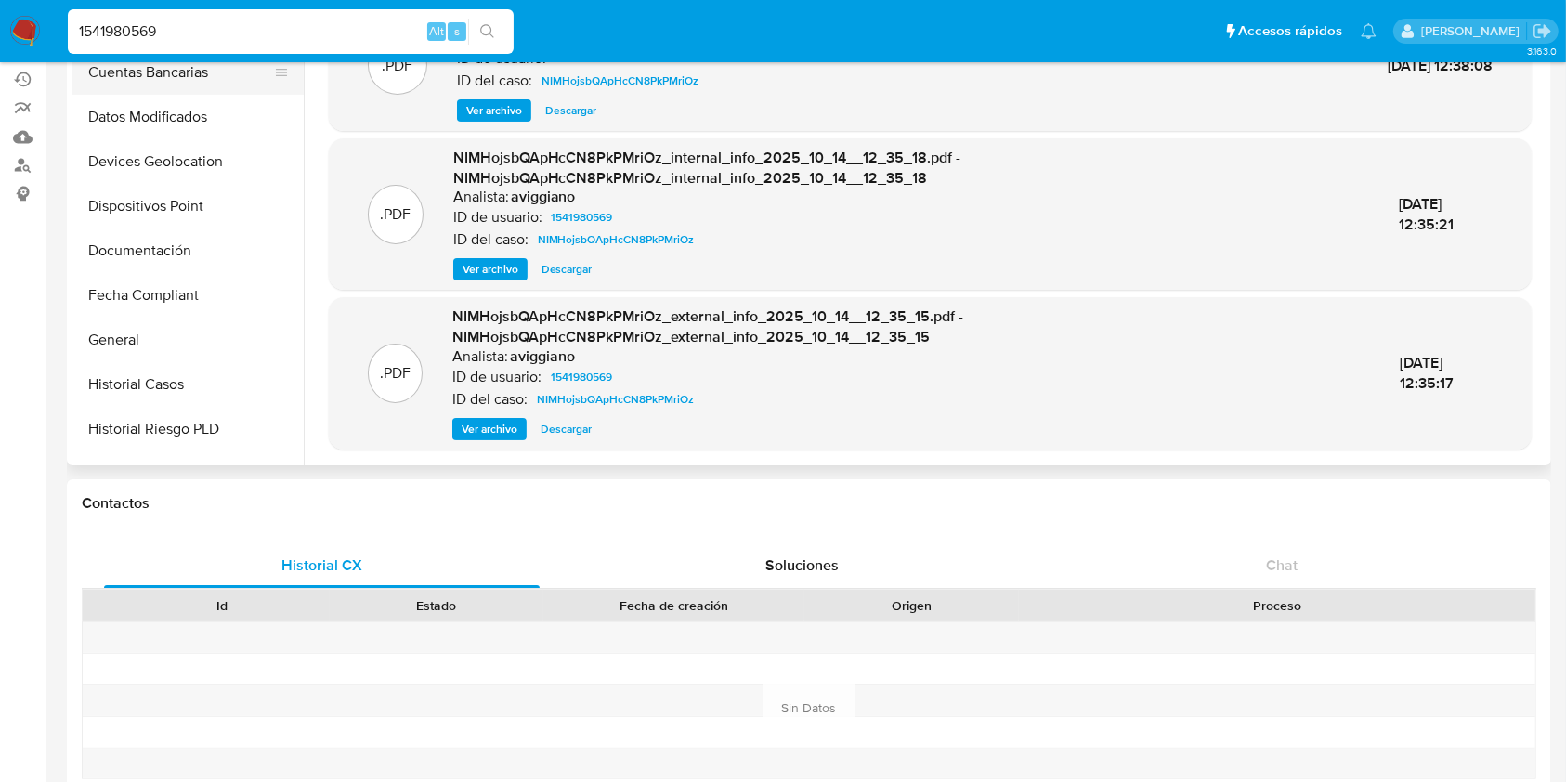
scroll to position [372, 0]
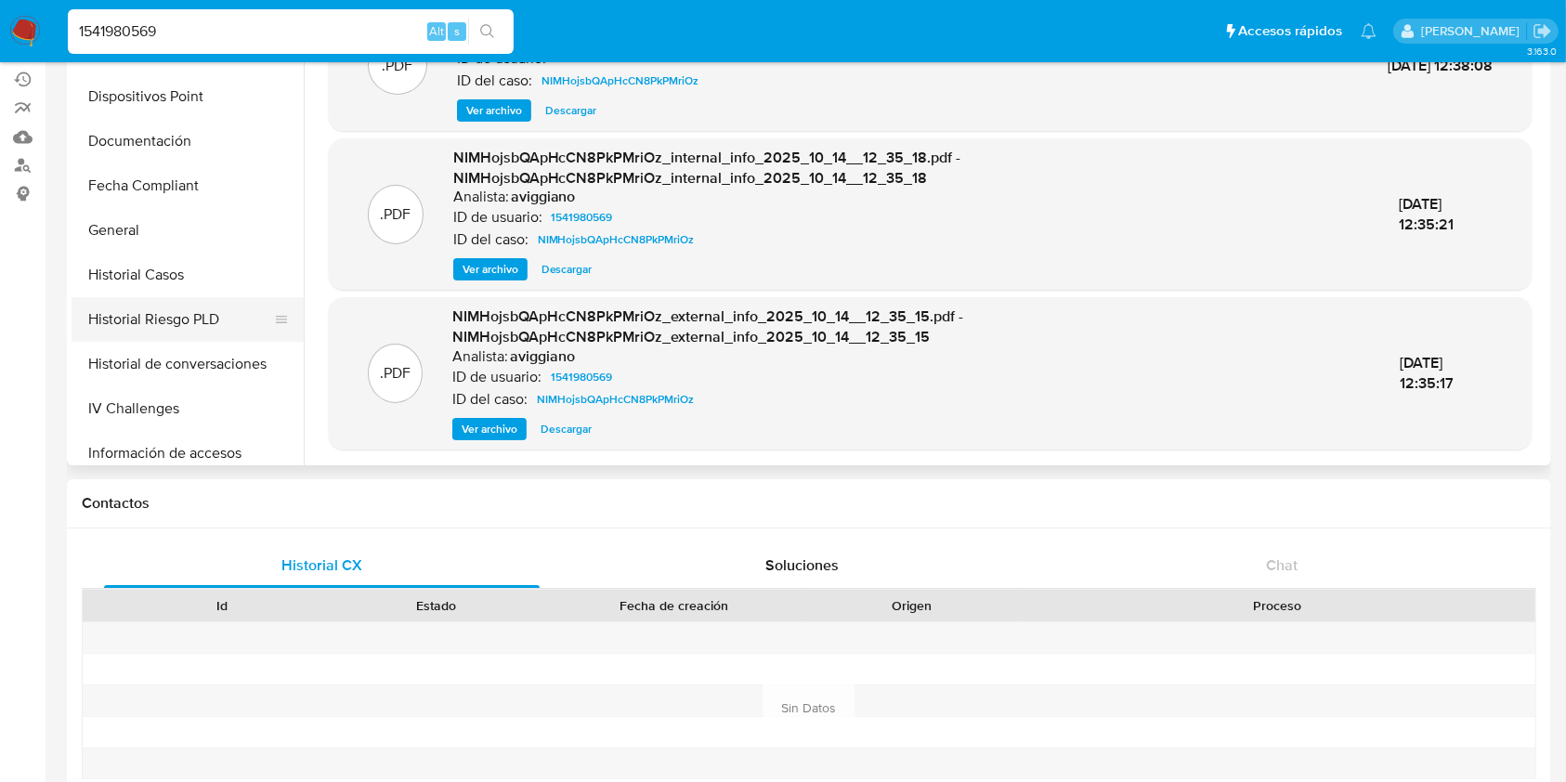
click at [161, 298] on button "Historial Riesgo PLD" at bounding box center [180, 319] width 217 height 45
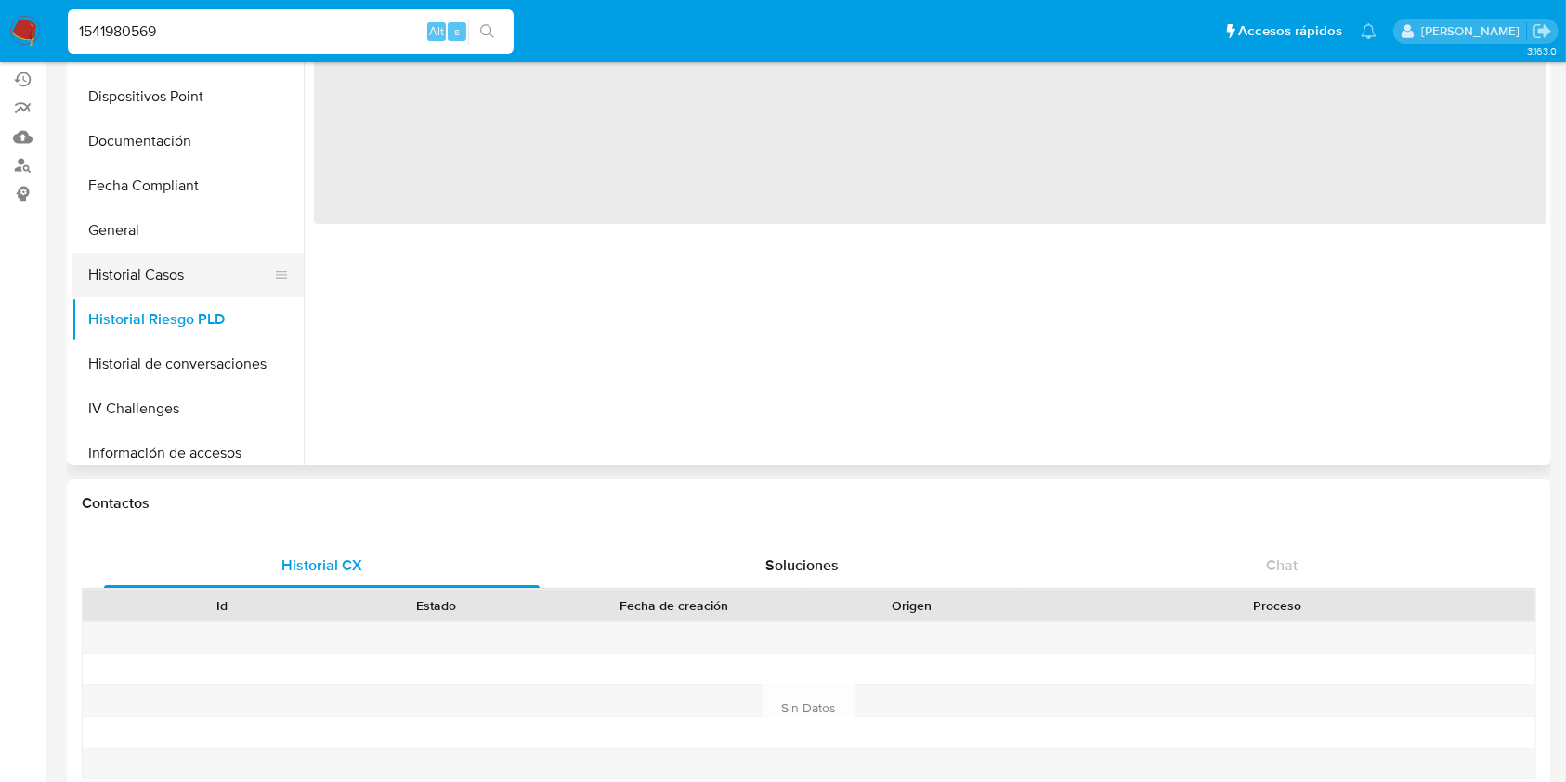
click at [166, 280] on button "Historial Casos" at bounding box center [180, 275] width 217 height 45
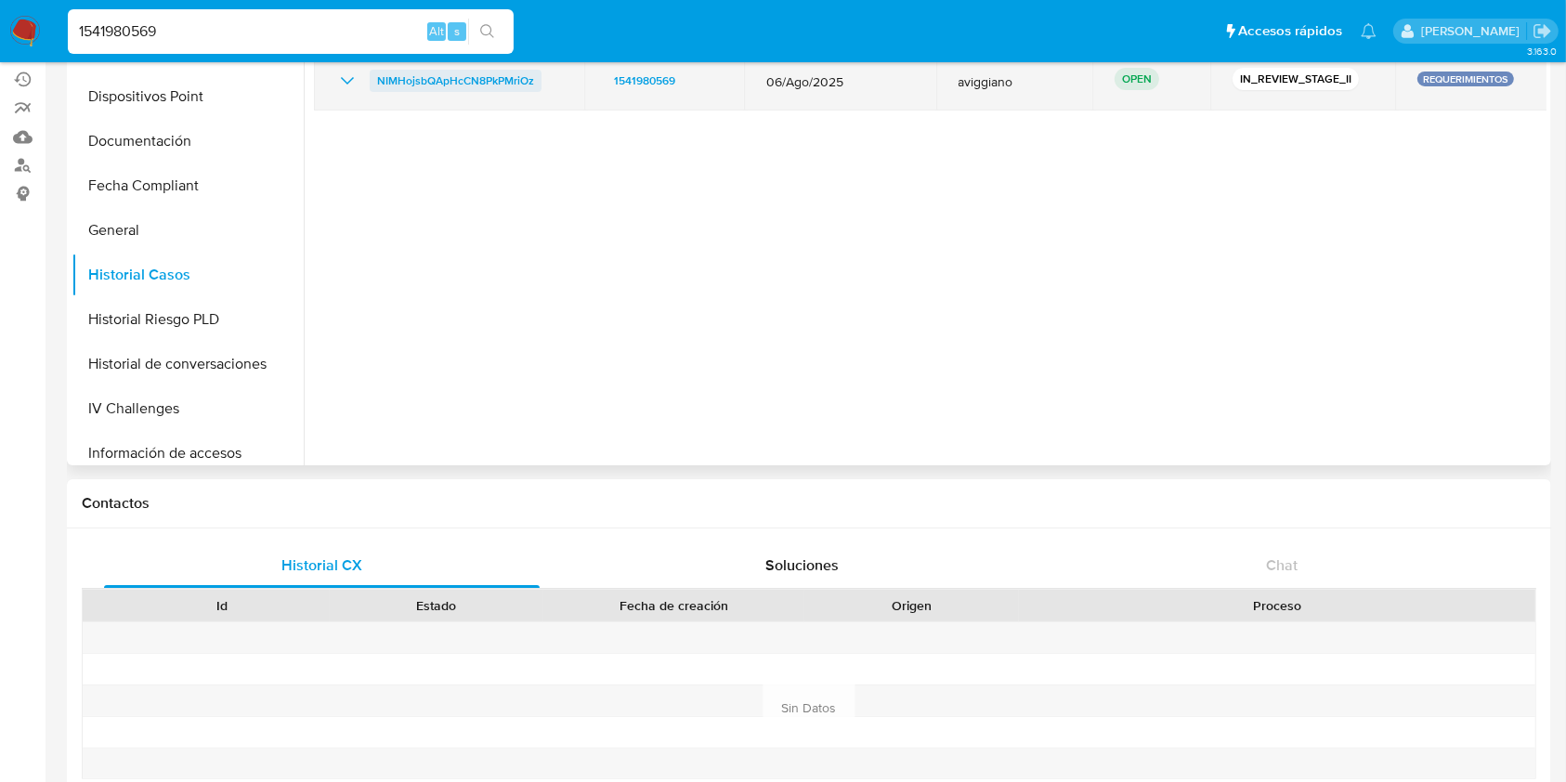
click at [400, 89] on span "NIMHojsbQApHcCN8PkPMriOz" at bounding box center [455, 81] width 157 height 22
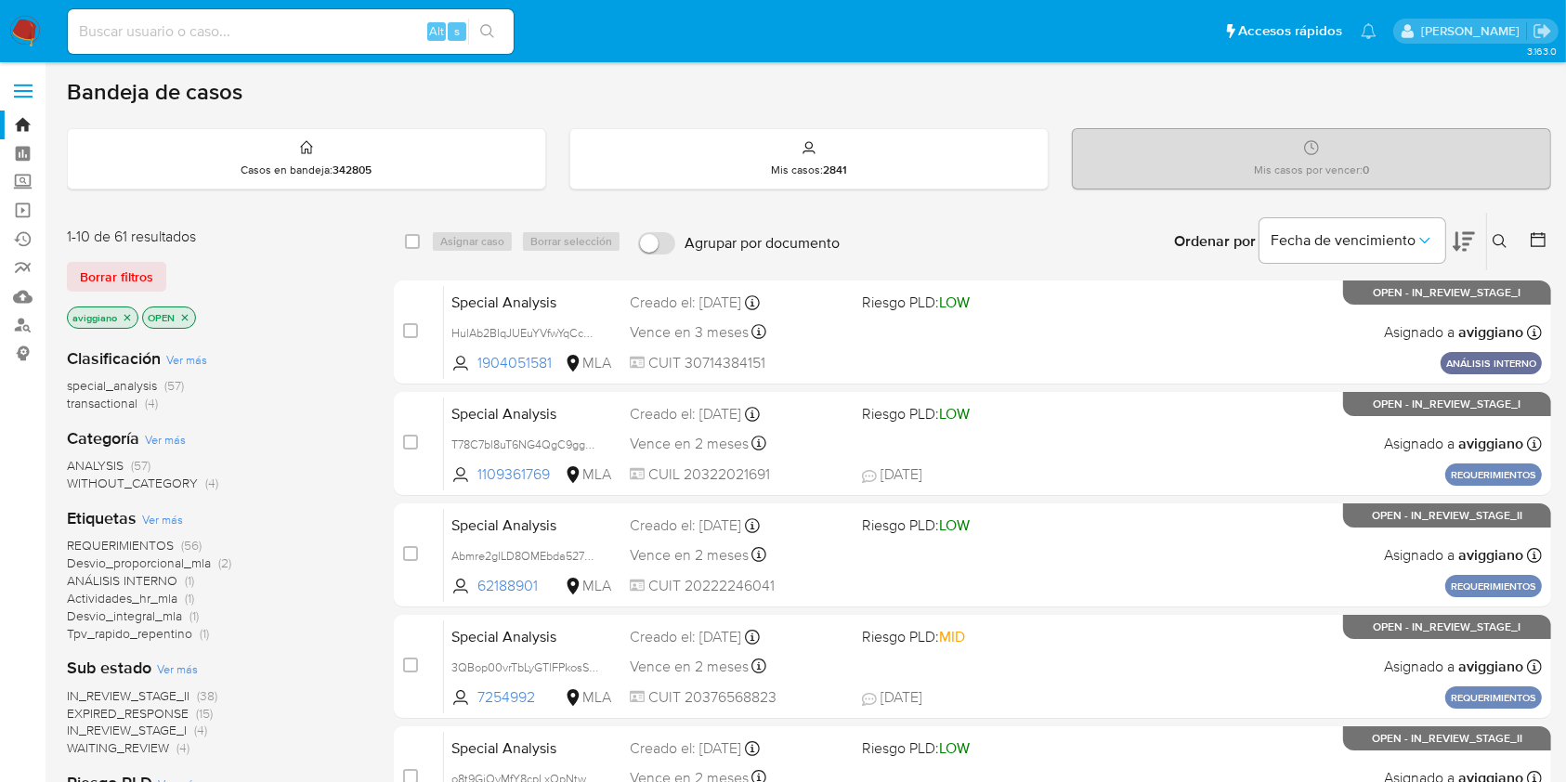
click at [279, 18] on div "Alt s" at bounding box center [291, 31] width 446 height 45
click at [282, 23] on input at bounding box center [291, 32] width 446 height 24
paste input "NIMHojsbQApHcCN8PkPMriOz"
type input "NIMHojsbQApHcCN8PkPMriOz"
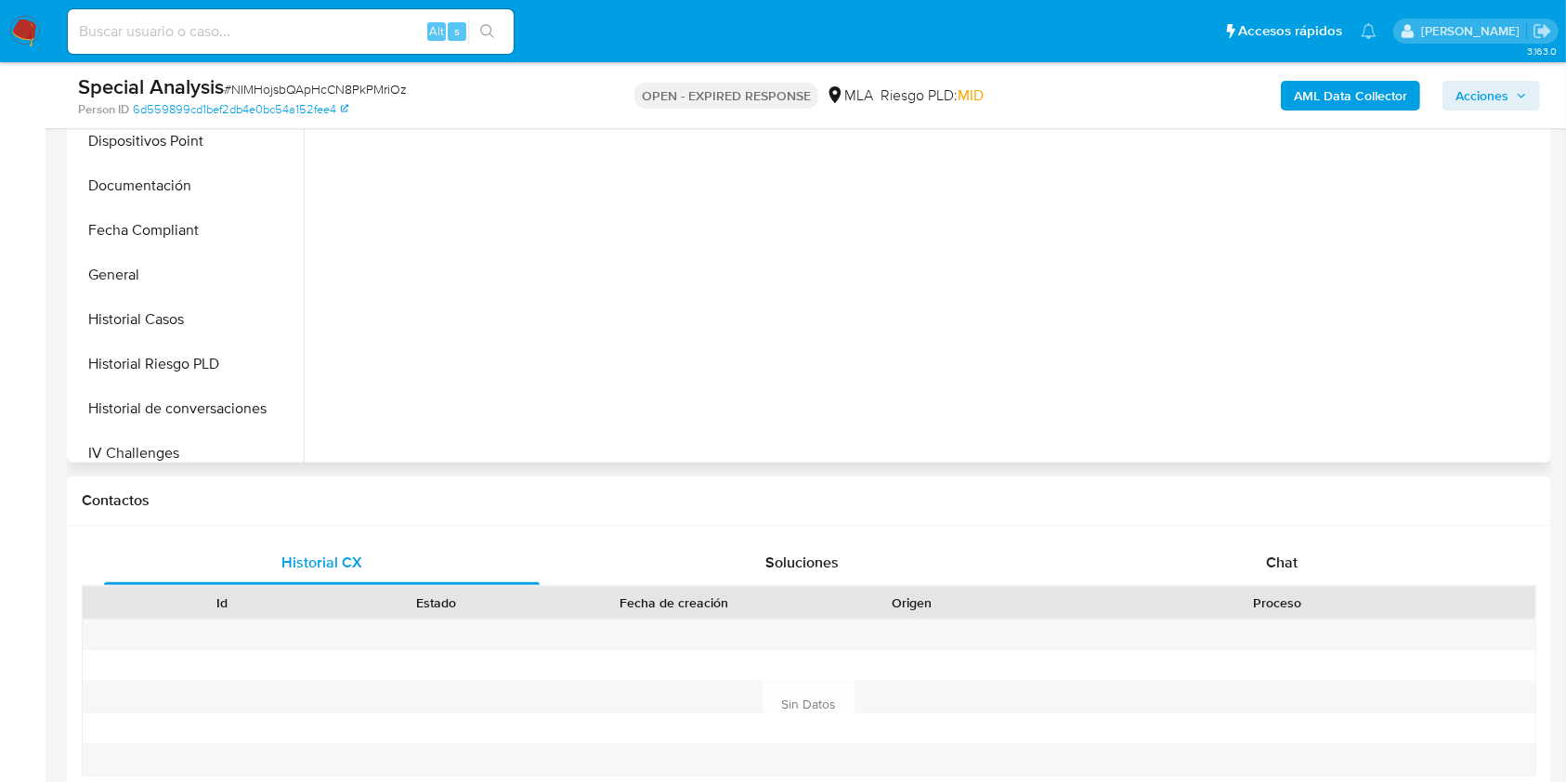
scroll to position [495, 0]
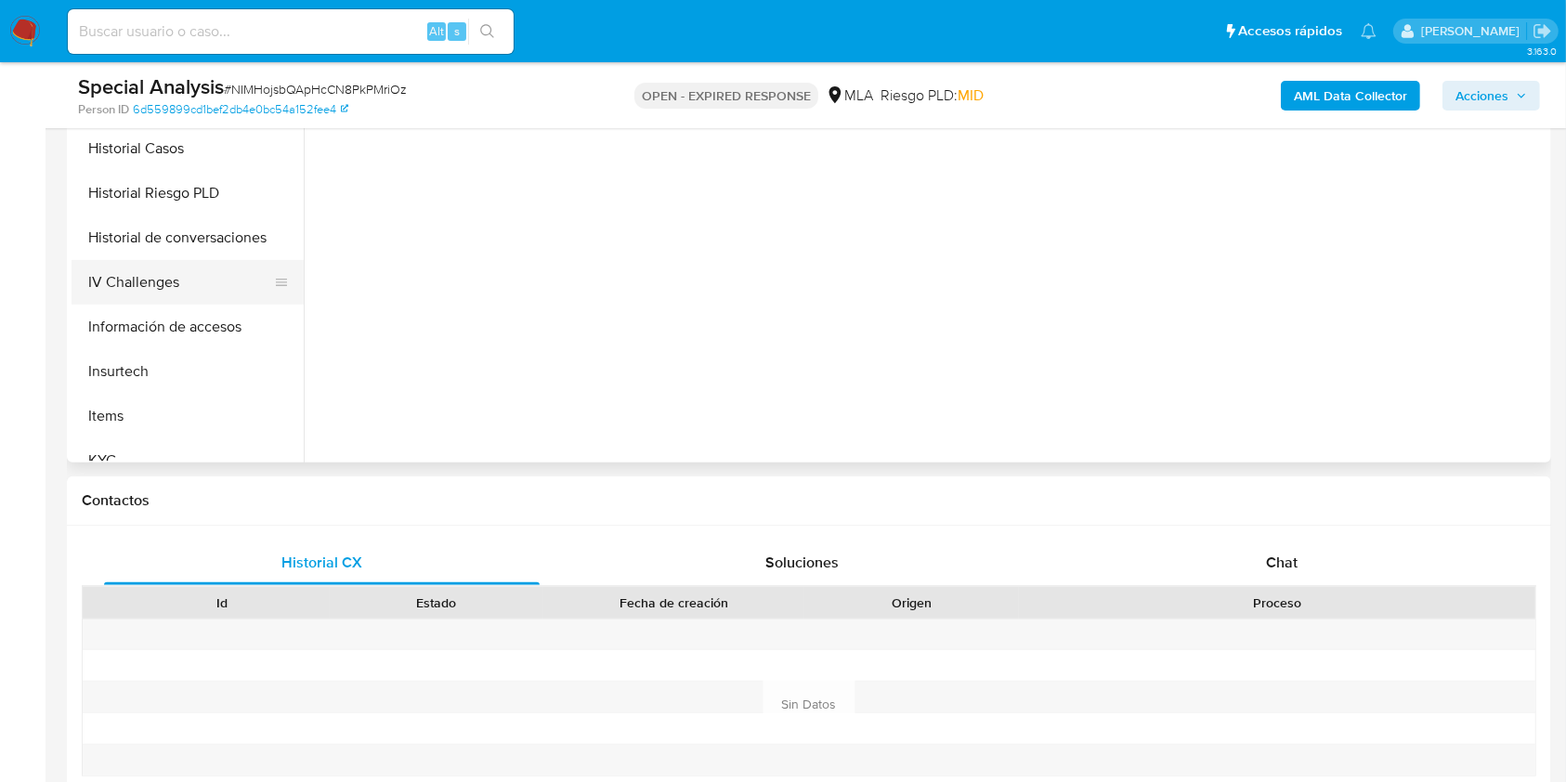
select select "10"
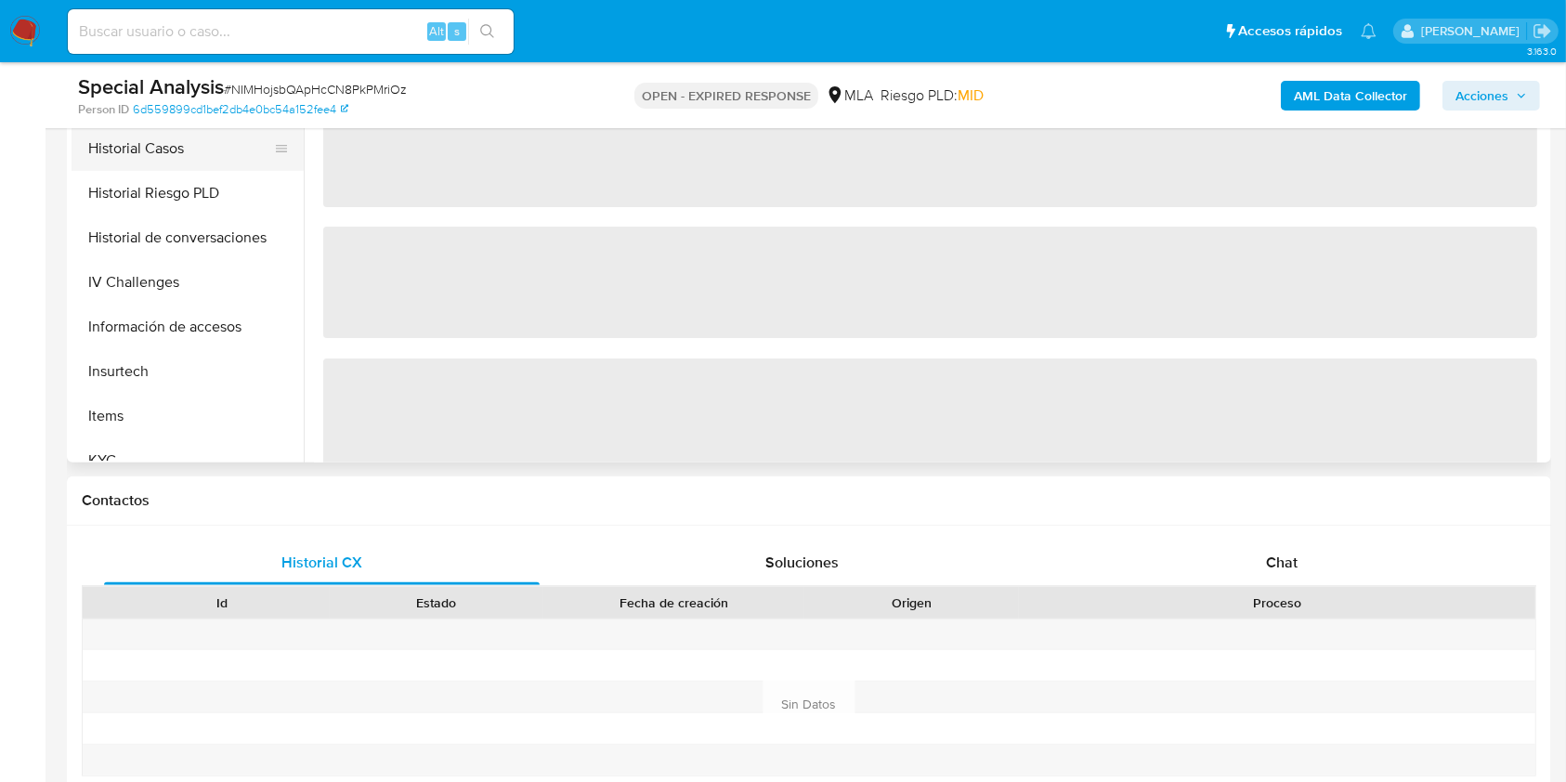
click at [213, 162] on button "Historial Casos" at bounding box center [180, 148] width 217 height 45
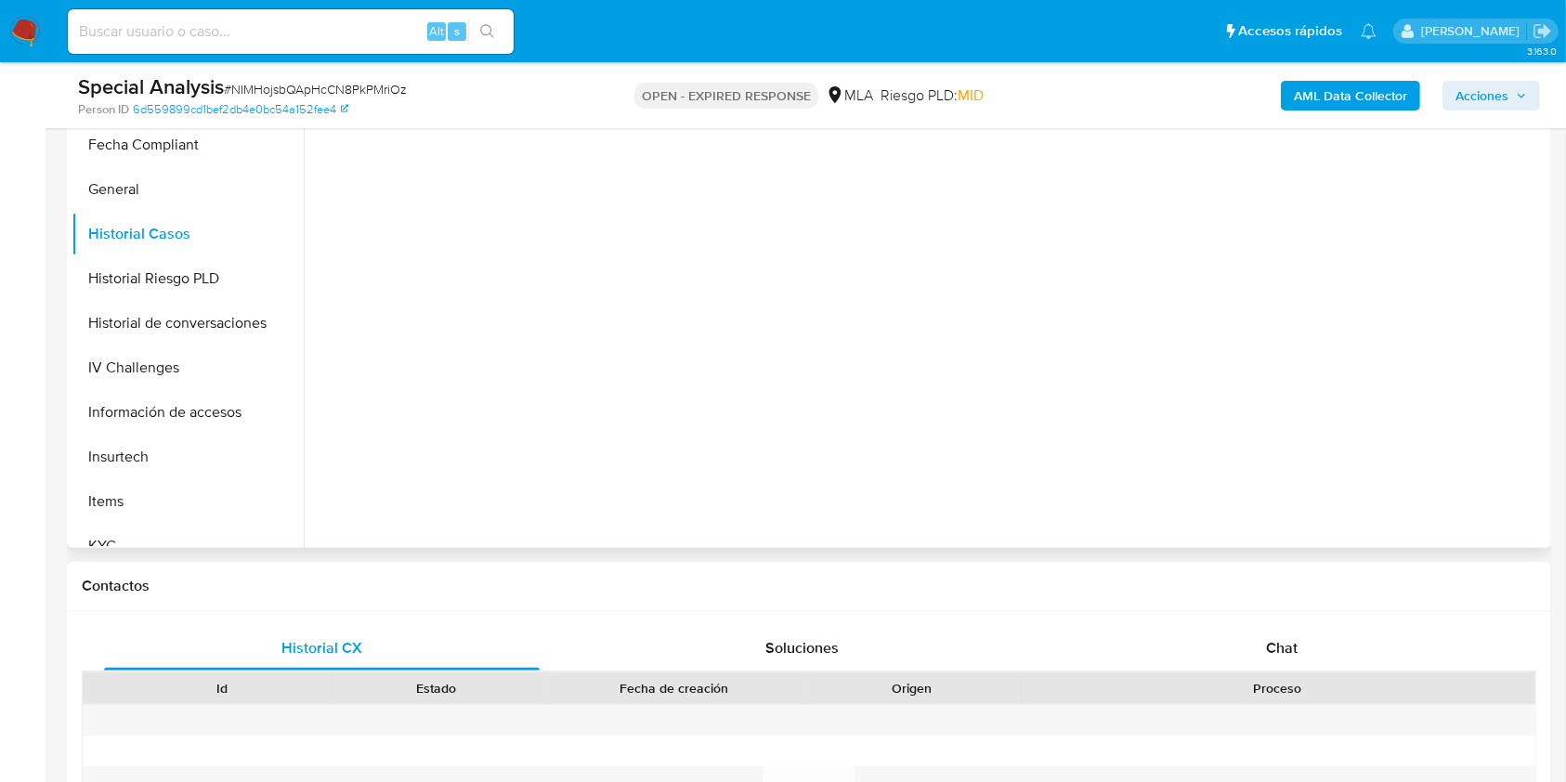
scroll to position [372, 0]
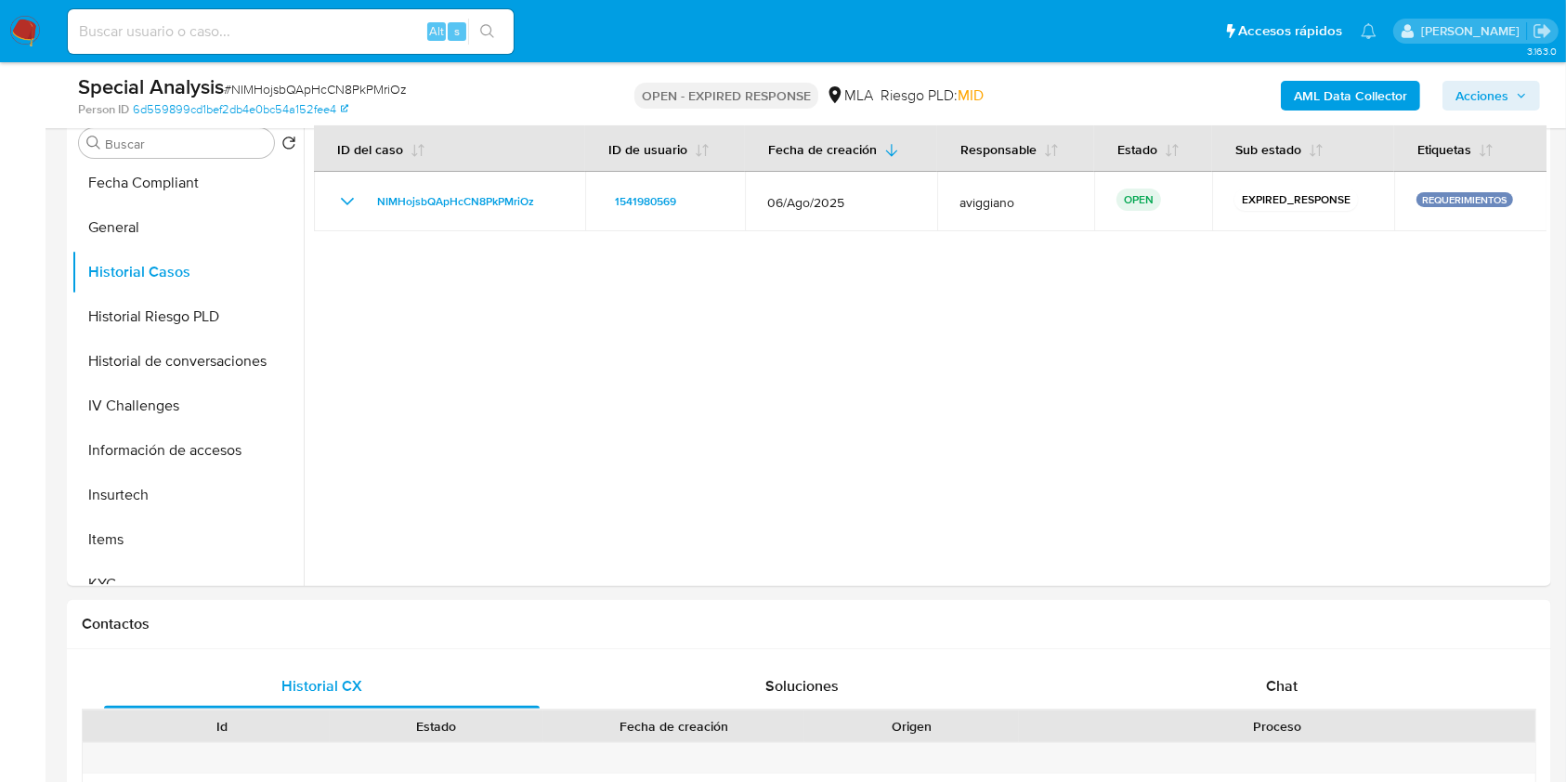
click at [1504, 108] on span "Acciones" at bounding box center [1482, 96] width 53 height 30
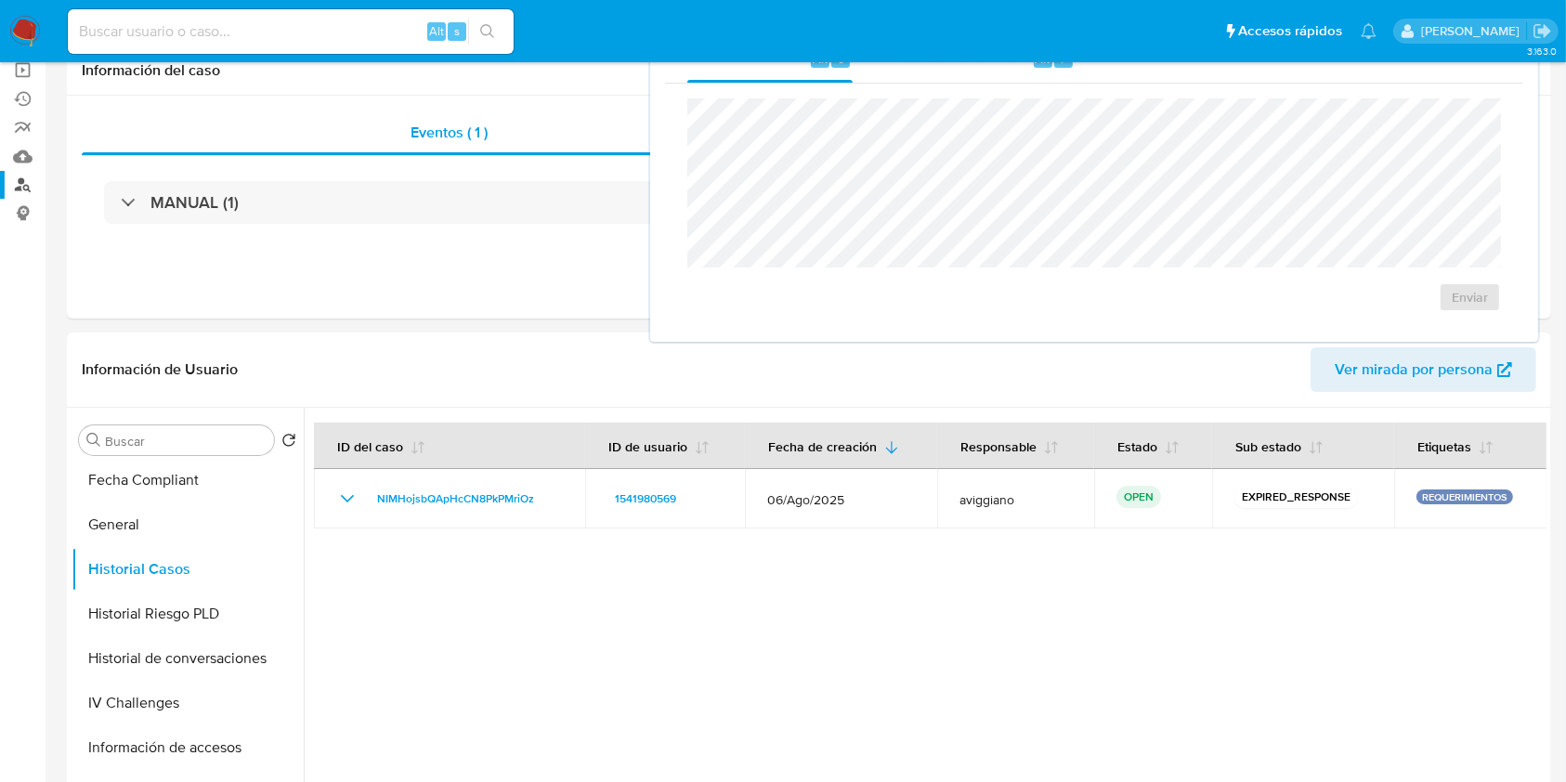
scroll to position [0, 0]
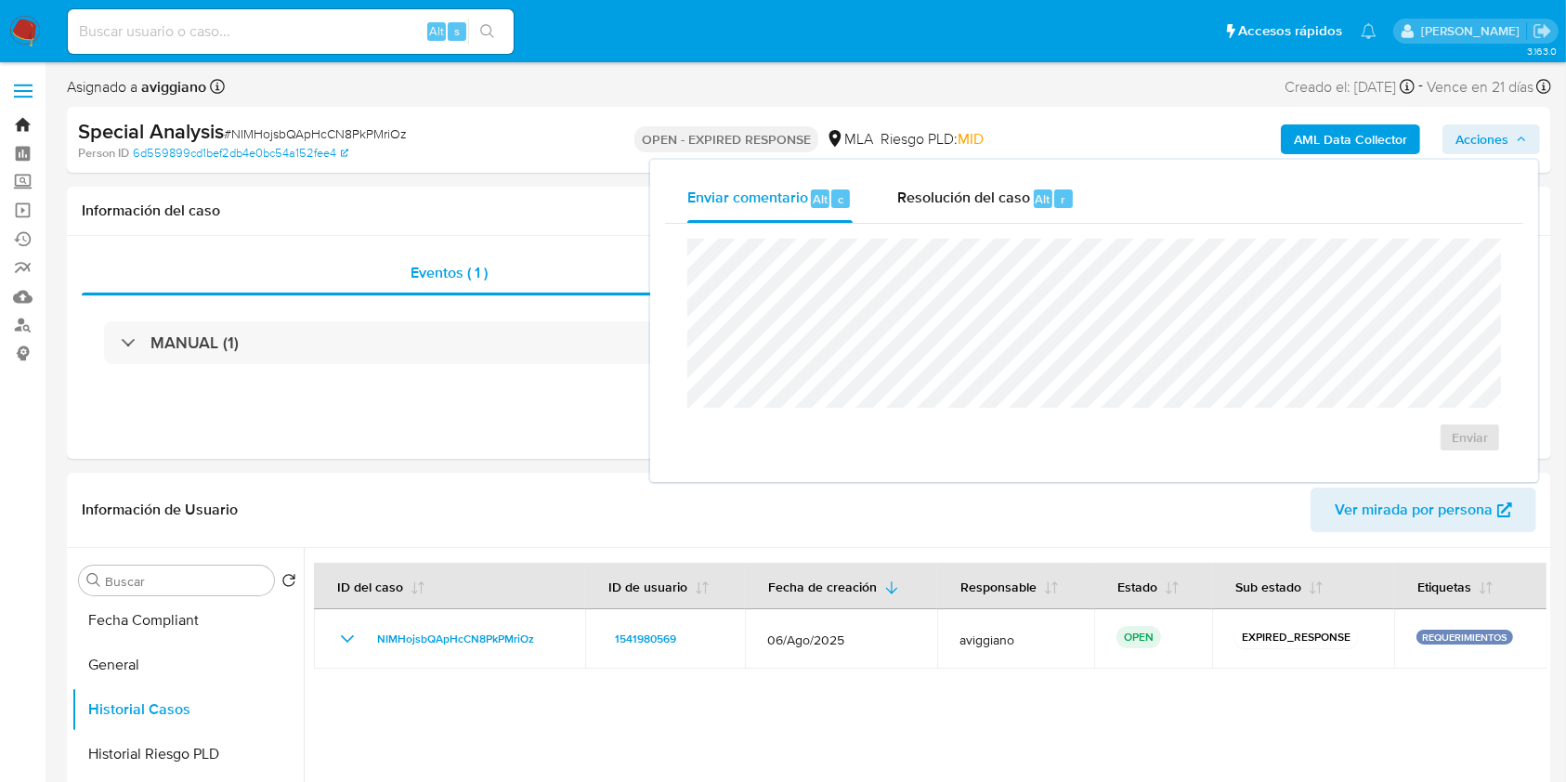
click at [35, 135] on link "Bandeja" at bounding box center [110, 125] width 221 height 29
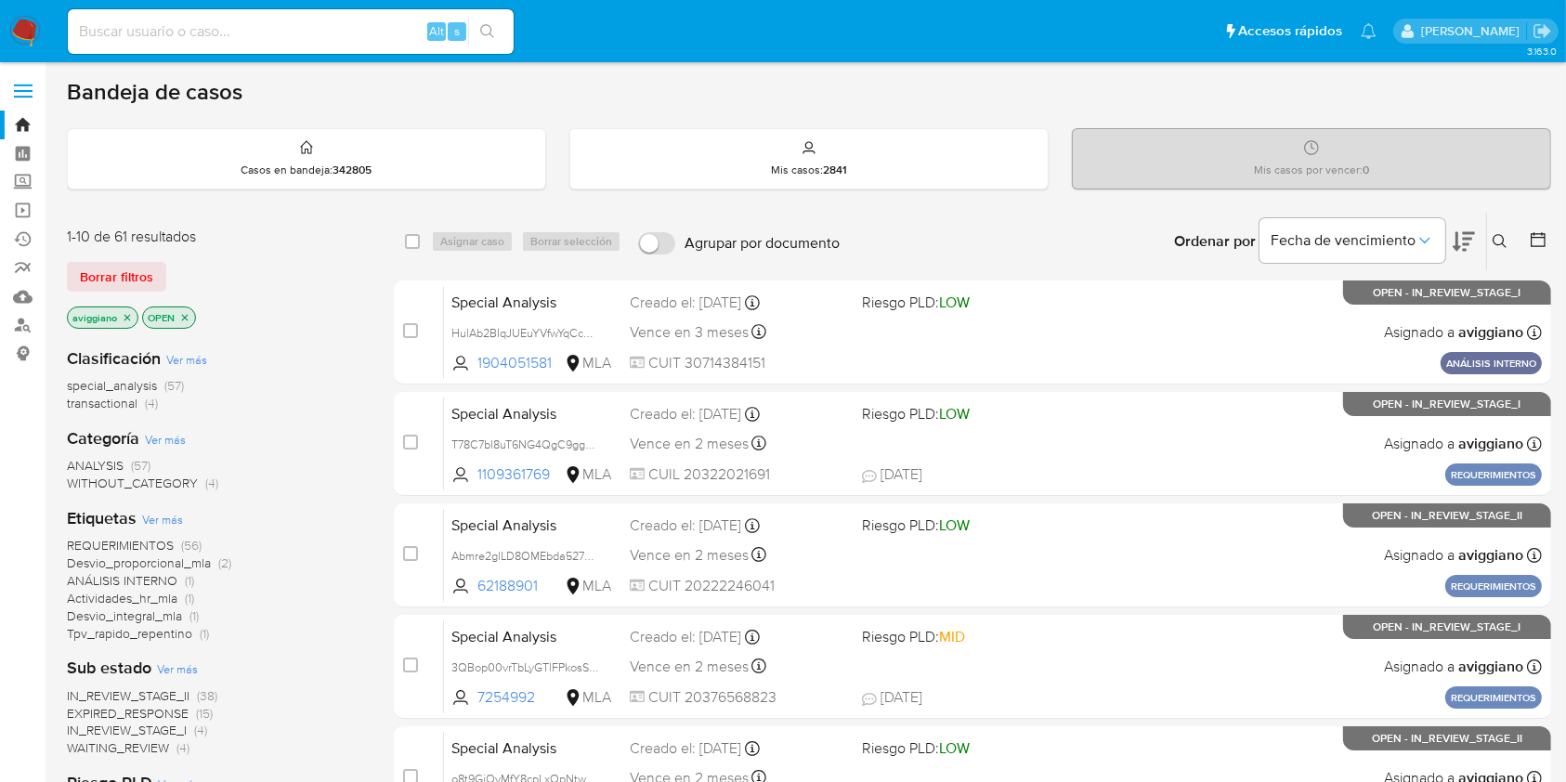
click at [1495, 246] on icon at bounding box center [1500, 241] width 15 height 15
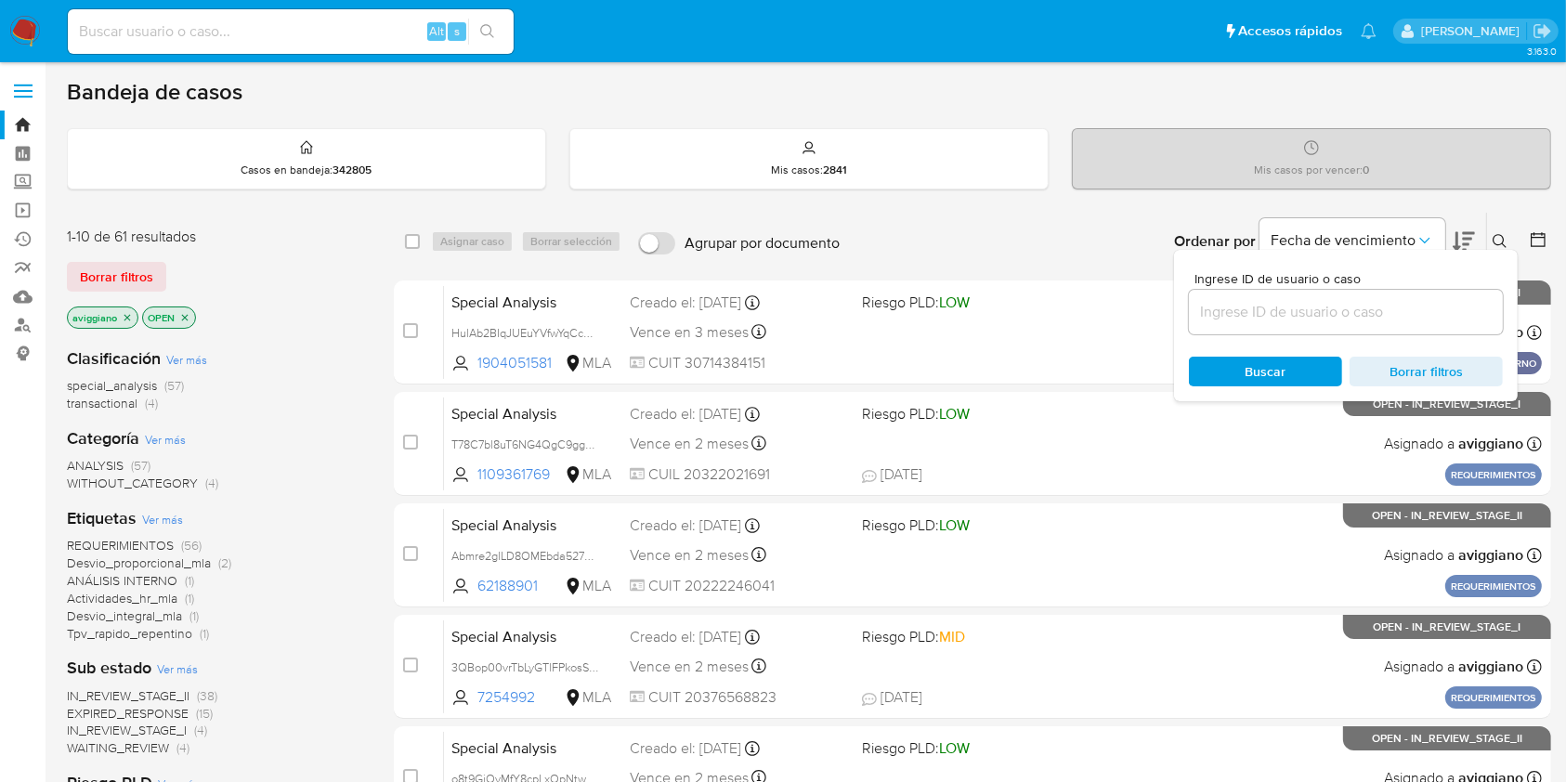
click at [1391, 323] on div at bounding box center [1346, 312] width 314 height 45
click at [1391, 318] on input at bounding box center [1346, 312] width 314 height 24
paste input "NIMHojsbQApHcCN8PkPMriOz"
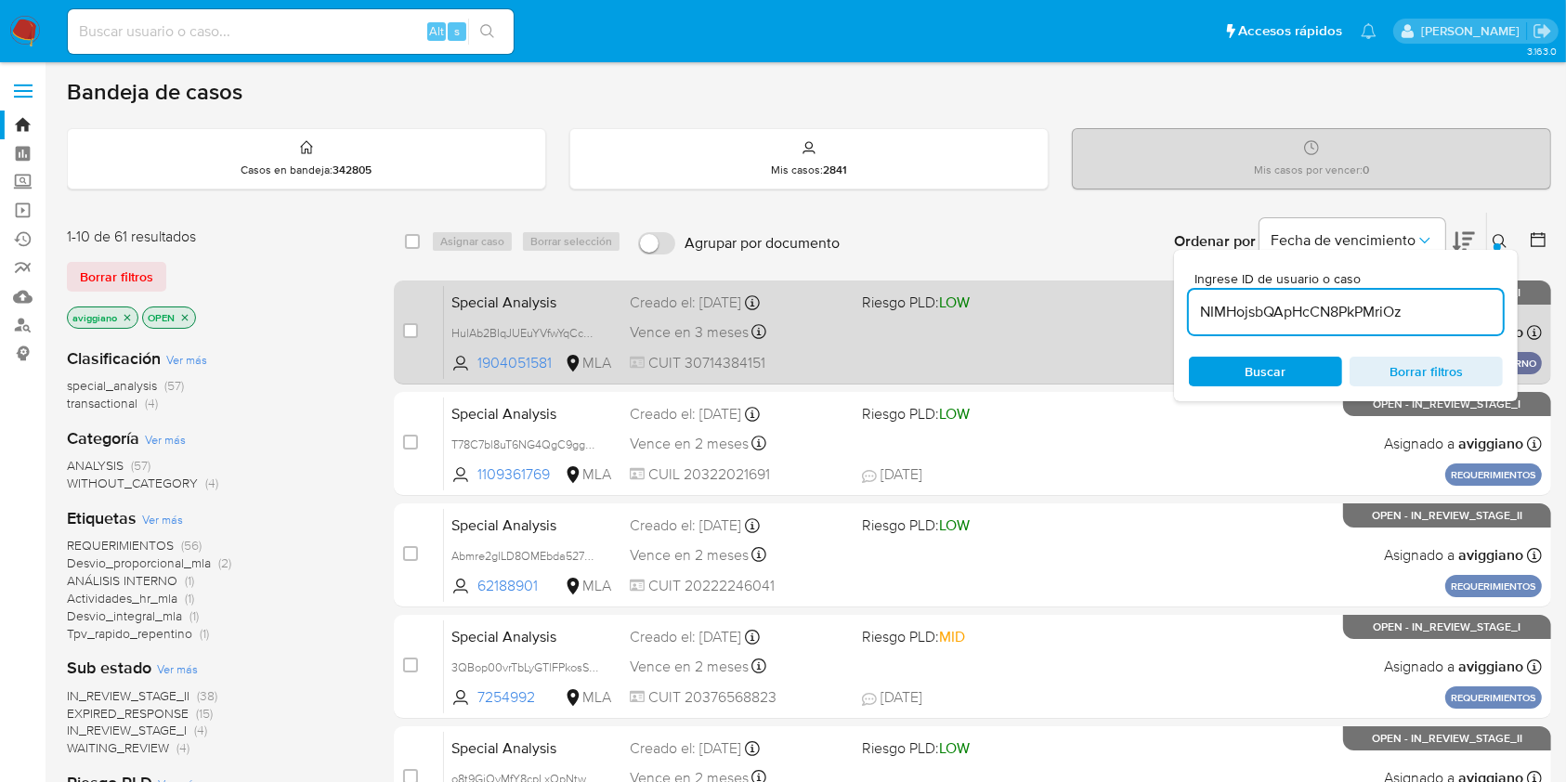
type input "NIMHojsbQApHcCN8PkPMriOz"
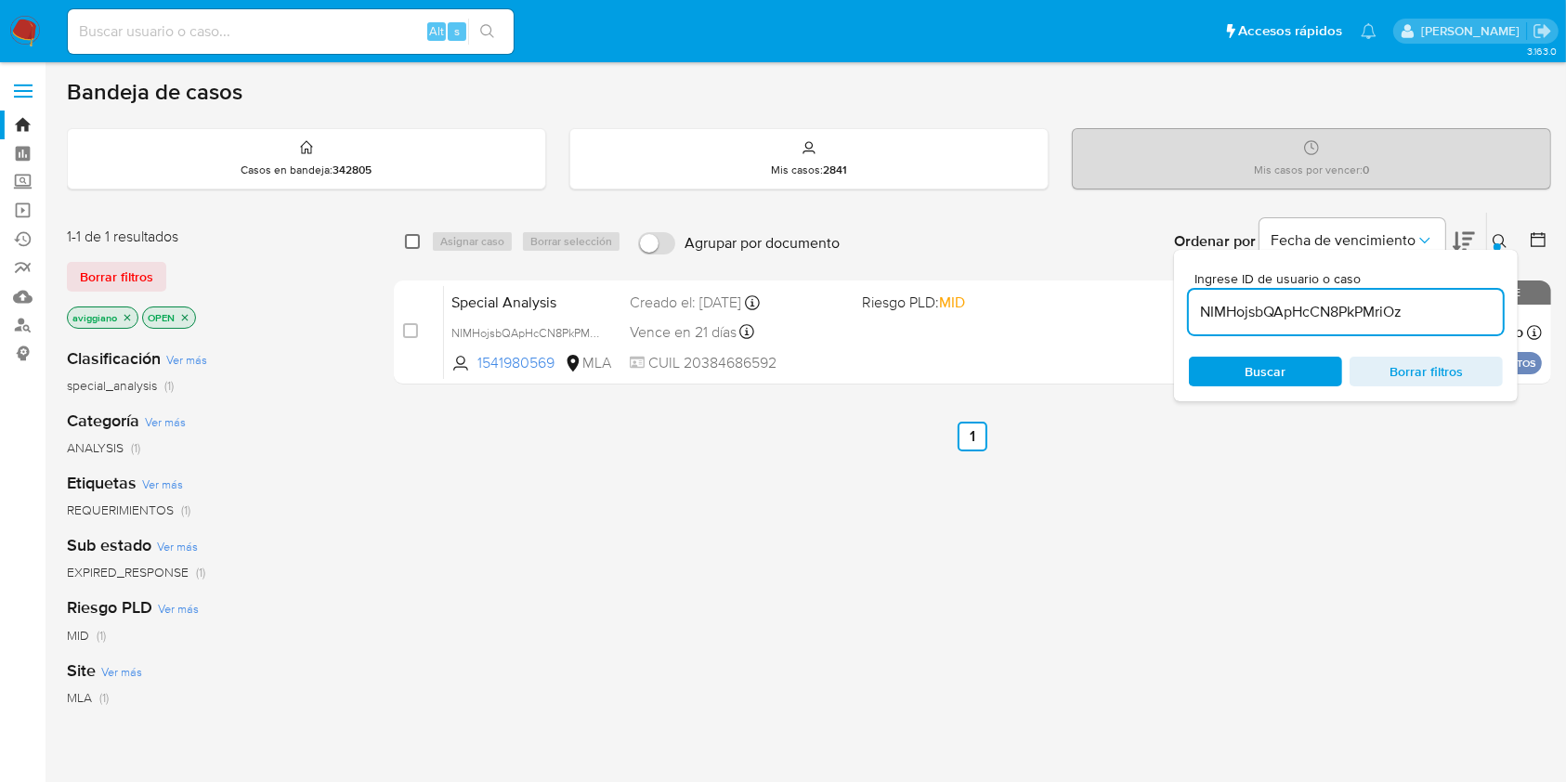
click at [408, 237] on input "checkbox" at bounding box center [412, 241] width 15 height 15
checkbox input "true"
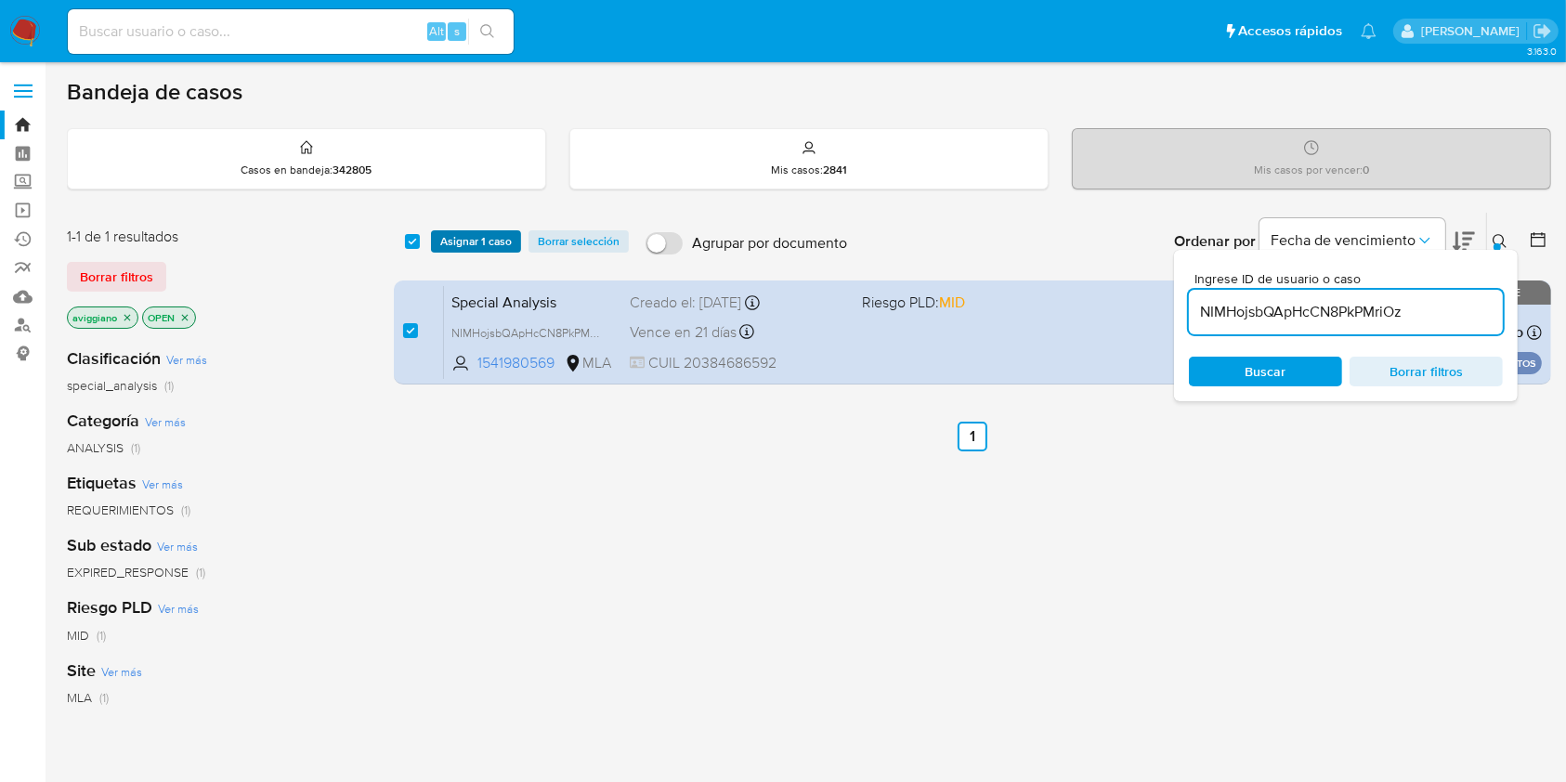
click at [444, 242] on span "Asignar 1 caso" at bounding box center [476, 241] width 72 height 19
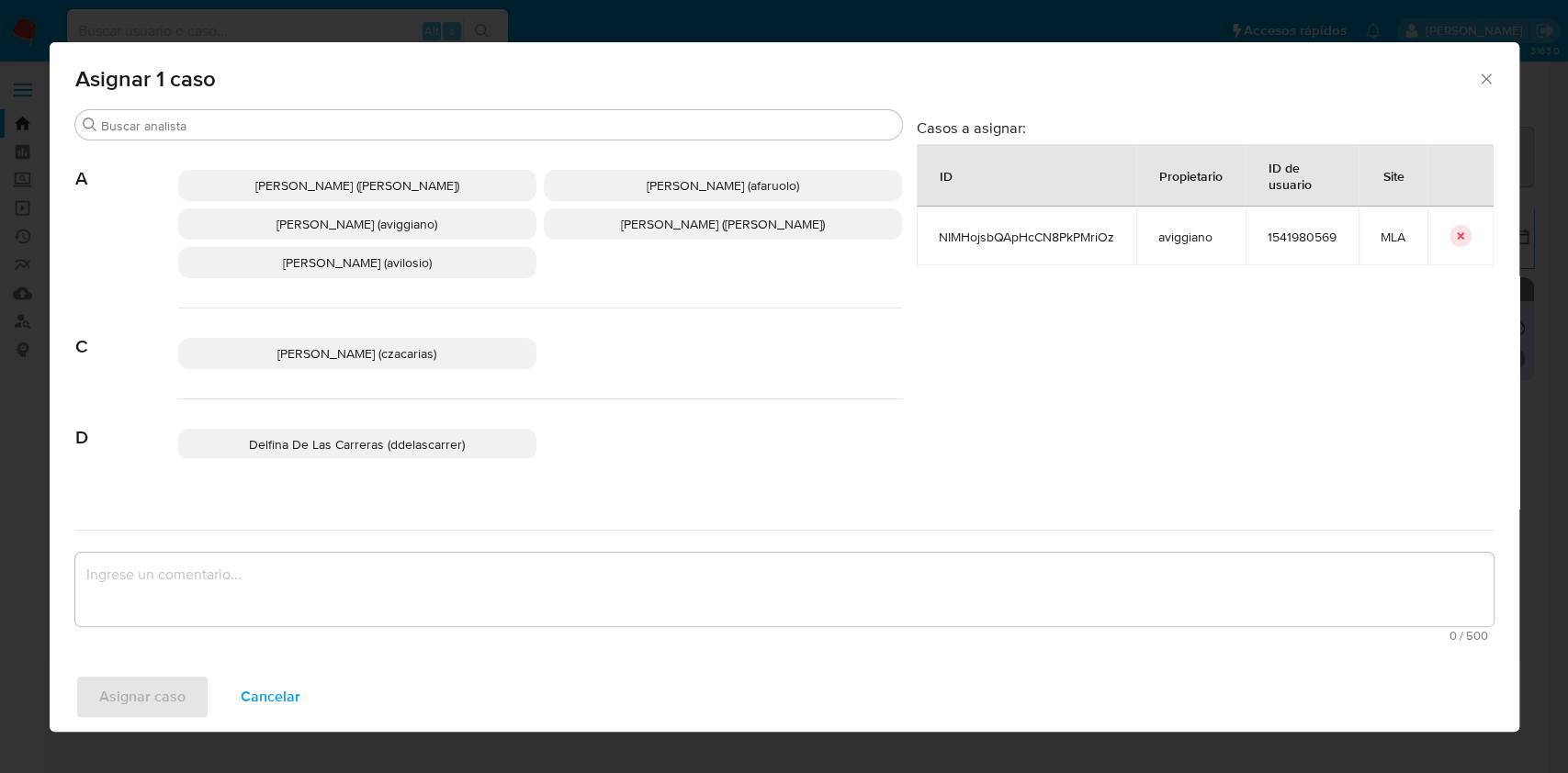
click at [398, 231] on span "[PERSON_NAME] (aviggiano)" at bounding box center [357, 223] width 161 height 19
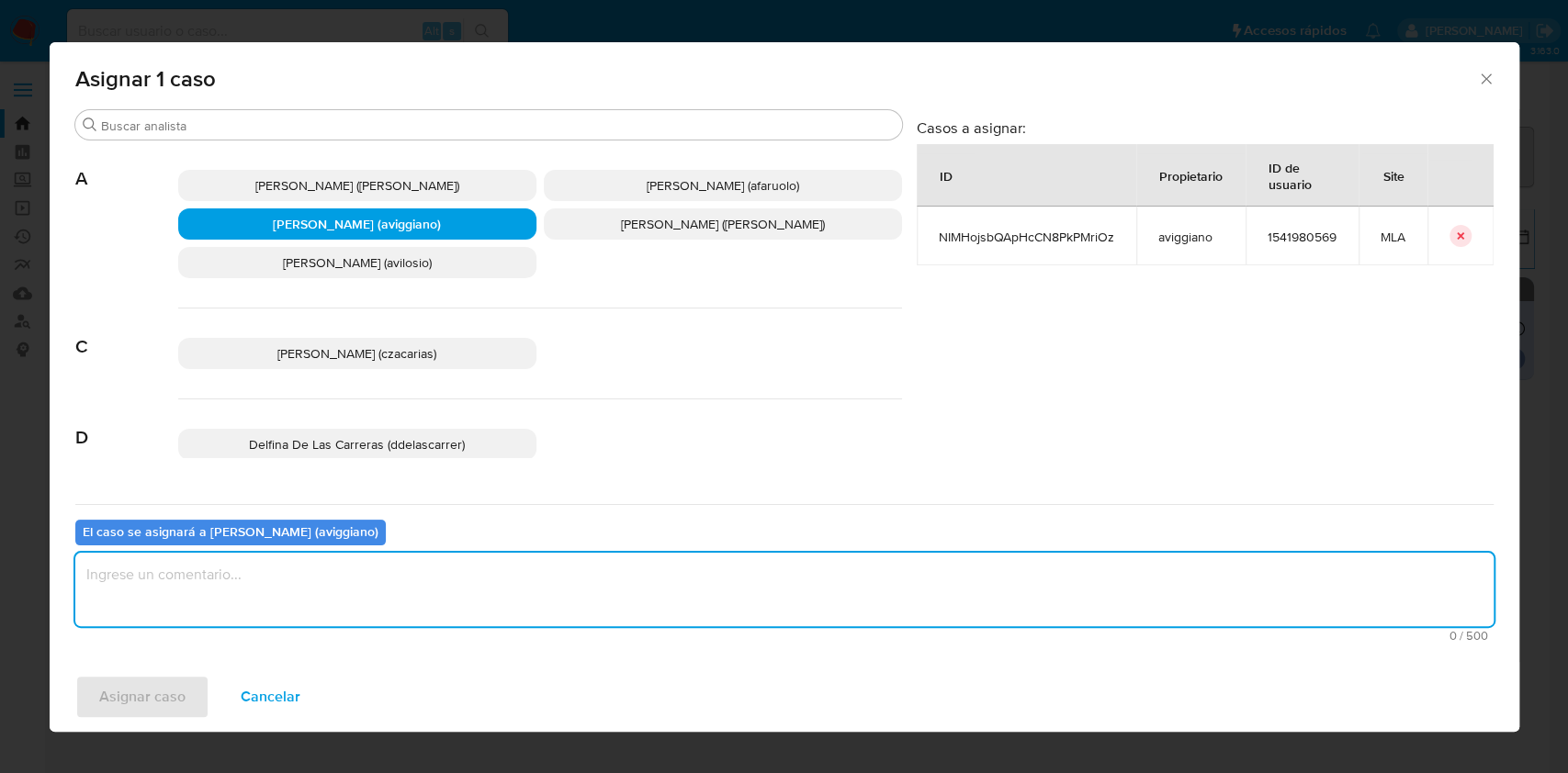
click at [322, 610] on textarea "assign-modal" at bounding box center [784, 589] width 1418 height 73
click at [135, 688] on span "Asignar caso" at bounding box center [141, 697] width 86 height 41
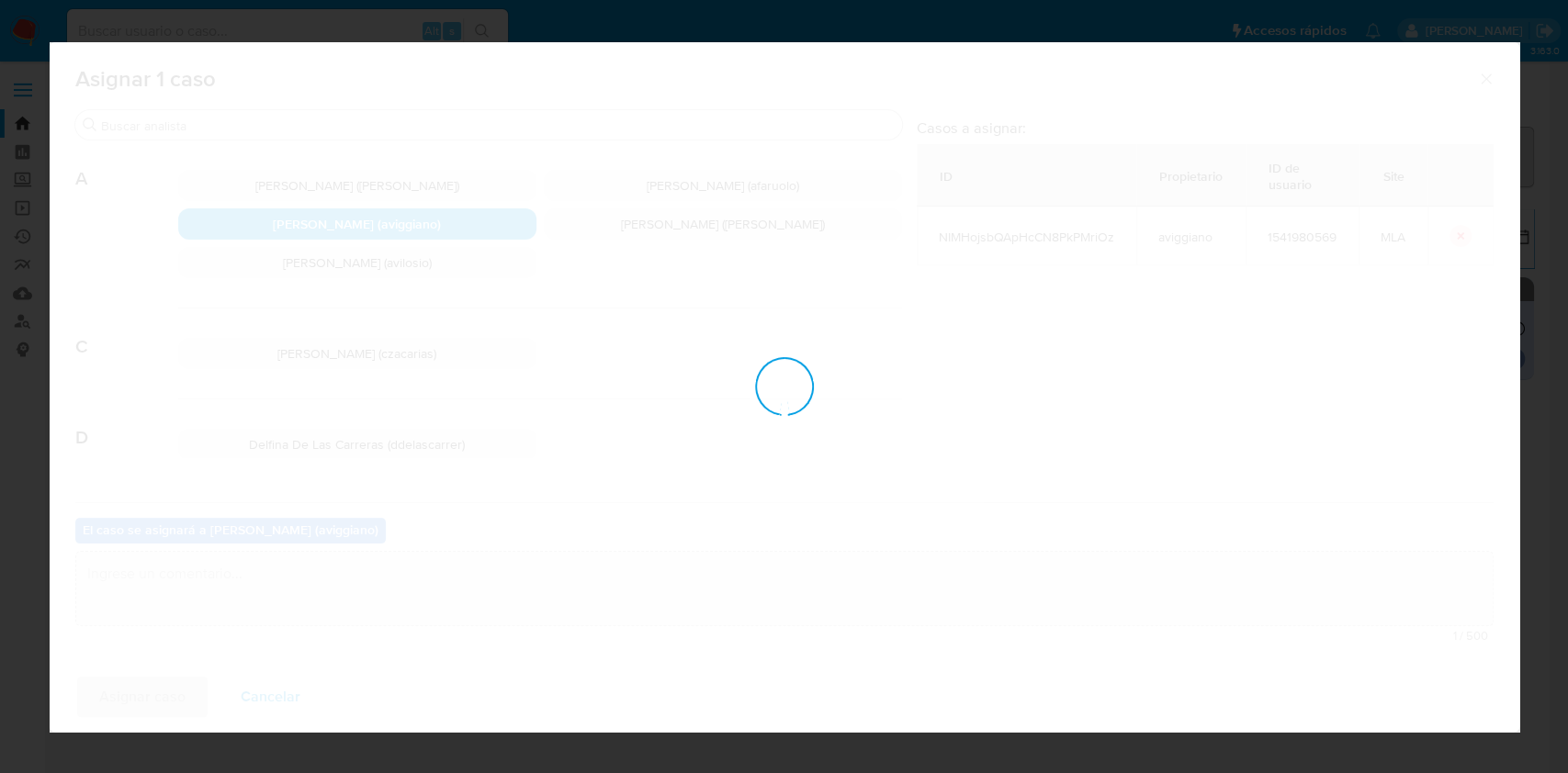
checkbox input "false"
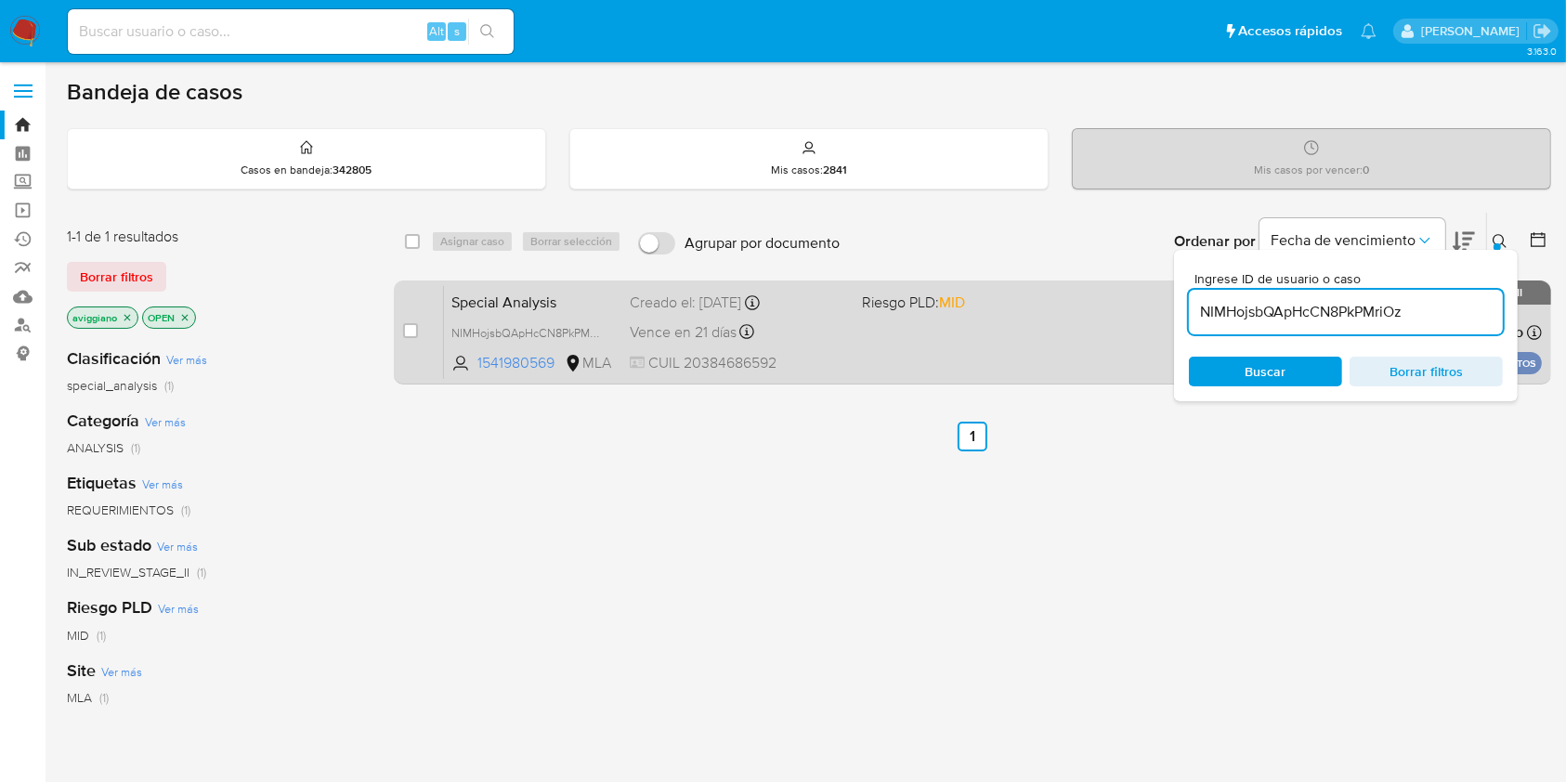
click at [1014, 351] on div "Special Analysis NIMHojsbQApHcCN8PkPMriOz 1541980569 MLA Riesgo PLD: MID Creado…" at bounding box center [993, 332] width 1098 height 94
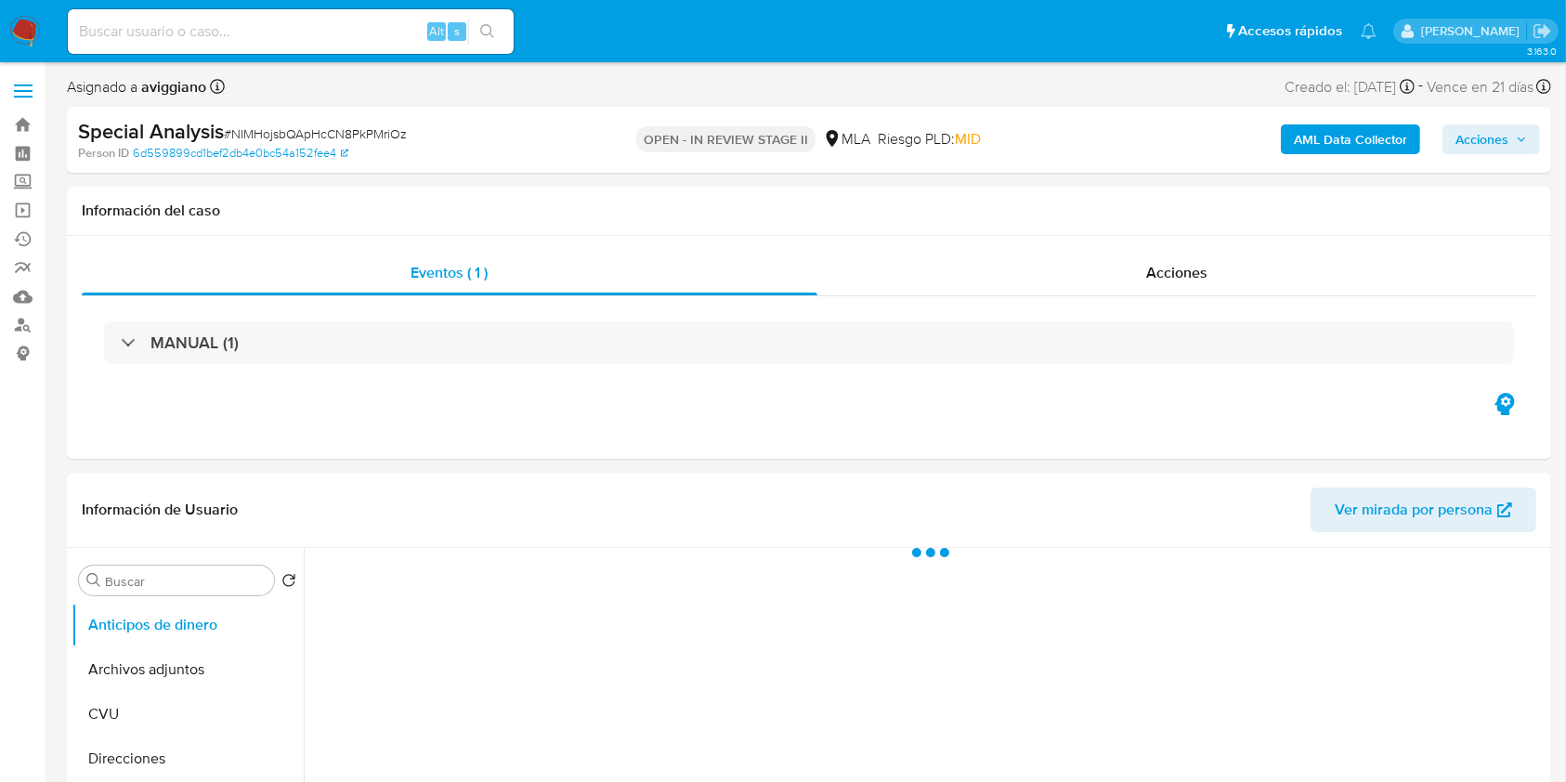
select select "10"
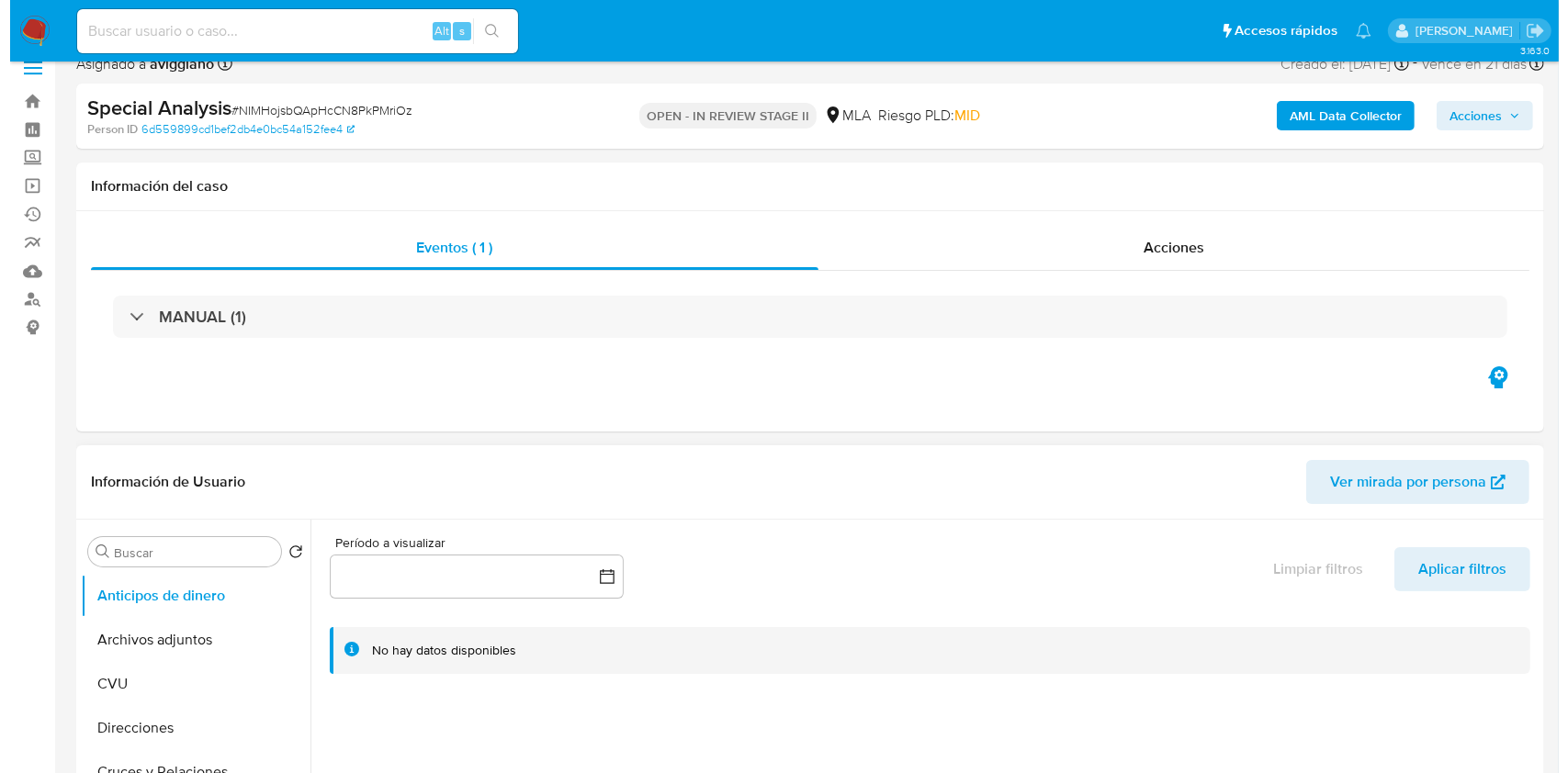
scroll to position [244, 0]
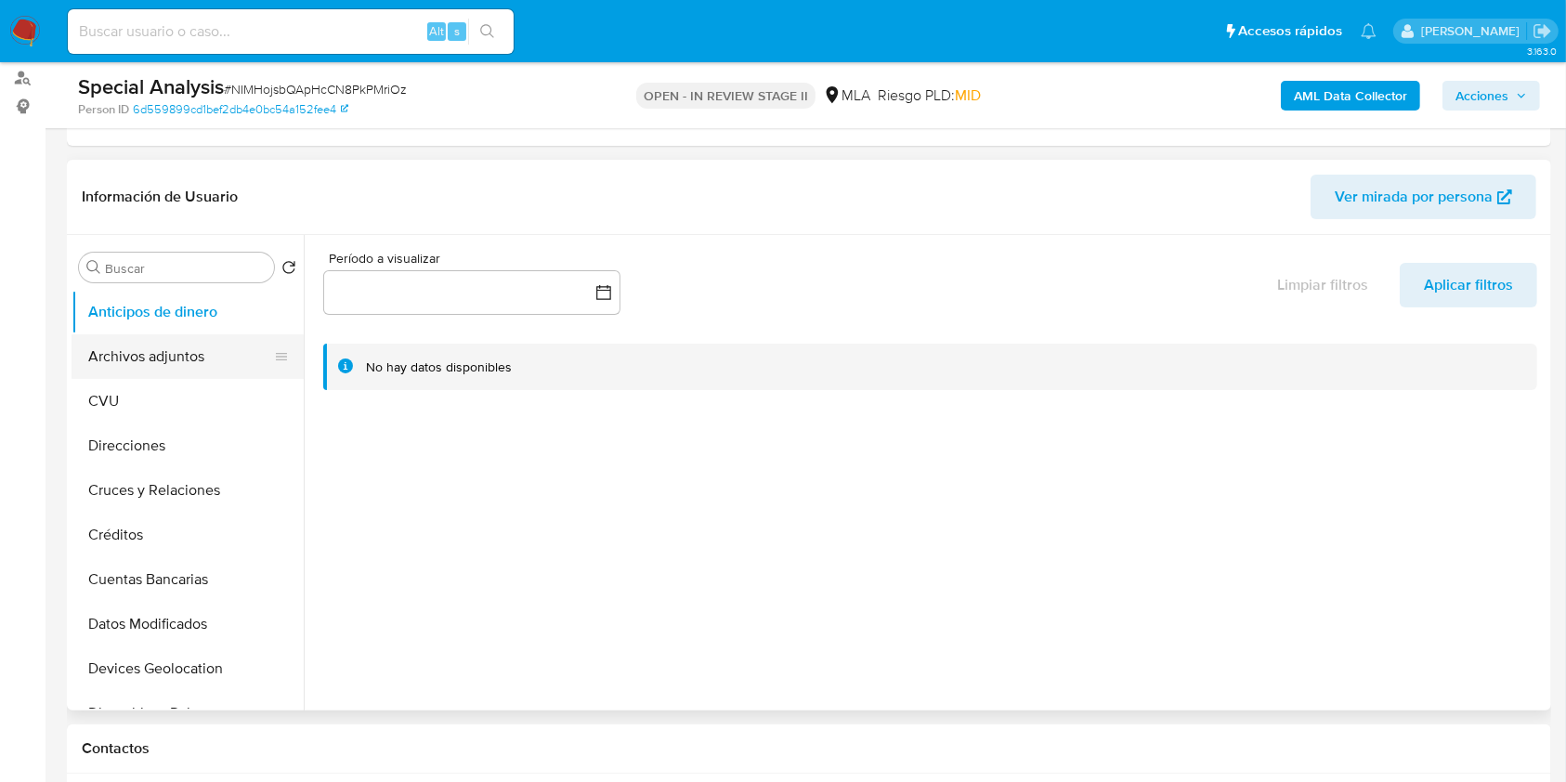
click at [172, 352] on button "Archivos adjuntos" at bounding box center [180, 356] width 217 height 45
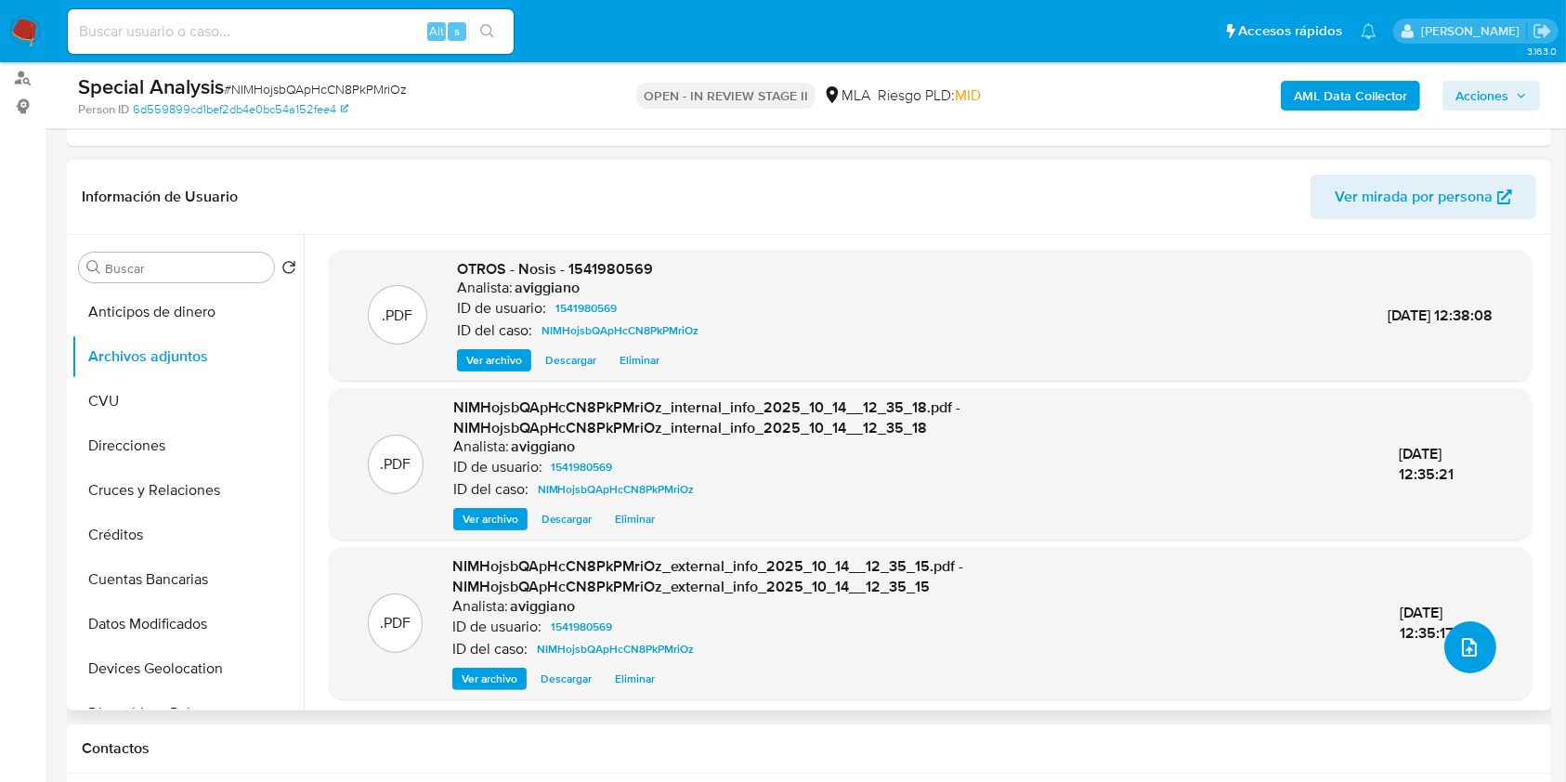
click at [1444, 647] on button "upload-file" at bounding box center [1470, 647] width 52 height 52
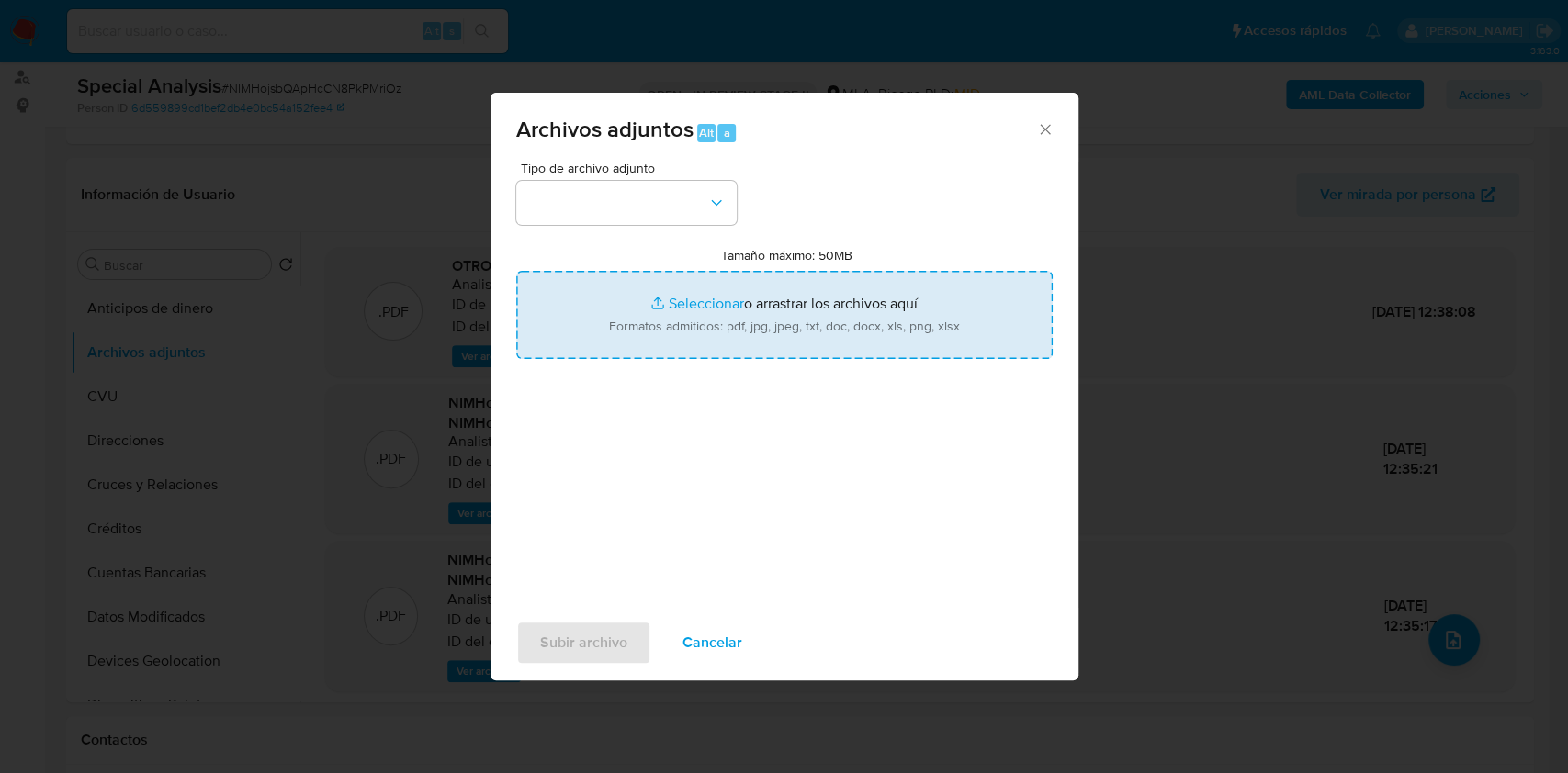
click at [793, 332] on input "Tamaño máximo: 50MB Seleccionar archivos" at bounding box center [784, 314] width 536 height 88
type input "C:\fakepath\Movimientos-Aladdin-v10_1 - 1541980569 - .xlsx"
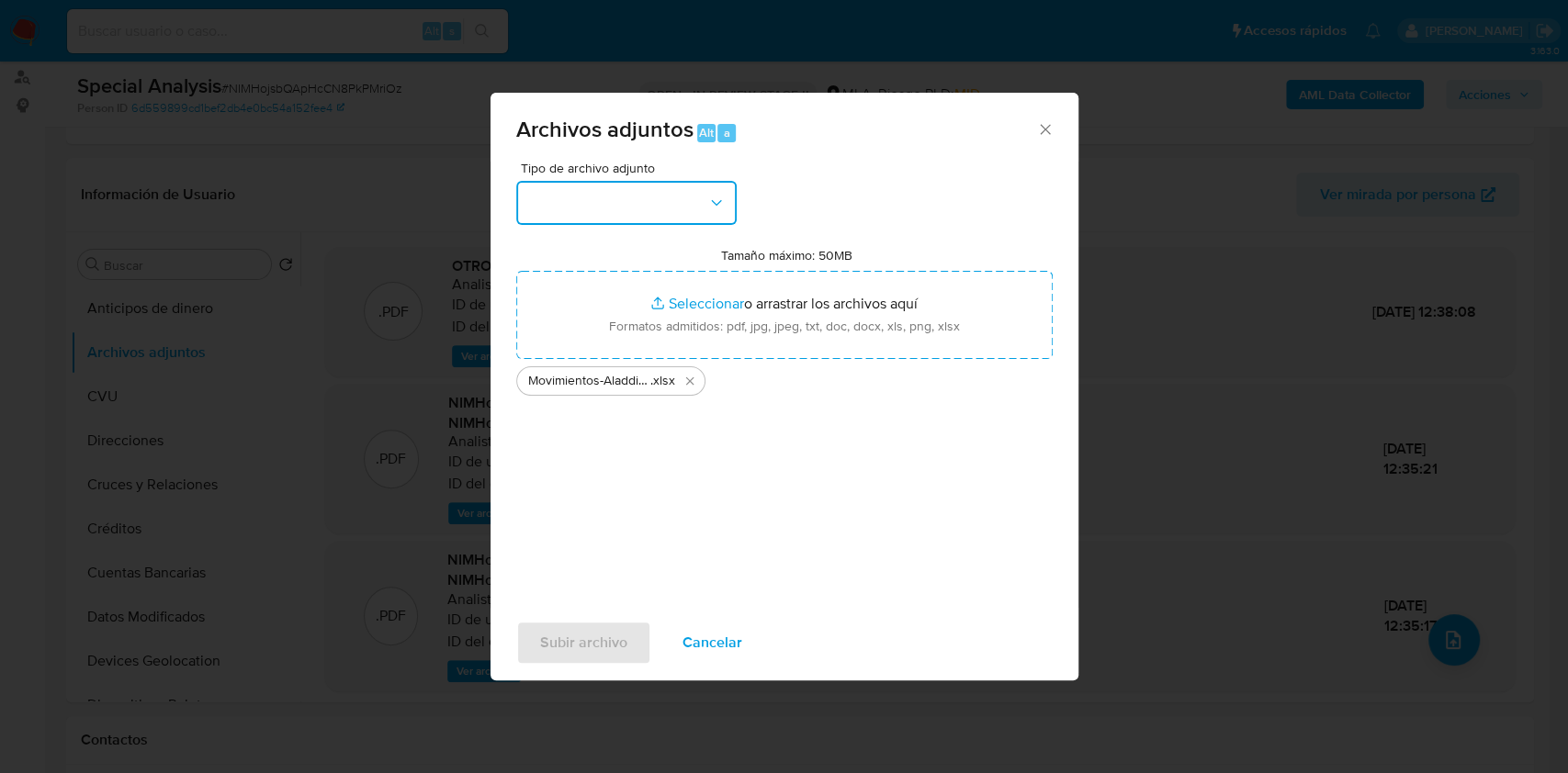
click at [698, 210] on button "button" at bounding box center [626, 203] width 220 height 44
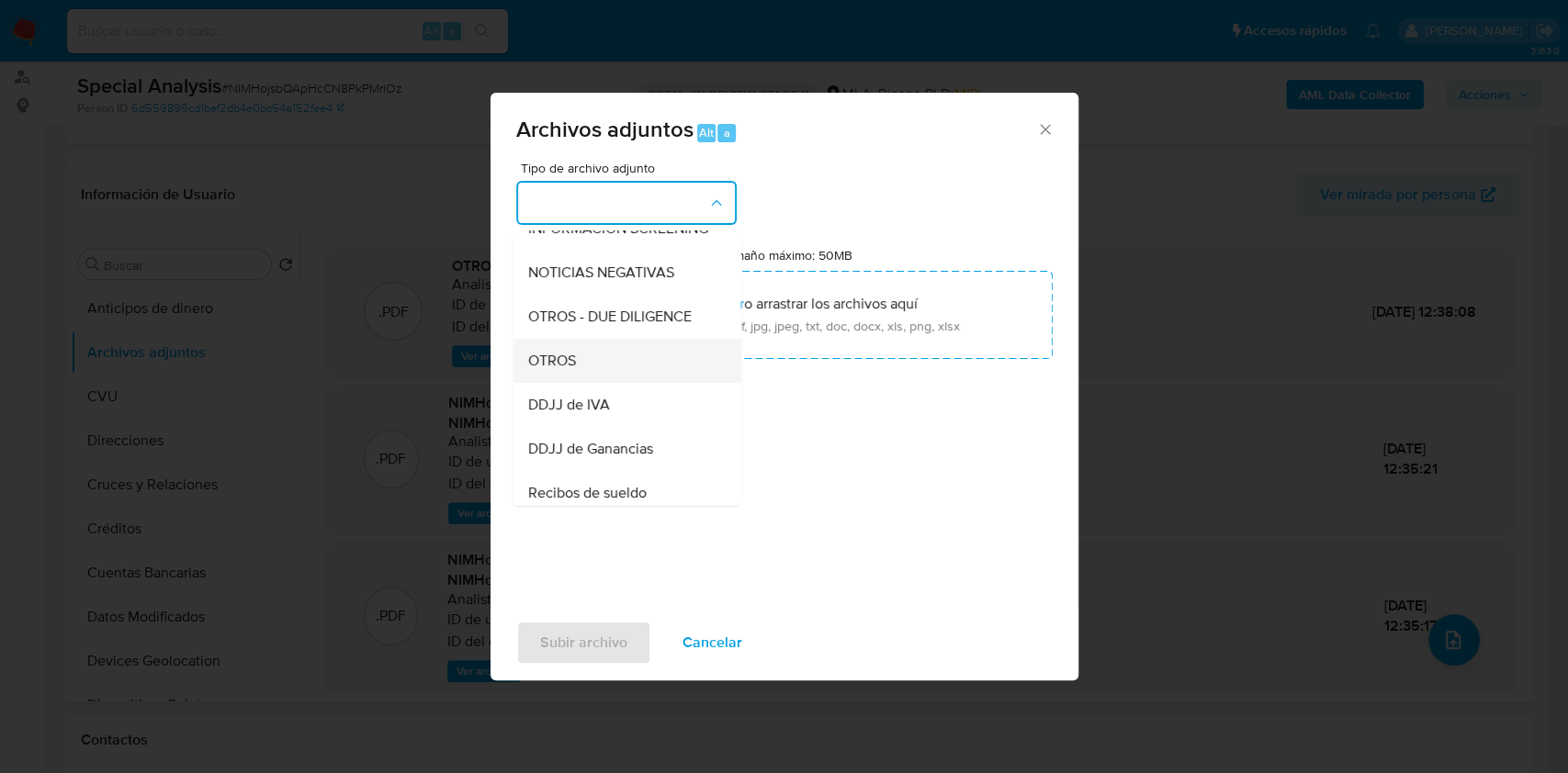
click at [573, 370] on span "OTROS" at bounding box center [551, 361] width 47 height 19
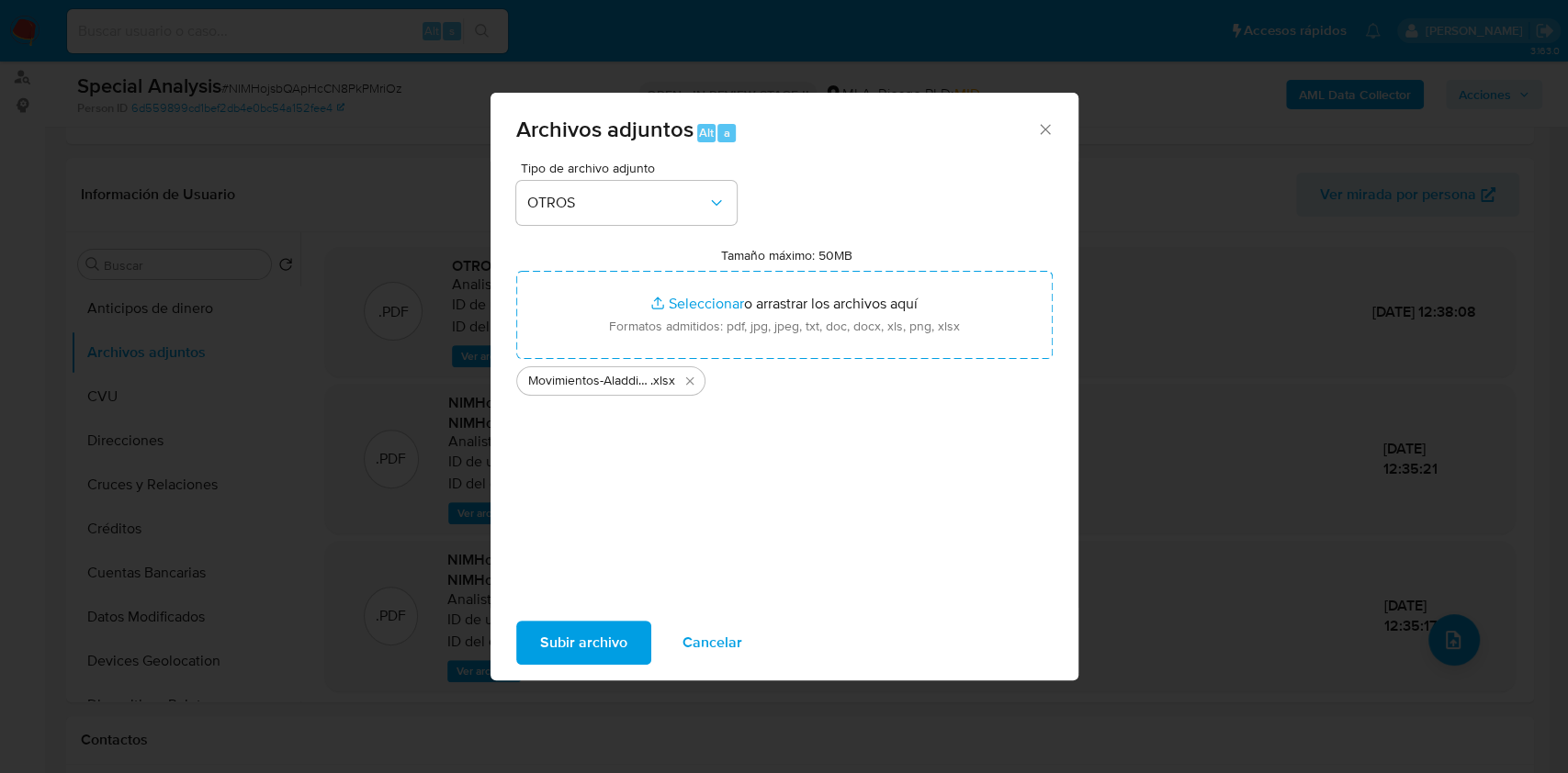
click at [602, 638] on span "Subir archivo" at bounding box center [583, 643] width 87 height 41
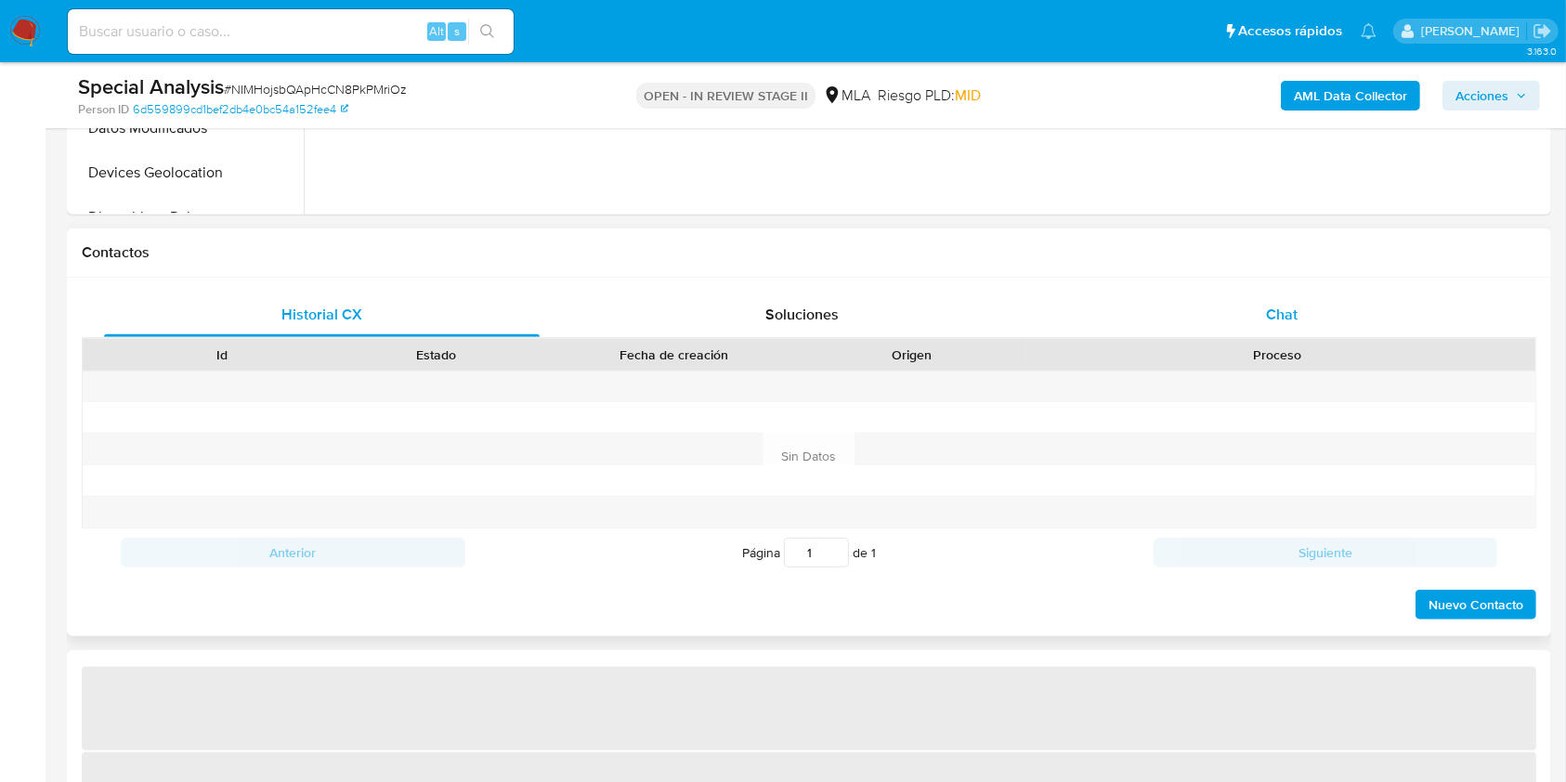
click at [1272, 328] on div "Chat" at bounding box center [1282, 315] width 436 height 45
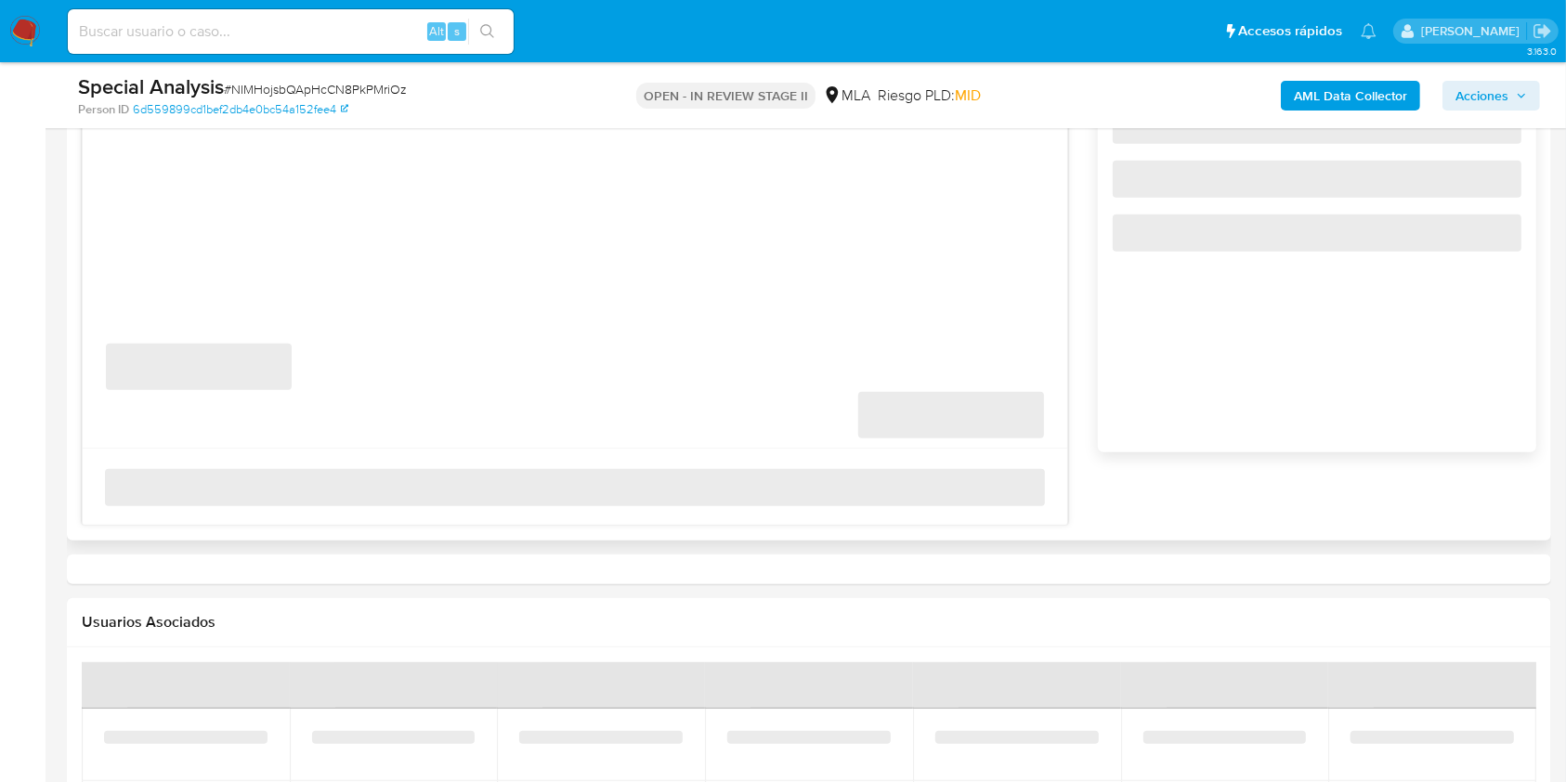
select select "10"
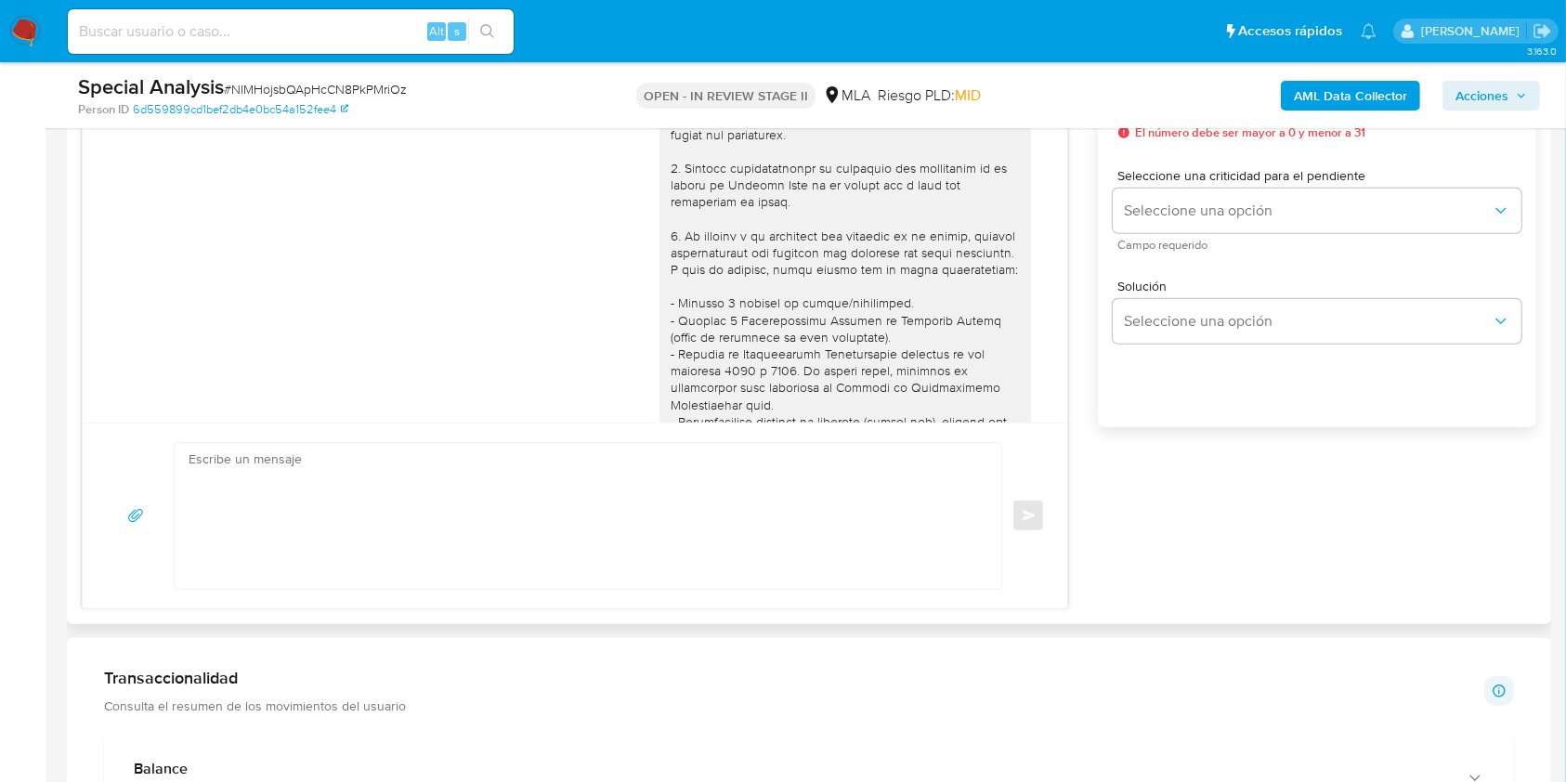
scroll to position [867, 0]
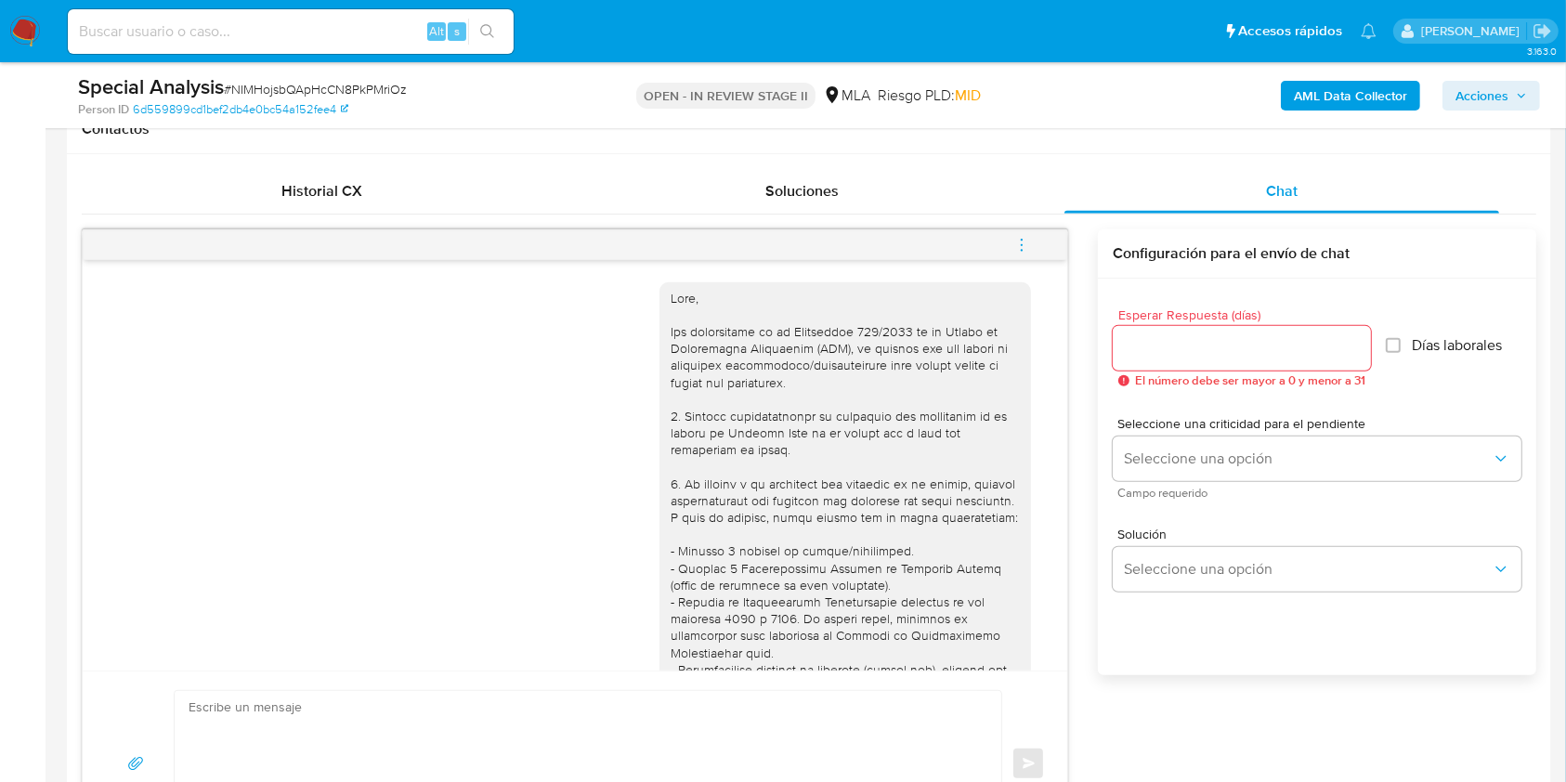
click at [1018, 242] on icon "menu-action" at bounding box center [1021, 245] width 17 height 17
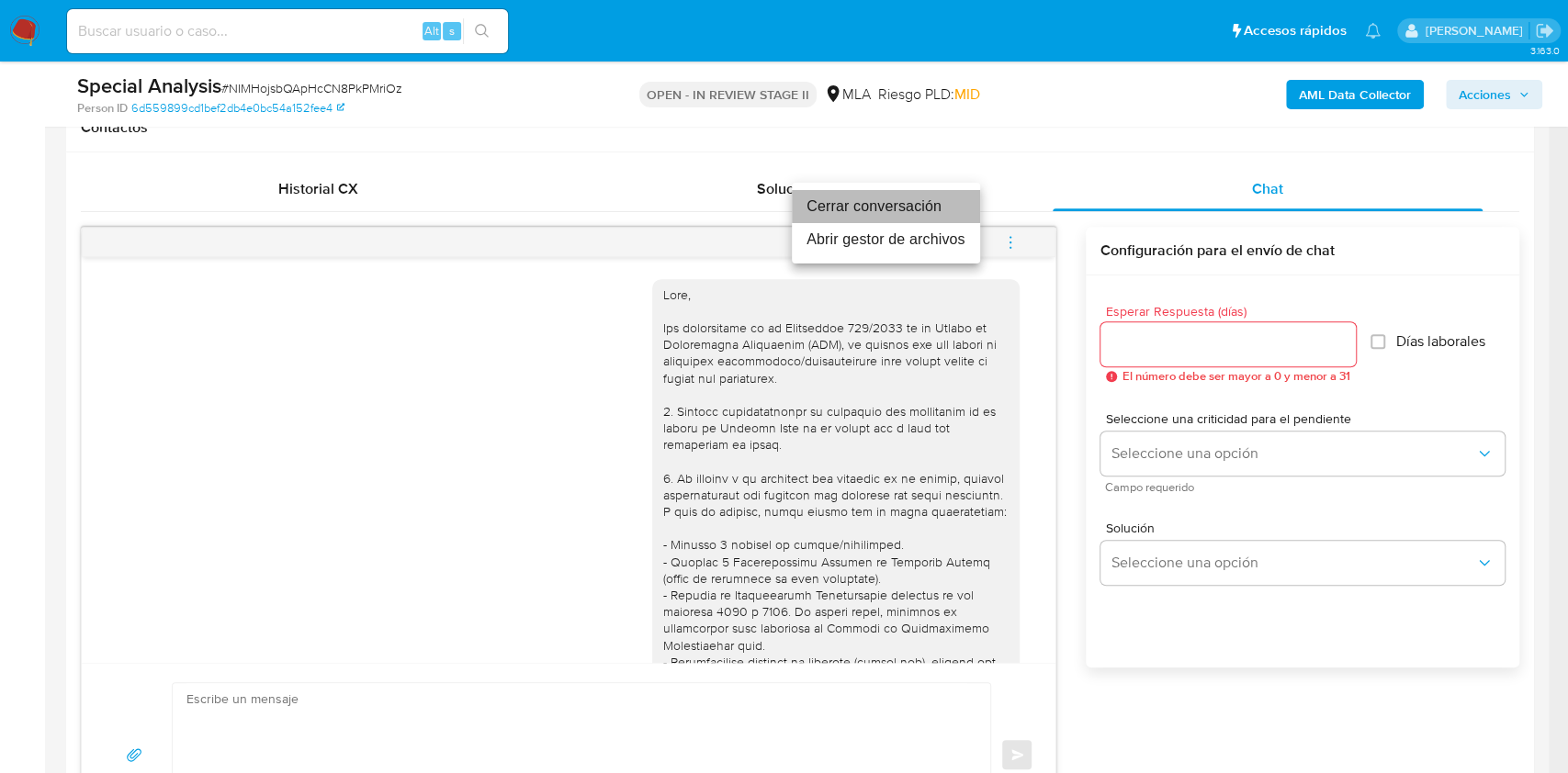
click at [880, 209] on li "Cerrar conversación" at bounding box center [886, 206] width 188 height 33
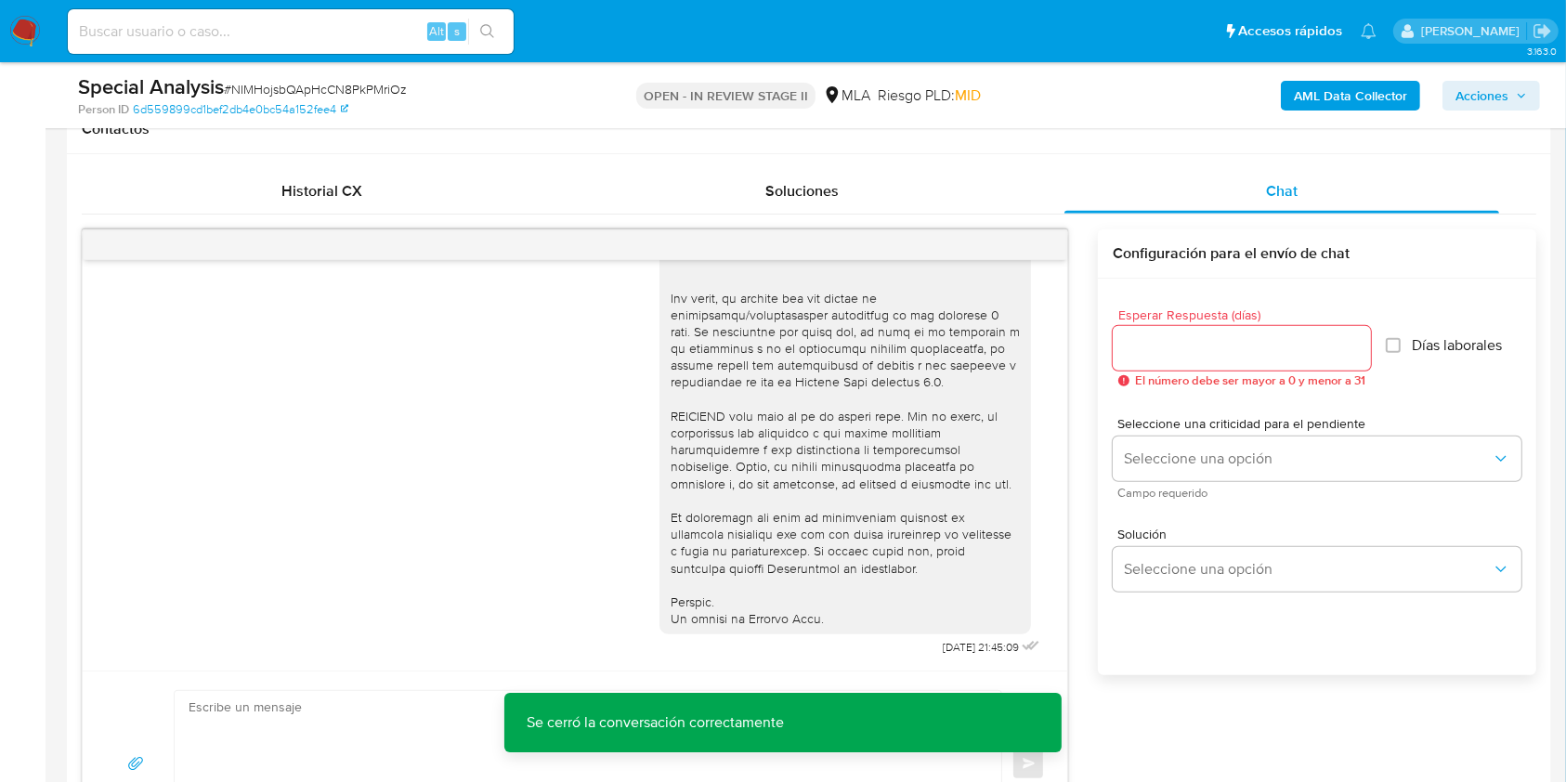
scroll to position [659, 0]
drag, startPoint x: 892, startPoint y: 646, endPoint x: 958, endPoint y: 646, distance: 66.0
click at [958, 646] on div "[DATE] 21:45:09" at bounding box center [852, 152] width 385 height 1017
copy span "[DATE]"
